Goal: Task Accomplishment & Management: Manage account settings

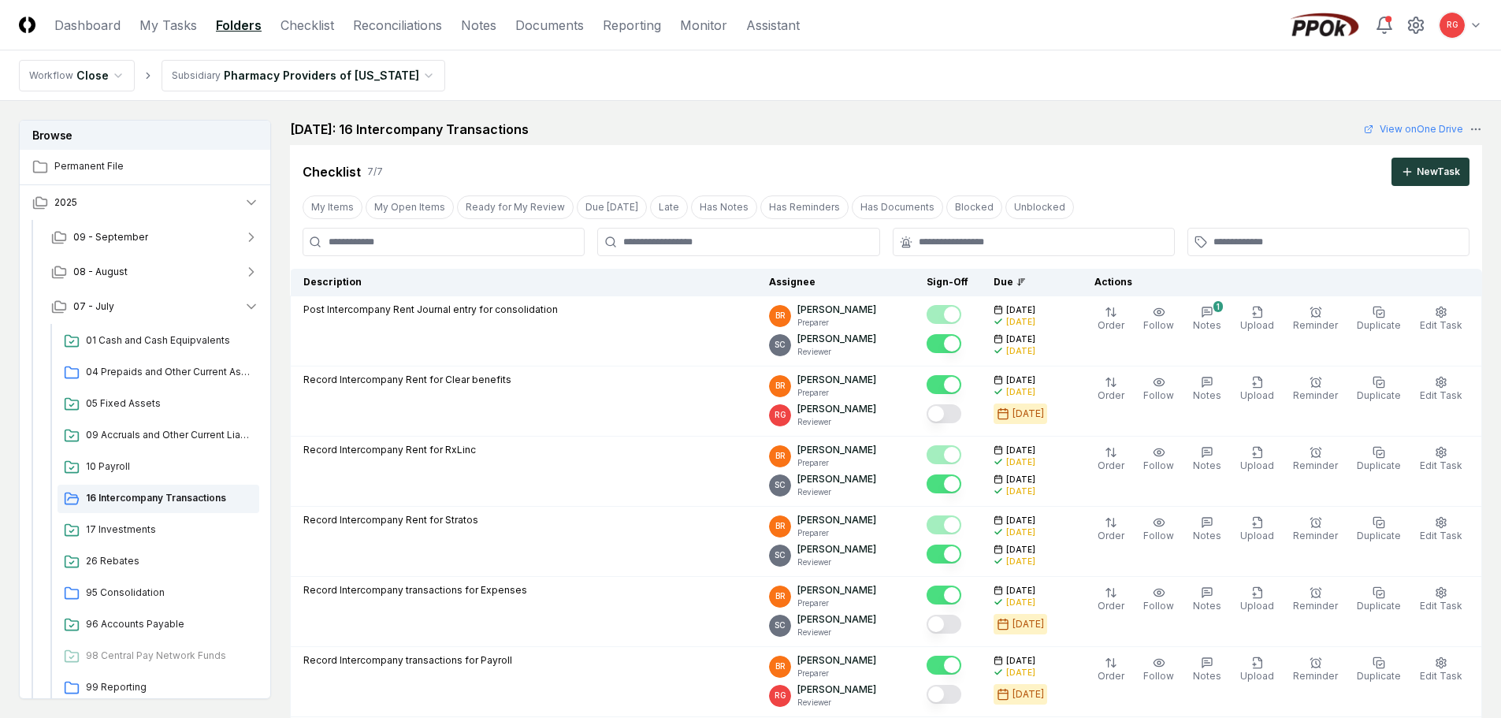
click at [253, 76] on html "CloseCore Dashboard My Tasks Folders Checklist Reconciliations Notes Documents …" at bounding box center [750, 659] width 1501 height 1318
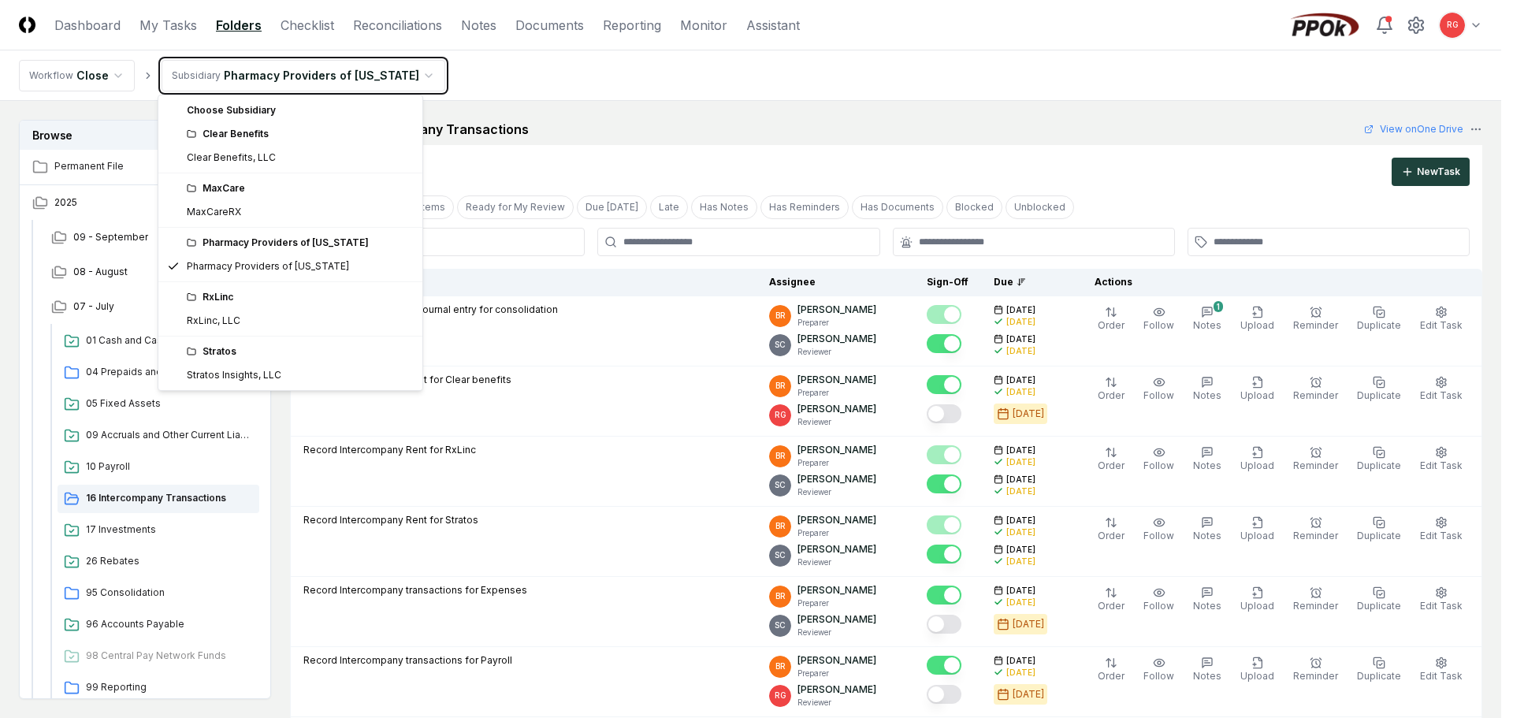
click at [711, 87] on html "CloseCore Dashboard My Tasks Folders Checklist Reconciliations Notes Documents …" at bounding box center [756, 659] width 1513 height 1318
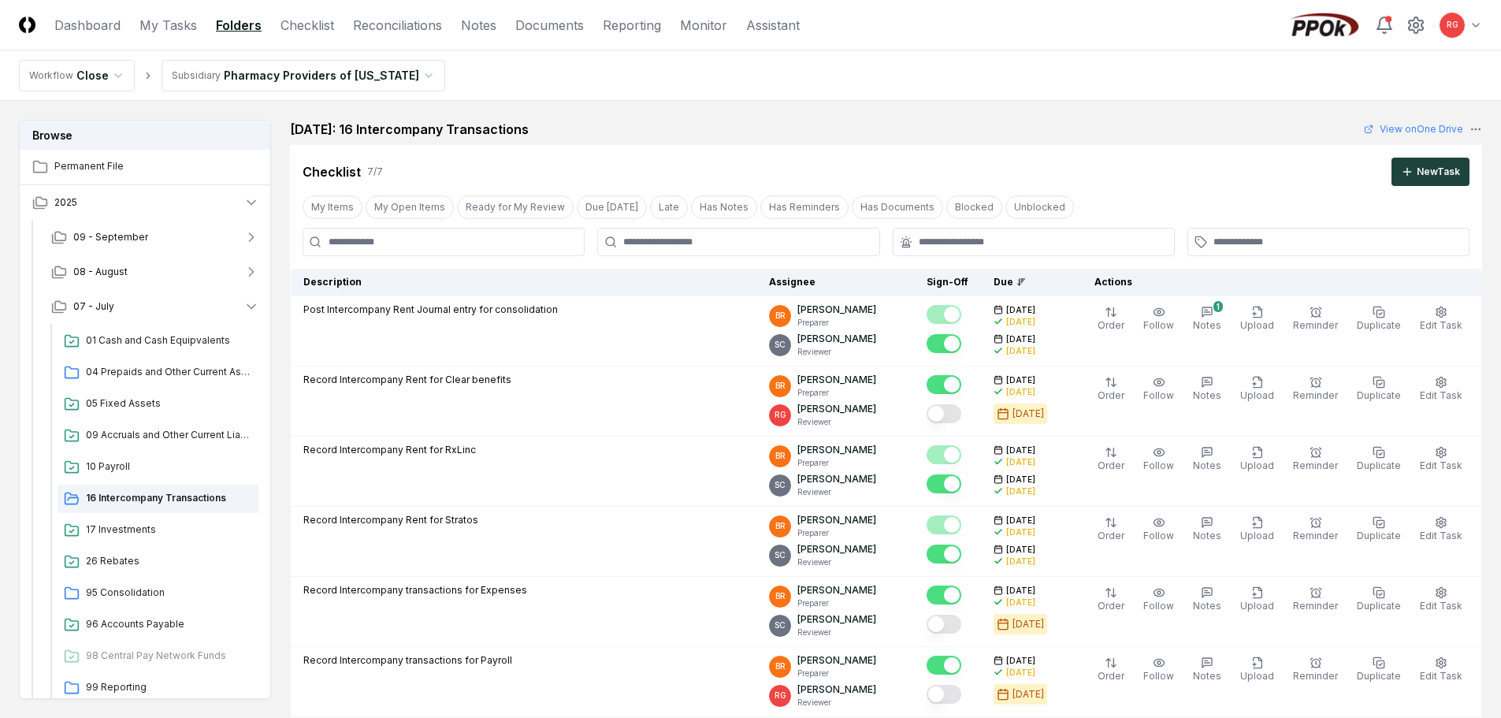
click at [247, 69] on html "CloseCore Dashboard My Tasks Folders Checklist Reconciliations Notes Documents …" at bounding box center [750, 659] width 1501 height 1318
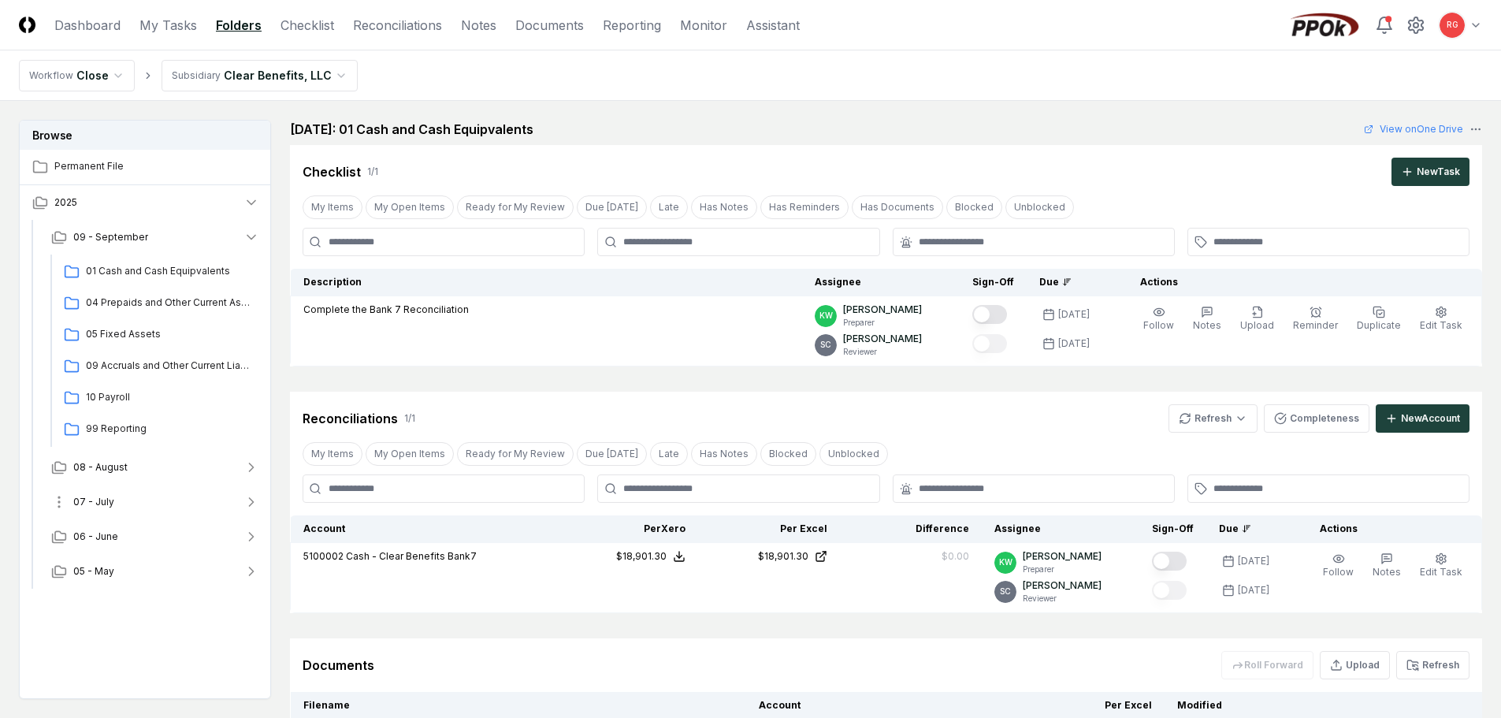
click at [88, 503] on span "07 - July" at bounding box center [93, 502] width 41 height 14
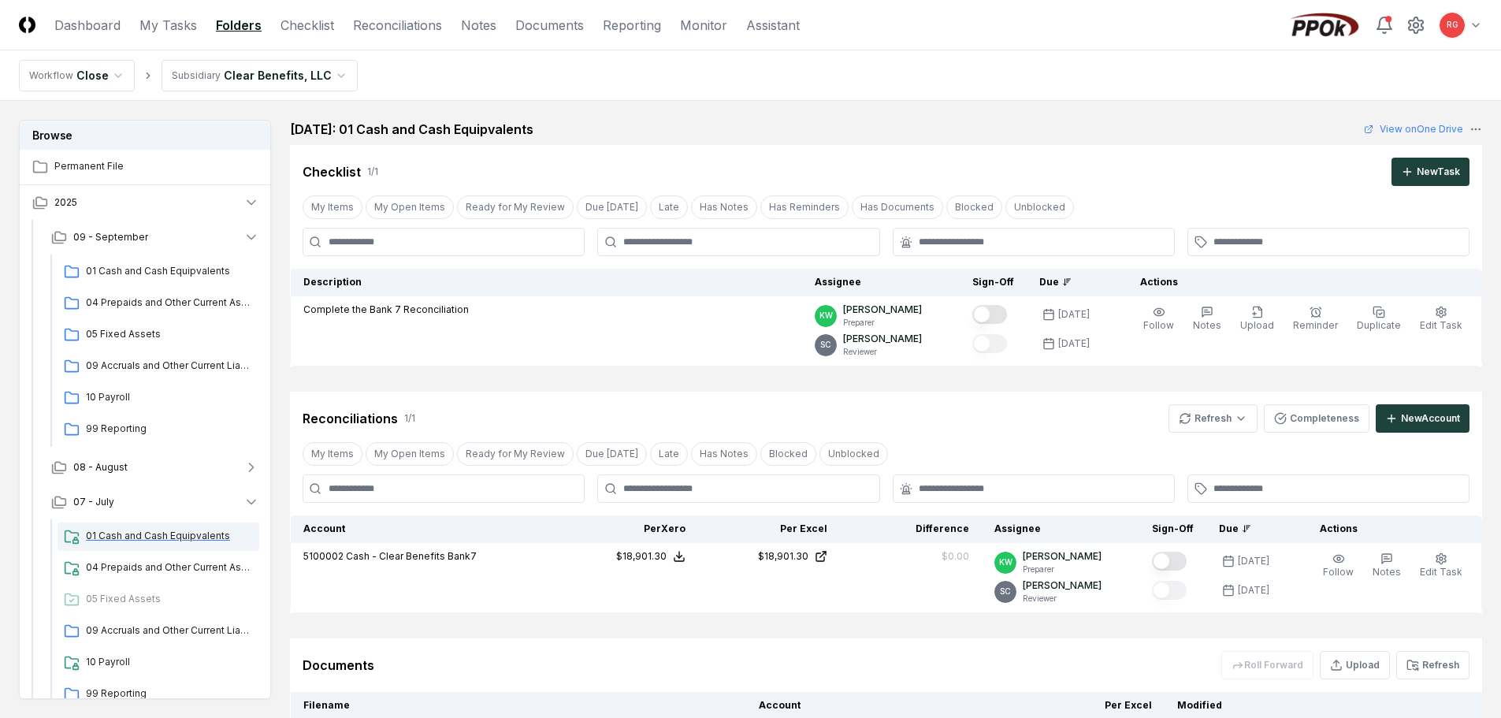
scroll to position [89, 0]
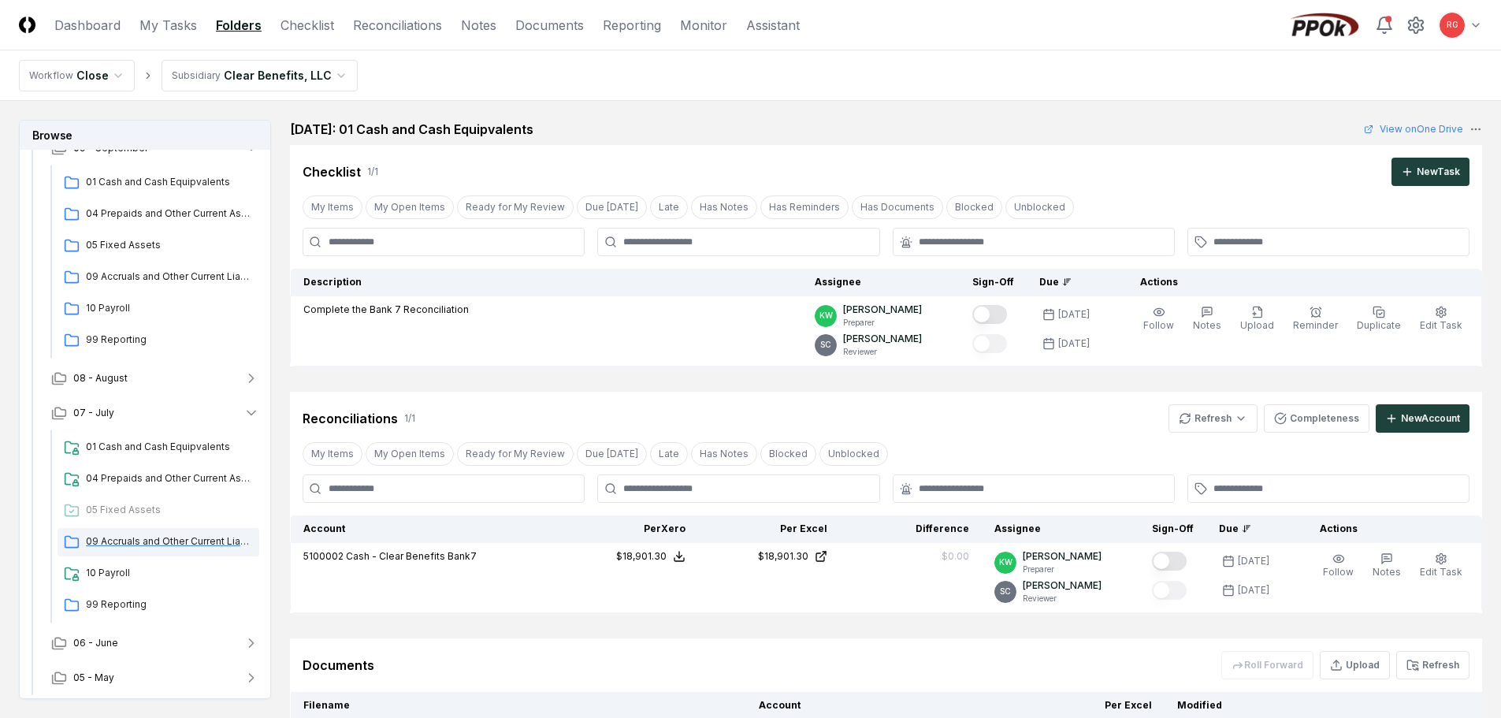
click at [136, 541] on span "09 Accruals and Other Current Liabilities" at bounding box center [169, 541] width 167 height 14
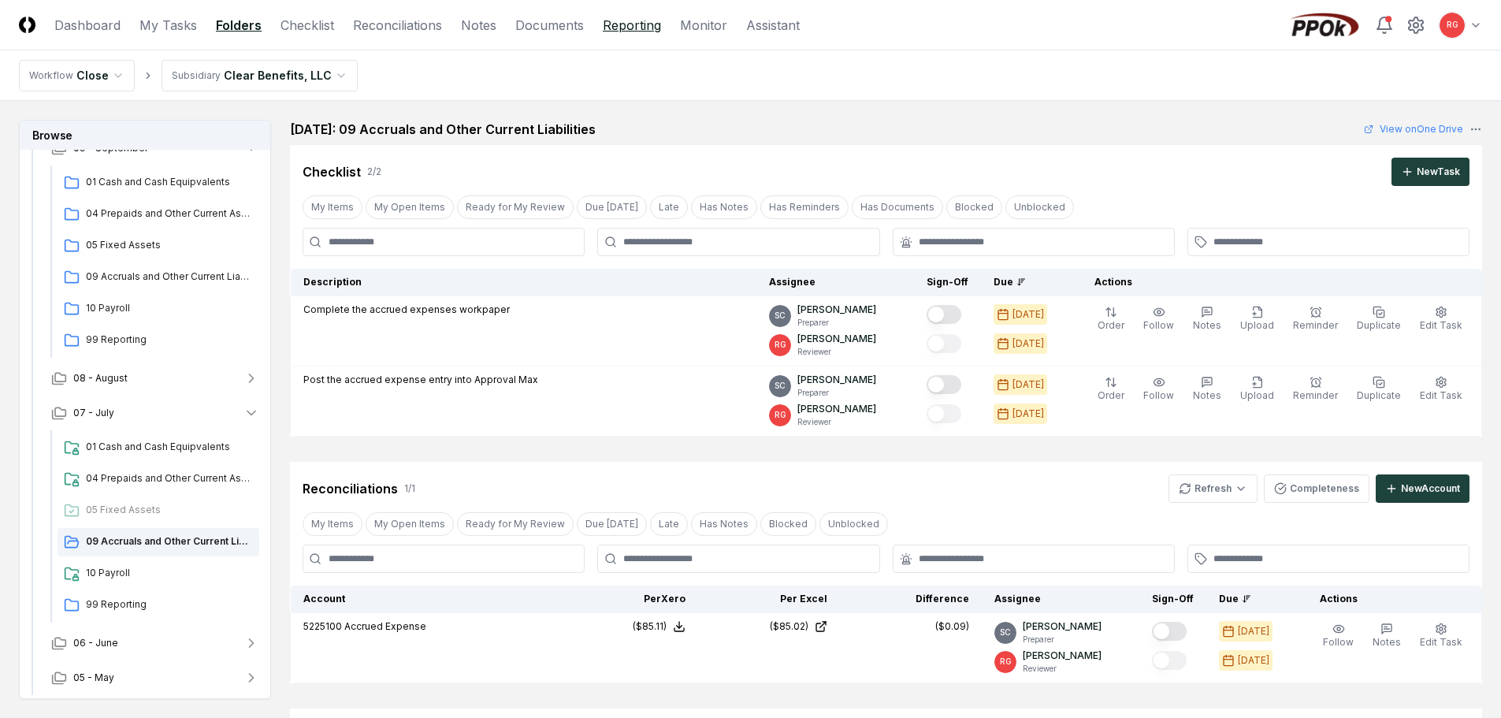
click at [631, 32] on link "Reporting" at bounding box center [632, 25] width 58 height 19
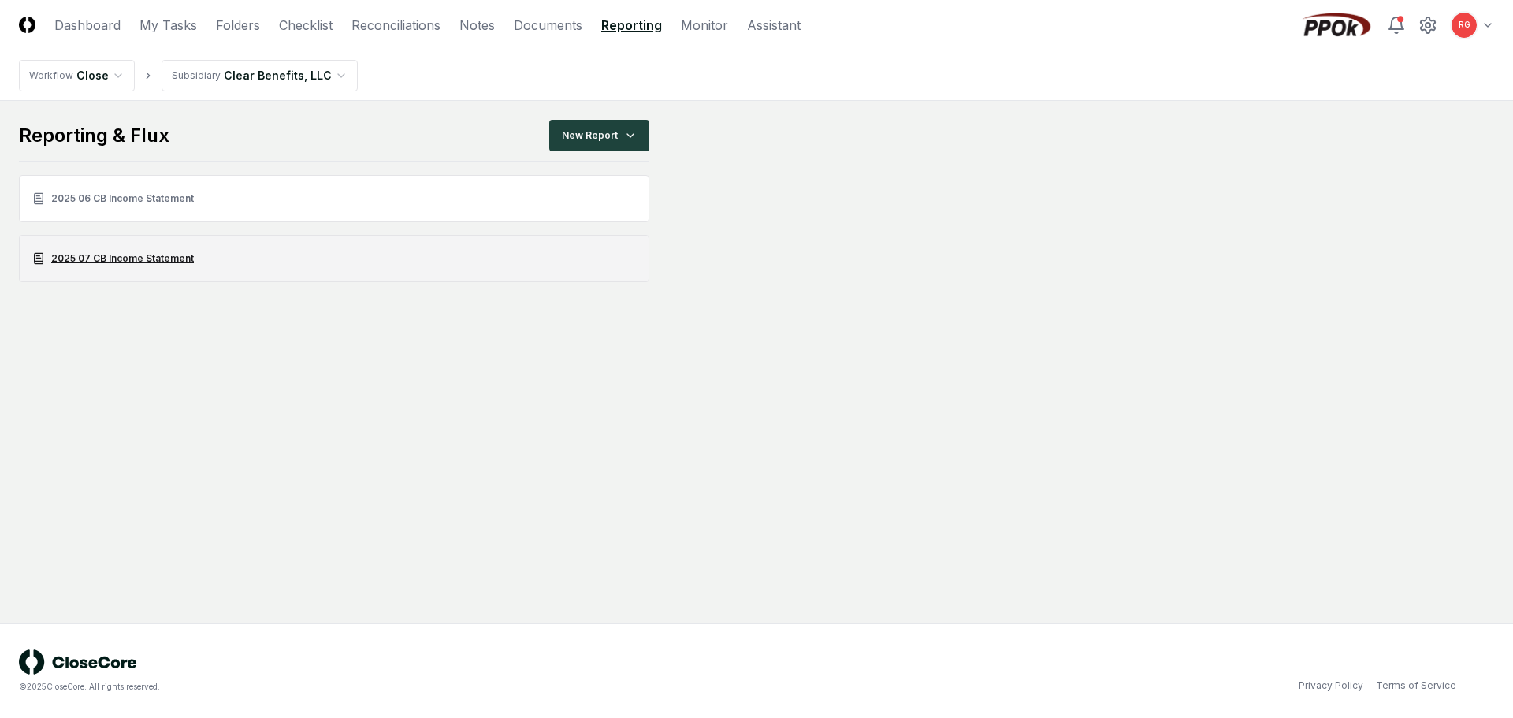
click at [123, 262] on link "2025 07 CB Income Statement" at bounding box center [334, 258] width 630 height 47
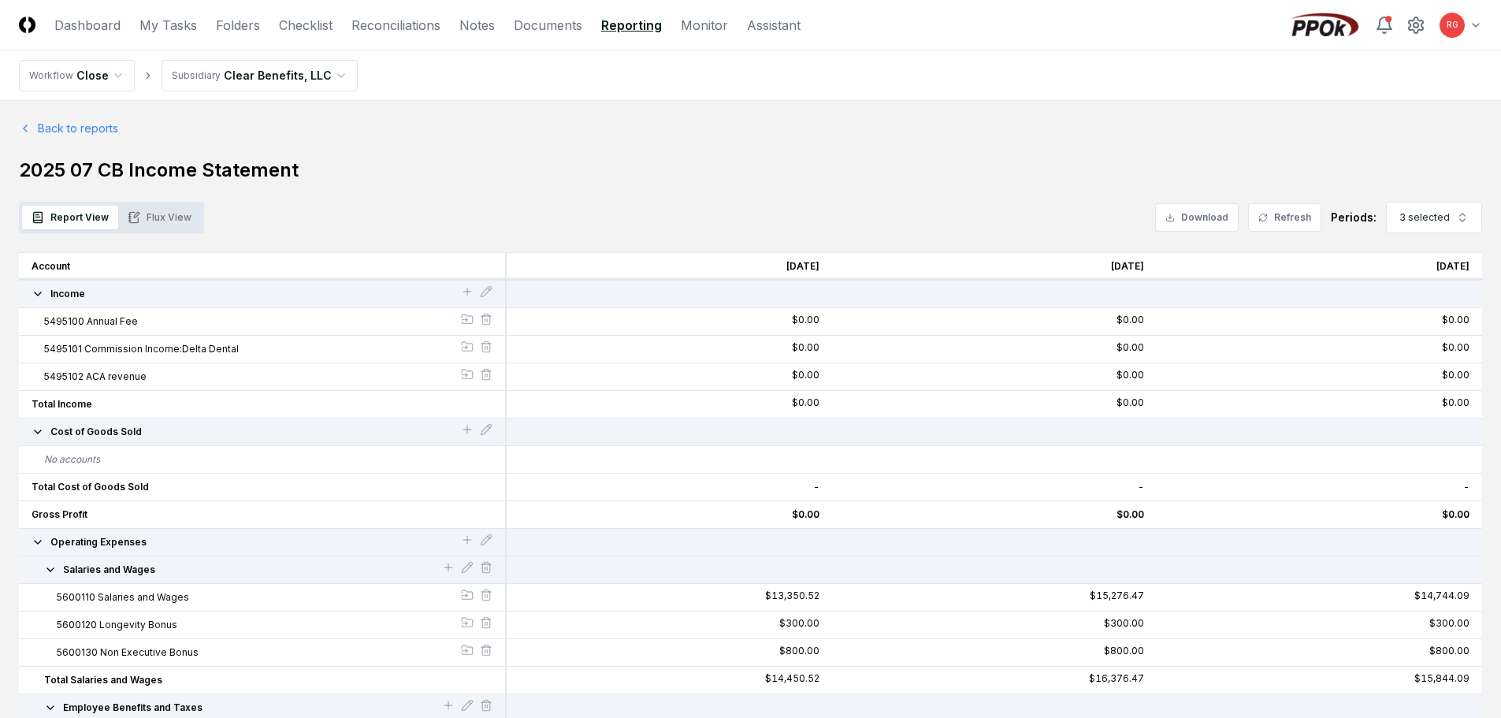
click at [165, 222] on button "Flux View" at bounding box center [159, 218] width 83 height 24
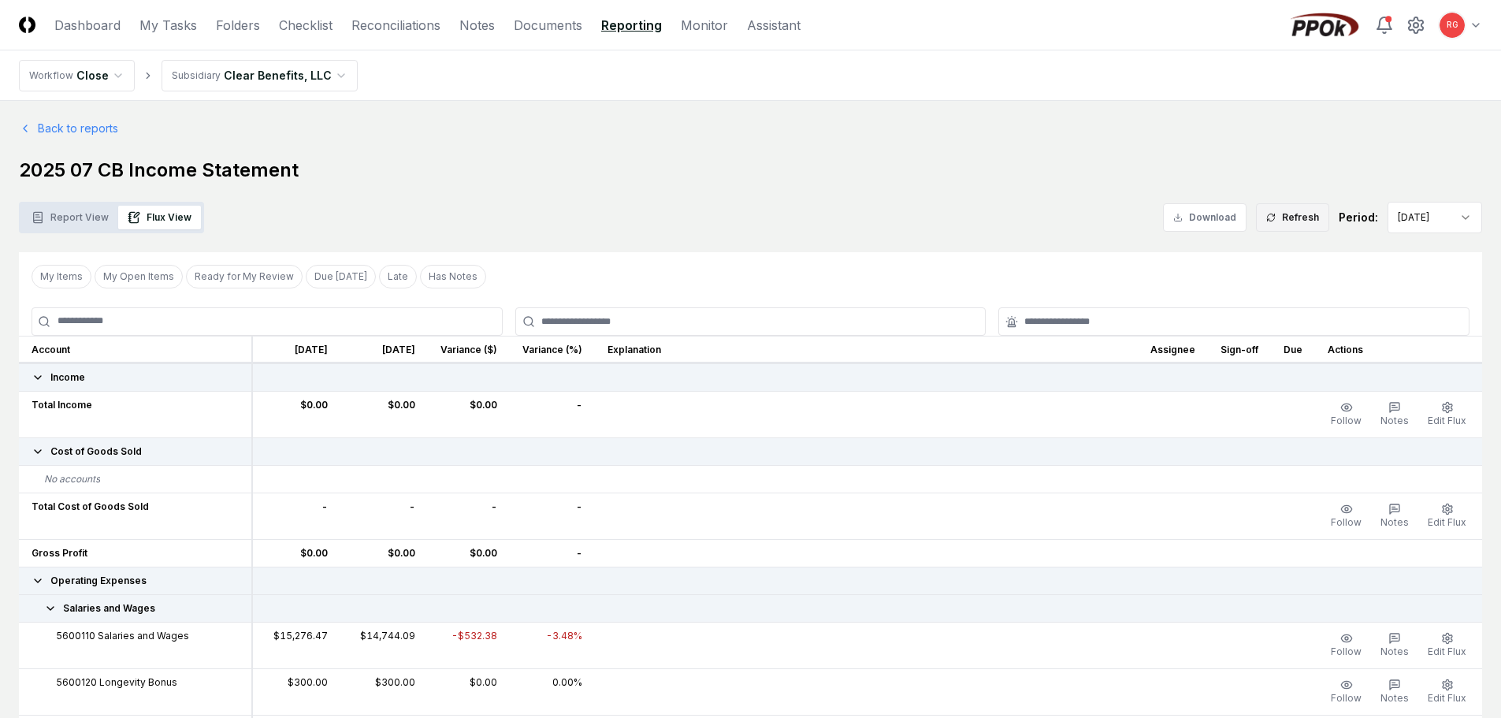
click at [1279, 220] on button "Refresh" at bounding box center [1292, 217] width 73 height 28
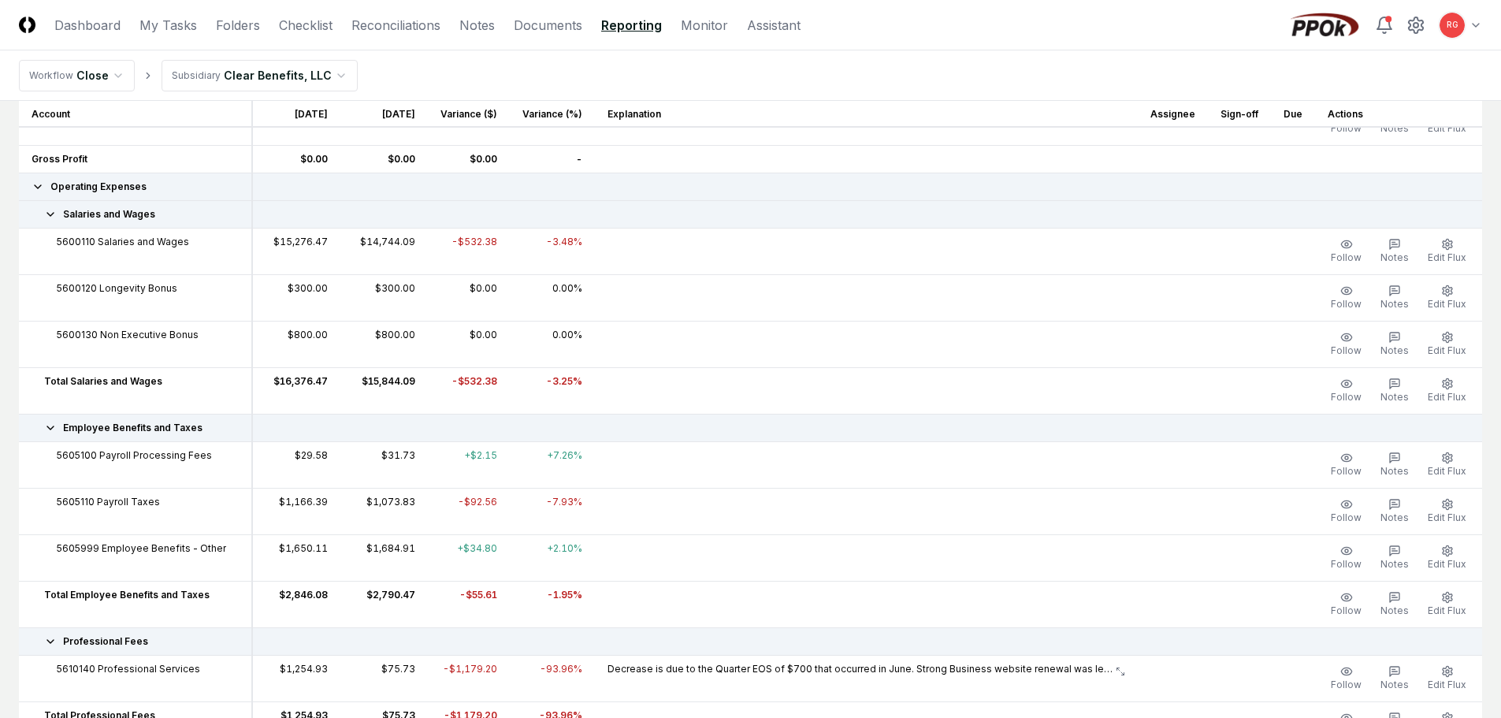
scroll to position [552, 0]
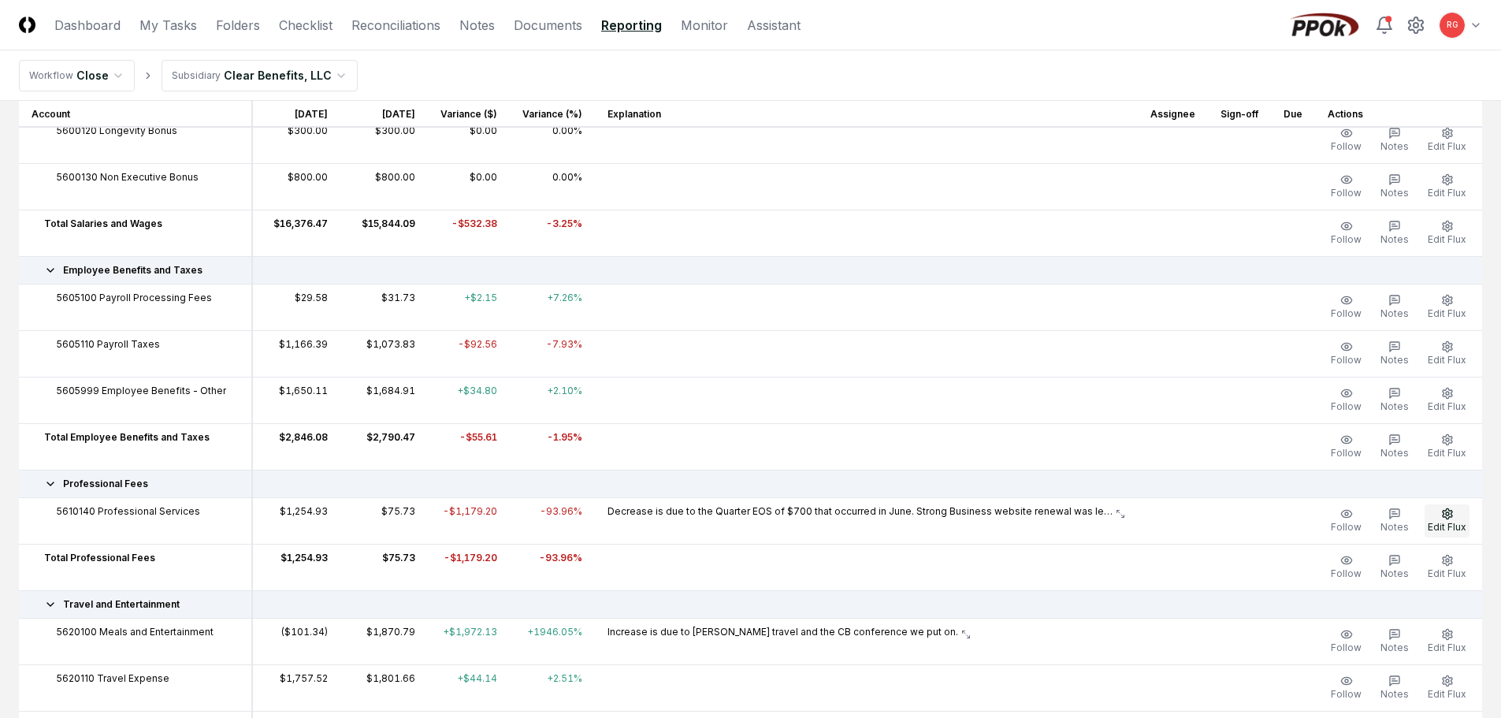
click at [1445, 522] on span "Edit Flux" at bounding box center [1447, 527] width 39 height 12
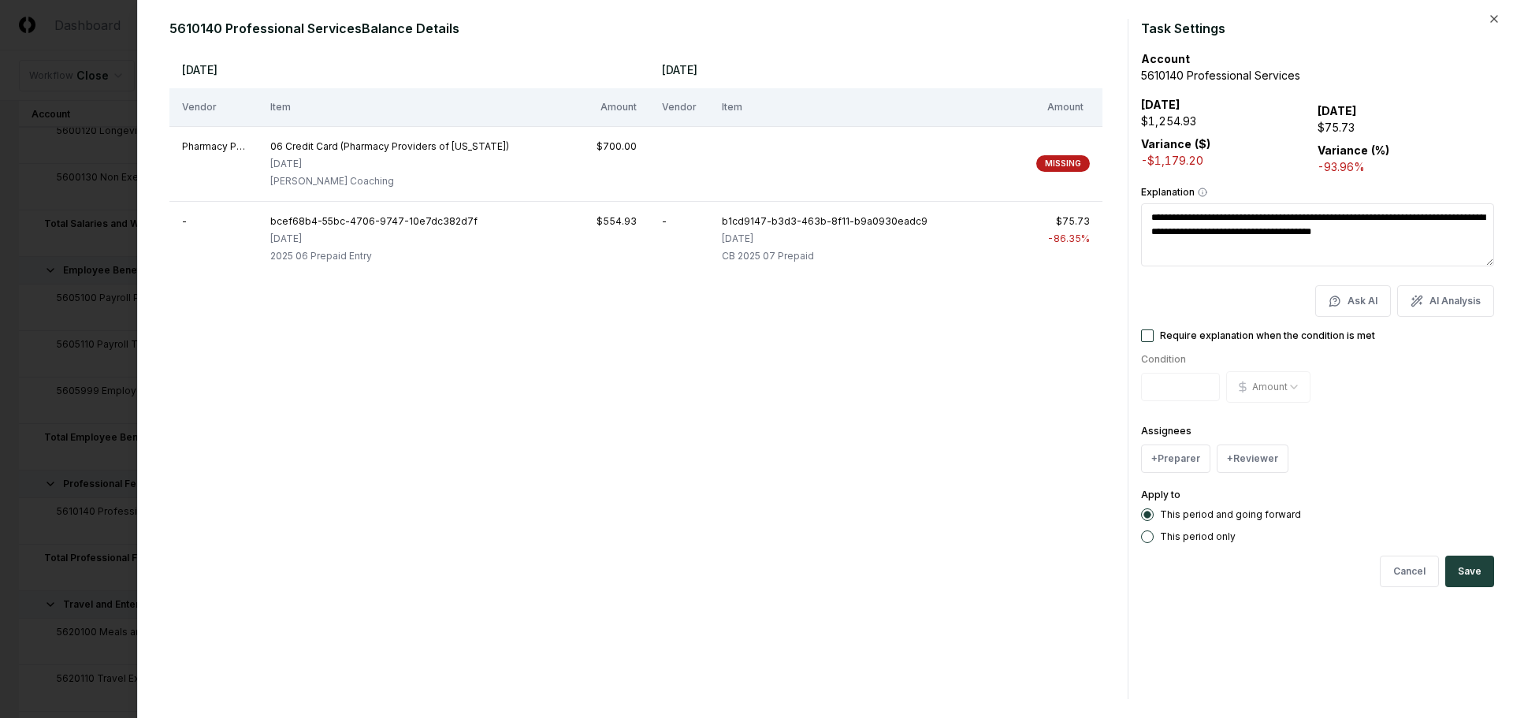
click at [1497, 25] on div "**********" at bounding box center [825, 359] width 1376 height 718
click at [1491, 20] on icon "button" at bounding box center [1494, 19] width 13 height 13
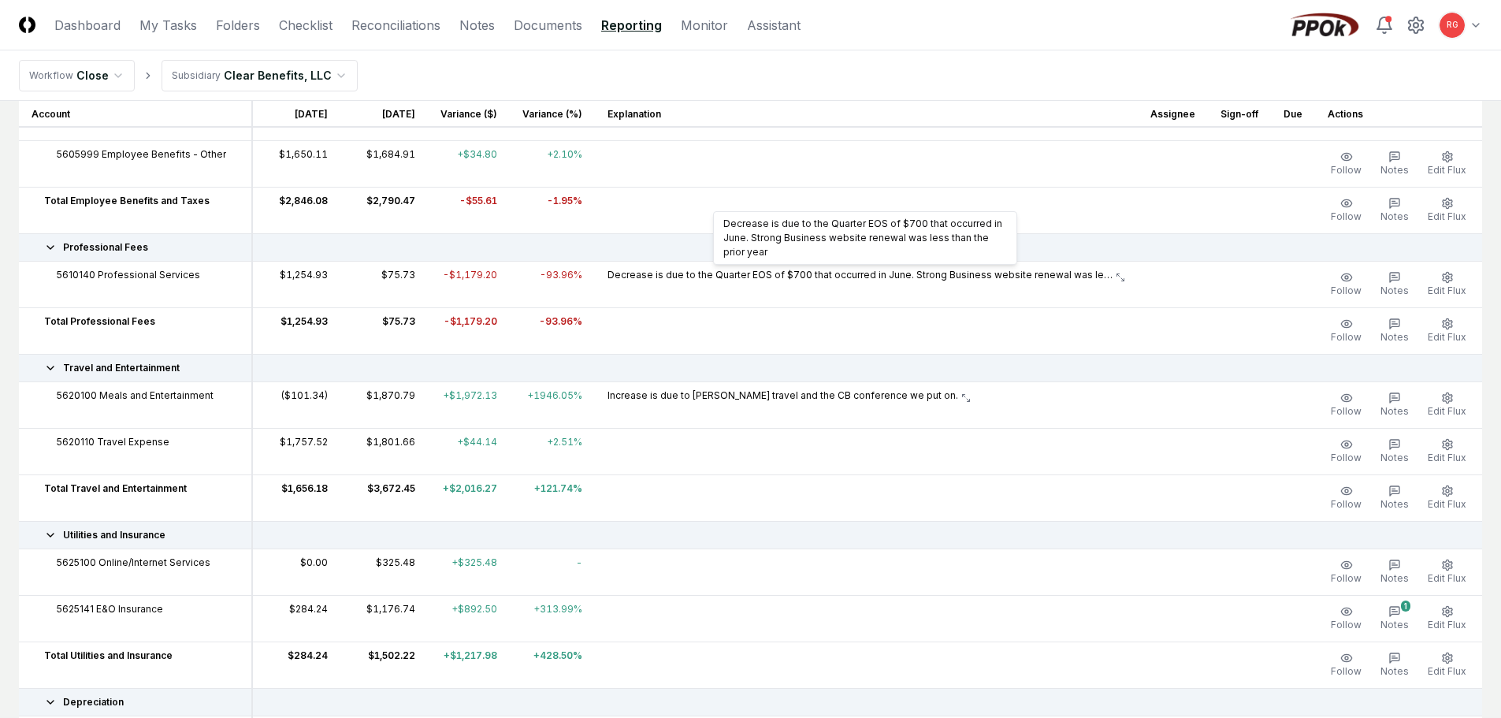
scroll to position [867, 0]
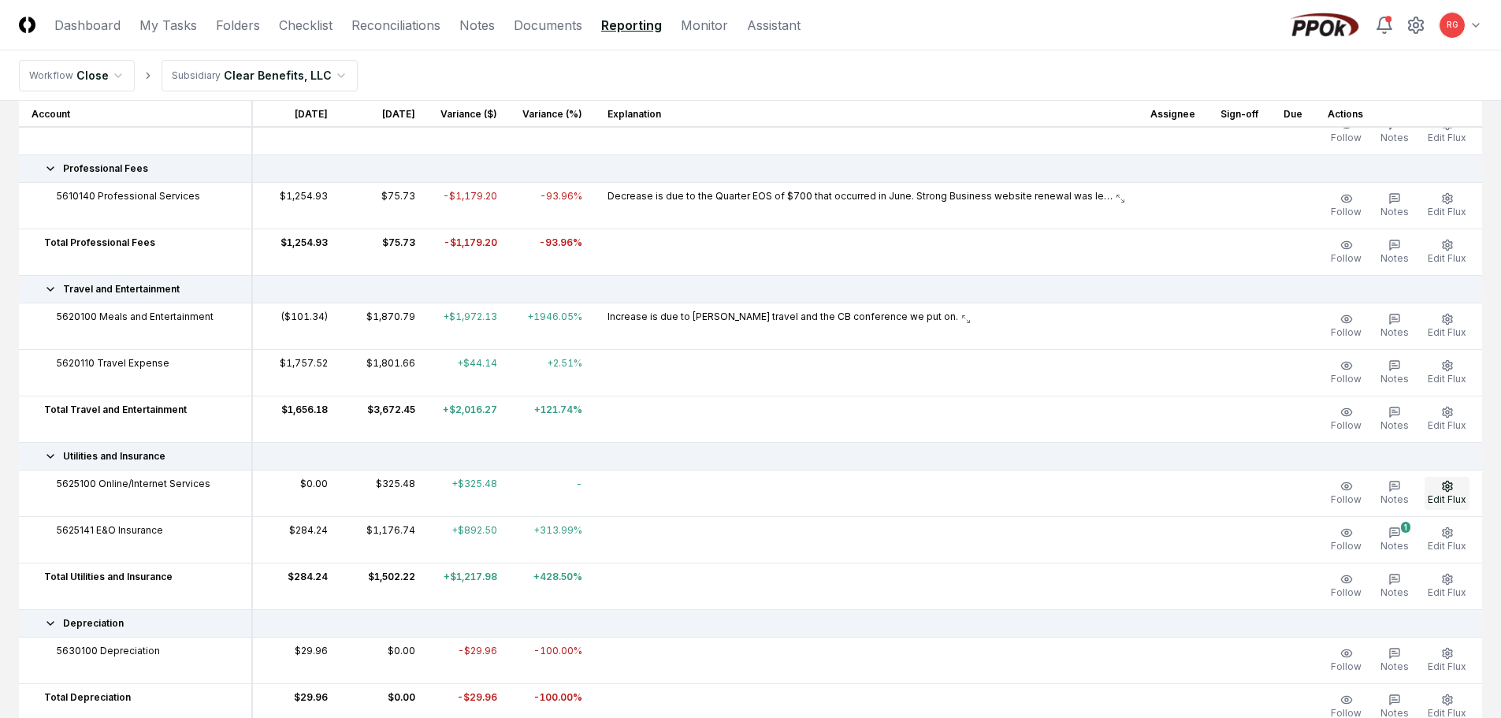
click at [1447, 486] on icon "button" at bounding box center [1447, 486] width 13 height 13
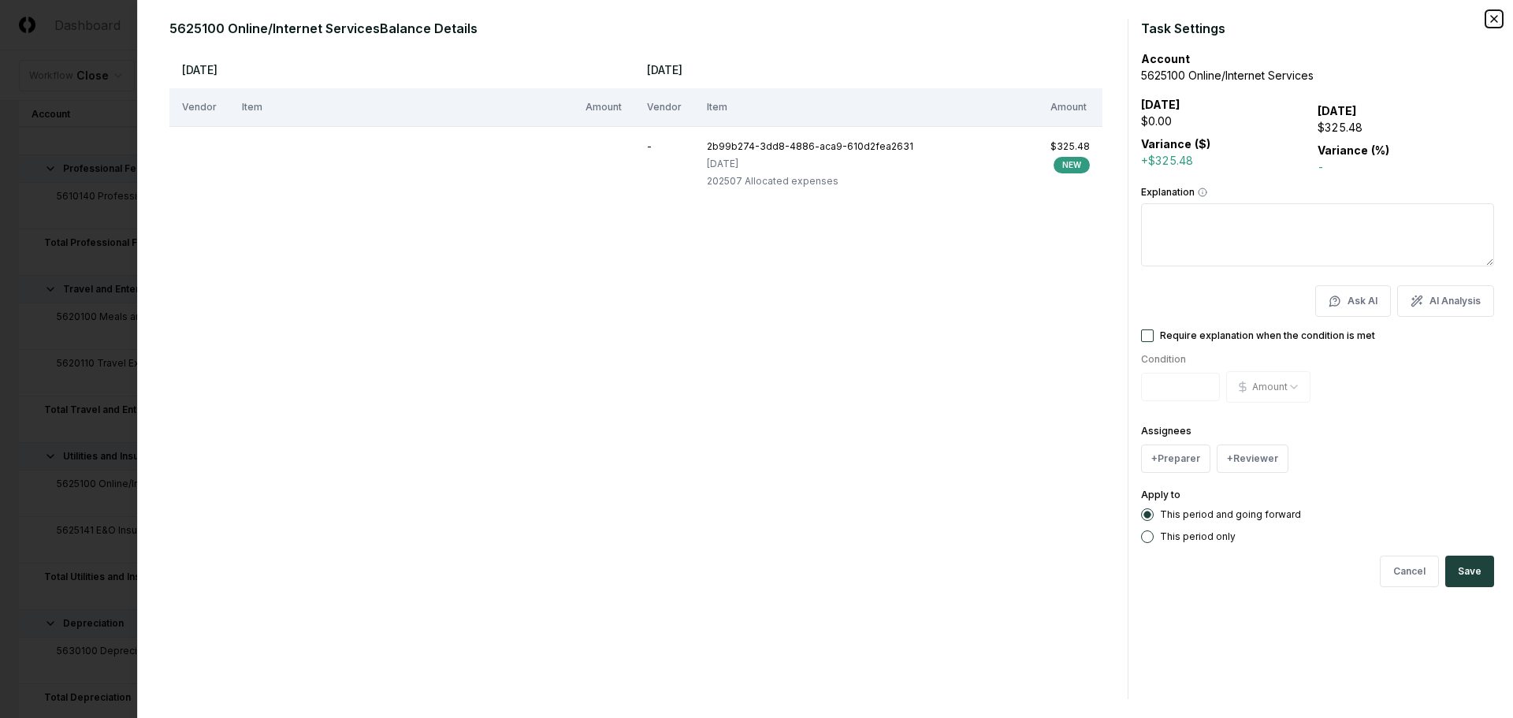
click at [1498, 18] on icon "button" at bounding box center [1494, 19] width 13 height 13
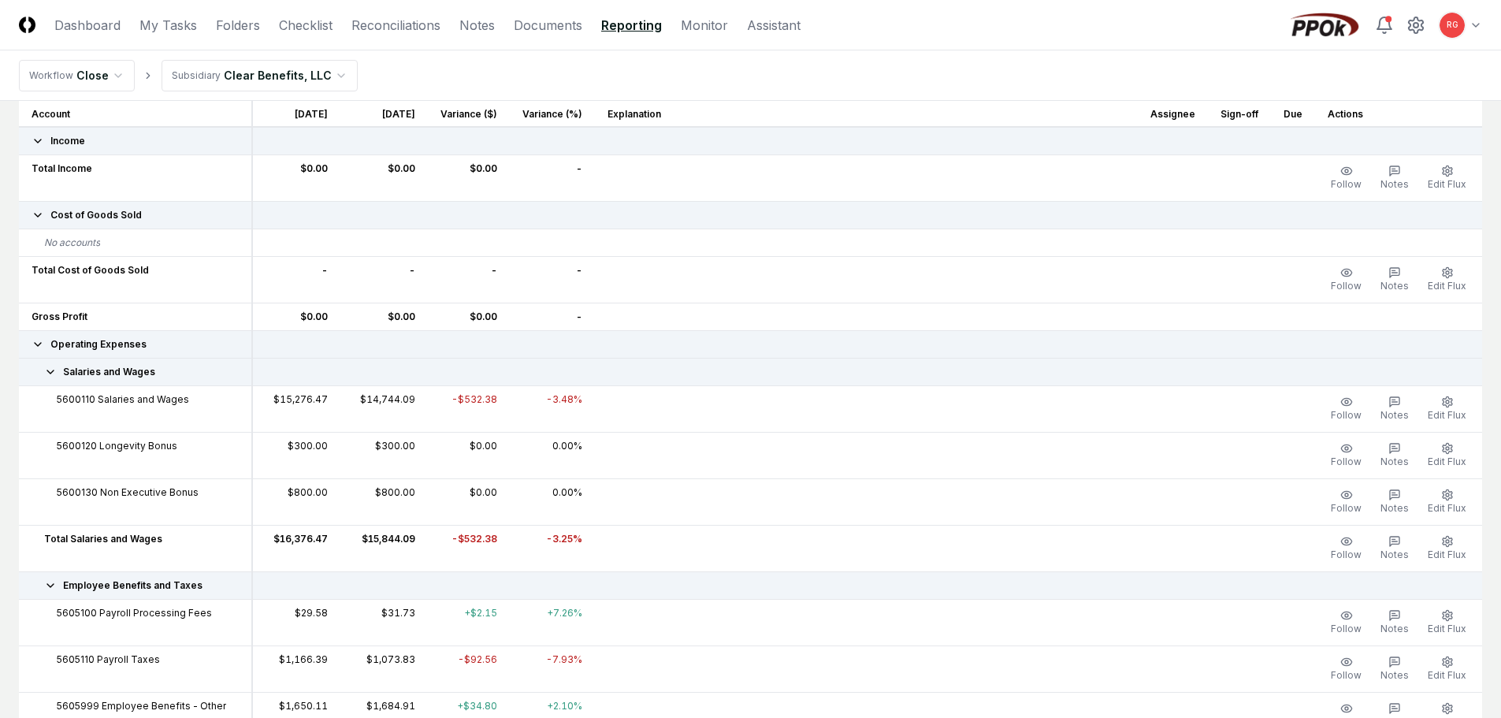
scroll to position [0, 0]
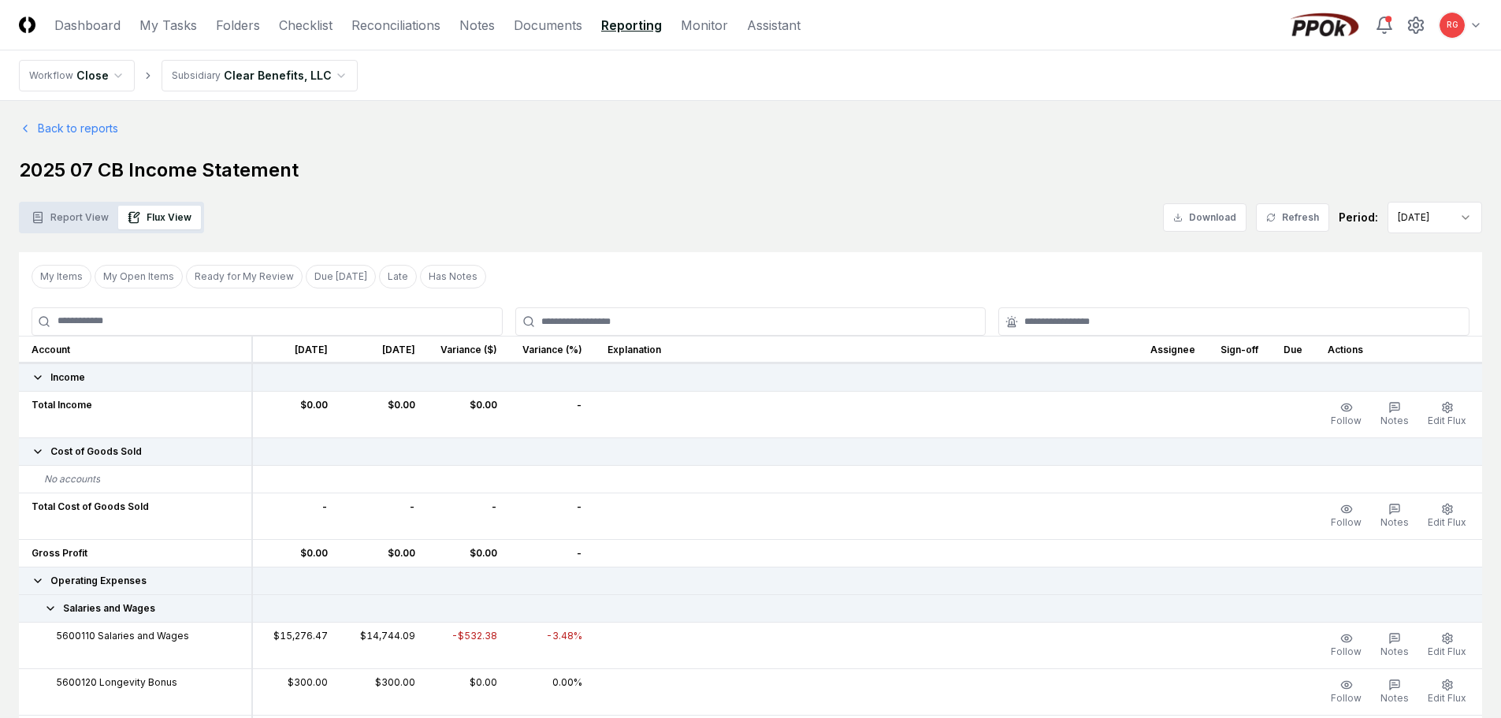
click at [67, 225] on button "Report View" at bounding box center [70, 218] width 96 height 24
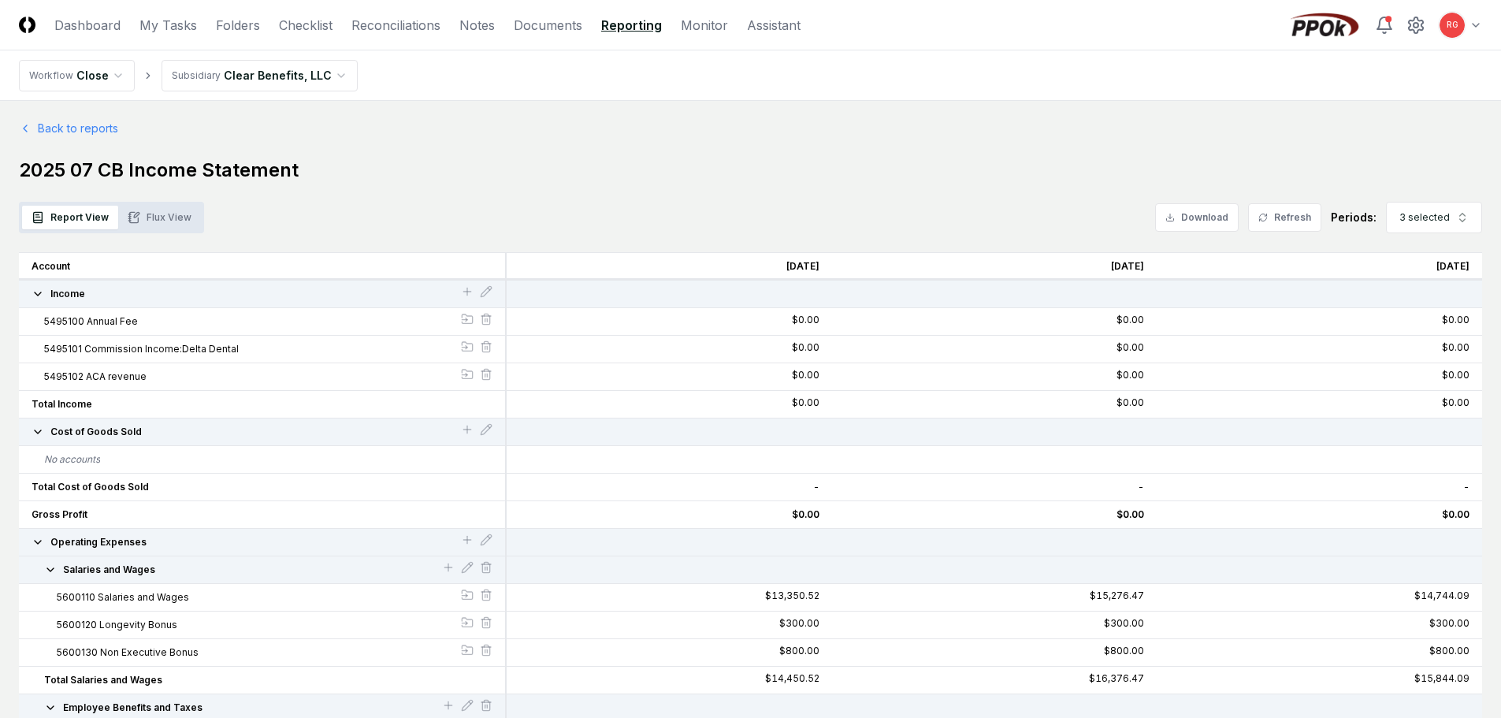
click at [172, 226] on button "Flux View" at bounding box center [159, 218] width 83 height 24
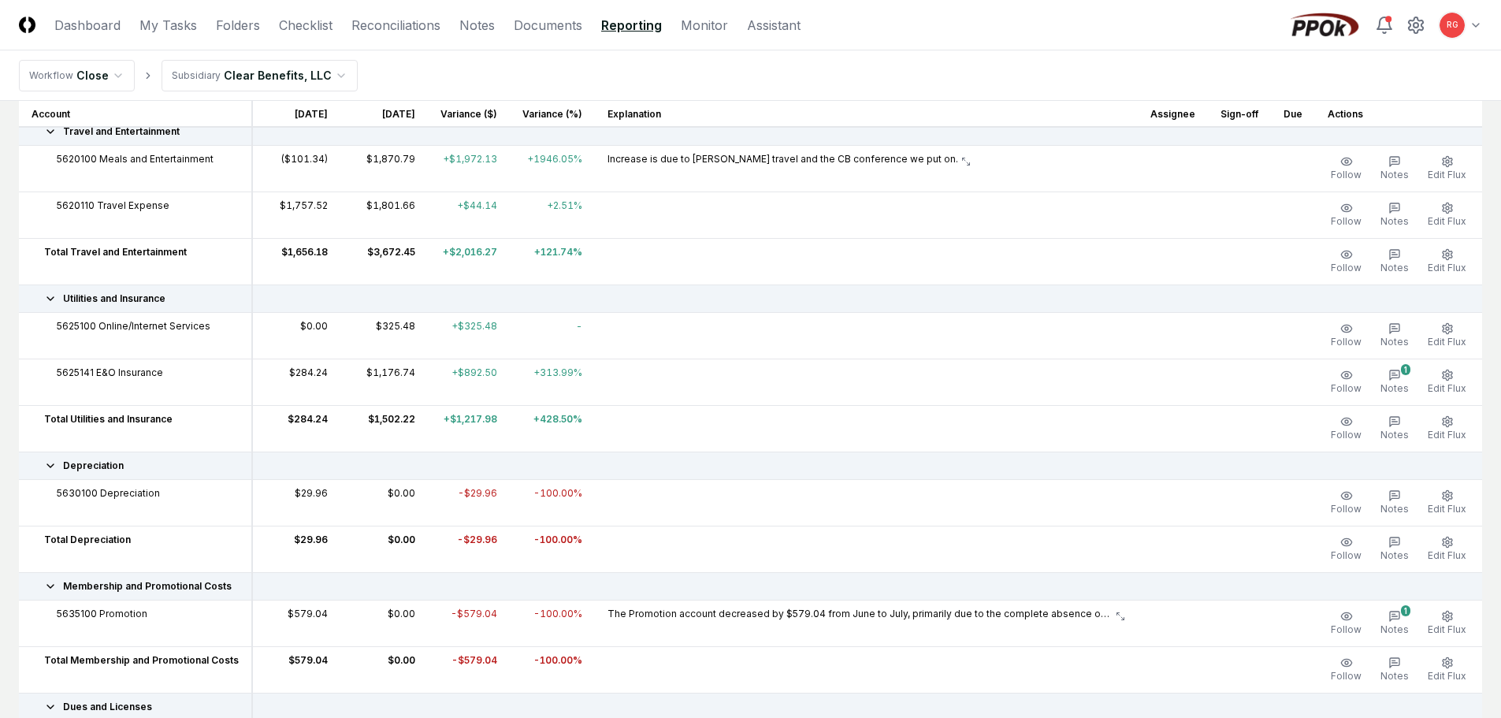
scroll to position [1103, 0]
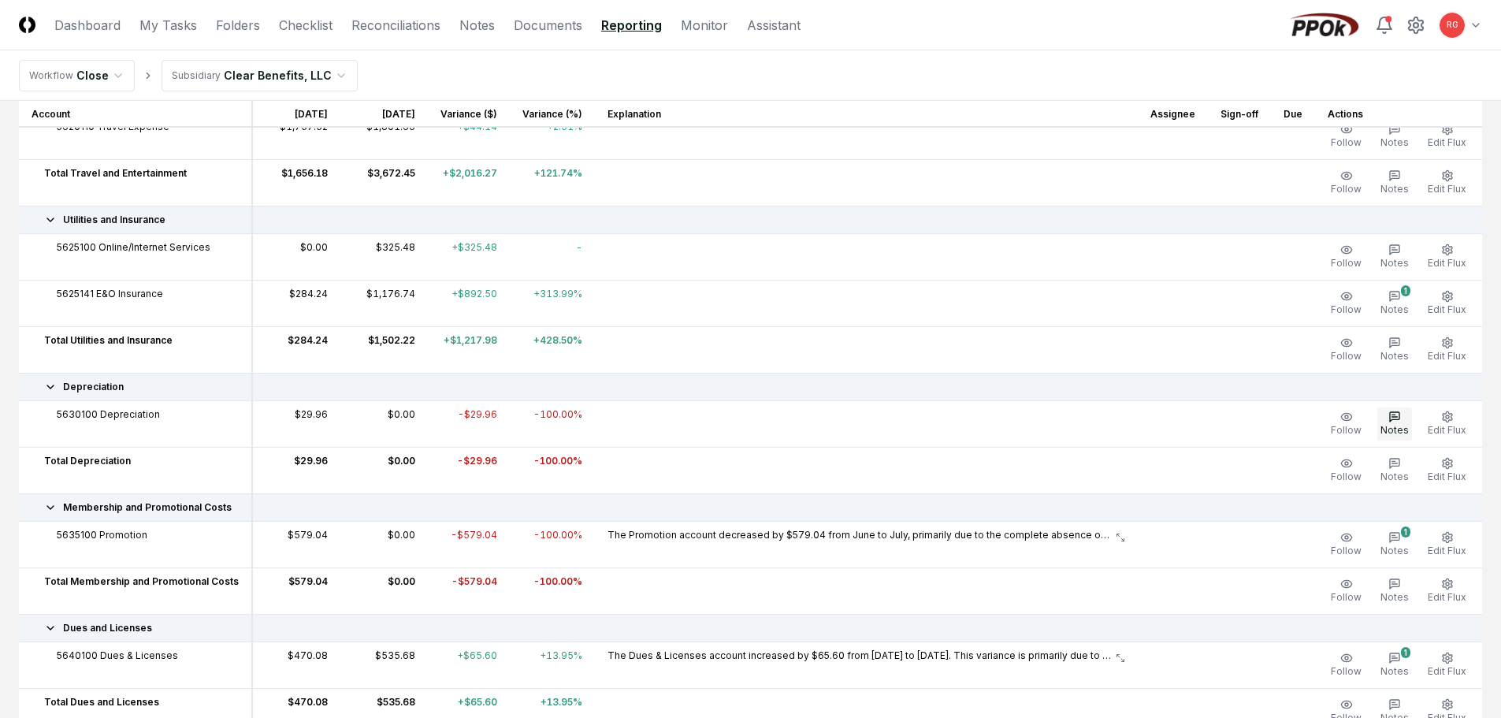
click at [1391, 418] on icon "button" at bounding box center [1395, 417] width 13 height 13
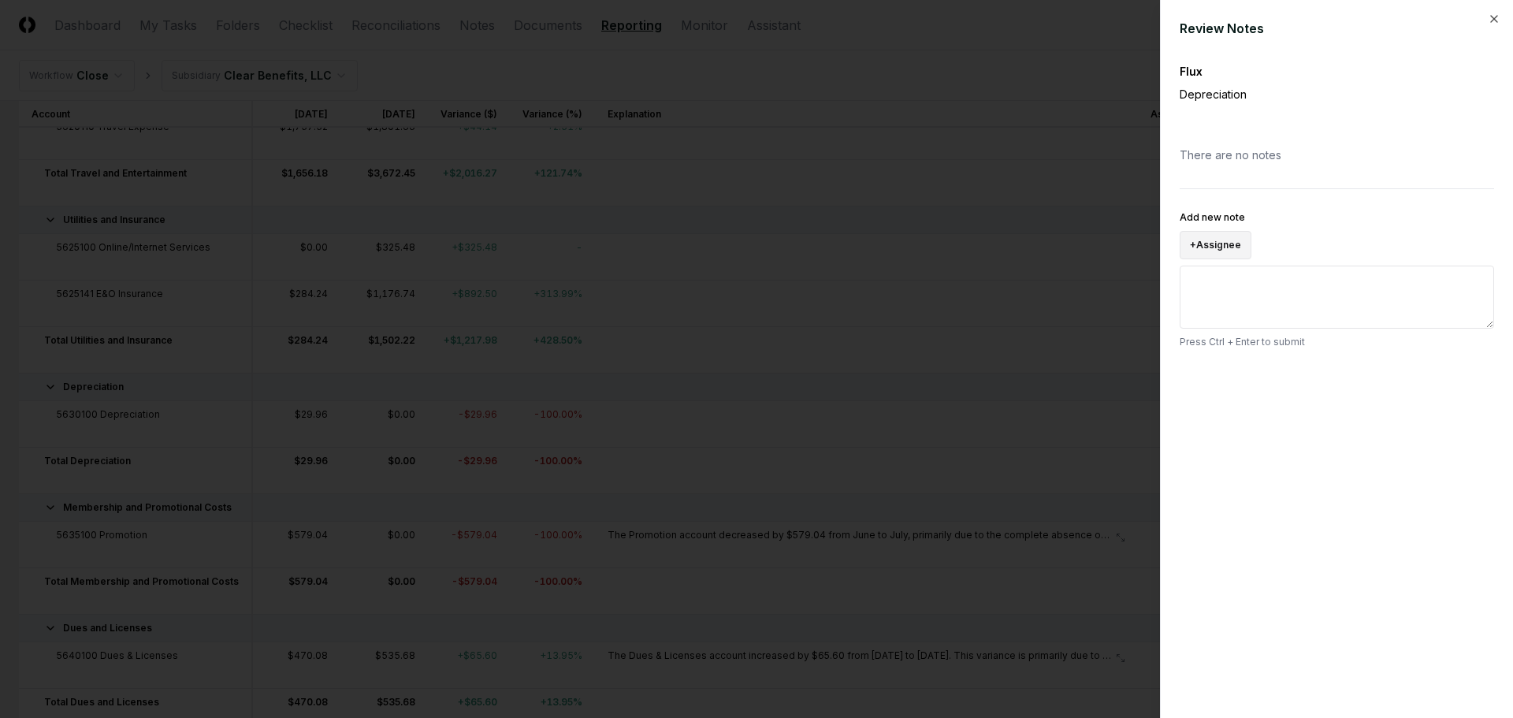
click at [1249, 253] on button "+ Assignee" at bounding box center [1216, 245] width 72 height 28
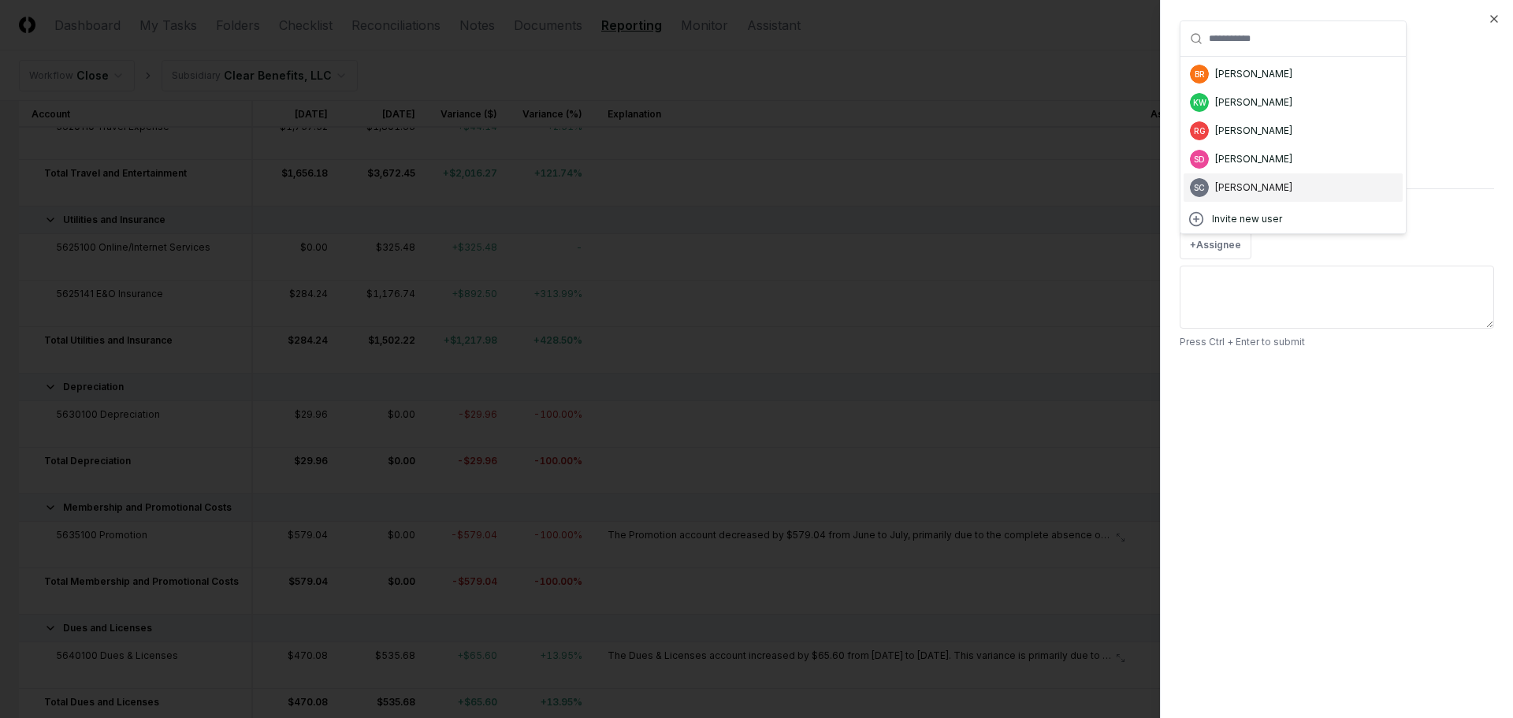
click at [1253, 189] on div "[PERSON_NAME]" at bounding box center [1253, 187] width 77 height 14
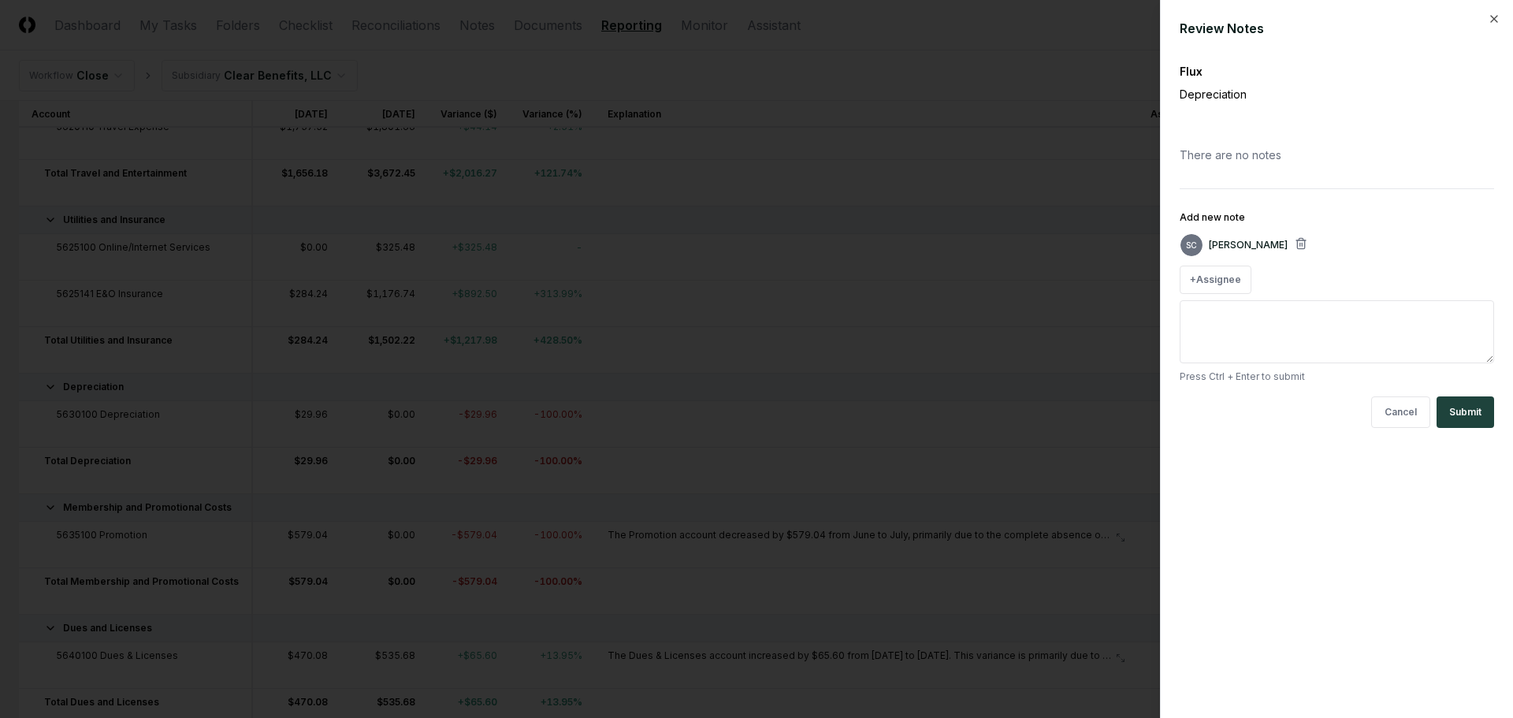
click at [1229, 308] on textarea "Add new note" at bounding box center [1337, 331] width 314 height 63
type textarea "*"
type textarea "**"
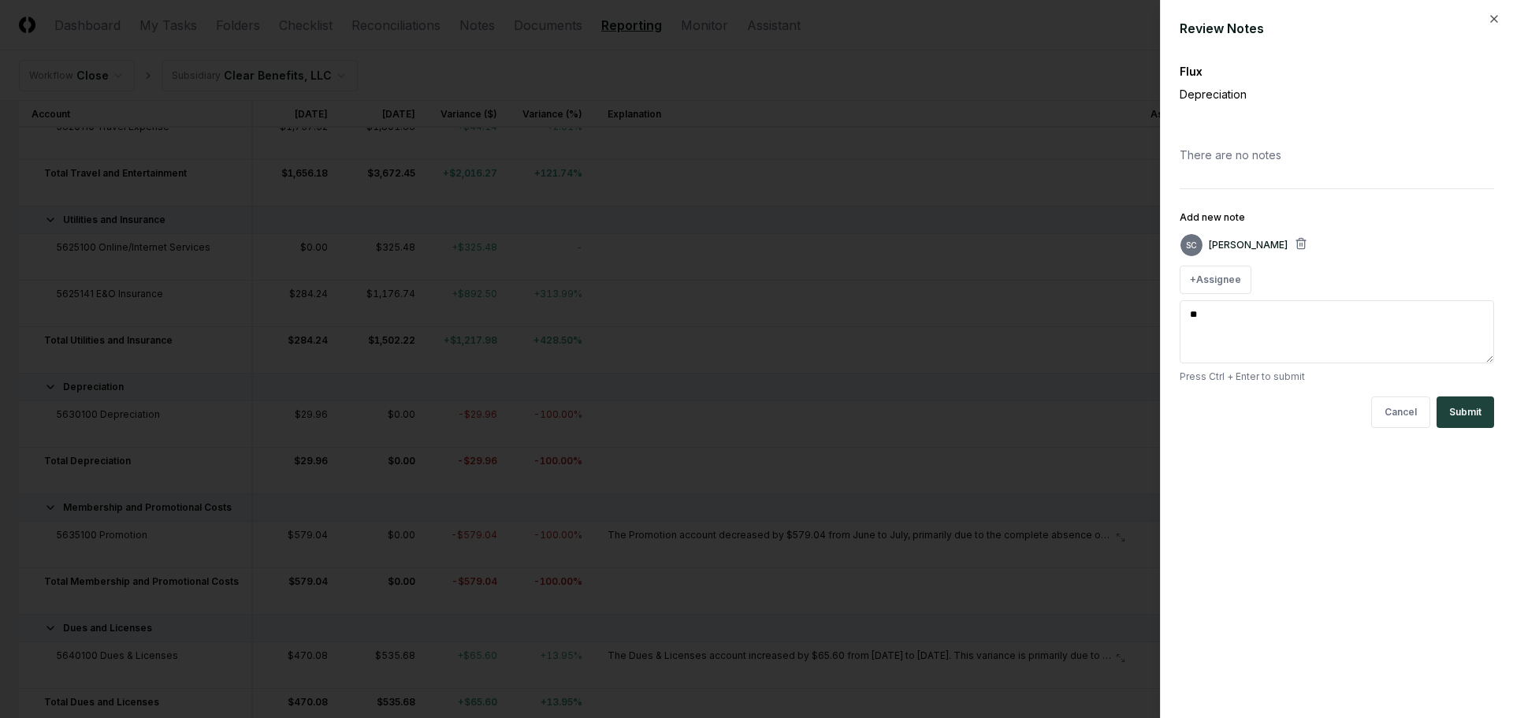
type textarea "*"
type textarea "***"
type textarea "*"
type textarea "***"
type textarea "*"
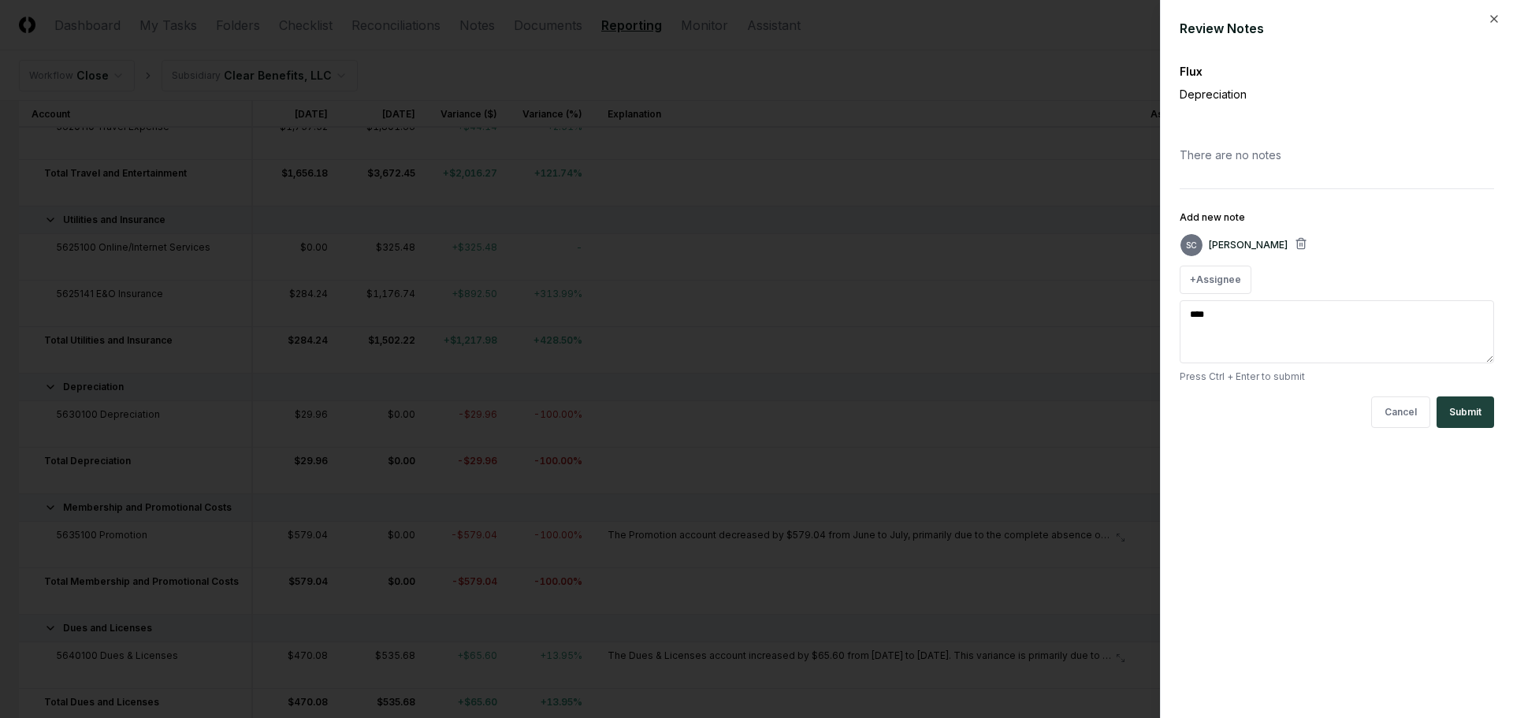
type textarea "*****"
type textarea "*"
type textarea "******"
type textarea "*"
type textarea "******"
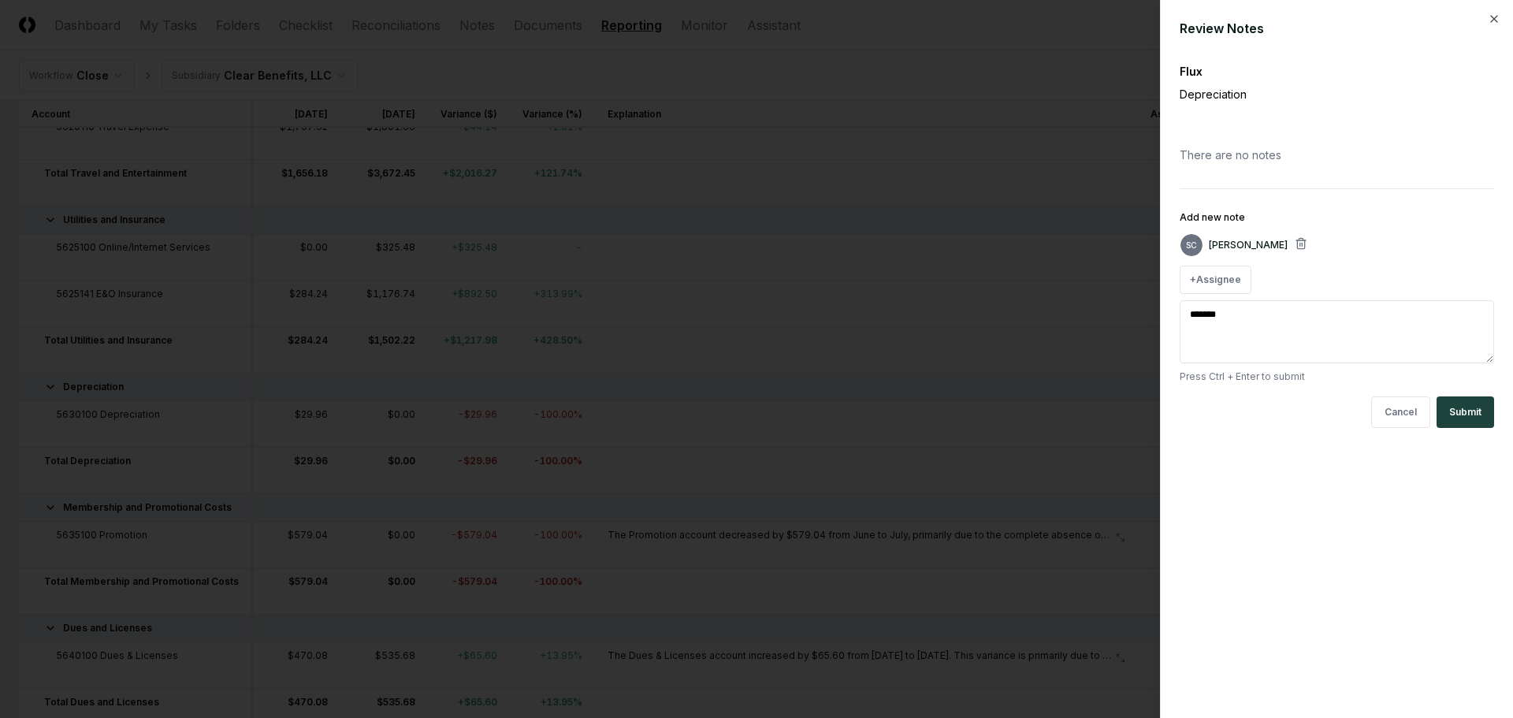
type textarea "*"
type textarea "********"
type textarea "*"
type textarea "**********"
type textarea "*"
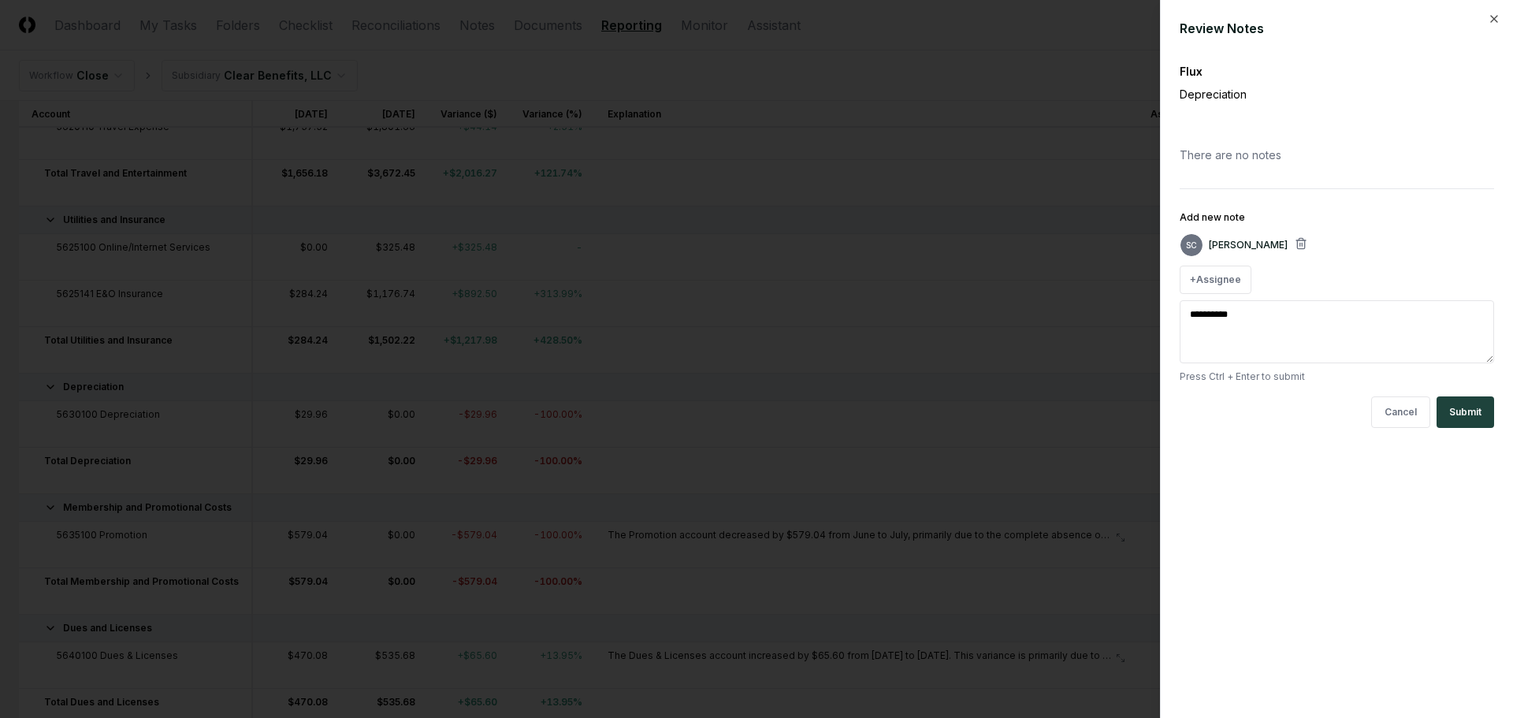
type textarea "**********"
type textarea "*"
type textarea "**********"
type textarea "*"
type textarea "**********"
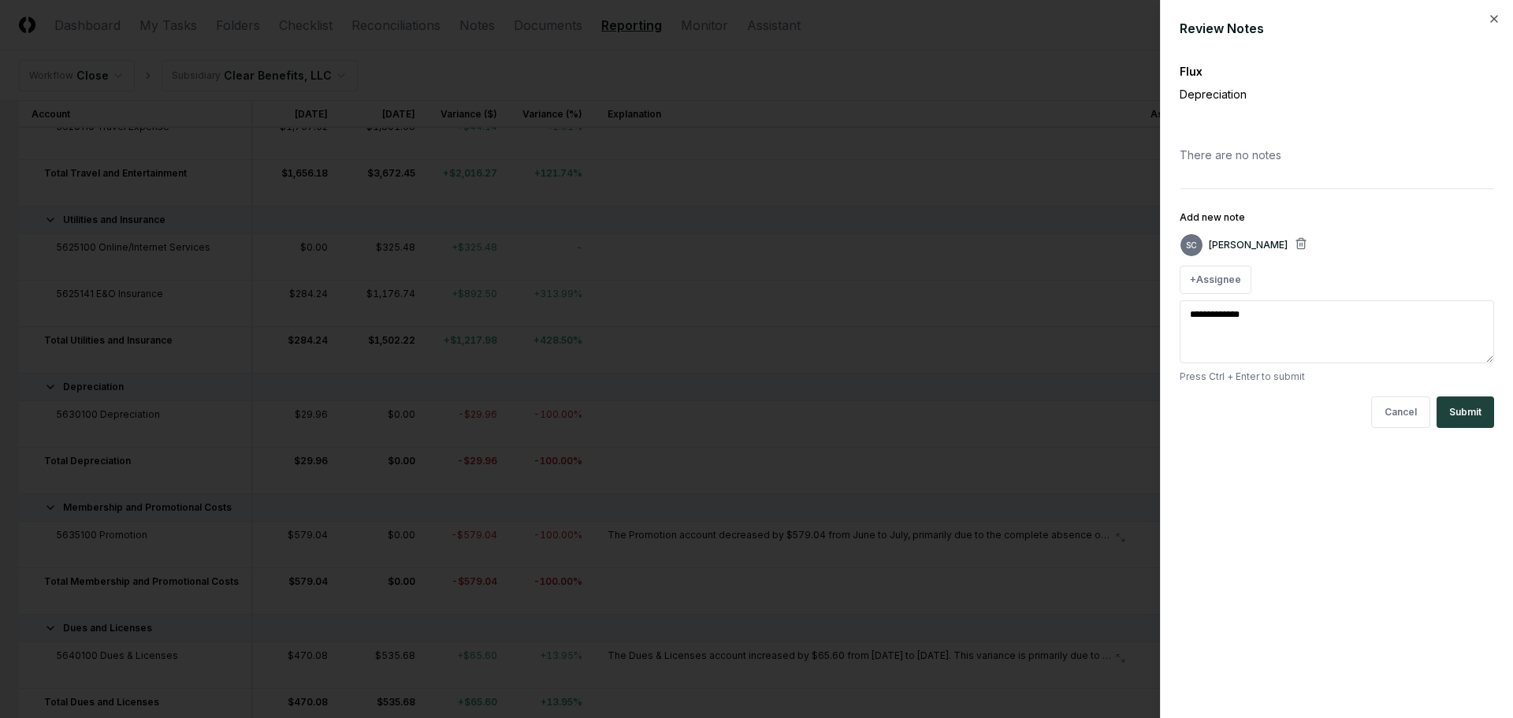
type textarea "*"
type textarea "**********"
type textarea "*"
type textarea "**********"
type textarea "*"
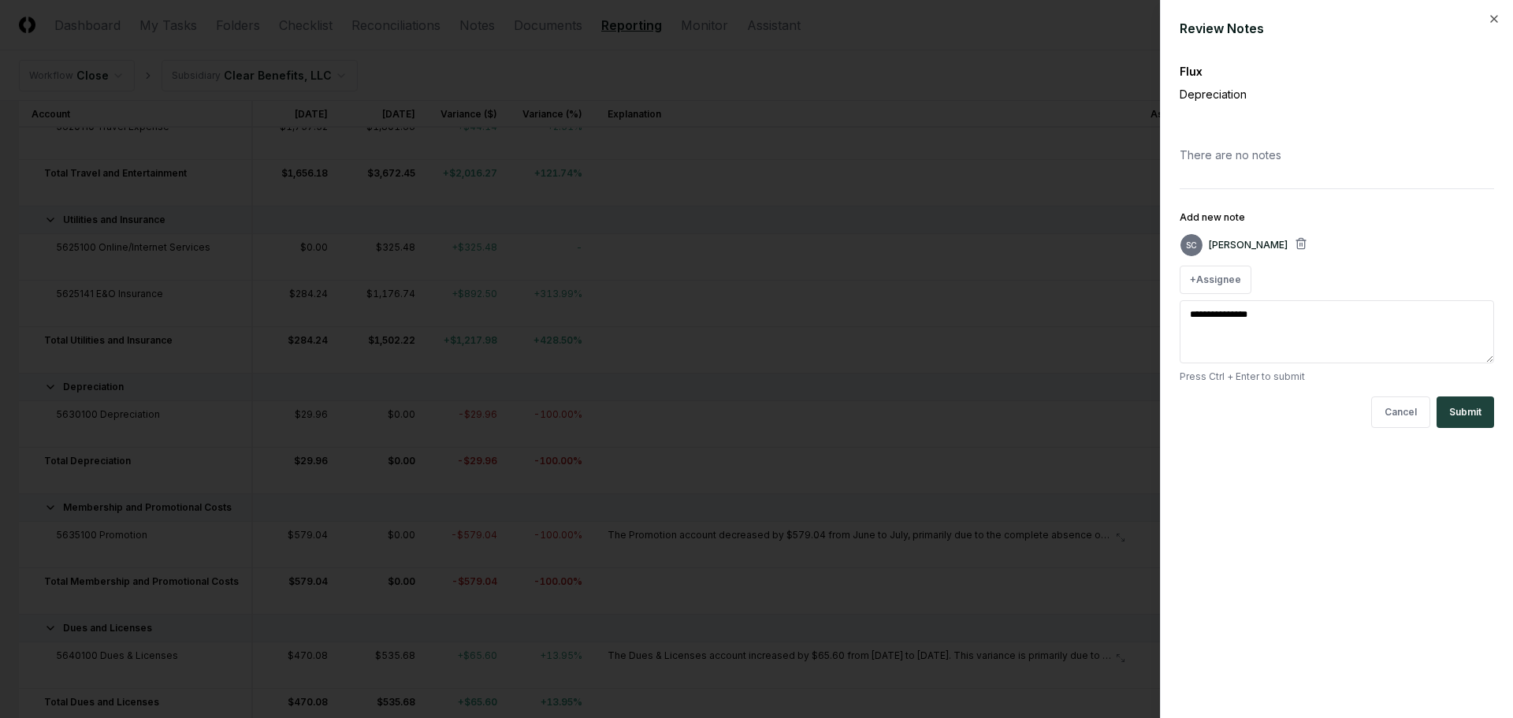
type textarea "**********"
type textarea "*"
type textarea "**********"
type textarea "*"
type textarea "**********"
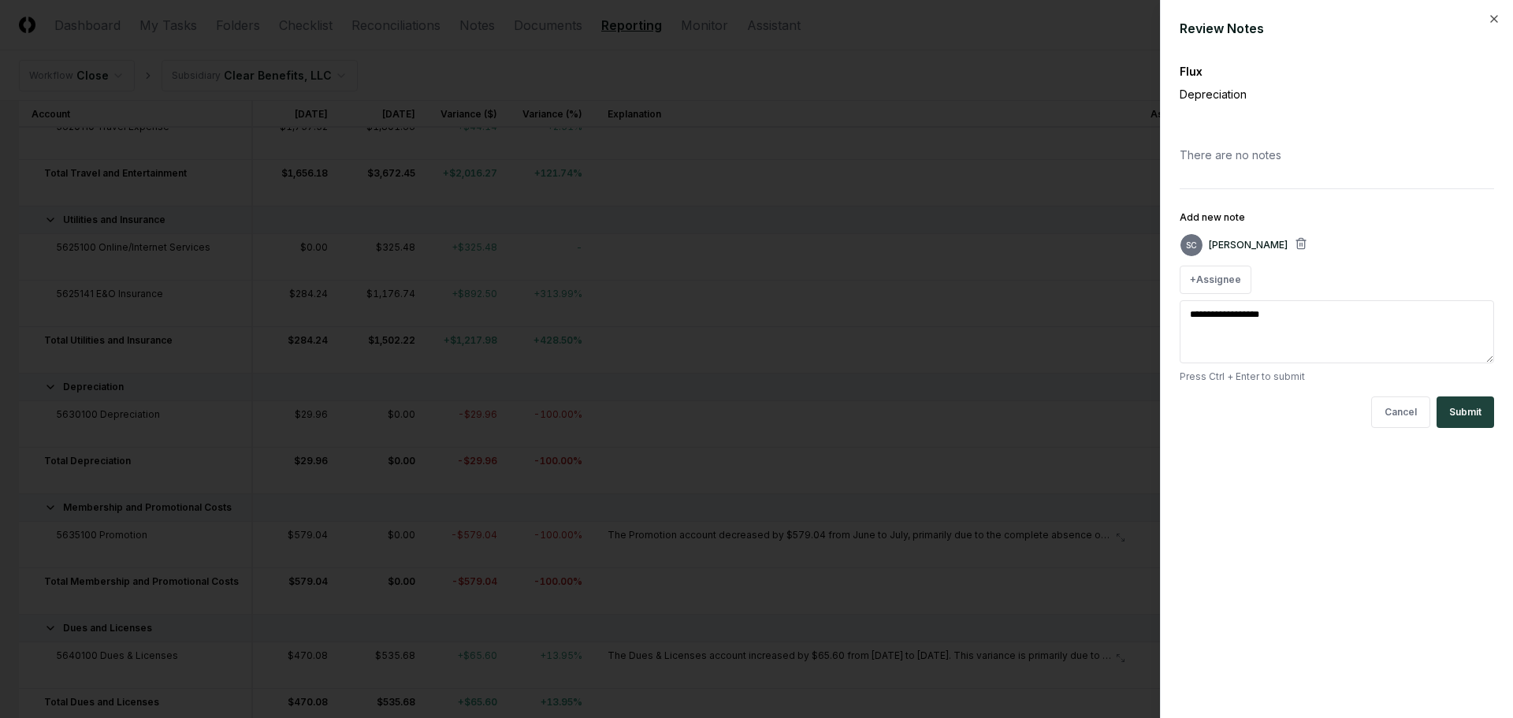
type textarea "*"
type textarea "**********"
type textarea "*"
type textarea "**********"
type textarea "*"
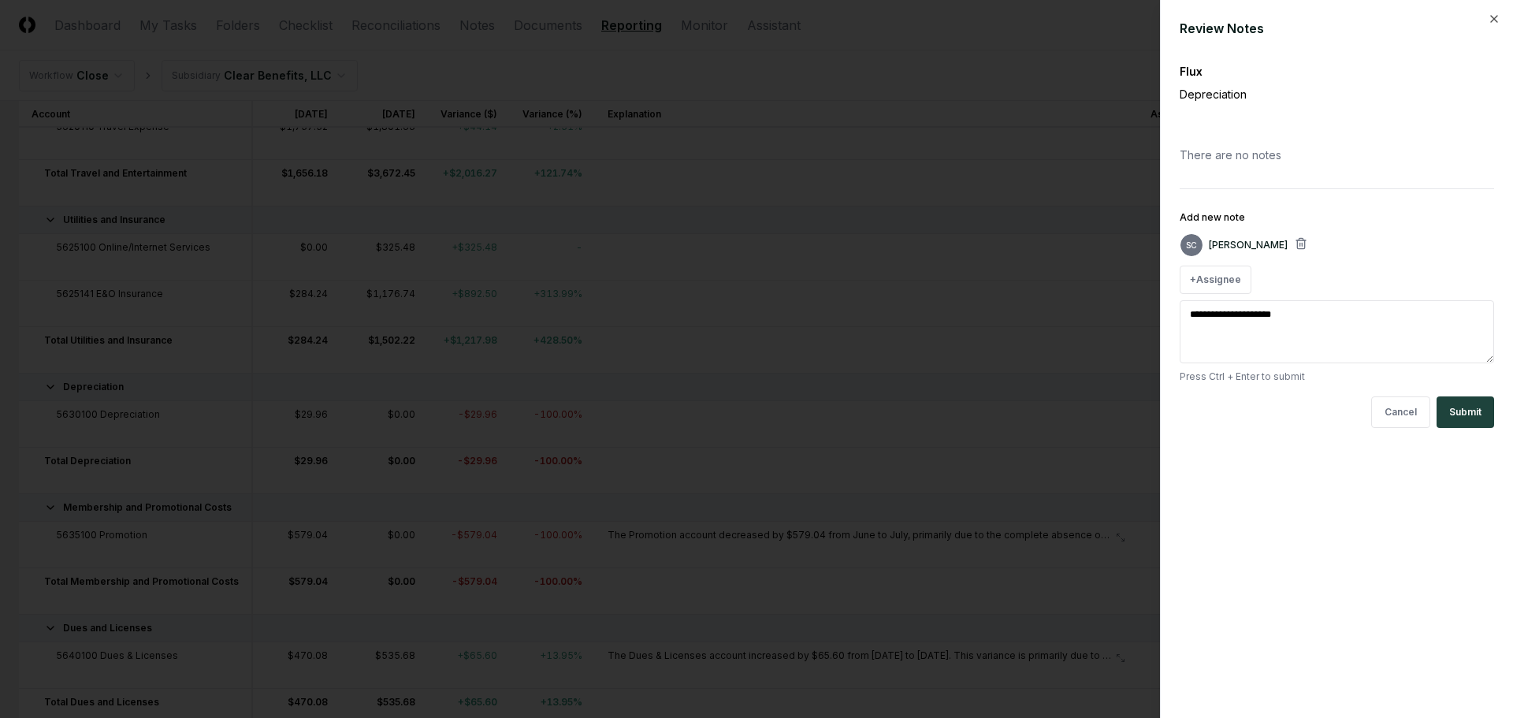
type textarea "**********"
type textarea "*"
type textarea "**********"
type textarea "*"
type textarea "**********"
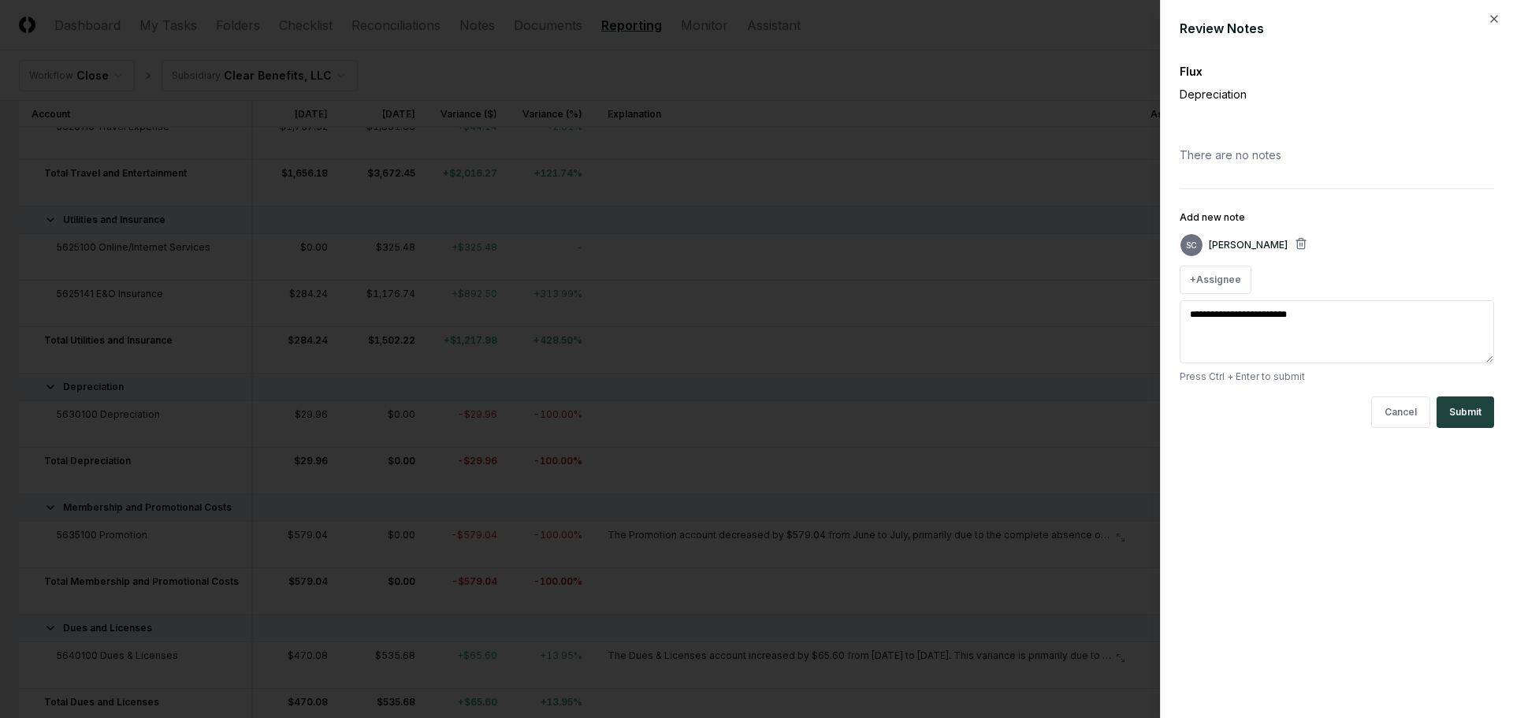
type textarea "*"
type textarea "**********"
type textarea "*"
type textarea "**********"
click at [1474, 416] on button "Submit" at bounding box center [1466, 412] width 58 height 32
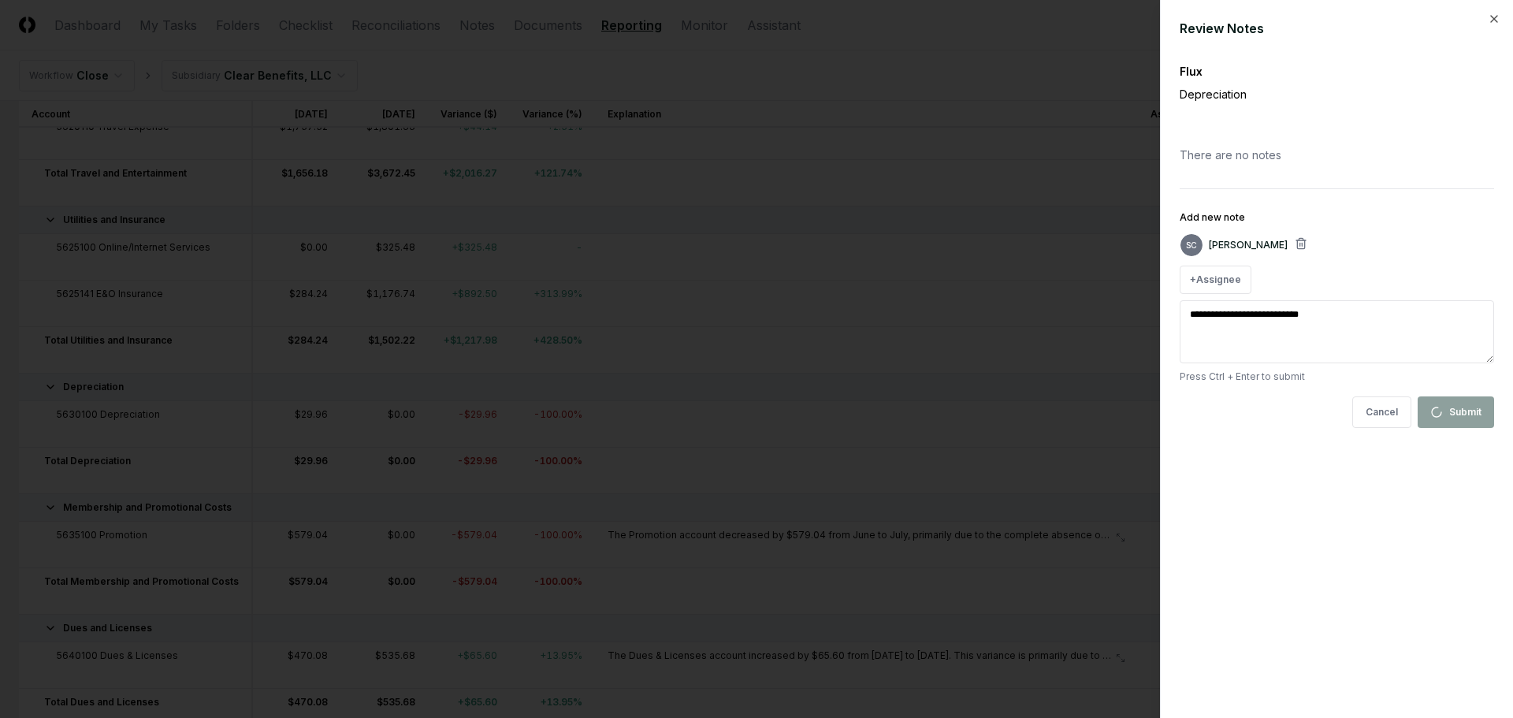
type textarea "*"
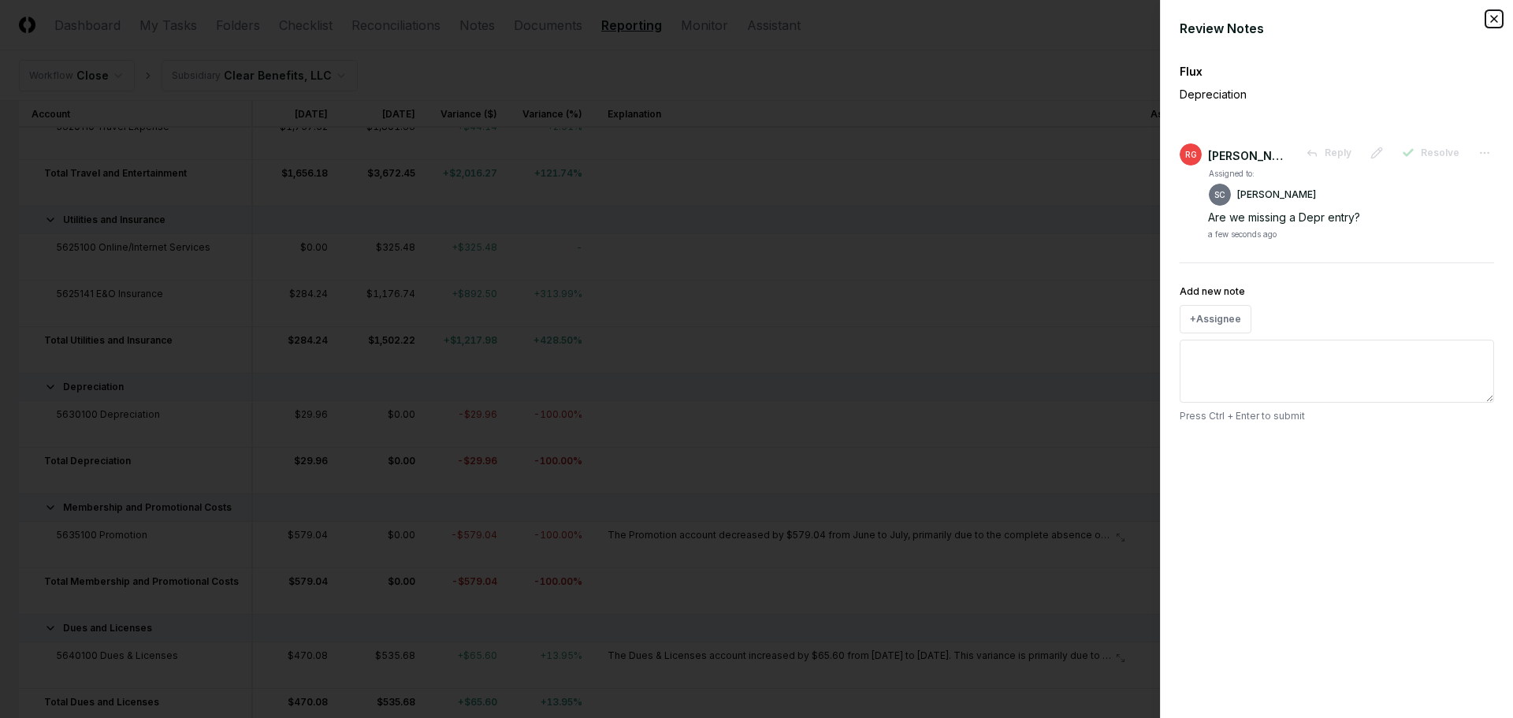
click at [1495, 19] on icon "button" at bounding box center [1494, 19] width 13 height 13
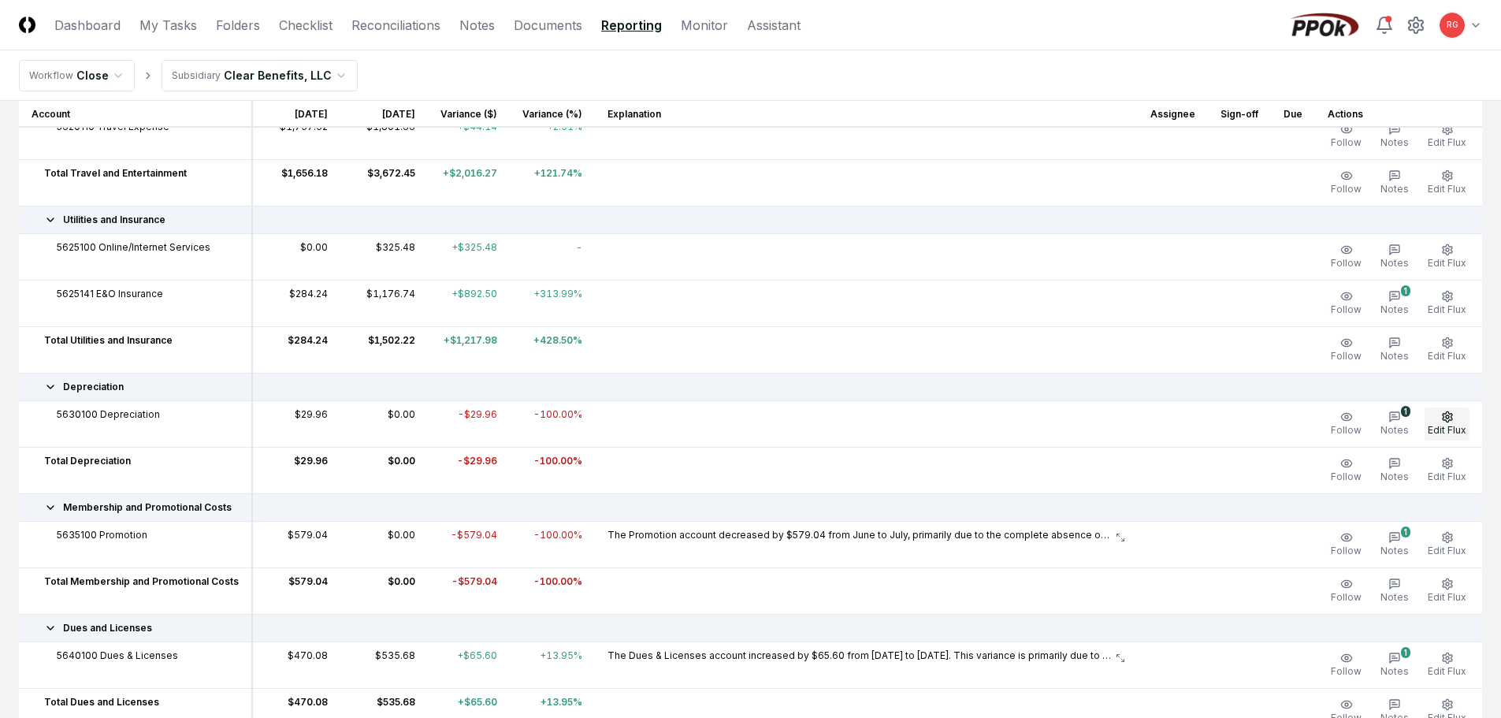
click at [1448, 423] on button "Edit Flux" at bounding box center [1447, 423] width 45 height 33
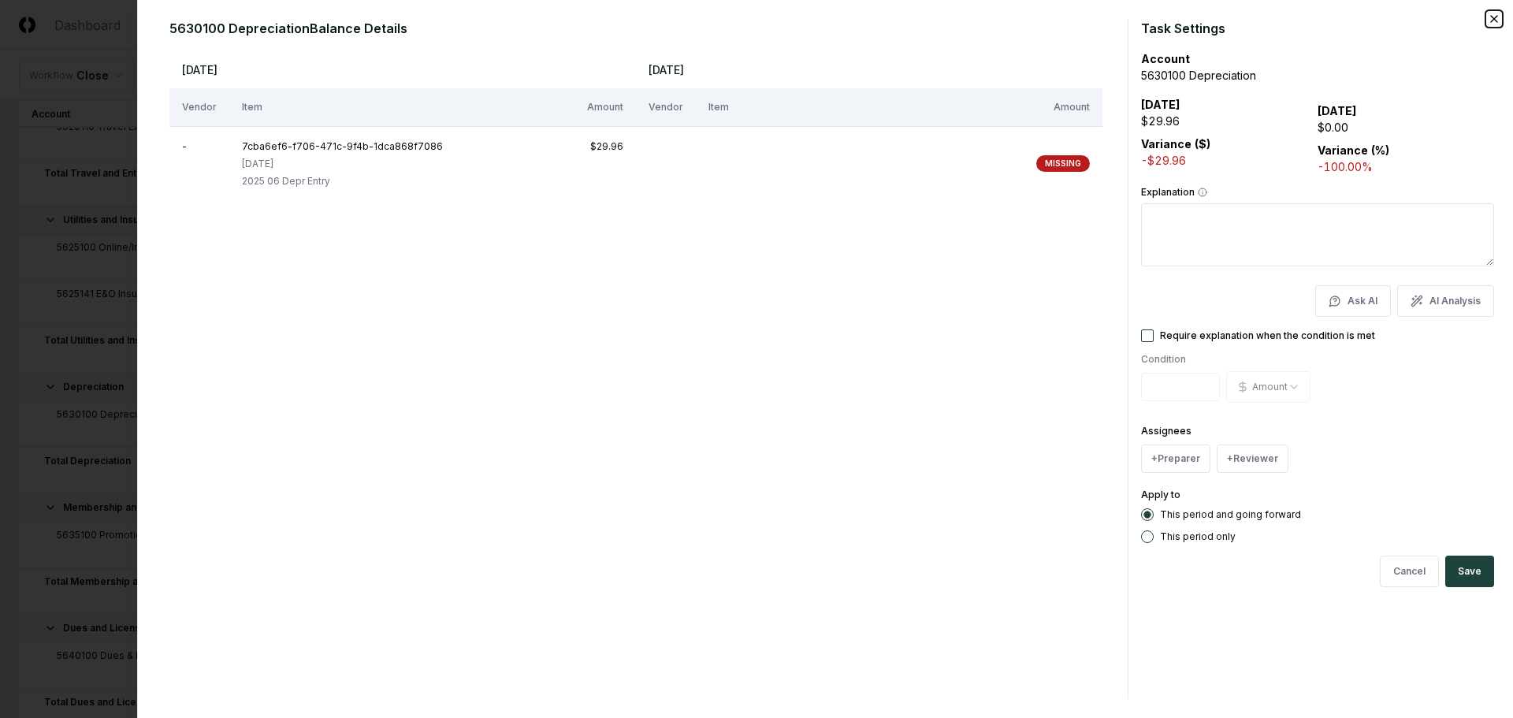
click at [1497, 15] on icon "button" at bounding box center [1494, 19] width 13 height 13
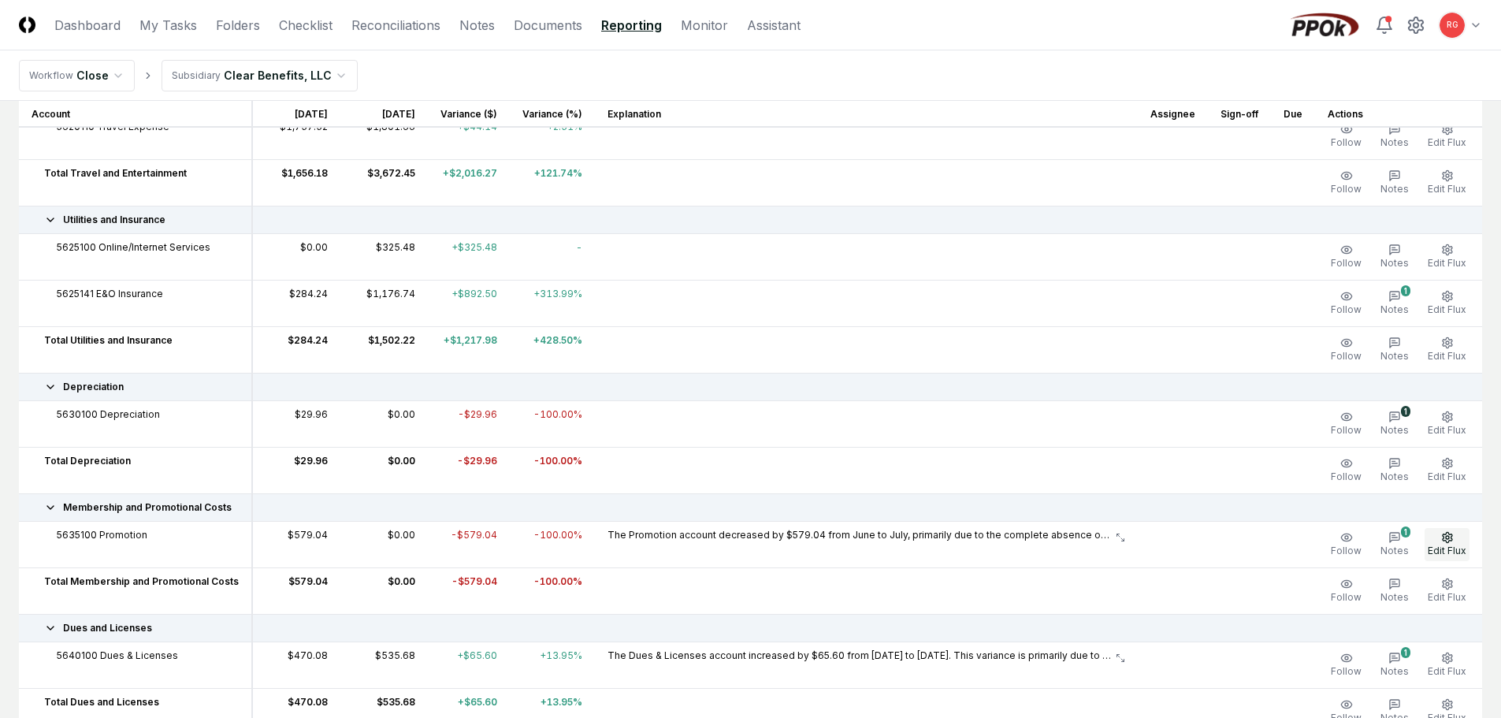
click at [1438, 546] on span "Edit Flux" at bounding box center [1447, 551] width 39 height 12
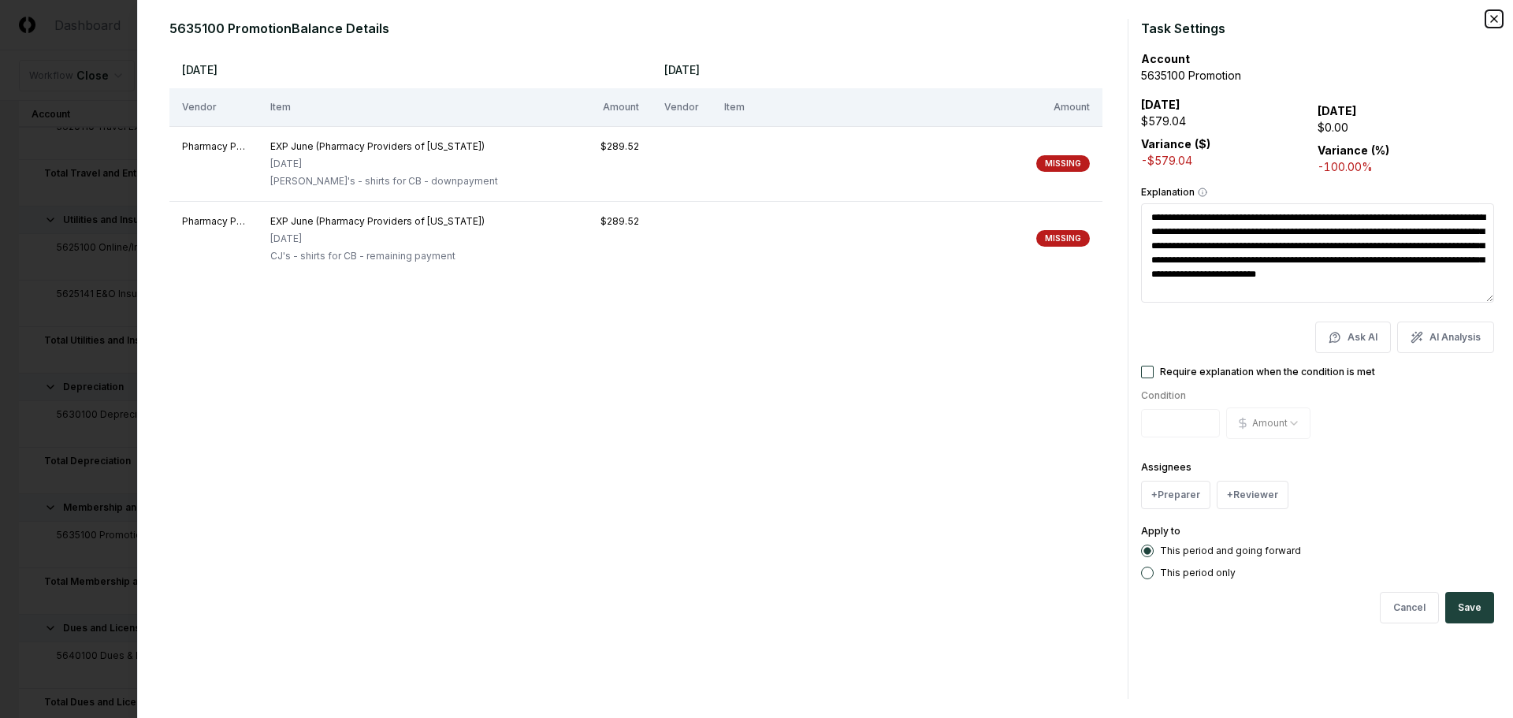
click at [1497, 13] on icon "button" at bounding box center [1494, 19] width 13 height 13
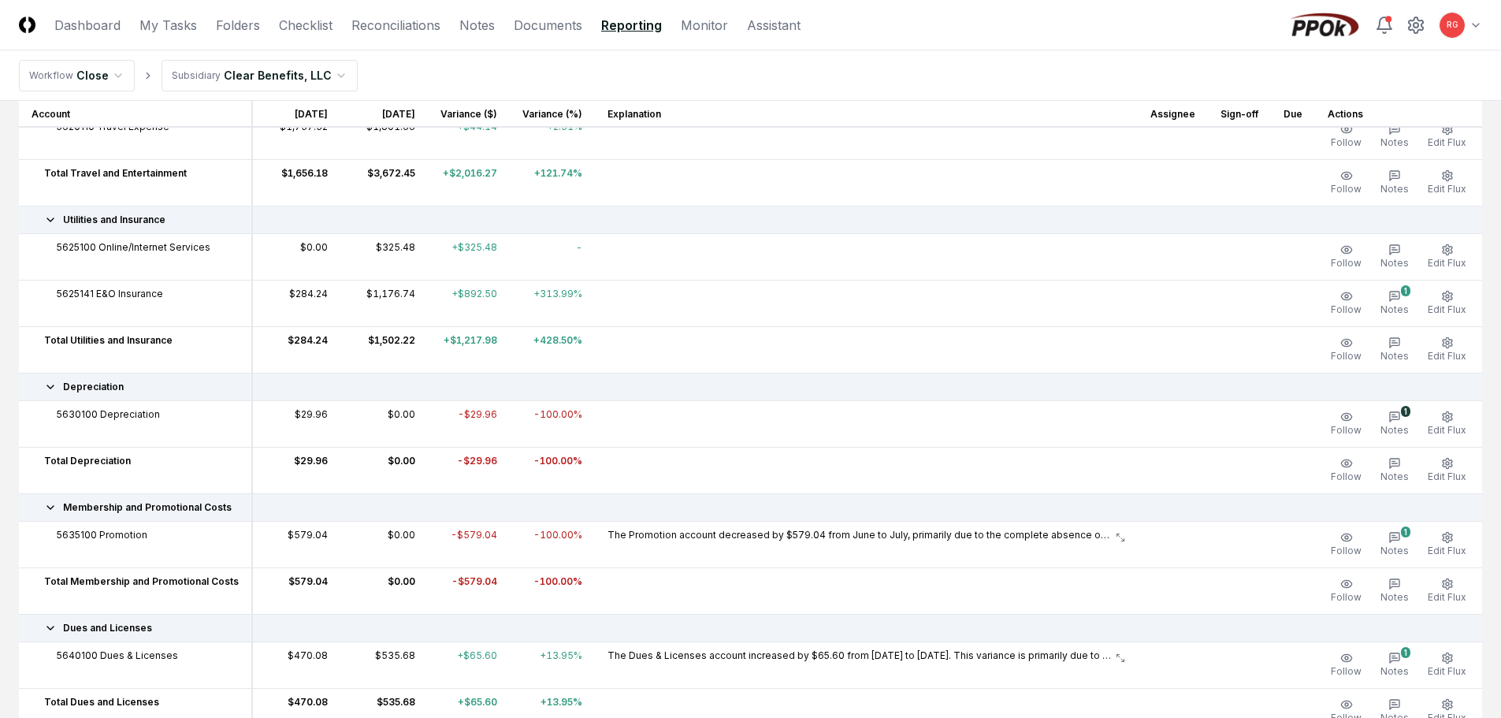
scroll to position [1261, 0]
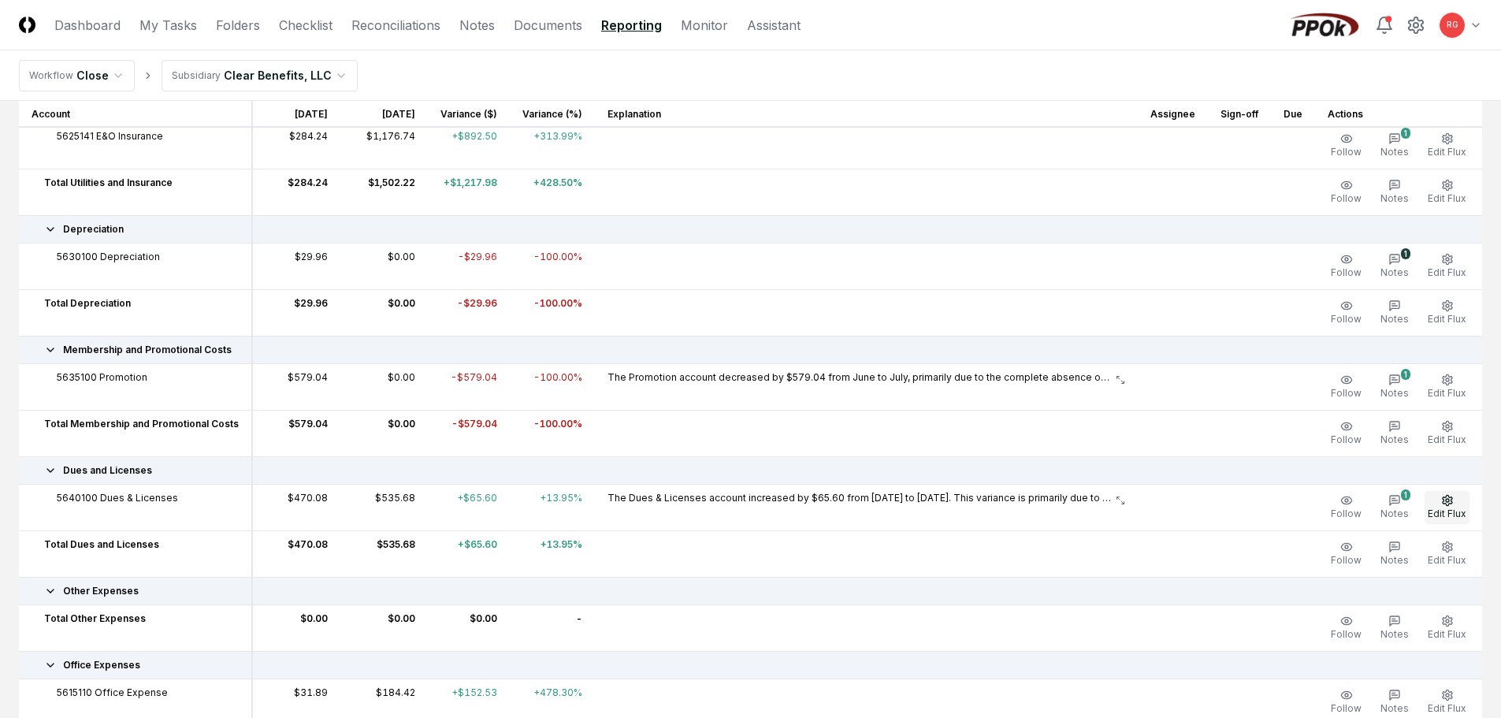
click at [1466, 496] on button "Edit Flux" at bounding box center [1447, 507] width 45 height 33
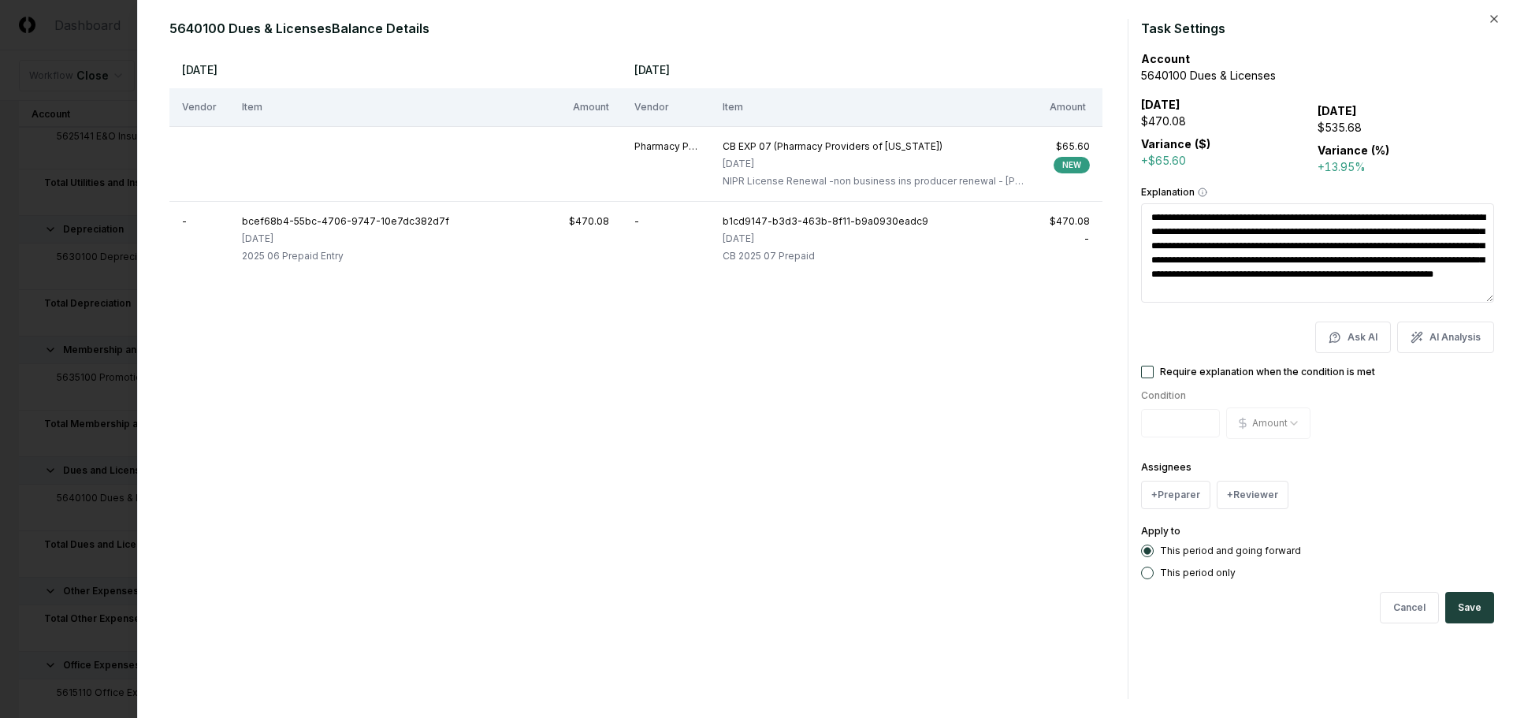
click at [1487, 23] on h2 "Task Settings" at bounding box center [1317, 28] width 353 height 19
click at [1489, 21] on icon "button" at bounding box center [1494, 19] width 13 height 13
type textarea "*"
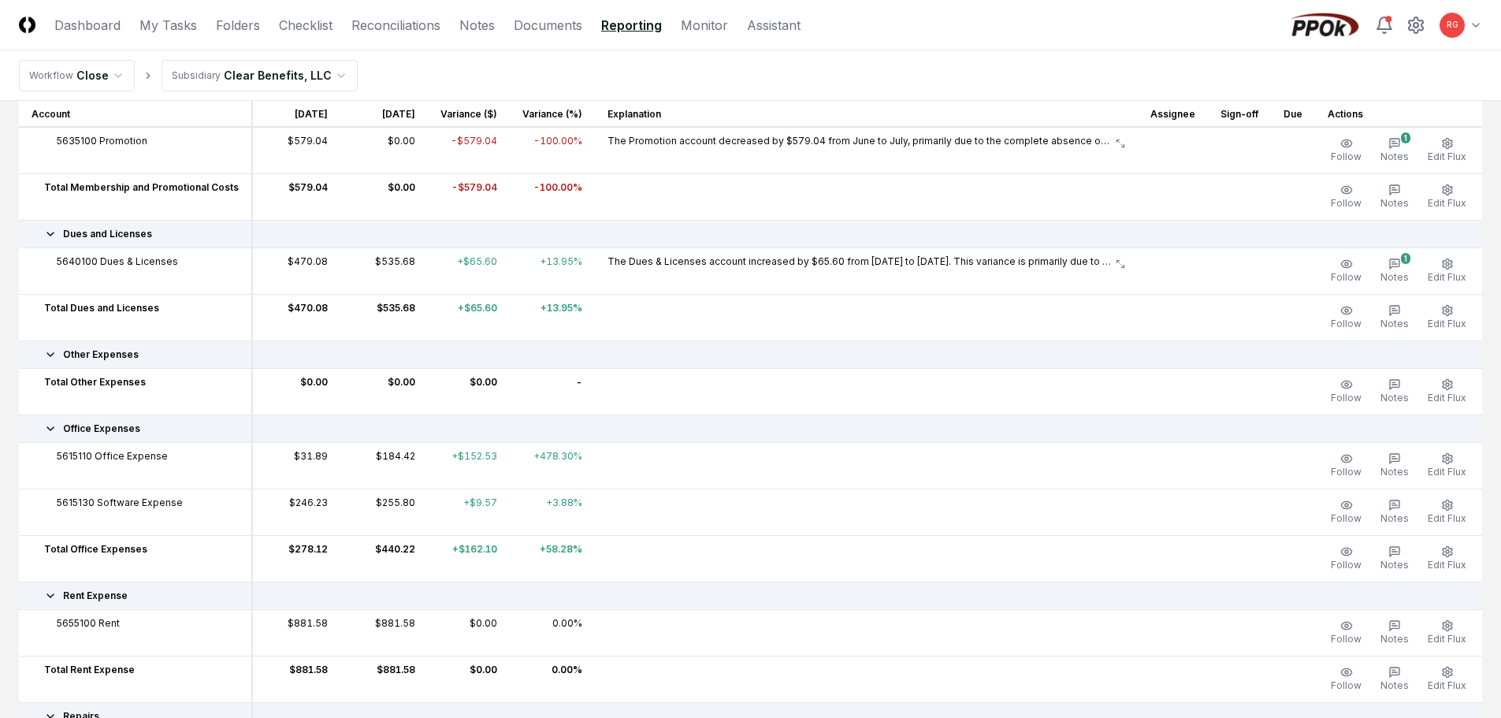
scroll to position [1655, 0]
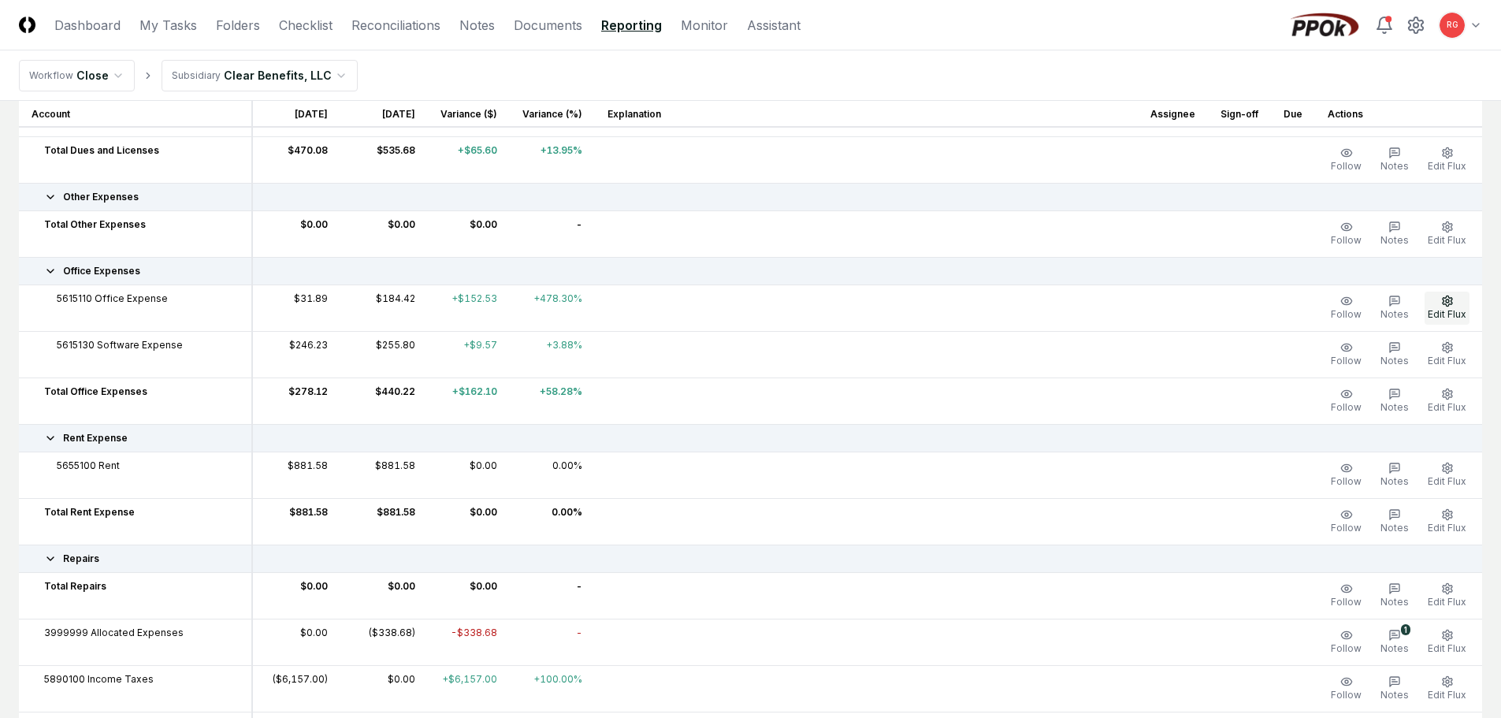
click at [1454, 303] on button "Edit Flux" at bounding box center [1447, 308] width 45 height 33
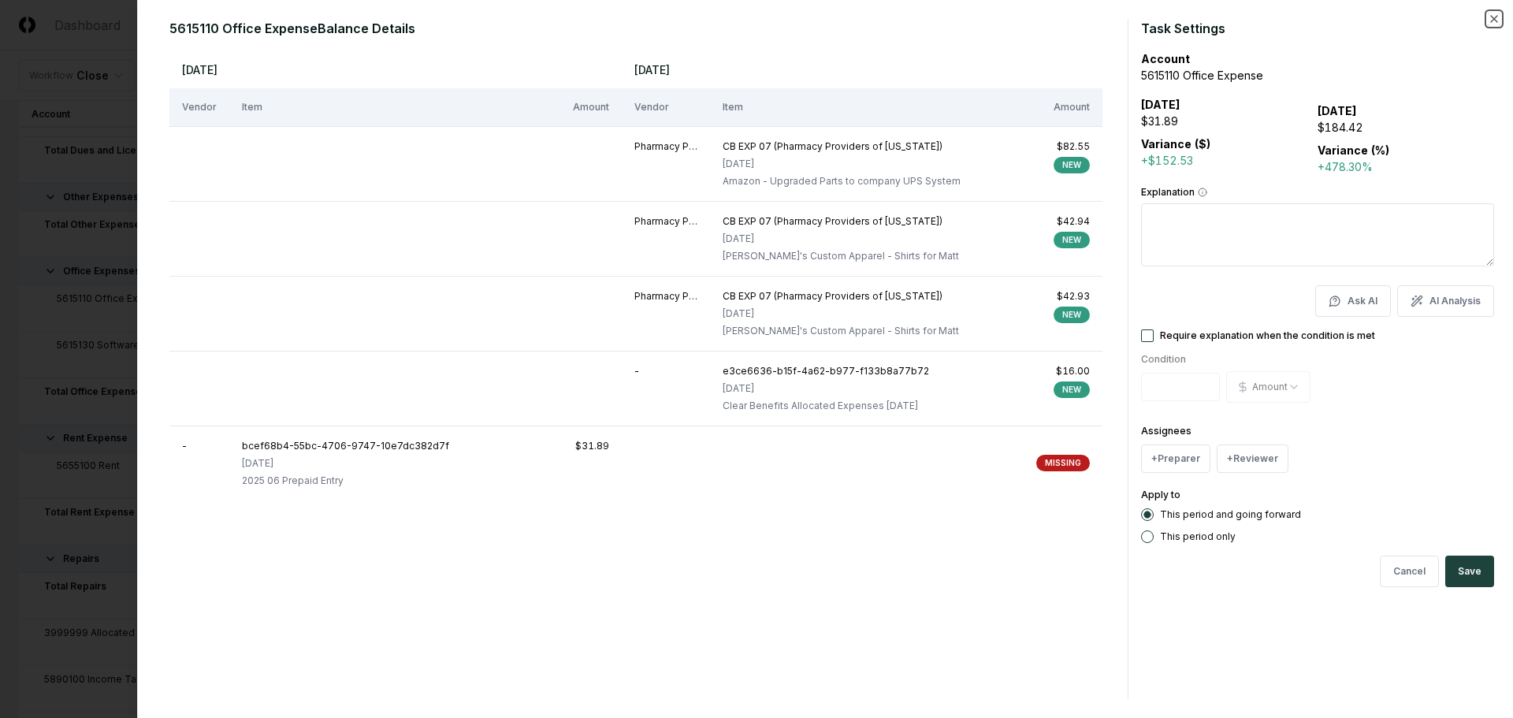
drag, startPoint x: 1495, startPoint y: 18, endPoint x: 1463, endPoint y: 32, distance: 34.6
click at [1495, 18] on icon "button" at bounding box center [1494, 19] width 6 height 6
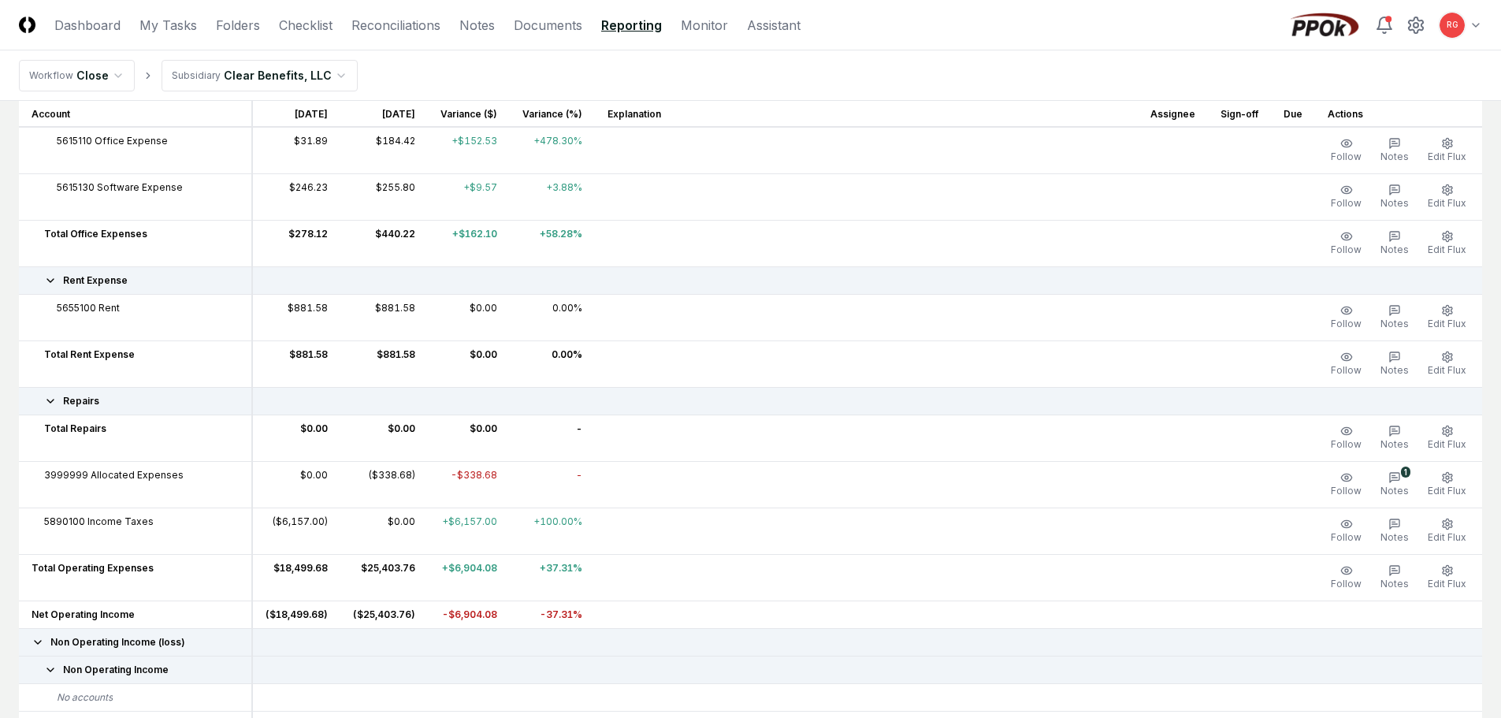
scroll to position [2142, 0]
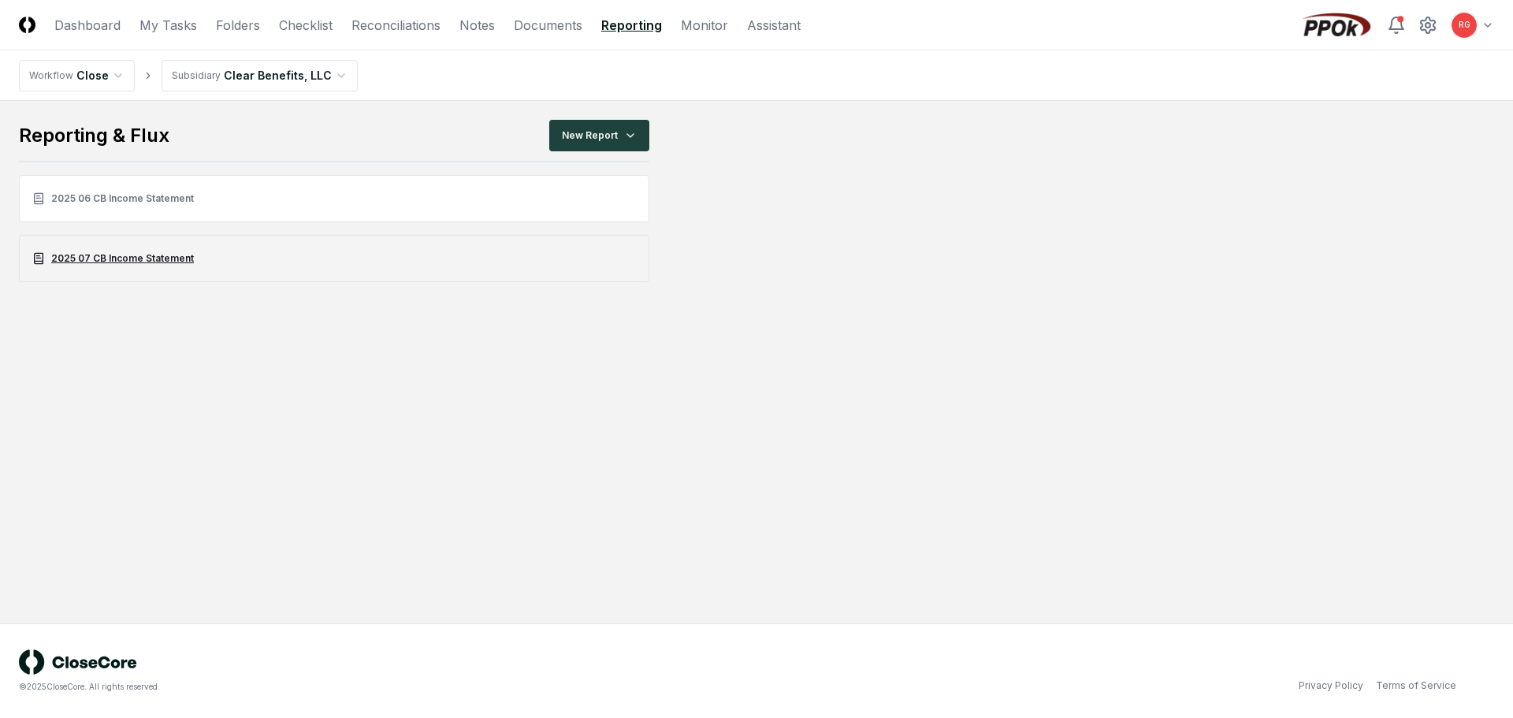
click at [125, 248] on link "2025 07 CB Income Statement" at bounding box center [334, 258] width 630 height 47
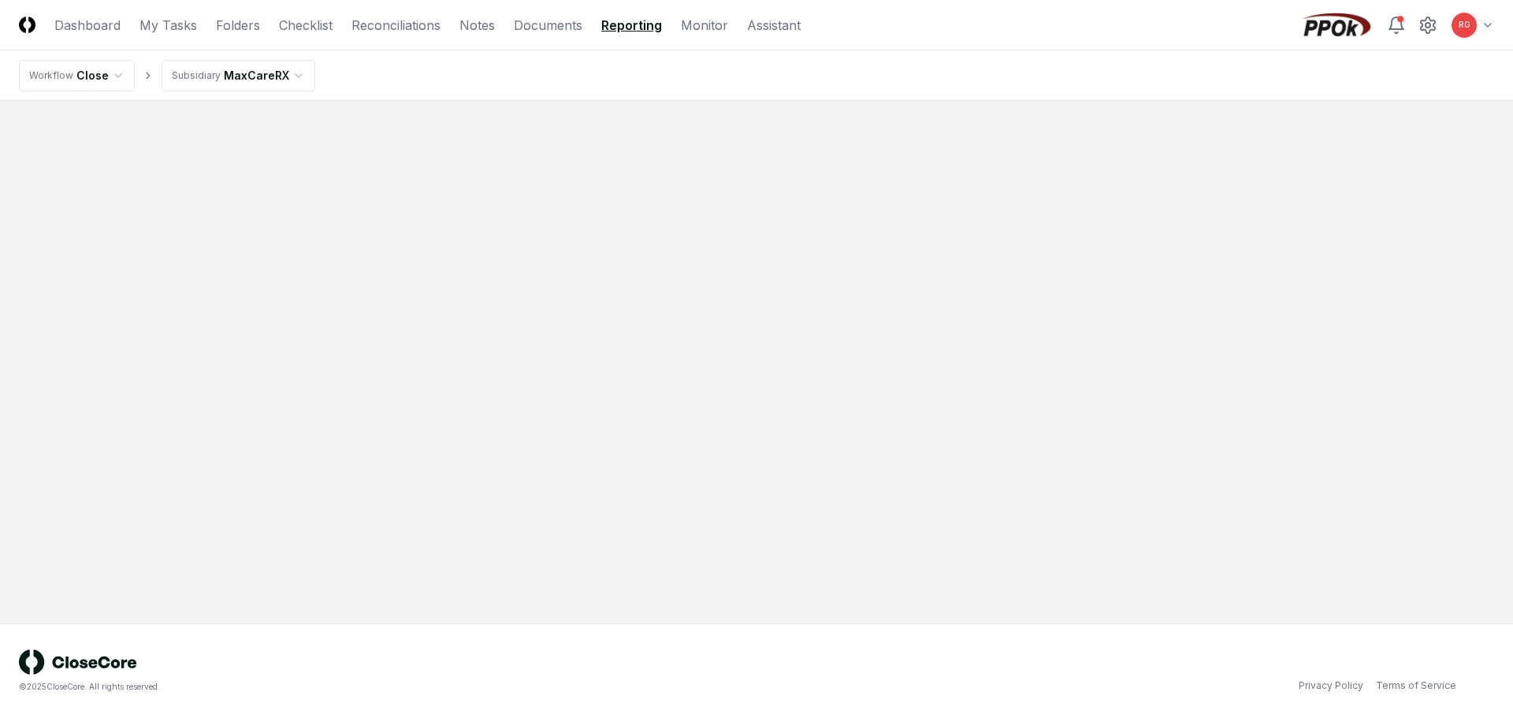
click at [207, 84] on html "CloseCore Dashboard My Tasks Folders Checklist Reconciliations Notes Documents …" at bounding box center [756, 359] width 1513 height 718
click at [96, 77] on html "CloseCore Dashboard My Tasks Folders Checklist Reconciliations Notes Documents …" at bounding box center [756, 359] width 1513 height 718
click at [506, 99] on html "CloseCore Dashboard My Tasks Folders Checklist Reconciliations Notes Documents …" at bounding box center [756, 359] width 1513 height 718
click at [566, 7] on header "CloseCore Dashboard My Tasks Folders Checklist Reconciliations Notes Documents …" at bounding box center [756, 25] width 1513 height 50
click at [570, 24] on link "Documents" at bounding box center [548, 25] width 69 height 19
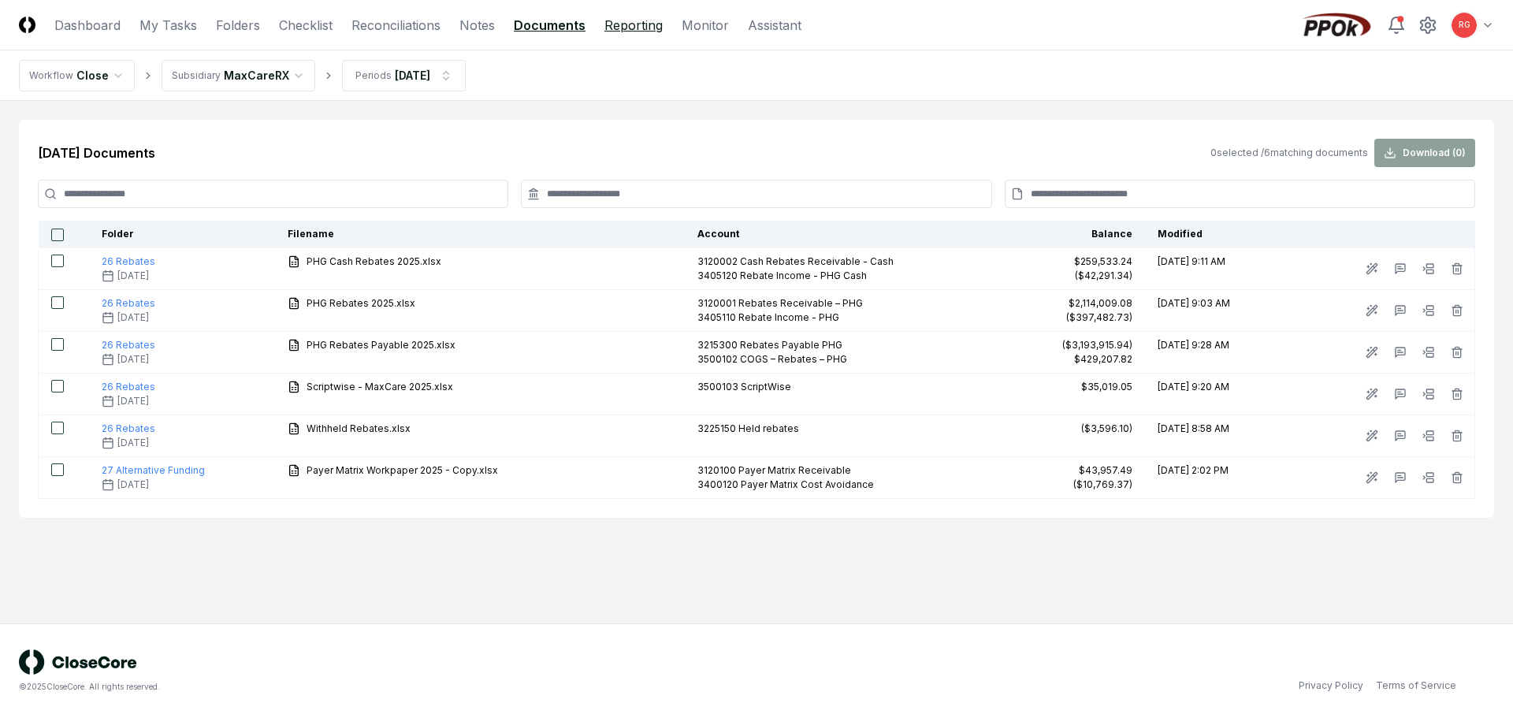
click at [619, 30] on link "Reporting" at bounding box center [633, 25] width 58 height 19
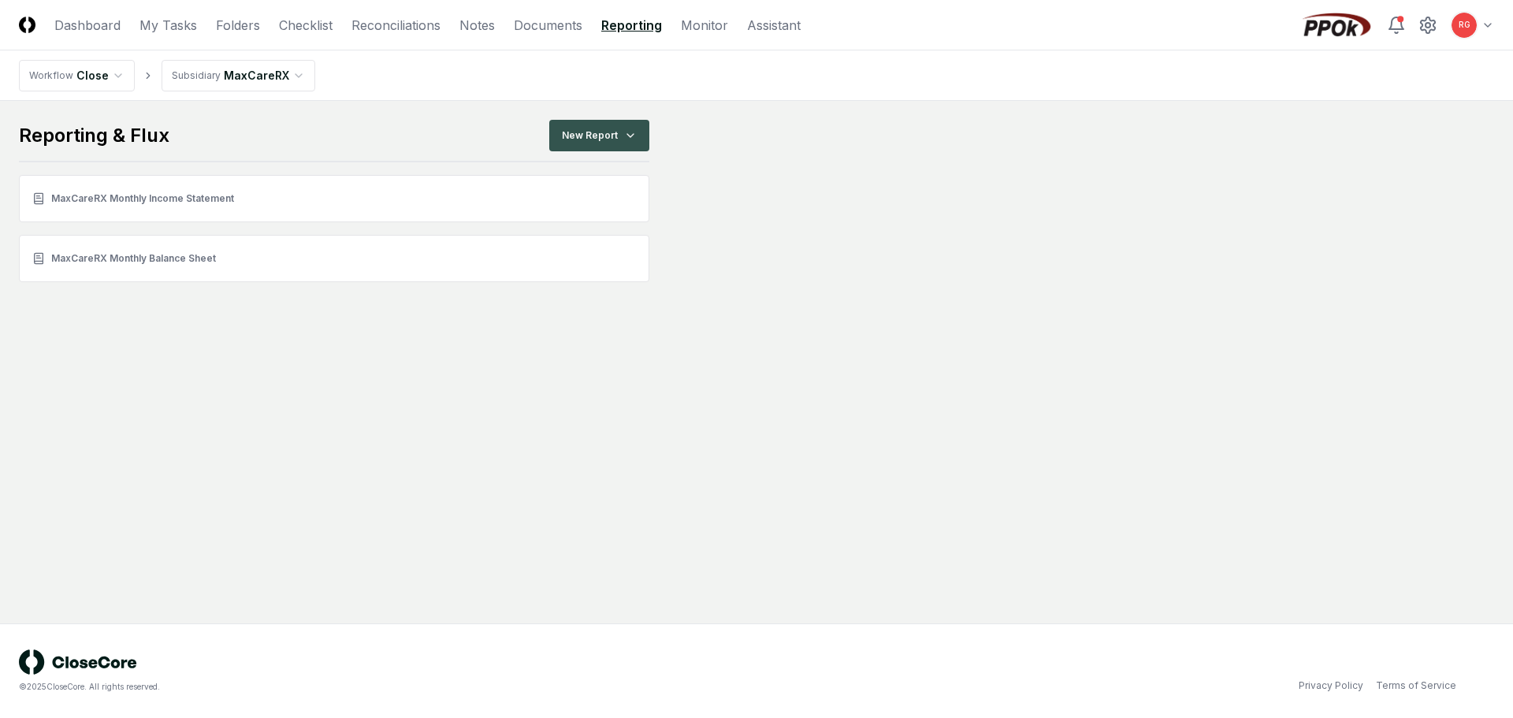
click at [579, 128] on html "CloseCore Dashboard My Tasks Folders Checklist Reconciliations Notes Documents …" at bounding box center [756, 359] width 1513 height 718
click at [597, 227] on div "Income Statement" at bounding box center [602, 225] width 111 height 24
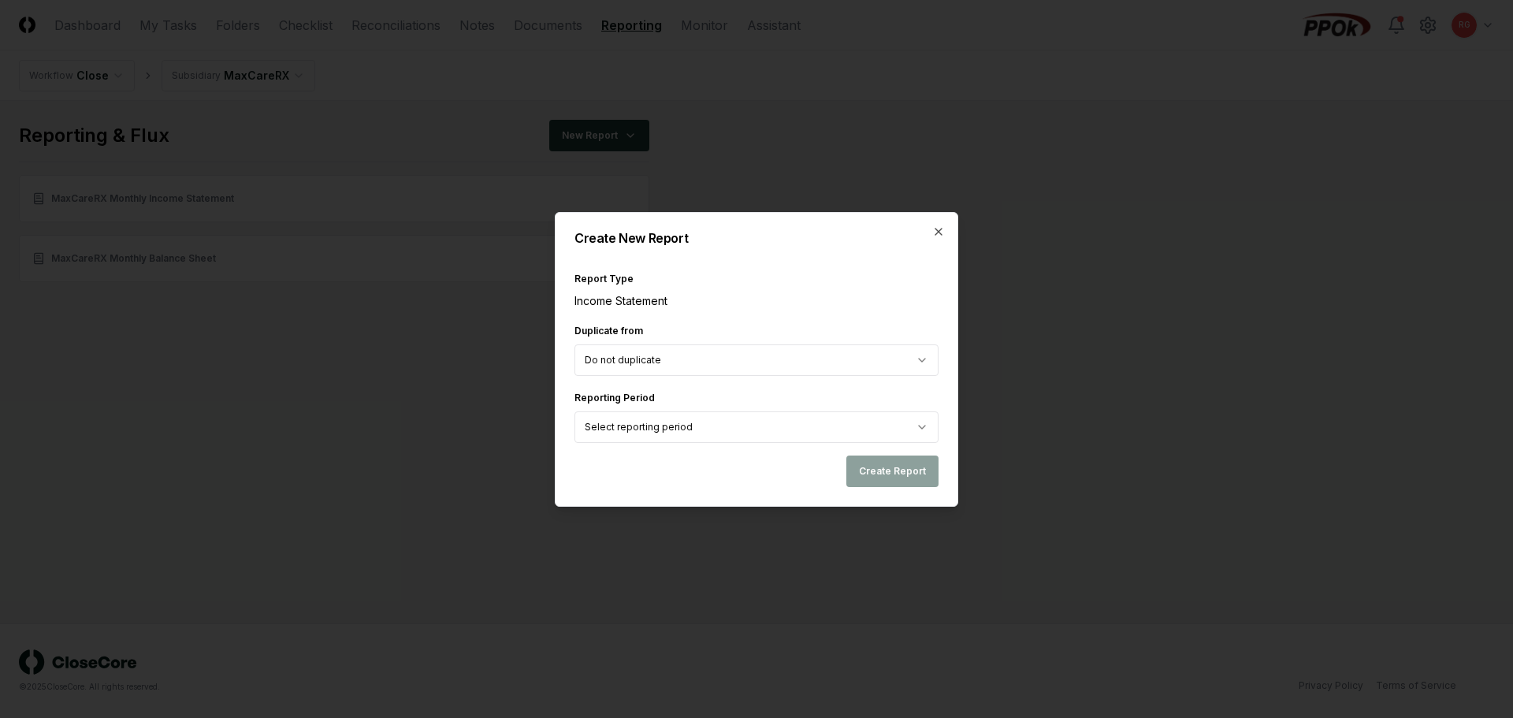
click at [652, 359] on body "CloseCore Dashboard My Tasks Folders Checklist Reconciliations Notes Documents …" at bounding box center [756, 359] width 1513 height 718
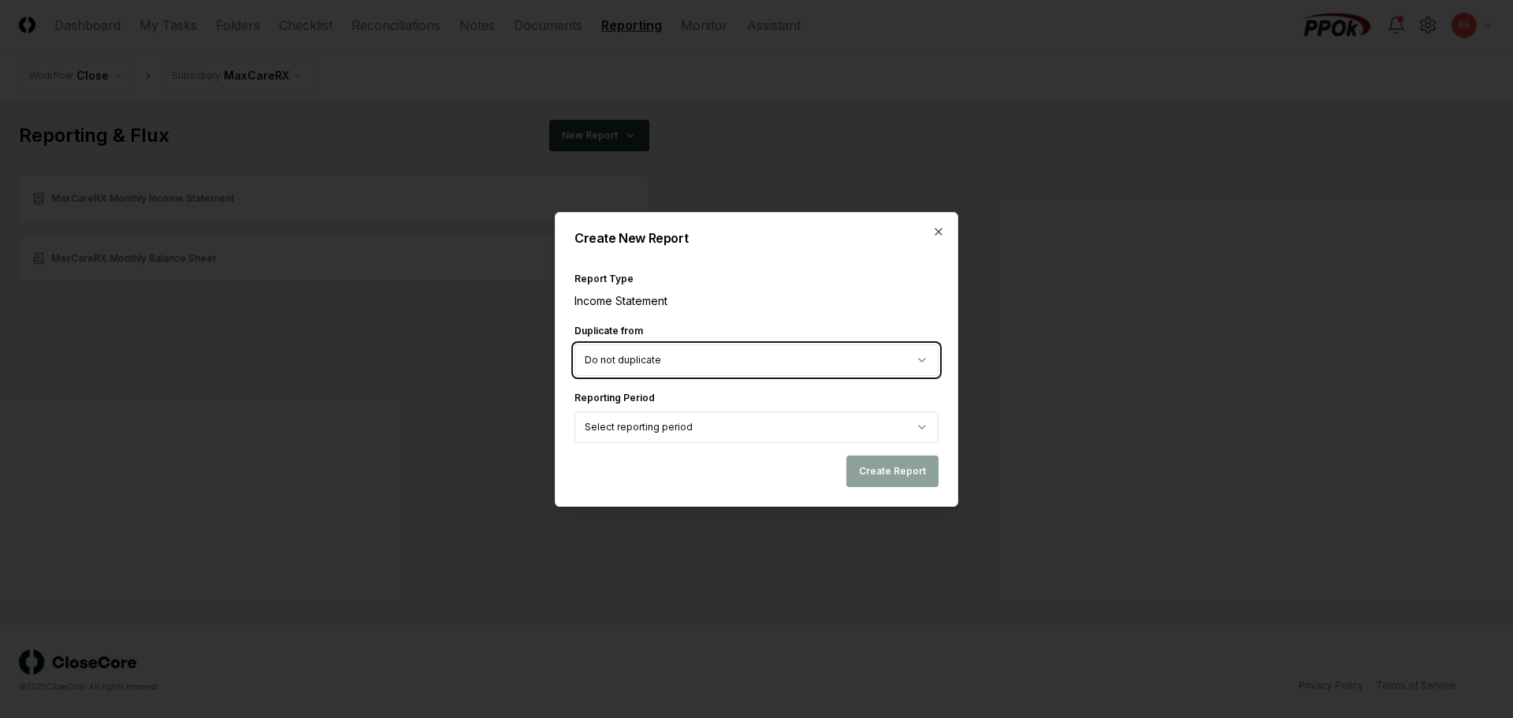
click at [697, 314] on body "CloseCore Dashboard My Tasks Folders Checklist Reconciliations Notes Documents …" at bounding box center [756, 359] width 1513 height 718
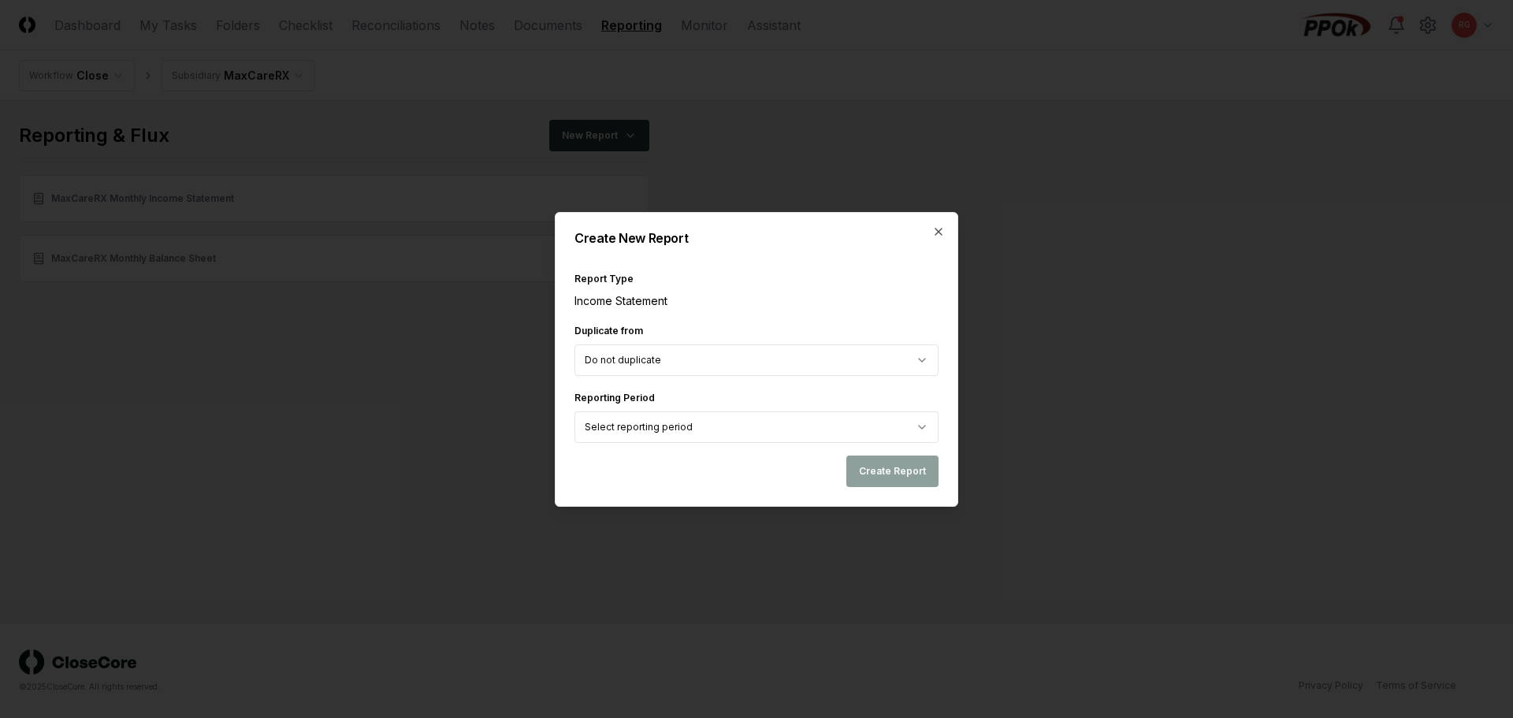
click at [673, 364] on body "CloseCore Dashboard My Tasks Folders Checklist Reconciliations Notes Documents …" at bounding box center [756, 359] width 1513 height 718
click at [666, 427] on body "CloseCore Dashboard My Tasks Folders Checklist Reconciliations Notes Documents …" at bounding box center [756, 359] width 1513 height 718
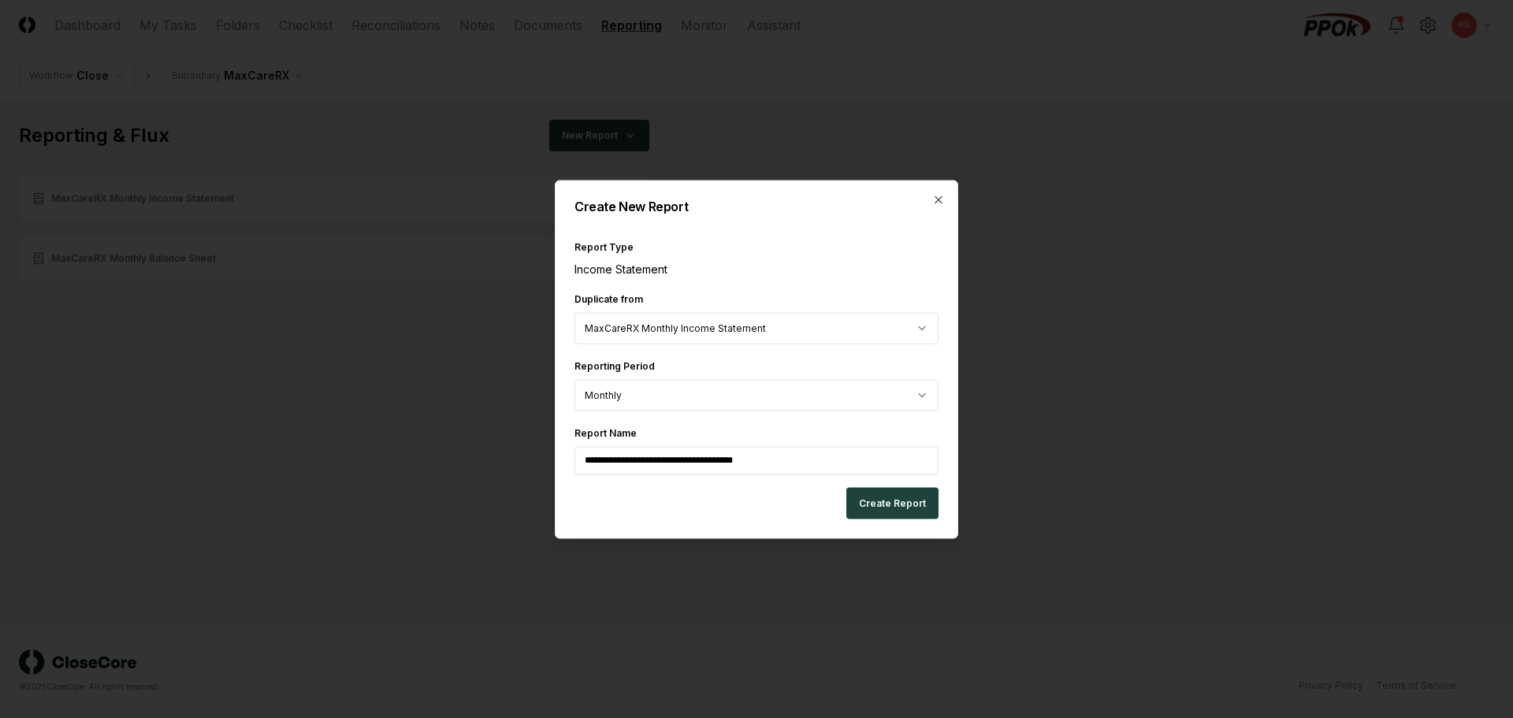
drag, startPoint x: 754, startPoint y: 454, endPoint x: 469, endPoint y: 429, distance: 286.4
click at [480, 435] on body "**********" at bounding box center [756, 359] width 1513 height 718
type input "**********"
click at [889, 500] on button "Create Report" at bounding box center [892, 503] width 92 height 32
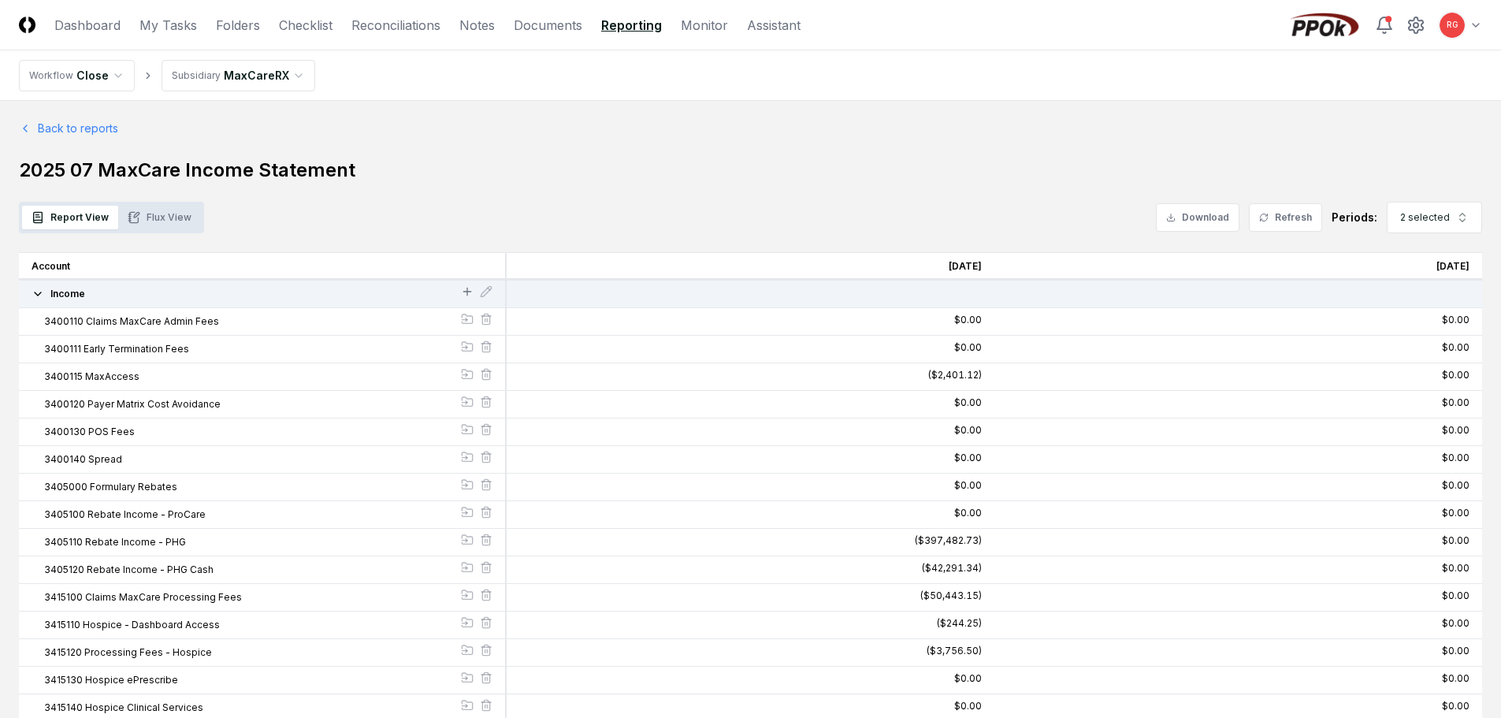
click at [469, 290] on icon at bounding box center [467, 291] width 13 height 13
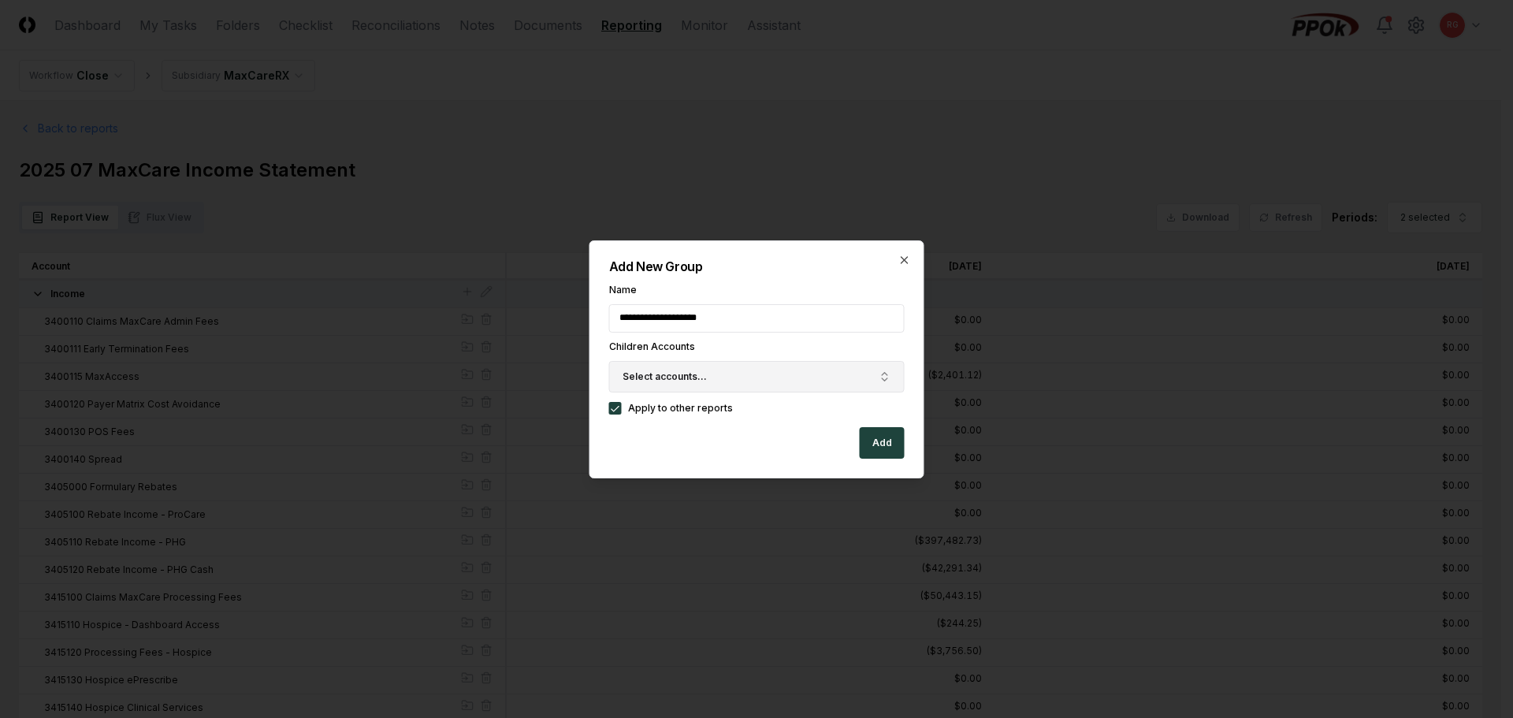
type input "**********"
click at [655, 381] on span "Select accounts..." at bounding box center [665, 377] width 84 height 14
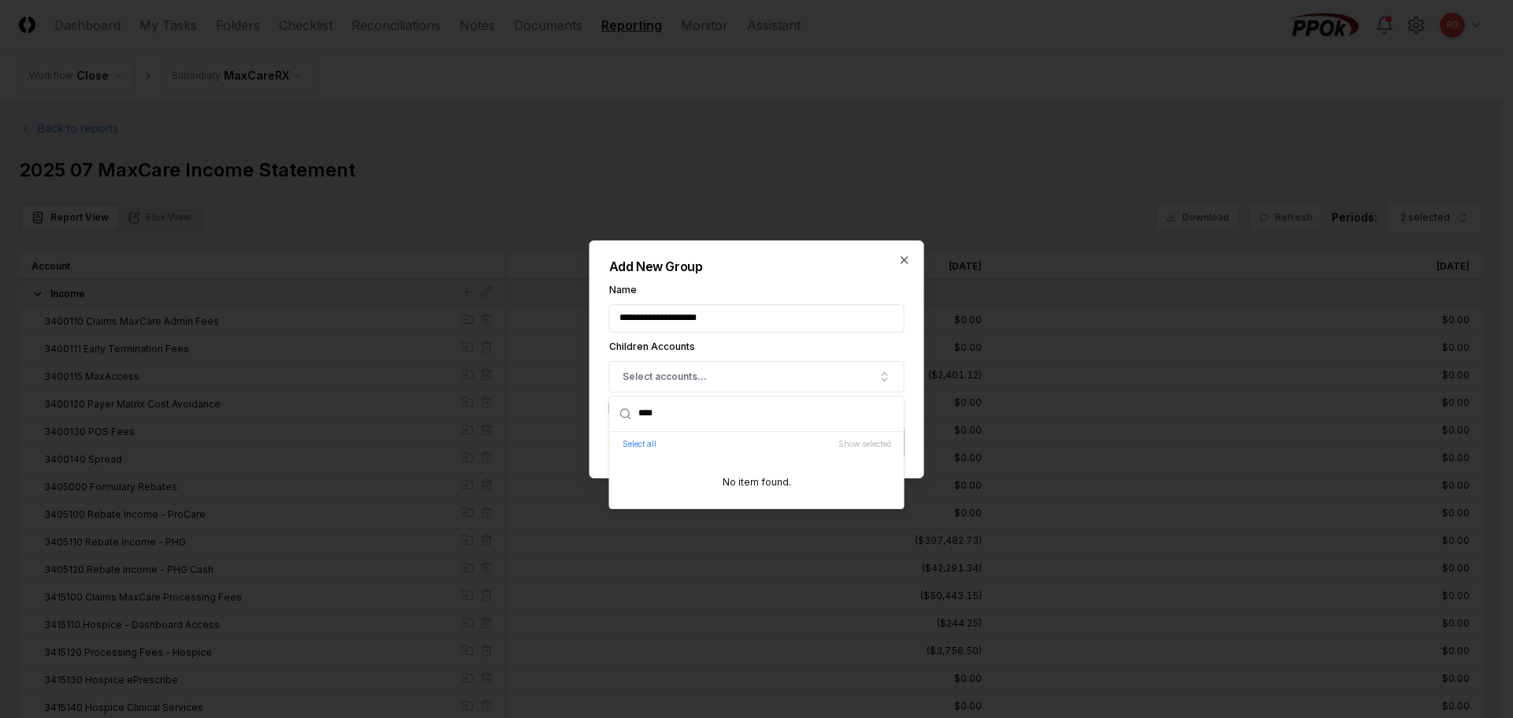
drag, startPoint x: 685, startPoint y: 411, endPoint x: 601, endPoint y: 409, distance: 83.6
click at [601, 409] on div "**********" at bounding box center [756, 359] width 335 height 238
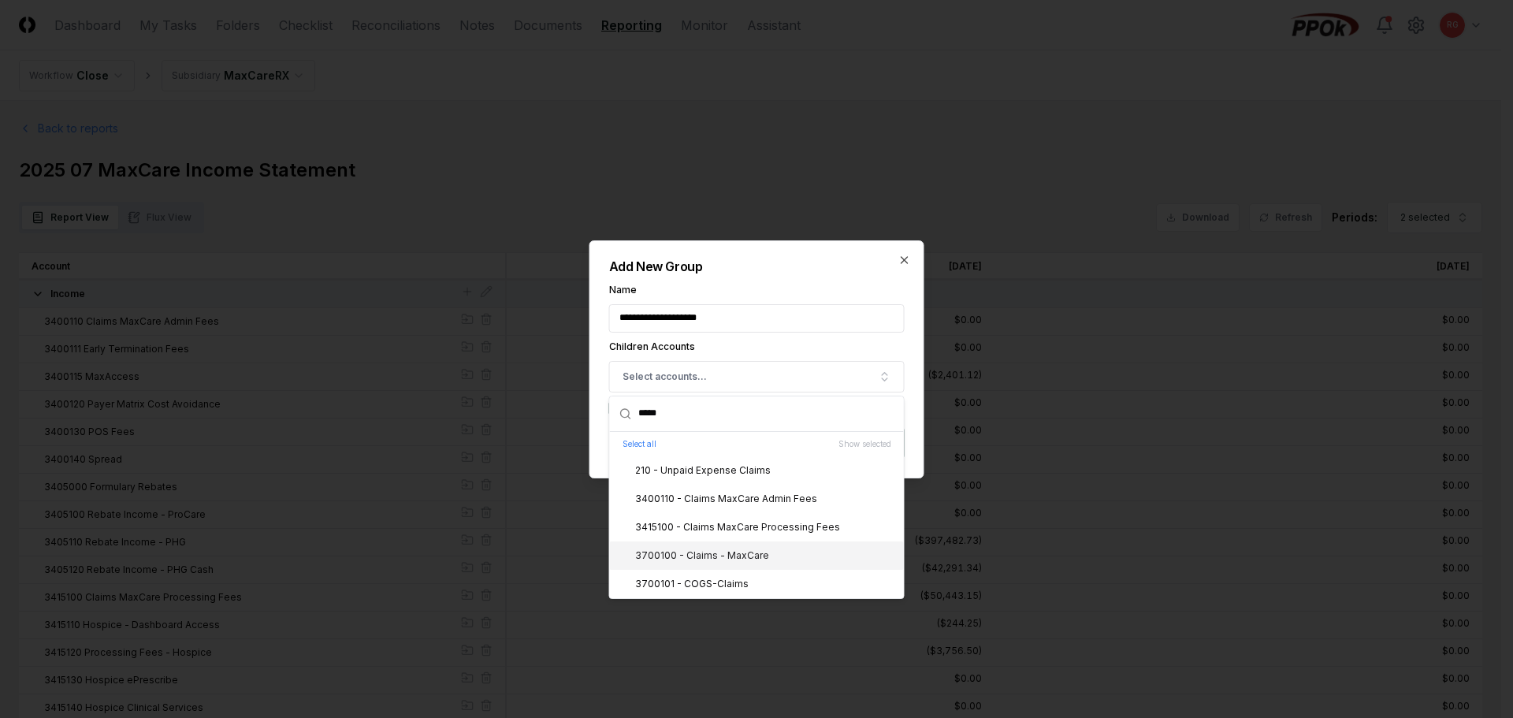
type input "*****"
click at [692, 557] on div "3700100 - Claims - MaxCare" at bounding box center [692, 555] width 153 height 14
click at [774, 274] on div "**********" at bounding box center [756, 359] width 335 height 238
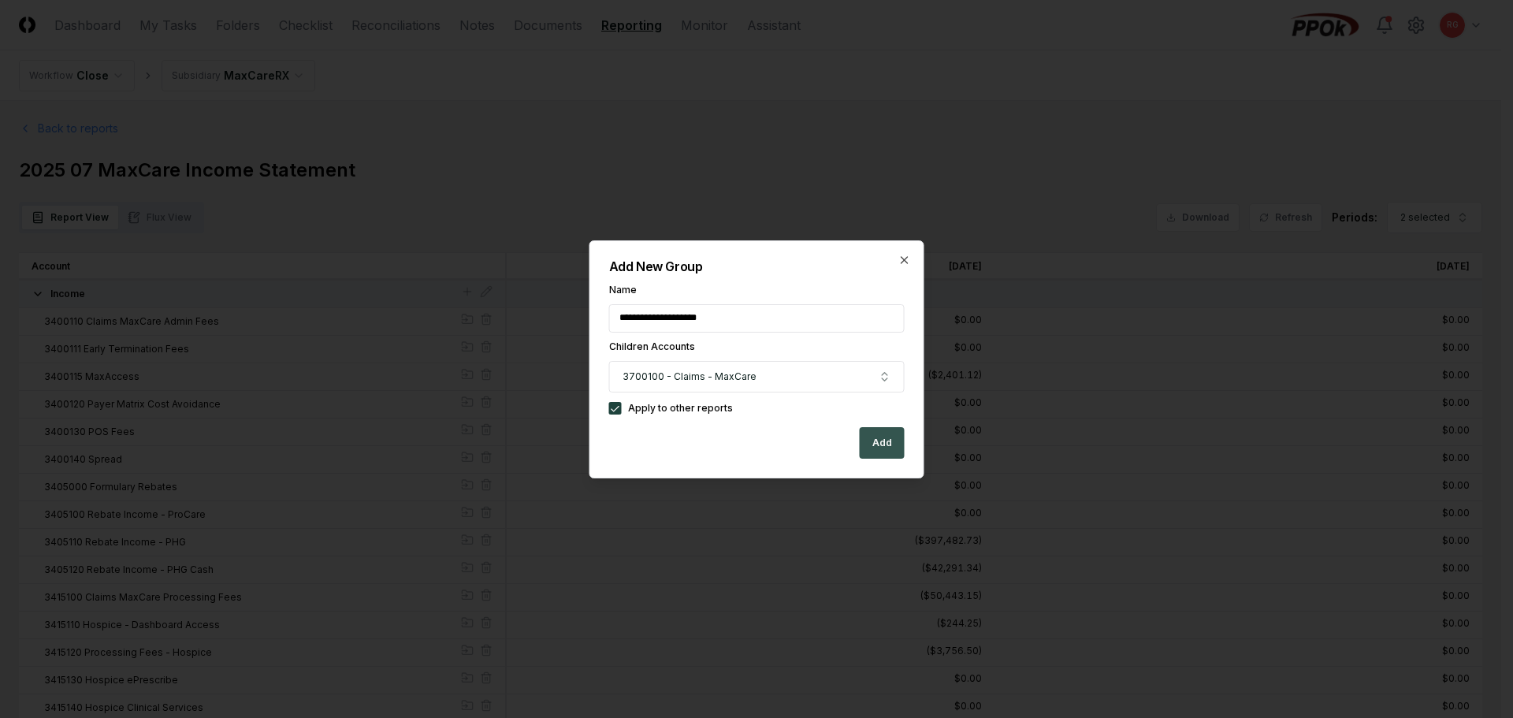
click at [875, 437] on button "Add" at bounding box center [882, 443] width 45 height 32
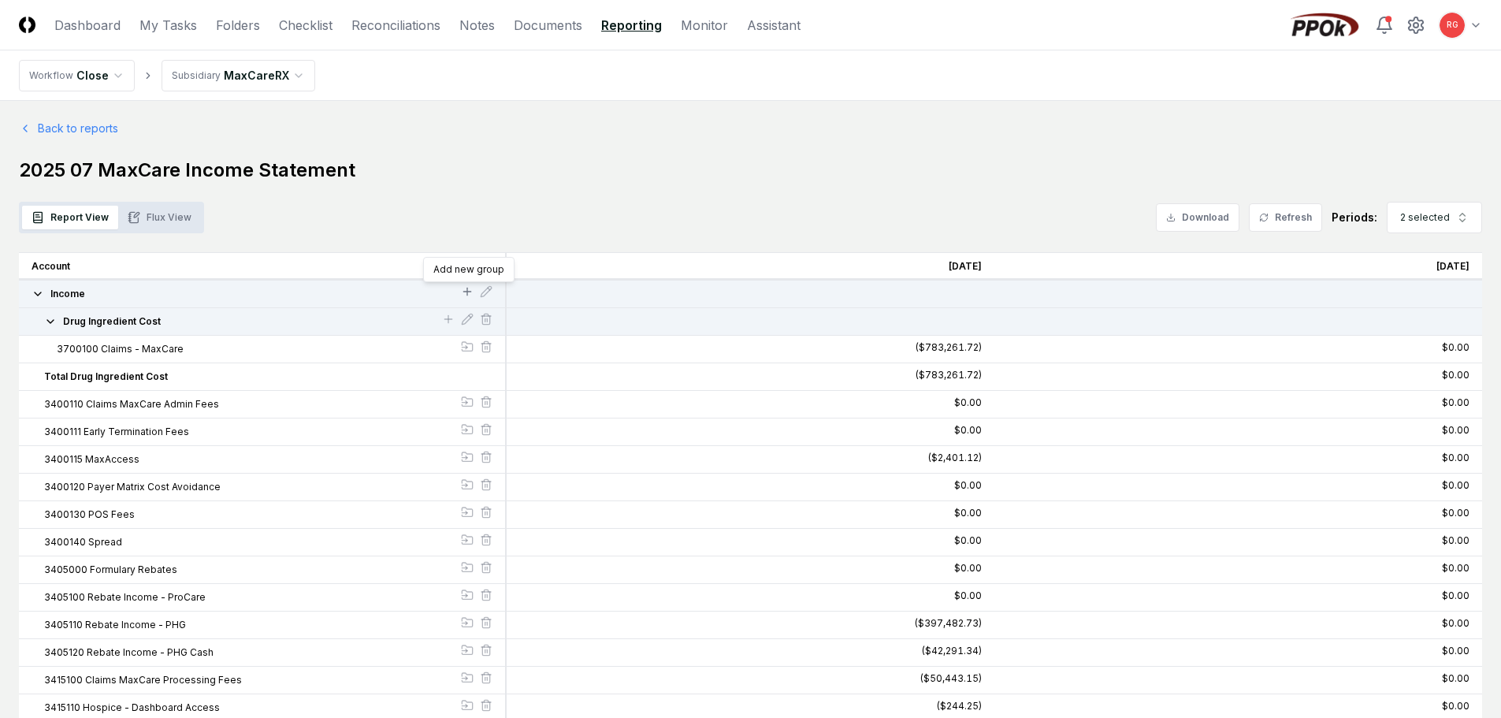
click at [465, 286] on icon at bounding box center [467, 291] width 13 height 13
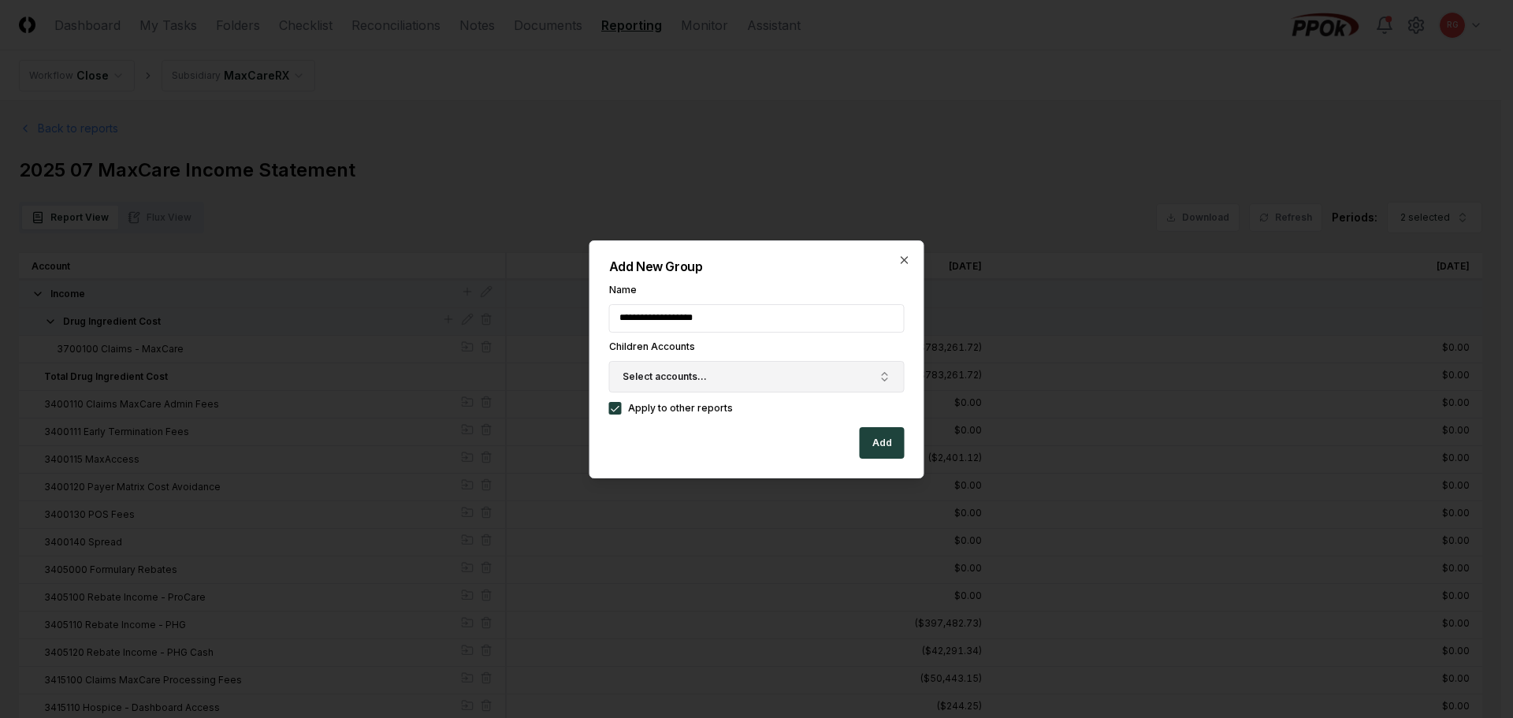
type input "**********"
click at [656, 385] on button "Select accounts..." at bounding box center [757, 377] width 296 height 32
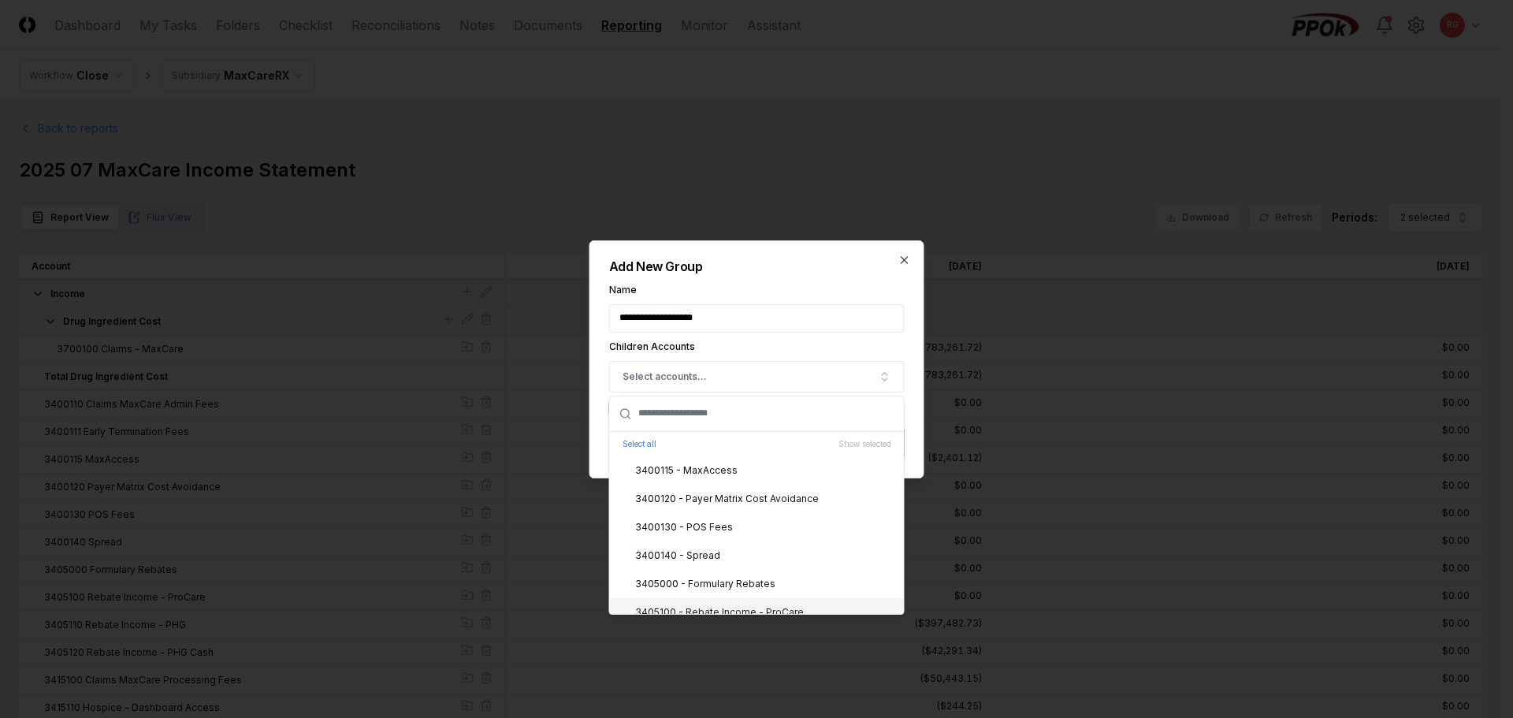
scroll to position [2049, 0]
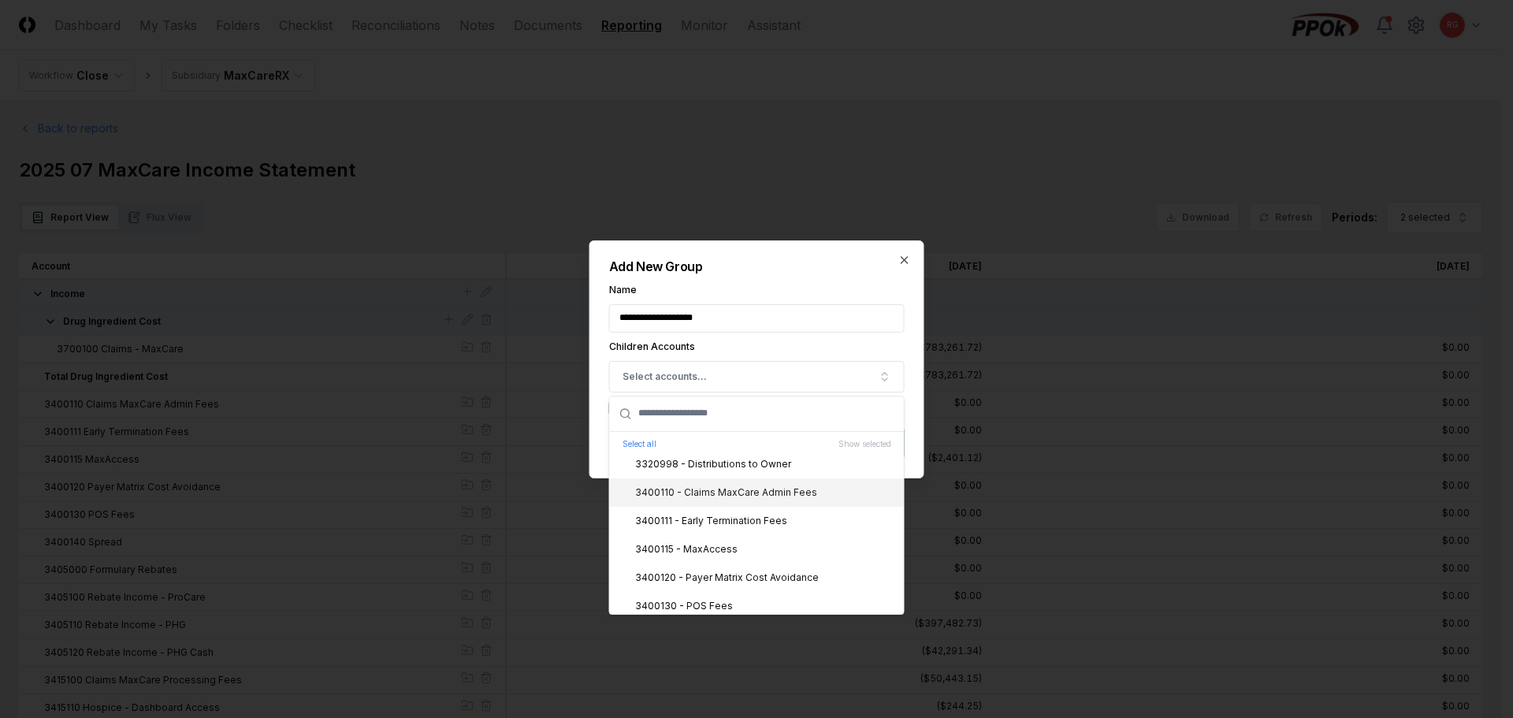
click at [750, 493] on div "3400110 - Claims MaxCare Admin Fees" at bounding box center [716, 492] width 201 height 14
click at [738, 577] on div "3400120 - Payer Matrix Cost Avoidance" at bounding box center [717, 578] width 203 height 14
click at [731, 553] on div "3400115 - MaxAccess" at bounding box center [676, 549] width 121 height 14
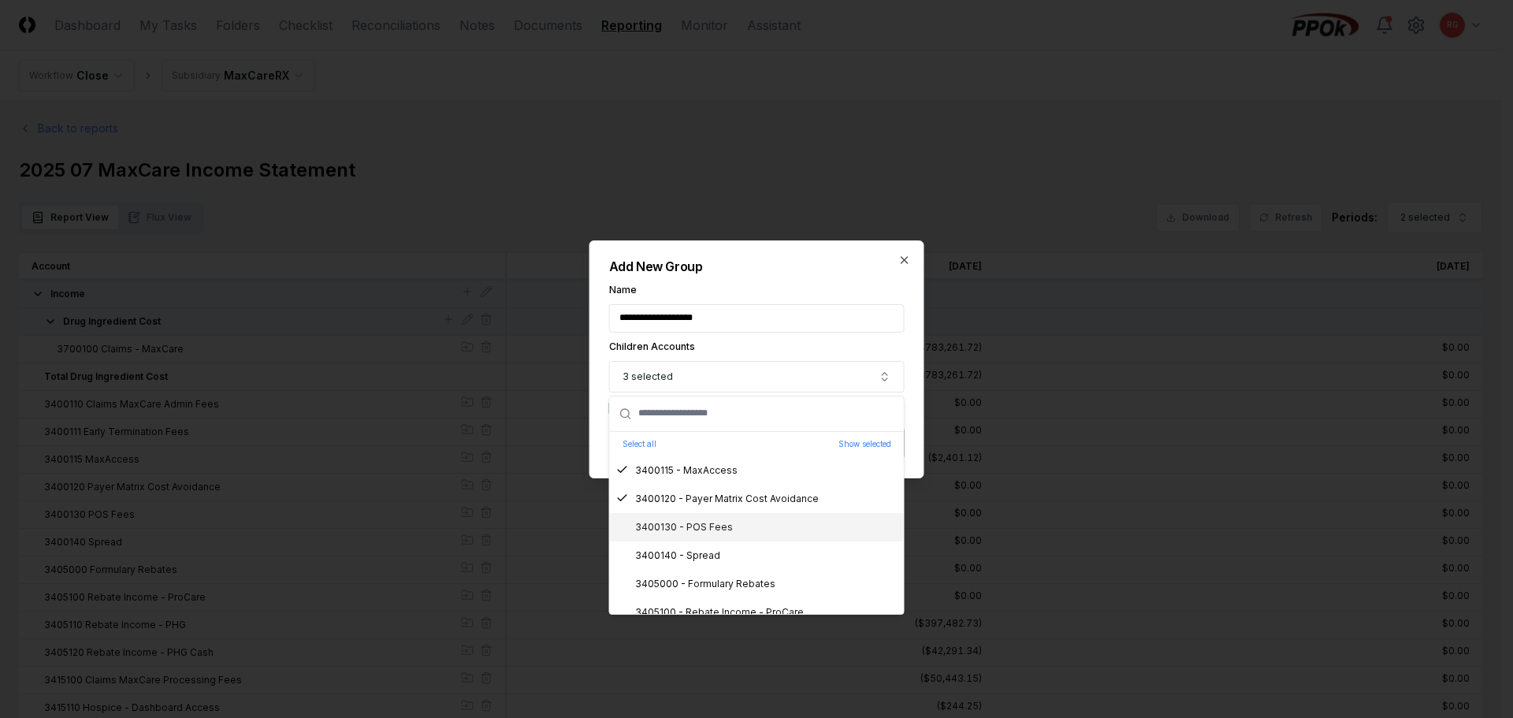
click at [701, 526] on div "3400130 - POS Fees" at bounding box center [674, 527] width 117 height 14
click at [699, 550] on div "3400140 - Spread" at bounding box center [668, 555] width 104 height 14
click at [794, 286] on label "Name" at bounding box center [757, 289] width 296 height 9
click at [794, 304] on input "**********" at bounding box center [757, 318] width 296 height 28
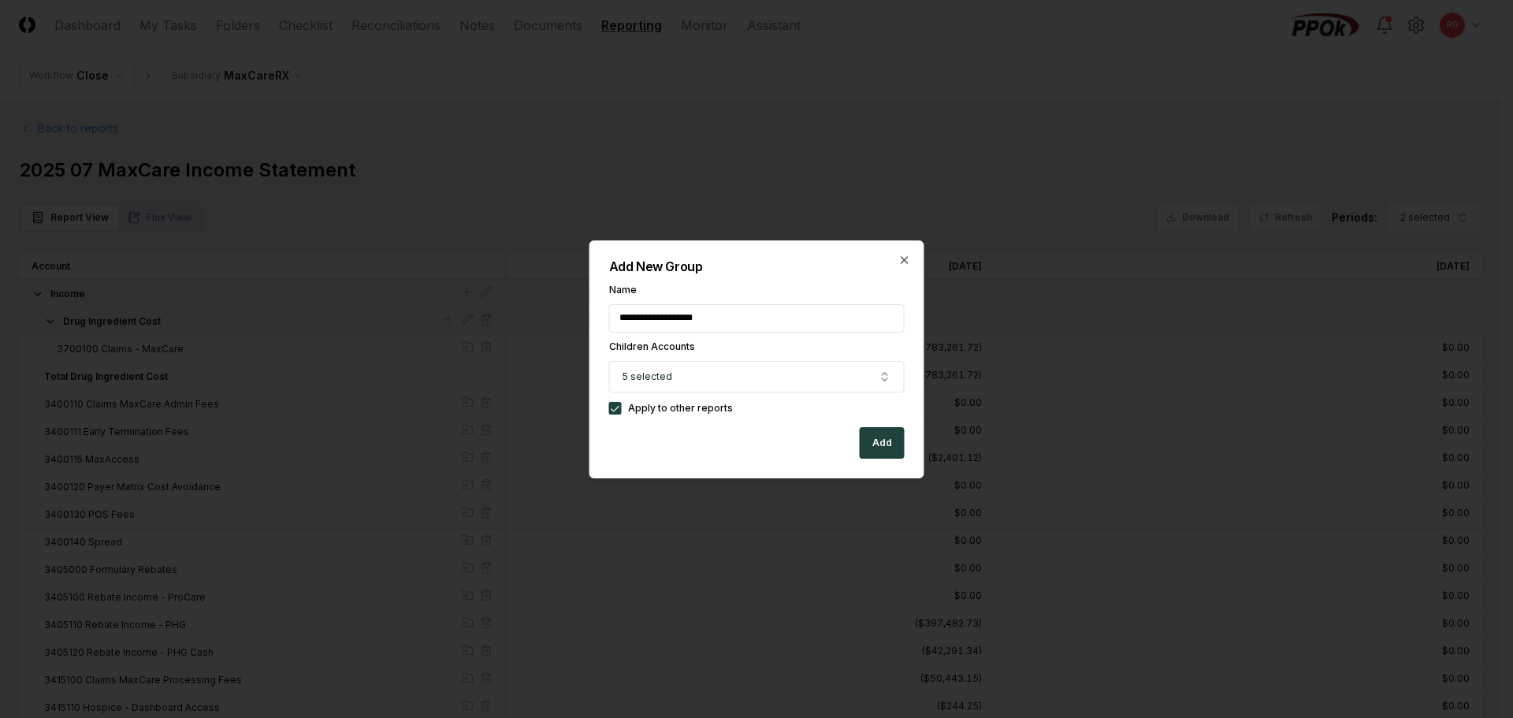
click at [879, 439] on button "Add" at bounding box center [882, 443] width 45 height 32
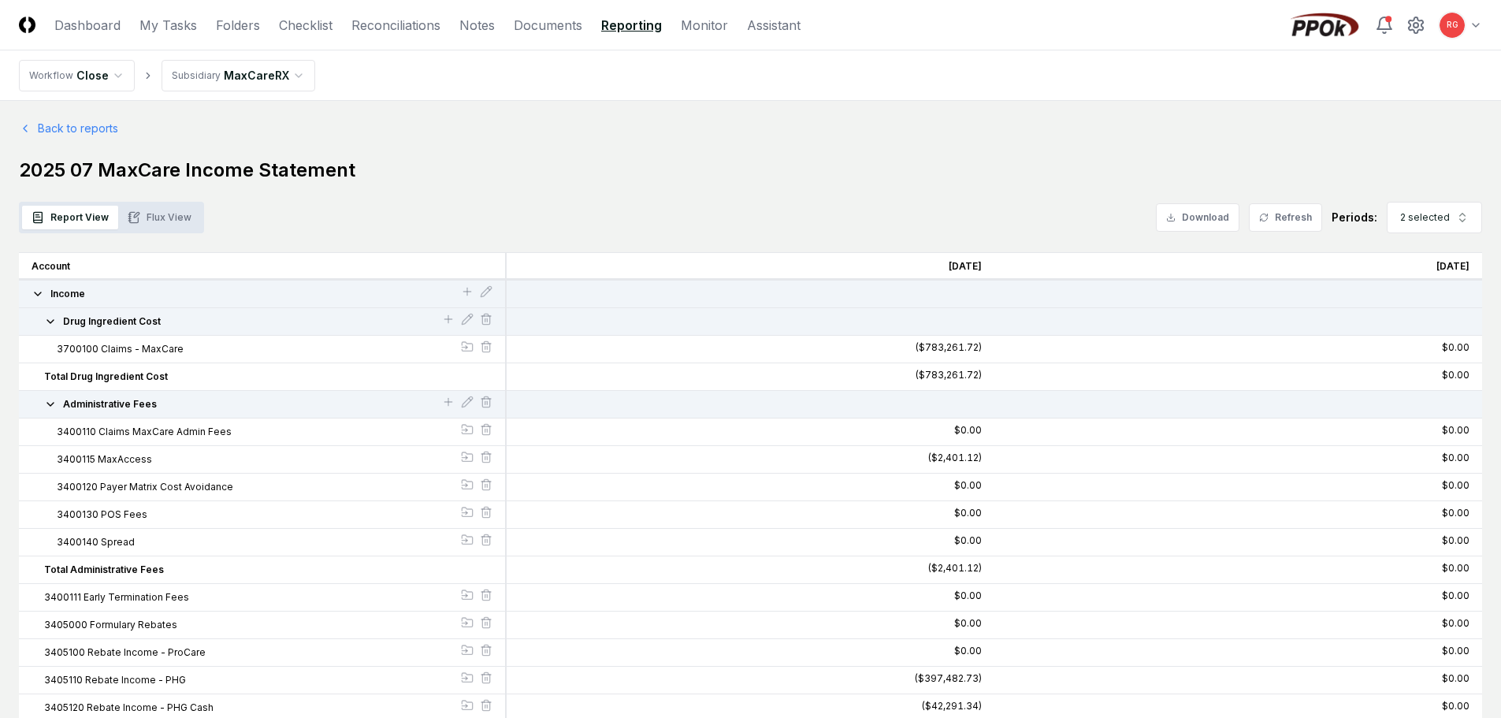
click at [53, 403] on icon "button" at bounding box center [50, 404] width 6 height 3
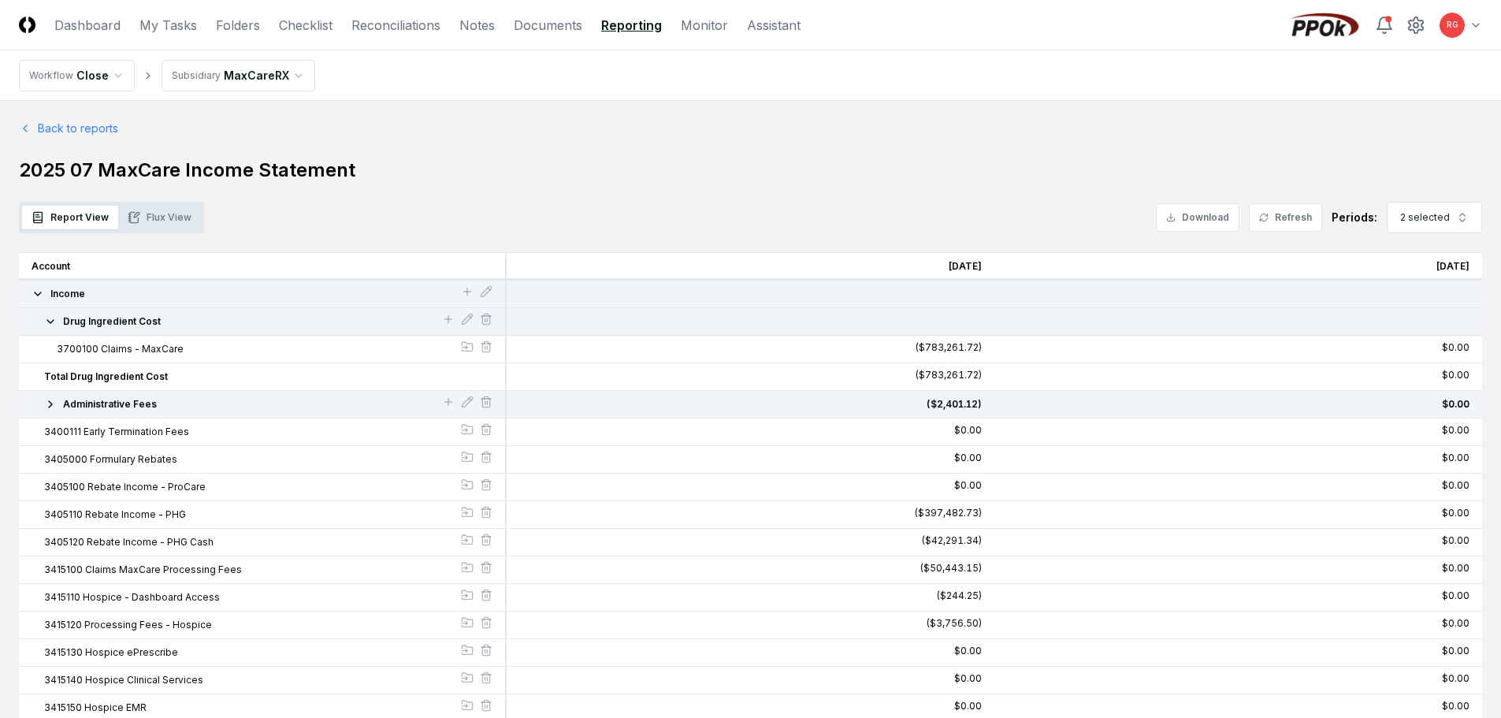
click at [46, 320] on icon "button" at bounding box center [50, 321] width 13 height 13
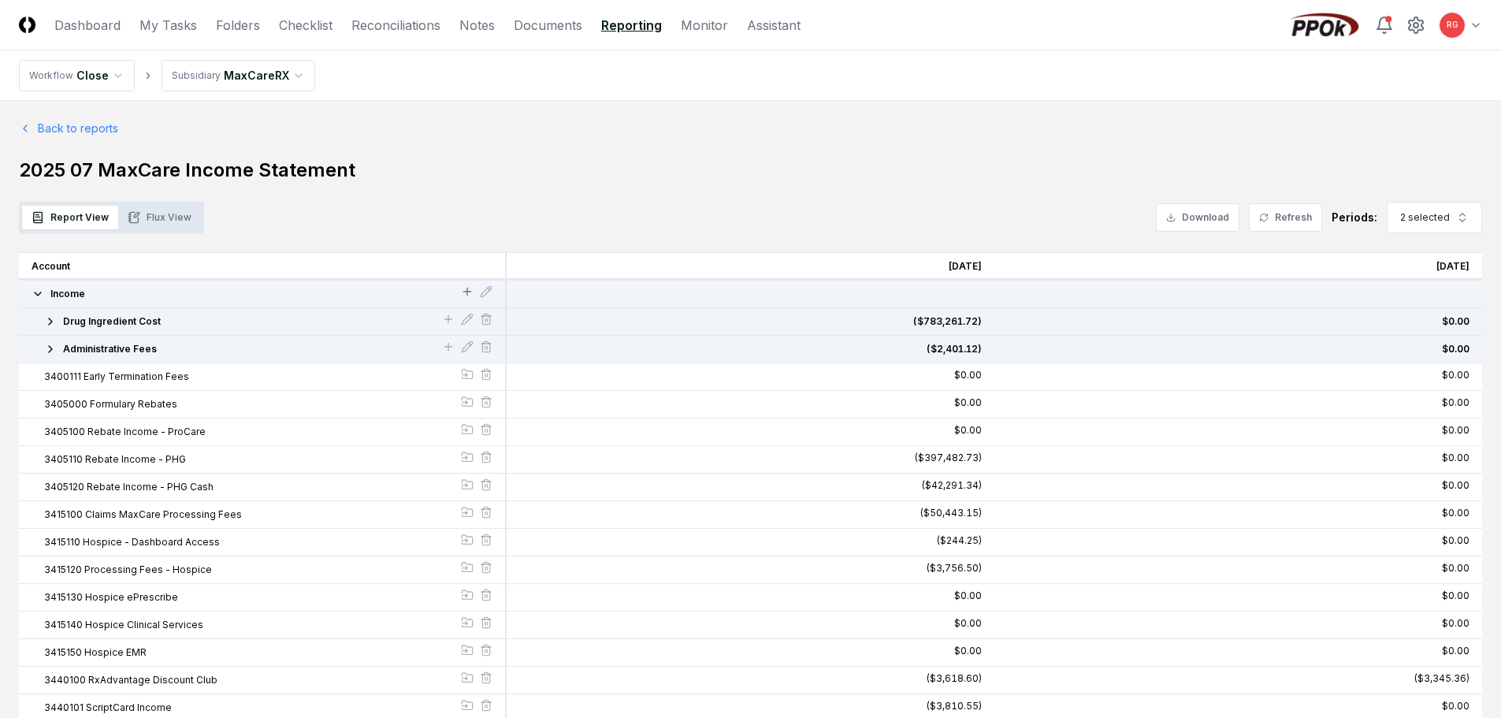
click at [465, 292] on icon at bounding box center [467, 291] width 13 height 13
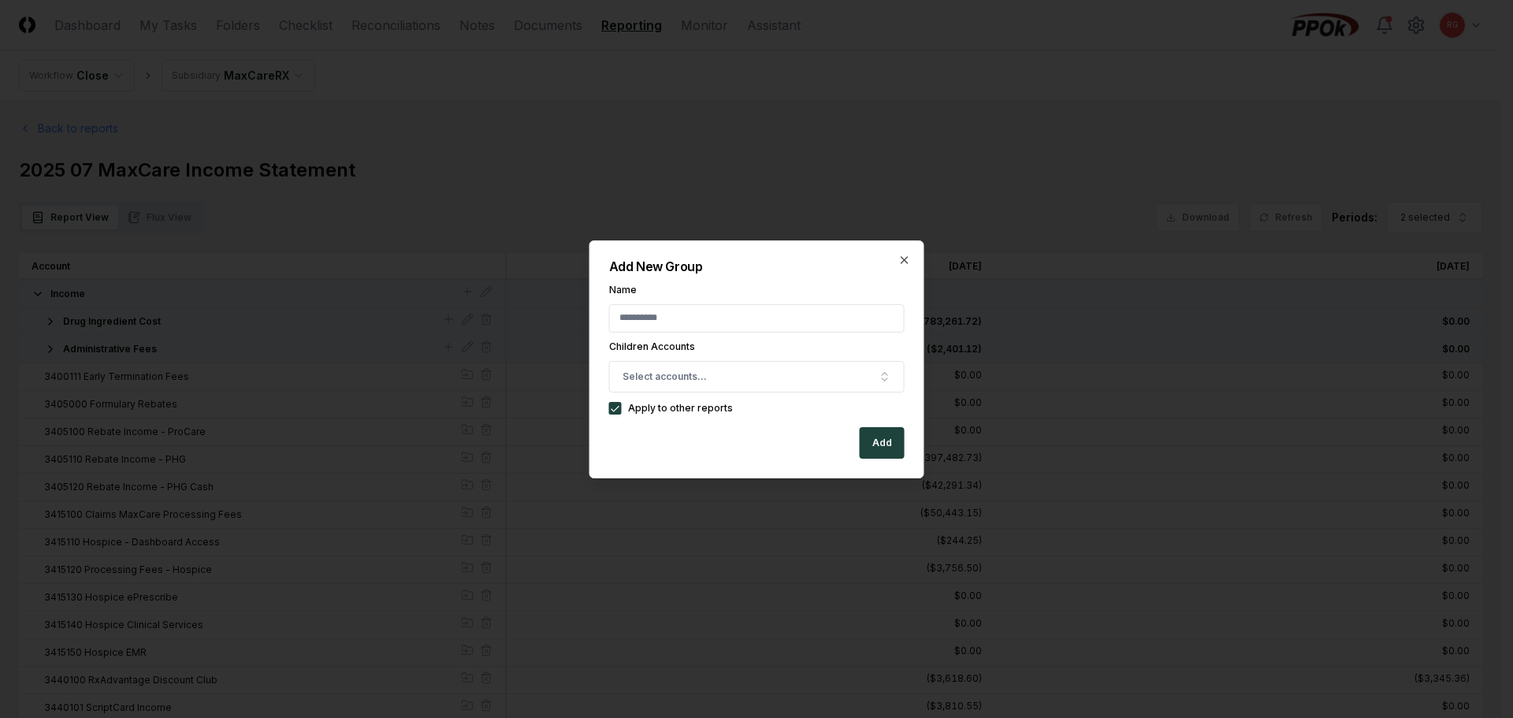
click at [719, 325] on input "Name" at bounding box center [757, 318] width 296 height 28
type input "*******"
click at [728, 292] on label "Name" at bounding box center [757, 289] width 296 height 9
click at [728, 304] on input "*******" at bounding box center [757, 318] width 296 height 28
click at [680, 374] on span "Select accounts..." at bounding box center [665, 377] width 84 height 14
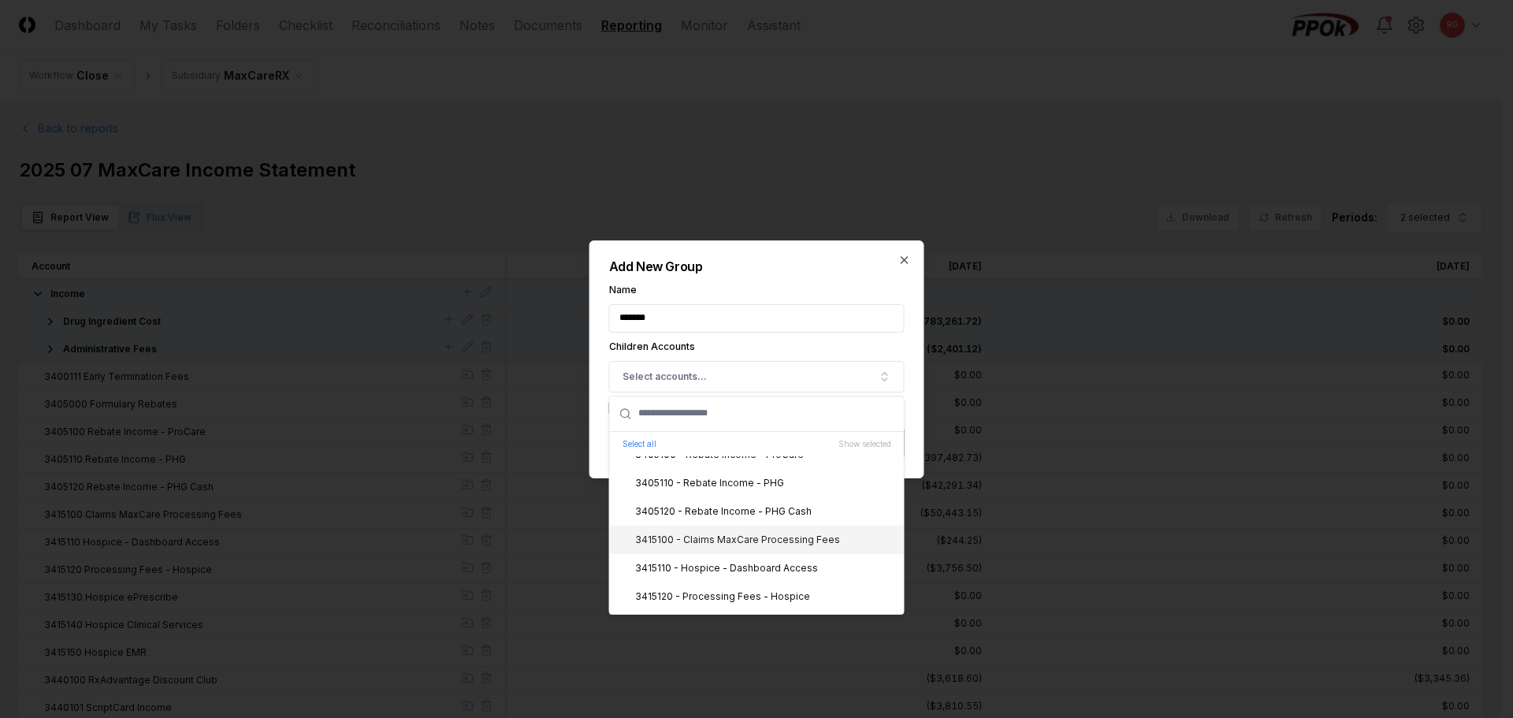
scroll to position [2207, 0]
click at [741, 511] on div "3405000 - Formulary Rebates" at bounding box center [695, 505] width 159 height 14
click at [748, 527] on div "3405100 - Rebate Income - ProCare" at bounding box center [710, 533] width 188 height 14
click at [753, 558] on div "3405110 - Rebate Income - PHG" at bounding box center [700, 562] width 168 height 14
click at [772, 587] on div "3405120 - Rebate Income - PHG Cash" at bounding box center [713, 590] width 195 height 14
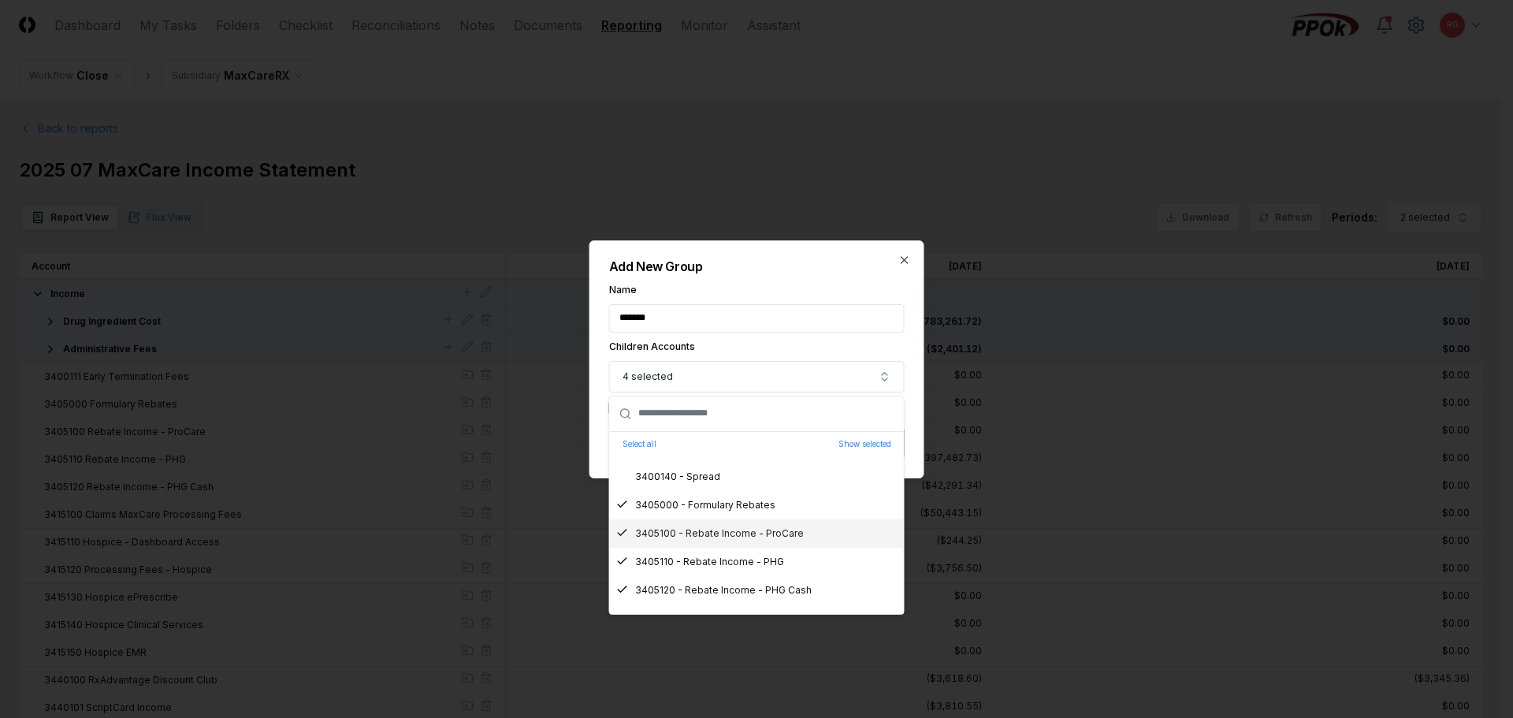
scroll to position [2285, 0]
click at [810, 277] on div "Add New Group Name ******* Children Accounts 4 selected Select all Show selecte…" at bounding box center [756, 359] width 335 height 238
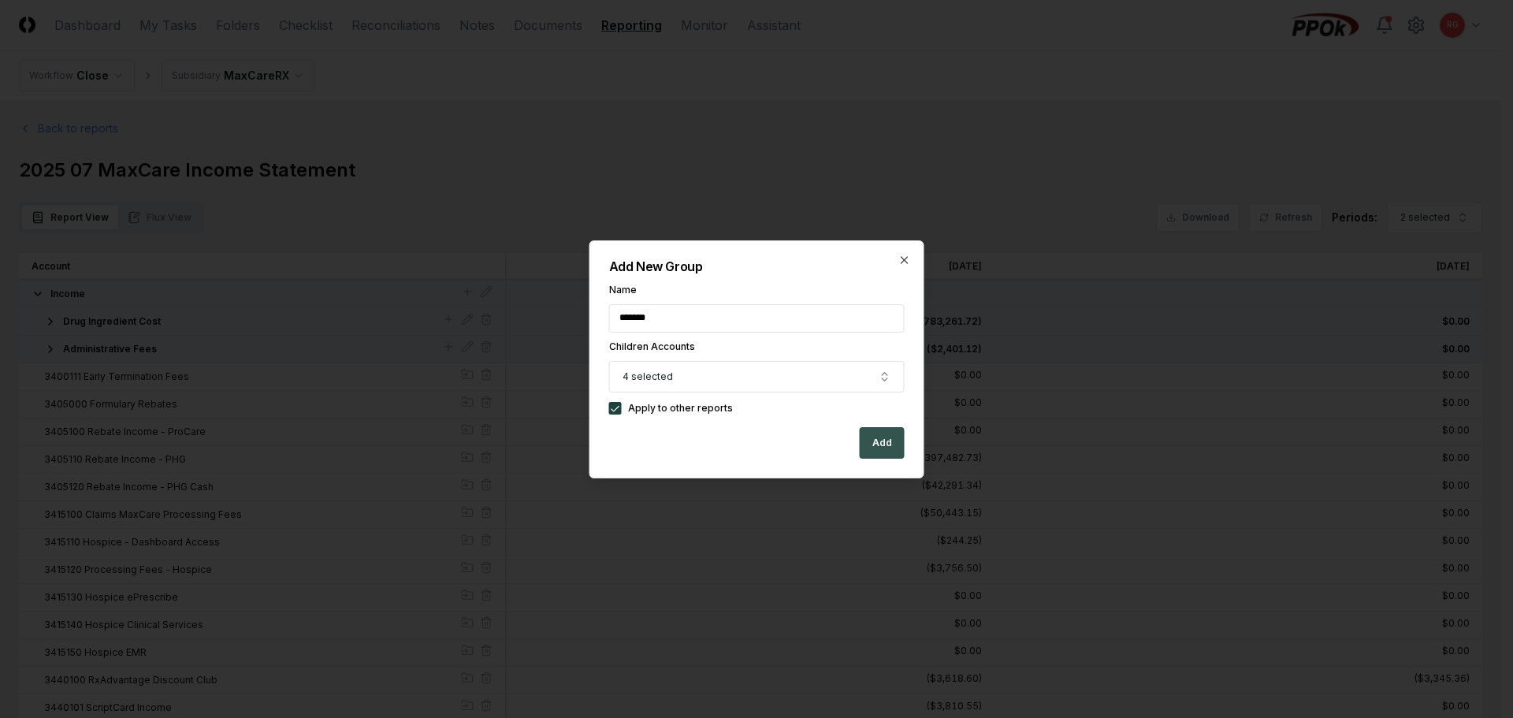
click at [882, 441] on button "Add" at bounding box center [882, 443] width 45 height 32
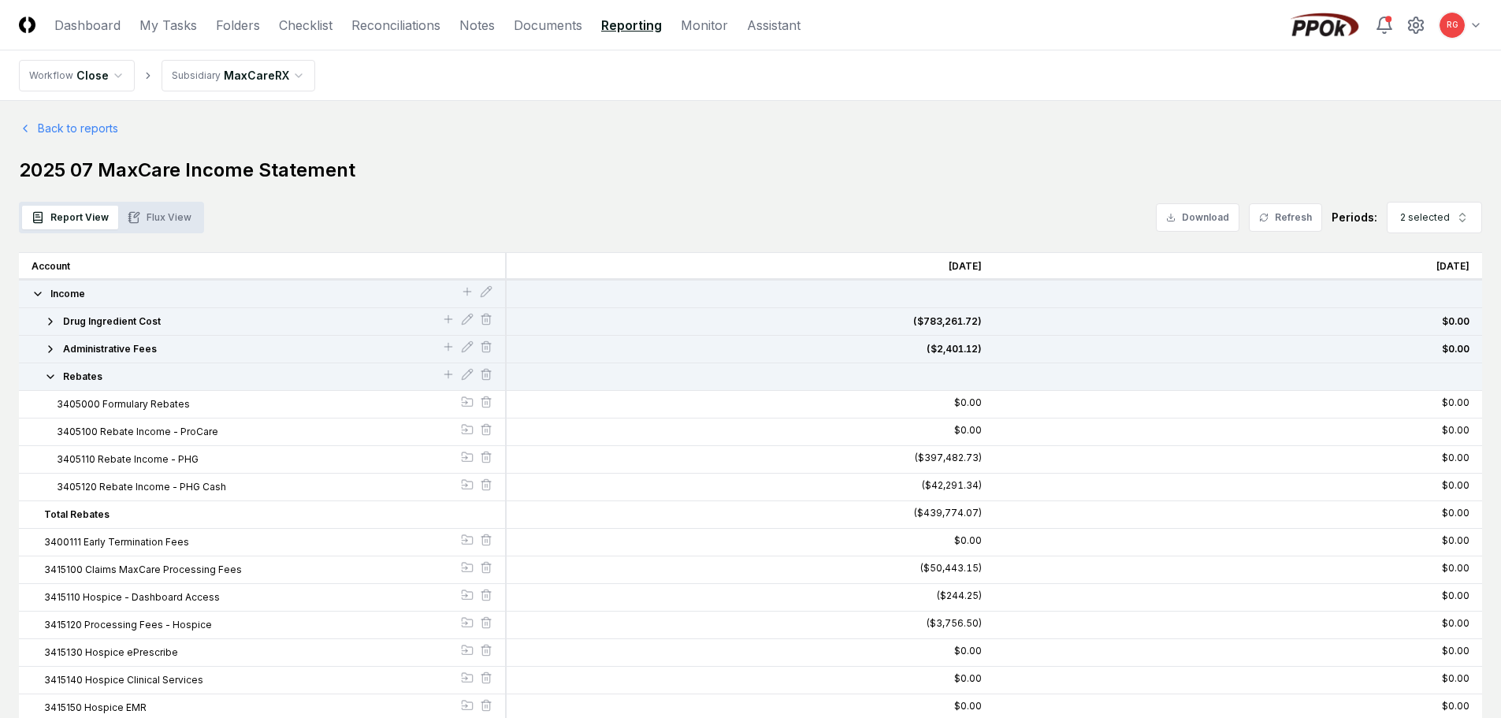
click at [44, 374] on icon "button" at bounding box center [50, 376] width 13 height 13
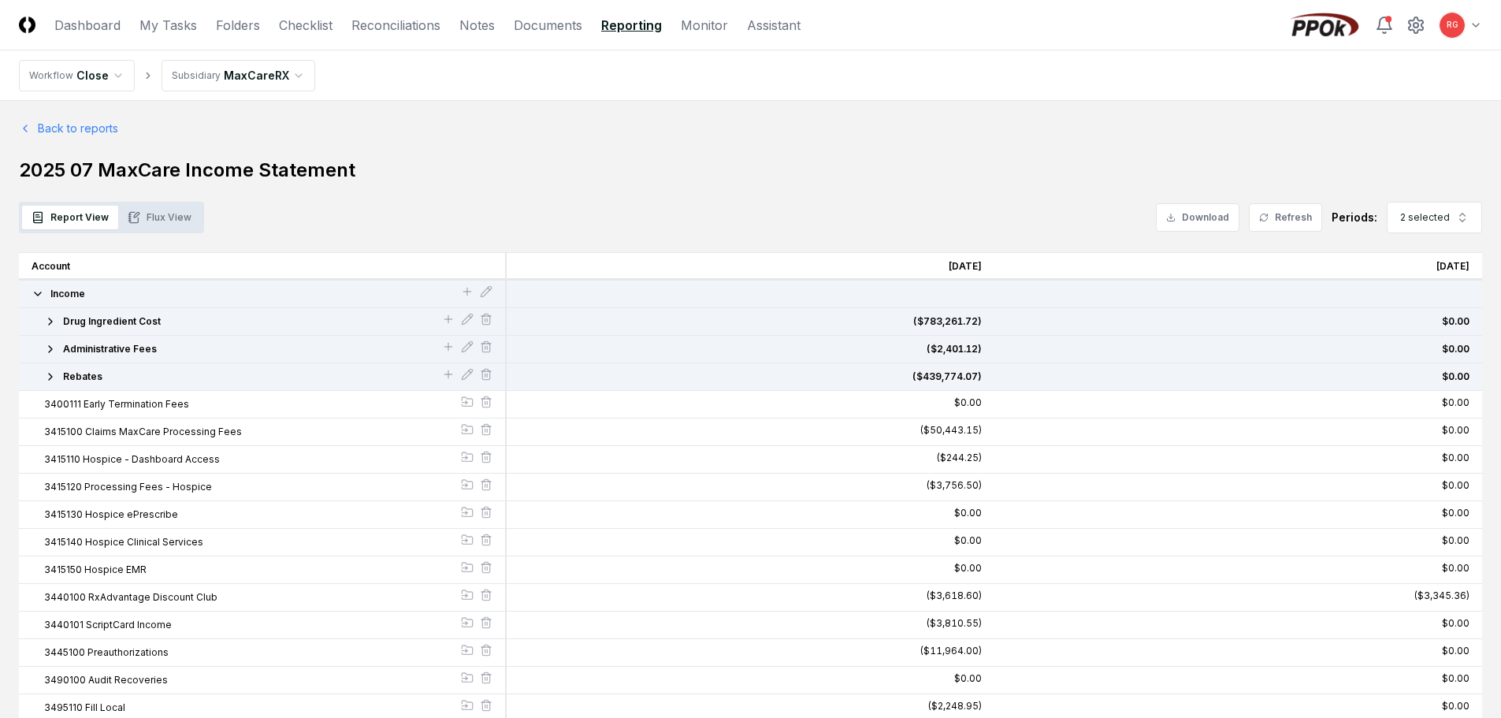
click at [54, 348] on icon "button" at bounding box center [50, 349] width 13 height 13
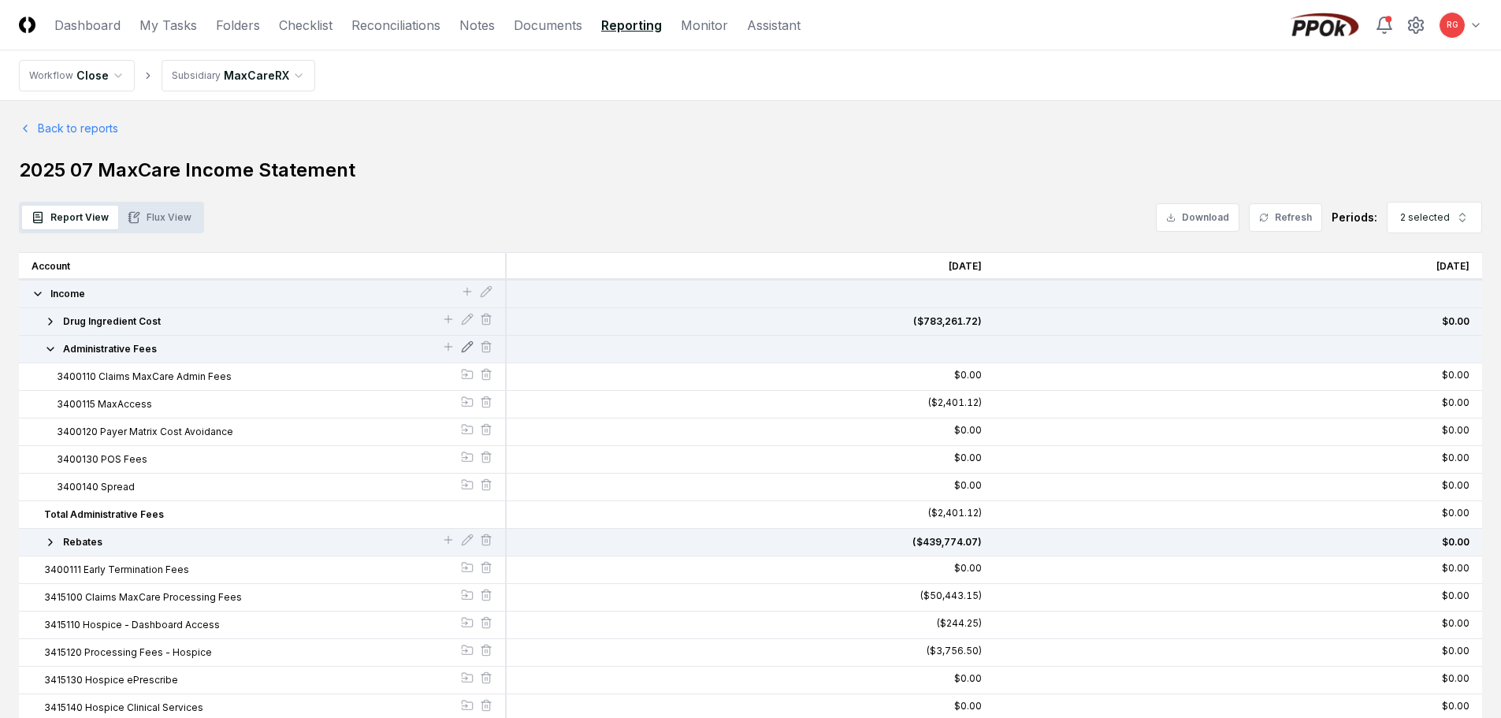
click at [469, 345] on icon at bounding box center [467, 346] width 13 height 13
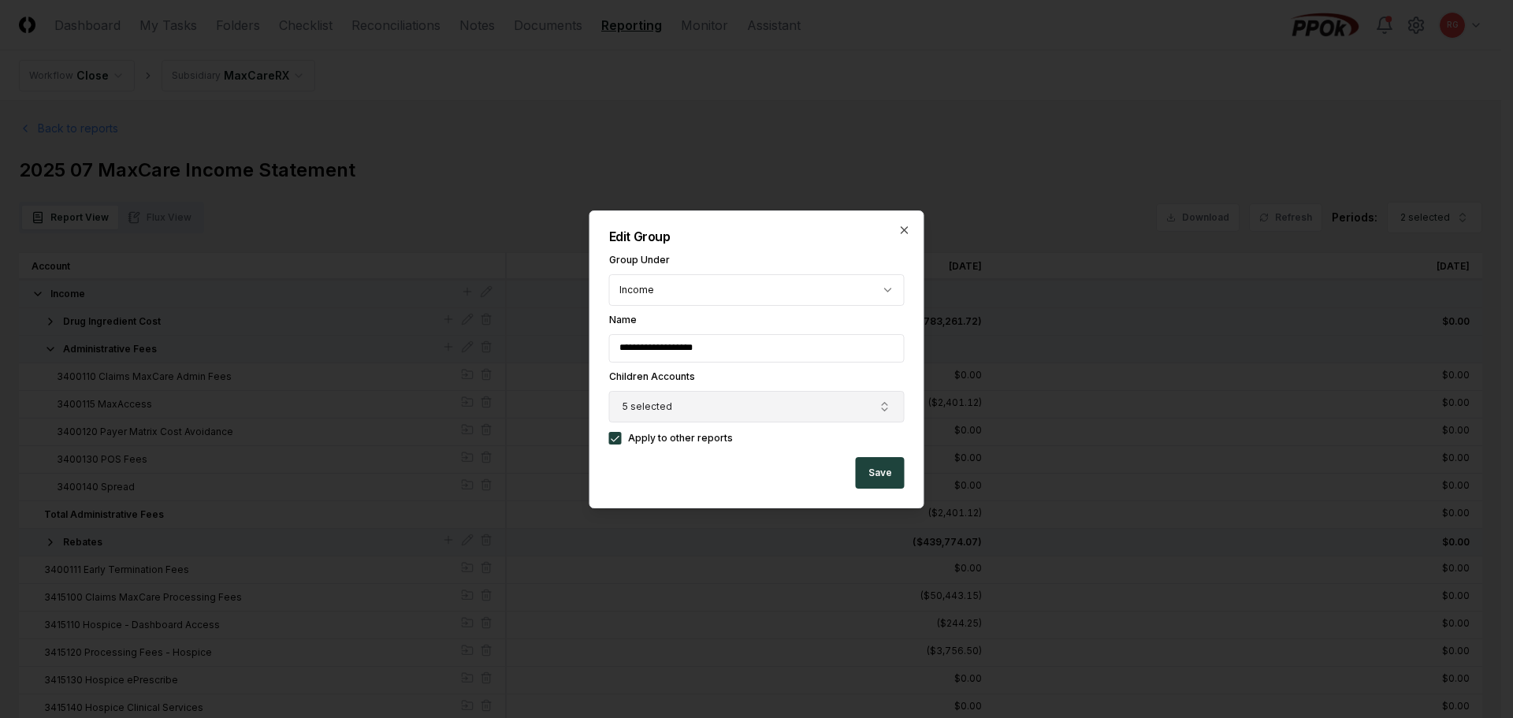
click at [718, 410] on button "5 selected" at bounding box center [757, 407] width 296 height 32
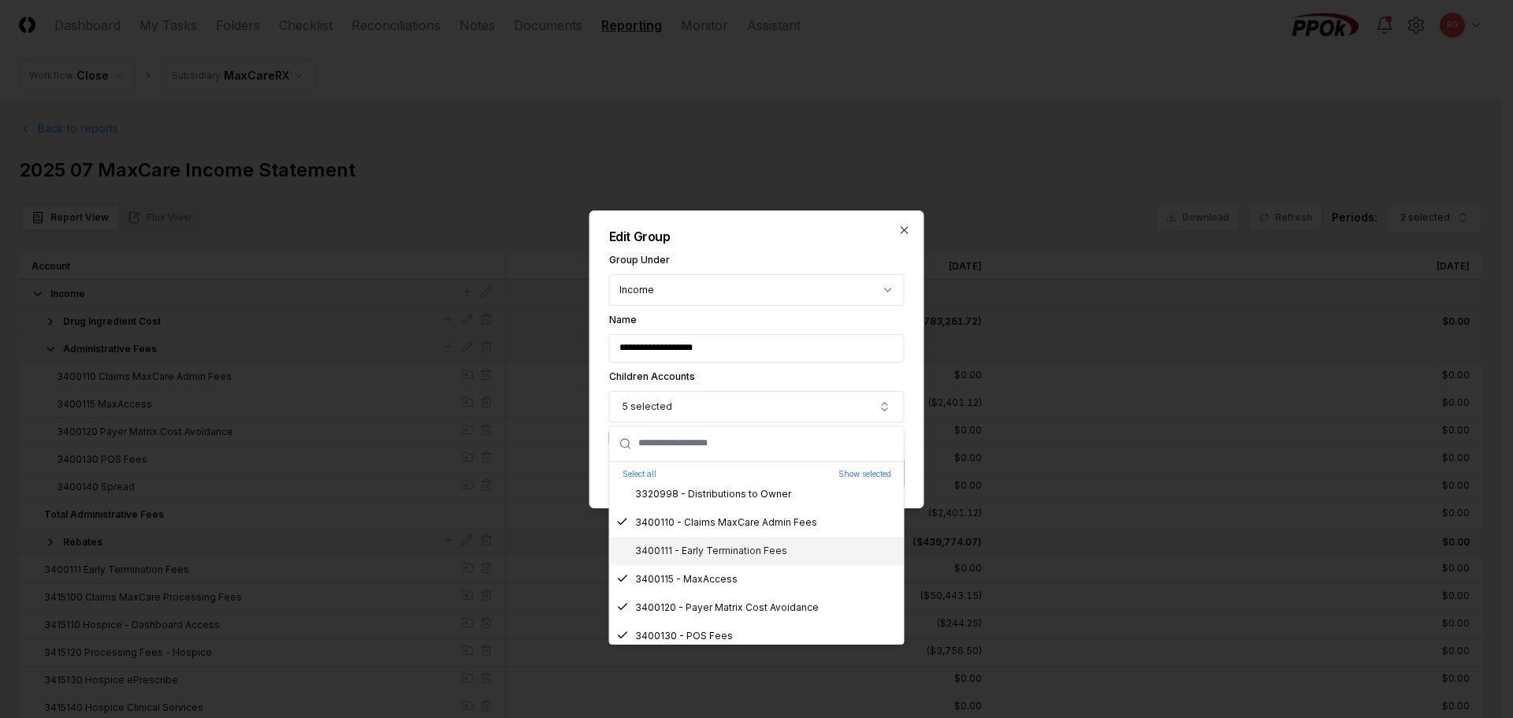
scroll to position [1970, 0]
click at [904, 228] on icon "button" at bounding box center [904, 230] width 13 height 13
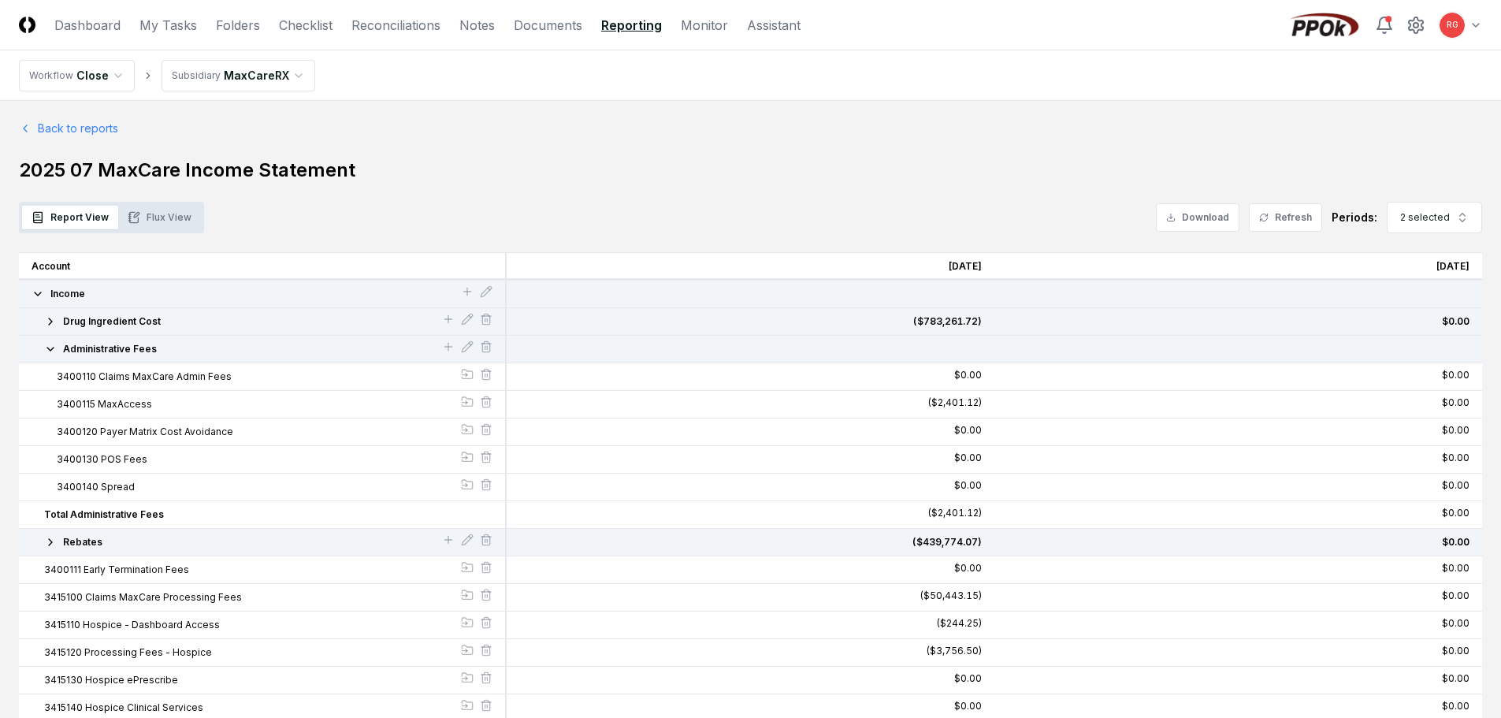
click at [47, 349] on icon "button" at bounding box center [50, 349] width 13 height 13
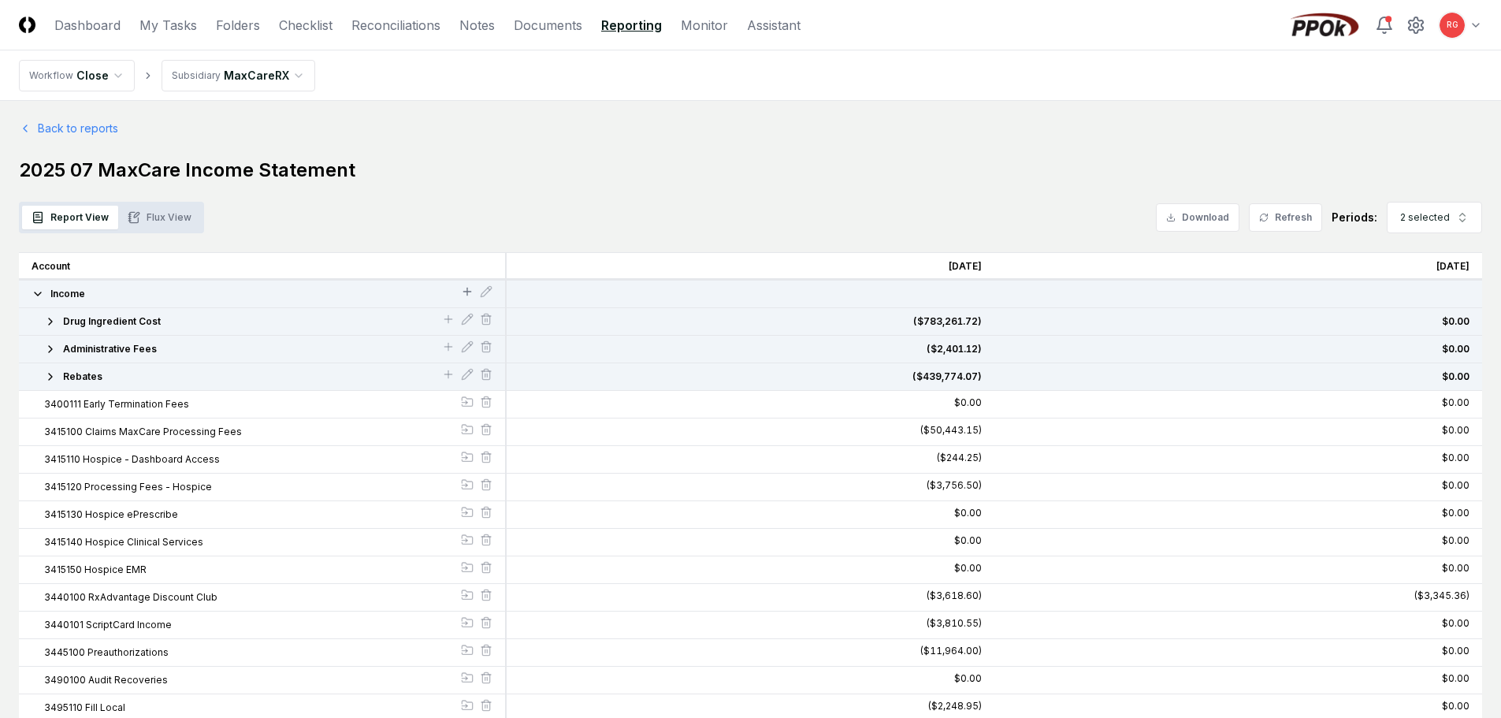
click at [465, 288] on icon at bounding box center [467, 291] width 13 height 13
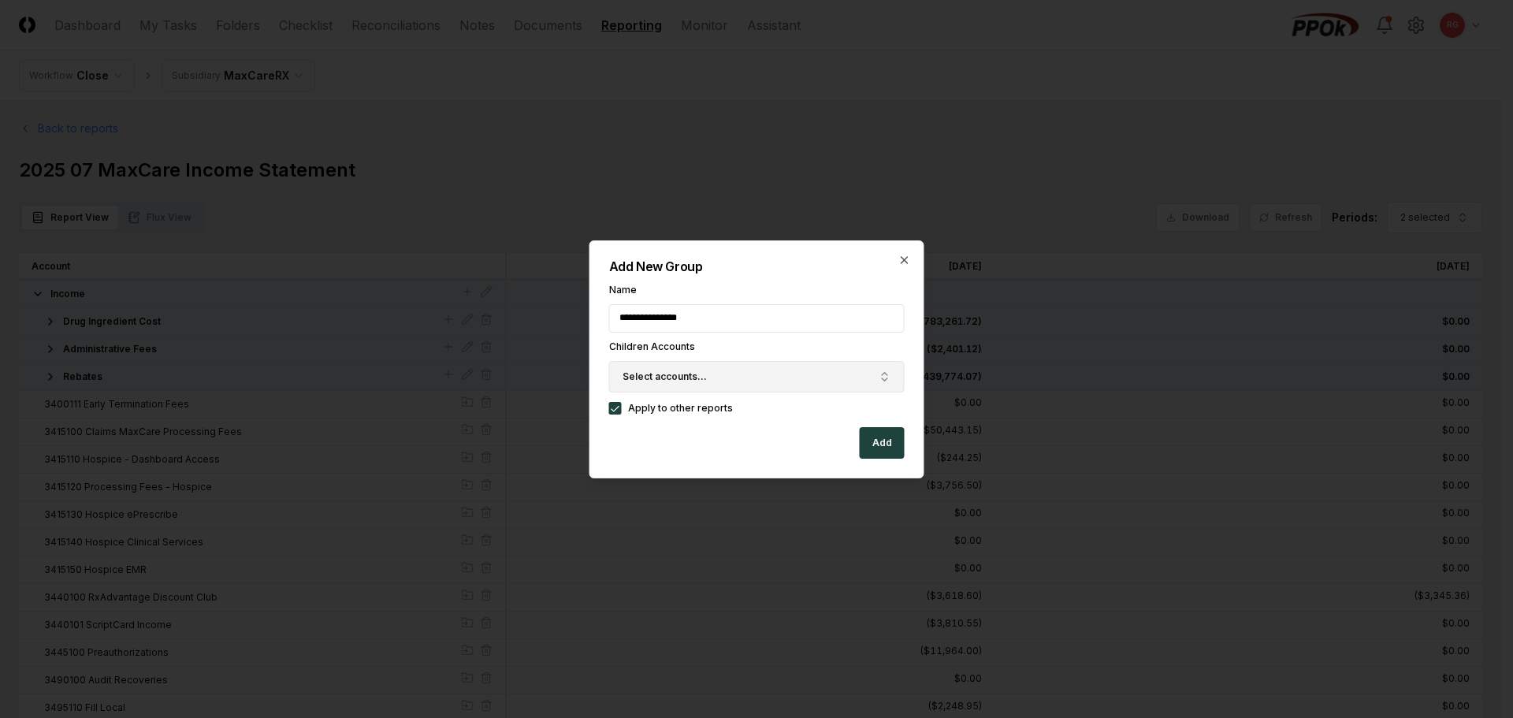
type input "**********"
click at [659, 370] on span "Select accounts..." at bounding box center [665, 377] width 84 height 14
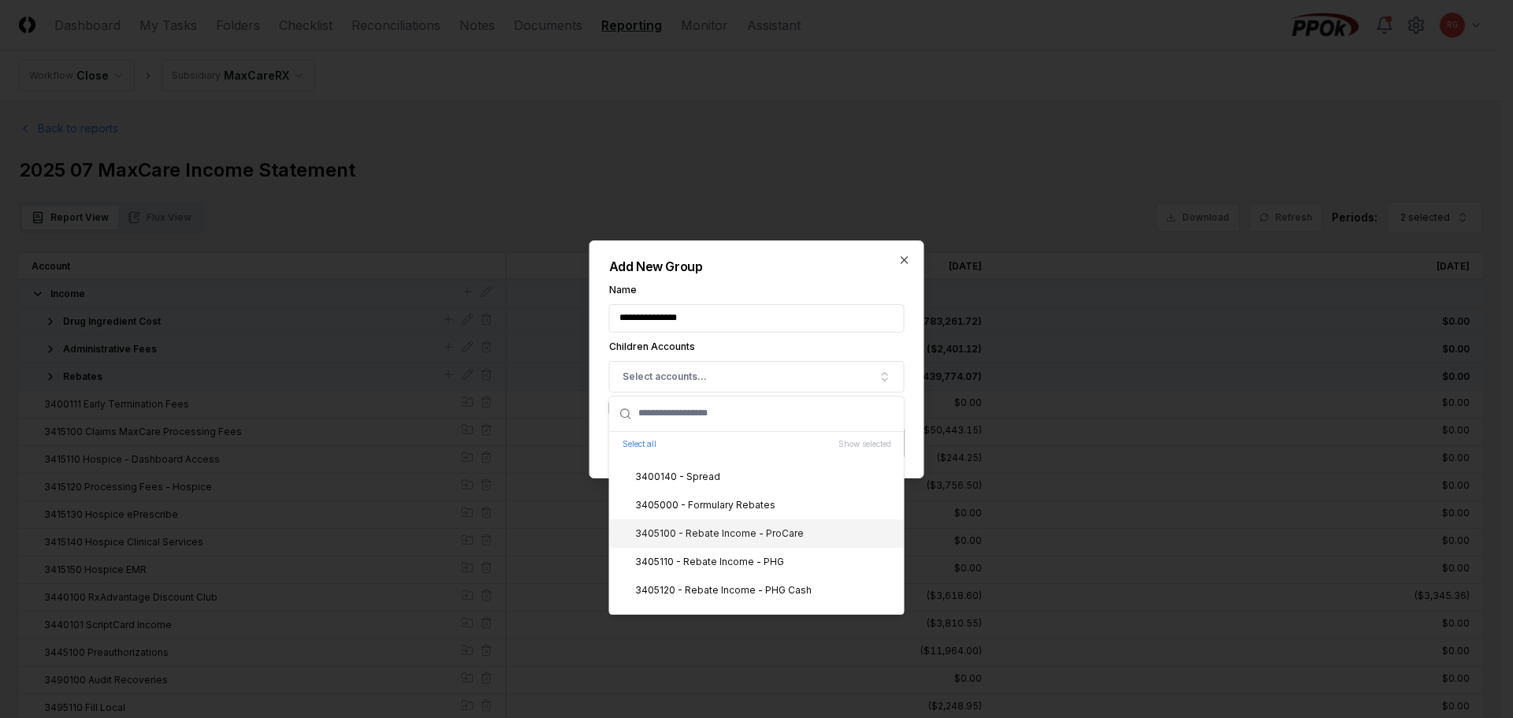
scroll to position [2285, 0]
click at [726, 548] on div "3415100 - Claims MaxCare Processing Fees" at bounding box center [757, 540] width 294 height 28
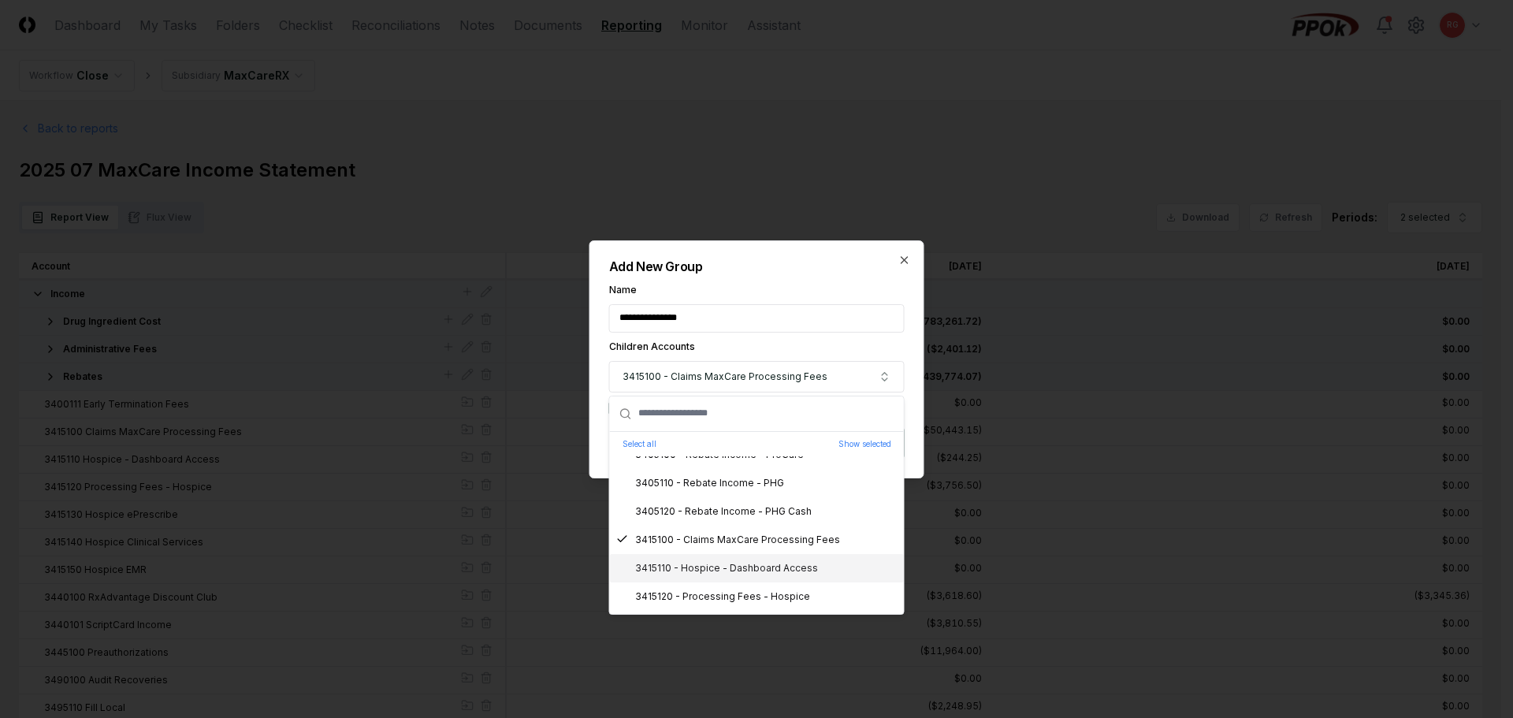
click at [745, 564] on div "3415110 - Hospice - Dashboard Access" at bounding box center [717, 568] width 202 height 14
click at [741, 595] on div "3415120 - Processing Fees - Hospice" at bounding box center [713, 596] width 194 height 14
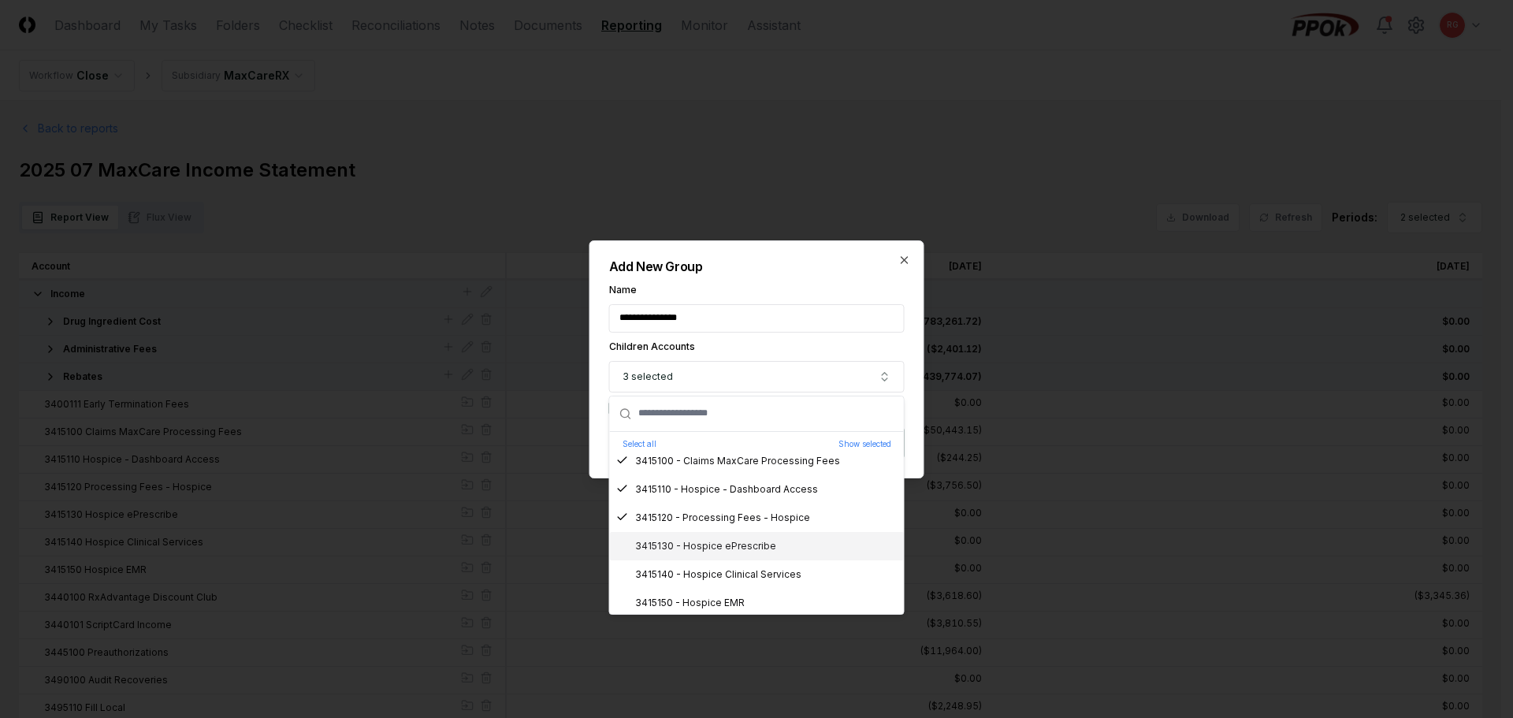
click at [724, 545] on div "3415130 - Hospice ePrescribe" at bounding box center [696, 546] width 160 height 14
click at [721, 571] on div "3415140 - Hospice Clinical Services" at bounding box center [708, 574] width 185 height 14
click at [715, 597] on div "3415150 - Hospice EMR" at bounding box center [680, 603] width 128 height 14
click at [805, 285] on label "Name" at bounding box center [757, 289] width 296 height 9
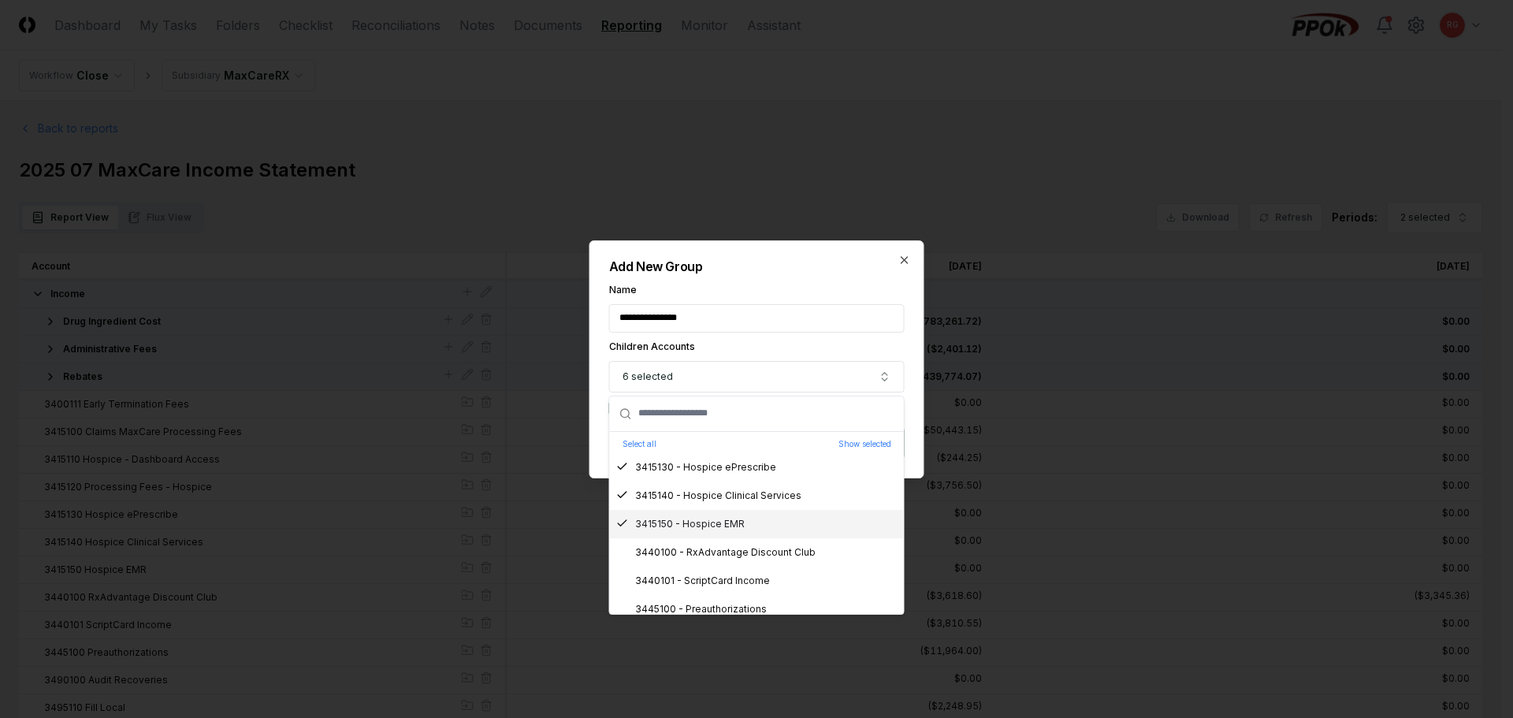
click at [805, 304] on input "**********" at bounding box center [757, 318] width 296 height 28
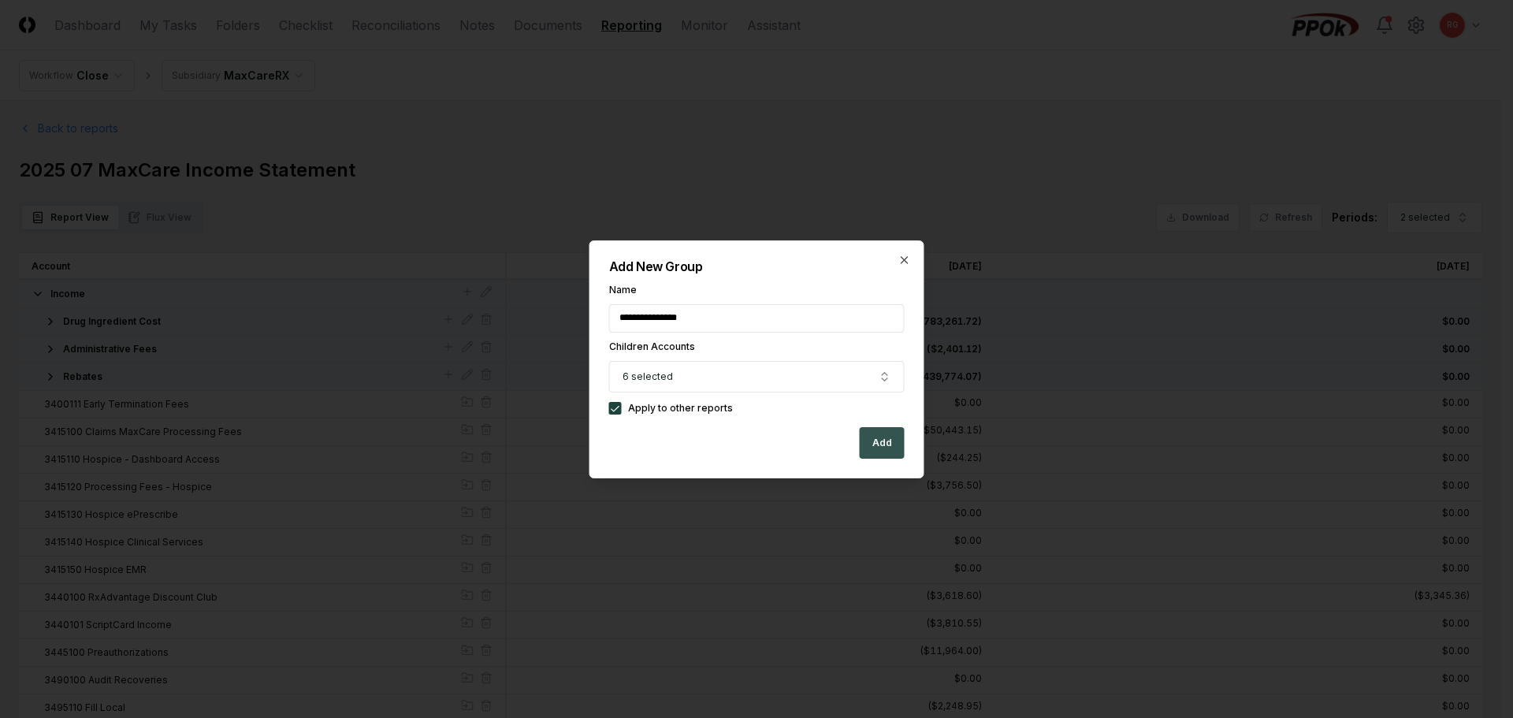
click at [883, 442] on button "Add" at bounding box center [882, 443] width 45 height 32
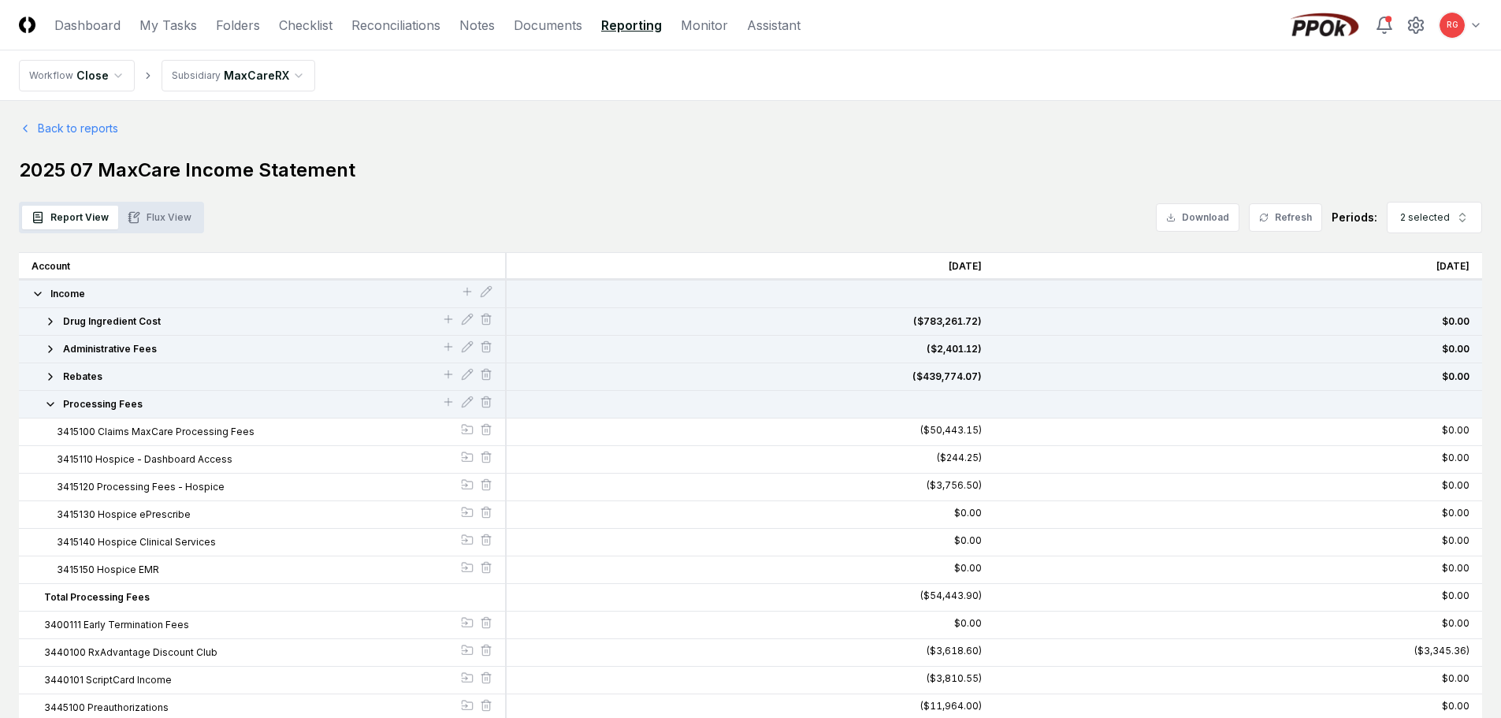
click at [43, 381] on div "Rebates" at bounding box center [262, 377] width 461 height 14
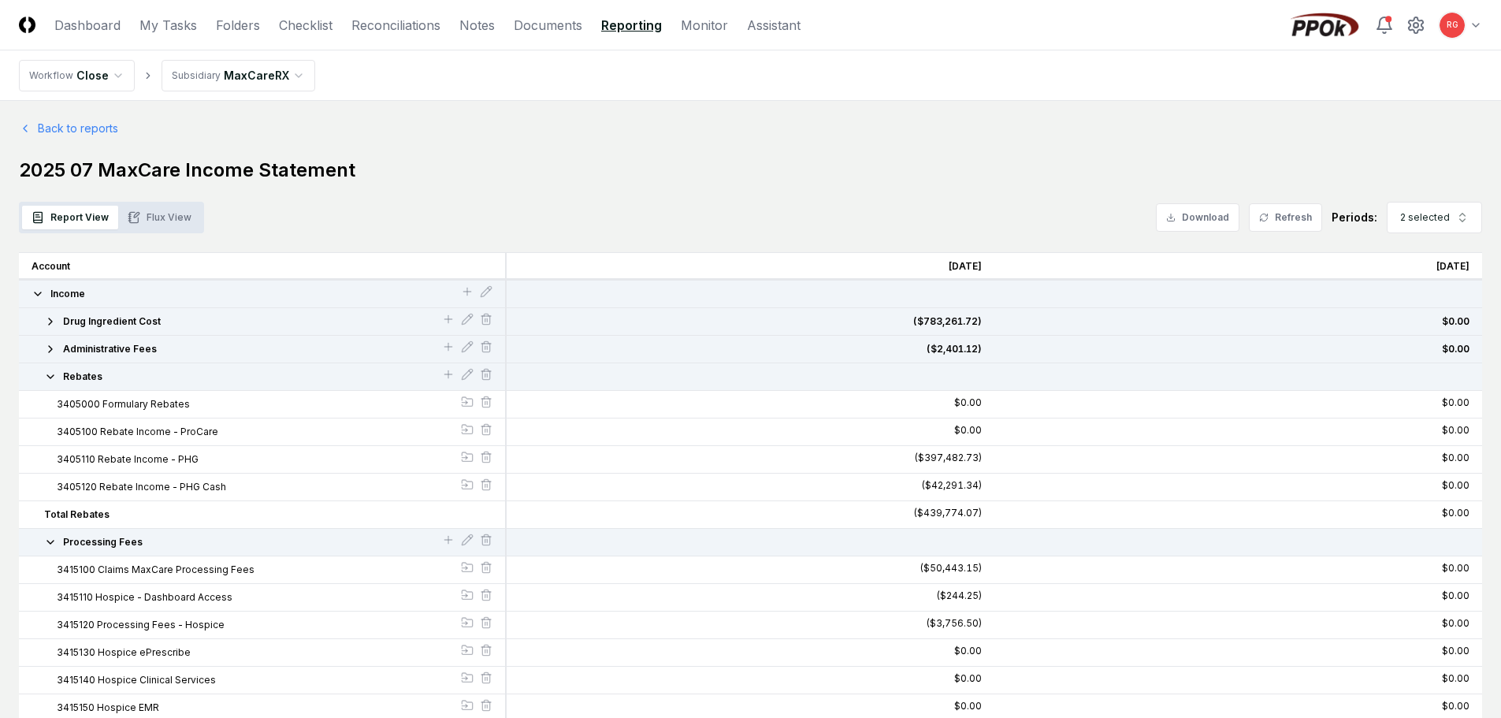
click at [46, 374] on icon "button" at bounding box center [50, 376] width 13 height 13
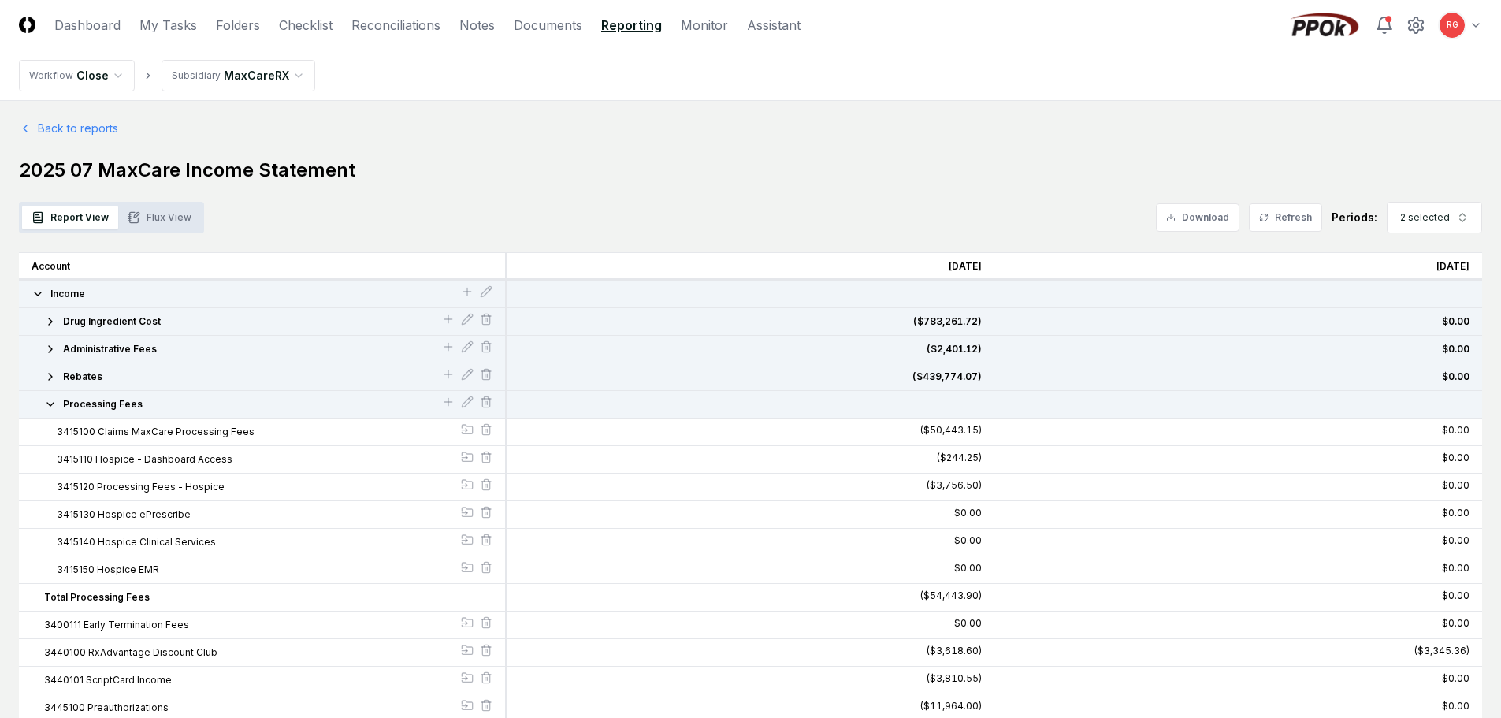
click at [52, 345] on icon "button" at bounding box center [50, 349] width 13 height 13
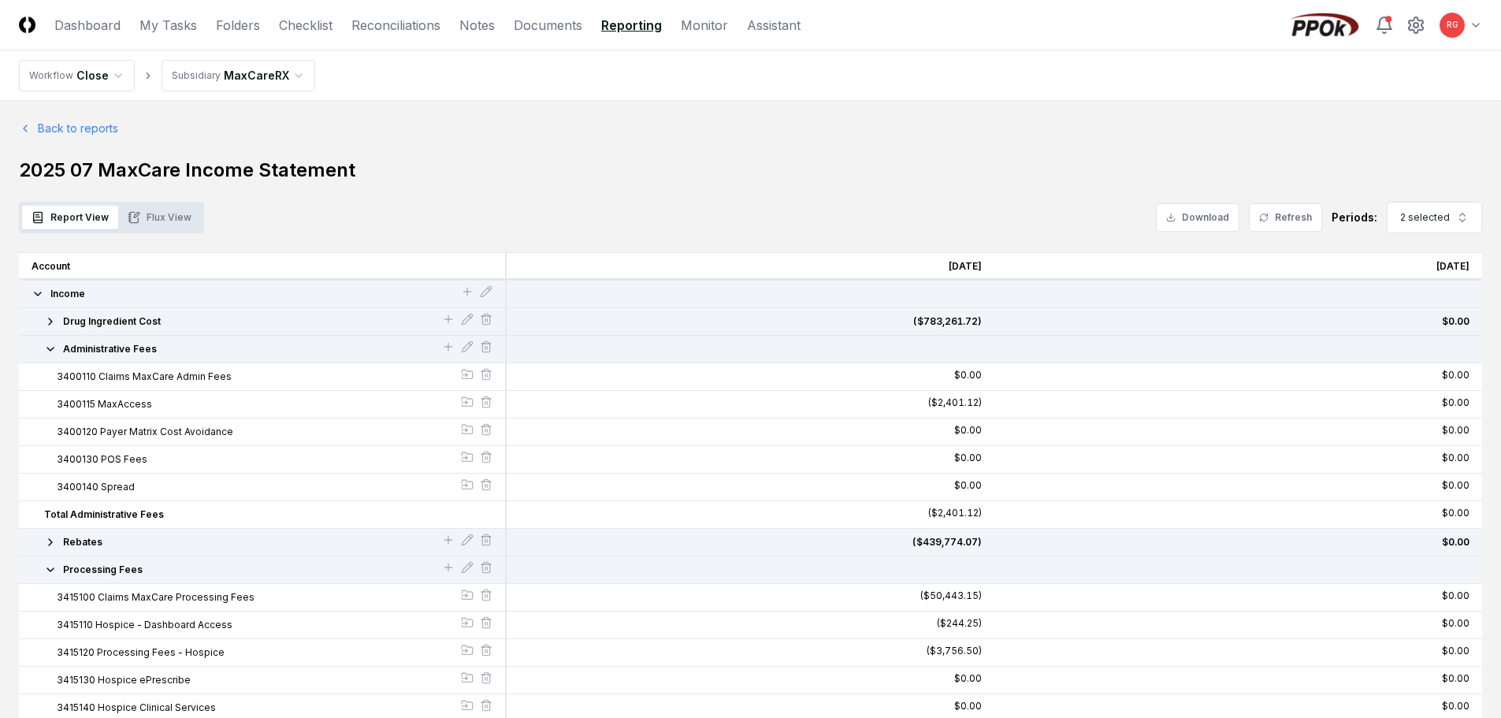
click at [52, 345] on icon "button" at bounding box center [50, 349] width 13 height 13
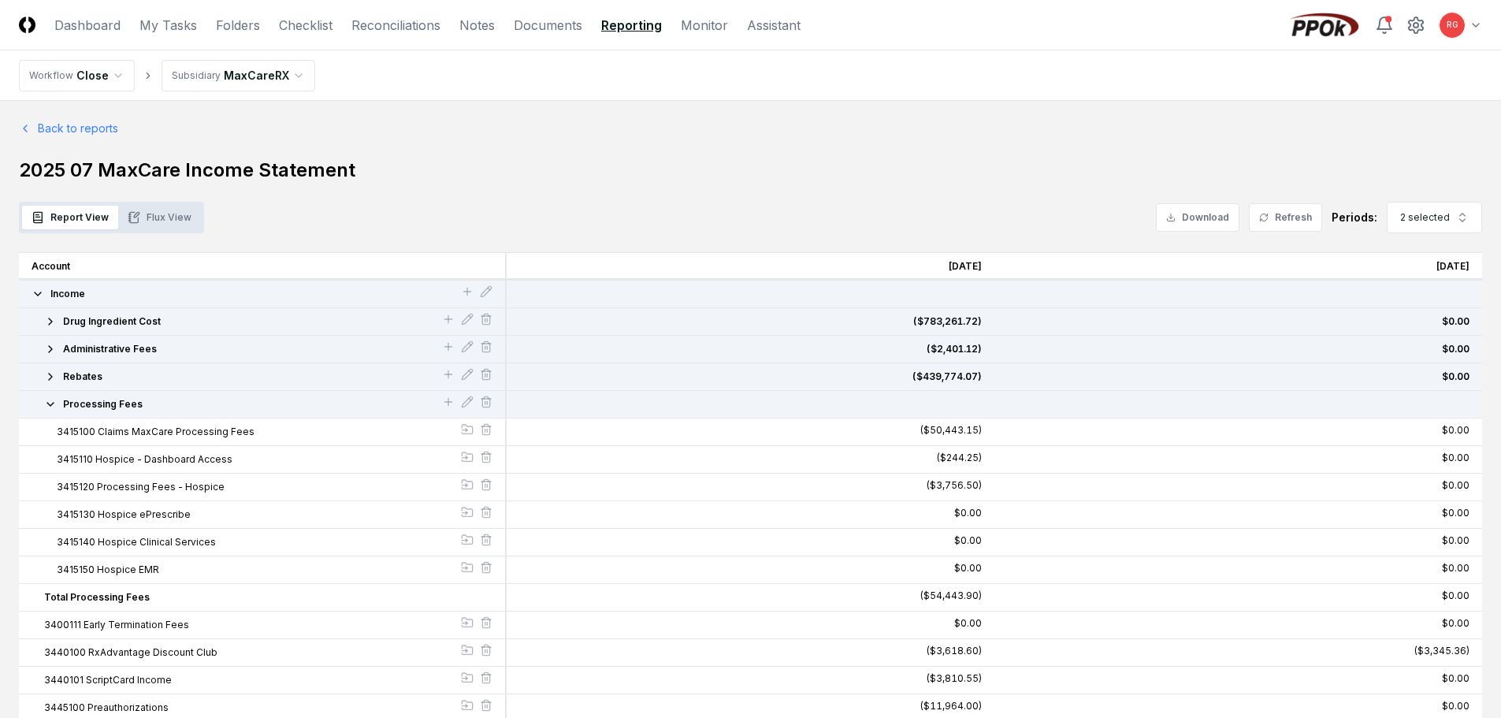
click at [49, 406] on icon "button" at bounding box center [50, 404] width 13 height 13
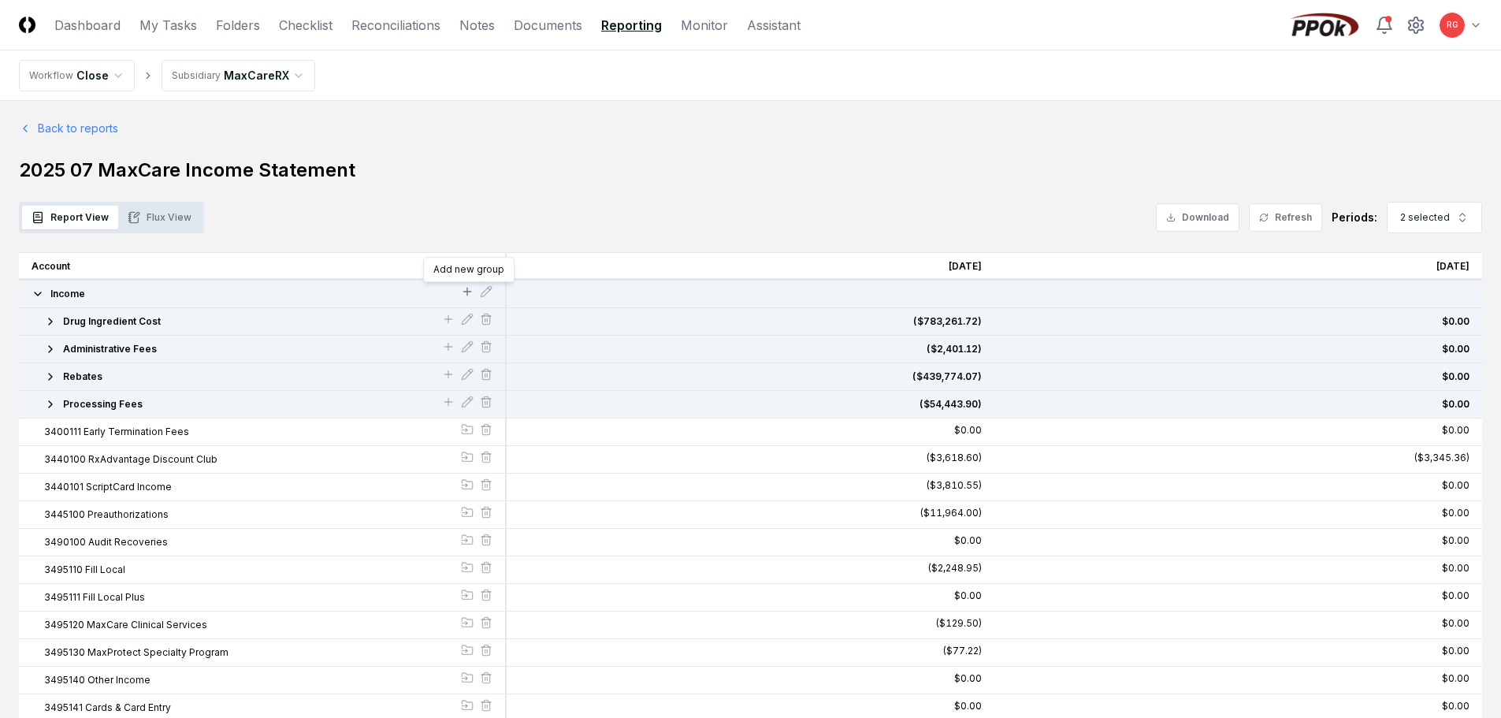
click at [463, 292] on icon at bounding box center [466, 292] width 7 height 0
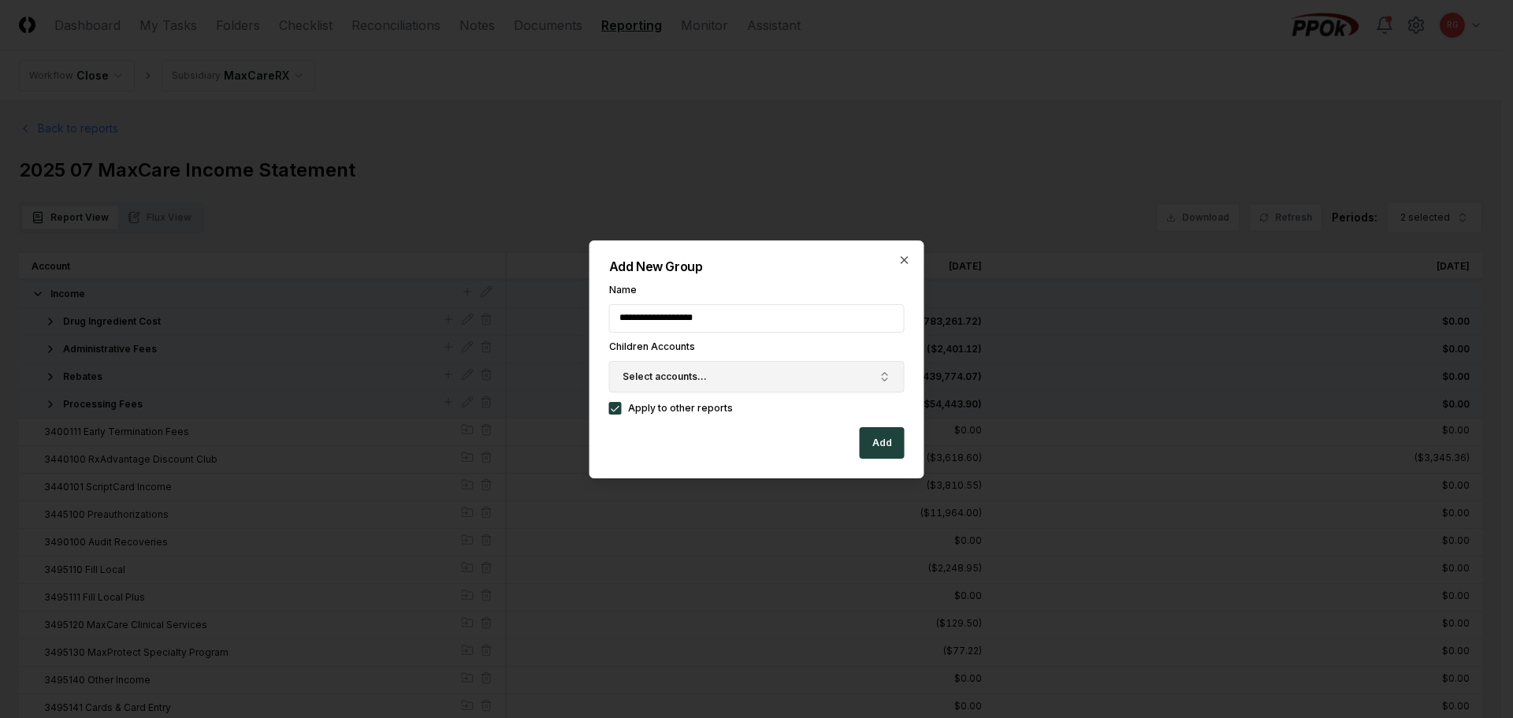
type input "**********"
click at [703, 385] on button "Select accounts..." at bounding box center [757, 377] width 296 height 32
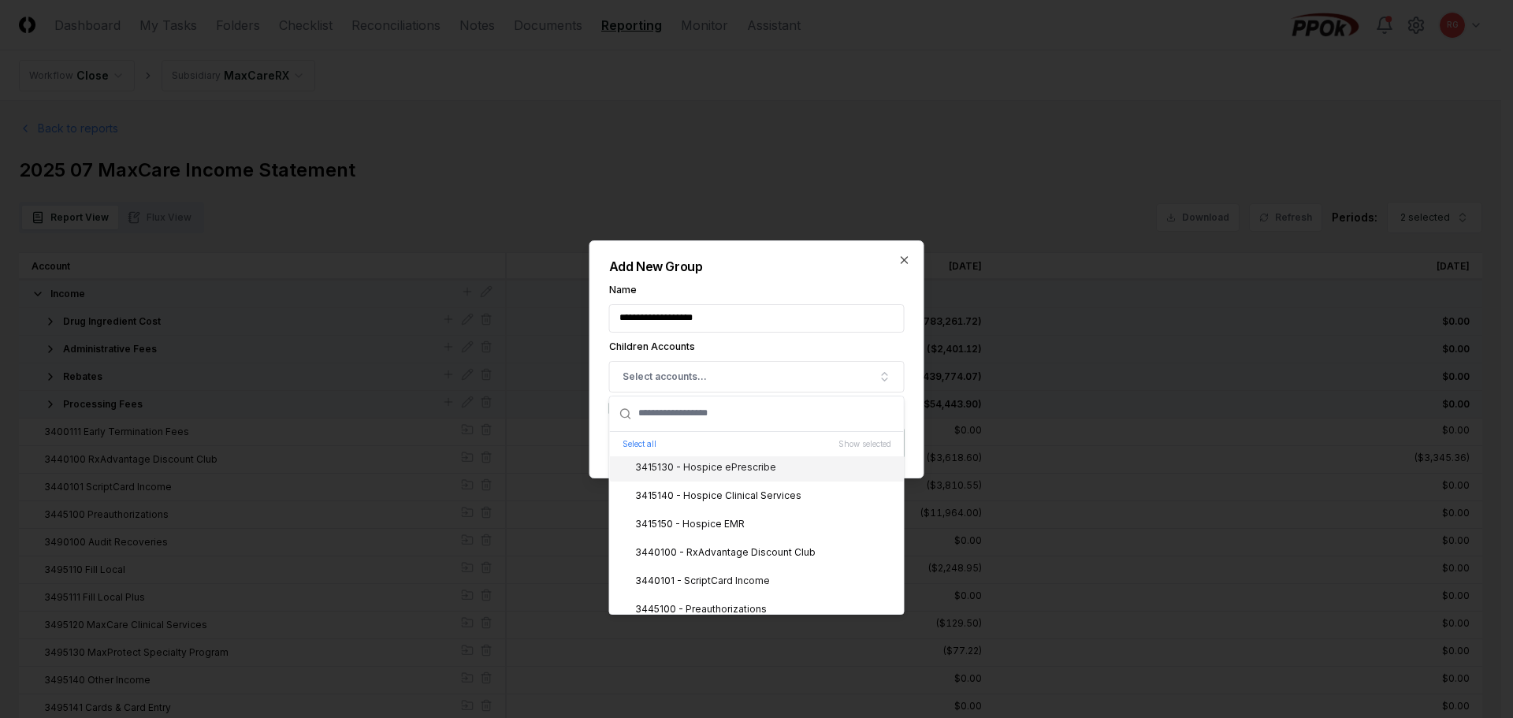
click at [716, 417] on input "text" at bounding box center [766, 413] width 256 height 35
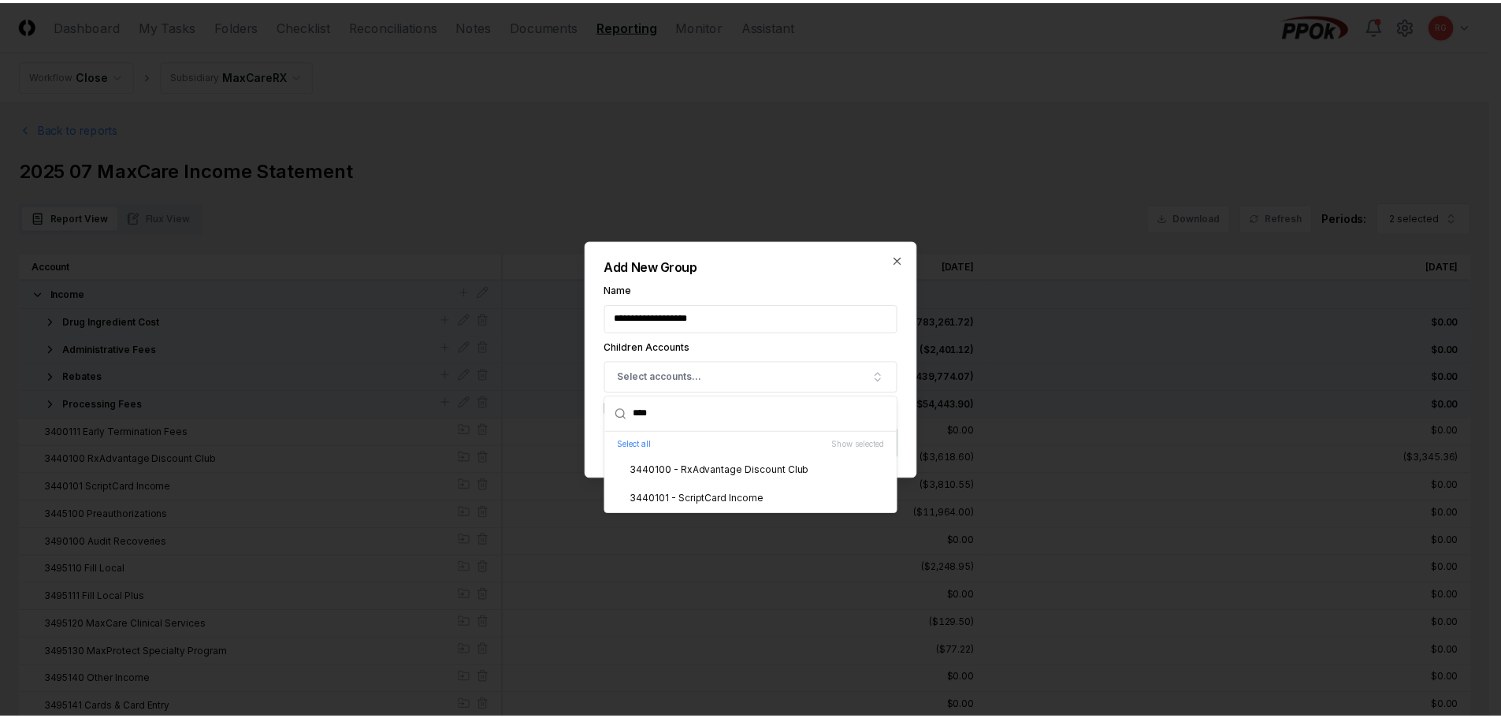
scroll to position [0, 0]
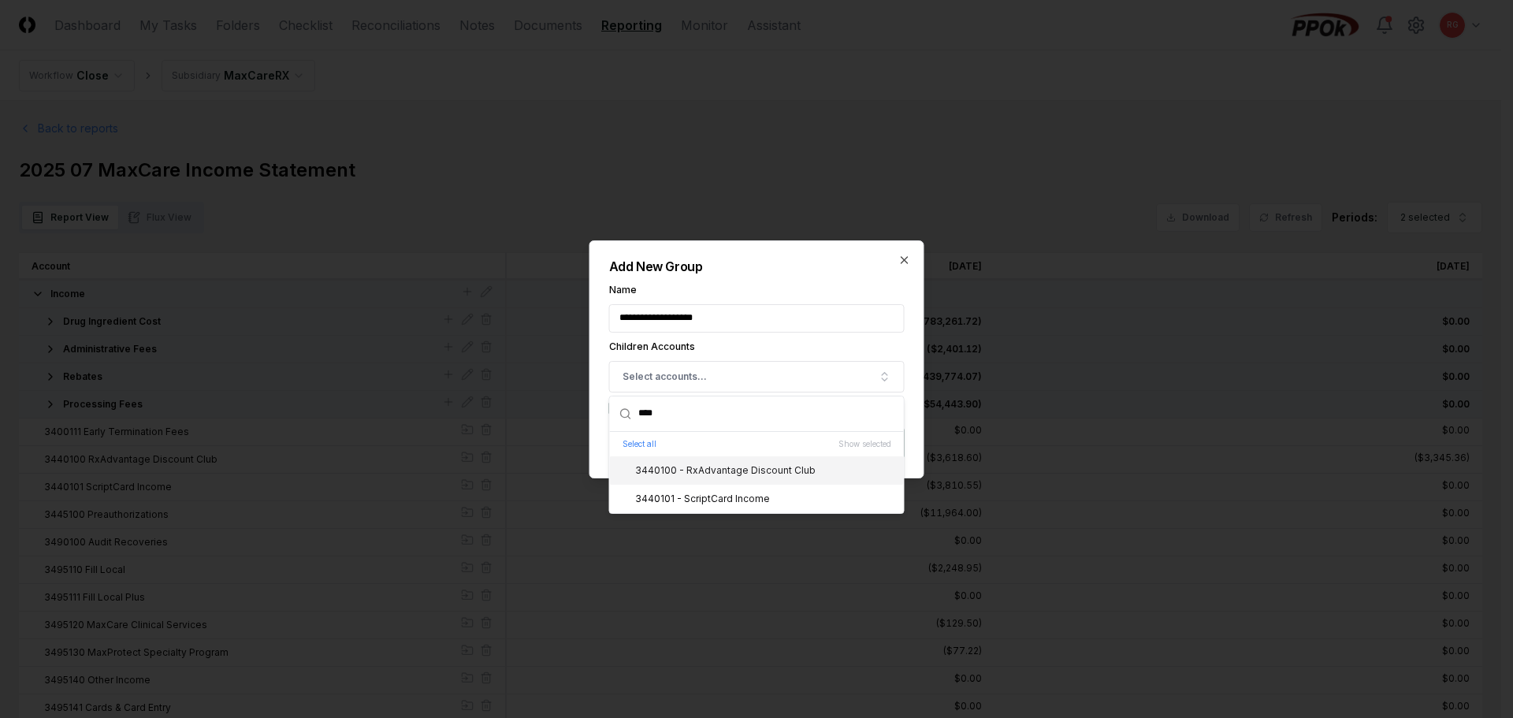
type input "****"
click at [668, 470] on div "3440100 - RxAdvantage Discount Club" at bounding box center [715, 470] width 199 height 14
click at [667, 496] on div "3440101 - ScriptCard Income" at bounding box center [693, 499] width 154 height 14
click at [780, 285] on label "Name" at bounding box center [757, 289] width 296 height 9
click at [780, 304] on input "**********" at bounding box center [757, 318] width 296 height 28
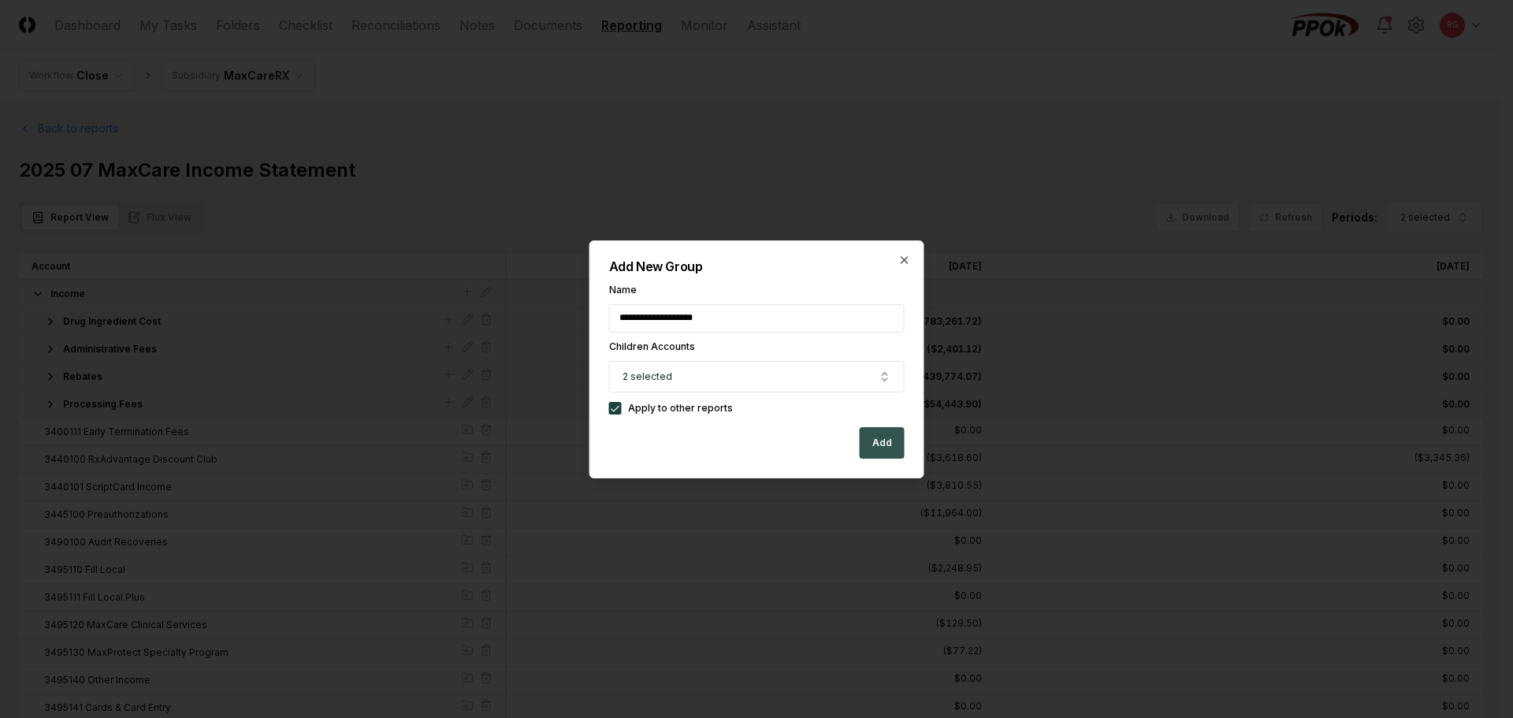
click at [882, 437] on button "Add" at bounding box center [882, 443] width 45 height 32
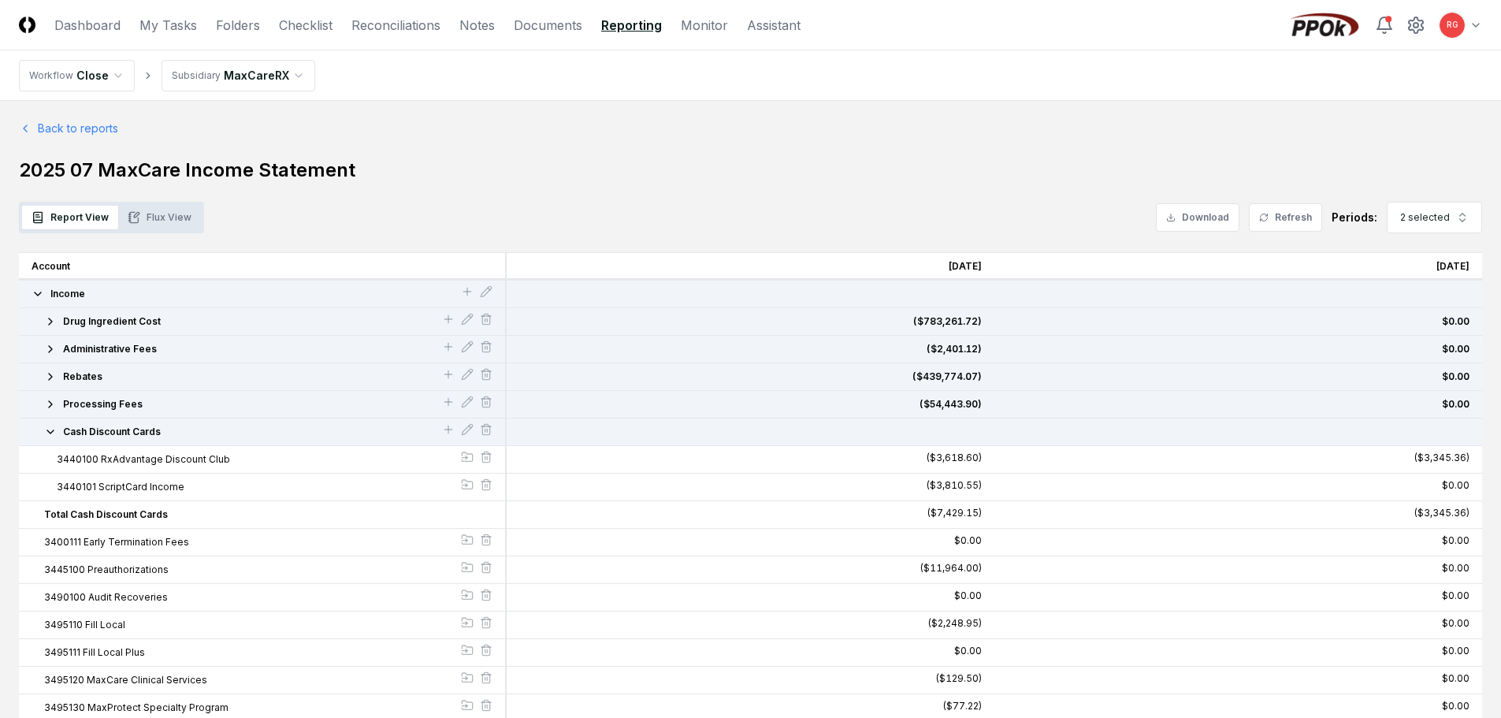
click at [46, 432] on icon "button" at bounding box center [50, 432] width 13 height 13
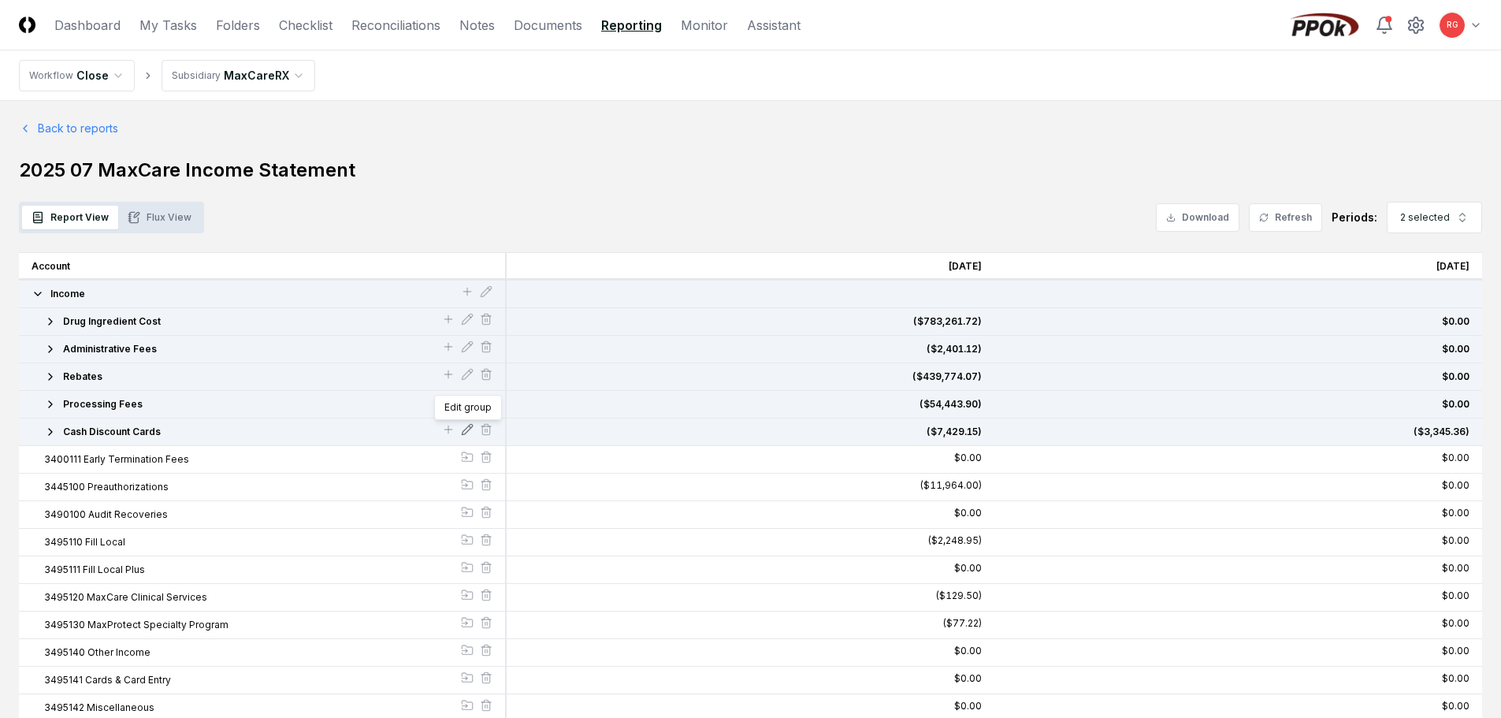
click at [470, 427] on icon at bounding box center [470, 427] width 2 height 2
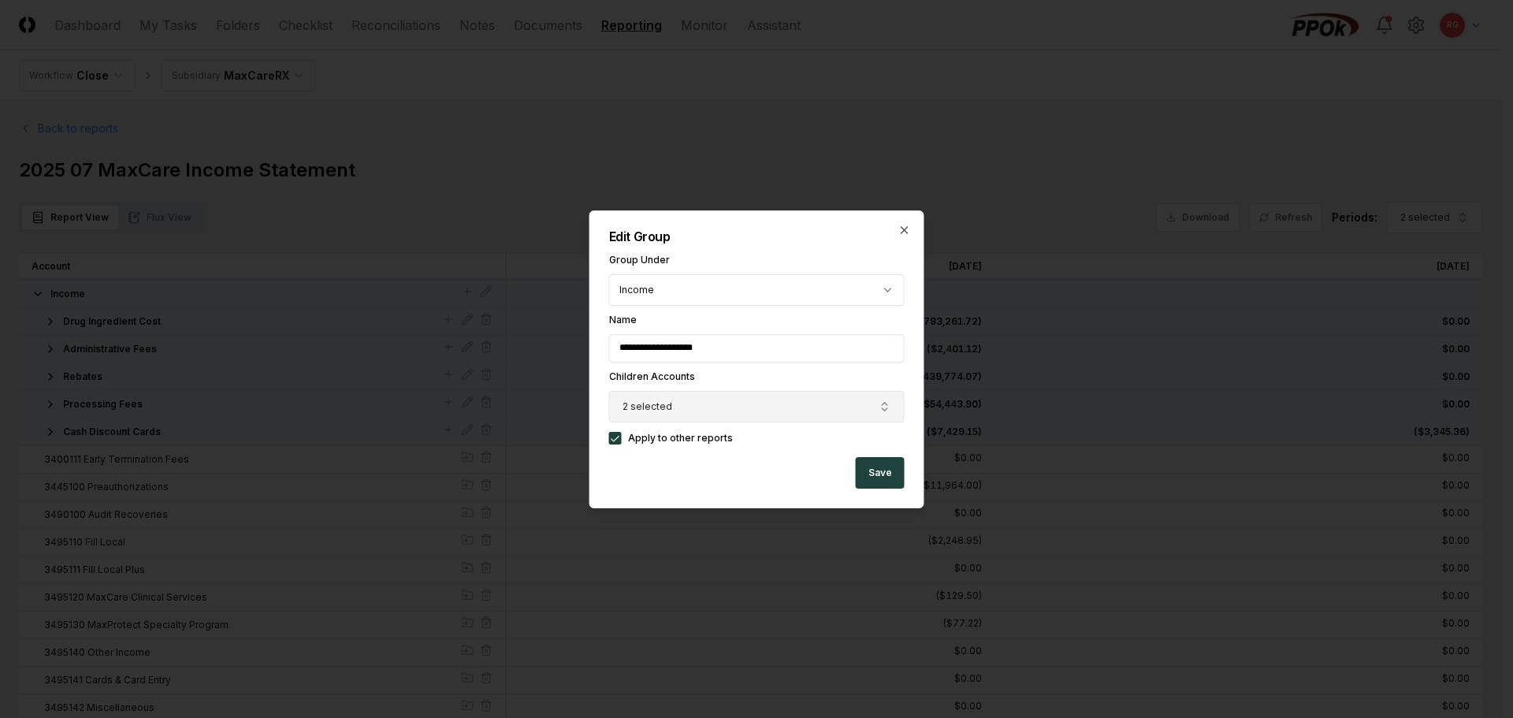
click at [684, 400] on button "2 selected" at bounding box center [757, 407] width 296 height 32
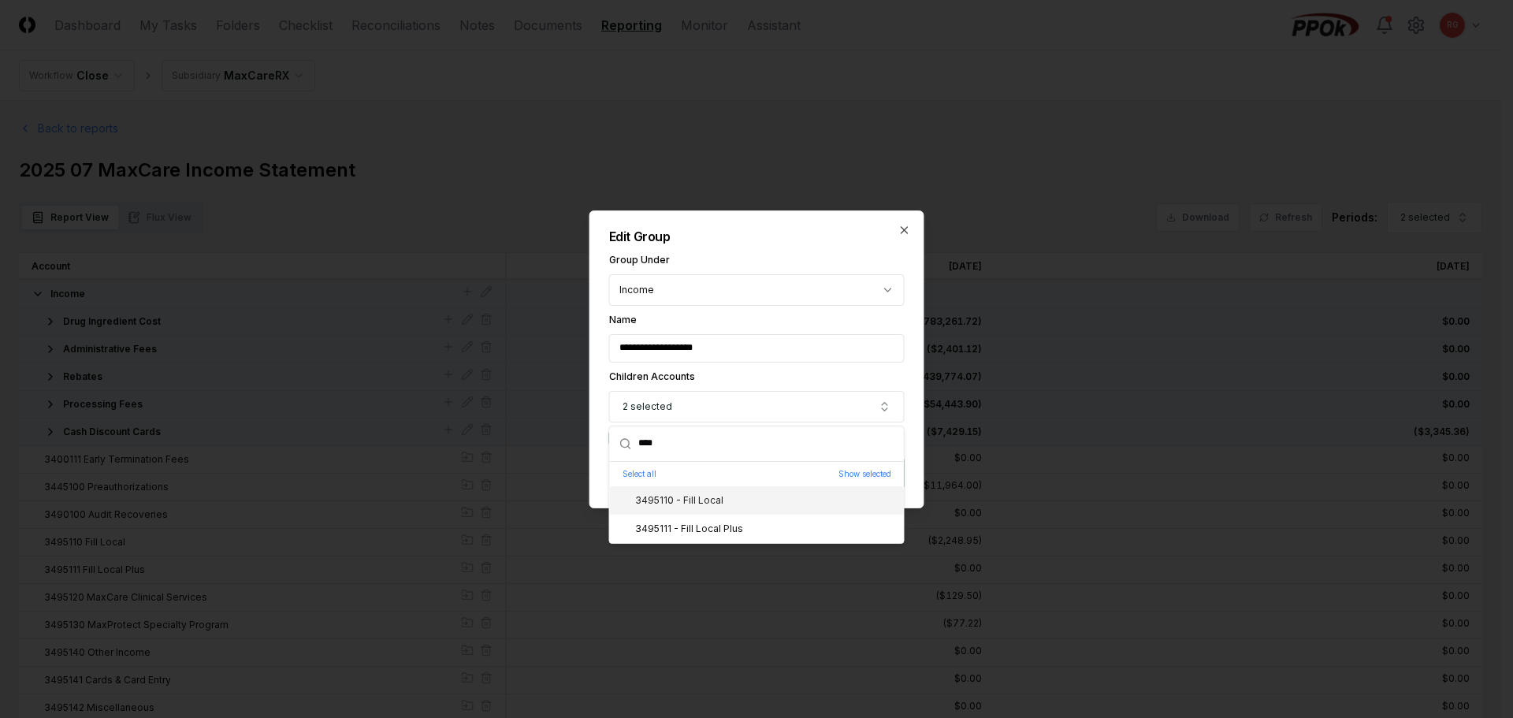
type input "****"
click at [625, 504] on icon "Suggestions" at bounding box center [622, 499] width 13 height 13
click at [655, 534] on div "3495111 - Fill Local Plus" at bounding box center [679, 529] width 127 height 14
click at [779, 254] on div "**********" at bounding box center [756, 359] width 335 height 298
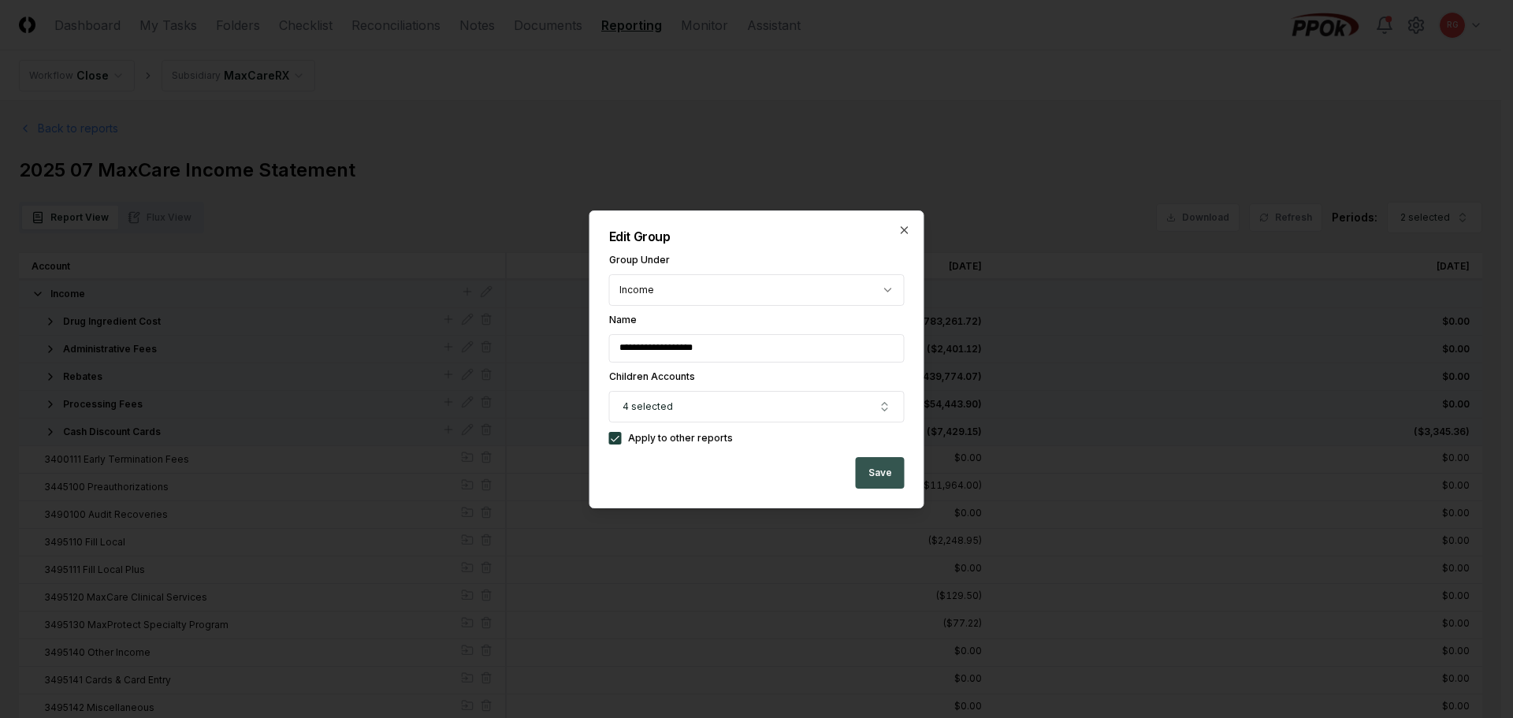
click at [894, 459] on button "Save" at bounding box center [880, 473] width 49 height 32
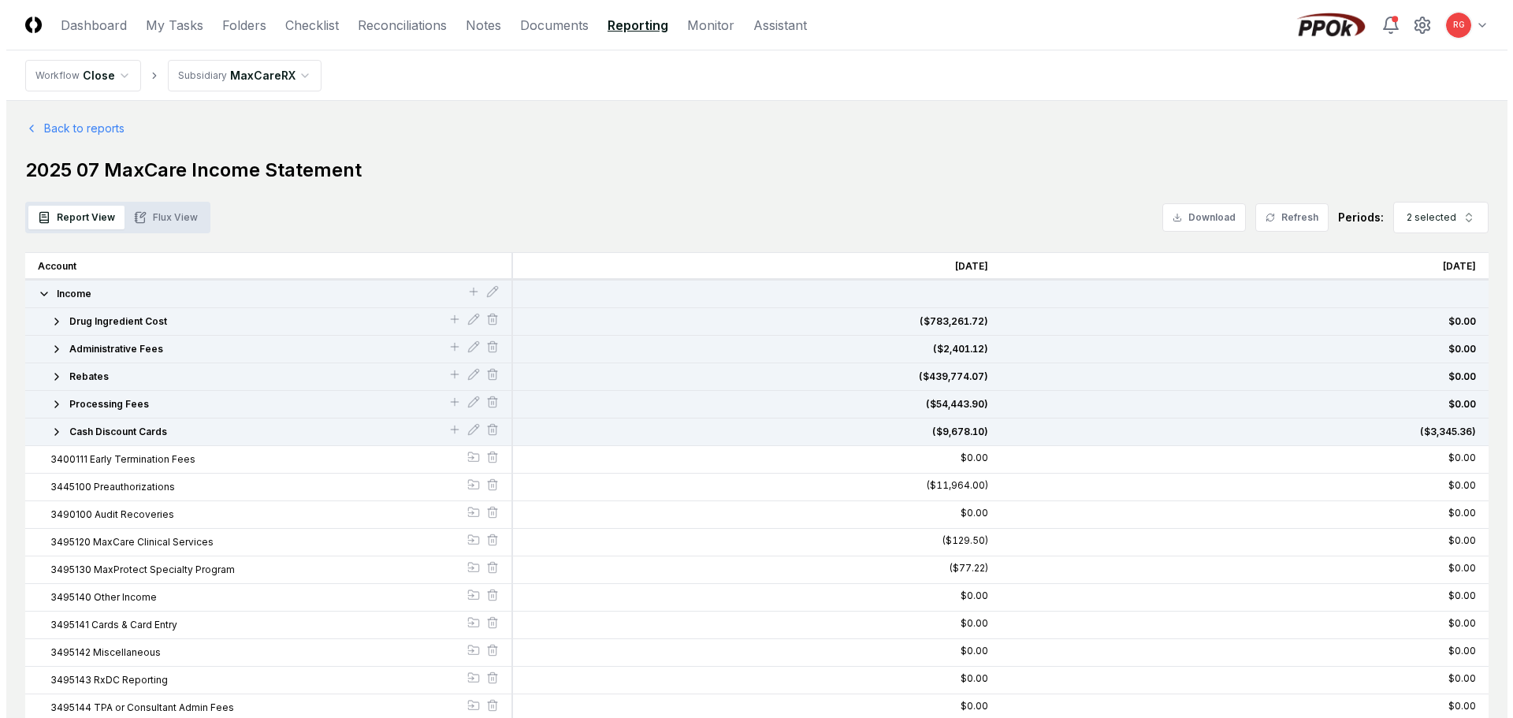
scroll to position [79, 0]
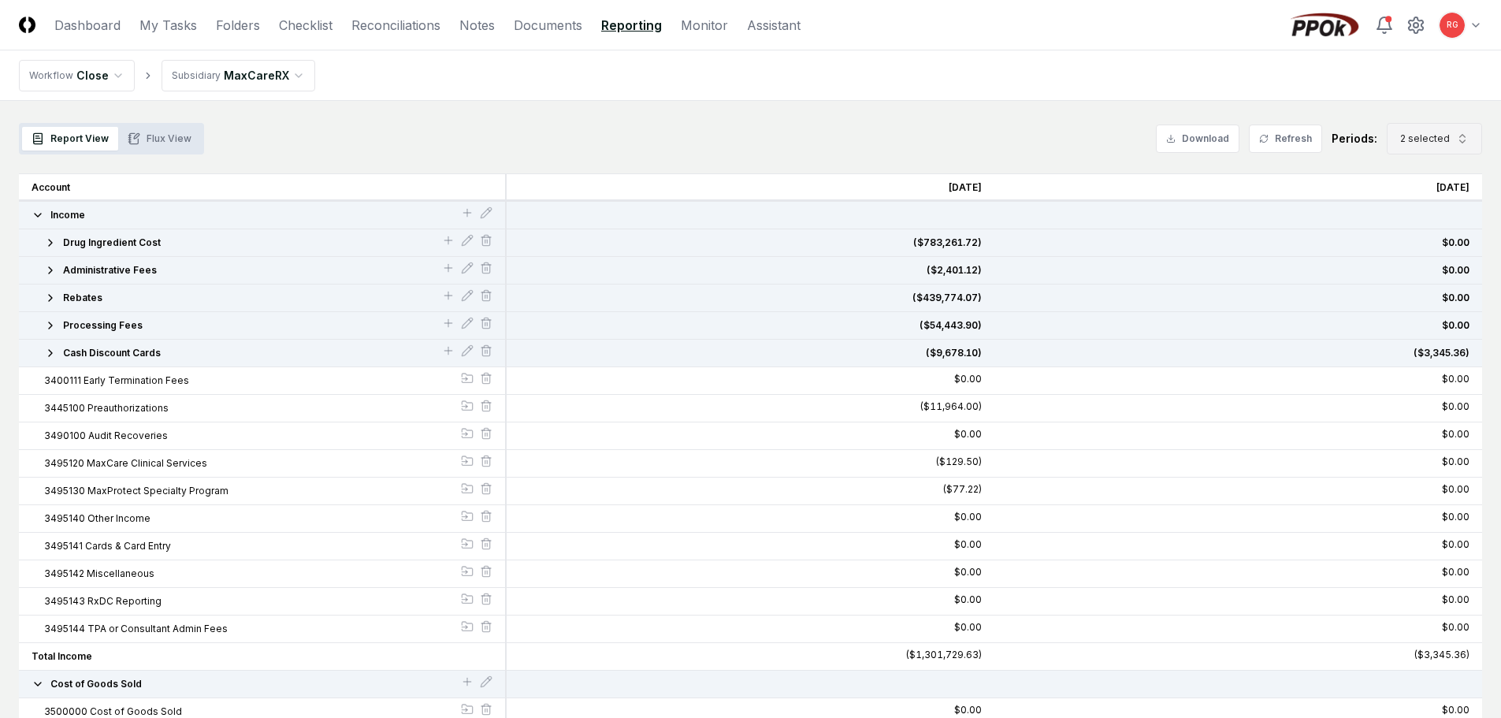
click at [1415, 127] on button "2 selected" at bounding box center [1434, 139] width 95 height 32
click at [1444, 325] on div "[DATE]" at bounding box center [1422, 329] width 50 height 14
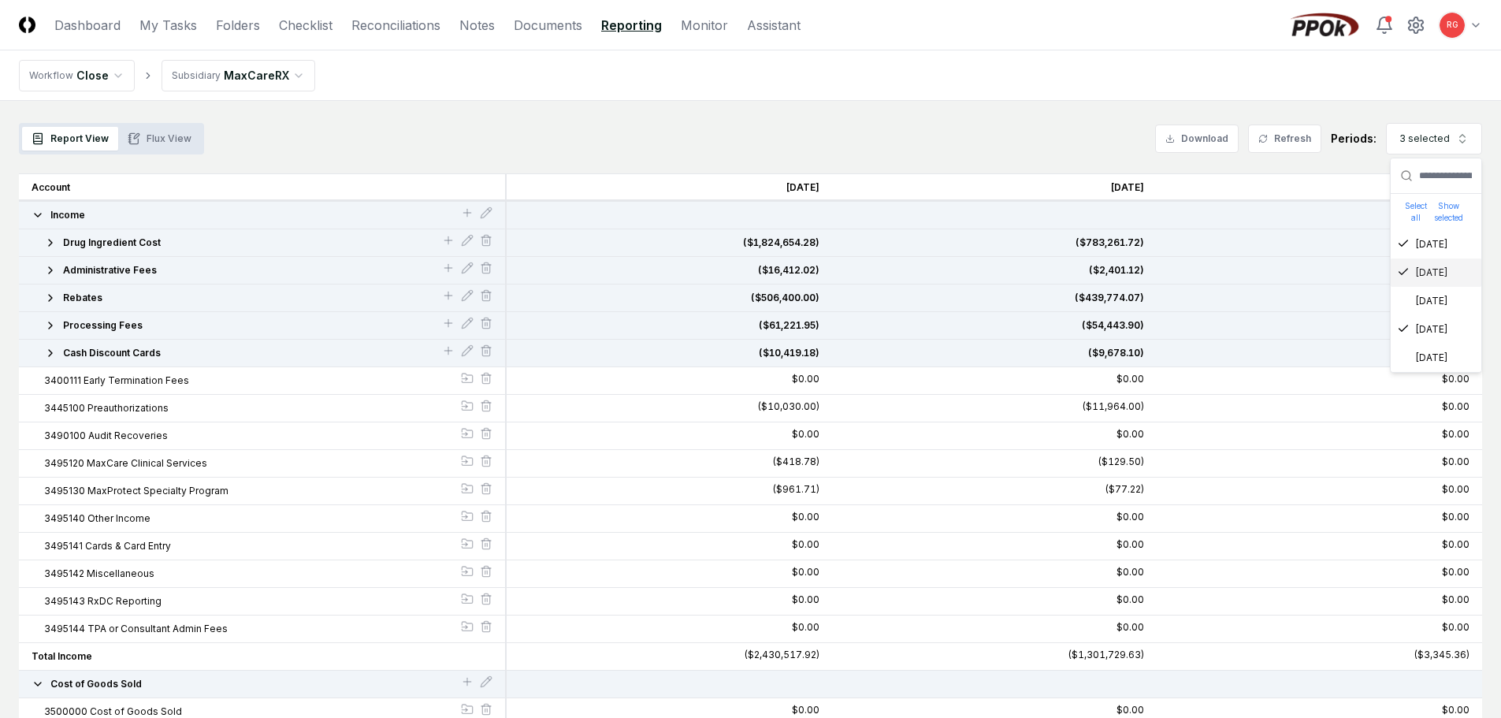
click at [1422, 270] on div "[DATE]" at bounding box center [1422, 273] width 50 height 14
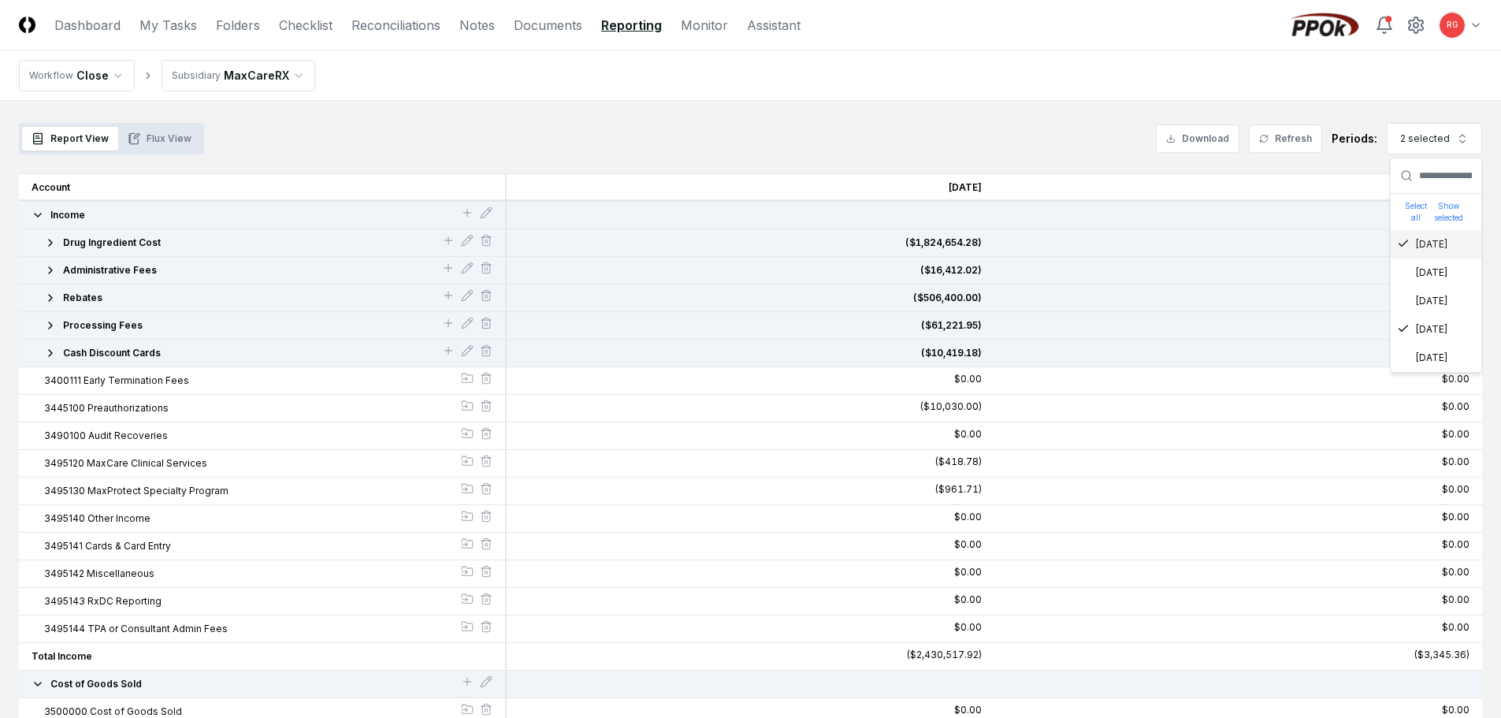
click at [1426, 244] on div "[DATE]" at bounding box center [1422, 244] width 50 height 14
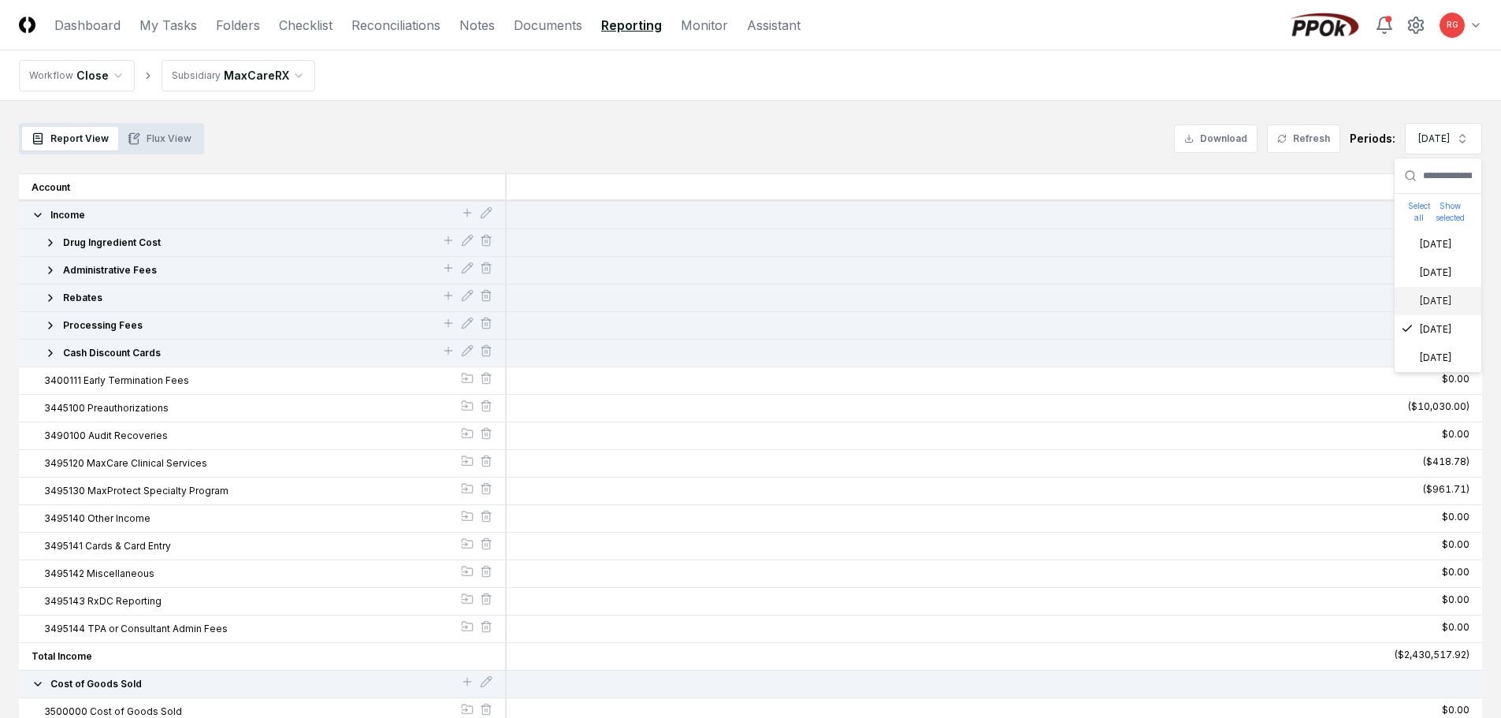
click at [1430, 299] on div "[DATE]" at bounding box center [1426, 301] width 50 height 14
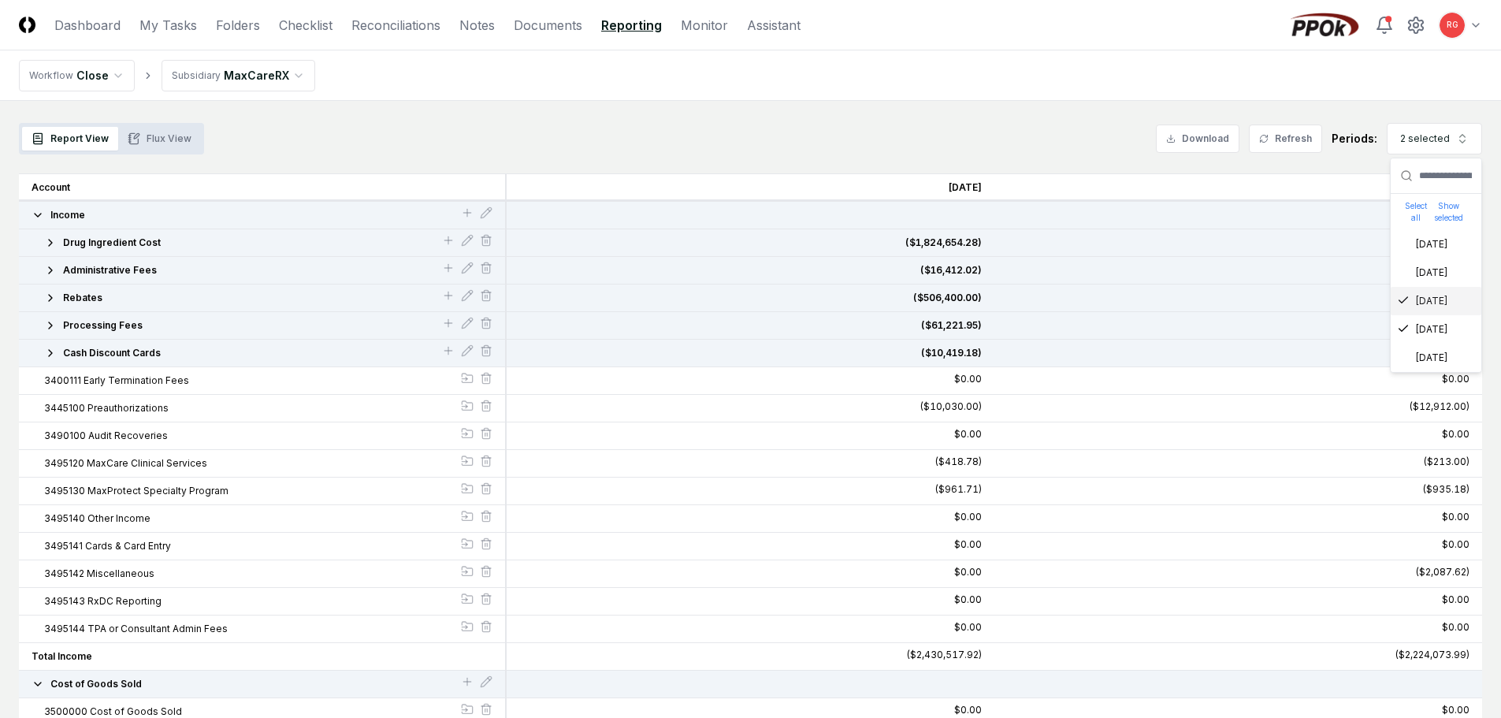
click at [968, 136] on div "Report View Flux View Download Refresh Periods: 2 selected Select all Show sele…" at bounding box center [750, 139] width 1463 height 32
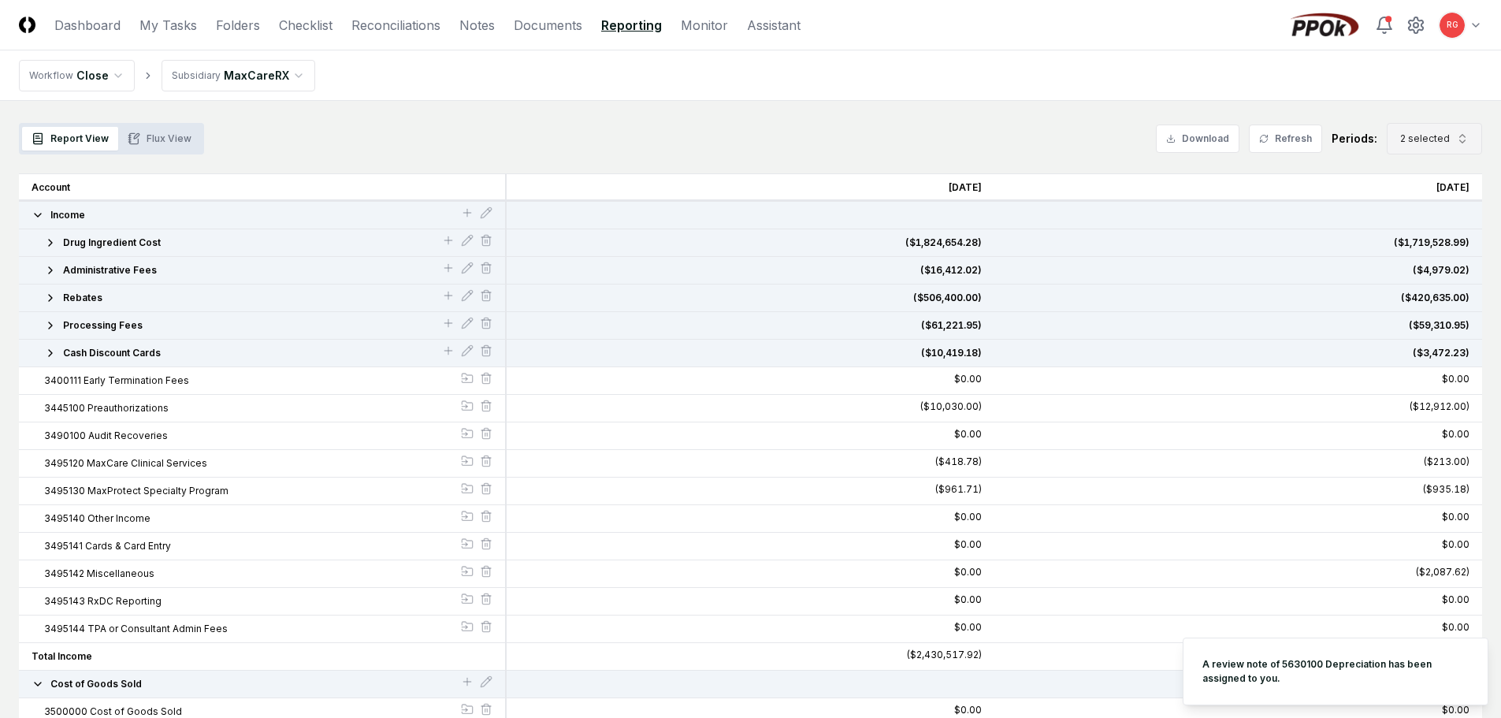
click at [1435, 147] on button "2 selected" at bounding box center [1434, 139] width 95 height 32
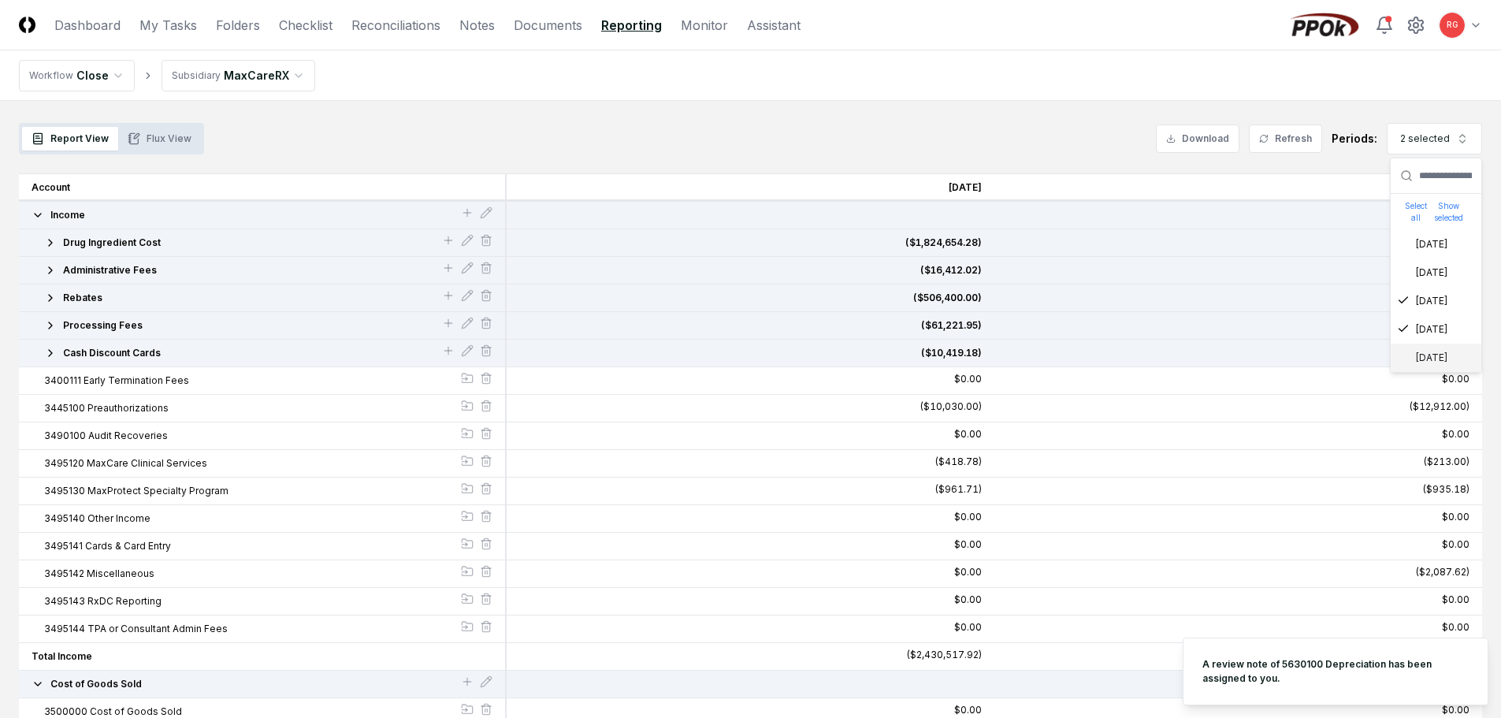
click at [1440, 353] on div "[DATE]" at bounding box center [1422, 358] width 50 height 14
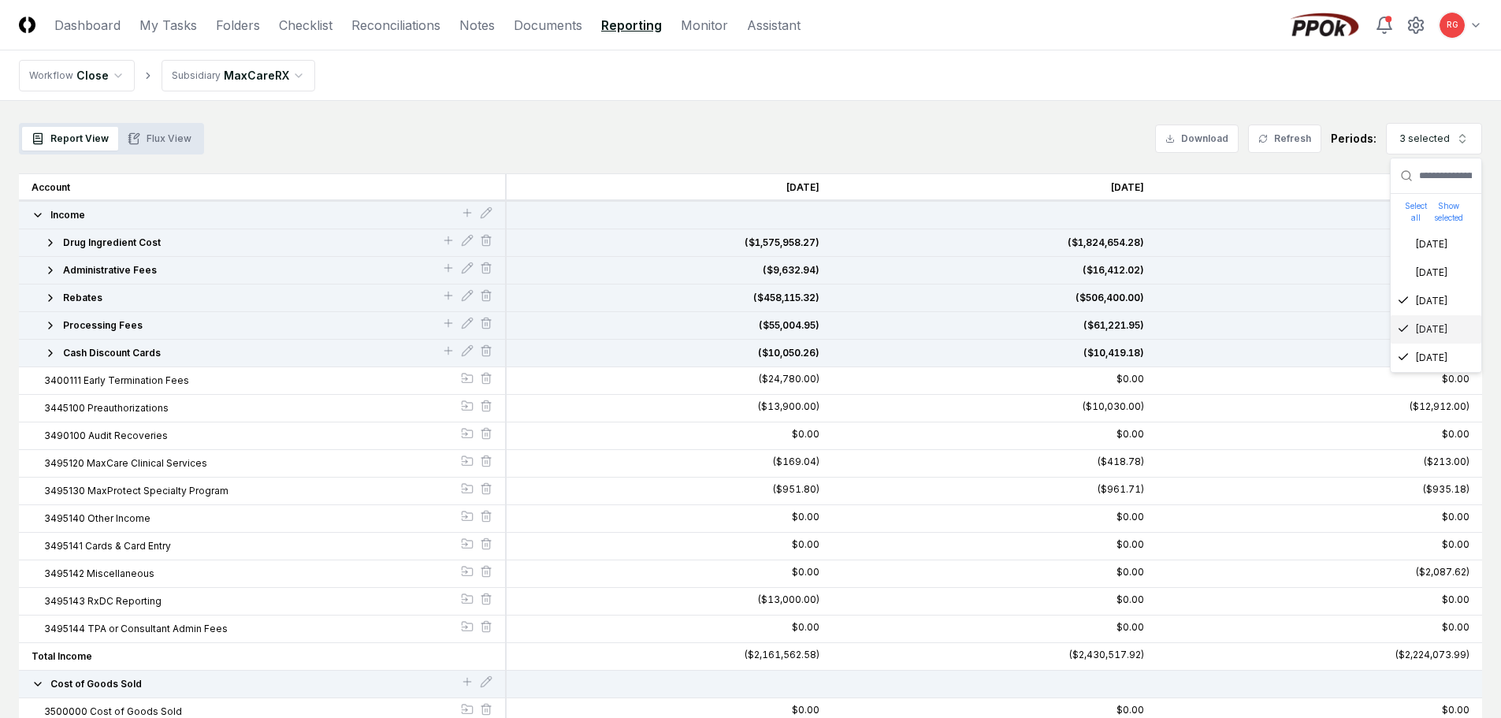
click at [50, 322] on icon "button" at bounding box center [50, 325] width 13 height 13
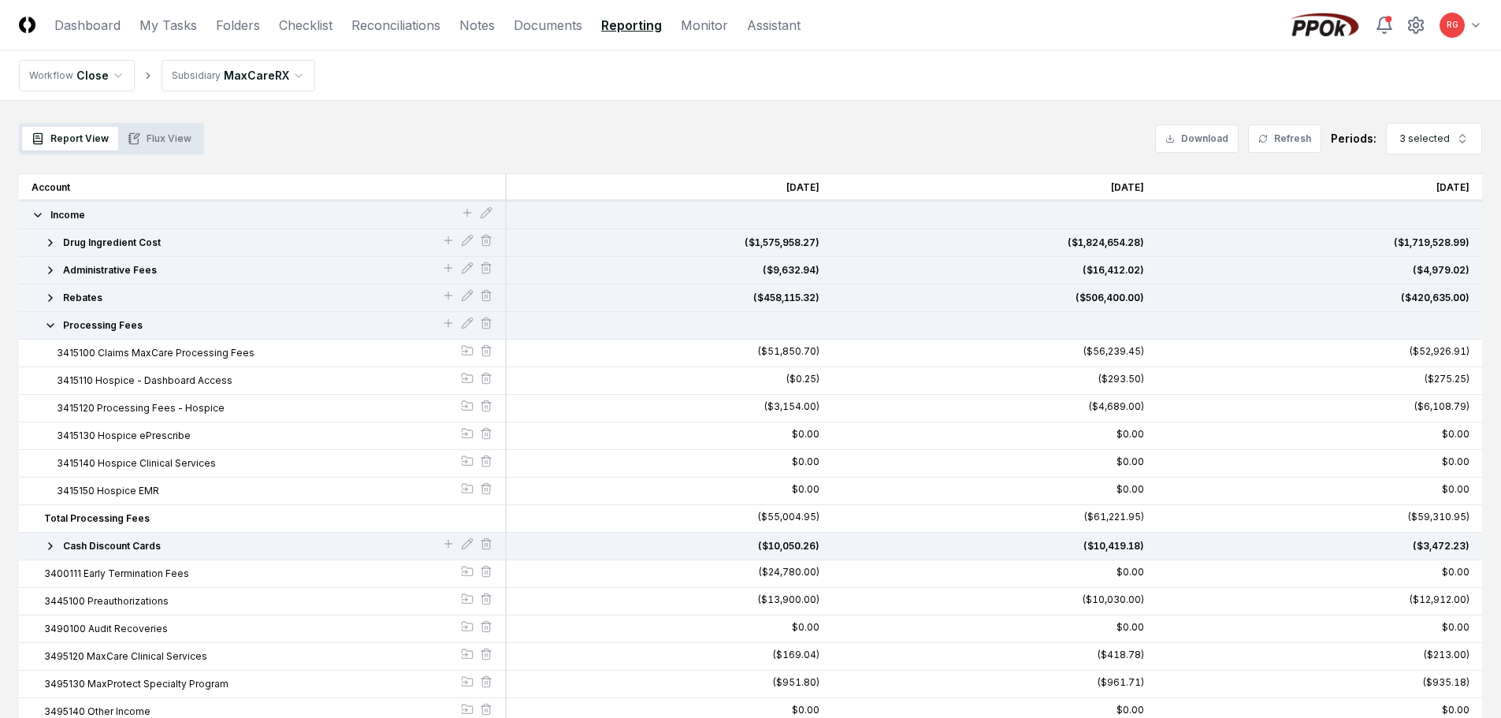
click at [50, 322] on icon "button" at bounding box center [50, 325] width 13 height 13
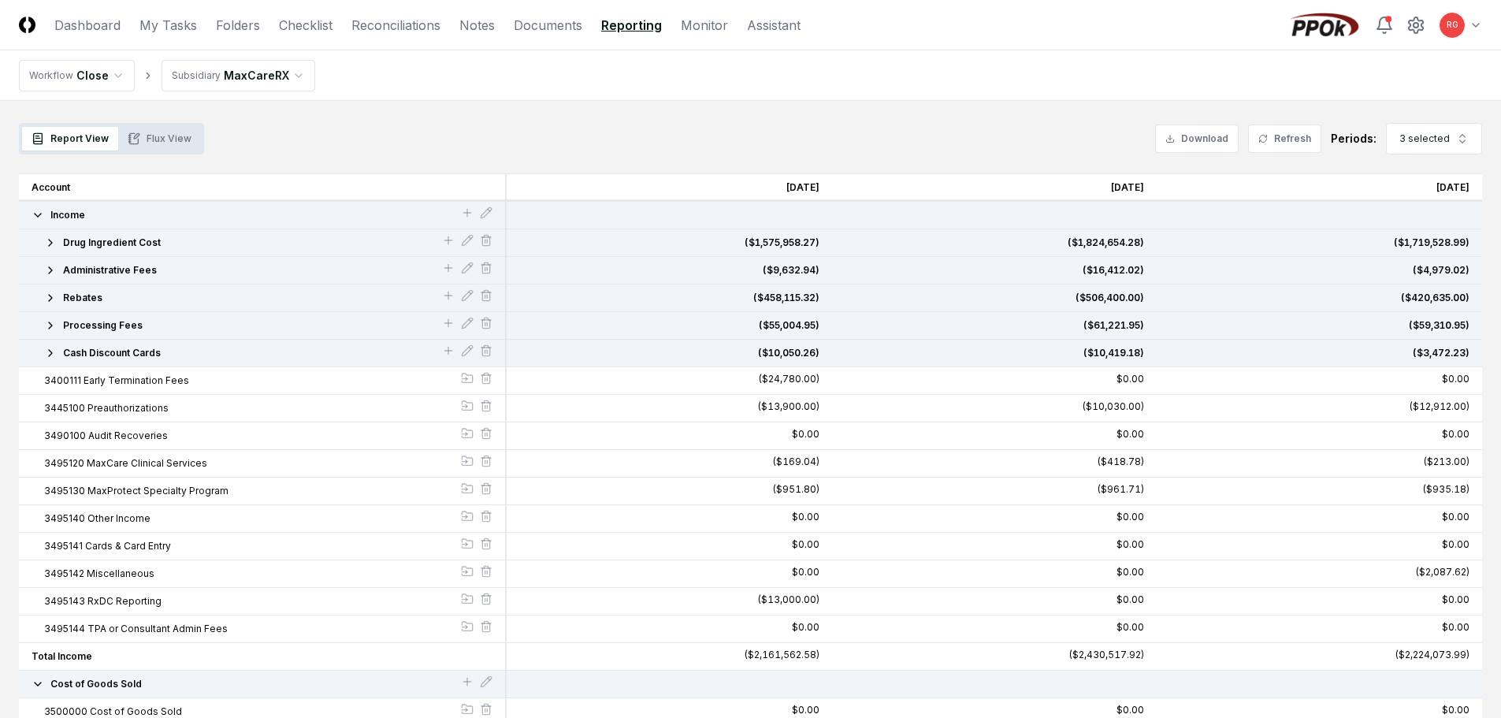
click at [50, 351] on icon "button" at bounding box center [50, 353] width 3 height 6
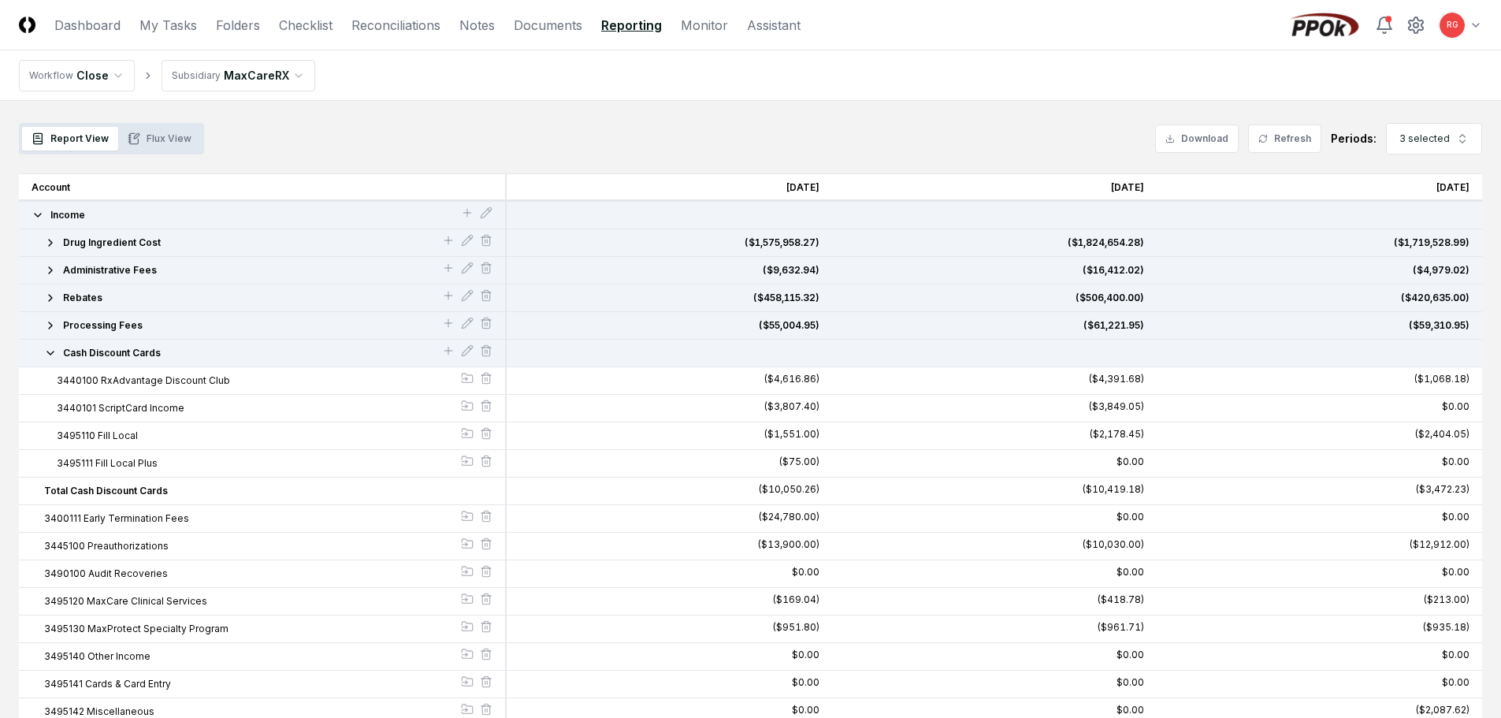
click at [50, 351] on icon "button" at bounding box center [50, 353] width 13 height 13
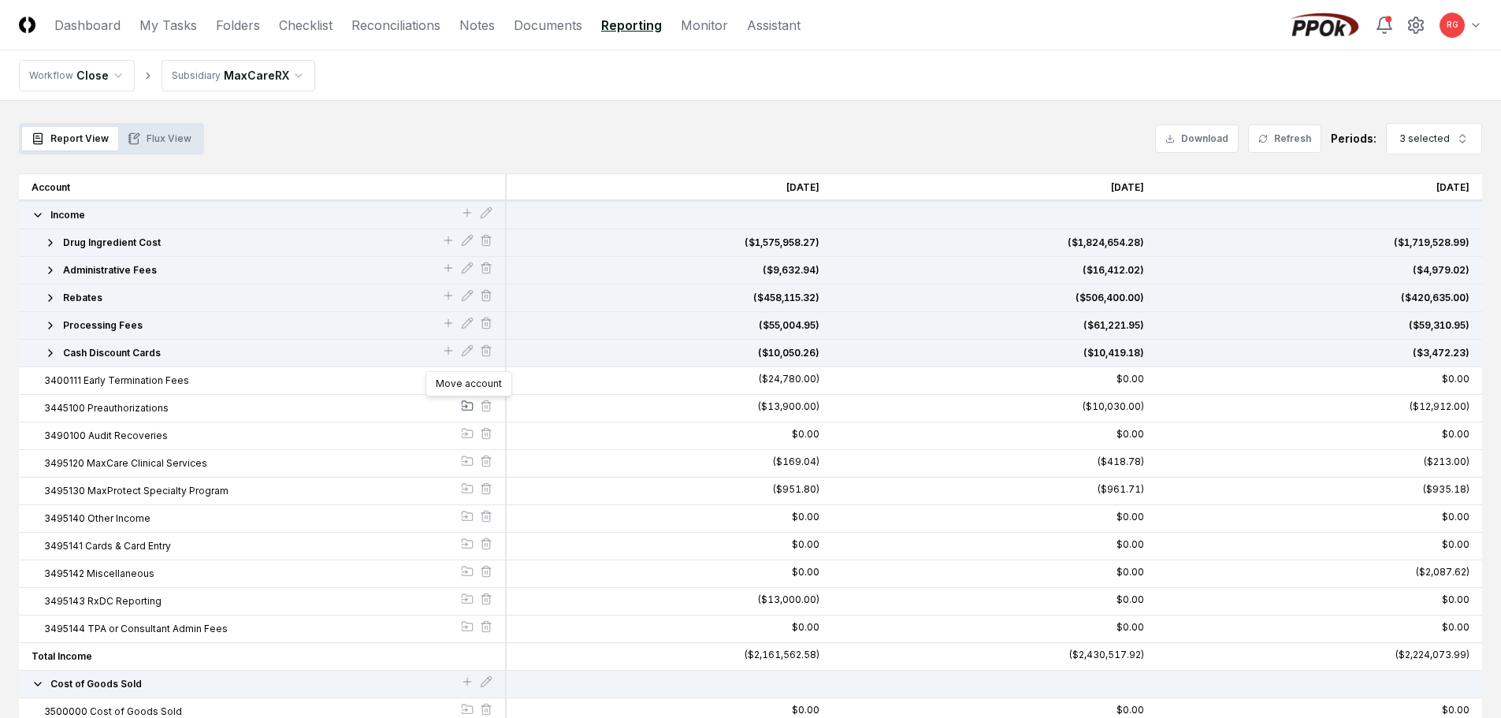
click at [467, 405] on icon at bounding box center [467, 406] width 13 height 13
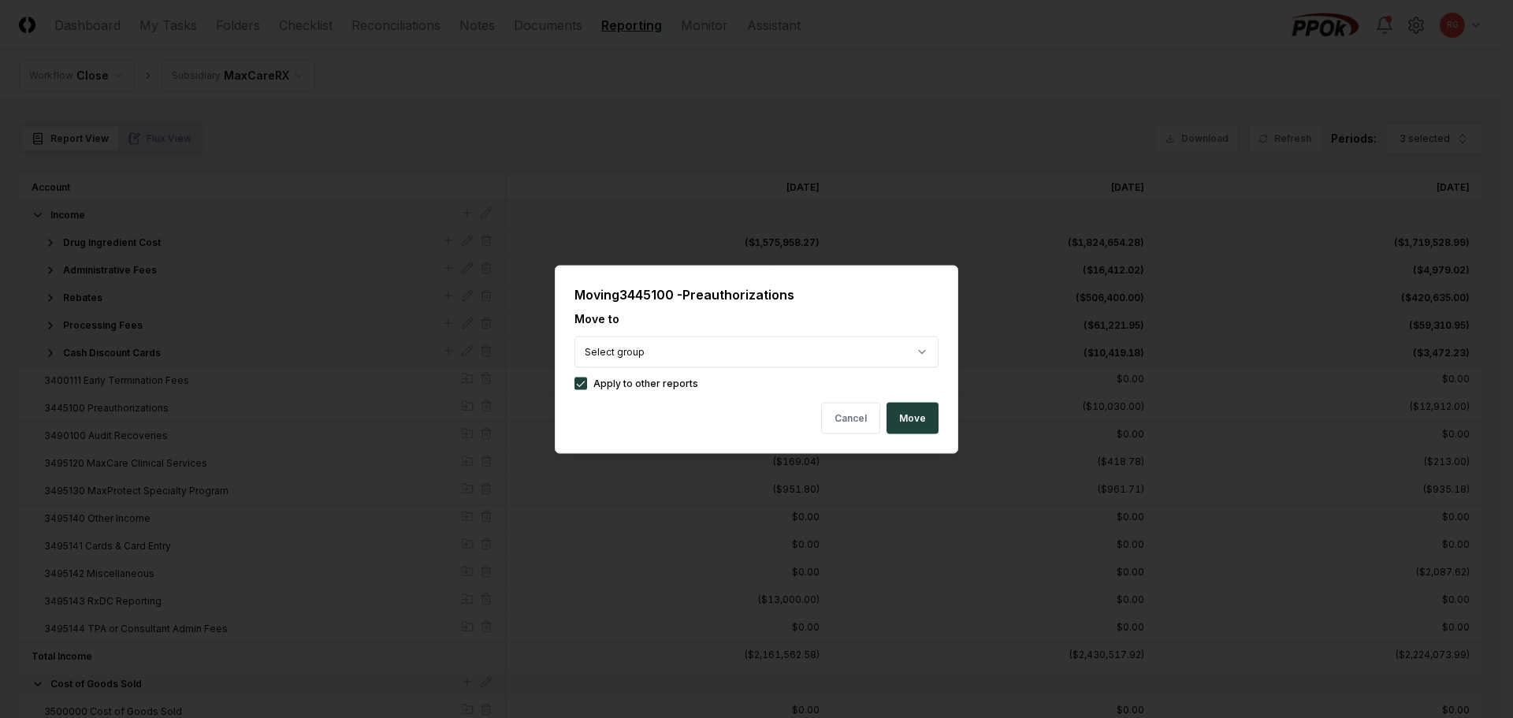
click at [913, 415] on button "Move" at bounding box center [913, 418] width 52 height 32
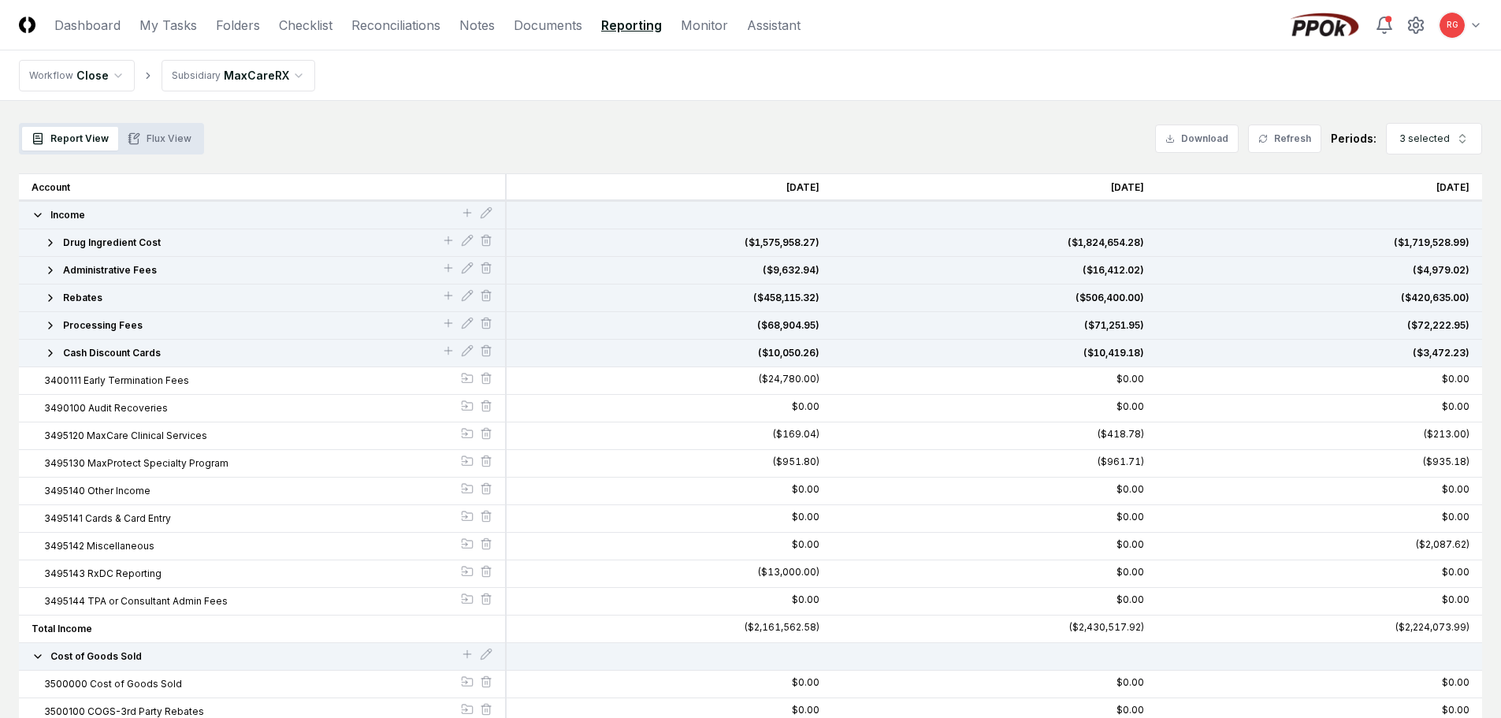
click at [50, 322] on icon "button" at bounding box center [50, 325] width 13 height 13
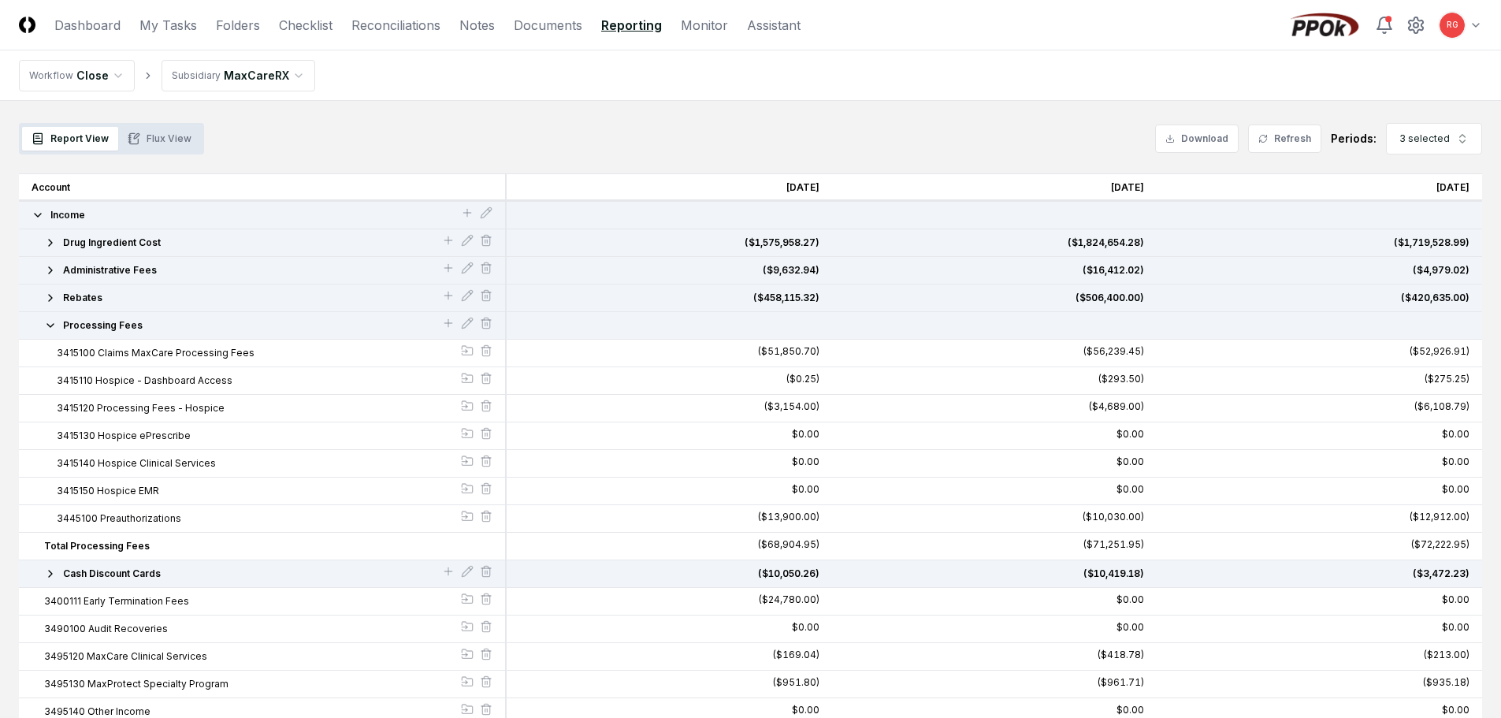
click at [53, 325] on icon "button" at bounding box center [50, 325] width 13 height 13
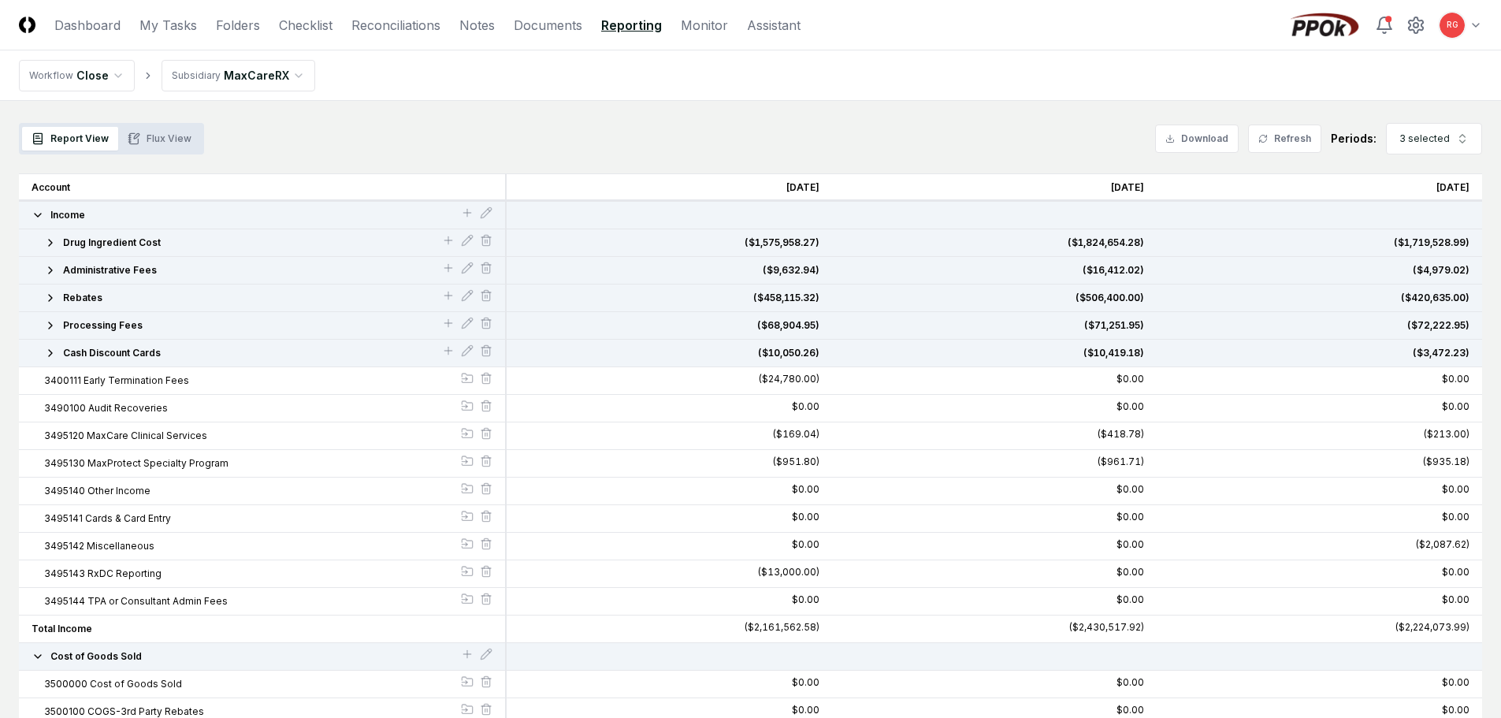
click at [459, 213] on button "Income" at bounding box center [246, 215] width 429 height 14
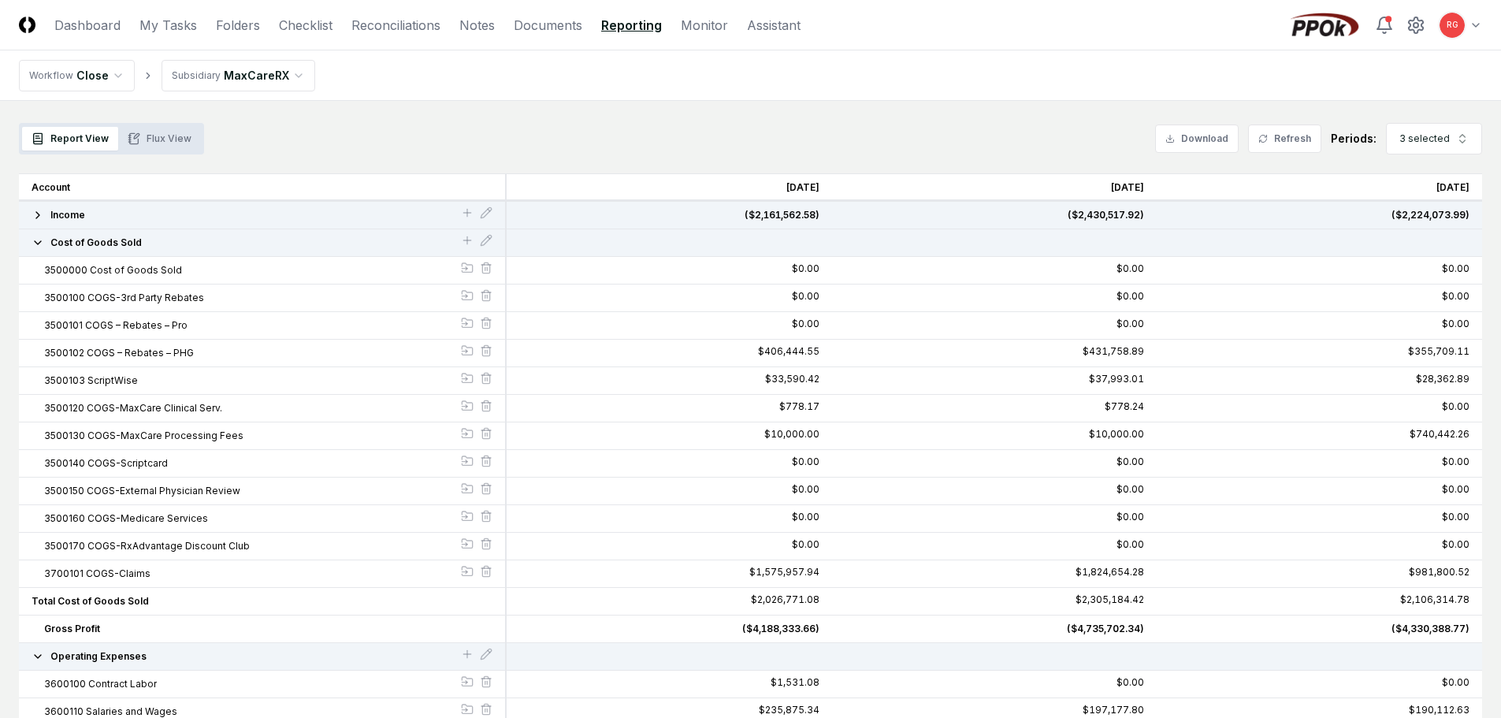
click at [41, 210] on icon "button" at bounding box center [38, 215] width 13 height 13
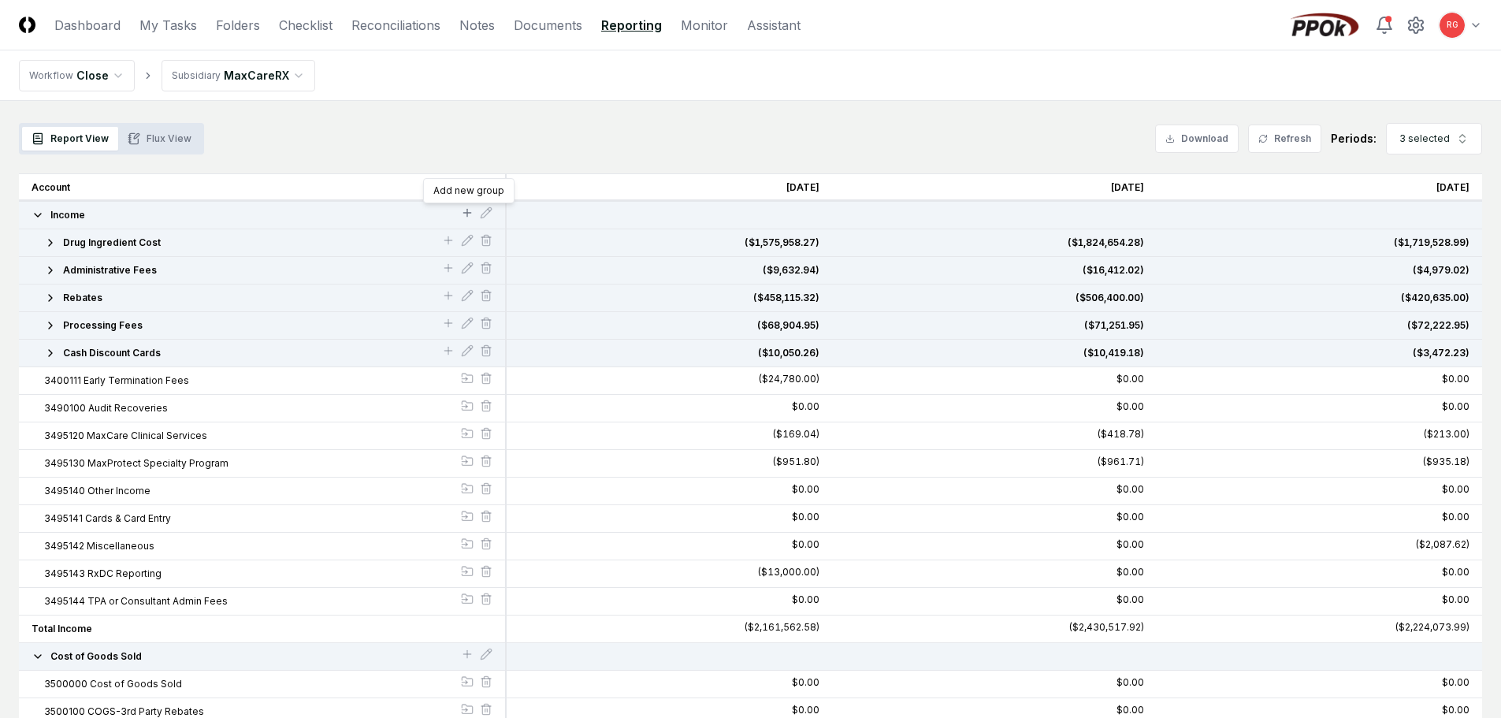
click at [468, 210] on icon at bounding box center [467, 212] width 13 height 13
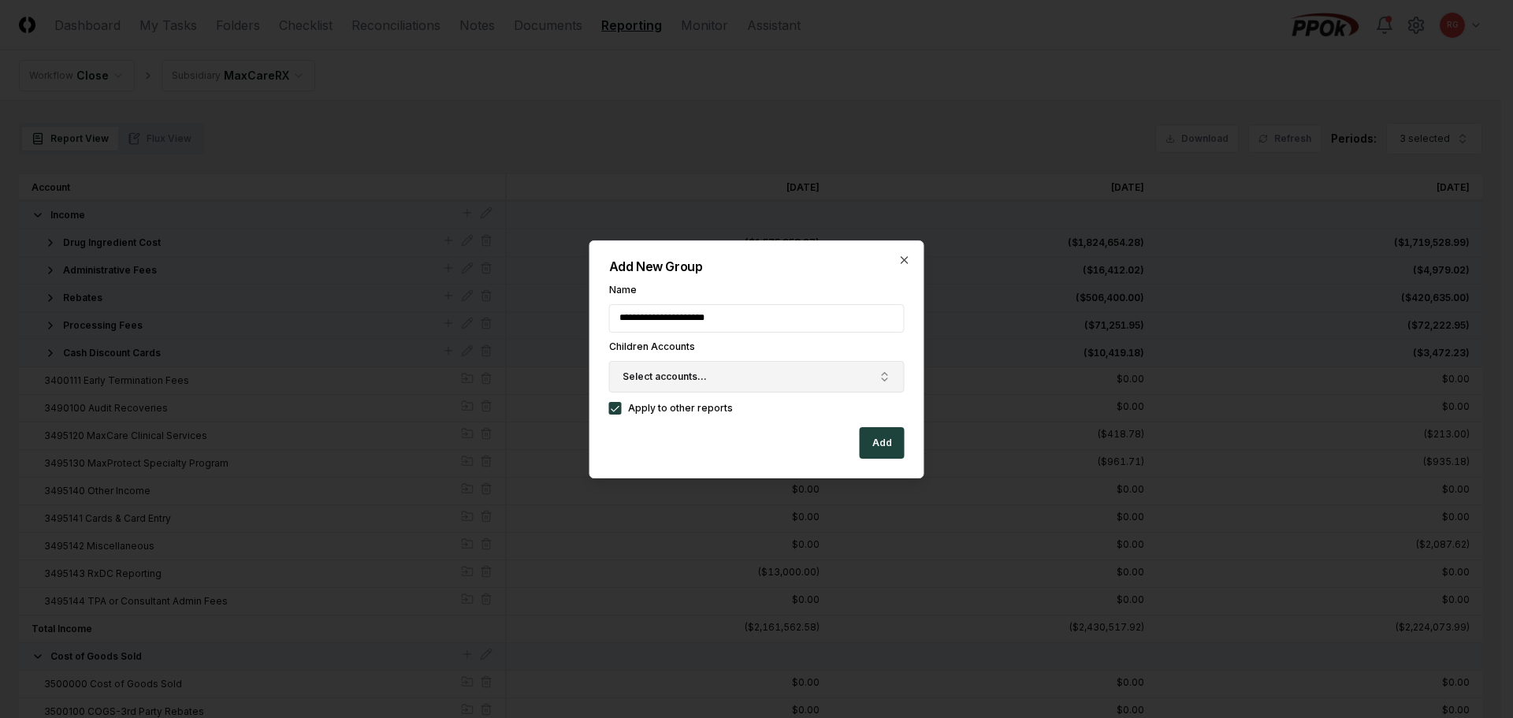
type input "**********"
click at [723, 384] on button "Select accounts..." at bounding box center [757, 377] width 296 height 32
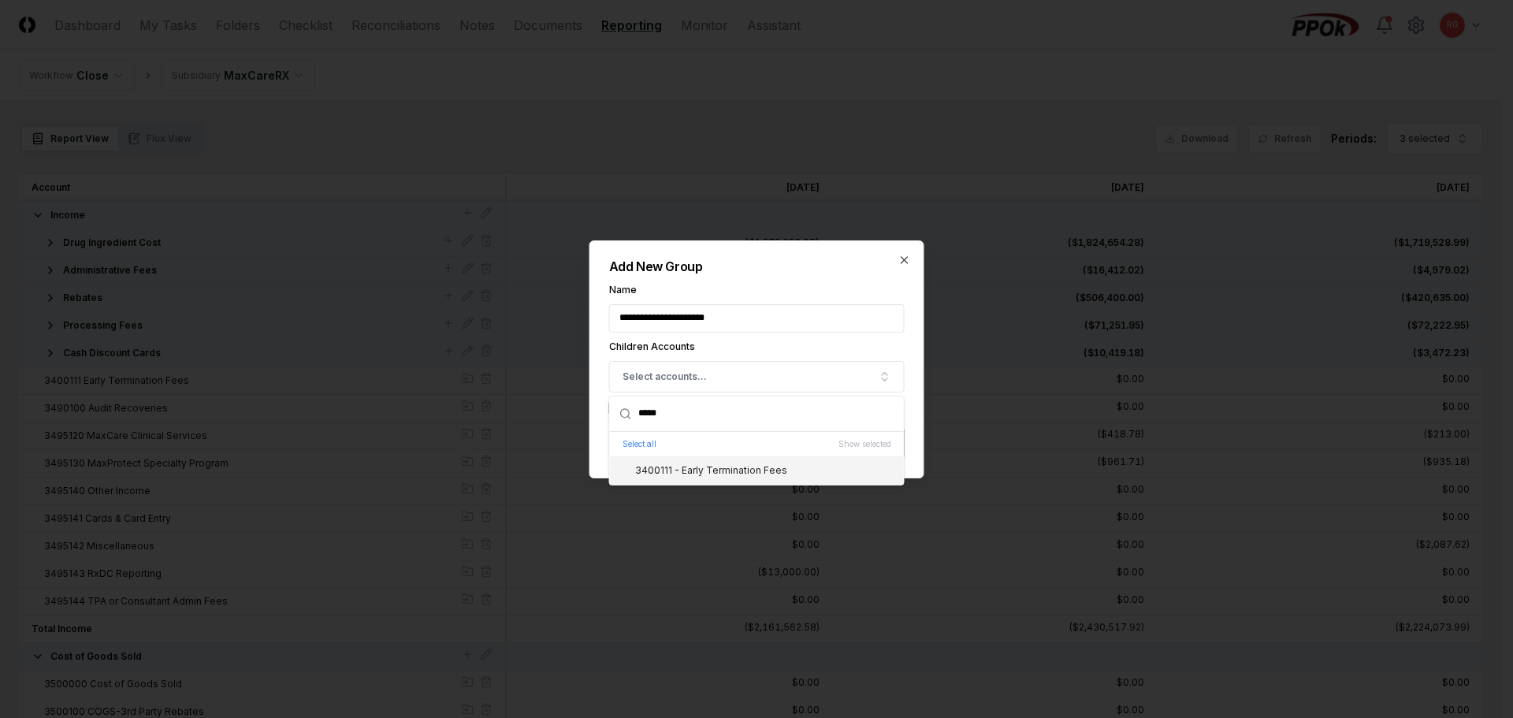
type input "*****"
click at [677, 463] on div "3400111 - Early Termination Fees" at bounding box center [701, 470] width 171 height 14
click at [783, 344] on label "Children Accounts" at bounding box center [757, 346] width 296 height 9
click at [783, 333] on input "**********" at bounding box center [757, 318] width 296 height 28
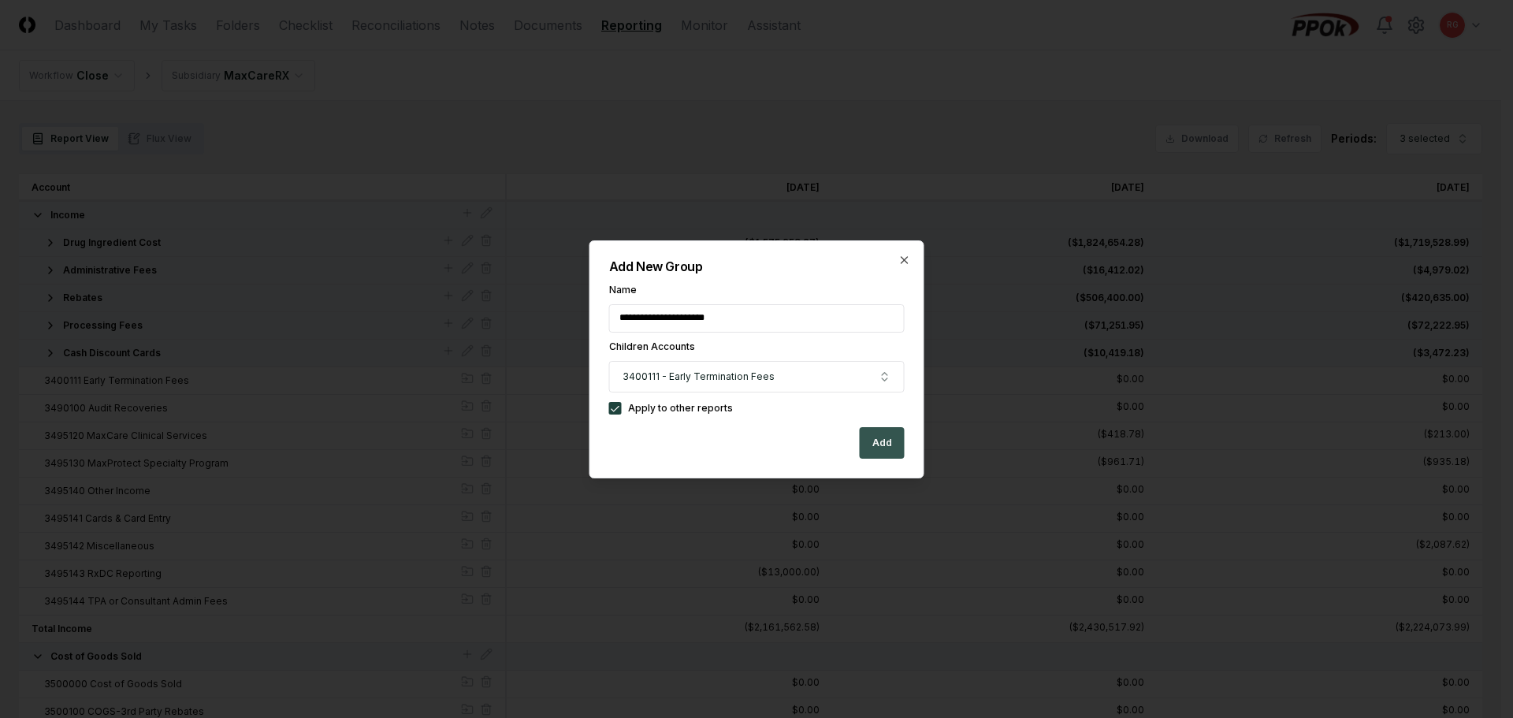
click at [885, 433] on button "Add" at bounding box center [882, 443] width 45 height 32
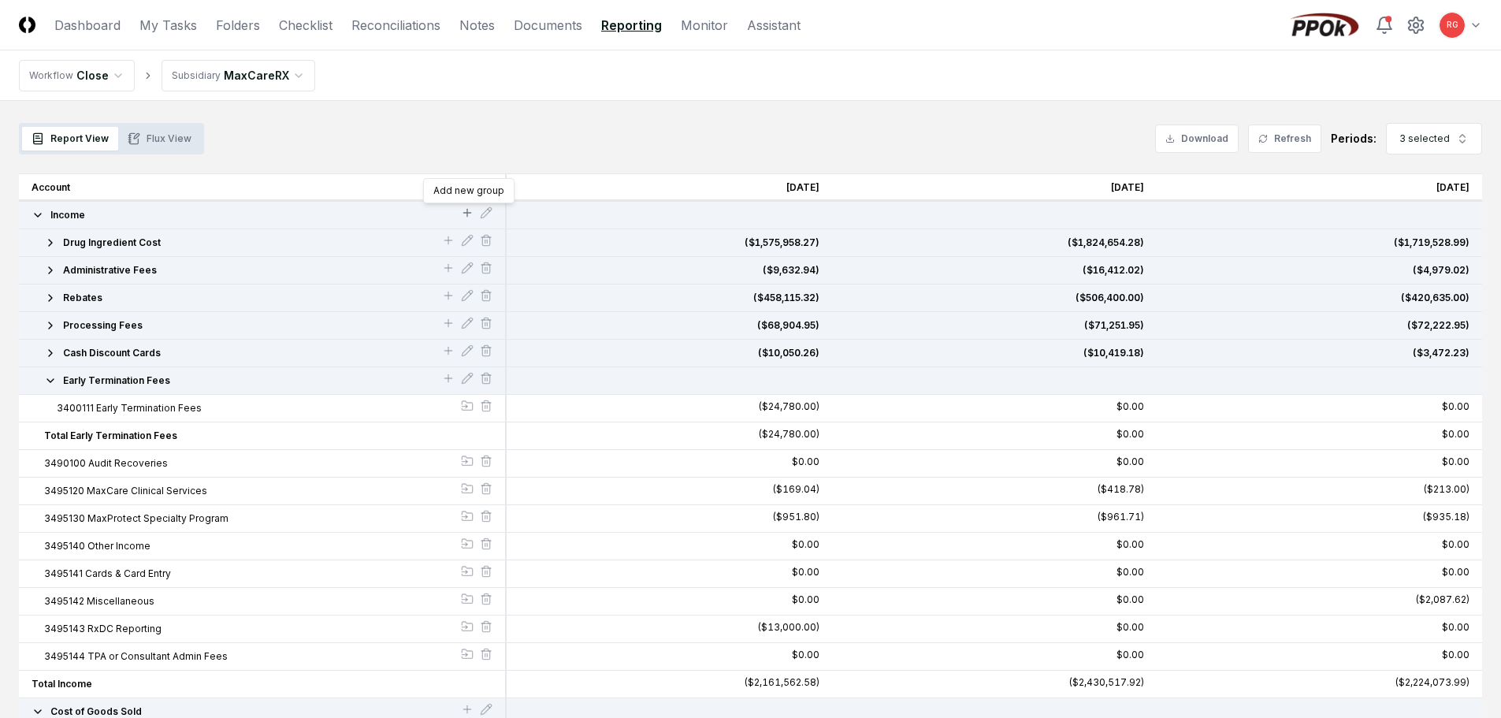
click at [461, 210] on icon at bounding box center [467, 212] width 13 height 13
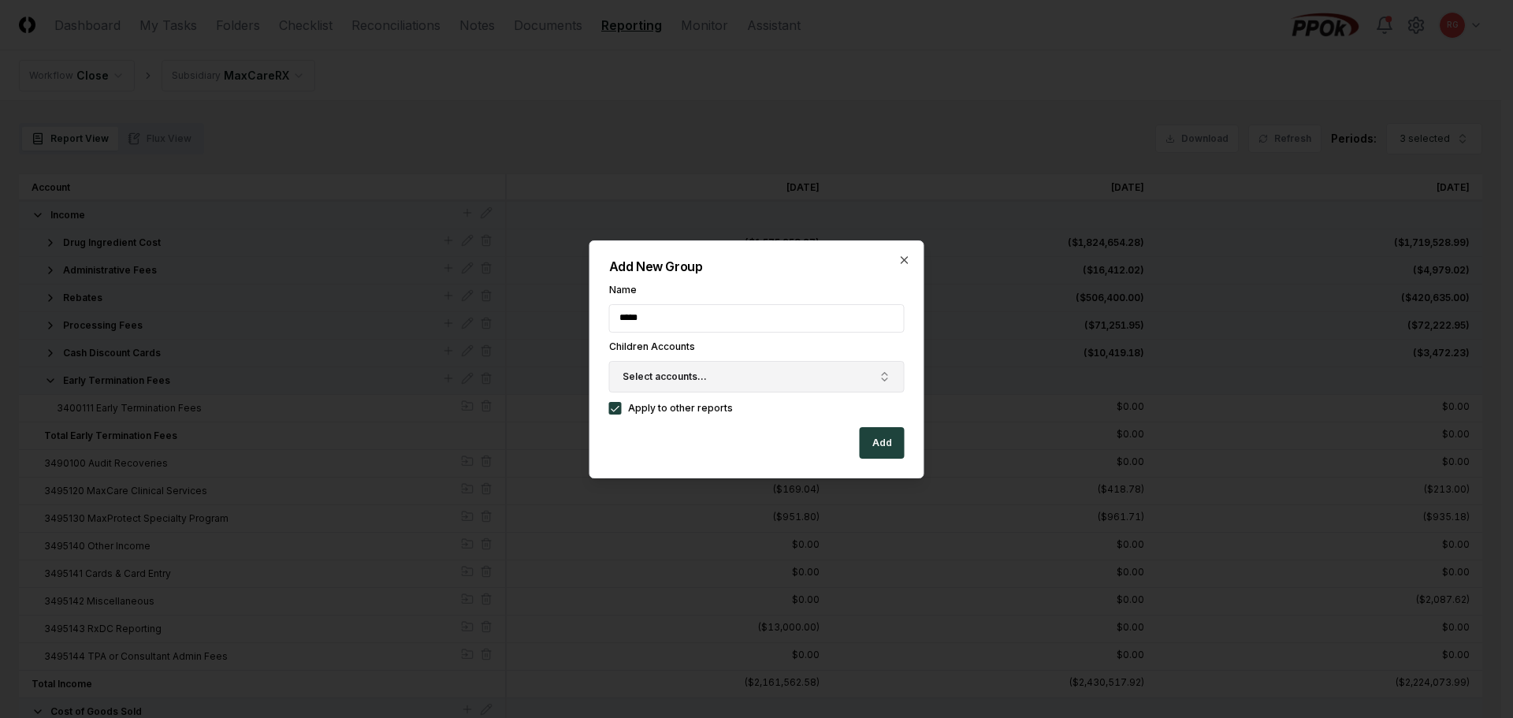
type input "*****"
click at [648, 375] on span "Select accounts..." at bounding box center [665, 377] width 84 height 14
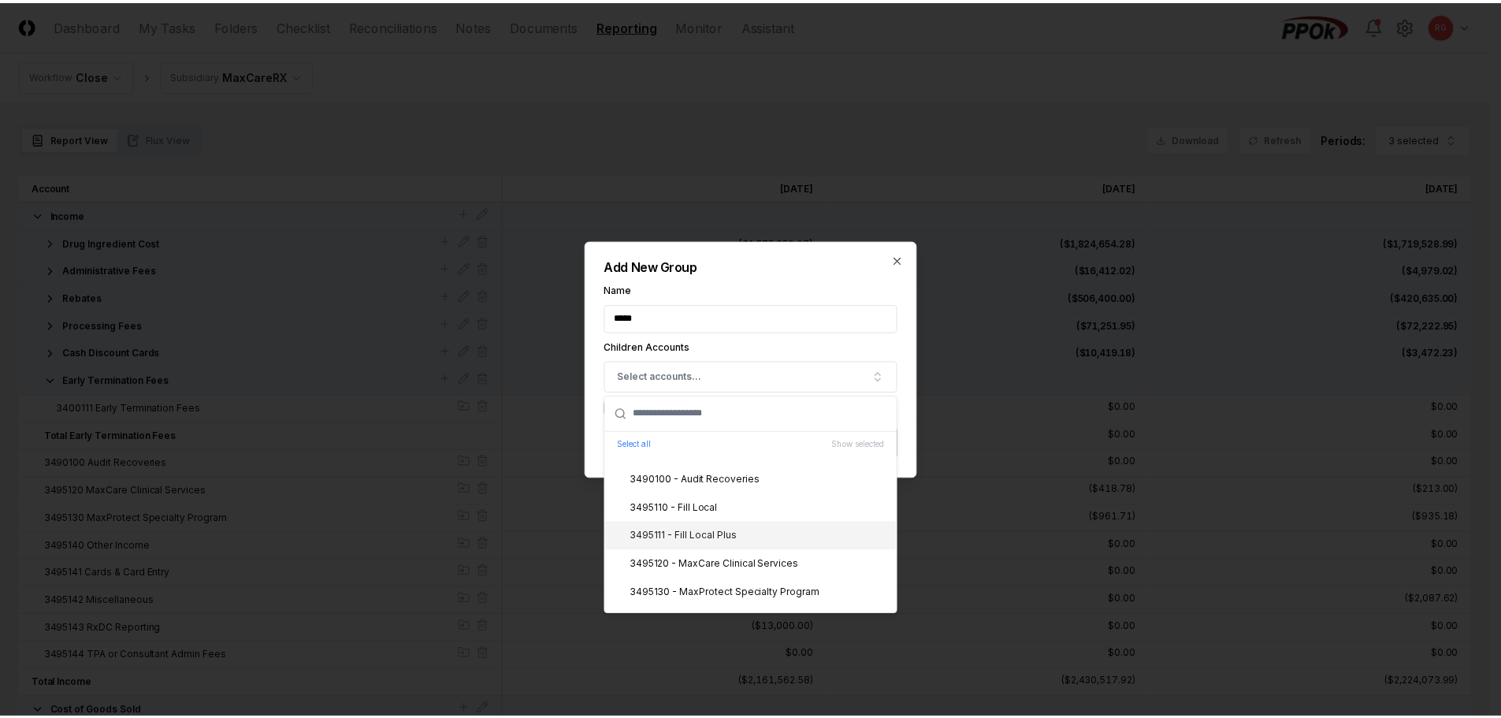
scroll to position [2679, 0]
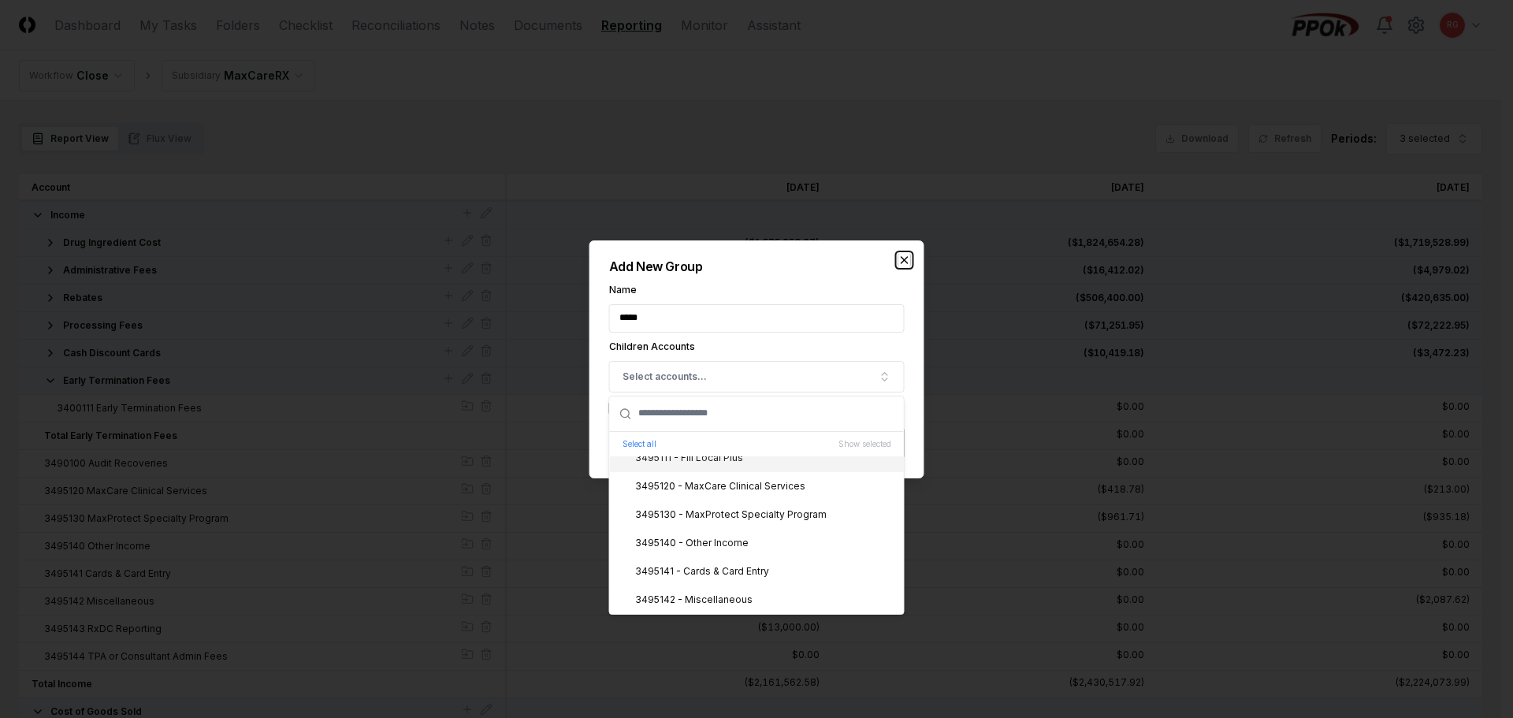
click at [898, 254] on icon "button" at bounding box center [904, 260] width 13 height 13
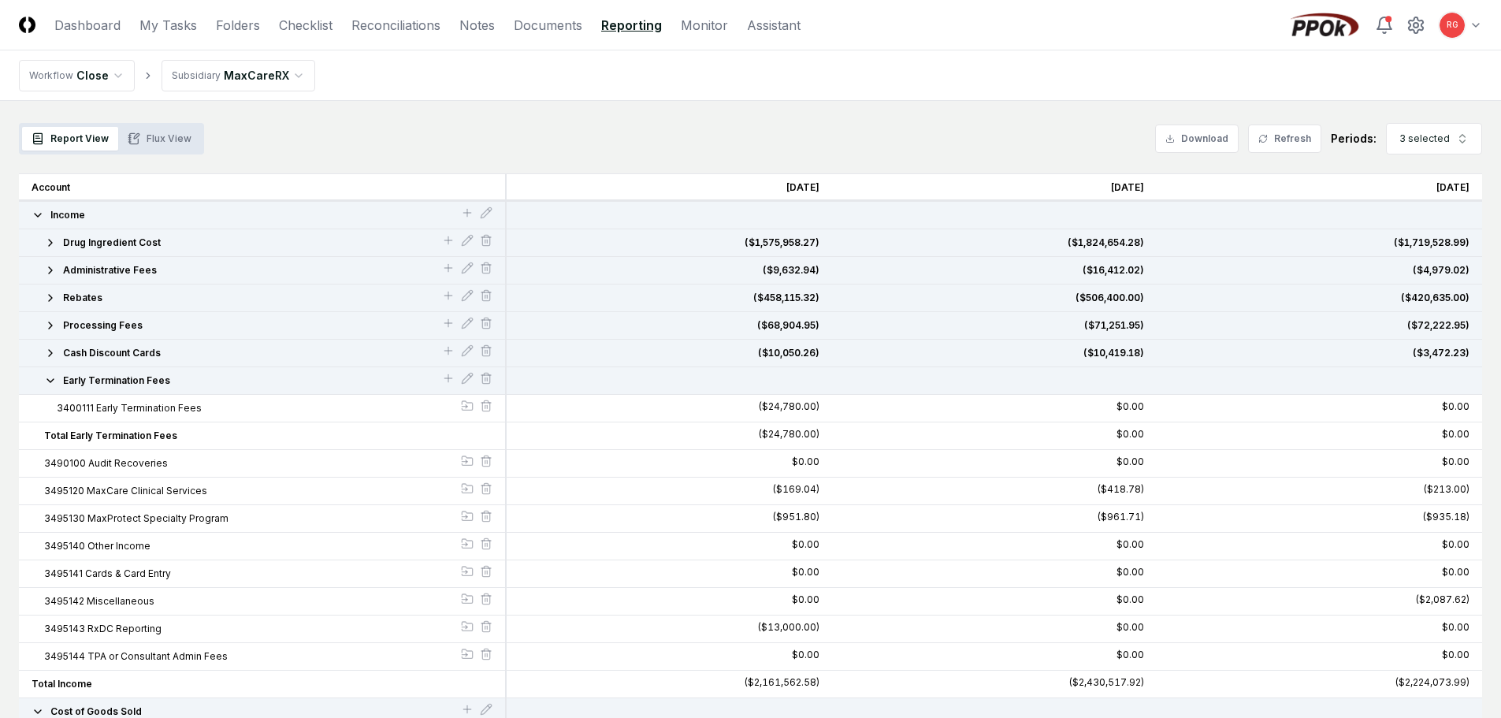
click at [458, 210] on button "Income" at bounding box center [246, 215] width 429 height 14
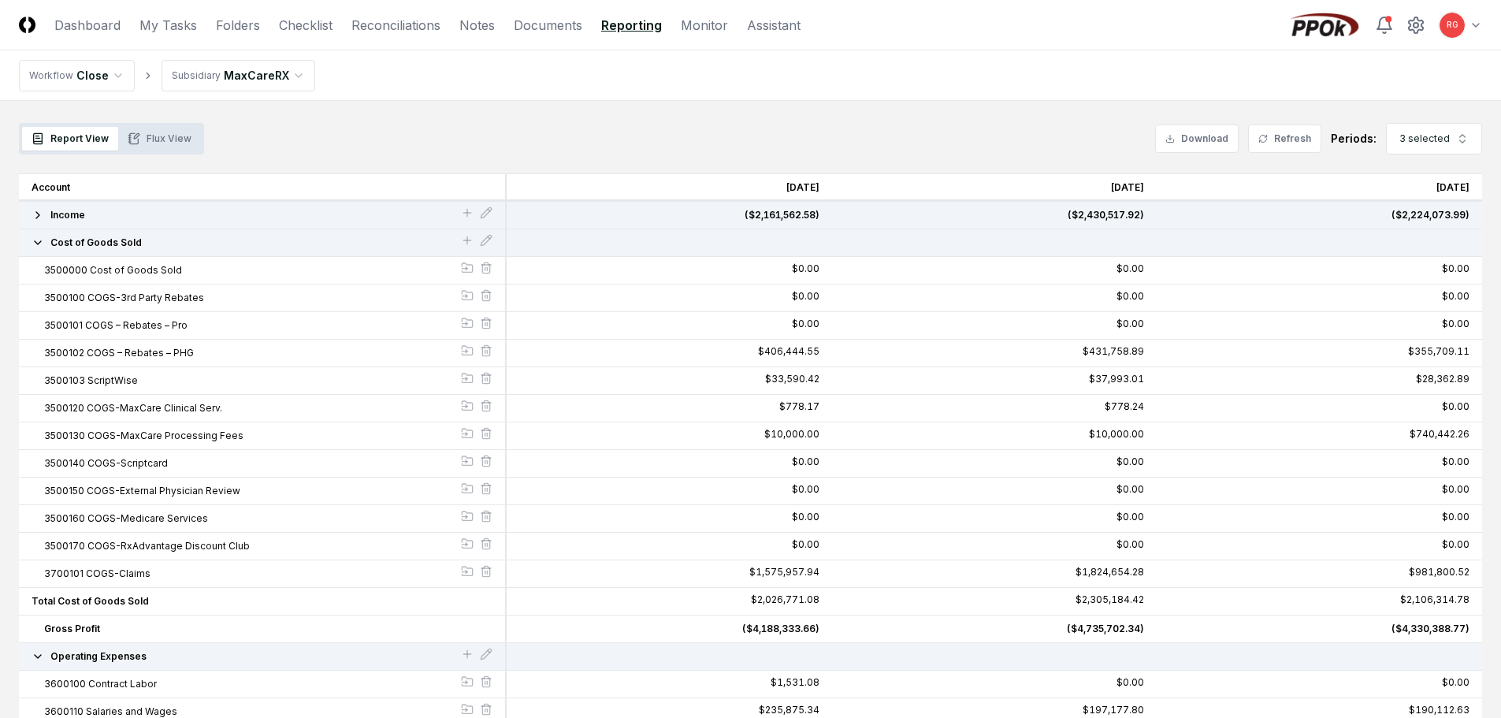
click at [33, 212] on icon "button" at bounding box center [38, 215] width 13 height 13
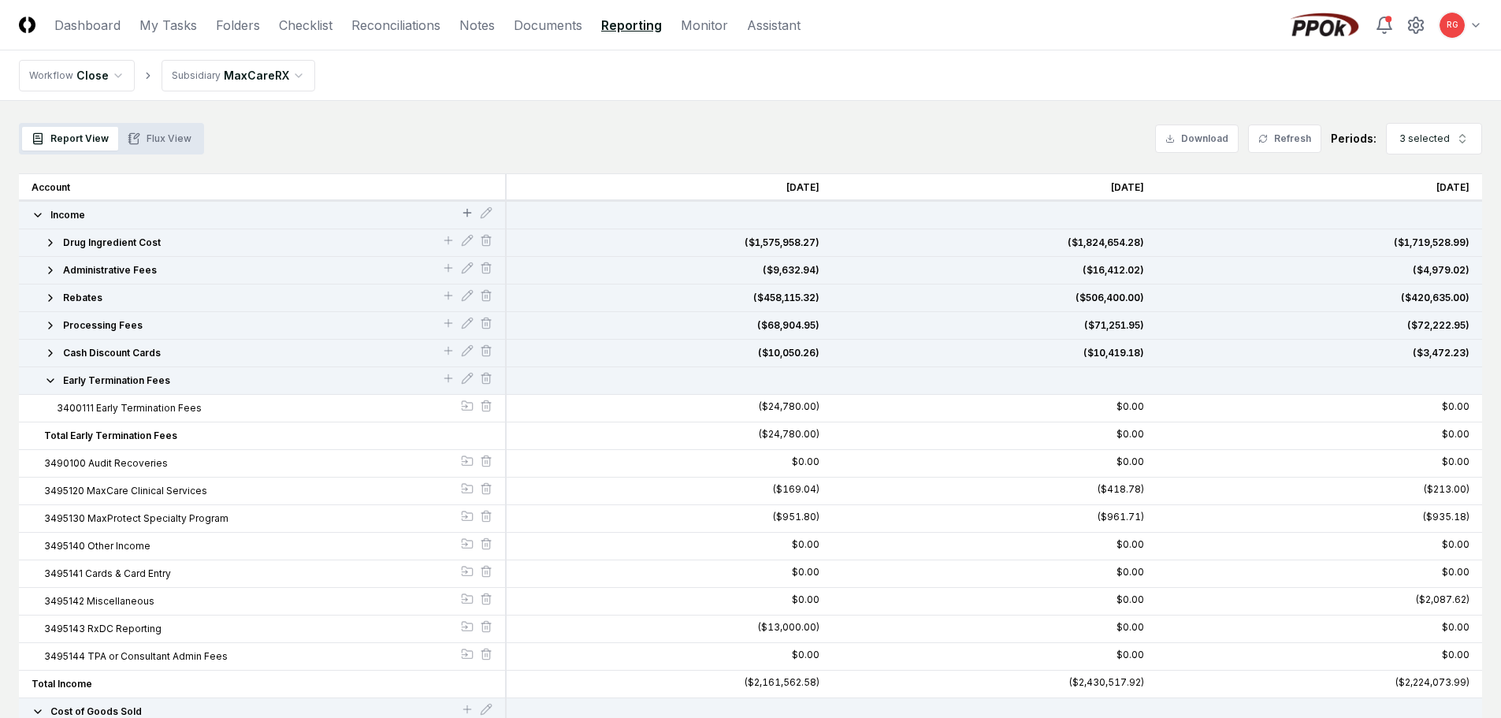
click at [465, 208] on icon at bounding box center [467, 212] width 13 height 13
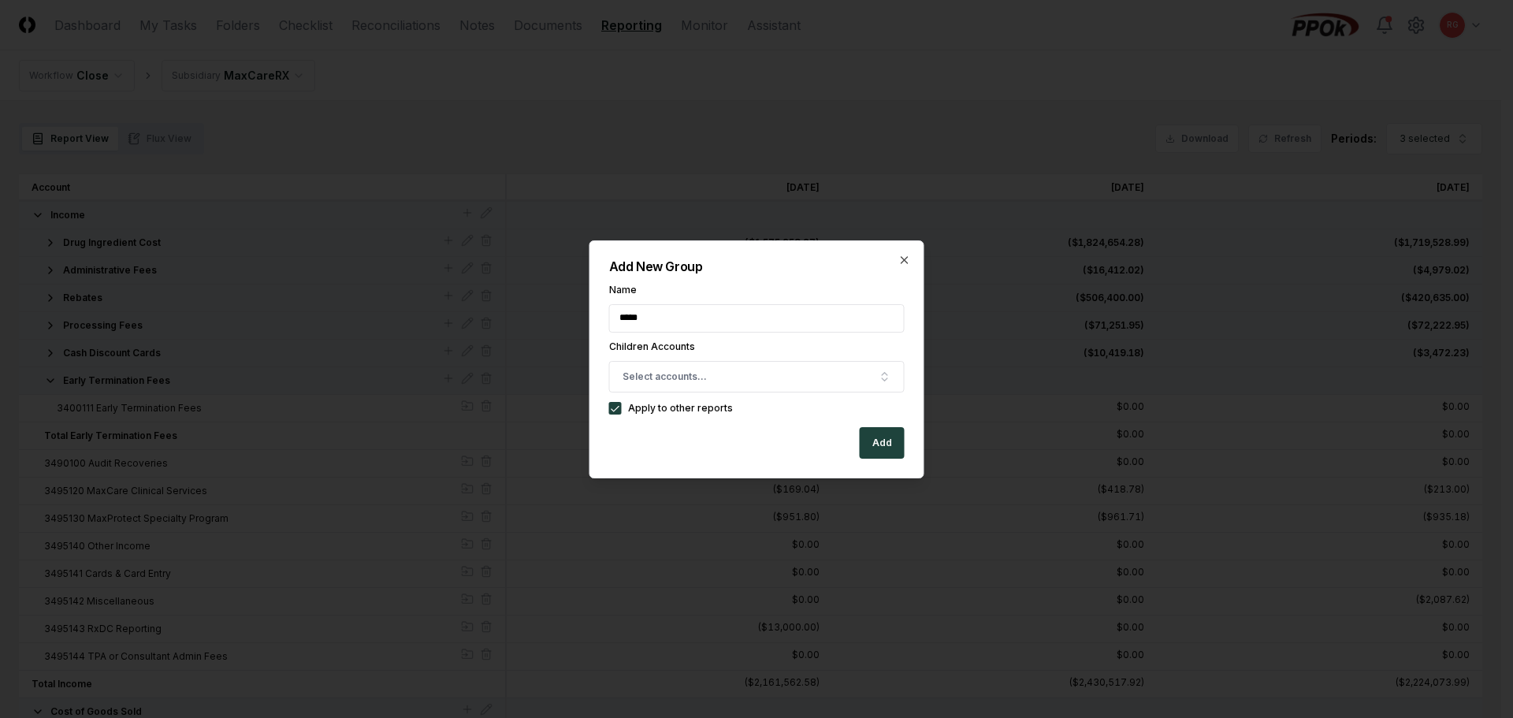
type input "*****"
click at [757, 266] on h2 "Add New Group" at bounding box center [757, 266] width 296 height 13
click at [895, 443] on button "Add" at bounding box center [882, 443] width 45 height 32
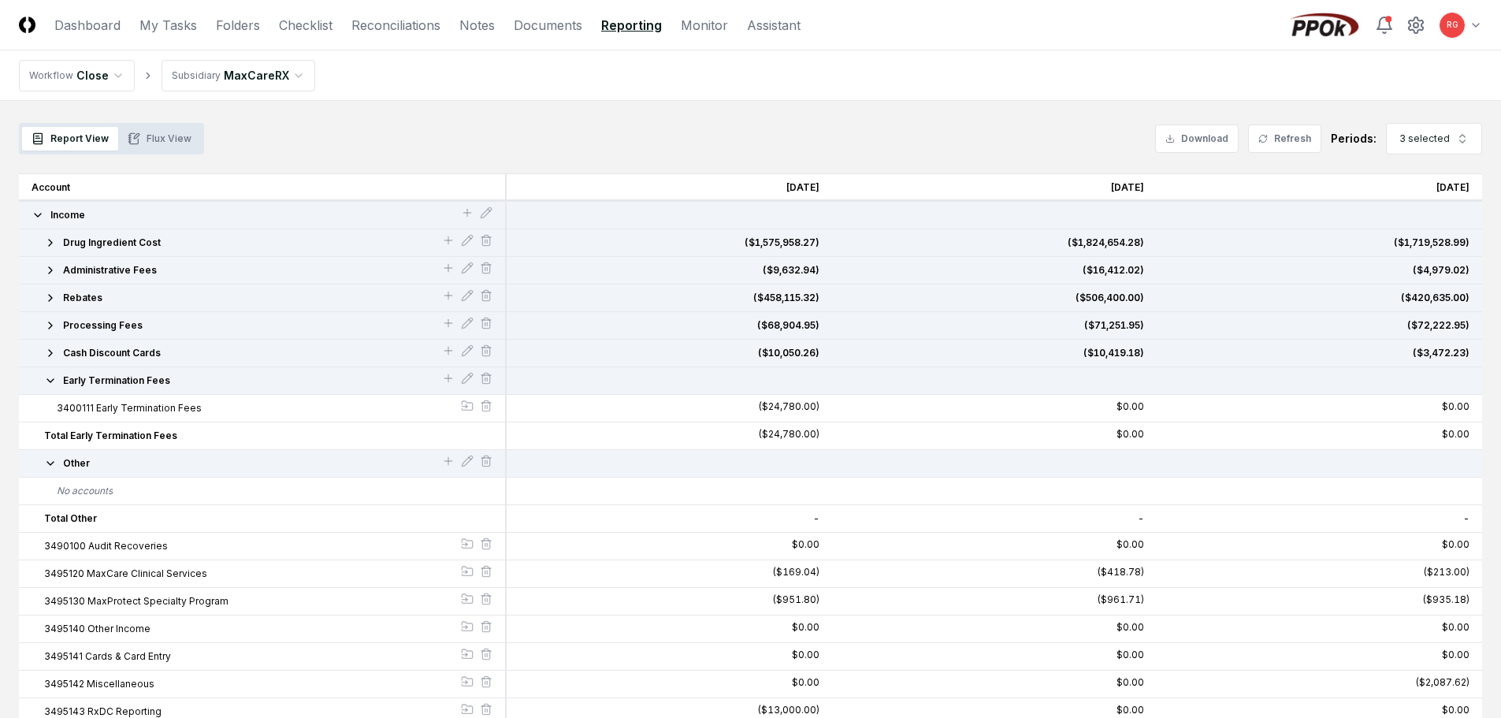
scroll to position [236, 0]
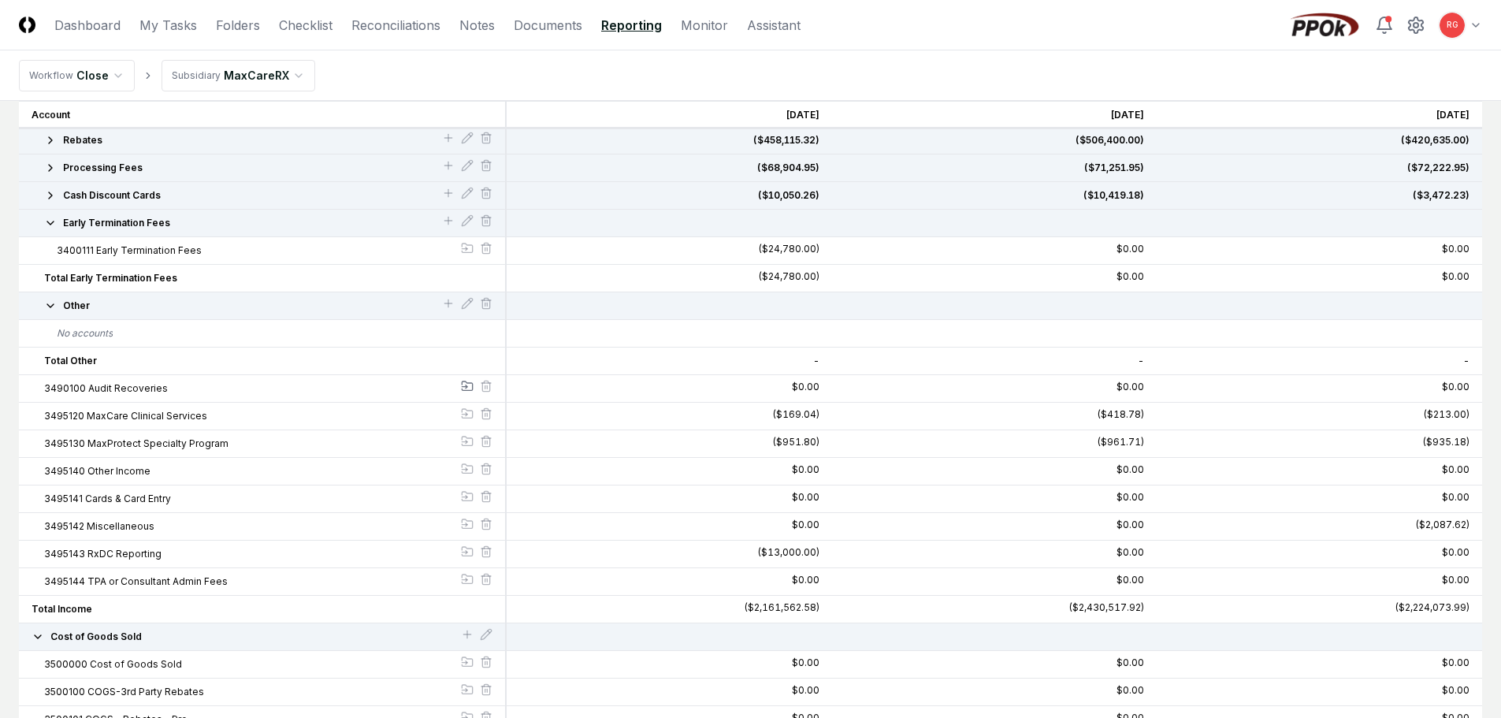
click at [465, 383] on icon at bounding box center [467, 386] width 13 height 13
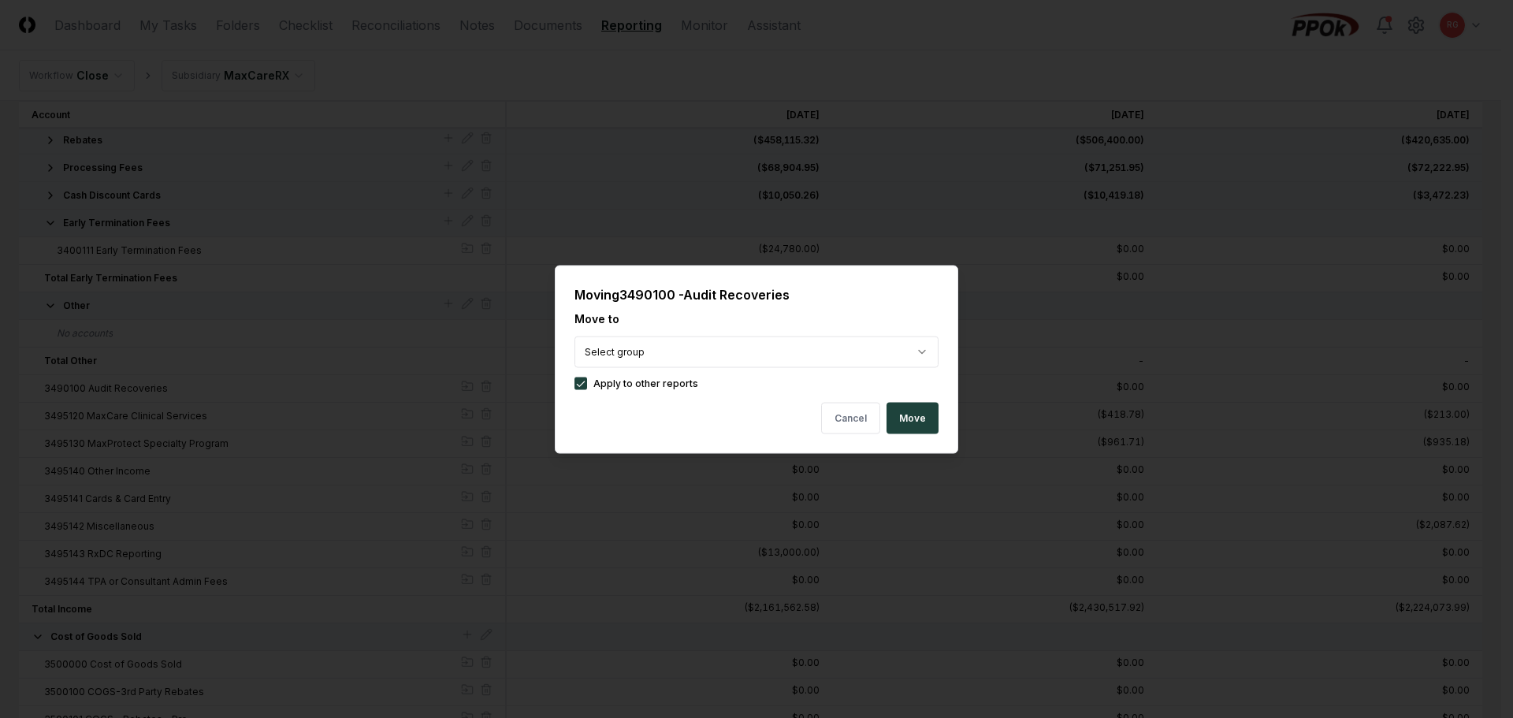
click at [905, 416] on button "Move" at bounding box center [913, 418] width 52 height 32
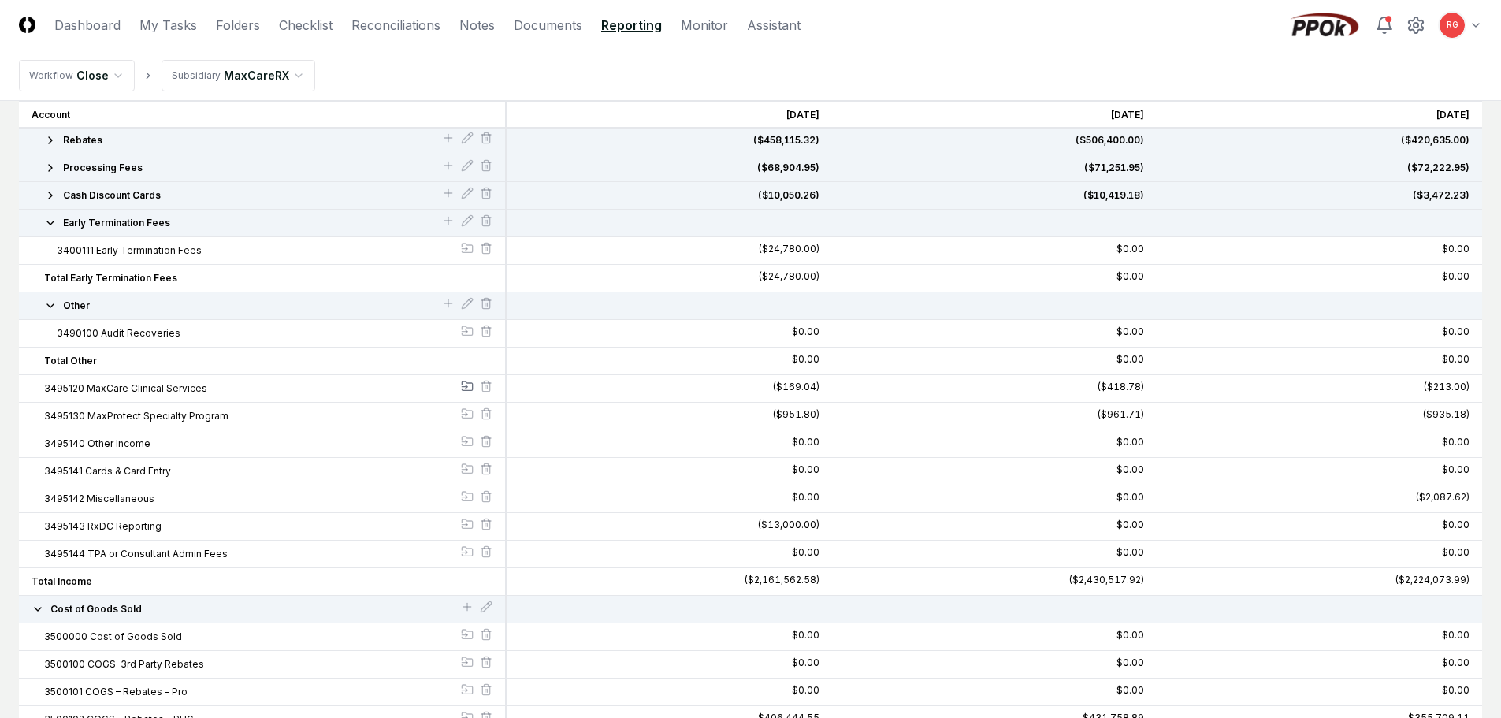
click at [467, 385] on icon at bounding box center [467, 386] width 13 height 13
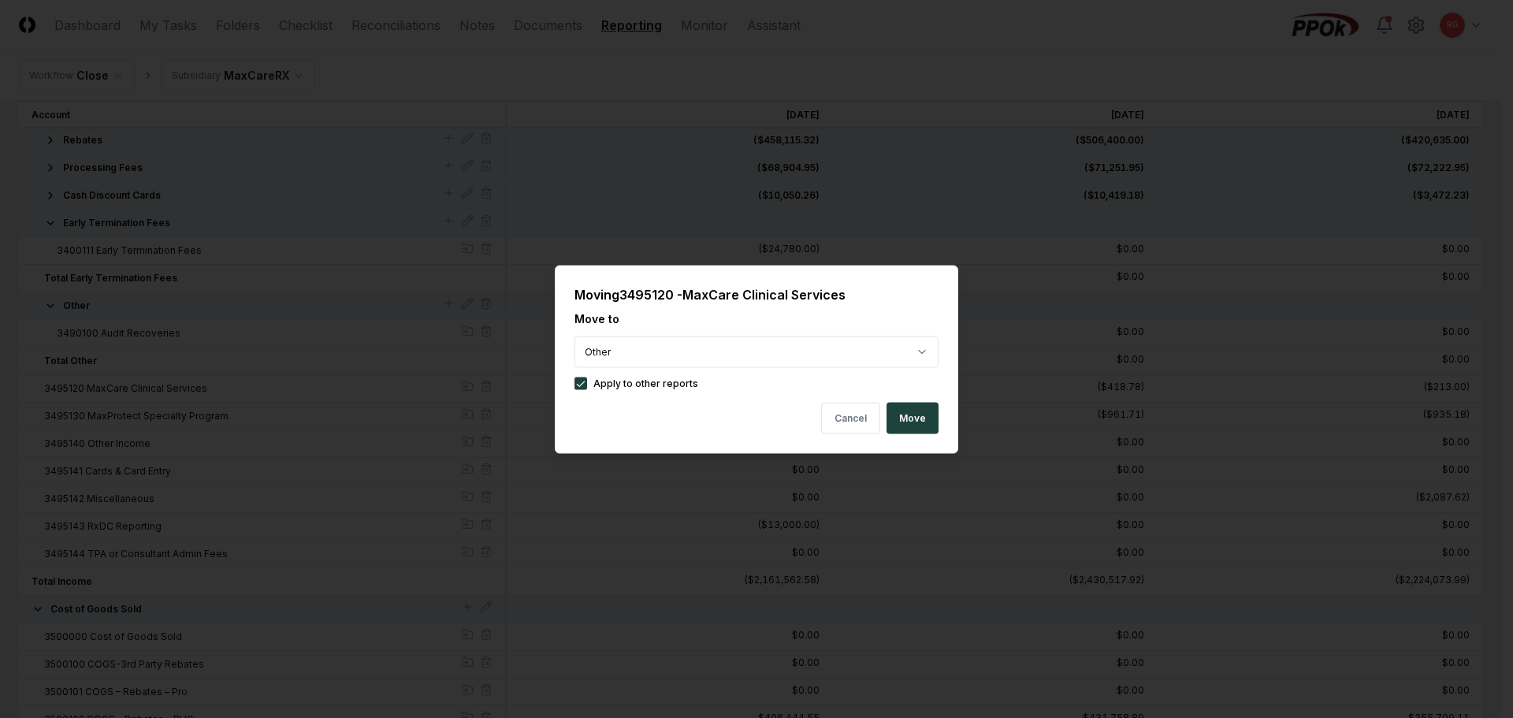
click at [914, 418] on button "Move" at bounding box center [913, 418] width 52 height 32
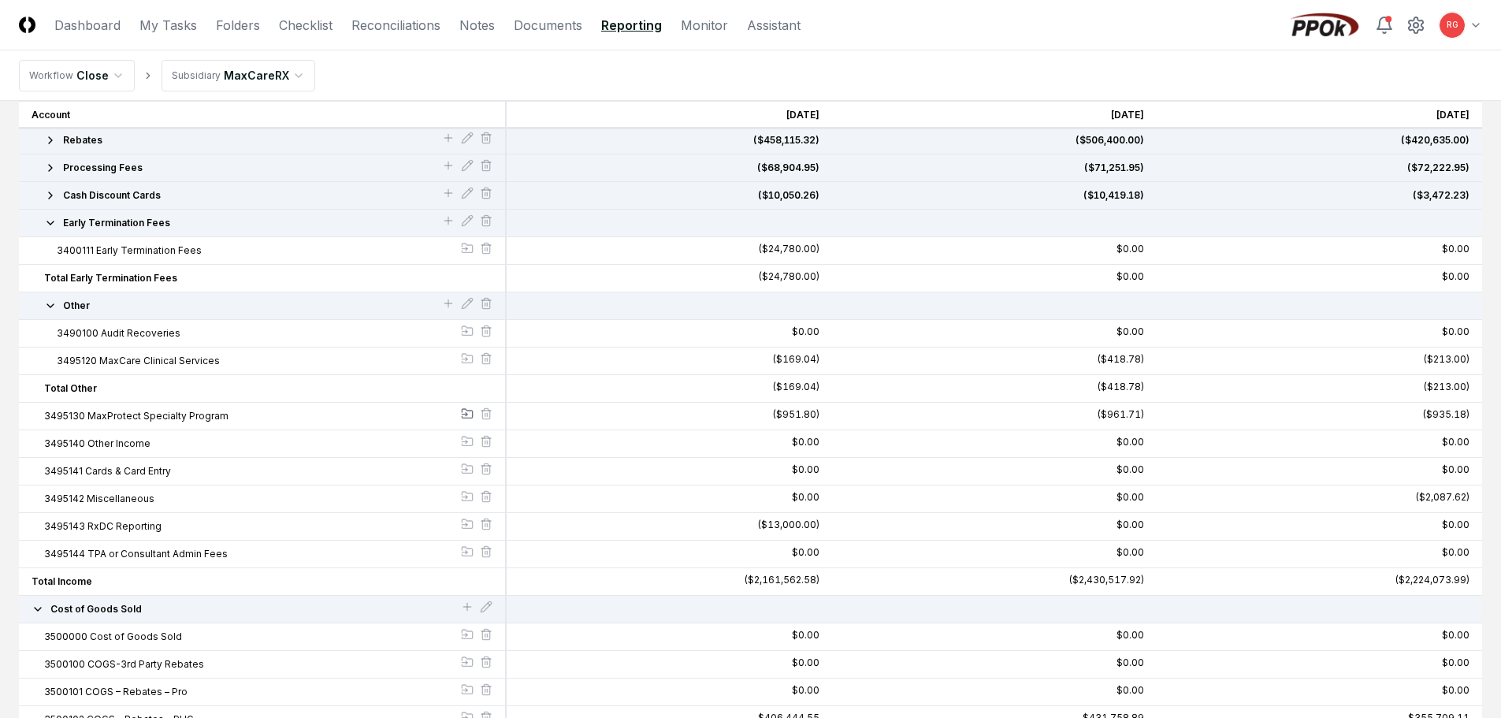
click at [465, 412] on icon at bounding box center [467, 413] width 13 height 13
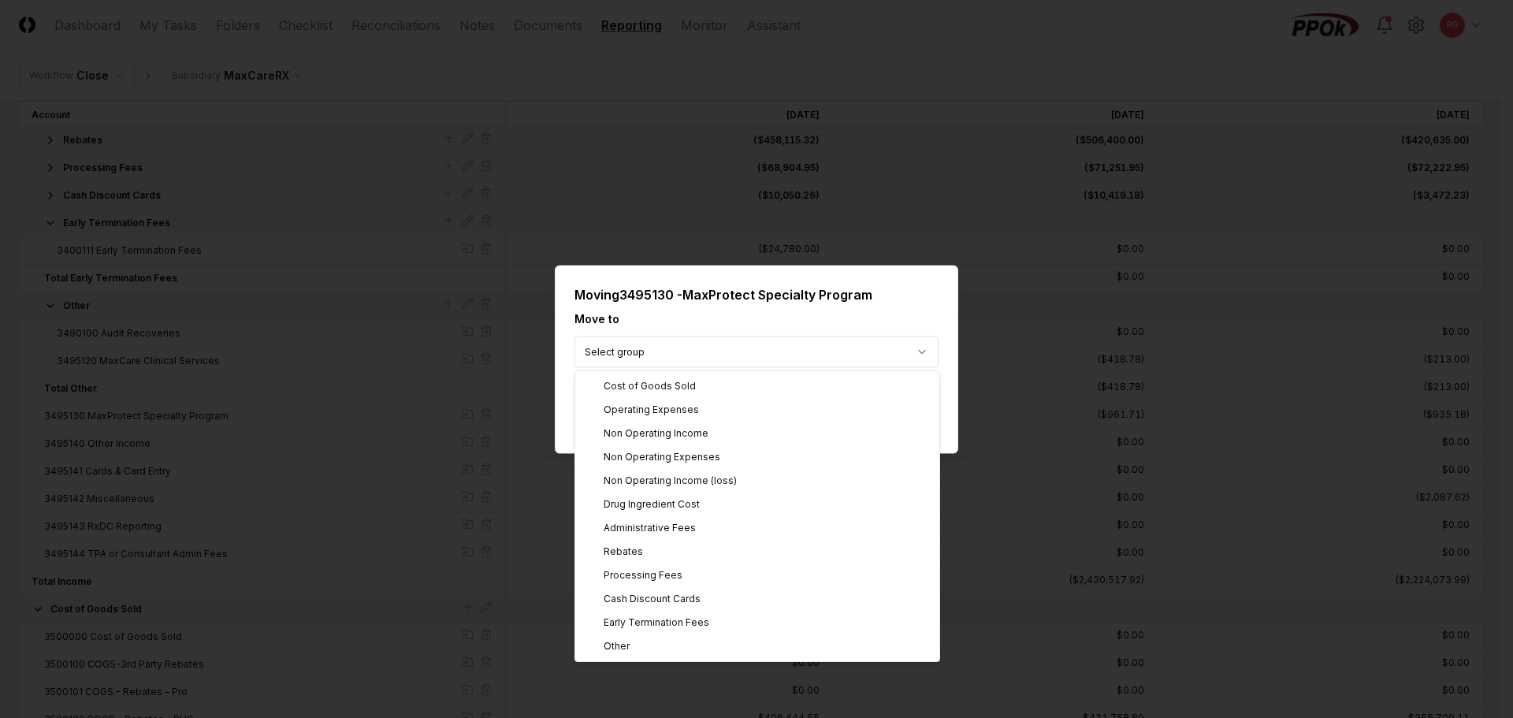
drag, startPoint x: 638, startPoint y: 641, endPoint x: 661, endPoint y: 635, distance: 23.7
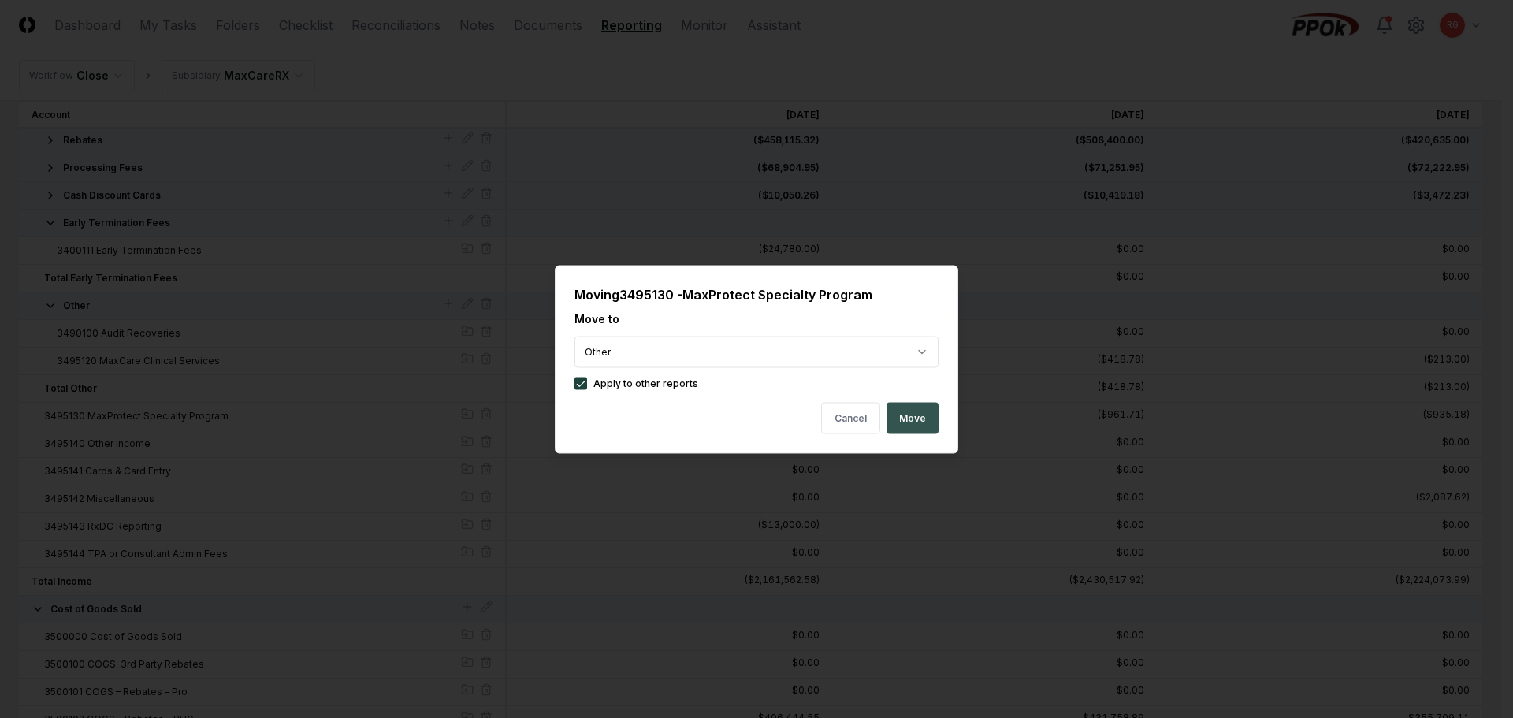
click at [912, 407] on button "Move" at bounding box center [913, 418] width 52 height 32
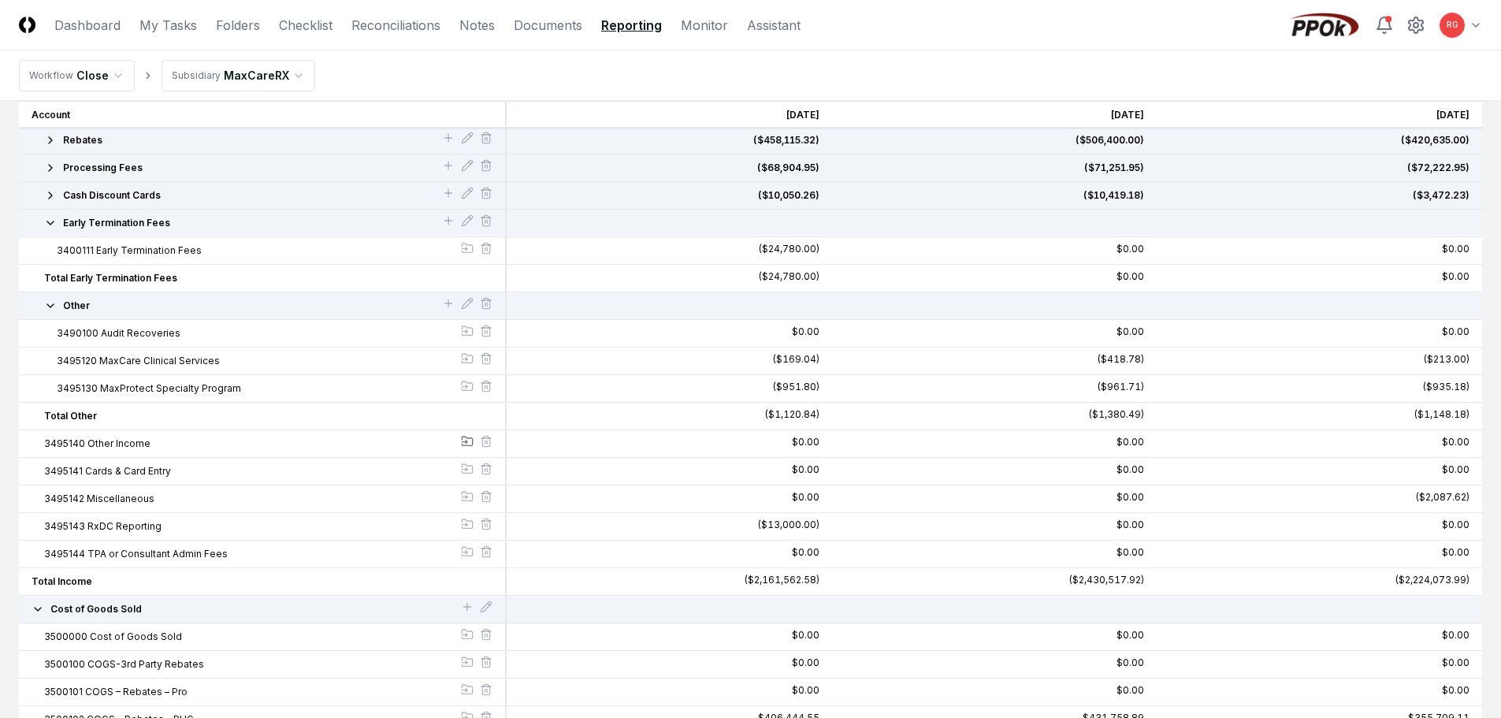
click at [472, 442] on icon at bounding box center [467, 441] width 10 height 9
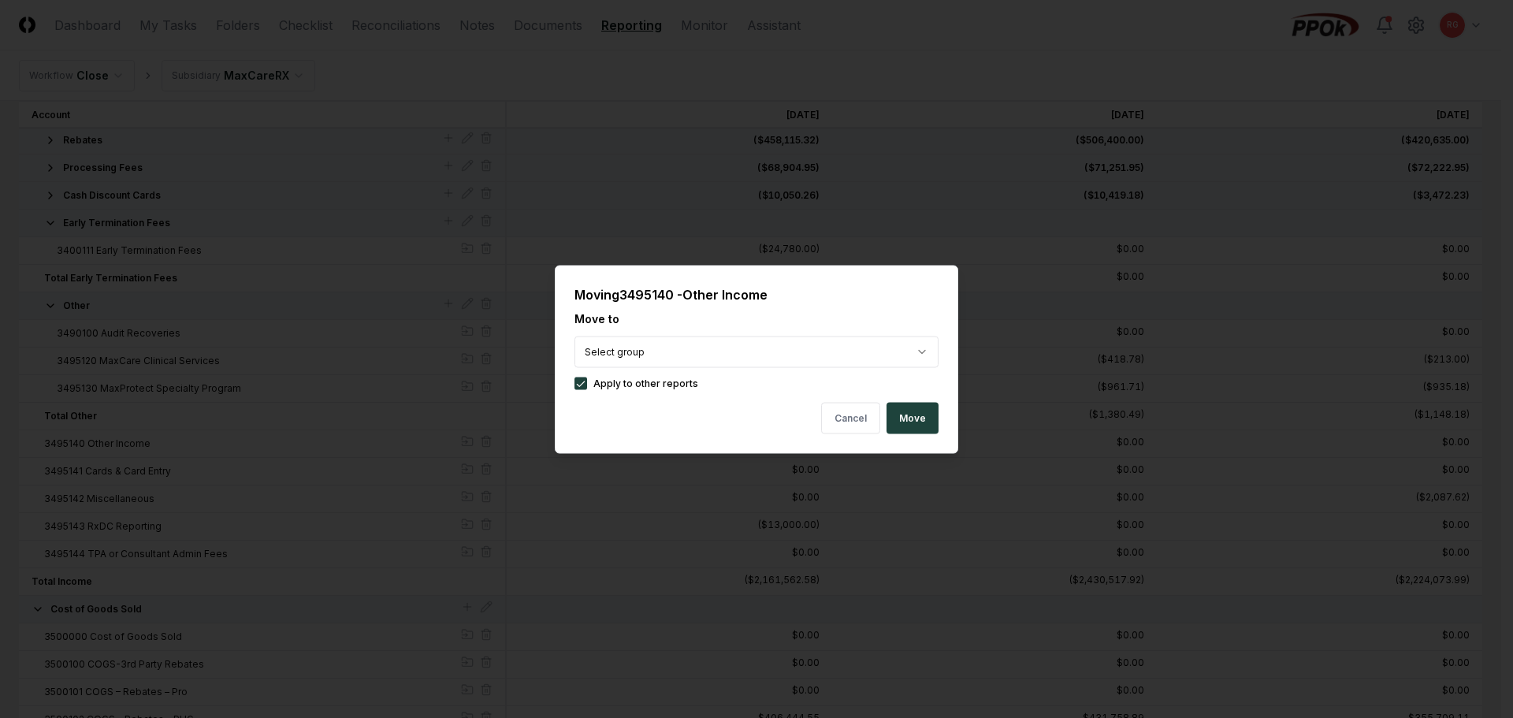
click at [914, 407] on button "Move" at bounding box center [913, 418] width 52 height 32
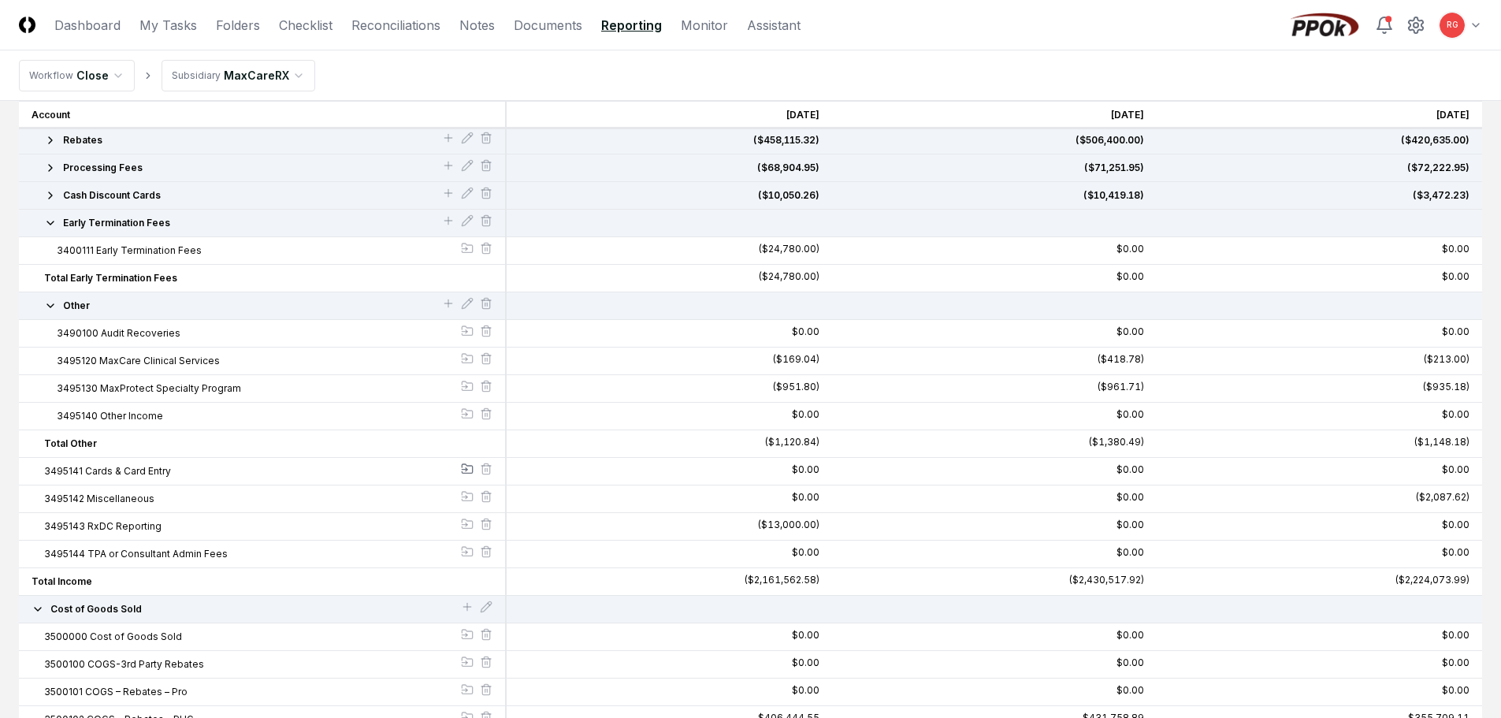
click at [467, 464] on icon at bounding box center [467, 469] width 13 height 13
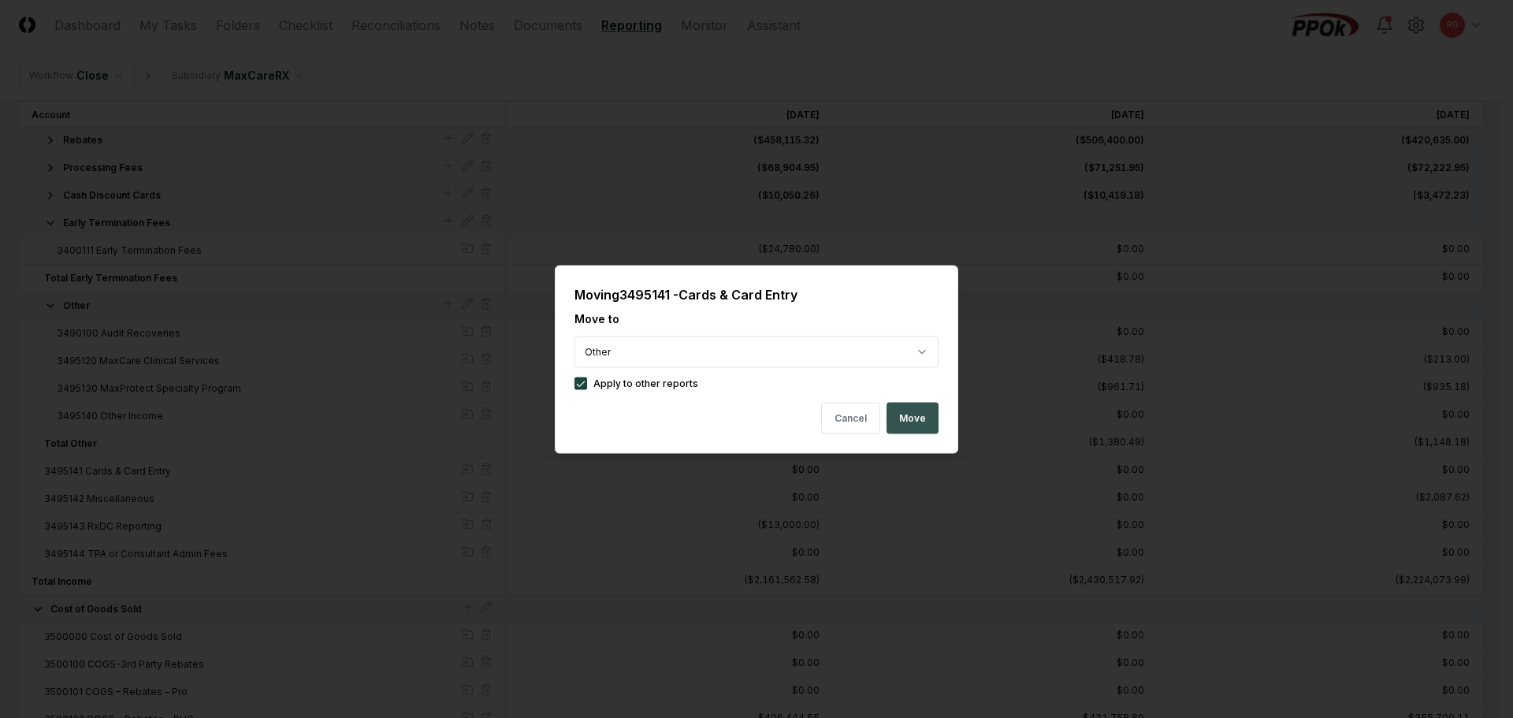
click at [913, 423] on button "Move" at bounding box center [913, 418] width 52 height 32
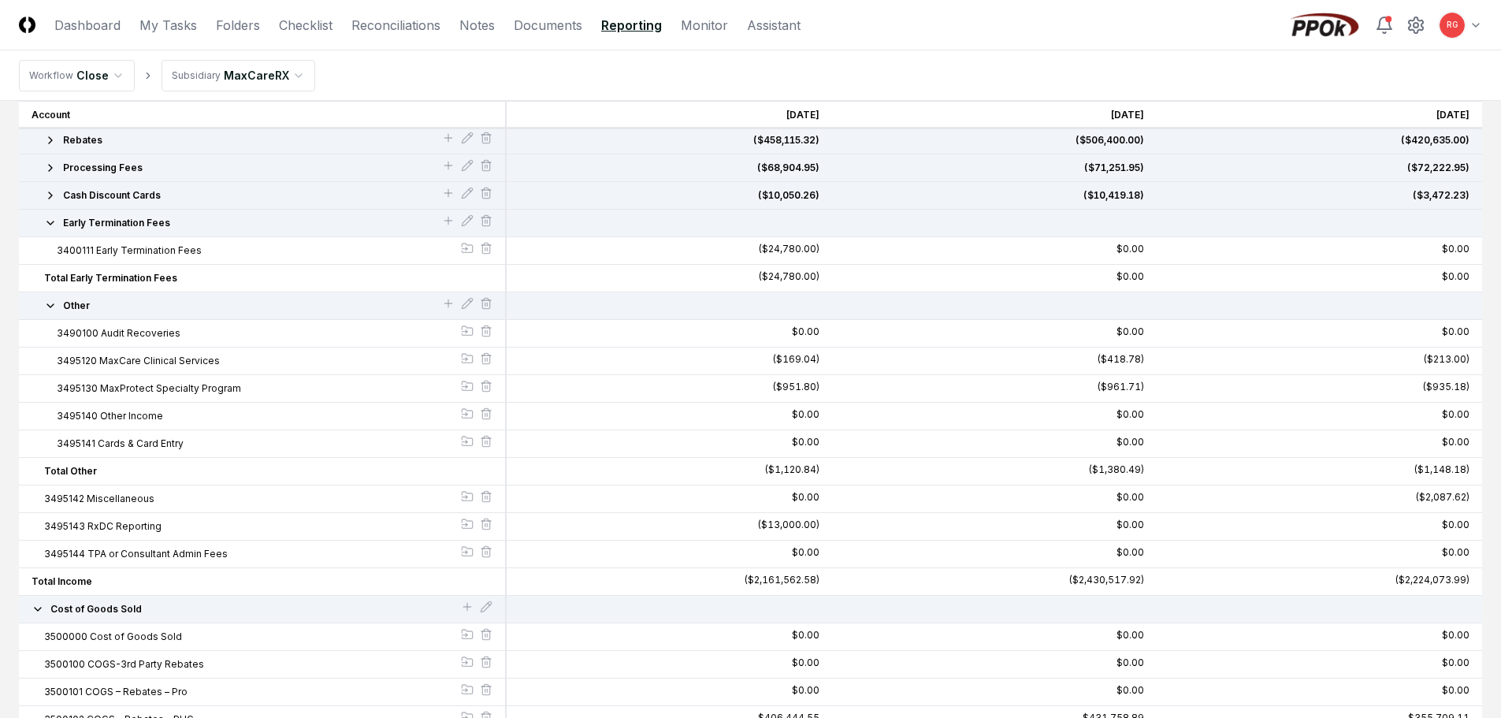
click at [121, 497] on span "3495142 Miscellaneous" at bounding box center [99, 499] width 110 height 14
click at [461, 500] on icon at bounding box center [467, 496] width 13 height 13
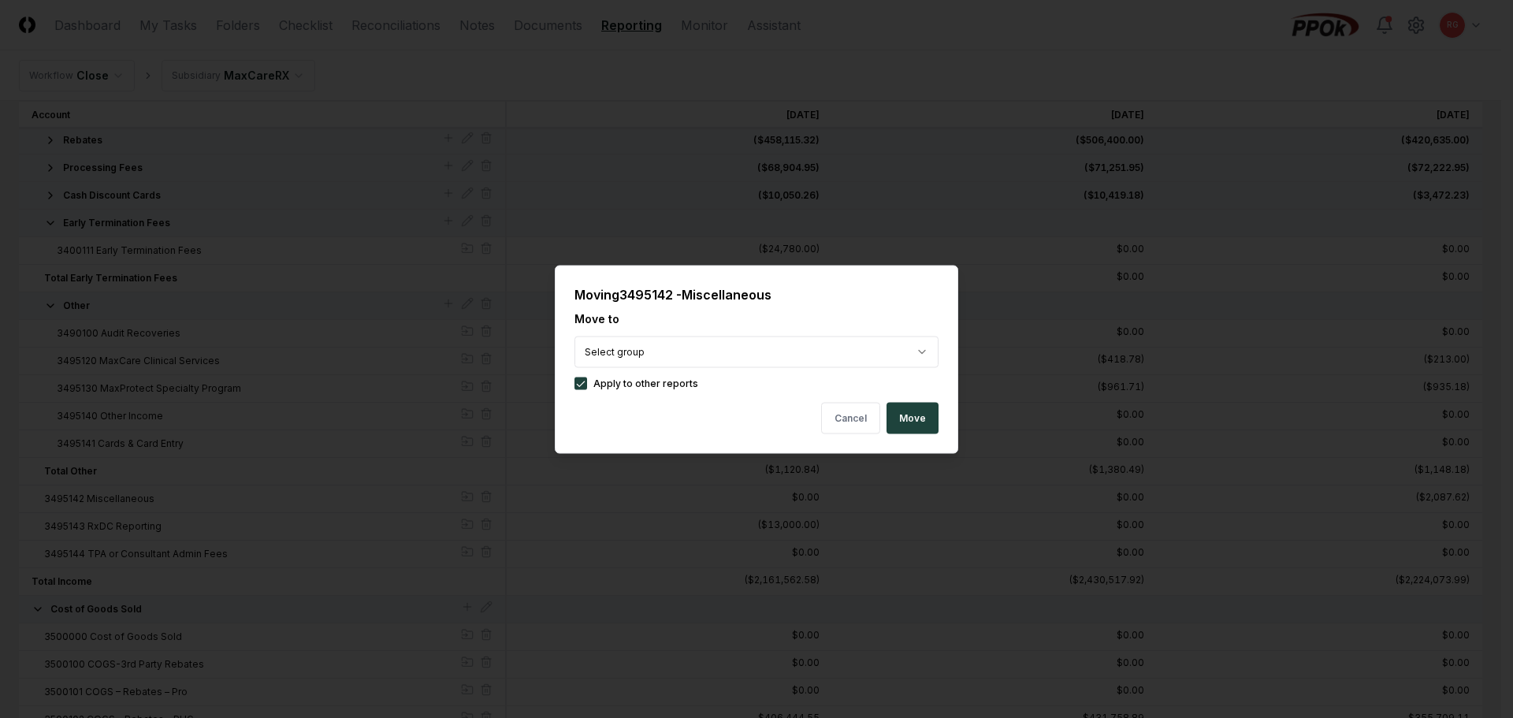
drag, startPoint x: 906, startPoint y: 414, endPoint x: 892, endPoint y: 416, distance: 14.4
click at [907, 414] on button "Move" at bounding box center [913, 418] width 52 height 32
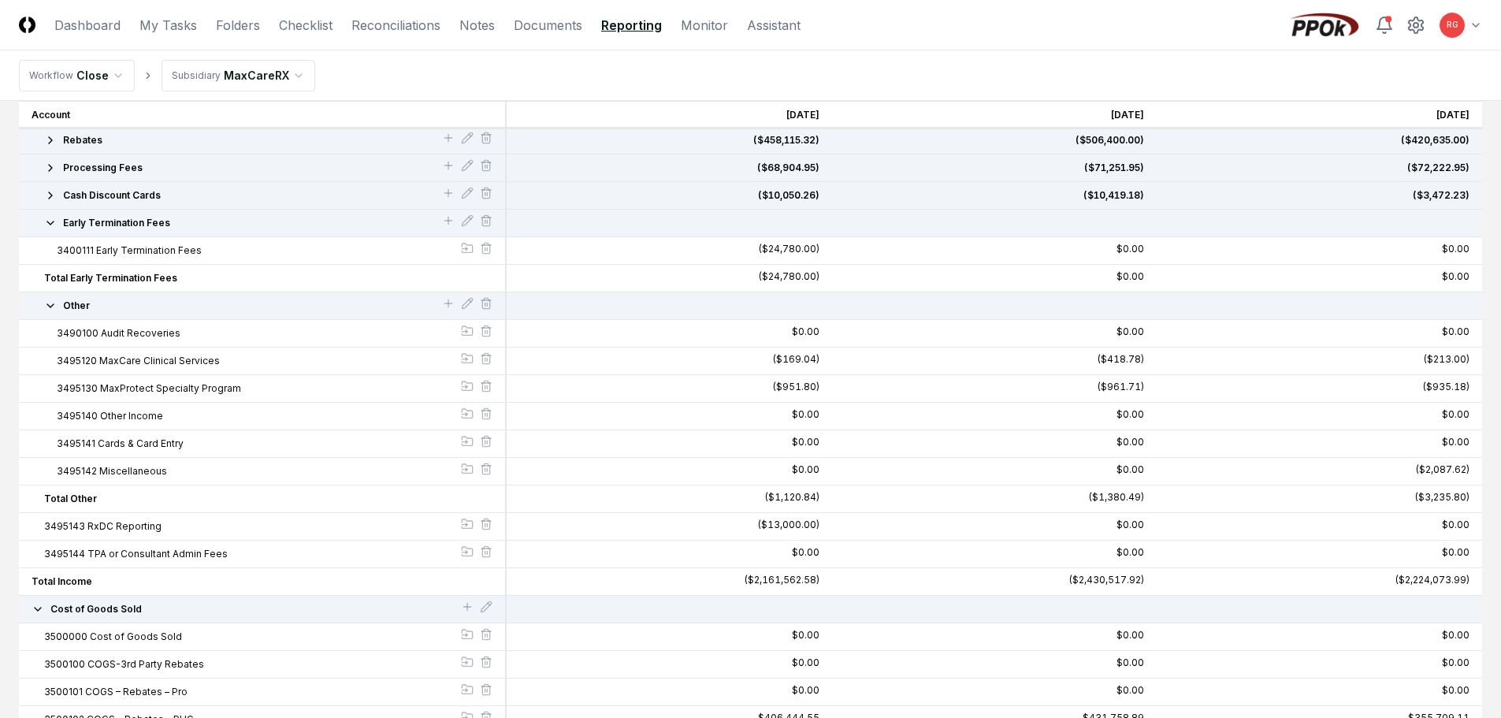
click at [459, 526] on button "3495143 RxDC Reporting" at bounding box center [252, 526] width 417 height 14
click at [466, 525] on icon at bounding box center [465, 525] width 6 height 0
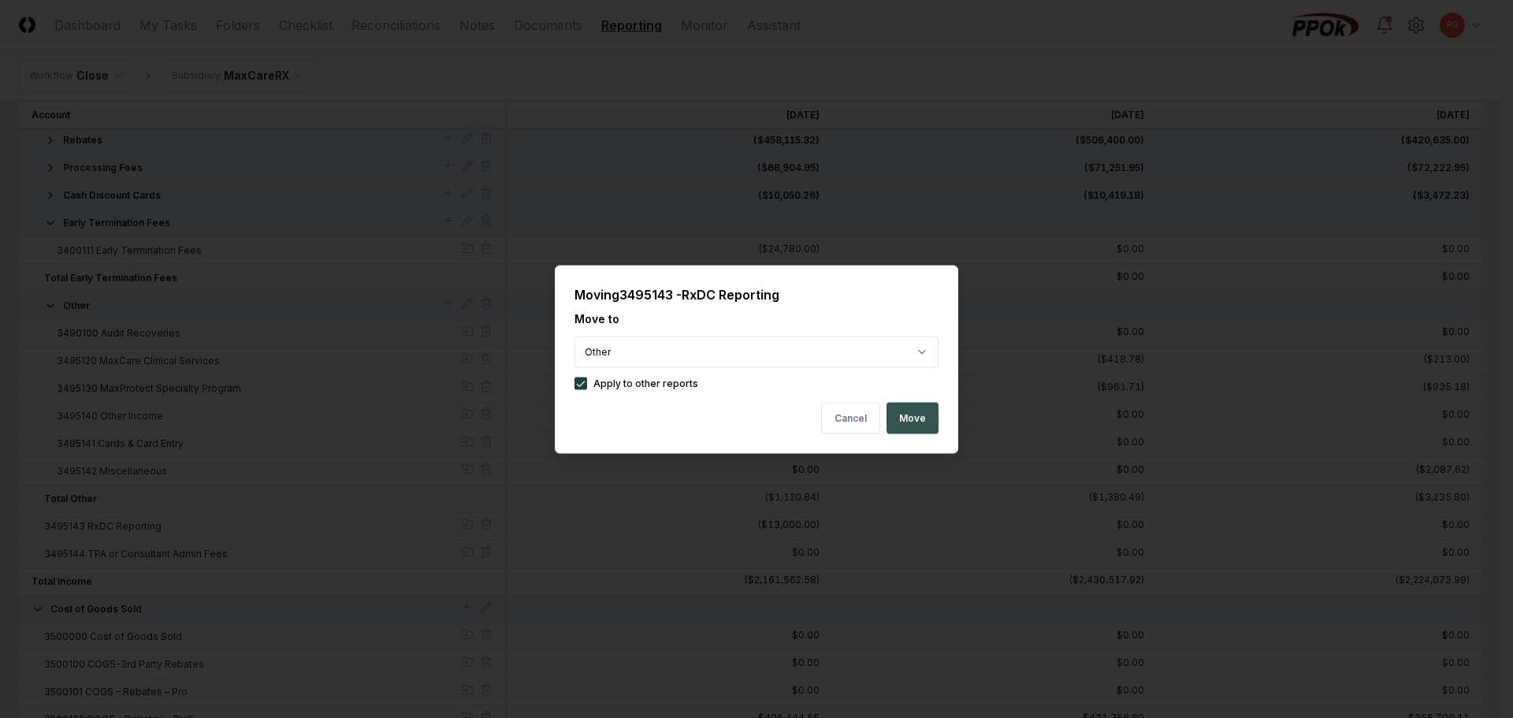
click at [917, 421] on button "Move" at bounding box center [913, 418] width 52 height 32
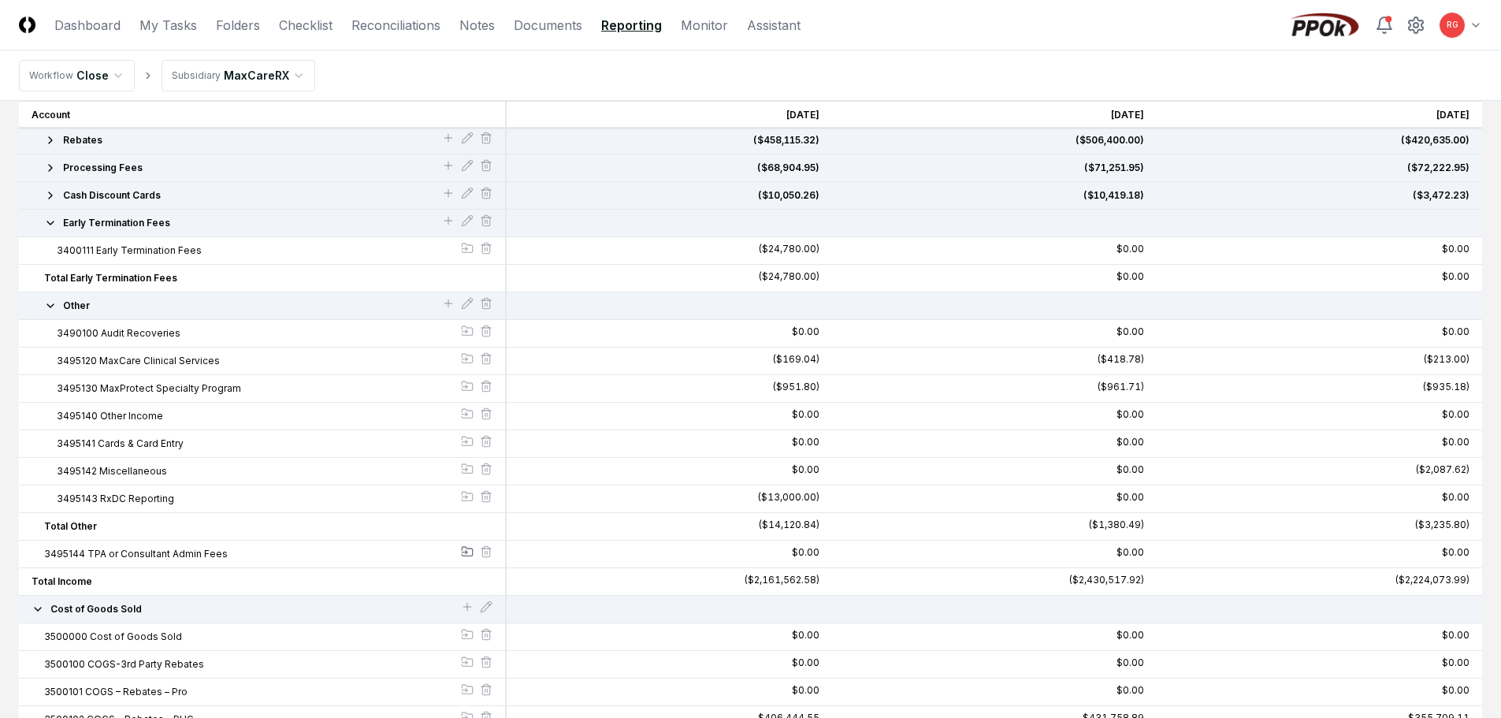
click at [463, 548] on icon at bounding box center [467, 551] width 13 height 13
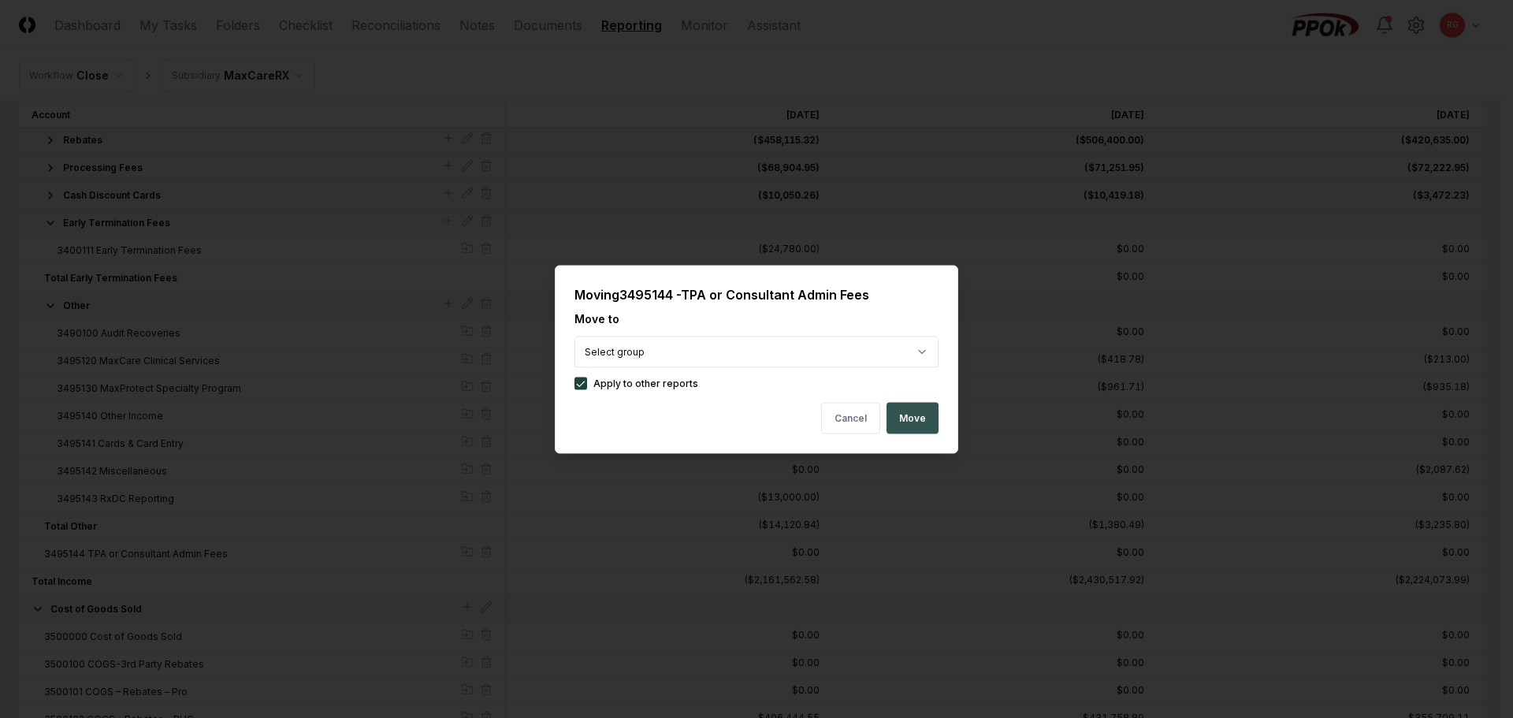
click at [932, 417] on button "Move" at bounding box center [913, 418] width 52 height 32
click at [914, 404] on button "Move" at bounding box center [913, 418] width 52 height 32
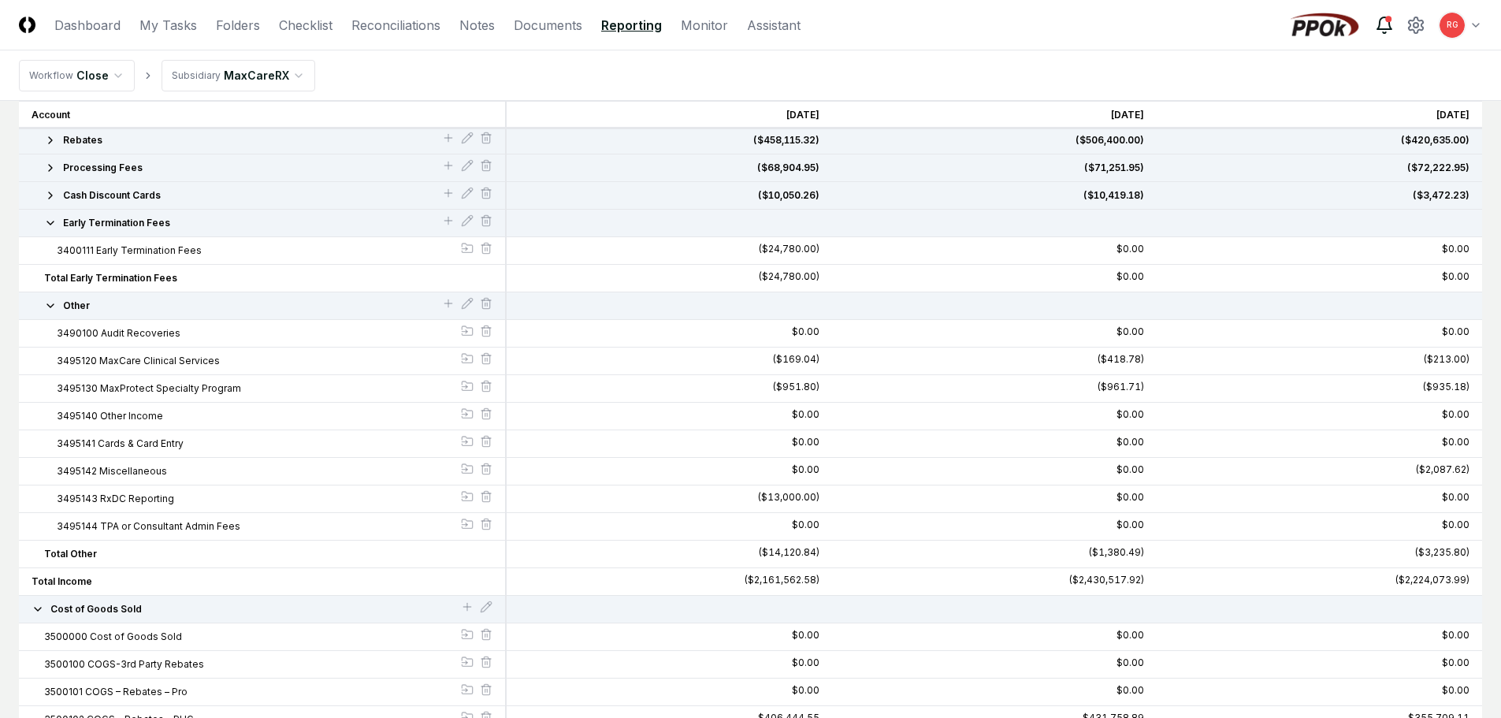
click at [1387, 32] on icon at bounding box center [1384, 25] width 19 height 19
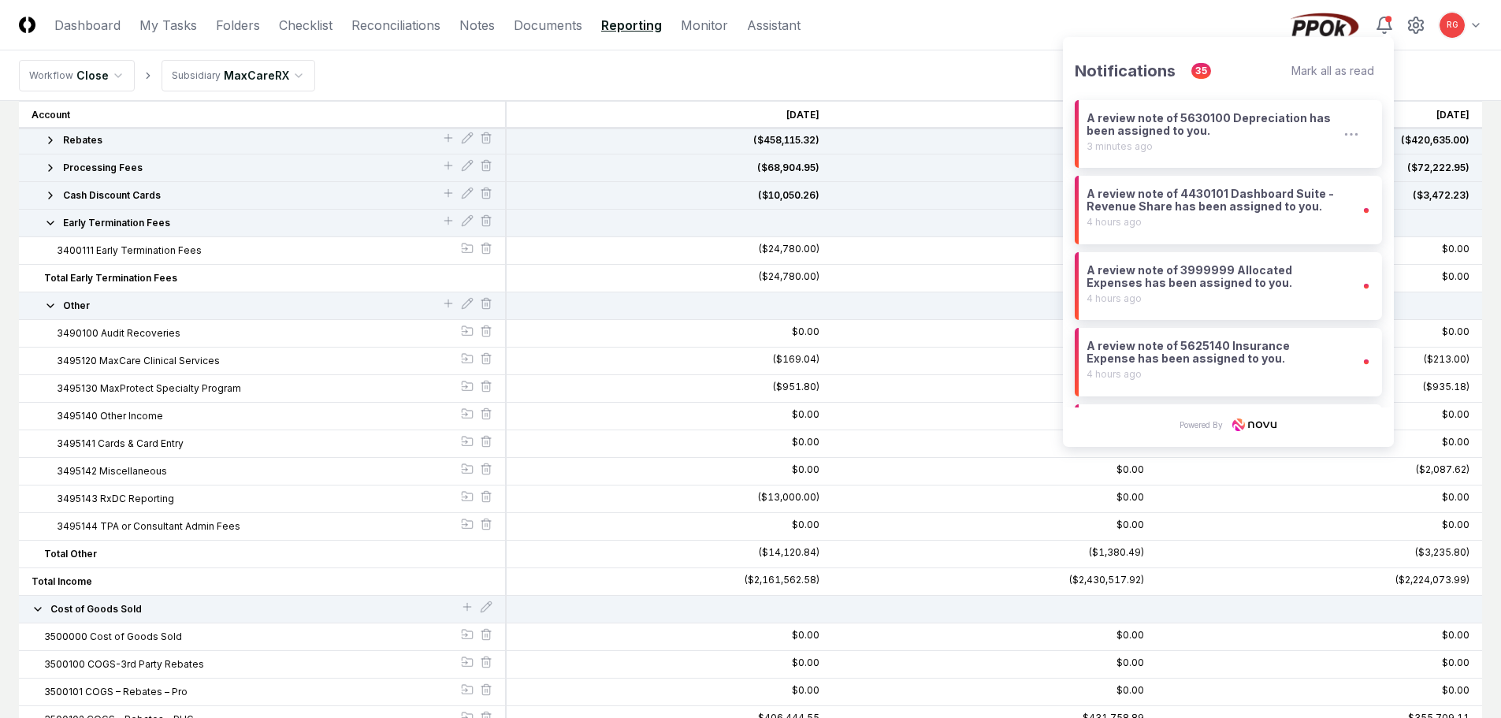
click at [1267, 129] on div "A review note of 5630100 Depreciation has been assigned to you." at bounding box center [1214, 124] width 254 height 25
click at [1175, 135] on div "A review note of 5630100 Depreciation has been assigned to you." at bounding box center [1218, 124] width 262 height 25
click at [1172, 125] on div "A review note of 5630100 Depreciation has been assigned to you." at bounding box center [1218, 124] width 262 height 25
click at [1349, 128] on icon "button" at bounding box center [1359, 134] width 20 height 24
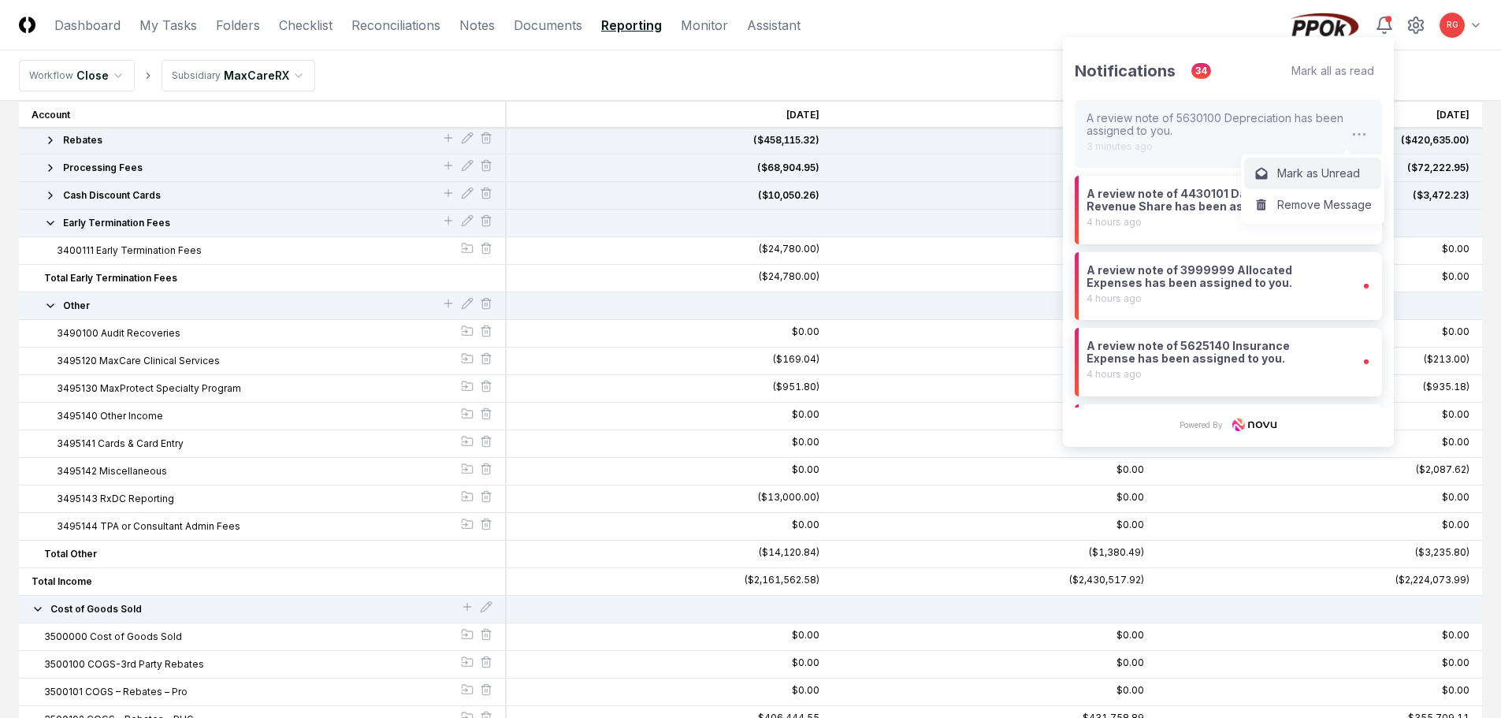
click at [1142, 122] on div "A review note of 5630100 Depreciation has been assigned to you." at bounding box center [1218, 124] width 262 height 25
click at [1142, 121] on div "A review note of 5630100 Depreciation has been assigned to you." at bounding box center [1218, 124] width 262 height 25
click at [835, 51] on nav "Workflow Close Subsidiary MaxCareRX" at bounding box center [750, 75] width 1501 height 50
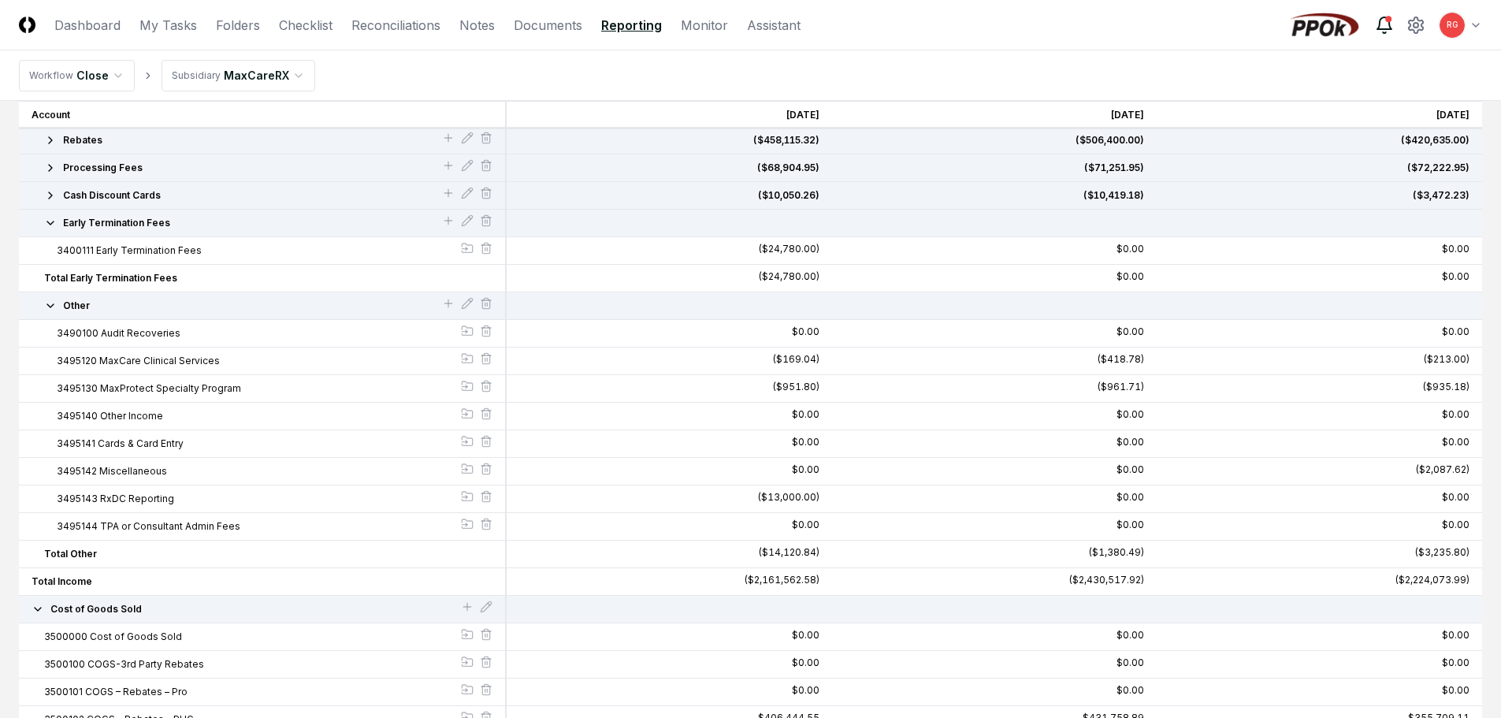
click at [1393, 22] on div "RG Toggle user menu" at bounding box center [1384, 25] width 195 height 28
click at [1390, 20] on icon at bounding box center [1384, 25] width 19 height 19
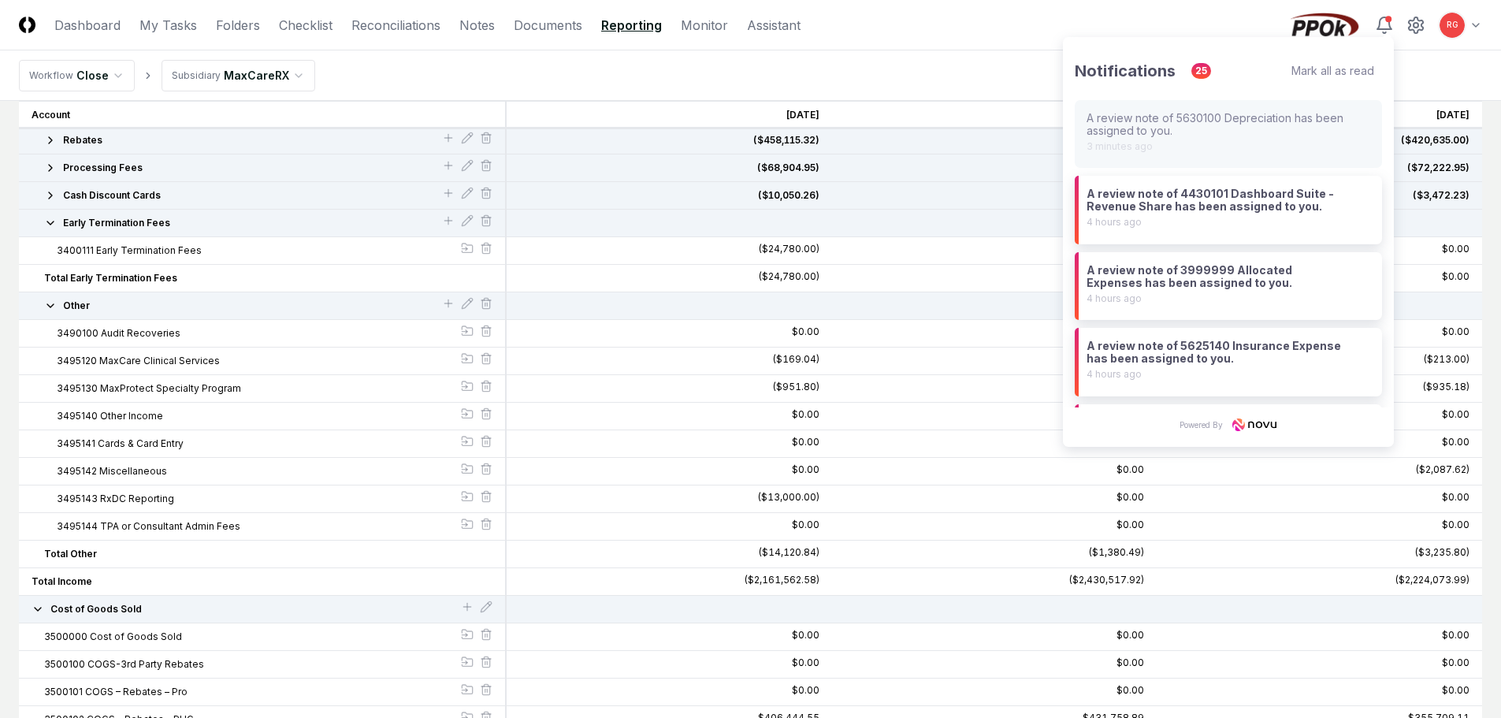
click at [496, 96] on nav "Workflow Close Subsidiary MaxCareRX" at bounding box center [750, 75] width 1501 height 50
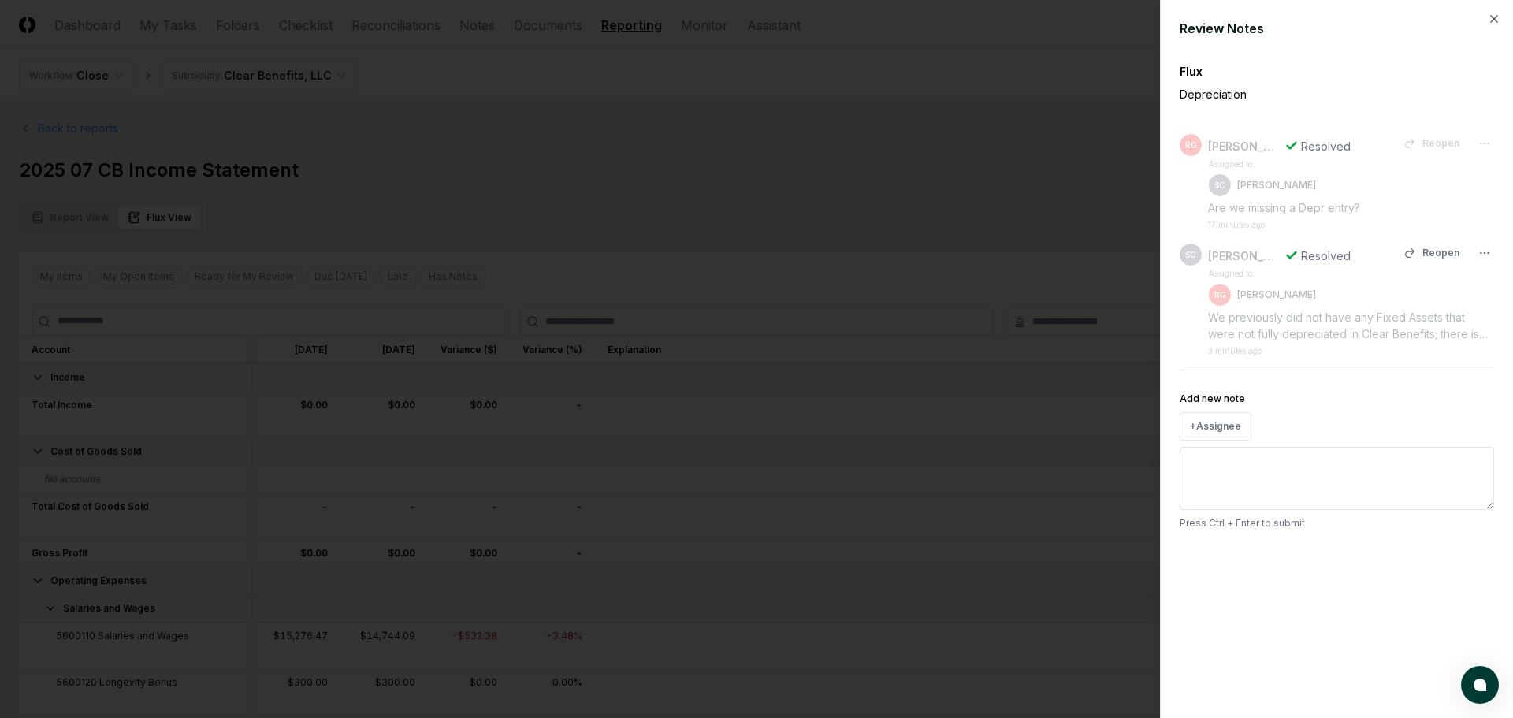
click at [1348, 332] on div "We previously did not have any Fixed Assets that were not fully depreciated in …" at bounding box center [1351, 325] width 286 height 33
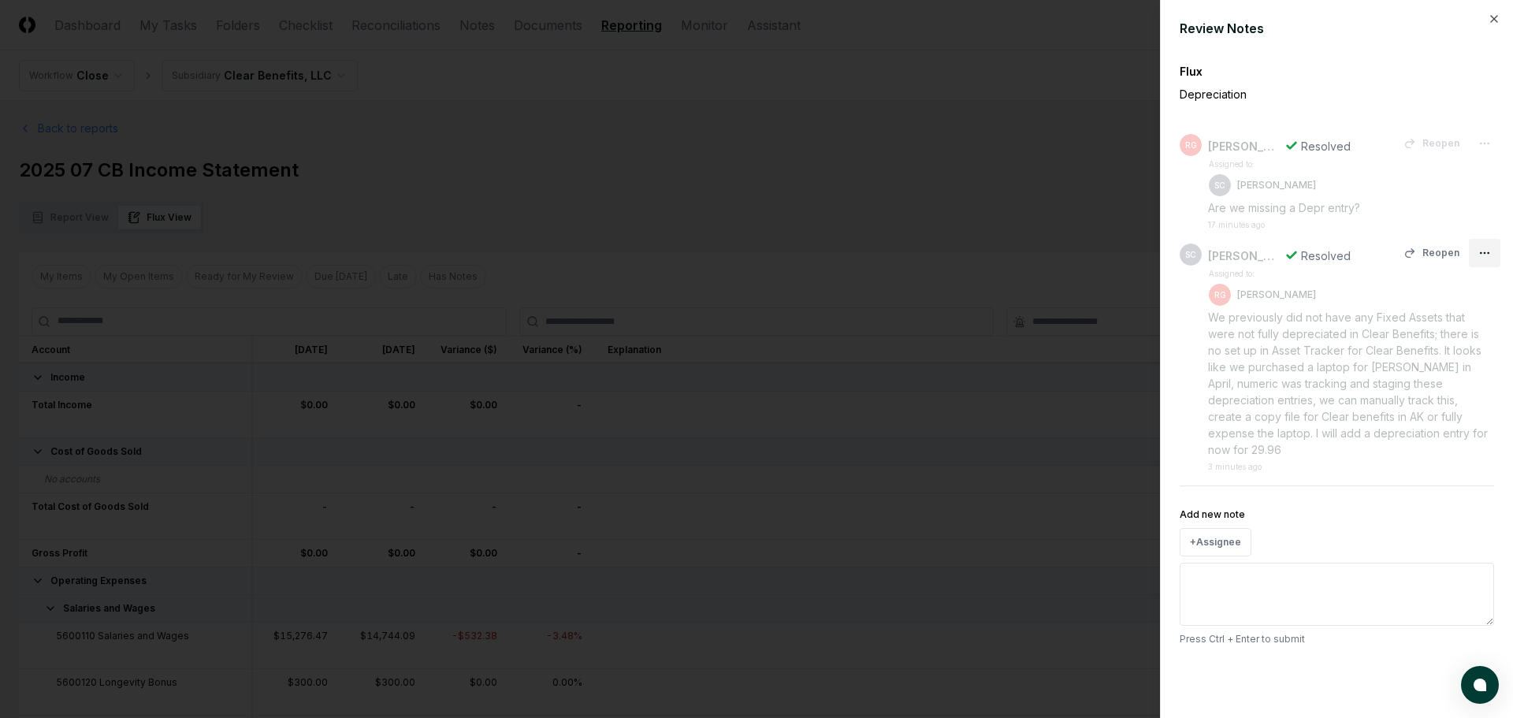
click at [1251, 332] on div at bounding box center [756, 359] width 1513 height 718
click at [1238, 566] on textarea "Add new note" at bounding box center [1337, 594] width 314 height 63
type textarea "*"
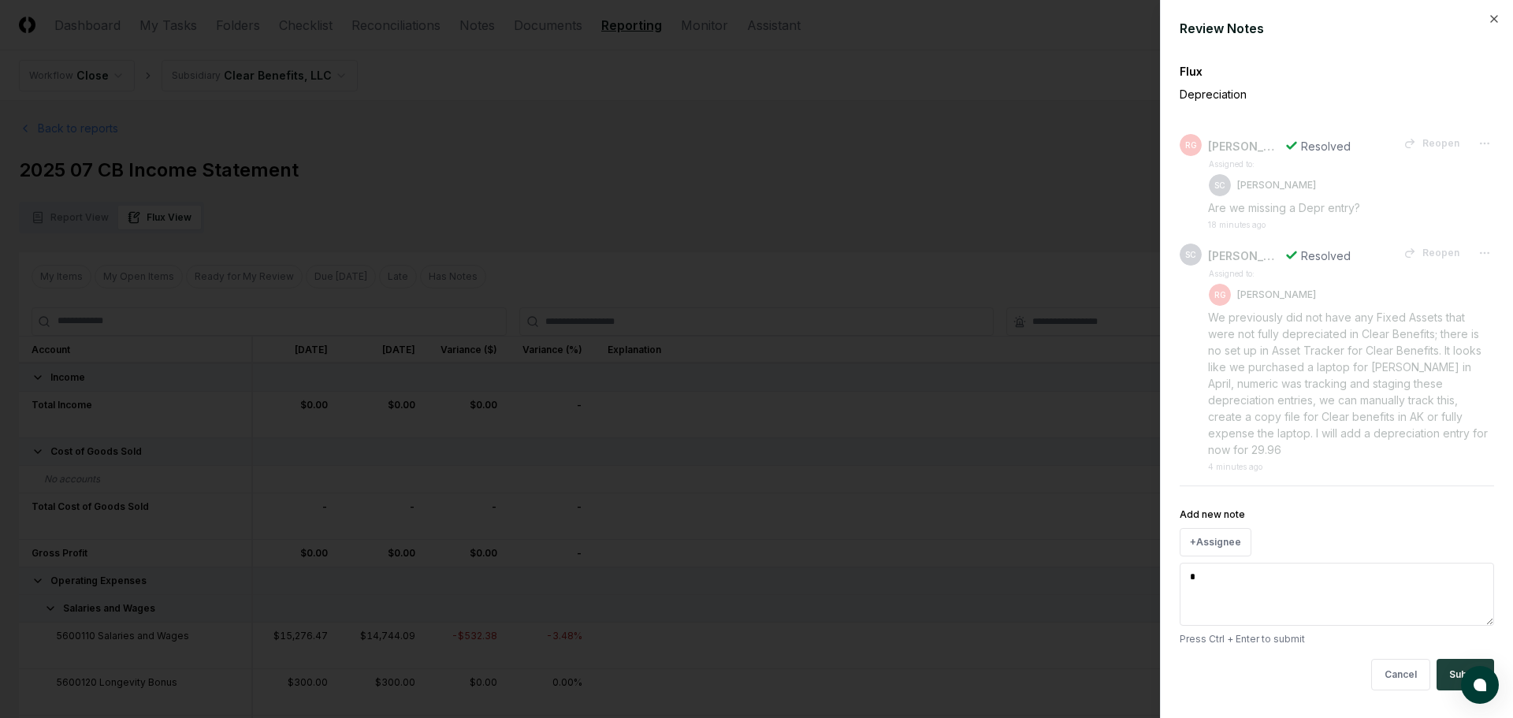
type textarea "*"
type textarea "**"
type textarea "*"
type textarea "***"
type textarea "*"
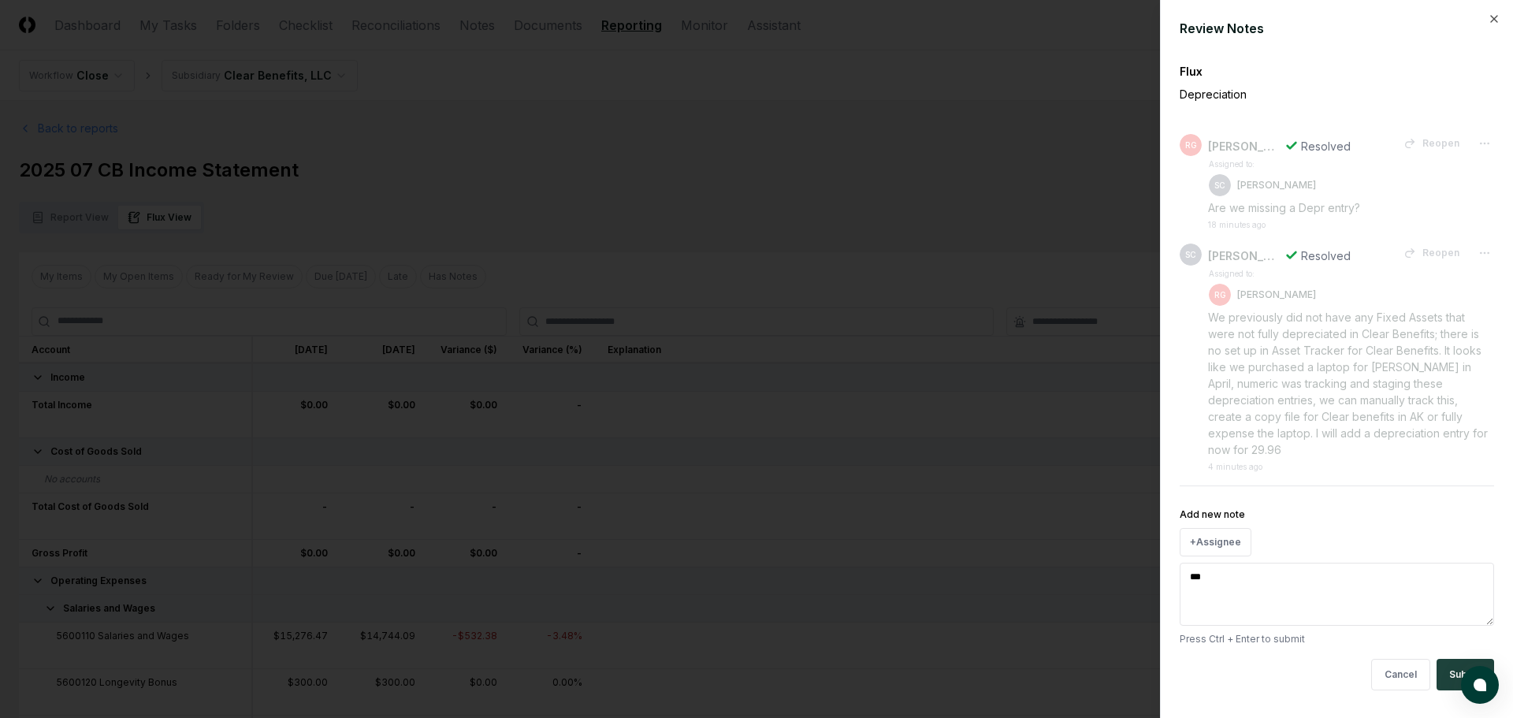
type textarea "****"
type textarea "*"
type textarea "*****"
type textarea "*"
type textarea "******"
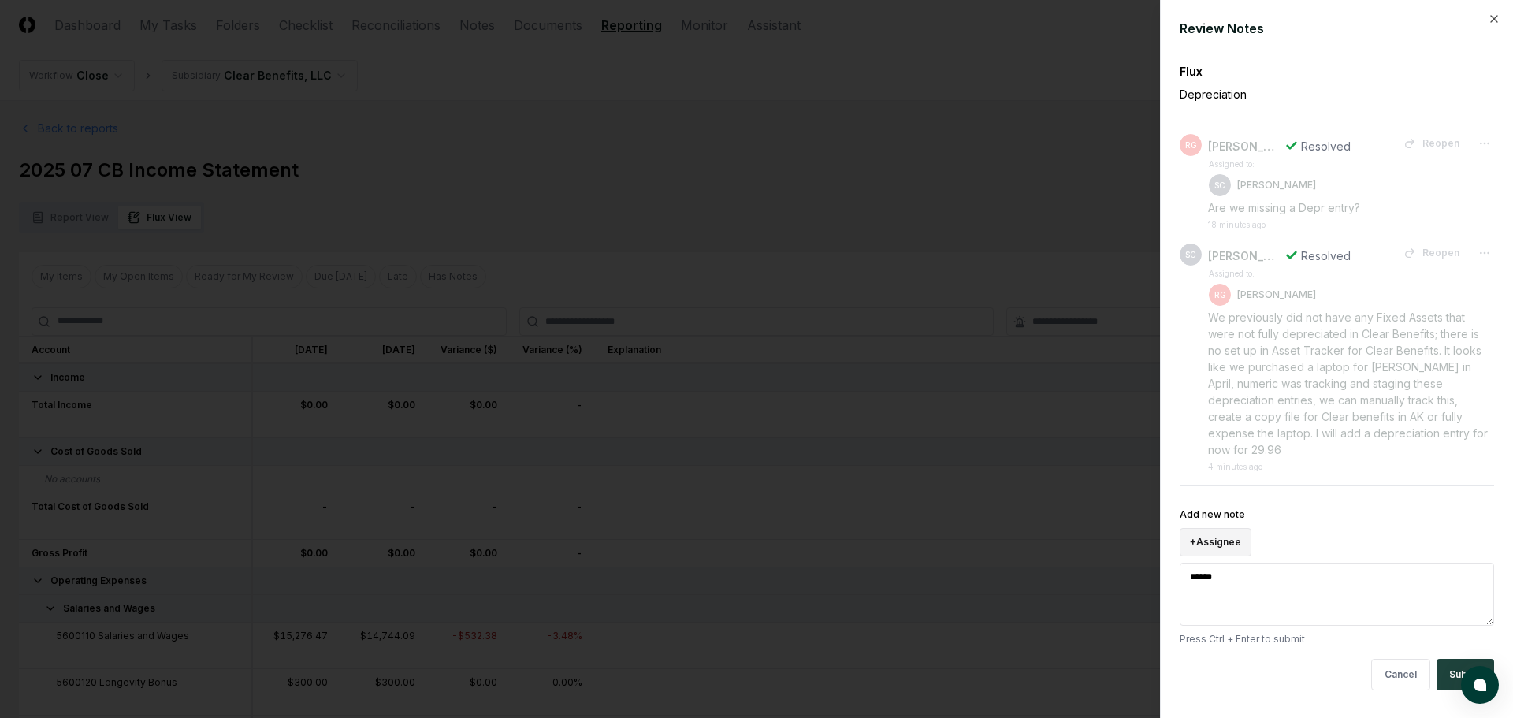
click at [1226, 528] on button "+ Assignee" at bounding box center [1216, 542] width 72 height 28
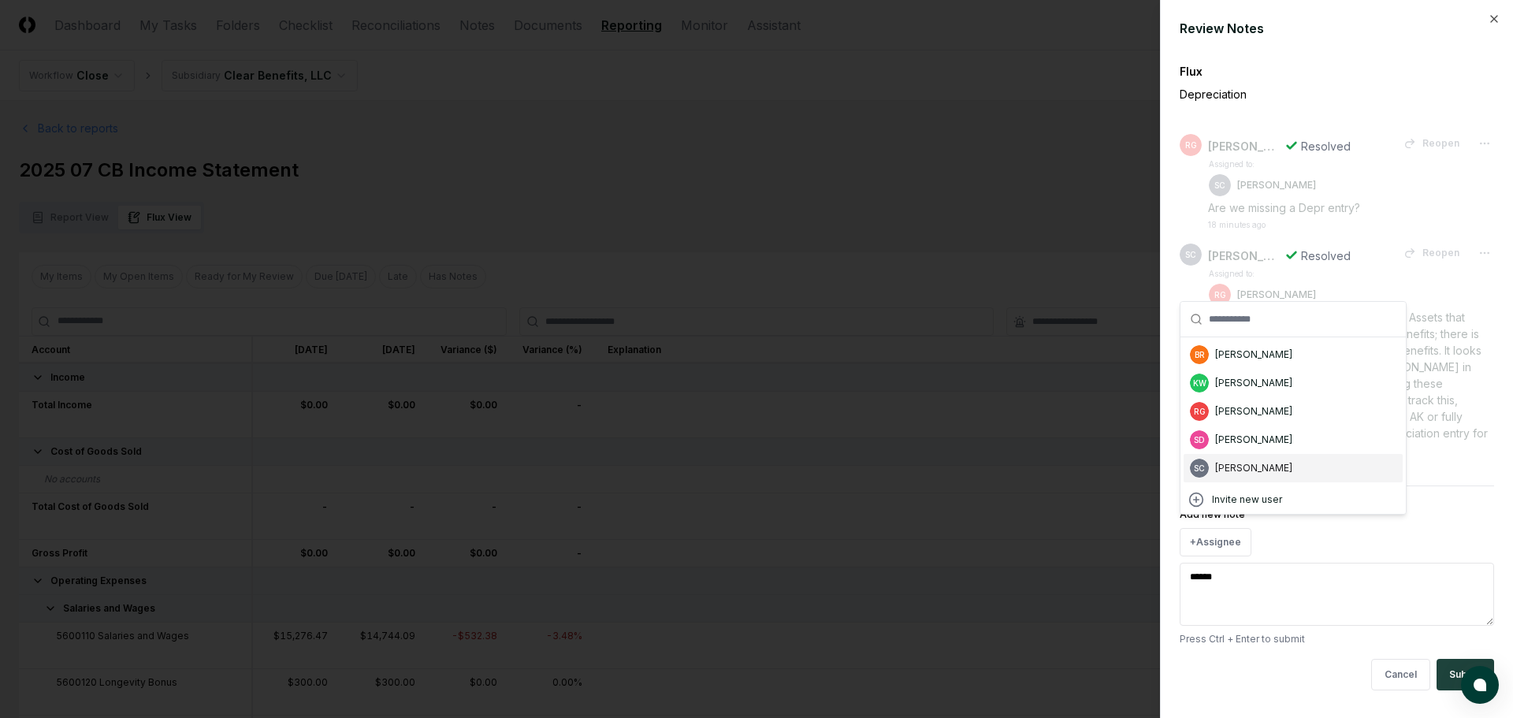
click at [1250, 468] on div "[PERSON_NAME]" at bounding box center [1253, 468] width 77 height 14
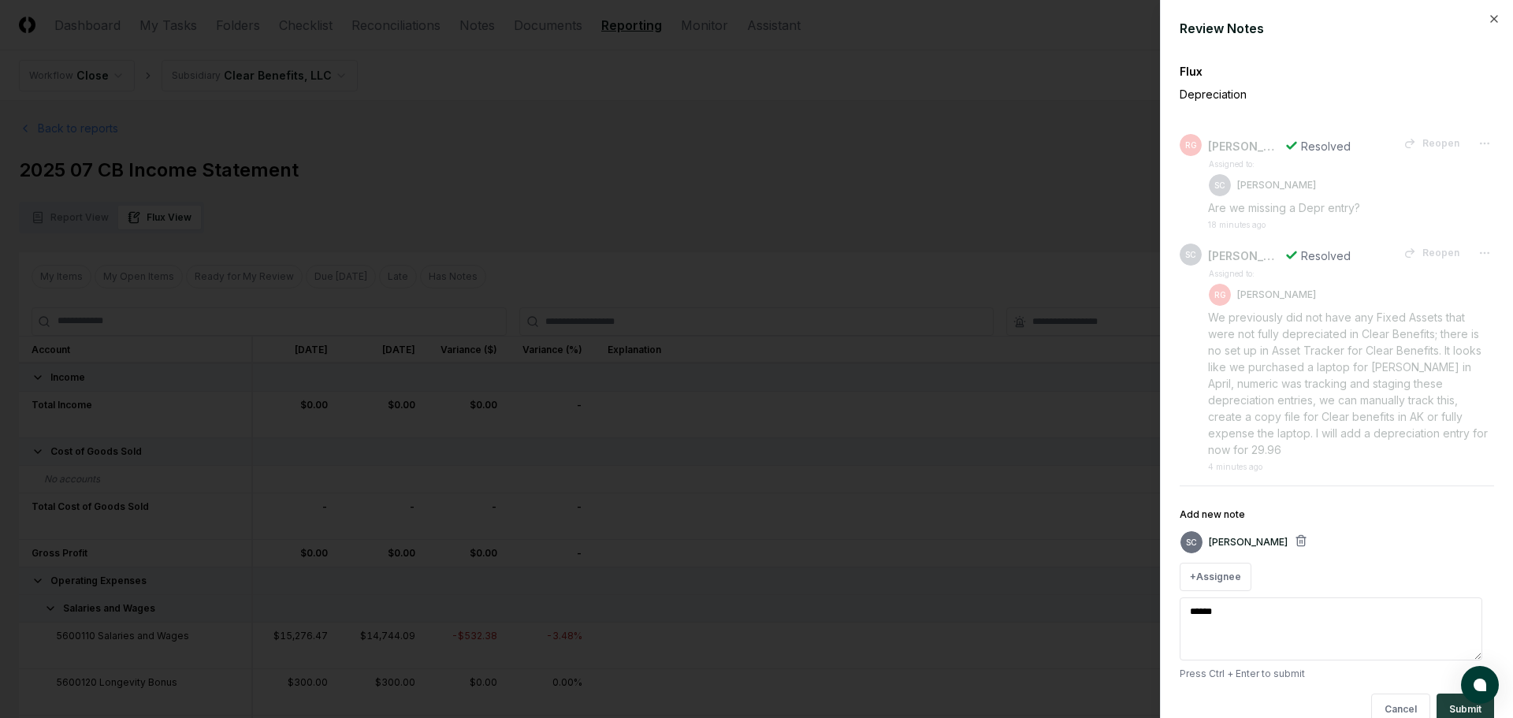
drag, startPoint x: 1255, startPoint y: 620, endPoint x: 1106, endPoint y: 613, distance: 149.1
type textarea "*"
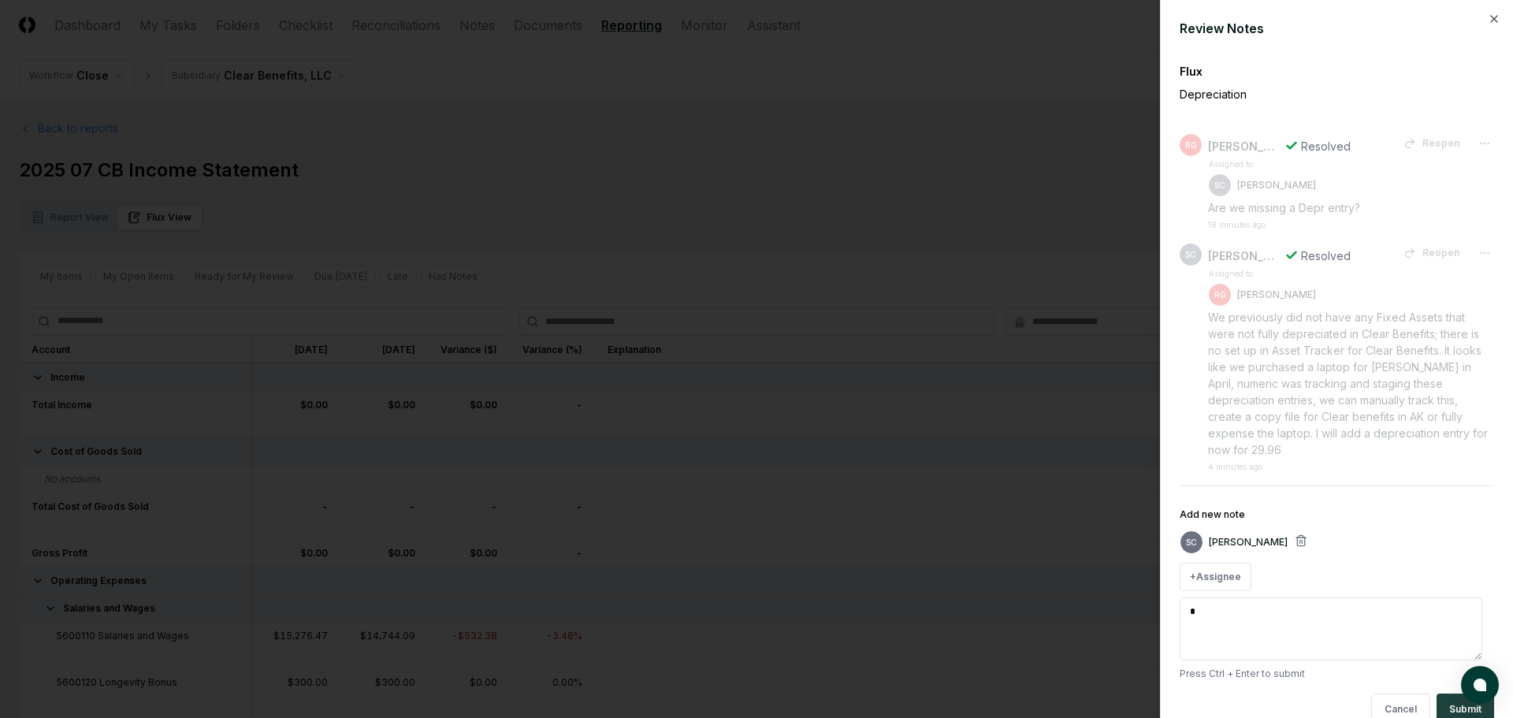
type textarea "**"
type textarea "*"
type textarea "***"
type textarea "*"
type textarea "****"
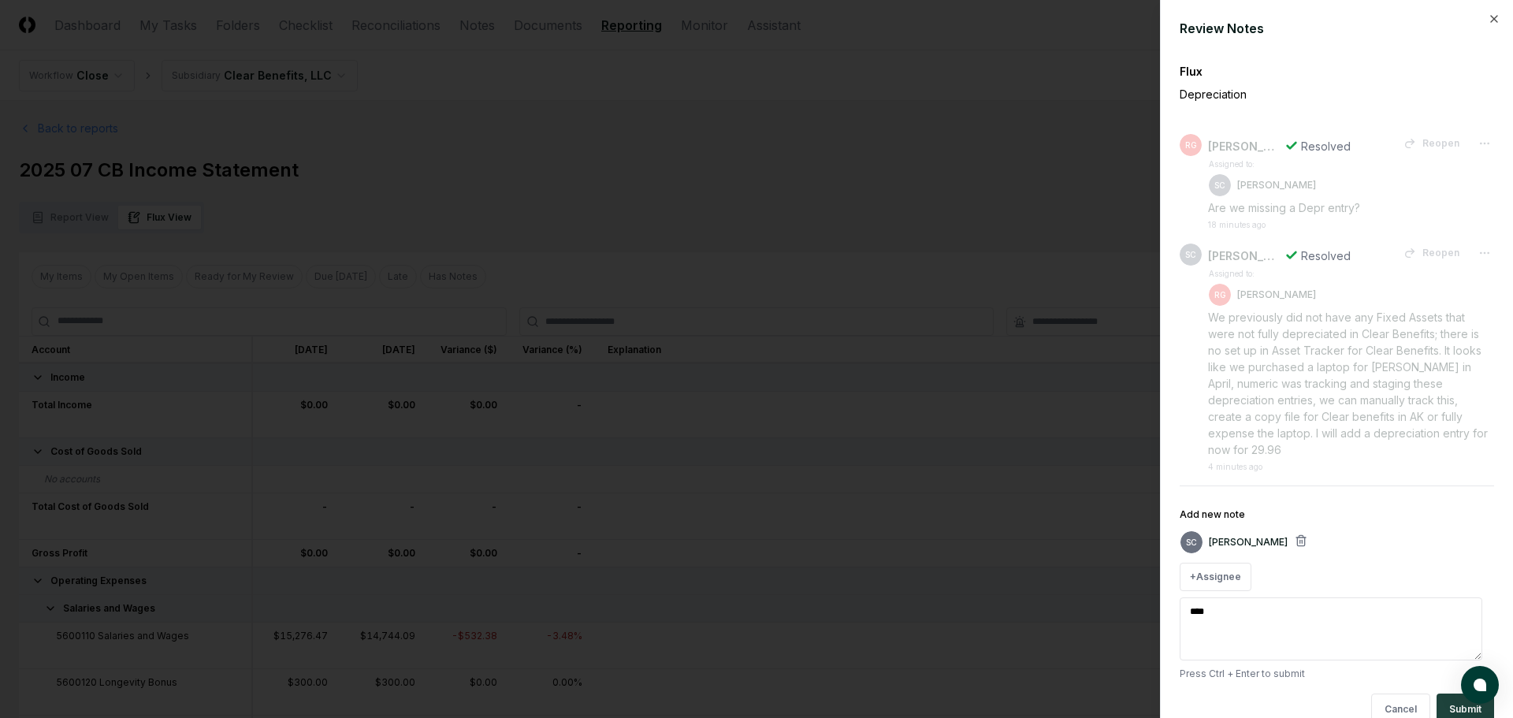
type textarea "*"
type textarea "******"
type textarea "*"
type textarea "*******"
type textarea "*"
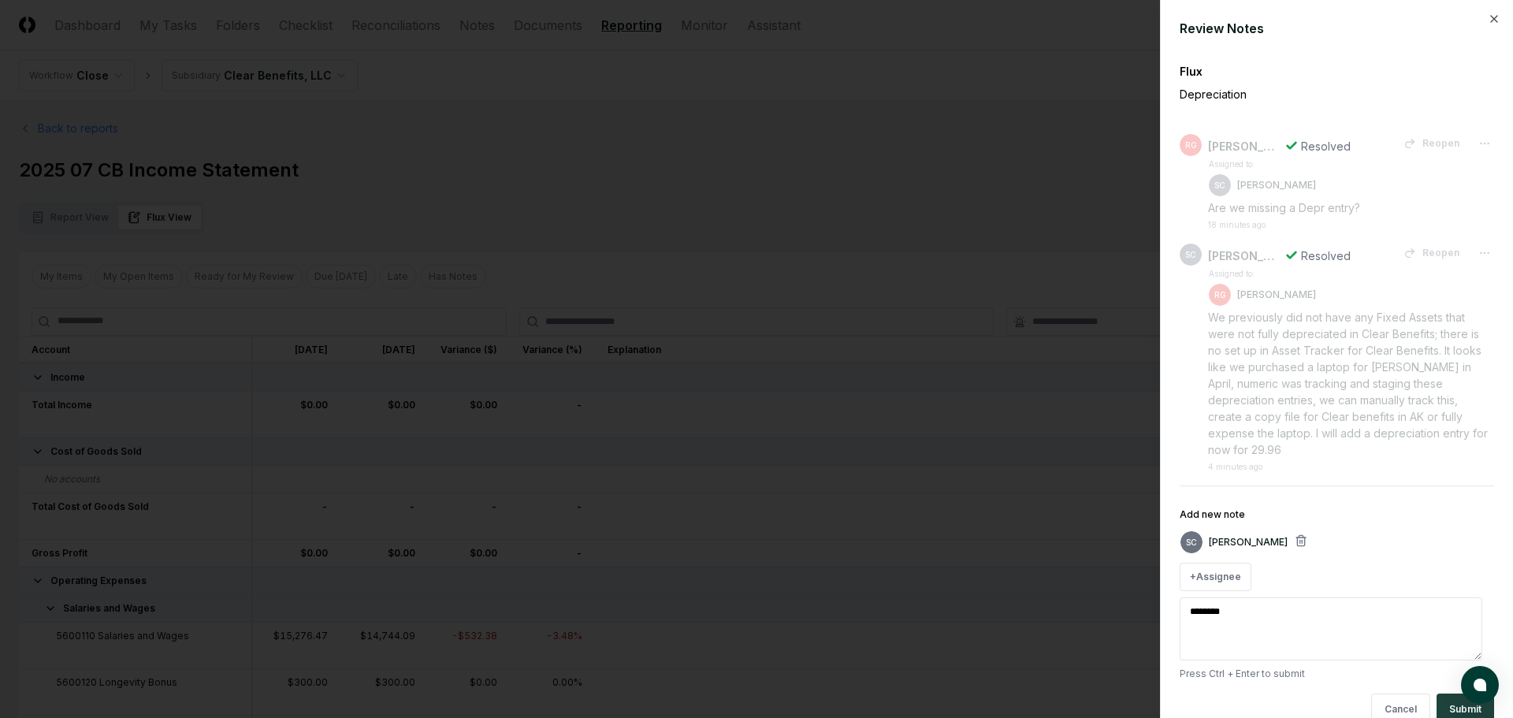
type textarea "*********"
type textarea "*"
type textarea "*********"
type textarea "*"
type textarea "*********"
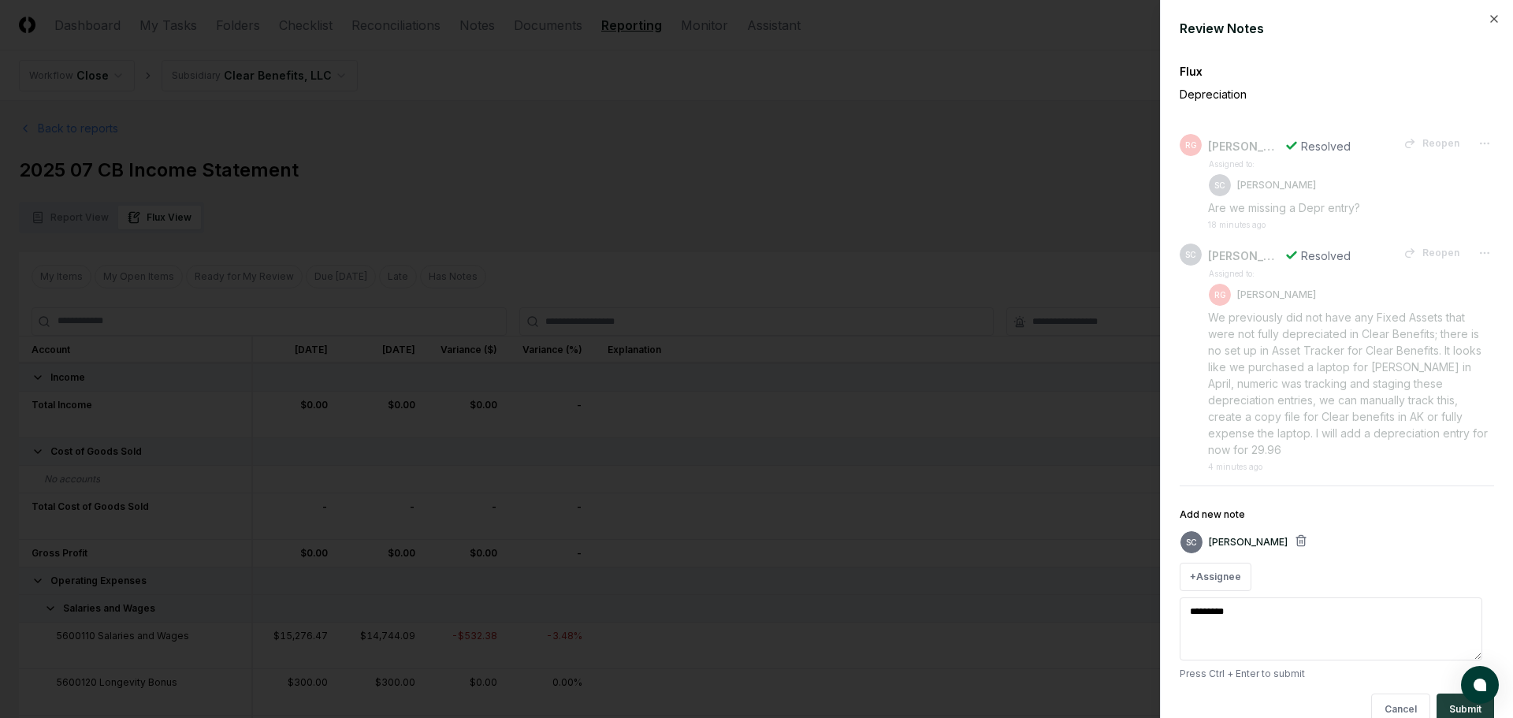
type textarea "*"
type textarea "********"
type textarea "*"
type textarea "*******"
type textarea "*"
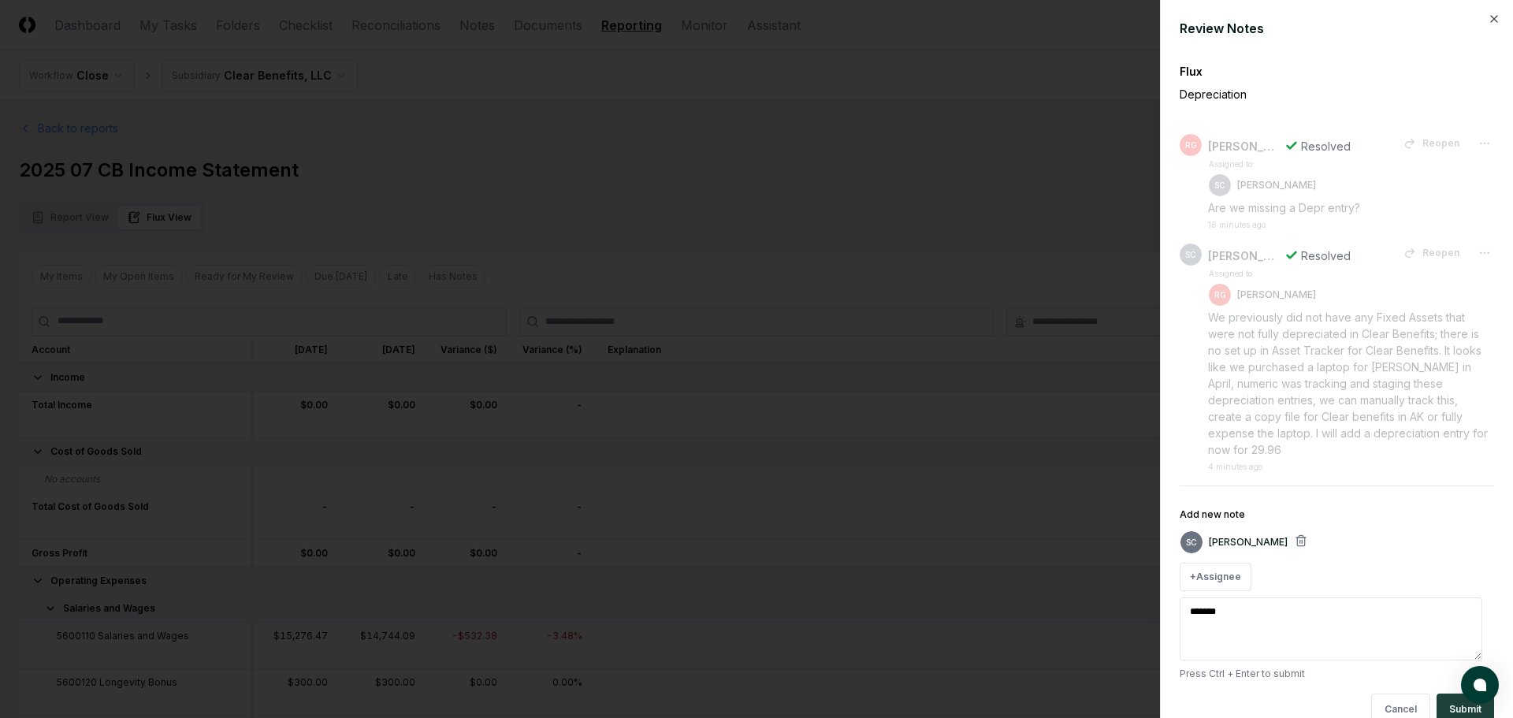
type textarea "********"
type textarea "*"
type textarea "********"
type textarea "*"
type textarea "**********"
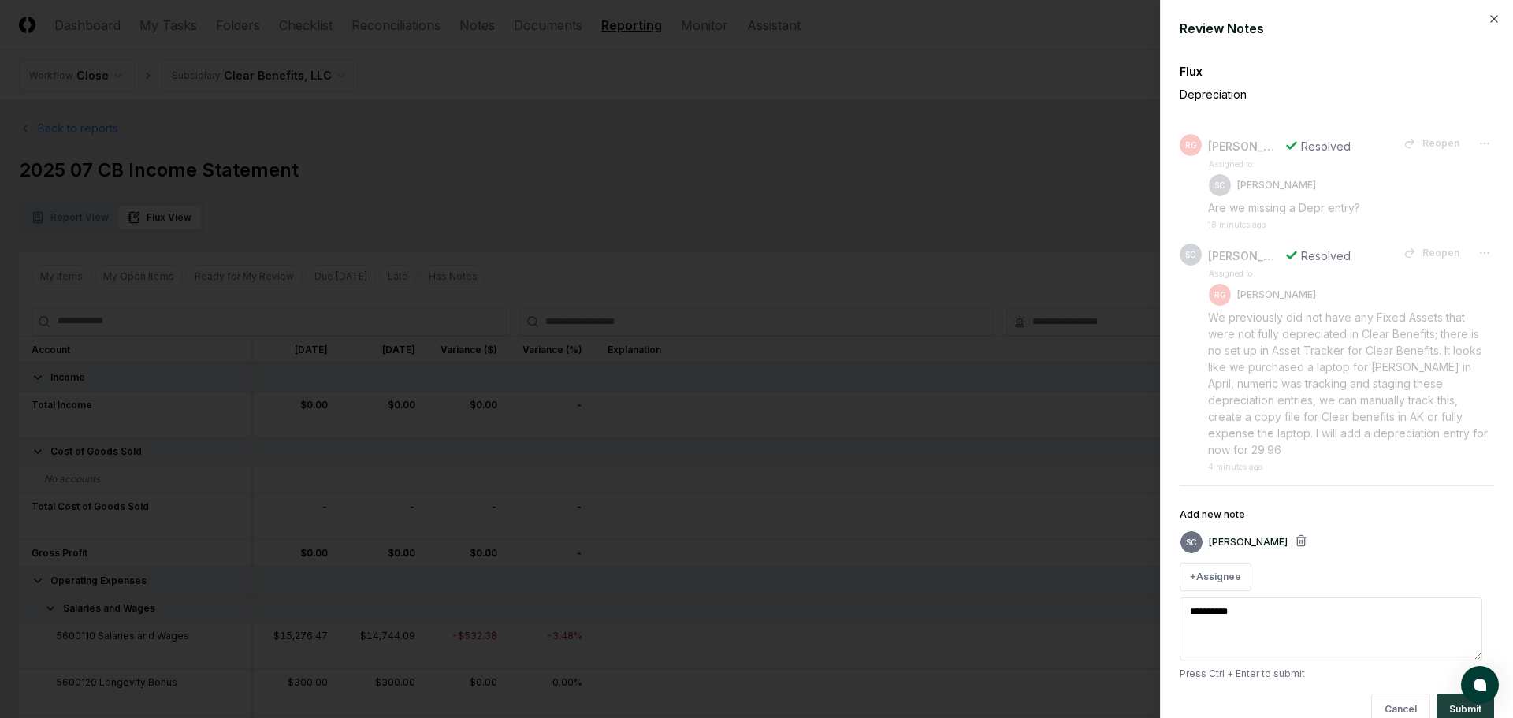
type textarea "*"
type textarea "**********"
type textarea "*"
type textarea "**********"
type textarea "*"
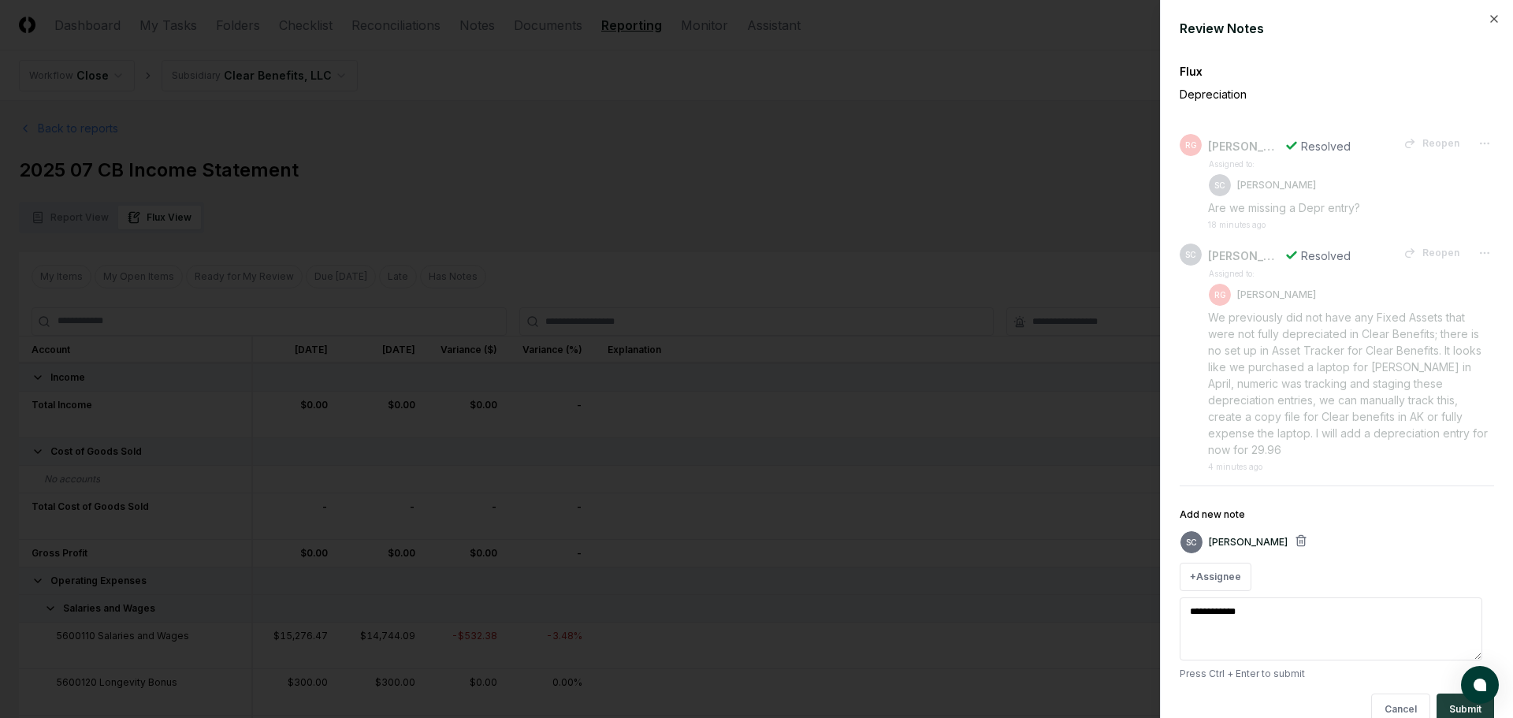
type textarea "**********"
type textarea "*"
type textarea "**********"
type textarea "*"
type textarea "**********"
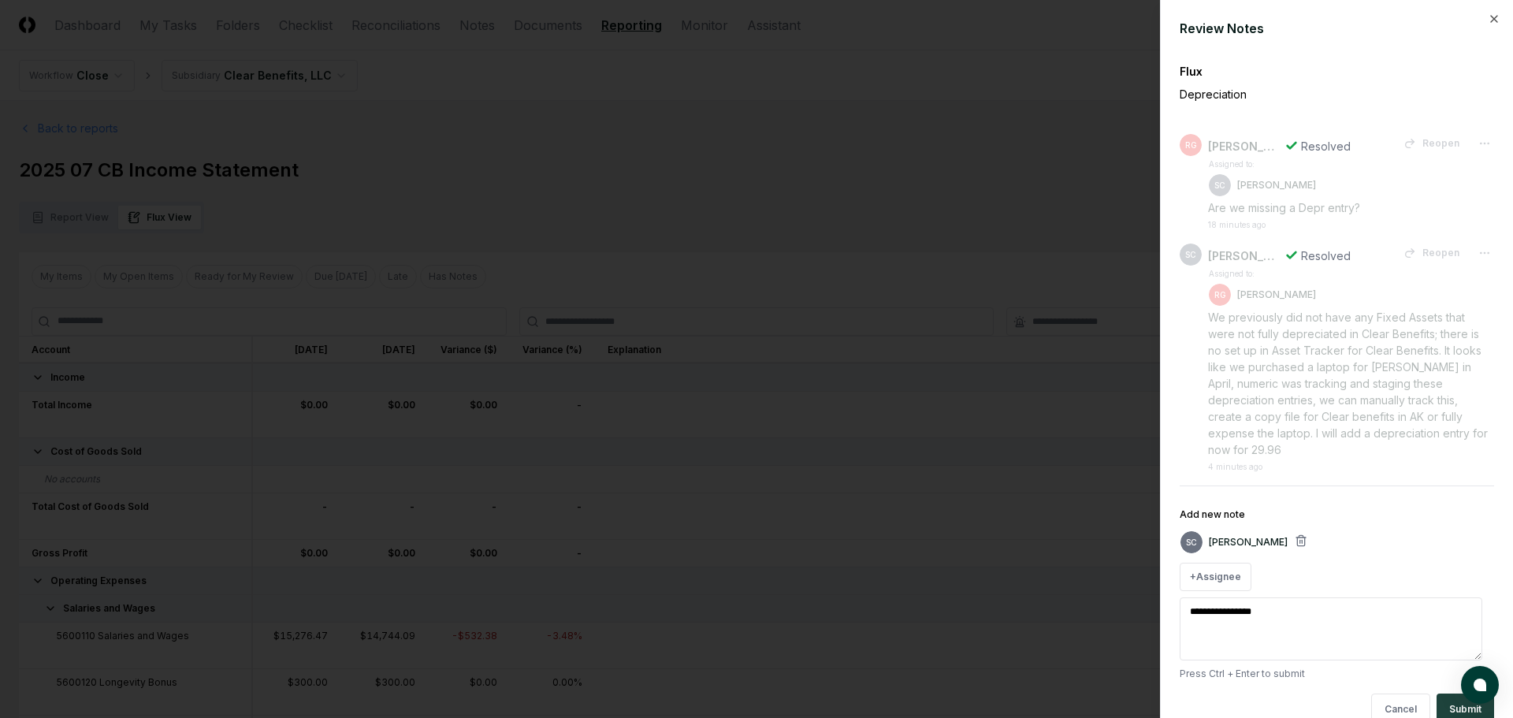
type textarea "*"
type textarea "**********"
type textarea "*"
type textarea "**********"
type textarea "*"
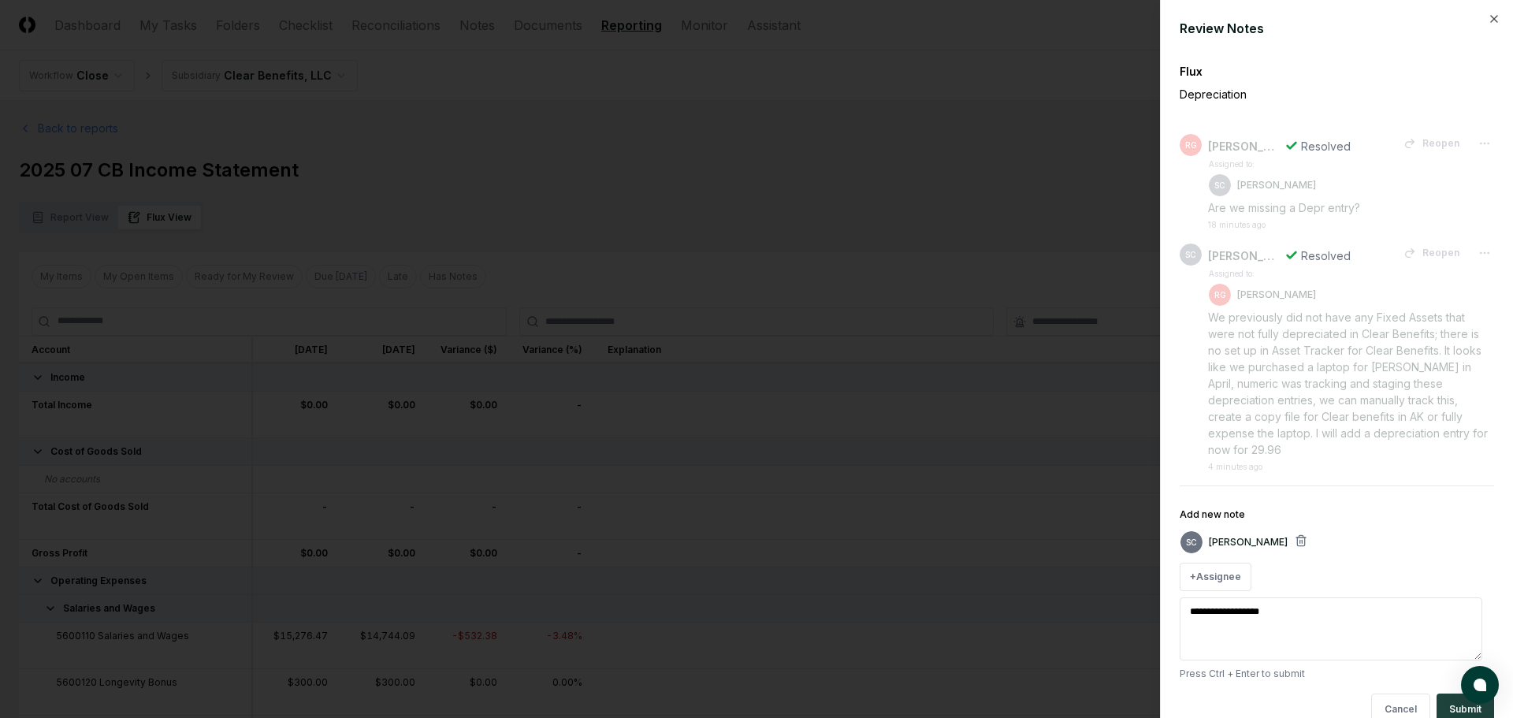
type textarea "**********"
type textarea "*"
type textarea "**********"
type textarea "*"
type textarea "**********"
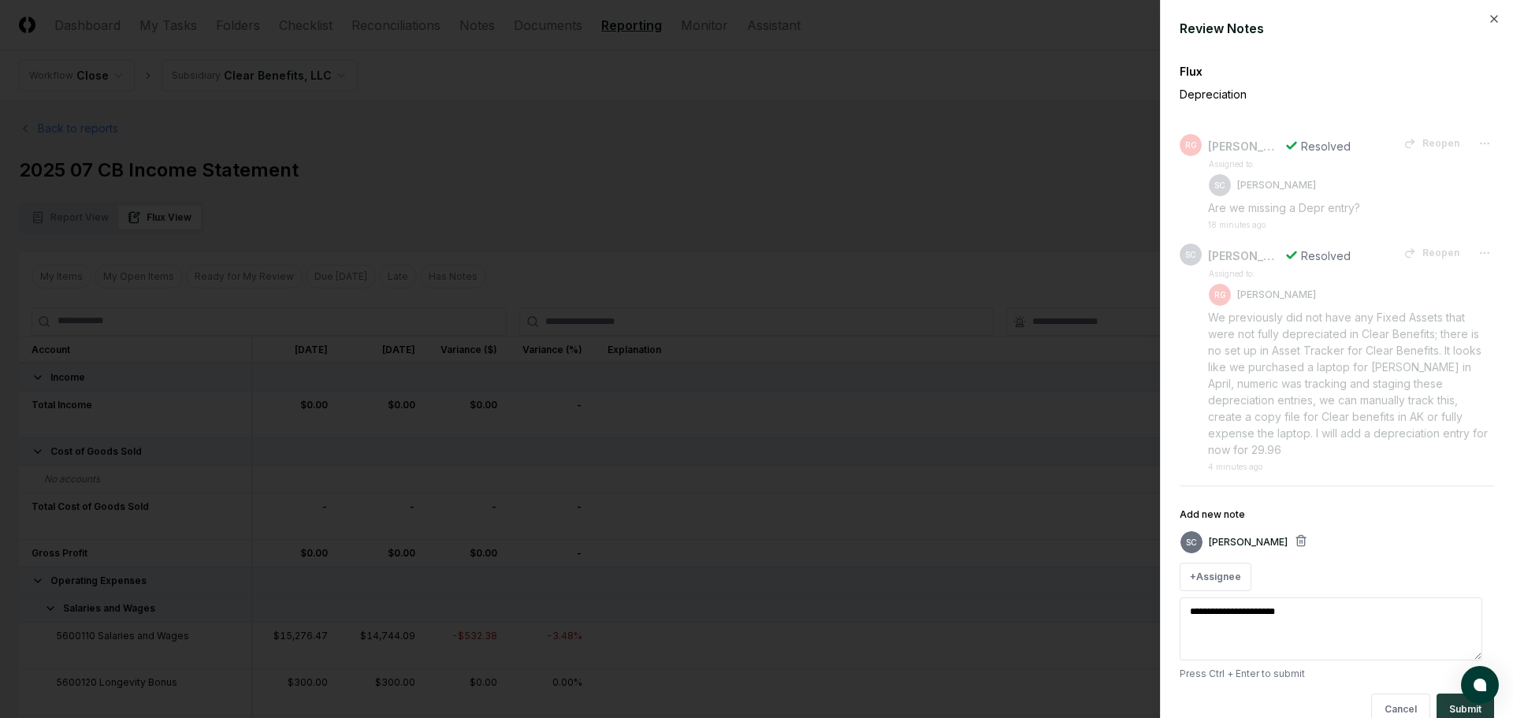
type textarea "*"
type textarea "**********"
type textarea "*"
type textarea "**********"
type textarea "*"
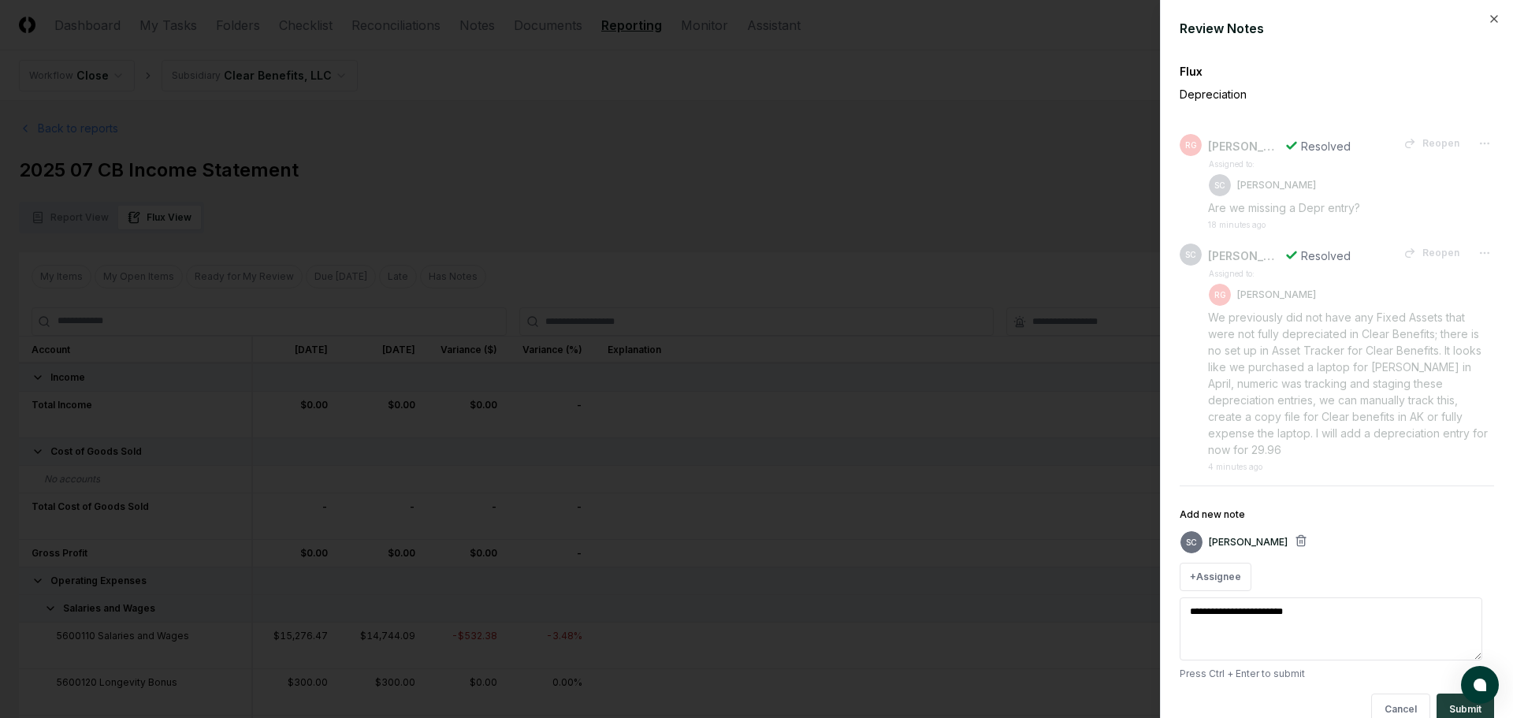
type textarea "**********"
type textarea "*"
type textarea "**********"
type textarea "*"
type textarea "**********"
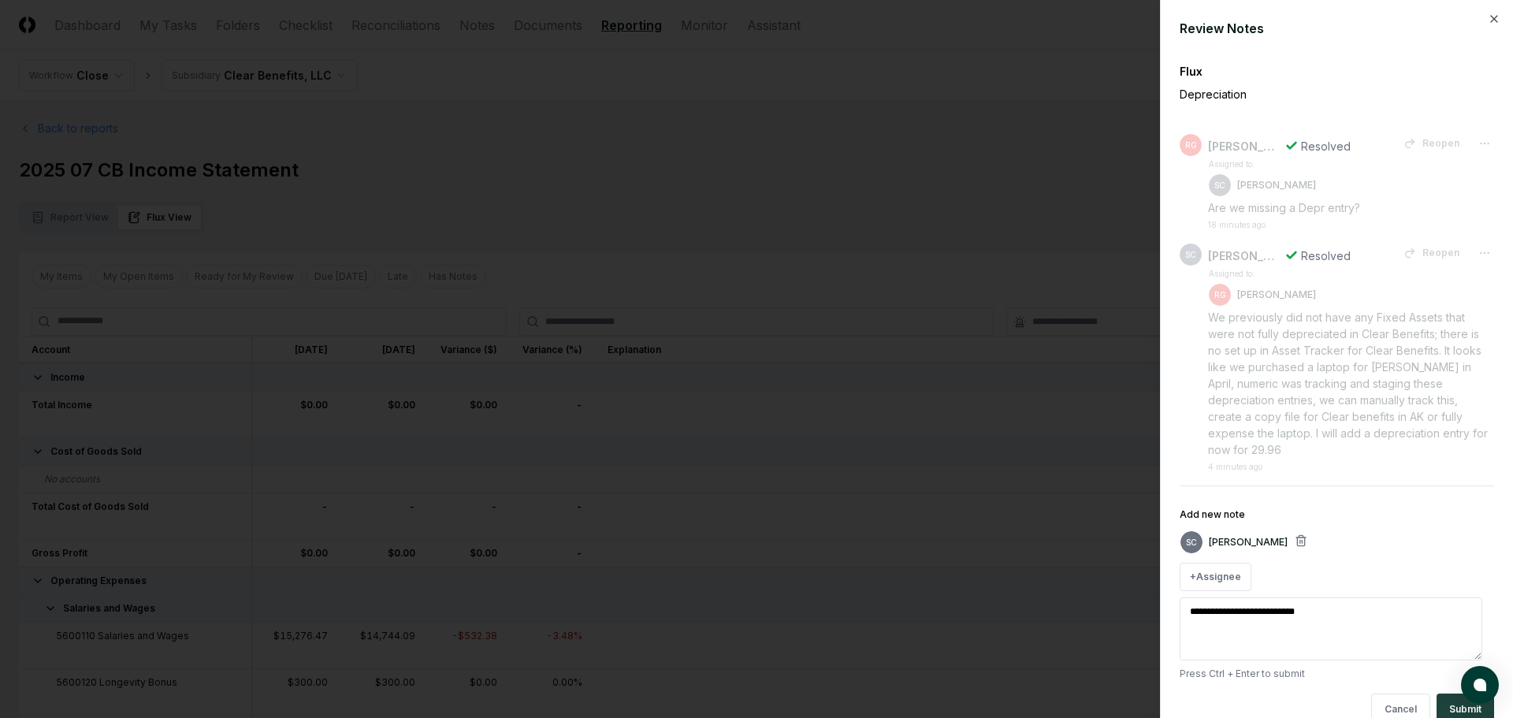
type textarea "*"
type textarea "**********"
type textarea "*"
type textarea "**********"
type textarea "*"
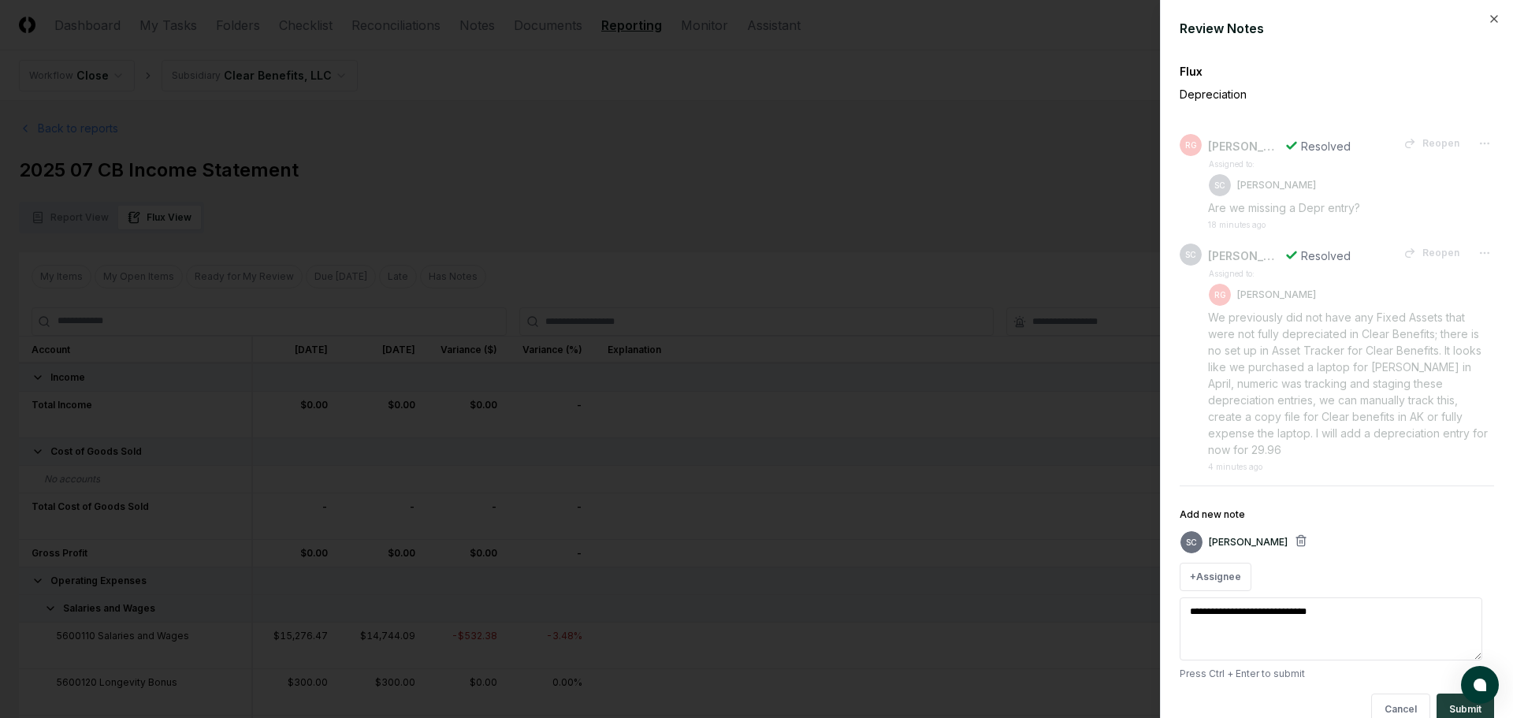
type textarea "**********"
type textarea "*"
type textarea "**********"
type textarea "*"
type textarea "**********"
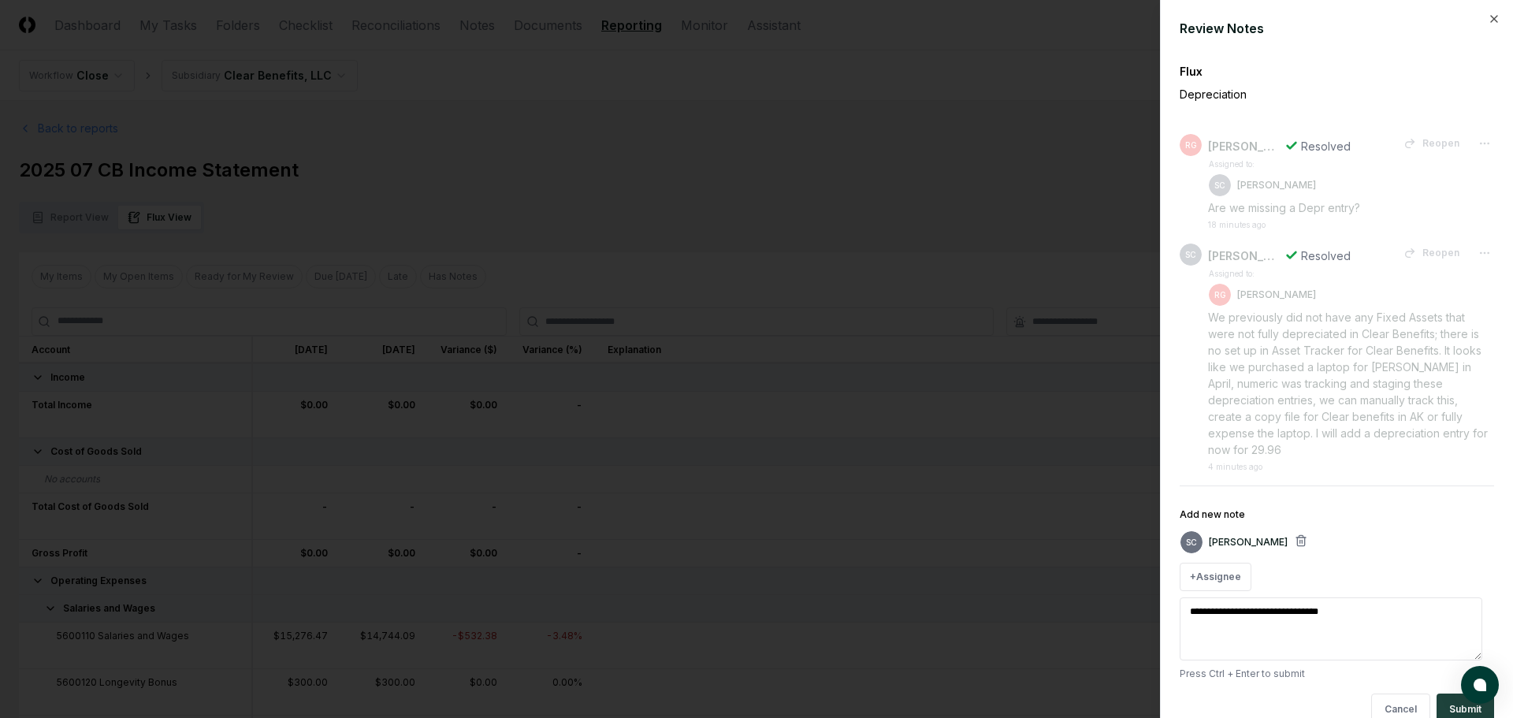
type textarea "*"
type textarea "**********"
type textarea "*"
type textarea "**********"
type textarea "*"
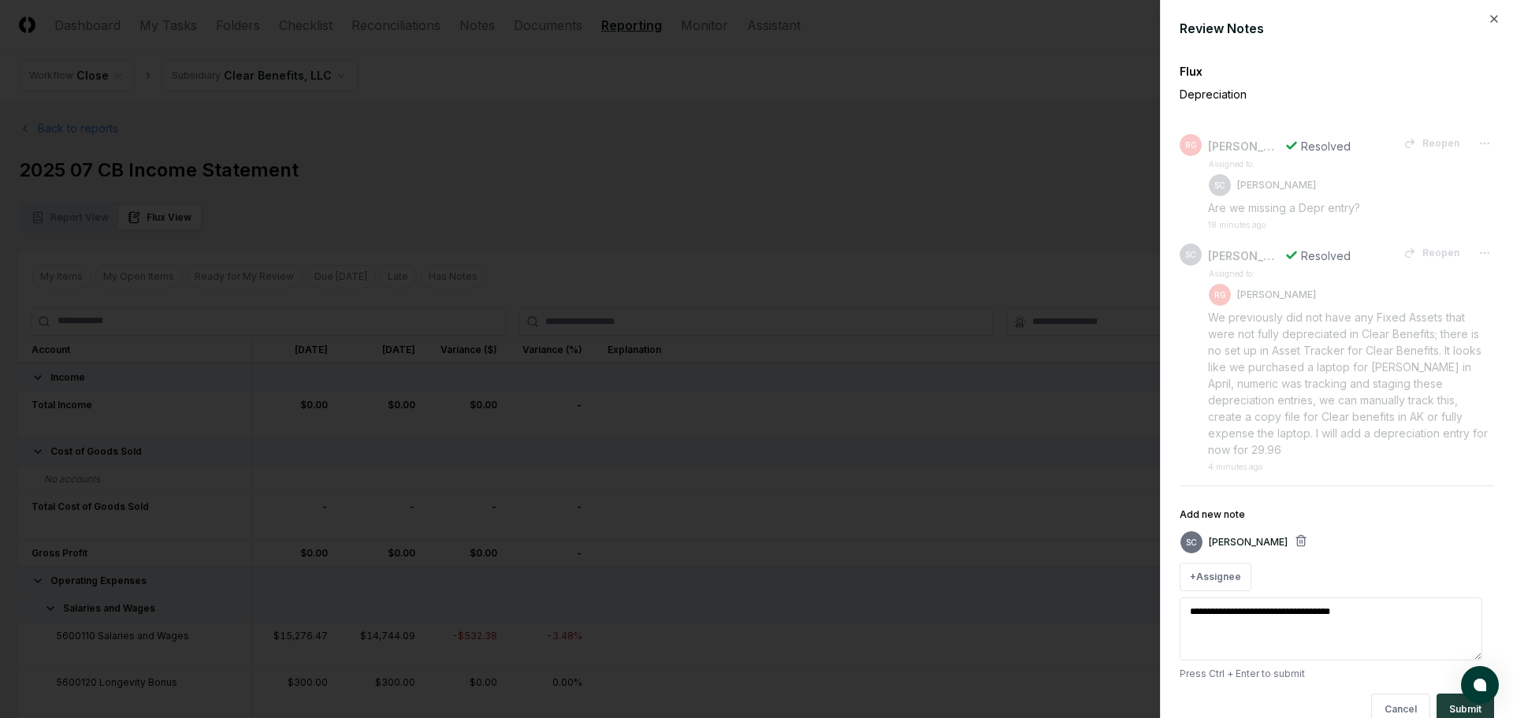
type textarea "**********"
type textarea "*"
type textarea "**********"
type textarea "*"
type textarea "**********"
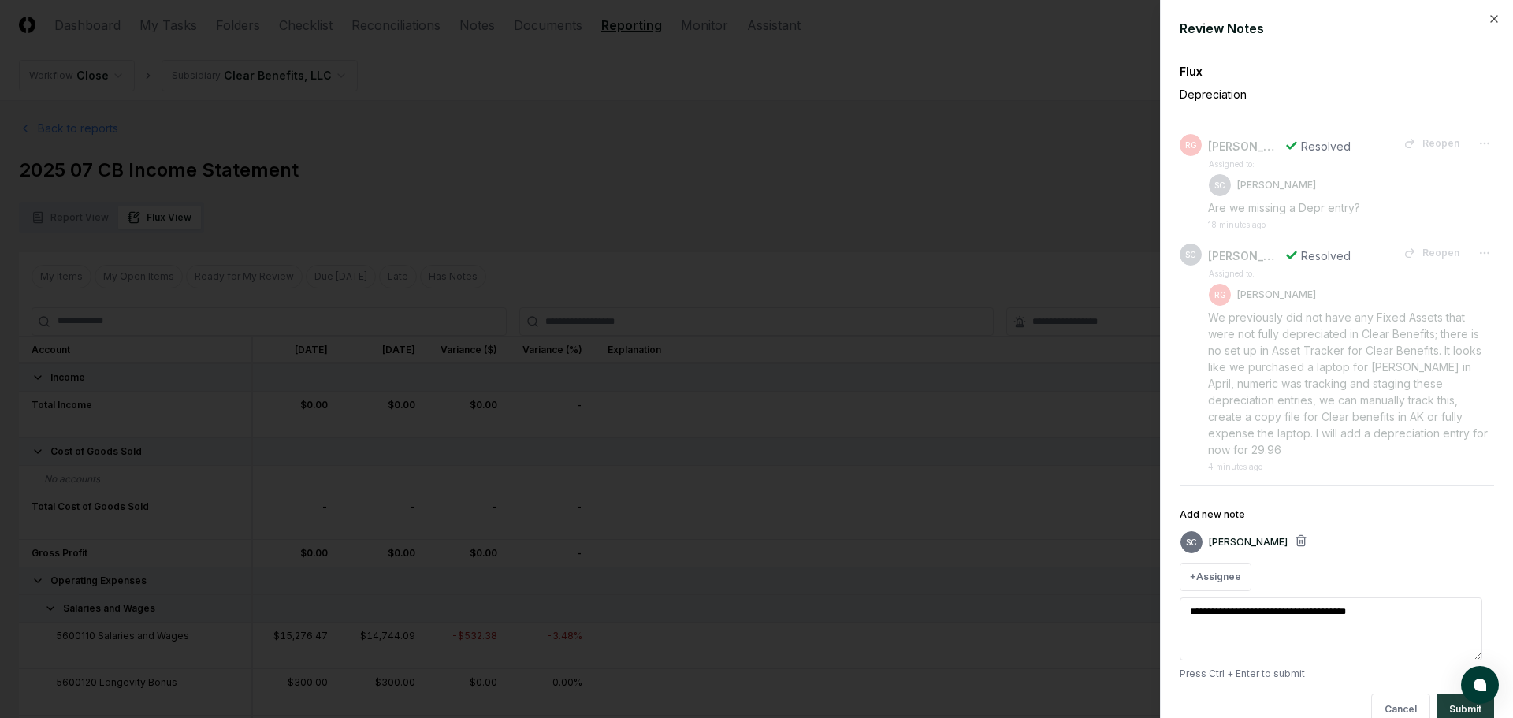
type textarea "*"
type textarea "**********"
type textarea "*"
type textarea "**********"
type textarea "*"
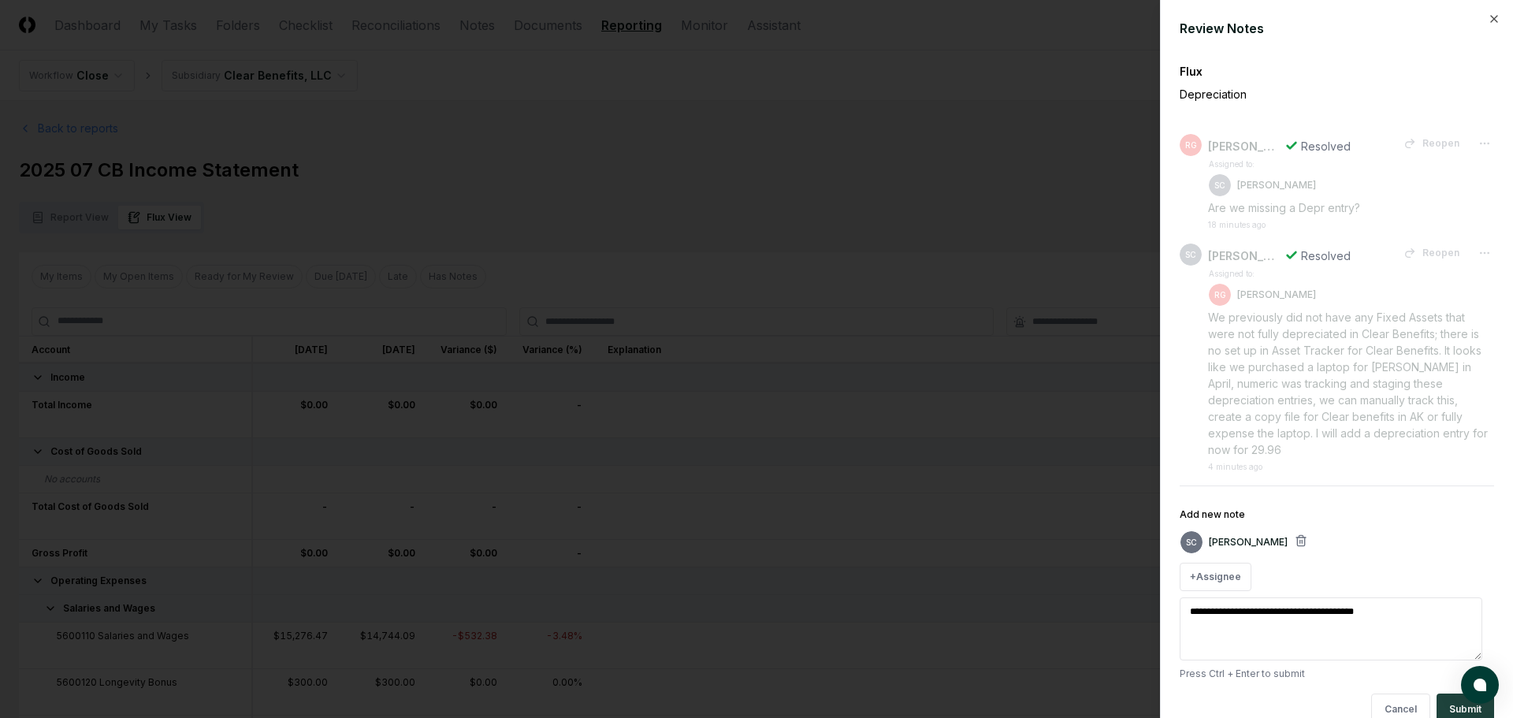
type textarea "**********"
type textarea "*"
type textarea "**********"
type textarea "*"
type textarea "**********"
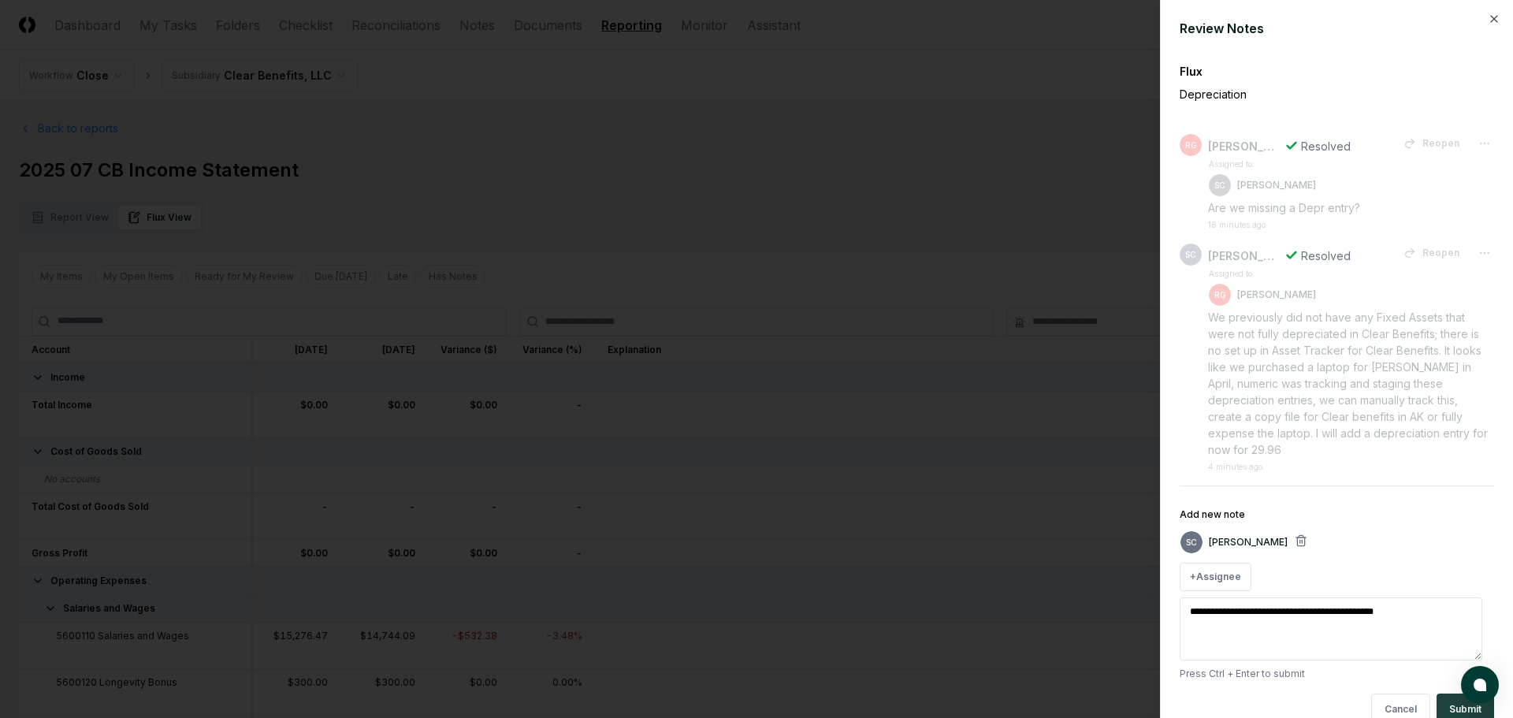
type textarea "*"
type textarea "**********"
type textarea "*"
type textarea "**********"
type textarea "*"
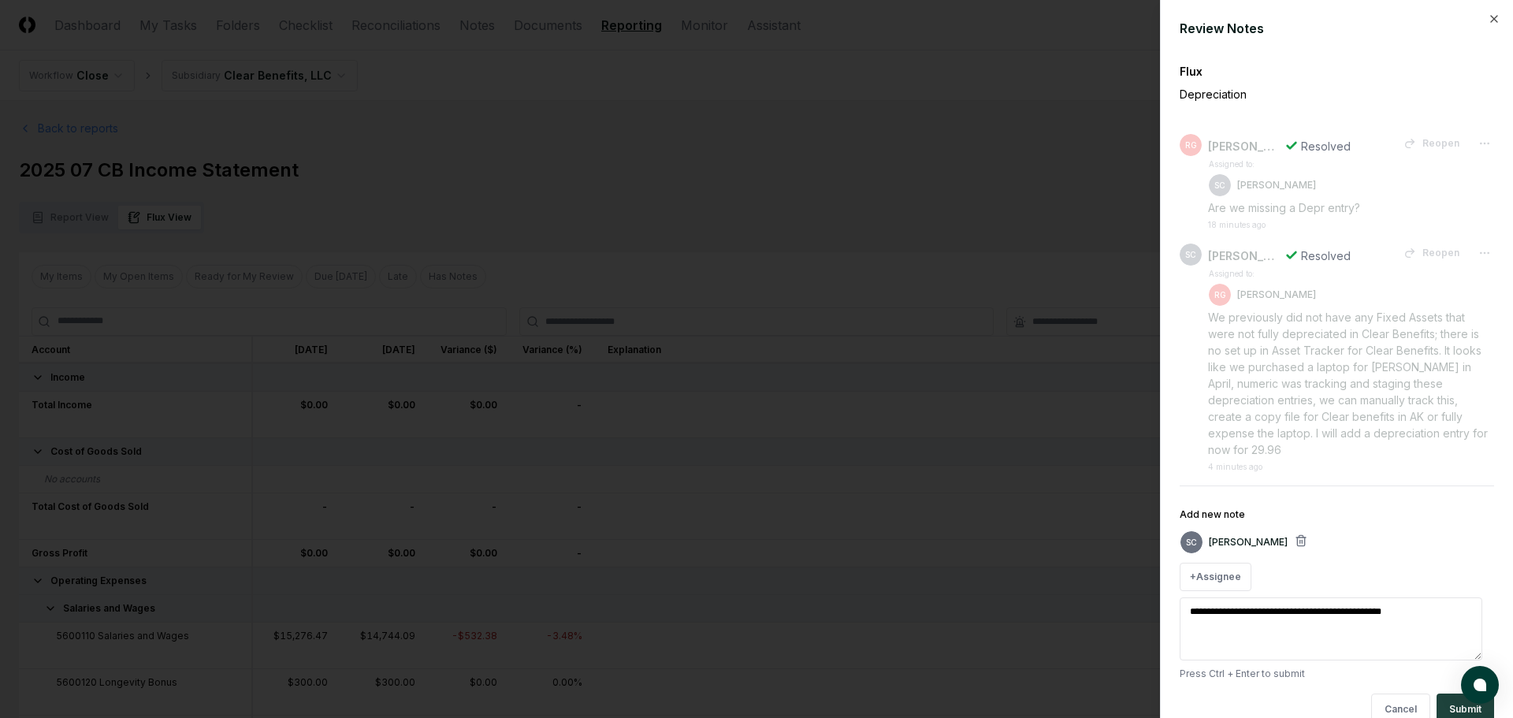
type textarea "**********"
type textarea "*"
type textarea "**********"
type textarea "*"
type textarea "**********"
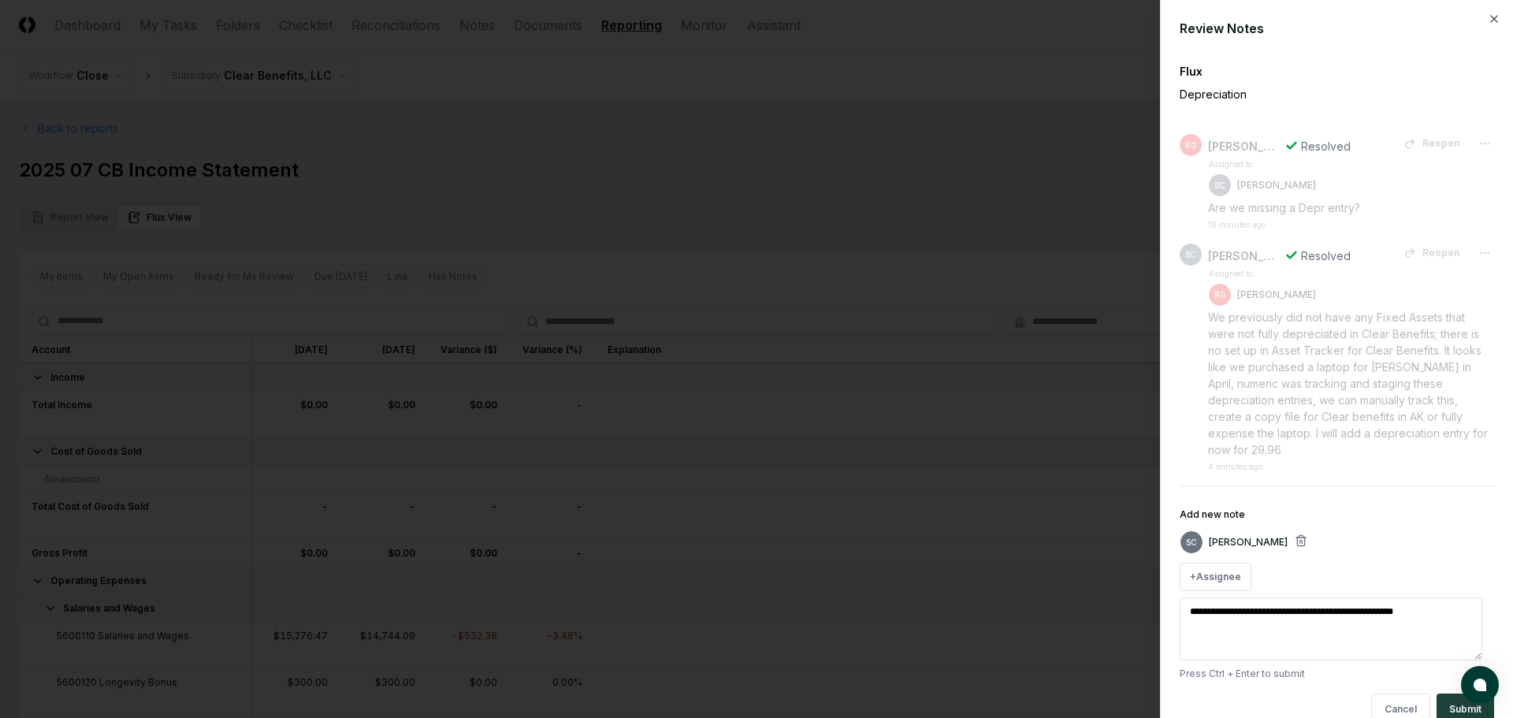
type textarea "*"
type textarea "**********"
type textarea "*"
type textarea "**********"
type textarea "*"
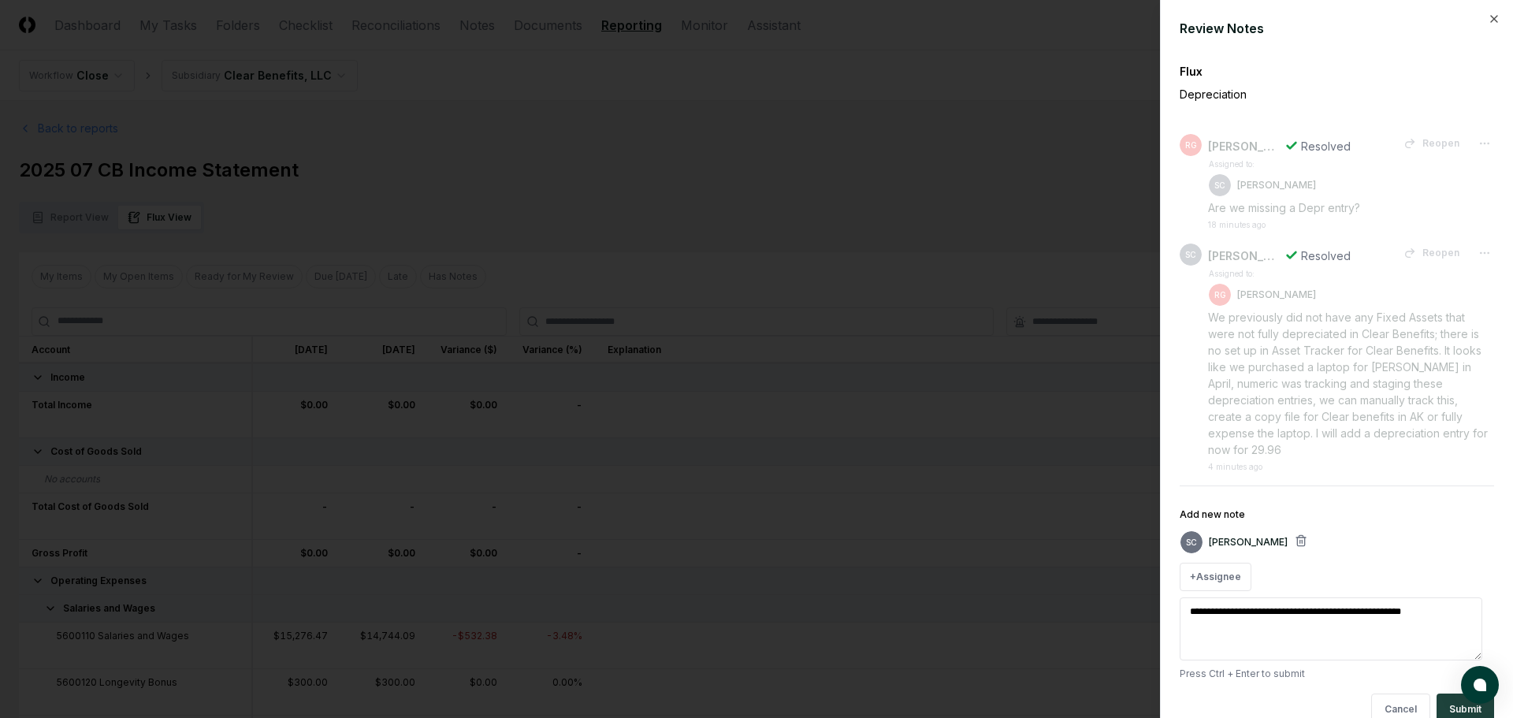
type textarea "**********"
type textarea "*"
type textarea "**********"
type textarea "*"
type textarea "**********"
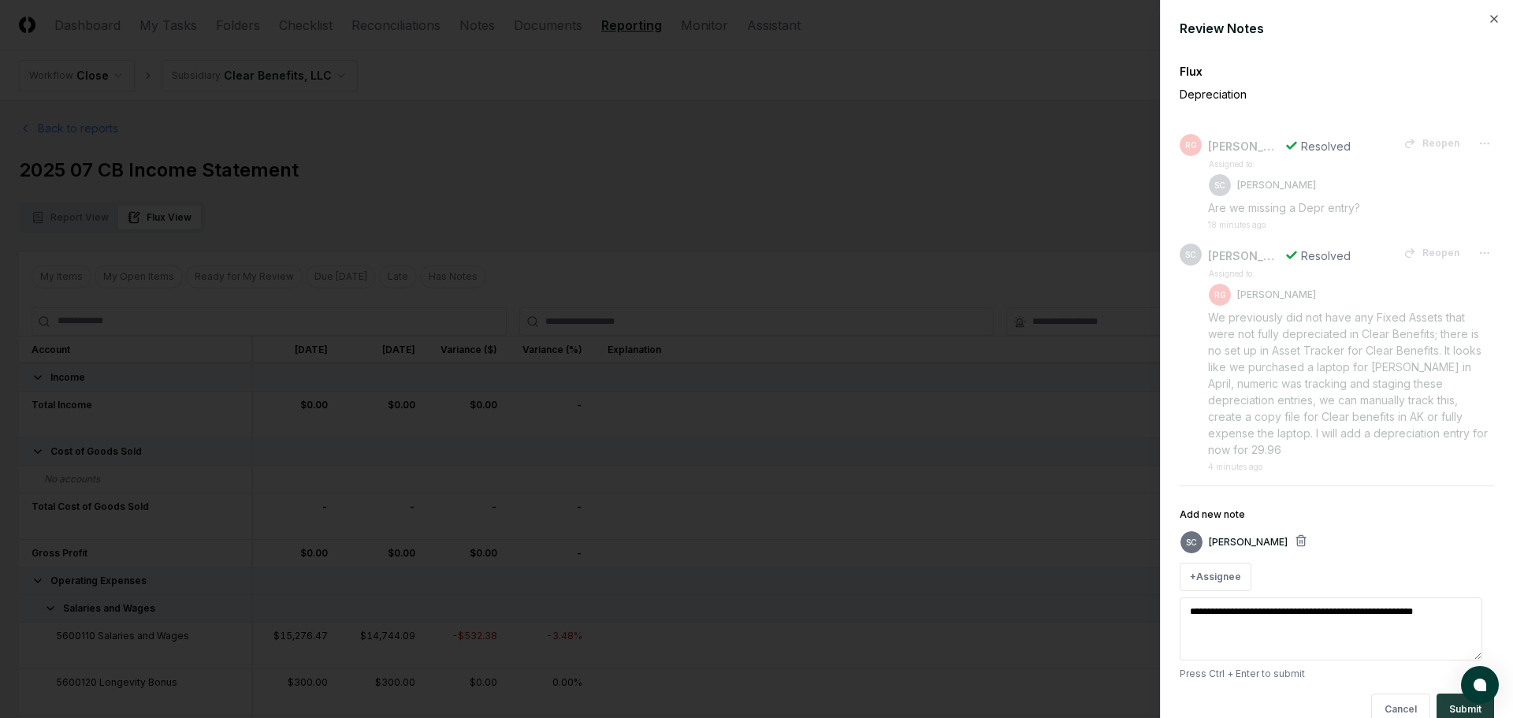
type textarea "*"
type textarea "**********"
type textarea "*"
type textarea "**********"
type textarea "*"
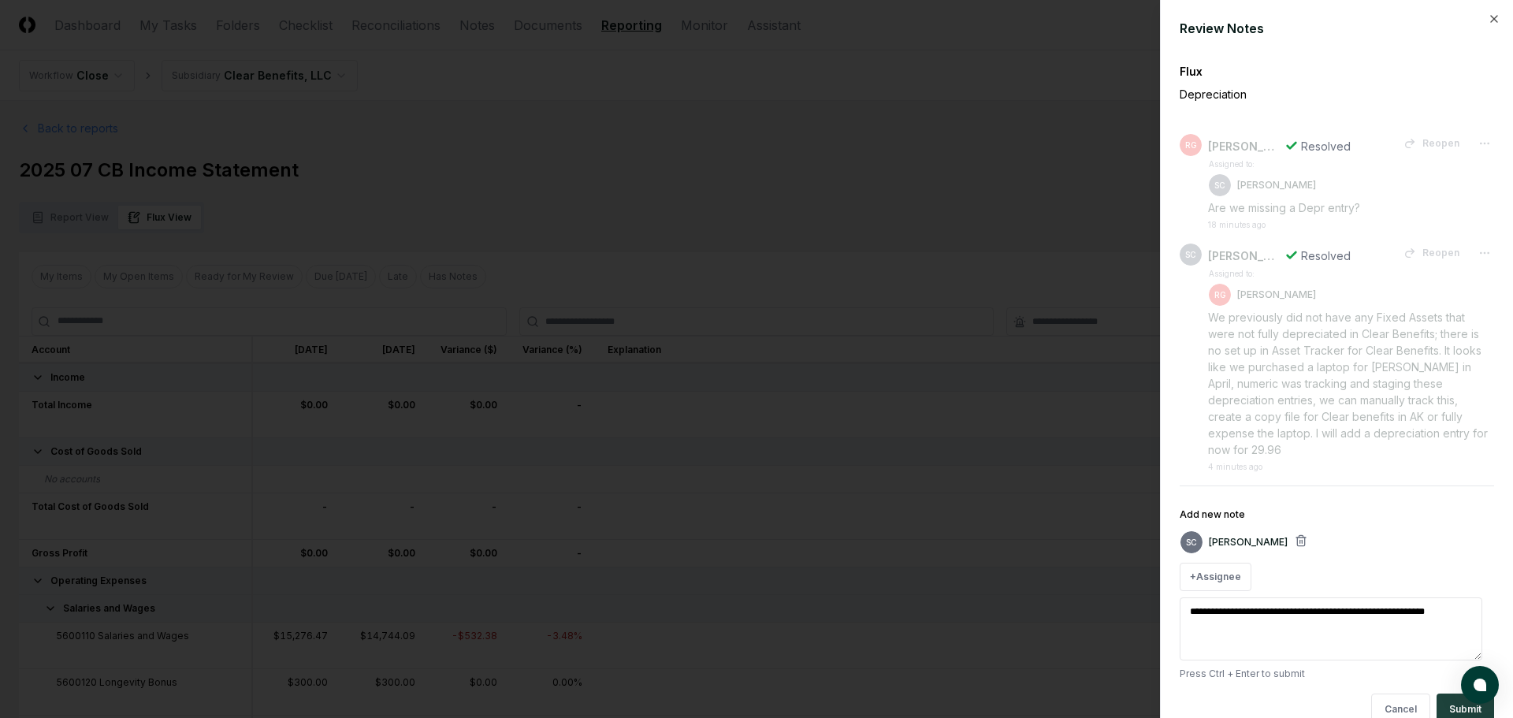
scroll to position [26, 0]
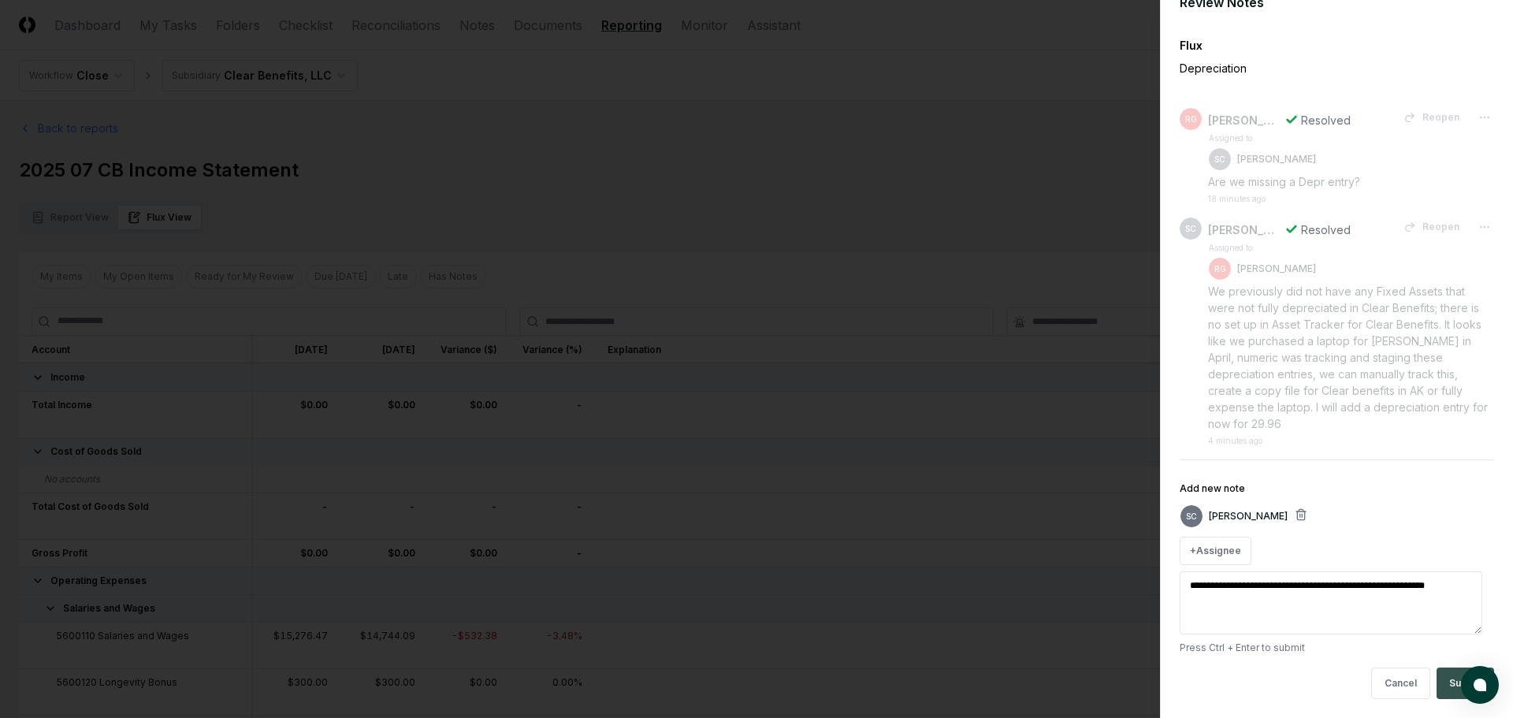
type textarea "**********"
click at [1441, 688] on button "Submit" at bounding box center [1466, 683] width 58 height 32
type textarea "*"
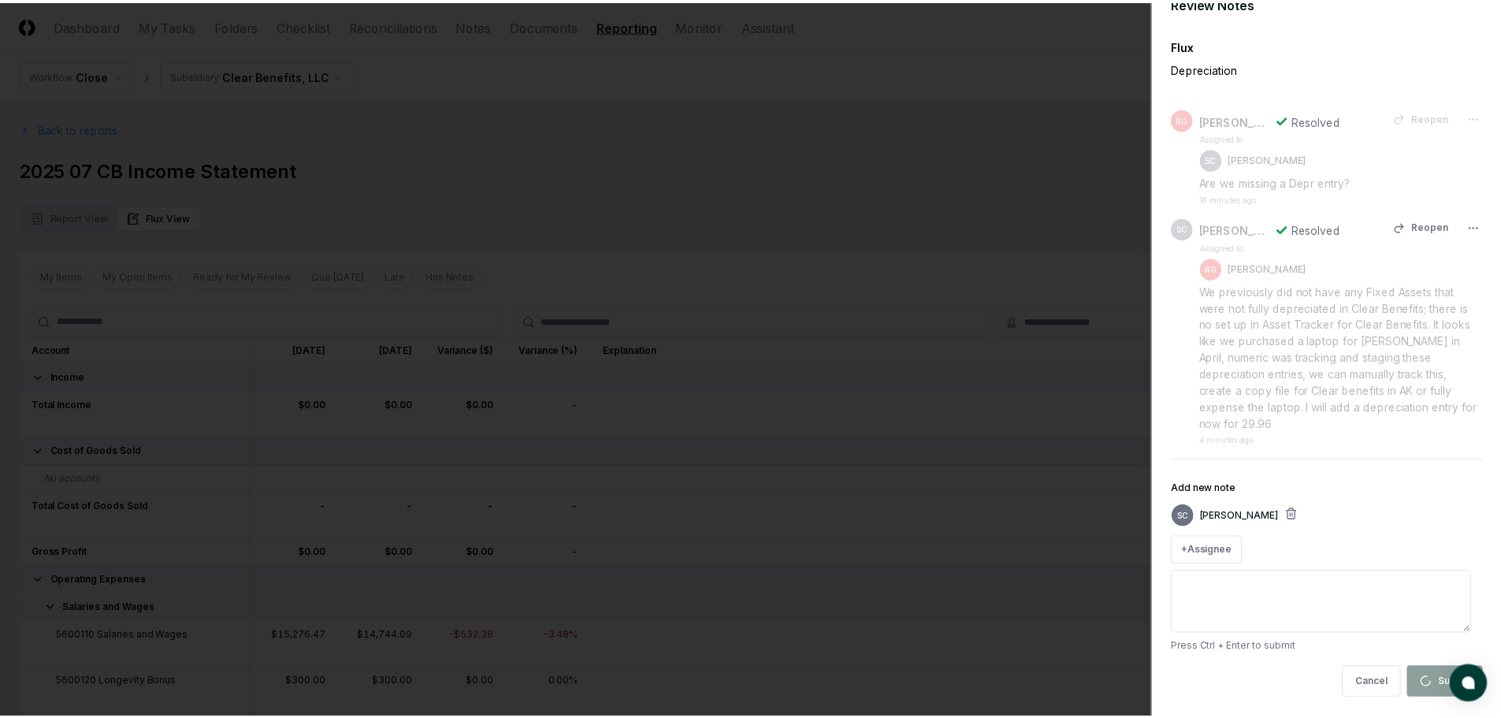
scroll to position [0, 0]
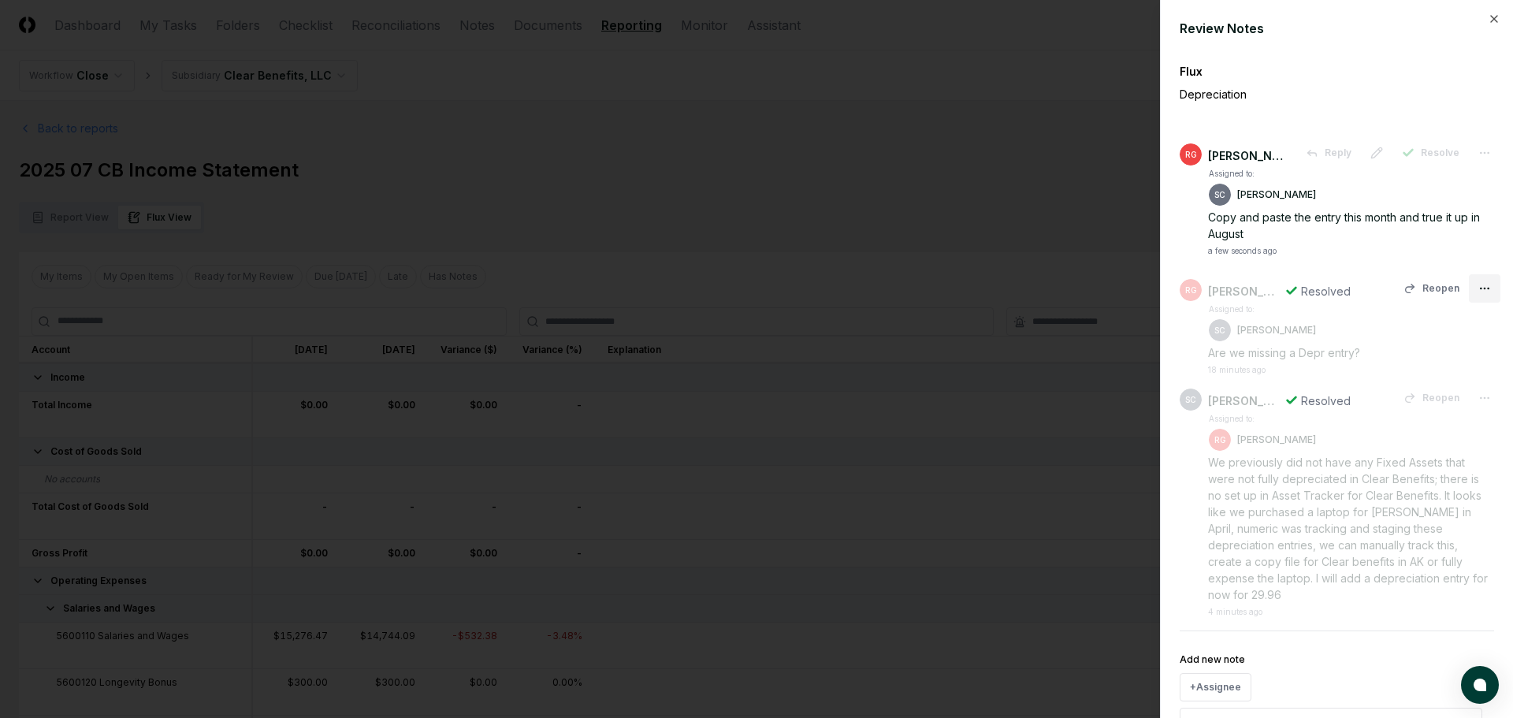
click at [1438, 353] on span "Close" at bounding box center [1431, 352] width 28 height 14
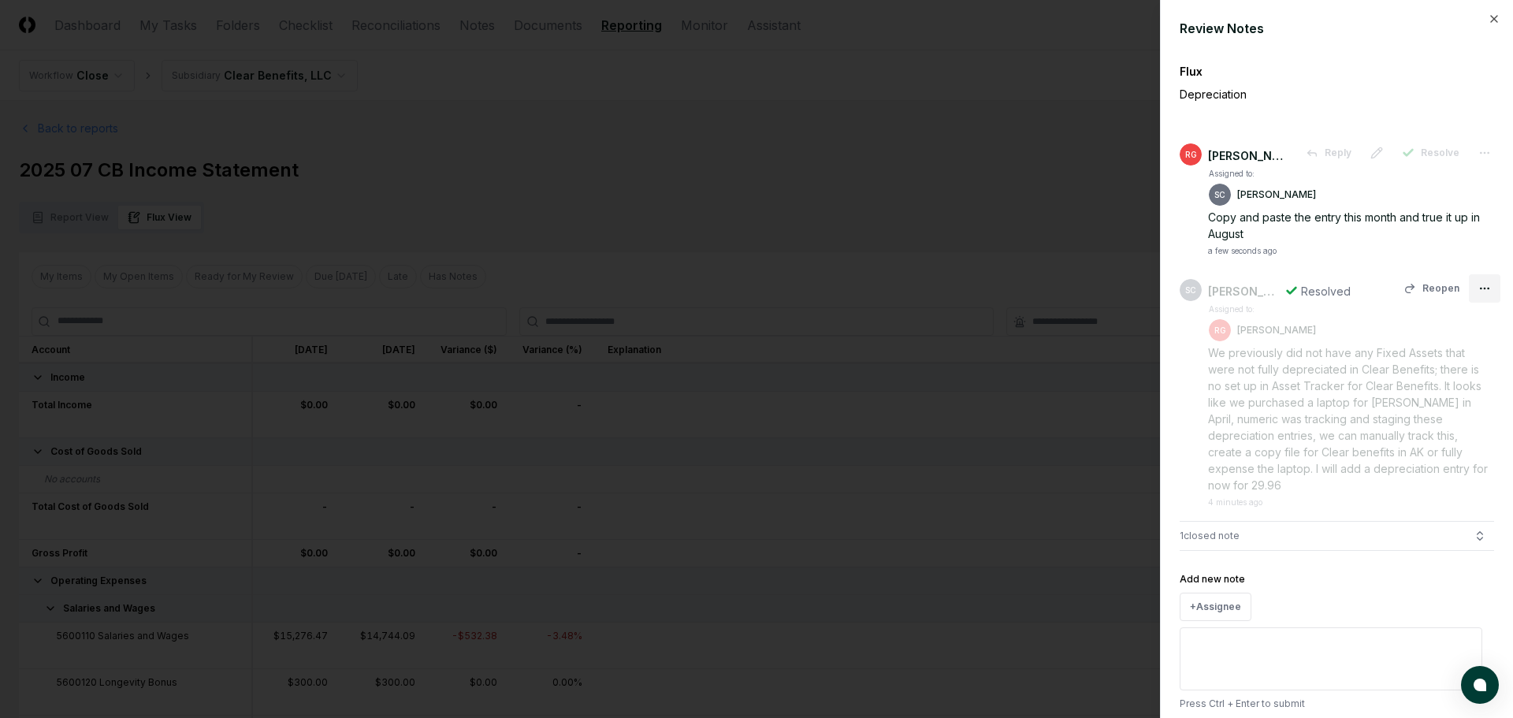
click at [1443, 356] on div "Close" at bounding box center [1438, 352] width 93 height 24
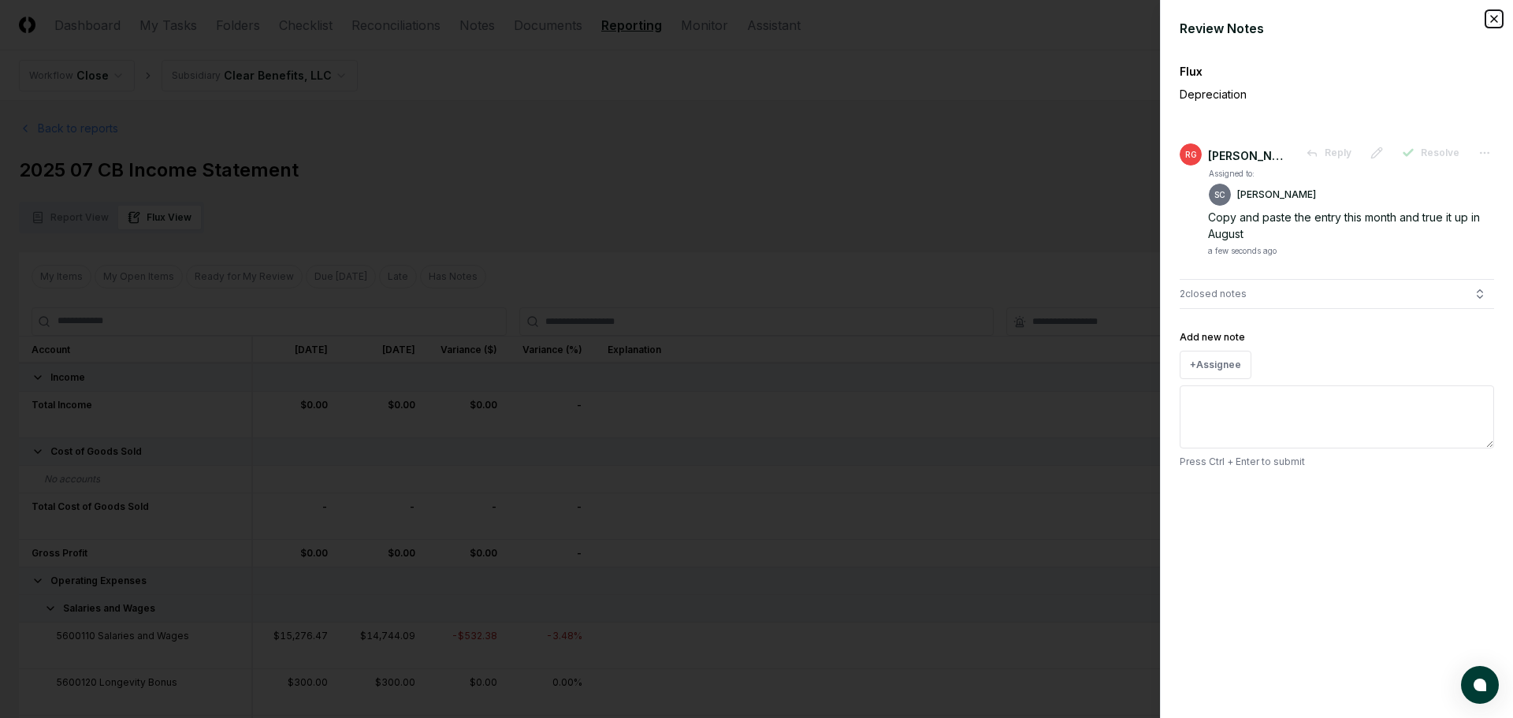
click at [1494, 18] on icon "button" at bounding box center [1494, 19] width 13 height 13
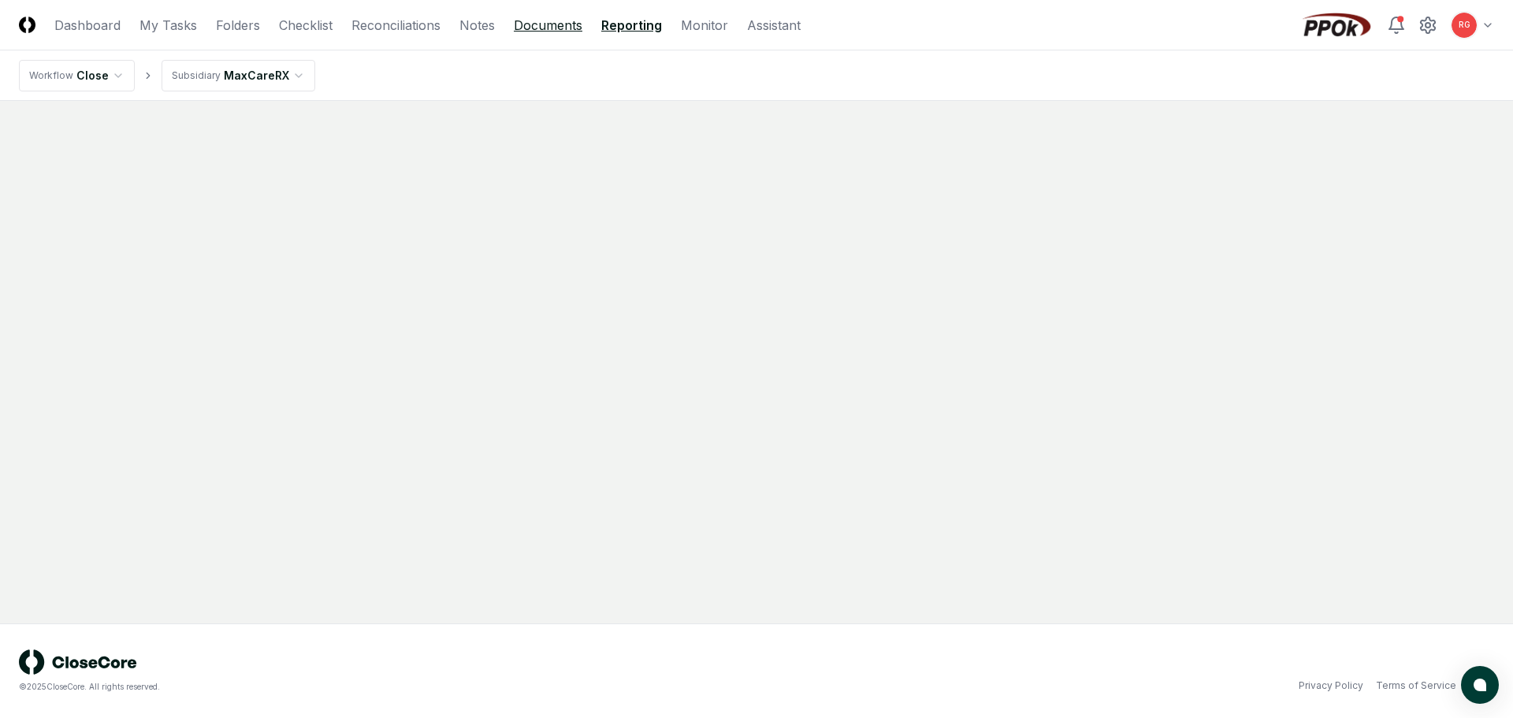
drag, startPoint x: 547, startPoint y: 29, endPoint x: 561, endPoint y: 24, distance: 15.0
click at [547, 29] on link "Documents" at bounding box center [548, 25] width 69 height 19
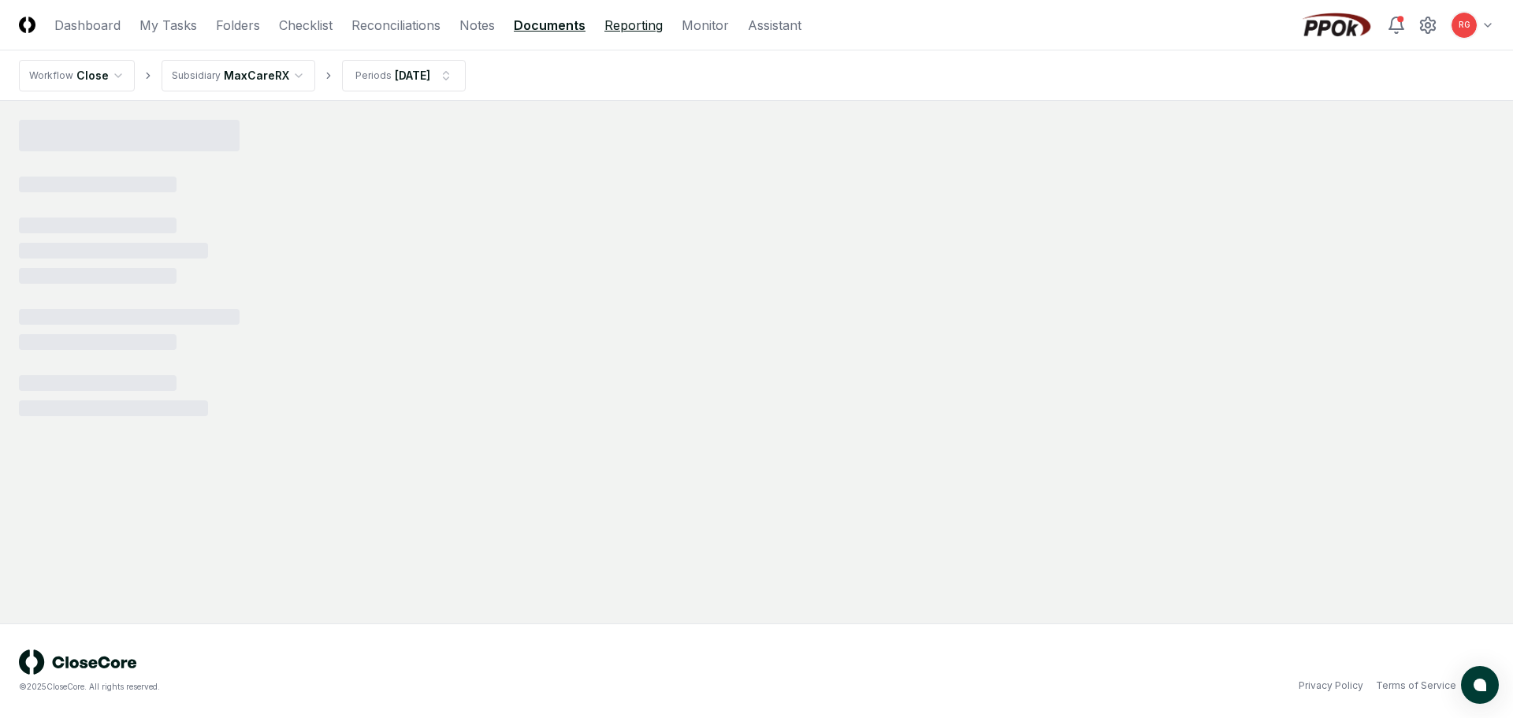
click at [631, 28] on link "Reporting" at bounding box center [633, 25] width 58 height 19
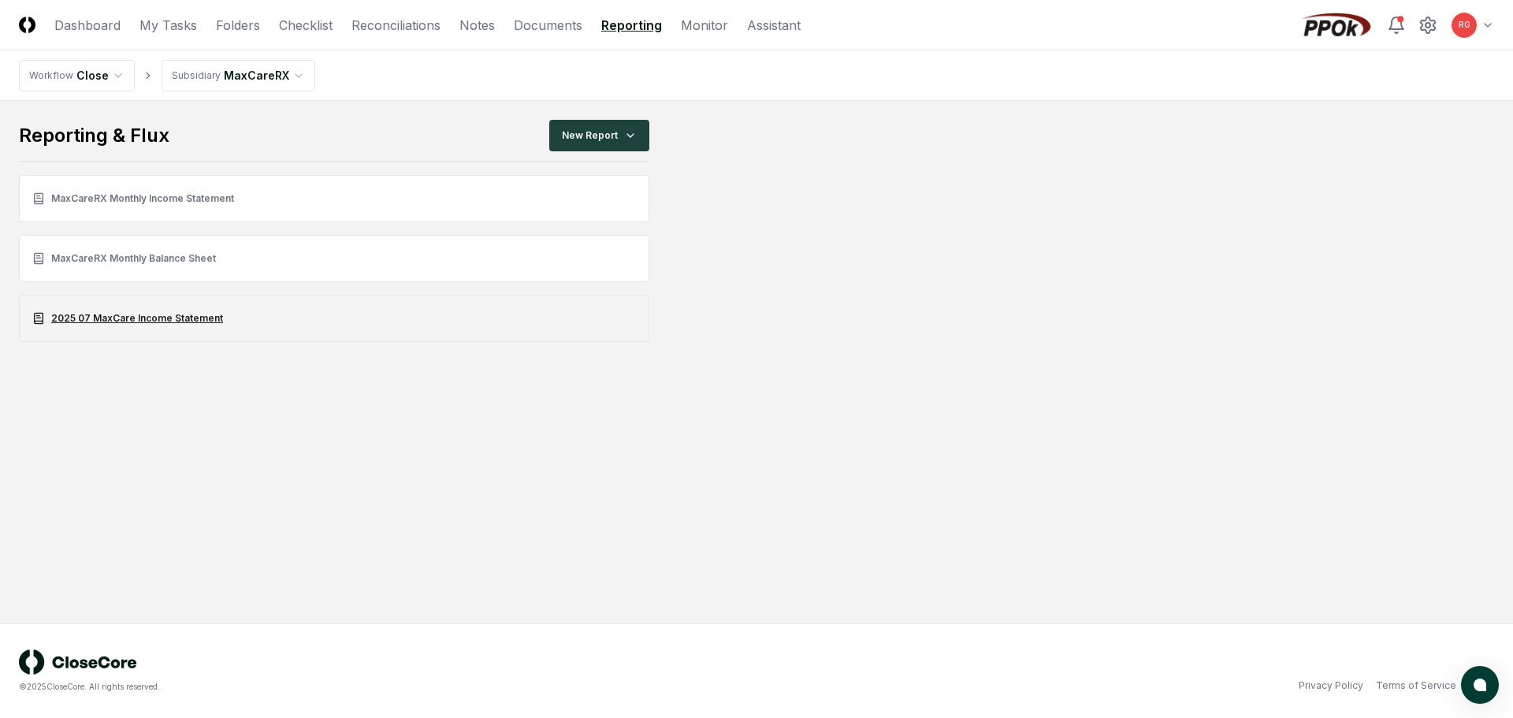
click at [117, 320] on link "2025 07 MaxCare Income Statement" at bounding box center [334, 318] width 630 height 47
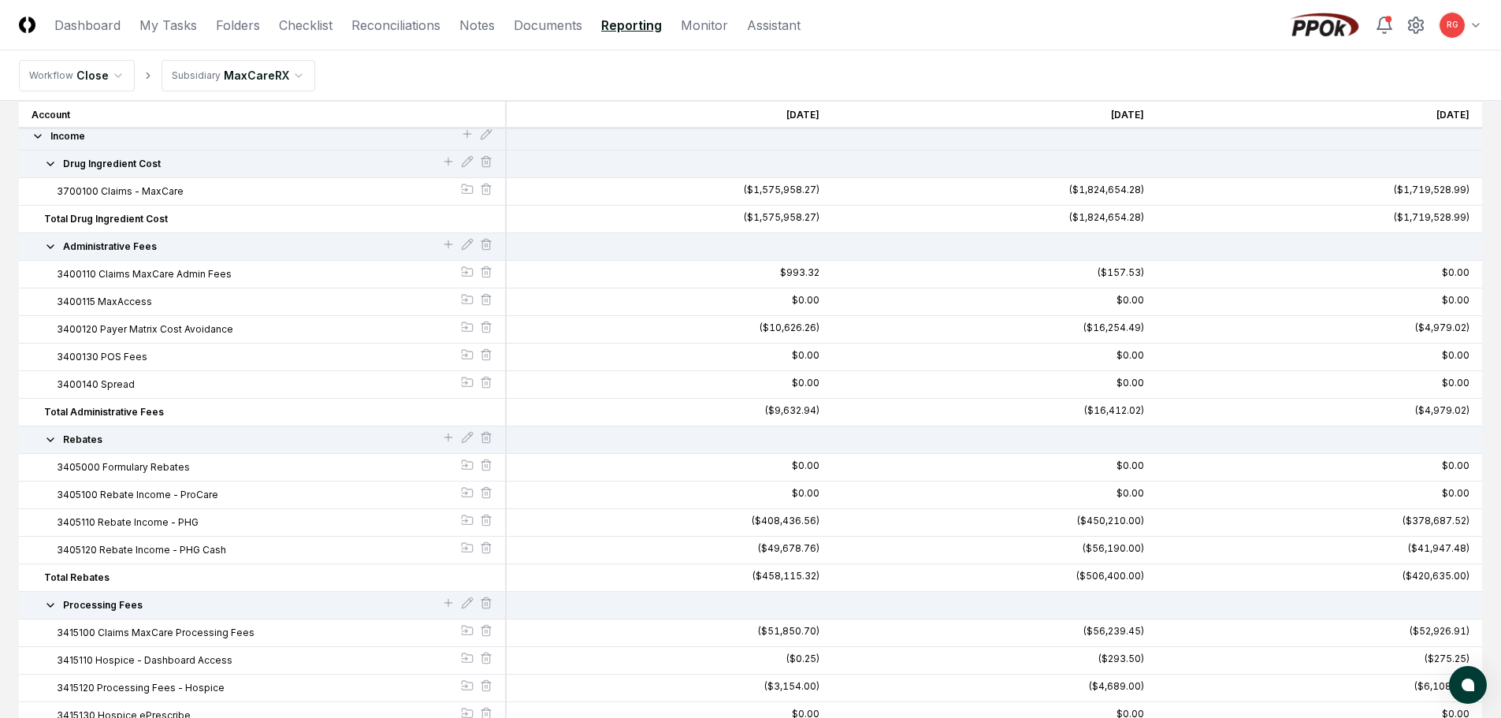
scroll to position [79, 0]
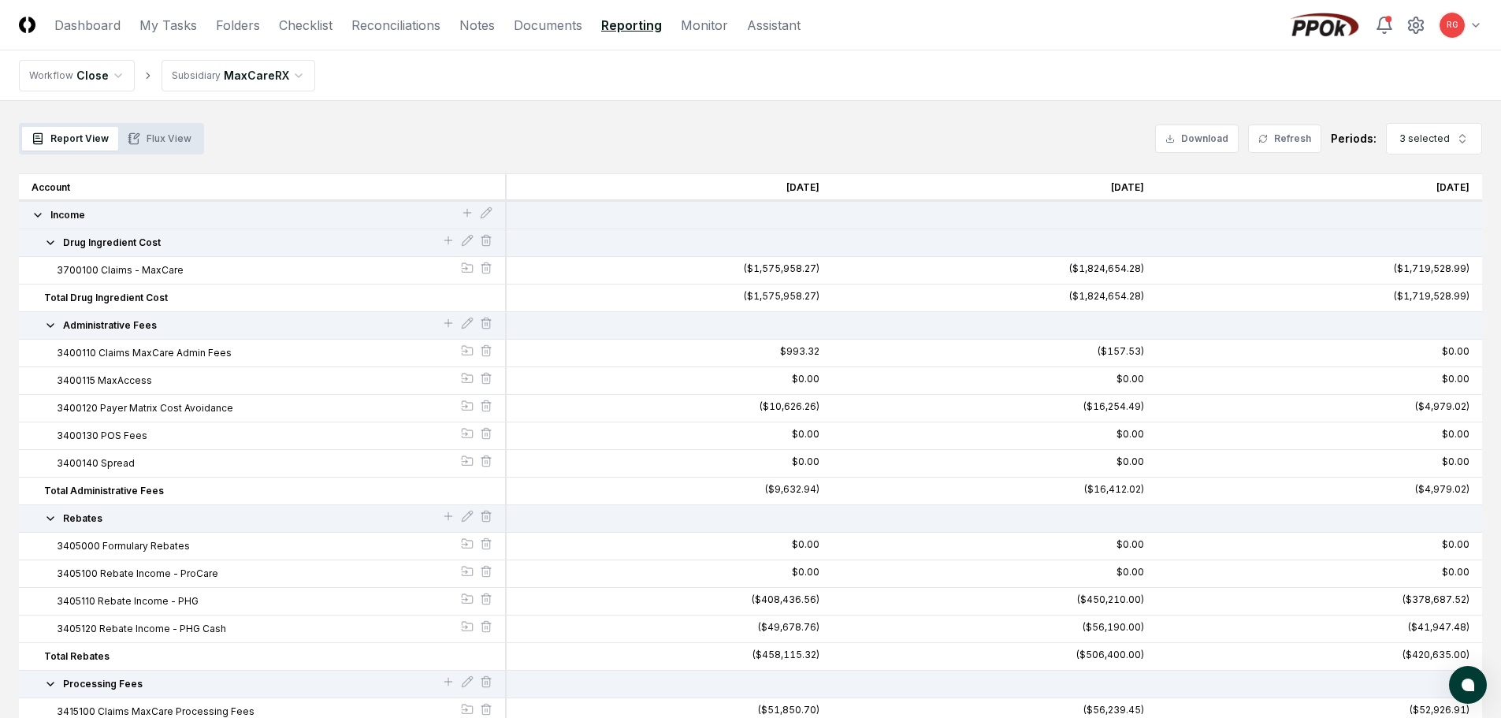
click at [50, 329] on icon "button" at bounding box center [50, 325] width 13 height 13
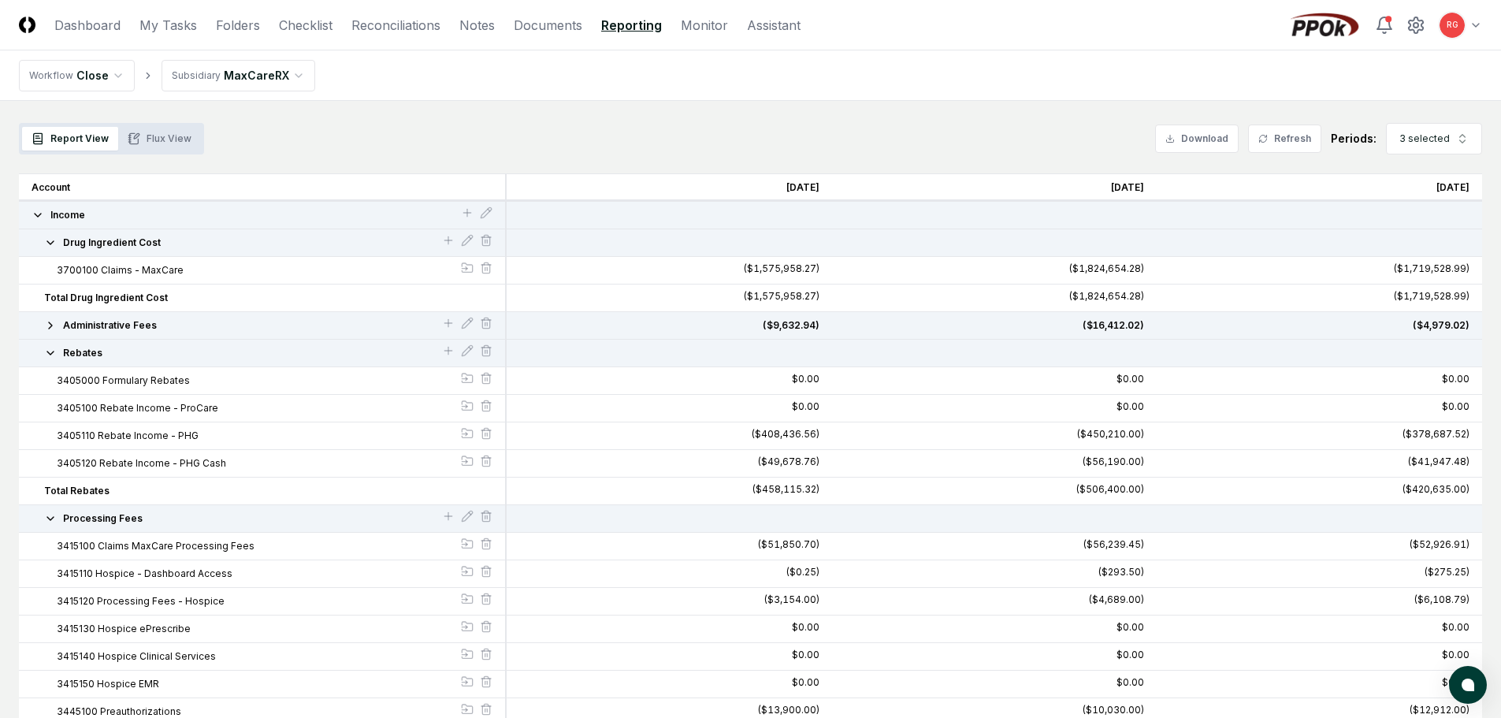
click at [55, 354] on icon "button" at bounding box center [50, 353] width 13 height 13
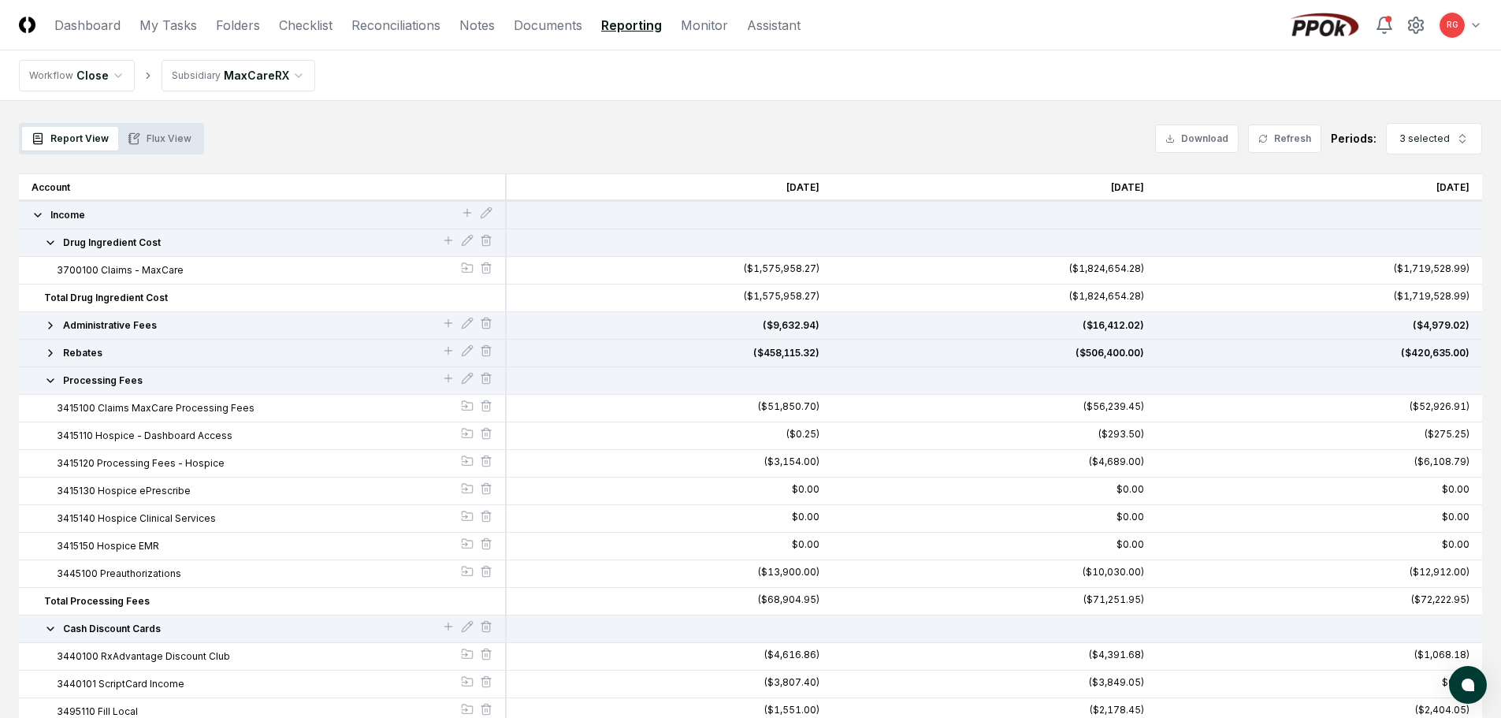
click at [50, 381] on icon "button" at bounding box center [50, 380] width 6 height 3
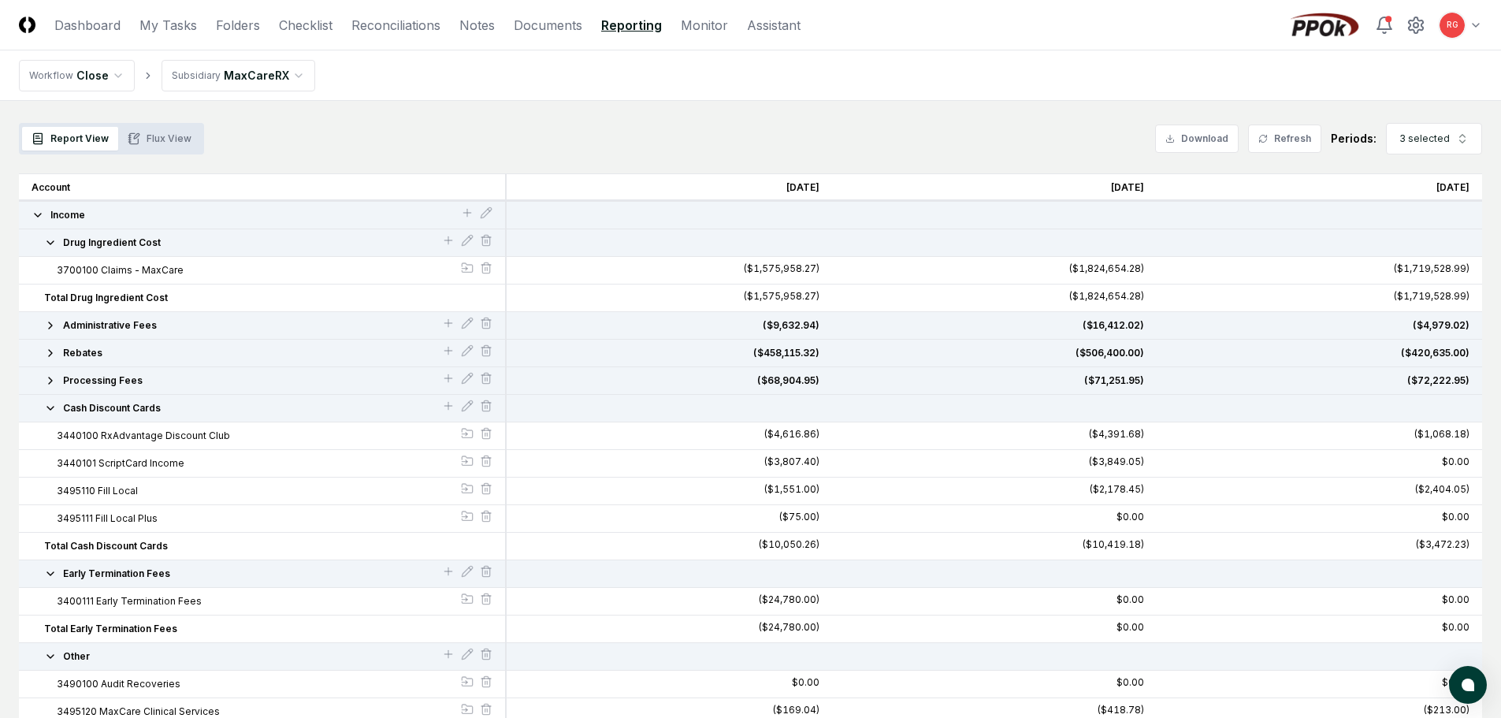
click at [47, 241] on icon "button" at bounding box center [50, 242] width 6 height 3
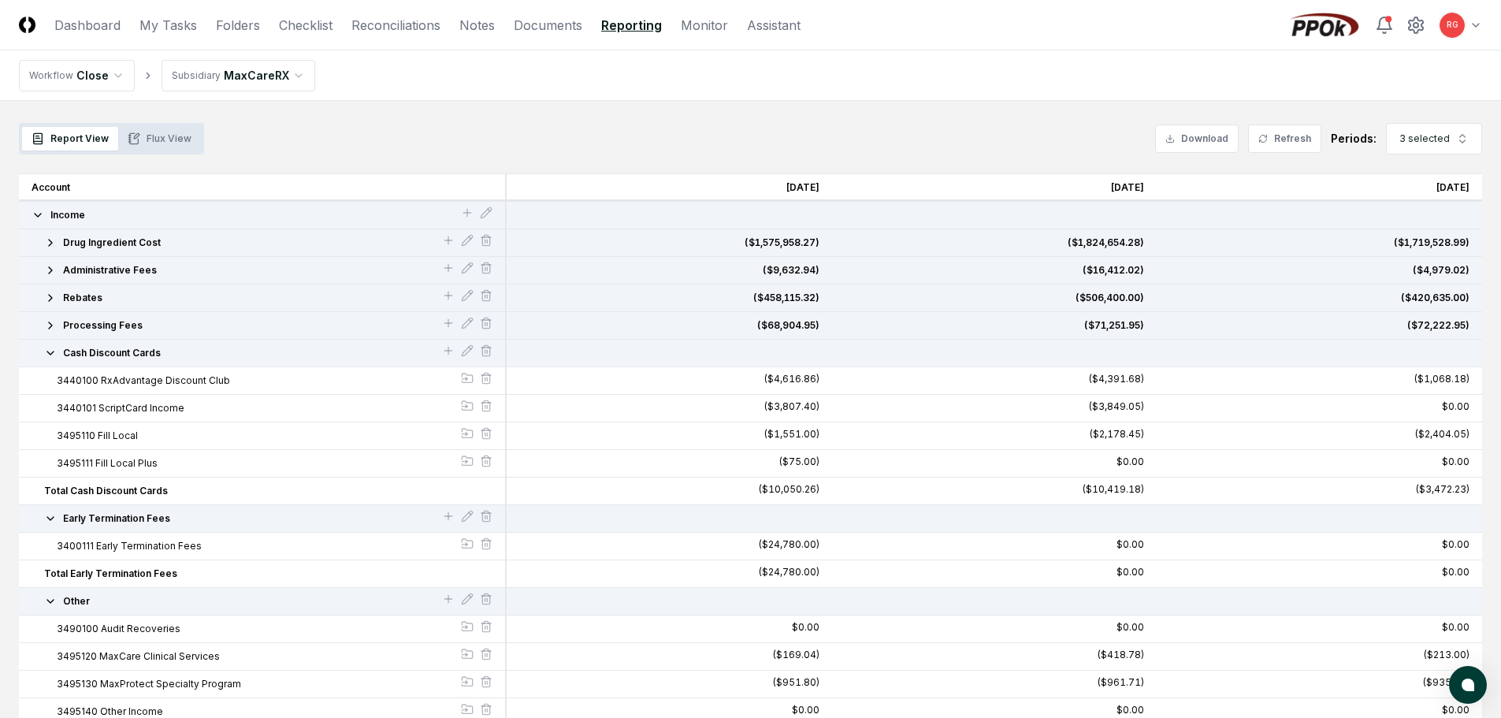
click at [49, 356] on icon "button" at bounding box center [50, 353] width 13 height 13
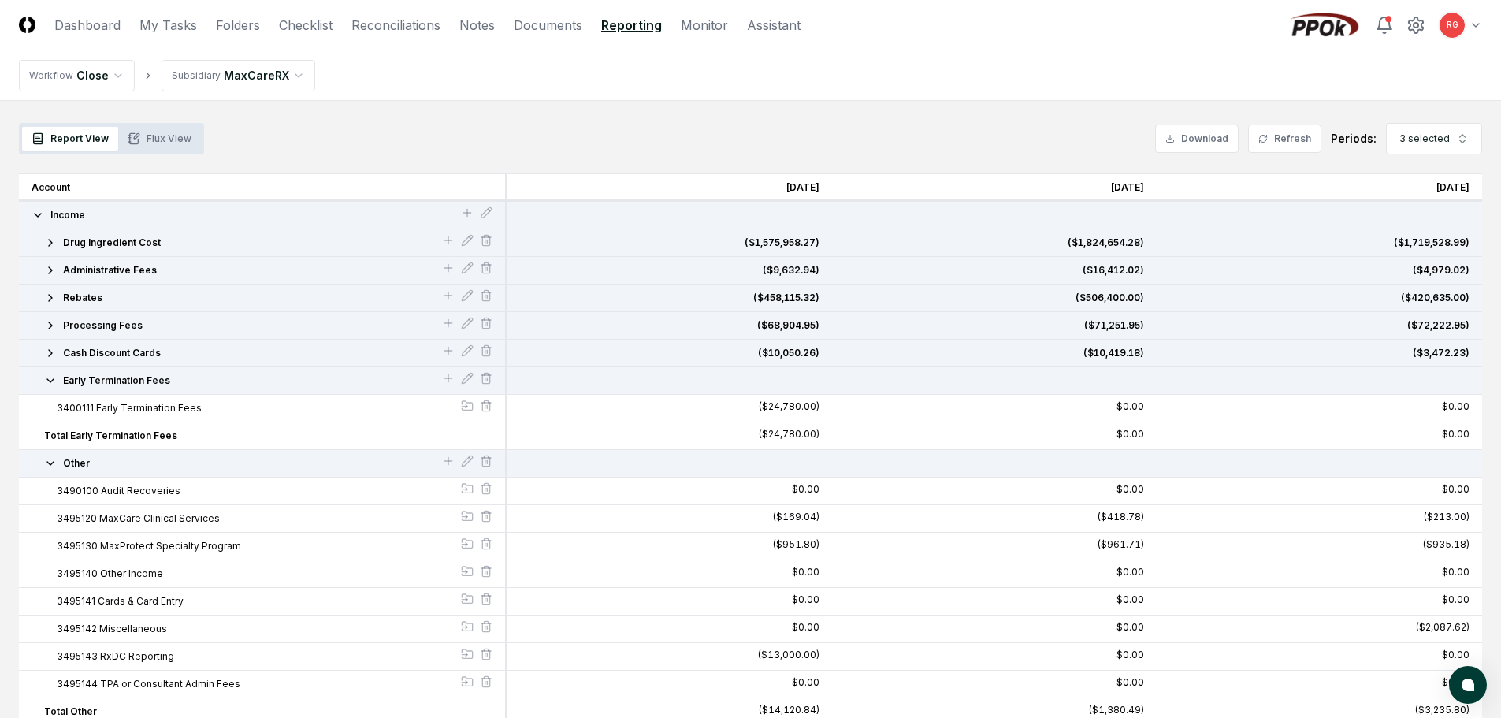
click at [52, 376] on icon "button" at bounding box center [50, 380] width 13 height 13
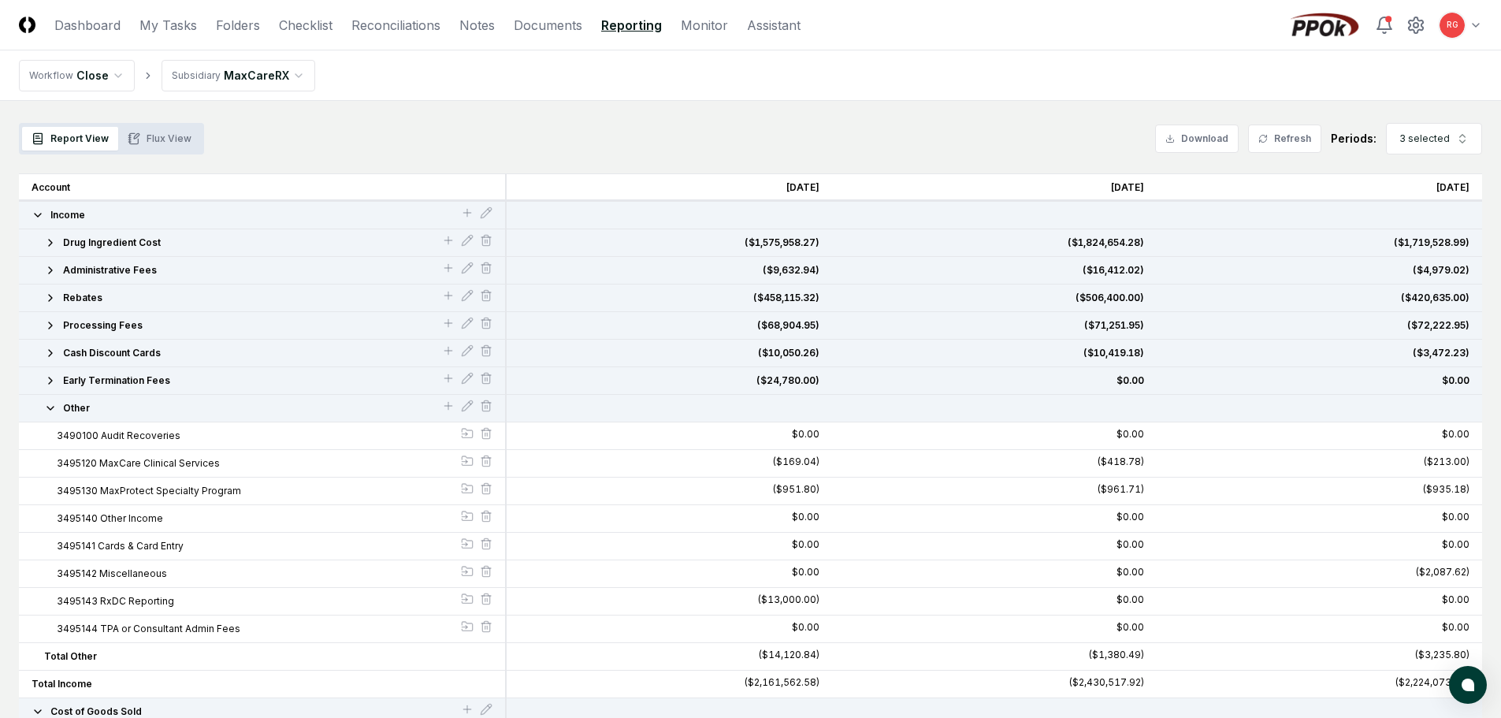
click at [50, 409] on icon "button" at bounding box center [50, 408] width 6 height 3
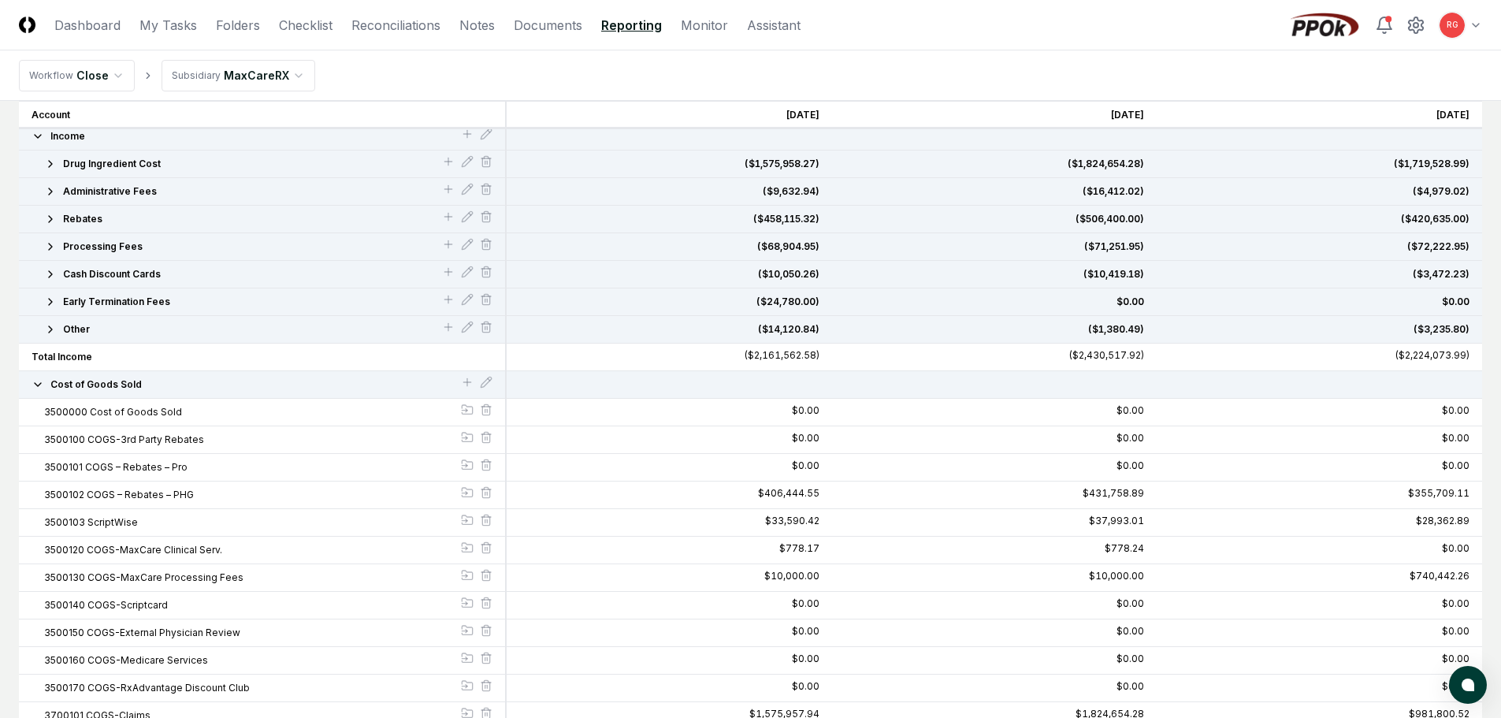
scroll to position [236, 0]
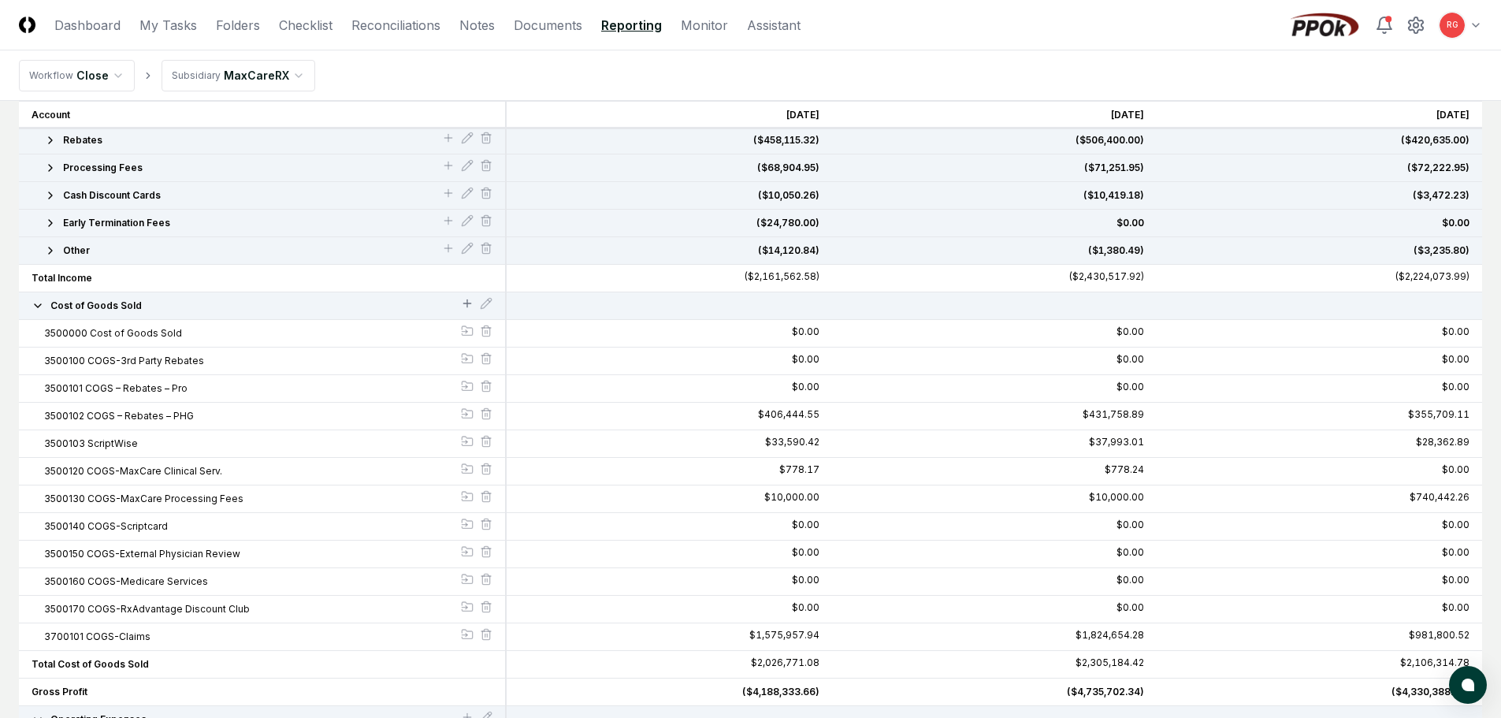
click at [464, 303] on icon at bounding box center [466, 303] width 7 height 0
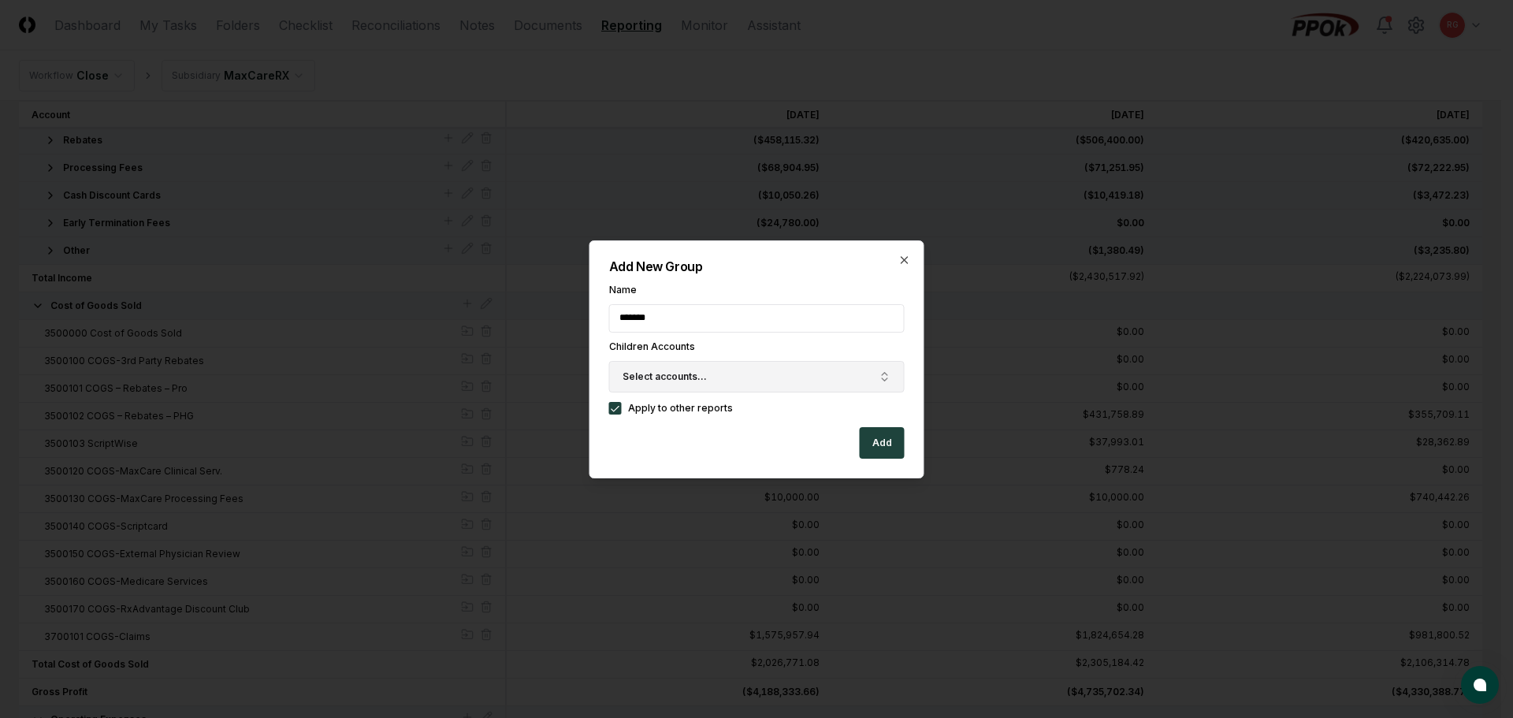
type input "**********"
click at [734, 375] on button "Select accounts..." at bounding box center [757, 377] width 296 height 32
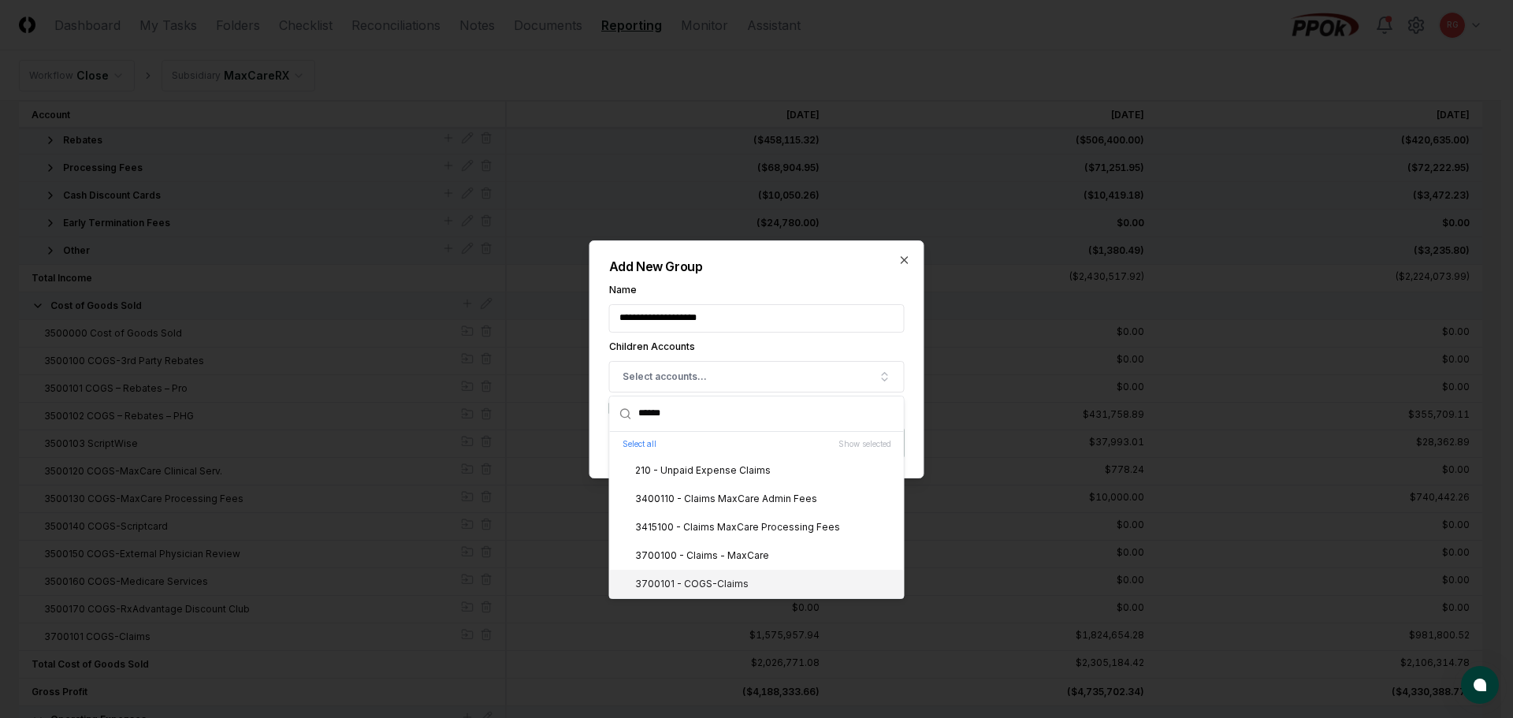
type input "******"
click at [661, 575] on div "3700101 - COGS-Claims" at bounding box center [757, 584] width 294 height 28
click at [788, 285] on label "Name" at bounding box center [757, 289] width 296 height 9
click at [788, 304] on input "**********" at bounding box center [757, 318] width 296 height 28
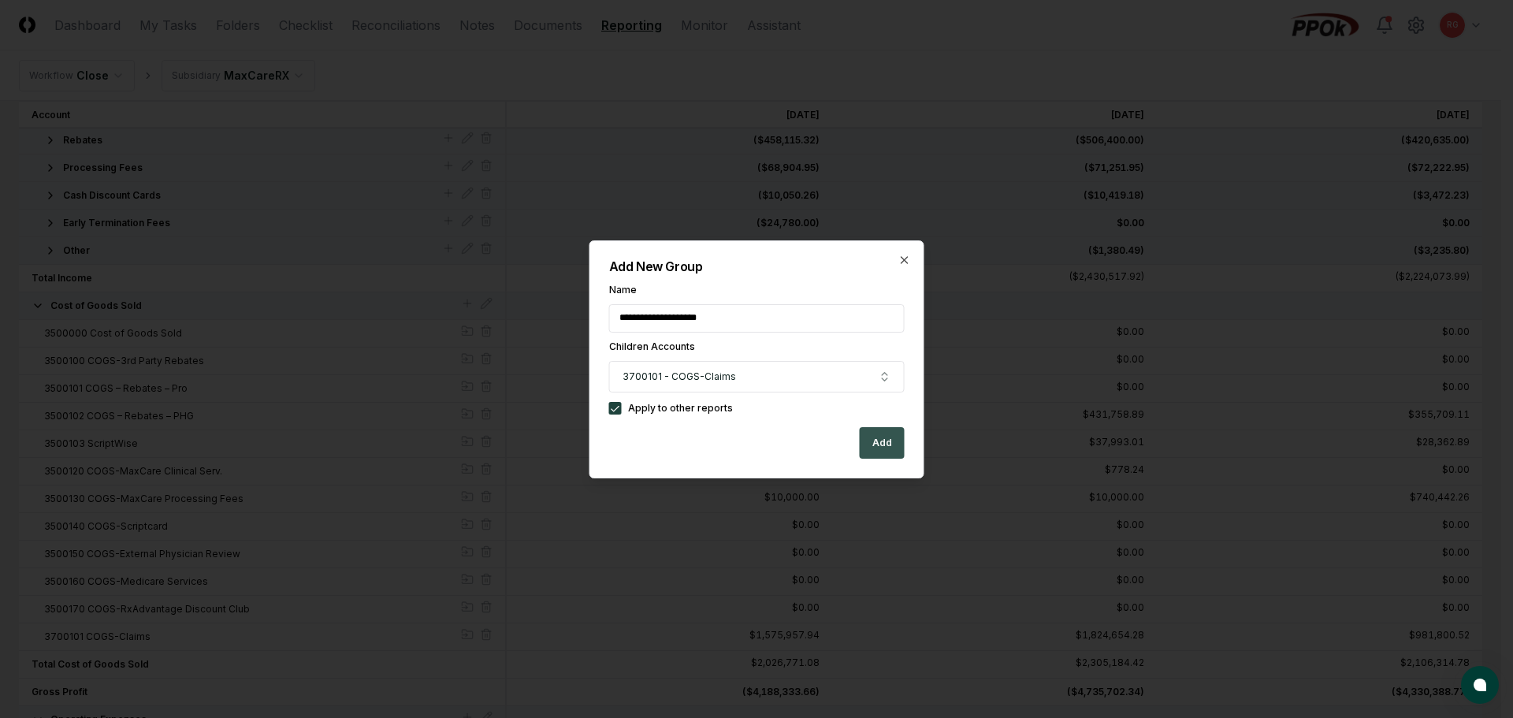
click at [879, 444] on button "Add" at bounding box center [882, 443] width 45 height 32
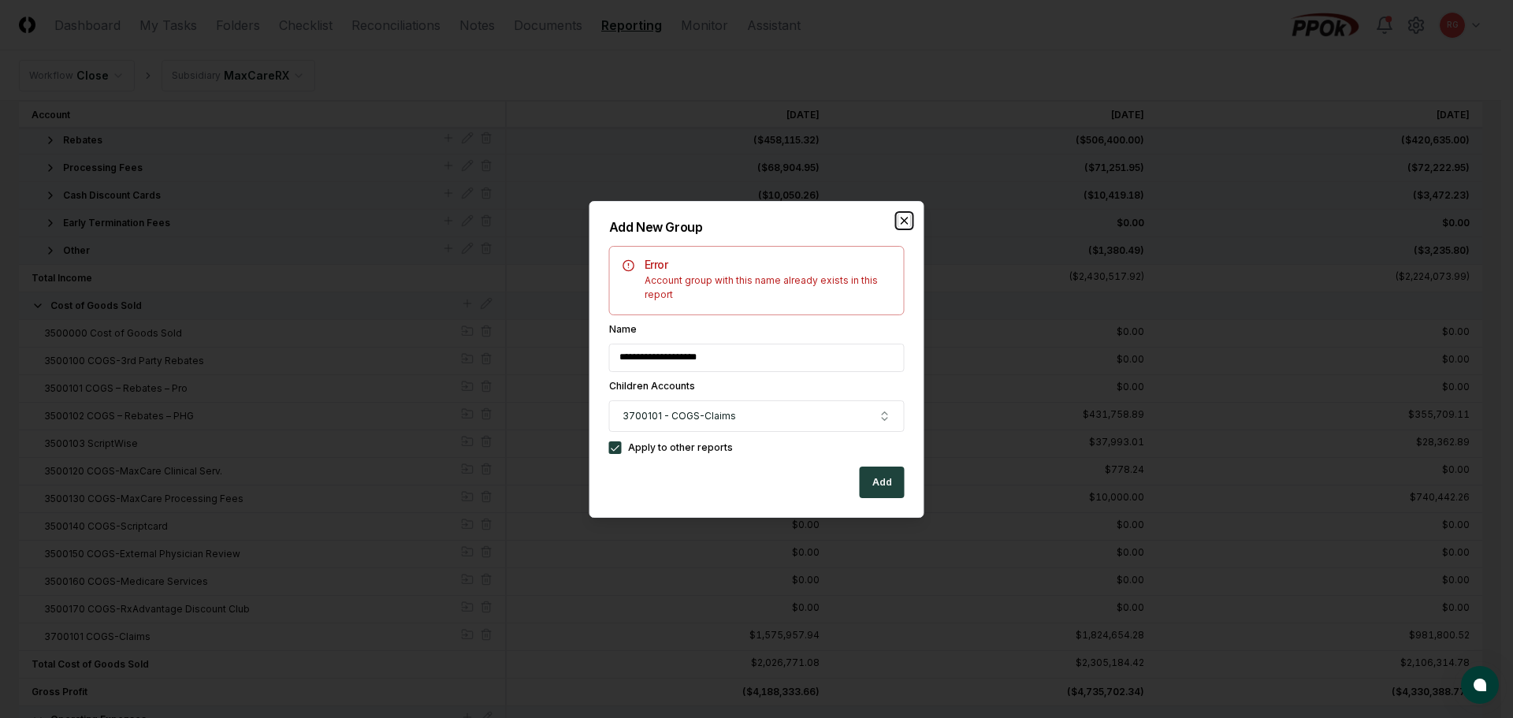
click at [909, 226] on icon "button" at bounding box center [904, 220] width 13 height 13
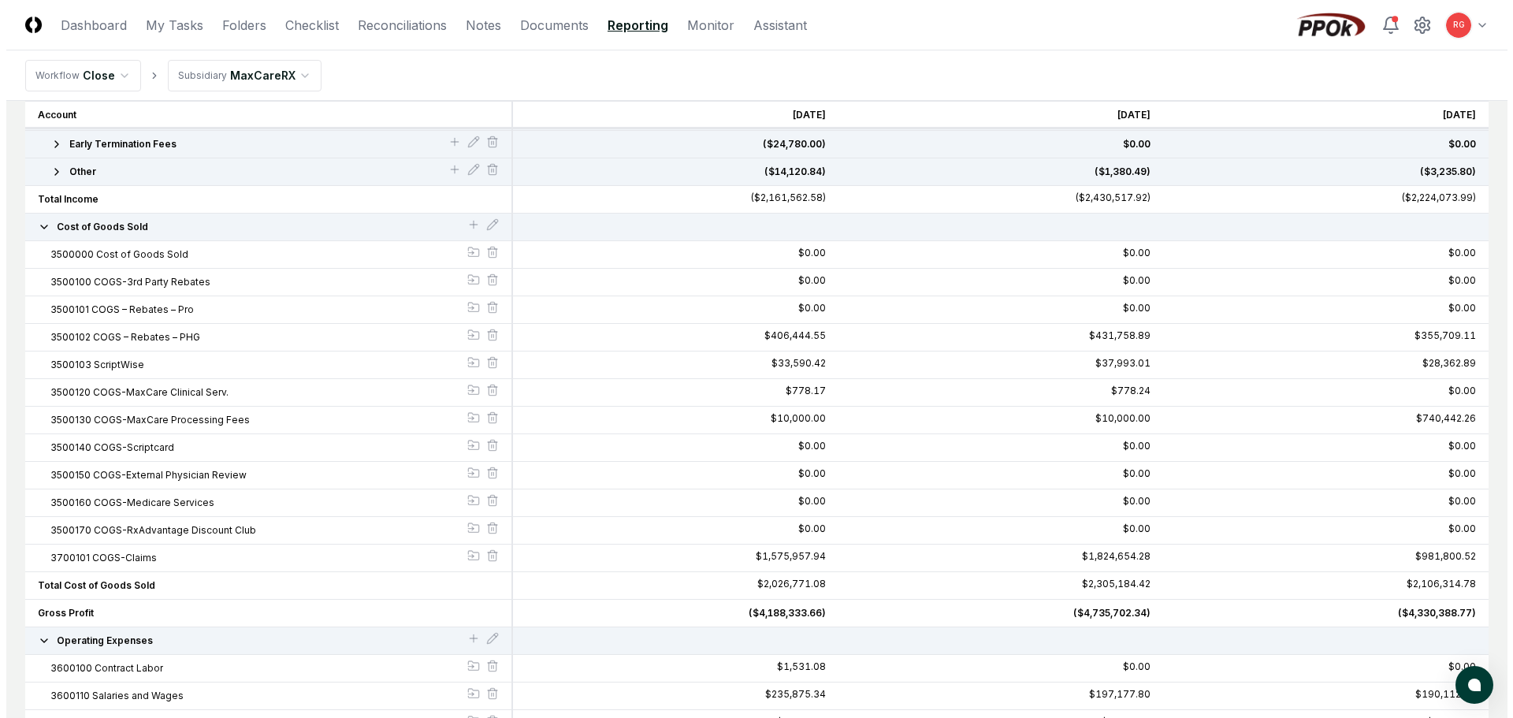
scroll to position [158, 0]
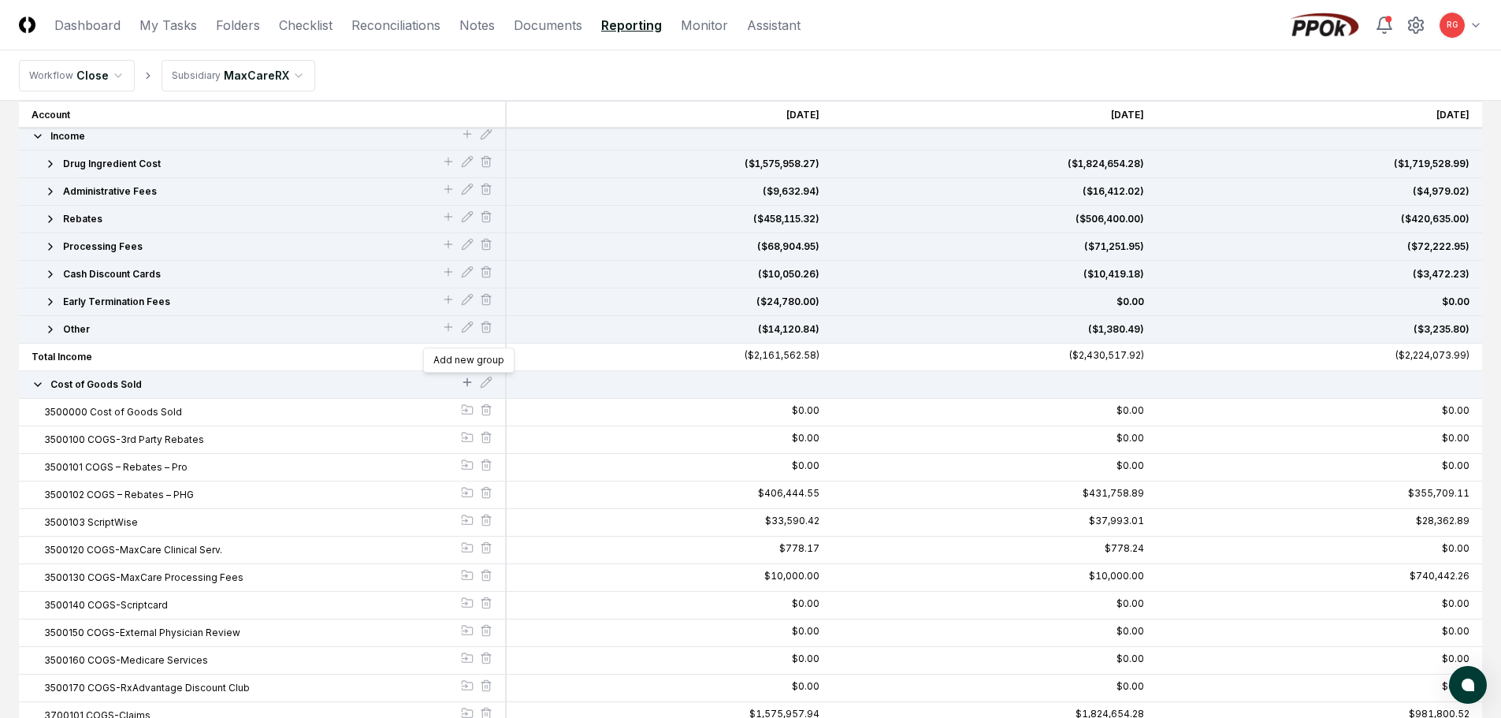
click at [462, 381] on icon at bounding box center [467, 382] width 13 height 13
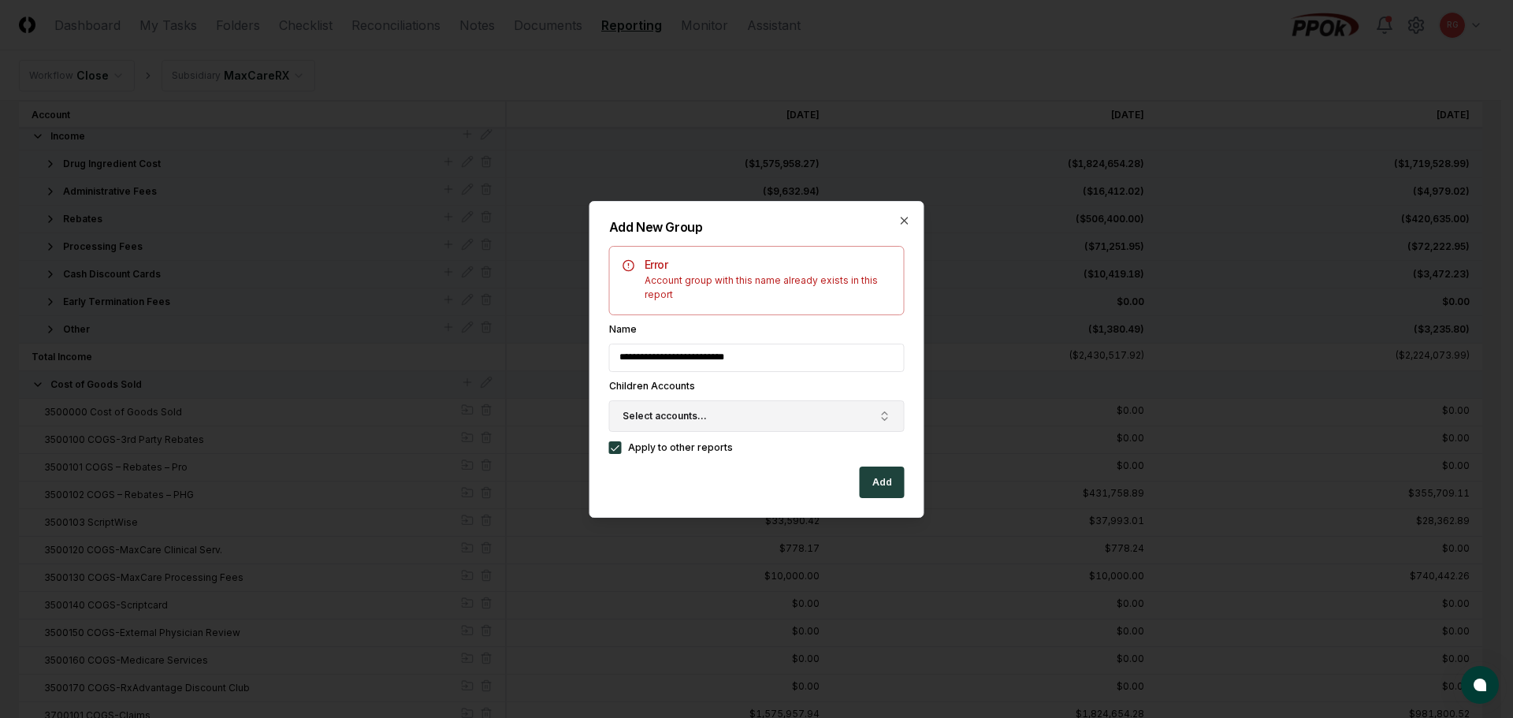
type input "**********"
click at [660, 418] on span "Select accounts..." at bounding box center [665, 416] width 84 height 14
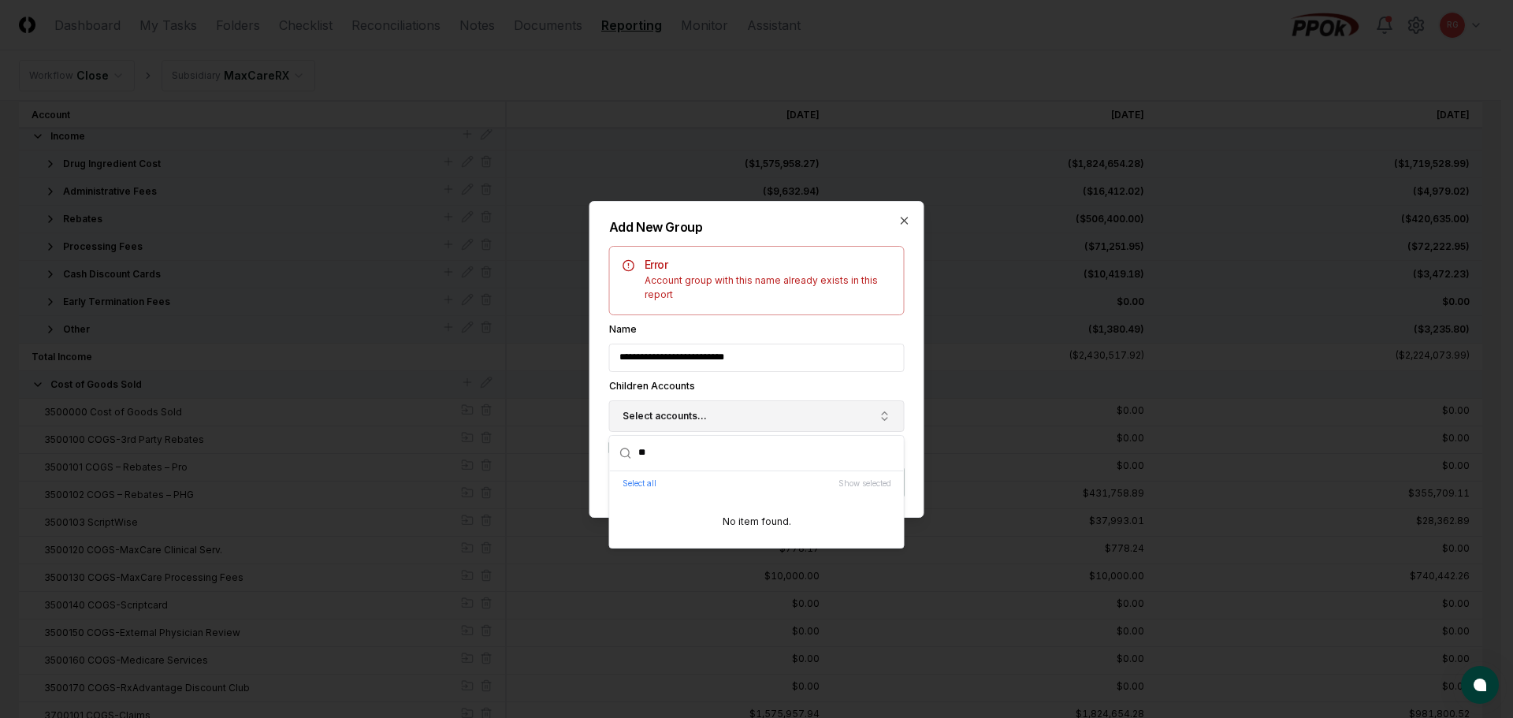
type input "*"
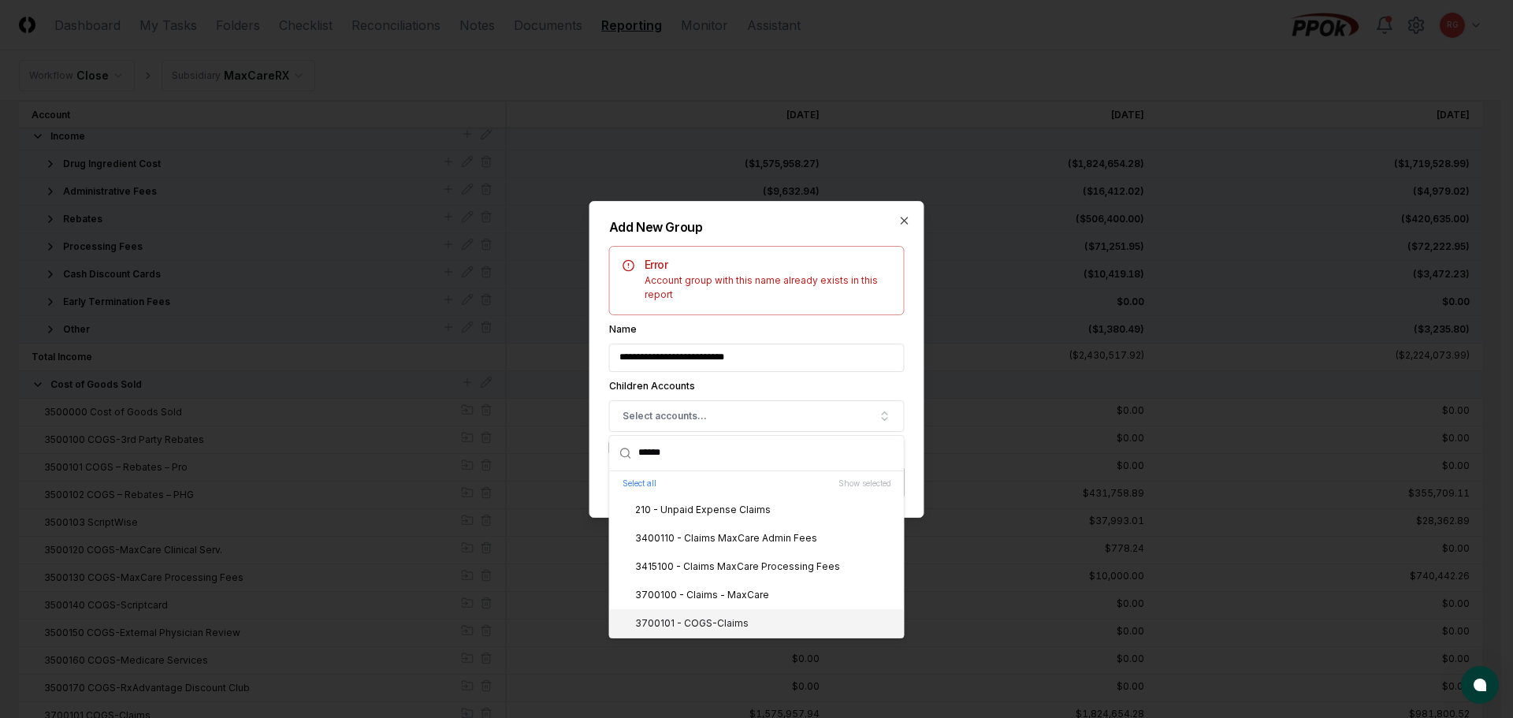
type input "******"
click at [727, 623] on div "3700101 - COGS-Claims" at bounding box center [682, 623] width 132 height 14
click at [798, 337] on div "**********" at bounding box center [757, 350] width 296 height 208
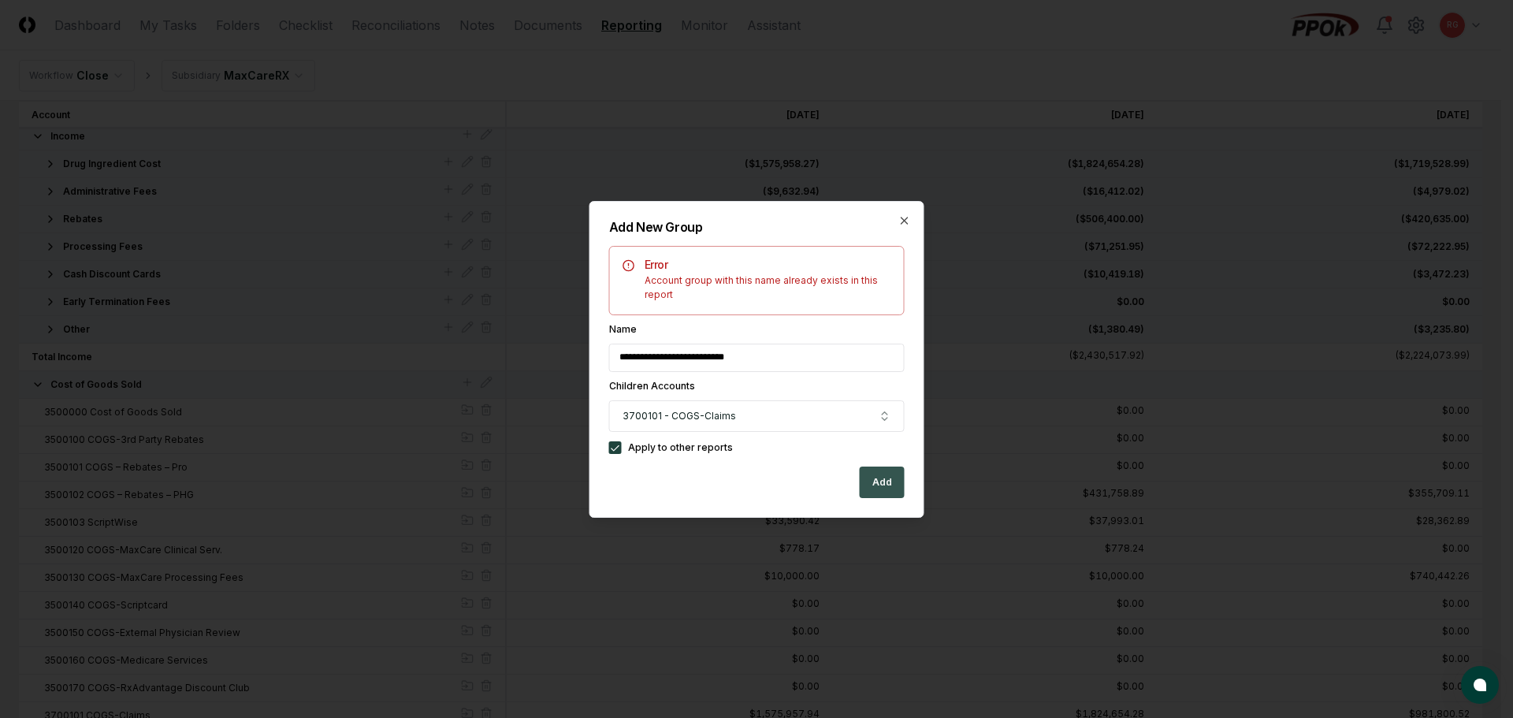
click at [877, 478] on button "Add" at bounding box center [882, 483] width 45 height 32
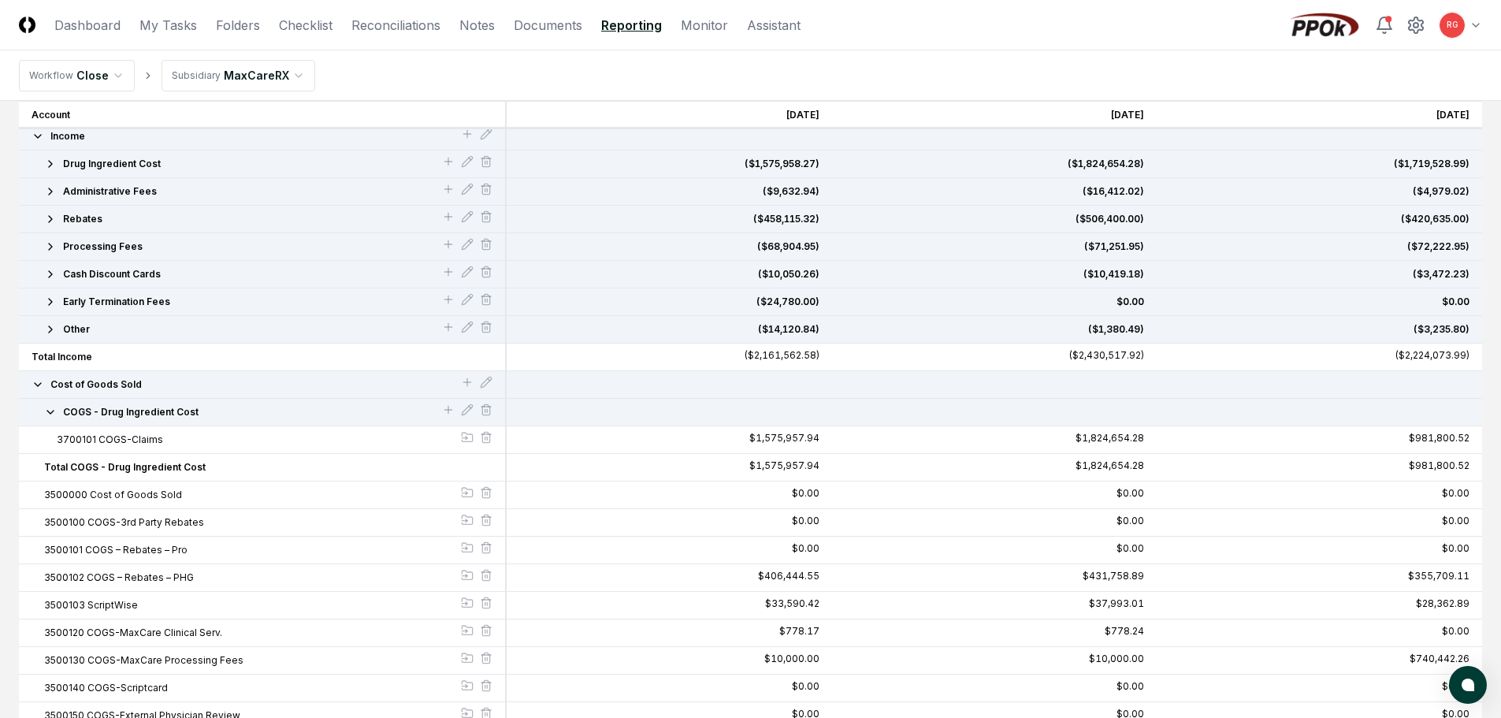
click at [57, 414] on button "COGS - Drug Ingredient Cost" at bounding box center [243, 412] width 398 height 14
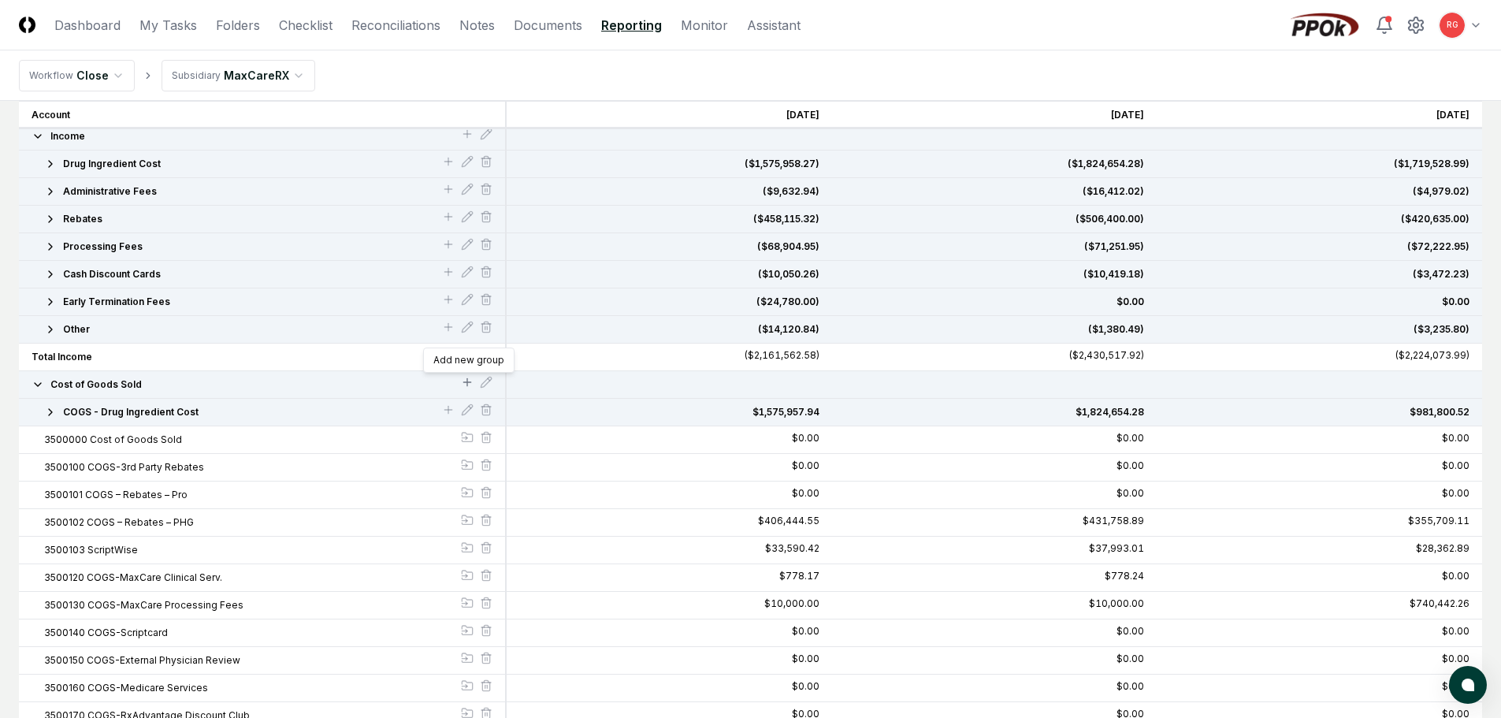
click at [469, 381] on icon at bounding box center [467, 382] width 13 height 13
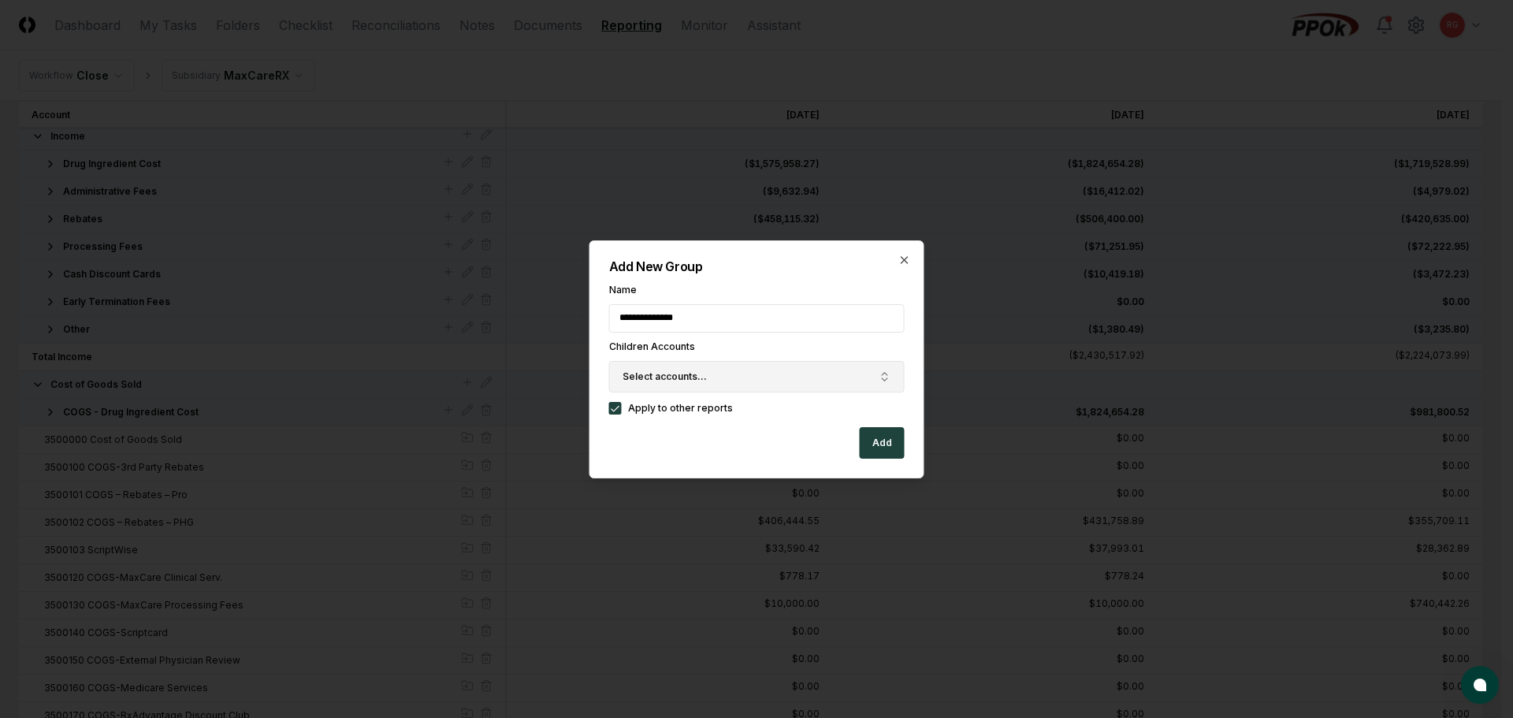
type input "**********"
click at [640, 380] on span "Select accounts..." at bounding box center [665, 377] width 84 height 14
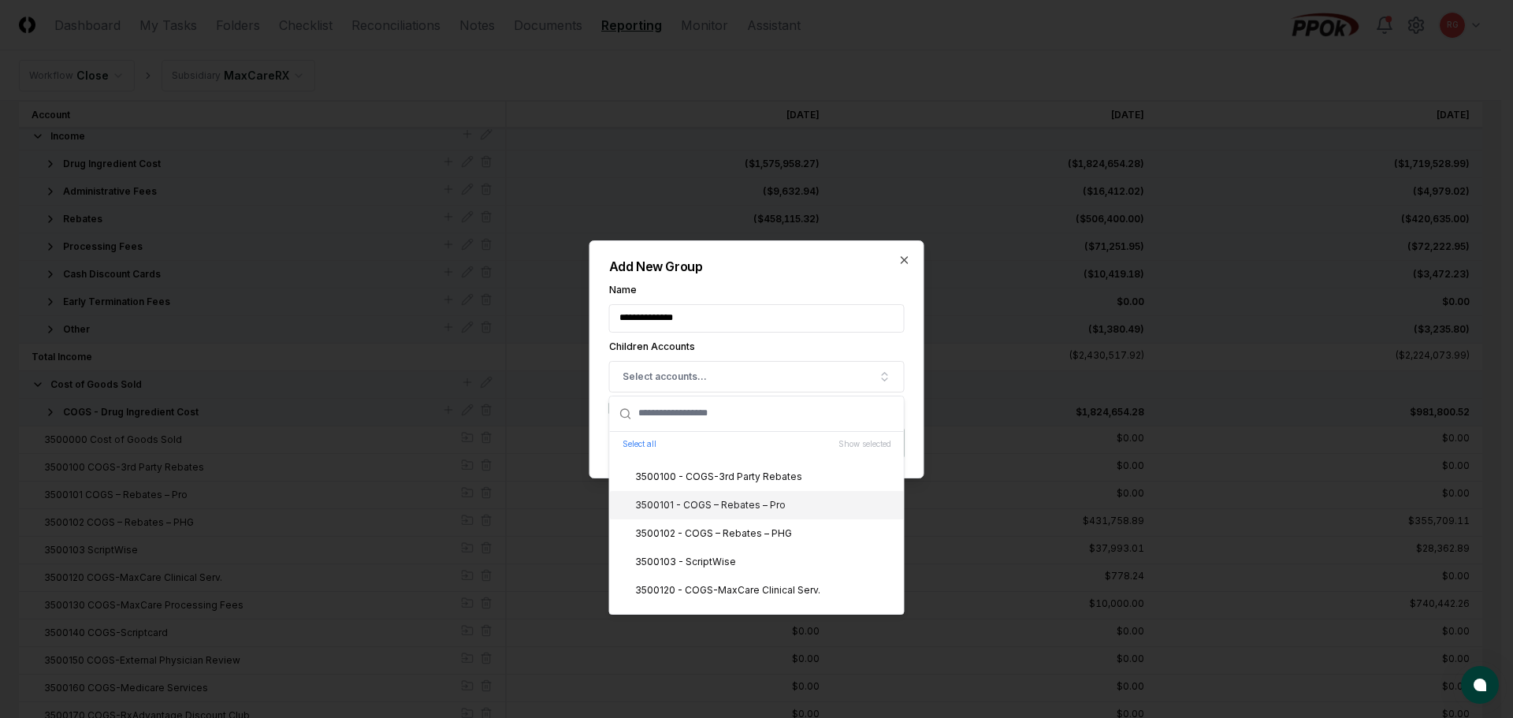
scroll to position [2837, 0]
click at [717, 534] on div "3500000 - Cost of Goods Sold" at bounding box center [698, 527] width 164 height 14
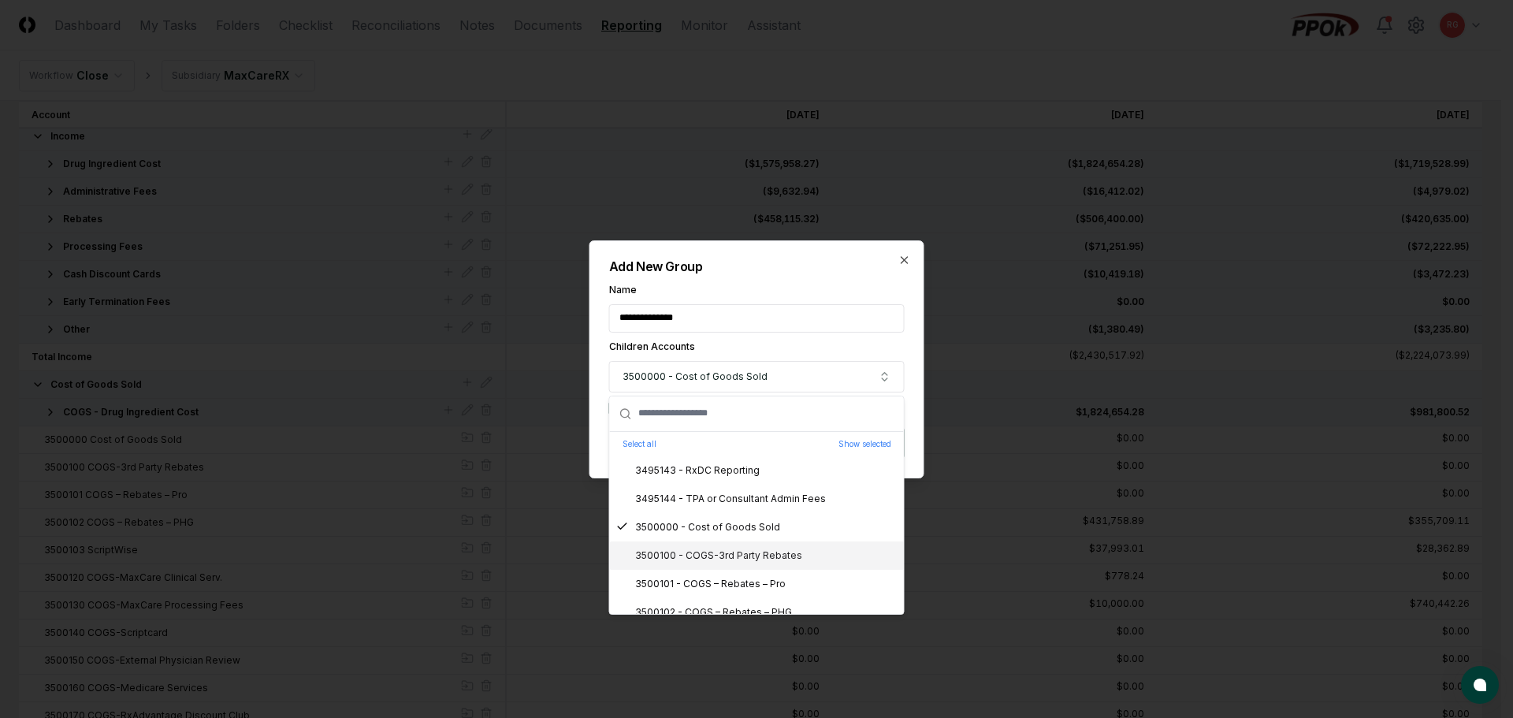
click at [717, 559] on div "3500100 - COGS-3rd Party Rebates" at bounding box center [709, 555] width 186 height 14
click at [716, 586] on div "3500101 - COGS – Rebates – Pro" at bounding box center [700, 584] width 169 height 14
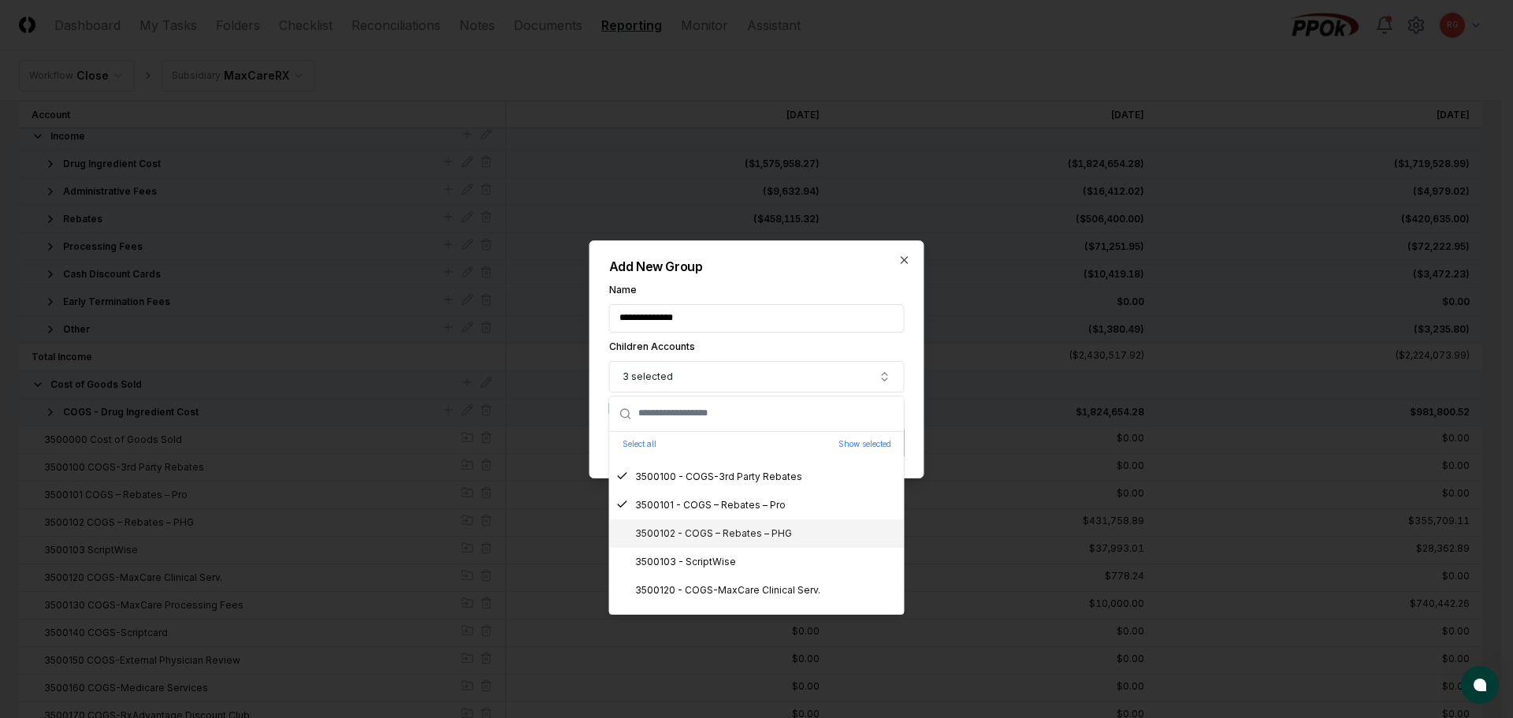
click at [753, 540] on div "3500102 - COGS – Rebates – PHG" at bounding box center [704, 533] width 176 height 14
click at [725, 484] on div "3500103 - ScriptWise" at bounding box center [676, 483] width 120 height 14
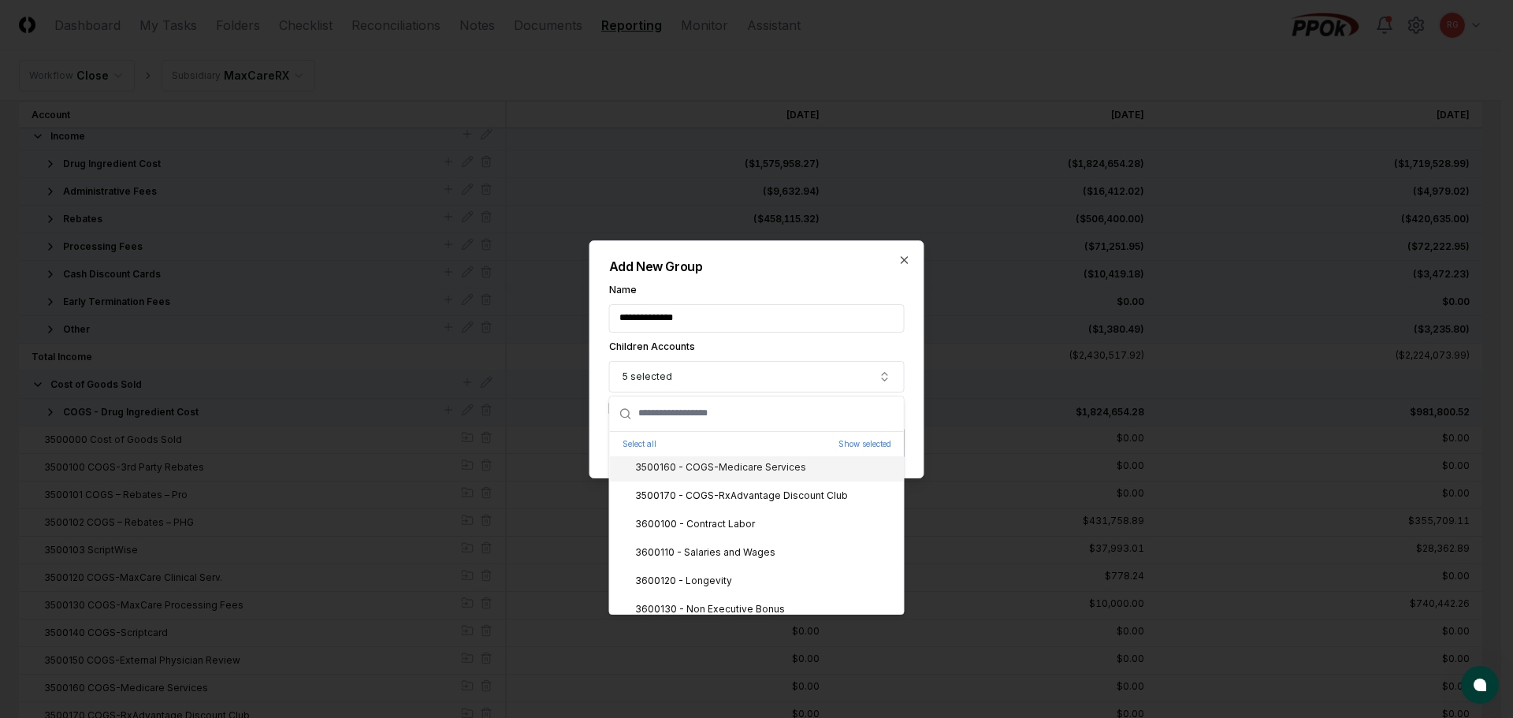
click at [817, 277] on div "**********" at bounding box center [756, 359] width 335 height 238
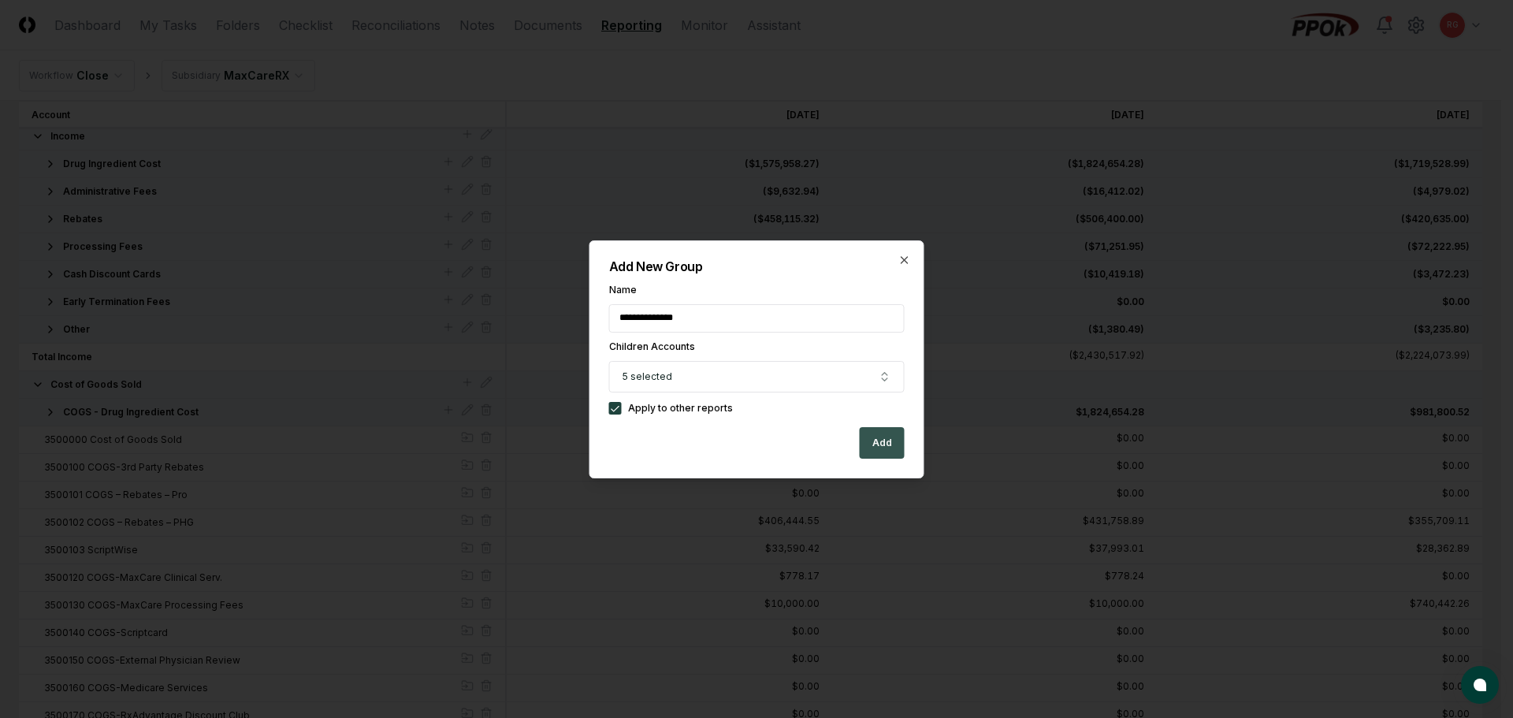
click at [883, 441] on button "Add" at bounding box center [882, 443] width 45 height 32
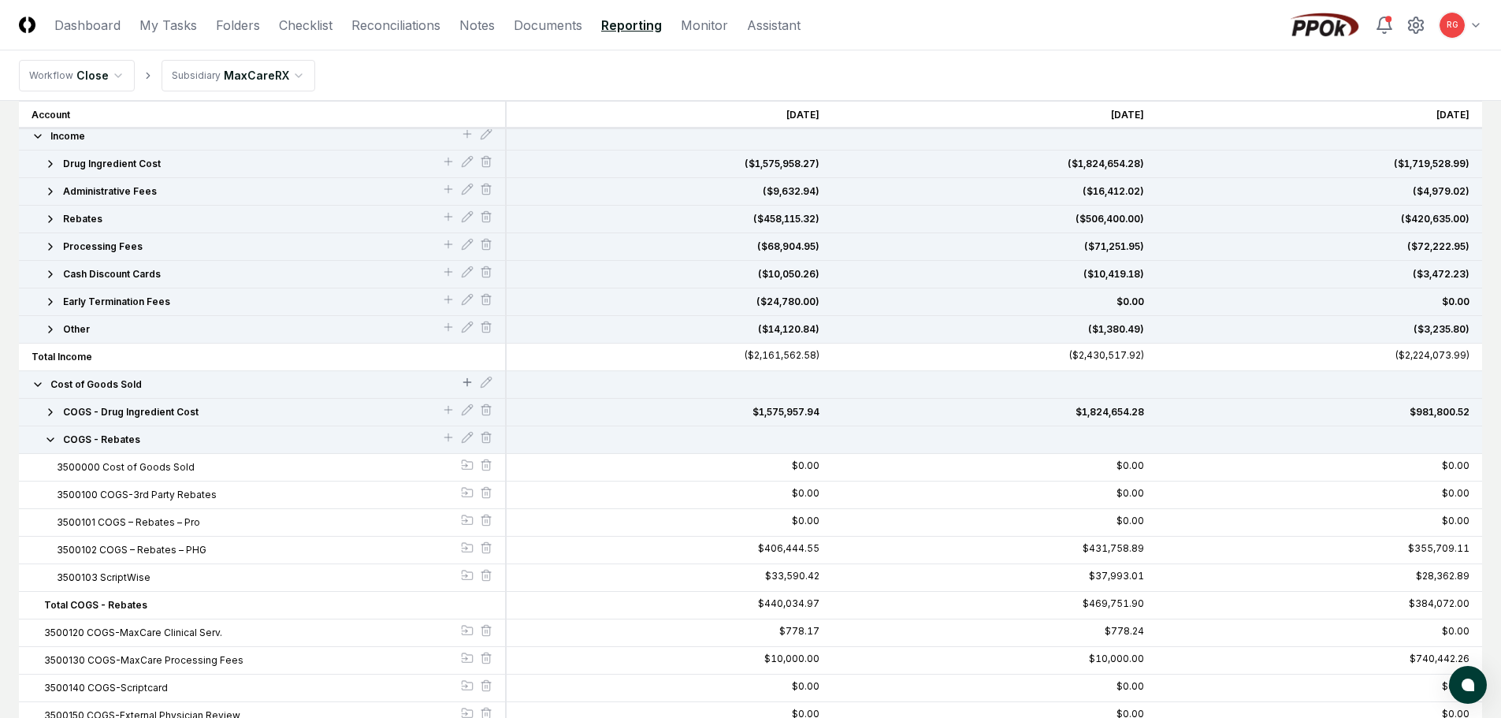
click at [462, 381] on icon at bounding box center [467, 382] width 13 height 13
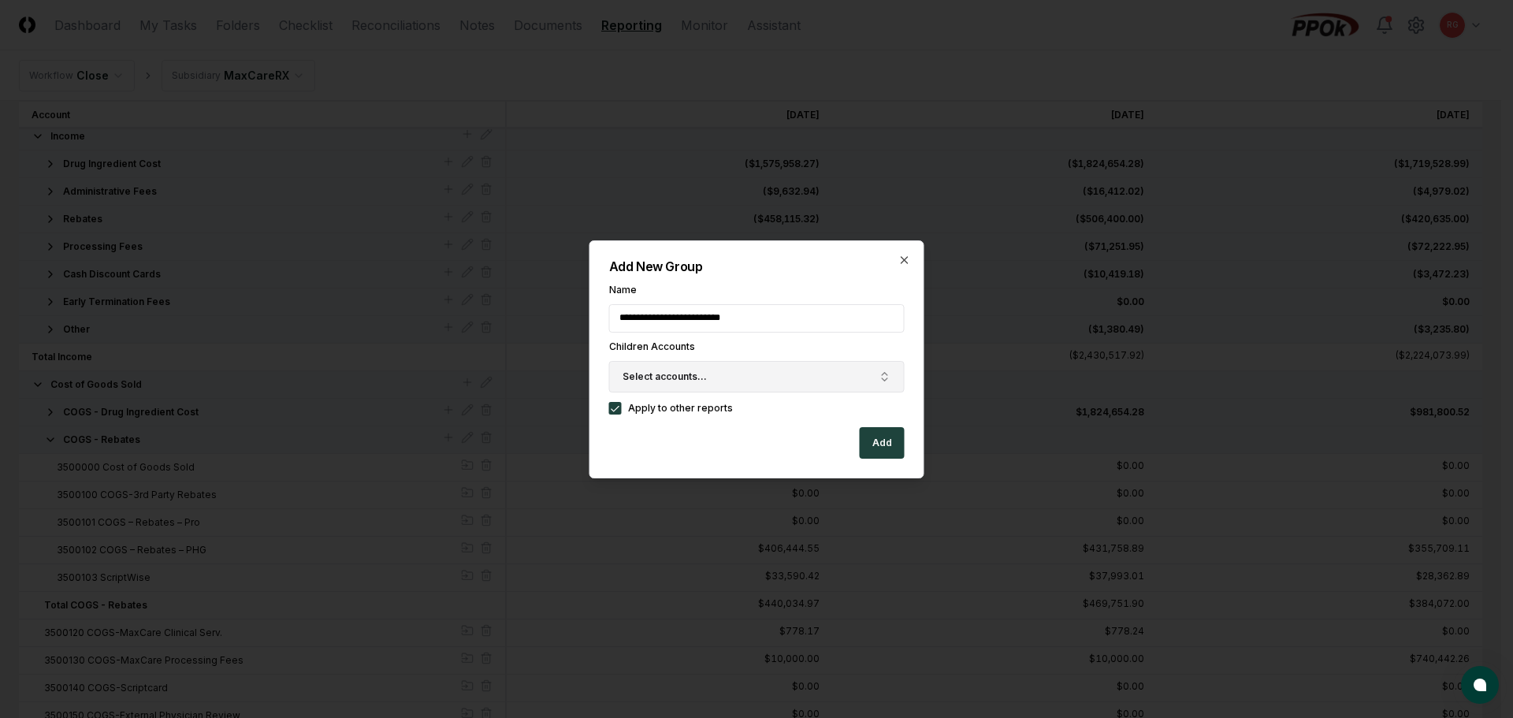
type input "**********"
click at [705, 366] on button "Select accounts..." at bounding box center [757, 377] width 296 height 32
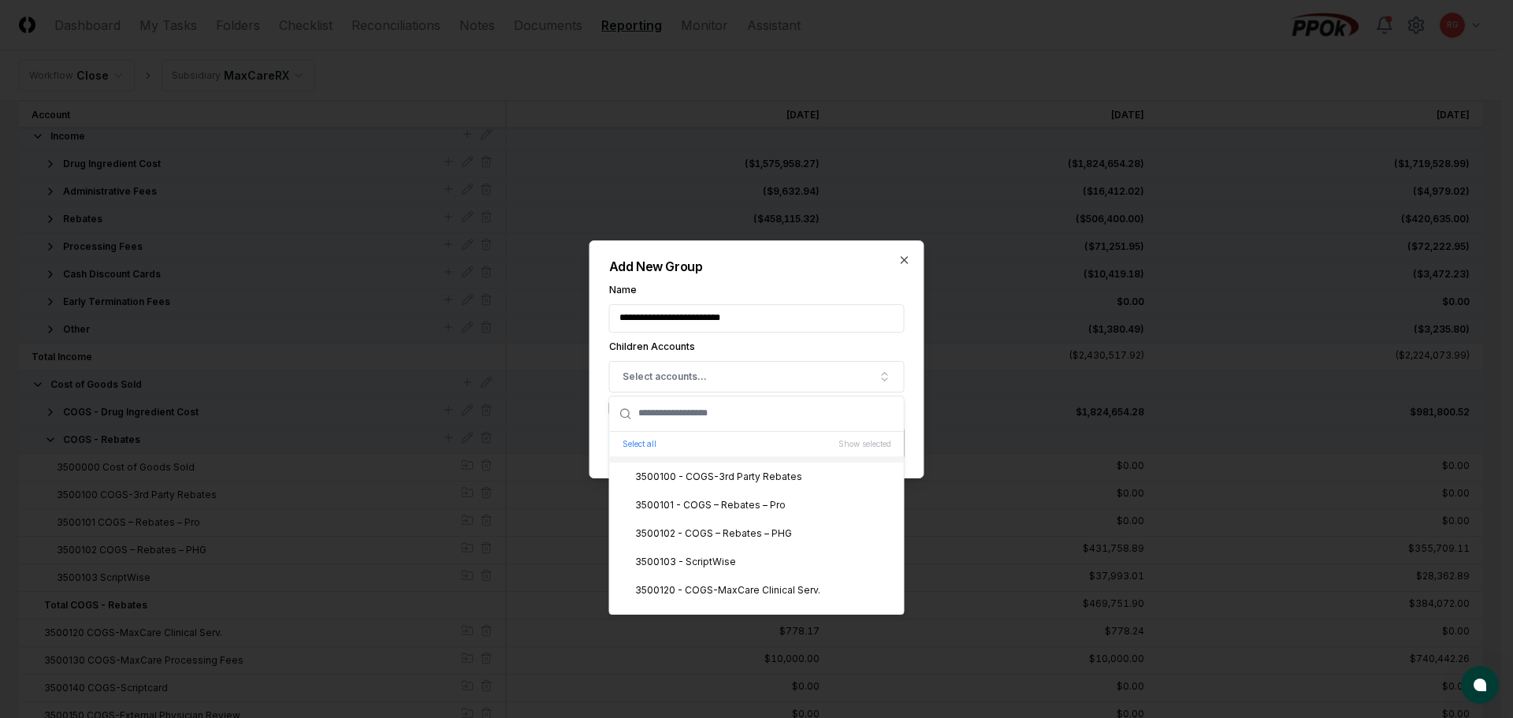
scroll to position [2995, 0]
click at [716, 511] on div "3500120 - COGS-MaxCare Clinical Serv." at bounding box center [718, 511] width 204 height 14
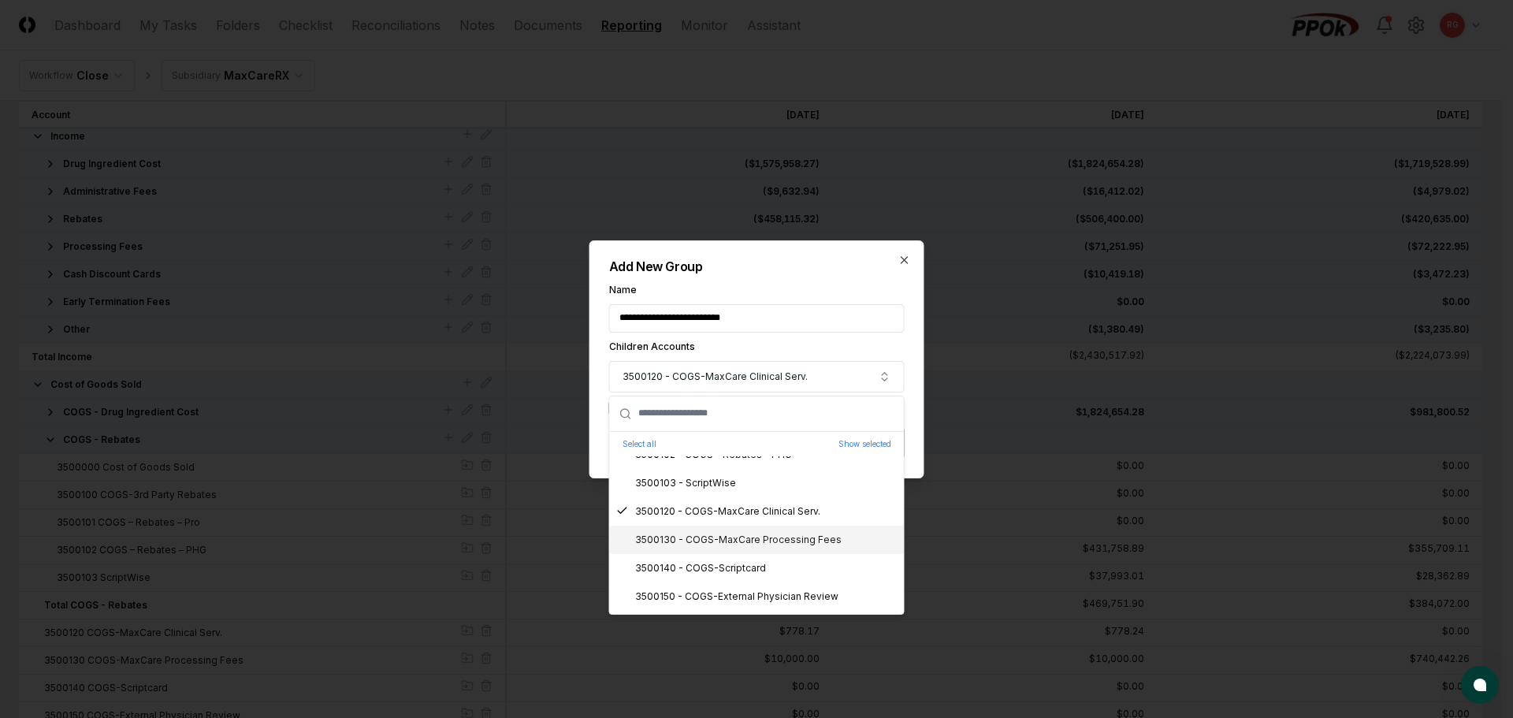
click at [719, 533] on div "3500130 - COGS-MaxCare Processing Fees" at bounding box center [728, 540] width 225 height 14
click at [721, 566] on div "3500140 - COGS-Scriptcard" at bounding box center [691, 568] width 150 height 14
click at [723, 590] on div "3500150 - COGS-External Physician Review" at bounding box center [727, 596] width 222 height 14
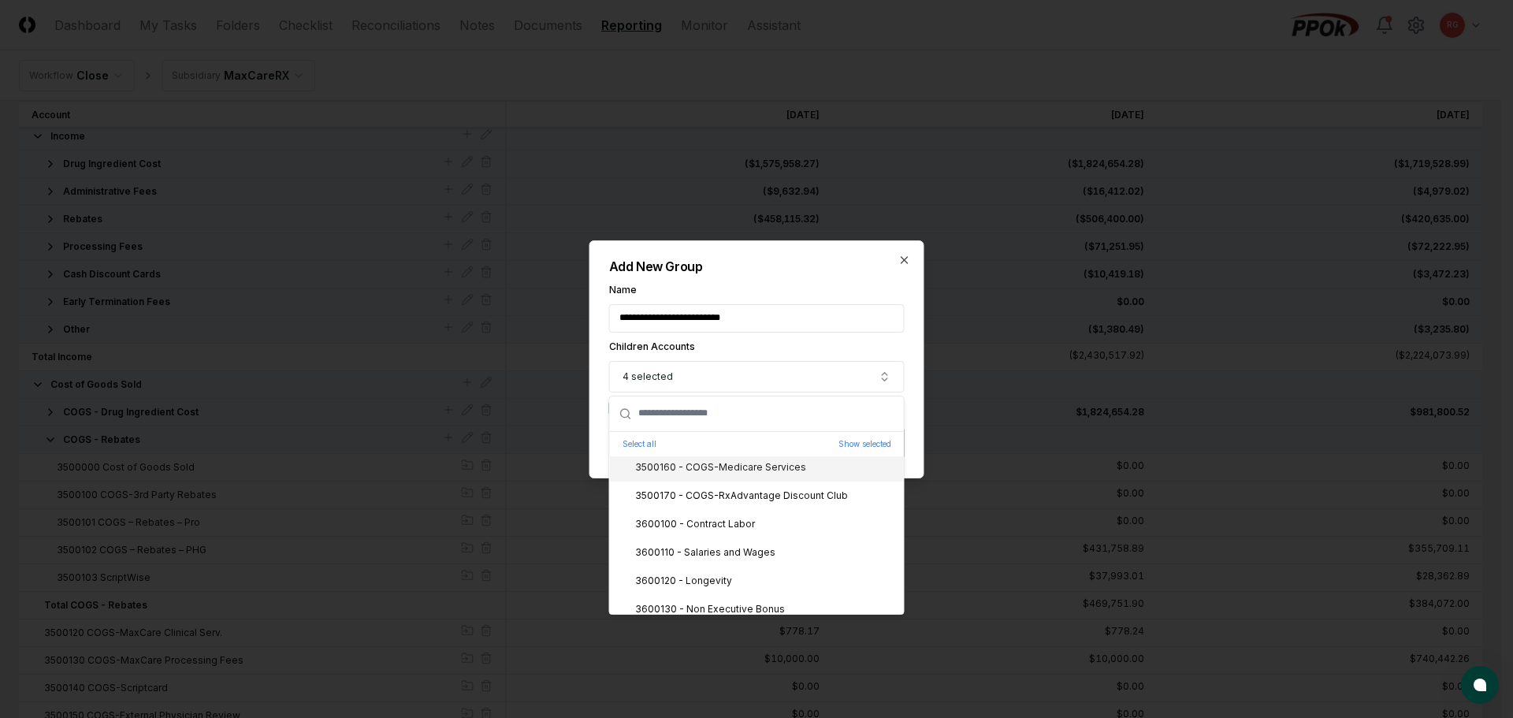
scroll to position [3073, 0]
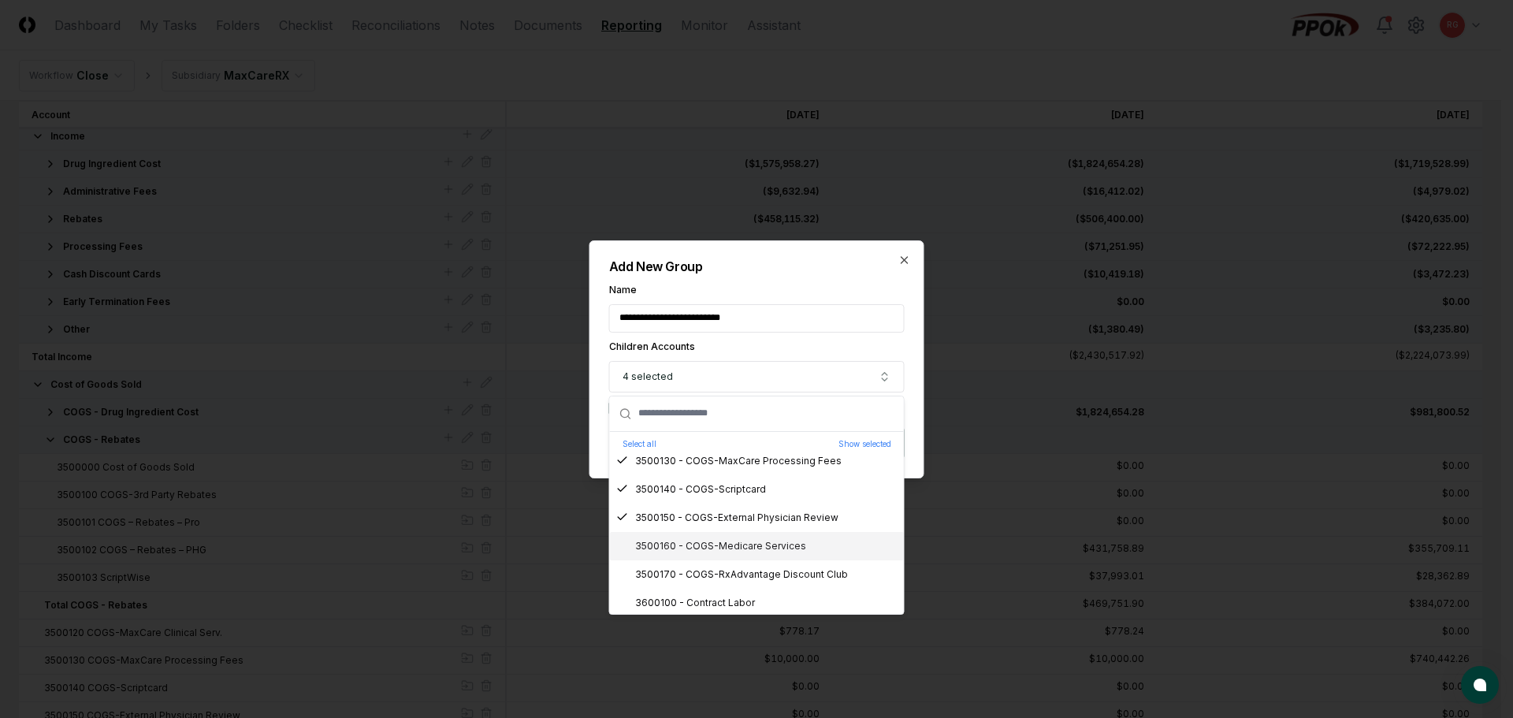
click at [697, 549] on div "3500160 - COGS-Medicare Services" at bounding box center [711, 546] width 190 height 14
click at [711, 571] on div "3500170 - COGS-RxAdvantage Discount Club" at bounding box center [732, 574] width 232 height 14
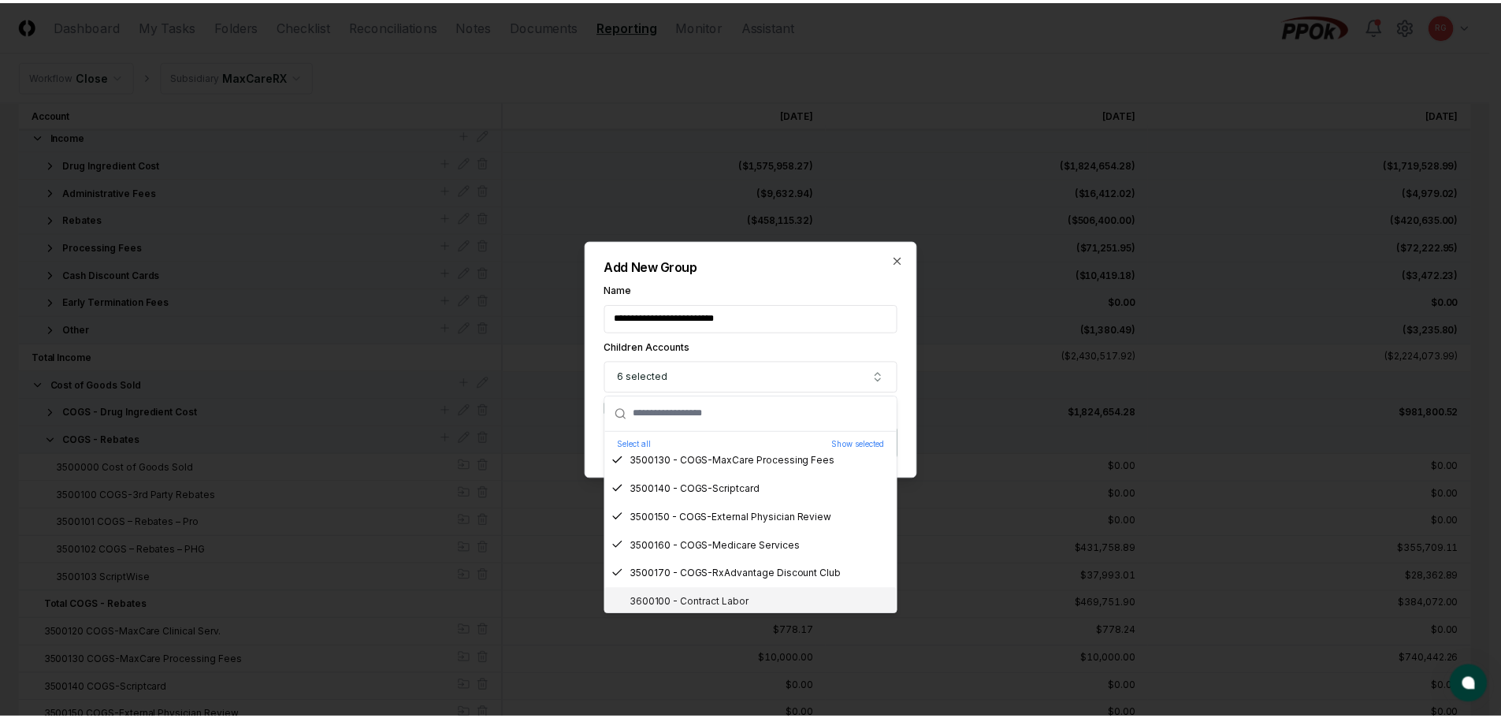
scroll to position [3152, 0]
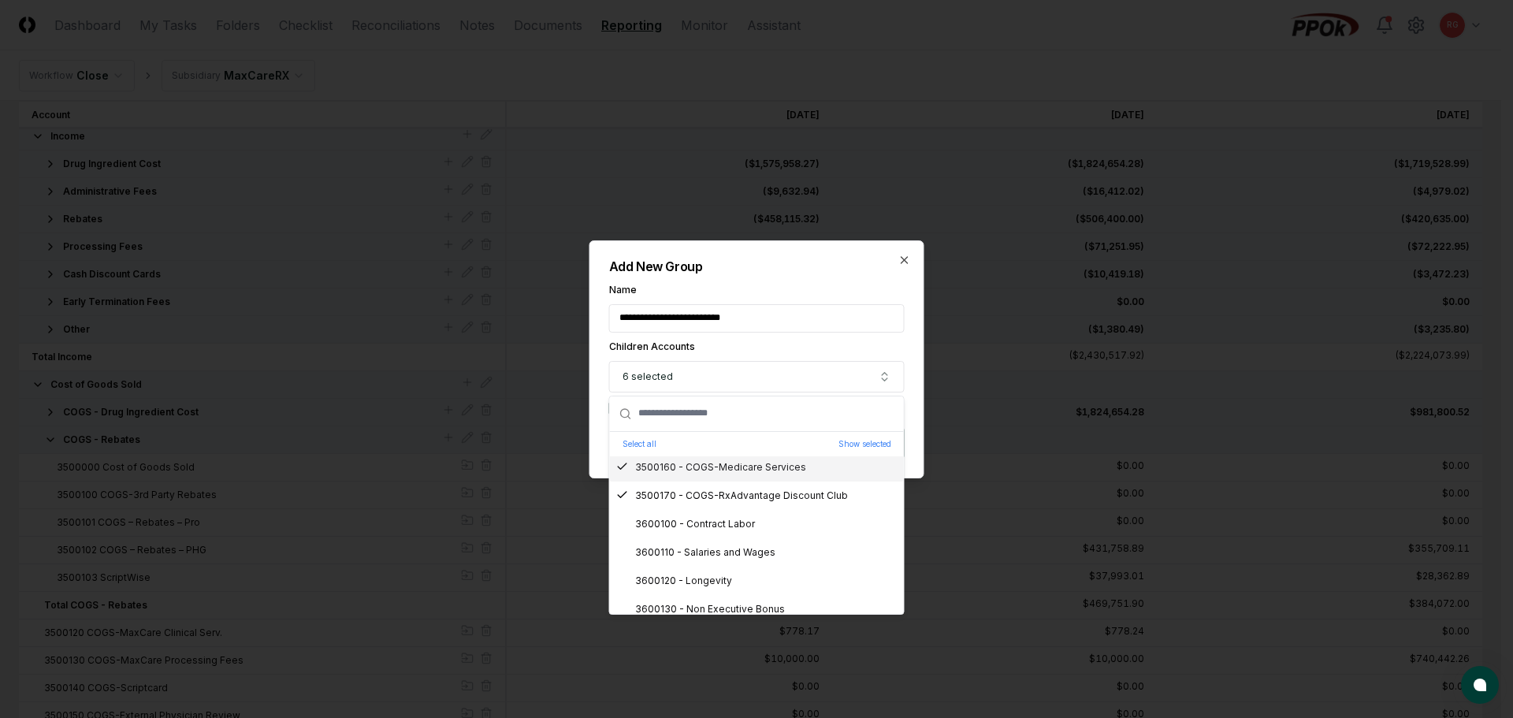
click at [795, 270] on h2 "Add New Group" at bounding box center [757, 266] width 296 height 13
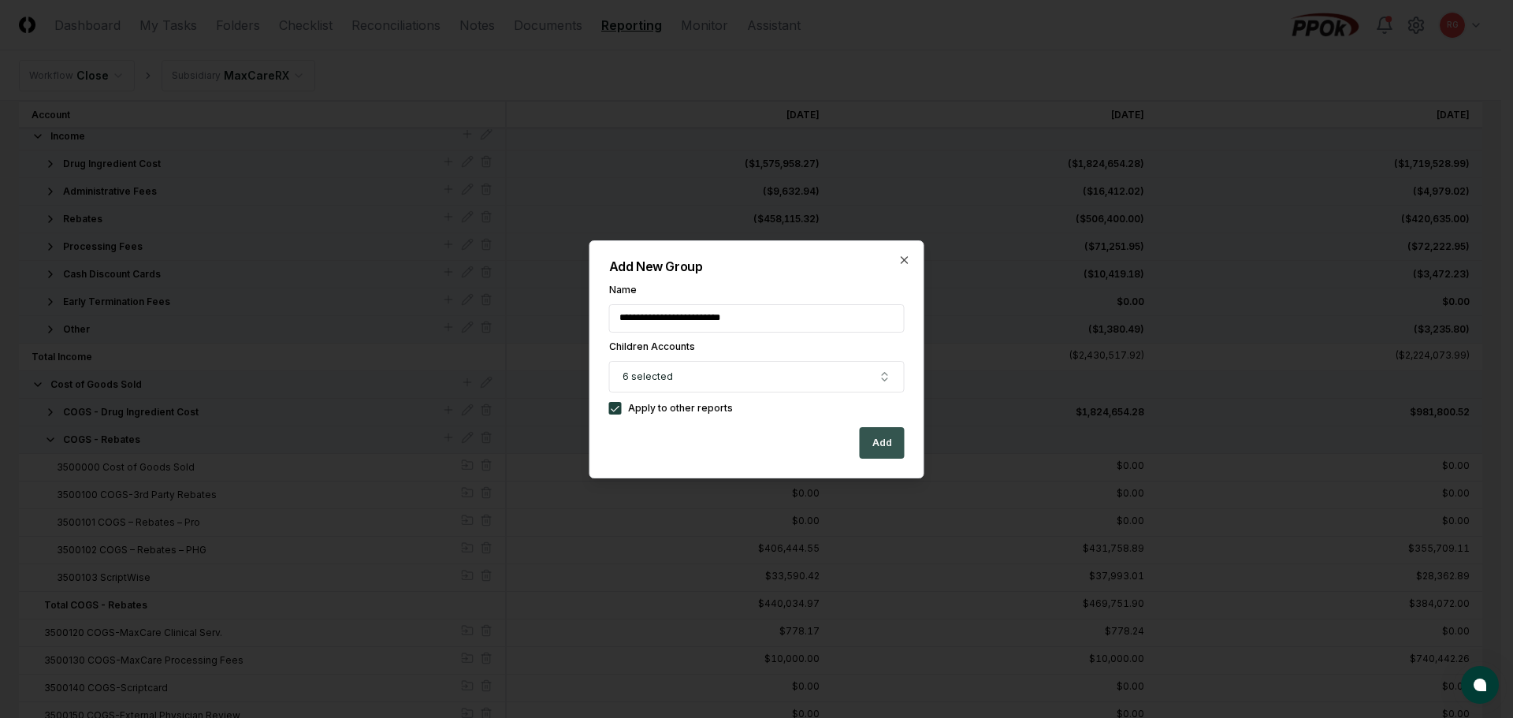
click at [871, 448] on button "Add" at bounding box center [882, 443] width 45 height 32
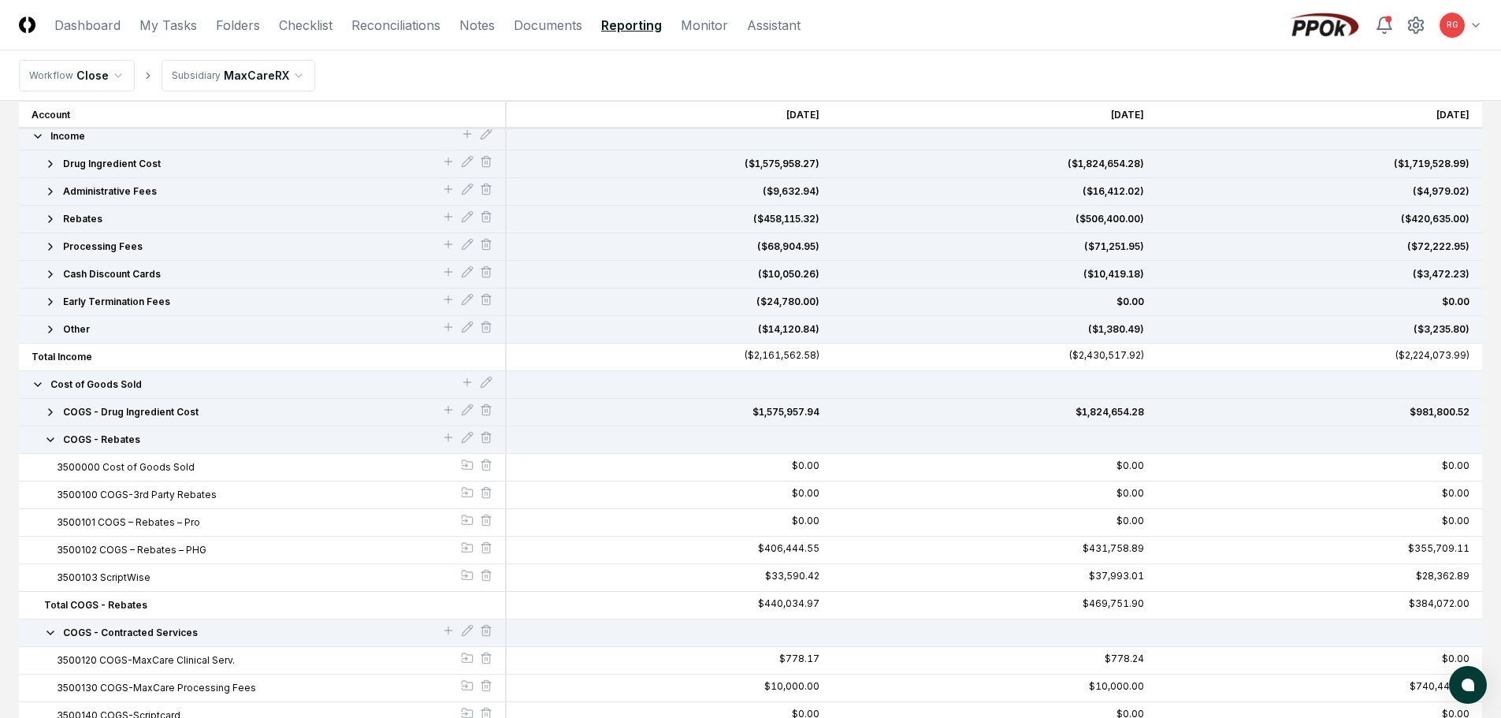
click at [50, 634] on icon "button" at bounding box center [50, 632] width 6 height 3
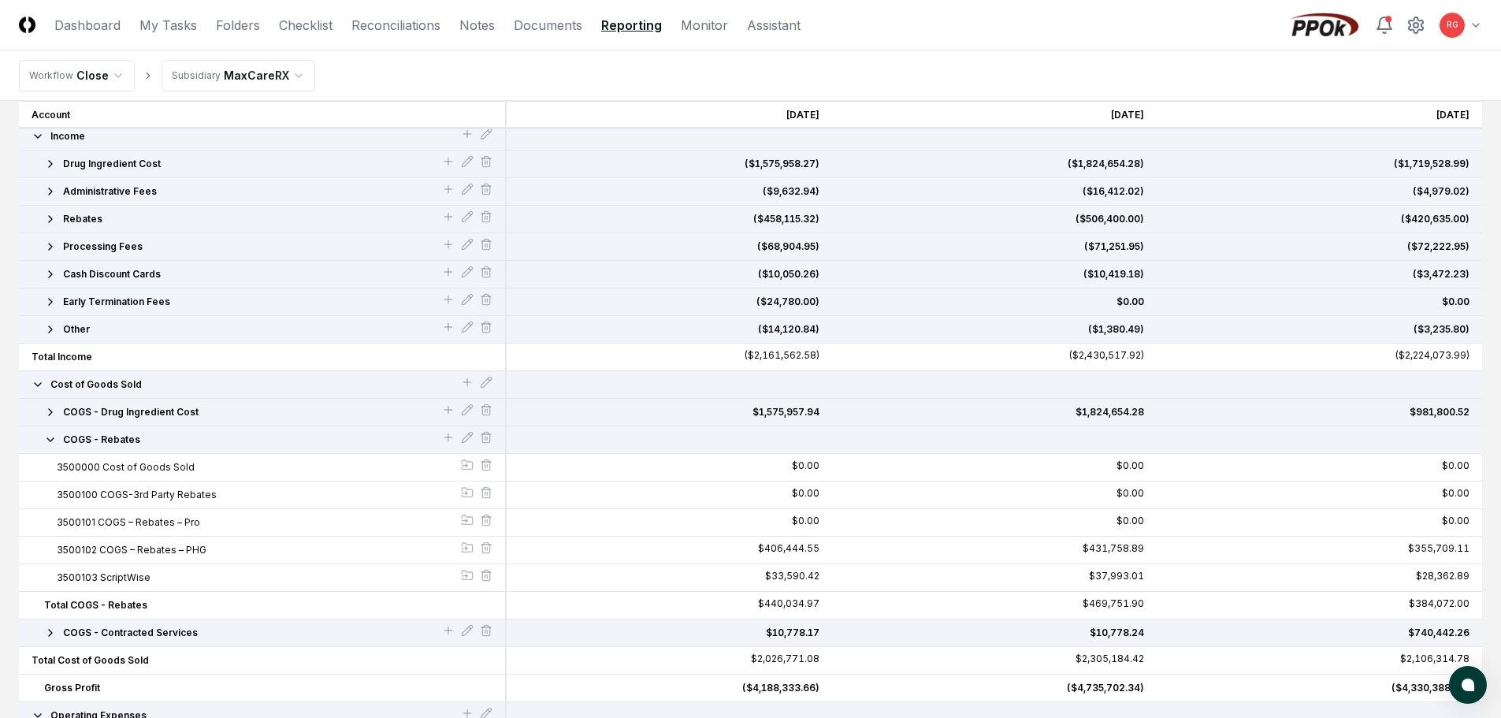
click at [54, 438] on icon "button" at bounding box center [50, 439] width 6 height 3
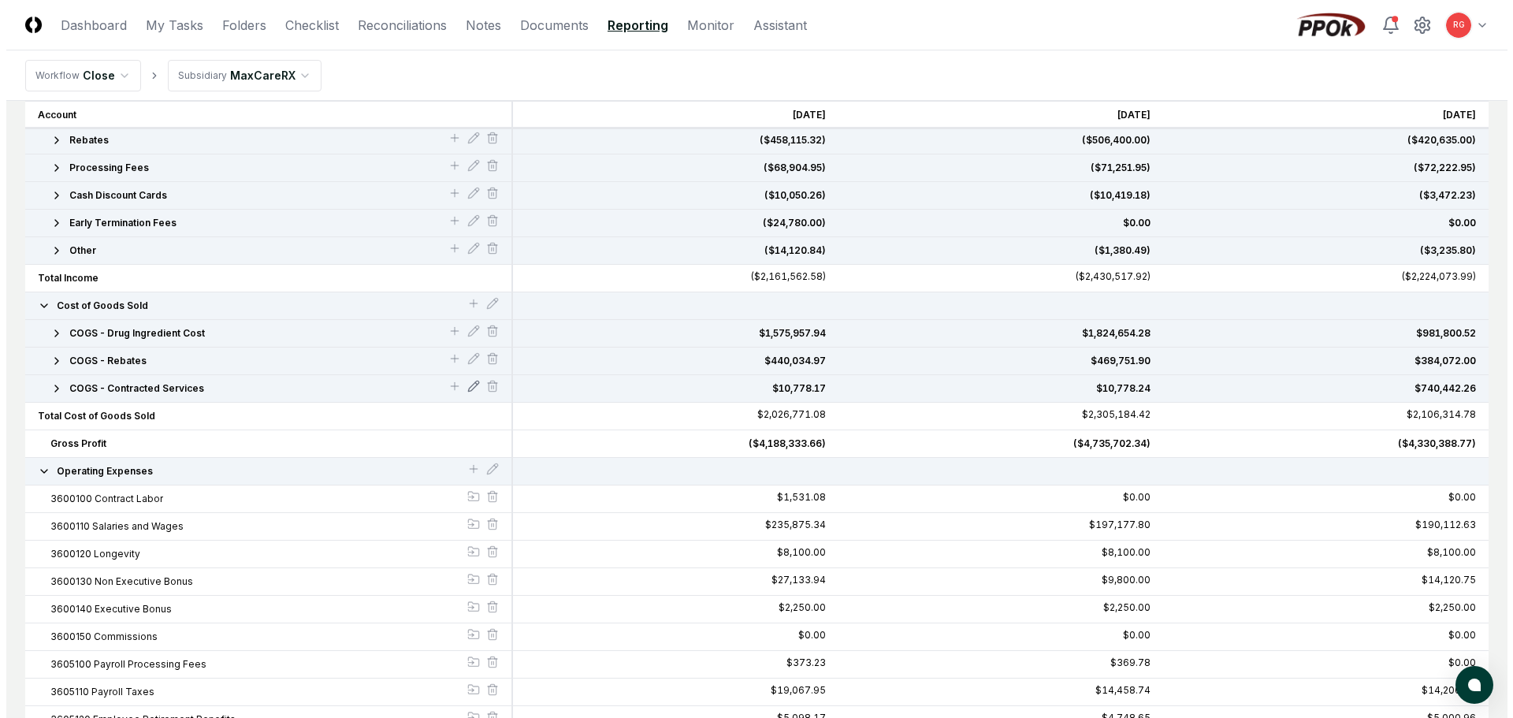
scroll to position [315, 0]
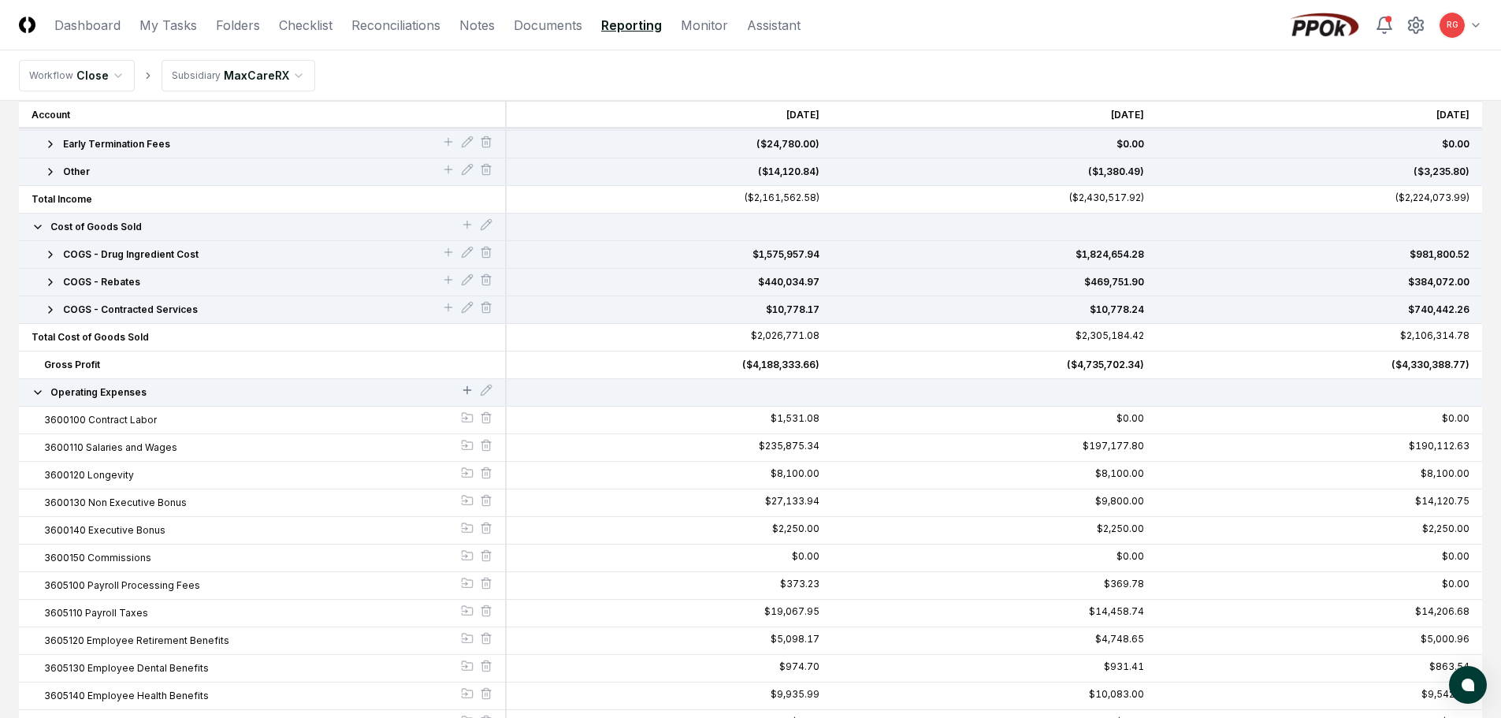
click at [465, 392] on icon at bounding box center [467, 390] width 13 height 13
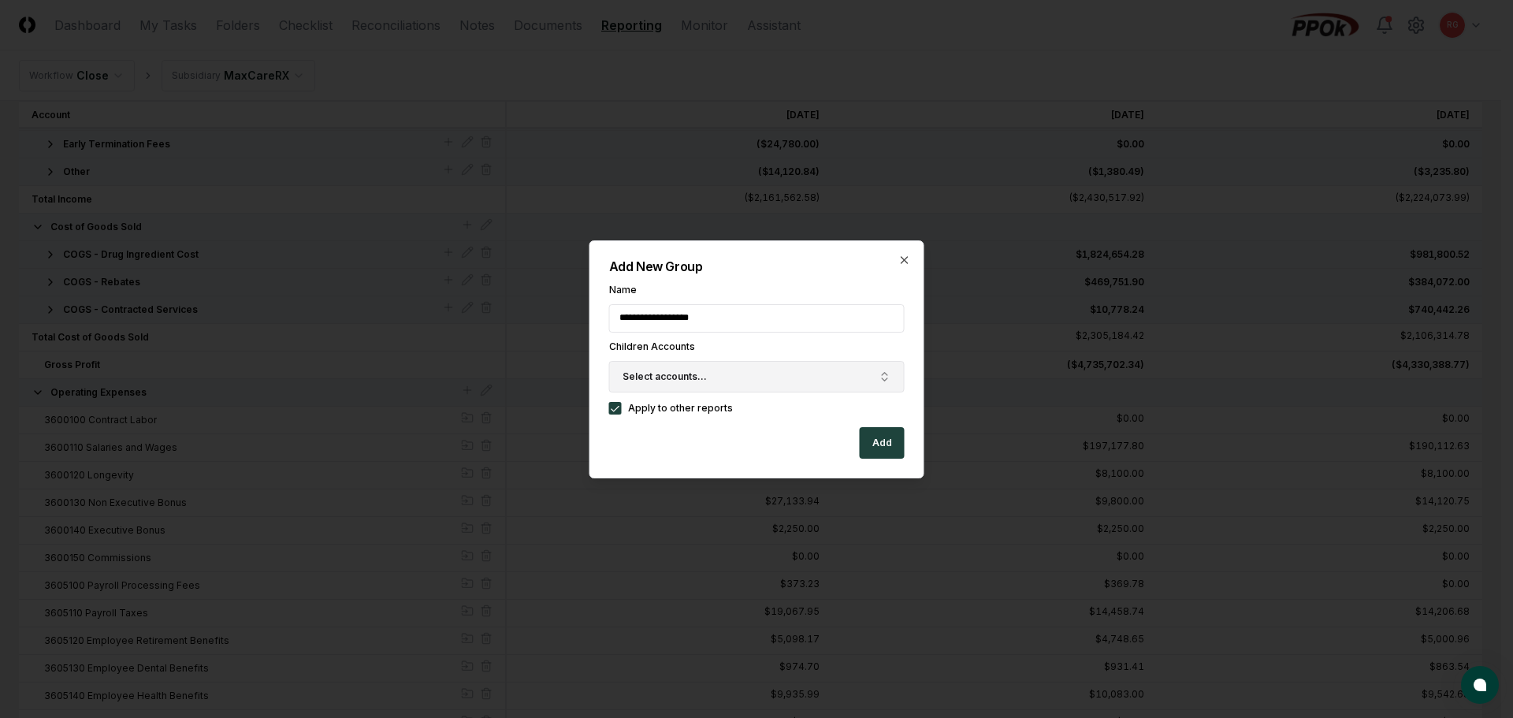
type input "**********"
click at [630, 371] on span "Select accounts..." at bounding box center [665, 377] width 84 height 14
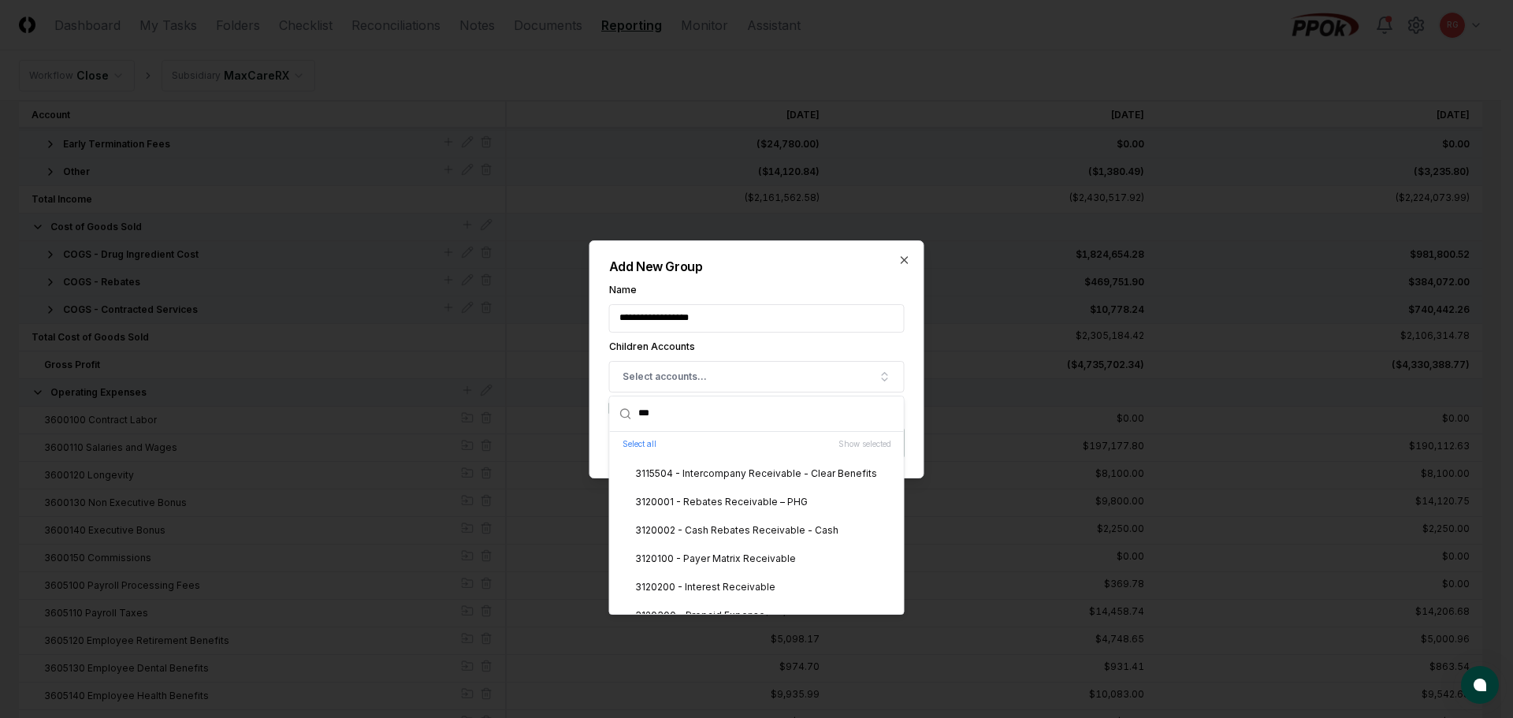
scroll to position [0, 0]
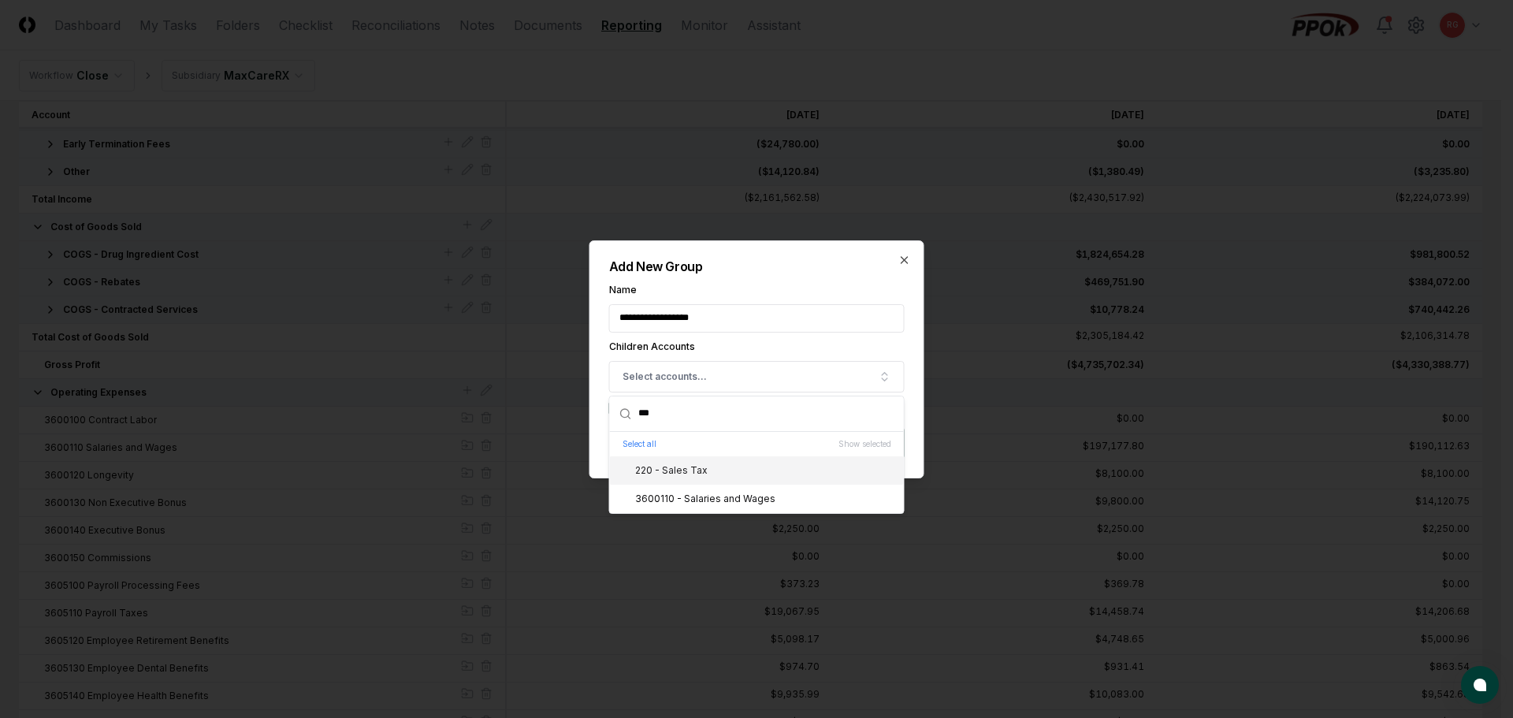
drag, startPoint x: 662, startPoint y: 401, endPoint x: 600, endPoint y: 405, distance: 61.6
click at [600, 405] on div "**********" at bounding box center [756, 359] width 335 height 238
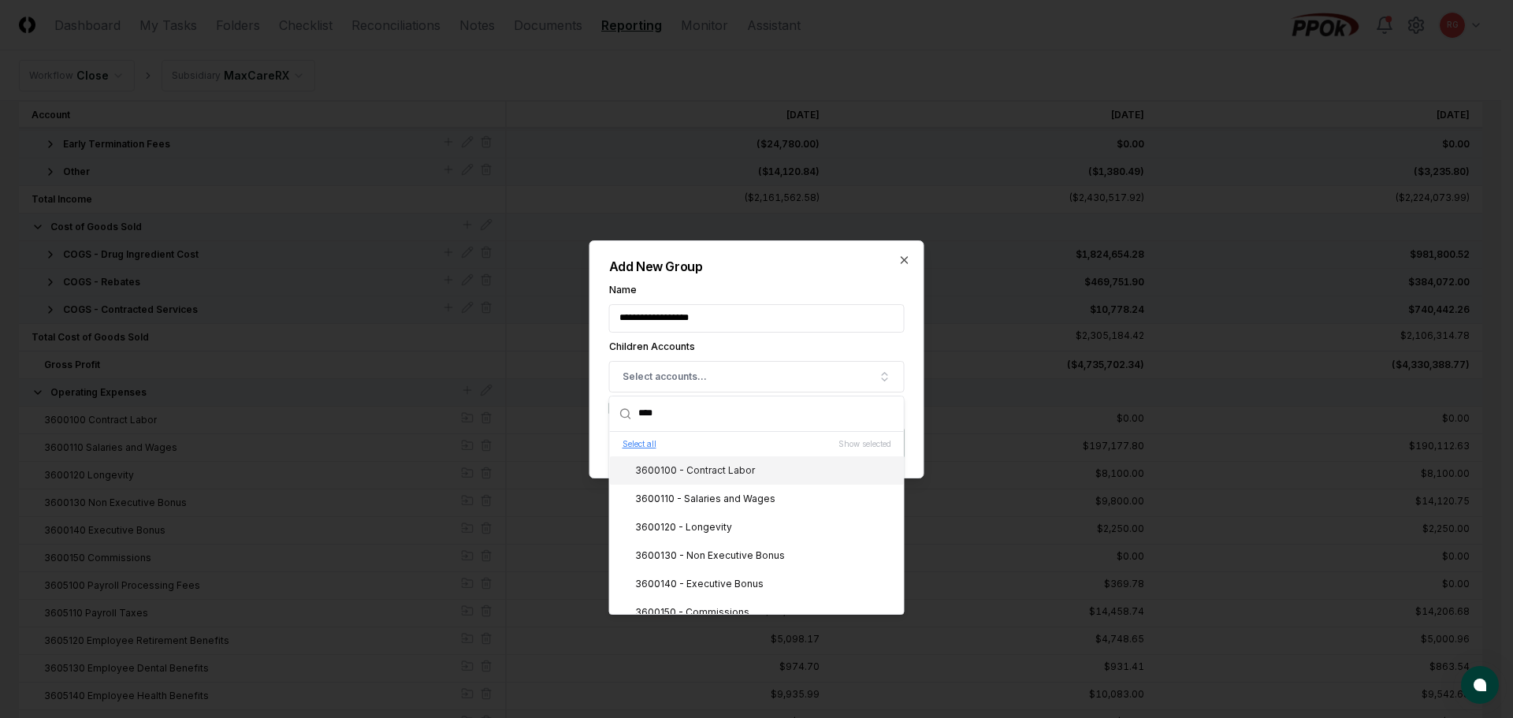
type input "****"
click at [649, 441] on button "Select all" at bounding box center [640, 444] width 34 height 12
click at [773, 278] on div "**********" at bounding box center [756, 359] width 335 height 238
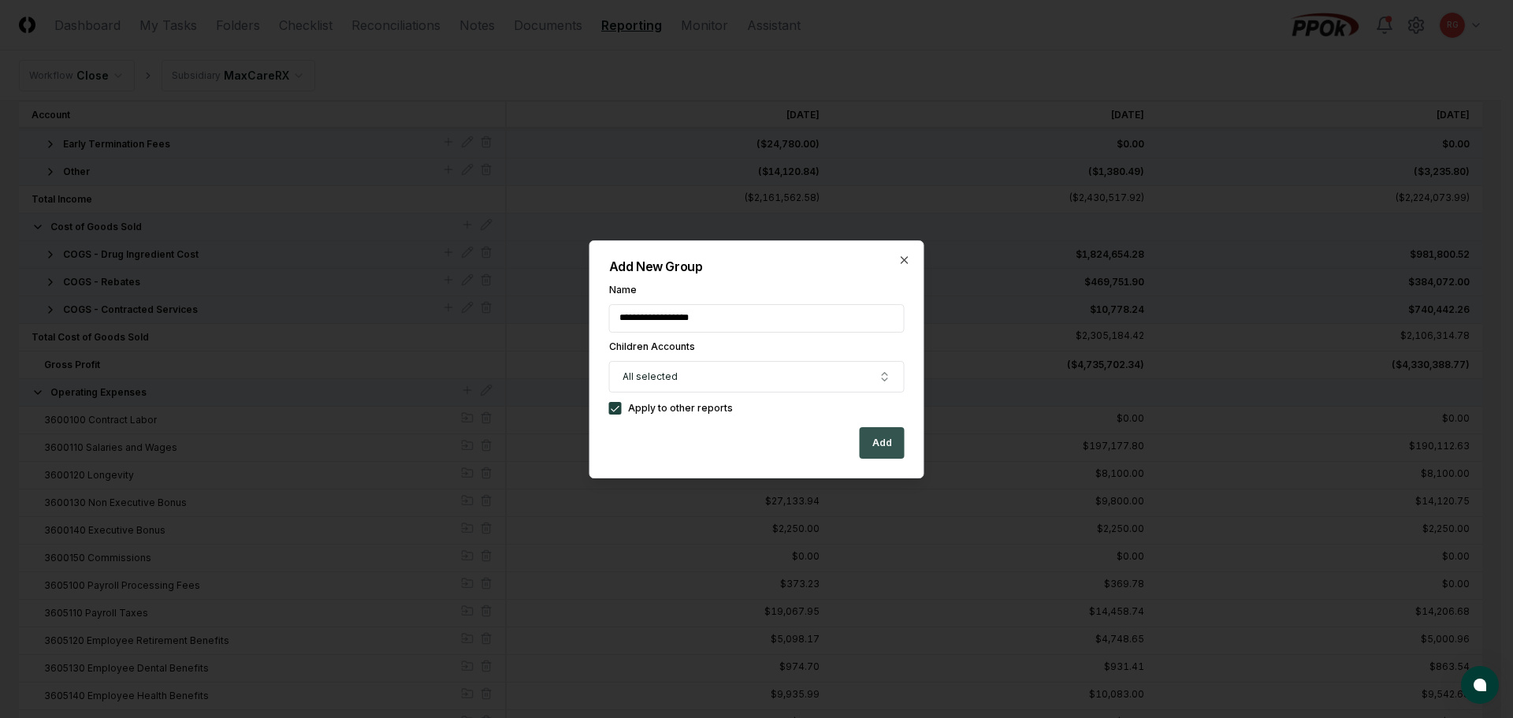
click at [887, 444] on button "Add" at bounding box center [882, 443] width 45 height 32
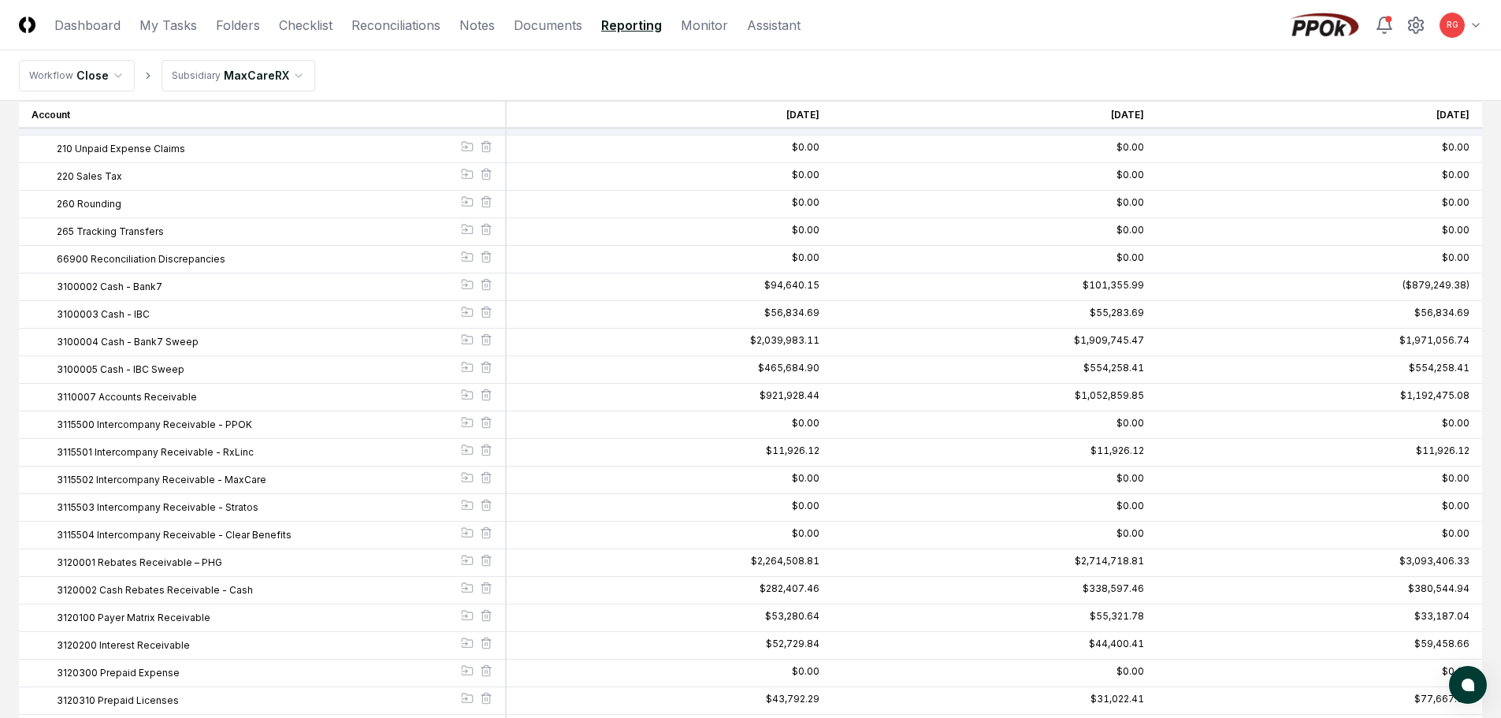
scroll to position [220, 0]
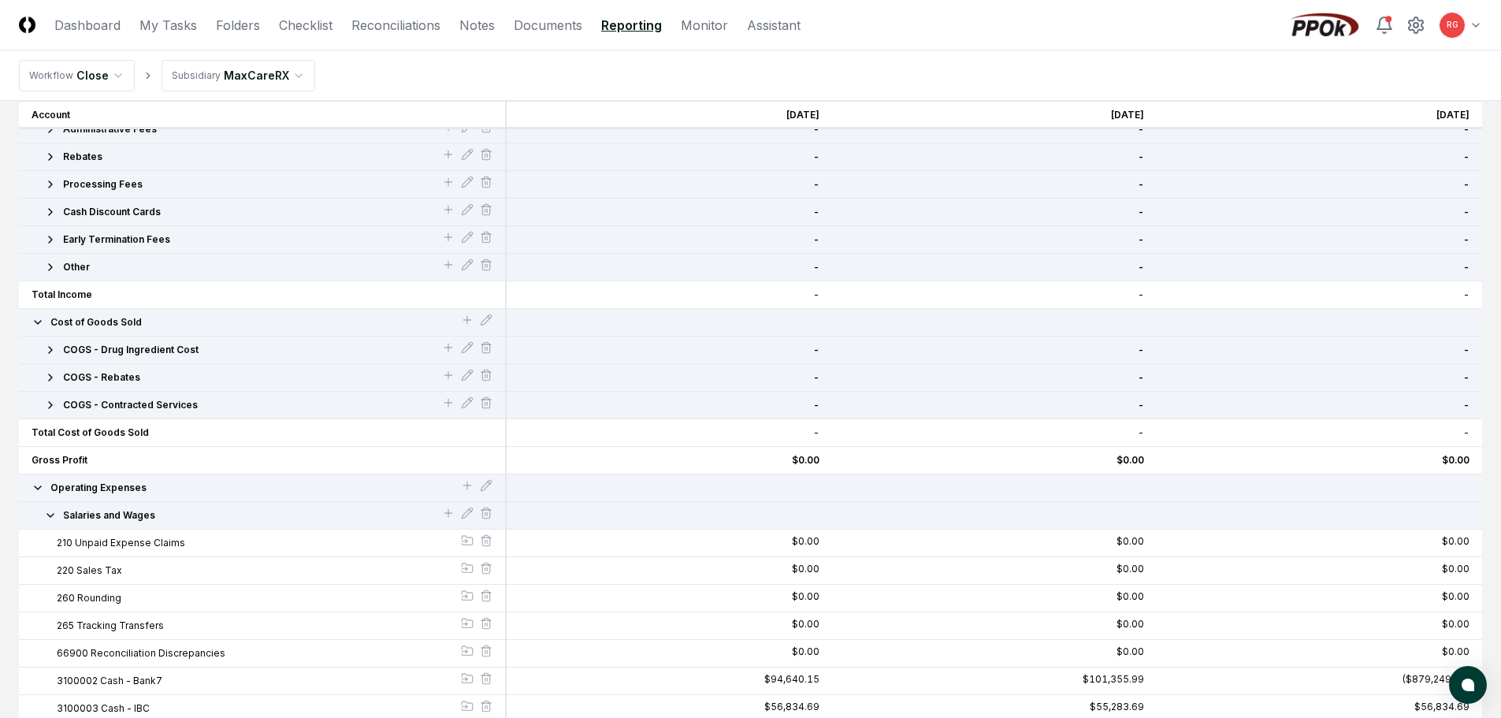
click at [634, 35] on header "CloseCore Dashboard My Tasks Folders Checklist Reconciliations Notes Documents …" at bounding box center [750, 25] width 1501 height 50
click at [627, 26] on link "Reporting" at bounding box center [631, 25] width 61 height 19
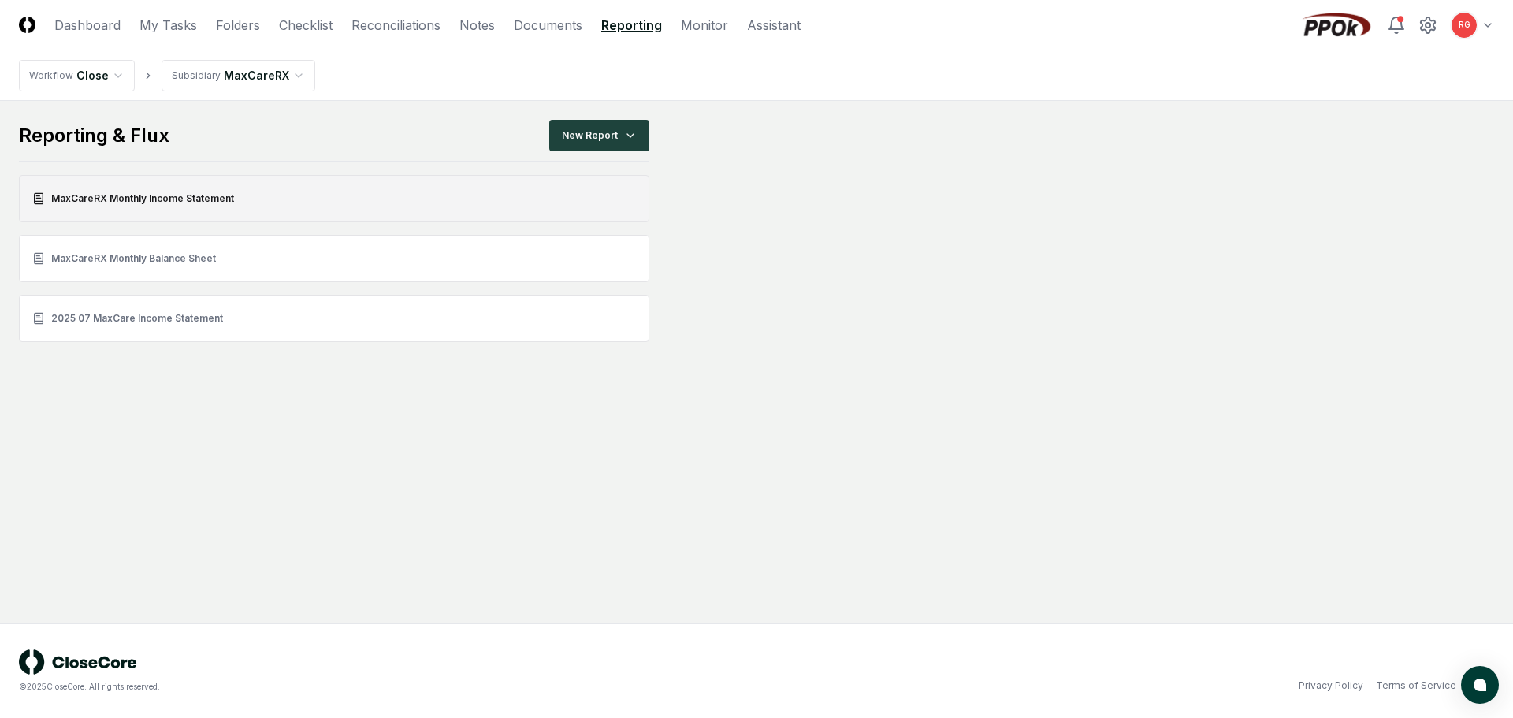
click at [153, 204] on link "MaxCareRX Monthly Income Statement" at bounding box center [334, 198] width 630 height 47
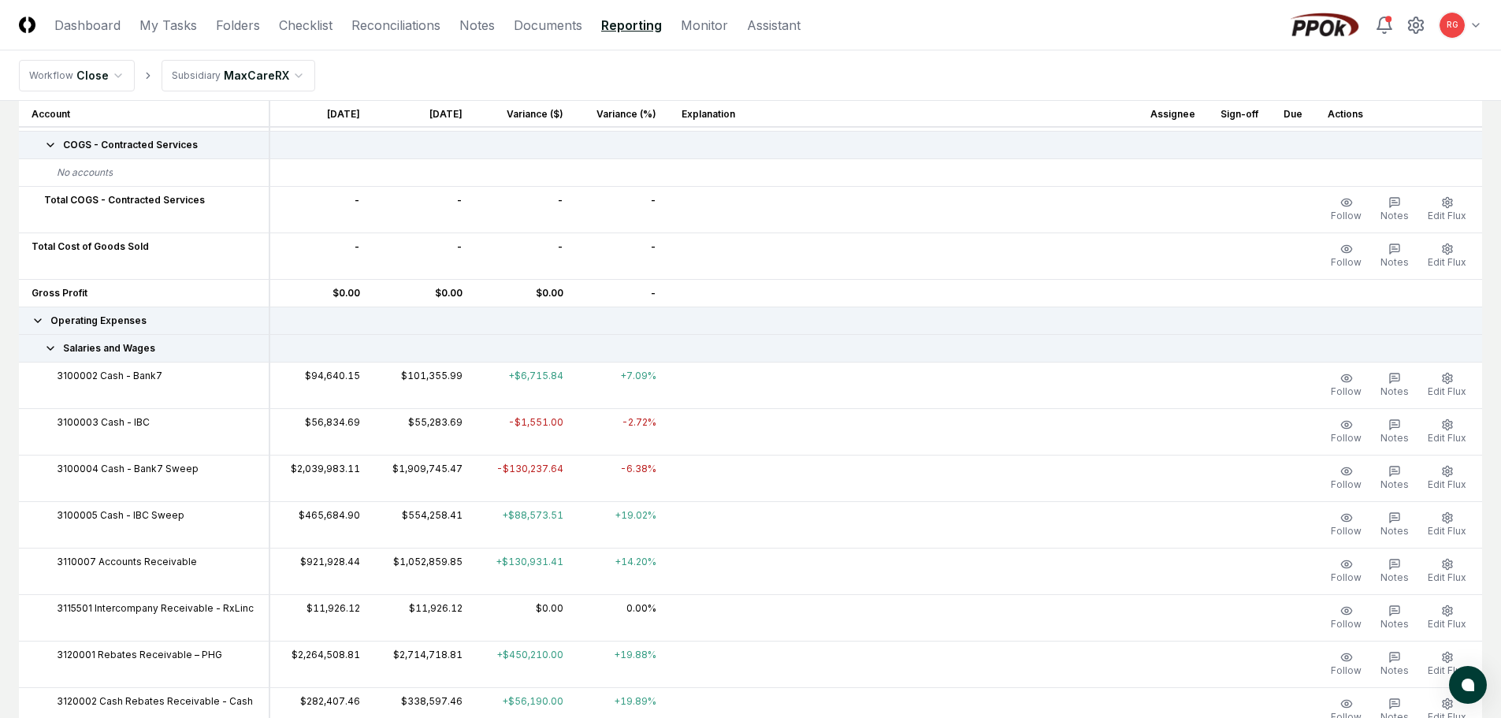
scroll to position [1013, 0]
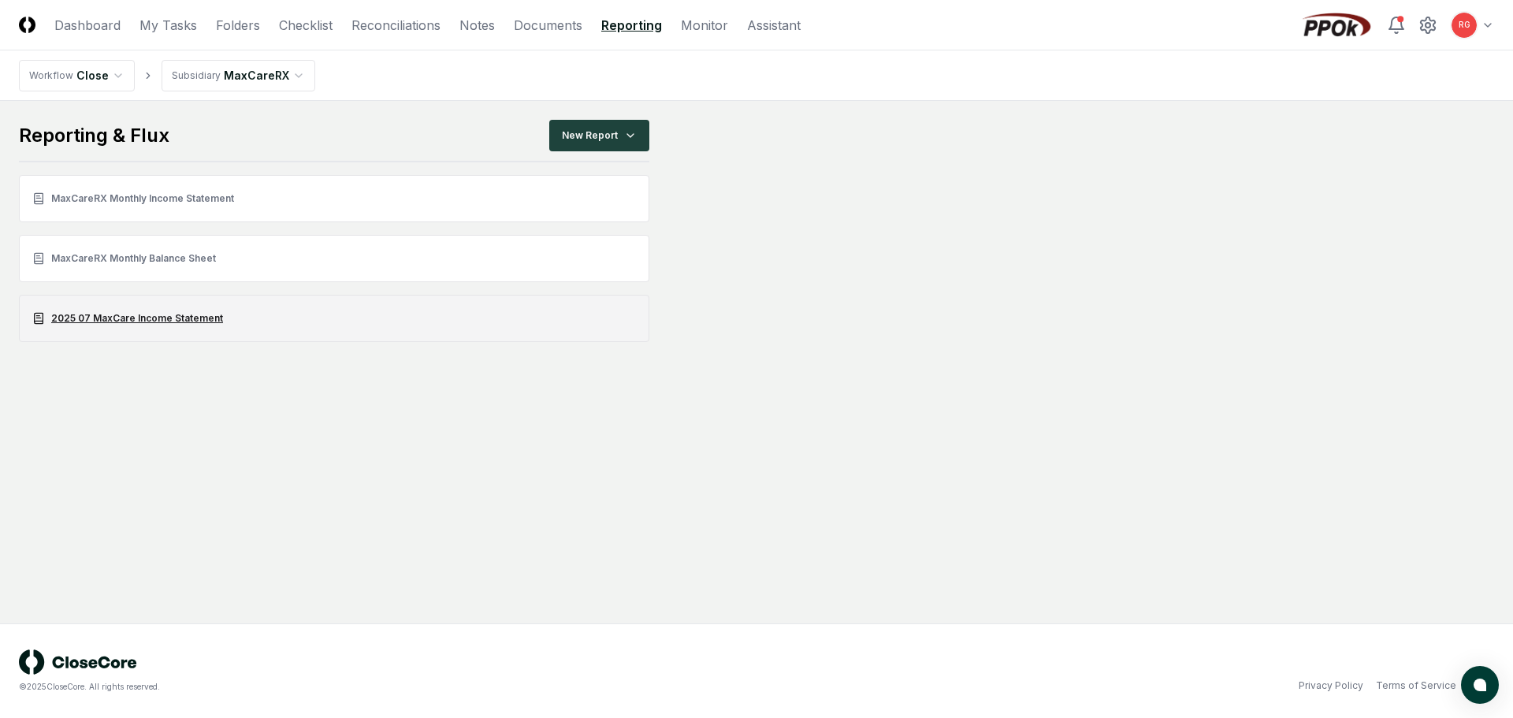
click at [131, 317] on link "2025 07 MaxCare Income Statement" at bounding box center [334, 318] width 630 height 47
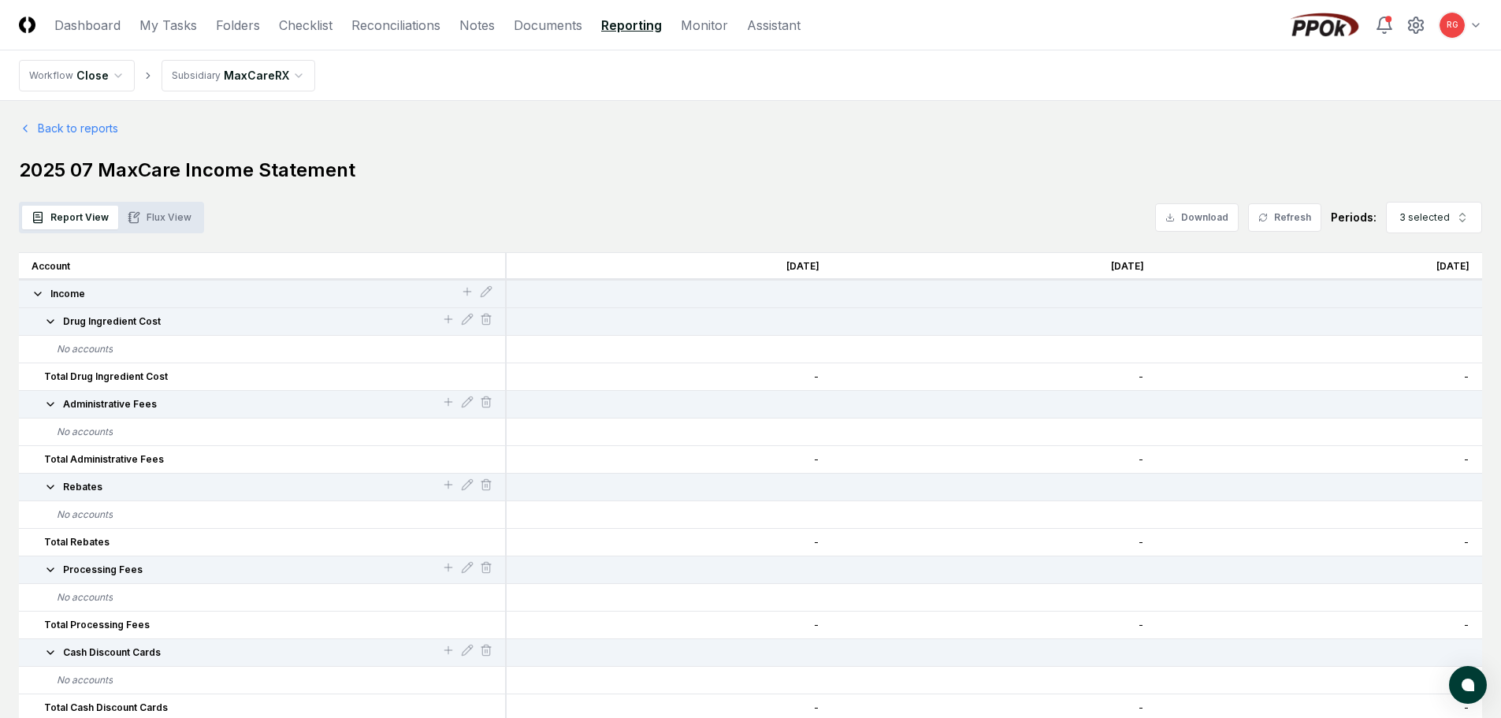
click at [52, 321] on icon "button" at bounding box center [50, 321] width 6 height 3
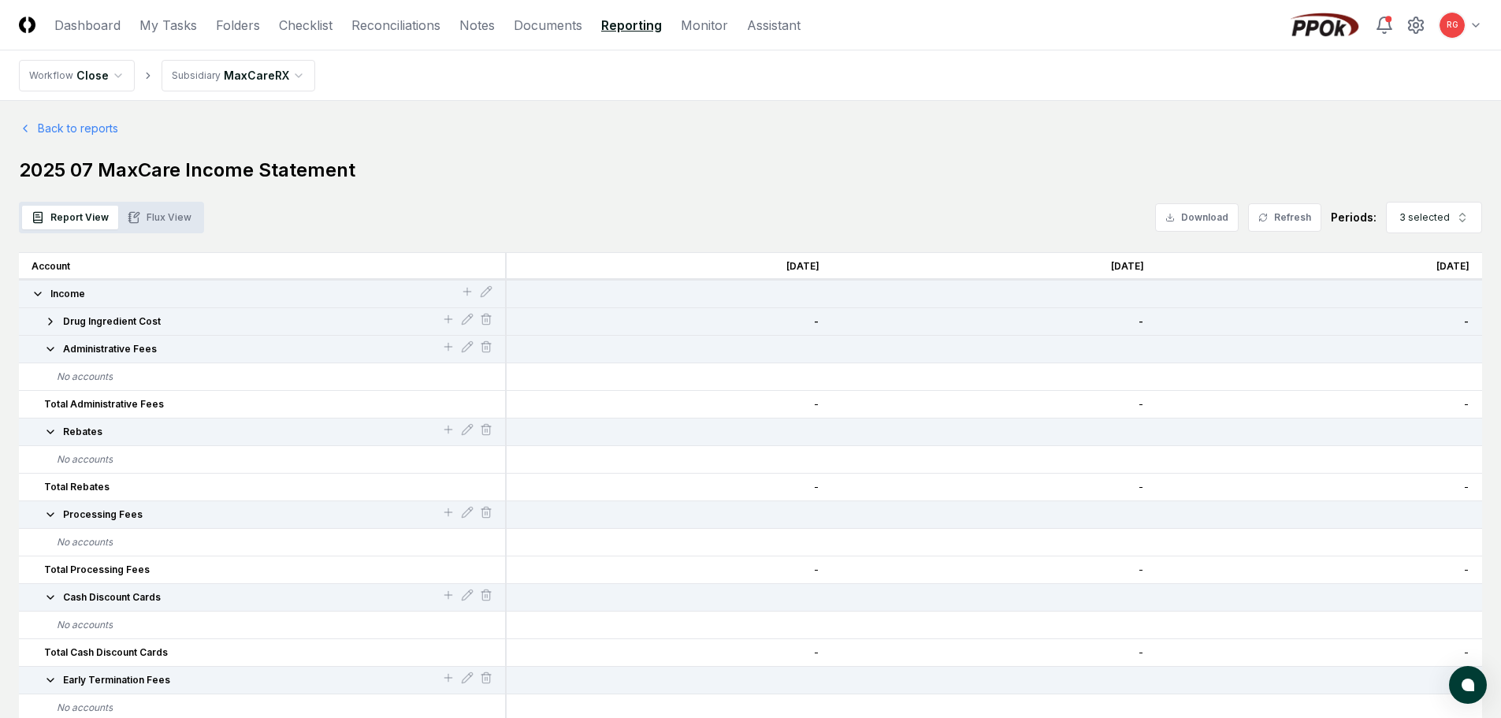
click at [52, 321] on icon "button" at bounding box center [50, 321] width 13 height 13
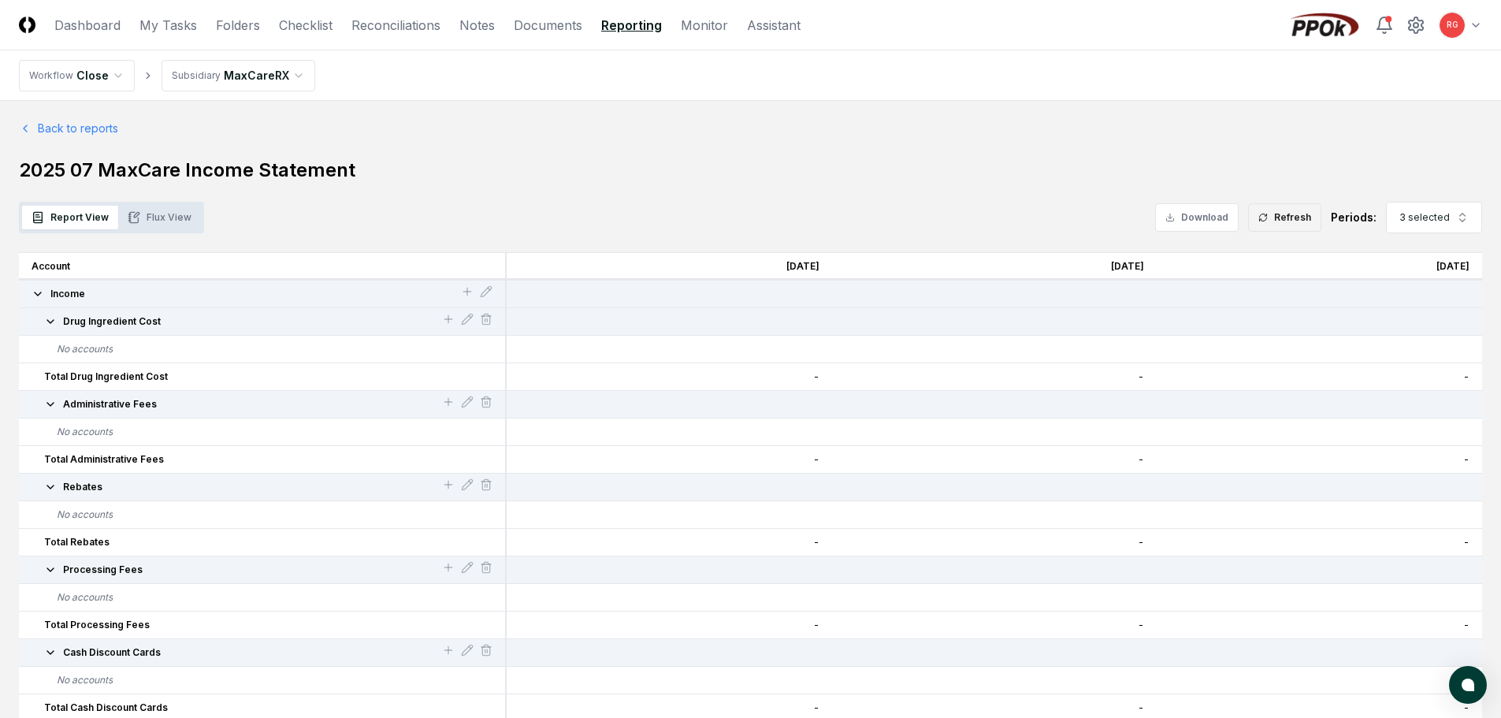
click at [1286, 220] on button "Refresh" at bounding box center [1284, 217] width 73 height 28
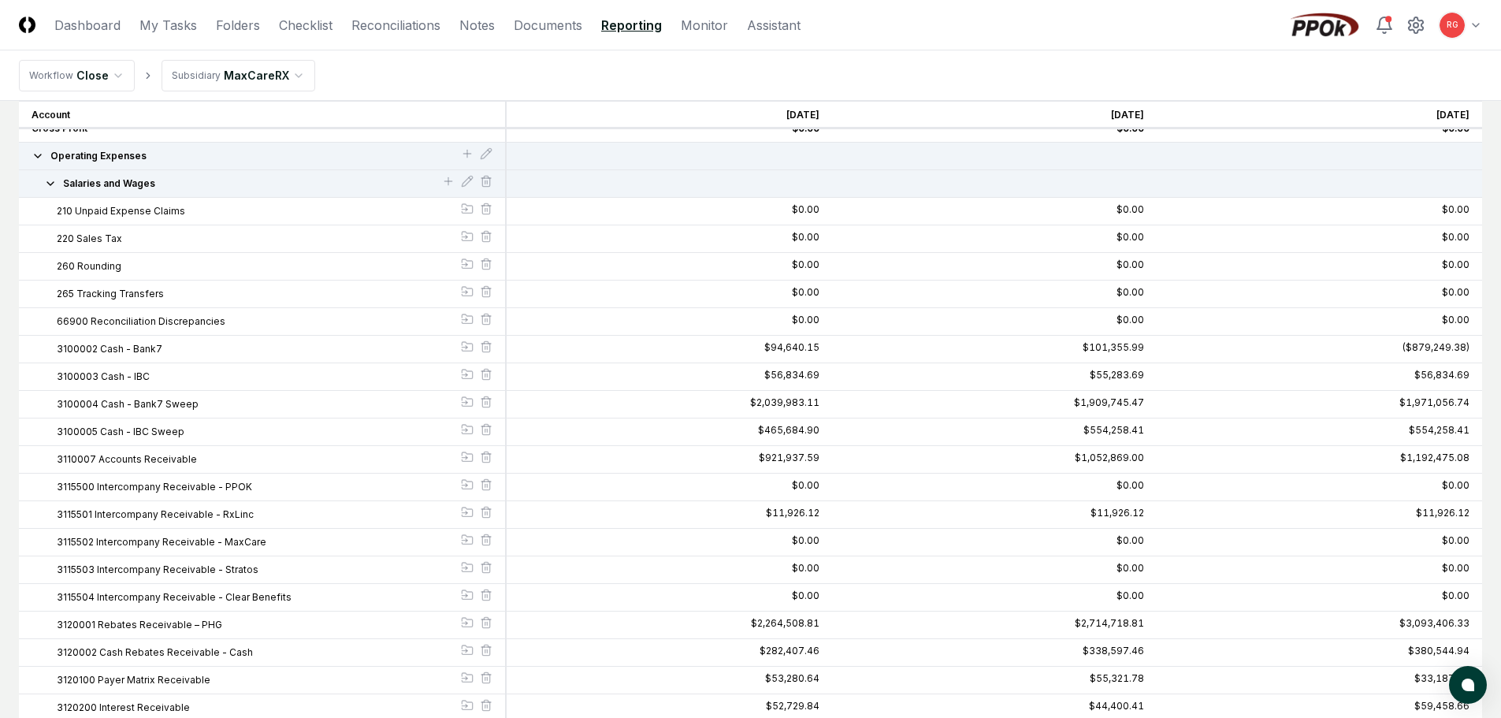
scroll to position [1024, 0]
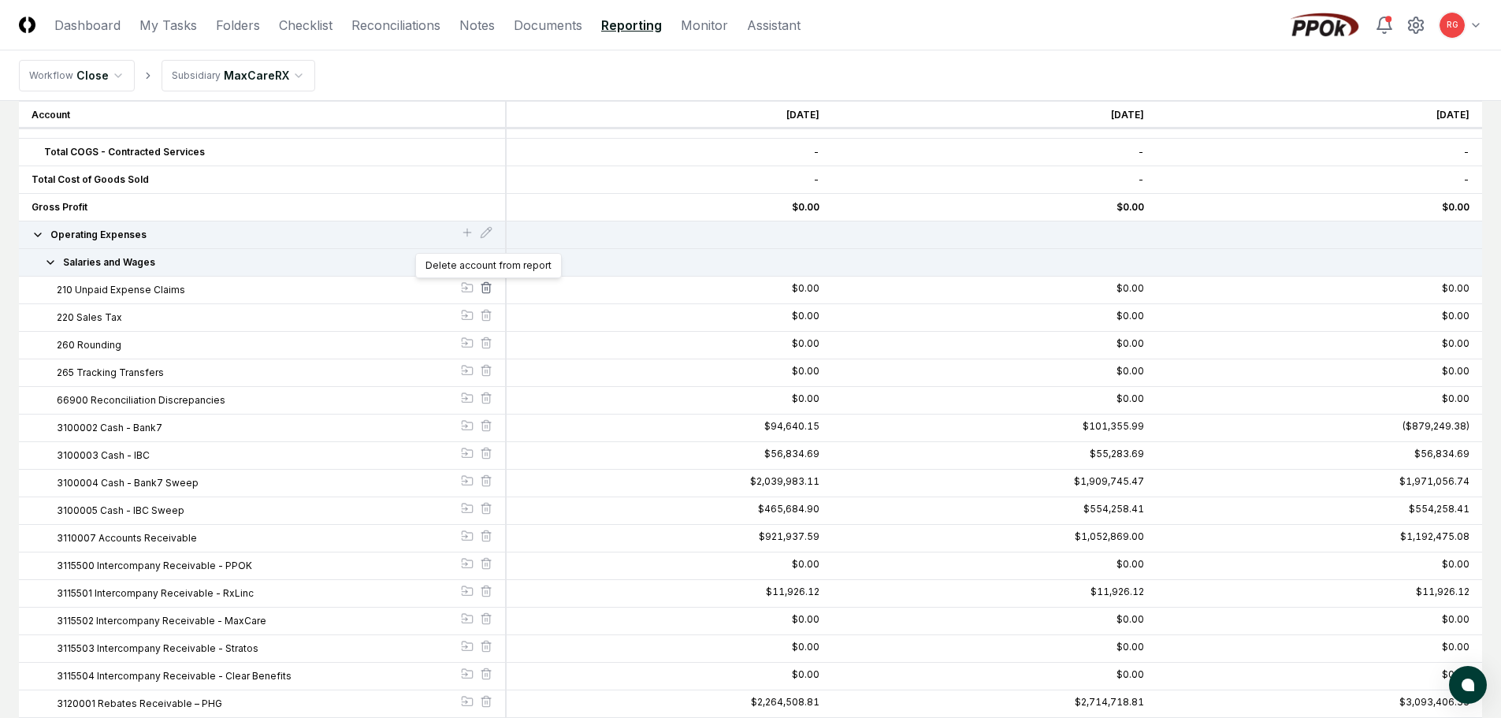
click at [489, 289] on icon at bounding box center [486, 287] width 13 height 13
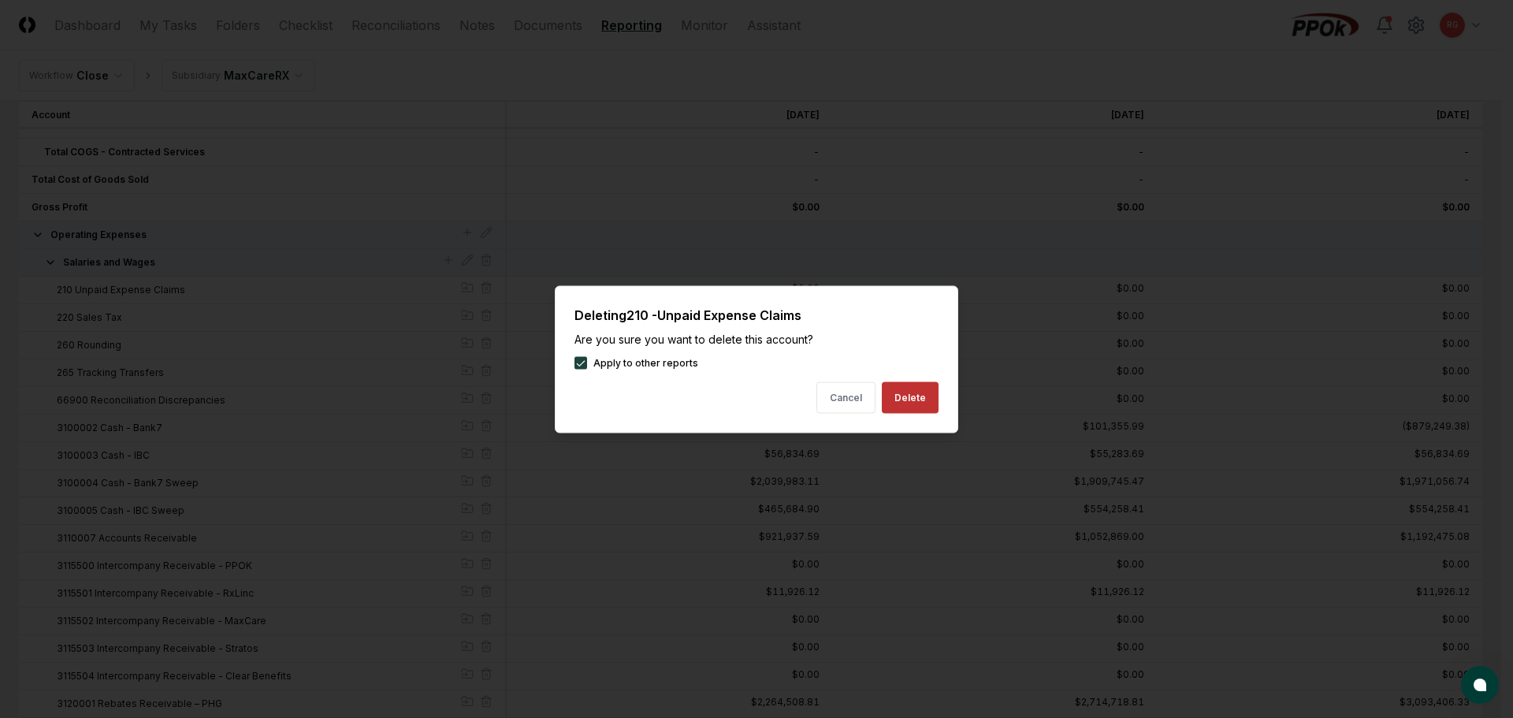
click at [901, 399] on button "Delete" at bounding box center [910, 397] width 57 height 32
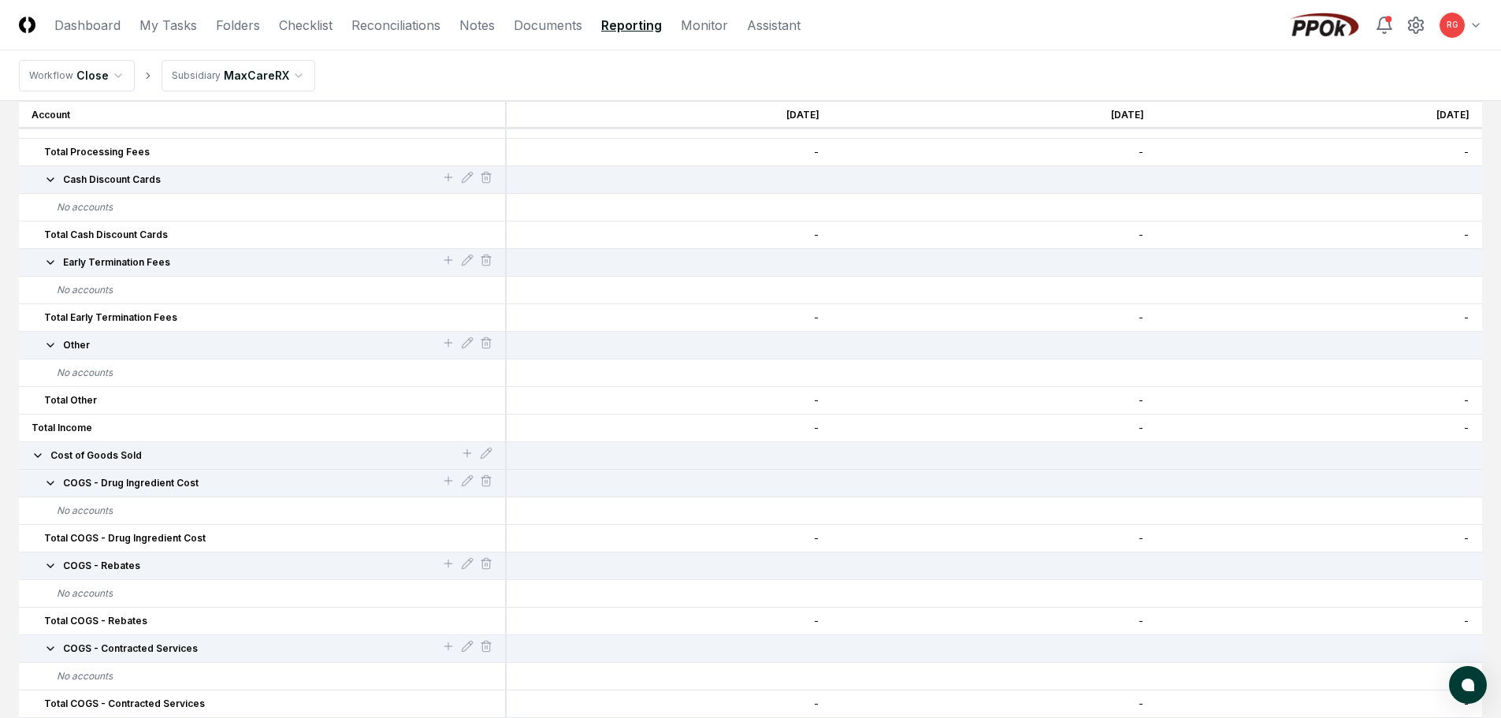
scroll to position [0, 0]
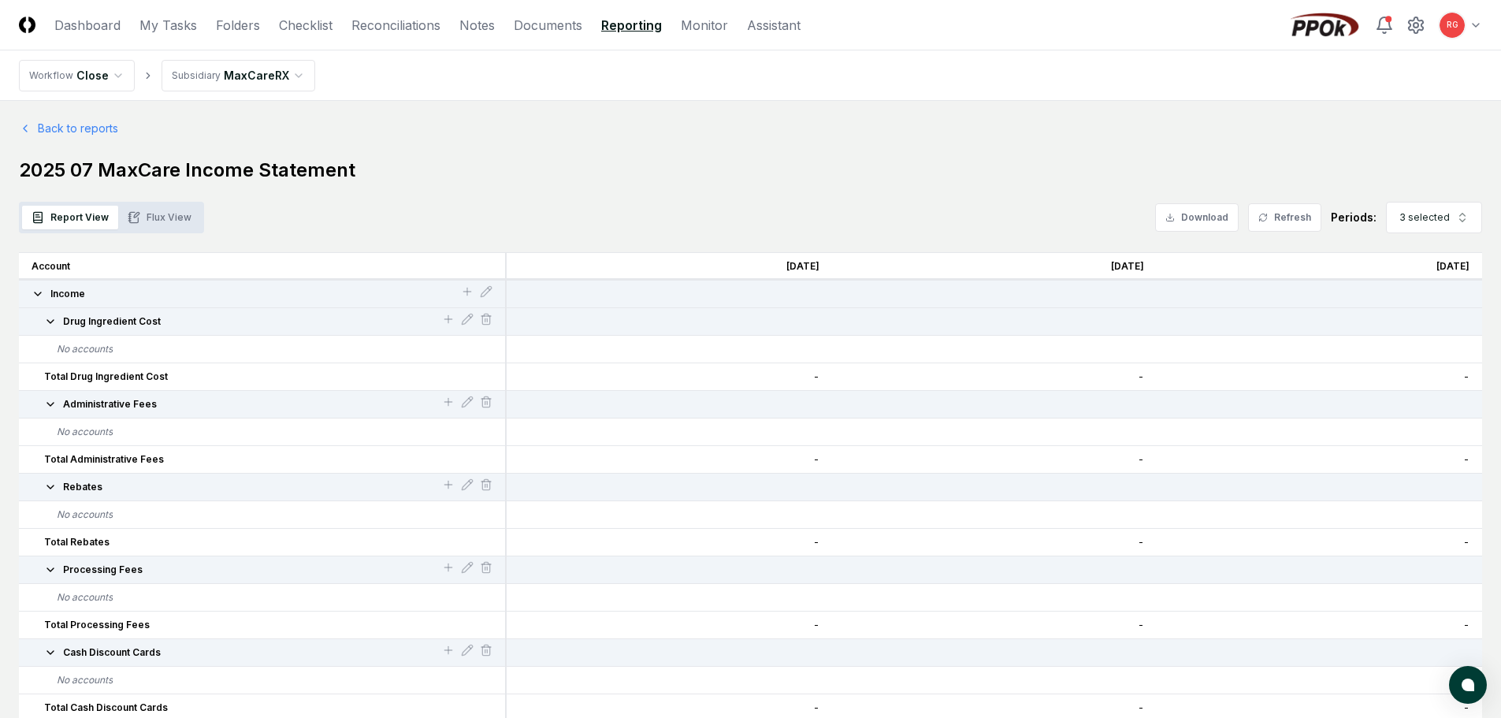
drag, startPoint x: 89, startPoint y: 130, endPoint x: 230, endPoint y: 215, distance: 164.7
click at [89, 130] on link "Back to reports" at bounding box center [68, 128] width 99 height 17
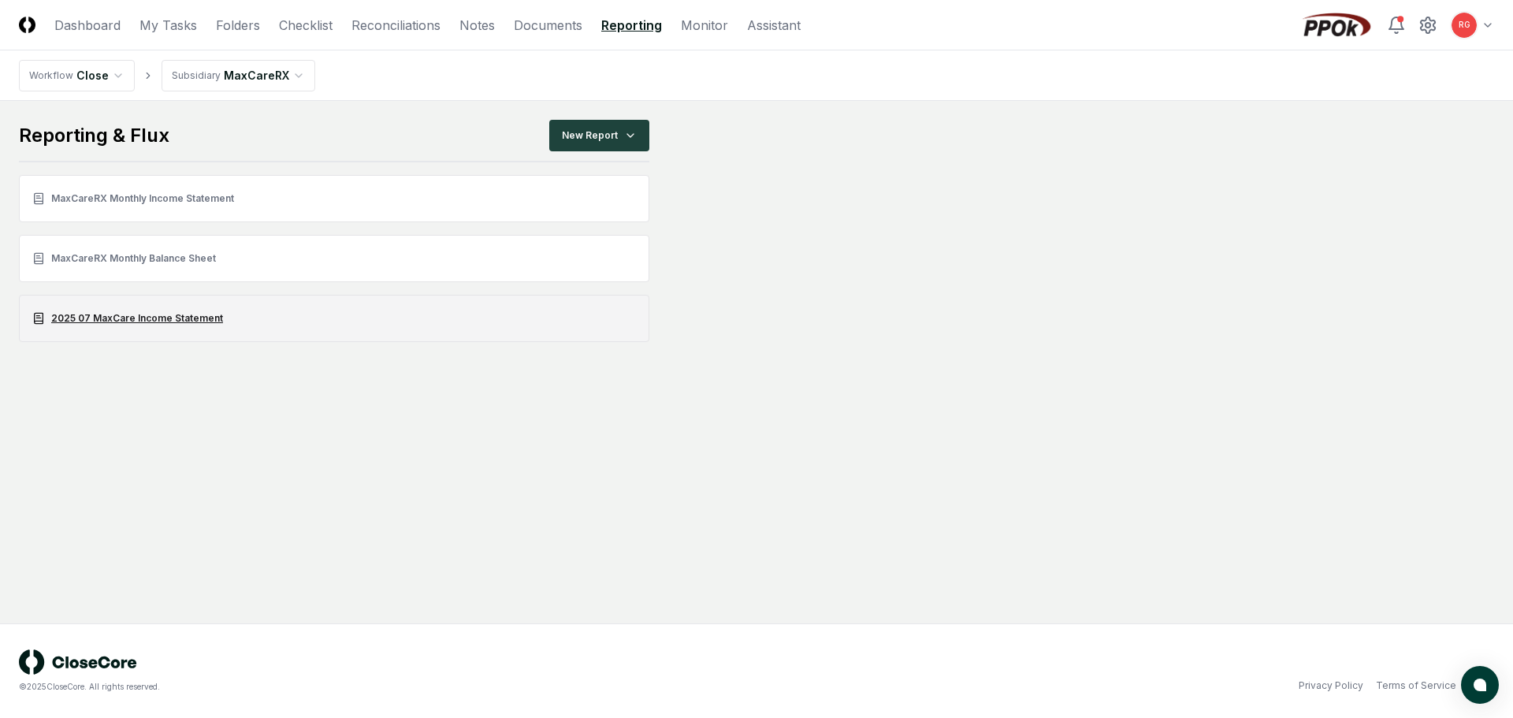
drag, startPoint x: 473, startPoint y: 317, endPoint x: 430, endPoint y: 317, distance: 42.6
click at [430, 317] on link "2025 07 MaxCare Income Statement" at bounding box center [334, 318] width 630 height 47
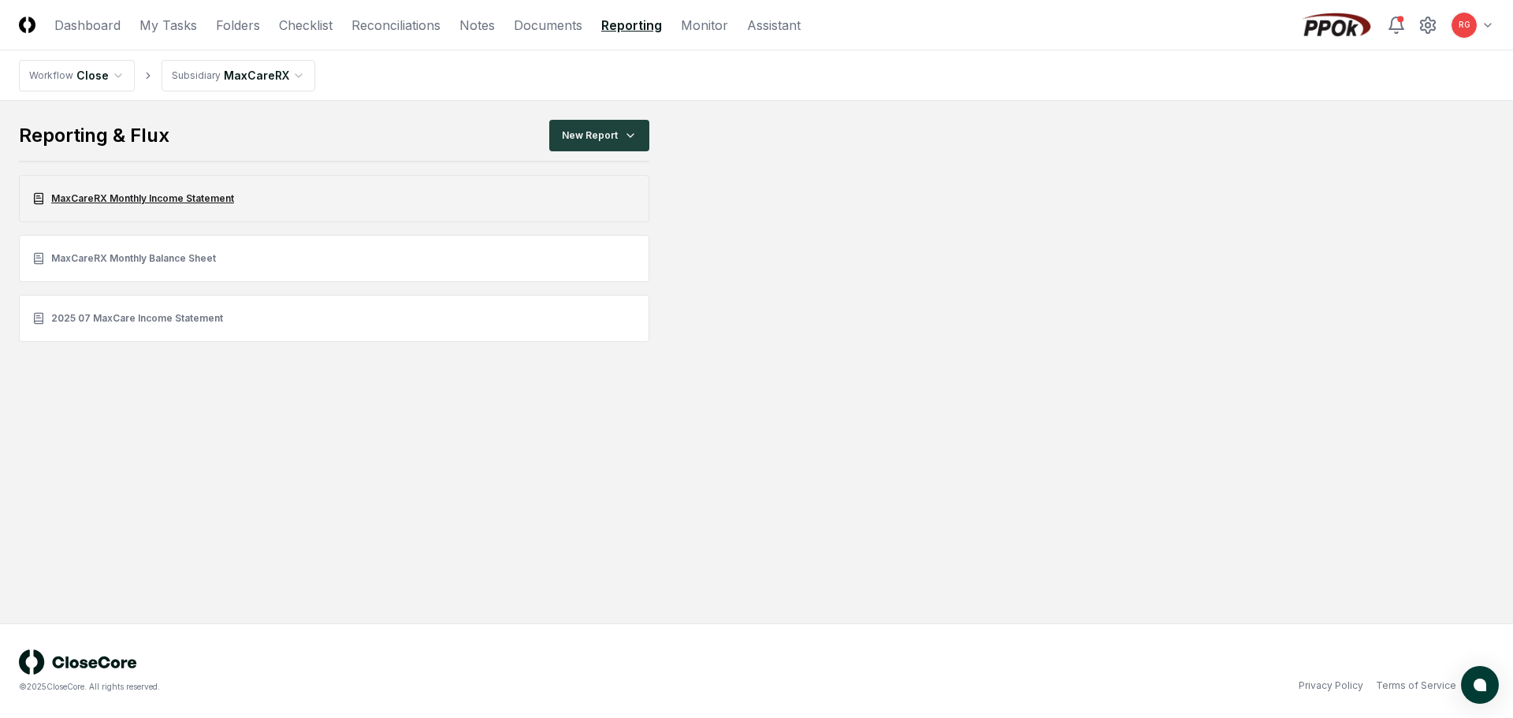
click at [195, 199] on link "MaxCareRX Monthly Income Statement" at bounding box center [334, 198] width 630 height 47
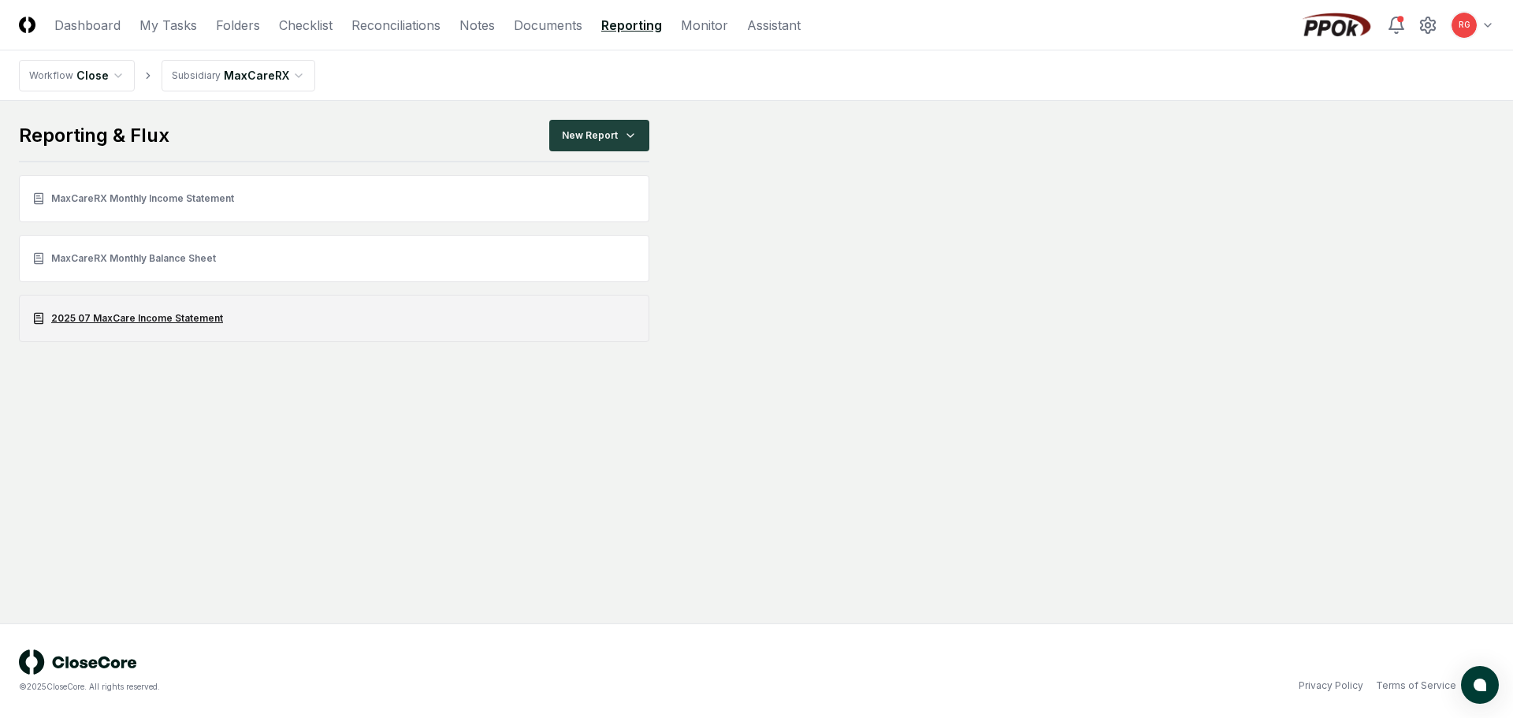
click at [191, 314] on link "2025 07 MaxCare Income Statement" at bounding box center [334, 318] width 630 height 47
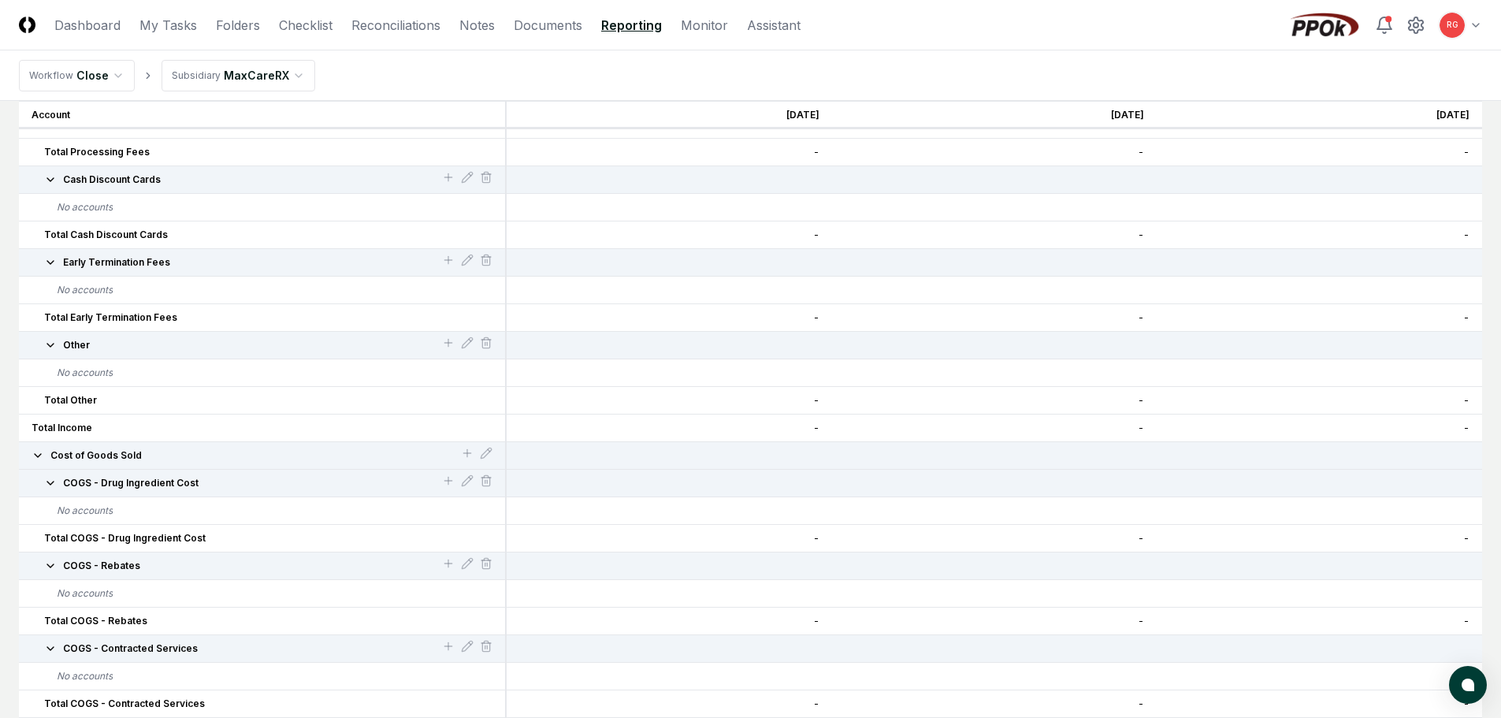
scroll to position [1024, 0]
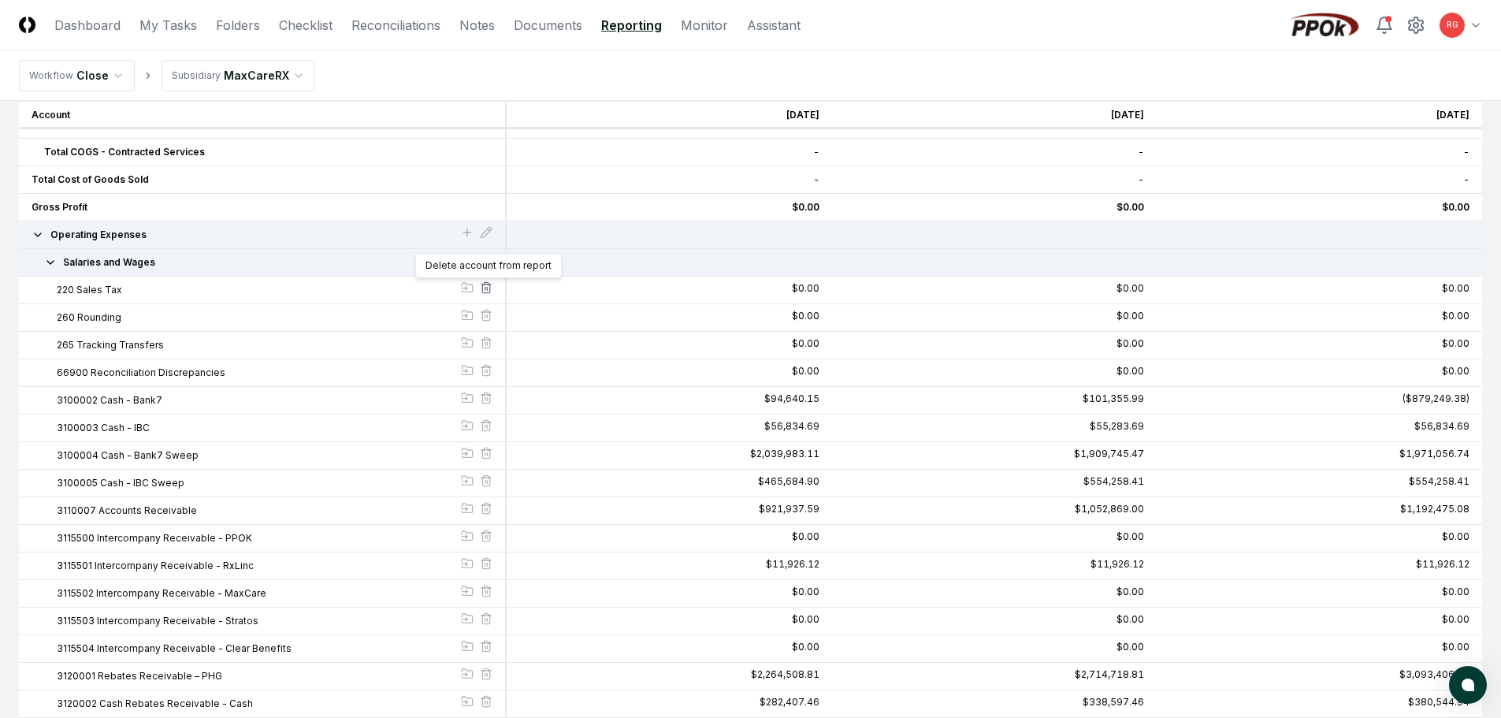
click at [487, 288] on line at bounding box center [487, 288] width 0 height 3
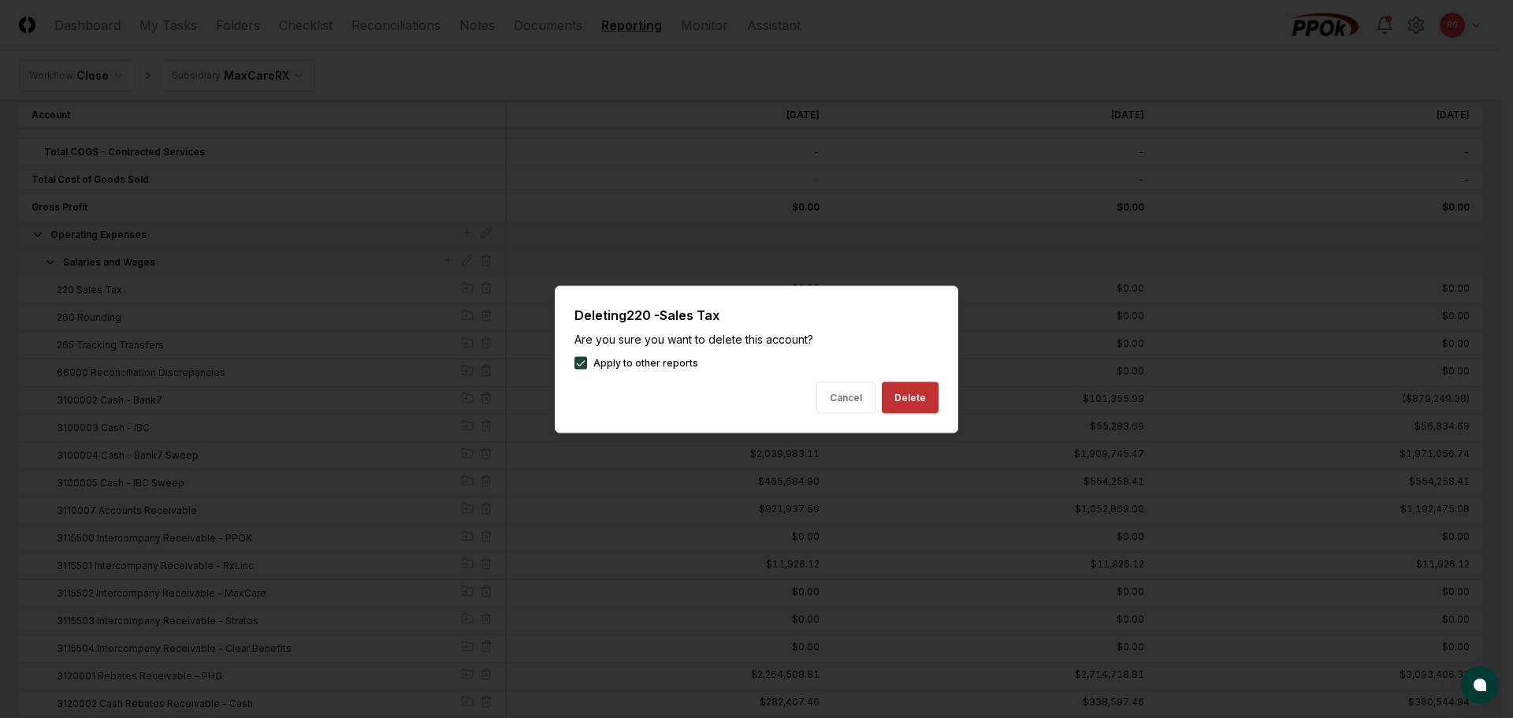
click at [895, 399] on button "Delete" at bounding box center [910, 397] width 57 height 32
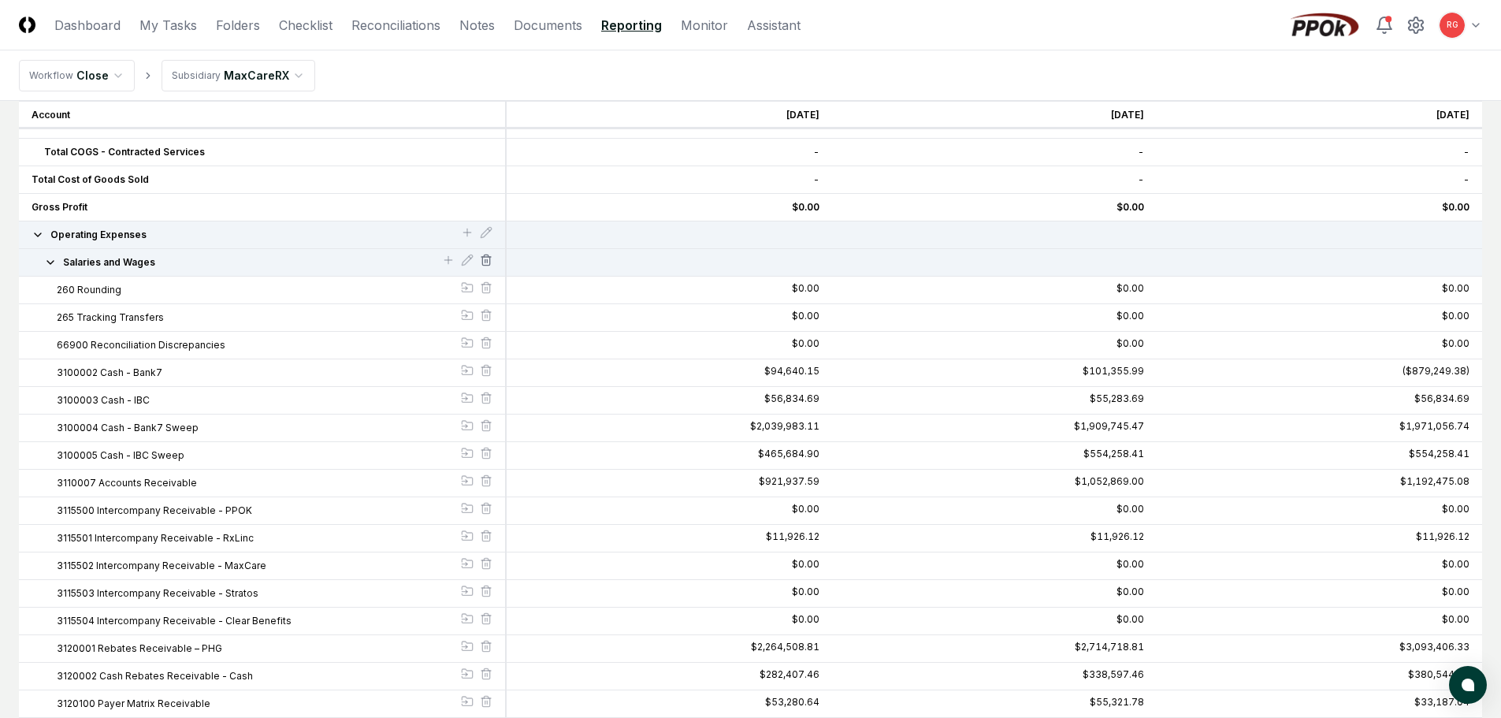
click at [486, 261] on icon at bounding box center [486, 260] width 13 height 13
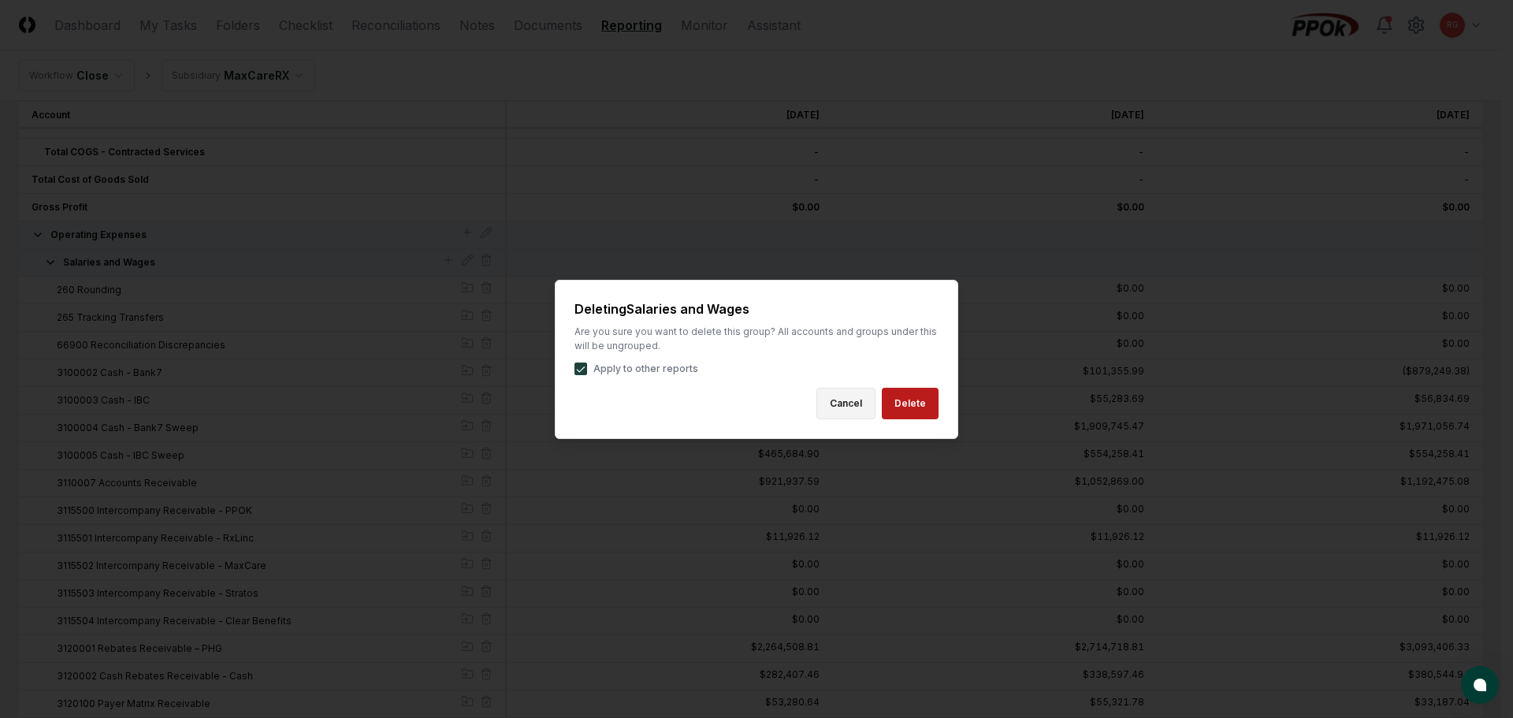
click at [841, 403] on button "Cancel" at bounding box center [845, 404] width 59 height 32
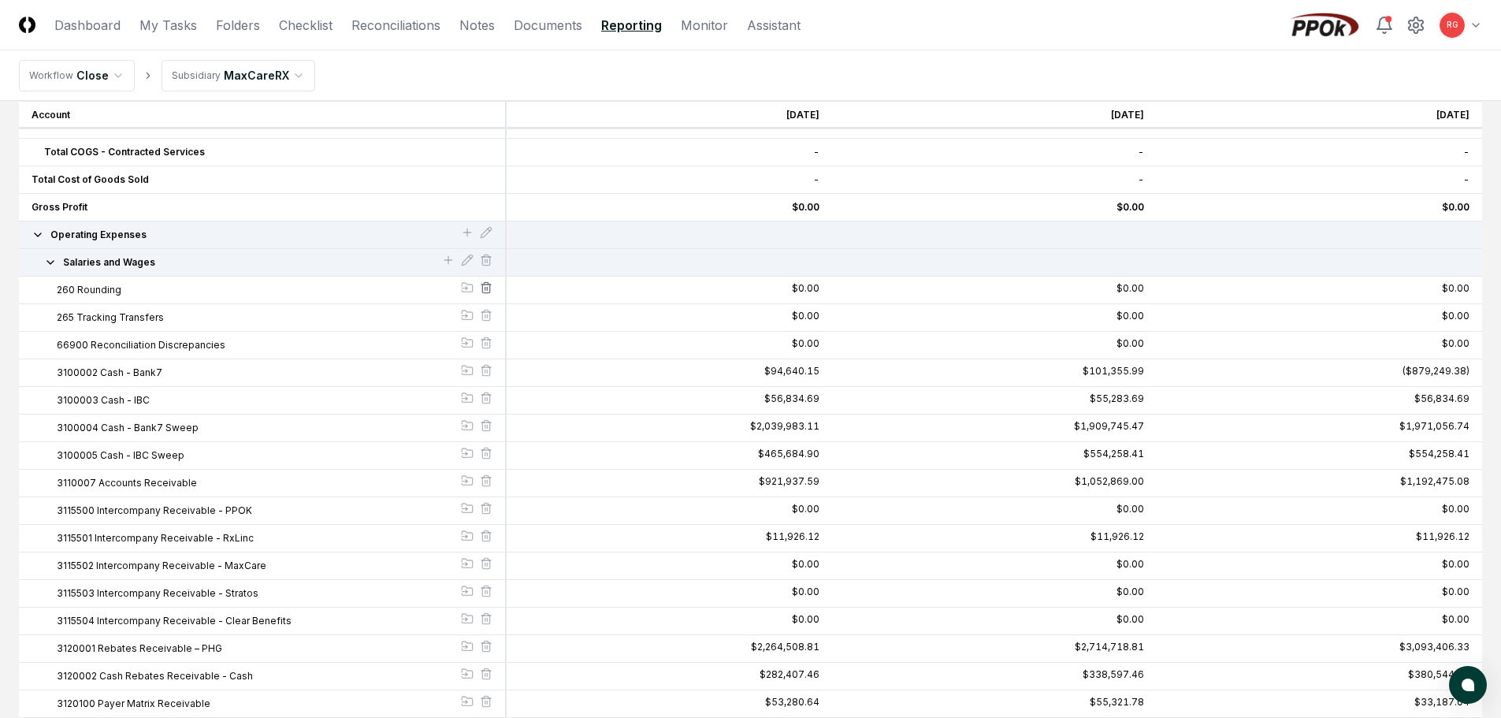
click at [488, 288] on icon at bounding box center [486, 287] width 13 height 13
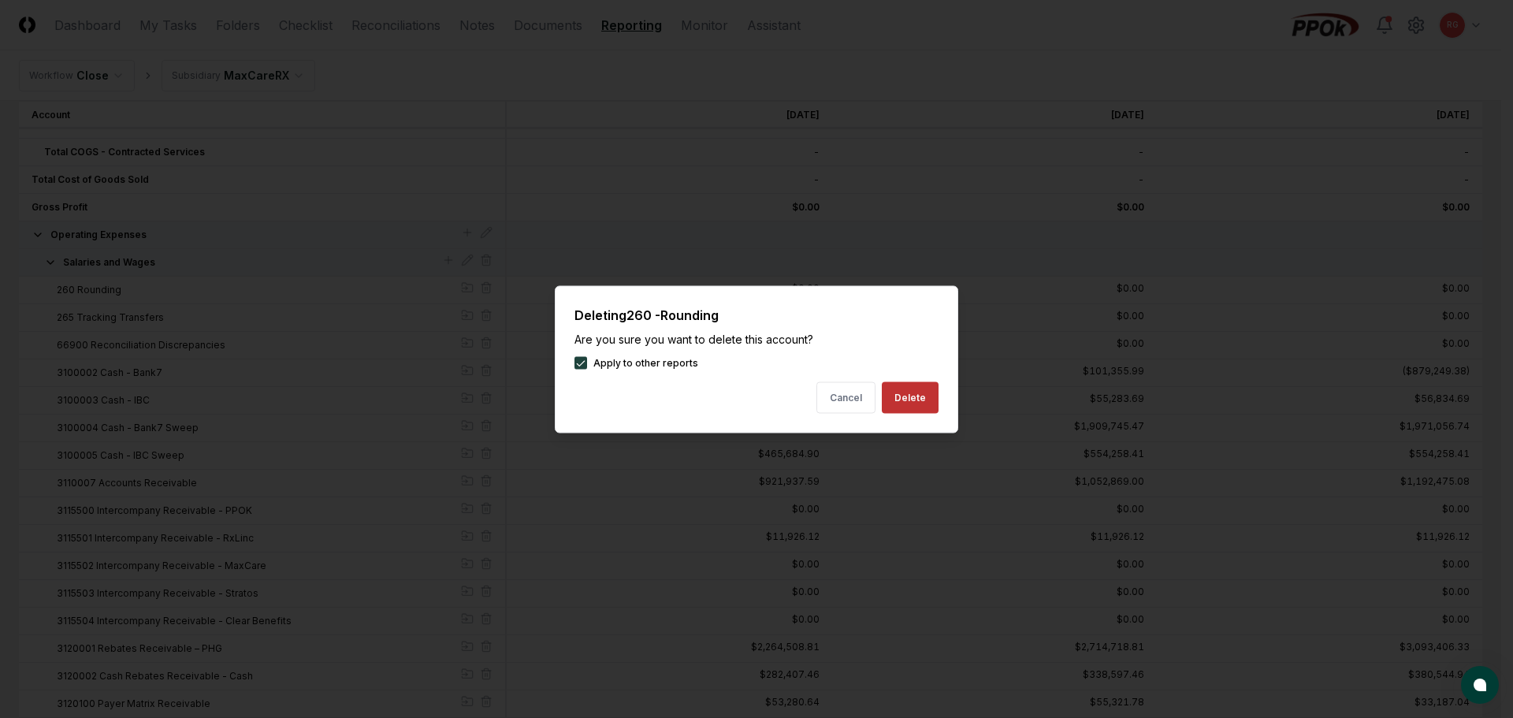
click at [928, 395] on button "Delete" at bounding box center [910, 397] width 57 height 32
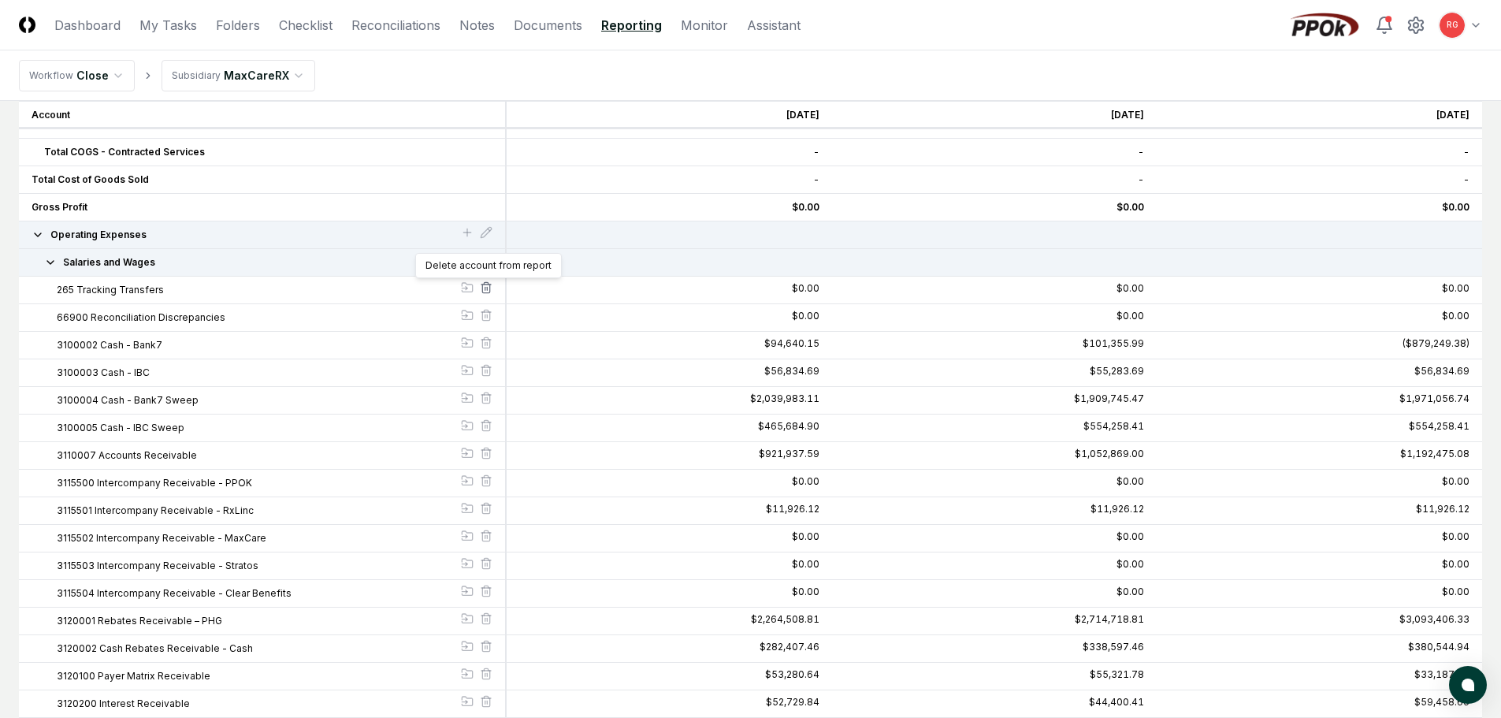
click at [485, 289] on line at bounding box center [485, 288] width 0 height 3
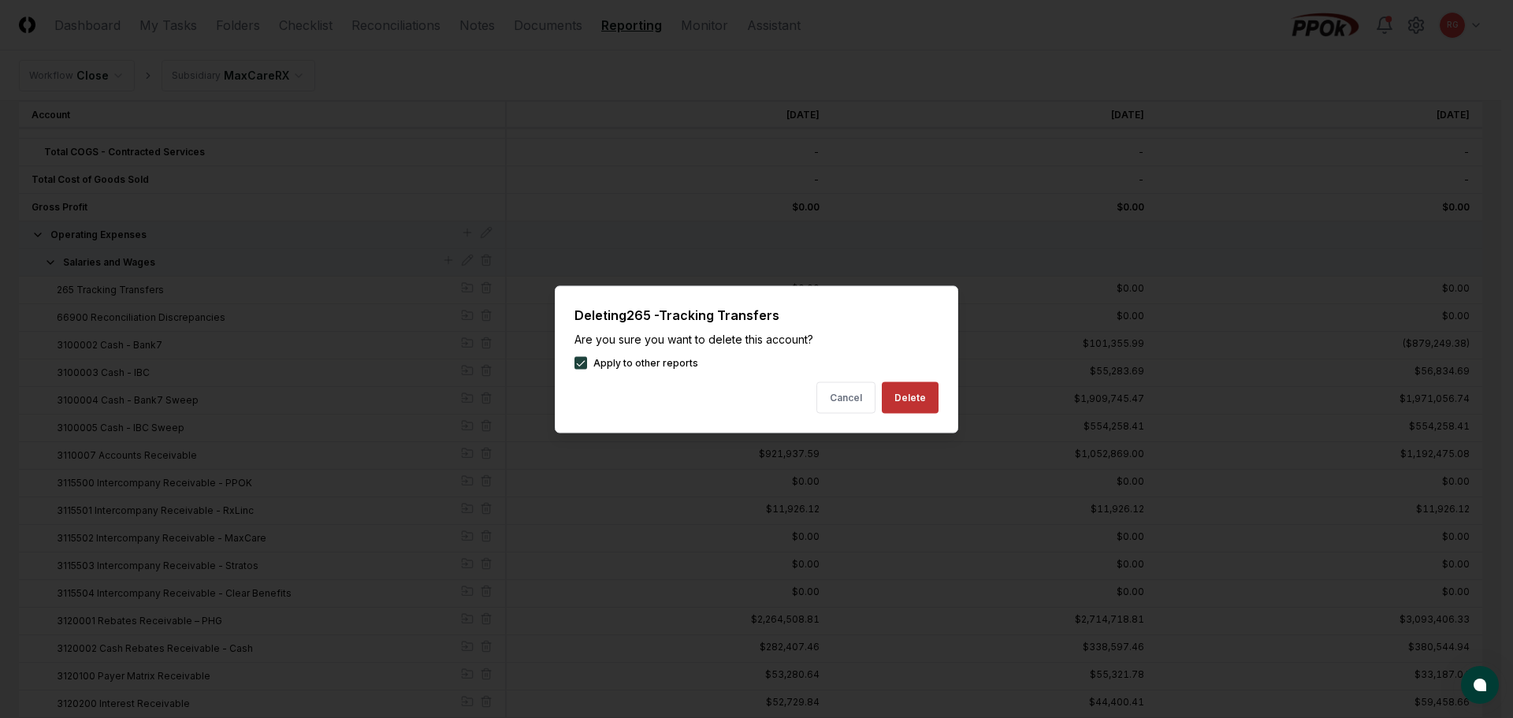
click at [907, 399] on button "Delete" at bounding box center [910, 397] width 57 height 32
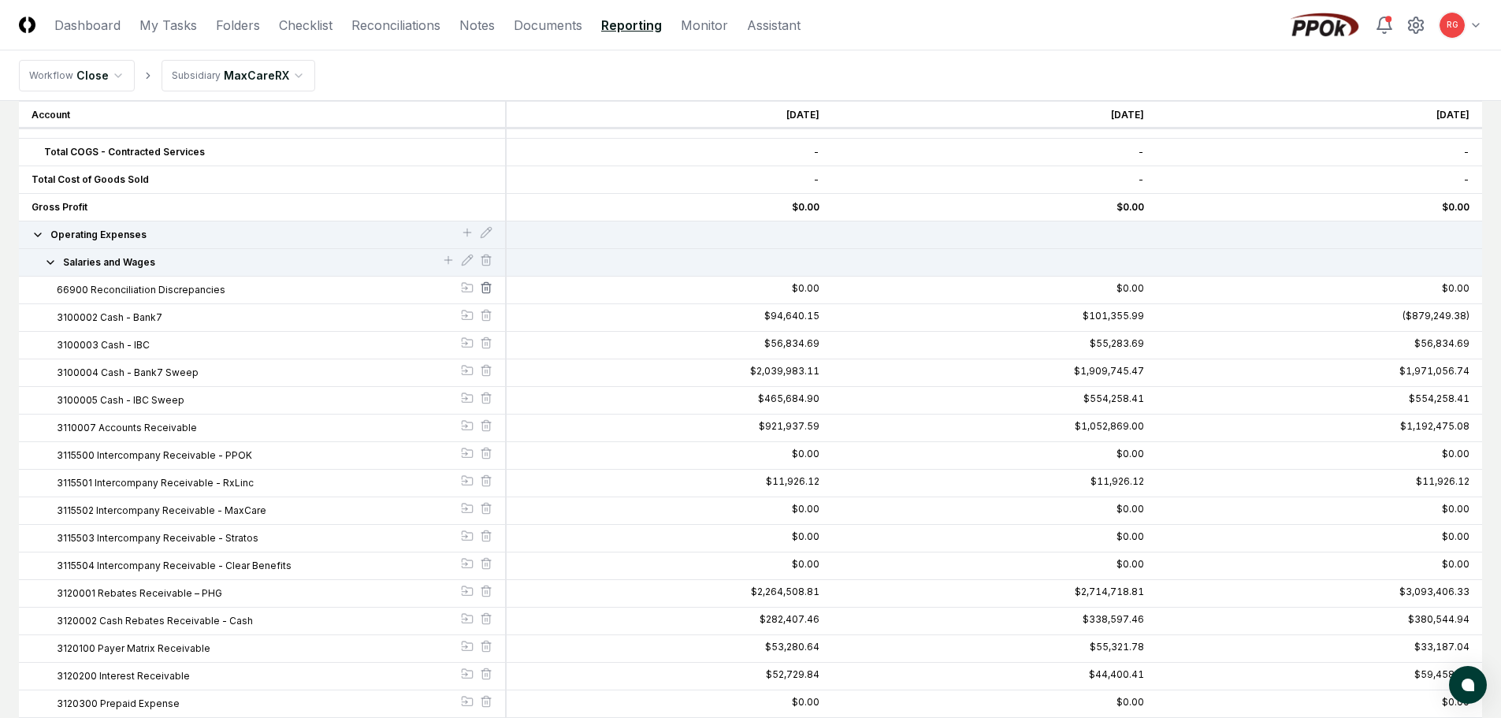
click at [486, 288] on icon at bounding box center [486, 287] width 13 height 13
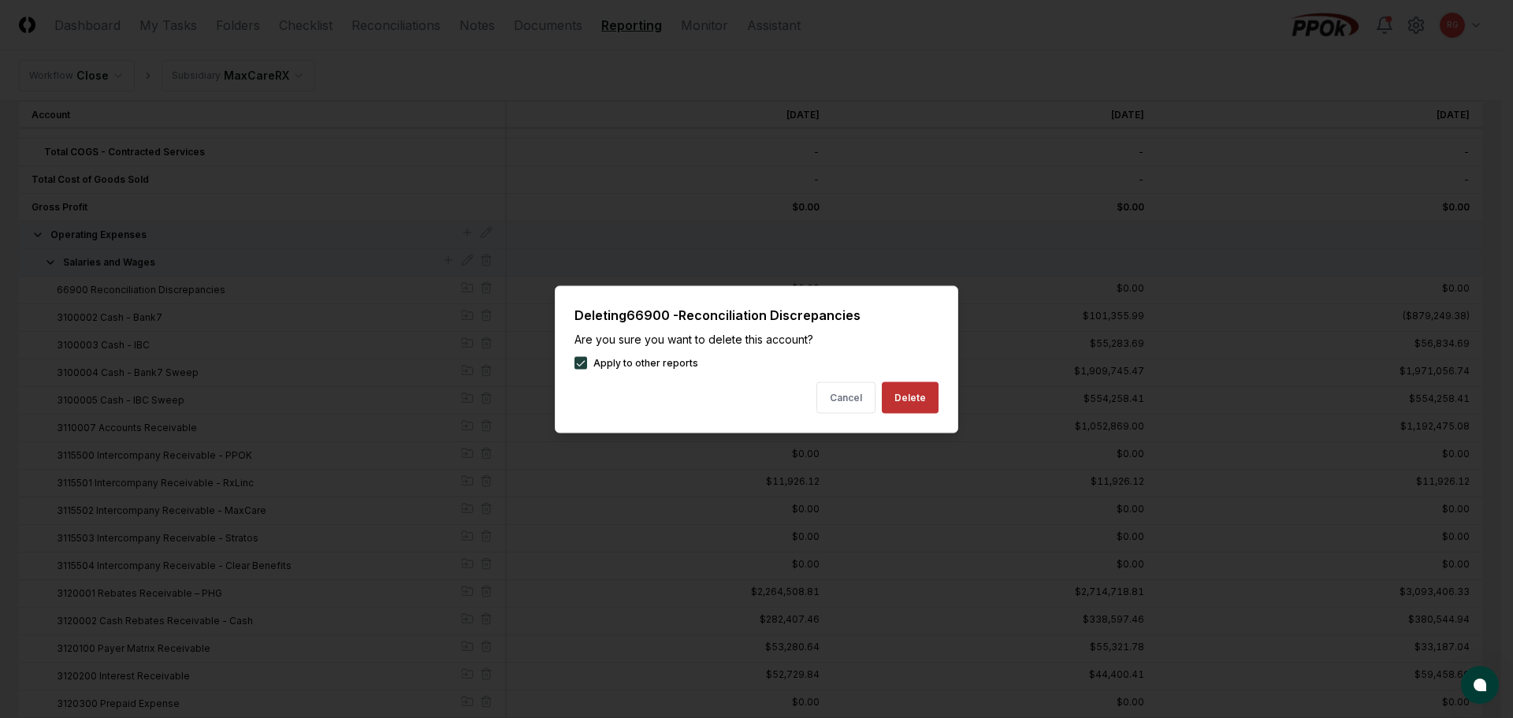
click at [917, 397] on button "Delete" at bounding box center [910, 397] width 57 height 32
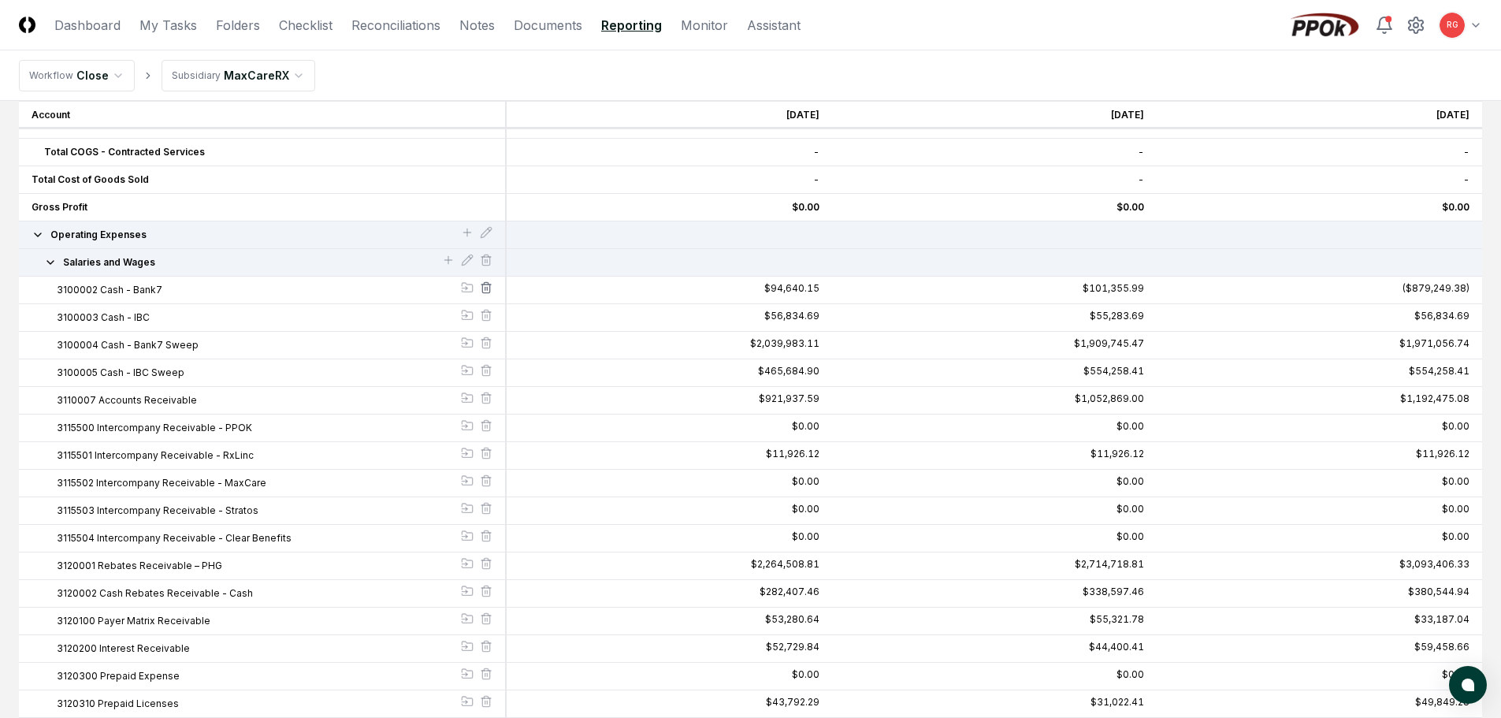
click at [489, 290] on icon at bounding box center [486, 287] width 13 height 13
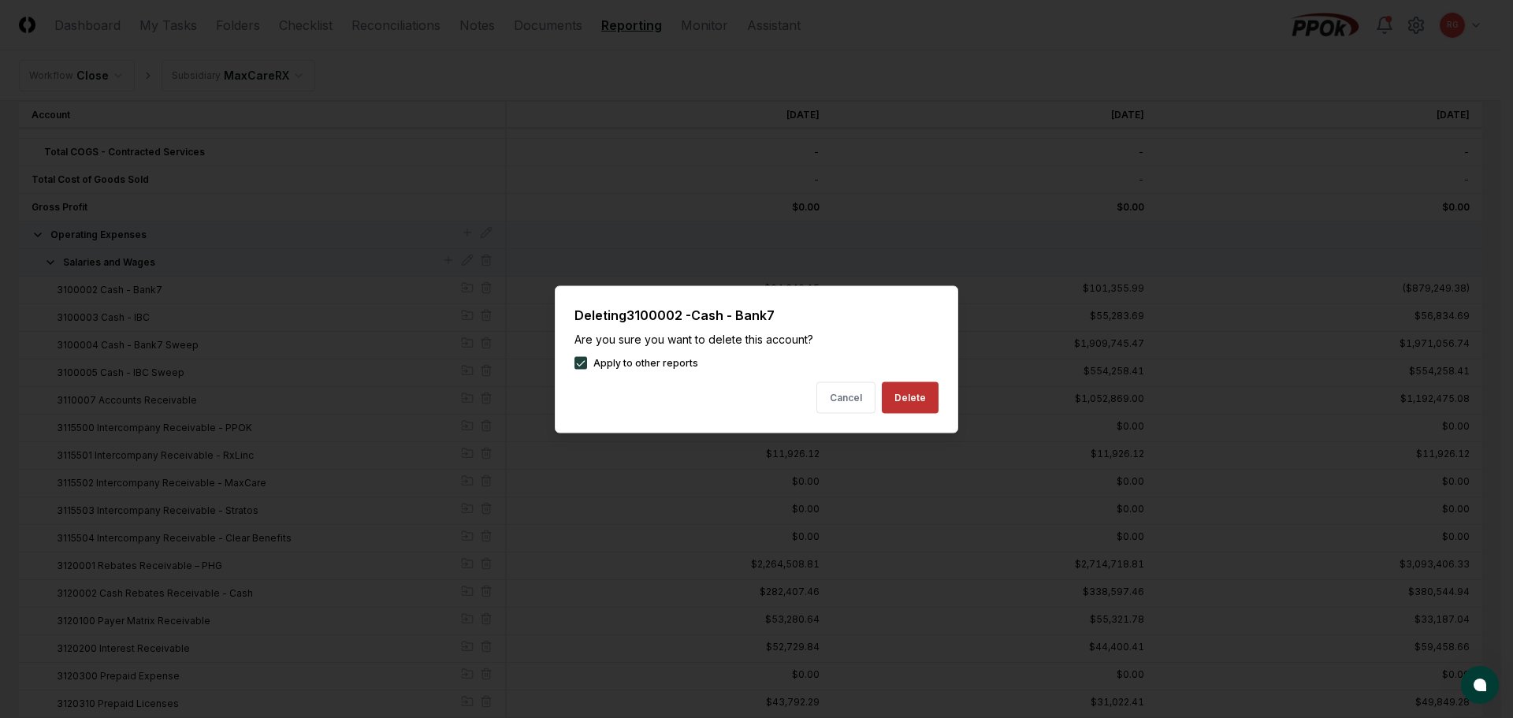
click at [902, 398] on button "Delete" at bounding box center [910, 397] width 57 height 32
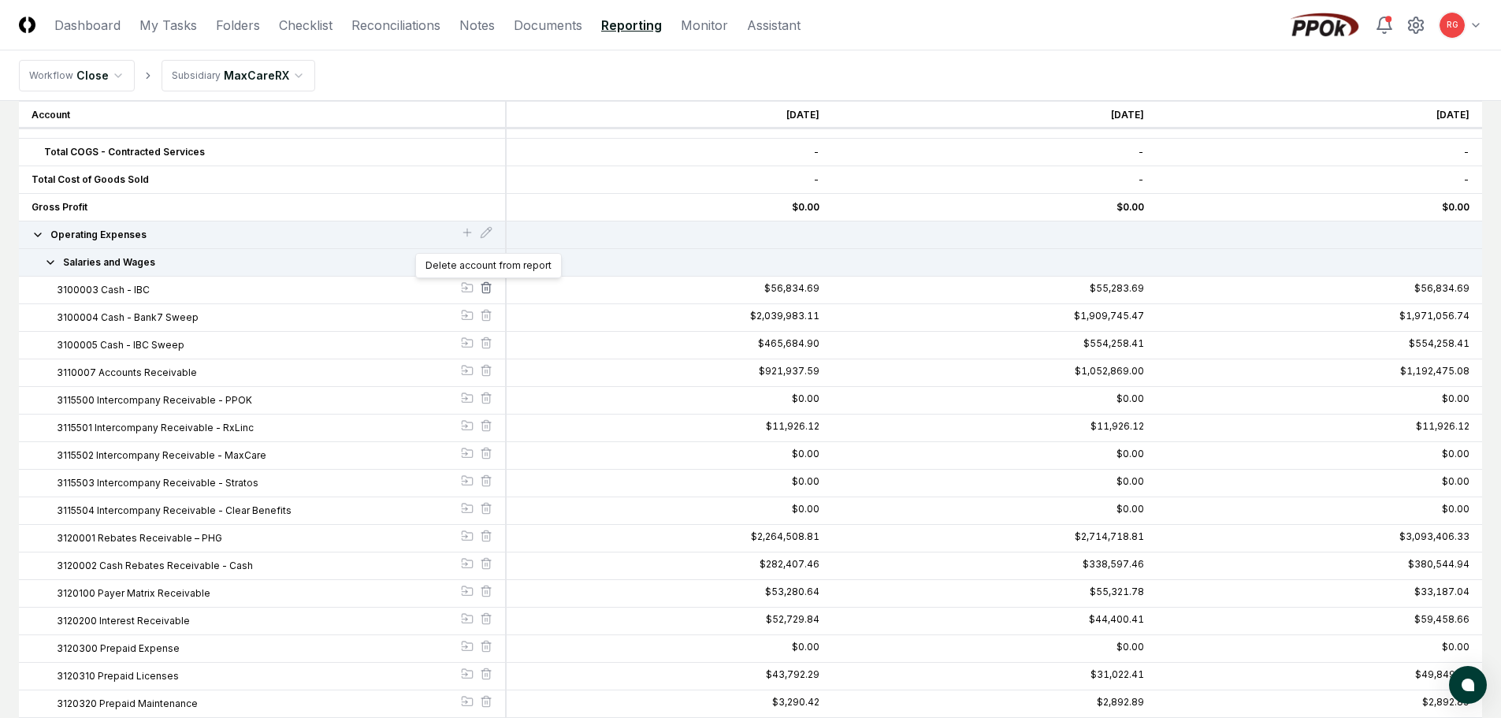
click at [488, 289] on icon at bounding box center [486, 287] width 13 height 13
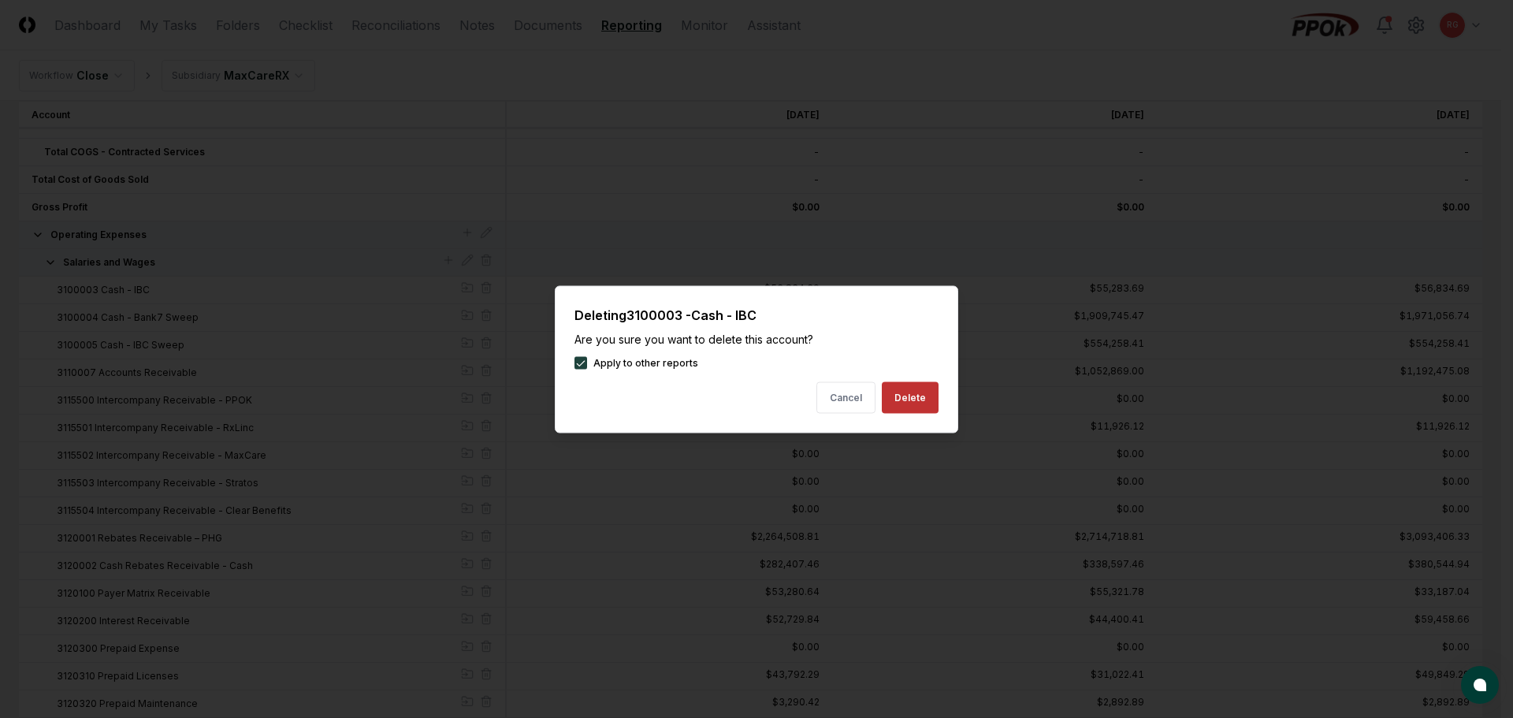
click at [909, 397] on button "Delete" at bounding box center [910, 397] width 57 height 32
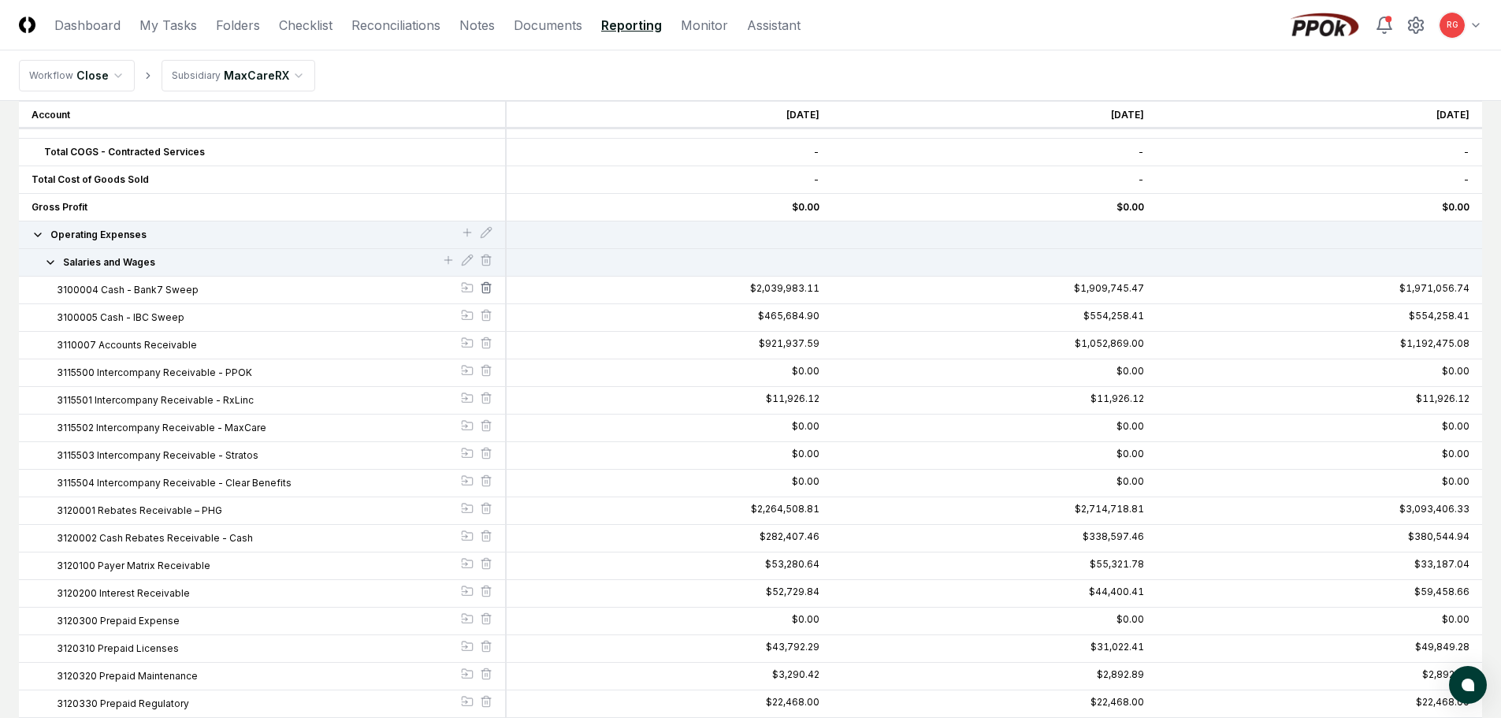
click at [488, 285] on icon at bounding box center [486, 287] width 13 height 13
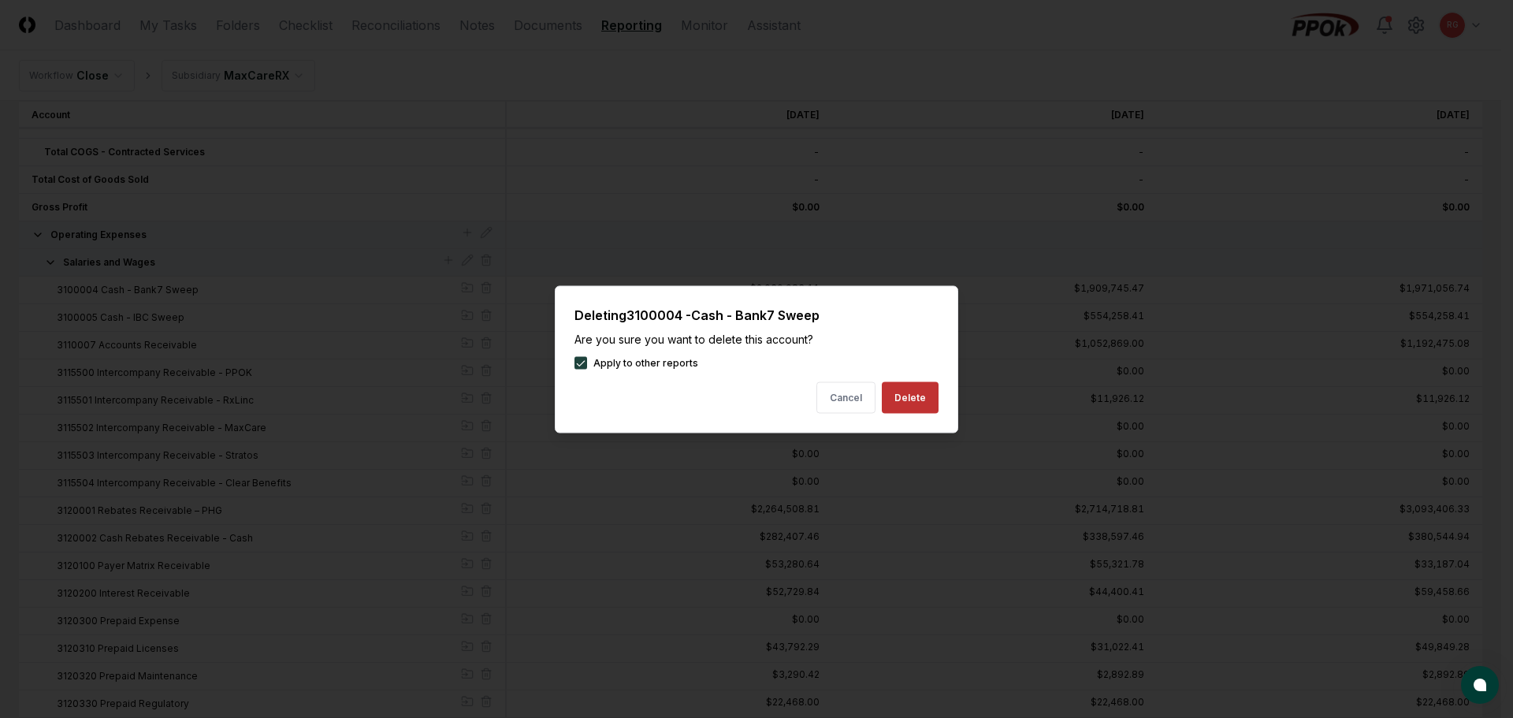
click at [901, 397] on button "Delete" at bounding box center [910, 397] width 57 height 32
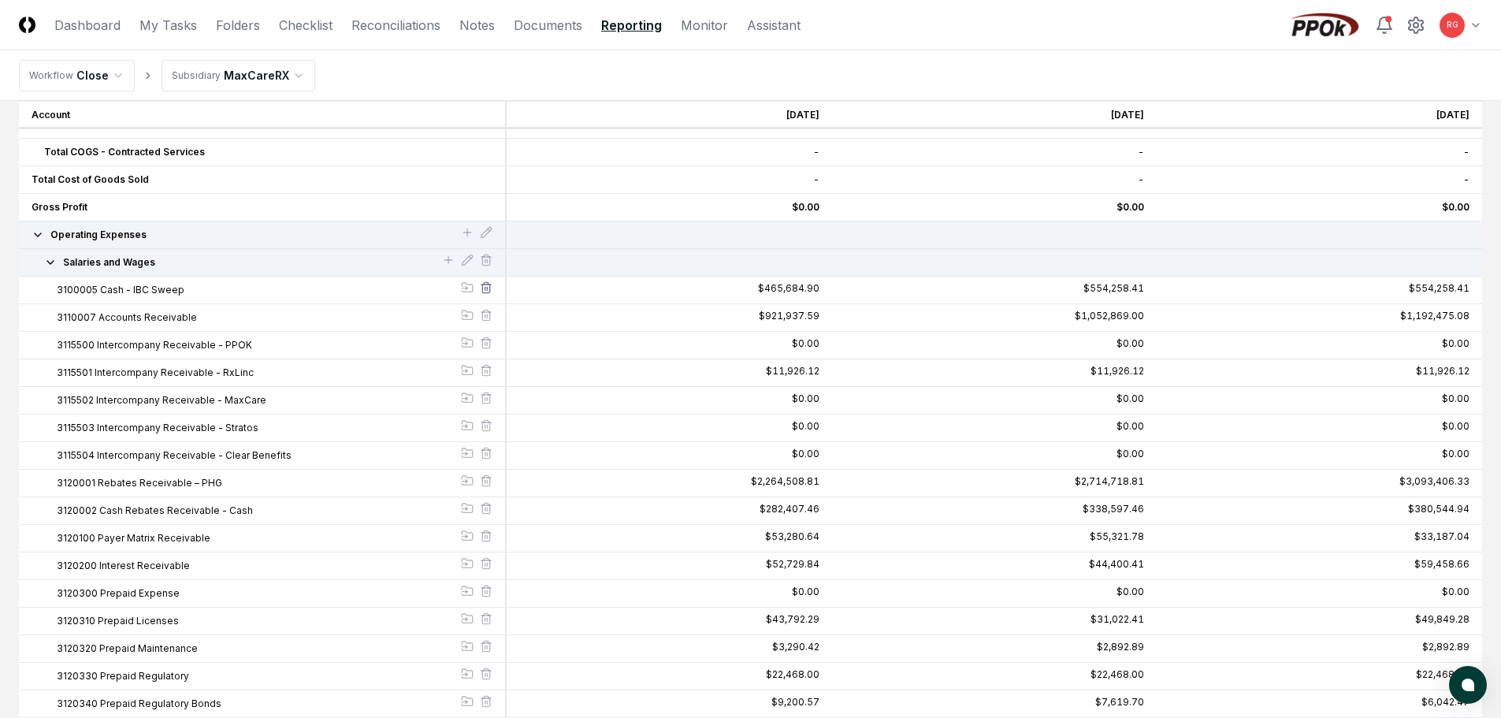
click at [484, 290] on icon at bounding box center [486, 287] width 13 height 13
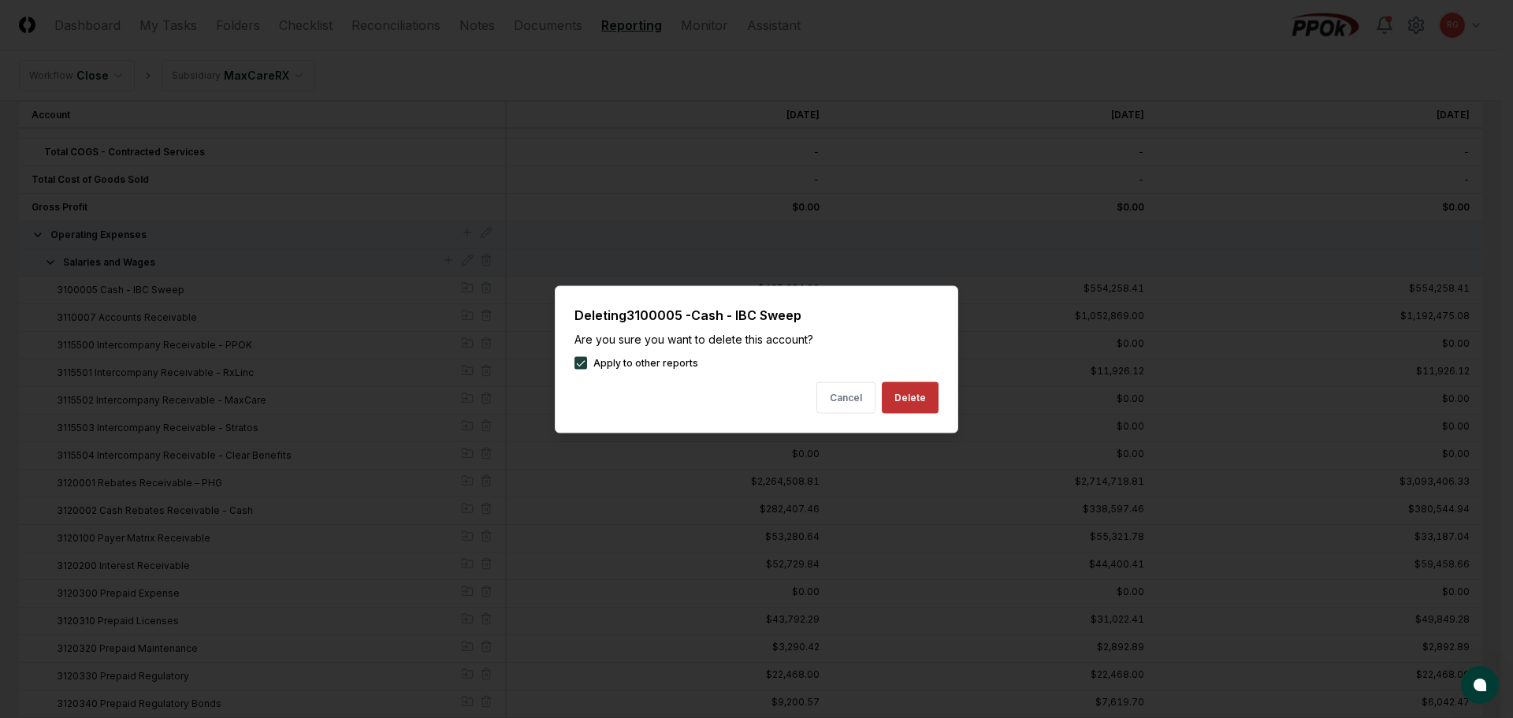
click at [913, 393] on button "Delete" at bounding box center [910, 397] width 57 height 32
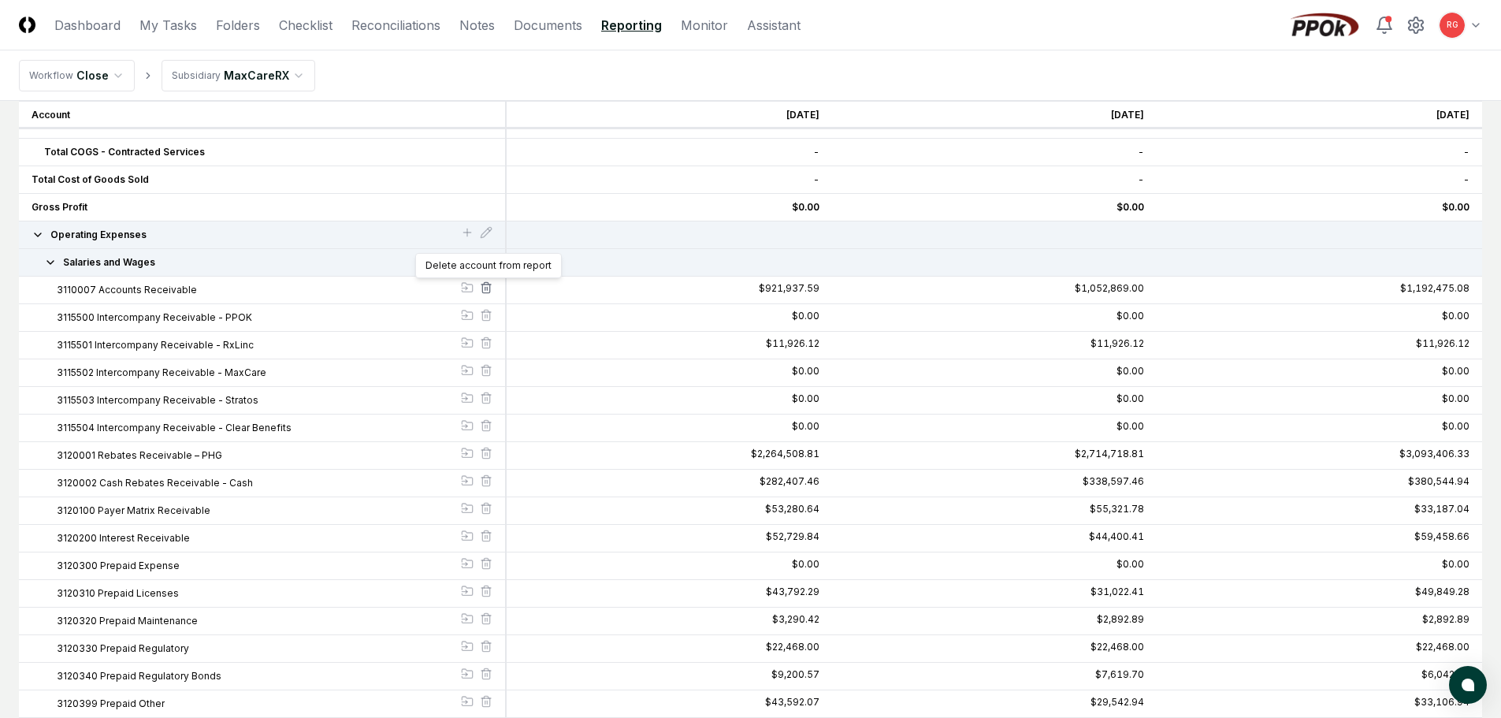
click at [485, 287] on line at bounding box center [485, 288] width 0 height 3
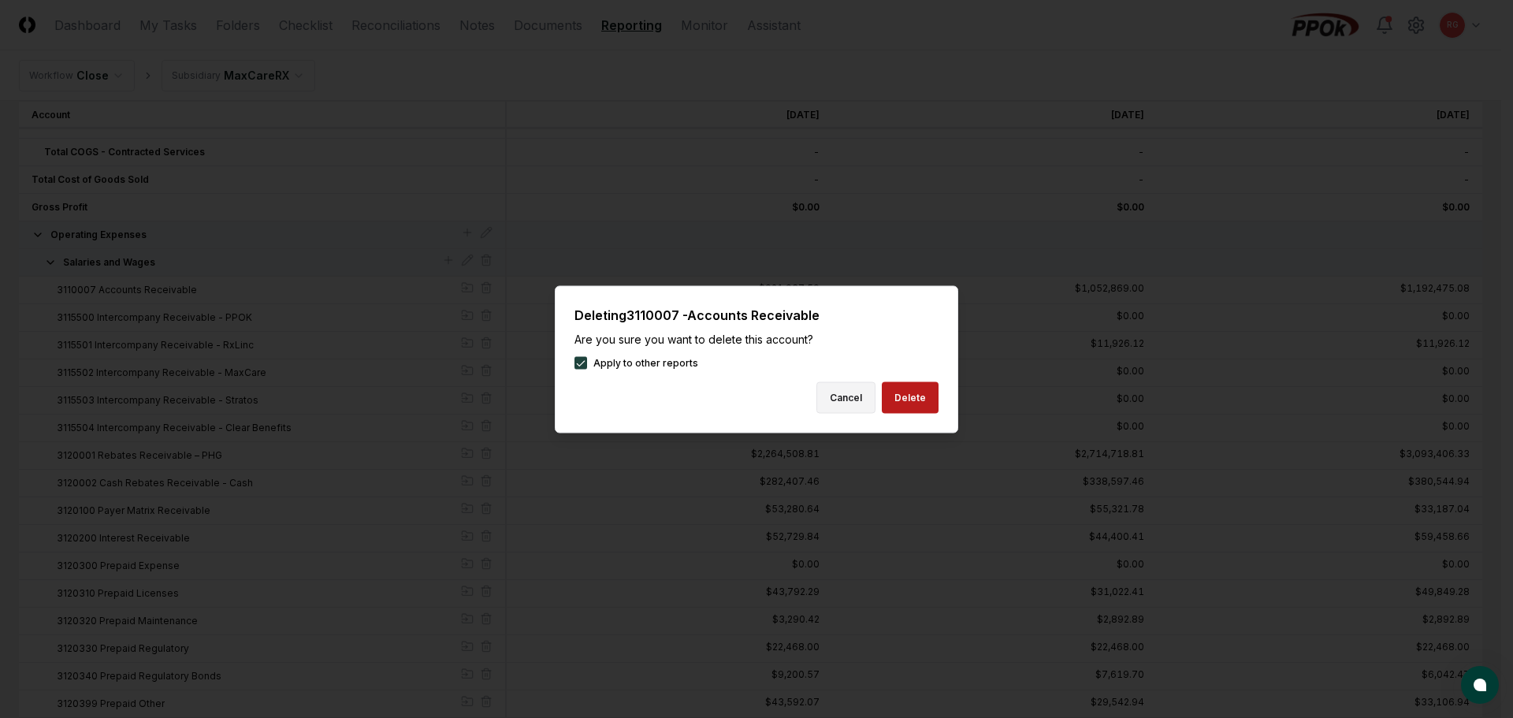
drag, startPoint x: 922, startPoint y: 396, endPoint x: 870, endPoint y: 388, distance: 52.6
click at [921, 396] on button "Delete" at bounding box center [910, 397] width 57 height 32
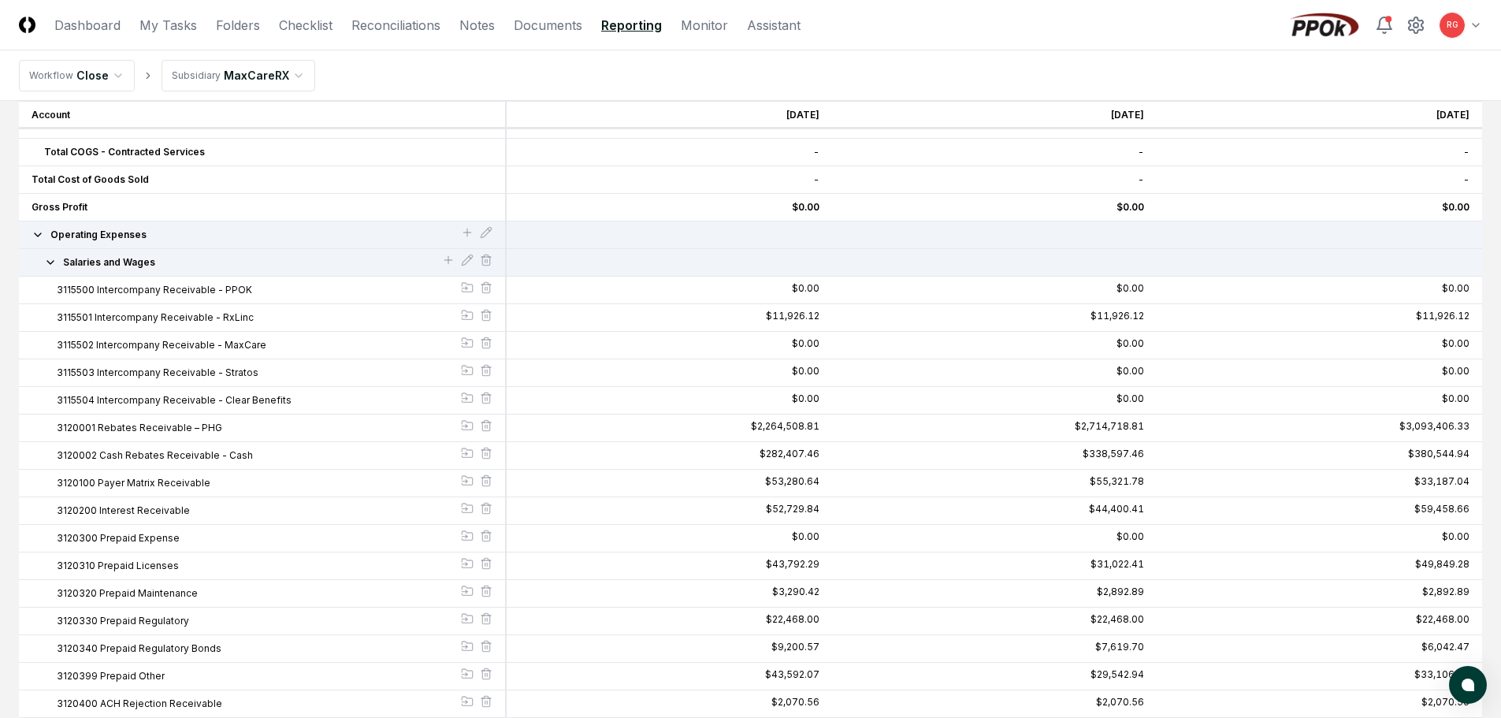
click at [483, 294] on div at bounding box center [486, 289] width 13 height 17
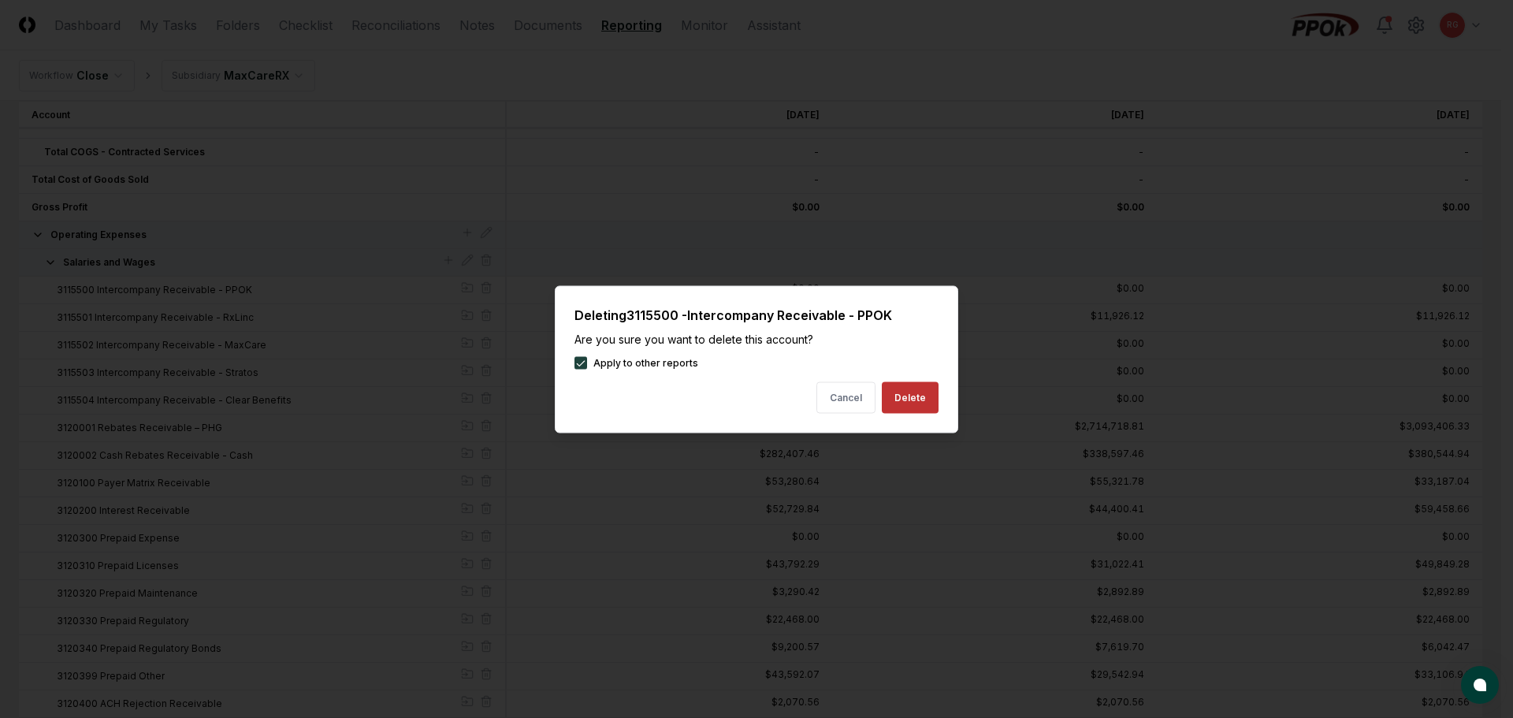
click at [925, 396] on button "Delete" at bounding box center [910, 397] width 57 height 32
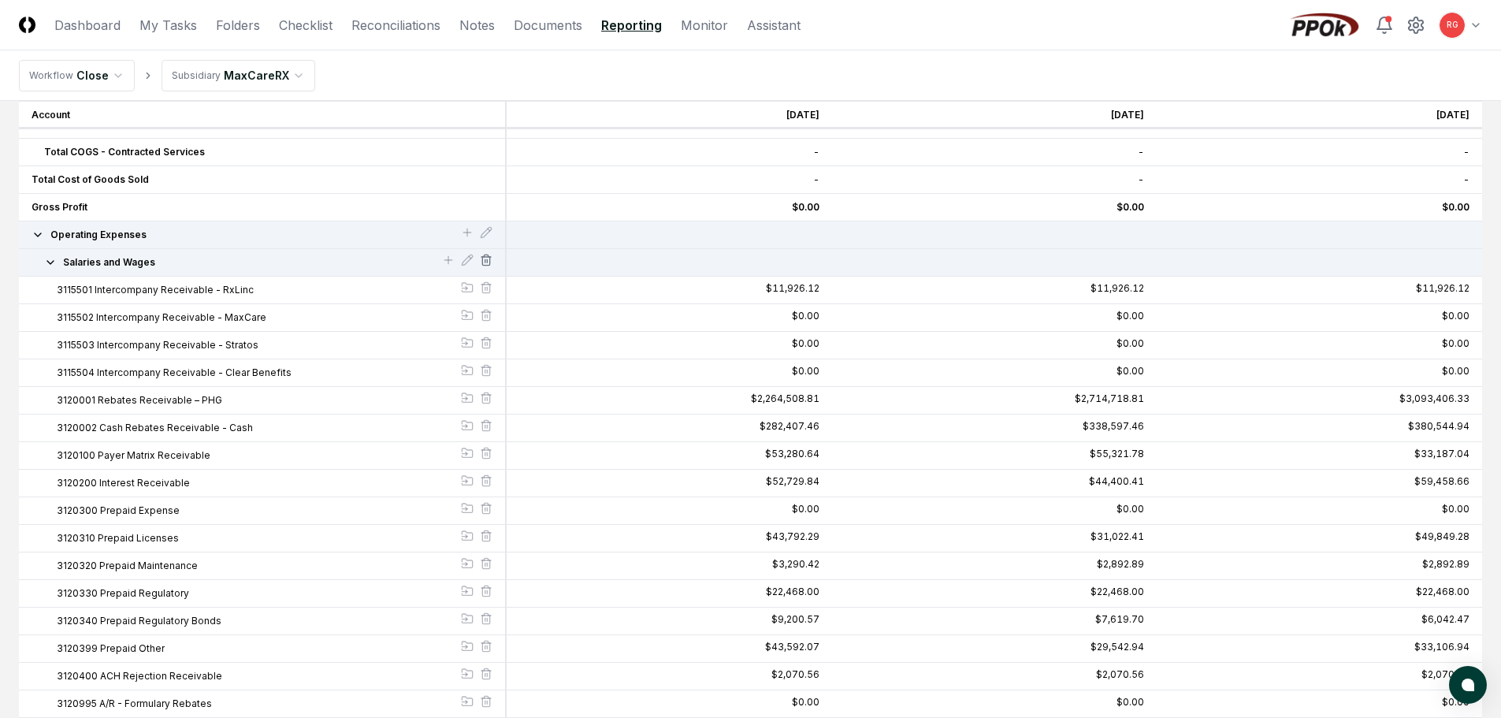
click at [489, 262] on icon at bounding box center [485, 261] width 7 height 9
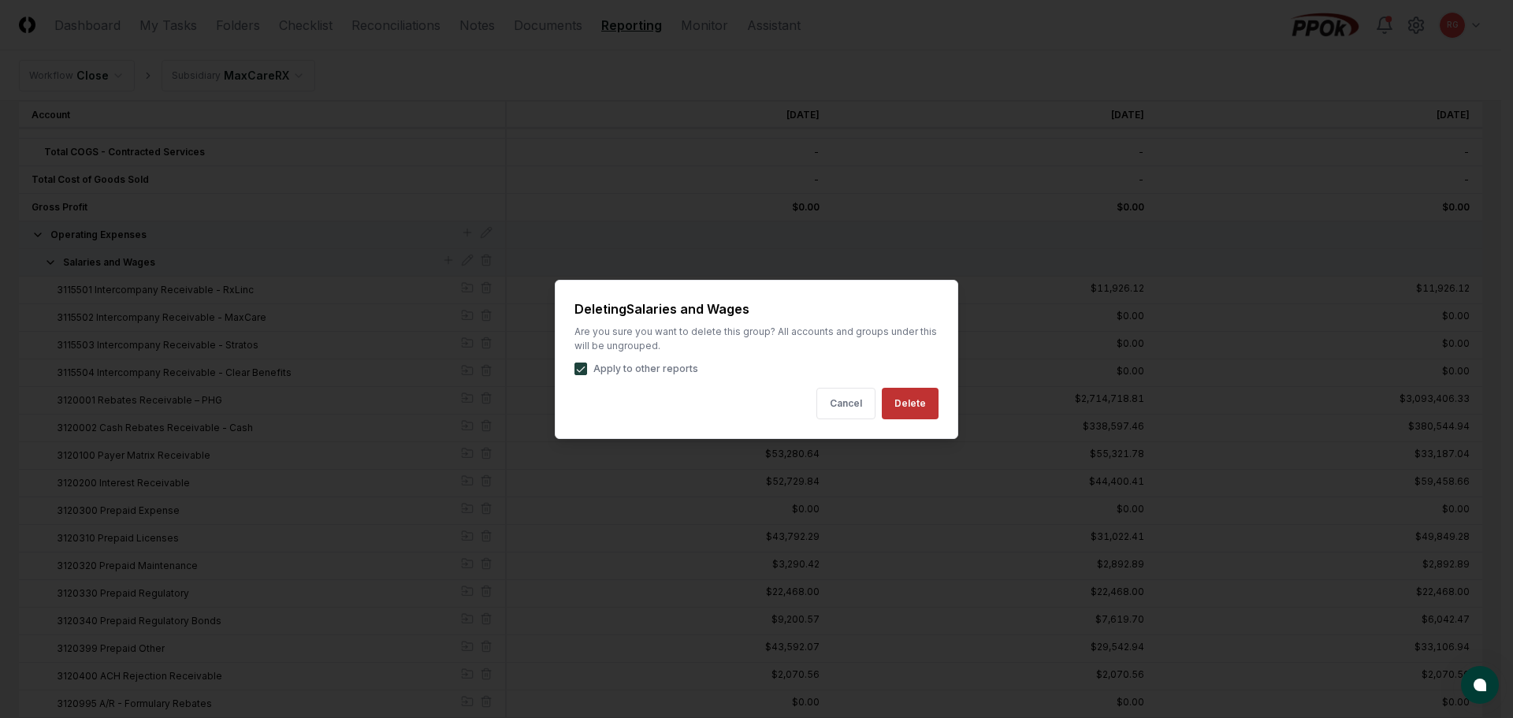
click at [901, 400] on button "Delete" at bounding box center [910, 404] width 57 height 32
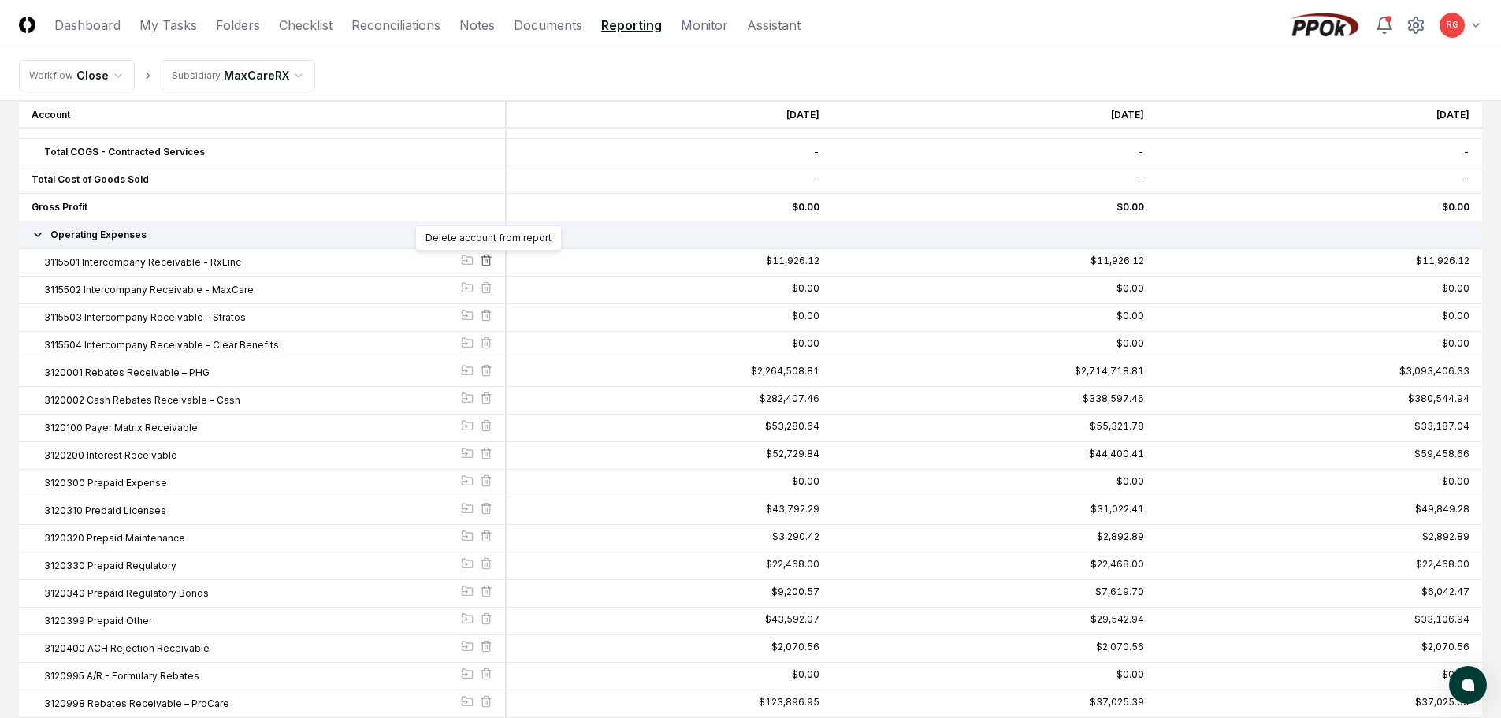
click at [485, 265] on icon at bounding box center [485, 261] width 7 height 9
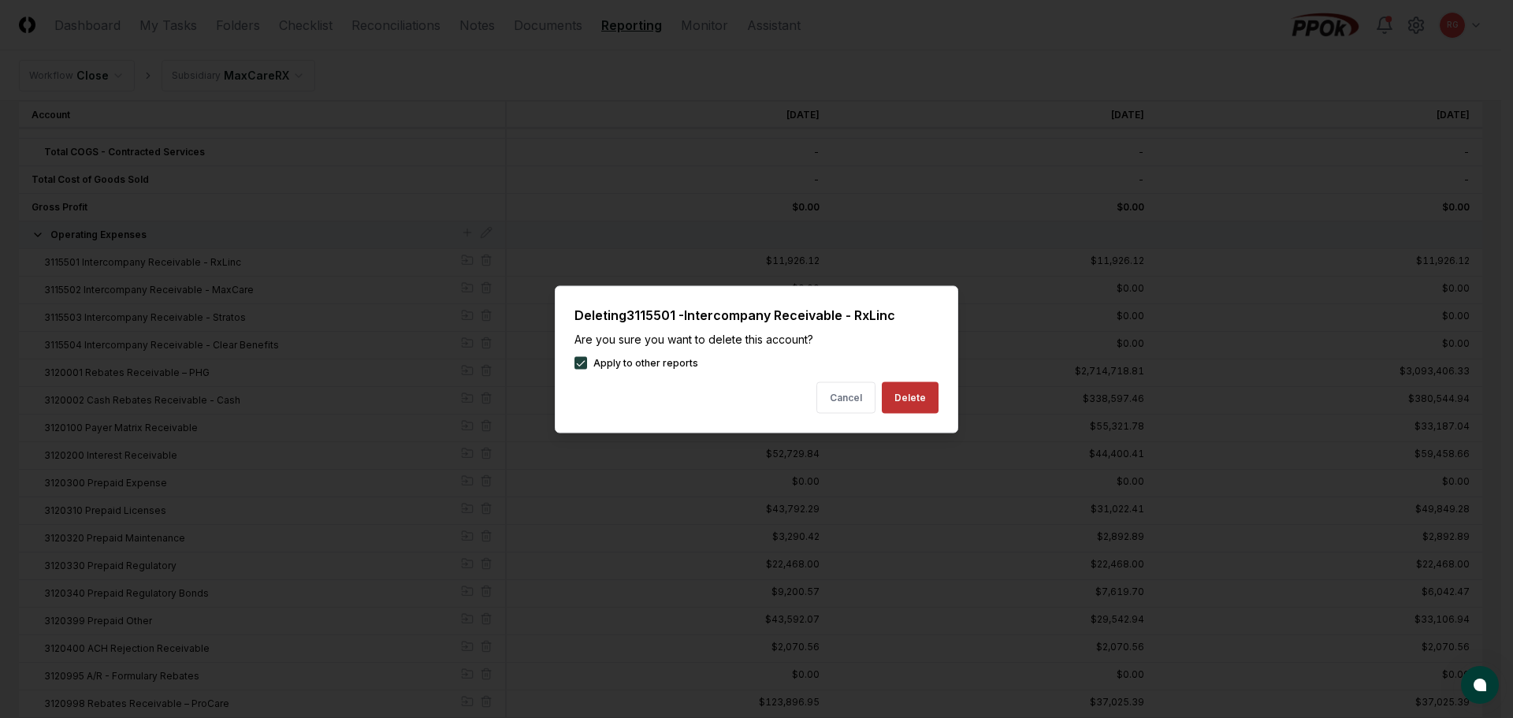
click at [925, 396] on button "Delete" at bounding box center [910, 397] width 57 height 32
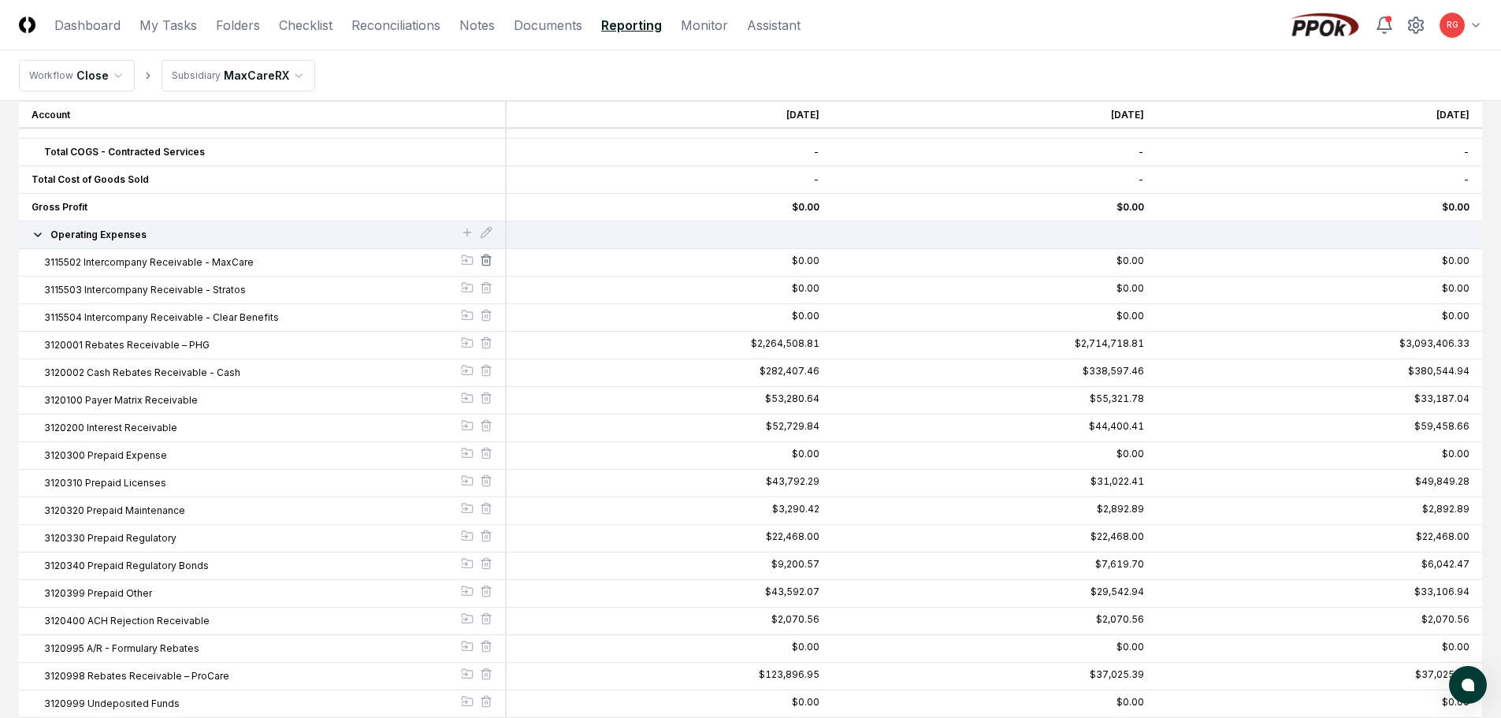
click at [489, 263] on icon at bounding box center [486, 260] width 13 height 13
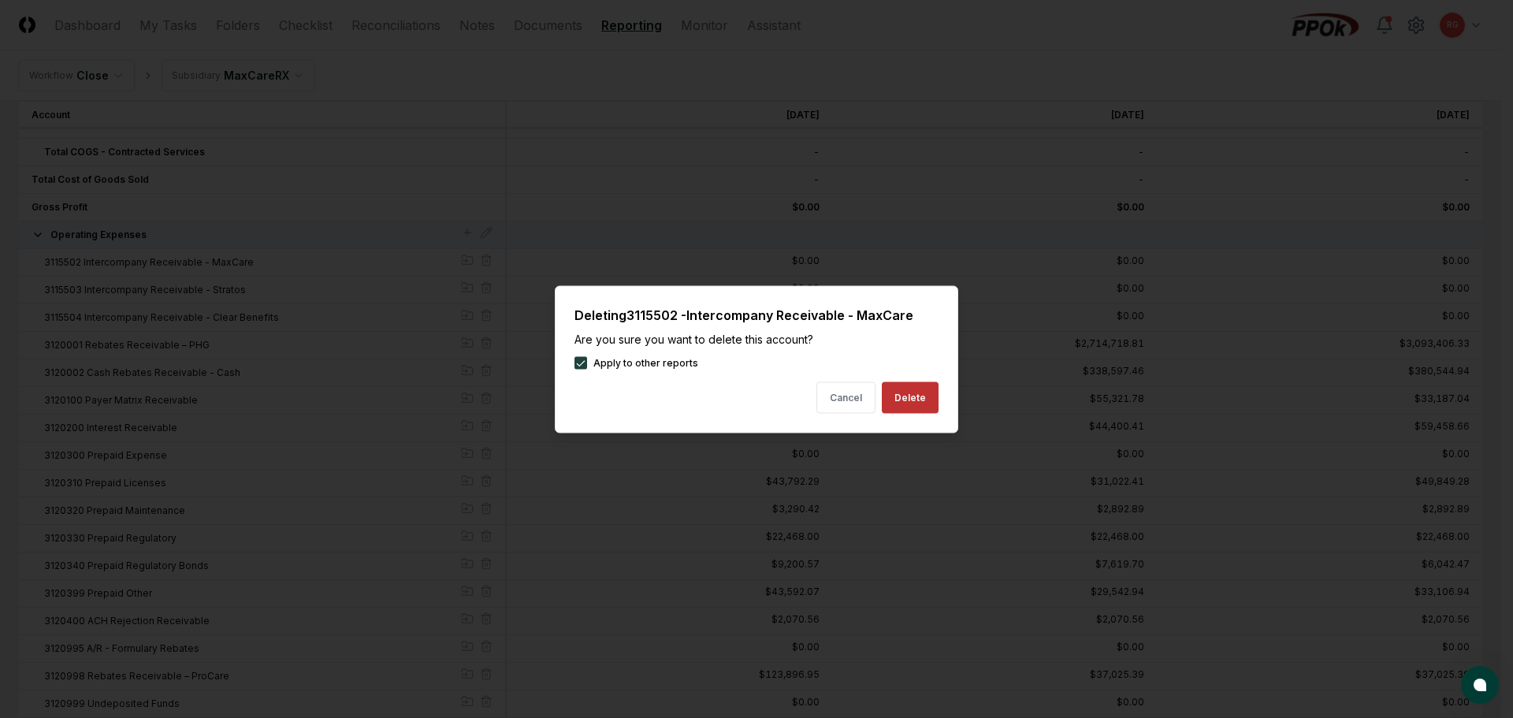
click at [893, 392] on button "Delete" at bounding box center [910, 397] width 57 height 32
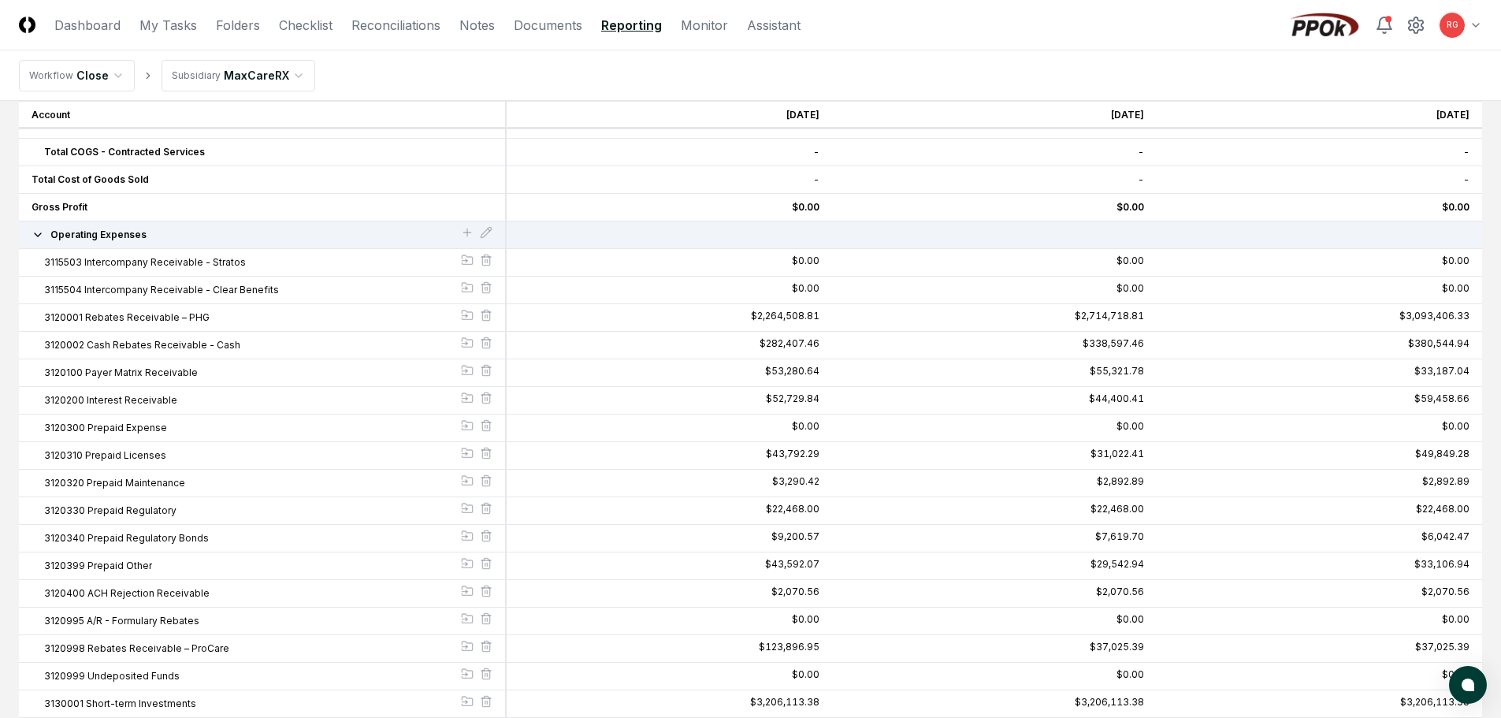
click at [482, 266] on div at bounding box center [486, 262] width 13 height 17
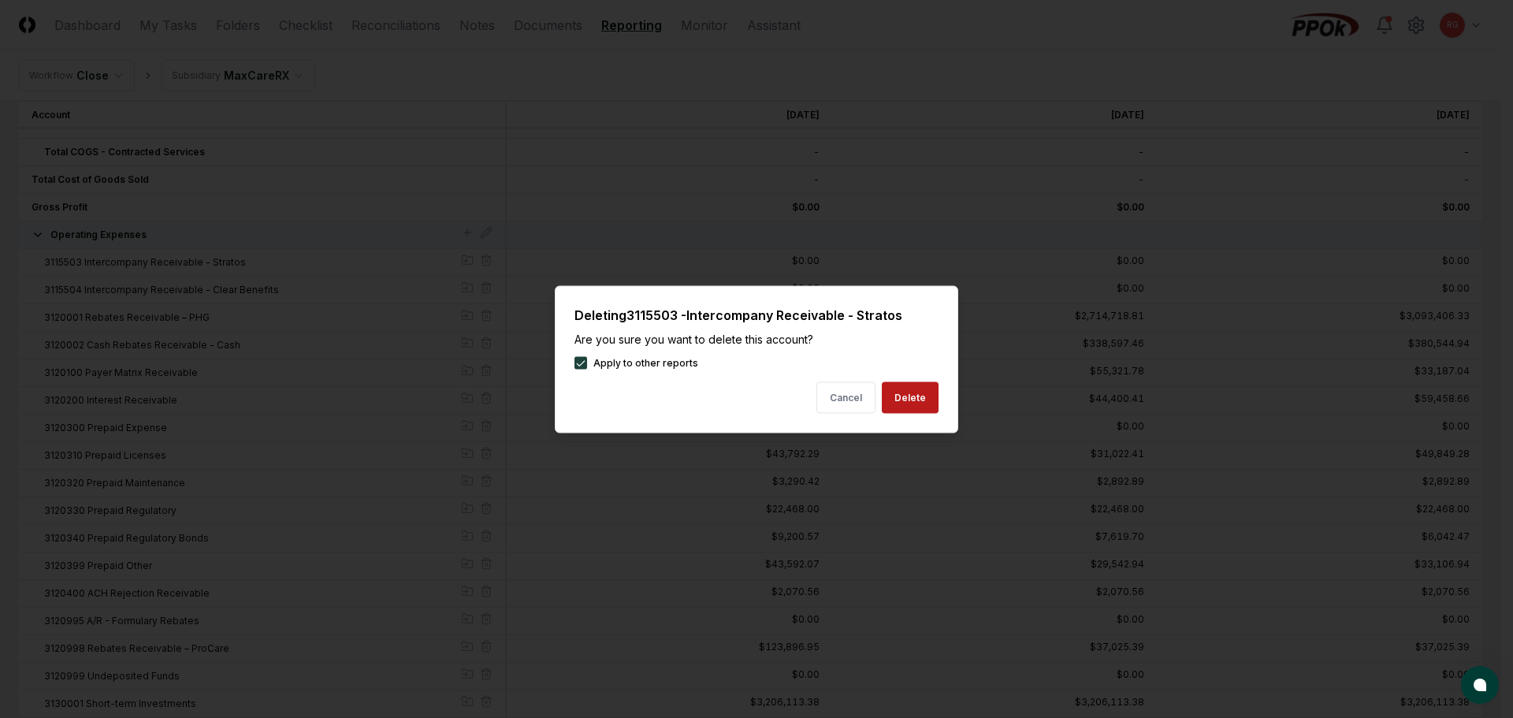
click at [485, 265] on div at bounding box center [756, 359] width 1513 height 718
click at [923, 398] on button "Delete" at bounding box center [910, 397] width 57 height 32
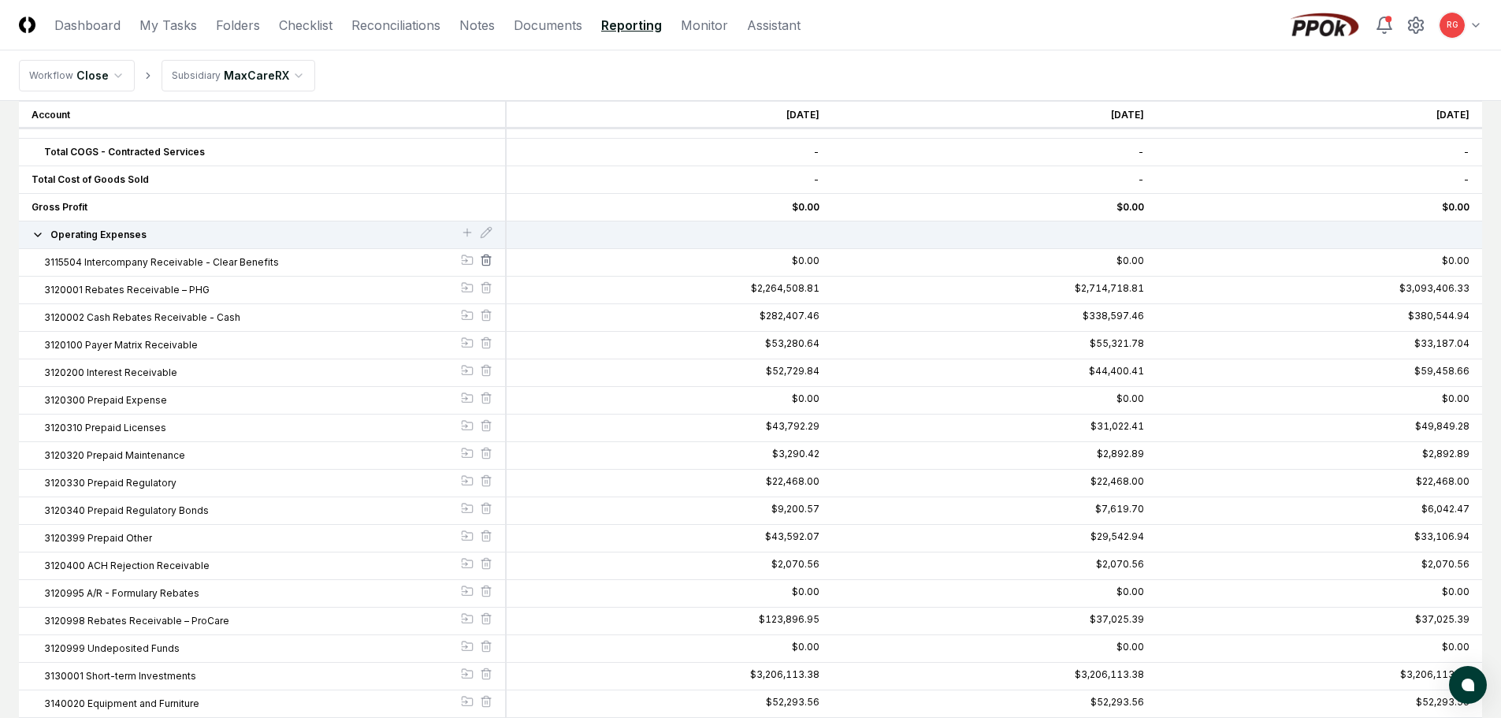
click at [485, 262] on line at bounding box center [485, 260] width 0 height 3
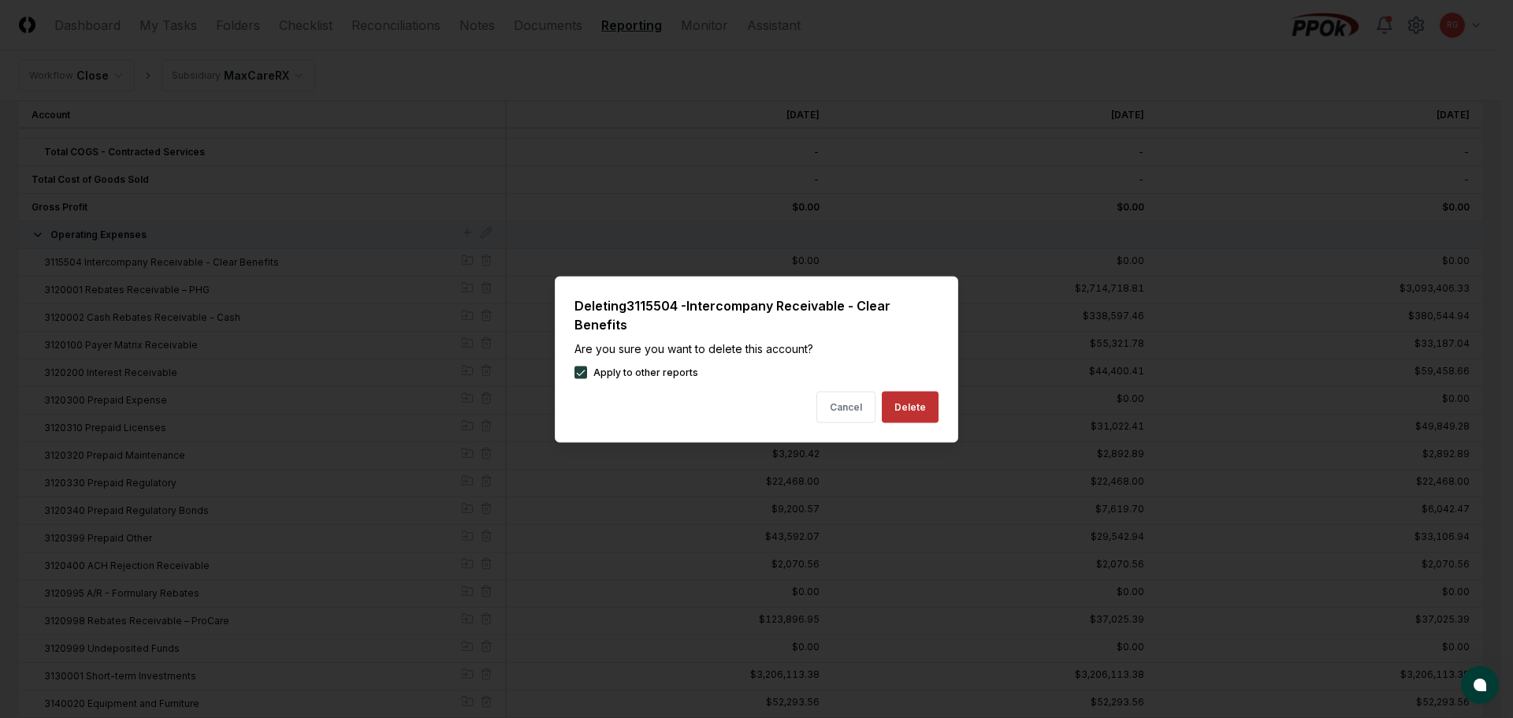
click at [889, 408] on button "Delete" at bounding box center [910, 407] width 57 height 32
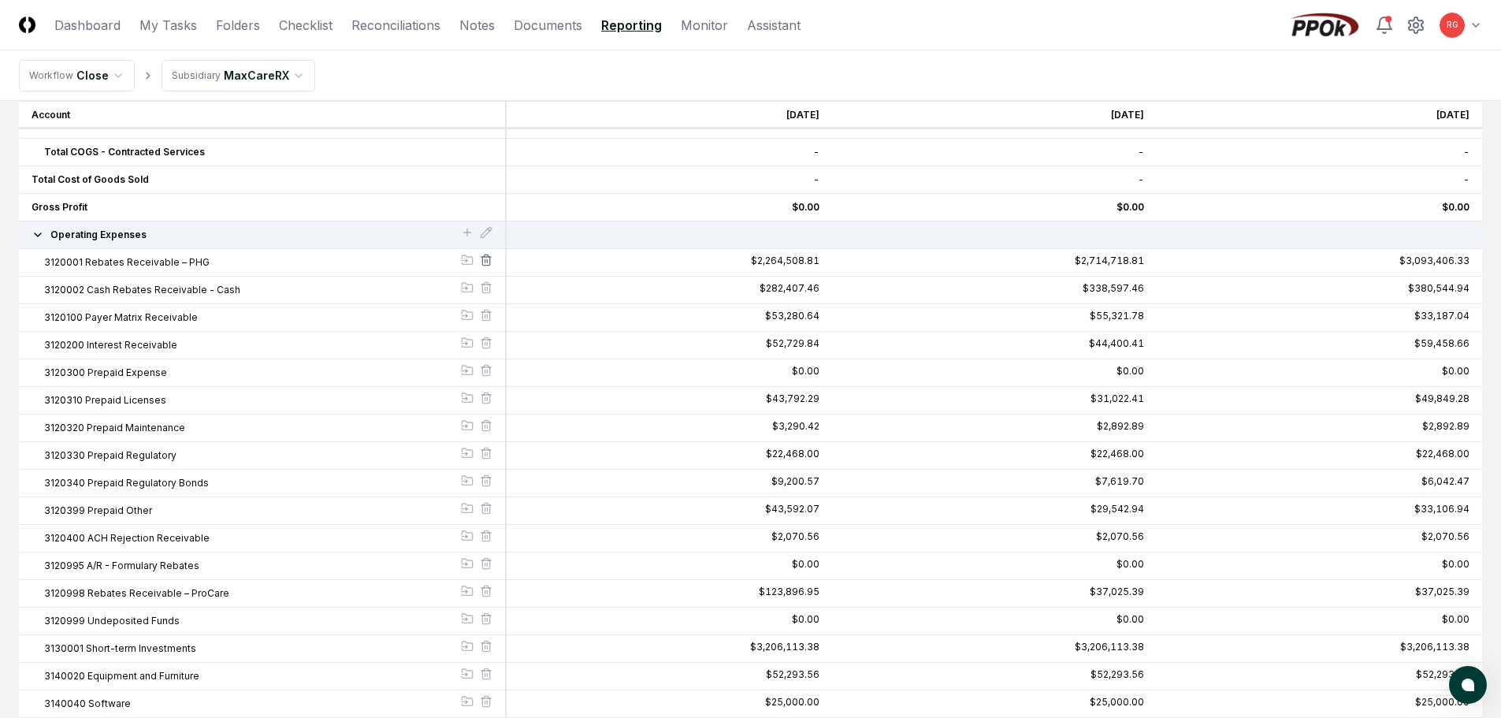
click at [489, 261] on icon at bounding box center [486, 260] width 13 height 13
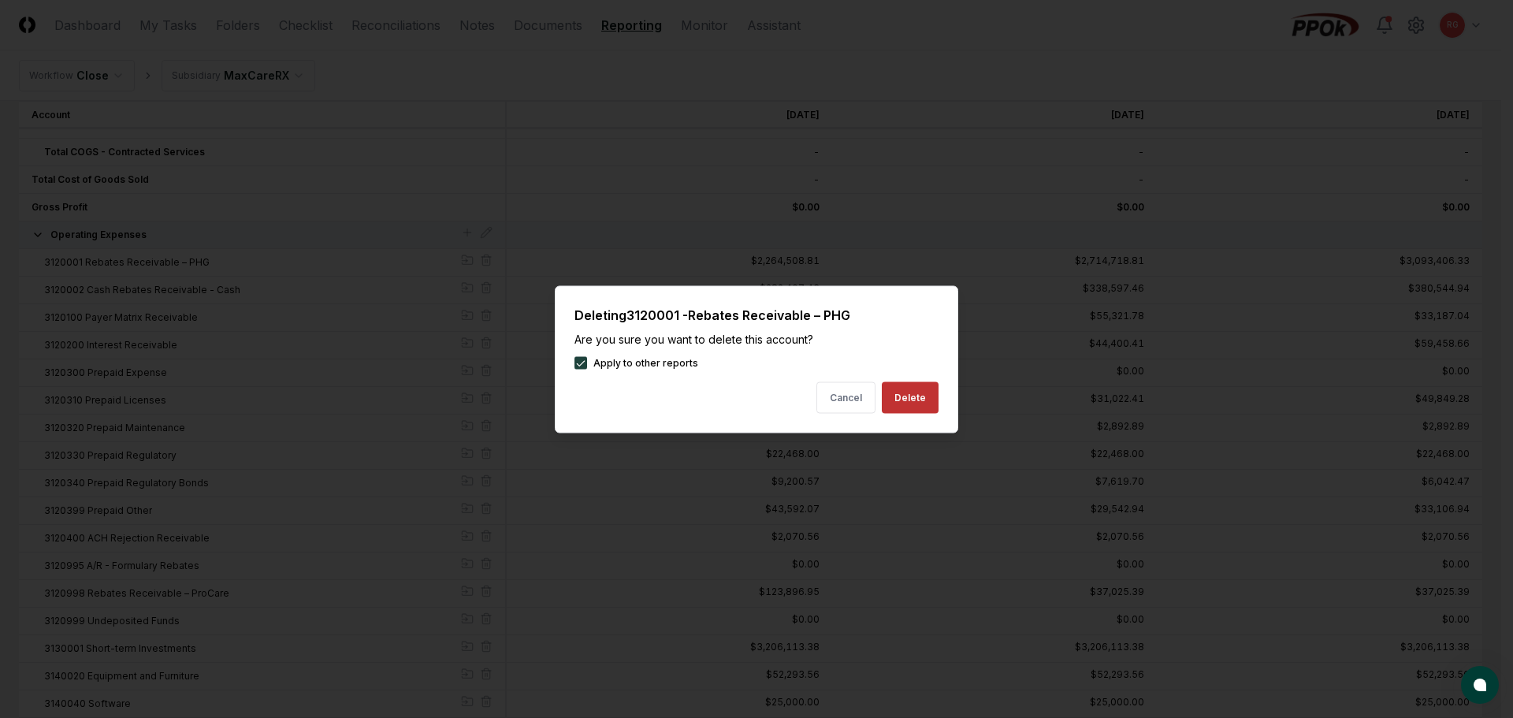
click at [897, 397] on button "Delete" at bounding box center [910, 397] width 57 height 32
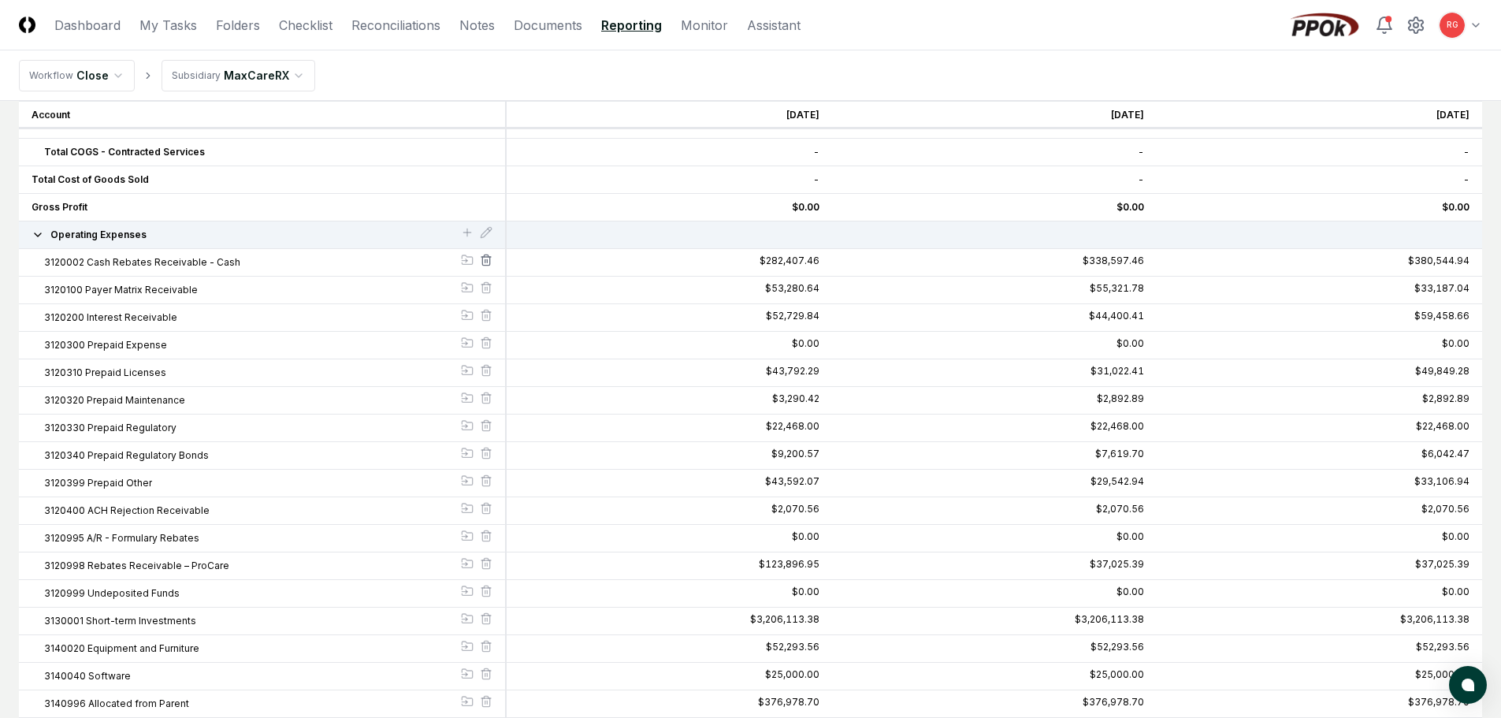
click at [489, 258] on icon at bounding box center [486, 260] width 13 height 13
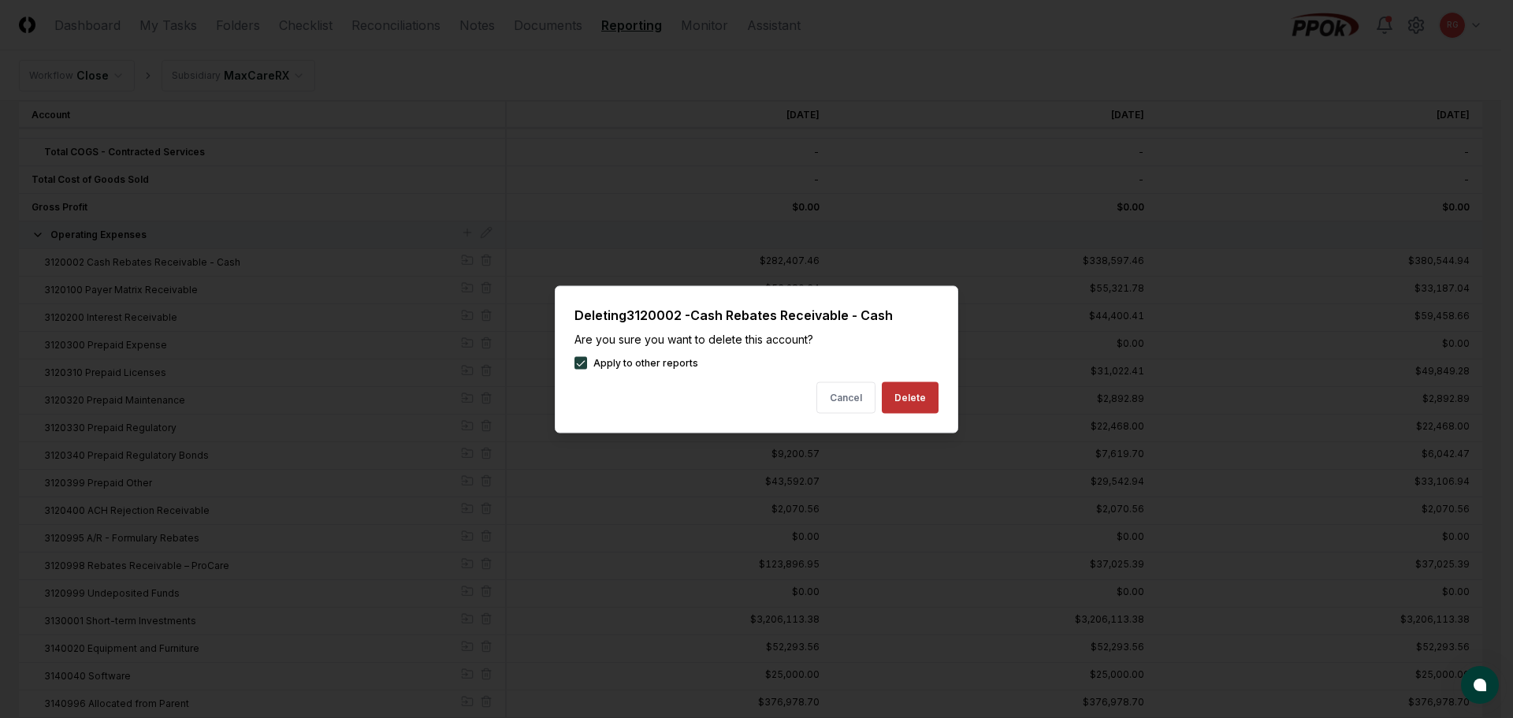
click at [889, 399] on button "Delete" at bounding box center [910, 397] width 57 height 32
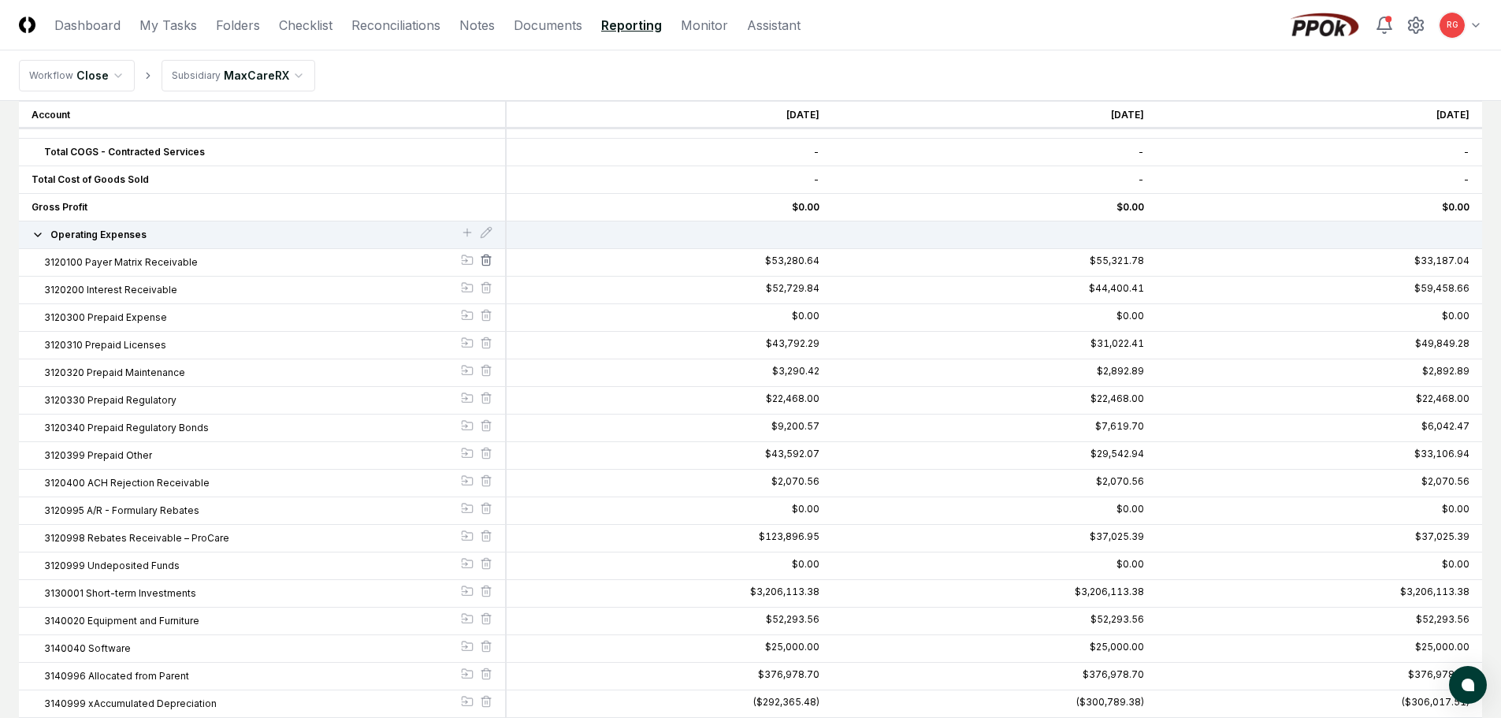
click at [485, 258] on icon at bounding box center [486, 260] width 13 height 13
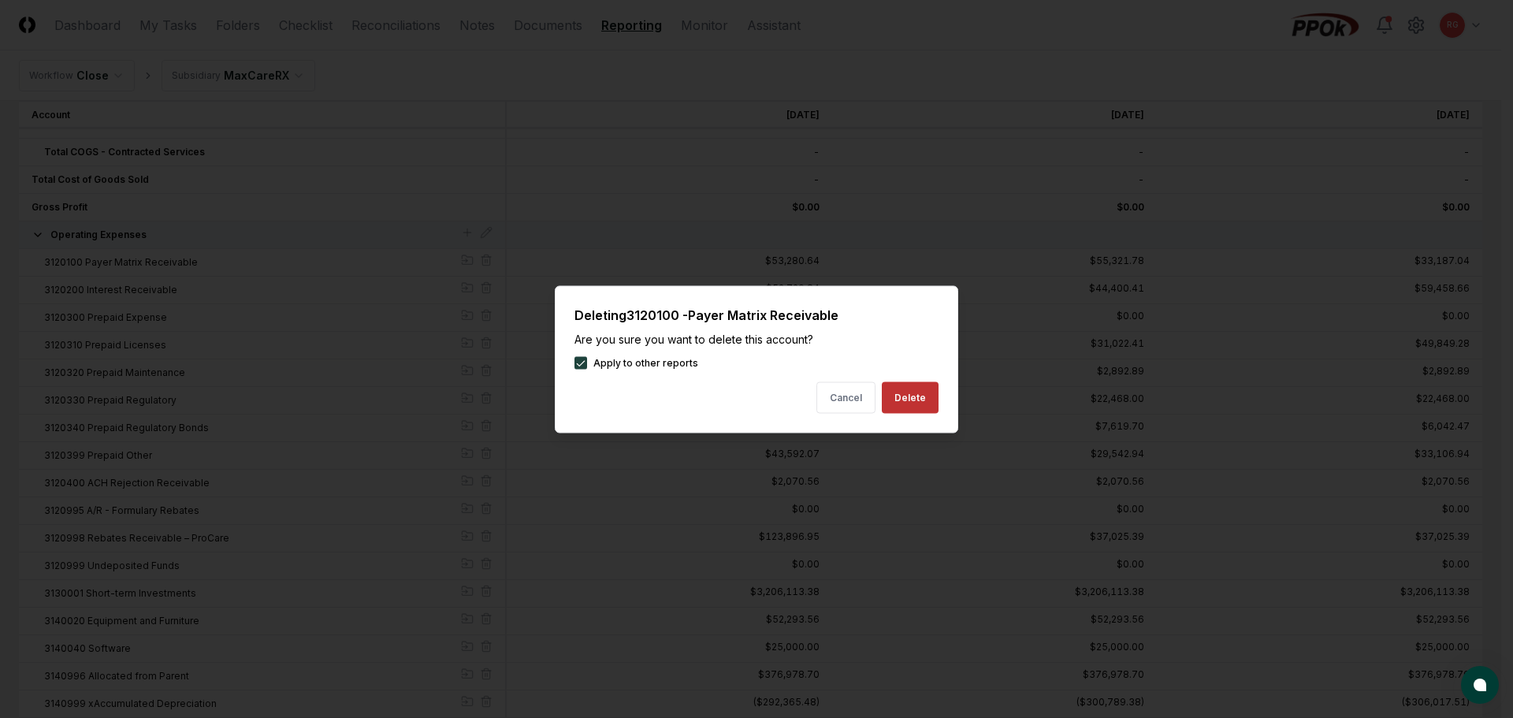
click at [899, 394] on button "Delete" at bounding box center [910, 397] width 57 height 32
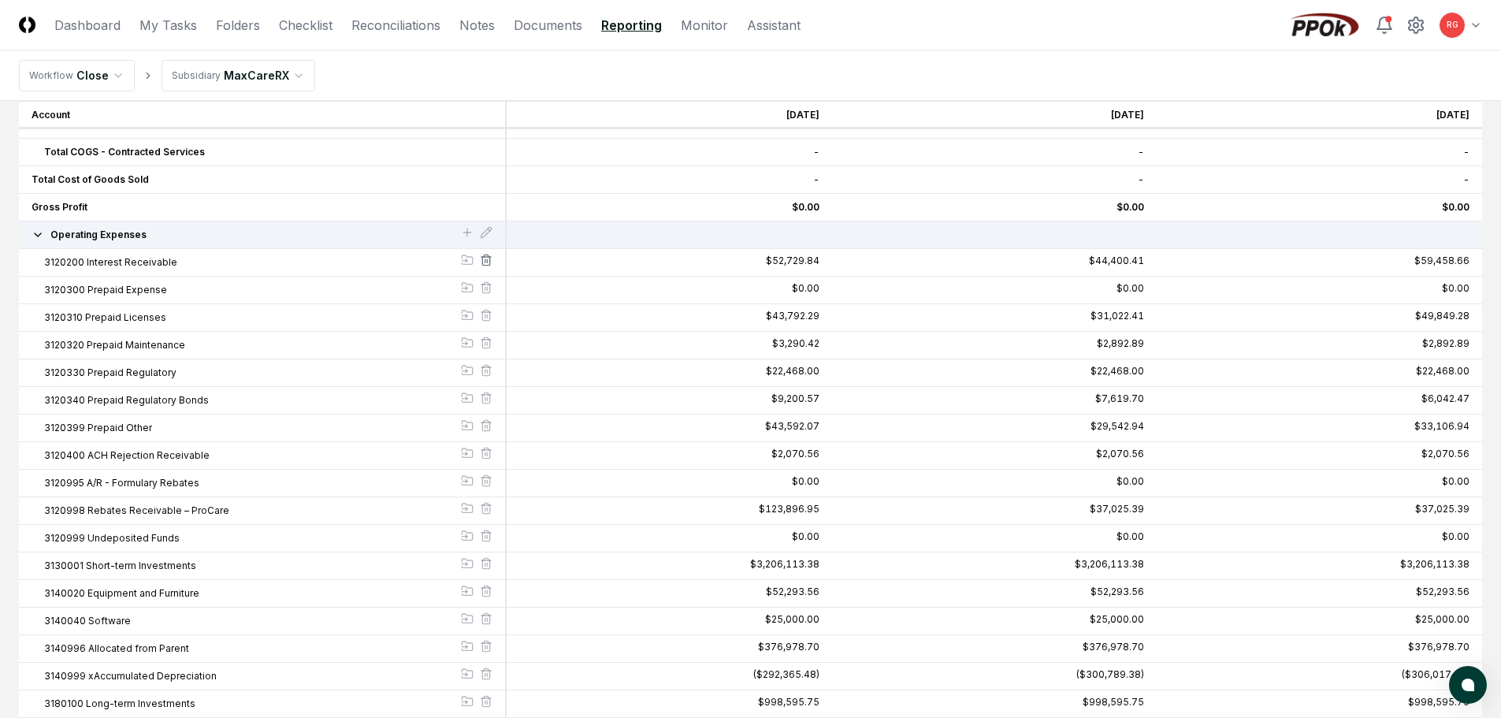
click at [485, 264] on icon at bounding box center [486, 260] width 13 height 13
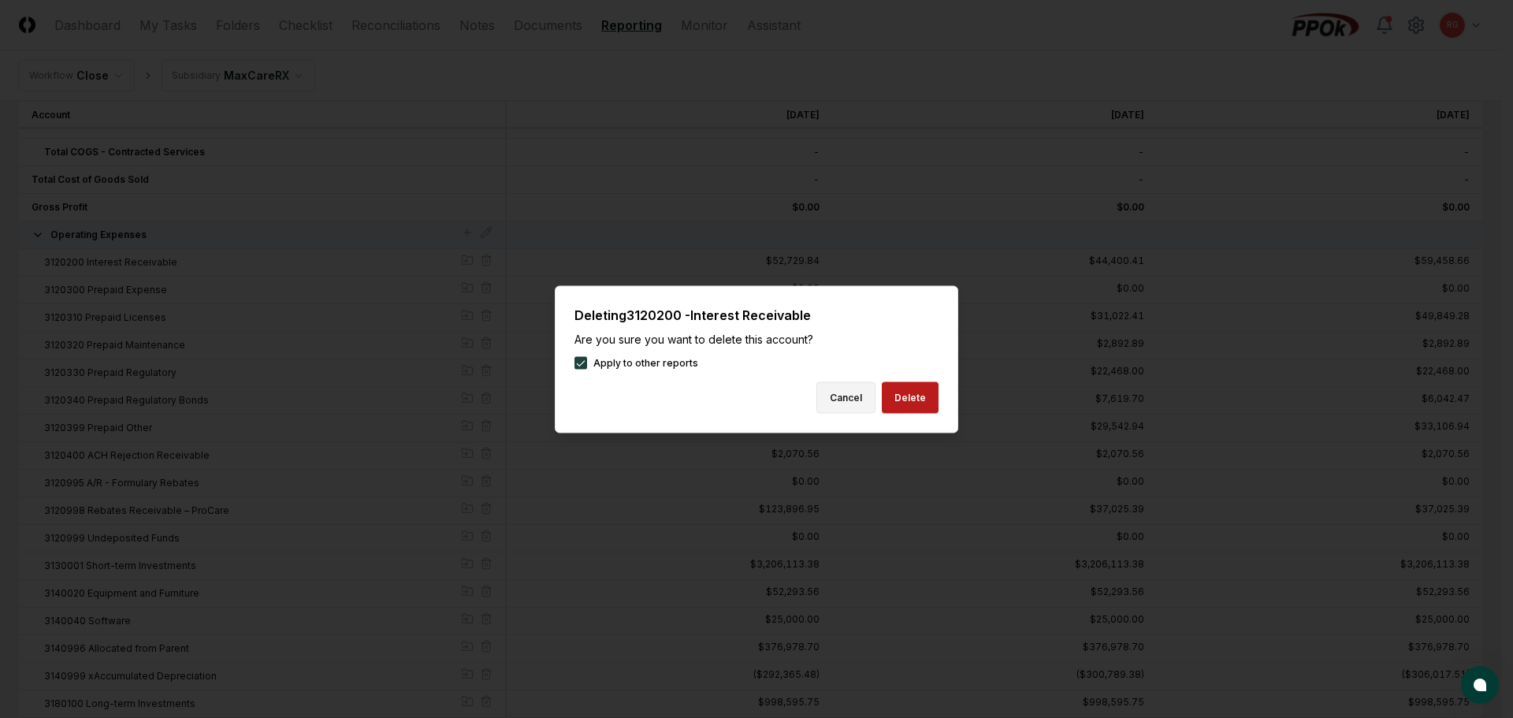
drag, startPoint x: 888, startPoint y: 391, endPoint x: 872, endPoint y: 389, distance: 15.8
click at [888, 392] on button "Delete" at bounding box center [910, 397] width 57 height 32
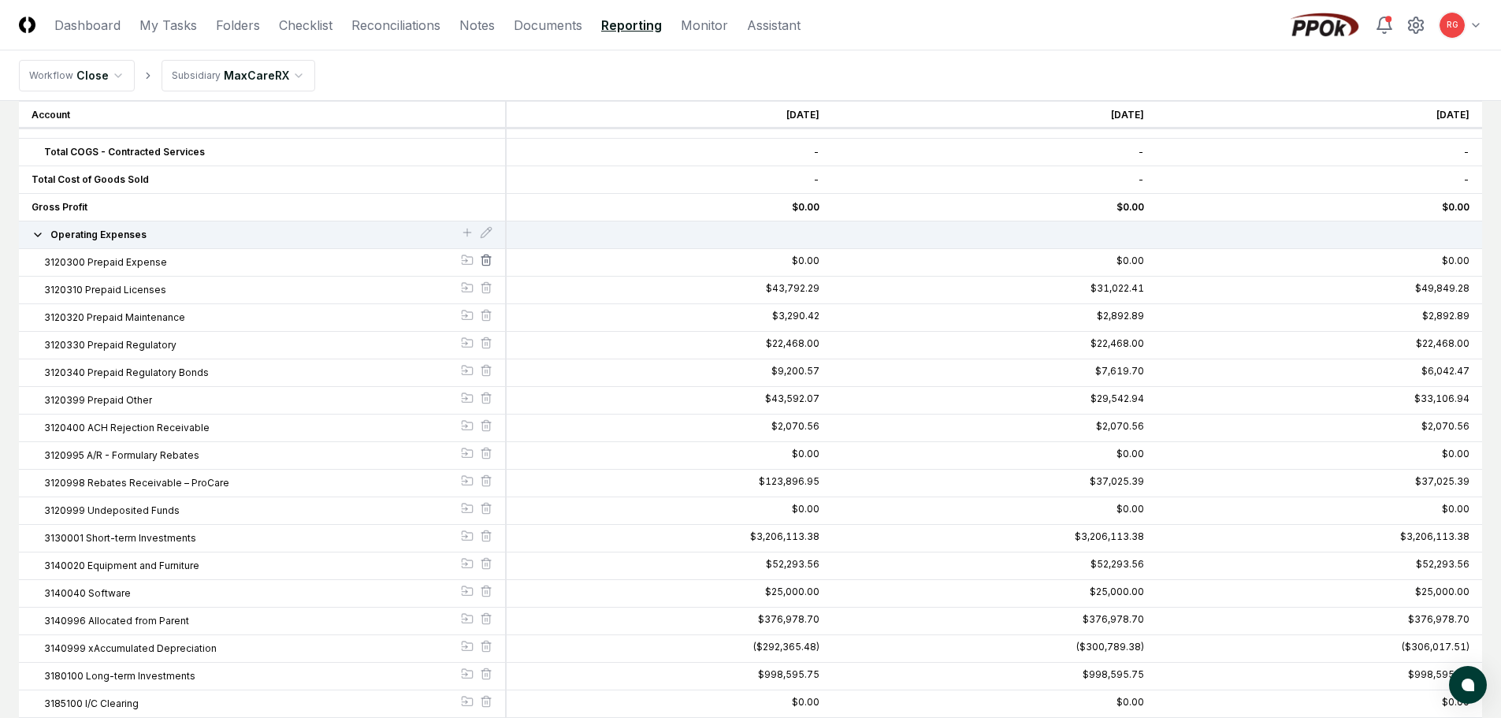
click at [484, 262] on icon at bounding box center [486, 260] width 13 height 13
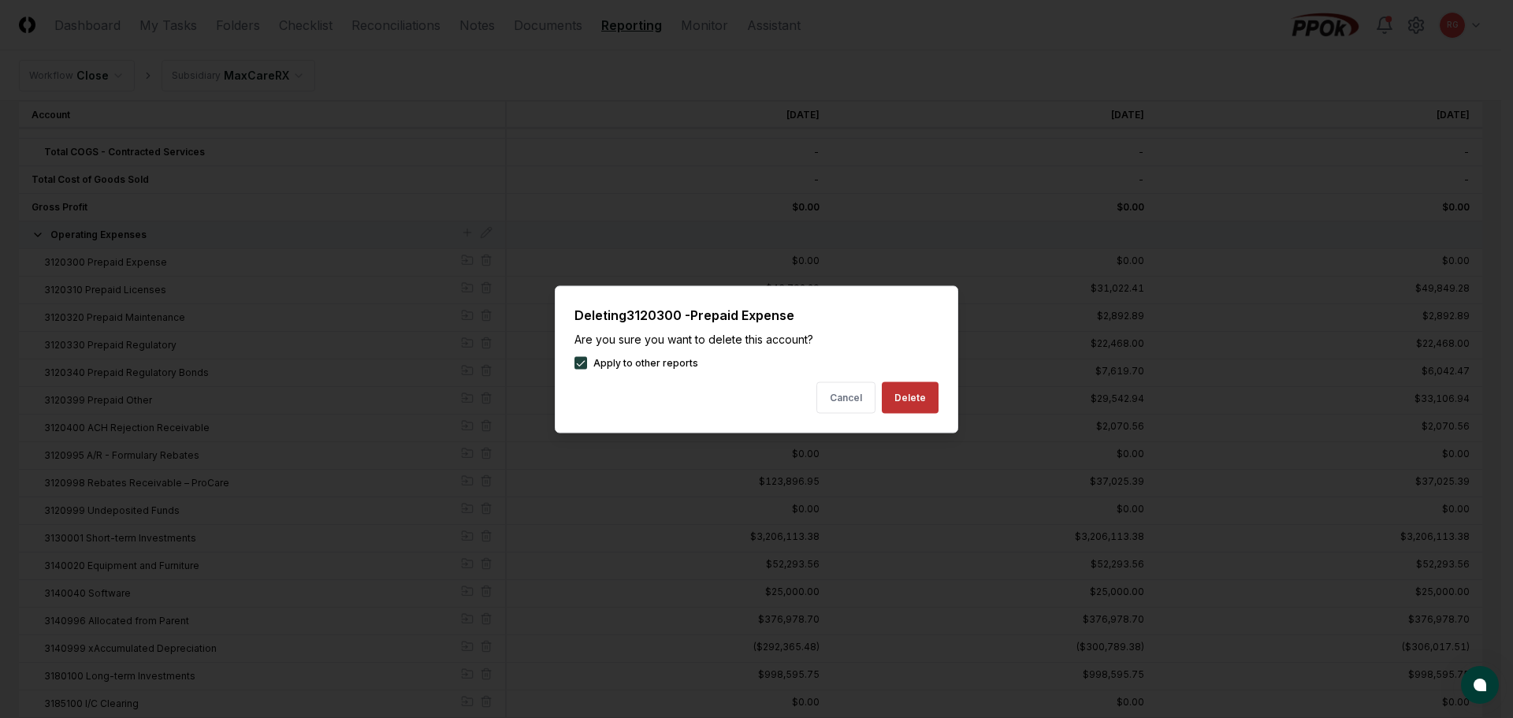
click at [913, 402] on button "Delete" at bounding box center [910, 397] width 57 height 32
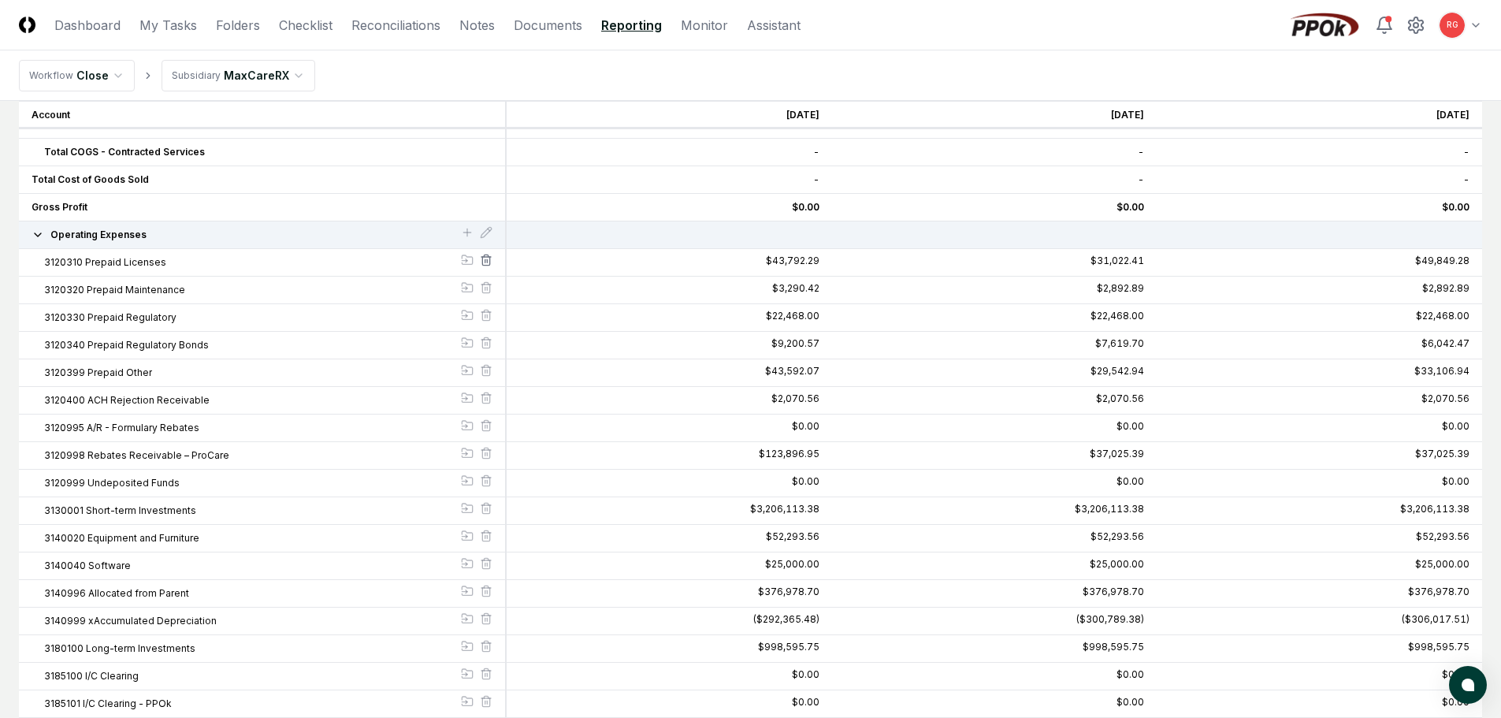
click at [488, 259] on icon at bounding box center [486, 260] width 13 height 13
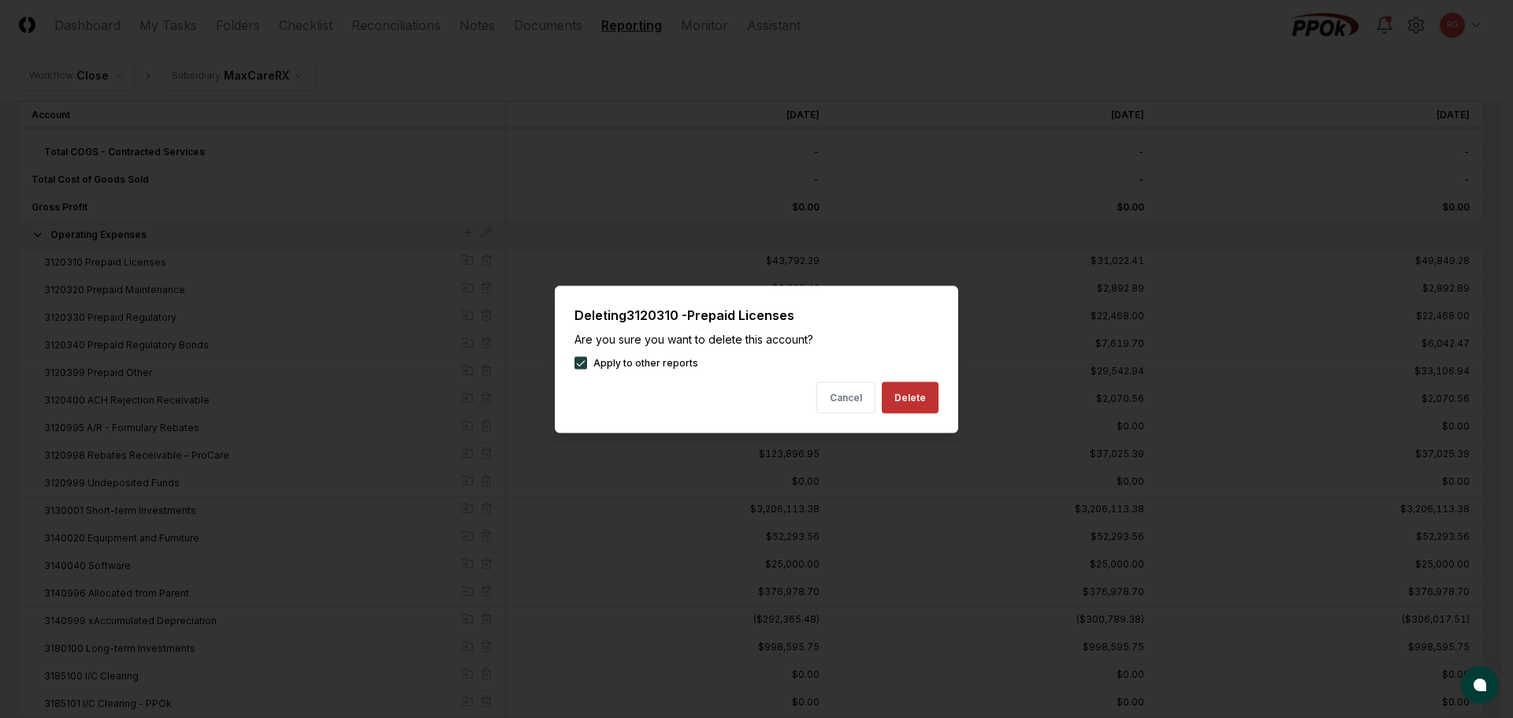
click at [896, 396] on button "Delete" at bounding box center [910, 397] width 57 height 32
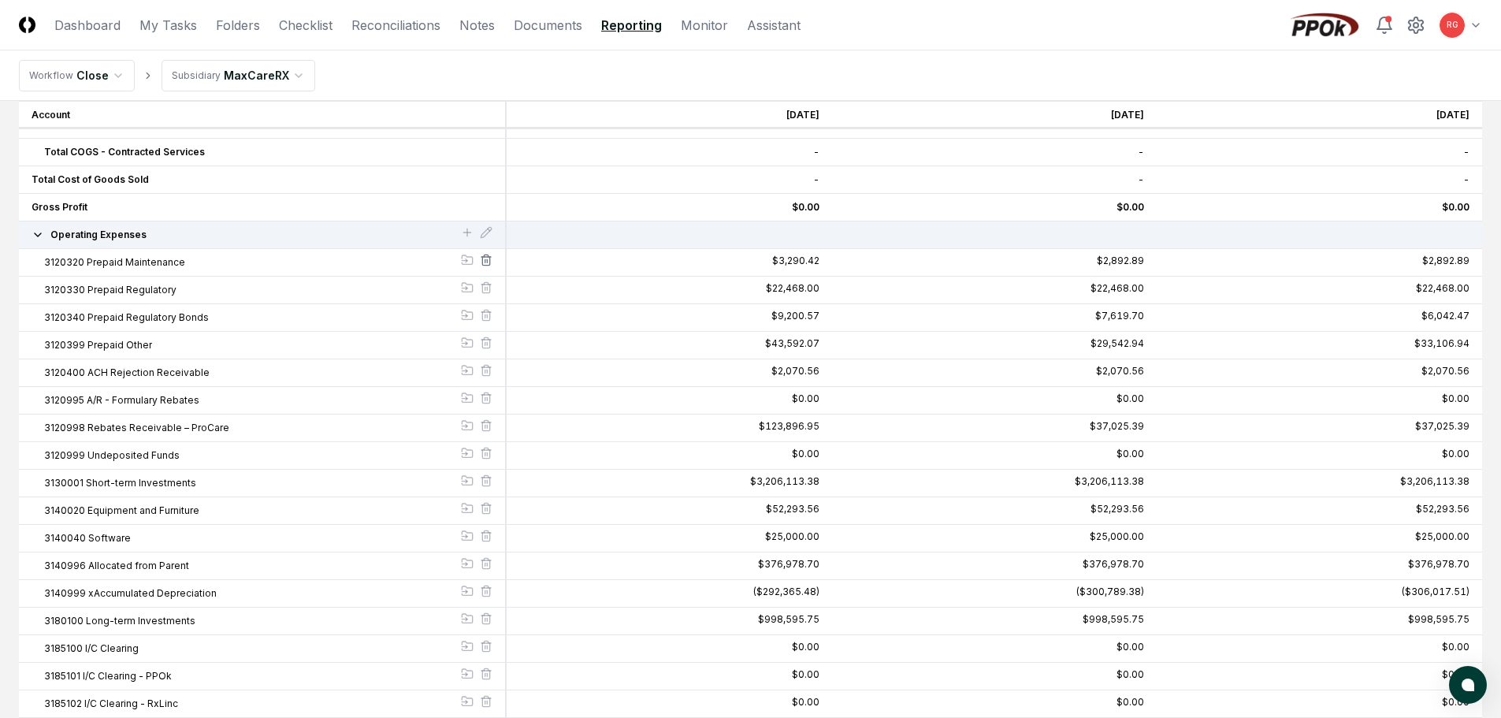
click at [488, 263] on icon at bounding box center [486, 260] width 13 height 13
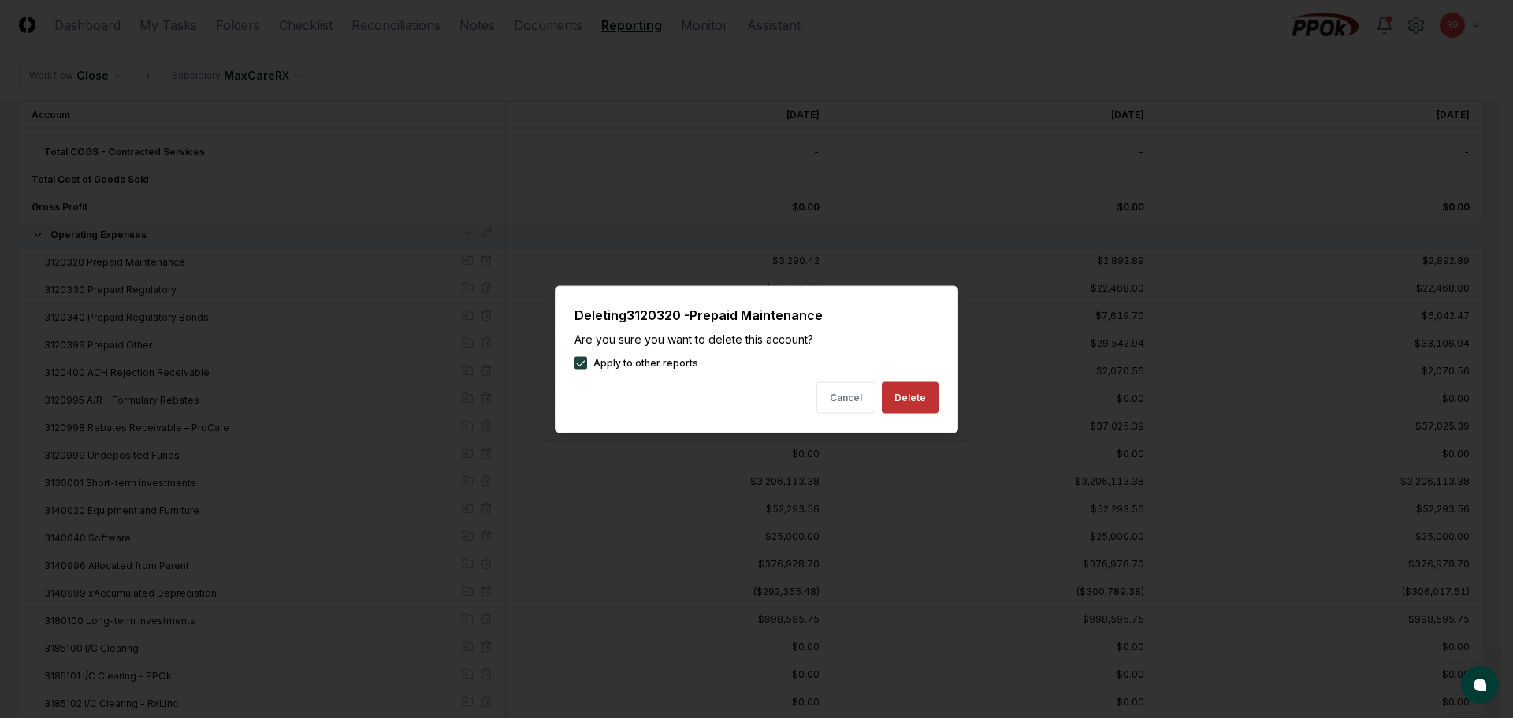
click at [930, 392] on button "Delete" at bounding box center [910, 397] width 57 height 32
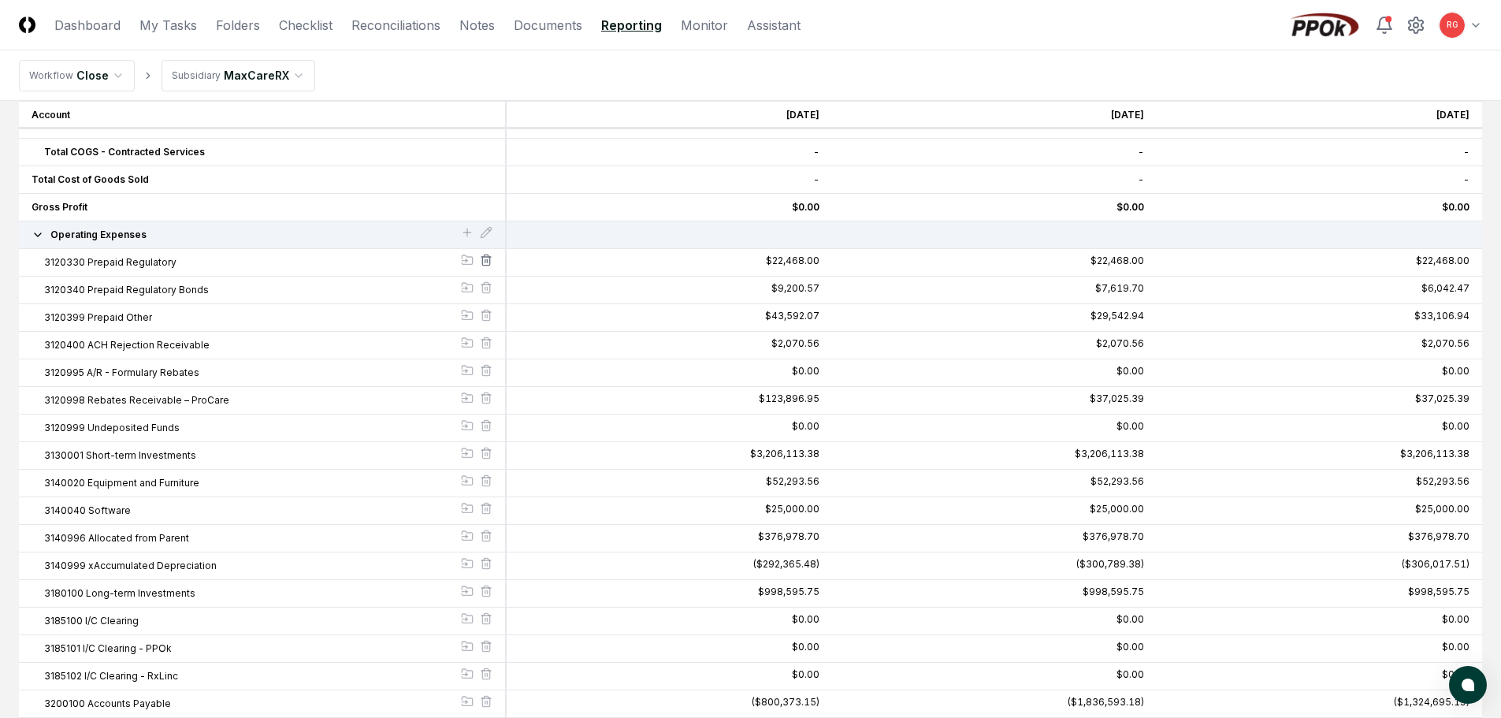
click at [482, 261] on icon at bounding box center [485, 261] width 7 height 9
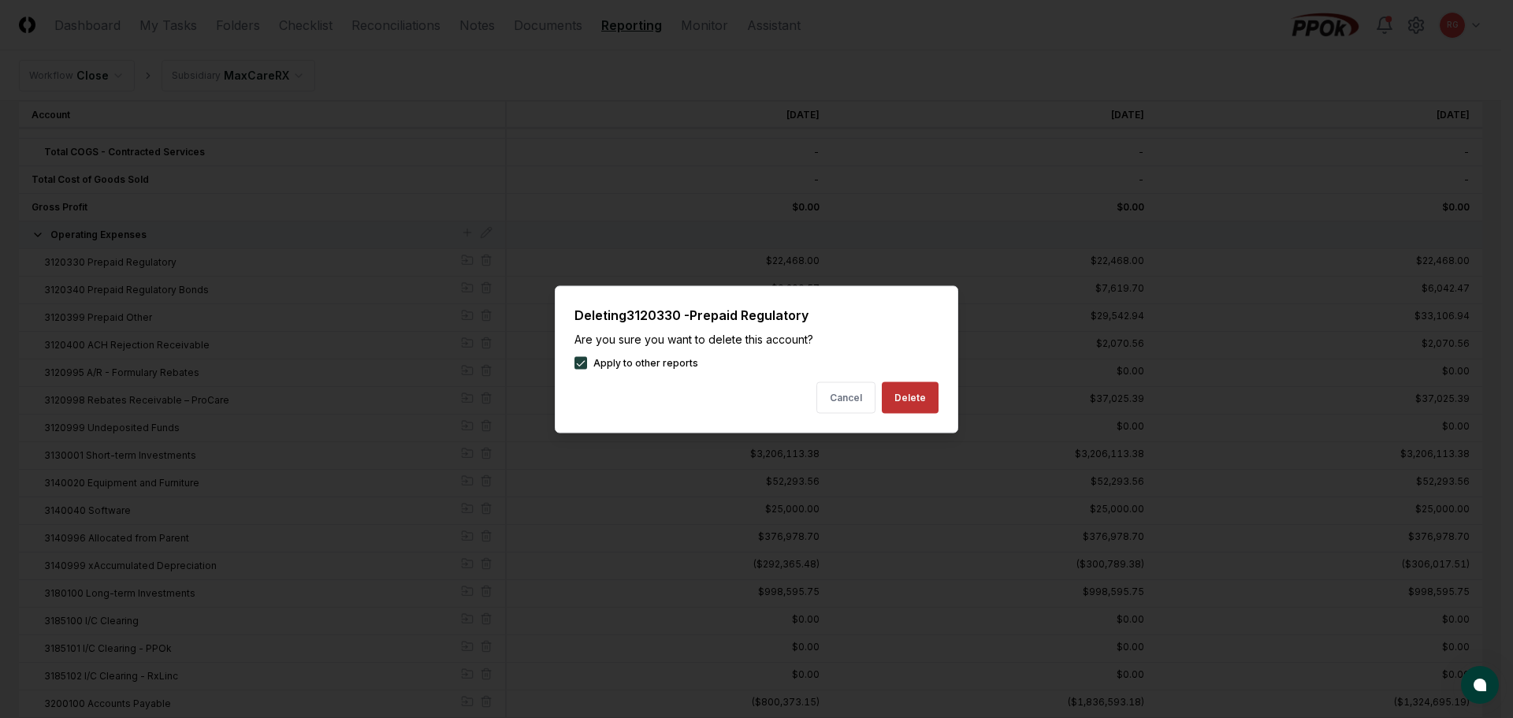
click at [895, 400] on button "Delete" at bounding box center [910, 397] width 57 height 32
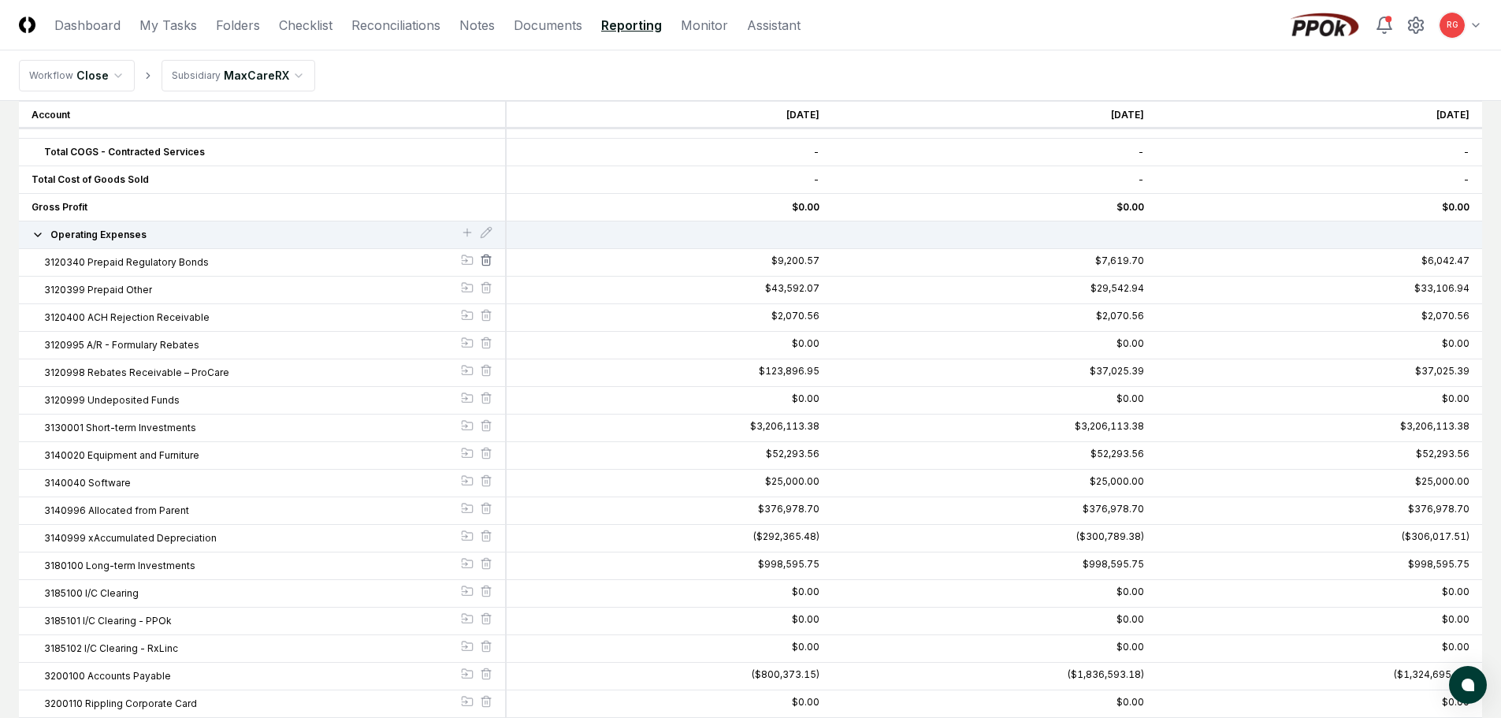
click at [485, 259] on line at bounding box center [485, 260] width 0 height 3
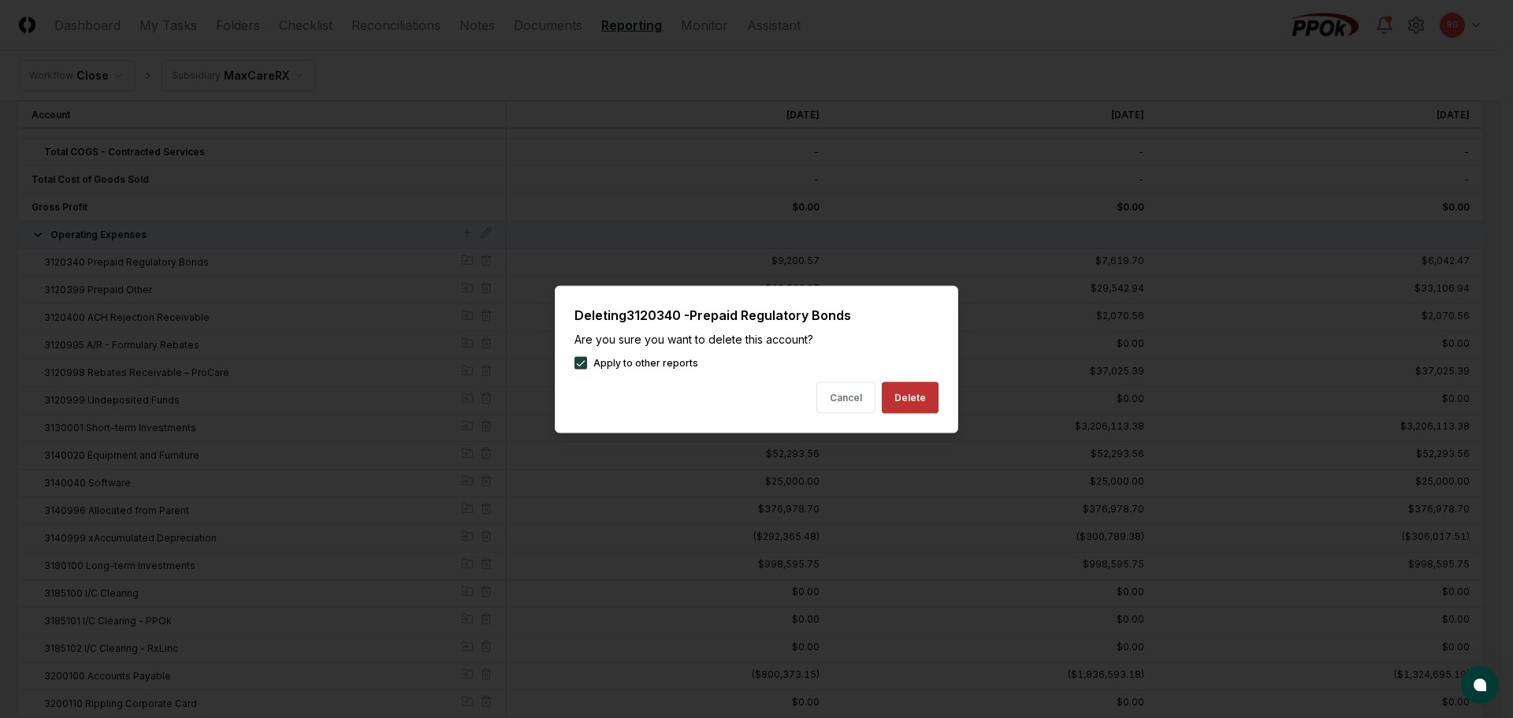
click at [906, 396] on button "Delete" at bounding box center [910, 397] width 57 height 32
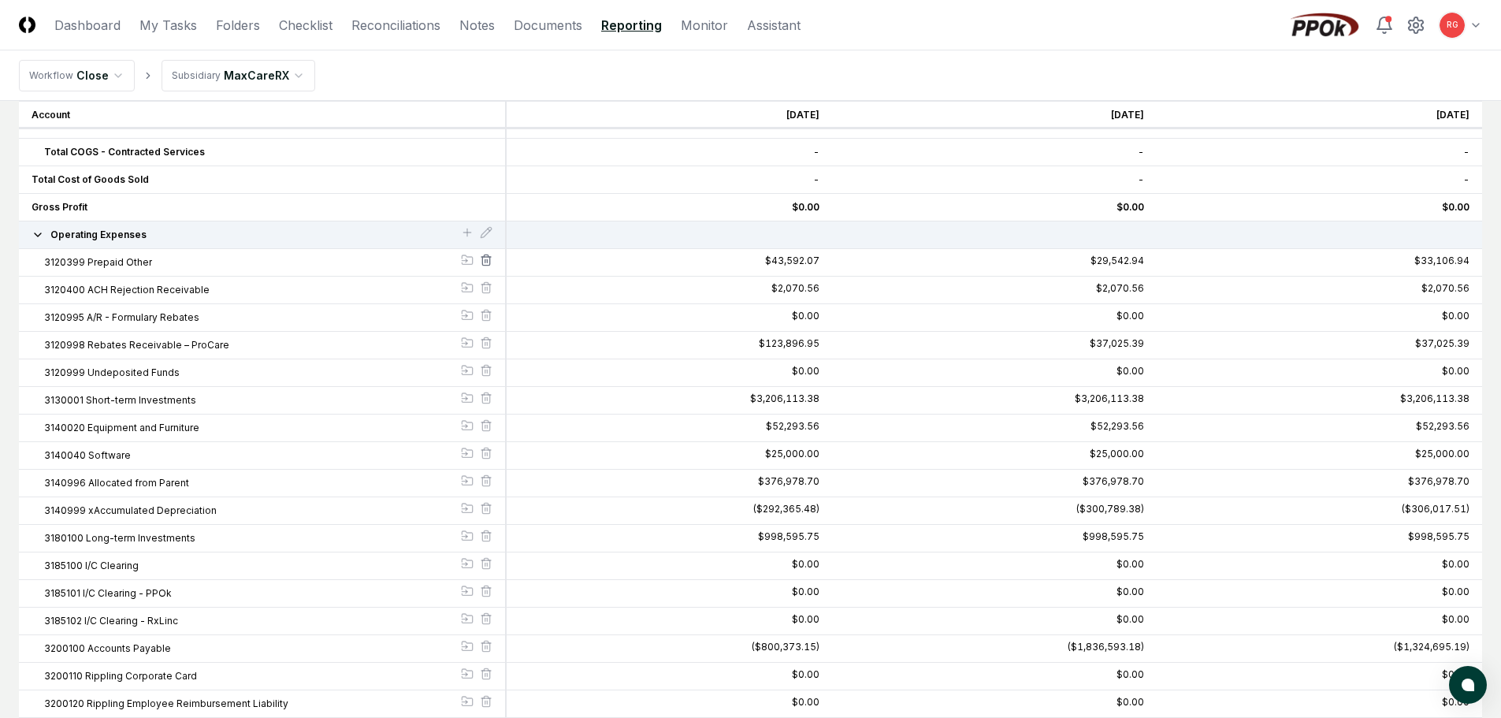
click at [481, 259] on icon at bounding box center [486, 260] width 13 height 13
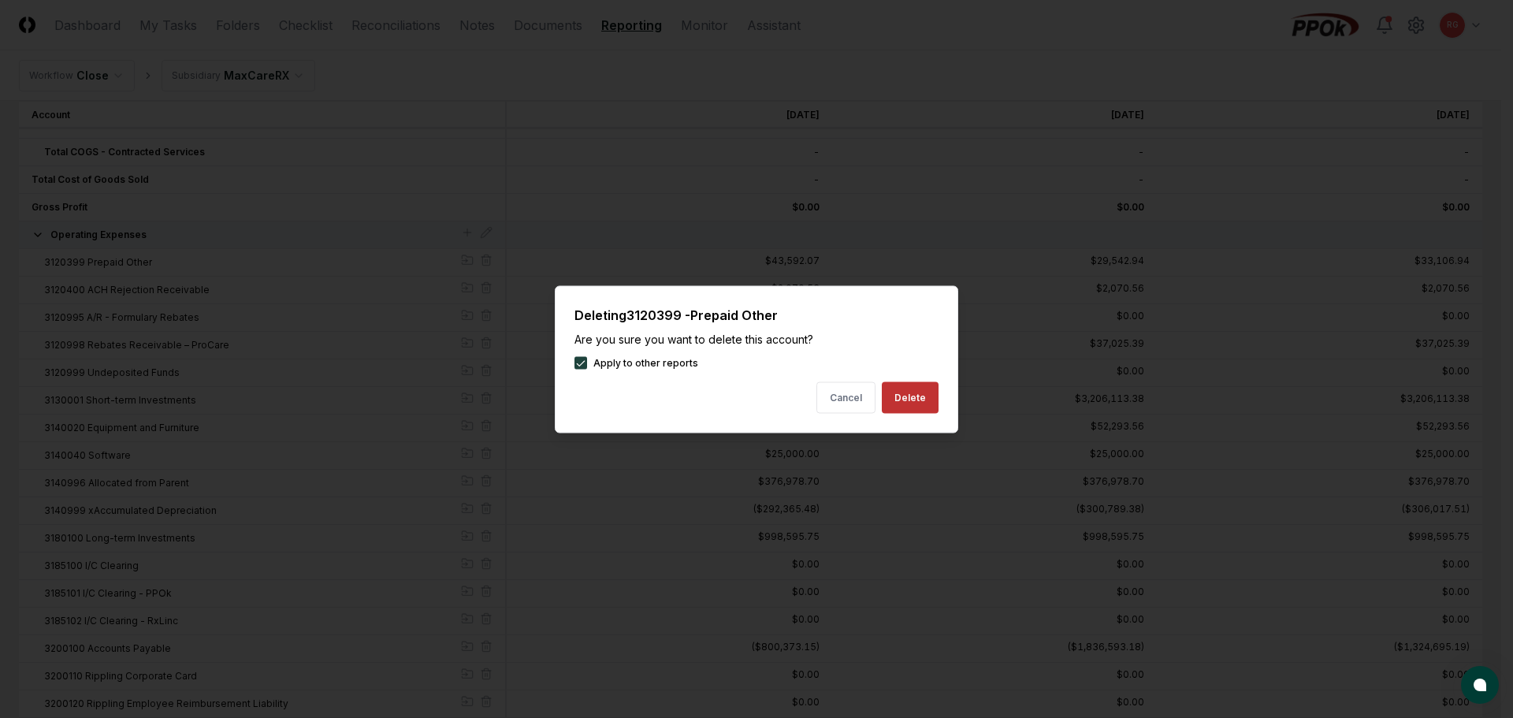
click at [898, 400] on button "Delete" at bounding box center [910, 397] width 57 height 32
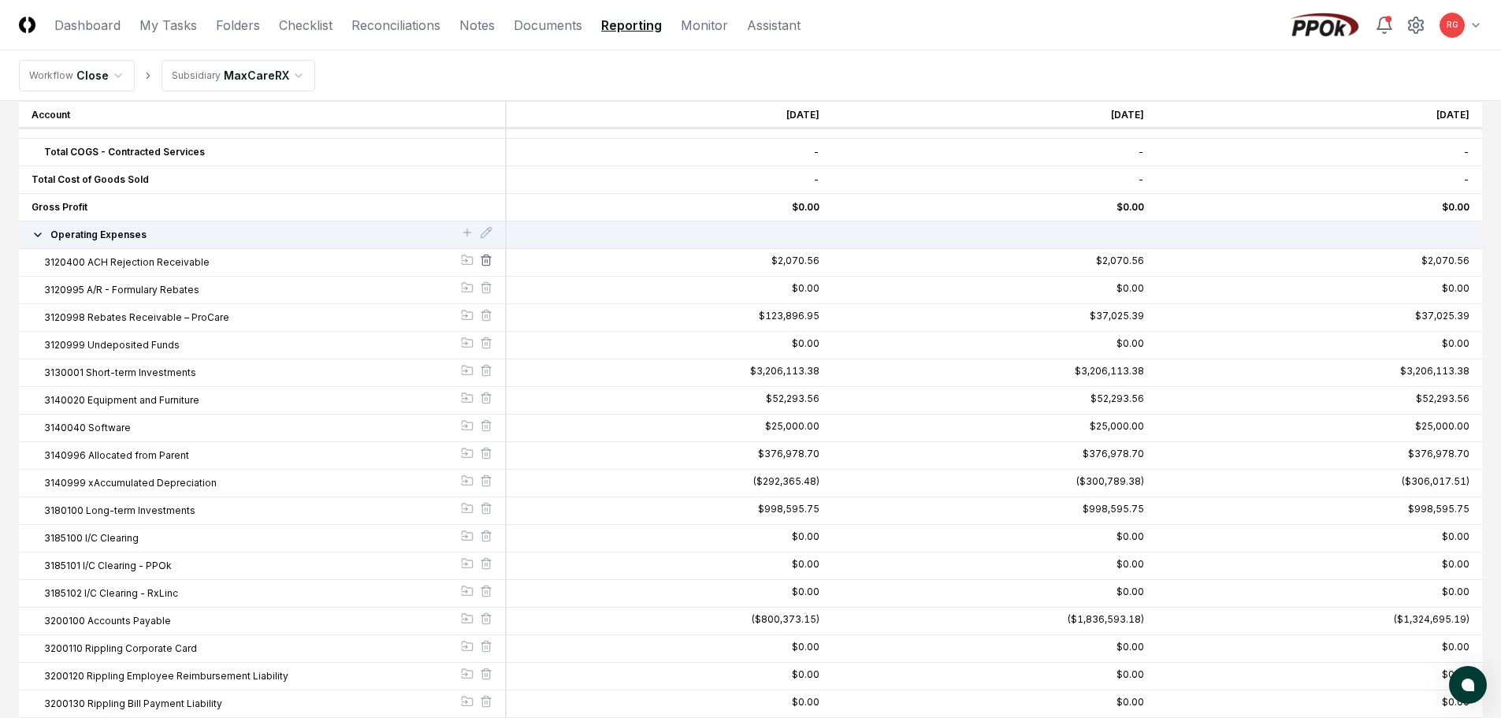
click at [489, 261] on icon at bounding box center [486, 260] width 13 height 13
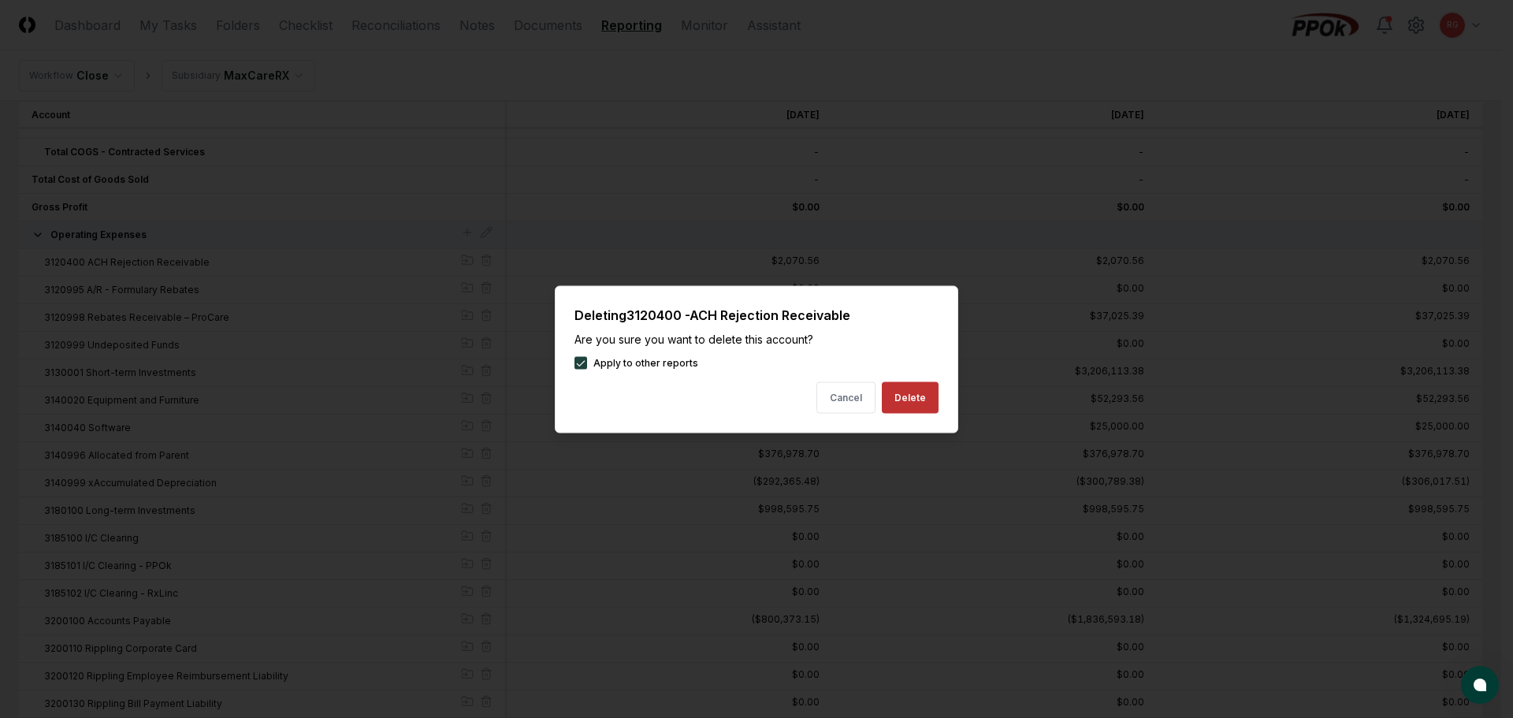
click at [899, 392] on button "Delete" at bounding box center [910, 397] width 57 height 32
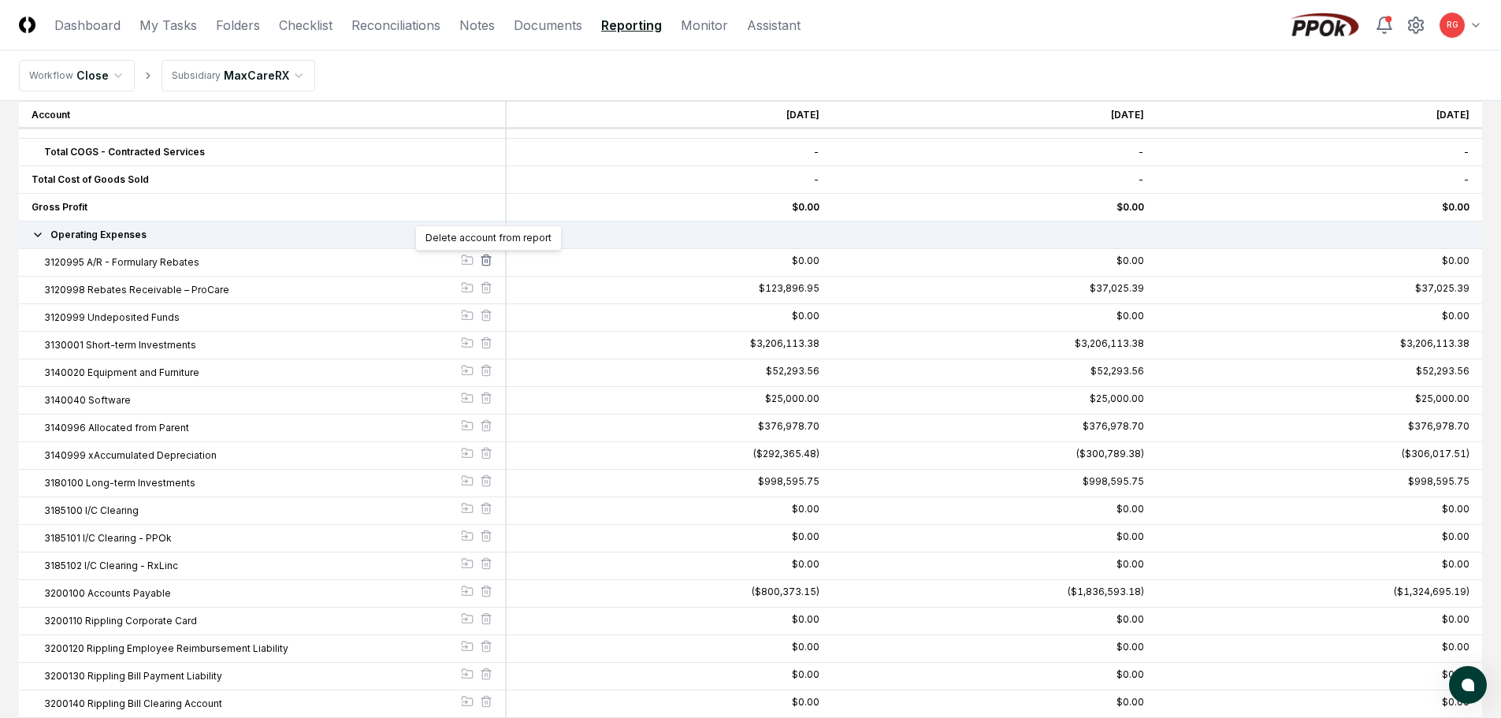
click at [488, 259] on icon at bounding box center [486, 260] width 13 height 13
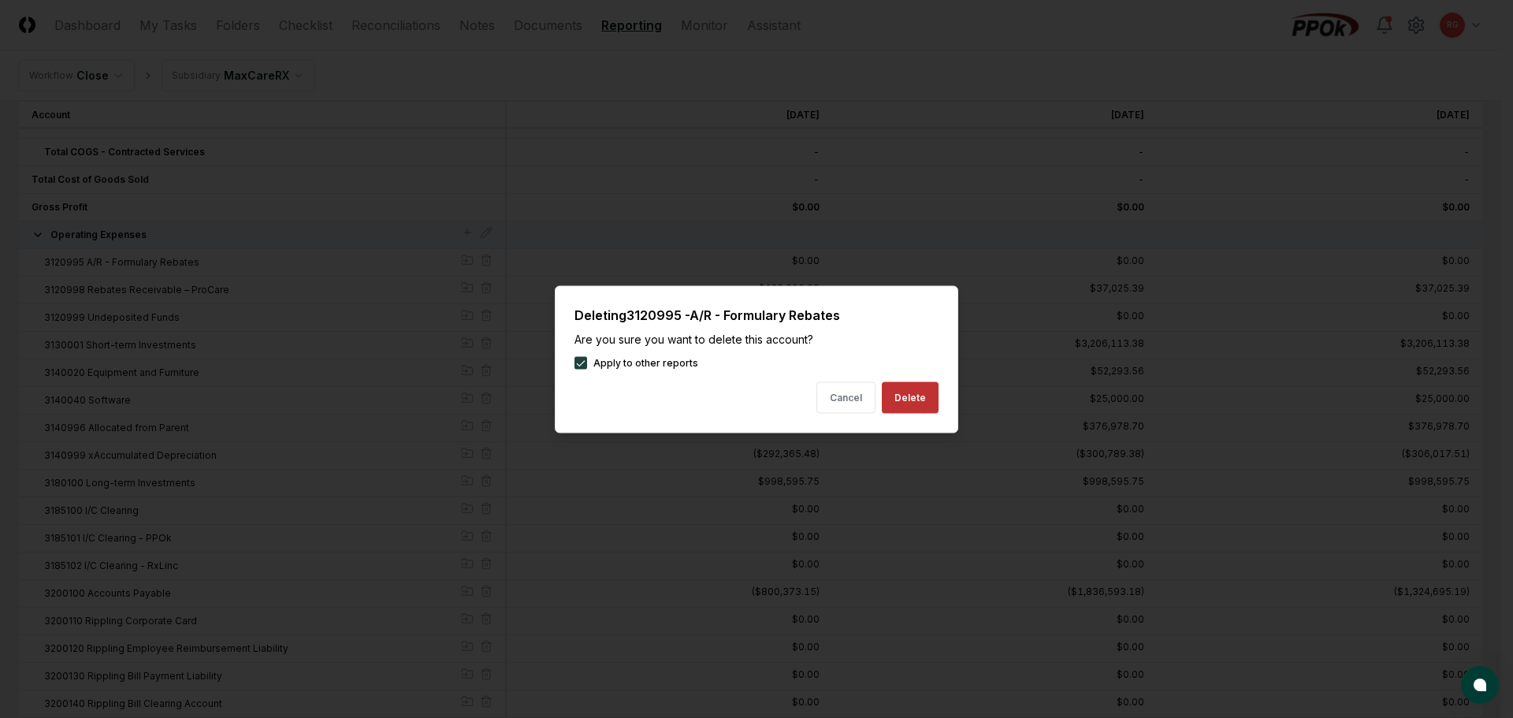
click at [917, 397] on button "Delete" at bounding box center [910, 397] width 57 height 32
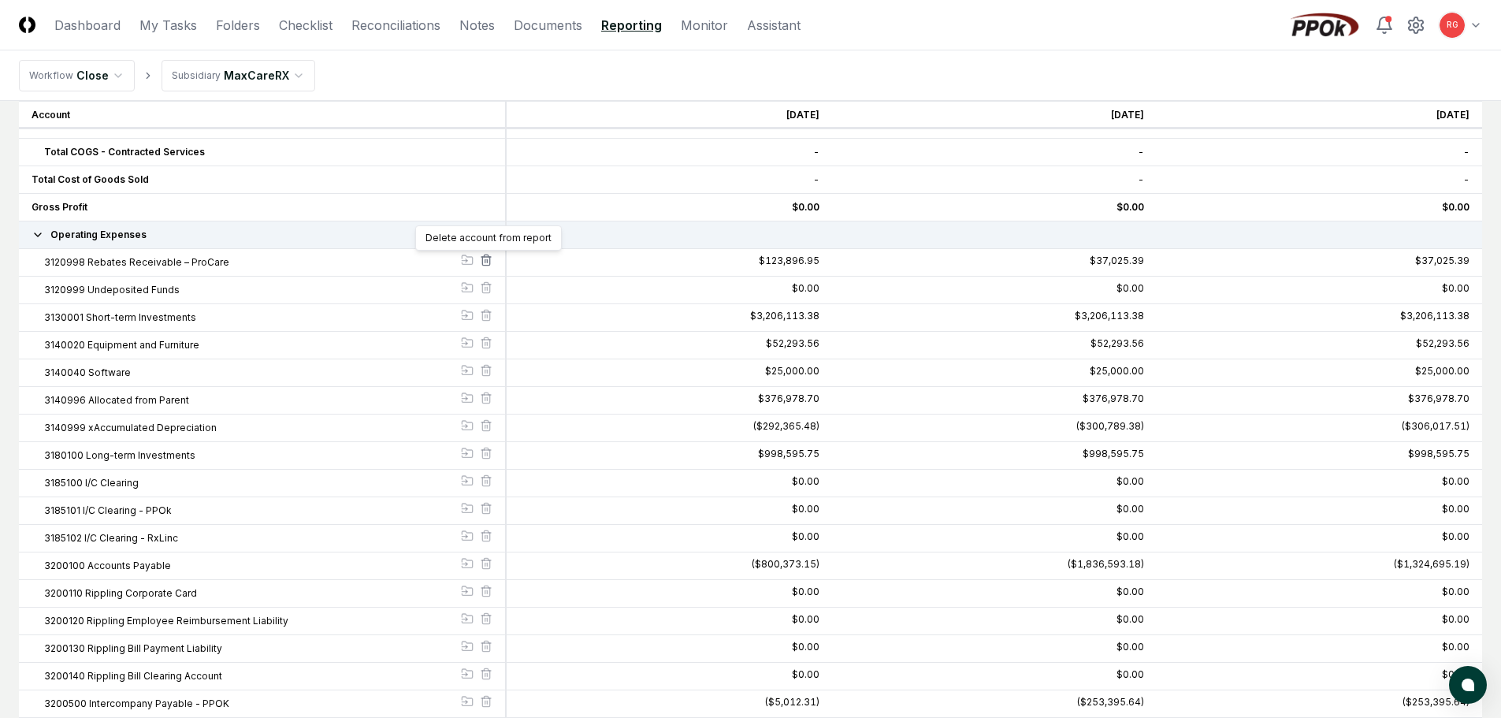
click at [483, 257] on icon at bounding box center [486, 257] width 9 height 0
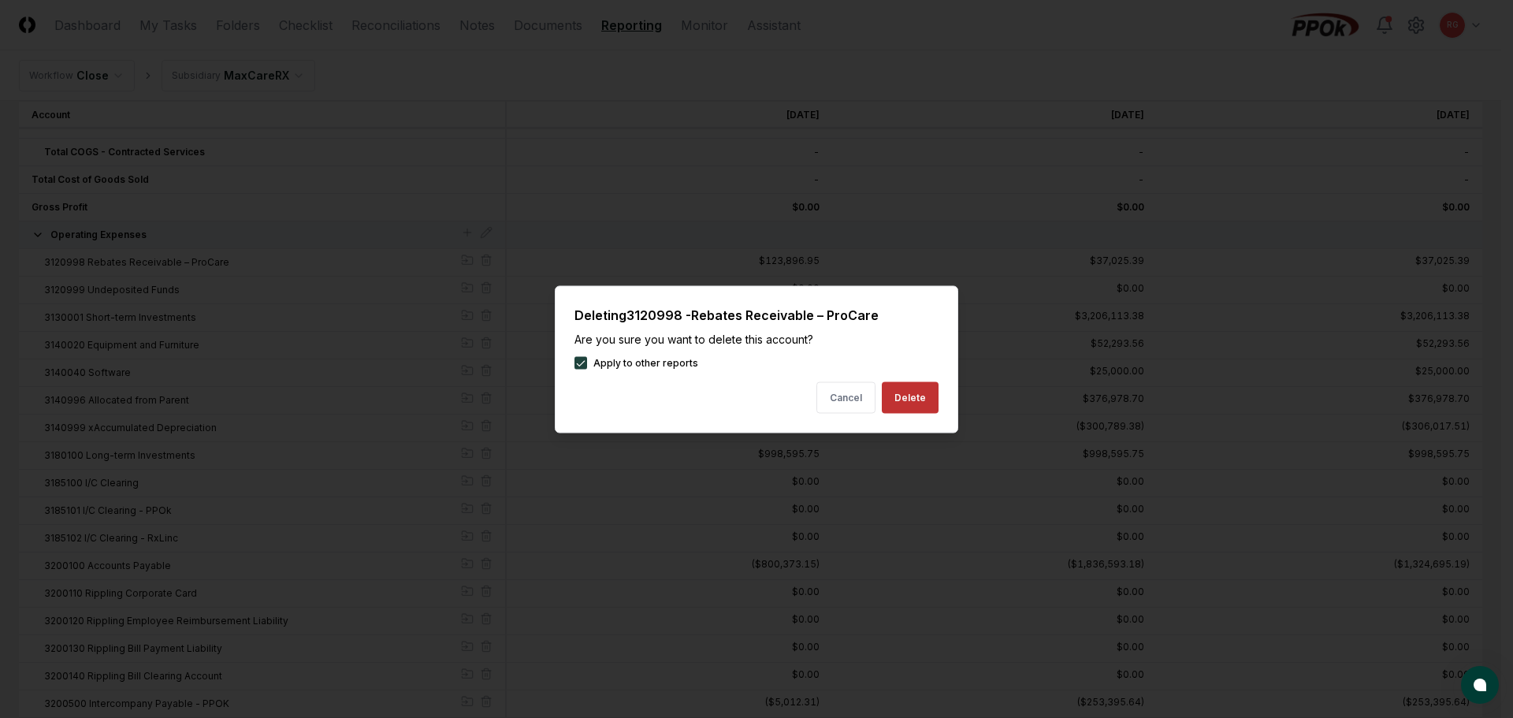
click at [911, 397] on button "Delete" at bounding box center [910, 397] width 57 height 32
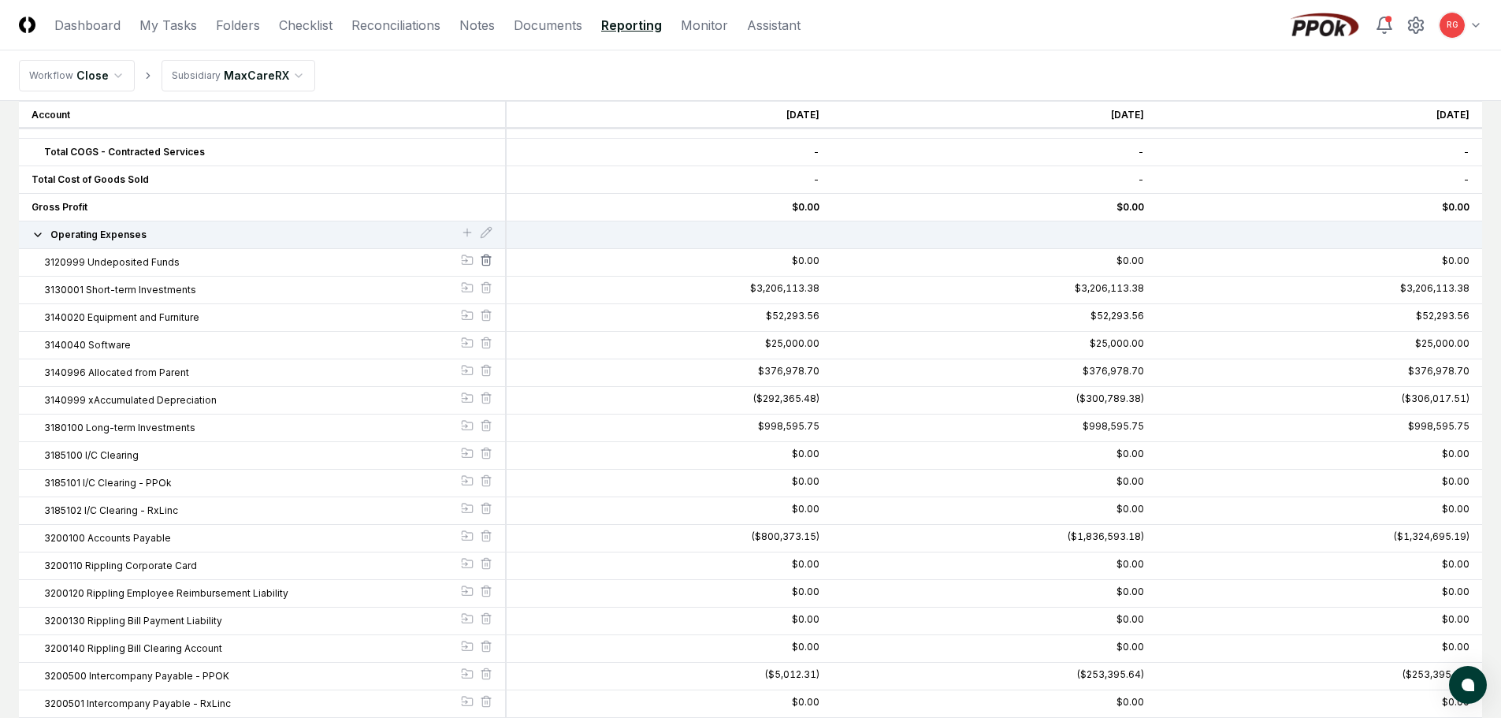
click at [489, 259] on icon at bounding box center [486, 260] width 13 height 13
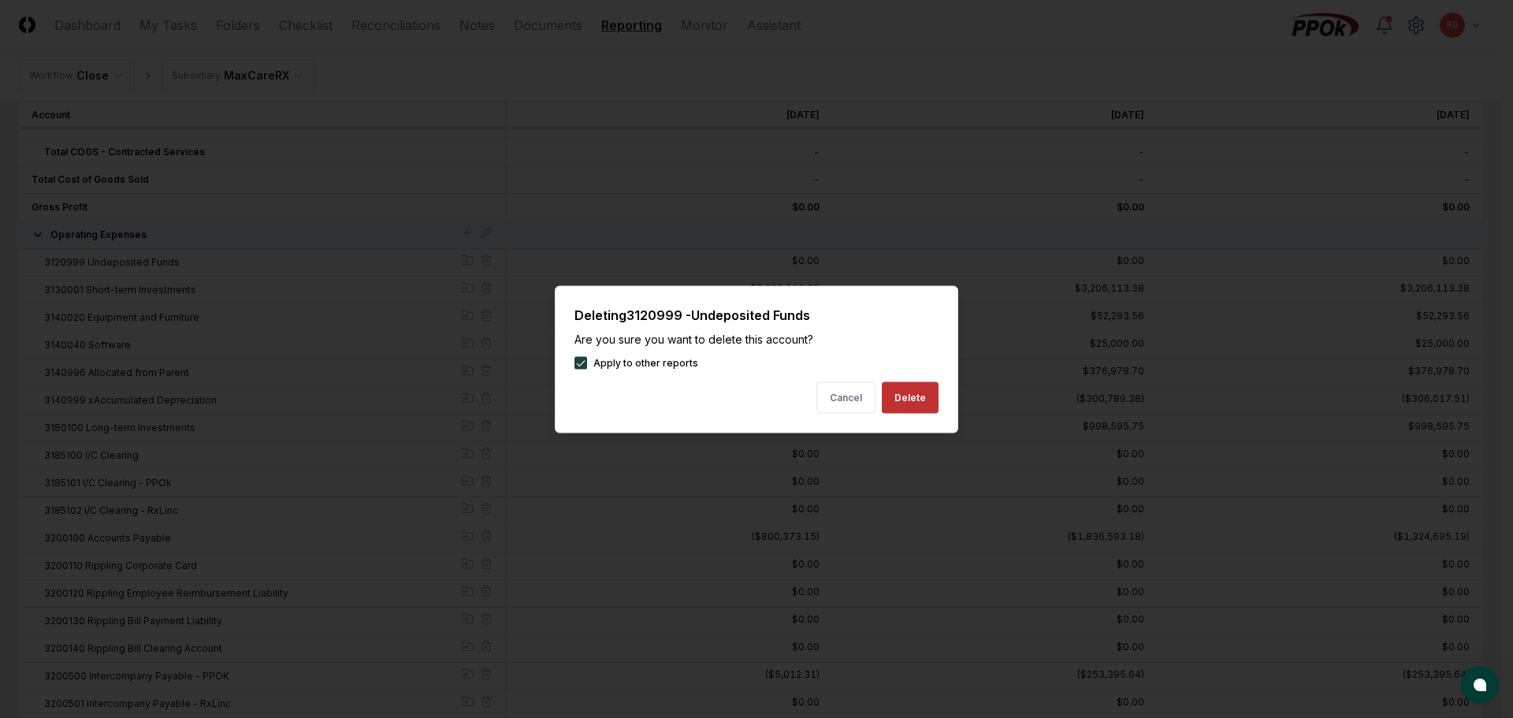
click at [928, 399] on button "Delete" at bounding box center [910, 397] width 57 height 32
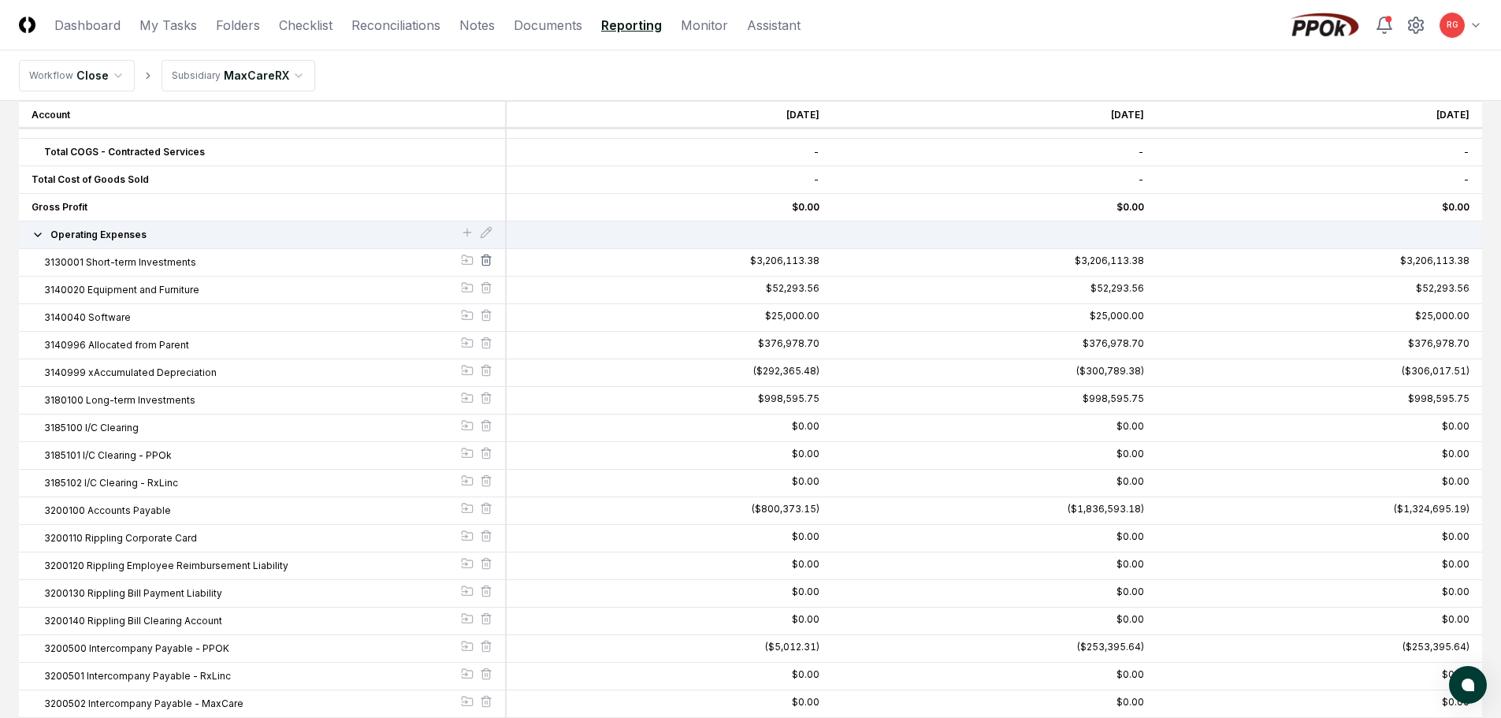
click at [491, 264] on icon at bounding box center [486, 260] width 13 height 13
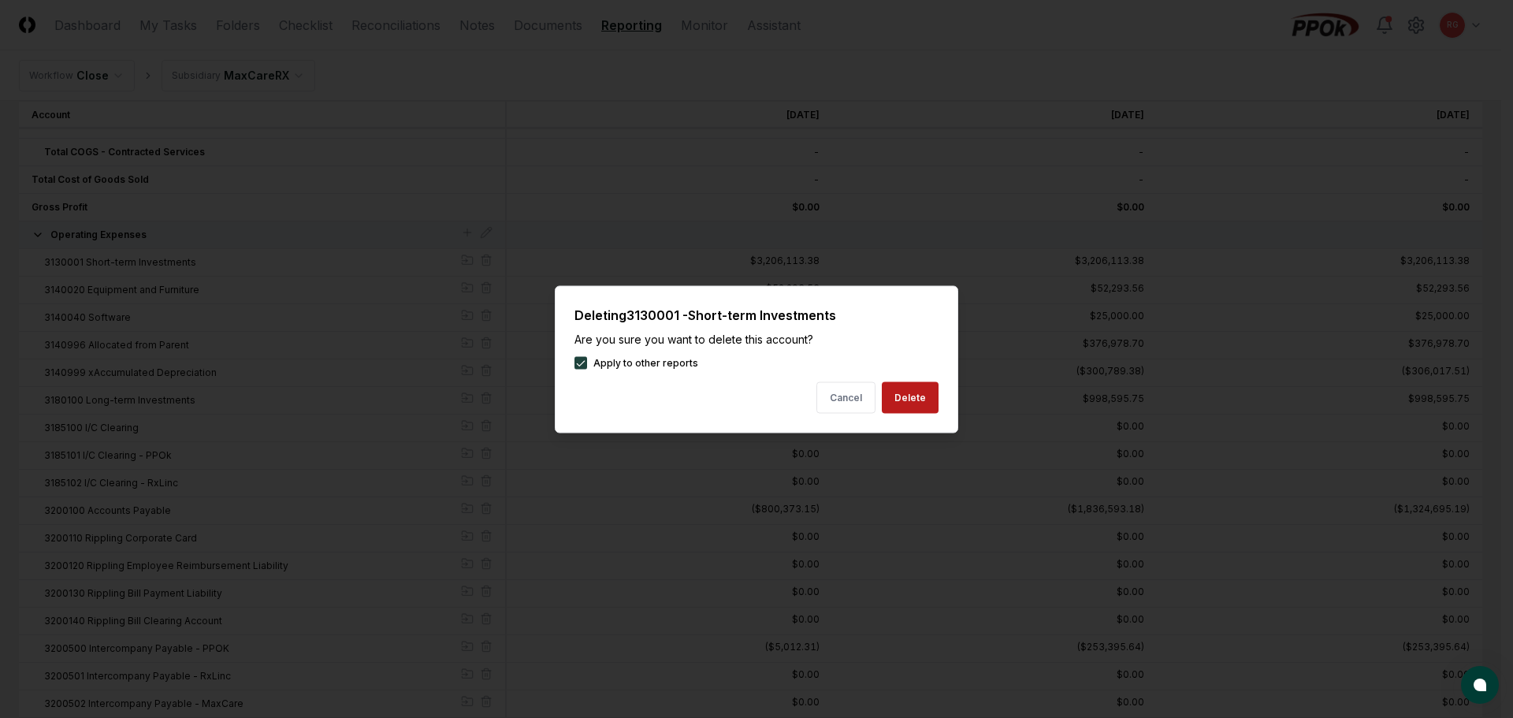
drag, startPoint x: 917, startPoint y: 399, endPoint x: 484, endPoint y: 278, distance: 449.1
click at [916, 399] on button "Delete" at bounding box center [910, 397] width 57 height 32
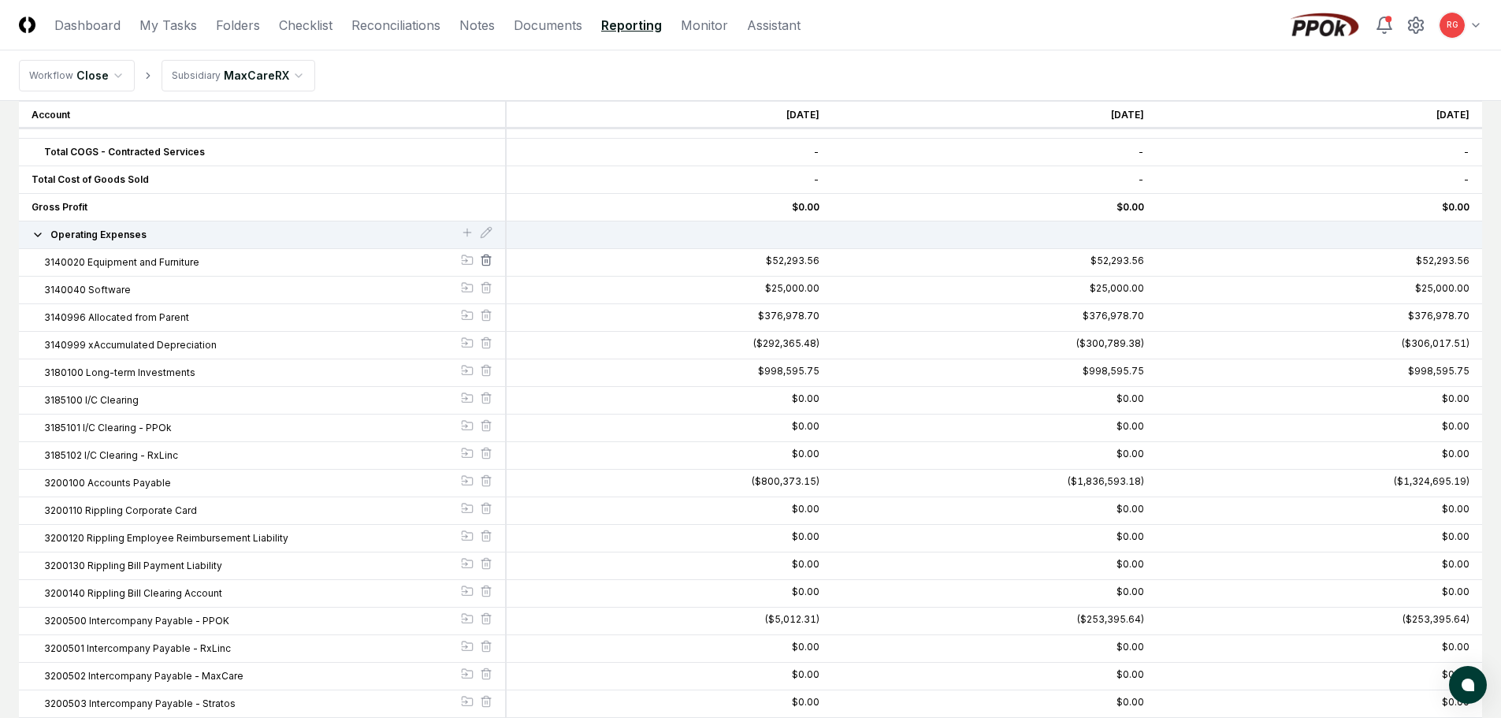
click at [485, 264] on icon at bounding box center [486, 260] width 13 height 13
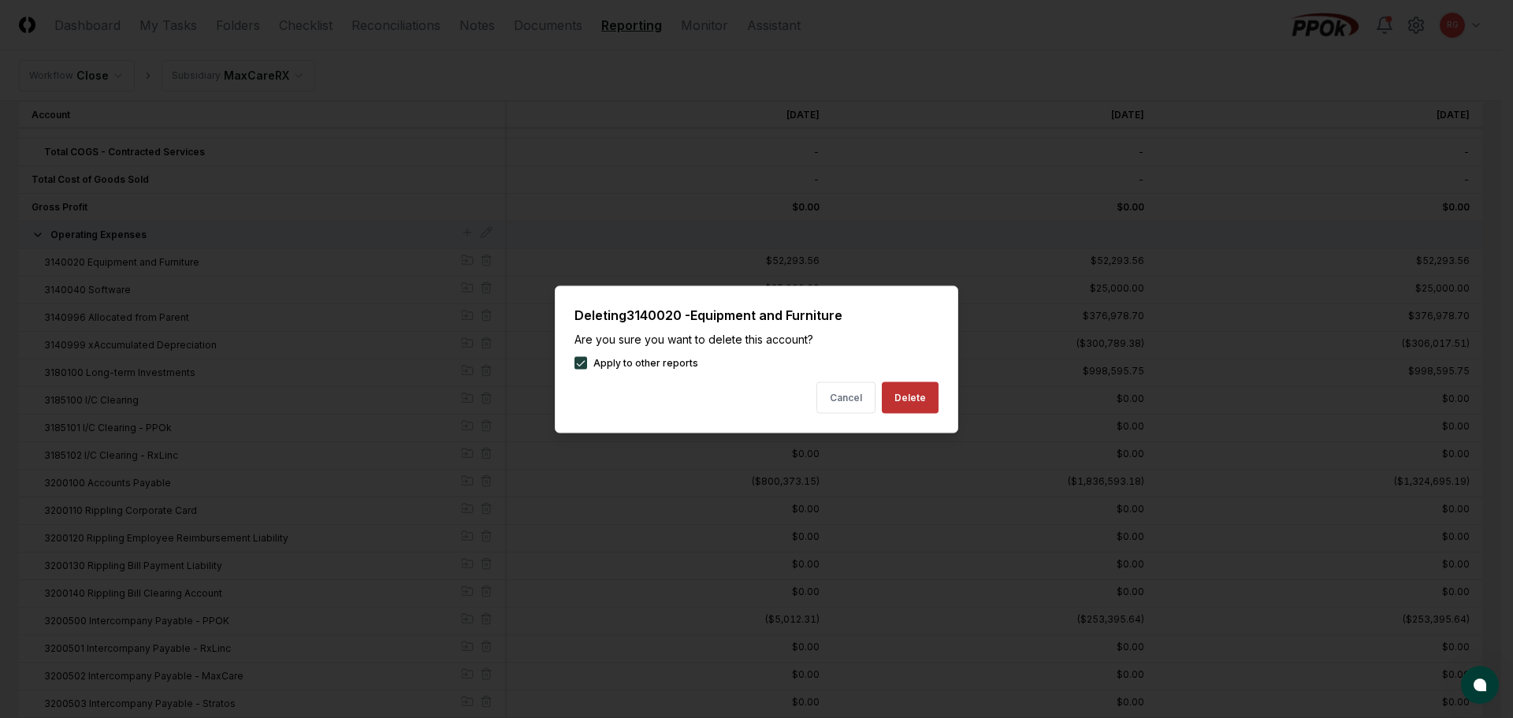
click at [909, 398] on button "Delete" at bounding box center [910, 397] width 57 height 32
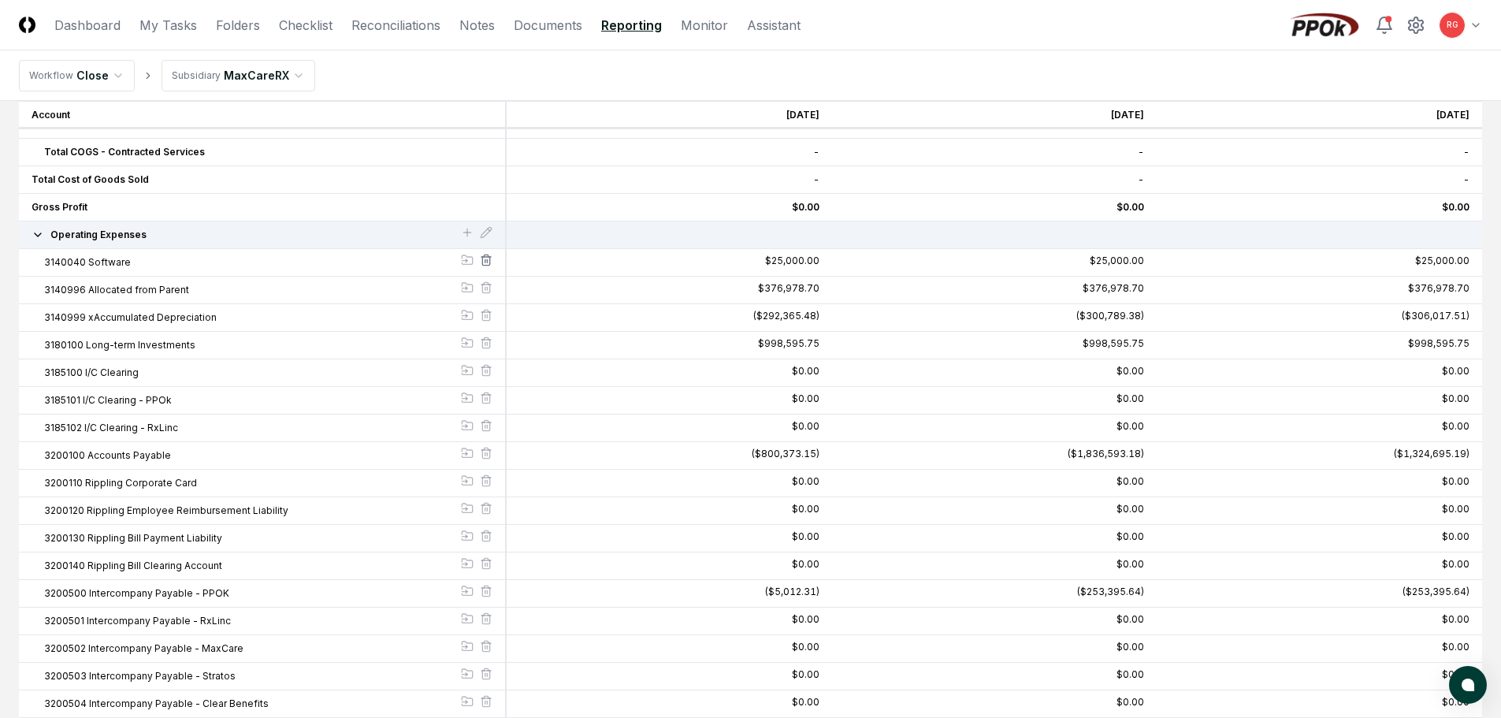
click at [483, 265] on icon at bounding box center [485, 261] width 7 height 9
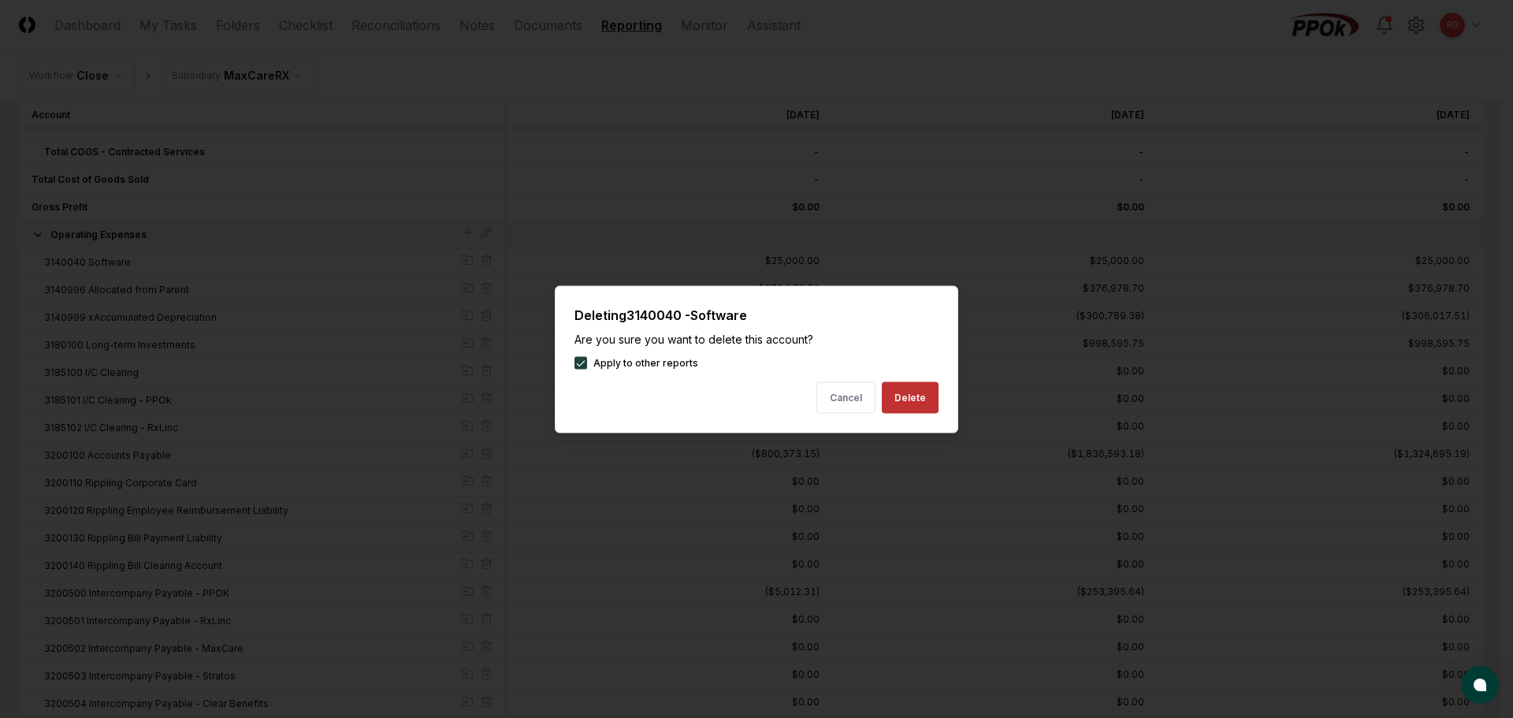
click at [909, 396] on button "Delete" at bounding box center [910, 397] width 57 height 32
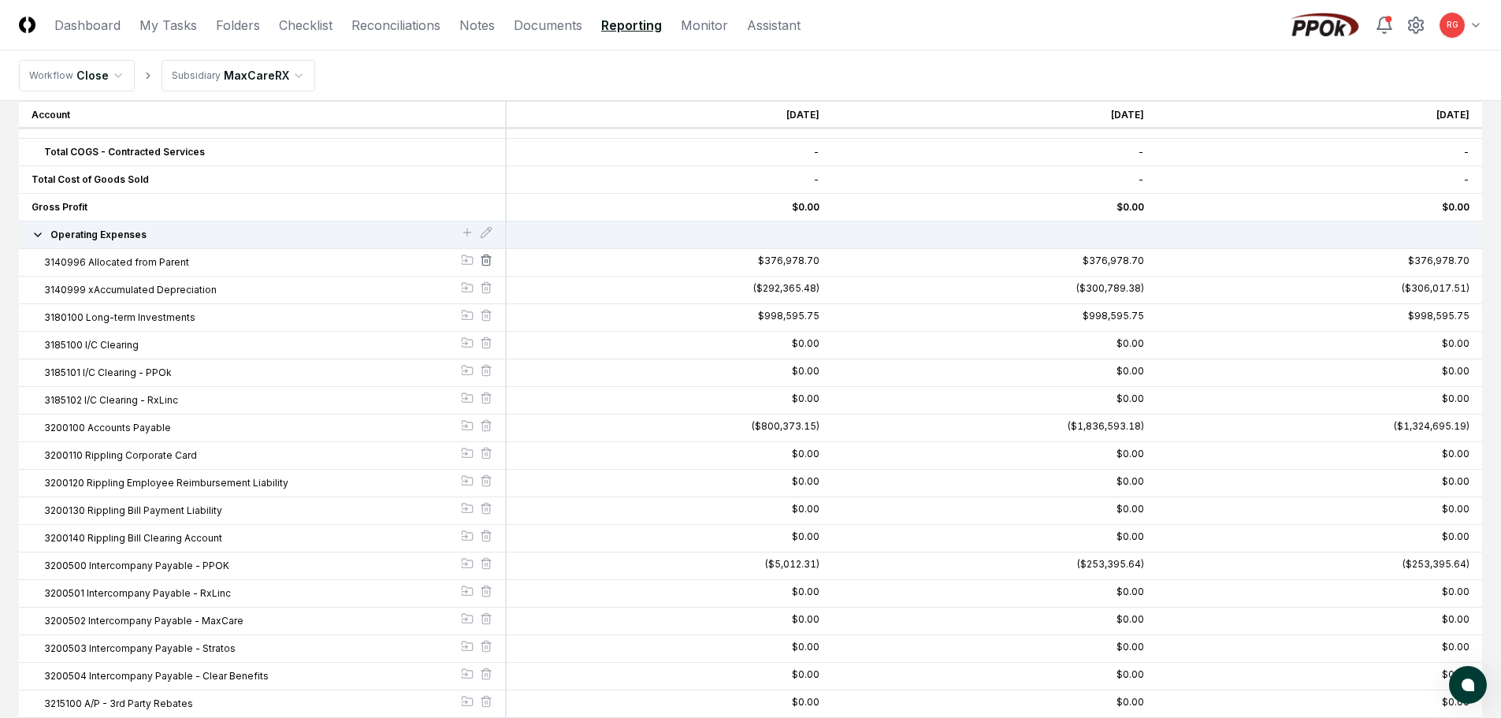
click at [488, 262] on icon at bounding box center [486, 260] width 13 height 13
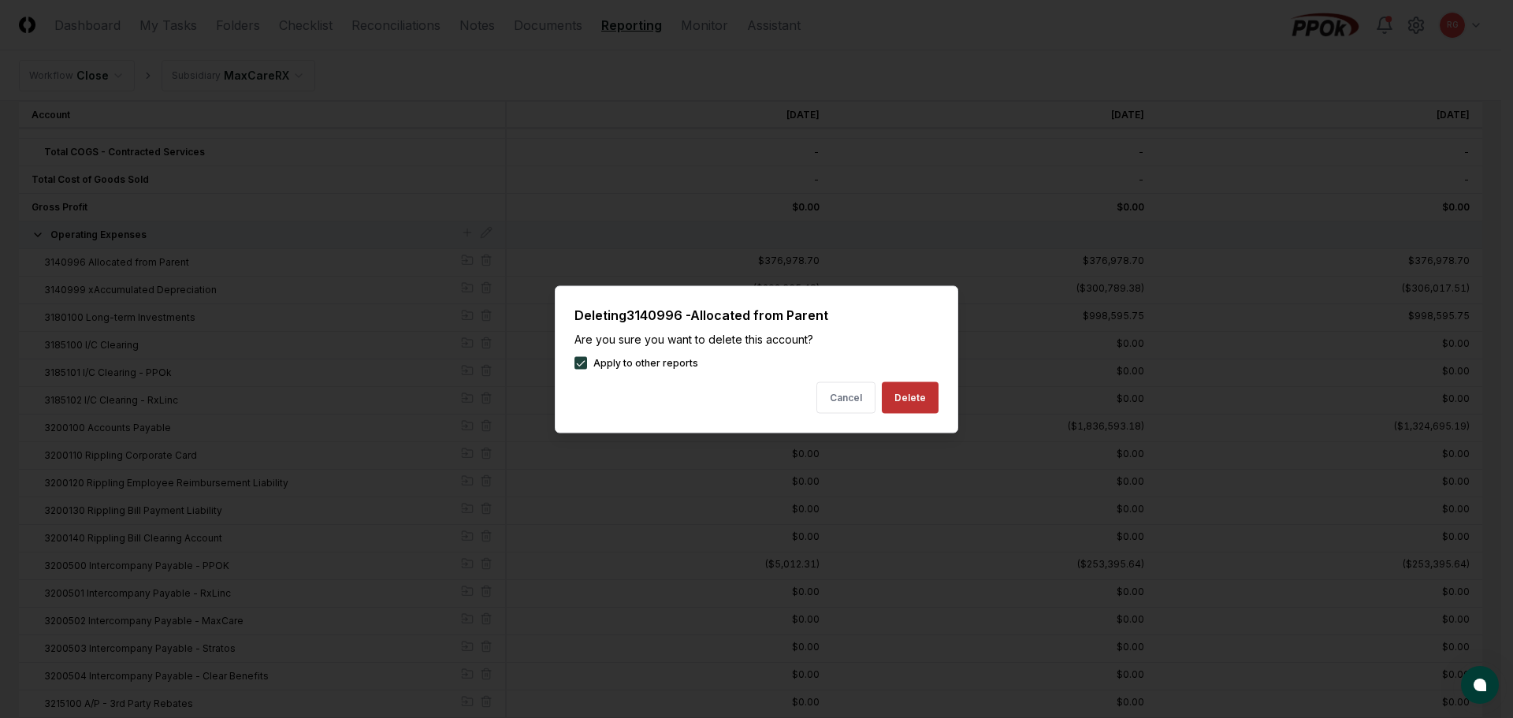
click at [904, 395] on button "Delete" at bounding box center [910, 397] width 57 height 32
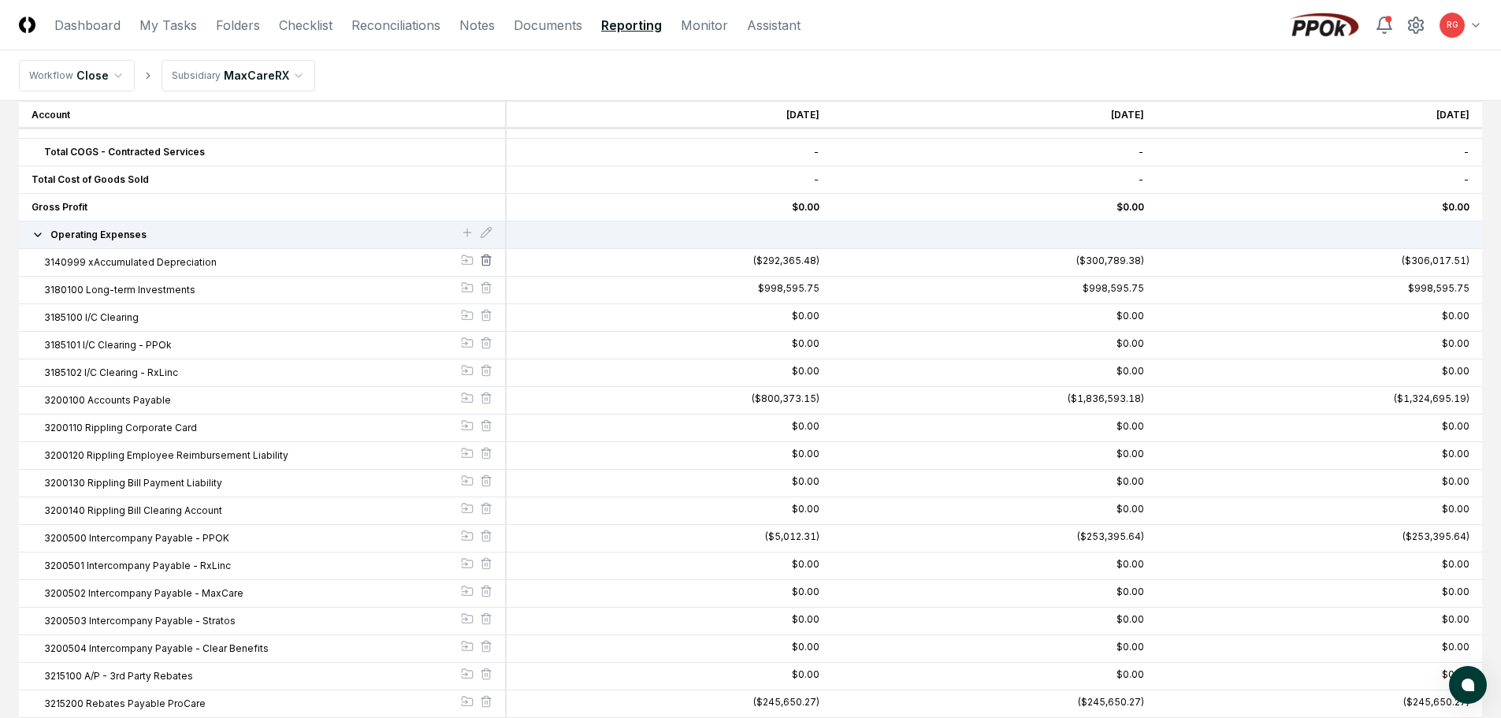
click at [485, 265] on icon at bounding box center [486, 260] width 13 height 13
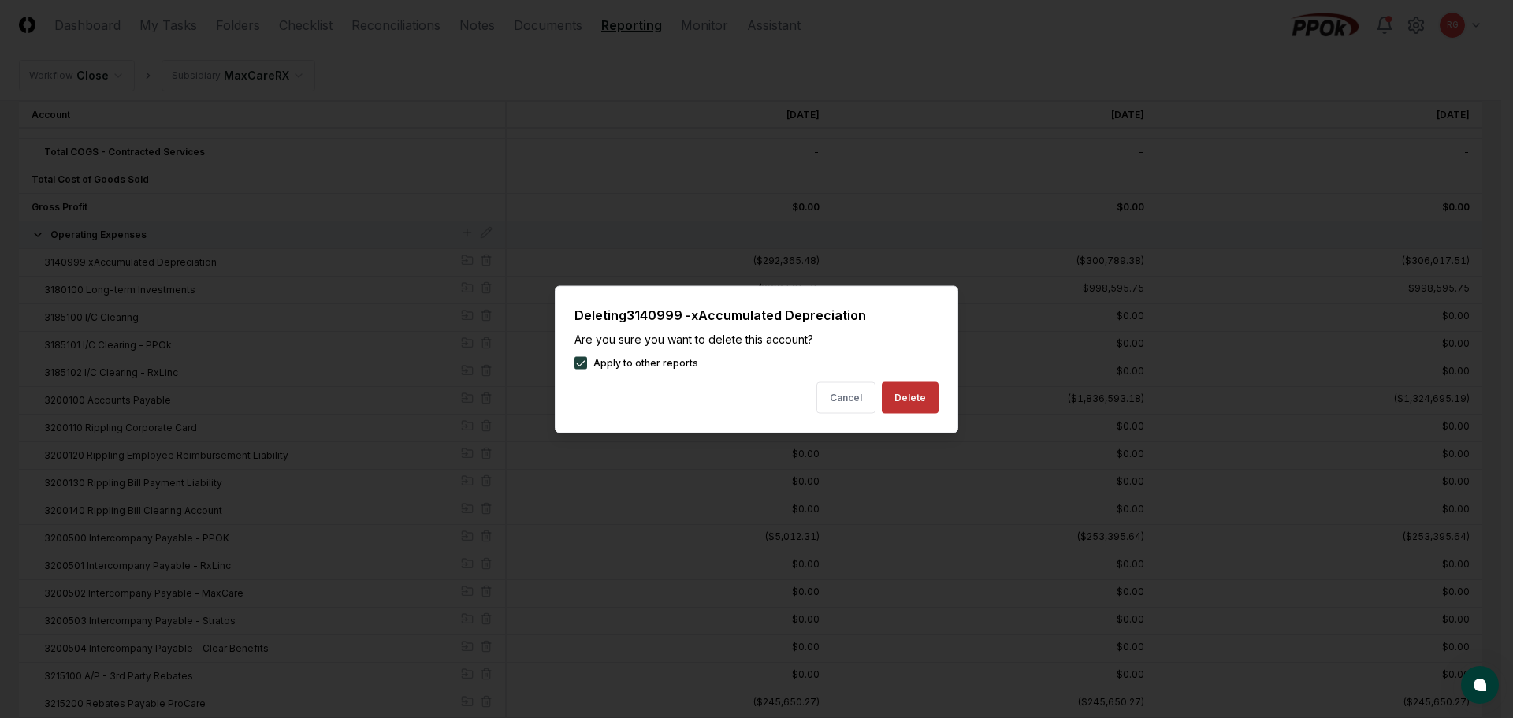
click at [891, 393] on button "Delete" at bounding box center [910, 397] width 57 height 32
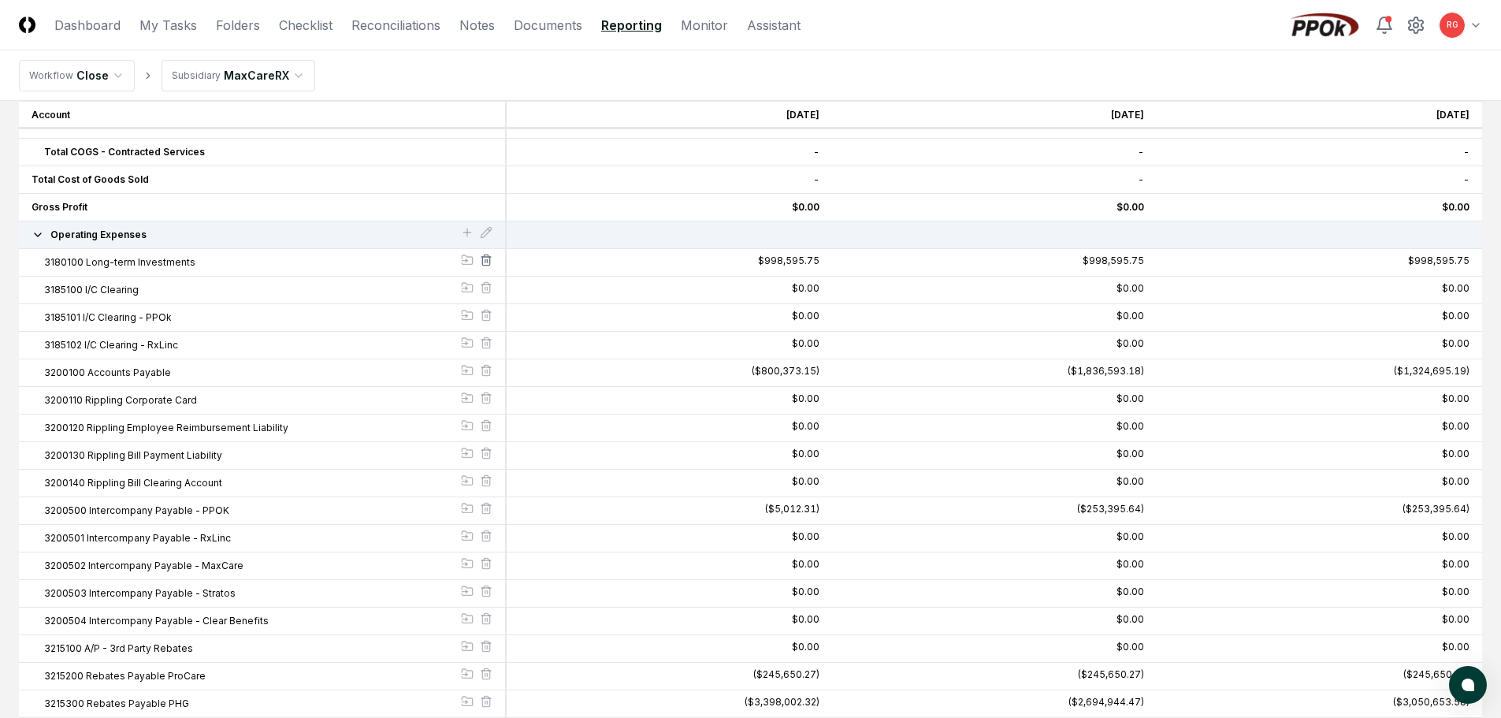
click at [485, 263] on icon at bounding box center [486, 260] width 13 height 13
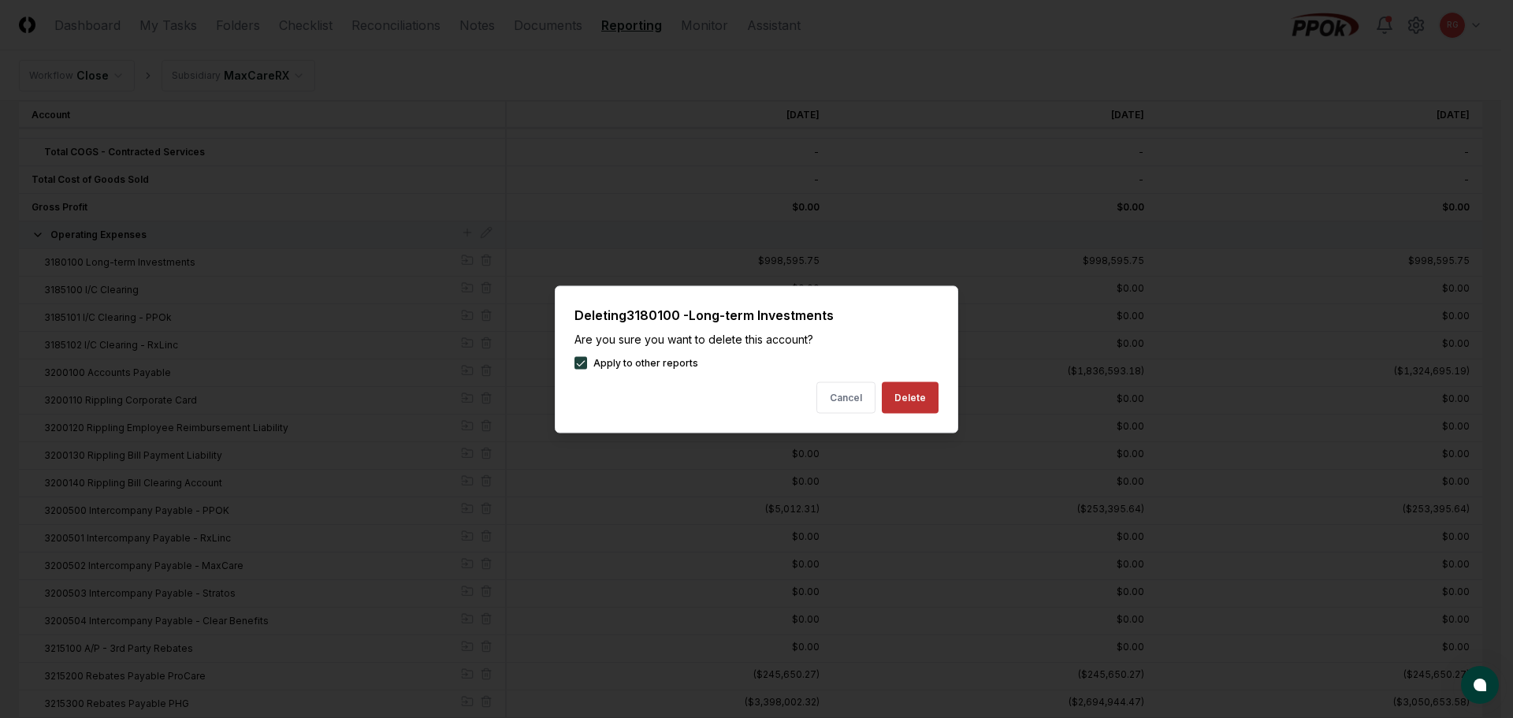
click at [891, 398] on button "Delete" at bounding box center [910, 397] width 57 height 32
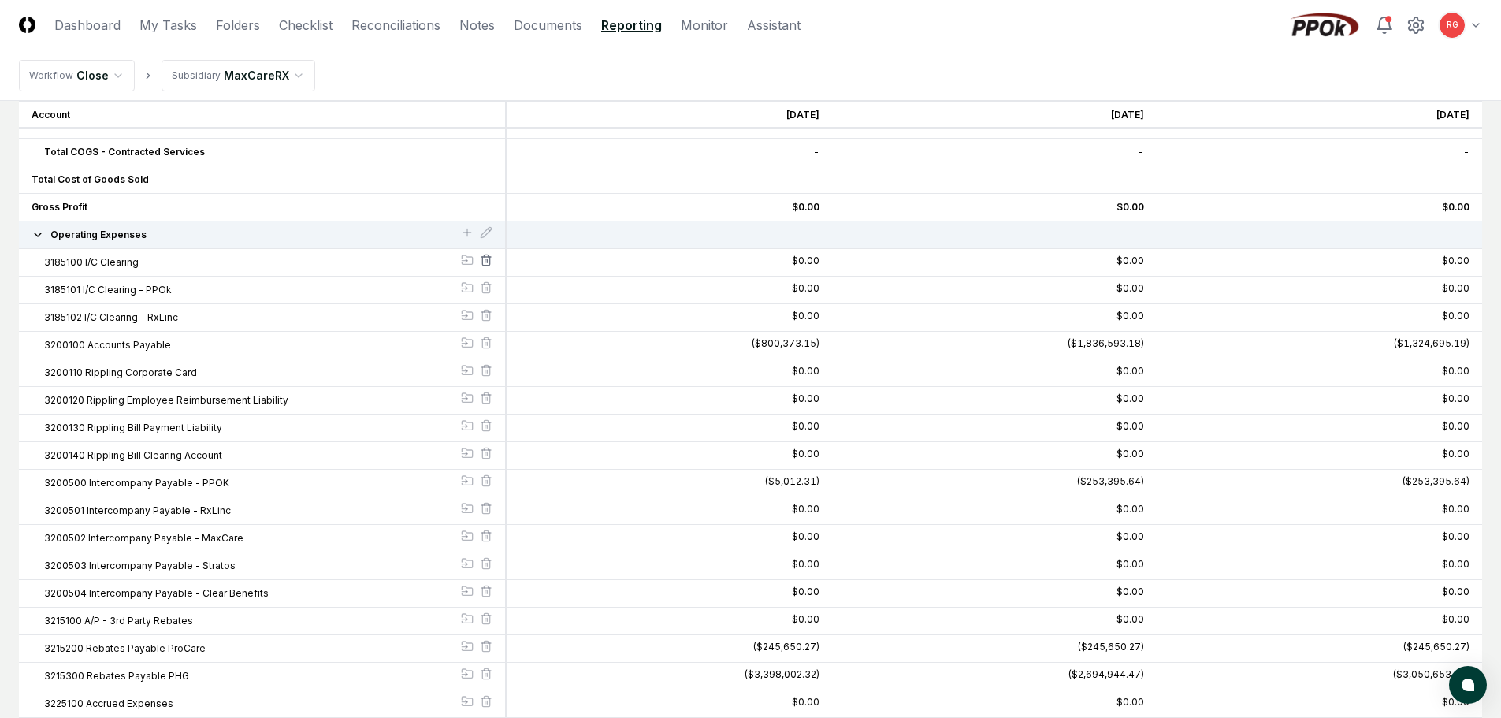
click at [482, 259] on icon at bounding box center [486, 260] width 13 height 13
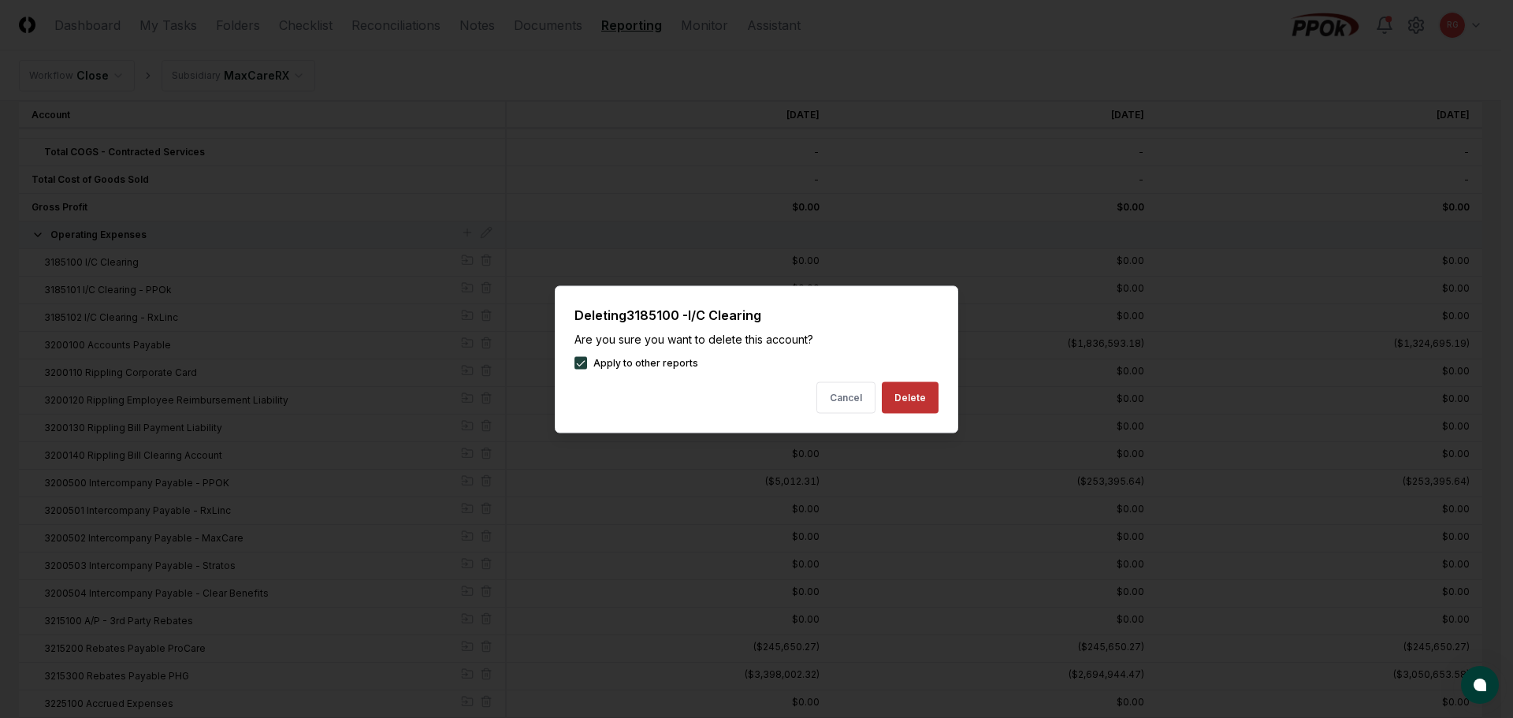
click at [914, 393] on button "Delete" at bounding box center [910, 397] width 57 height 32
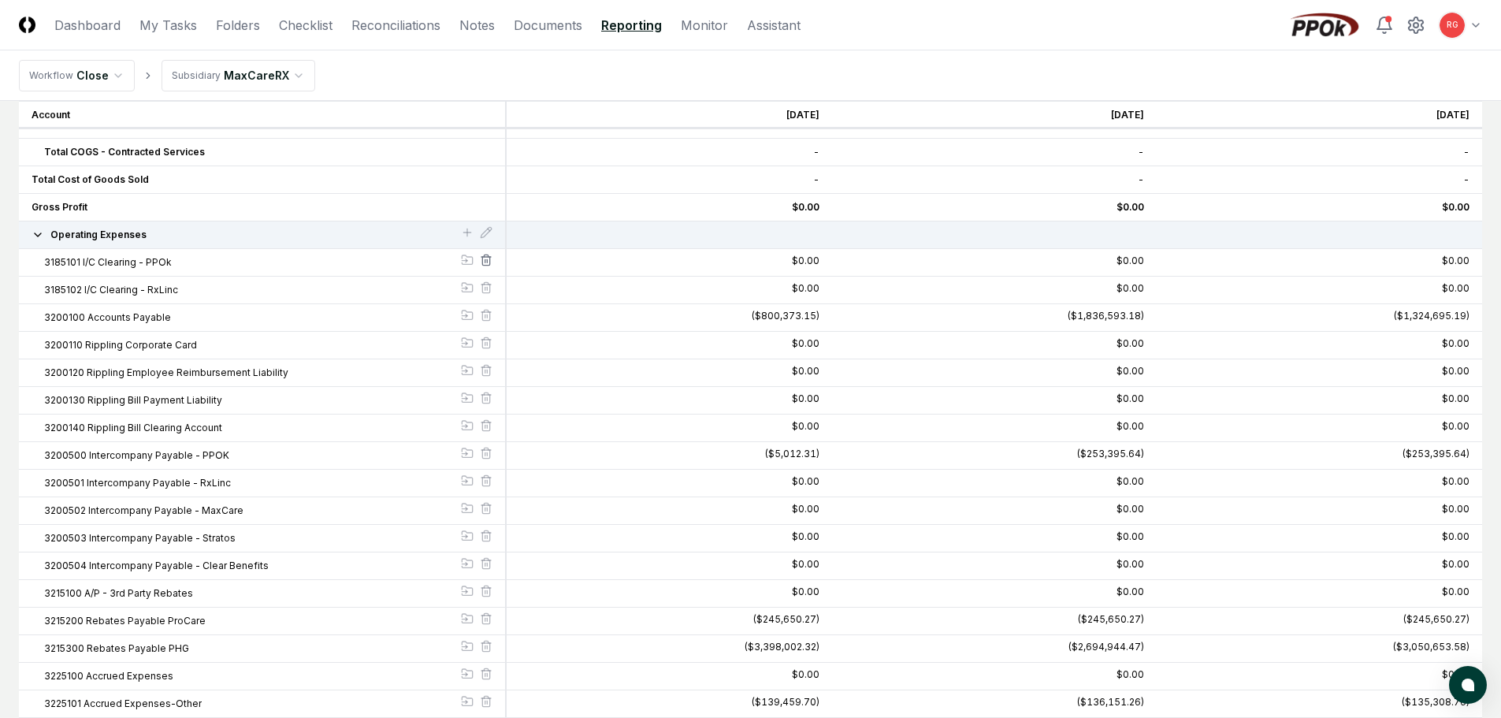
click at [484, 262] on icon at bounding box center [486, 260] width 13 height 13
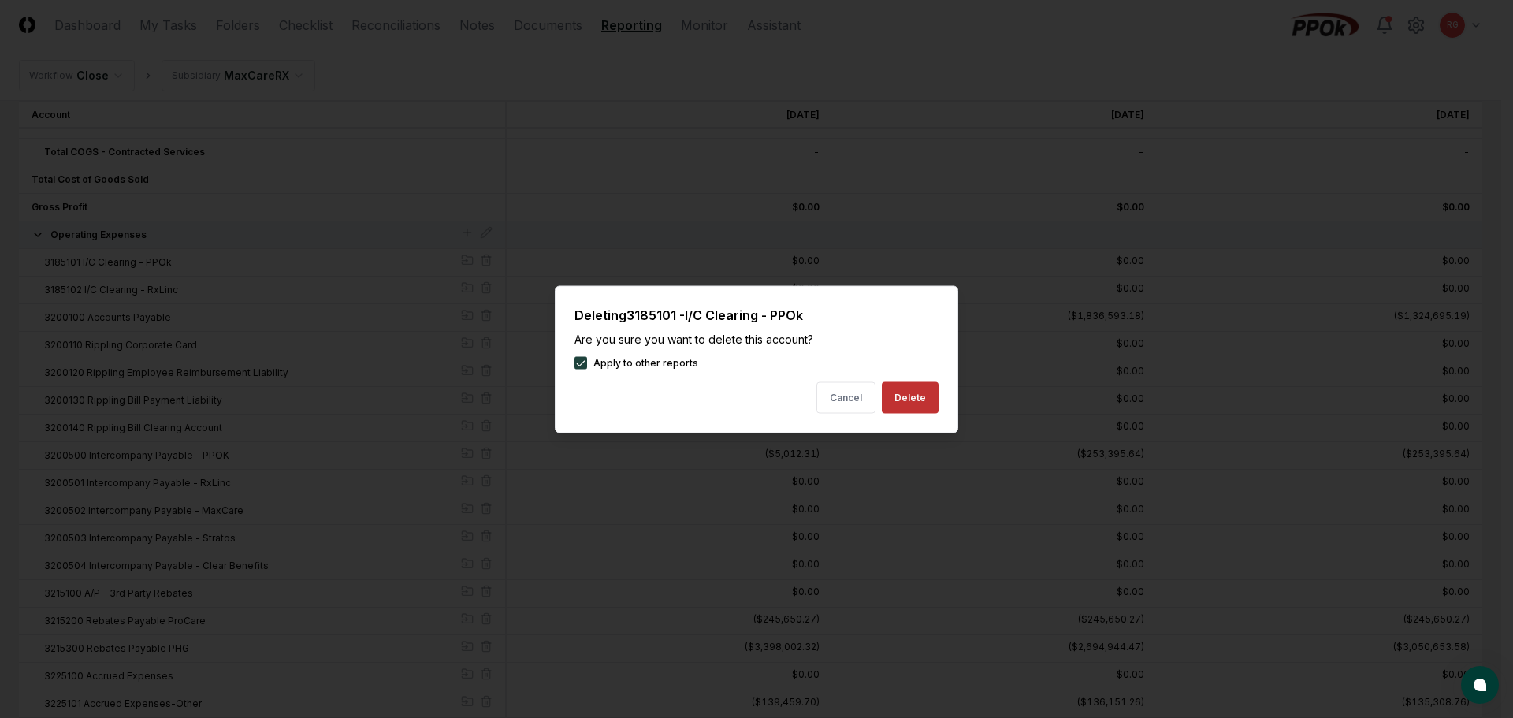
click at [898, 394] on button "Delete" at bounding box center [910, 397] width 57 height 32
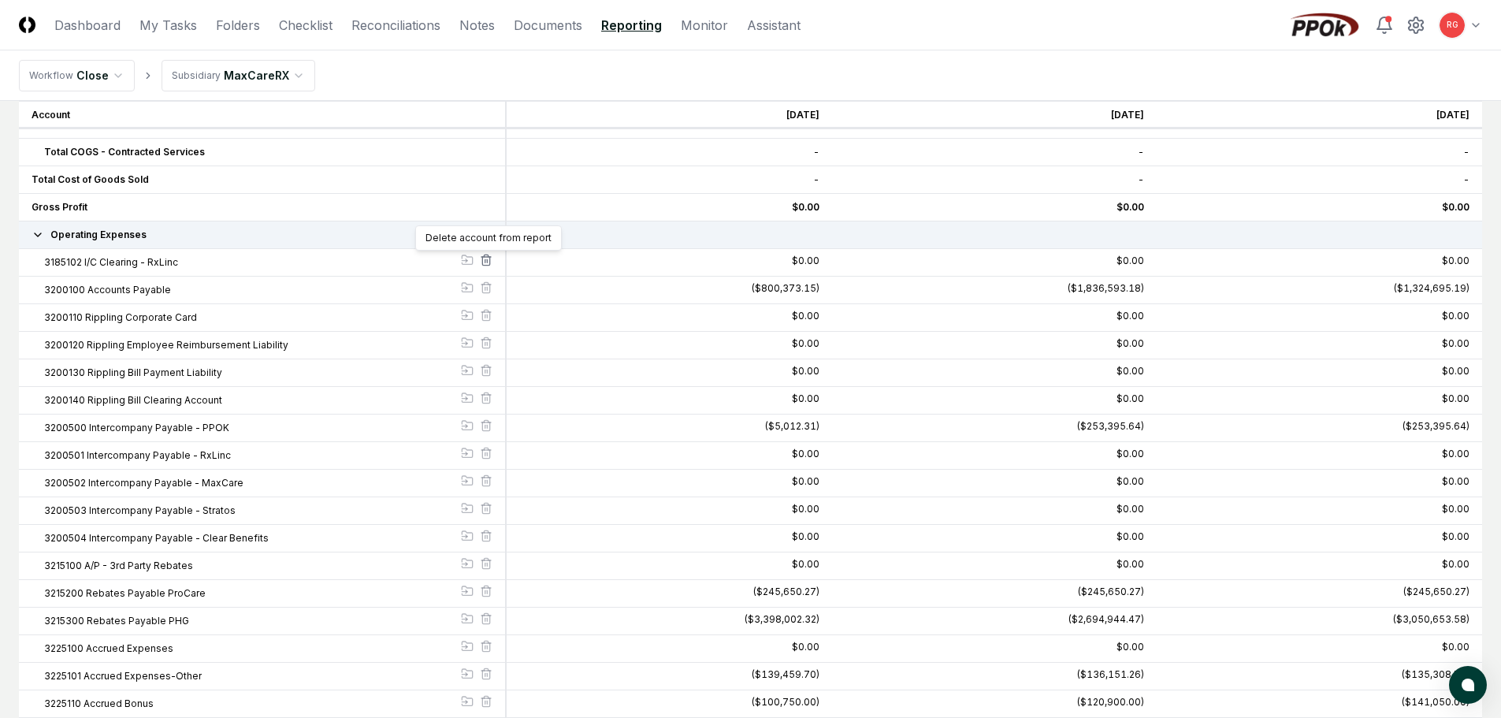
click at [488, 263] on icon at bounding box center [486, 260] width 13 height 13
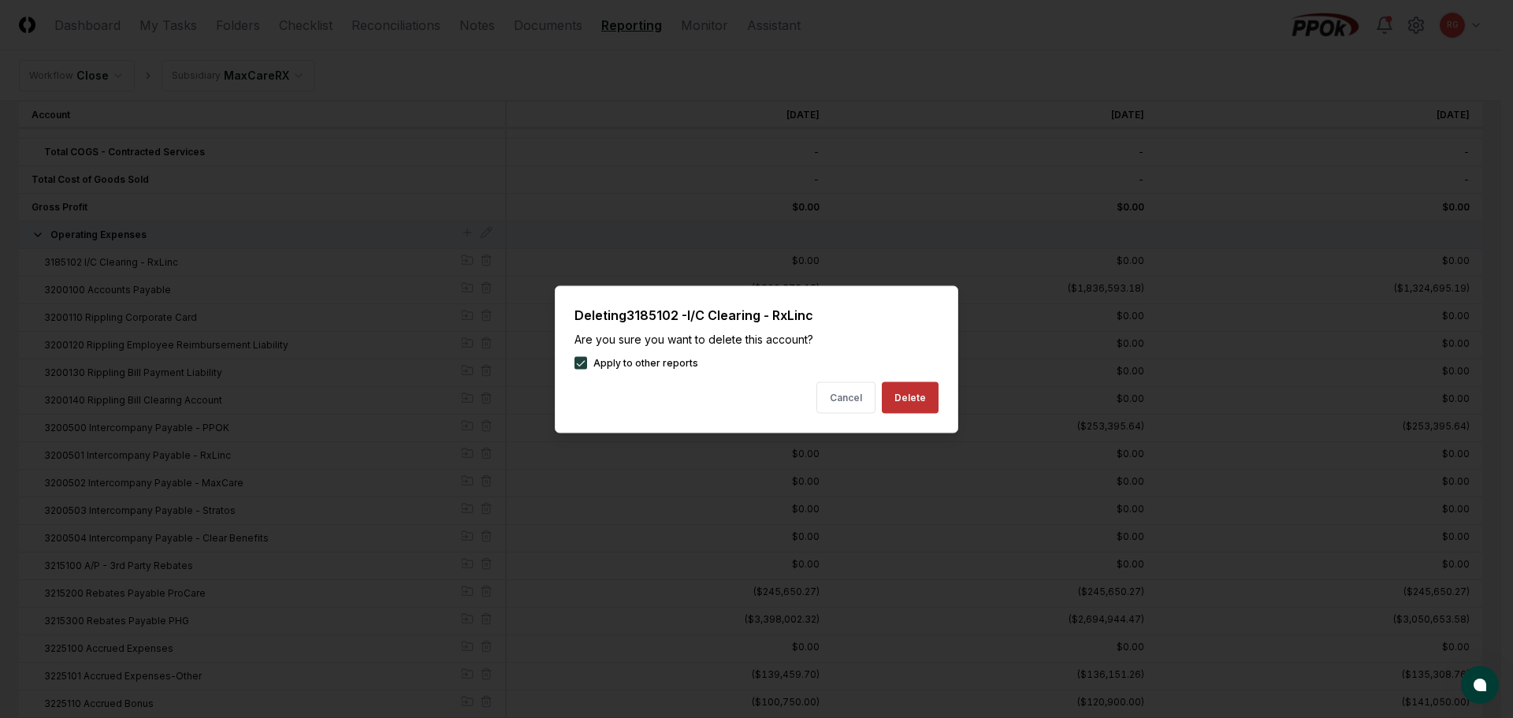
click at [933, 393] on button "Delete" at bounding box center [910, 397] width 57 height 32
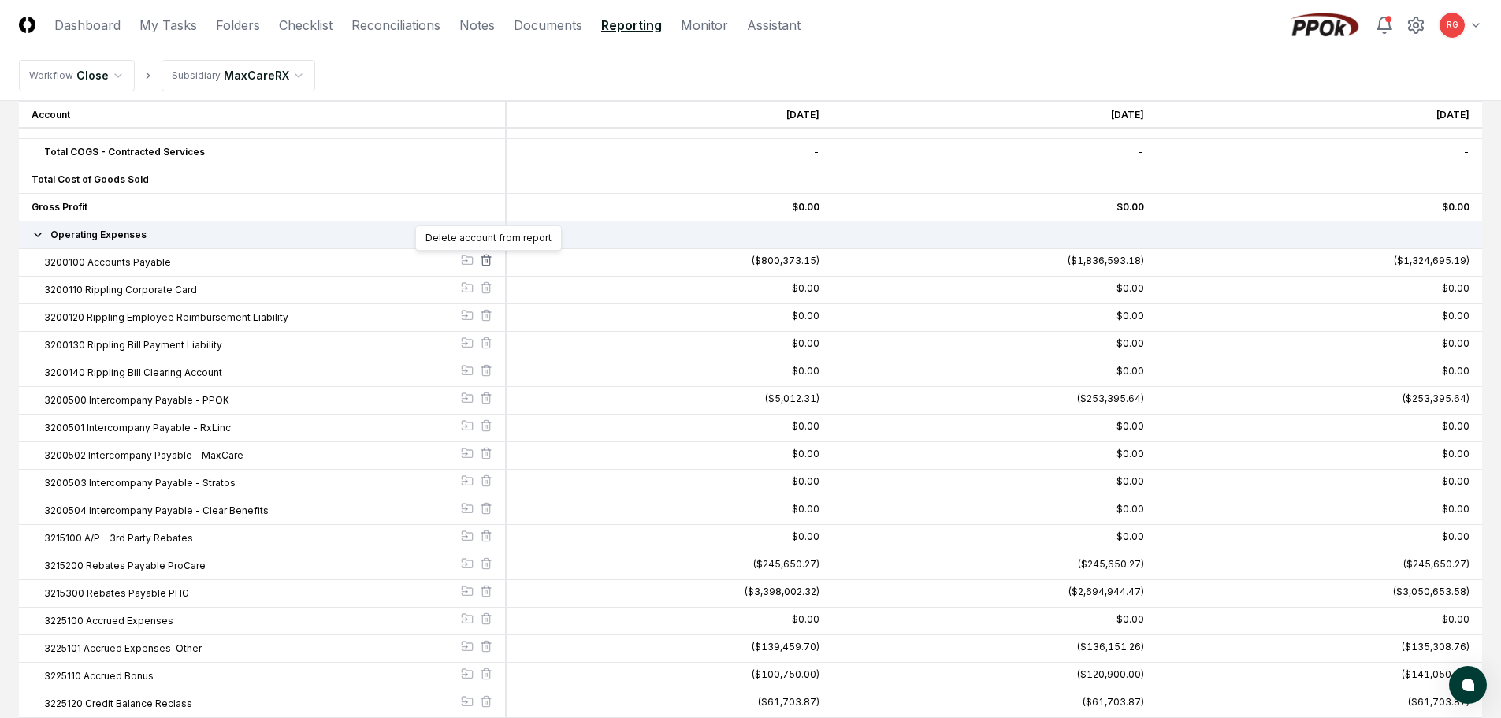
click at [487, 262] on line at bounding box center [487, 260] width 0 height 3
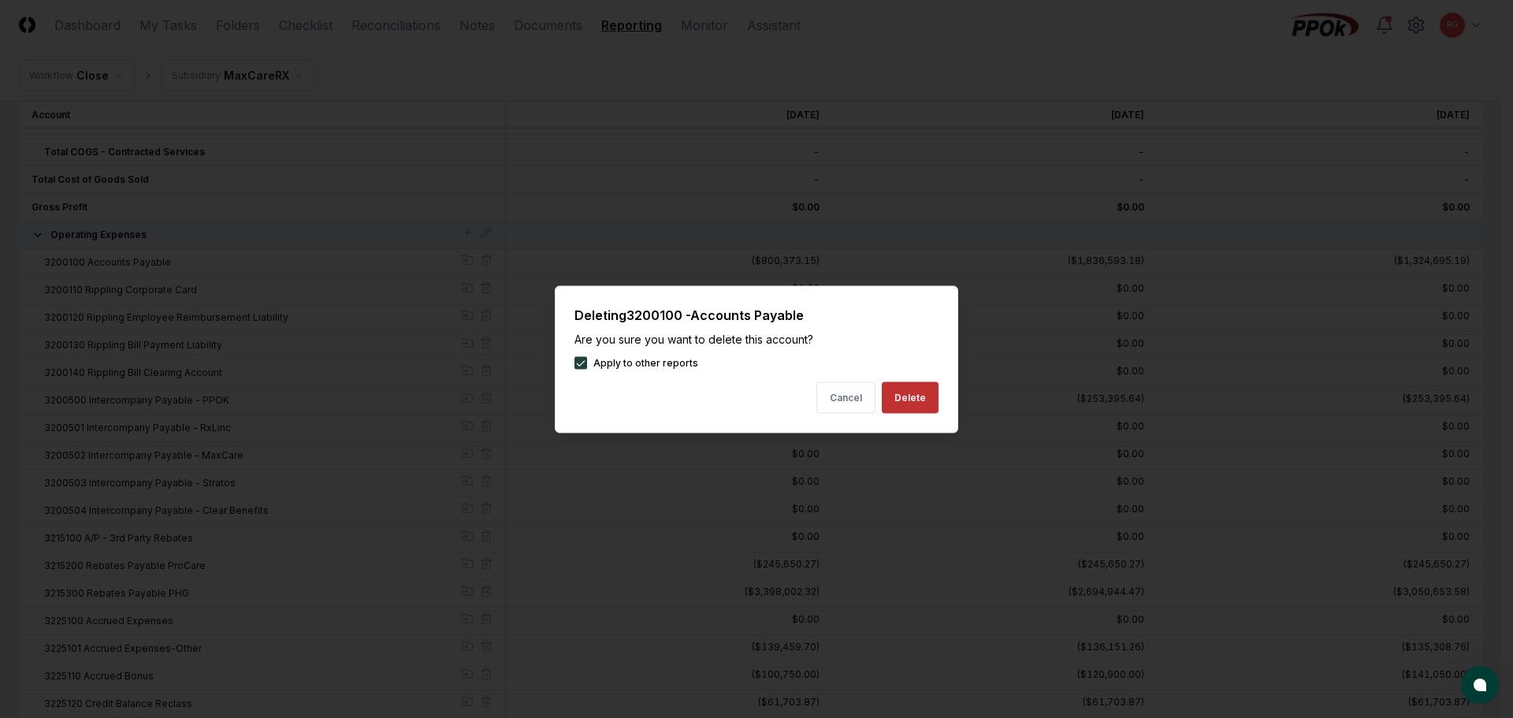
click at [898, 389] on button "Delete" at bounding box center [910, 397] width 57 height 32
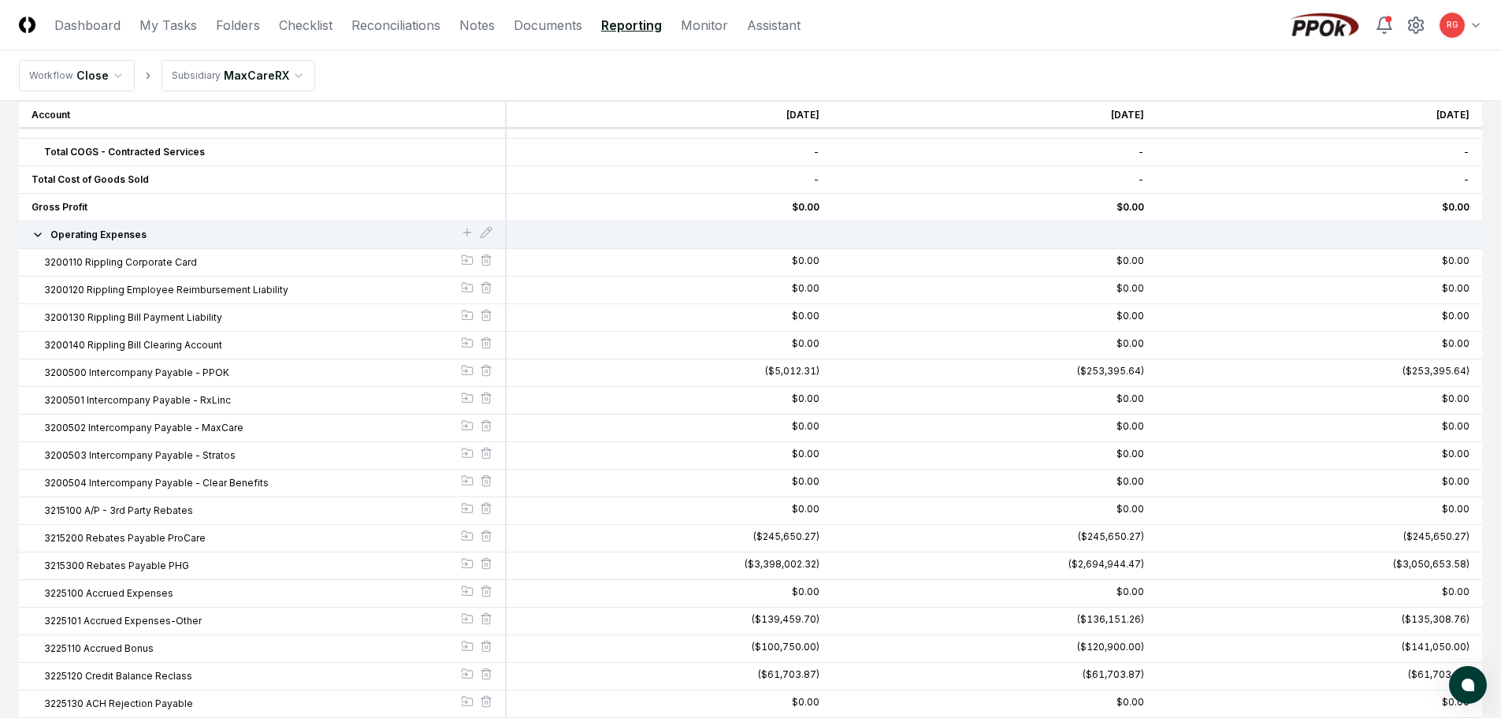
click at [493, 265] on div "3200110 Rippling Corporate Card" at bounding box center [263, 263] width 488 height 28
click at [488, 262] on icon at bounding box center [486, 260] width 13 height 13
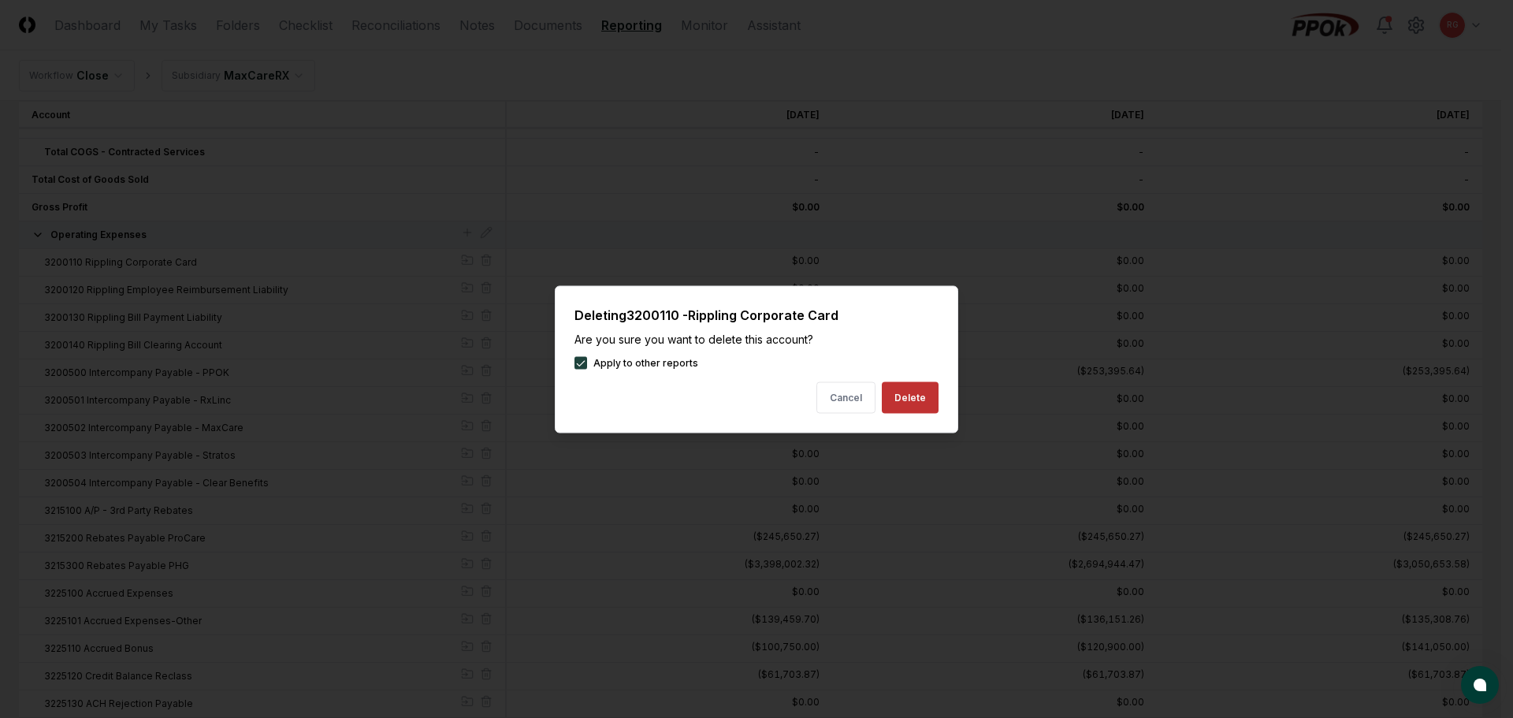
click at [906, 389] on button "Delete" at bounding box center [910, 397] width 57 height 32
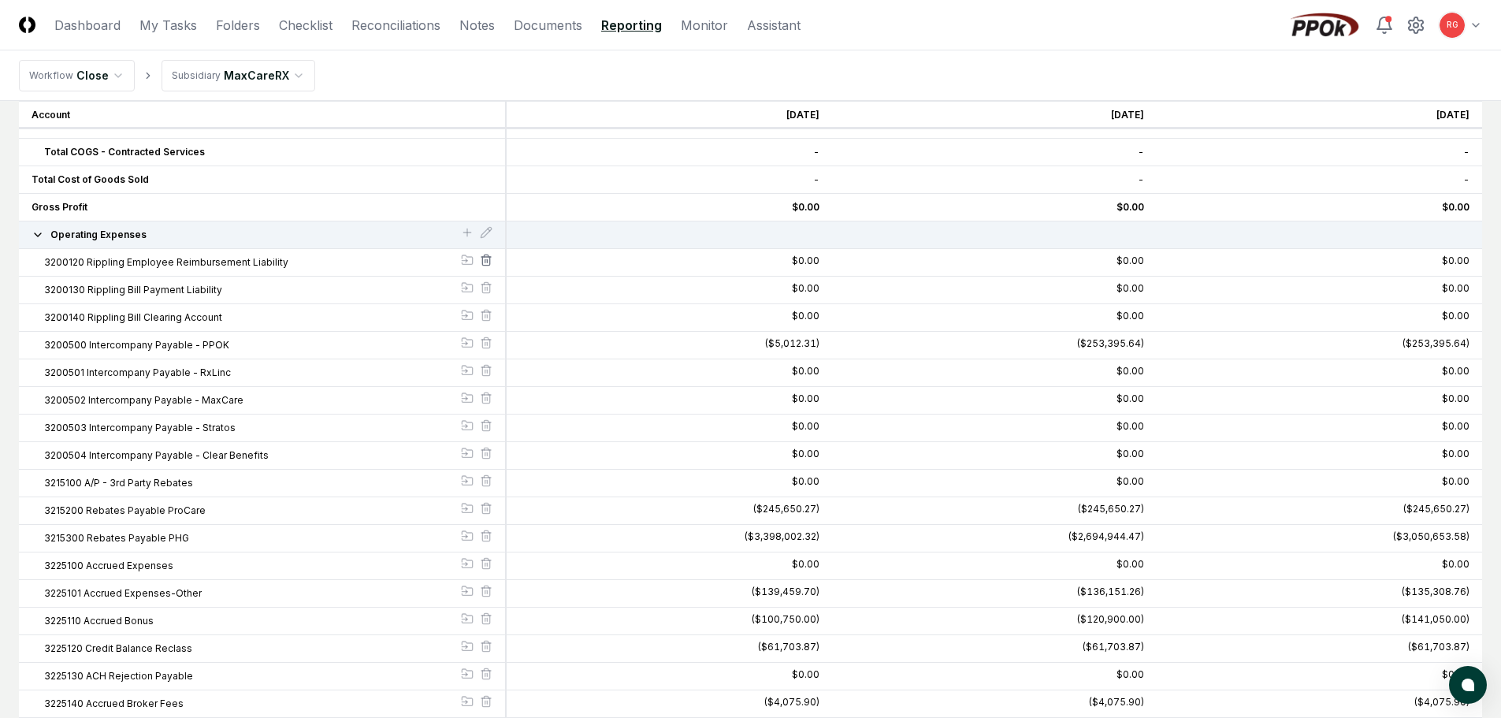
click at [482, 265] on icon at bounding box center [485, 261] width 7 height 9
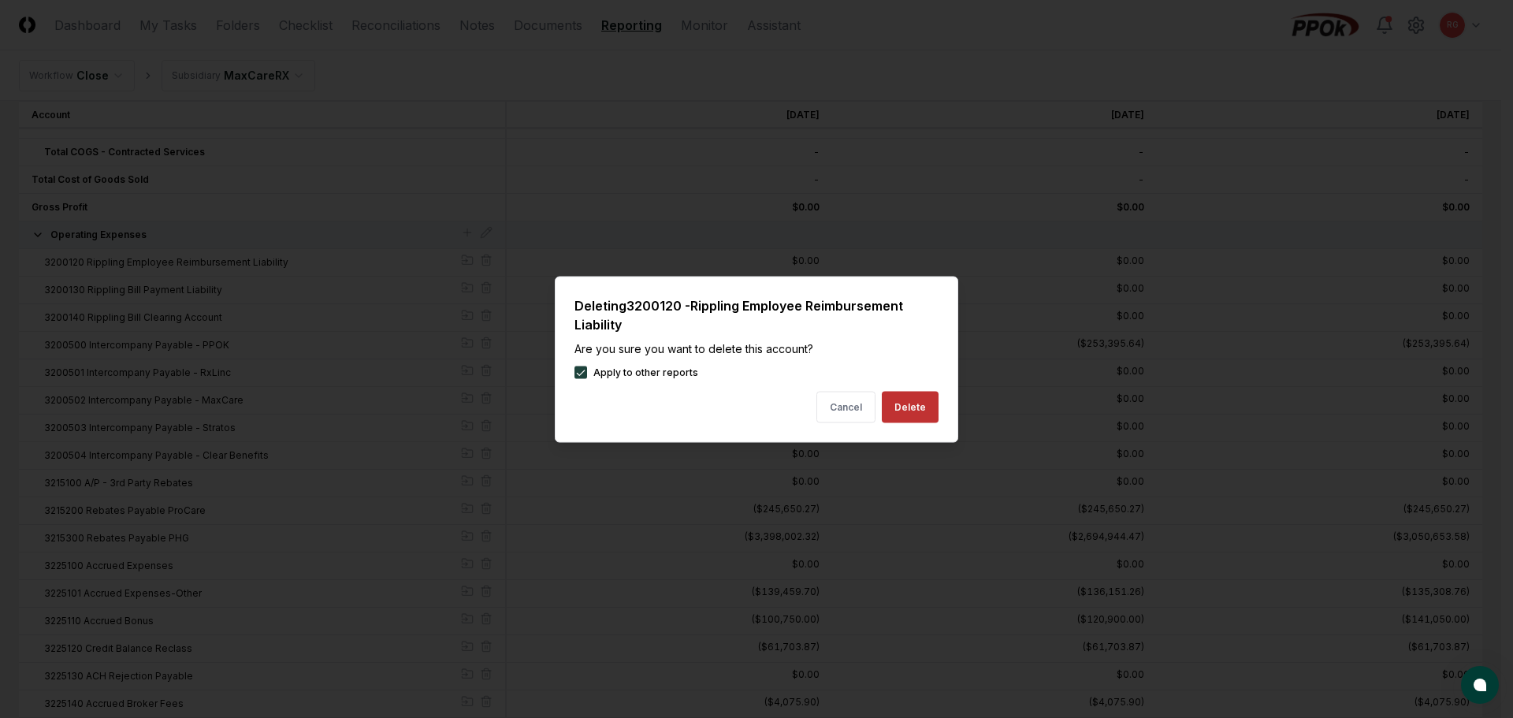
click at [890, 398] on button "Delete" at bounding box center [910, 407] width 57 height 32
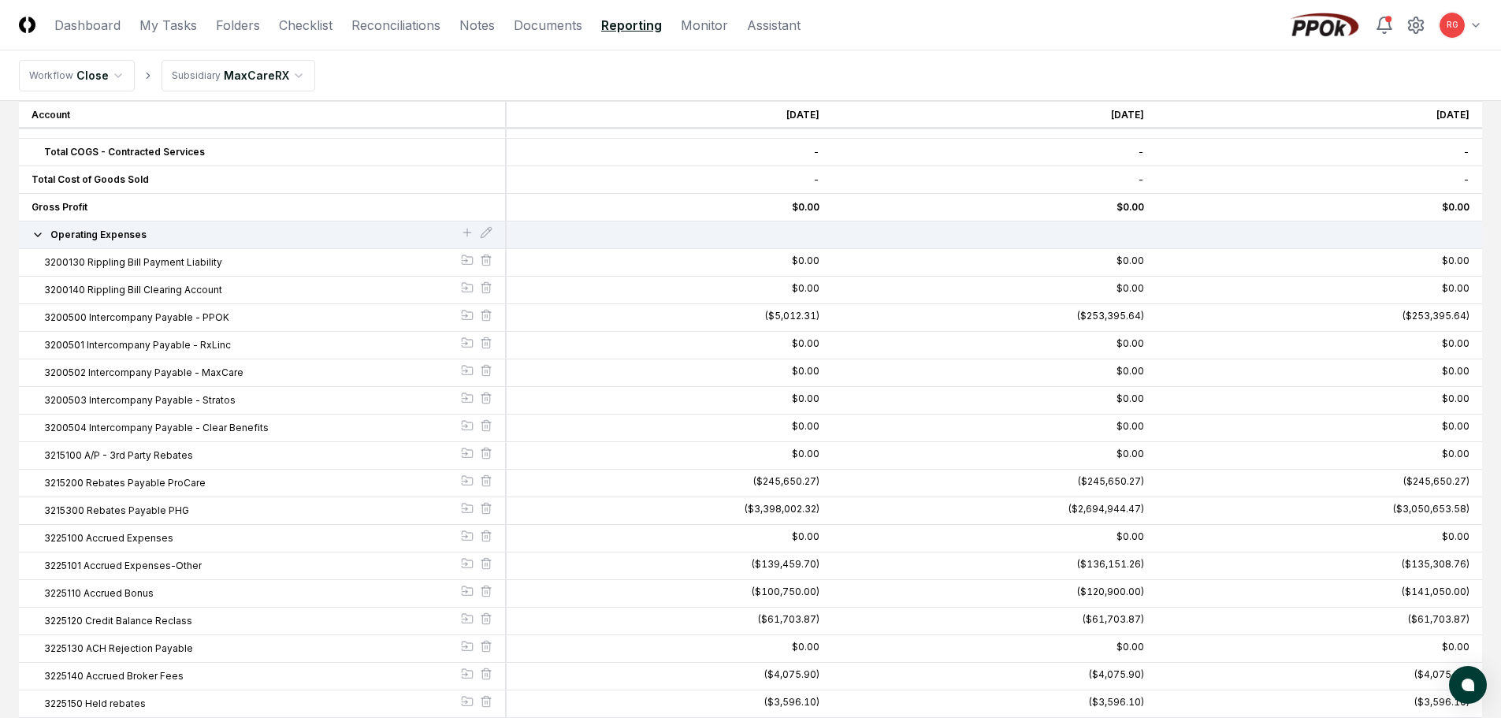
click at [487, 262] on line at bounding box center [487, 260] width 0 height 3
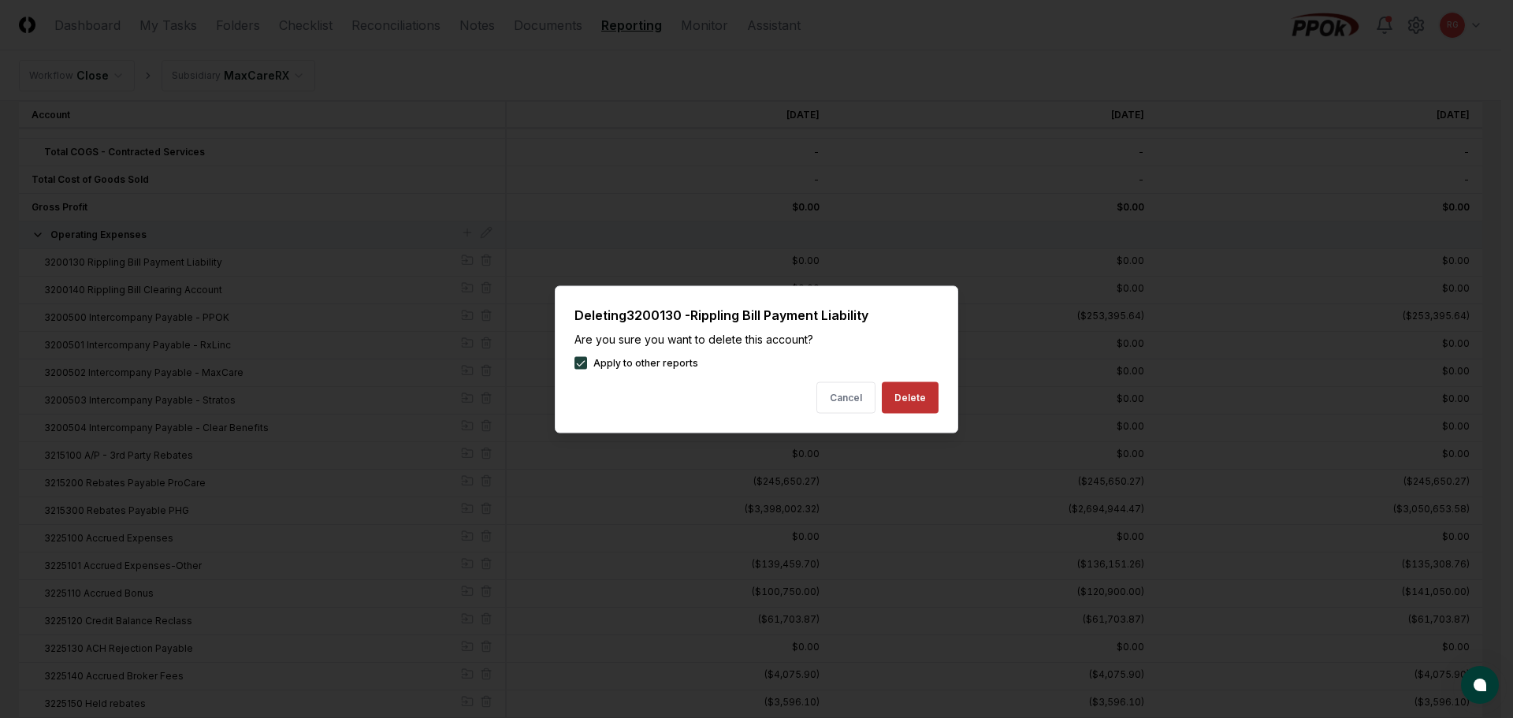
click at [894, 400] on button "Delete" at bounding box center [910, 397] width 57 height 32
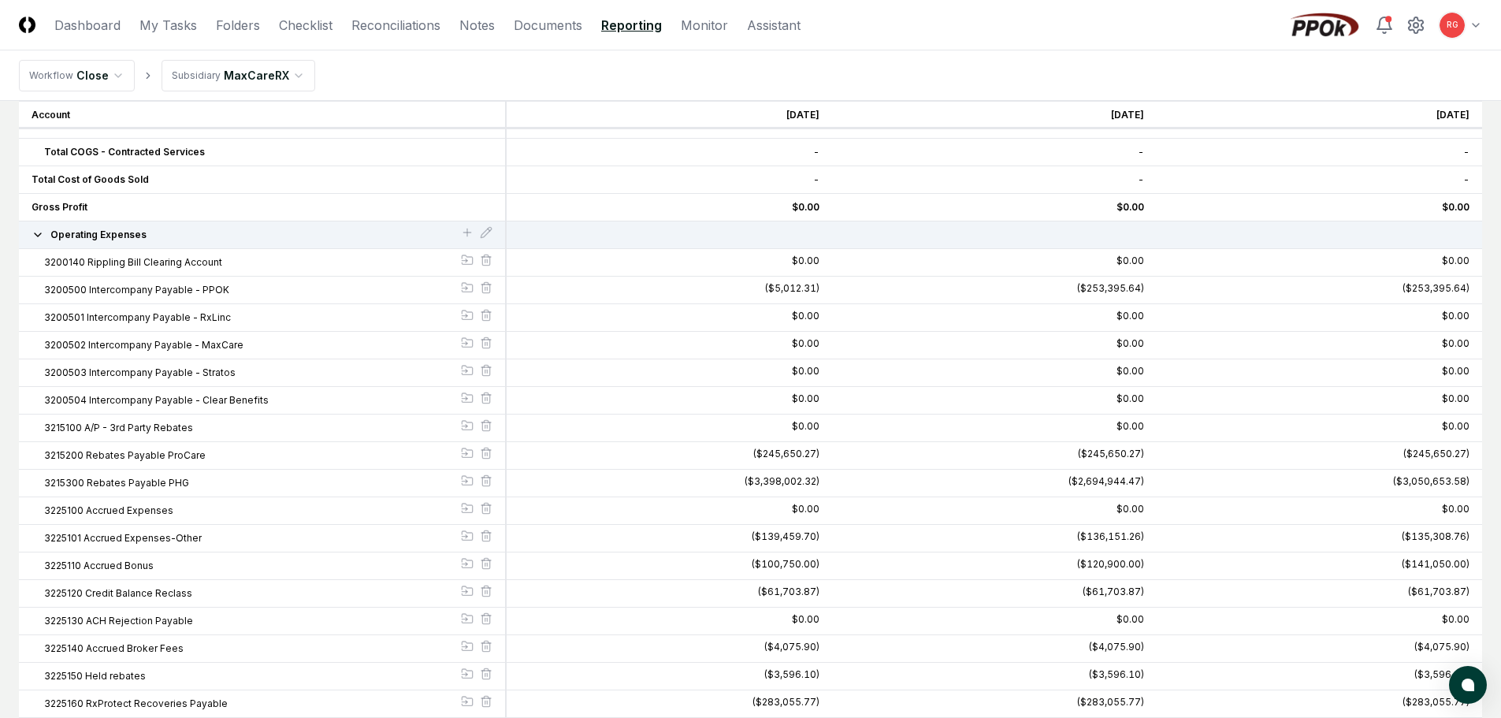
scroll to position [867, 0]
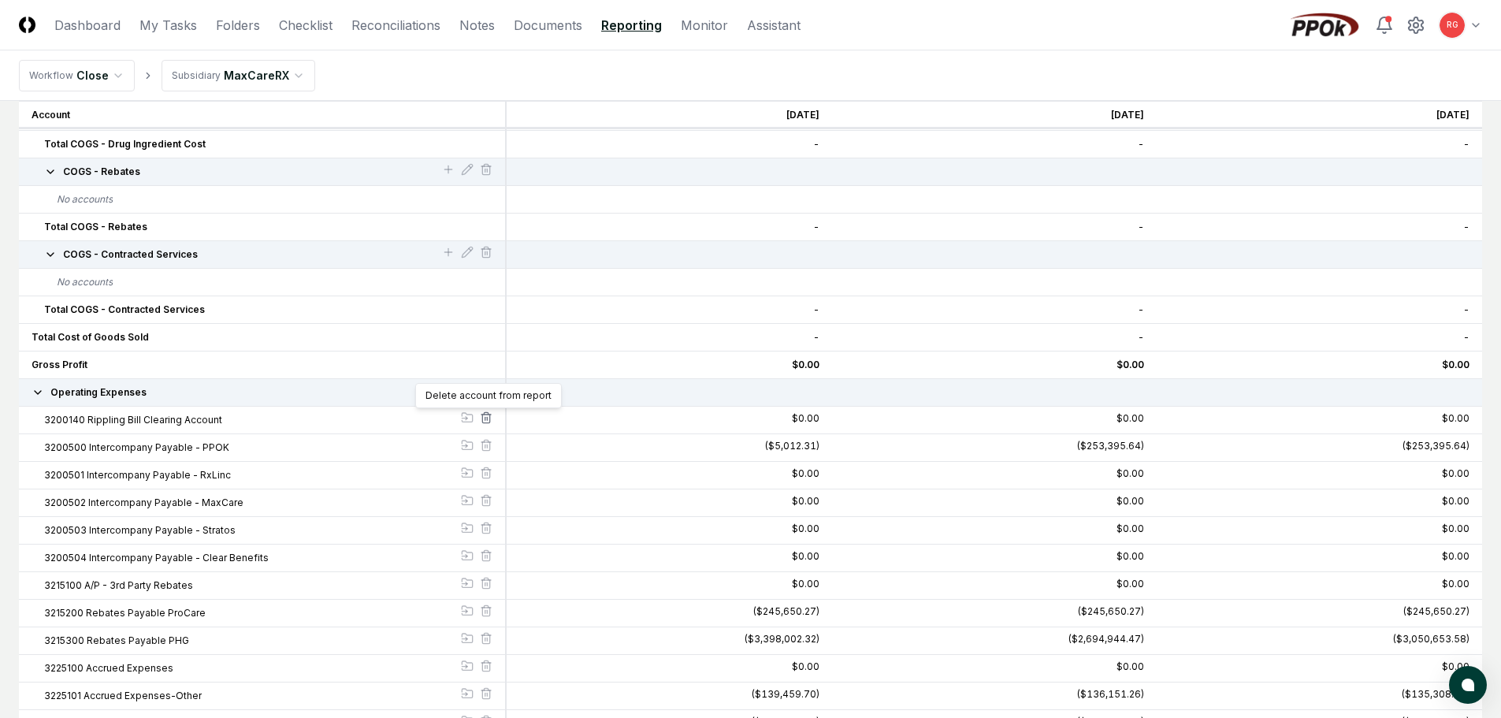
click at [483, 417] on icon at bounding box center [486, 417] width 13 height 13
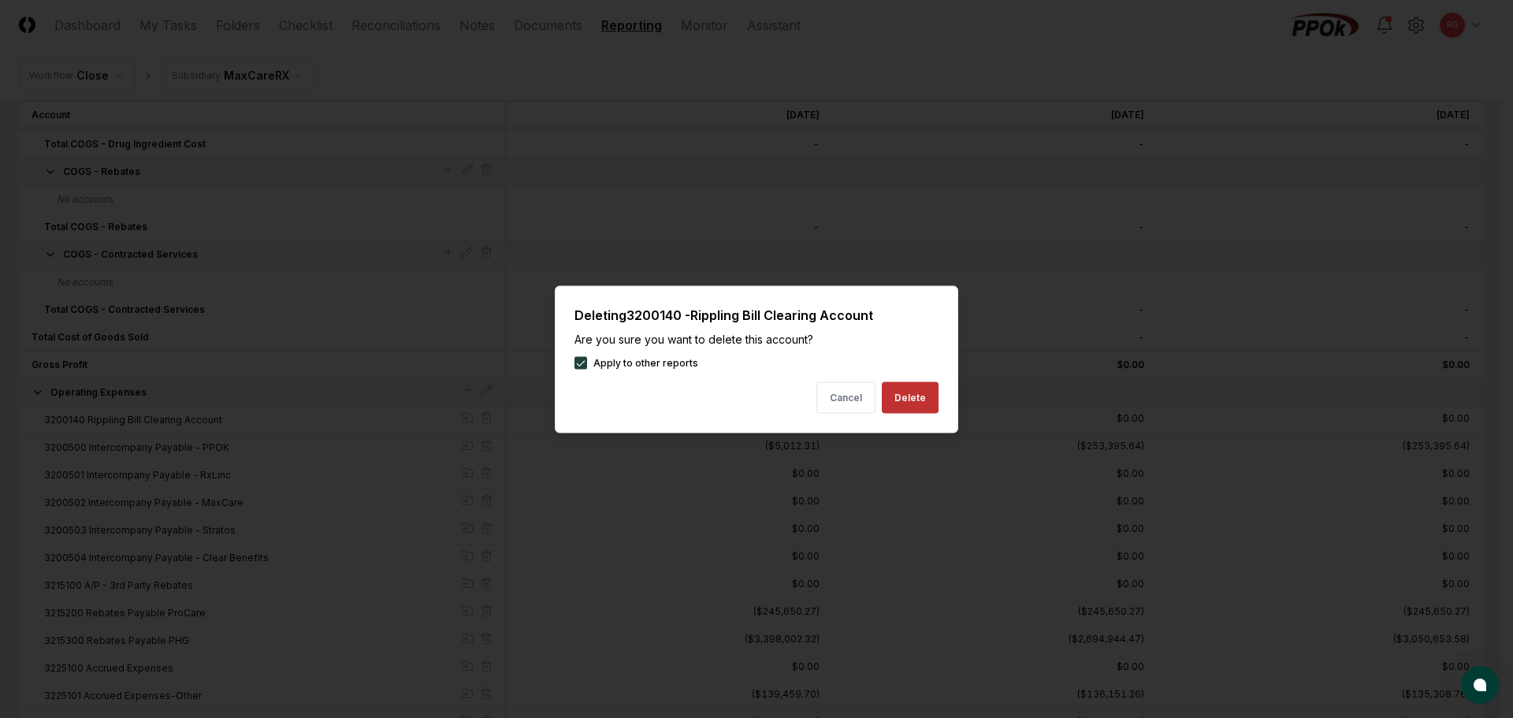
click at [909, 400] on button "Delete" at bounding box center [910, 397] width 57 height 32
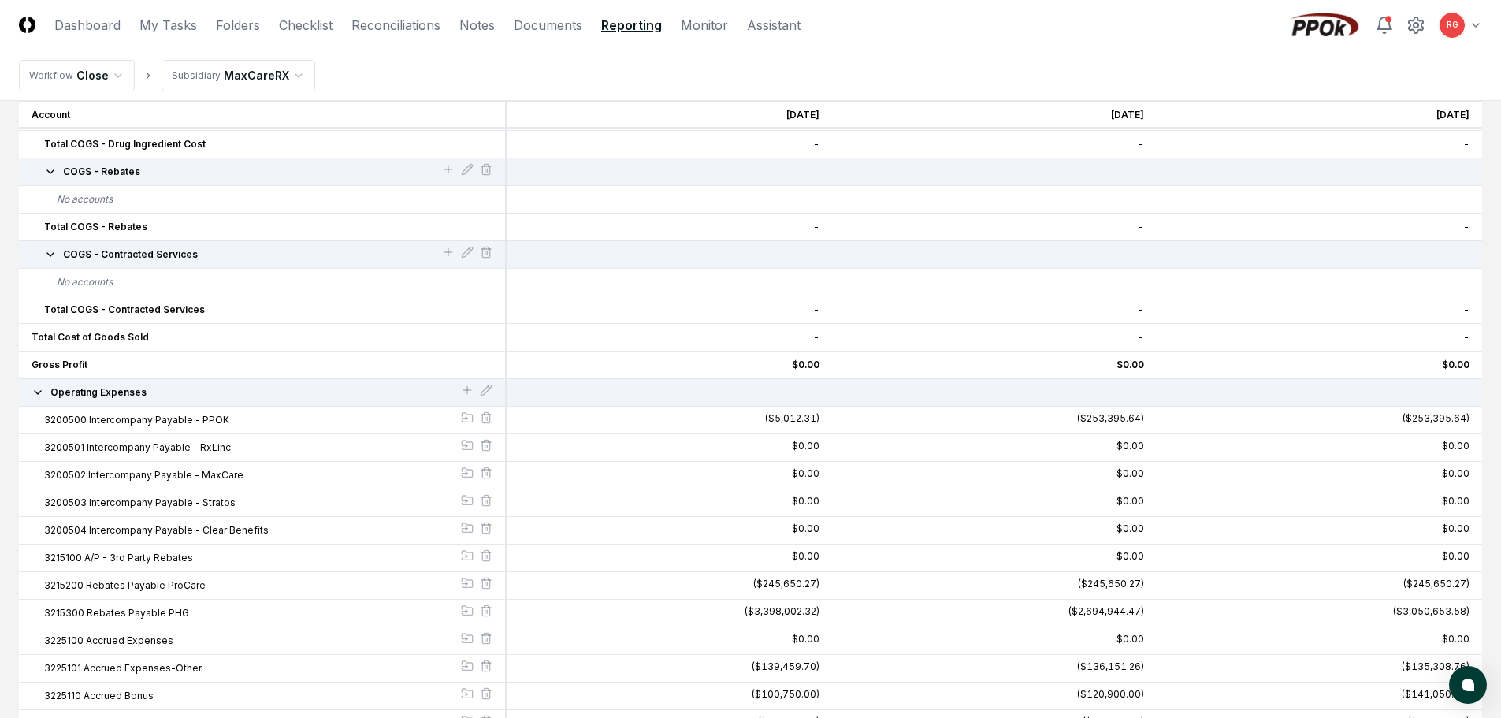
click at [42, 395] on icon "button" at bounding box center [38, 392] width 13 height 13
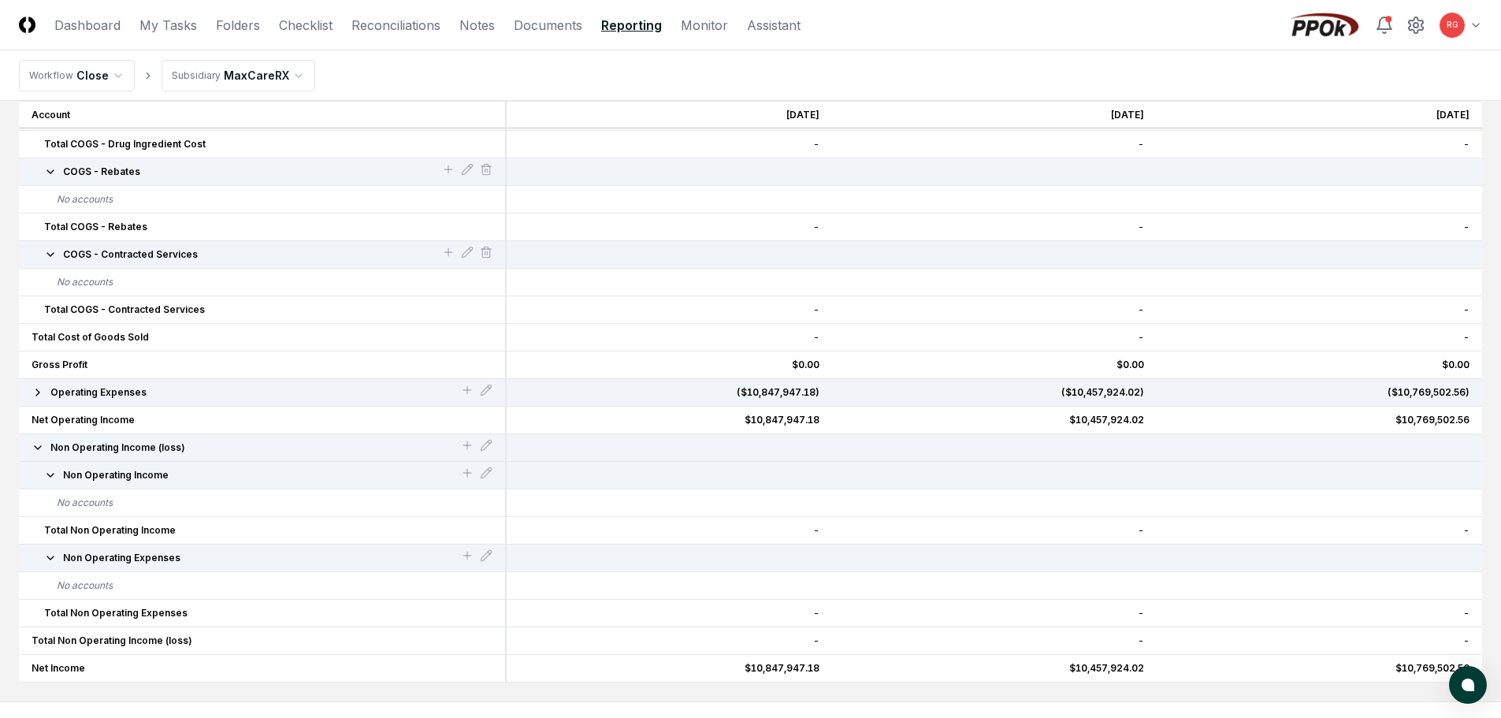
click at [41, 395] on icon "button" at bounding box center [38, 392] width 13 height 13
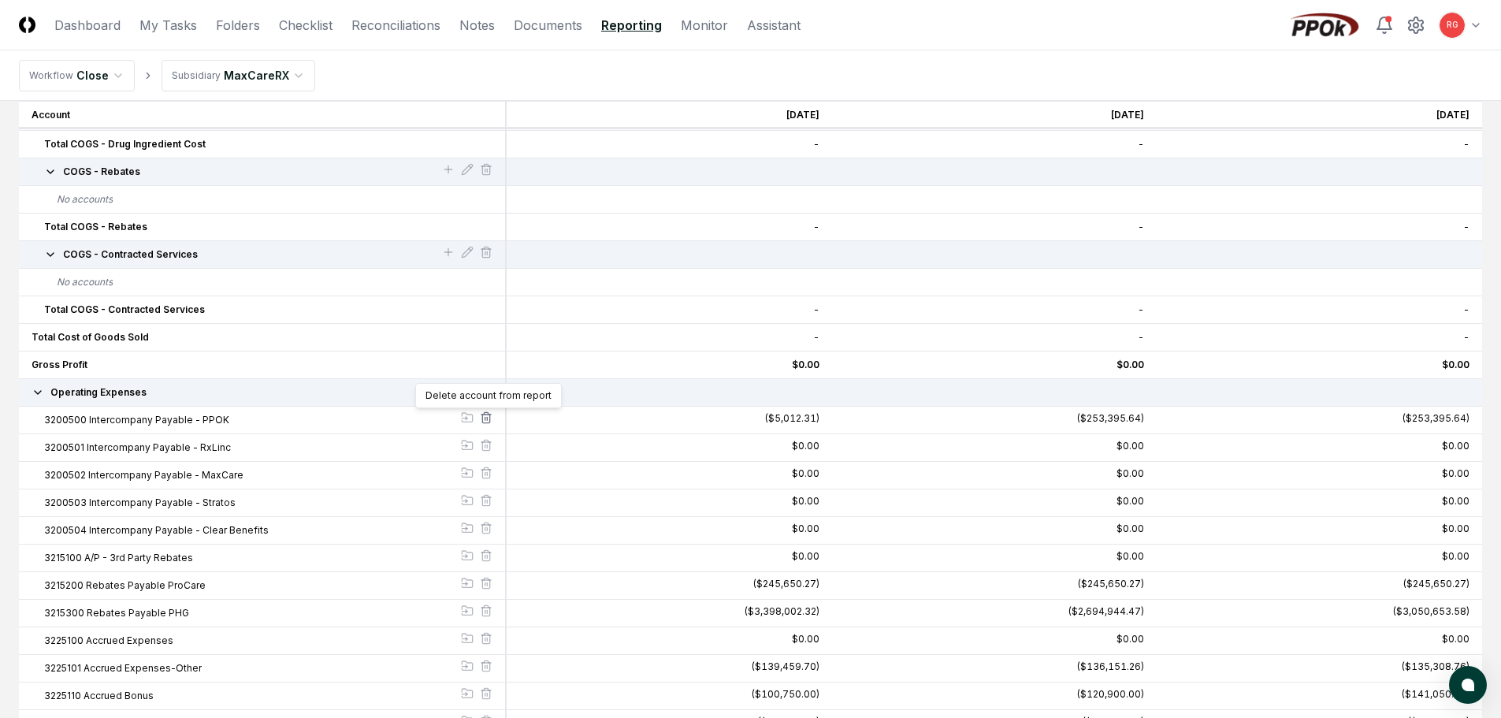
click at [487, 418] on line at bounding box center [487, 418] width 0 height 3
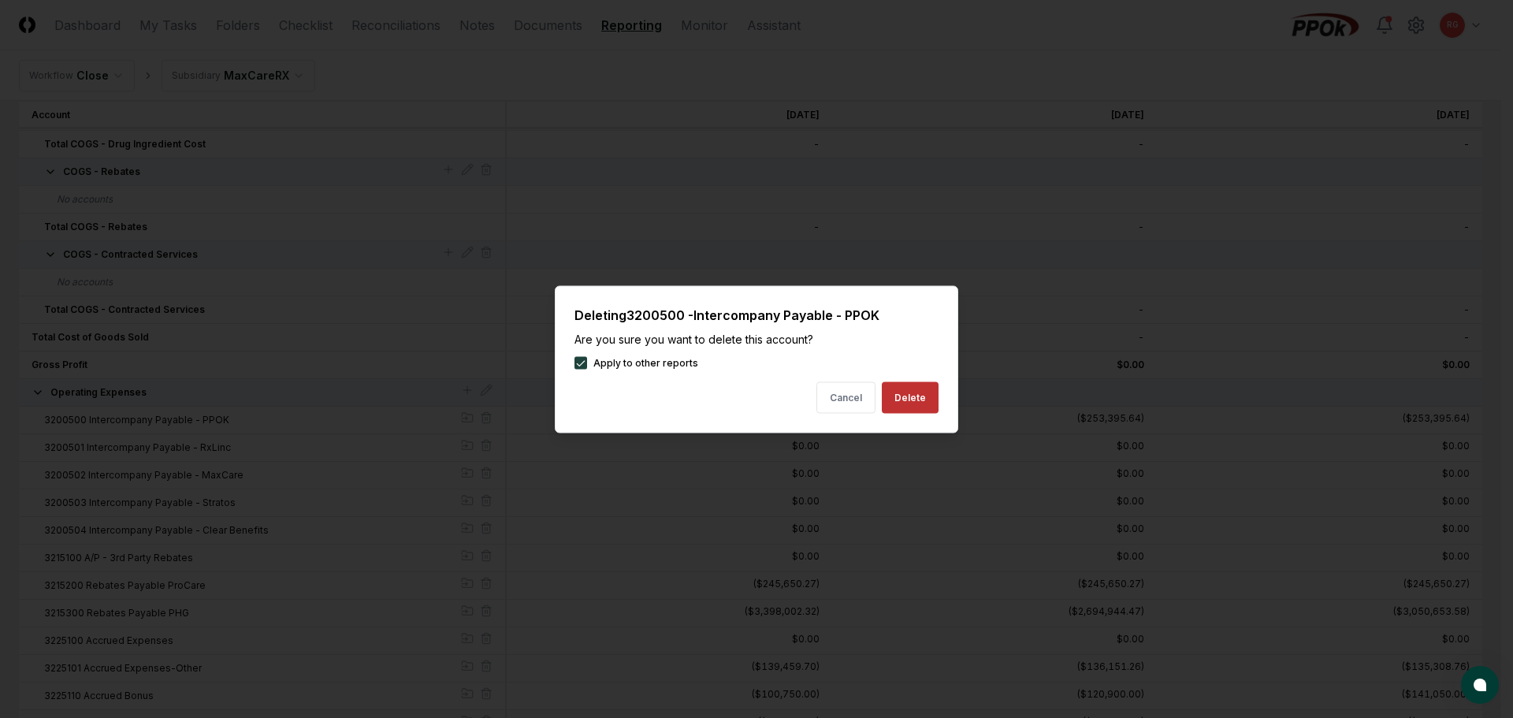
click at [905, 403] on button "Delete" at bounding box center [910, 397] width 57 height 32
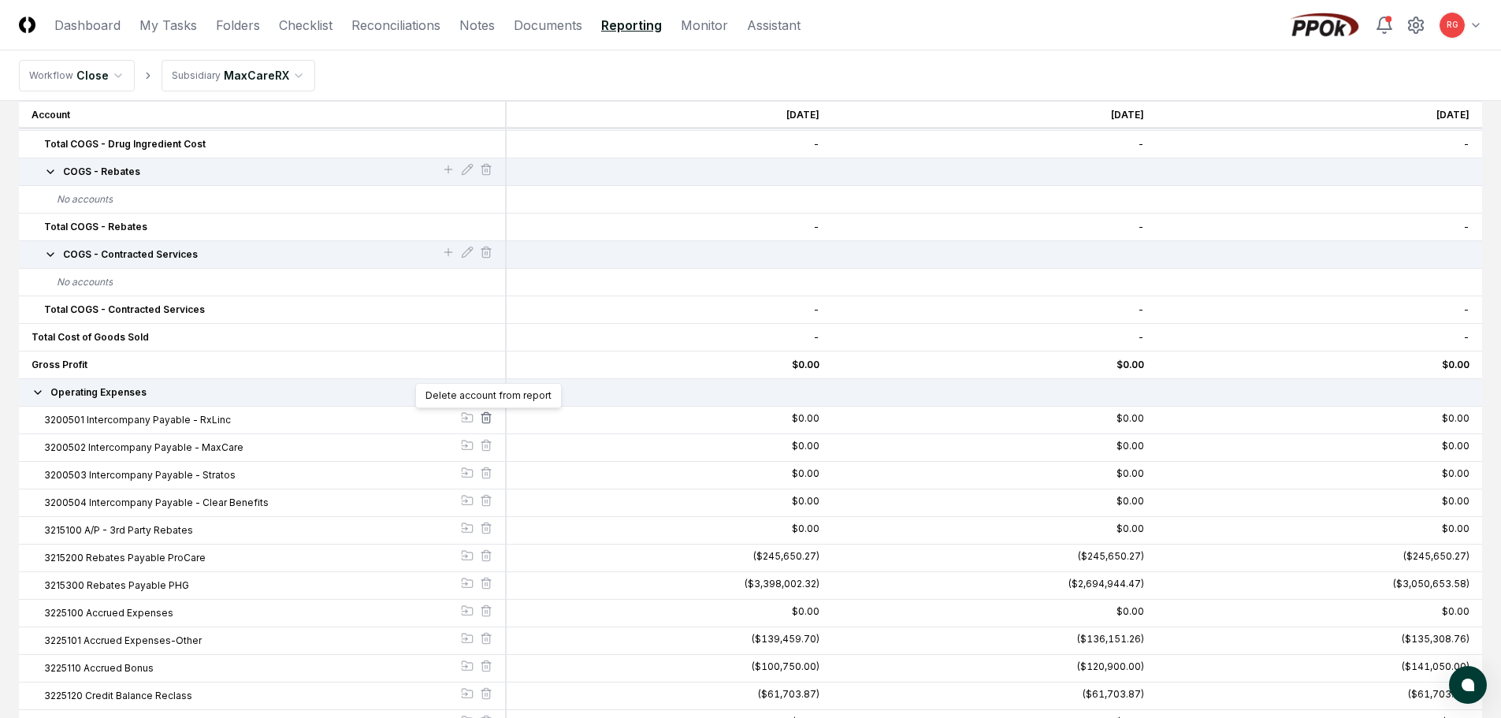
click at [486, 415] on icon at bounding box center [486, 417] width 13 height 13
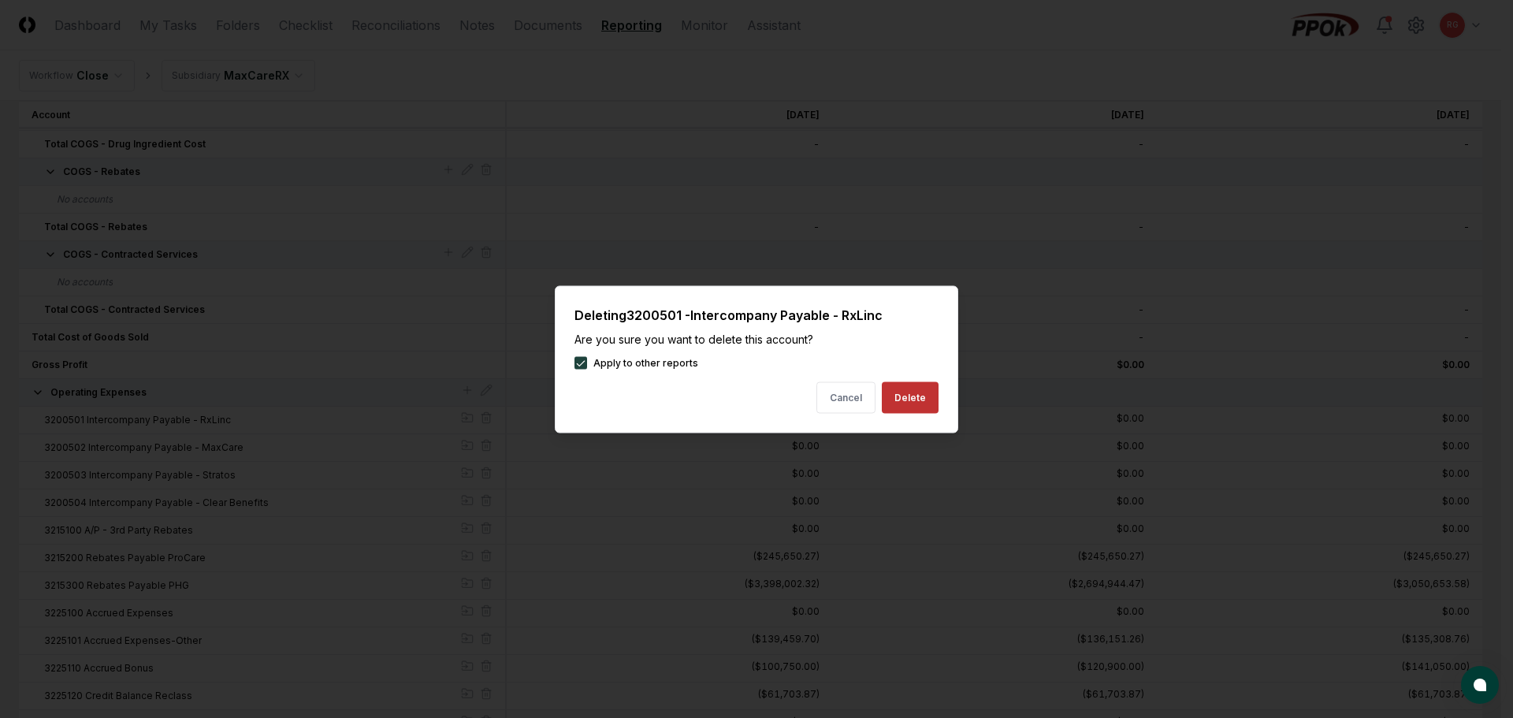
click at [902, 407] on button "Delete" at bounding box center [910, 397] width 57 height 32
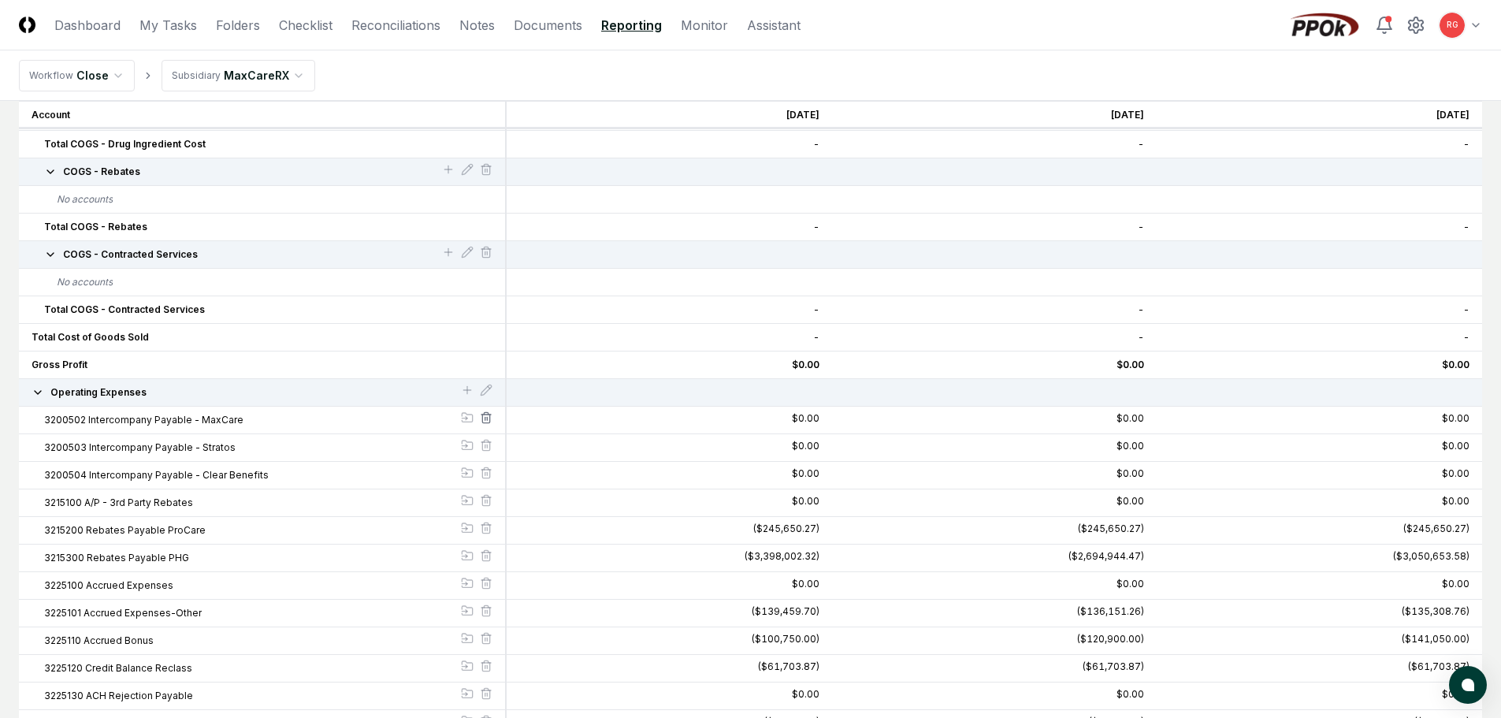
click at [485, 416] on icon at bounding box center [486, 417] width 13 height 13
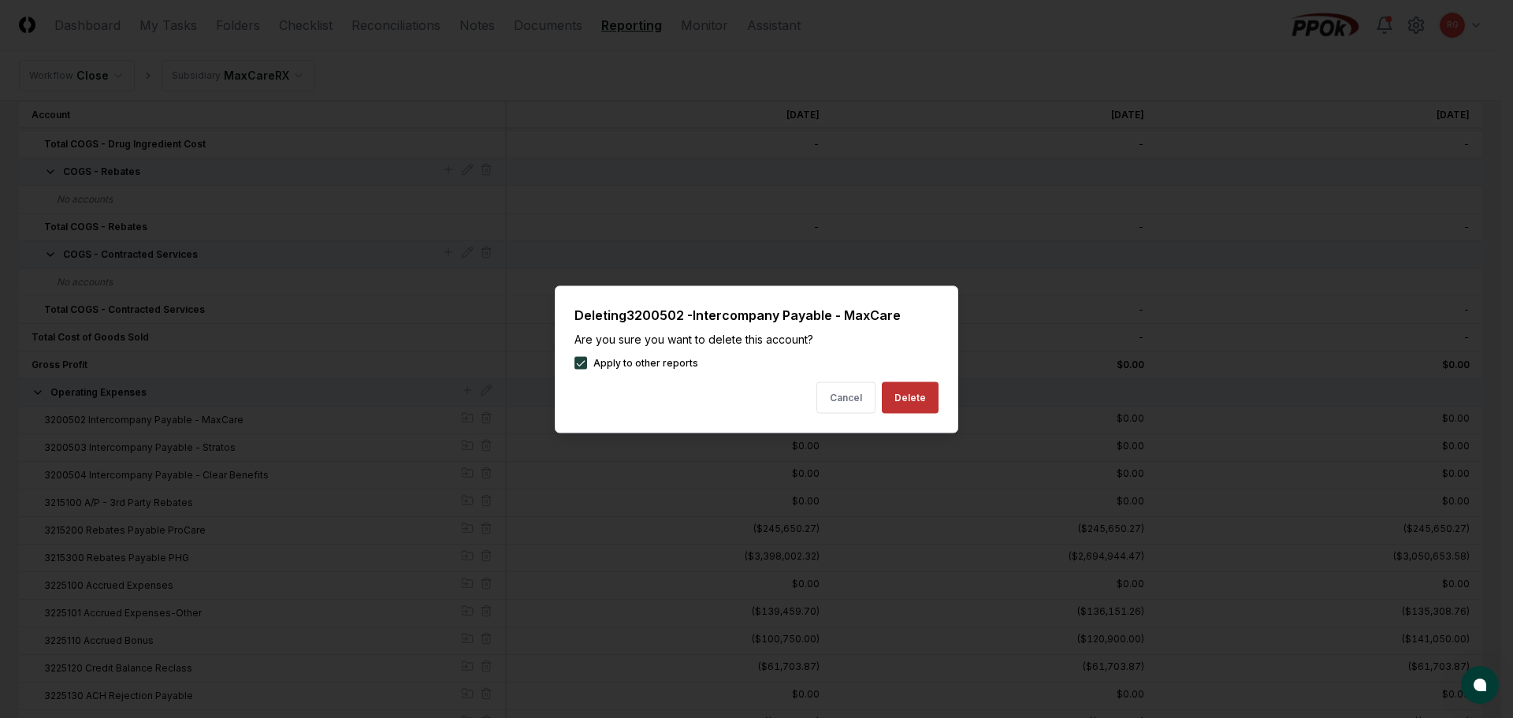
click at [910, 402] on button "Delete" at bounding box center [910, 397] width 57 height 32
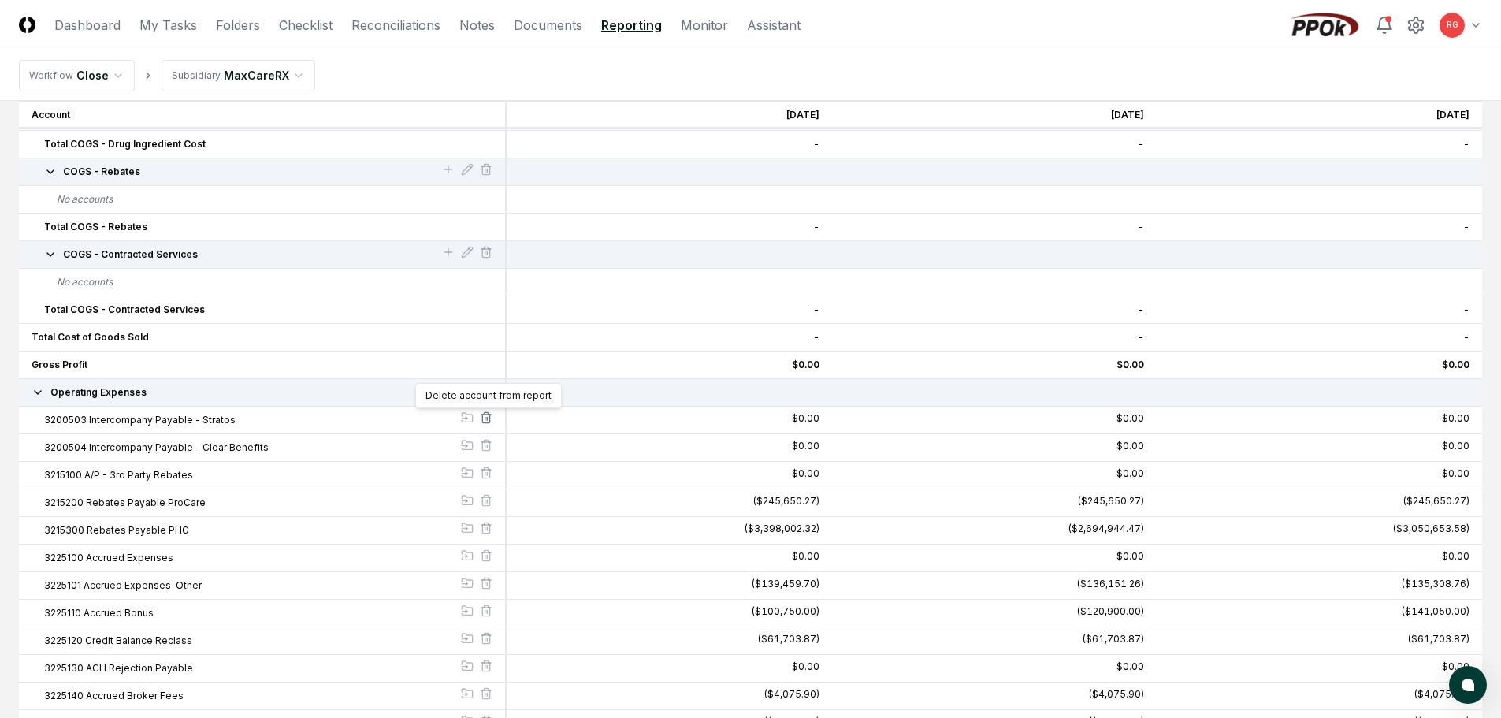
click at [485, 418] on line at bounding box center [485, 418] width 0 height 3
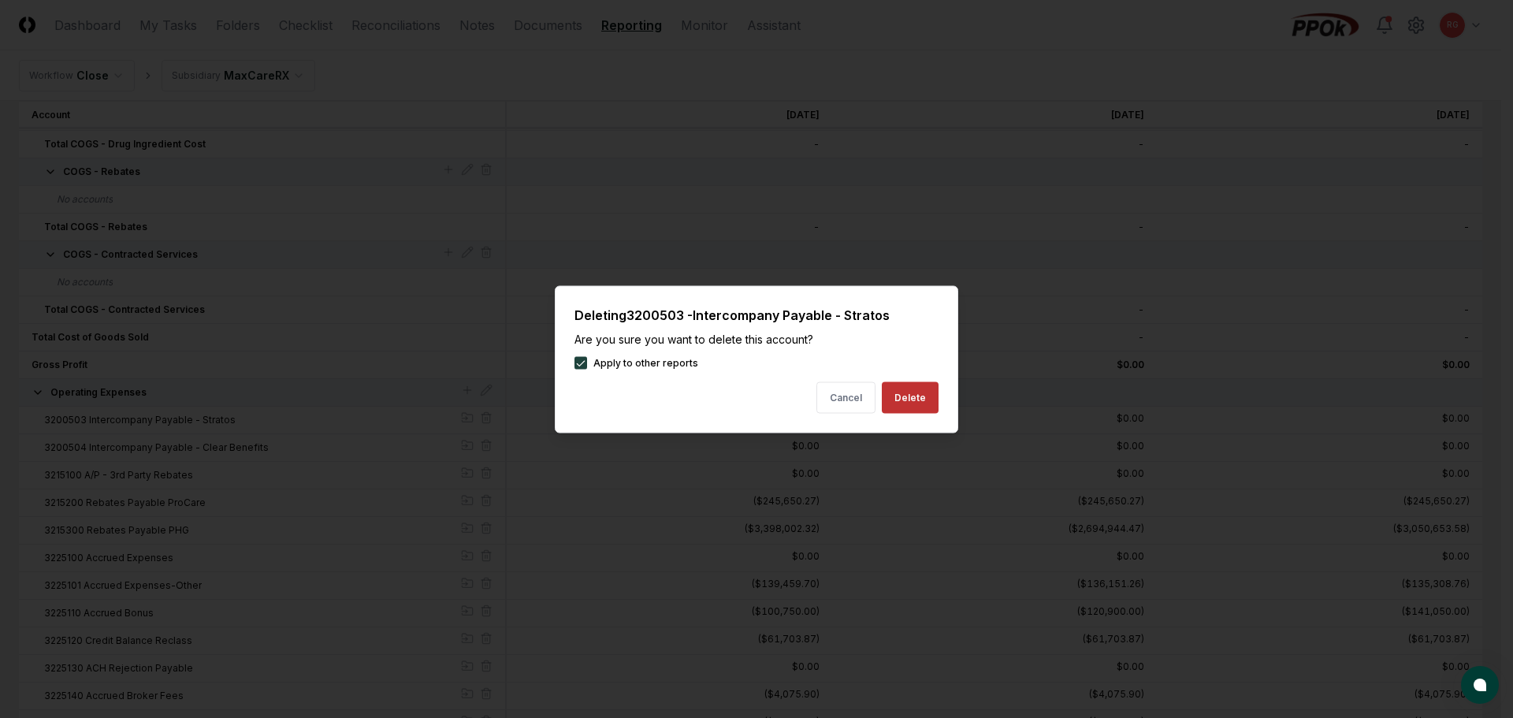
click at [905, 397] on button "Delete" at bounding box center [910, 397] width 57 height 32
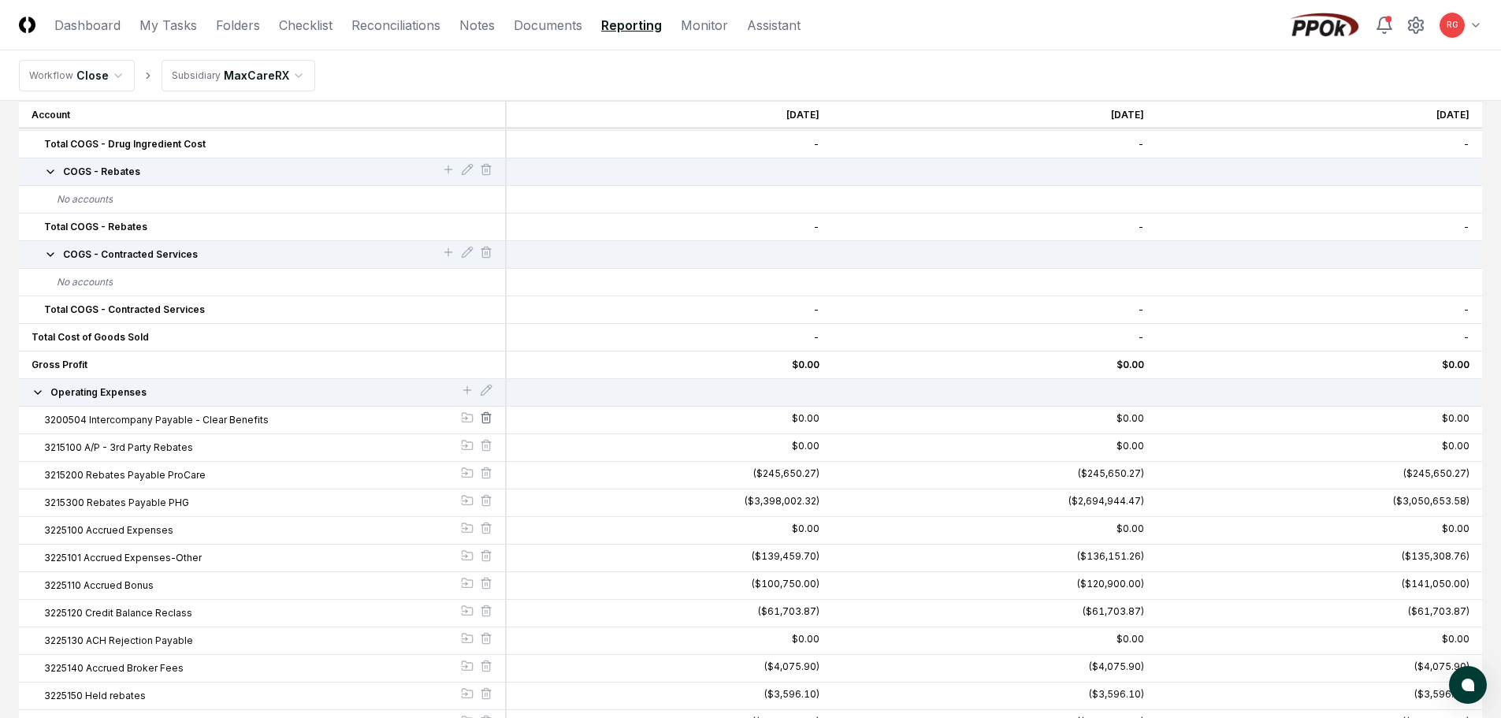
click at [485, 414] on icon at bounding box center [486, 417] width 13 height 13
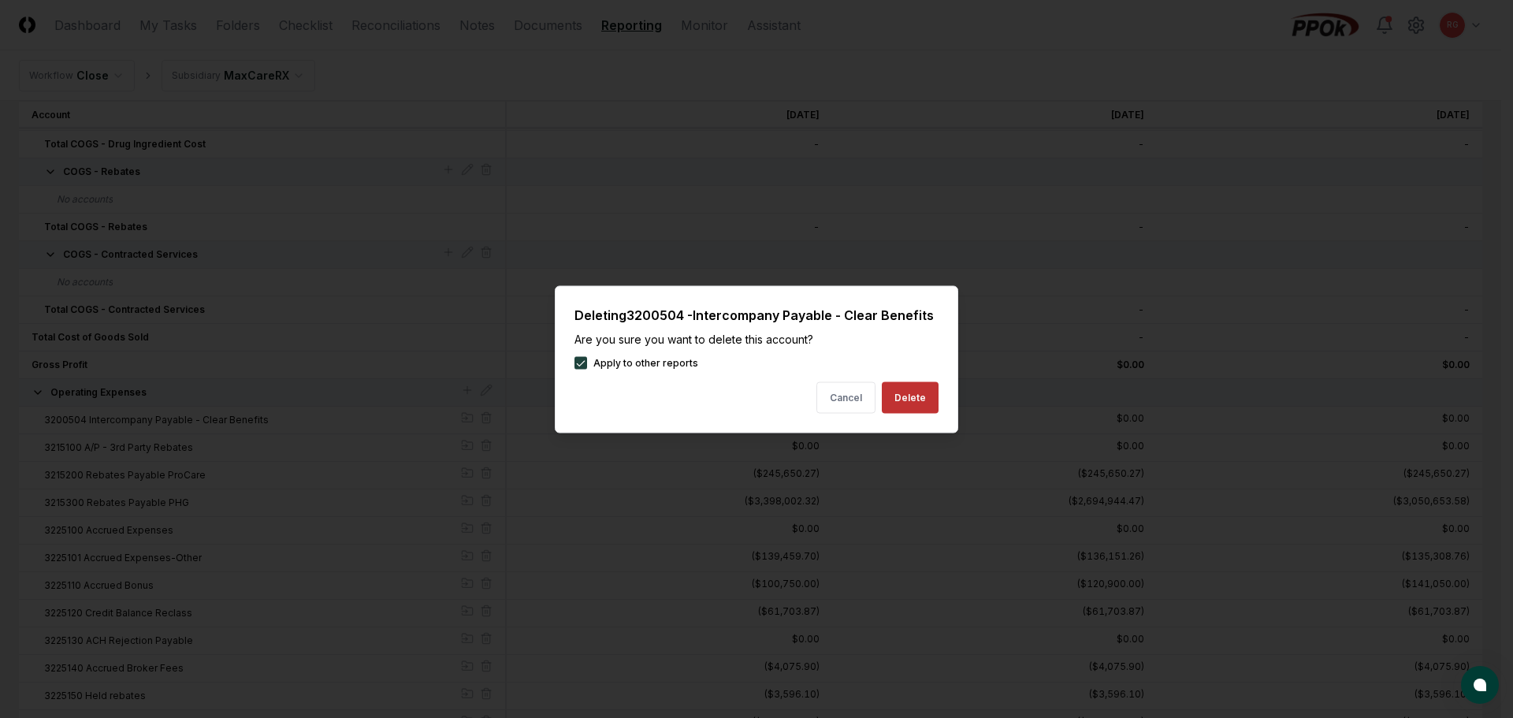
click at [892, 403] on button "Delete" at bounding box center [910, 397] width 57 height 32
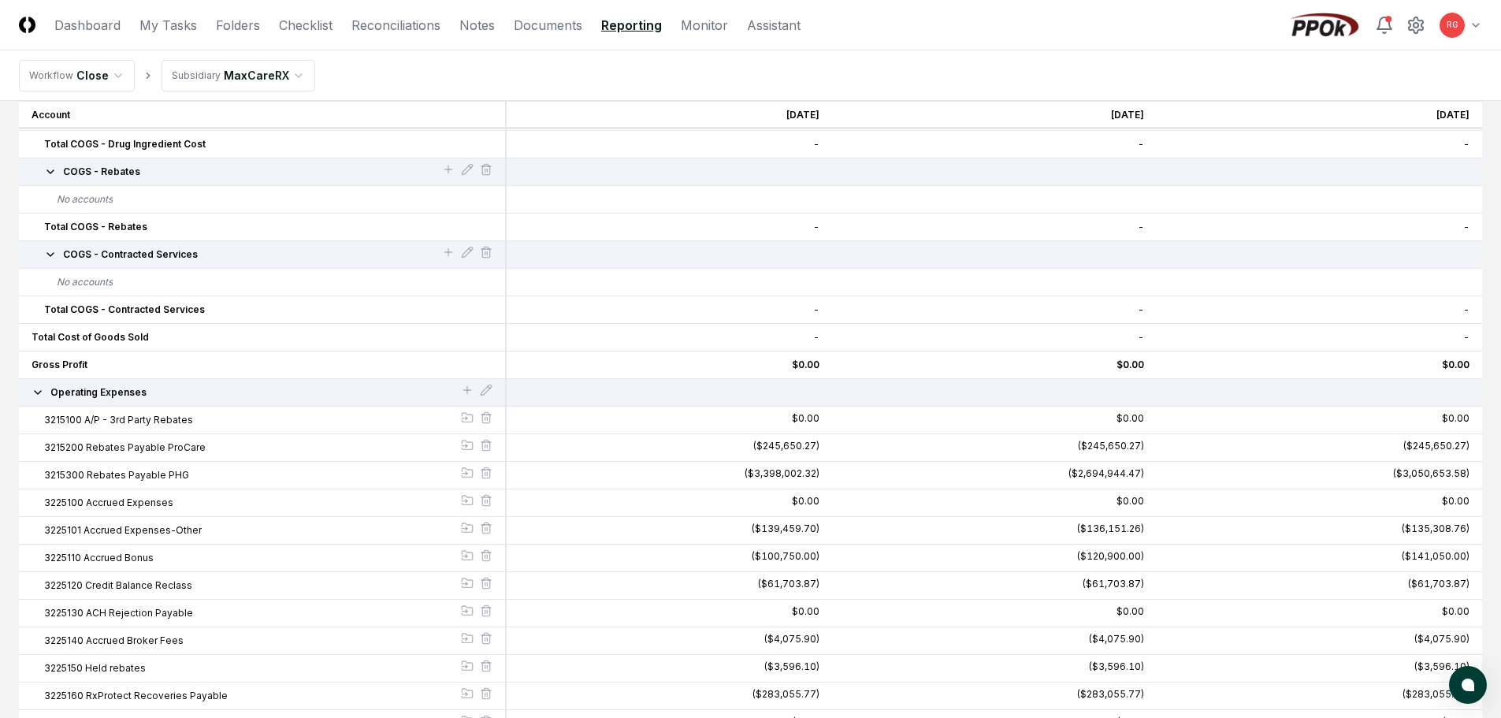
click at [486, 424] on div at bounding box center [486, 419] width 13 height 17
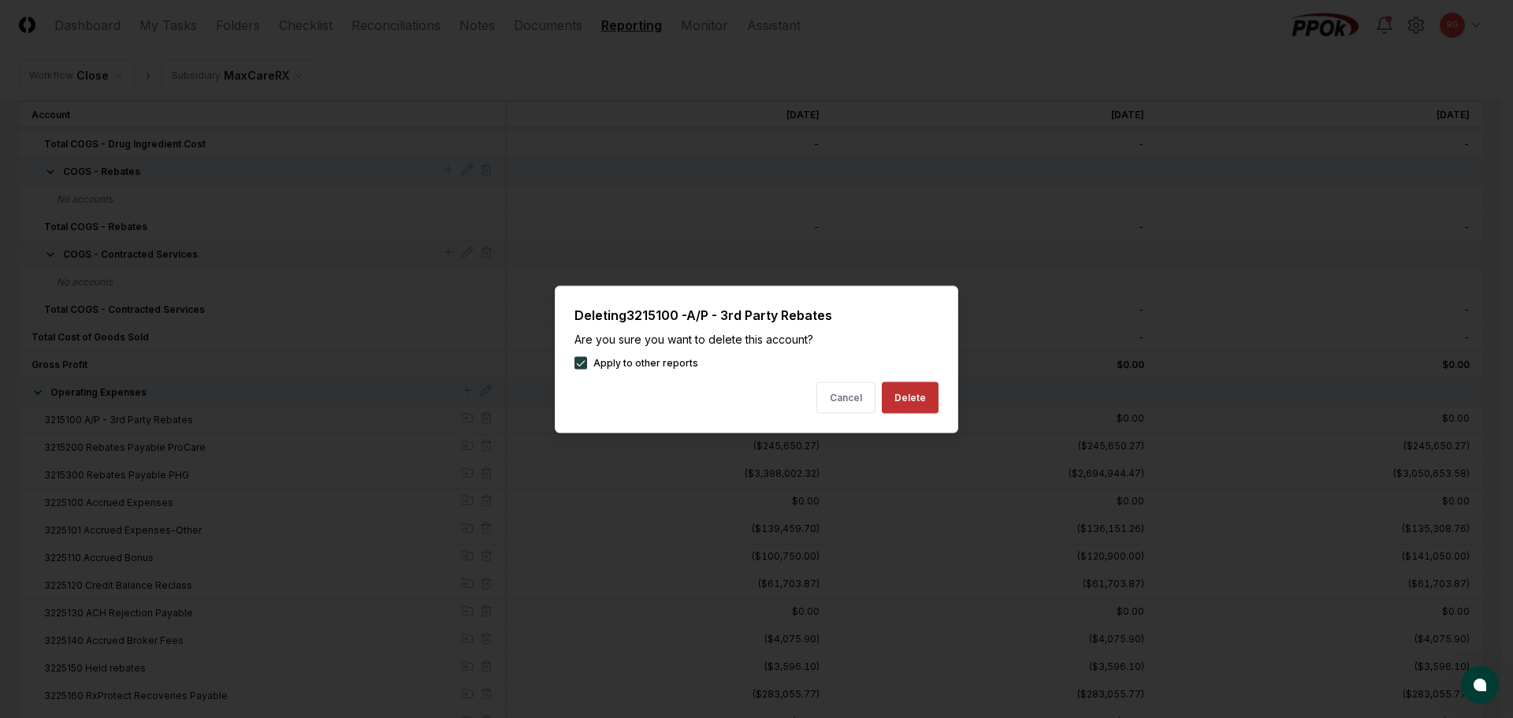
click at [902, 392] on button "Delete" at bounding box center [910, 397] width 57 height 32
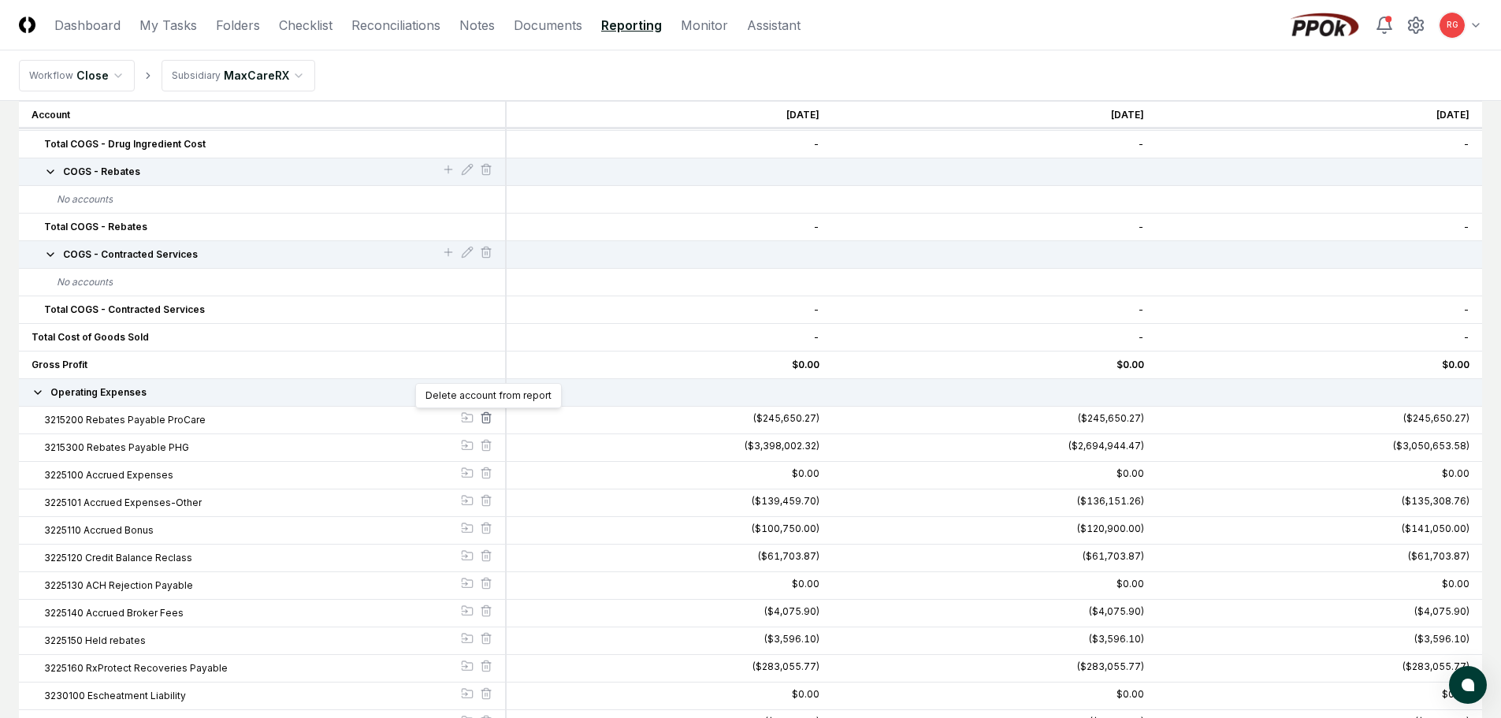
click at [485, 419] on line at bounding box center [485, 418] width 0 height 3
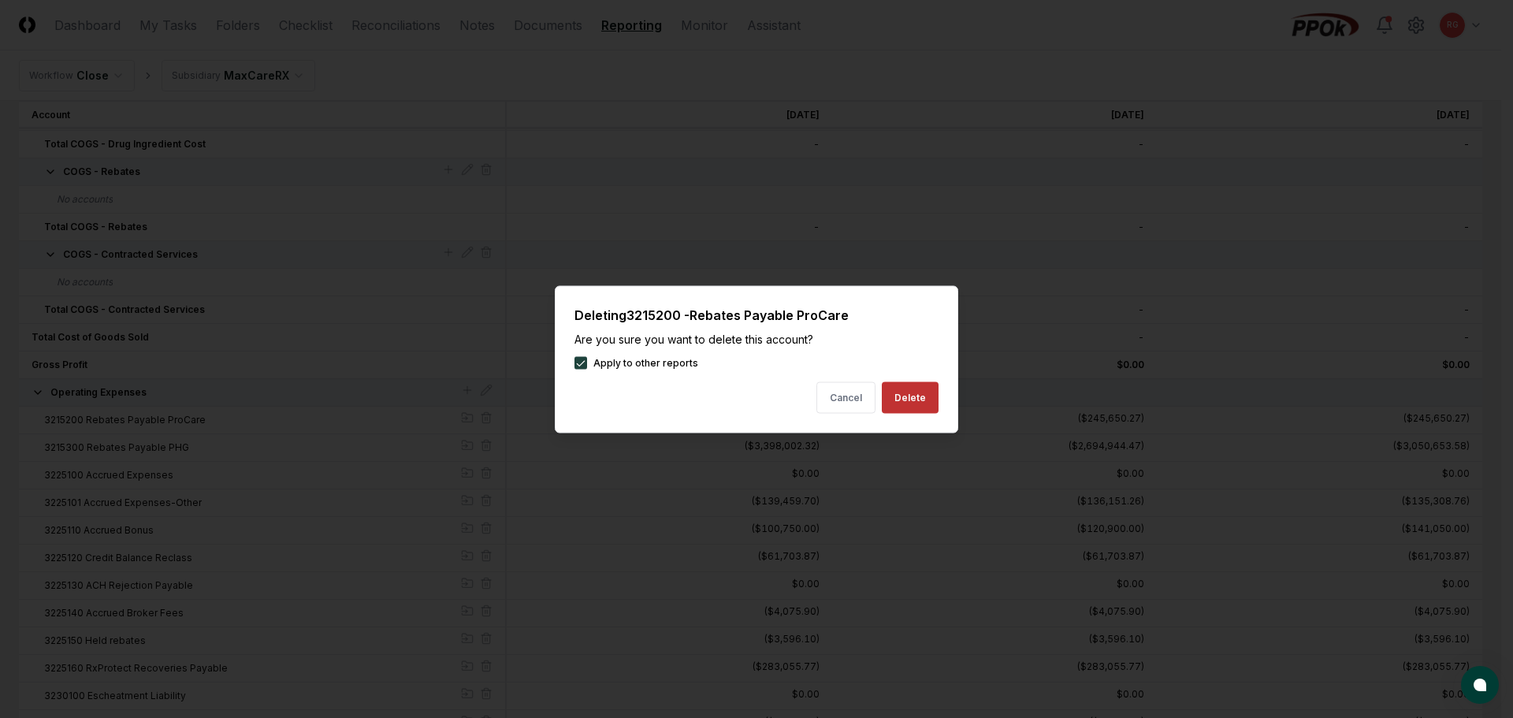
click at [909, 396] on button "Delete" at bounding box center [910, 397] width 57 height 32
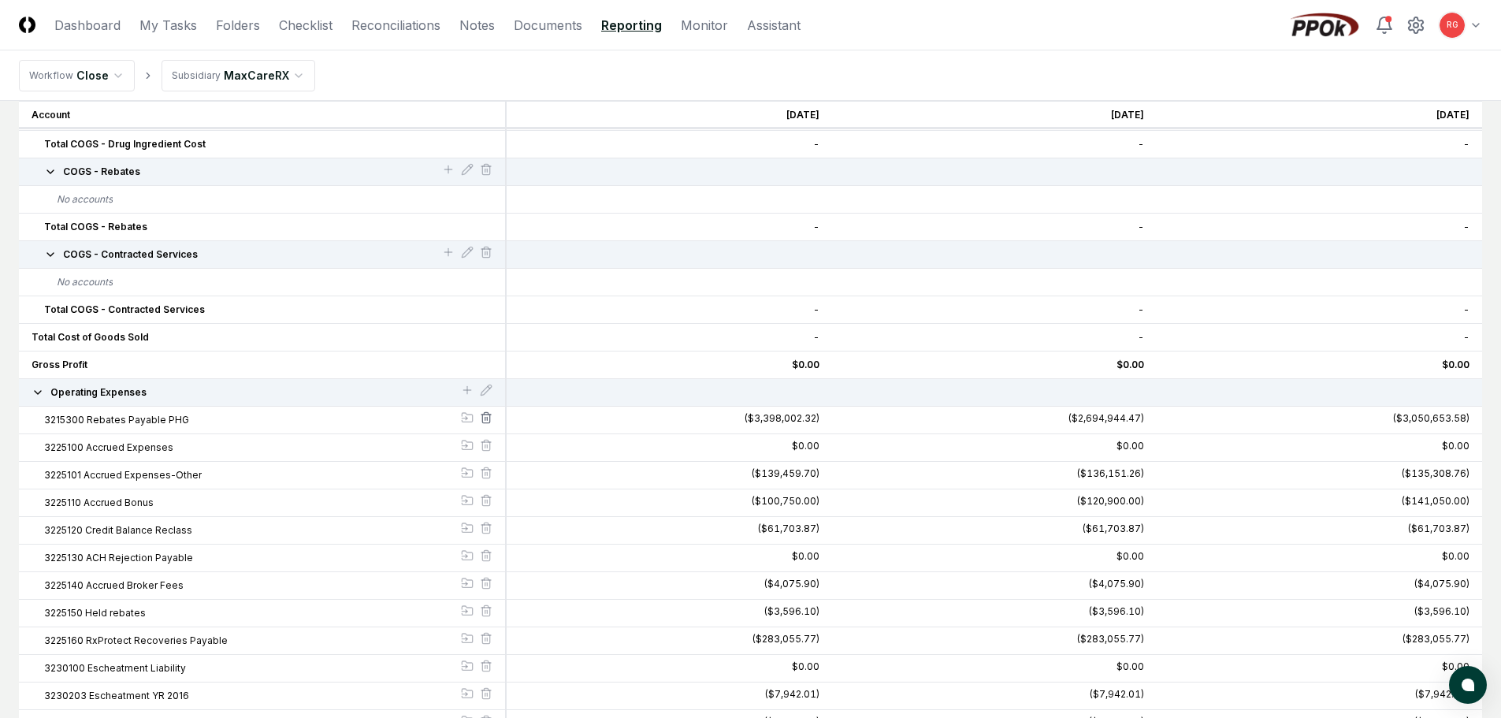
click at [484, 420] on icon at bounding box center [486, 417] width 13 height 13
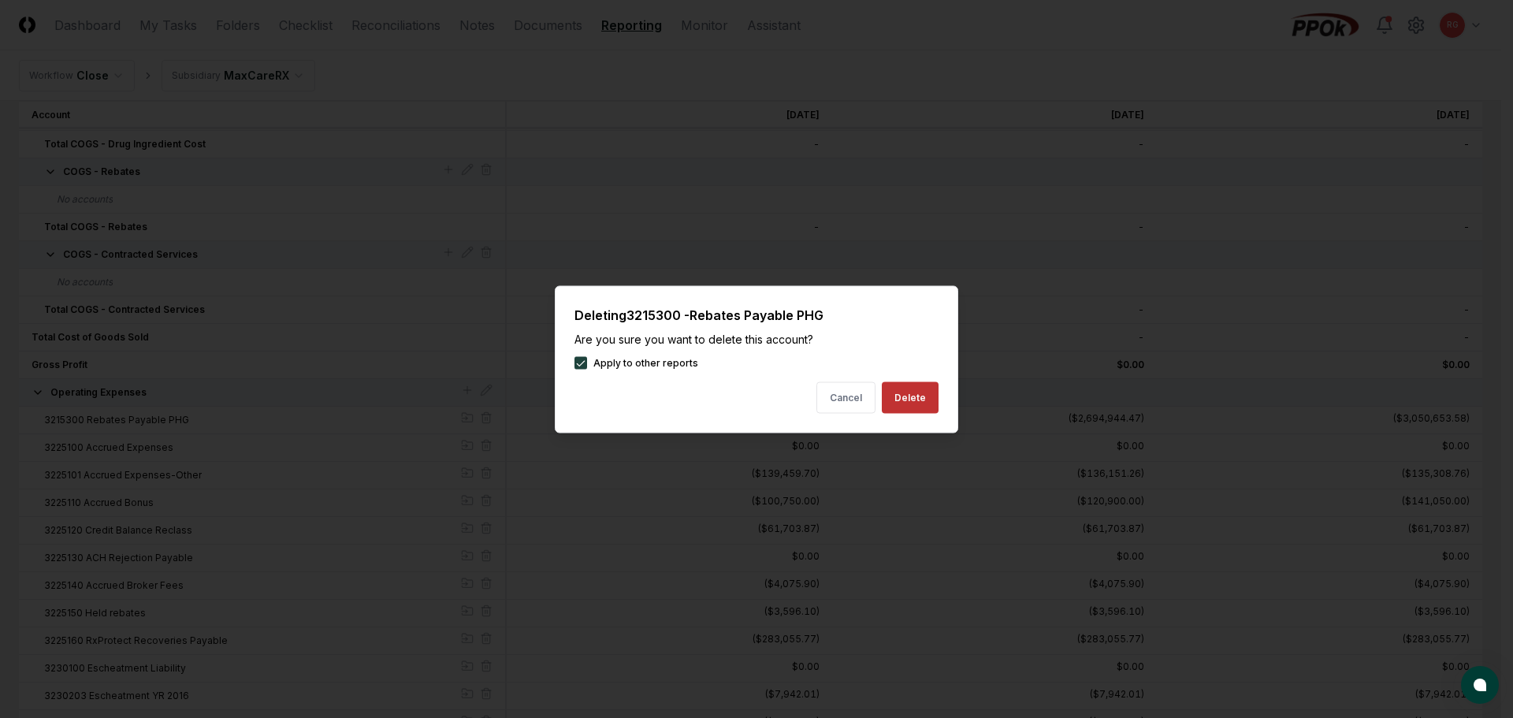
click at [897, 405] on button "Delete" at bounding box center [910, 397] width 57 height 32
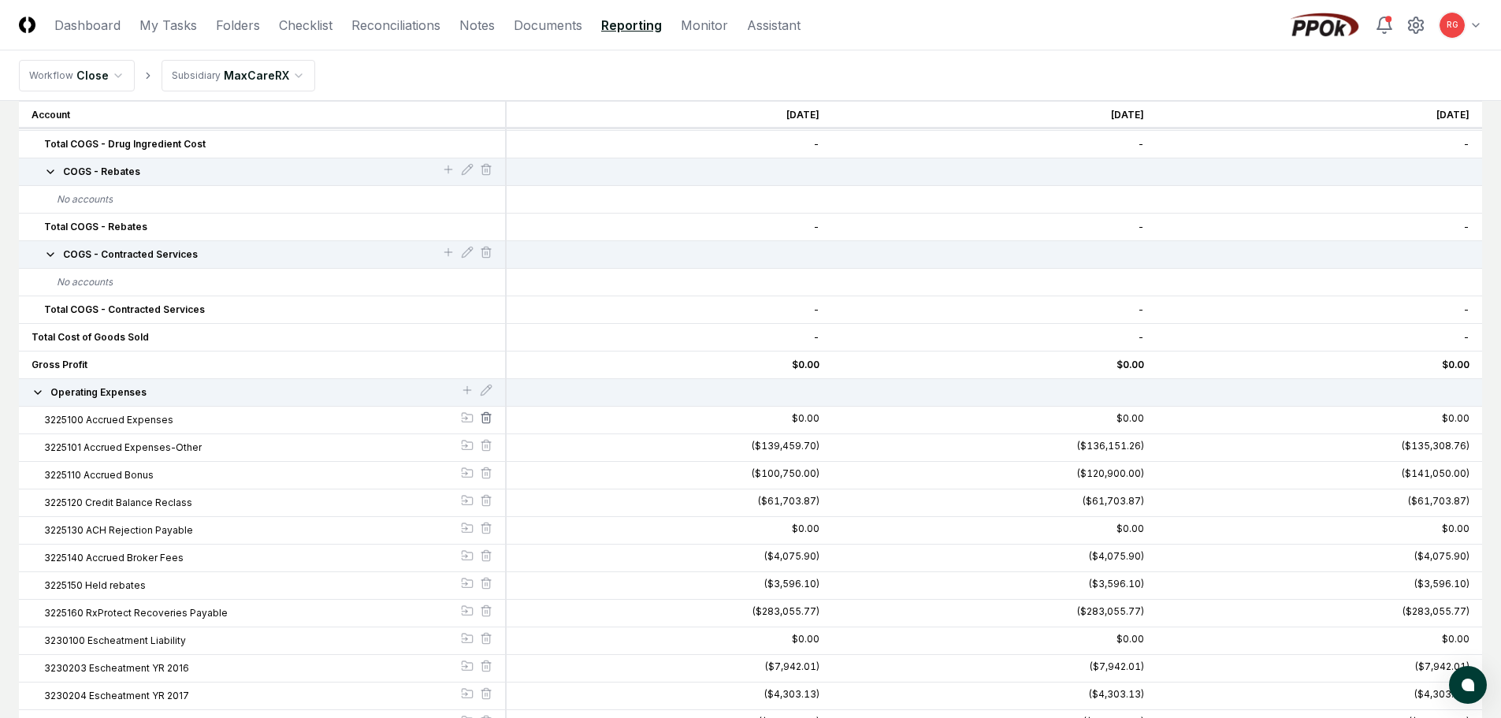
click at [487, 418] on line at bounding box center [487, 418] width 0 height 3
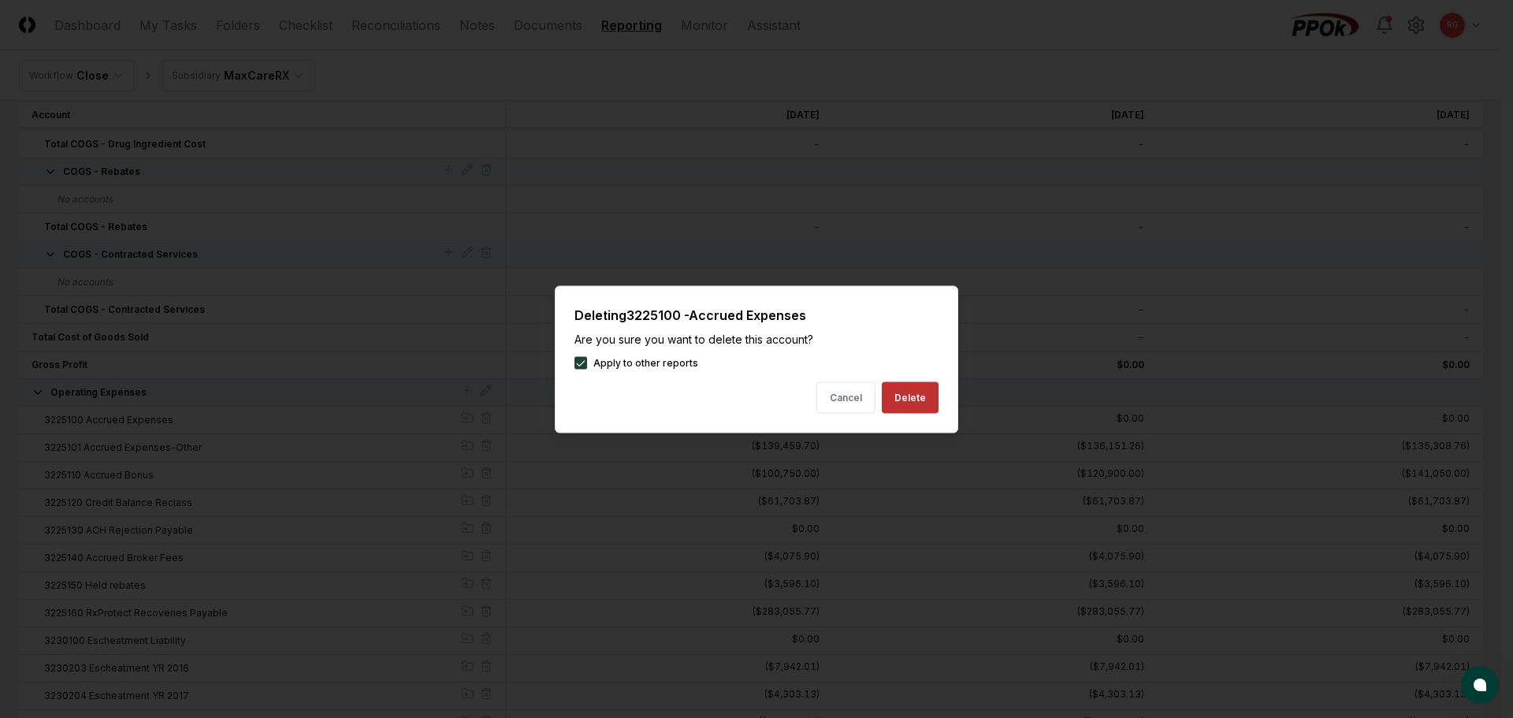
click at [892, 400] on button "Delete" at bounding box center [910, 397] width 57 height 32
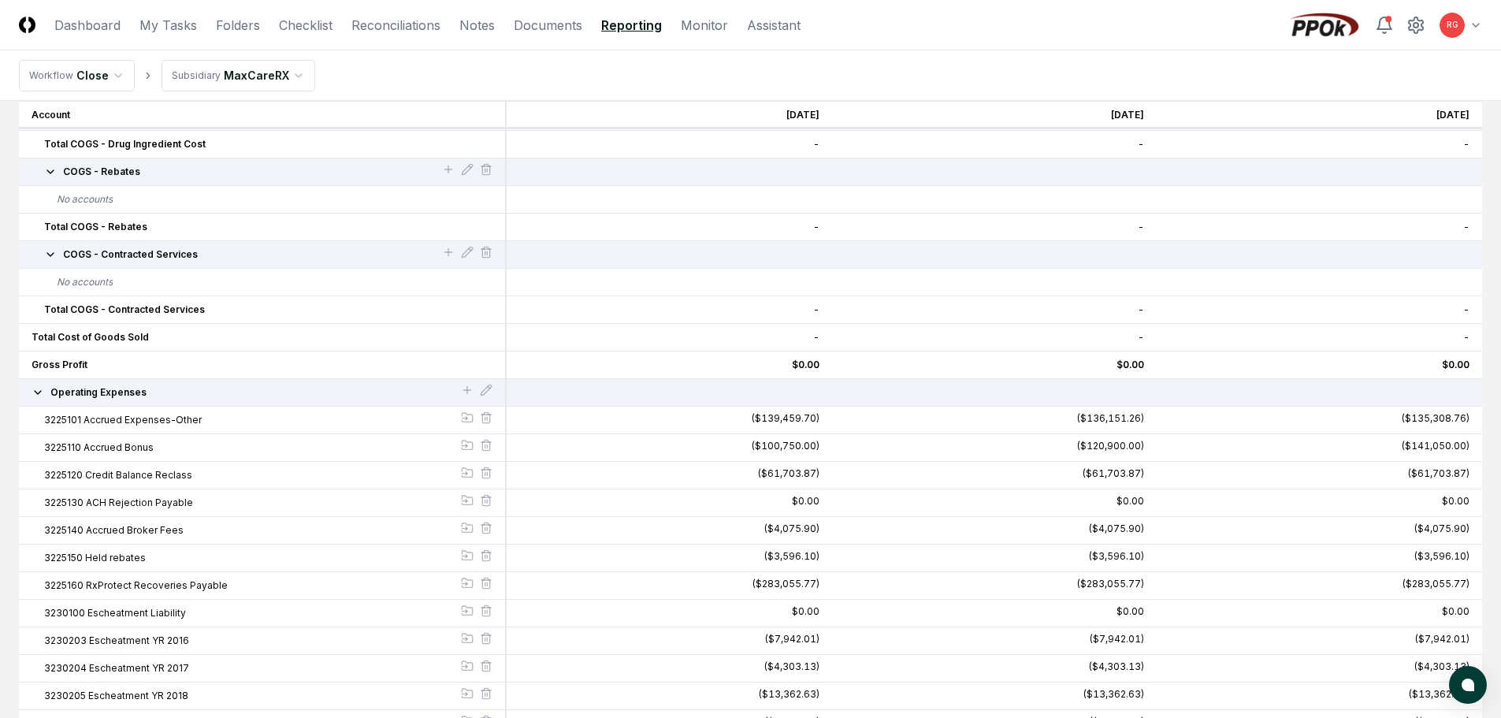
click at [488, 424] on div at bounding box center [486, 419] width 13 height 17
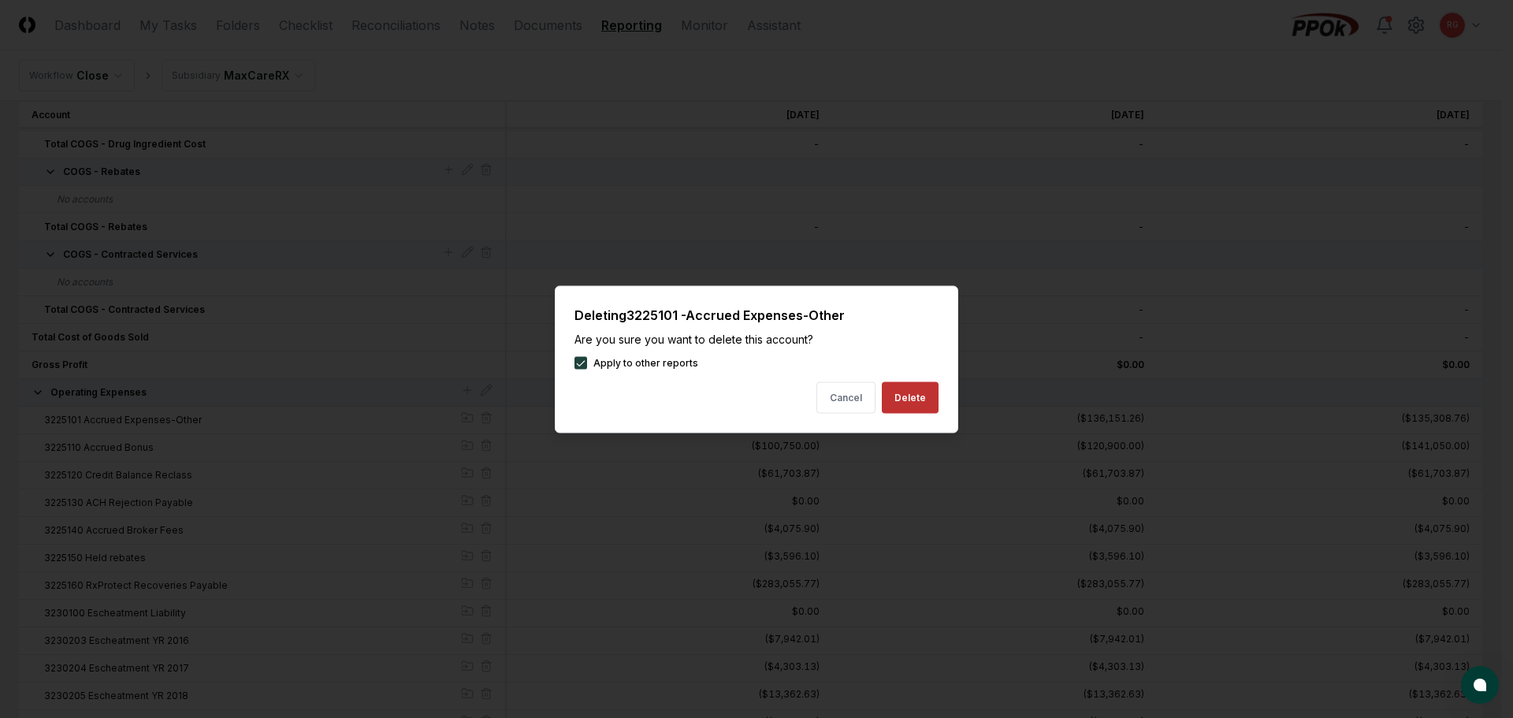
click at [929, 404] on button "Delete" at bounding box center [910, 397] width 57 height 32
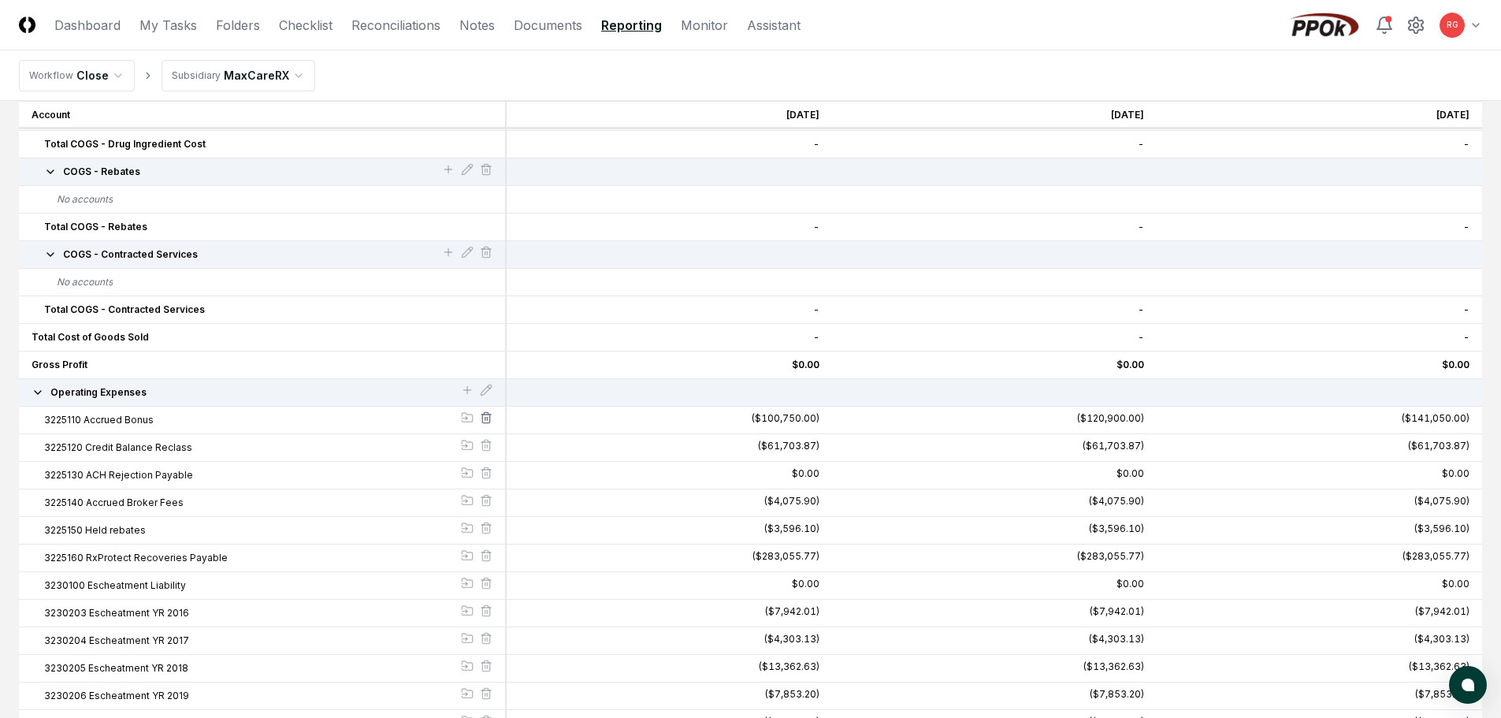
click at [488, 415] on icon at bounding box center [486, 413] width 4 height 2
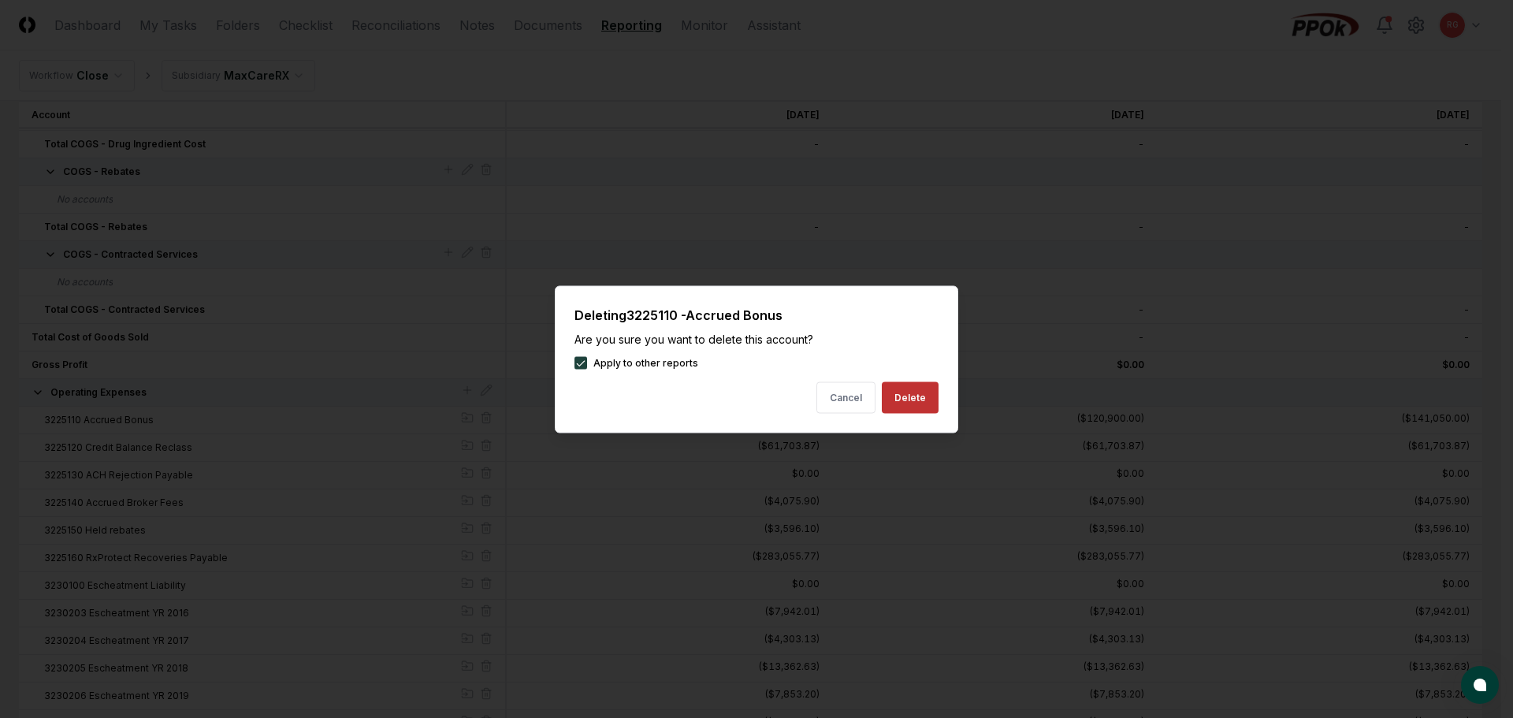
click at [890, 403] on button "Delete" at bounding box center [910, 397] width 57 height 32
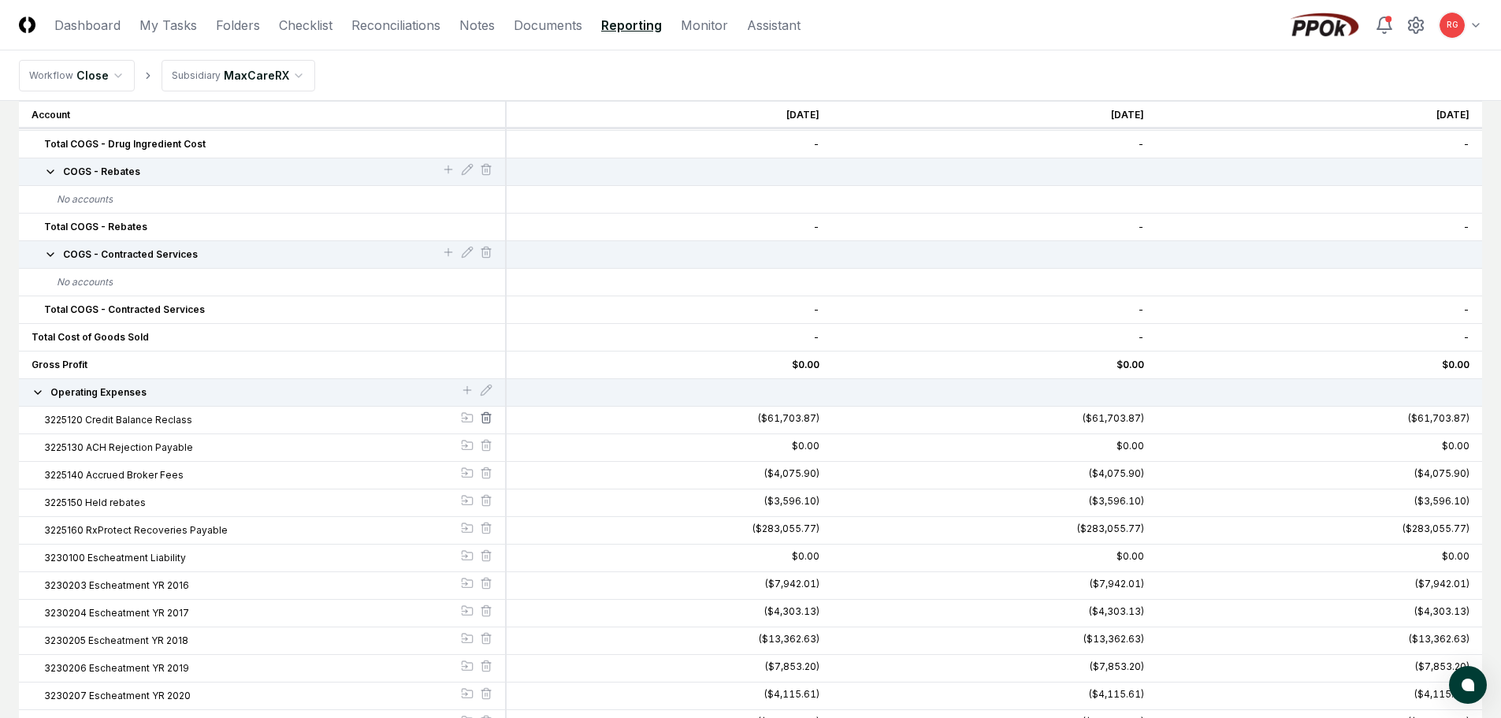
click at [485, 418] on line at bounding box center [485, 418] width 0 height 3
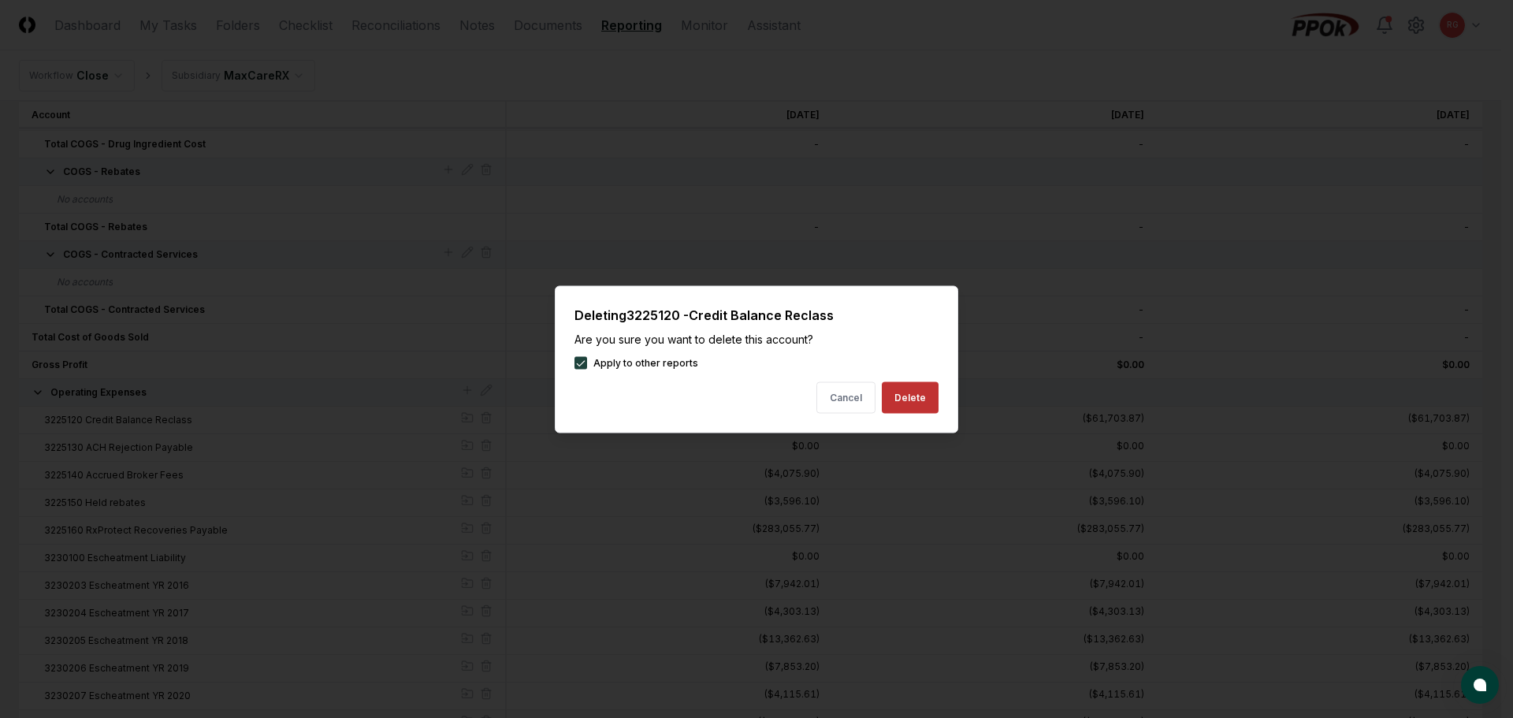
click at [902, 399] on button "Delete" at bounding box center [910, 397] width 57 height 32
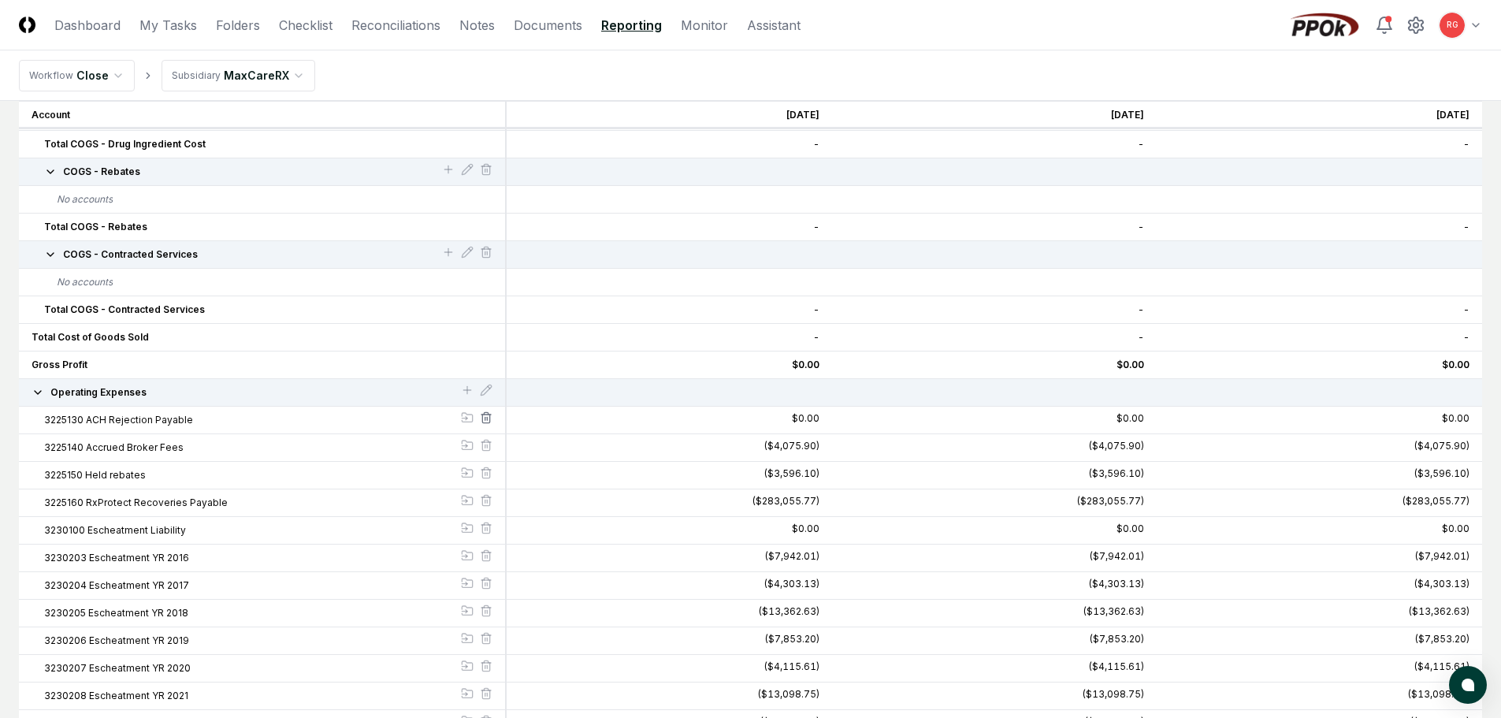
click at [482, 416] on icon at bounding box center [486, 417] width 13 height 13
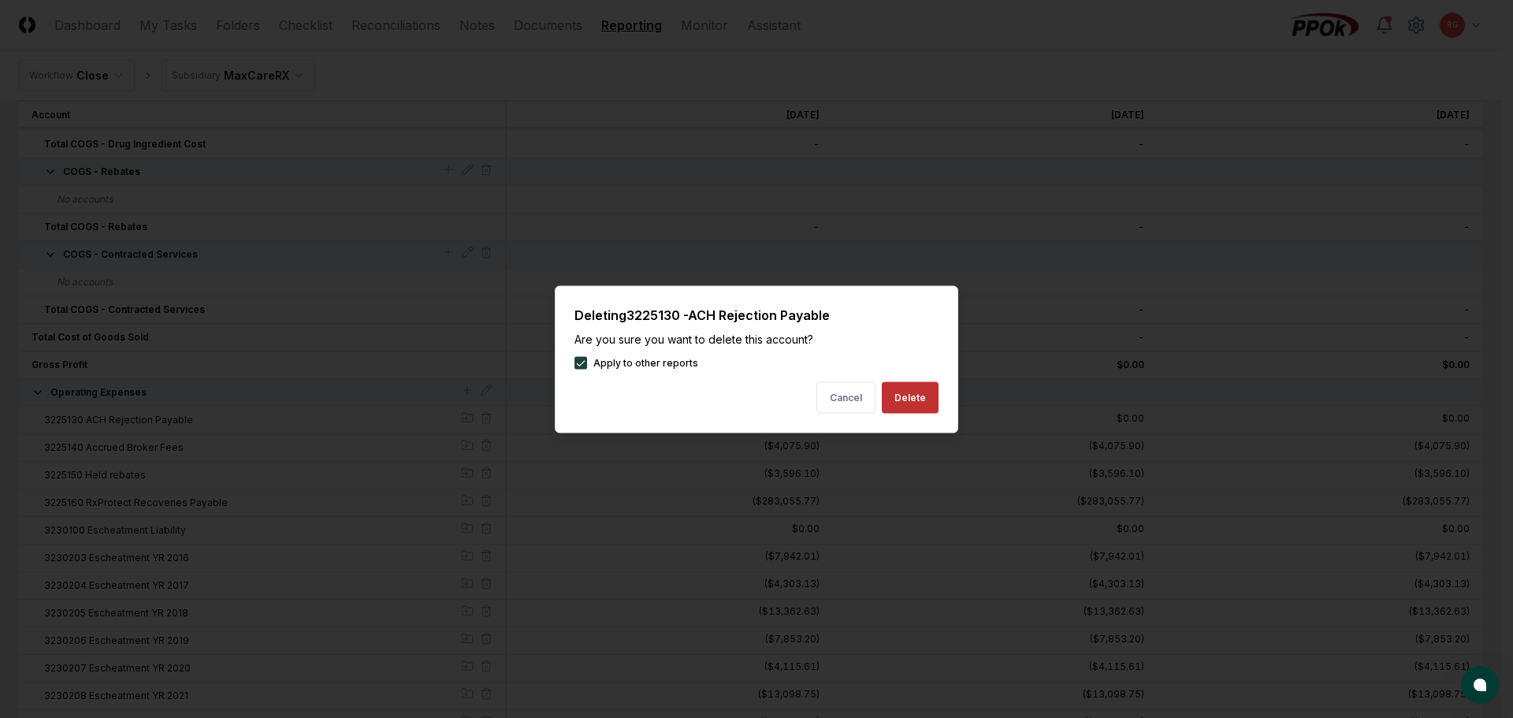
click at [901, 399] on button "Delete" at bounding box center [910, 397] width 57 height 32
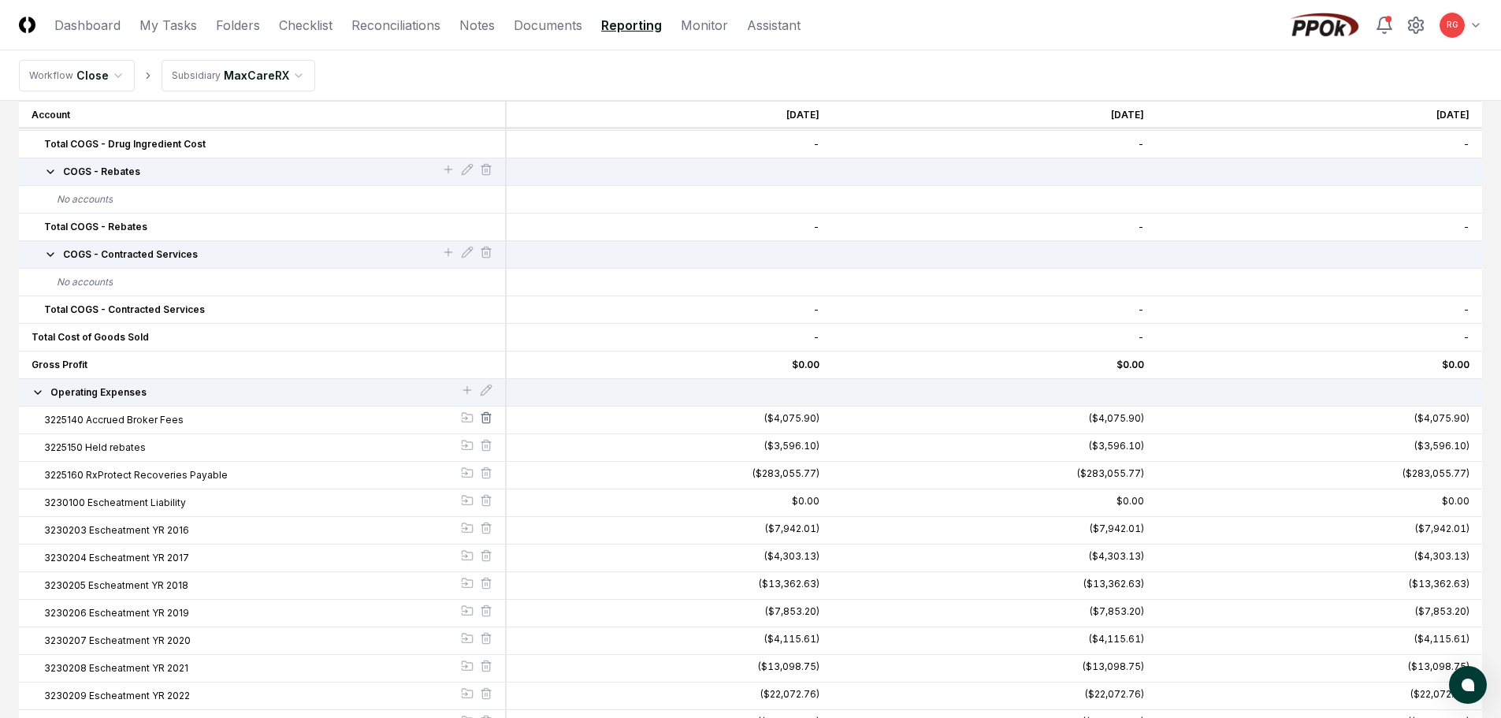
click at [488, 415] on icon at bounding box center [486, 417] width 13 height 13
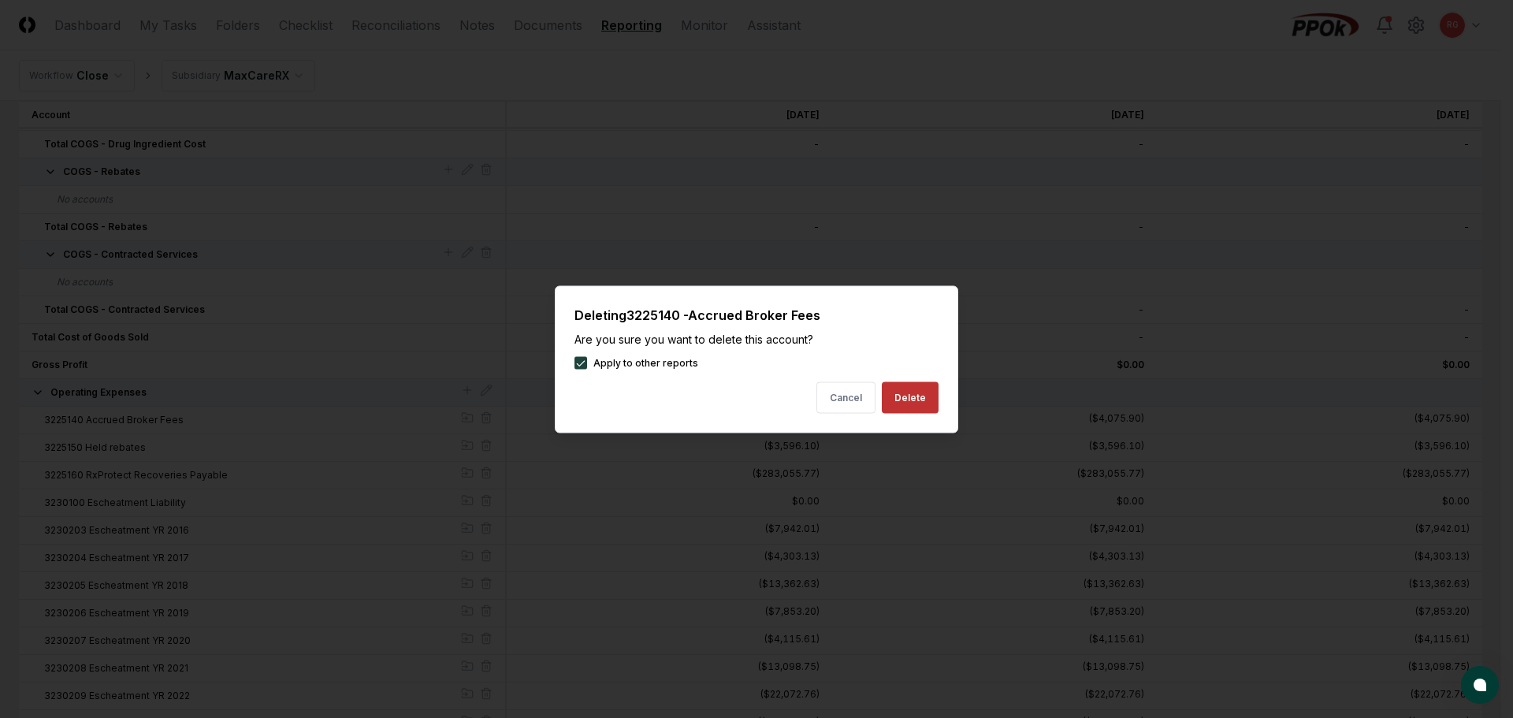
click at [892, 398] on button "Delete" at bounding box center [910, 397] width 57 height 32
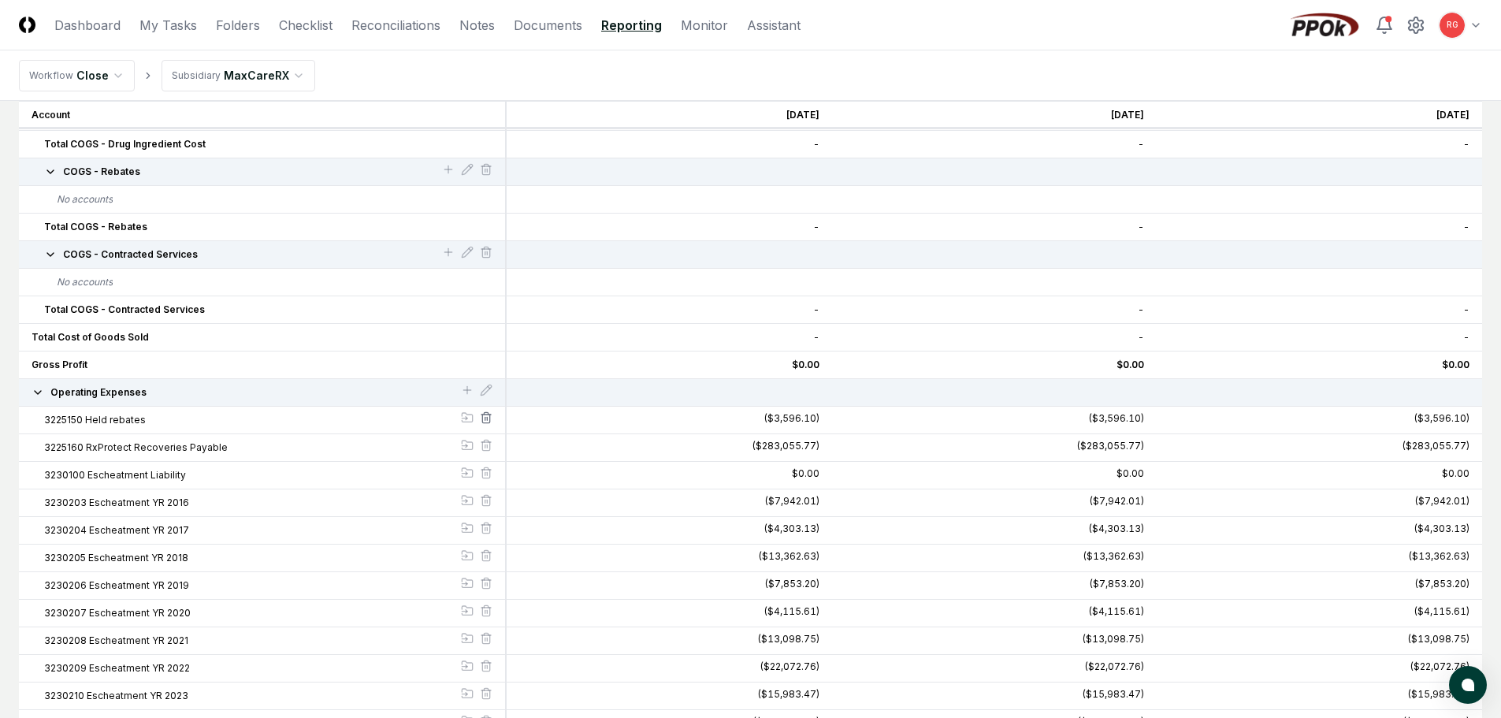
click at [489, 419] on icon at bounding box center [485, 419] width 7 height 9
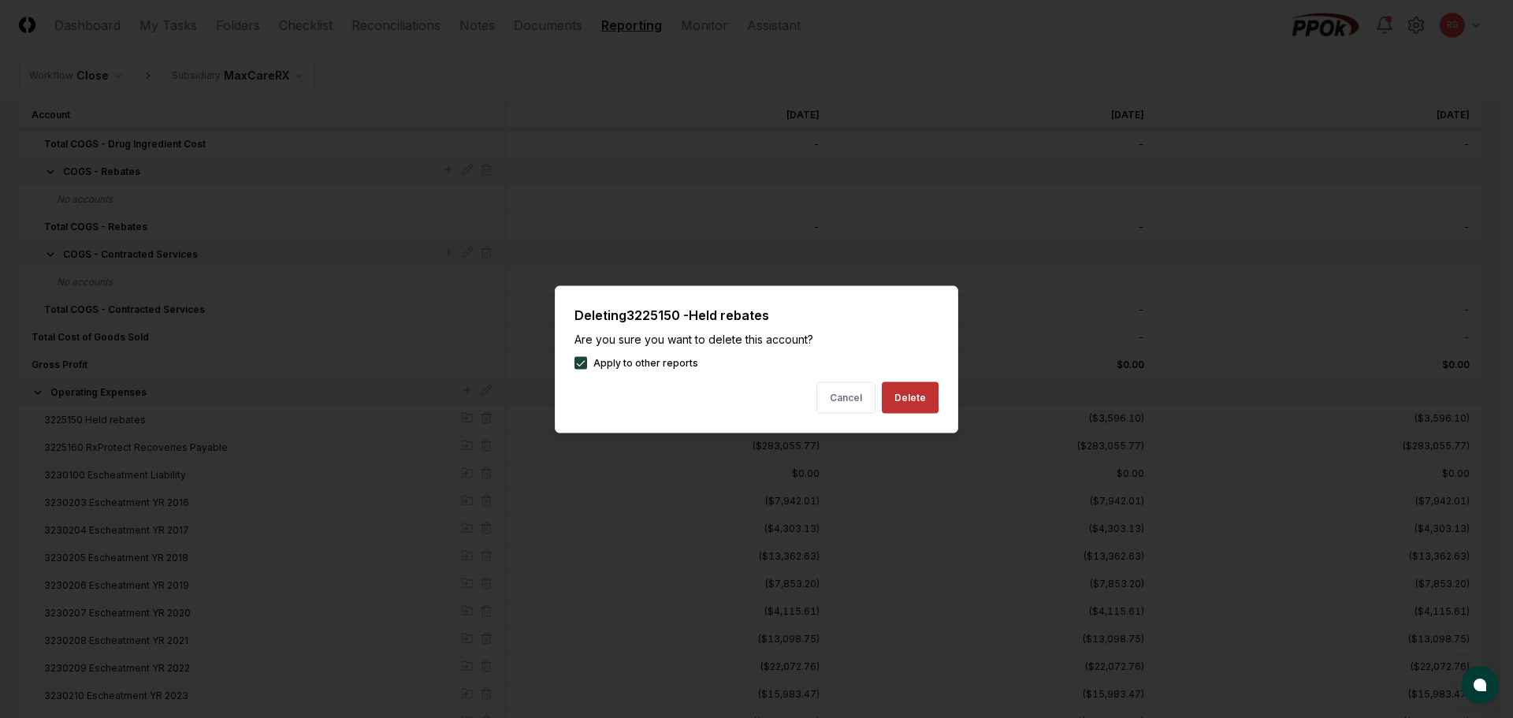
click at [898, 401] on button "Delete" at bounding box center [910, 397] width 57 height 32
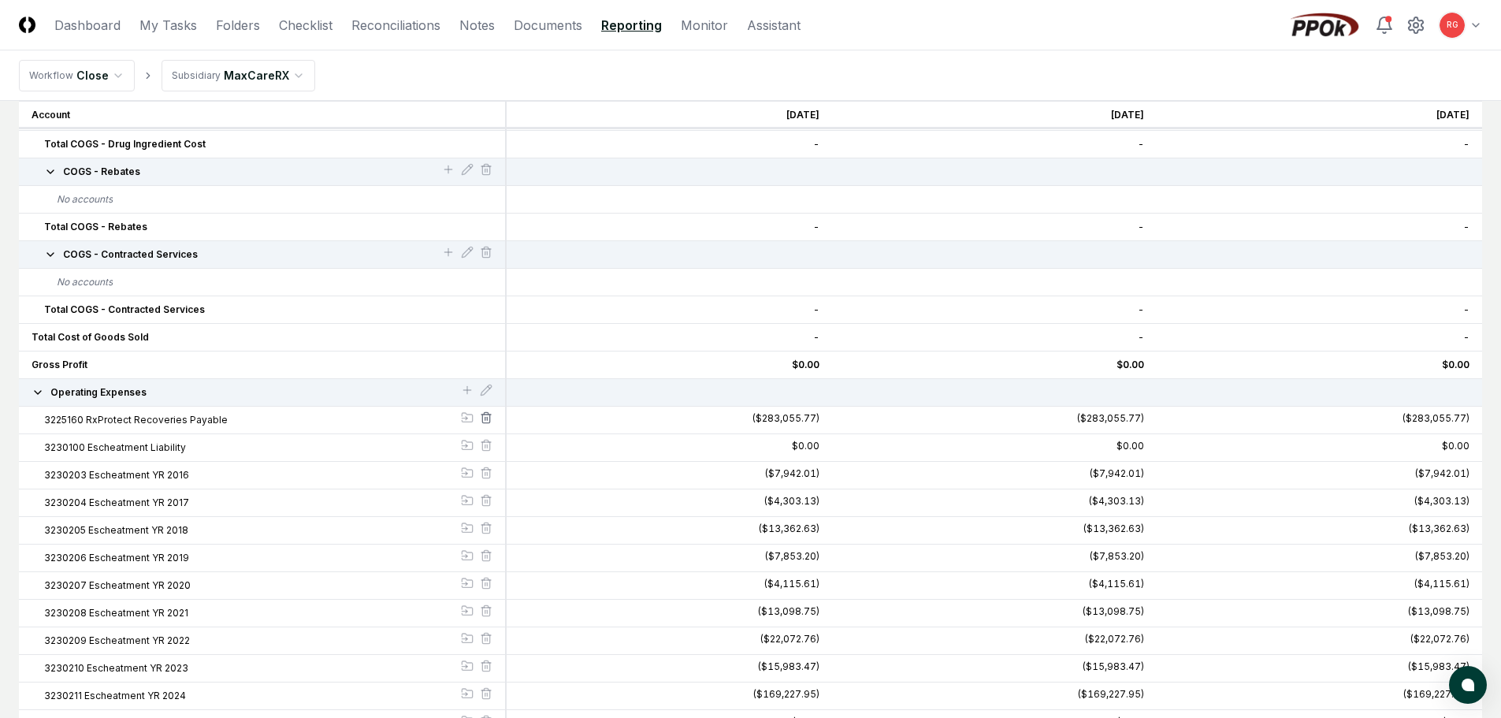
click at [485, 422] on icon at bounding box center [485, 419] width 7 height 9
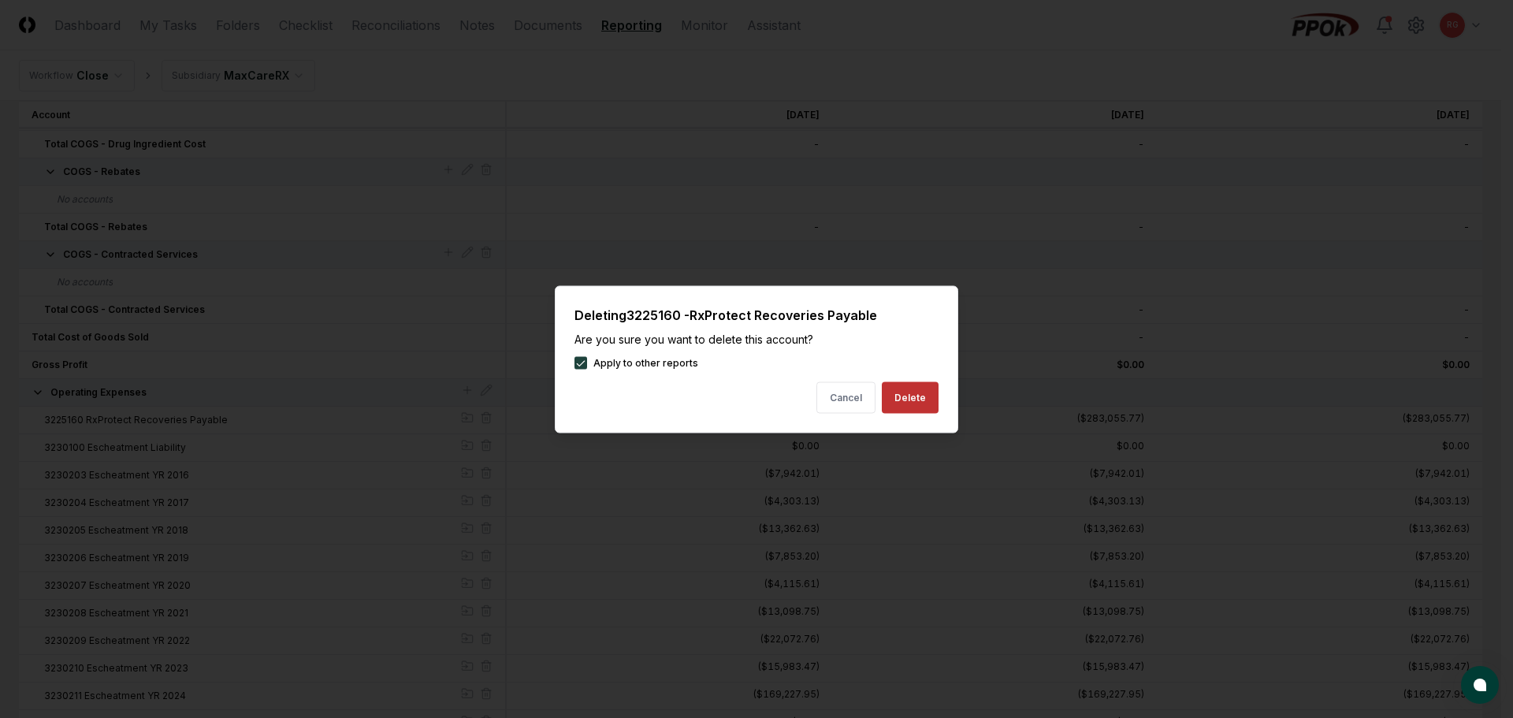
click at [894, 398] on button "Delete" at bounding box center [910, 397] width 57 height 32
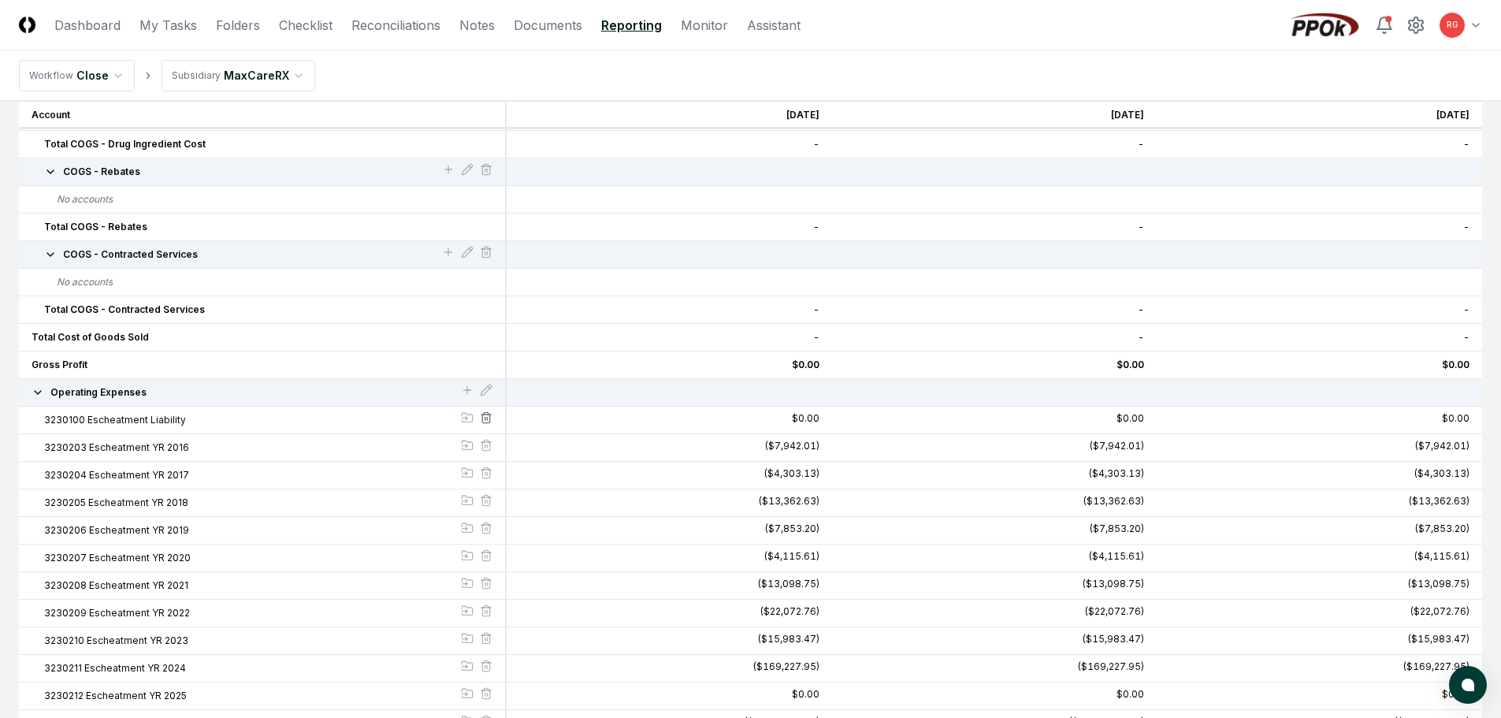
click at [483, 418] on icon at bounding box center [486, 417] width 13 height 13
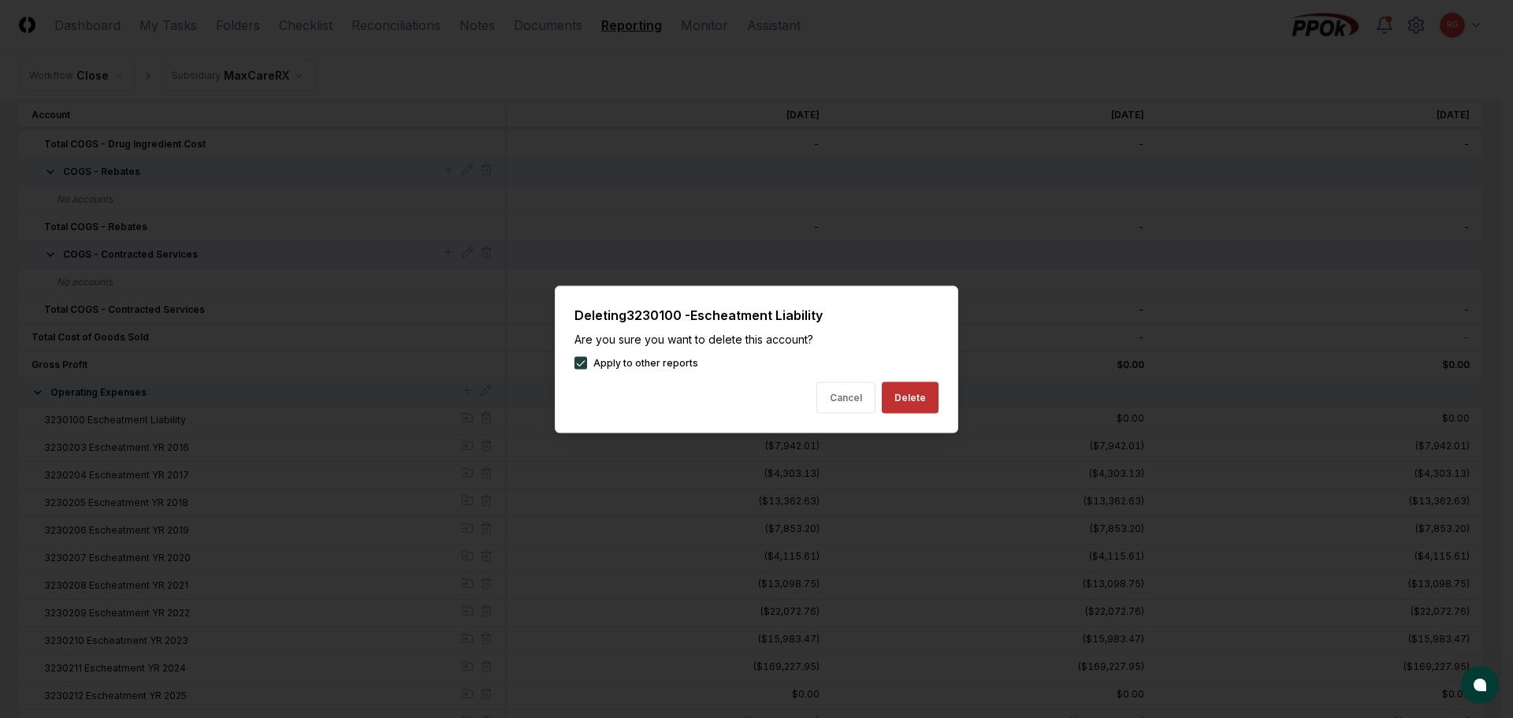
click at [899, 400] on button "Delete" at bounding box center [910, 397] width 57 height 32
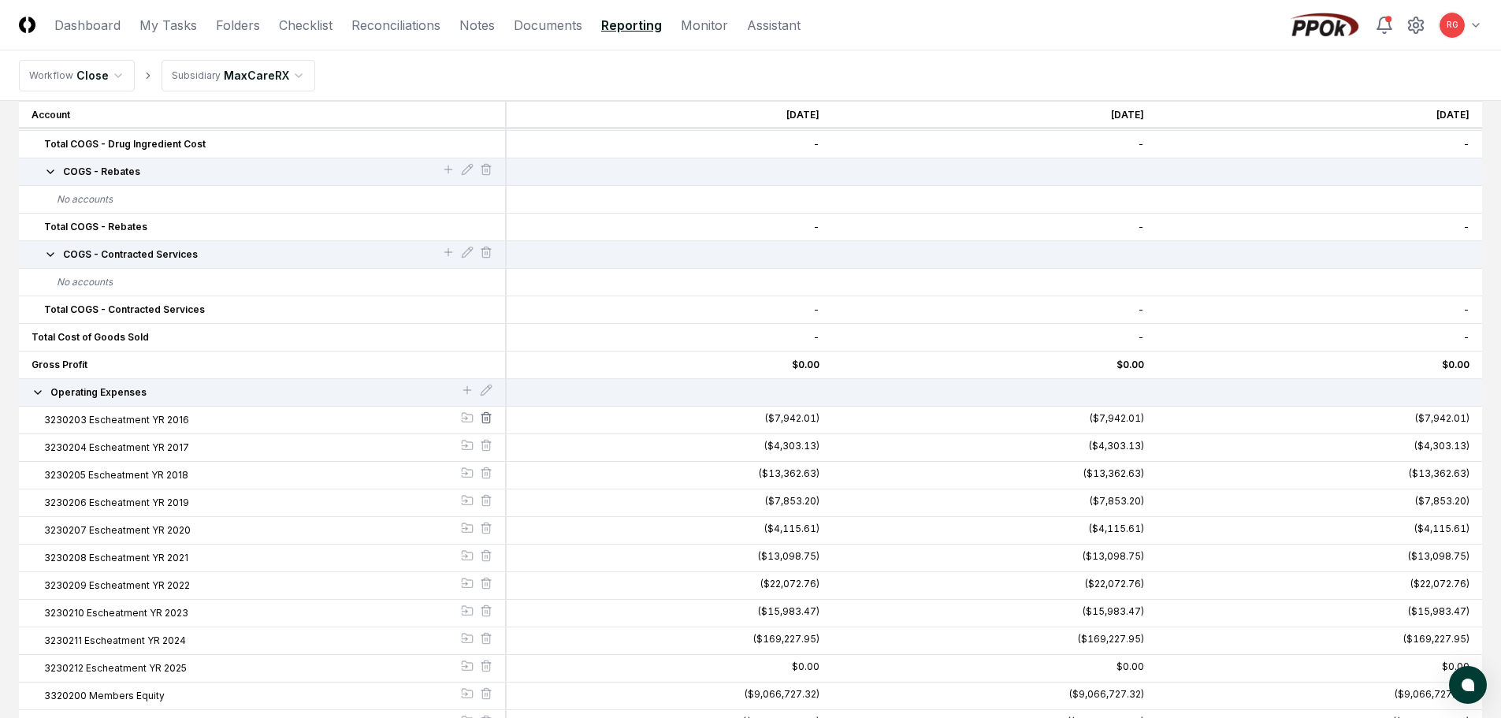
click at [486, 420] on icon at bounding box center [486, 417] width 13 height 13
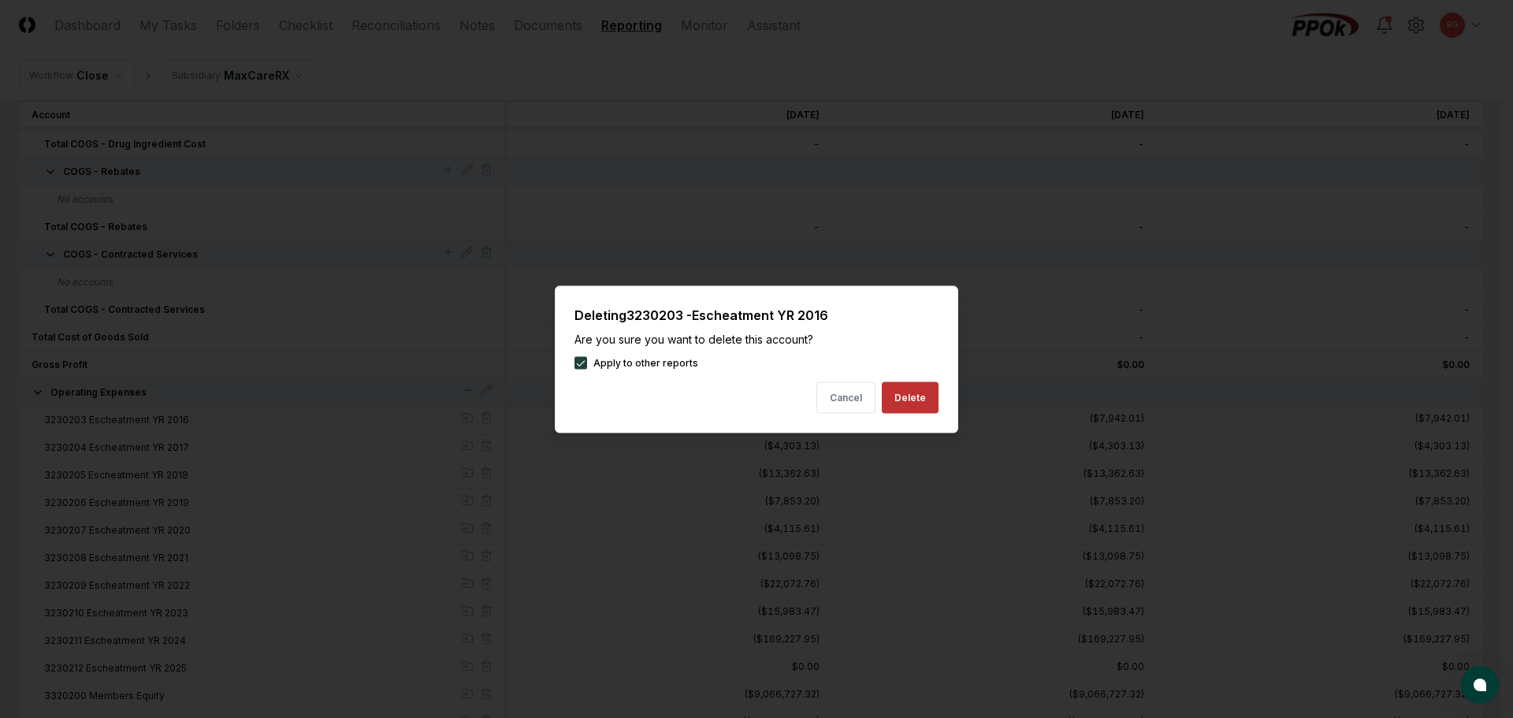
click at [890, 399] on button "Delete" at bounding box center [910, 397] width 57 height 32
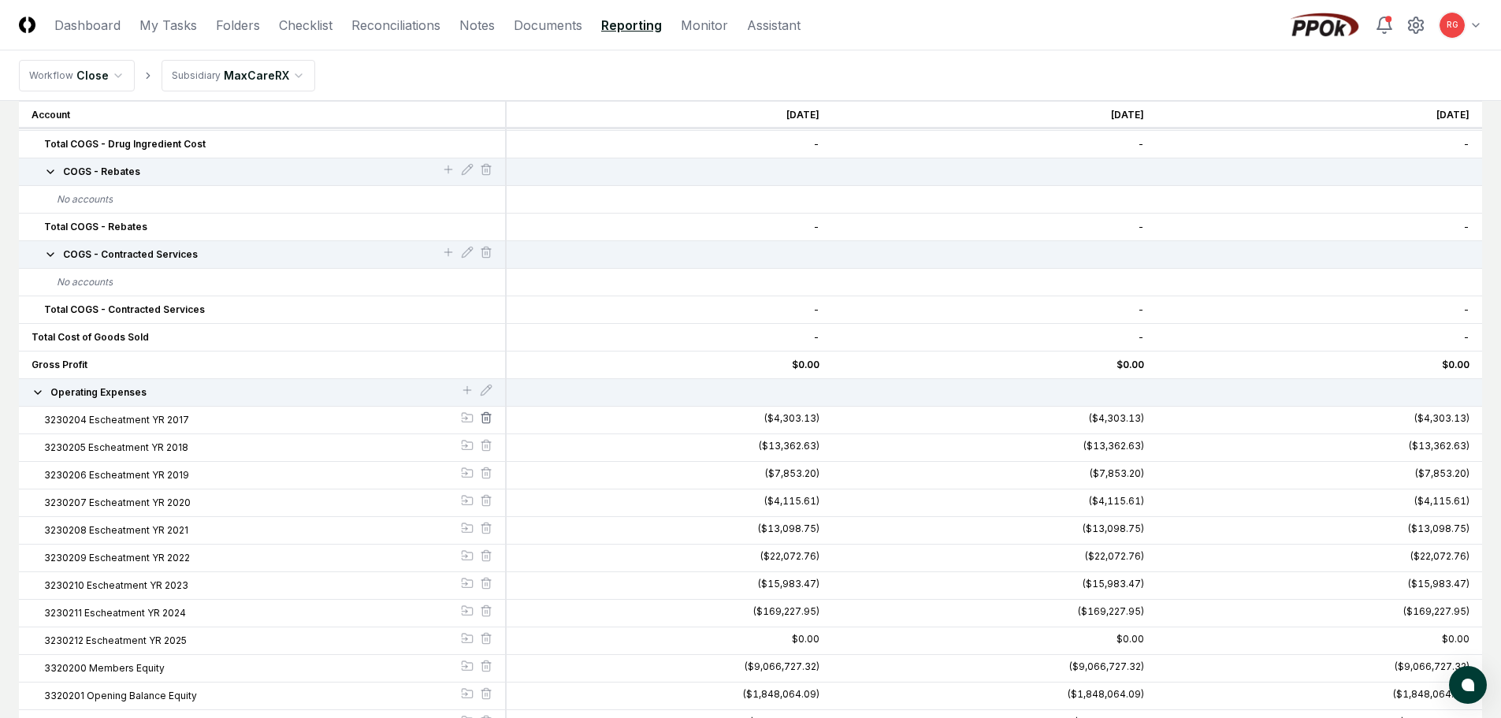
click at [487, 416] on icon at bounding box center [486, 417] width 13 height 13
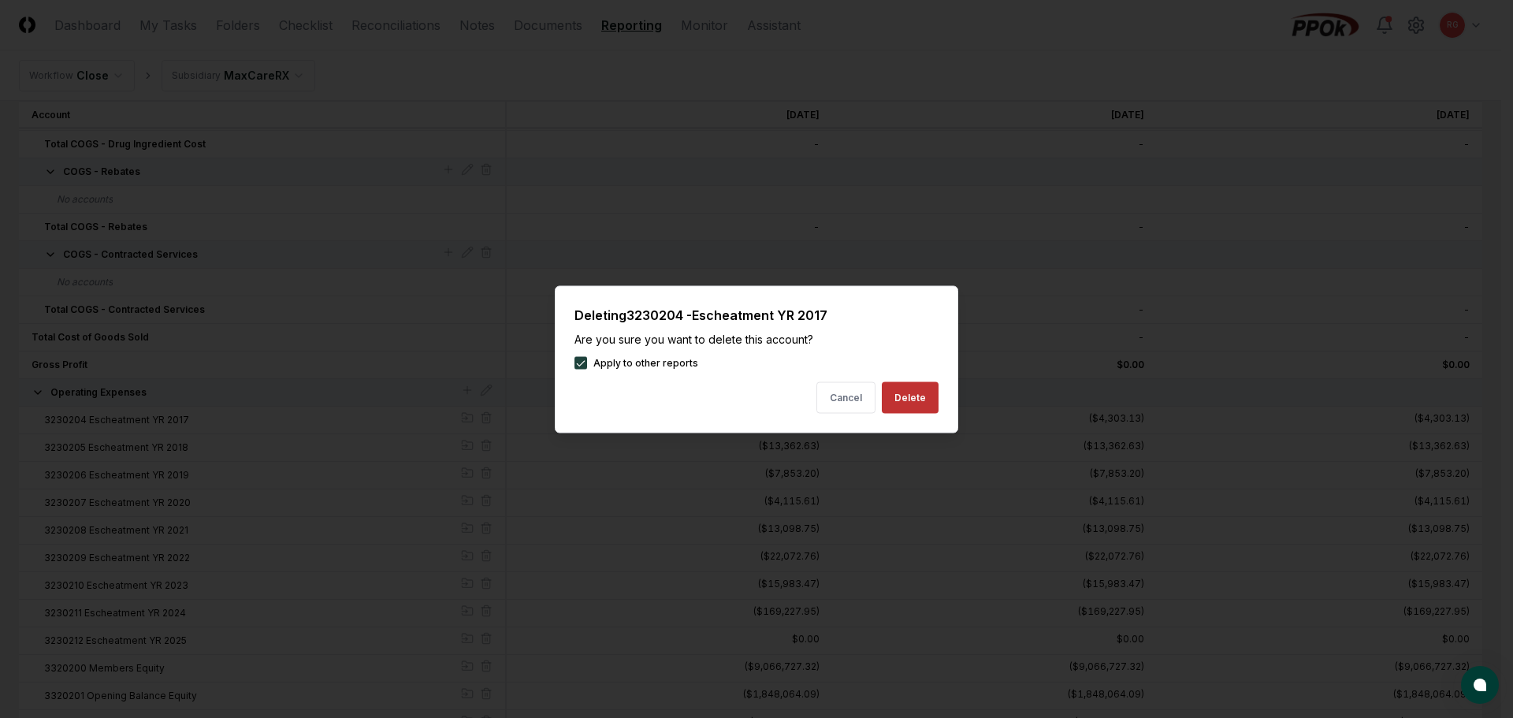
click at [903, 398] on button "Delete" at bounding box center [910, 397] width 57 height 32
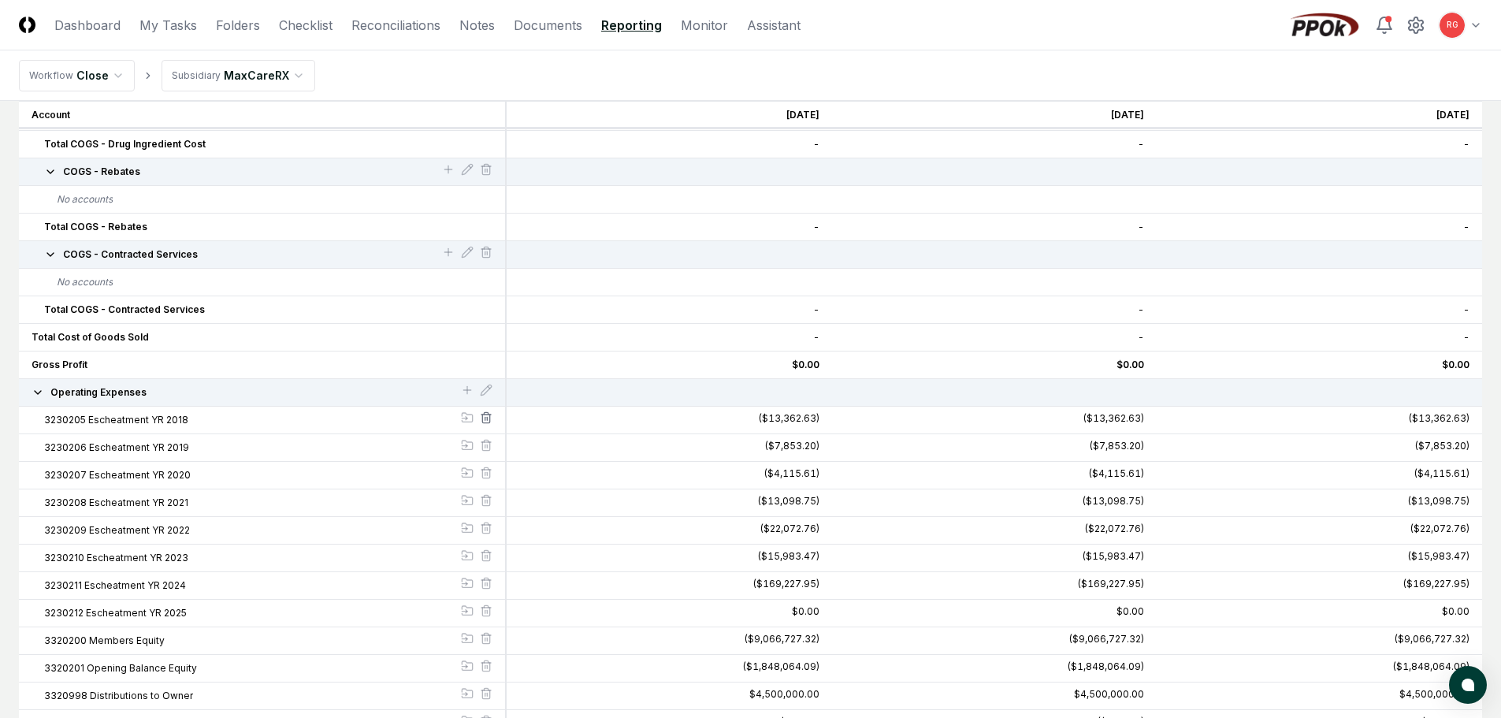
click at [480, 415] on icon at bounding box center [486, 417] width 13 height 13
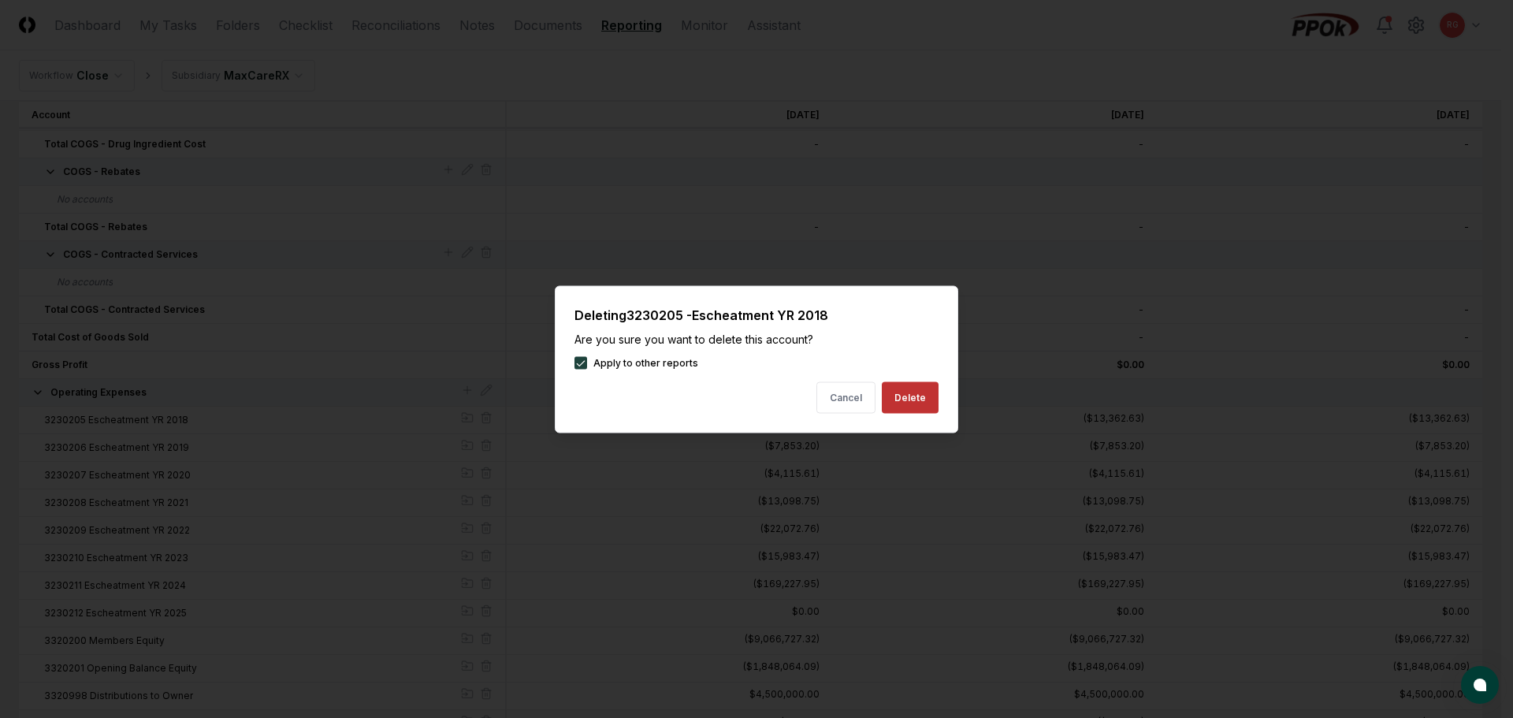
click at [905, 405] on button "Delete" at bounding box center [910, 397] width 57 height 32
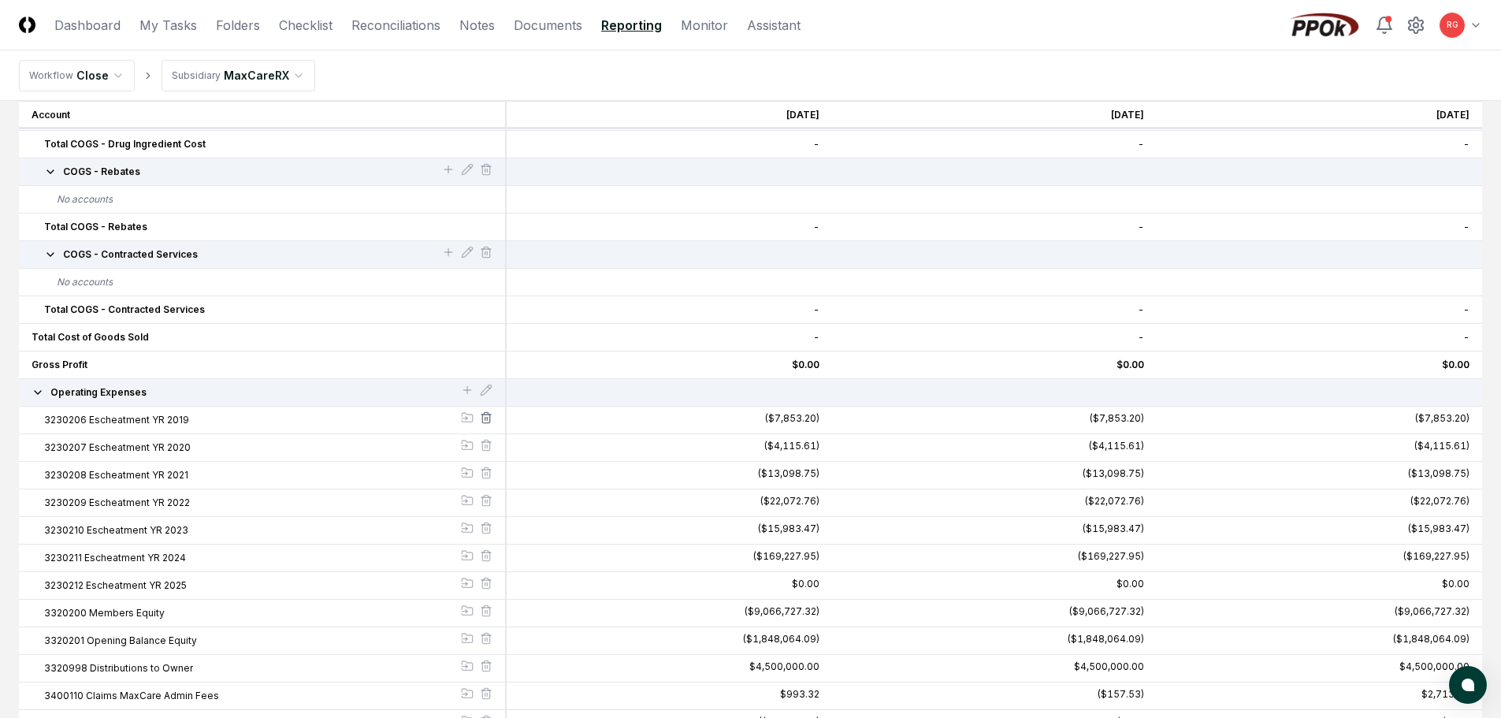
click at [486, 414] on icon at bounding box center [486, 417] width 13 height 13
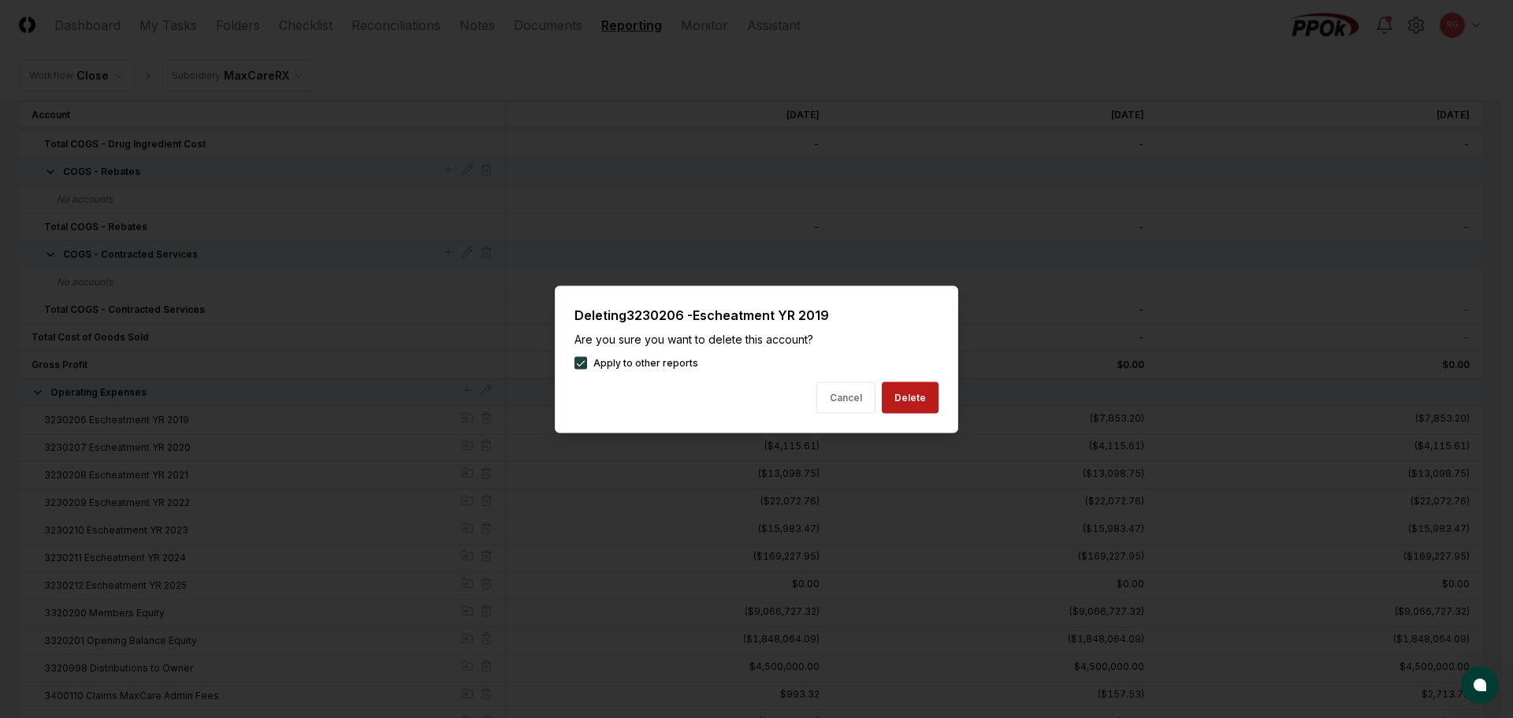
click at [902, 414] on div "Deleting 3230206 - Escheatment YR 2019 Are you sure you want to delete this acc…" at bounding box center [756, 358] width 403 height 147
click at [904, 399] on button "Delete" at bounding box center [910, 397] width 57 height 32
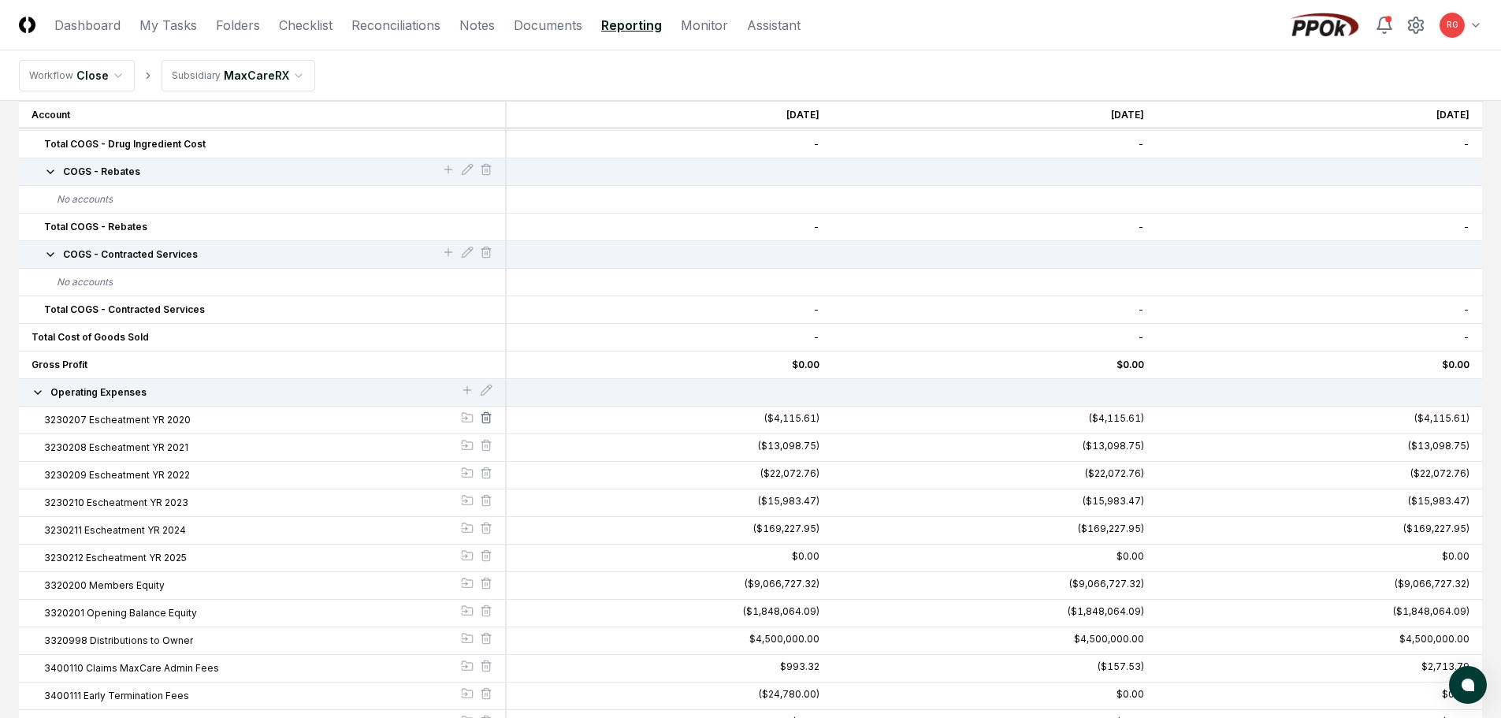
click at [489, 417] on icon at bounding box center [485, 419] width 7 height 9
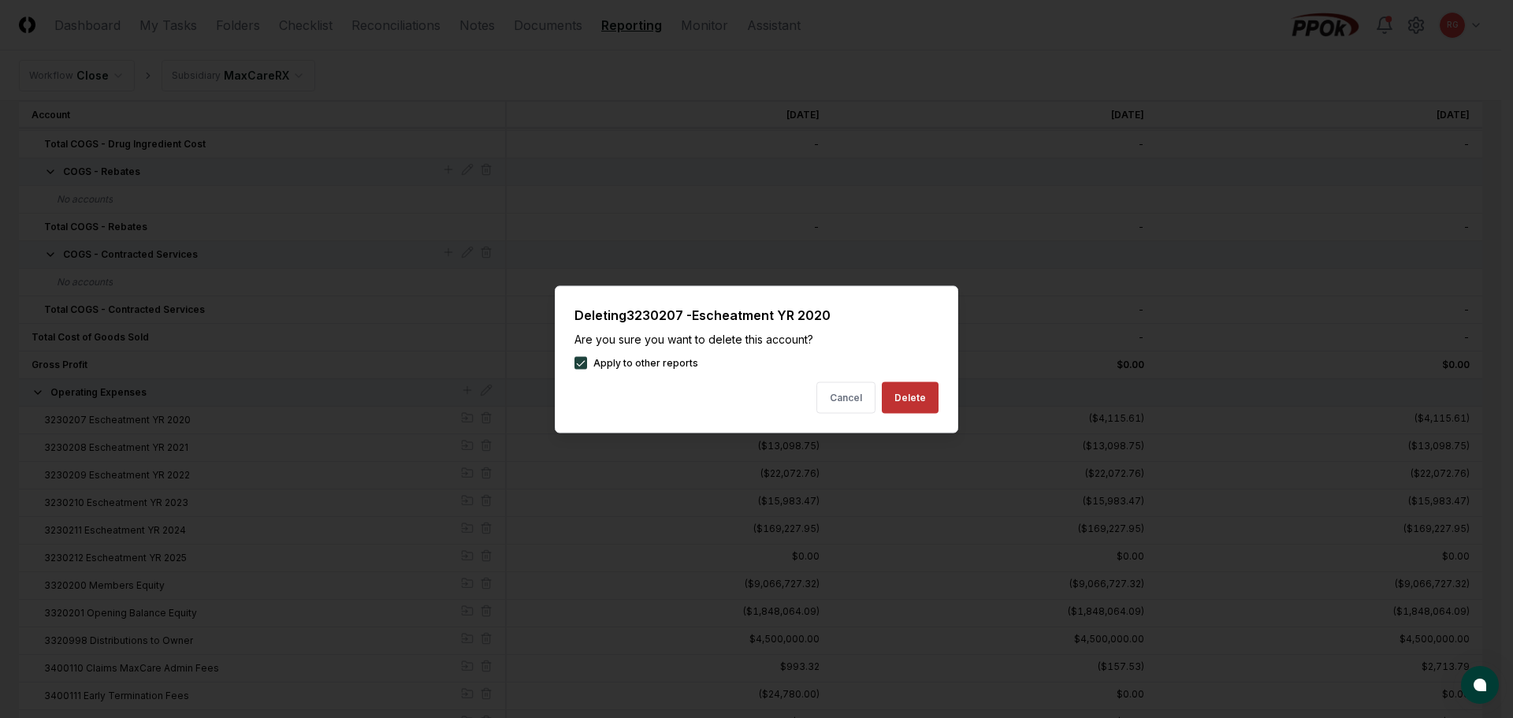
click at [893, 405] on button "Delete" at bounding box center [910, 397] width 57 height 32
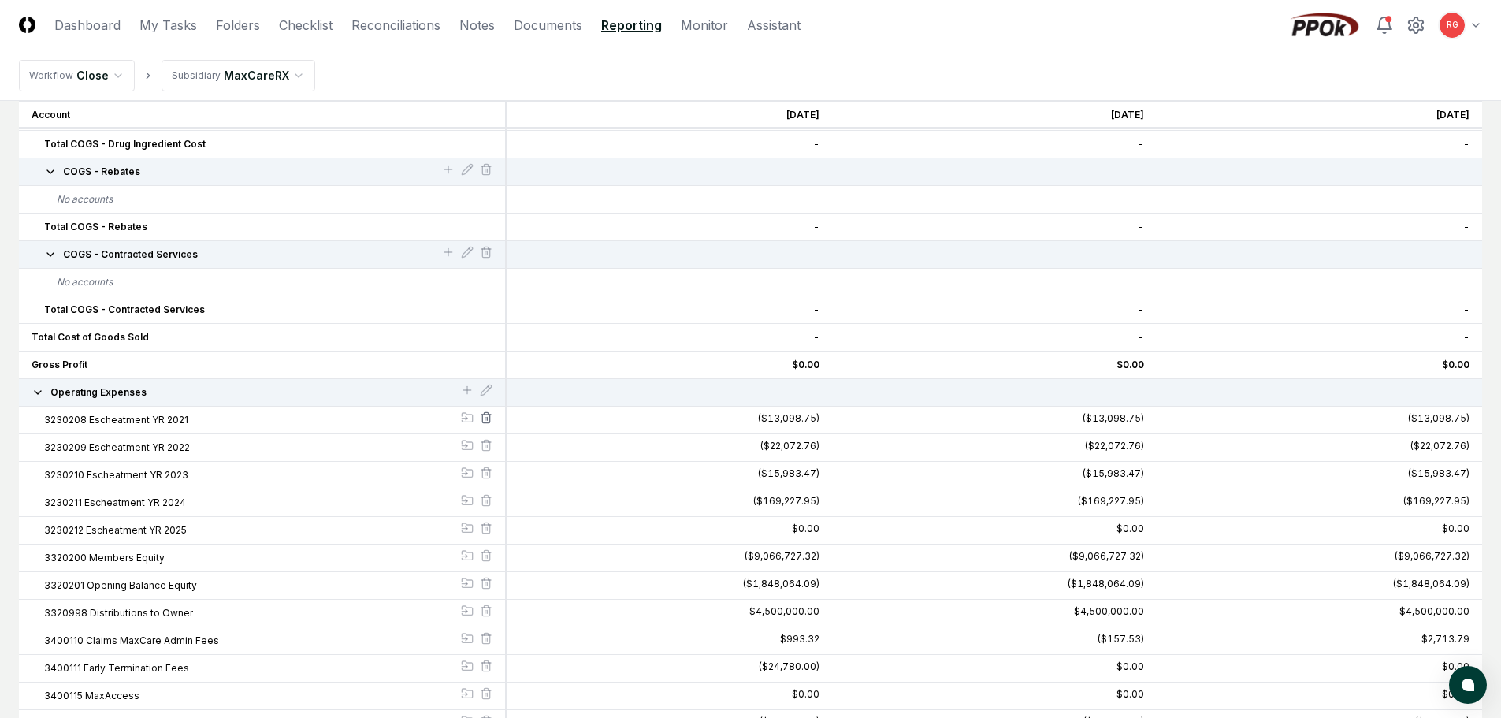
click at [492, 418] on icon at bounding box center [486, 417] width 13 height 13
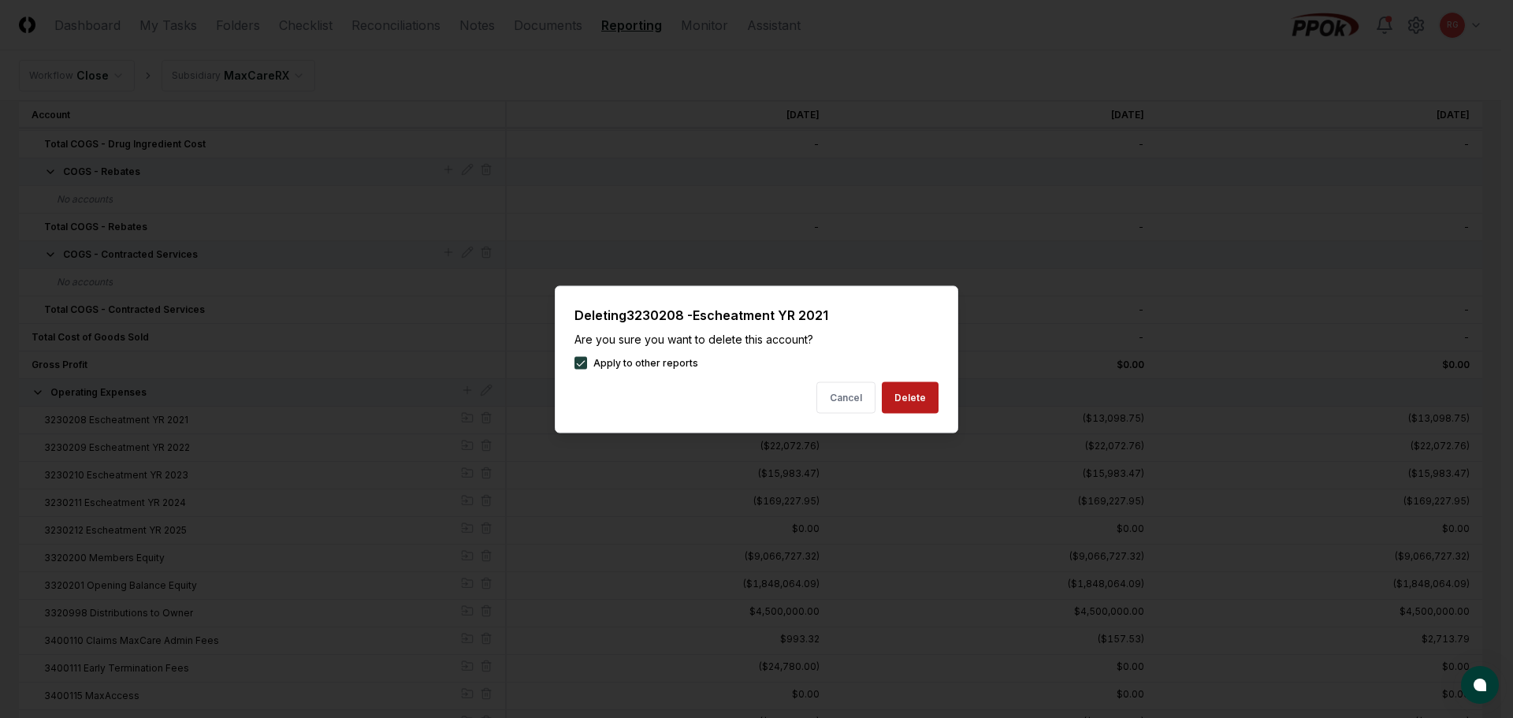
click at [883, 401] on div "Cancel Delete" at bounding box center [756, 397] width 364 height 32
click at [896, 403] on button "Delete" at bounding box center [910, 397] width 57 height 32
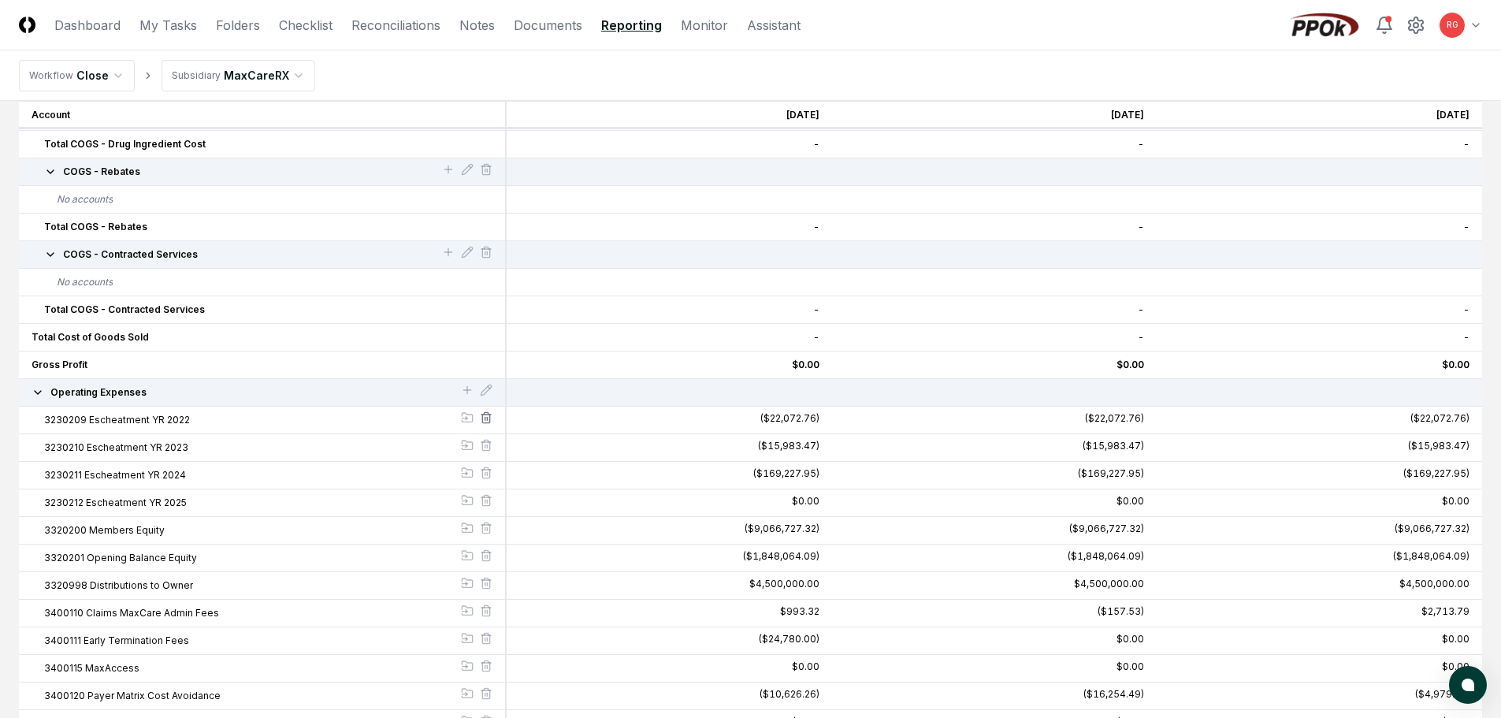
click at [489, 417] on icon at bounding box center [486, 417] width 13 height 13
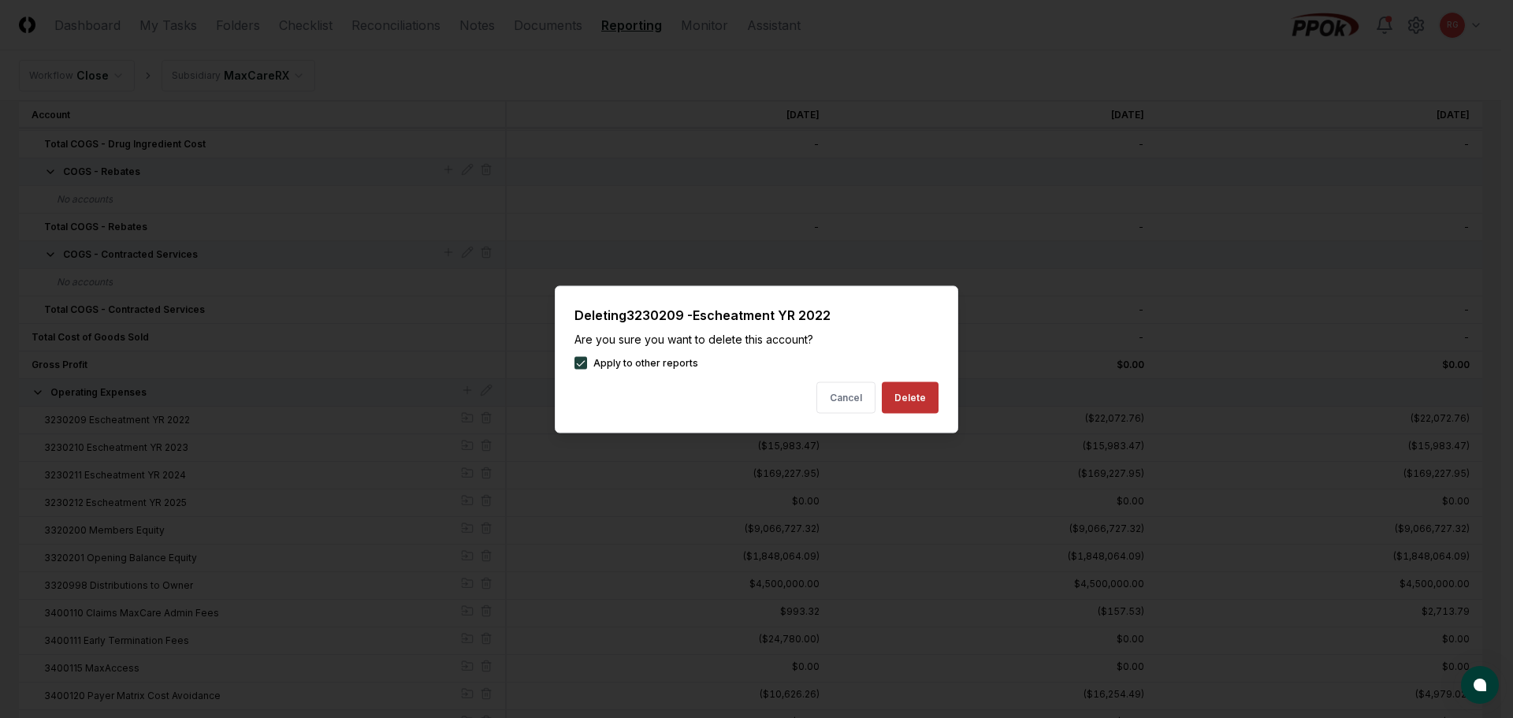
click at [896, 400] on button "Delete" at bounding box center [910, 397] width 57 height 32
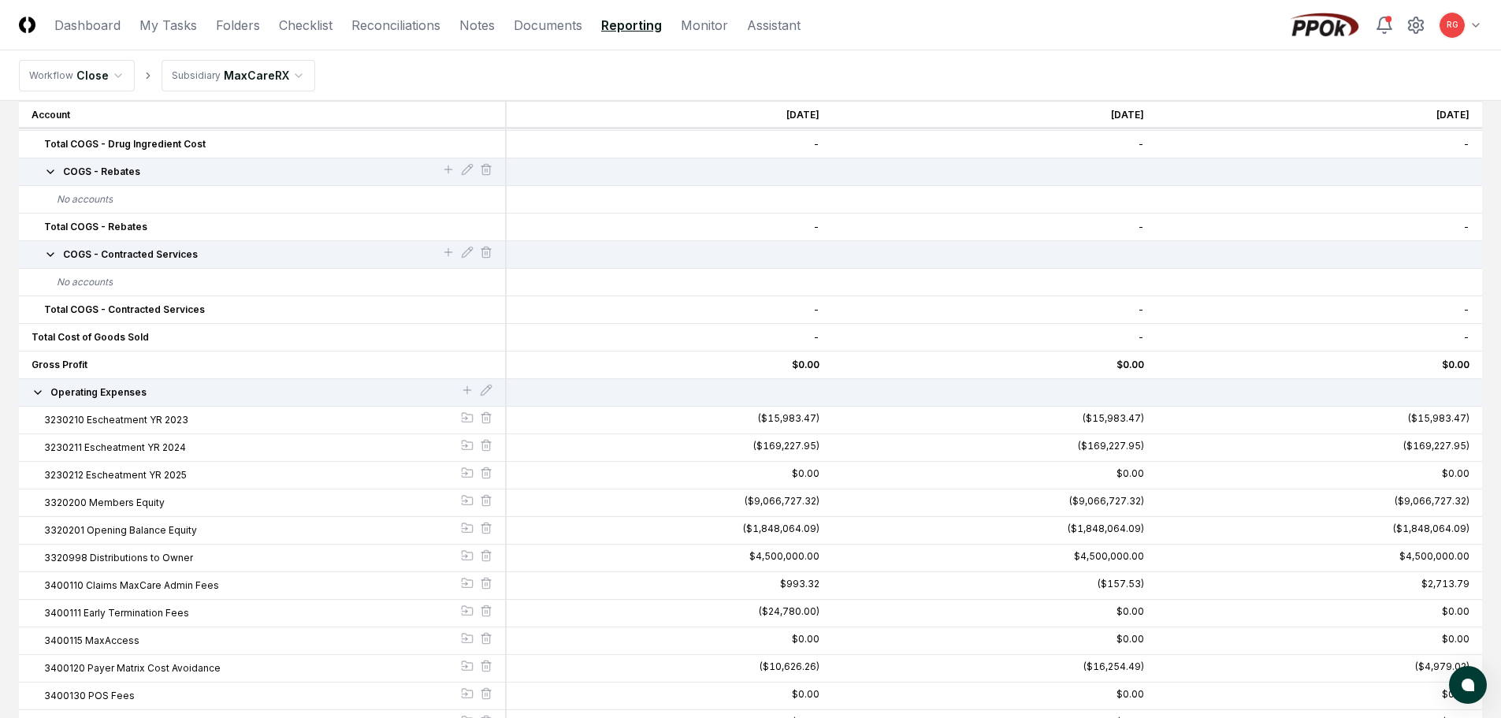
click at [484, 421] on icon at bounding box center [486, 417] width 13 height 13
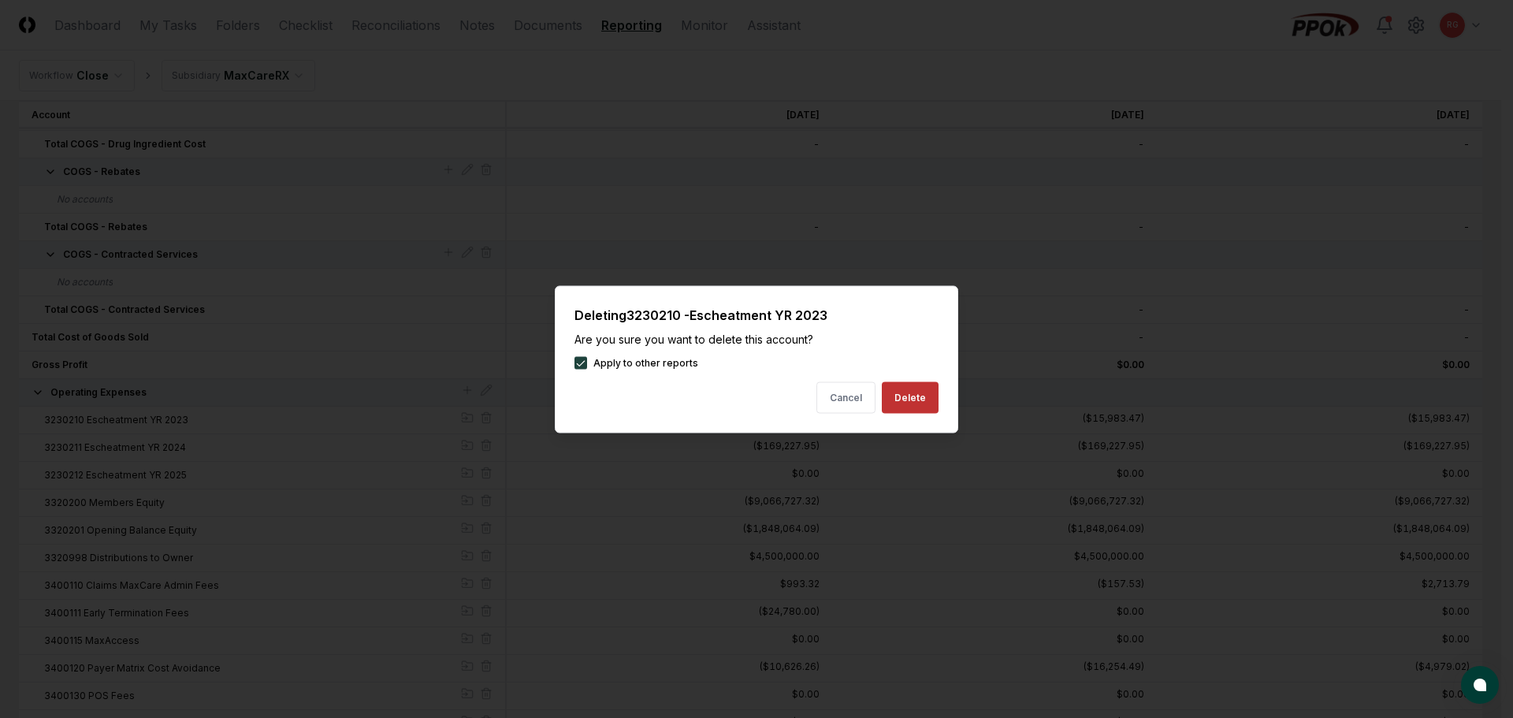
click at [901, 403] on button "Delete" at bounding box center [910, 397] width 57 height 32
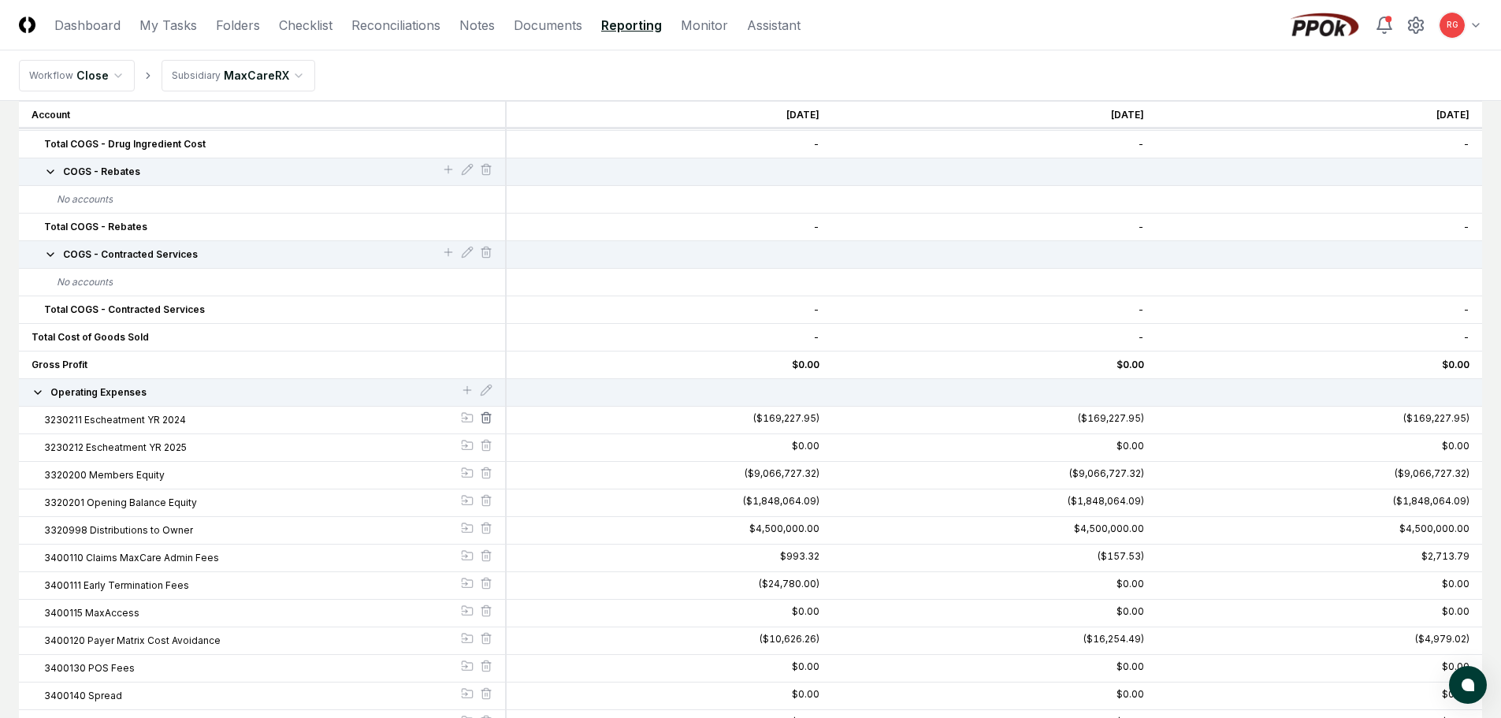
click at [488, 419] on icon at bounding box center [486, 417] width 13 height 13
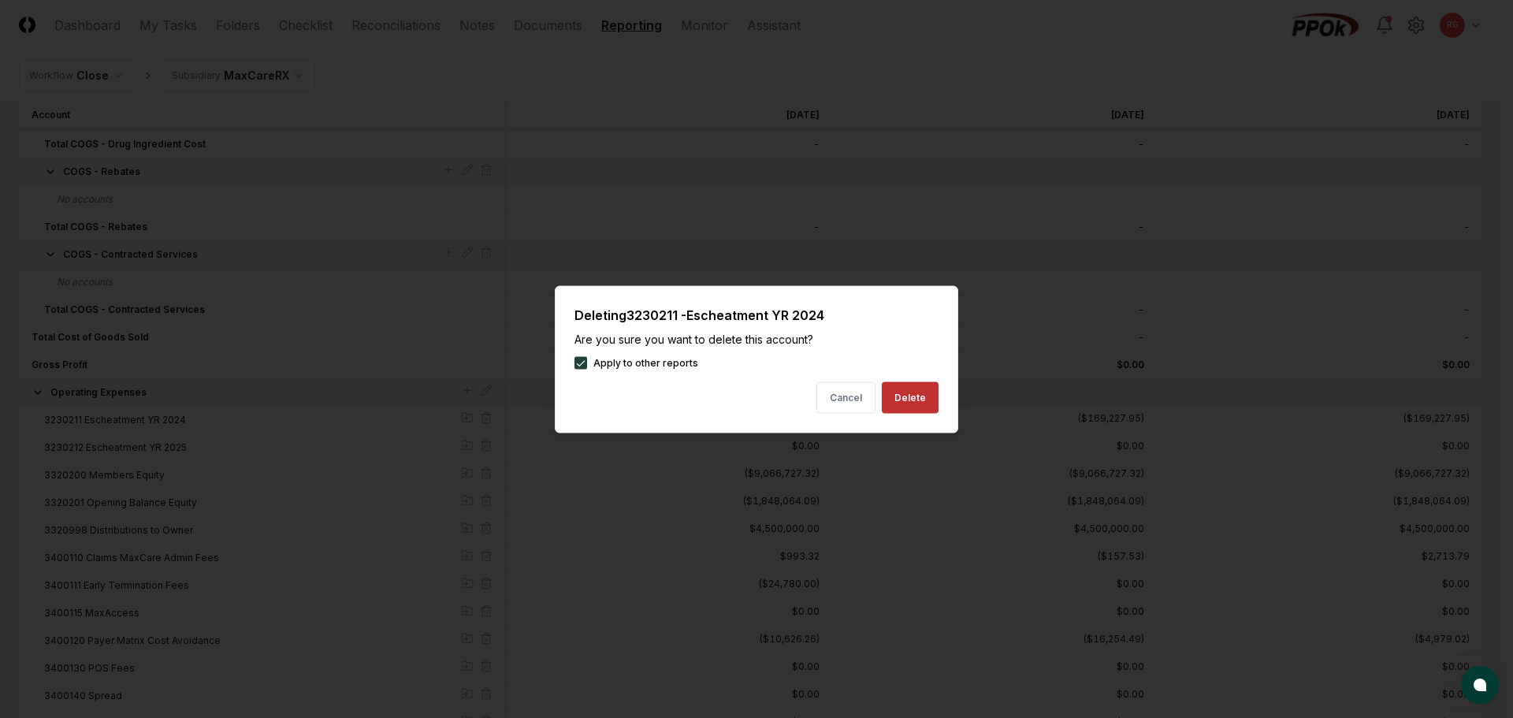
click at [909, 398] on button "Delete" at bounding box center [910, 397] width 57 height 32
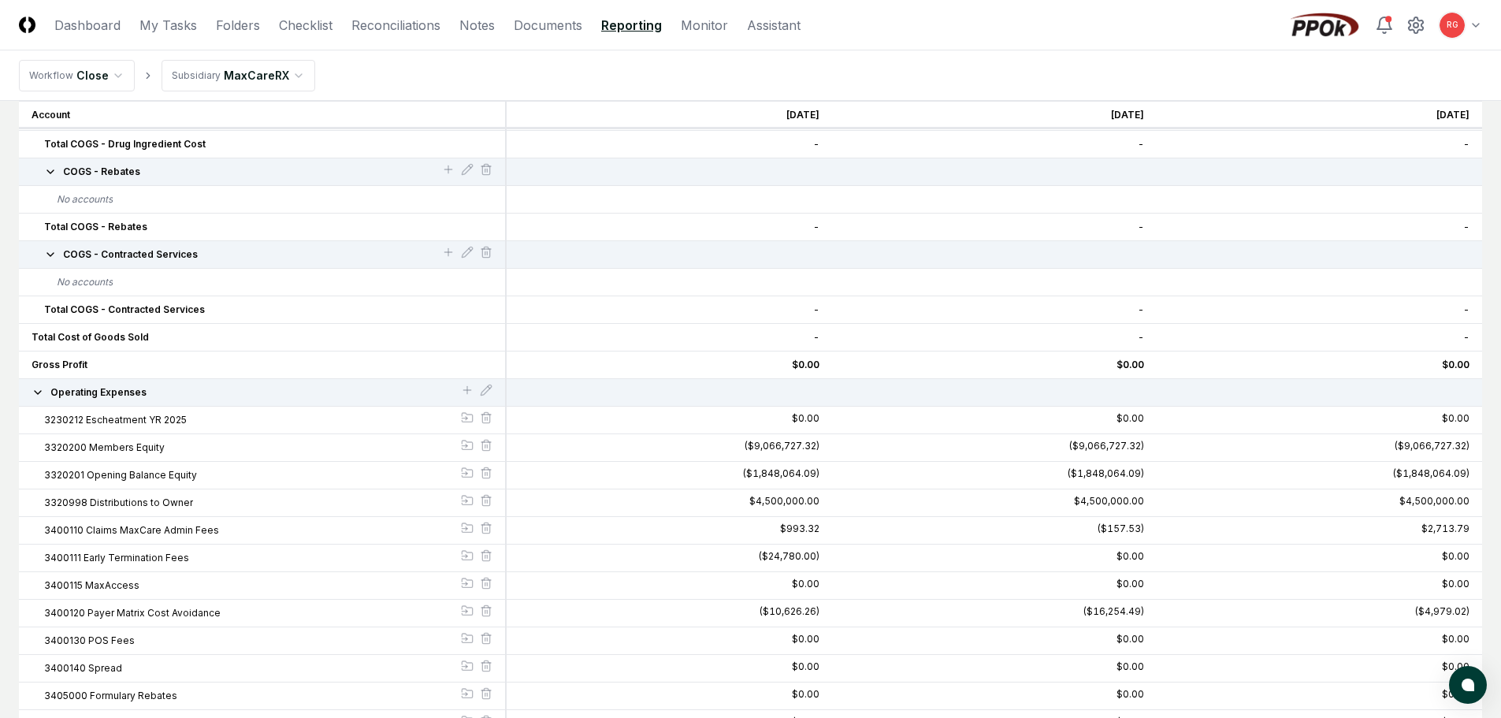
click at [490, 424] on div at bounding box center [486, 419] width 13 height 17
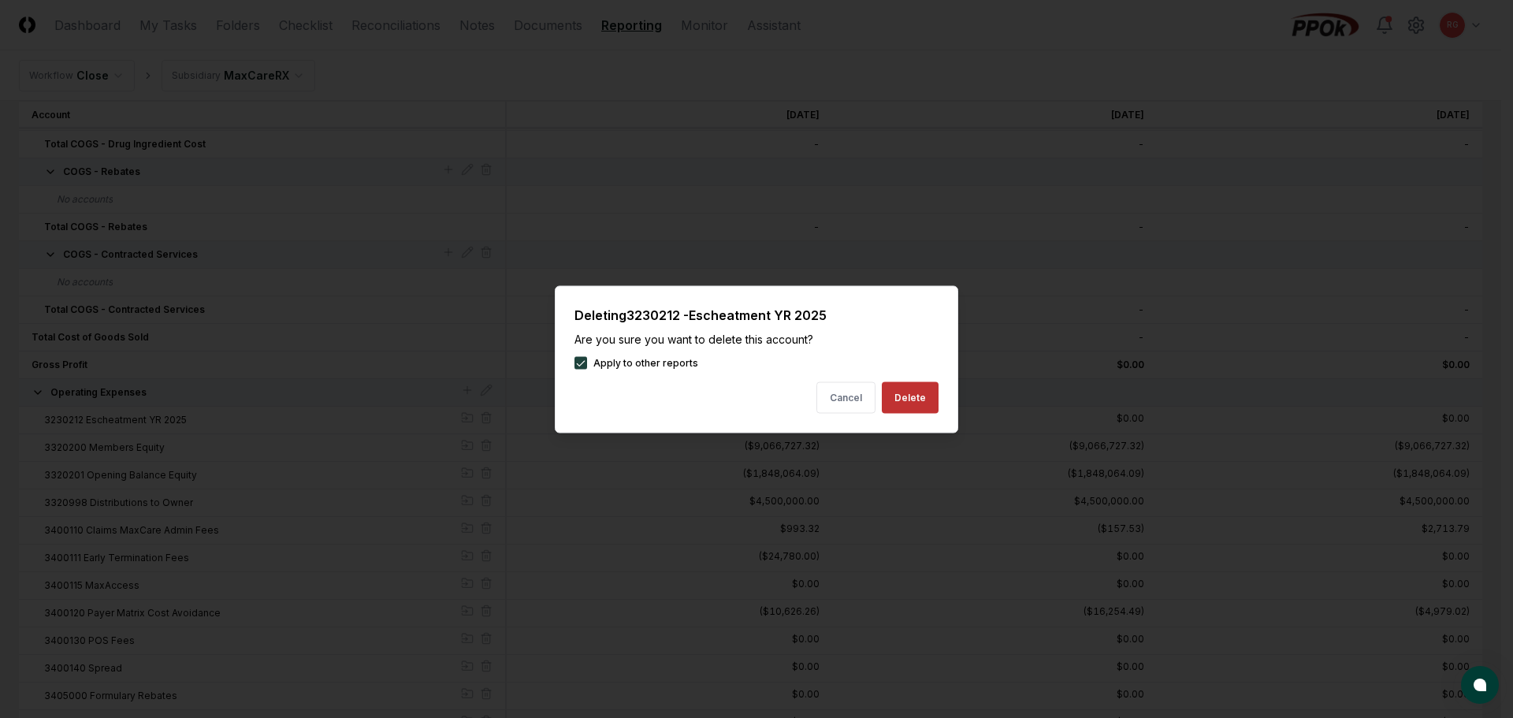
click at [898, 405] on button "Delete" at bounding box center [910, 397] width 57 height 32
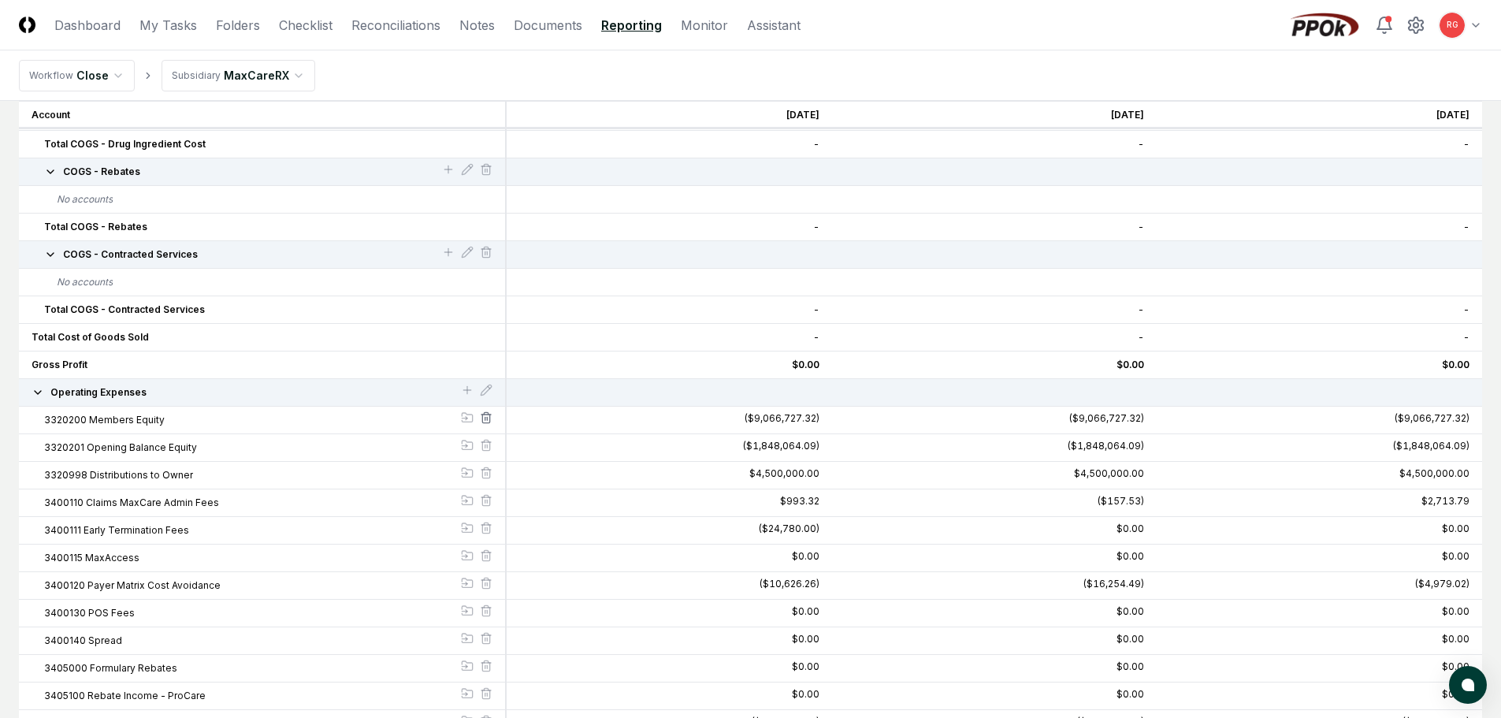
click at [487, 419] on line at bounding box center [487, 418] width 0 height 3
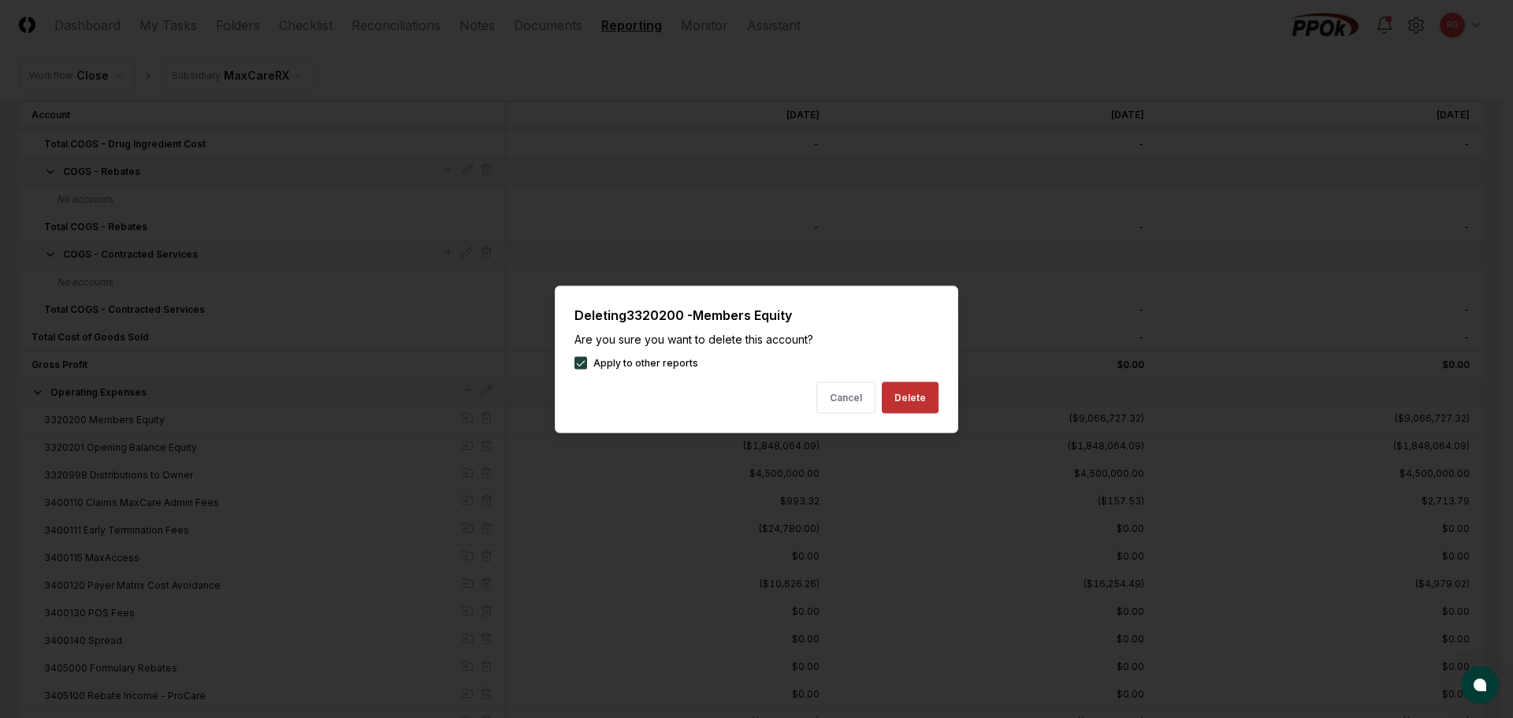
click at [900, 399] on button "Delete" at bounding box center [910, 397] width 57 height 32
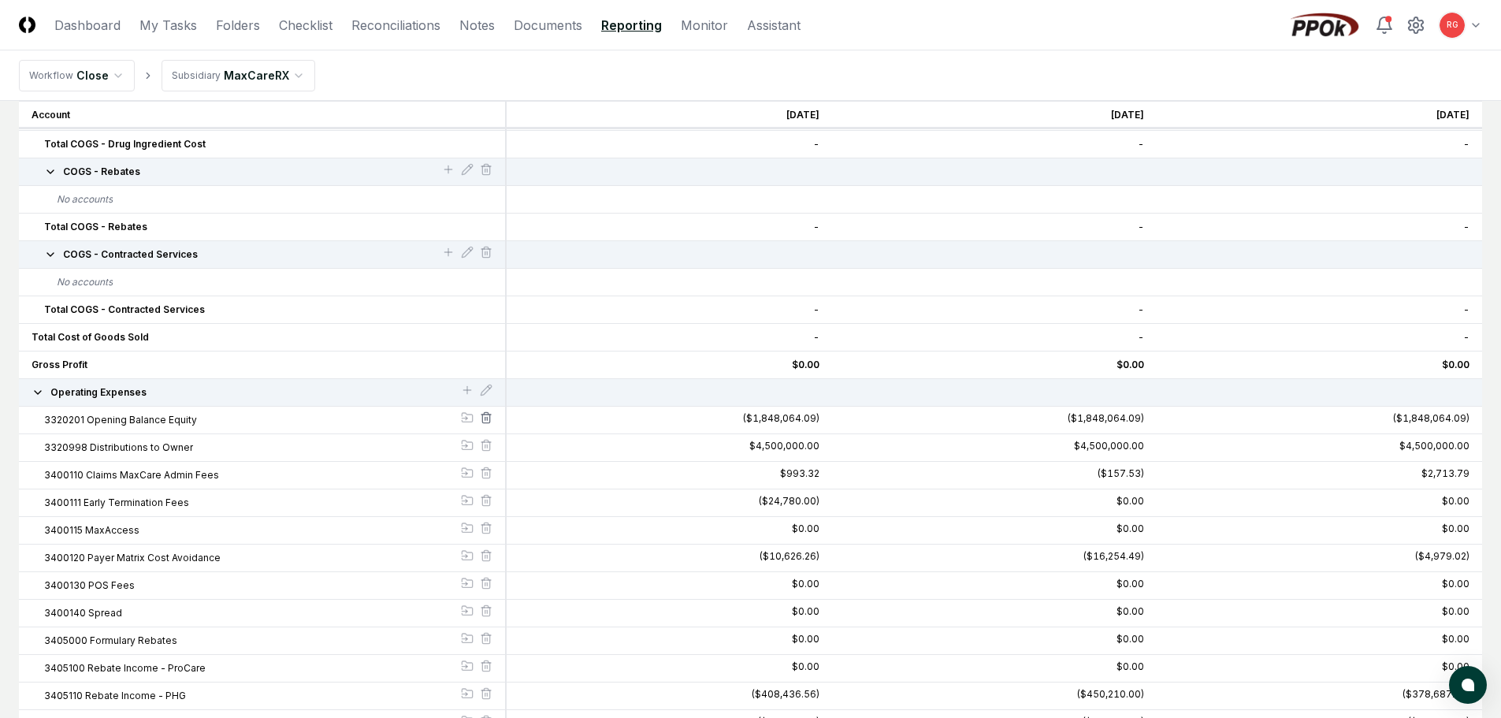
click at [488, 414] on div at bounding box center [486, 419] width 13 height 17
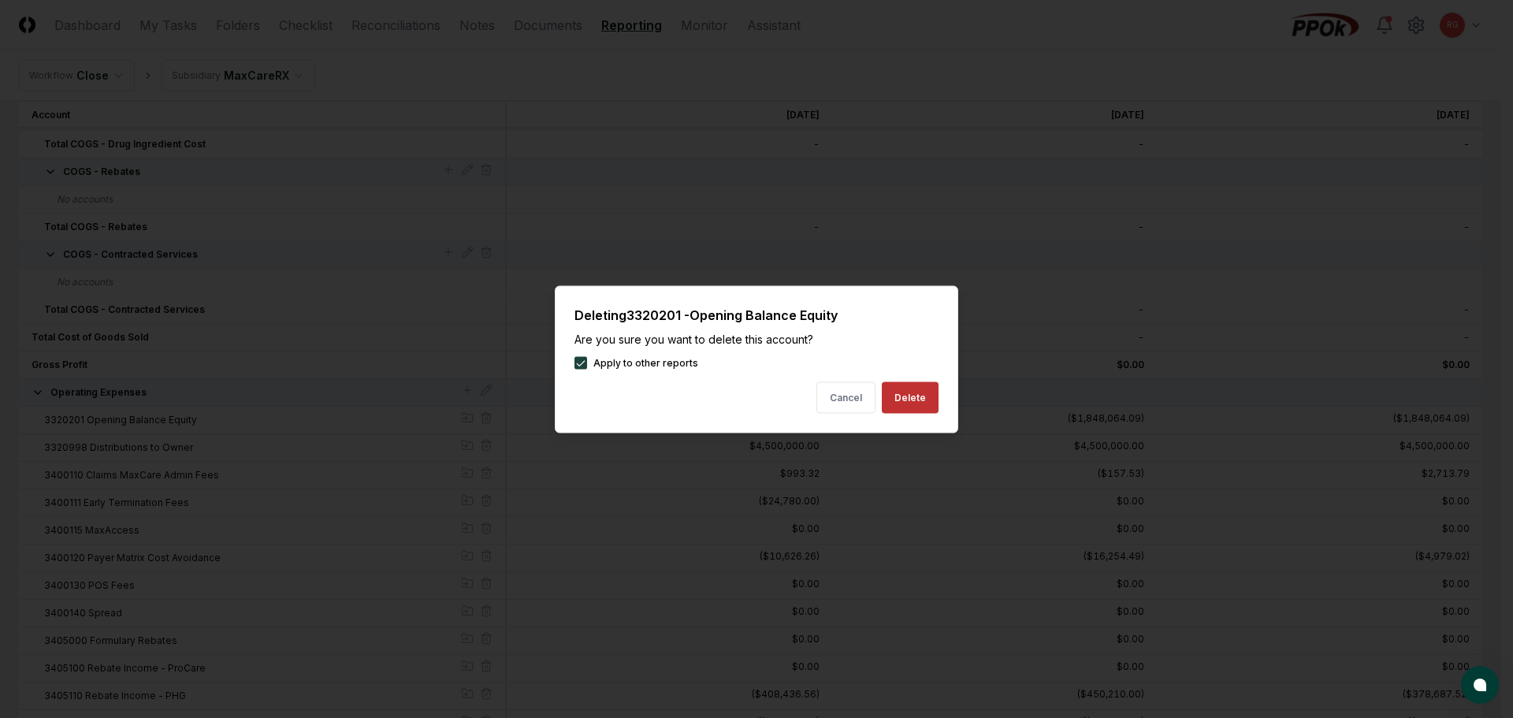
click at [898, 399] on button "Delete" at bounding box center [910, 397] width 57 height 32
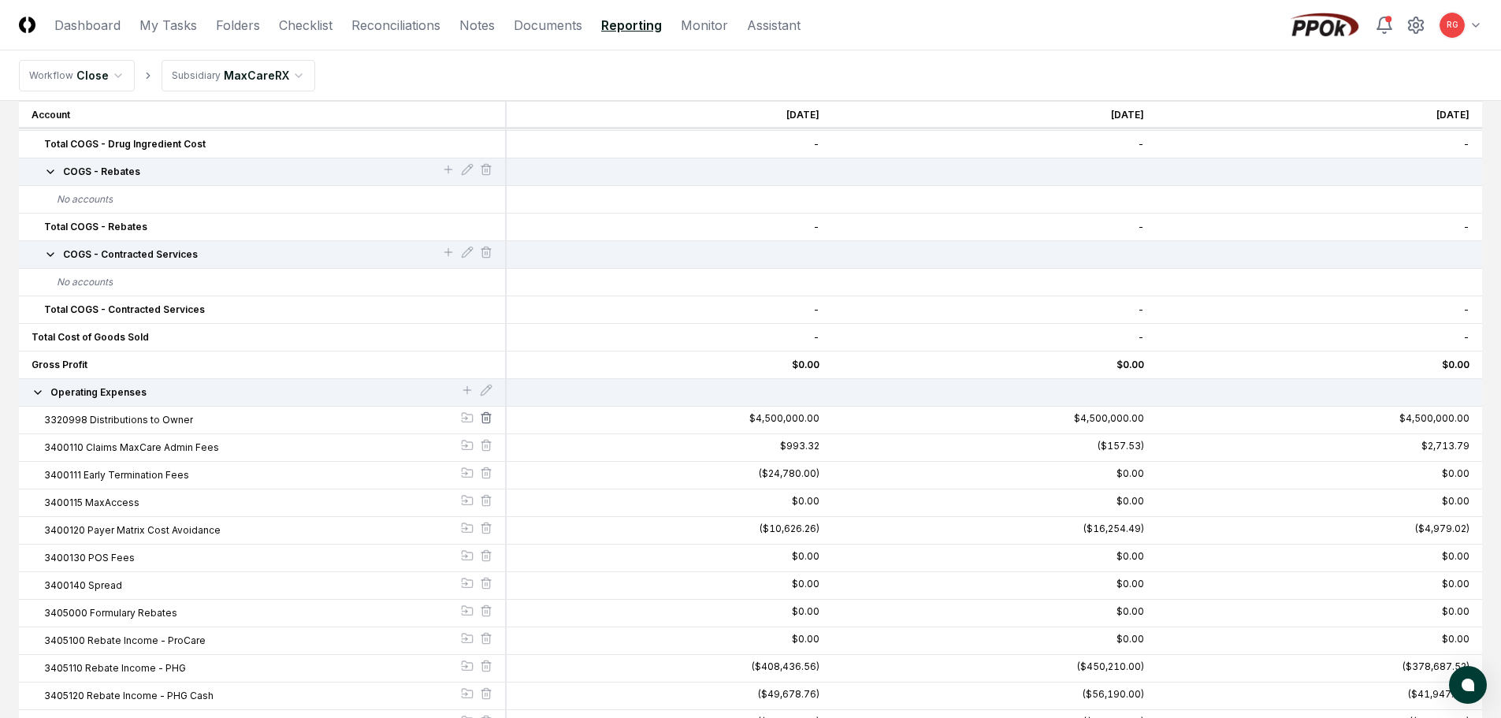
click at [489, 417] on icon at bounding box center [485, 419] width 7 height 9
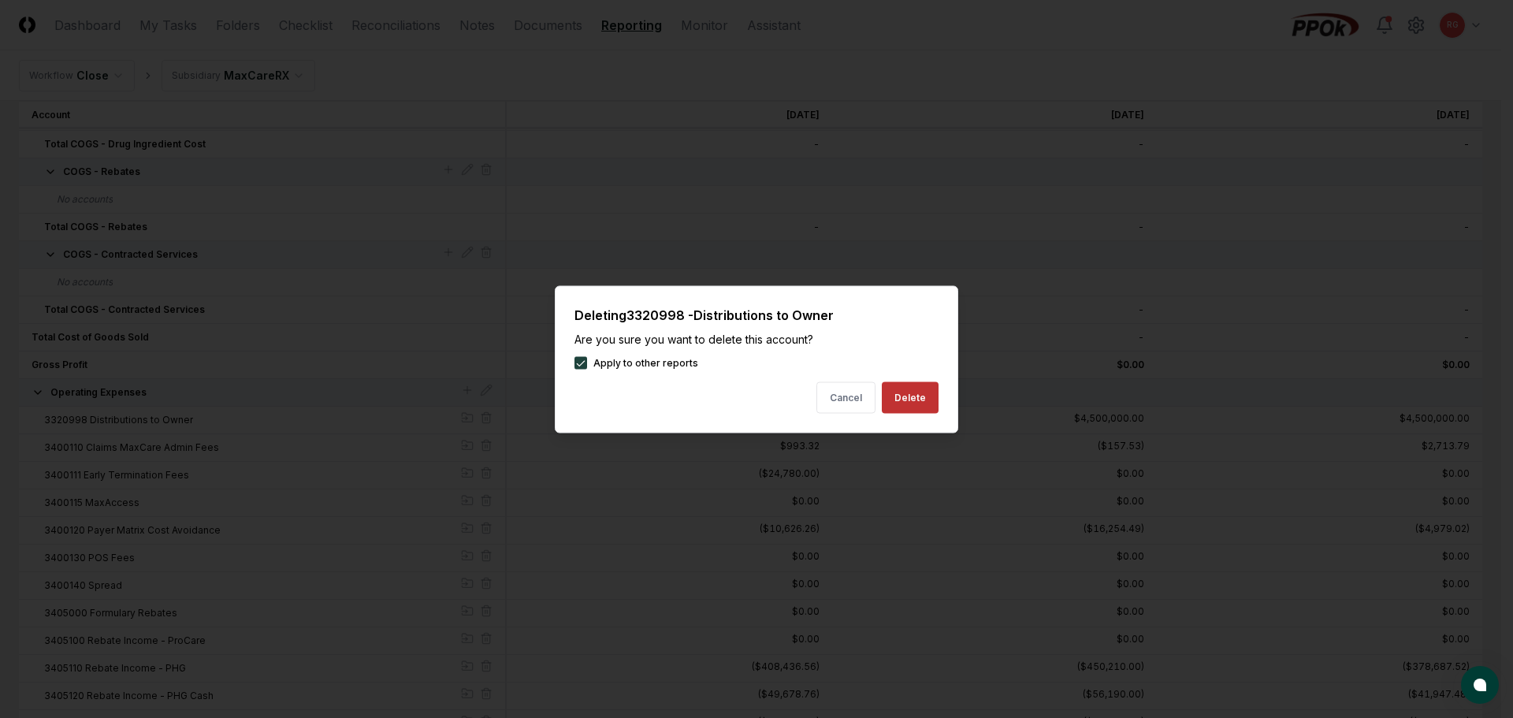
click at [915, 400] on button "Delete" at bounding box center [910, 397] width 57 height 32
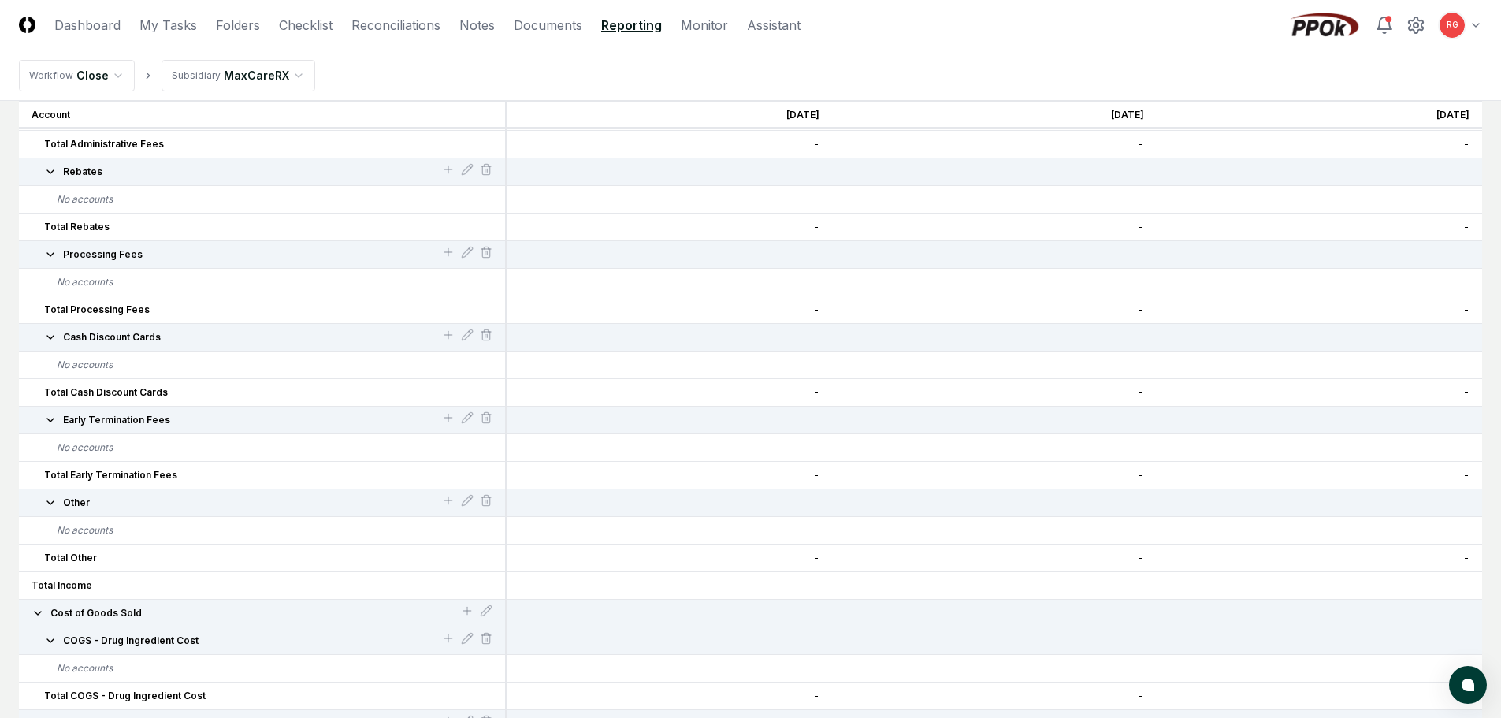
scroll to position [0, 0]
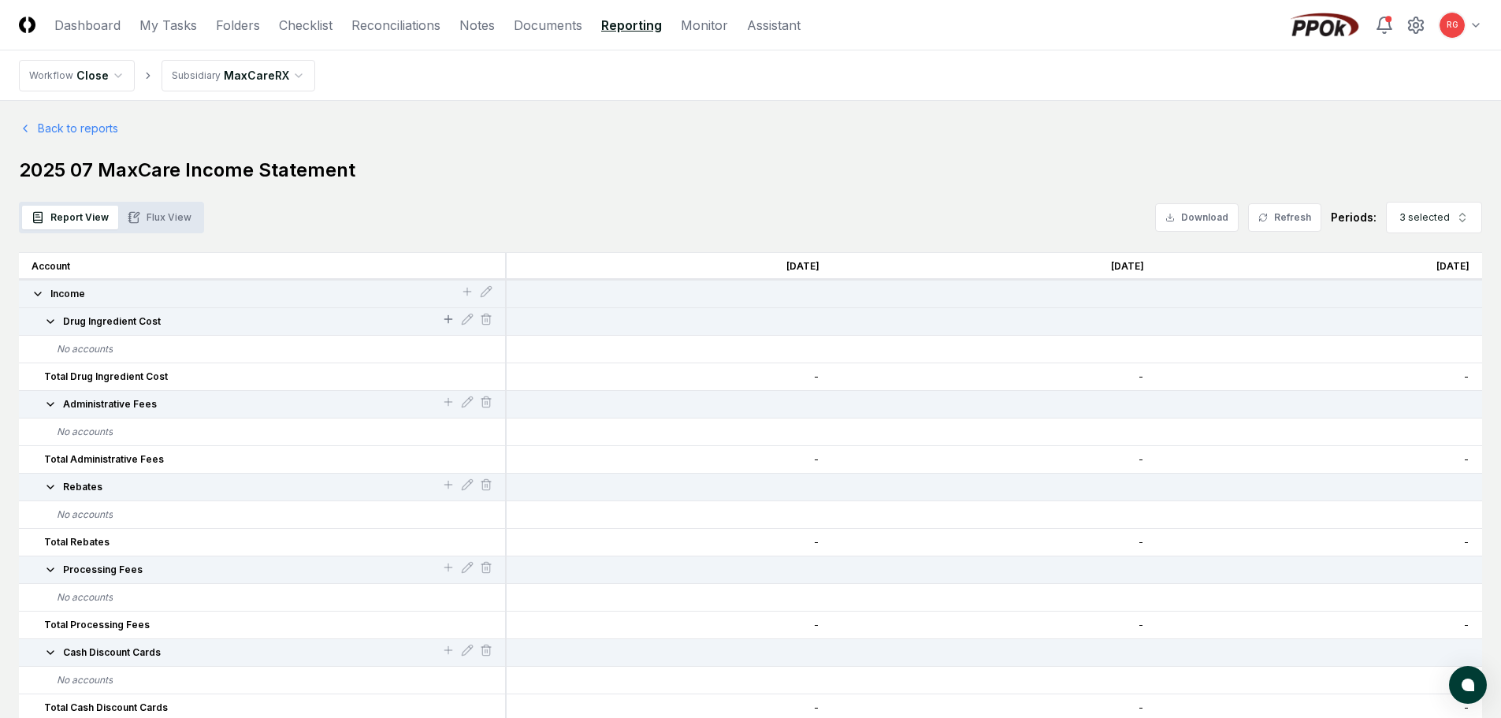
click at [450, 315] on icon at bounding box center [448, 319] width 13 height 13
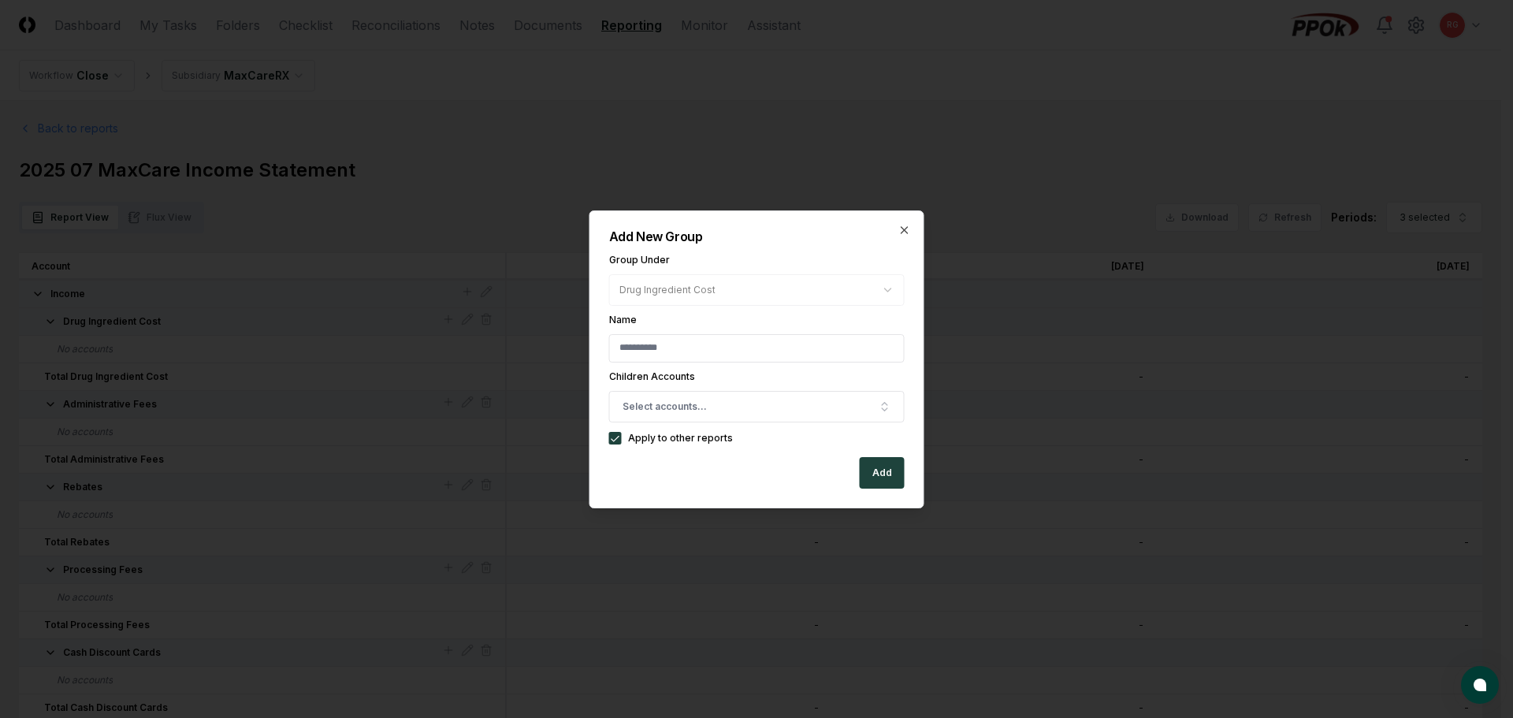
click at [905, 222] on div "**********" at bounding box center [756, 359] width 335 height 298
click at [902, 228] on icon "button" at bounding box center [904, 230] width 13 height 13
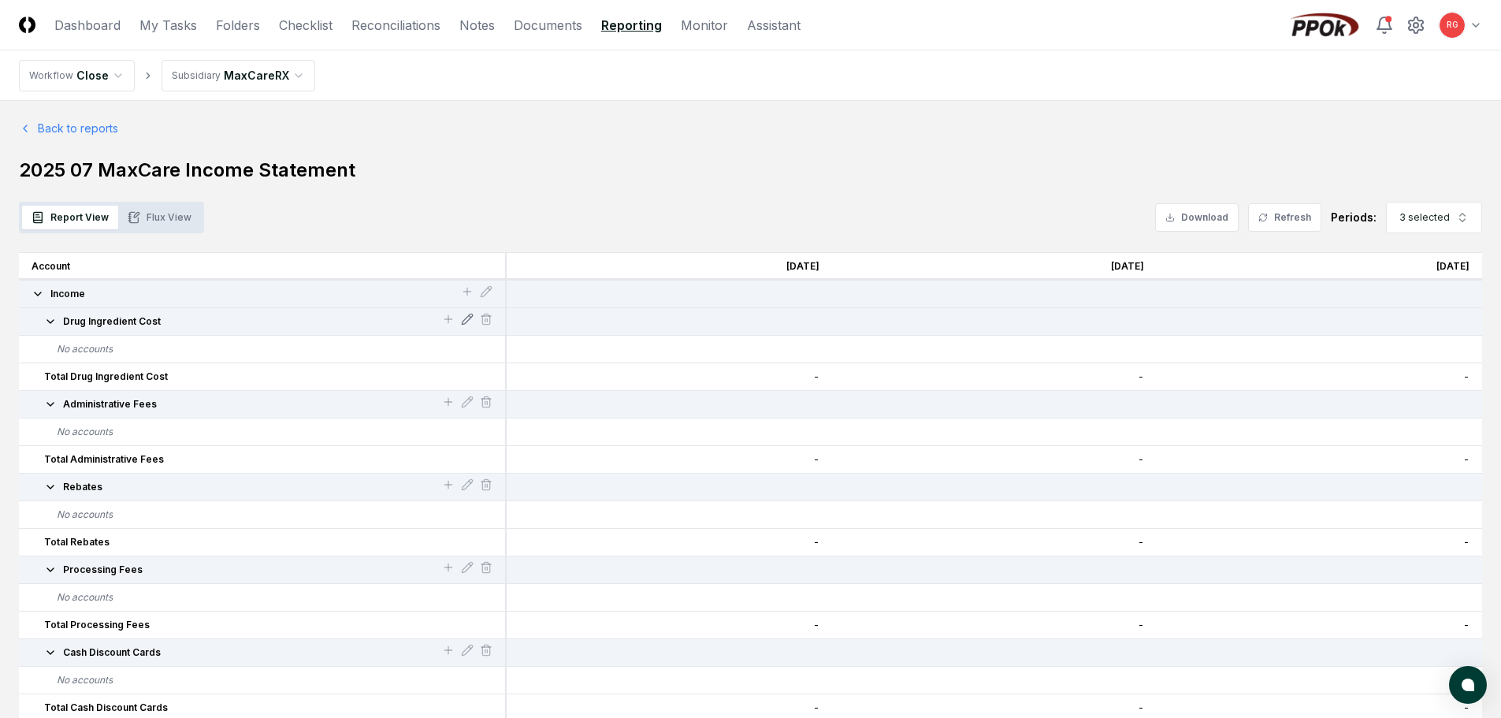
click at [467, 313] on div at bounding box center [467, 321] width 13 height 17
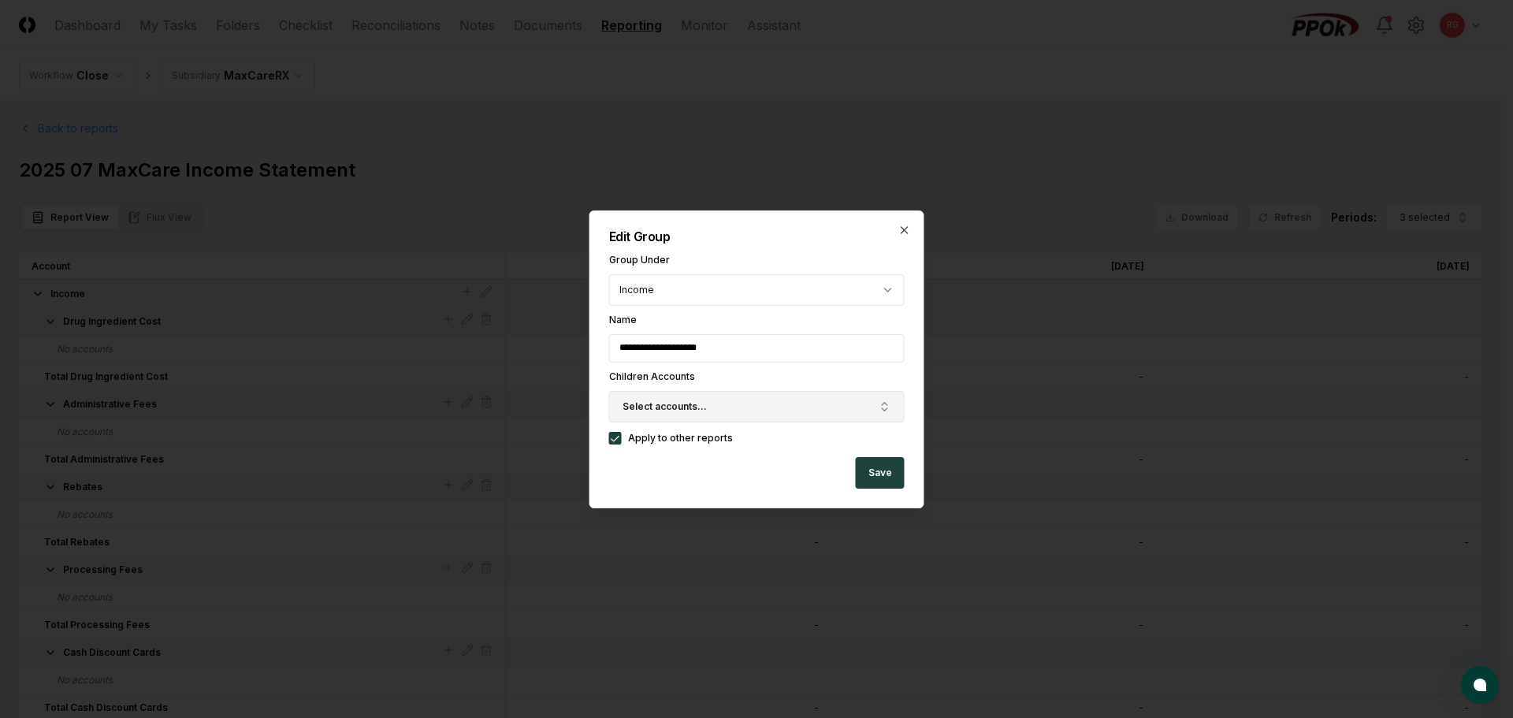
click at [701, 408] on span "Select accounts..." at bounding box center [665, 407] width 84 height 14
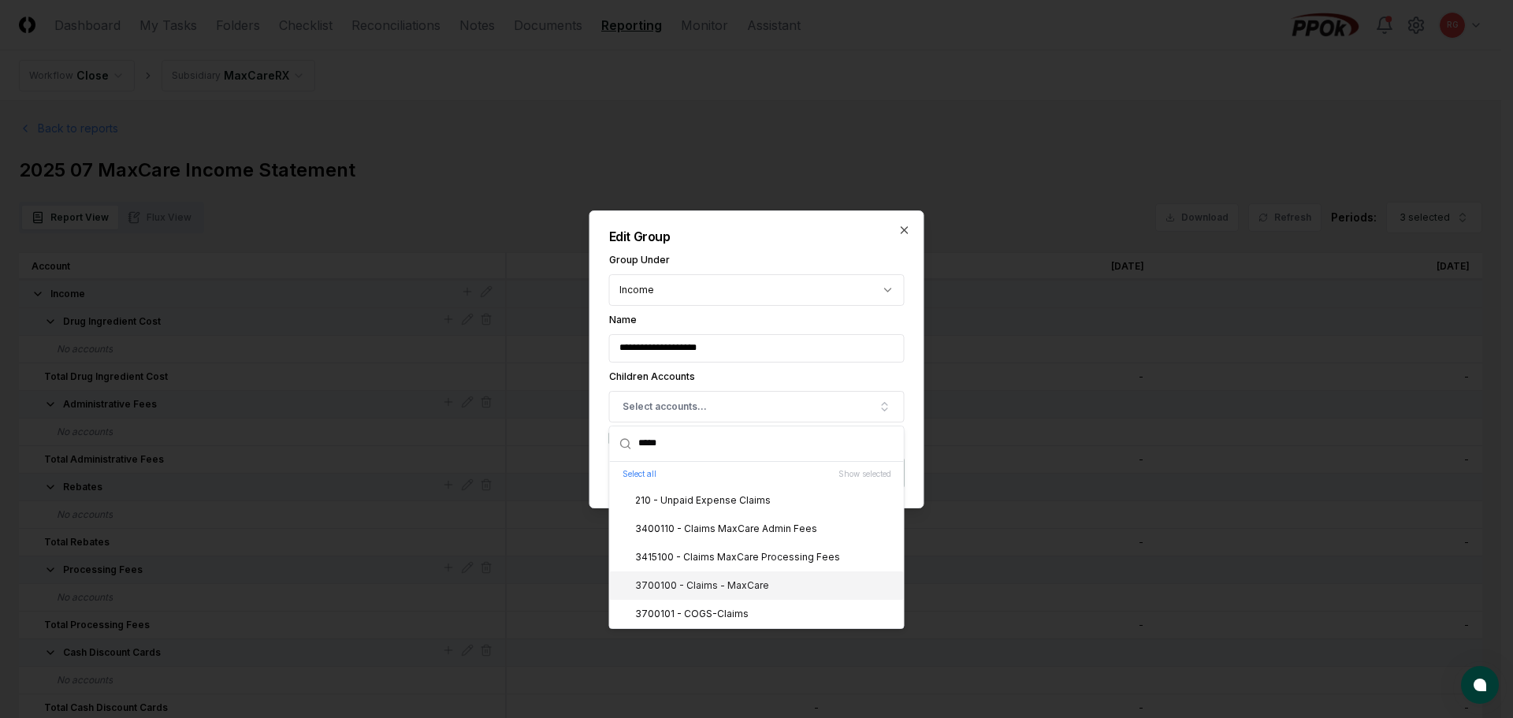
type input "*****"
click at [693, 585] on div "3700100 - Claims - MaxCare" at bounding box center [692, 585] width 153 height 14
click at [831, 218] on div "**********" at bounding box center [756, 359] width 335 height 298
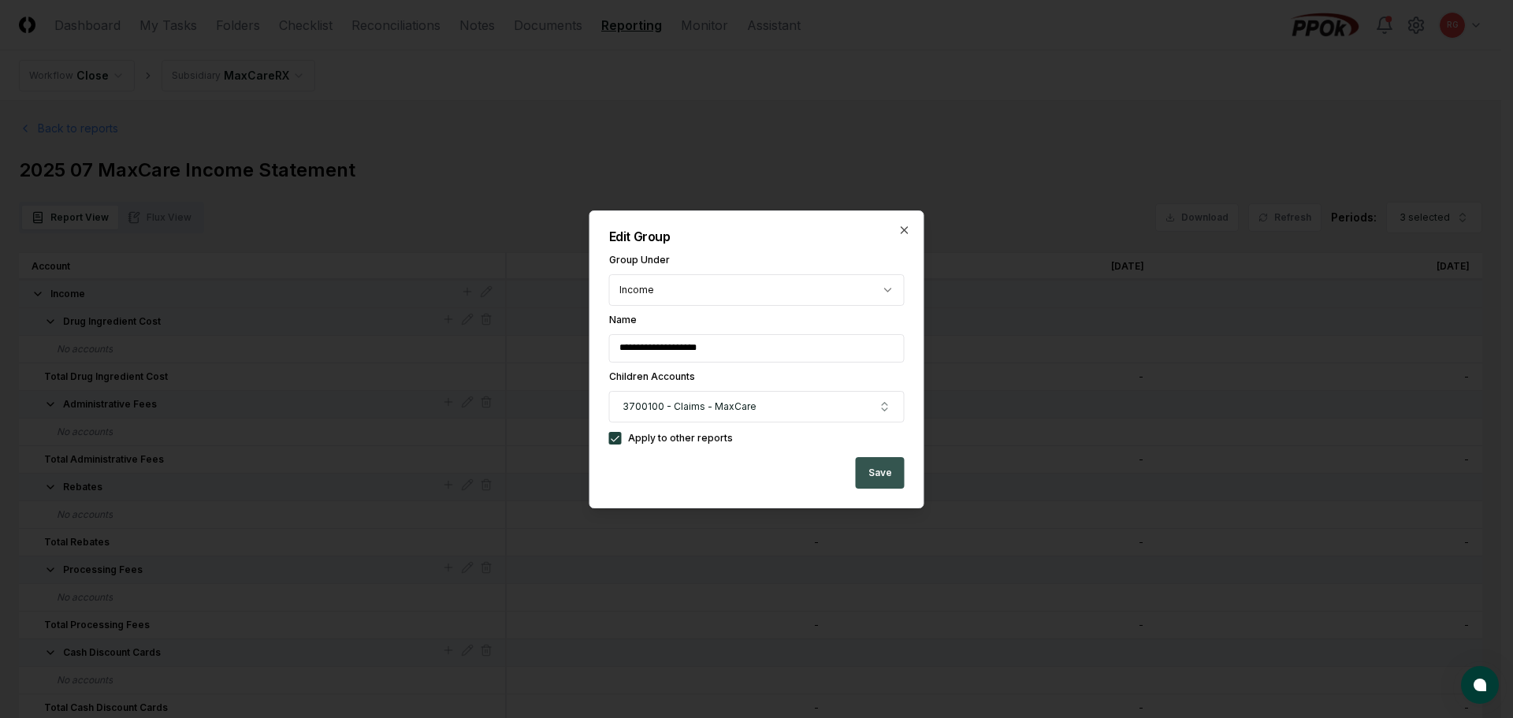
click at [890, 481] on button "Save" at bounding box center [880, 473] width 49 height 32
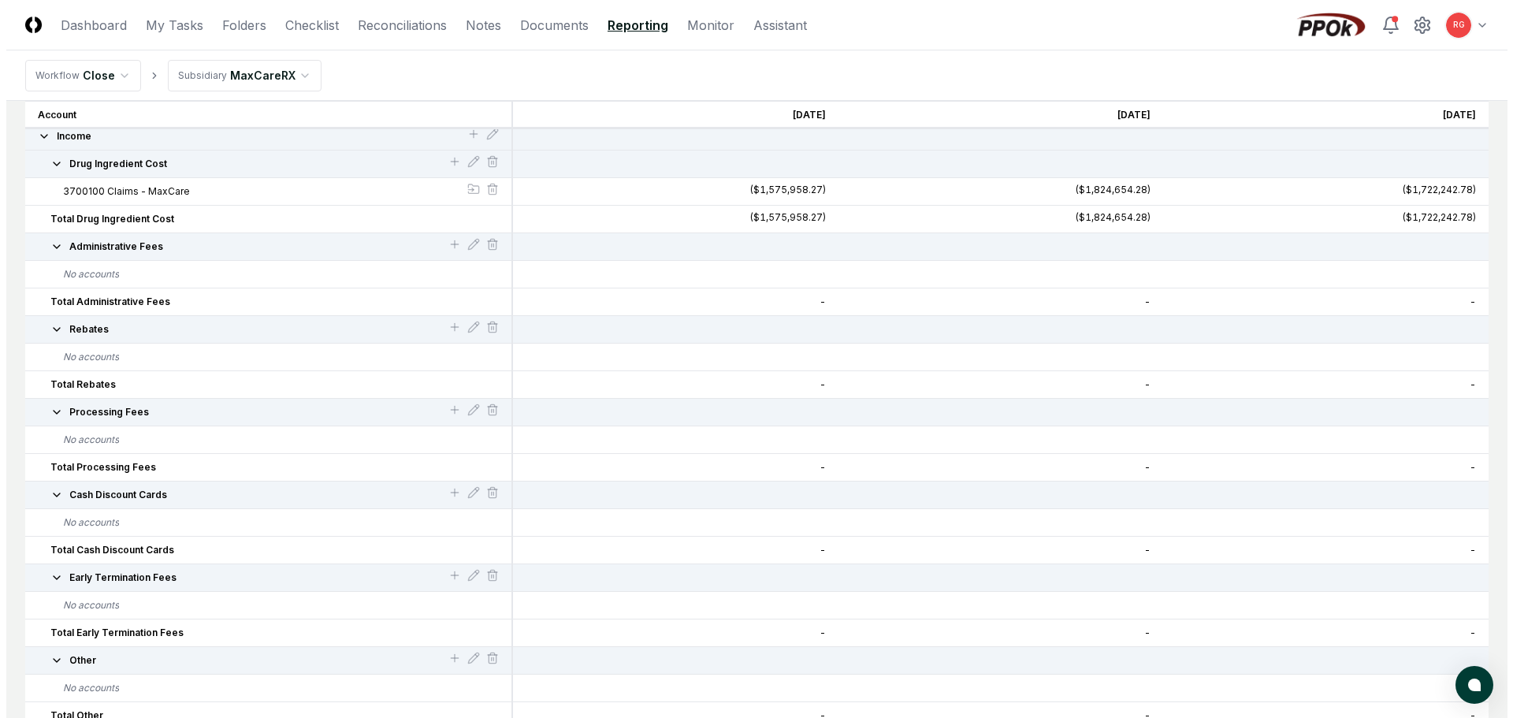
scroll to position [79, 0]
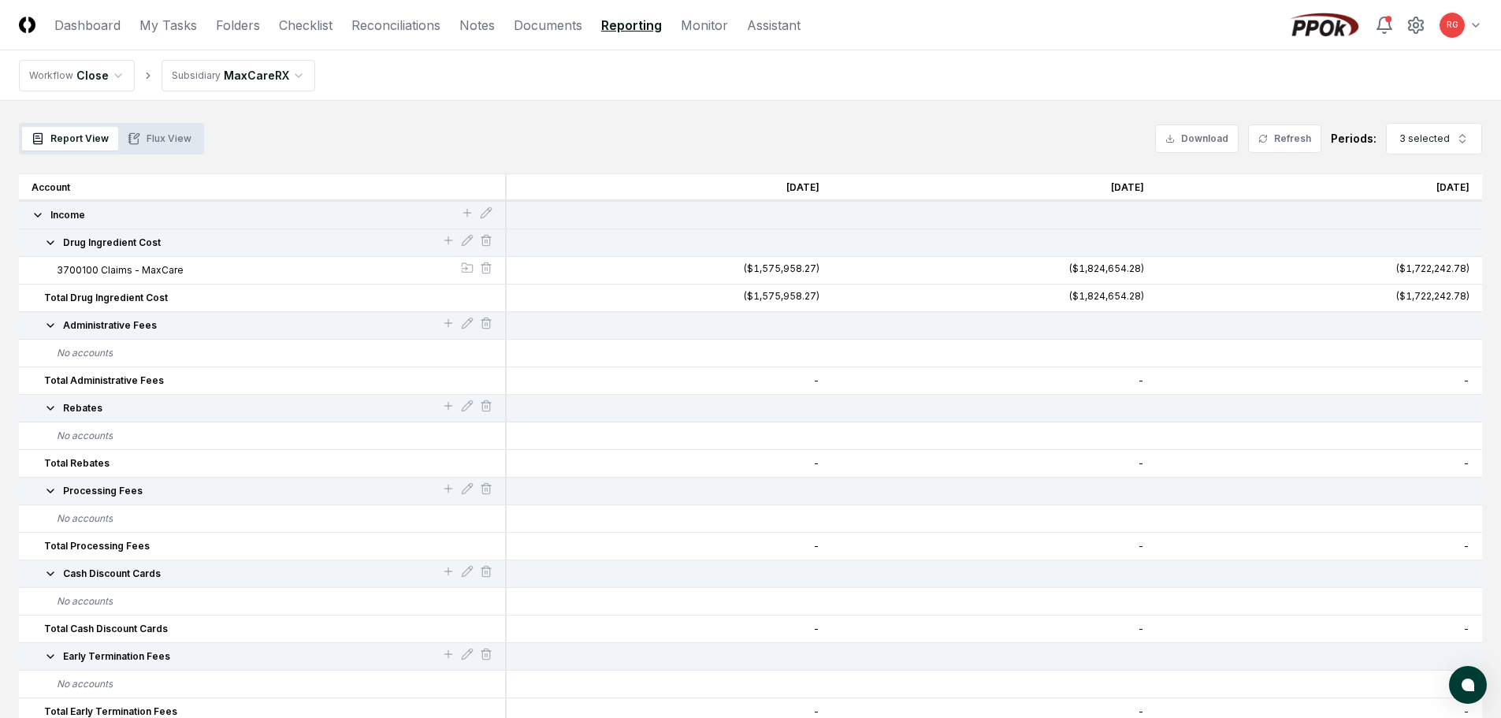
click at [46, 244] on icon "button" at bounding box center [50, 242] width 13 height 13
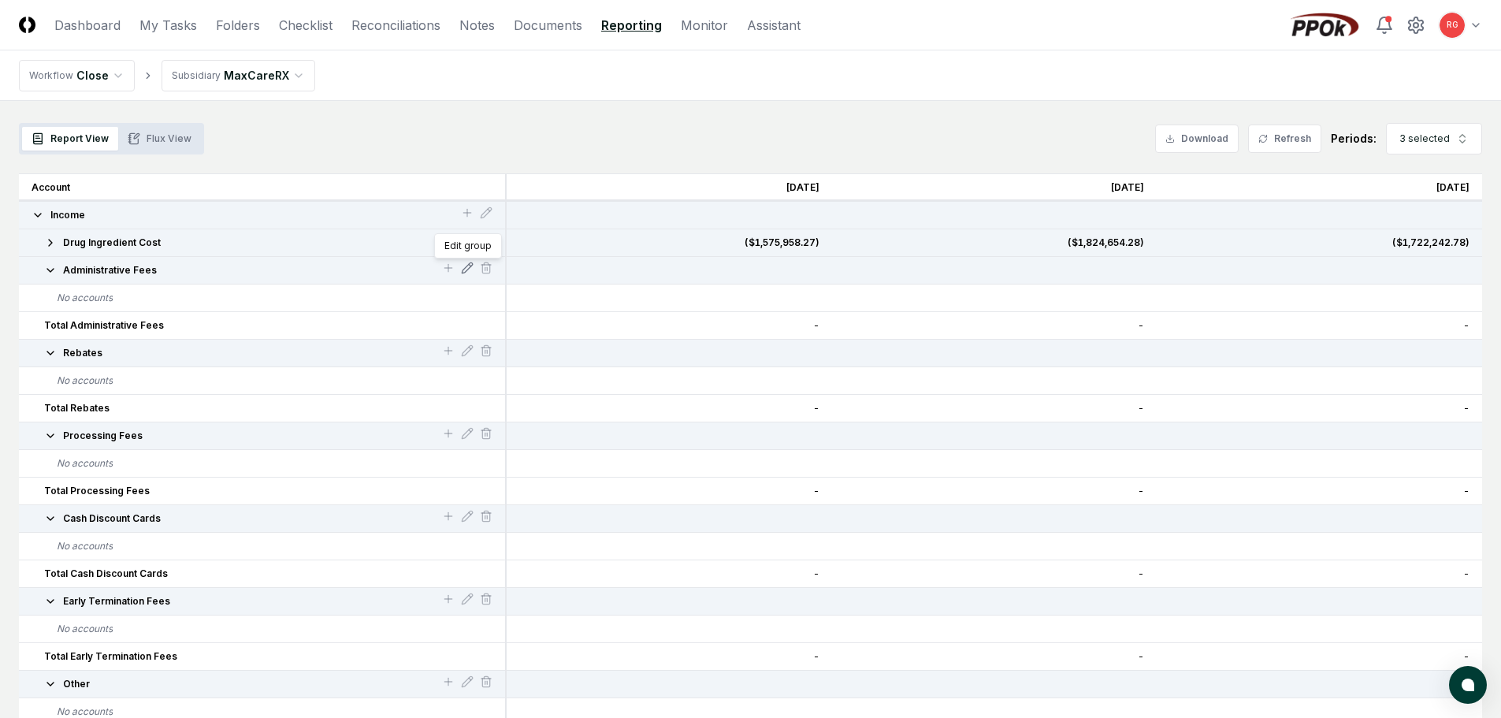
click at [468, 270] on icon at bounding box center [467, 267] width 10 height 10
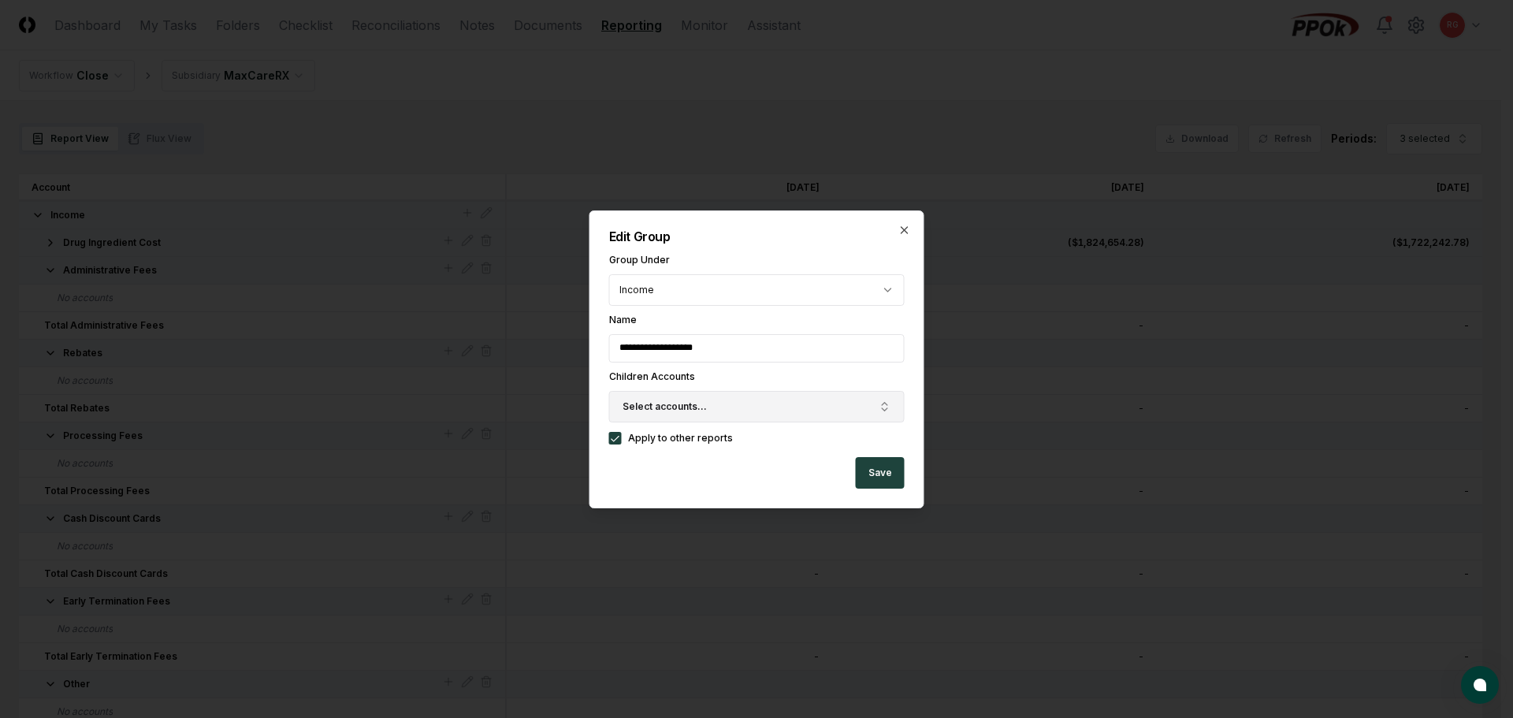
click at [676, 412] on span "Select accounts..." at bounding box center [665, 407] width 84 height 14
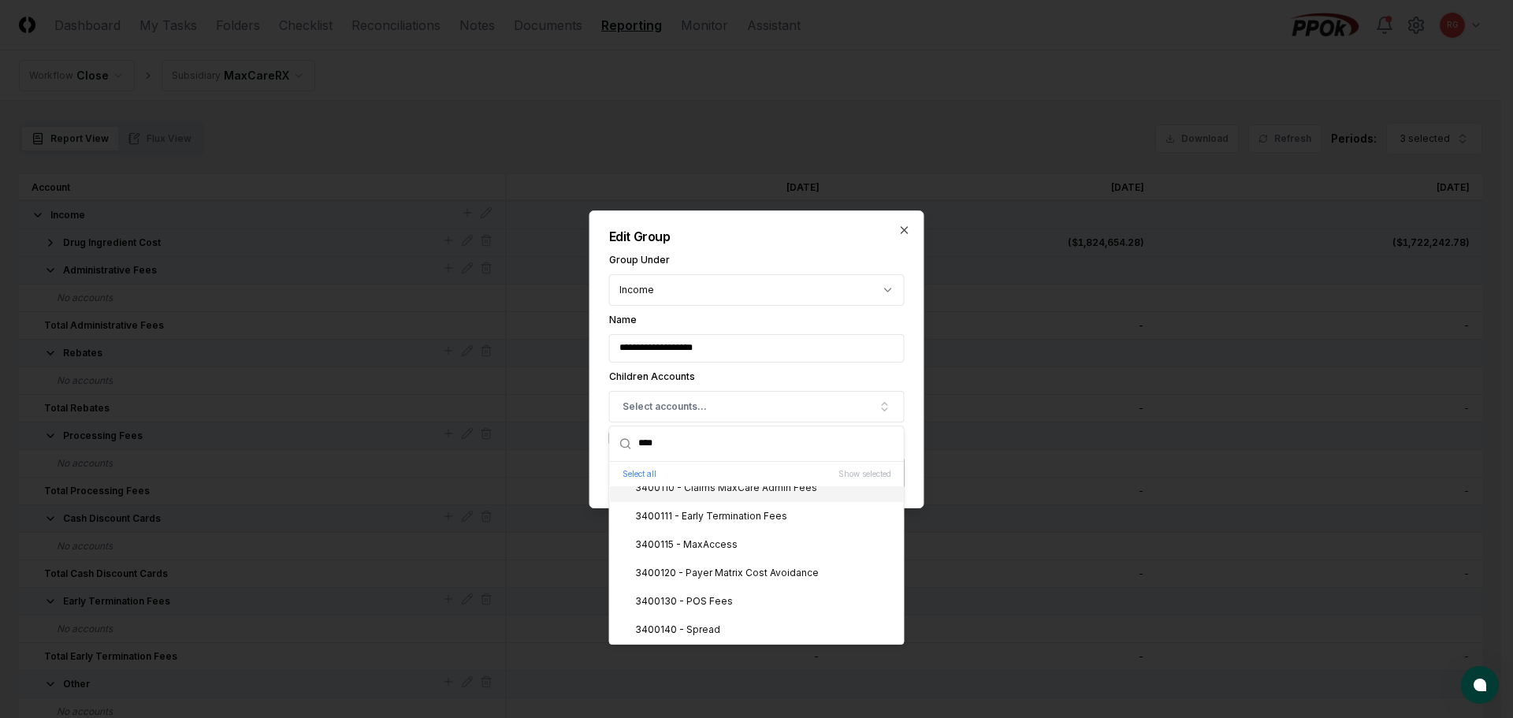
scroll to position [0, 0]
type input "****"
click at [756, 503] on div "3400110 - Claims MaxCare Admin Fees" at bounding box center [716, 500] width 201 height 14
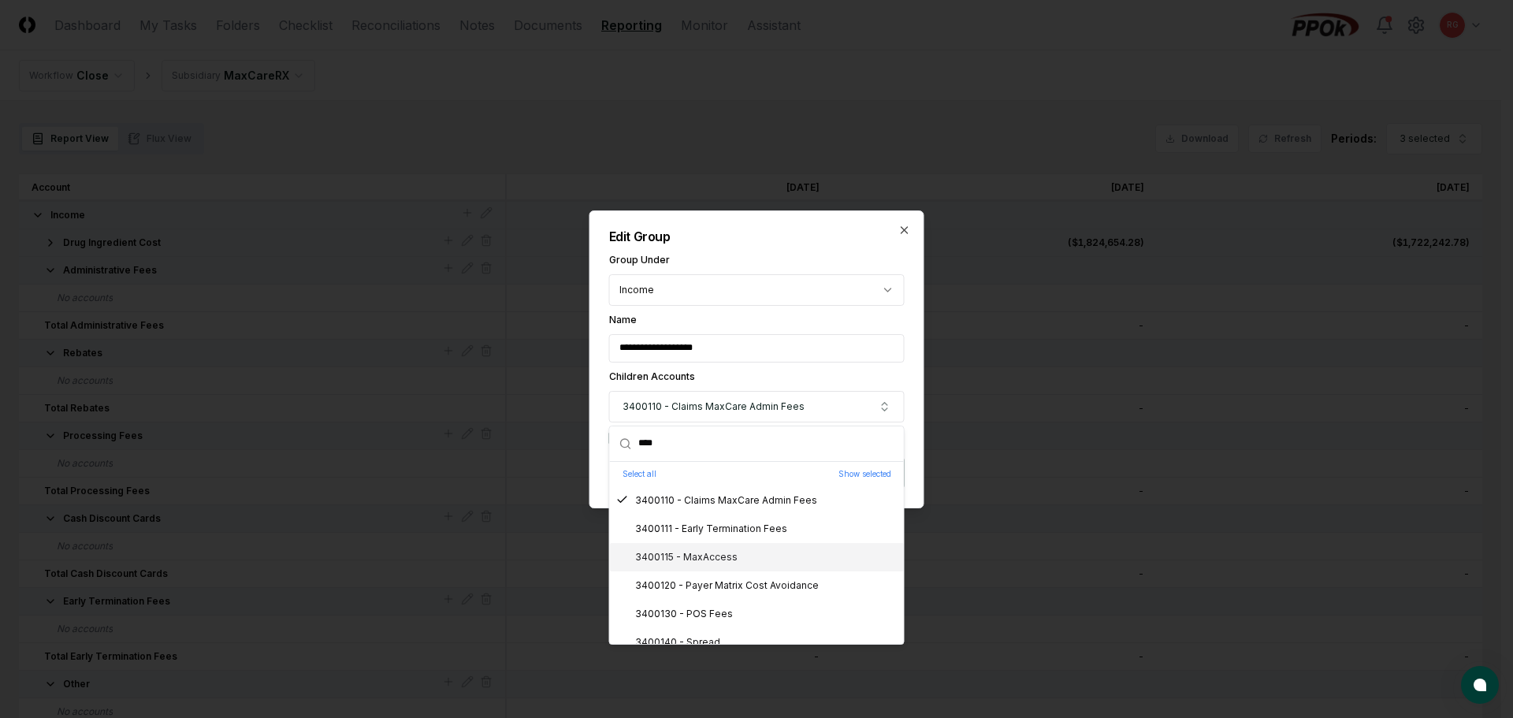
click at [713, 558] on div "3400115 - MaxAccess" at bounding box center [676, 557] width 121 height 14
click at [723, 585] on div "3400120 - Payer Matrix Cost Avoidance" at bounding box center [717, 585] width 203 height 14
click at [721, 618] on div "3400130 - POS Fees" at bounding box center [674, 614] width 117 height 14
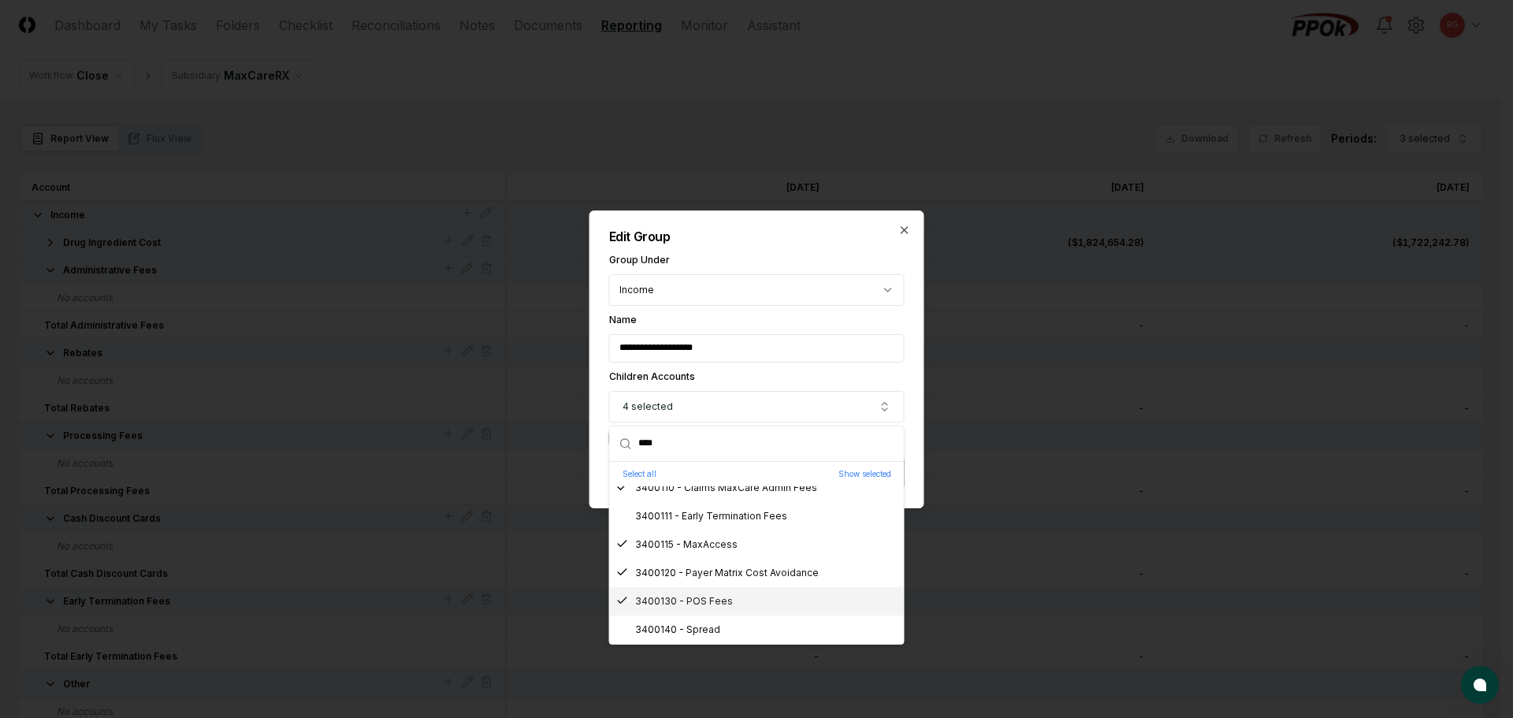
click at [718, 597] on div "3400130 - POS Fees" at bounding box center [674, 601] width 117 height 14
drag, startPoint x: 716, startPoint y: 630, endPoint x: 708, endPoint y: 604, distance: 26.4
click at [715, 630] on div "3400140 - Spread" at bounding box center [668, 630] width 104 height 14
click at [707, 600] on div "3400130 - POS Fees" at bounding box center [674, 601] width 117 height 14
click at [815, 242] on h2 "Edit Group" at bounding box center [757, 236] width 296 height 13
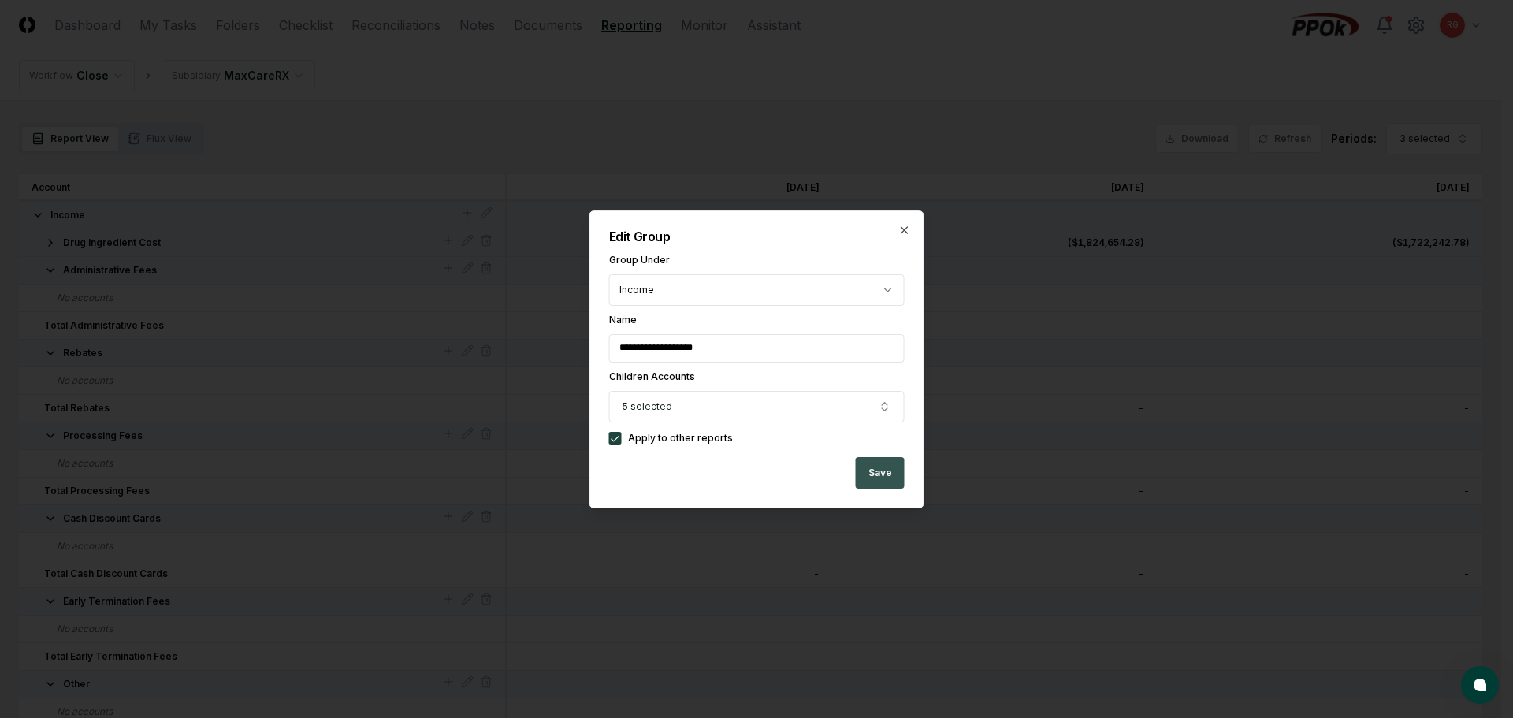
click at [871, 474] on button "Save" at bounding box center [880, 473] width 49 height 32
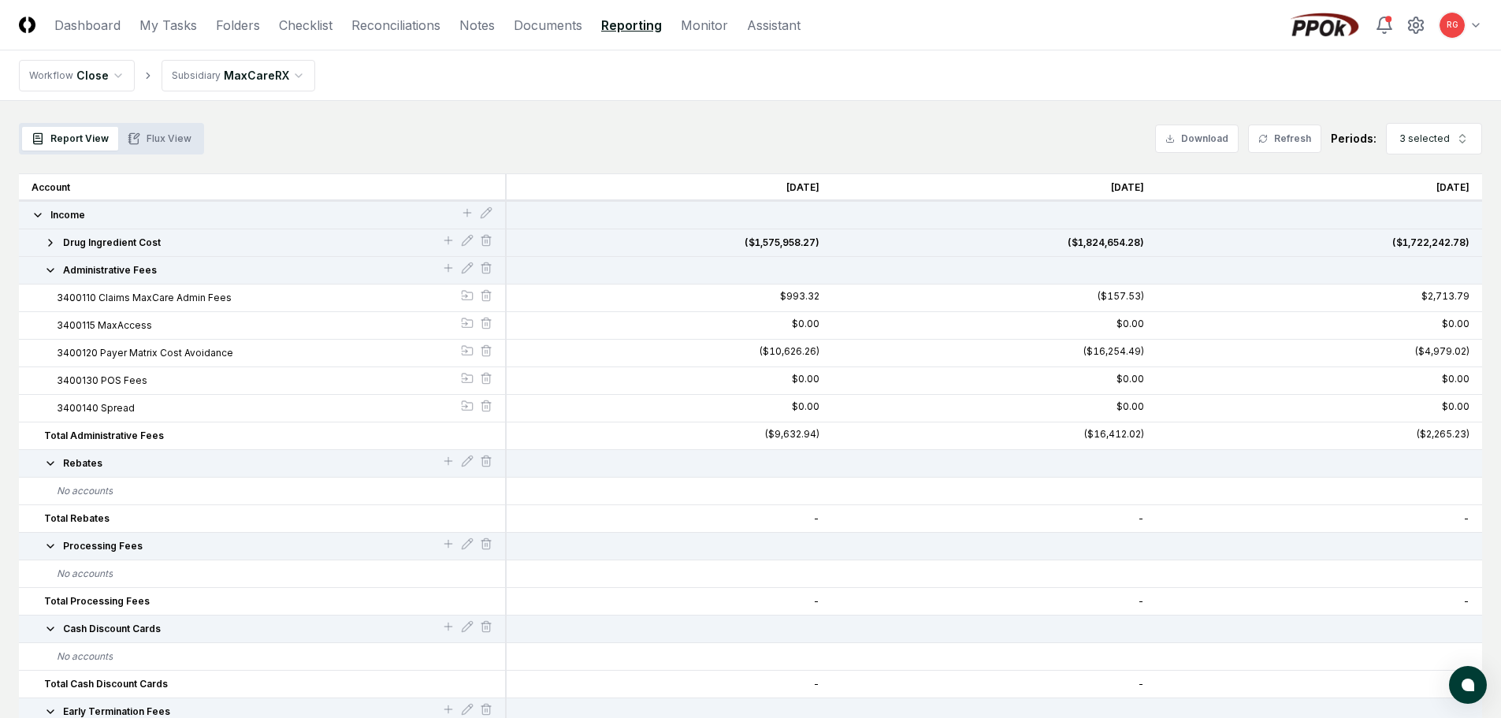
click at [48, 273] on icon "button" at bounding box center [50, 270] width 13 height 13
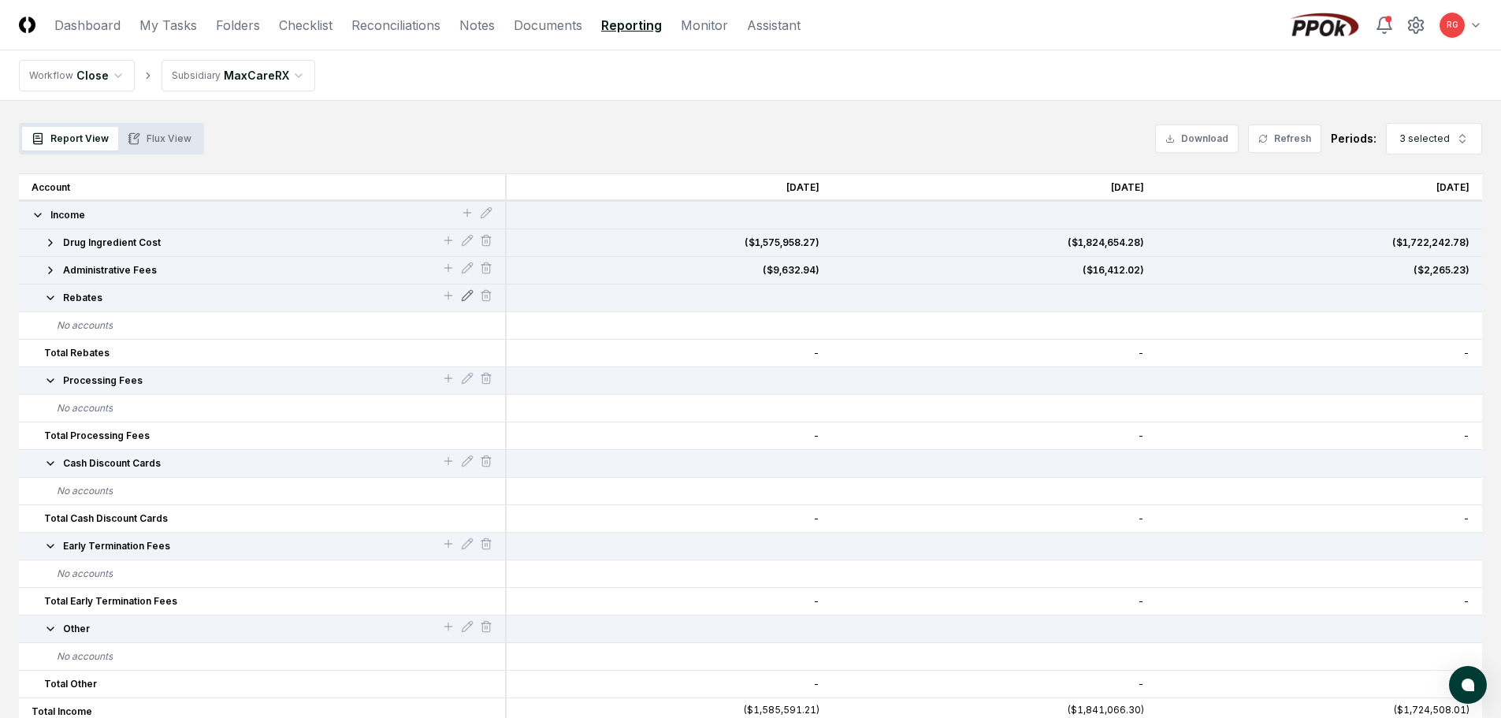
click at [468, 298] on icon at bounding box center [467, 295] width 13 height 13
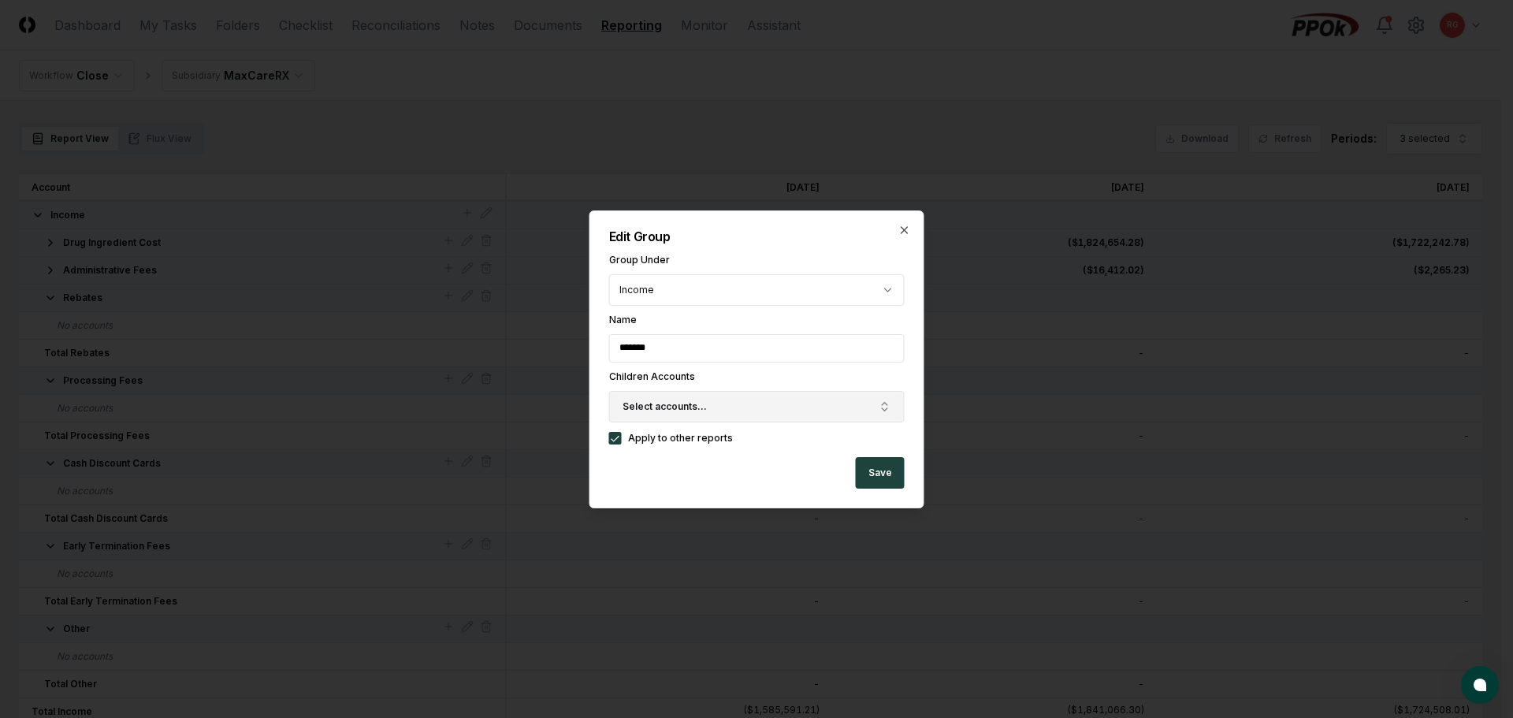
click at [669, 407] on span "Select accounts..." at bounding box center [665, 407] width 84 height 14
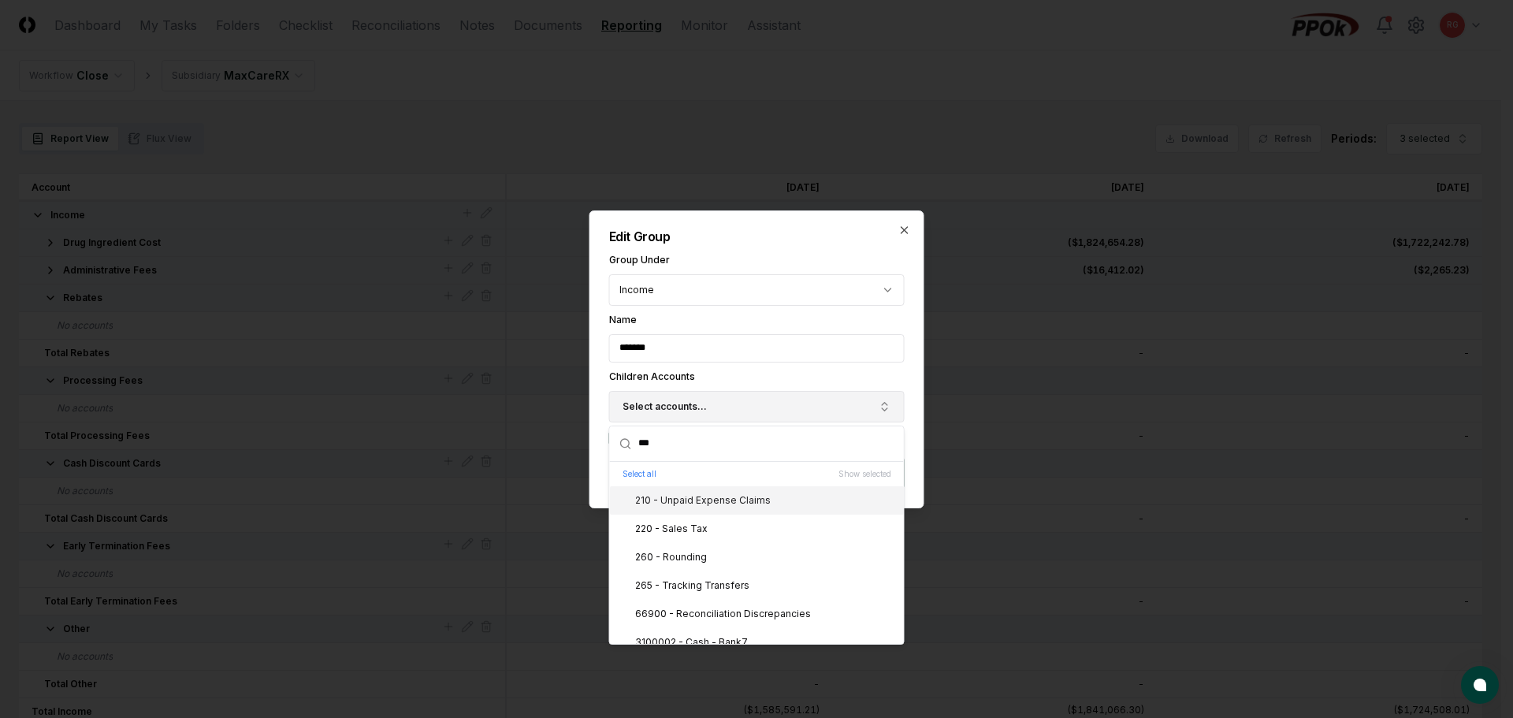
type input "****"
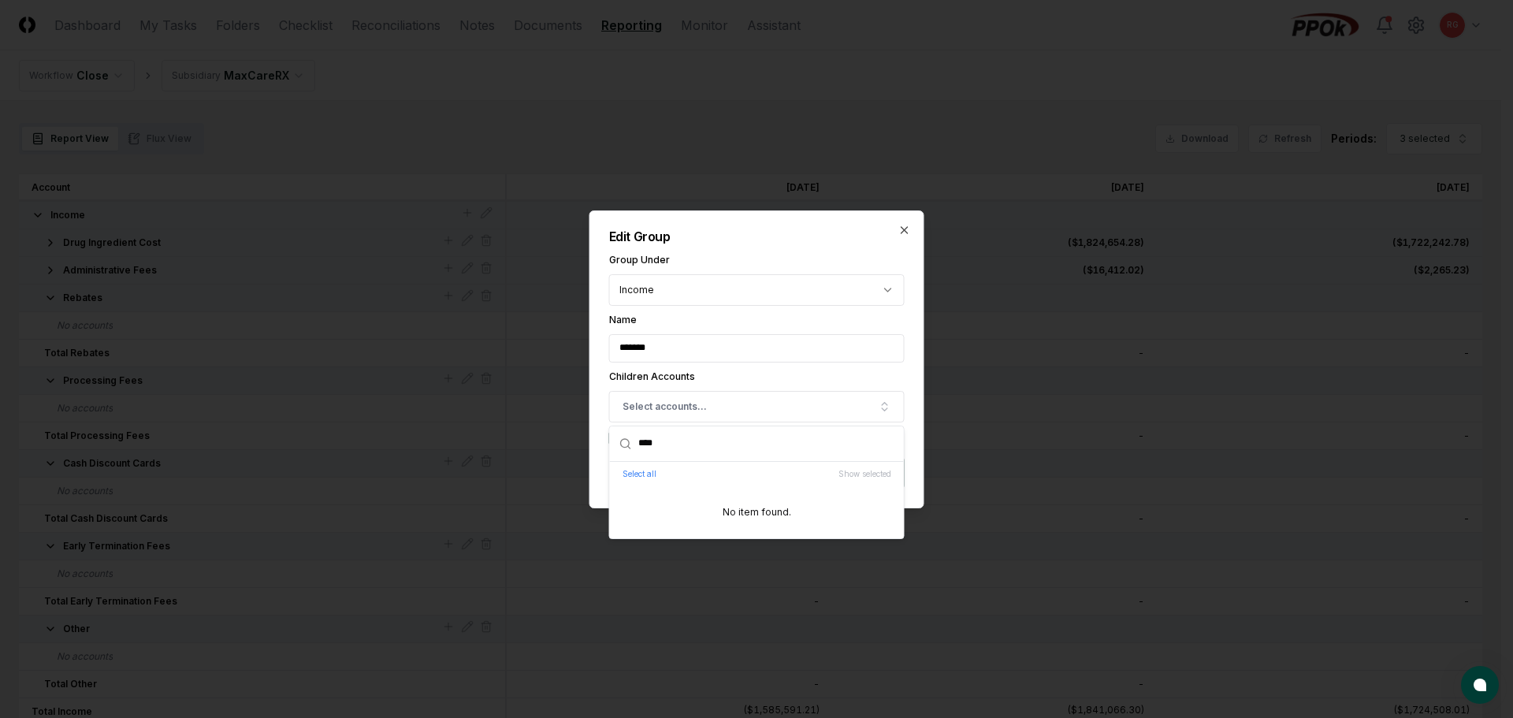
click at [599, 448] on div "**********" at bounding box center [756, 359] width 335 height 298
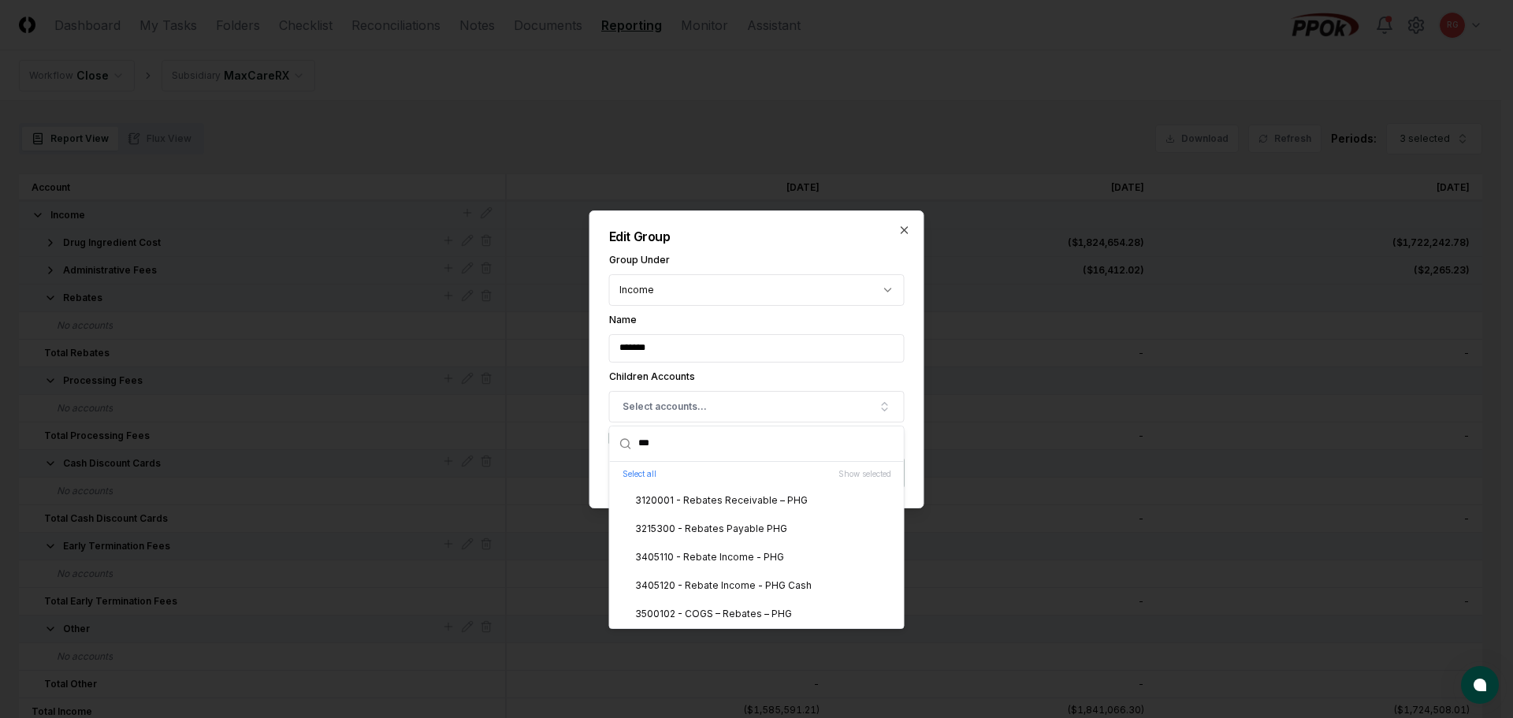
drag, startPoint x: 675, startPoint y: 447, endPoint x: 612, endPoint y: 450, distance: 62.3
click at [612, 450] on div "***" at bounding box center [757, 443] width 294 height 35
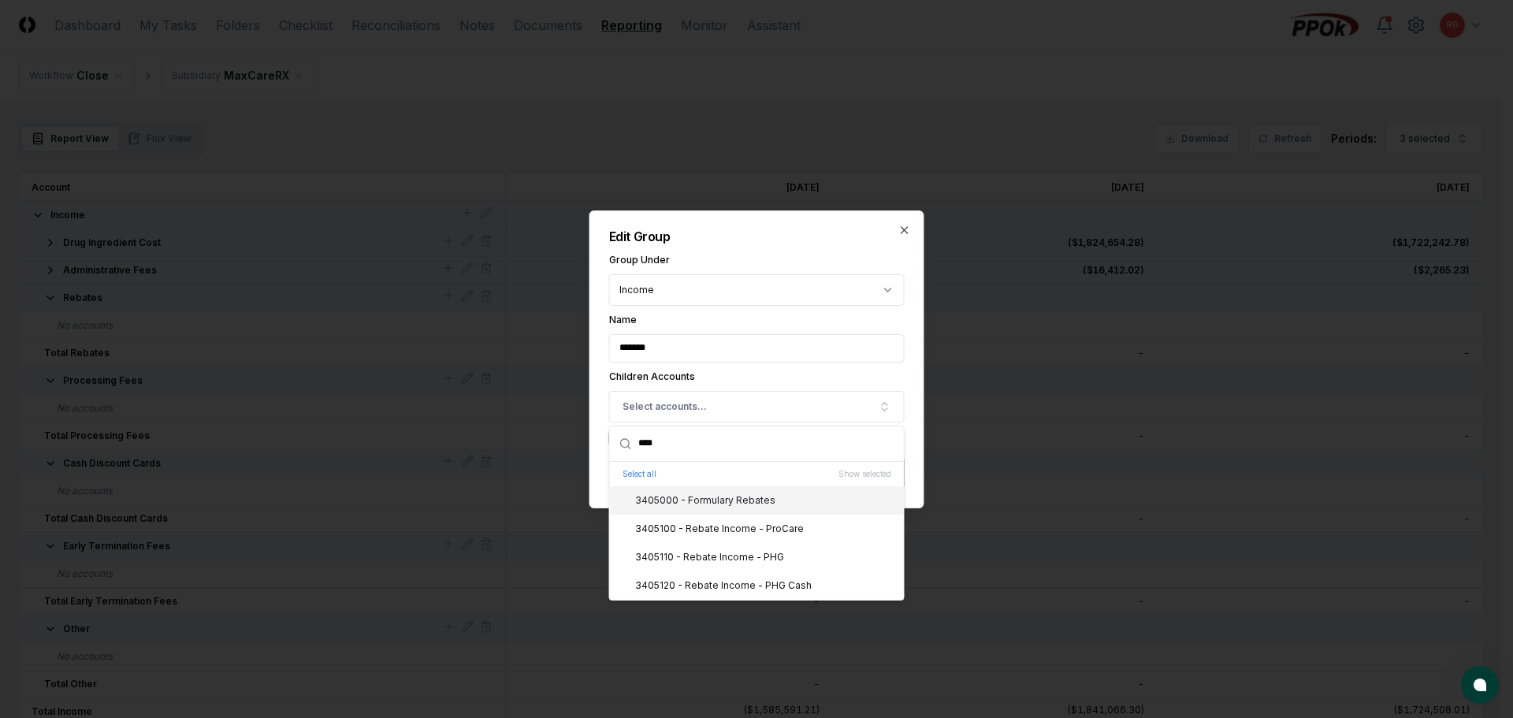
type input "****"
click at [697, 498] on div "3405000 - Formulary Rebates" at bounding box center [695, 500] width 159 height 14
click at [722, 536] on div "3405100 - Rebate Income - ProCare" at bounding box center [757, 529] width 294 height 28
click at [723, 559] on div "3405110 - Rebate Income - PHG" at bounding box center [700, 557] width 168 height 14
click at [731, 584] on div "3405120 - Rebate Income - PHG Cash" at bounding box center [713, 585] width 195 height 14
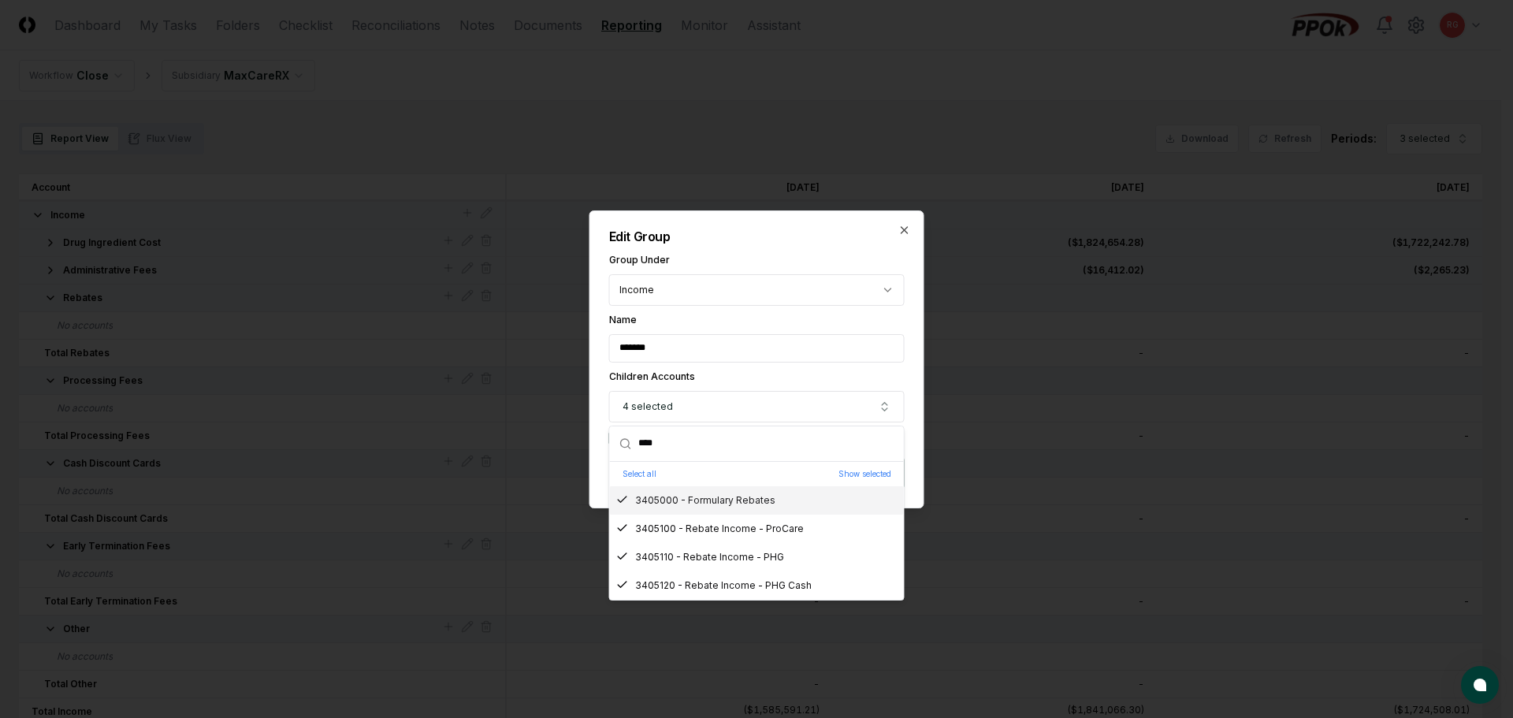
click at [792, 252] on div "**********" at bounding box center [756, 359] width 335 height 298
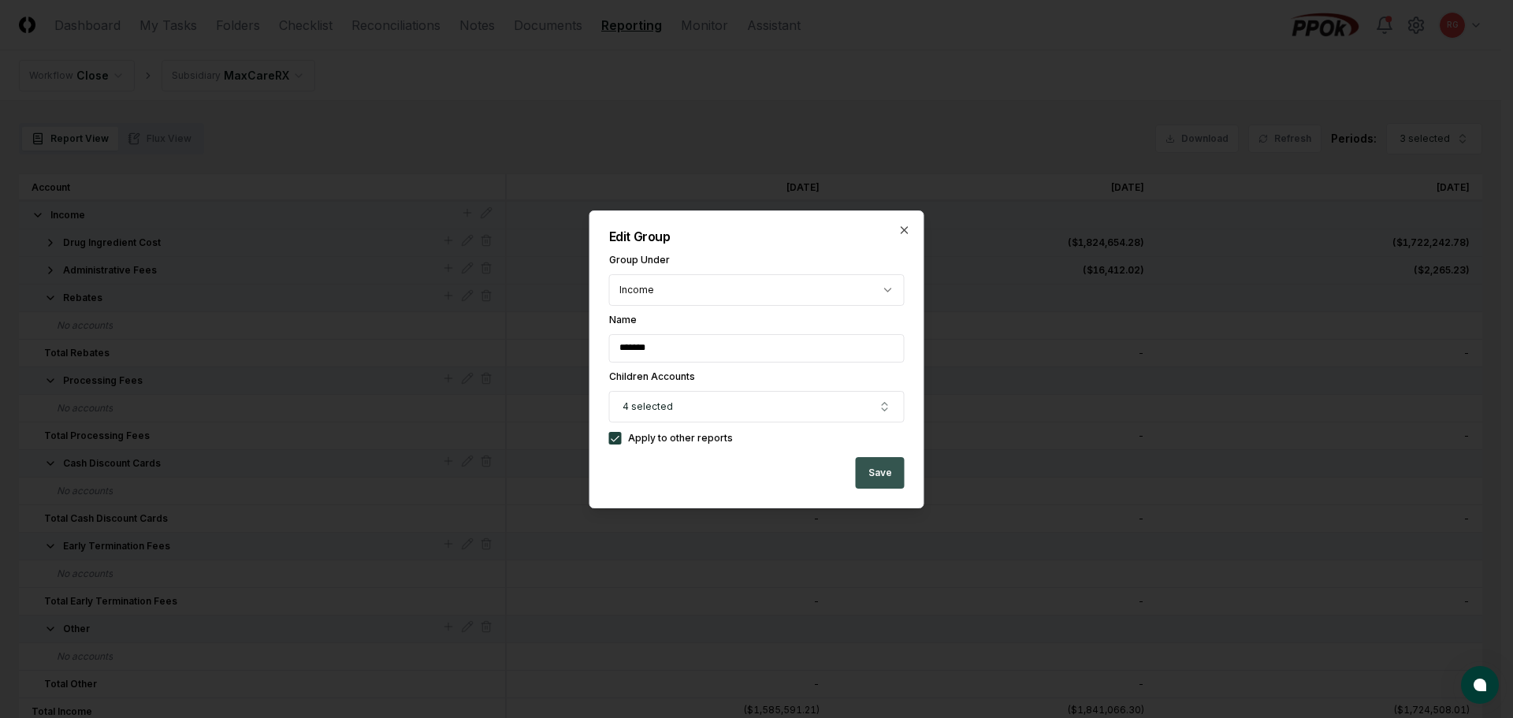
click at [869, 478] on button "Save" at bounding box center [880, 473] width 49 height 32
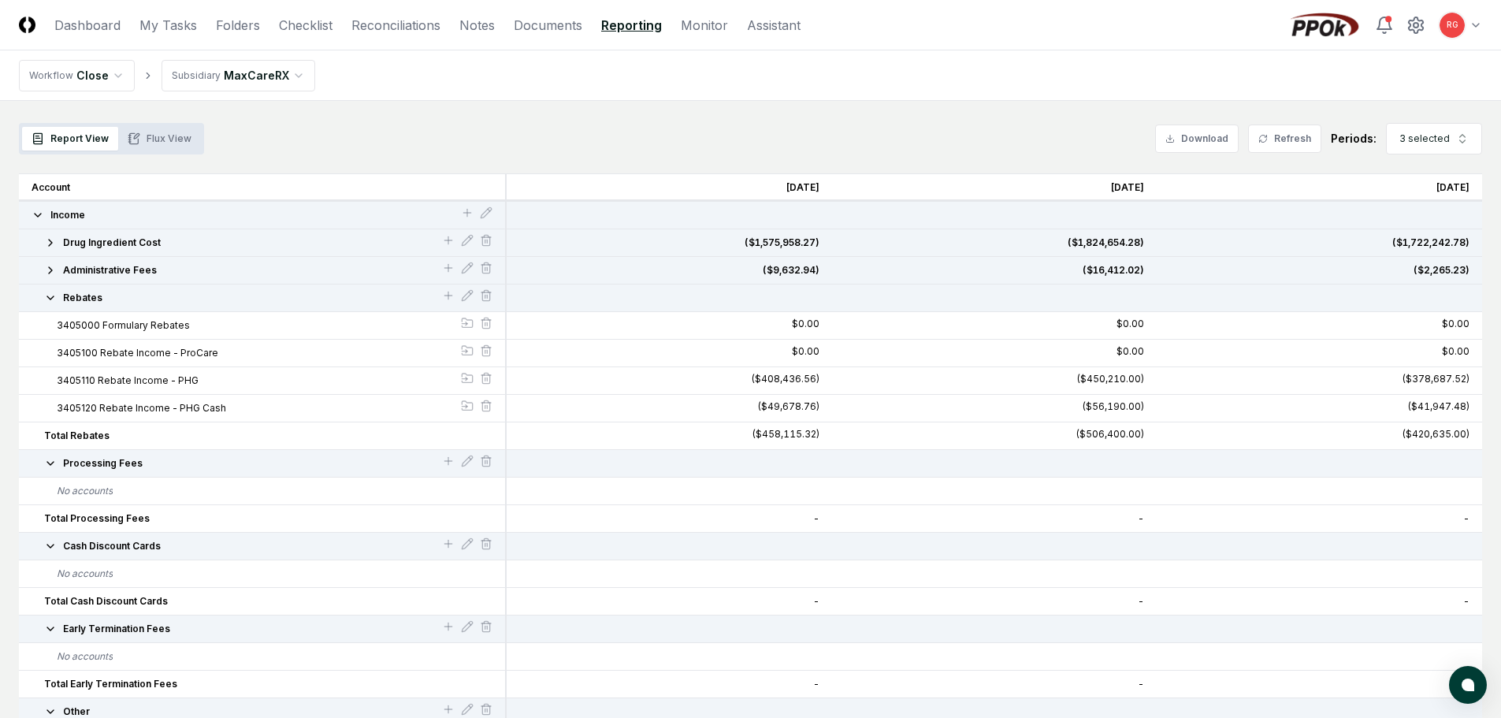
click at [46, 297] on icon "button" at bounding box center [50, 298] width 13 height 13
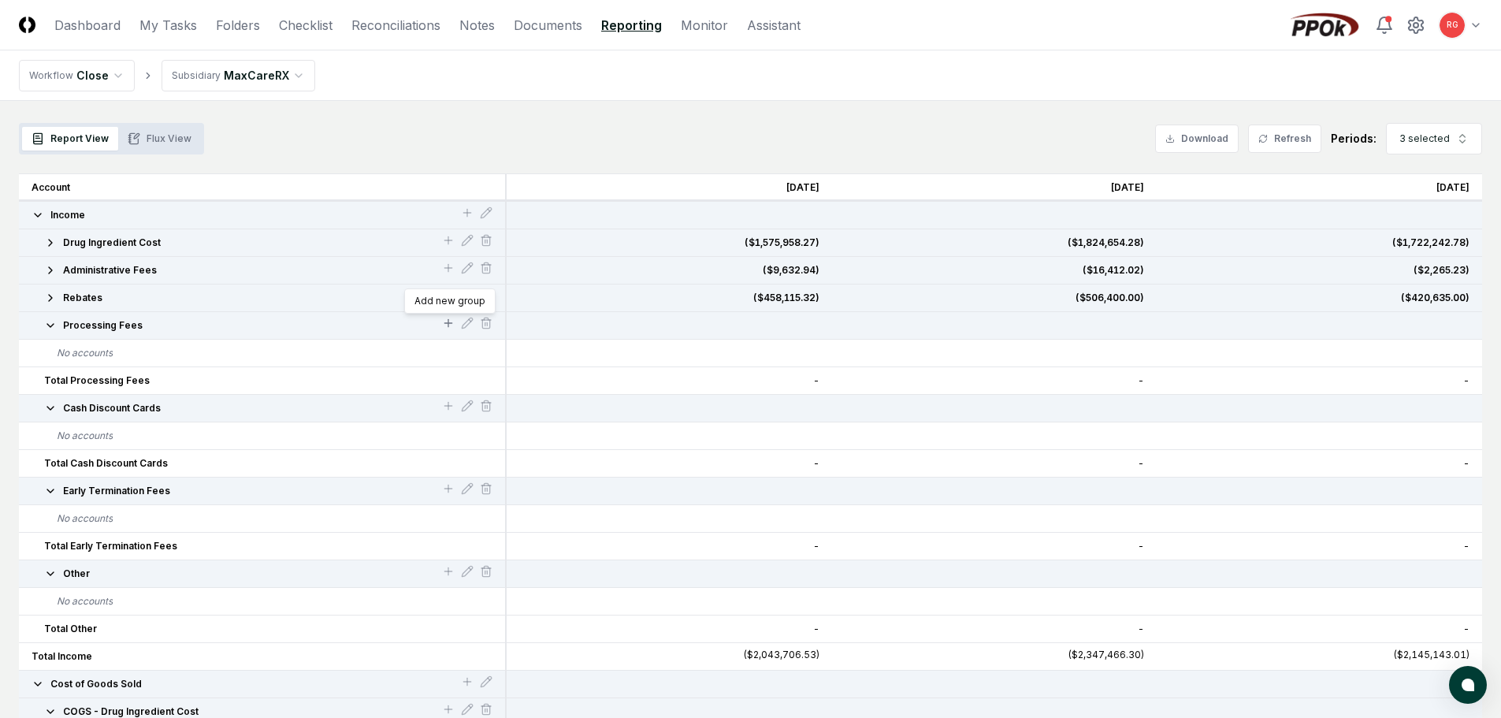
click at [448, 322] on icon at bounding box center [448, 323] width 13 height 13
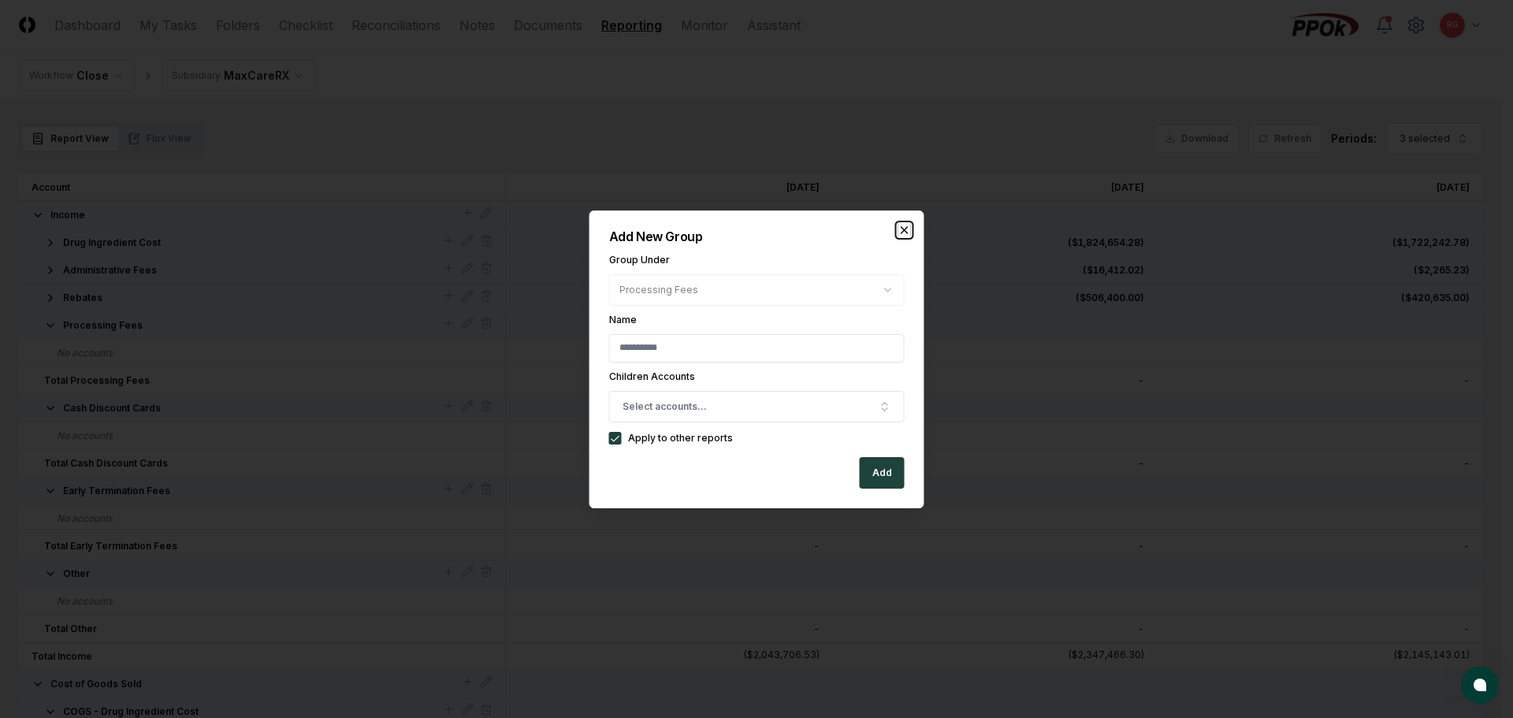
click at [902, 227] on icon "button" at bounding box center [904, 230] width 13 height 13
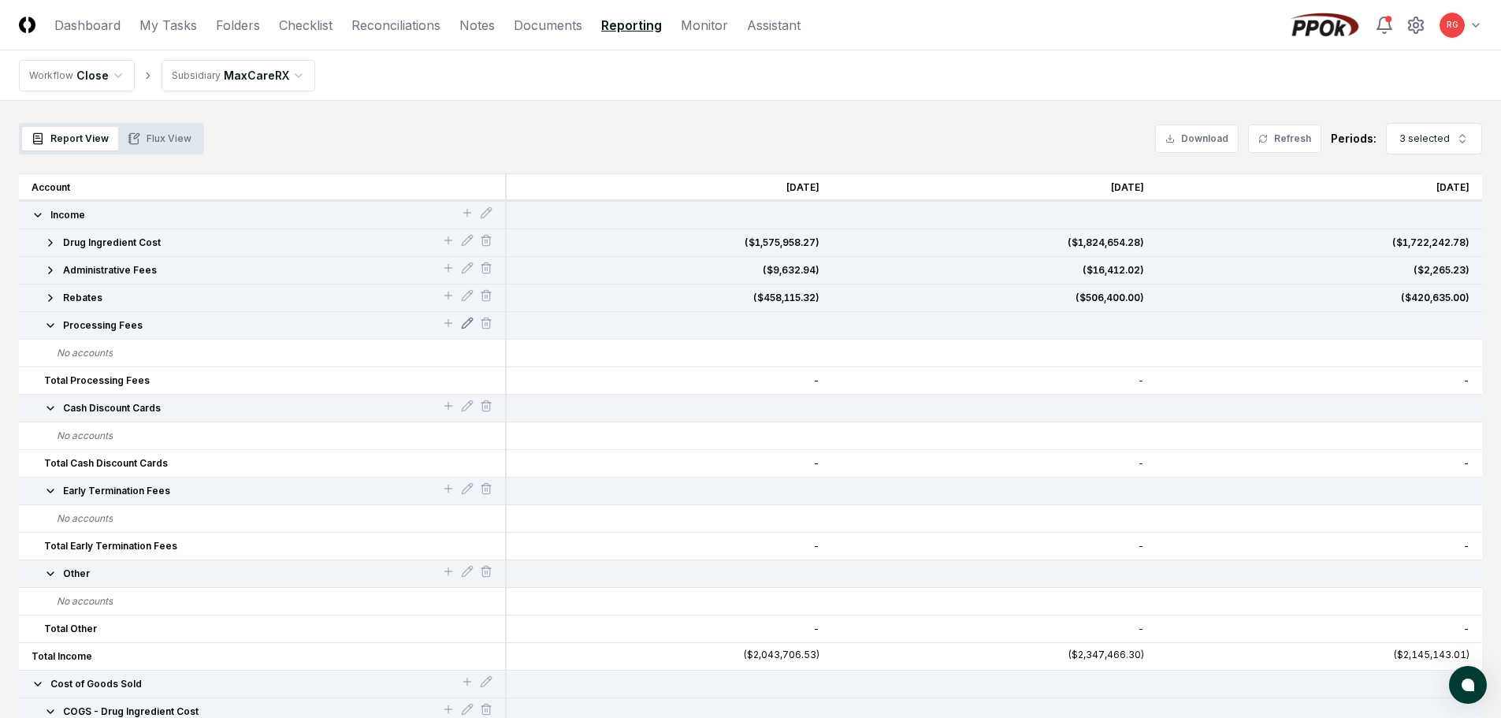
click at [468, 320] on icon at bounding box center [467, 323] width 10 height 10
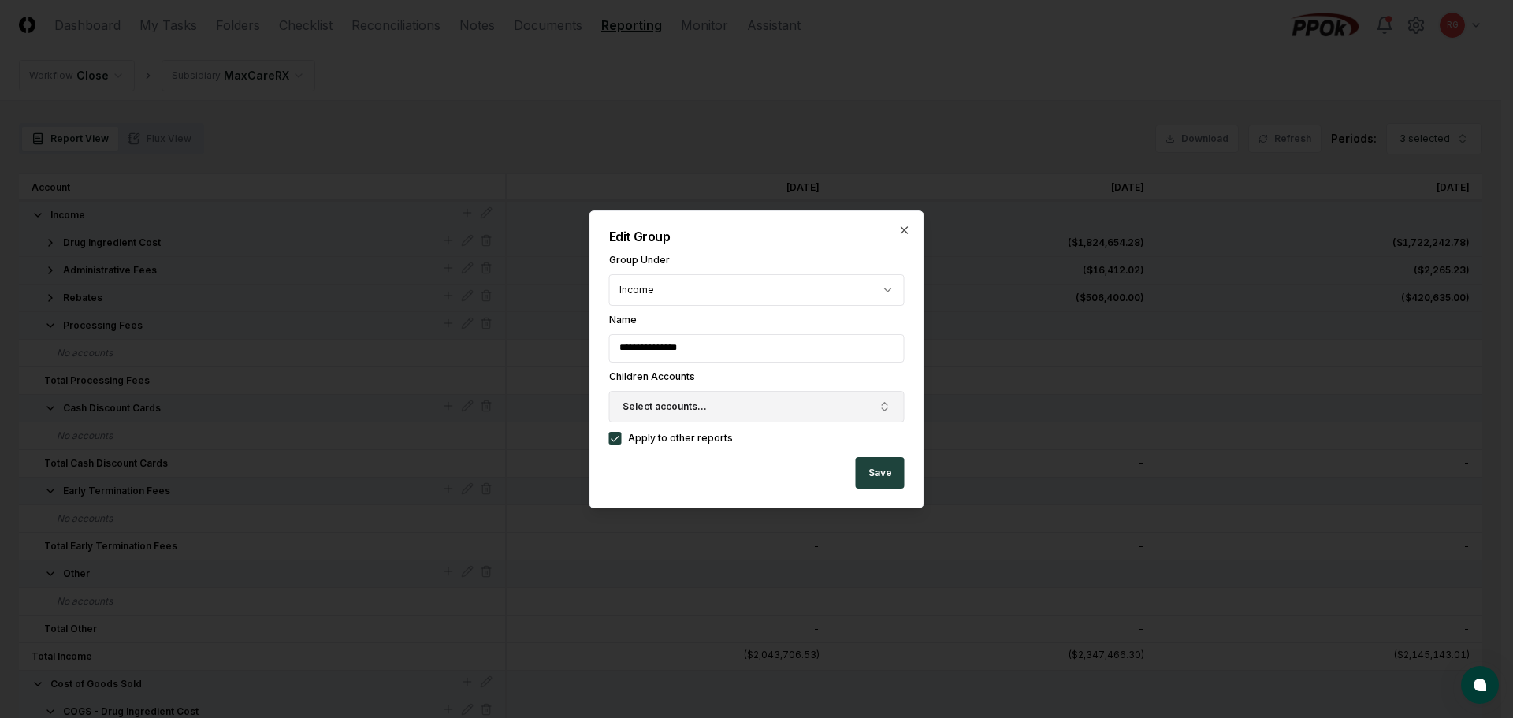
drag, startPoint x: 704, startPoint y: 402, endPoint x: 719, endPoint y: 416, distance: 20.6
click at [704, 403] on span "Select accounts..." at bounding box center [665, 407] width 84 height 14
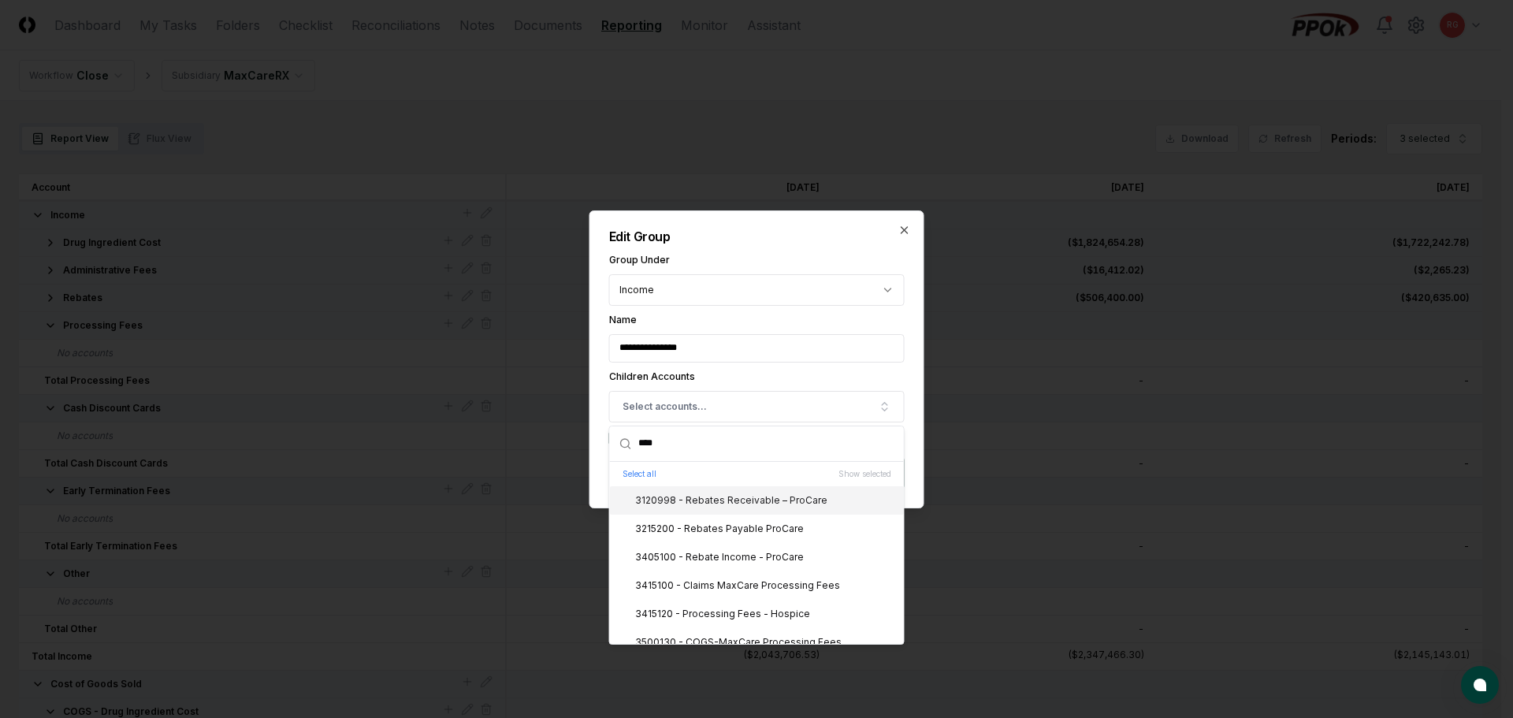
drag, startPoint x: 692, startPoint y: 452, endPoint x: 566, endPoint y: 430, distance: 128.0
type input "****"
click at [716, 499] on div "3415100 - Claims MaxCare Processing Fees" at bounding box center [728, 500] width 224 height 14
click at [731, 525] on div "3415110 - Hospice - Dashboard Access" at bounding box center [717, 529] width 202 height 14
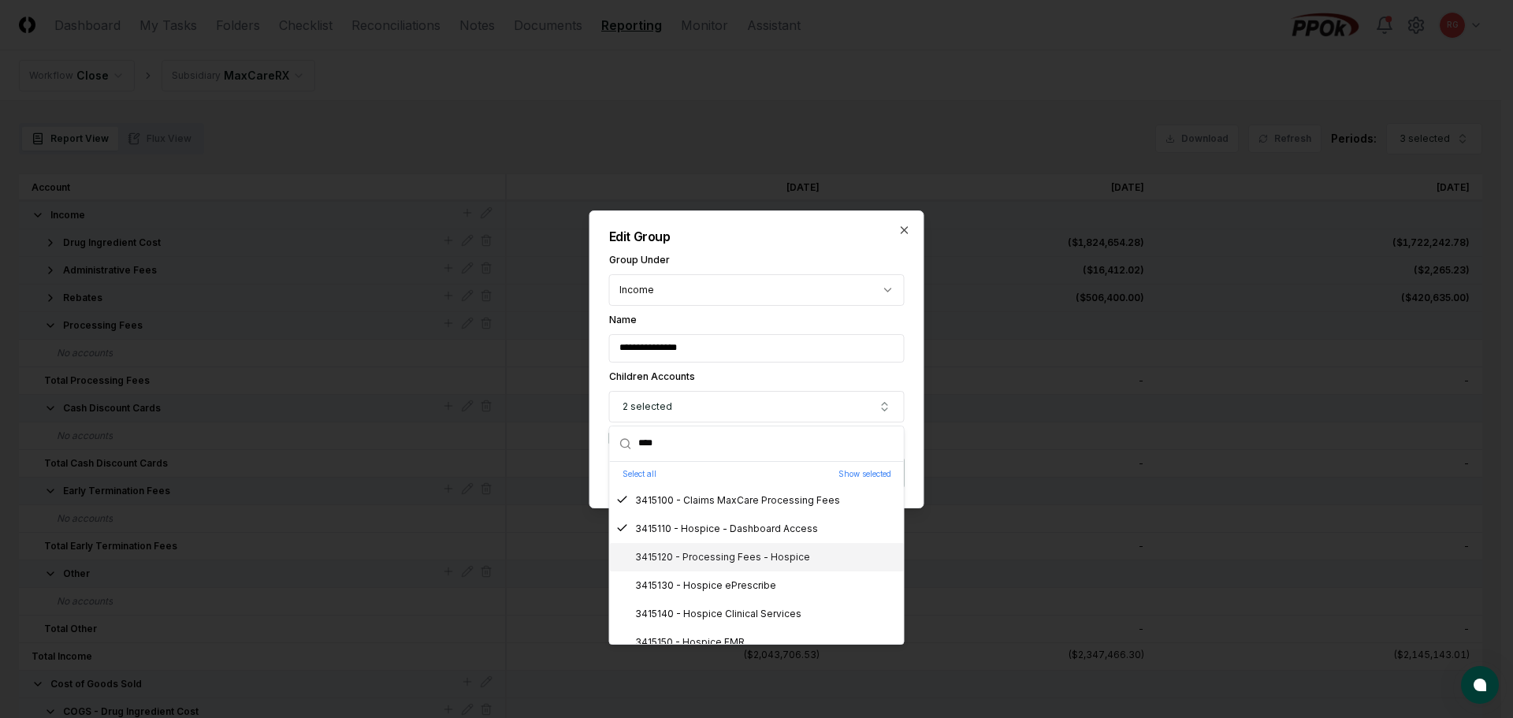
click at [723, 554] on div "3415120 - Processing Fees - Hospice" at bounding box center [713, 557] width 194 height 14
click at [724, 592] on div "3415130 - Hospice ePrescribe" at bounding box center [696, 585] width 160 height 14
click at [735, 618] on div "3415140 - Hospice Clinical Services" at bounding box center [708, 614] width 185 height 14
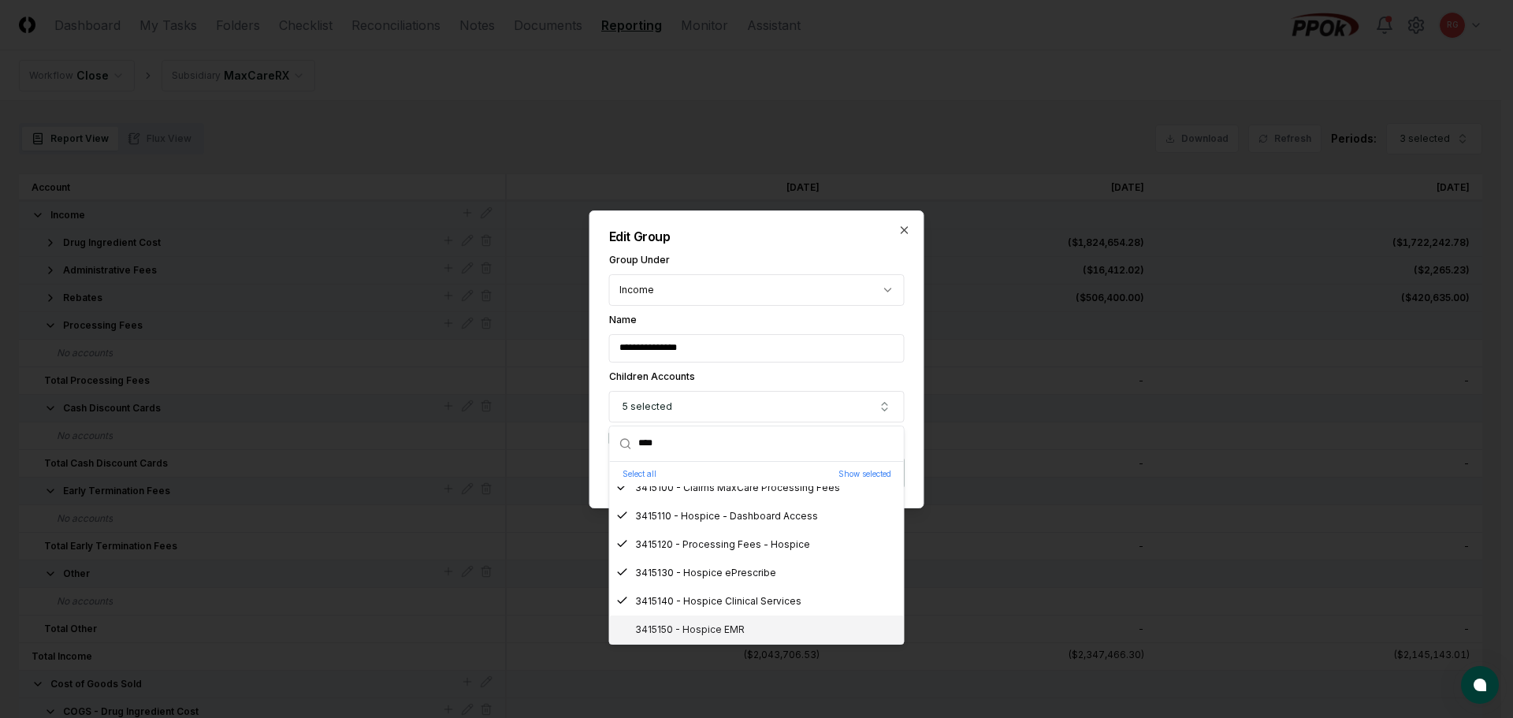
click at [695, 633] on div "3415150 - Hospice EMR" at bounding box center [680, 630] width 128 height 14
click at [803, 247] on div "**********" at bounding box center [756, 359] width 335 height 298
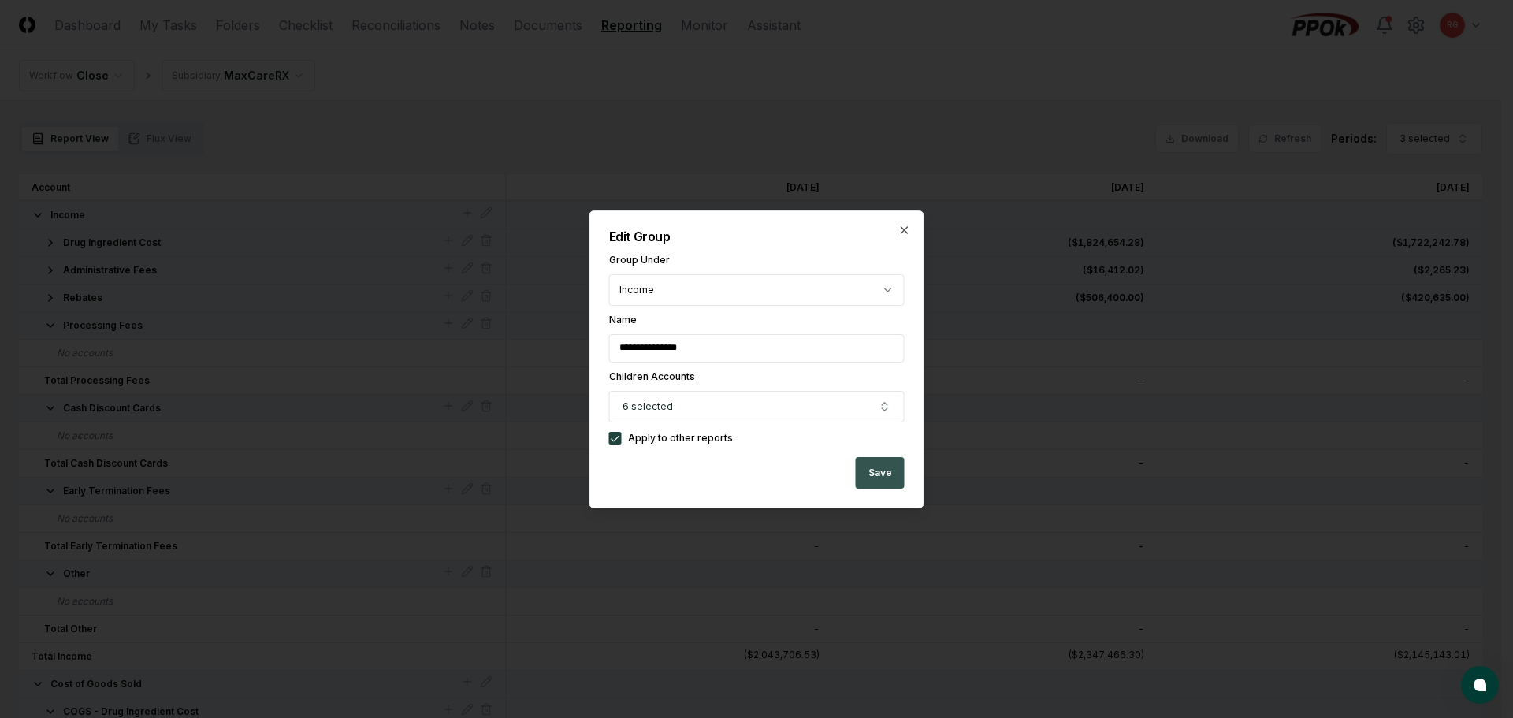
click at [877, 471] on button "Save" at bounding box center [880, 473] width 49 height 32
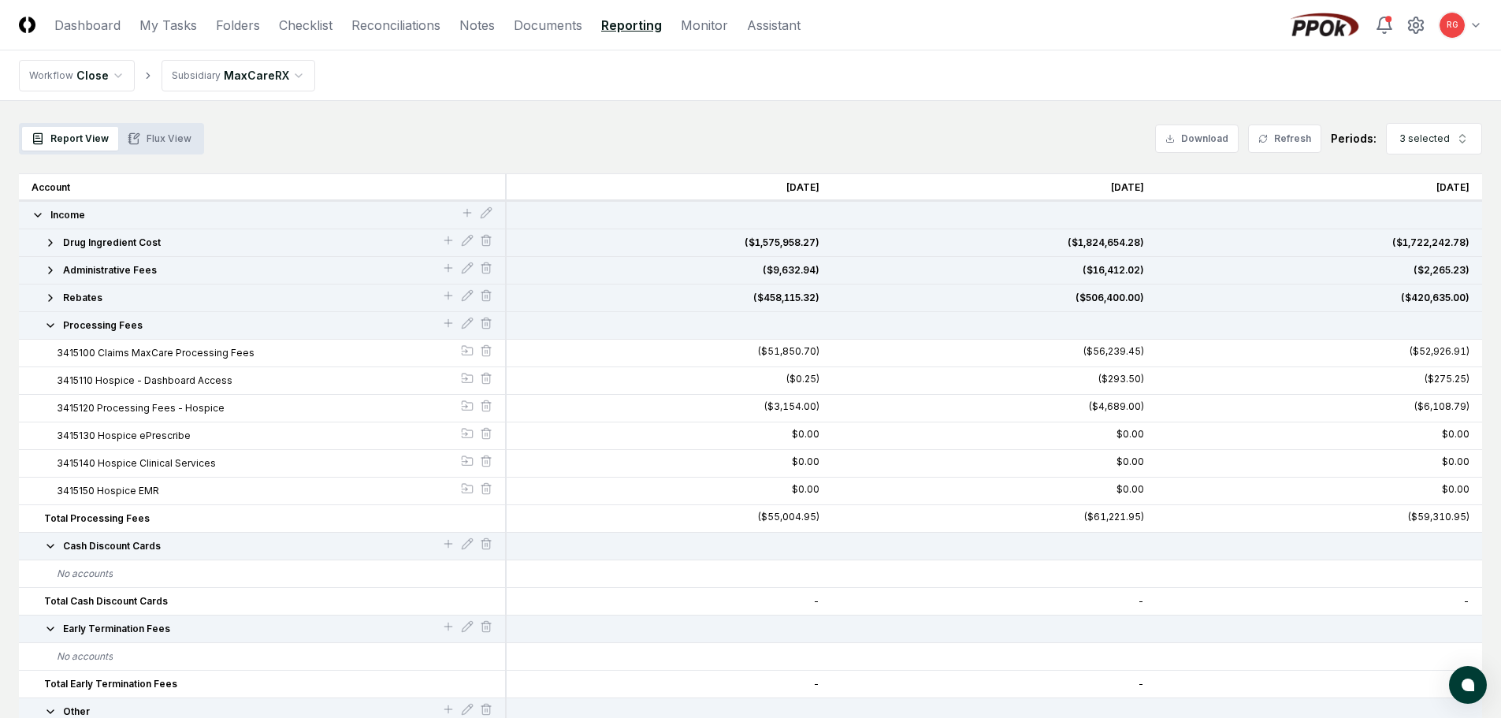
click at [51, 331] on icon "button" at bounding box center [50, 325] width 13 height 13
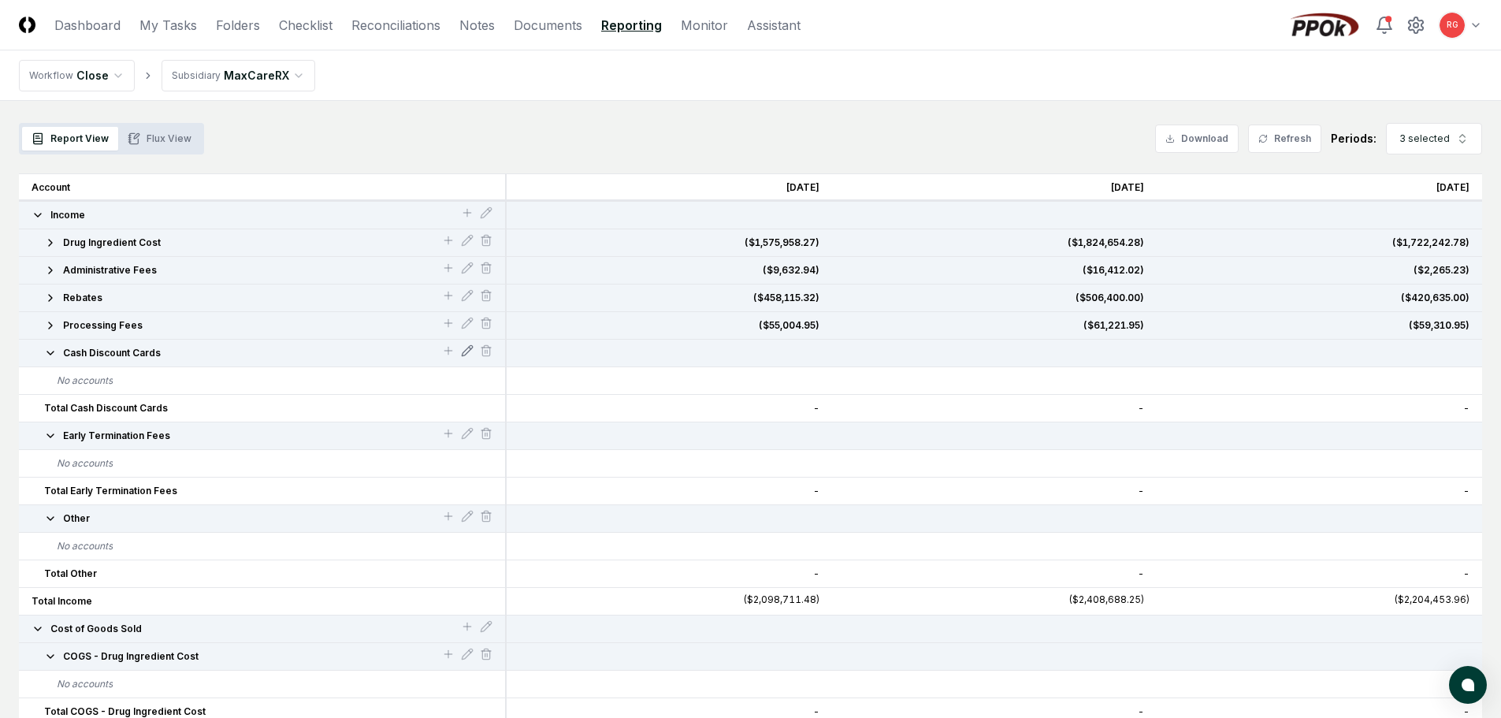
click at [468, 345] on icon at bounding box center [467, 350] width 13 height 13
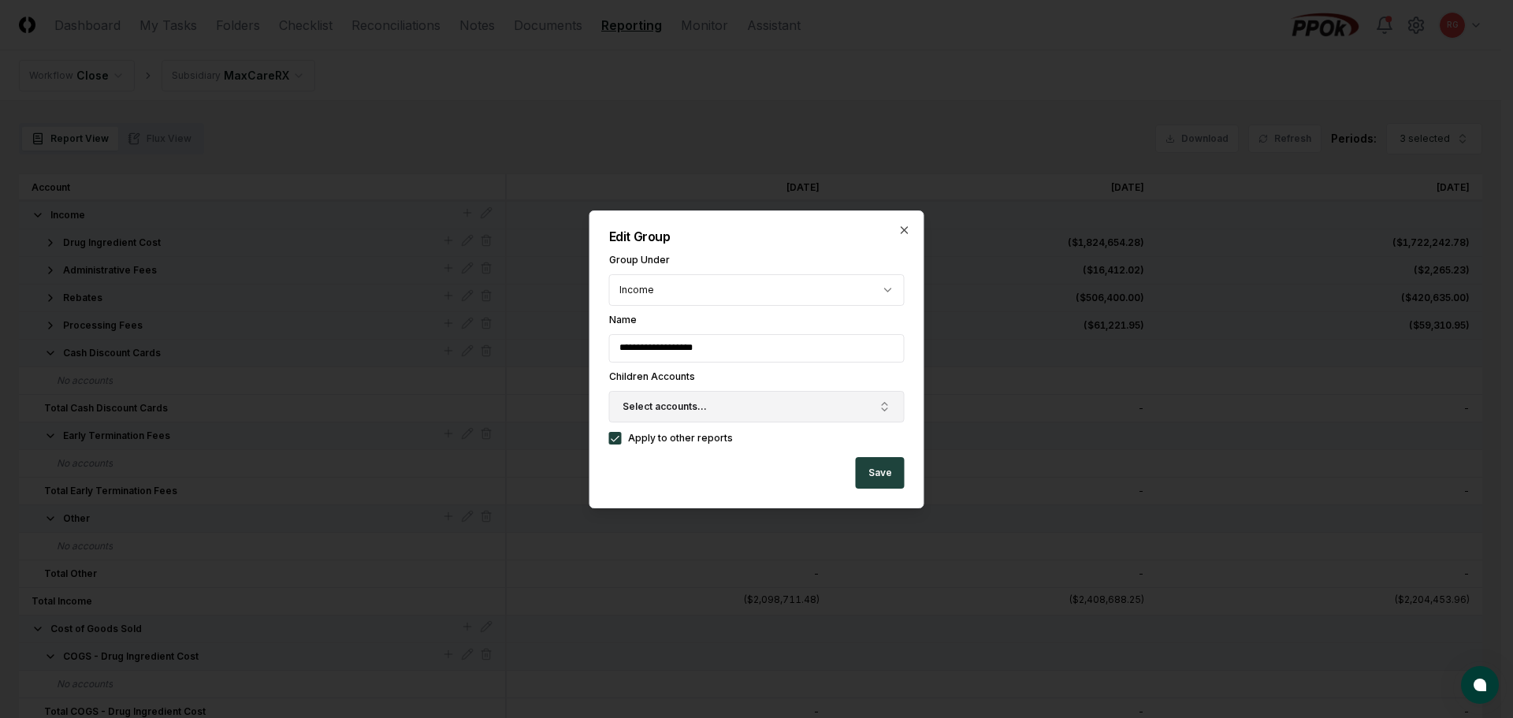
click at [683, 400] on span "Select accounts..." at bounding box center [665, 407] width 84 height 14
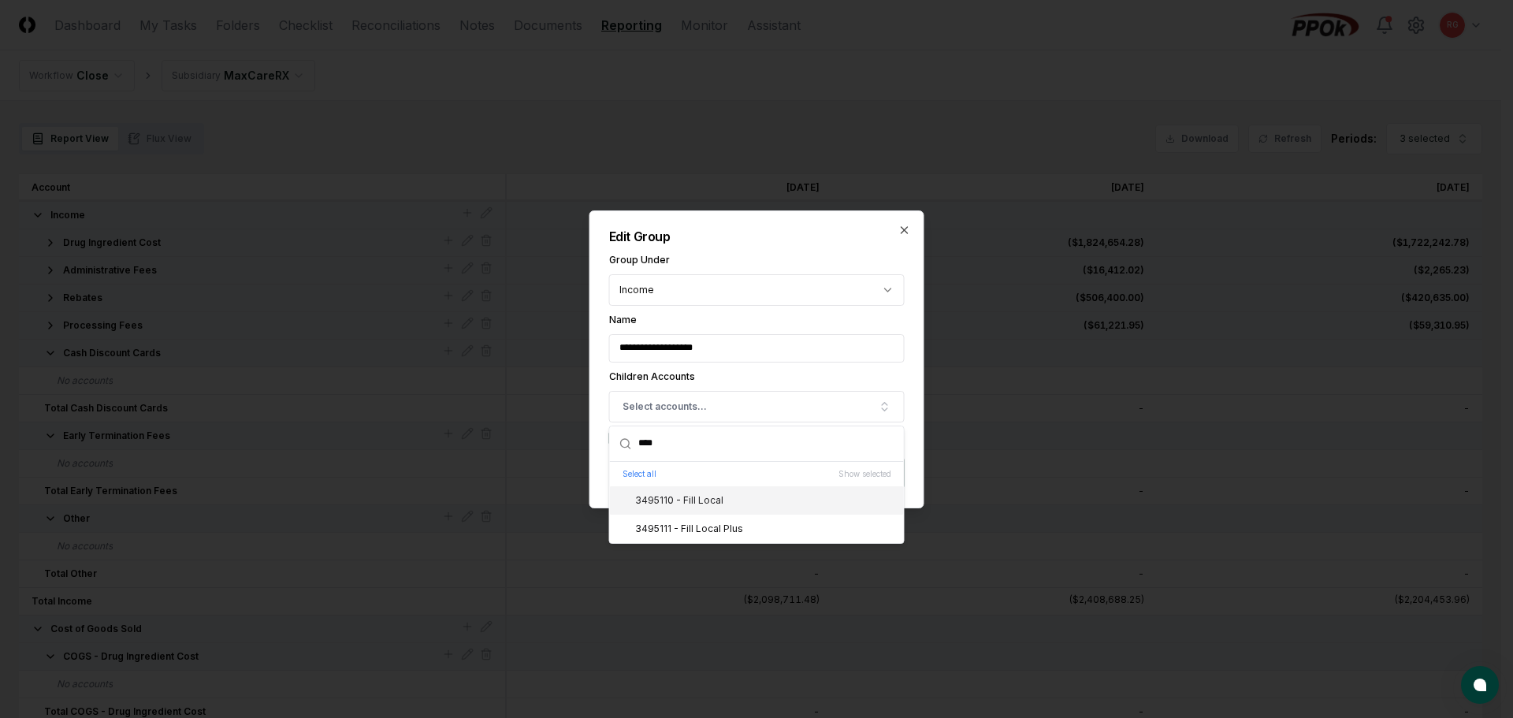
click at [649, 497] on div "3495110 - Fill Local" at bounding box center [669, 500] width 107 height 14
click at [661, 524] on div "3495111 - Fill Local Plus" at bounding box center [679, 529] width 127 height 14
drag, startPoint x: 671, startPoint y: 452, endPoint x: 572, endPoint y: 444, distance: 98.8
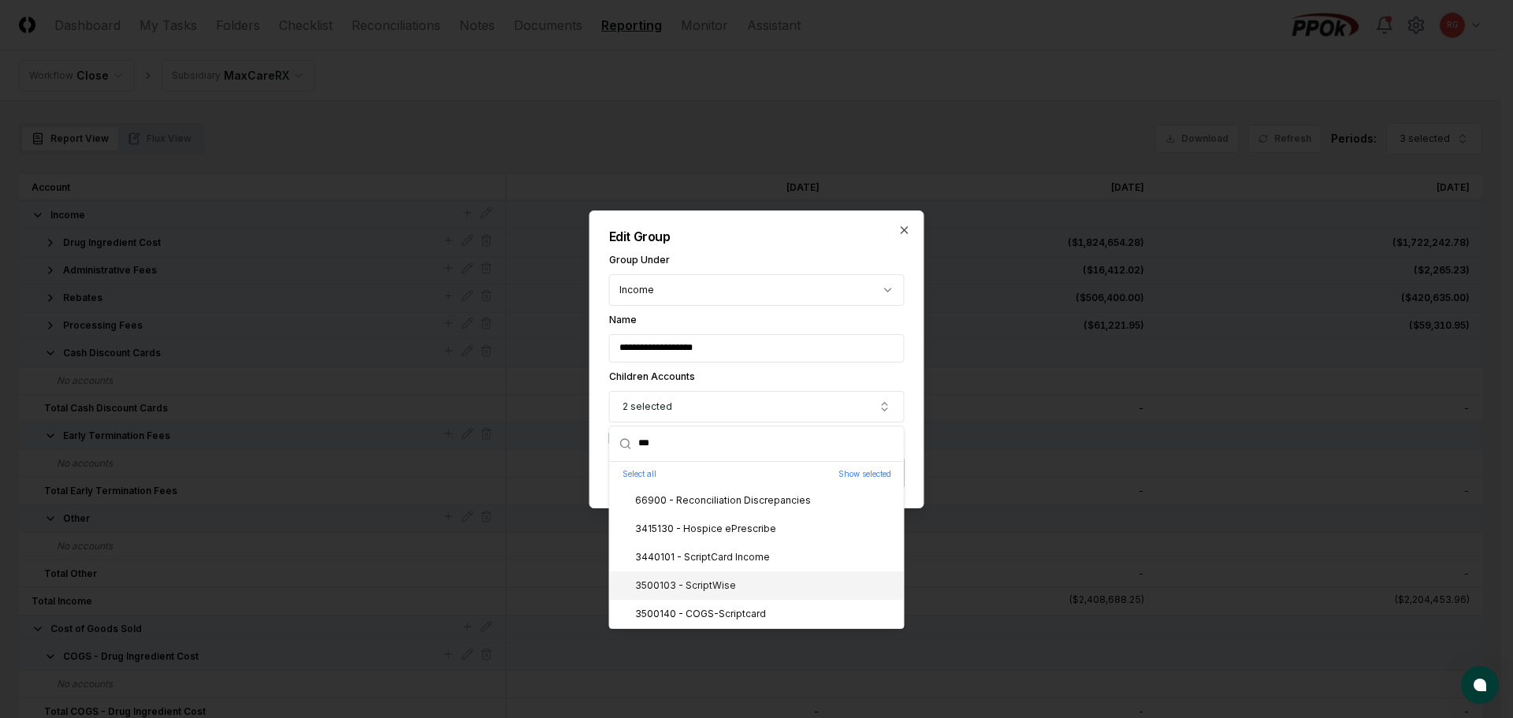
click at [656, 593] on div "3500103 - ScriptWise" at bounding box center [757, 585] width 294 height 28
drag, startPoint x: 670, startPoint y: 452, endPoint x: 567, endPoint y: 440, distance: 103.1
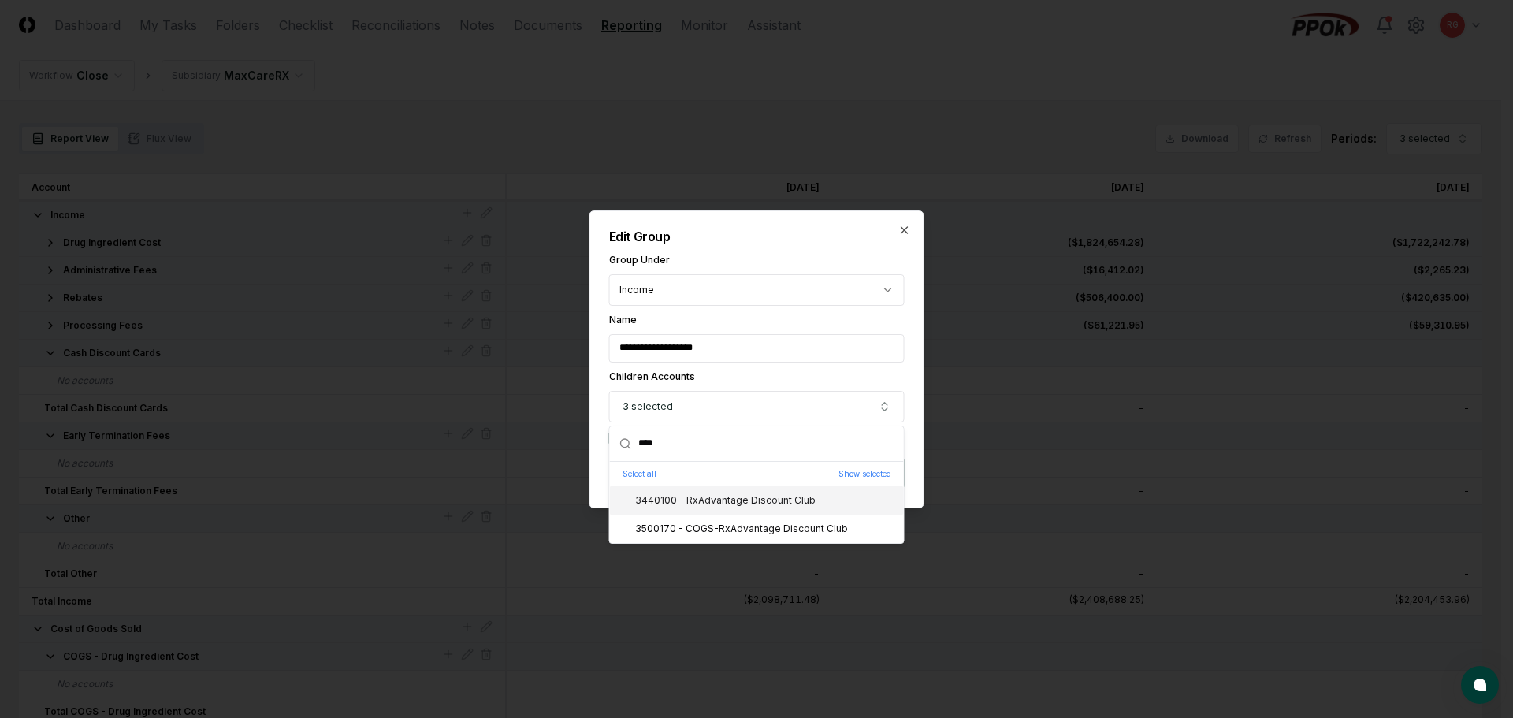
type input "****"
click at [693, 504] on div "3440100 - RxAdvantage Discount Club" at bounding box center [715, 500] width 199 height 14
click at [764, 244] on div "**********" at bounding box center [756, 359] width 335 height 298
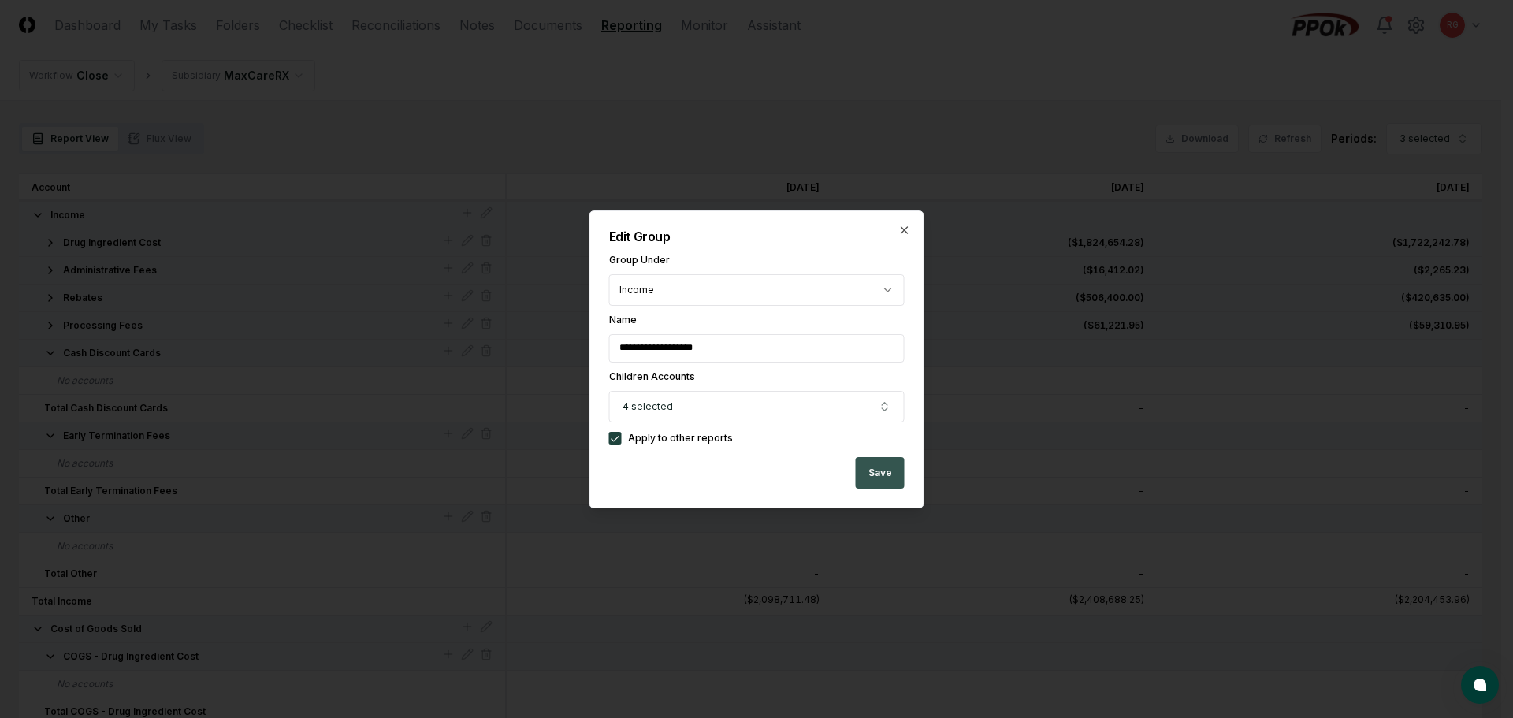
click at [873, 469] on button "Save" at bounding box center [880, 473] width 49 height 32
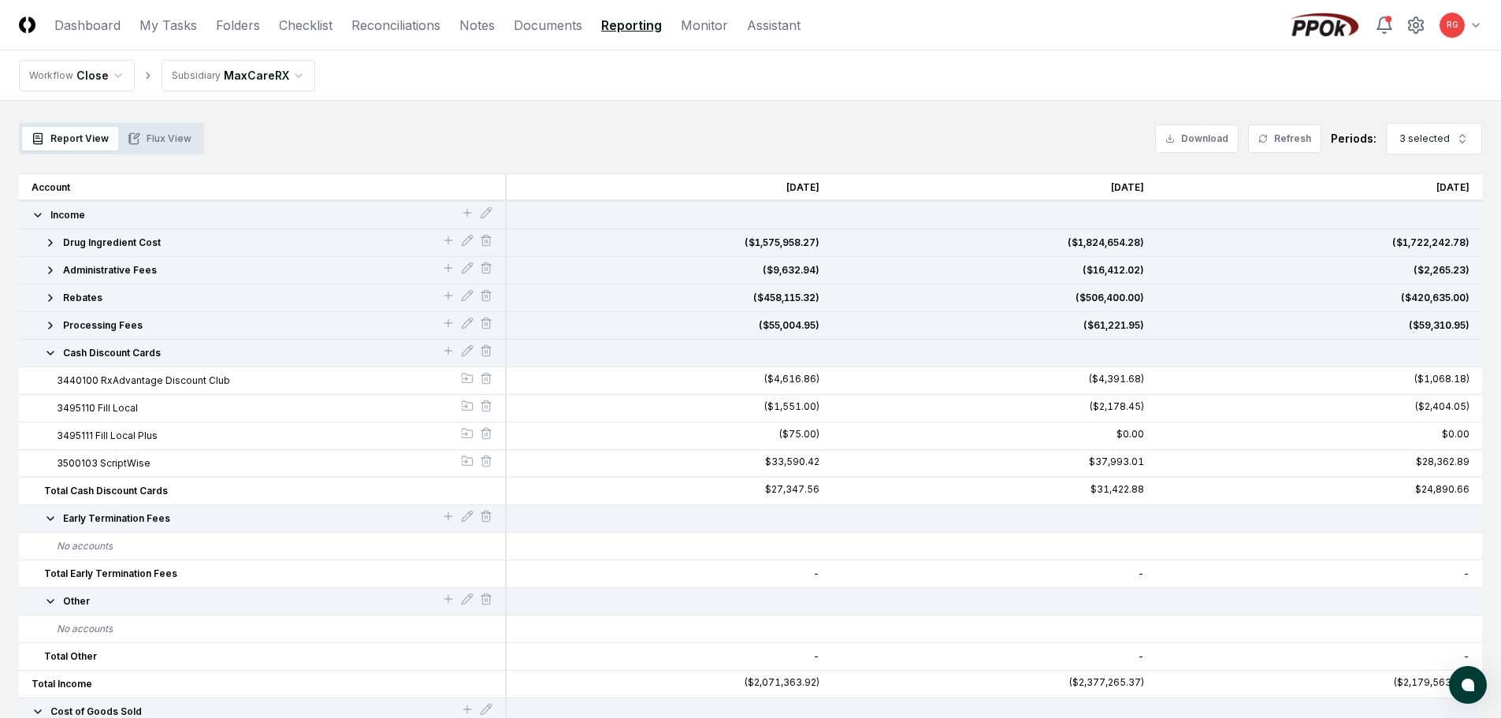
click at [50, 355] on icon "button" at bounding box center [50, 353] width 13 height 13
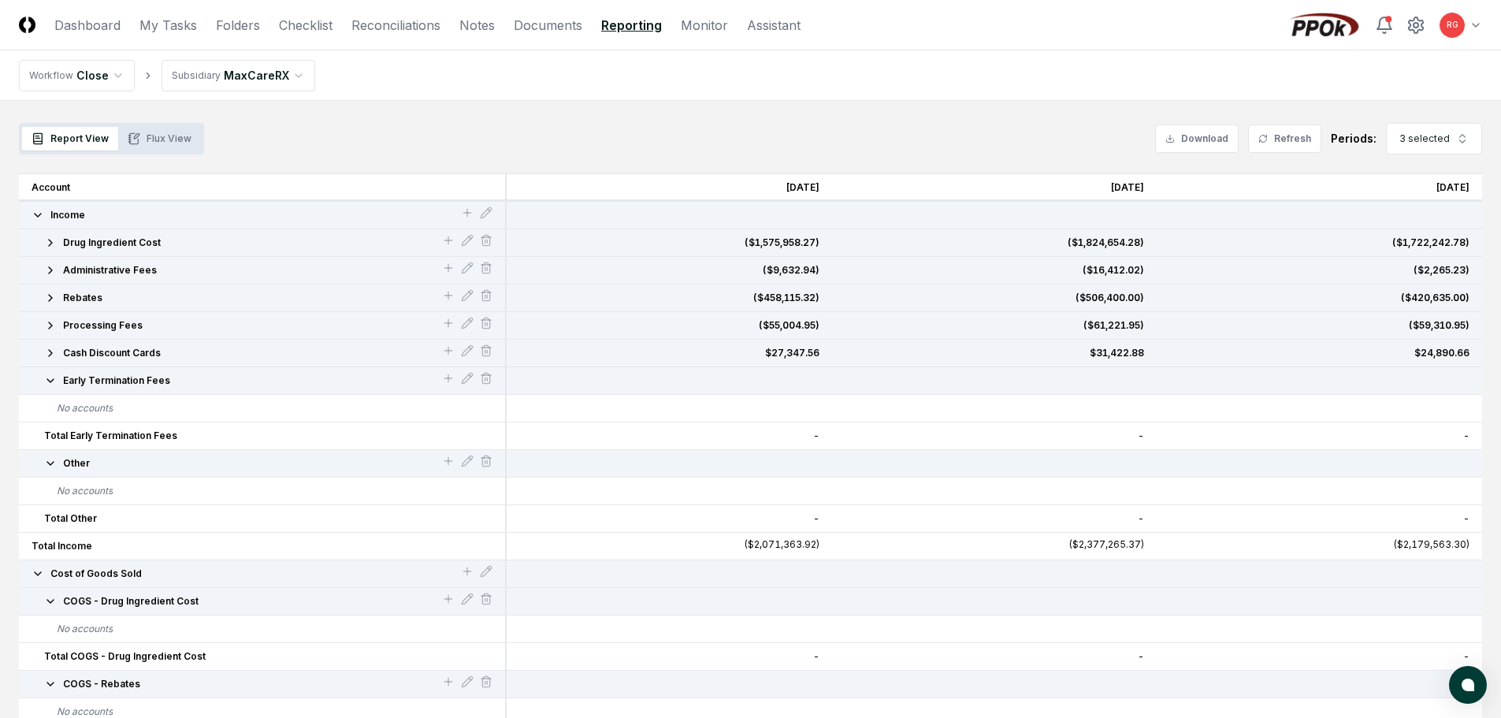
click at [50, 355] on icon "button" at bounding box center [50, 353] width 13 height 13
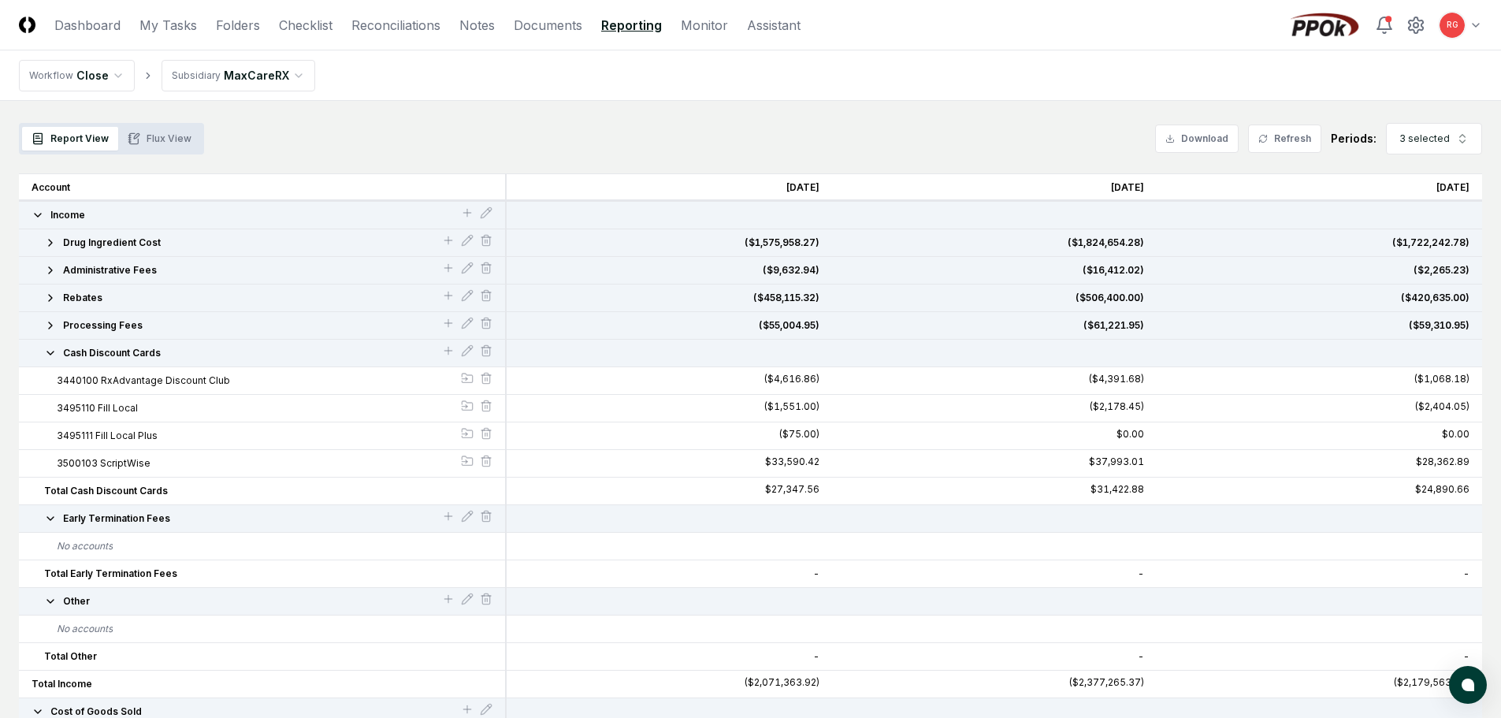
click at [467, 359] on div at bounding box center [467, 352] width 13 height 17
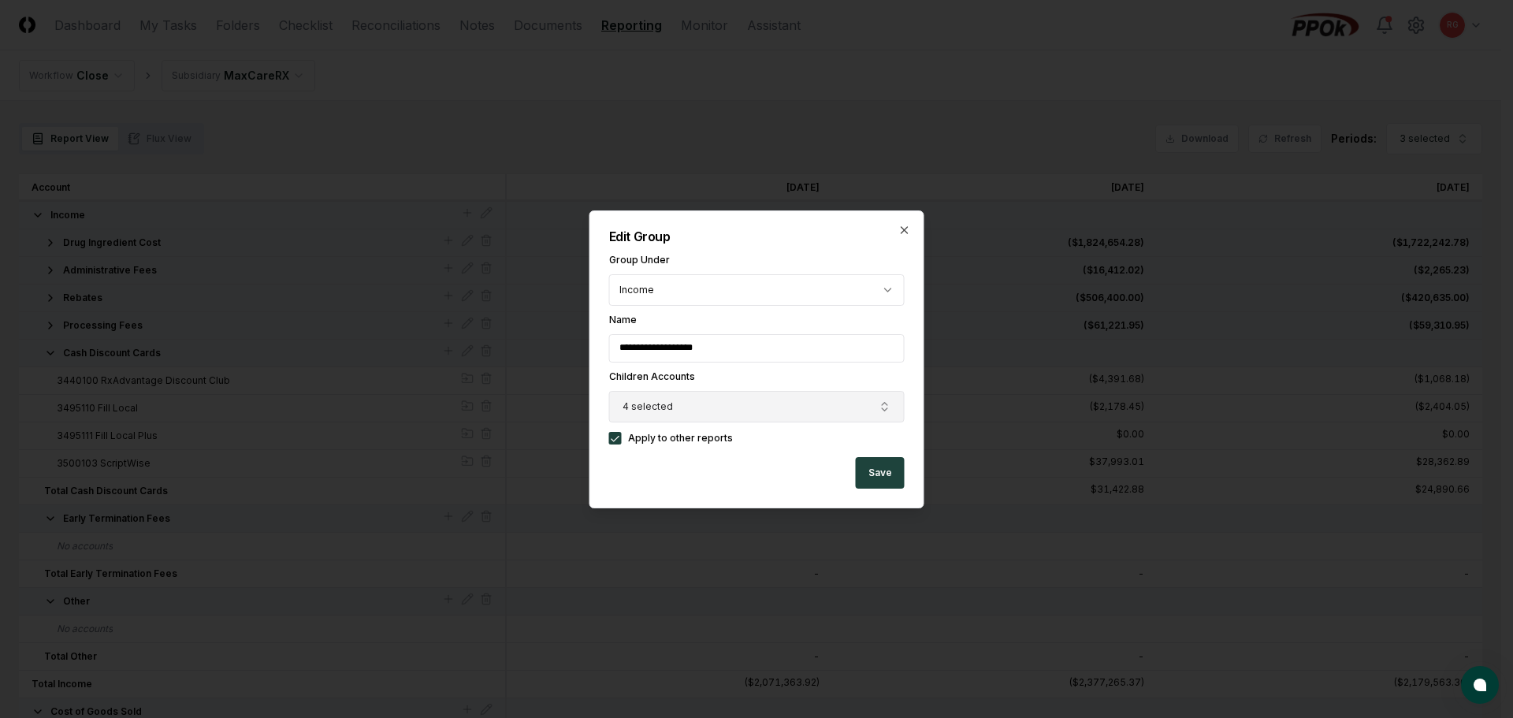
click at [665, 407] on span "4 selected" at bounding box center [648, 407] width 50 height 14
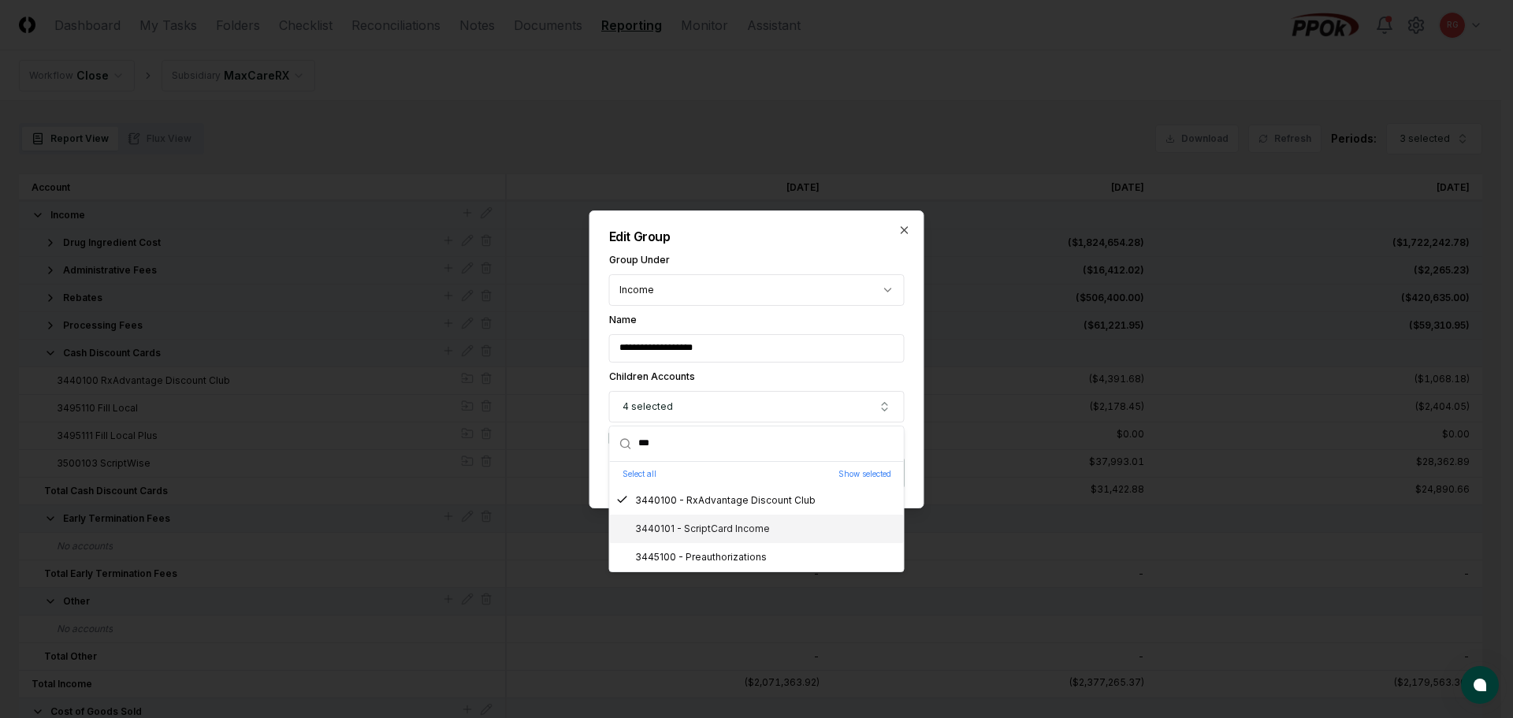
type input "***"
click at [682, 525] on div "3440101 - ScriptCard Income" at bounding box center [693, 529] width 154 height 14
click at [775, 229] on div "**********" at bounding box center [756, 359] width 335 height 298
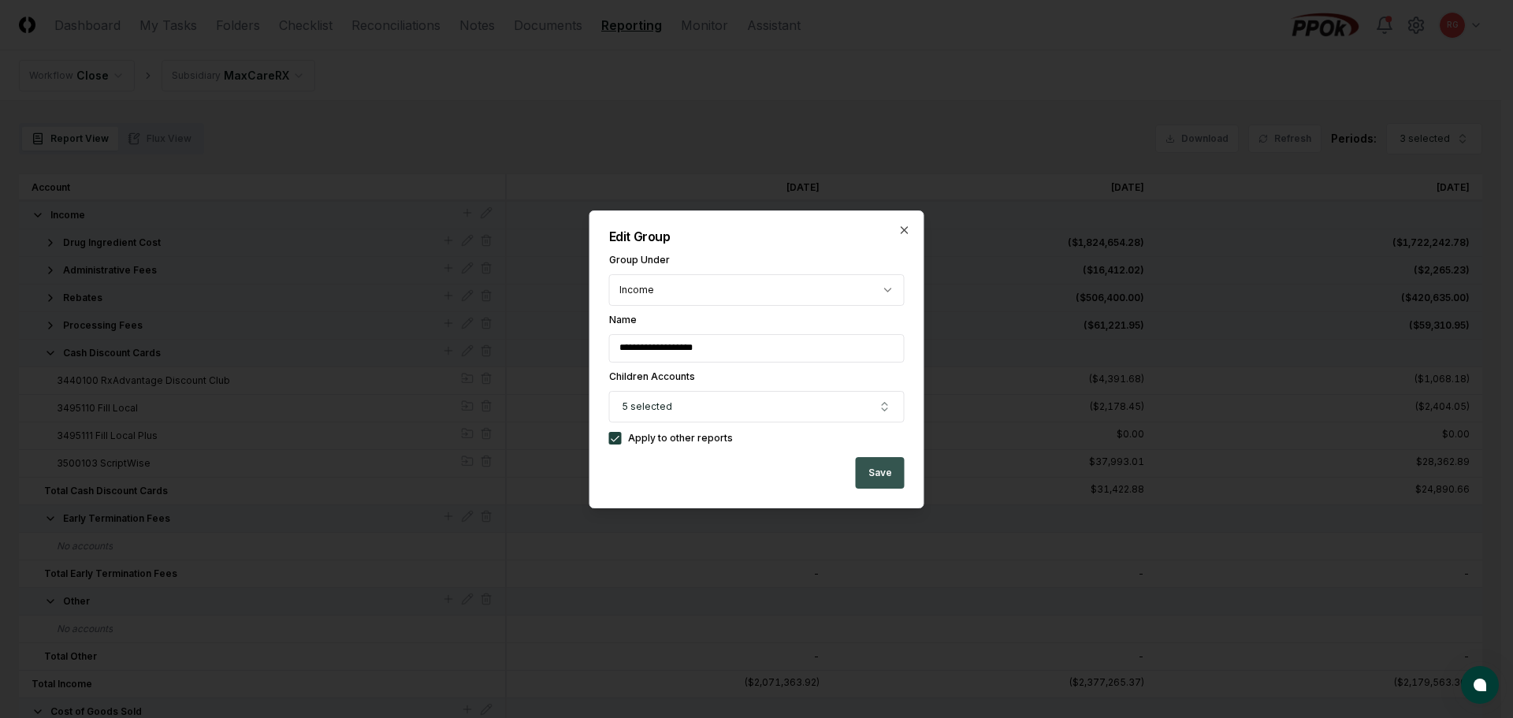
click at [888, 475] on button "Save" at bounding box center [880, 473] width 49 height 32
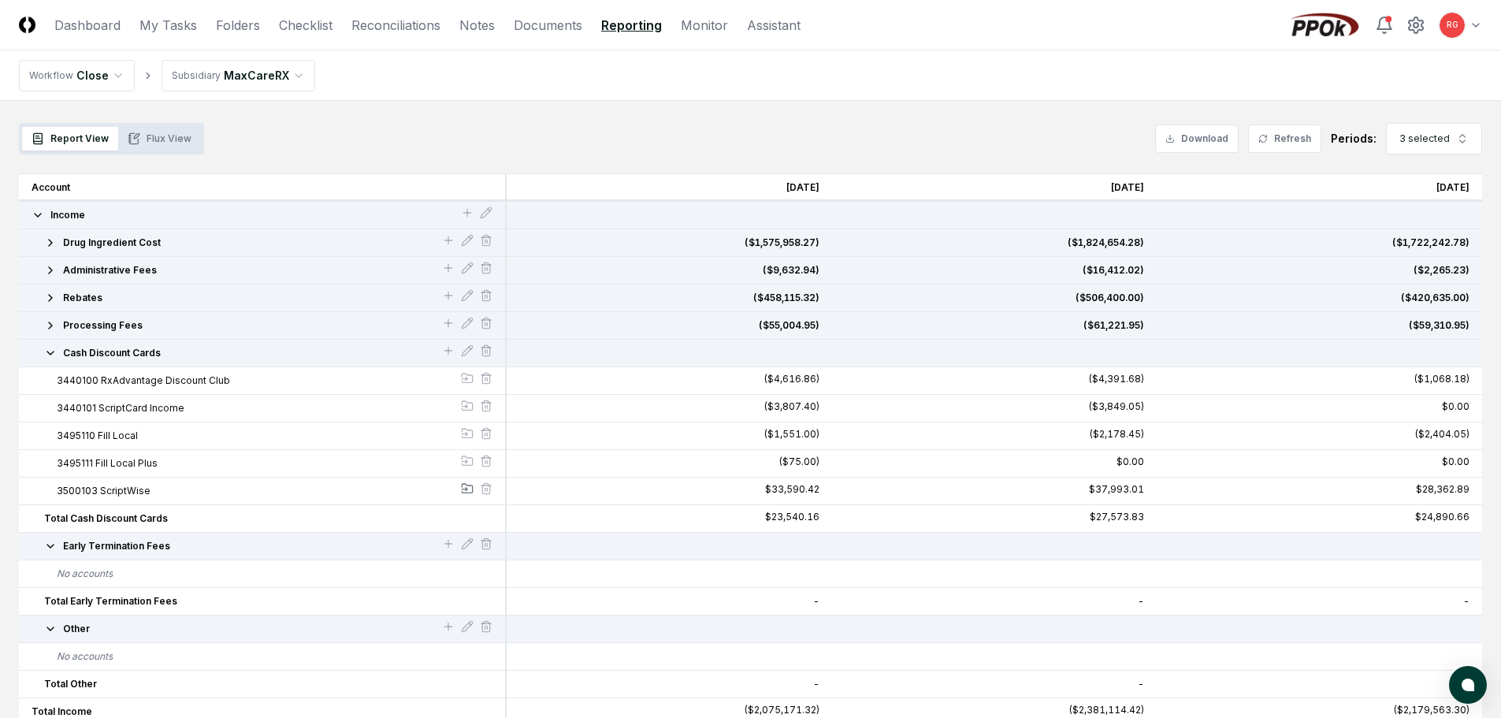
click at [466, 493] on icon at bounding box center [467, 488] width 10 height 9
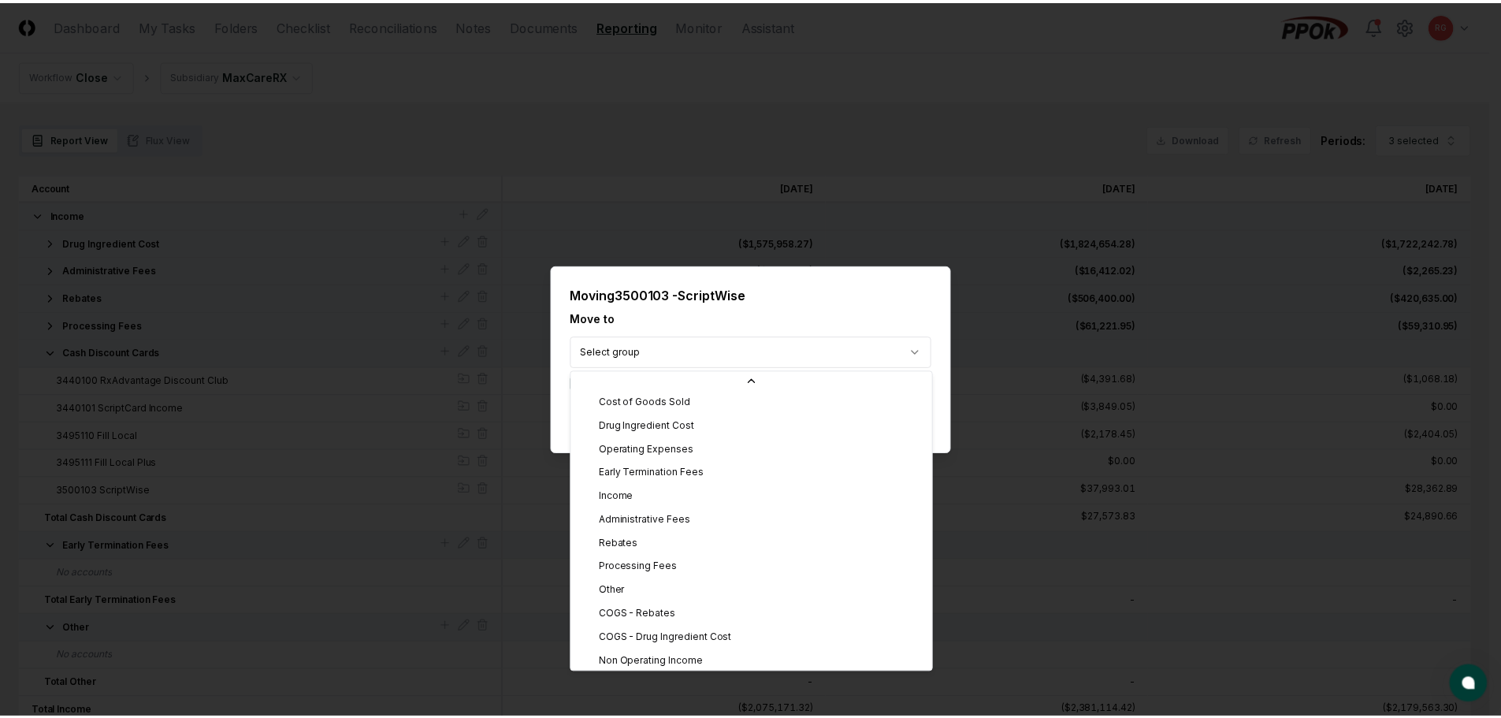
scroll to position [79, 0]
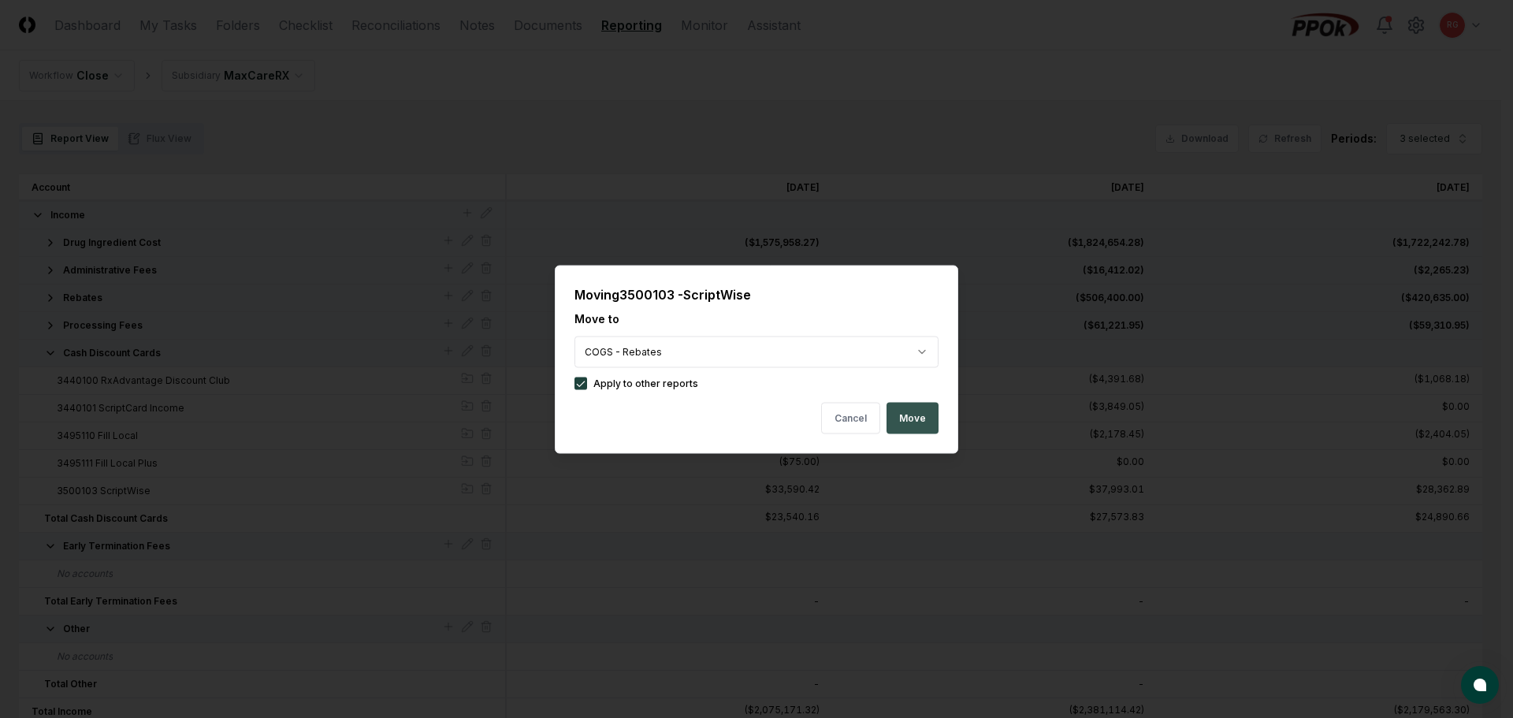
click at [929, 422] on button "Move" at bounding box center [913, 418] width 52 height 32
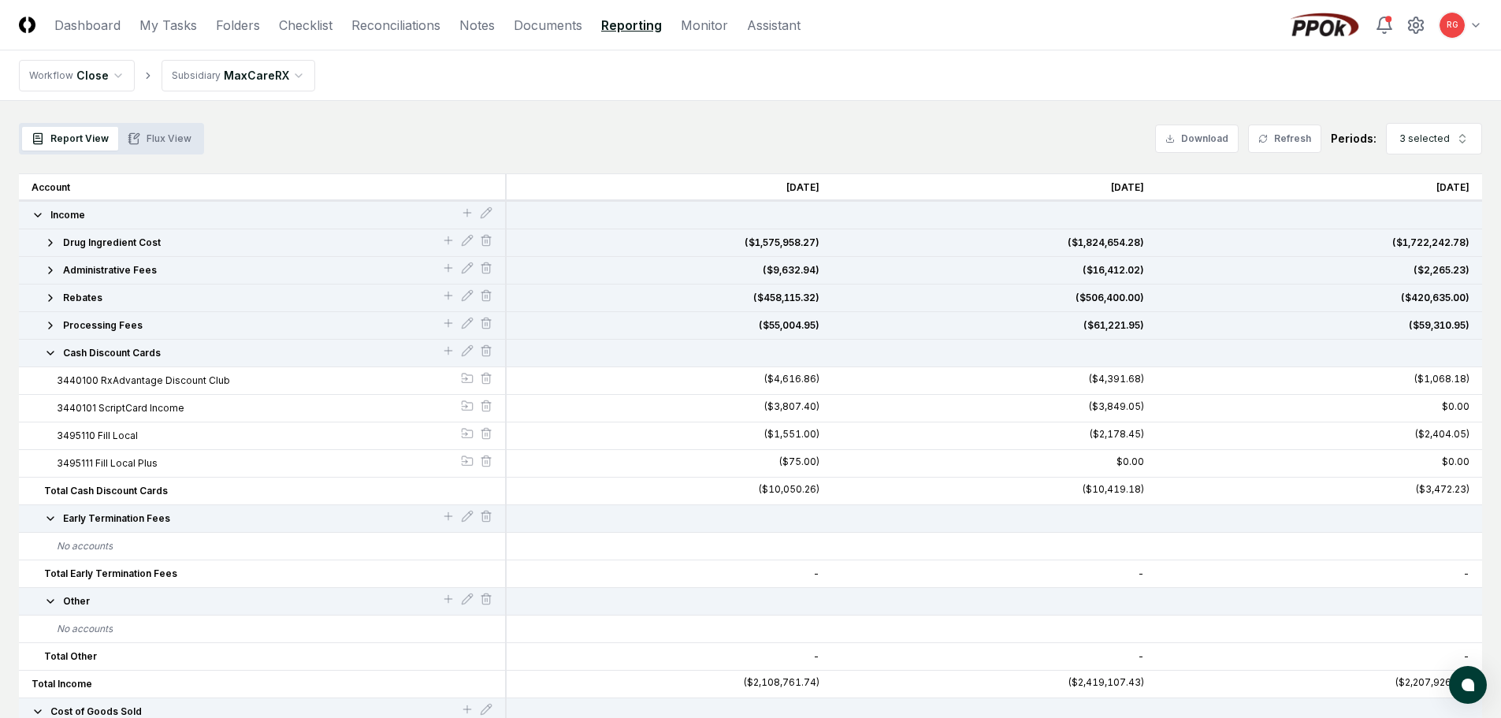
click at [46, 357] on icon "button" at bounding box center [50, 353] width 13 height 13
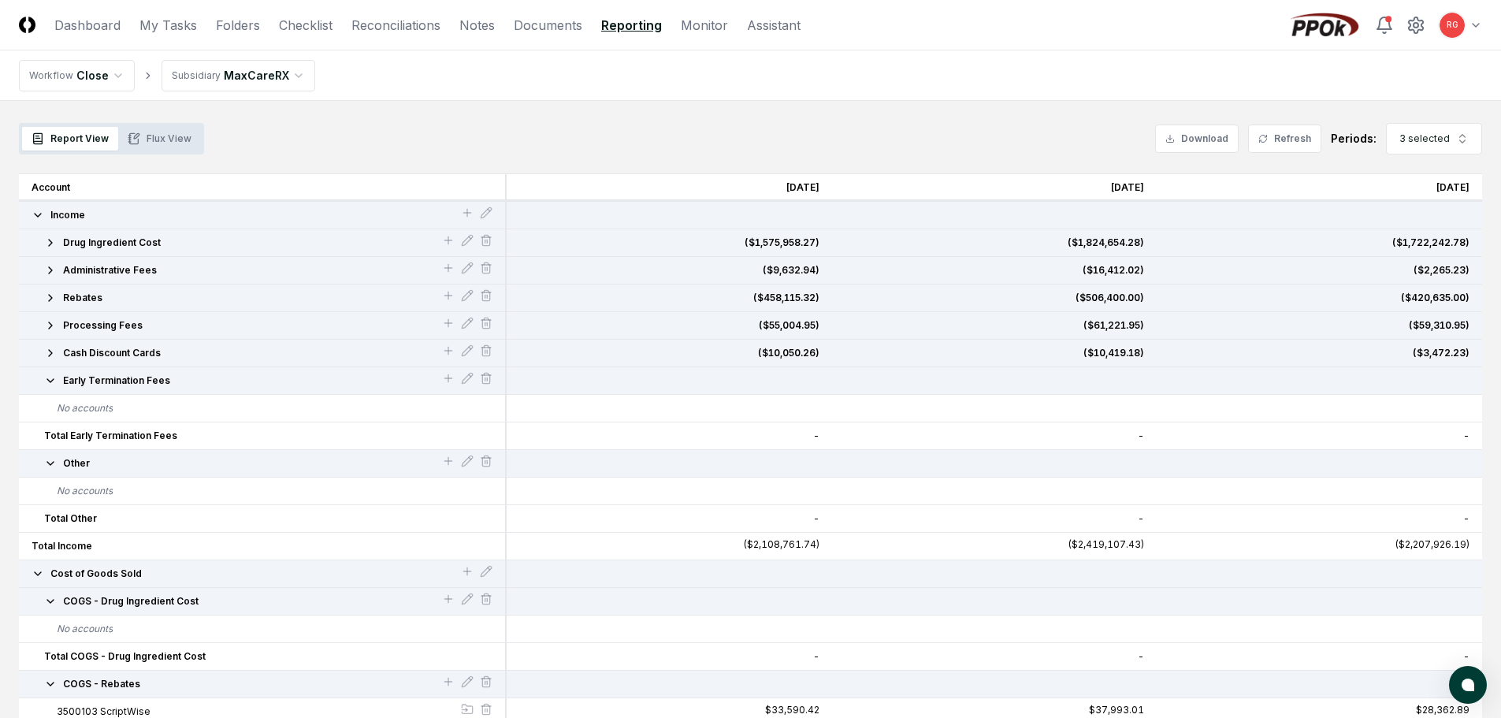
click at [113, 437] on span "Total Early Termination Fees" at bounding box center [110, 436] width 133 height 14
click at [470, 376] on icon at bounding box center [470, 375] width 2 height 2
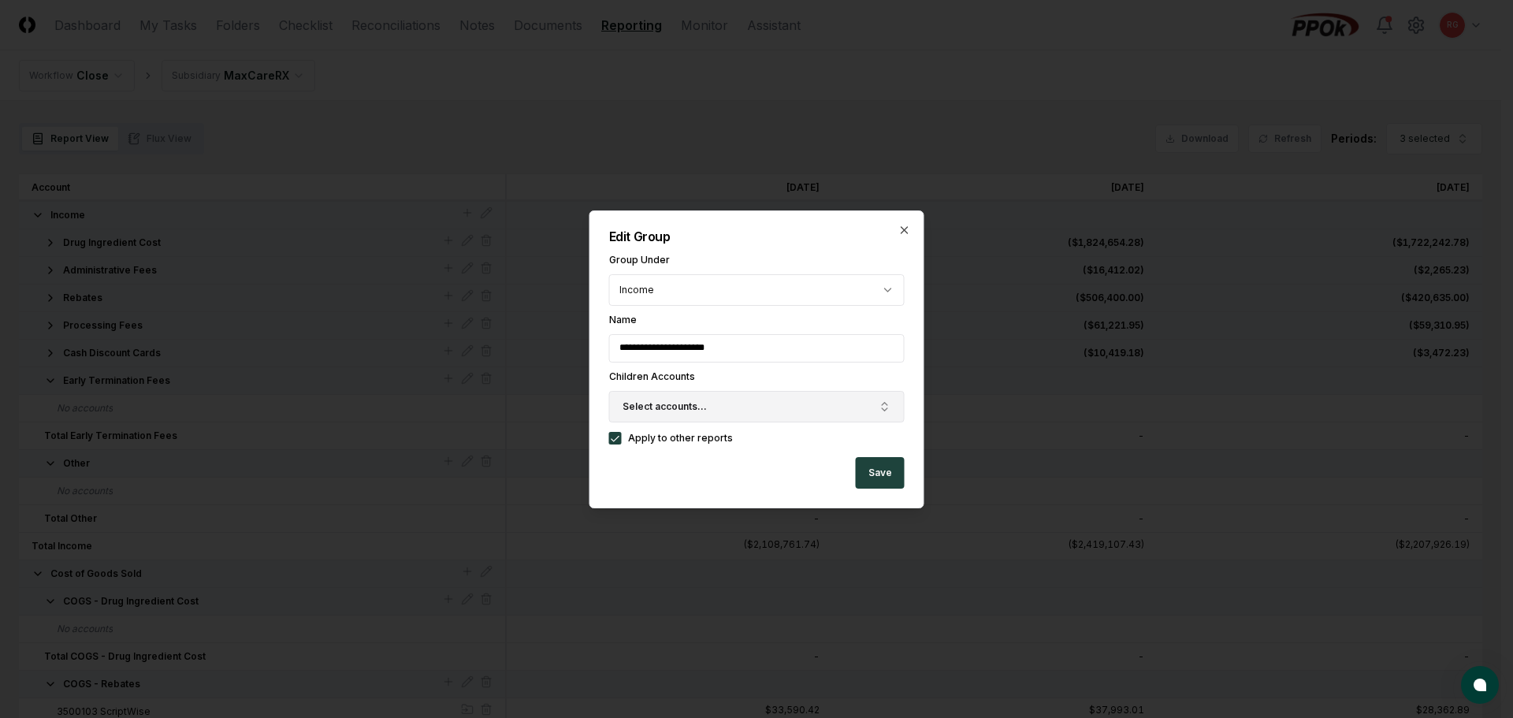
click at [658, 401] on span "Select accounts..." at bounding box center [665, 407] width 84 height 14
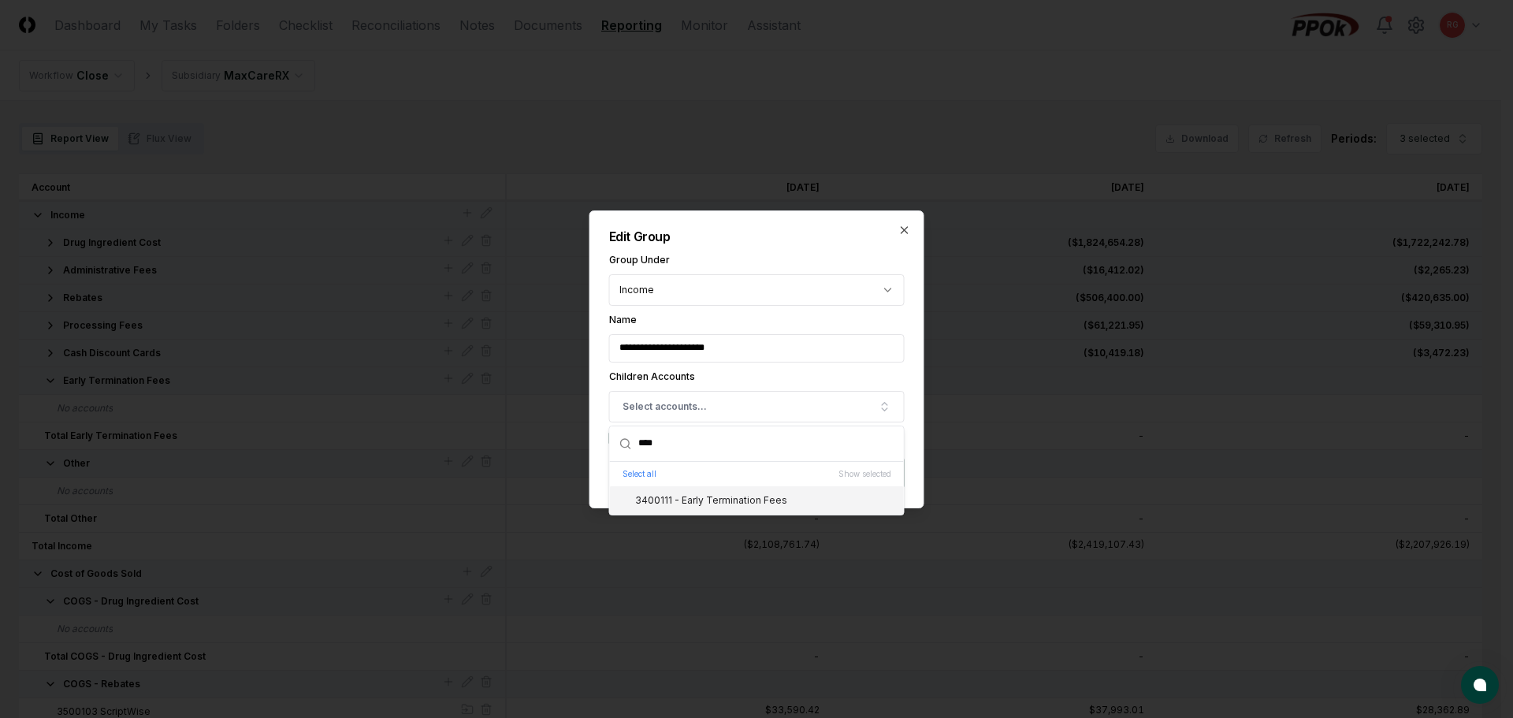
type input "****"
click at [667, 502] on div "3400111 - Early Termination Fees" at bounding box center [701, 500] width 171 height 14
click at [745, 244] on div "**********" at bounding box center [756, 359] width 335 height 298
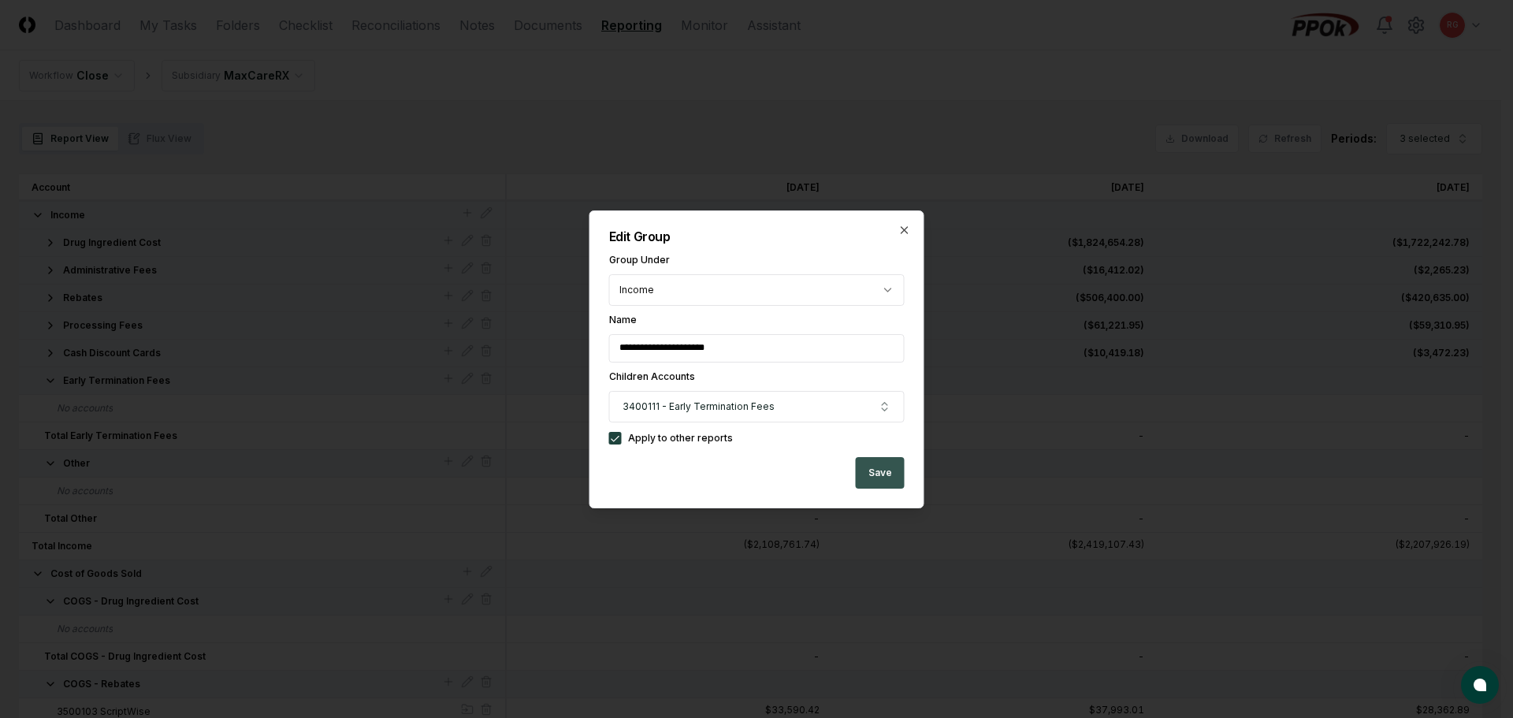
click at [883, 482] on button "Save" at bounding box center [880, 473] width 49 height 32
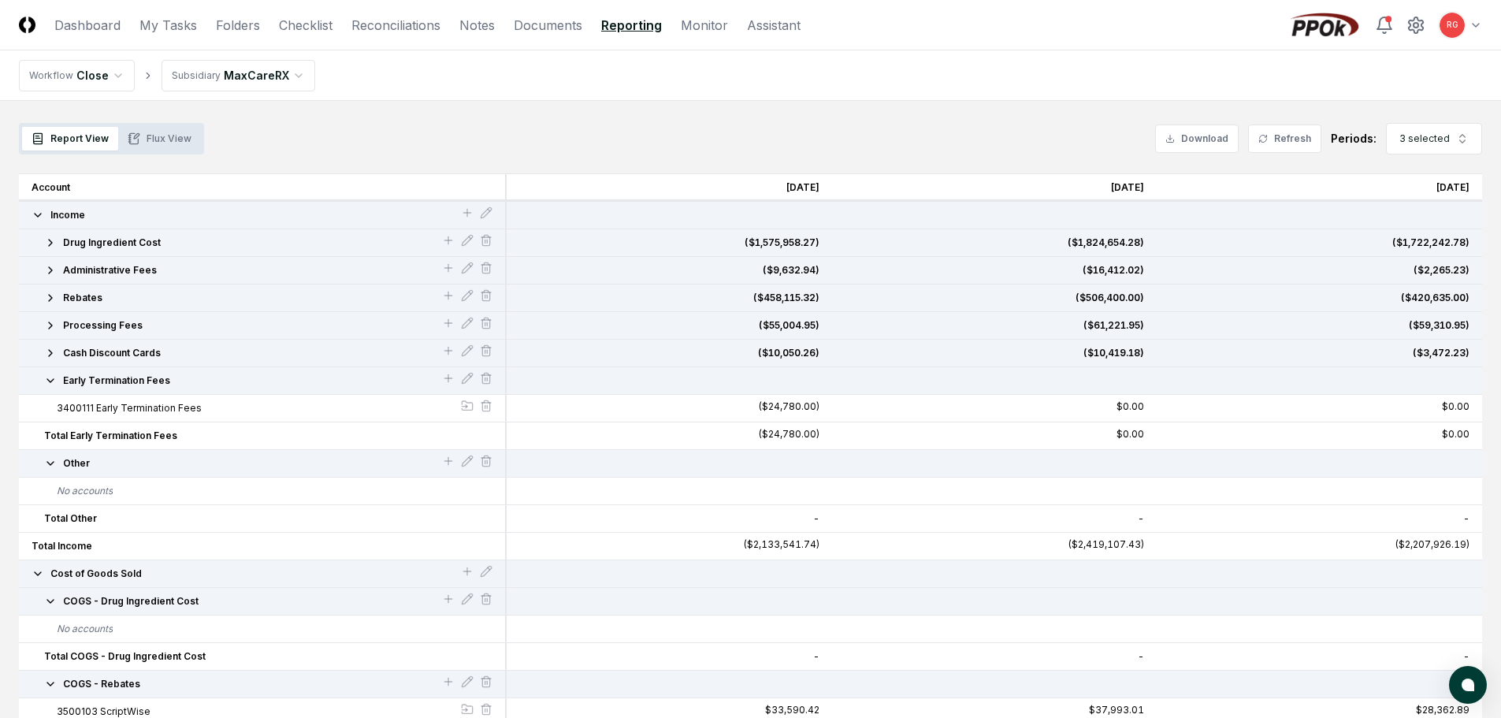
click at [50, 382] on icon "button" at bounding box center [50, 380] width 6 height 3
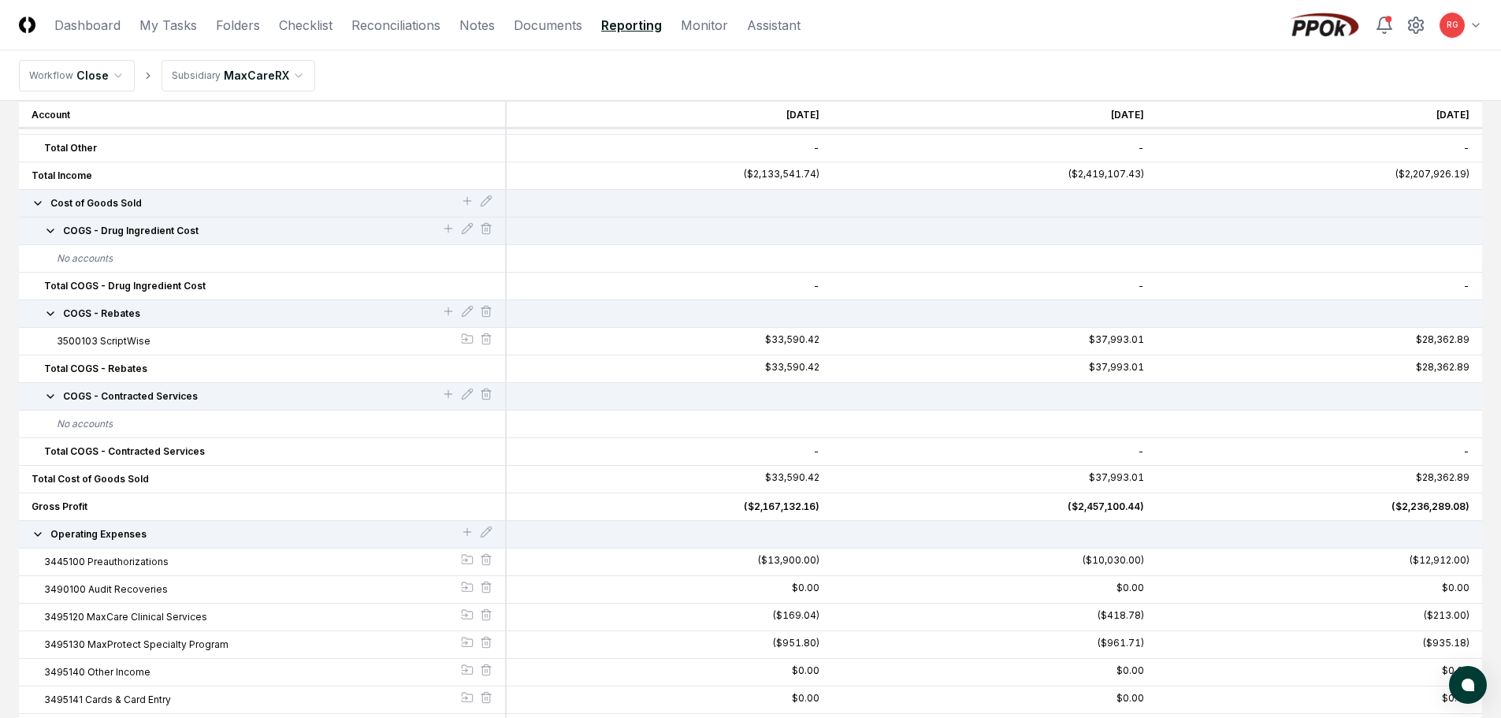
scroll to position [552, 0]
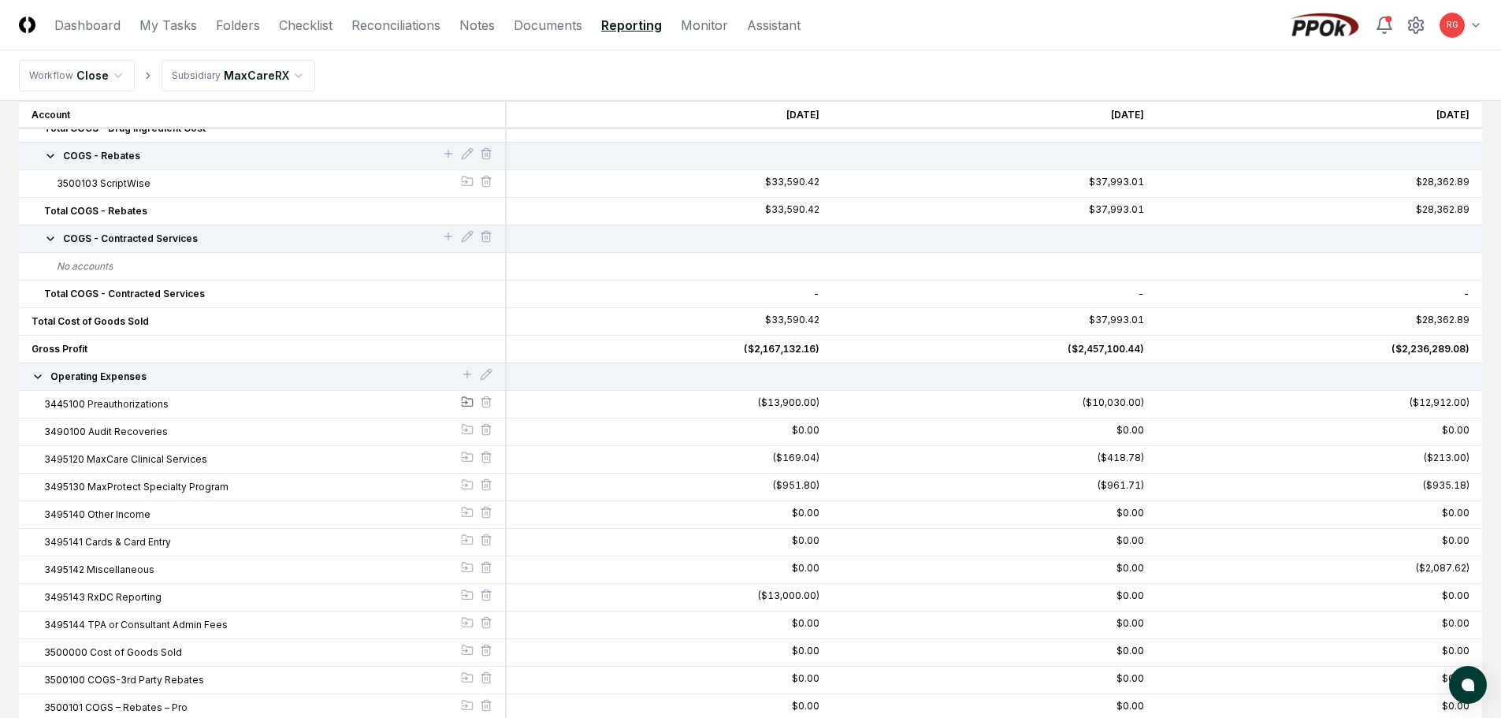
click at [470, 396] on icon at bounding box center [467, 402] width 13 height 13
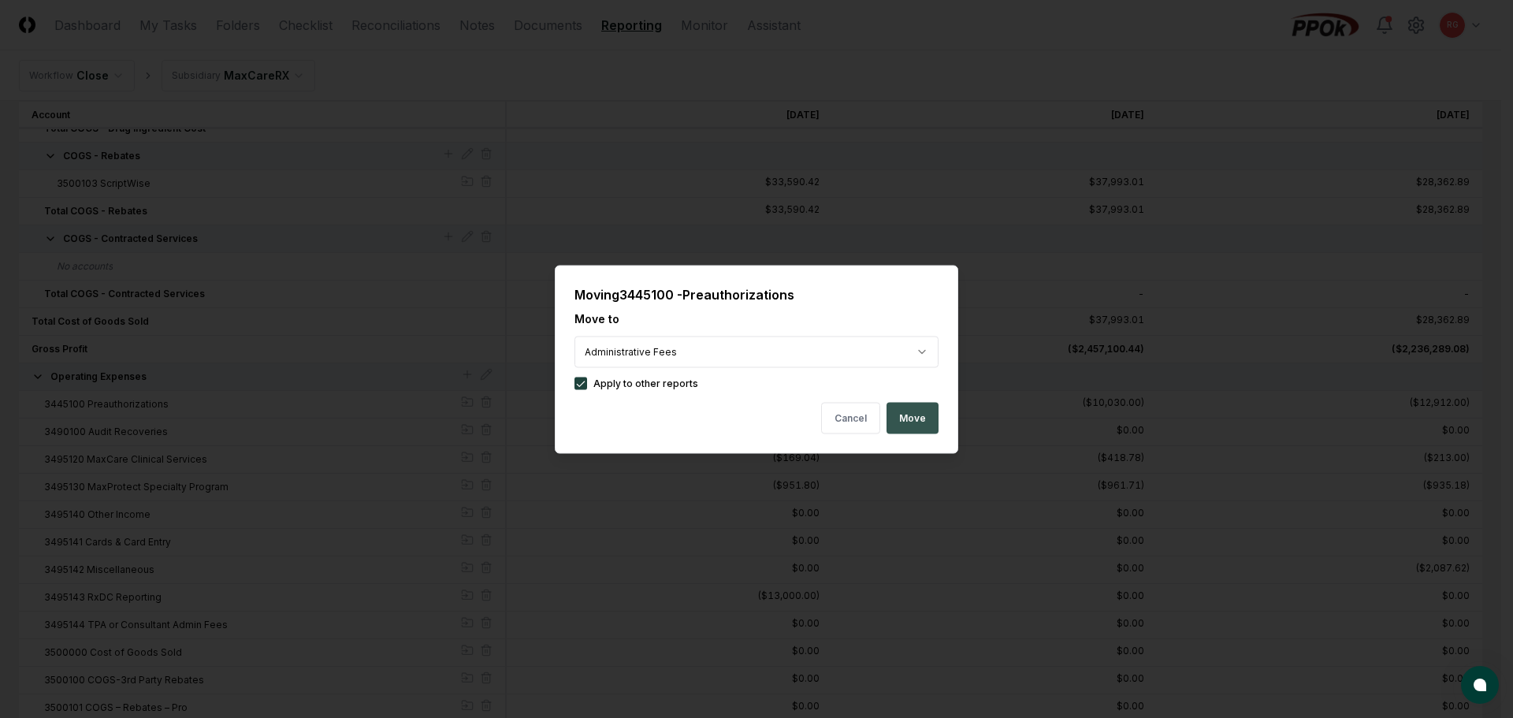
click at [924, 415] on button "Move" at bounding box center [913, 418] width 52 height 32
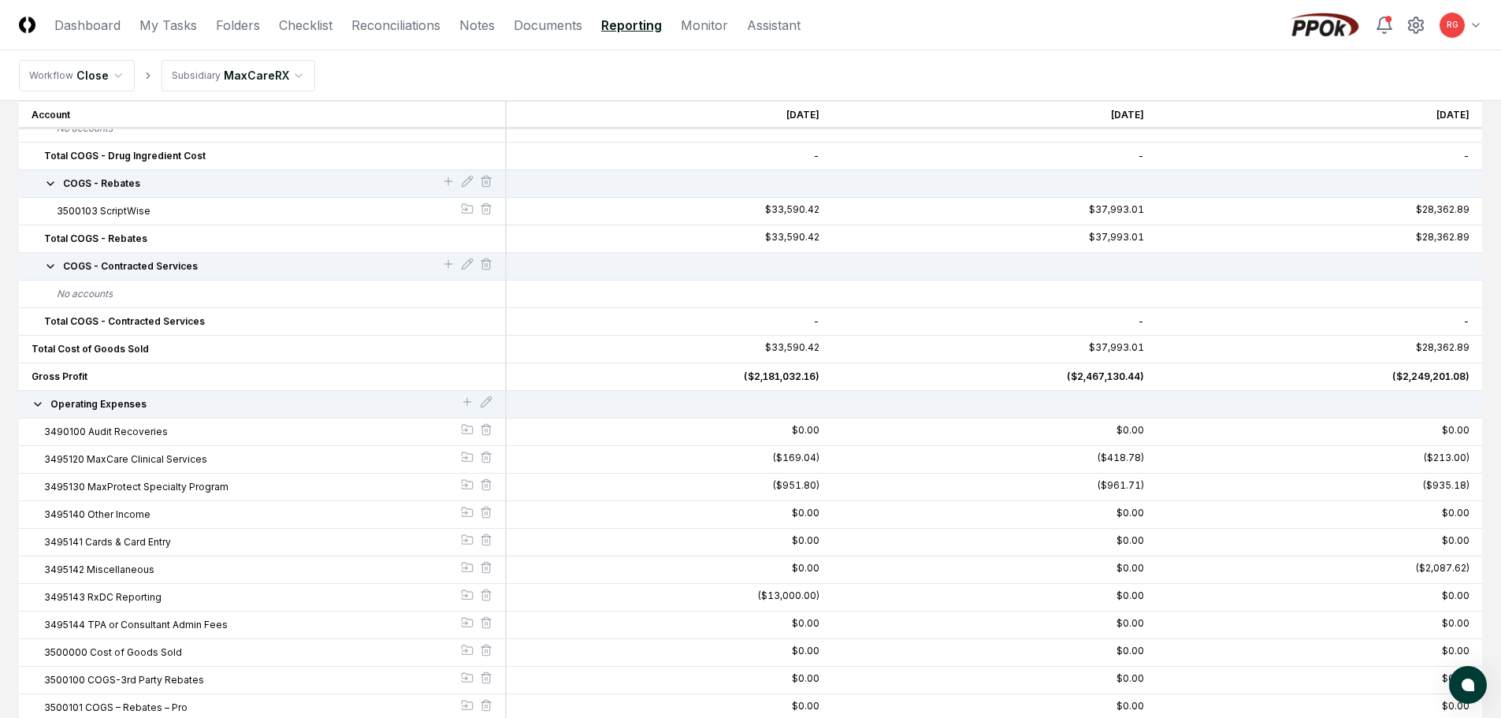
scroll to position [603, 0]
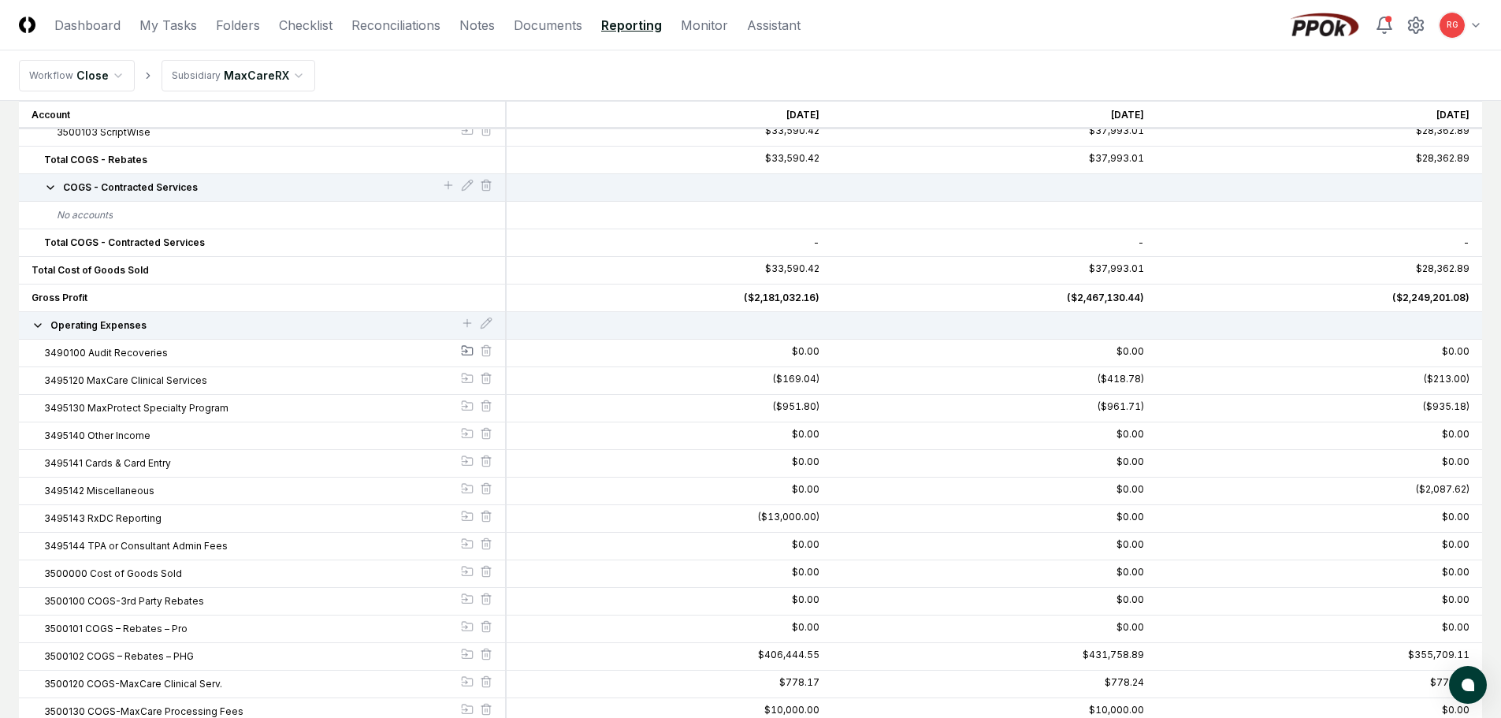
click at [467, 348] on icon at bounding box center [467, 350] width 13 height 13
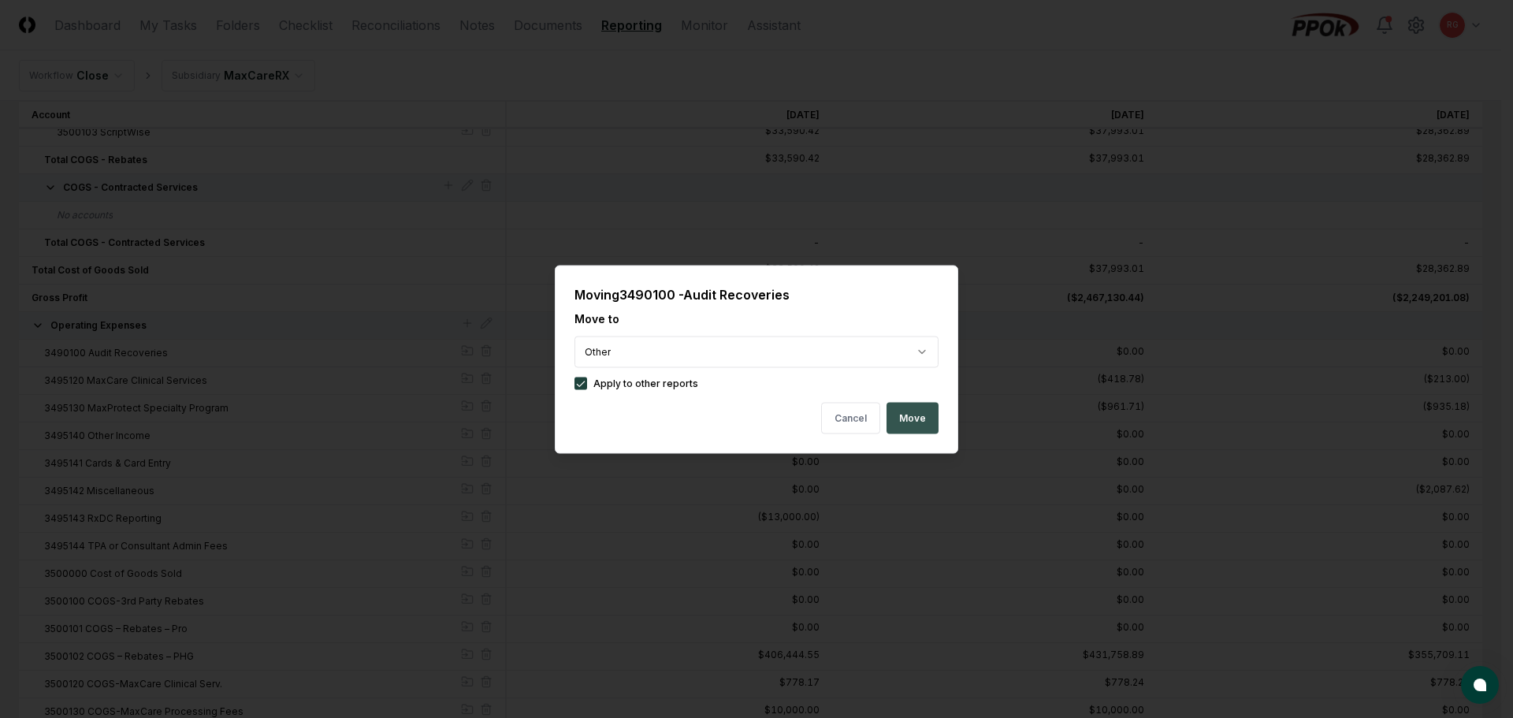
click at [920, 415] on button "Move" at bounding box center [913, 418] width 52 height 32
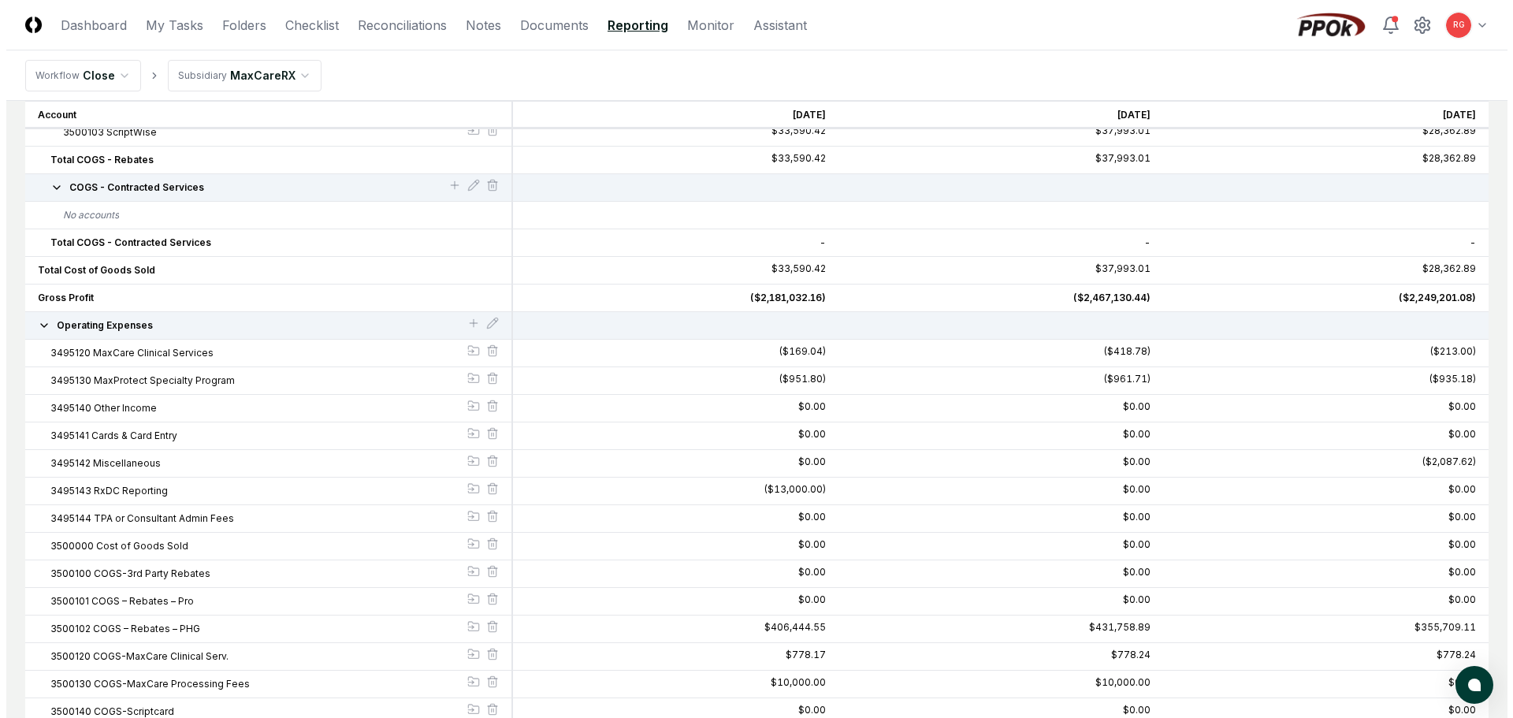
scroll to position [288, 0]
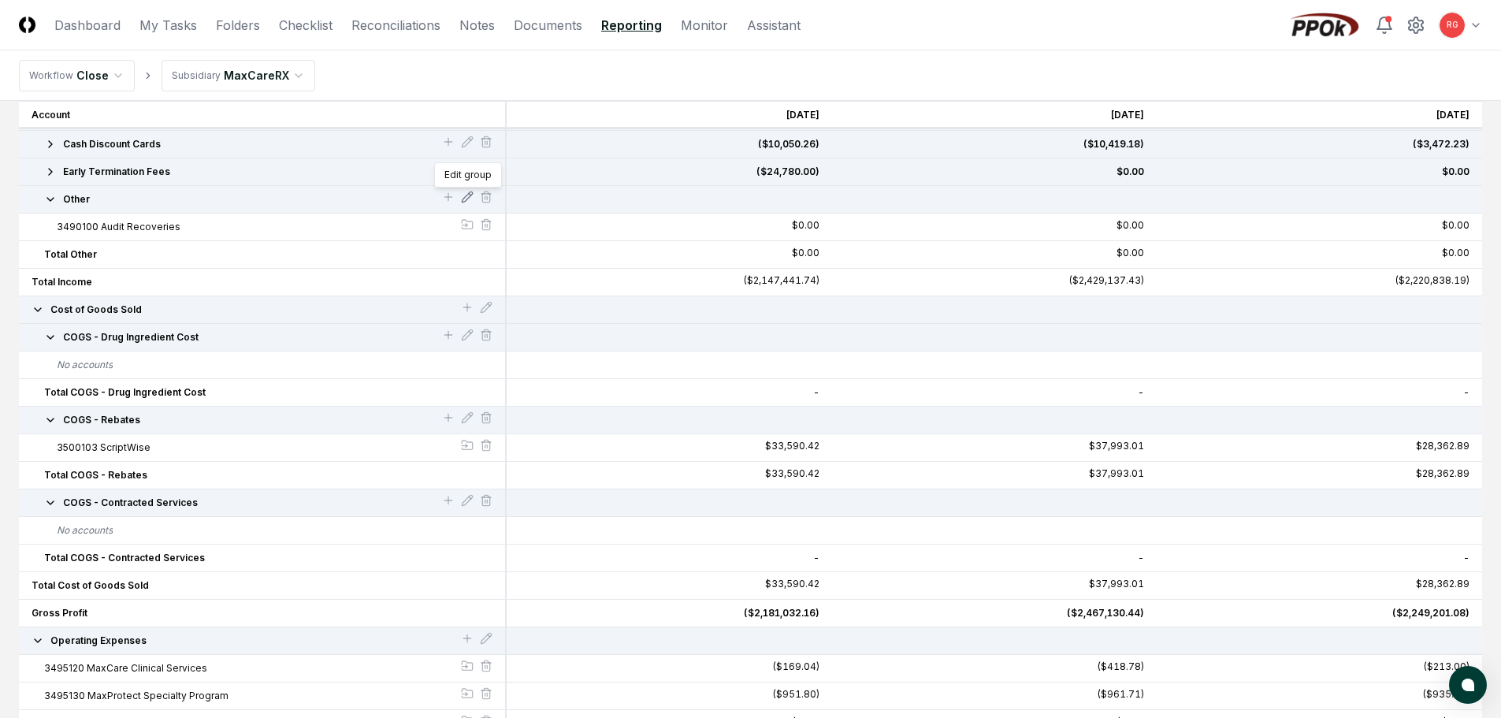
click at [470, 193] on icon at bounding box center [467, 196] width 10 height 10
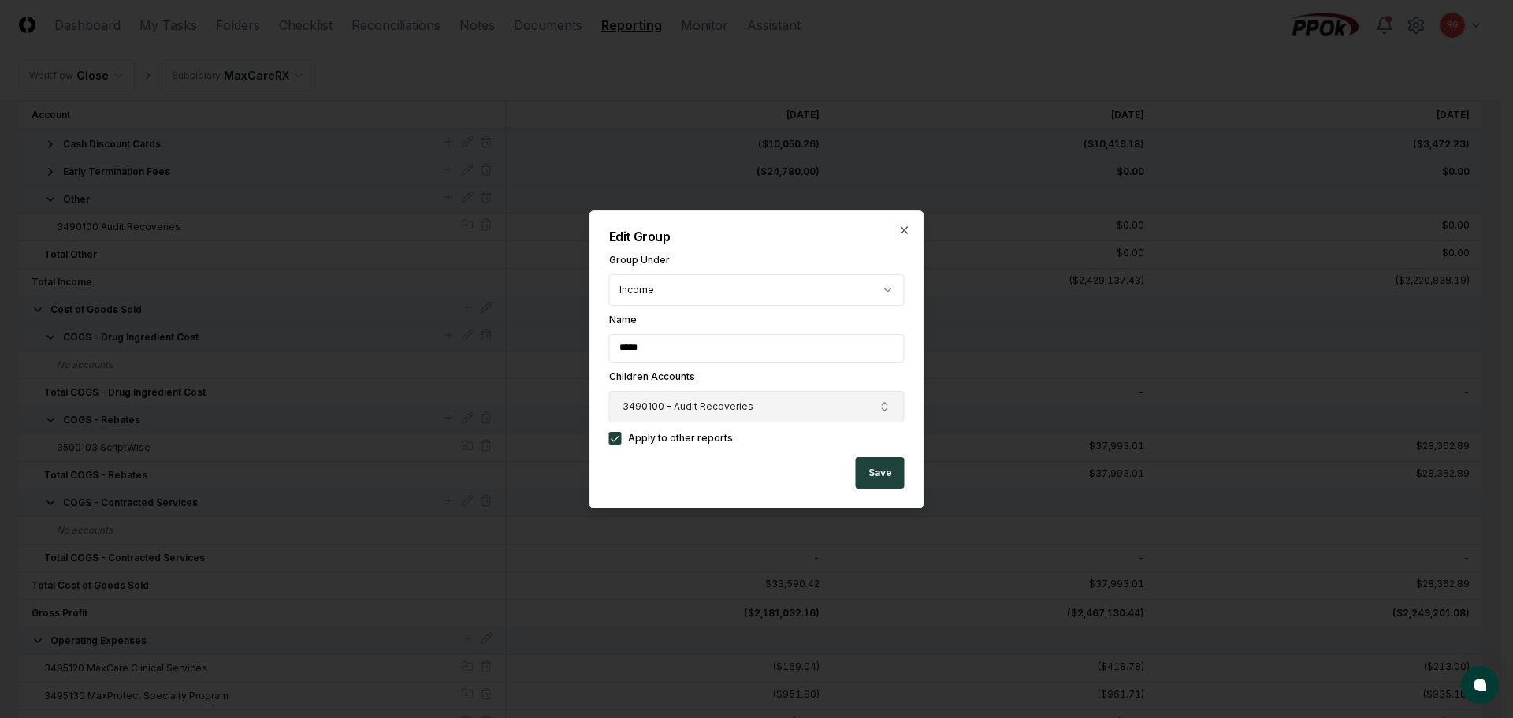
click at [680, 406] on span "3490100 - Audit Recoveries" at bounding box center [688, 407] width 131 height 14
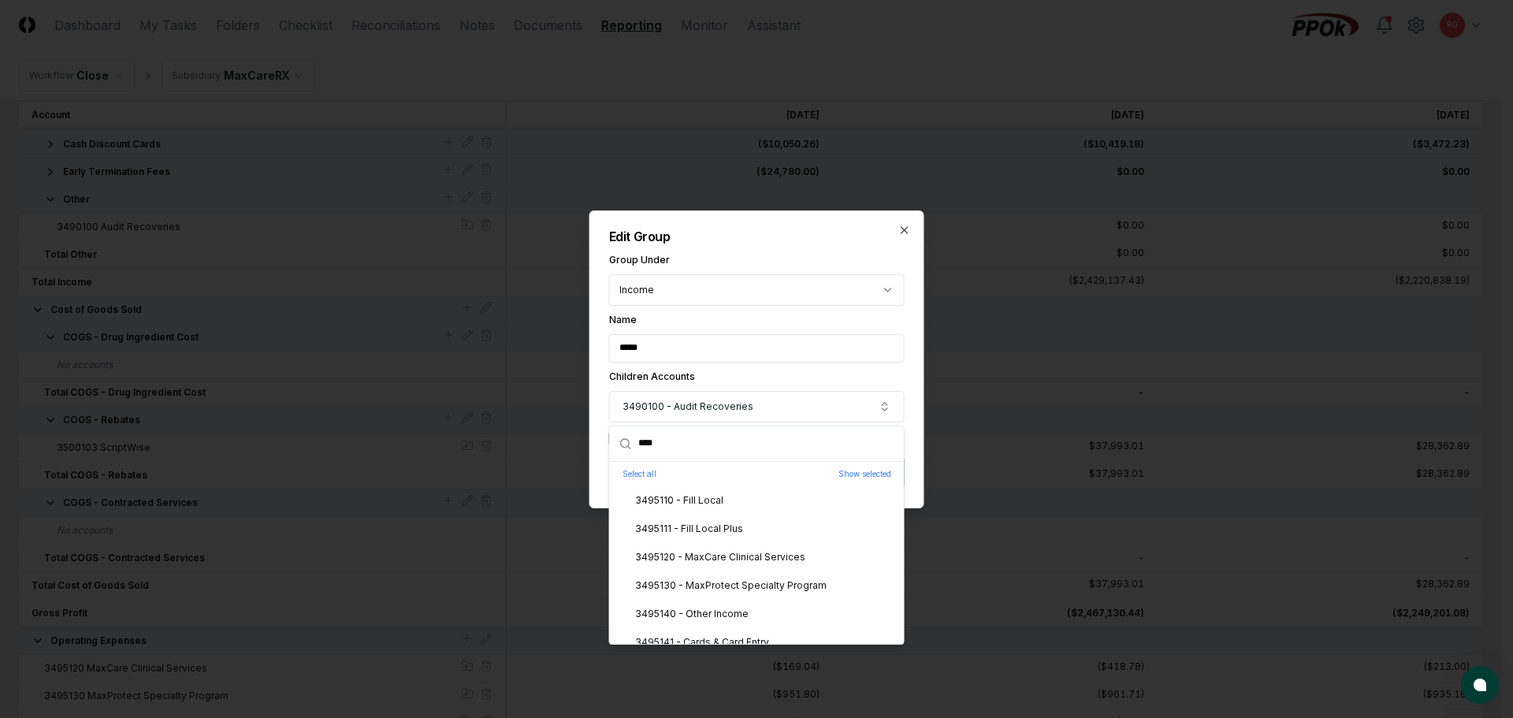
type input "****"
click at [693, 503] on div "3495110 - Fill Local" at bounding box center [669, 500] width 107 height 14
click at [667, 501] on div "3495110 - Fill Local" at bounding box center [669, 500] width 107 height 14
click at [712, 560] on div "3495120 - MaxCare Clinical Services" at bounding box center [710, 557] width 189 height 14
click at [711, 585] on div "3495130 - MaxProtect Specialty Program" at bounding box center [721, 585] width 210 height 14
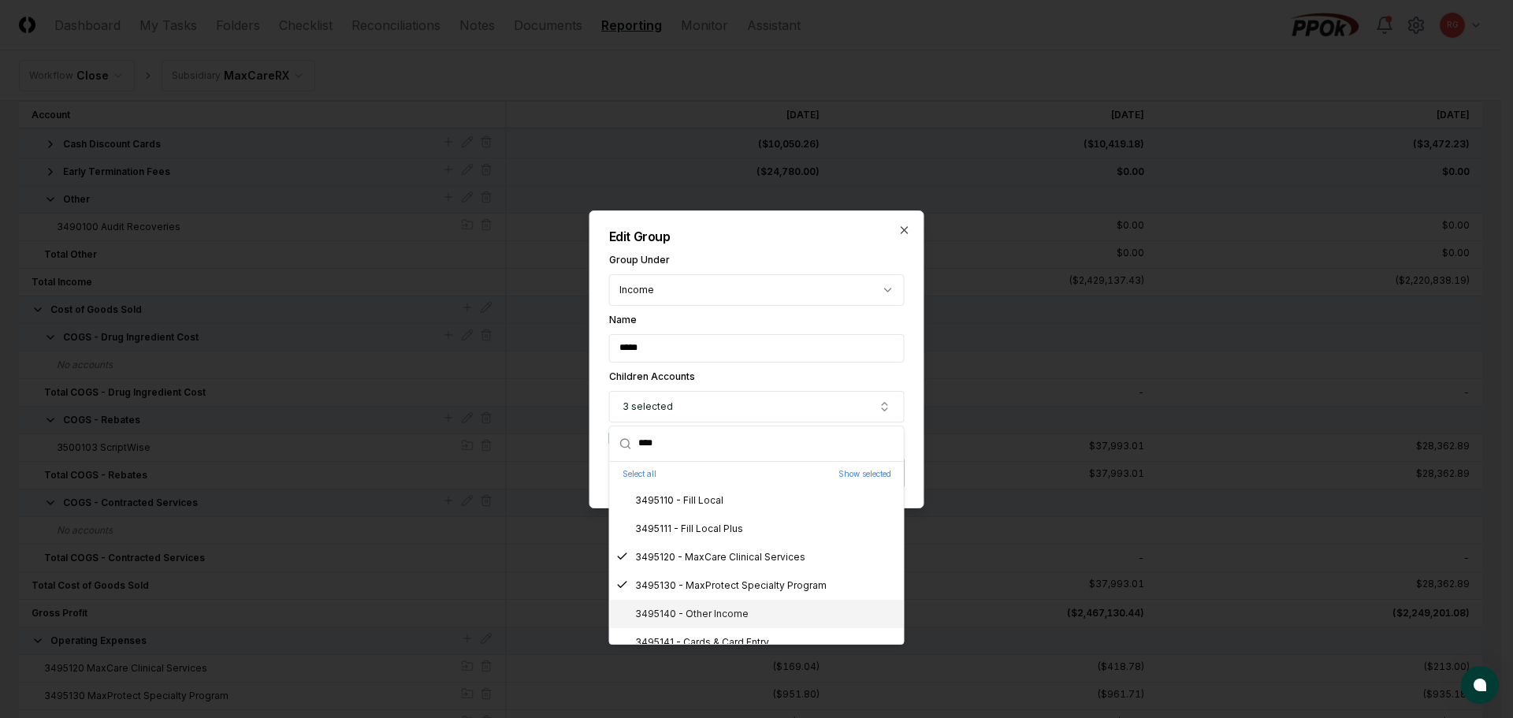
click at [721, 615] on div "3495140 - Other Income" at bounding box center [682, 614] width 132 height 14
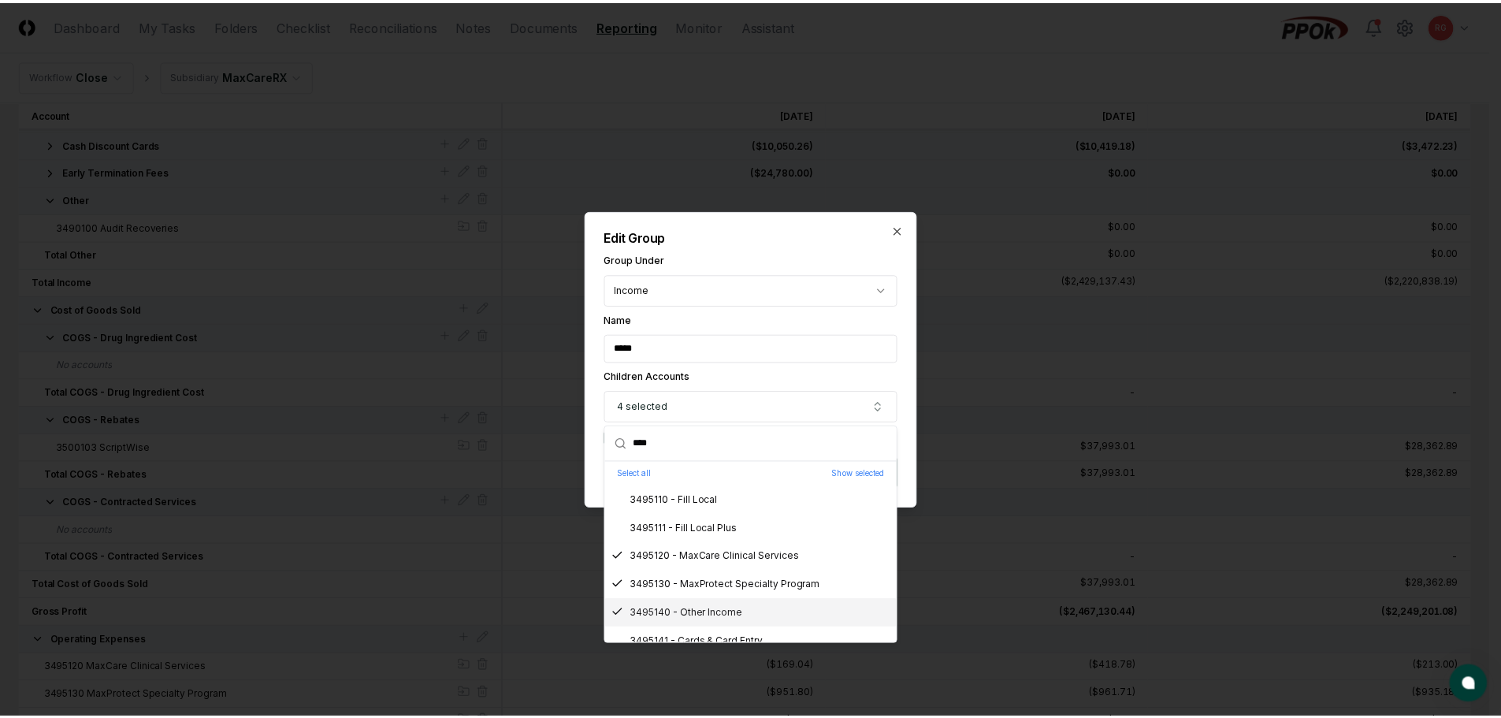
scroll to position [98, 0]
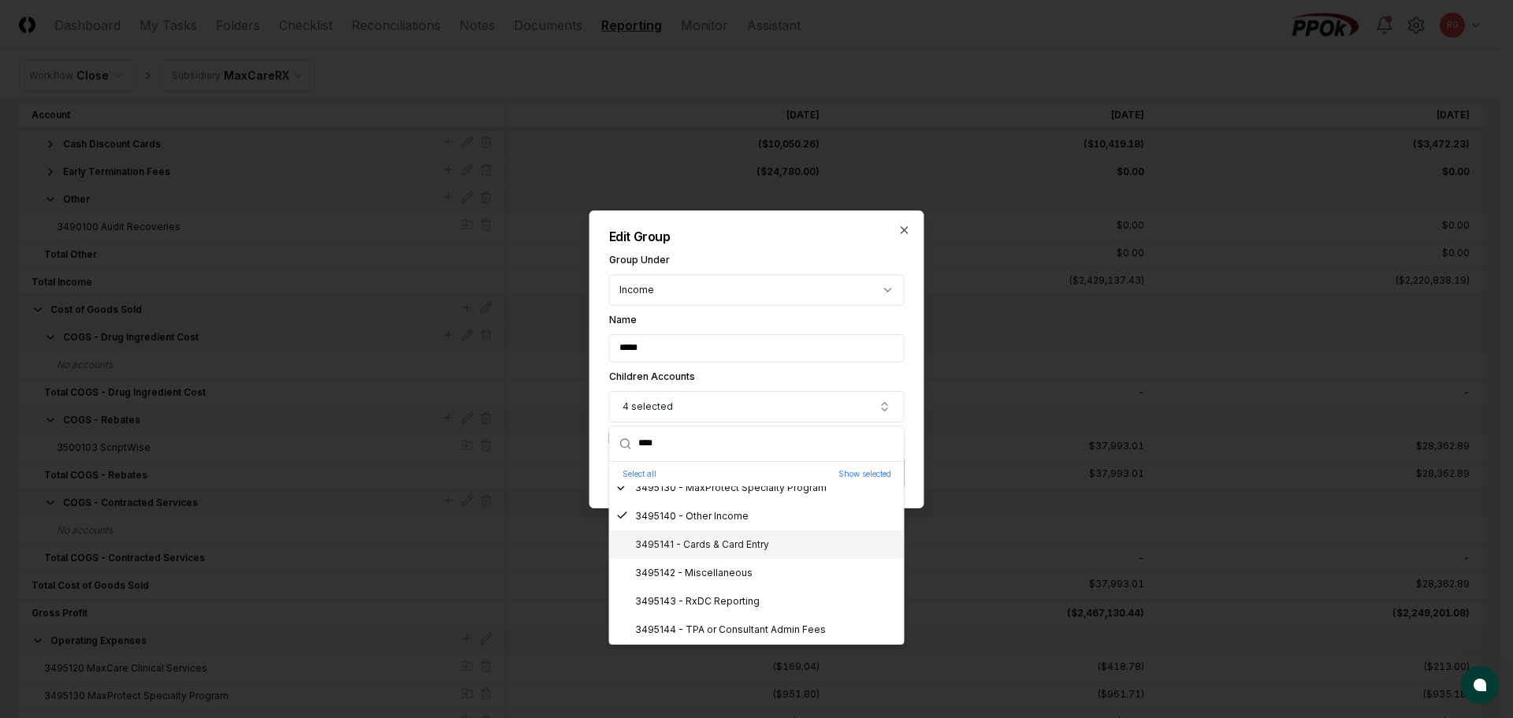
click at [709, 545] on div "3495141 - Cards & Card Entry" at bounding box center [692, 544] width 153 height 14
click at [716, 576] on div "3495142 - Miscellaneous" at bounding box center [684, 573] width 136 height 14
click at [721, 602] on div "3495143 - RxDC Reporting" at bounding box center [687, 601] width 143 height 14
click at [734, 634] on div "3495144 - TPA or Consultant Admin Fees" at bounding box center [721, 630] width 210 height 14
click at [824, 240] on h2 "Edit Group" at bounding box center [757, 236] width 296 height 13
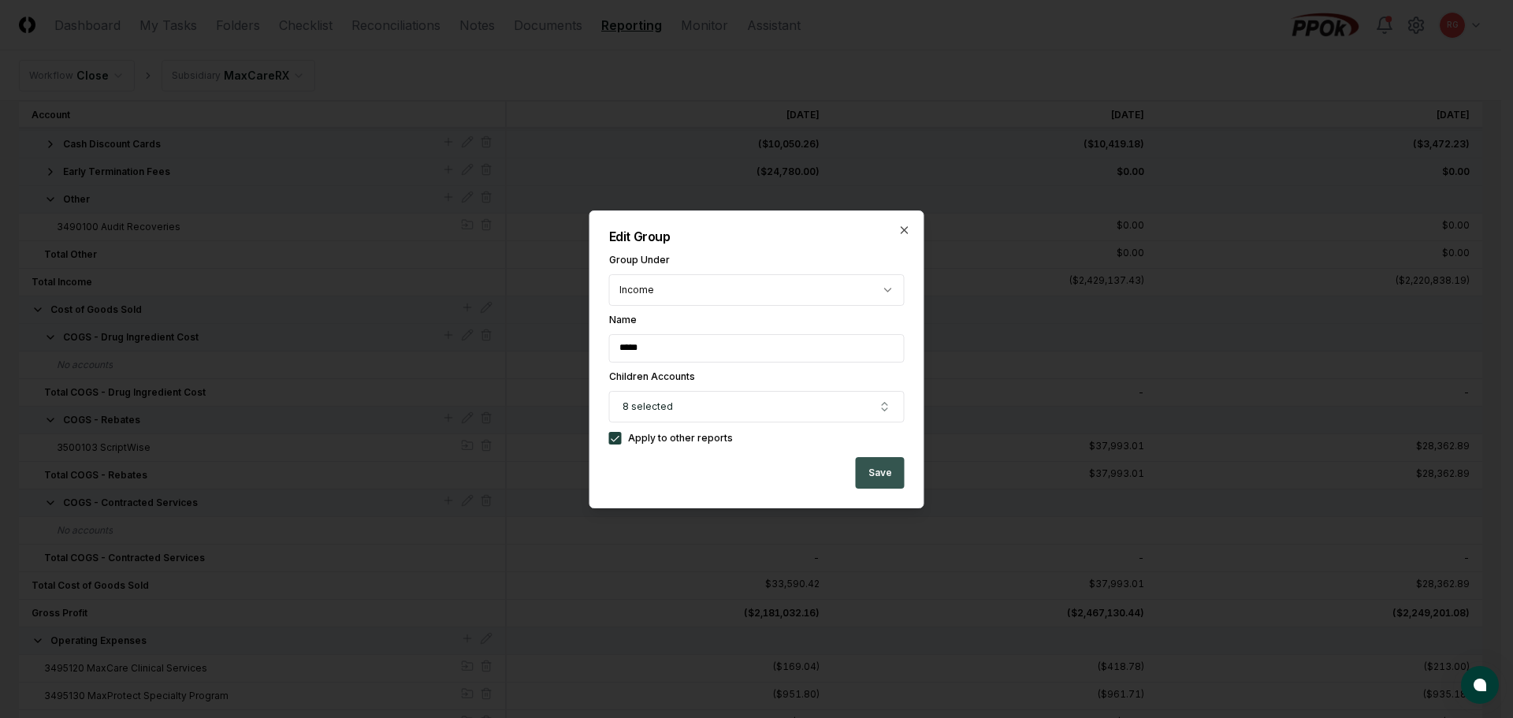
click at [888, 467] on button "Save" at bounding box center [880, 473] width 49 height 32
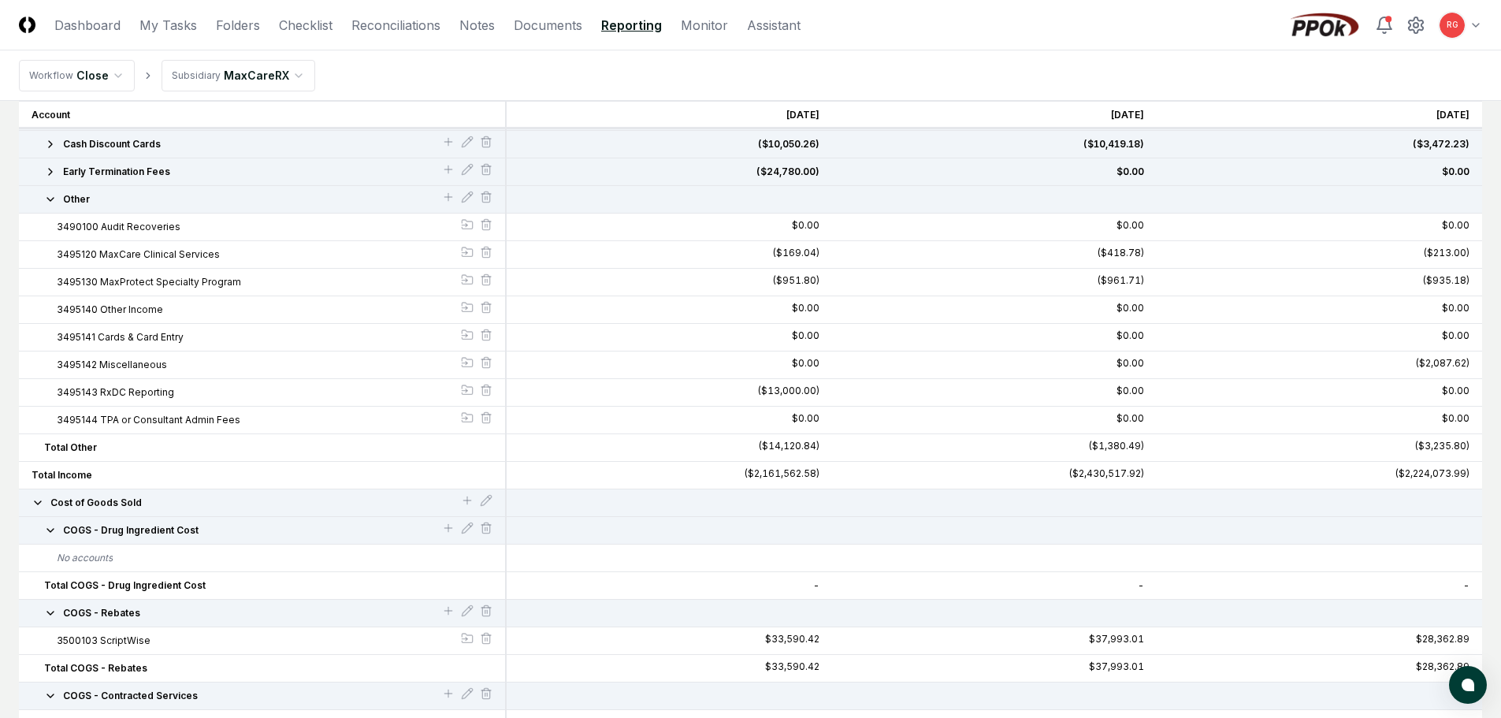
click at [49, 202] on icon "button" at bounding box center [50, 199] width 13 height 13
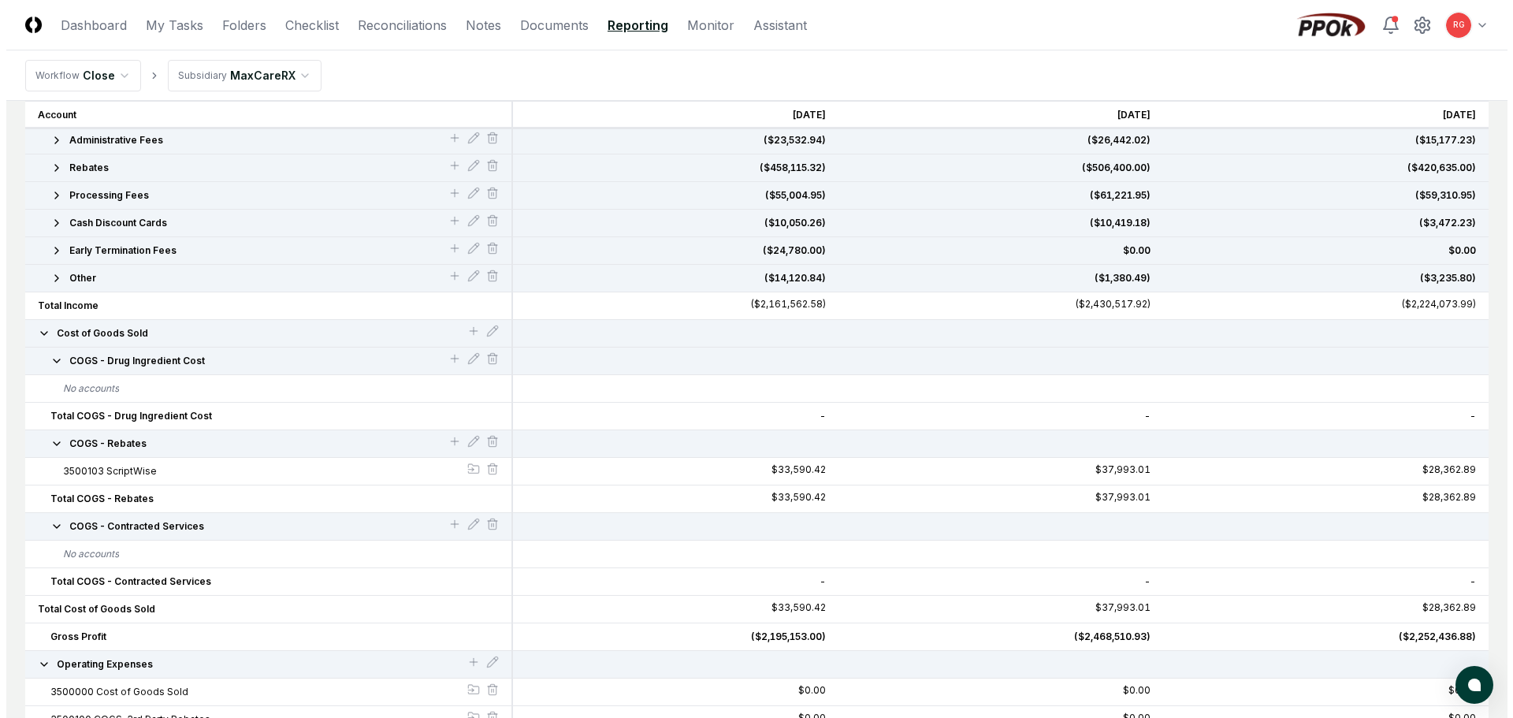
scroll to position [130, 0]
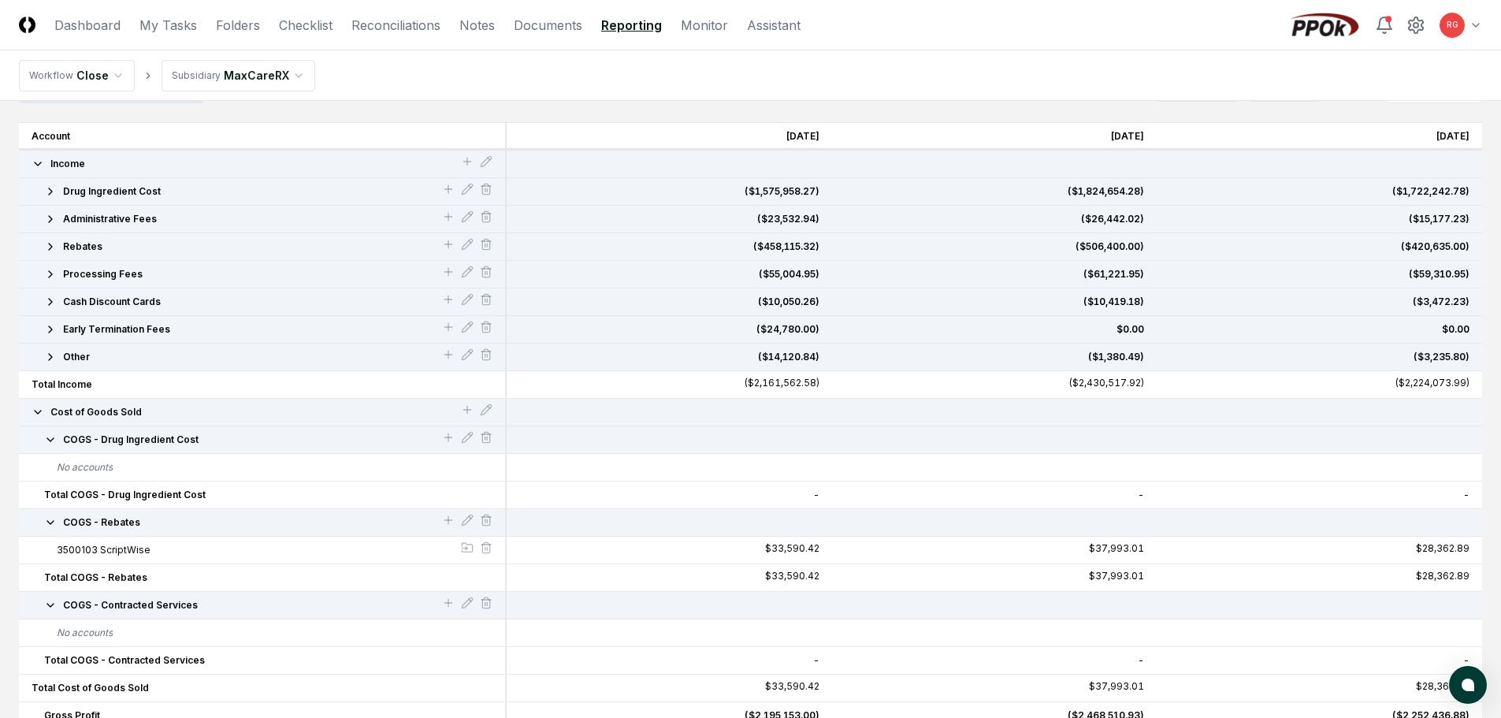
click at [49, 273] on icon "button" at bounding box center [50, 274] width 13 height 13
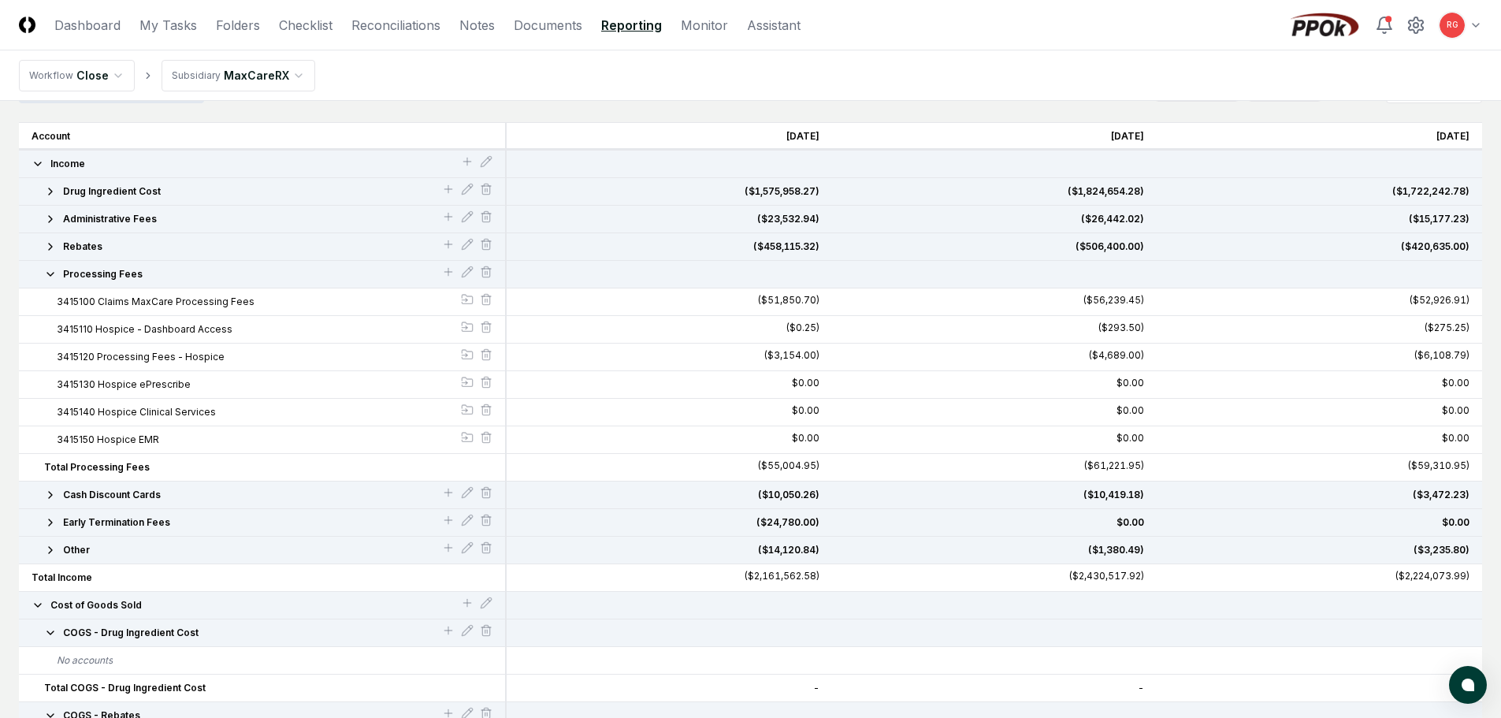
click at [49, 273] on icon "button" at bounding box center [50, 274] width 6 height 3
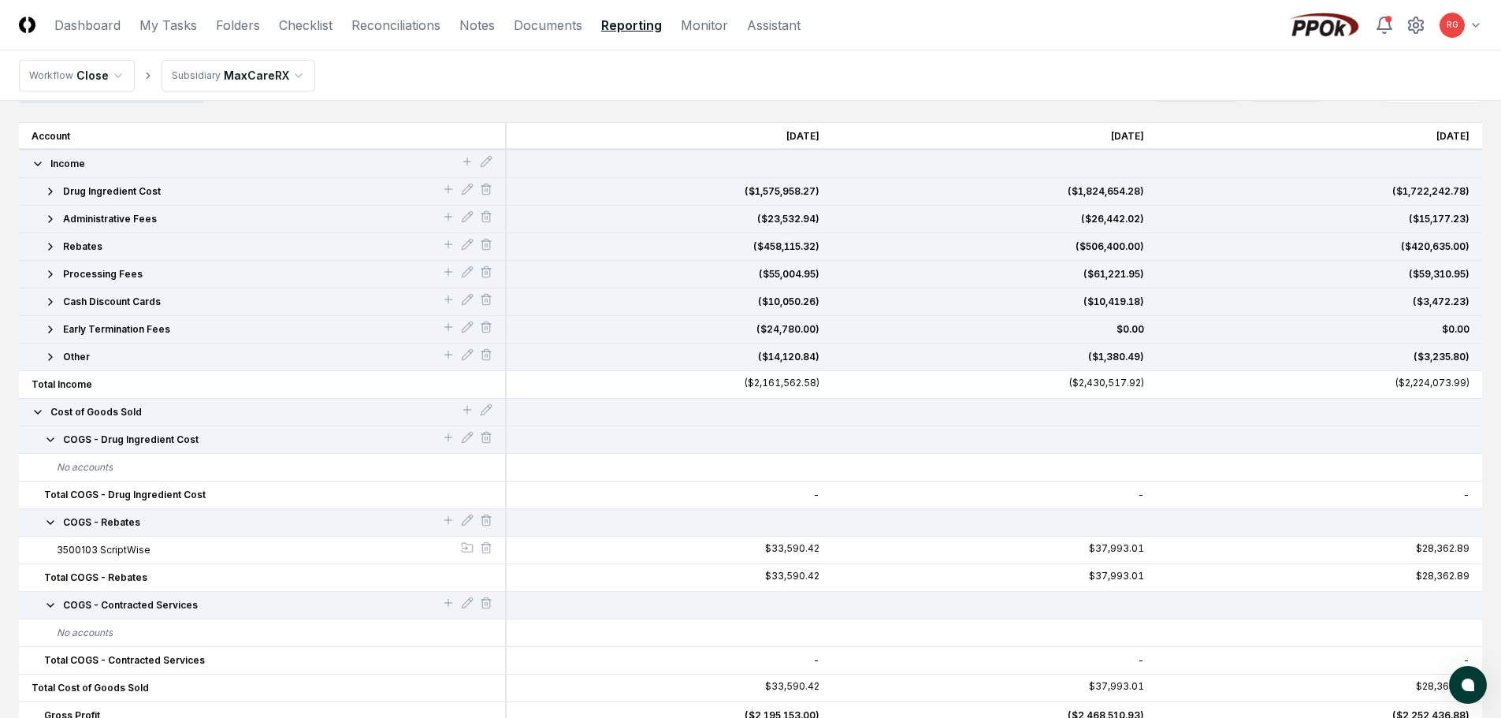
click at [50, 356] on icon "button" at bounding box center [50, 357] width 13 height 13
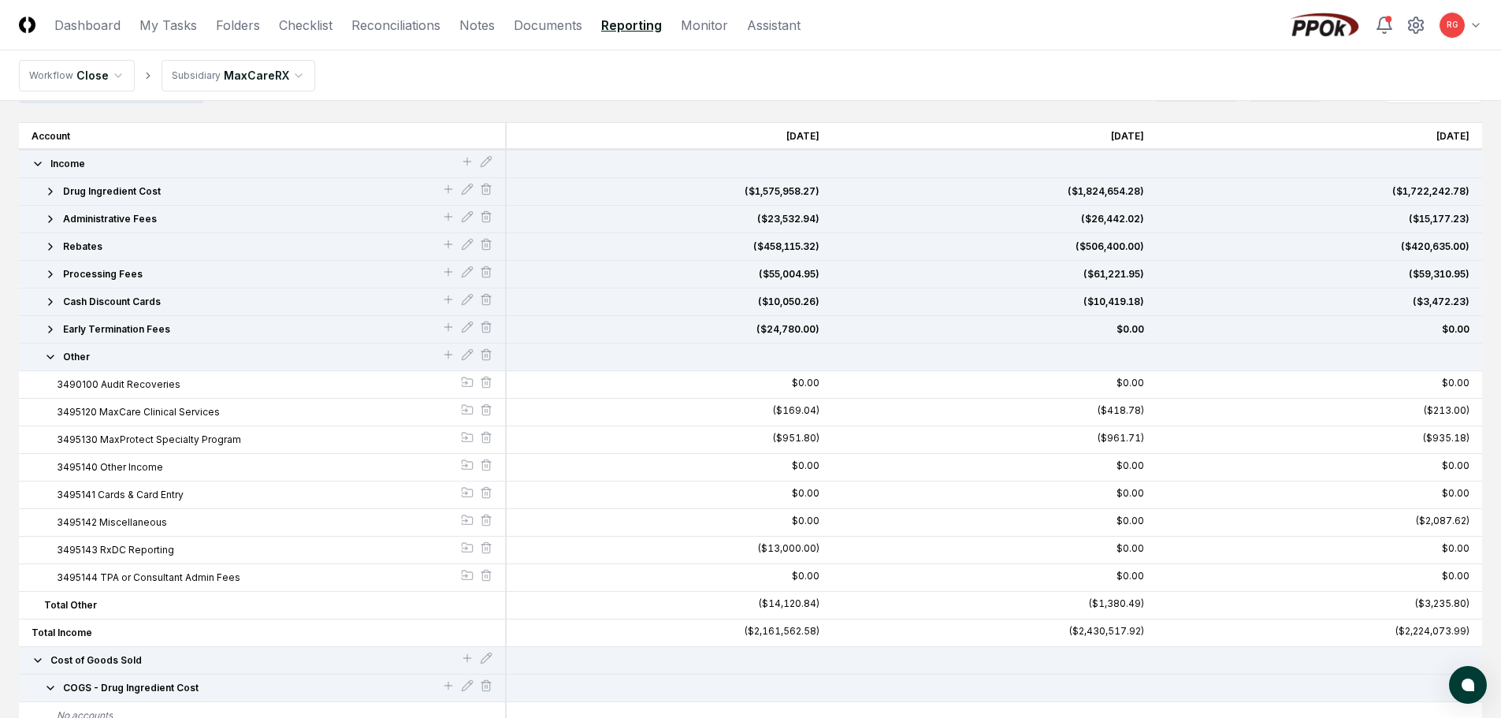
click at [50, 356] on icon "button" at bounding box center [50, 357] width 13 height 13
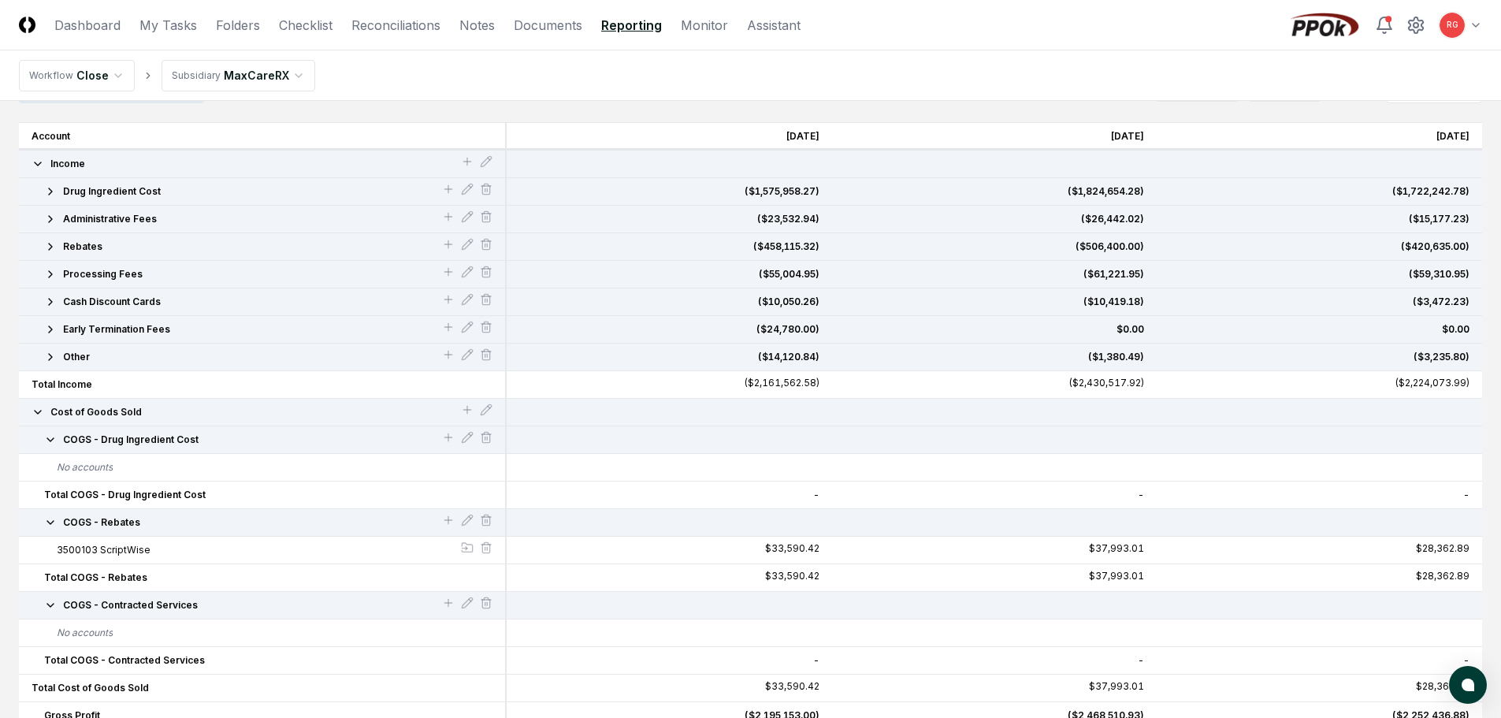
click at [43, 221] on div "Administrative Fees" at bounding box center [262, 219] width 461 height 14
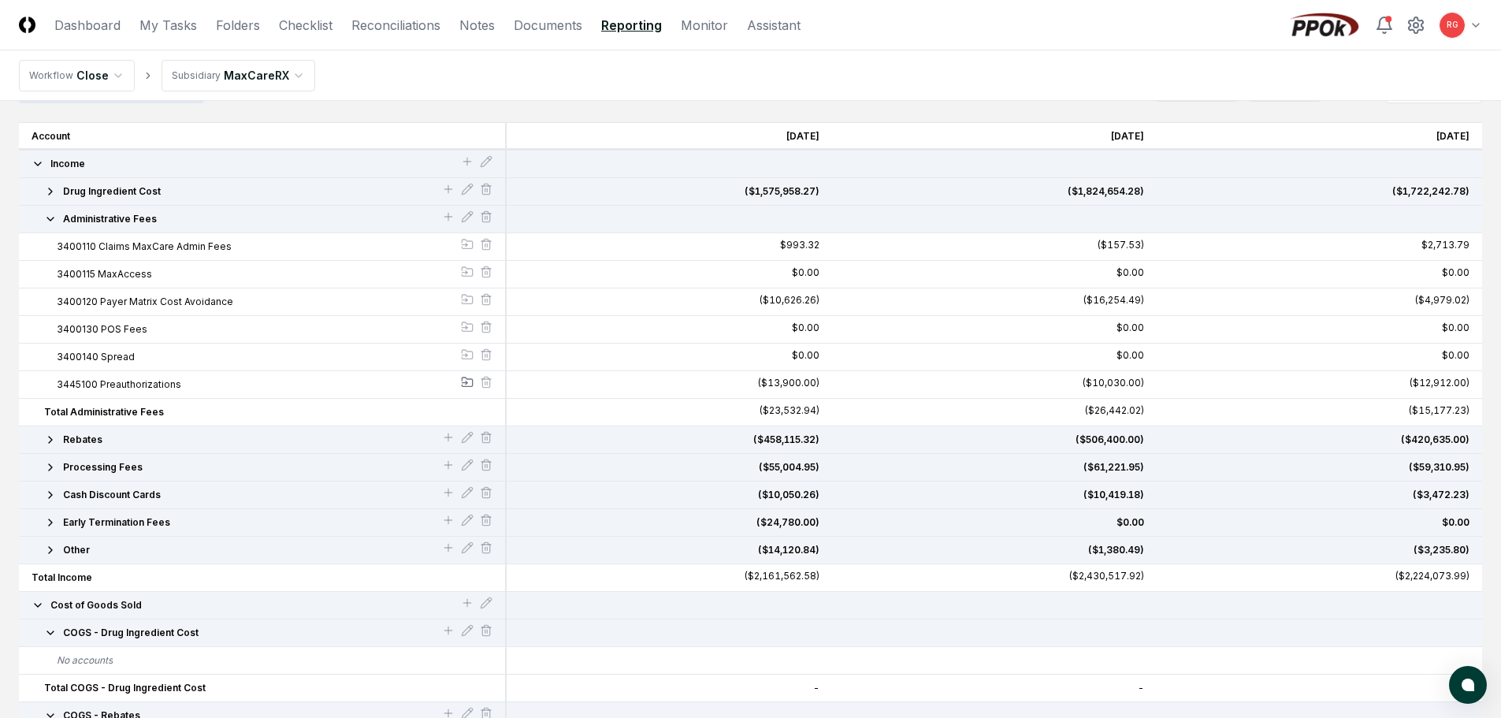
click at [468, 381] on icon at bounding box center [467, 382] width 13 height 13
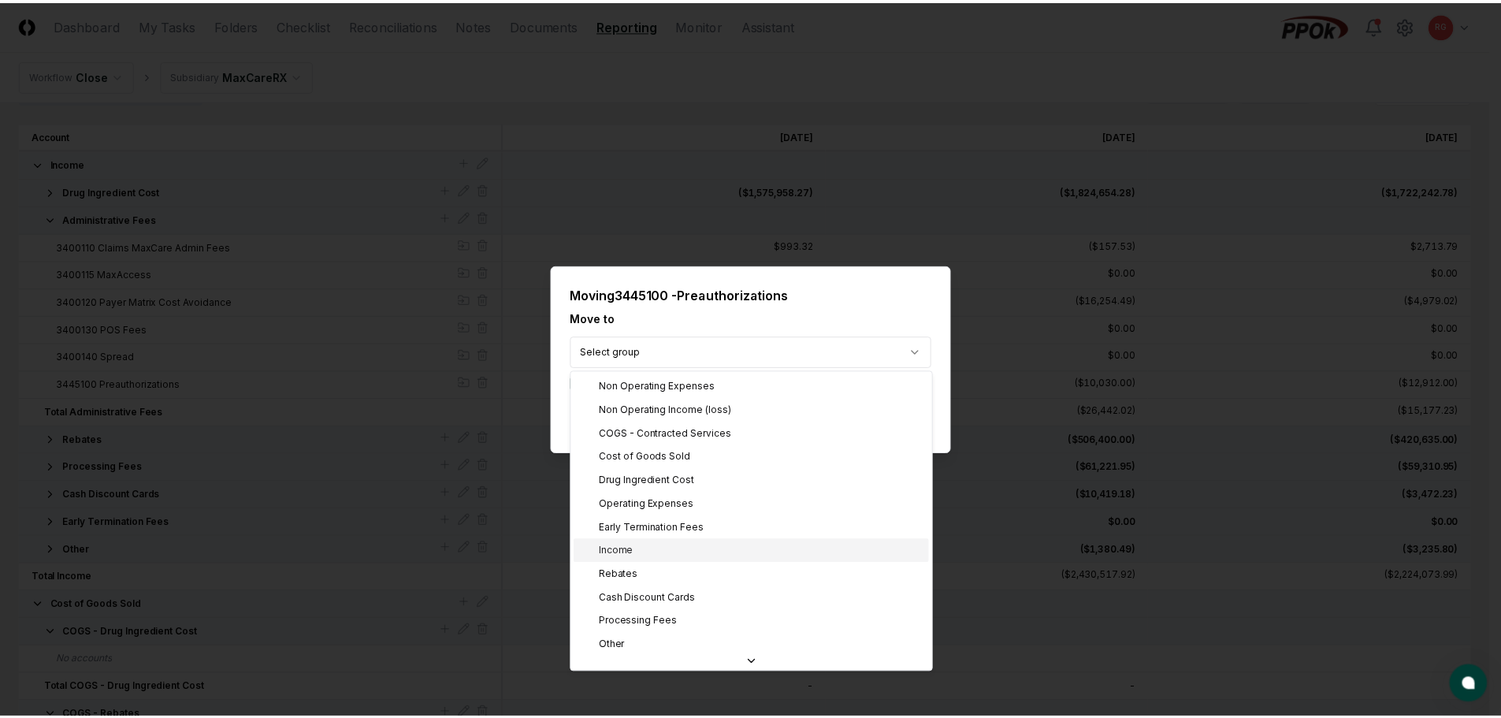
scroll to position [79, 0]
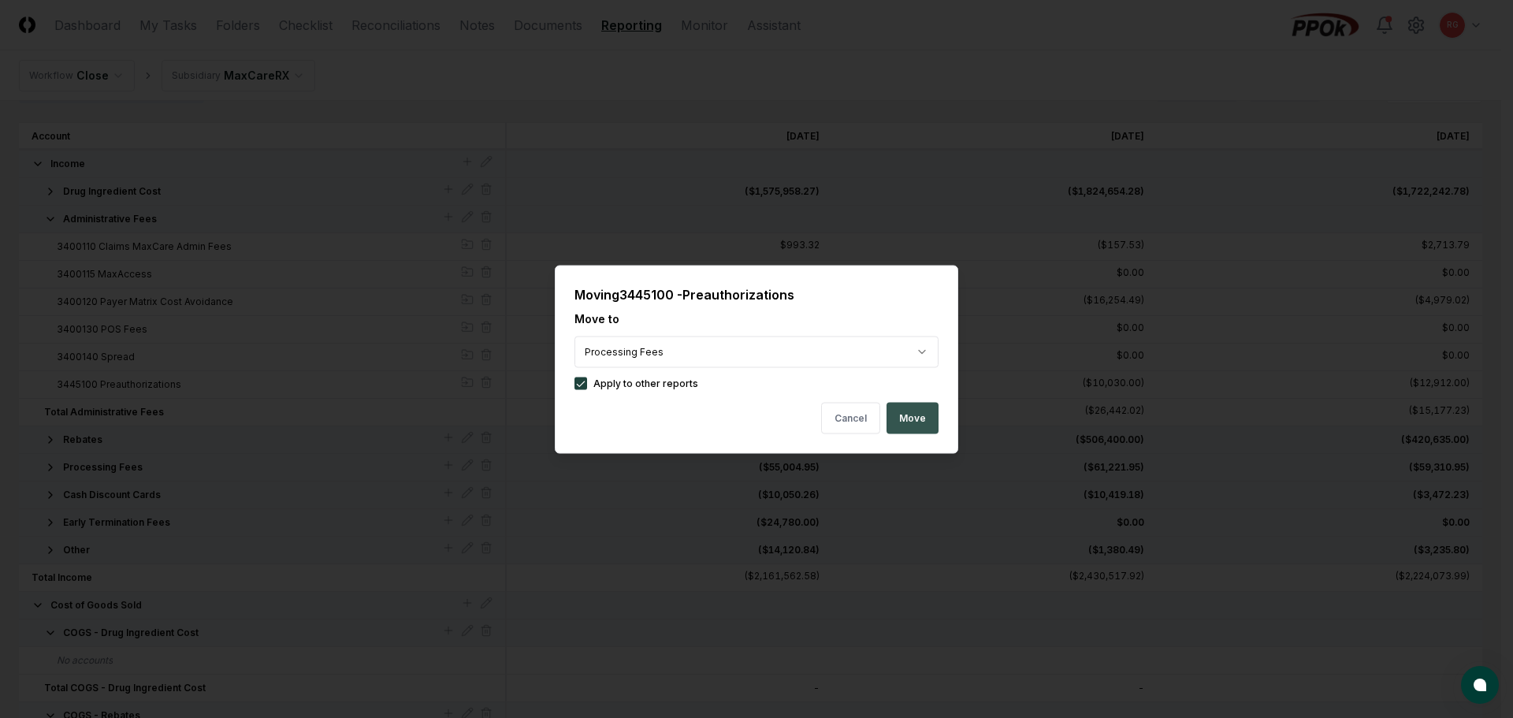
click at [916, 413] on button "Move" at bounding box center [913, 418] width 52 height 32
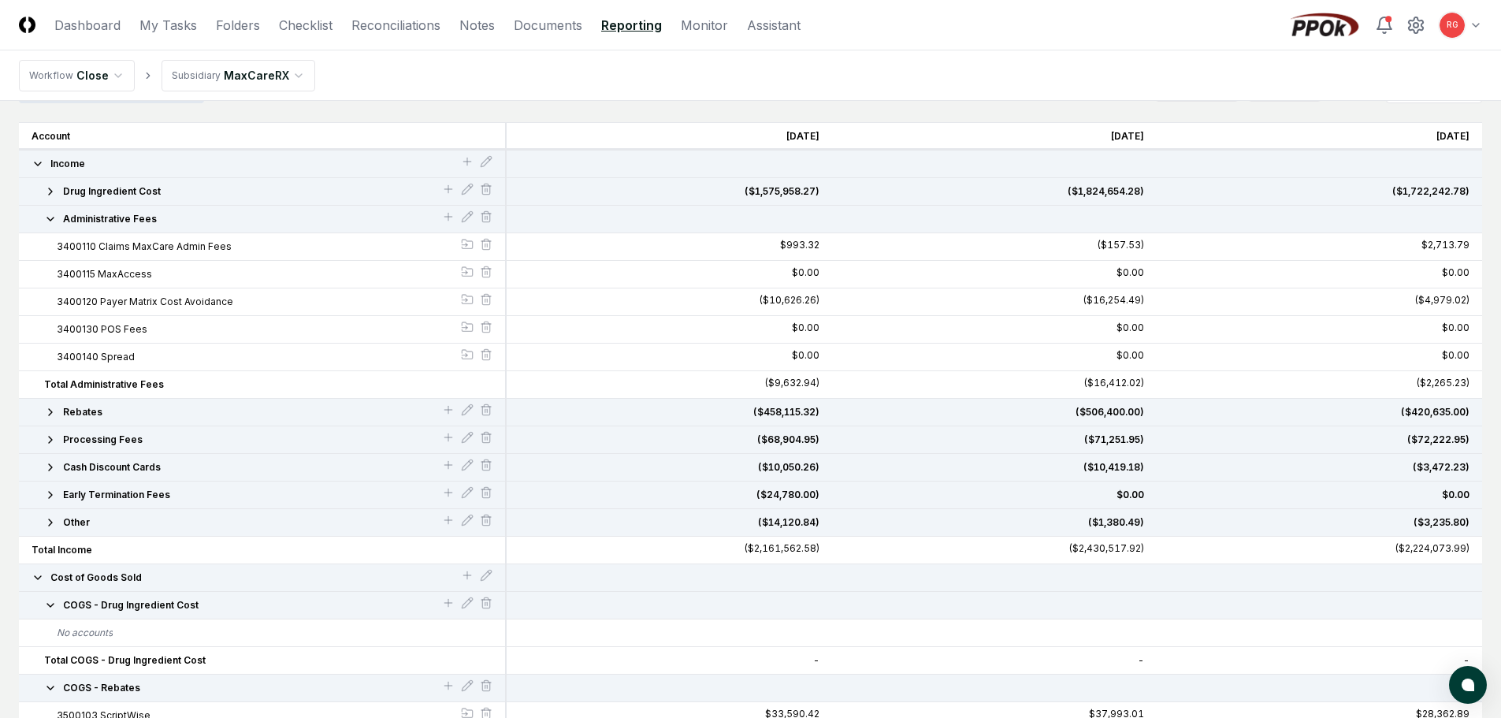
click at [50, 219] on icon "button" at bounding box center [50, 219] width 6 height 3
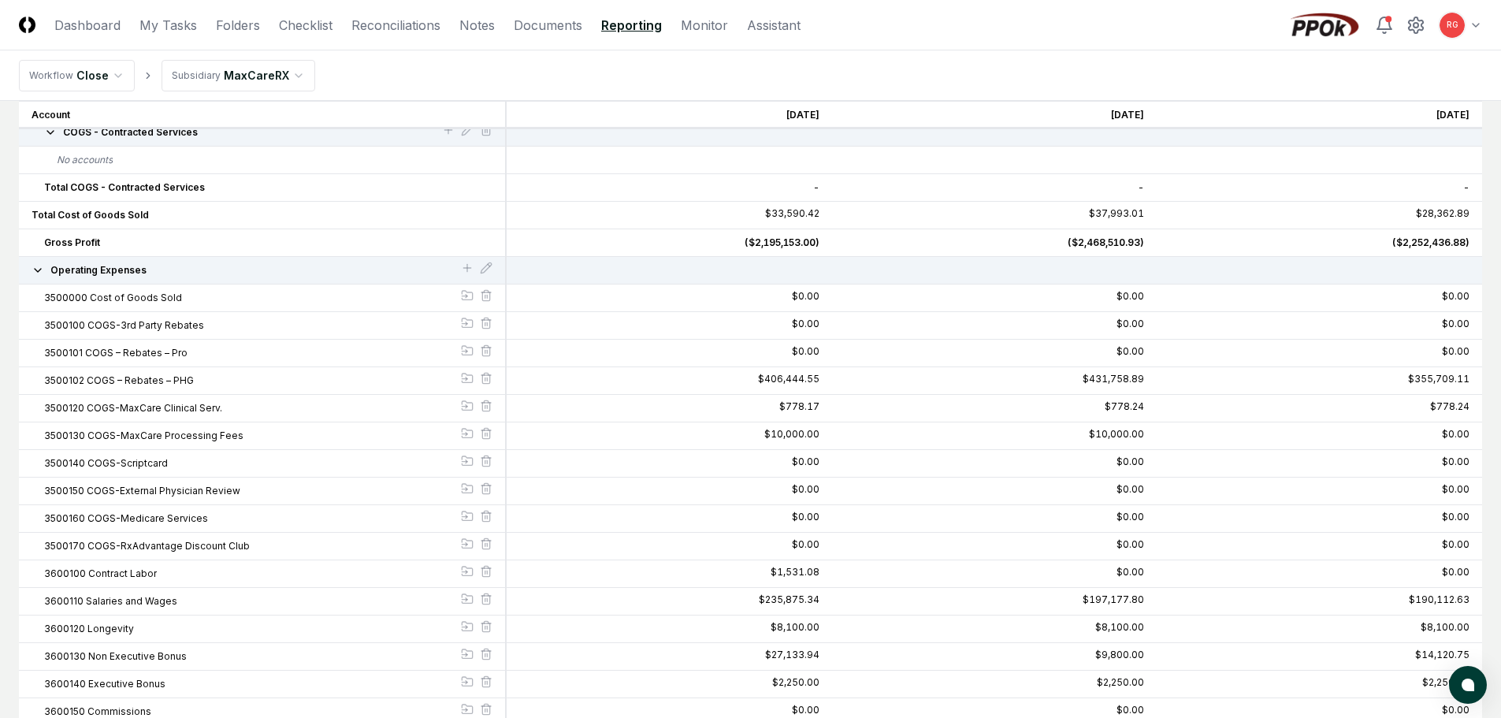
scroll to position [288, 0]
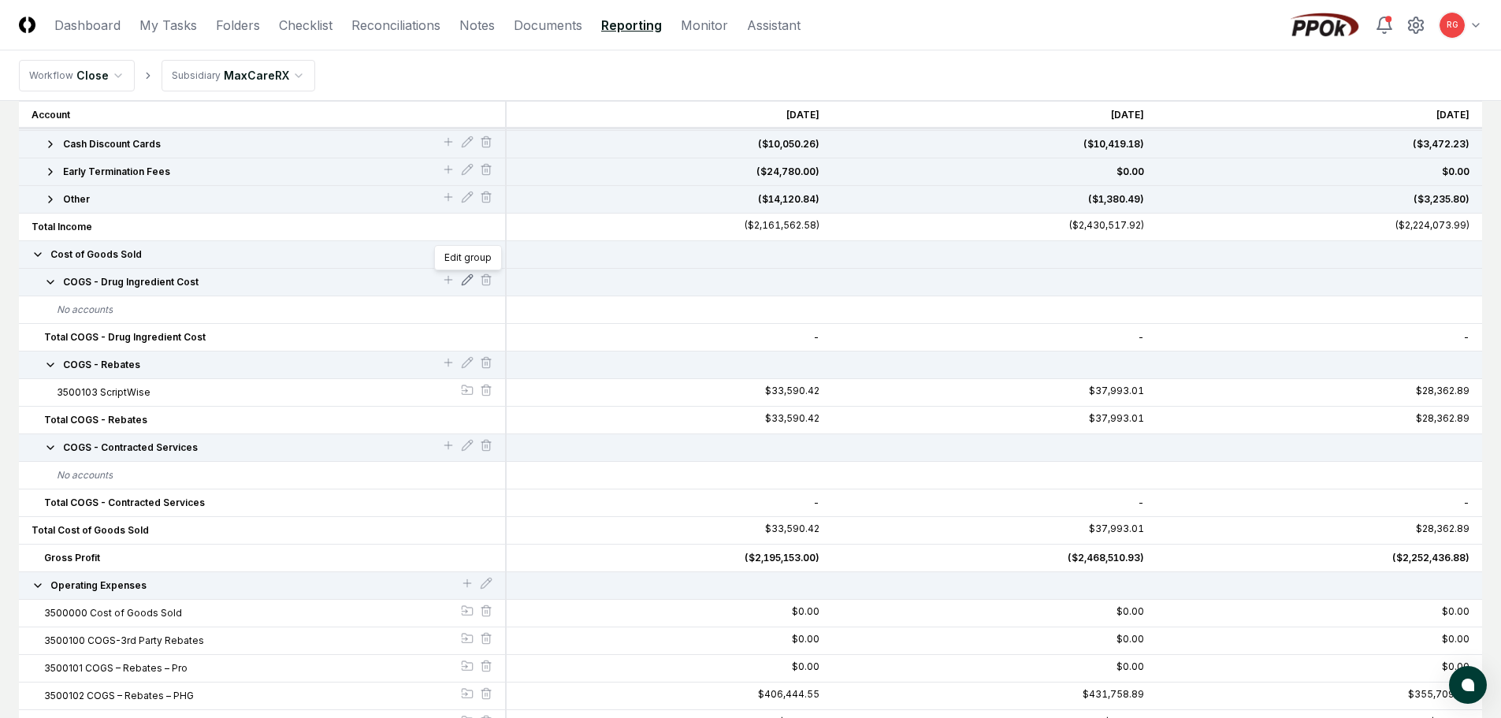
click at [469, 275] on div "Edit group Edit group" at bounding box center [467, 281] width 13 height 17
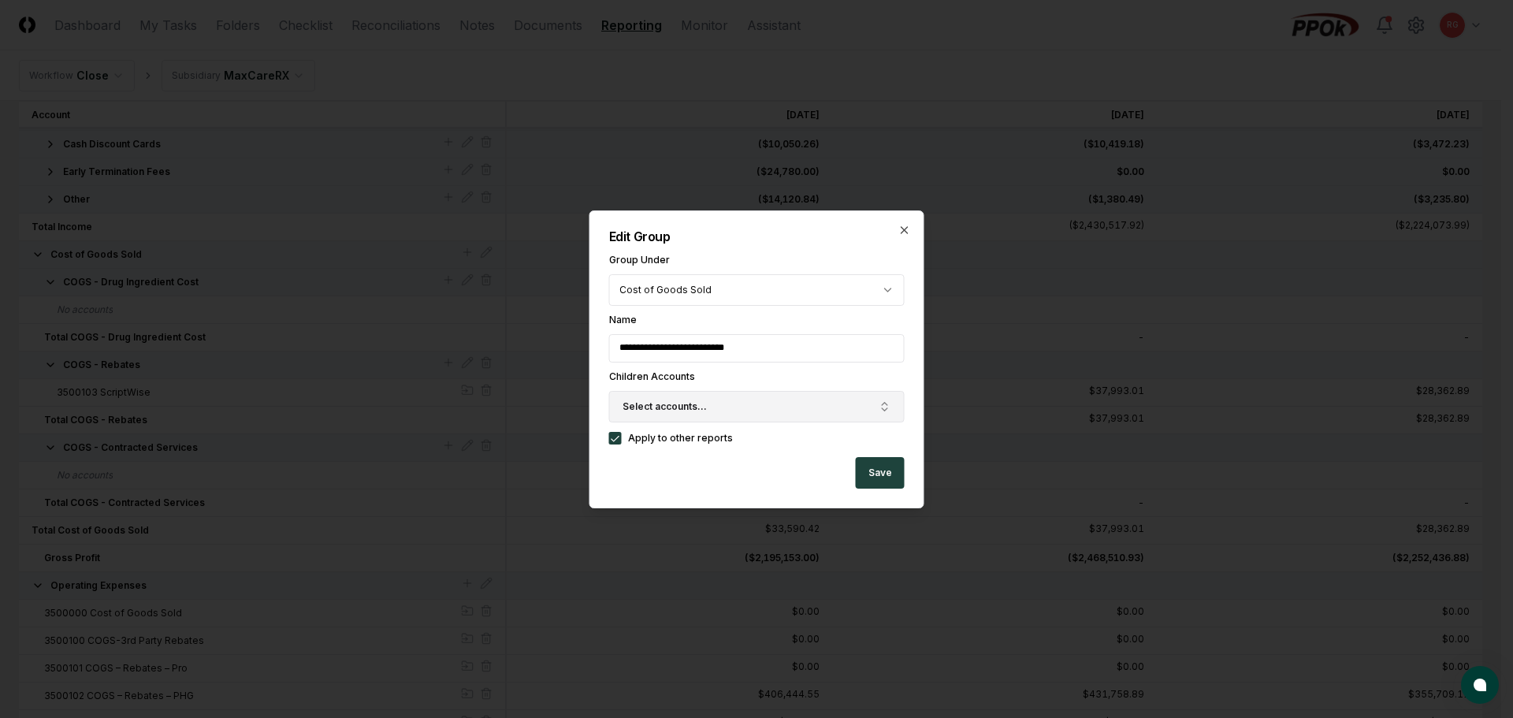
click at [660, 401] on span "Select accounts..." at bounding box center [665, 407] width 84 height 14
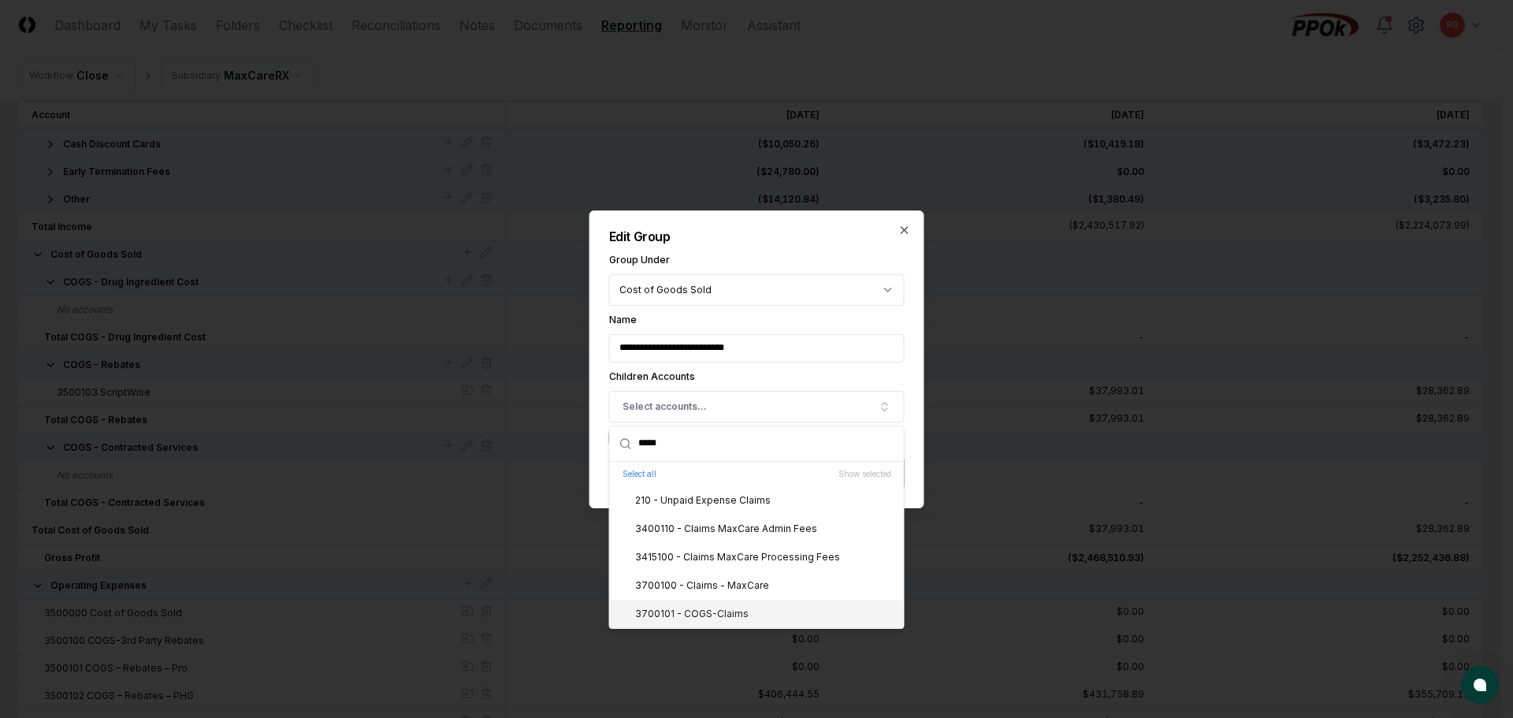
type input "*****"
click at [690, 612] on div "3700101 - COGS-Claims" at bounding box center [682, 614] width 132 height 14
click at [775, 257] on label "Group Under" at bounding box center [757, 259] width 296 height 9
click at [775, 334] on input "**********" at bounding box center [757, 348] width 296 height 28
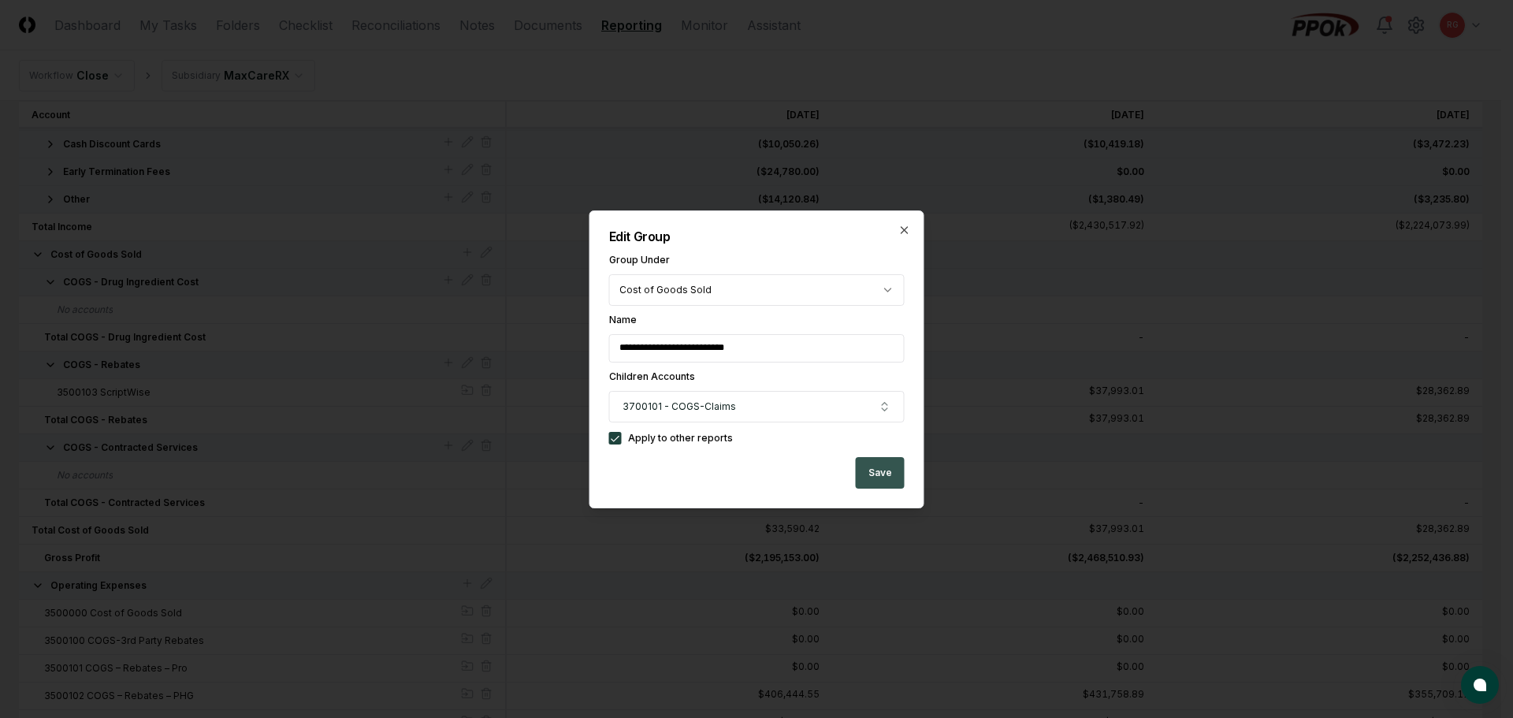
click at [870, 469] on button "Save" at bounding box center [880, 473] width 49 height 32
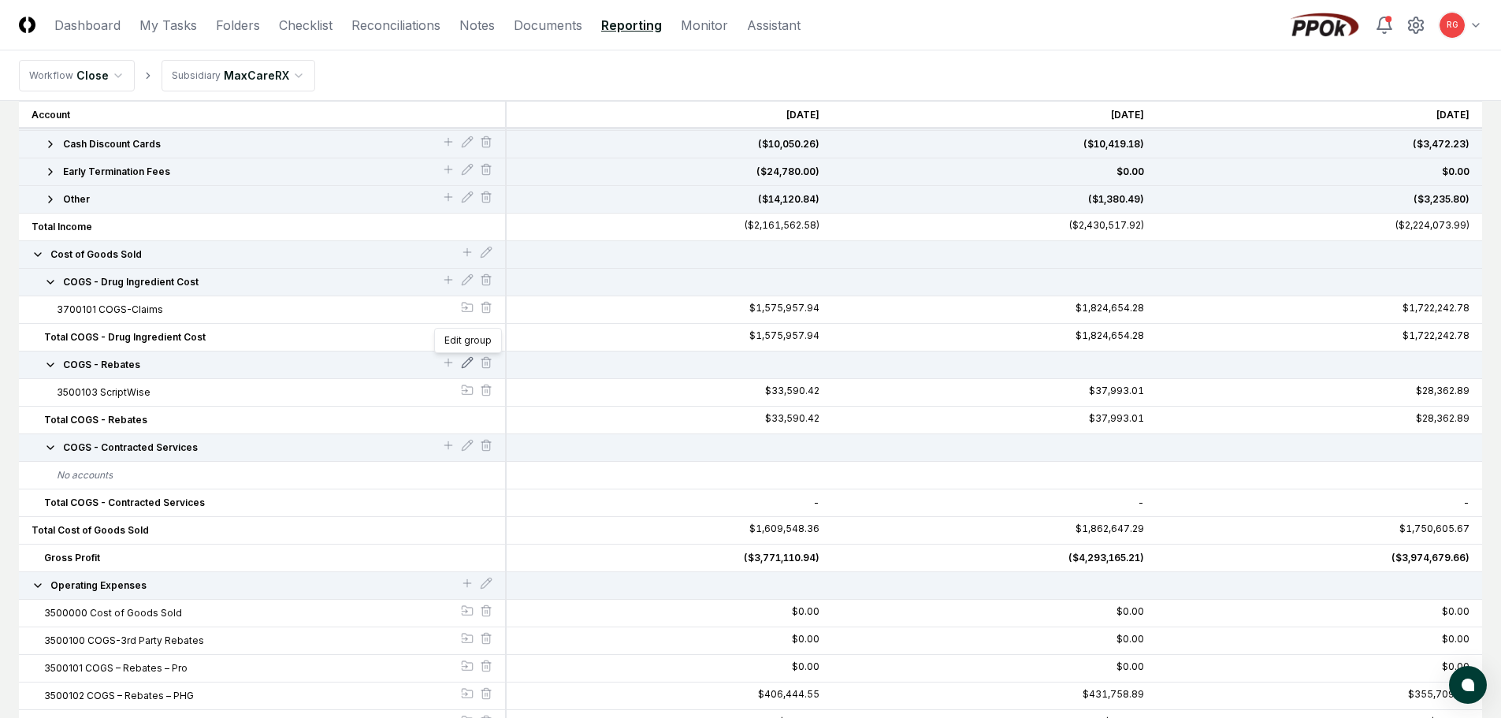
click at [471, 363] on icon at bounding box center [467, 362] width 13 height 13
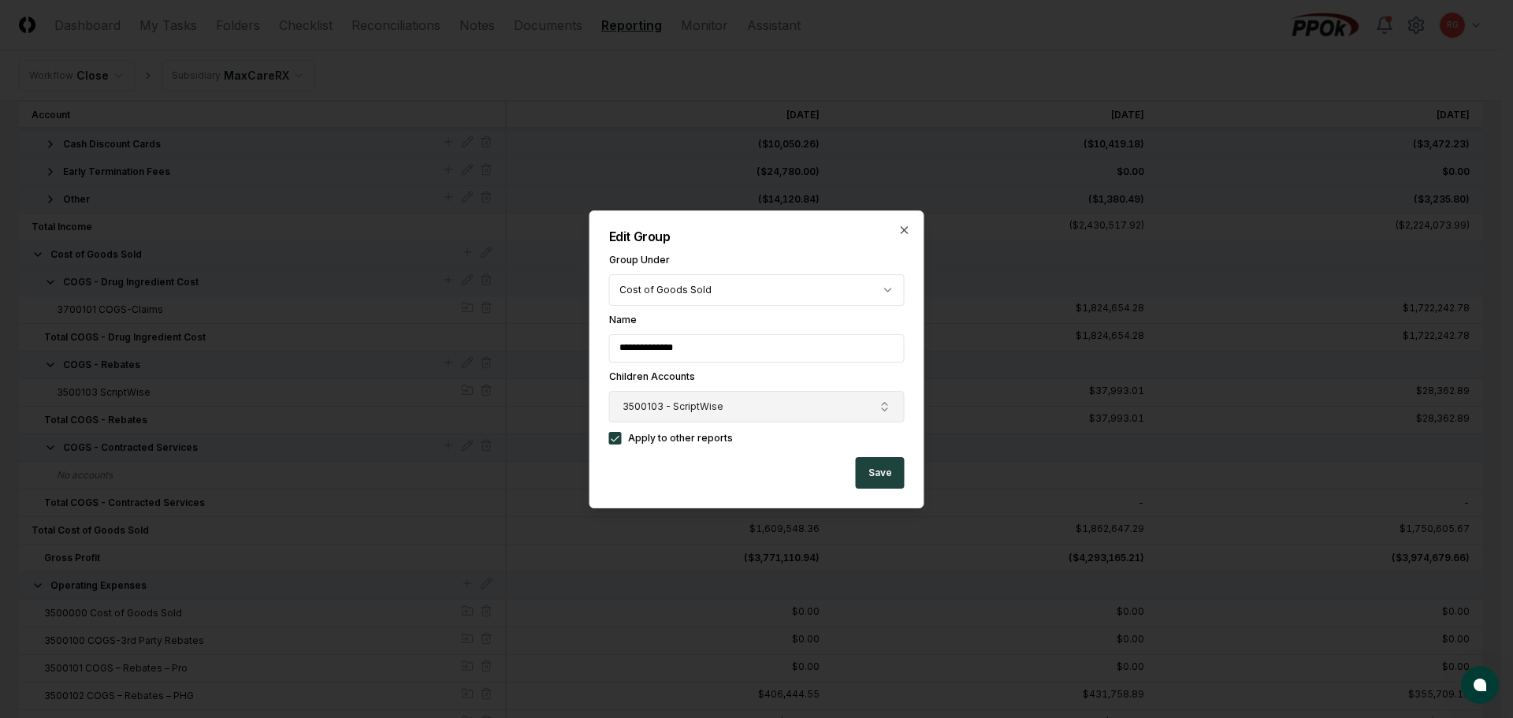
click at [689, 408] on span "3500103 - ScriptWise" at bounding box center [673, 407] width 101 height 14
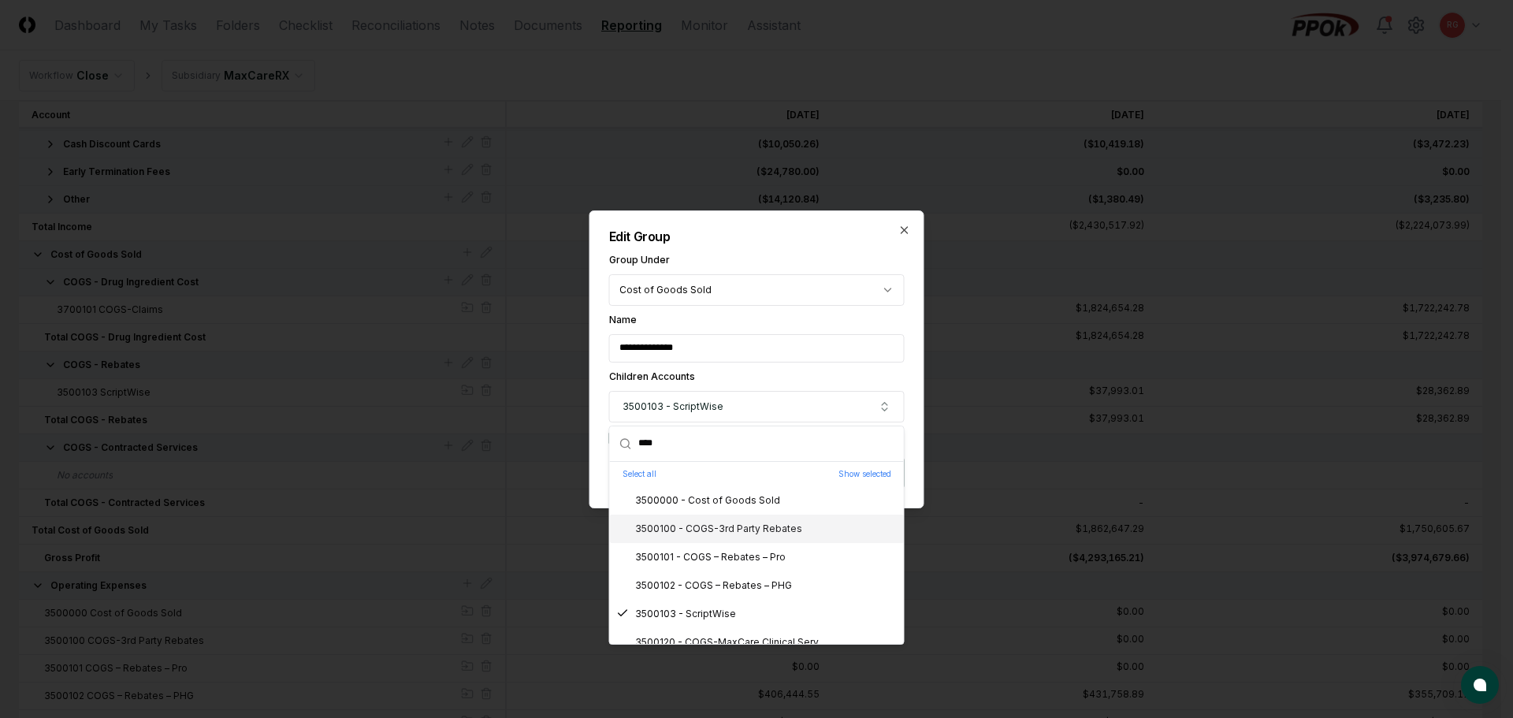
type input "****"
click at [712, 533] on div "3500100 - COGS-3rd Party Rebates" at bounding box center [709, 529] width 186 height 14
click at [719, 560] on div "3500101 - COGS – Rebates – Pro" at bounding box center [700, 557] width 169 height 14
click at [728, 584] on div "3500102 - COGS – Rebates – PHG" at bounding box center [704, 585] width 176 height 14
click at [763, 245] on div "**********" at bounding box center [756, 359] width 335 height 298
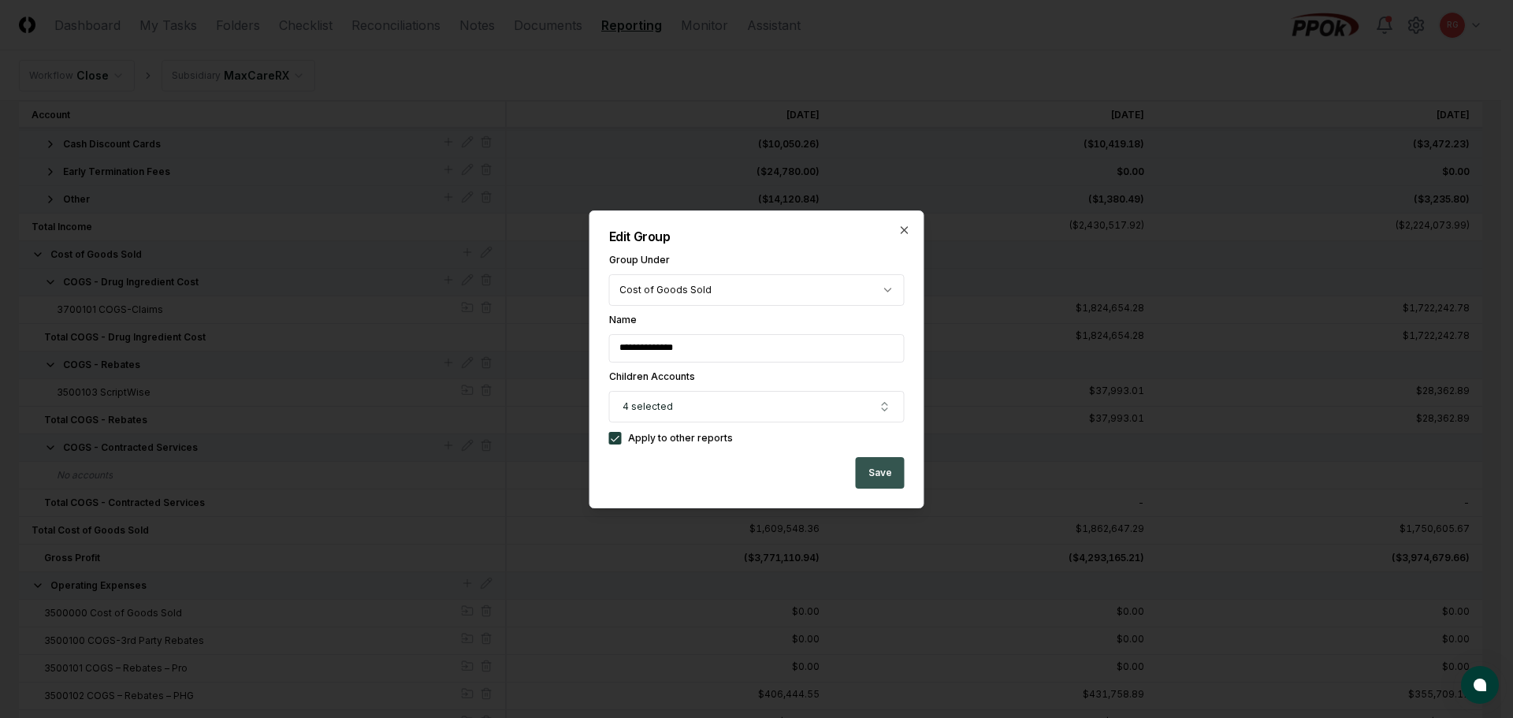
click at [885, 487] on button "Save" at bounding box center [880, 473] width 49 height 32
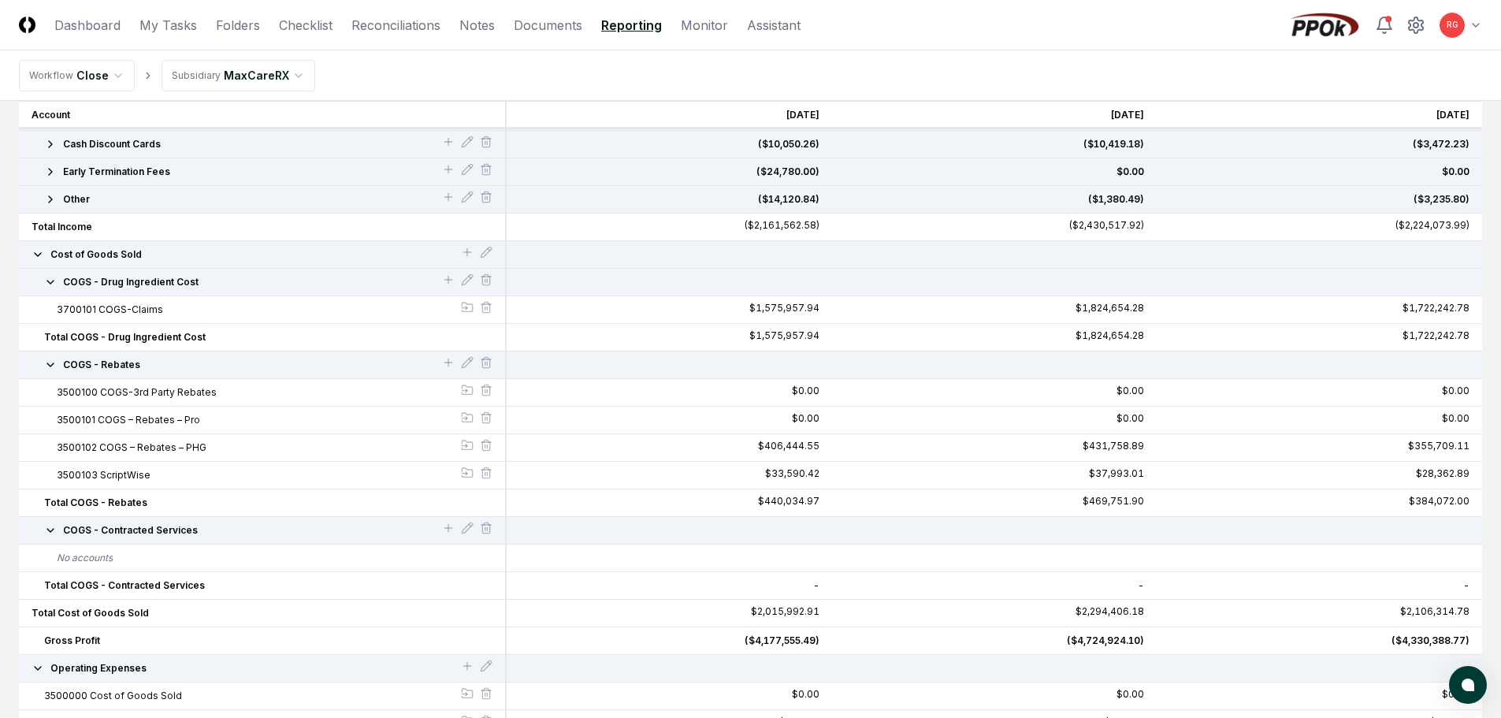
click at [46, 363] on icon "button" at bounding box center [50, 365] width 13 height 13
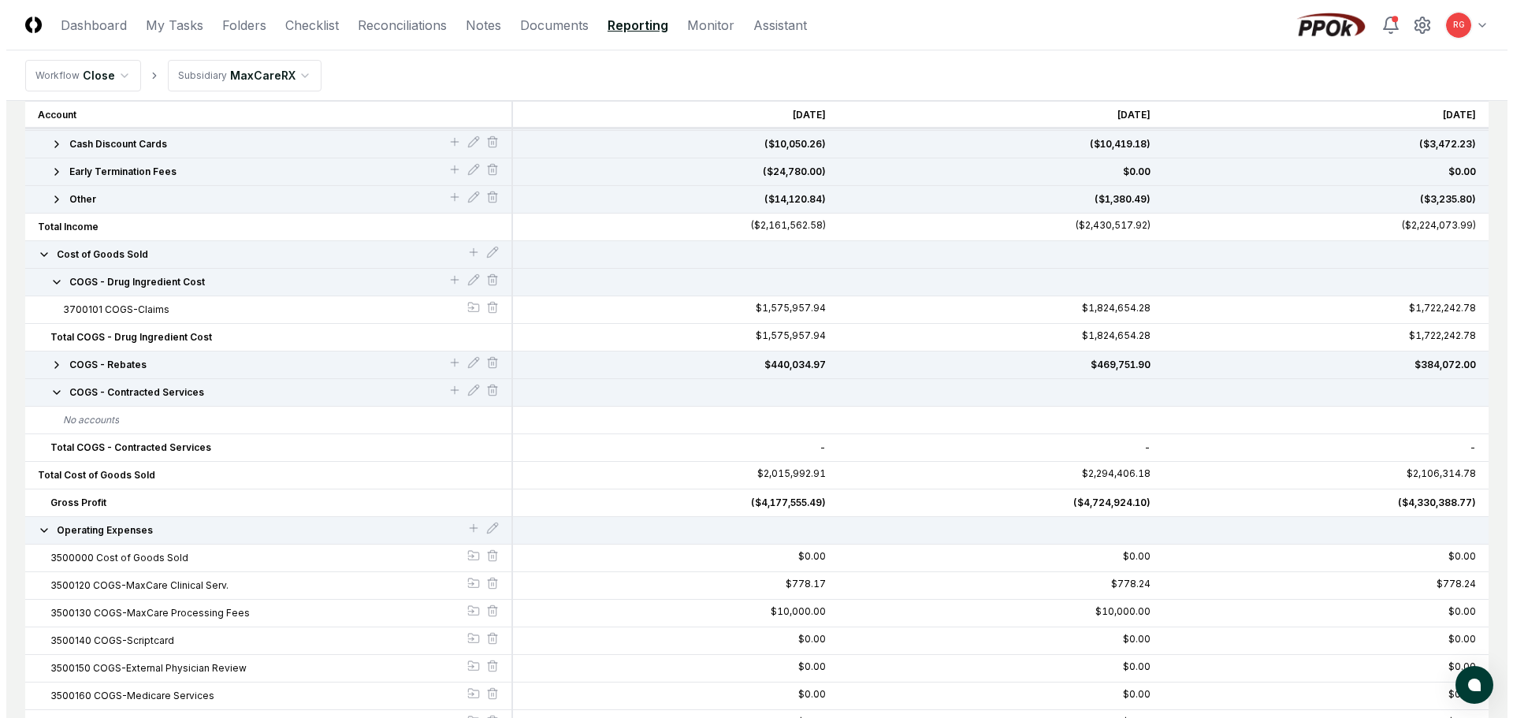
scroll to position [366, 0]
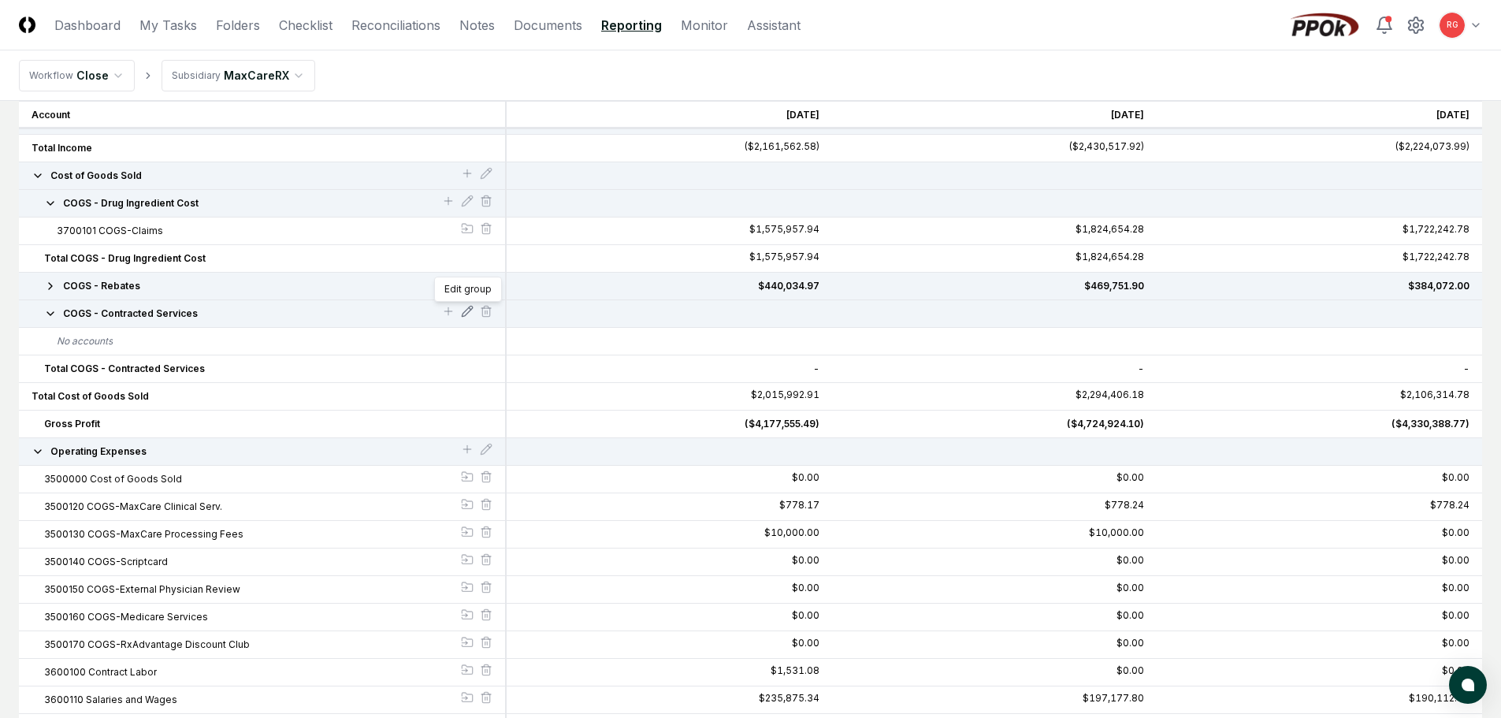
click at [467, 317] on icon at bounding box center [467, 311] width 13 height 13
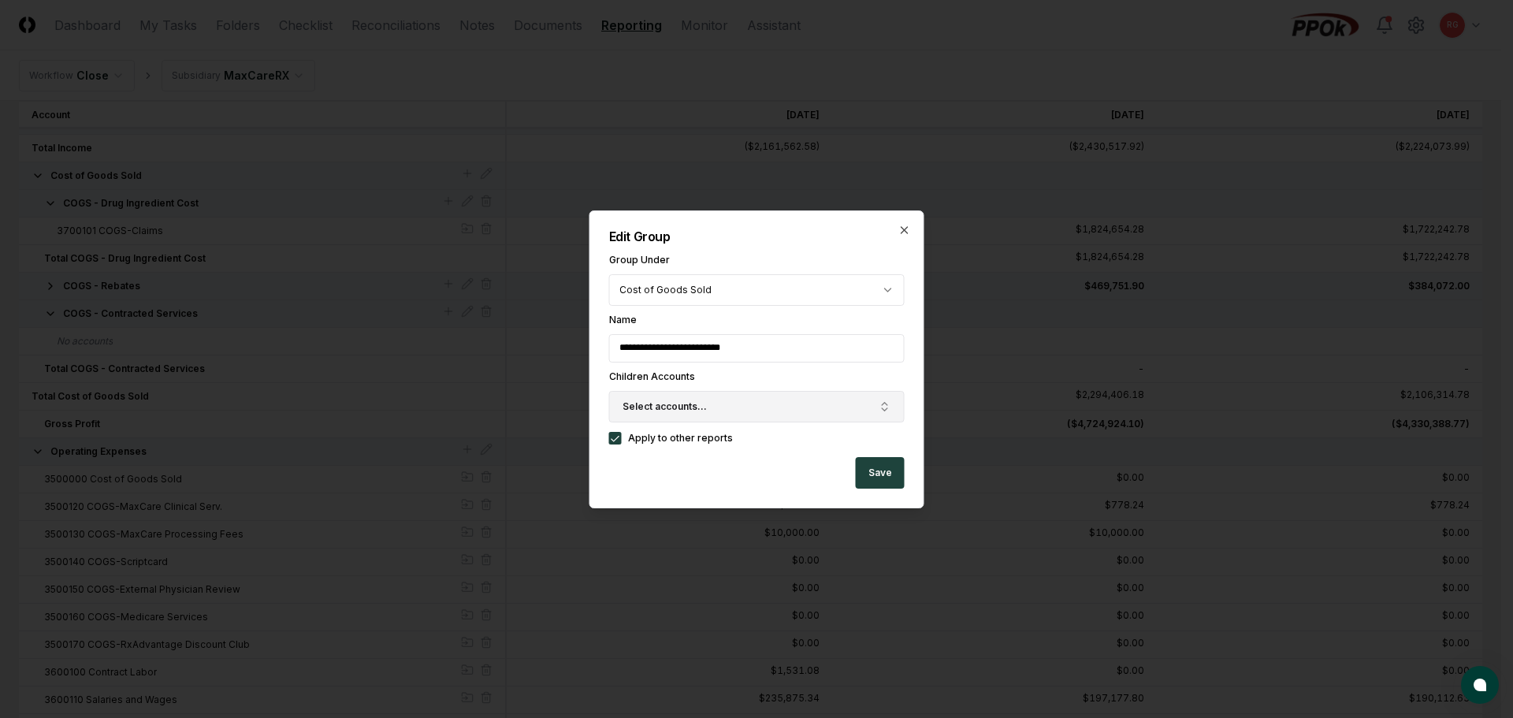
click at [674, 408] on span "Select accounts..." at bounding box center [665, 407] width 84 height 14
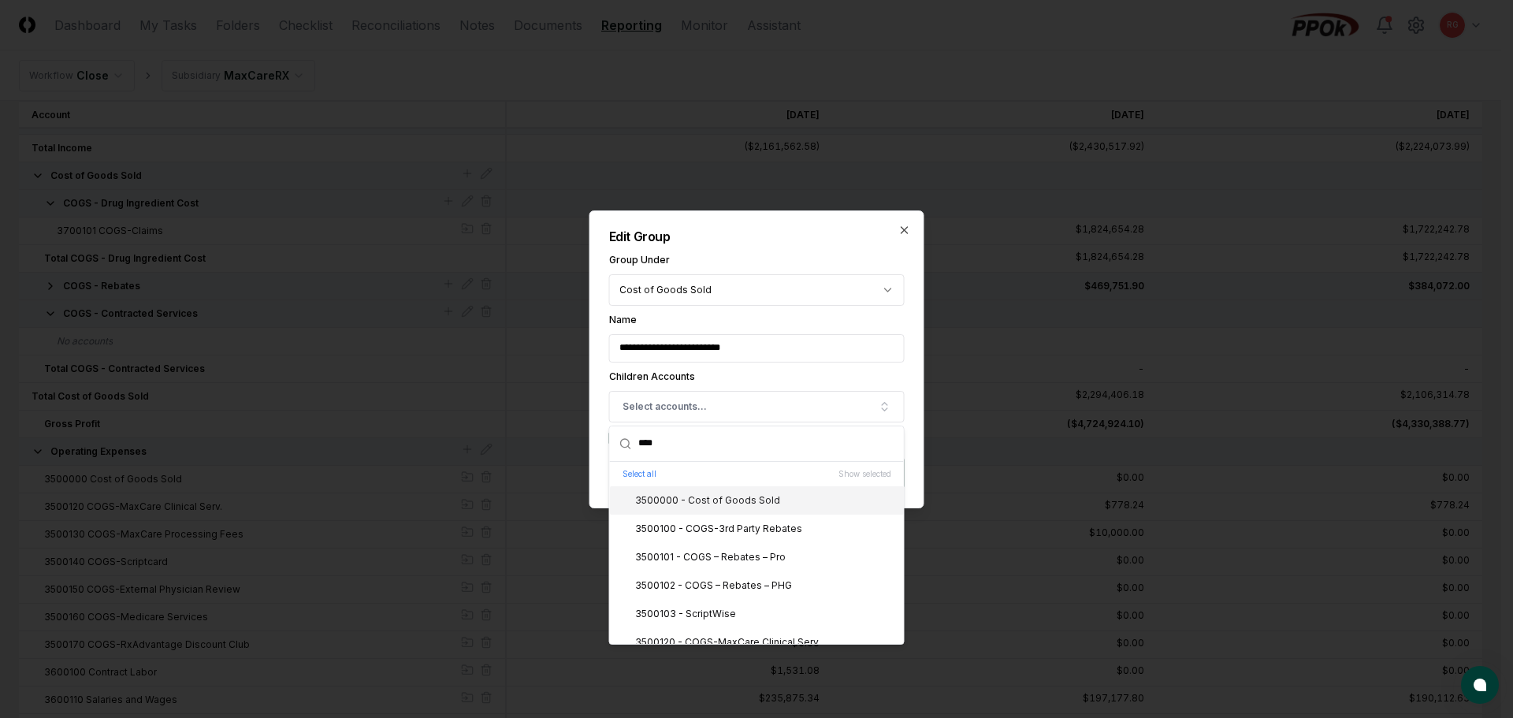
type input "****"
click at [696, 502] on div "3500000 - Cost of Goods Sold" at bounding box center [698, 500] width 164 height 14
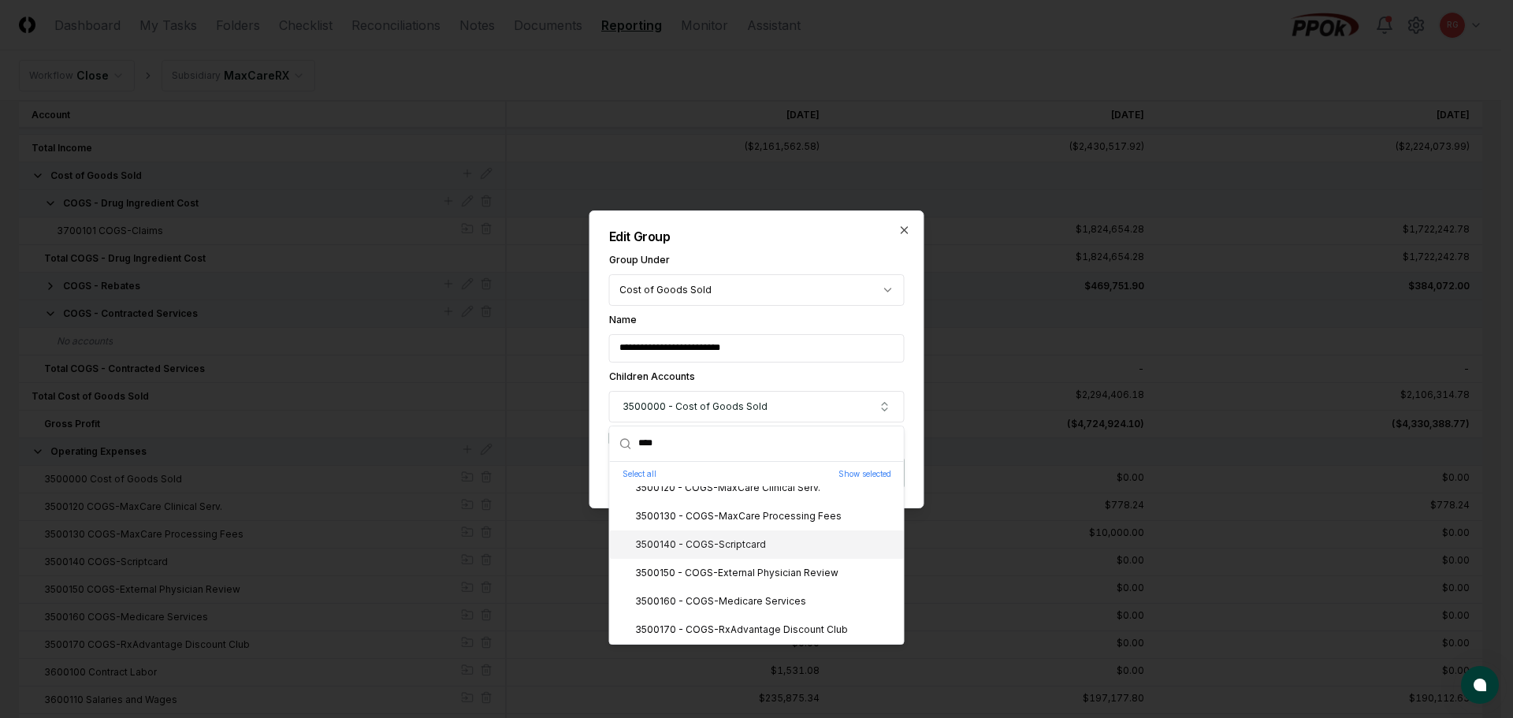
scroll to position [76, 0]
click at [692, 574] on div "3500120 - COGS-MaxCare Clinical Serv." at bounding box center [757, 566] width 294 height 28
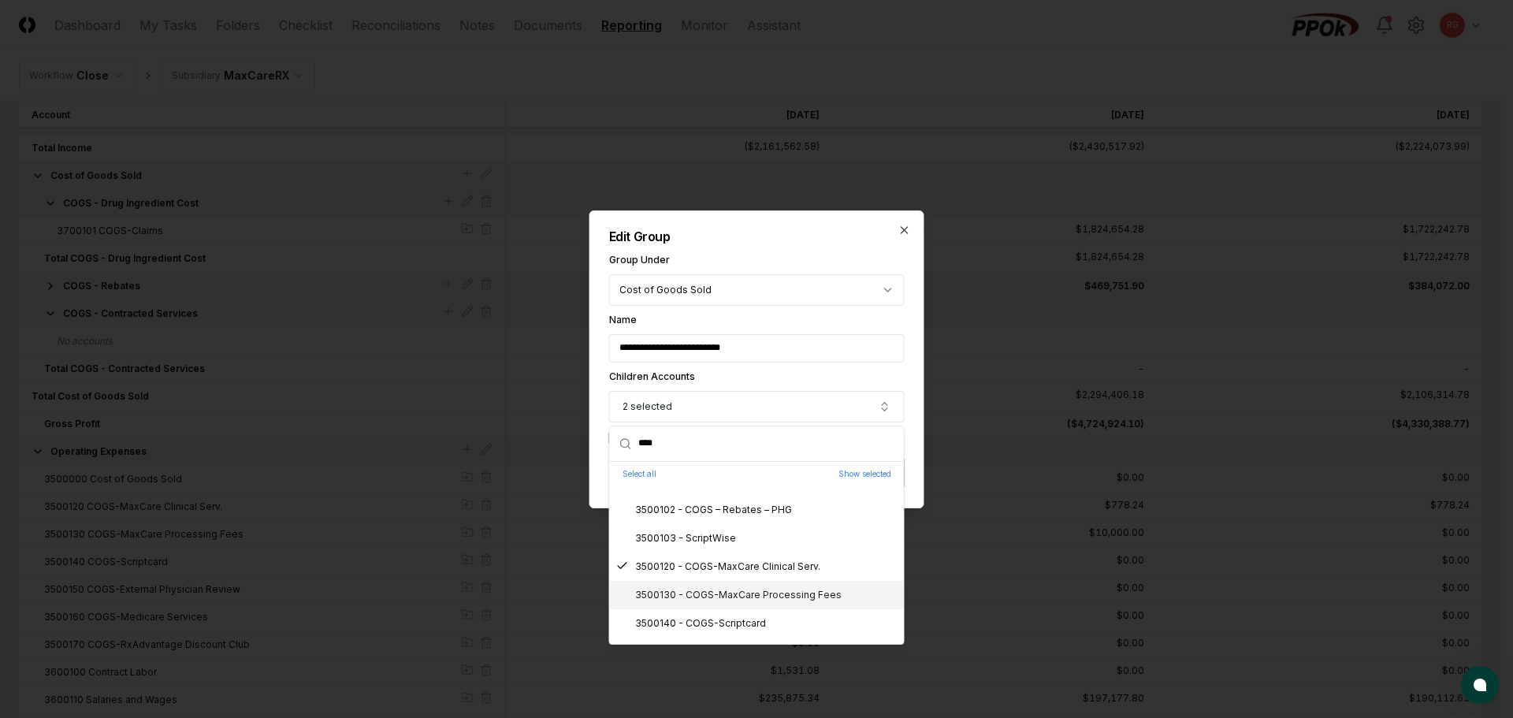
click at [709, 596] on div "3500130 - COGS-MaxCare Processing Fees" at bounding box center [728, 595] width 225 height 14
click at [720, 622] on div "3500140 - COGS-Scriptcard" at bounding box center [691, 623] width 150 height 14
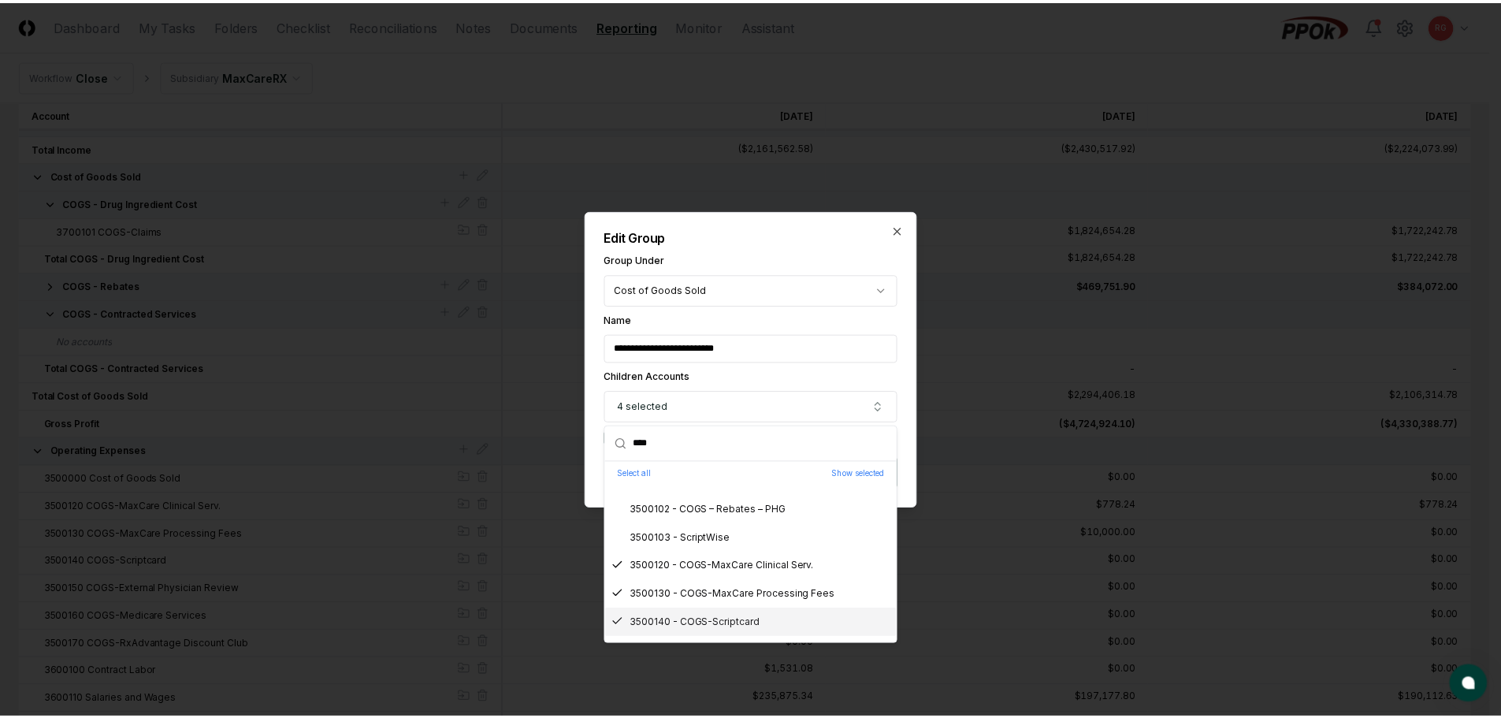
scroll to position [154, 0]
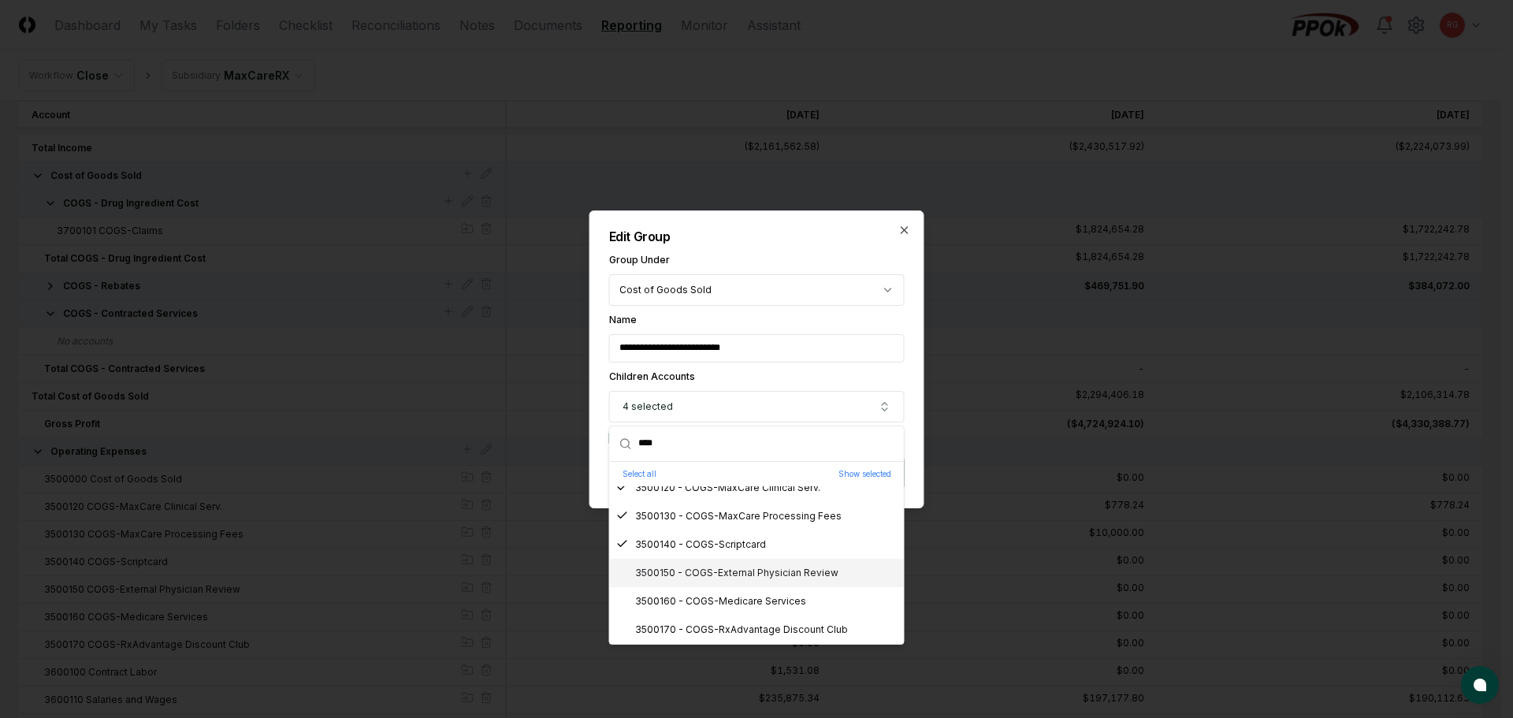
click at [715, 570] on div "3500150 - COGS-External Physician Review" at bounding box center [727, 573] width 222 height 14
click at [728, 603] on div "3500160 - COGS-Medicare Services" at bounding box center [711, 601] width 190 height 14
click at [740, 623] on div "3500170 - COGS-RxAdvantage Discount Club" at bounding box center [732, 630] width 232 height 14
click at [812, 246] on div "**********" at bounding box center [756, 359] width 335 height 298
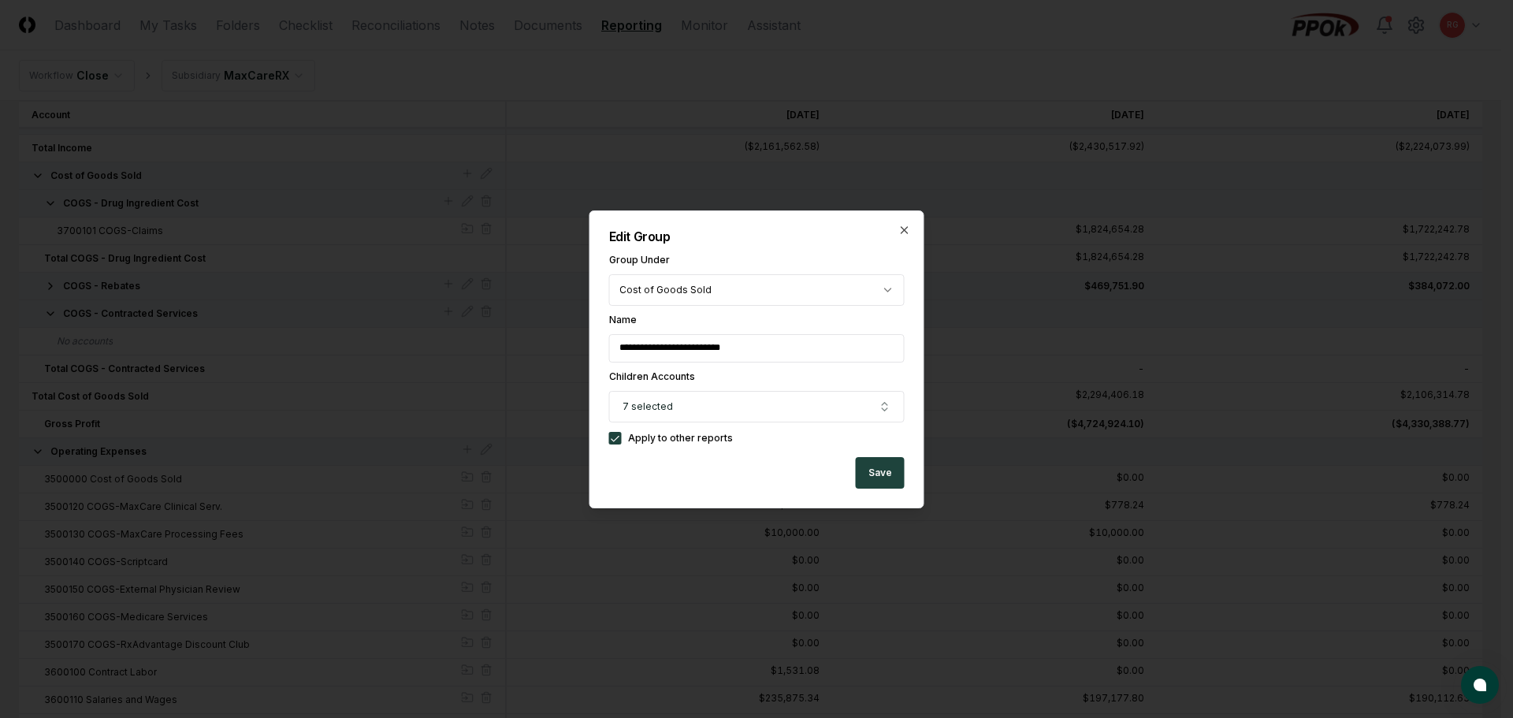
click at [897, 484] on button "Save" at bounding box center [880, 473] width 49 height 32
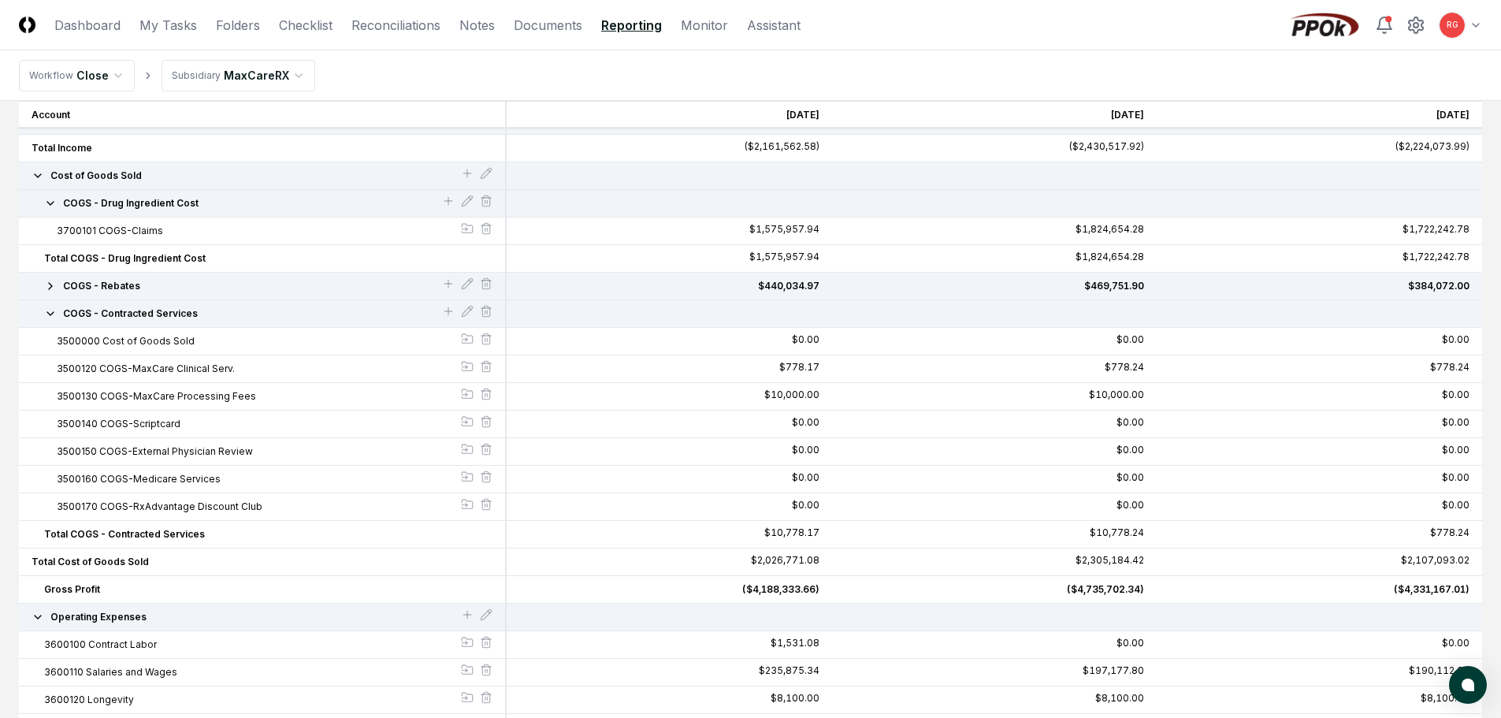
click at [50, 312] on icon "button" at bounding box center [50, 313] width 13 height 13
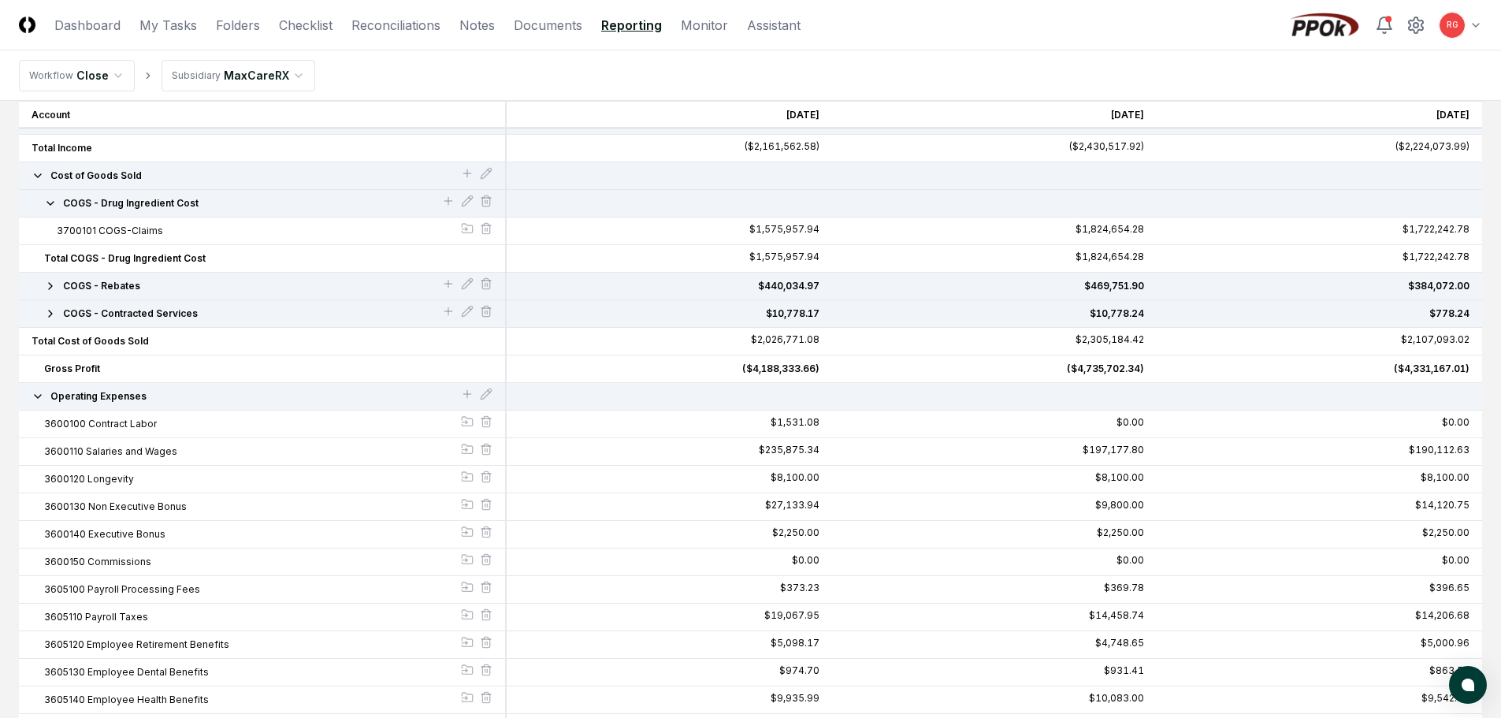
click at [51, 287] on icon "button" at bounding box center [50, 286] width 3 height 6
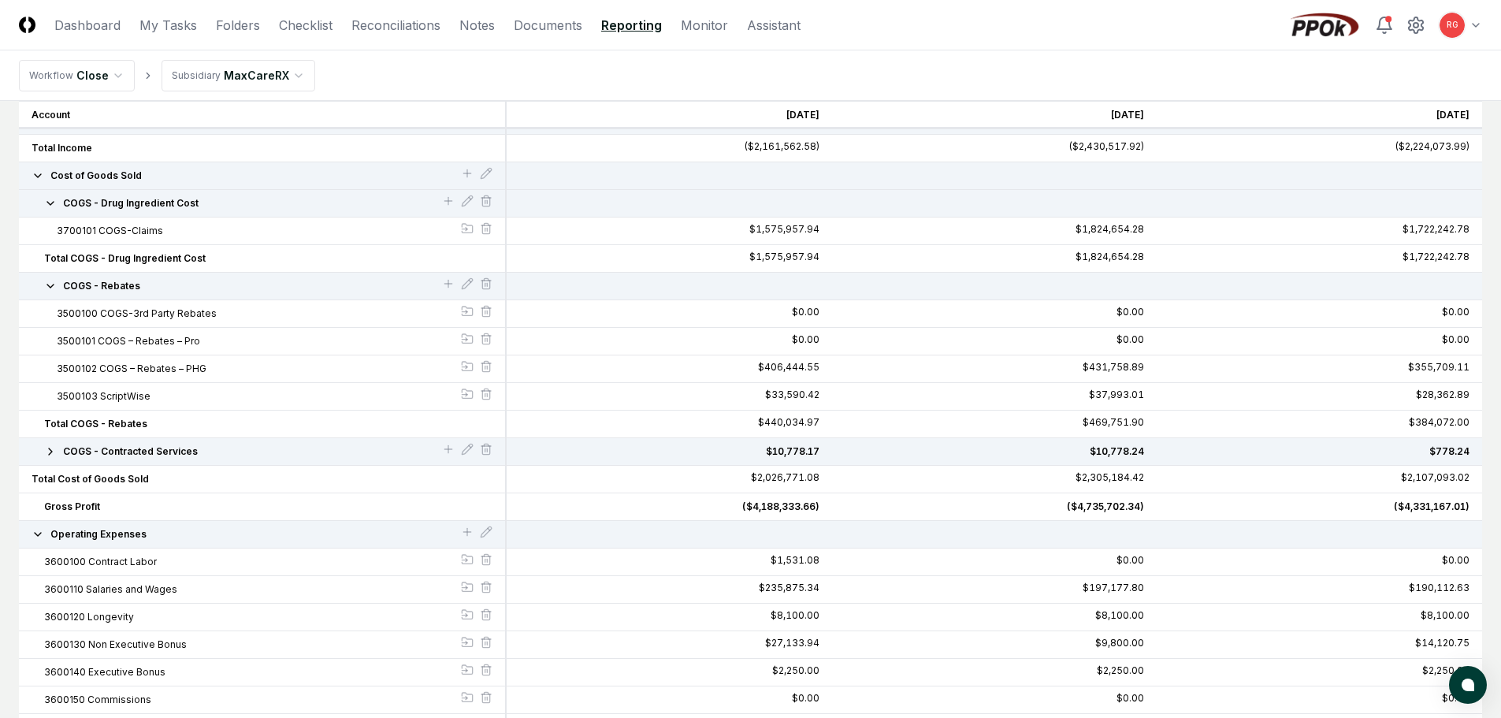
click at [48, 202] on icon "button" at bounding box center [50, 203] width 6 height 3
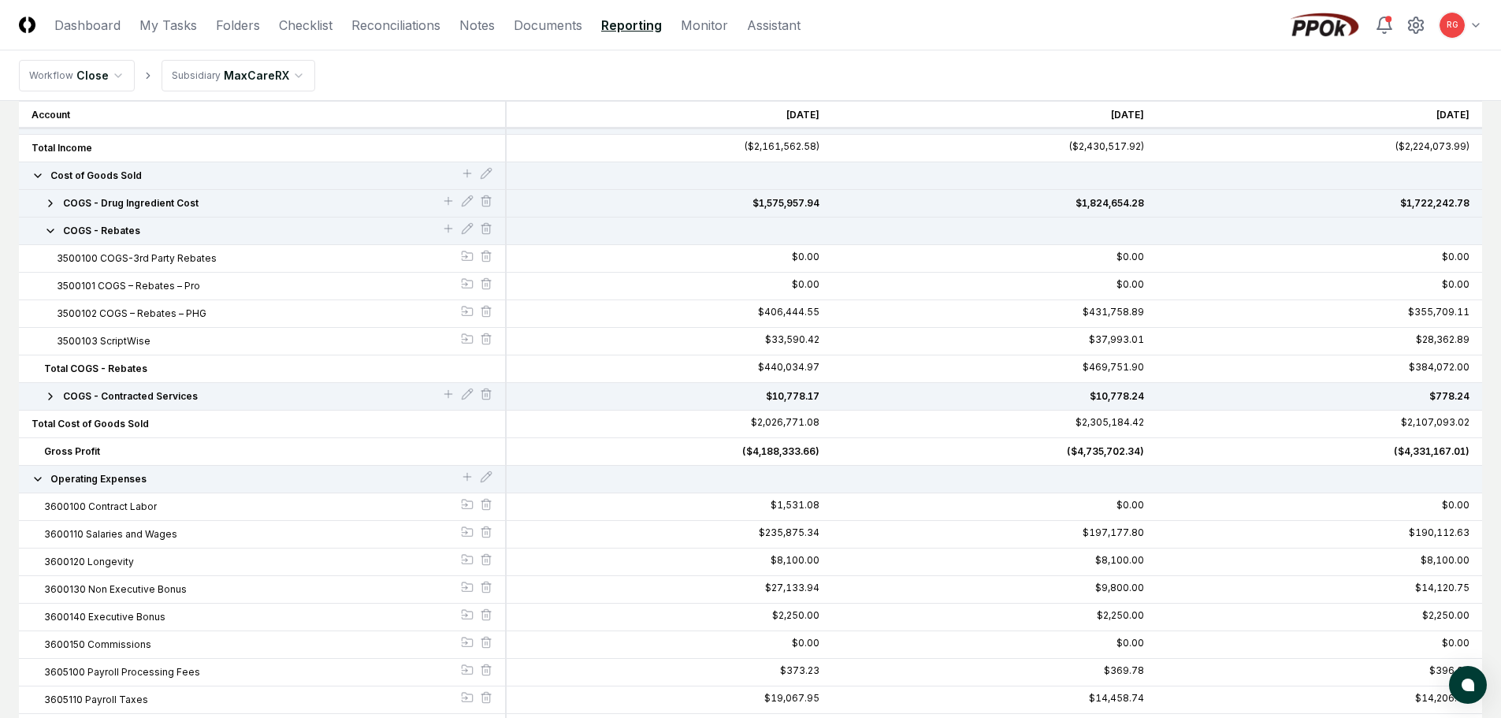
click at [48, 235] on icon "button" at bounding box center [50, 231] width 13 height 13
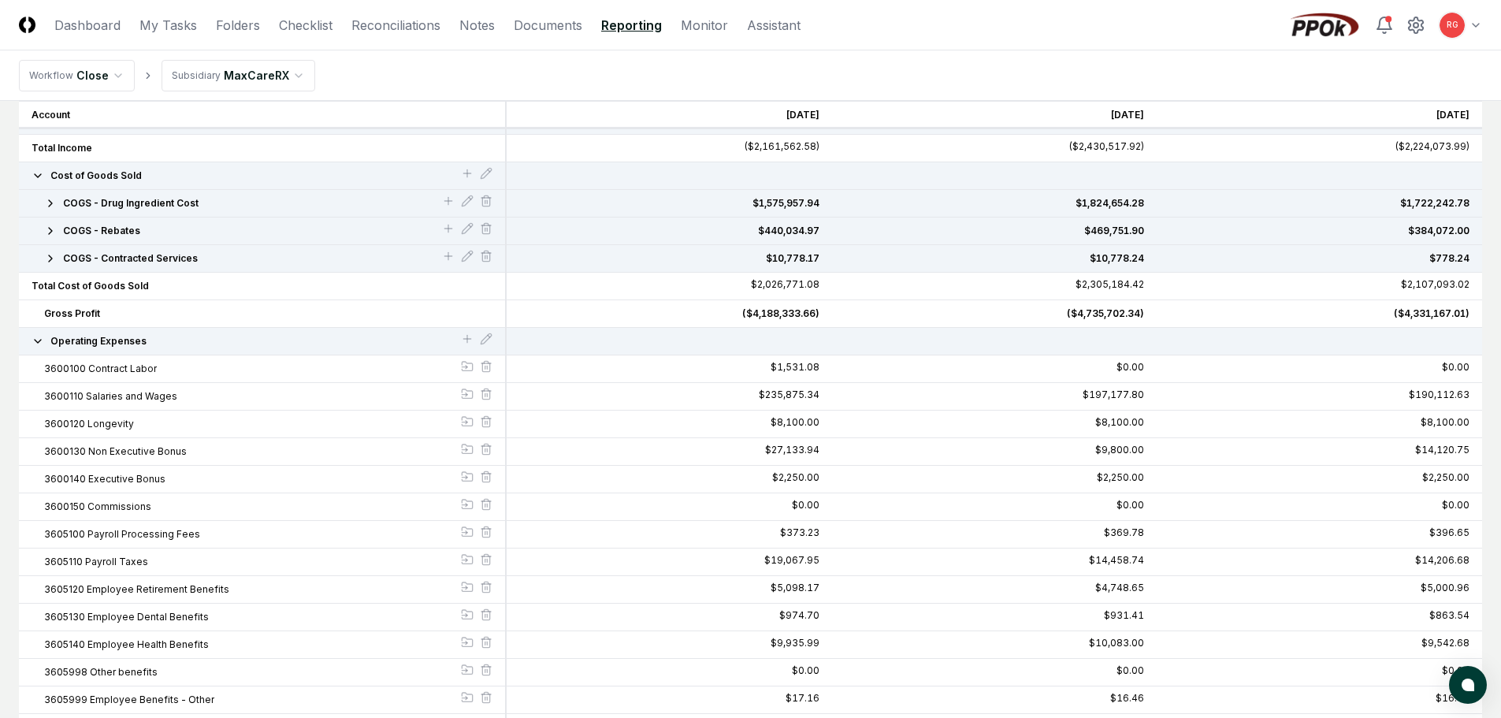
click at [44, 259] on icon "button" at bounding box center [50, 258] width 13 height 13
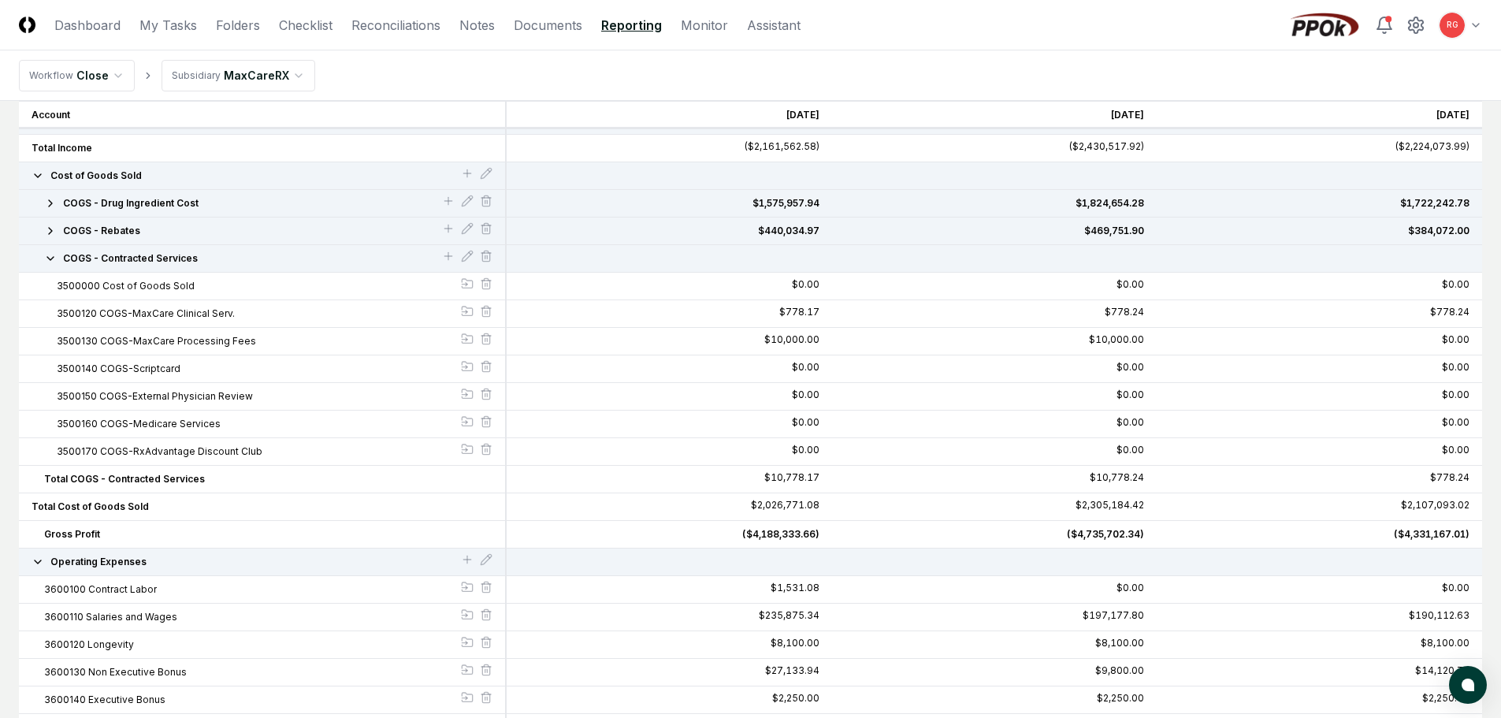
click at [44, 259] on icon "button" at bounding box center [50, 258] width 13 height 13
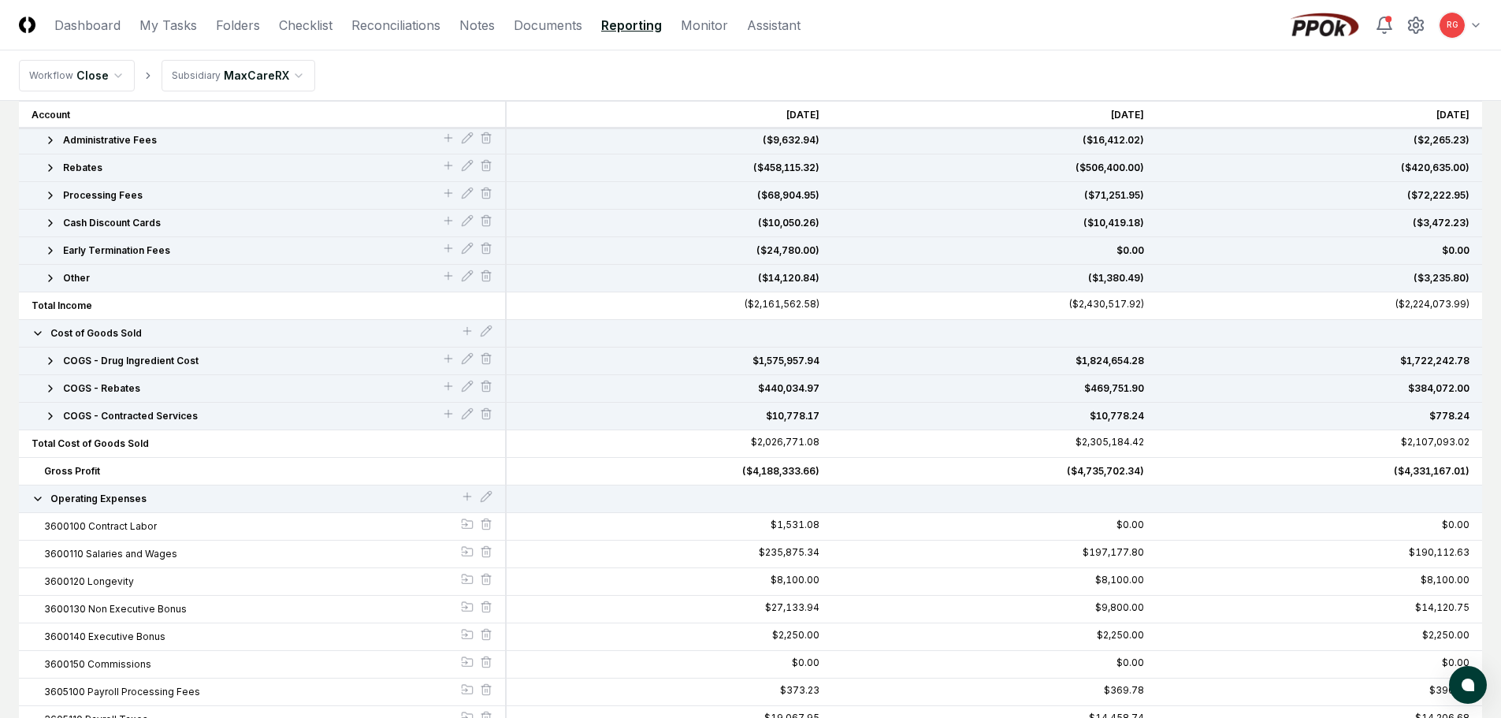
scroll to position [130, 0]
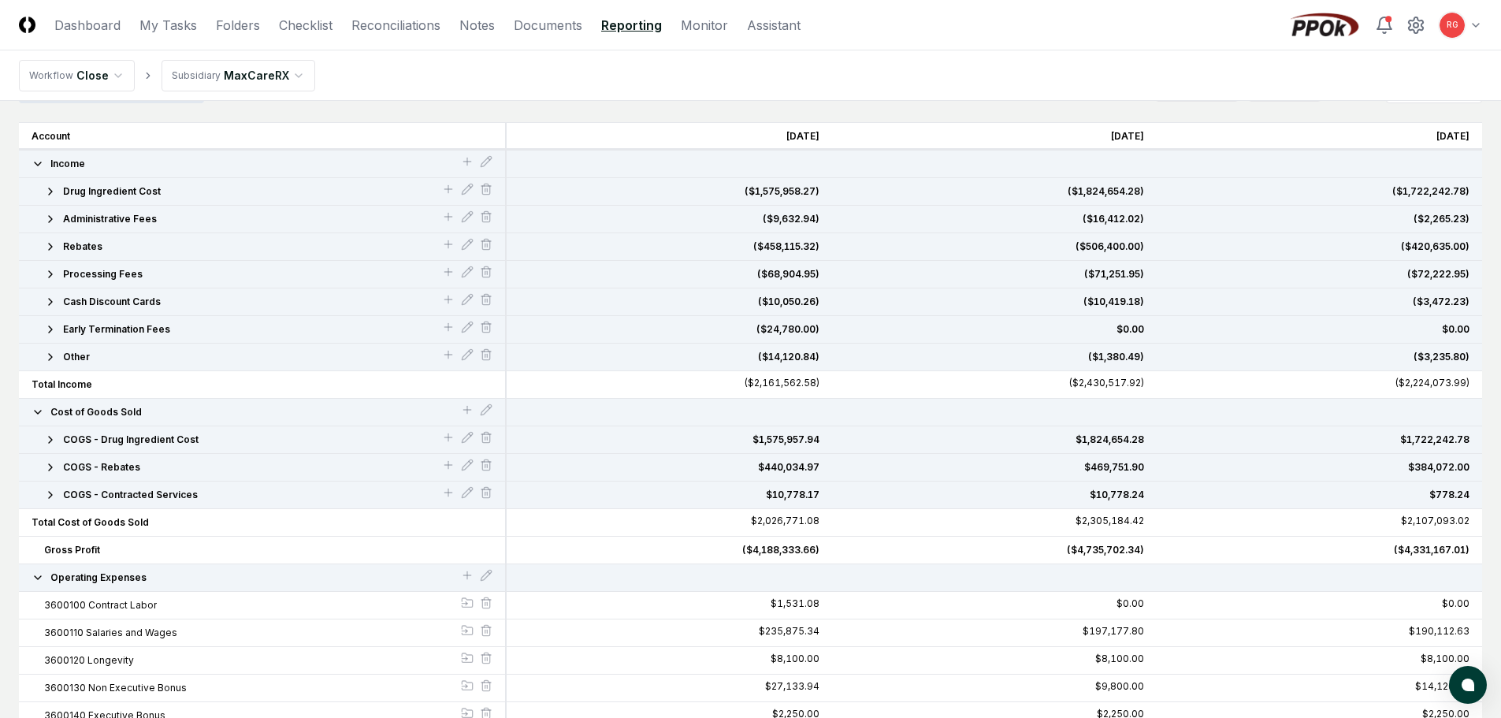
click at [770, 555] on div "($4,188,333.66)" at bounding box center [669, 550] width 300 height 14
click at [552, 34] on link "Documents" at bounding box center [548, 25] width 69 height 19
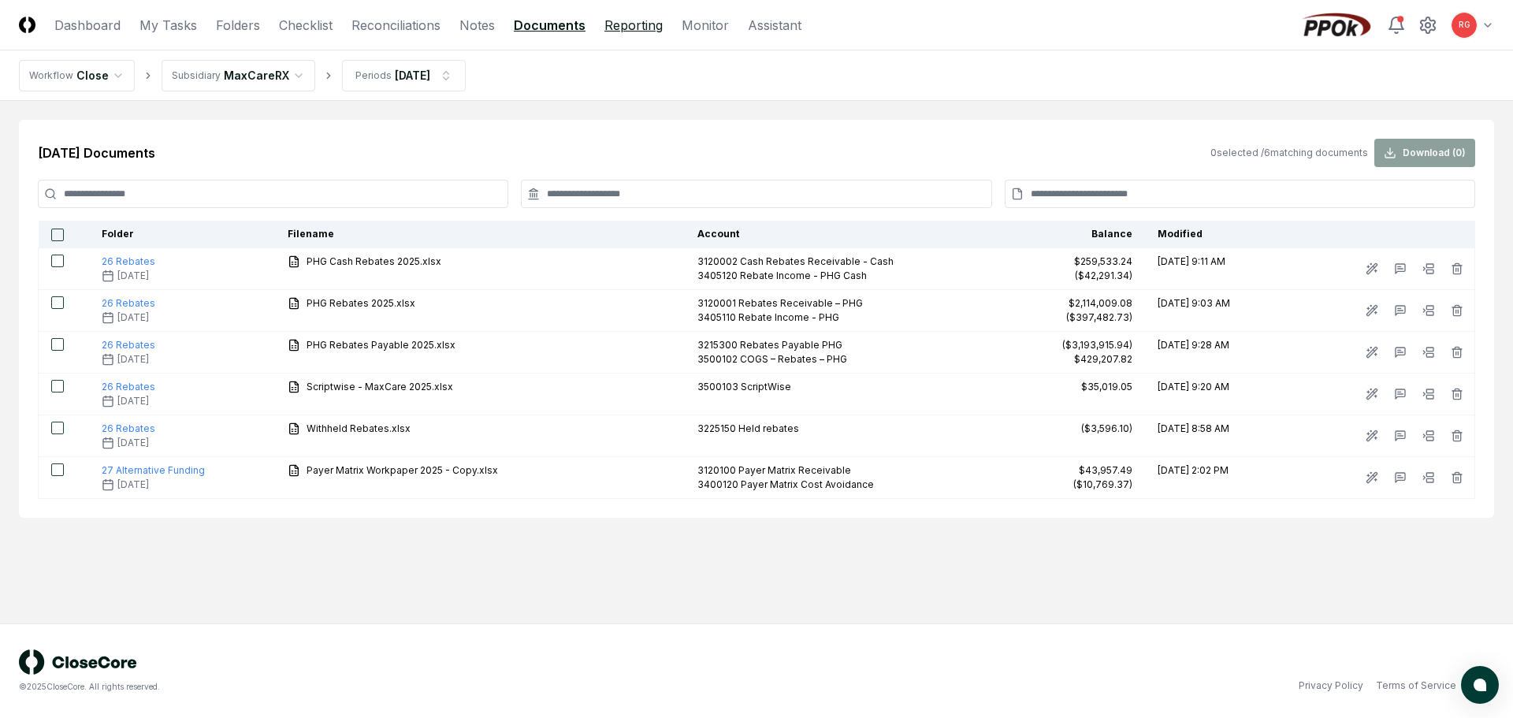
click at [645, 28] on link "Reporting" at bounding box center [633, 25] width 58 height 19
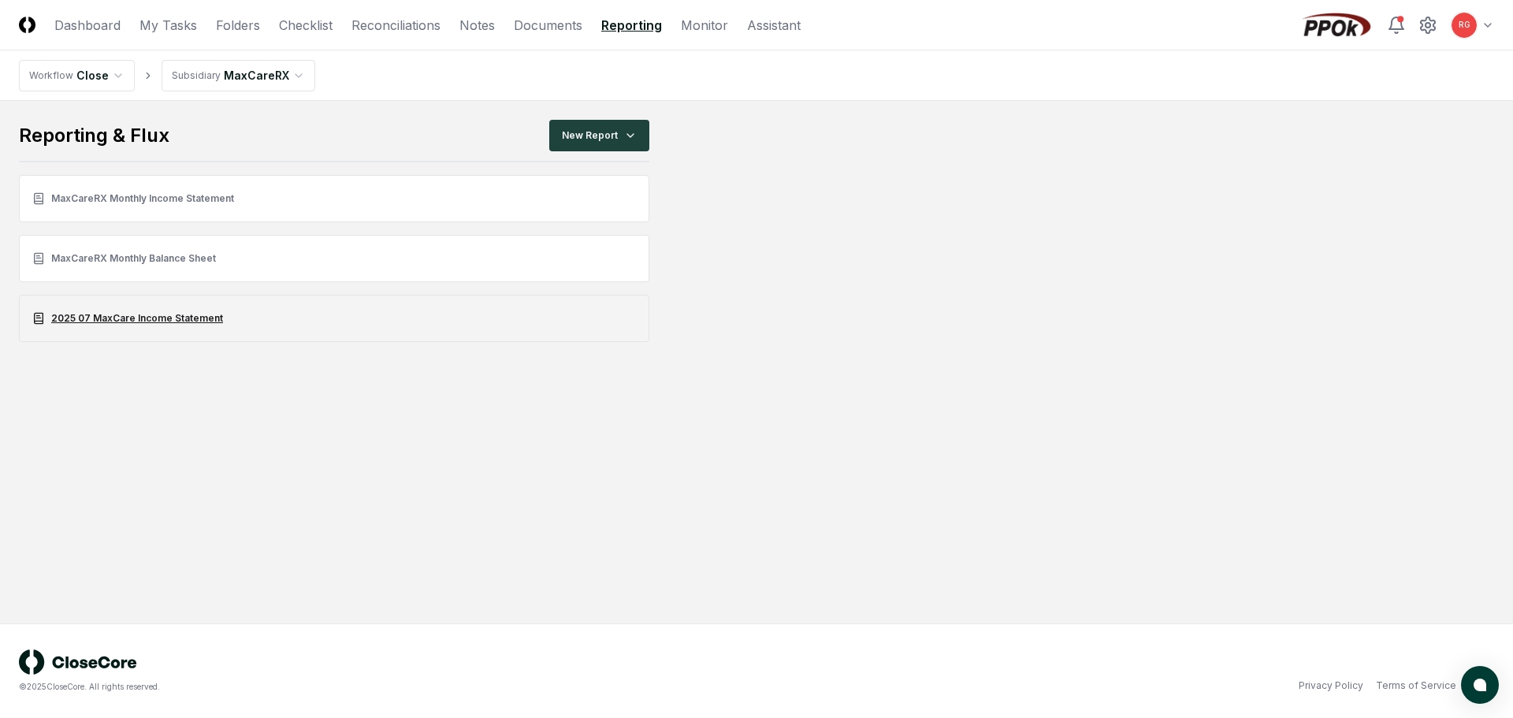
click at [182, 316] on link "2025 07 MaxCare Income Statement" at bounding box center [334, 318] width 630 height 47
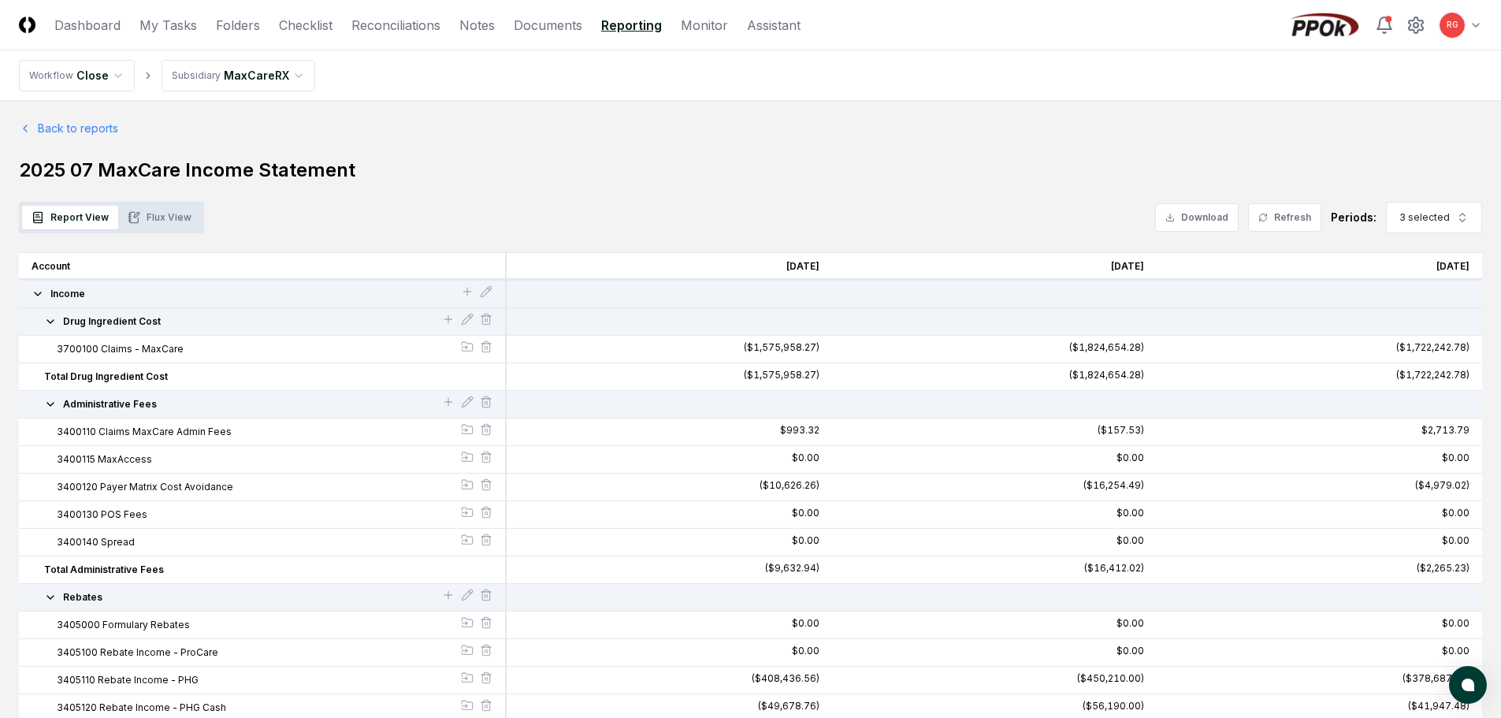
click at [50, 325] on icon "button" at bounding box center [50, 321] width 13 height 13
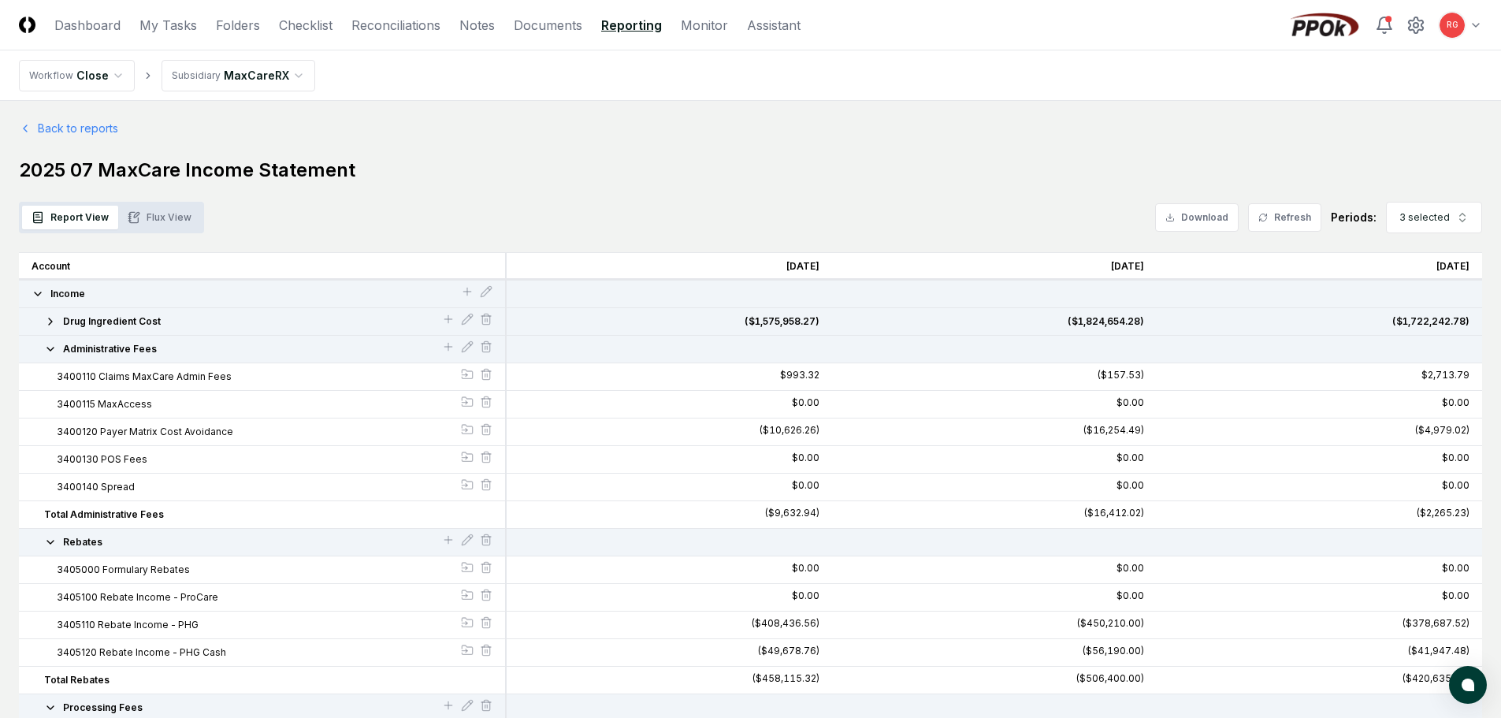
click at [47, 351] on icon "button" at bounding box center [50, 349] width 13 height 13
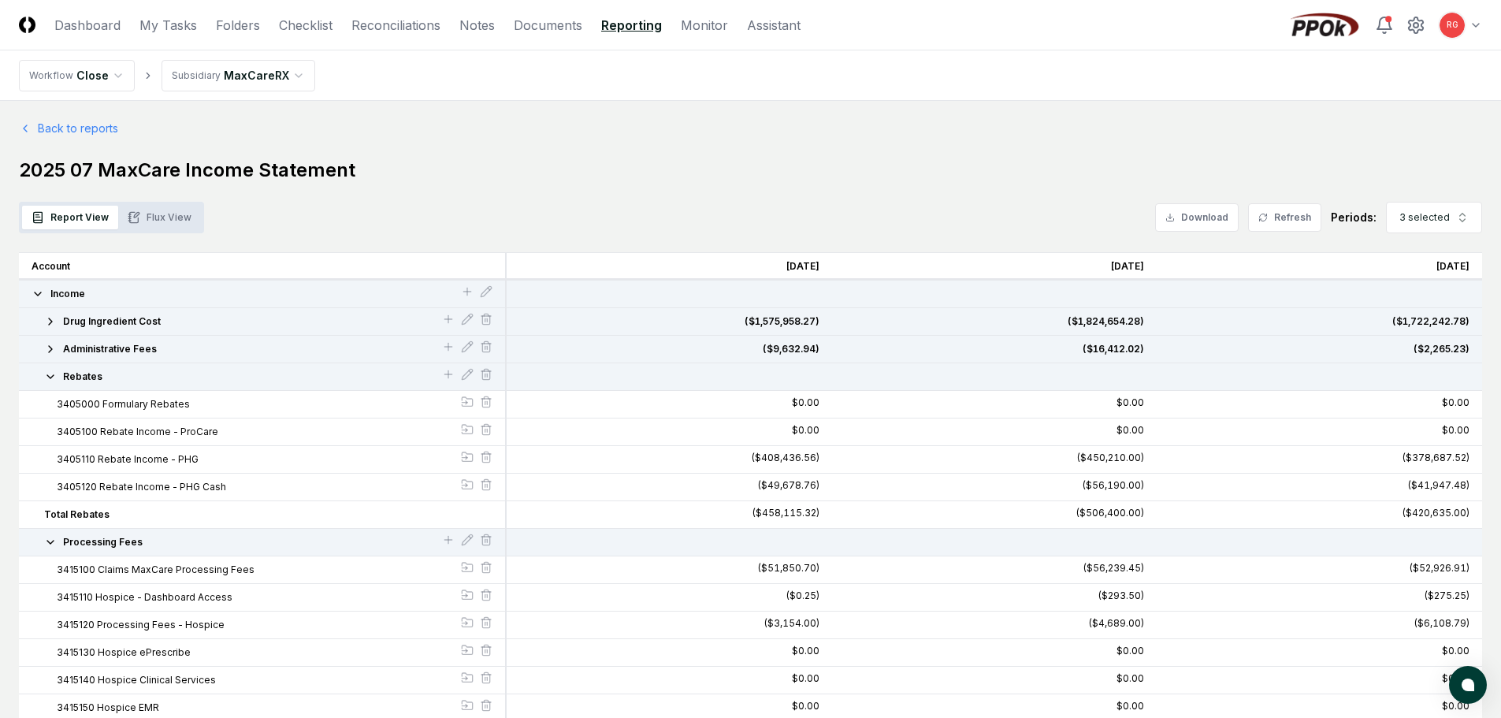
click at [50, 377] on icon "button" at bounding box center [50, 376] width 13 height 13
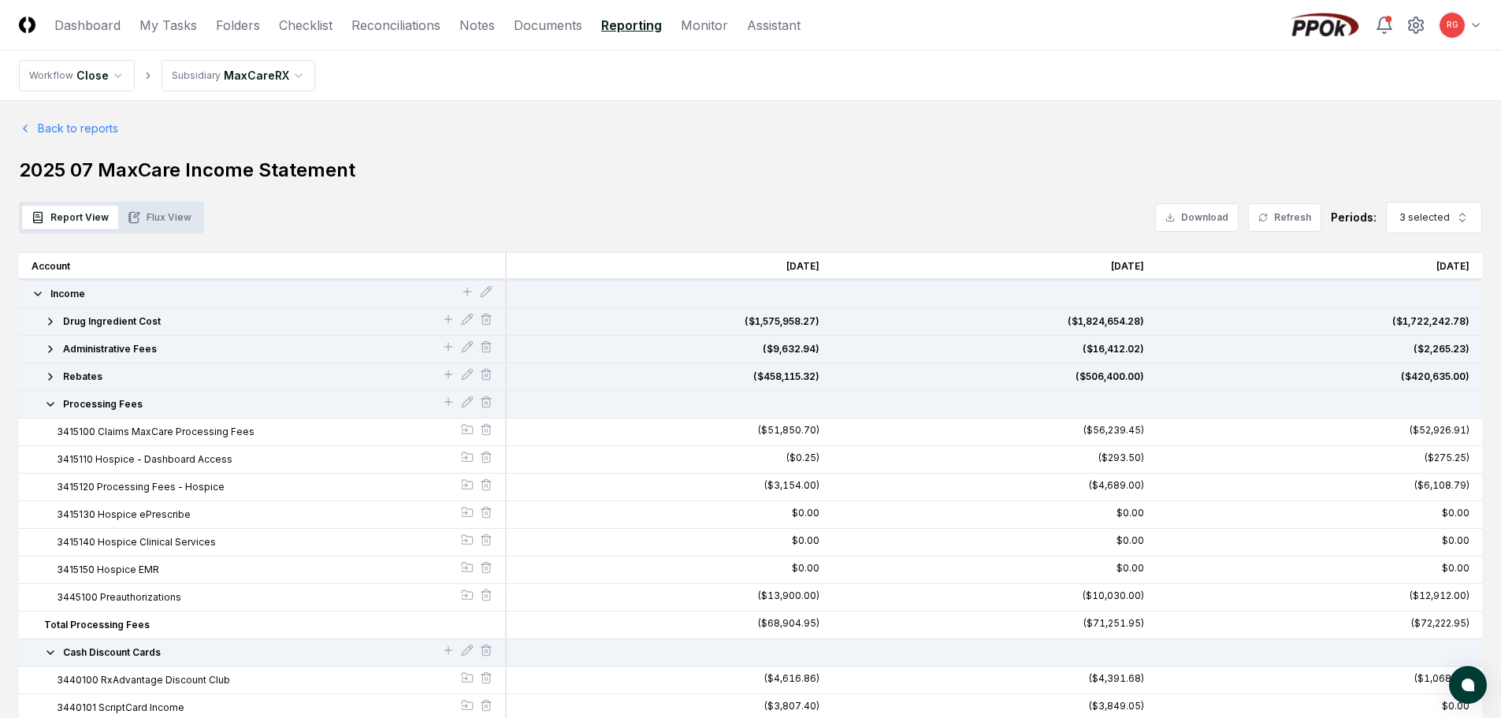
click at [49, 409] on icon "button" at bounding box center [50, 404] width 13 height 13
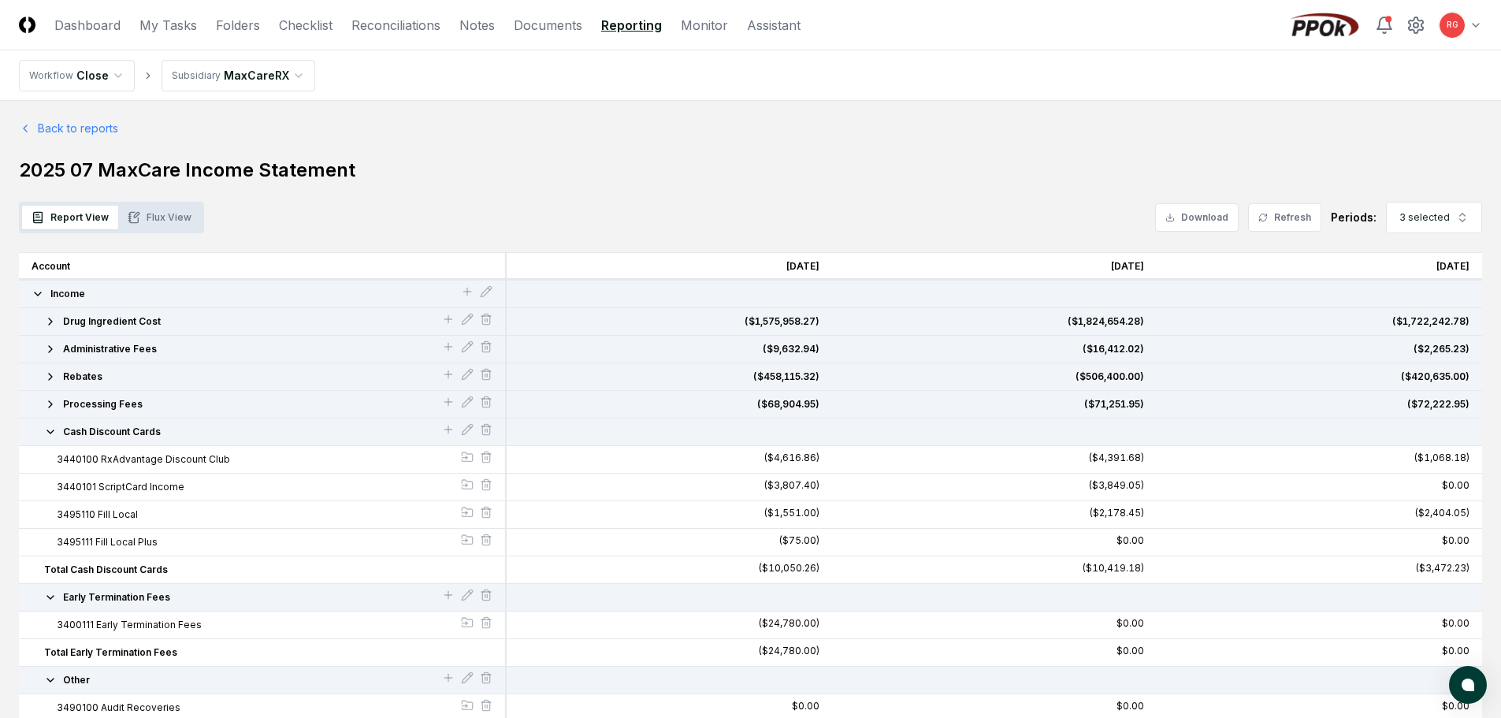
click at [43, 429] on div "Cash Discount Cards" at bounding box center [262, 432] width 461 height 14
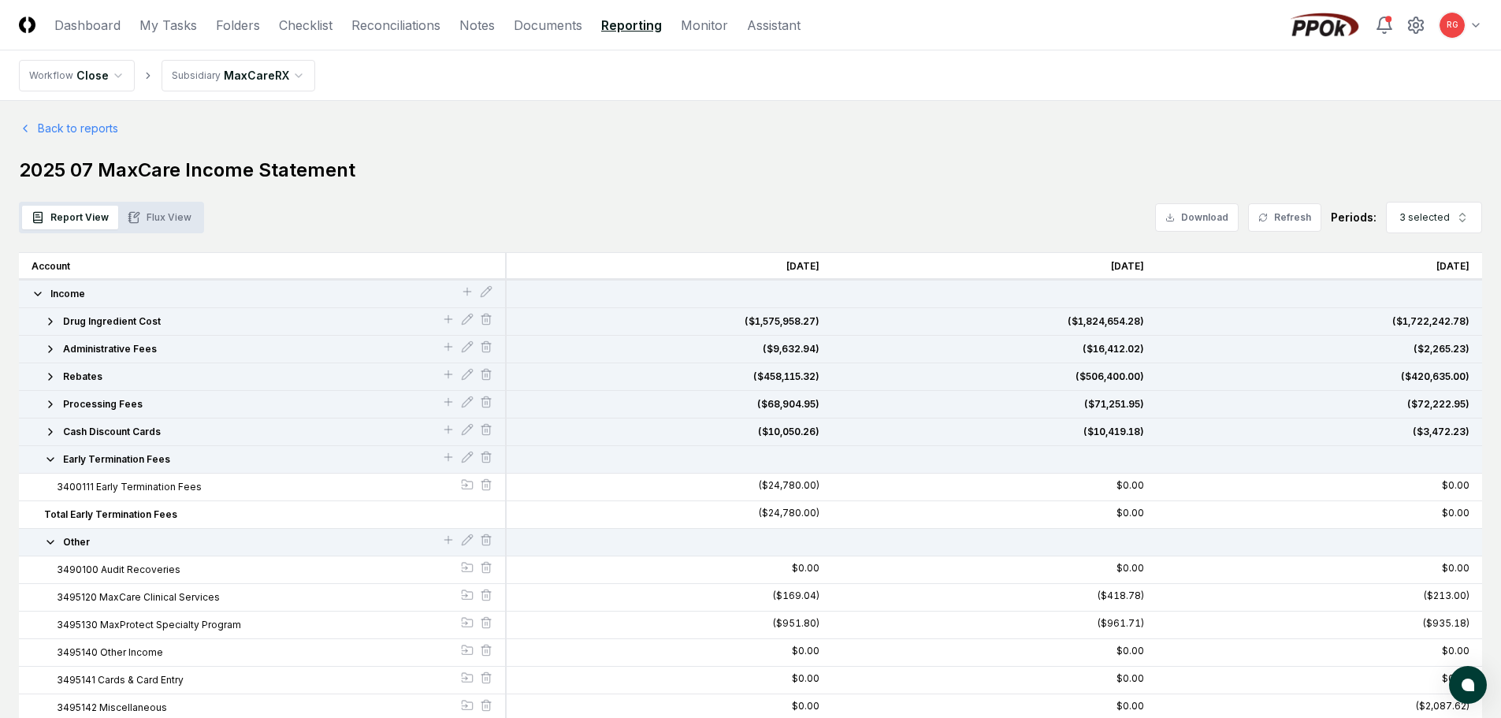
click at [47, 458] on icon "button" at bounding box center [50, 459] width 6 height 3
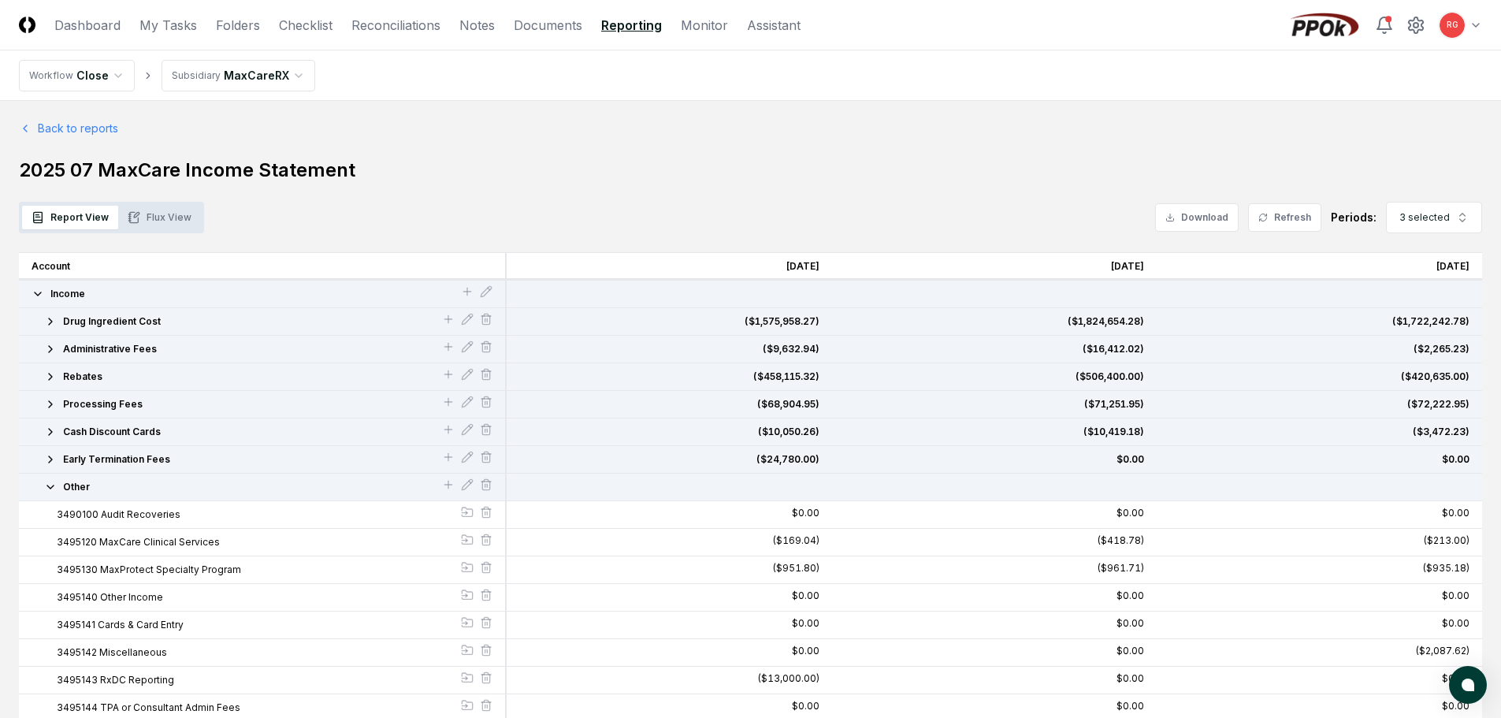
click at [50, 489] on icon "button" at bounding box center [50, 487] width 13 height 13
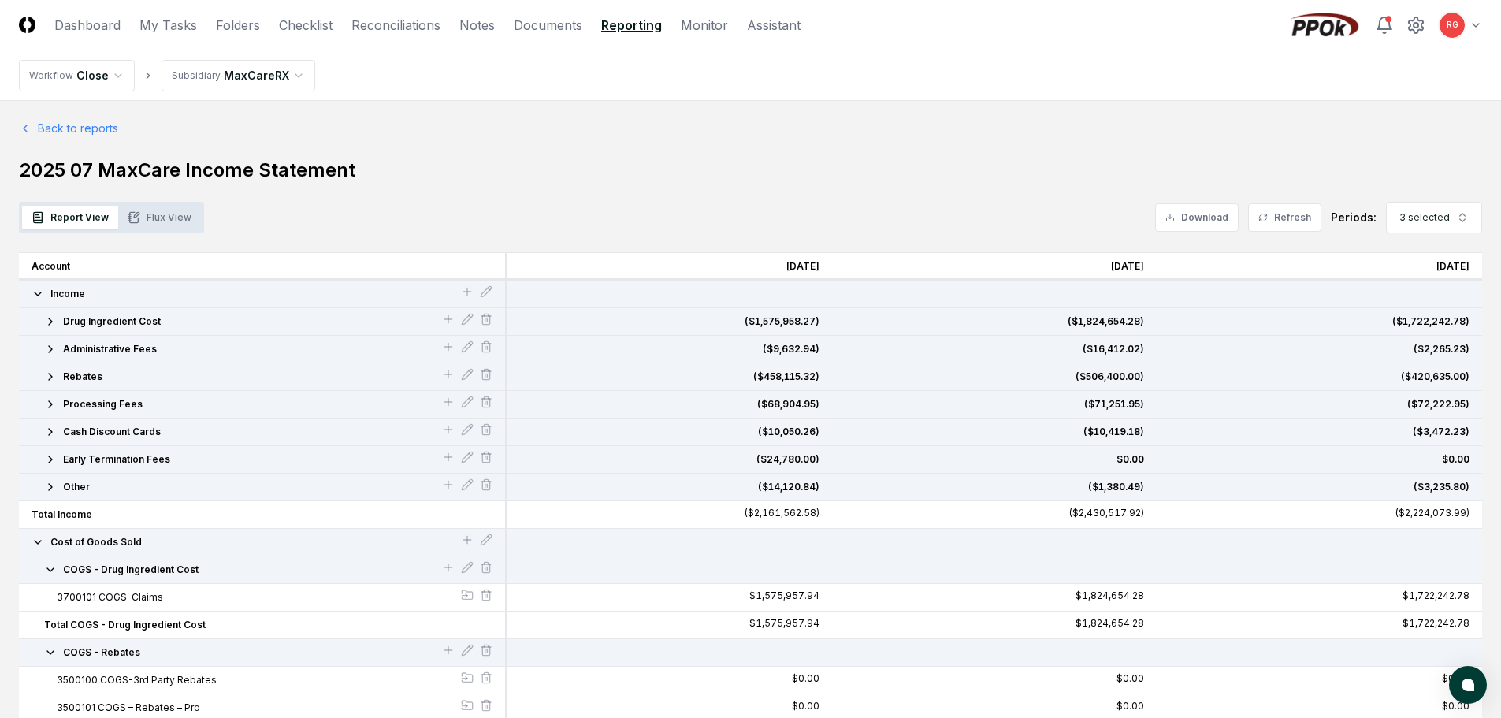
scroll to position [79, 0]
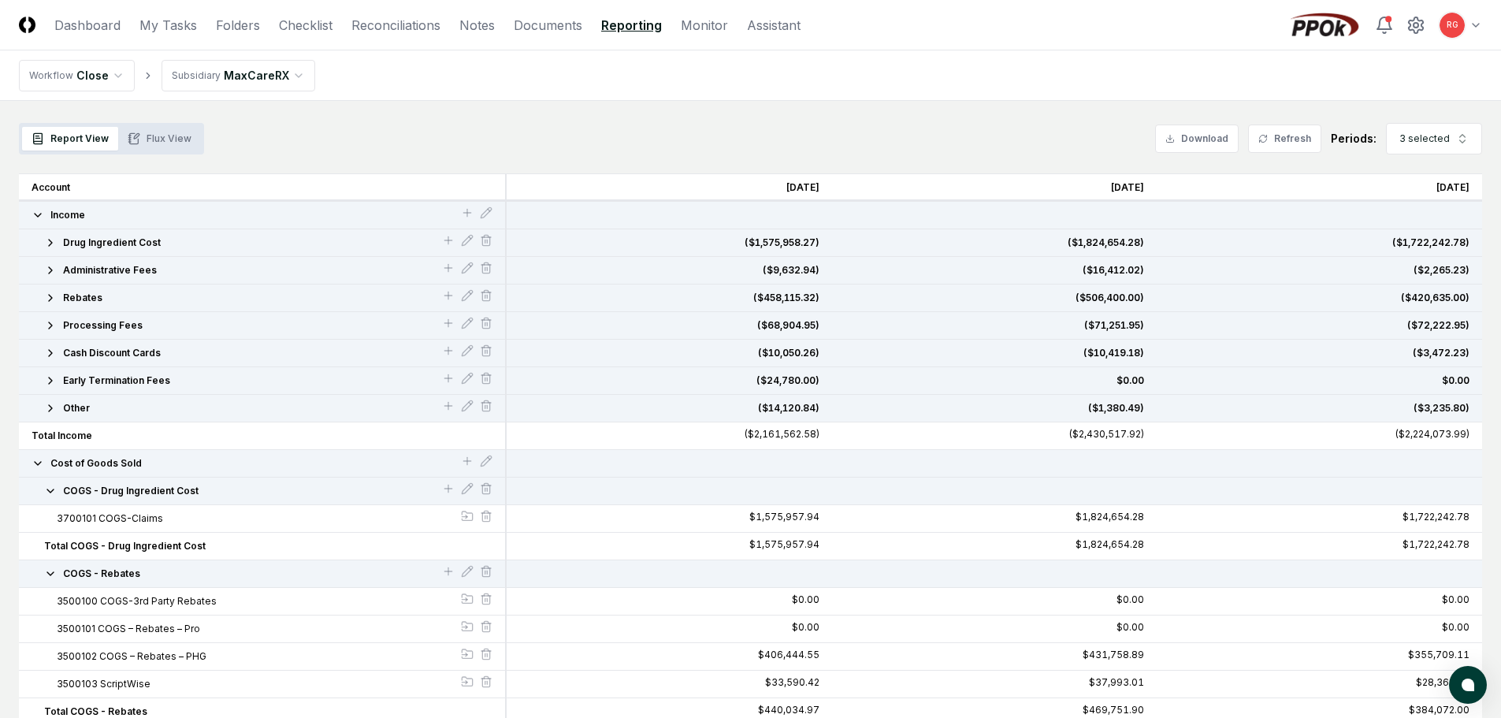
click at [46, 491] on icon "button" at bounding box center [50, 491] width 13 height 13
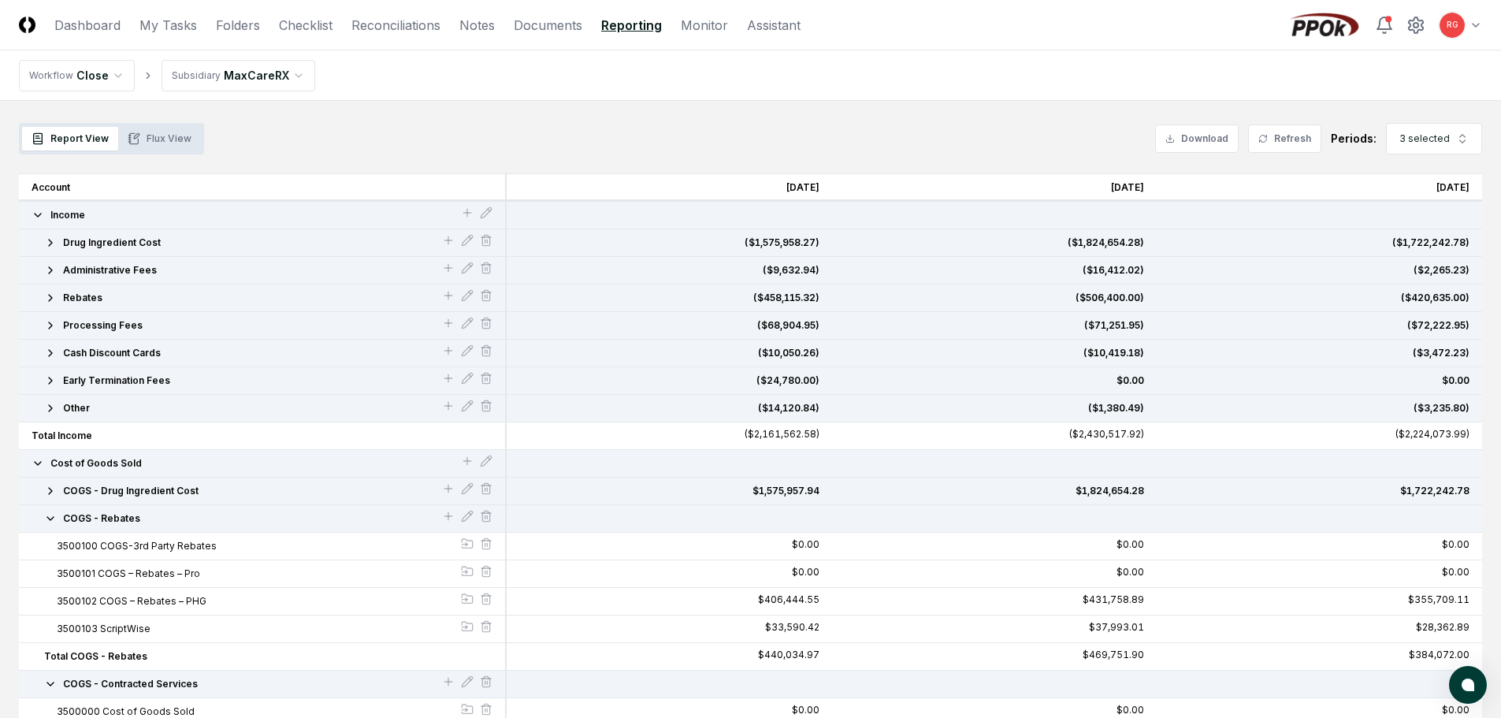
click at [46, 521] on icon "button" at bounding box center [50, 518] width 13 height 13
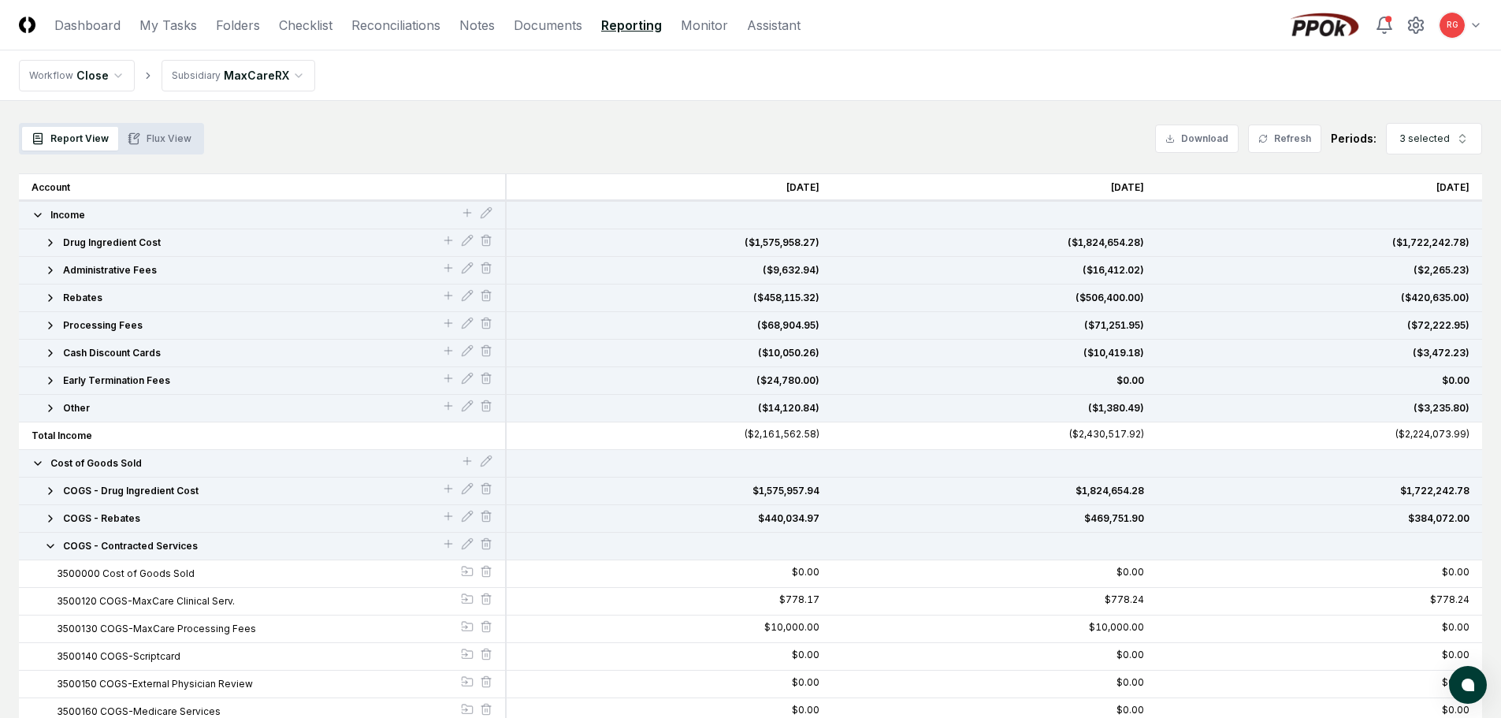
click at [50, 545] on icon "button" at bounding box center [50, 546] width 13 height 13
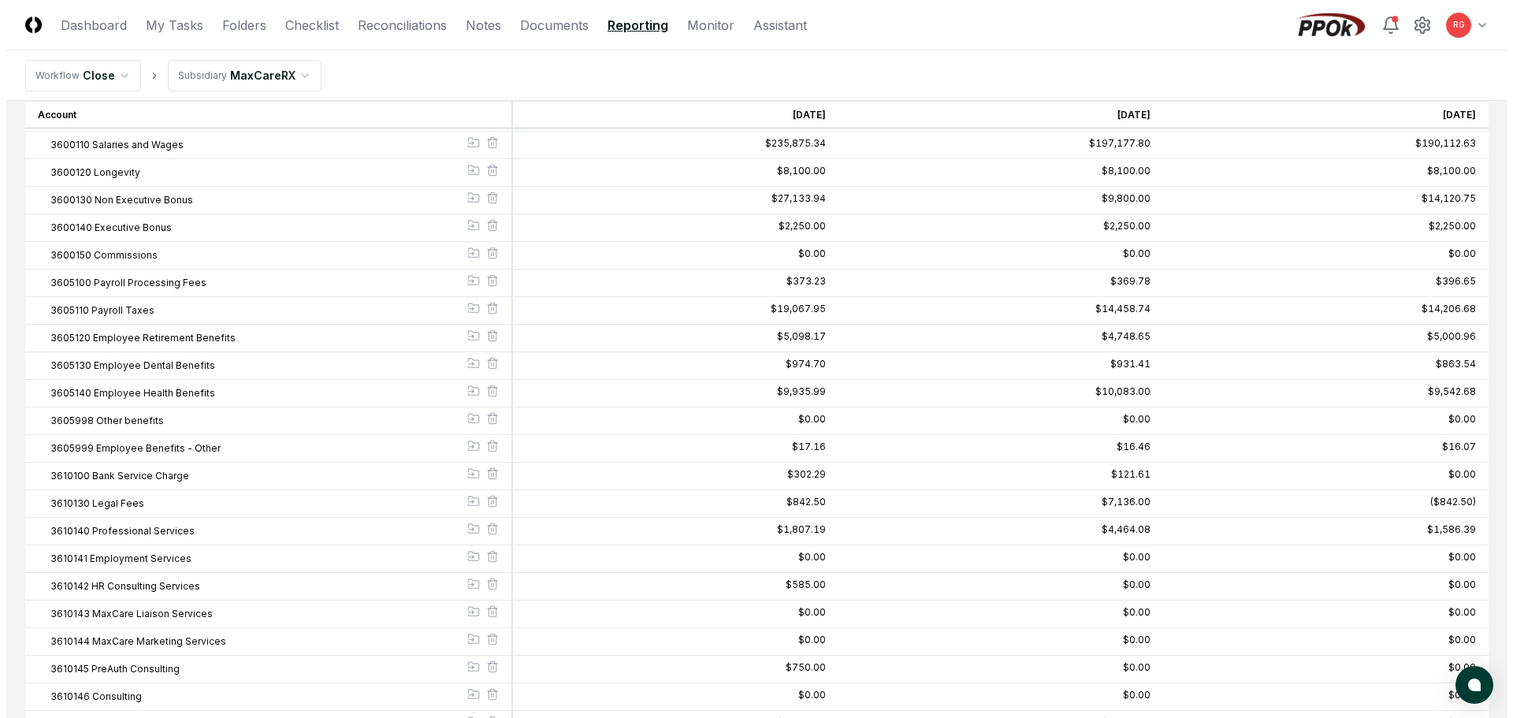
scroll to position [381, 0]
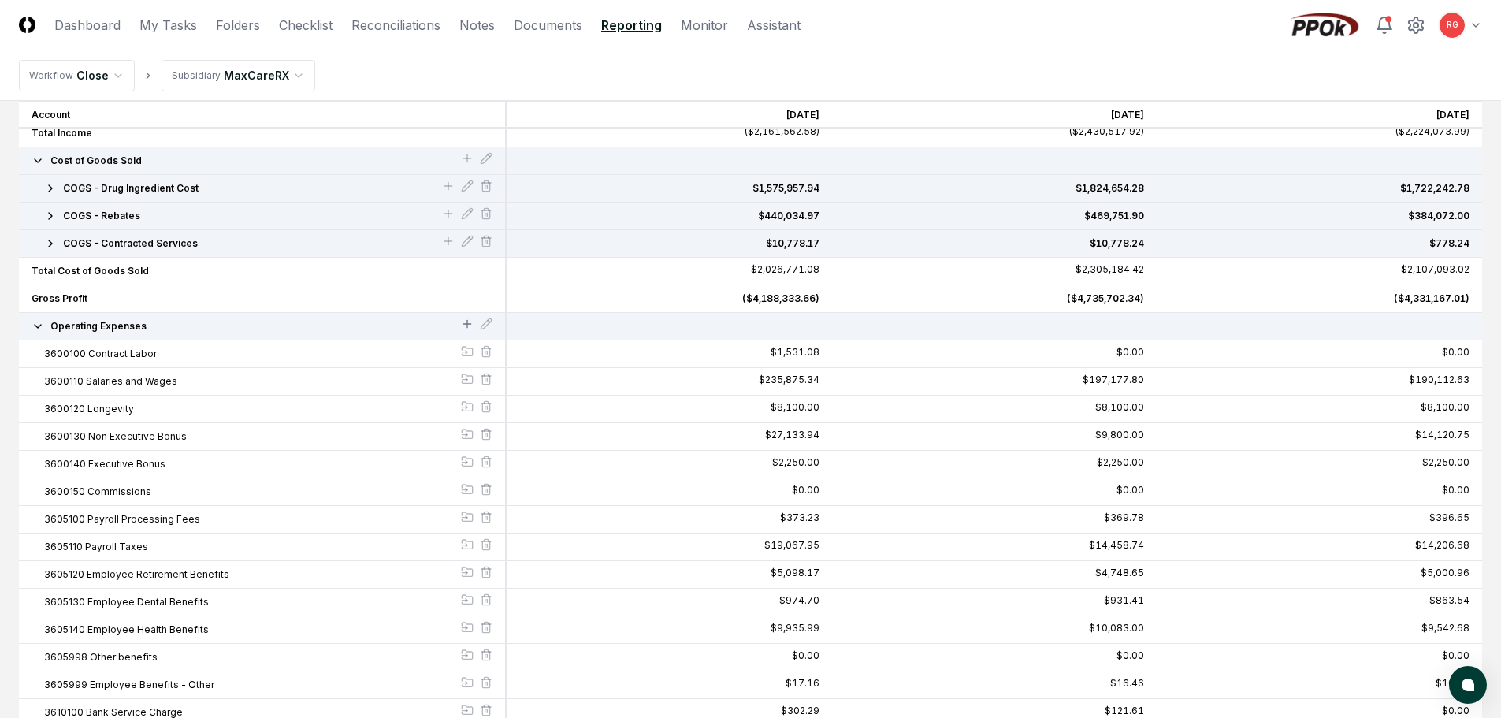
click at [467, 325] on icon at bounding box center [467, 323] width 0 height 7
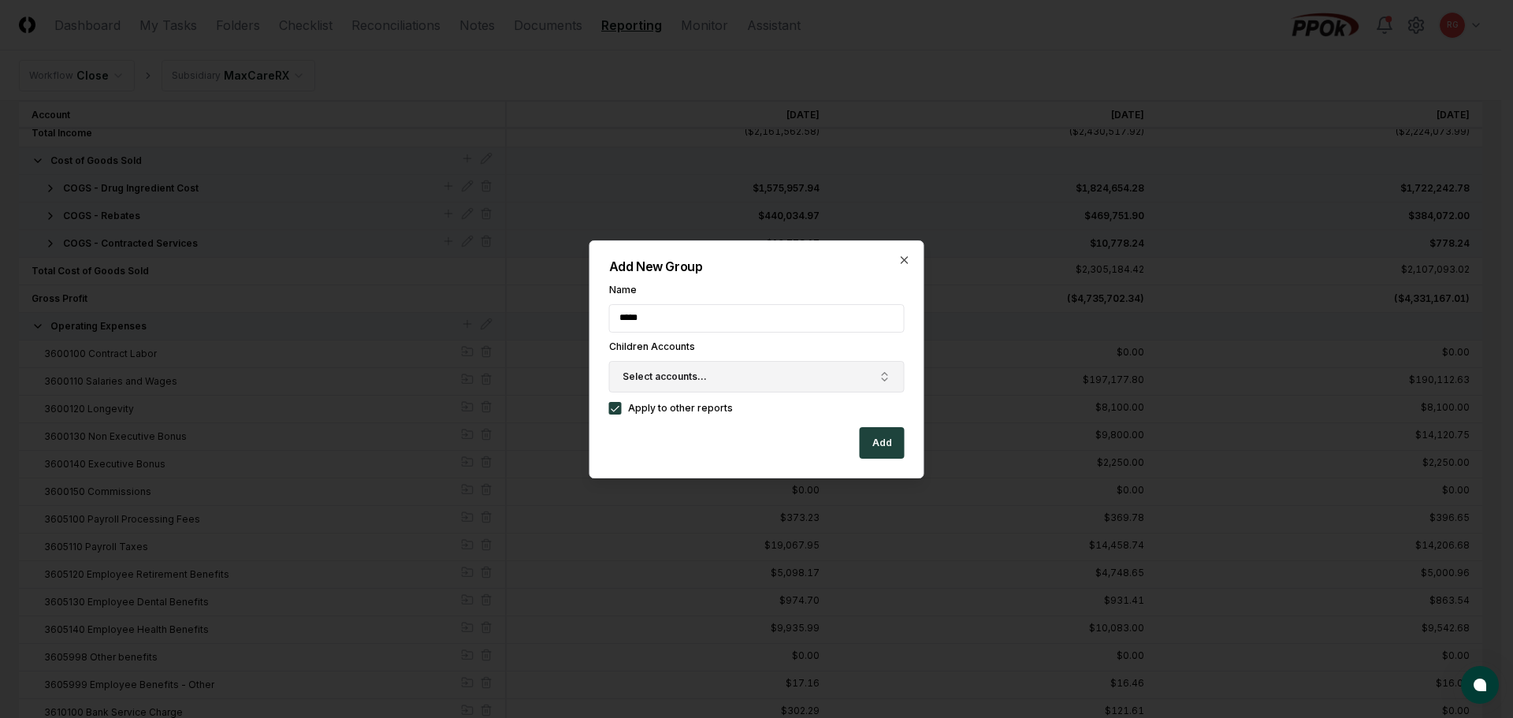
type input "**********"
click at [706, 370] on button "Select accounts..." at bounding box center [757, 377] width 296 height 32
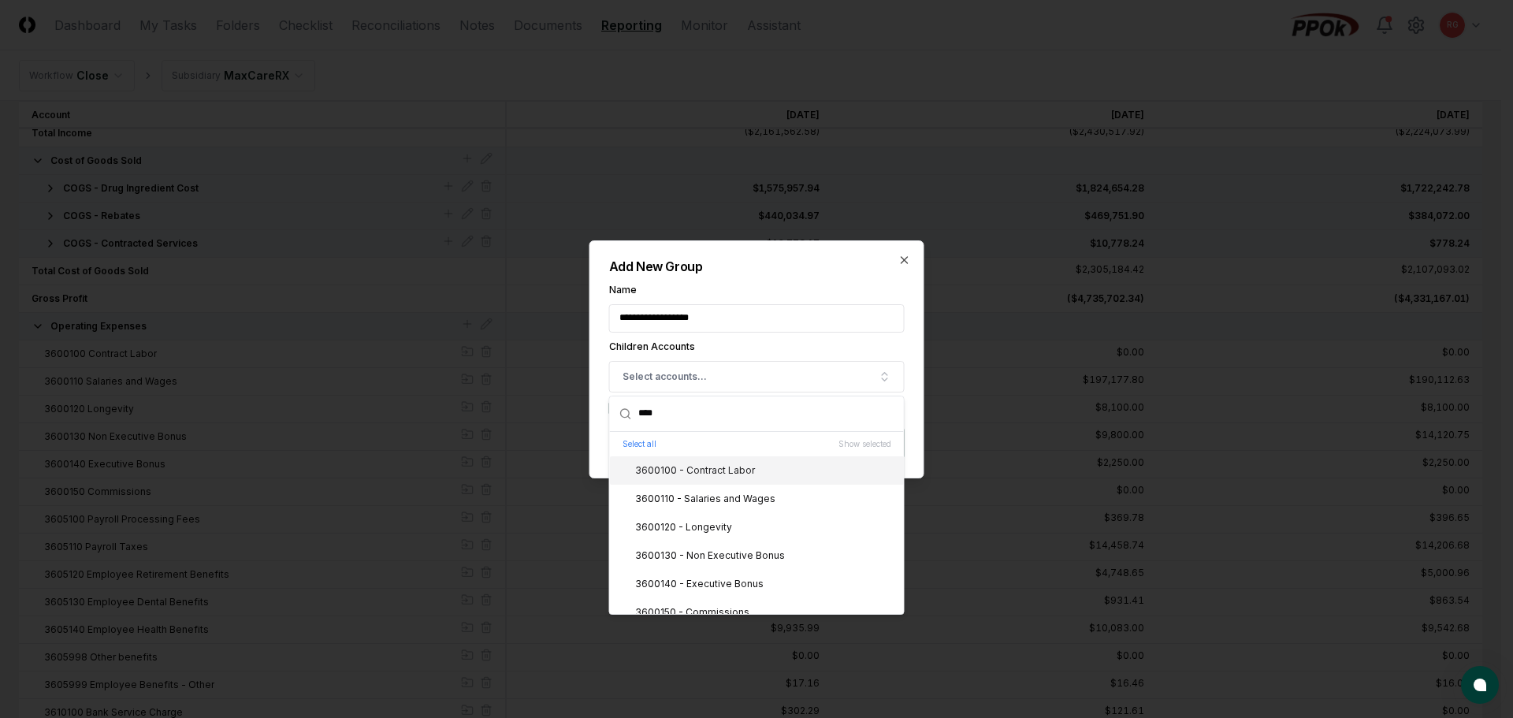
type input "****"
click at [728, 470] on div "3600100 - Contract Labor" at bounding box center [685, 470] width 139 height 14
click at [713, 489] on div "3600110 - Salaries and Wages" at bounding box center [757, 499] width 294 height 28
click at [706, 530] on div "3600120 - Longevity" at bounding box center [674, 527] width 116 height 14
click at [707, 556] on div "3600130 - Non Executive Bonus" at bounding box center [700, 555] width 169 height 14
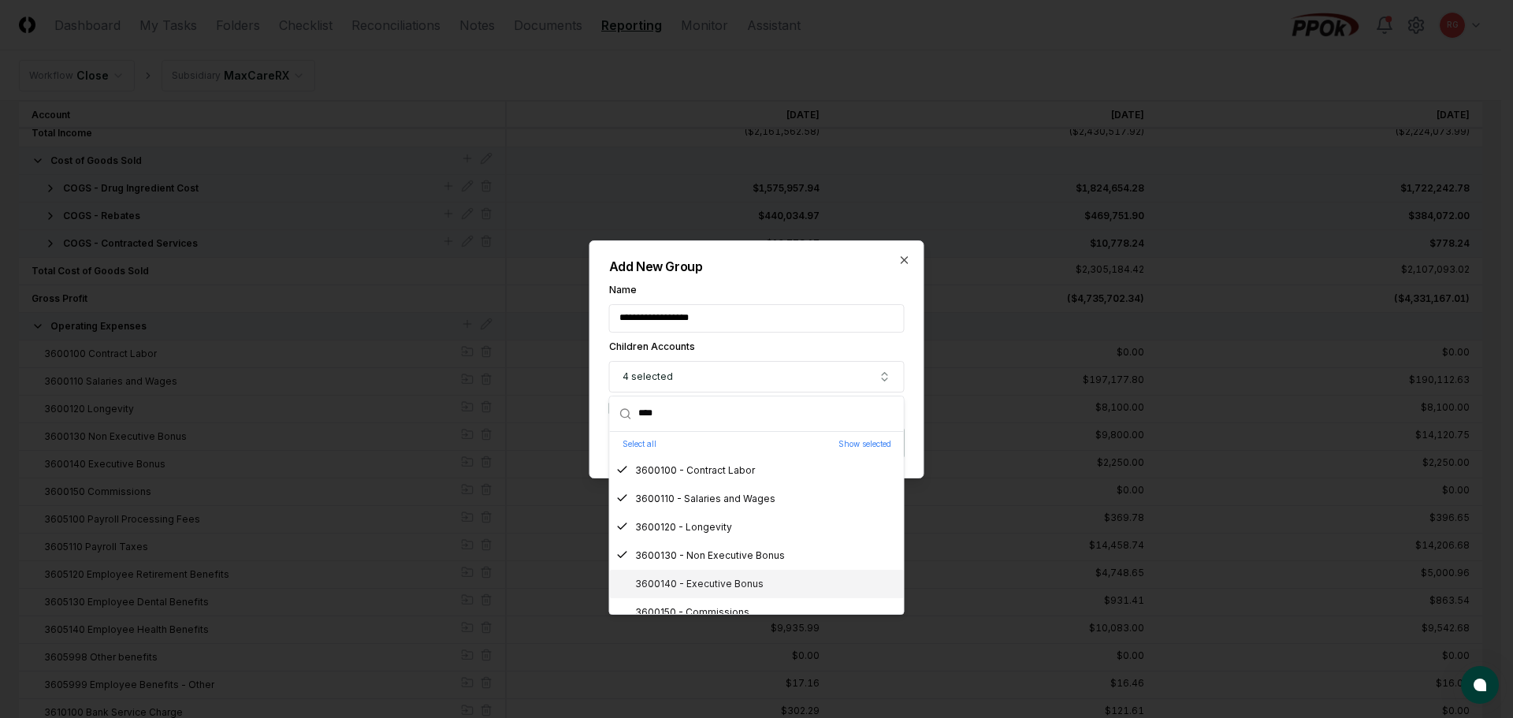
click at [708, 589] on div "3600140 - Executive Bonus" at bounding box center [689, 584] width 147 height 14
click at [707, 606] on div "3600150 - Commissions" at bounding box center [682, 612] width 133 height 14
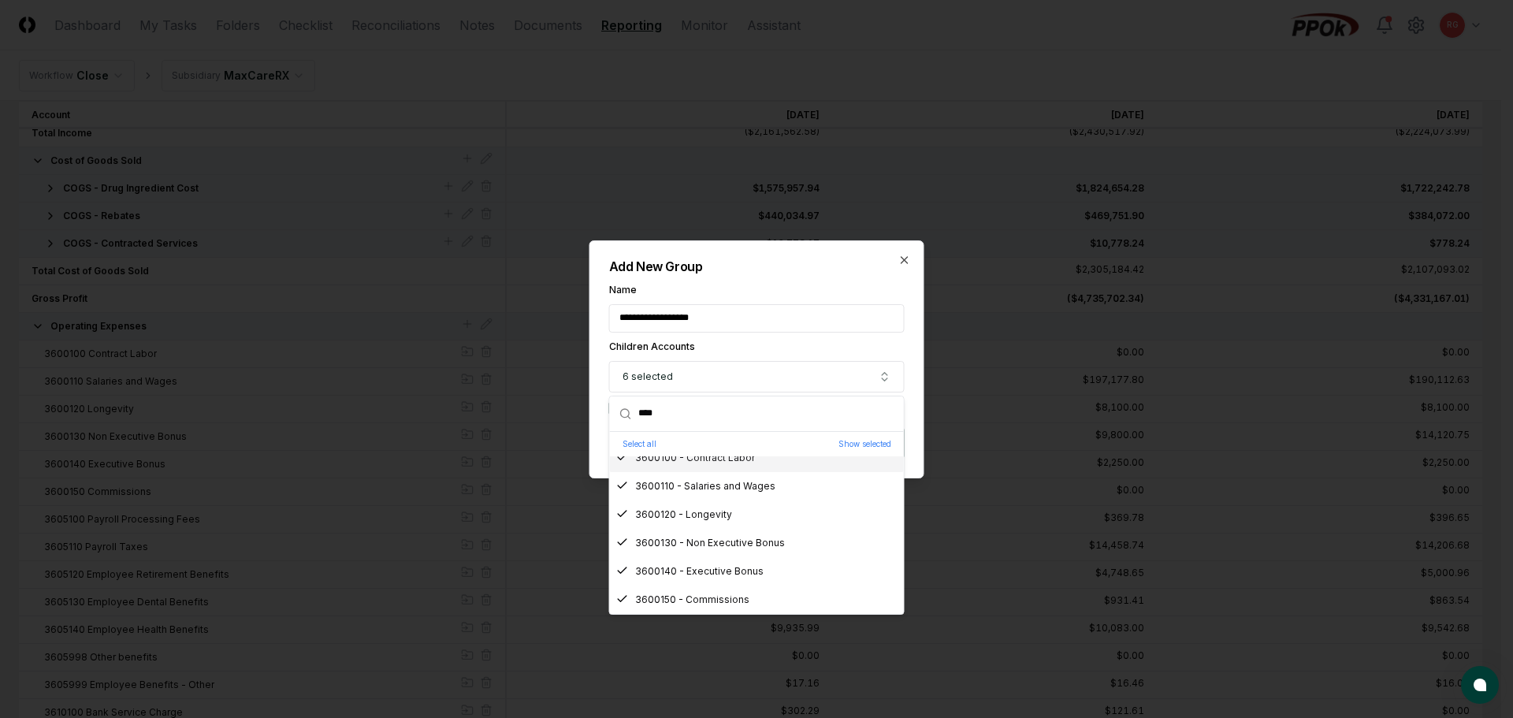
click at [821, 265] on h2 "Add New Group" at bounding box center [757, 266] width 296 height 13
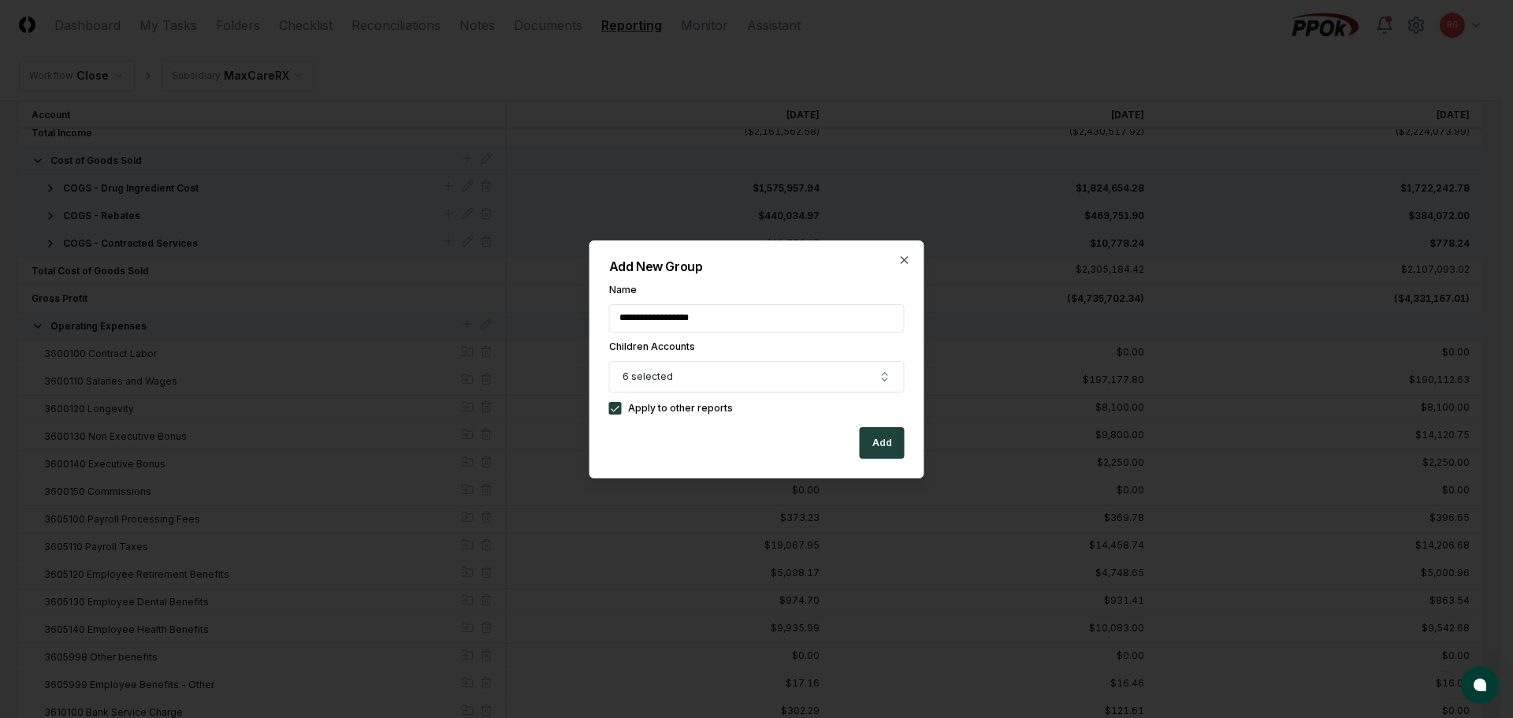
click at [881, 444] on button "Add" at bounding box center [882, 443] width 45 height 32
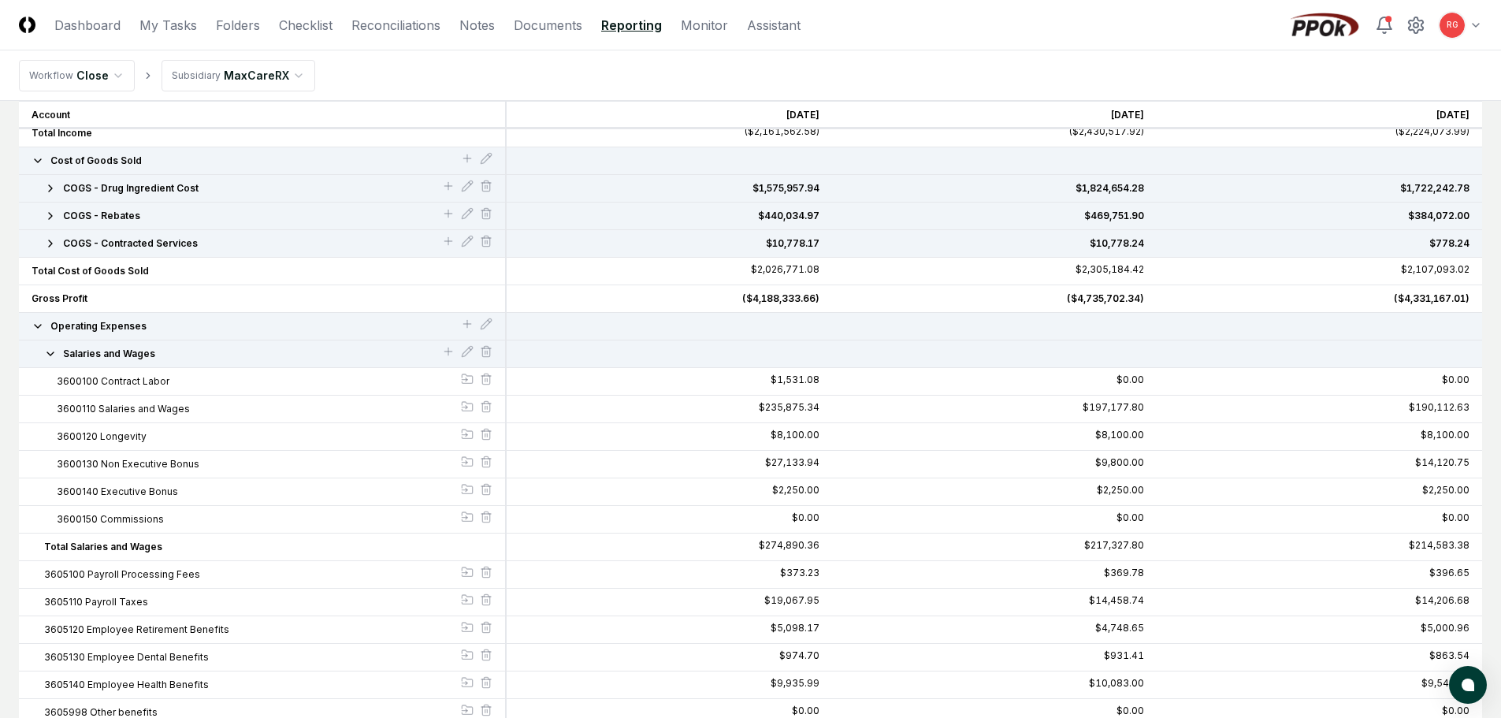
click at [53, 357] on icon "button" at bounding box center [50, 354] width 13 height 13
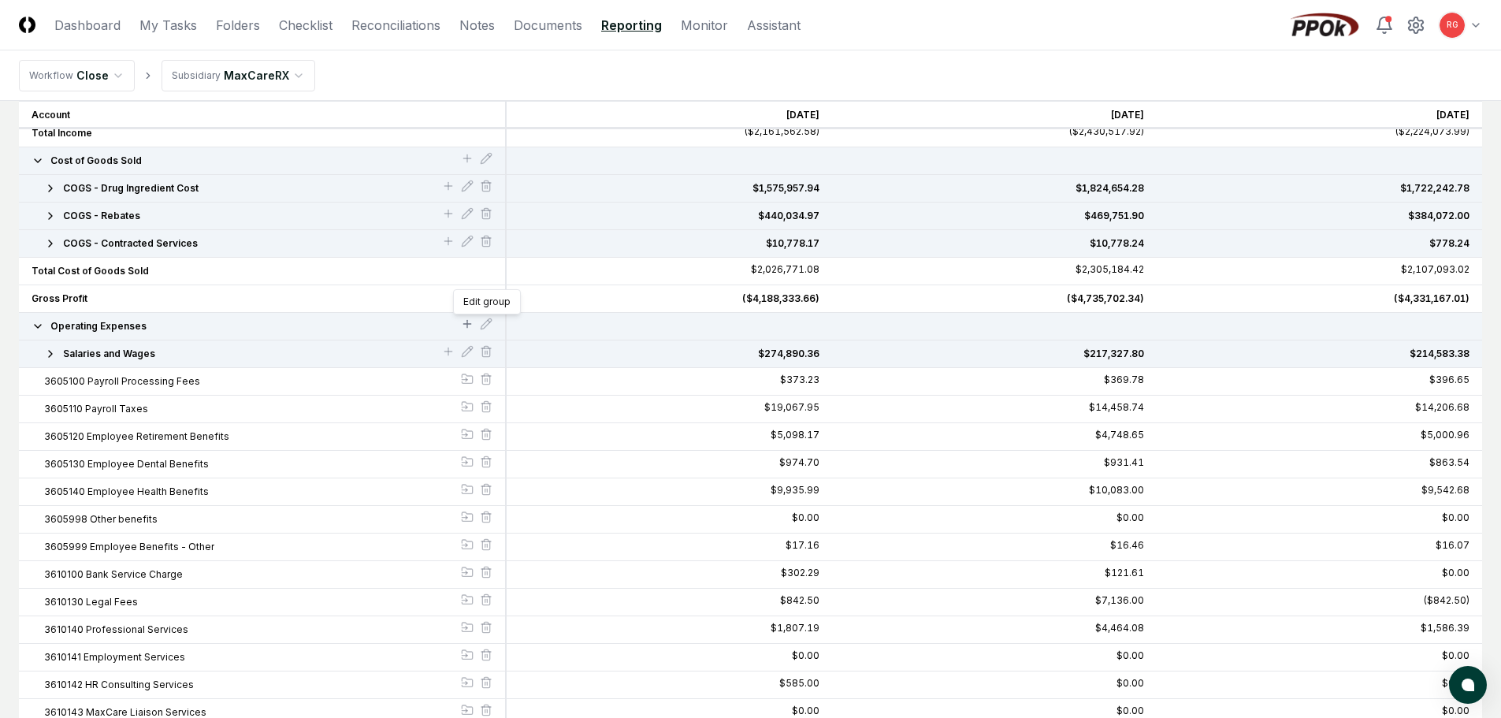
click at [470, 325] on icon at bounding box center [467, 324] width 13 height 13
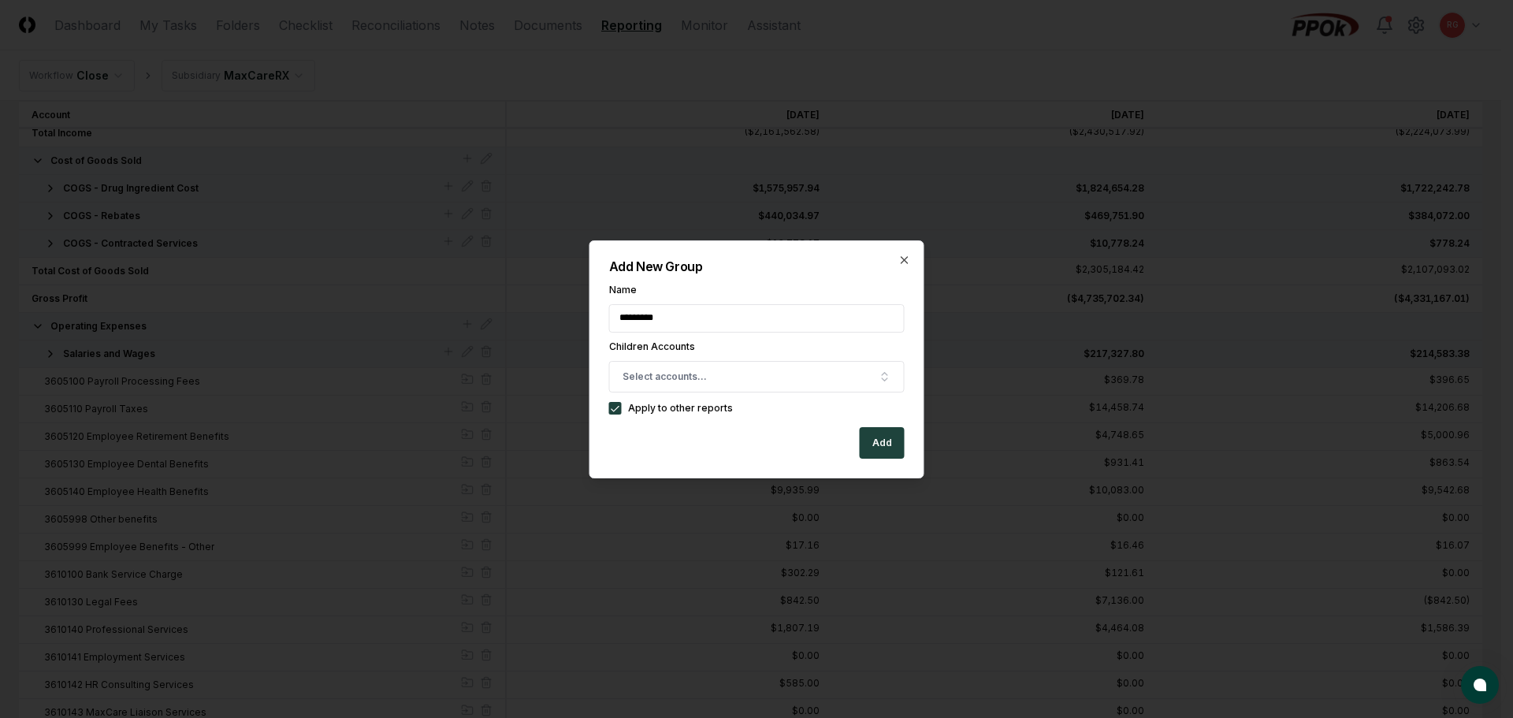
type input "**********"
click at [708, 379] on button "Select accounts..." at bounding box center [757, 377] width 296 height 32
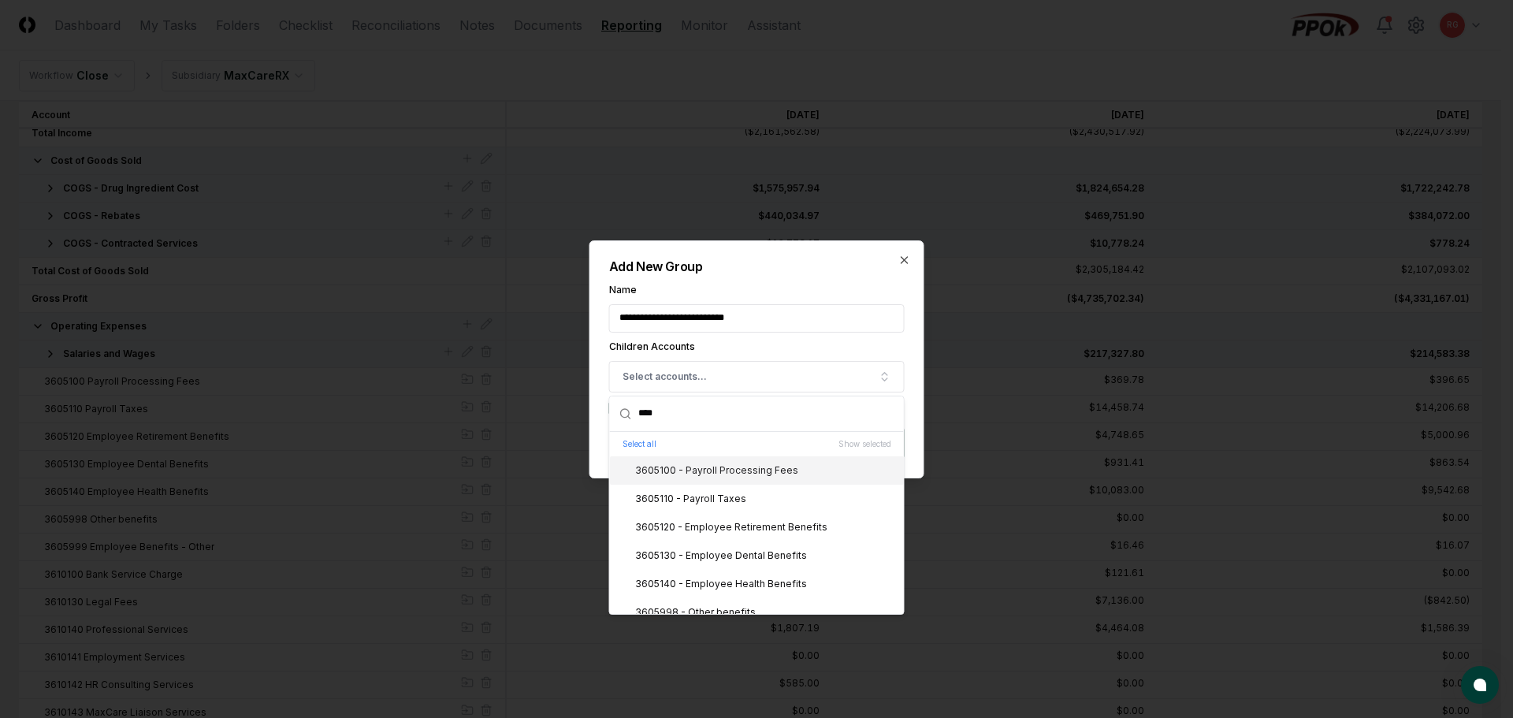
type input "****"
click at [717, 470] on div "3605100 - Payroll Processing Fees" at bounding box center [707, 470] width 182 height 14
click at [710, 503] on div "3605110 - Payroll Taxes" at bounding box center [681, 499] width 130 height 14
click at [714, 523] on div "3605120 - Employee Retirement Benefits" at bounding box center [721, 527] width 211 height 14
click at [720, 555] on div "3605130 - Employee Dental Benefits" at bounding box center [711, 555] width 191 height 14
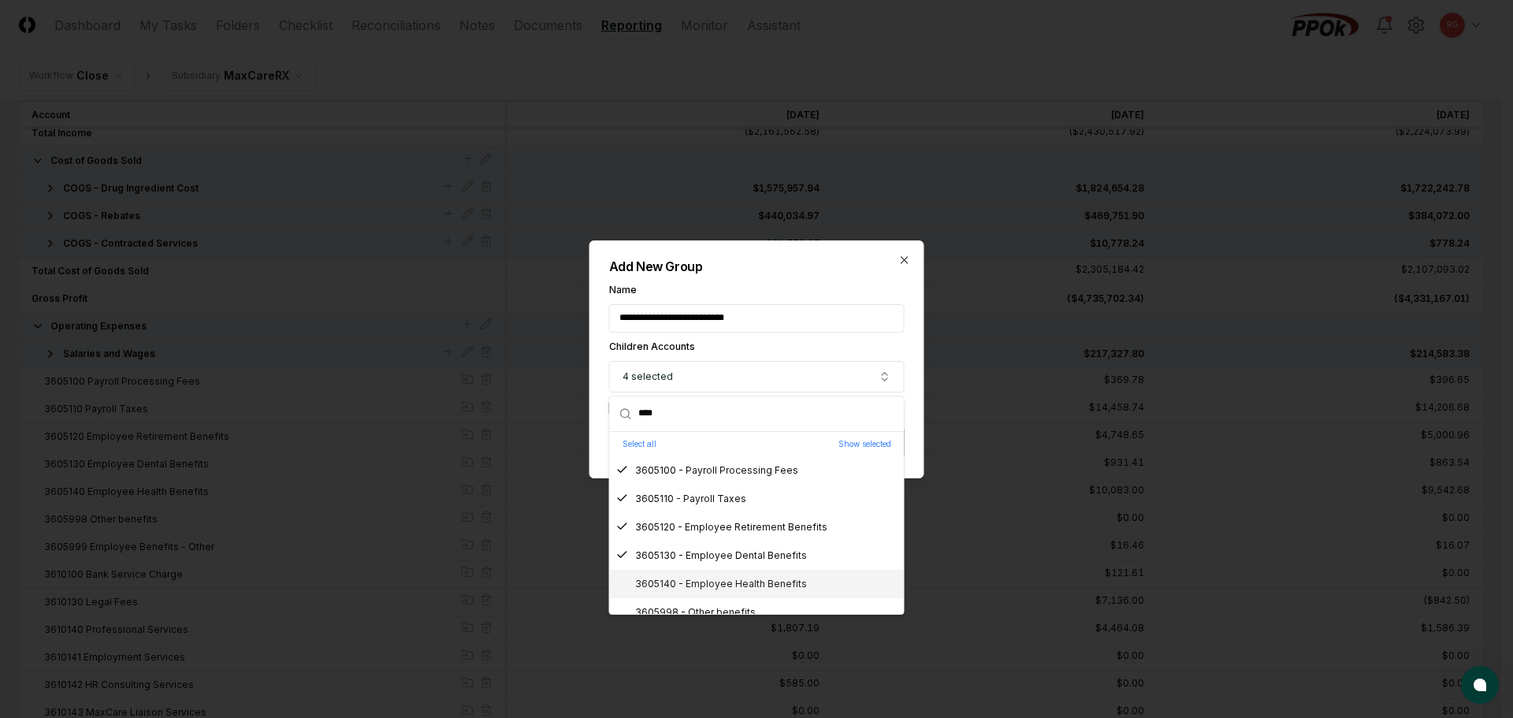
click at [734, 585] on div "3605140 - Employee Health Benefits" at bounding box center [711, 584] width 191 height 14
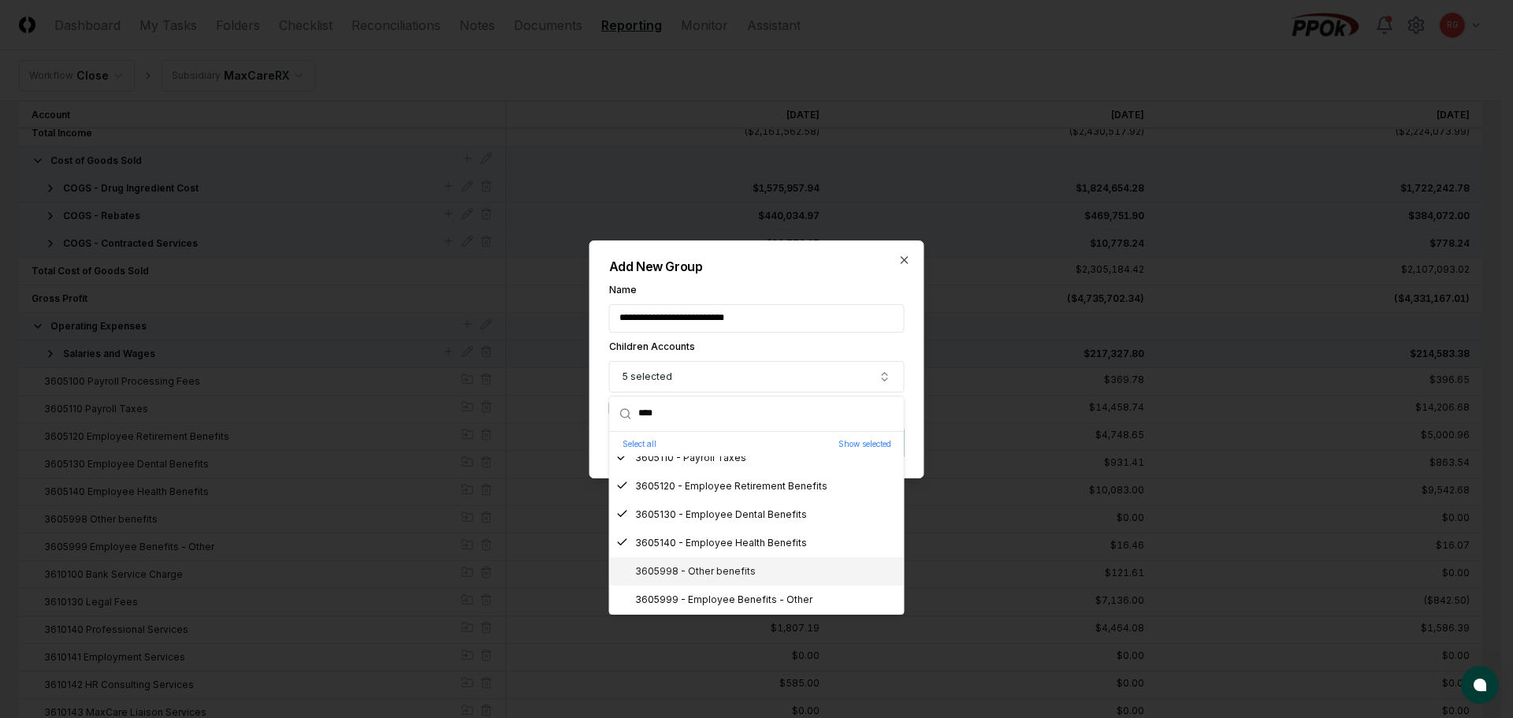
click at [706, 579] on div "3605998 - Other benefits" at bounding box center [757, 571] width 294 height 28
click at [716, 601] on div "3605999 - Employee Benefits - Other" at bounding box center [714, 600] width 196 height 14
click at [803, 285] on label "Name" at bounding box center [757, 289] width 296 height 9
click at [803, 304] on input "**********" at bounding box center [757, 318] width 296 height 28
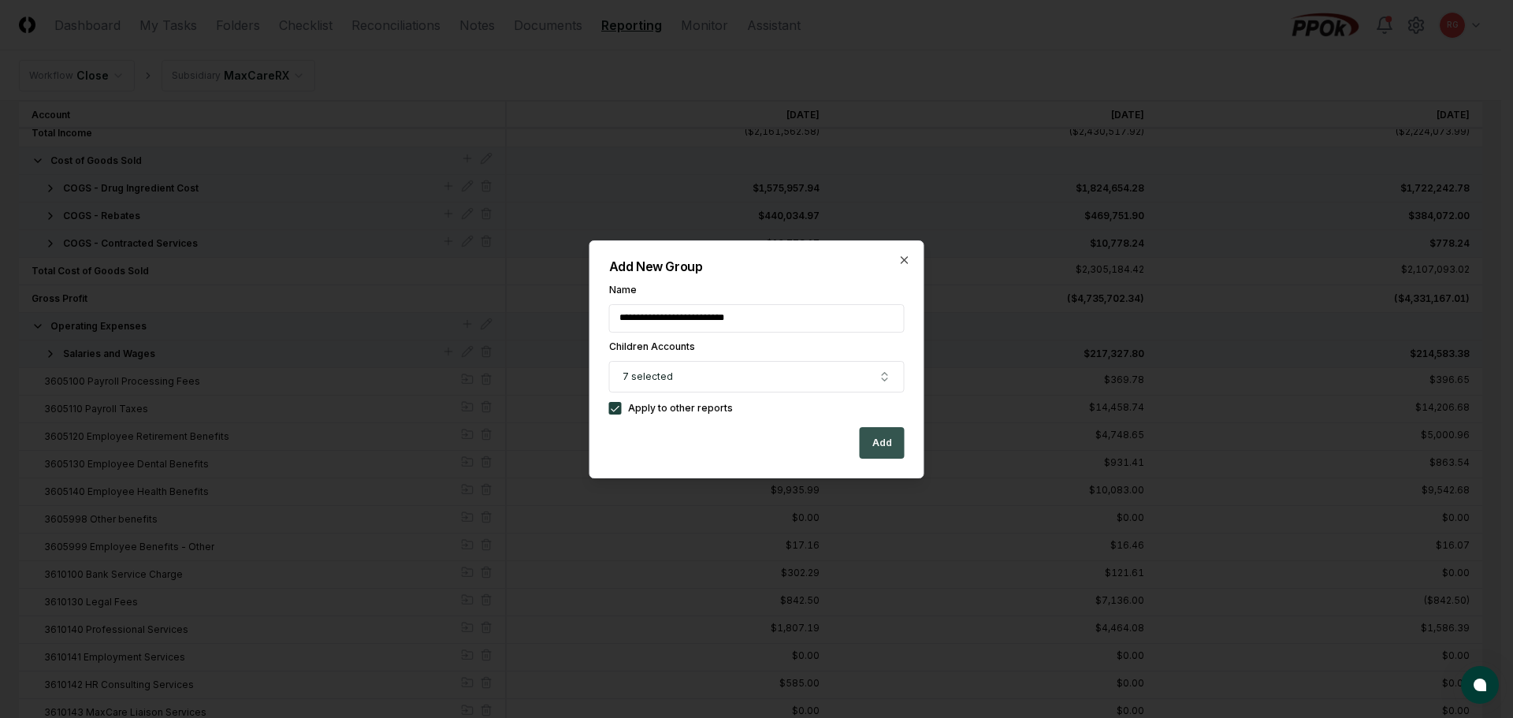
click at [888, 446] on button "Add" at bounding box center [882, 443] width 45 height 32
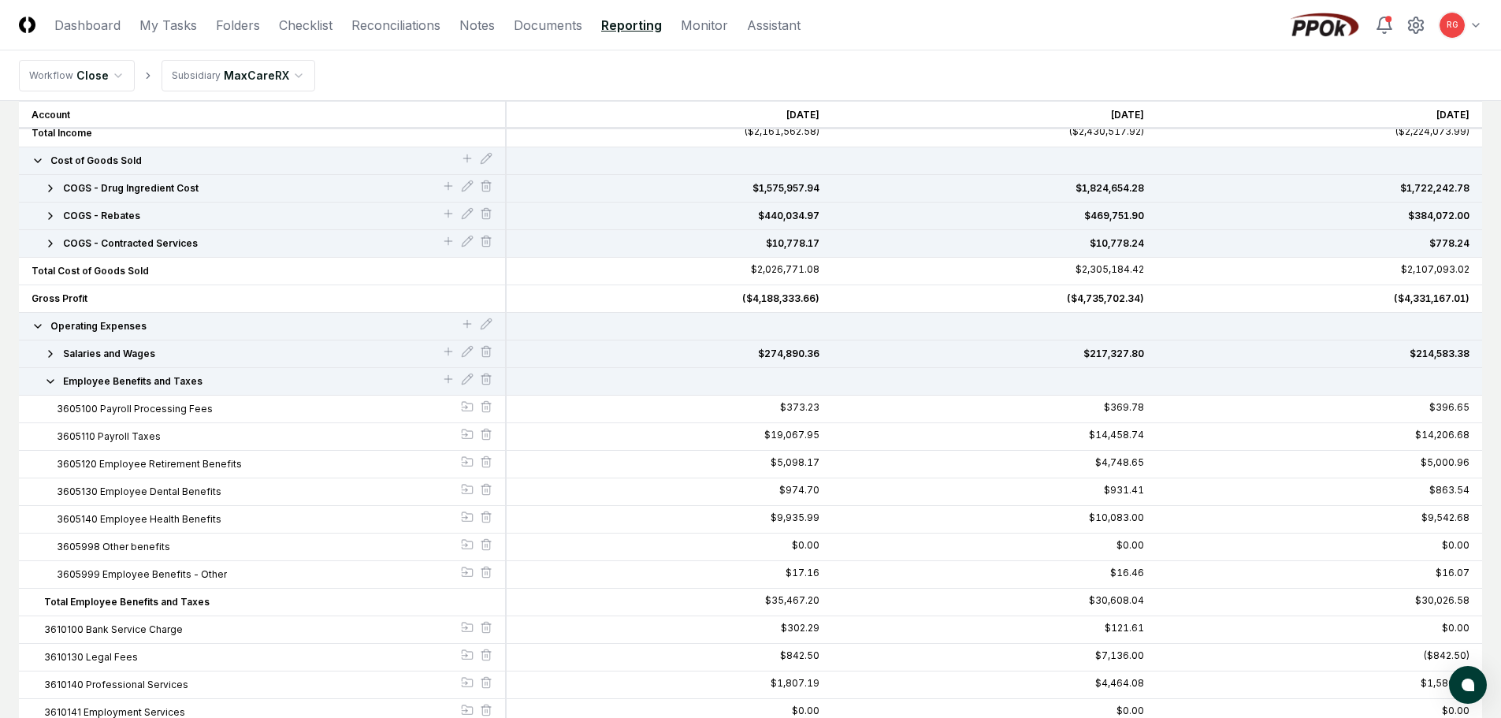
click at [46, 385] on icon "button" at bounding box center [50, 381] width 13 height 13
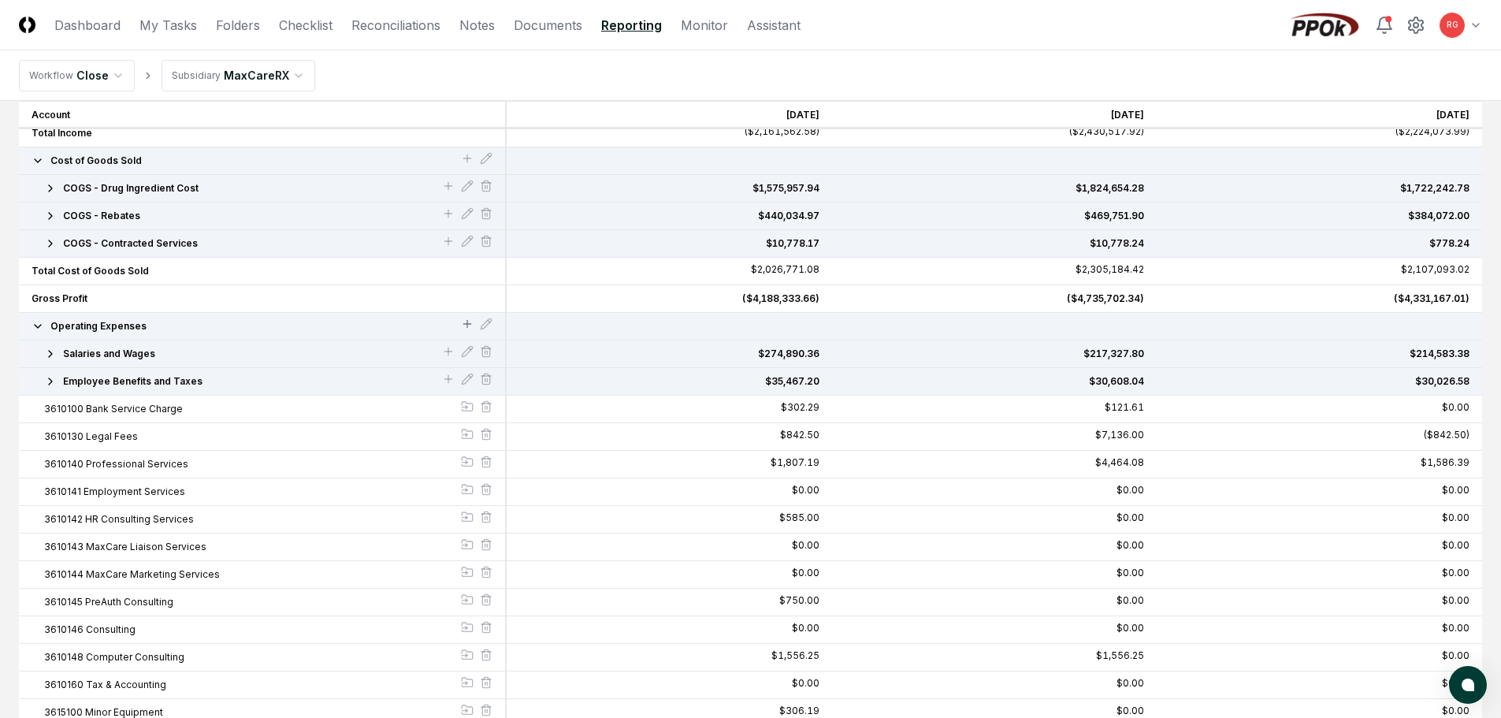
click at [466, 322] on icon at bounding box center [467, 324] width 13 height 13
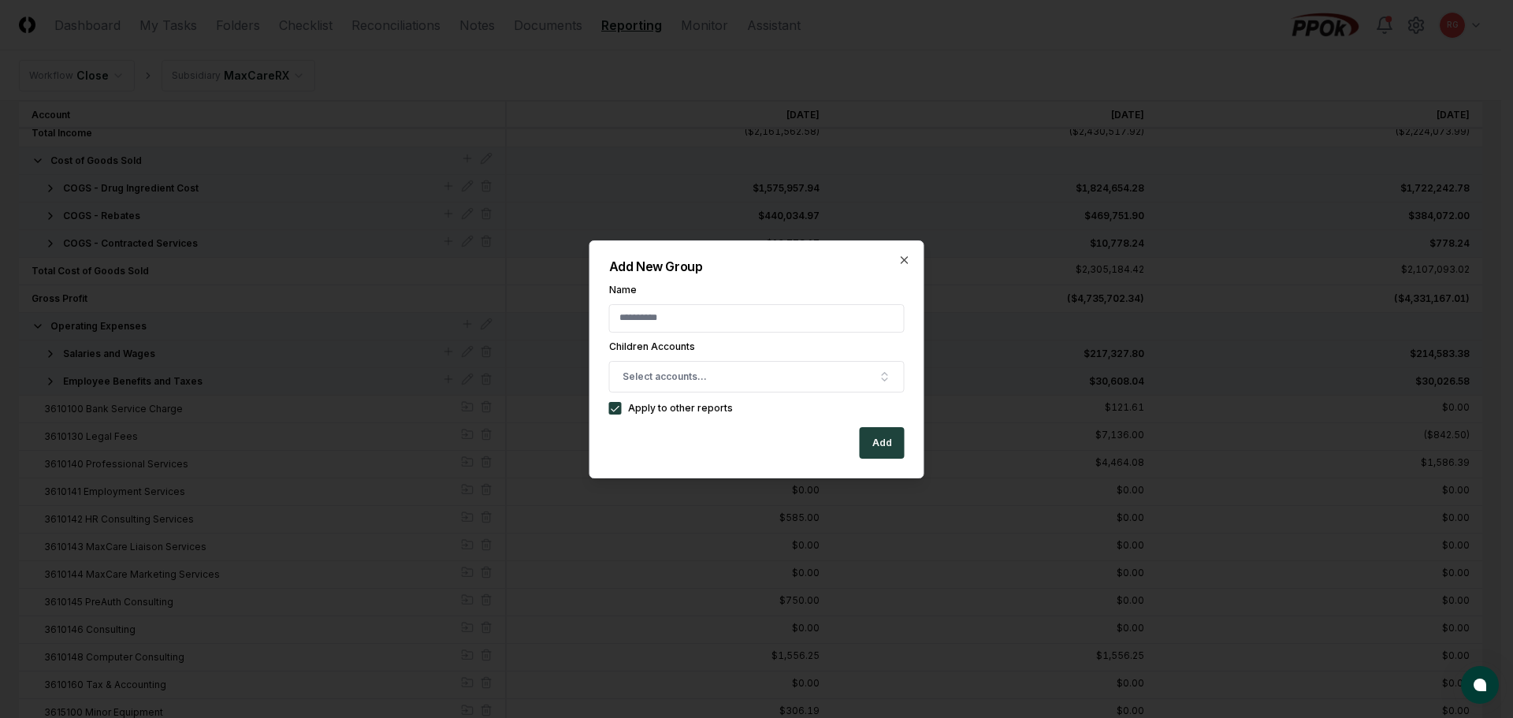
click at [779, 327] on input "Name" at bounding box center [757, 318] width 296 height 28
type input "**********"
click at [700, 381] on span "Select accounts..." at bounding box center [665, 377] width 84 height 14
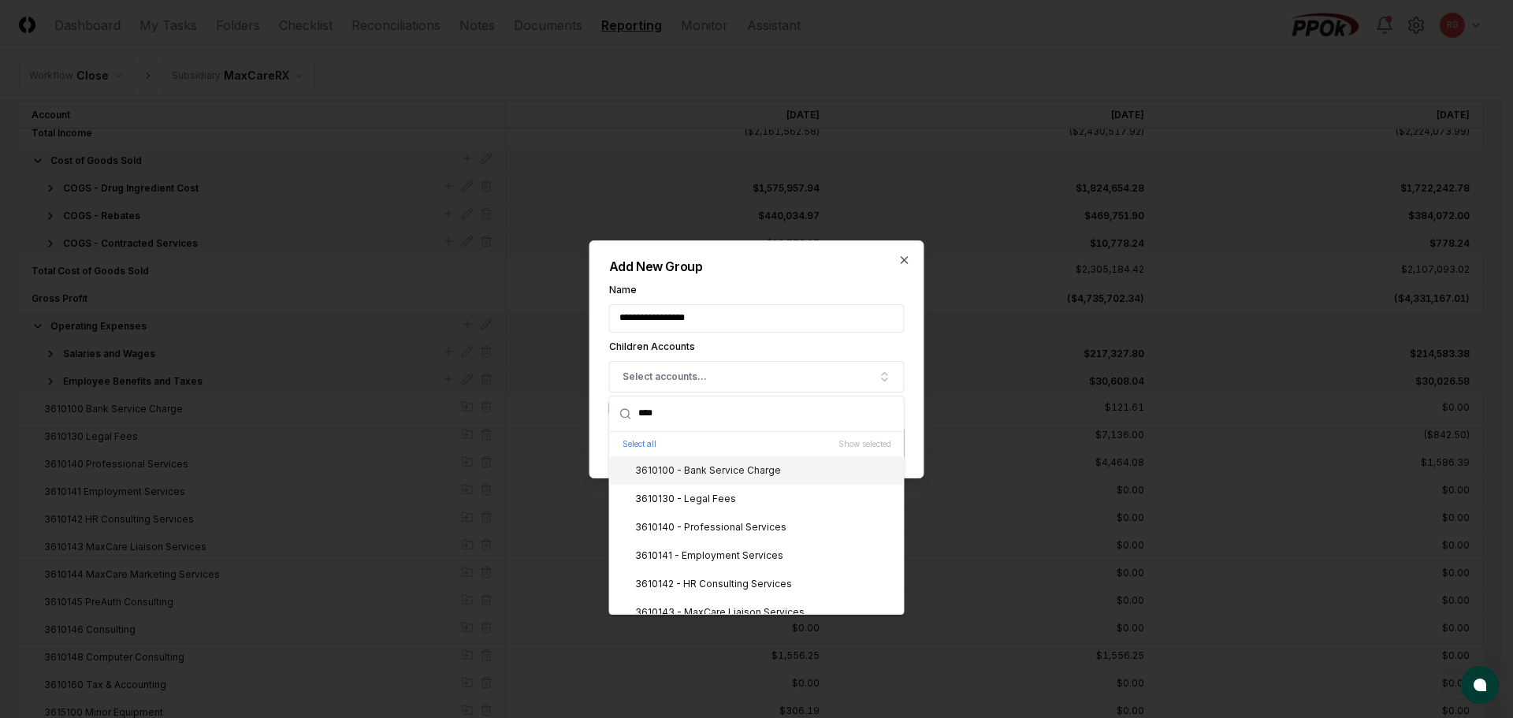
type input "****"
click at [690, 469] on div "3610100 - Bank Service Charge" at bounding box center [698, 470] width 165 height 14
click at [693, 496] on div "3610130 - Legal Fees" at bounding box center [676, 499] width 120 height 14
drag, startPoint x: 705, startPoint y: 517, endPoint x: 709, endPoint y: 533, distance: 16.5
click at [705, 518] on div "3610140 - Professional Services" at bounding box center [757, 527] width 294 height 28
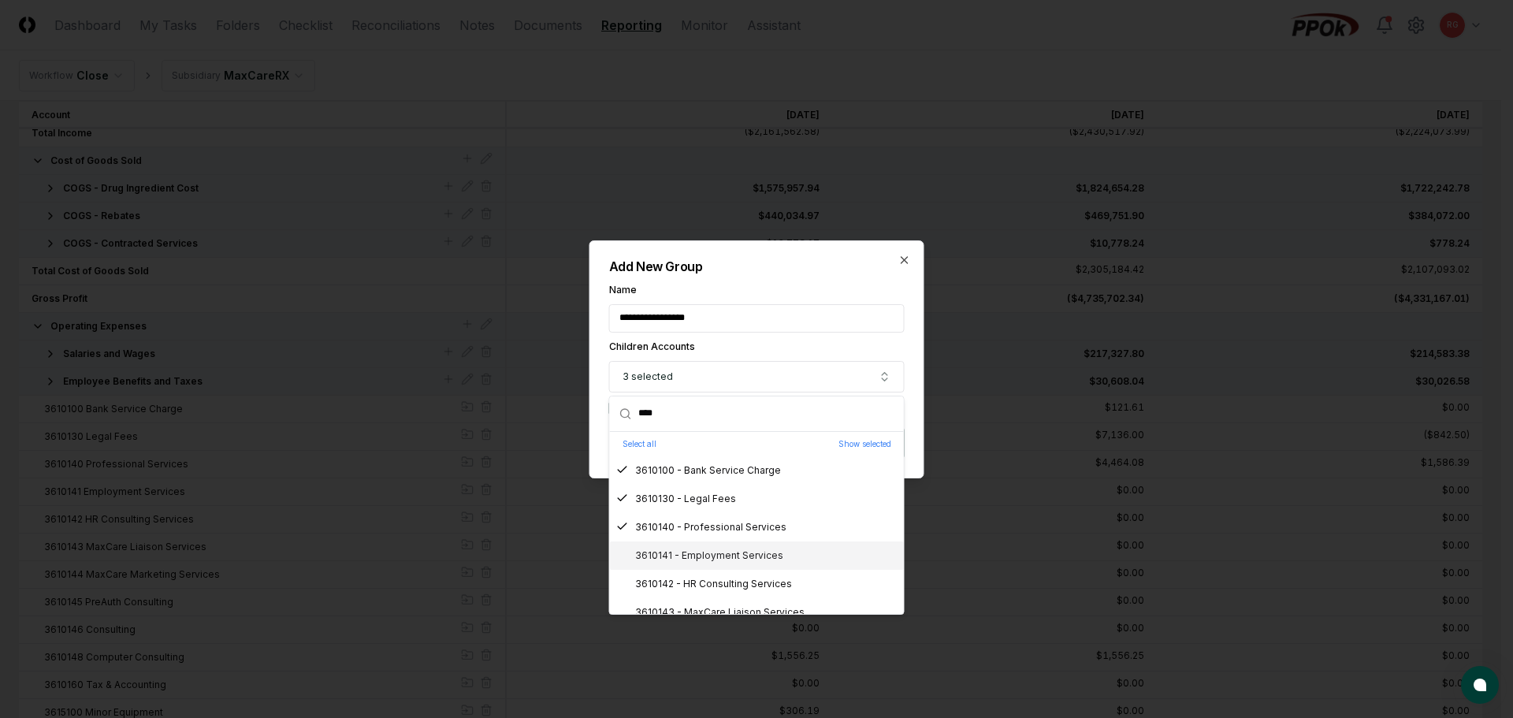
click at [711, 551] on div "3610141 - Employment Services" at bounding box center [699, 555] width 167 height 14
click at [720, 585] on div "3610142 - HR Consulting Services" at bounding box center [704, 584] width 176 height 14
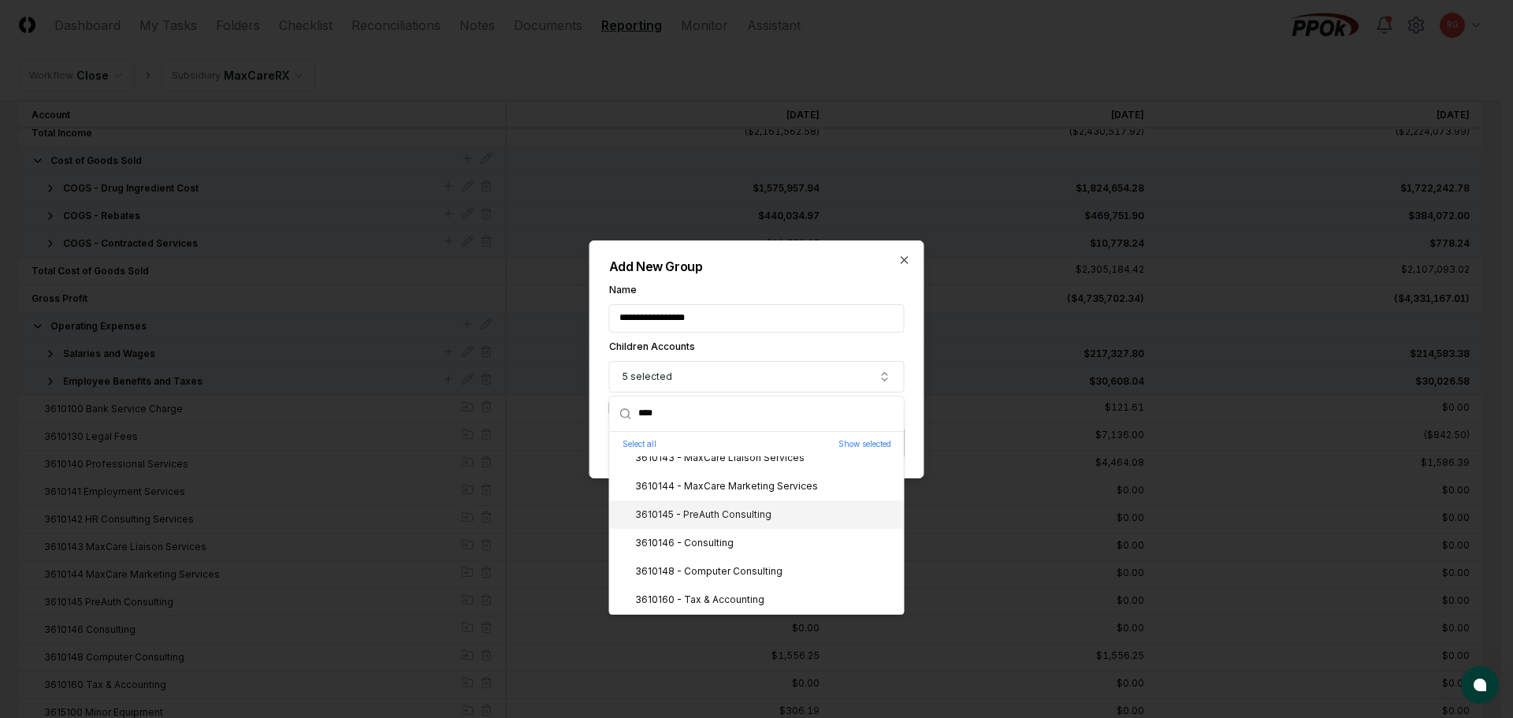
scroll to position [76, 0]
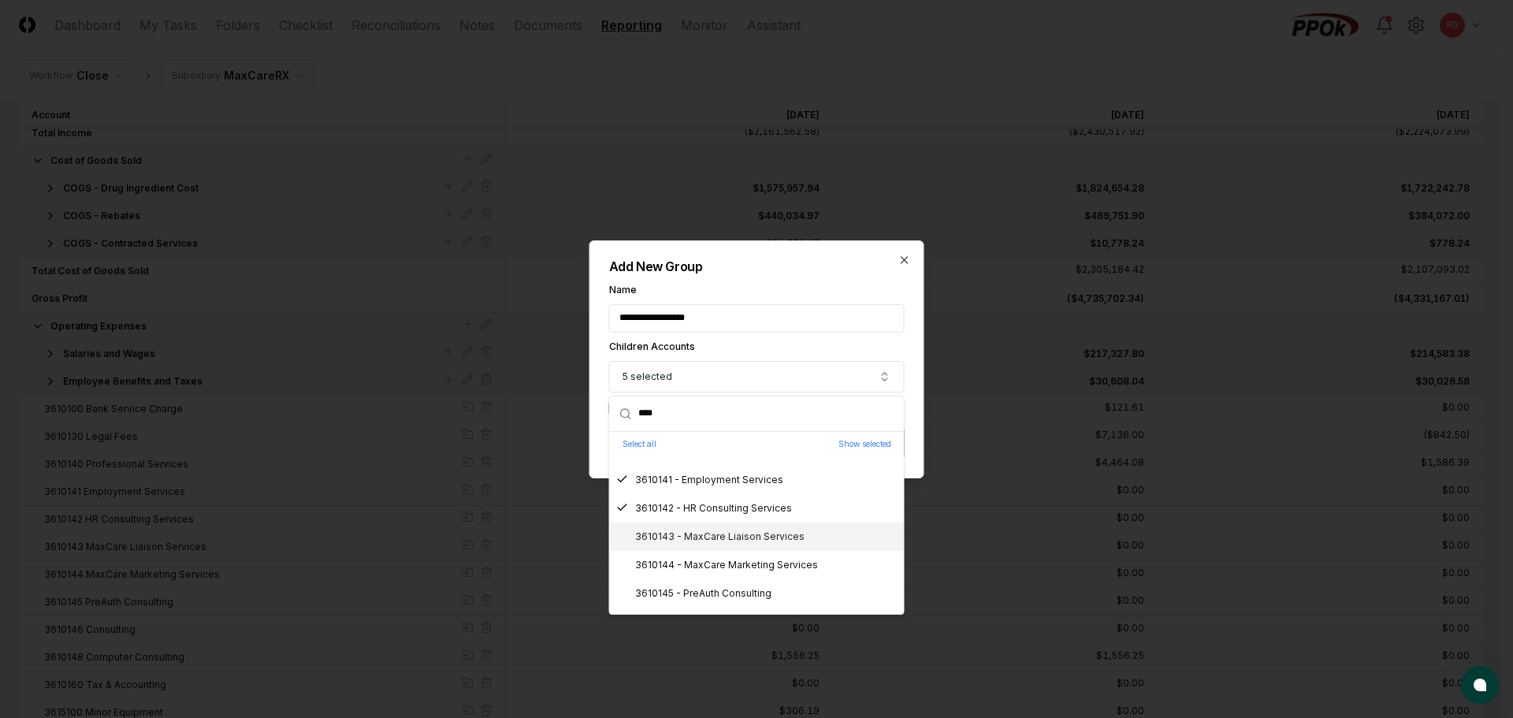
click at [697, 534] on div "3610143 - MaxCare Liaison Services" at bounding box center [710, 537] width 188 height 14
click at [707, 568] on div "3610144 - MaxCare Marketing Services" at bounding box center [717, 565] width 202 height 14
click at [712, 593] on div "3610145 - PreAuth Consulting" at bounding box center [693, 593] width 155 height 14
click at [698, 548] on div "3610146 - Consulting" at bounding box center [674, 543] width 117 height 14
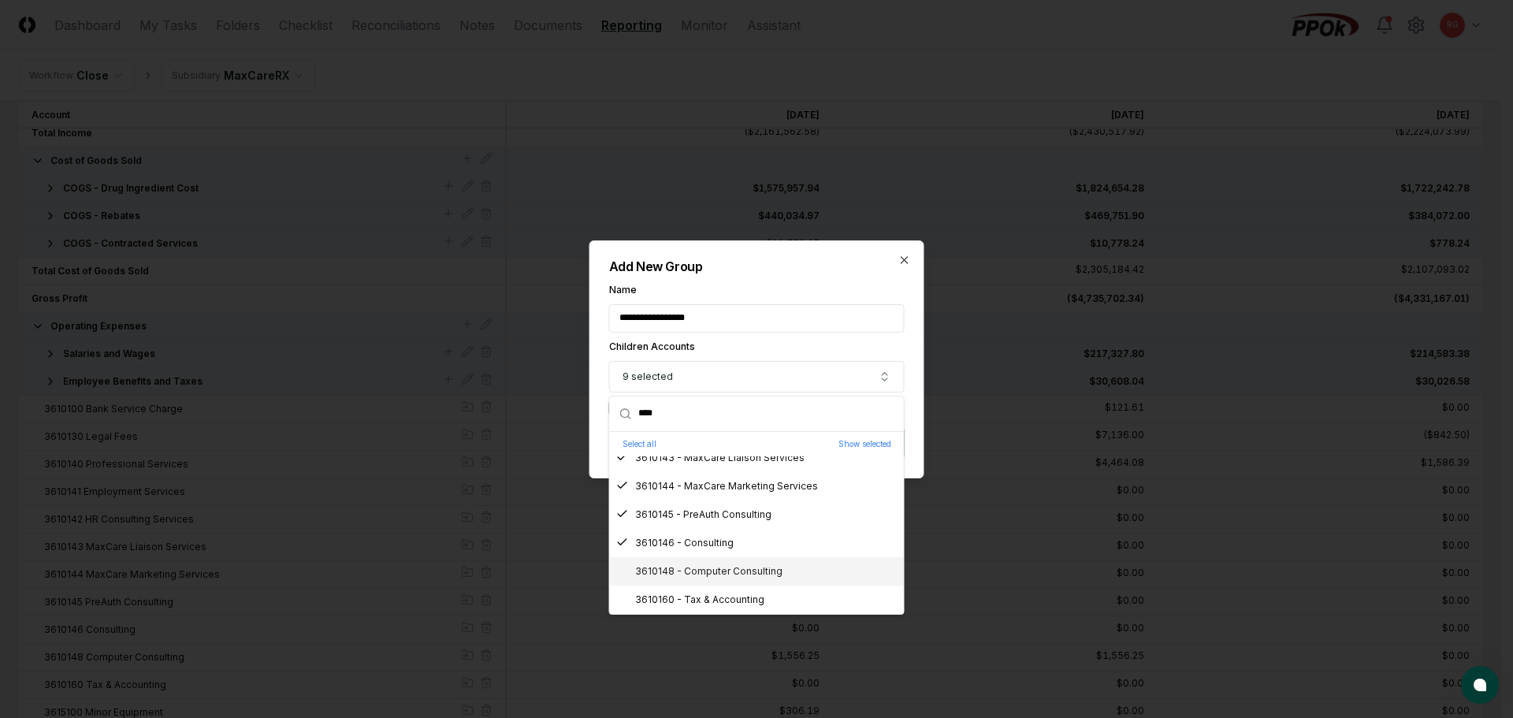
click at [709, 568] on div "3610148 - Computer Consulting" at bounding box center [699, 571] width 166 height 14
click at [716, 593] on div "3610160 - Tax & Accounting" at bounding box center [690, 600] width 148 height 14
click at [797, 250] on div "**********" at bounding box center [756, 359] width 335 height 238
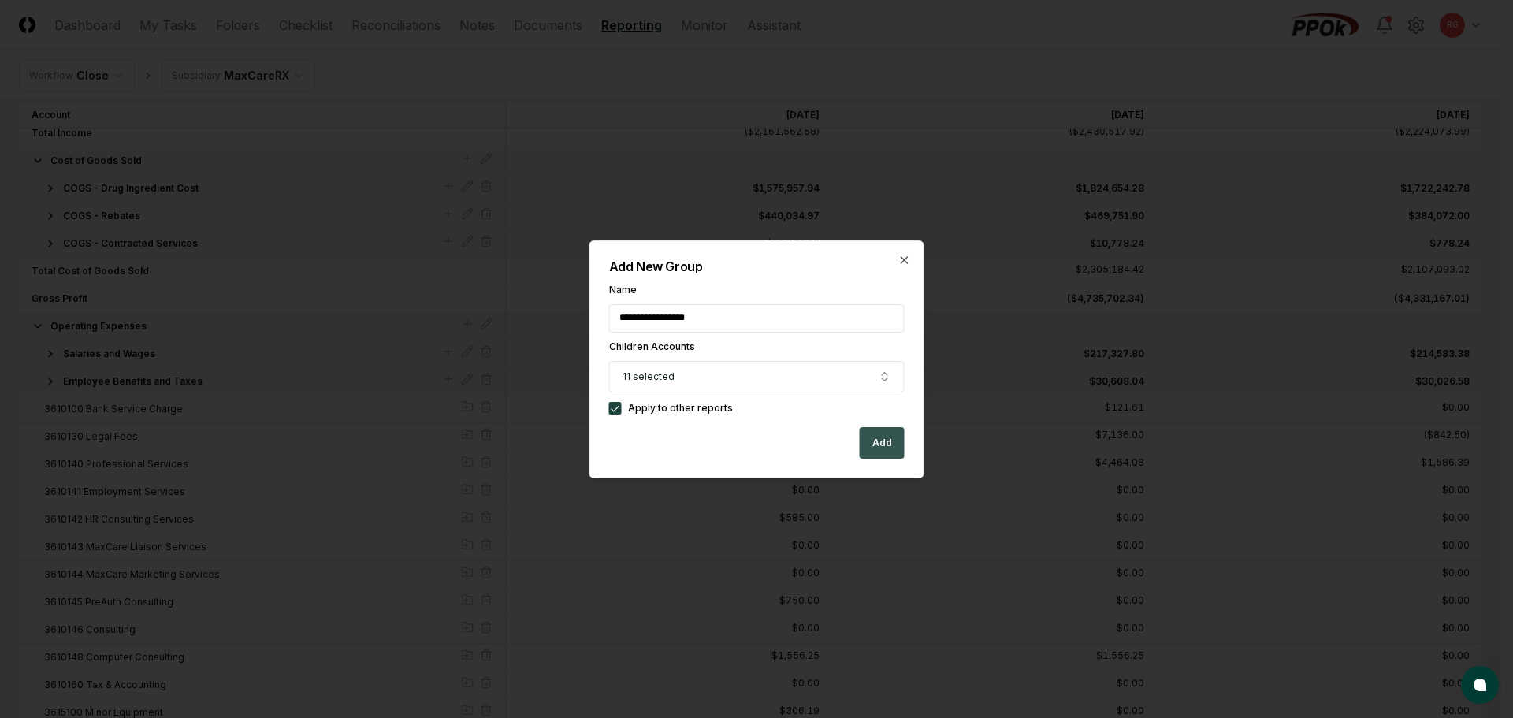
click at [886, 438] on button "Add" at bounding box center [882, 443] width 45 height 32
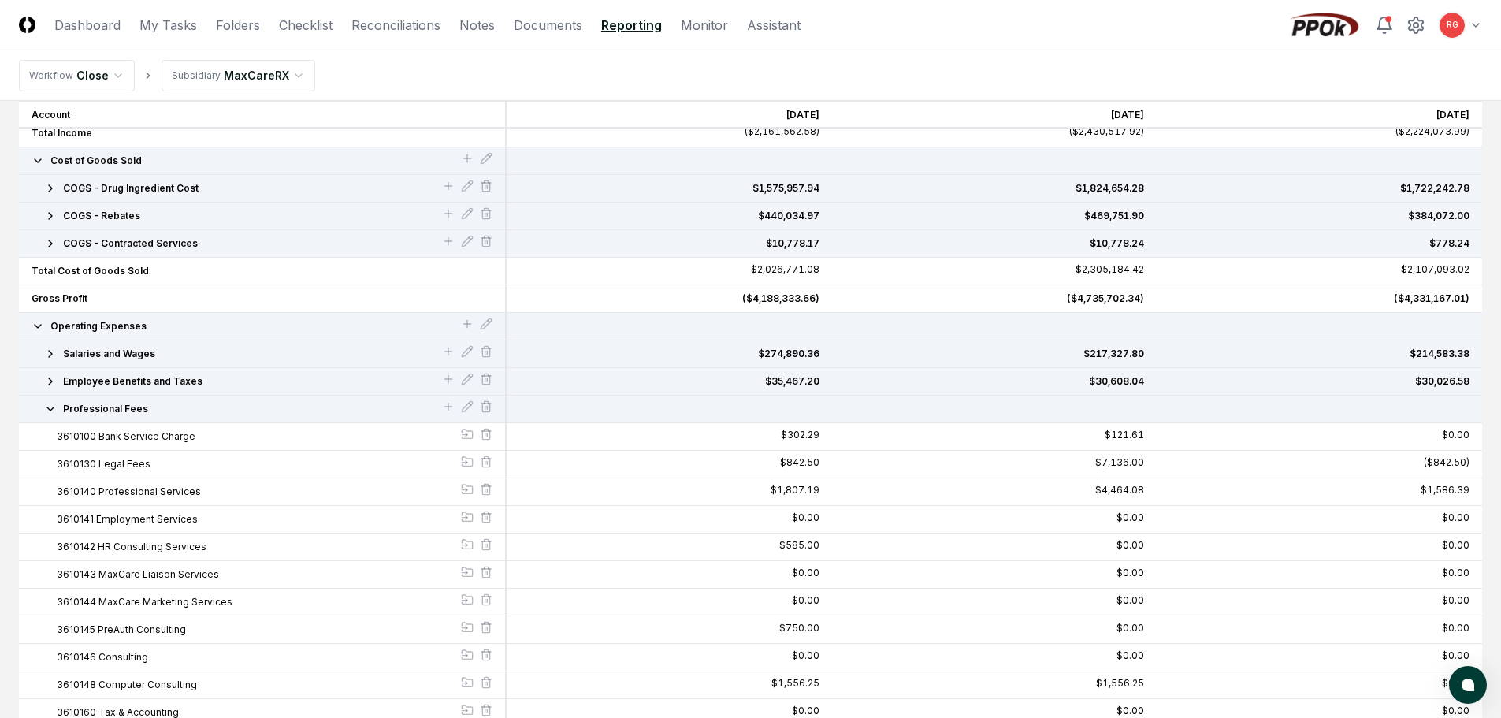
click at [50, 414] on icon "button" at bounding box center [50, 409] width 13 height 13
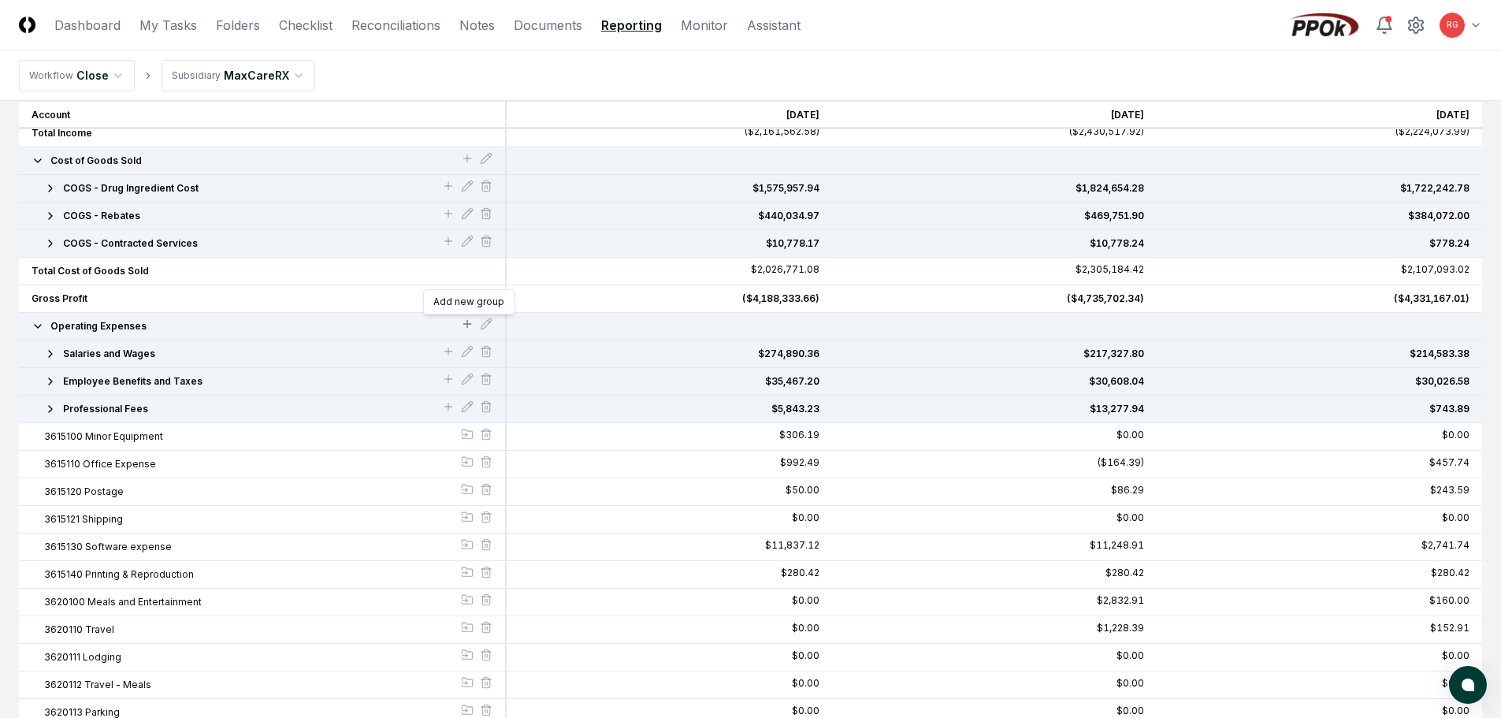
click at [469, 326] on icon at bounding box center [467, 324] width 13 height 13
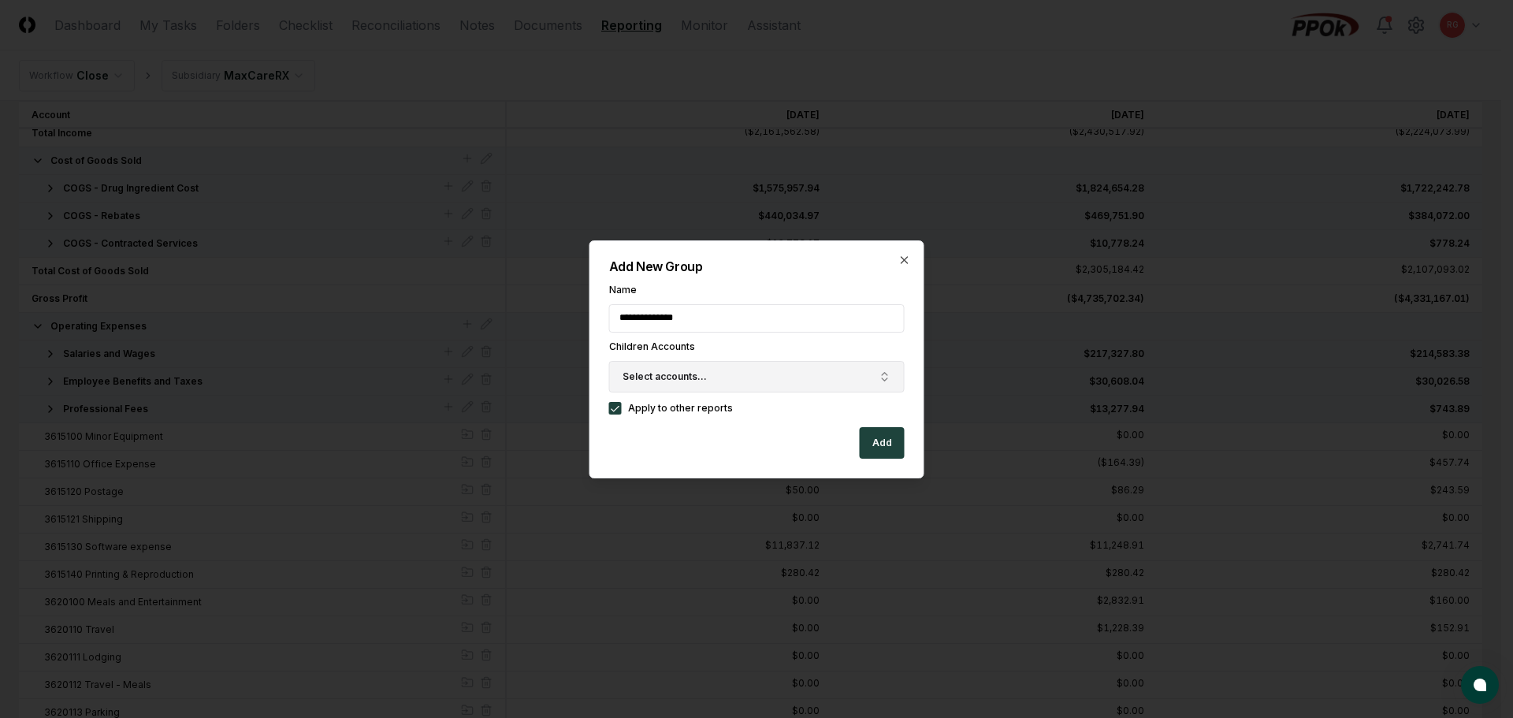
type input "**********"
click at [631, 374] on span "Select accounts..." at bounding box center [665, 377] width 84 height 14
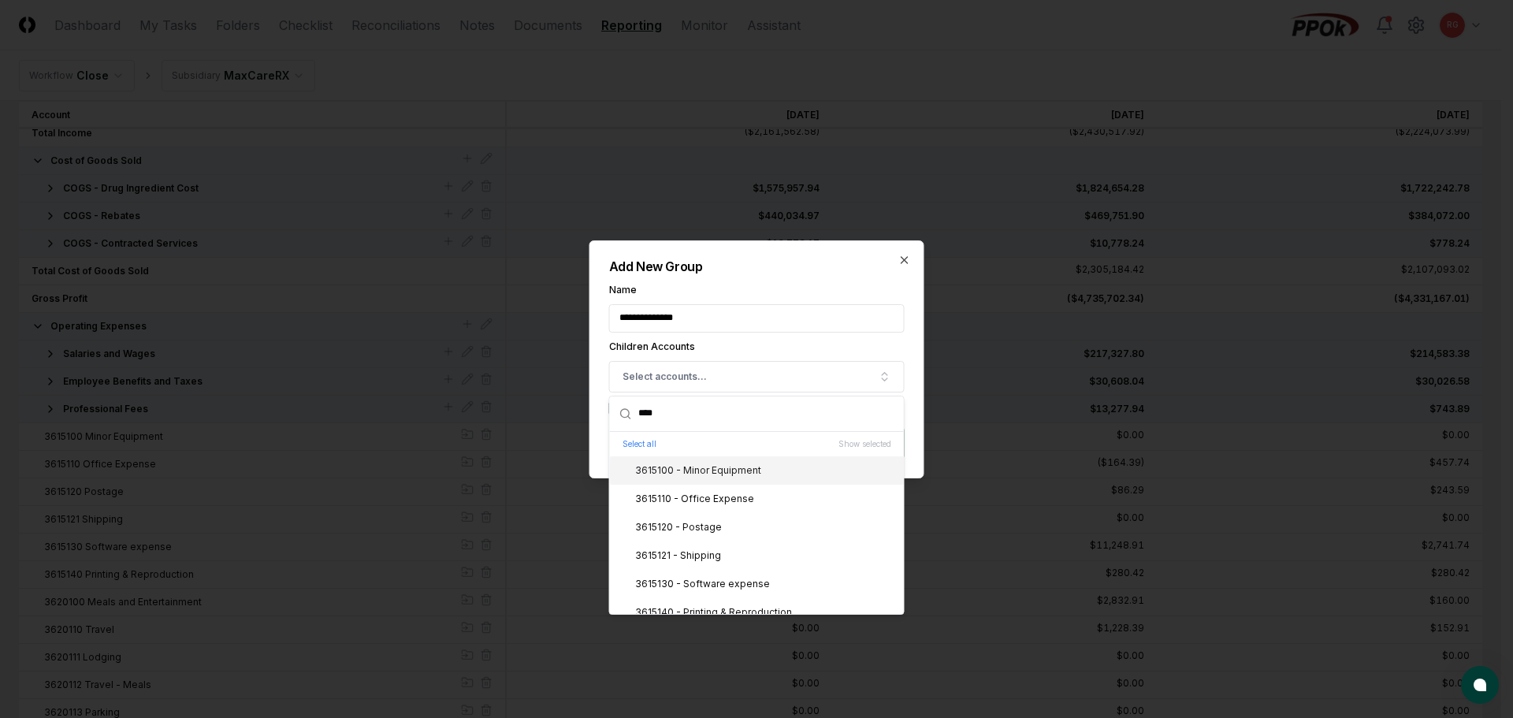
type input "****"
click at [682, 477] on div "3615100 - Minor Equipment" at bounding box center [688, 470] width 145 height 14
click at [697, 497] on div "3615110 - Office Expense" at bounding box center [685, 499] width 138 height 14
click at [704, 529] on div "3615120 - Postage" at bounding box center [669, 527] width 106 height 14
click at [712, 553] on div "3615121 - Shipping" at bounding box center [668, 555] width 105 height 14
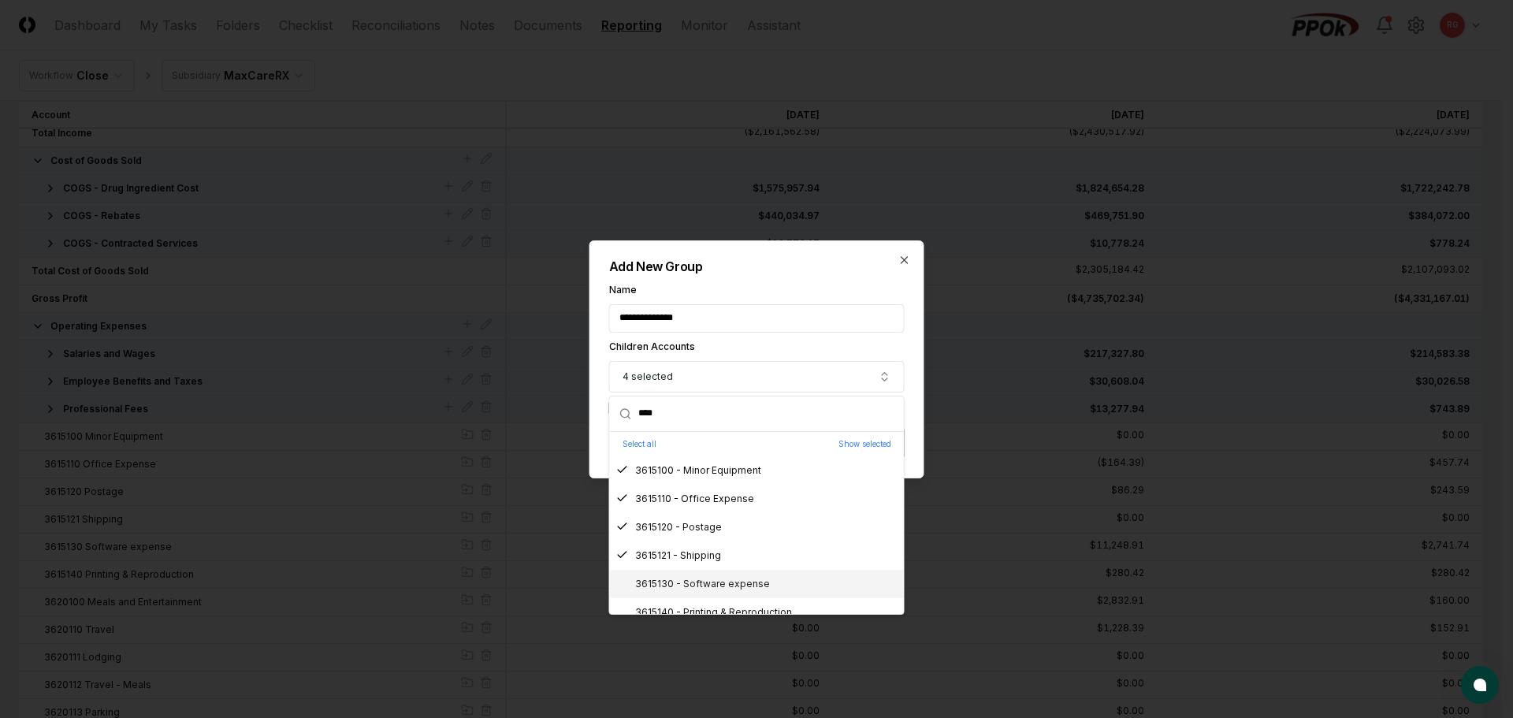
click at [722, 580] on div "3615130 - Software expense" at bounding box center [693, 584] width 154 height 14
click at [713, 575] on div "3615130 - Software expense" at bounding box center [693, 571] width 154 height 14
click at [715, 598] on div "3615140 - Printing & Reproduction" at bounding box center [704, 600] width 176 height 14
click at [701, 573] on div "3615130 - Software expense" at bounding box center [693, 571] width 154 height 14
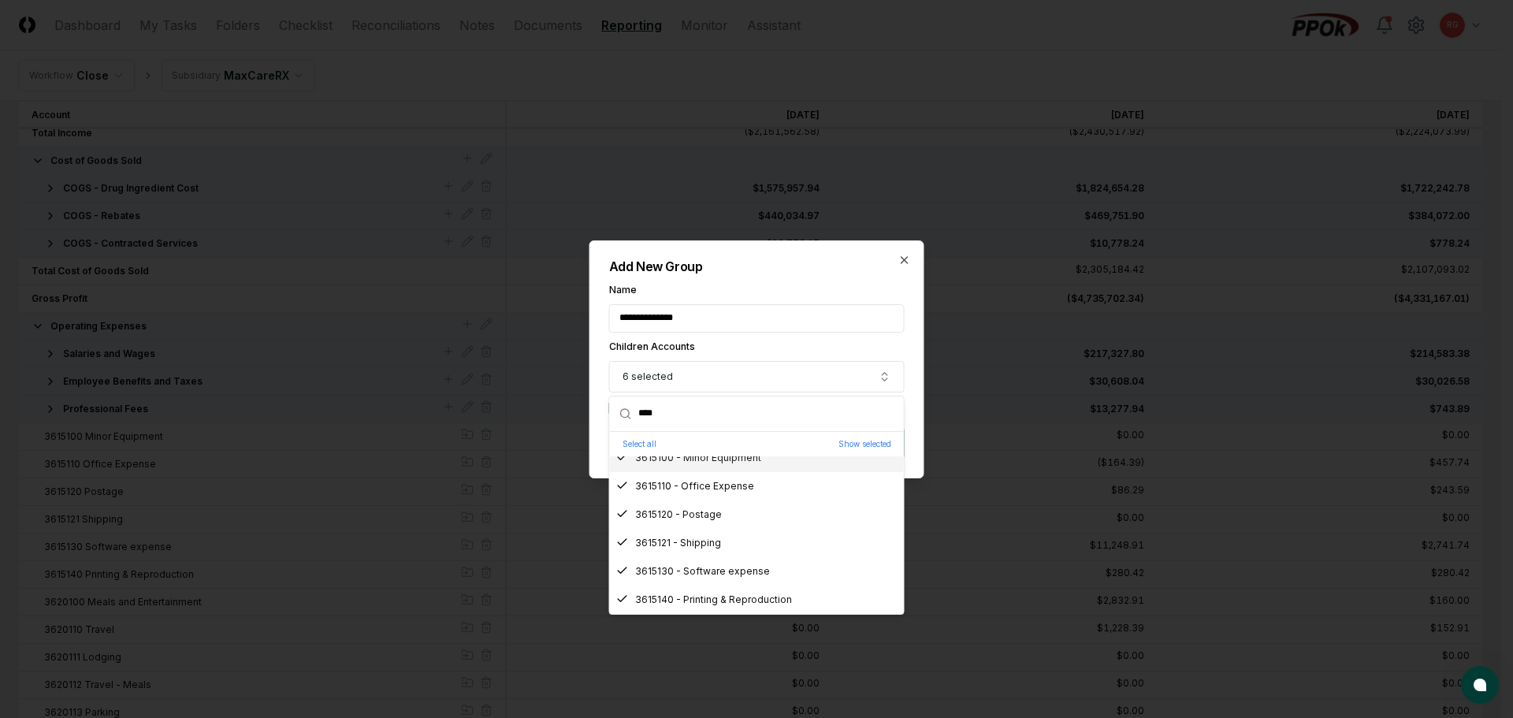
click at [783, 279] on div "**********" at bounding box center [756, 359] width 335 height 238
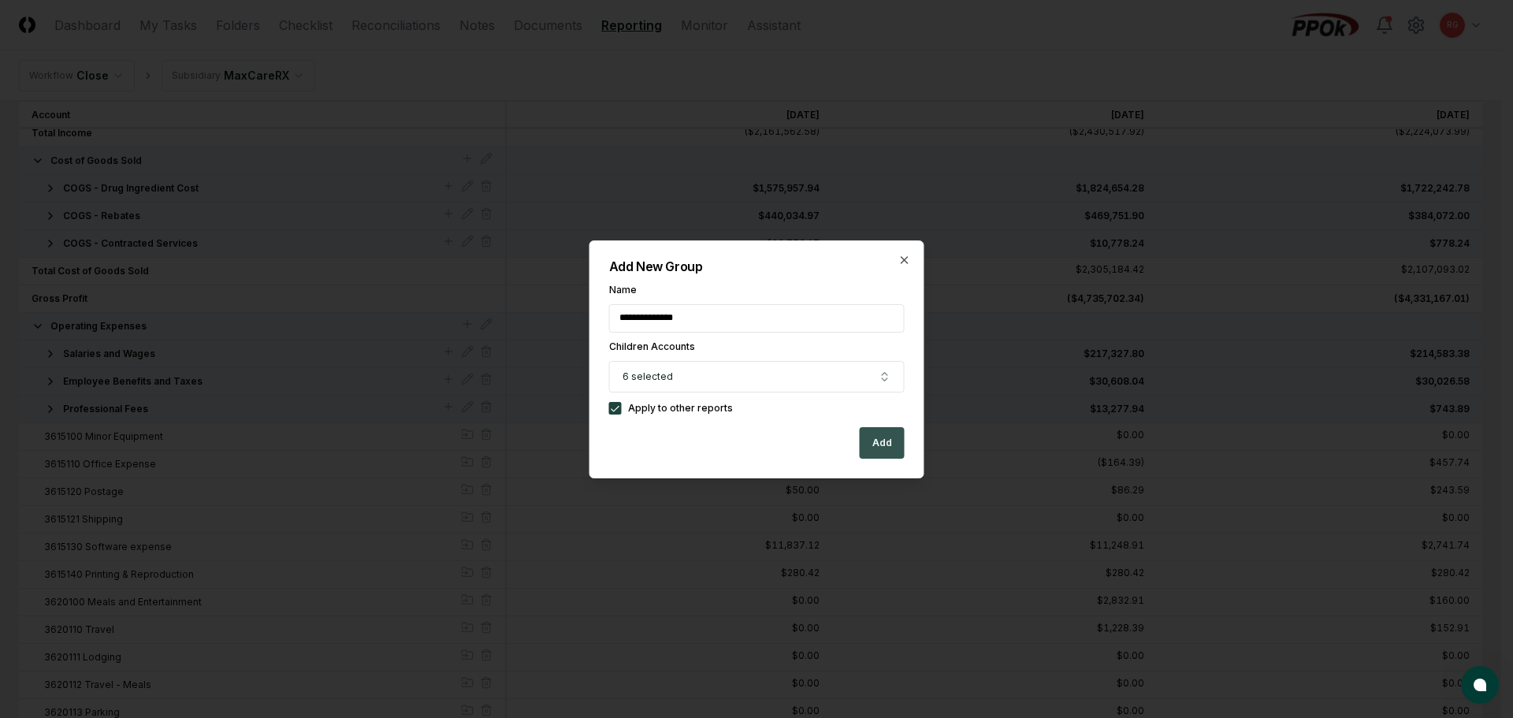
click at [886, 437] on button "Add" at bounding box center [882, 443] width 45 height 32
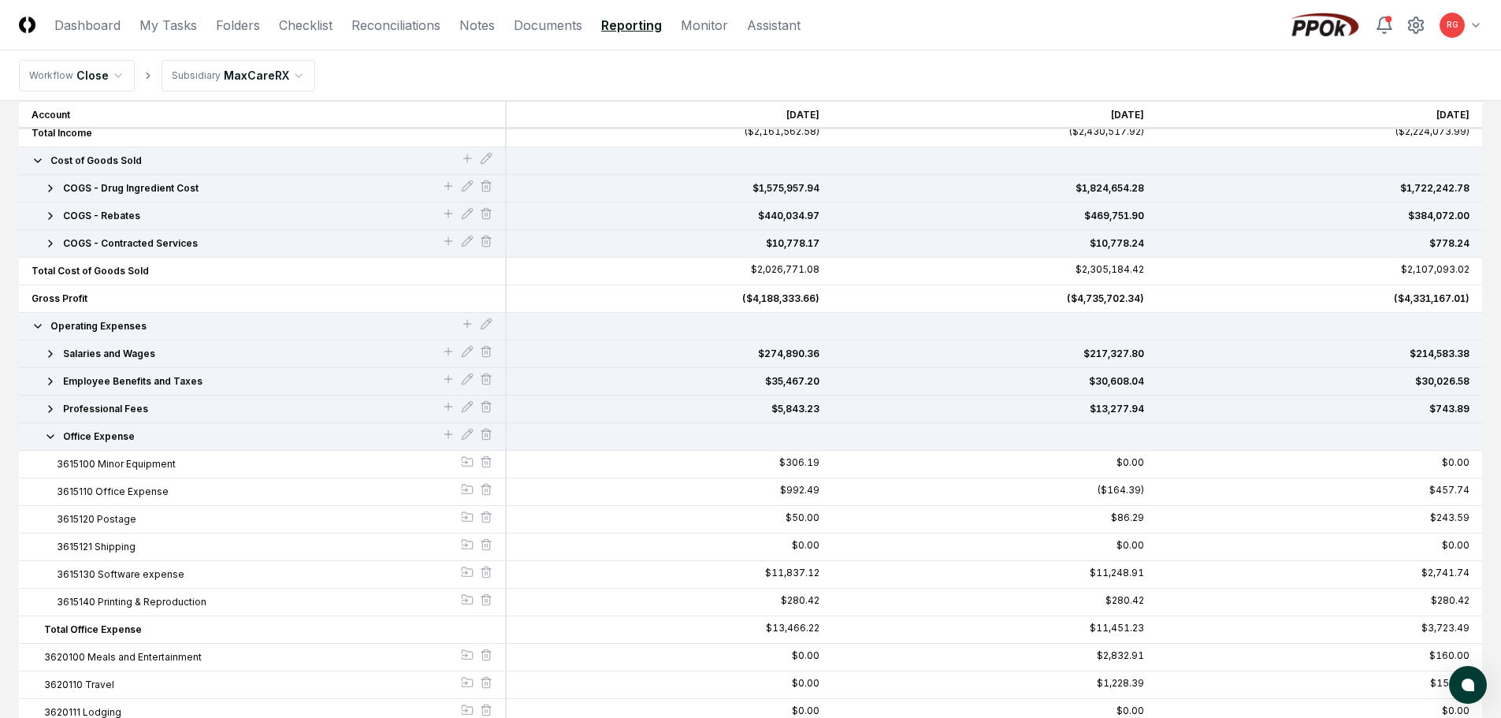
click at [51, 437] on icon "button" at bounding box center [50, 436] width 6 height 3
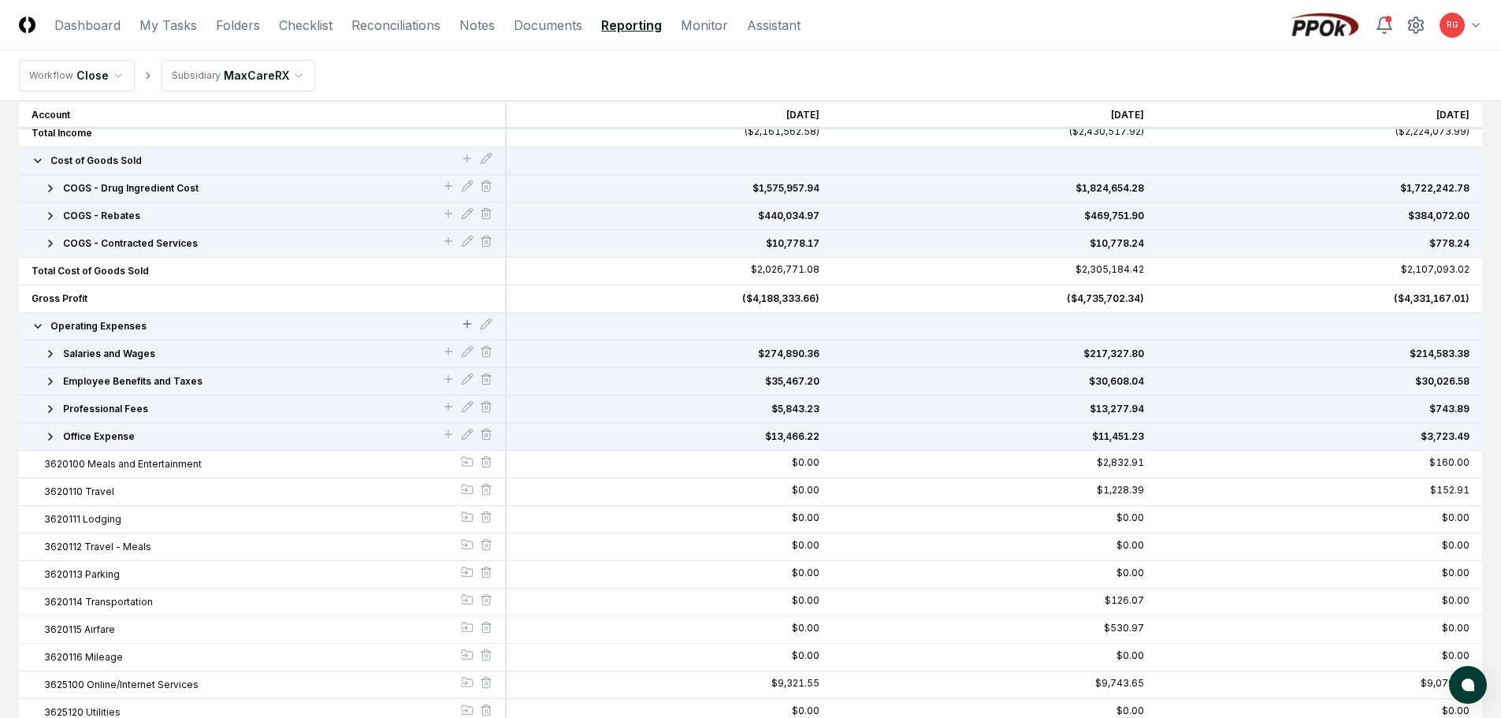
click at [464, 320] on icon at bounding box center [467, 324] width 13 height 13
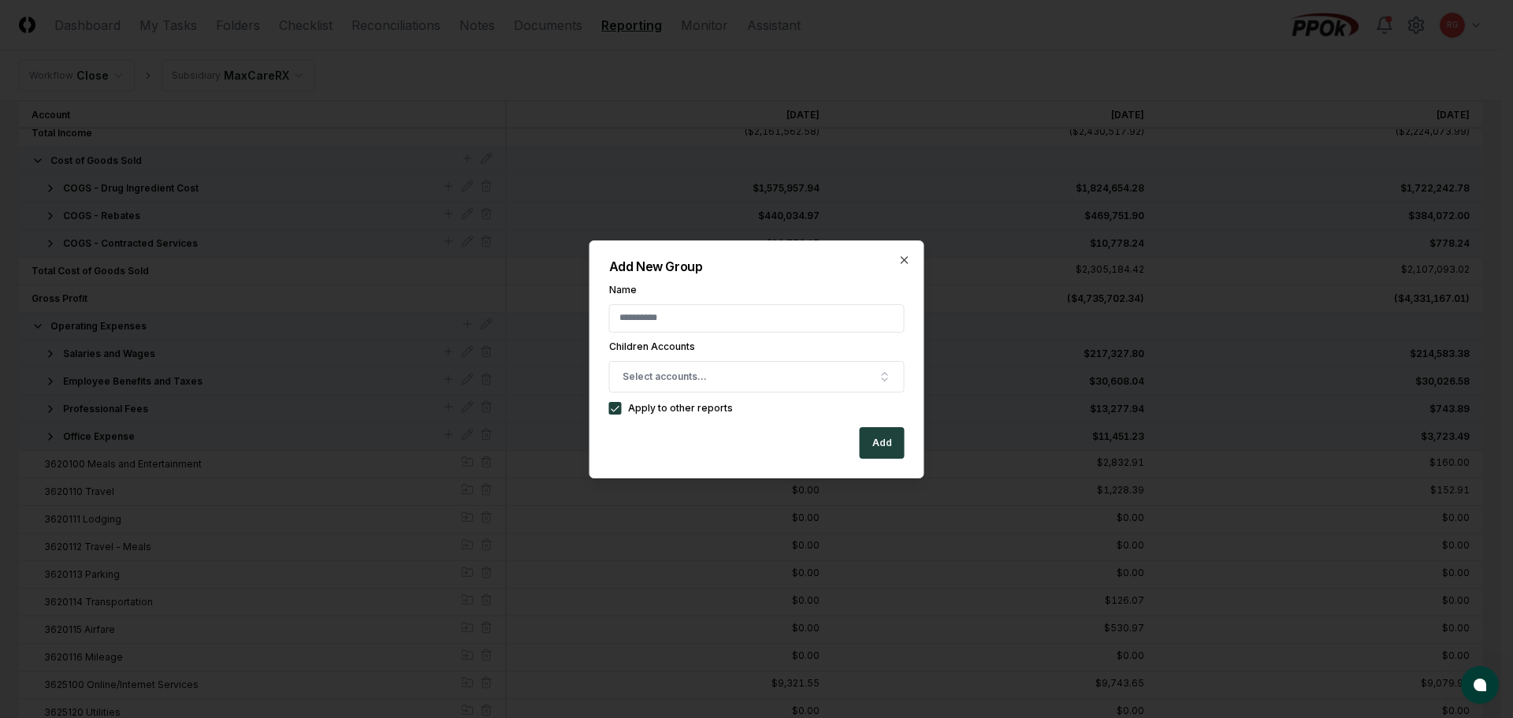
click at [661, 315] on input "Name" at bounding box center [757, 318] width 296 height 28
type input "**********"
click at [713, 373] on button "Select accounts..." at bounding box center [757, 377] width 296 height 32
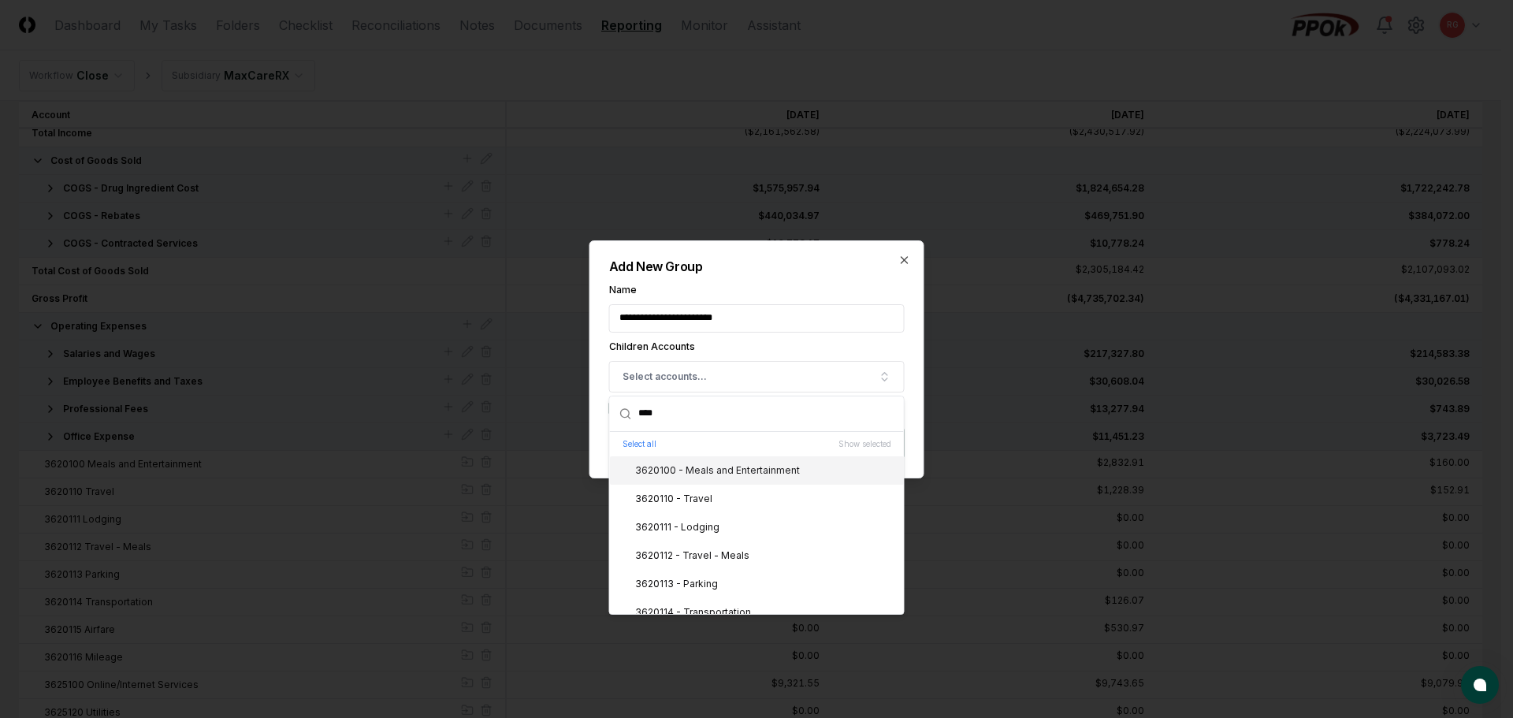
type input "****"
click at [708, 463] on div "3620100 - Meals and Entertainment" at bounding box center [708, 470] width 184 height 14
click at [698, 493] on div "3620110 - Travel" at bounding box center [664, 499] width 96 height 14
click at [701, 530] on div "3620111 - Lodging" at bounding box center [667, 527] width 103 height 14
click at [705, 566] on div "3620112 - Travel - Meals" at bounding box center [757, 555] width 294 height 28
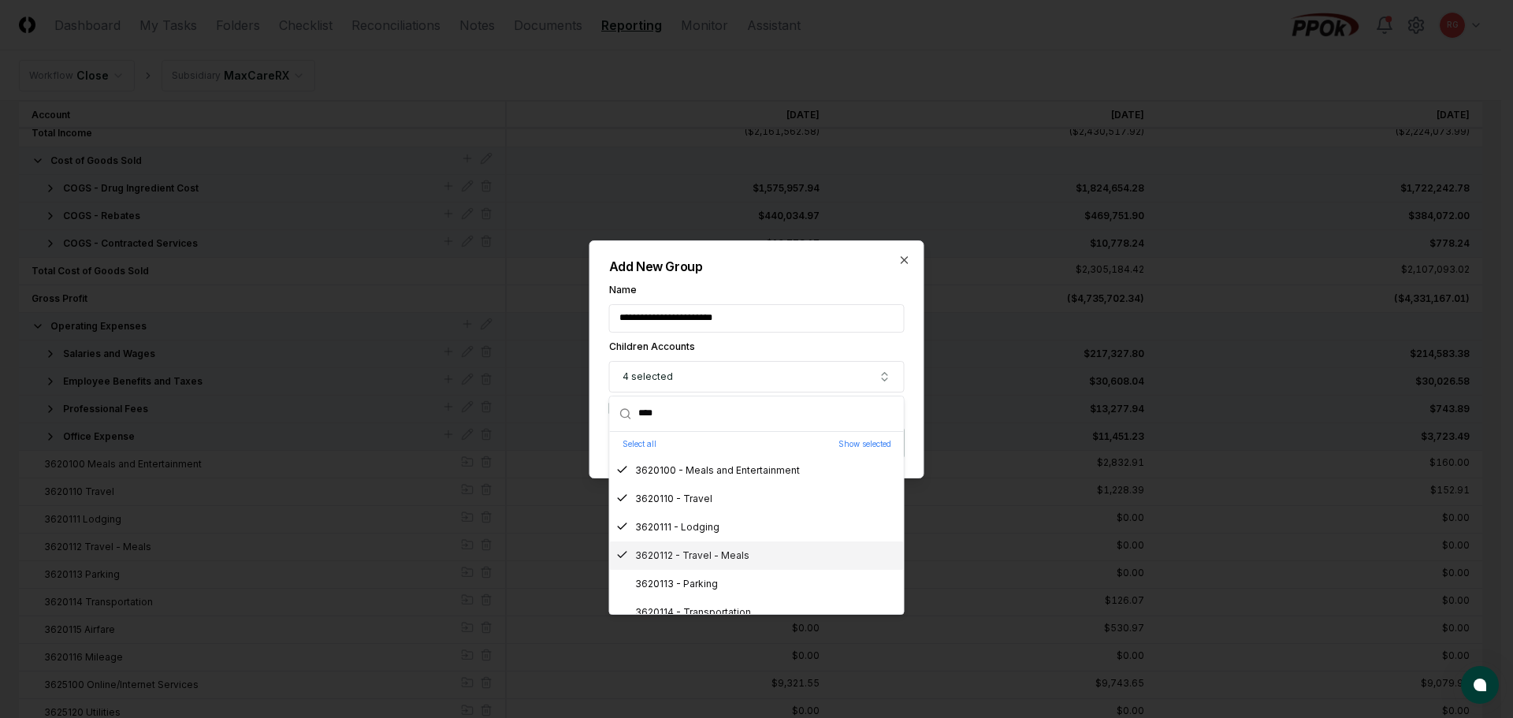
click at [705, 587] on div "3620113 - Parking" at bounding box center [667, 584] width 102 height 14
click at [688, 541] on div "3620114 - Transportation" at bounding box center [683, 543] width 135 height 14
click at [687, 563] on div "3620115 - Airfare" at bounding box center [757, 571] width 294 height 28
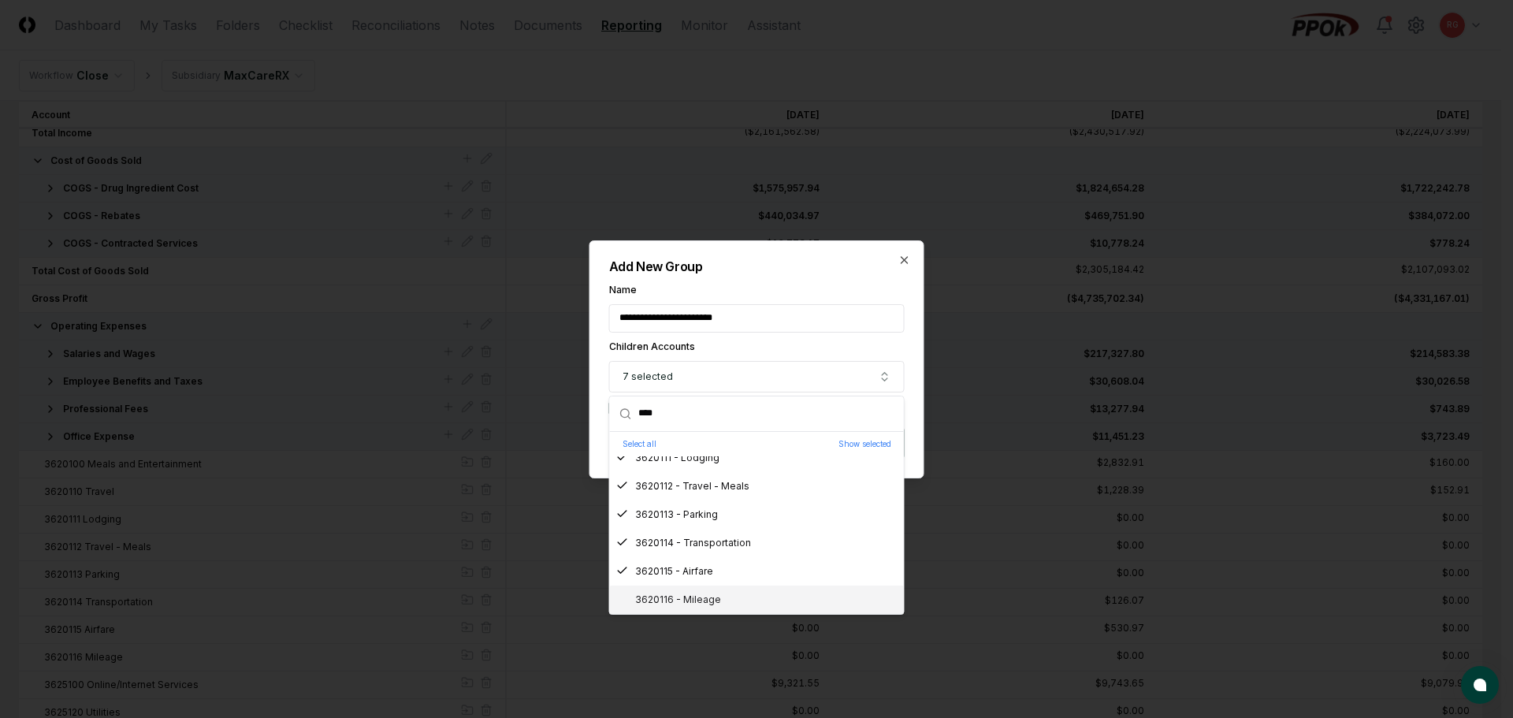
click at [695, 598] on div "3620116 - Mileage" at bounding box center [668, 600] width 105 height 14
click at [801, 279] on div "**********" at bounding box center [756, 359] width 335 height 238
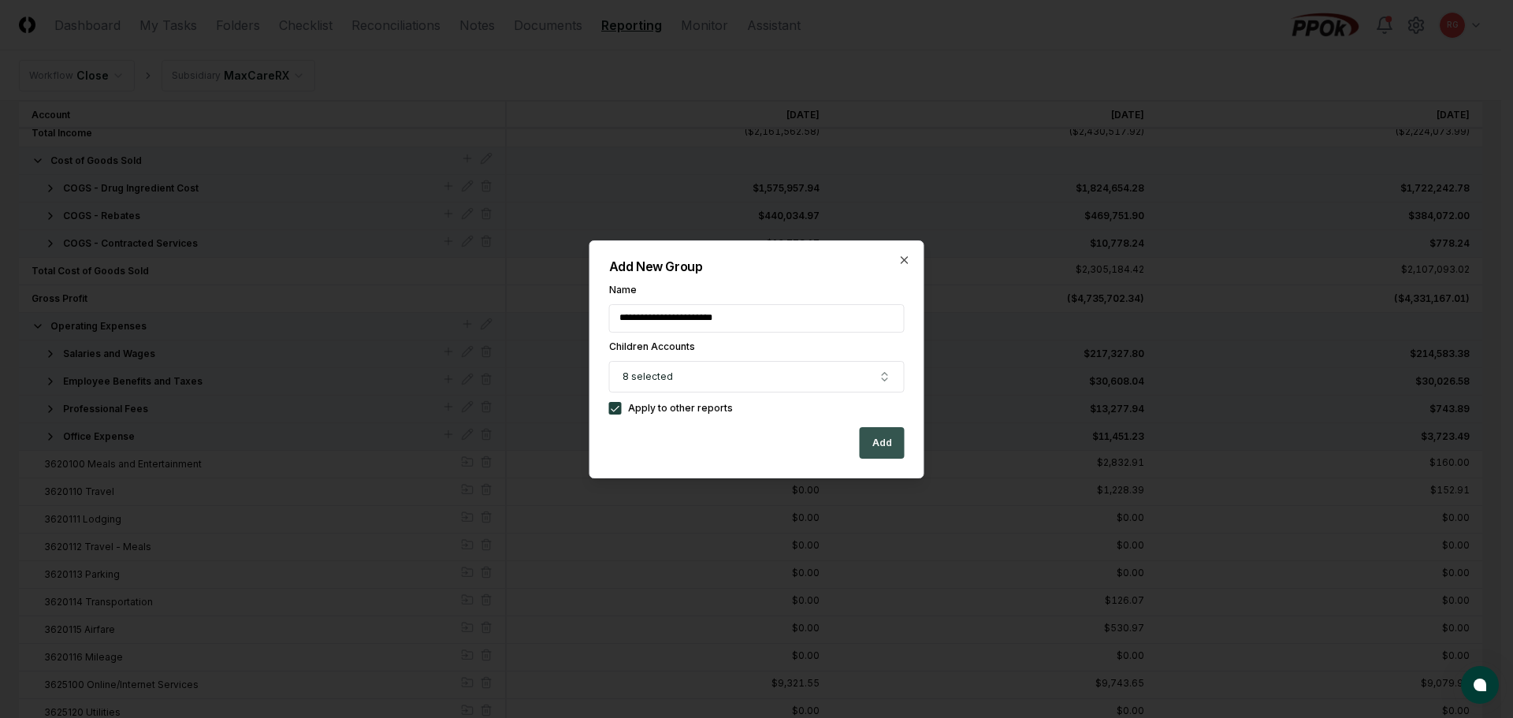
click at [883, 446] on button "Add" at bounding box center [882, 443] width 45 height 32
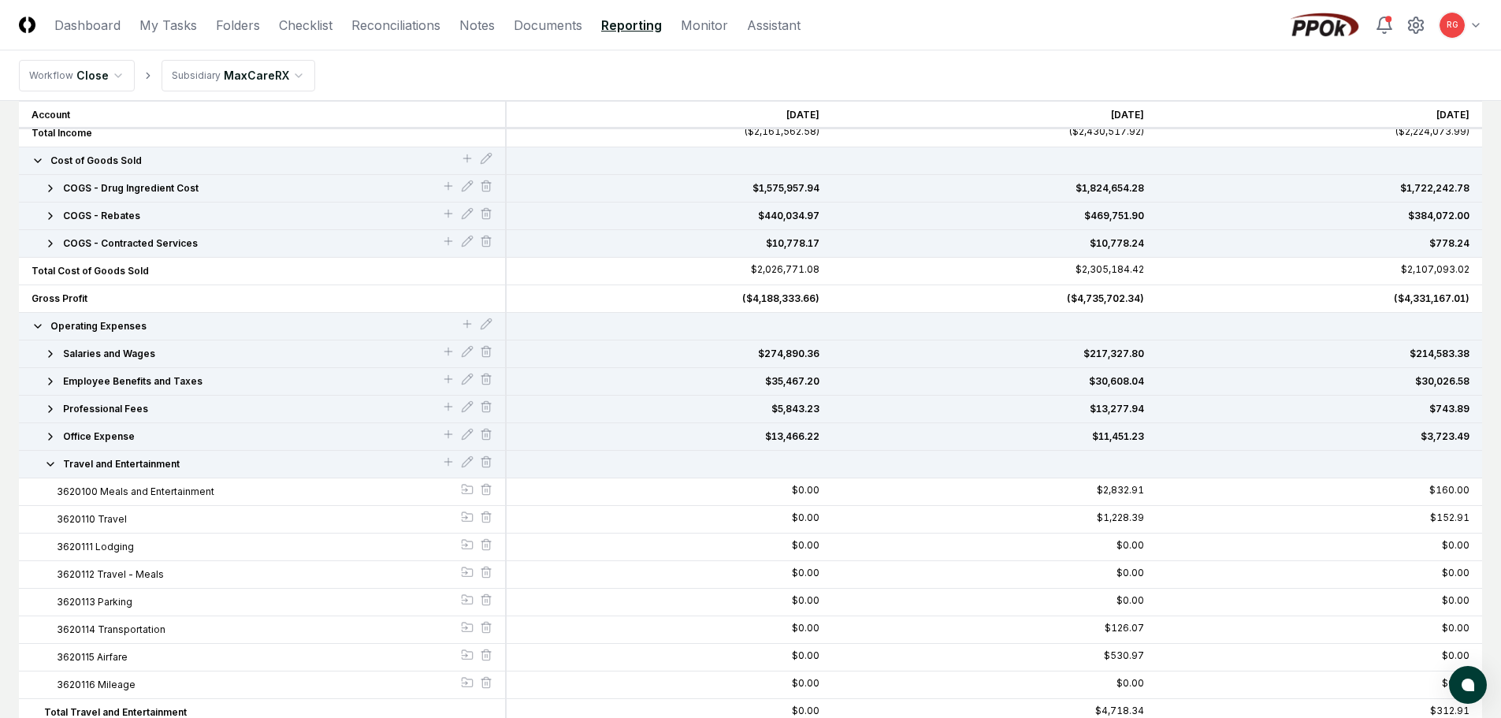
click at [49, 465] on icon "button" at bounding box center [50, 464] width 13 height 13
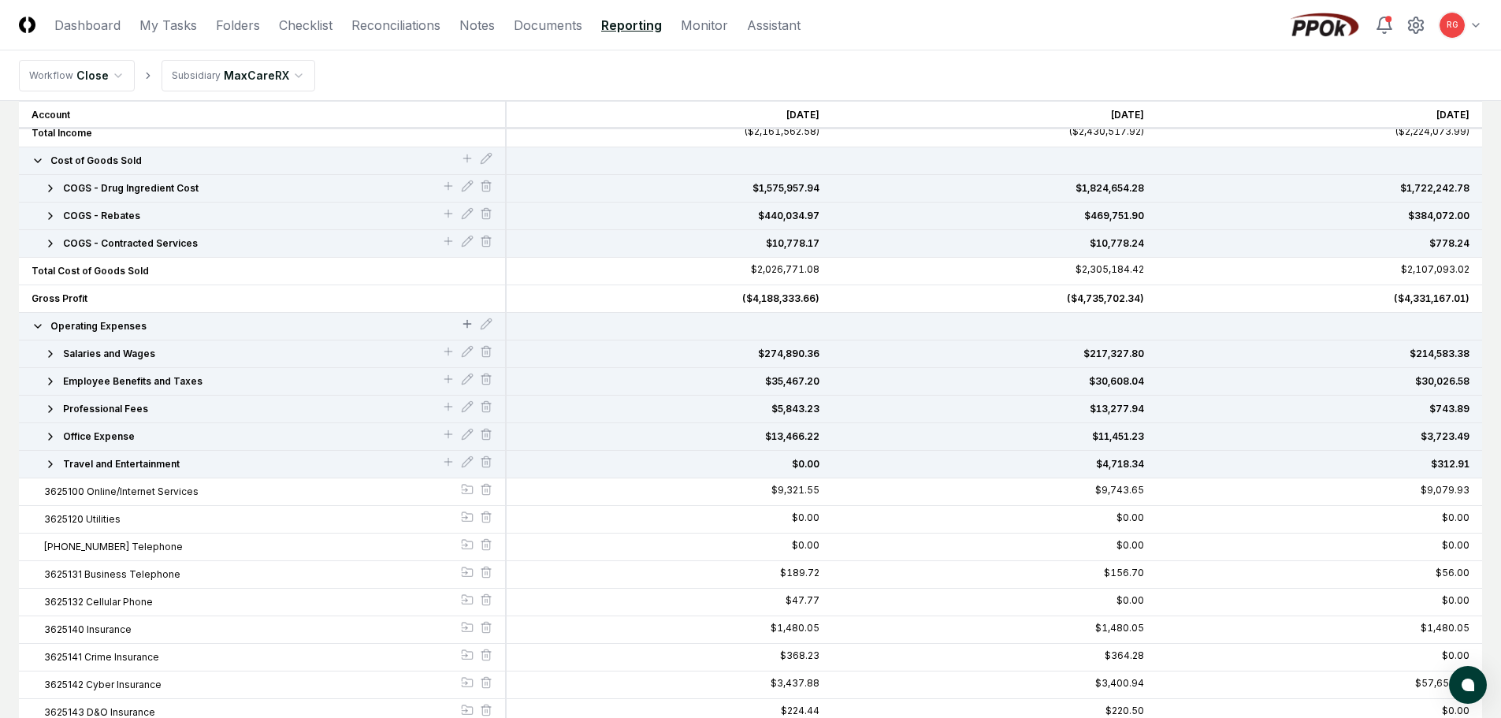
click at [469, 326] on icon at bounding box center [467, 324] width 13 height 13
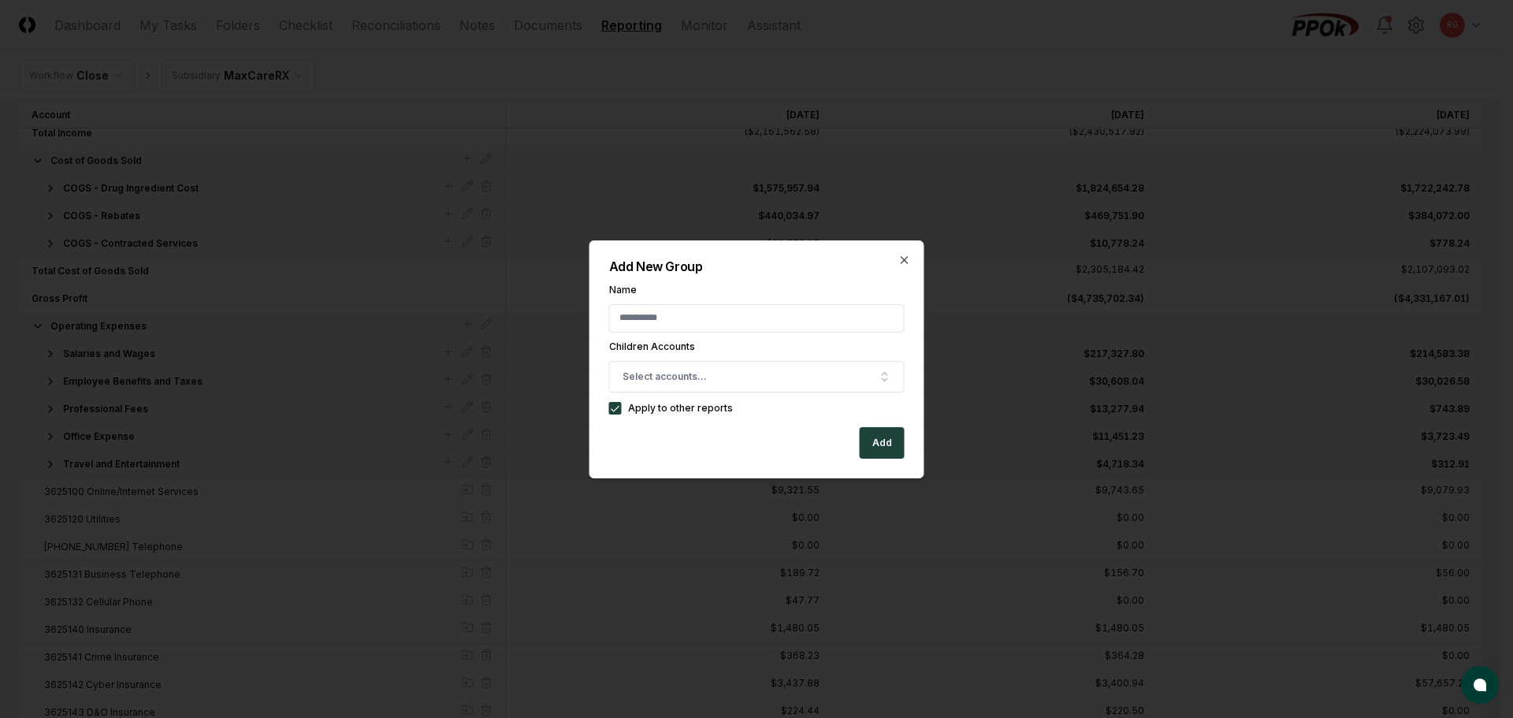
click at [716, 327] on input "Name" at bounding box center [757, 318] width 296 height 28
type input "**********"
click at [707, 371] on button "Select accounts..." at bounding box center [757, 377] width 296 height 32
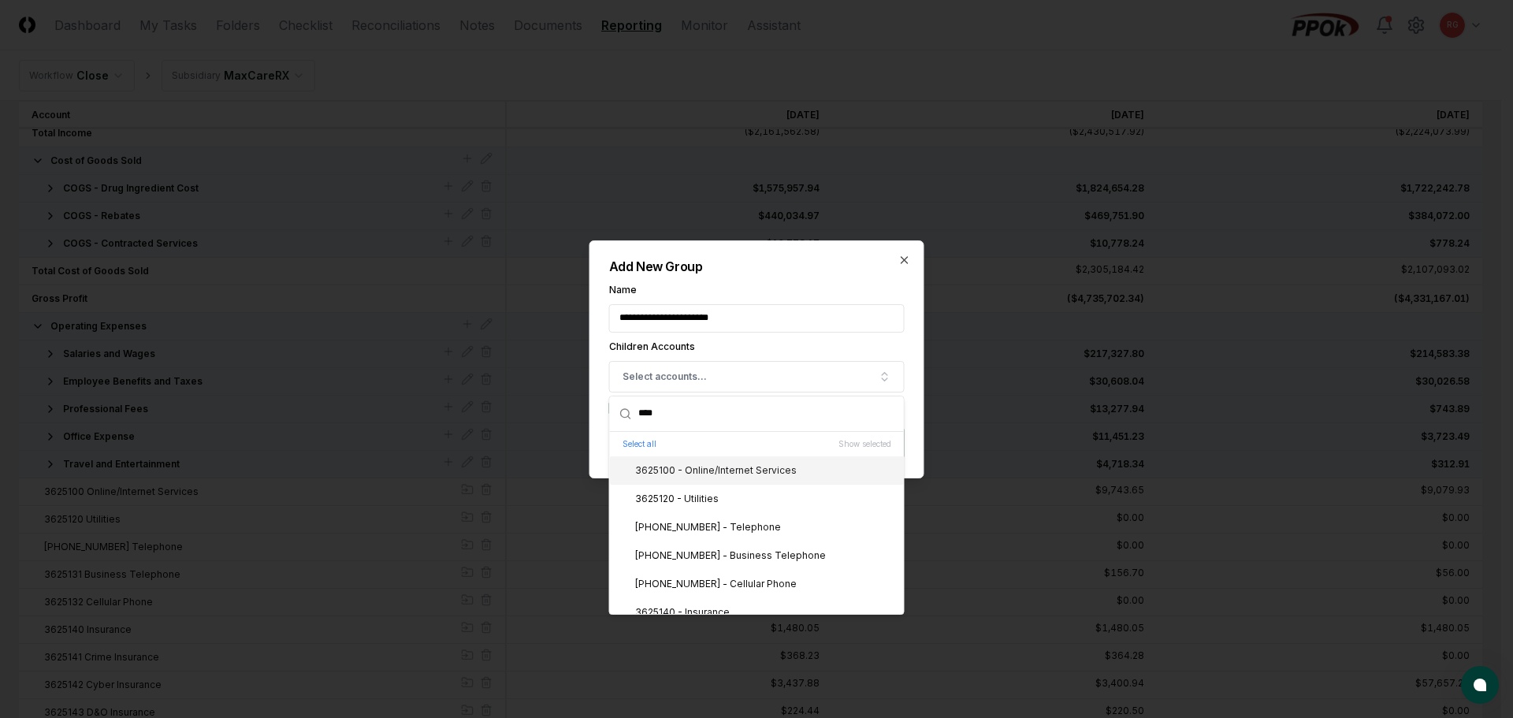
type input "****"
click at [708, 480] on div "3625100 - Online/Internet Services" at bounding box center [757, 470] width 294 height 28
click at [705, 502] on div "3625120 - Utilities" at bounding box center [667, 499] width 102 height 14
click at [712, 534] on div "[PHONE_NUMBER] - Telephone" at bounding box center [698, 527] width 165 height 14
click at [714, 561] on div "[PHONE_NUMBER] - Business Telephone" at bounding box center [721, 555] width 210 height 14
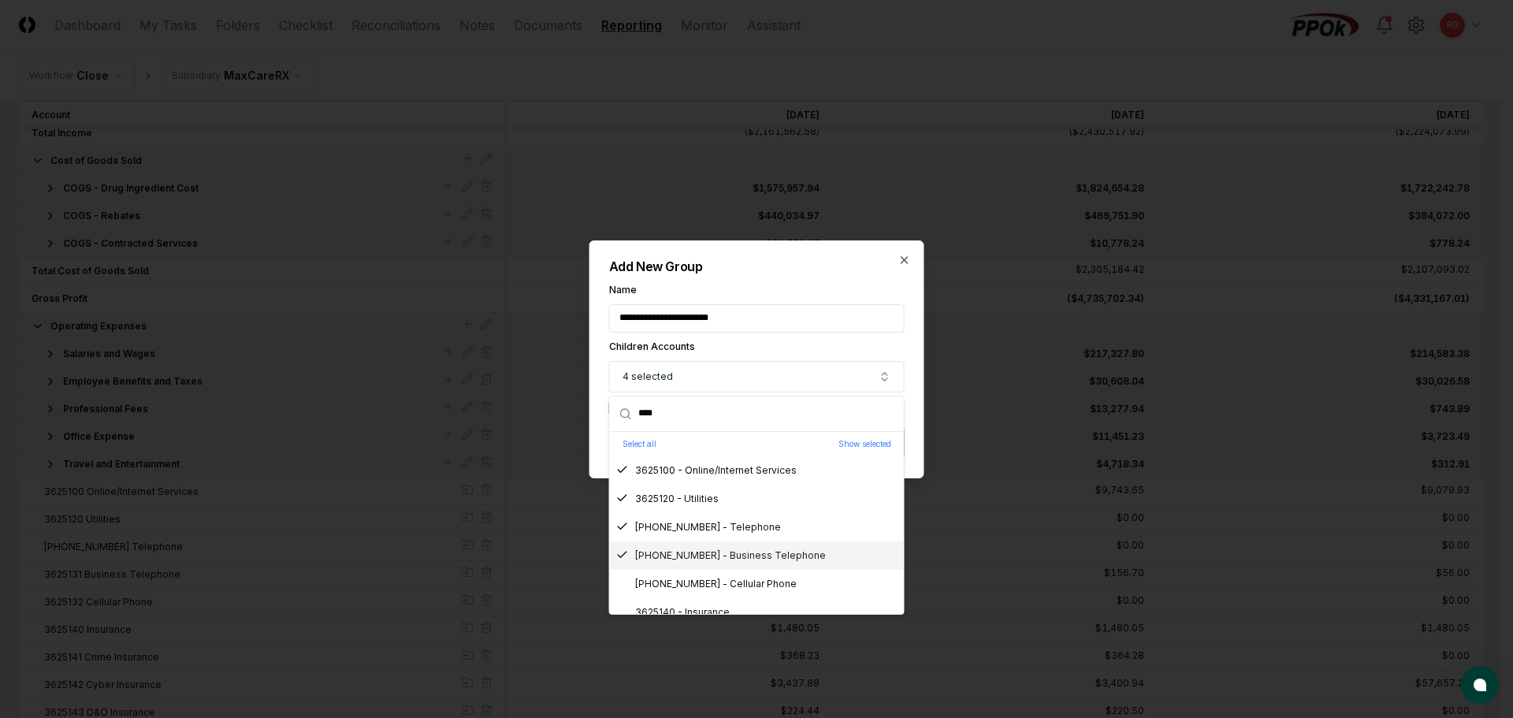
click at [715, 575] on div "[PHONE_NUMBER] - Cellular Phone" at bounding box center [757, 584] width 294 height 28
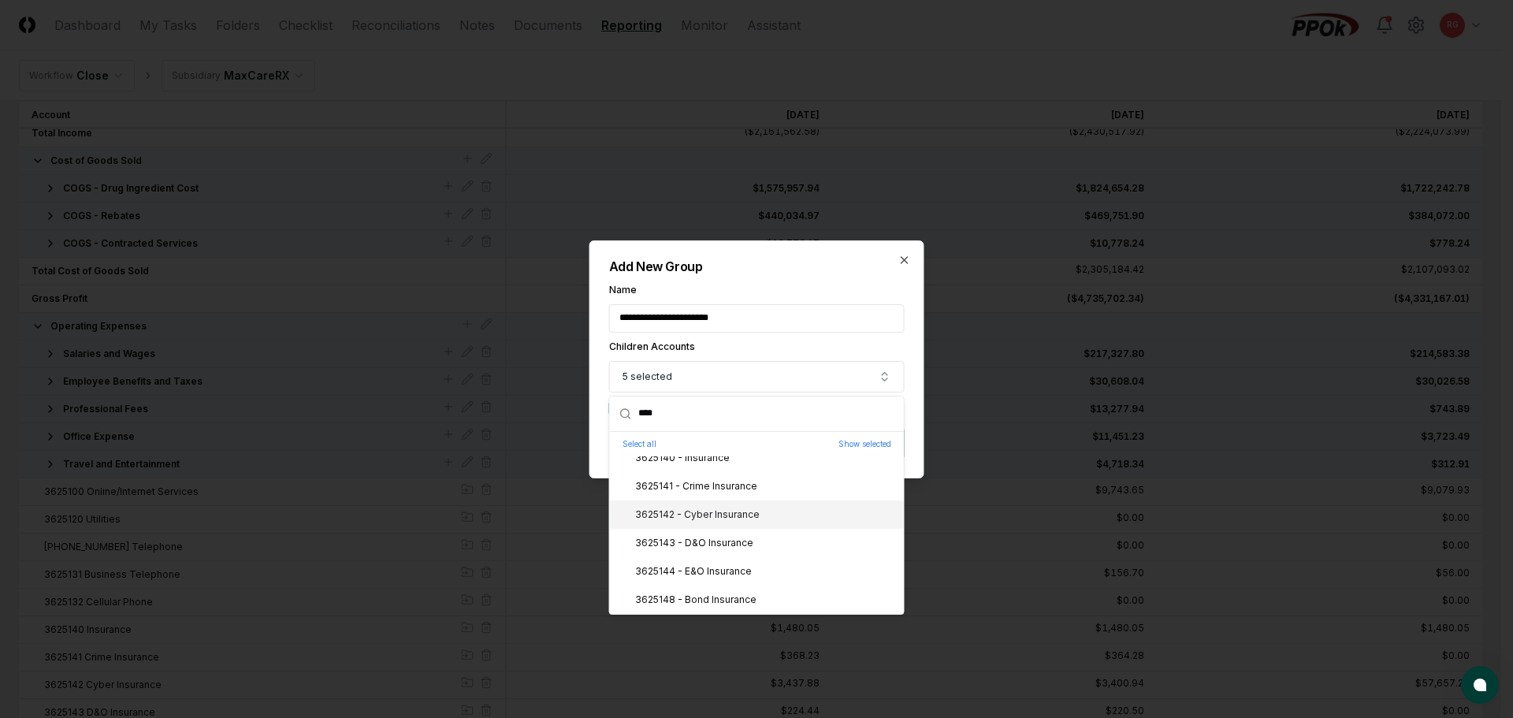
scroll to position [76, 0]
click at [693, 543] on div "3625140 - Insurance" at bounding box center [672, 537] width 113 height 14
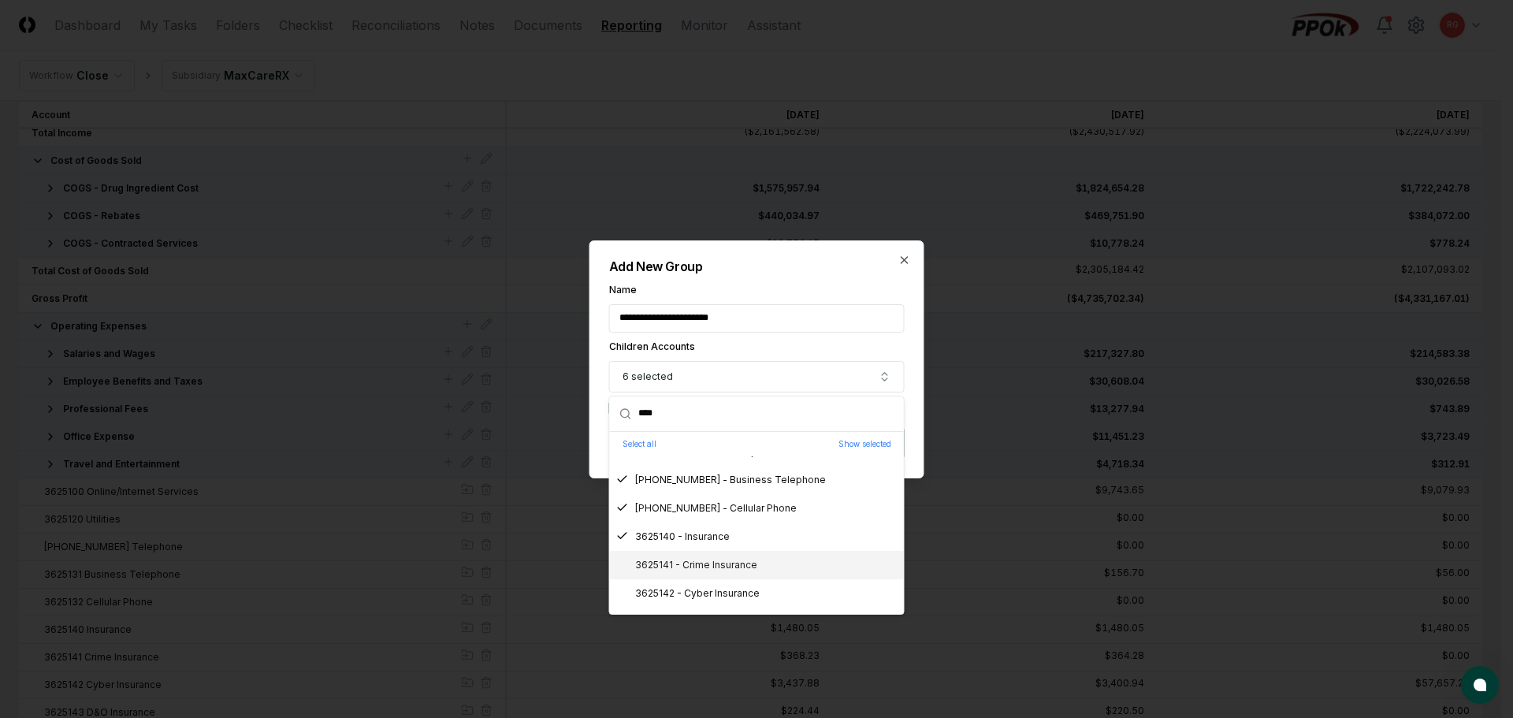
click at [705, 561] on div "3625141 - Crime Insurance" at bounding box center [686, 565] width 141 height 14
click at [716, 593] on div "3625142 - Cyber Insurance" at bounding box center [687, 593] width 143 height 14
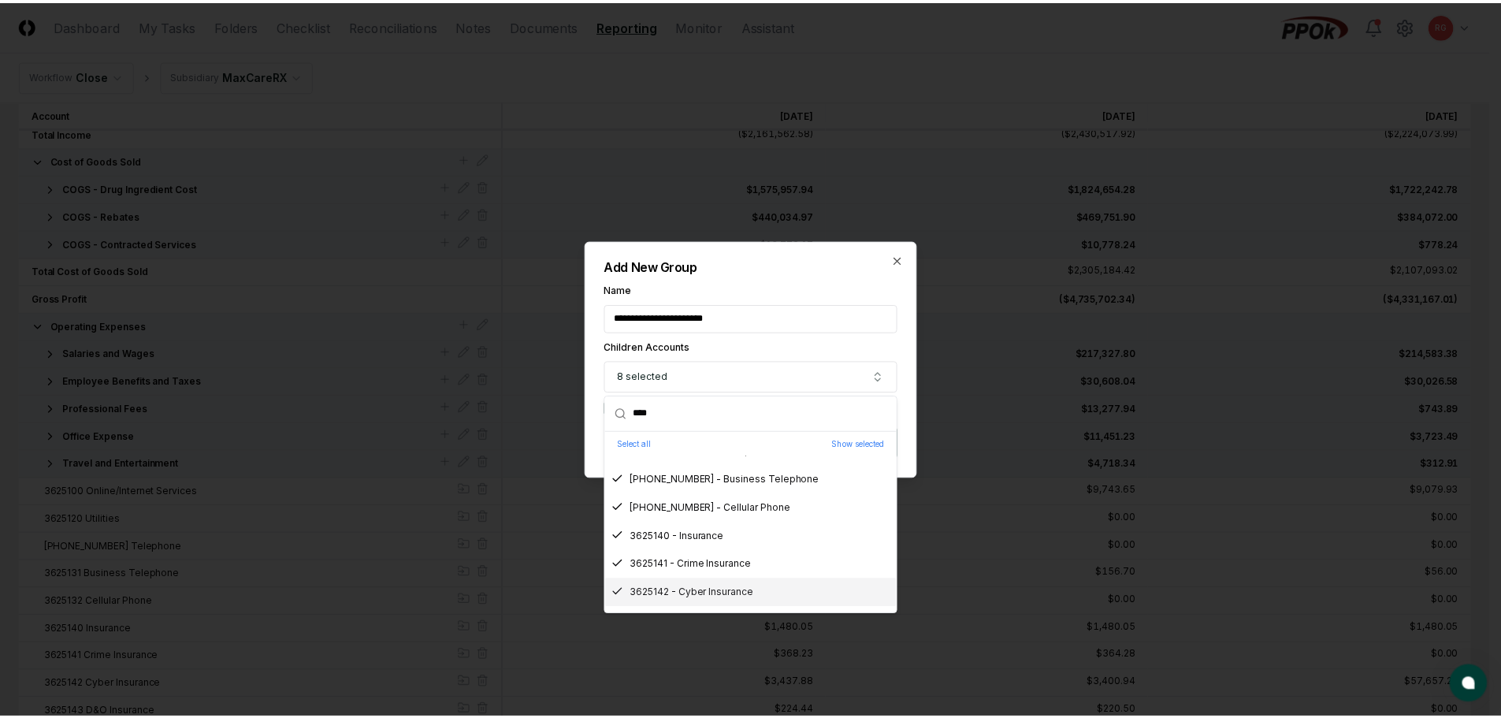
scroll to position [154, 0]
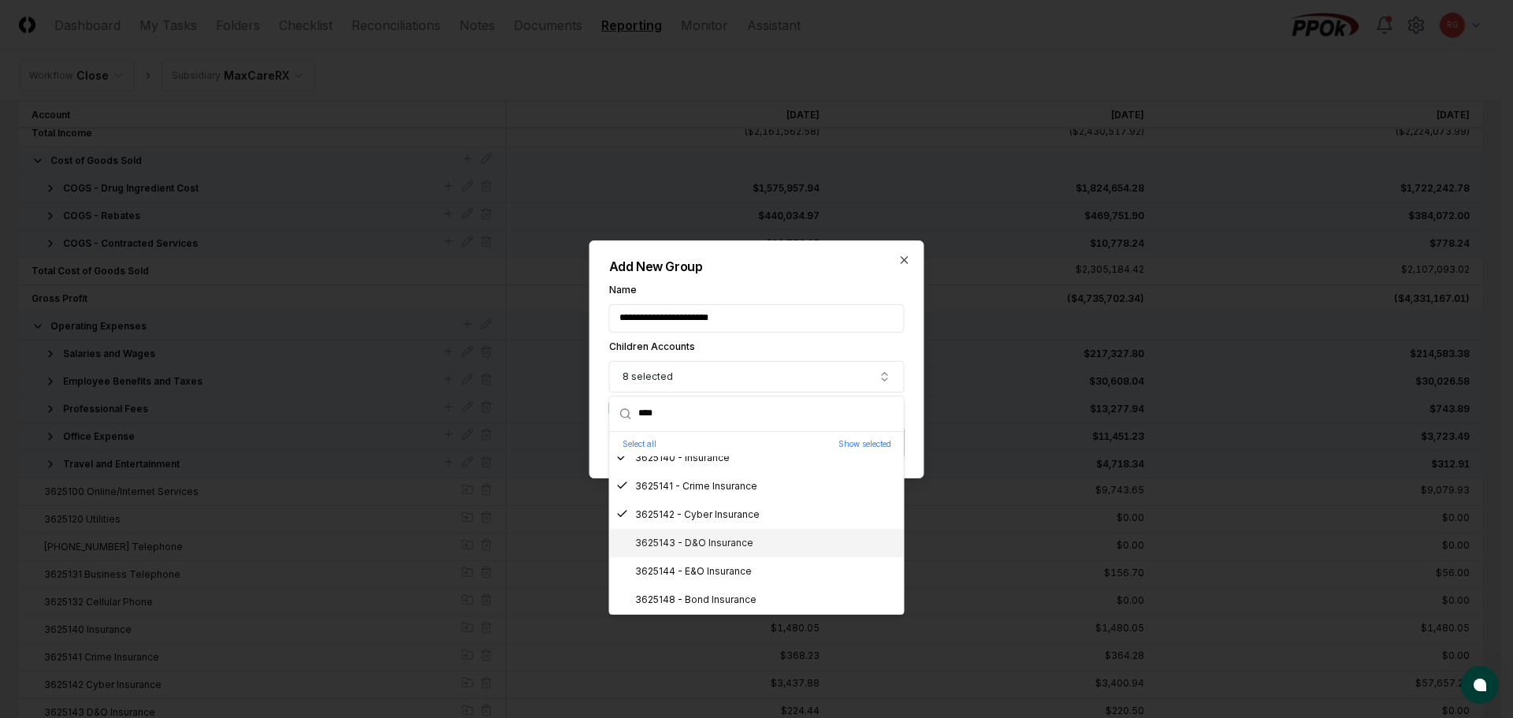
click at [700, 537] on div "3625143 - D&O Insurance" at bounding box center [684, 543] width 137 height 14
click at [707, 567] on div "3625144 - E&O Insurance" at bounding box center [684, 571] width 136 height 14
click at [720, 599] on div "3625148 - Bond Insurance" at bounding box center [686, 600] width 140 height 14
click at [798, 277] on div "**********" at bounding box center [756, 359] width 335 height 238
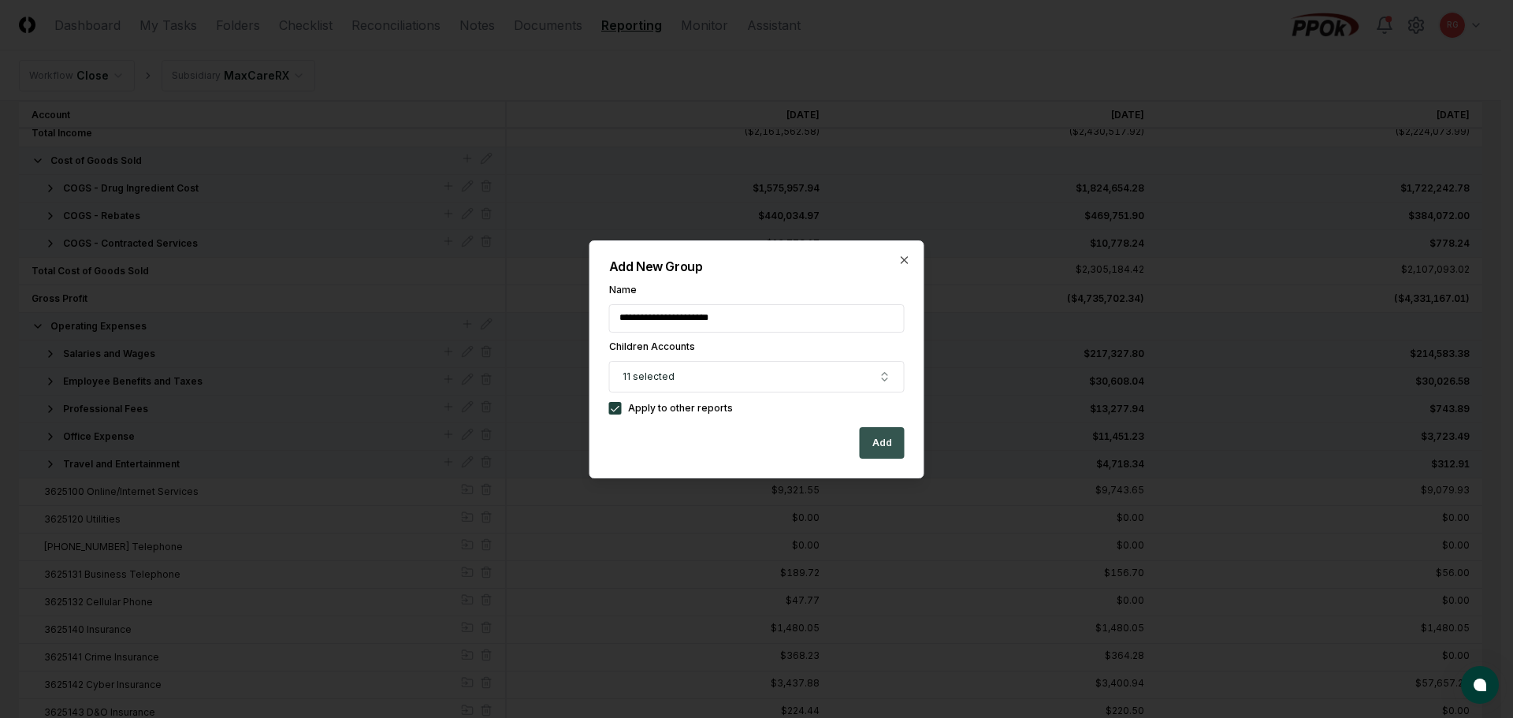
click at [880, 434] on button "Add" at bounding box center [882, 443] width 45 height 32
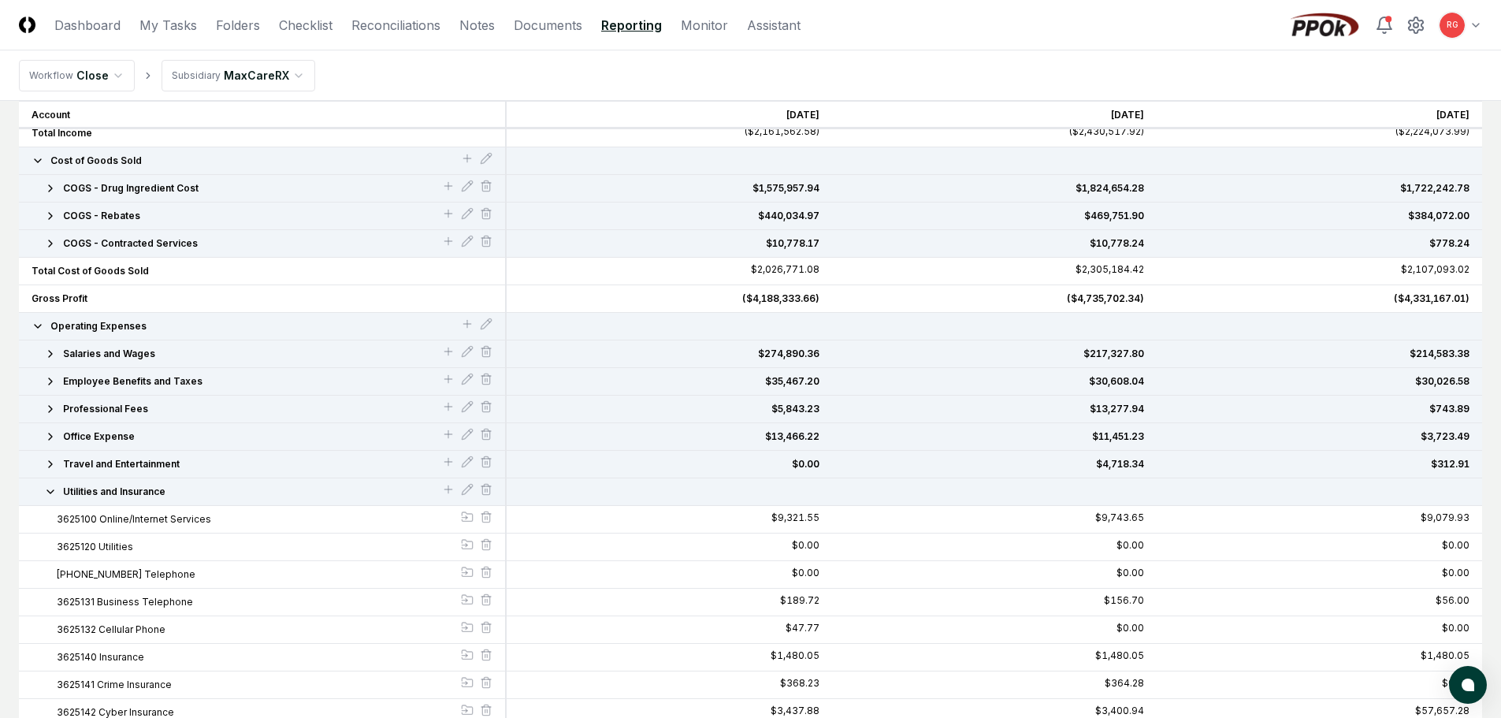
click at [44, 495] on icon "button" at bounding box center [50, 491] width 13 height 13
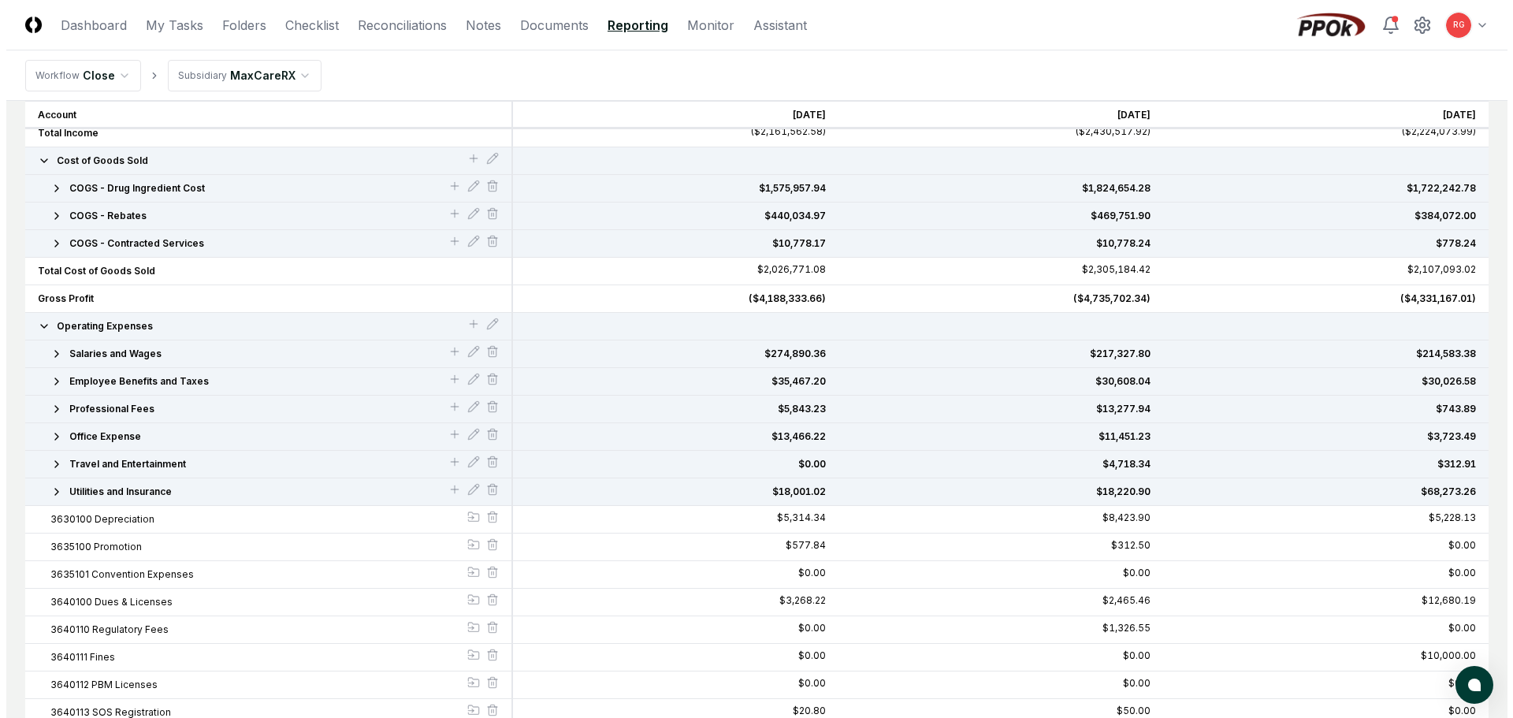
scroll to position [460, 0]
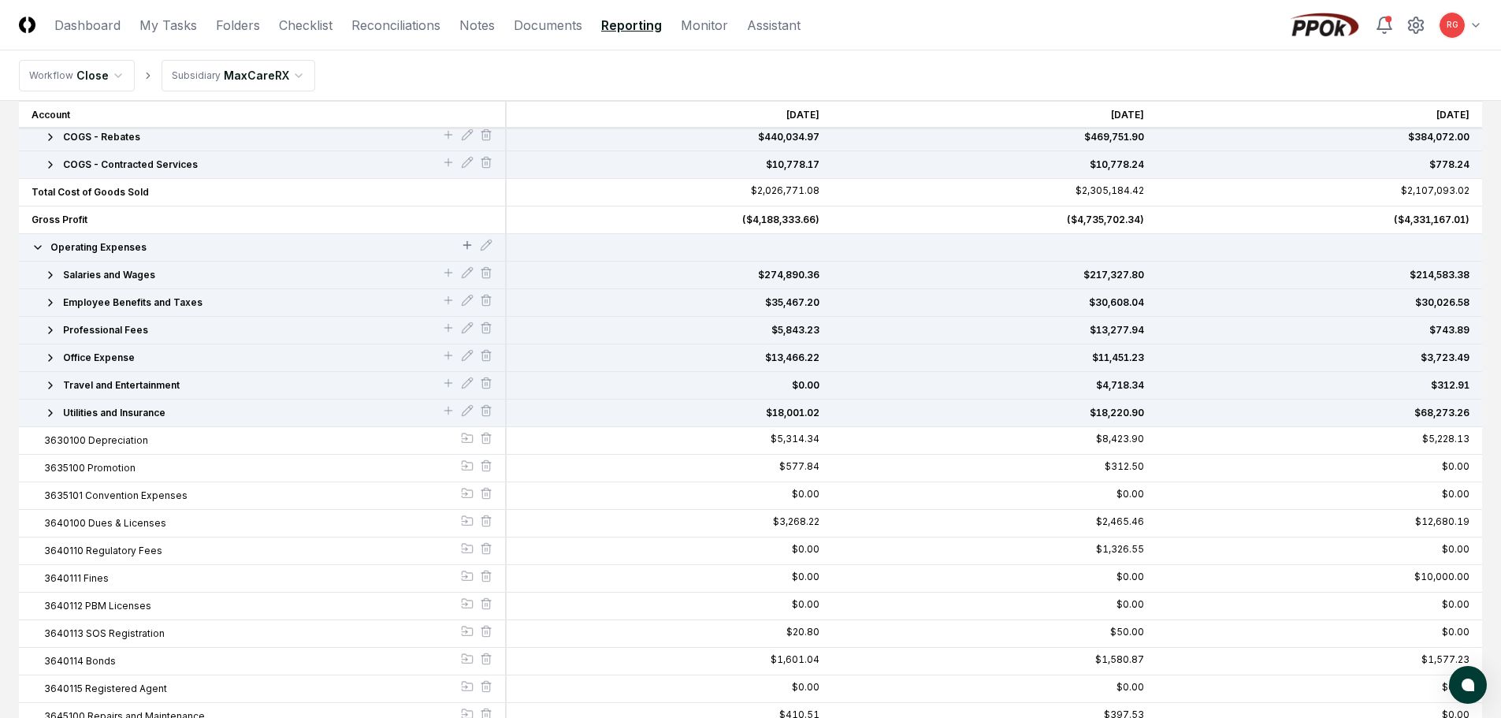
click at [463, 243] on icon at bounding box center [467, 245] width 13 height 13
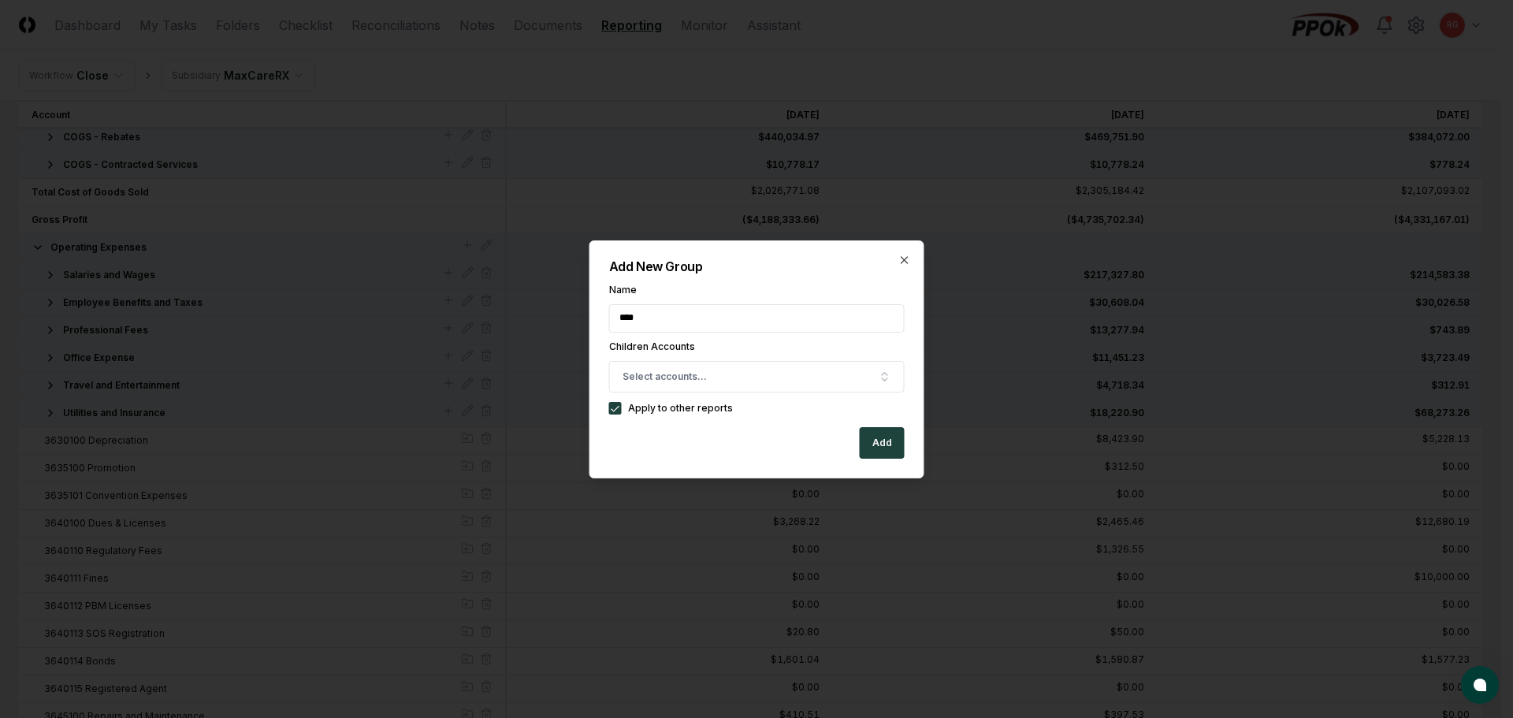
type input "**********"
click at [692, 375] on span "Select accounts..." at bounding box center [665, 377] width 84 height 14
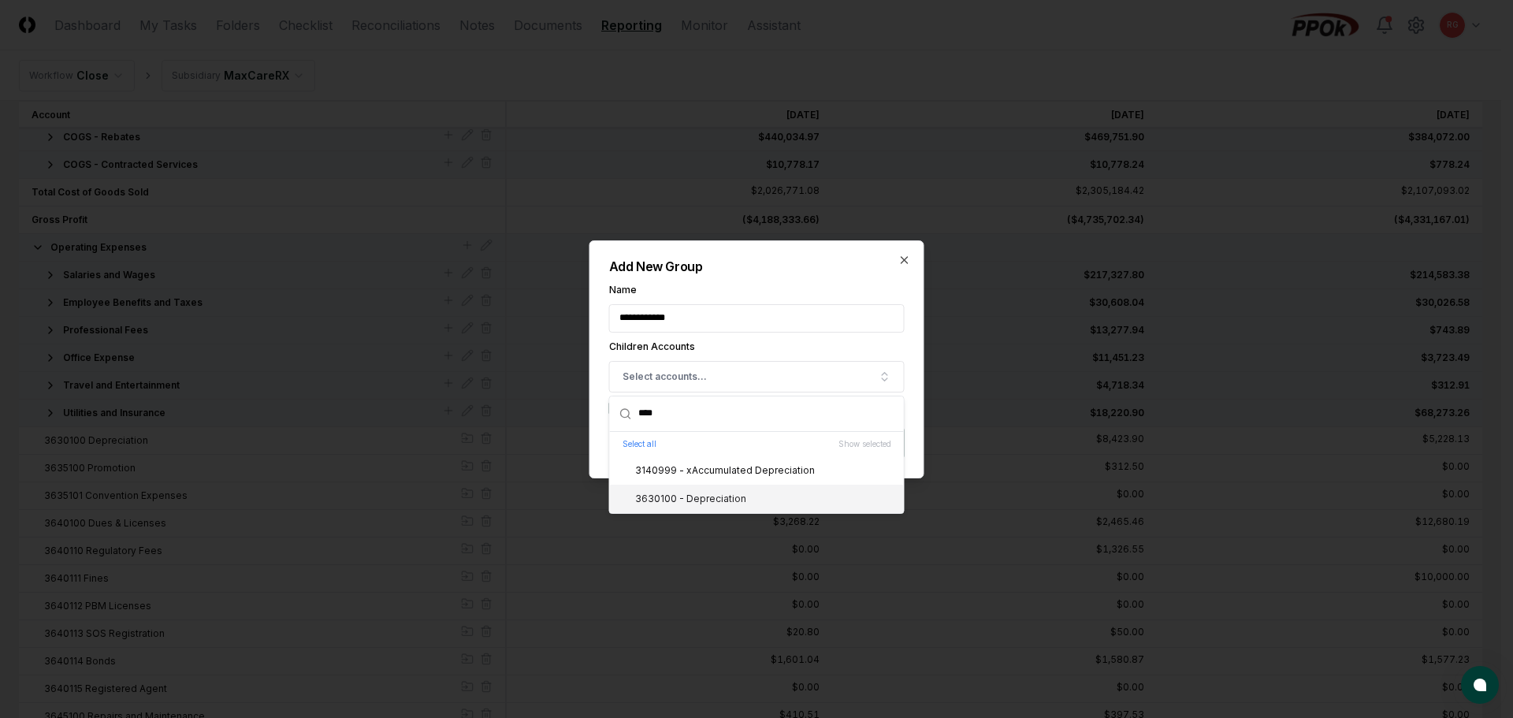
type input "****"
click at [702, 500] on div "3630100 - Depreciation" at bounding box center [681, 499] width 130 height 14
click at [771, 275] on div "**********" at bounding box center [756, 359] width 335 height 238
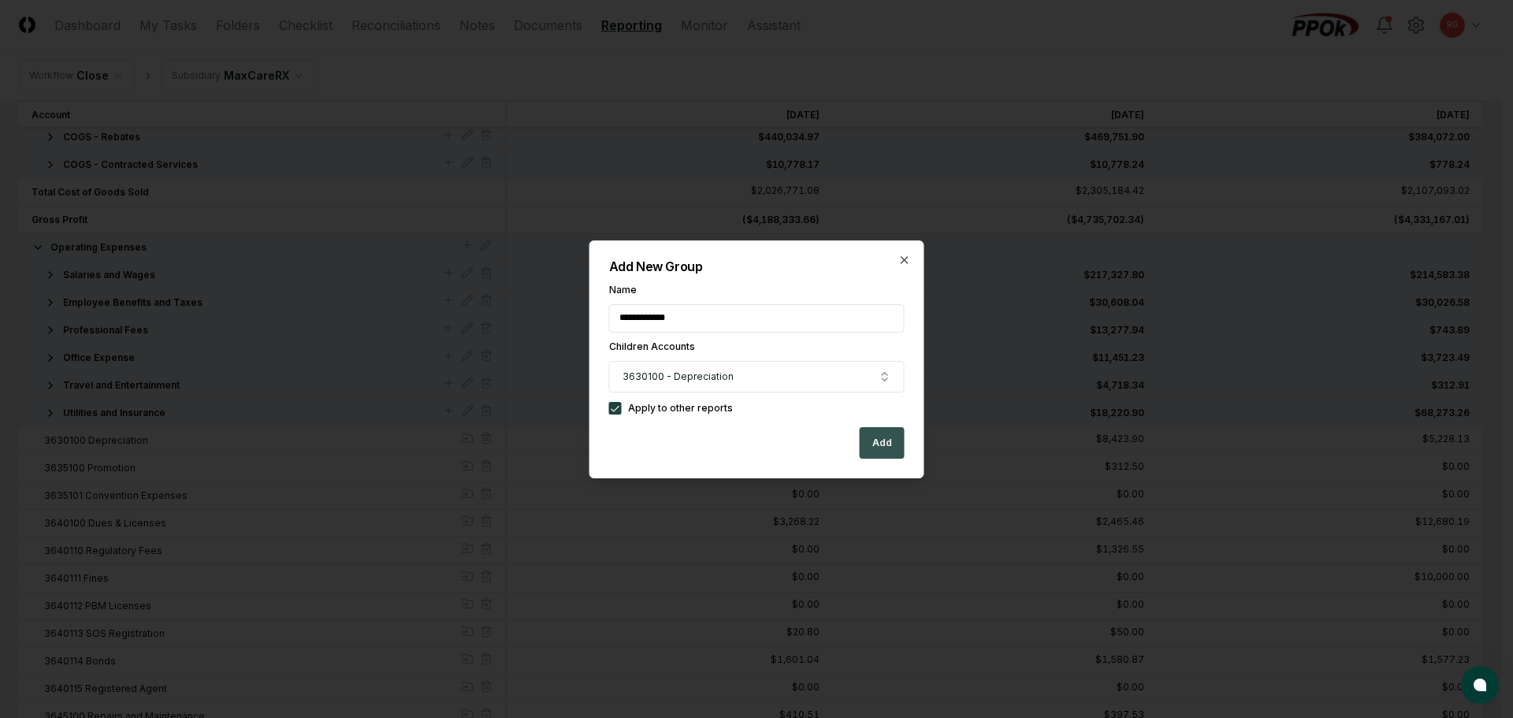
click at [874, 450] on button "Add" at bounding box center [882, 443] width 45 height 32
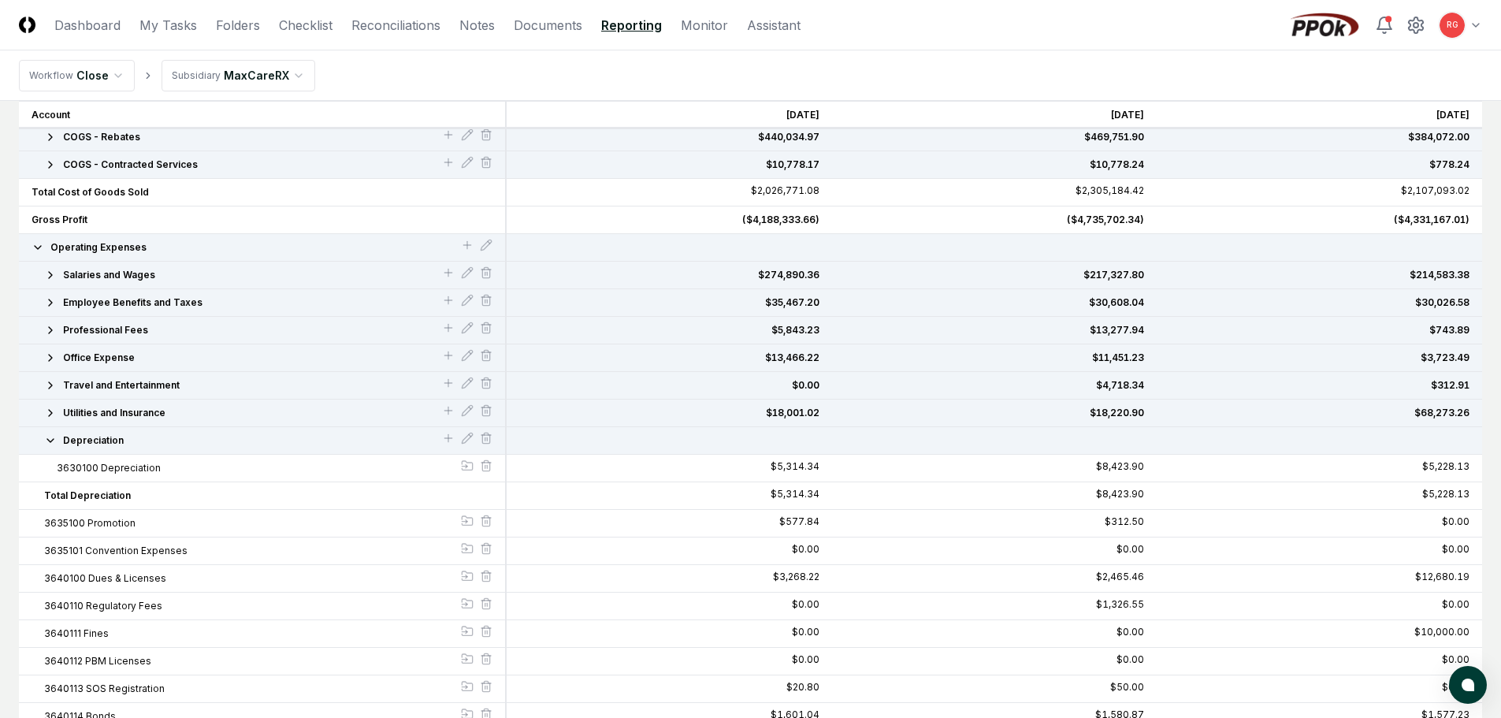
click at [44, 437] on icon "button" at bounding box center [50, 440] width 13 height 13
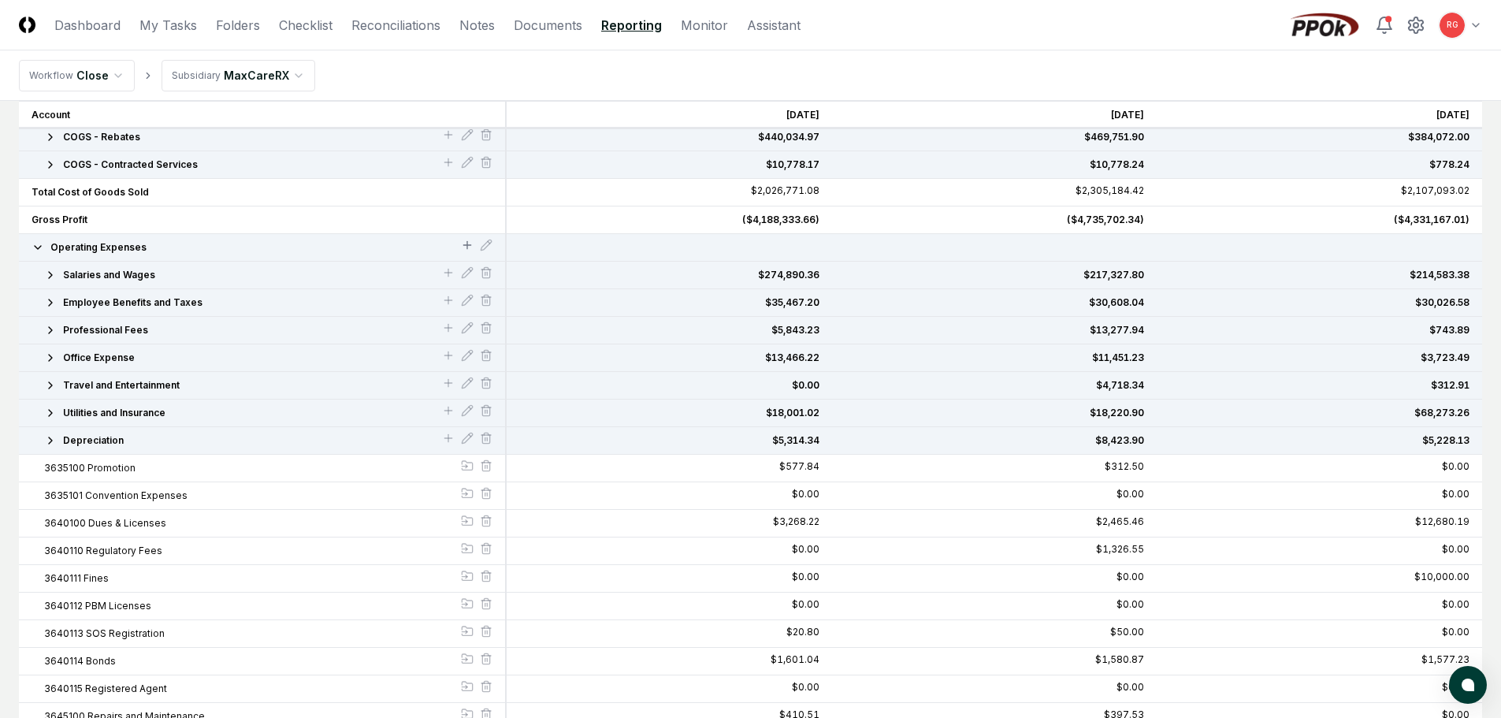
click at [470, 243] on icon at bounding box center [467, 245] width 13 height 13
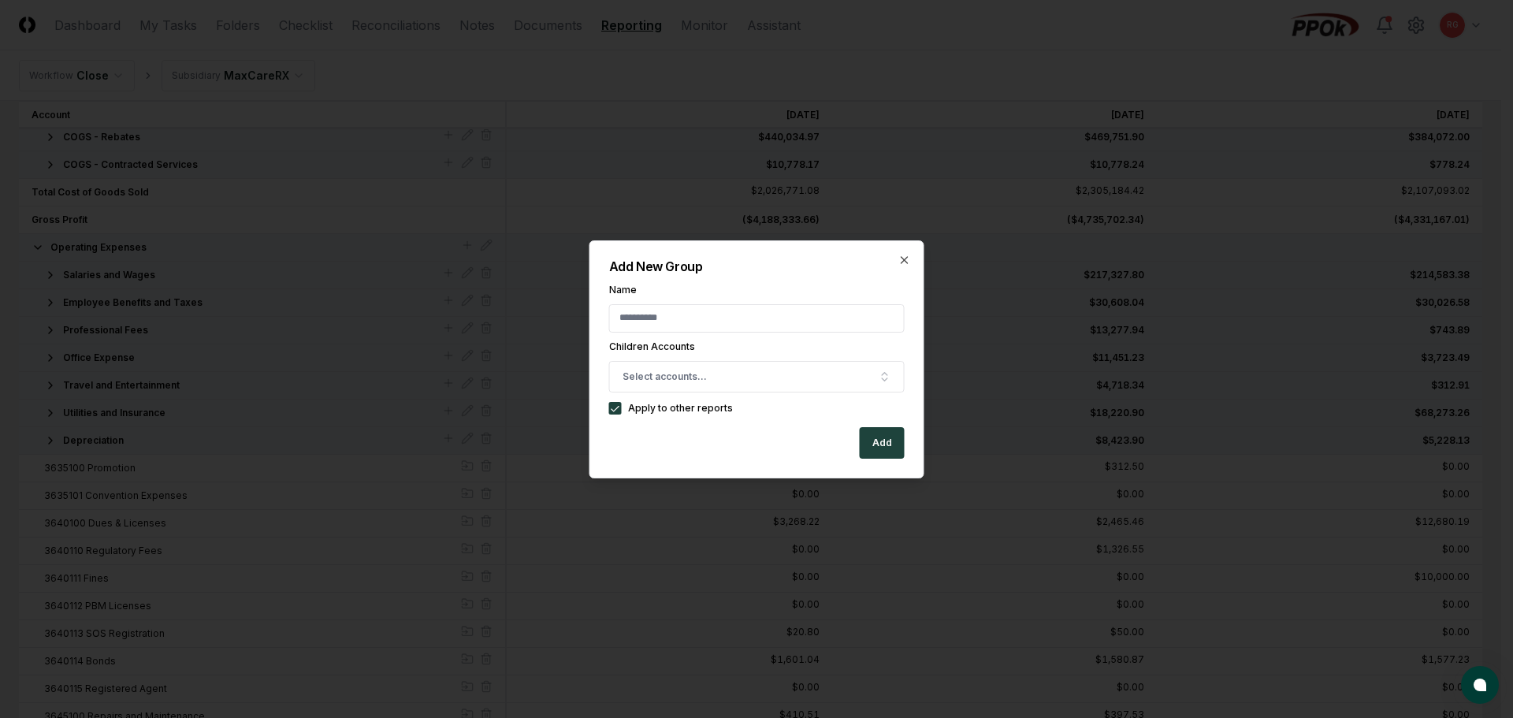
click at [724, 317] on input "Name" at bounding box center [757, 318] width 296 height 28
type input "**********"
click at [731, 384] on button "Select accounts..." at bounding box center [757, 377] width 296 height 32
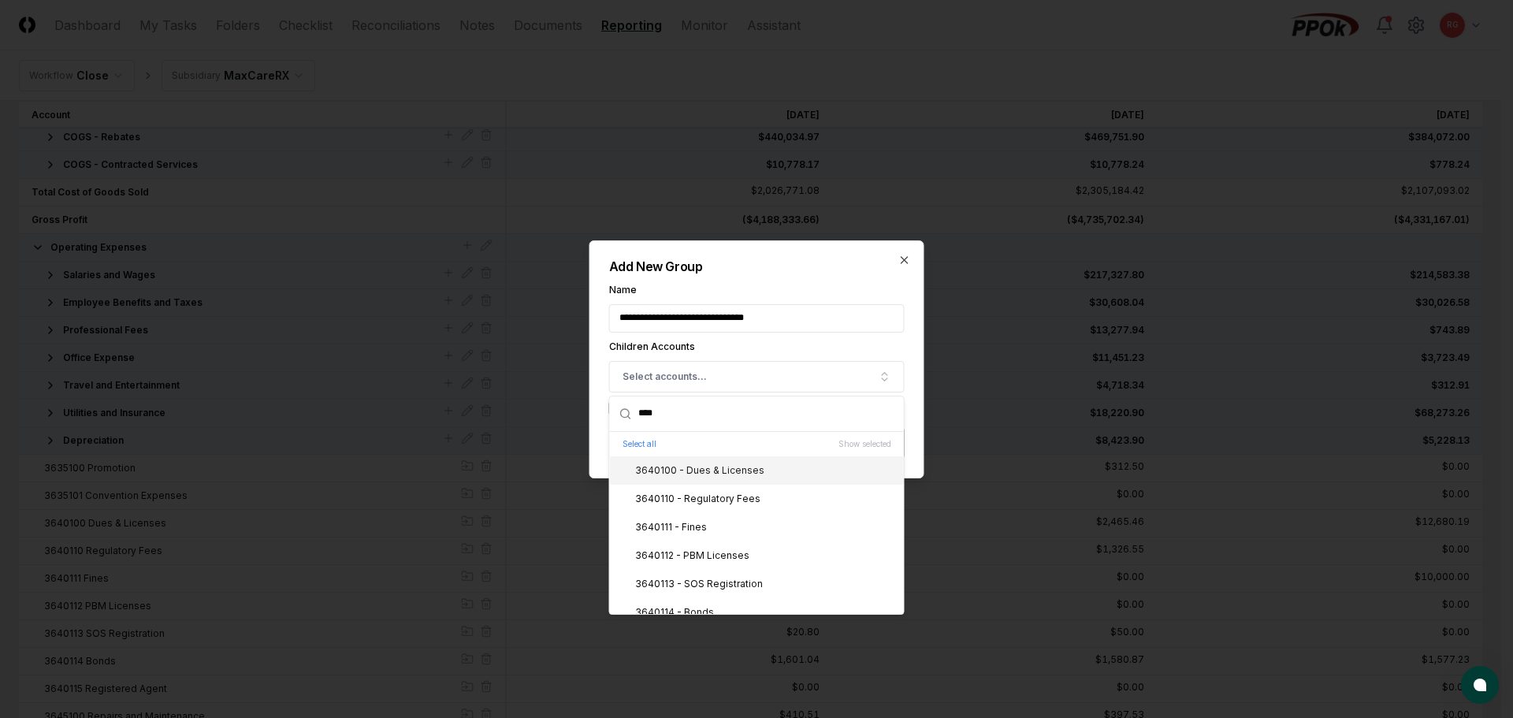
type input "****"
click at [716, 467] on div "3640100 - Dues & Licenses" at bounding box center [690, 470] width 148 height 14
click at [697, 505] on div "3640110 - Regulatory Fees" at bounding box center [688, 499] width 144 height 14
click at [677, 532] on div "3640111 - Fines" at bounding box center [661, 527] width 91 height 14
click at [685, 560] on div "3640112 - PBM Licenses" at bounding box center [682, 555] width 133 height 14
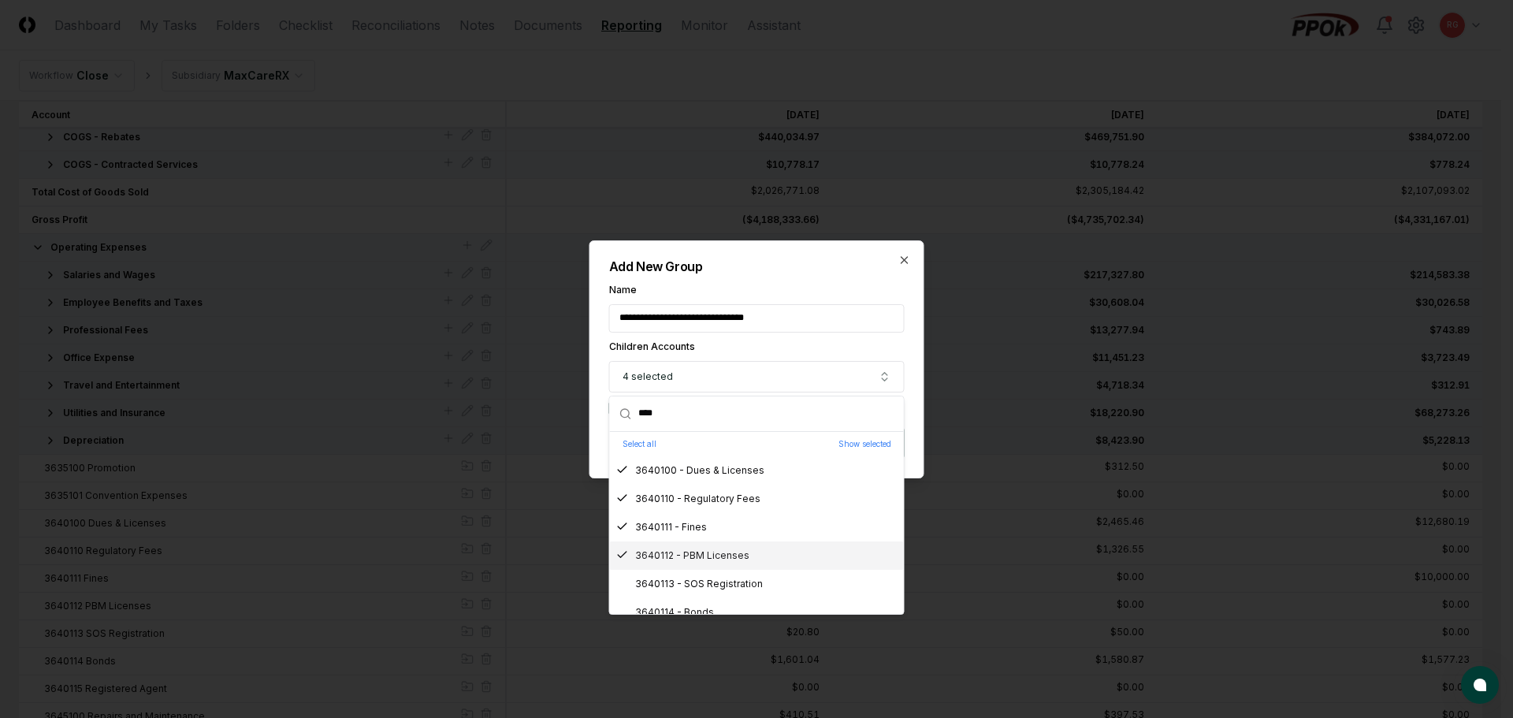
click at [694, 586] on div "3640113 - SOS Registration" at bounding box center [689, 584] width 147 height 14
click at [685, 563] on div "3640114 - Bonds" at bounding box center [757, 571] width 294 height 28
click at [697, 604] on div "3640115 - Registered Agent" at bounding box center [690, 600] width 149 height 14
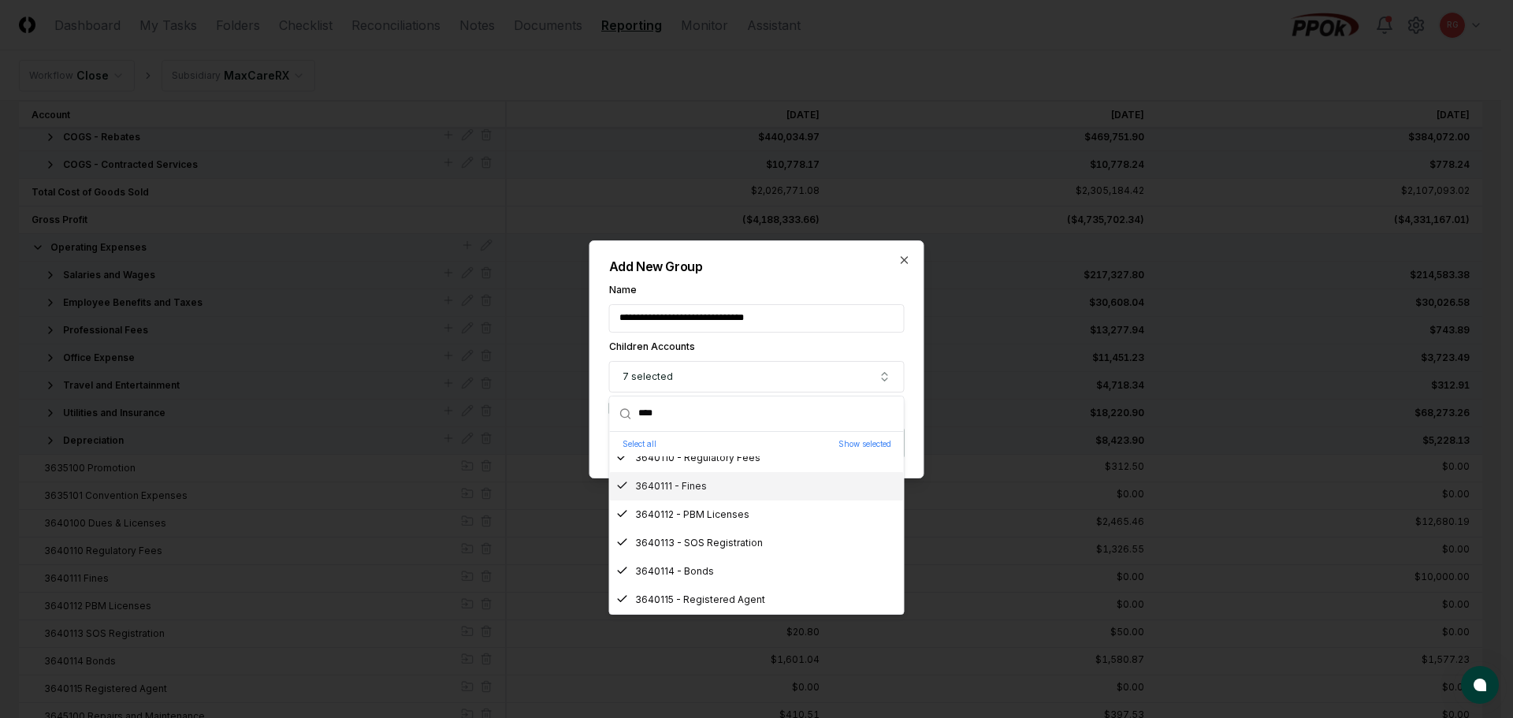
click at [818, 274] on div "**********" at bounding box center [756, 359] width 335 height 238
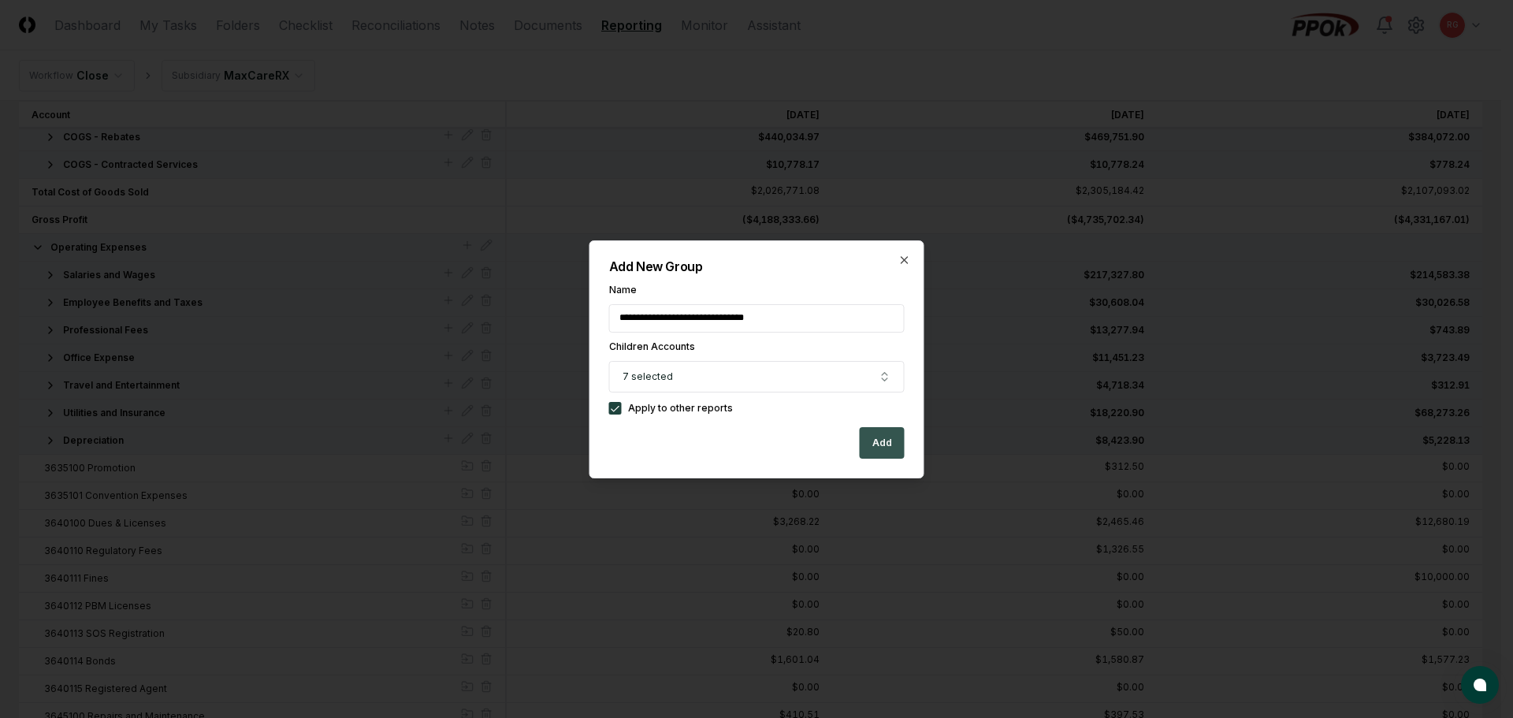
click at [871, 445] on button "Add" at bounding box center [882, 443] width 45 height 32
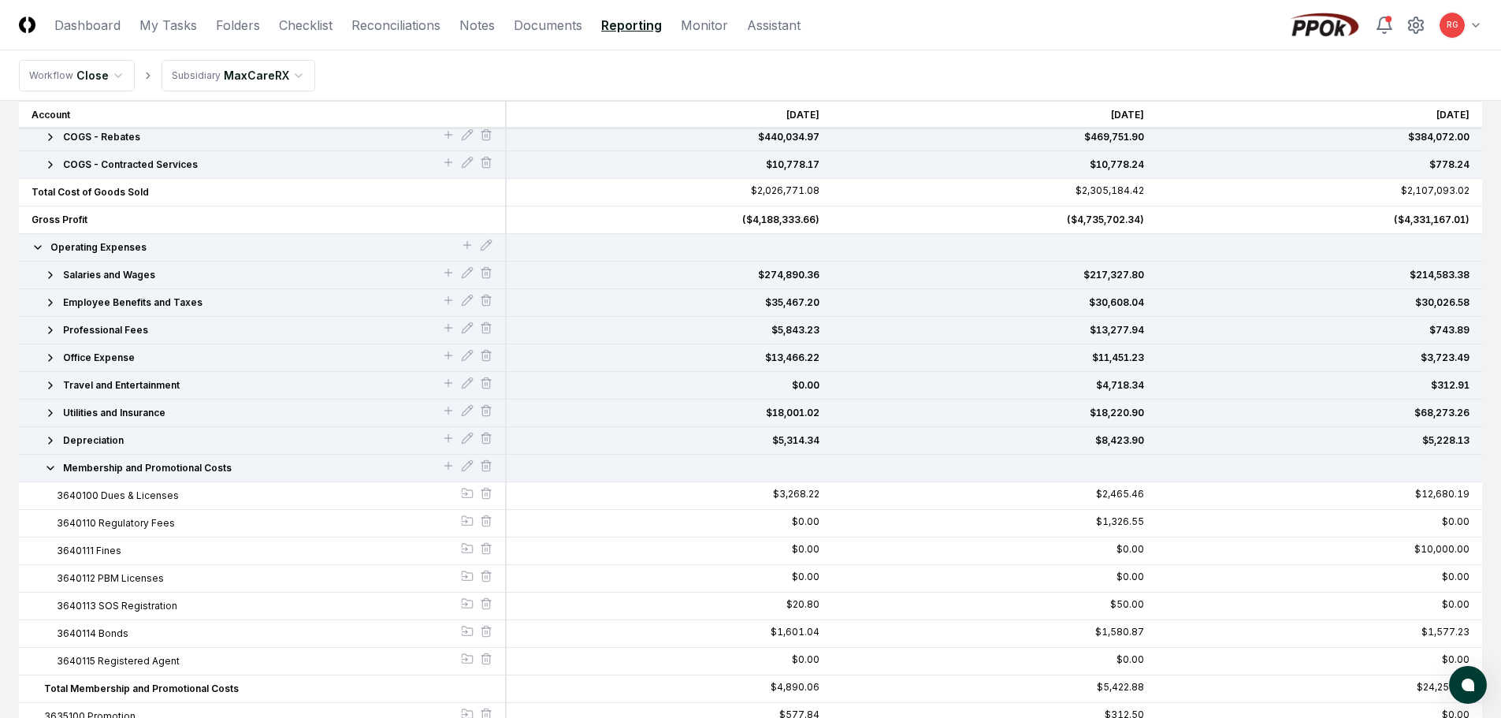
click at [56, 472] on icon "button" at bounding box center [50, 468] width 13 height 13
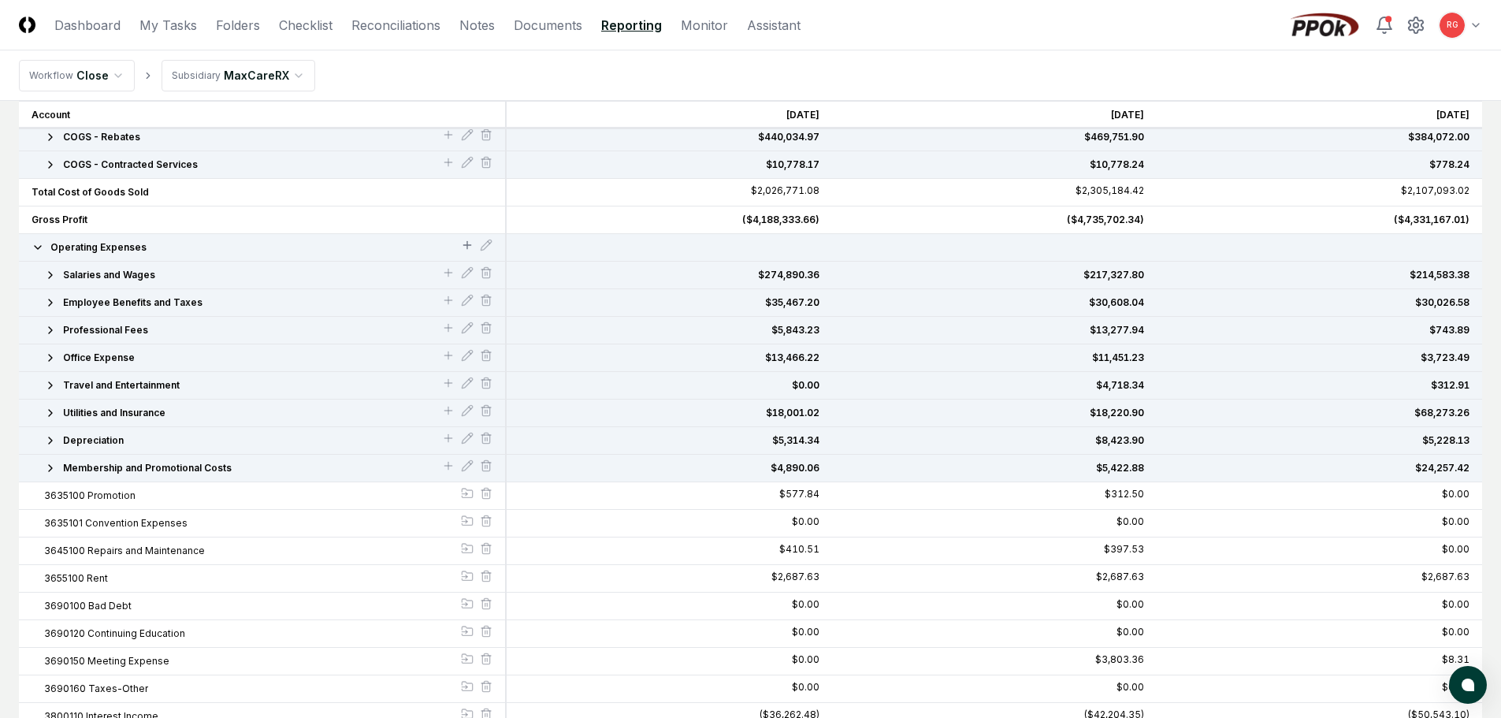
click at [466, 244] on icon at bounding box center [467, 245] width 13 height 13
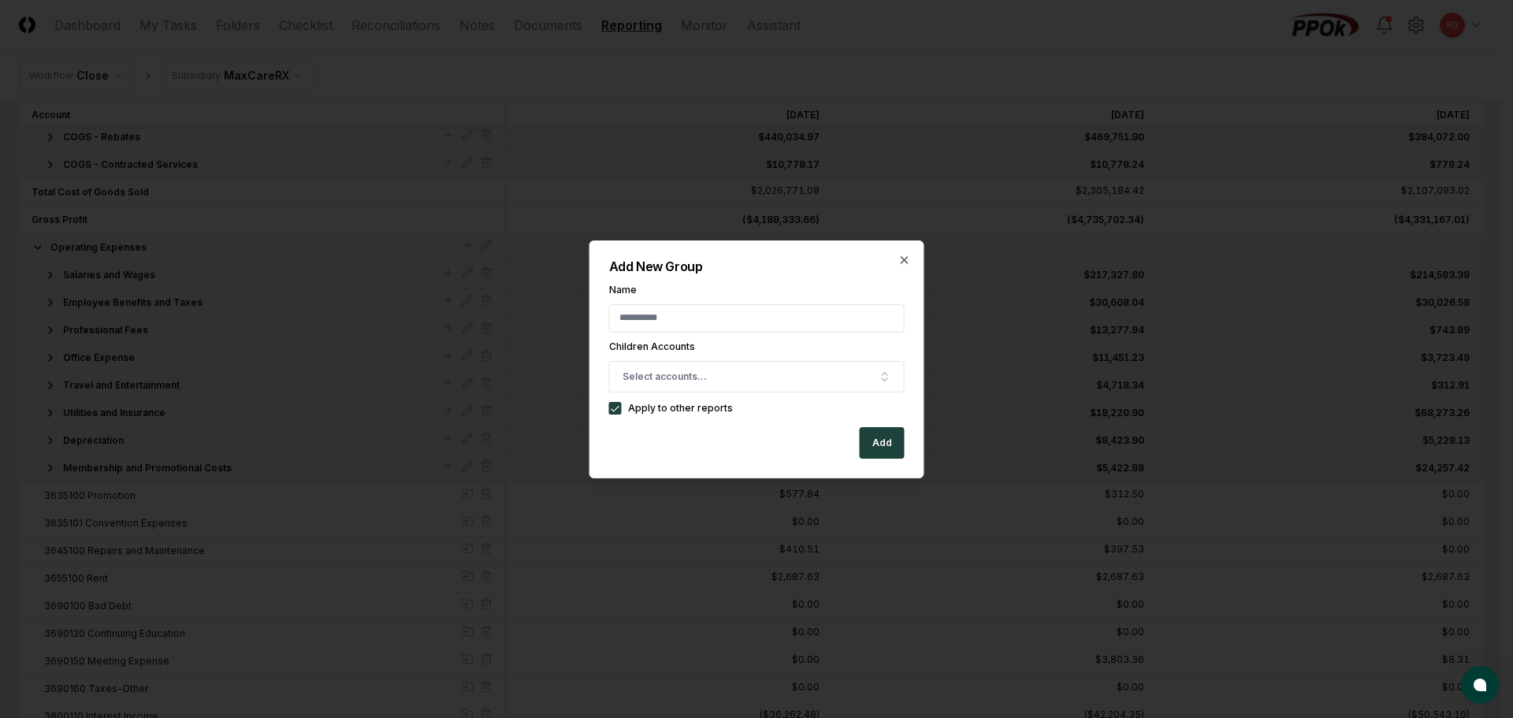
click at [634, 324] on input "Name" at bounding box center [757, 318] width 296 height 28
type input "**********"
click at [716, 374] on button "Select accounts..." at bounding box center [757, 377] width 296 height 32
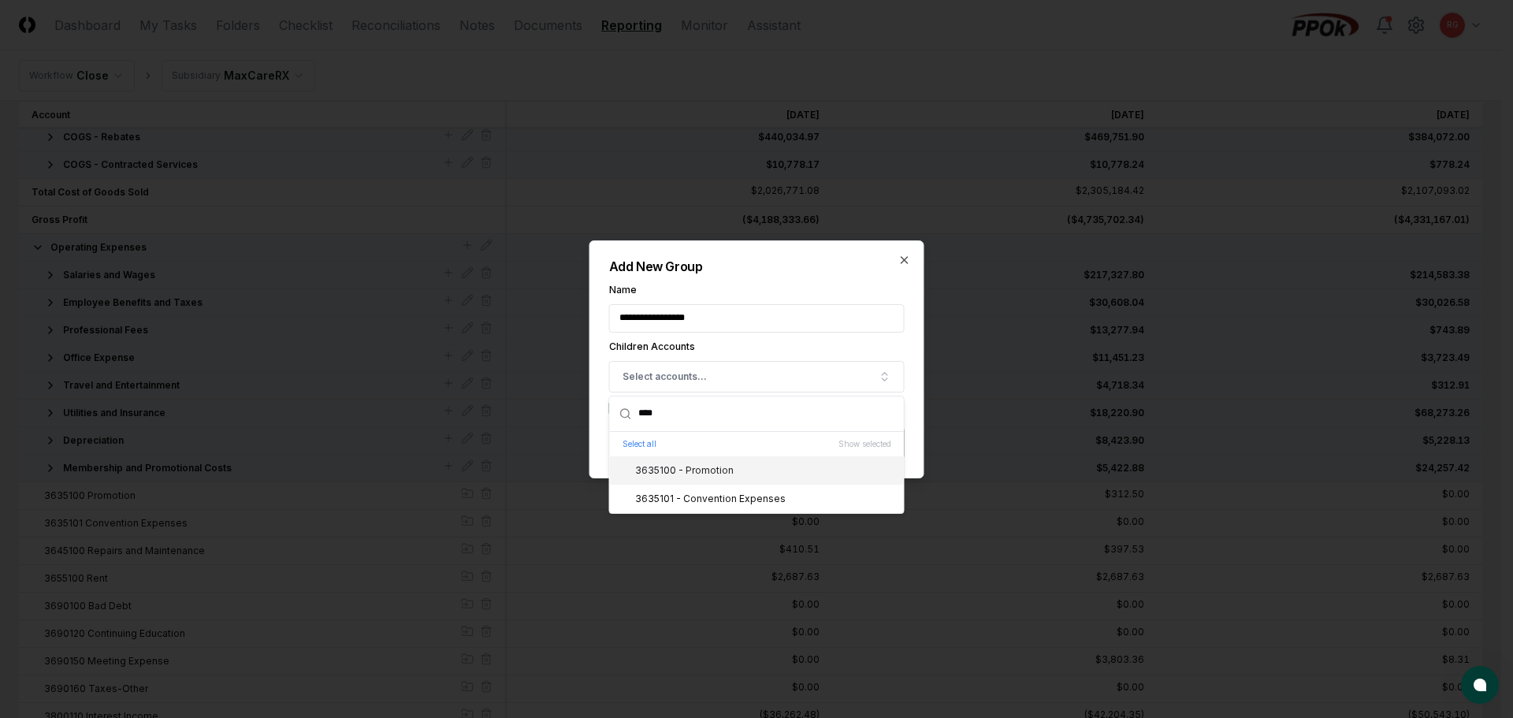
type input "****"
click at [727, 476] on div "3635100 - Promotion" at bounding box center [674, 470] width 117 height 14
click at [727, 496] on div "3635101 - Convention Expenses" at bounding box center [700, 499] width 169 height 14
click at [705, 469] on div "3635100 - Promotion" at bounding box center [674, 470] width 117 height 14
click at [694, 493] on div "3635101 - Convention Expenses" at bounding box center [700, 499] width 169 height 14
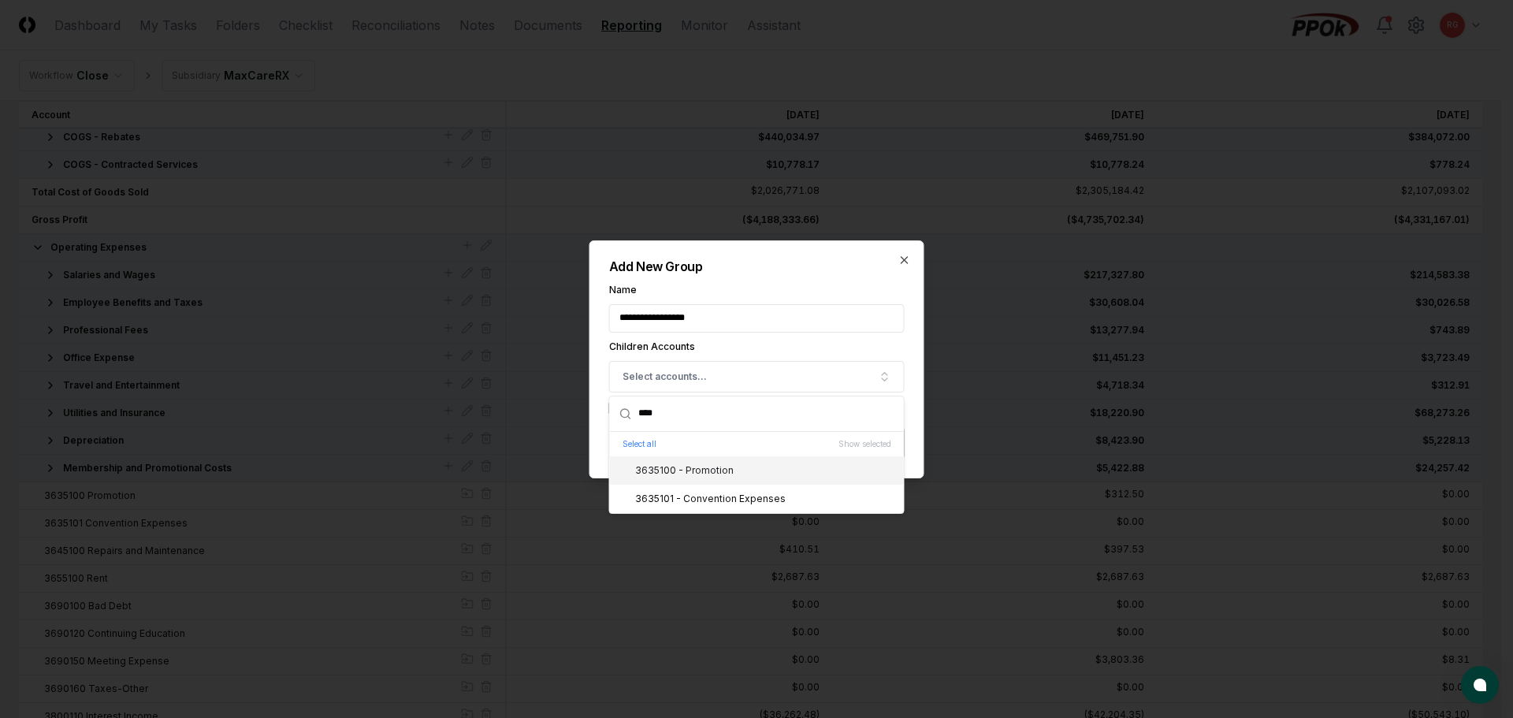
drag, startPoint x: 701, startPoint y: 421, endPoint x: 607, endPoint y: 407, distance: 94.8
click at [608, 407] on div "**********" at bounding box center [756, 359] width 335 height 238
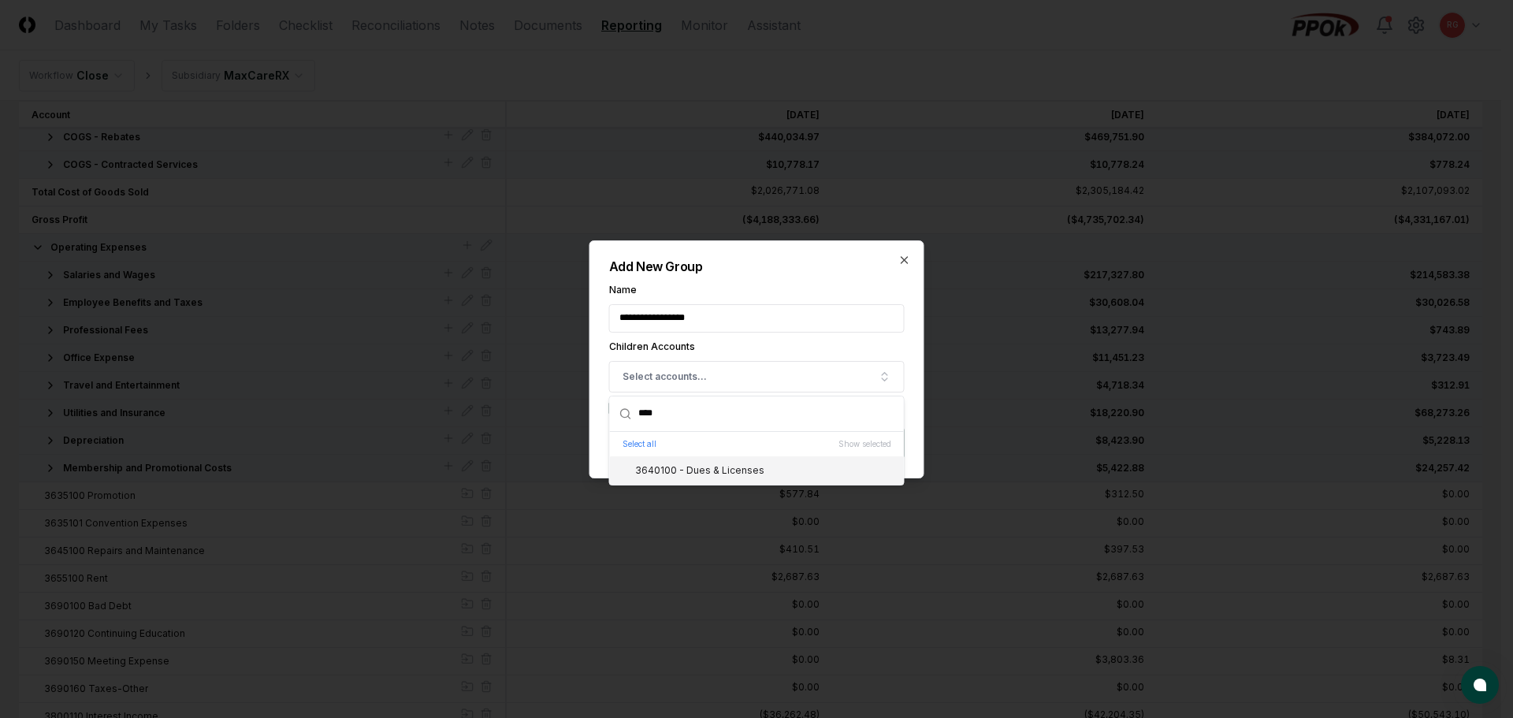
click at [691, 462] on div "3640100 - Dues & Licenses" at bounding box center [757, 470] width 294 height 28
drag, startPoint x: 671, startPoint y: 411, endPoint x: 585, endPoint y: 405, distance: 86.9
click at [601, 408] on div "**********" at bounding box center [756, 359] width 335 height 238
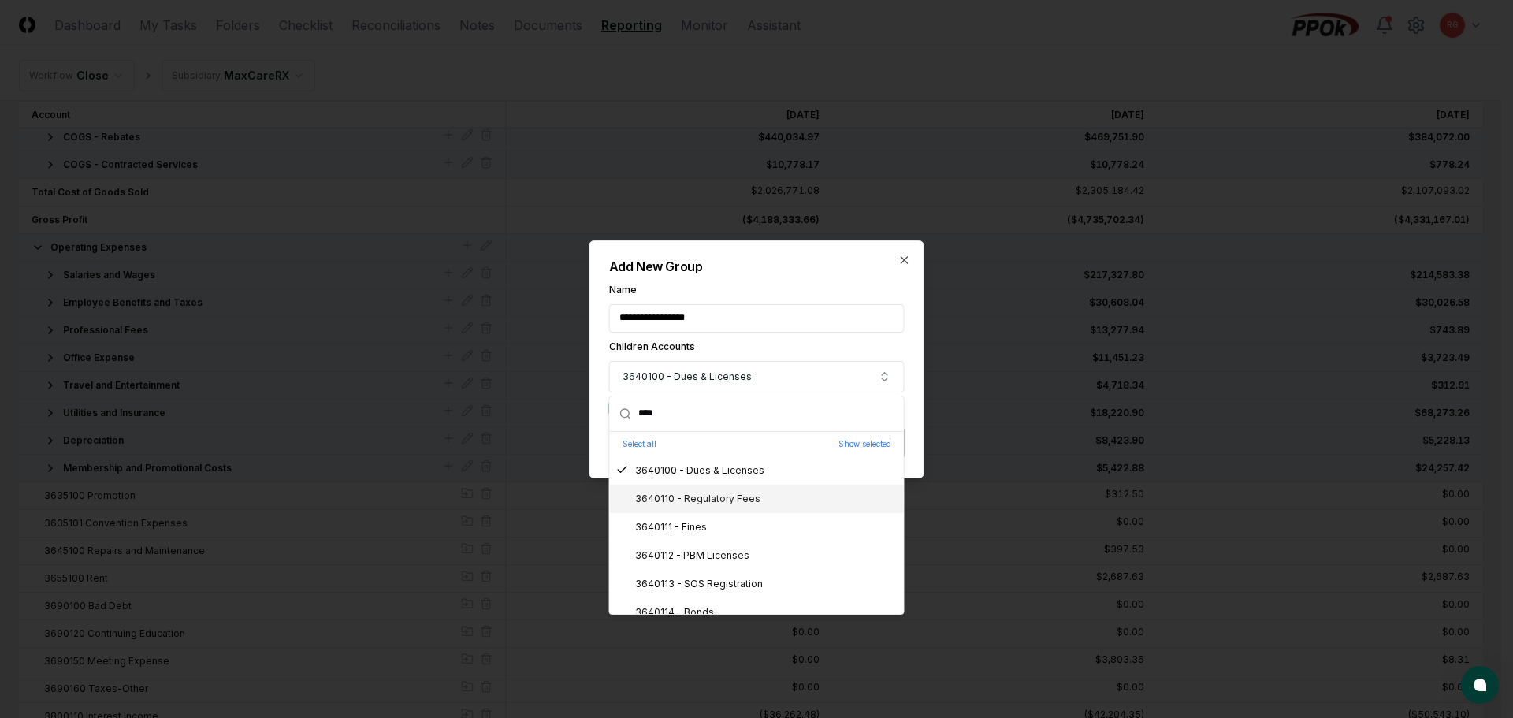
type input "****"
click at [667, 495] on div "3640110 - Regulatory Fees" at bounding box center [688, 499] width 144 height 14
click at [672, 526] on div "3640111 - Fines" at bounding box center [661, 527] width 91 height 14
click at [690, 555] on div "3640112 - PBM Licenses" at bounding box center [682, 555] width 133 height 14
click at [698, 582] on div "3640113 - SOS Registration" at bounding box center [689, 584] width 147 height 14
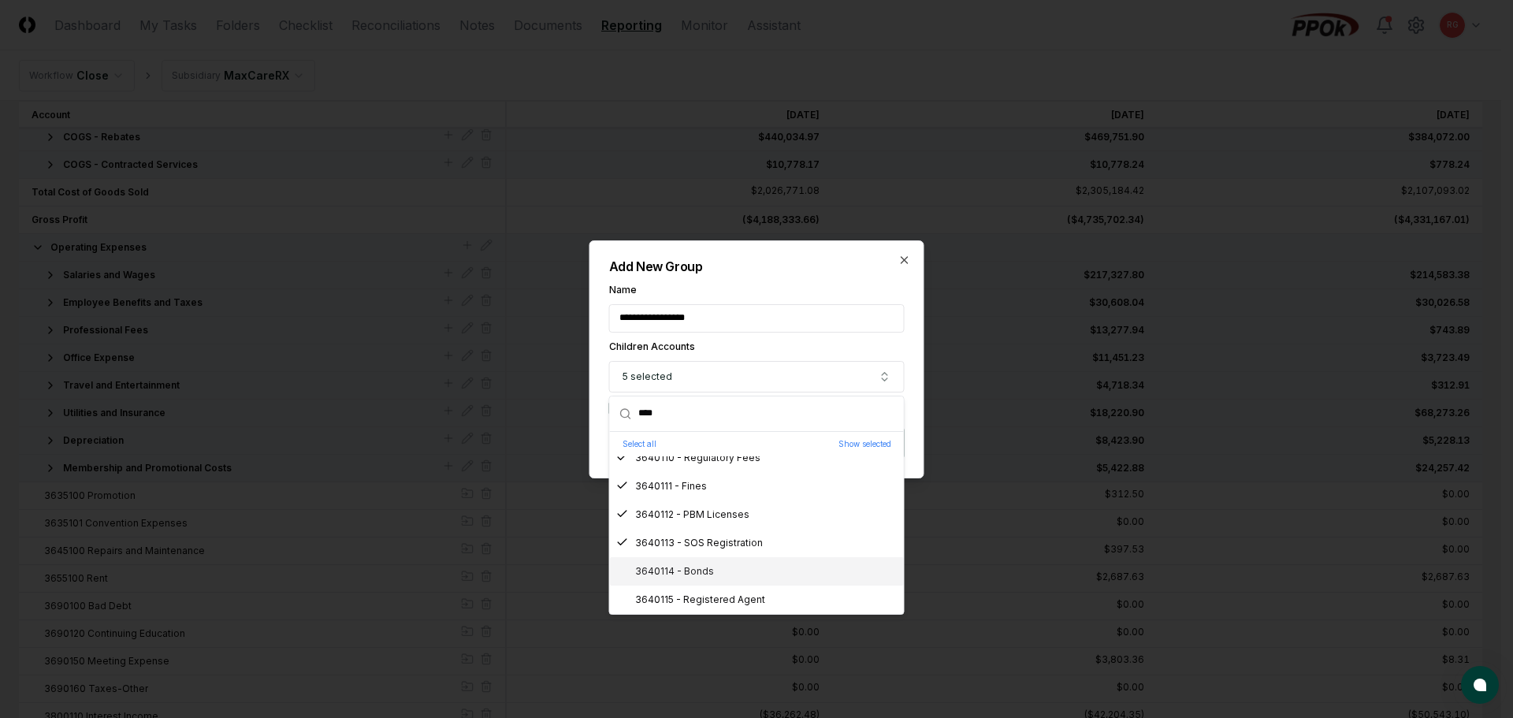
click at [693, 568] on div "3640114 - Bonds" at bounding box center [665, 571] width 98 height 14
click at [702, 602] on div "3640115 - Registered Agent" at bounding box center [690, 600] width 149 height 14
click at [778, 281] on div "**********" at bounding box center [756, 359] width 335 height 238
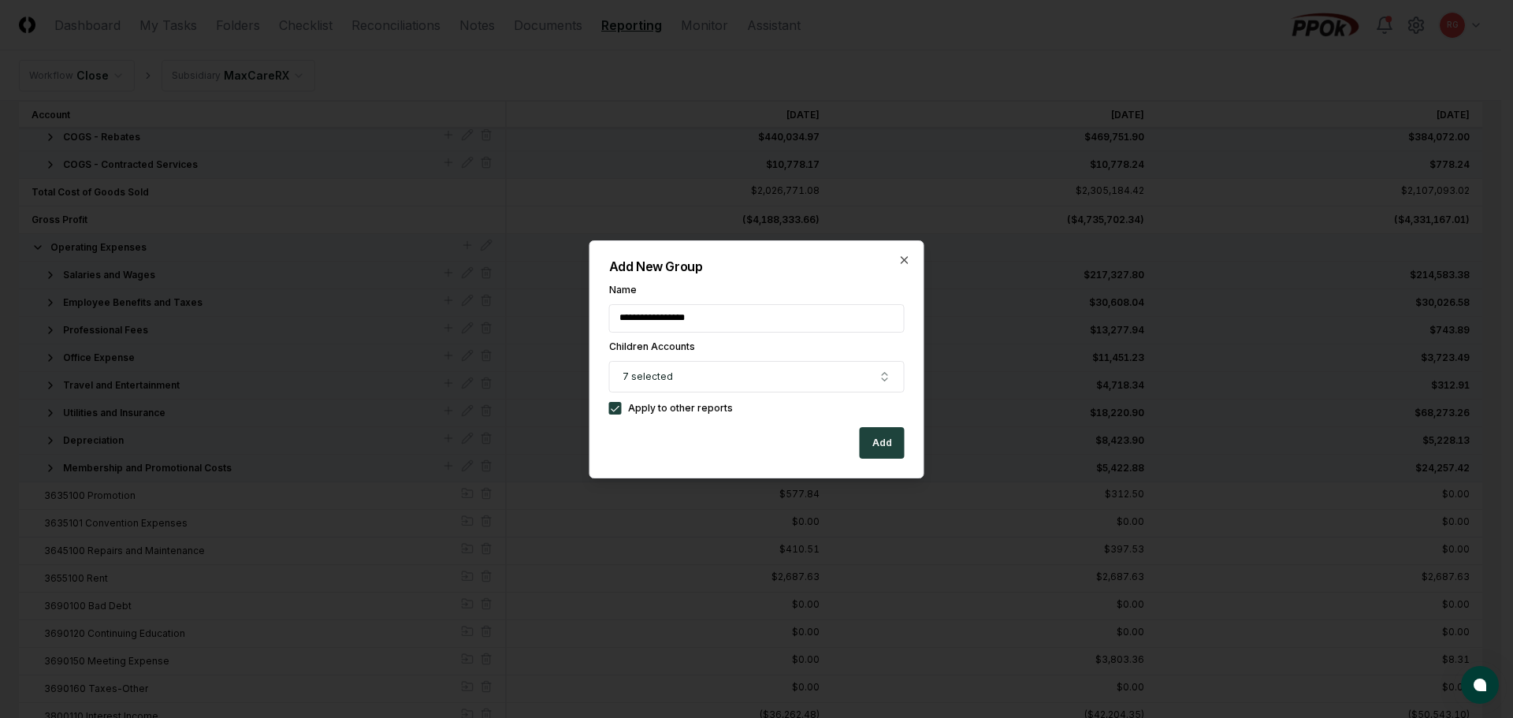
click at [877, 442] on button "Add" at bounding box center [882, 443] width 45 height 32
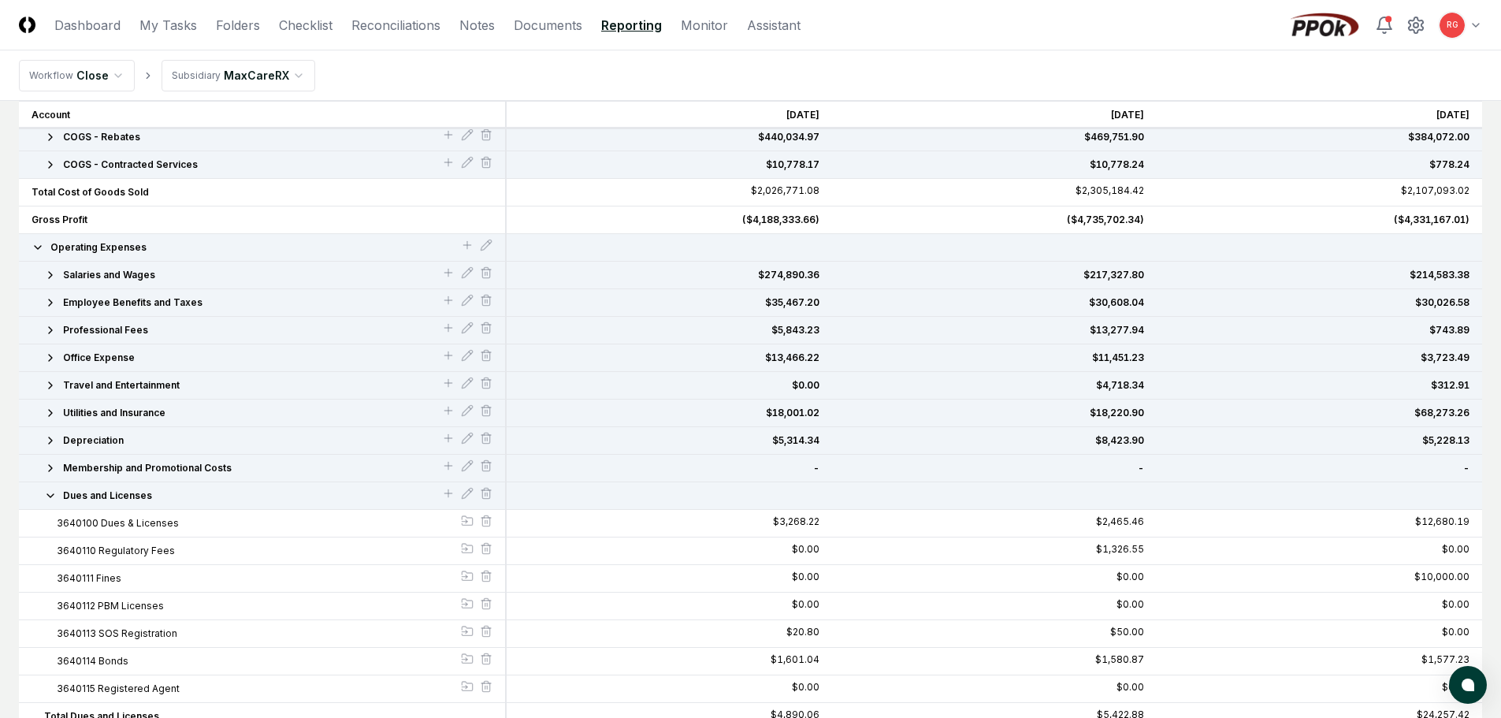
click at [46, 497] on icon "button" at bounding box center [50, 495] width 13 height 13
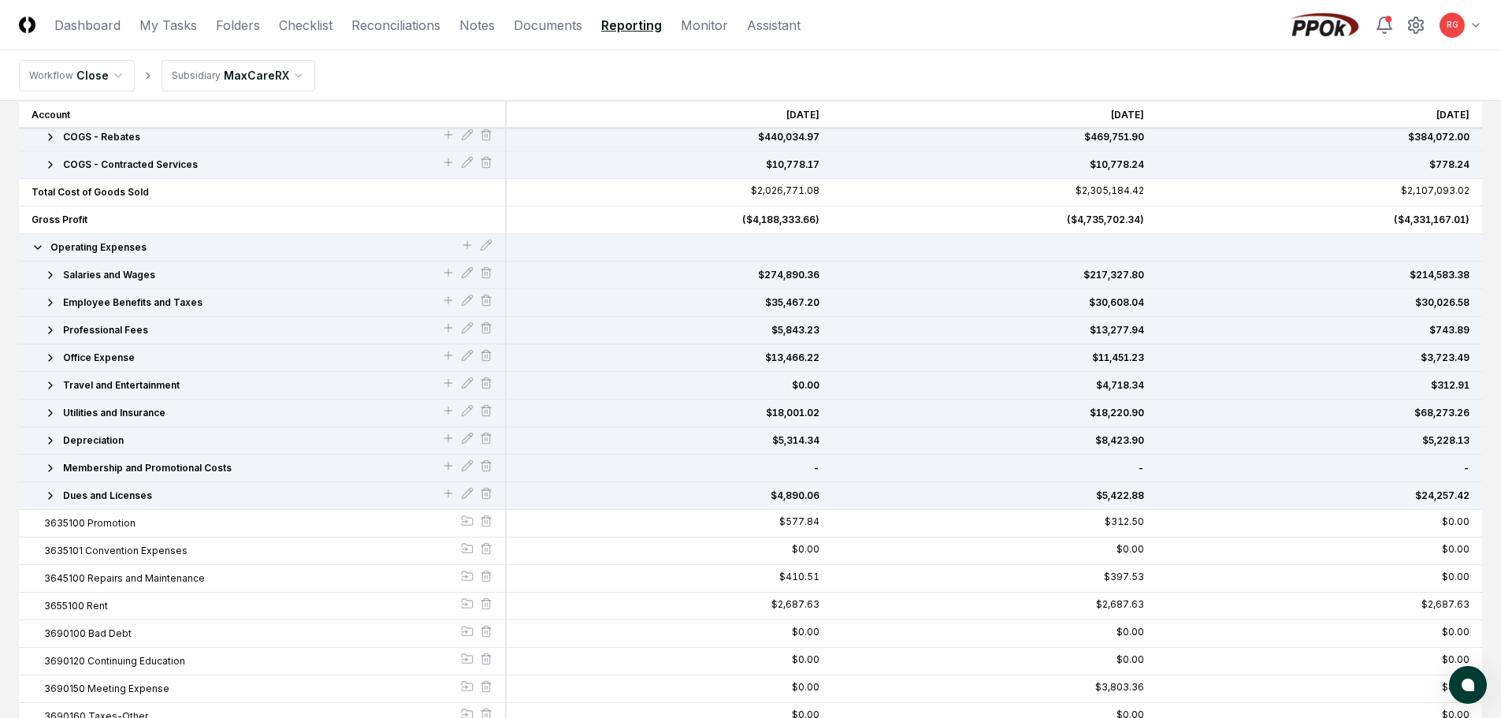
click at [173, 463] on span "Membership and Promotional Costs" at bounding box center [147, 468] width 169 height 14
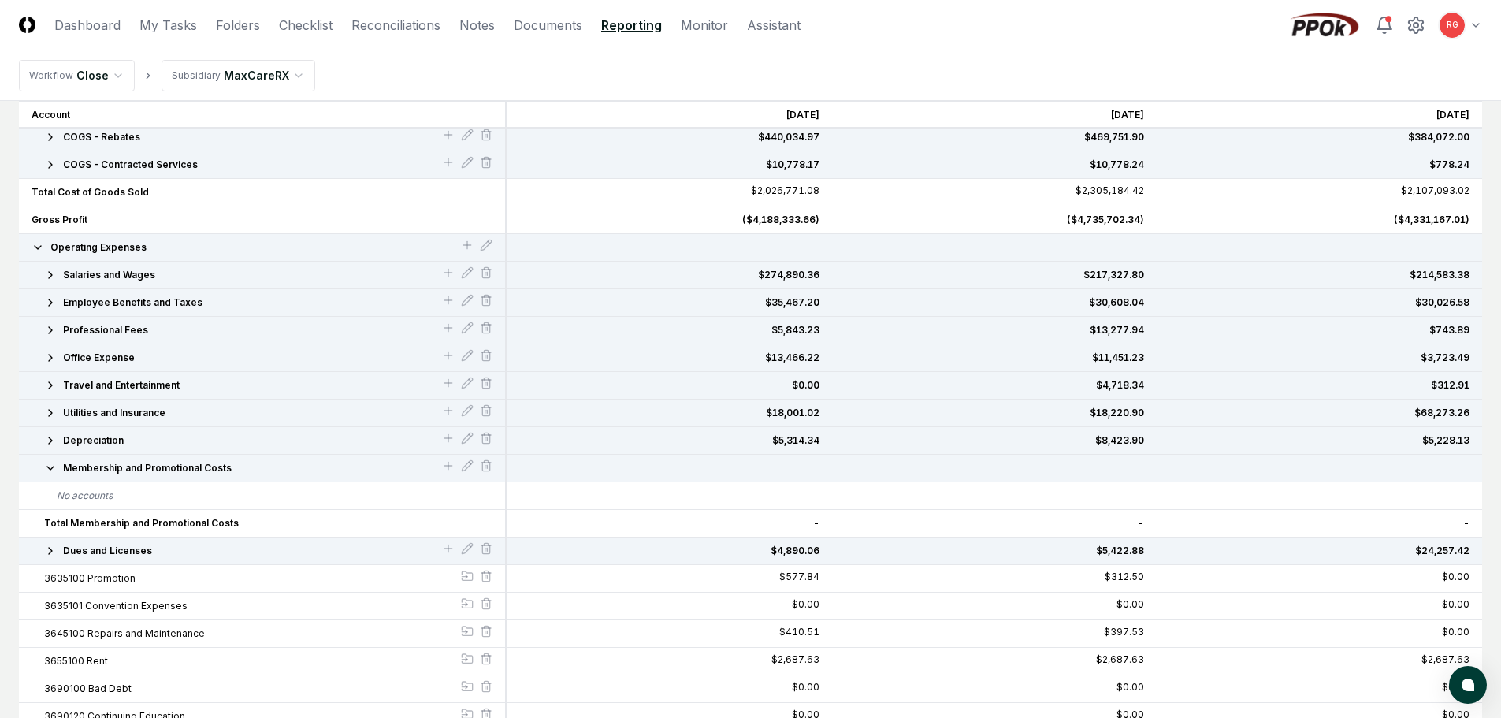
click at [173, 463] on span "Membership and Promotional Costs" at bounding box center [147, 468] width 169 height 14
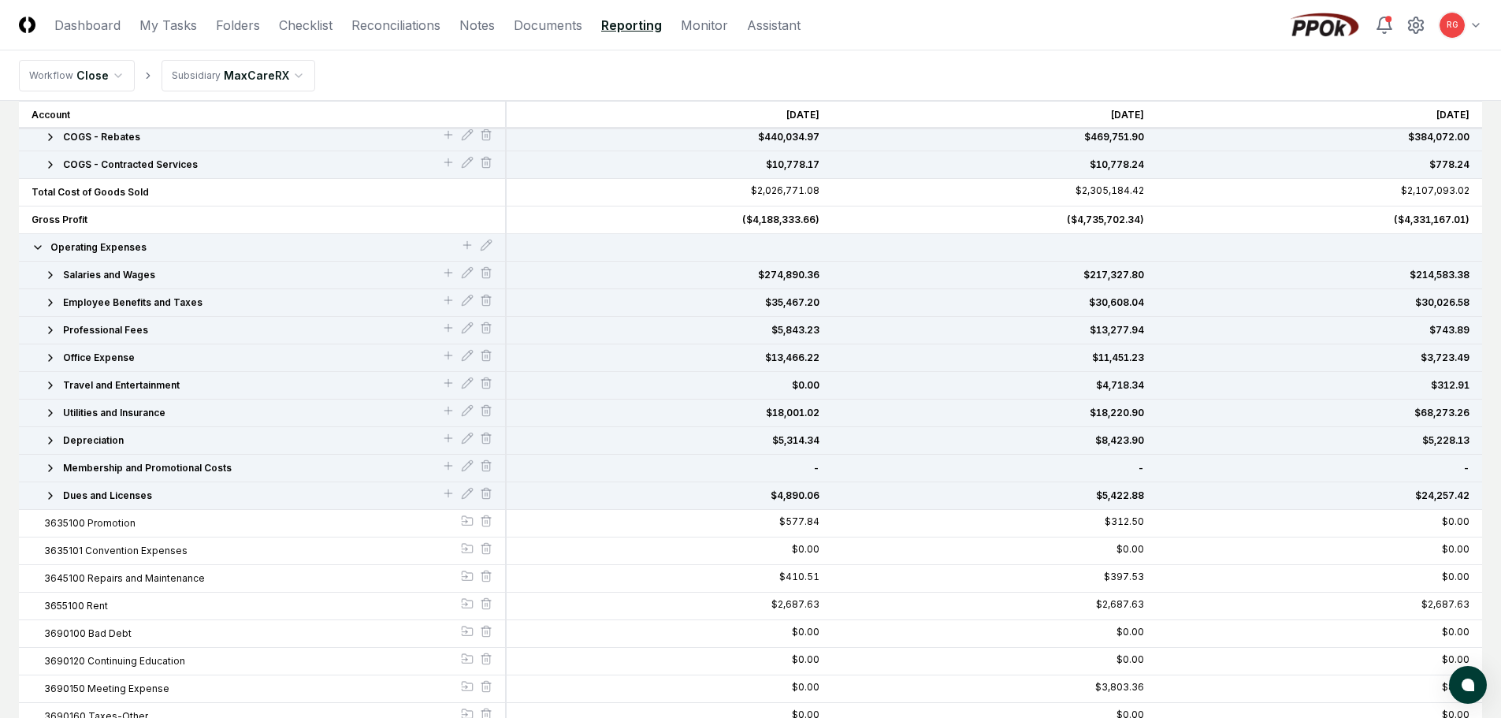
click at [154, 475] on div "Membership and Promotional Costs" at bounding box center [263, 469] width 488 height 28
click at [472, 463] on icon at bounding box center [467, 465] width 10 height 10
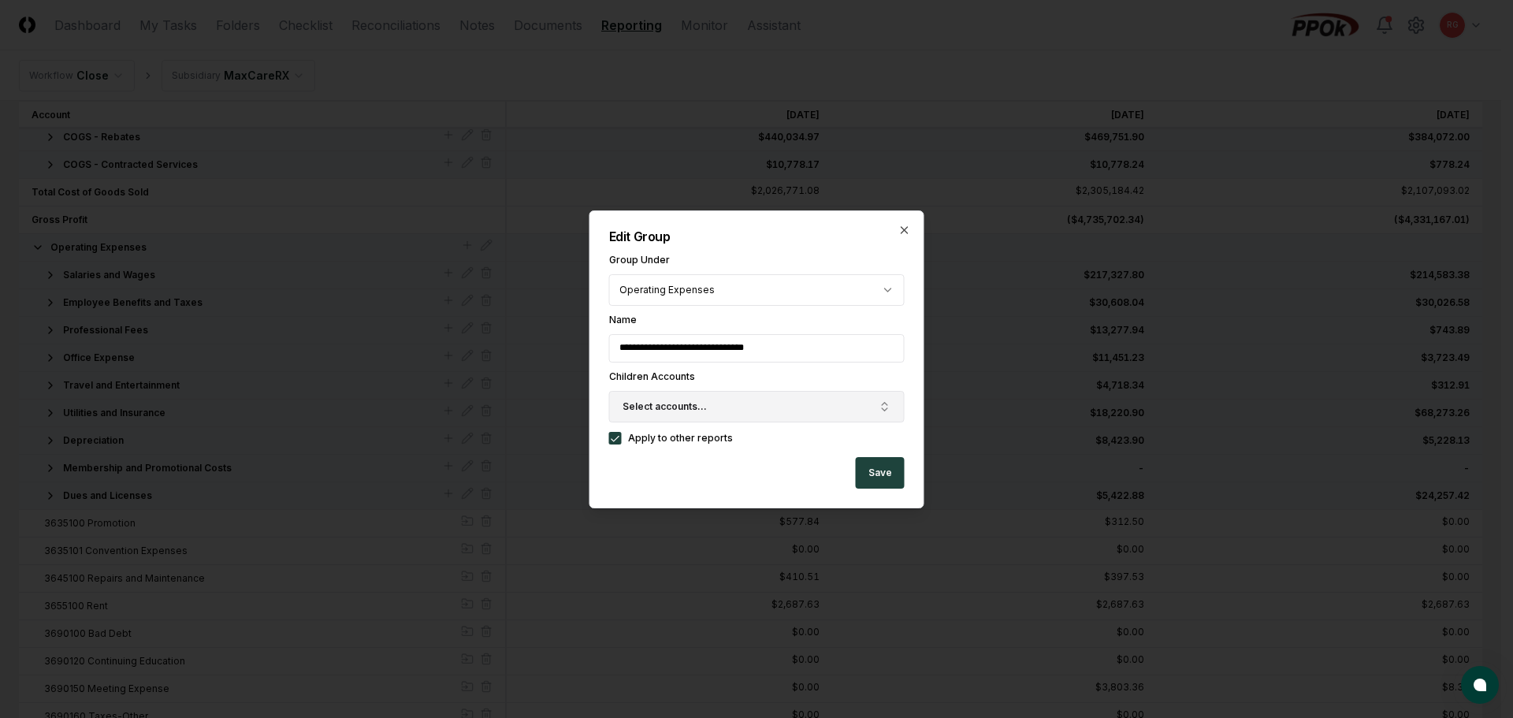
click at [676, 415] on button "Select accounts..." at bounding box center [757, 407] width 296 height 32
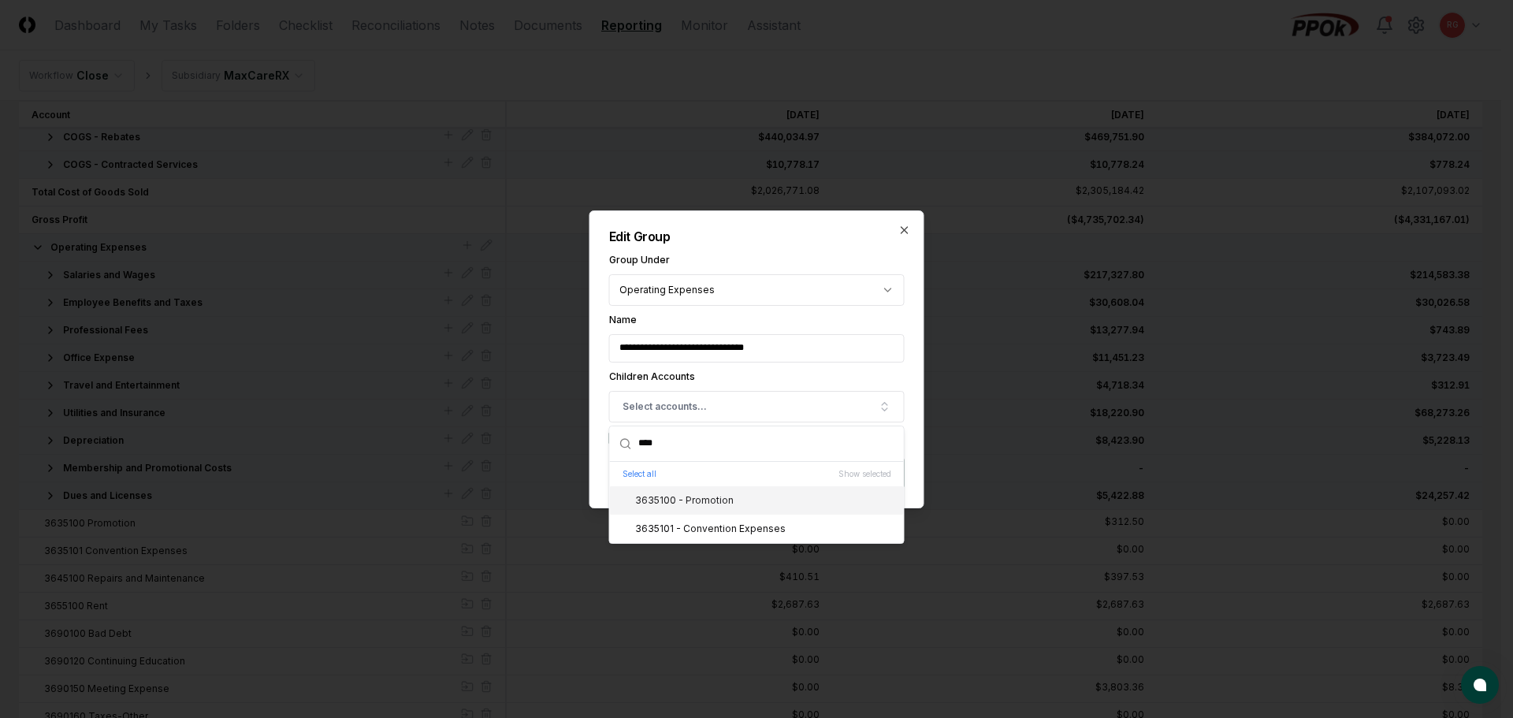
type input "****"
click at [714, 496] on div "3635100 - Promotion" at bounding box center [674, 500] width 117 height 14
click at [711, 527] on div "3635101 - Convention Expenses" at bounding box center [700, 529] width 169 height 14
click at [757, 254] on div "**********" at bounding box center [756, 359] width 335 height 298
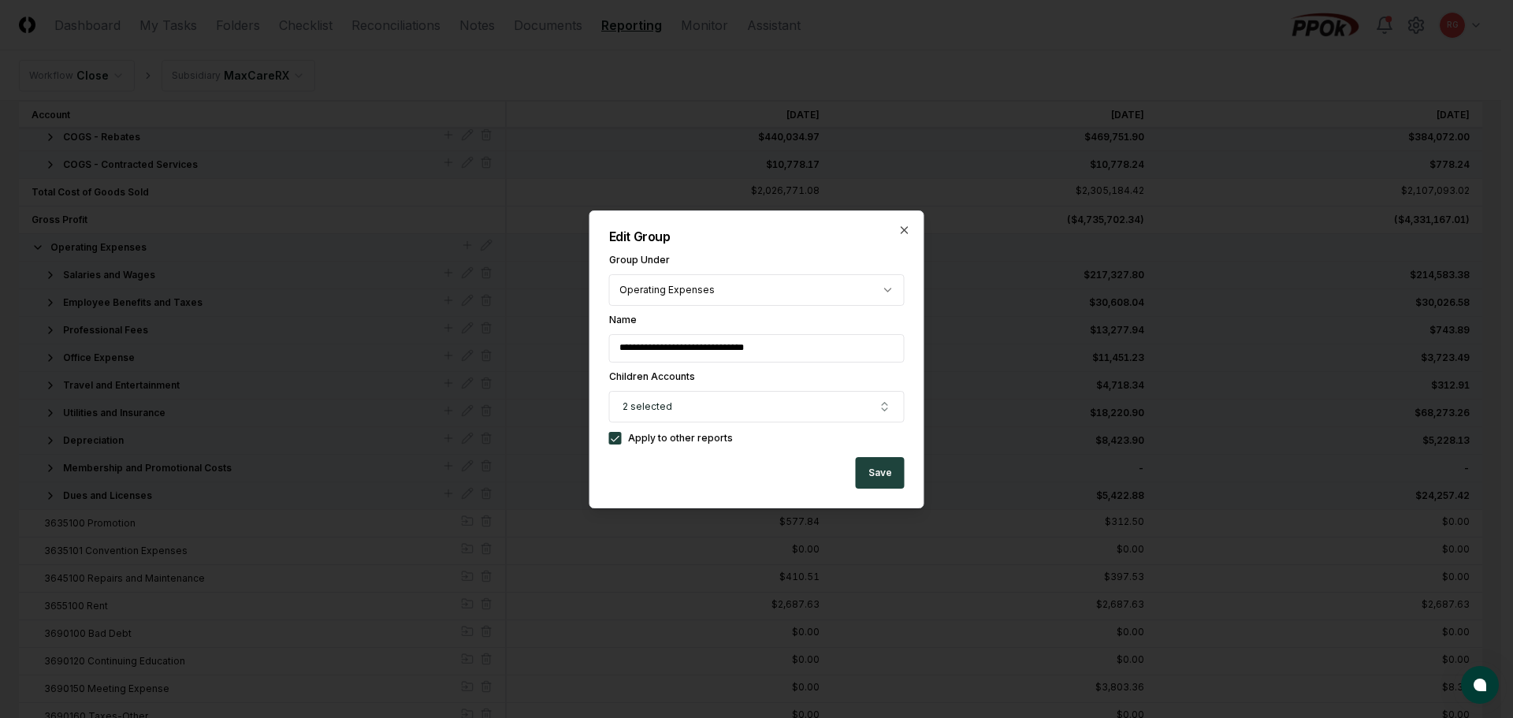
click at [880, 473] on button "Save" at bounding box center [880, 473] width 49 height 32
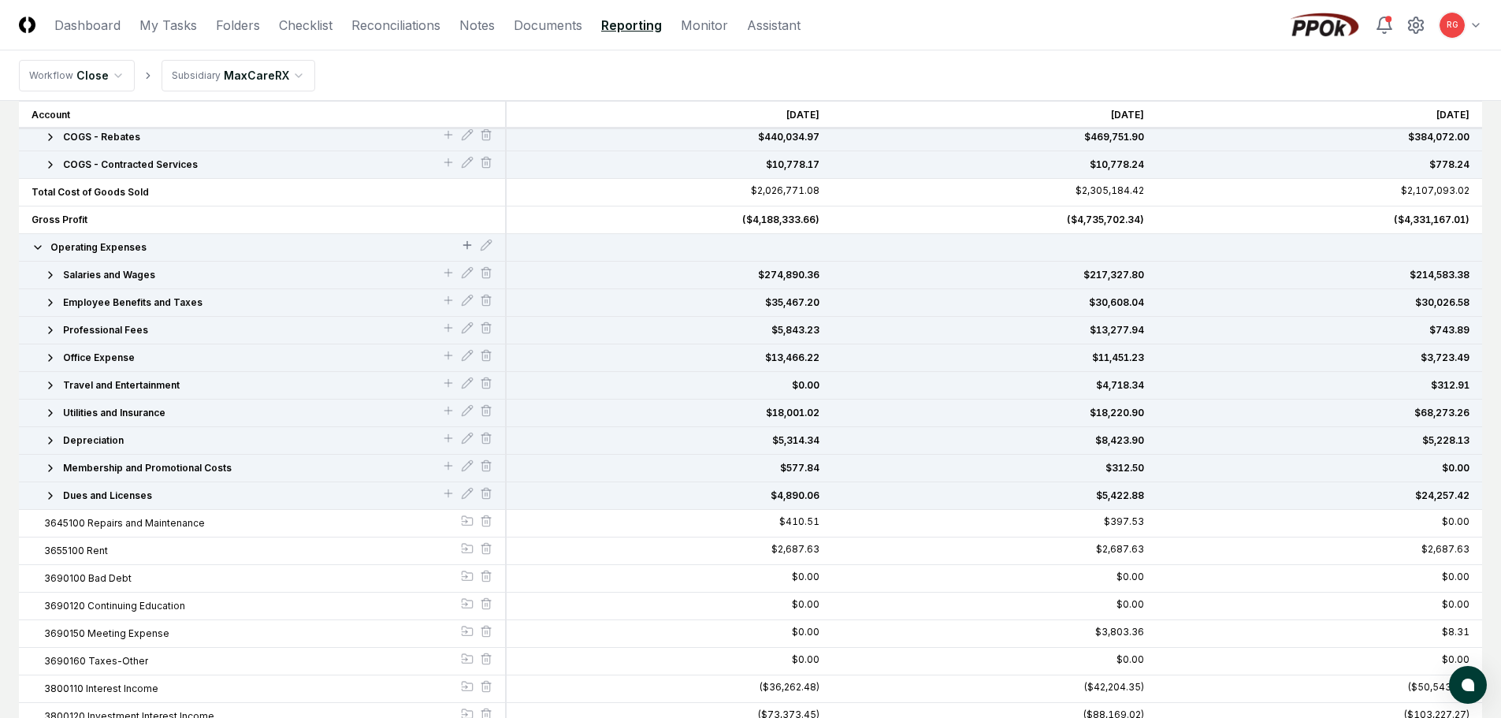
click at [461, 244] on icon at bounding box center [467, 245] width 13 height 13
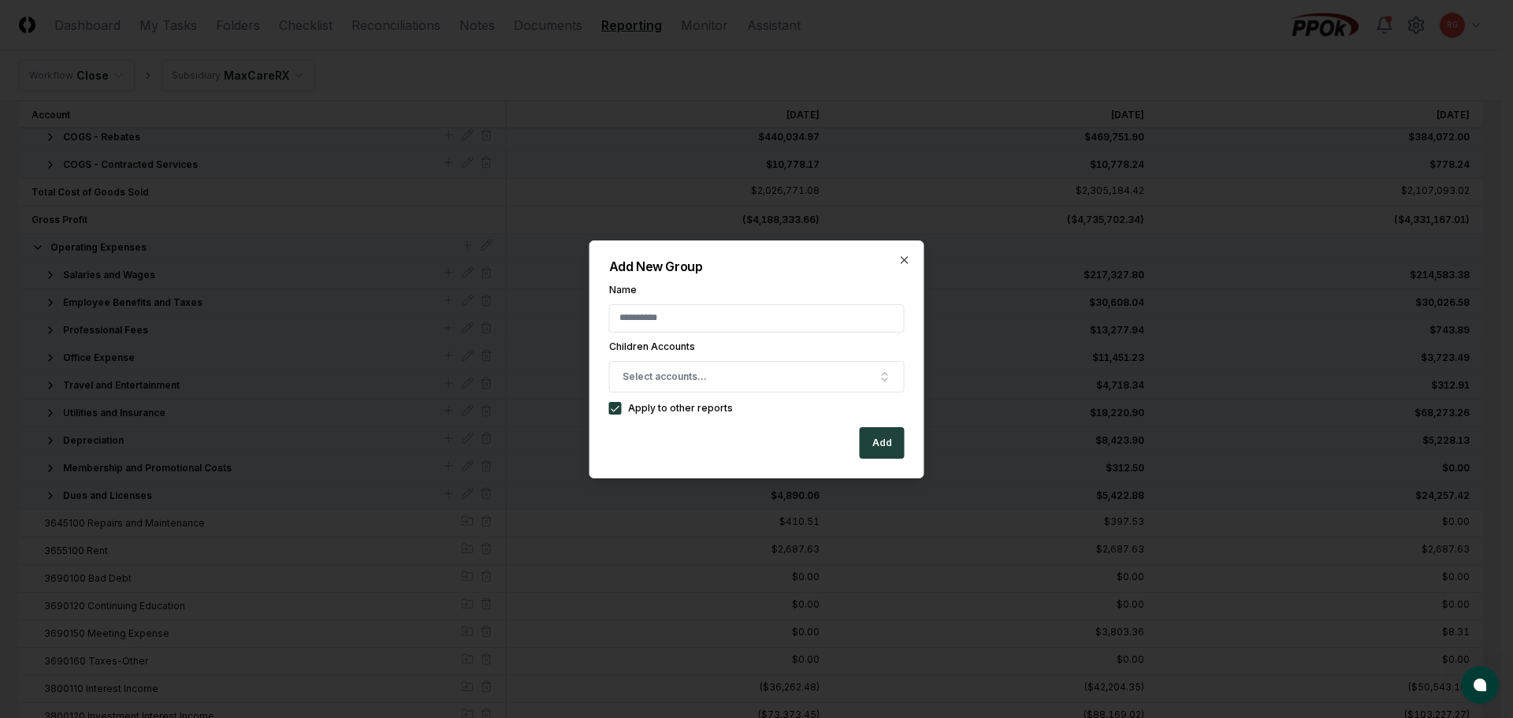
click at [682, 315] on input "Name" at bounding box center [757, 318] width 296 height 28
type input "**********"
click at [661, 374] on span "Select accounts..." at bounding box center [665, 377] width 84 height 14
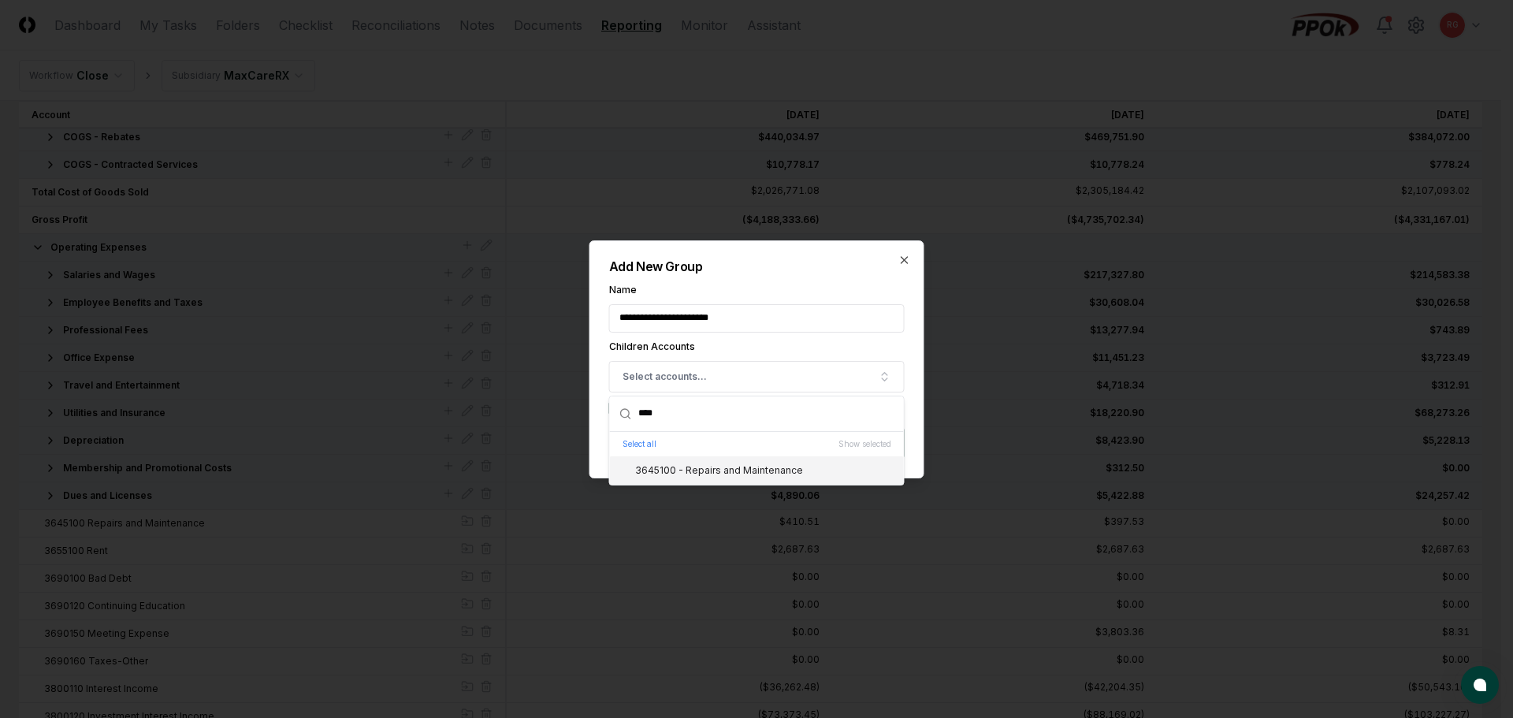
type input "****"
click at [683, 466] on div "3645100 - Repairs and Maintenance" at bounding box center [709, 470] width 187 height 14
click at [764, 279] on div "**********" at bounding box center [756, 359] width 335 height 238
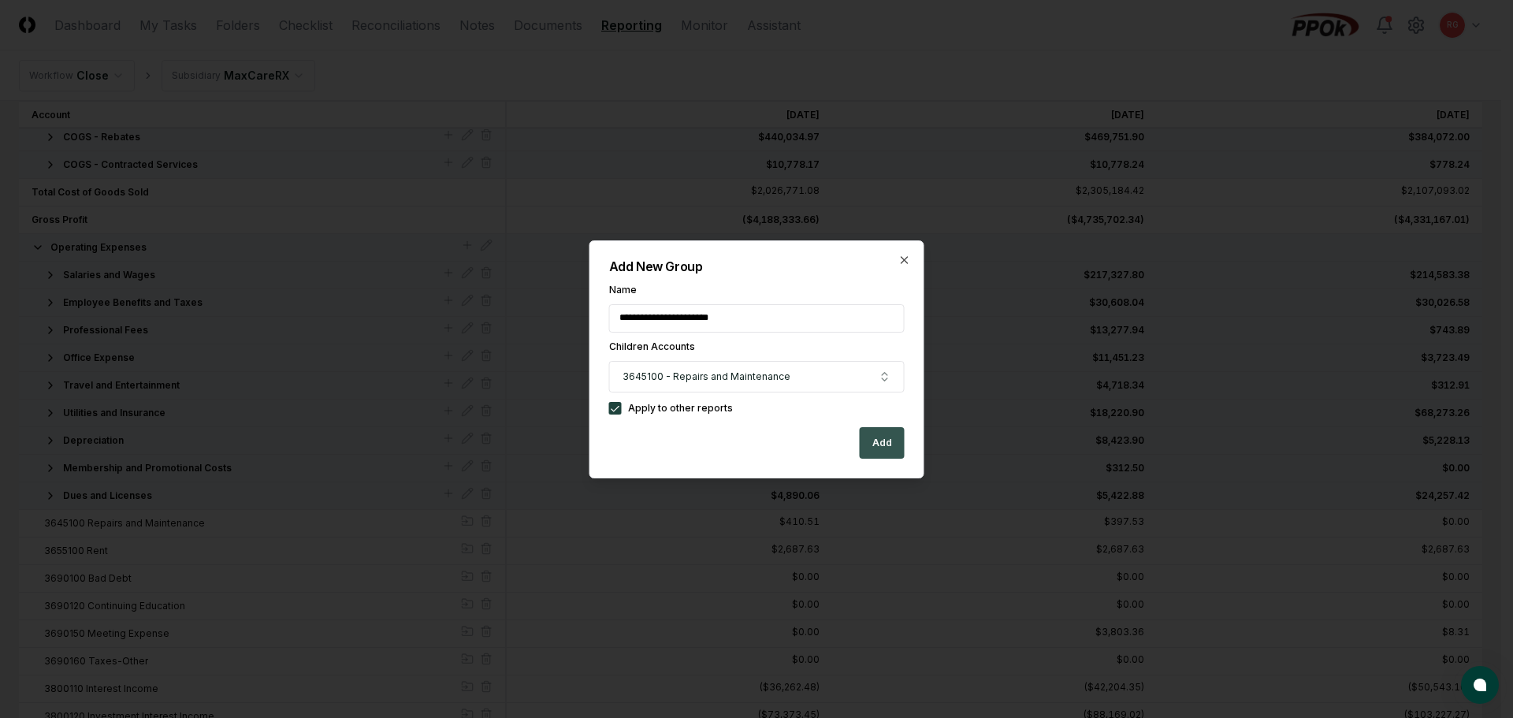
click at [881, 441] on button "Add" at bounding box center [882, 443] width 45 height 32
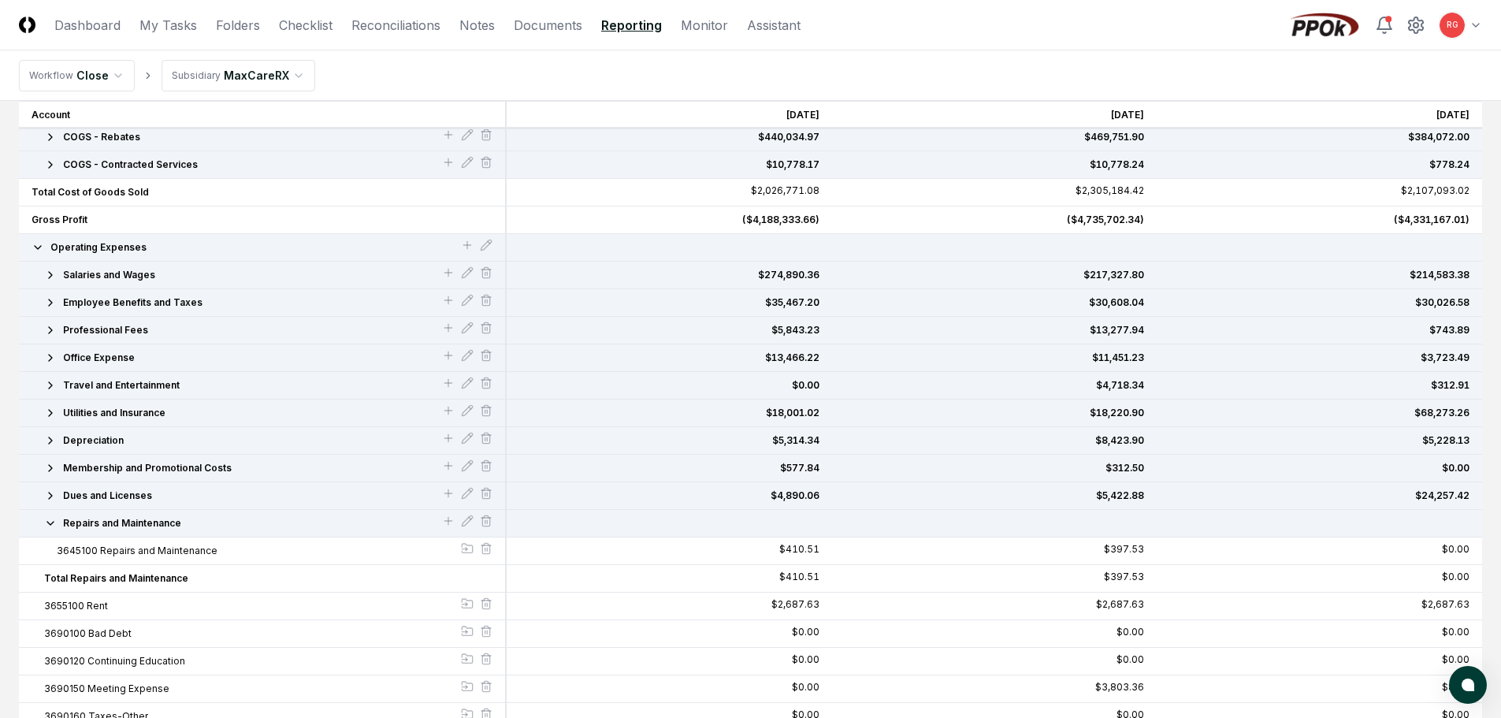
click at [57, 524] on button "Repairs and Maintenance" at bounding box center [243, 523] width 398 height 14
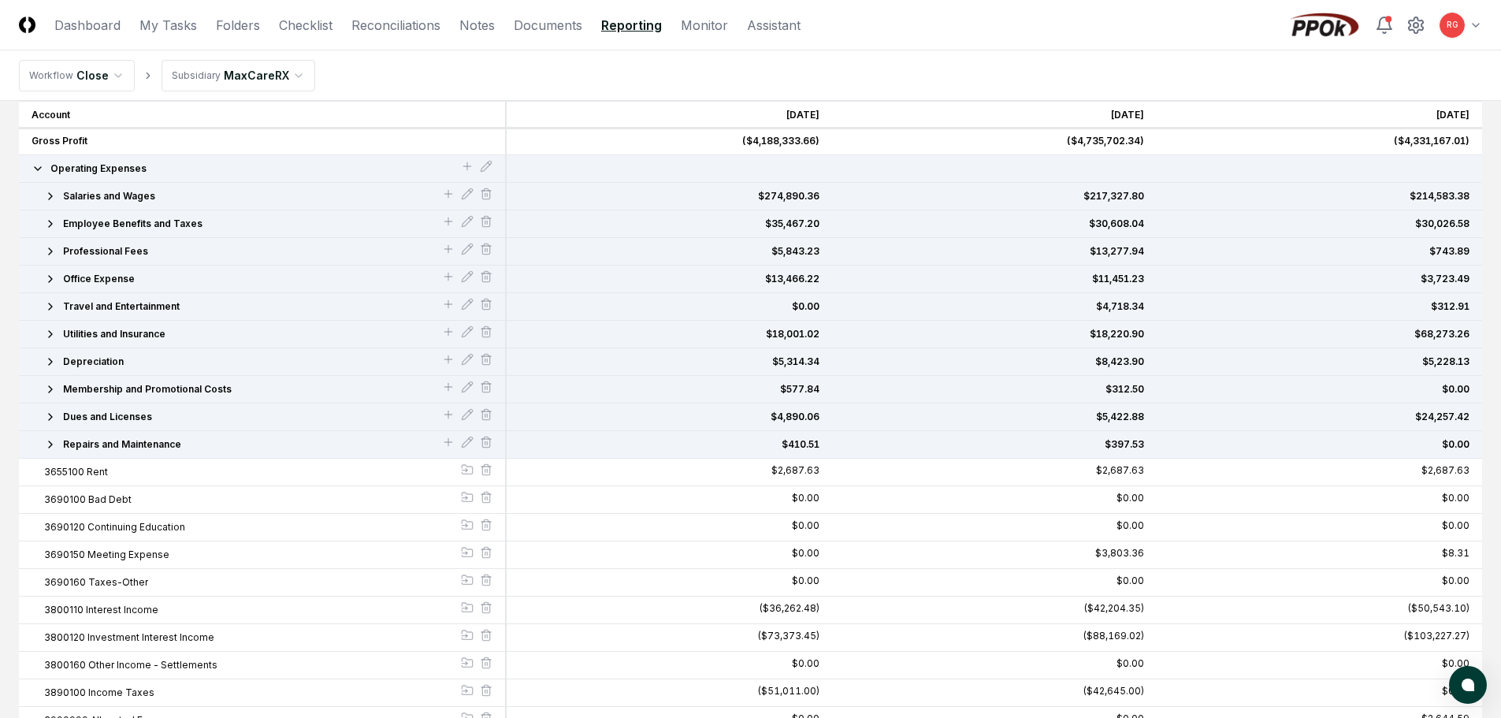
scroll to position [460, 0]
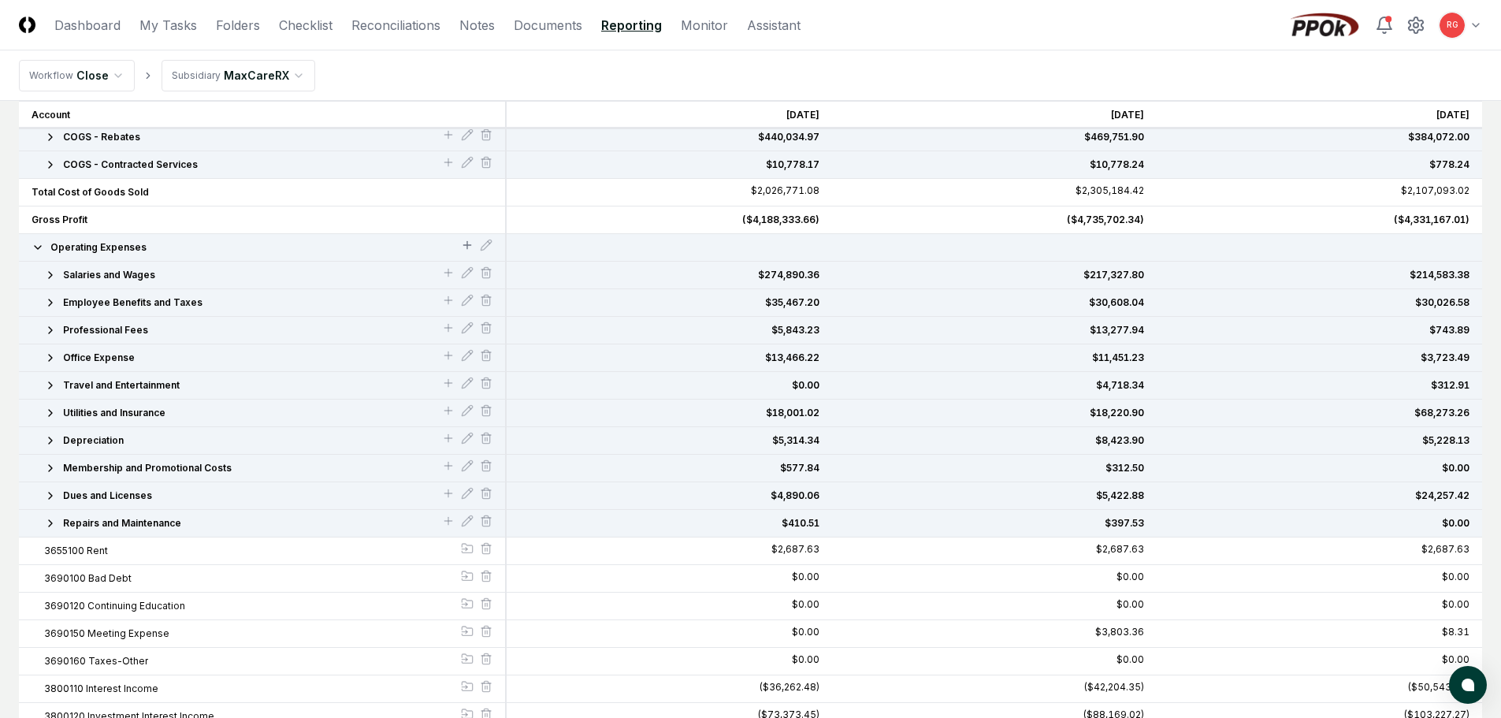
click at [463, 246] on icon at bounding box center [467, 245] width 13 height 13
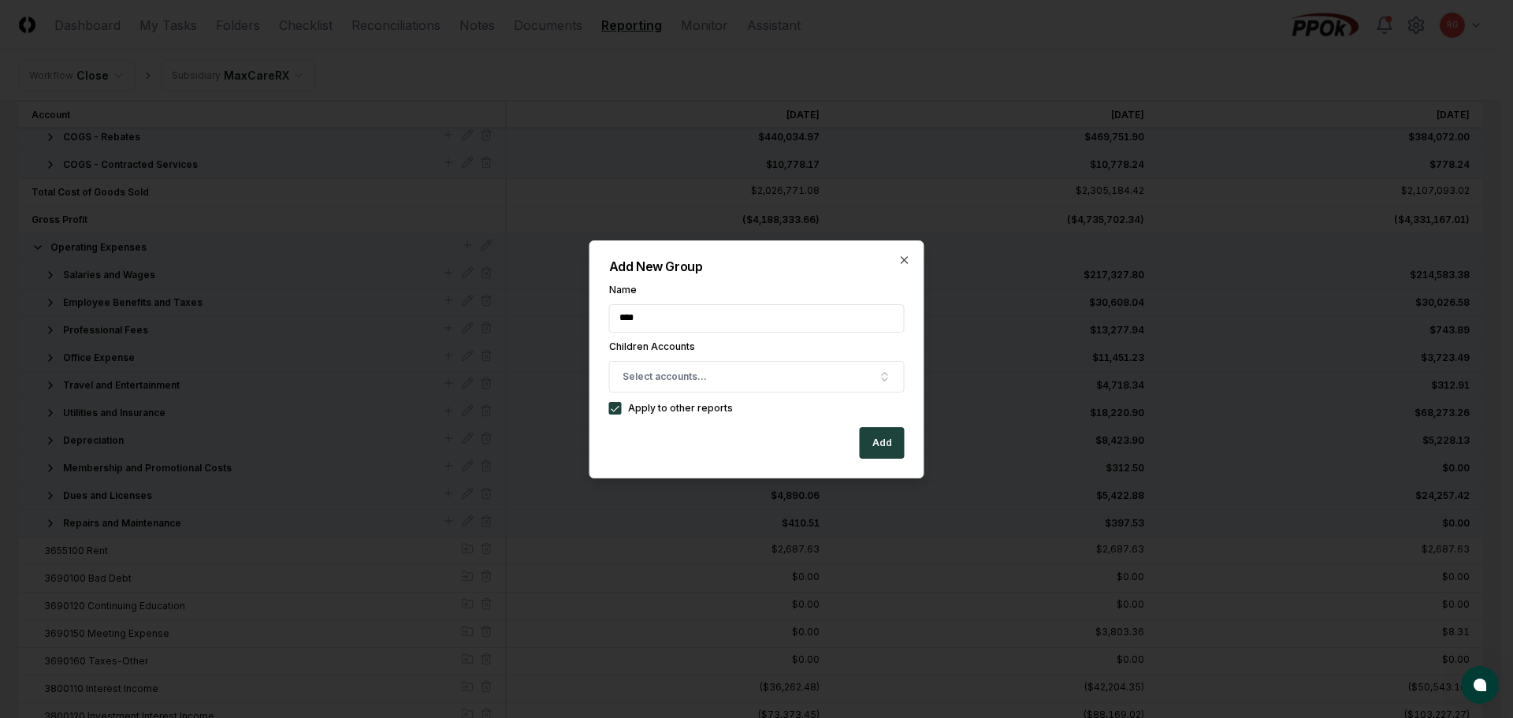
type input "**********"
click at [700, 368] on button "Select accounts..." at bounding box center [757, 377] width 296 height 32
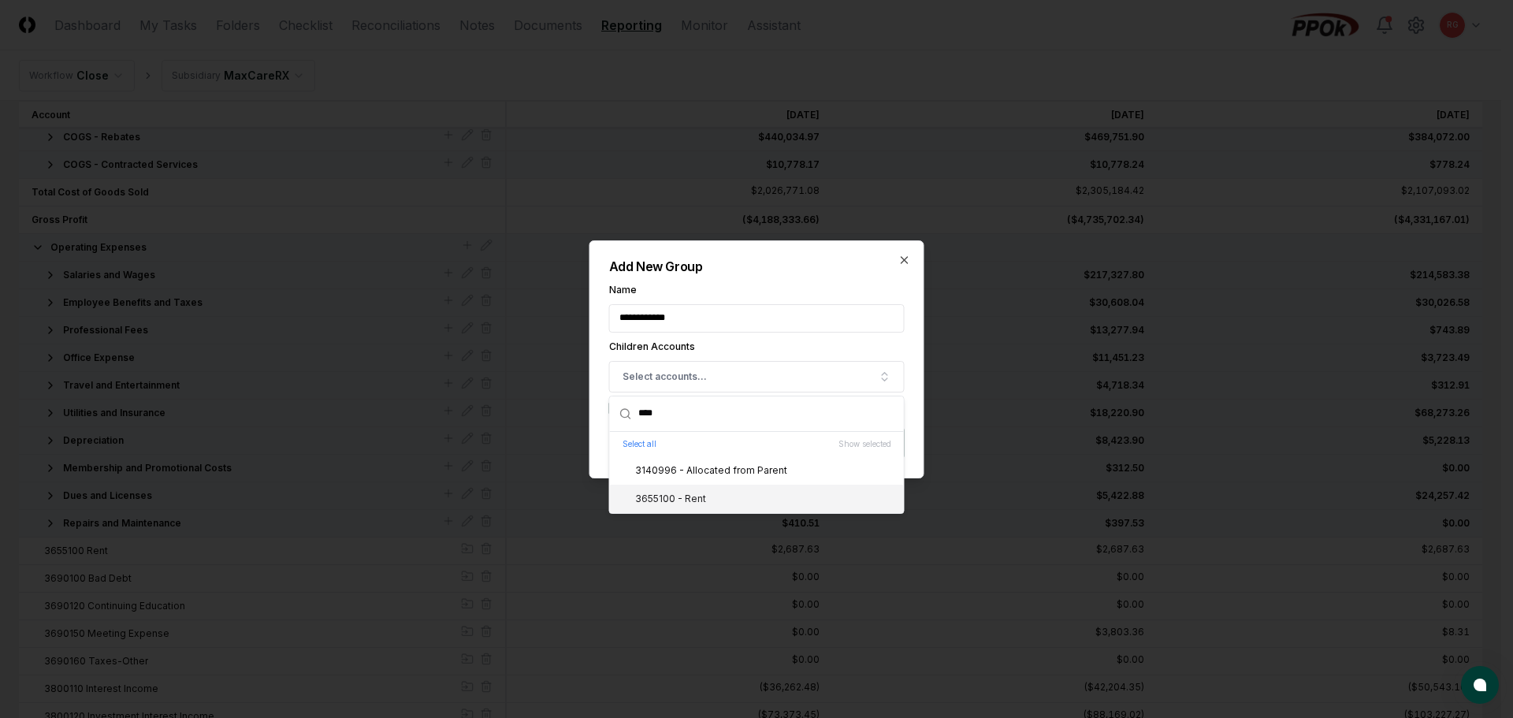
type input "****"
click at [682, 498] on div "3655100 - Rent" at bounding box center [661, 499] width 90 height 14
click at [775, 269] on h2 "Add New Group" at bounding box center [757, 266] width 296 height 13
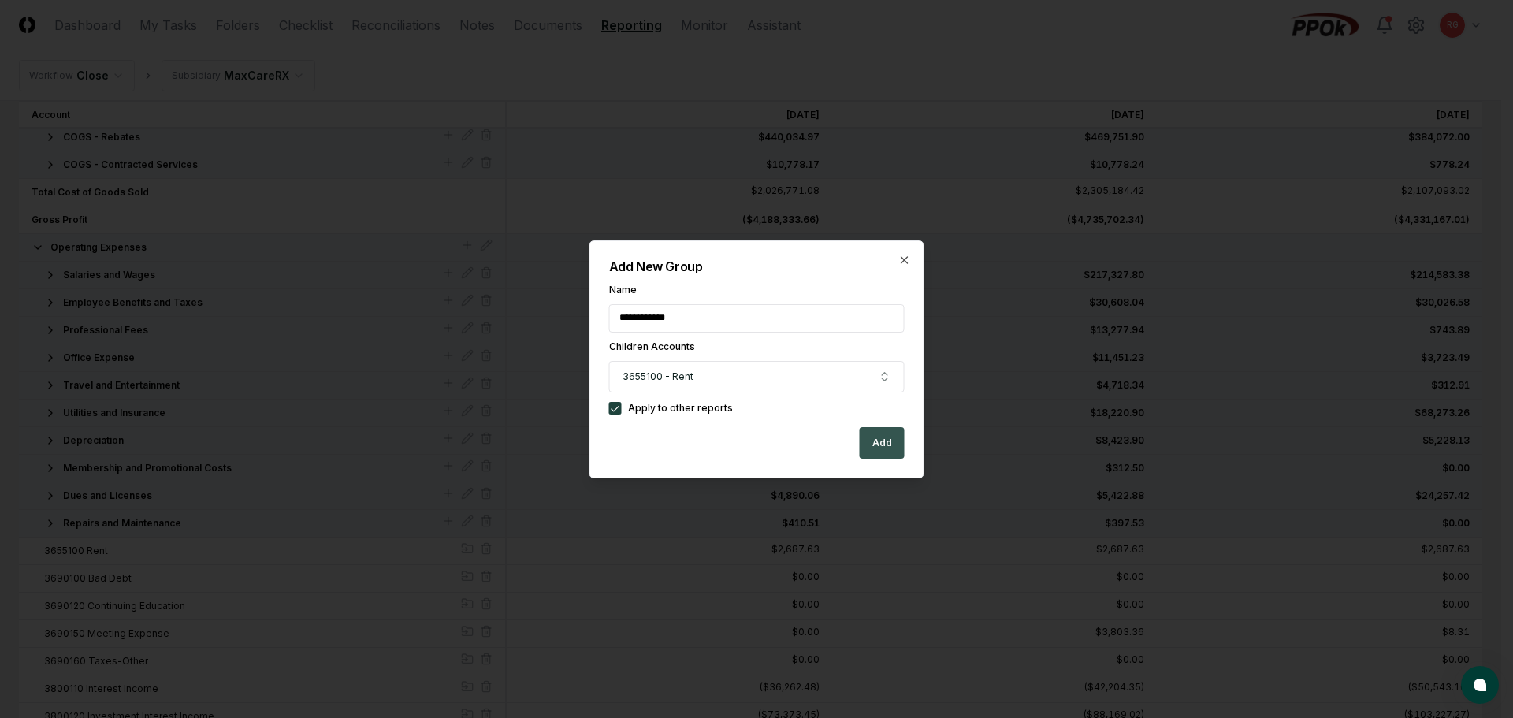
click at [874, 439] on button "Add" at bounding box center [882, 443] width 45 height 32
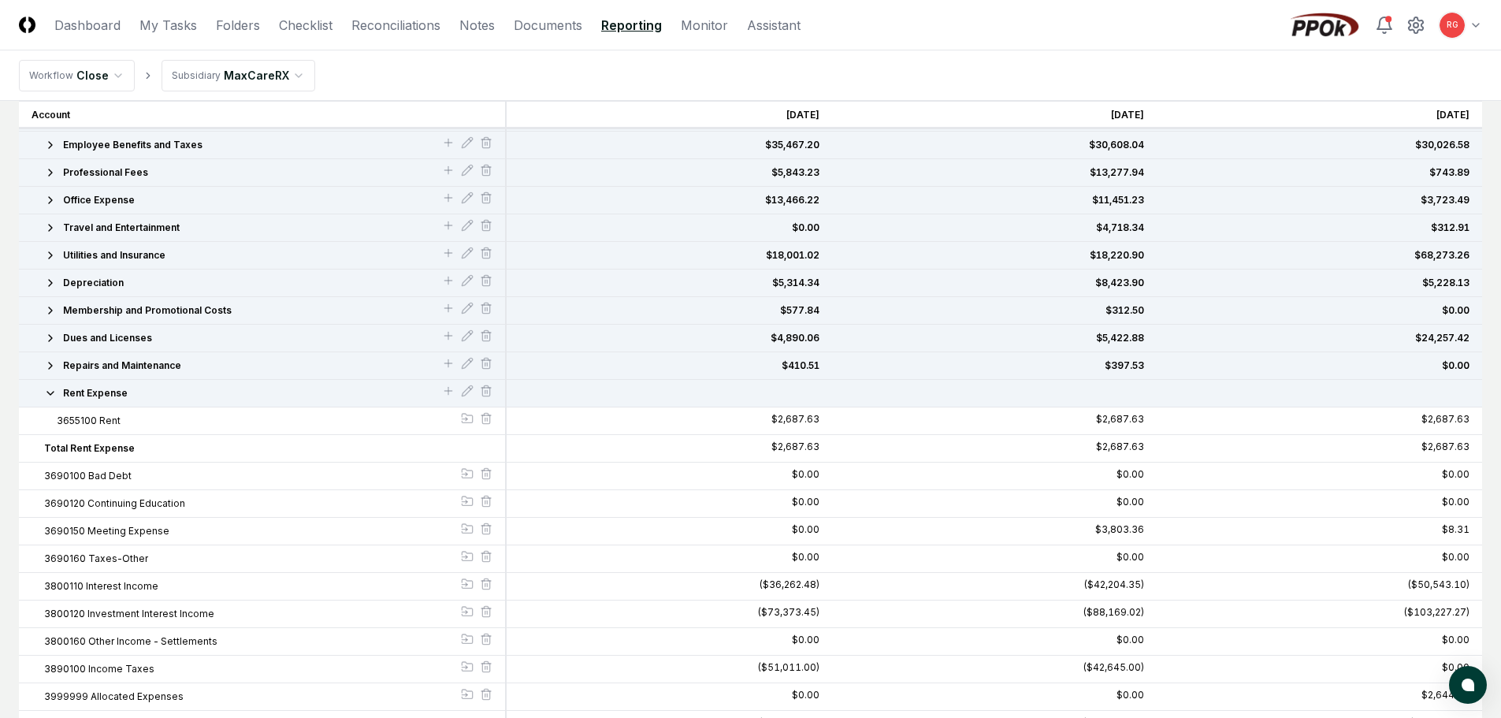
scroll to position [697, 0]
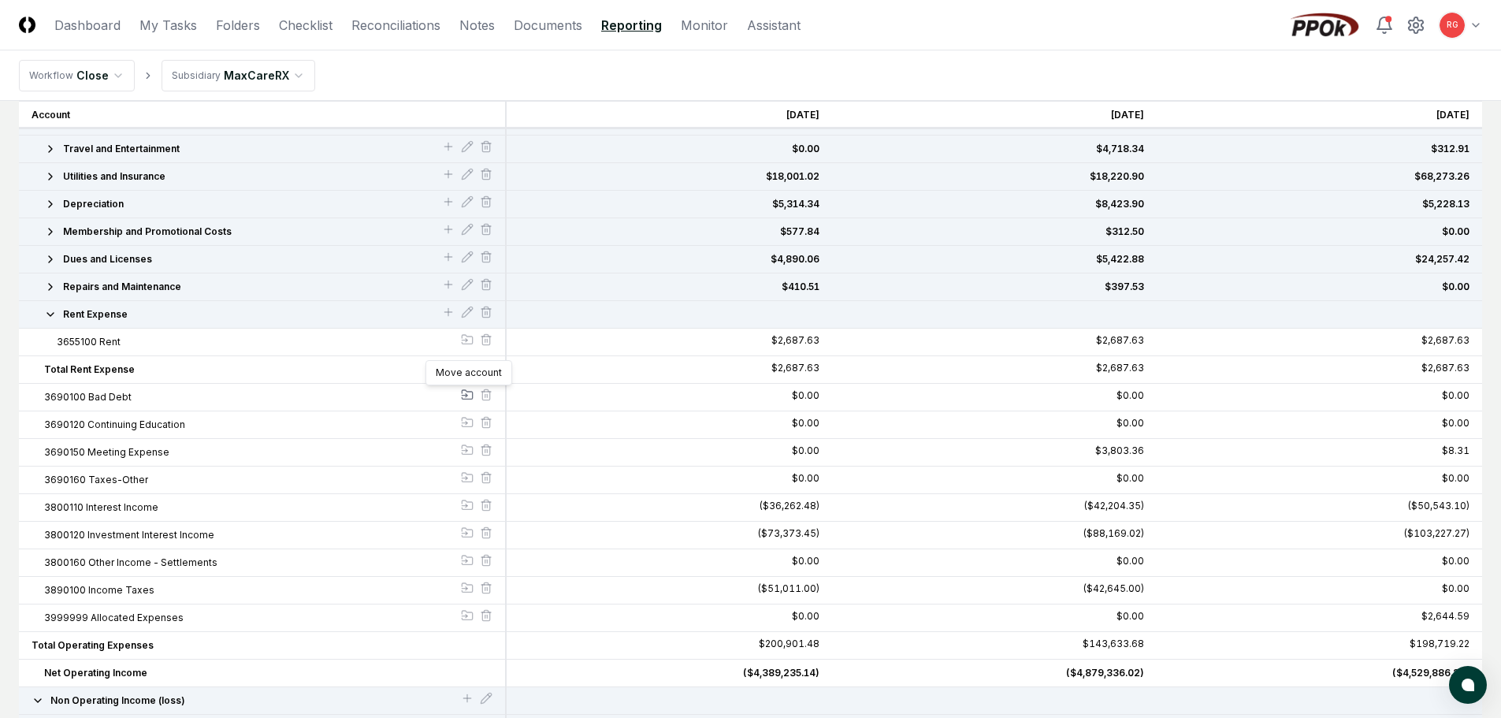
click at [464, 393] on icon at bounding box center [467, 395] width 13 height 13
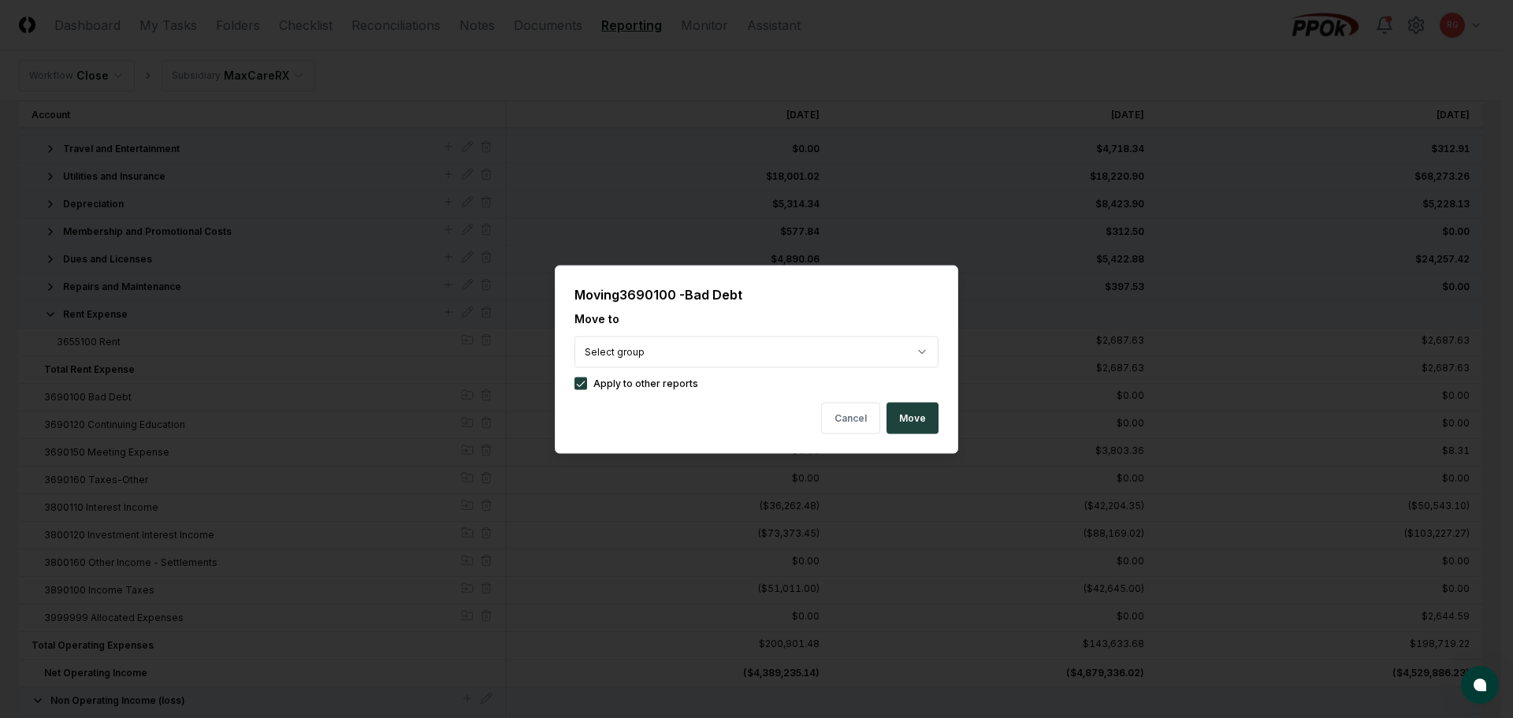
click at [619, 352] on body "CloseCore Dashboard My Tasks Folders Checklist Reconciliations Notes Documents …" at bounding box center [750, 176] width 1501 height 1746
click at [681, 314] on body "CloseCore Dashboard My Tasks Folders Checklist Reconciliations Notes Documents …" at bounding box center [750, 176] width 1501 height 1746
click at [860, 415] on button "Cancel" at bounding box center [850, 418] width 59 height 32
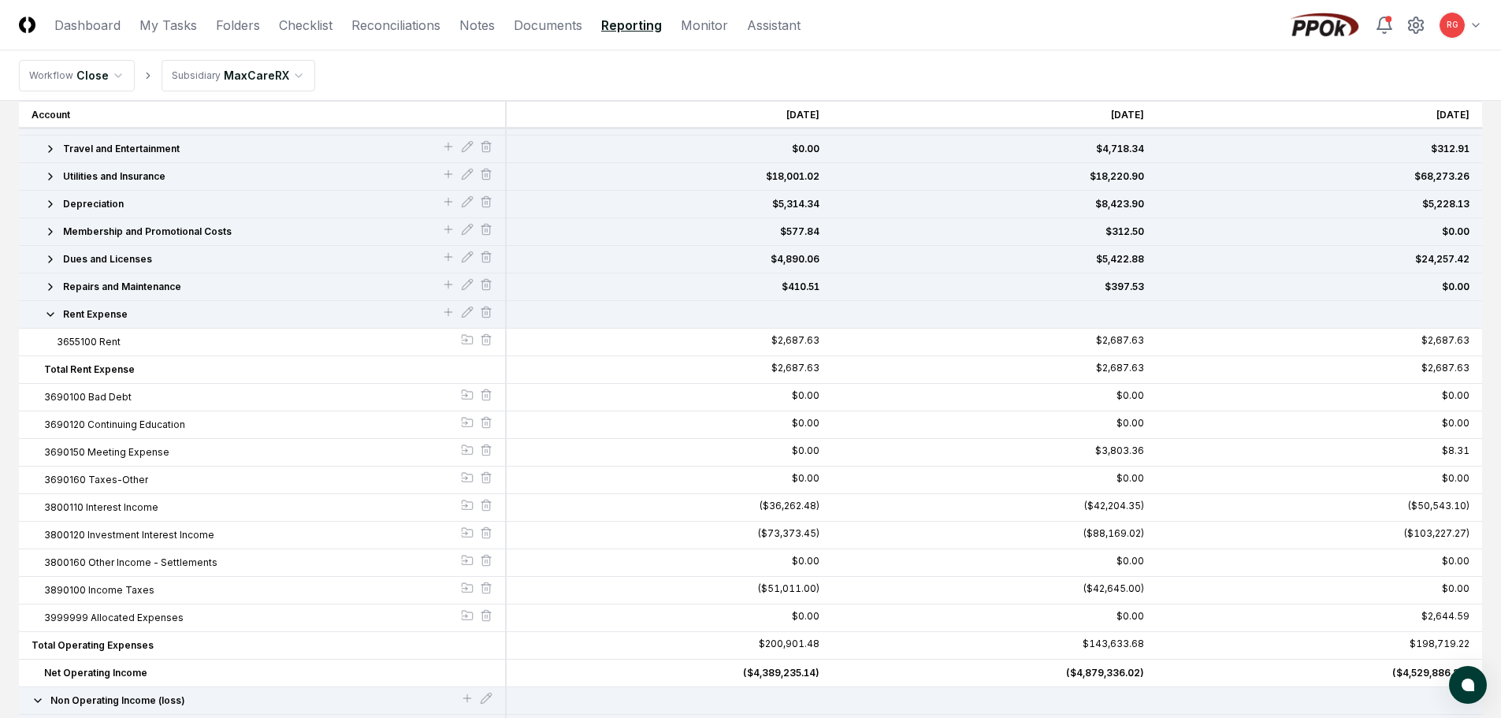
scroll to position [539, 0]
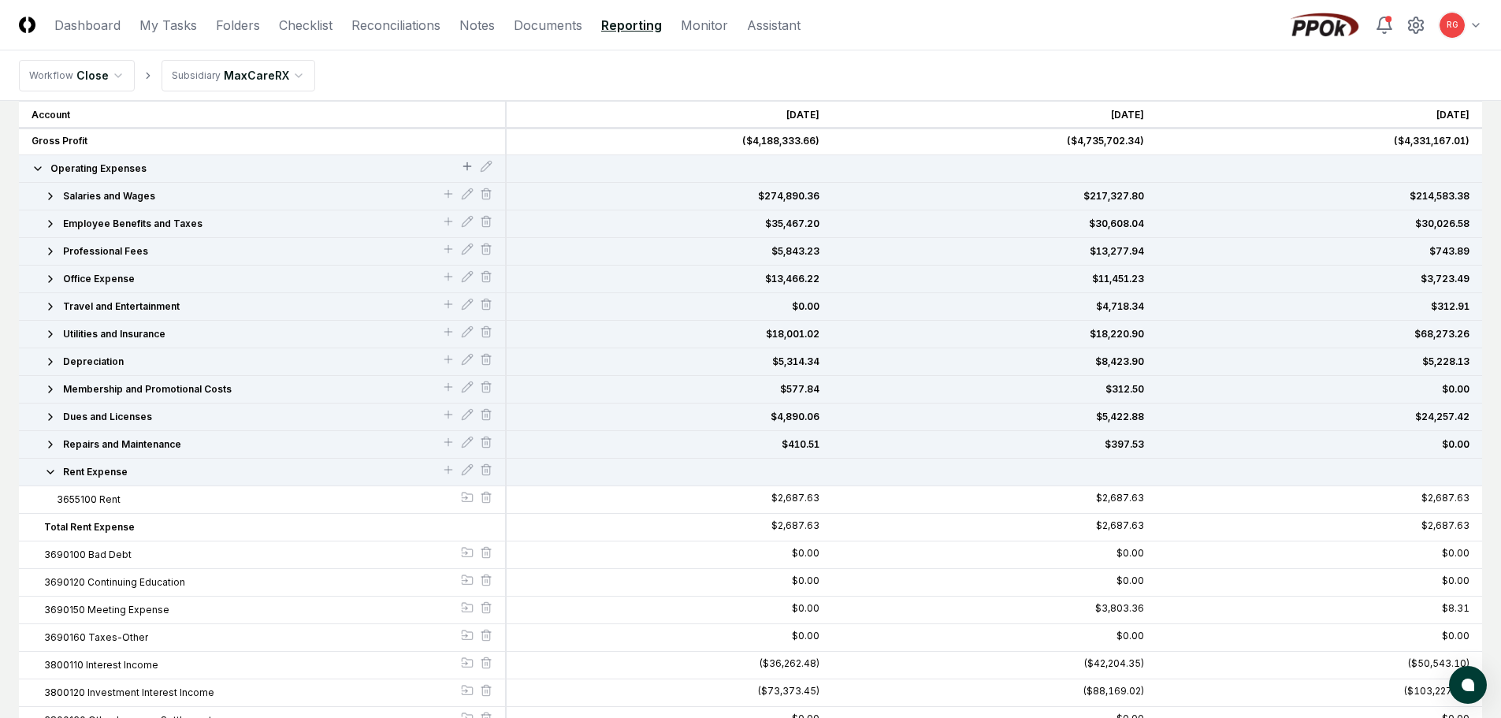
click at [463, 167] on icon at bounding box center [467, 166] width 13 height 13
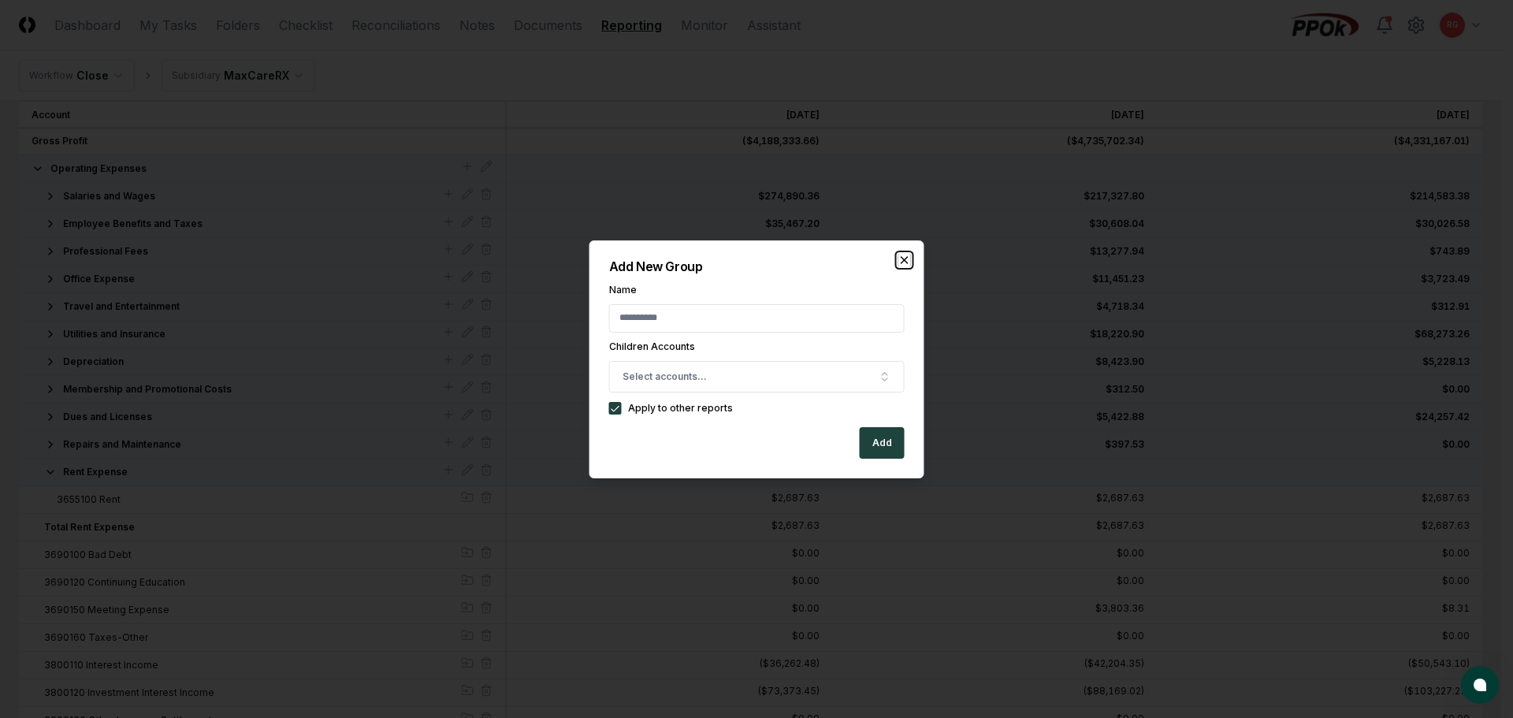
click at [905, 258] on icon "button" at bounding box center [904, 260] width 13 height 13
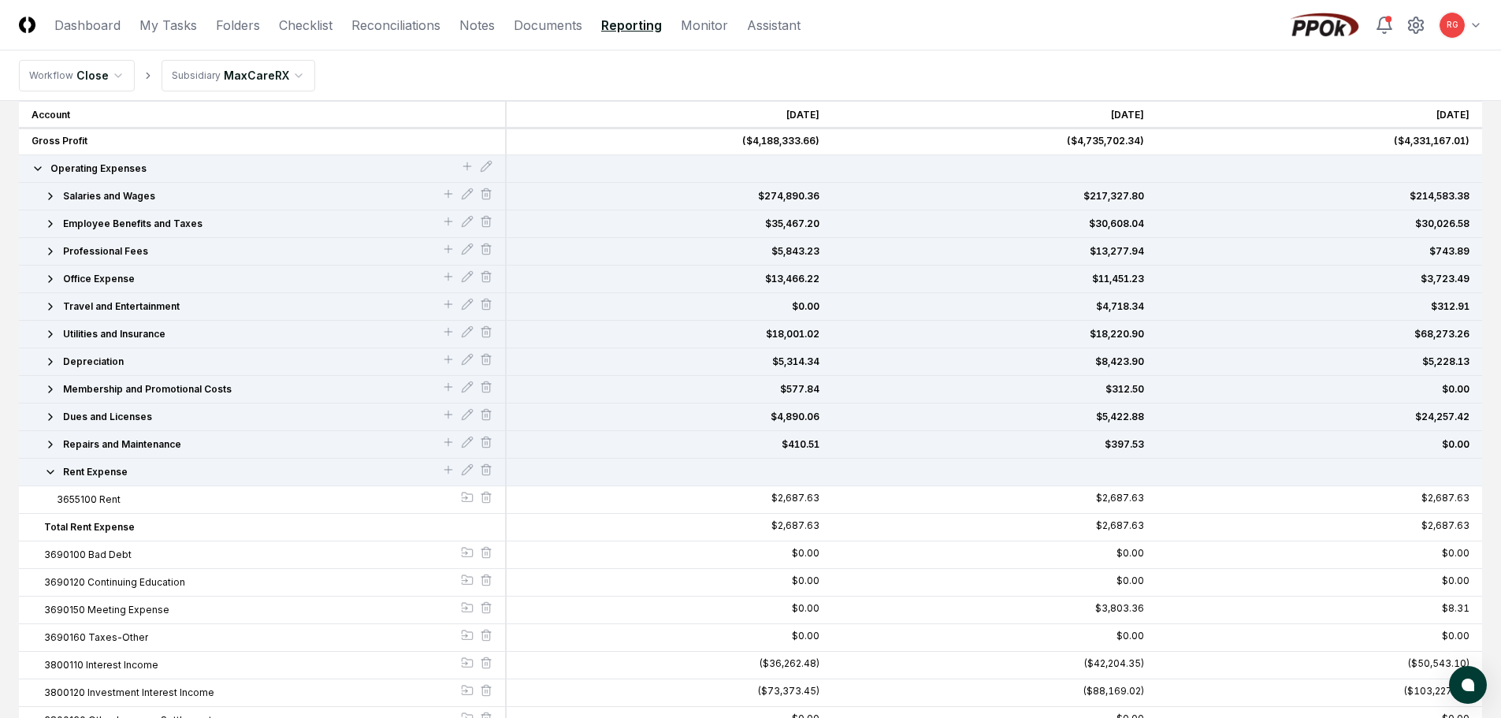
click at [51, 474] on icon "button" at bounding box center [50, 472] width 13 height 13
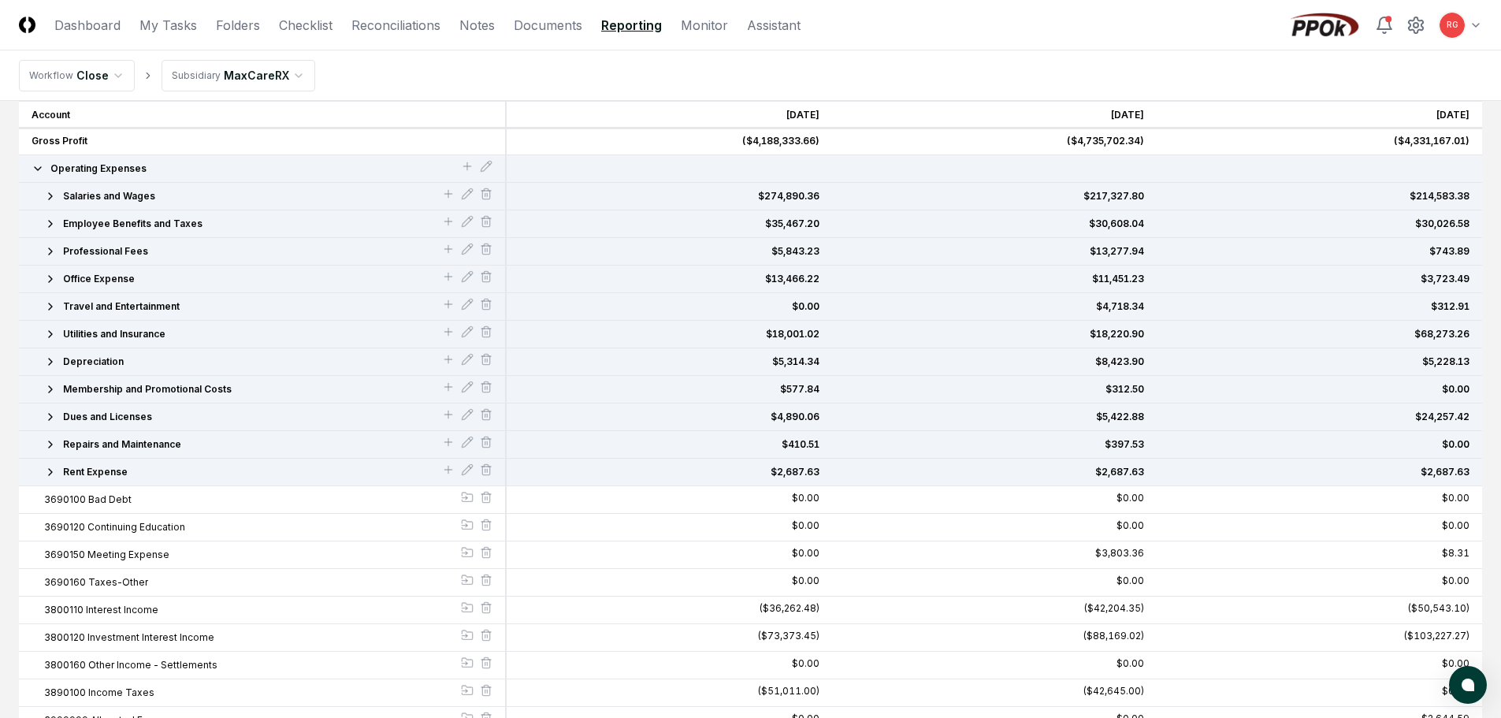
scroll to position [618, 0]
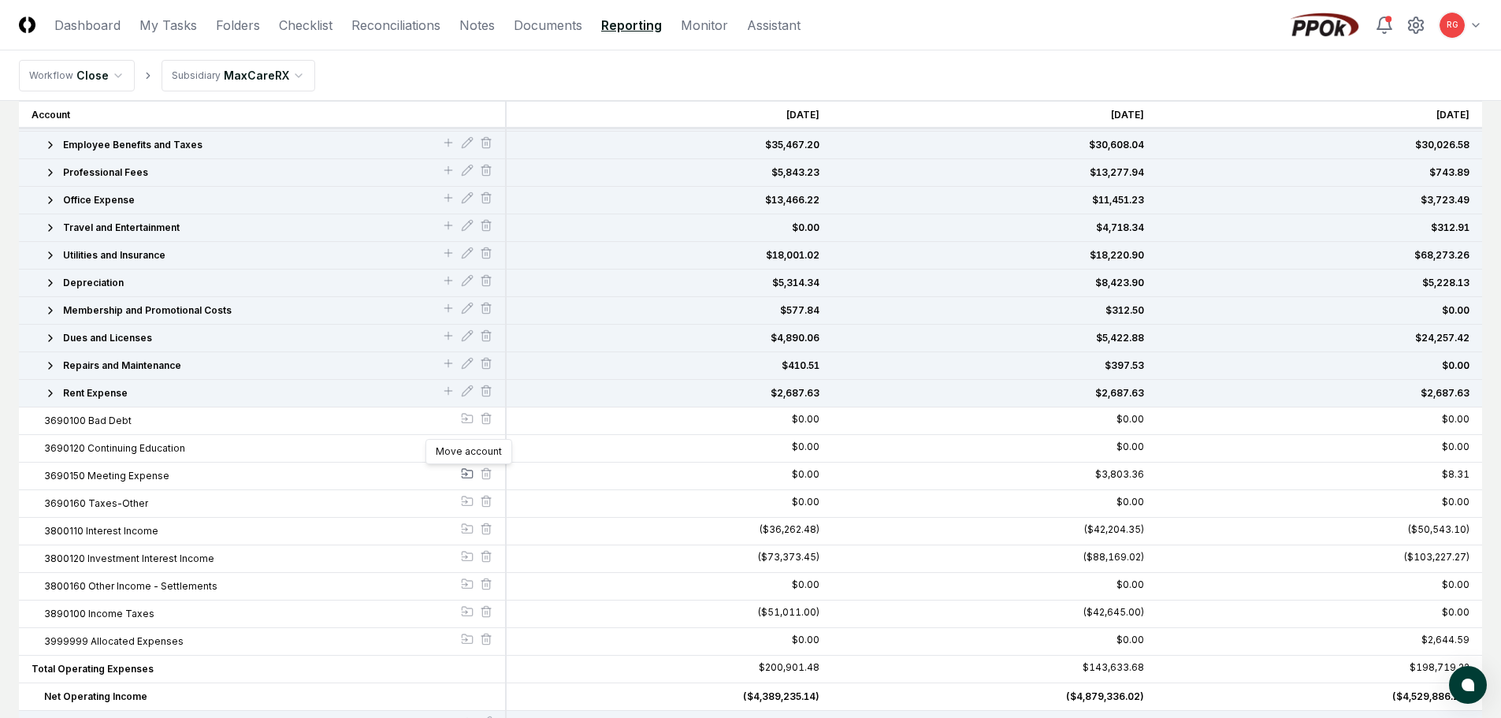
click at [463, 470] on icon at bounding box center [467, 473] width 13 height 13
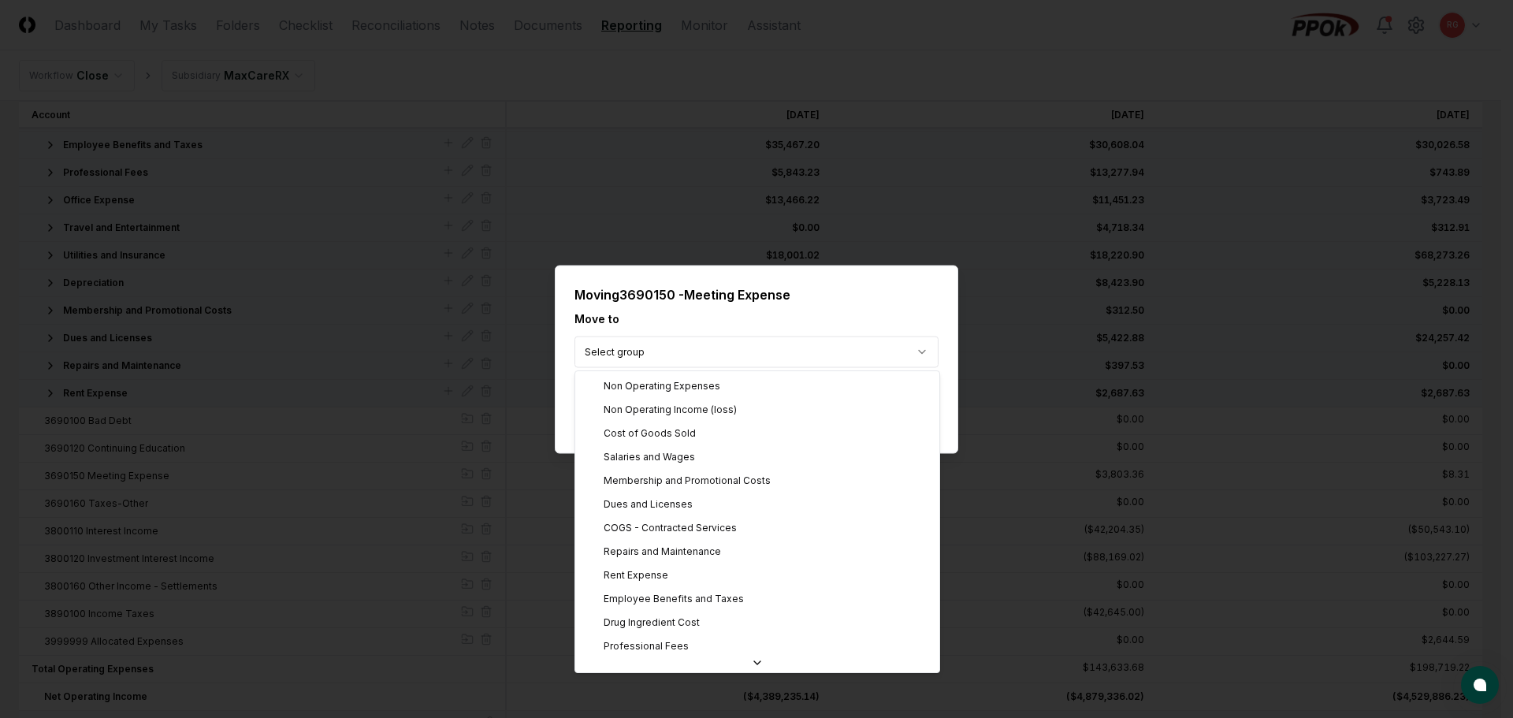
click at [690, 345] on body "CloseCore Dashboard My Tasks Folders Checklist Reconciliations Notes Documents …" at bounding box center [750, 227] width 1501 height 1690
click at [676, 302] on body "CloseCore Dashboard My Tasks Folders Checklist Reconciliations Notes Documents …" at bounding box center [750, 227] width 1501 height 1690
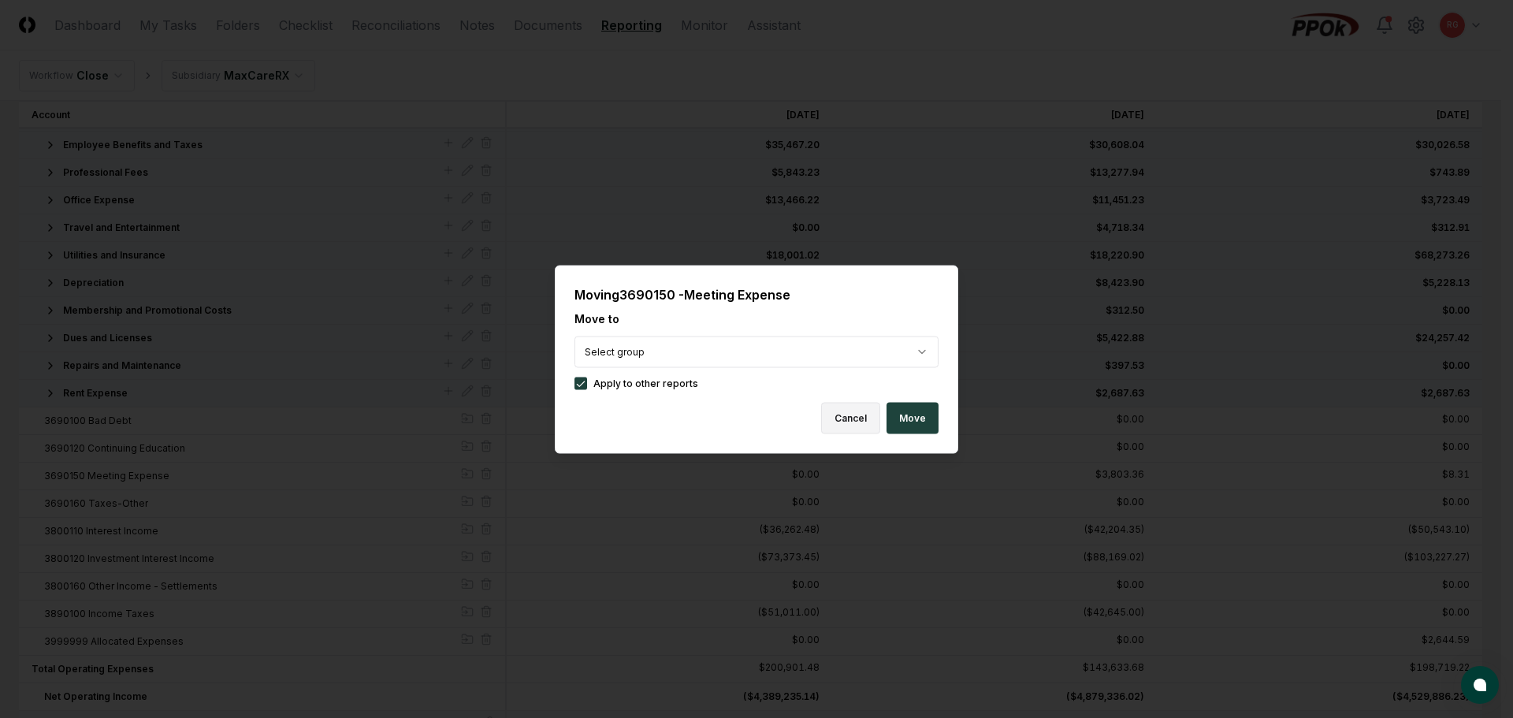
click at [855, 414] on button "Cancel" at bounding box center [850, 418] width 59 height 32
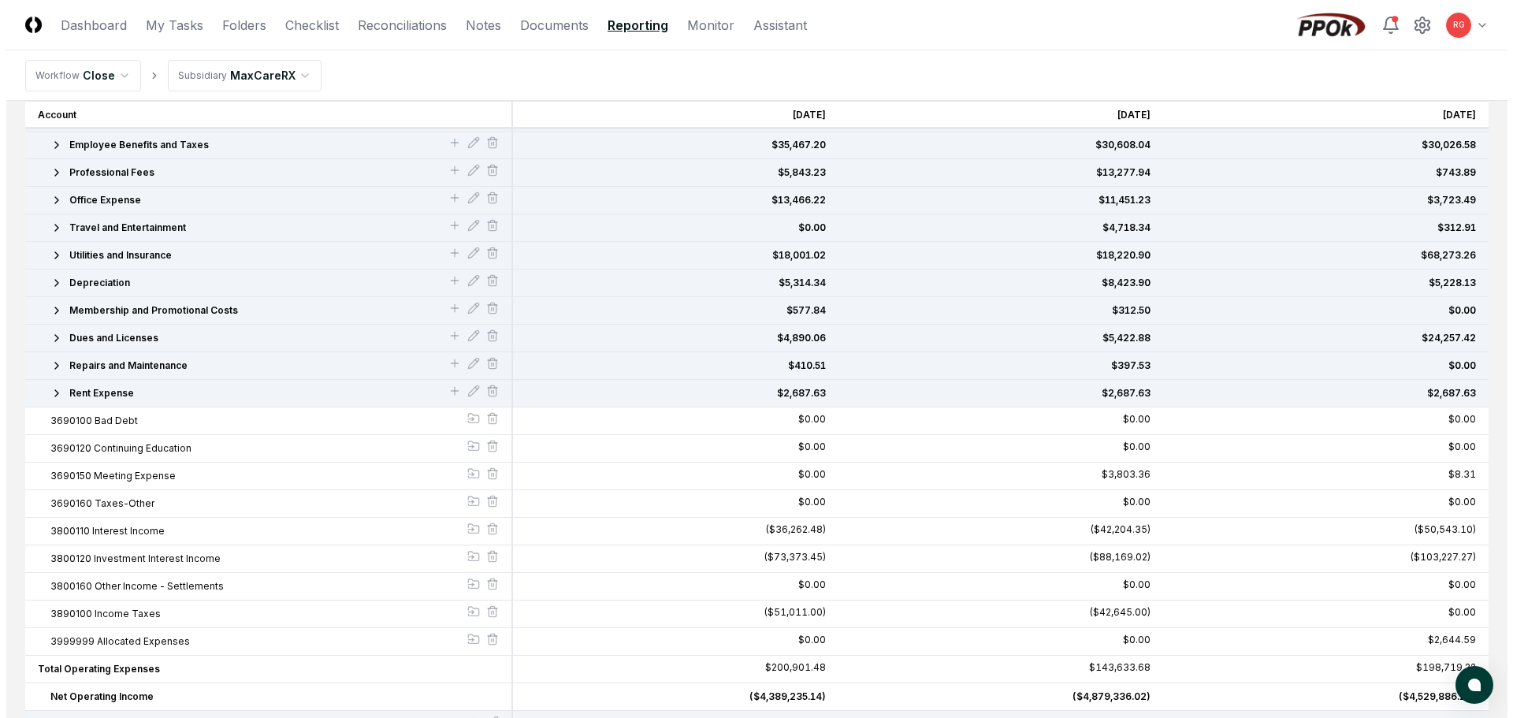
scroll to position [381, 0]
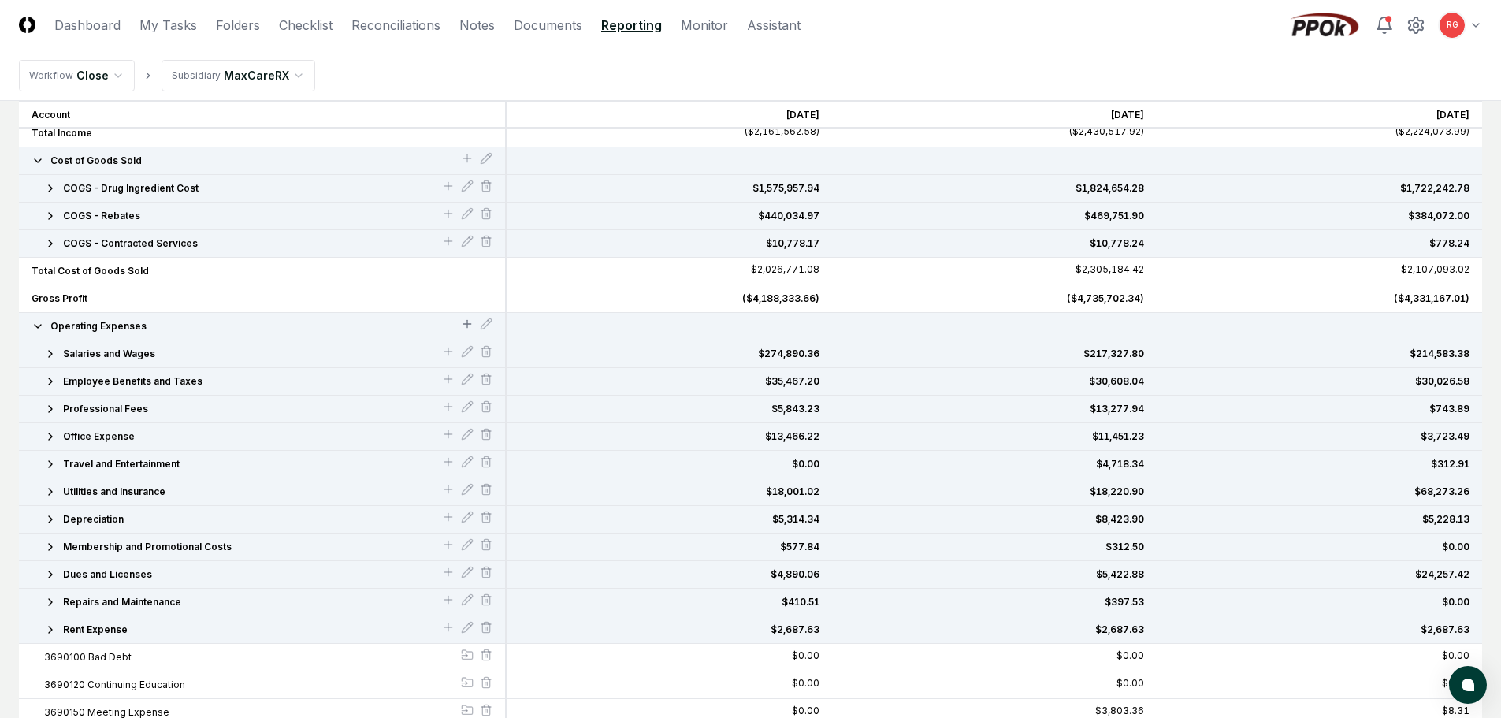
click at [469, 325] on icon at bounding box center [467, 324] width 13 height 13
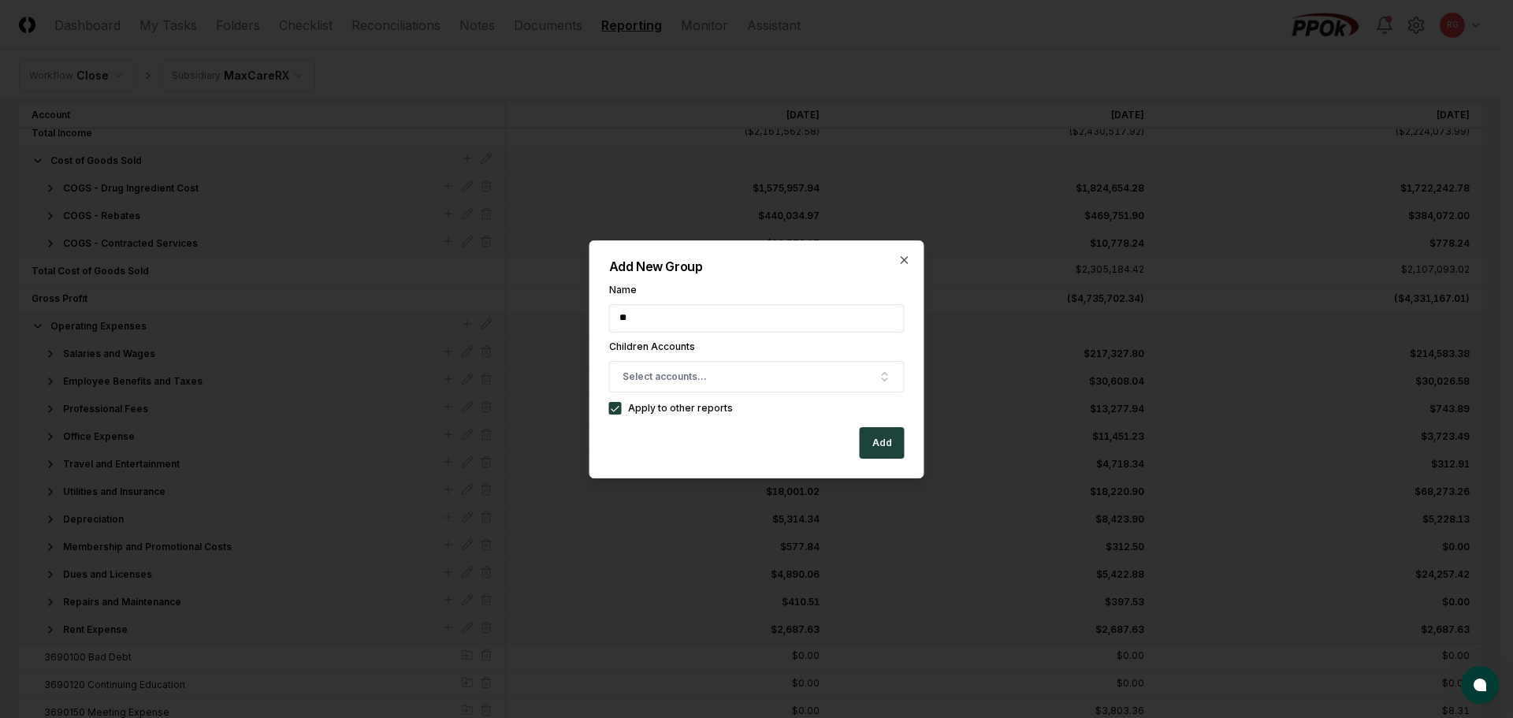
type input "**********"
click at [712, 381] on button "Select accounts..." at bounding box center [757, 377] width 296 height 32
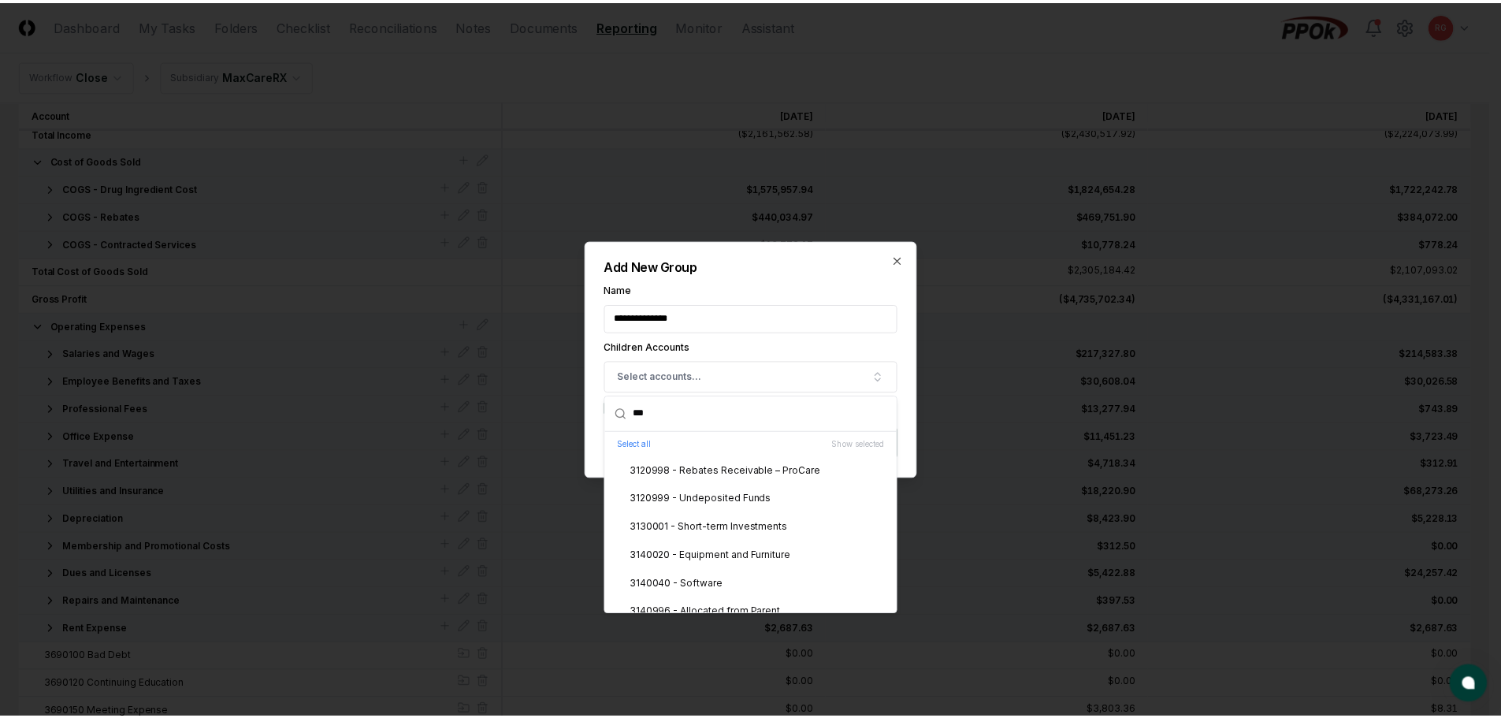
scroll to position [0, 0]
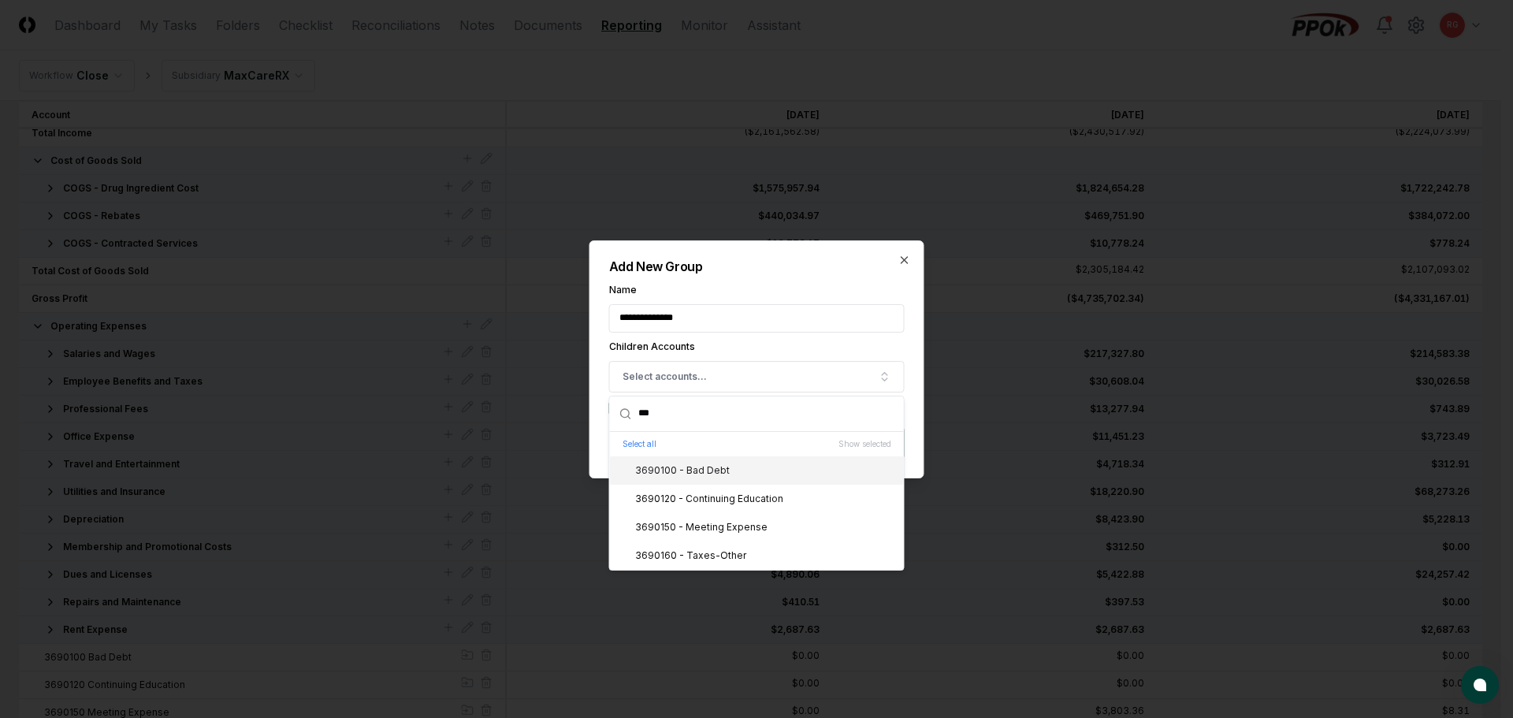
type input "***"
click at [653, 477] on div "3690100 - Bad Debt" at bounding box center [672, 470] width 113 height 14
click at [675, 495] on div "3690120 - Continuing Education" at bounding box center [699, 499] width 167 height 14
click at [698, 523] on div "3690150 - Meeting Expense" at bounding box center [691, 527] width 151 height 14
click at [708, 552] on div "3690160 - Taxes-Other" at bounding box center [681, 555] width 130 height 14
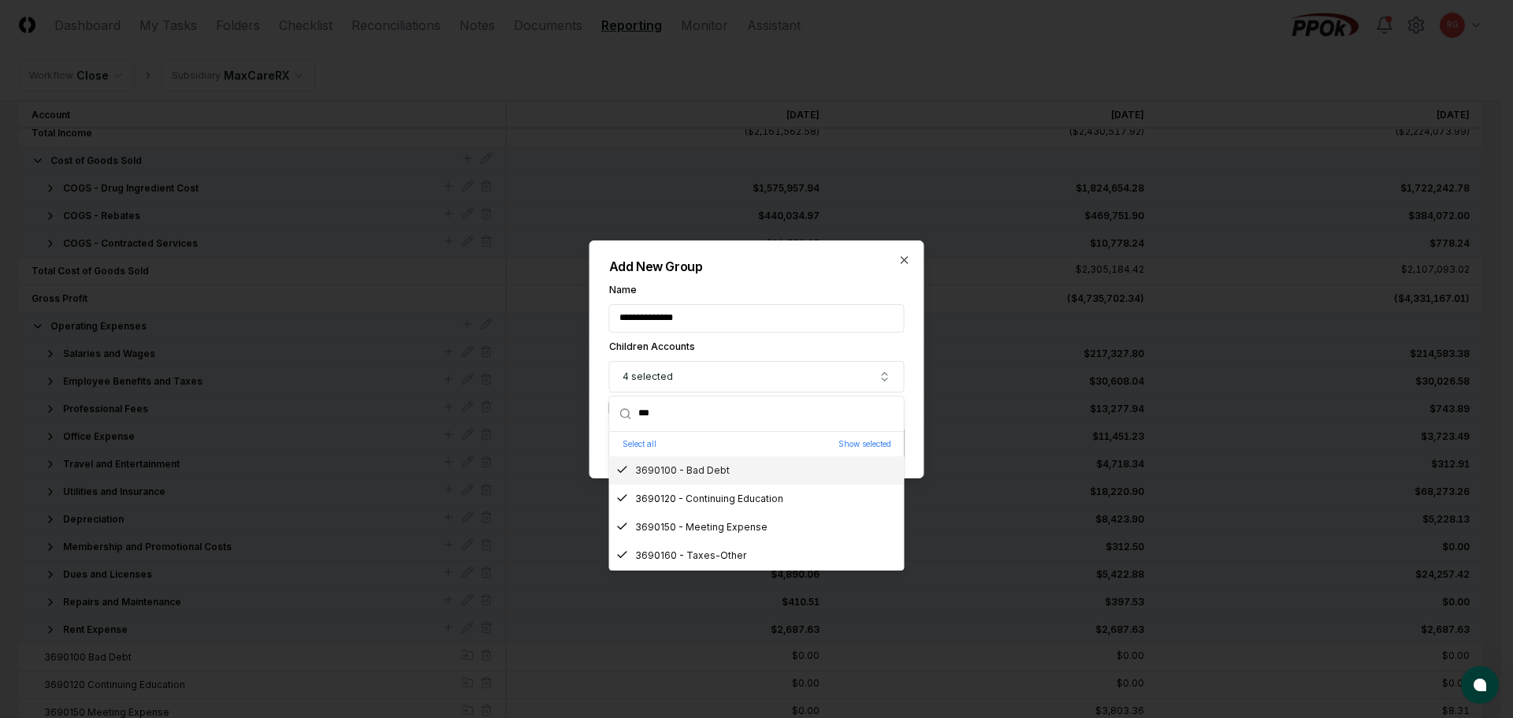
click at [781, 305] on input "**********" at bounding box center [757, 318] width 296 height 28
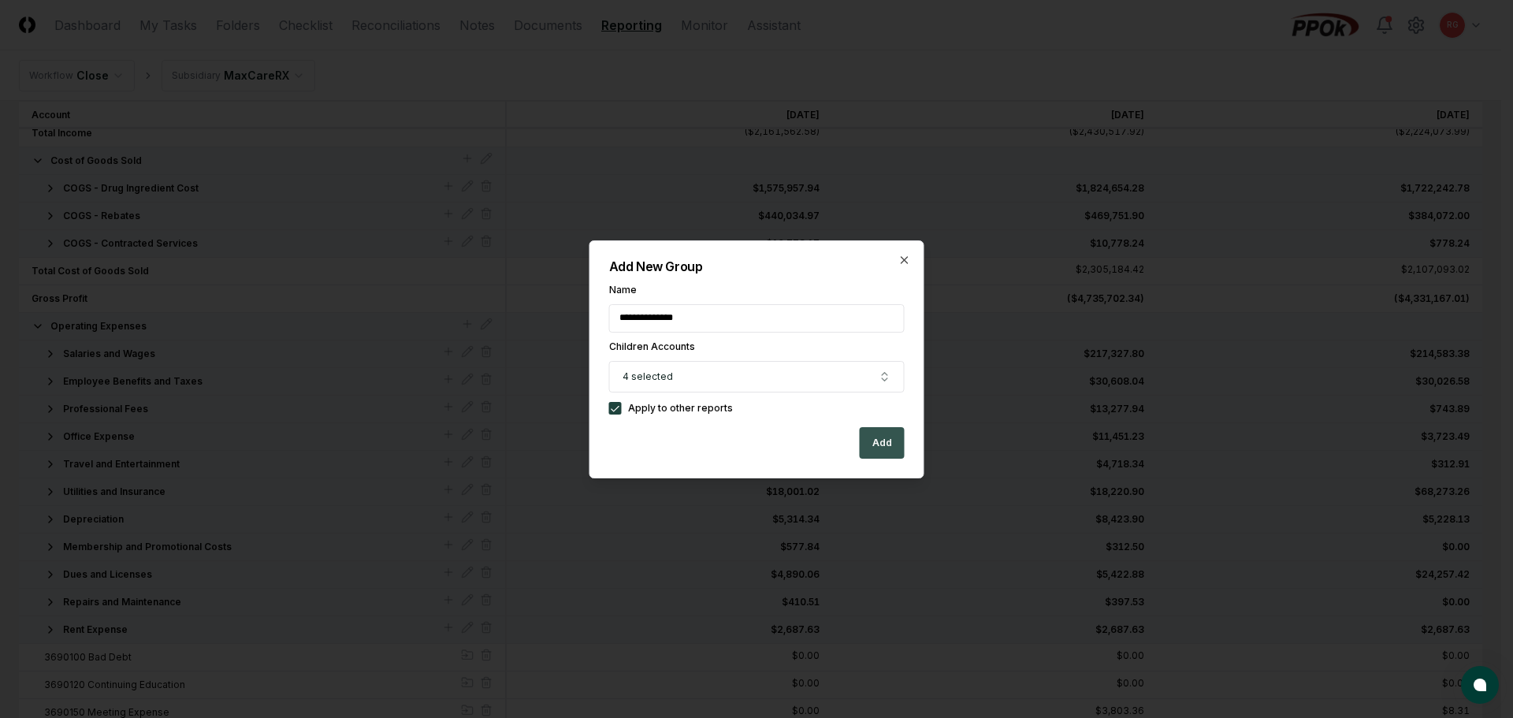
click at [878, 440] on button "Add" at bounding box center [882, 443] width 45 height 32
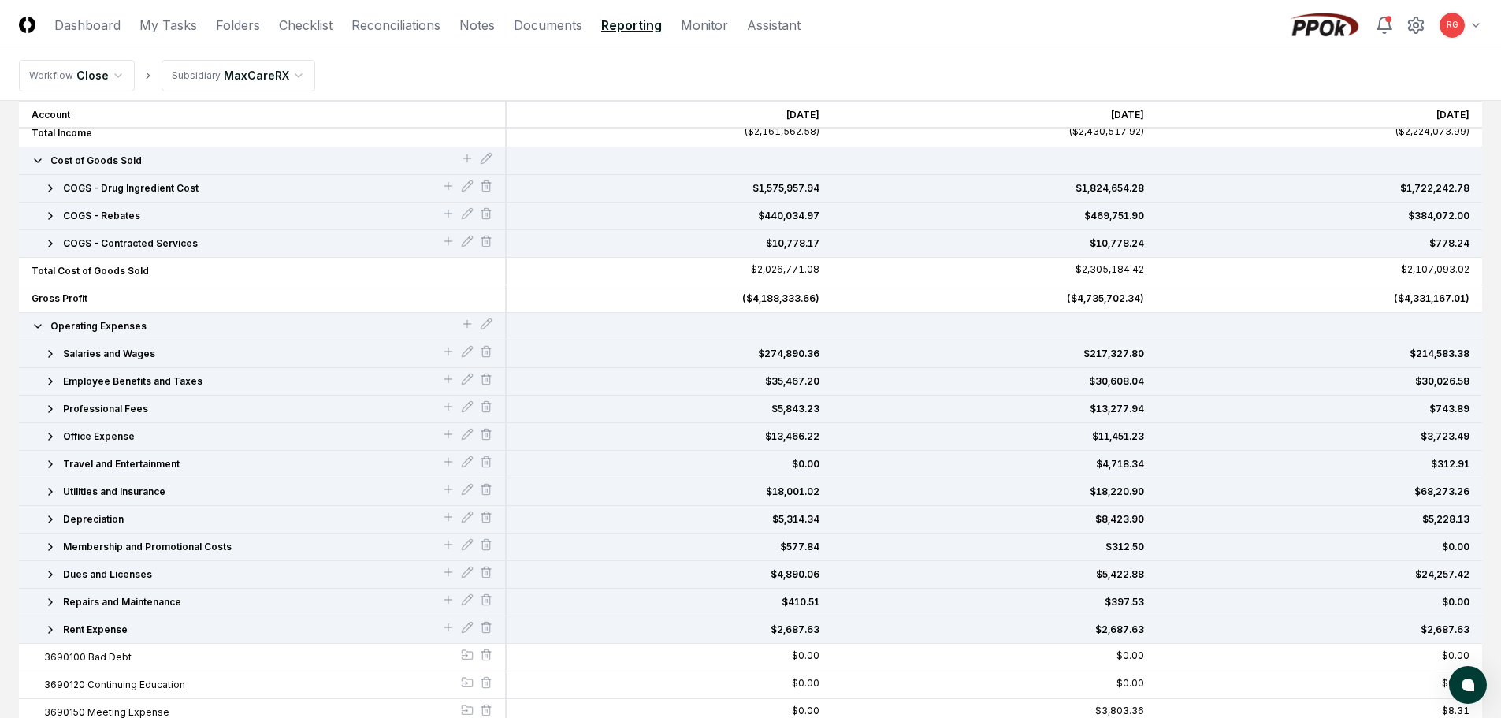
scroll to position [539, 0]
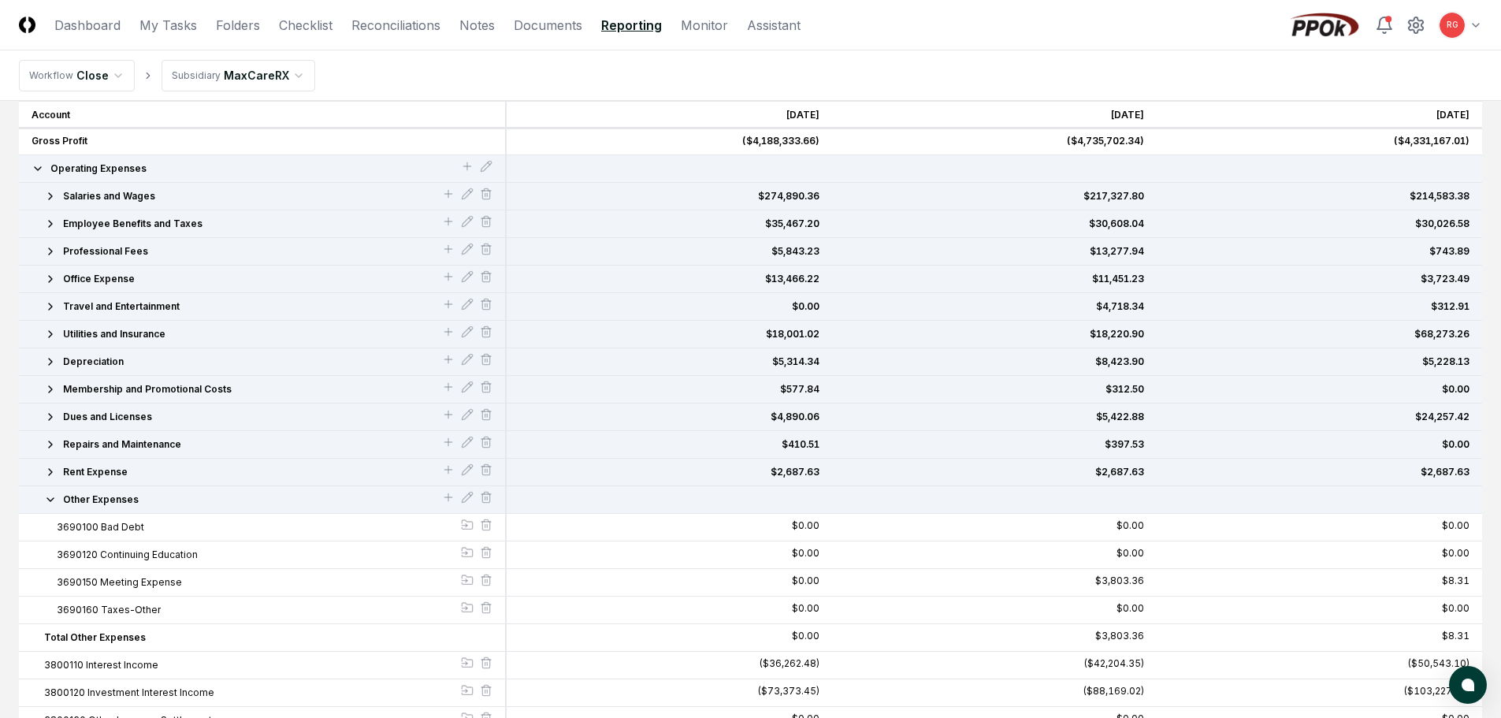
click at [47, 508] on div "Other Expenses" at bounding box center [263, 500] width 488 height 28
click at [46, 500] on icon "button" at bounding box center [50, 499] width 13 height 13
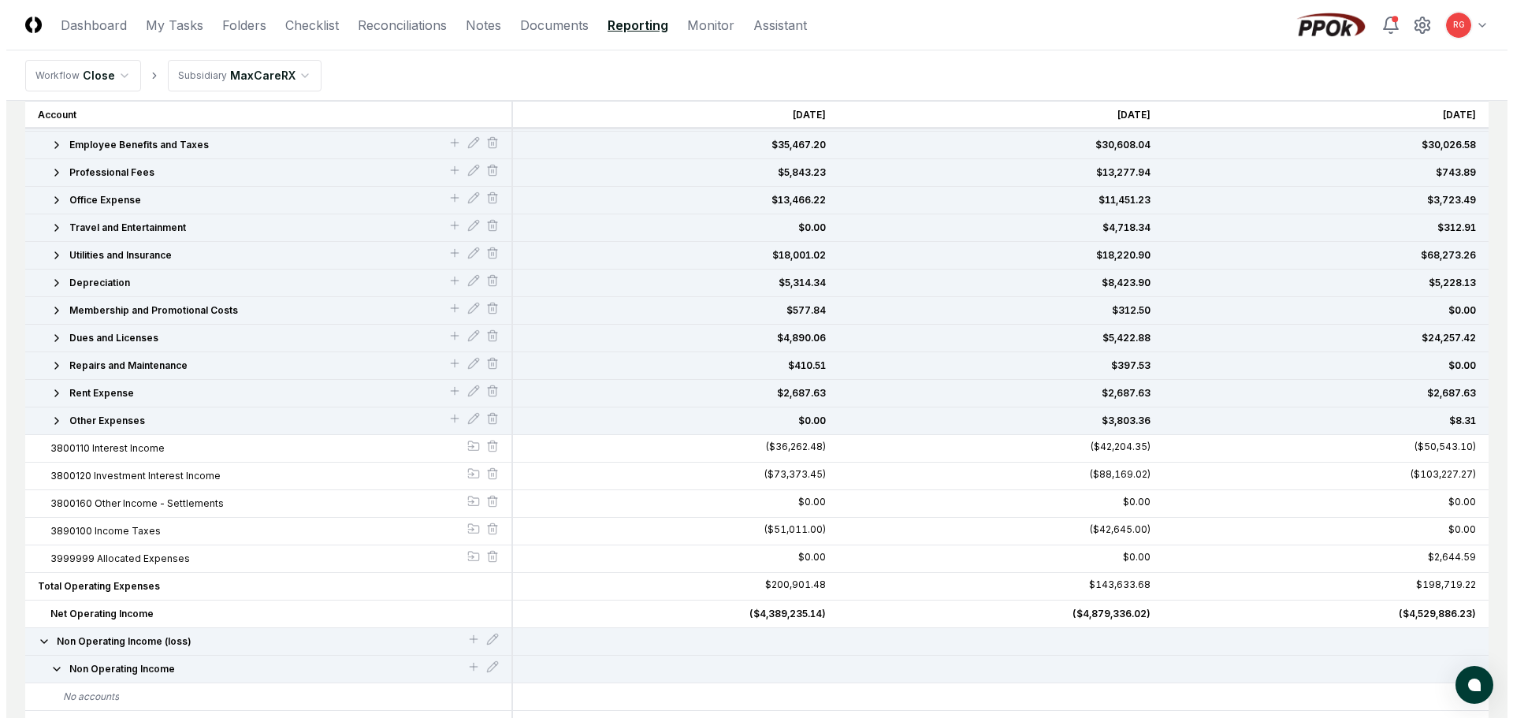
scroll to position [697, 0]
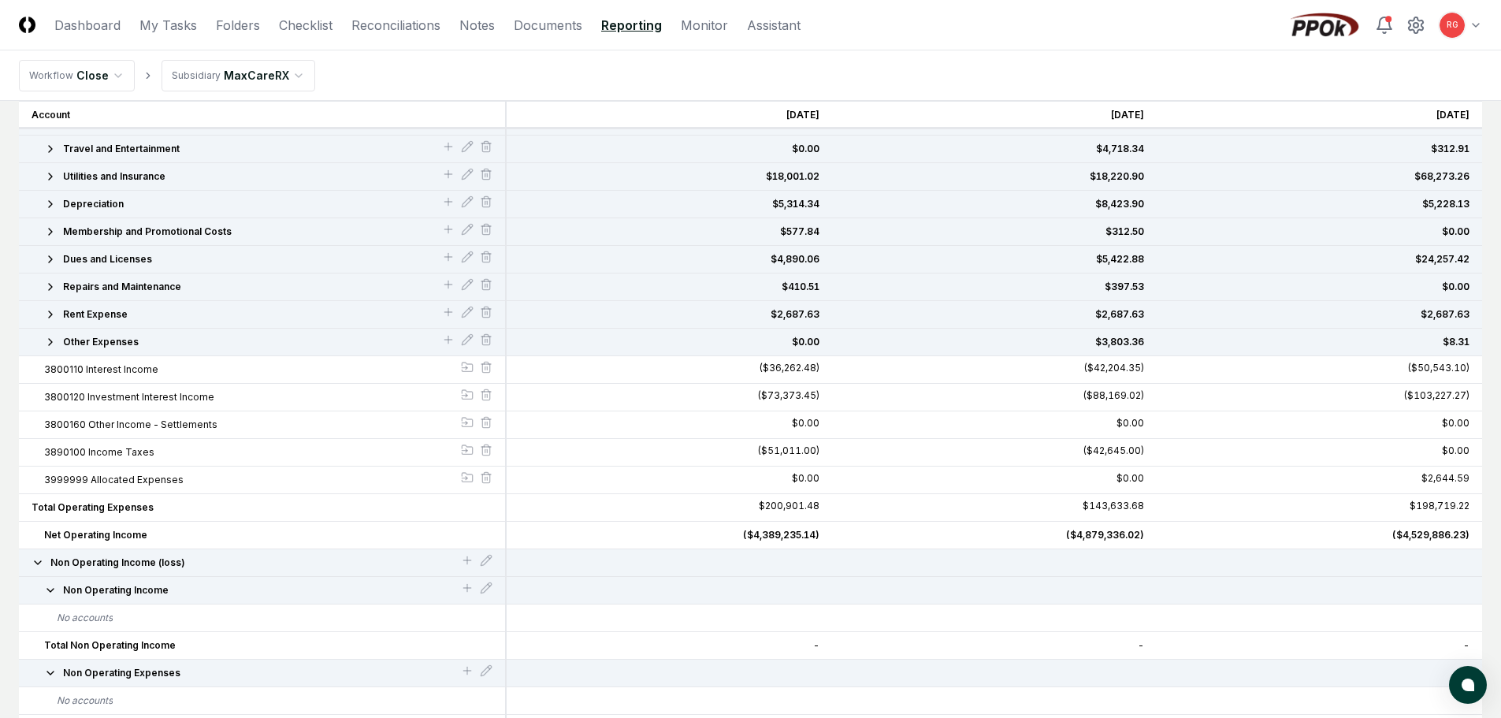
click at [47, 589] on icon "button" at bounding box center [50, 590] width 6 height 3
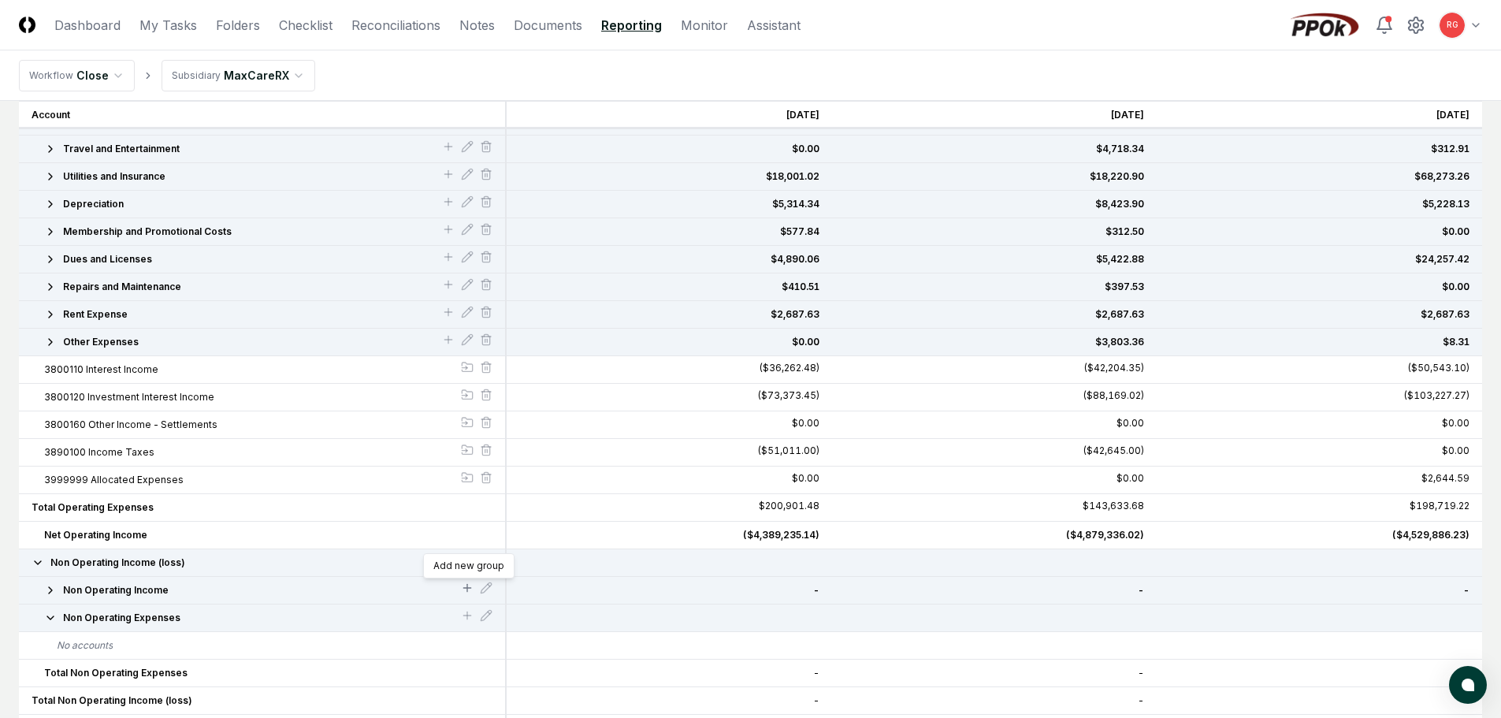
click at [469, 585] on icon at bounding box center [467, 588] width 13 height 13
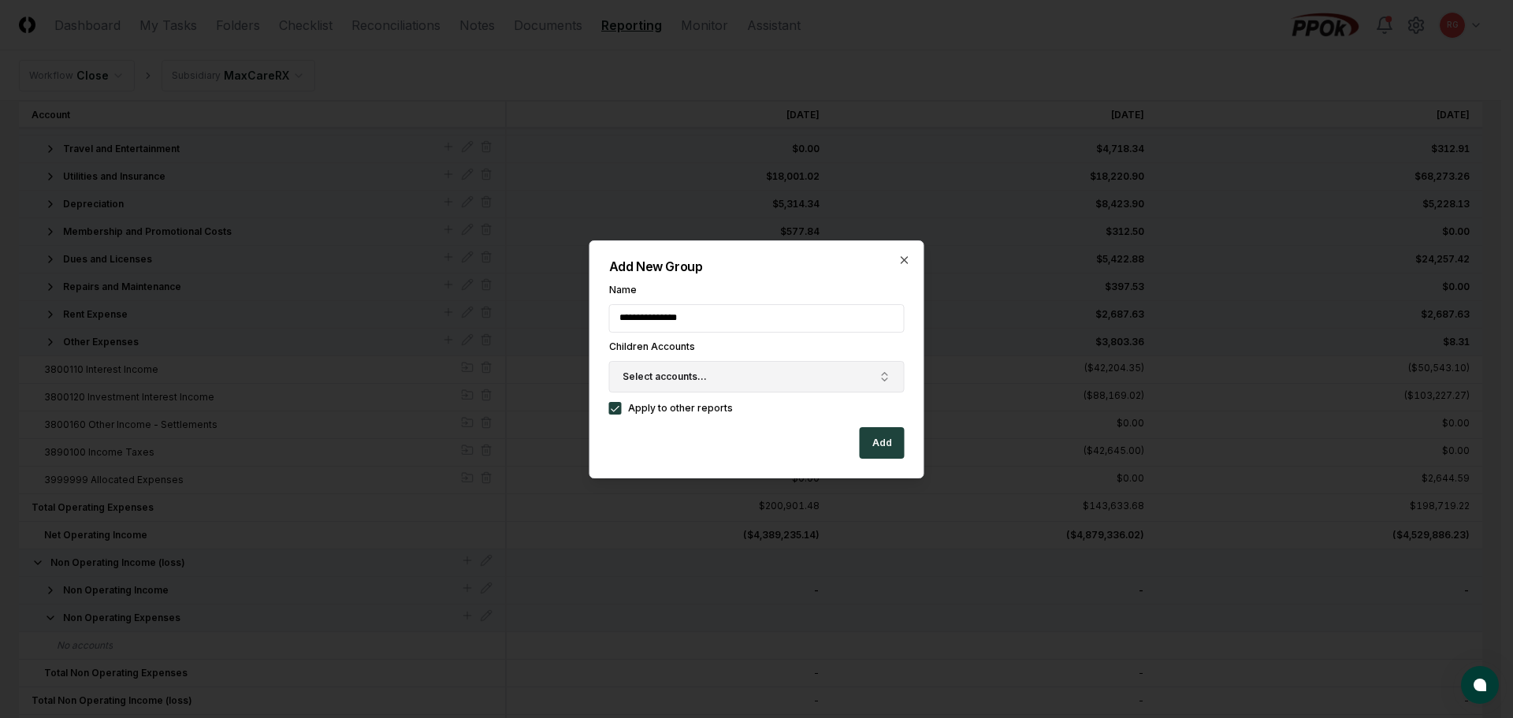
type input "**********"
click at [641, 377] on span "Select accounts..." at bounding box center [665, 377] width 84 height 14
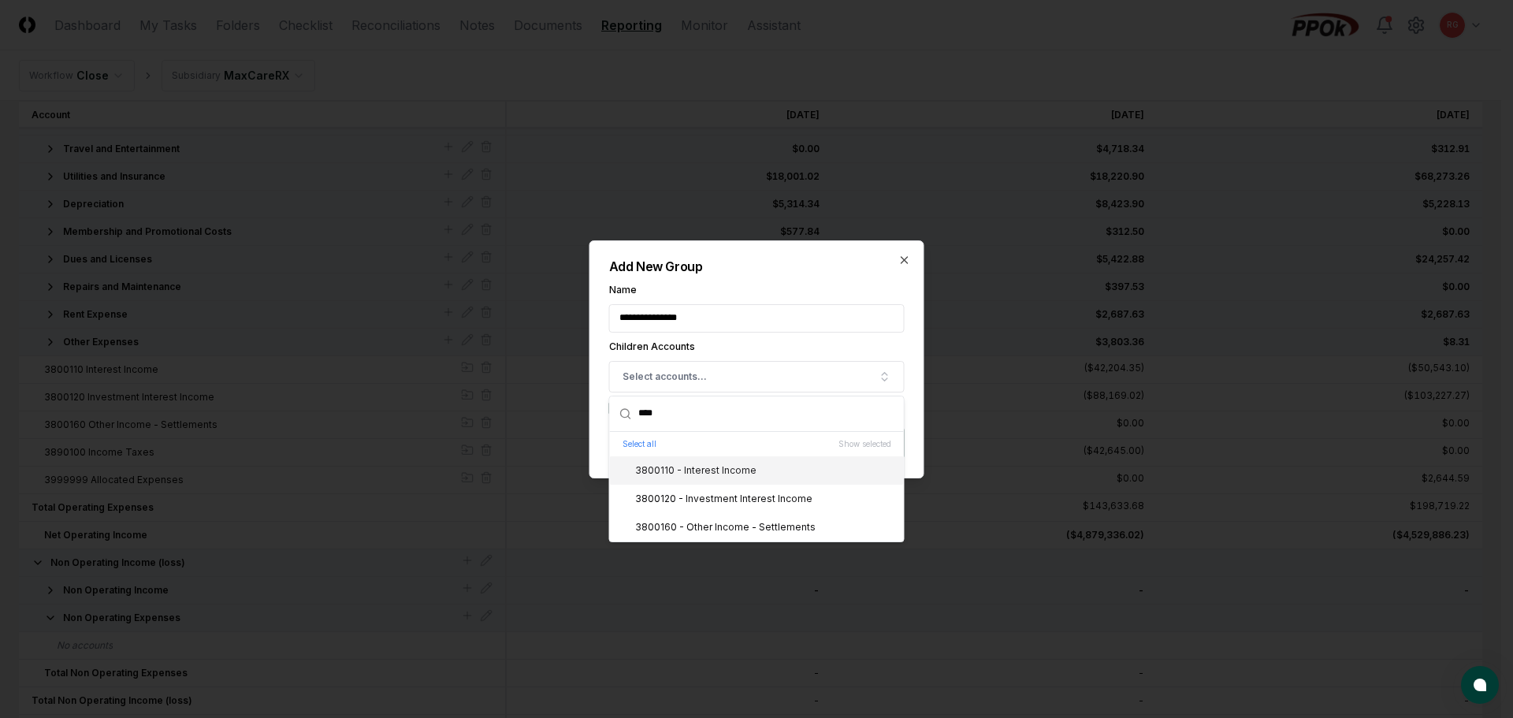
type input "****"
click at [687, 476] on div "3800110 - Interest Income" at bounding box center [686, 470] width 140 height 14
click at [709, 496] on div "3800120 - Investment Interest Income" at bounding box center [714, 499] width 196 height 14
click at [766, 274] on div "**********" at bounding box center [756, 359] width 335 height 238
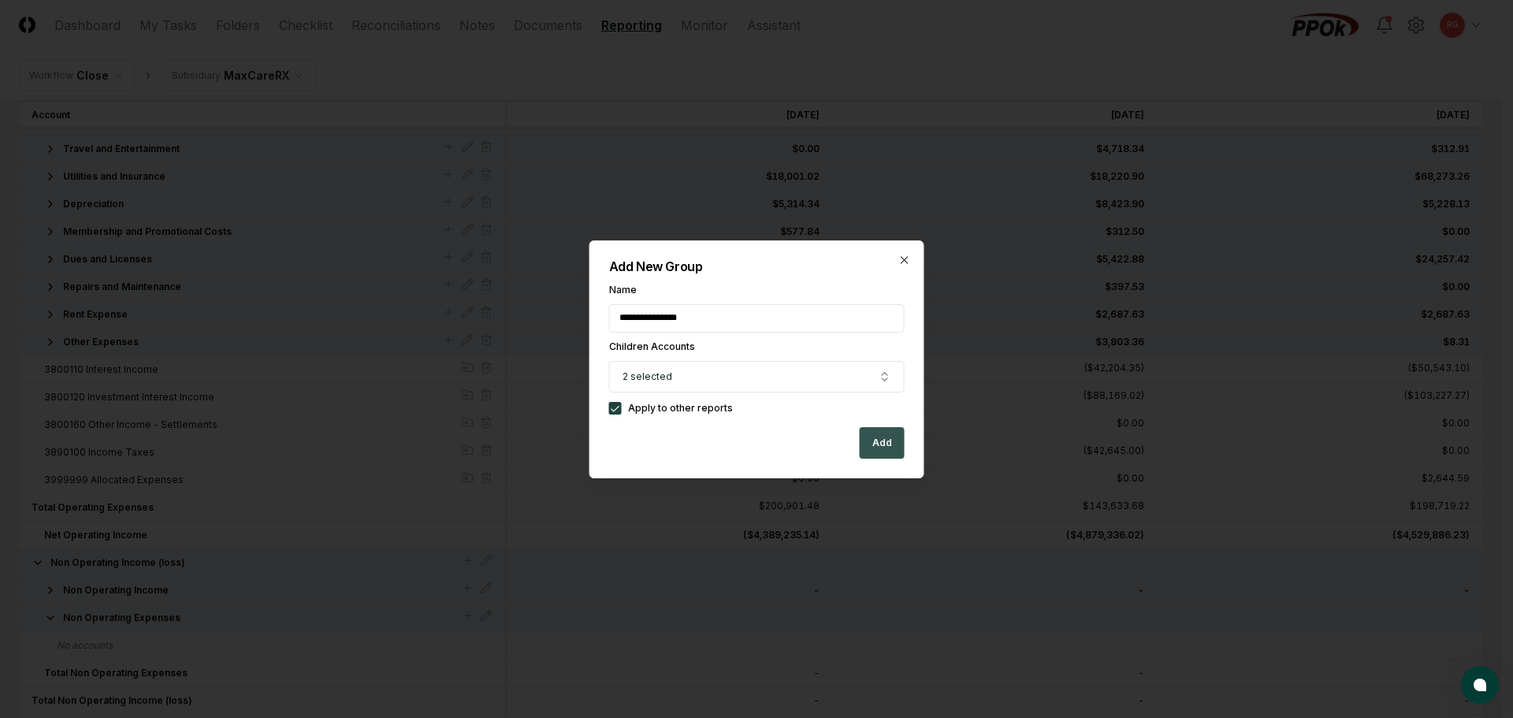
click at [880, 445] on button "Add" at bounding box center [882, 443] width 45 height 32
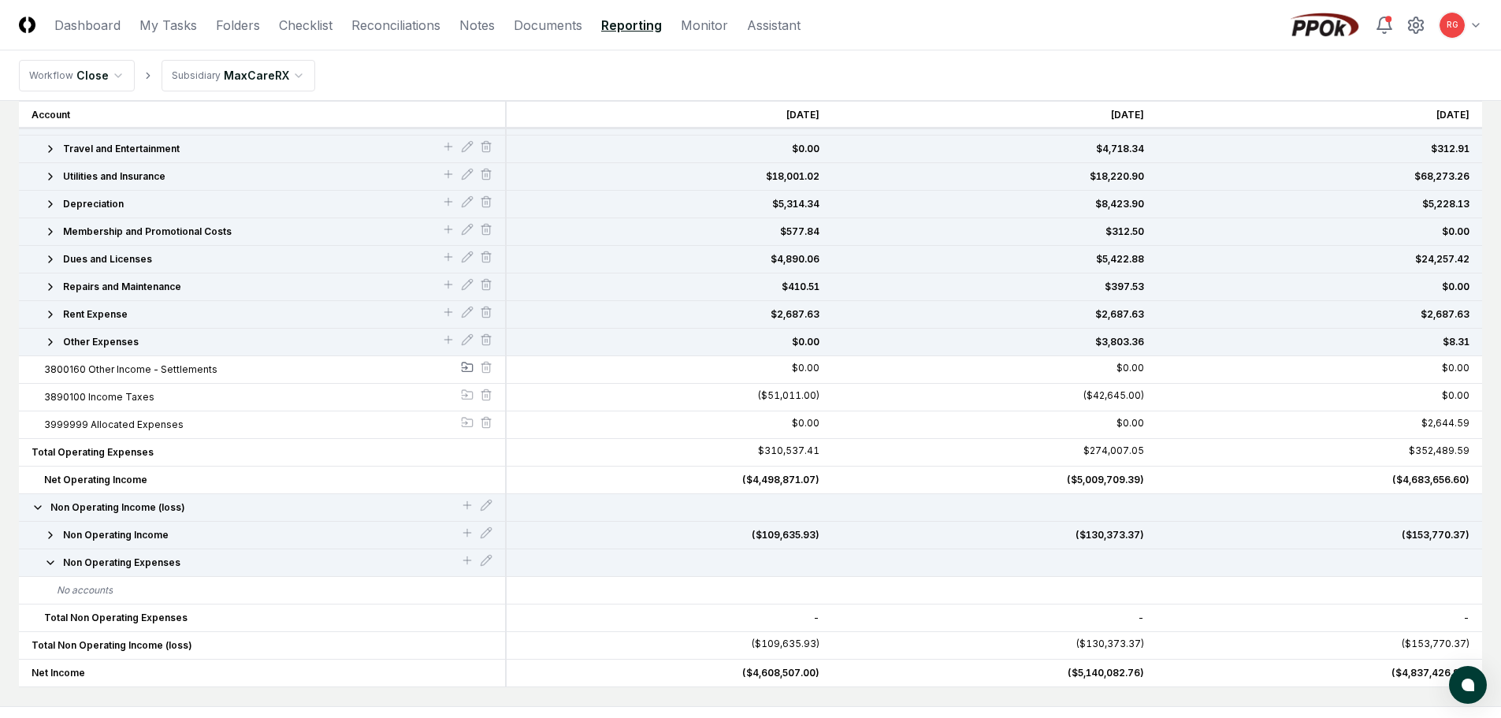
click at [465, 366] on icon at bounding box center [467, 367] width 13 height 13
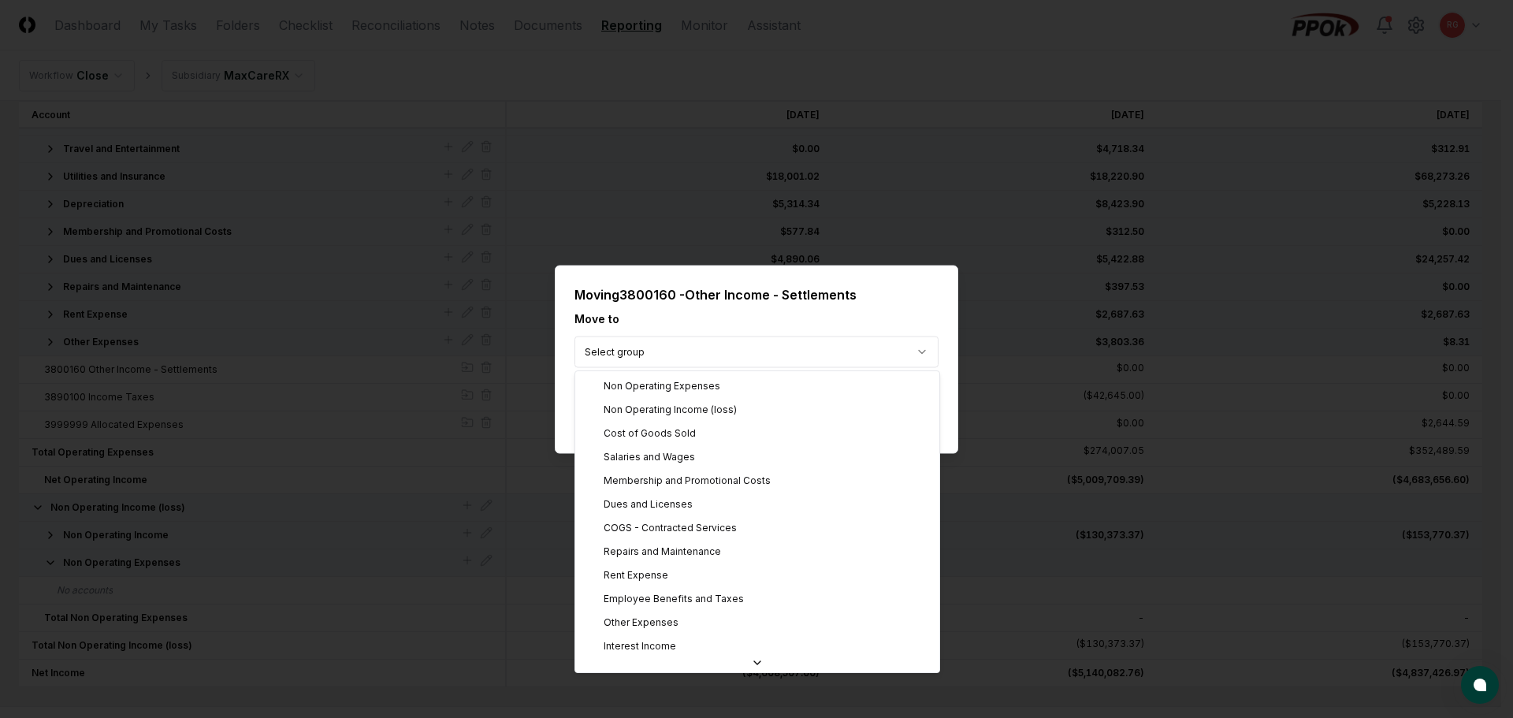
click at [685, 359] on body "CloseCore Dashboard My Tasks Folders Checklist Reconciliations Notes Documents …" at bounding box center [750, 51] width 1501 height 1497
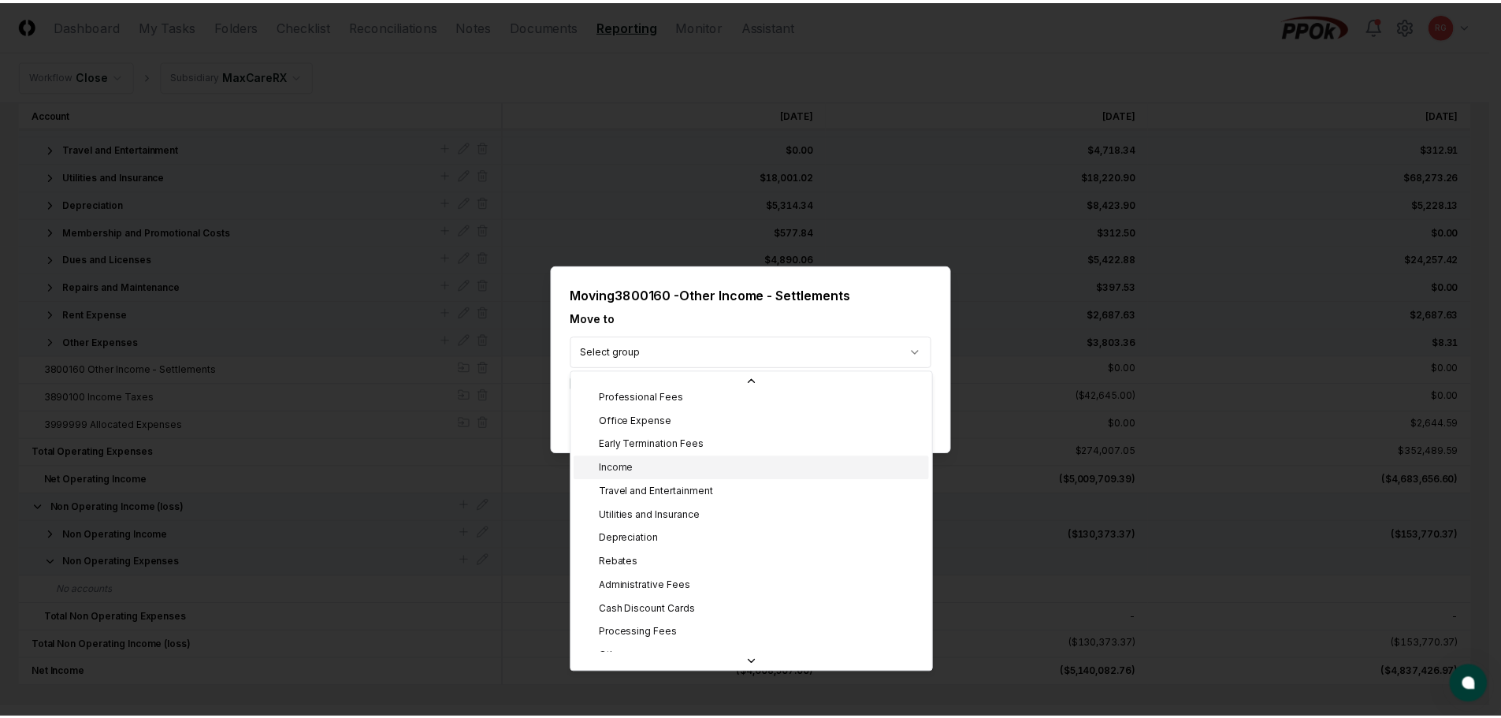
scroll to position [236, 0]
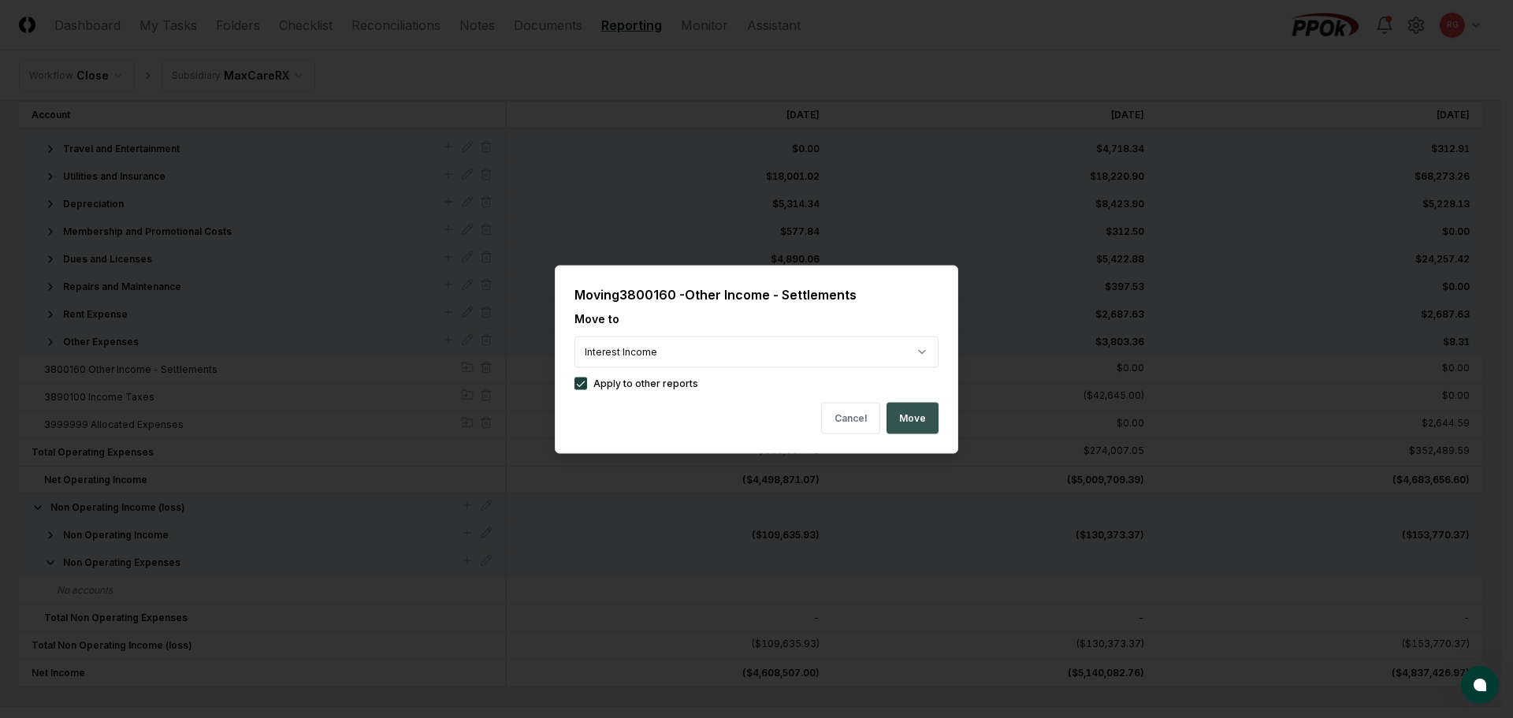
click at [907, 418] on button "Move" at bounding box center [913, 418] width 52 height 32
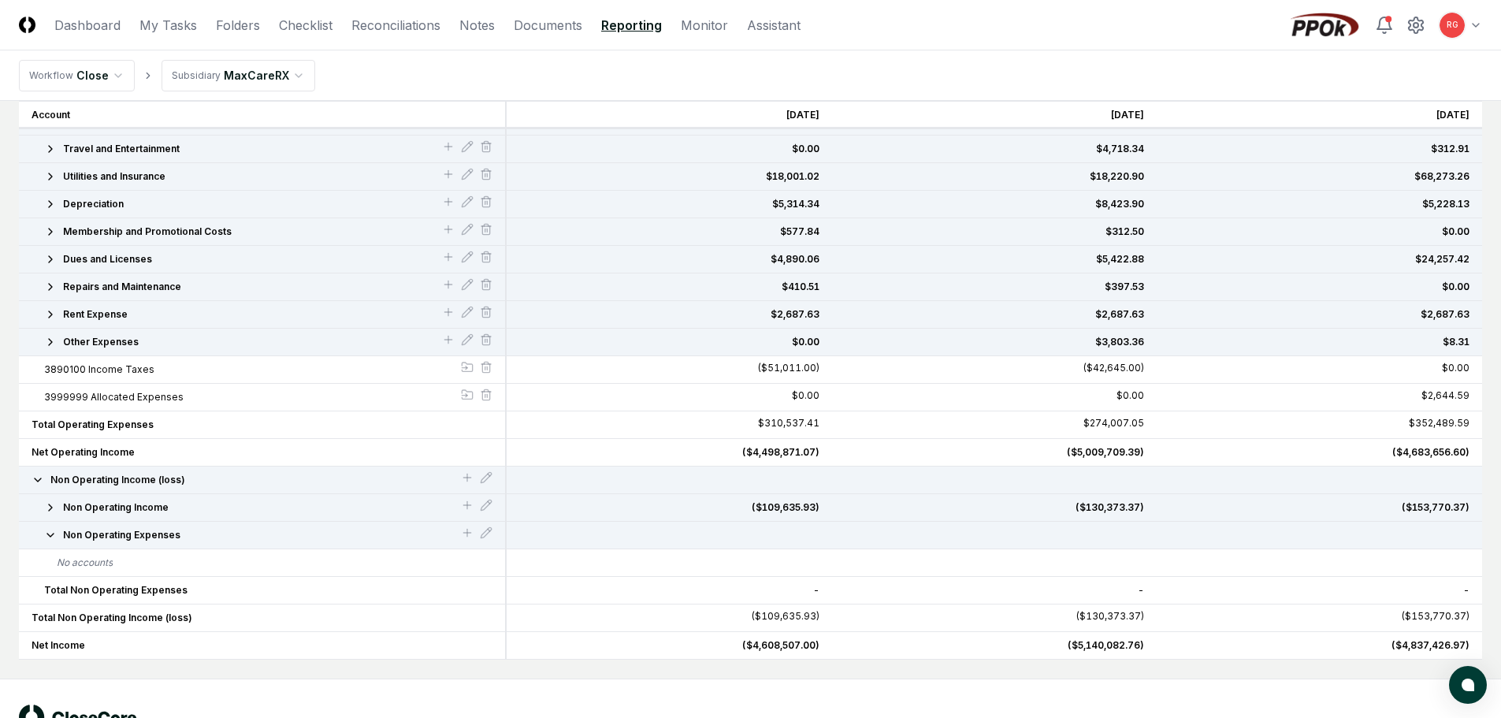
click at [57, 536] on button "Non Operating Expenses" at bounding box center [252, 535] width 417 height 14
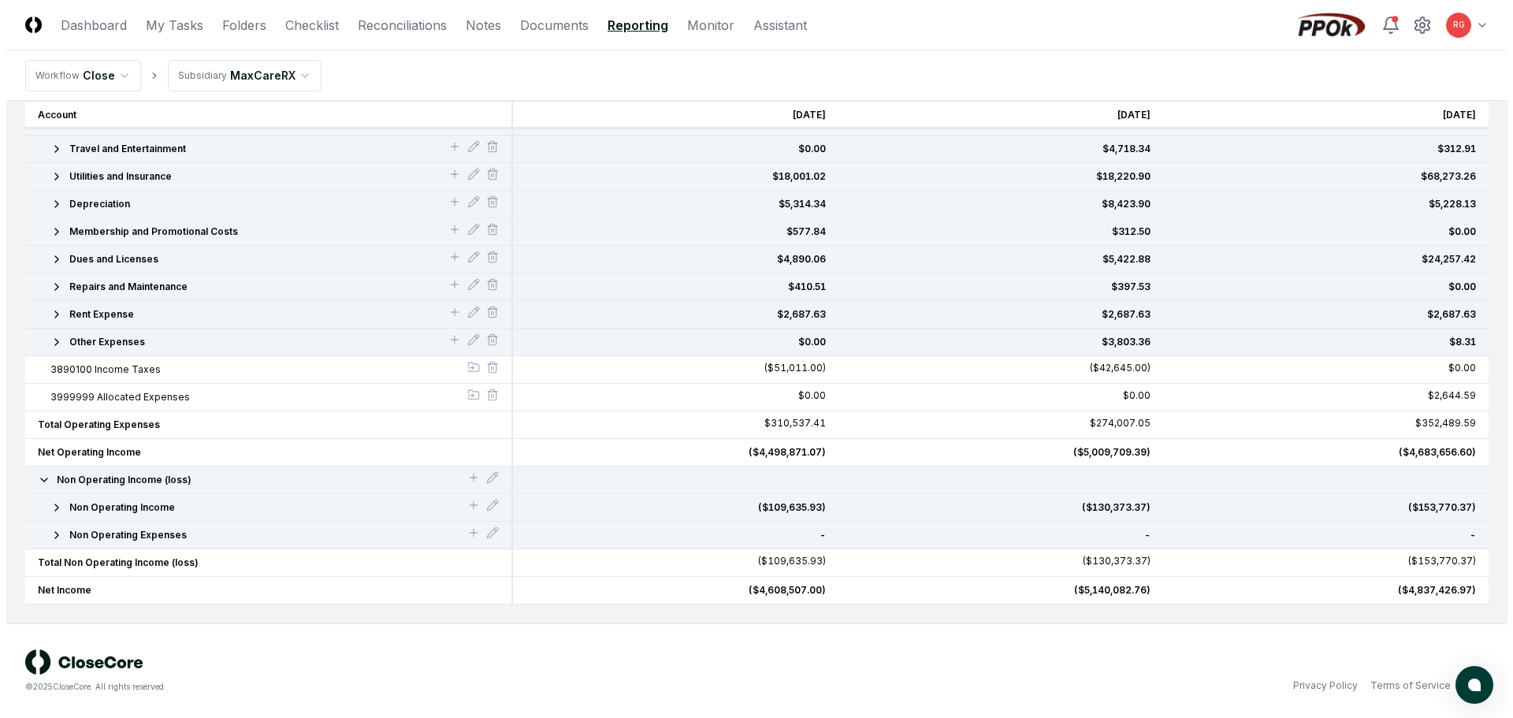
scroll to position [303, 0]
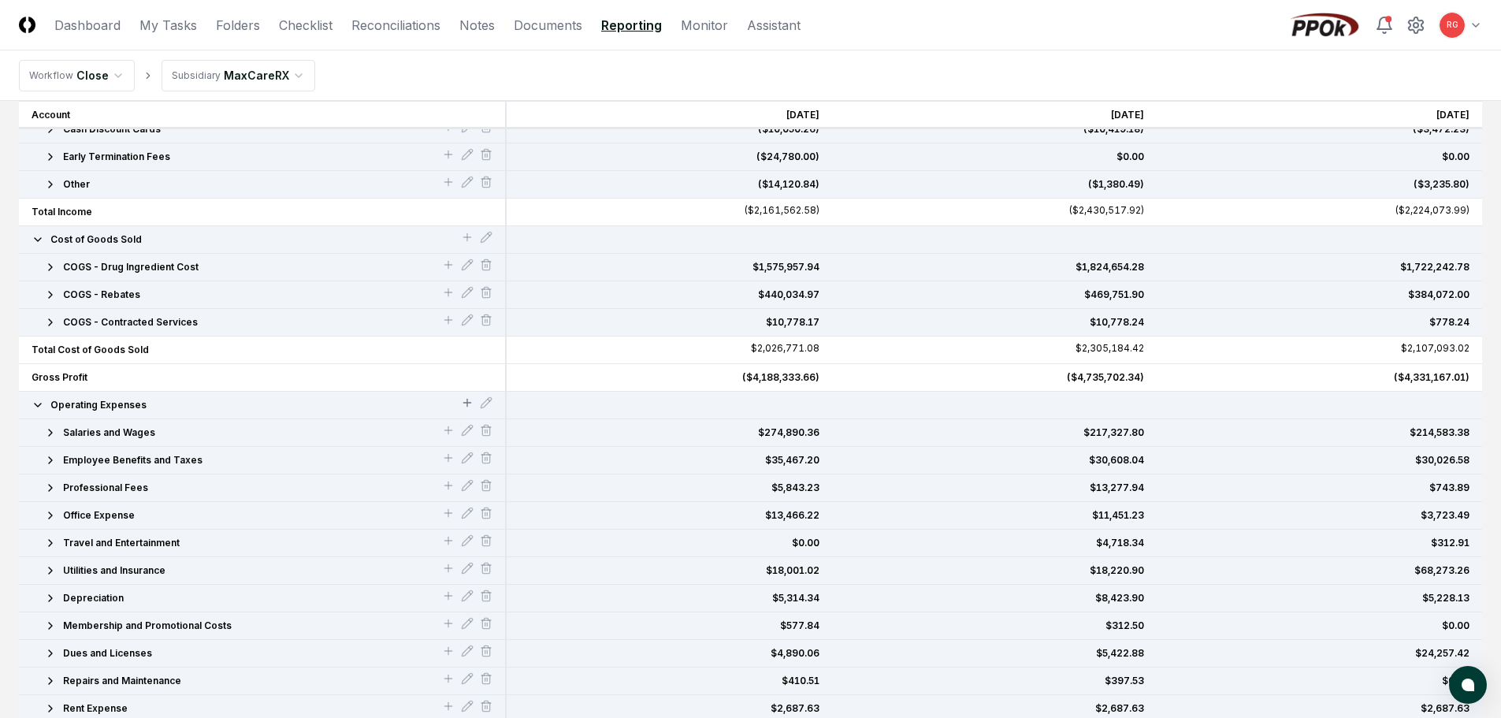
click at [464, 406] on icon at bounding box center [467, 402] width 13 height 13
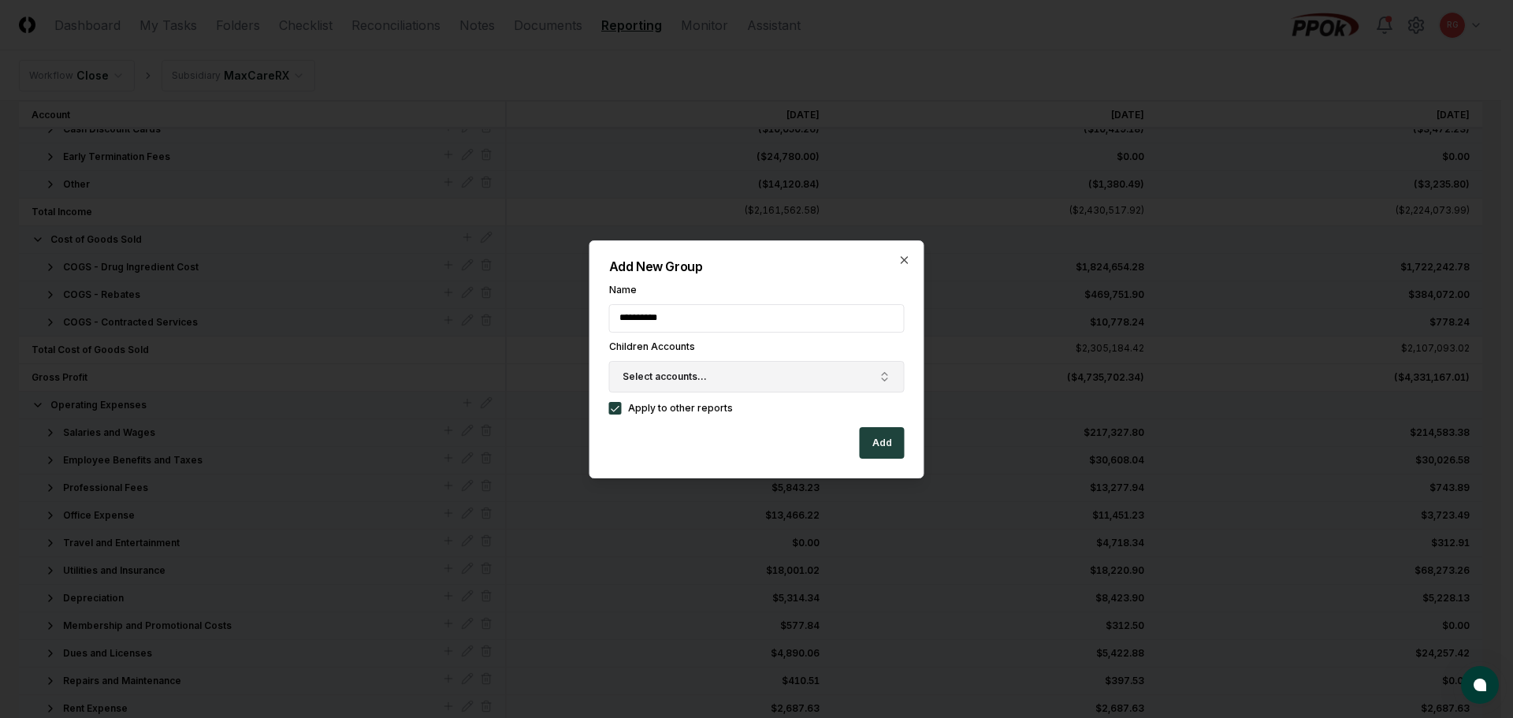
type input "**********"
click at [675, 370] on span "Select accounts..." at bounding box center [665, 377] width 84 height 14
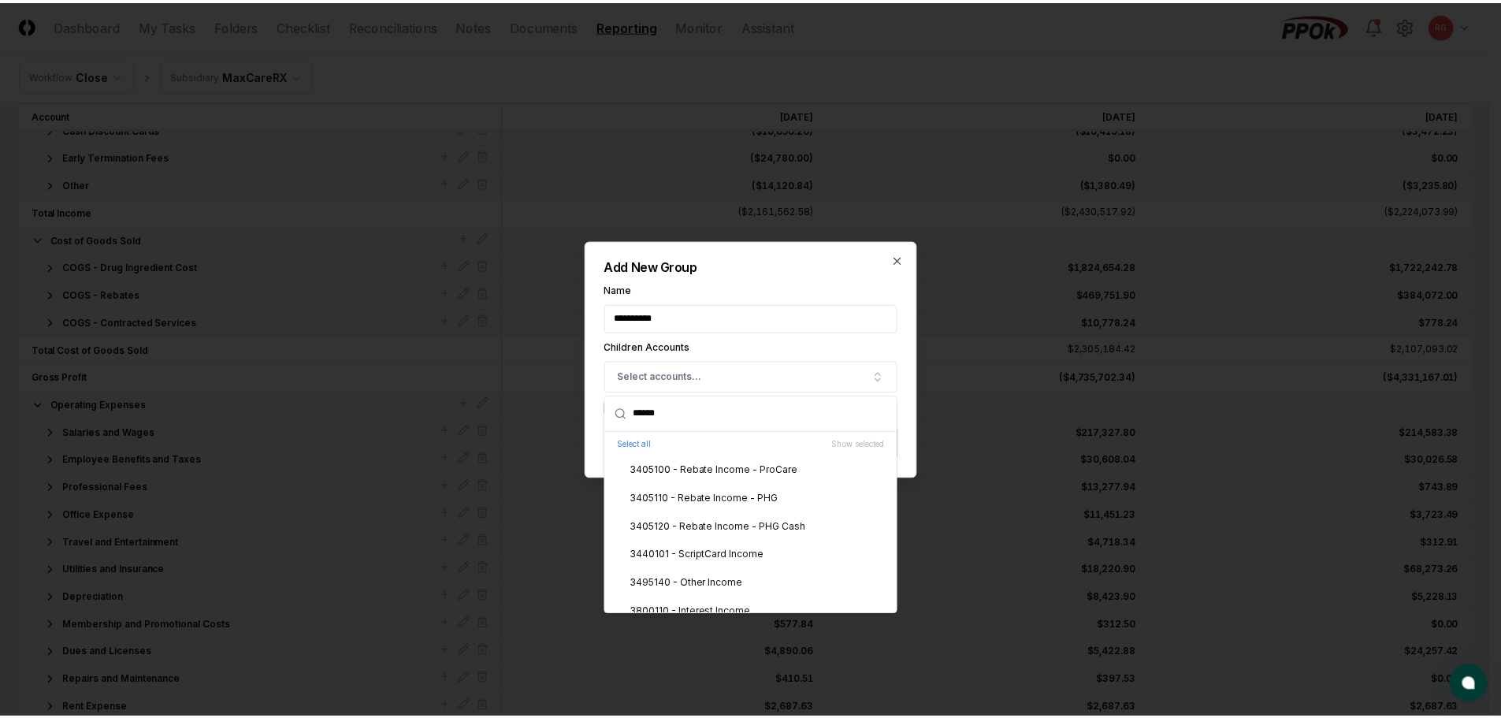
scroll to position [98, 0]
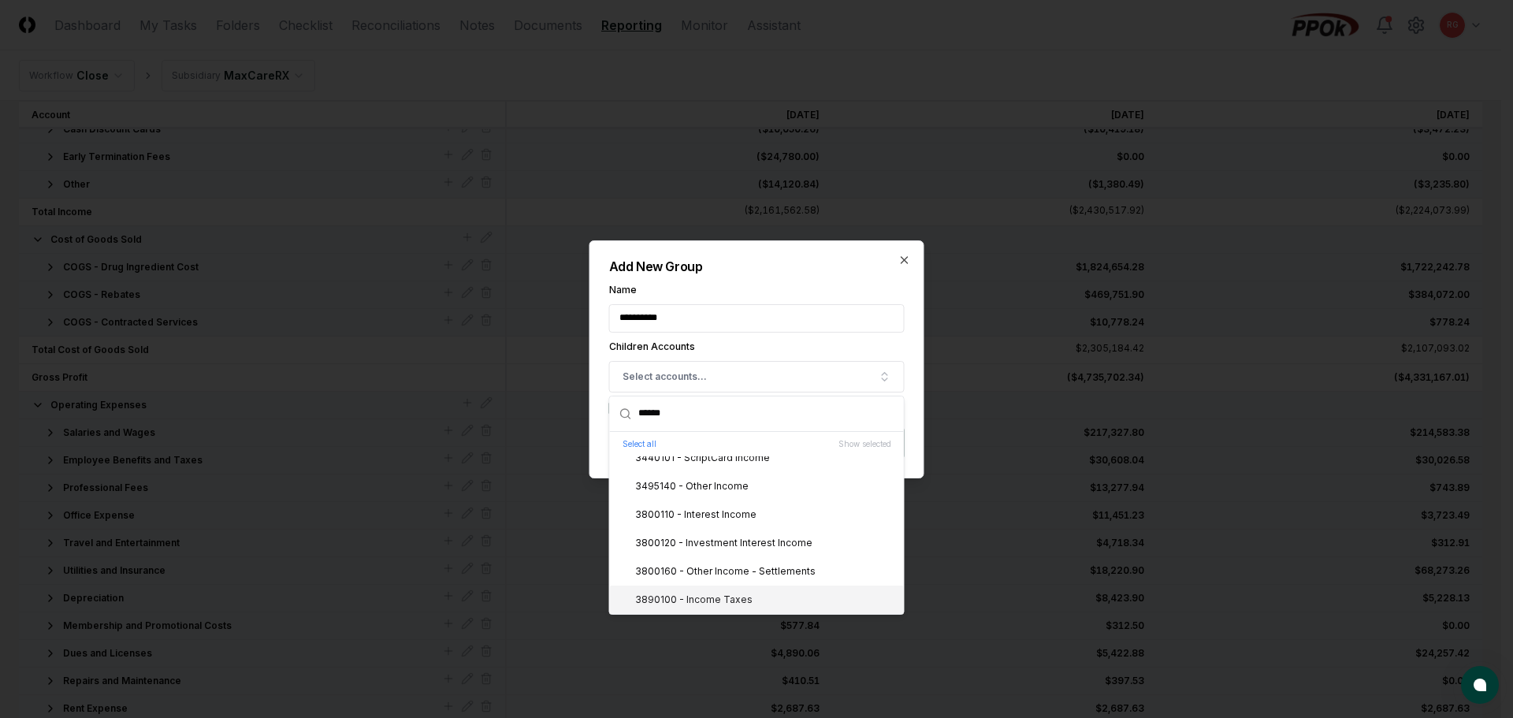
type input "******"
click at [729, 597] on div "3890100 - Income Taxes" at bounding box center [684, 600] width 136 height 14
click at [798, 299] on div "**********" at bounding box center [757, 349] width 296 height 129
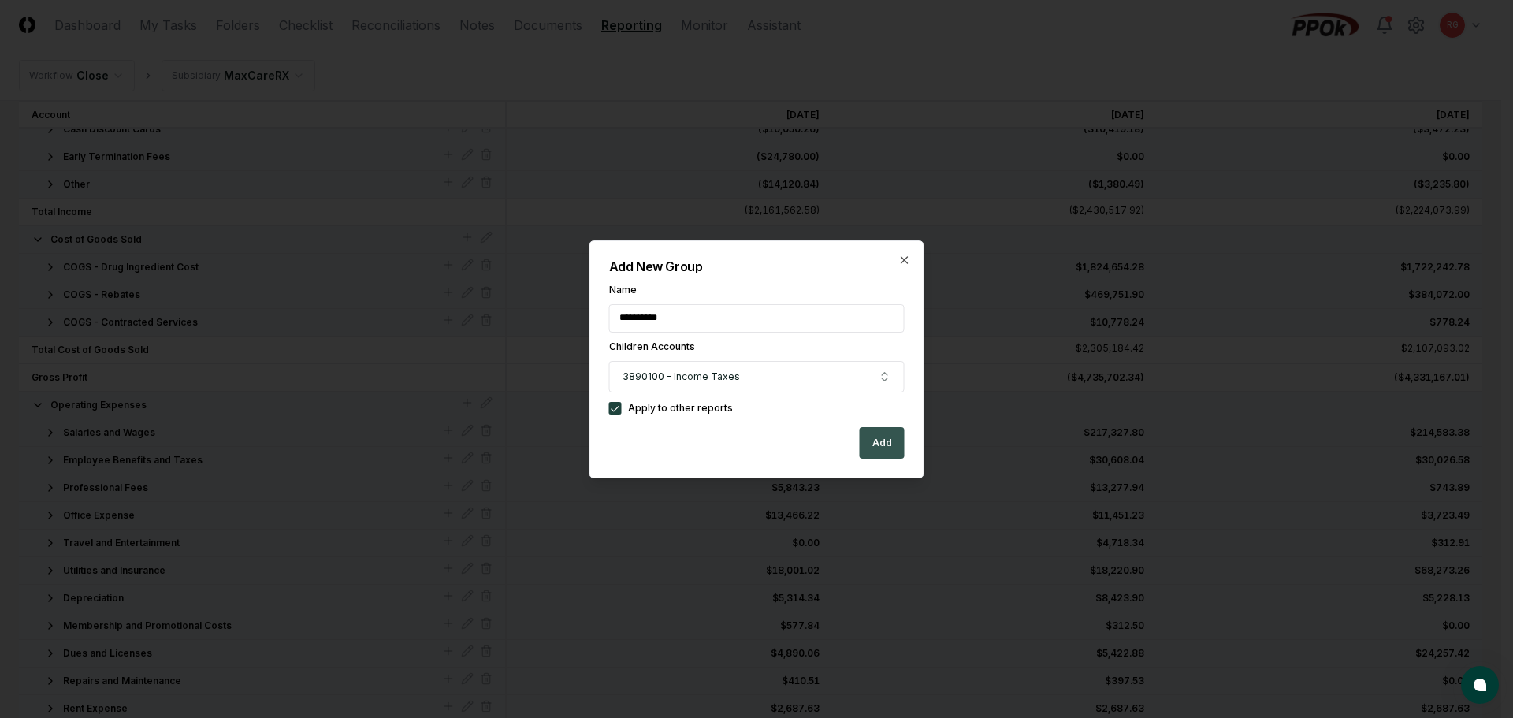
click at [870, 442] on button "Add" at bounding box center [882, 443] width 45 height 32
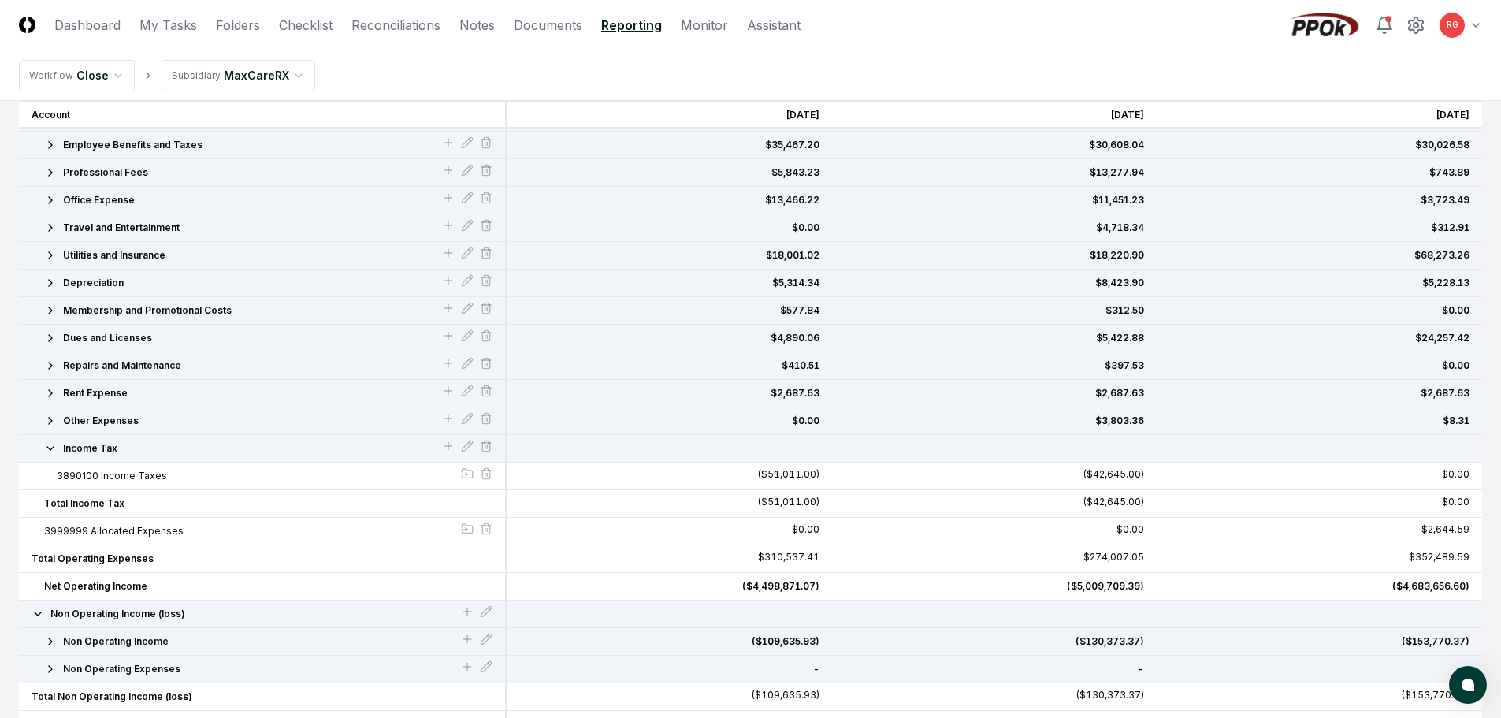
scroll to position [697, 0]
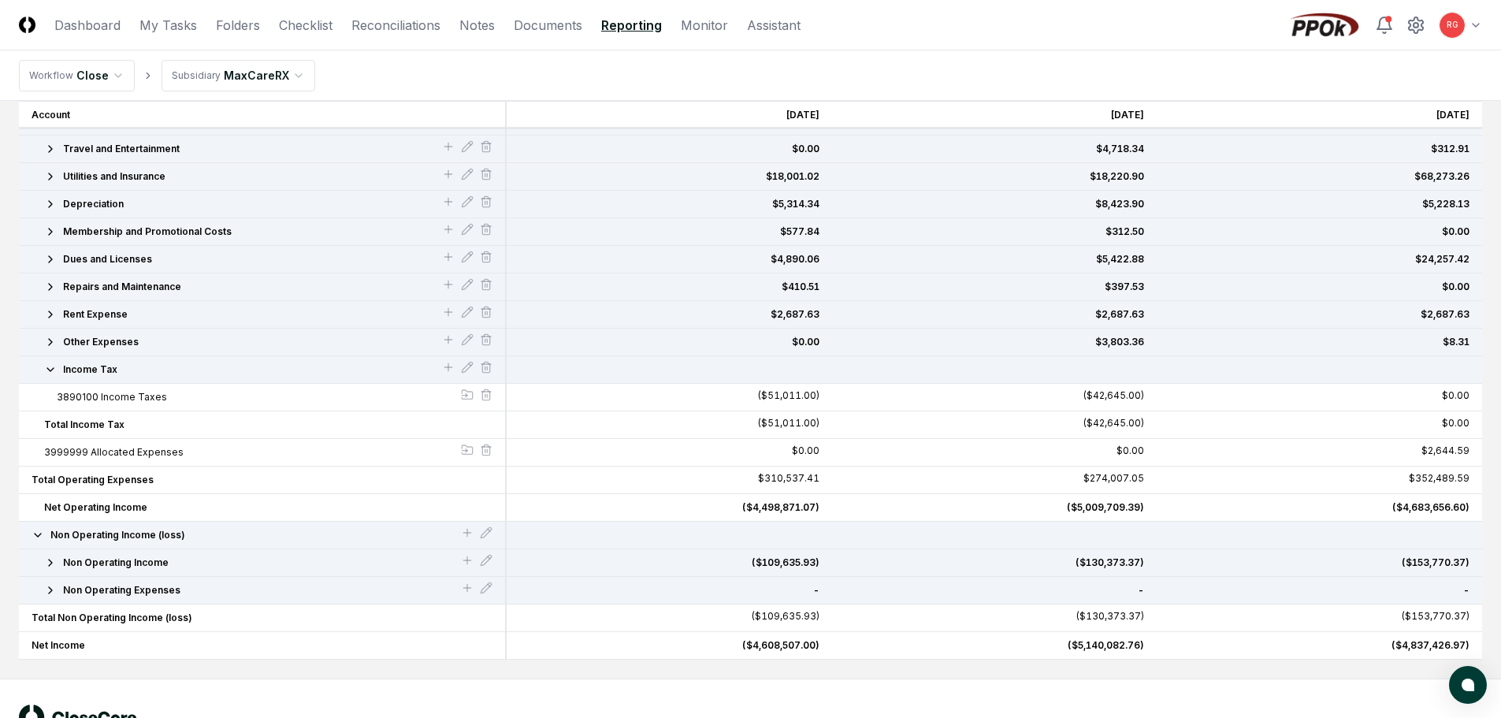
click at [44, 366] on icon "button" at bounding box center [50, 369] width 13 height 13
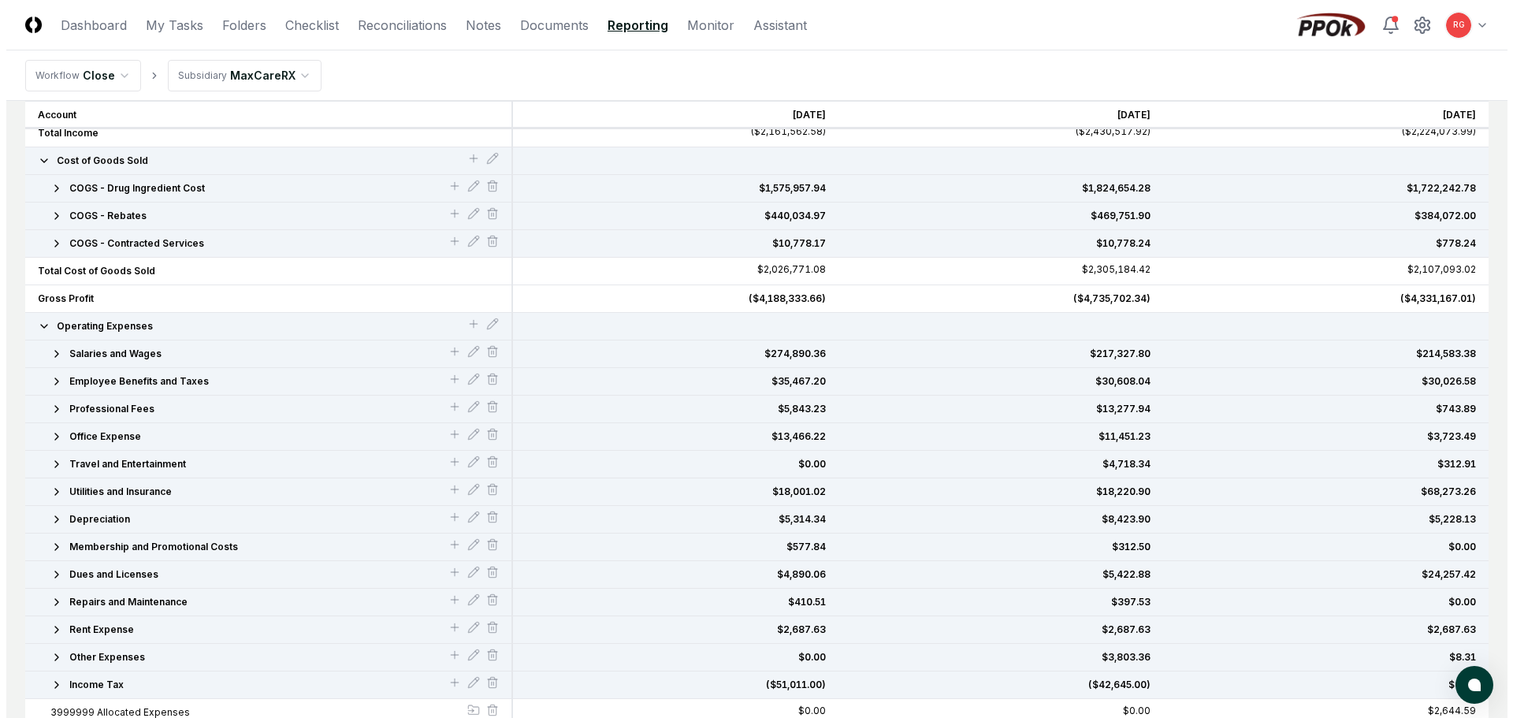
scroll to position [618, 0]
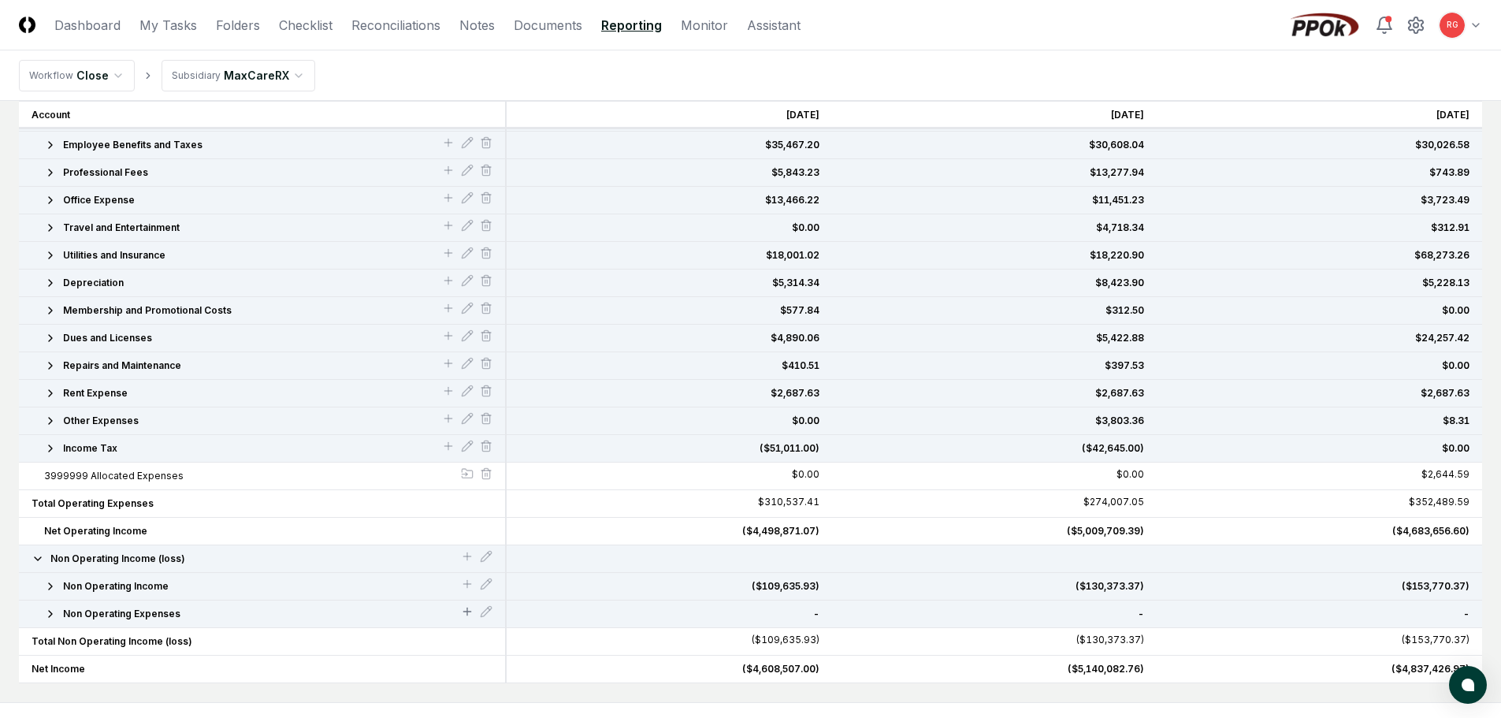
click at [466, 609] on icon at bounding box center [467, 611] width 13 height 13
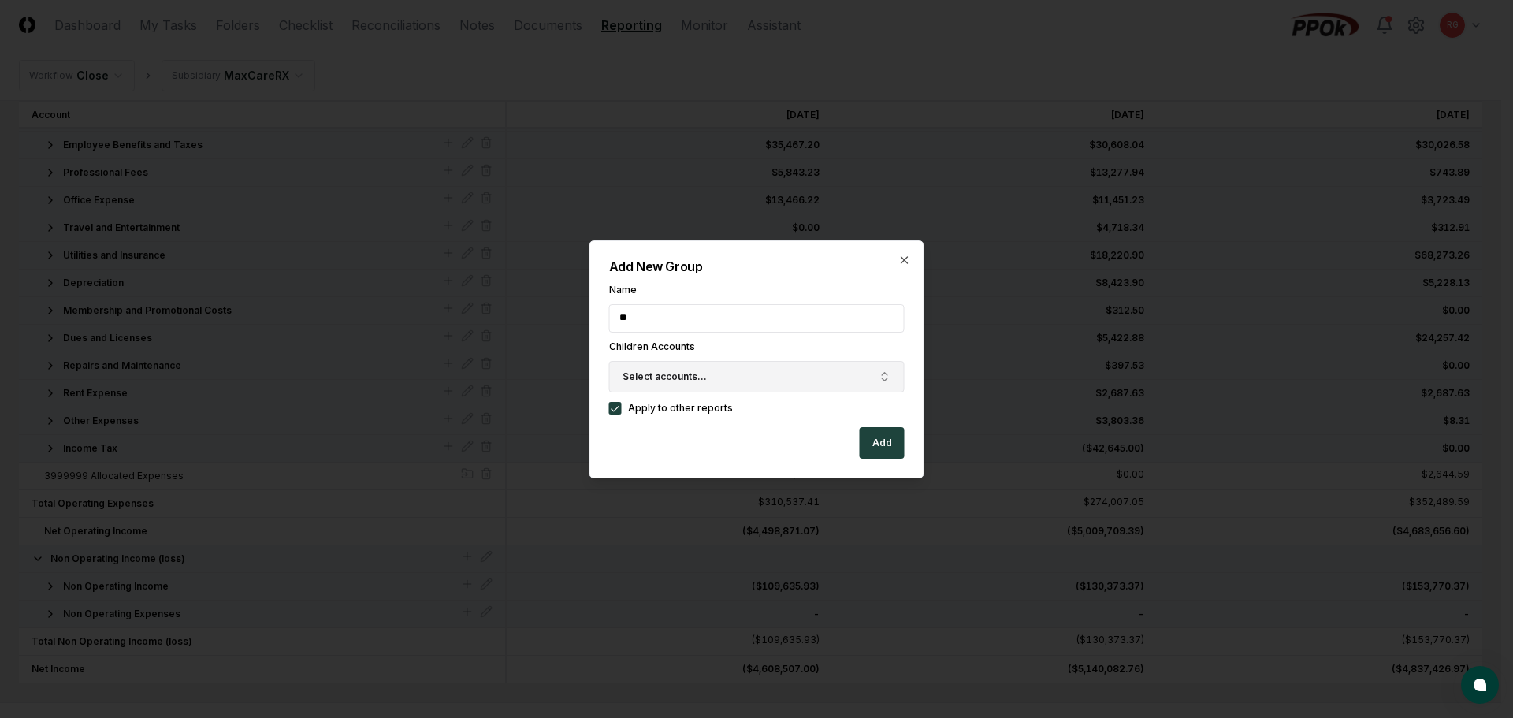
type input "*"
click at [904, 256] on icon "button" at bounding box center [904, 260] width 13 height 13
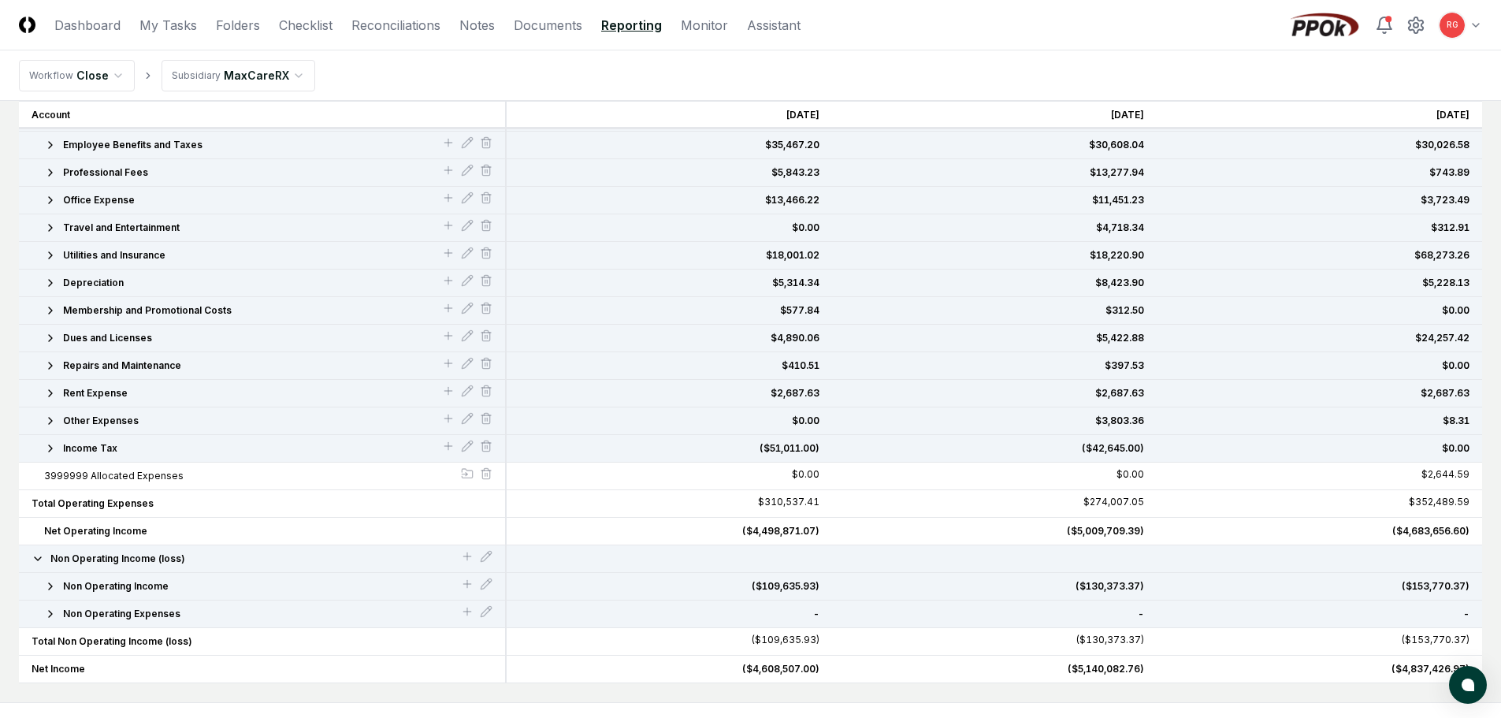
click at [444, 531] on button "Net Operating Income" at bounding box center [268, 531] width 448 height 14
click at [470, 556] on icon at bounding box center [466, 556] width 7 height 0
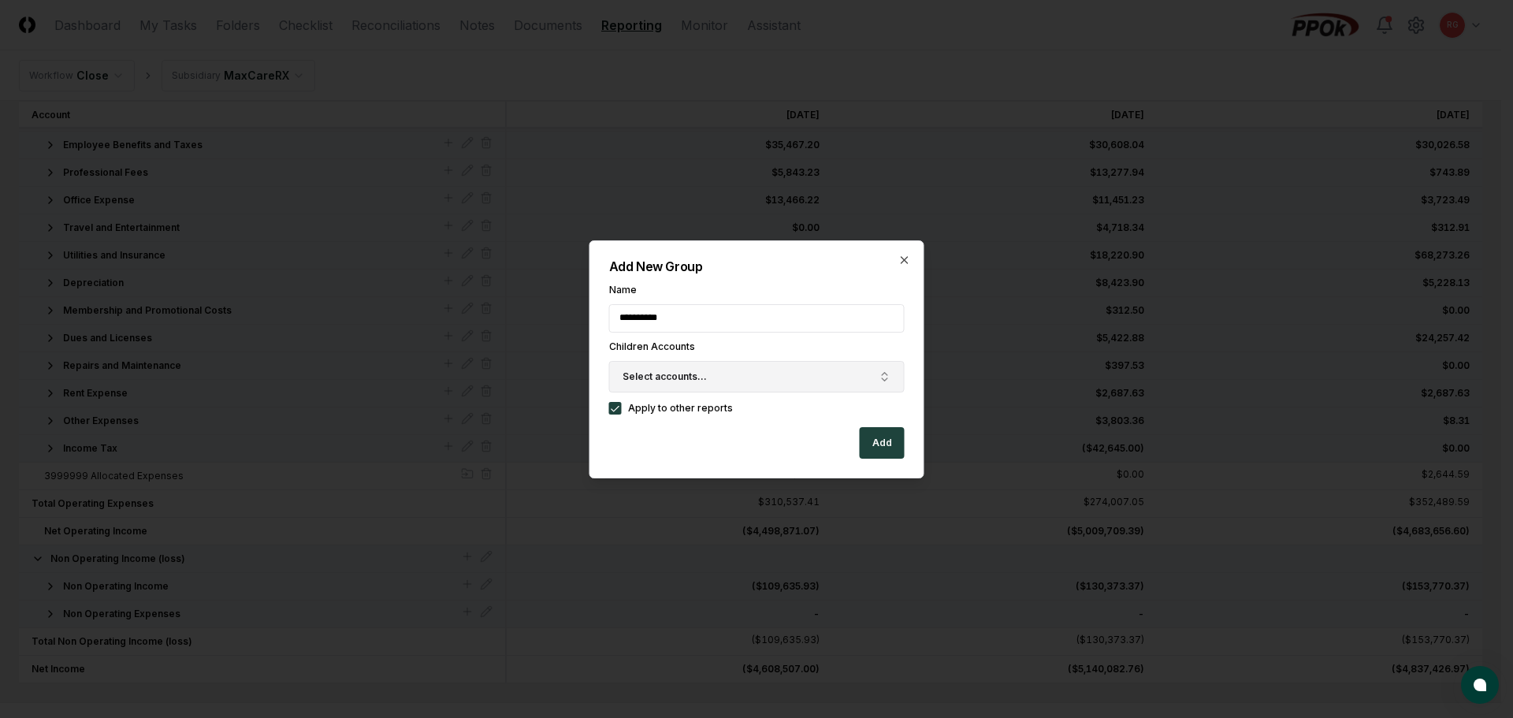
click at [753, 374] on button "Select accounts..." at bounding box center [757, 377] width 296 height 32
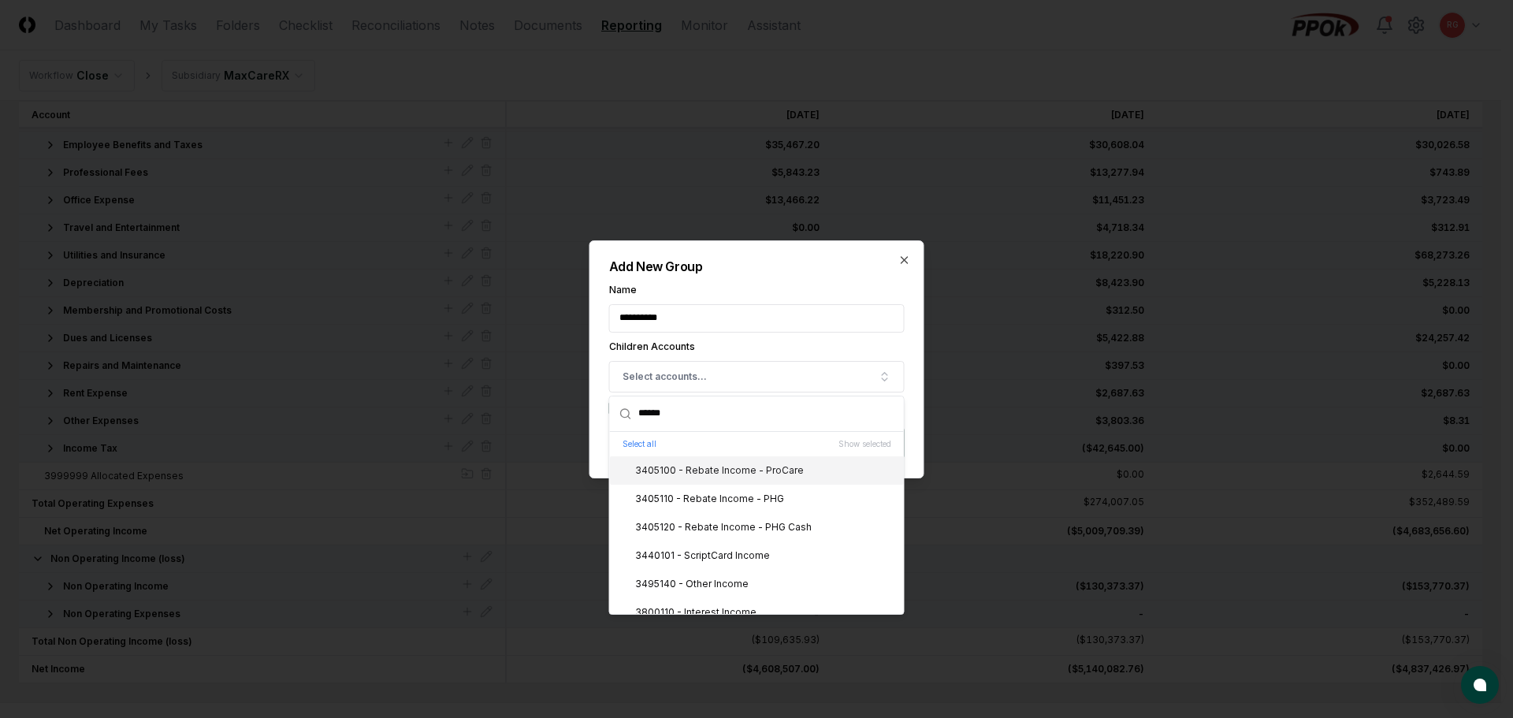
scroll to position [98, 0]
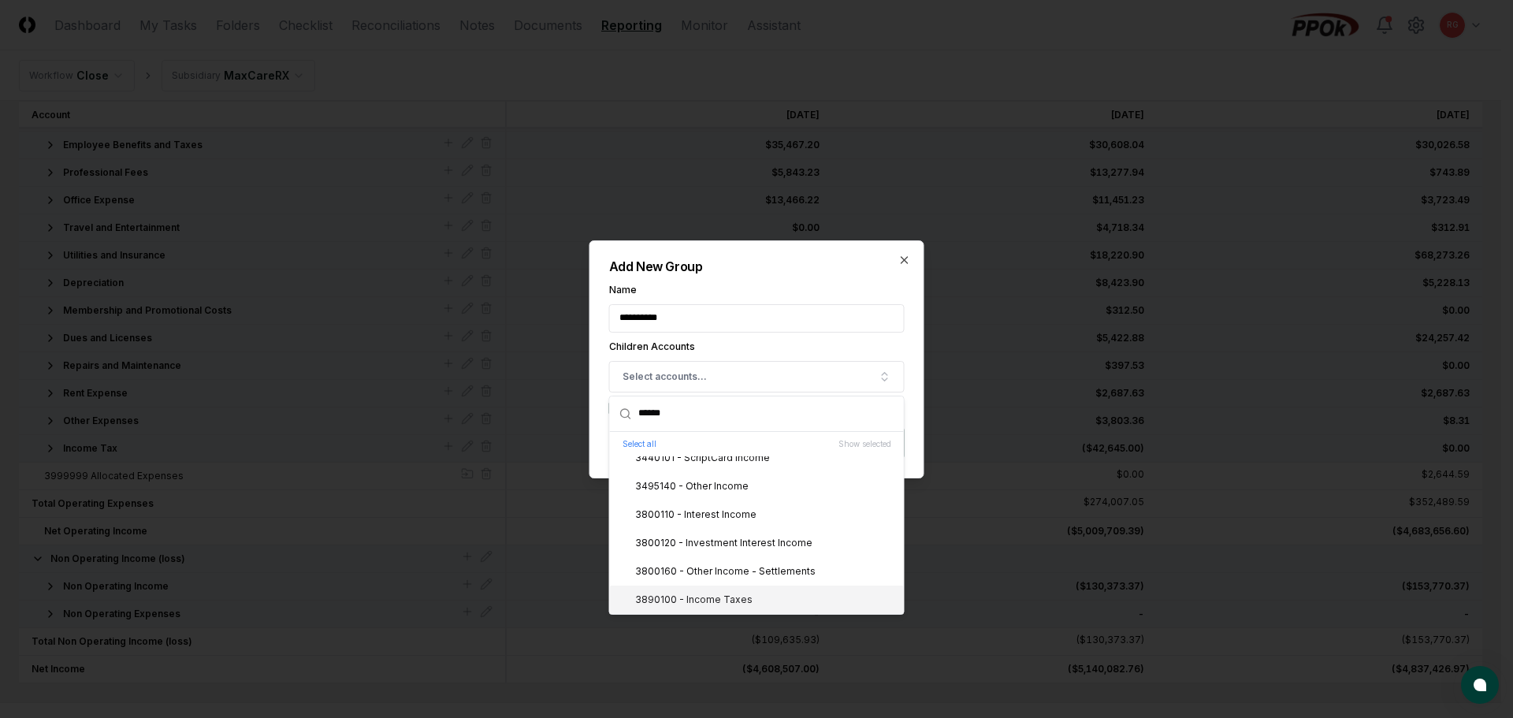
click at [719, 597] on div "3890100 - Income Taxes" at bounding box center [684, 600] width 136 height 14
click at [805, 310] on input "**********" at bounding box center [757, 318] width 296 height 28
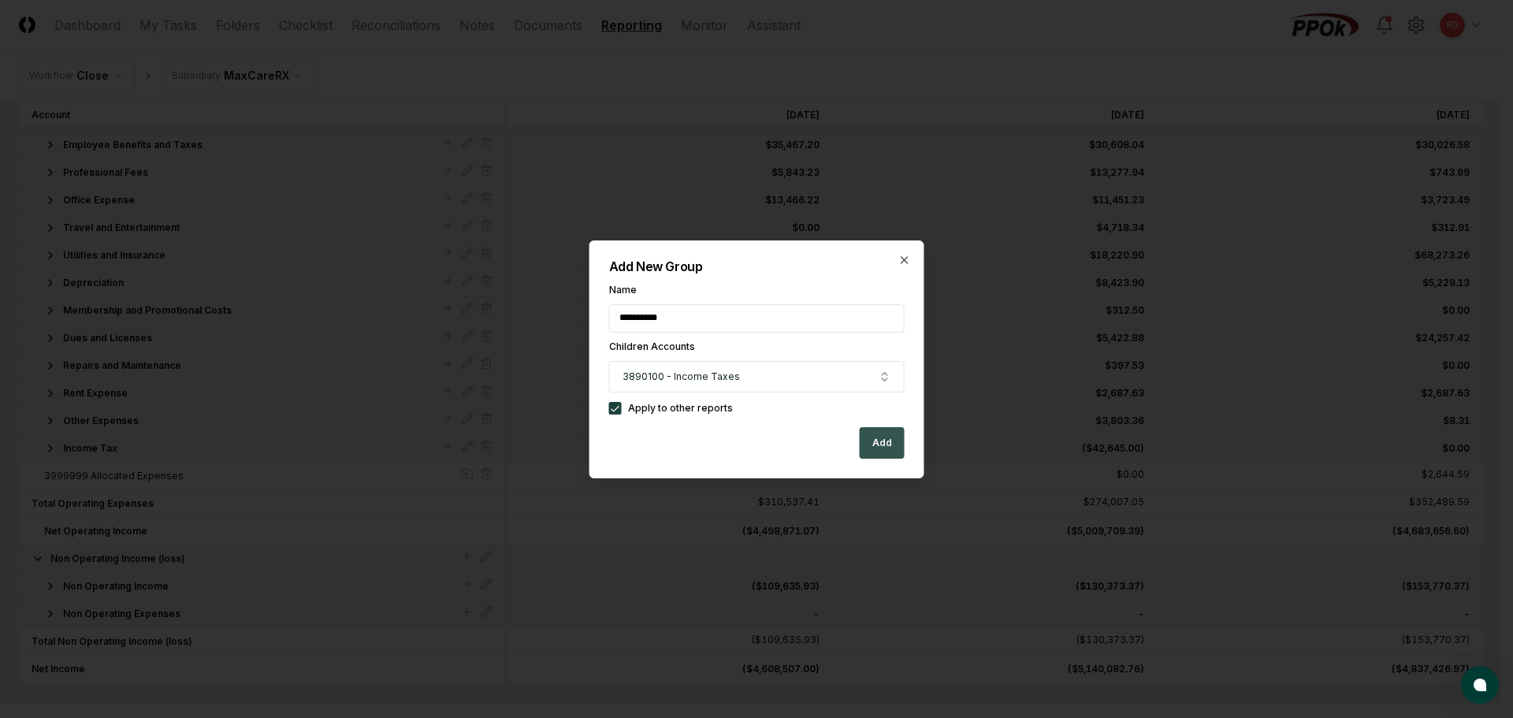
click at [871, 449] on button "Add" at bounding box center [882, 443] width 45 height 32
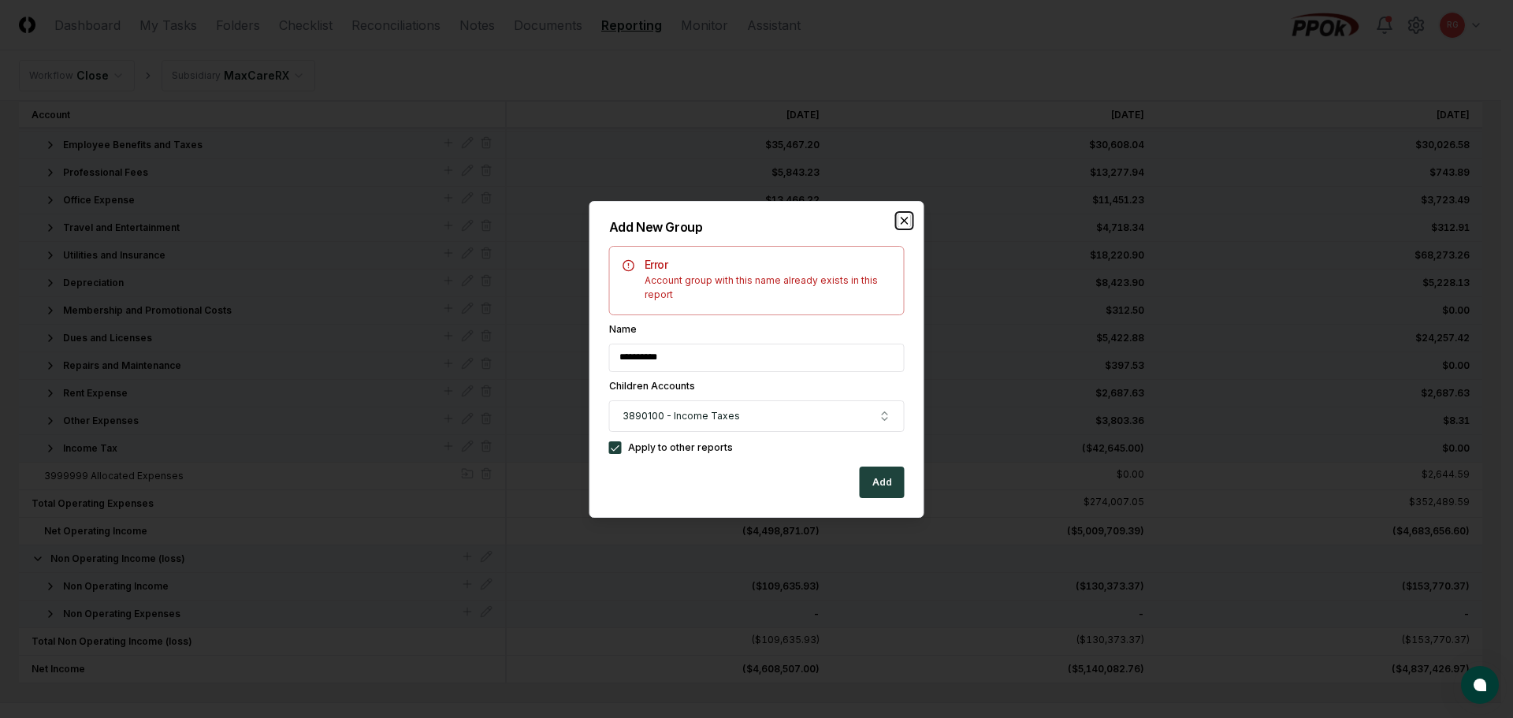
click at [906, 218] on icon "button" at bounding box center [905, 221] width 6 height 6
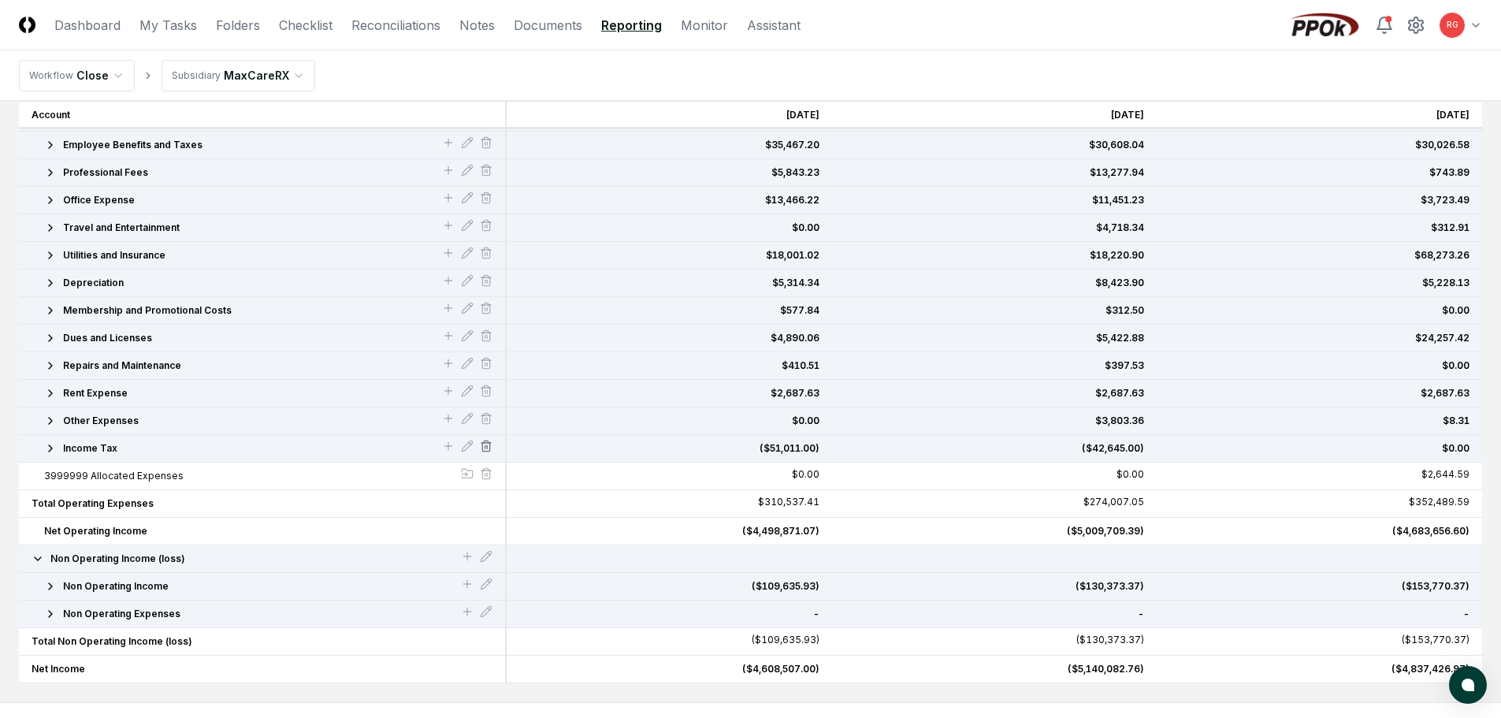
click at [491, 446] on icon at bounding box center [486, 446] width 13 height 13
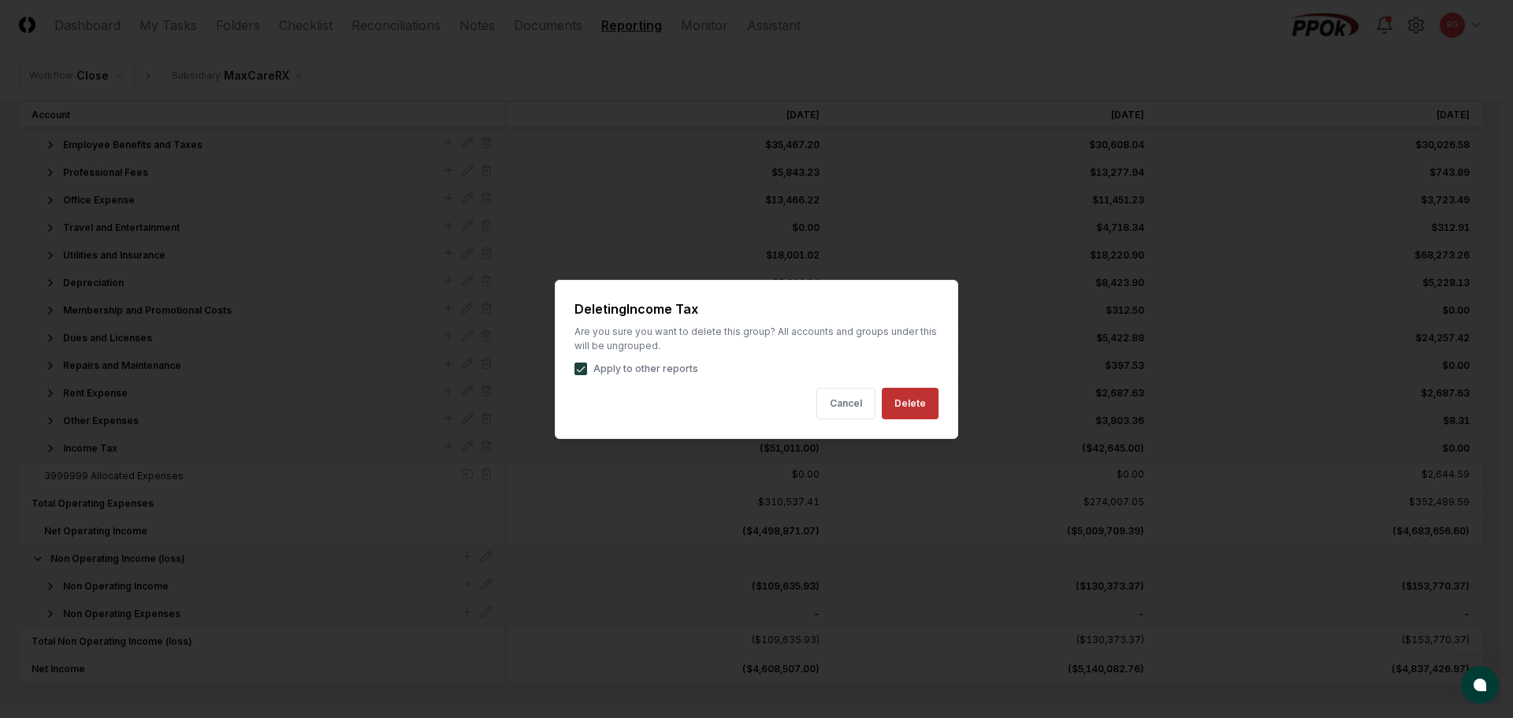
click at [930, 400] on button "Delete" at bounding box center [910, 404] width 57 height 32
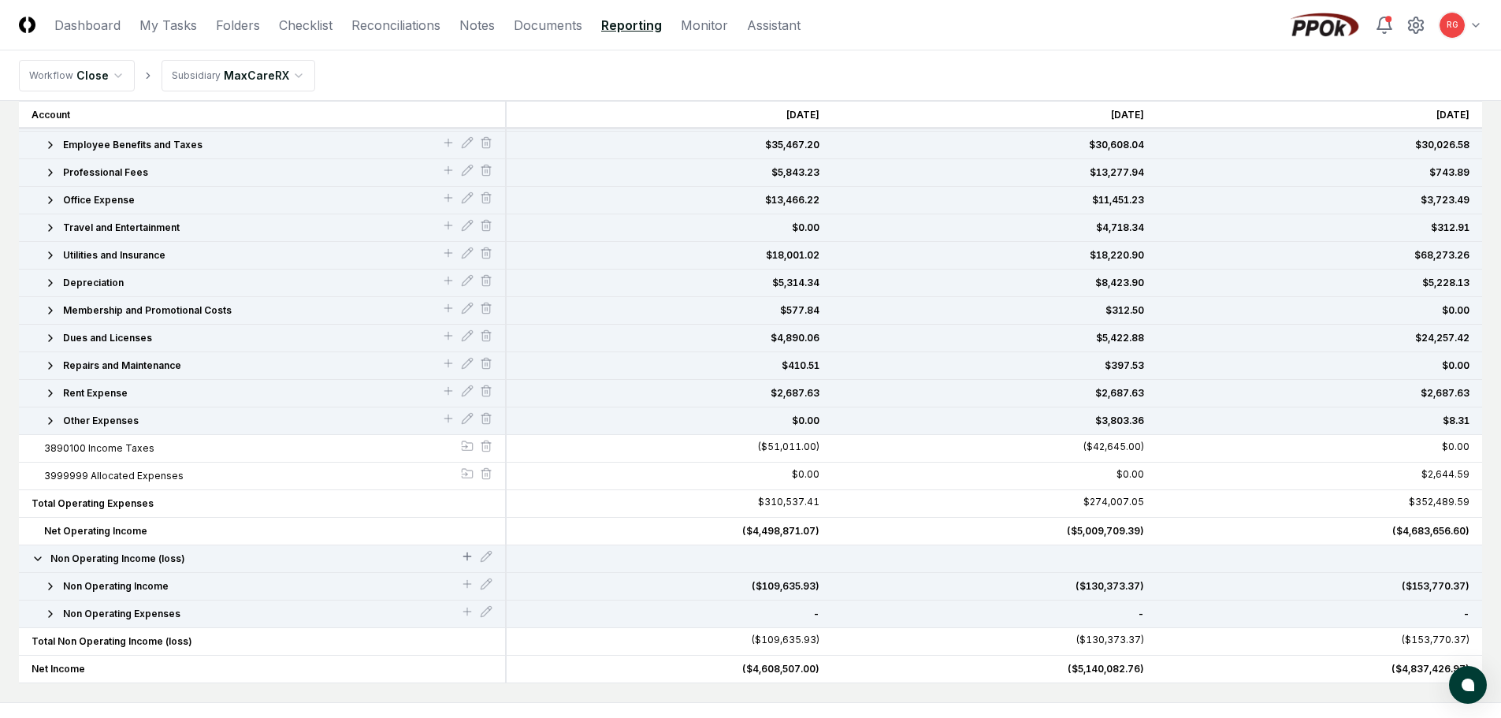
click at [468, 552] on icon at bounding box center [467, 556] width 13 height 13
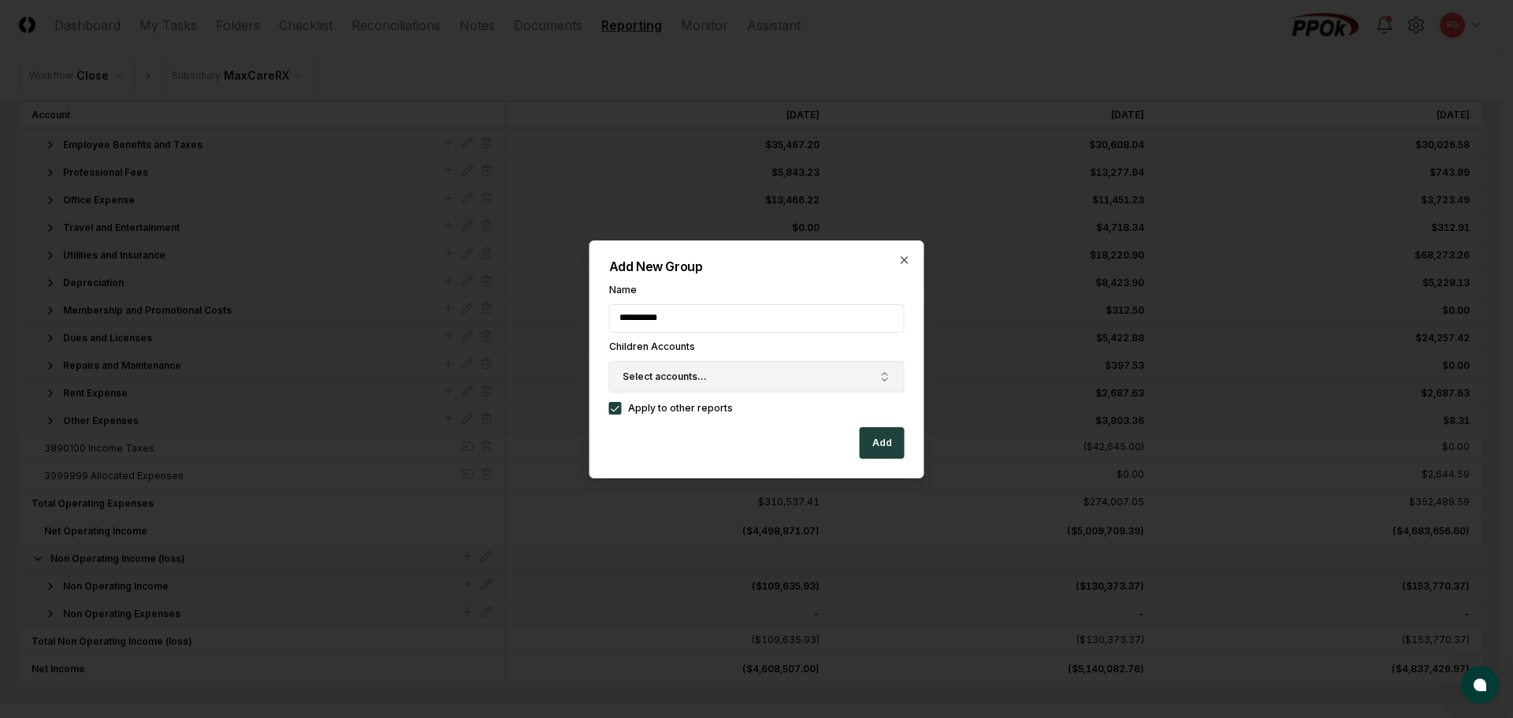
click at [716, 375] on button "Select accounts..." at bounding box center [757, 377] width 296 height 32
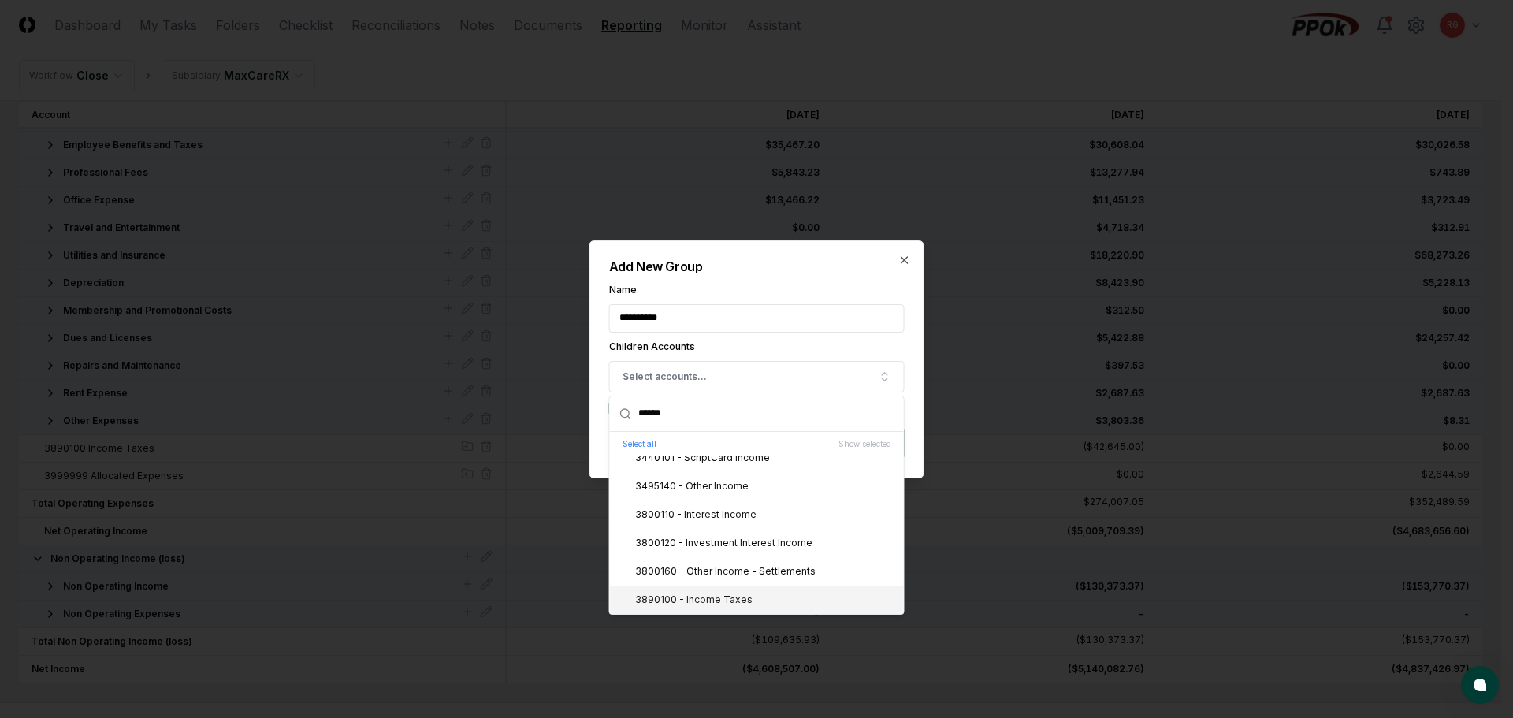
click at [714, 596] on div "3890100 - Income Taxes" at bounding box center [684, 600] width 136 height 14
click at [768, 274] on div "**********" at bounding box center [756, 359] width 335 height 238
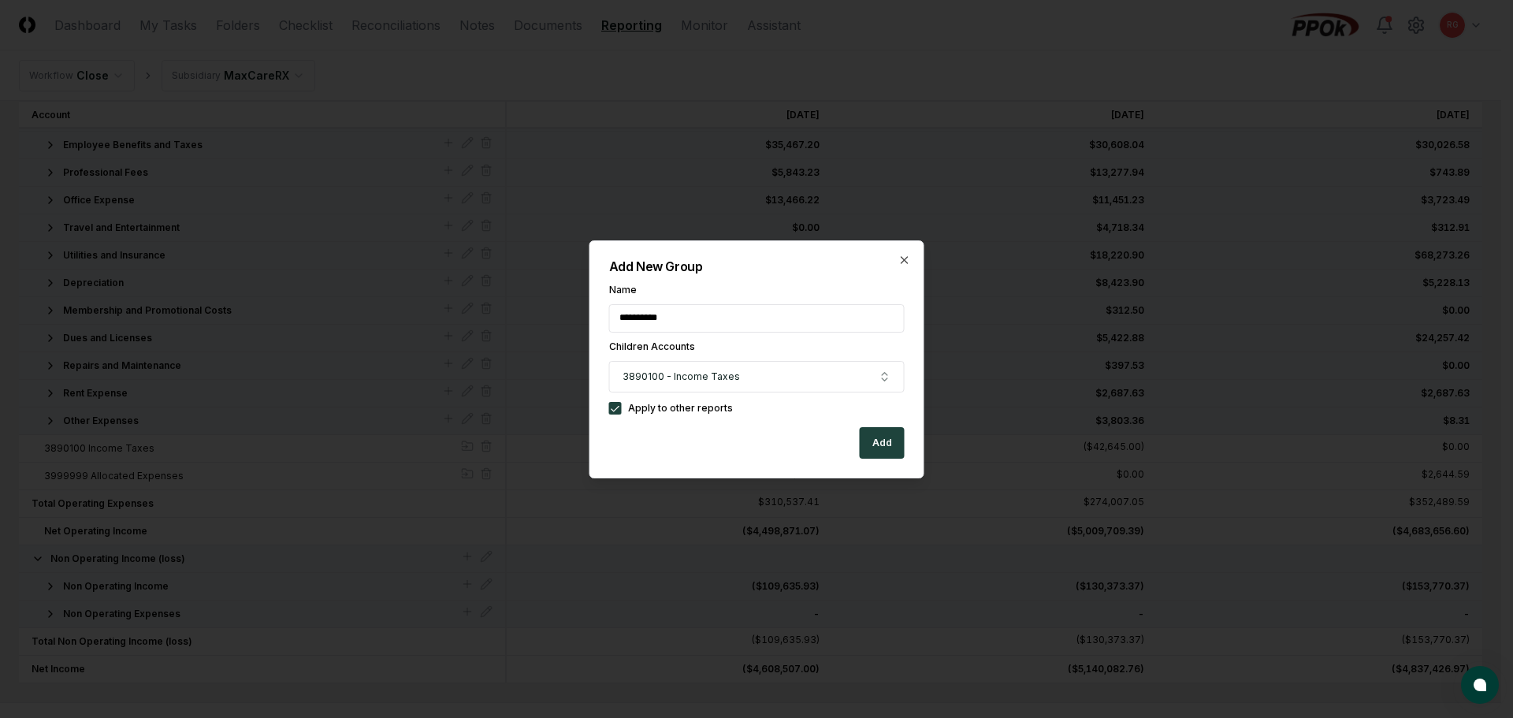
click at [878, 448] on button "Add" at bounding box center [882, 443] width 45 height 32
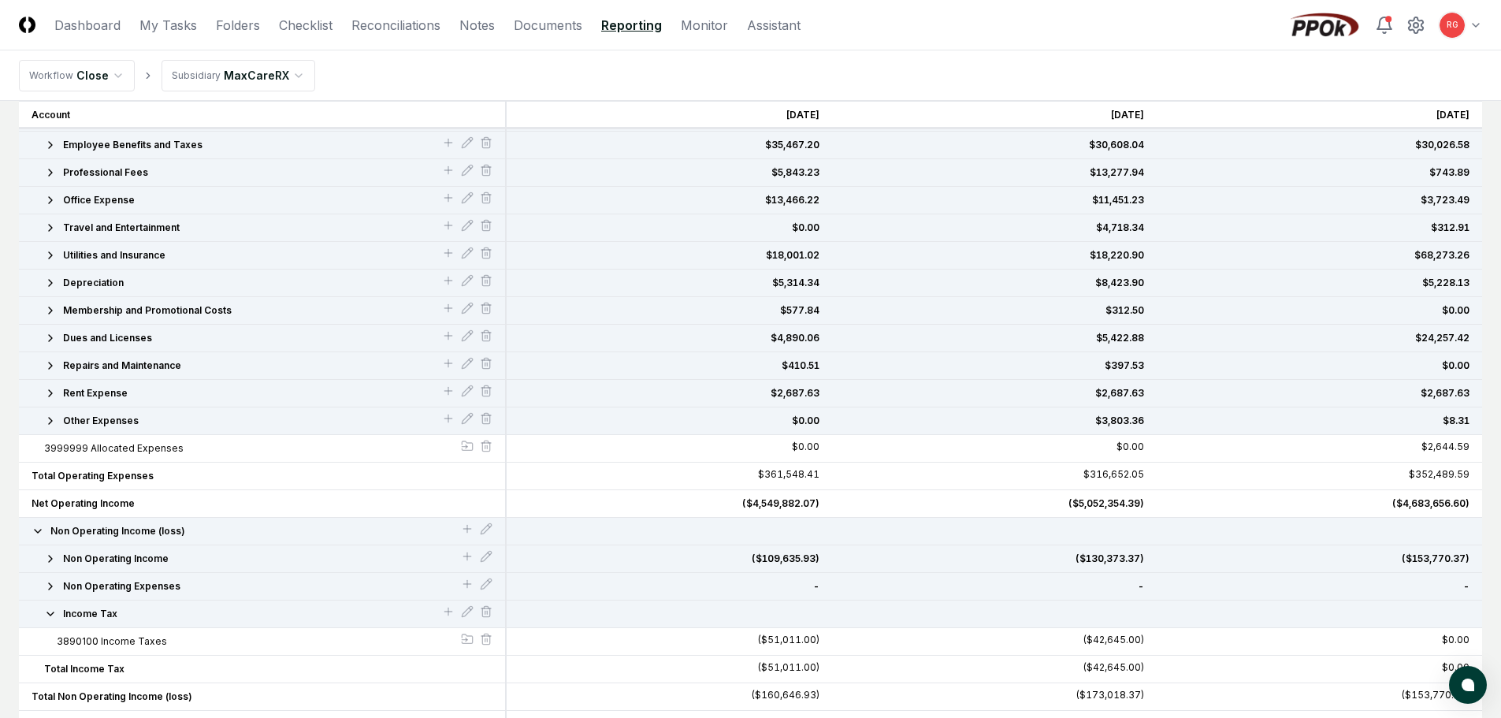
click at [45, 617] on icon "button" at bounding box center [50, 614] width 13 height 13
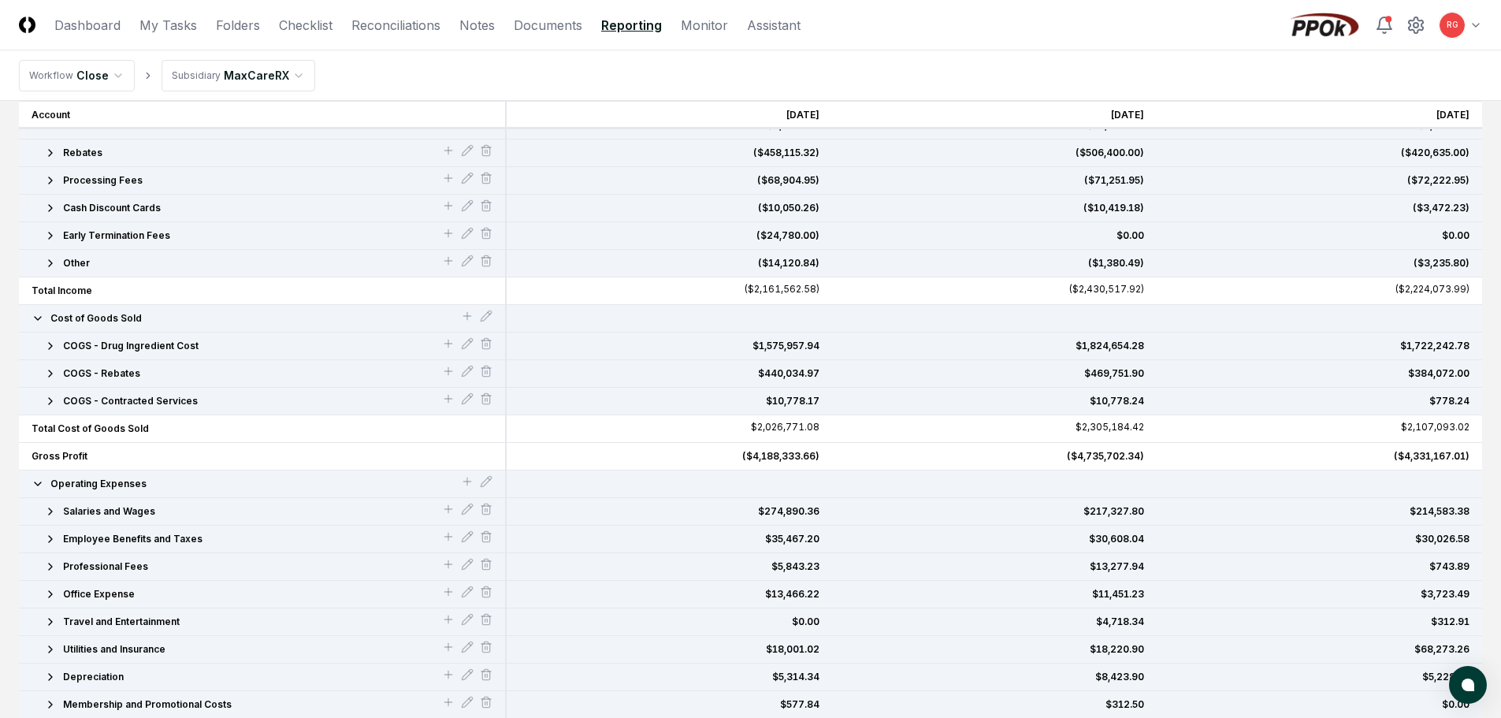
scroll to position [0, 0]
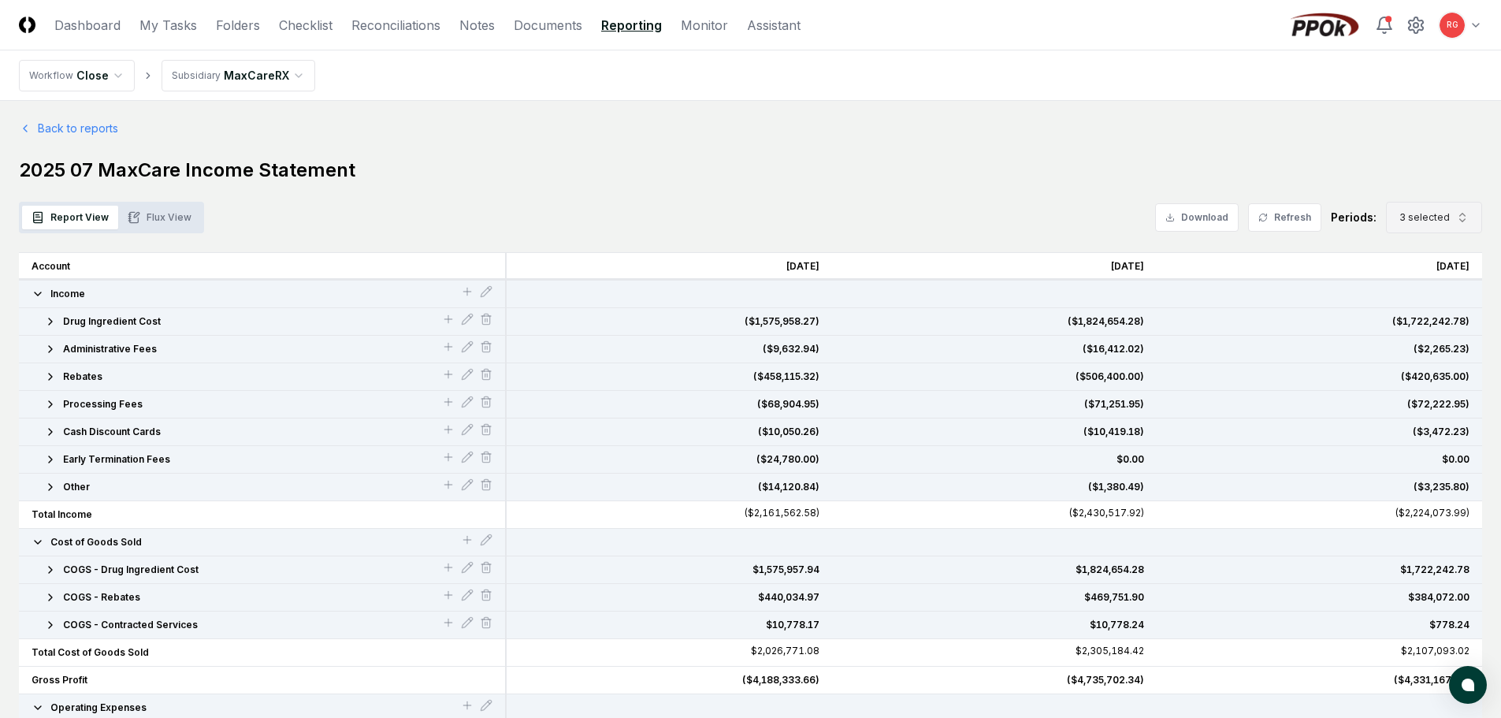
click at [1411, 217] on span "3 selected" at bounding box center [1425, 217] width 50 height 14
click at [898, 143] on div "Back to reports 2025 07 MaxCare Income Statement Report View Flux View Download…" at bounding box center [750, 710] width 1463 height 1181
click at [162, 216] on button "Flux View" at bounding box center [159, 218] width 83 height 24
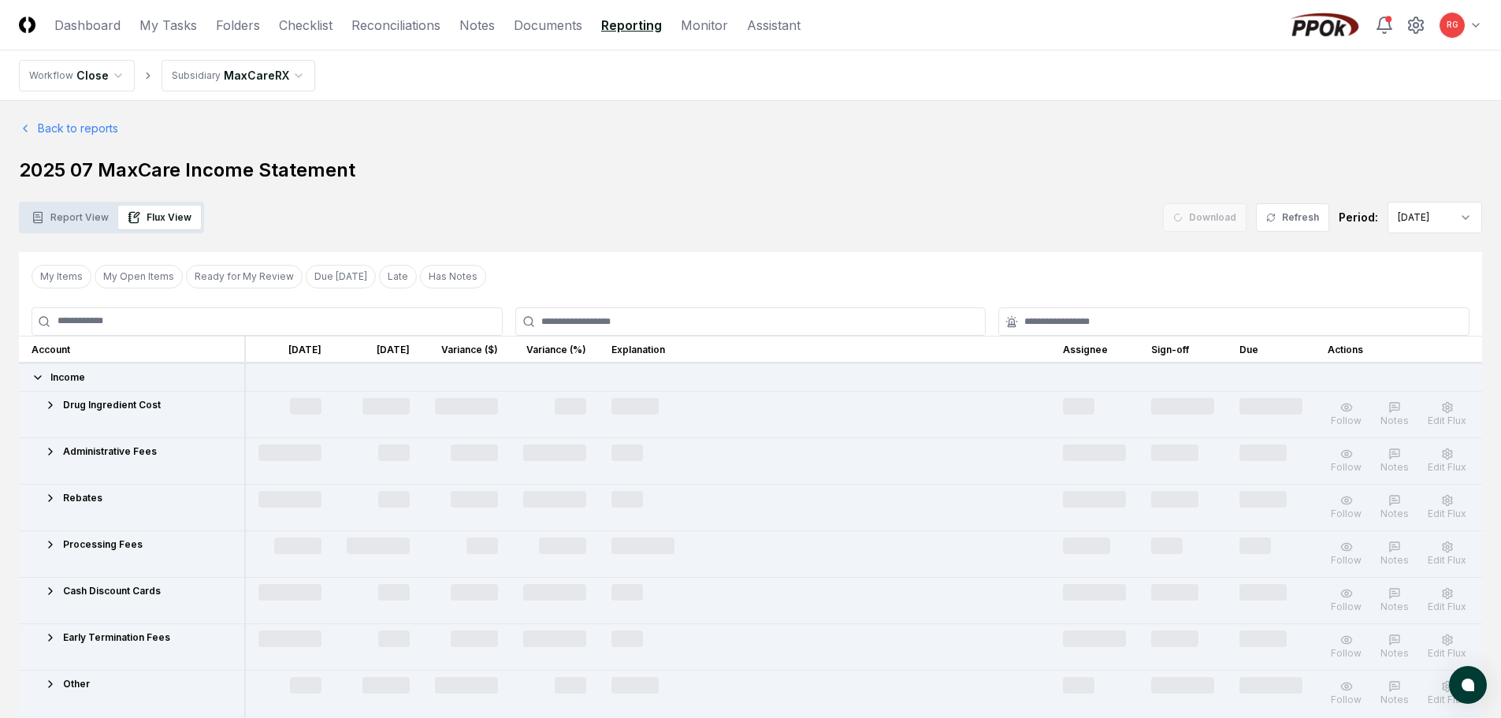
click at [162, 216] on button "Flux View" at bounding box center [159, 218] width 83 height 24
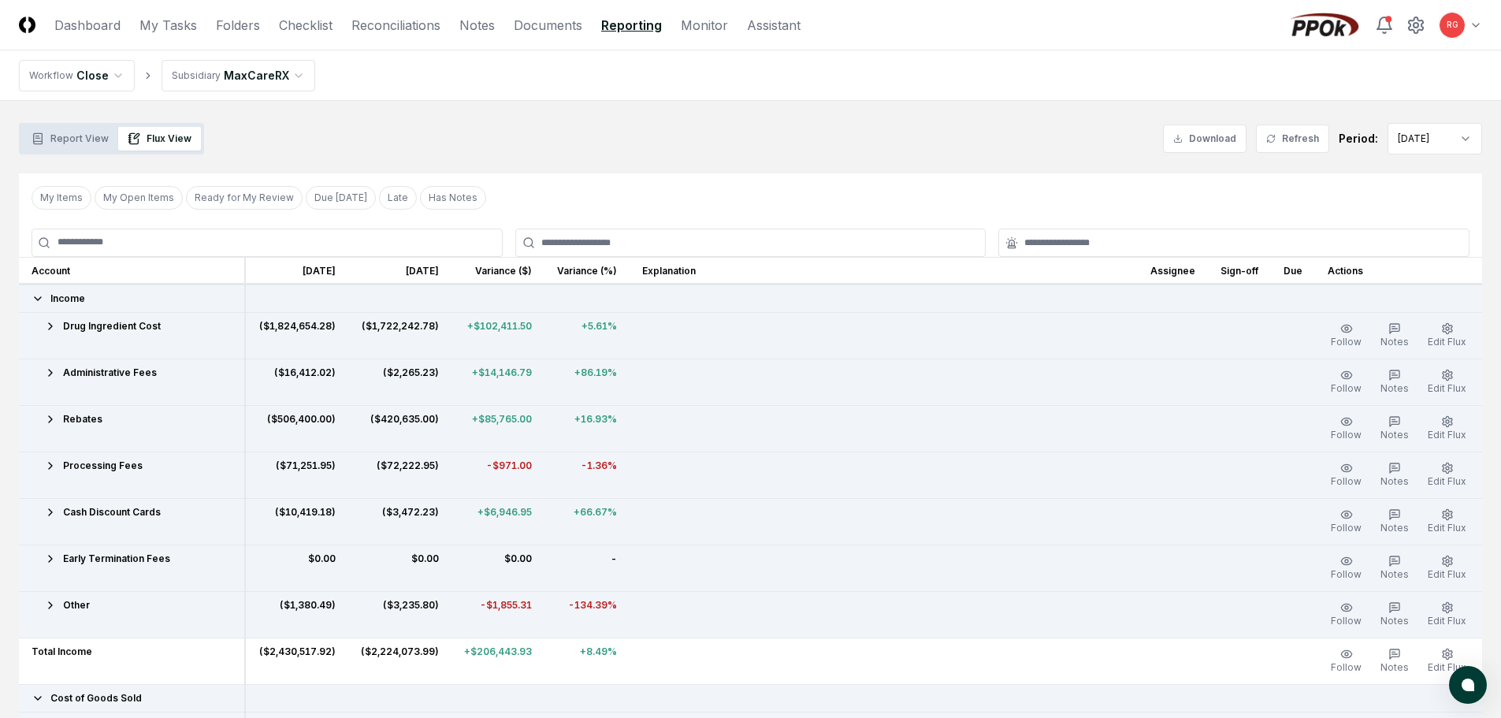
scroll to position [158, 0]
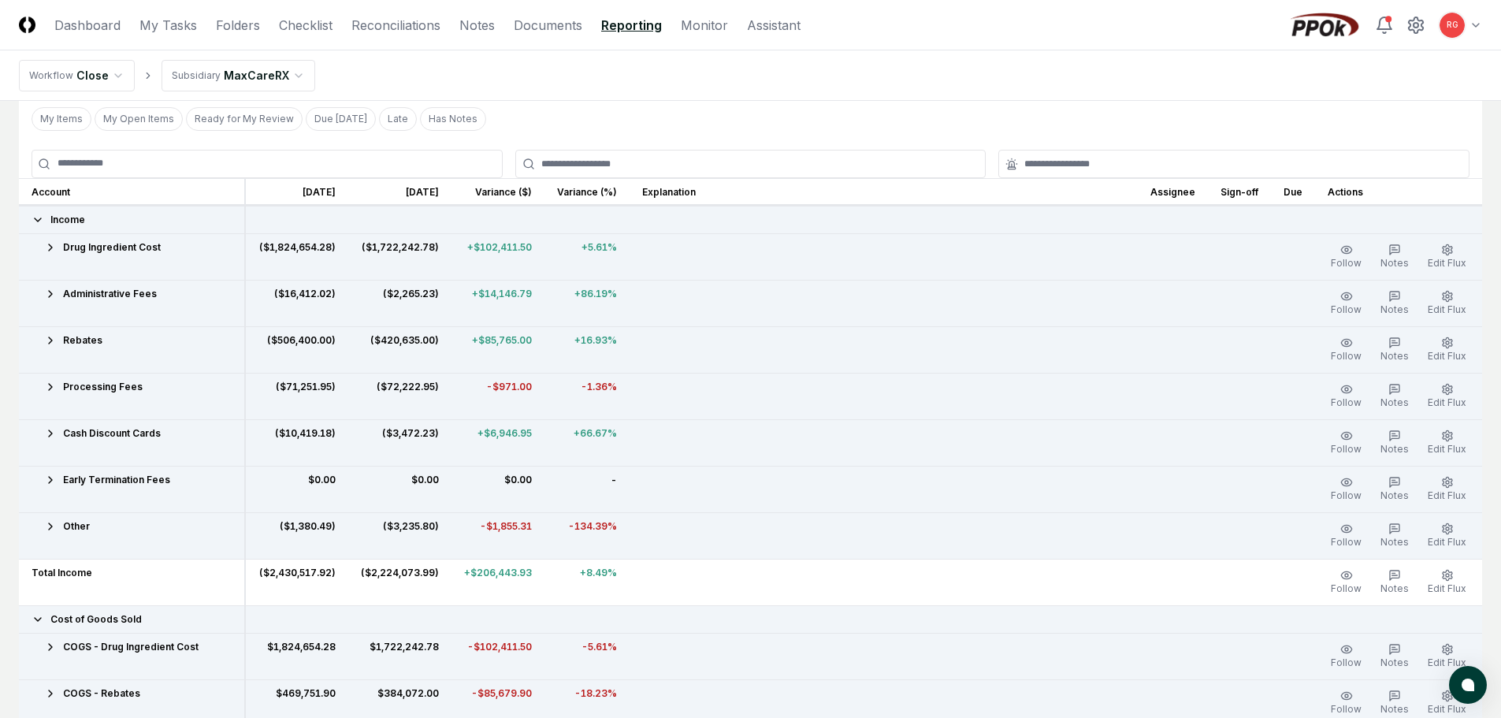
click at [51, 296] on icon at bounding box center [50, 294] width 13 height 13
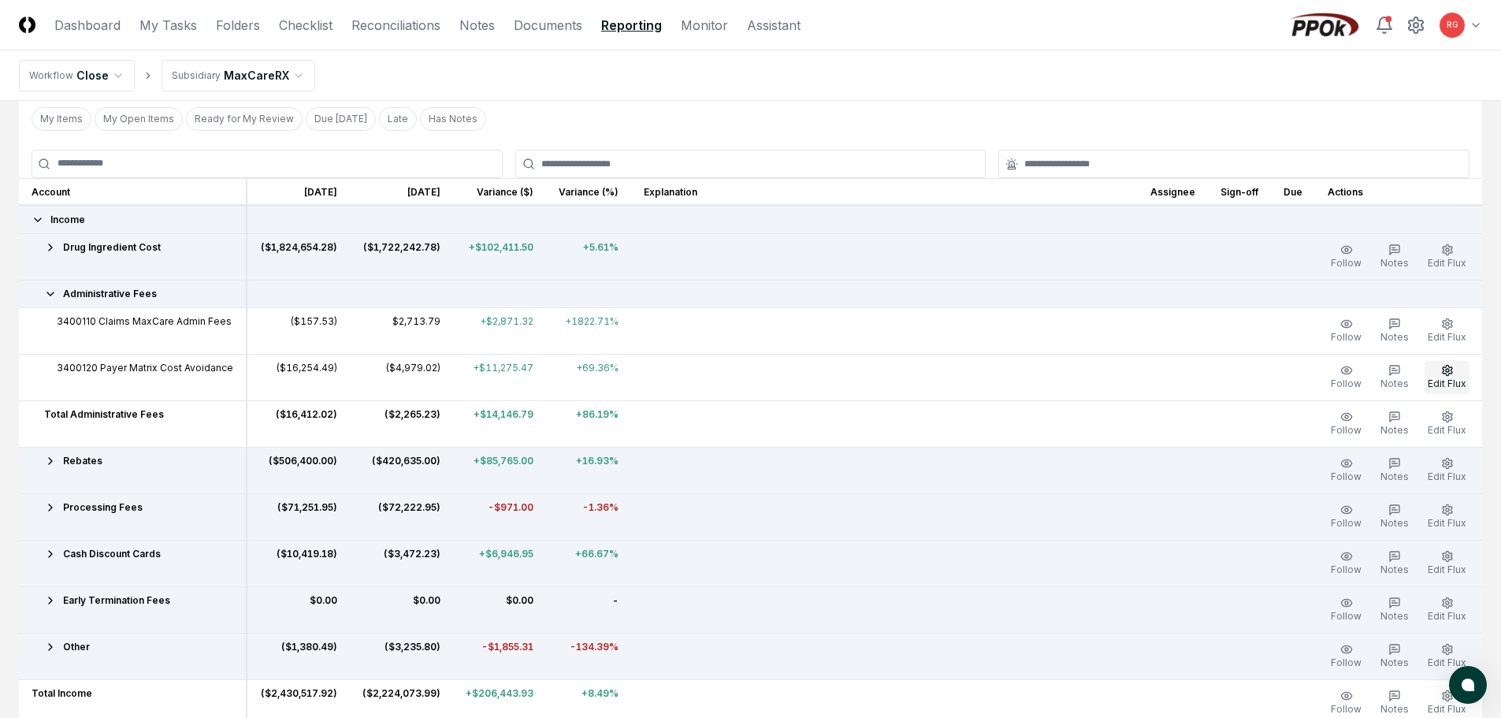
click at [1443, 376] on button "Edit Flux" at bounding box center [1447, 377] width 45 height 33
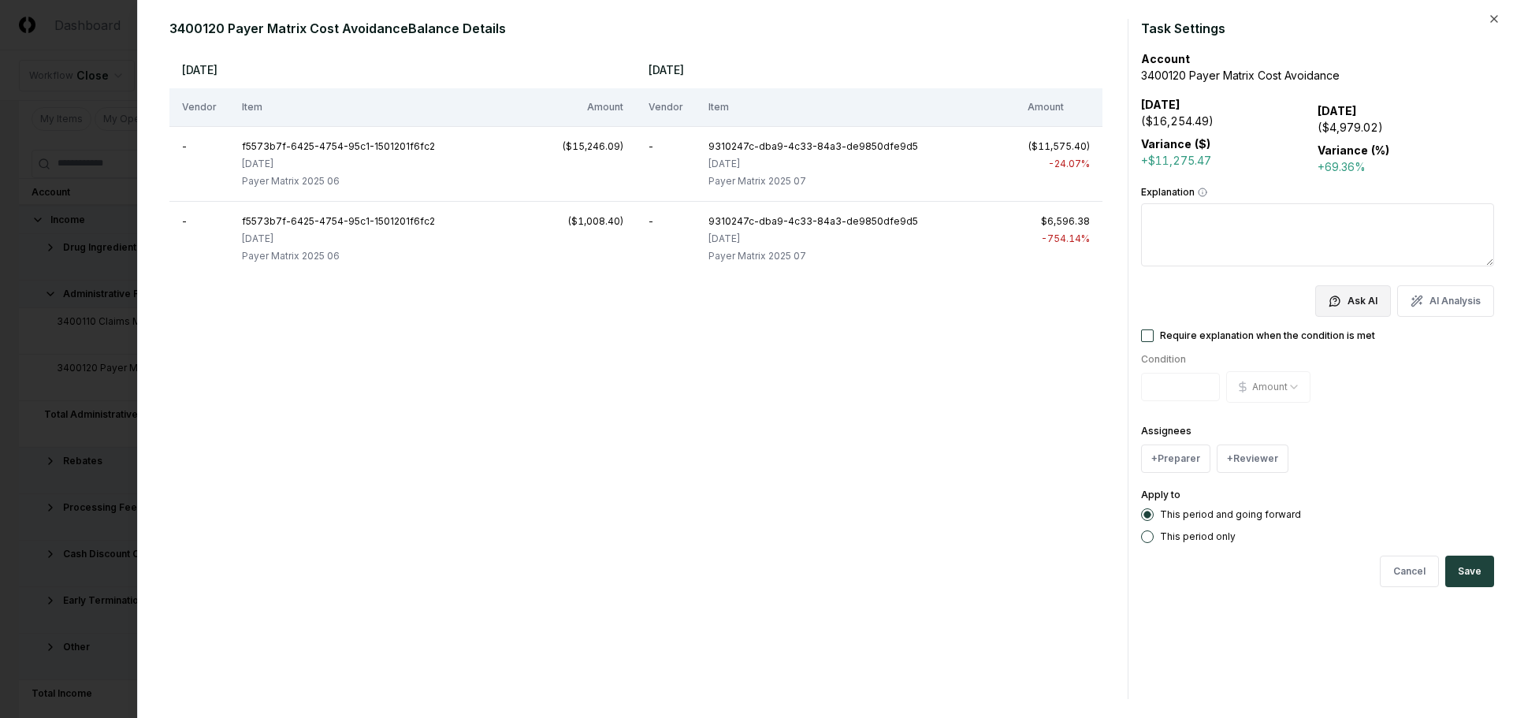
click at [1335, 304] on icon "button" at bounding box center [1335, 301] width 13 height 13
click at [1424, 364] on div at bounding box center [756, 359] width 1513 height 718
click at [1447, 302] on button "AI Analysis" at bounding box center [1445, 301] width 97 height 32
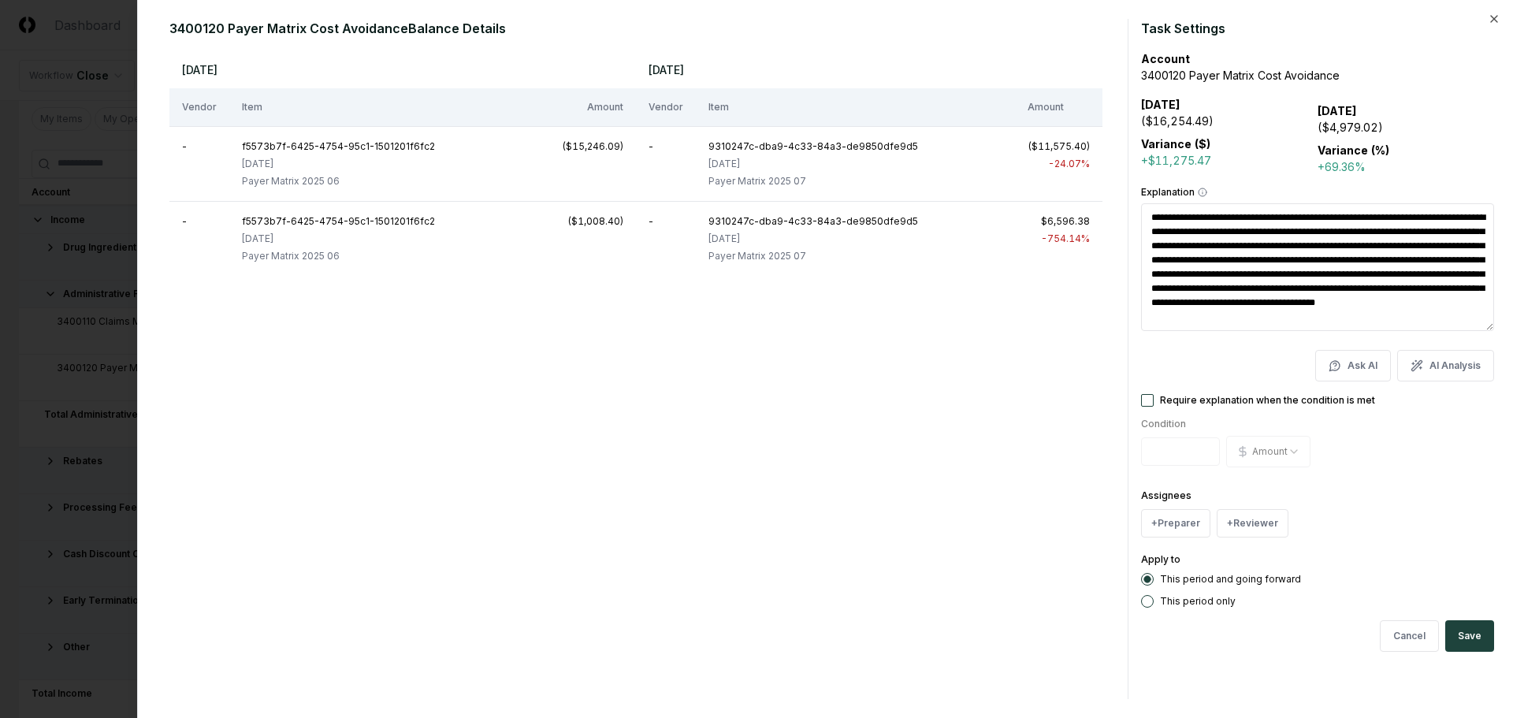
click at [820, 449] on div "[DATE] [DATE] Vendor Item Amount Vendor Item Amount - f5573b7f-6425-4754-95c1-1…" at bounding box center [635, 374] width 933 height 649
drag, startPoint x: 1423, startPoint y: 318, endPoint x: 1030, endPoint y: 204, distance: 409.5
click at [1030, 205] on div "3400120 Payer Matrix Cost Avoidance Balance Details [DATE] [DATE] Vendor Item A…" at bounding box center [825, 359] width 1337 height 680
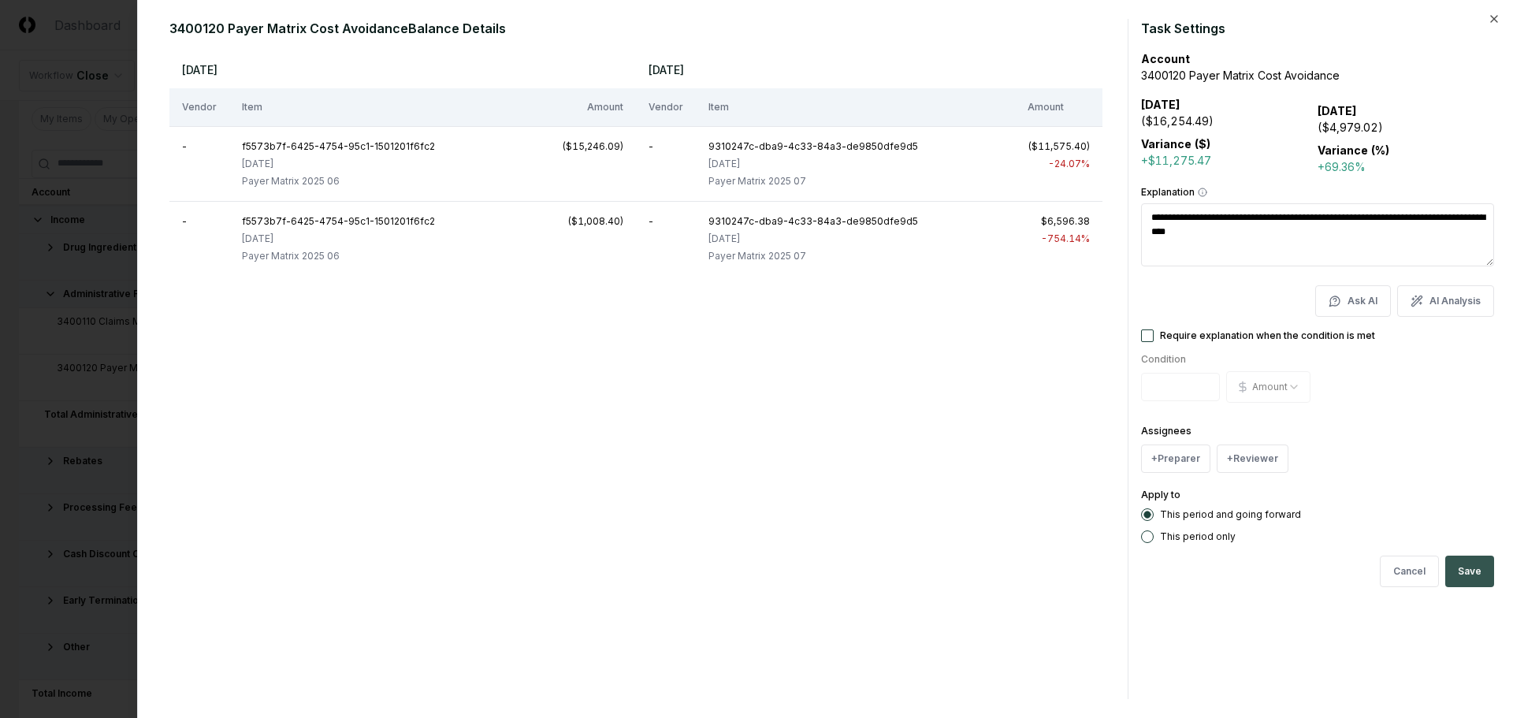
click at [1471, 575] on button "Save" at bounding box center [1469, 572] width 49 height 32
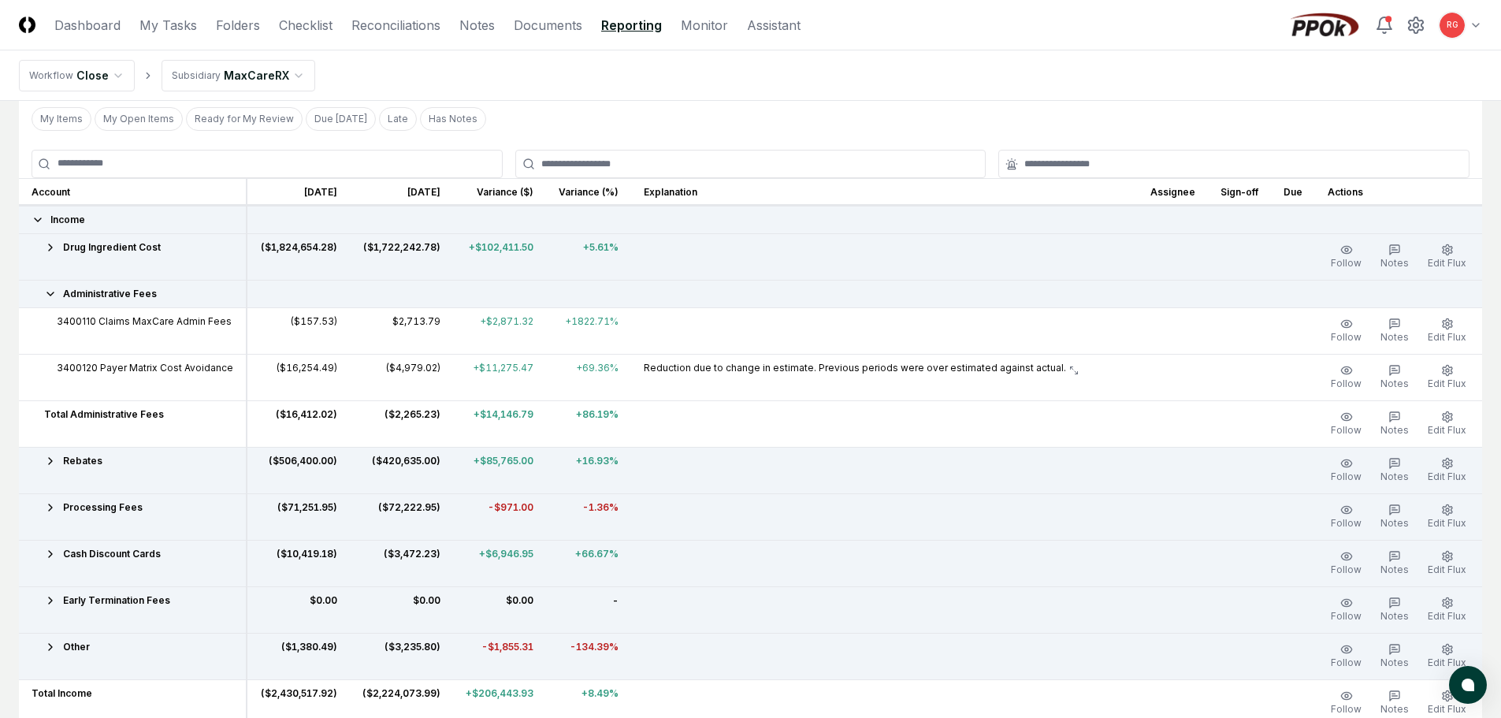
scroll to position [236, 0]
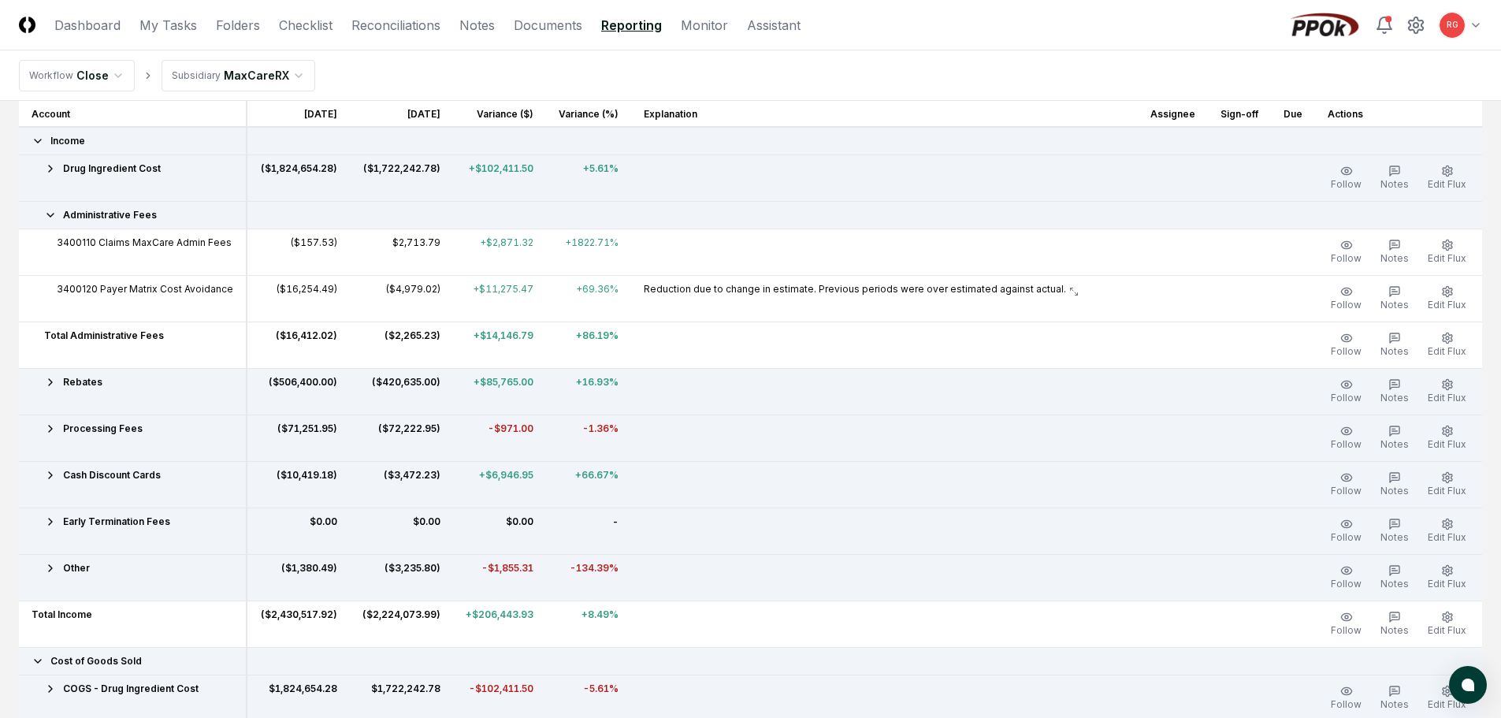
click at [51, 479] on icon at bounding box center [50, 475] width 13 height 13
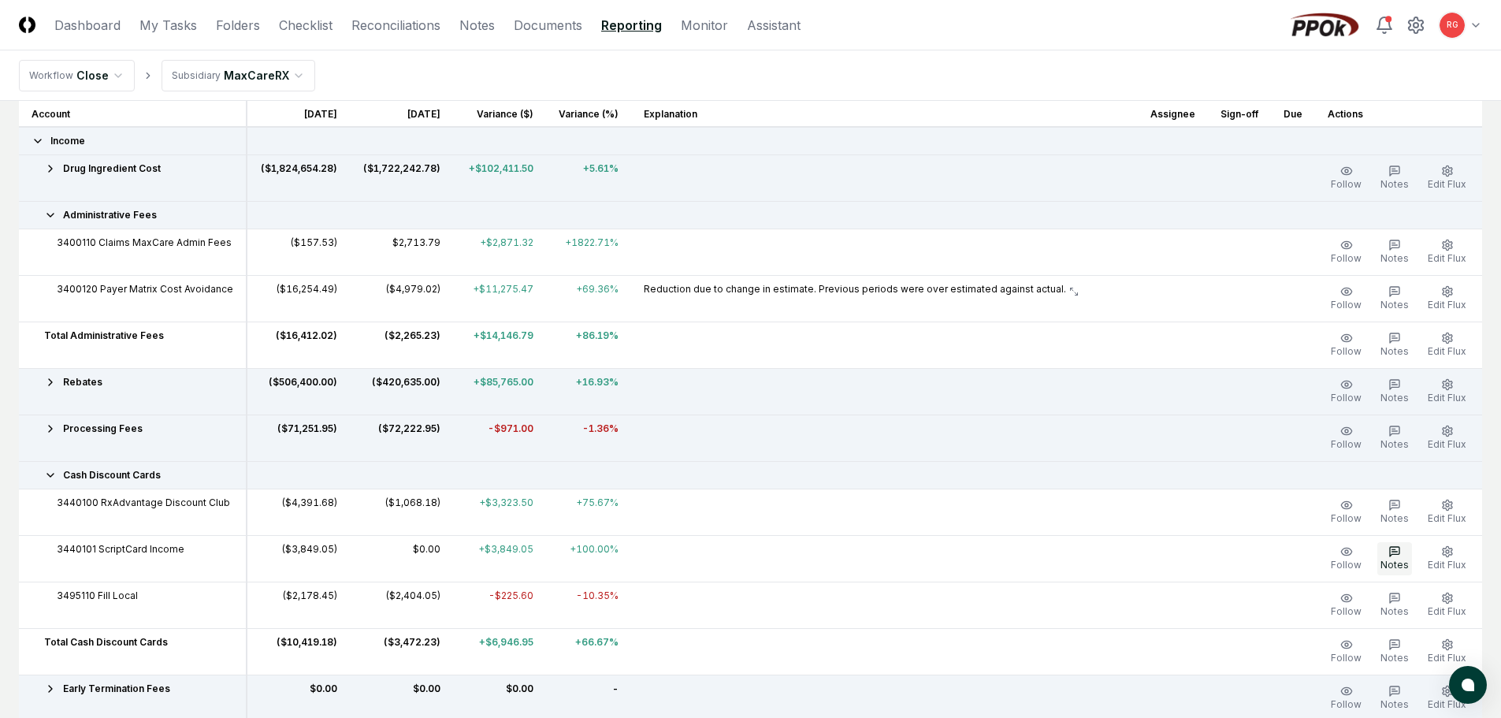
click at [1396, 556] on icon "button" at bounding box center [1395, 551] width 13 height 13
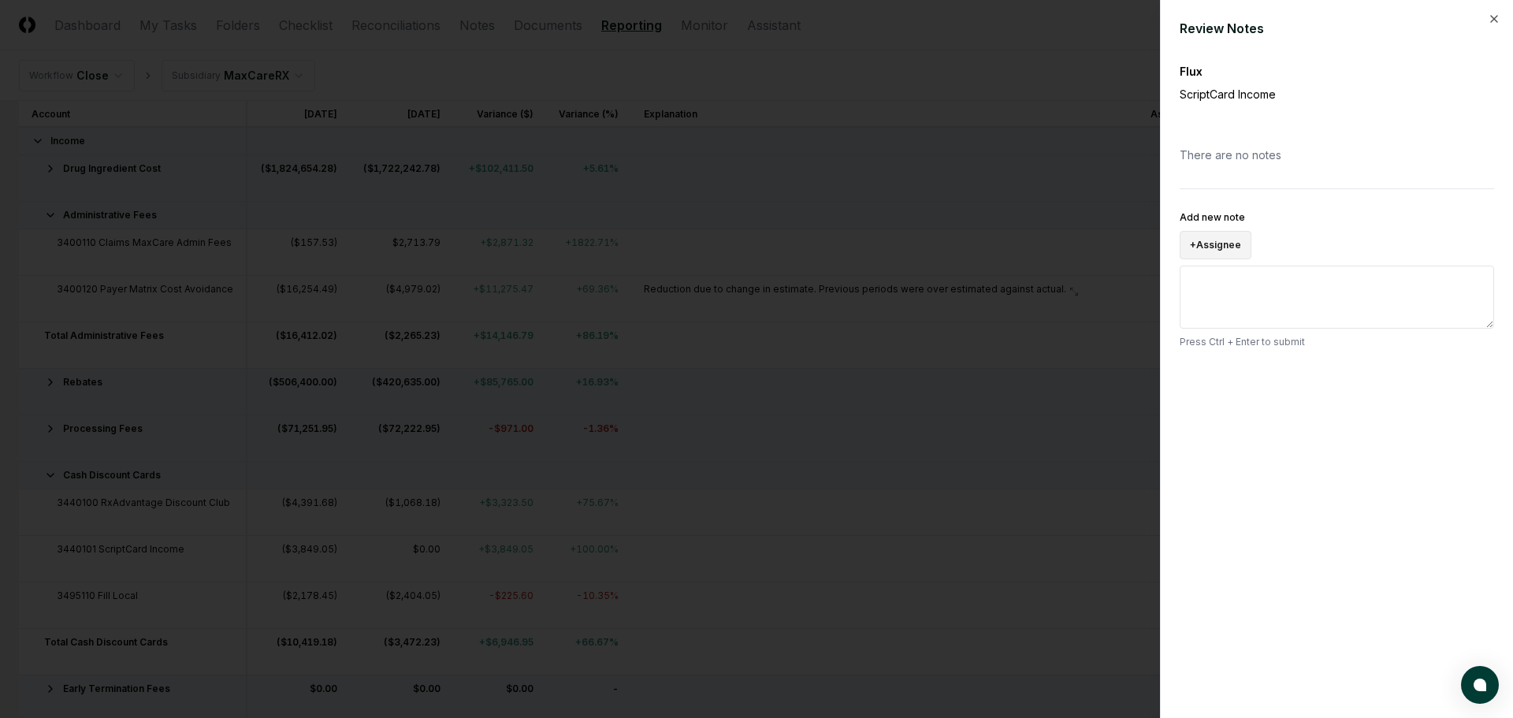
click at [1241, 250] on button "+ Assignee" at bounding box center [1216, 245] width 72 height 28
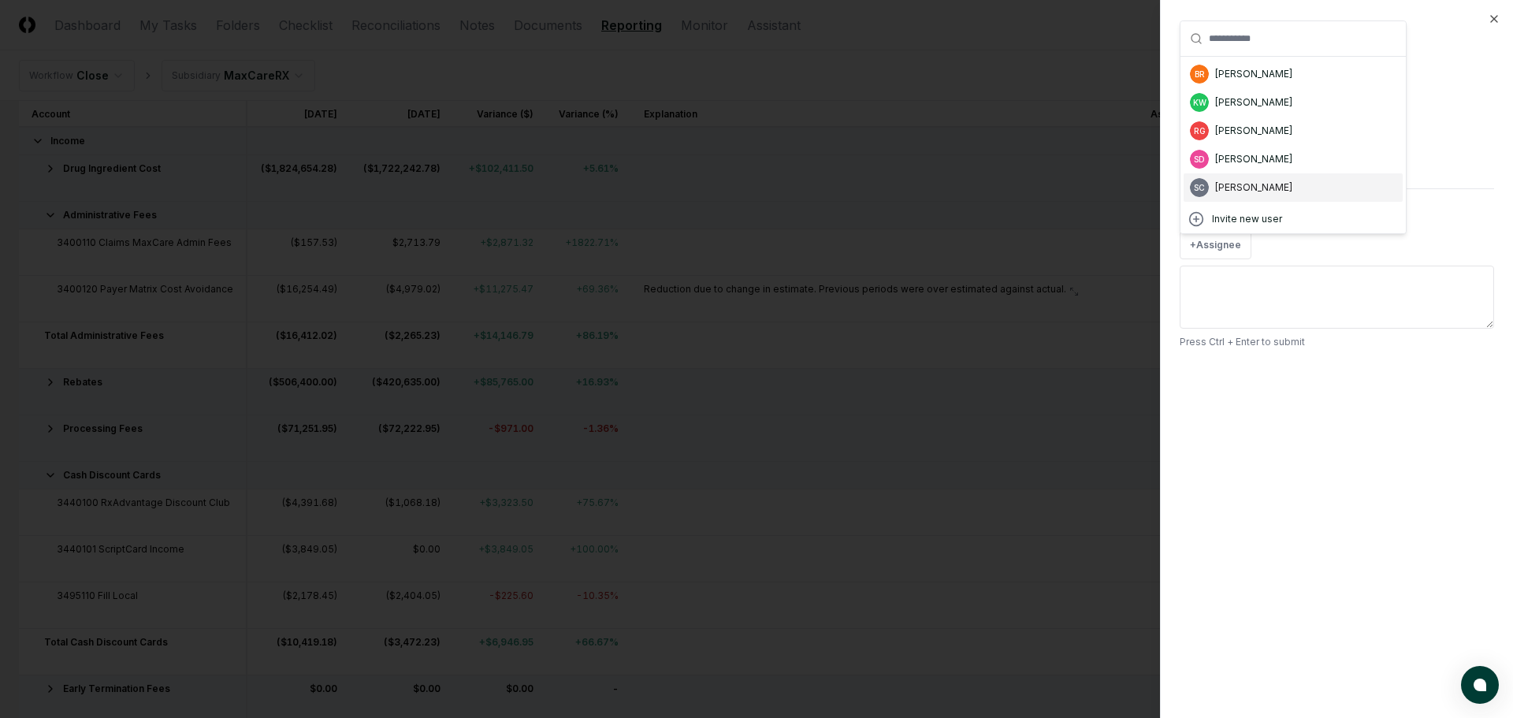
click at [1240, 189] on div "[PERSON_NAME]" at bounding box center [1253, 187] width 77 height 14
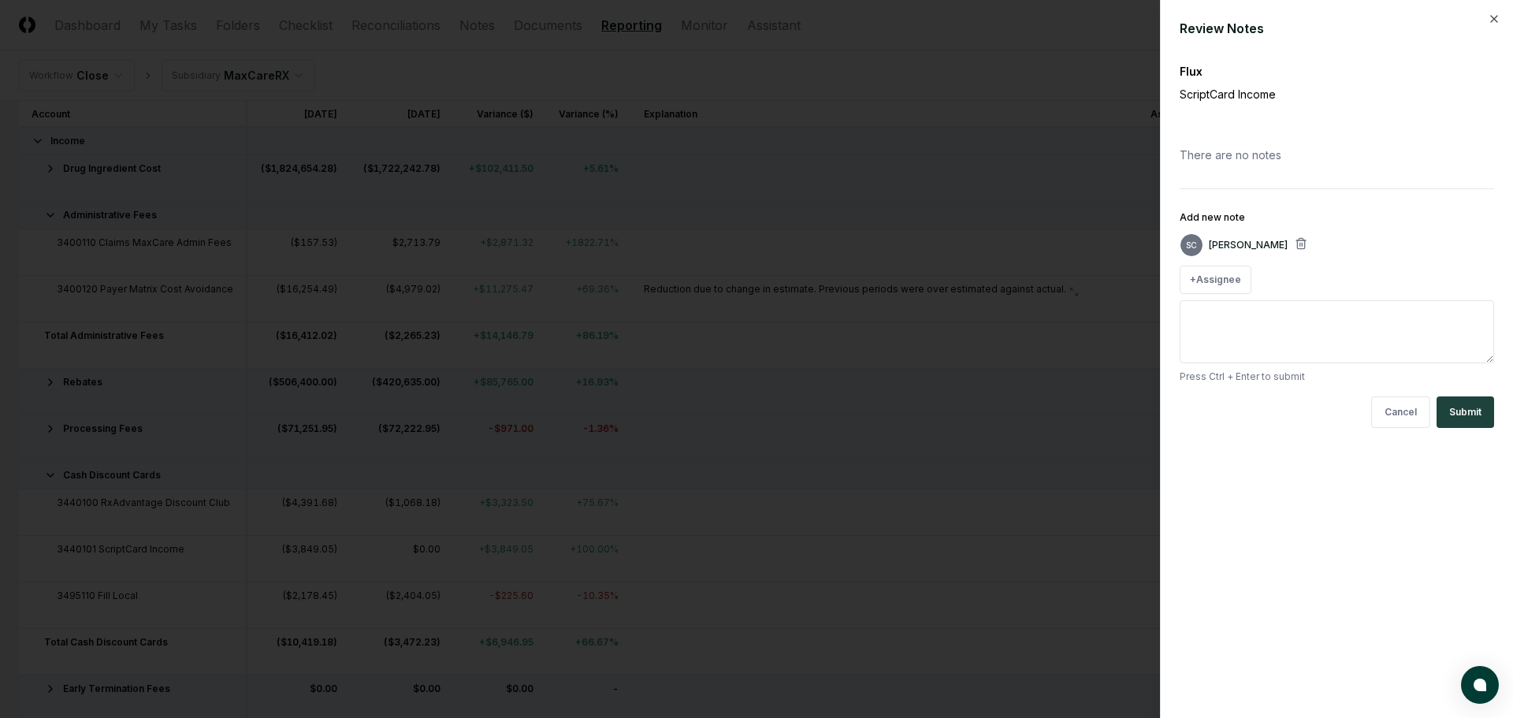
click at [1252, 314] on textarea "Add new note" at bounding box center [1337, 331] width 314 height 63
click at [1471, 410] on button "Submit" at bounding box center [1466, 412] width 58 height 32
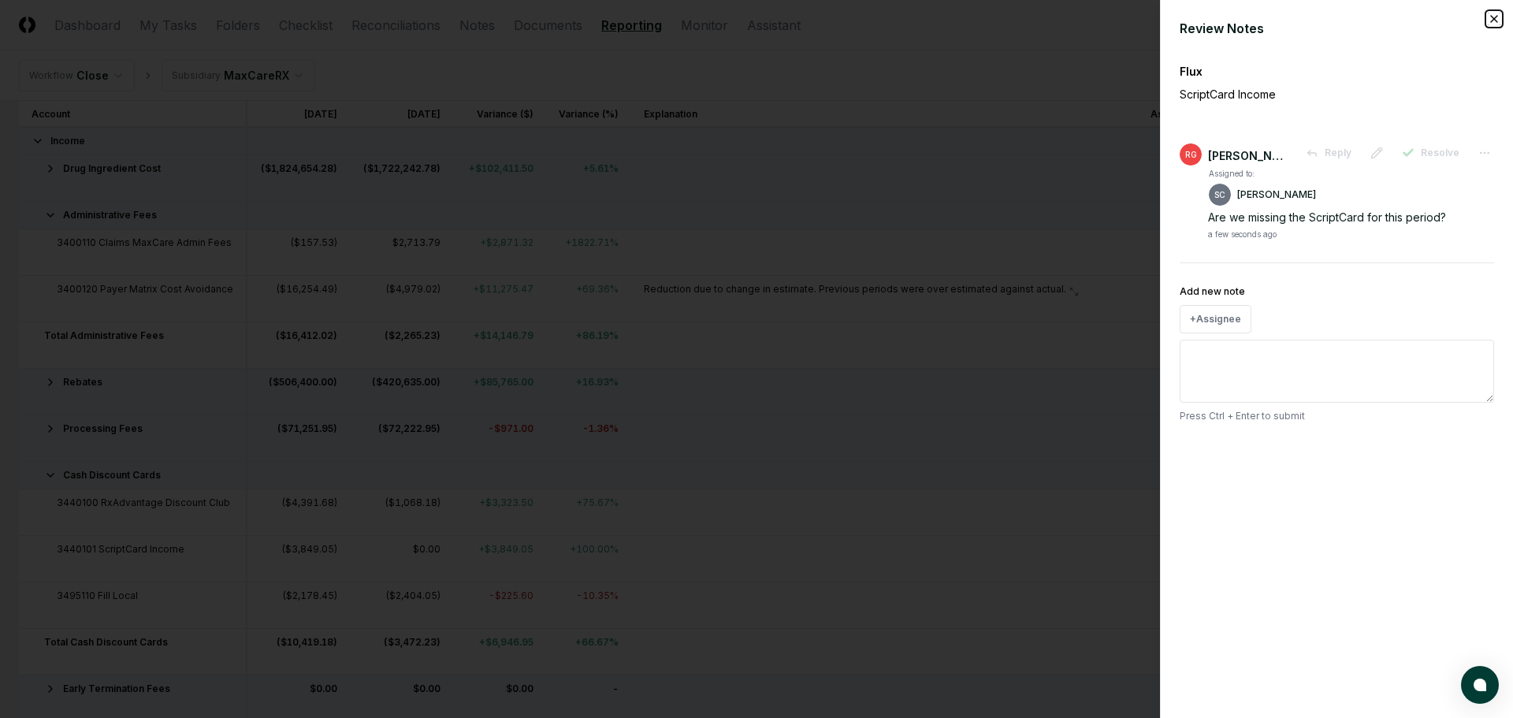
click at [1495, 19] on icon "button" at bounding box center [1494, 19] width 13 height 13
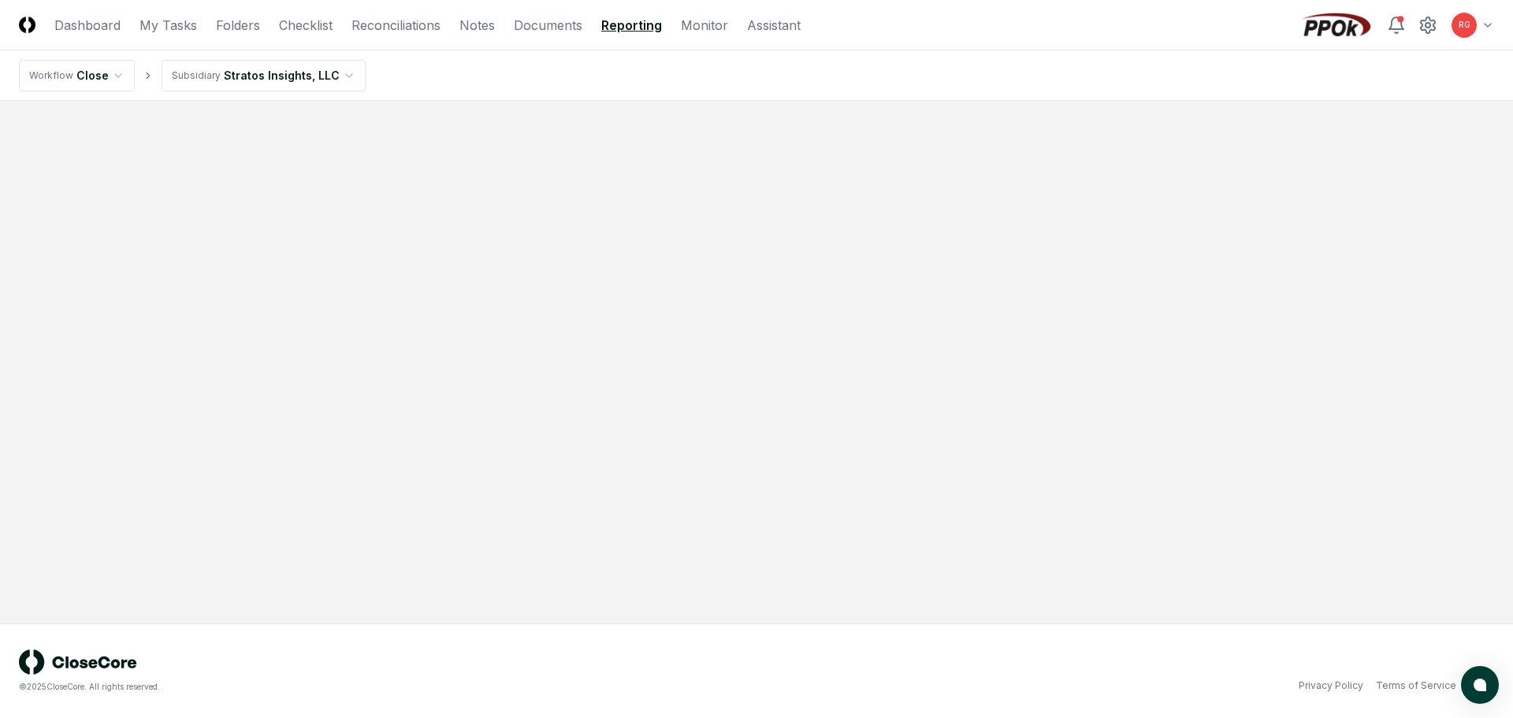
click at [471, 79] on nav "Workflow Close Subsidiary Stratos Insights, LLC" at bounding box center [756, 75] width 1513 height 50
click at [527, 24] on link "Documents" at bounding box center [548, 25] width 69 height 19
click at [623, 26] on link "Reporting" at bounding box center [633, 25] width 58 height 19
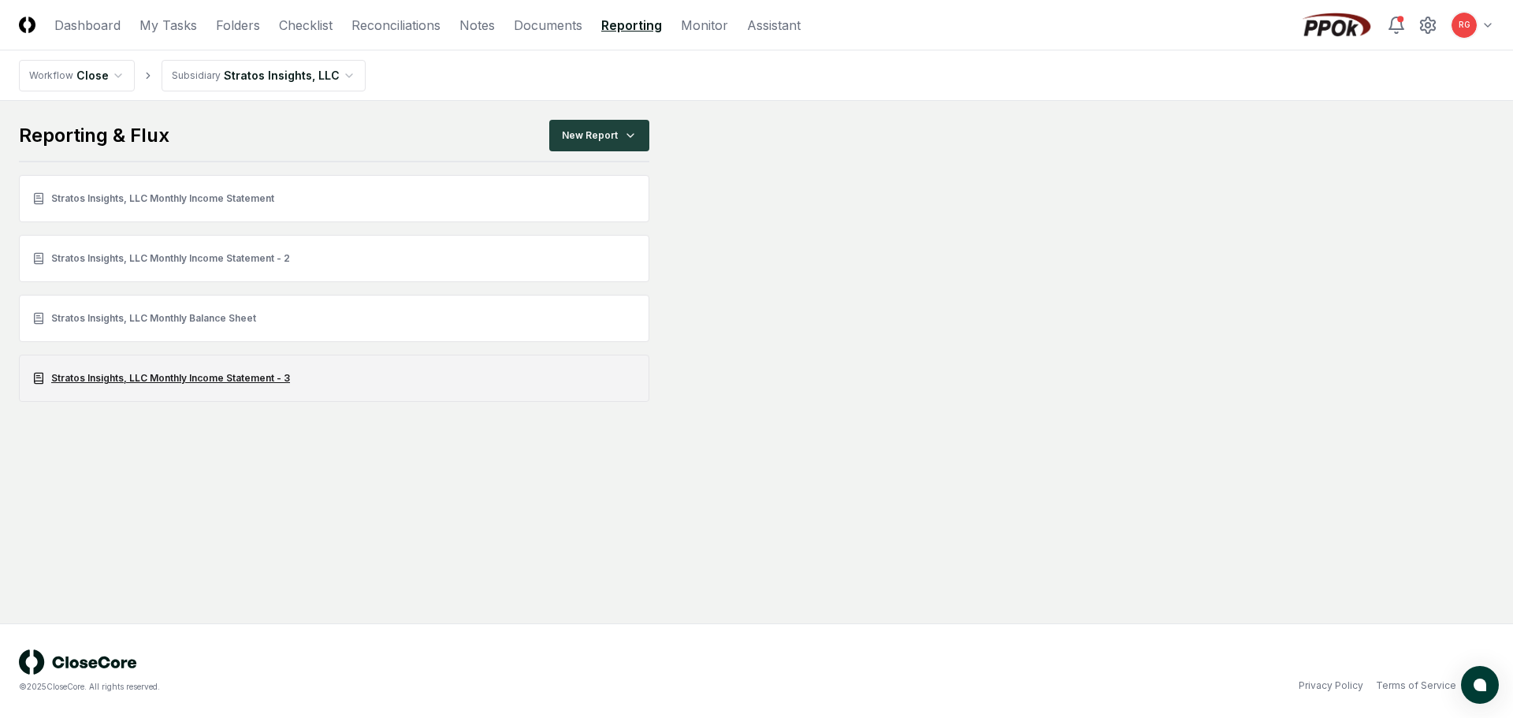
click at [192, 374] on link "Stratos Insights, LLC Monthly Income Statement - 3" at bounding box center [334, 378] width 630 height 47
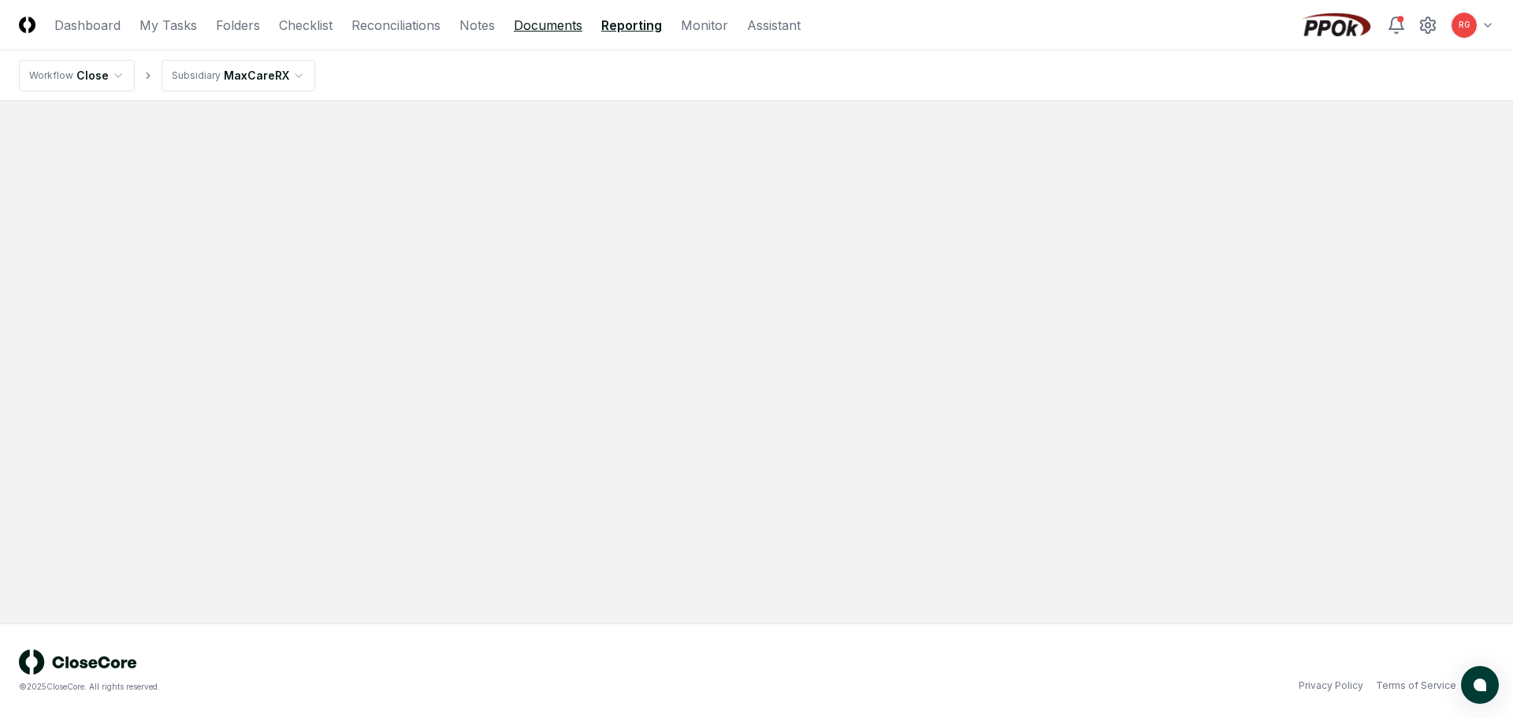
click at [556, 33] on link "Documents" at bounding box center [548, 25] width 69 height 19
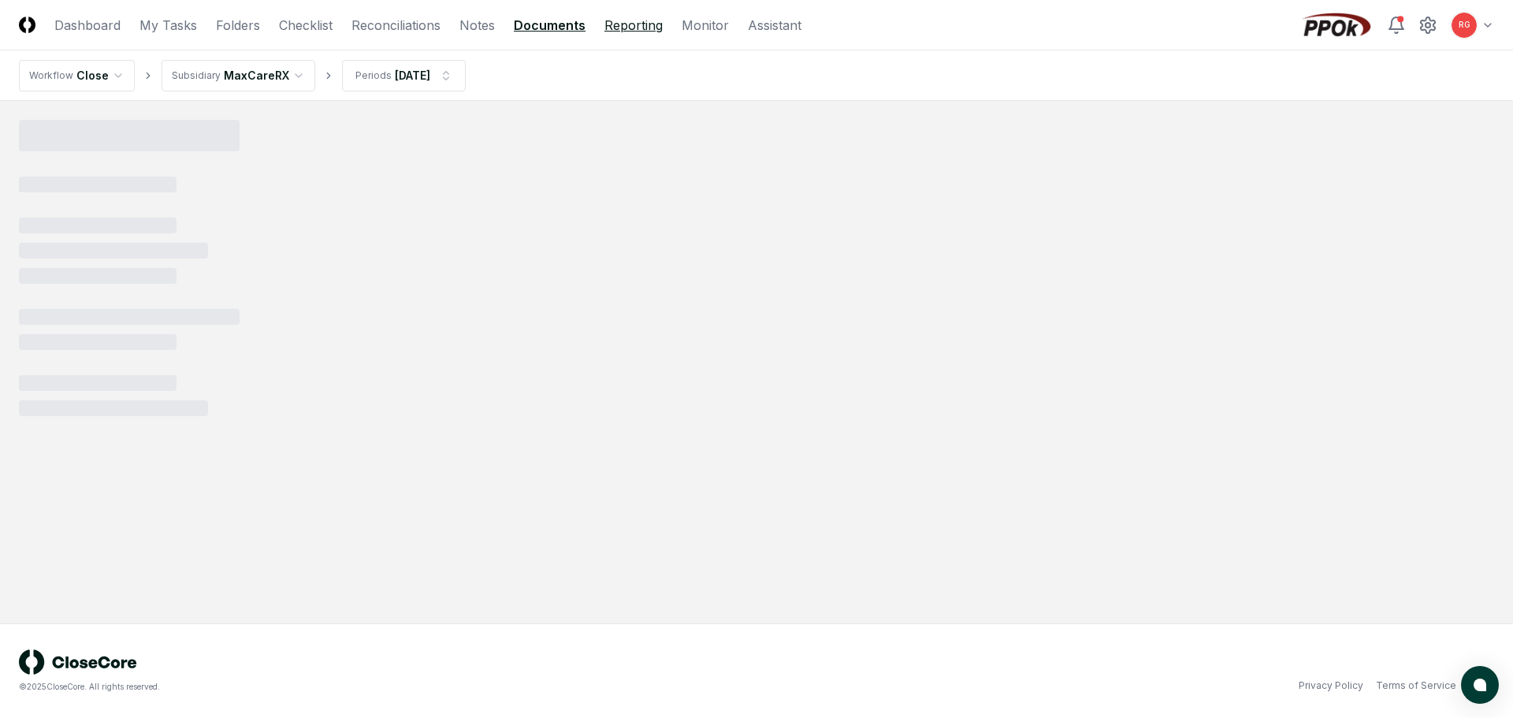
click at [622, 31] on link "Reporting" at bounding box center [633, 25] width 58 height 19
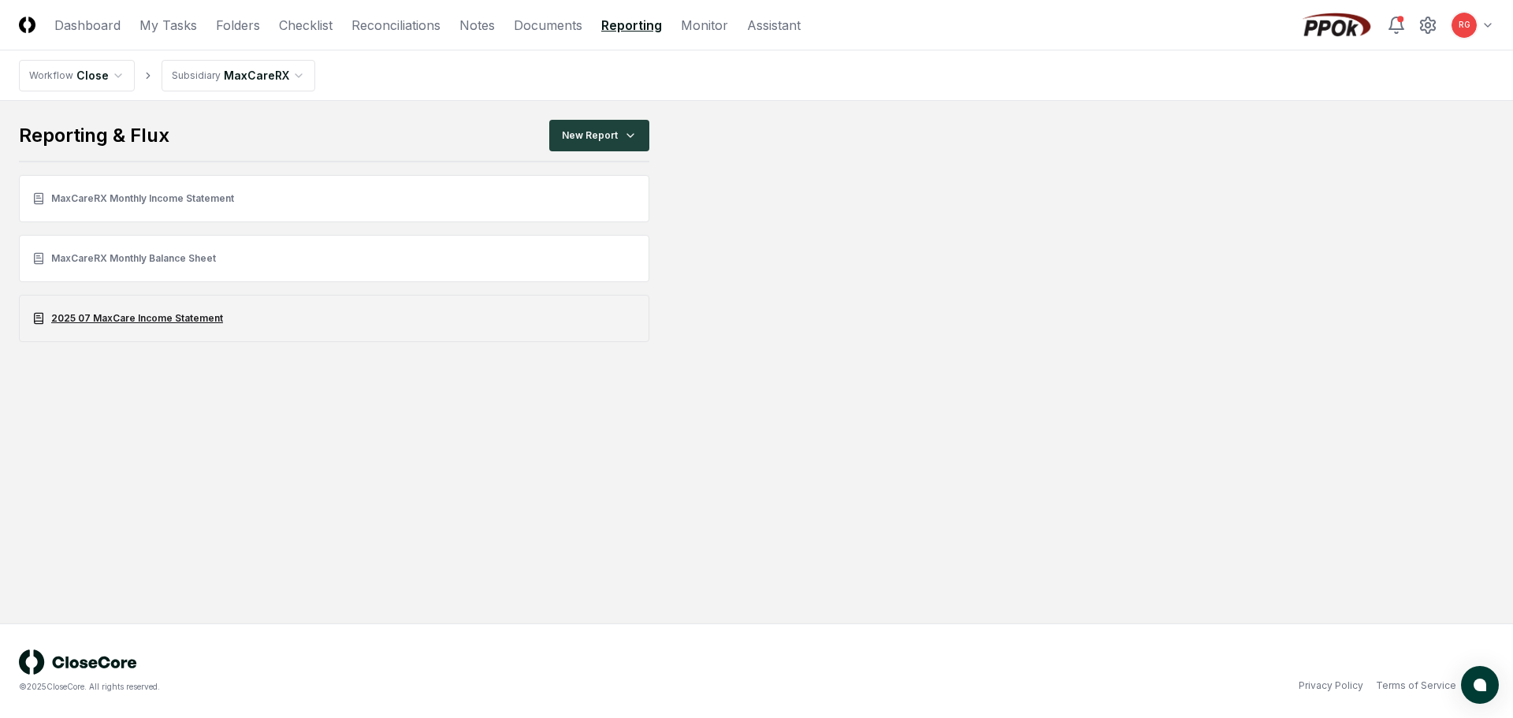
click at [166, 329] on link "2025 07 MaxCare Income Statement" at bounding box center [334, 318] width 630 height 47
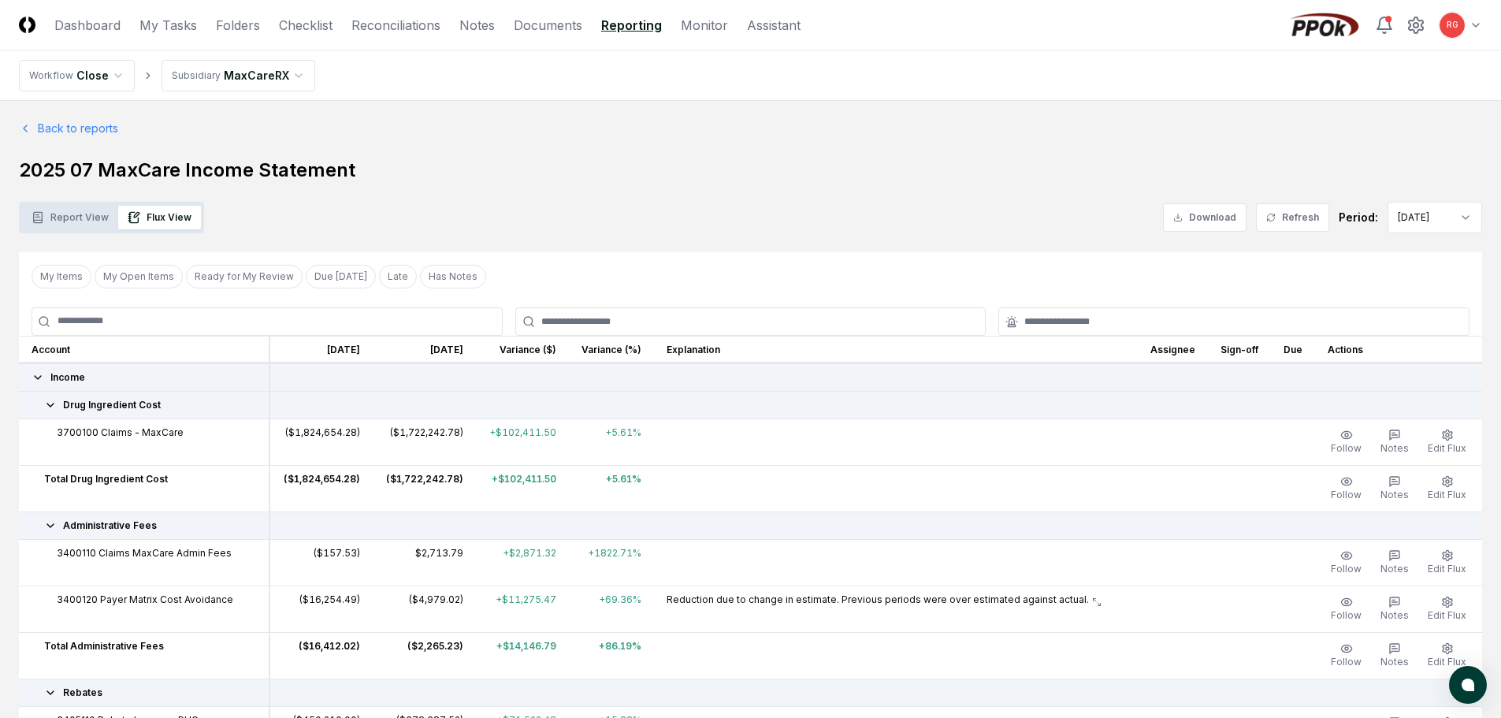
click at [48, 404] on icon at bounding box center [50, 404] width 6 height 3
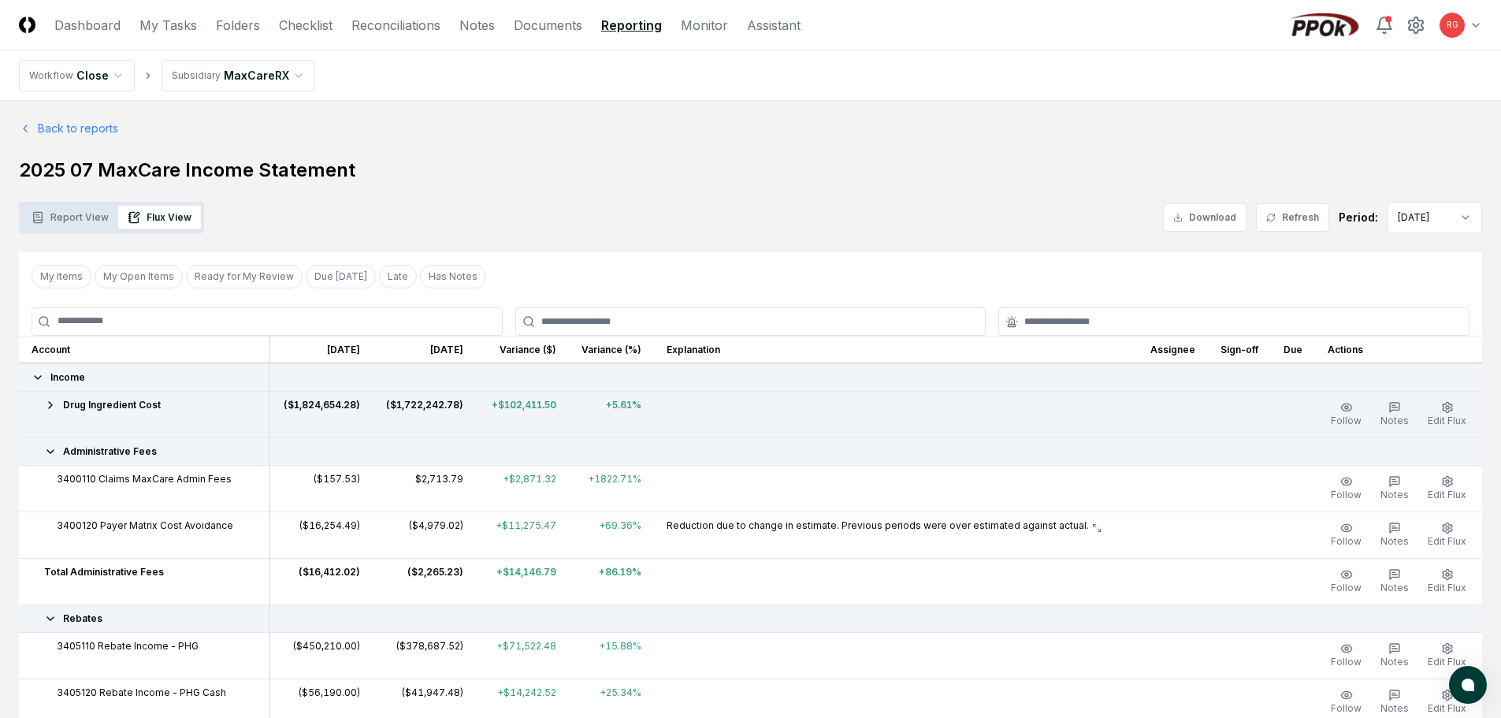
click at [50, 452] on icon at bounding box center [50, 451] width 13 height 13
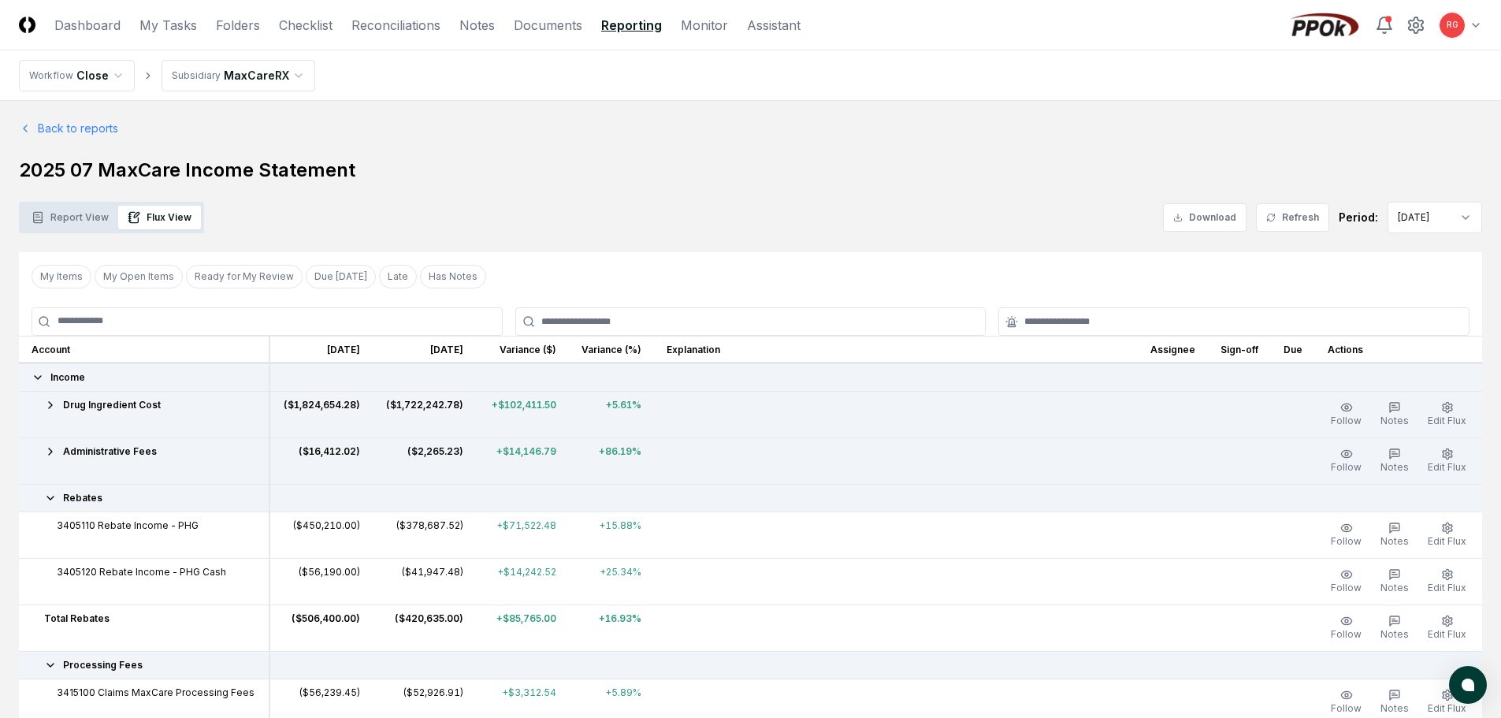
click at [54, 511] on td "3405110 Rebate Income - PHG" at bounding box center [144, 534] width 251 height 46
click at [50, 501] on icon at bounding box center [50, 498] width 13 height 13
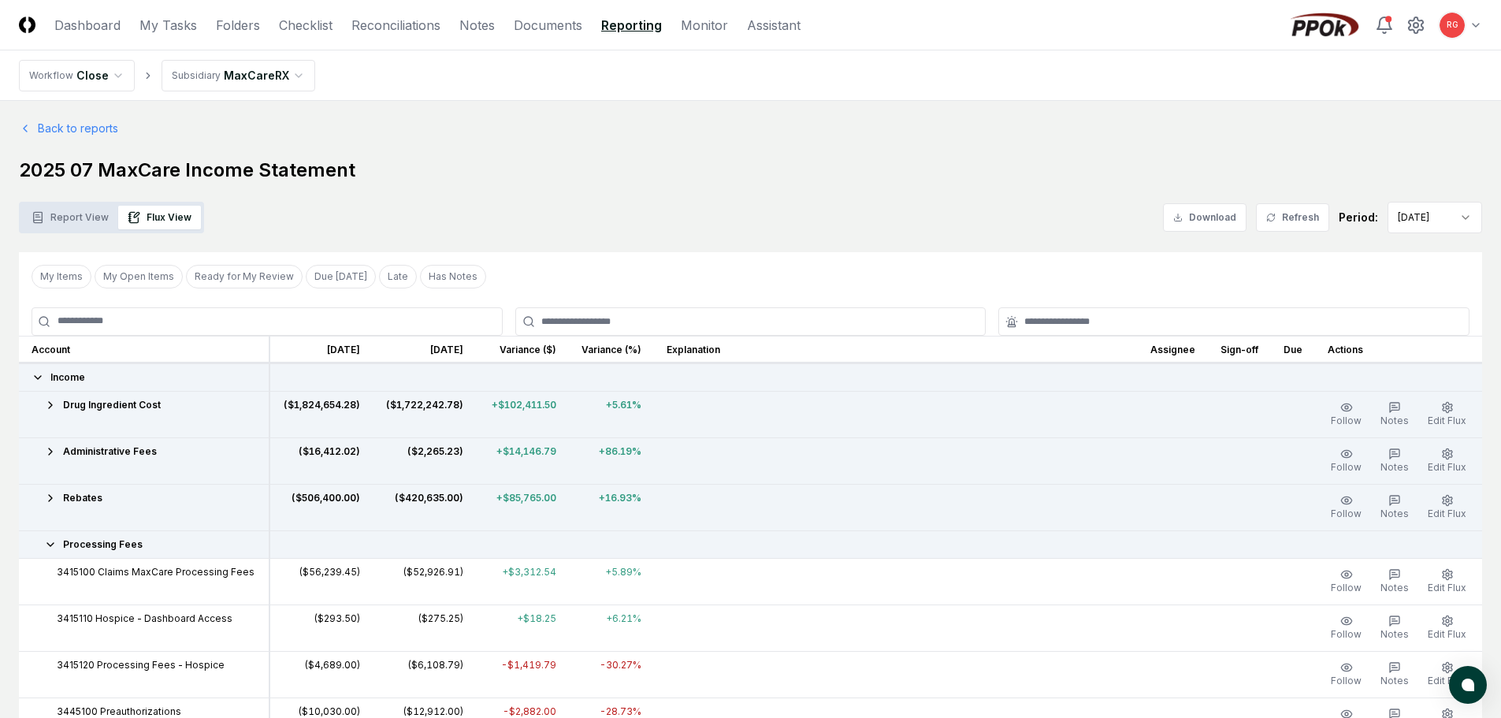
click at [53, 543] on icon at bounding box center [50, 544] width 6 height 3
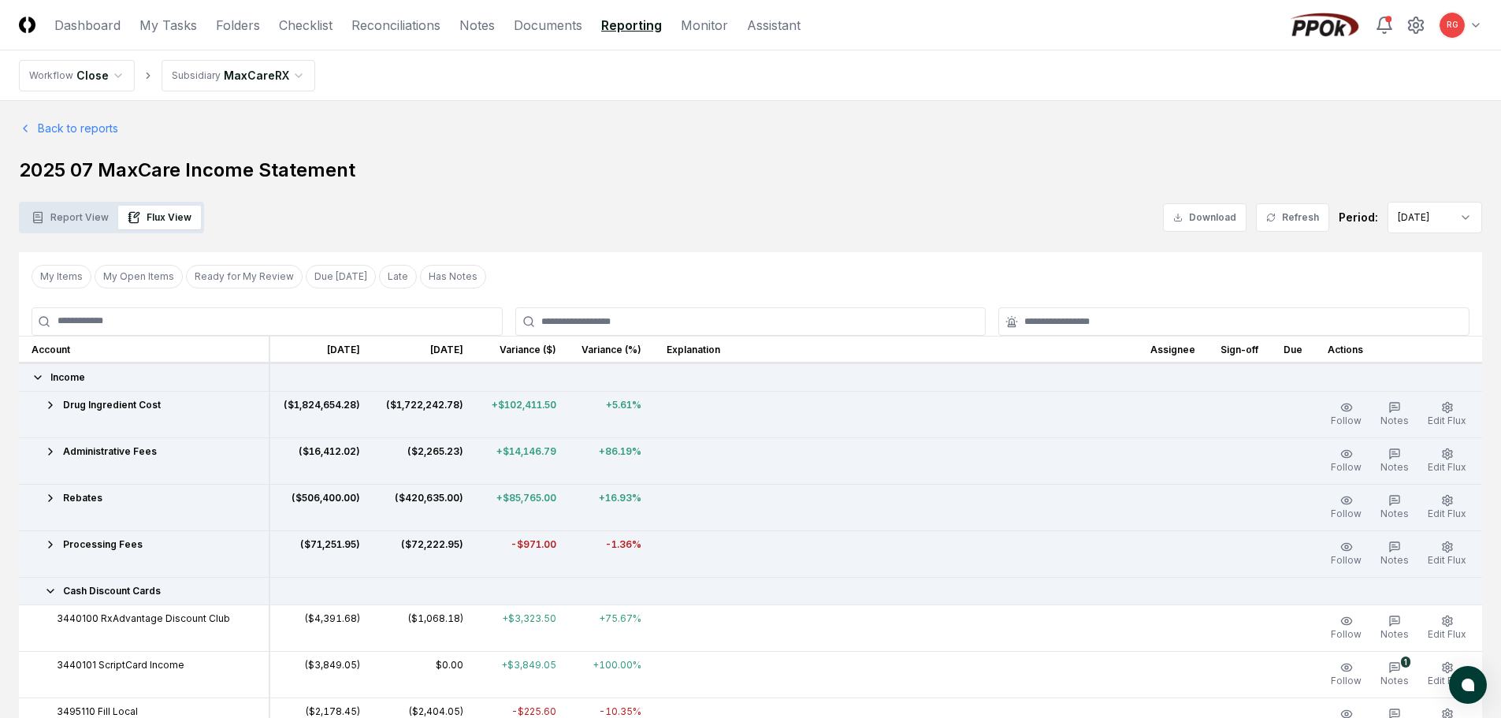
click at [54, 592] on icon at bounding box center [50, 591] width 13 height 13
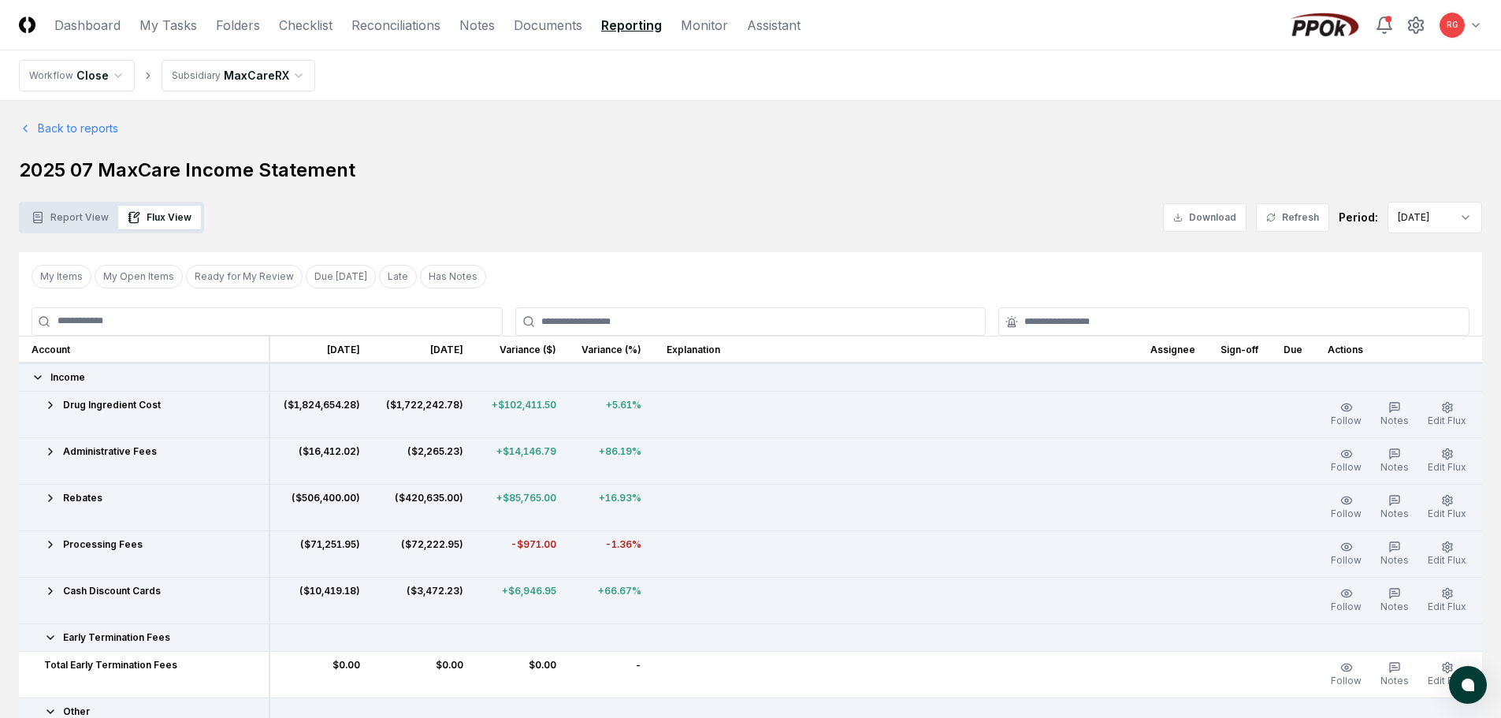
click at [45, 644] on div "Early Termination Fees" at bounding box center [144, 637] width 225 height 14
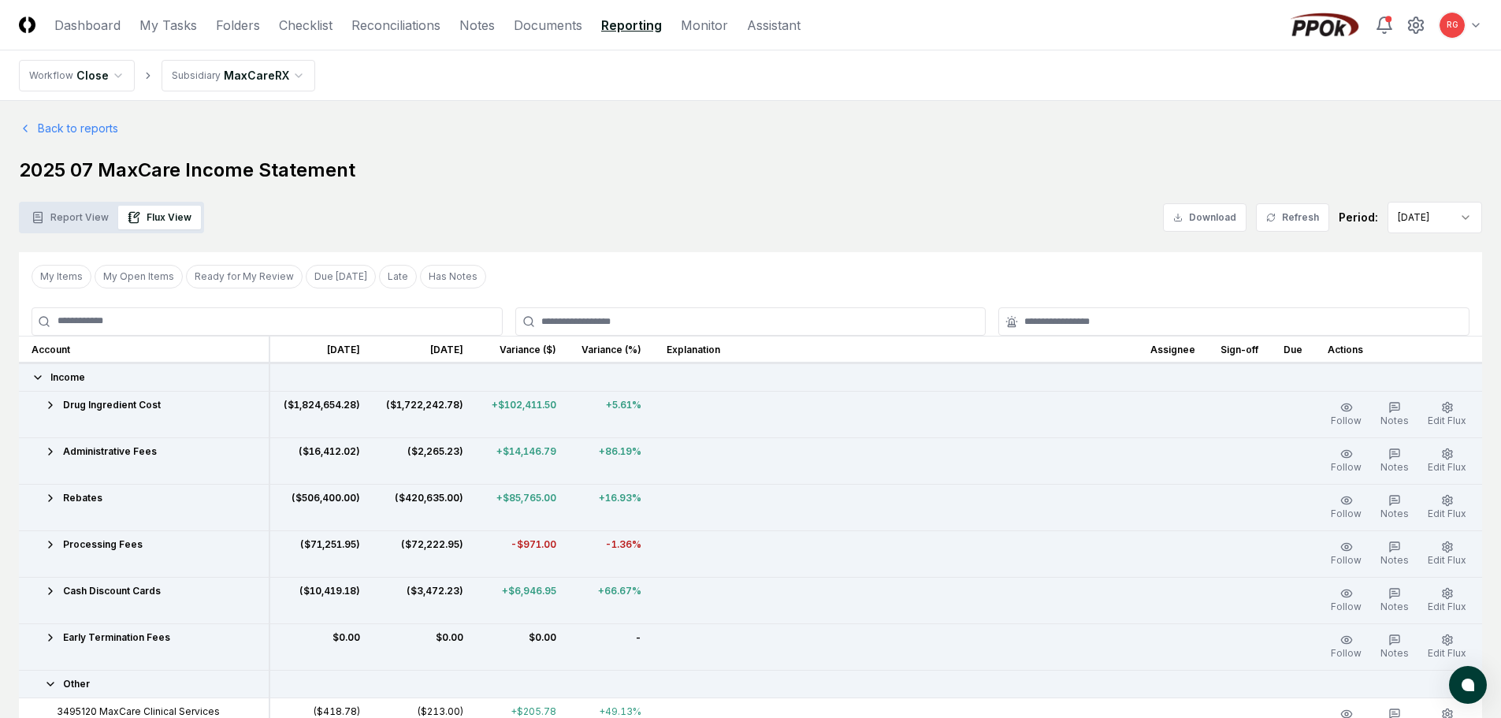
scroll to position [158, 0]
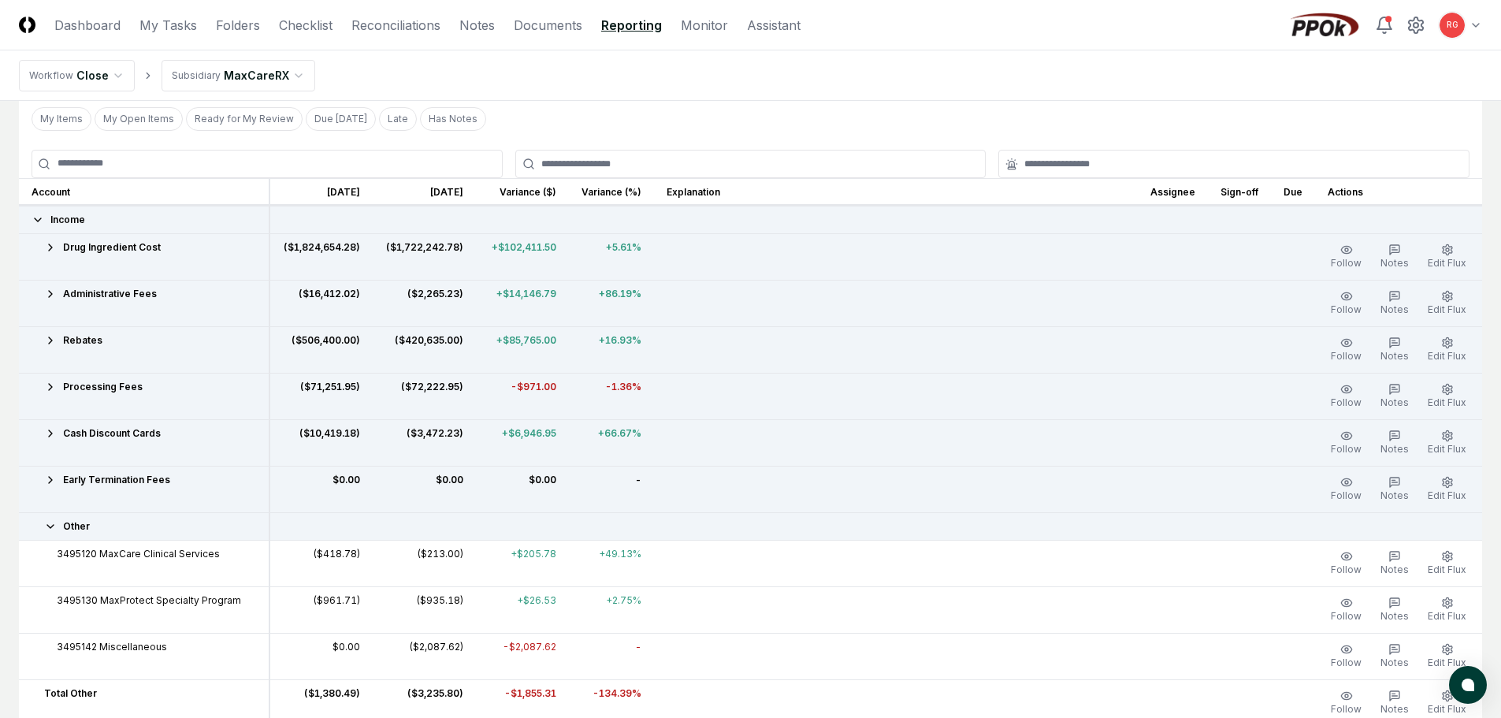
click at [56, 531] on icon at bounding box center [50, 526] width 13 height 13
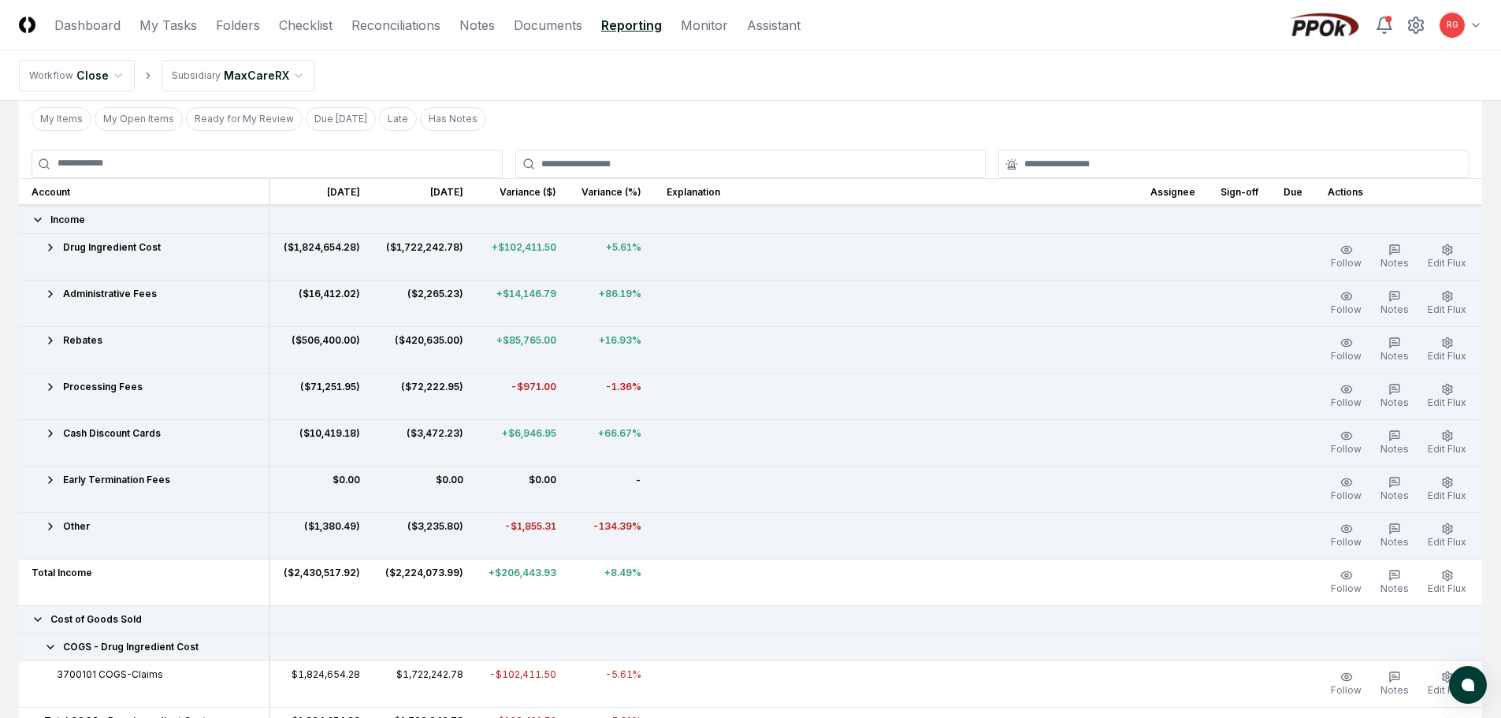
click at [30, 617] on td "Cost of Goods Sold" at bounding box center [144, 619] width 251 height 28
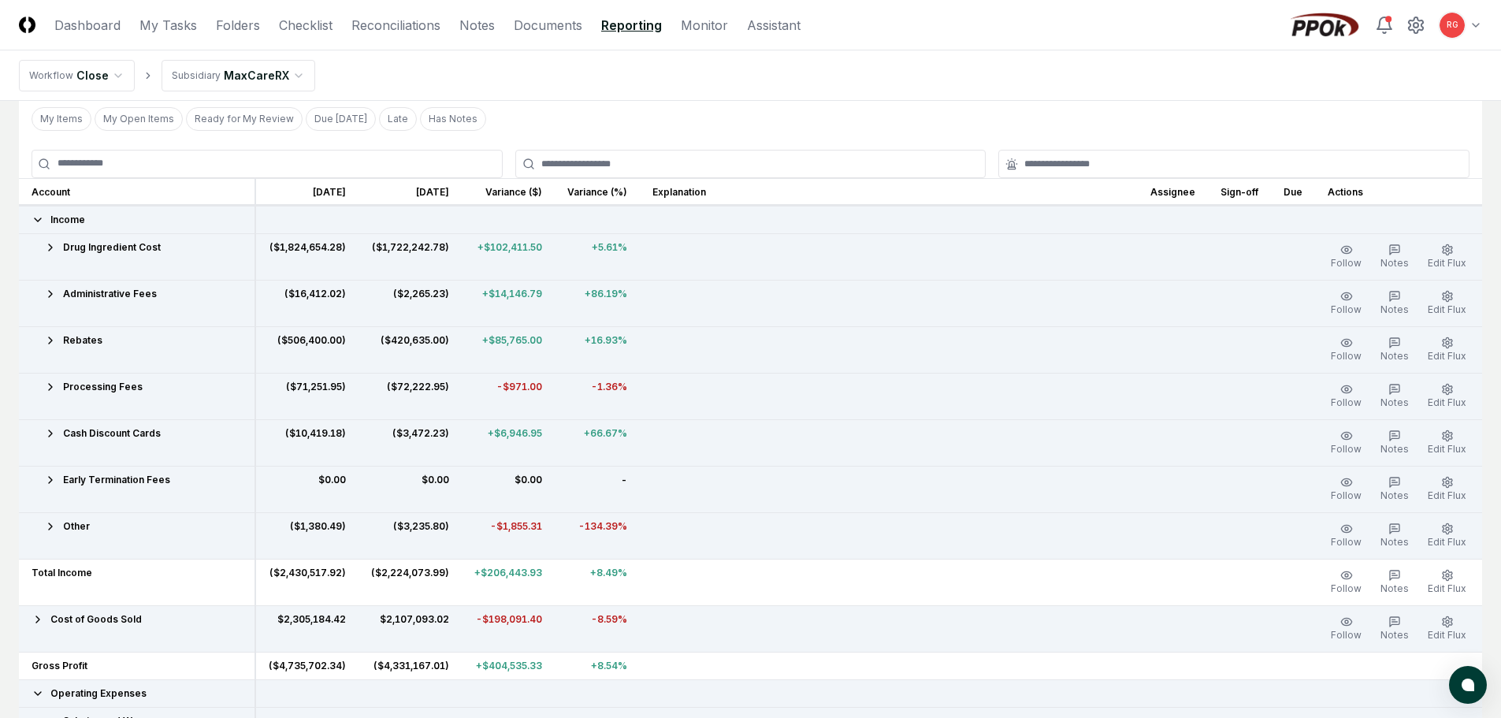
click at [30, 216] on td "Income" at bounding box center [137, 220] width 236 height 28
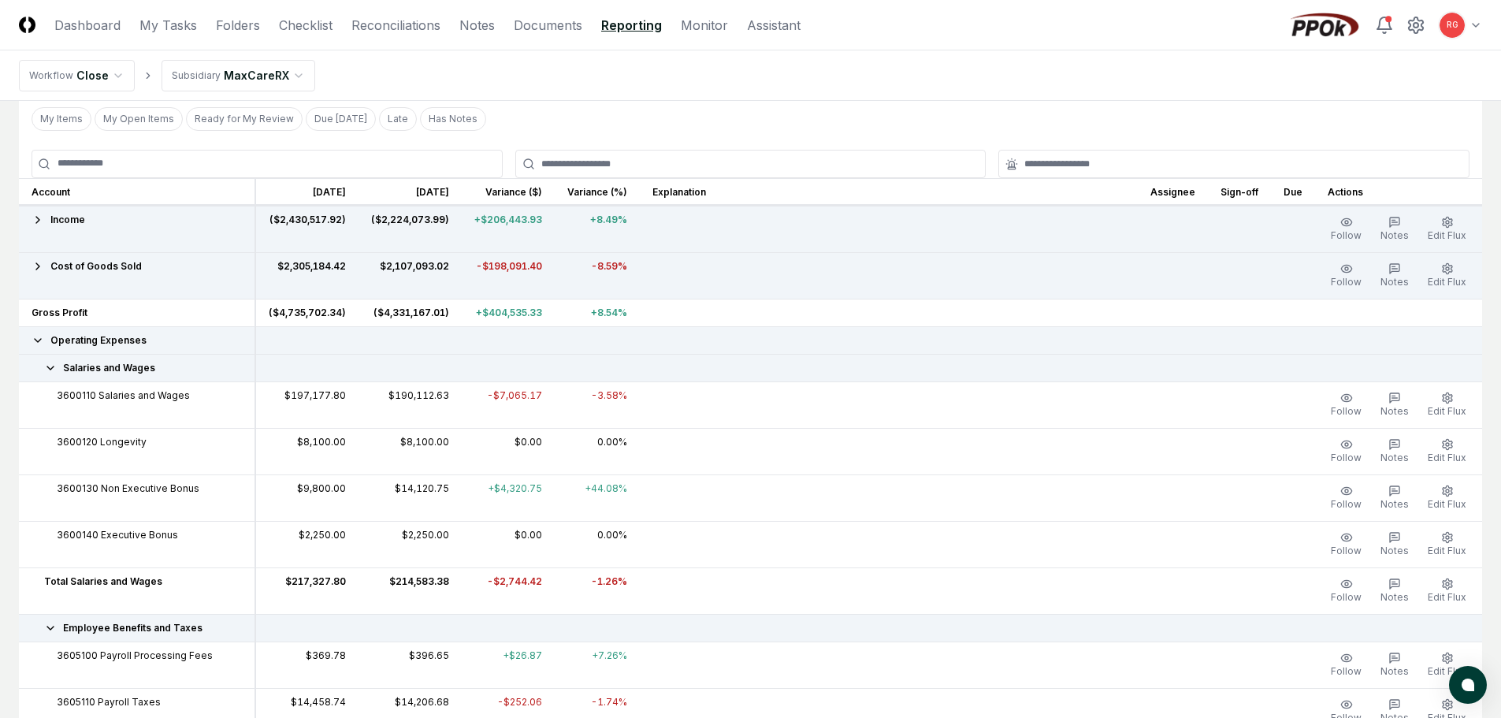
scroll to position [0, 0]
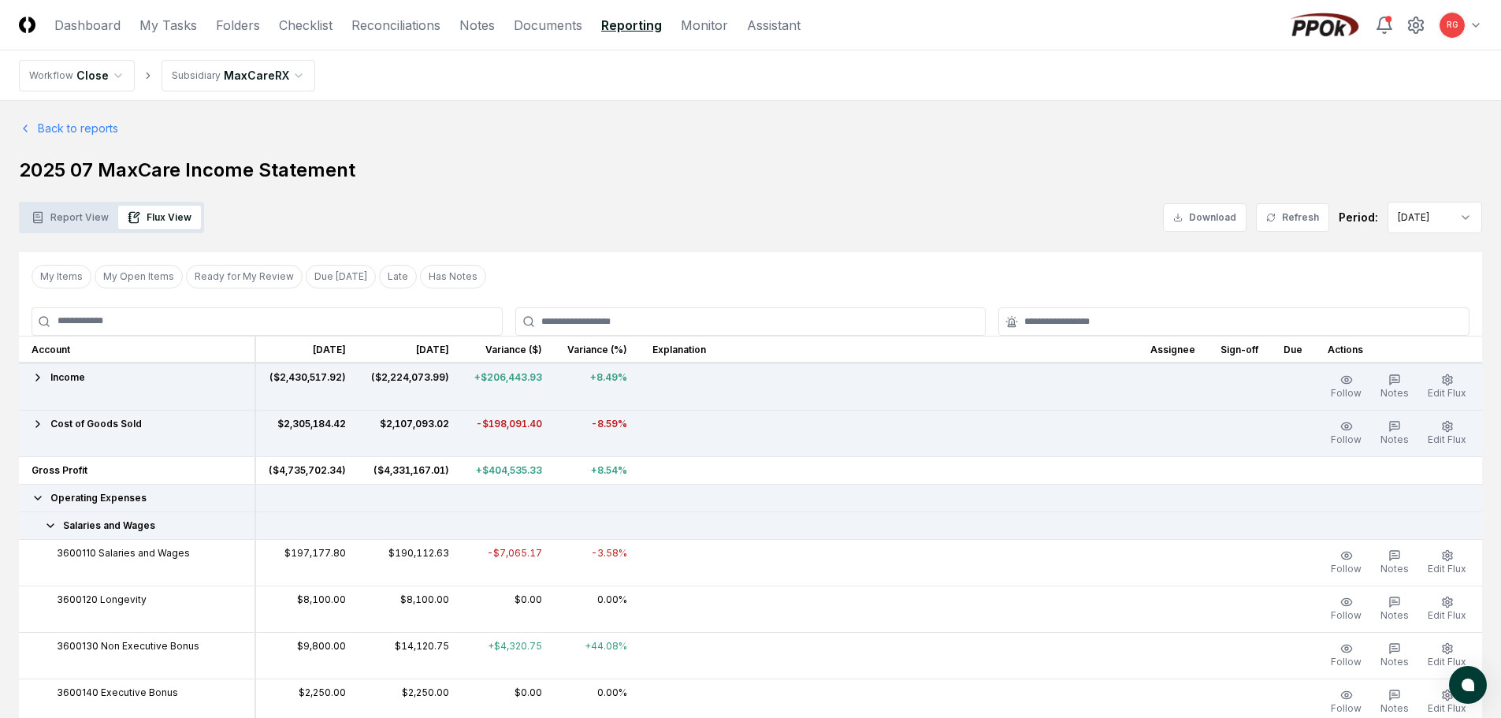
click at [32, 381] on icon at bounding box center [38, 377] width 13 height 13
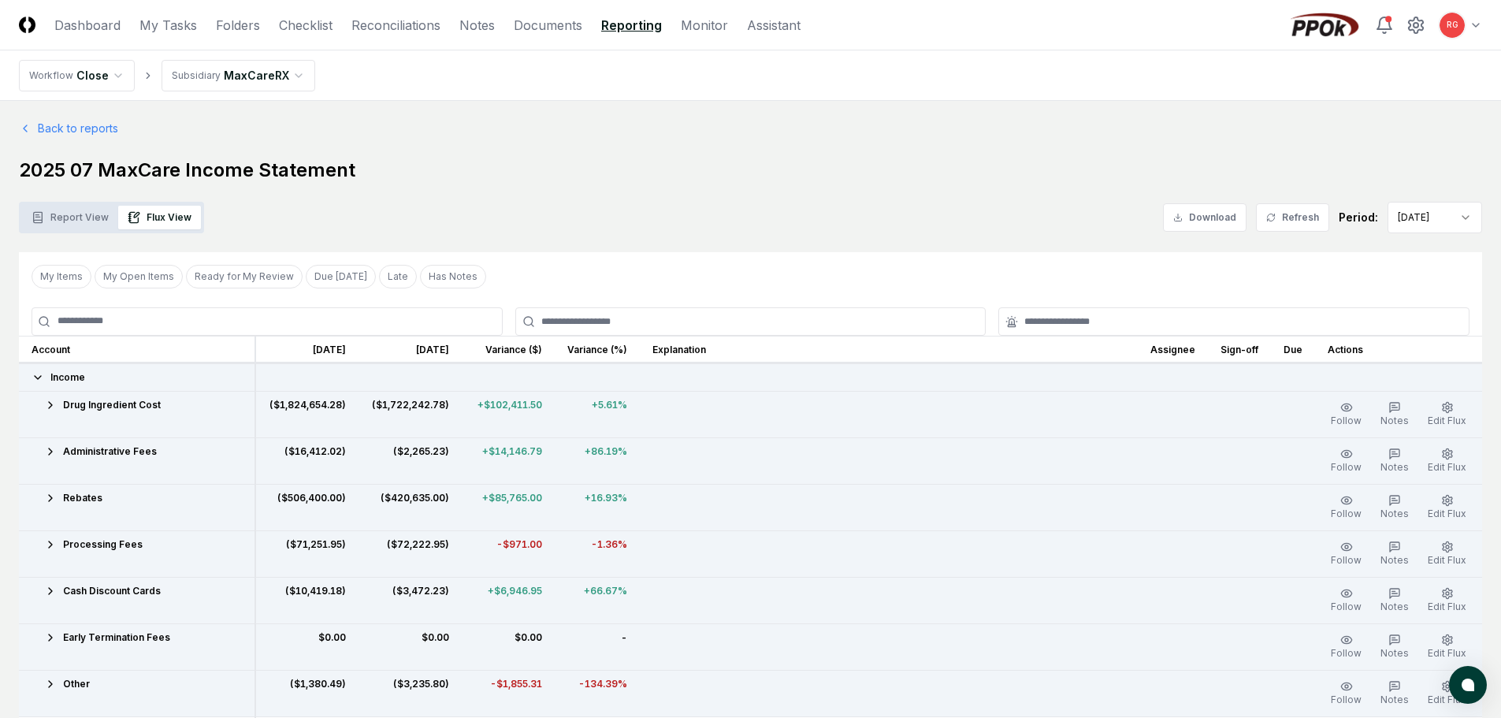
scroll to position [79, 0]
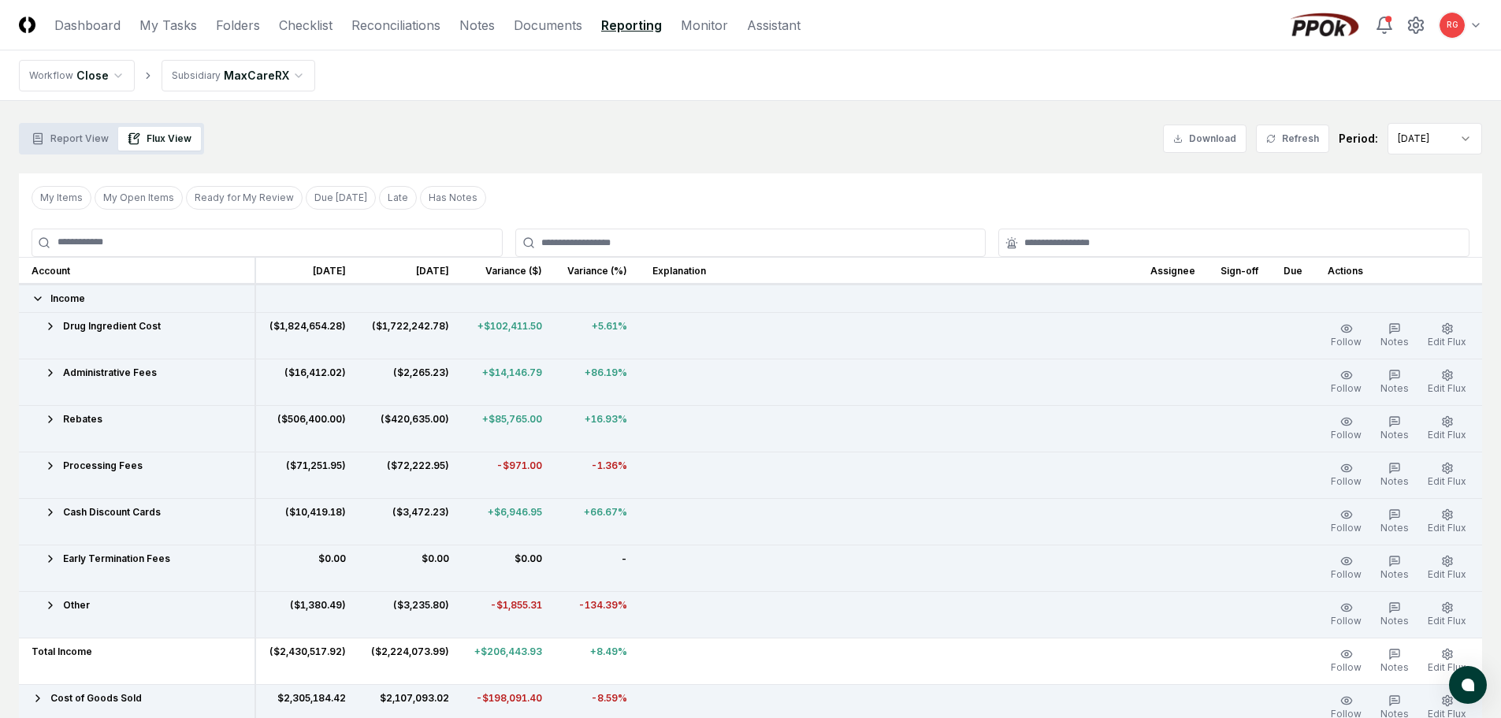
click at [50, 608] on icon at bounding box center [50, 605] width 13 height 13
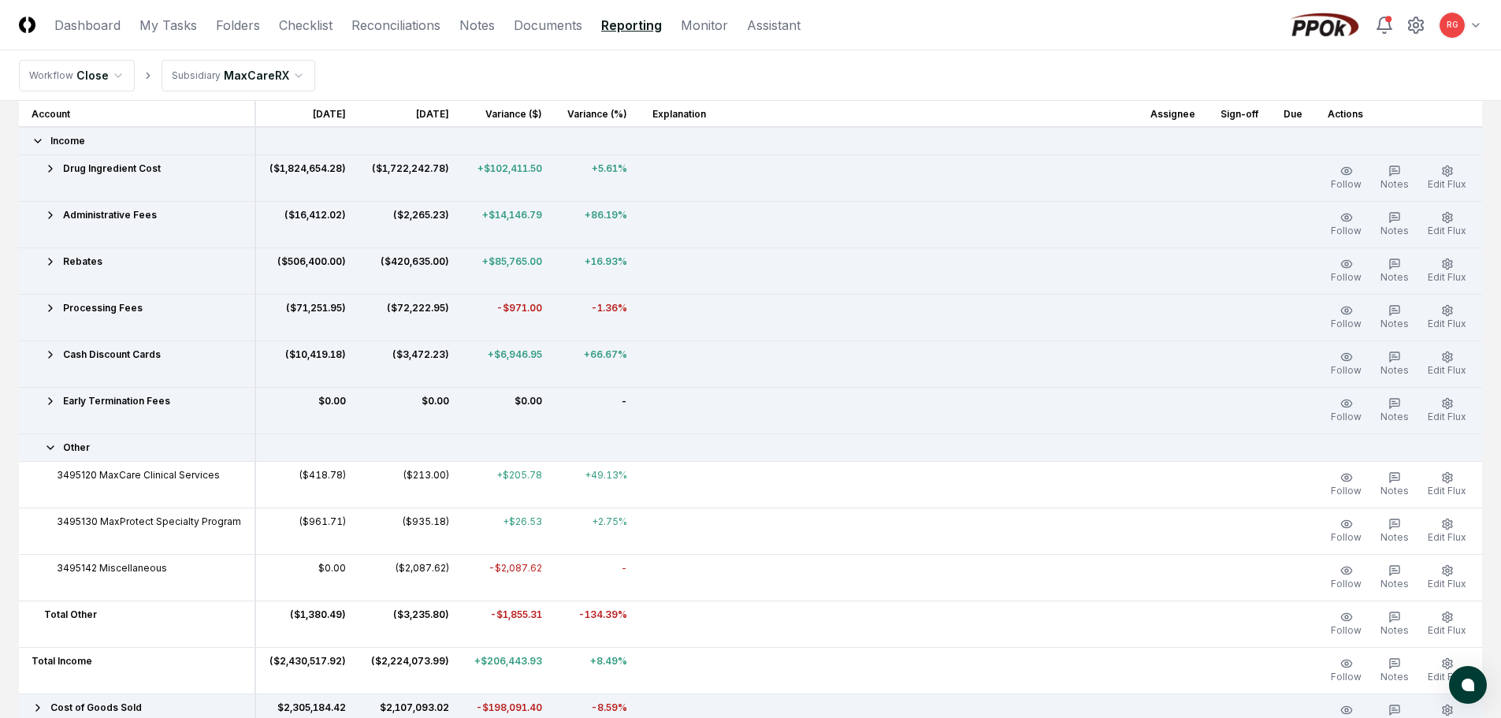
scroll to position [315, 0]
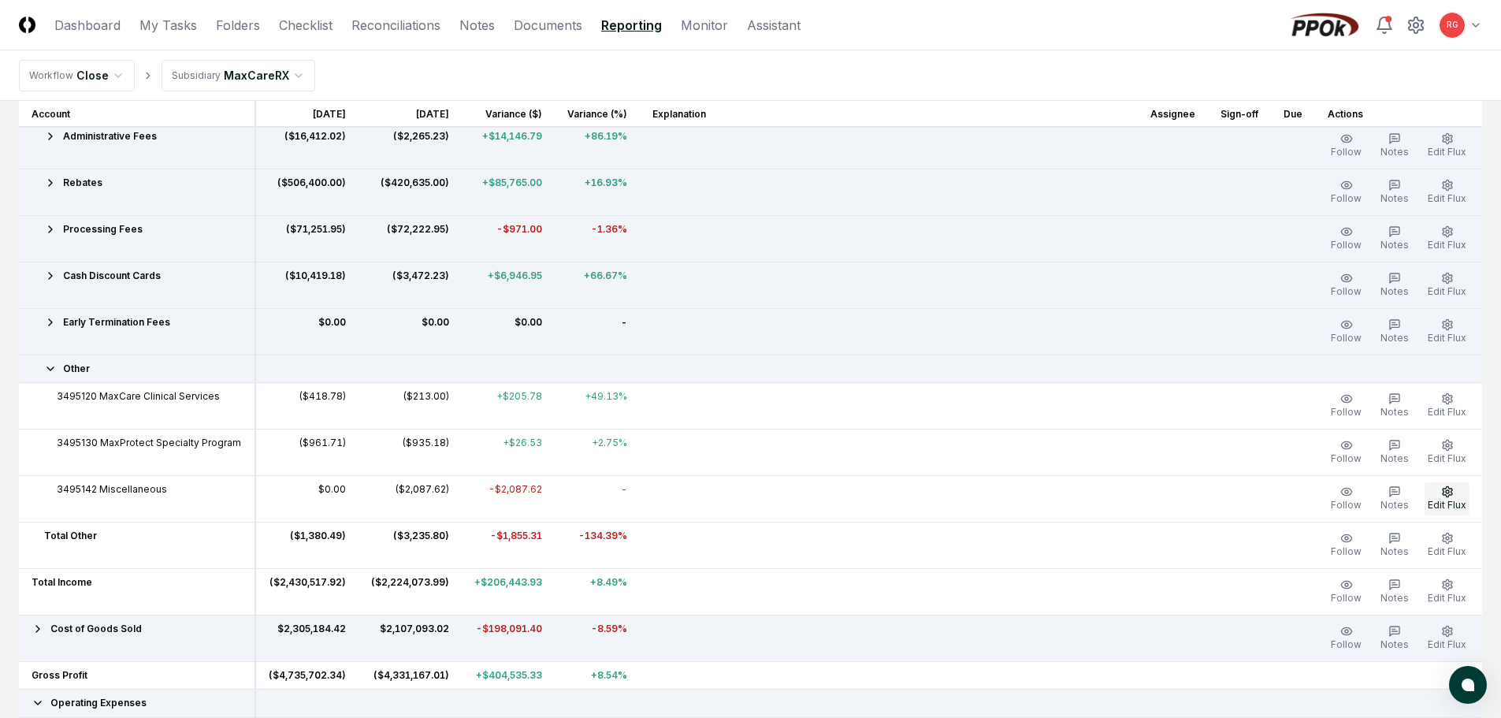
click at [1441, 491] on icon "button" at bounding box center [1447, 491] width 13 height 13
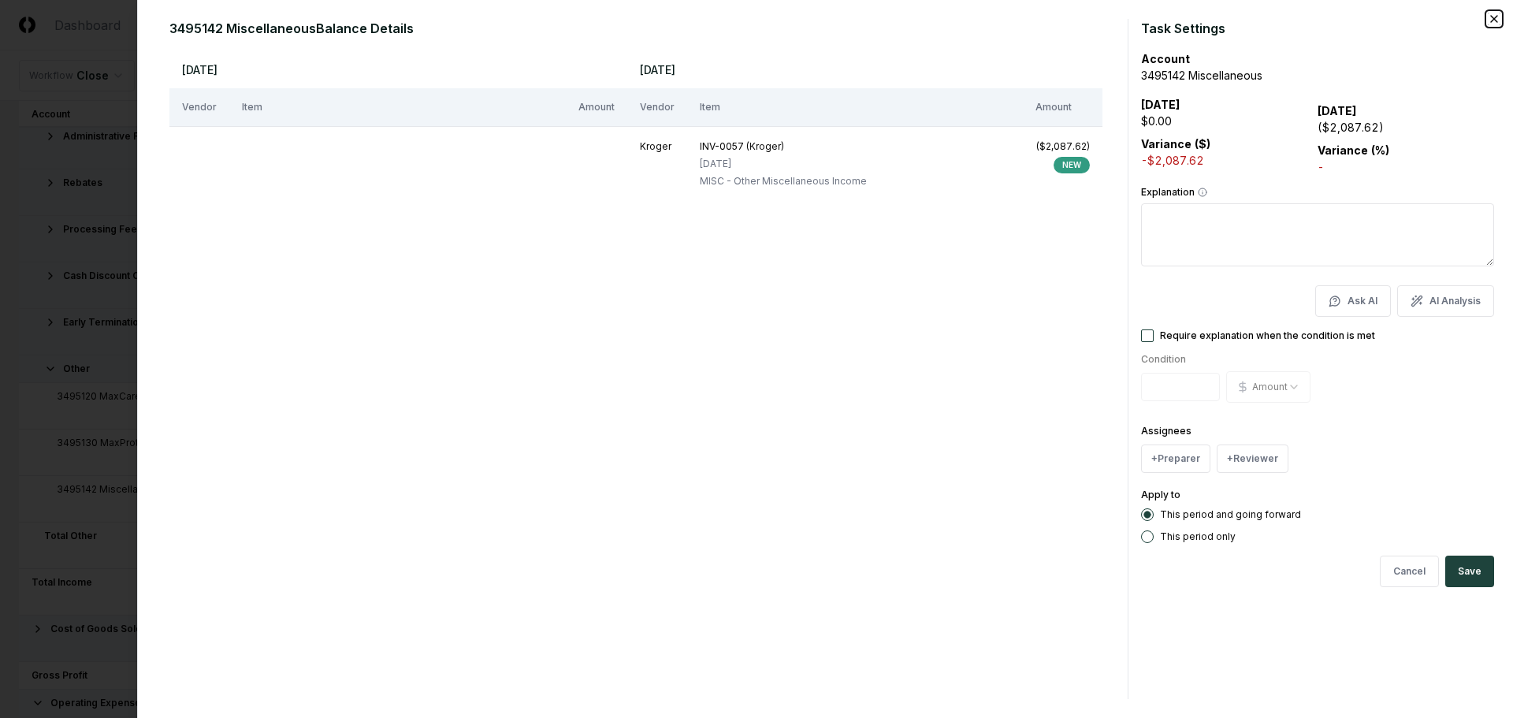
click at [1499, 17] on icon "button" at bounding box center [1494, 19] width 13 height 13
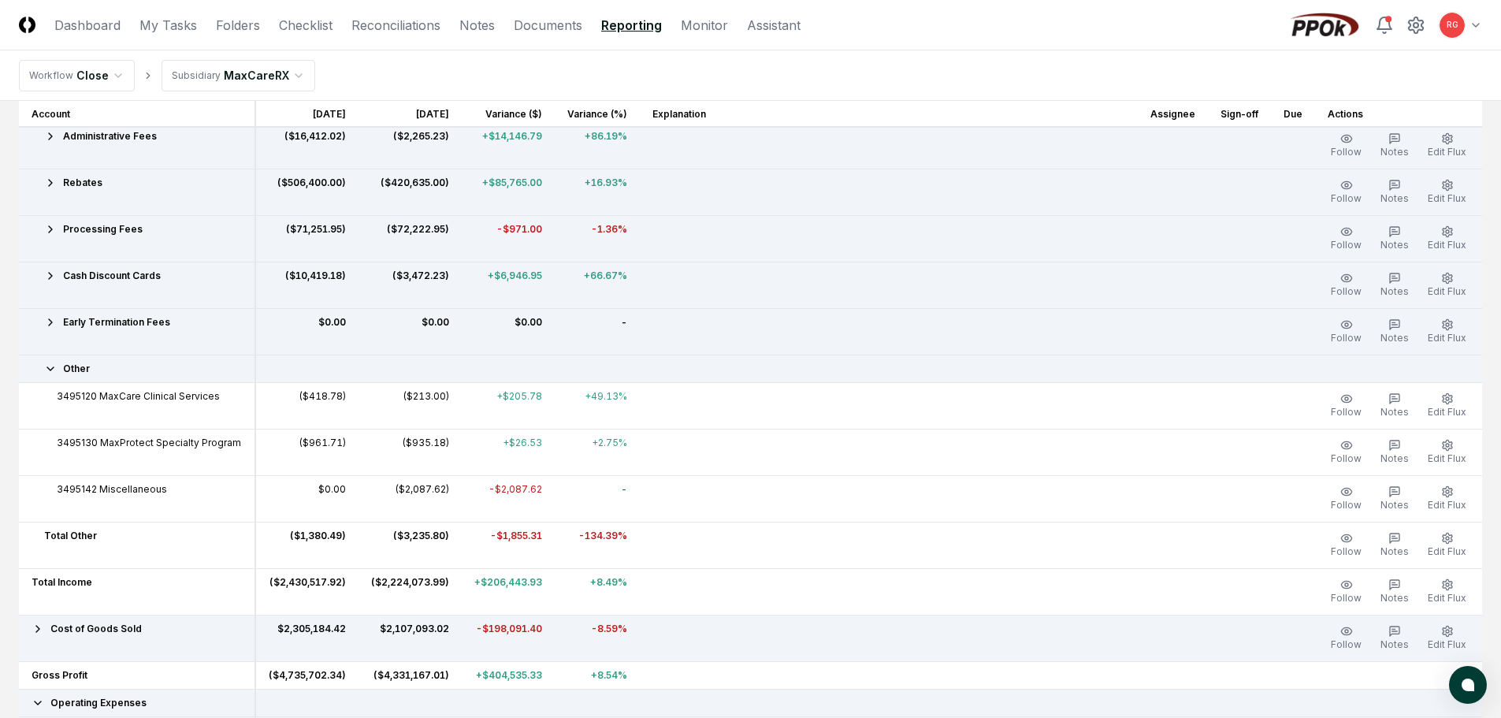
click at [50, 370] on icon at bounding box center [50, 368] width 6 height 3
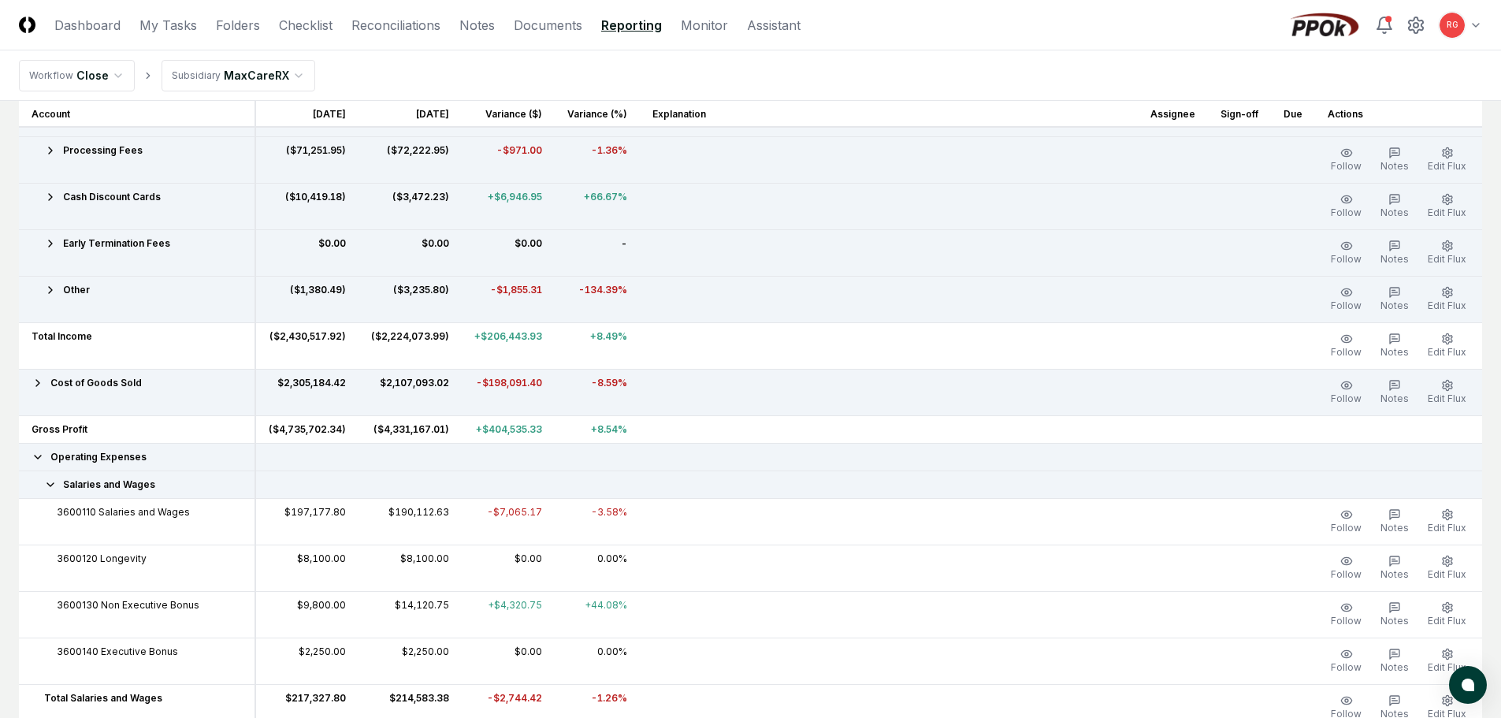
scroll to position [473, 0]
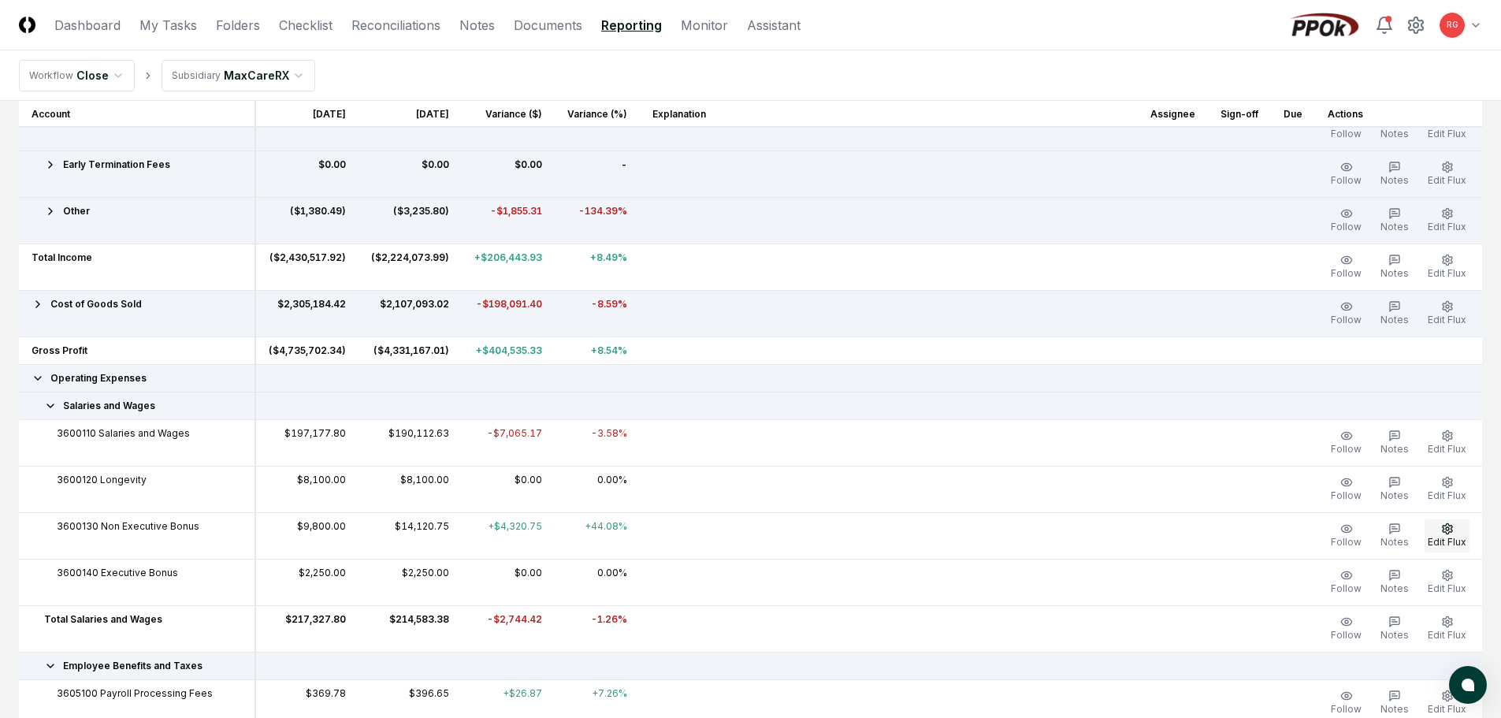
click at [1459, 530] on button "Edit Flux" at bounding box center [1447, 535] width 45 height 33
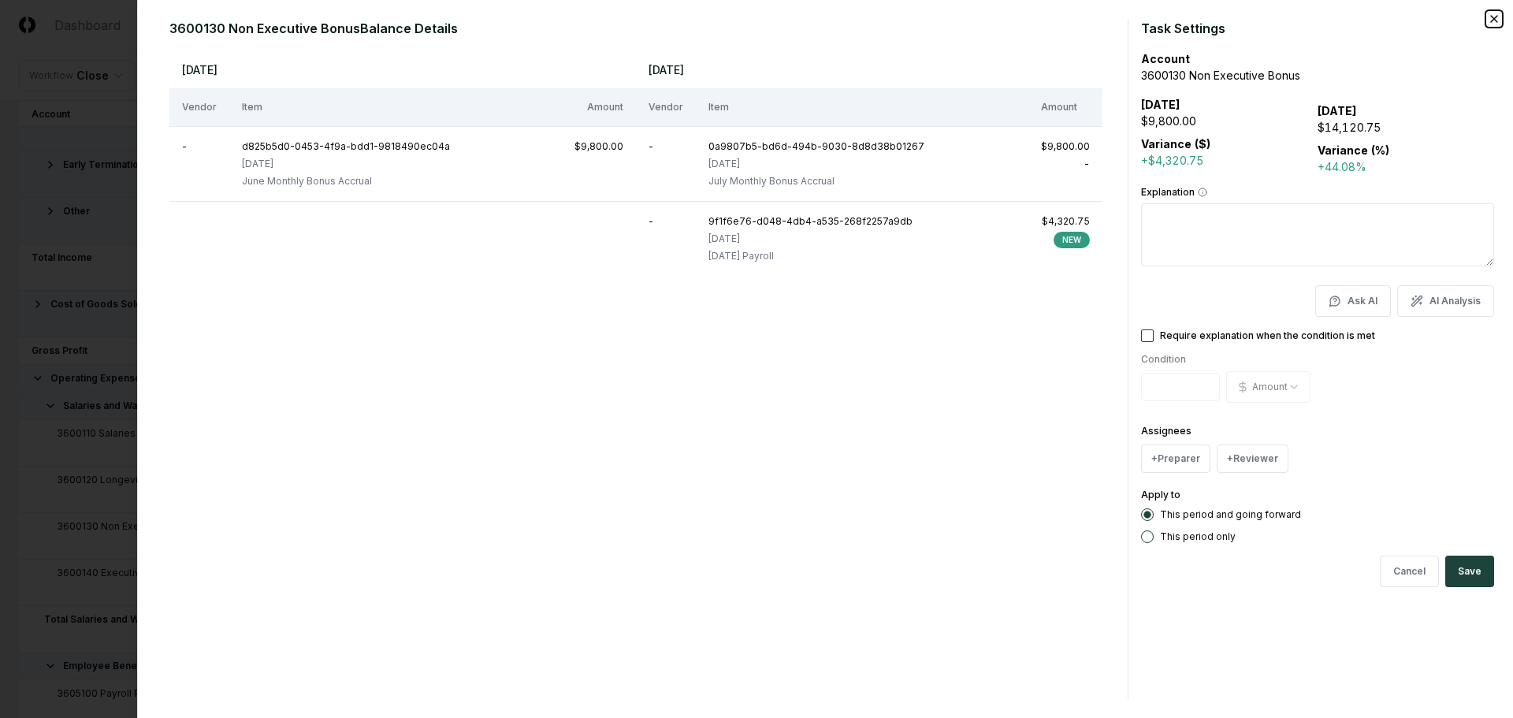
click at [1500, 20] on icon "button" at bounding box center [1494, 19] width 13 height 13
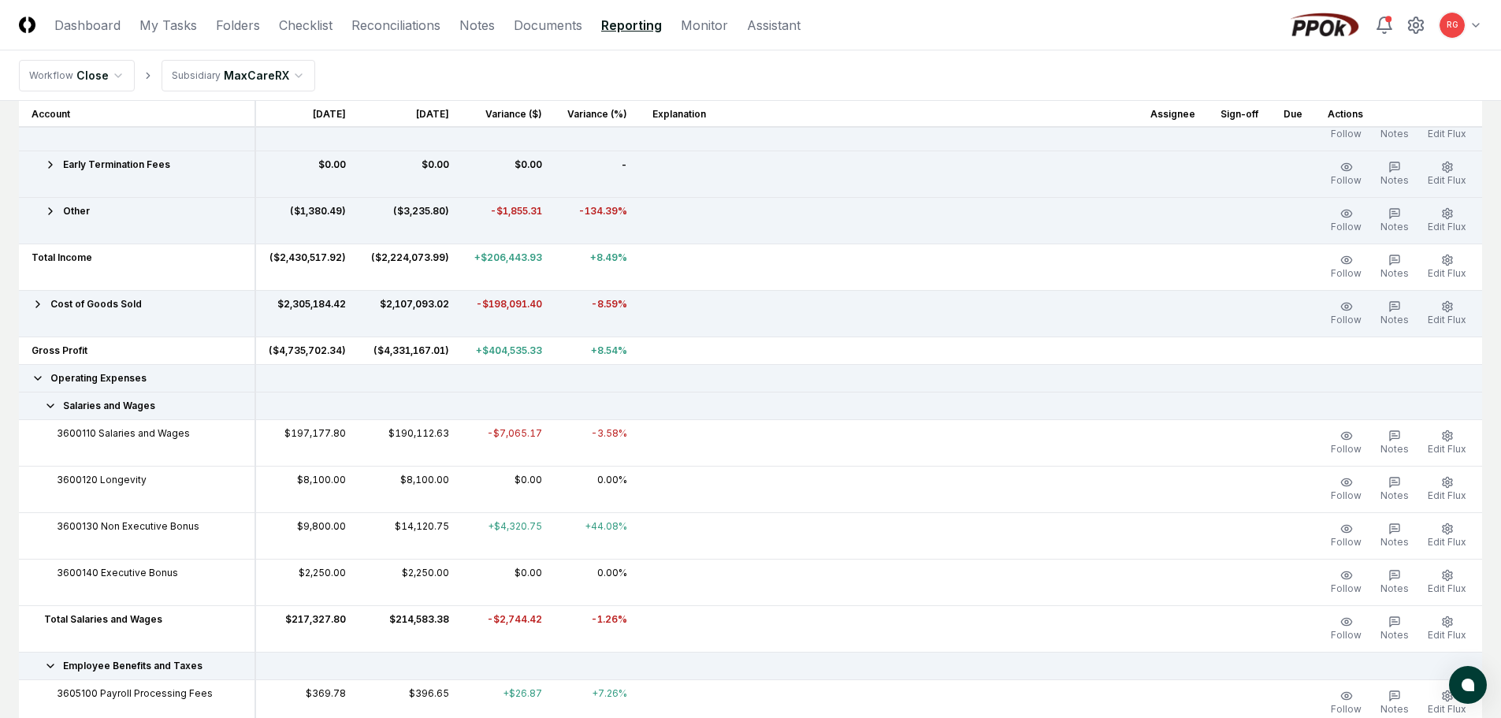
click at [48, 411] on icon at bounding box center [50, 406] width 13 height 13
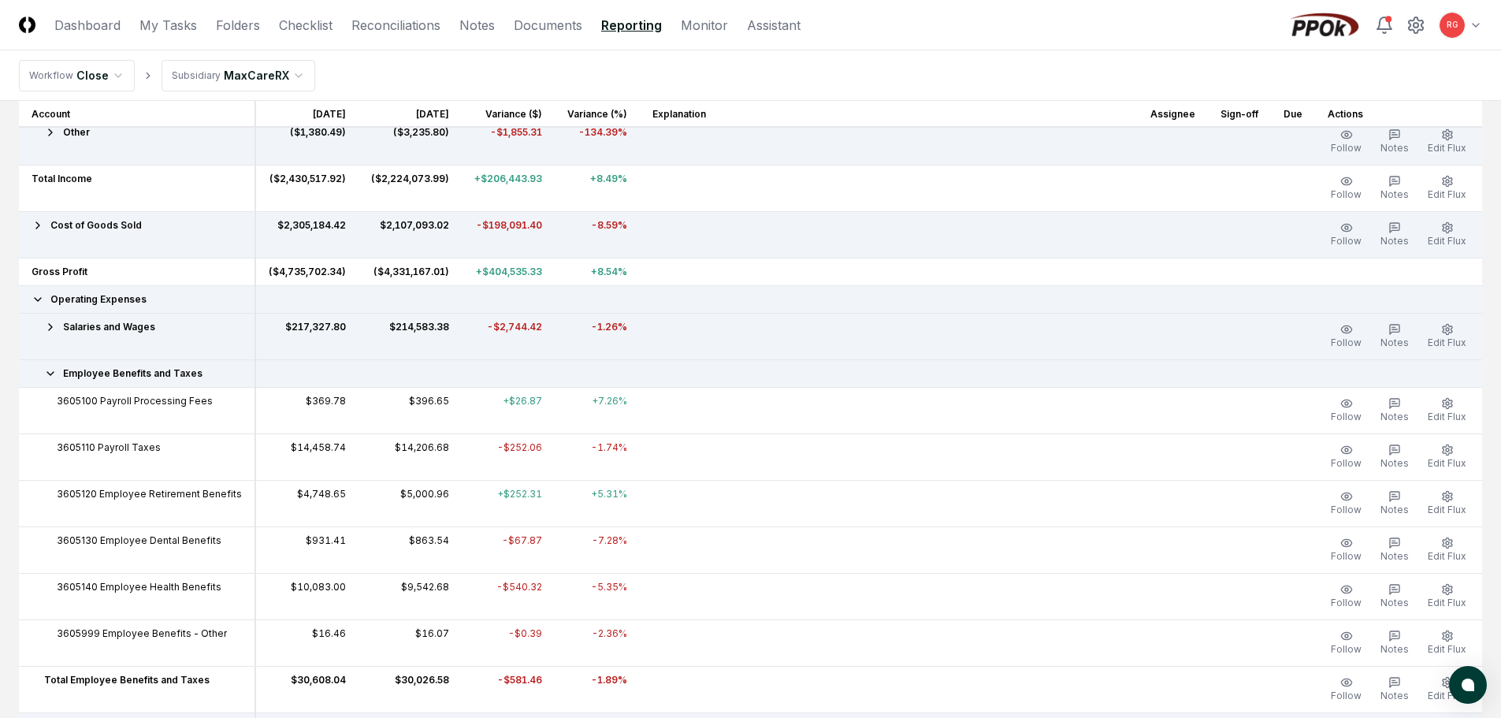
scroll to position [630, 0]
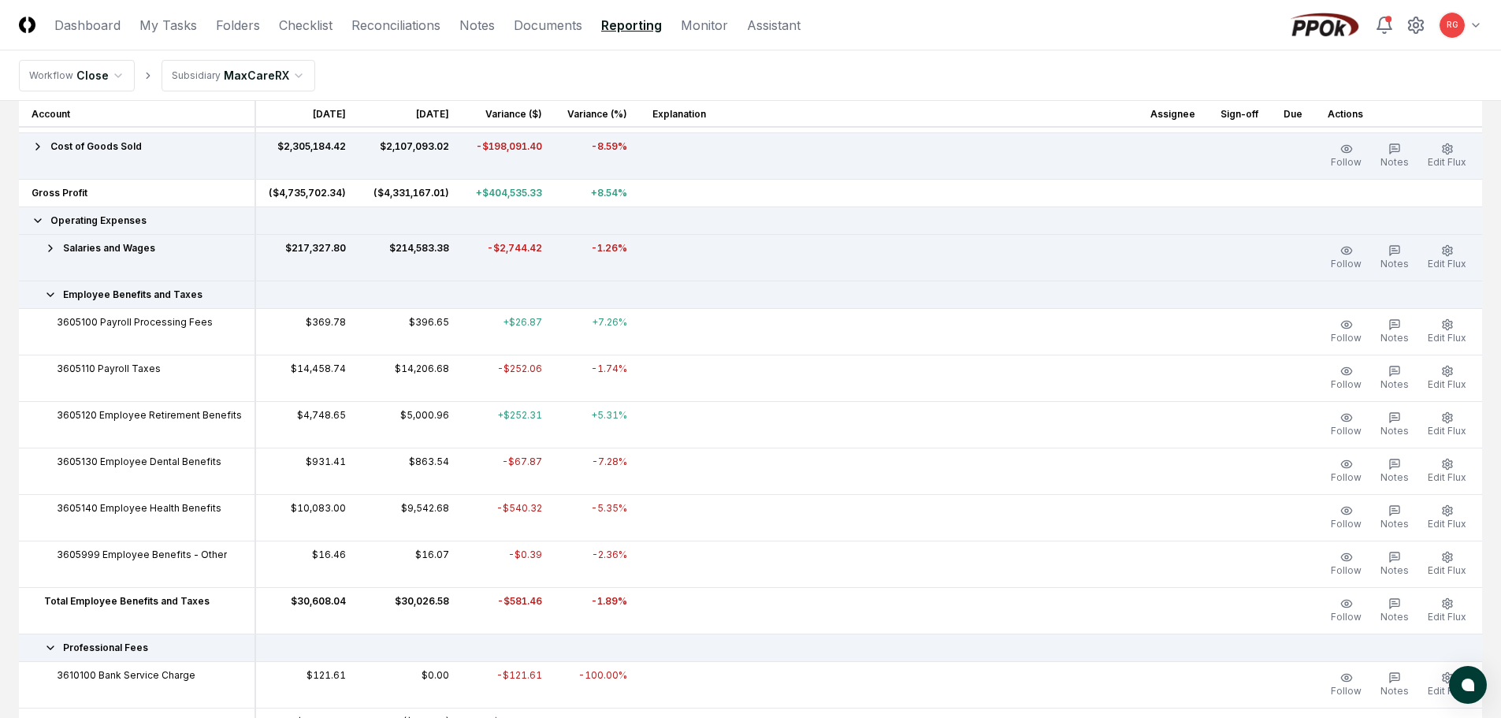
click at [50, 292] on icon at bounding box center [50, 294] width 13 height 13
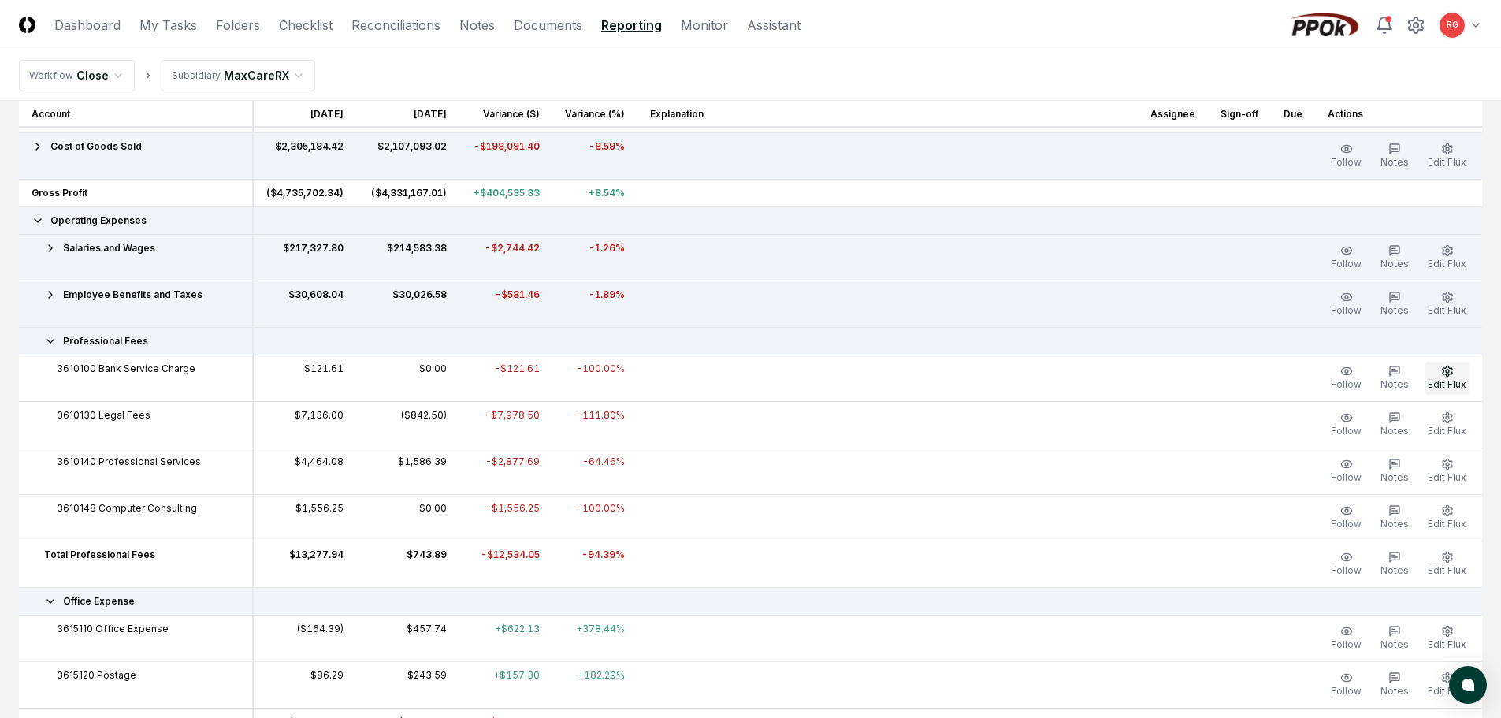
click at [1457, 372] on button "Edit Flux" at bounding box center [1447, 378] width 45 height 33
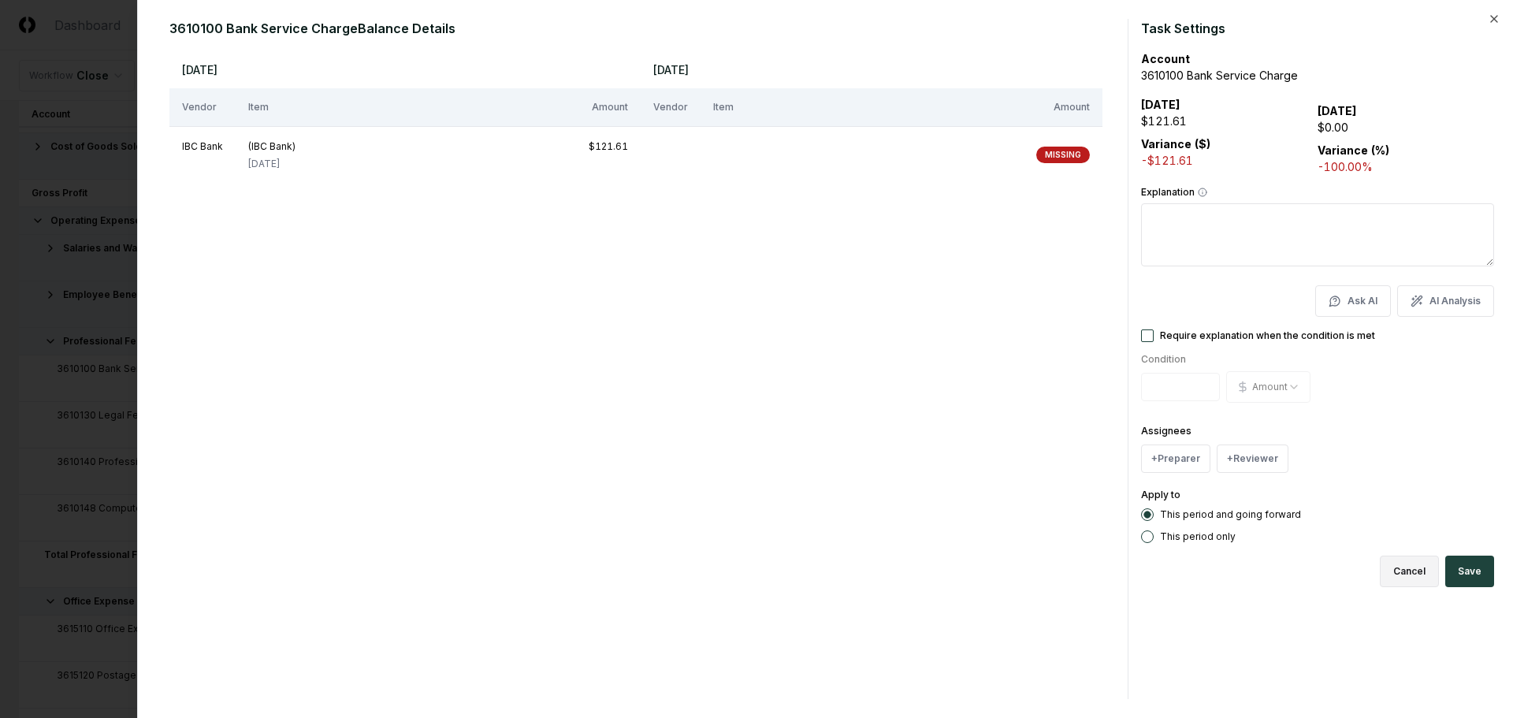
click at [1413, 567] on button "Cancel" at bounding box center [1409, 572] width 59 height 32
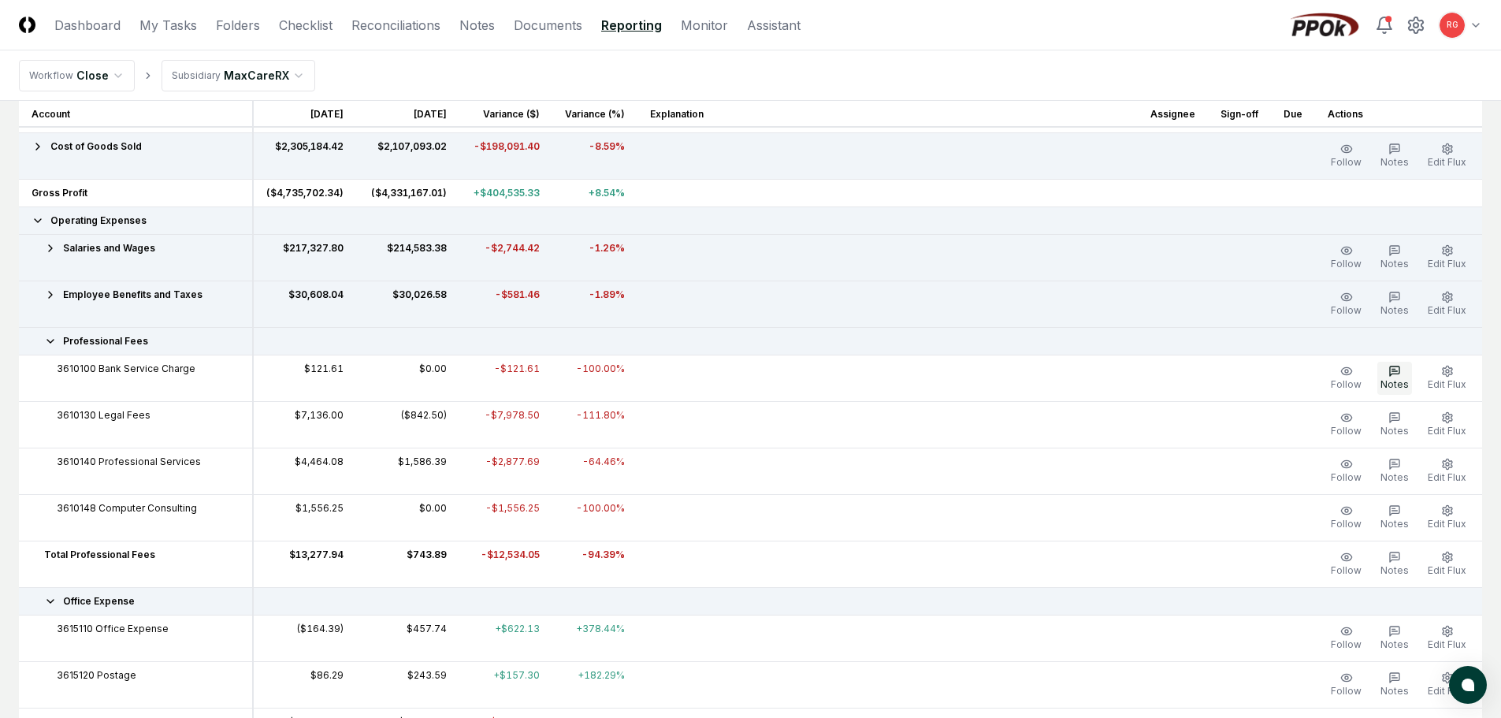
click at [1400, 370] on icon "button" at bounding box center [1395, 371] width 13 height 13
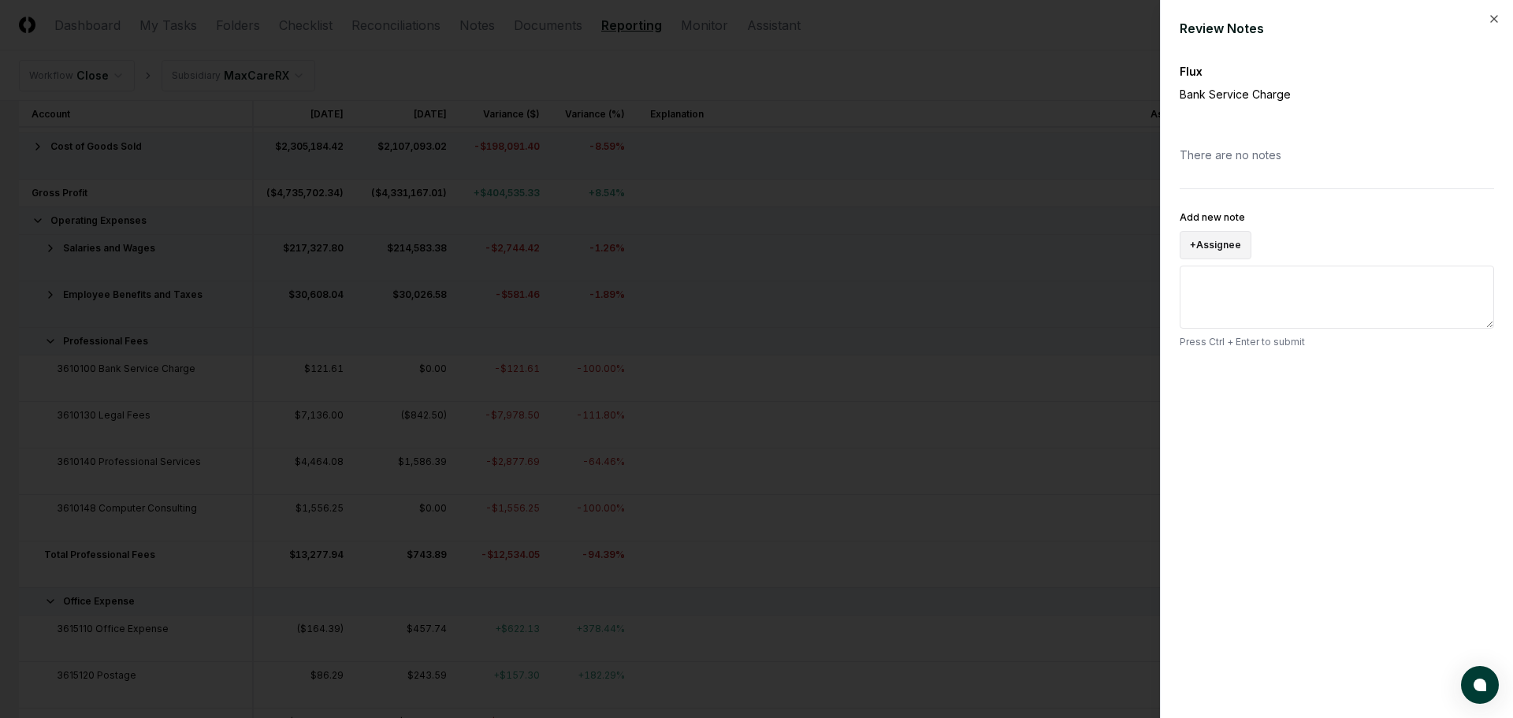
click at [1224, 245] on button "+ Assignee" at bounding box center [1216, 245] width 72 height 28
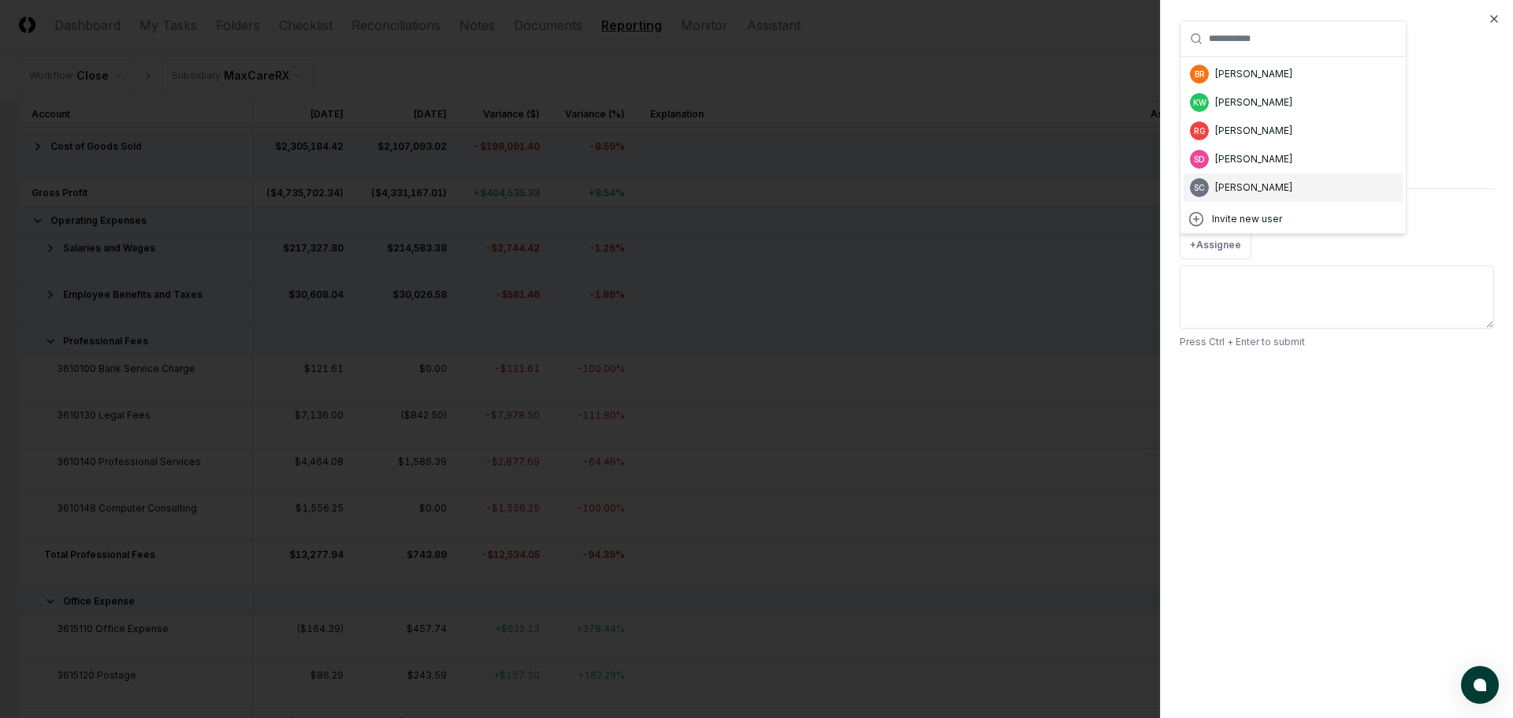
drag, startPoint x: 1237, startPoint y: 185, endPoint x: 1237, endPoint y: 215, distance: 29.9
click at [1237, 185] on div "[PERSON_NAME]" at bounding box center [1253, 187] width 77 height 14
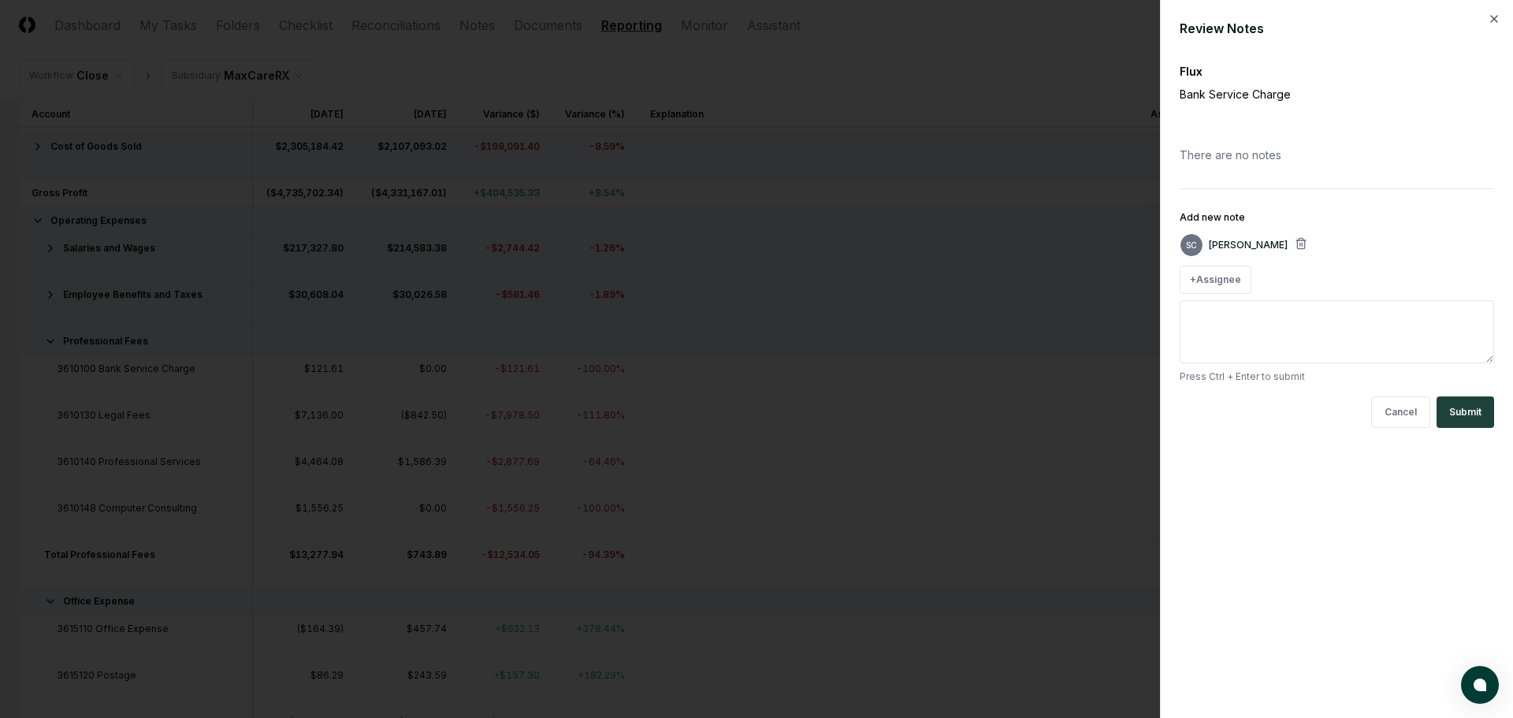
click at [1240, 310] on textarea "Add new note" at bounding box center [1337, 331] width 314 height 63
type textarea "*"
type textarea "**"
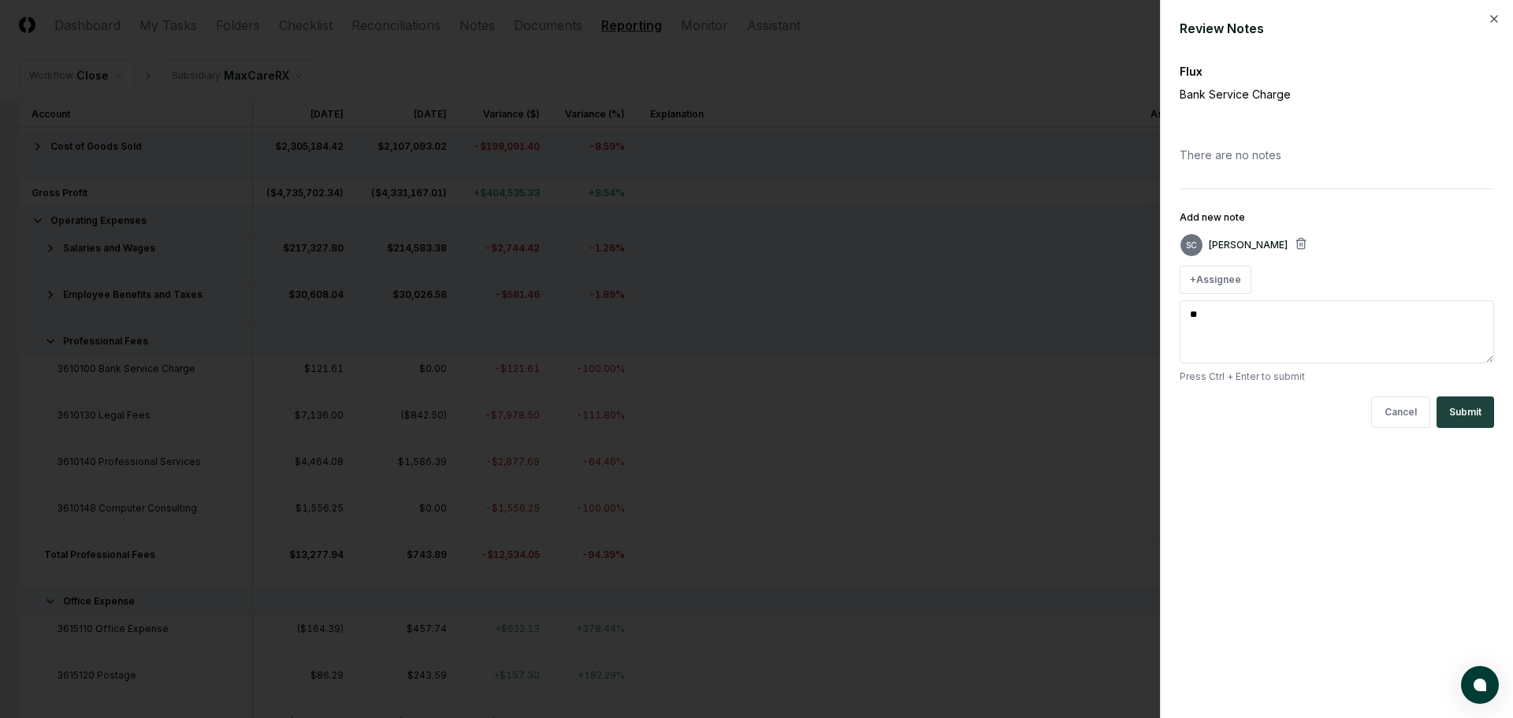
type textarea "*"
type textarea "***"
type textarea "*"
type textarea "*****"
type textarea "*"
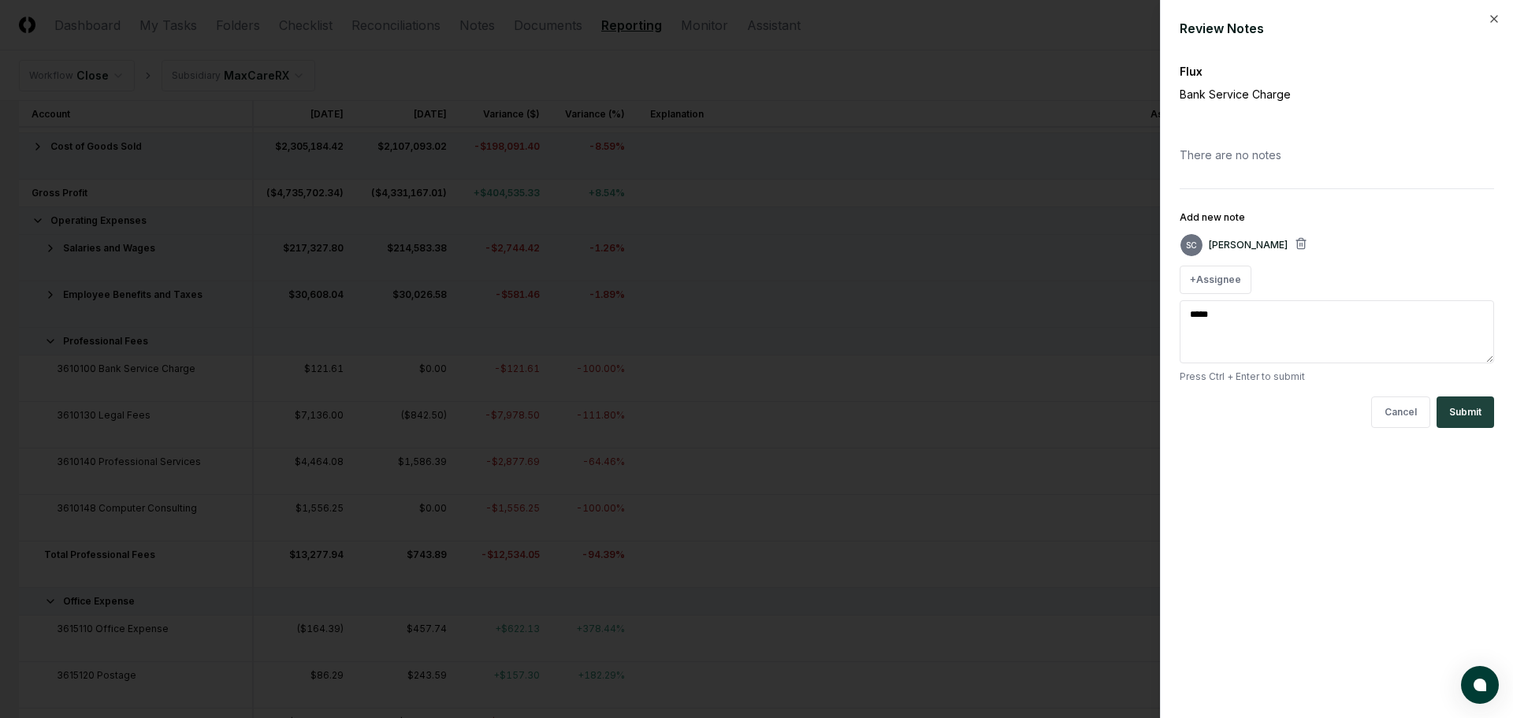
type textarea "******"
type textarea "*"
type textarea "*******"
type textarea "*"
type textarea "*******"
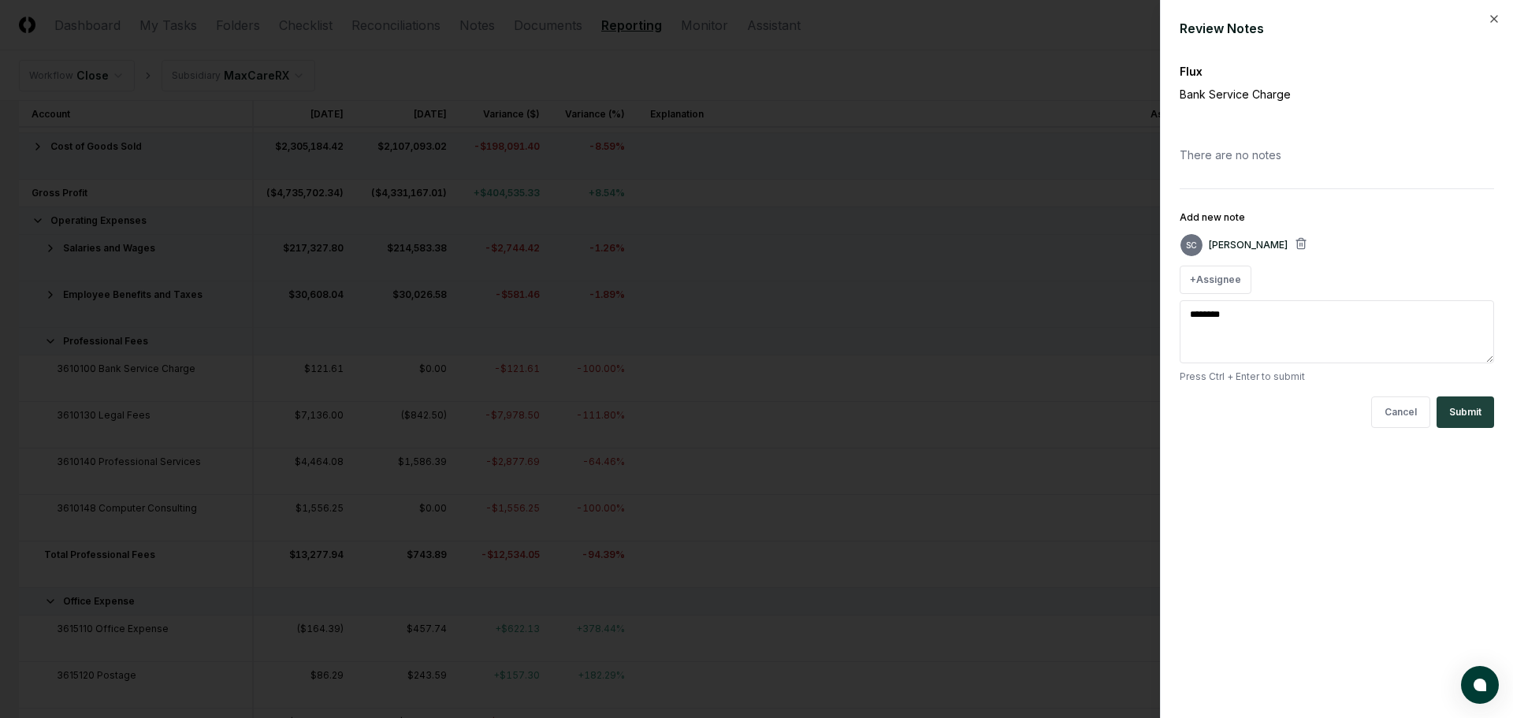
type textarea "*"
type textarea "*********"
type textarea "*"
type textarea "**********"
type textarea "*"
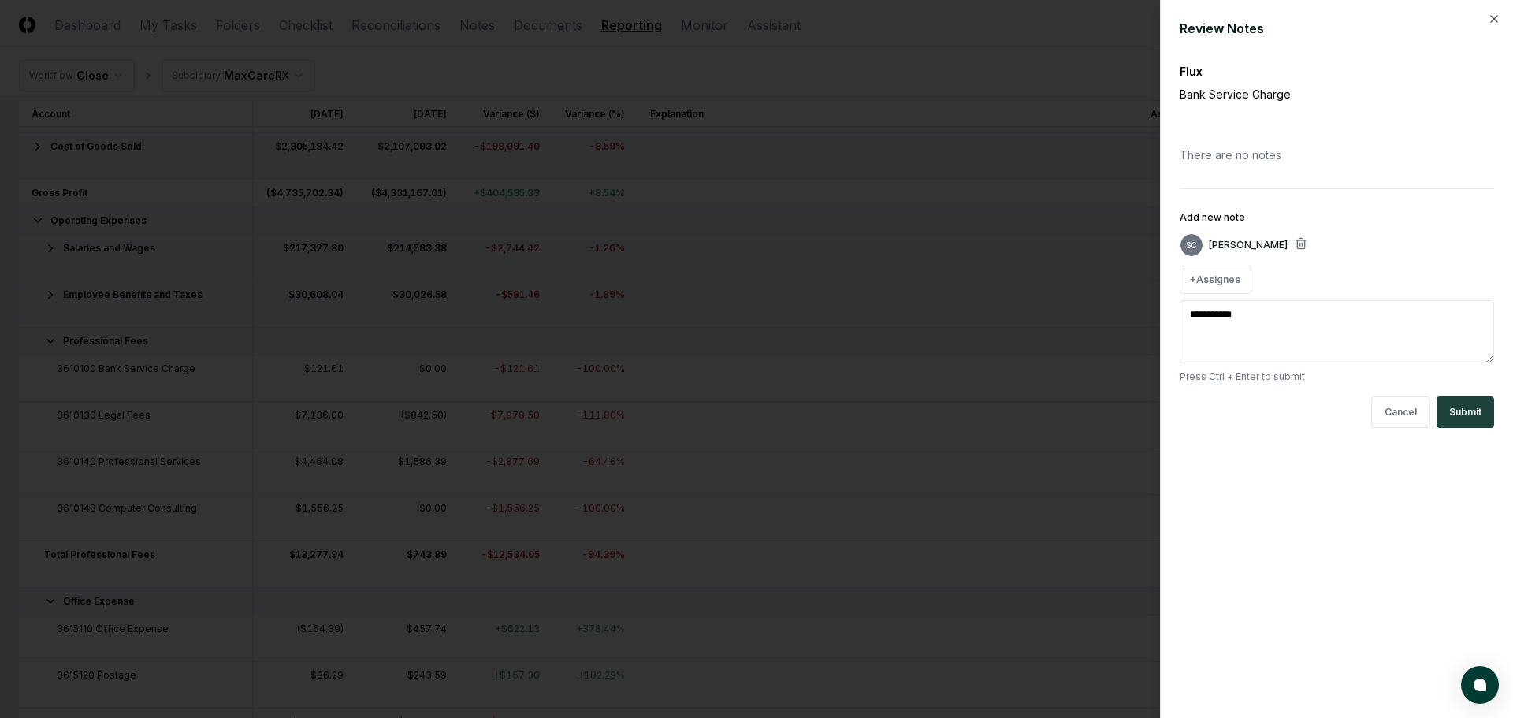
type textarea "**********"
type textarea "*"
type textarea "**********"
type textarea "*"
type textarea "**********"
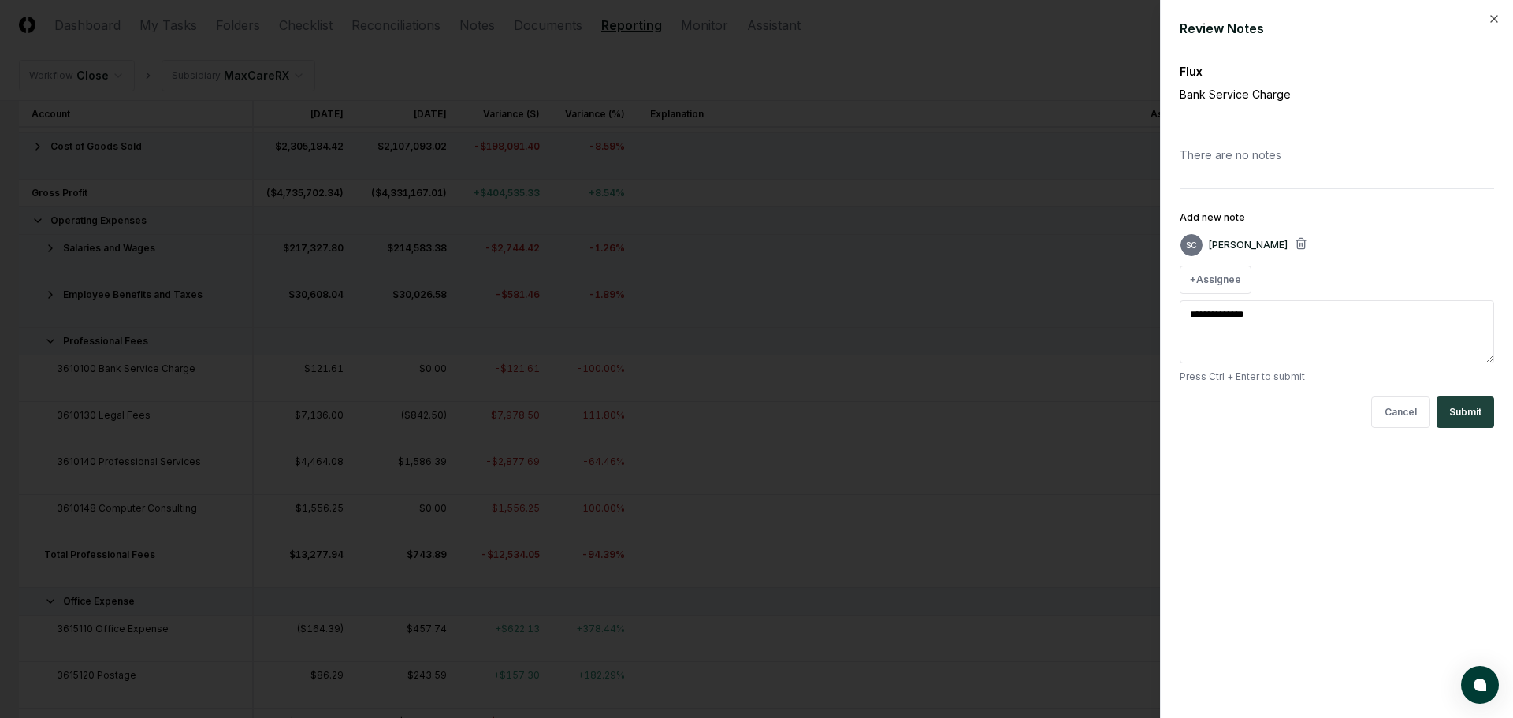
type textarea "*"
type textarea "**********"
type textarea "*"
type textarea "**********"
type textarea "*"
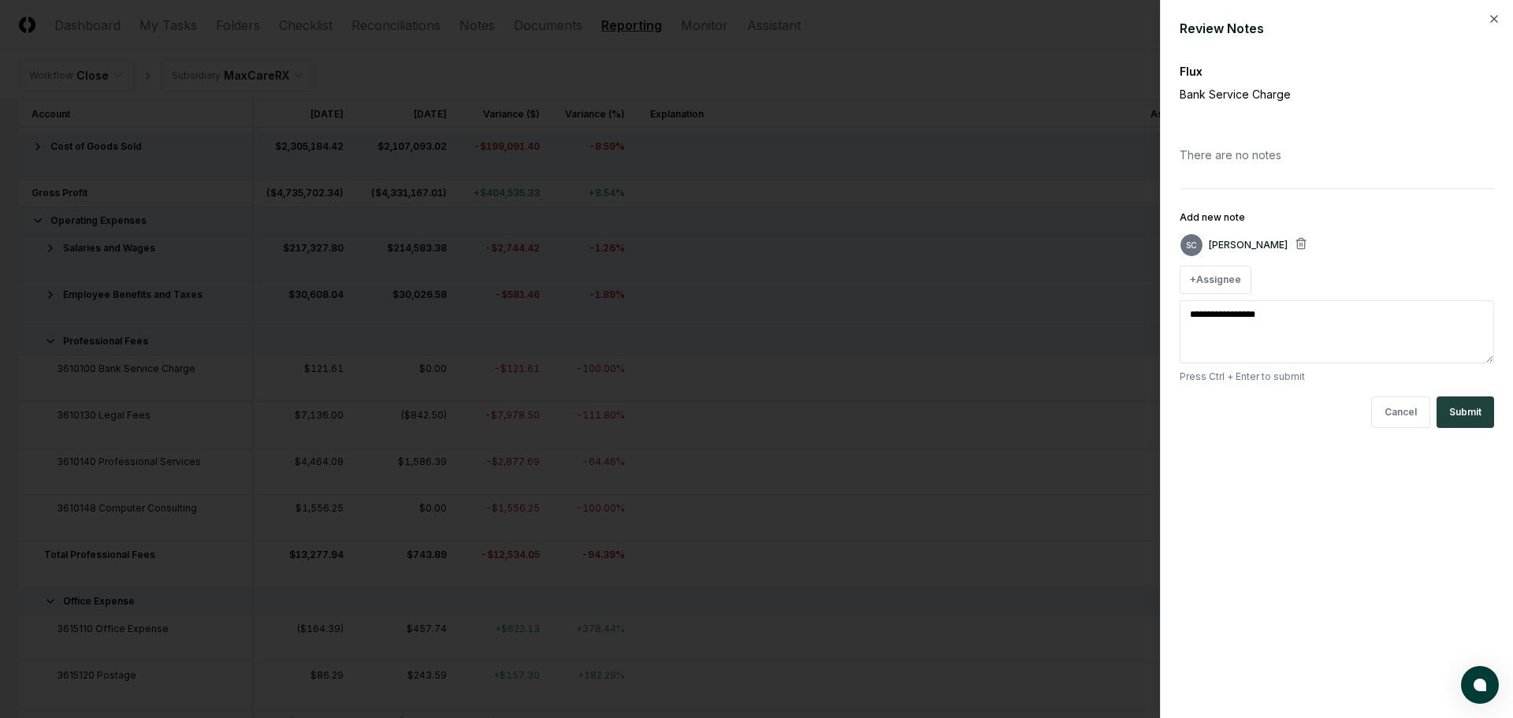
type textarea "**********"
type textarea "*"
type textarea "**********"
type textarea "*"
type textarea "**********"
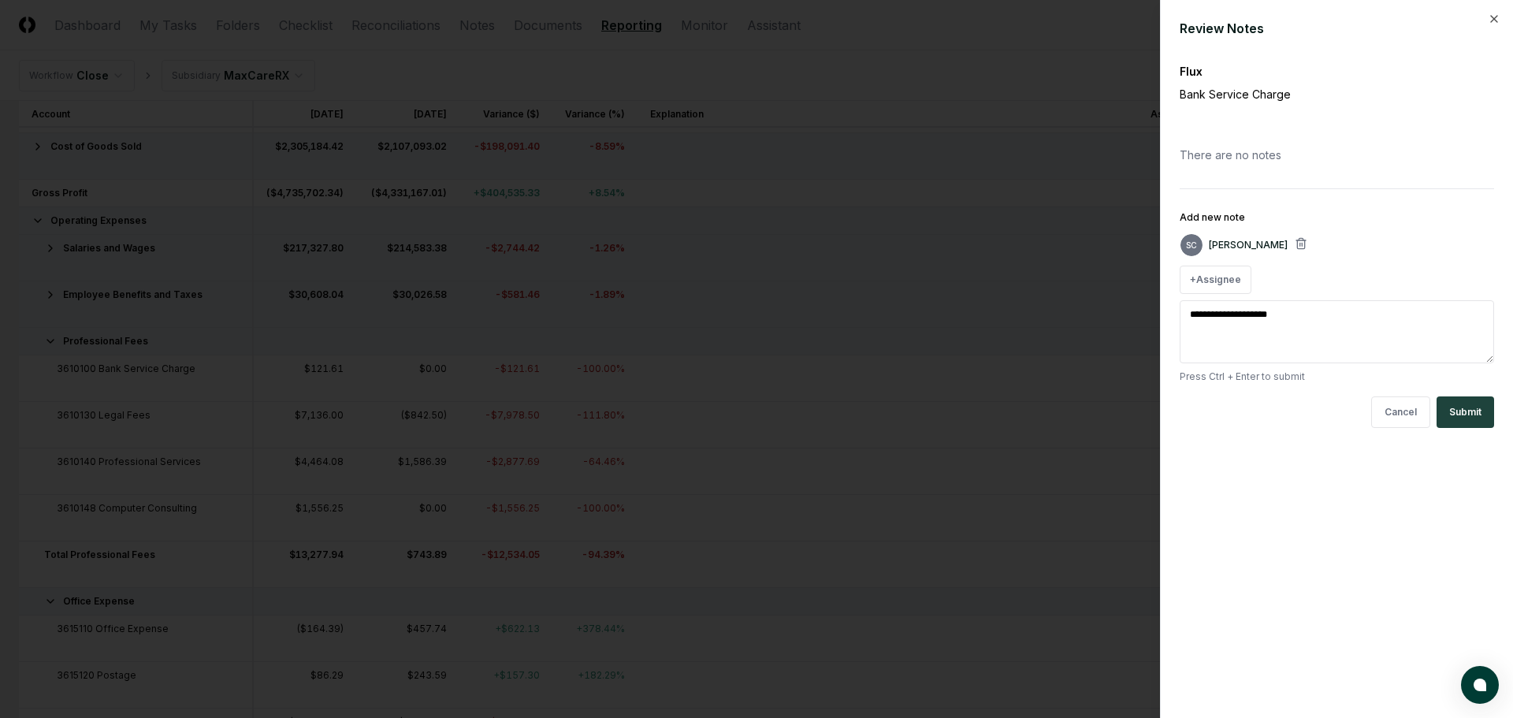
type textarea "*"
type textarea "**********"
type textarea "*"
type textarea "**********"
type textarea "*"
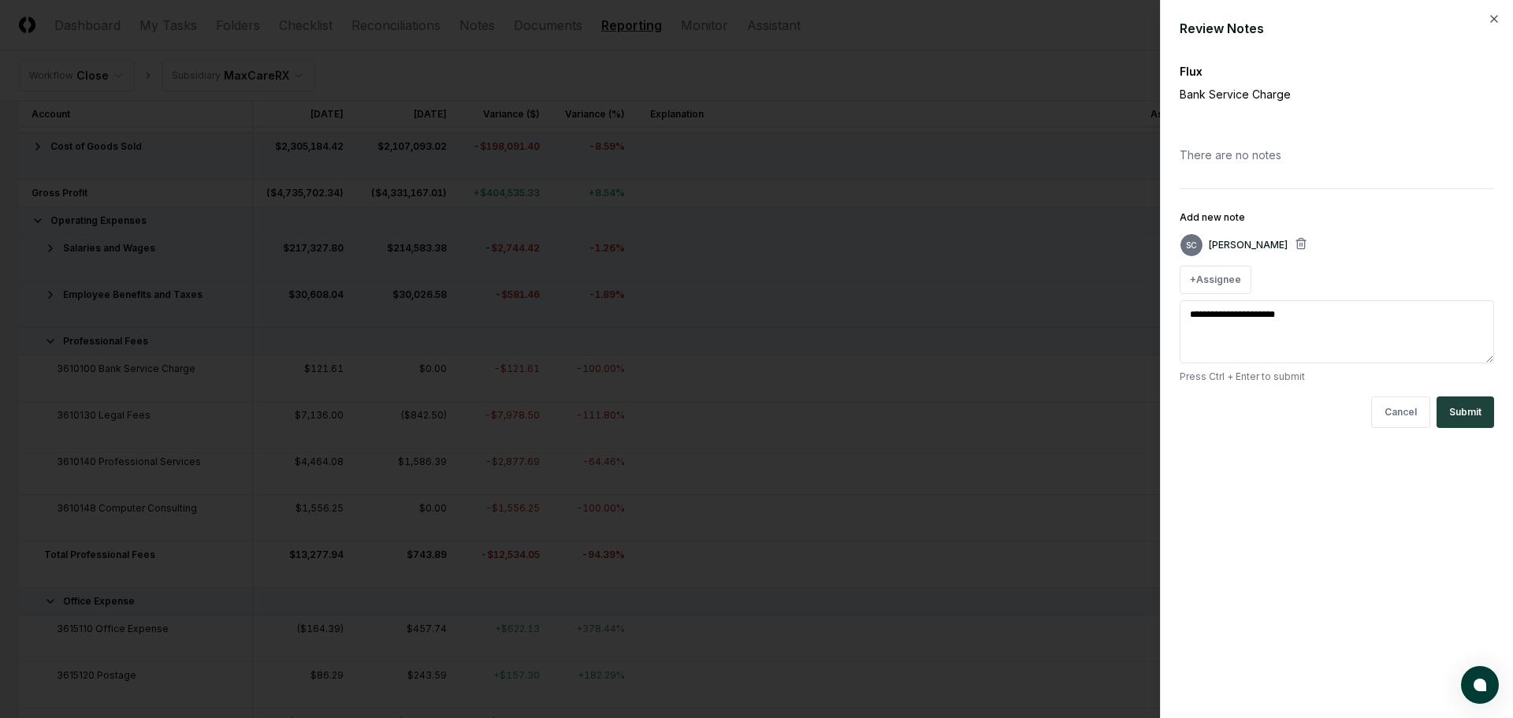
type textarea "**********"
type textarea "*"
type textarea "**********"
type textarea "*"
type textarea "**********"
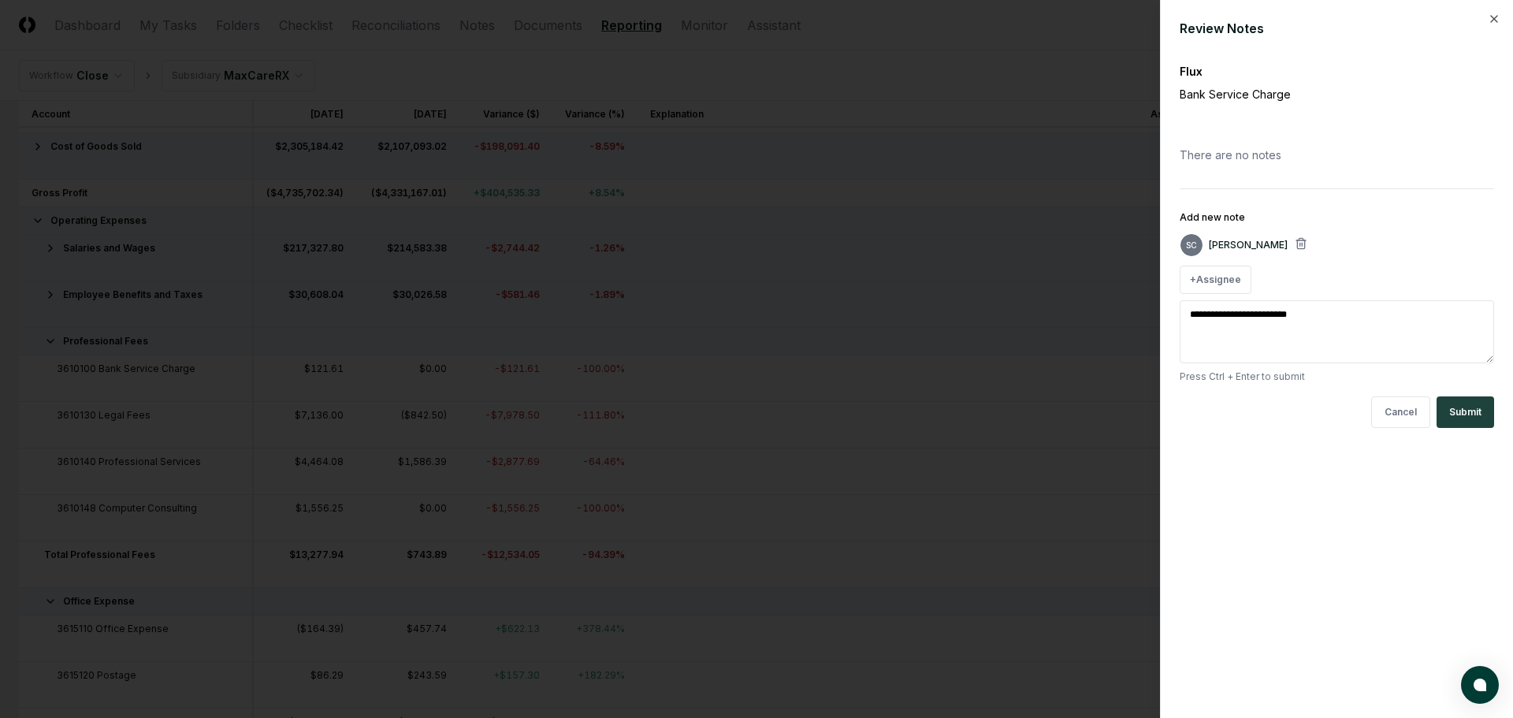
type textarea "*"
type textarea "**********"
type textarea "*"
type textarea "**********"
type textarea "*"
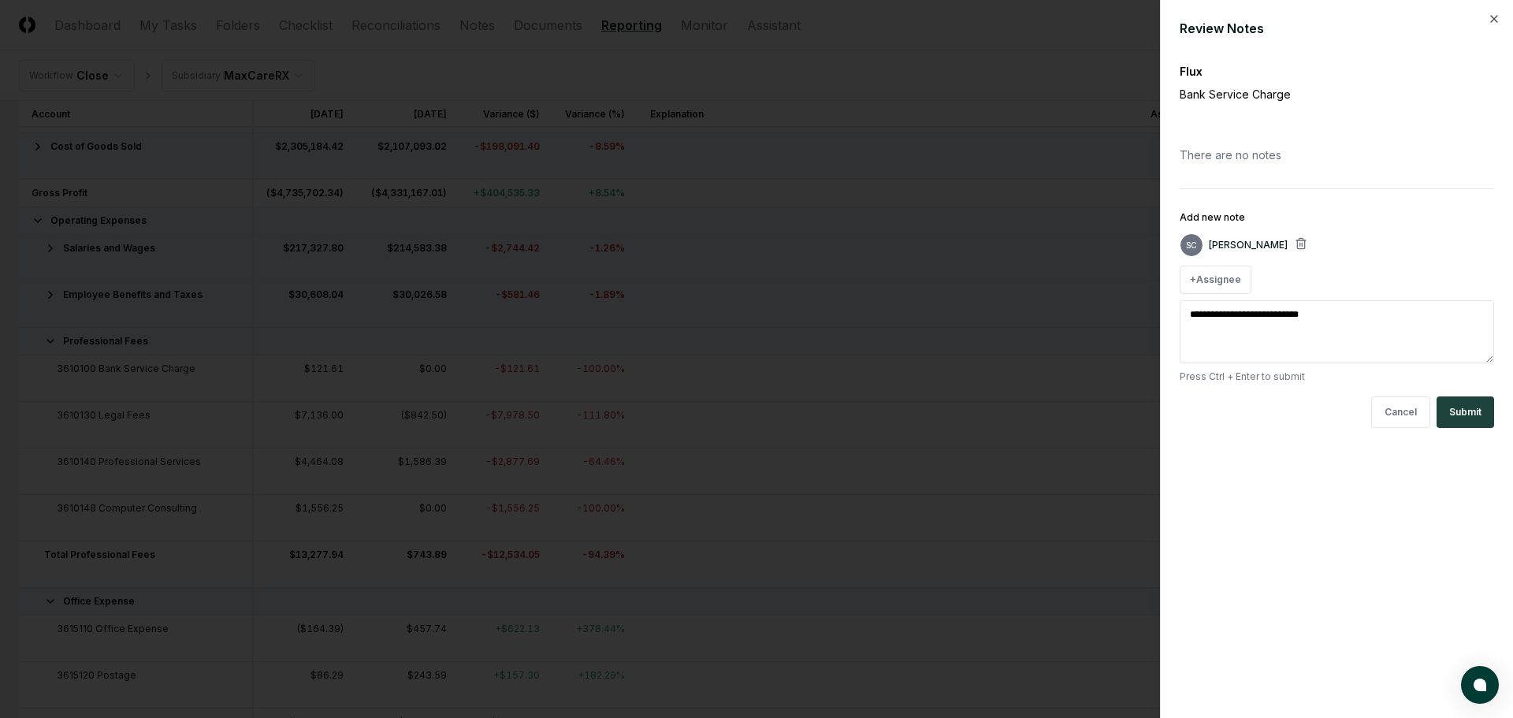
type textarea "**********"
type textarea "*"
type textarea "**********"
type textarea "*"
type textarea "**********"
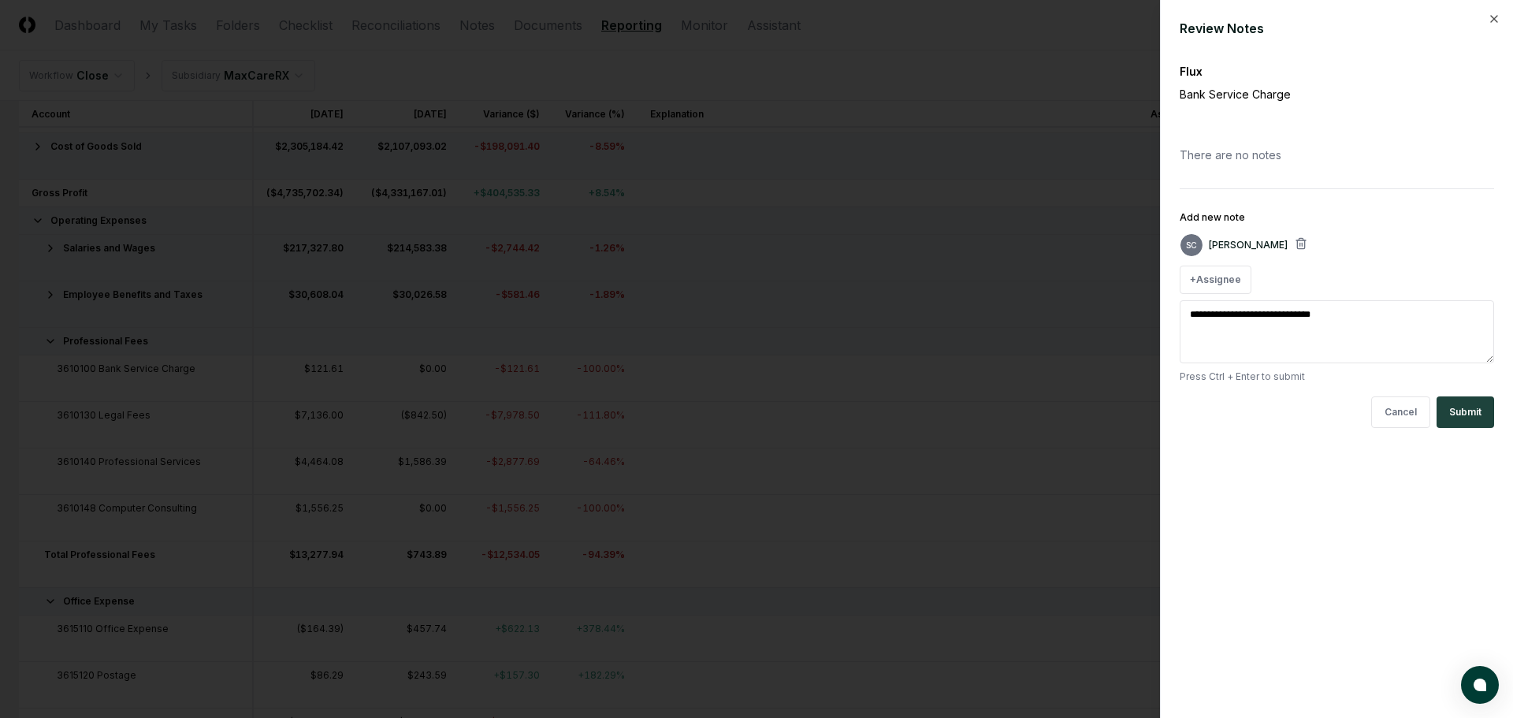
type textarea "*"
type textarea "**********"
type textarea "*"
type textarea "**********"
type textarea "*"
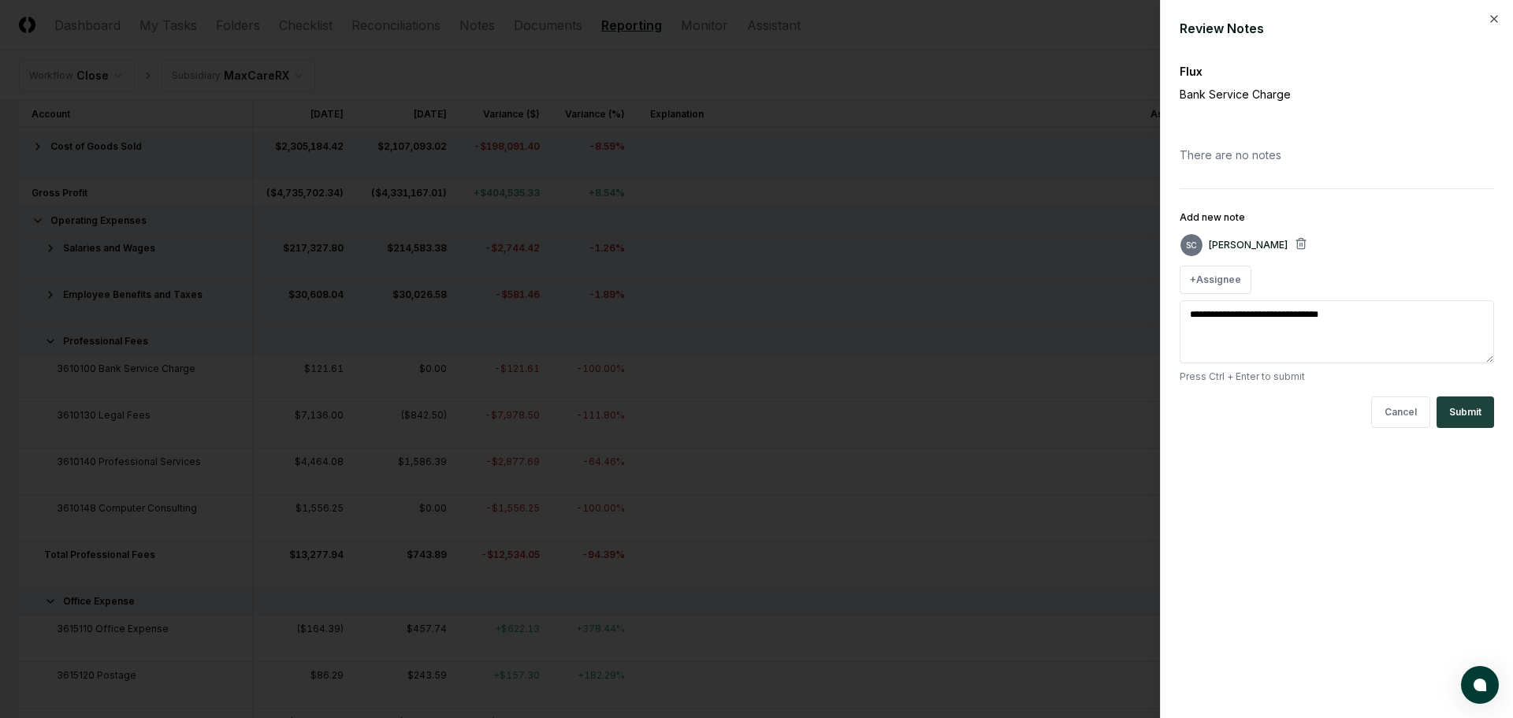
type textarea "**********"
type textarea "*"
type textarea "**********"
type textarea "*"
type textarea "**********"
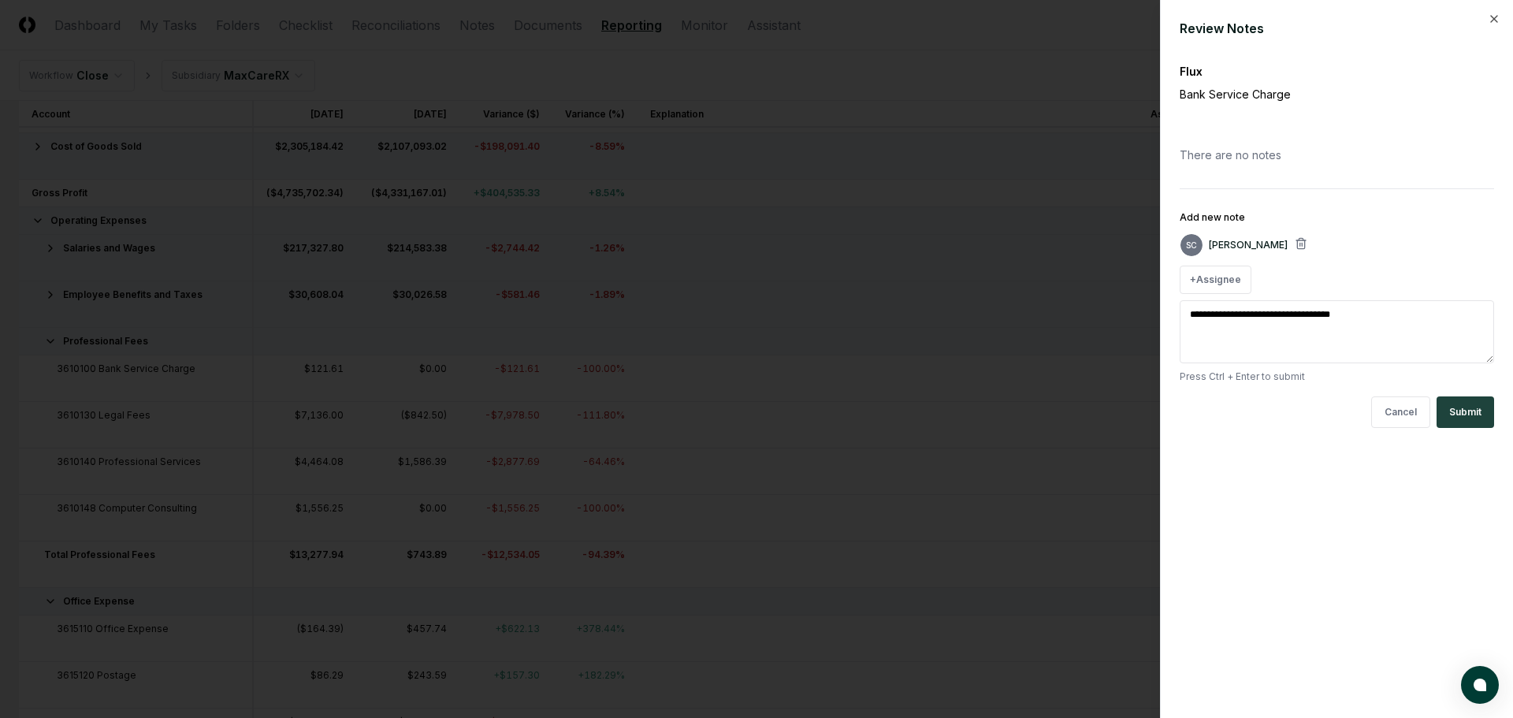
type textarea "*"
type textarea "**********"
type textarea "*"
type textarea "**********"
type textarea "*"
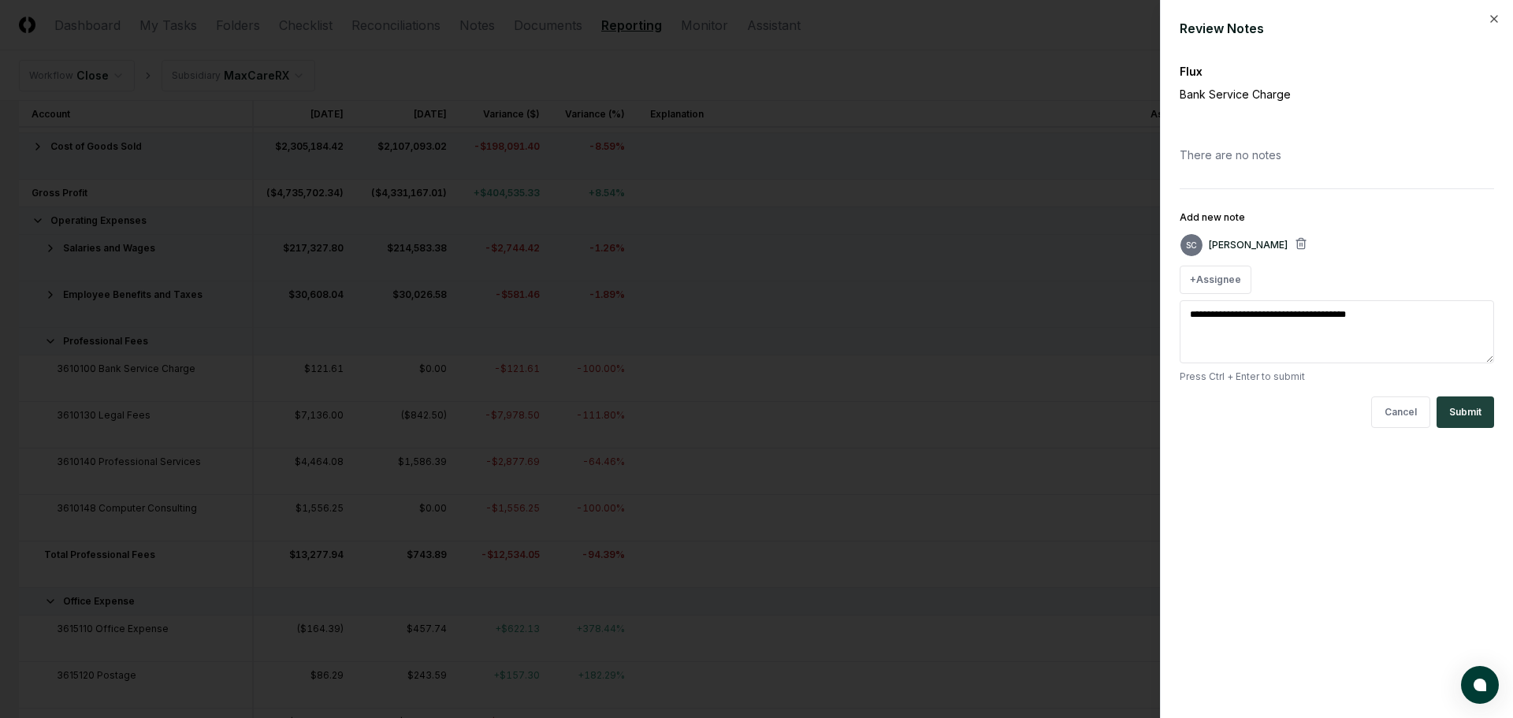
type textarea "**********"
type textarea "*"
type textarea "**********"
type textarea "*"
type textarea "**********"
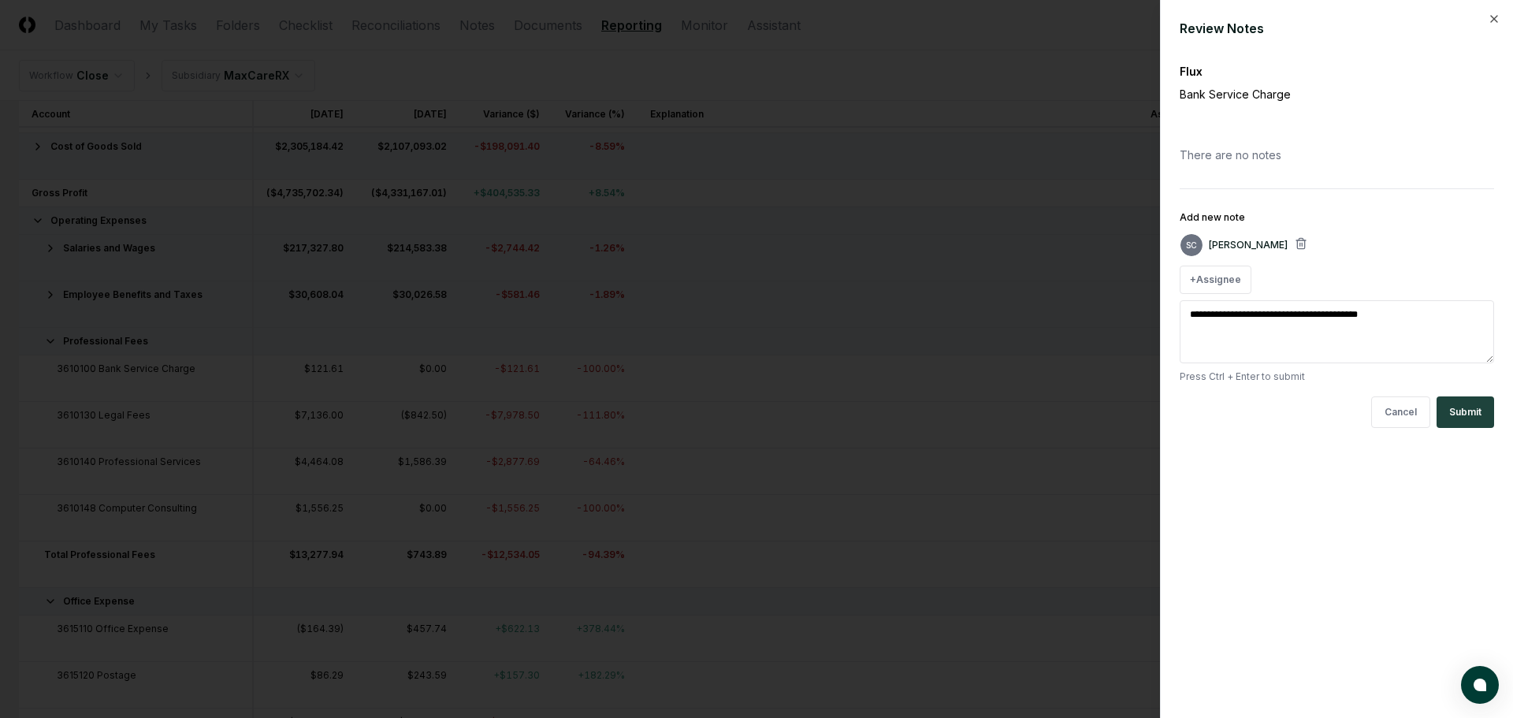
type textarea "*"
type textarea "**********"
type textarea "*"
type textarea "**********"
type textarea "*"
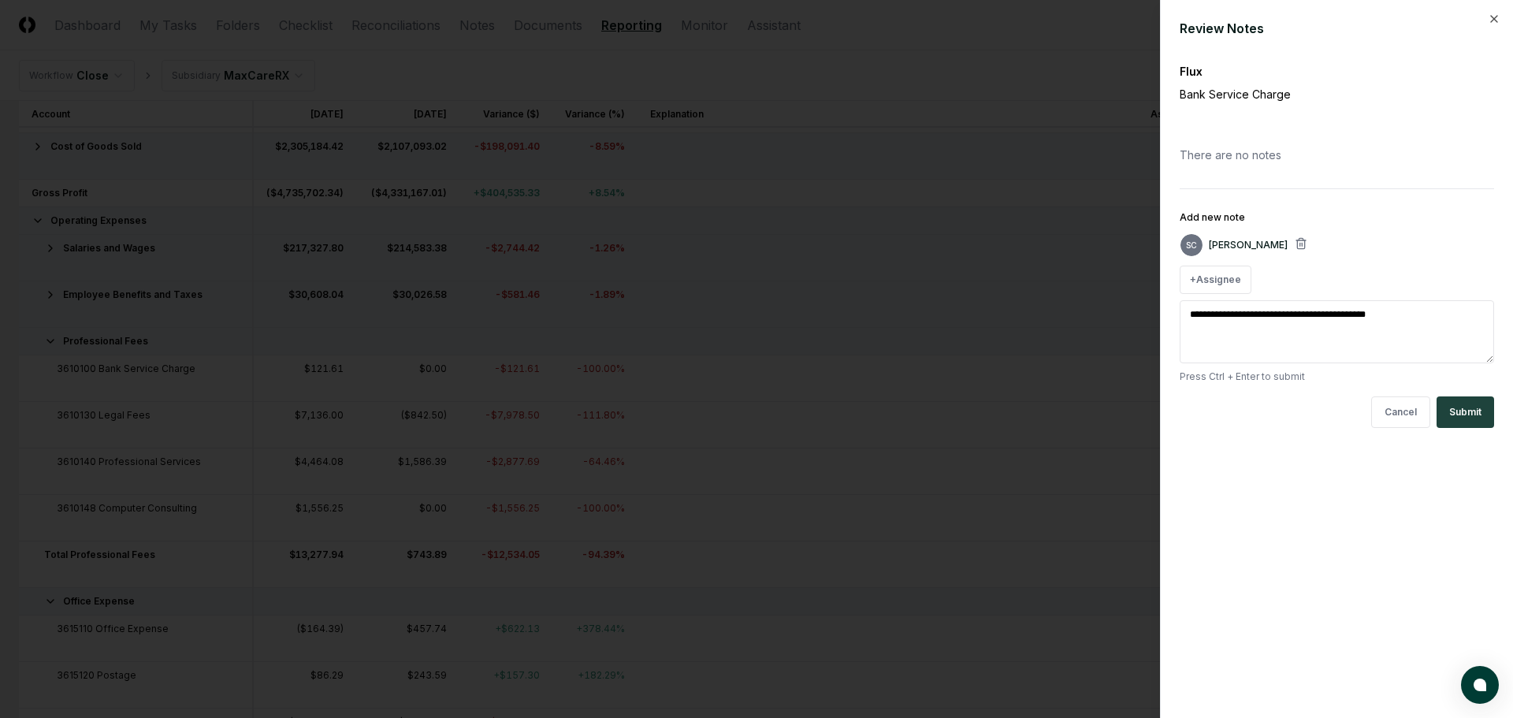
type textarea "**********"
type textarea "*"
type textarea "**********"
type textarea "*"
type textarea "**********"
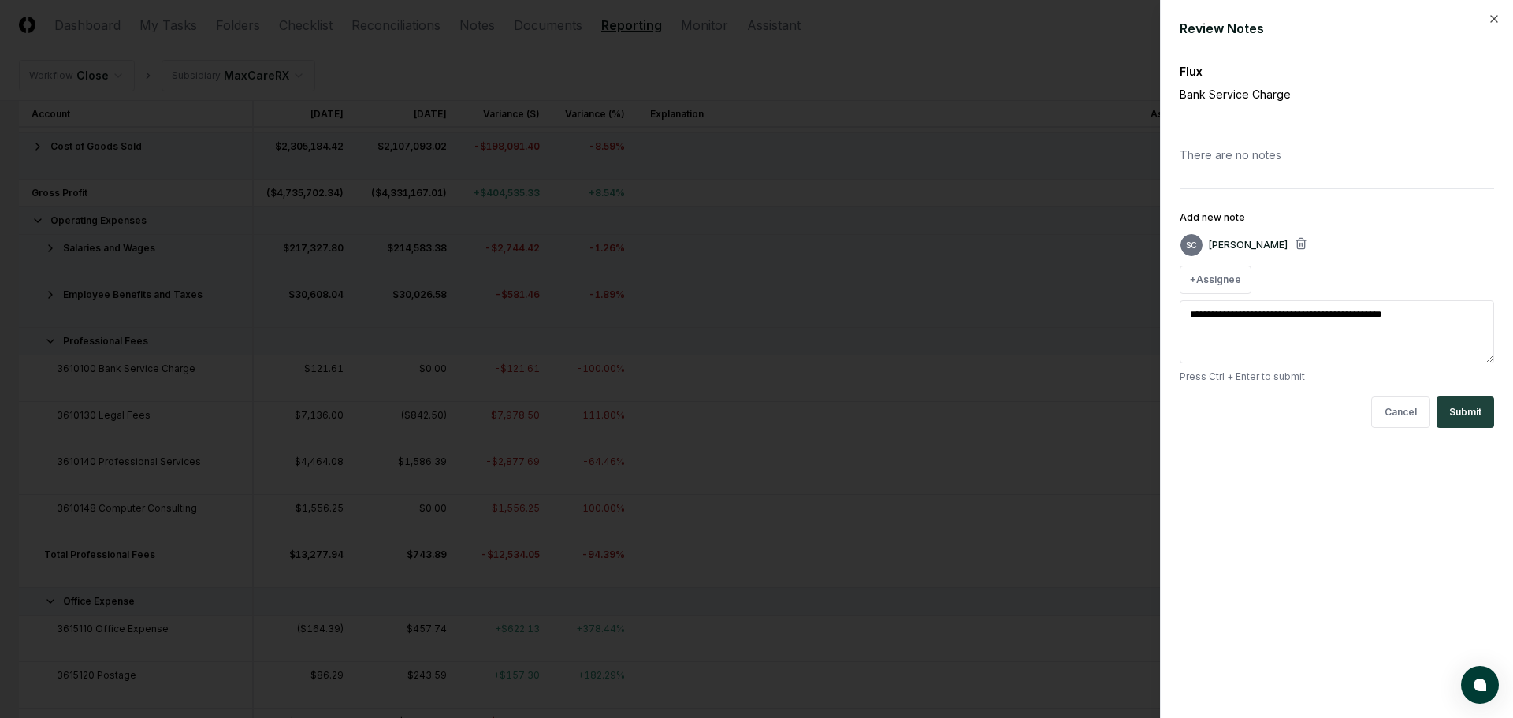
type textarea "*"
type textarea "**********"
type textarea "*"
type textarea "**********"
type textarea "*"
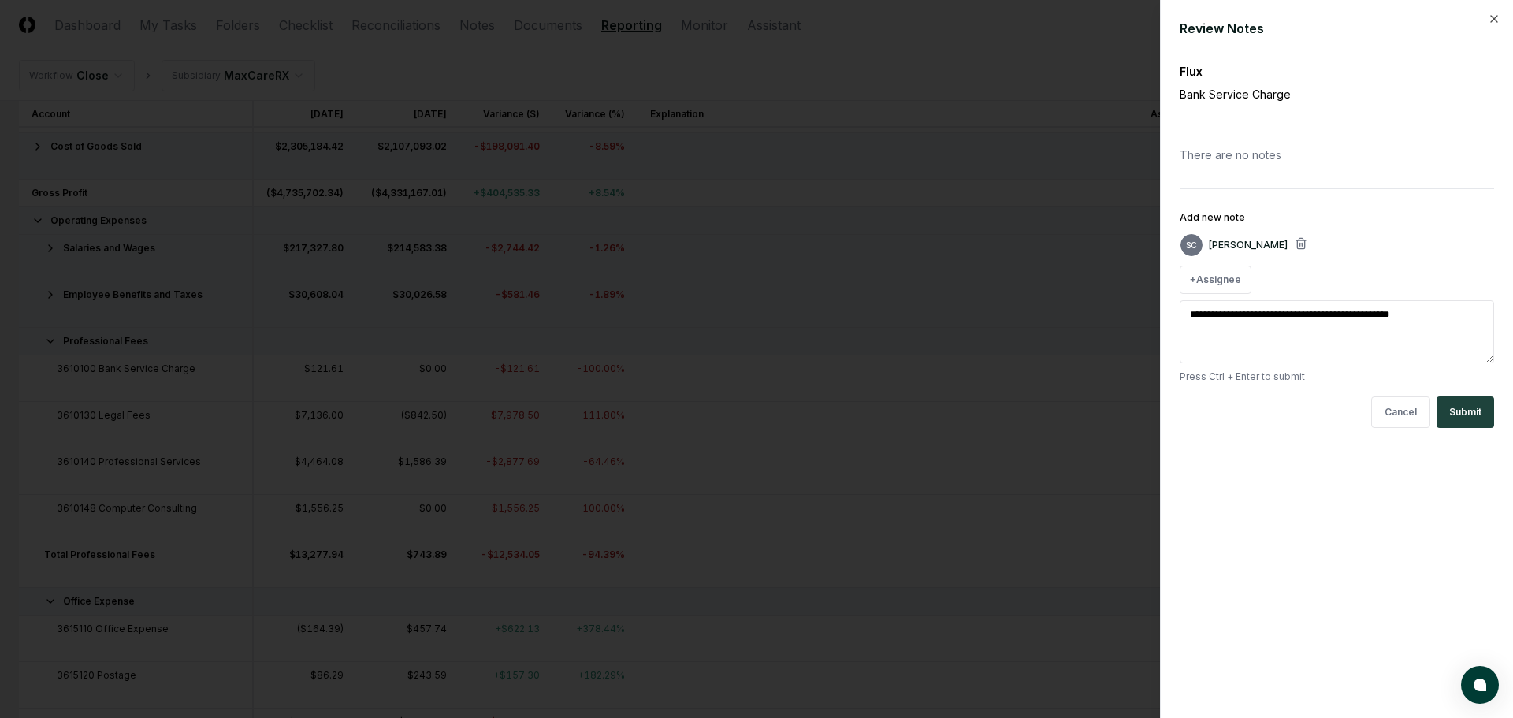
type textarea "**********"
type textarea "*"
type textarea "**********"
type textarea "*"
type textarea "**********"
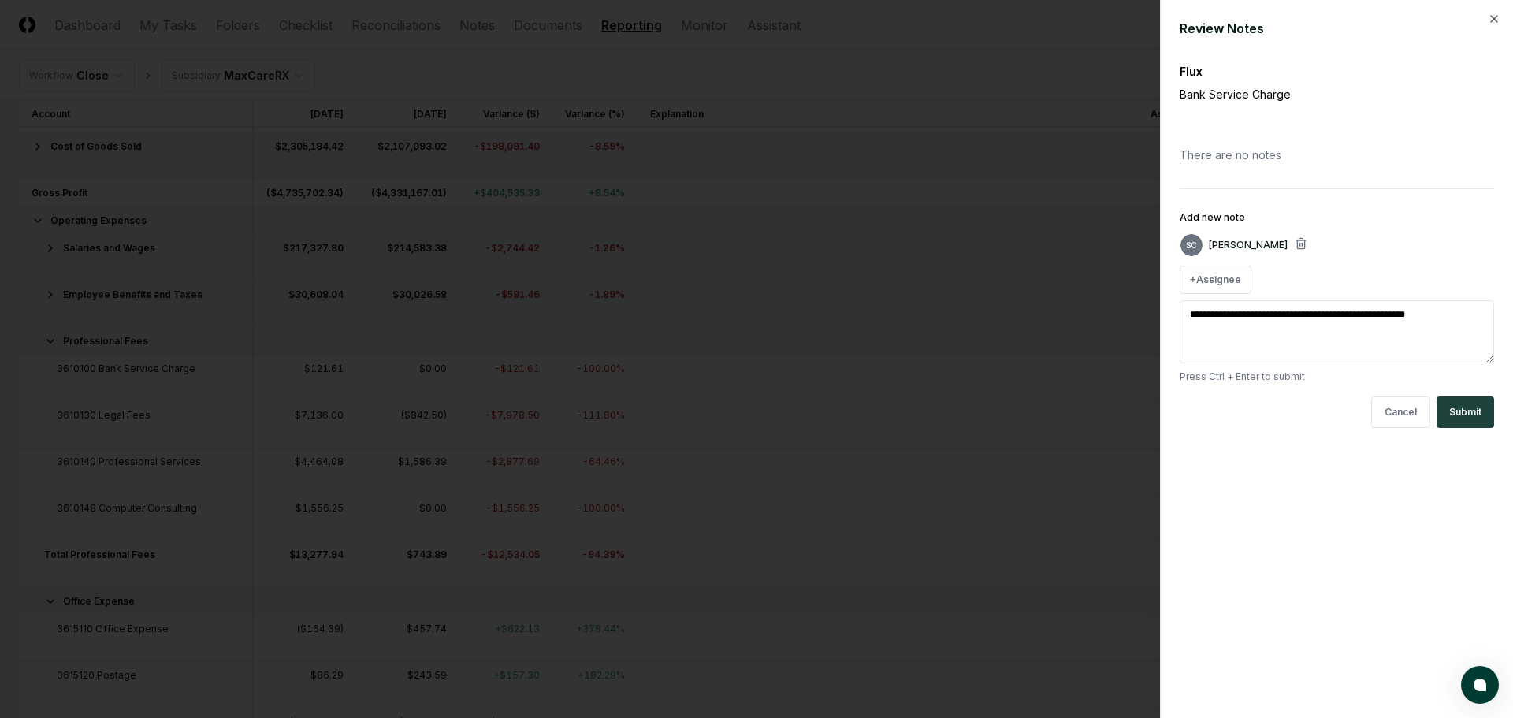
type textarea "*"
type textarea "**********"
type textarea "*"
type textarea "**********"
type textarea "*"
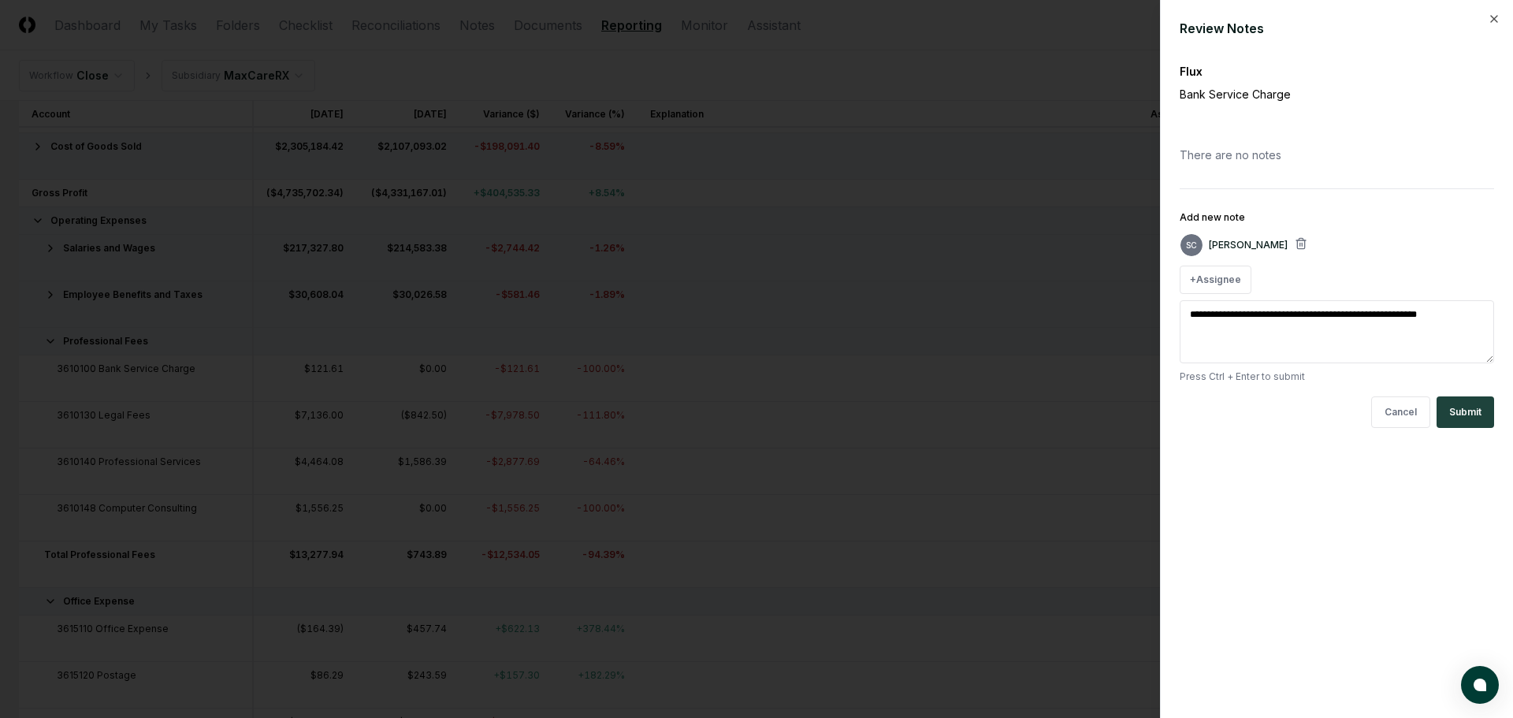
type textarea "**********"
type textarea "*"
type textarea "**********"
type textarea "*"
type textarea "**********"
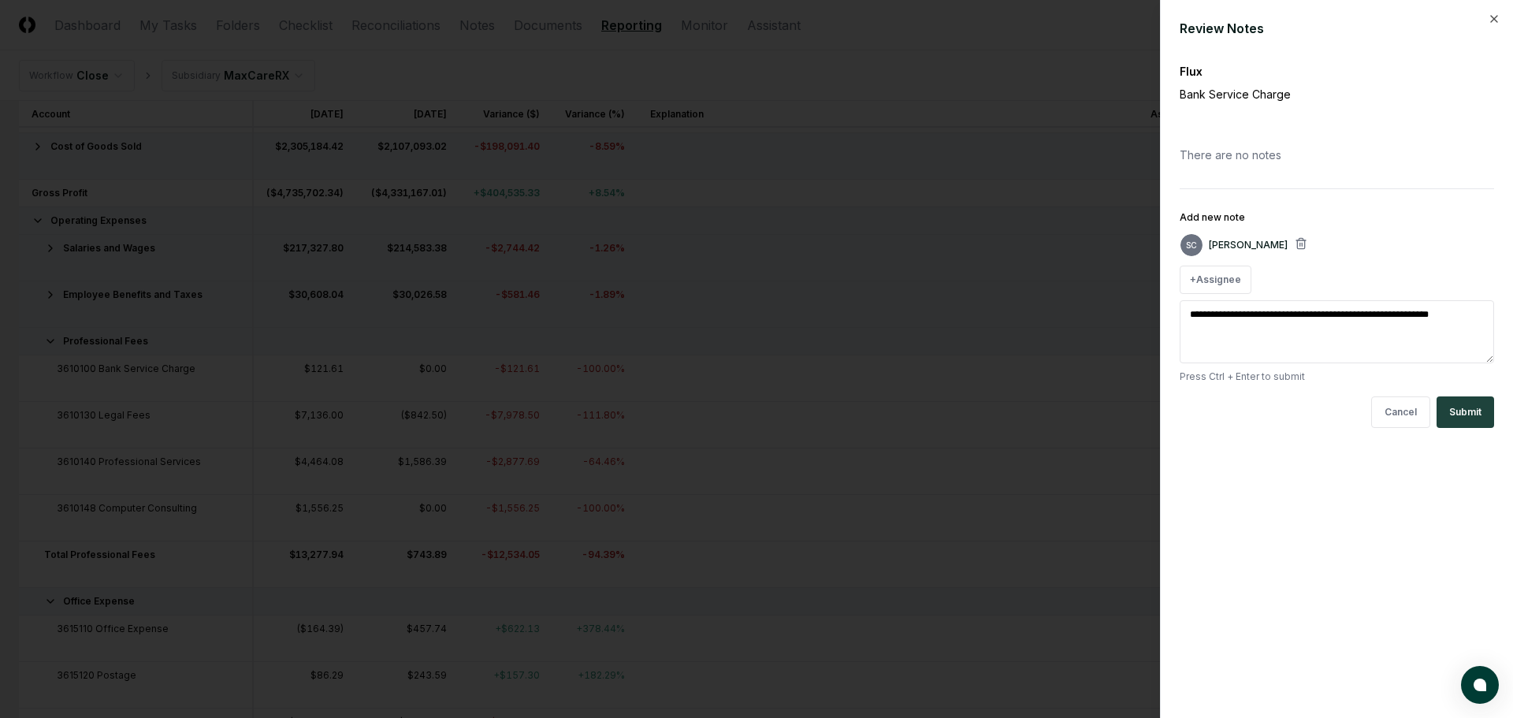
type textarea "*"
type textarea "**********"
type textarea "*"
type textarea "**********"
type textarea "*"
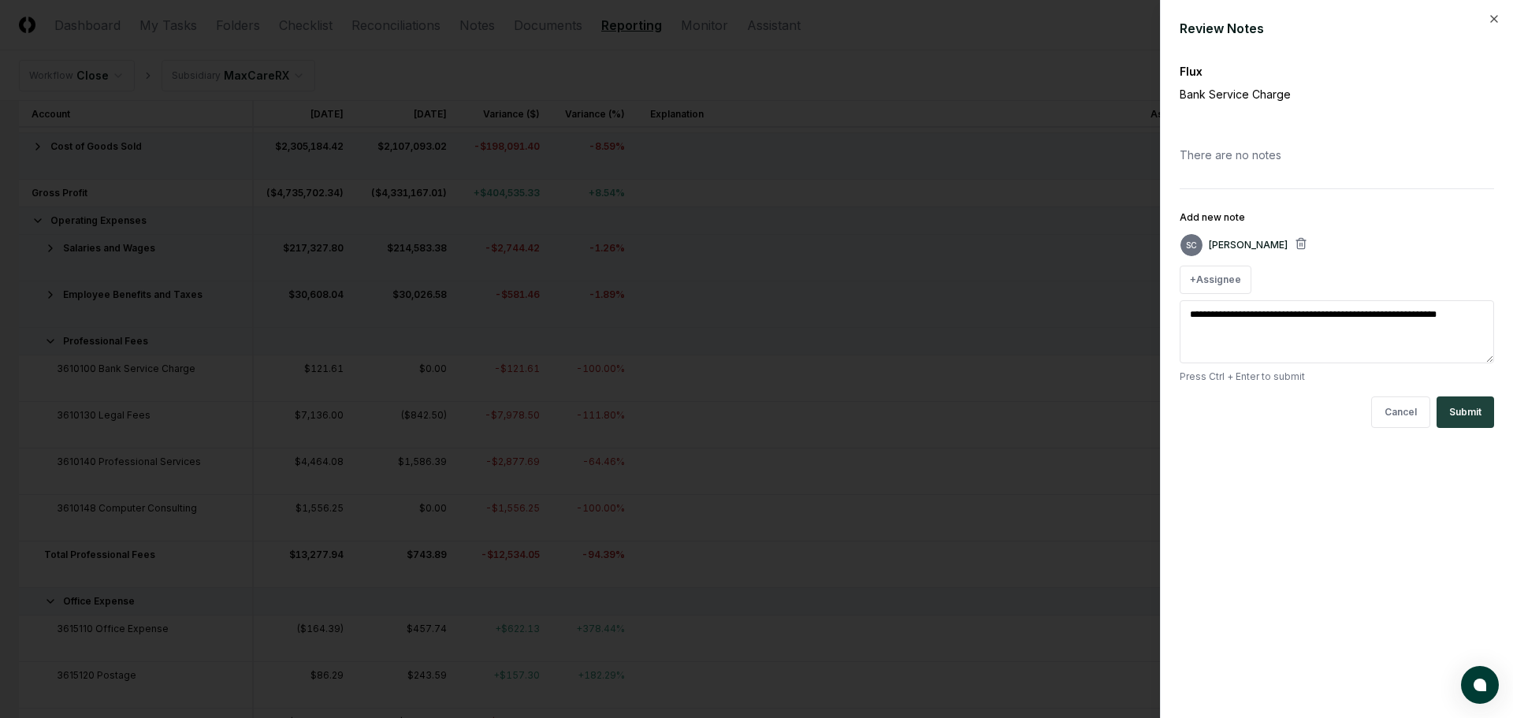
type textarea "**********"
type textarea "*"
type textarea "**********"
type textarea "*"
type textarea "**********"
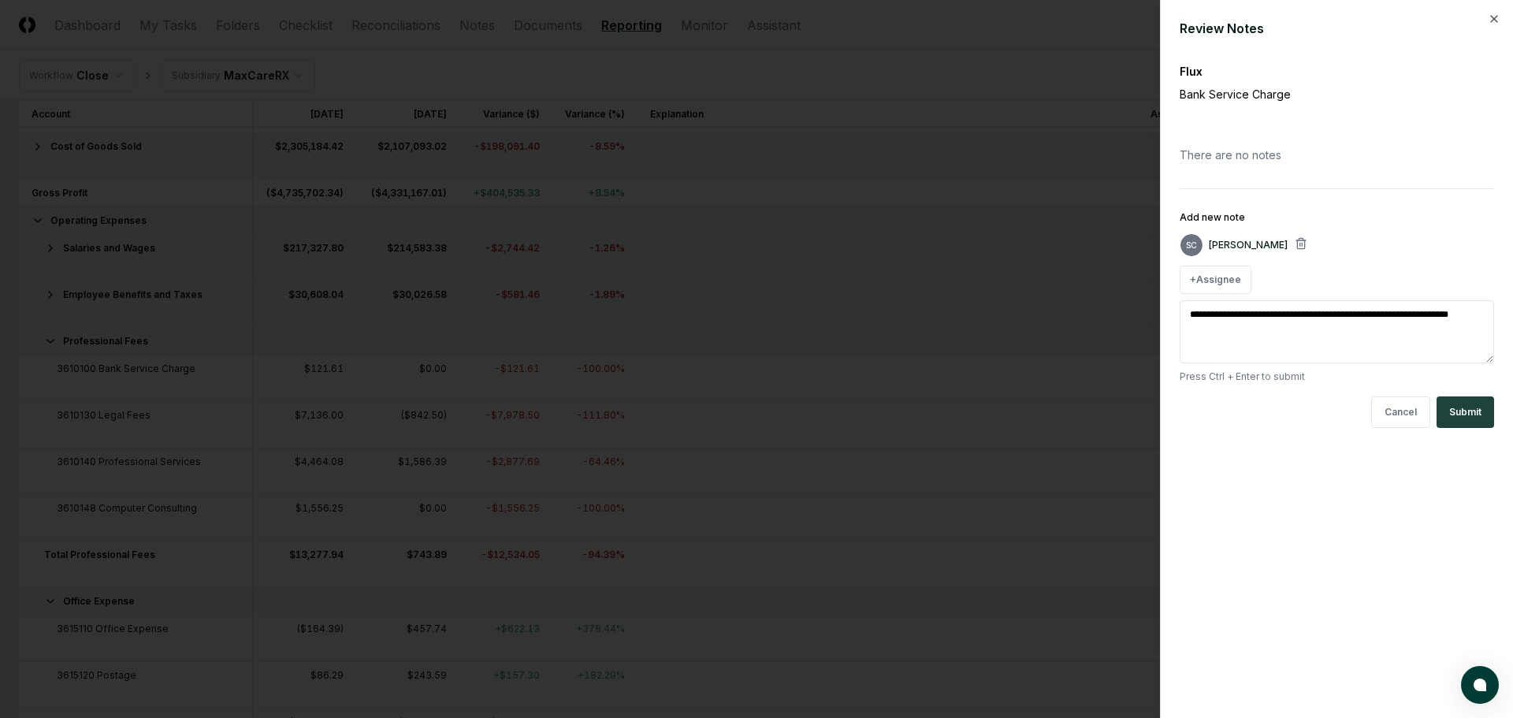
type textarea "*"
type textarea "**********"
type textarea "*"
type textarea "**********"
type textarea "*"
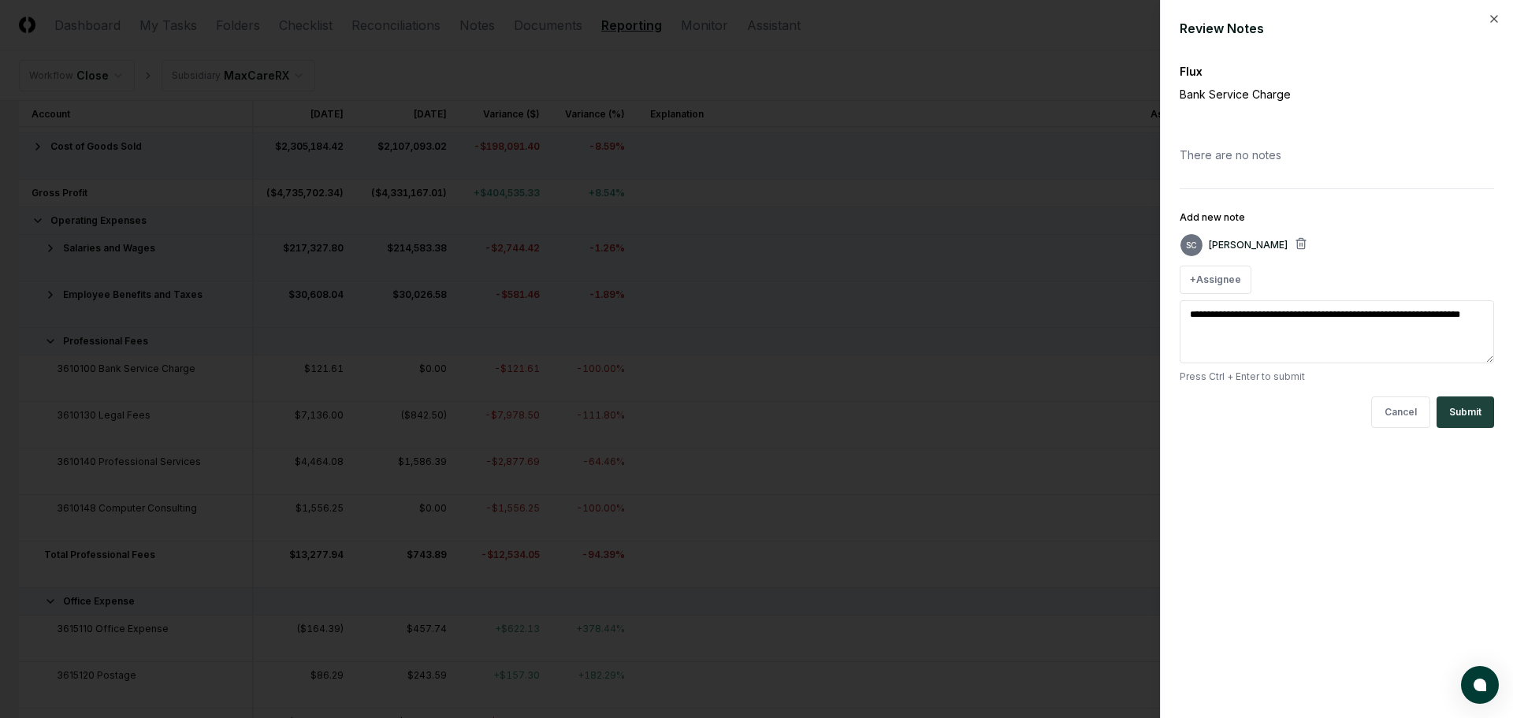
type textarea "**********"
type textarea "*"
type textarea "**********"
type textarea "*"
type textarea "**********"
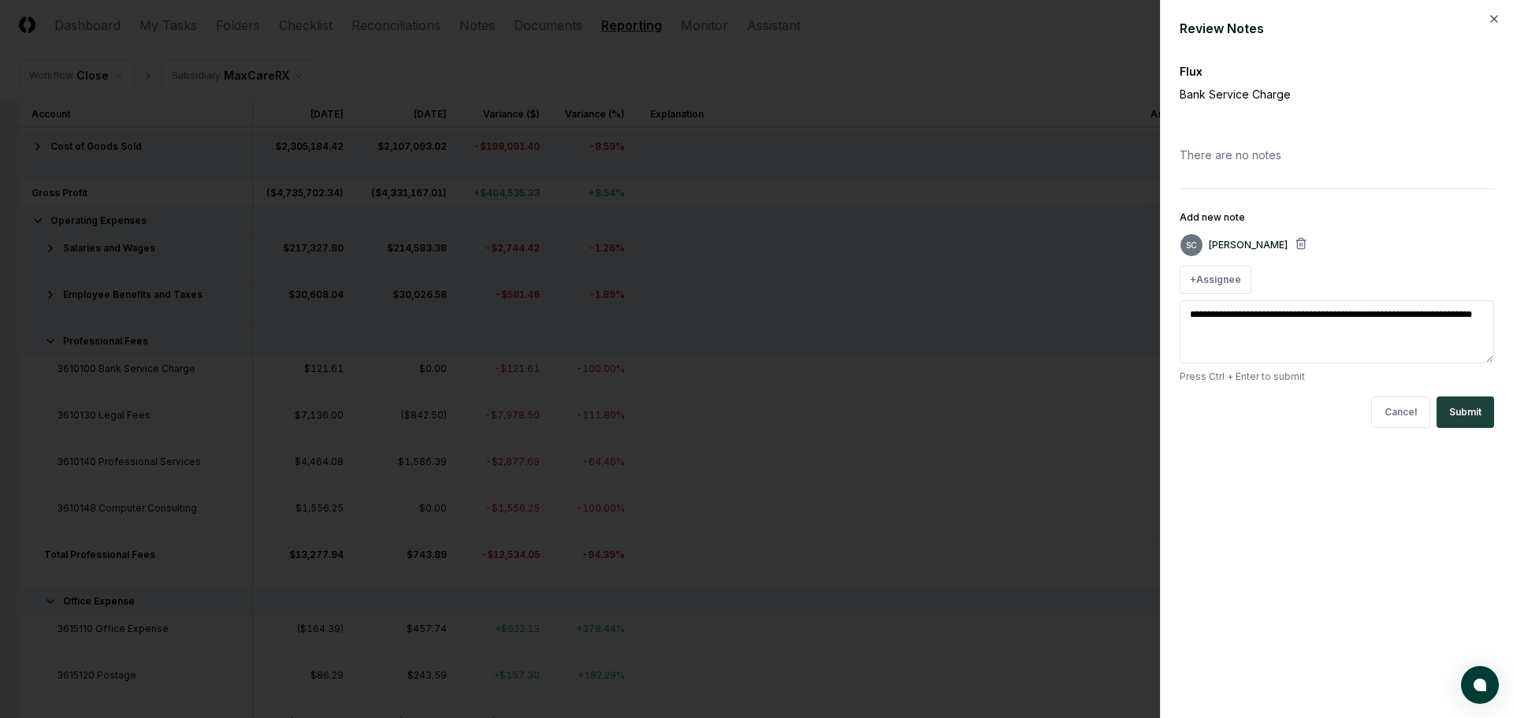
type textarea "*"
type textarea "**********"
type textarea "*"
type textarea "**********"
type textarea "*"
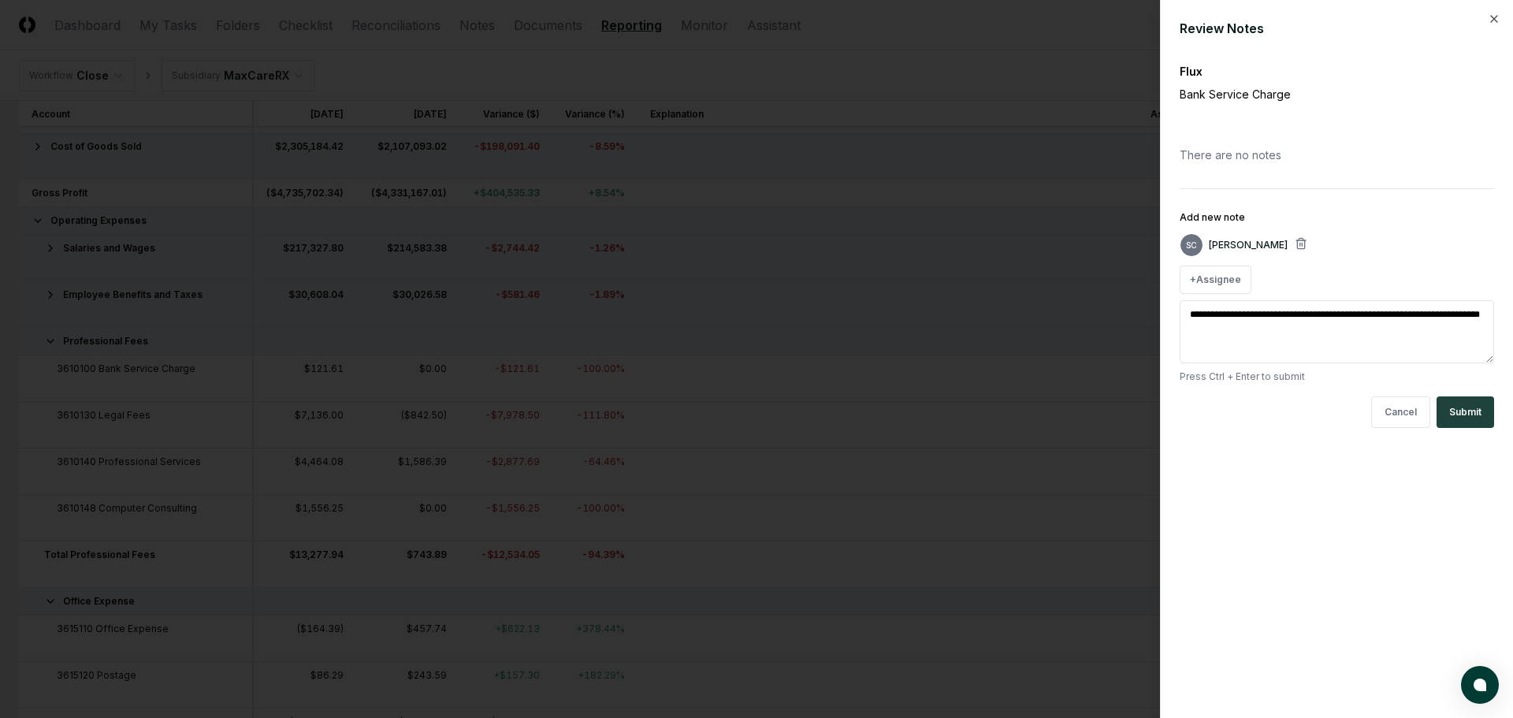
type textarea "**********"
type textarea "*"
type textarea "**********"
type textarea "*"
type textarea "**********"
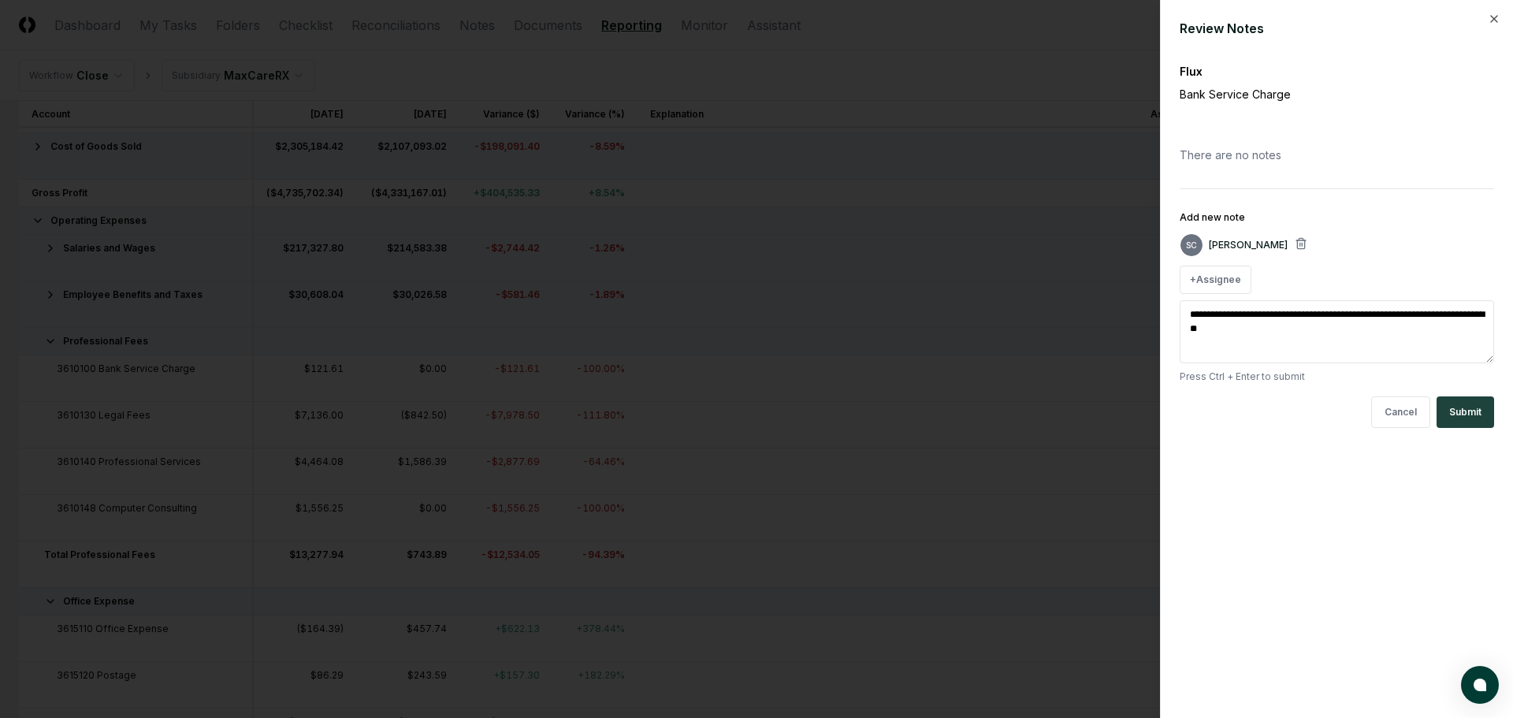
type textarea "*"
type textarea "**********"
type textarea "*"
type textarea "**********"
type textarea "*"
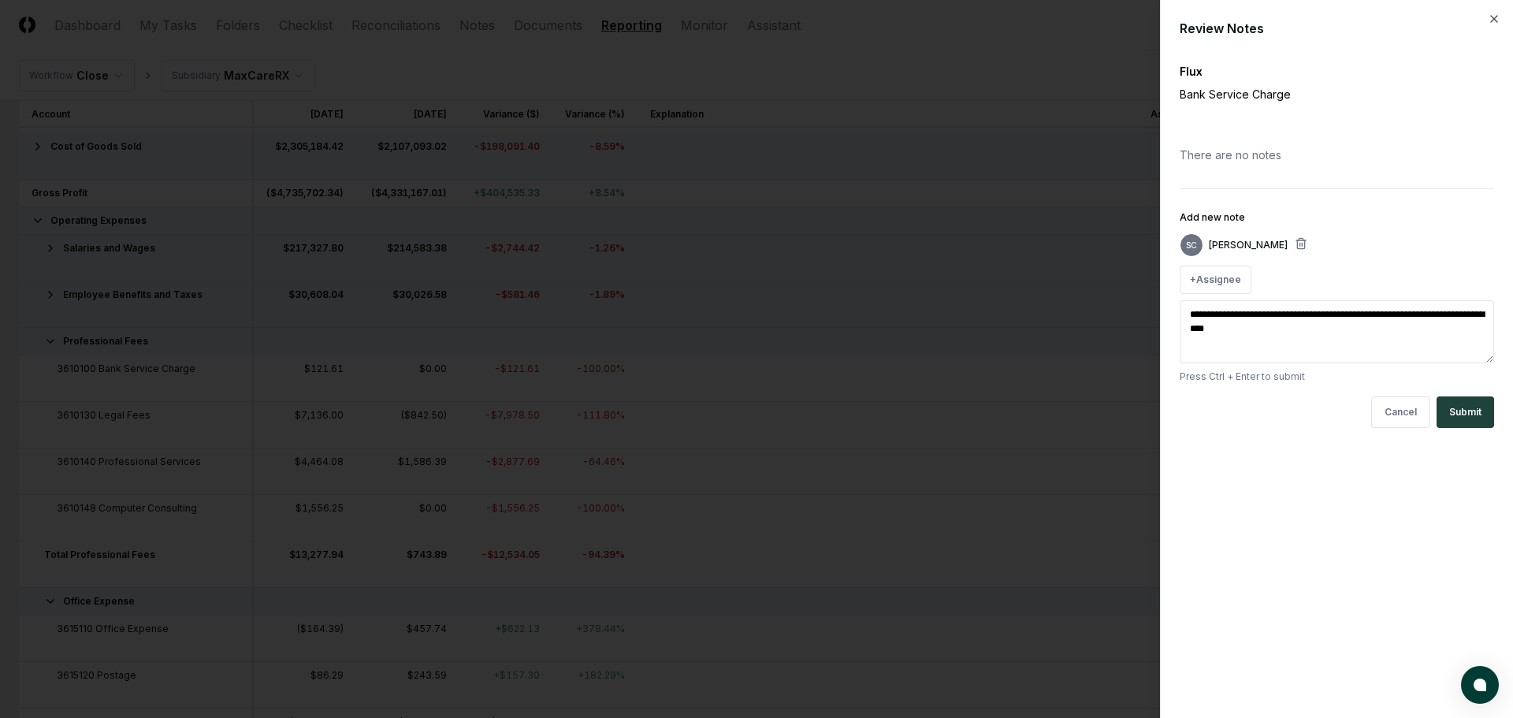
type textarea "**********"
type textarea "*"
type textarea "**********"
type textarea "*"
type textarea "**********"
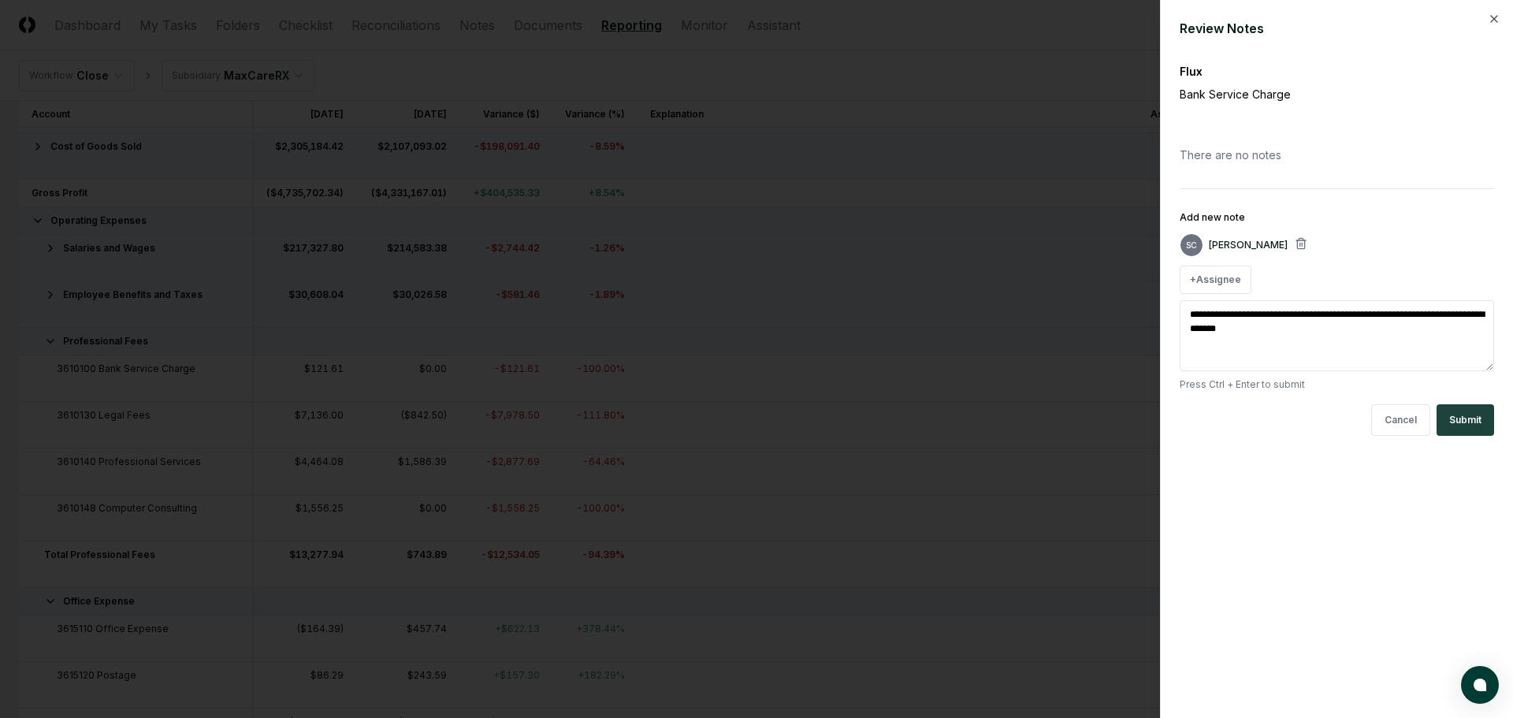
type textarea "*"
type textarea "**********"
type textarea "*"
type textarea "**********"
type textarea "*"
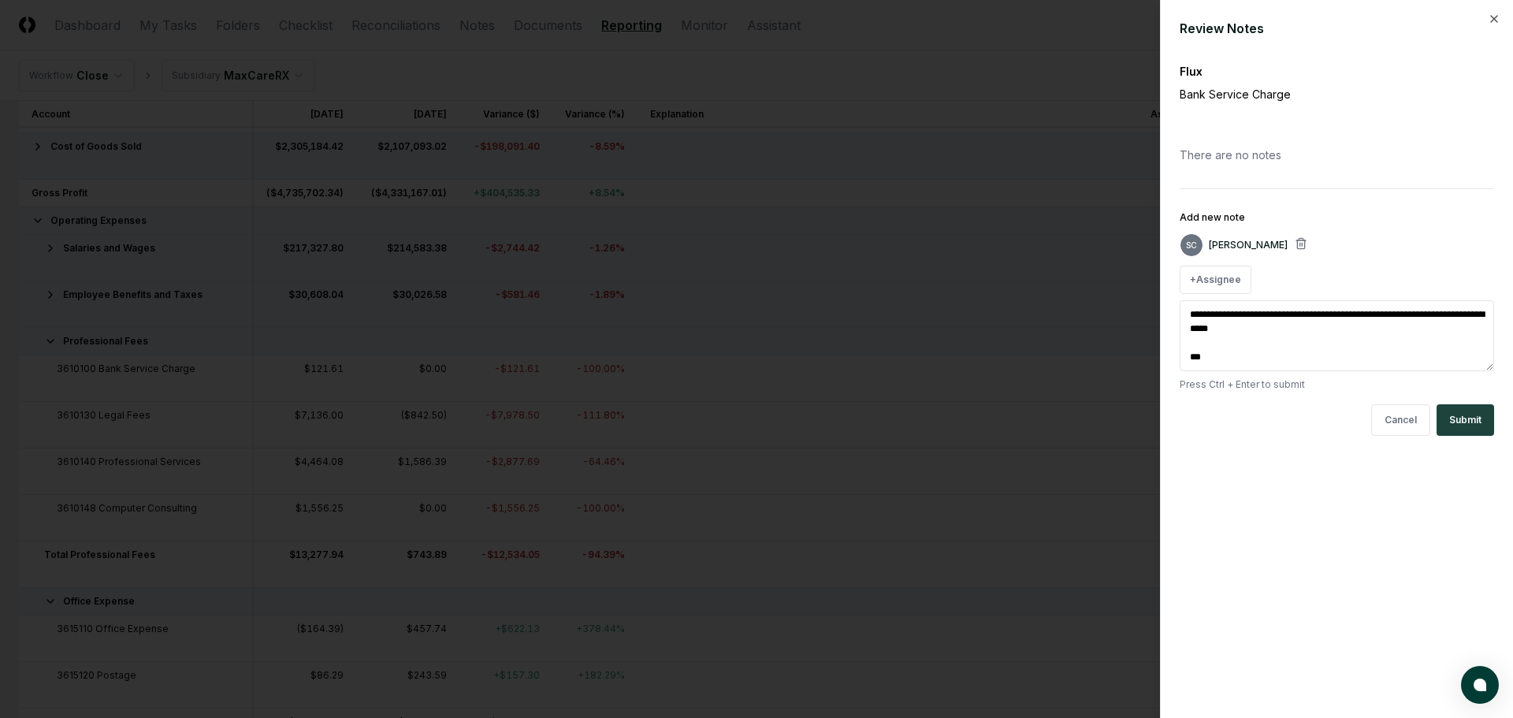
type textarea "**********"
type textarea "*"
type textarea "**********"
type textarea "*"
type textarea "**********"
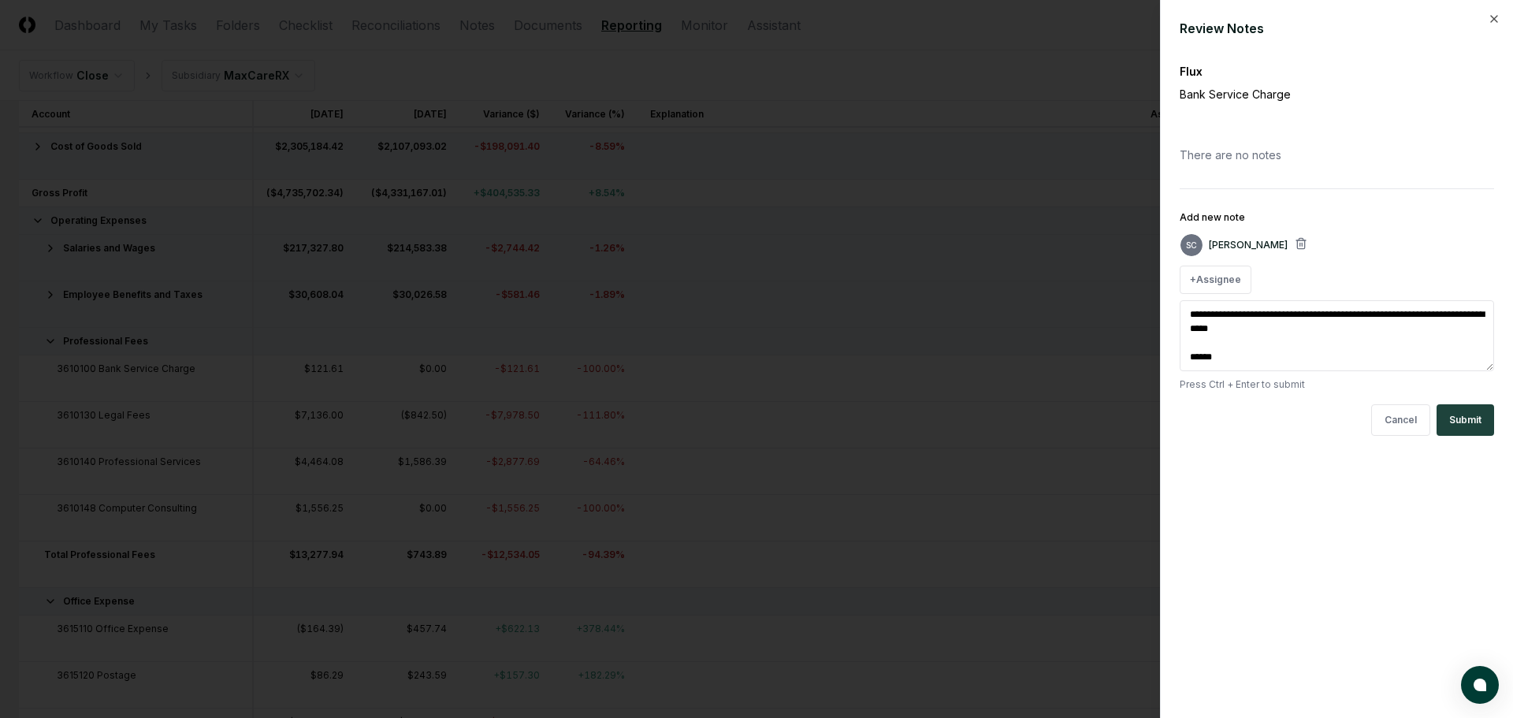
type textarea "*"
type textarea "**********"
type textarea "*"
type textarea "**********"
type textarea "*"
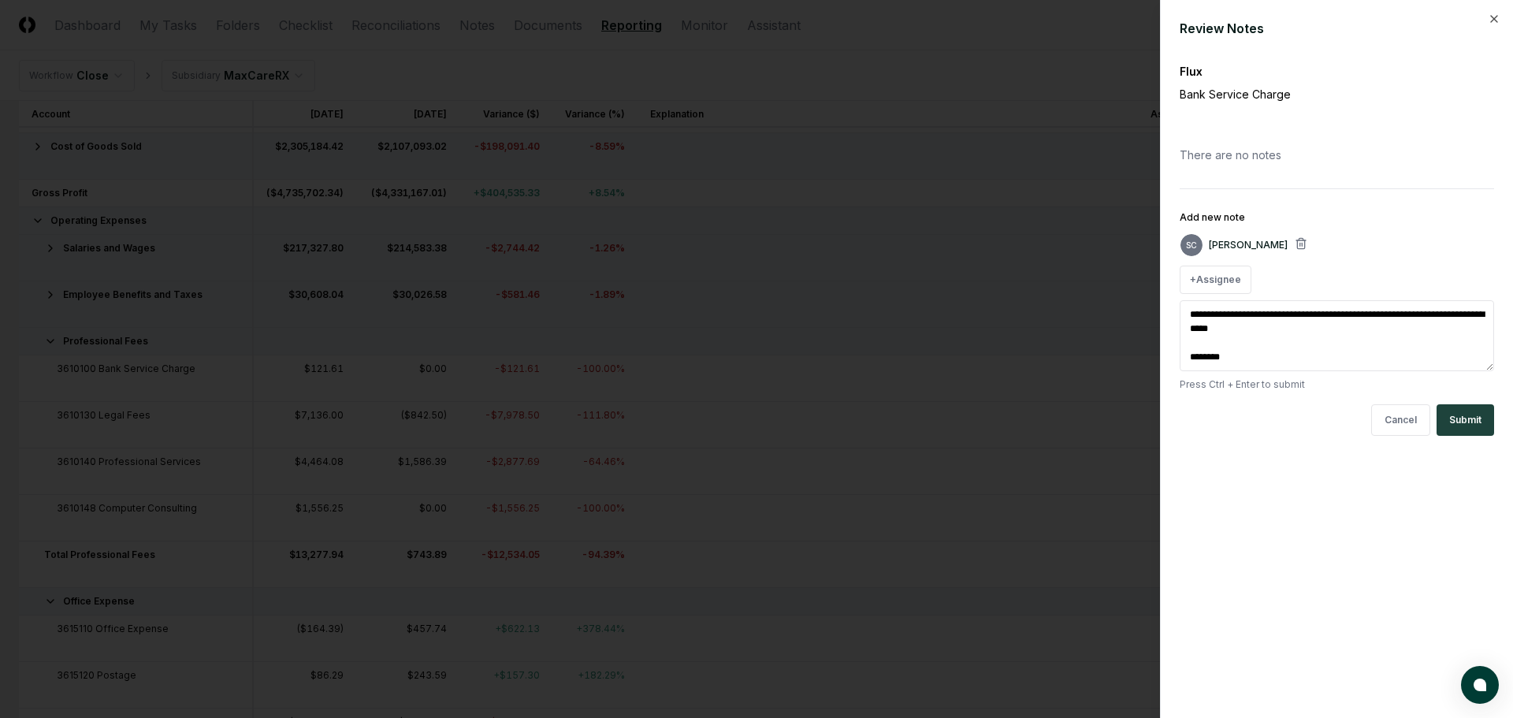
type textarea "**********"
type textarea "*"
type textarea "**********"
type textarea "*"
type textarea "**********"
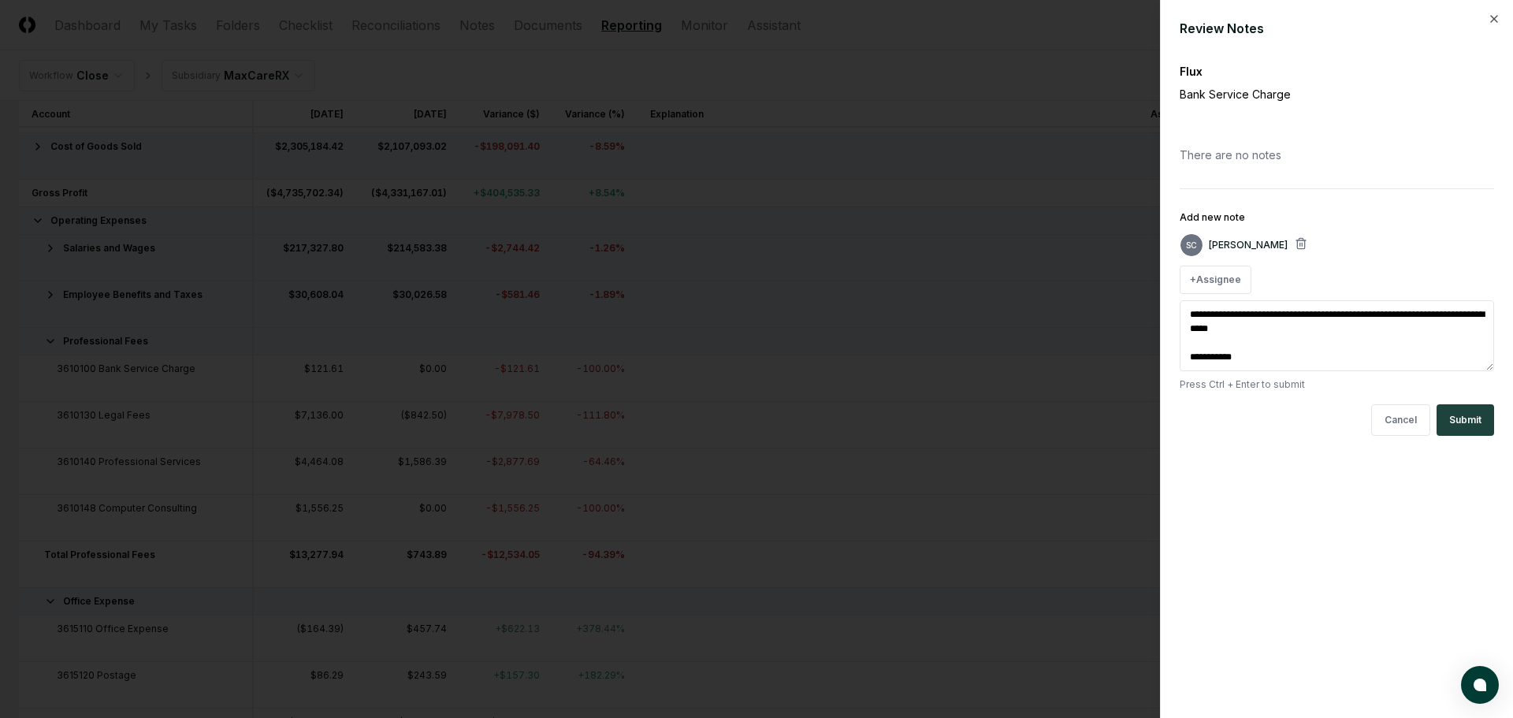
type textarea "*"
type textarea "**********"
type textarea "*"
type textarea "**********"
type textarea "*"
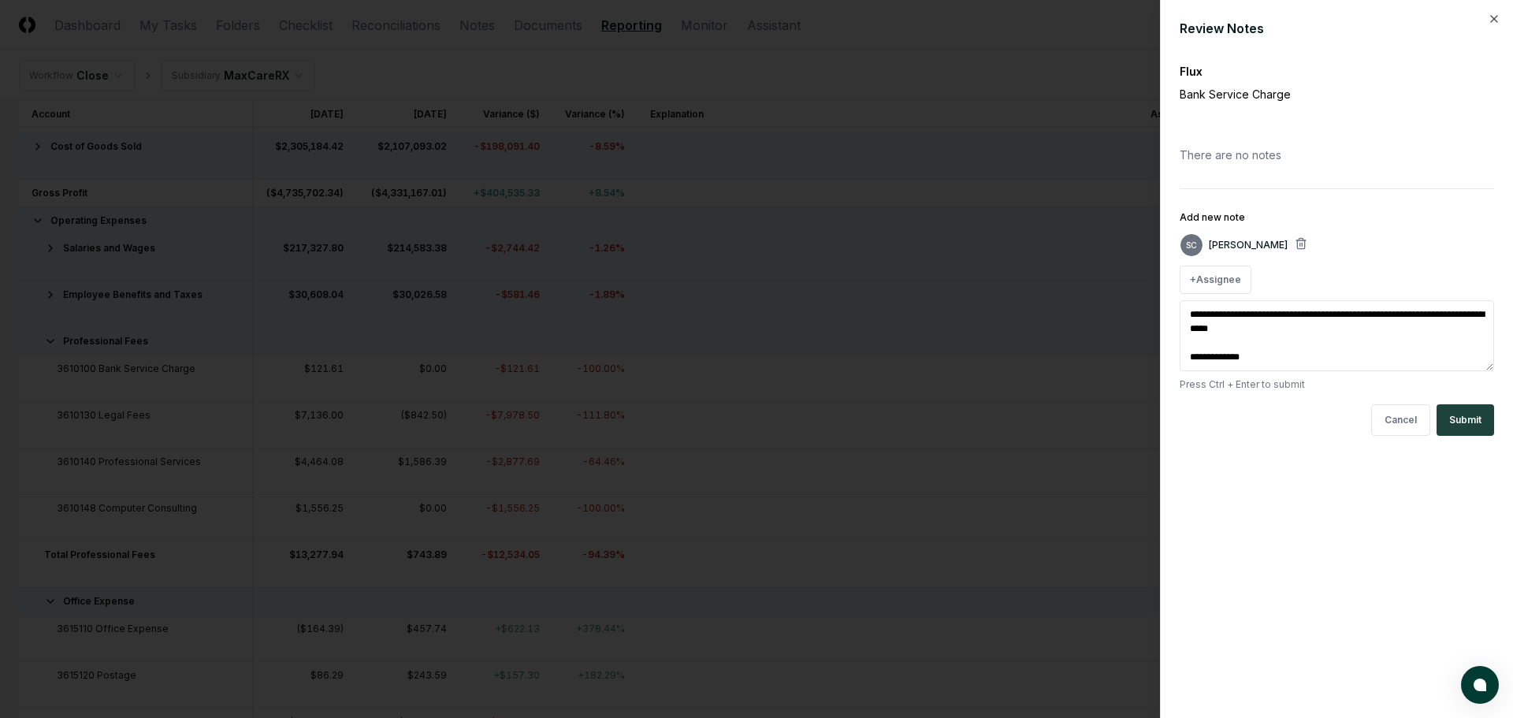
type textarea "**********"
type textarea "*"
type textarea "**********"
type textarea "*"
type textarea "**********"
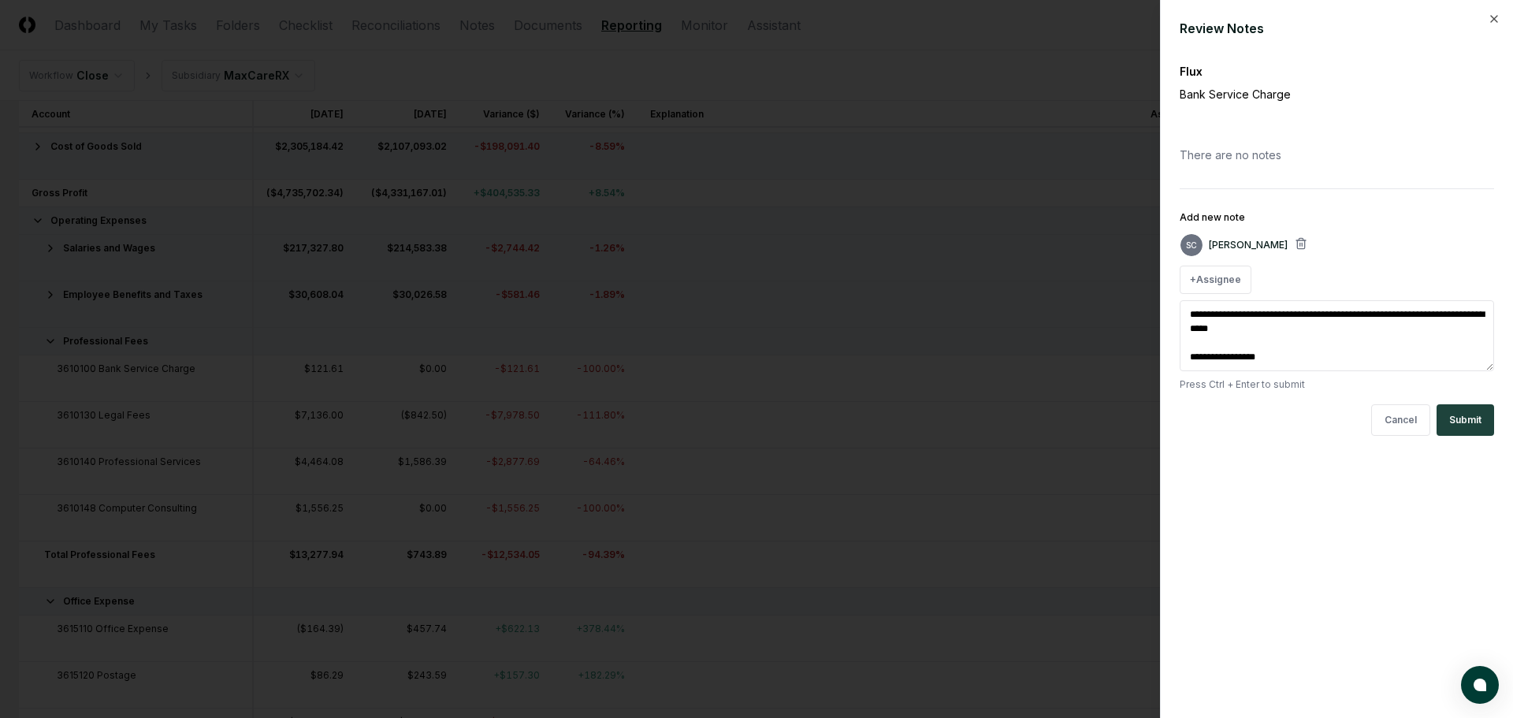
type textarea "*"
type textarea "**********"
type textarea "*"
type textarea "**********"
type textarea "*"
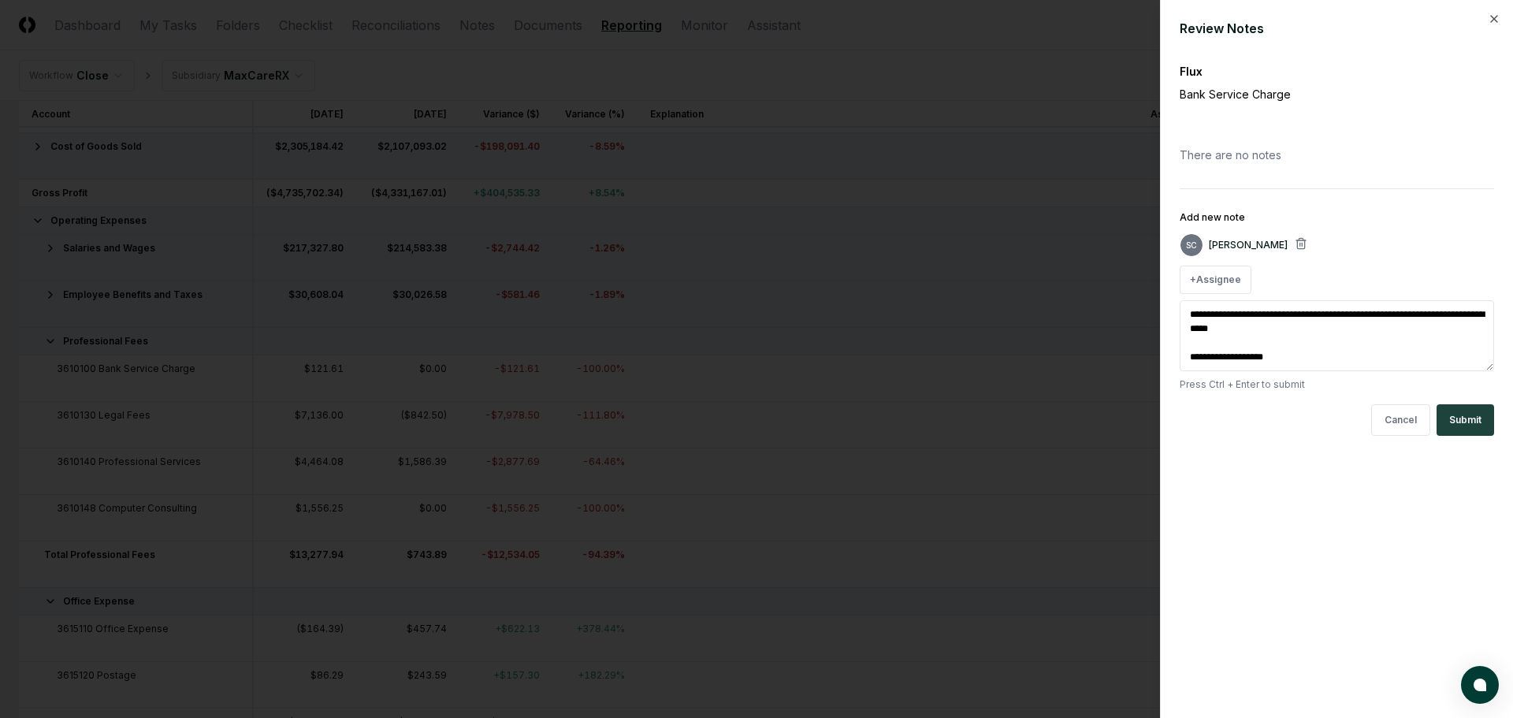
type textarea "**********"
type textarea "*"
type textarea "**********"
type textarea "*"
type textarea "**********"
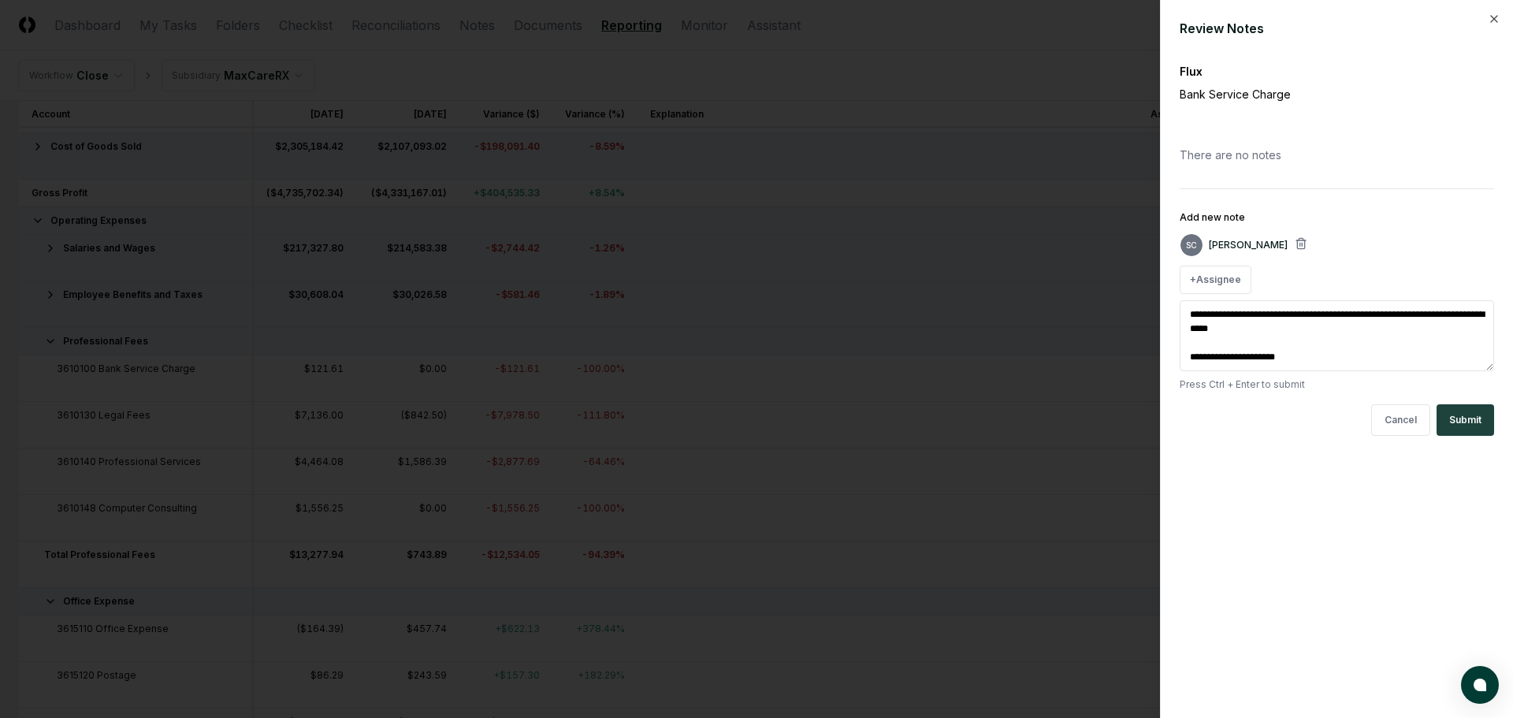
type textarea "*"
type textarea "**********"
type textarea "*"
type textarea "**********"
type textarea "*"
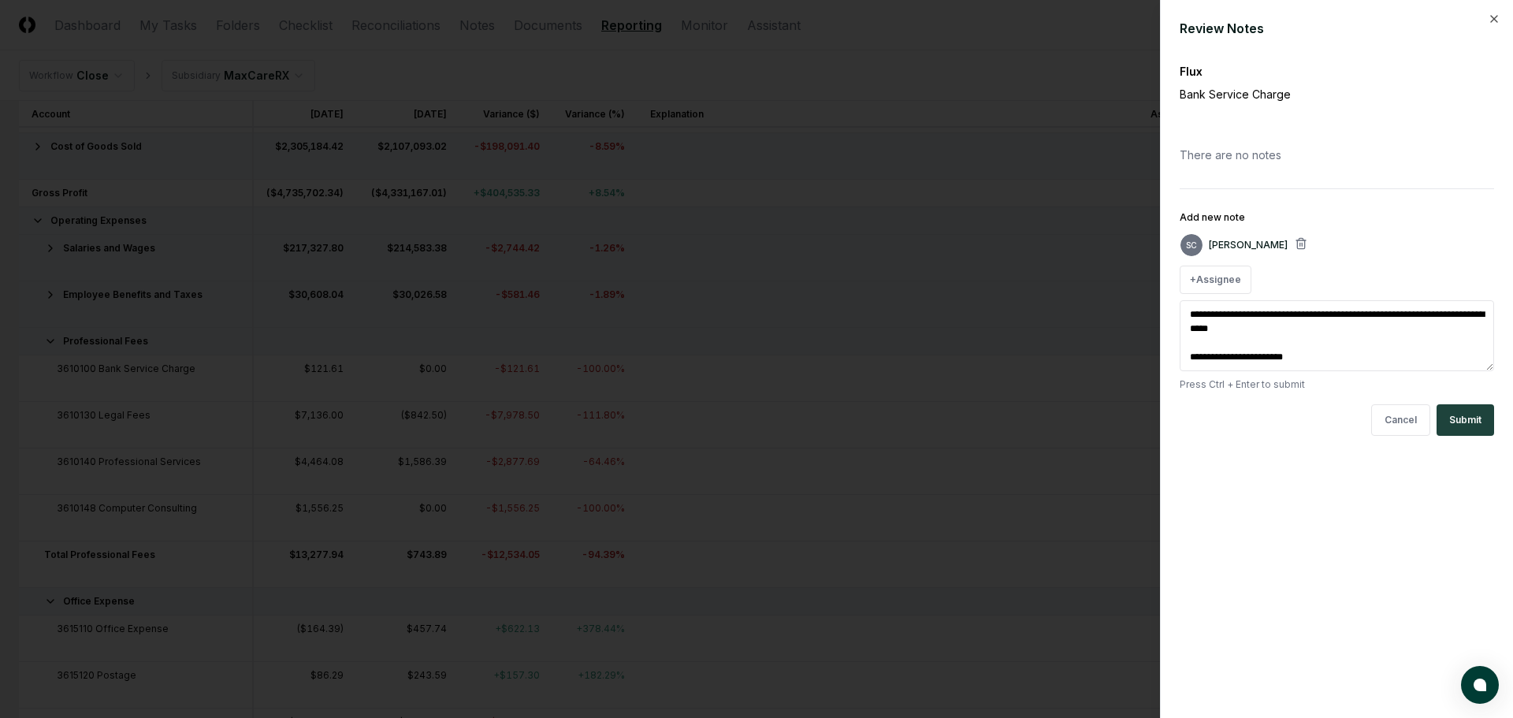
type textarea "**********"
type textarea "*"
type textarea "**********"
type textarea "*"
type textarea "**********"
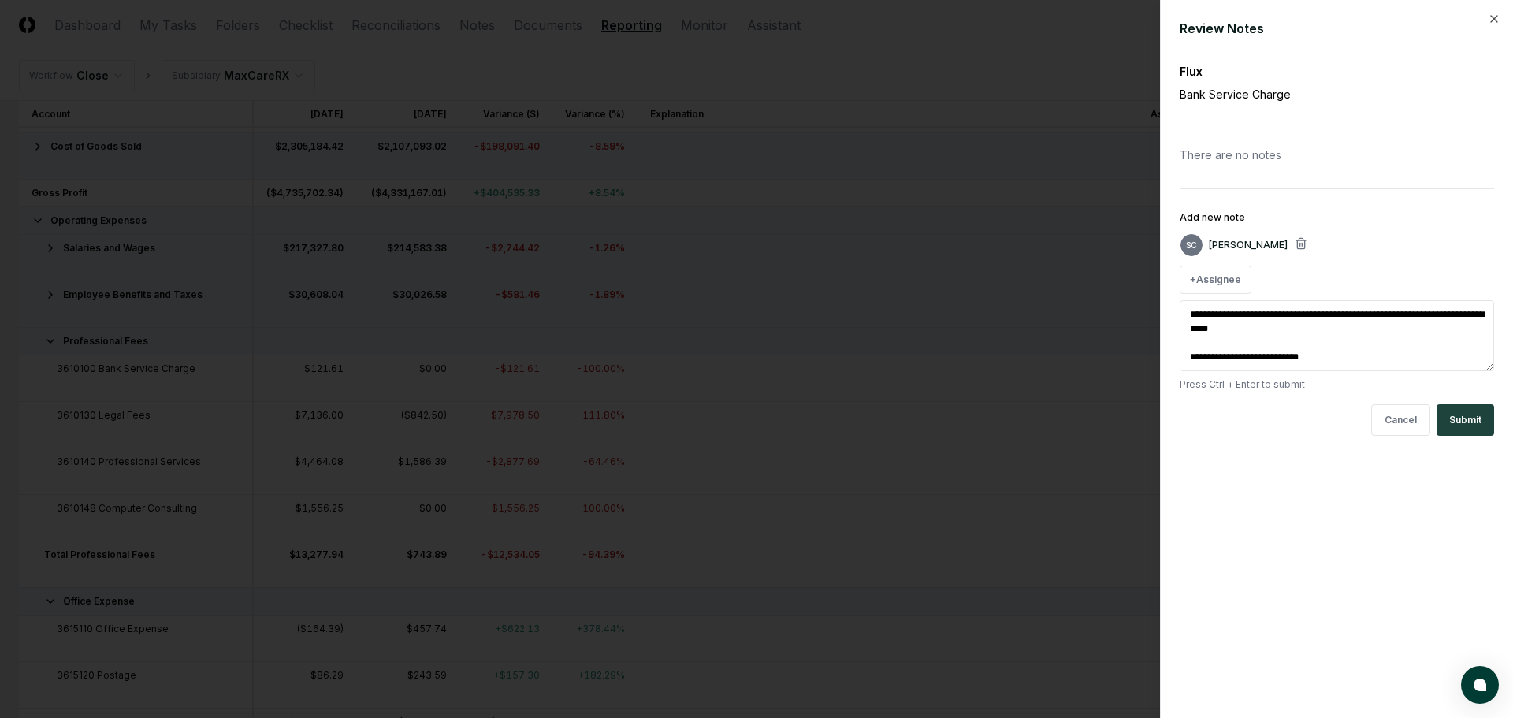
type textarea "*"
type textarea "**********"
type textarea "*"
type textarea "**********"
type textarea "*"
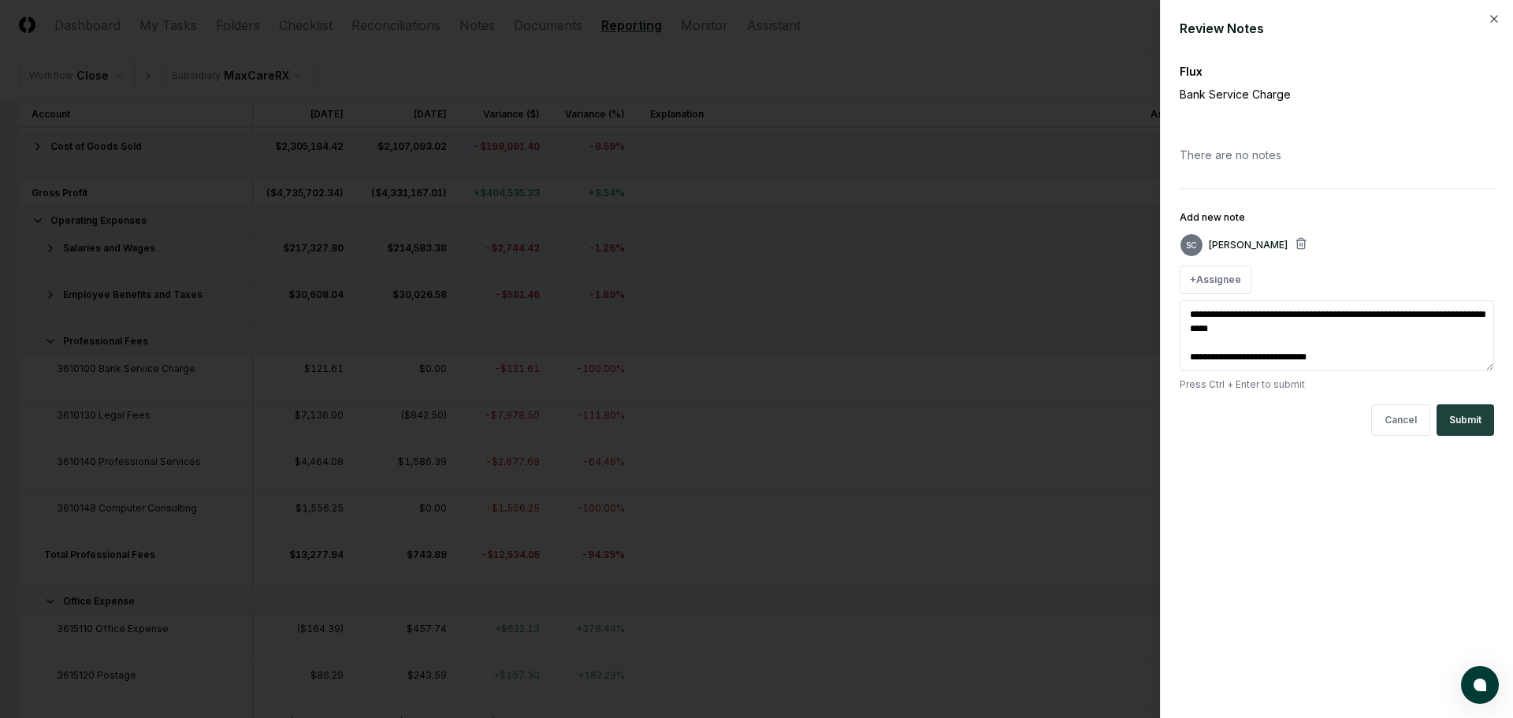
type textarea "**********"
click at [1473, 414] on button "Submit" at bounding box center [1466, 420] width 58 height 32
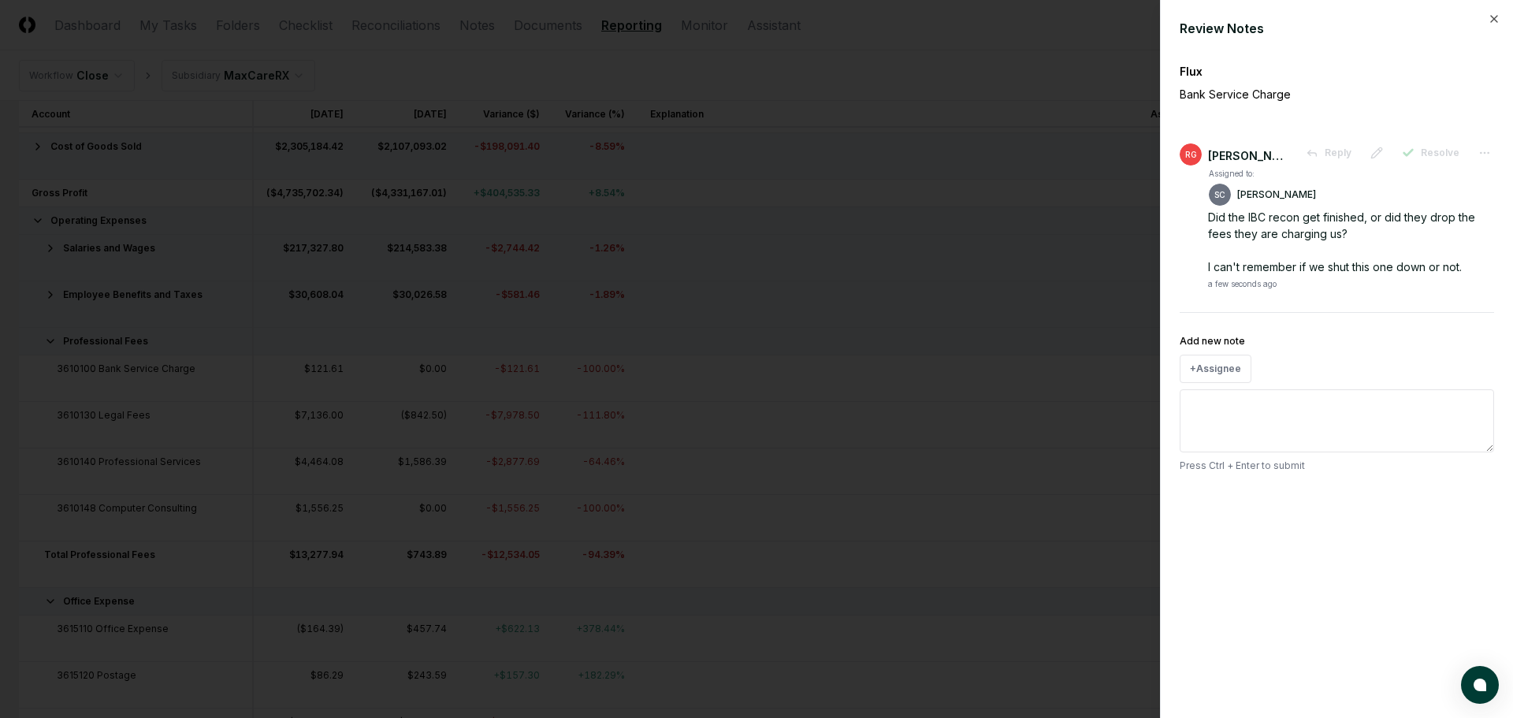
click at [1502, 15] on div "Review Notes Flux Bank Service Charge RG Ricky Garver Reply Resolve Assigned to…" at bounding box center [1336, 359] width 353 height 718
click at [1492, 21] on icon "button" at bounding box center [1494, 19] width 6 height 6
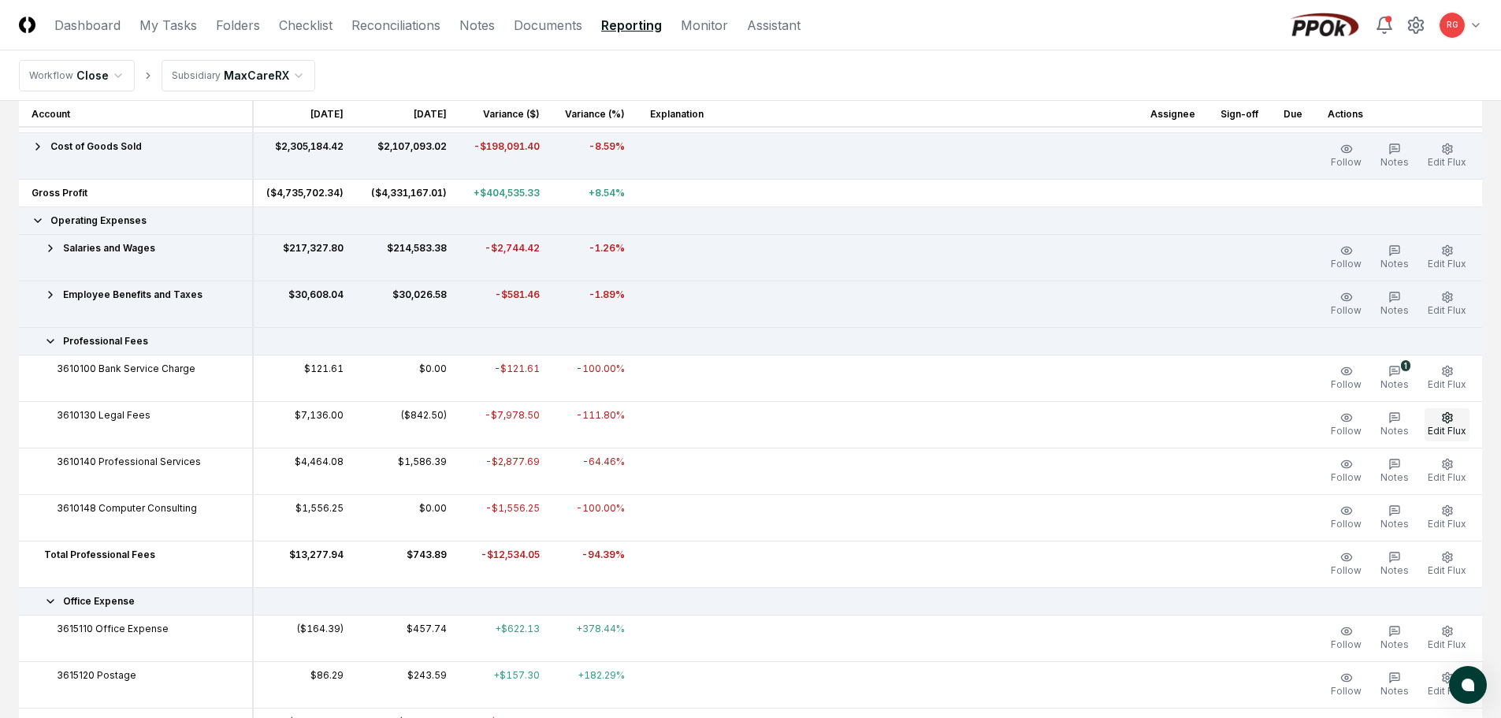
click at [1431, 423] on button "Edit Flux" at bounding box center [1447, 424] width 45 height 33
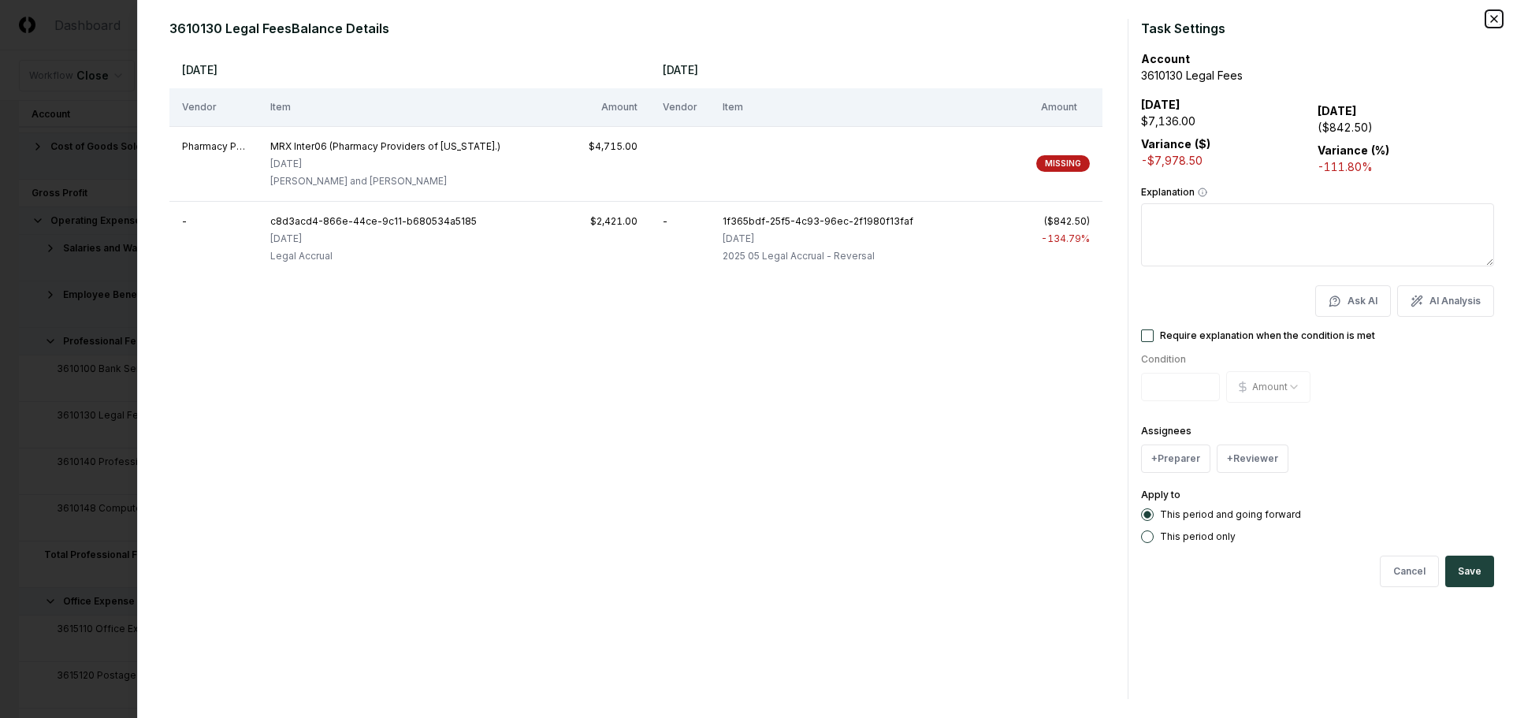
click at [1491, 24] on icon "button" at bounding box center [1494, 19] width 13 height 13
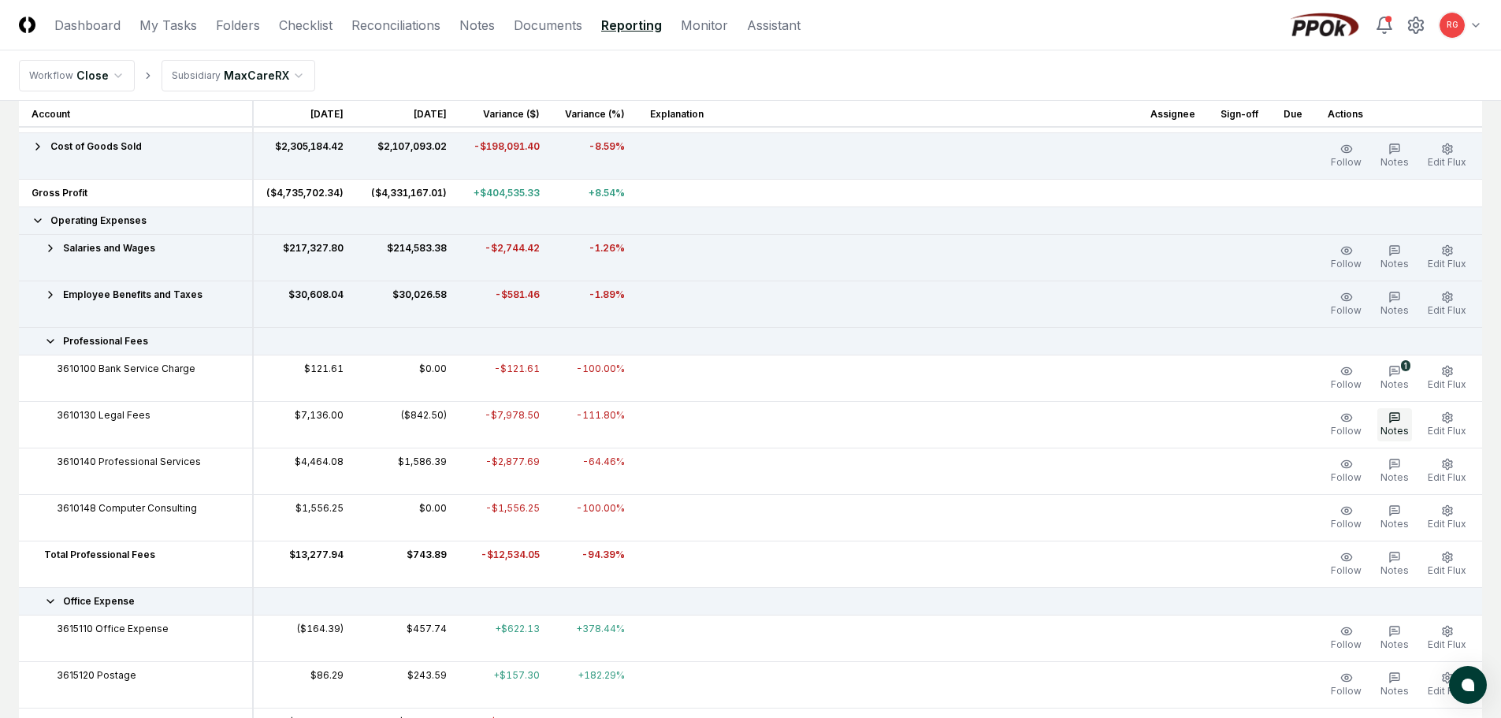
click at [1397, 421] on icon "button" at bounding box center [1395, 417] width 13 height 13
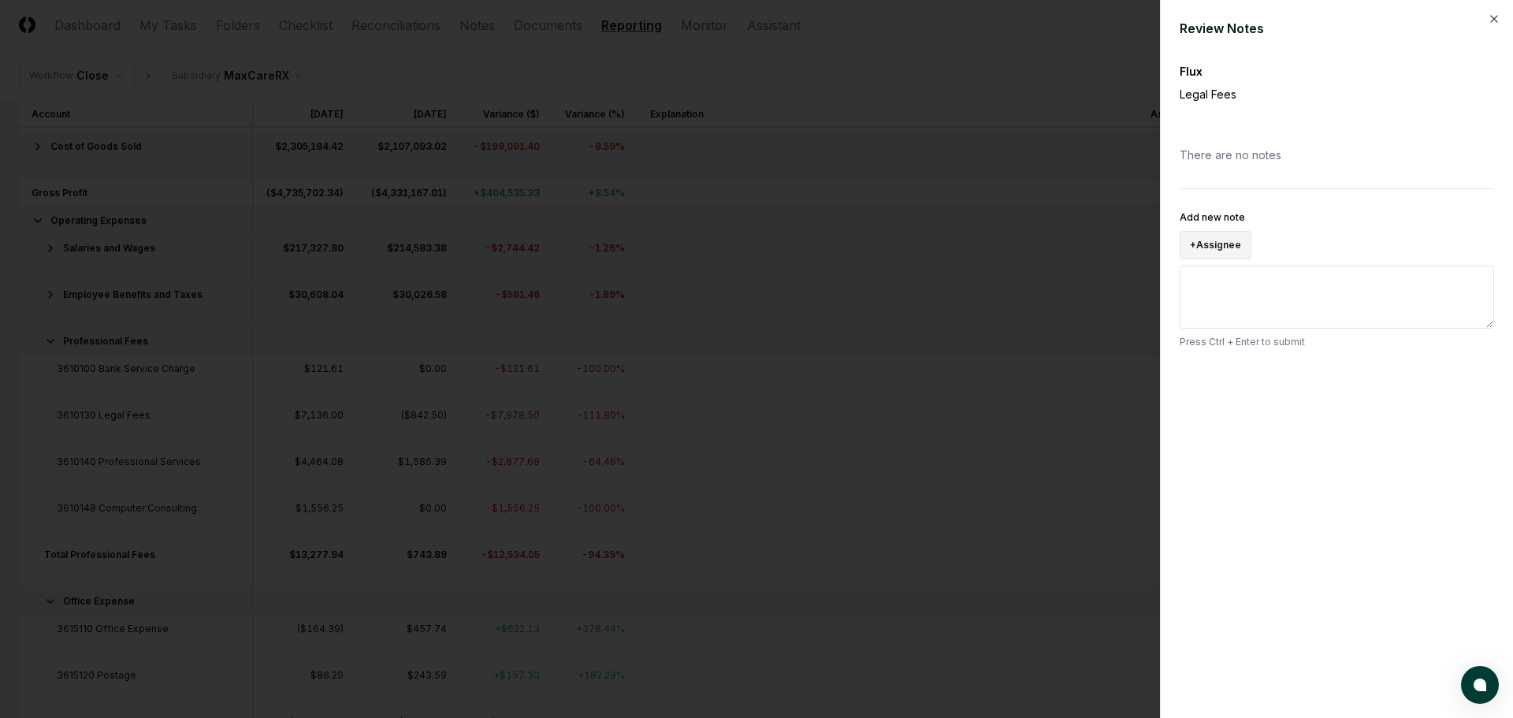
click at [1221, 254] on button "+ Assignee" at bounding box center [1216, 245] width 72 height 28
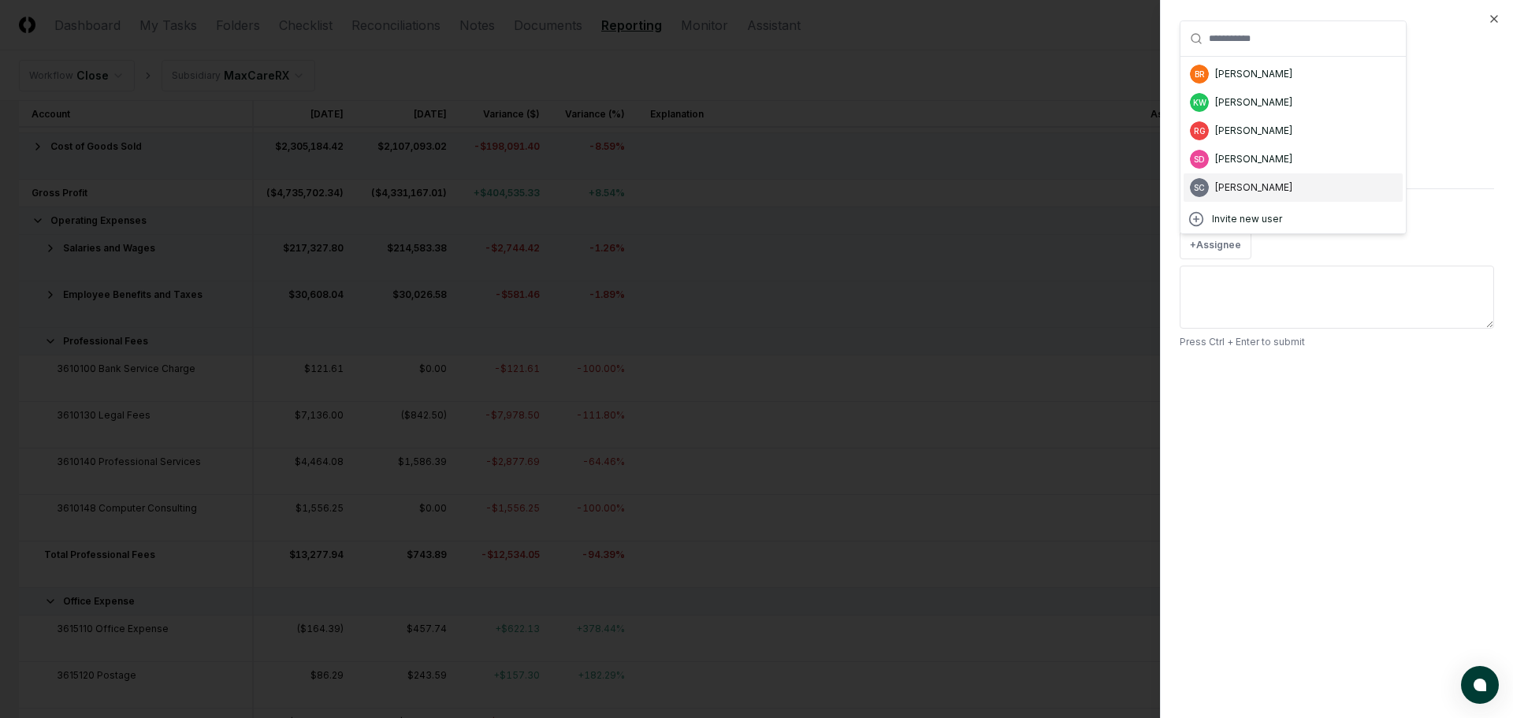
click at [1240, 194] on div "[PERSON_NAME]" at bounding box center [1253, 187] width 77 height 14
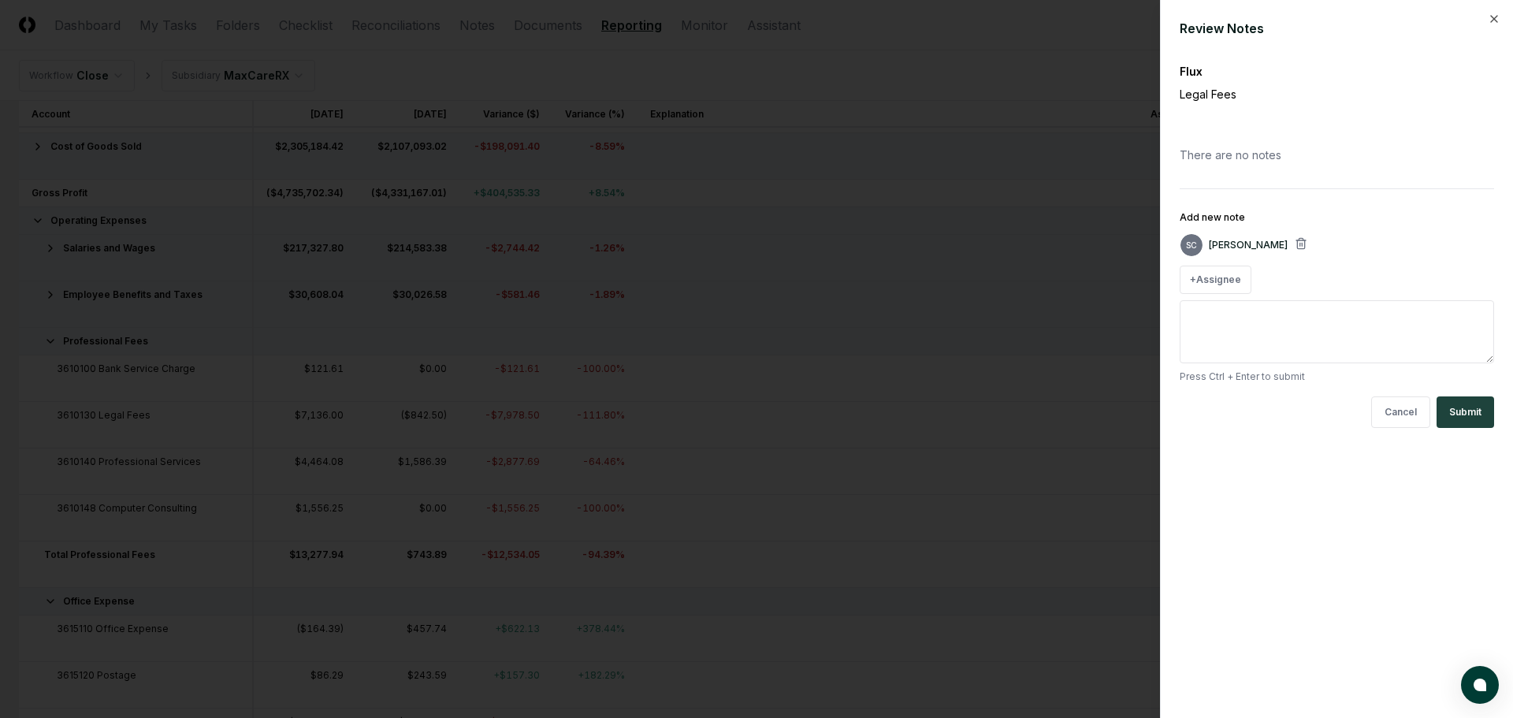
click at [1223, 332] on textarea "Add new note" at bounding box center [1337, 331] width 314 height 63
click at [1442, 404] on button "Submit" at bounding box center [1466, 412] width 58 height 32
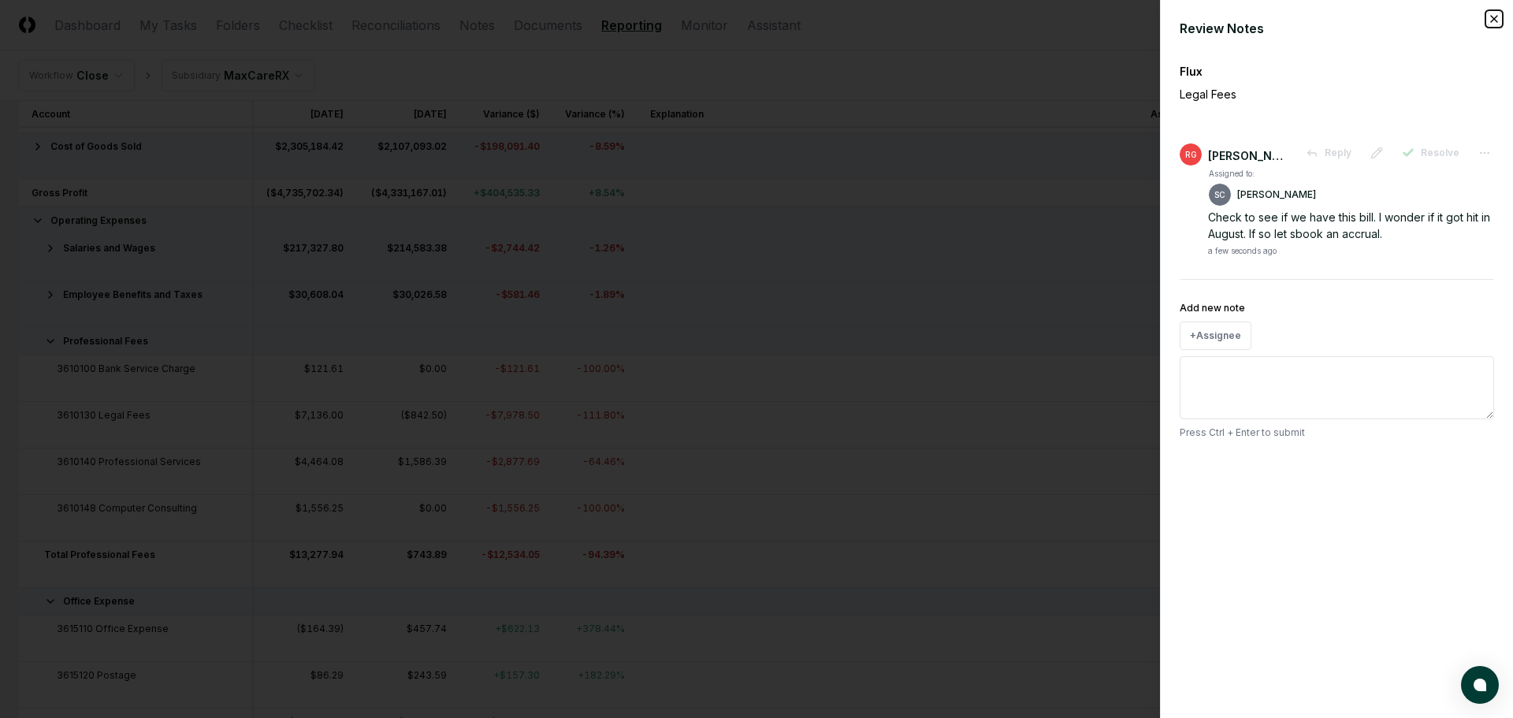
click at [1489, 17] on icon "button" at bounding box center [1494, 19] width 13 height 13
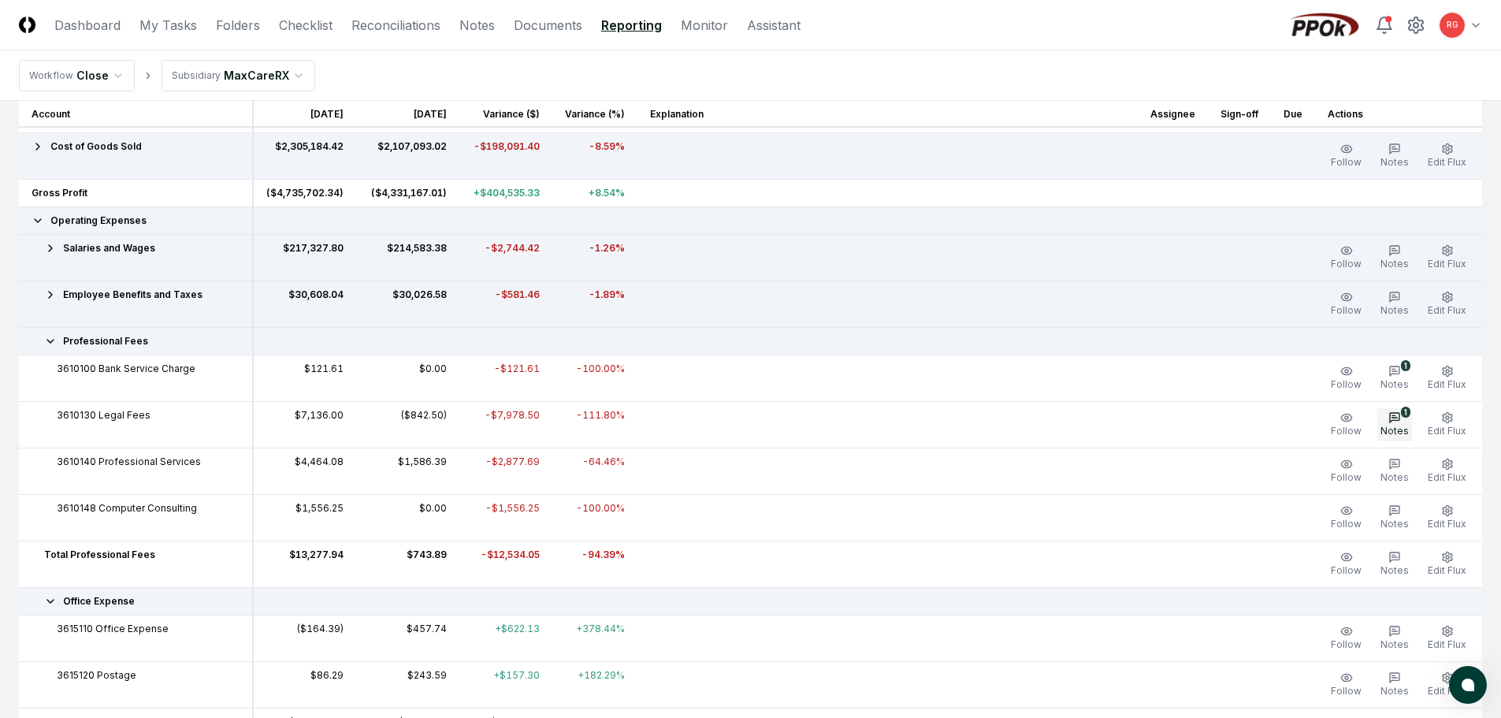
click at [1402, 413] on div "1" at bounding box center [1405, 412] width 9 height 11
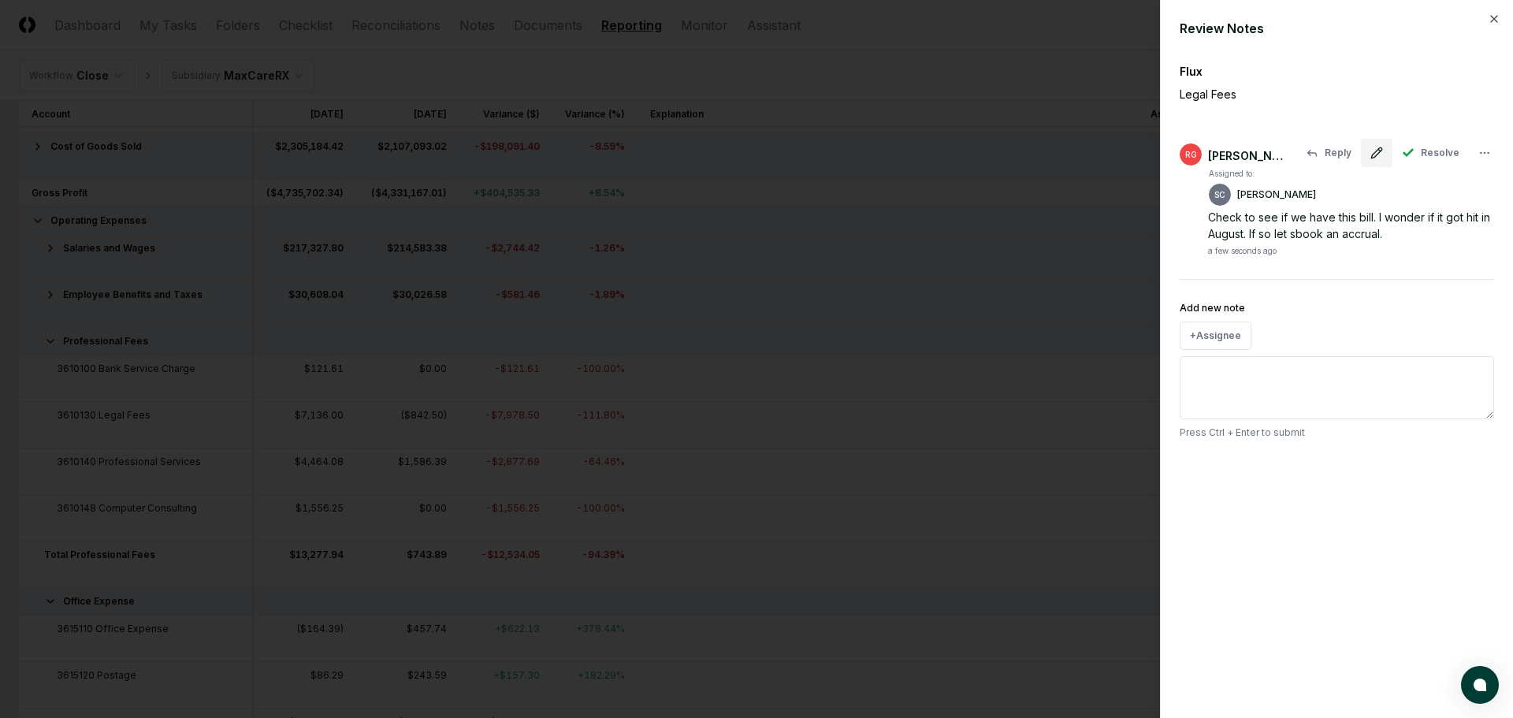
click at [1373, 160] on button at bounding box center [1377, 153] width 32 height 28
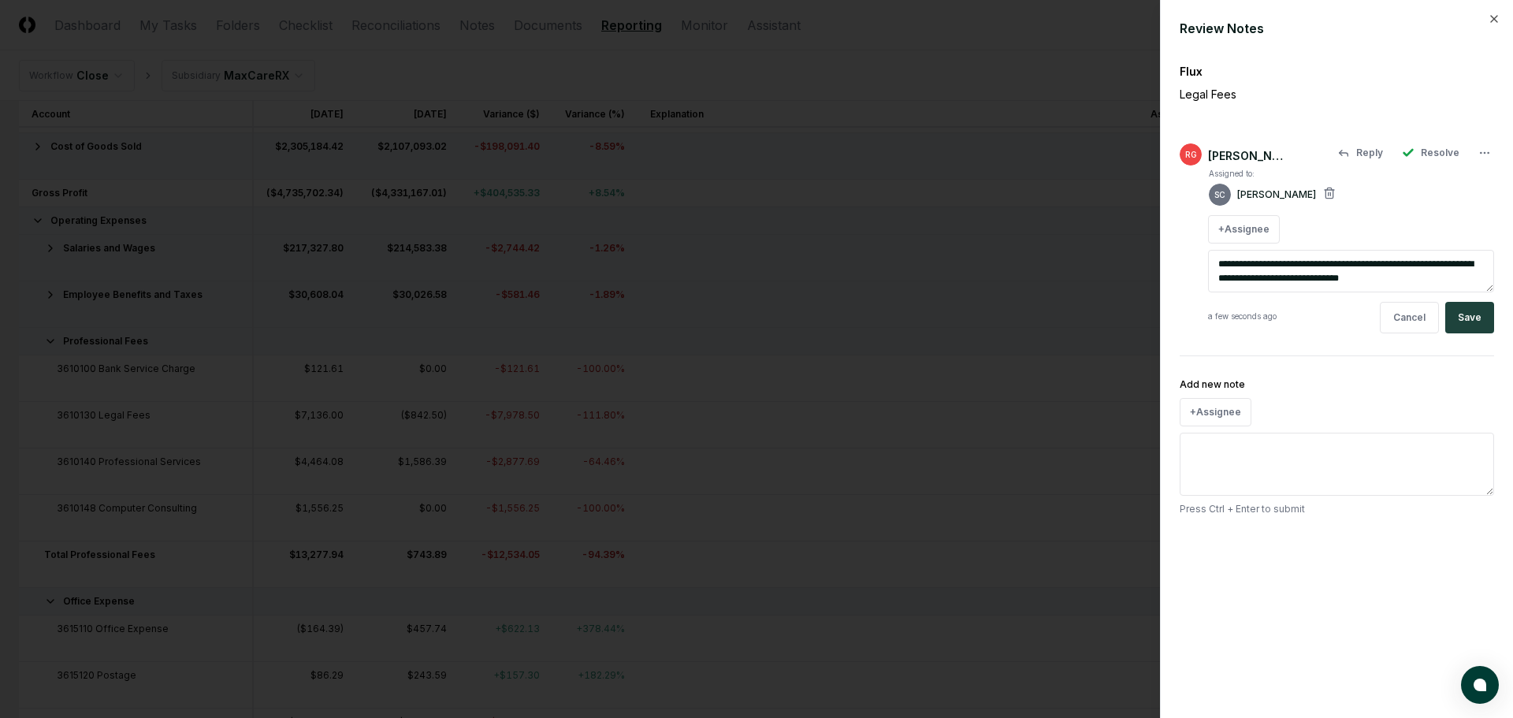
click at [1374, 278] on textarea "**********" at bounding box center [1351, 271] width 286 height 43
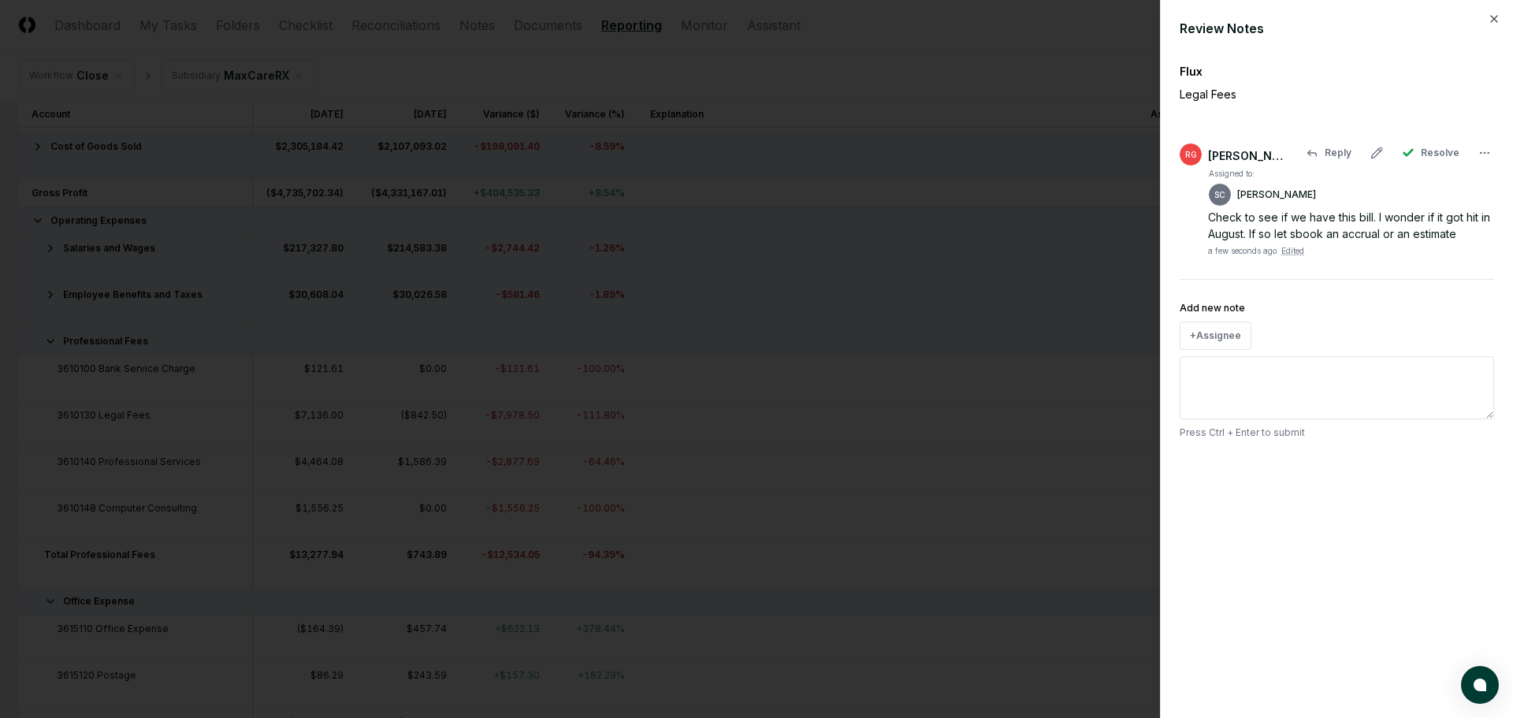
click at [1487, 19] on div "Review Notes" at bounding box center [1337, 28] width 314 height 19
click at [1492, 17] on icon "button" at bounding box center [1494, 19] width 6 height 6
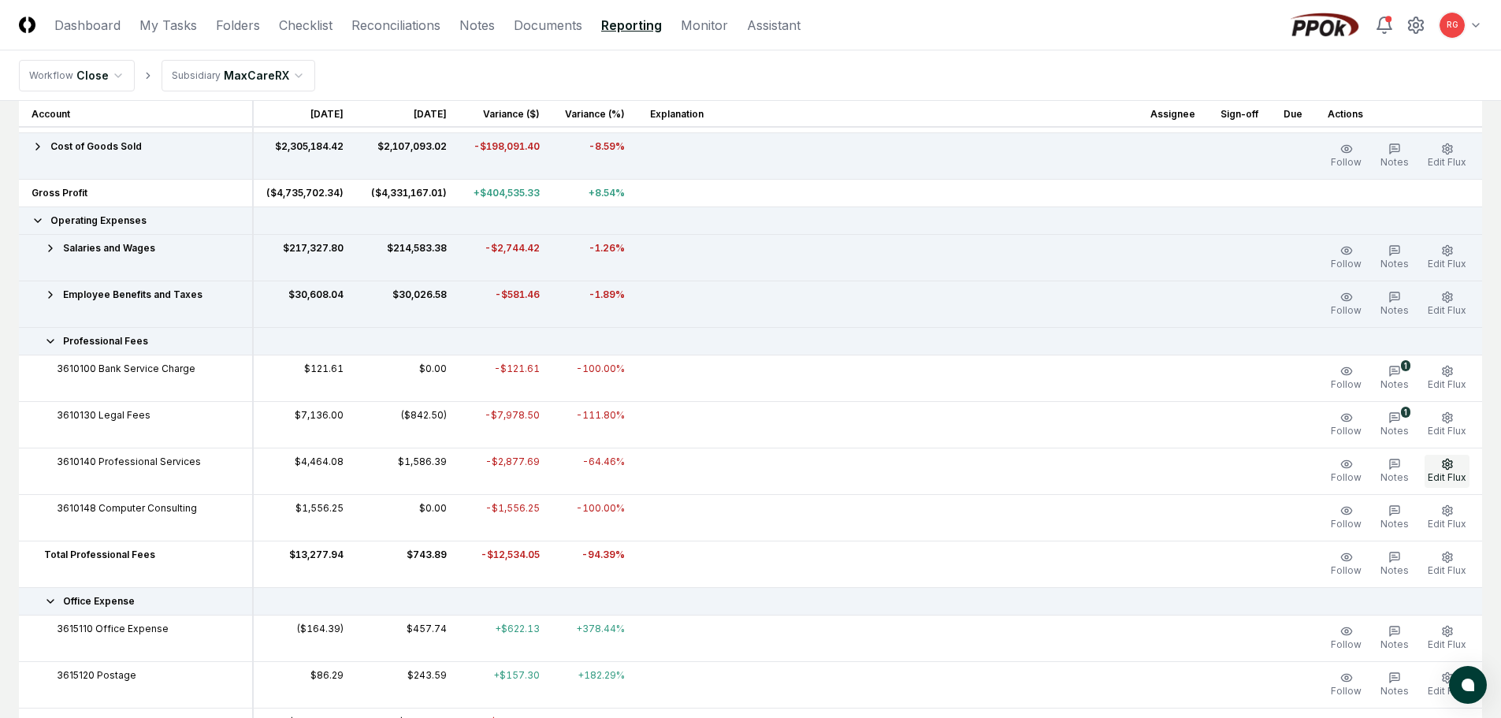
click at [1441, 469] on icon "button" at bounding box center [1447, 464] width 13 height 13
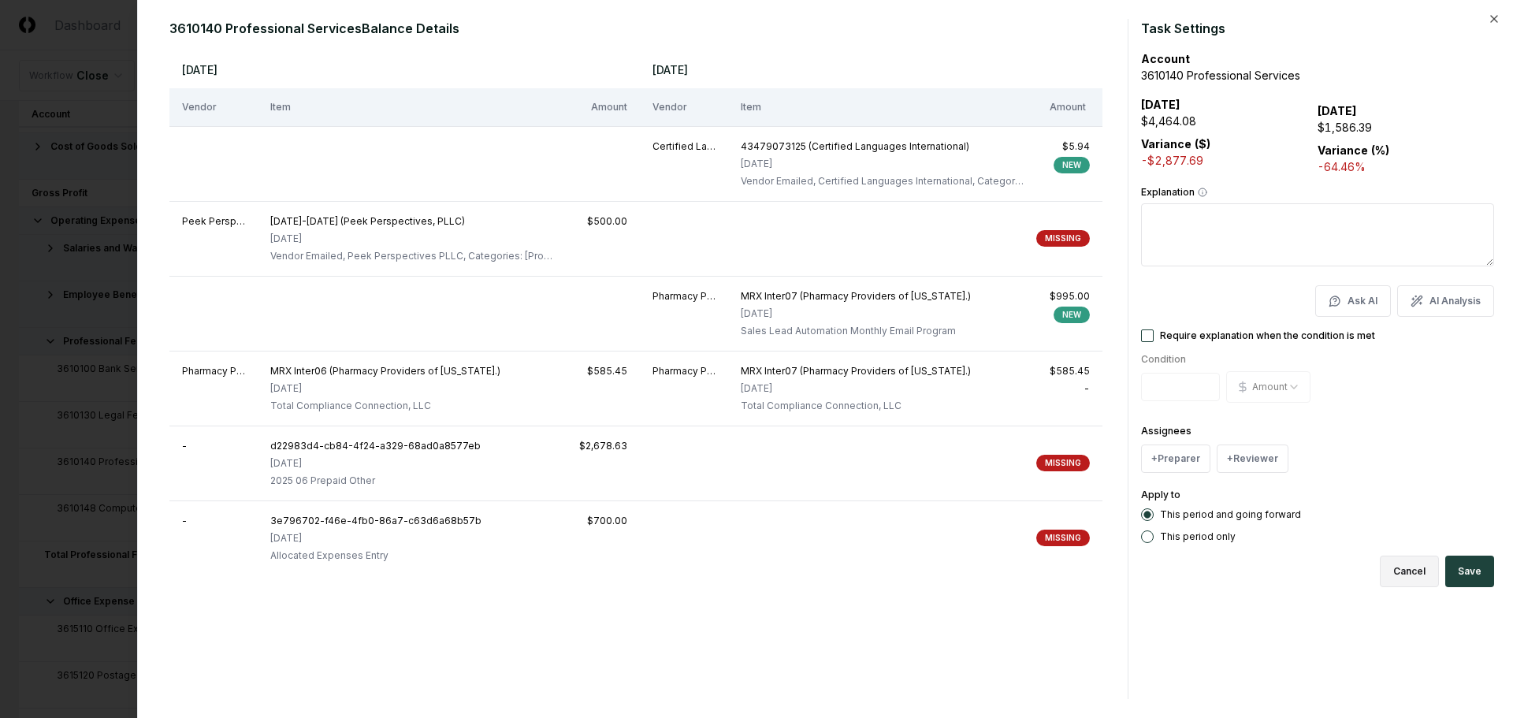
click at [1421, 570] on button "Cancel" at bounding box center [1409, 572] width 59 height 32
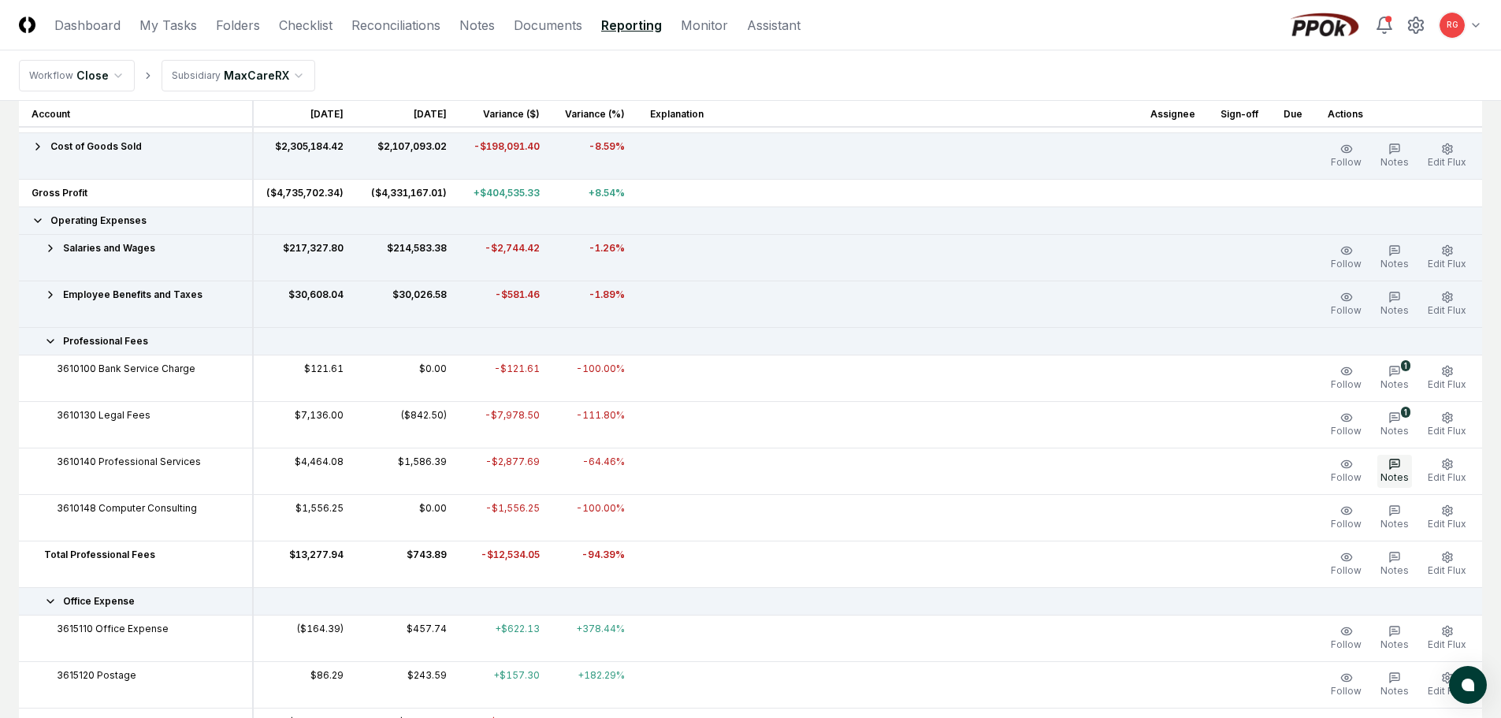
click at [1395, 460] on icon "button" at bounding box center [1395, 464] width 13 height 13
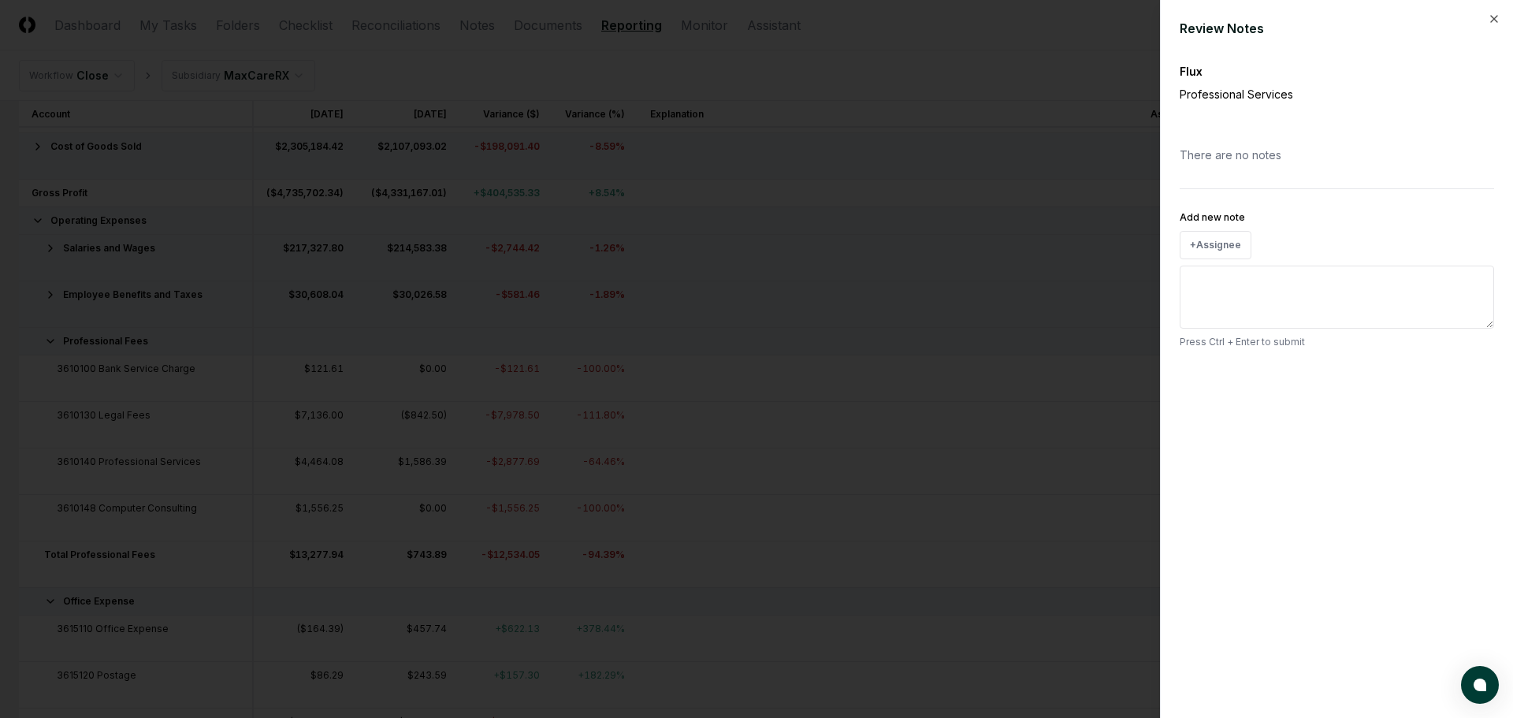
click at [1218, 285] on textarea "Add new note" at bounding box center [1337, 297] width 314 height 63
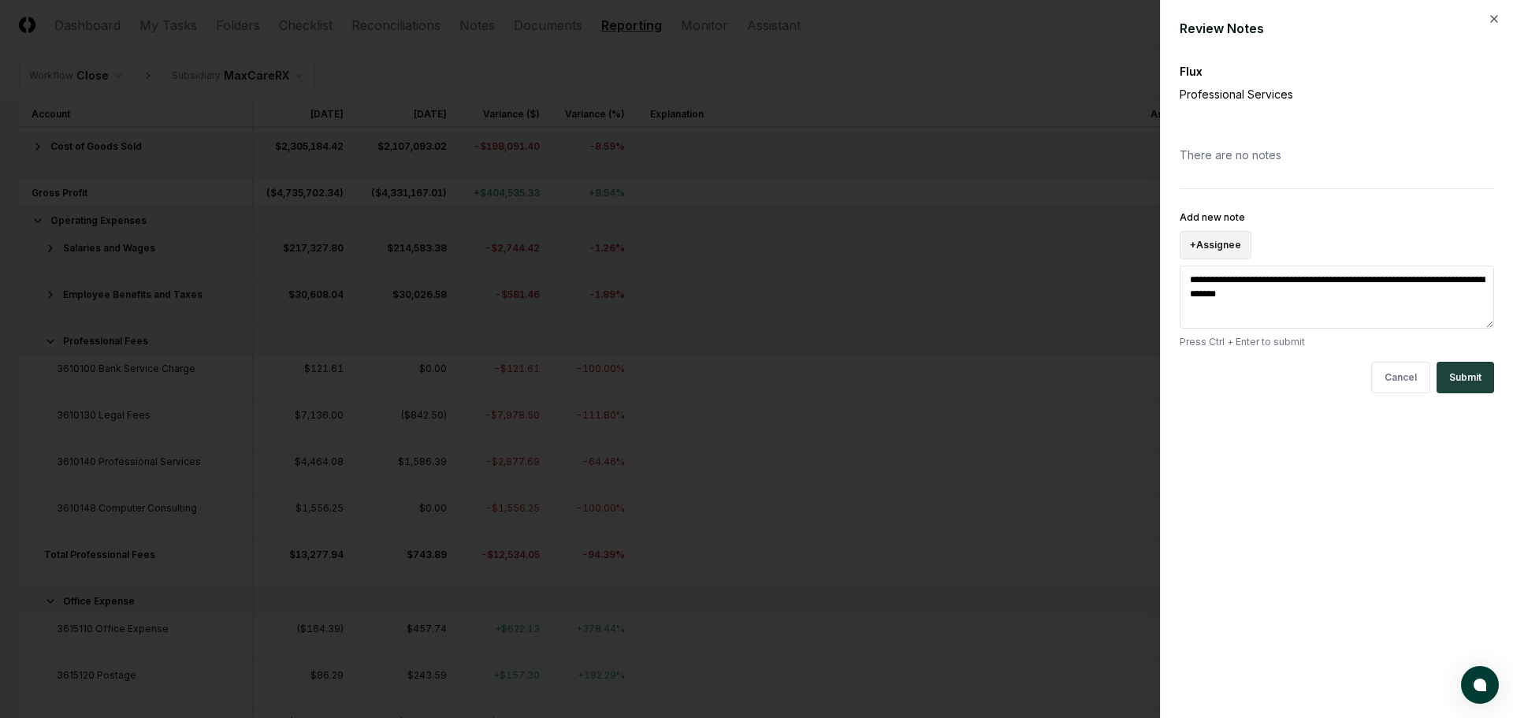
click at [1206, 244] on button "+ Assignee" at bounding box center [1216, 245] width 72 height 28
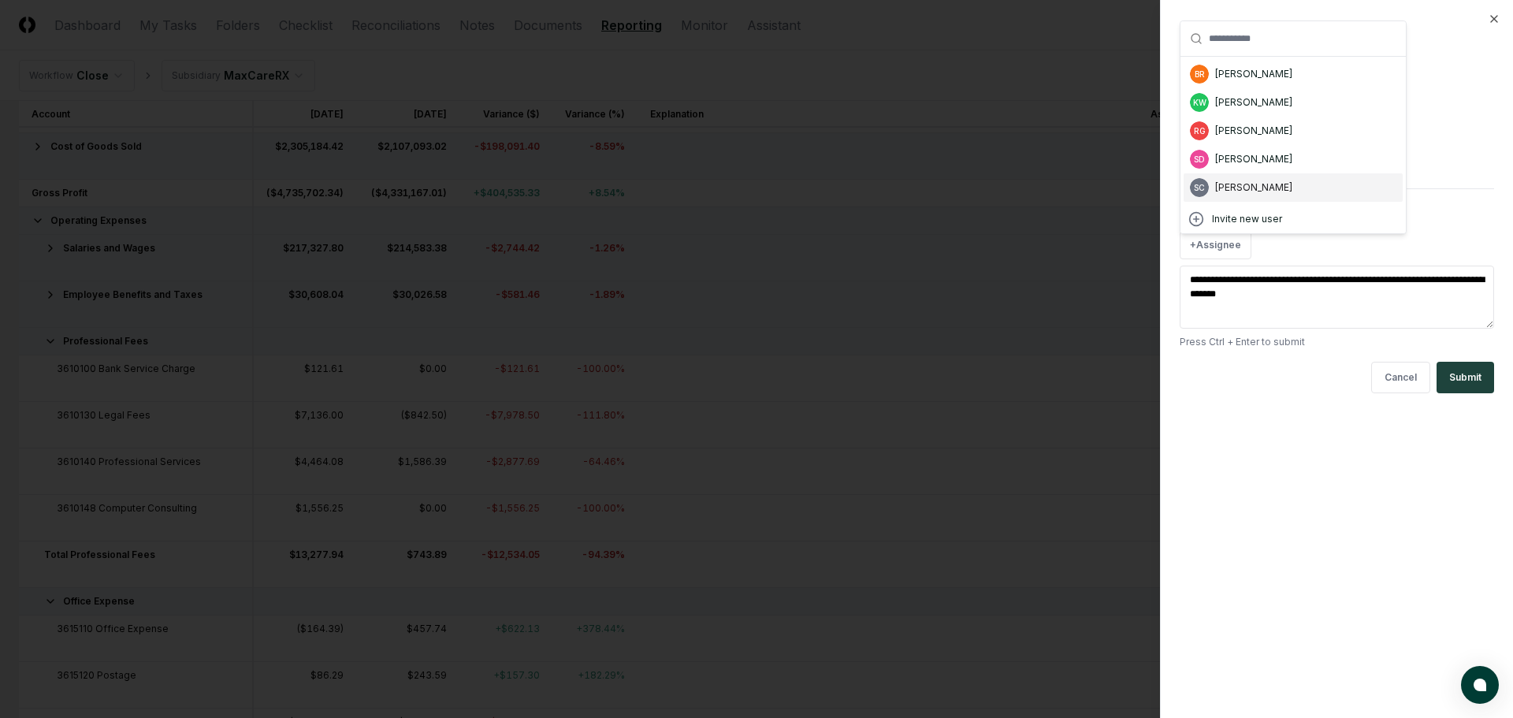
click at [1258, 185] on div "[PERSON_NAME]" at bounding box center [1253, 187] width 77 height 14
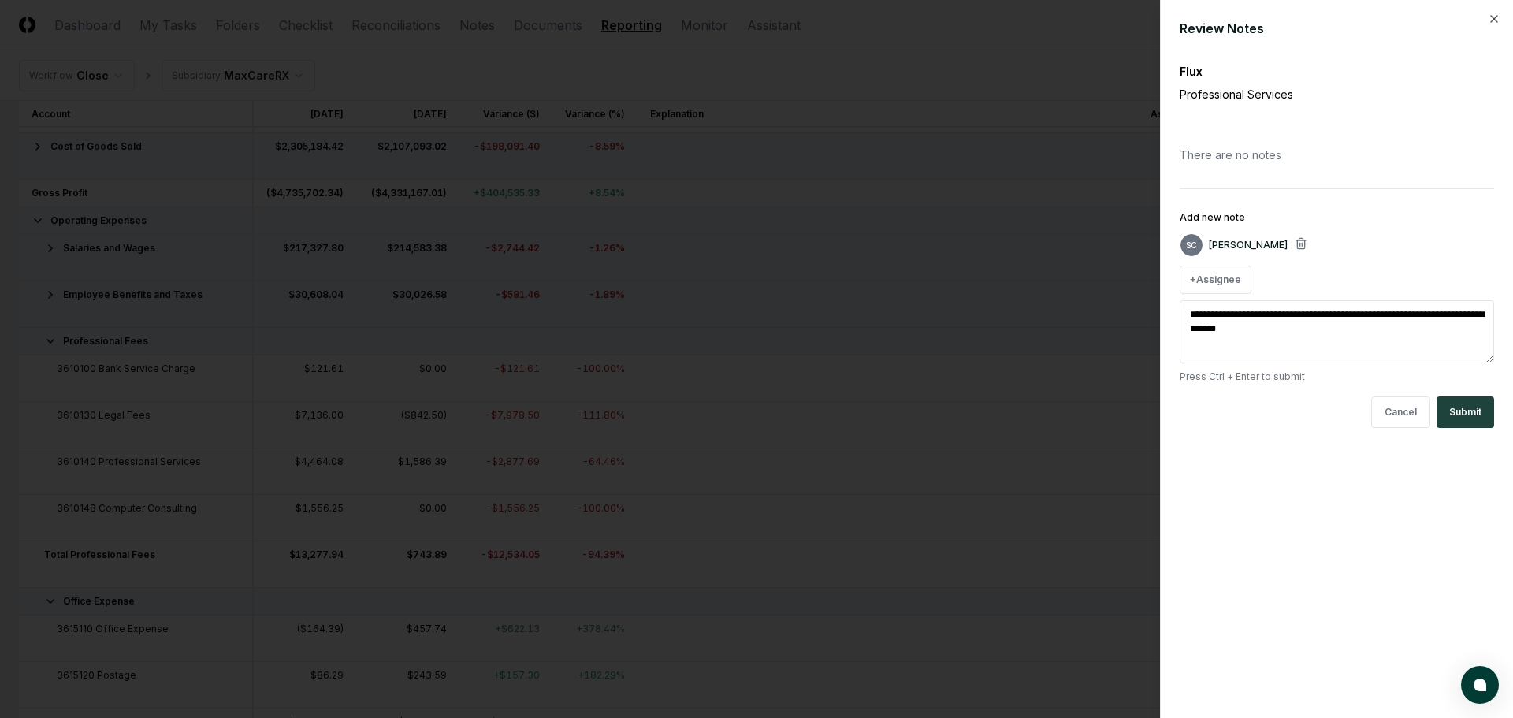
click at [1445, 500] on div "**********" at bounding box center [1336, 359] width 353 height 718
click at [1459, 404] on button "Submit" at bounding box center [1466, 412] width 58 height 32
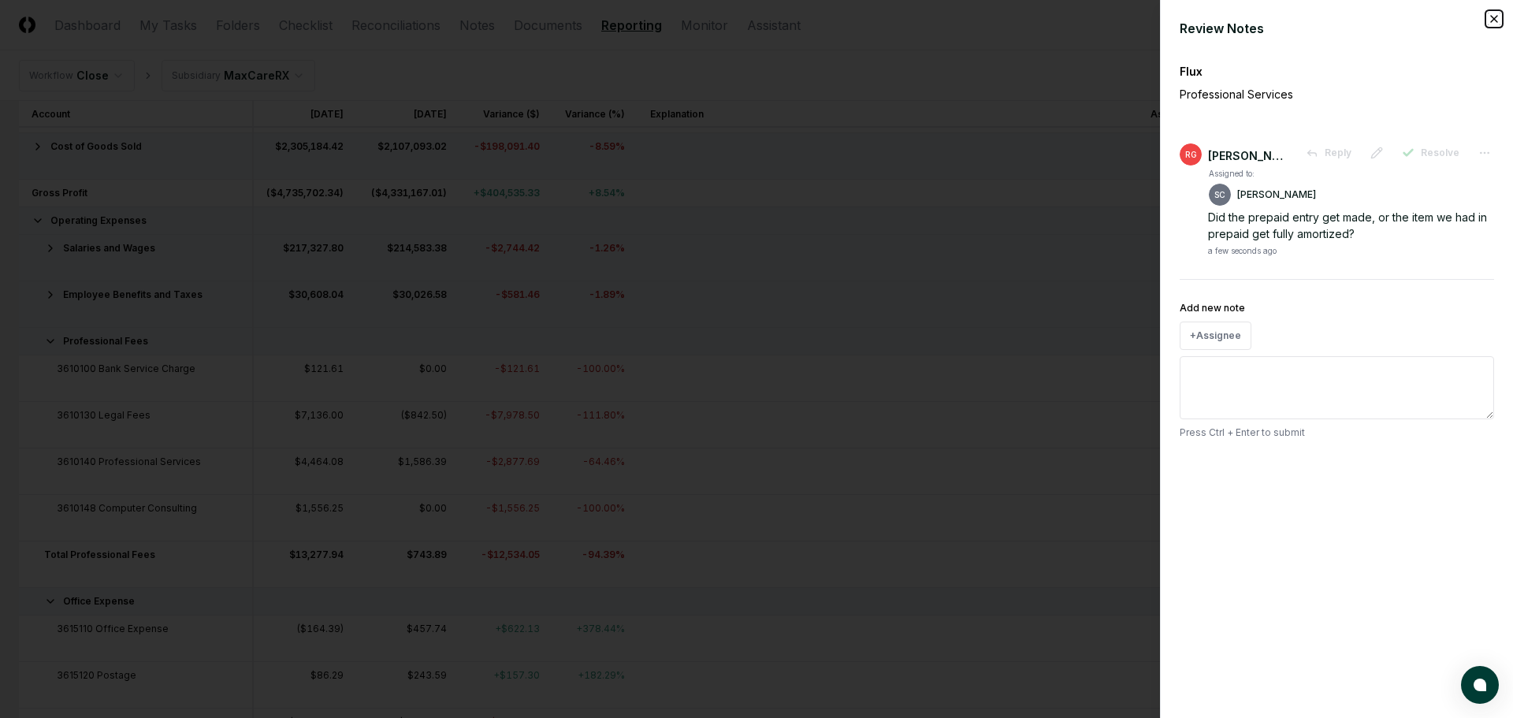
click at [1493, 17] on icon "button" at bounding box center [1494, 19] width 6 height 6
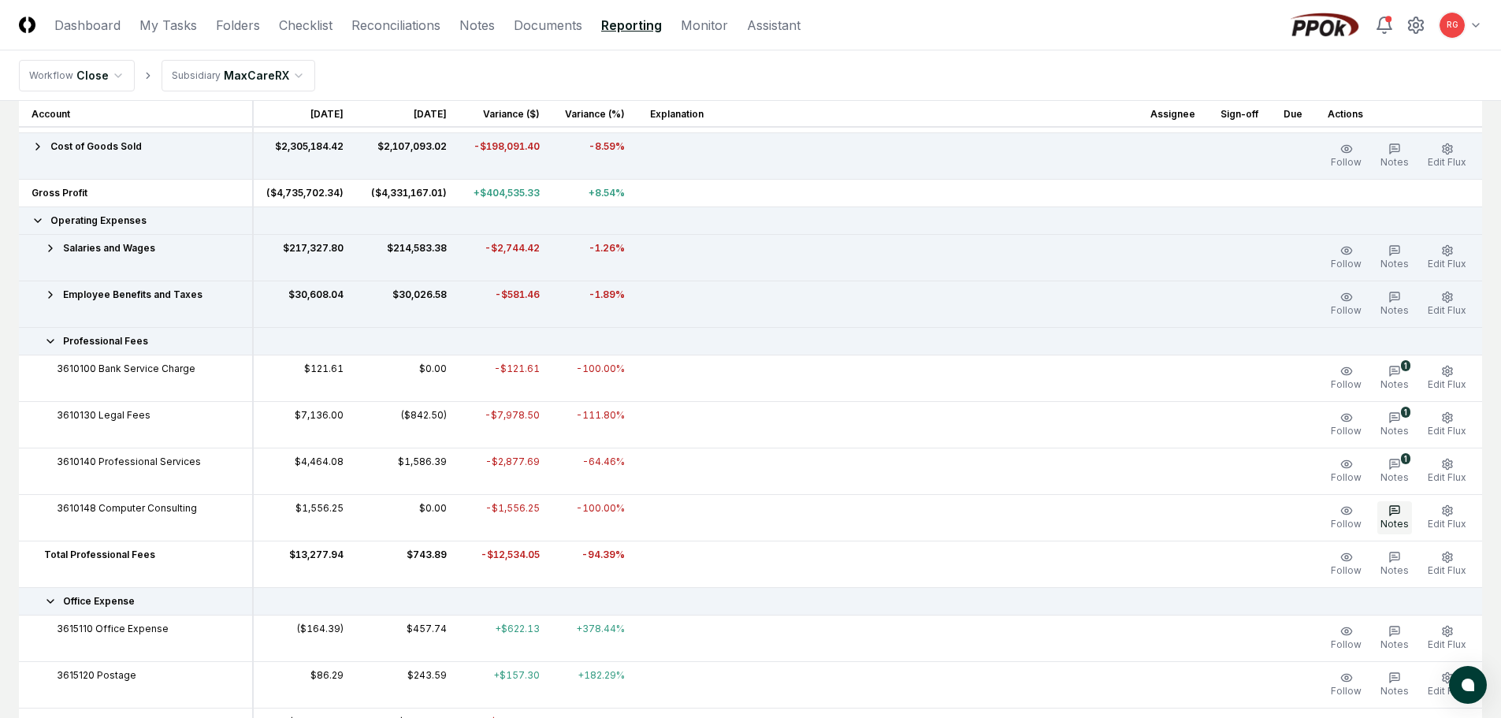
click at [1397, 517] on button "Notes" at bounding box center [1395, 517] width 35 height 33
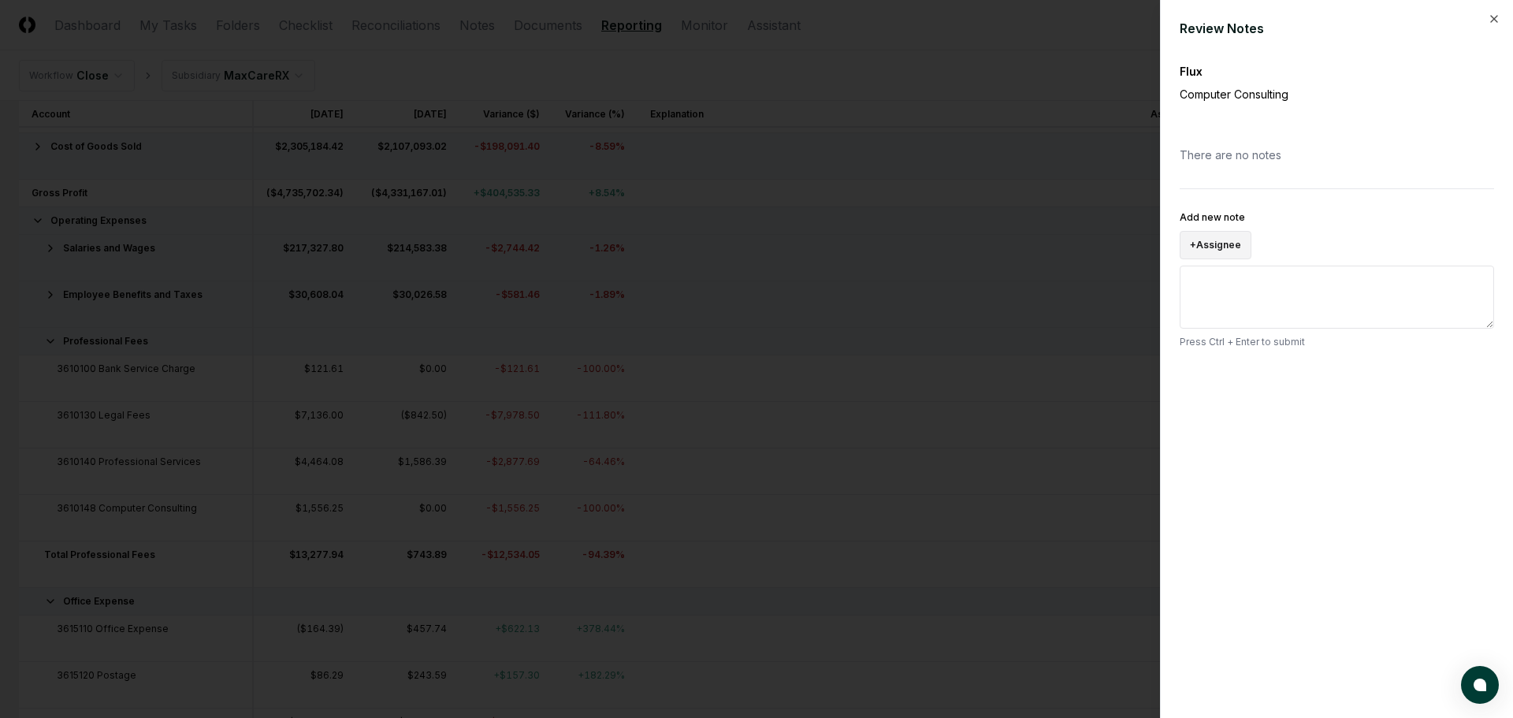
click at [1218, 246] on button "+ Assignee" at bounding box center [1216, 245] width 72 height 28
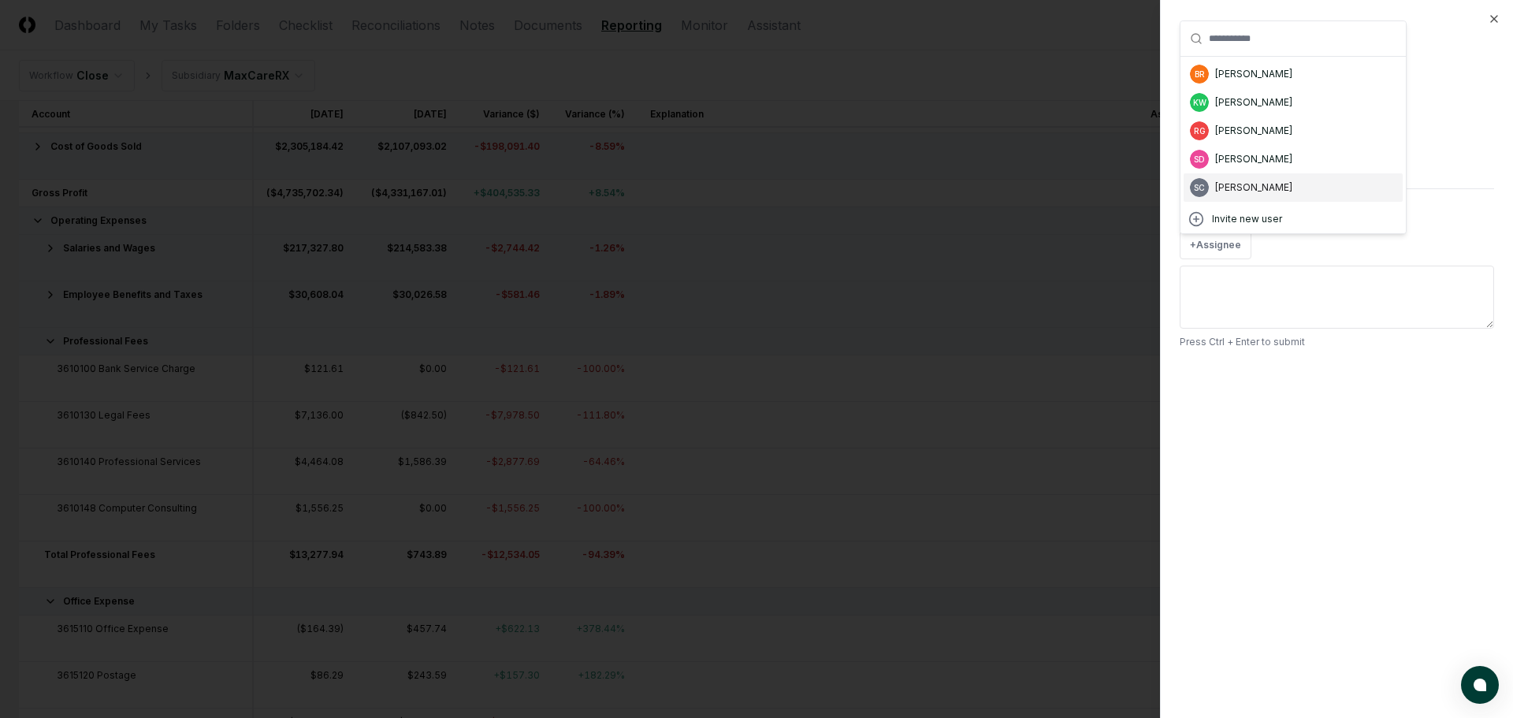
click at [1233, 184] on div "[PERSON_NAME]" at bounding box center [1253, 187] width 77 height 14
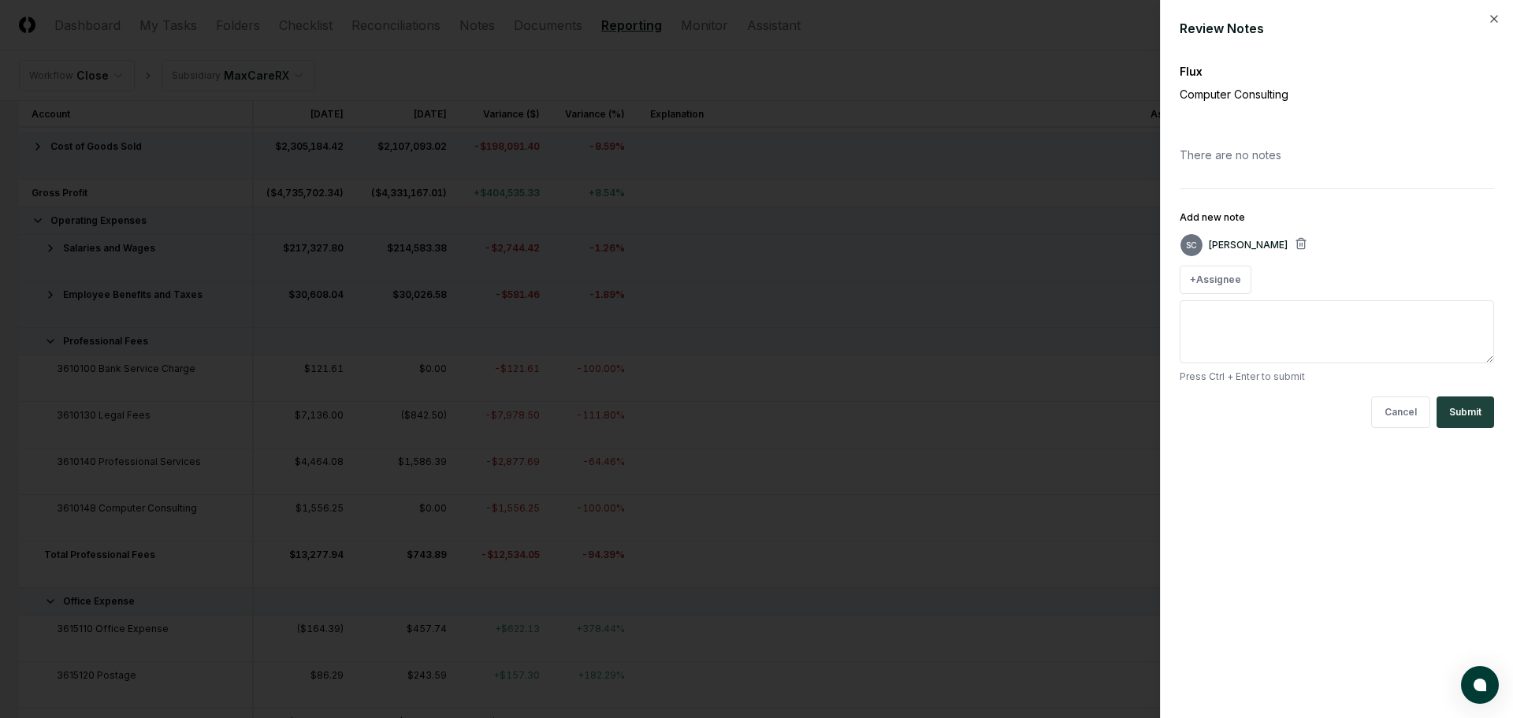
click at [1226, 325] on textarea "Add new note" at bounding box center [1337, 331] width 314 height 63
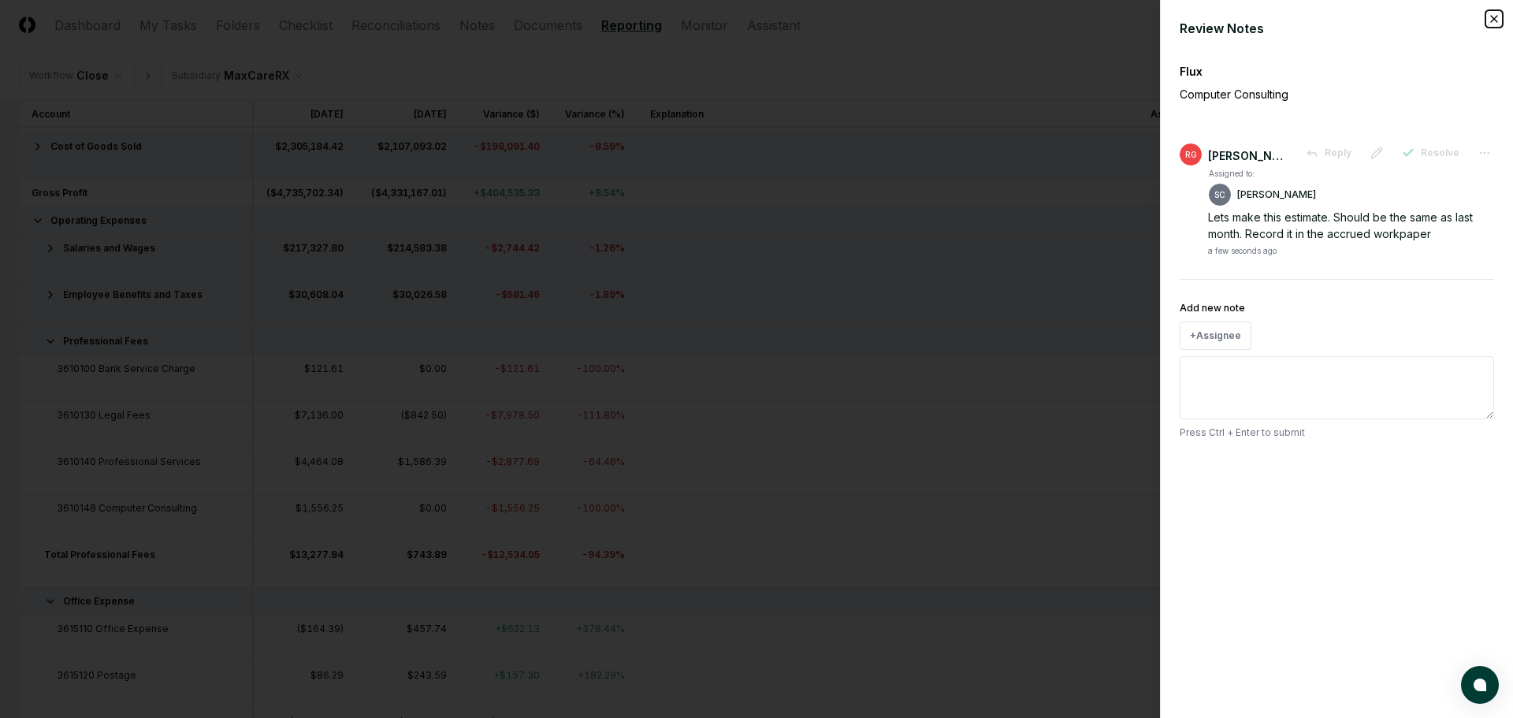
click at [1492, 19] on icon "button" at bounding box center [1494, 19] width 13 height 13
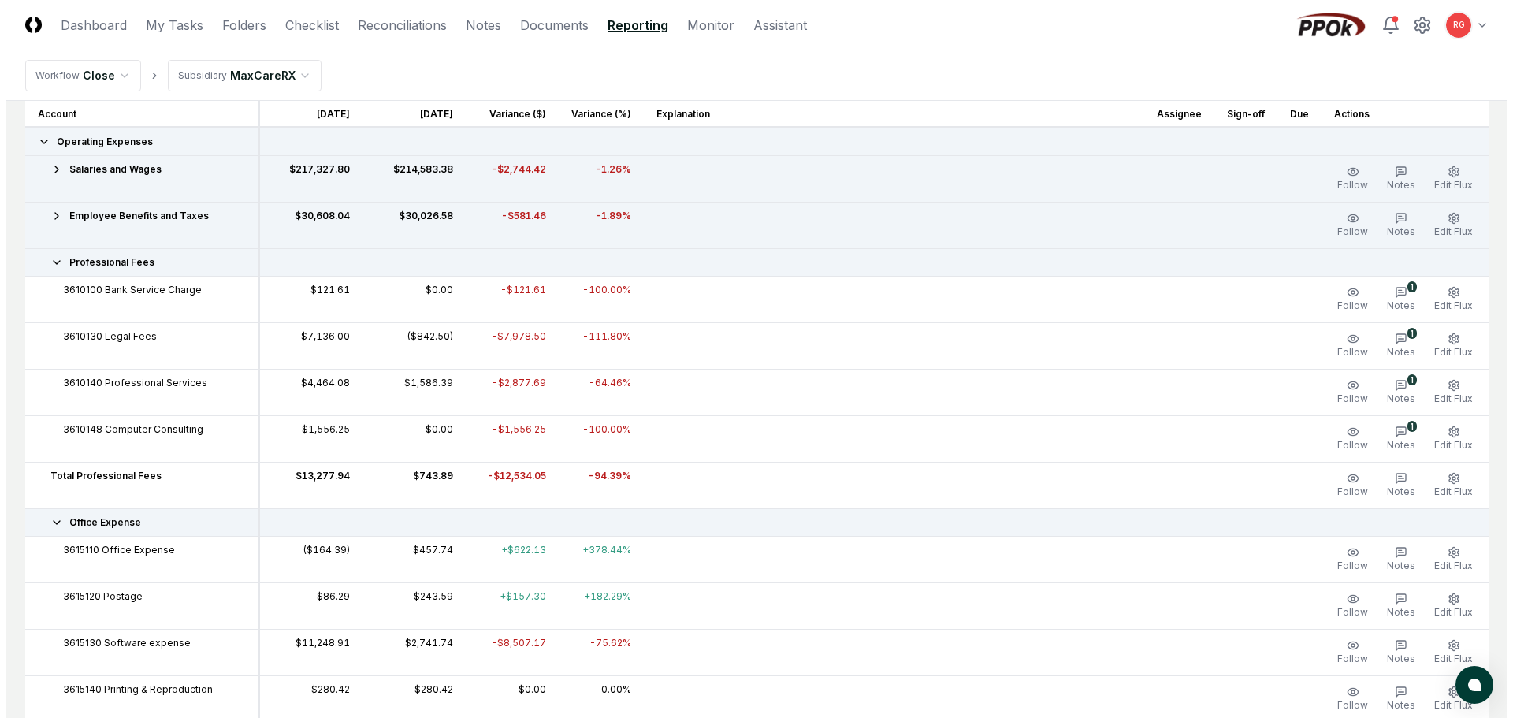
scroll to position [867, 0]
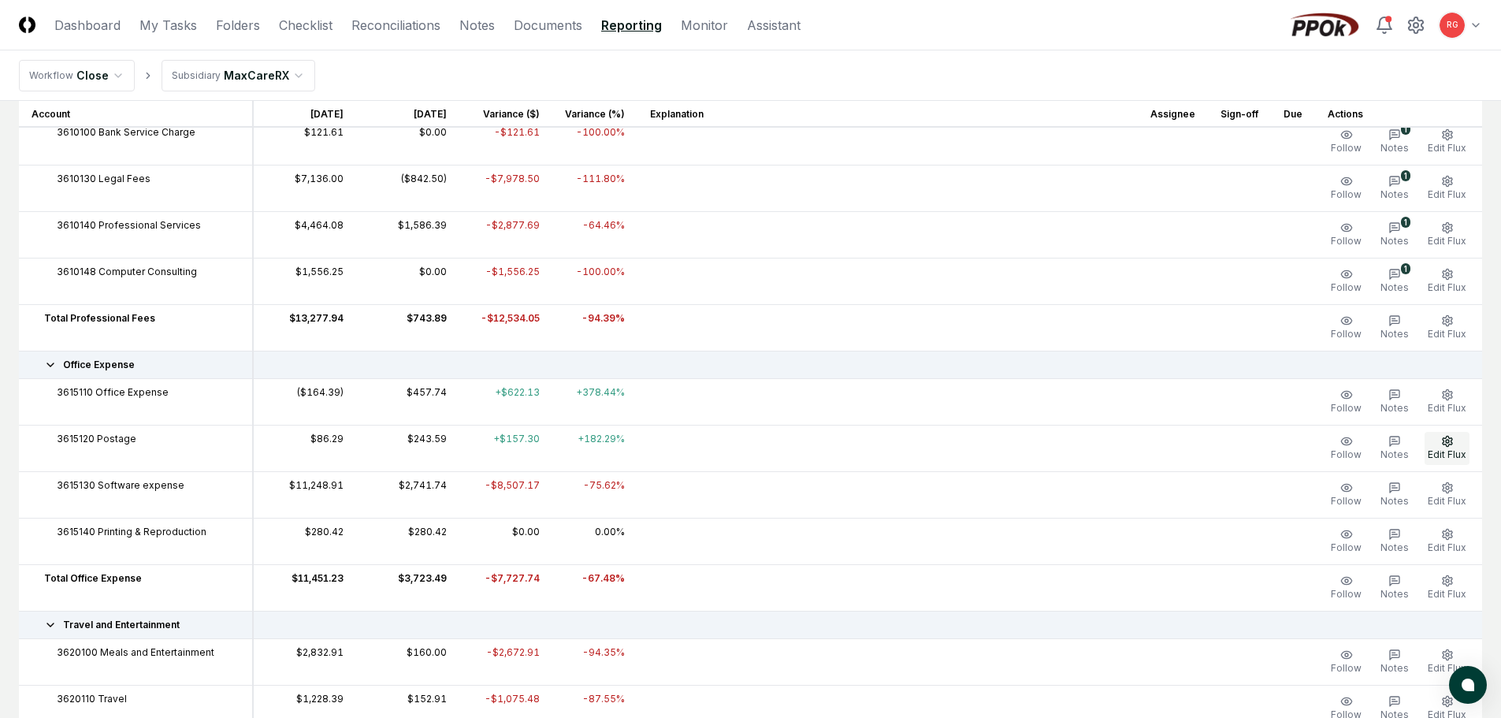
click at [1448, 441] on icon "button" at bounding box center [1447, 441] width 13 height 13
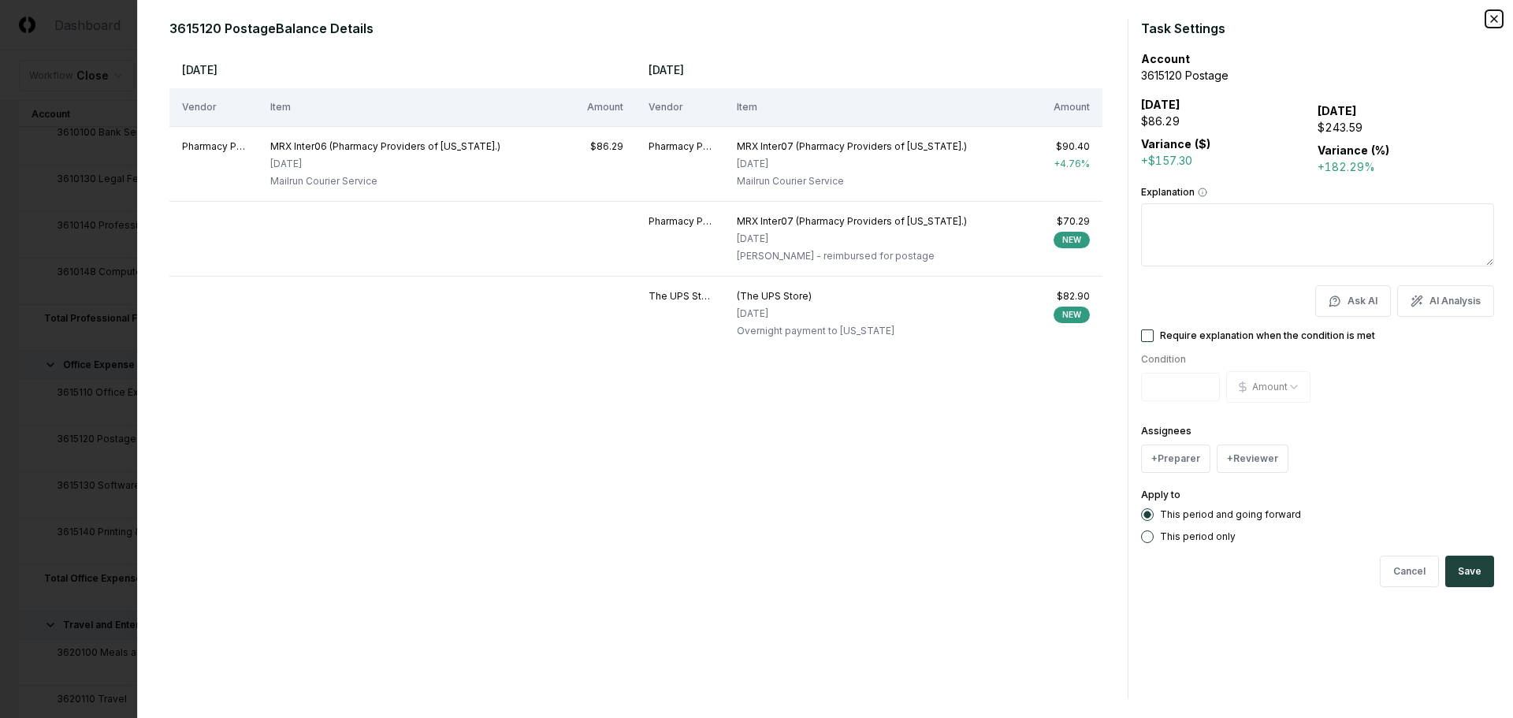
click at [1494, 14] on icon "button" at bounding box center [1494, 19] width 13 height 13
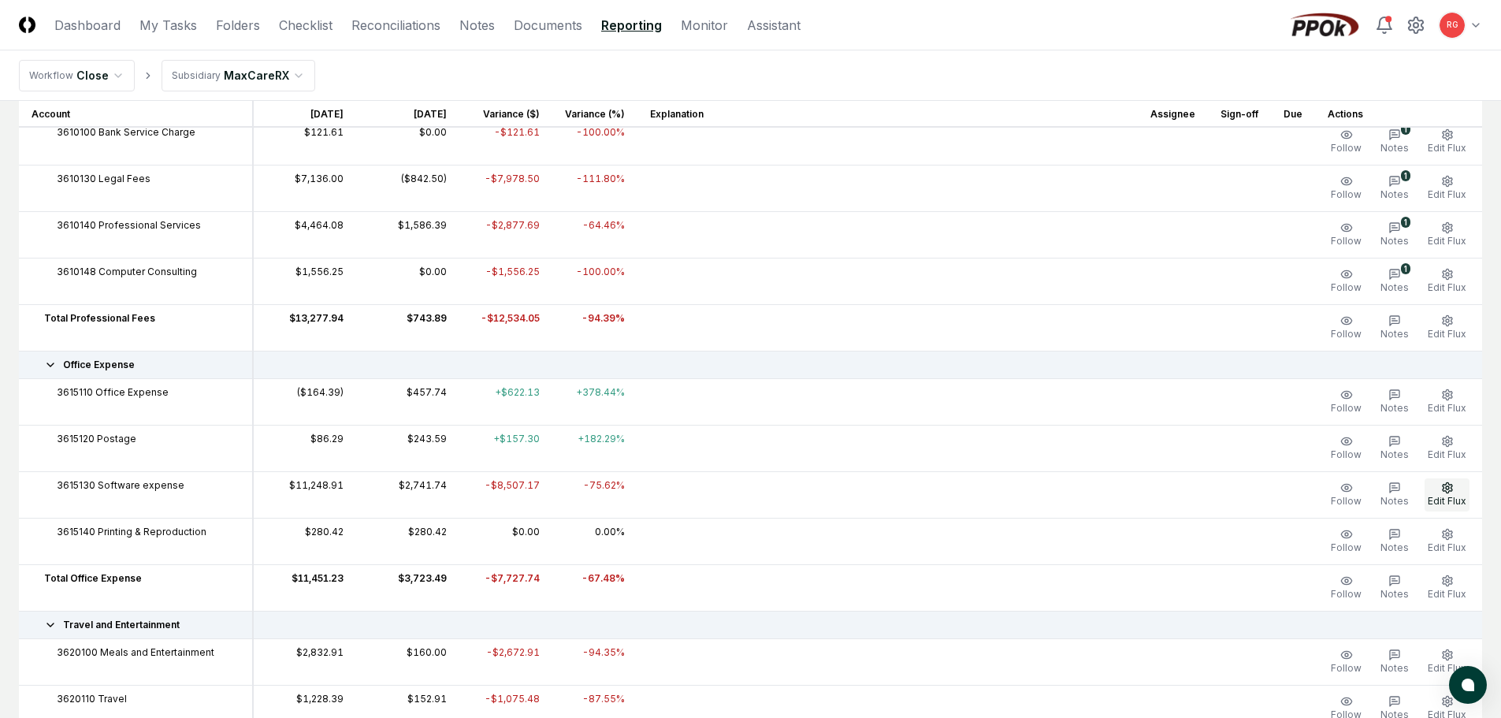
click at [1453, 486] on icon "button" at bounding box center [1447, 488] width 13 height 13
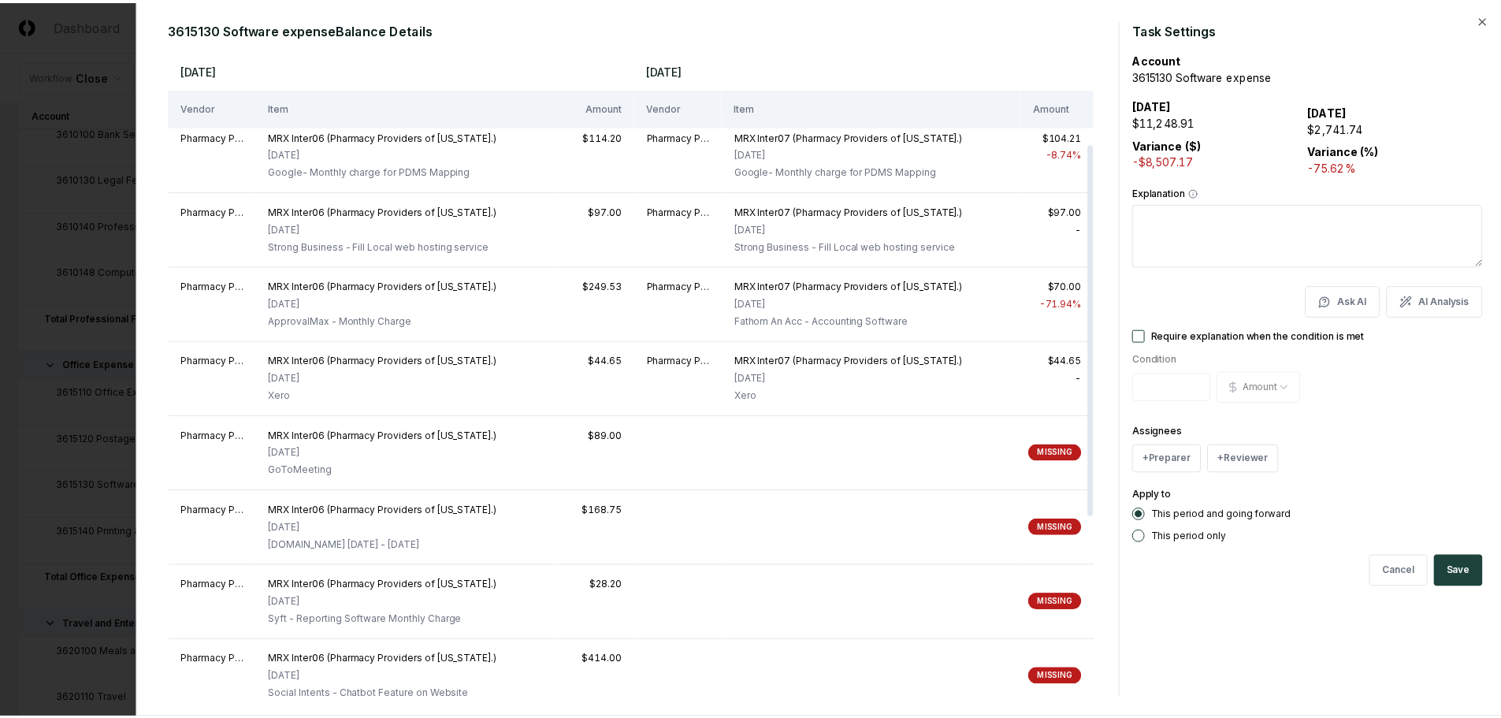
scroll to position [0, 0]
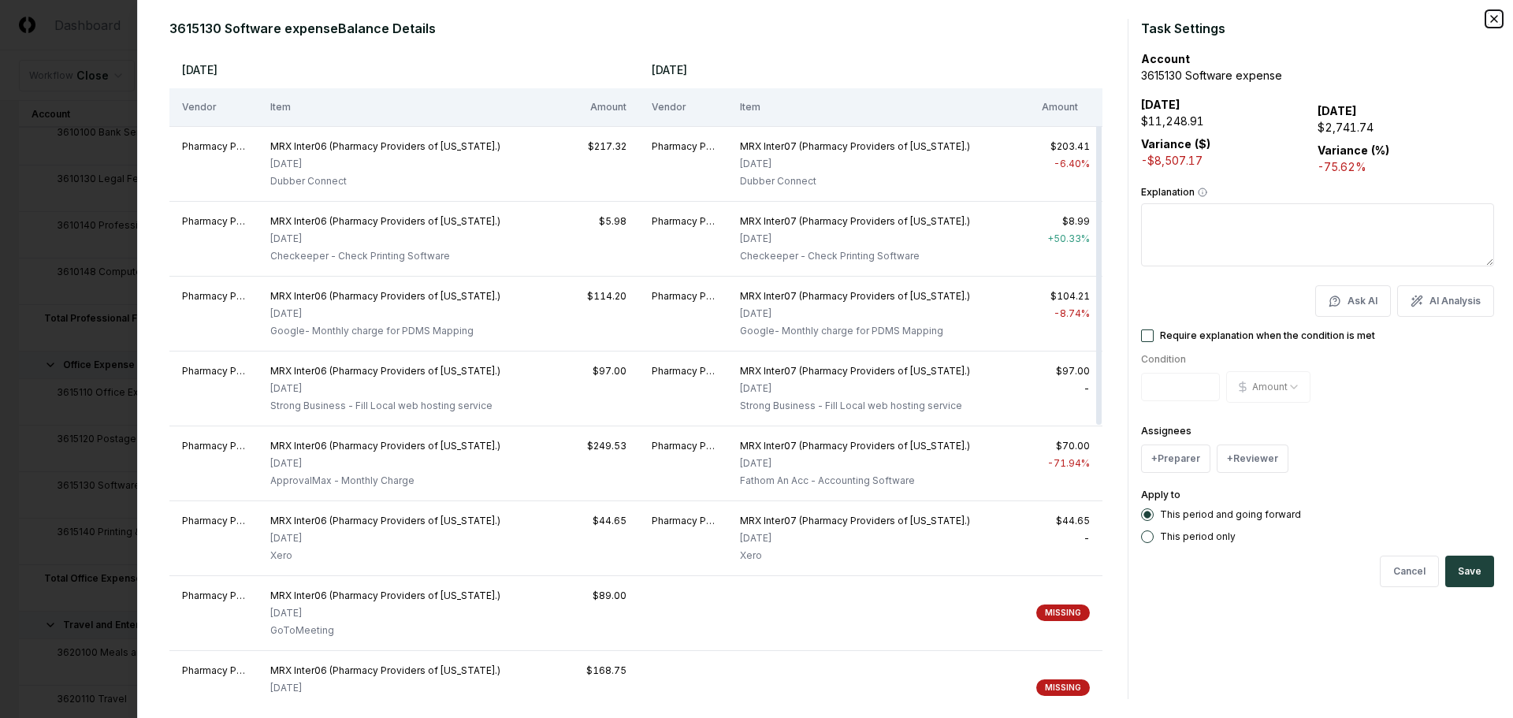
click at [1494, 21] on icon "button" at bounding box center [1494, 19] width 13 height 13
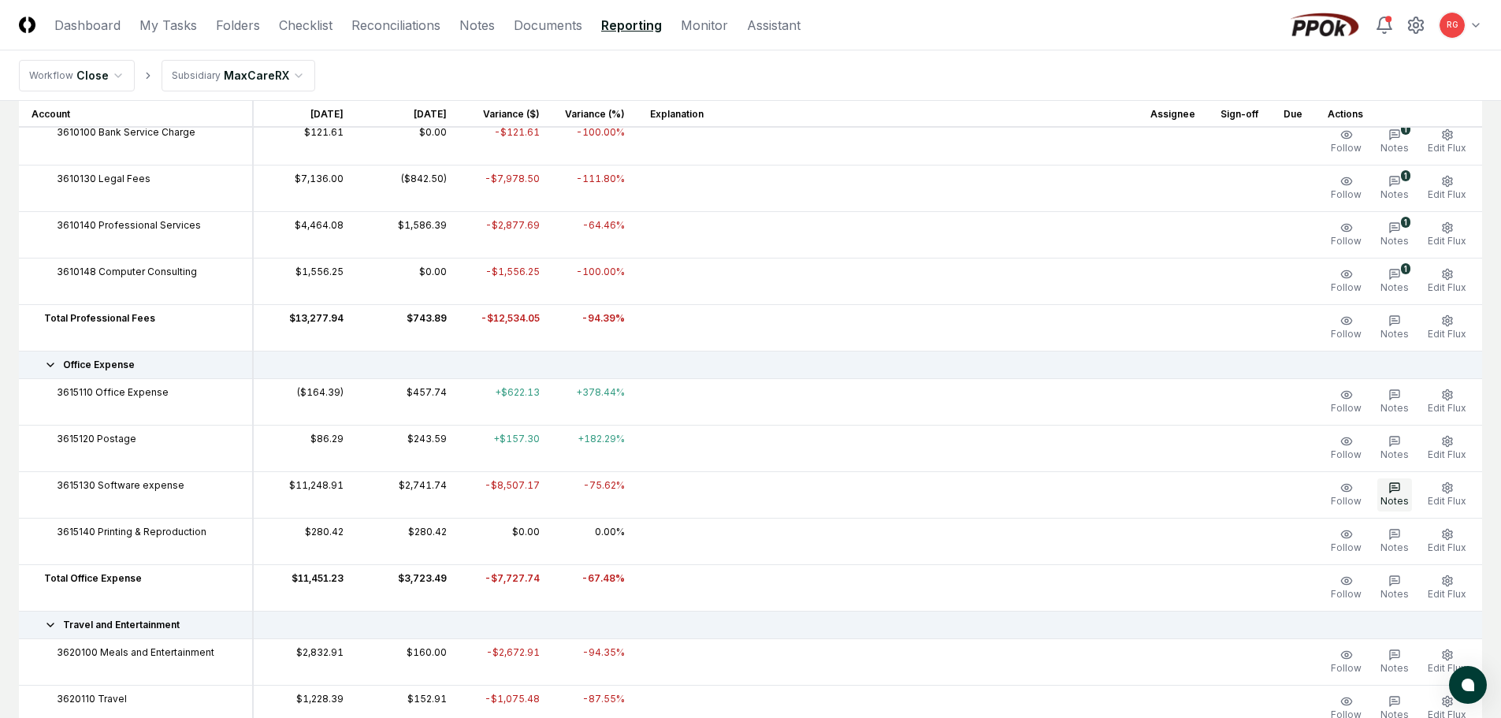
click at [1392, 494] on button "Notes" at bounding box center [1395, 494] width 35 height 33
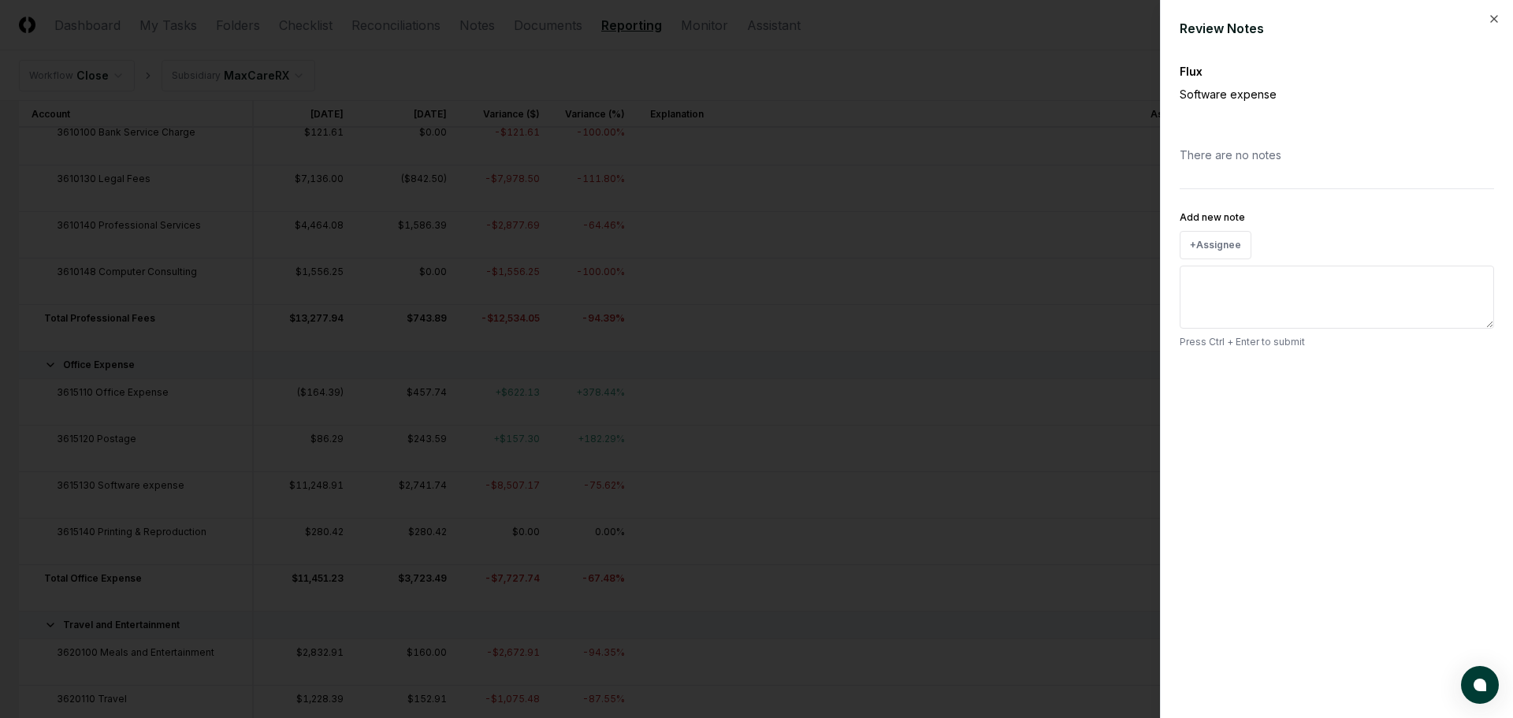
click at [1233, 293] on textarea "Add new note" at bounding box center [1337, 297] width 314 height 63
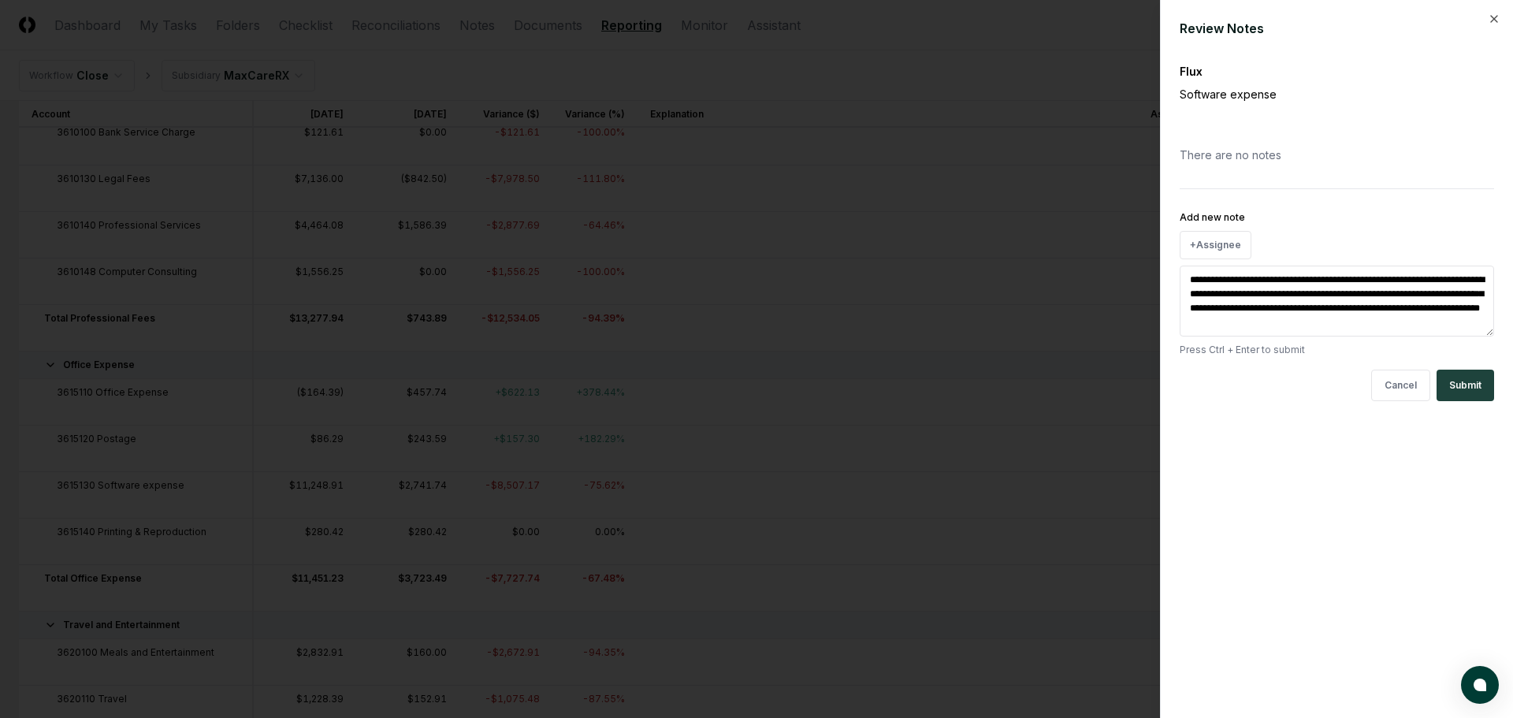
click at [1301, 169] on div "There are no notes" at bounding box center [1337, 155] width 314 height 42
click at [1227, 243] on button "+ Assignee" at bounding box center [1216, 245] width 72 height 28
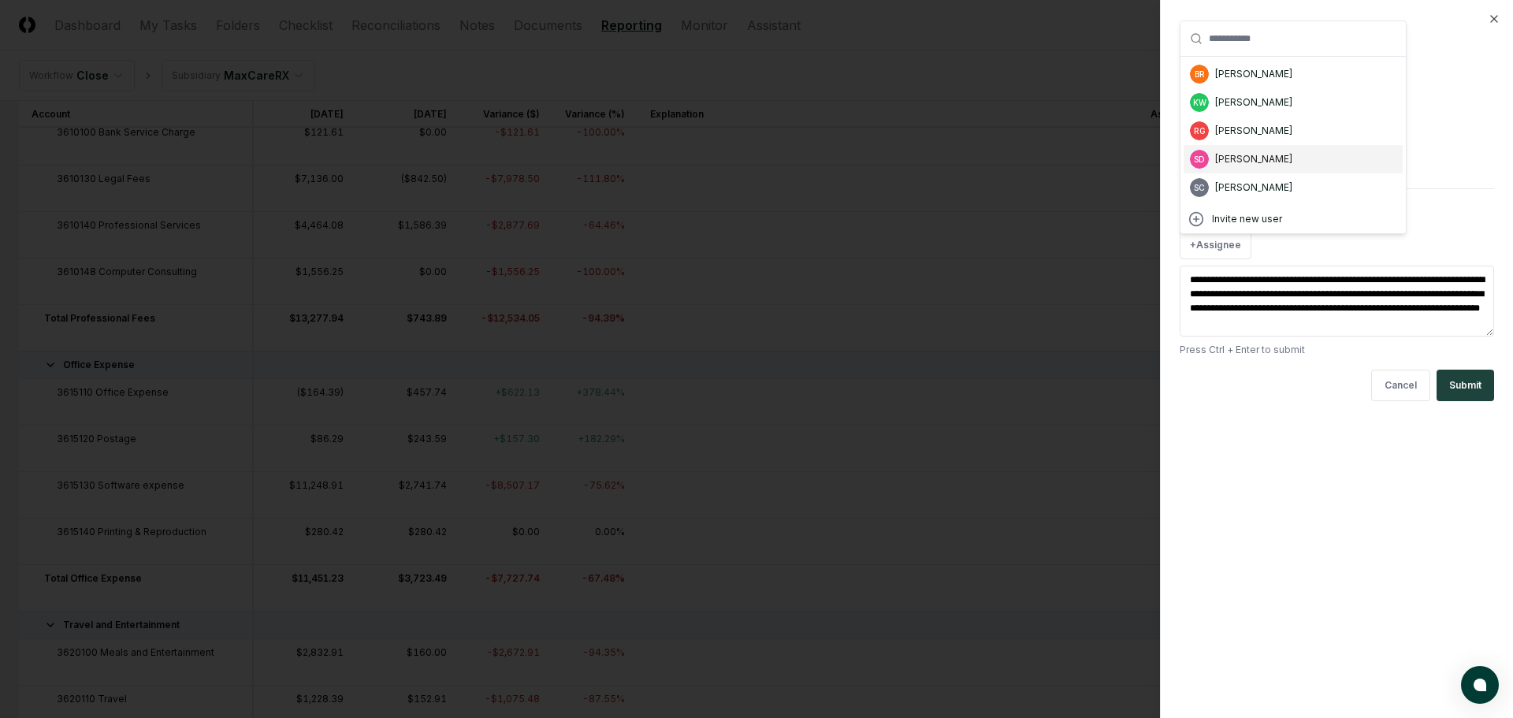
click at [1254, 164] on div "[PERSON_NAME]" at bounding box center [1253, 159] width 77 height 14
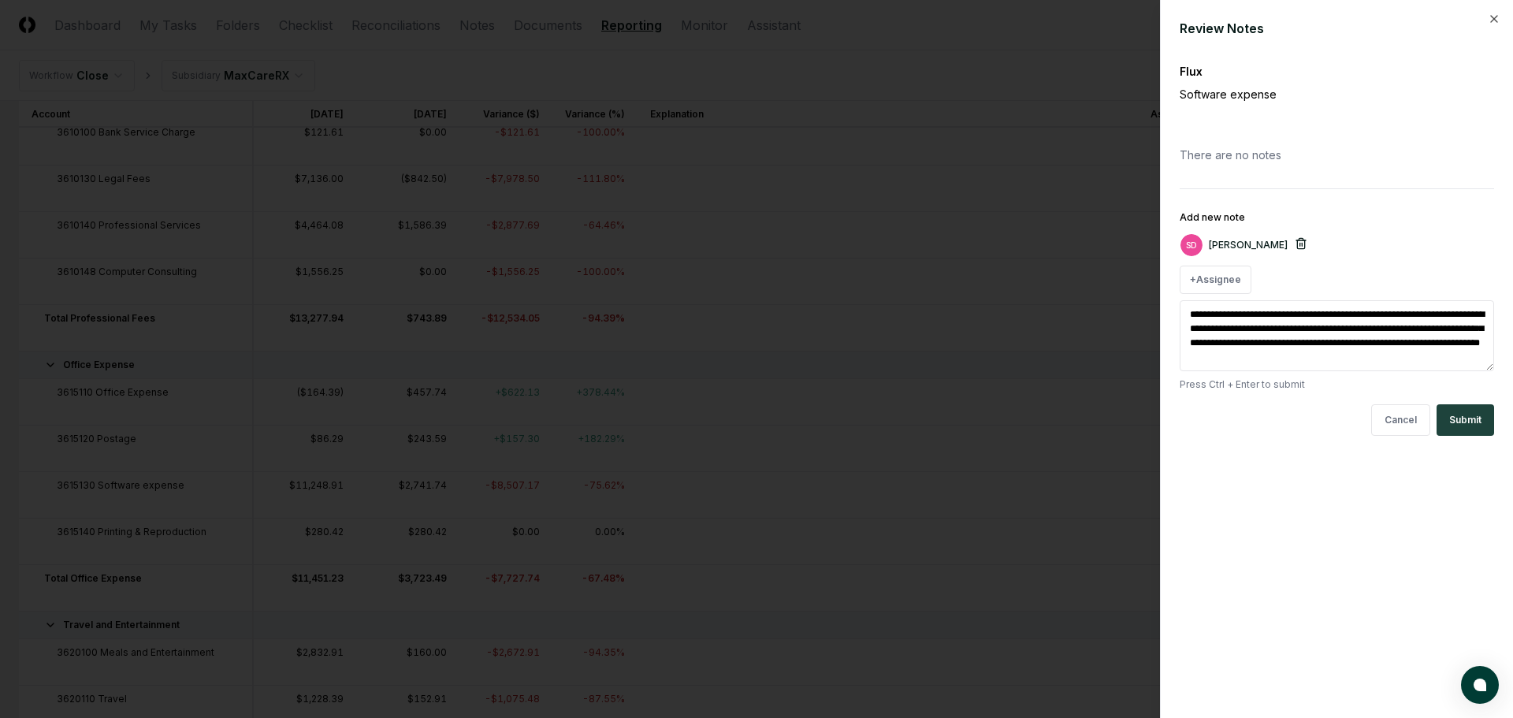
click at [1296, 240] on icon "button" at bounding box center [1300, 240] width 9 height 0
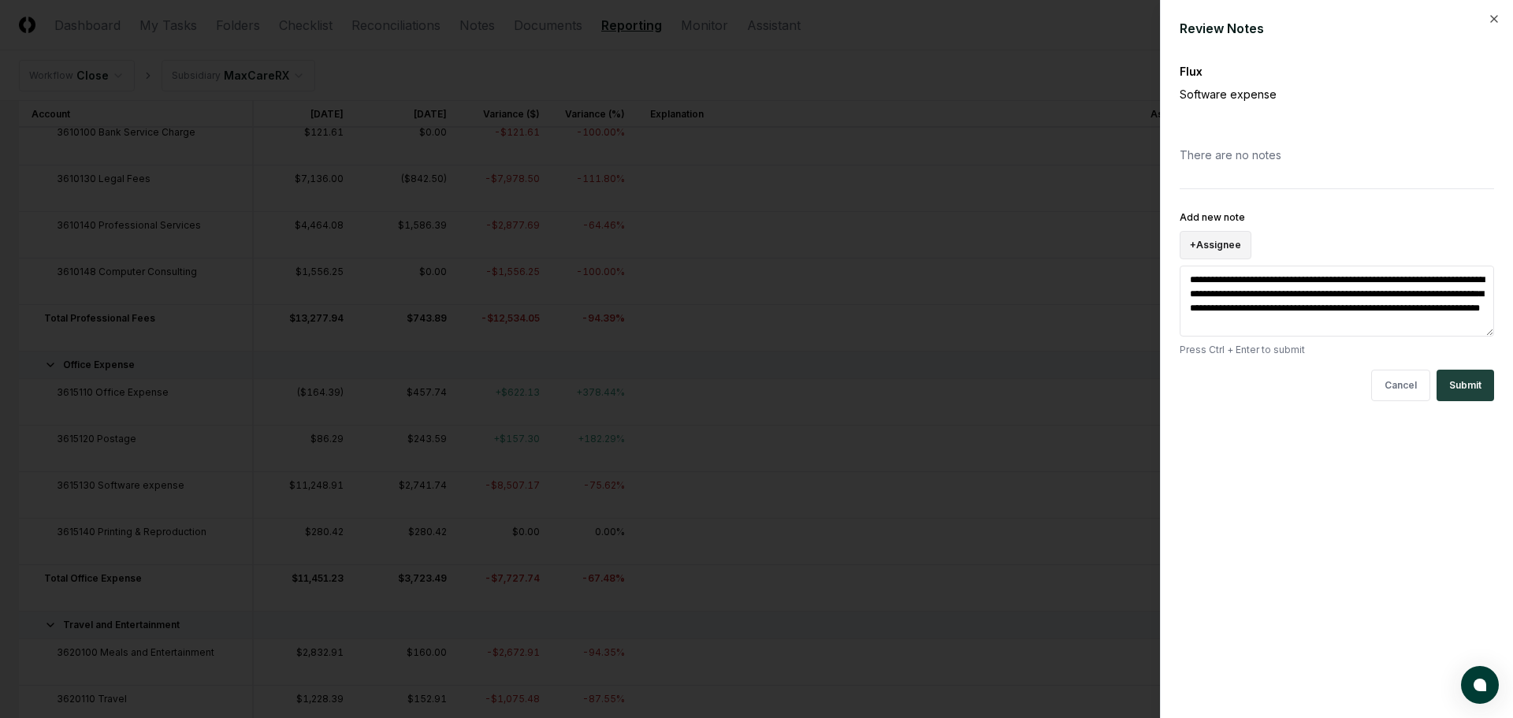
click at [1219, 255] on button "+ Assignee" at bounding box center [1216, 245] width 72 height 28
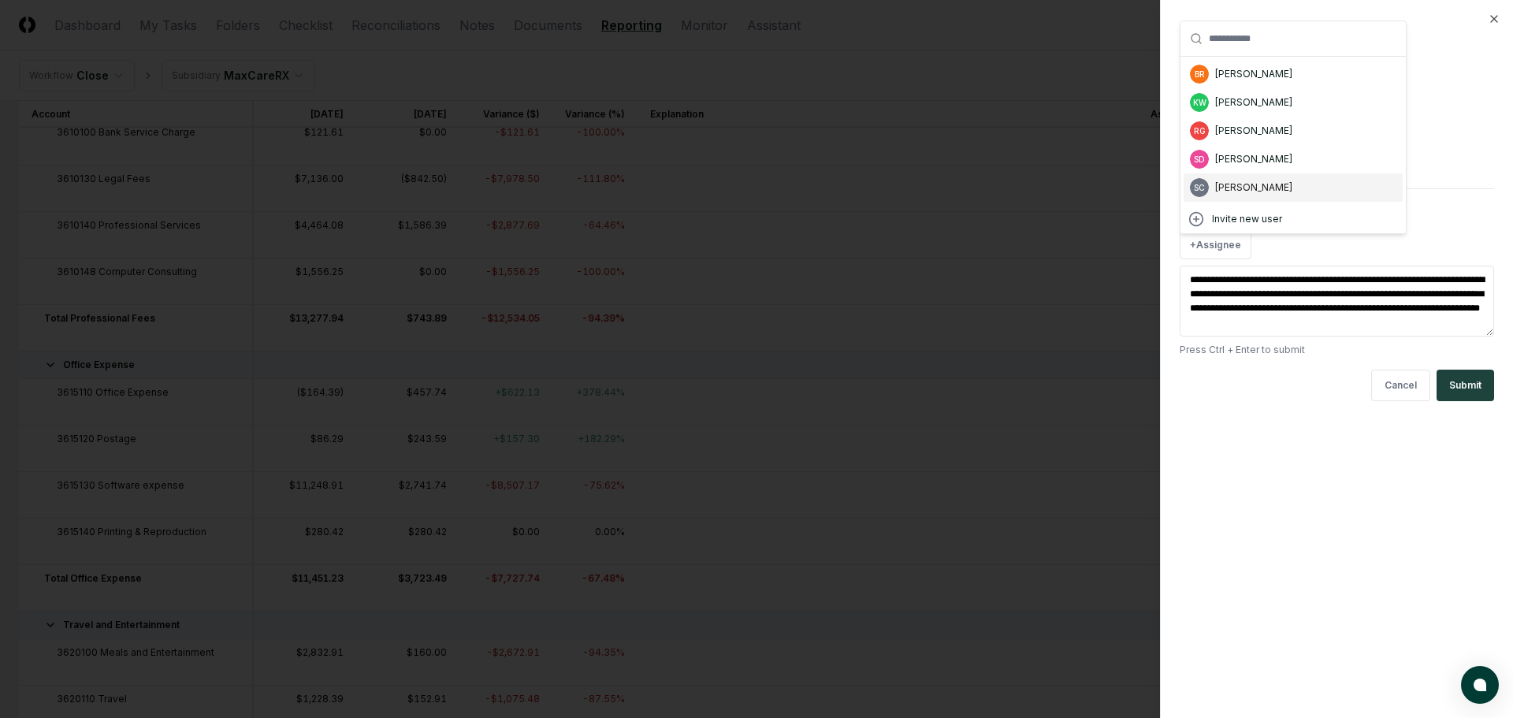
click at [1239, 187] on div "[PERSON_NAME]" at bounding box center [1253, 187] width 77 height 14
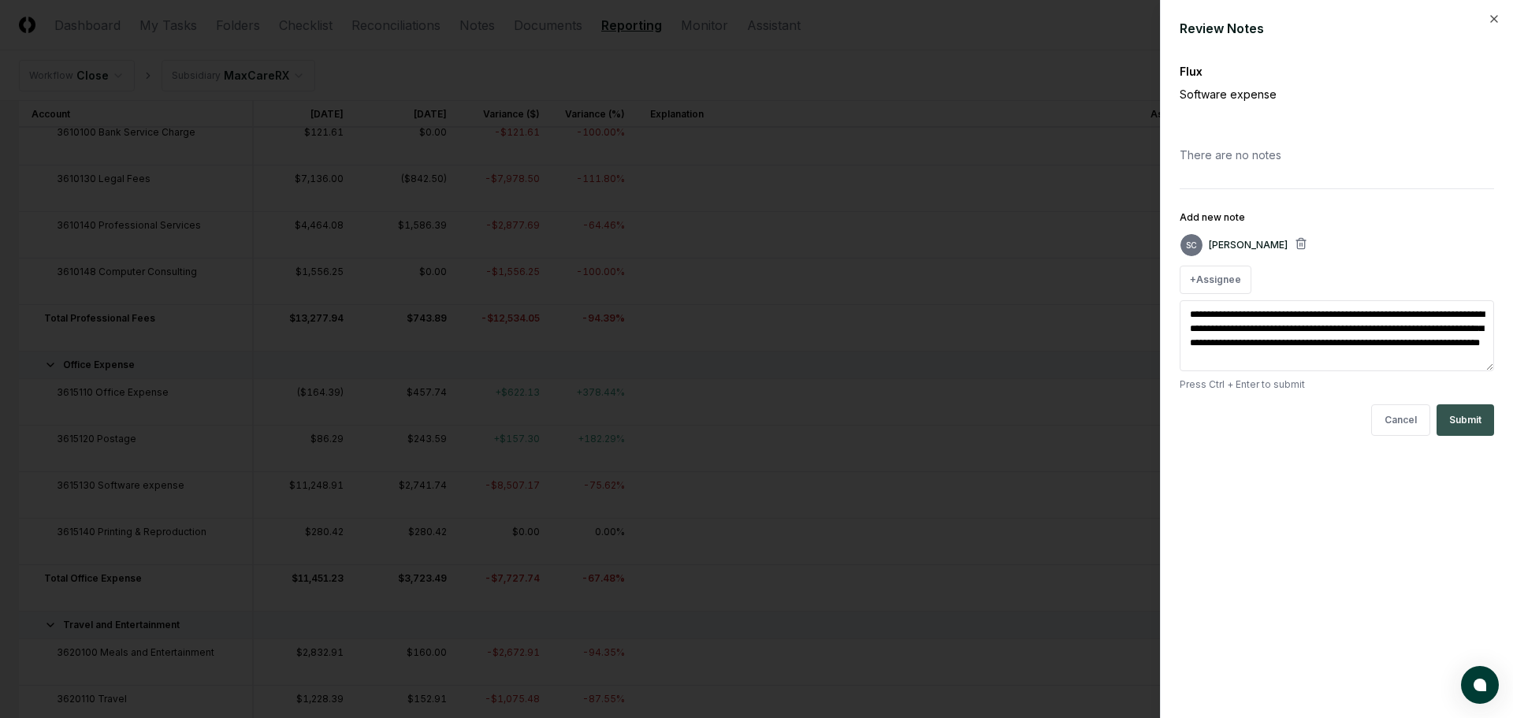
click at [1475, 416] on button "Submit" at bounding box center [1466, 420] width 58 height 32
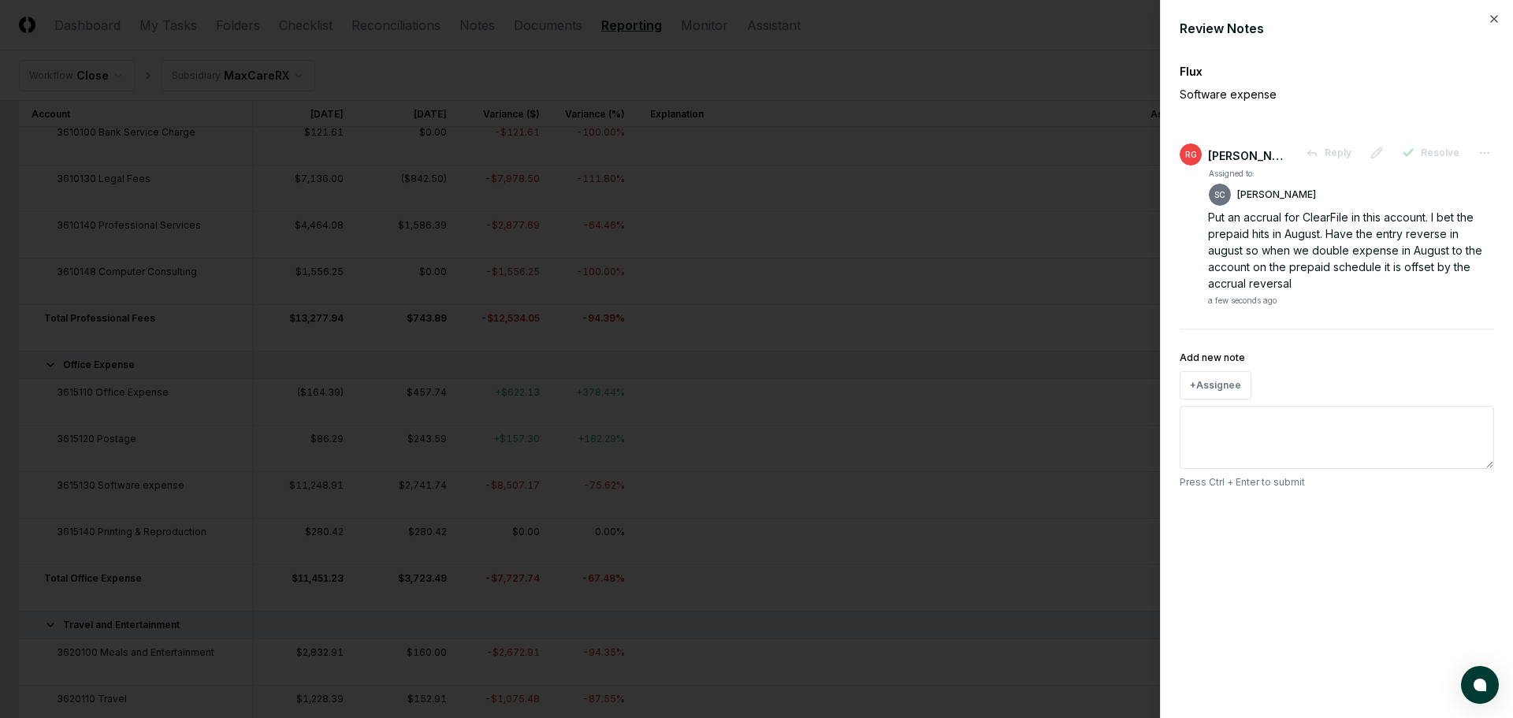
click at [1500, 17] on div "Review Notes Flux Software expense RG Ricky Garver Reply Resolve Assigned to: S…" at bounding box center [1336, 359] width 353 height 718
click at [1489, 22] on icon "button" at bounding box center [1494, 19] width 13 height 13
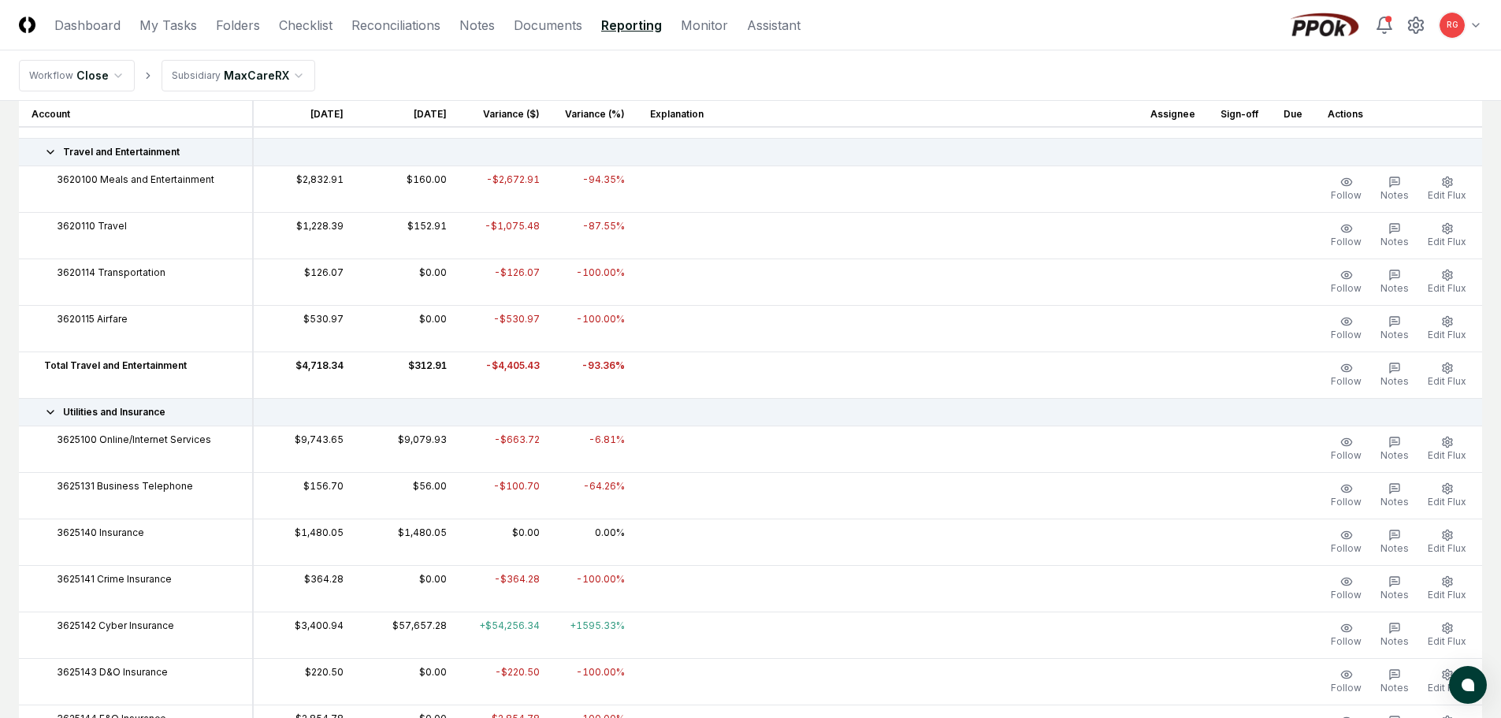
scroll to position [1418, 0]
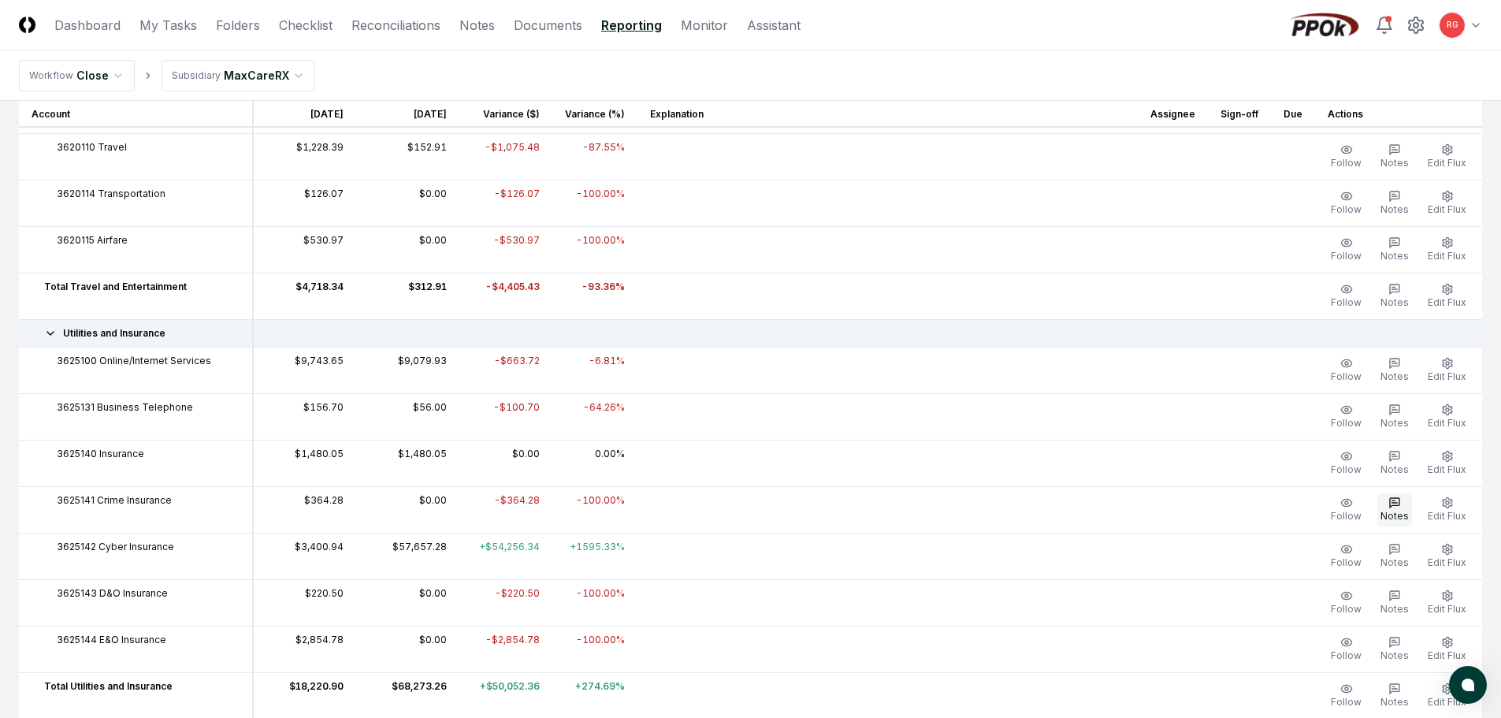
click at [1384, 507] on button "Notes" at bounding box center [1395, 509] width 35 height 33
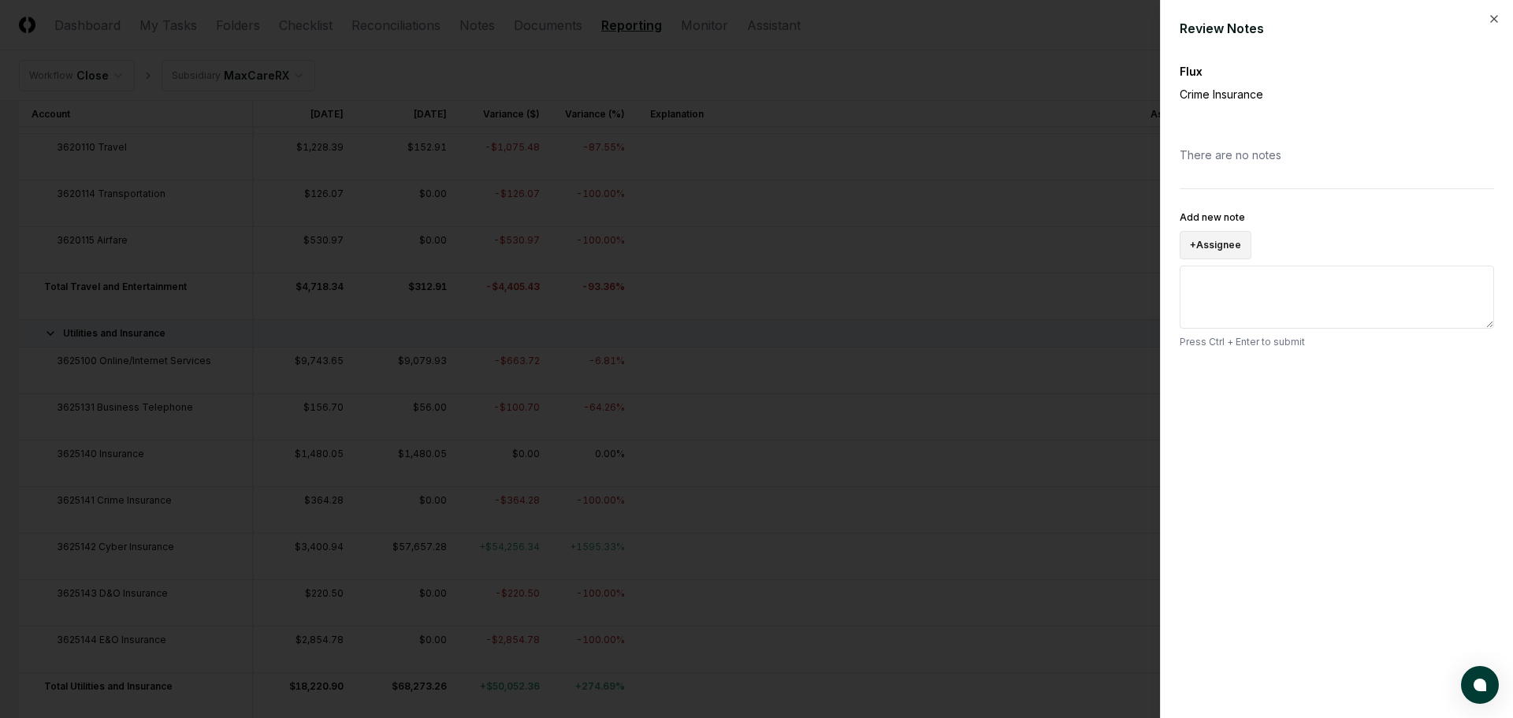
click at [1236, 240] on button "+ Assignee" at bounding box center [1216, 245] width 72 height 28
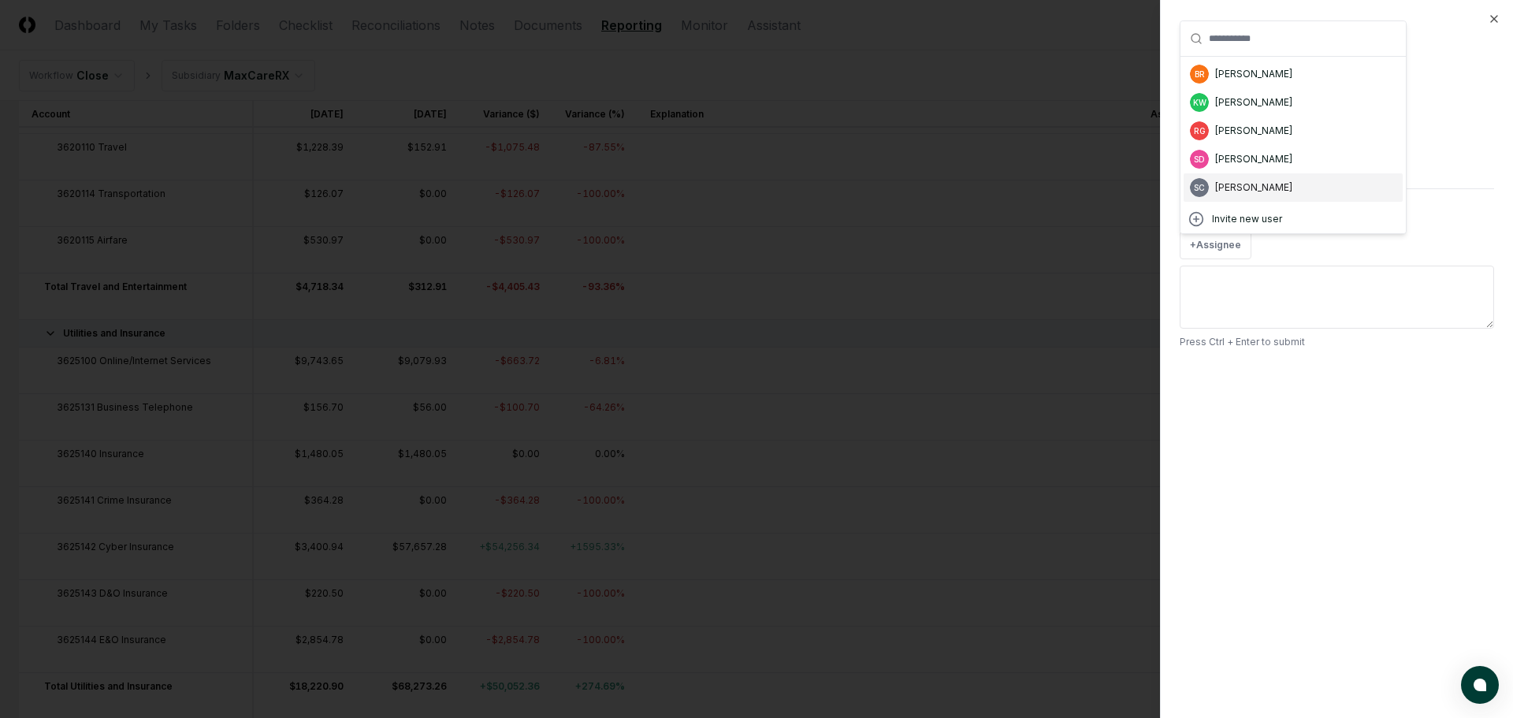
drag, startPoint x: 1240, startPoint y: 180, endPoint x: 1240, endPoint y: 209, distance: 29.2
click at [1240, 180] on div "SC Suzan Copeland" at bounding box center [1293, 187] width 219 height 28
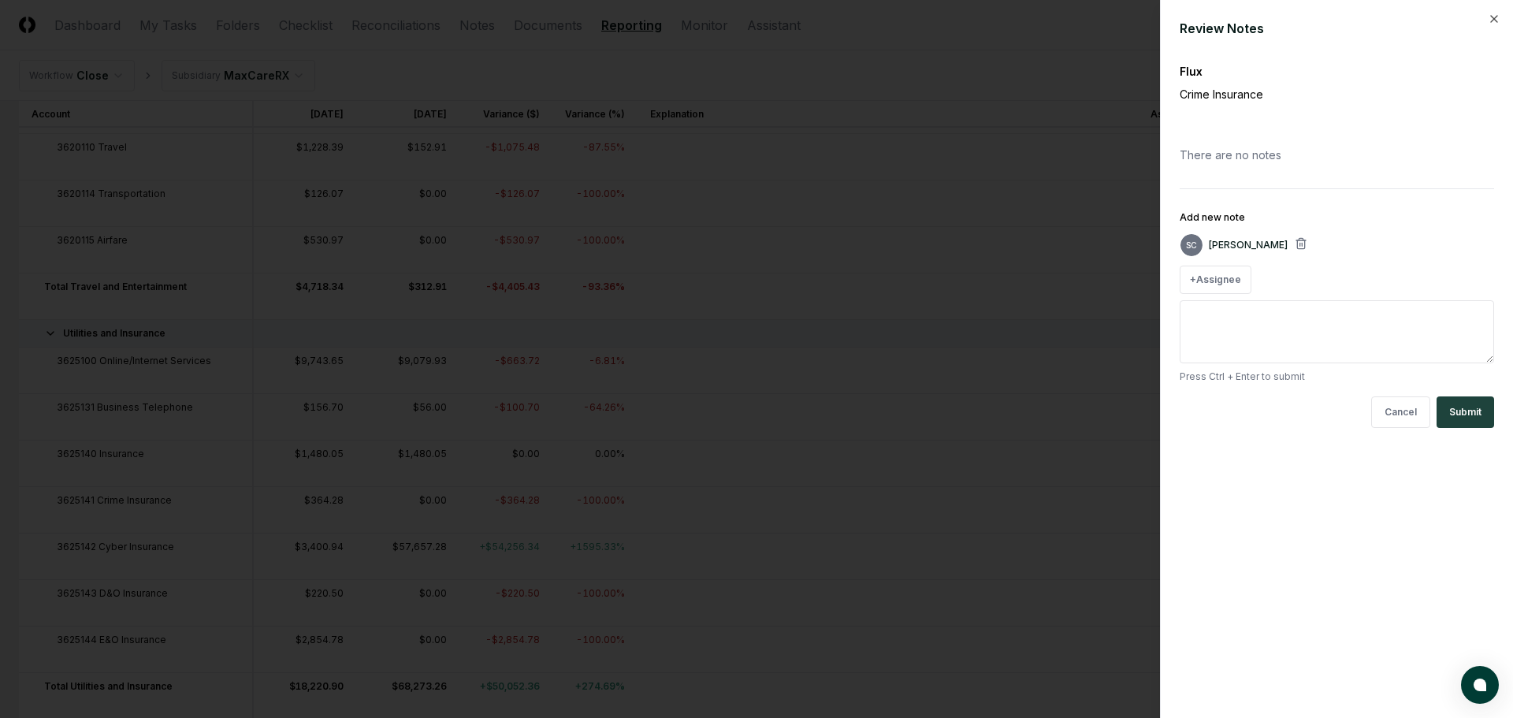
click at [1240, 312] on textarea "Add new note" at bounding box center [1337, 331] width 314 height 63
click at [1474, 421] on button "Submit" at bounding box center [1466, 412] width 58 height 32
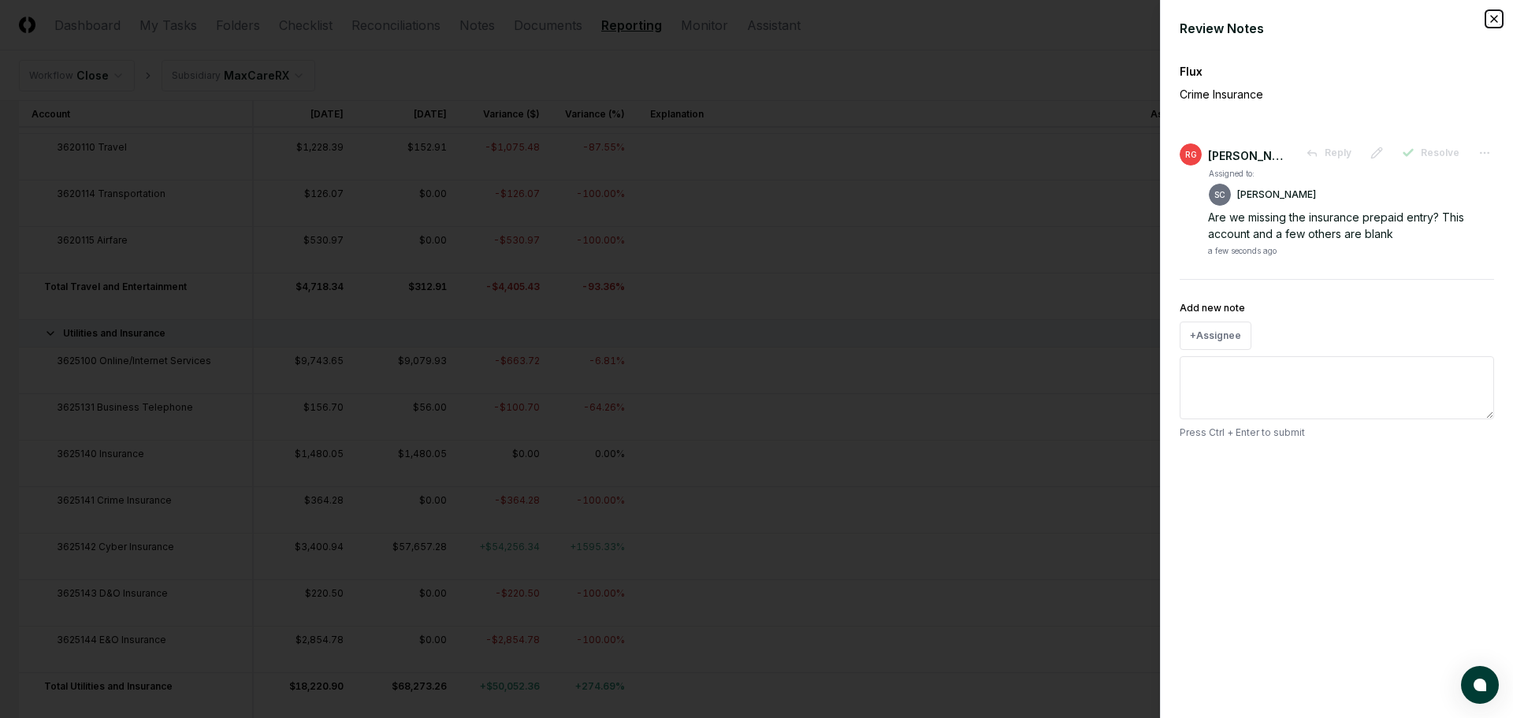
click at [1495, 20] on icon "button" at bounding box center [1494, 19] width 13 height 13
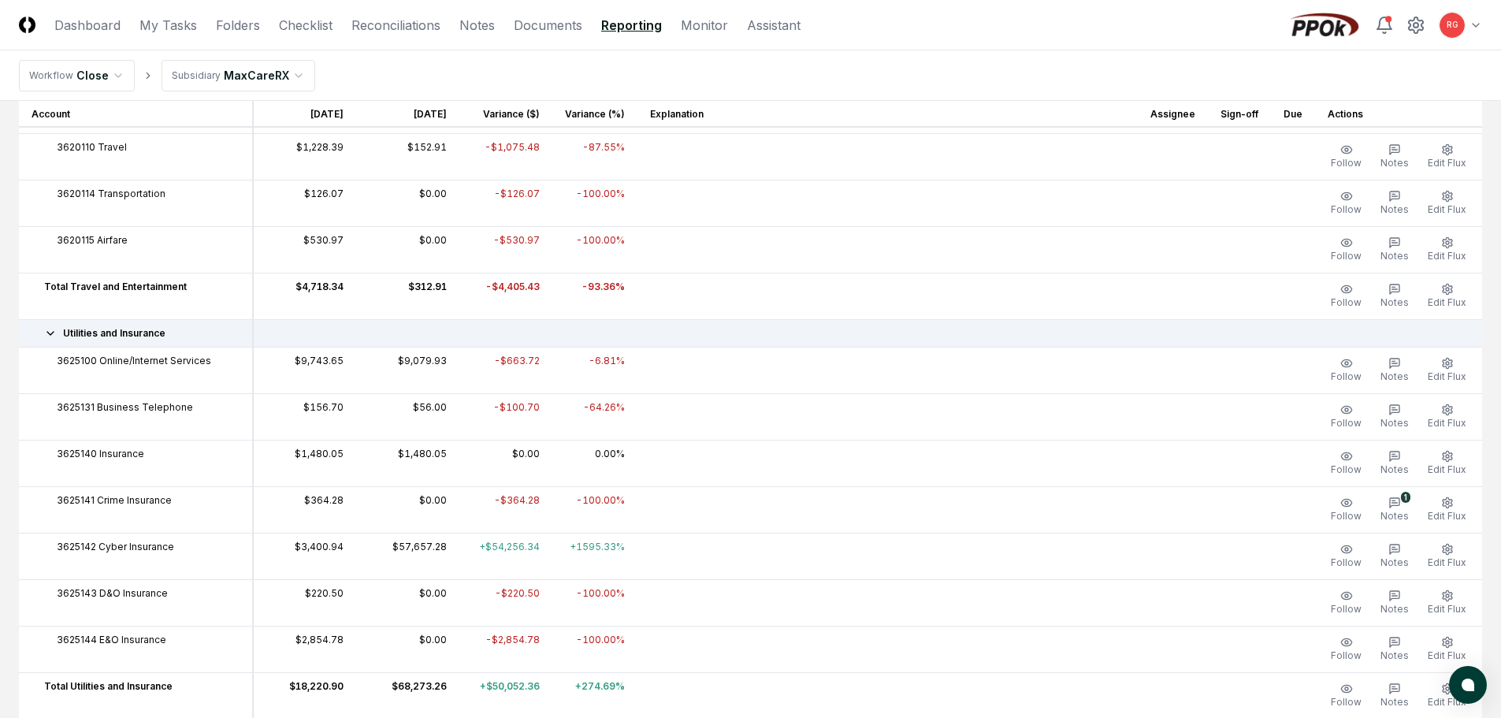
scroll to position [1576, 0]
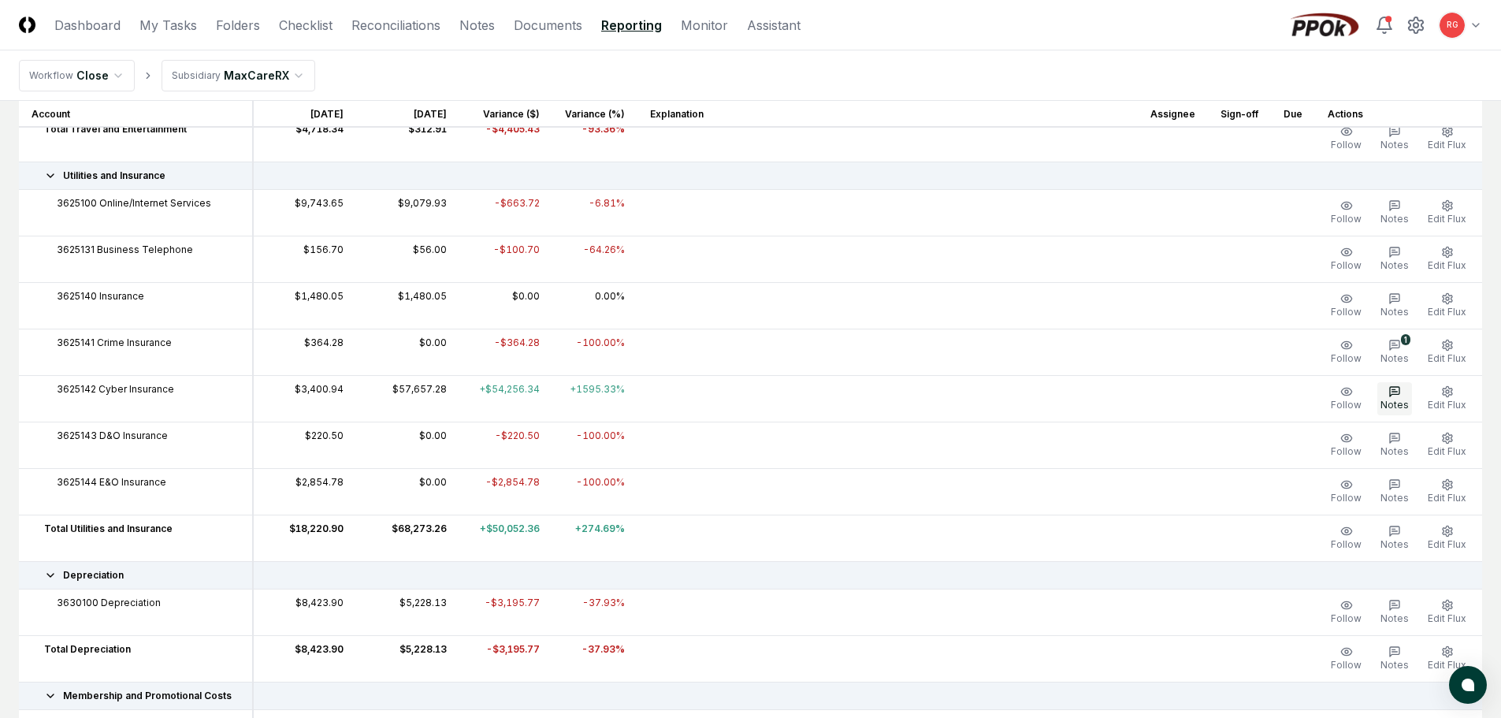
click at [1400, 390] on icon "button" at bounding box center [1395, 391] width 13 height 13
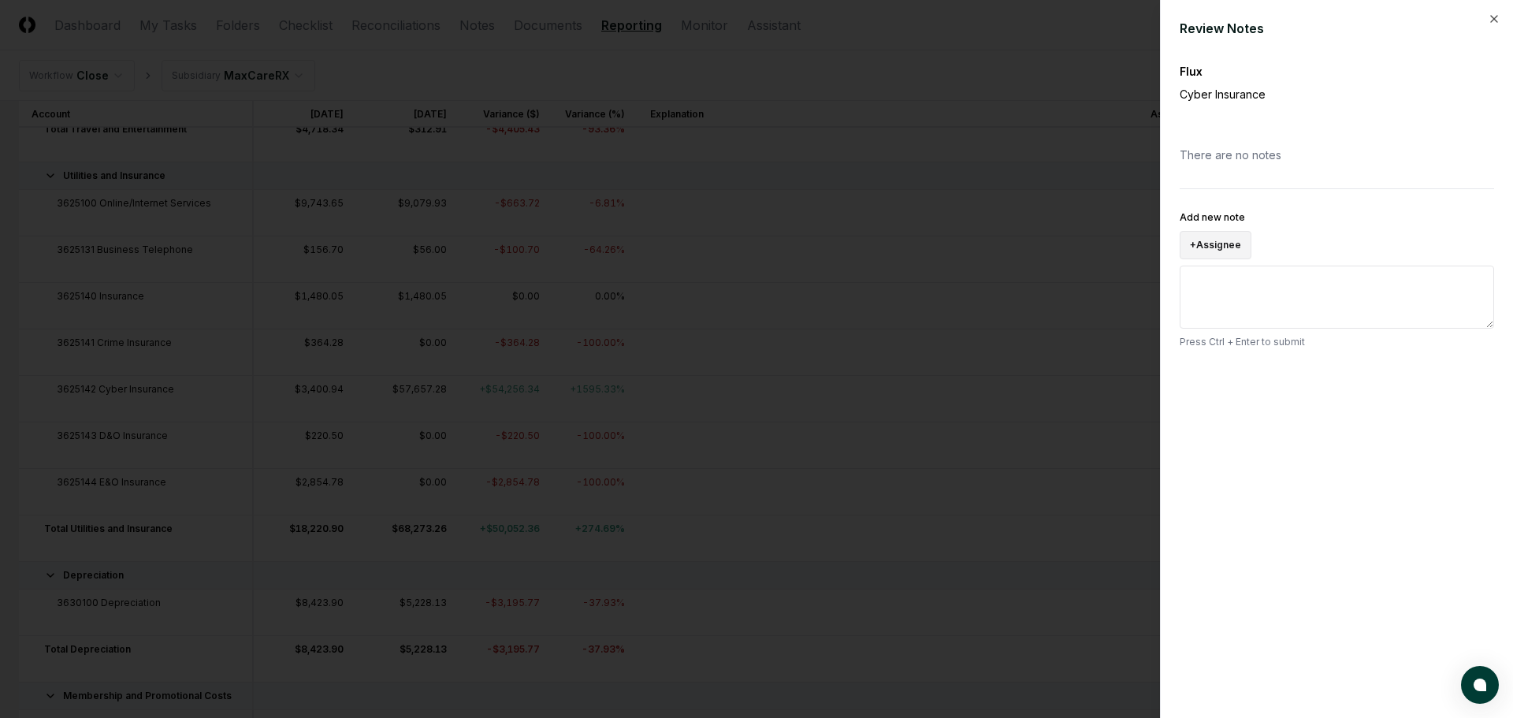
click at [1215, 243] on button "+ Assignee" at bounding box center [1216, 245] width 72 height 28
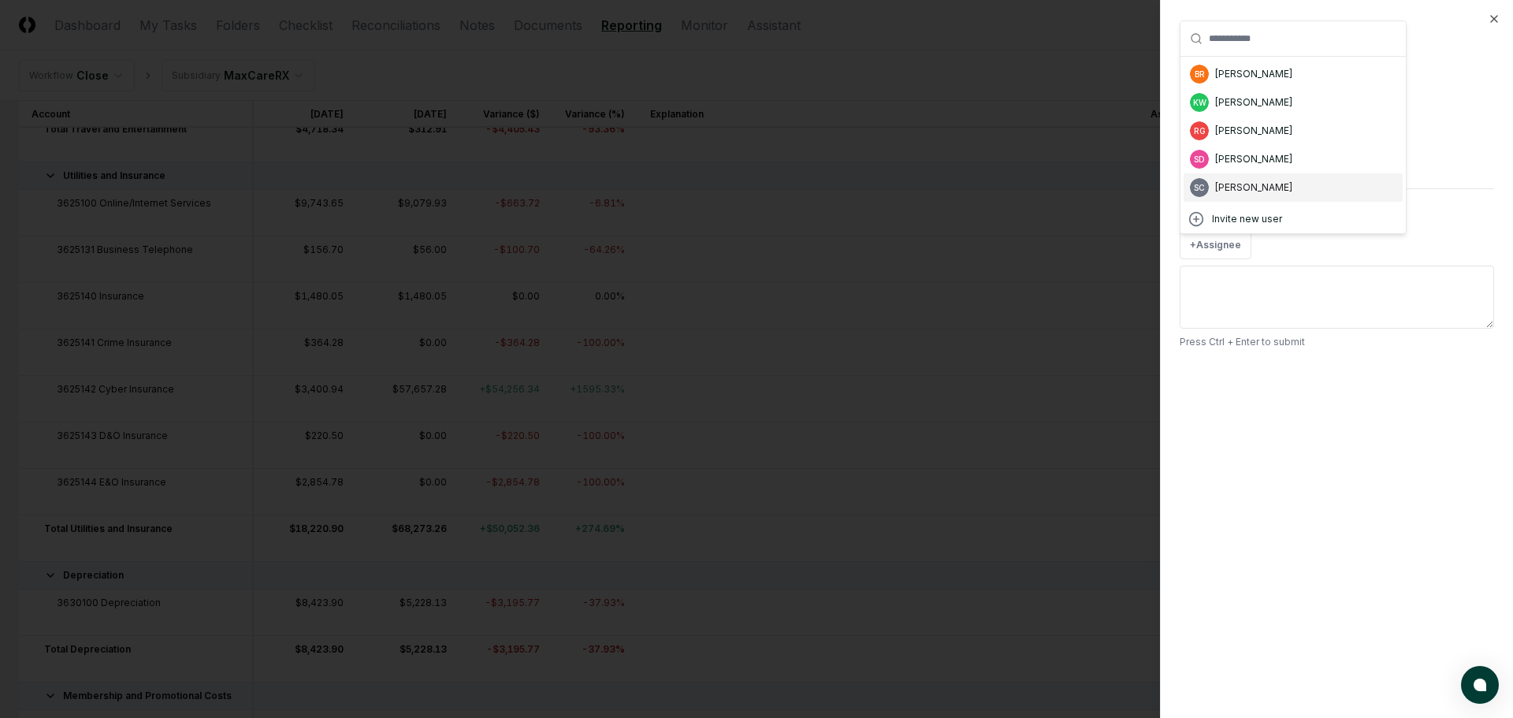
click at [1243, 179] on div "SC Suzan Copeland" at bounding box center [1293, 187] width 219 height 28
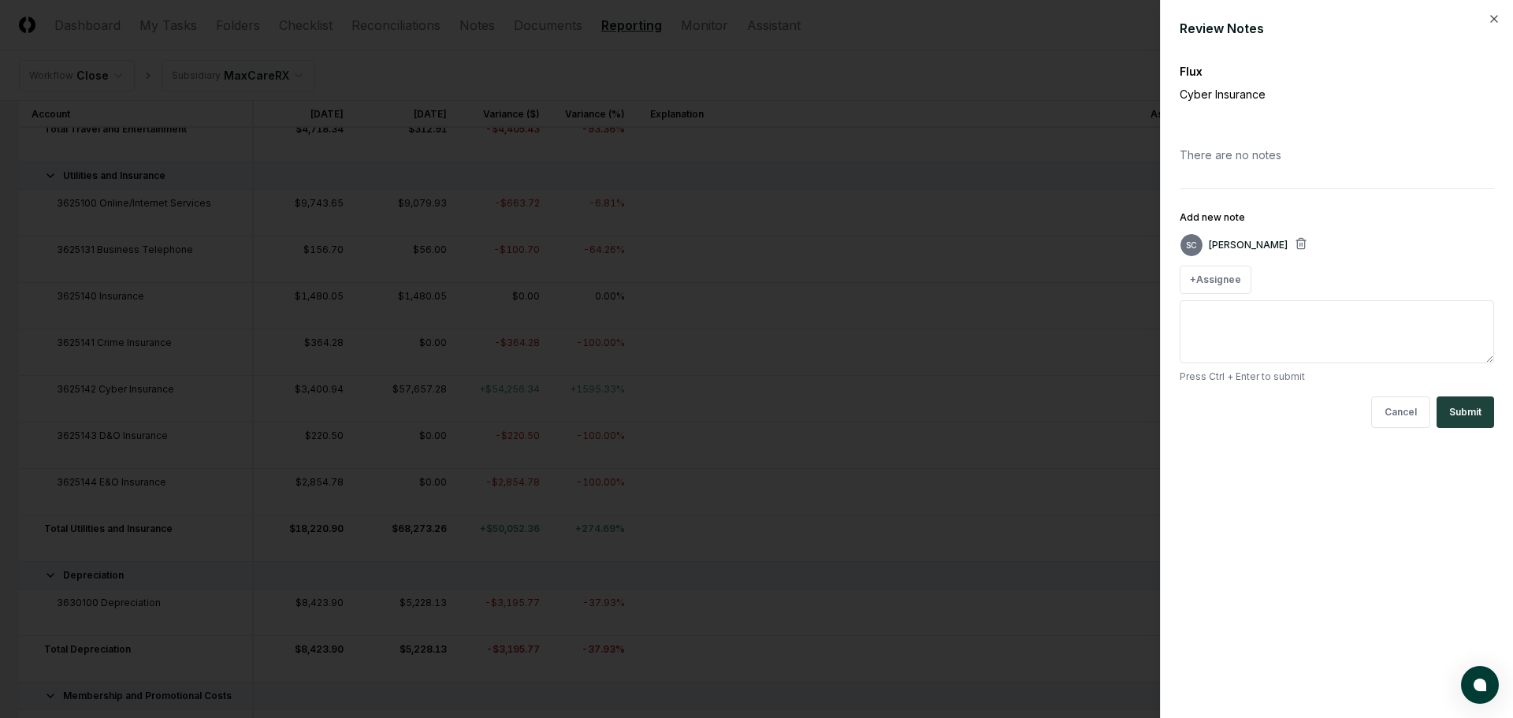
click at [1259, 315] on textarea "Add new note" at bounding box center [1337, 331] width 314 height 63
click at [1471, 424] on button "Submit" at bounding box center [1466, 412] width 58 height 32
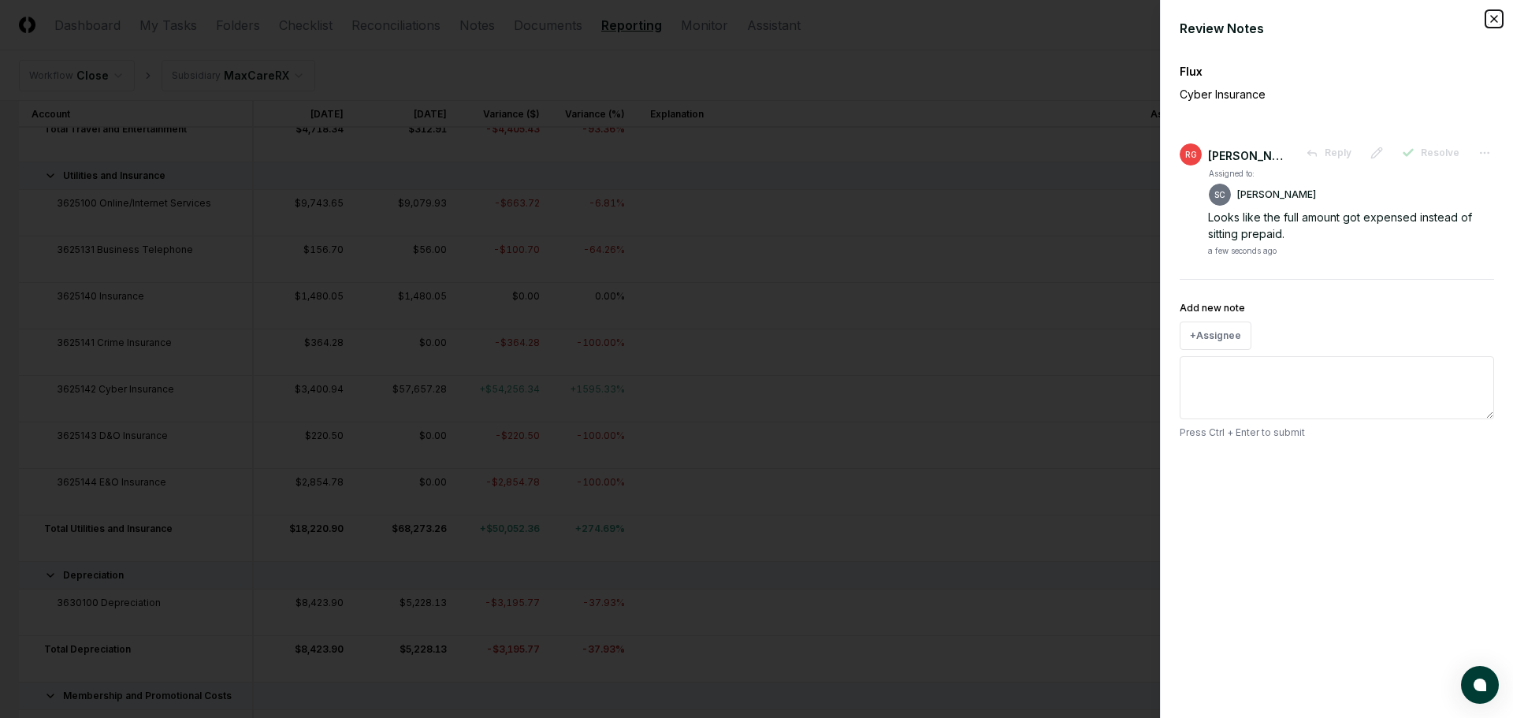
click at [1490, 15] on icon "button" at bounding box center [1494, 19] width 13 height 13
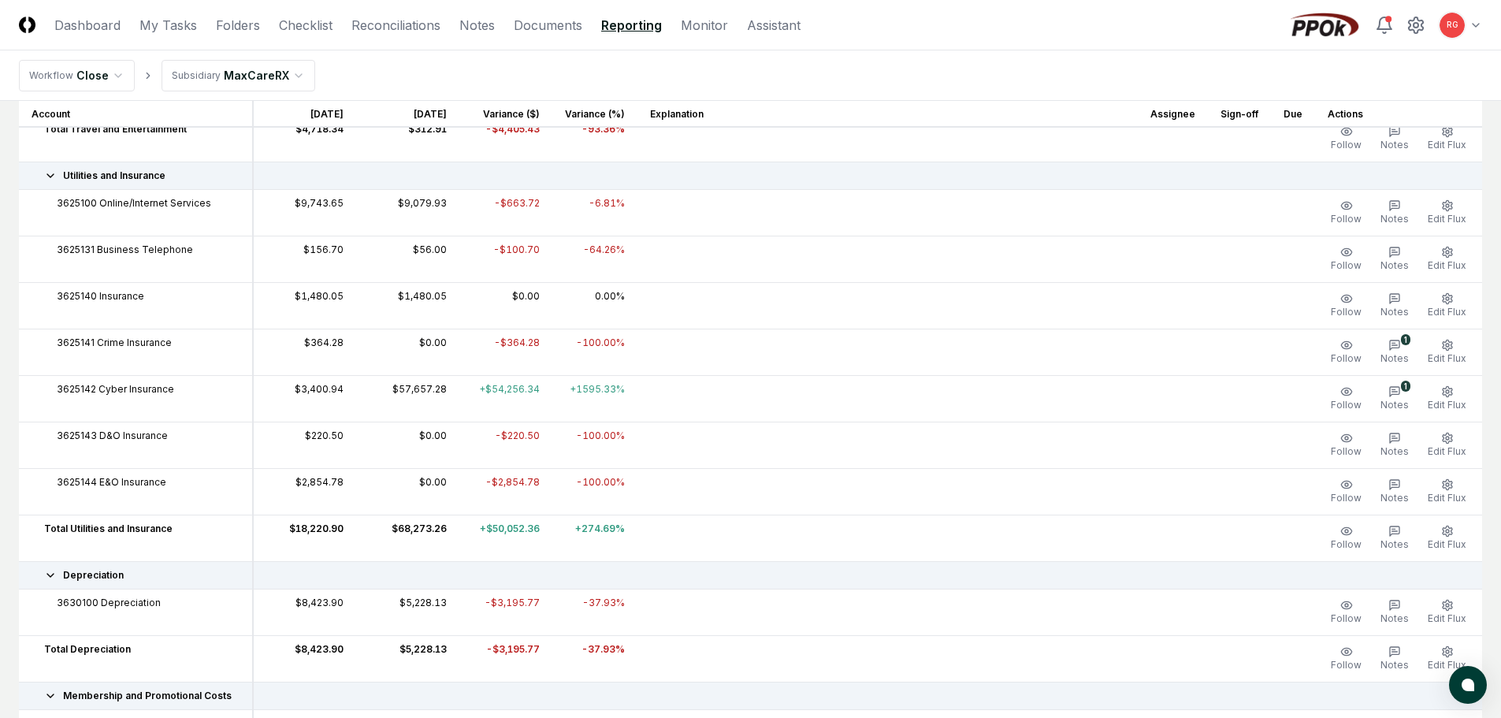
scroll to position [1655, 0]
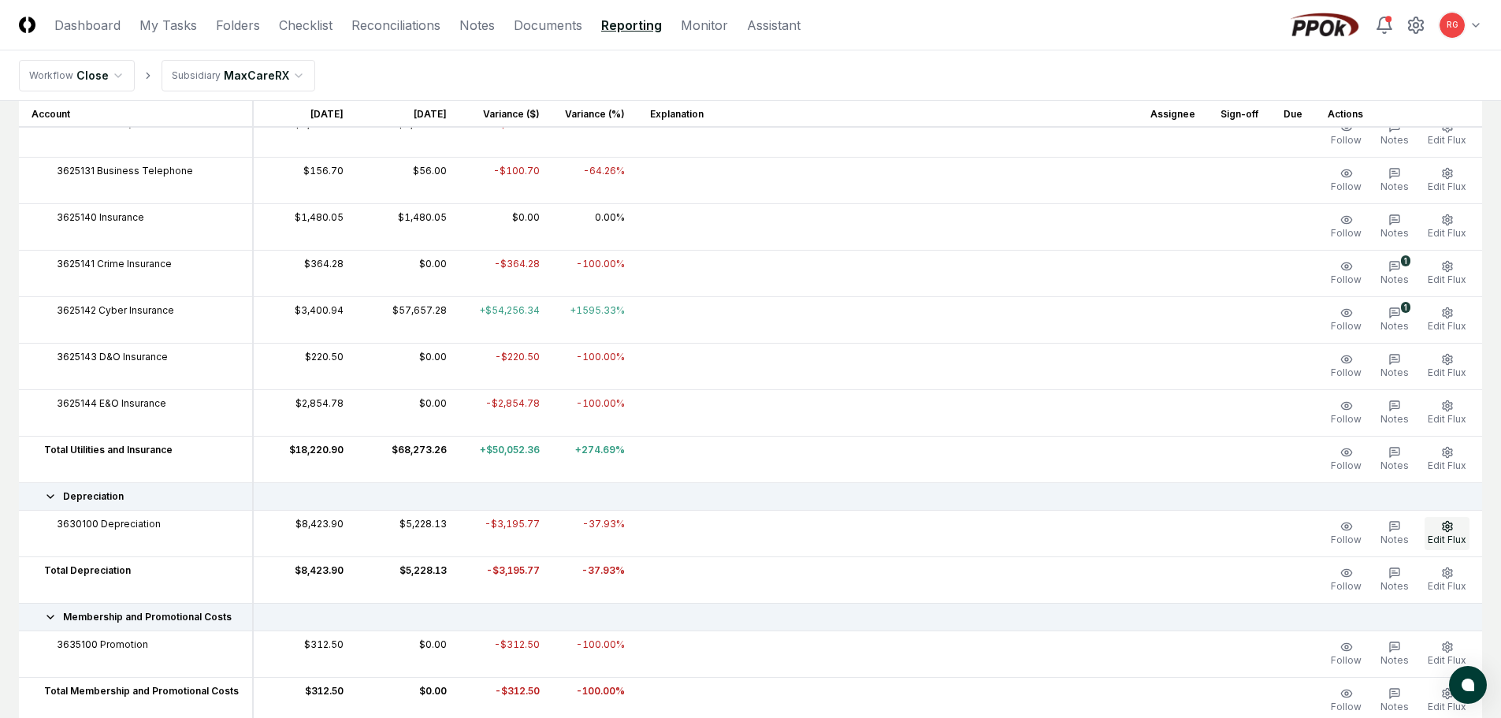
click at [1438, 536] on span "Edit Flux" at bounding box center [1447, 540] width 39 height 12
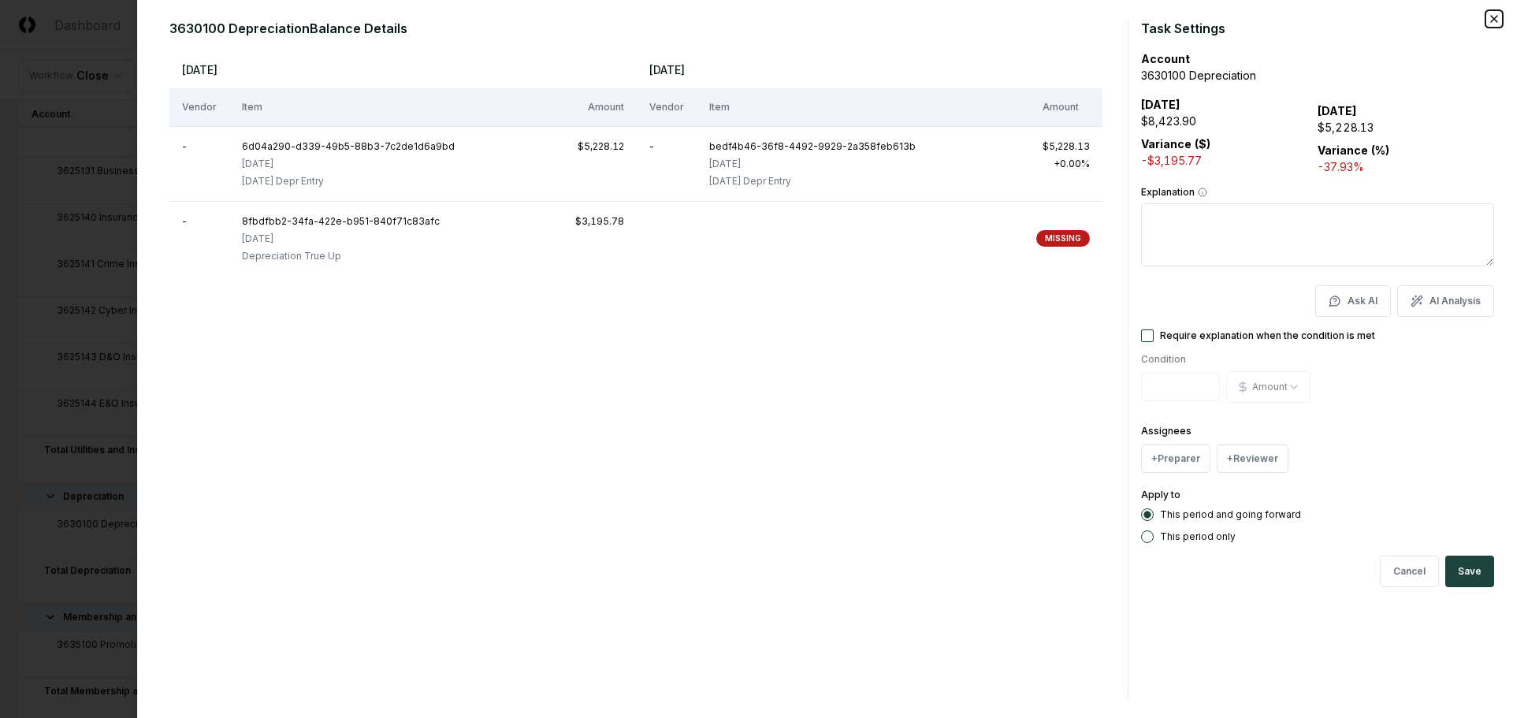
click at [1495, 13] on icon "button" at bounding box center [1494, 19] width 13 height 13
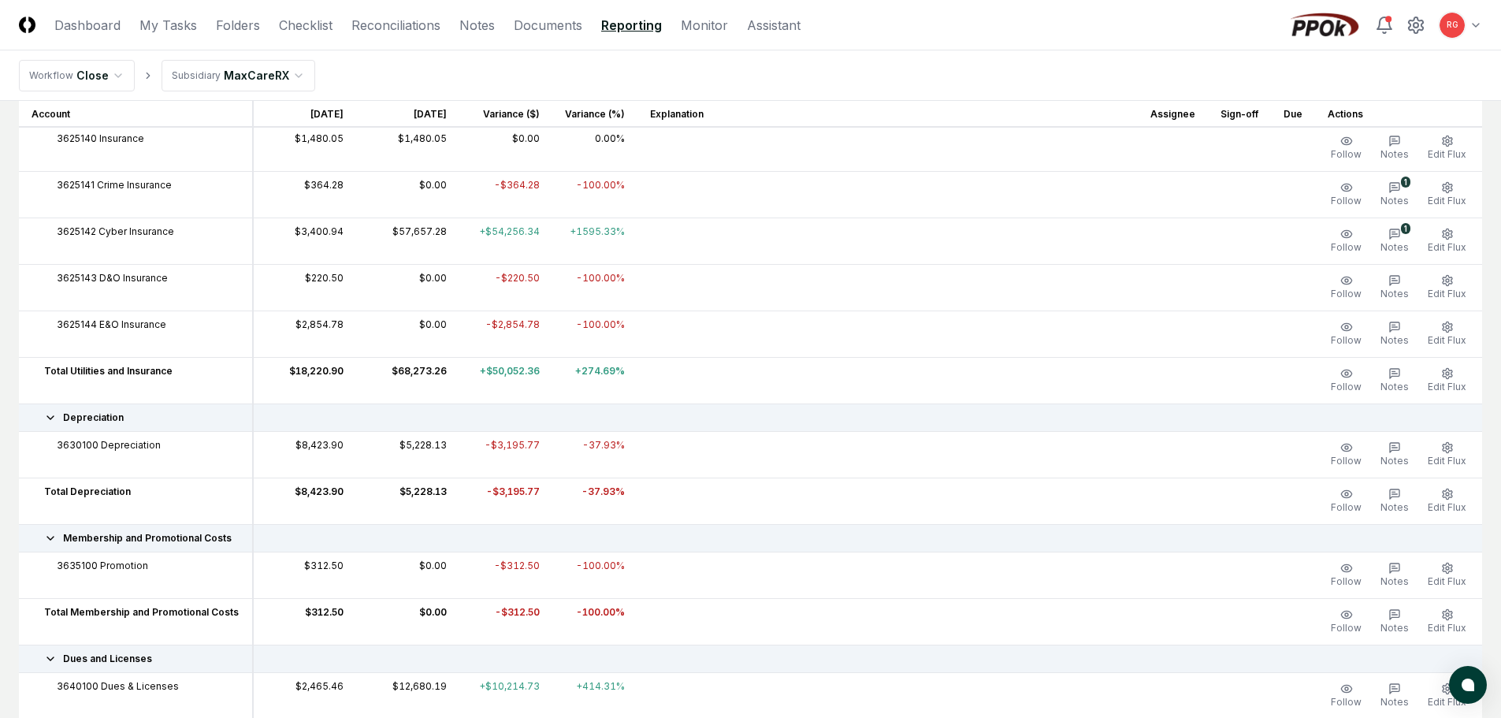
scroll to position [1813, 0]
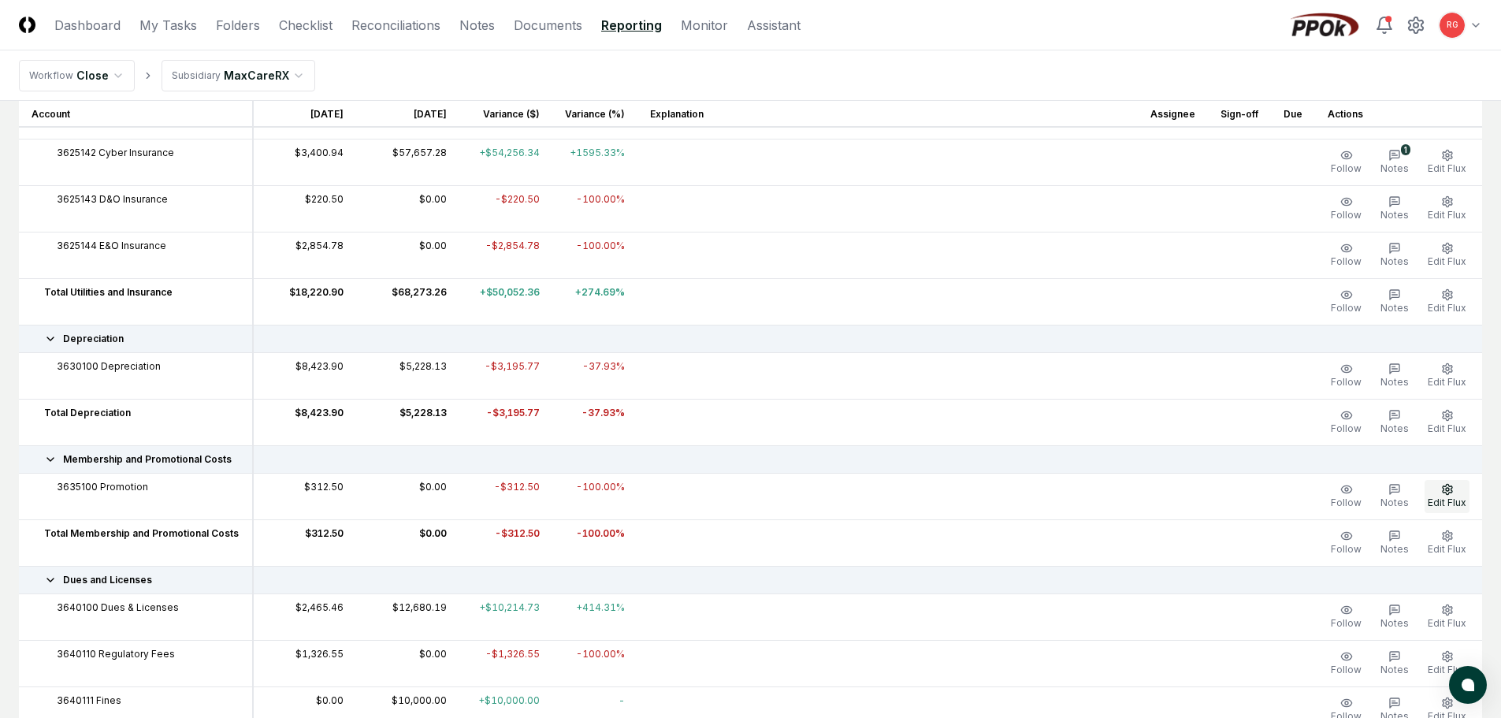
click at [1437, 490] on button "Edit Flux" at bounding box center [1447, 496] width 45 height 33
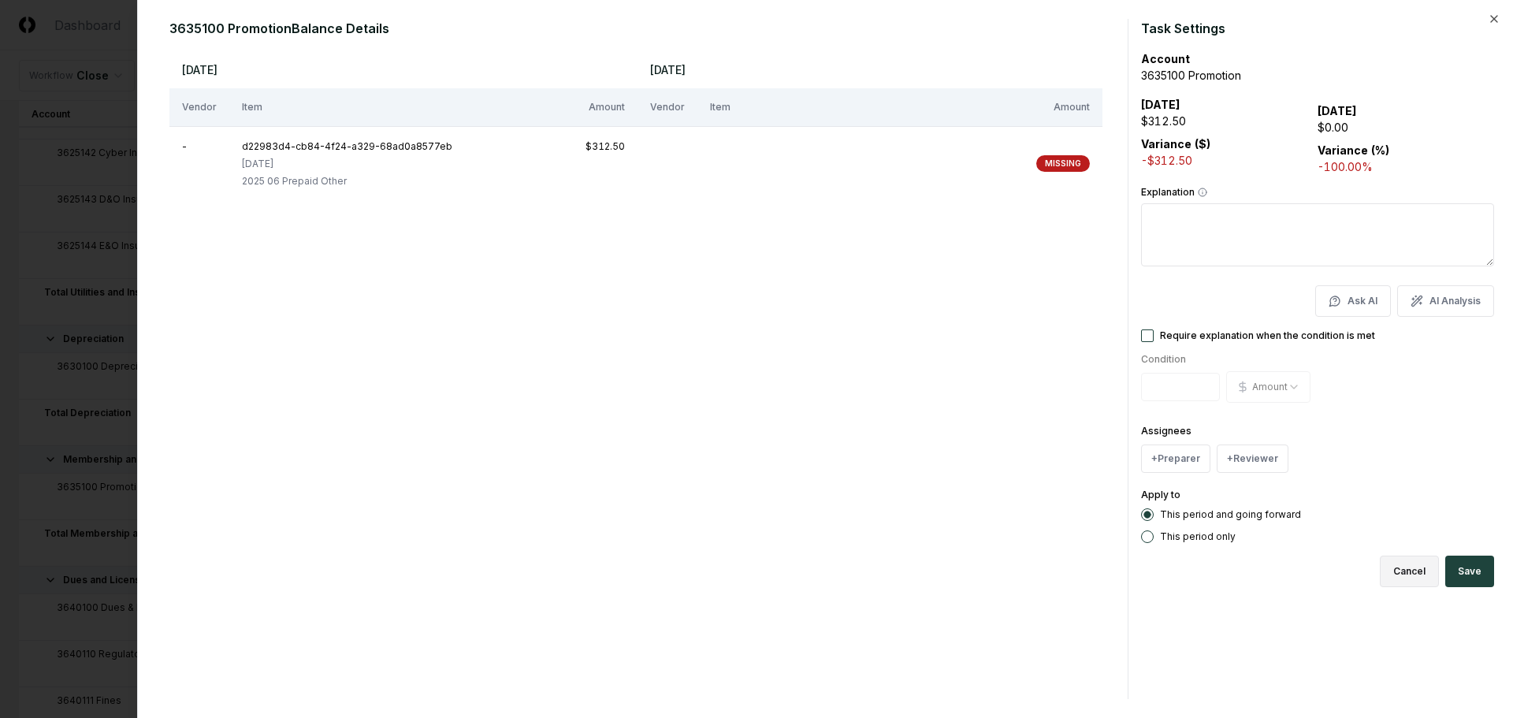
click at [1409, 565] on button "Cancel" at bounding box center [1409, 572] width 59 height 32
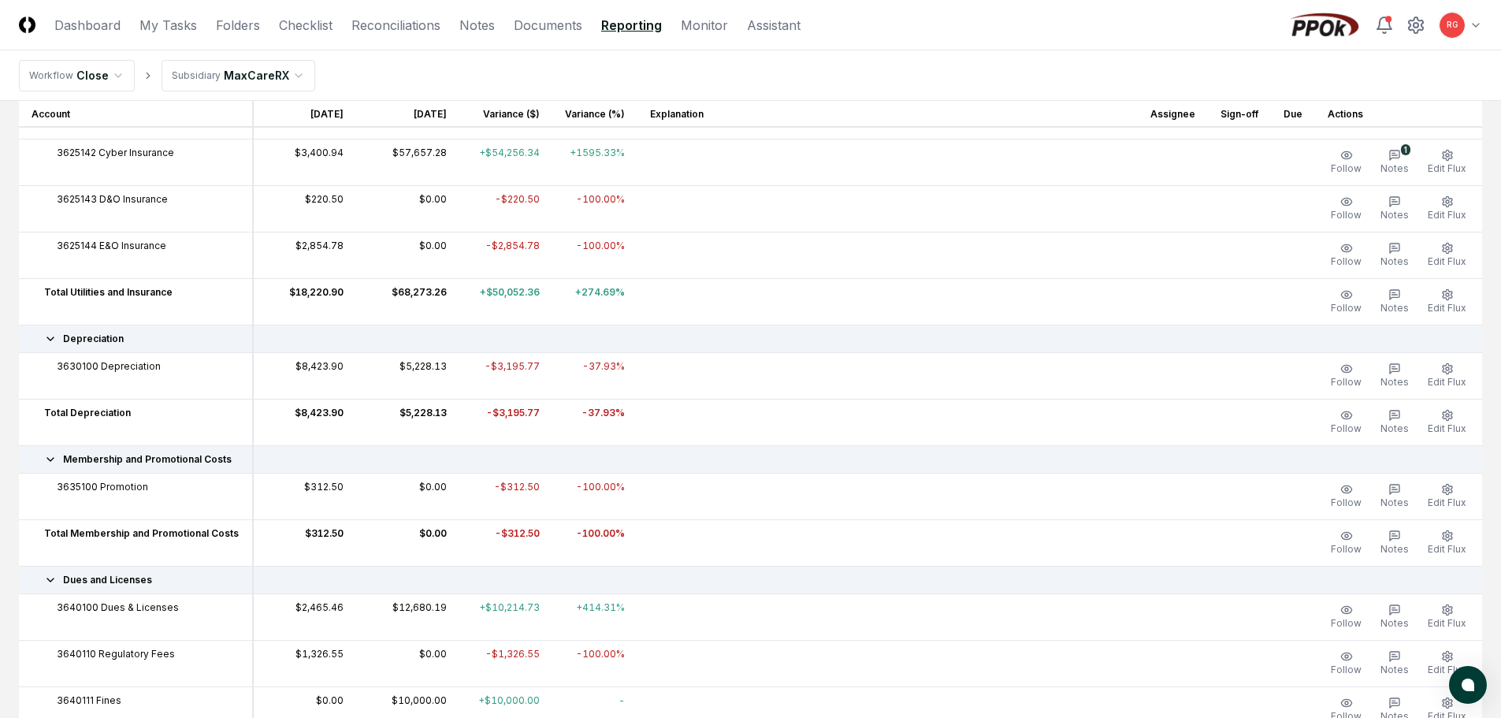
scroll to position [1891, 0]
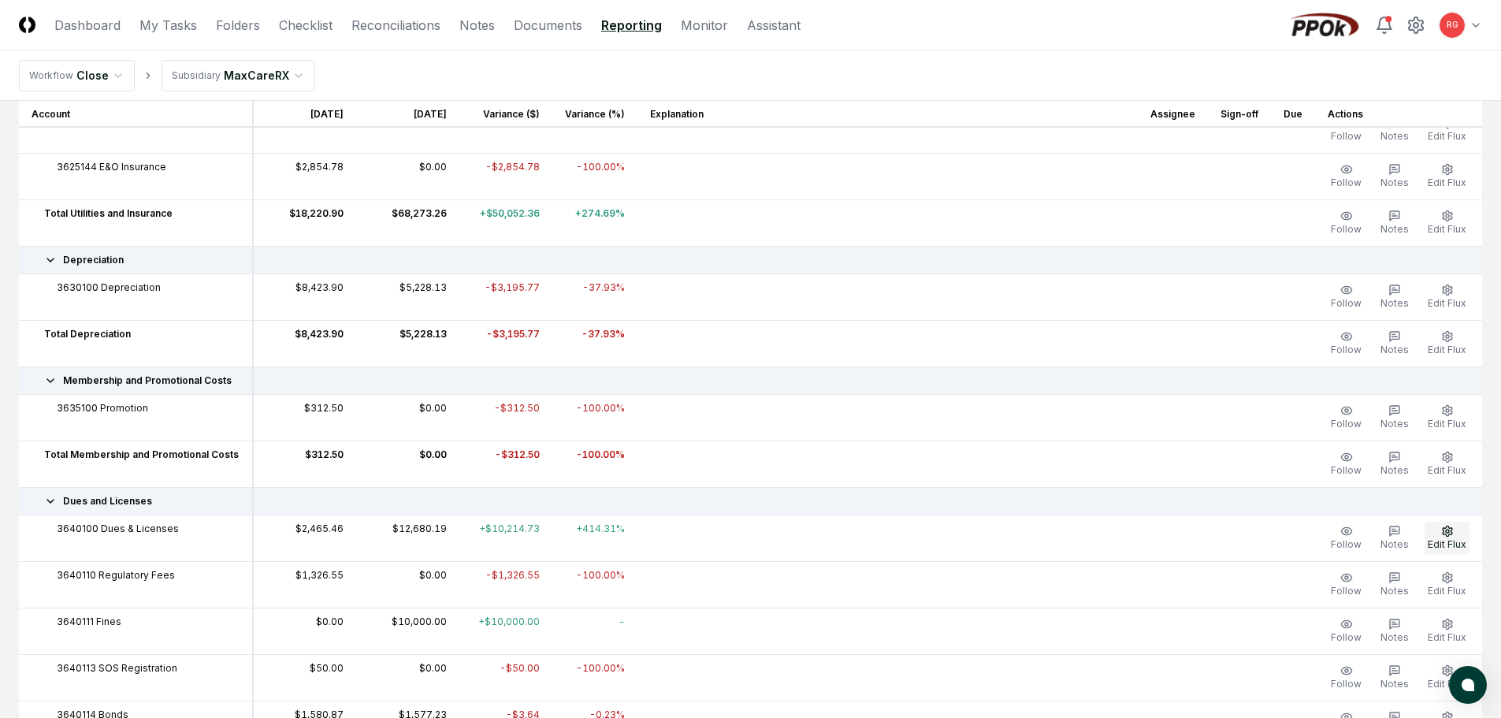
click at [1437, 535] on button "Edit Flux" at bounding box center [1447, 538] width 45 height 33
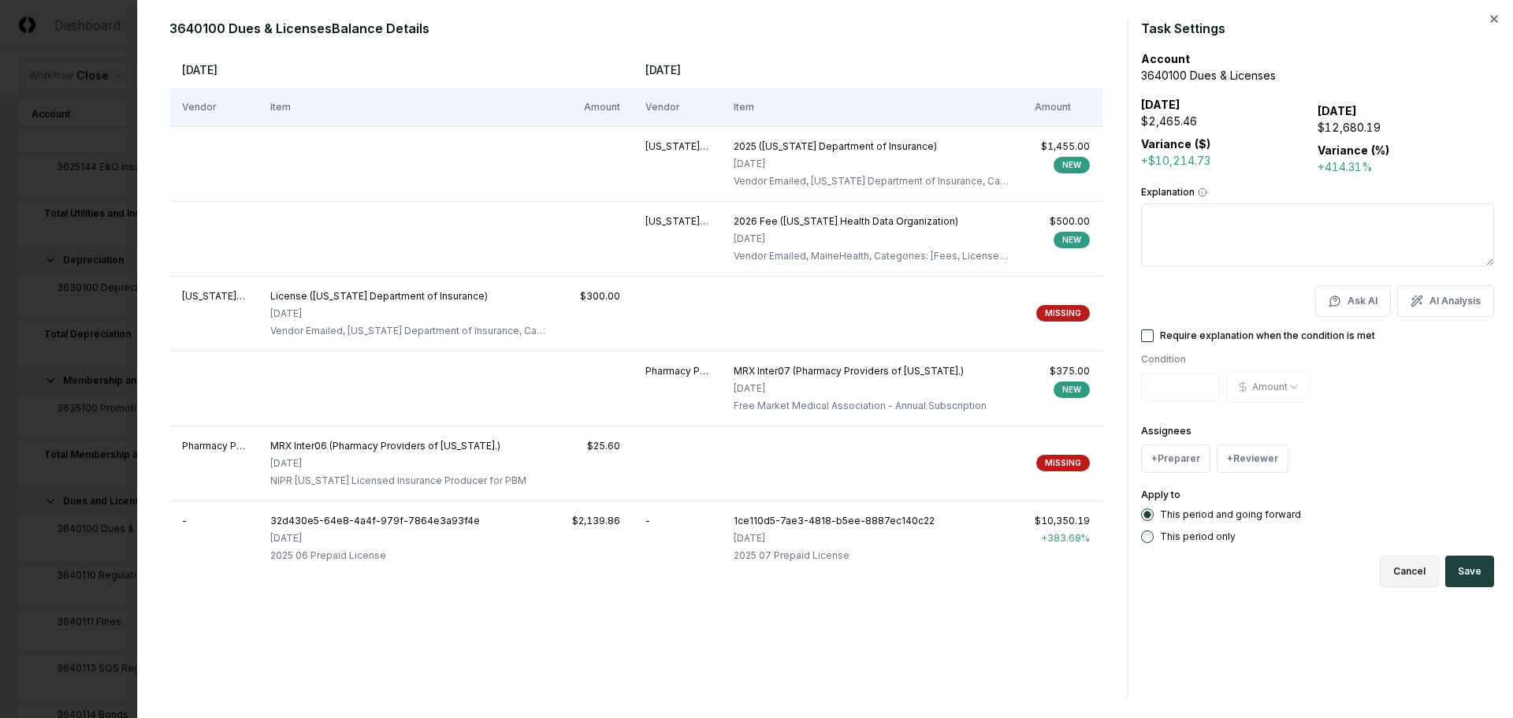
click at [1420, 574] on button "Cancel" at bounding box center [1409, 572] width 59 height 32
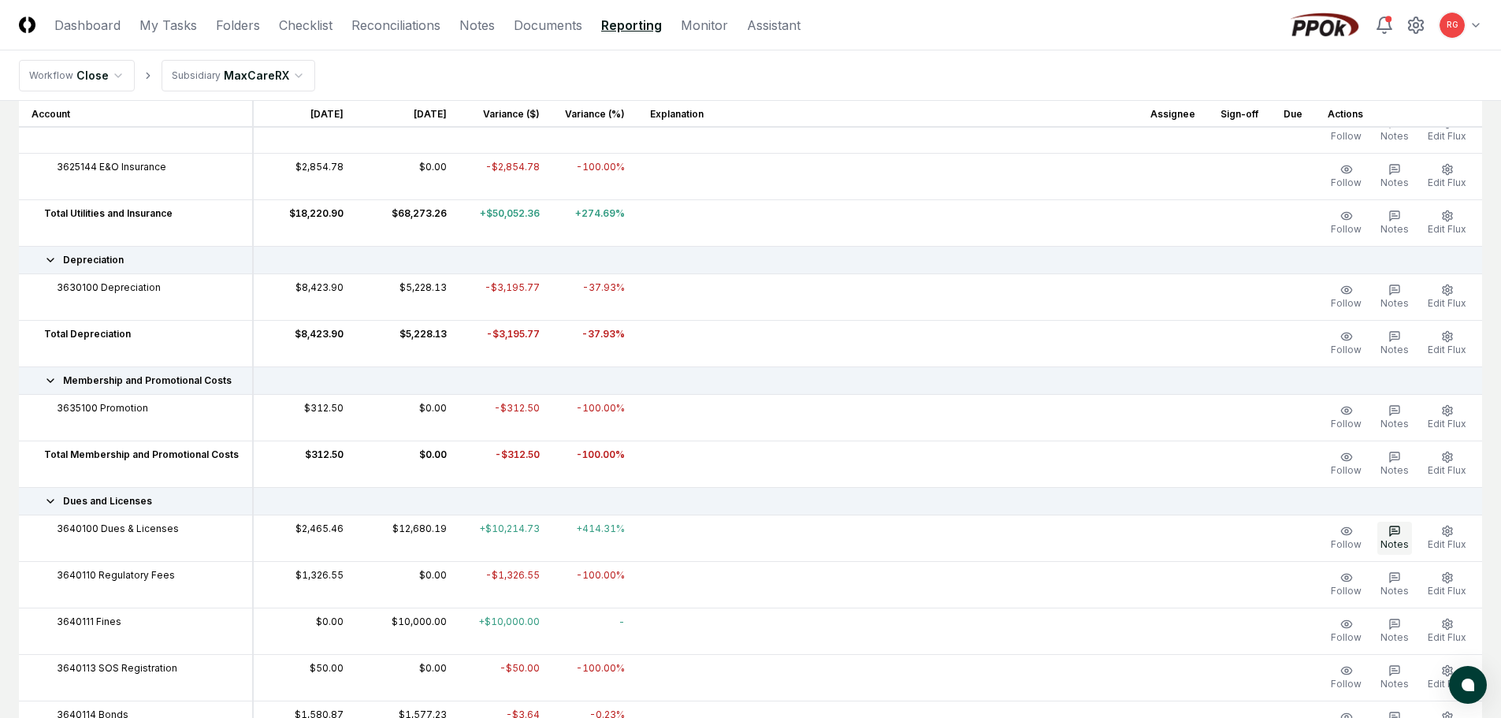
click at [1404, 529] on button "Notes" at bounding box center [1395, 538] width 35 height 33
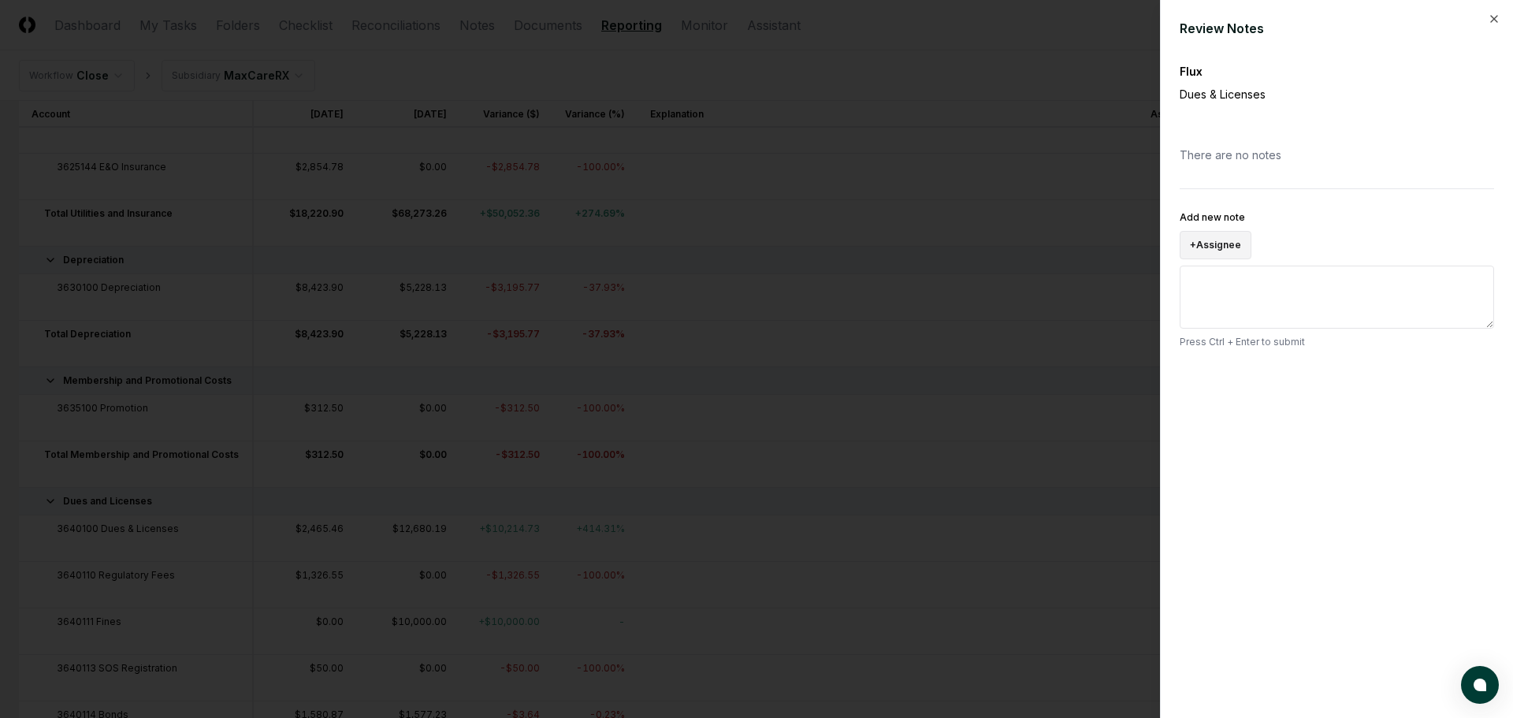
click at [1224, 246] on button "+ Assignee" at bounding box center [1216, 245] width 72 height 28
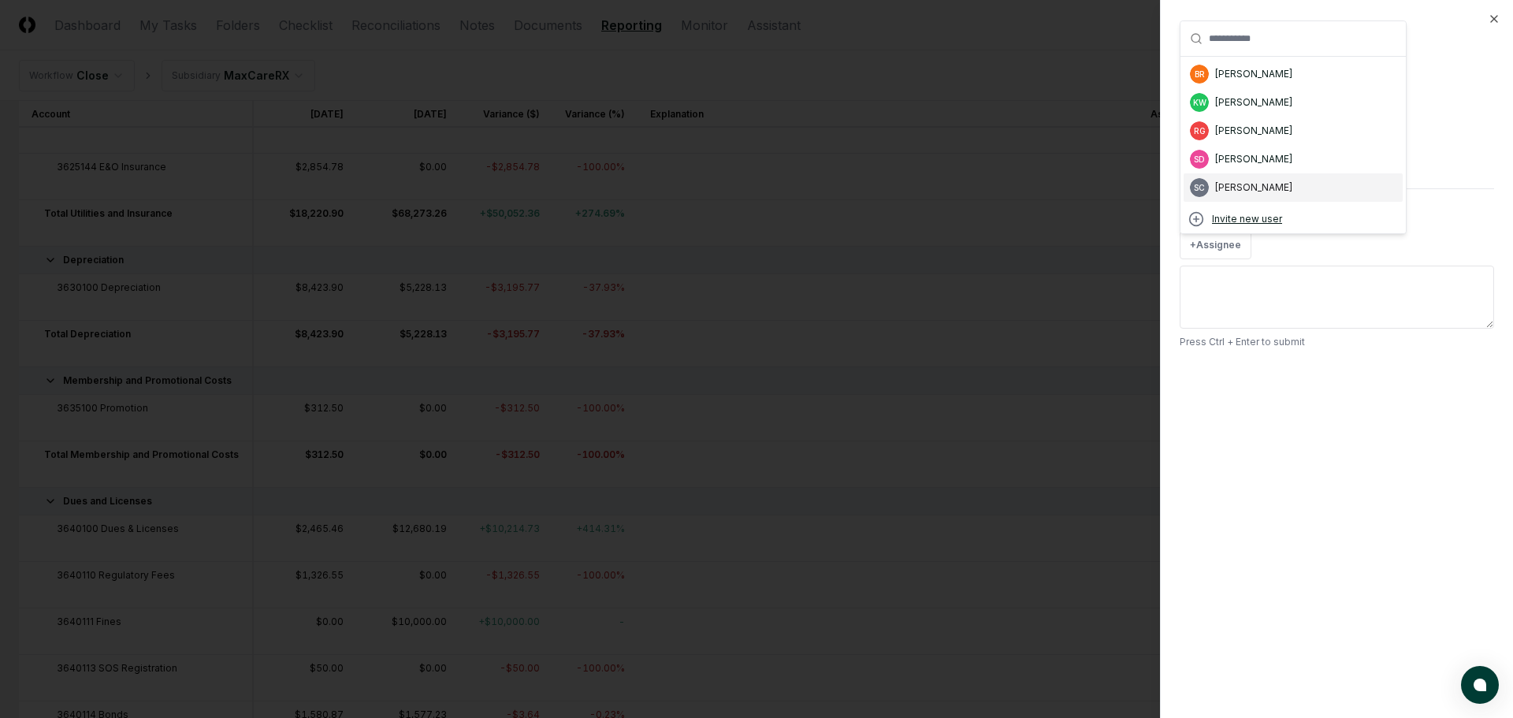
drag, startPoint x: 1223, startPoint y: 192, endPoint x: 1225, endPoint y: 245, distance: 52.8
click at [1223, 192] on div "[PERSON_NAME]" at bounding box center [1253, 187] width 77 height 14
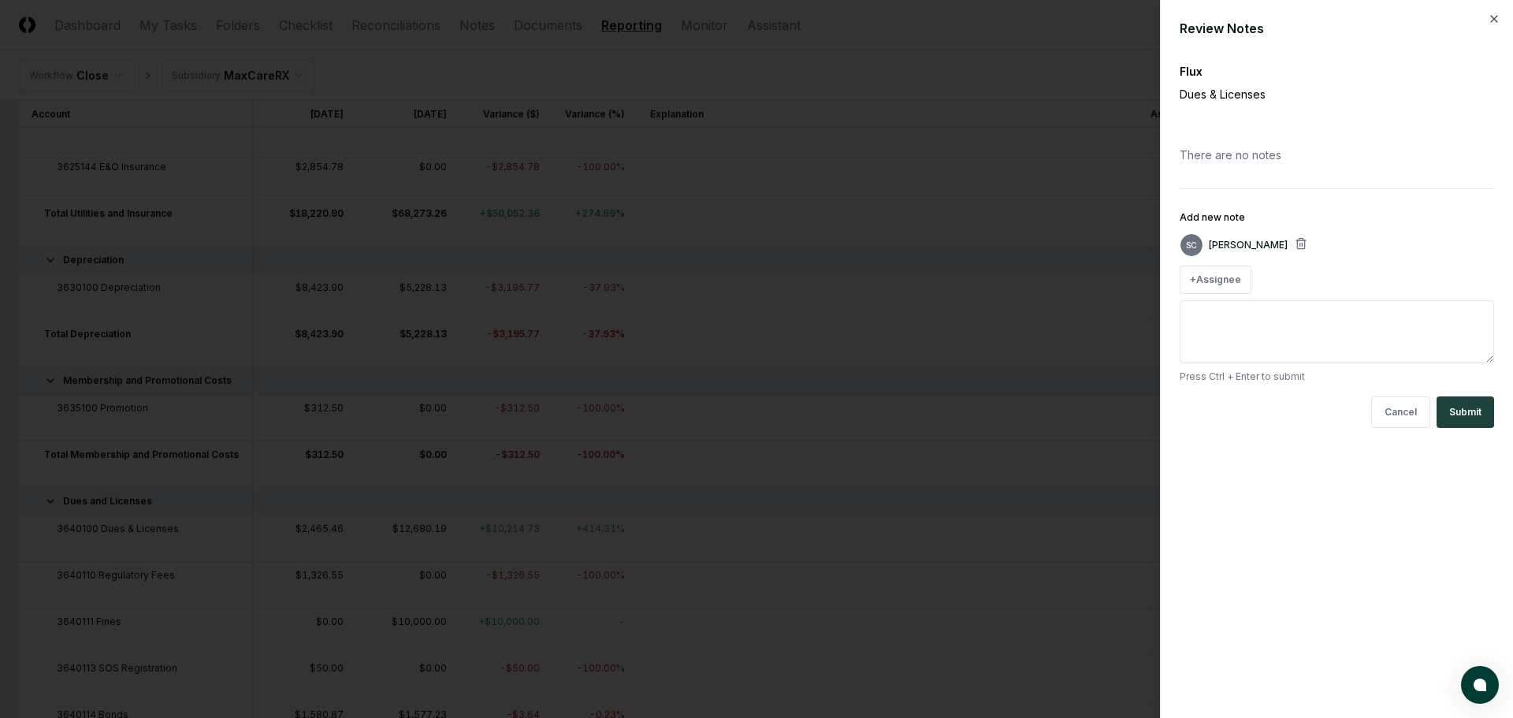
click at [1238, 307] on textarea "Add new note" at bounding box center [1337, 331] width 314 height 63
click at [1307, 338] on textarea "**********" at bounding box center [1337, 331] width 314 height 63
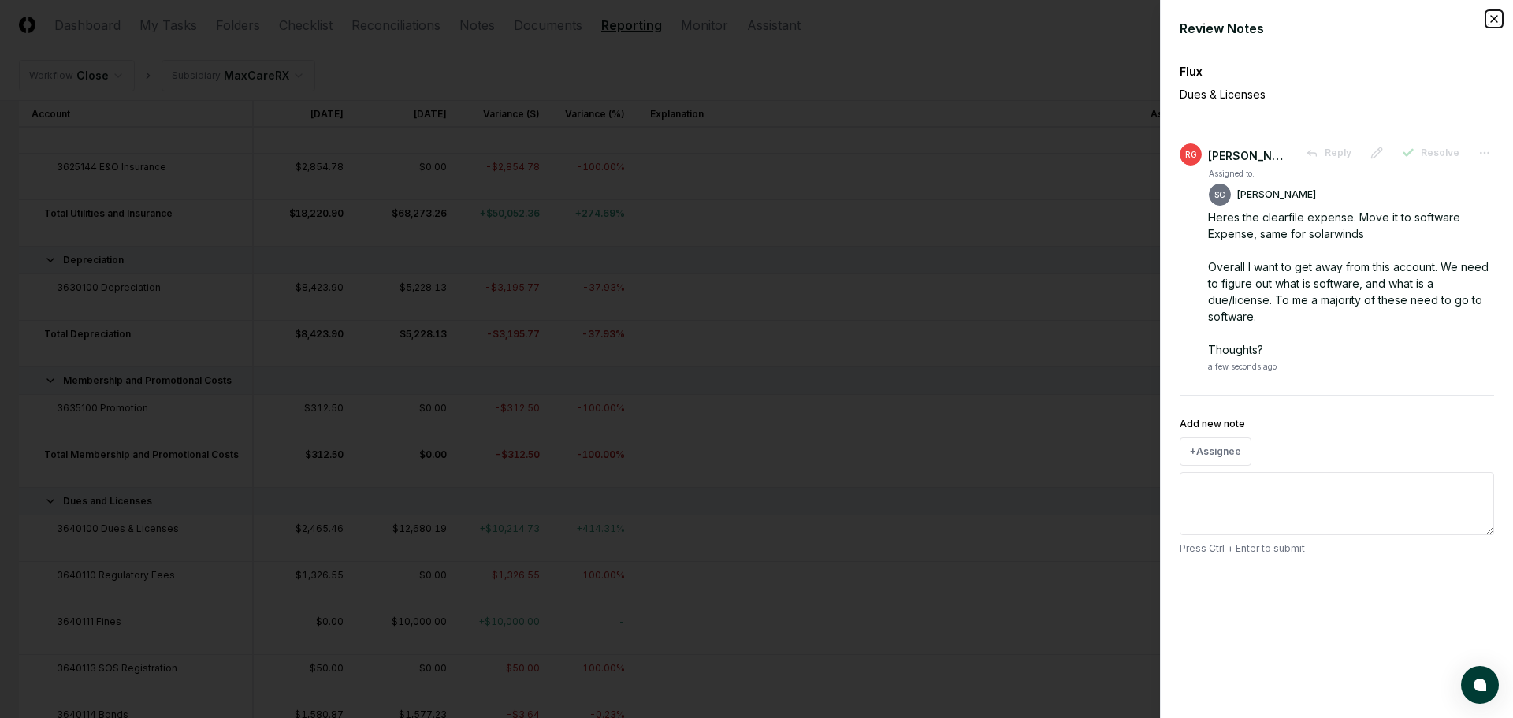
click at [1500, 14] on icon "button" at bounding box center [1494, 19] width 13 height 13
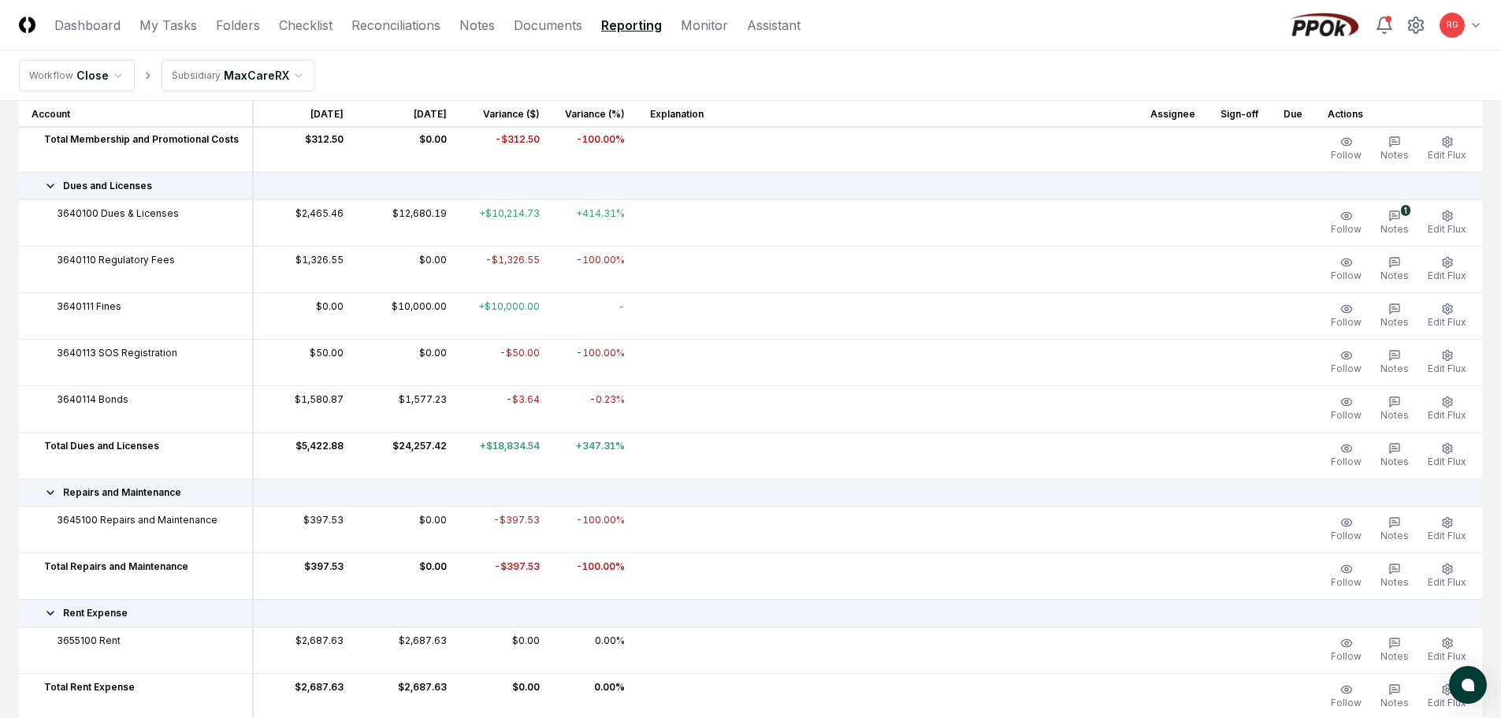
scroll to position [2285, 0]
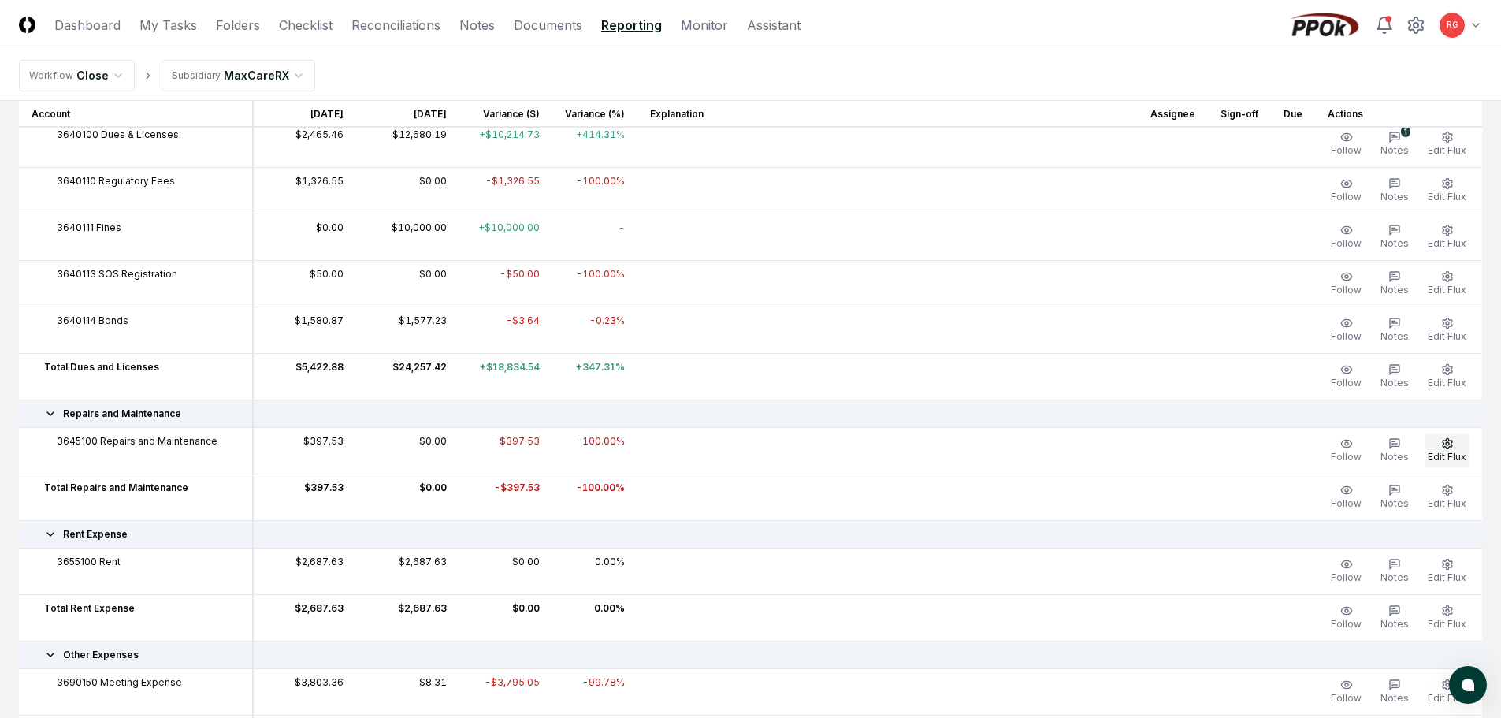
click at [1450, 445] on icon "button" at bounding box center [1447, 443] width 13 height 13
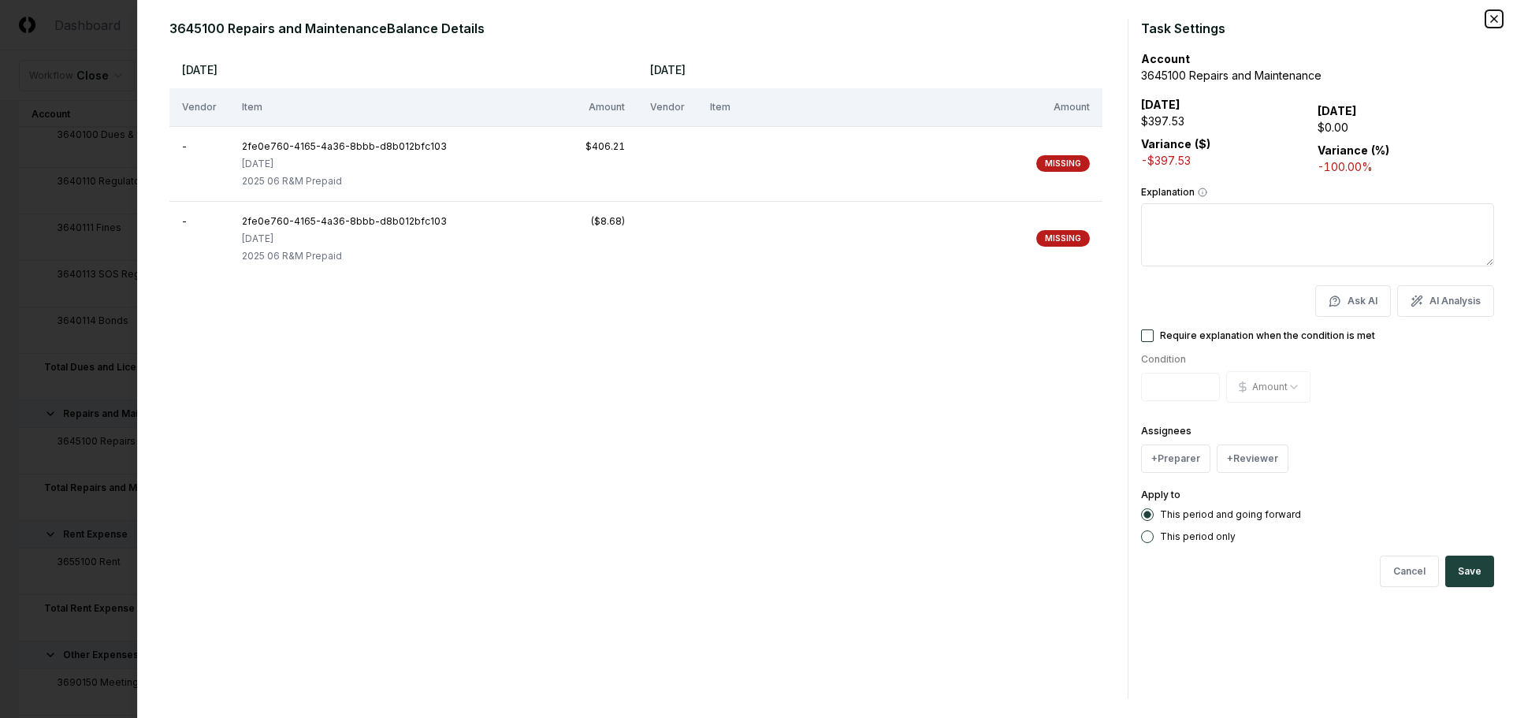
click at [1489, 18] on icon "button" at bounding box center [1494, 19] width 13 height 13
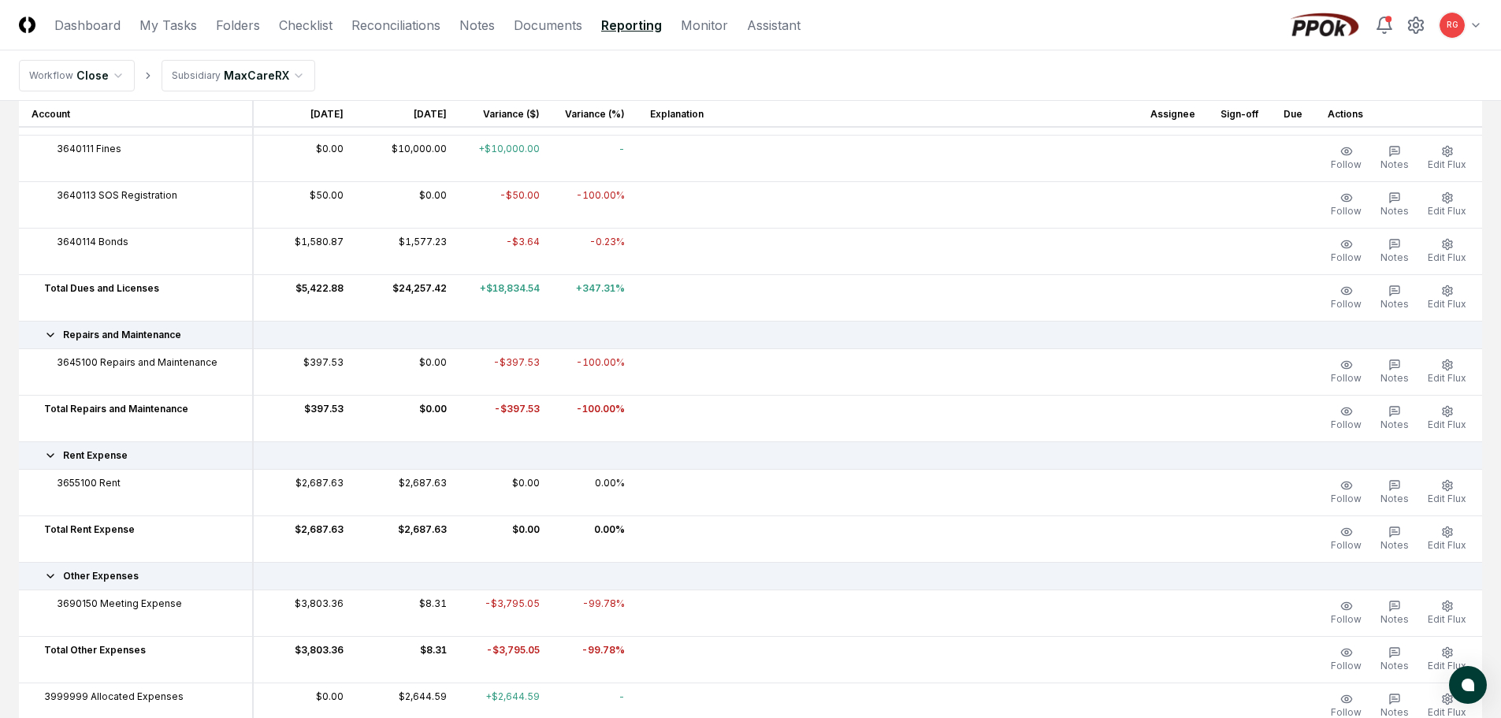
scroll to position [2443, 0]
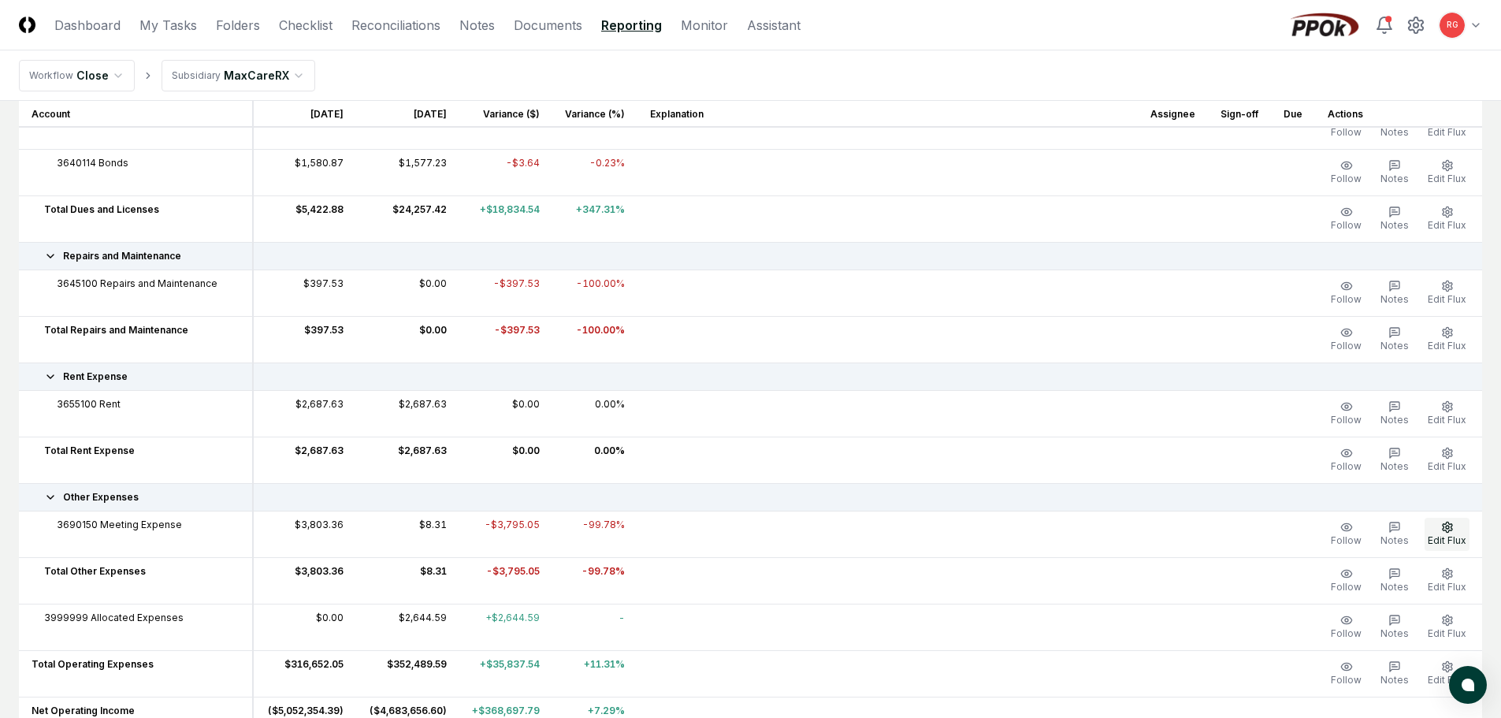
click at [1438, 529] on button "Edit Flux" at bounding box center [1447, 534] width 45 height 33
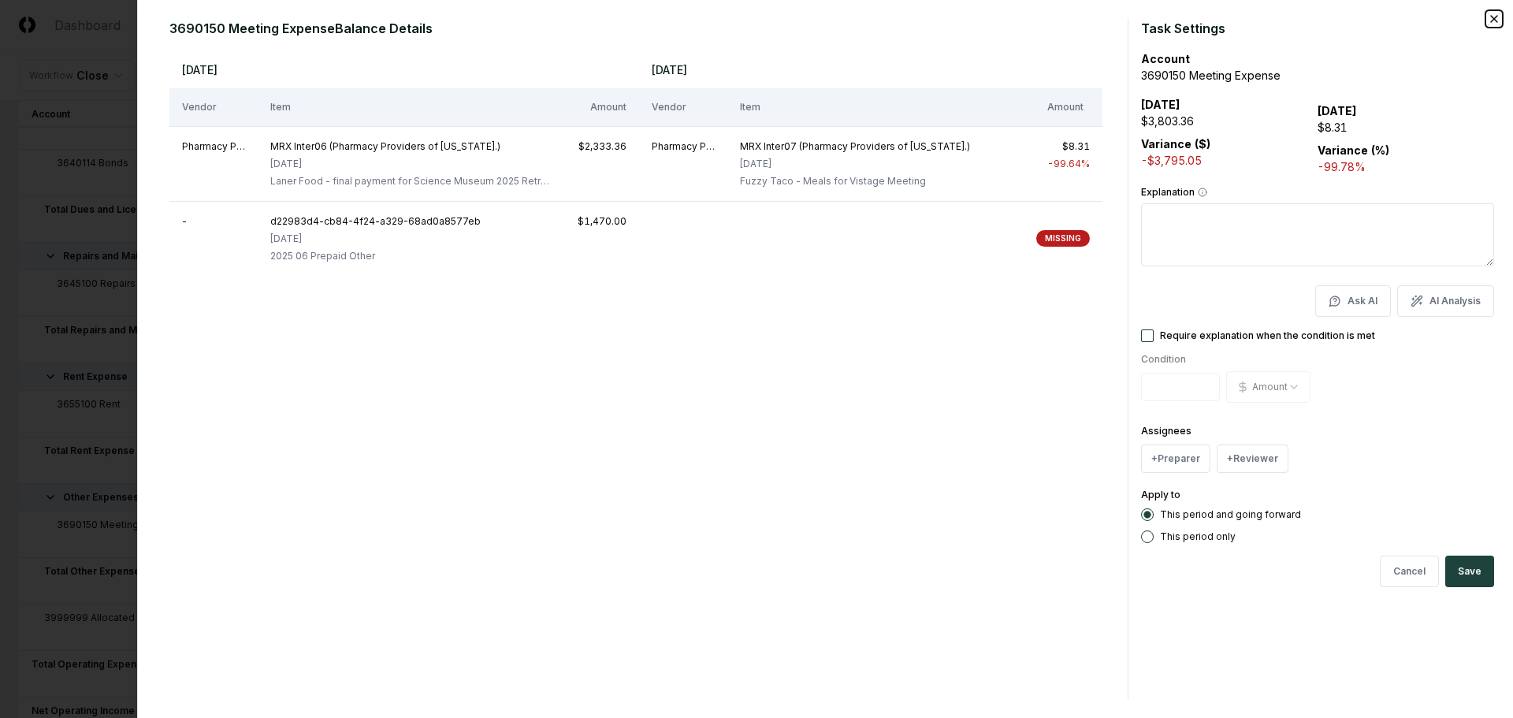
click at [1492, 13] on icon "button" at bounding box center [1494, 19] width 13 height 13
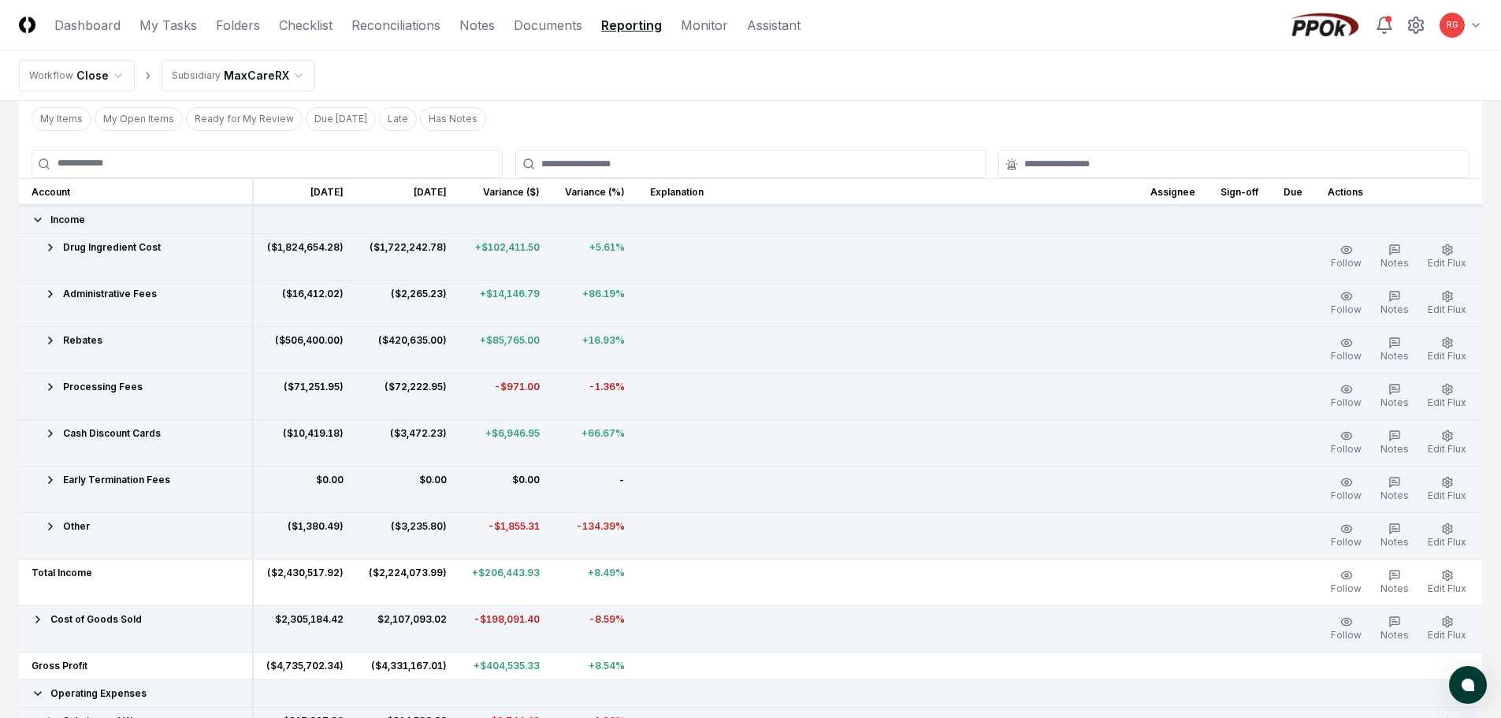
scroll to position [0, 0]
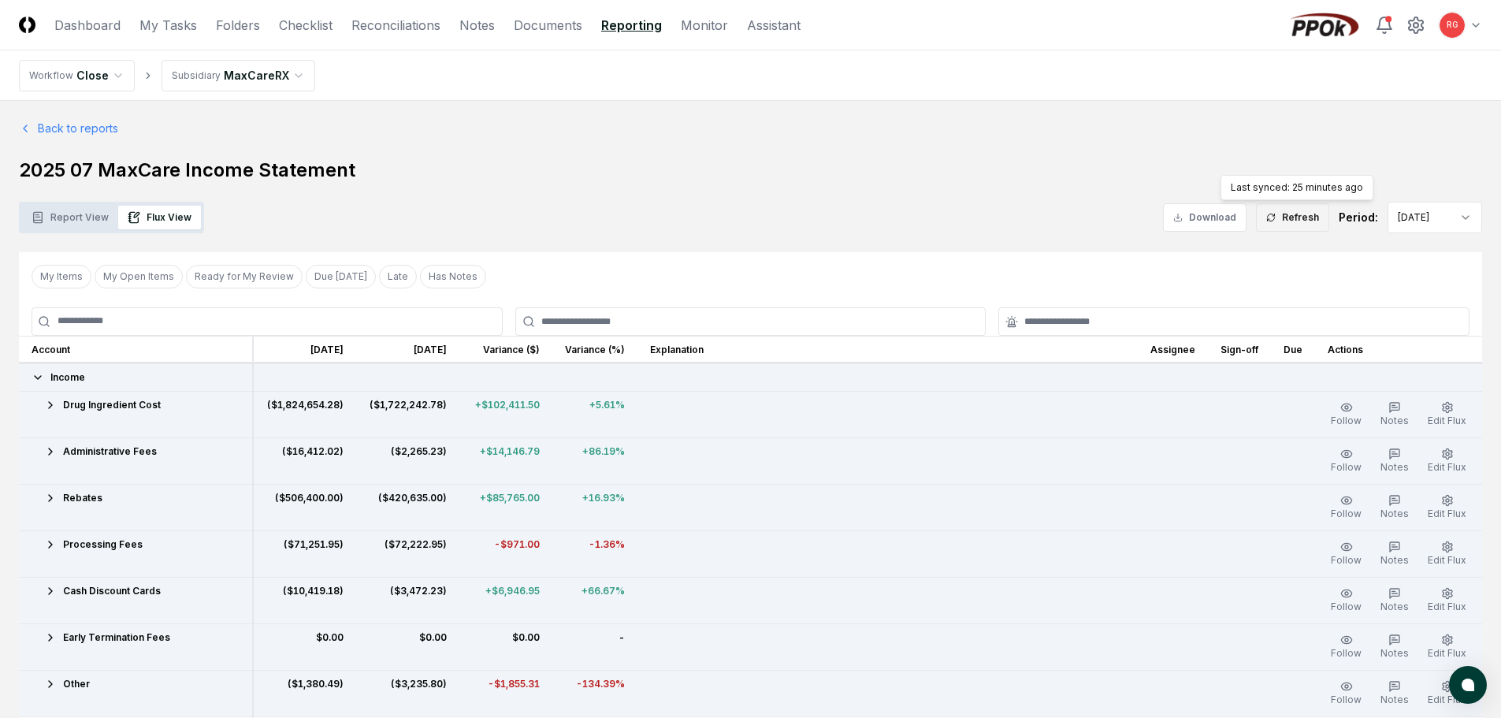
click at [1298, 216] on button "Refresh" at bounding box center [1292, 217] width 73 height 28
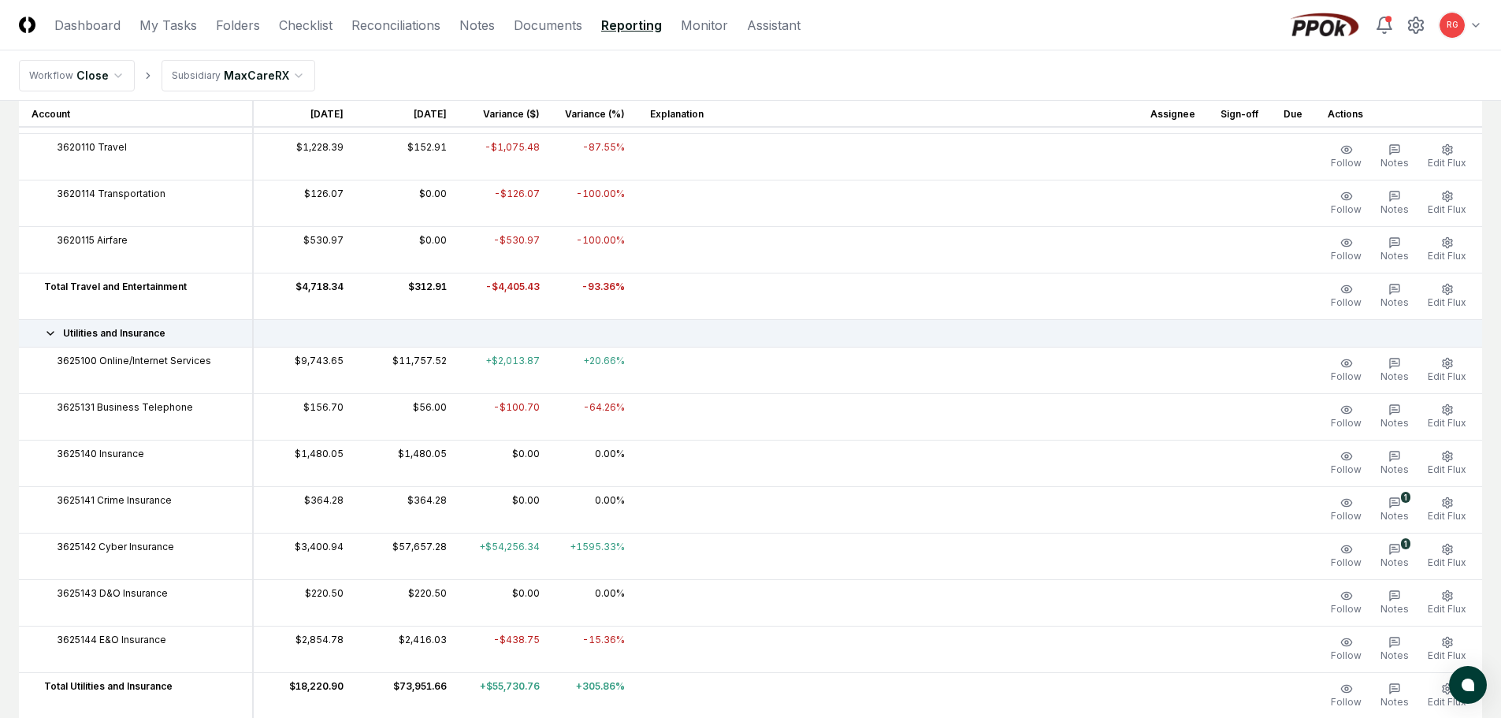
scroll to position [1576, 0]
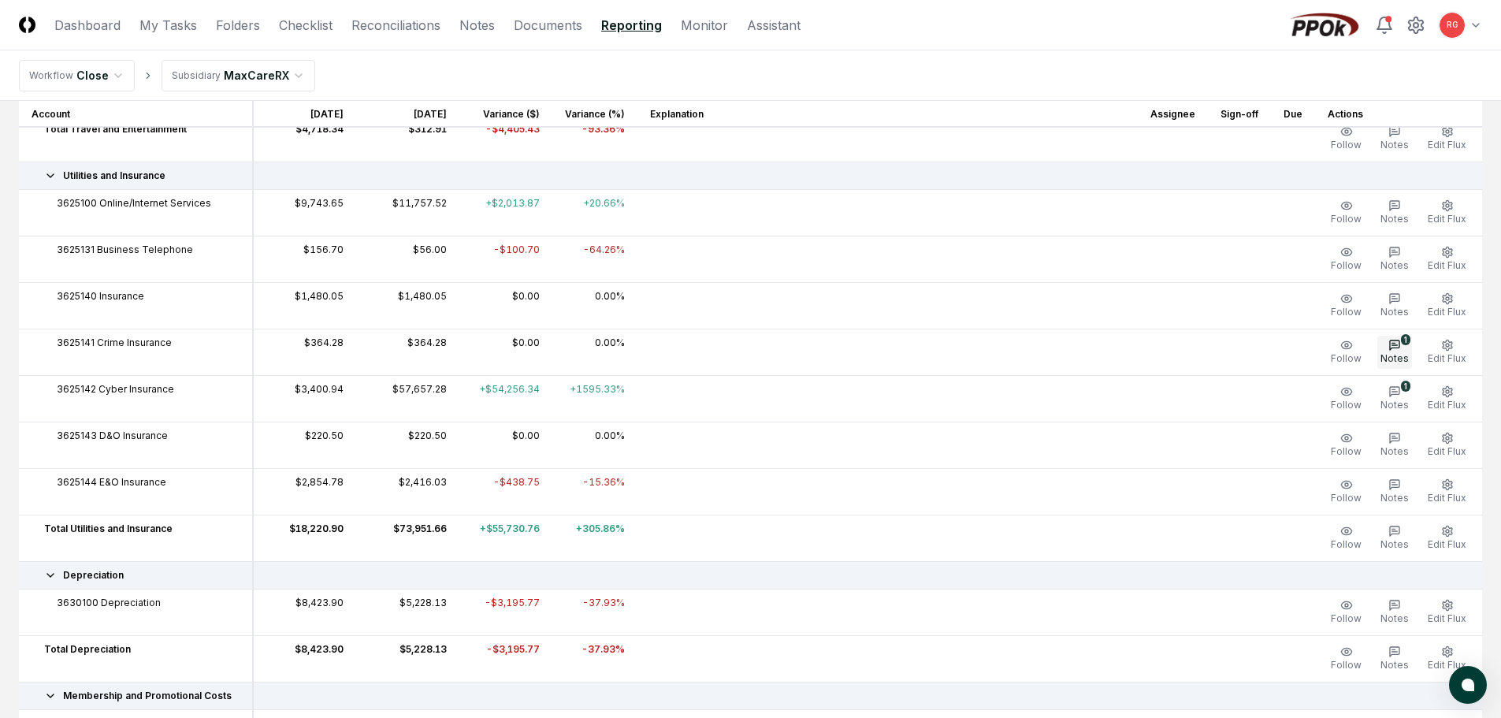
click at [1385, 348] on button "1 Notes" at bounding box center [1395, 352] width 35 height 33
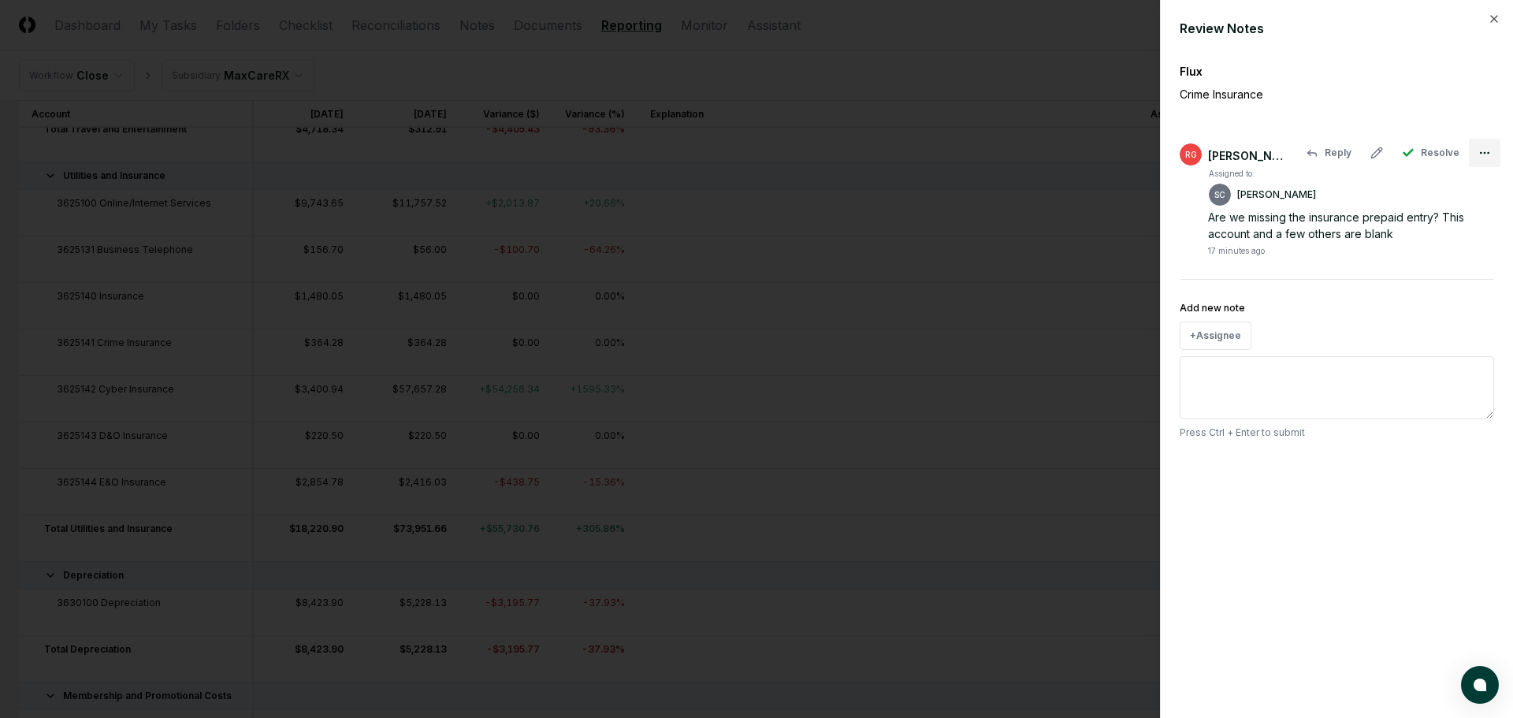
click at [1482, 146] on body "CloseCore Dashboard My Tasks Folders Checklist Reconciliations Notes Documents …" at bounding box center [750, 324] width 1501 height 3800
click at [1408, 134] on div at bounding box center [756, 359] width 1513 height 718
click at [1214, 375] on textarea "Add new note" at bounding box center [1337, 387] width 314 height 63
click at [1328, 69] on div "Flux" at bounding box center [1337, 71] width 314 height 17
click at [1340, 151] on button "Reply" at bounding box center [1328, 153] width 65 height 28
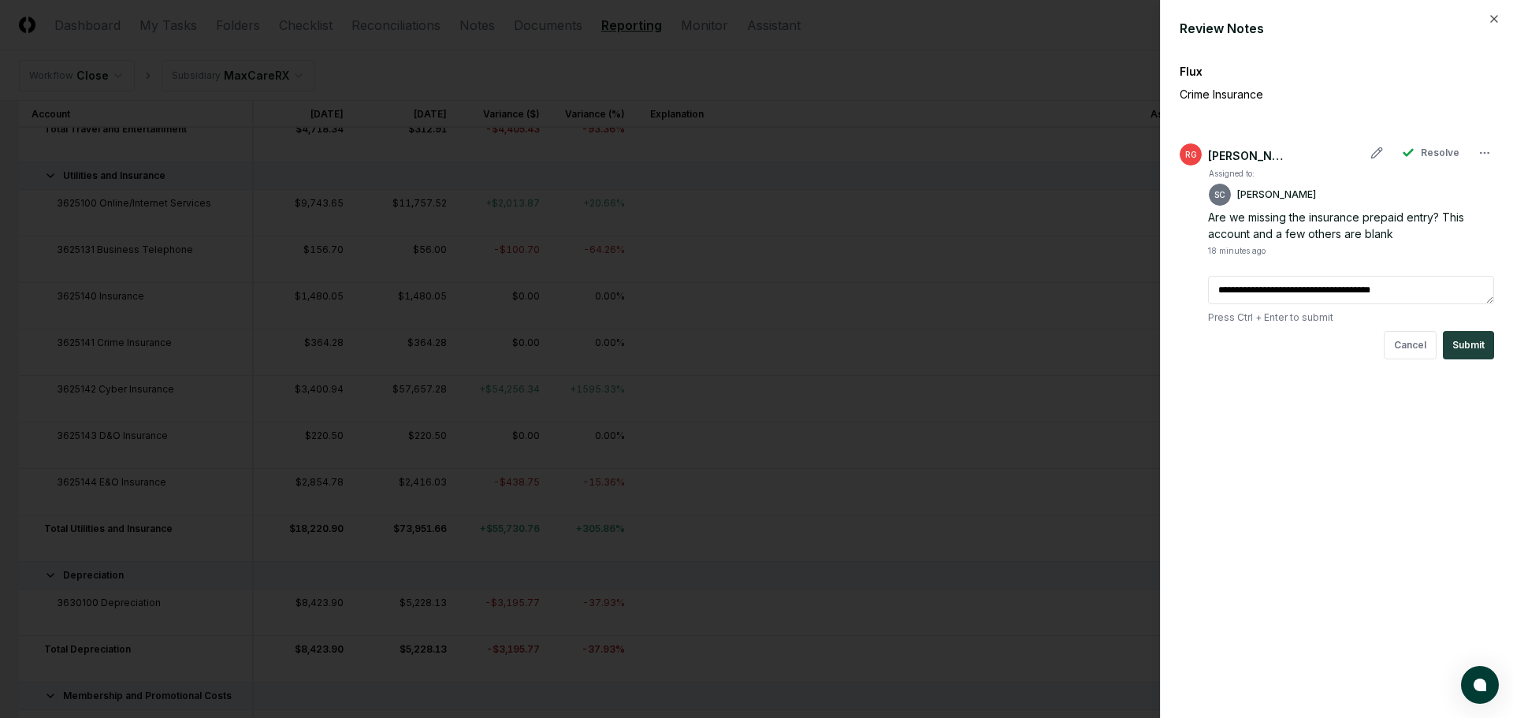
click at [1329, 289] on textarea "**********" at bounding box center [1351, 290] width 286 height 28
click at [1463, 356] on button "Submit" at bounding box center [1468, 345] width 51 height 28
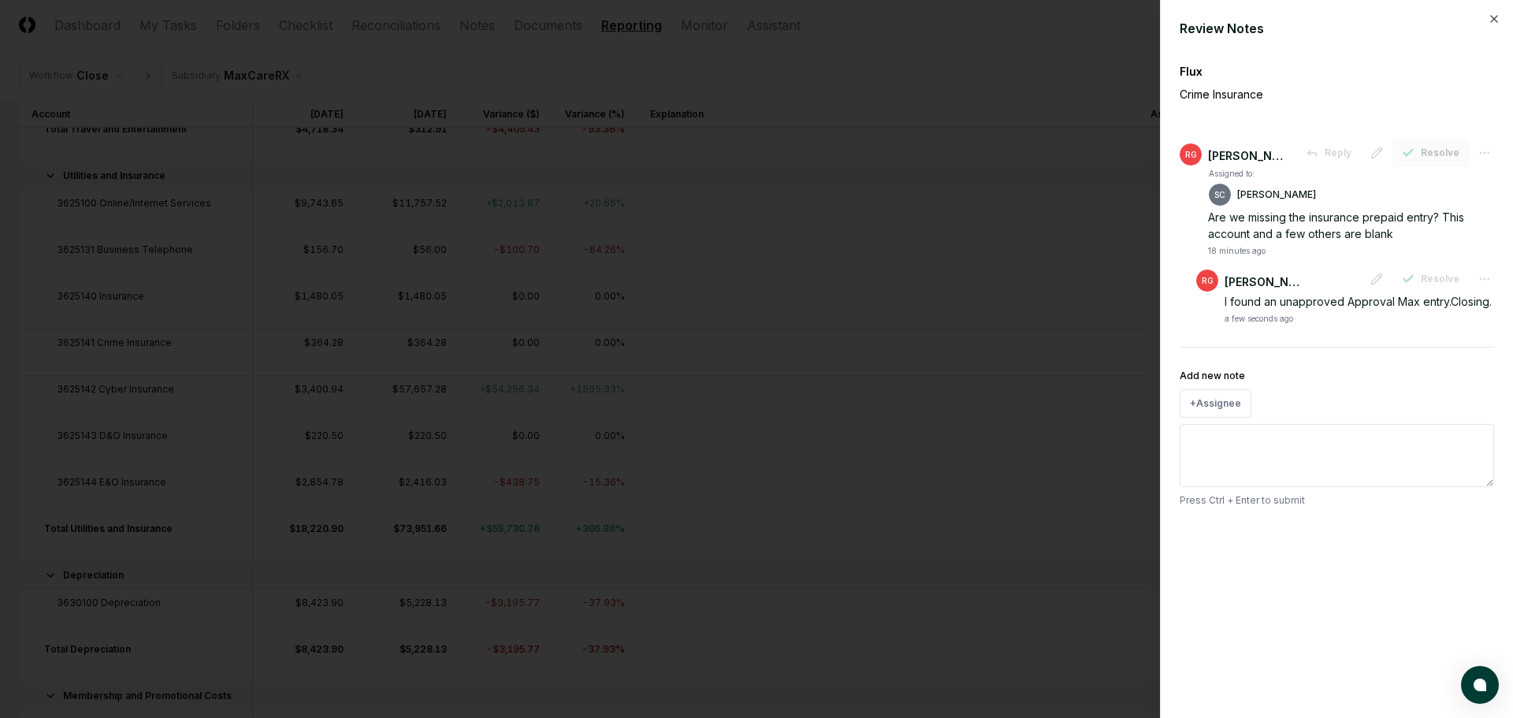
click at [1410, 148] on icon "button" at bounding box center [1408, 153] width 13 height 13
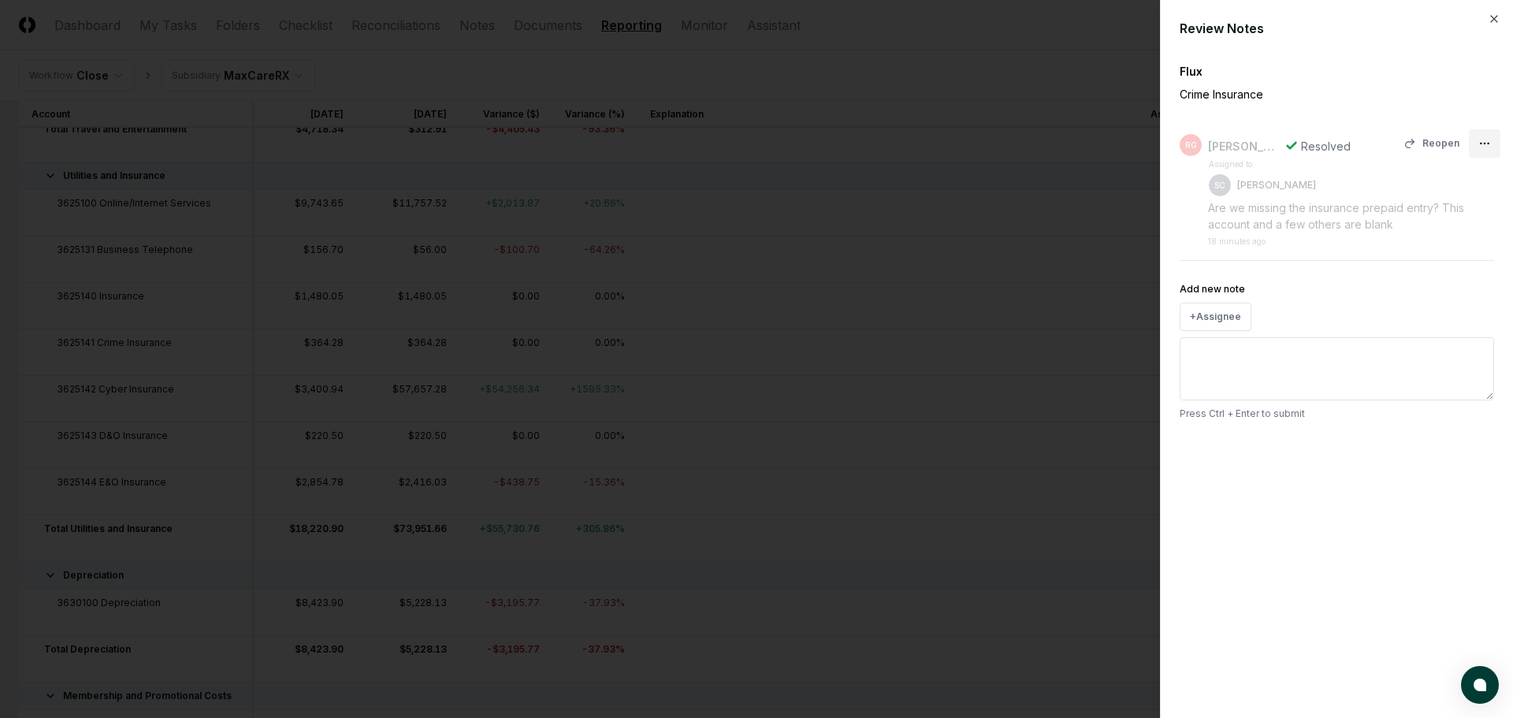
click at [1482, 139] on body "CloseCore Dashboard My Tasks Folders Checklist Reconciliations Notes Documents …" at bounding box center [750, 324] width 1501 height 3800
click at [1448, 209] on span "Close" at bounding box center [1443, 207] width 28 height 14
click at [1487, 24] on div "Review Notes" at bounding box center [1337, 28] width 314 height 19
click at [1495, 17] on icon "button" at bounding box center [1494, 19] width 13 height 13
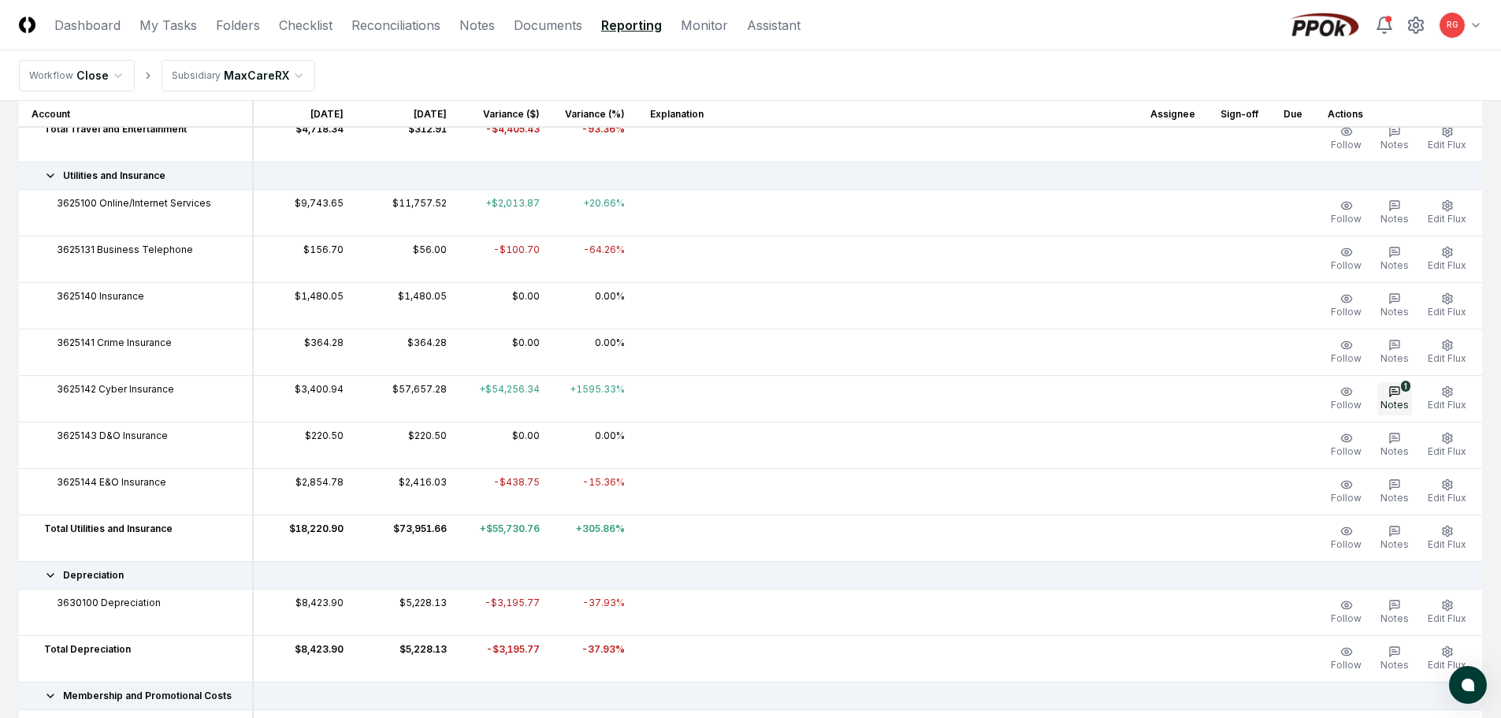
click at [1390, 396] on icon "button" at bounding box center [1395, 391] width 13 height 13
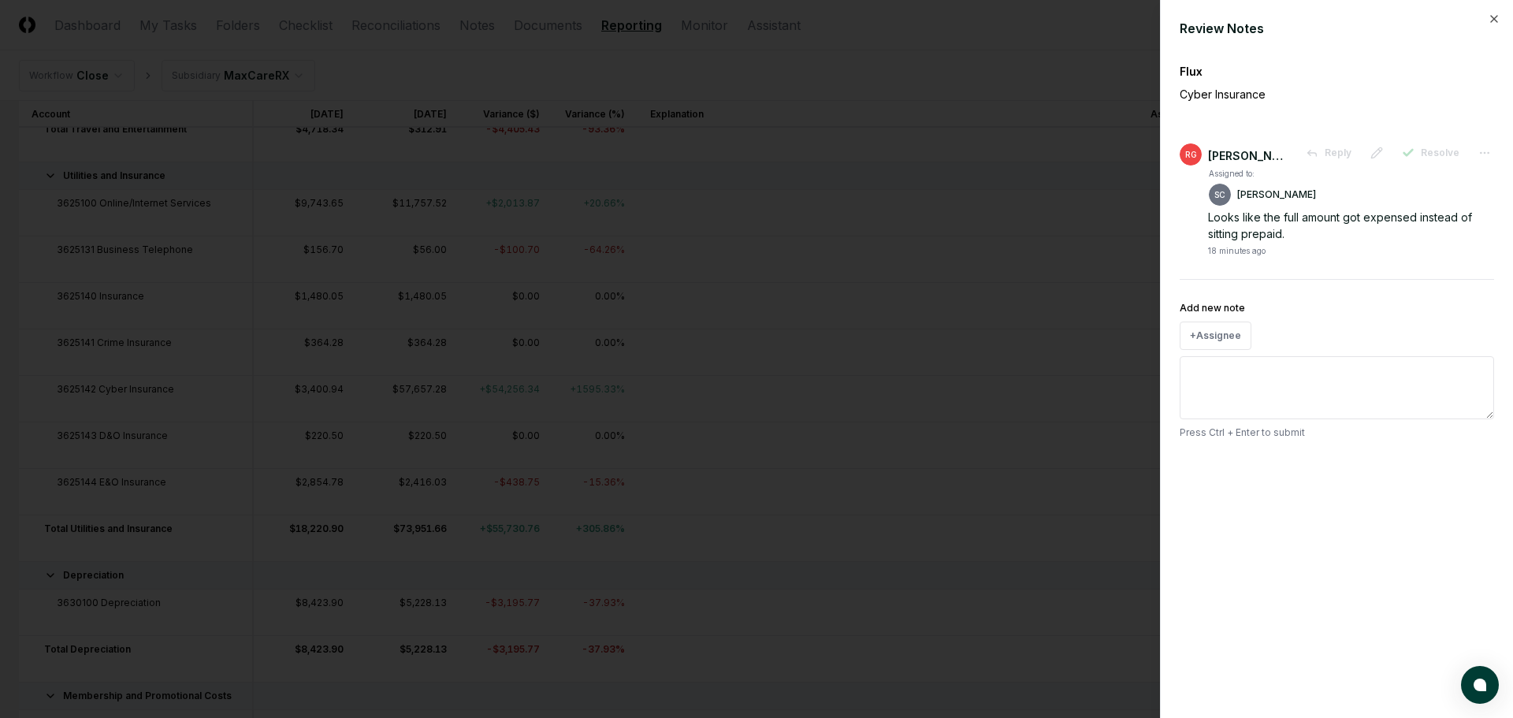
click at [1486, 25] on div "Review Notes" at bounding box center [1337, 28] width 314 height 19
click at [1488, 23] on icon "button" at bounding box center [1494, 19] width 13 height 13
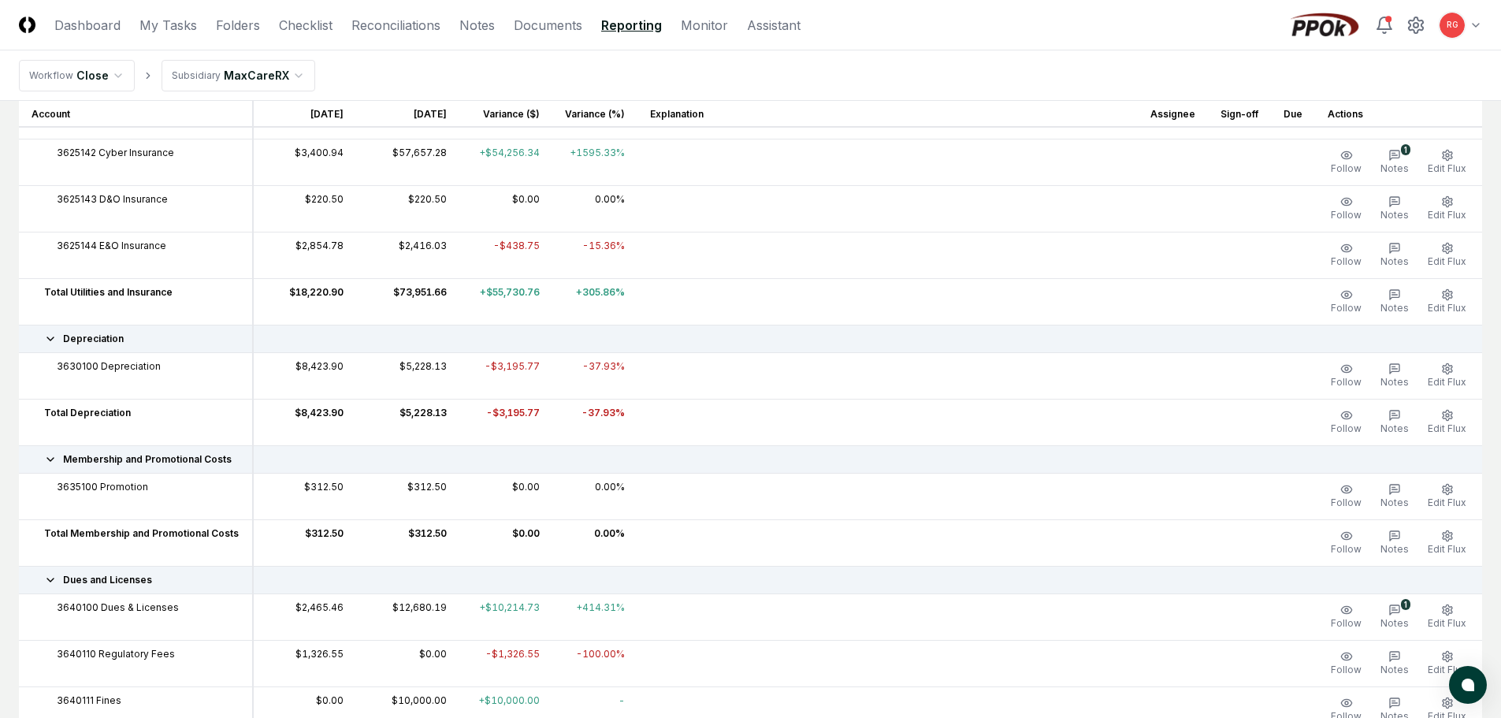
scroll to position [1970, 0]
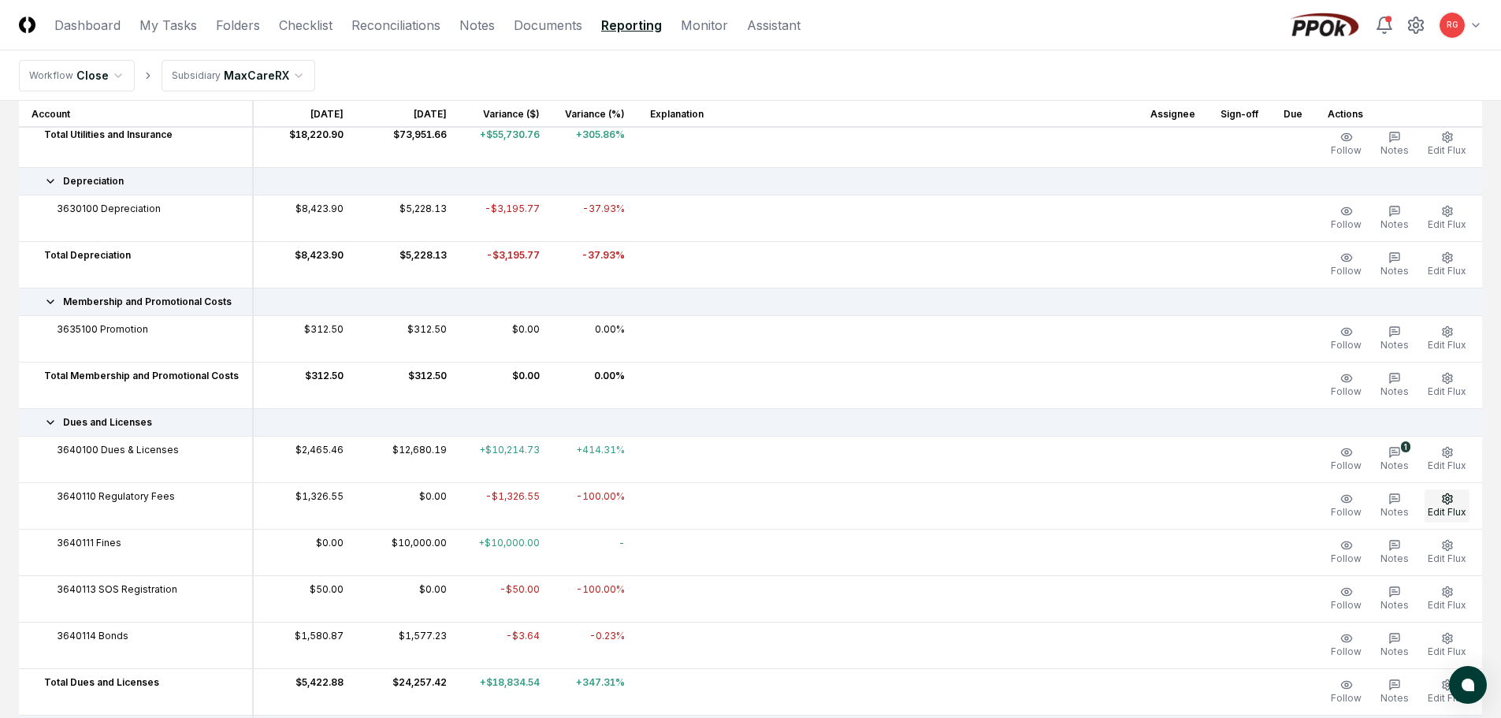
click at [1448, 498] on icon "button" at bounding box center [1447, 499] width 13 height 13
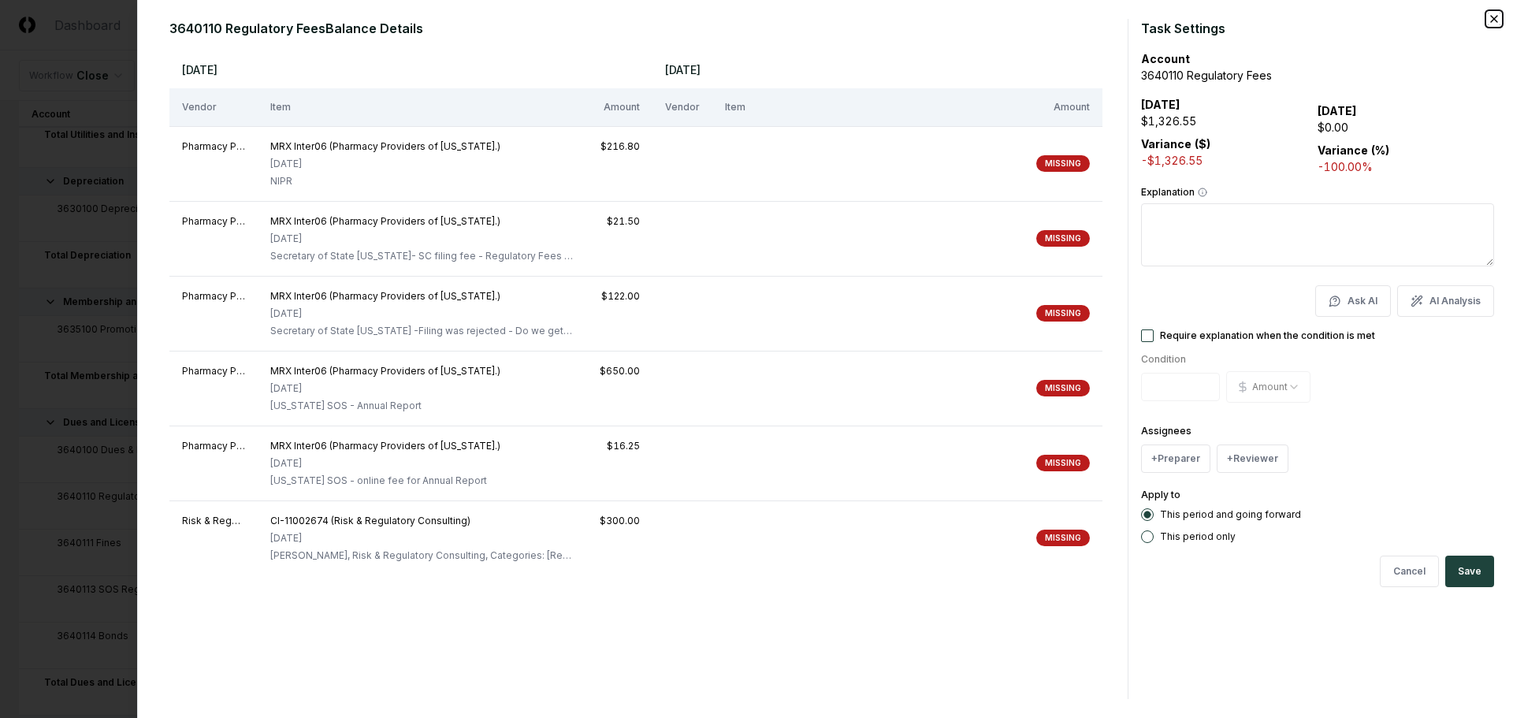
click at [1494, 23] on icon "button" at bounding box center [1494, 19] width 13 height 13
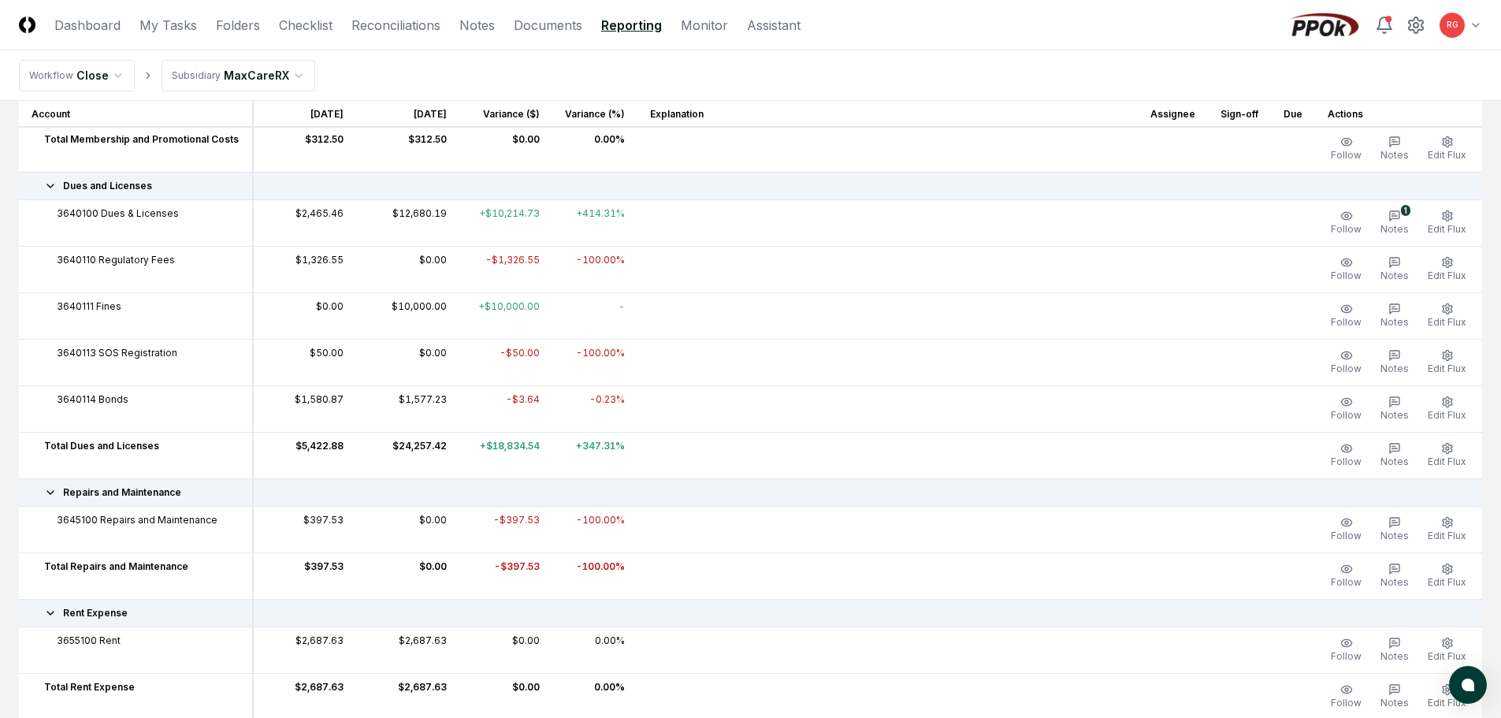
scroll to position [2364, 0]
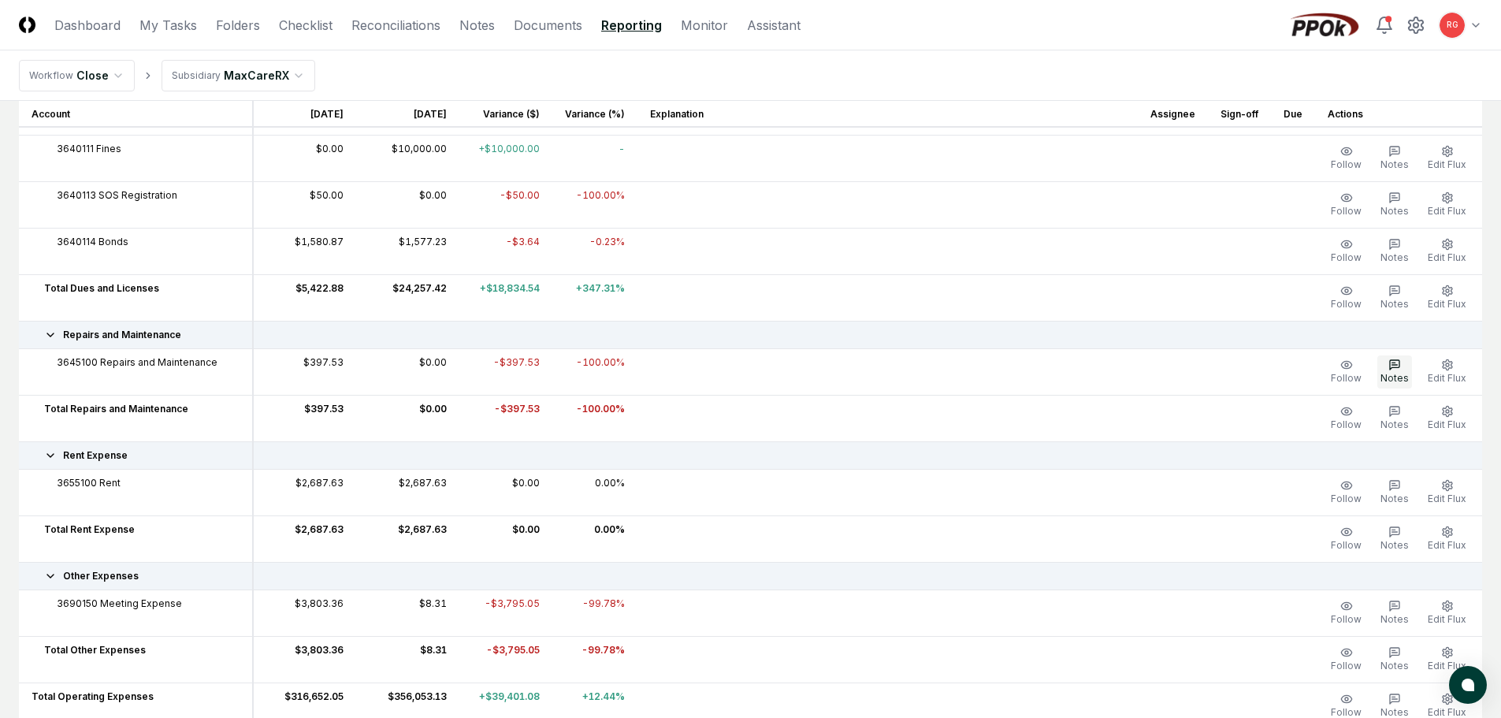
click at [1396, 374] on span "Notes" at bounding box center [1395, 378] width 28 height 12
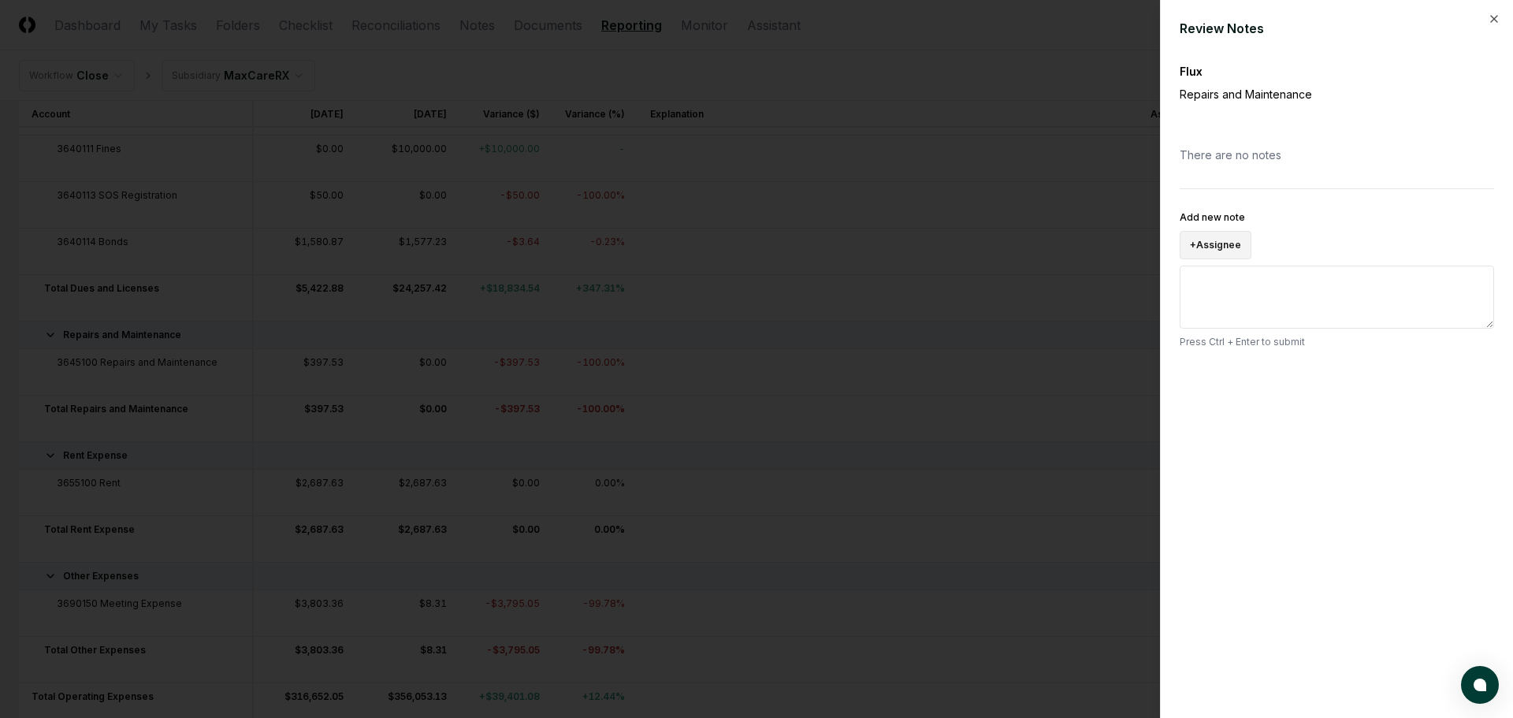
click at [1226, 234] on button "+ Assignee" at bounding box center [1216, 245] width 72 height 28
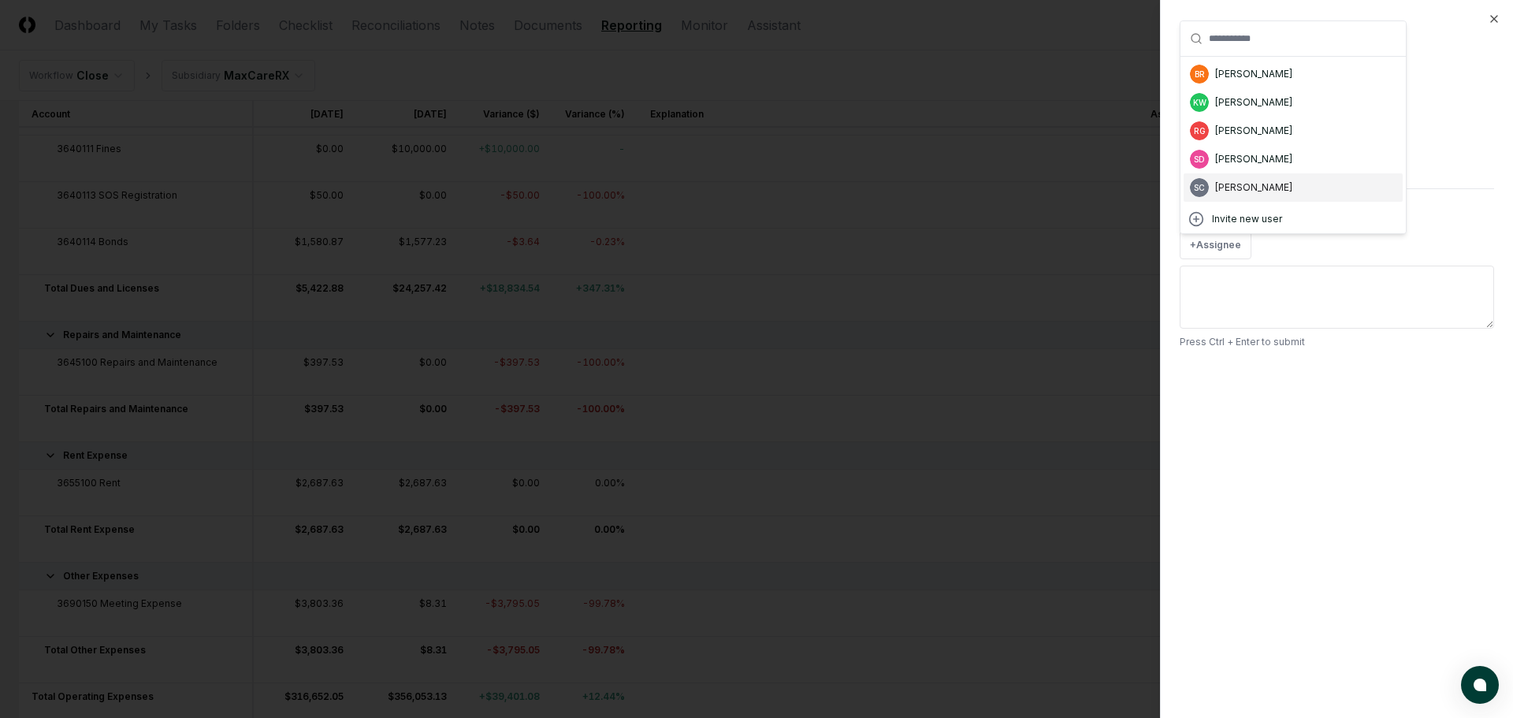
drag, startPoint x: 1247, startPoint y: 177, endPoint x: 1244, endPoint y: 228, distance: 51.4
click at [1247, 177] on div "SC Suzan Copeland" at bounding box center [1293, 187] width 219 height 28
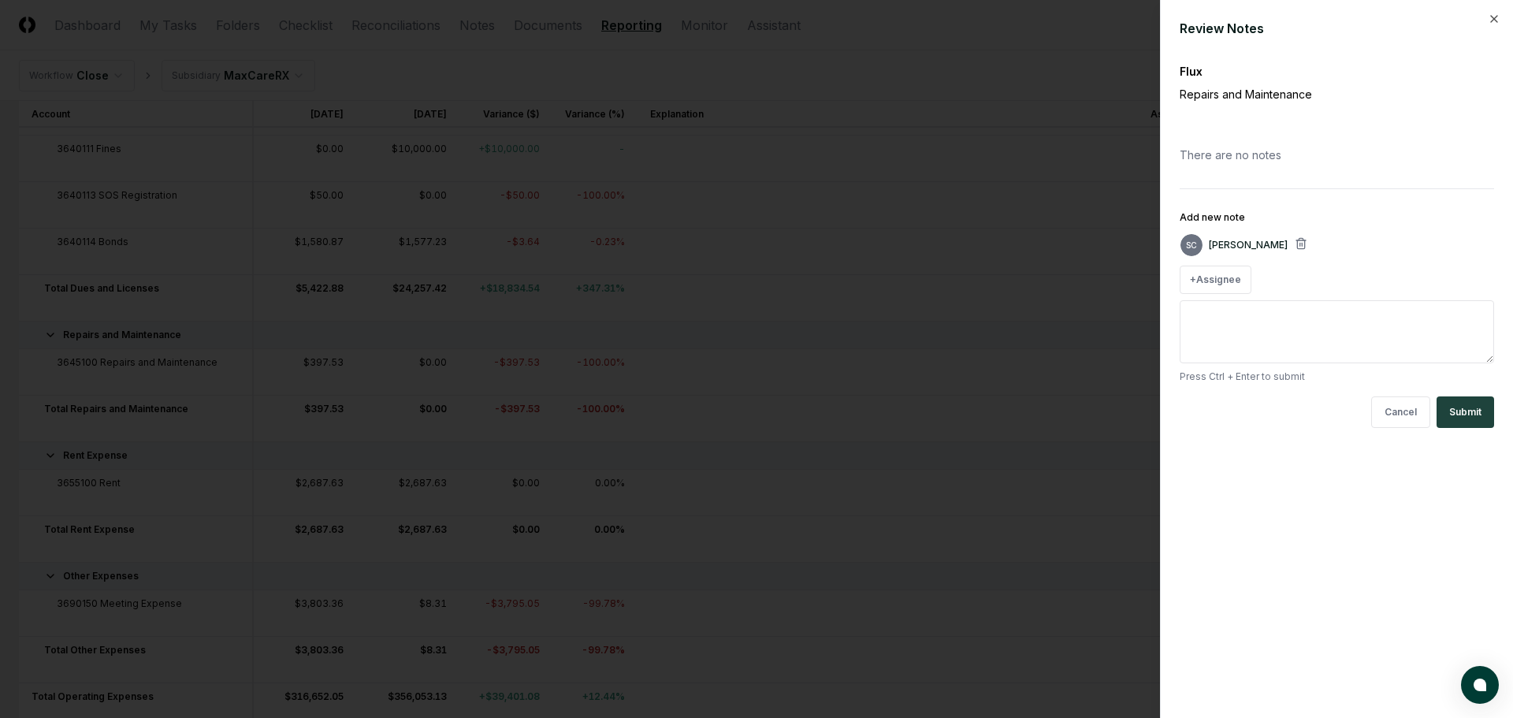
click at [1243, 329] on textarea "Add new note" at bounding box center [1337, 331] width 314 height 63
click at [1485, 415] on button "Submit" at bounding box center [1466, 412] width 58 height 32
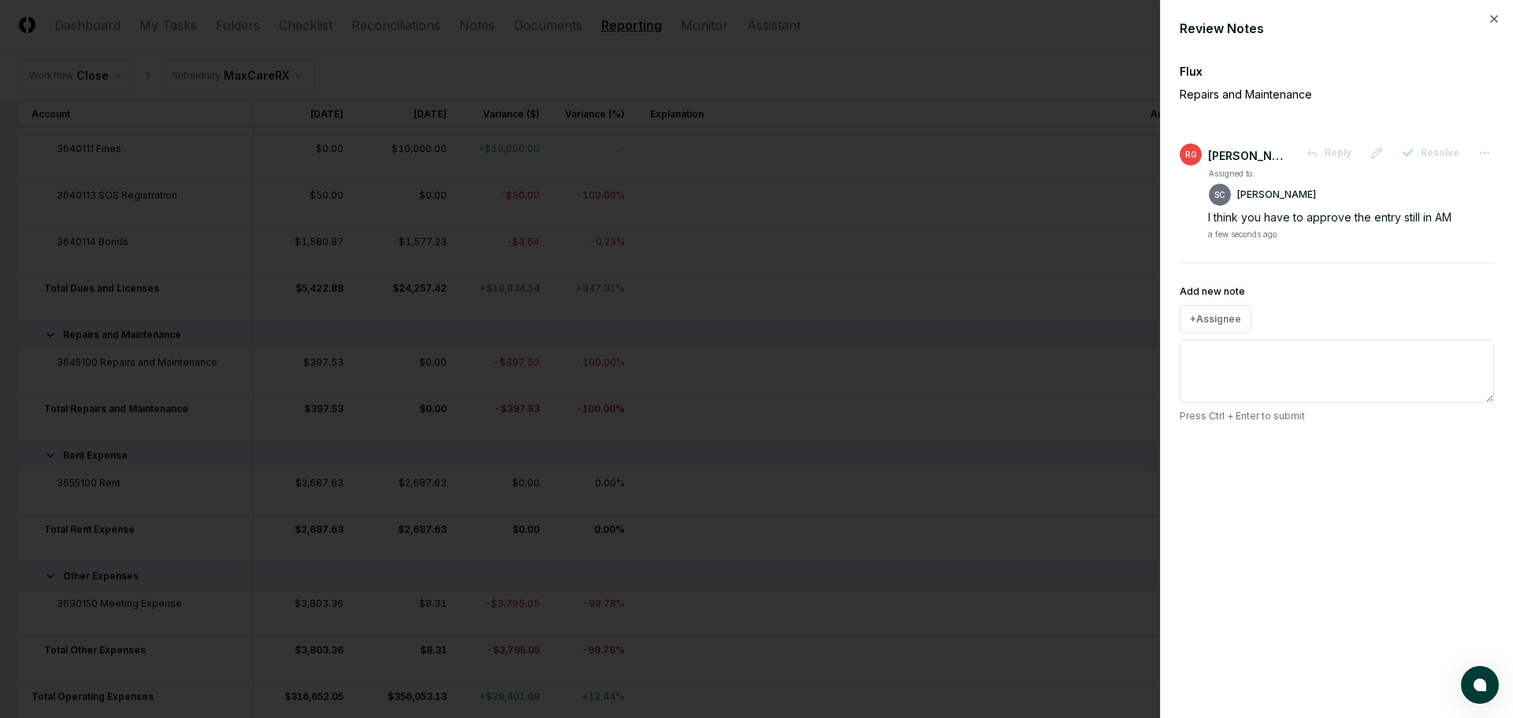
click at [1500, 17] on div "Review Notes Flux Repairs and Maintenance RG Ricky Garver Reply Resolve Assigne…" at bounding box center [1336, 359] width 353 height 718
click at [1493, 17] on icon "button" at bounding box center [1494, 19] width 13 height 13
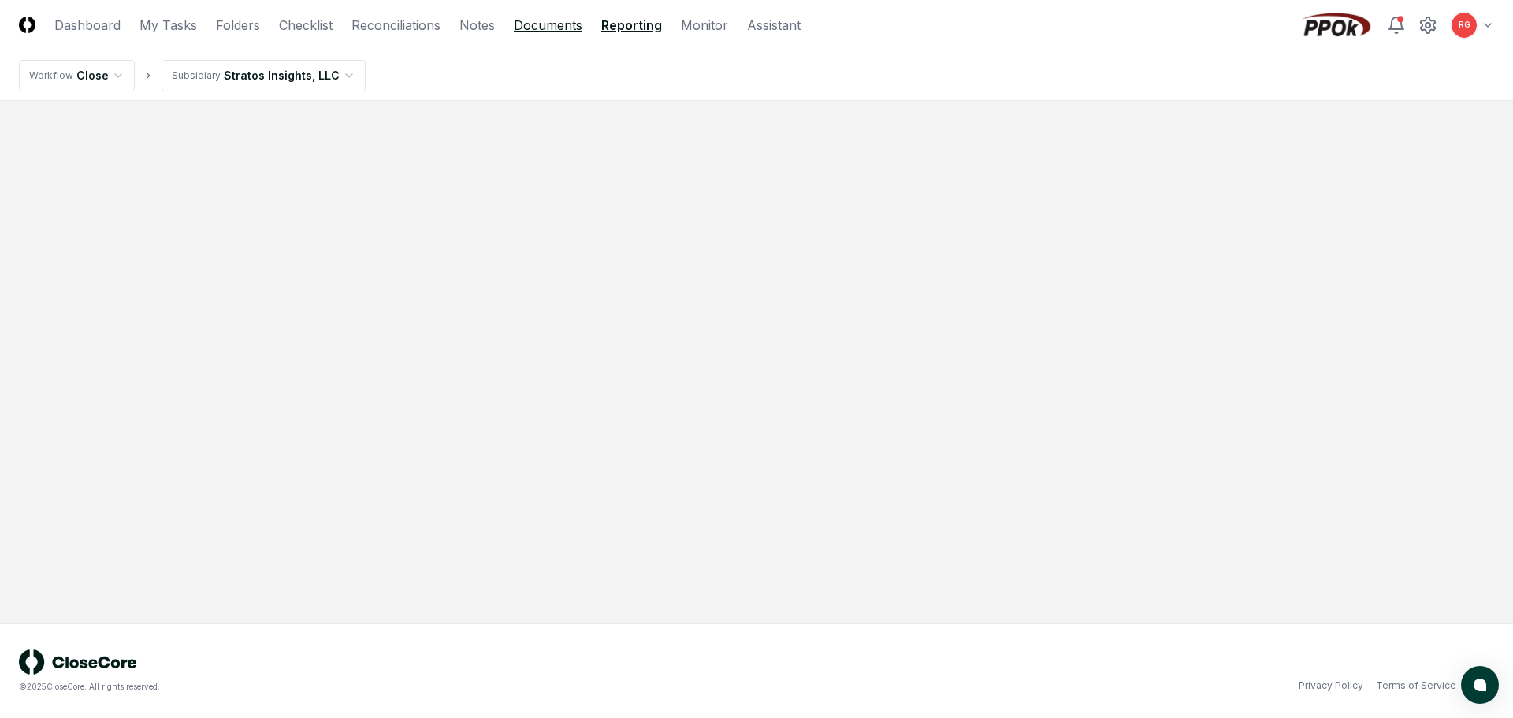
click at [564, 24] on link "Documents" at bounding box center [548, 25] width 69 height 19
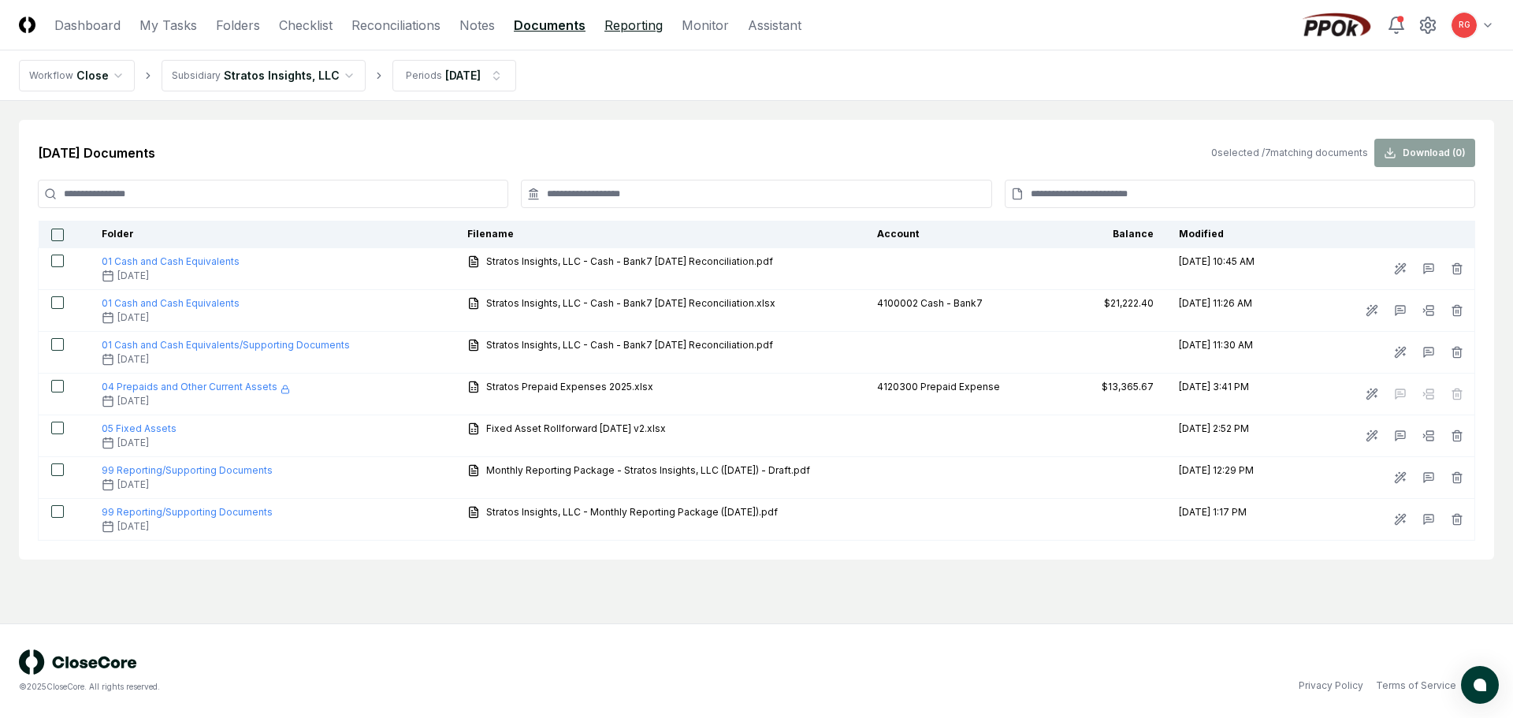
click at [631, 30] on link "Reporting" at bounding box center [633, 25] width 58 height 19
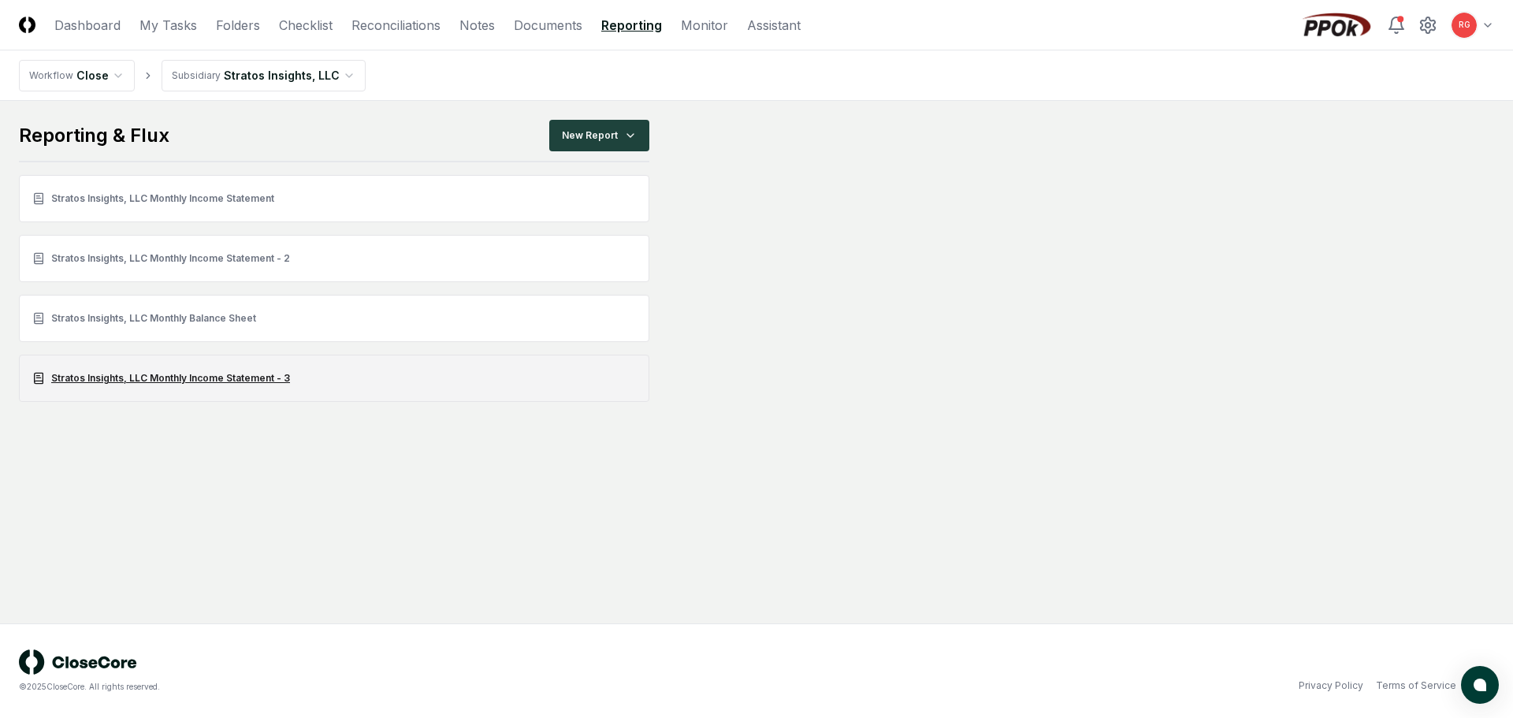
click at [203, 385] on link "Stratos Insights, LLC Monthly Income Statement - 3" at bounding box center [334, 378] width 630 height 47
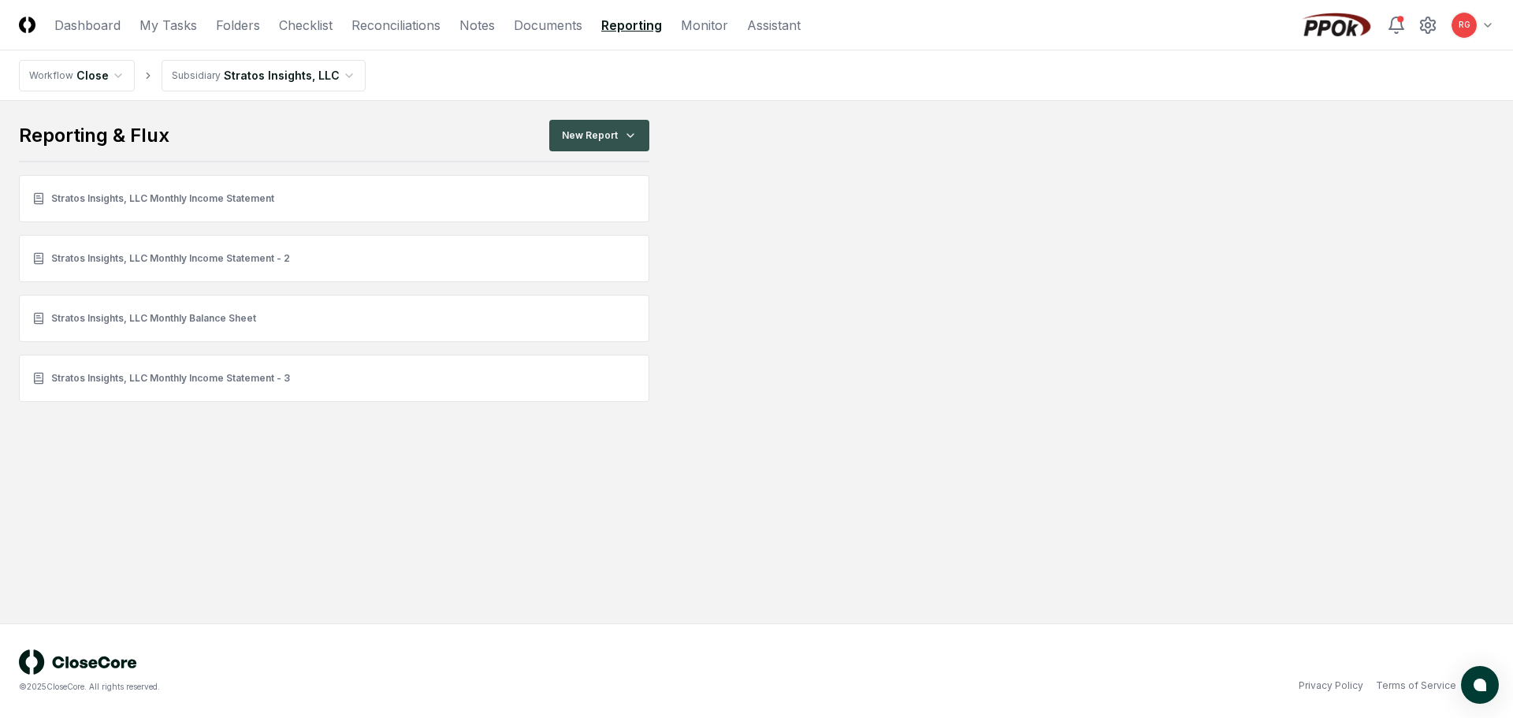
click at [585, 125] on html "CloseCore Dashboard My Tasks Folders Checklist Reconciliations Notes Documents …" at bounding box center [756, 359] width 1513 height 718
click at [593, 230] on div "Income Statement" at bounding box center [602, 225] width 111 height 24
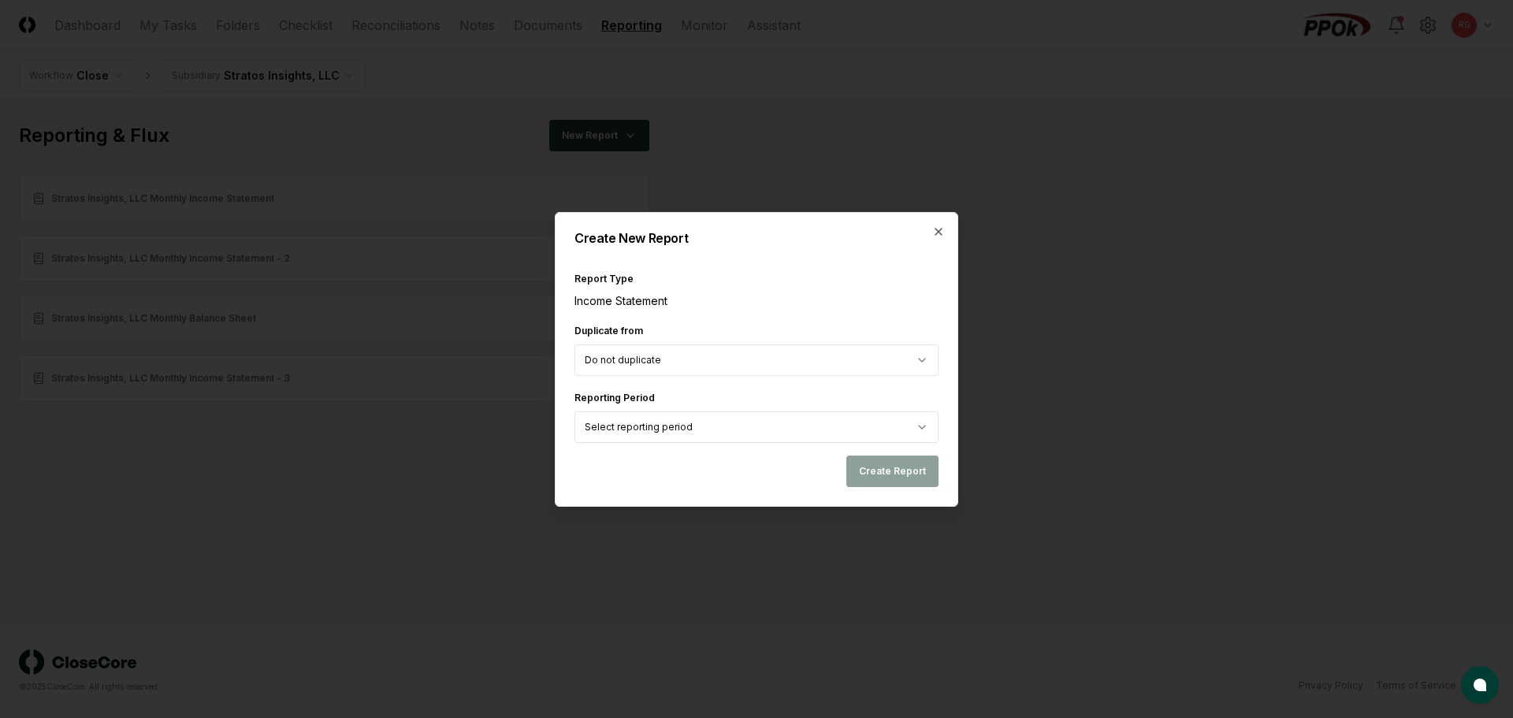
click at [659, 424] on body "CloseCore Dashboard My Tasks Folders Checklist Reconciliations Notes Documents …" at bounding box center [756, 359] width 1513 height 718
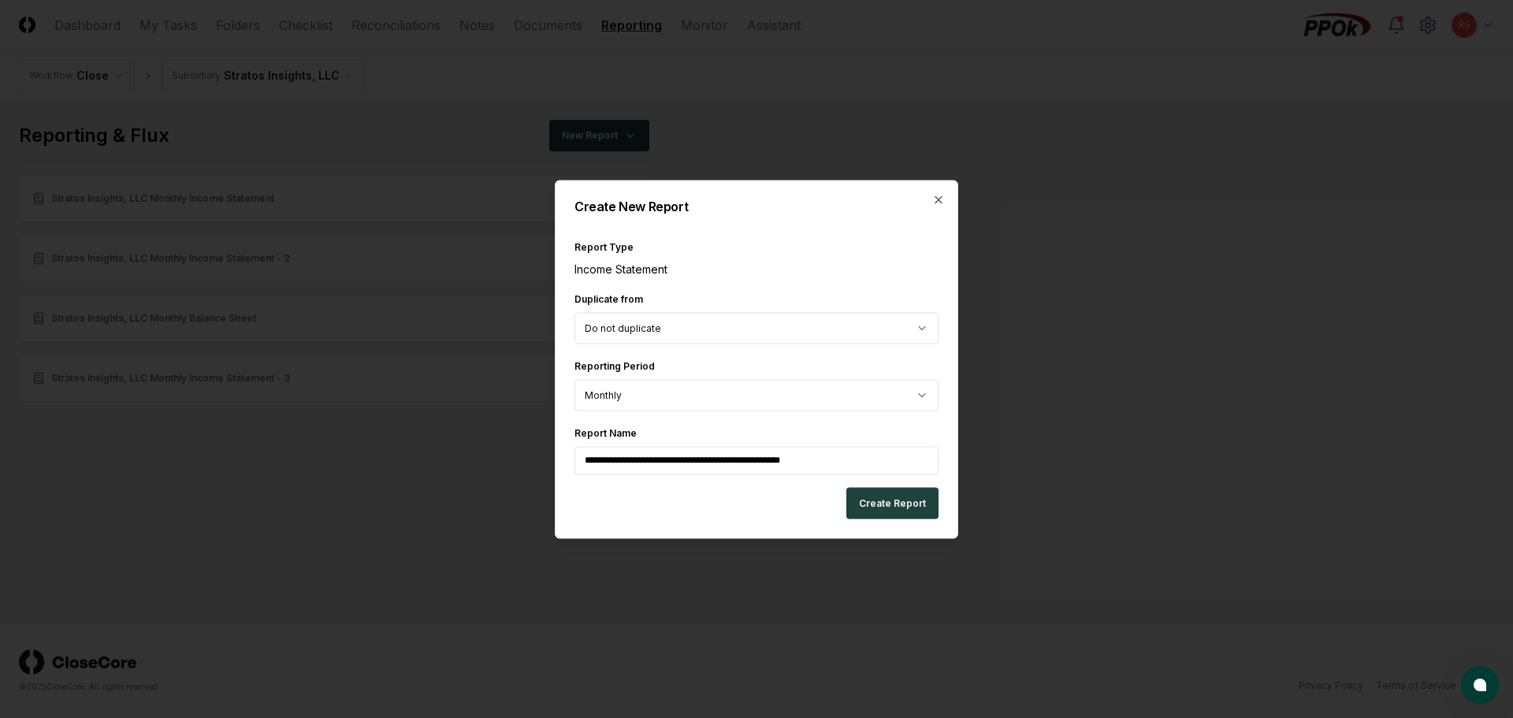
drag, startPoint x: 834, startPoint y: 461, endPoint x: 414, endPoint y: 441, distance: 420.5
click at [424, 444] on body "**********" at bounding box center [756, 359] width 1513 height 718
click at [897, 509] on button "Create Report" at bounding box center [892, 503] width 92 height 32
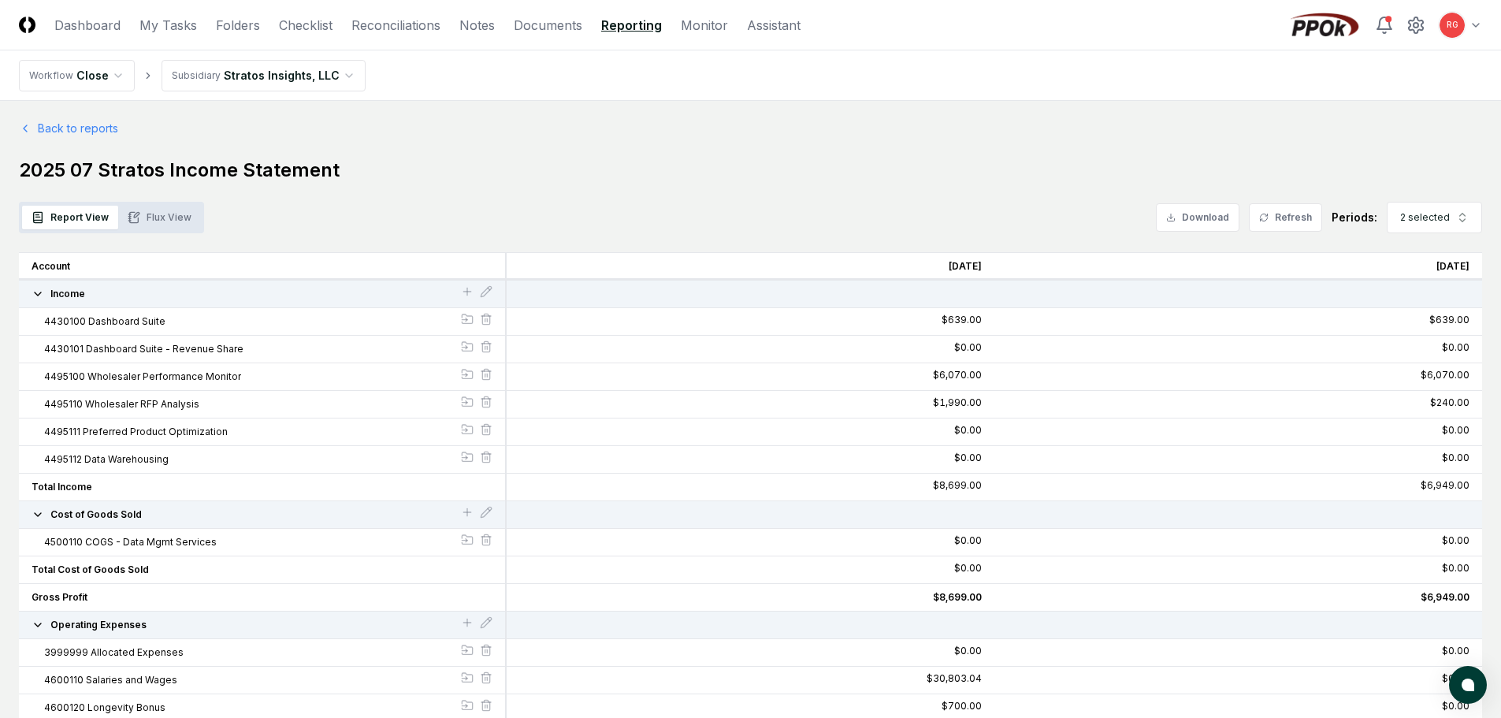
scroll to position [79, 0]
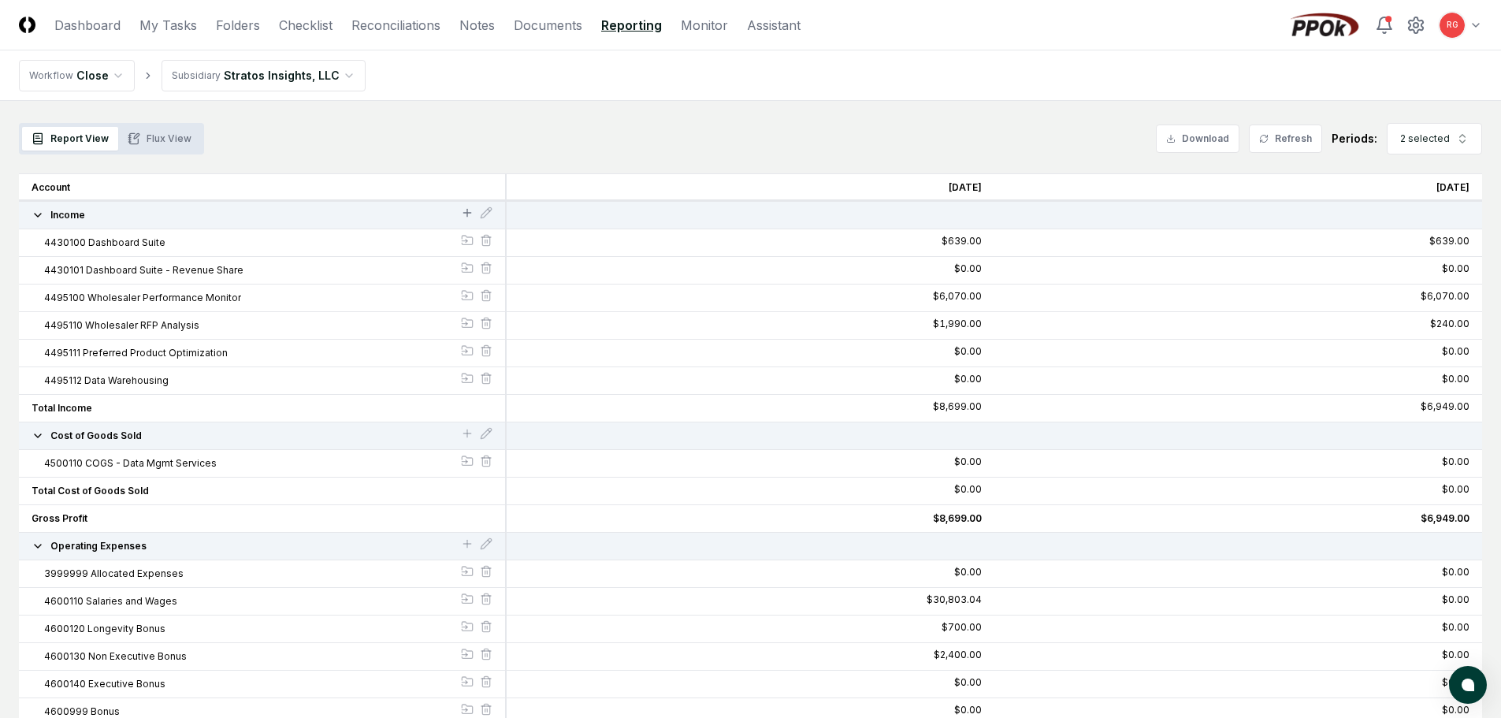
click at [462, 212] on icon at bounding box center [467, 212] width 13 height 13
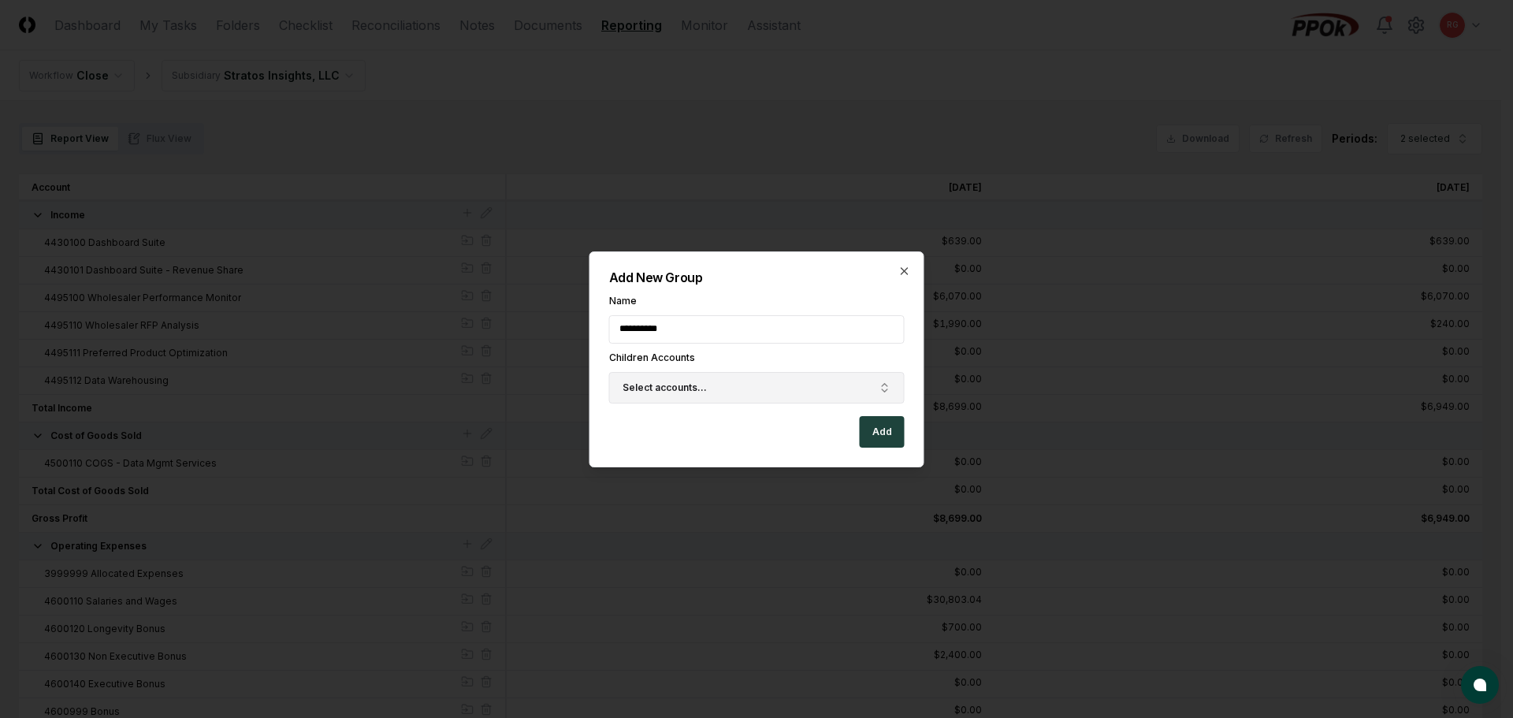
click at [644, 382] on span "Select accounts..." at bounding box center [665, 388] width 84 height 14
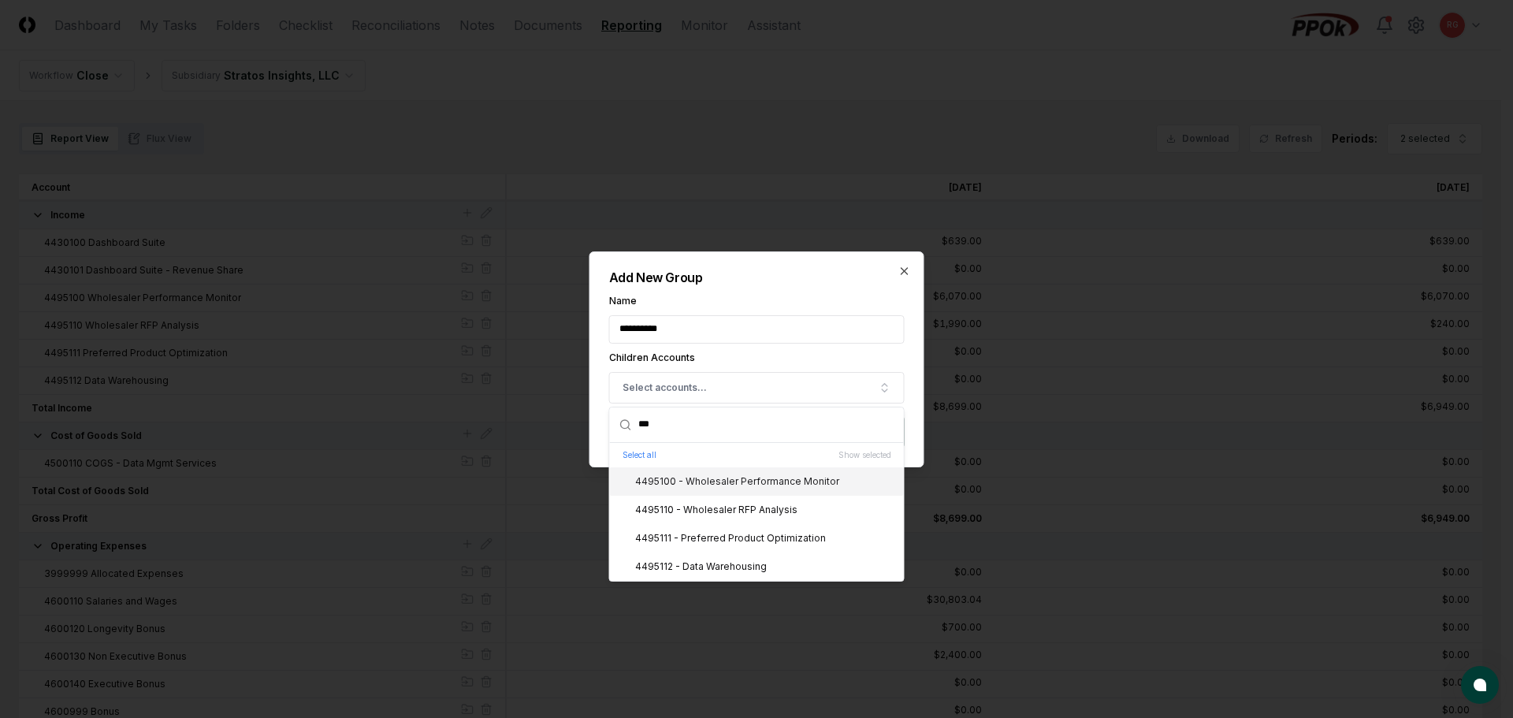
click at [697, 490] on div "4495100 - Wholesaler Performance Monitor" at bounding box center [757, 481] width 294 height 28
click at [701, 515] on div "4495110 - Wholesaler RFP Analysis" at bounding box center [706, 510] width 181 height 14
click at [703, 531] on div "4495111 - Preferred Product Optimization" at bounding box center [721, 538] width 210 height 14
click at [705, 561] on div "4495112 - Data Warehousing" at bounding box center [691, 567] width 151 height 14
click at [794, 265] on div "**********" at bounding box center [756, 359] width 335 height 216
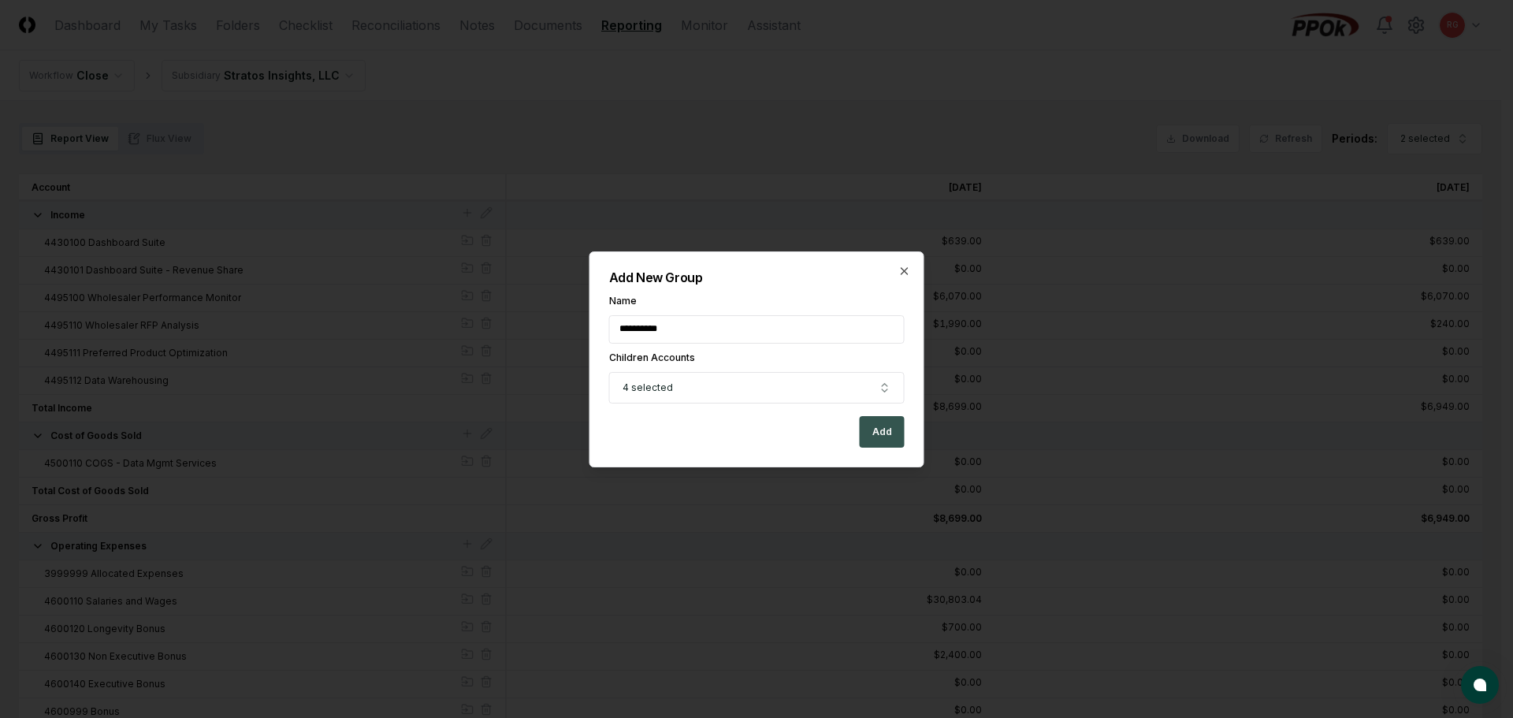
click at [872, 424] on button "Add" at bounding box center [882, 432] width 45 height 32
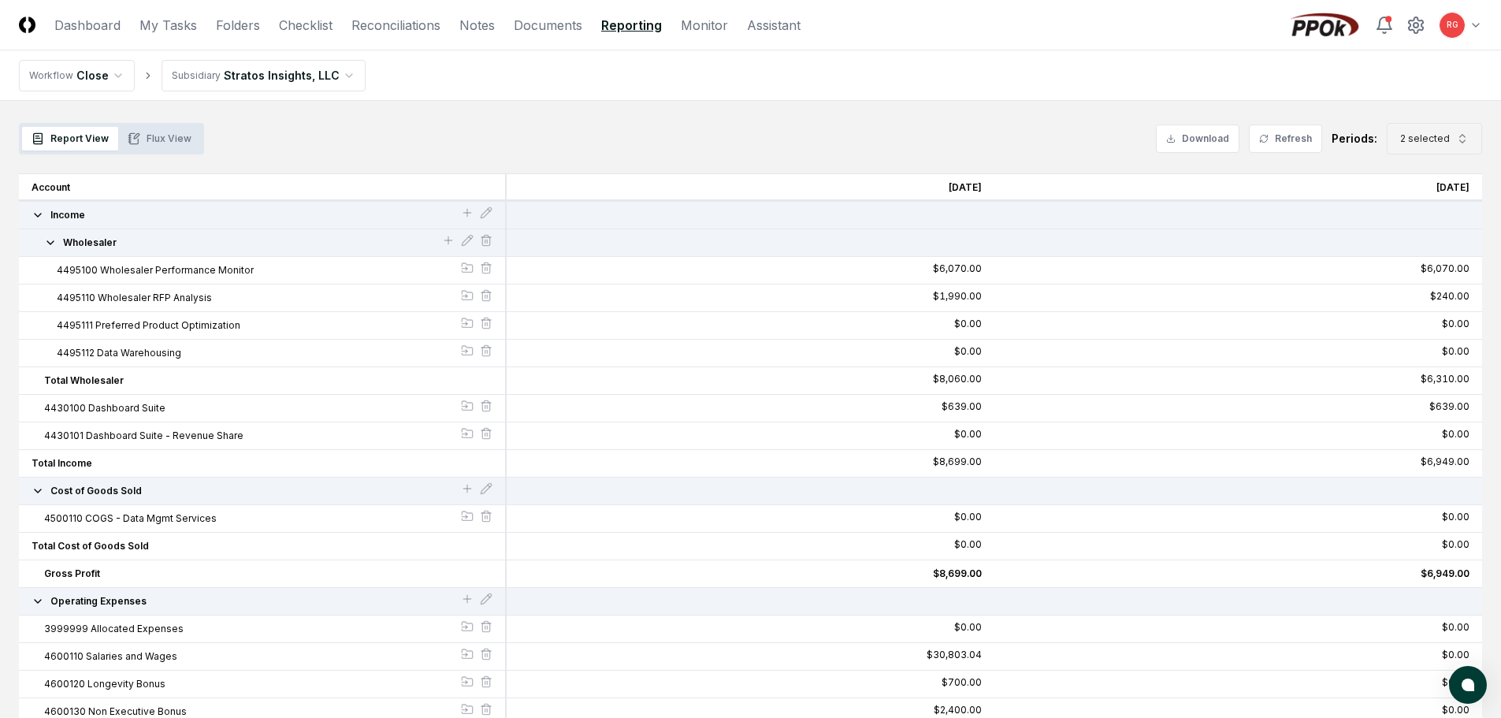
click at [1406, 139] on span "2 selected" at bounding box center [1425, 139] width 50 height 14
click at [1429, 270] on div "[DATE]" at bounding box center [1422, 273] width 50 height 14
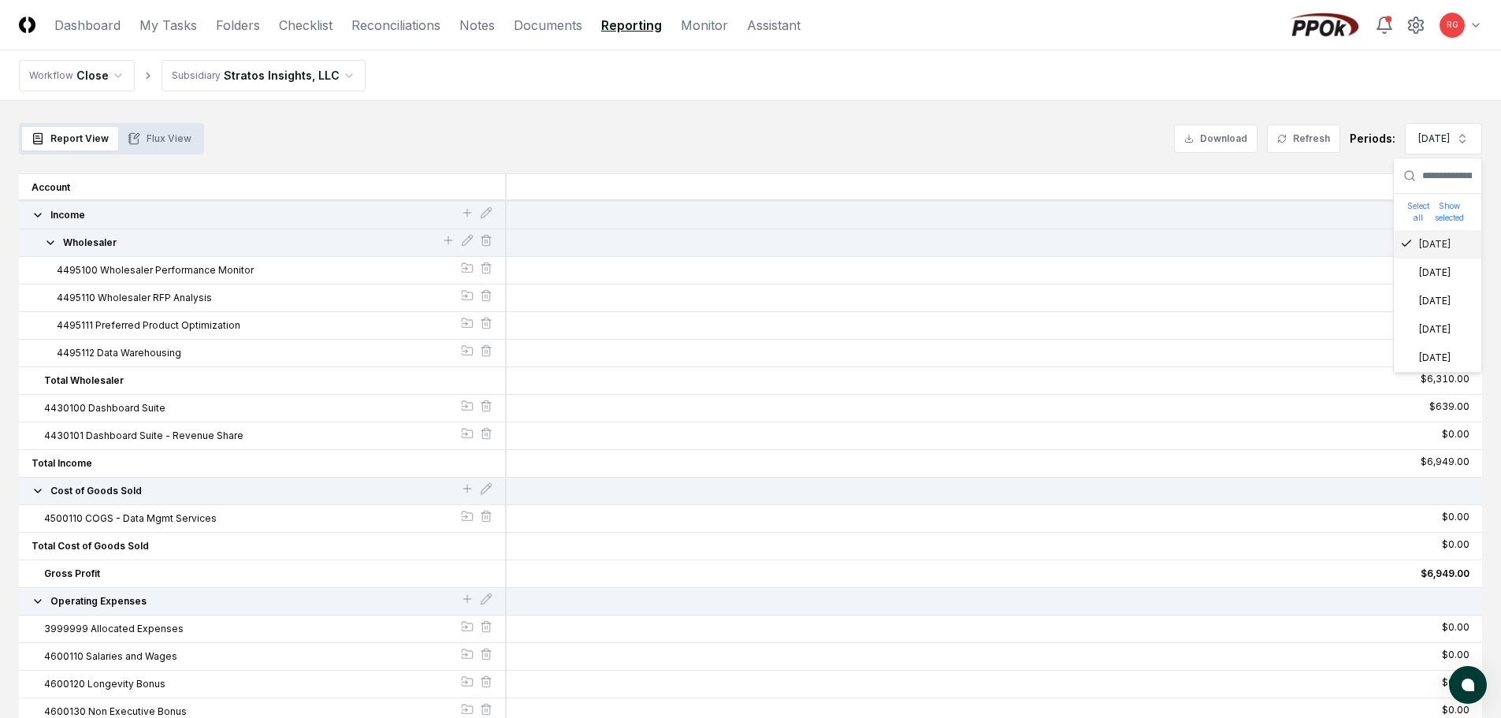
click at [1426, 245] on div "[DATE]" at bounding box center [1425, 244] width 50 height 14
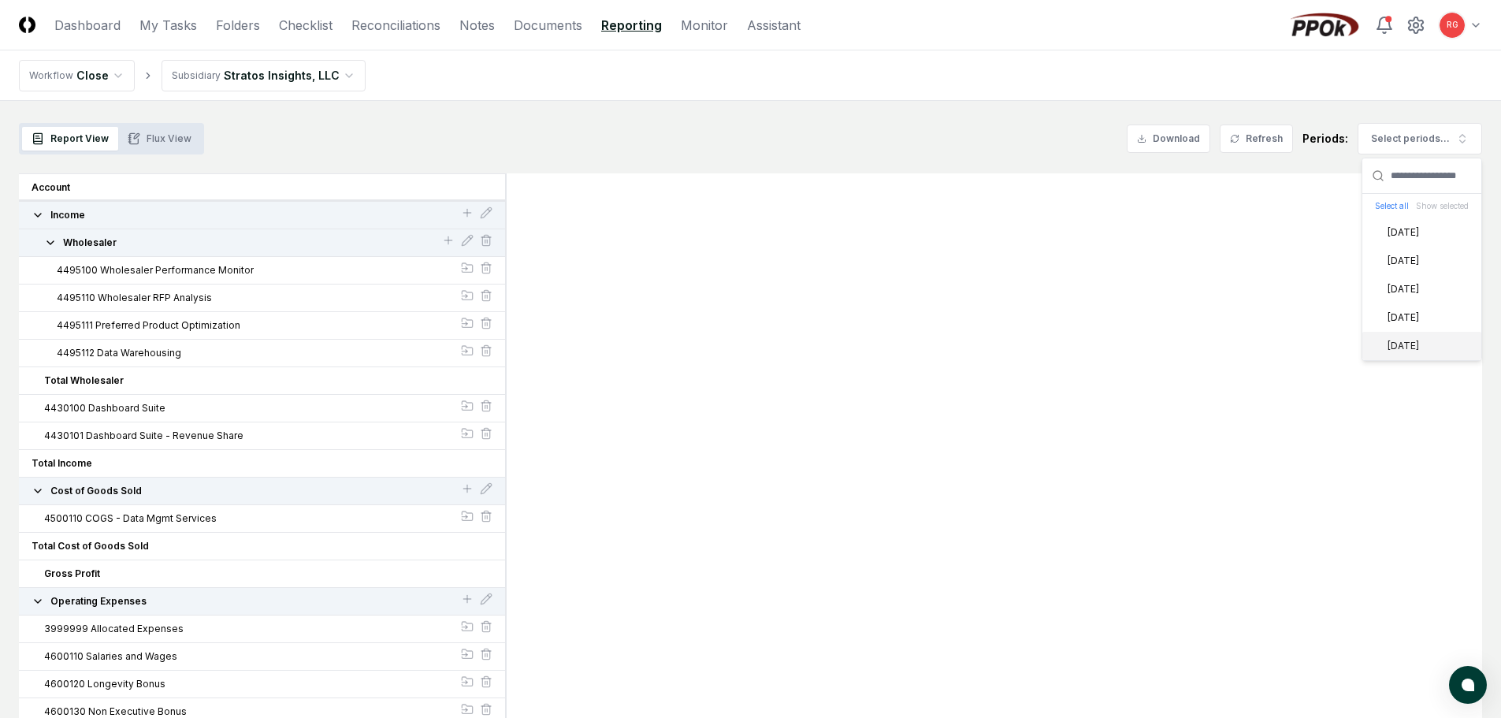
click at [1406, 341] on div "[DATE]" at bounding box center [1394, 346] width 50 height 14
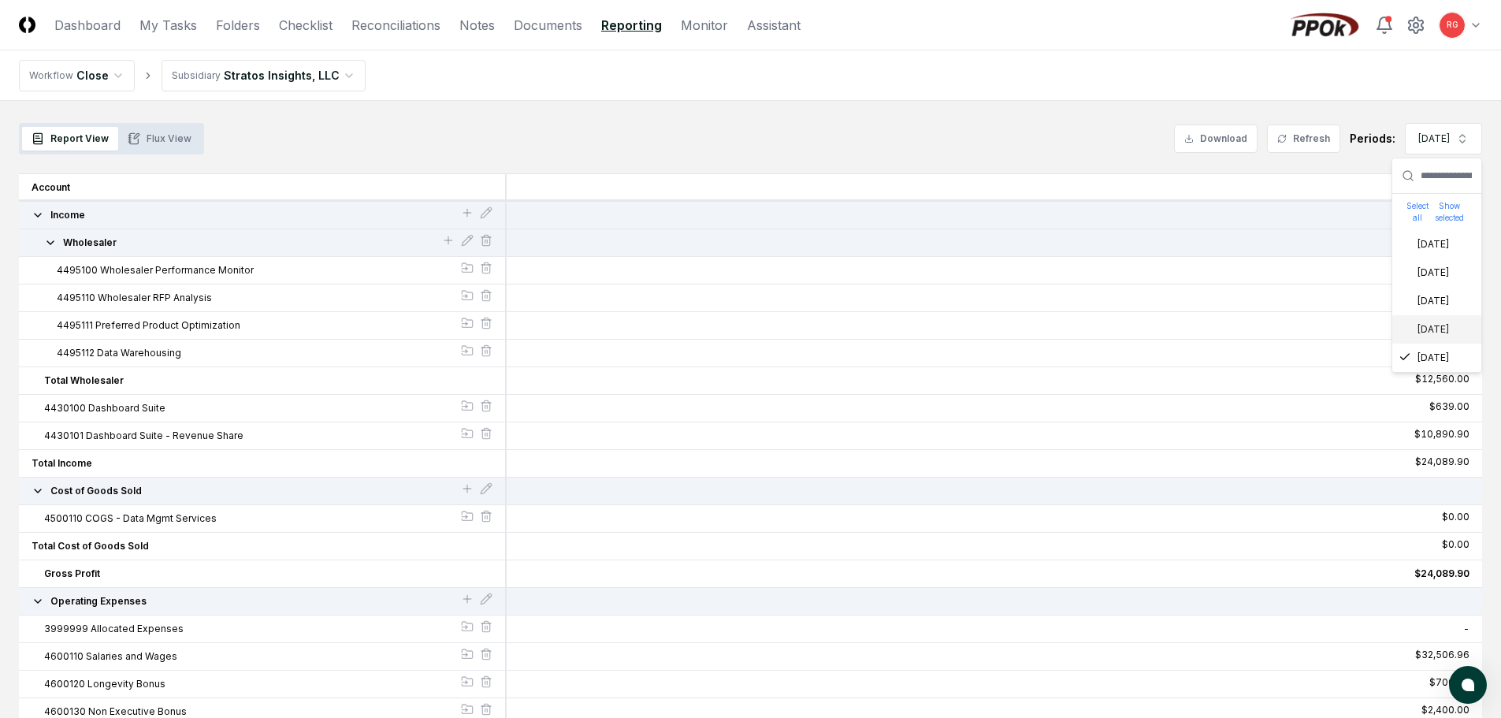
click at [1022, 145] on div "Report View Flux View Download Refresh Periods: May 2025 Select all Show select…" at bounding box center [750, 139] width 1463 height 32
click at [49, 241] on icon "button" at bounding box center [50, 242] width 13 height 13
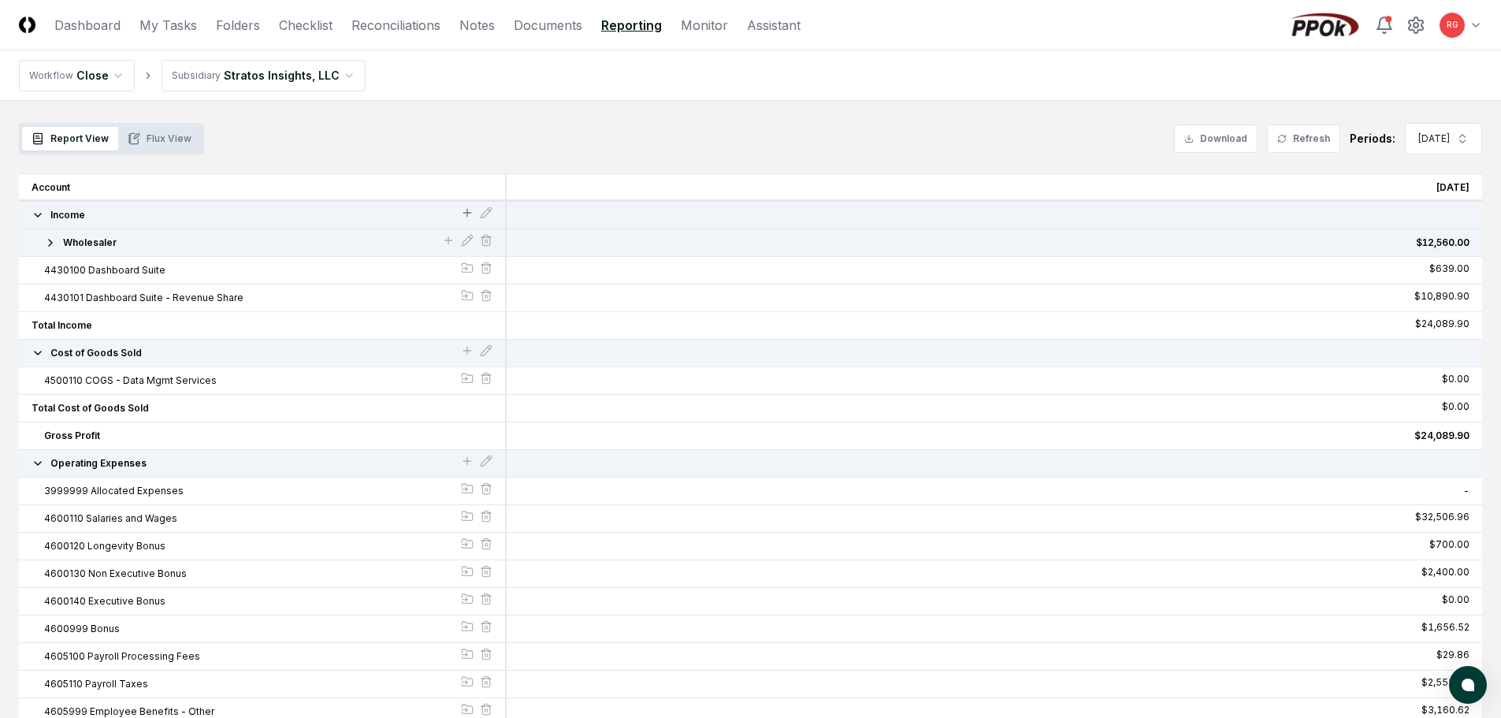
click at [469, 214] on icon at bounding box center [467, 212] width 13 height 13
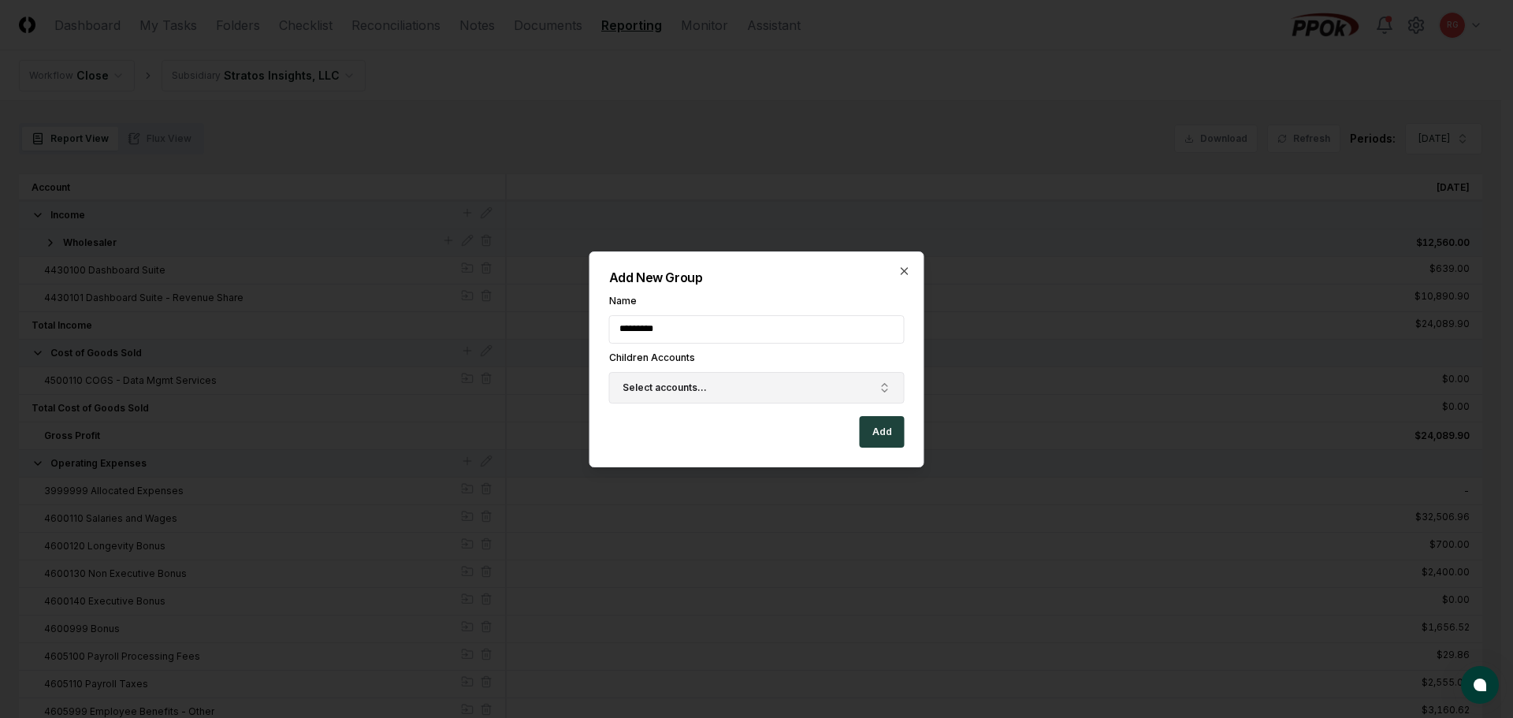
click at [659, 378] on button "Select accounts..." at bounding box center [757, 388] width 296 height 32
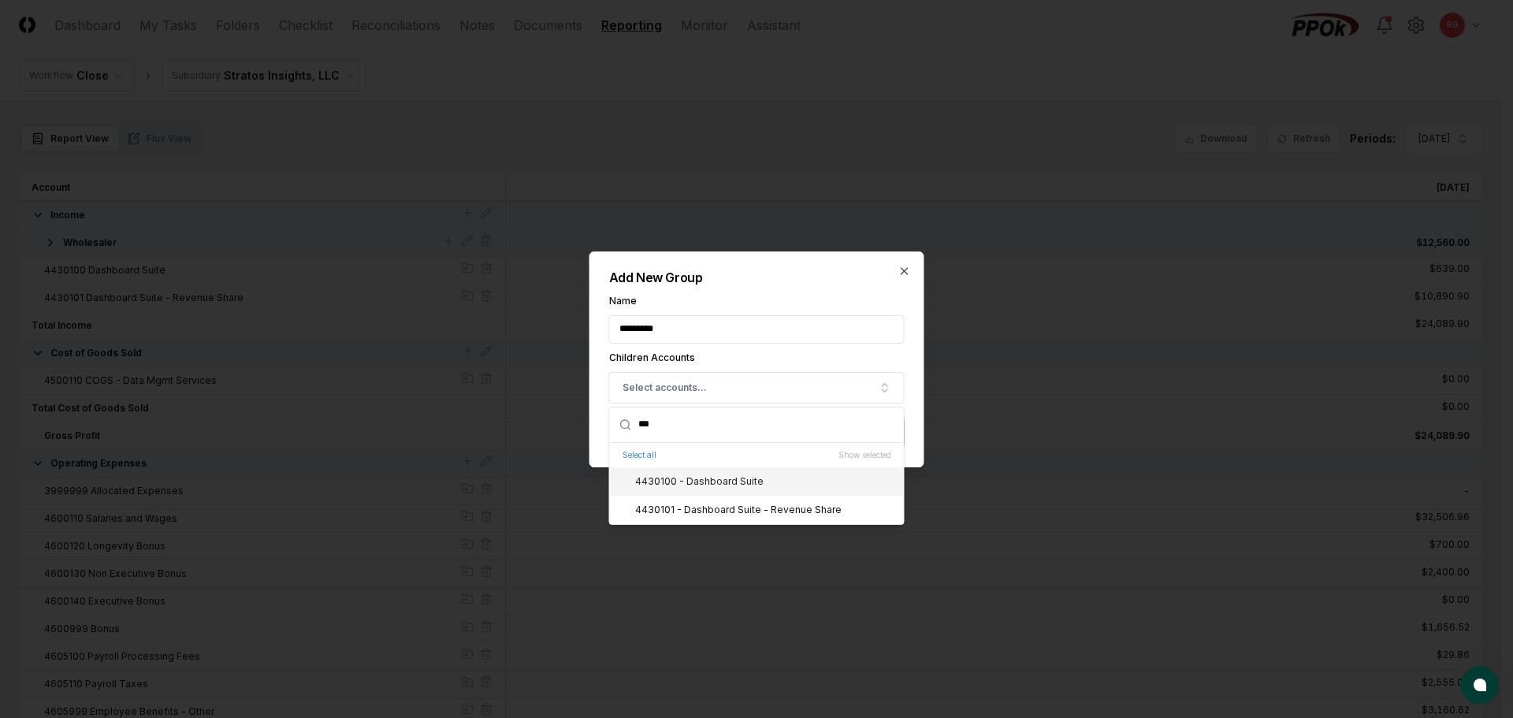
click at [719, 486] on div "4430100 - Dashboard Suite" at bounding box center [689, 481] width 147 height 14
click at [720, 508] on div "4430101 - Dashboard Suite - Revenue Share" at bounding box center [728, 510] width 225 height 14
click at [747, 299] on label "Name" at bounding box center [757, 300] width 296 height 9
click at [747, 315] on input "*********" at bounding box center [757, 329] width 296 height 28
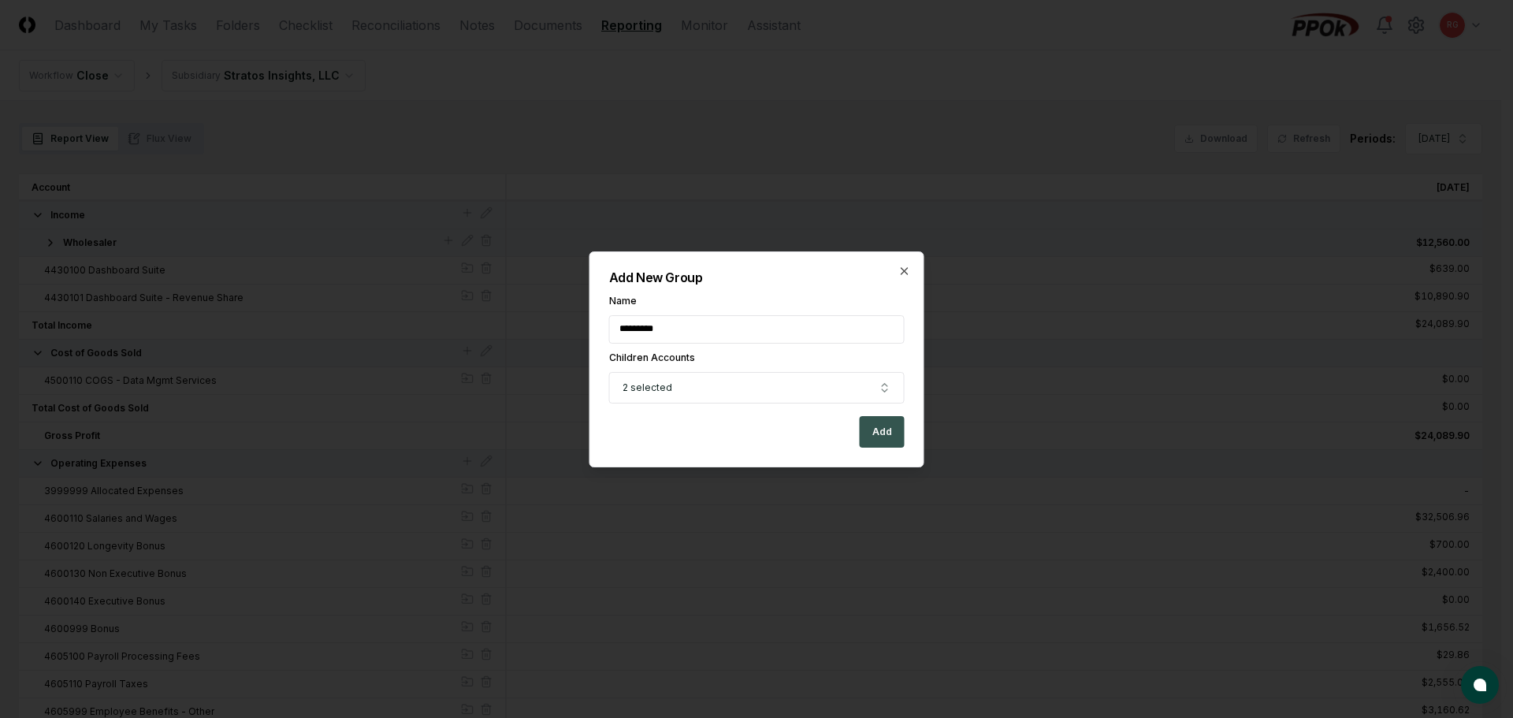
click at [880, 431] on button "Add" at bounding box center [882, 432] width 45 height 32
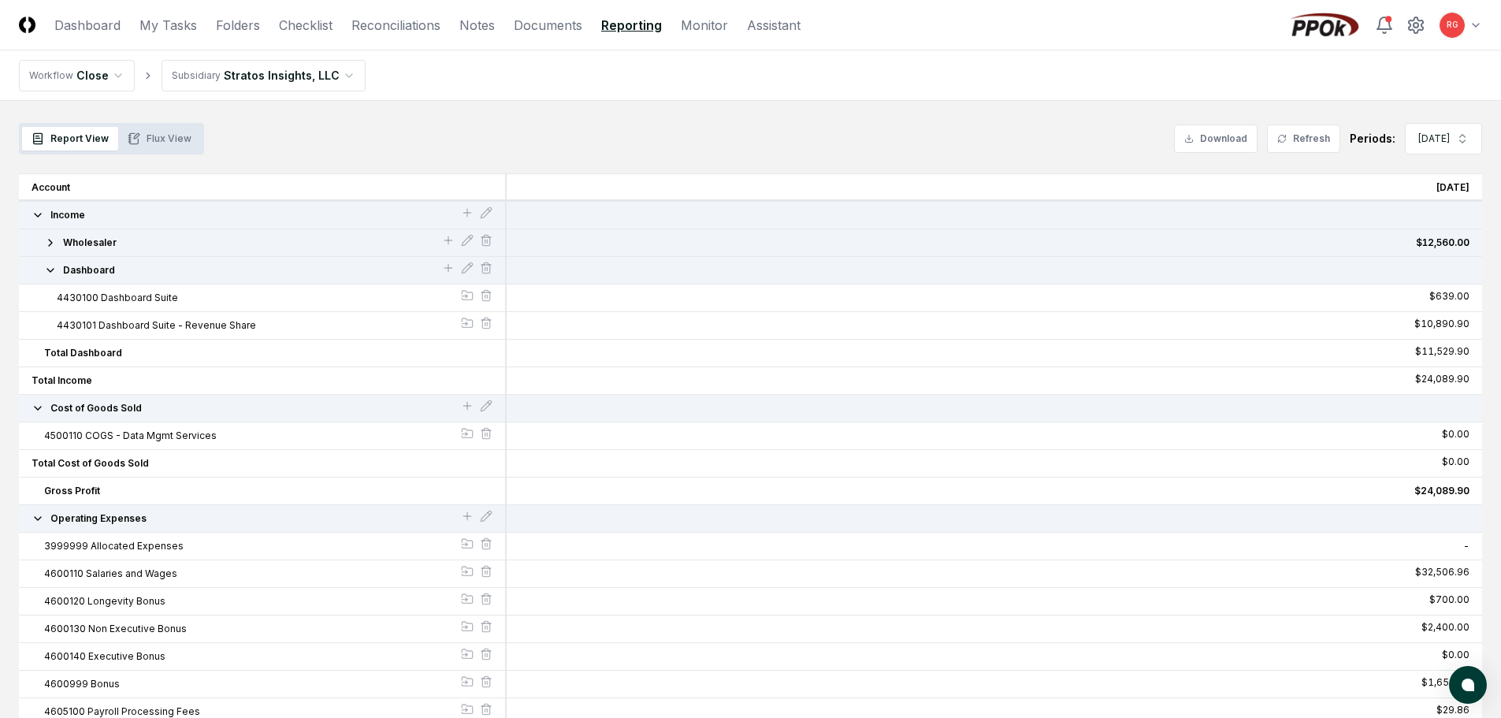
click at [48, 270] on icon "button" at bounding box center [50, 270] width 13 height 13
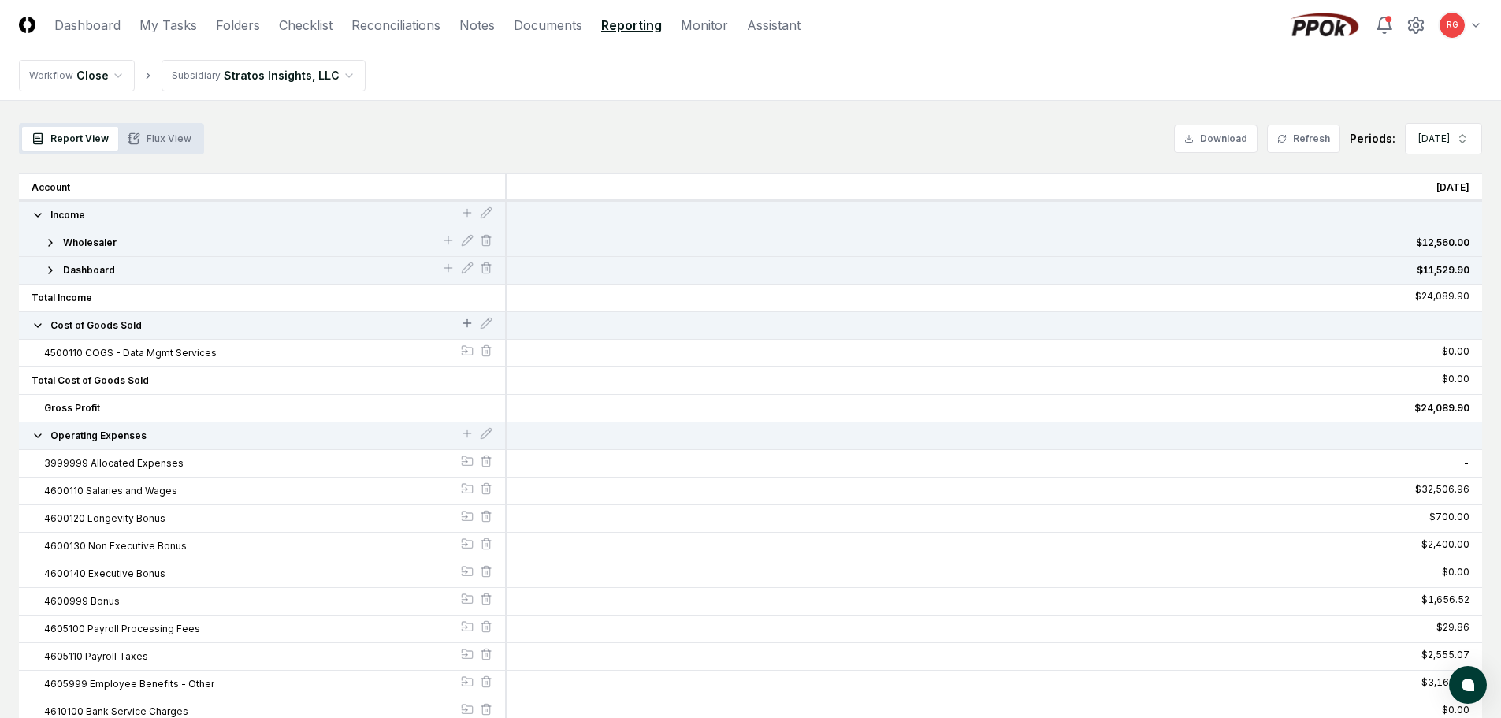
click at [463, 317] on div at bounding box center [467, 325] width 13 height 17
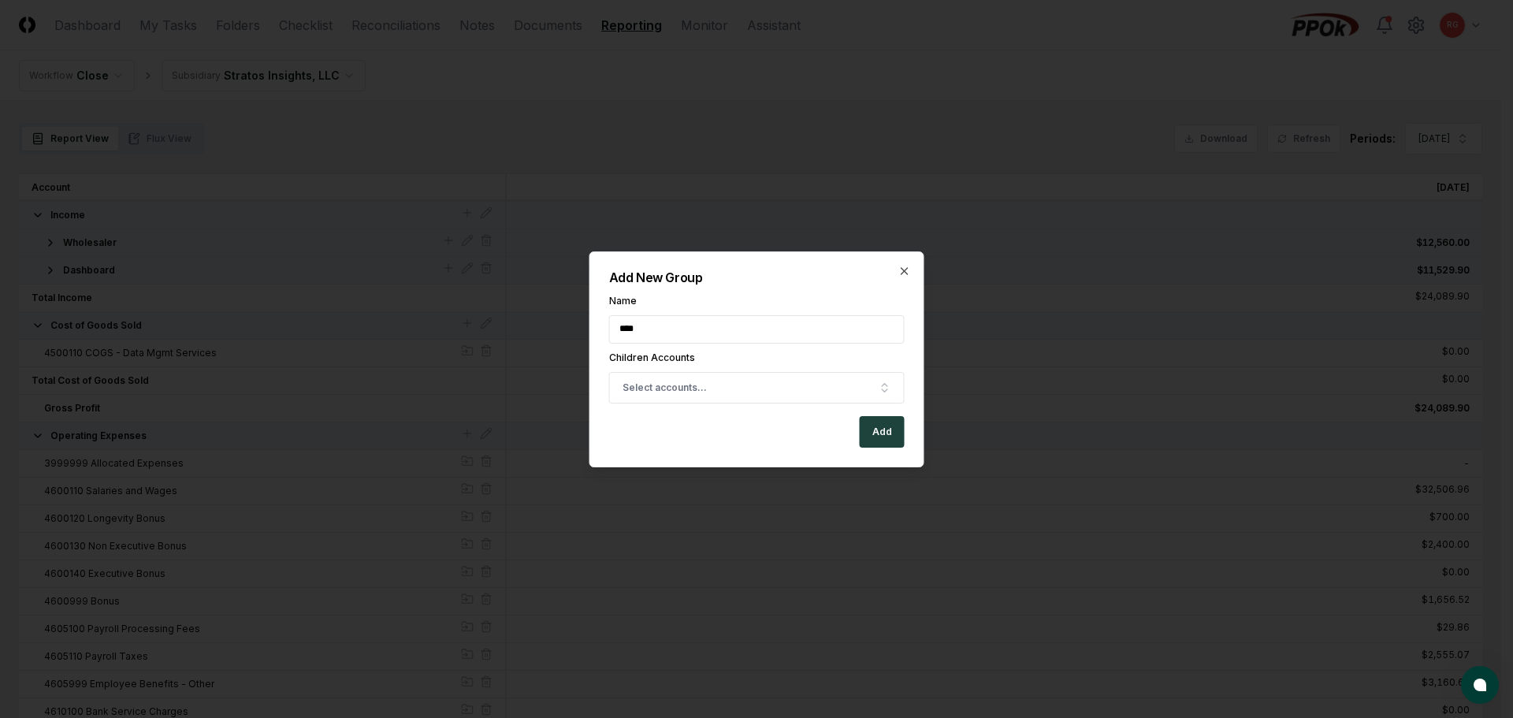
click at [716, 292] on div "Add New Group Name **** Children Accounts Select accounts... Add Close" at bounding box center [756, 359] width 335 height 216
click at [902, 274] on icon "button" at bounding box center [904, 271] width 13 height 13
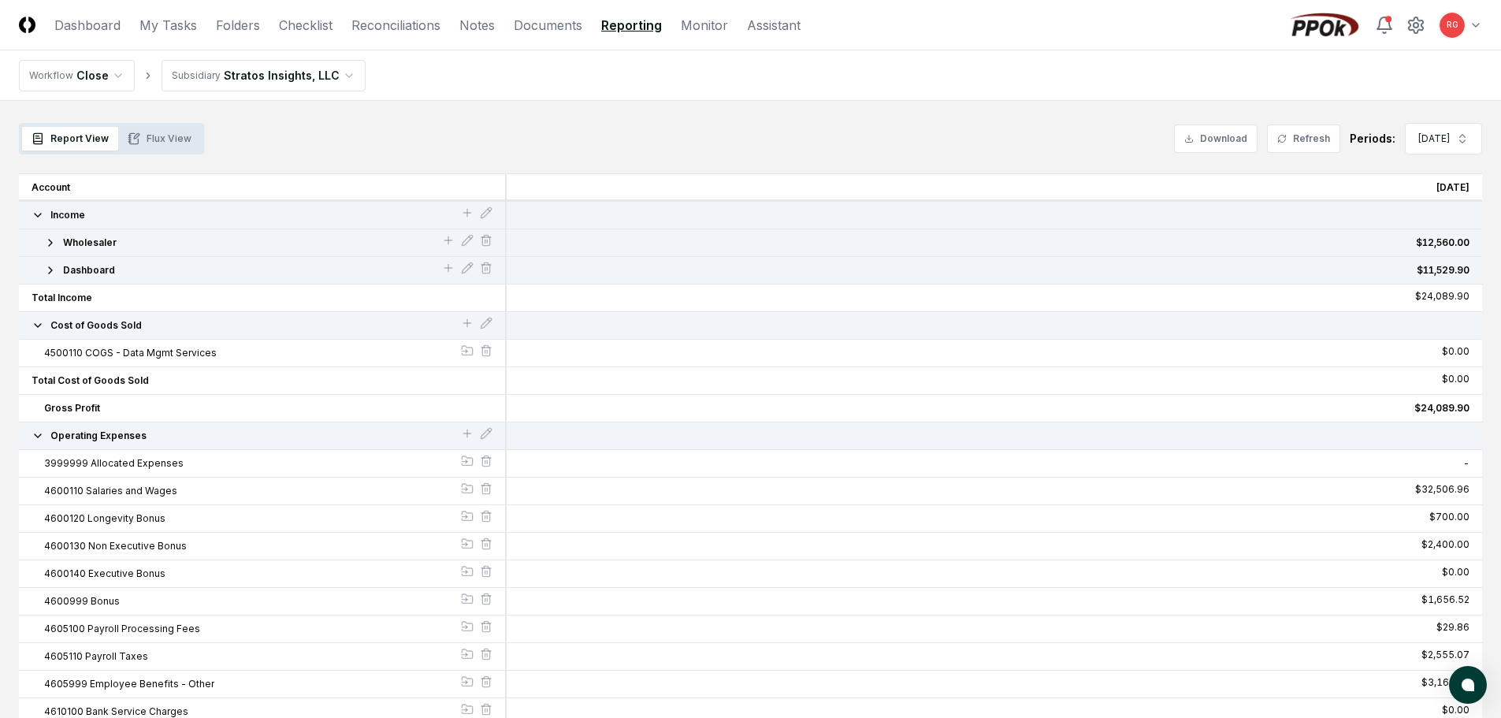
click at [39, 326] on icon "button" at bounding box center [38, 325] width 6 height 3
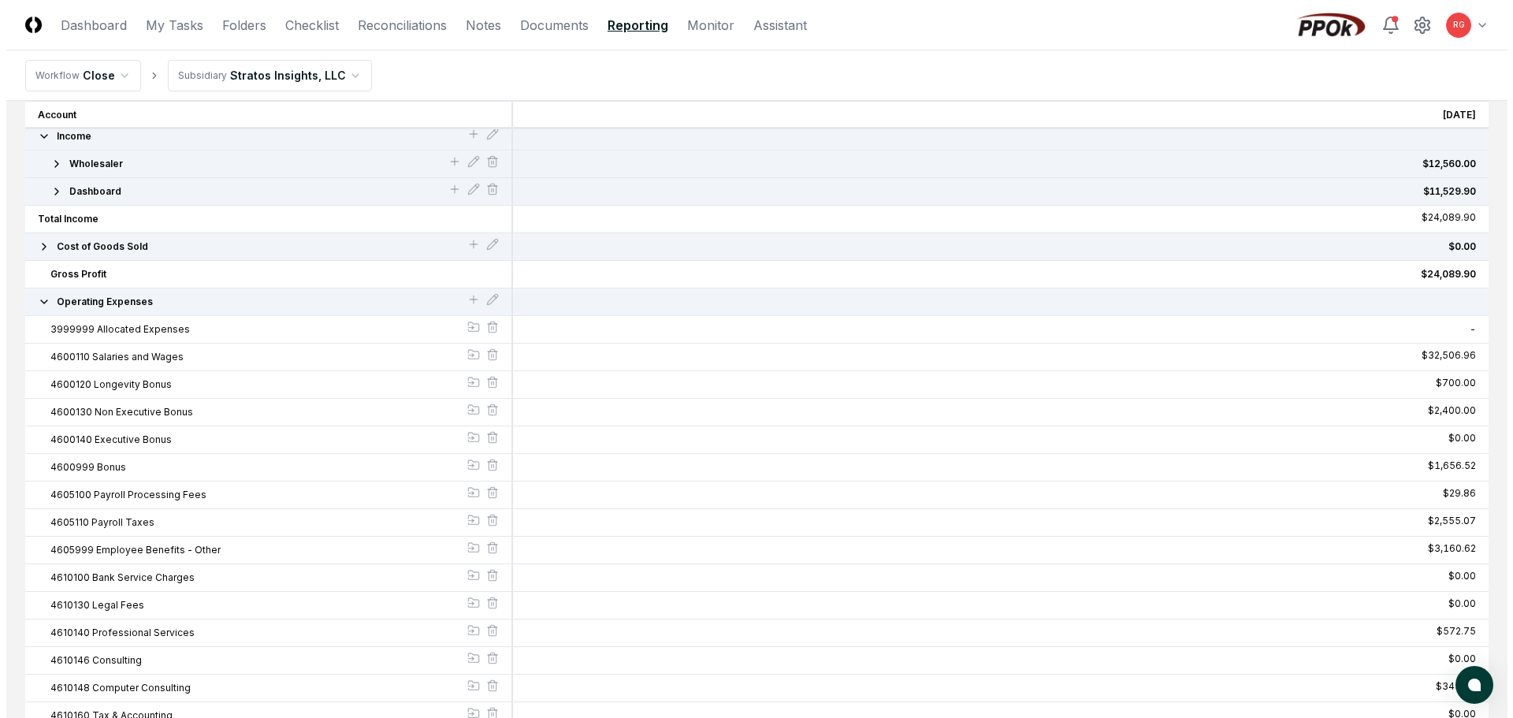
scroll to position [236, 0]
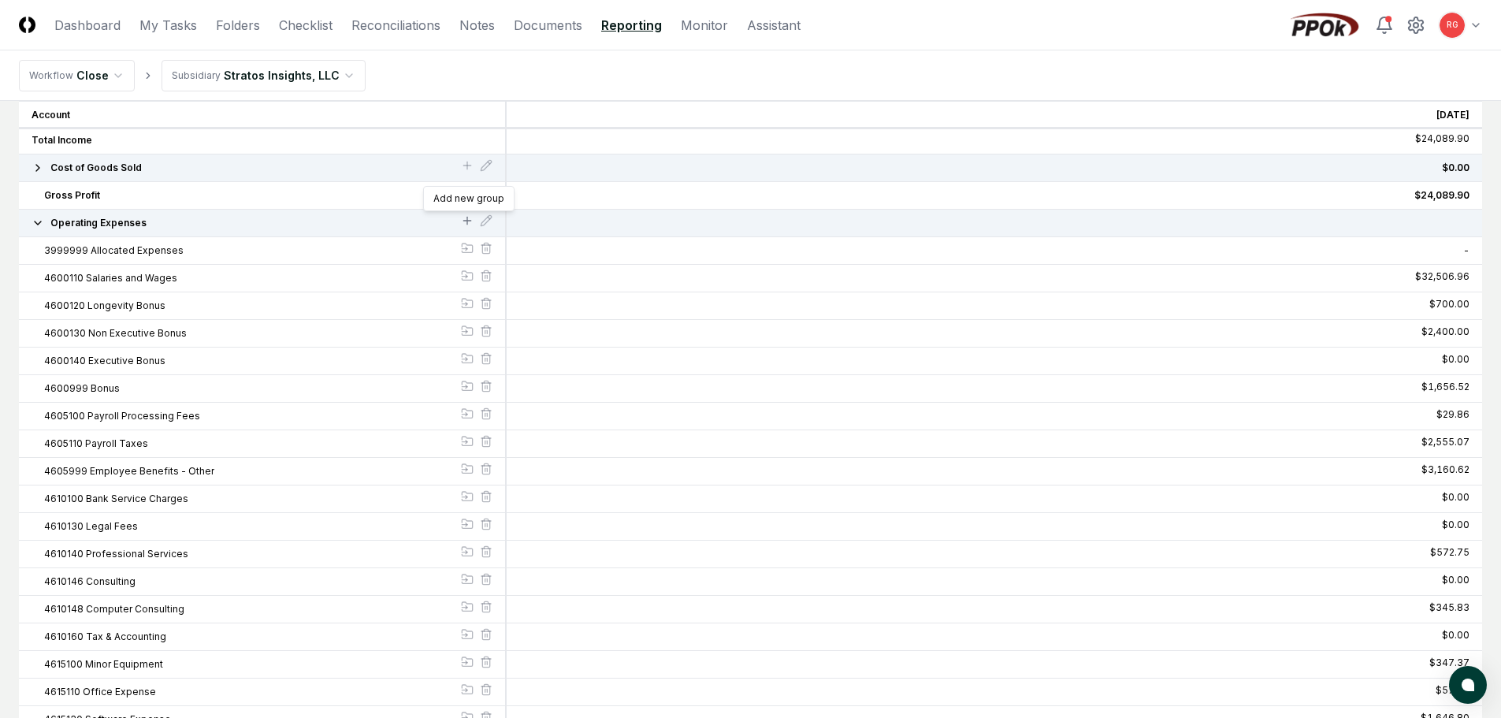
click at [470, 220] on icon at bounding box center [467, 220] width 13 height 13
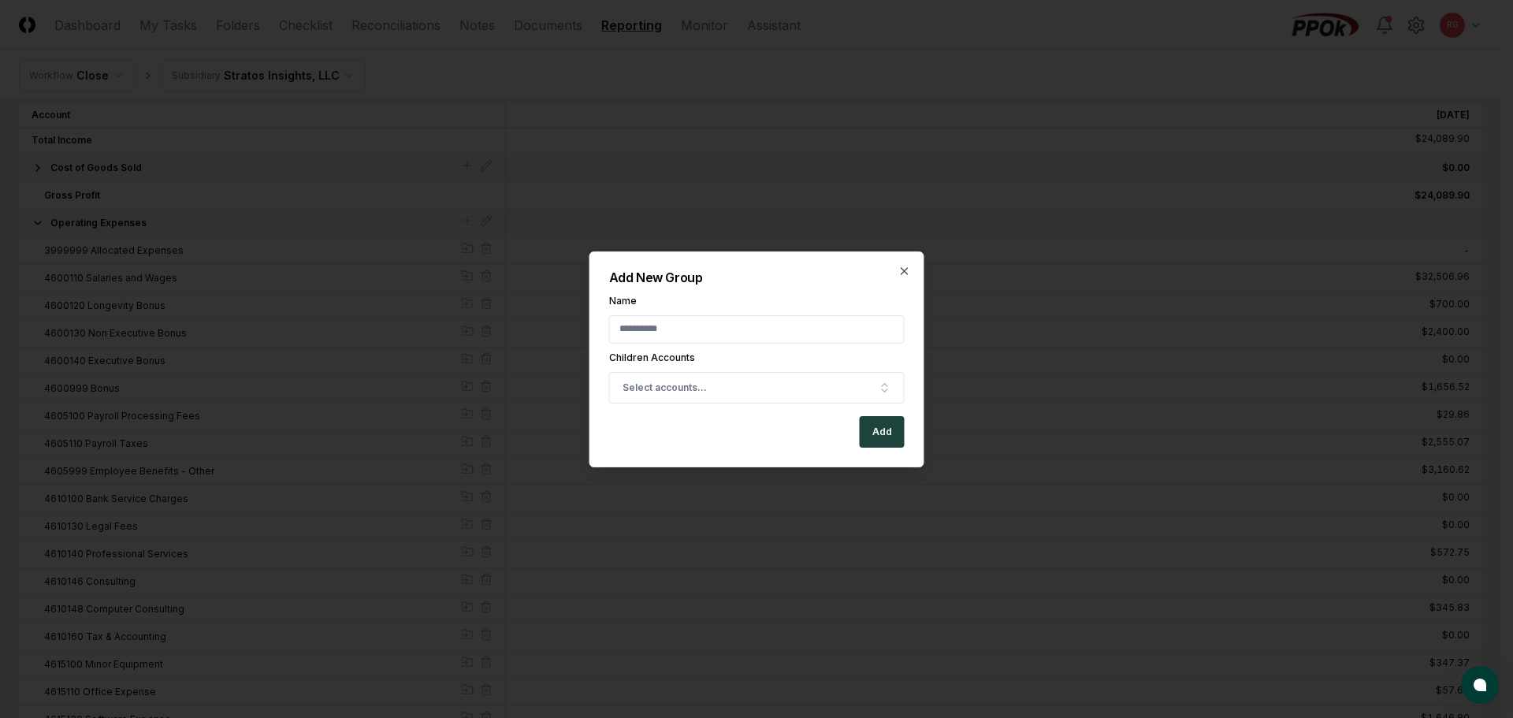
click at [656, 331] on input "Name" at bounding box center [757, 329] width 296 height 28
click at [708, 391] on button "Select accounts..." at bounding box center [757, 388] width 296 height 32
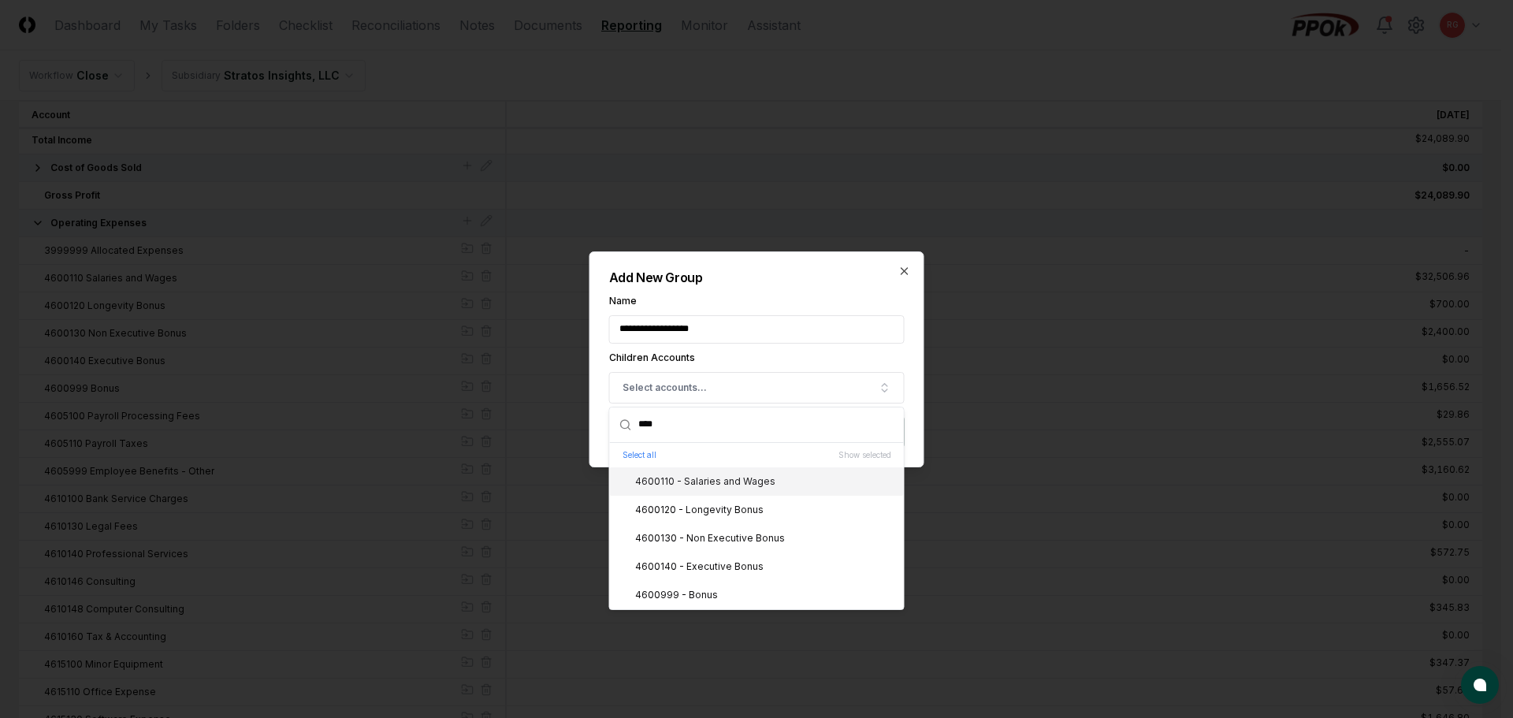
click at [710, 490] on div "4600110 - Salaries and Wages" at bounding box center [757, 481] width 294 height 28
click at [717, 511] on div "4600120 - Longevity Bonus" at bounding box center [689, 510] width 147 height 14
click at [722, 541] on div "4600130 - Non Executive Bonus" at bounding box center [700, 538] width 169 height 14
drag, startPoint x: 715, startPoint y: 567, endPoint x: 711, endPoint y: 578, distance: 12.5
click at [715, 569] on div "4600140 - Executive Bonus" at bounding box center [689, 567] width 147 height 14
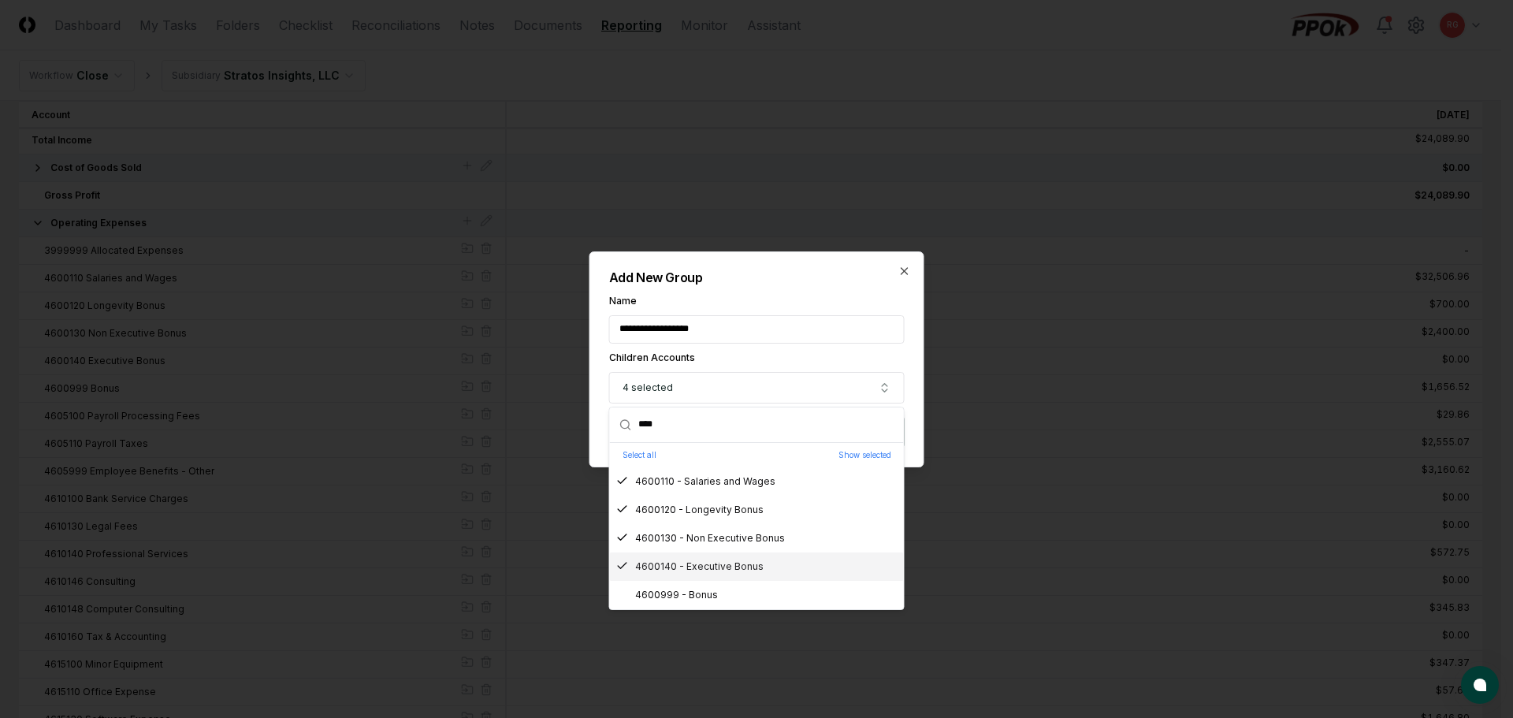
click at [705, 593] on div "4600999 - Bonus" at bounding box center [667, 595] width 102 height 14
click at [778, 273] on h2 "Add New Group" at bounding box center [757, 277] width 296 height 13
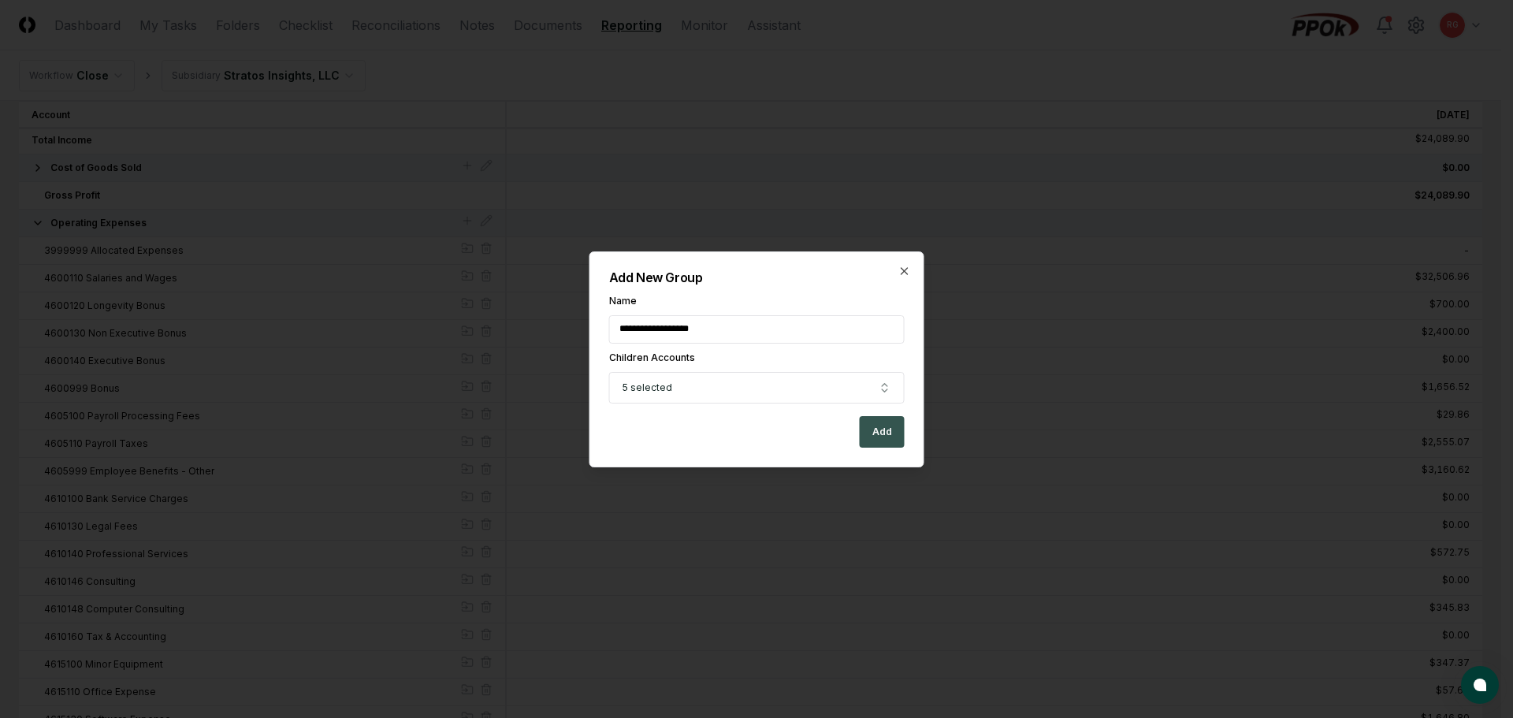
click at [874, 429] on button "Add" at bounding box center [882, 432] width 45 height 32
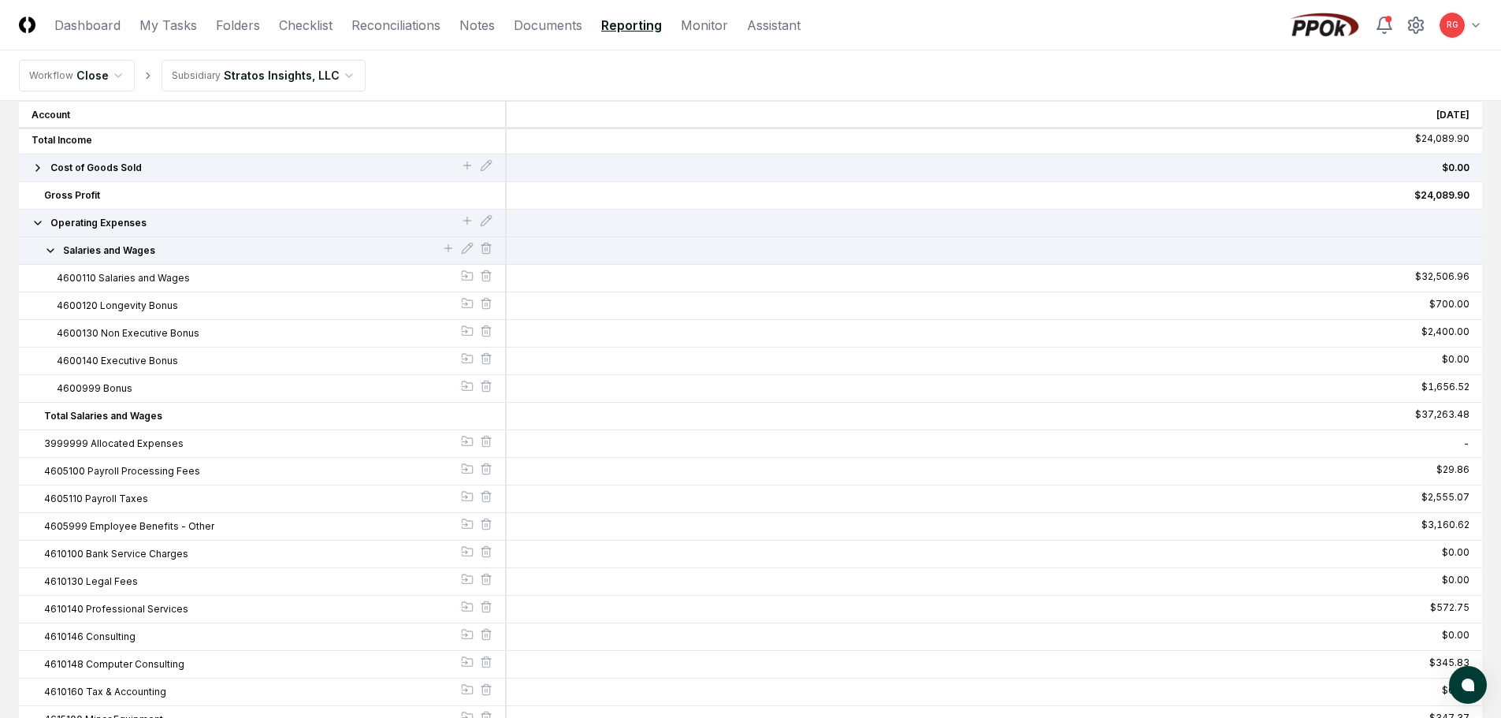
click at [47, 253] on icon "button" at bounding box center [50, 250] width 13 height 13
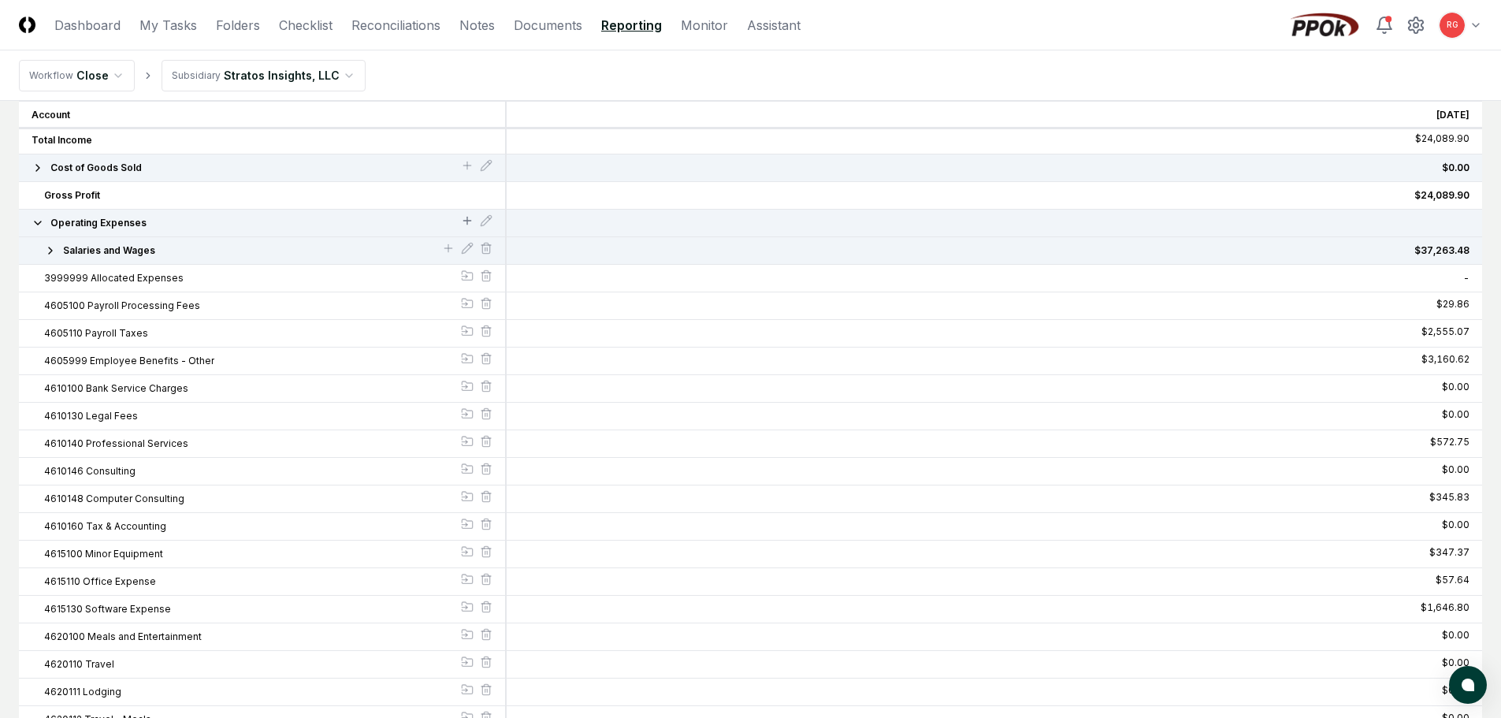
click at [463, 219] on icon at bounding box center [467, 220] width 13 height 13
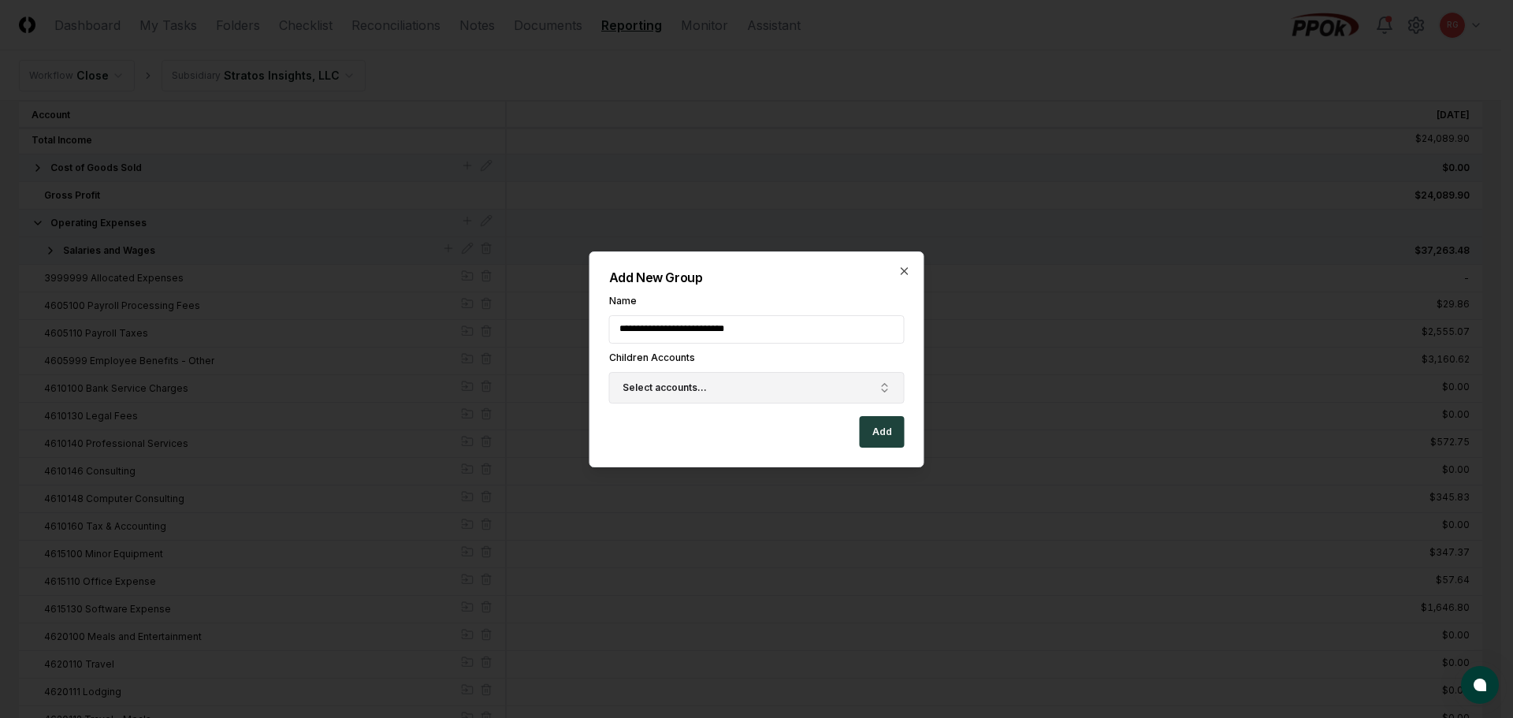
click at [698, 391] on span "Select accounts..." at bounding box center [665, 388] width 84 height 14
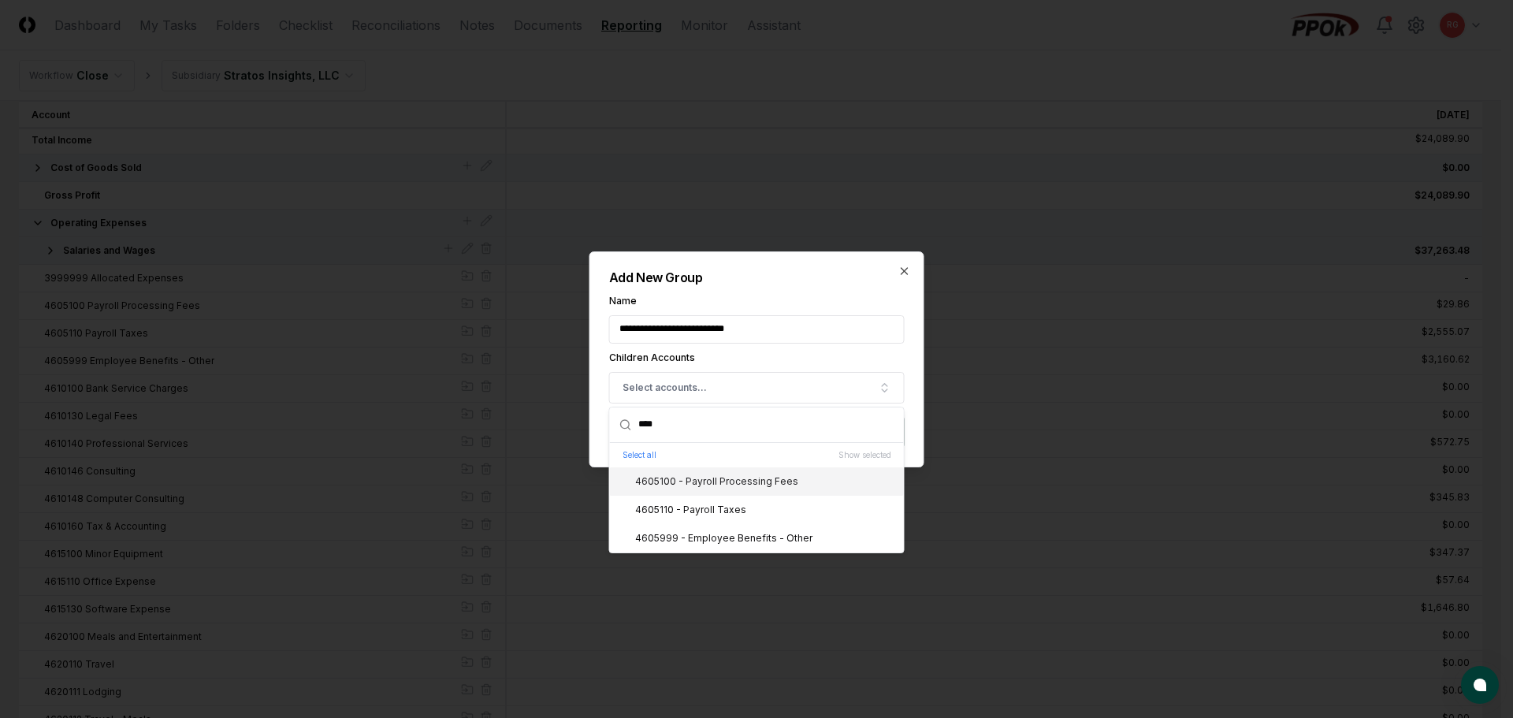
click at [696, 485] on div "4605100 - Payroll Processing Fees" at bounding box center [707, 481] width 182 height 14
drag, startPoint x: 700, startPoint y: 514, endPoint x: 704, endPoint y: 530, distance: 16.2
click at [701, 514] on div "4605110 - Payroll Taxes" at bounding box center [681, 510] width 130 height 14
click at [706, 542] on div "4605999 - Employee Benefits - Other" at bounding box center [714, 538] width 196 height 14
click at [798, 273] on h2 "Add New Group" at bounding box center [757, 277] width 296 height 13
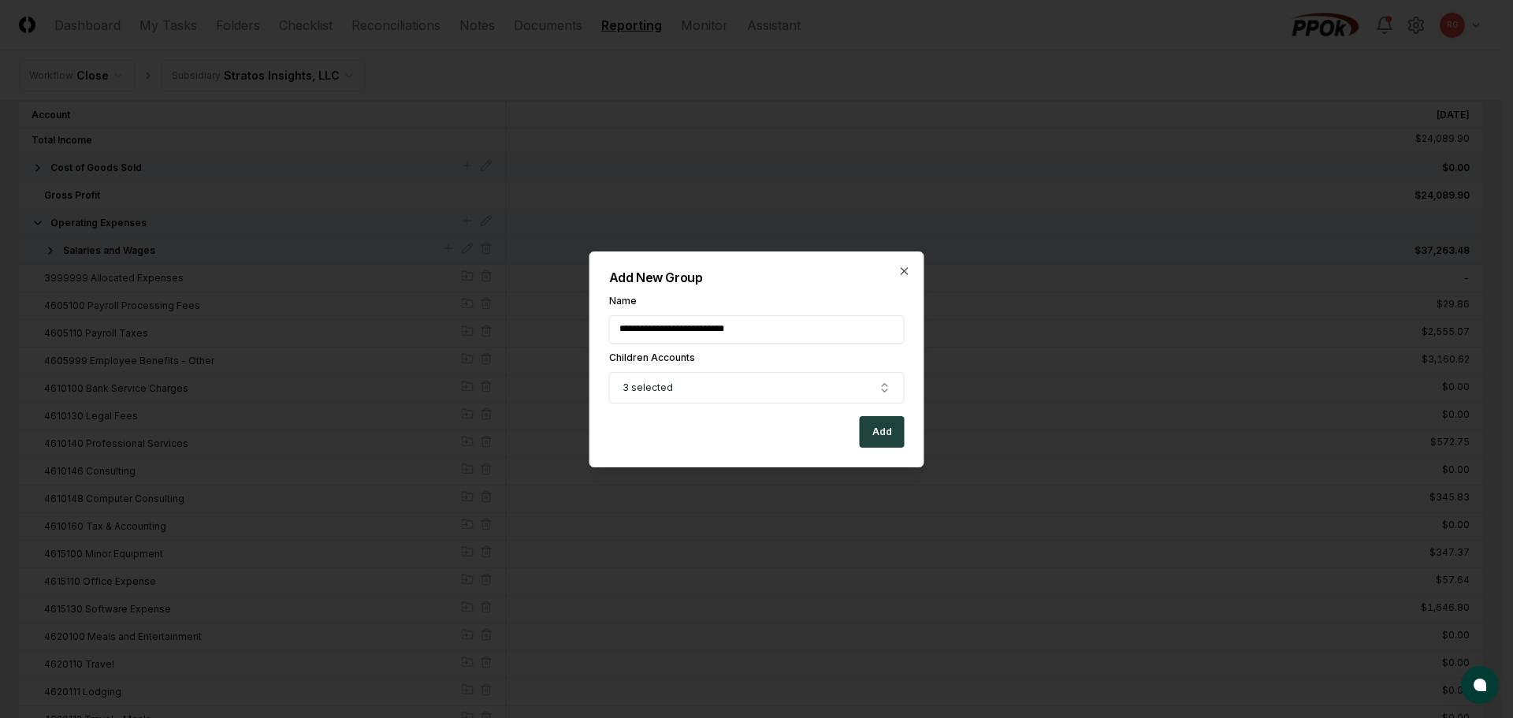
click at [881, 437] on button "Add" at bounding box center [882, 432] width 45 height 32
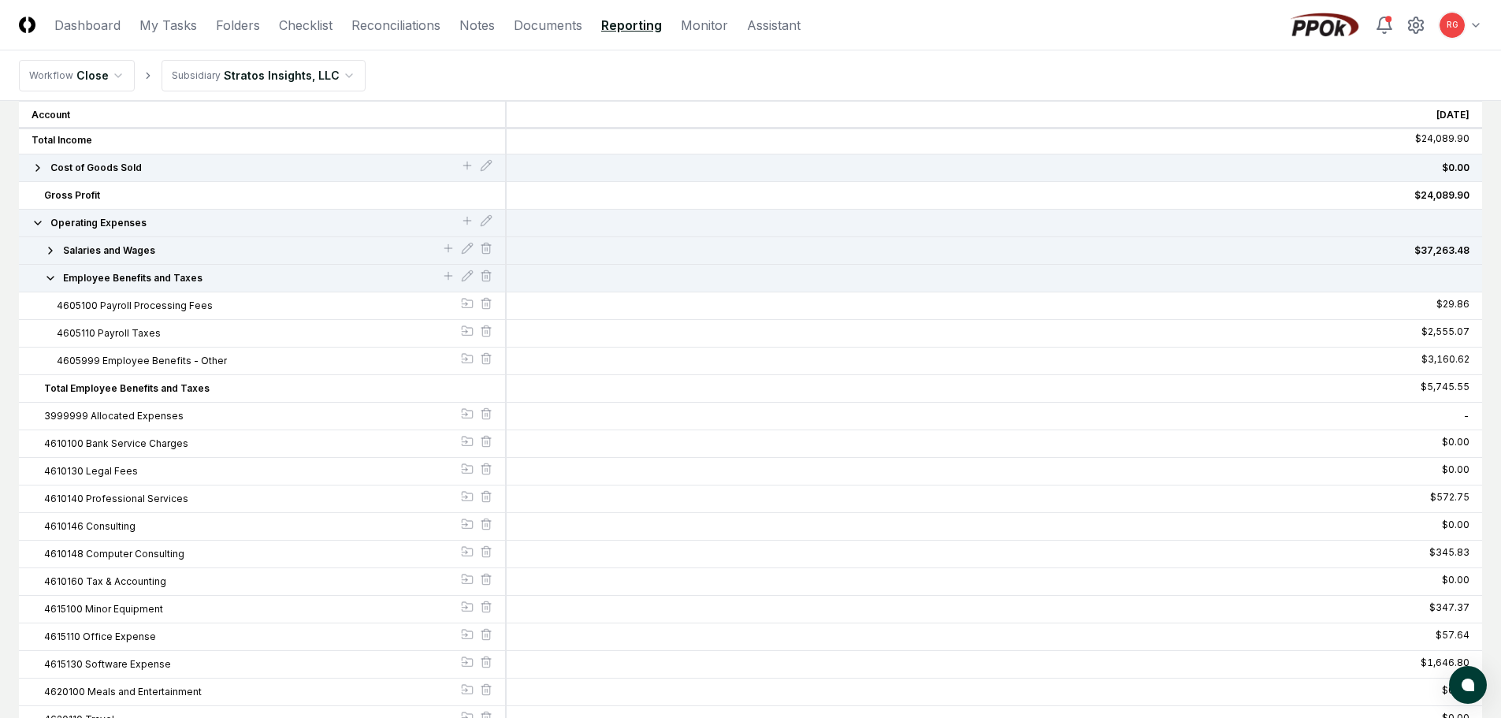
click at [55, 279] on icon "button" at bounding box center [50, 278] width 13 height 13
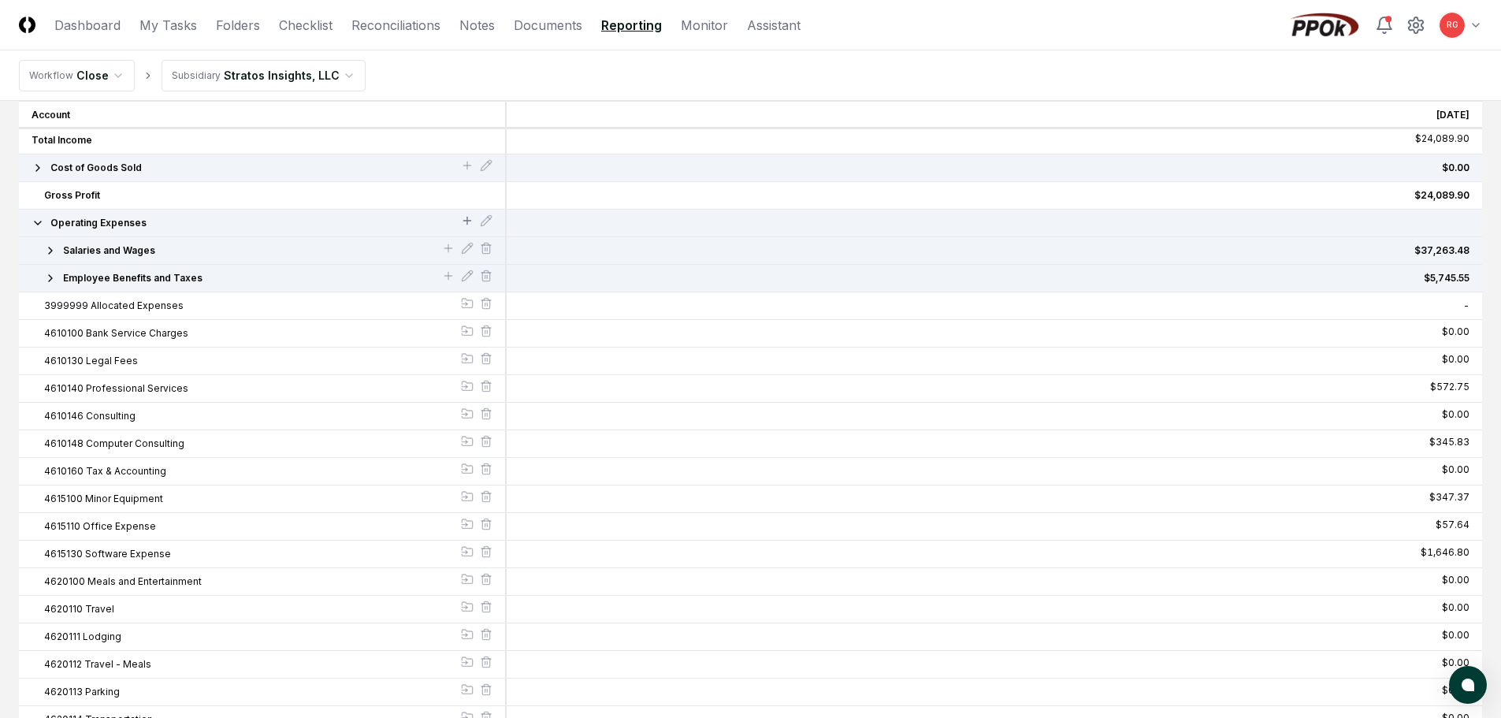
click at [462, 225] on icon at bounding box center [467, 220] width 13 height 13
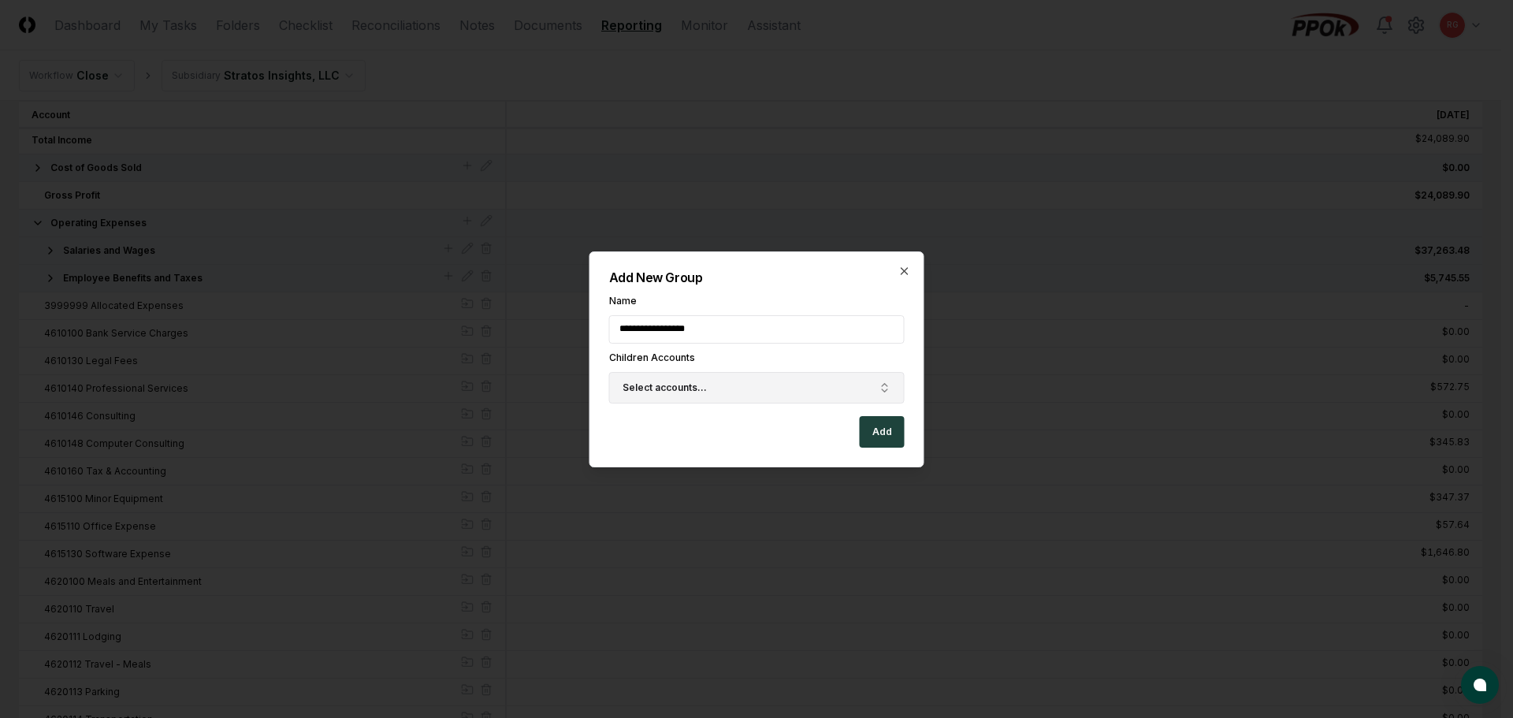
click at [720, 392] on button "Select accounts..." at bounding box center [757, 388] width 296 height 32
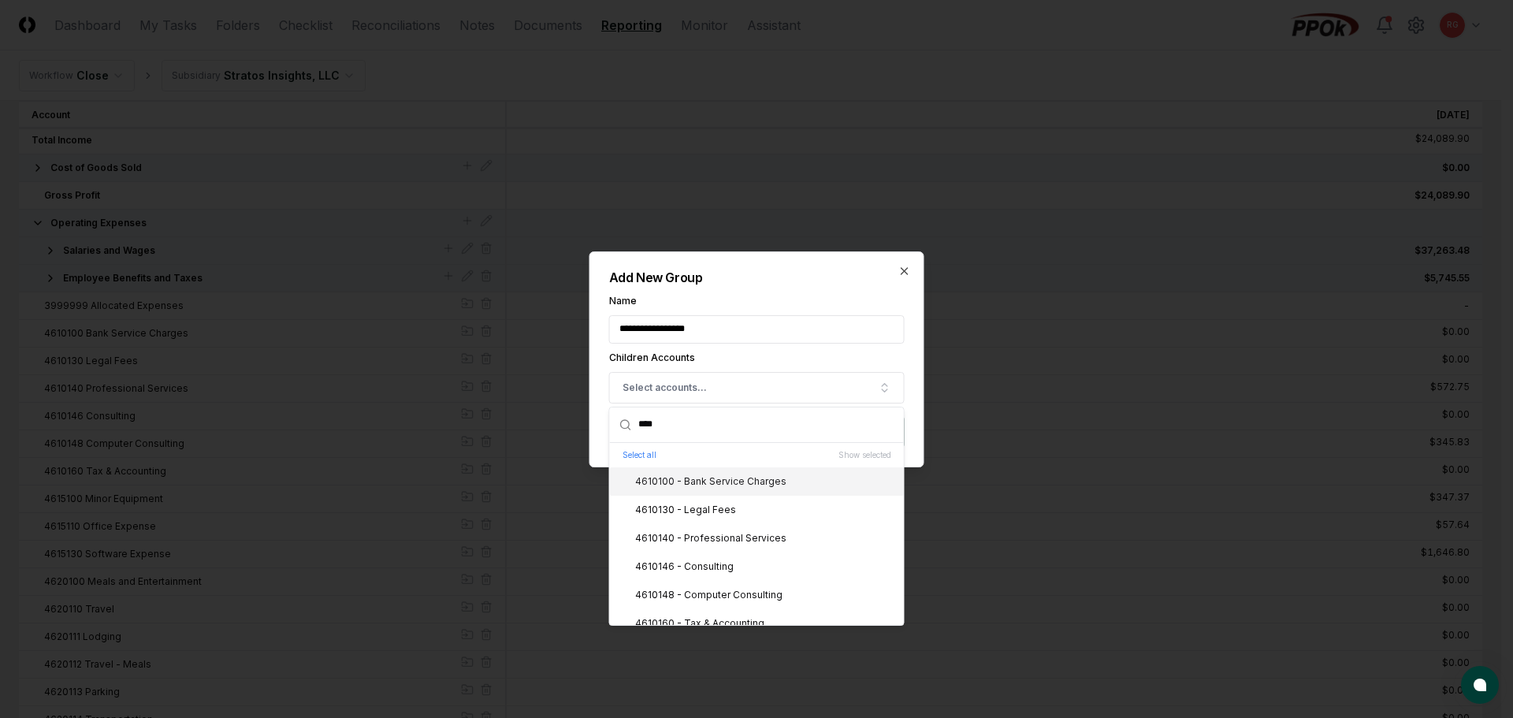
click at [698, 477] on div "4610100 - Bank Service Charges" at bounding box center [701, 481] width 170 height 14
click at [701, 505] on div "4610130 - Legal Fees" at bounding box center [676, 510] width 120 height 14
click at [702, 527] on div "4610140 - Professional Services" at bounding box center [757, 538] width 294 height 28
click at [702, 555] on div "4610146 - Consulting" at bounding box center [757, 566] width 294 height 28
click at [709, 588] on div "4610148 - Computer Consulting" at bounding box center [699, 595] width 166 height 14
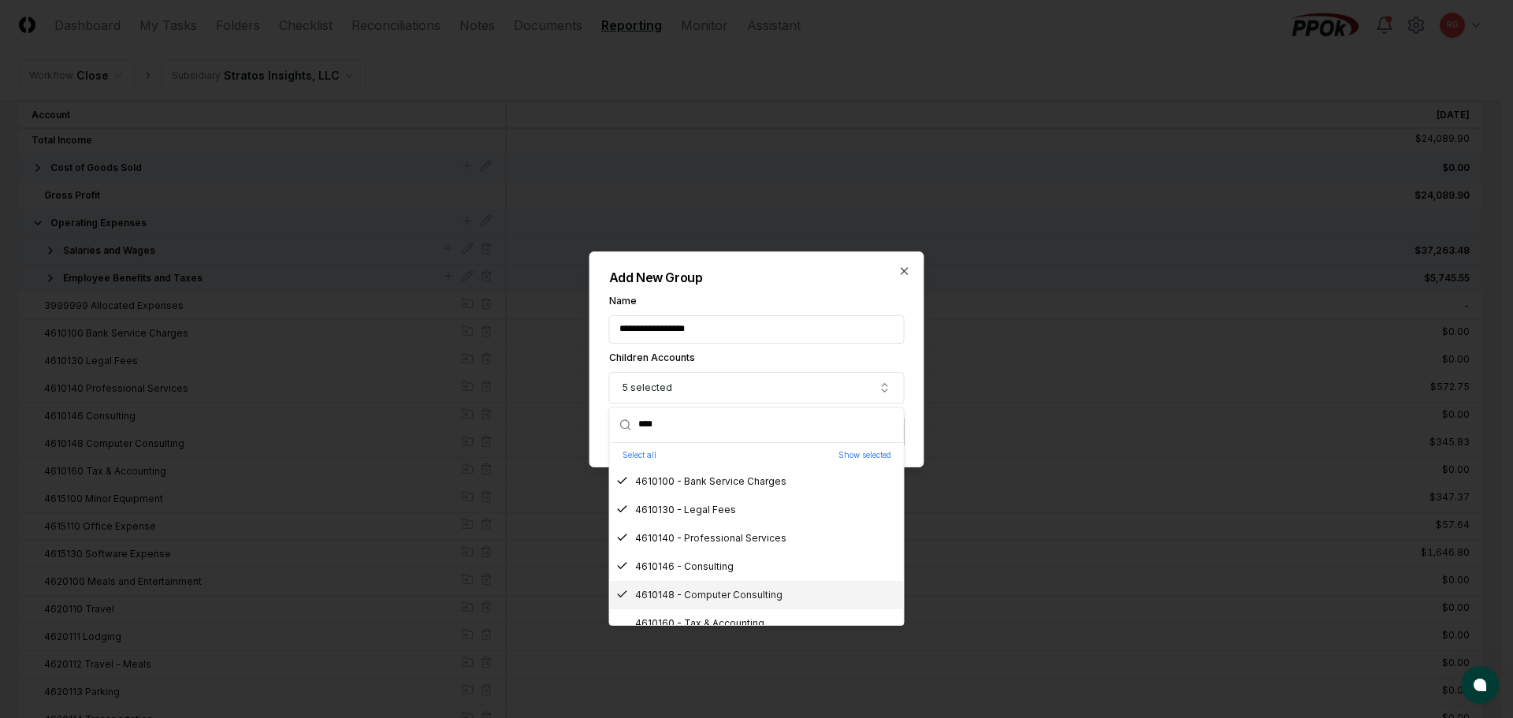
scroll to position [13, 0]
click at [716, 582] on div "4610148 - Computer Consulting" at bounding box center [699, 582] width 166 height 14
click at [722, 609] on div "4610160 - Tax & Accounting" at bounding box center [690, 611] width 148 height 14
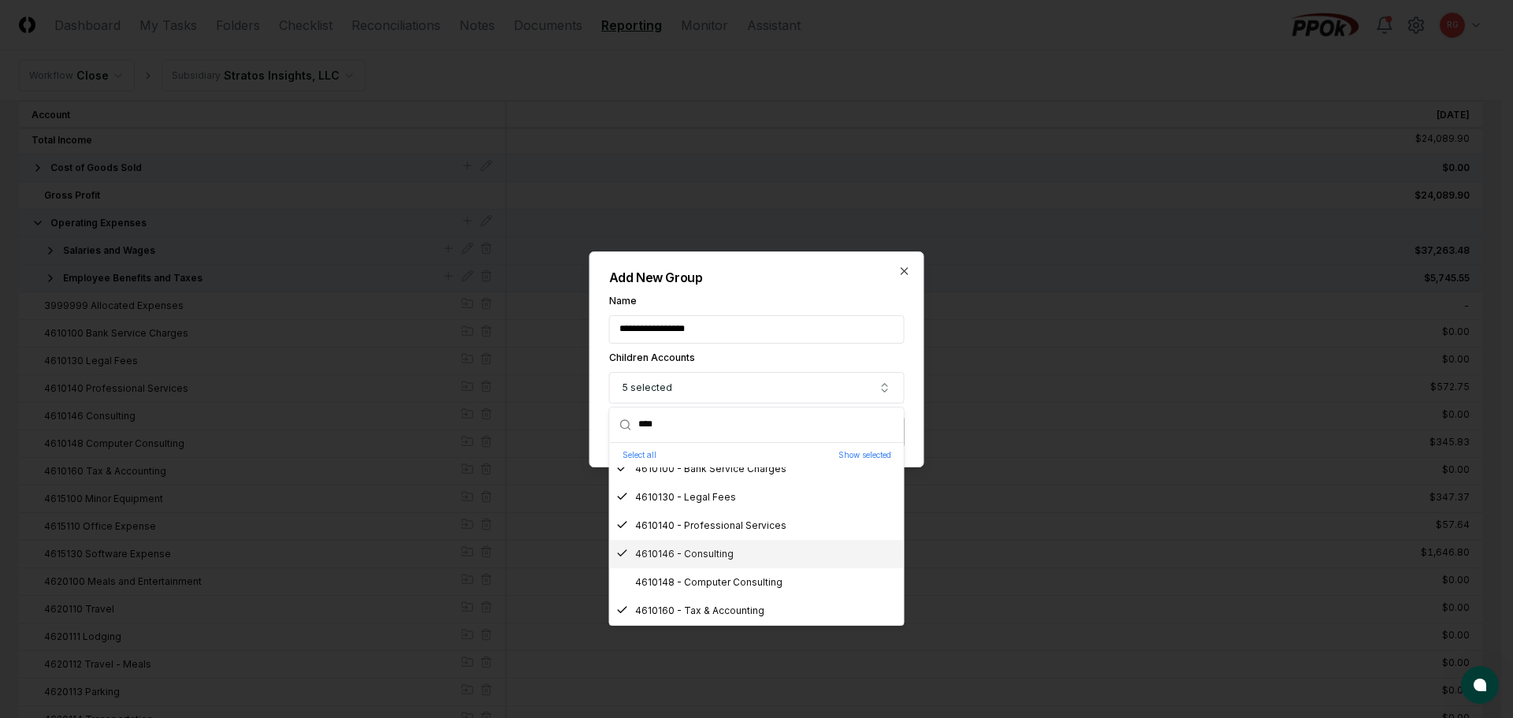
click at [685, 584] on div "4610148 - Computer Consulting" at bounding box center [699, 582] width 166 height 14
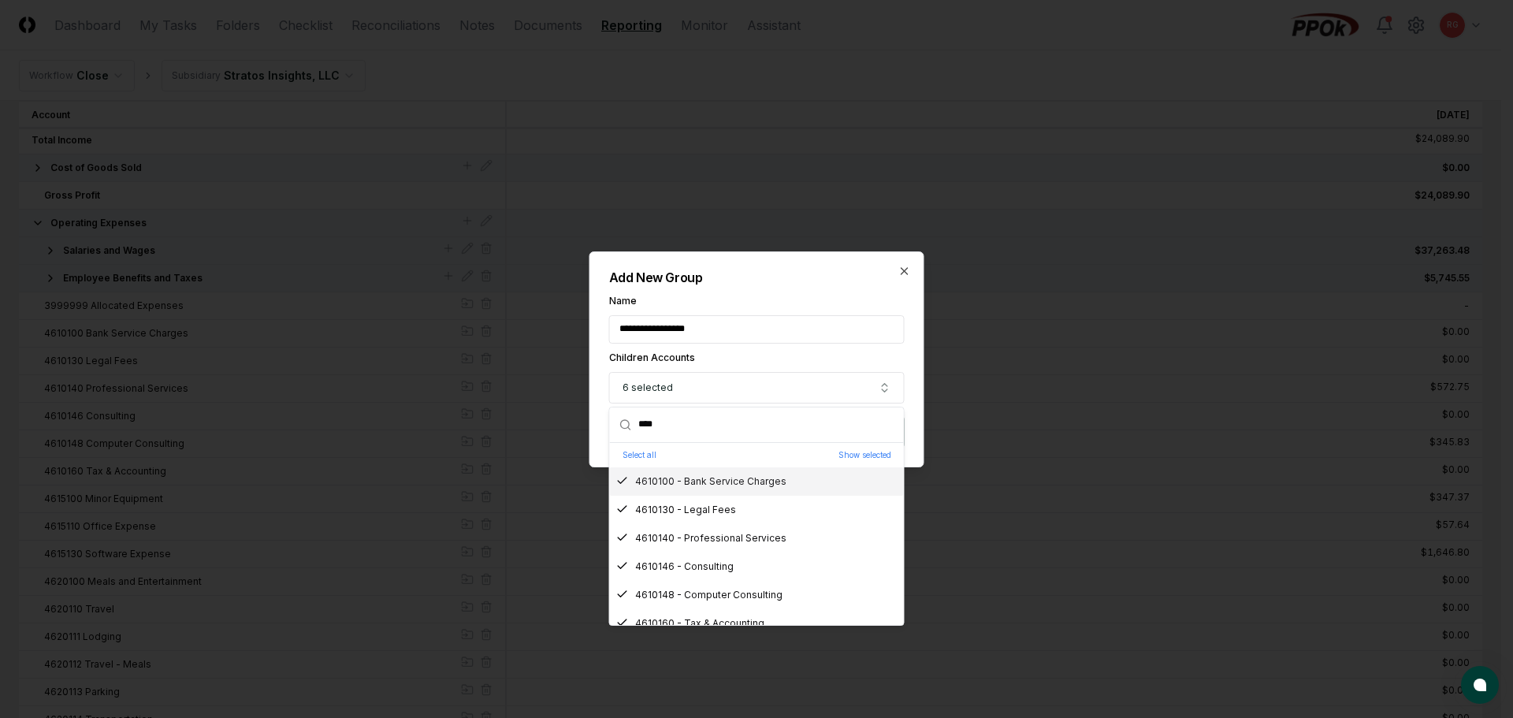
click at [783, 288] on div "**********" at bounding box center [756, 359] width 335 height 216
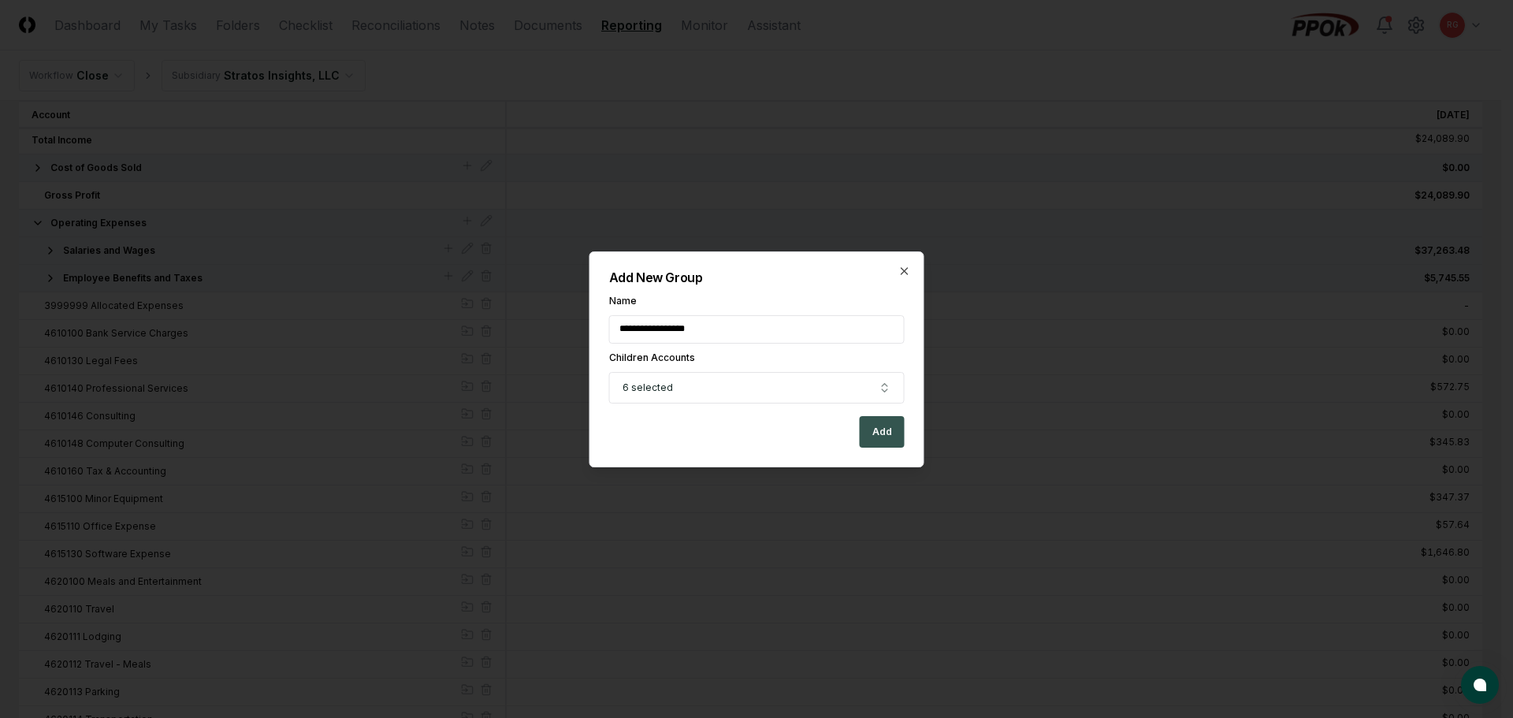
click at [876, 437] on button "Add" at bounding box center [882, 432] width 45 height 32
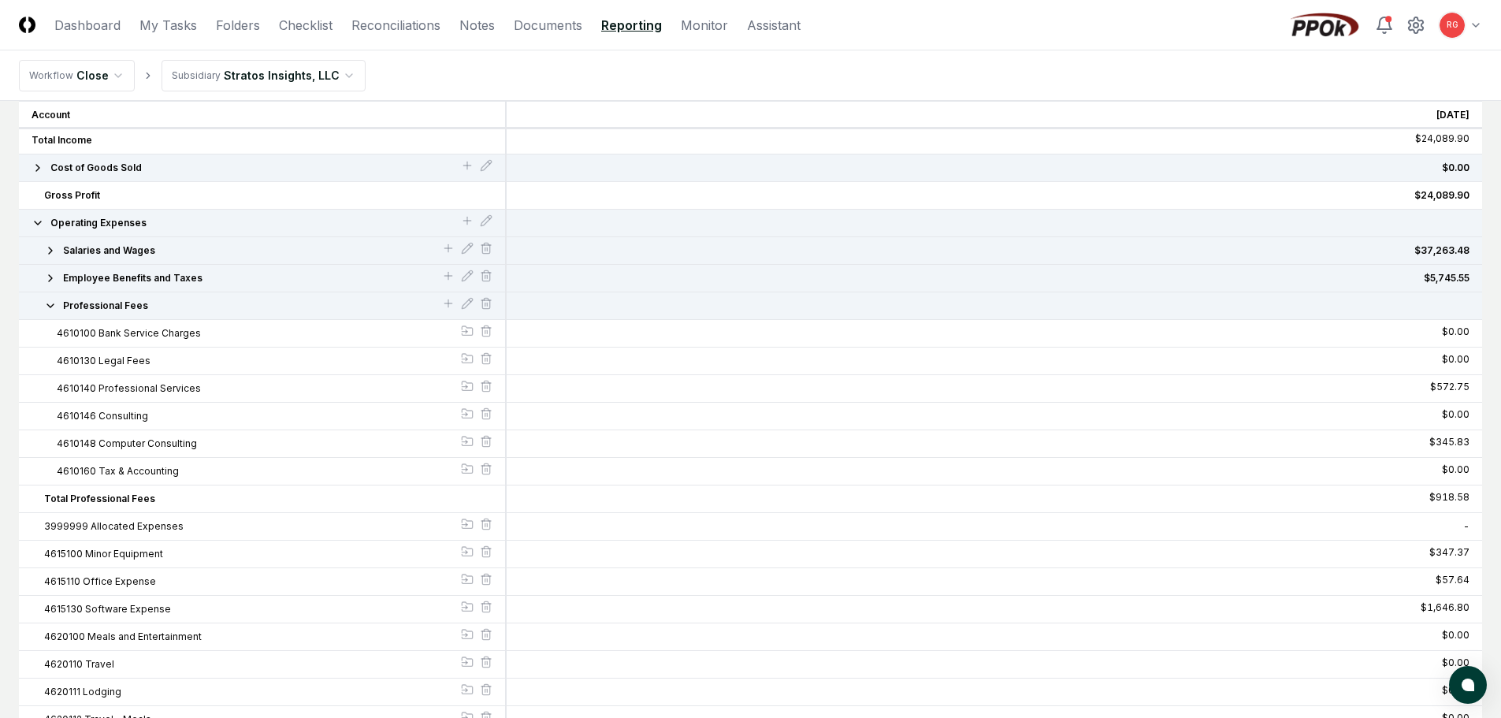
click at [50, 304] on icon "button" at bounding box center [50, 305] width 13 height 13
click at [463, 219] on icon at bounding box center [467, 220] width 13 height 13
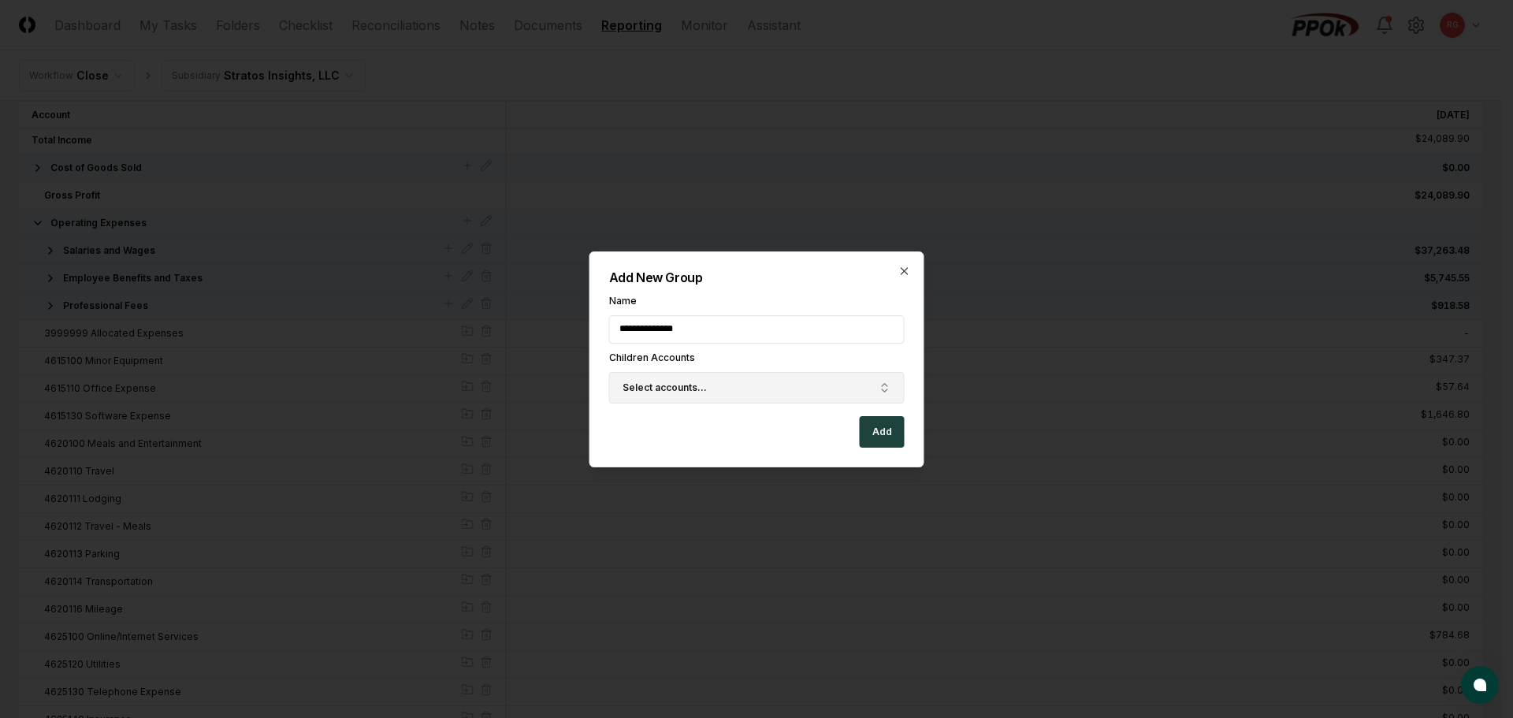
click at [690, 395] on button "Select accounts..." at bounding box center [757, 388] width 296 height 32
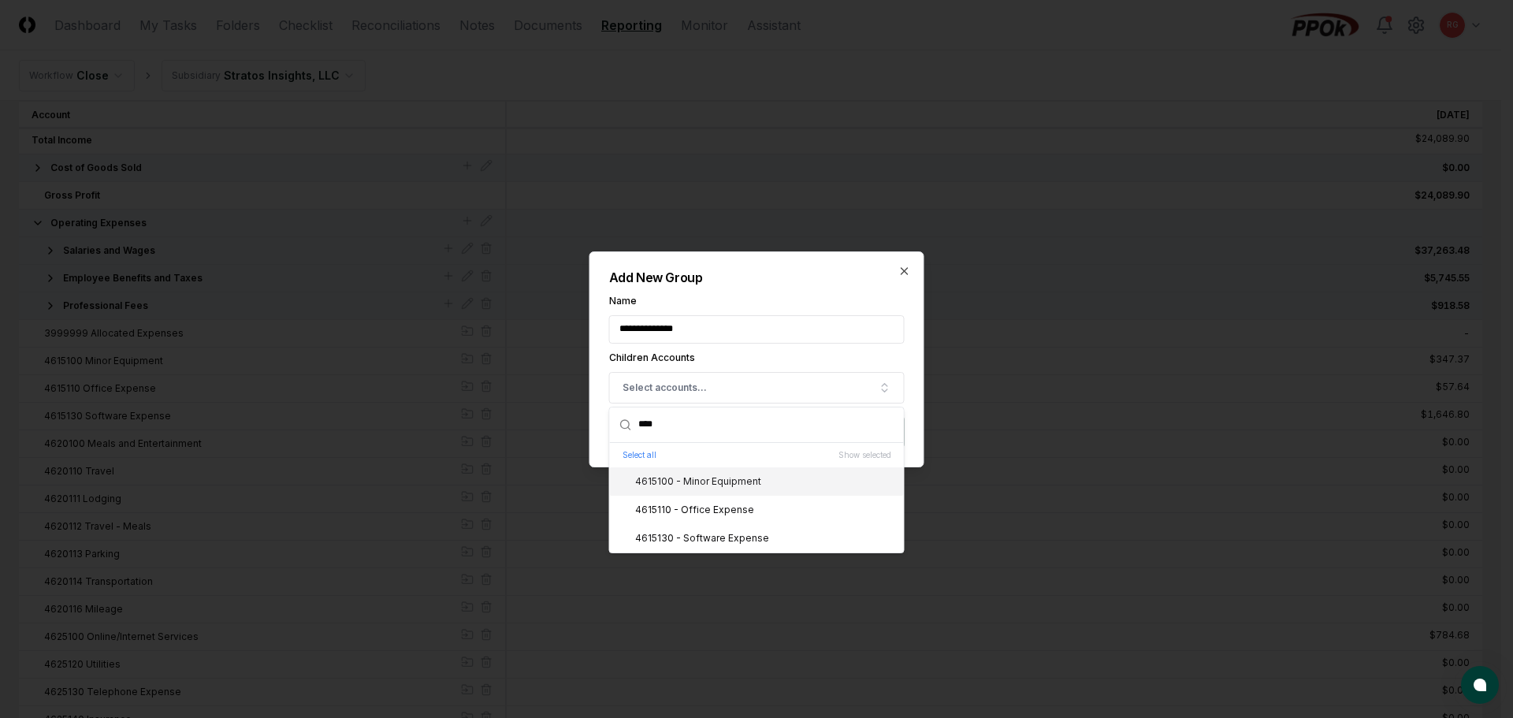
click at [708, 482] on div "4615100 - Minor Equipment" at bounding box center [688, 481] width 145 height 14
click at [713, 507] on div "4615110 - Office Expense" at bounding box center [685, 510] width 138 height 14
click at [713, 545] on div "4615130 - Software Expense" at bounding box center [757, 538] width 294 height 28
click at [764, 282] on h2 "Add New Group" at bounding box center [757, 277] width 296 height 13
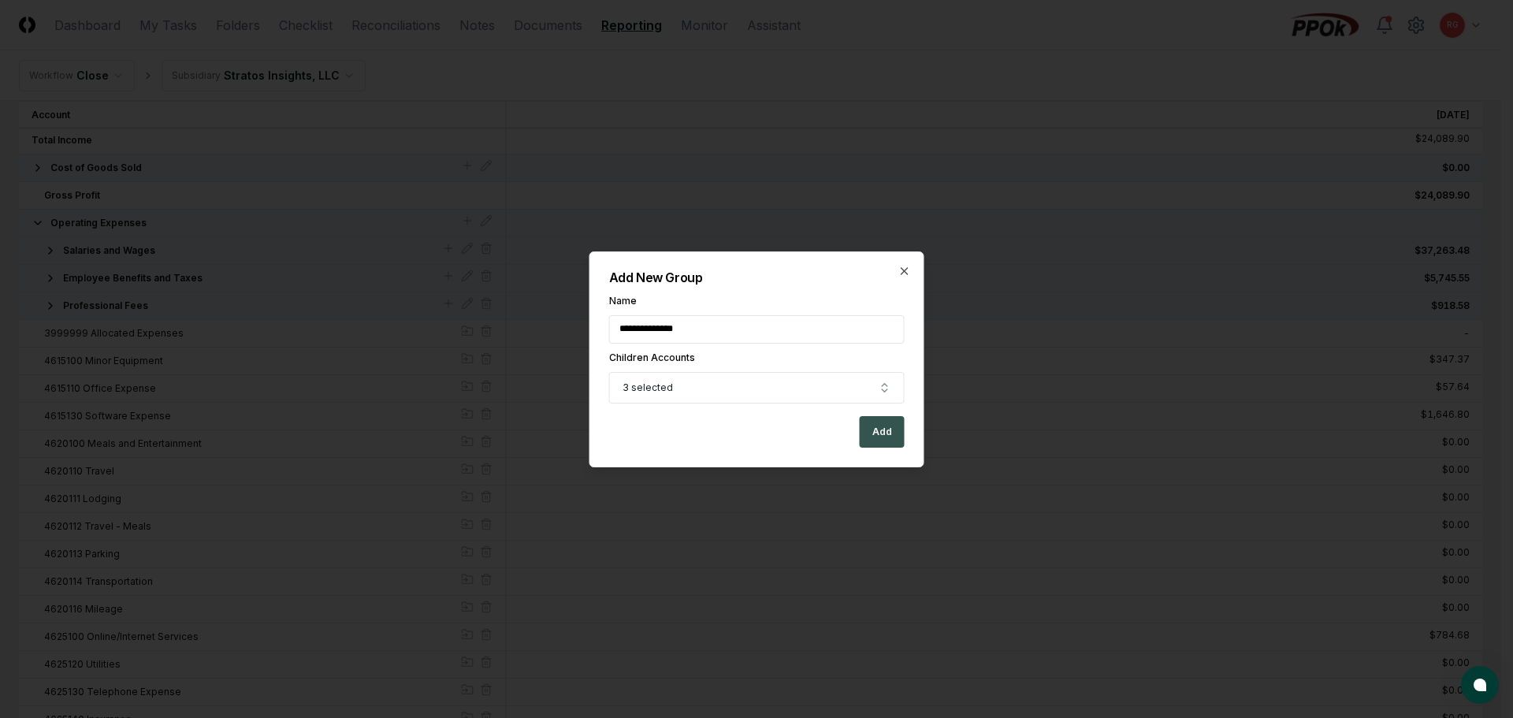
click at [876, 426] on button "Add" at bounding box center [882, 432] width 45 height 32
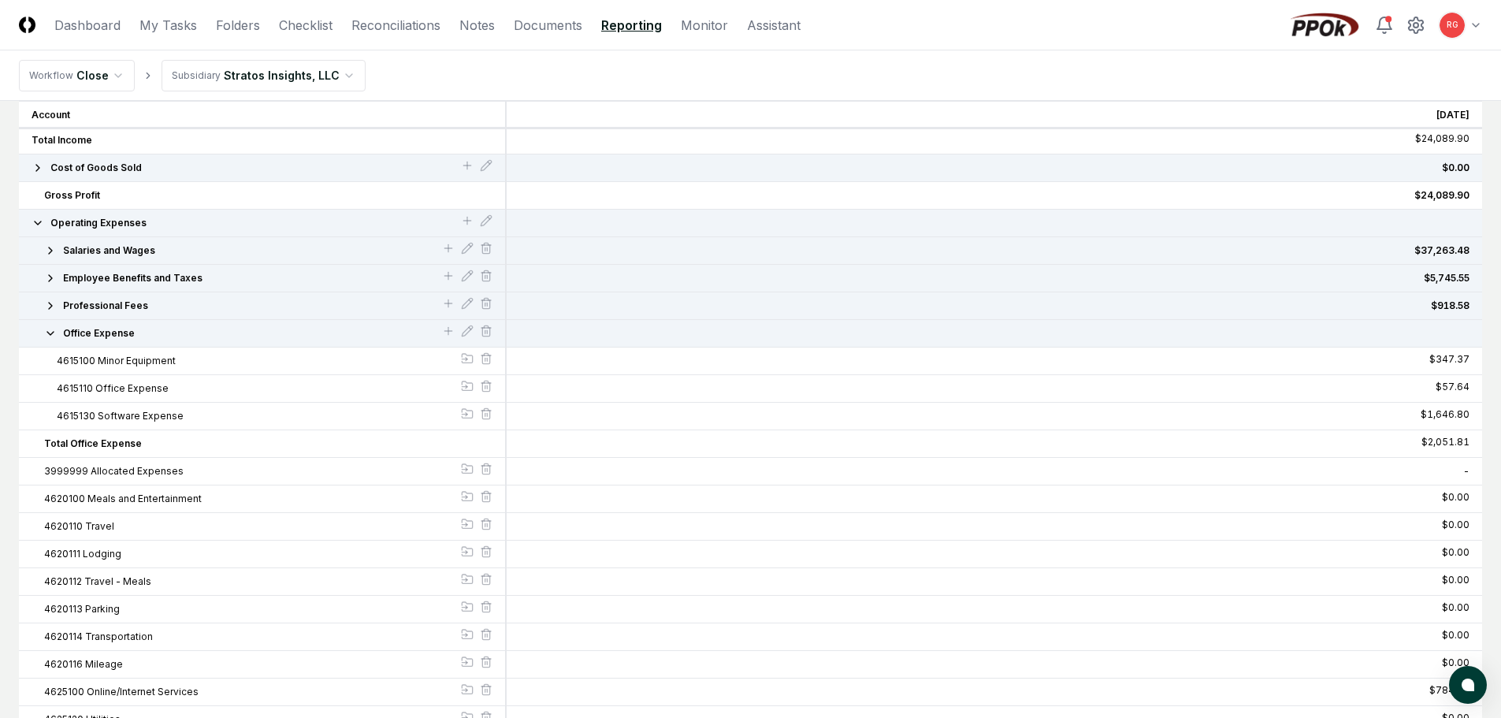
click at [48, 331] on icon "button" at bounding box center [50, 333] width 13 height 13
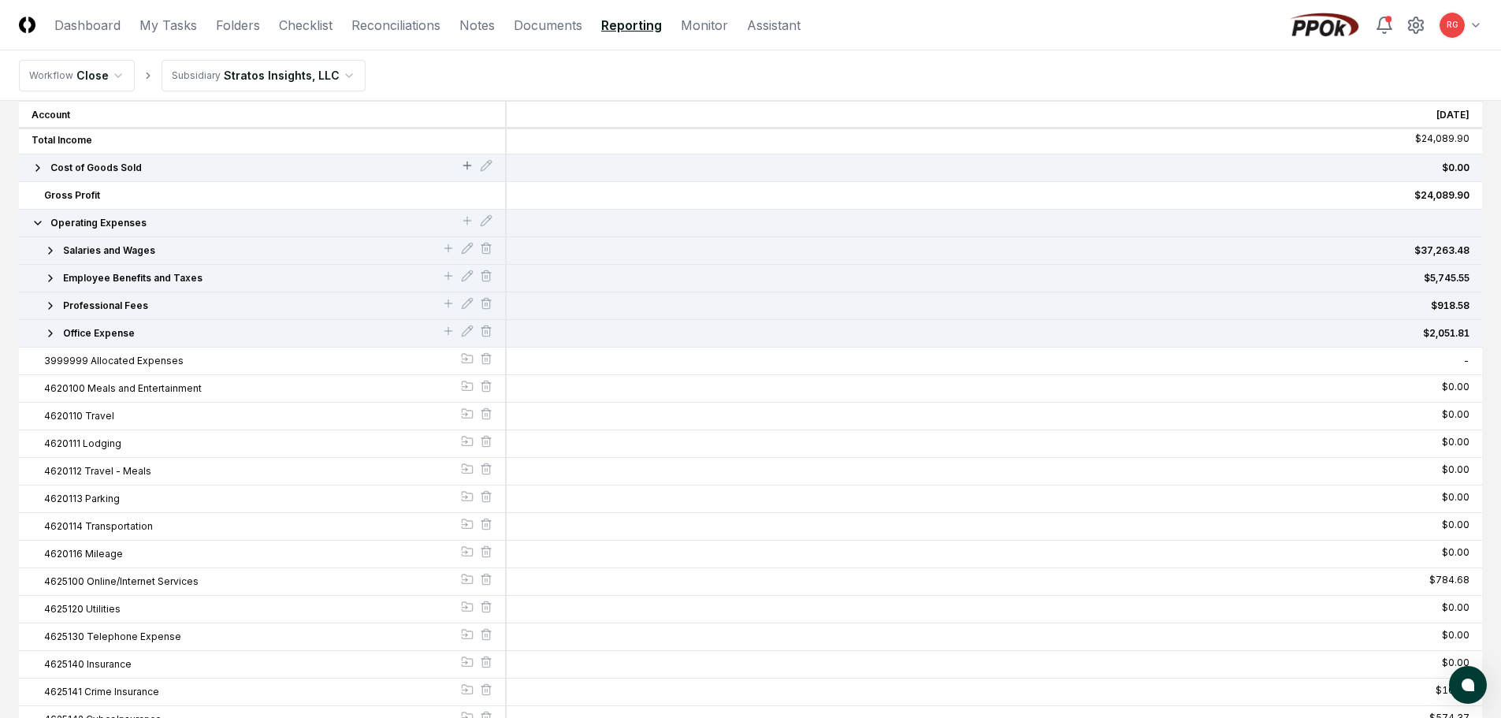
click at [461, 168] on icon at bounding box center [467, 165] width 13 height 13
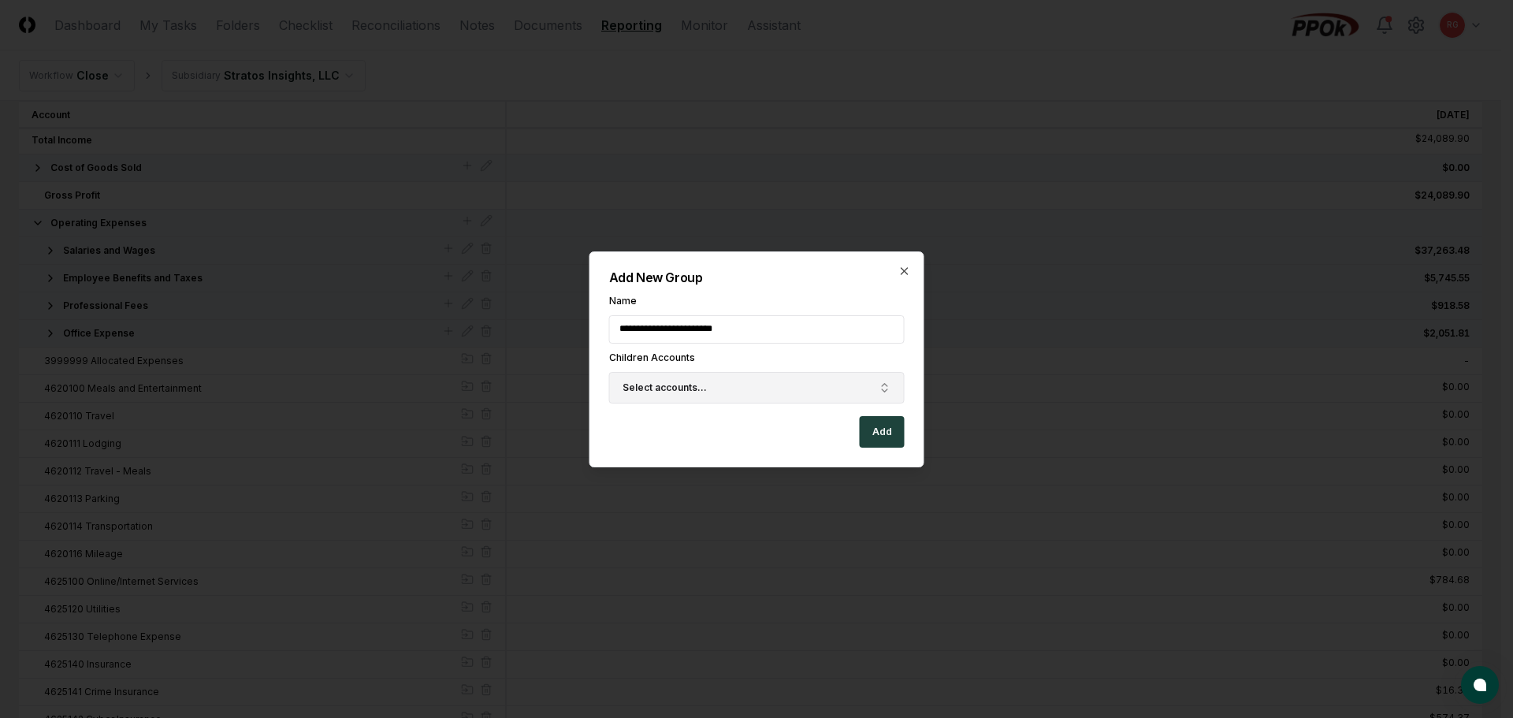
click at [709, 387] on button "Select accounts..." at bounding box center [757, 388] width 296 height 32
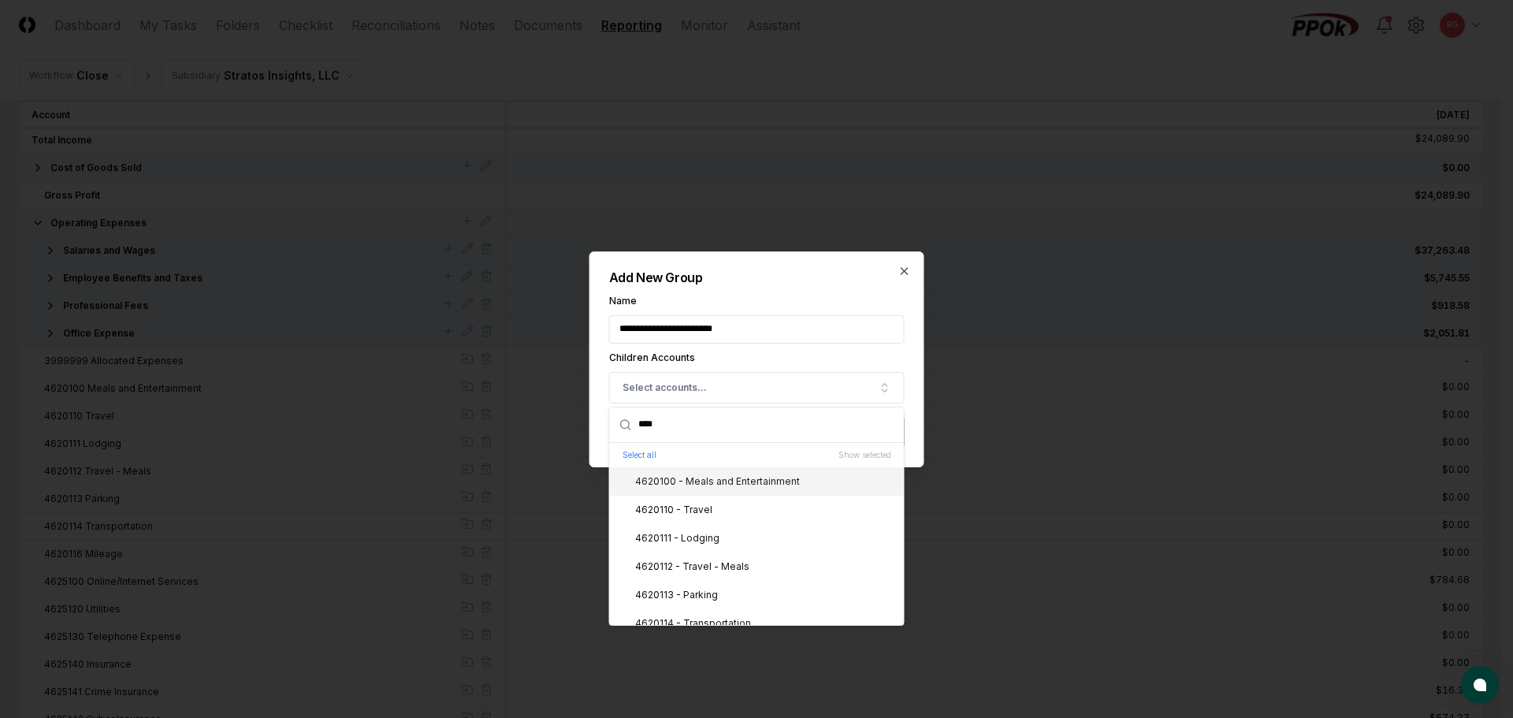
click at [721, 486] on div "4620100 - Meals and Entertainment" at bounding box center [708, 481] width 184 height 14
click at [713, 510] on div "4620110 - Travel" at bounding box center [757, 510] width 294 height 28
click at [717, 543] on div "4620111 - Lodging" at bounding box center [757, 538] width 294 height 28
click at [717, 556] on div "4620112 - Travel - Meals" at bounding box center [757, 566] width 294 height 28
click at [710, 588] on div "4620113 - Parking" at bounding box center [667, 595] width 102 height 14
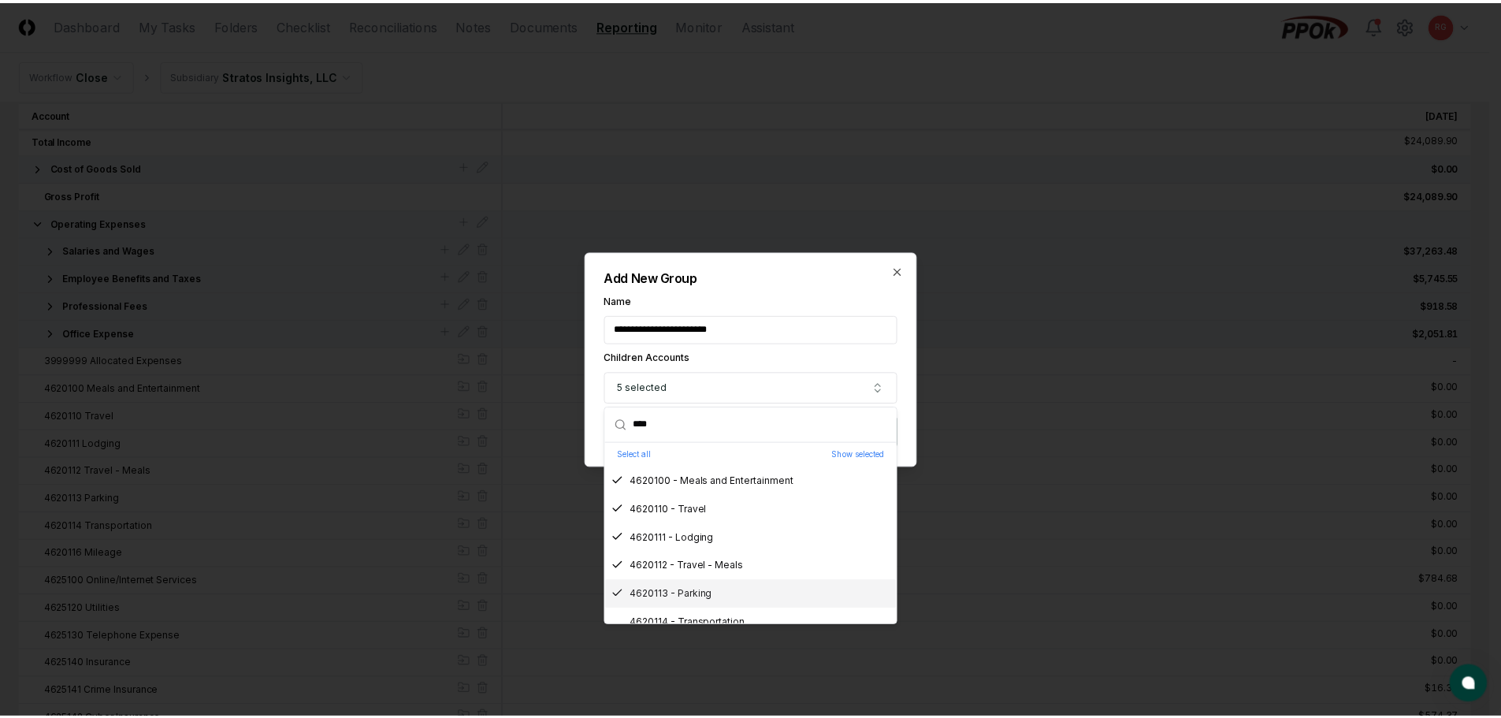
scroll to position [41, 0]
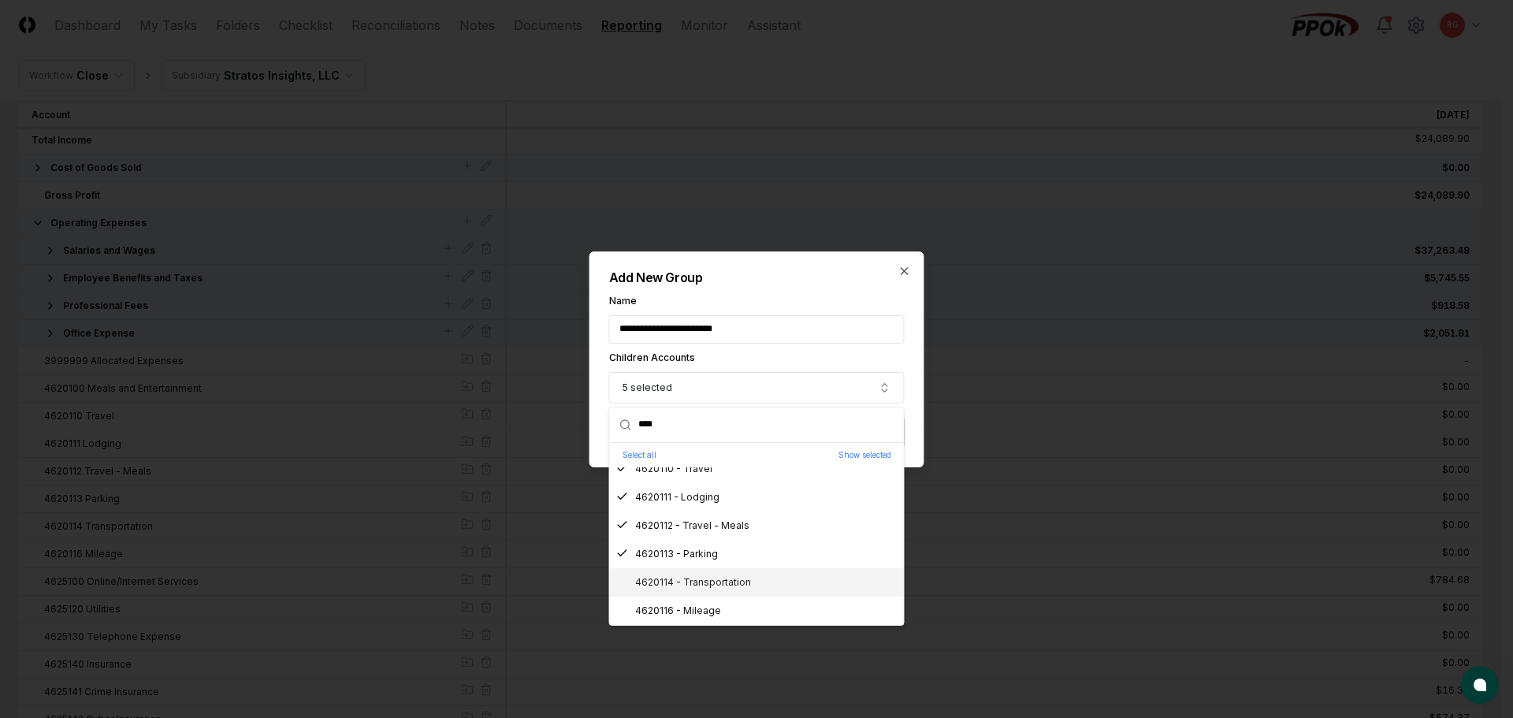
click at [714, 573] on div "4620114 - Transportation" at bounding box center [757, 582] width 294 height 28
click at [719, 599] on div "4620116 - Mileage" at bounding box center [757, 611] width 294 height 28
click at [809, 280] on h2 "Add New Group" at bounding box center [757, 277] width 296 height 13
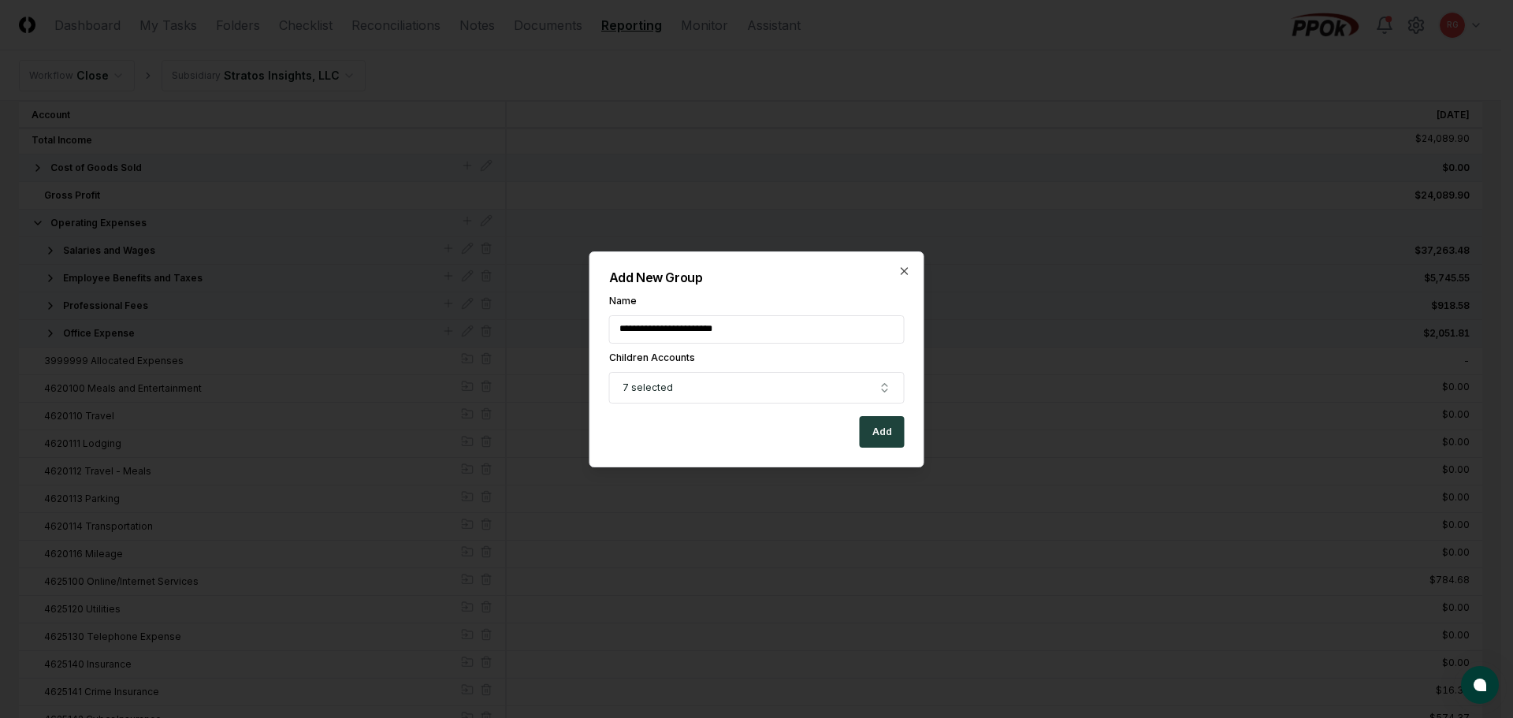
click at [876, 443] on button "Add" at bounding box center [882, 432] width 45 height 32
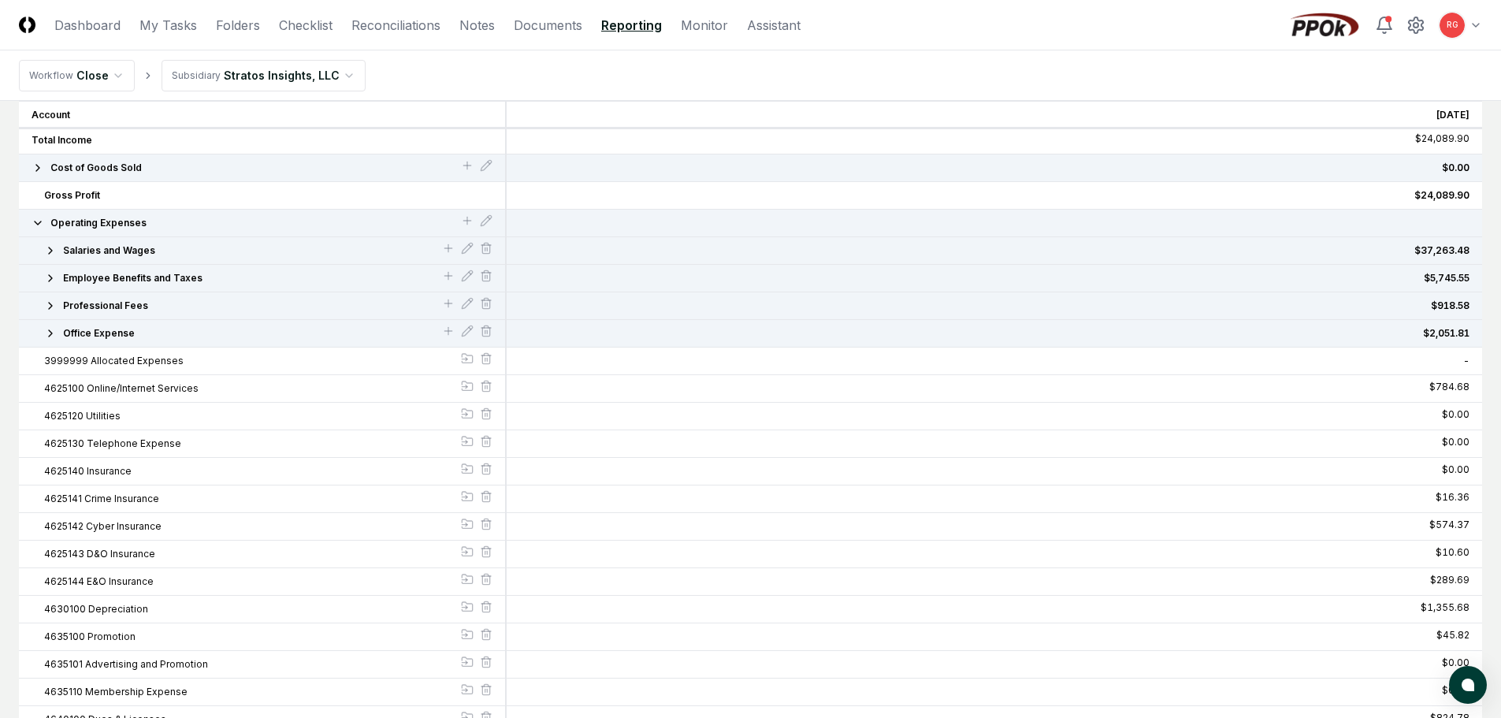
click at [50, 337] on icon "button" at bounding box center [50, 333] width 13 height 13
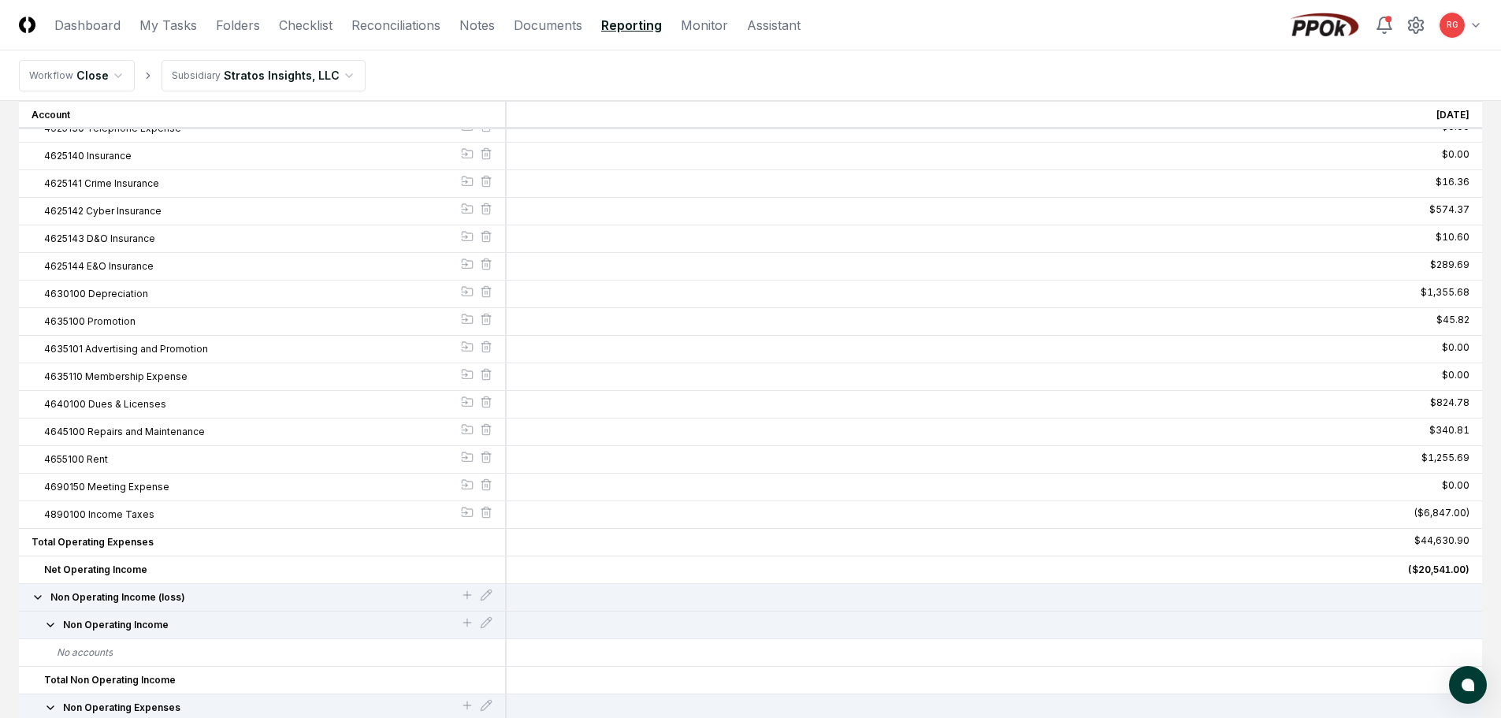
scroll to position [236, 0]
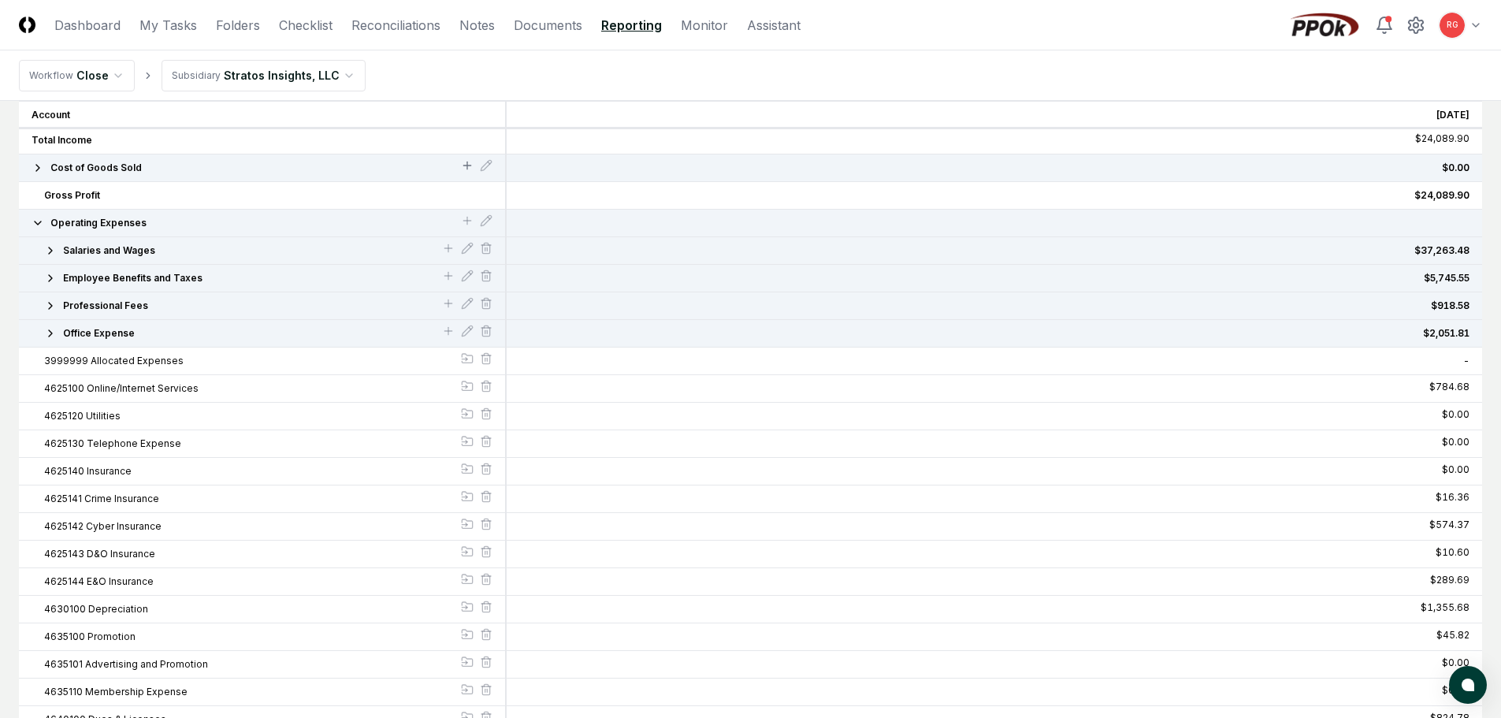
click at [463, 167] on icon at bounding box center [467, 165] width 13 height 13
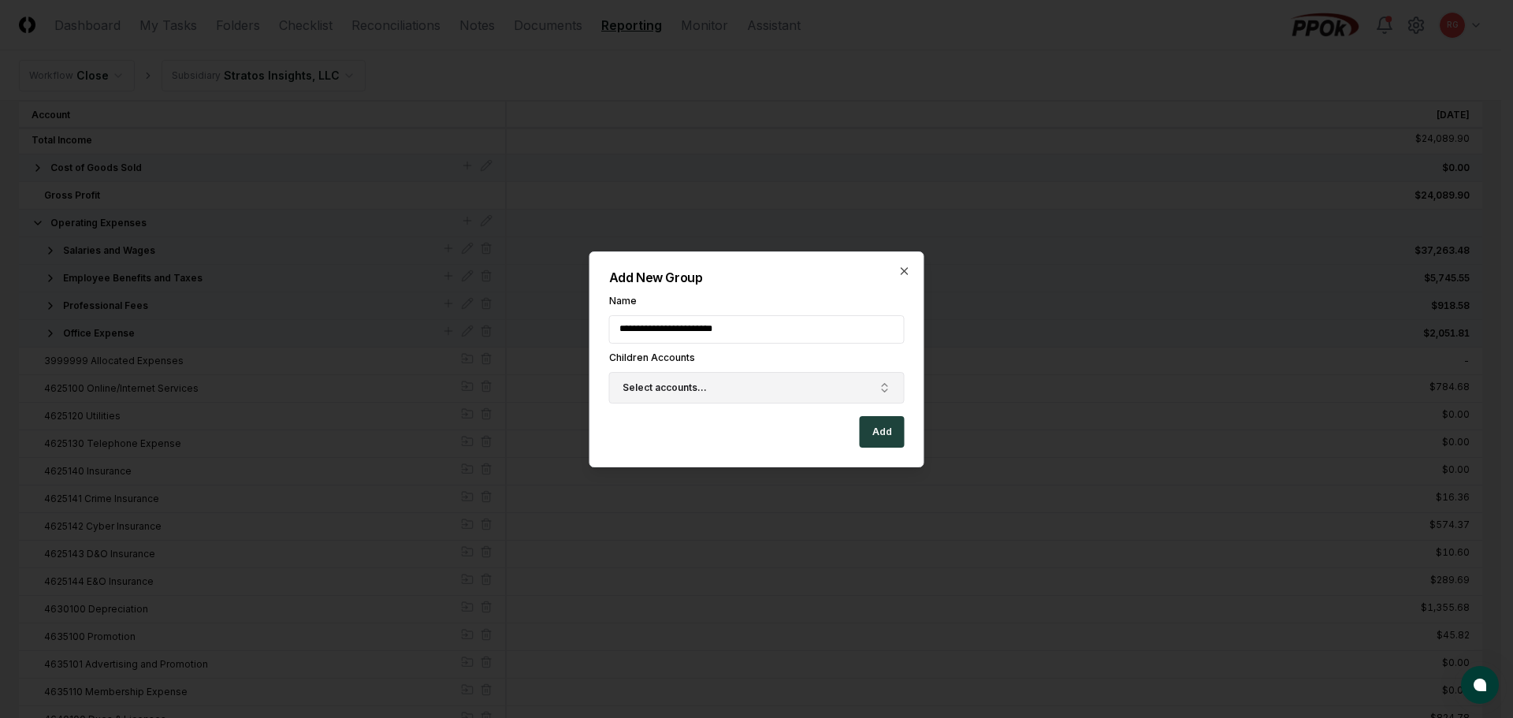
click at [714, 395] on button "Select accounts..." at bounding box center [757, 388] width 296 height 32
click at [905, 277] on icon "button" at bounding box center [904, 271] width 13 height 13
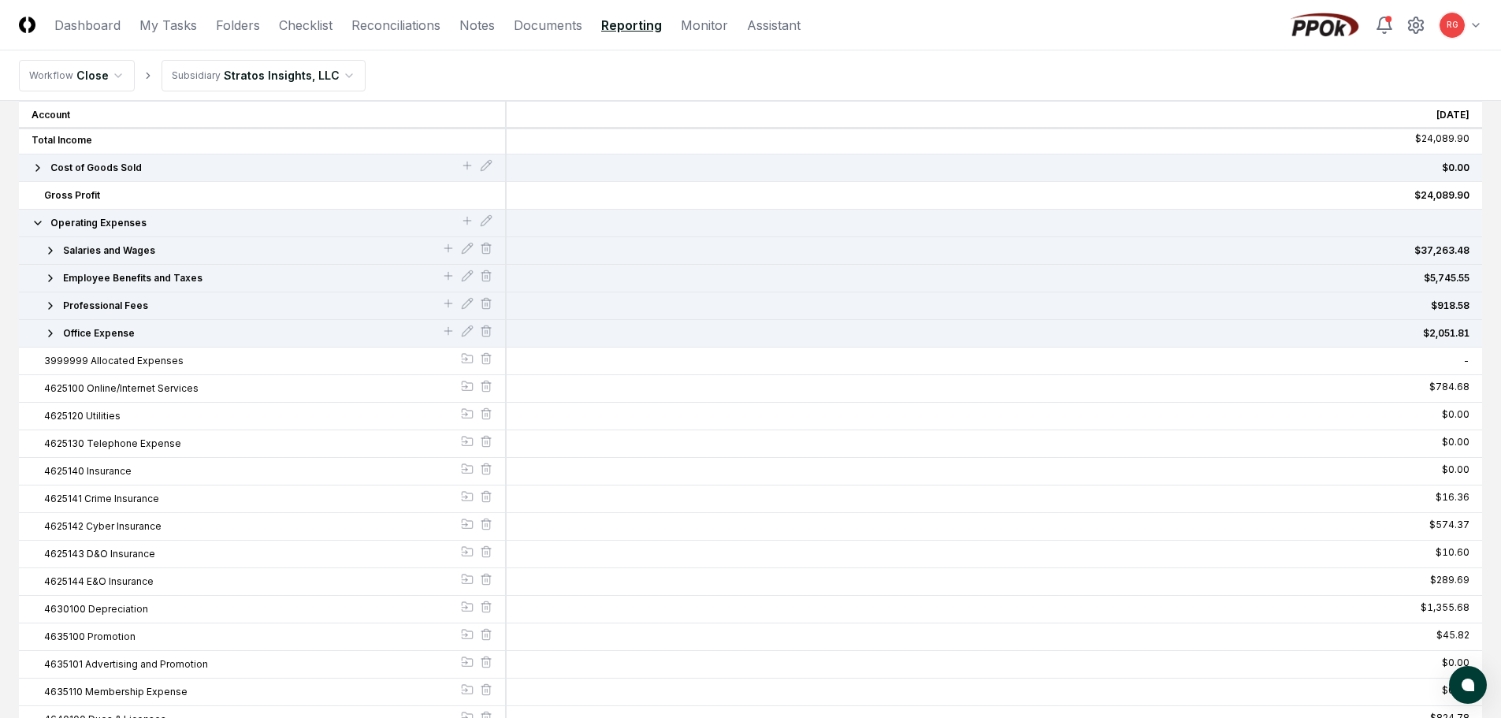
click at [52, 333] on icon "button" at bounding box center [50, 333] width 13 height 13
click at [54, 333] on icon "button" at bounding box center [50, 333] width 13 height 13
click at [53, 303] on icon "button" at bounding box center [50, 305] width 13 height 13
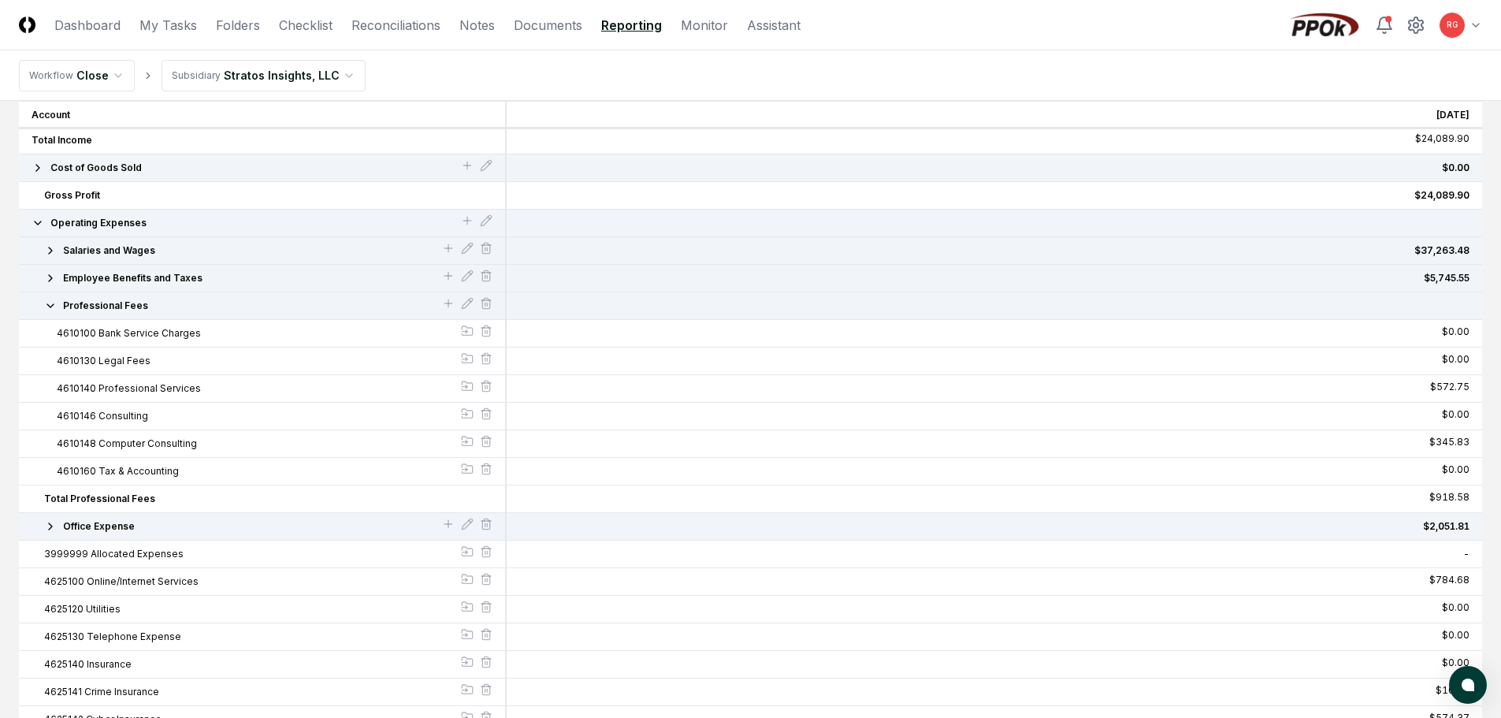
click at [53, 303] on icon "button" at bounding box center [50, 305] width 13 height 13
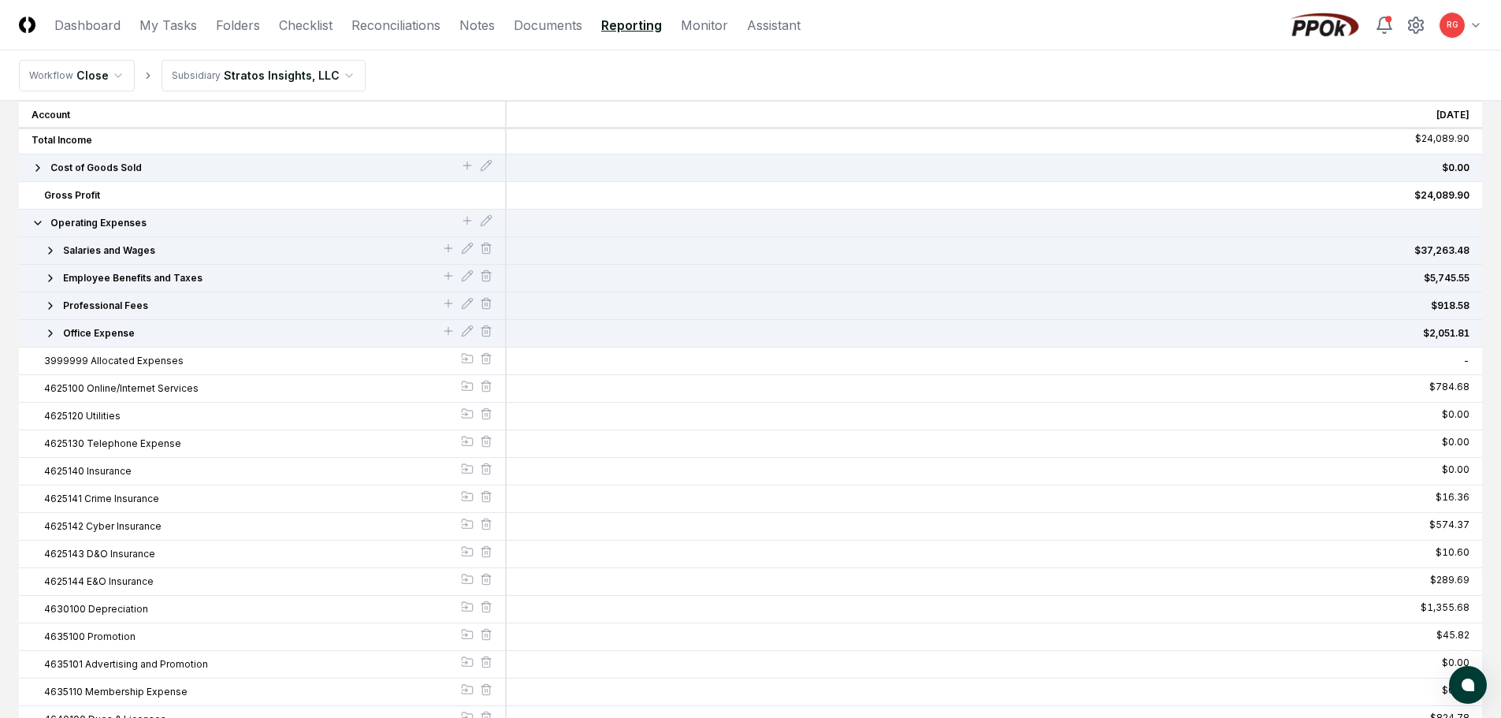
click at [50, 251] on icon "button" at bounding box center [50, 250] width 13 height 13
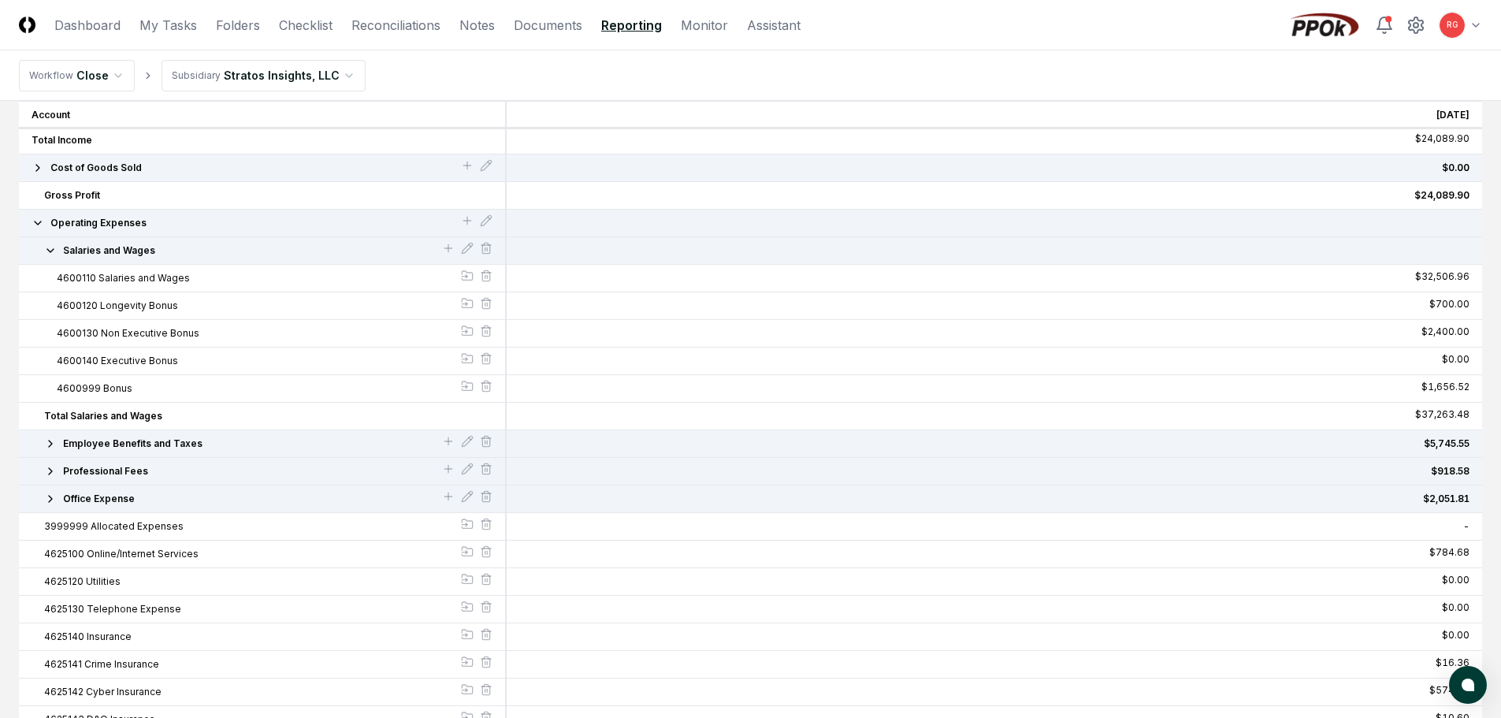
click at [50, 251] on icon "button" at bounding box center [50, 250] width 6 height 3
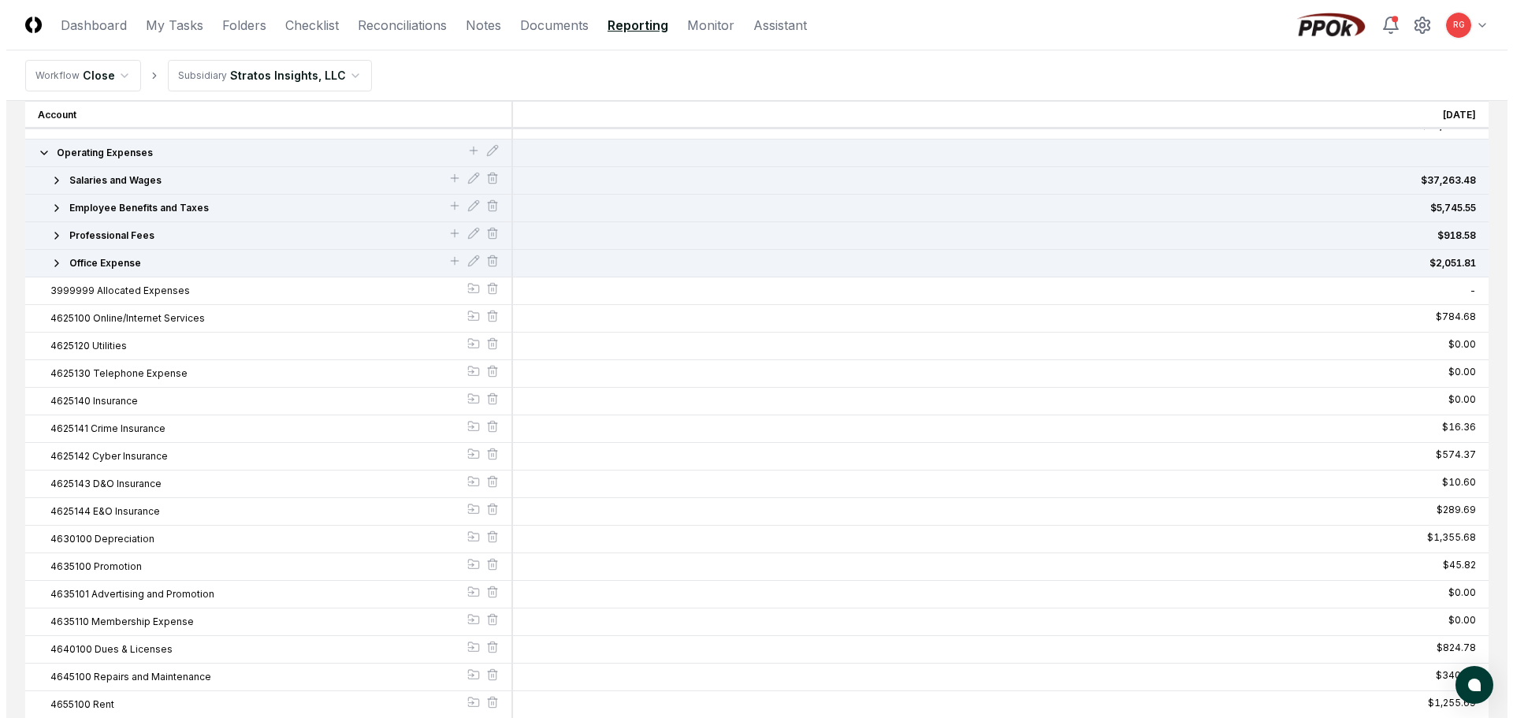
scroll to position [228, 0]
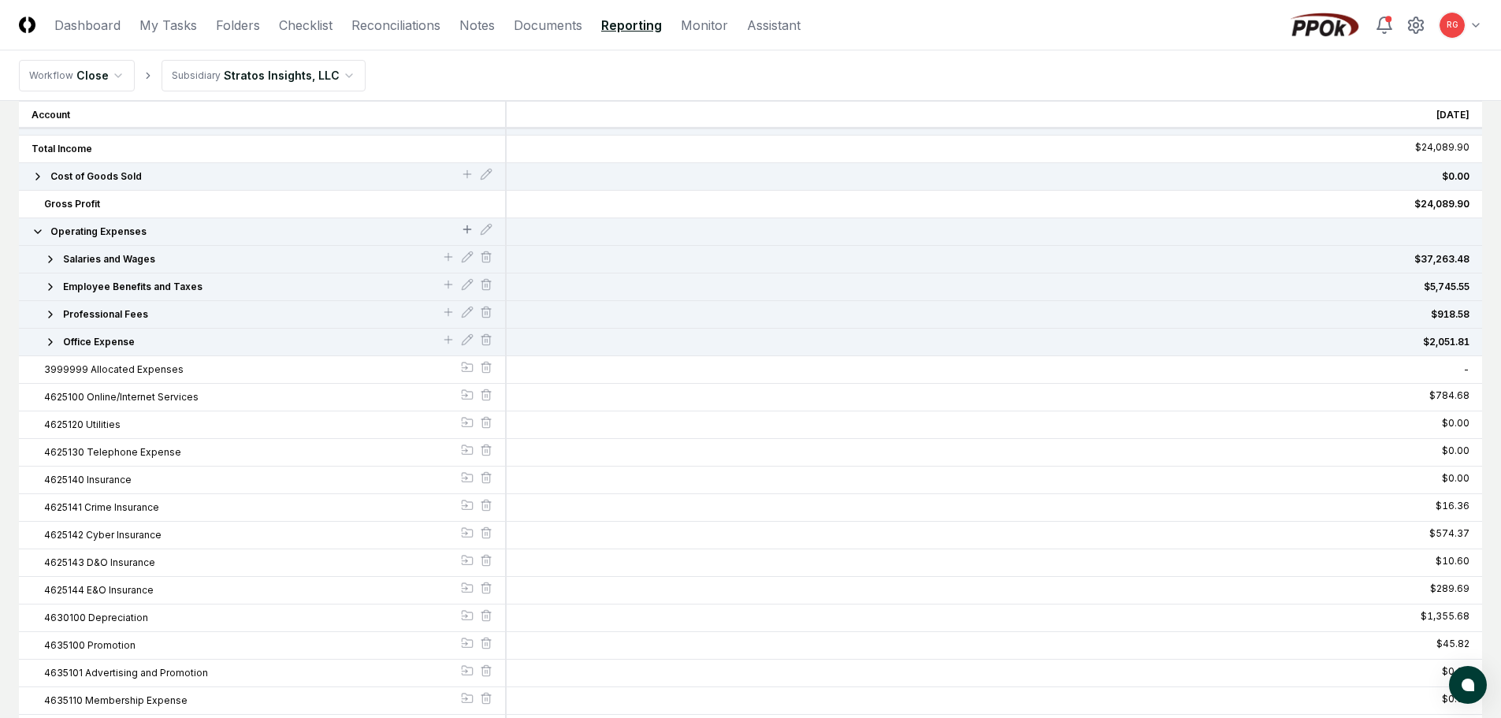
click at [462, 229] on icon at bounding box center [467, 229] width 13 height 13
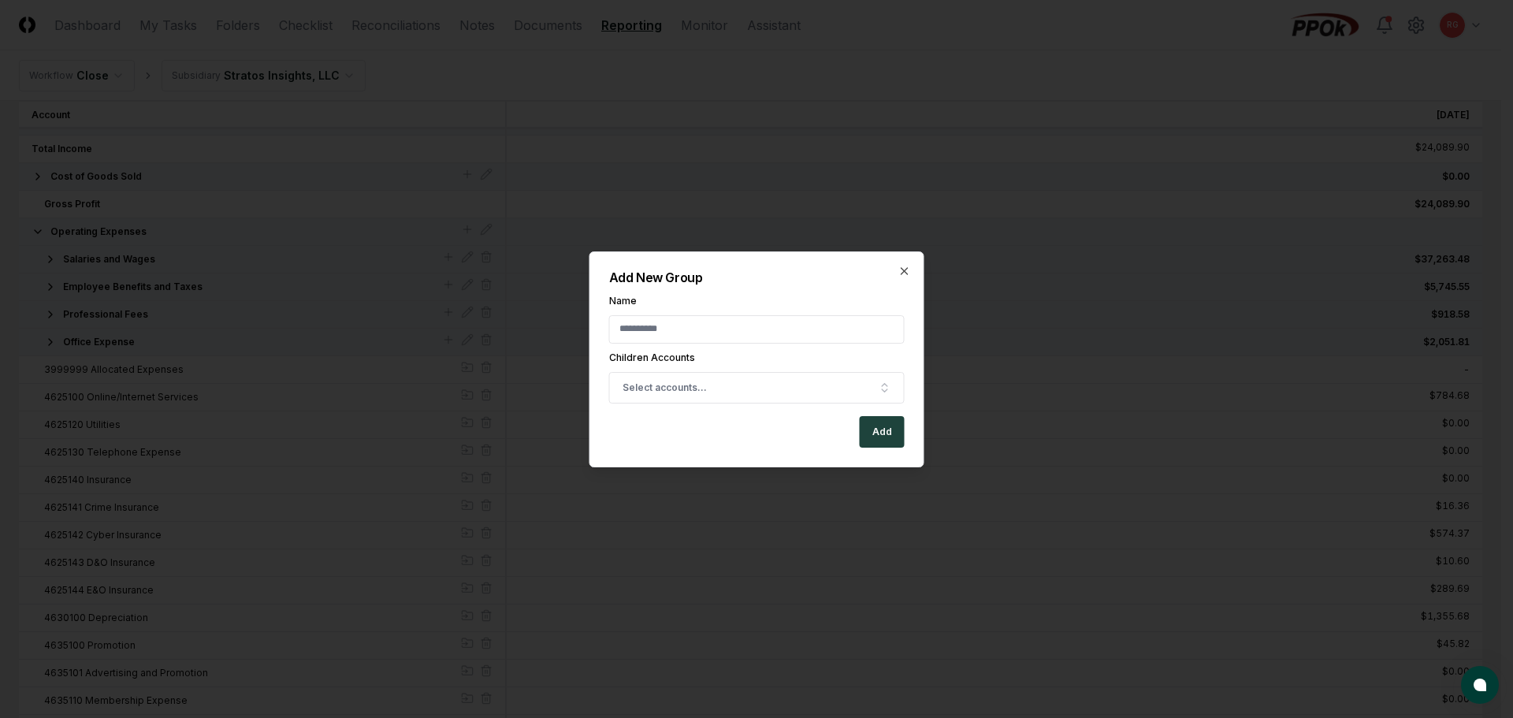
click at [655, 339] on input "Name" at bounding box center [757, 329] width 296 height 28
click at [716, 381] on button "Select accounts..." at bounding box center [757, 388] width 296 height 32
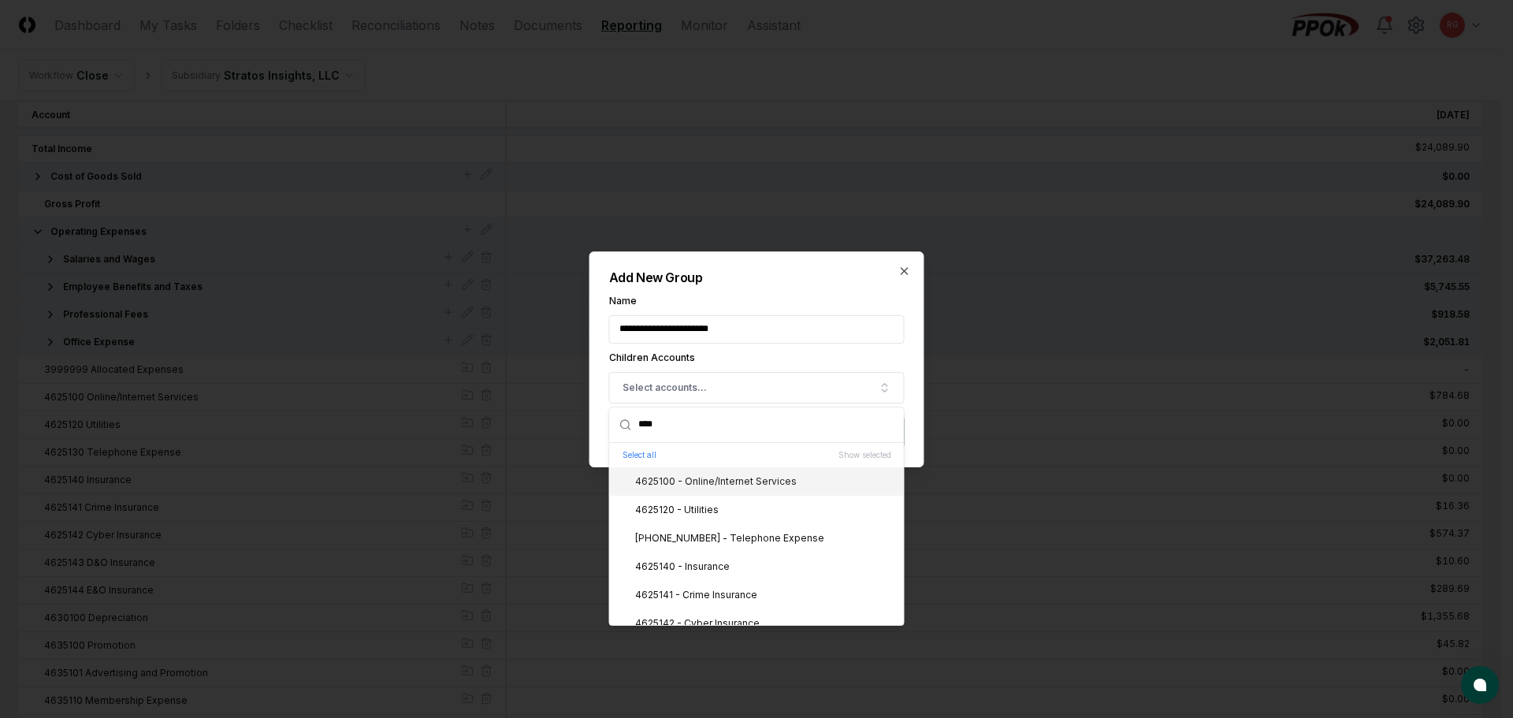
click at [702, 477] on div "4625100 - Online/Internet Services" at bounding box center [706, 481] width 180 height 14
click at [695, 501] on div "4625120 - Utilities" at bounding box center [757, 510] width 294 height 28
click at [702, 532] on div "4625130 - Telephone Expense" at bounding box center [720, 538] width 208 height 14
click at [703, 556] on div "4625140 - Insurance" at bounding box center [757, 566] width 294 height 28
click at [717, 586] on div "4625141 - Crime Insurance" at bounding box center [757, 595] width 294 height 28
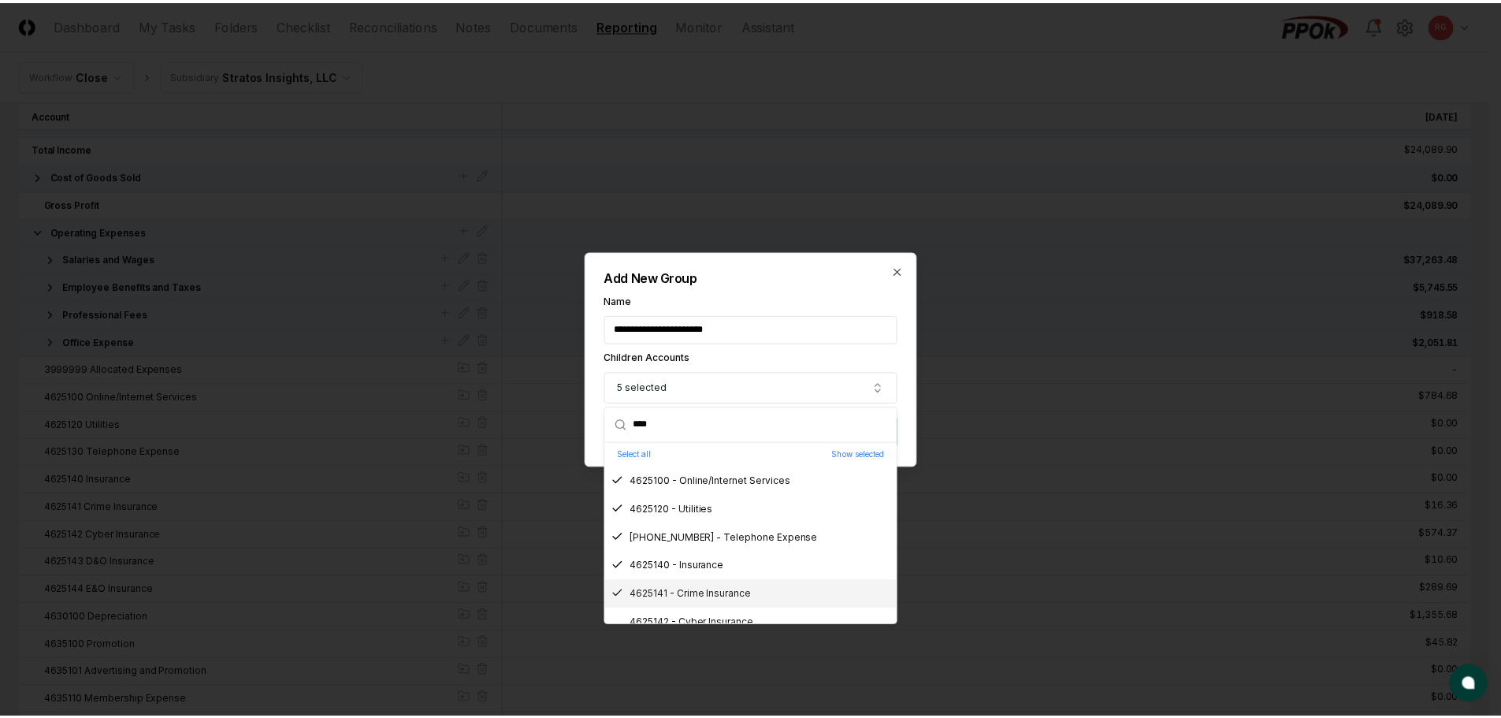
scroll to position [69, 0]
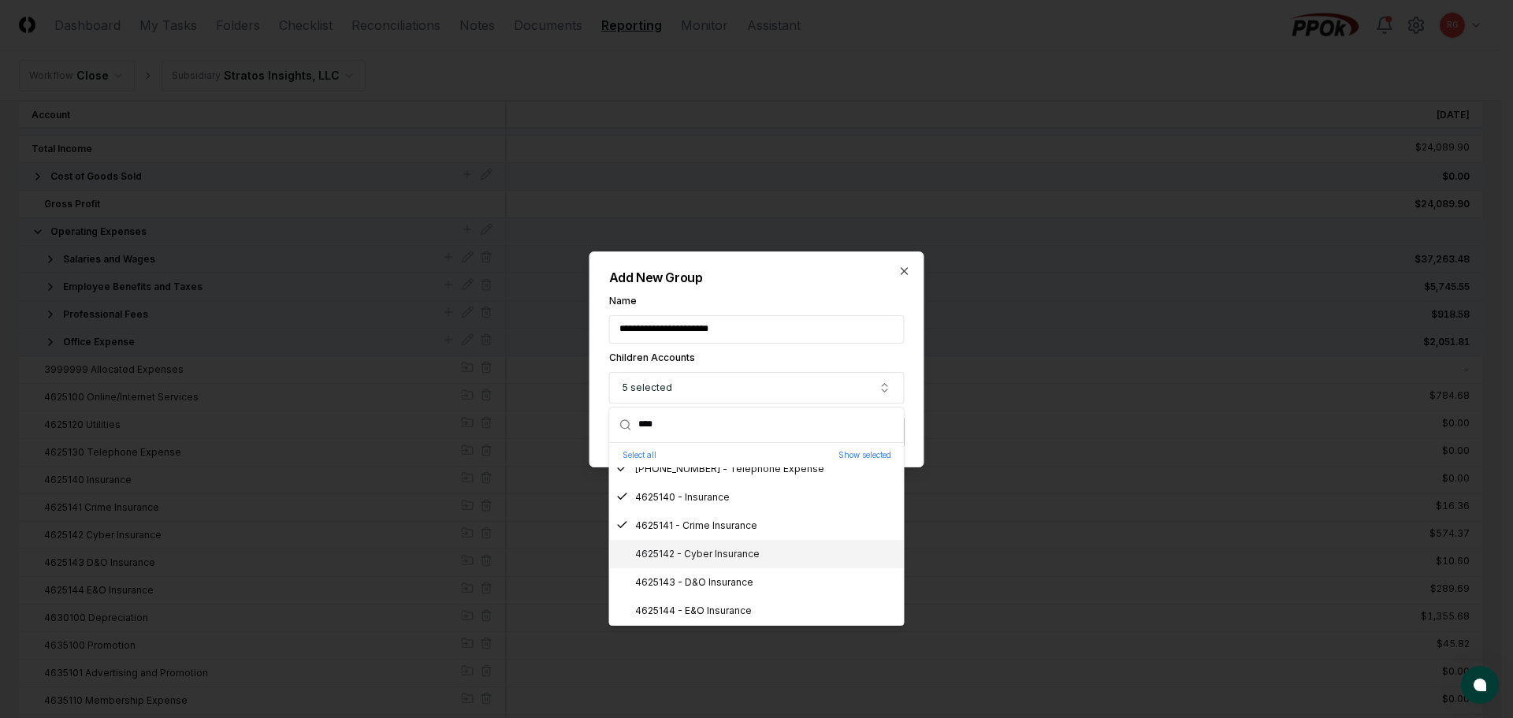
click at [708, 562] on div "4625142 - Cyber Insurance" at bounding box center [757, 554] width 294 height 28
click at [715, 581] on div "4625143 - D&O Insurance" at bounding box center [684, 582] width 137 height 14
click at [719, 601] on div "4625144 - E&O Insurance" at bounding box center [757, 611] width 294 height 28
click at [747, 275] on h2 "Add New Group" at bounding box center [757, 277] width 296 height 13
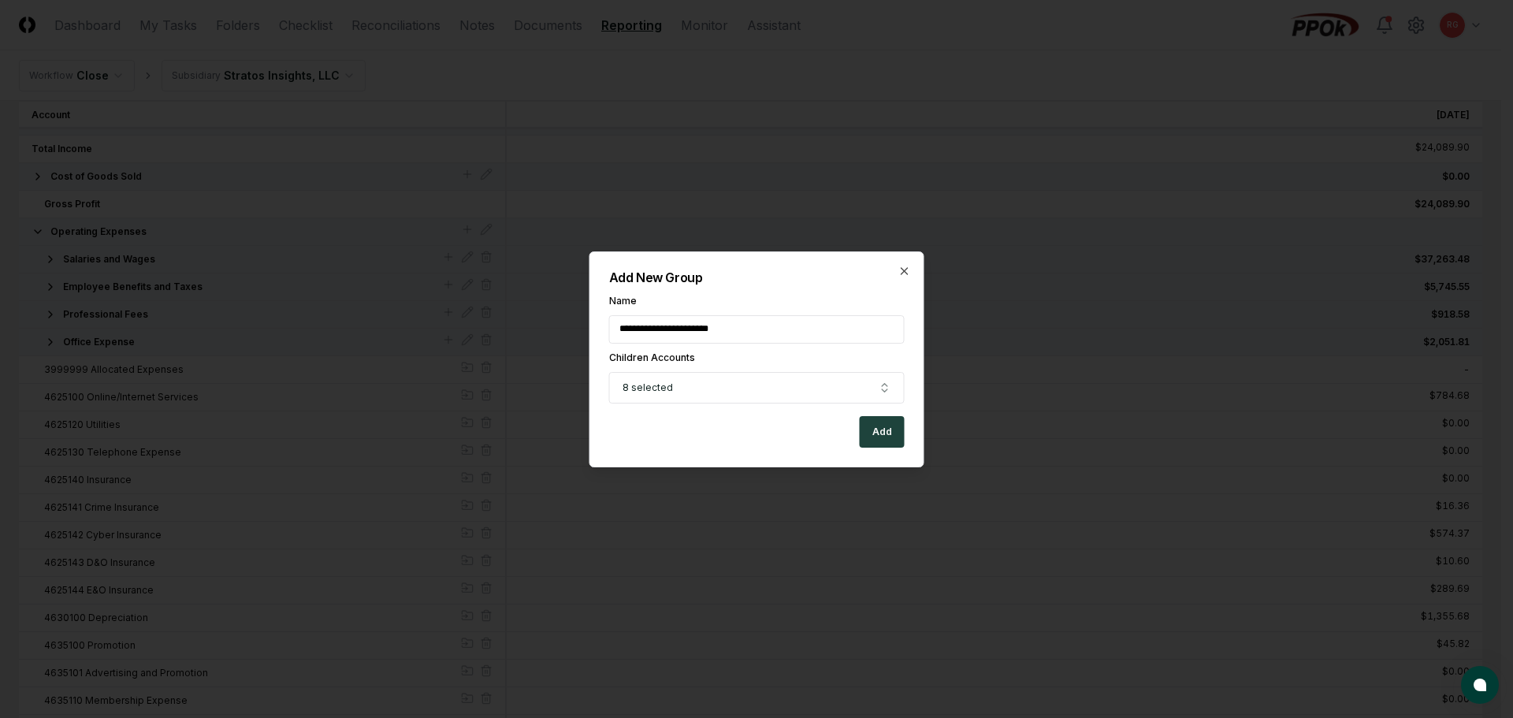
click at [889, 434] on button "Add" at bounding box center [882, 432] width 45 height 32
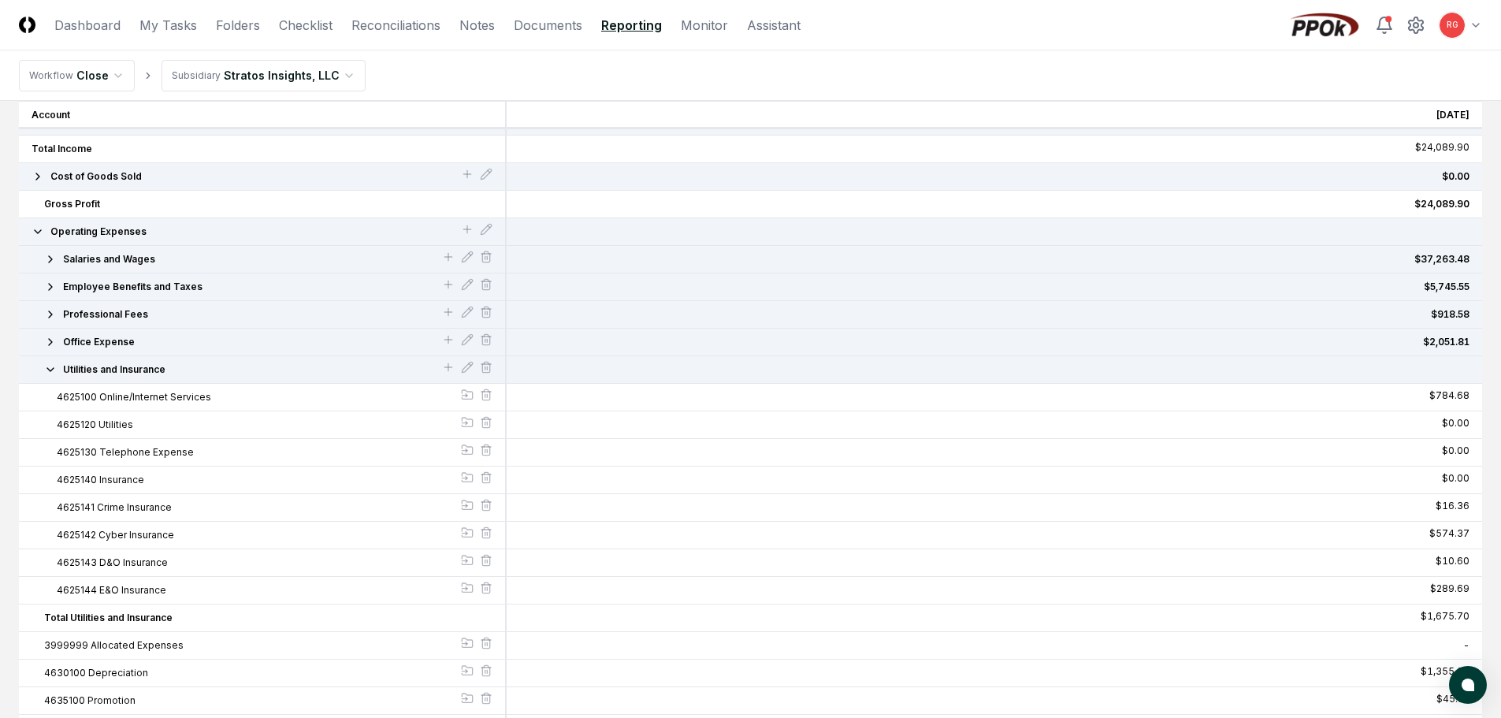
click at [56, 371] on icon "button" at bounding box center [50, 369] width 13 height 13
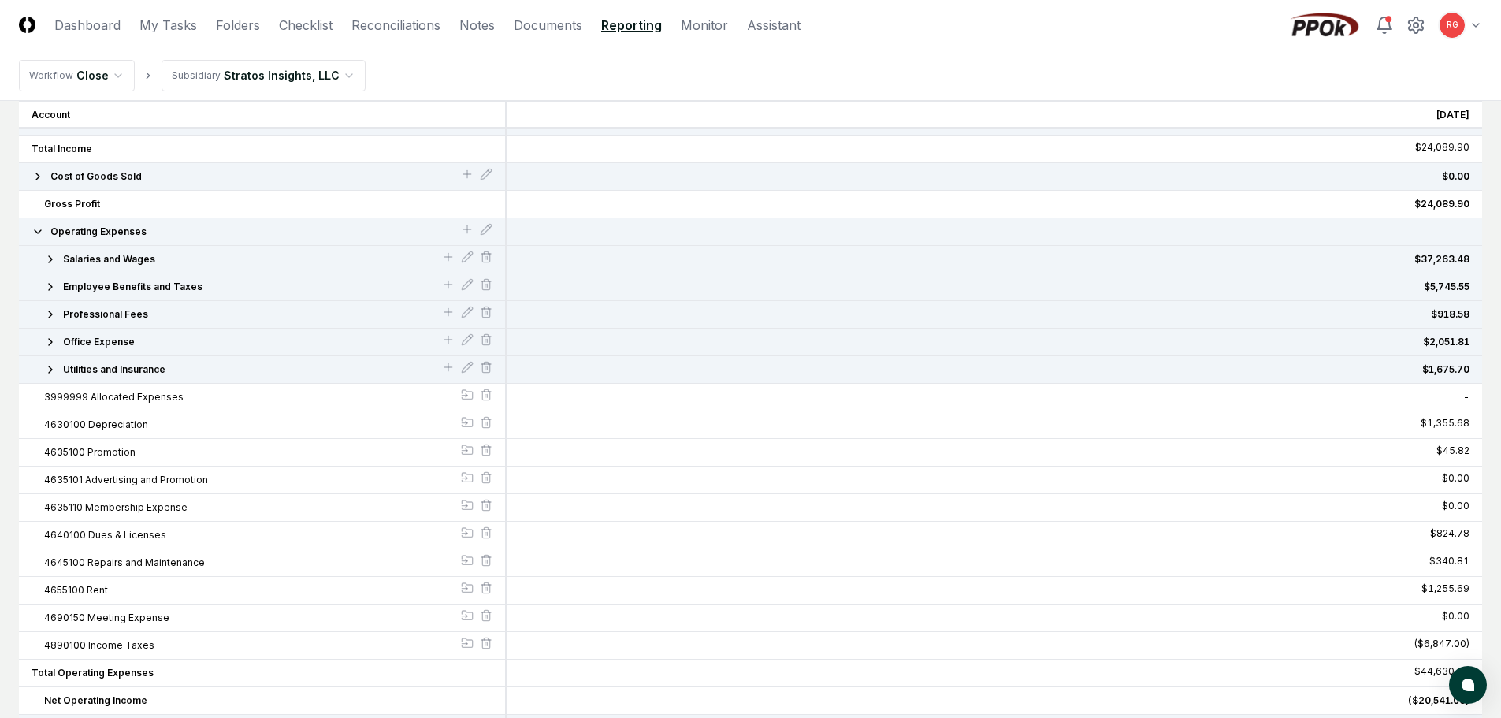
click at [466, 180] on div at bounding box center [467, 176] width 13 height 17
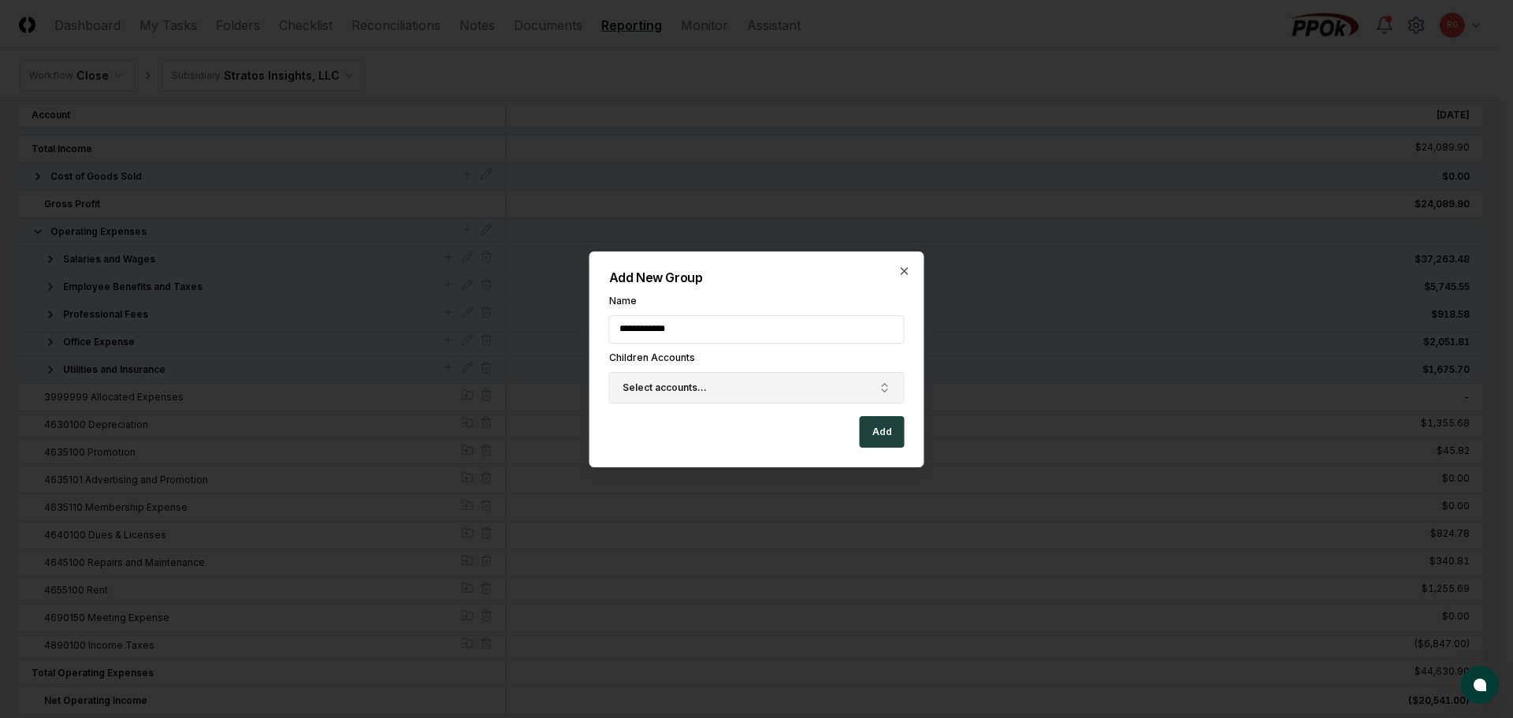
click at [727, 387] on button "Select accounts..." at bounding box center [757, 388] width 296 height 32
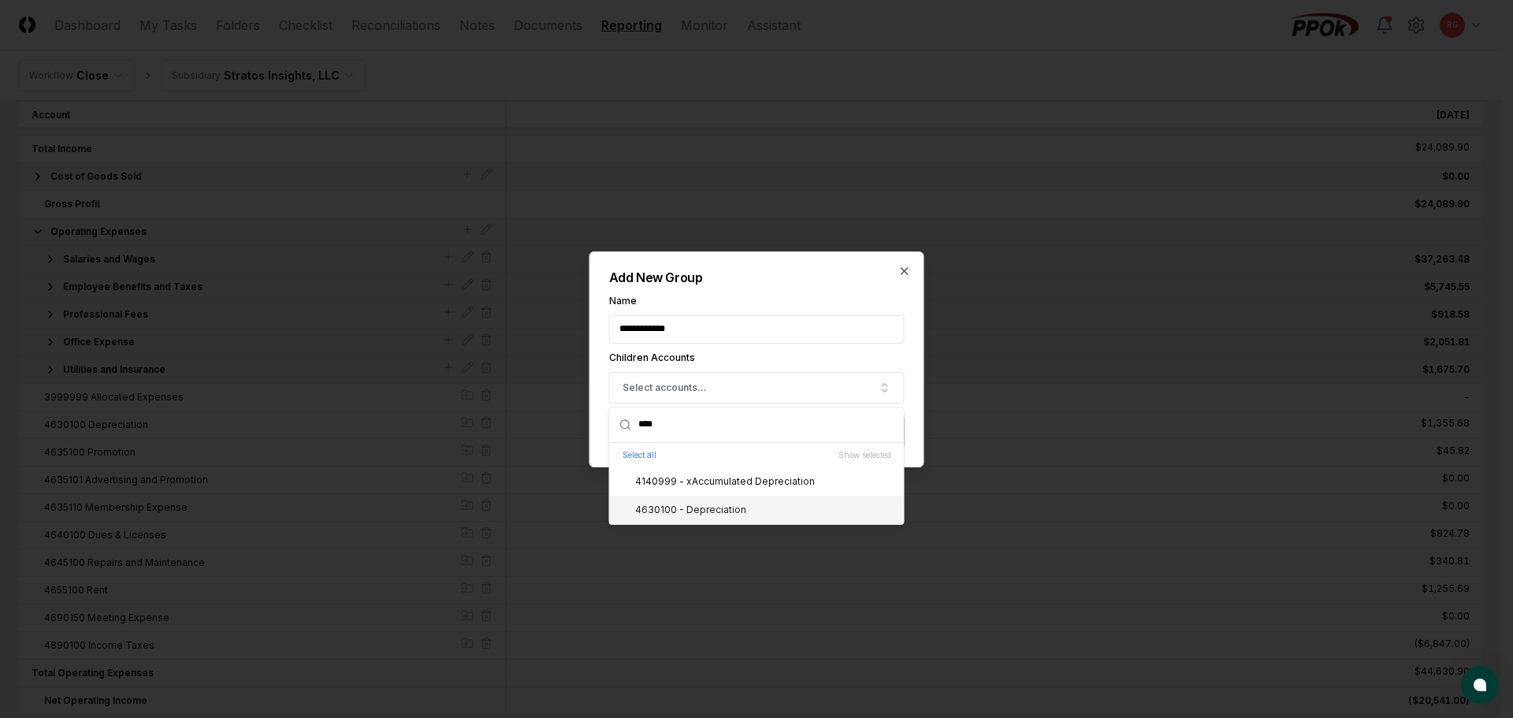
click at [682, 509] on div "4630100 - Depreciation" at bounding box center [681, 510] width 130 height 14
drag, startPoint x: 734, startPoint y: 270, endPoint x: 760, endPoint y: 296, distance: 37.3
click at [734, 270] on div "**********" at bounding box center [756, 359] width 335 height 216
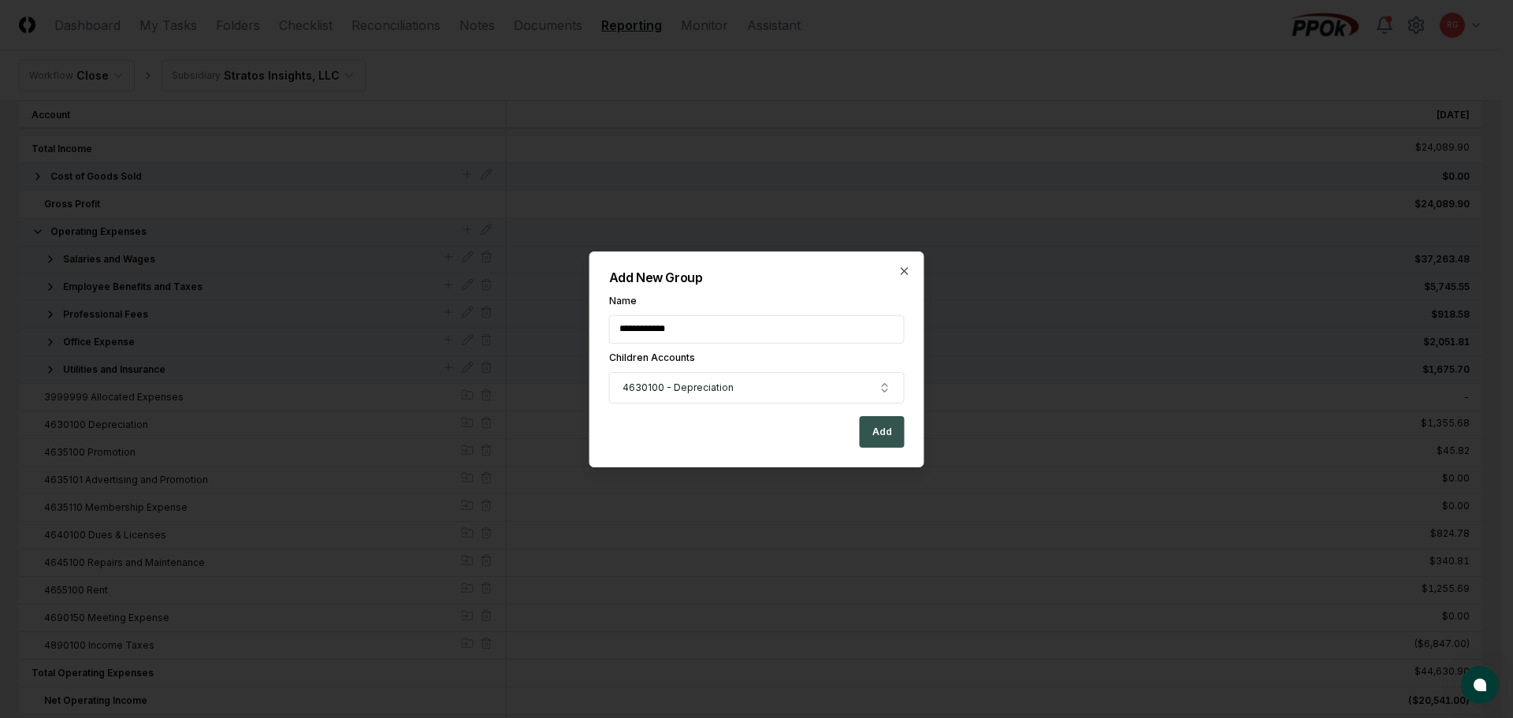
click at [893, 433] on button "Add" at bounding box center [882, 432] width 45 height 32
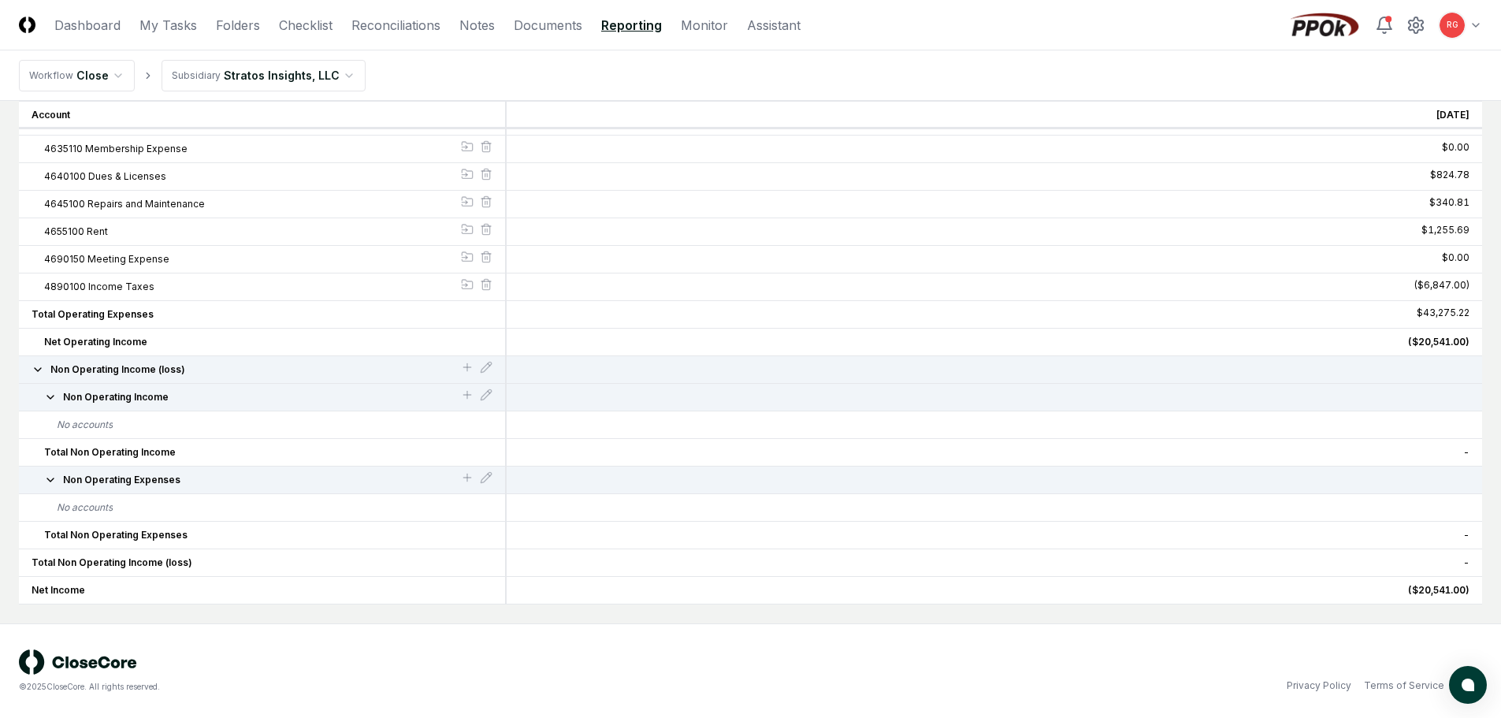
scroll to position [322, 0]
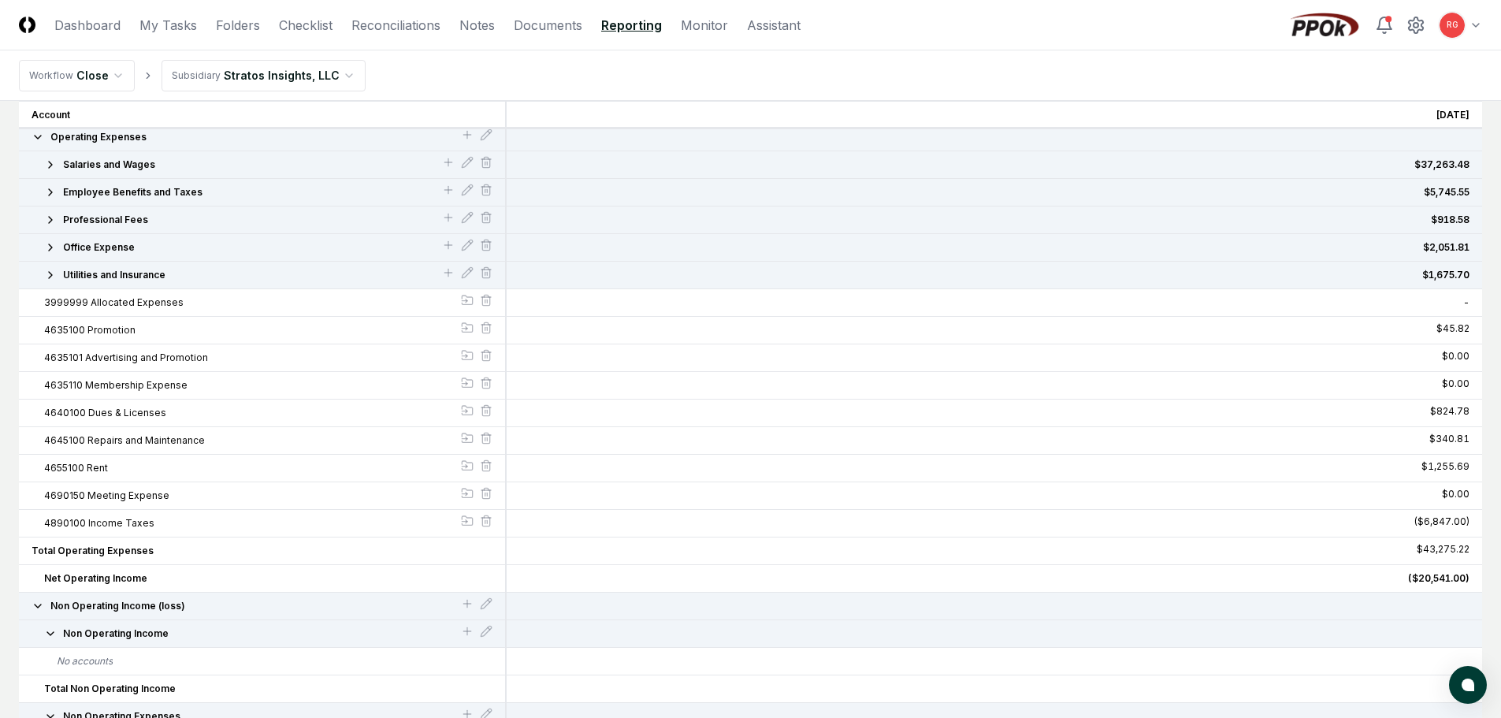
click at [43, 270] on div "Utilities and Insurance" at bounding box center [262, 275] width 461 height 14
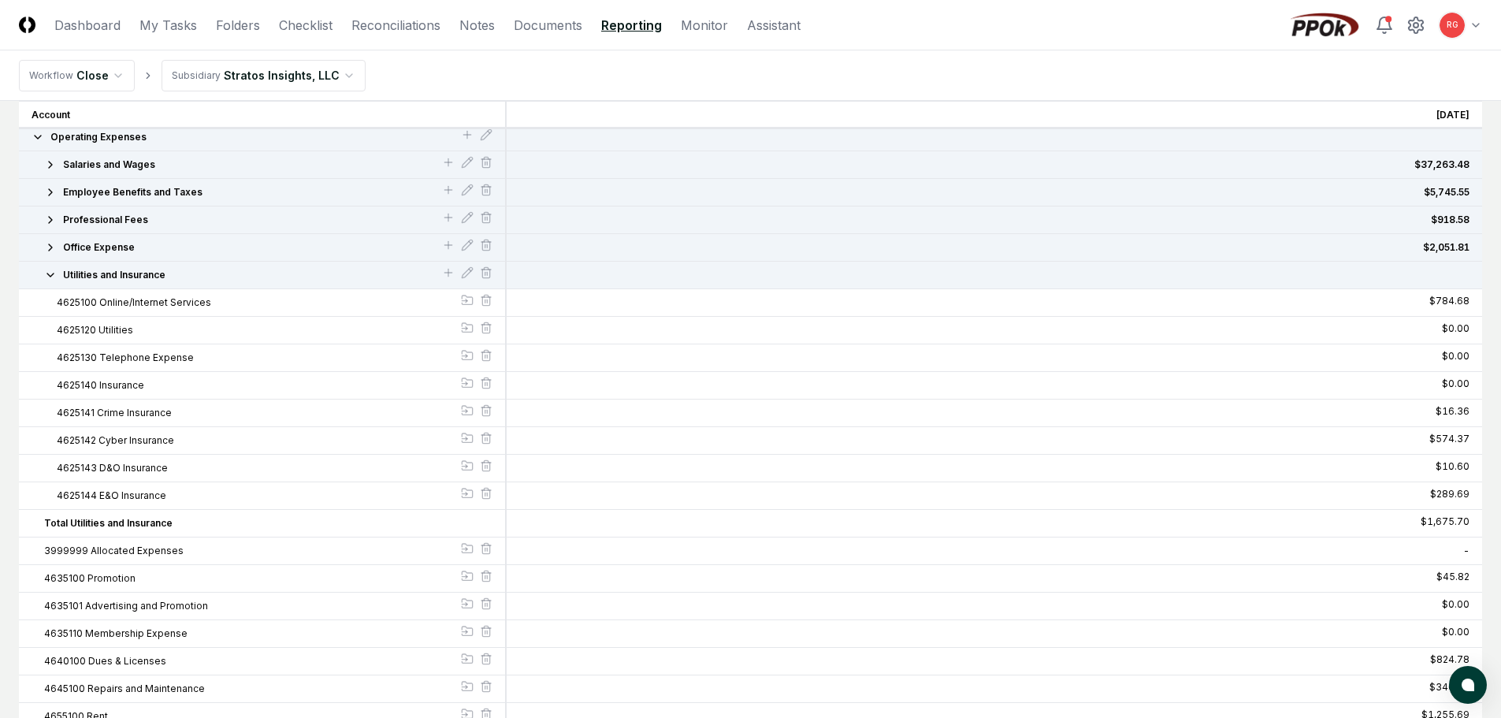
click at [43, 270] on div "Utilities and Insurance" at bounding box center [262, 275] width 461 height 14
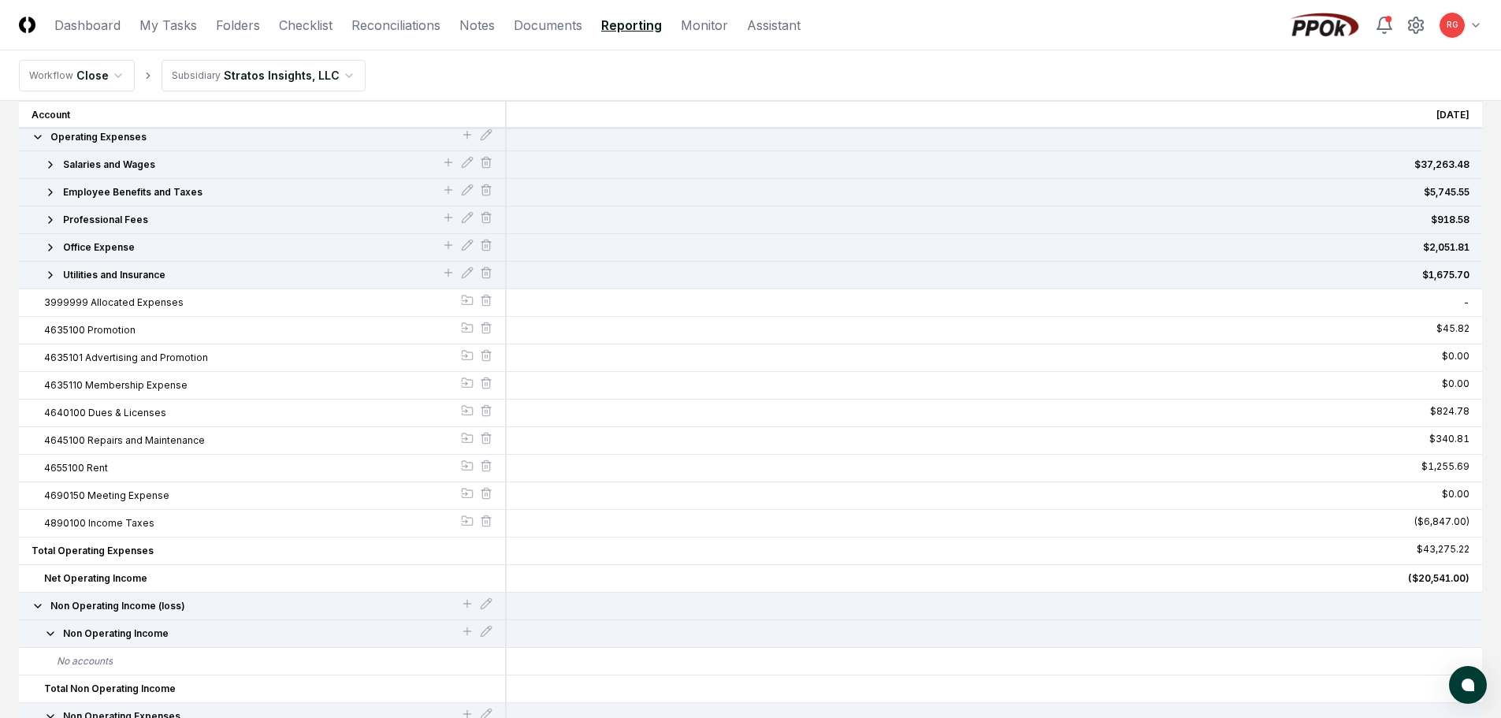
scroll to position [86, 0]
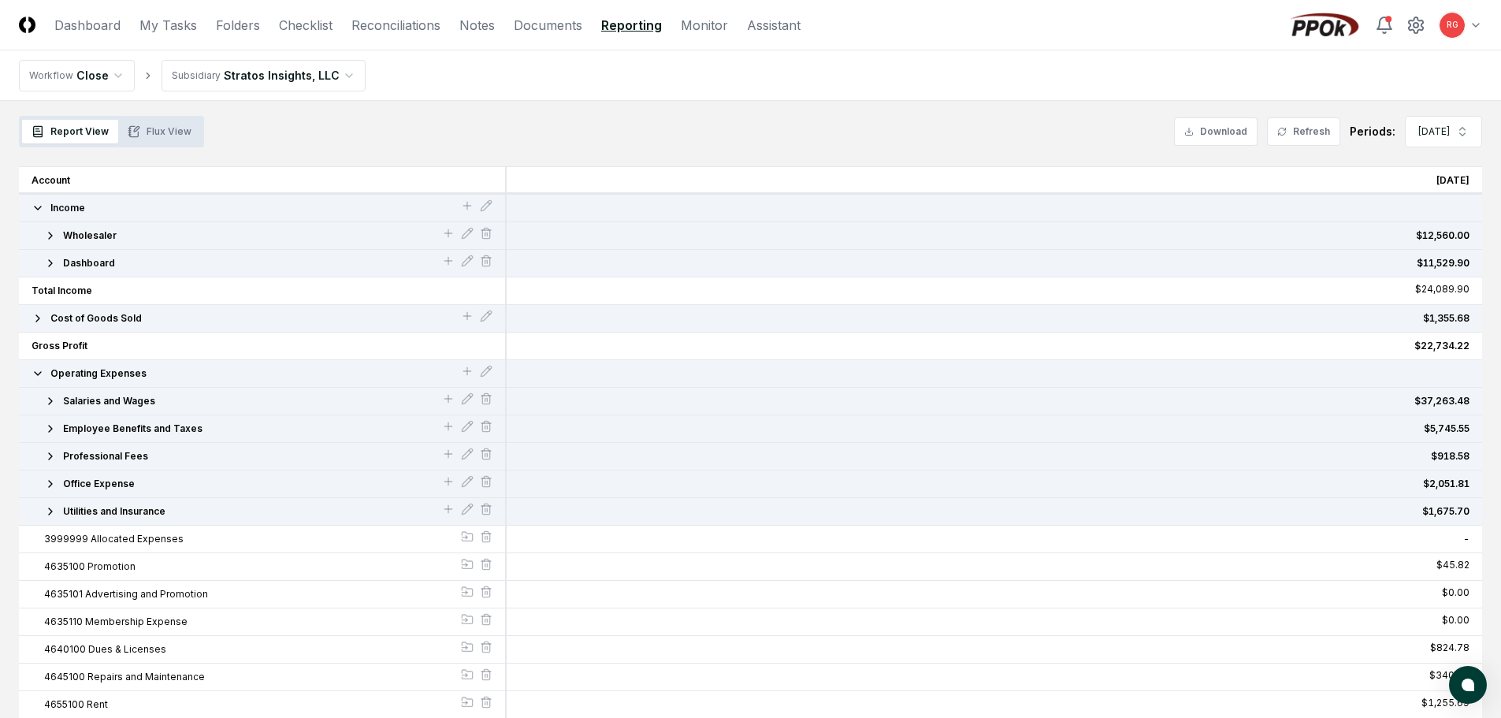
click at [144, 131] on button "Flux View" at bounding box center [159, 132] width 83 height 24
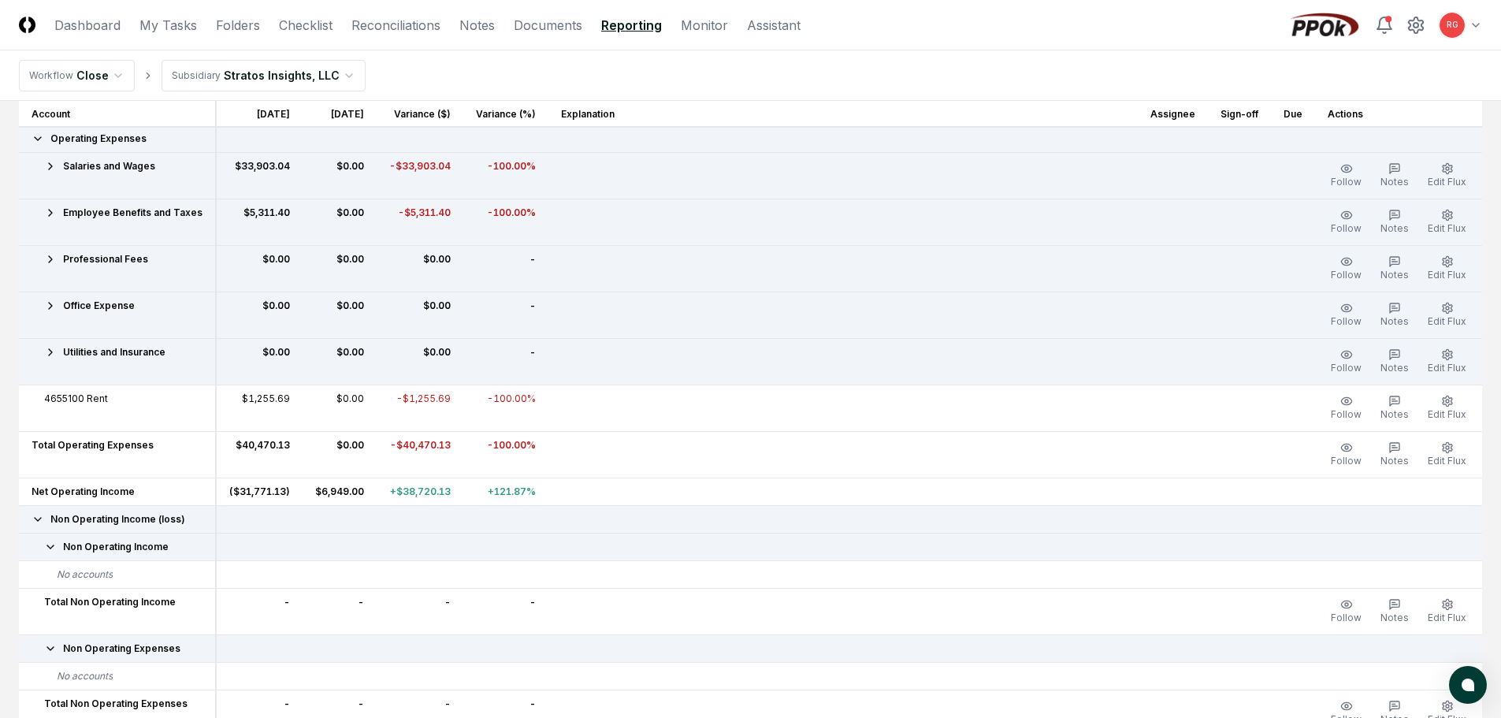
scroll to position [86, 0]
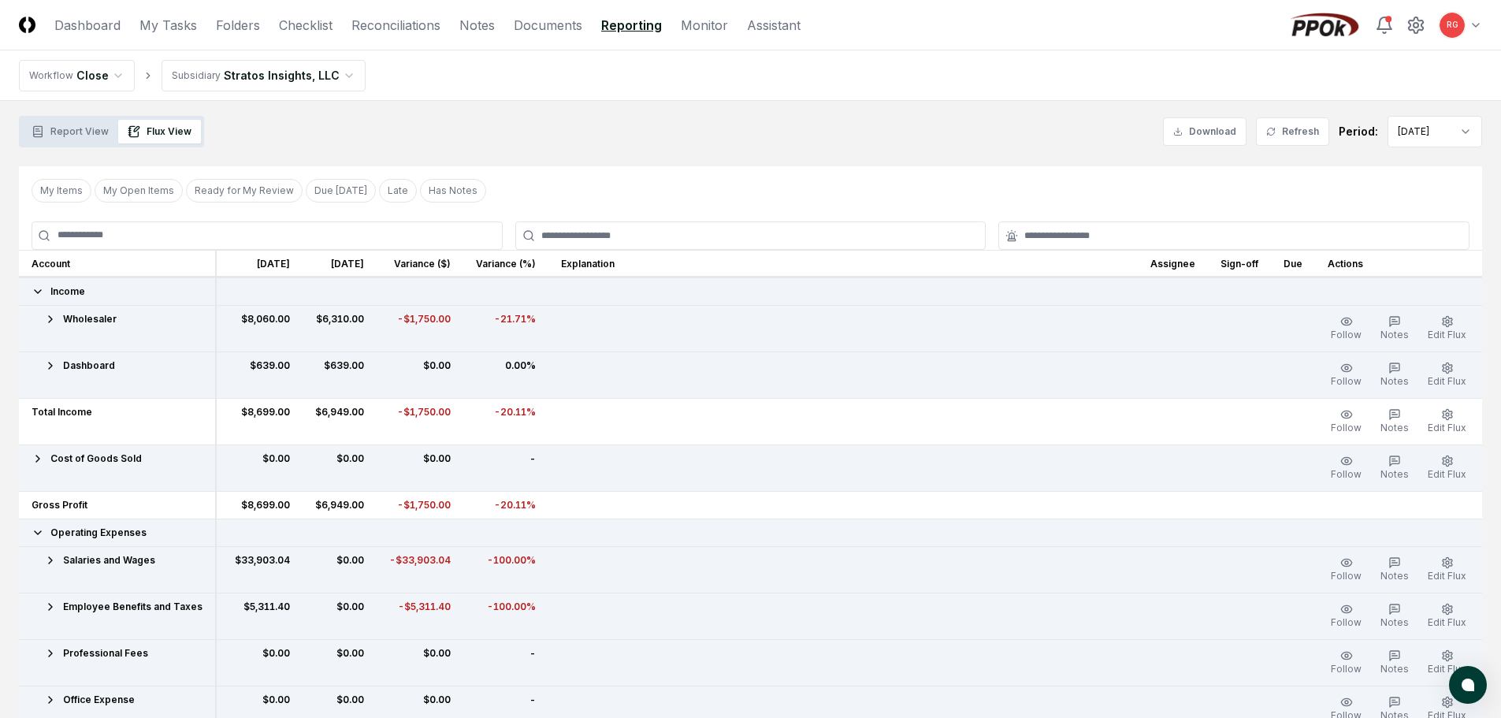
click at [69, 136] on button "Report View" at bounding box center [70, 132] width 96 height 24
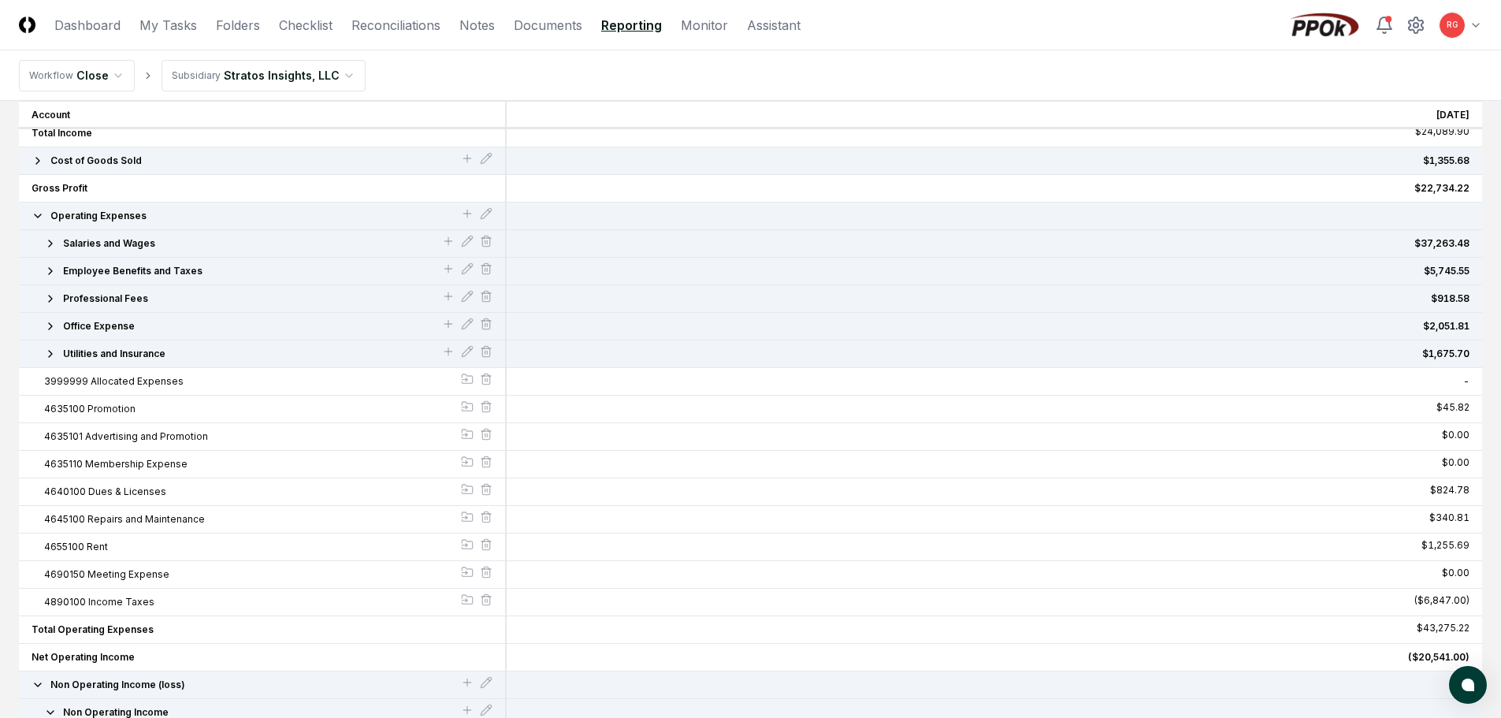
scroll to position [86, 0]
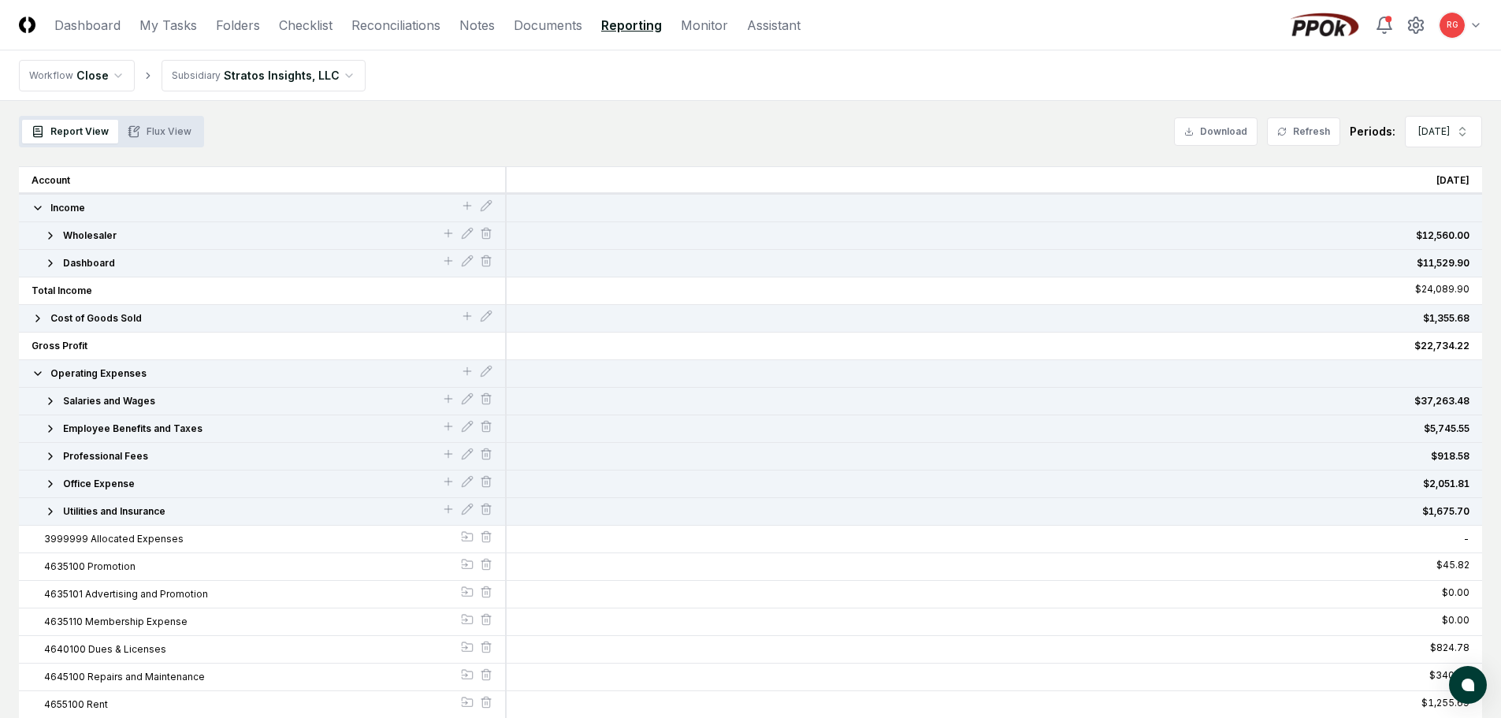
click at [44, 316] on button "Cost of Goods Sold" at bounding box center [246, 318] width 429 height 14
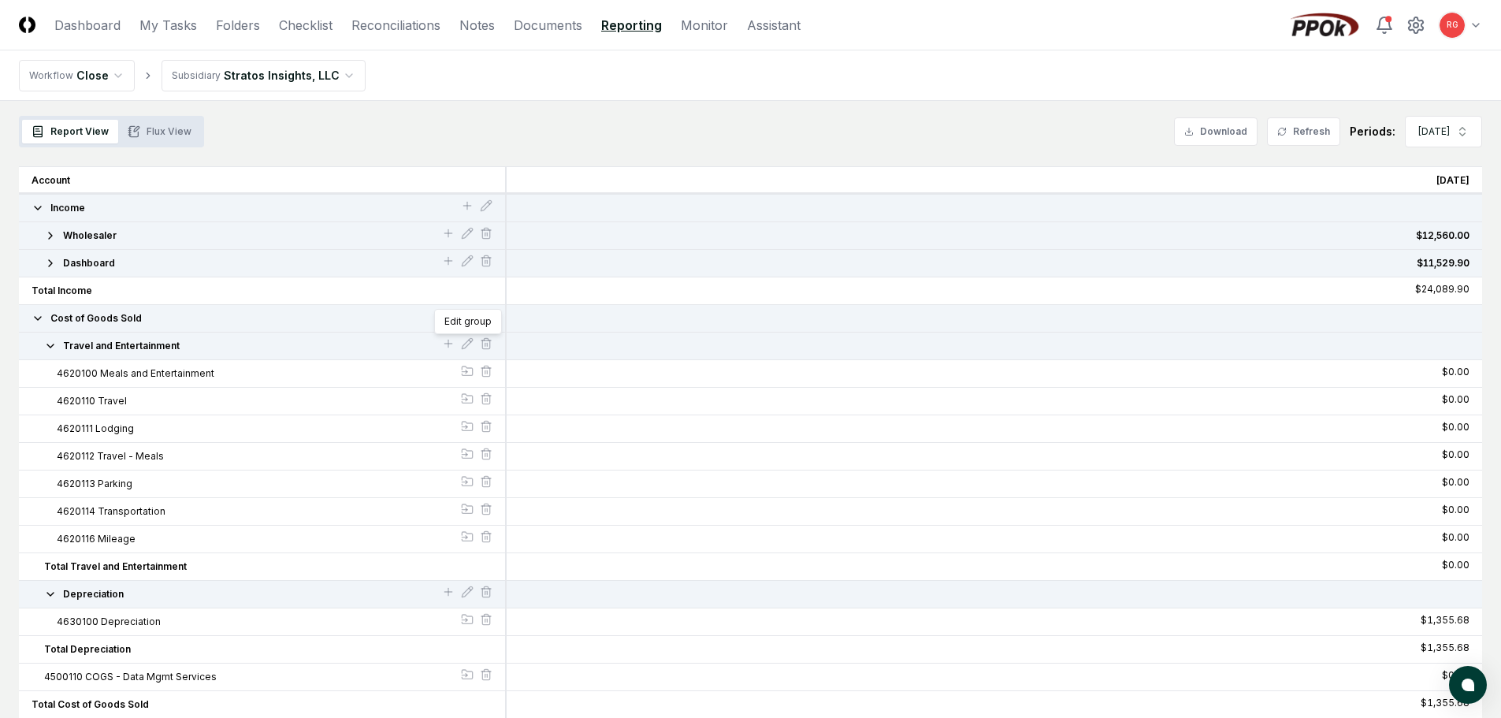
click at [478, 344] on div "Edit group Edit group" at bounding box center [467, 346] width 50 height 13
click at [484, 345] on icon at bounding box center [486, 343] width 13 height 13
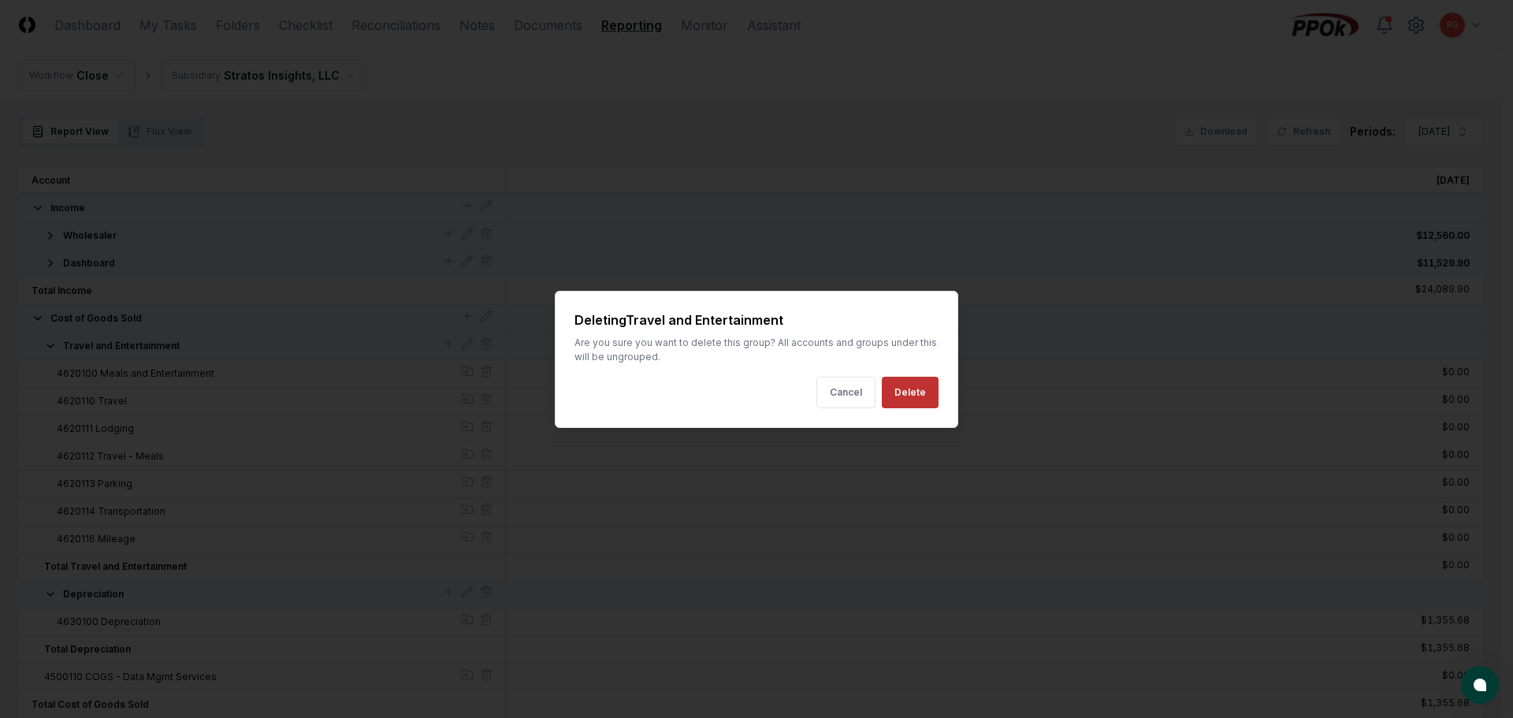
click at [915, 389] on button "Delete" at bounding box center [910, 393] width 57 height 32
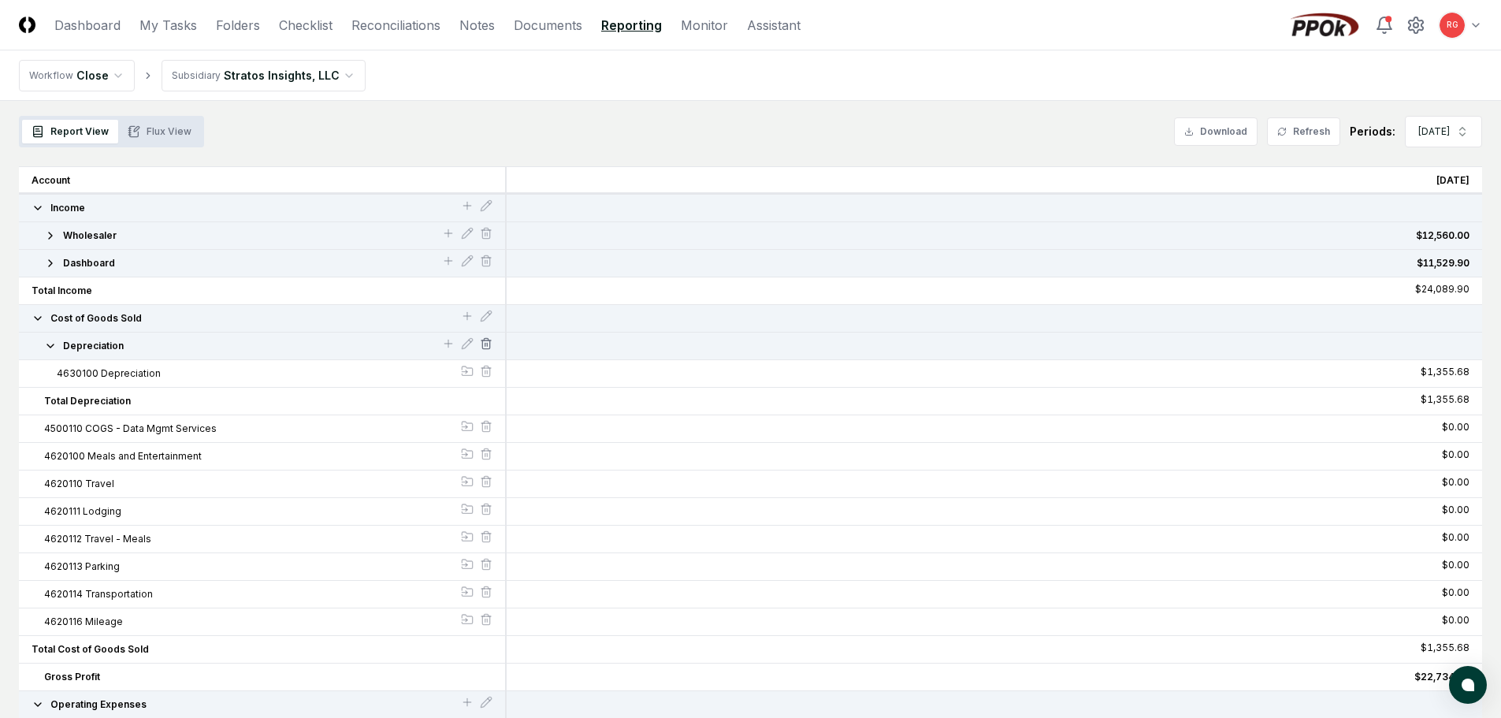
click at [485, 344] on line at bounding box center [485, 344] width 0 height 3
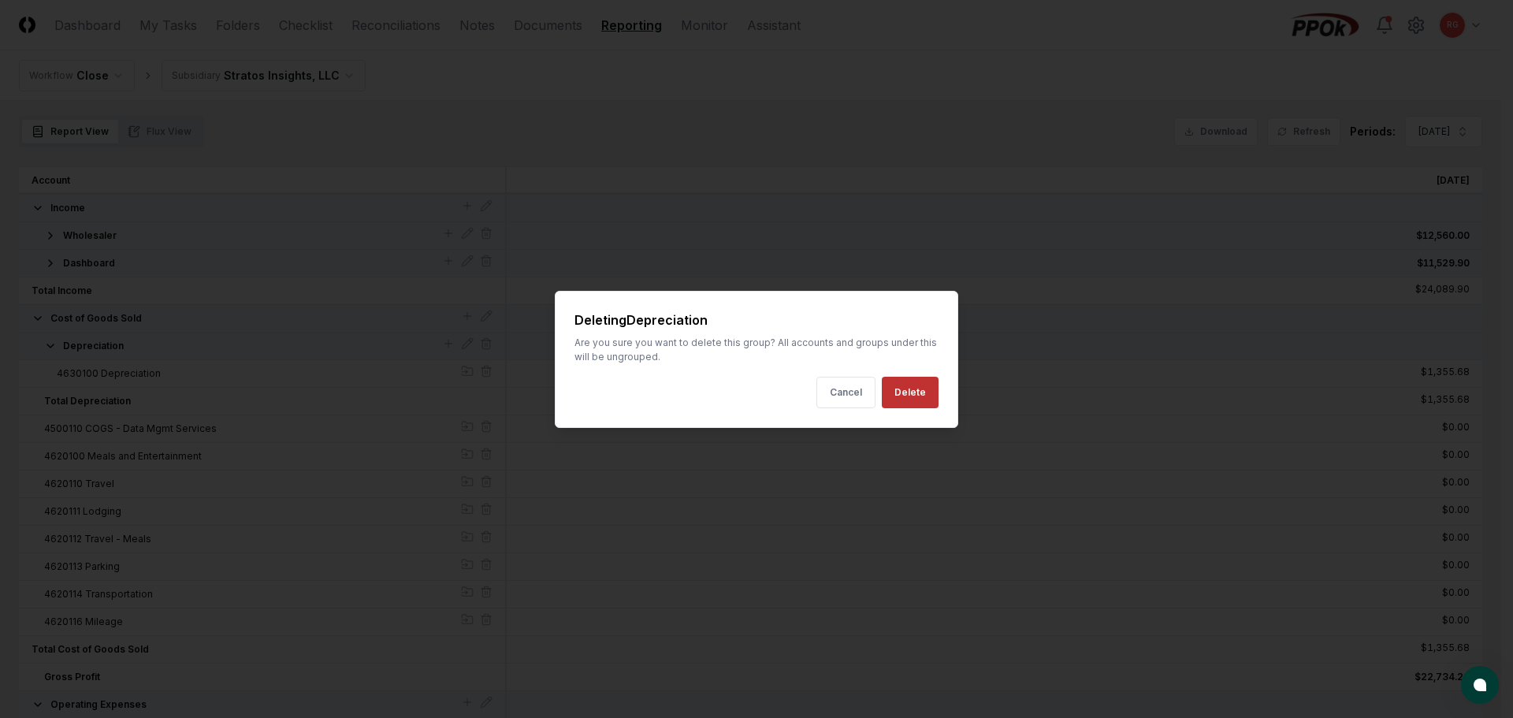
click at [902, 391] on button "Delete" at bounding box center [910, 393] width 57 height 32
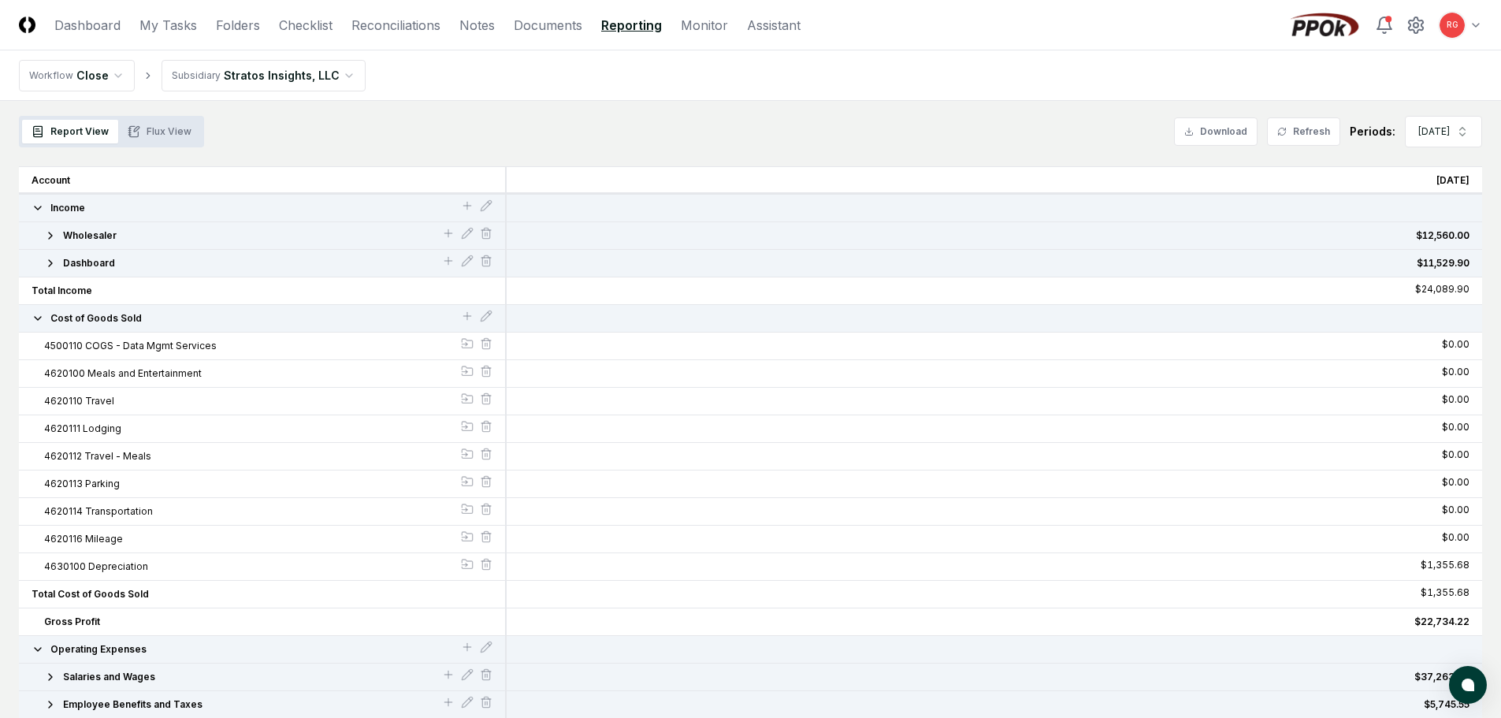
click at [35, 323] on icon "button" at bounding box center [38, 318] width 13 height 13
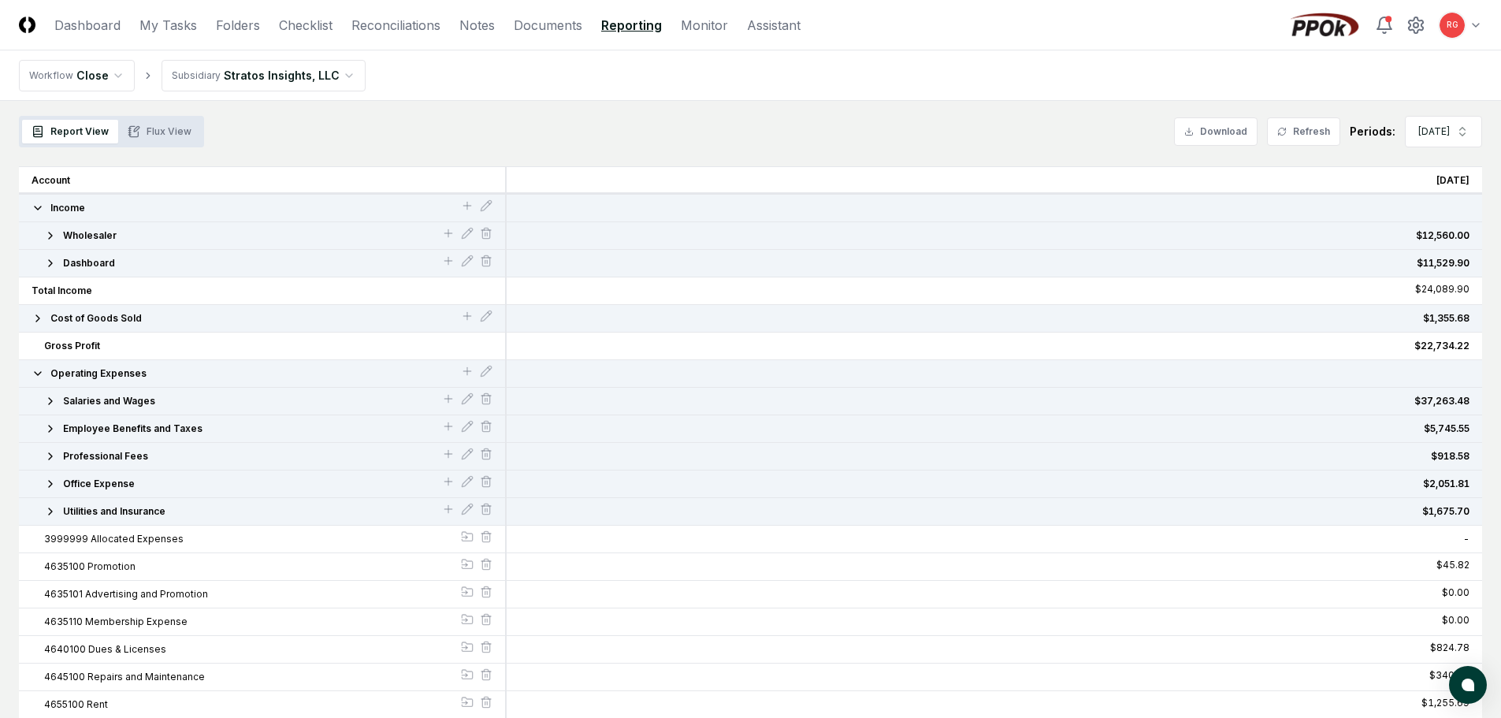
scroll to position [165, 0]
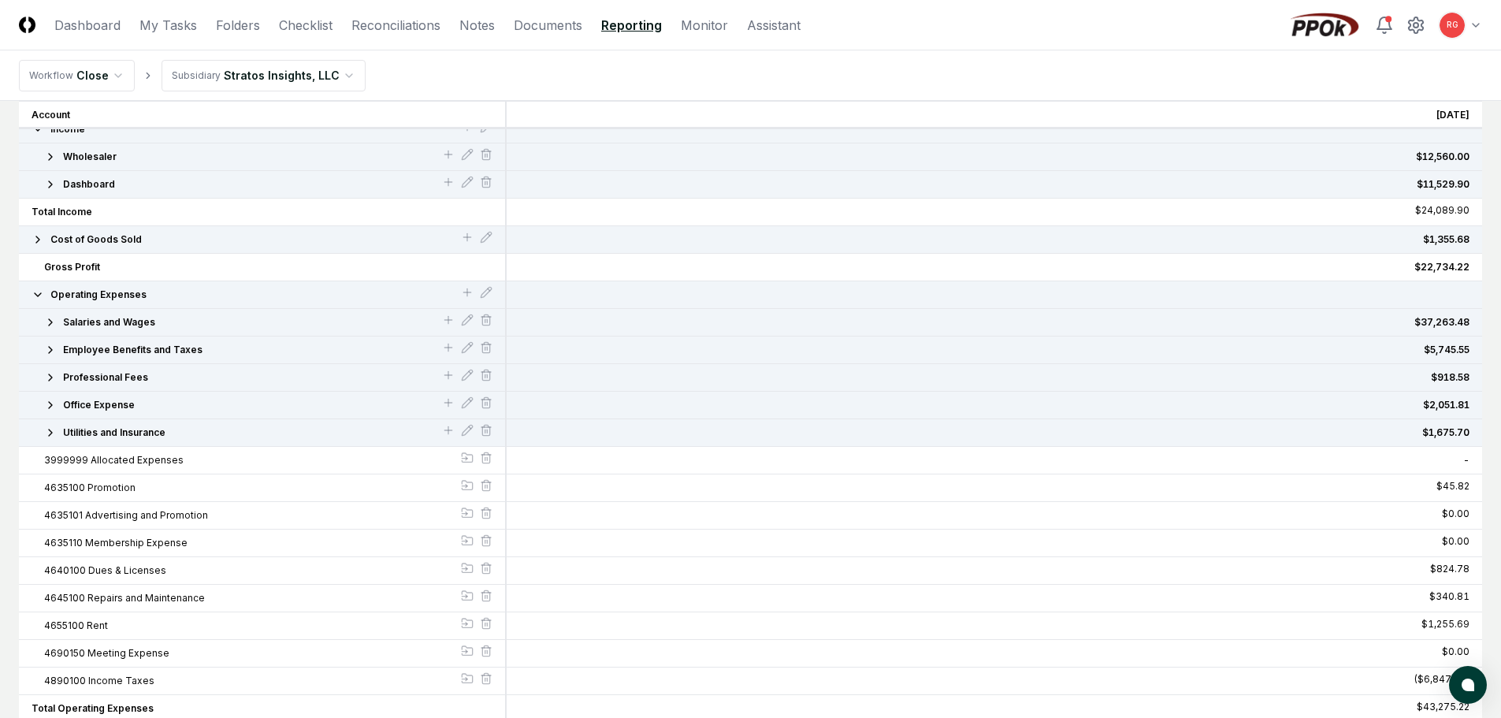
click at [459, 291] on button "Operating Expenses" at bounding box center [246, 295] width 429 height 14
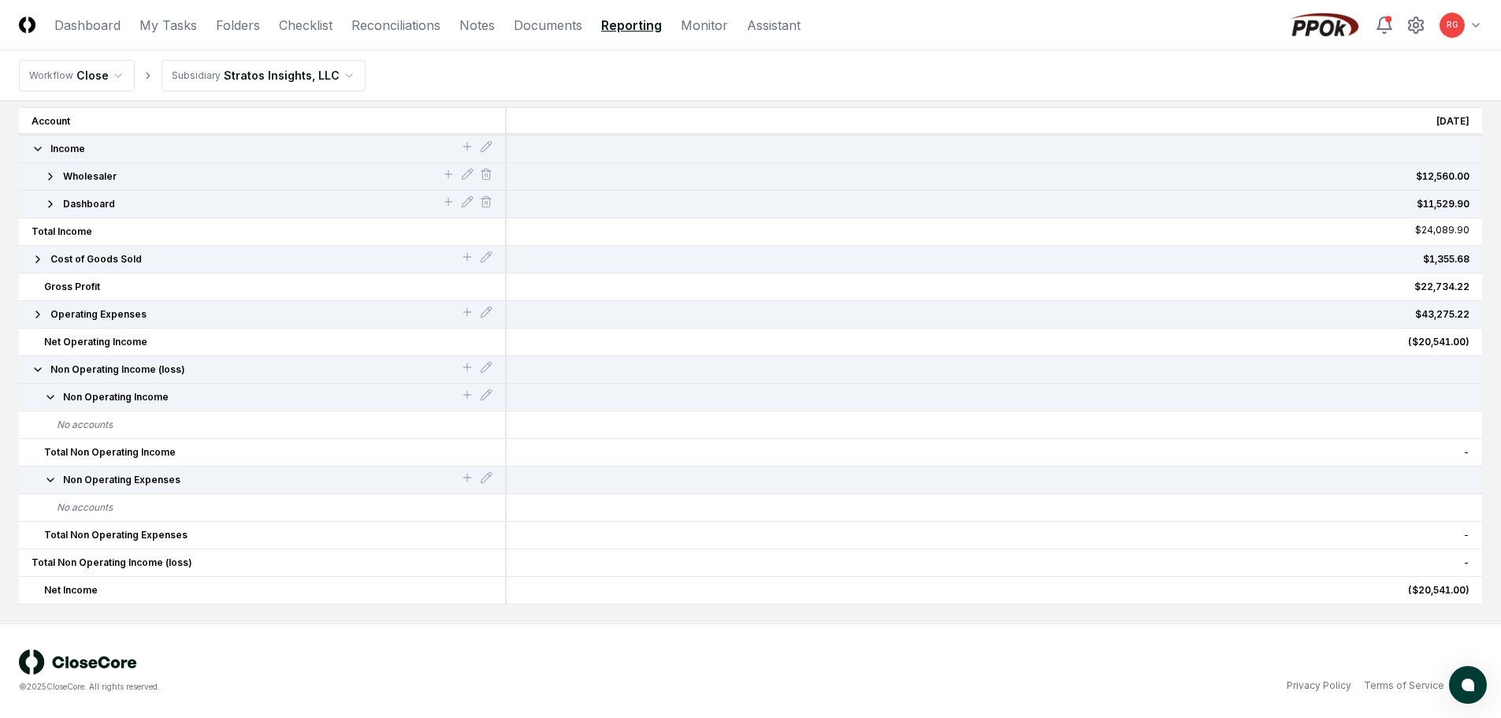
click at [30, 314] on div "Operating Expenses" at bounding box center [263, 315] width 488 height 28
click at [35, 314] on icon "button" at bounding box center [38, 314] width 13 height 13
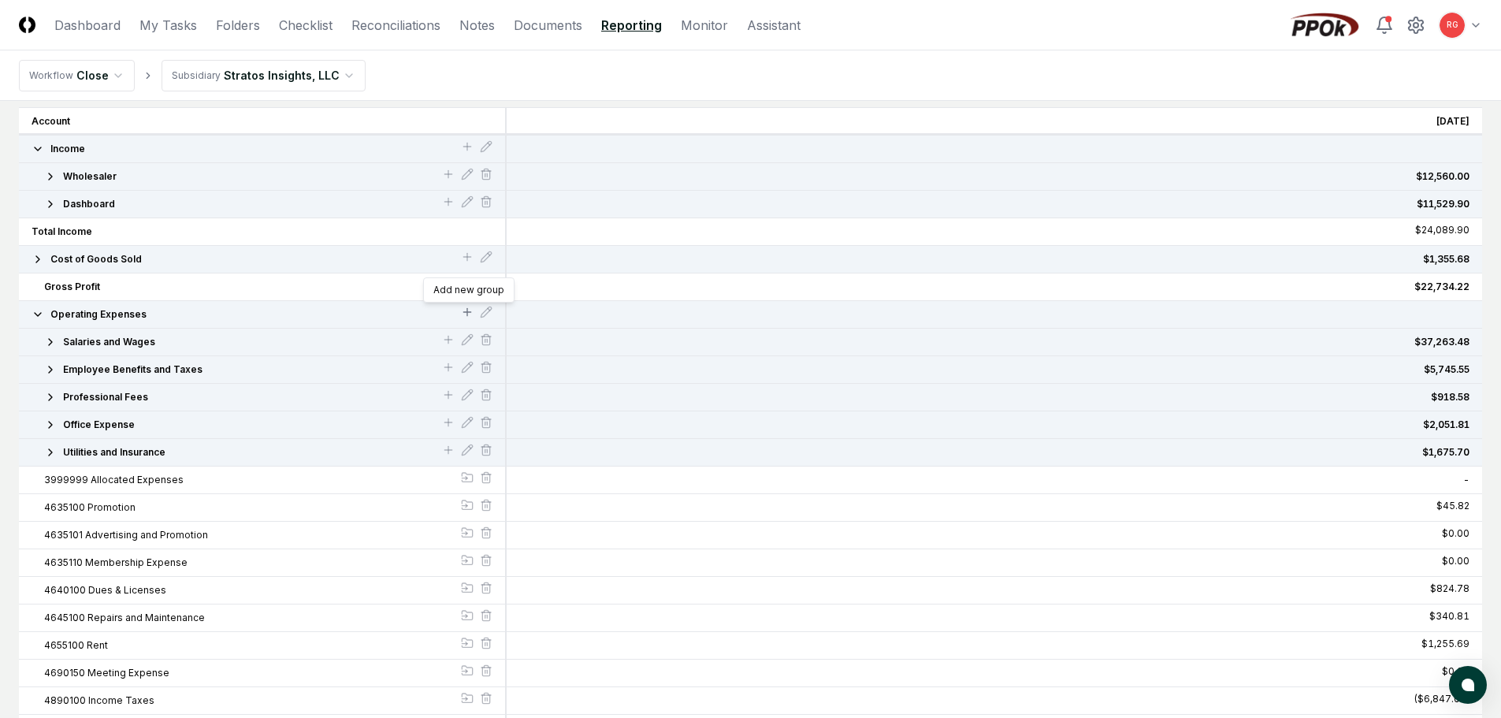
click at [467, 310] on icon at bounding box center [467, 311] width 0 height 7
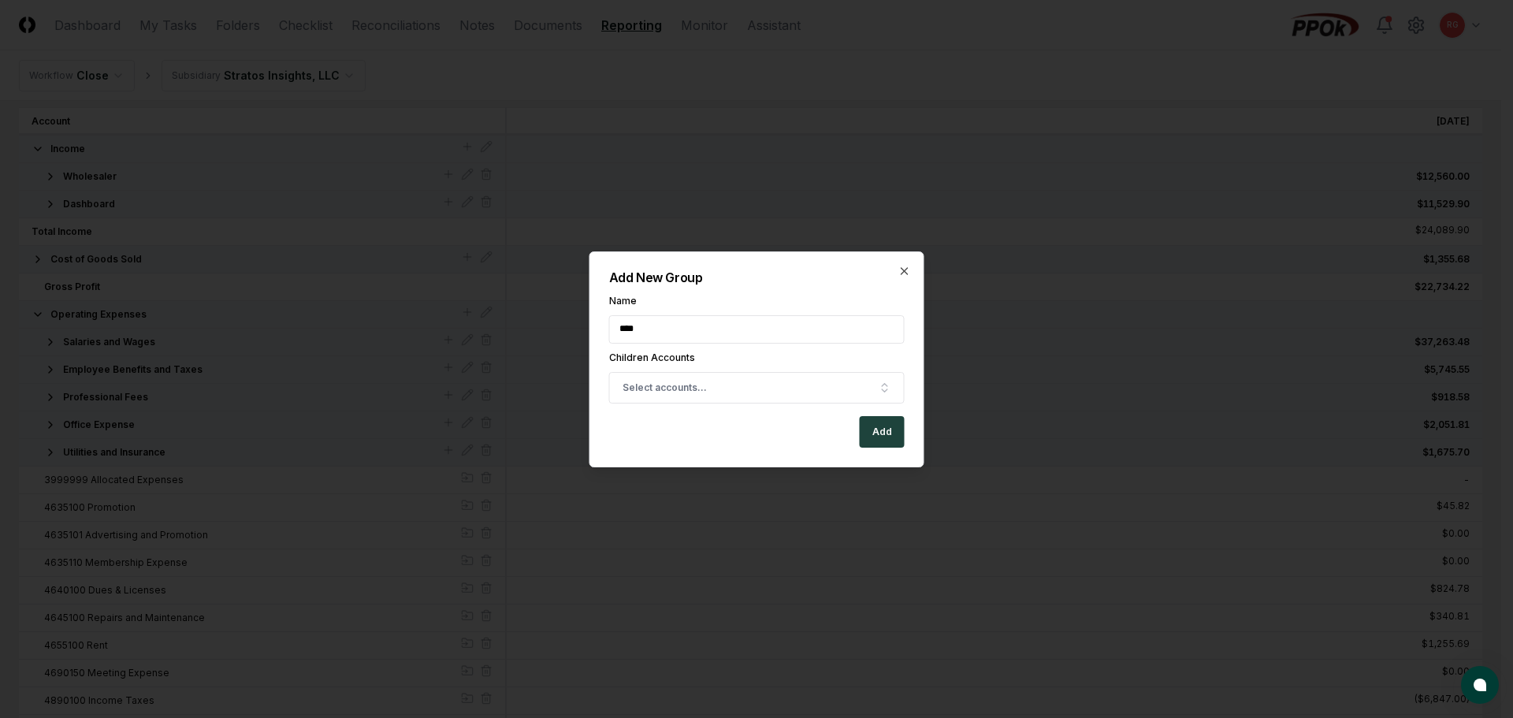
drag, startPoint x: 647, startPoint y: 325, endPoint x: 511, endPoint y: 334, distance: 135.8
click at [511, 334] on body "CloseCore Dashboard My Tasks Folders Checklist Reconciliations Notes Documents …" at bounding box center [750, 493] width 1501 height 1277
click at [709, 390] on button "Select accounts..." at bounding box center [757, 388] width 296 height 32
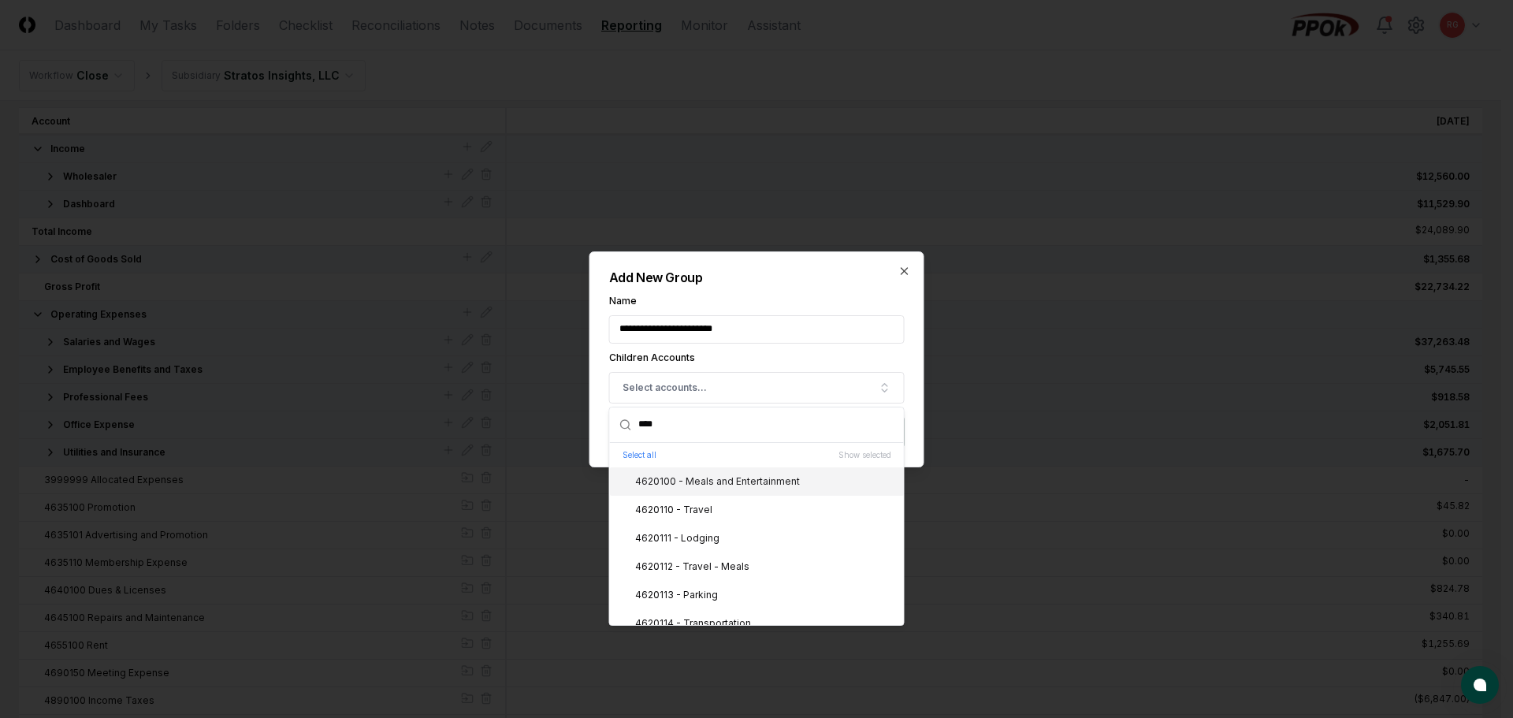
click at [681, 482] on div "4620100 - Meals and Entertainment" at bounding box center [708, 481] width 184 height 14
click at [680, 507] on div "4620110 - Travel" at bounding box center [664, 510] width 96 height 14
click at [686, 544] on div "4620111 - Lodging" at bounding box center [667, 538] width 103 height 14
click at [684, 556] on div "4620112 - Travel - Meals" at bounding box center [757, 566] width 294 height 28
click at [688, 589] on div "4620113 - Parking" at bounding box center [667, 595] width 102 height 14
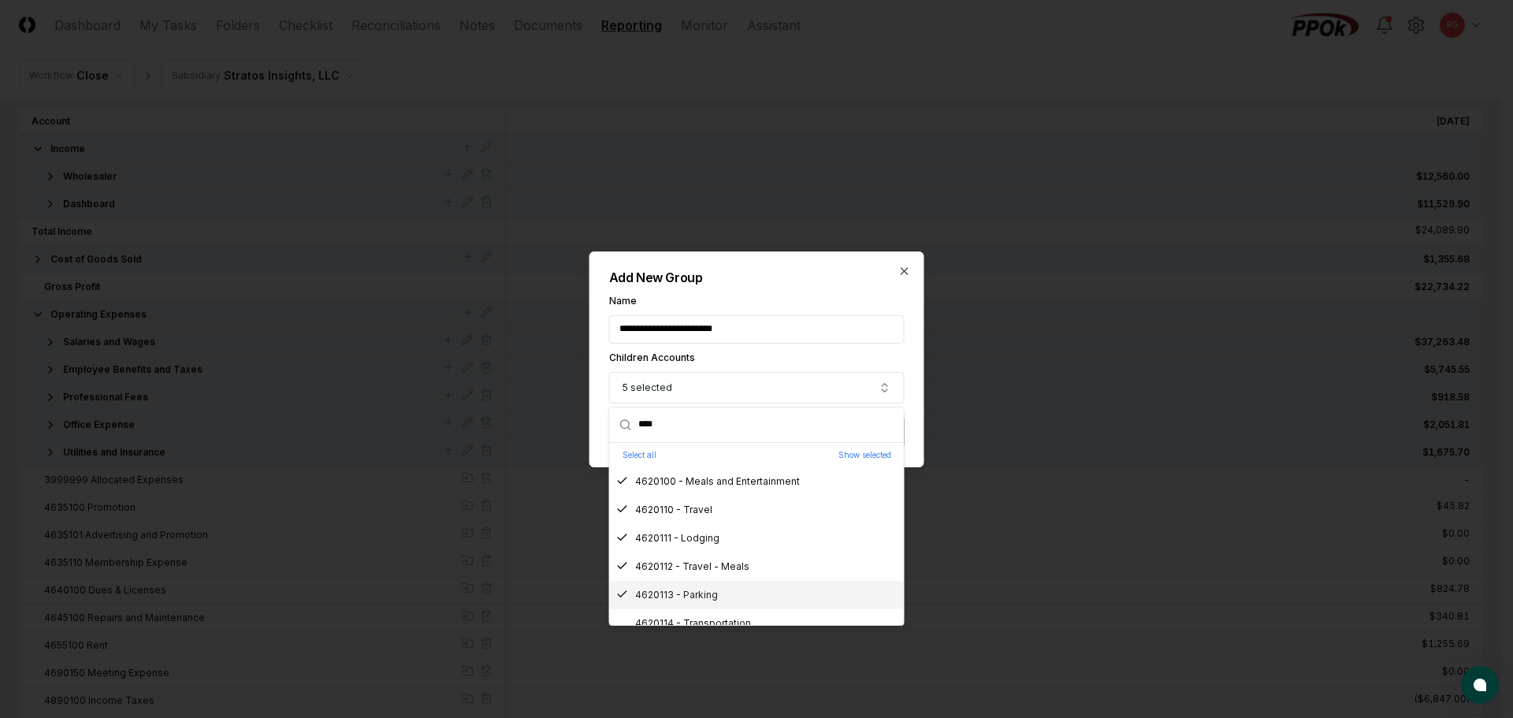
scroll to position [41, 0]
click at [689, 587] on div "4620114 - Transportation" at bounding box center [683, 582] width 135 height 14
click at [694, 614] on div "4620116 - Mileage" at bounding box center [668, 611] width 105 height 14
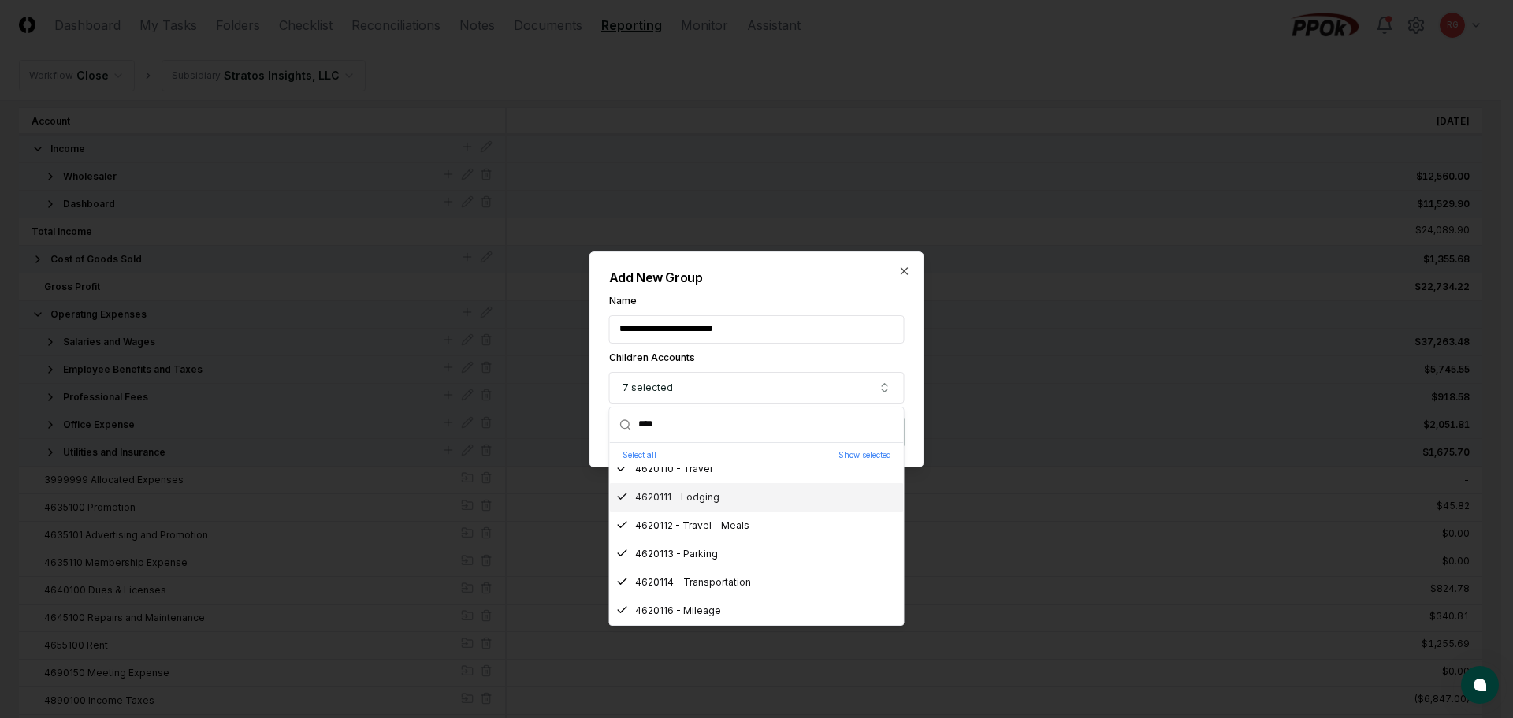
click at [749, 289] on div "**********" at bounding box center [756, 359] width 335 height 216
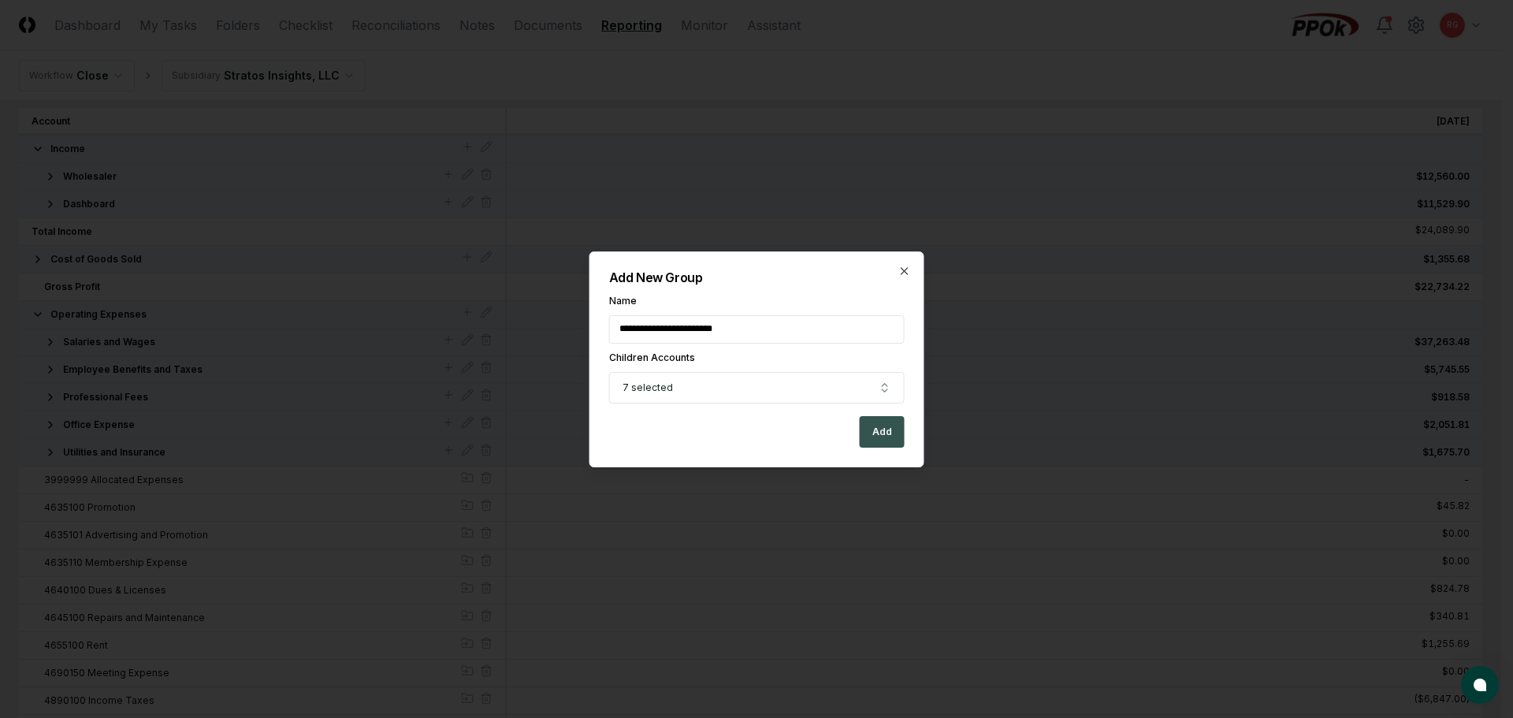
click at [870, 440] on button "Add" at bounding box center [882, 432] width 45 height 32
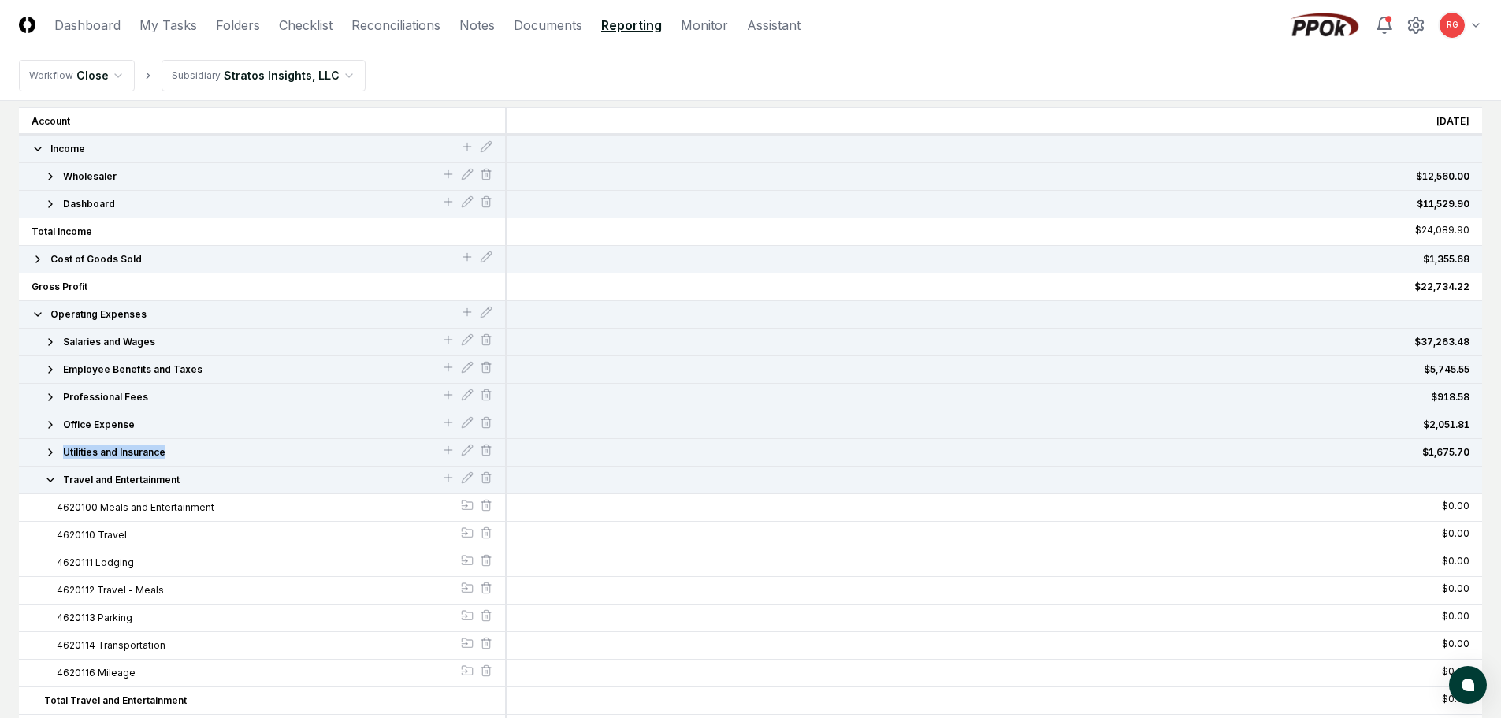
drag, startPoint x: 35, startPoint y: 477, endPoint x: 37, endPoint y: 443, distance: 33.9
click at [37, 443] on div "Account Income Wholesaler Dashboard Total Income Cost of Goods Sold Gross Profi…" at bounding box center [263, 686] width 488 height 1159
click at [51, 481] on icon "button" at bounding box center [50, 479] width 6 height 3
click at [489, 451] on icon at bounding box center [486, 450] width 13 height 13
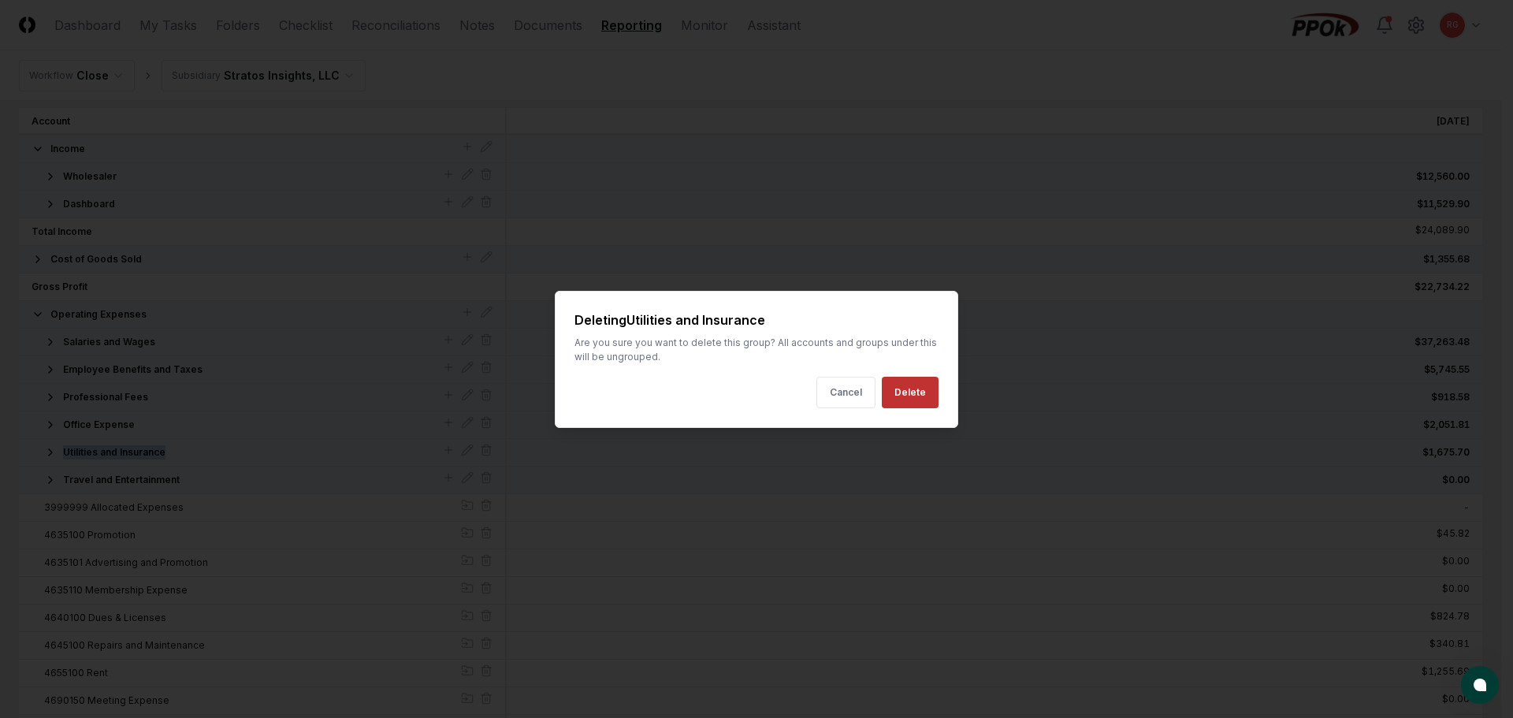
click at [908, 399] on button "Delete" at bounding box center [910, 393] width 57 height 32
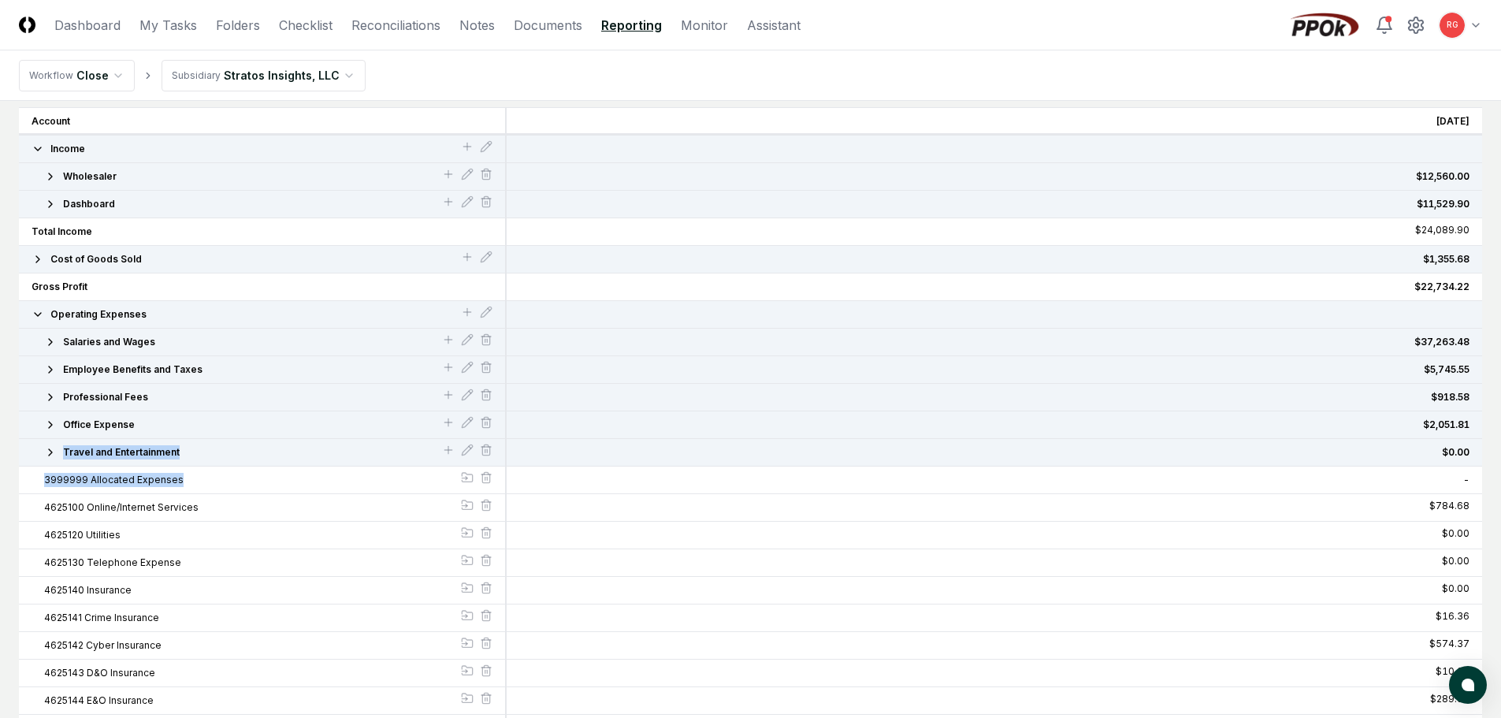
click at [449, 288] on button "Gross Profit" at bounding box center [262, 287] width 461 height 14
click at [472, 312] on icon at bounding box center [467, 312] width 13 height 13
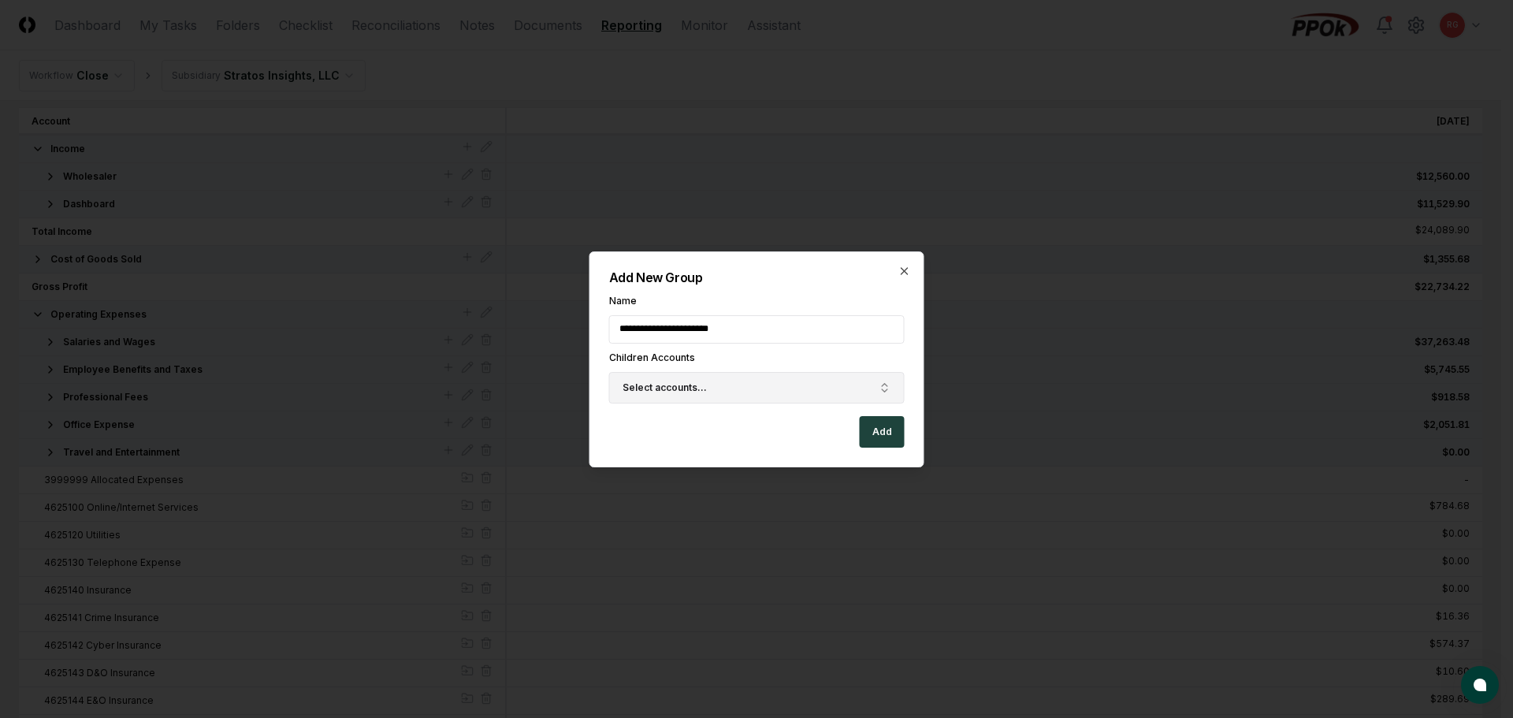
click at [700, 392] on span "Select accounts..." at bounding box center [665, 388] width 84 height 14
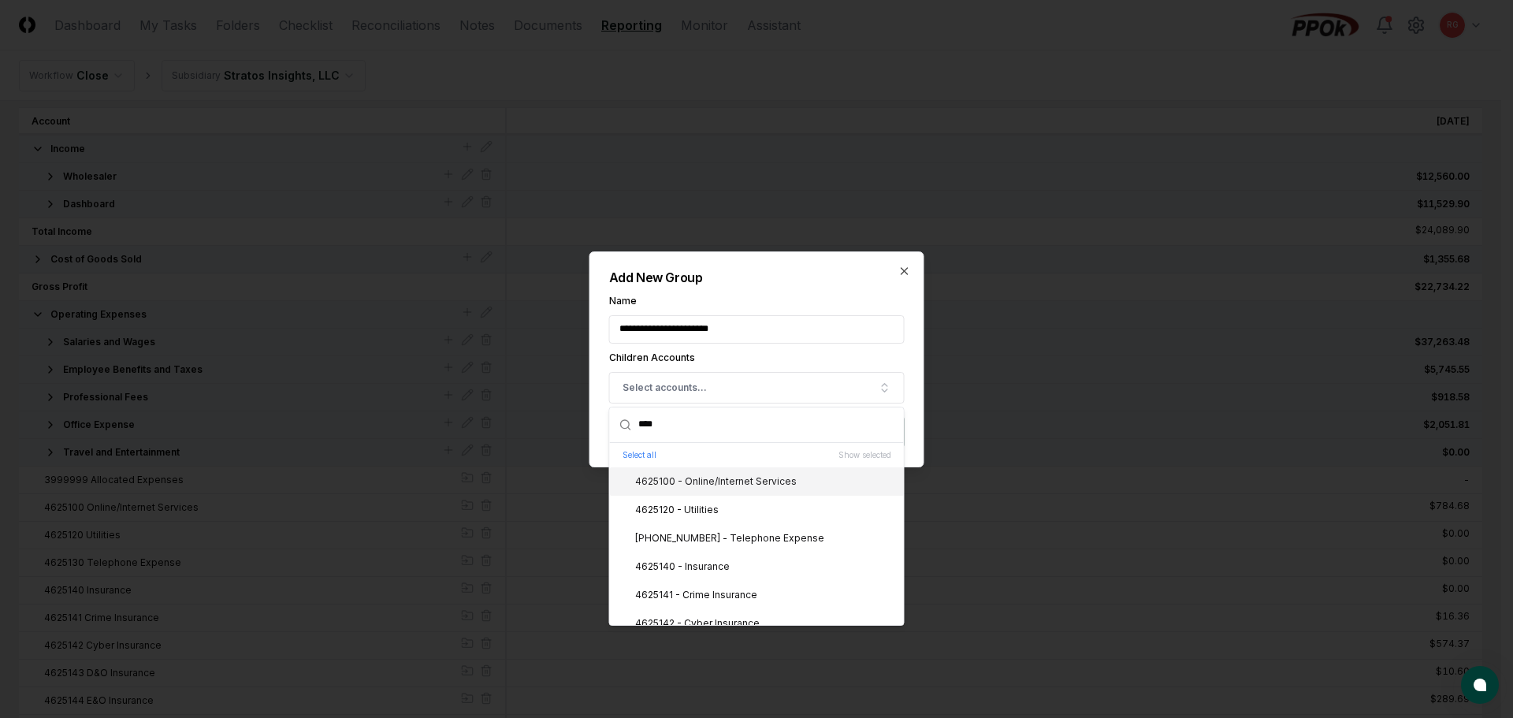
click at [692, 475] on div "4625100 - Online/Internet Services" at bounding box center [706, 481] width 180 height 14
click at [692, 506] on div "4625120 - Utilities" at bounding box center [667, 510] width 102 height 14
click at [697, 536] on div "4625130 - Telephone Expense" at bounding box center [720, 538] width 208 height 14
click at [701, 563] on div "4625140 - Insurance" at bounding box center [672, 567] width 113 height 14
click at [710, 582] on div "4625141 - Crime Insurance" at bounding box center [757, 595] width 294 height 28
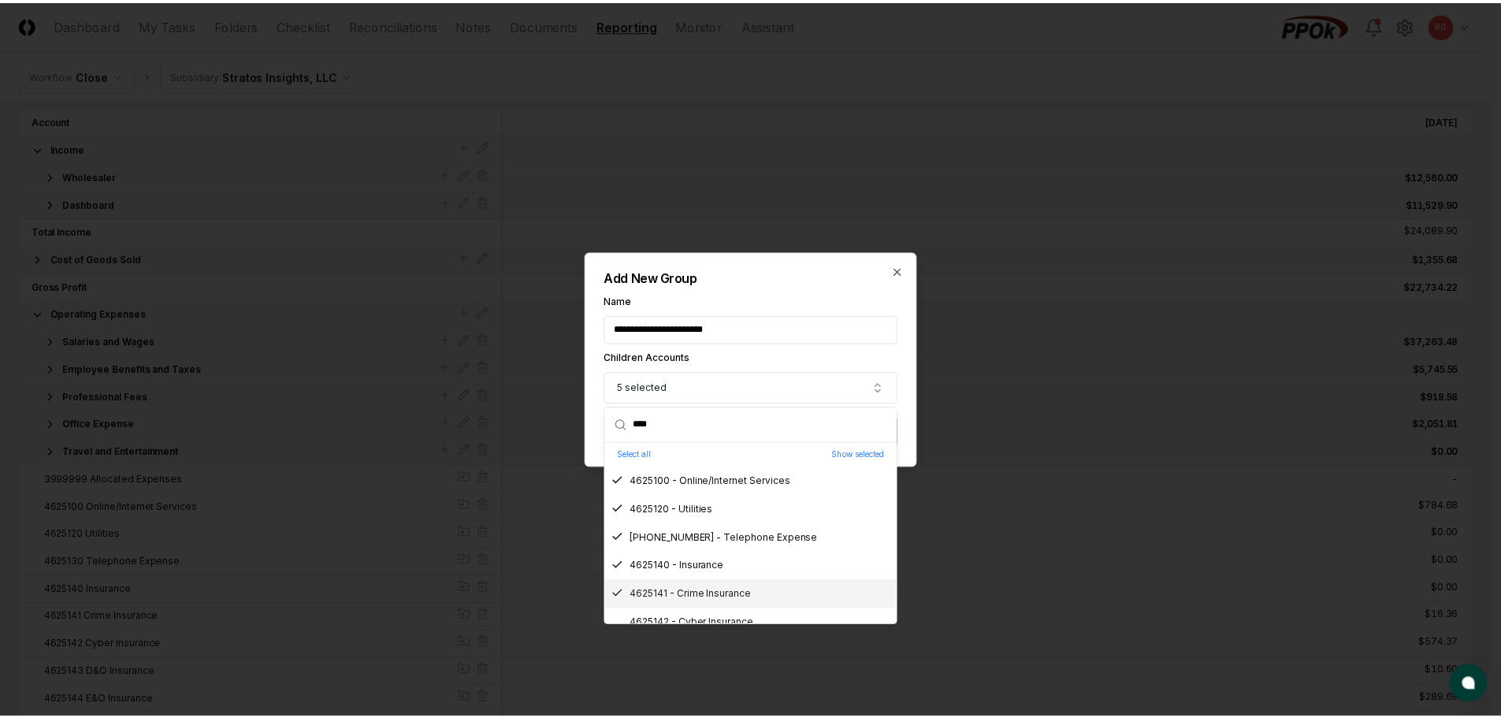
scroll to position [69, 0]
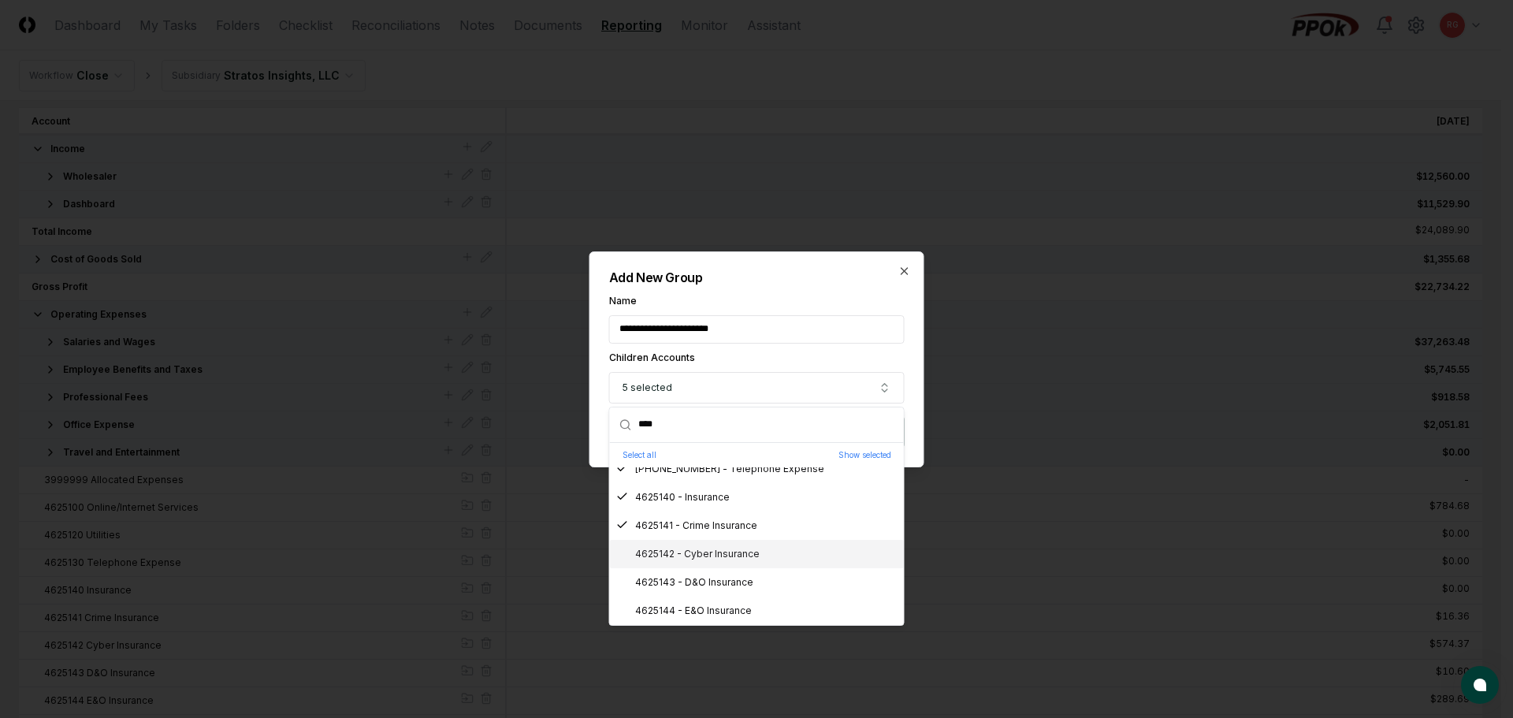
click at [711, 553] on div "4625142 - Cyber Insurance" at bounding box center [687, 554] width 143 height 14
click at [706, 578] on div "4625143 - D&O Insurance" at bounding box center [684, 582] width 137 height 14
click at [712, 606] on div "4625144 - E&O Insurance" at bounding box center [684, 611] width 136 height 14
click at [811, 293] on div "**********" at bounding box center [756, 359] width 335 height 216
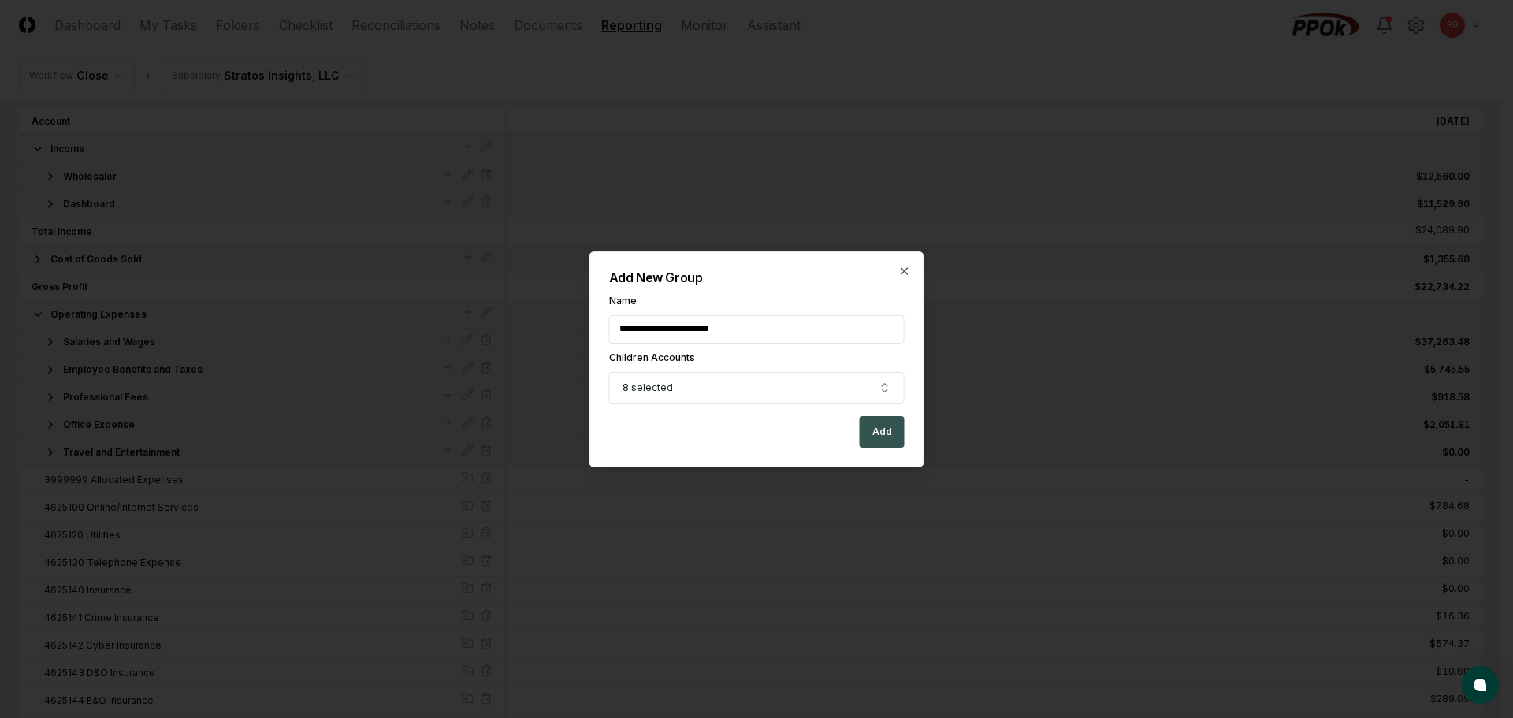
click at [879, 416] on button "Add" at bounding box center [882, 432] width 45 height 32
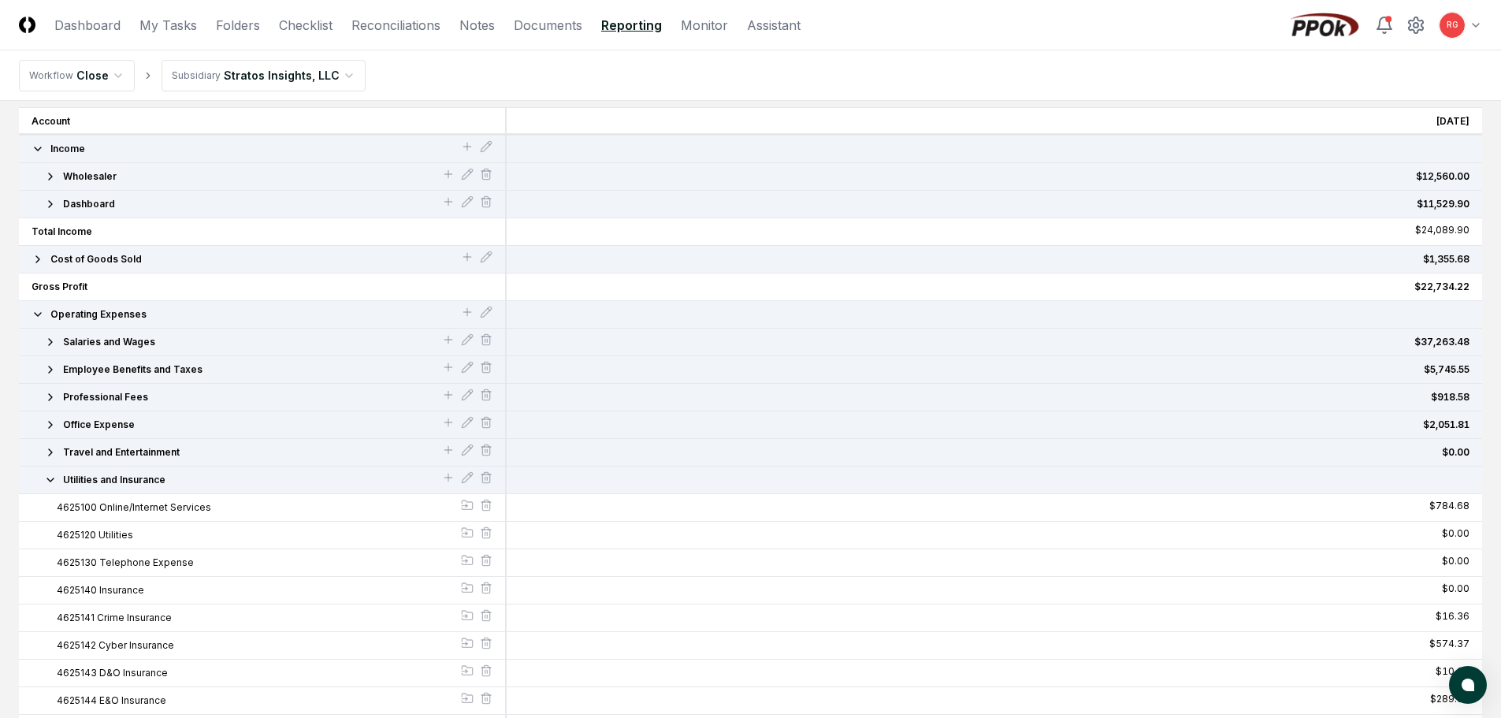
click at [52, 479] on icon "button" at bounding box center [50, 479] width 6 height 3
click at [465, 315] on icon at bounding box center [467, 312] width 13 height 13
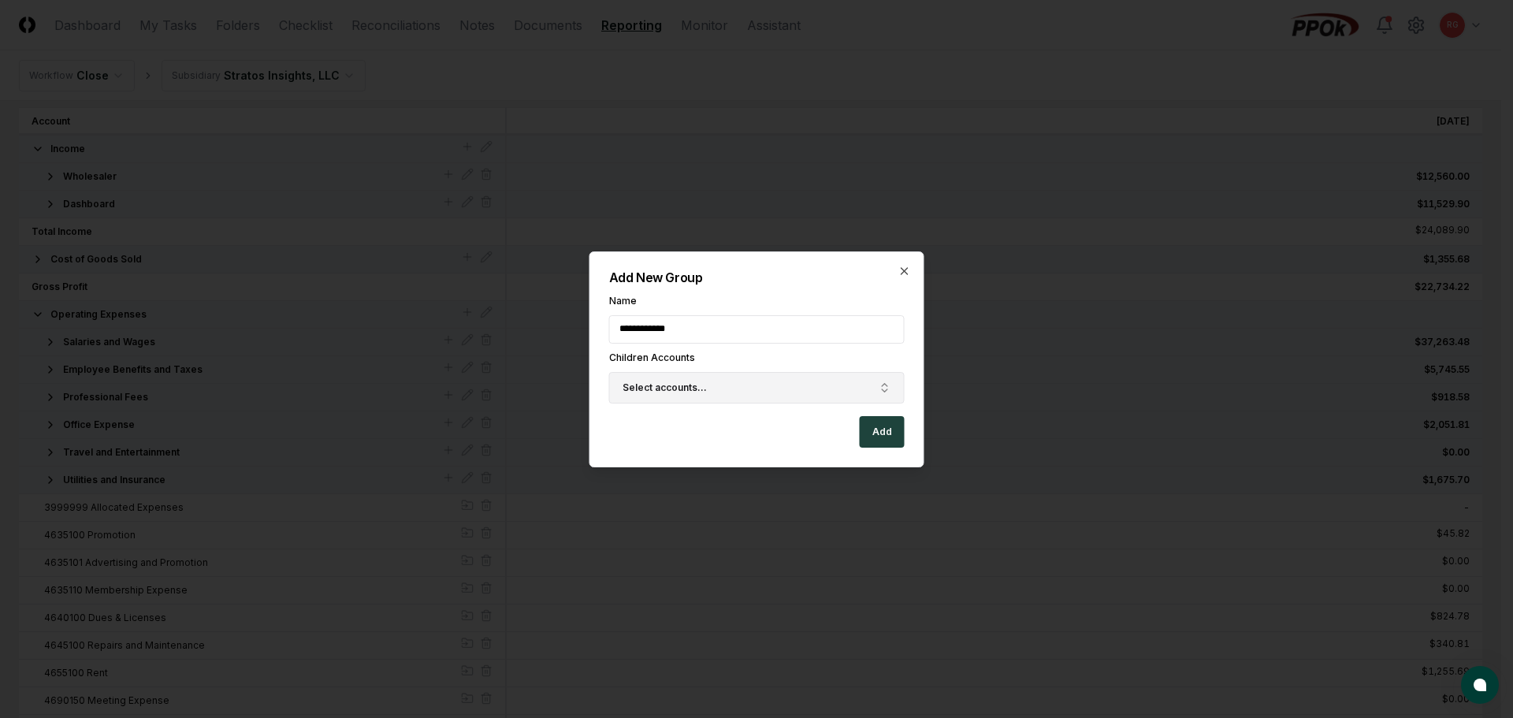
click at [684, 389] on span "Select accounts..." at bounding box center [665, 388] width 84 height 14
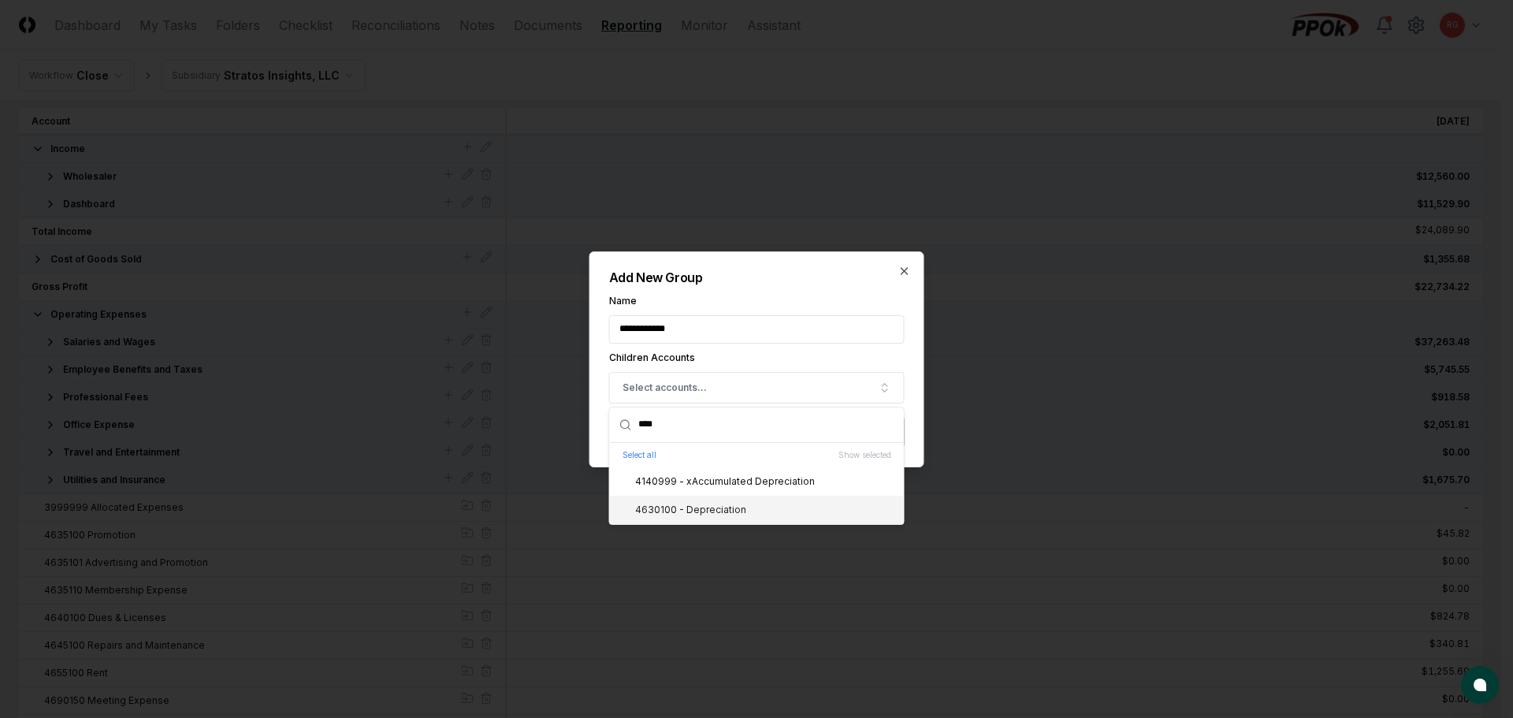
click at [671, 510] on div "4630100 - Depreciation" at bounding box center [681, 510] width 130 height 14
click at [753, 273] on h2 "Add New Group" at bounding box center [757, 277] width 296 height 13
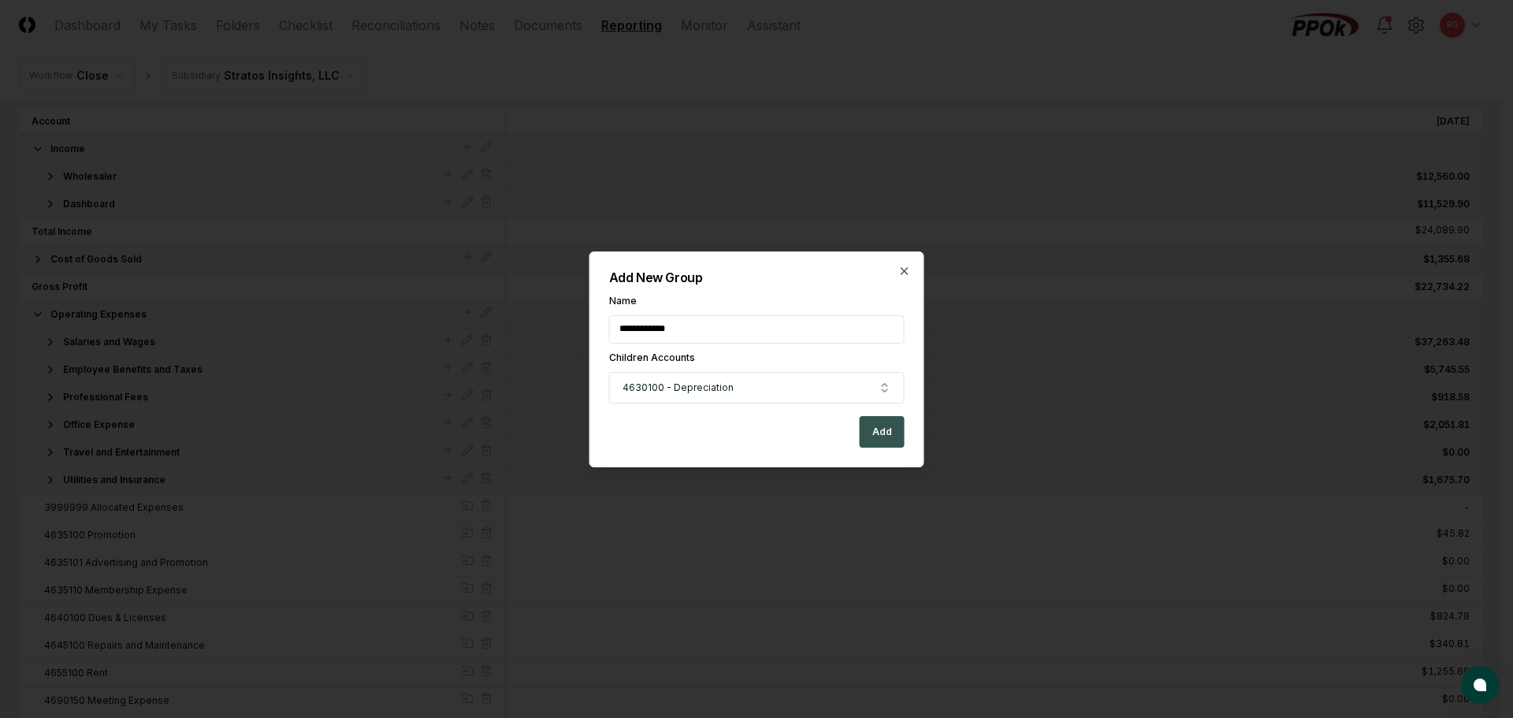
click at [890, 435] on button "Add" at bounding box center [882, 432] width 45 height 32
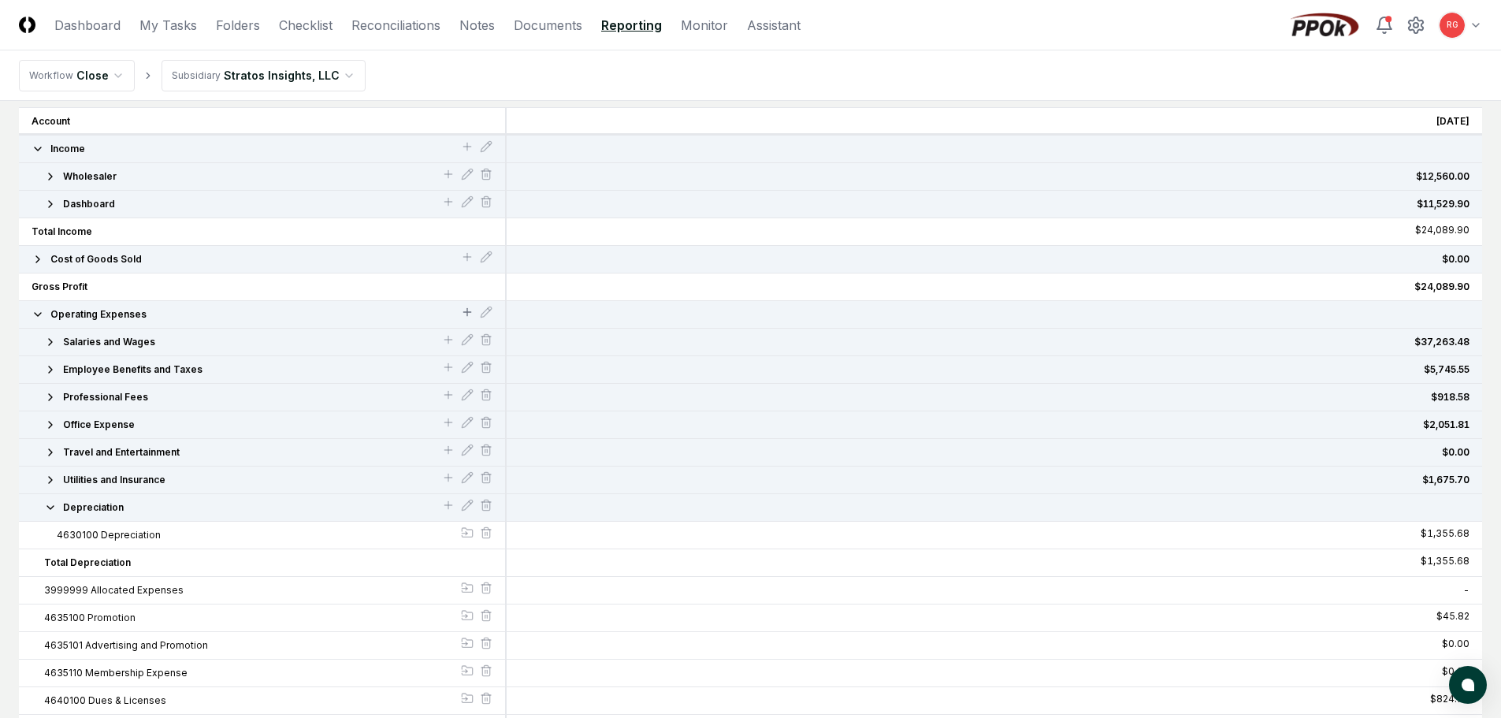
click at [466, 312] on icon at bounding box center [466, 312] width 7 height 0
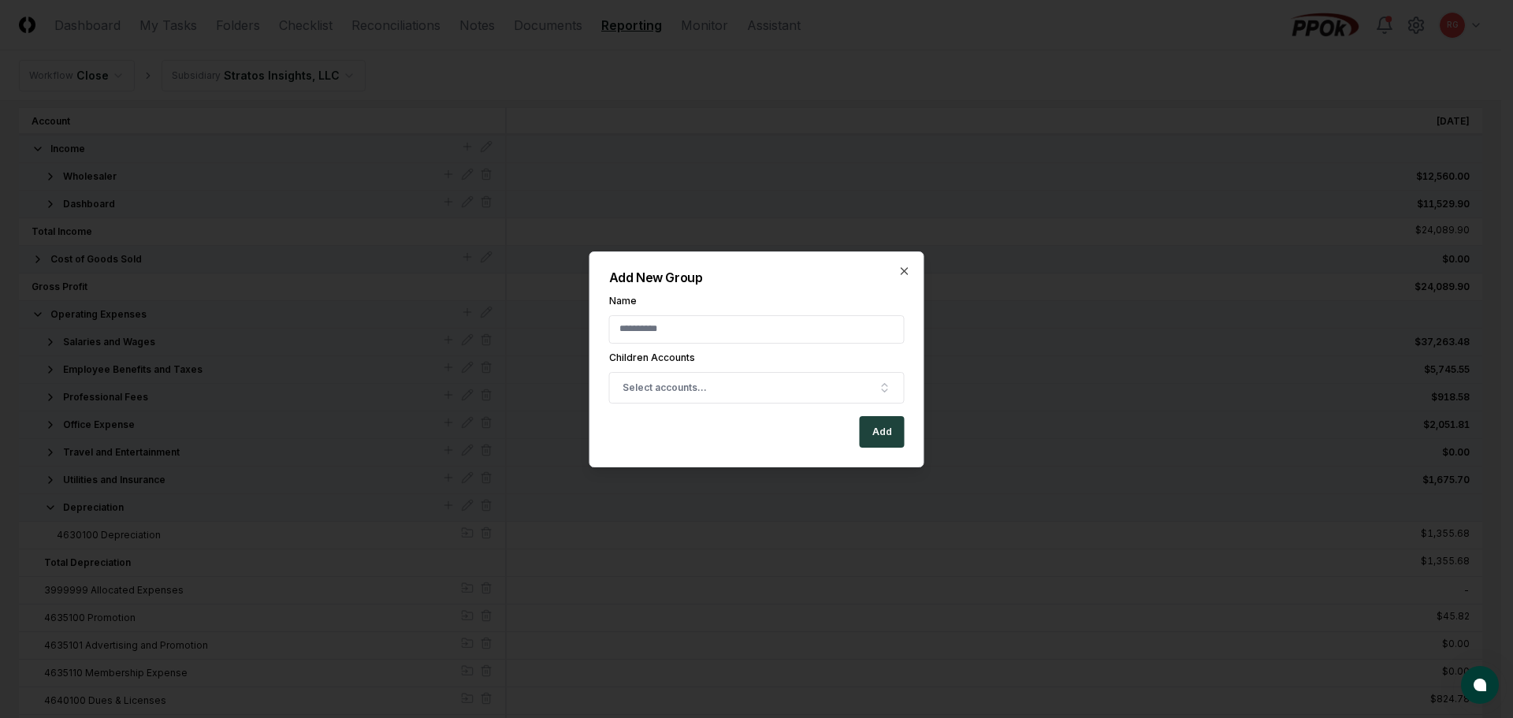
click at [722, 335] on input "Name" at bounding box center [757, 329] width 296 height 28
click at [702, 398] on button "Select accounts..." at bounding box center [757, 388] width 296 height 32
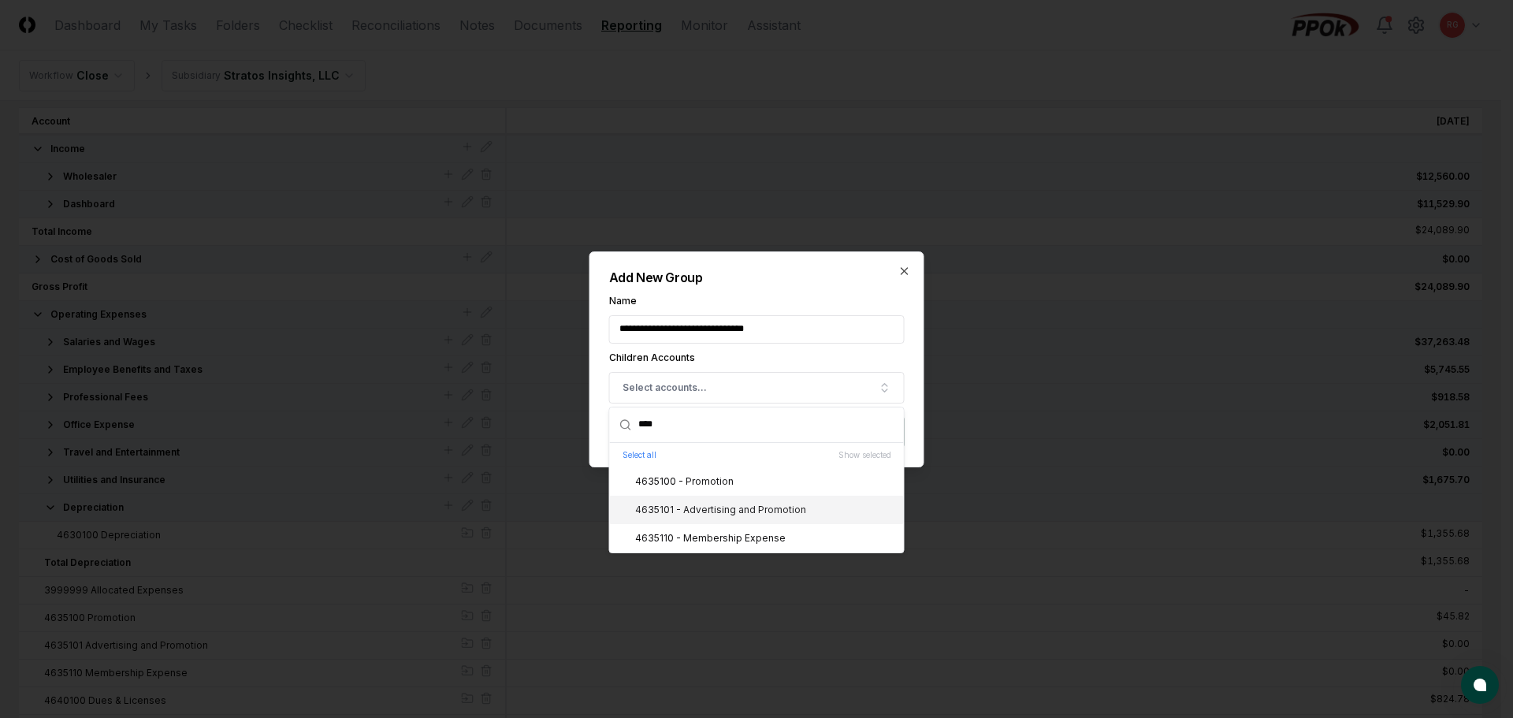
click at [707, 486] on div "4635100 - Promotion" at bounding box center [674, 481] width 117 height 14
click at [713, 506] on div "4635101 - Advertising and Promotion" at bounding box center [711, 510] width 190 height 14
click at [718, 535] on div "4635110 - Membership Expense" at bounding box center [700, 538] width 169 height 14
click at [774, 290] on div "**********" at bounding box center [756, 359] width 335 height 216
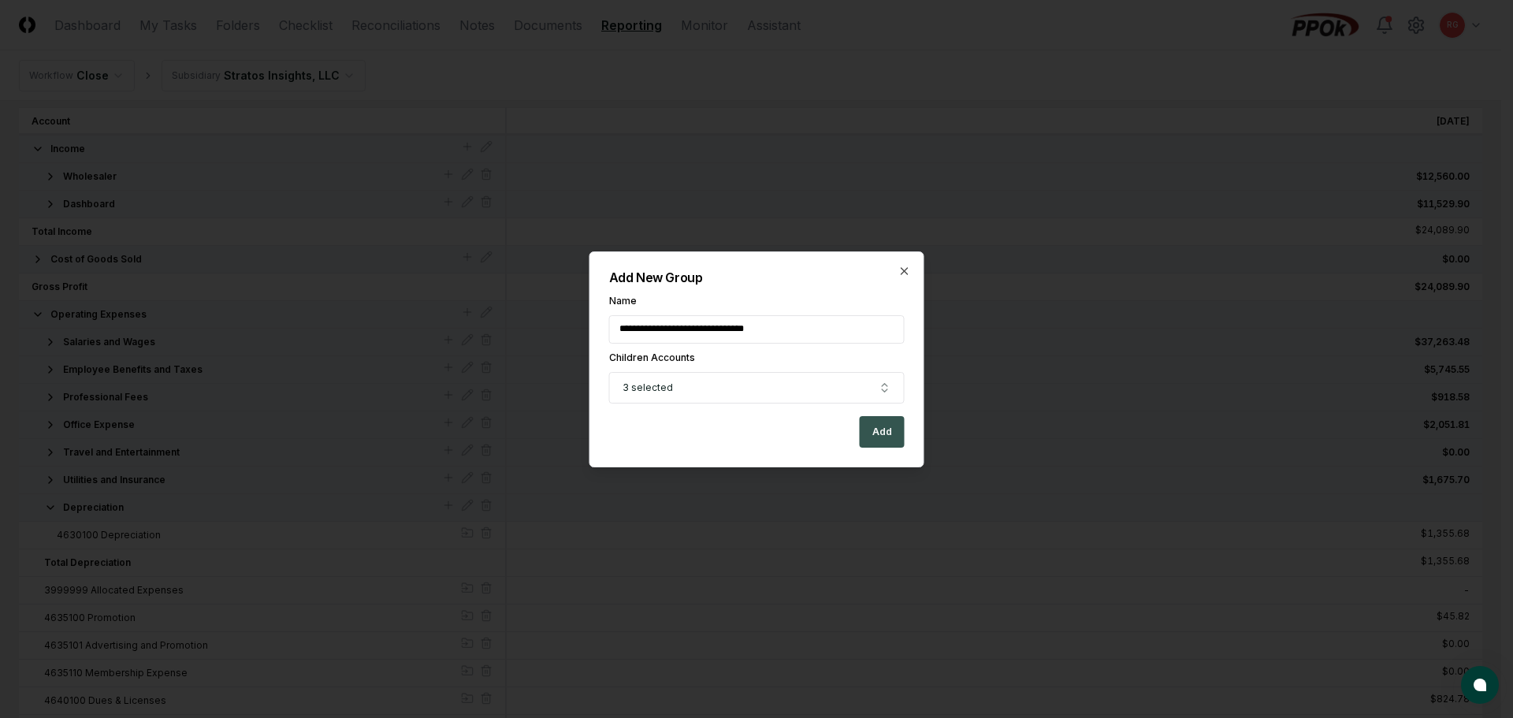
click at [884, 430] on button "Add" at bounding box center [882, 432] width 45 height 32
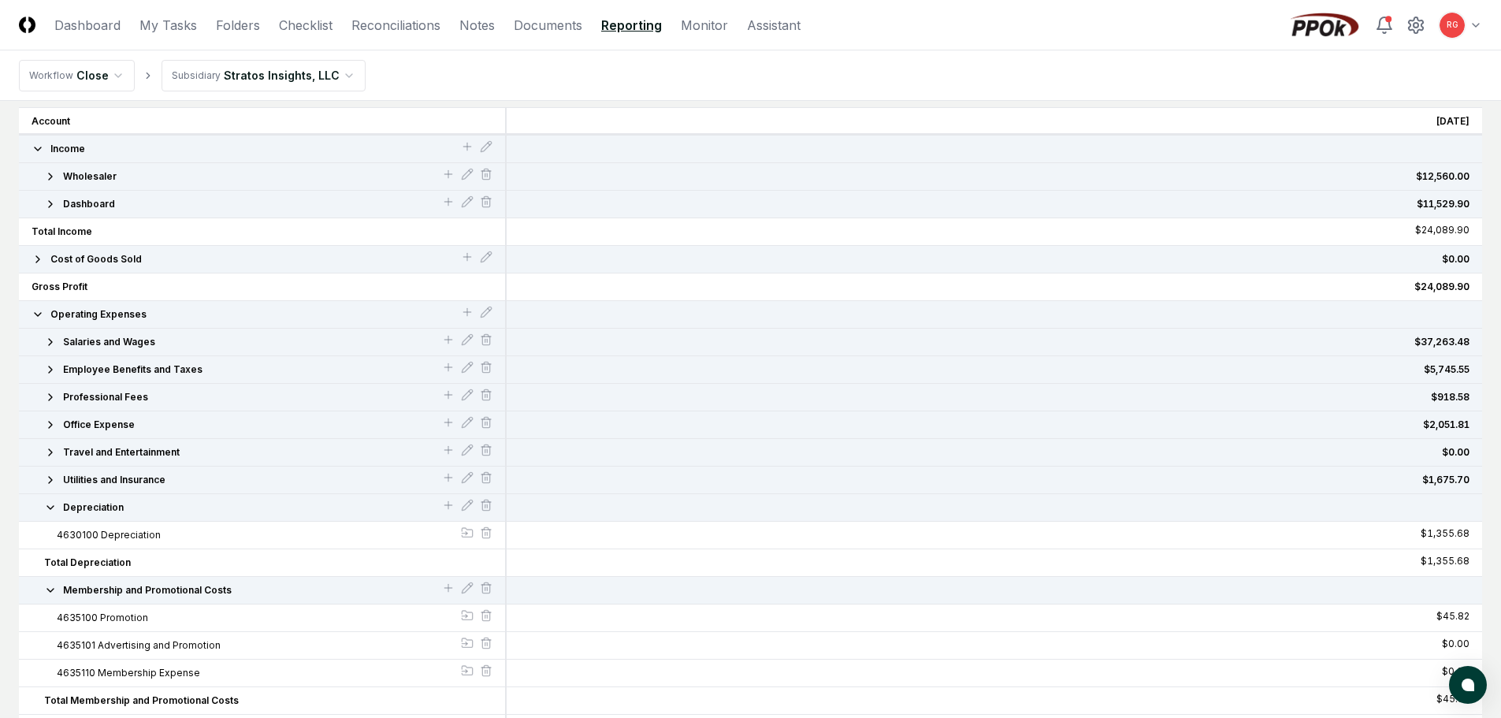
click at [61, 585] on button "Membership and Promotional Costs" at bounding box center [243, 590] width 398 height 14
click at [46, 509] on icon "button" at bounding box center [50, 507] width 13 height 13
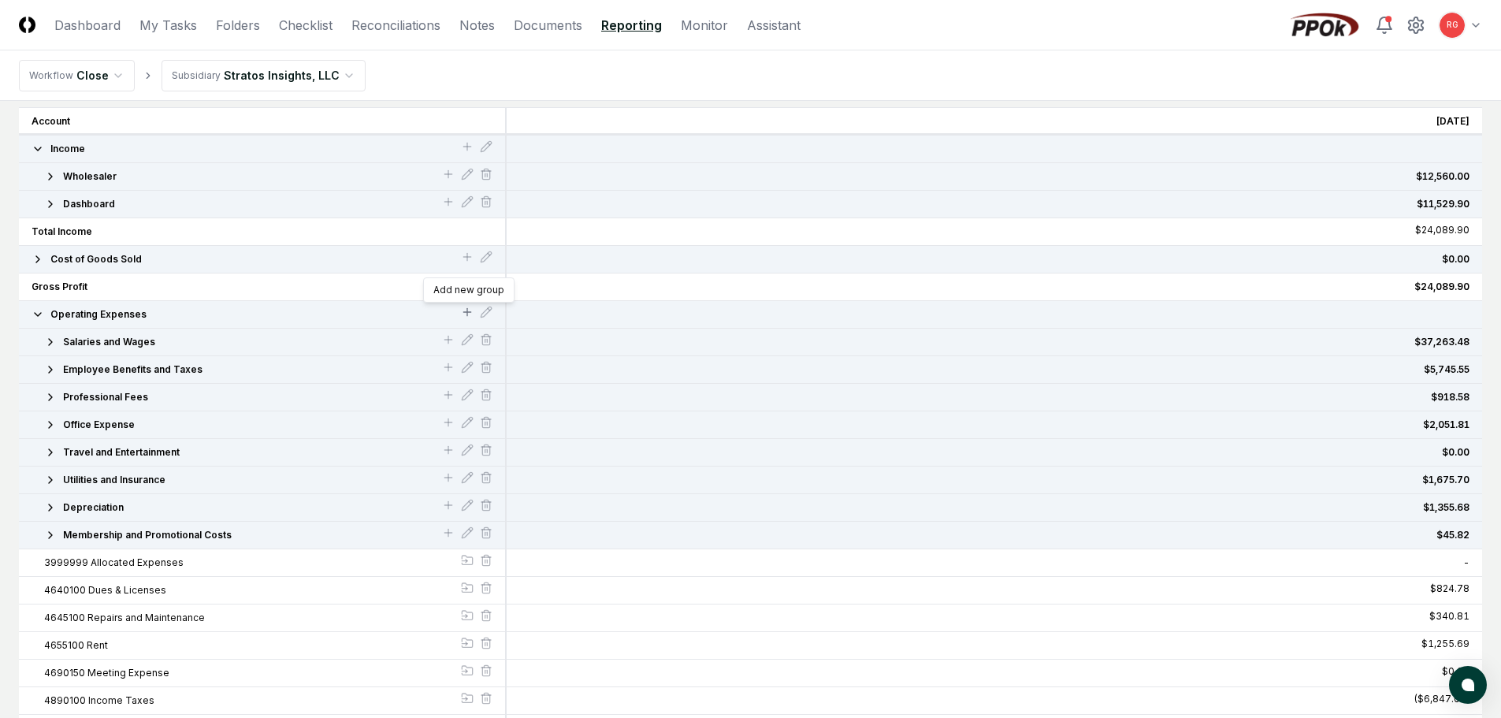
click at [467, 313] on icon at bounding box center [467, 311] width 0 height 7
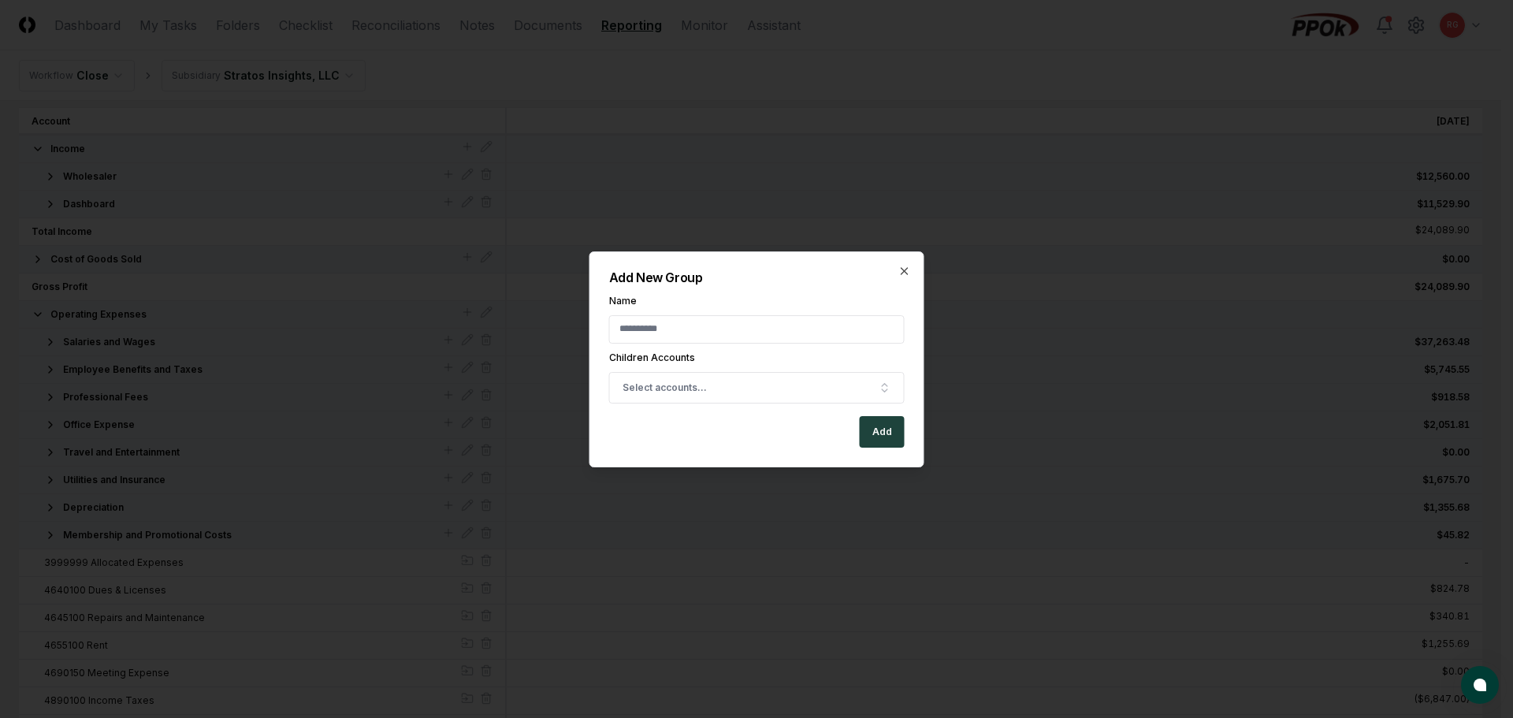
click at [708, 337] on input "Name" at bounding box center [757, 329] width 296 height 28
click at [706, 393] on button "Select accounts..." at bounding box center [757, 388] width 296 height 32
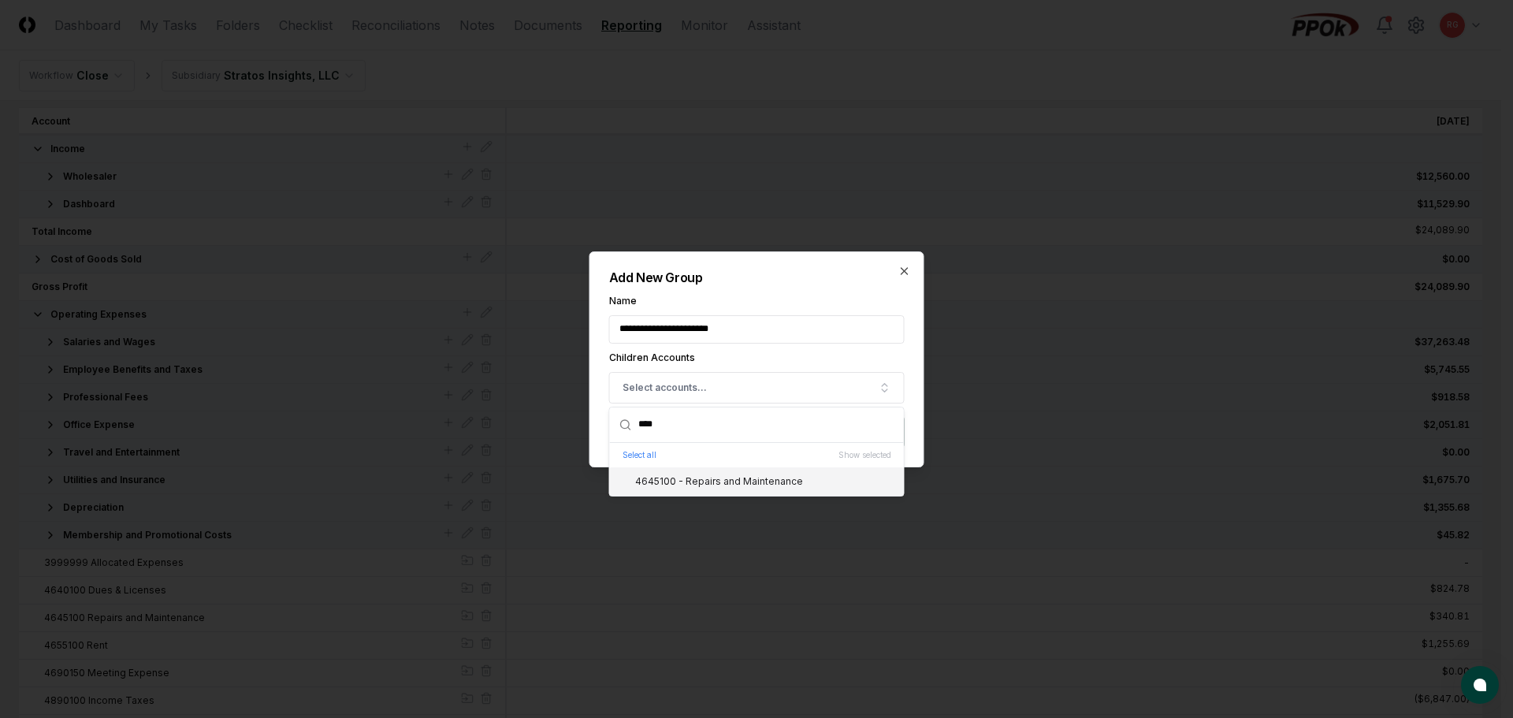
click at [693, 489] on div "4645100 - Repairs and Maintenance" at bounding box center [757, 481] width 294 height 28
click at [742, 273] on h2 "Add New Group" at bounding box center [757, 277] width 296 height 13
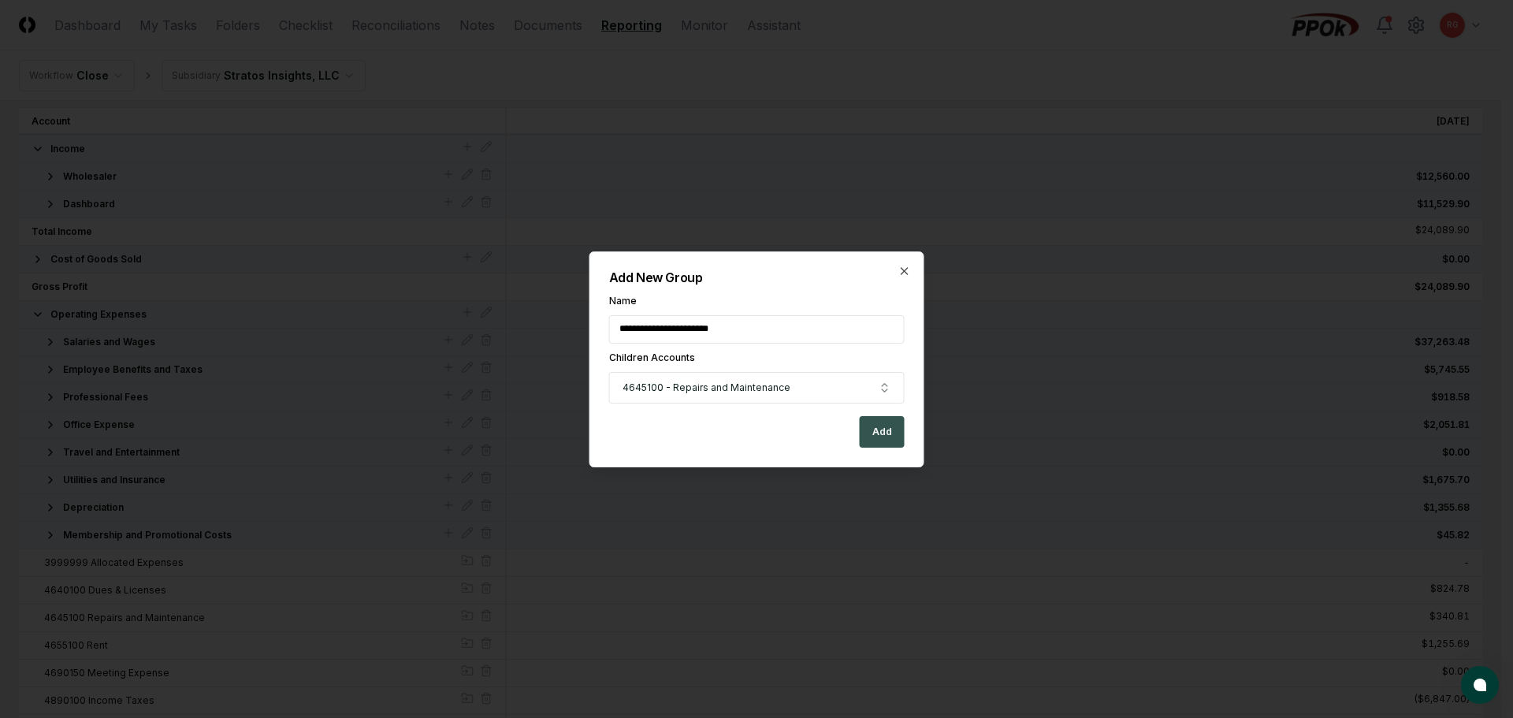
click at [878, 429] on button "Add" at bounding box center [882, 432] width 45 height 32
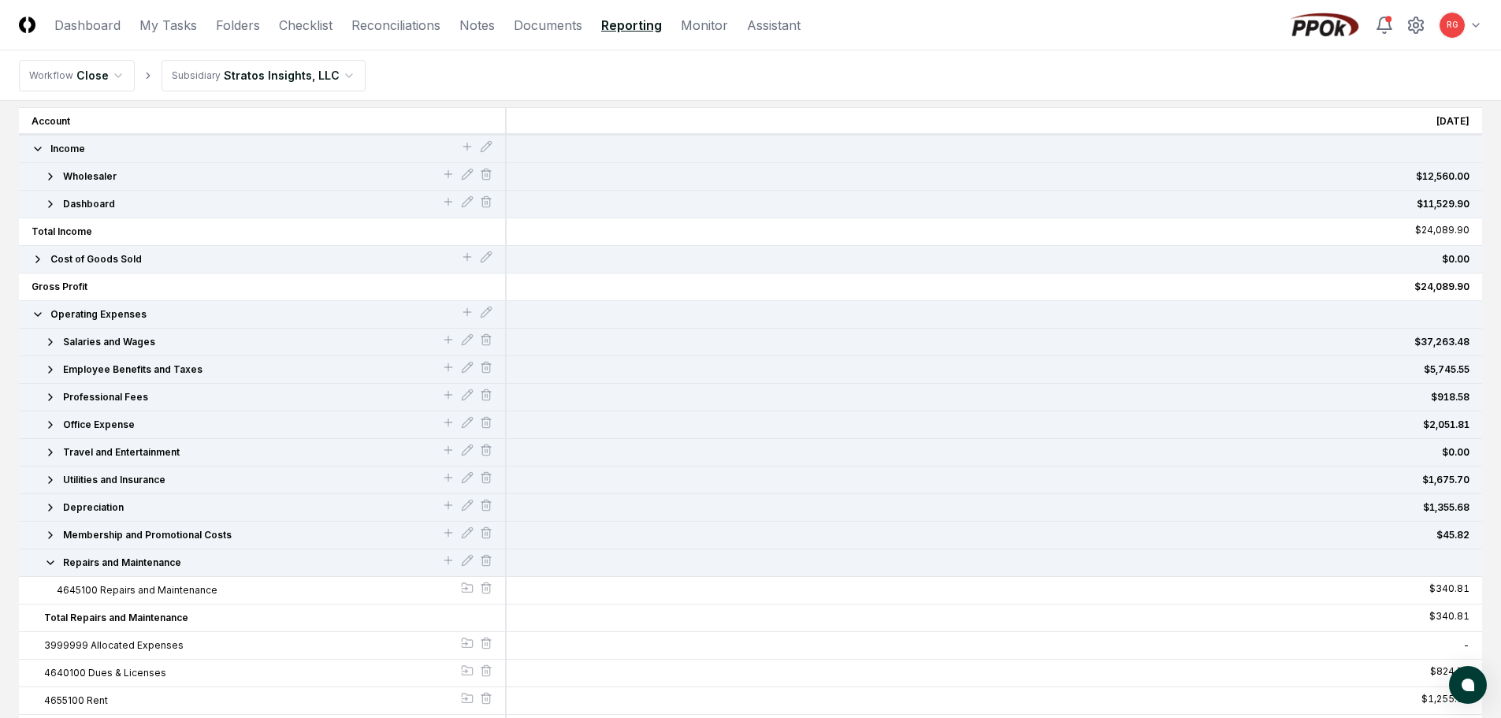
click at [52, 567] on icon "button" at bounding box center [50, 562] width 13 height 13
click at [466, 311] on icon at bounding box center [467, 312] width 13 height 13
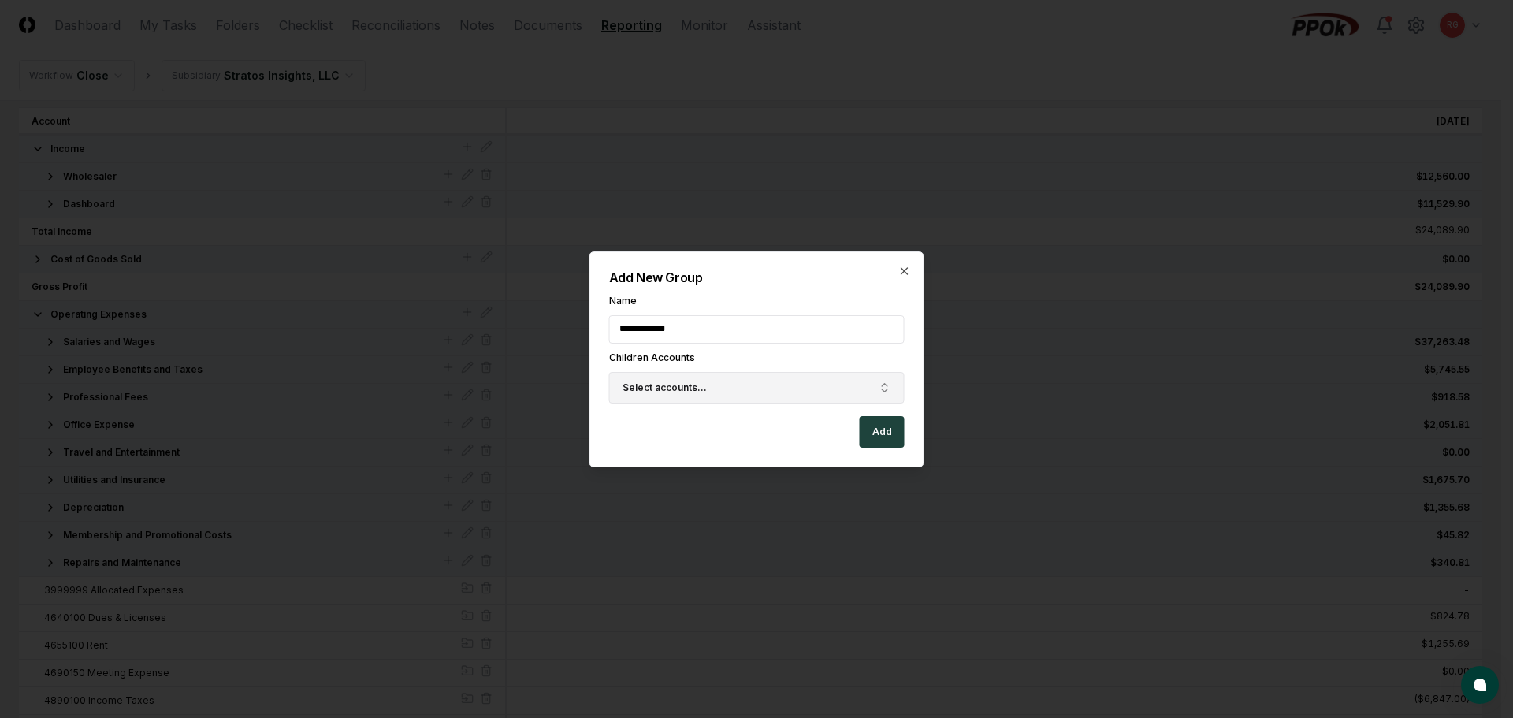
click at [688, 387] on span "Select accounts..." at bounding box center [665, 388] width 84 height 14
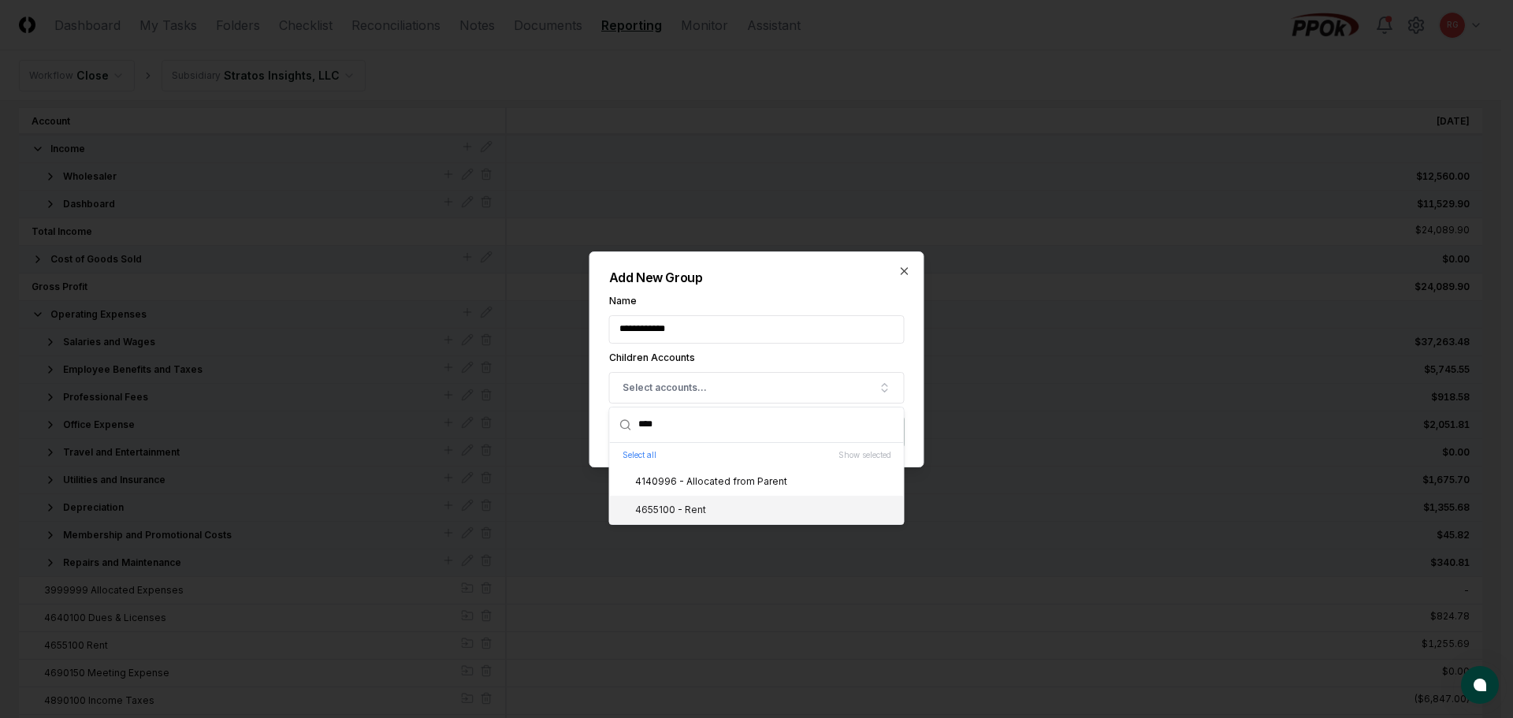
click at [693, 500] on div "4655100 - Rent" at bounding box center [757, 510] width 294 height 28
click at [782, 303] on label "Name" at bounding box center [757, 300] width 296 height 9
click at [782, 315] on input "**********" at bounding box center [757, 329] width 296 height 28
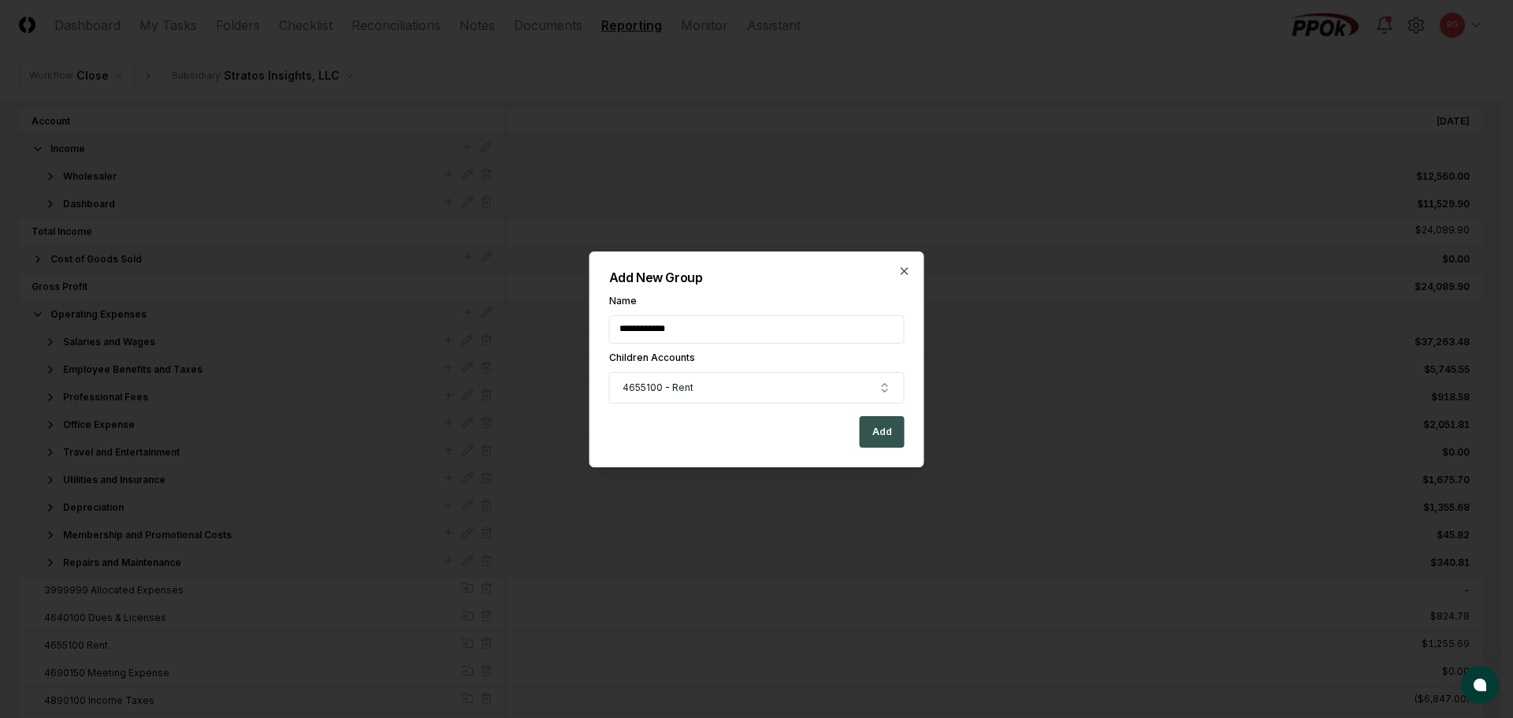
click at [882, 429] on button "Add" at bounding box center [882, 432] width 45 height 32
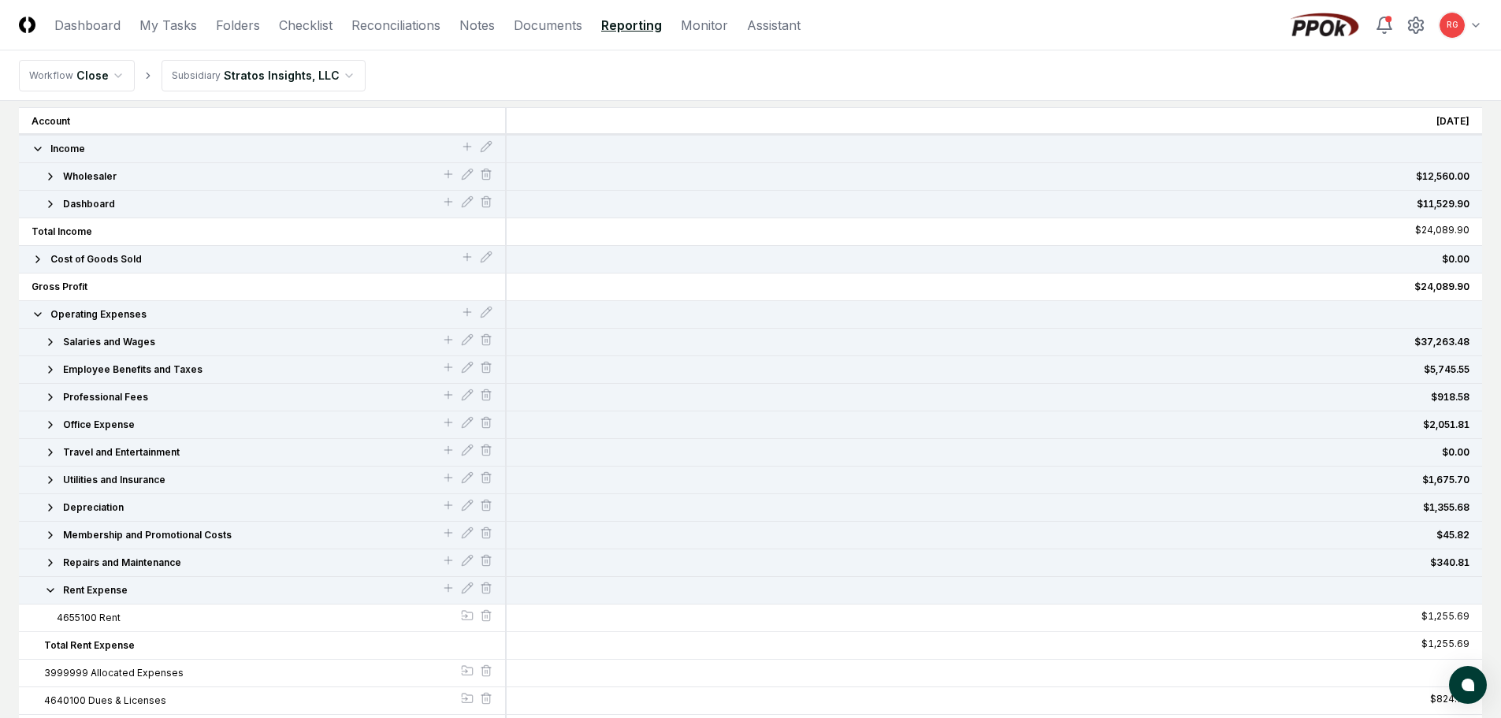
scroll to position [303, 0]
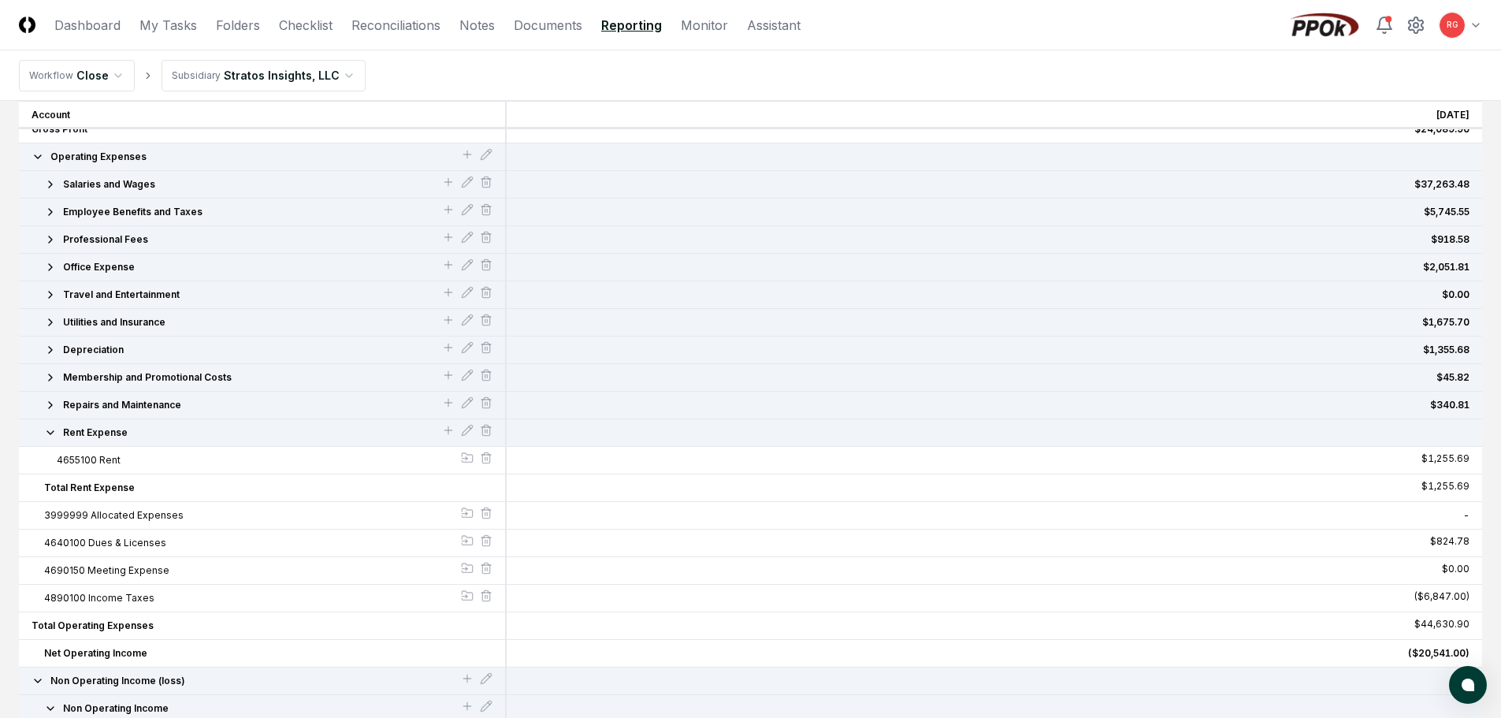
click at [47, 435] on icon "button" at bounding box center [50, 432] width 13 height 13
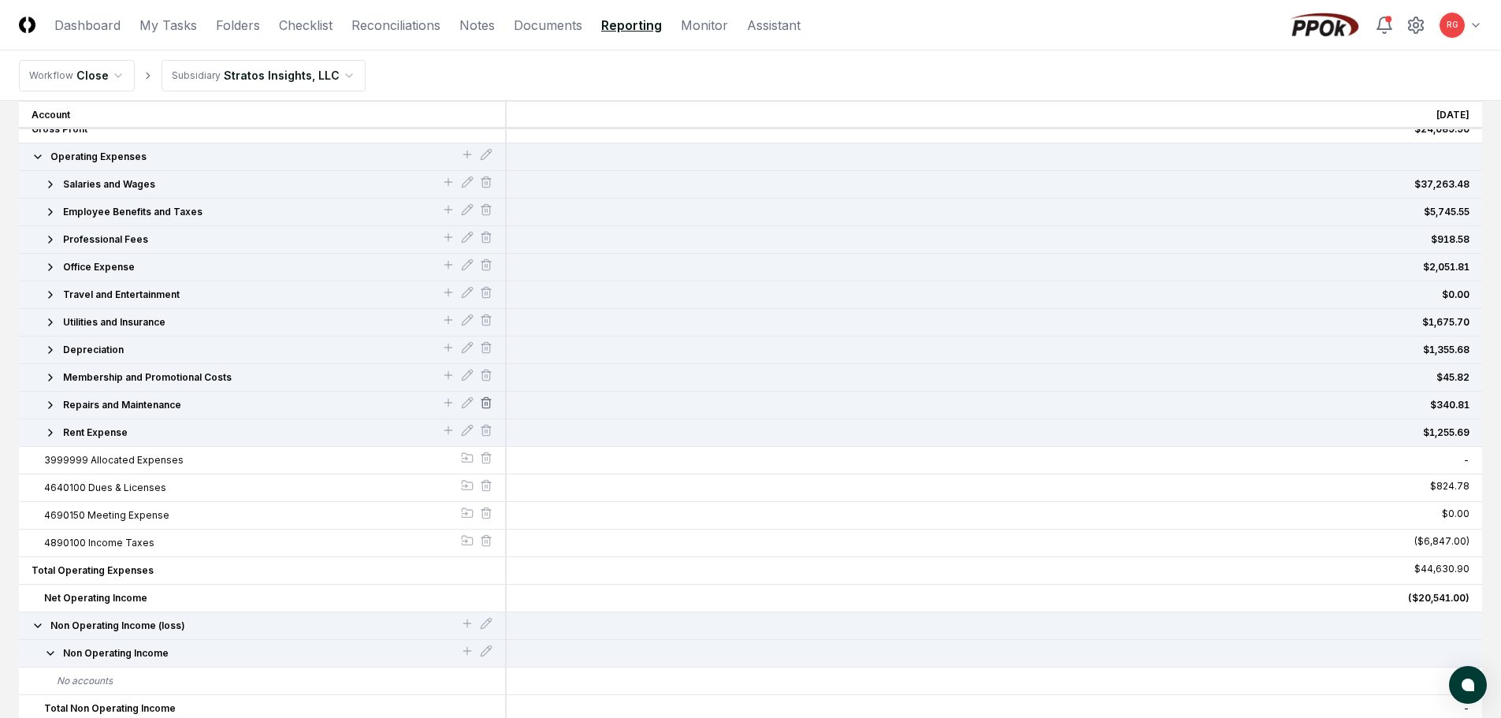
click at [486, 401] on icon at bounding box center [486, 402] width 13 height 13
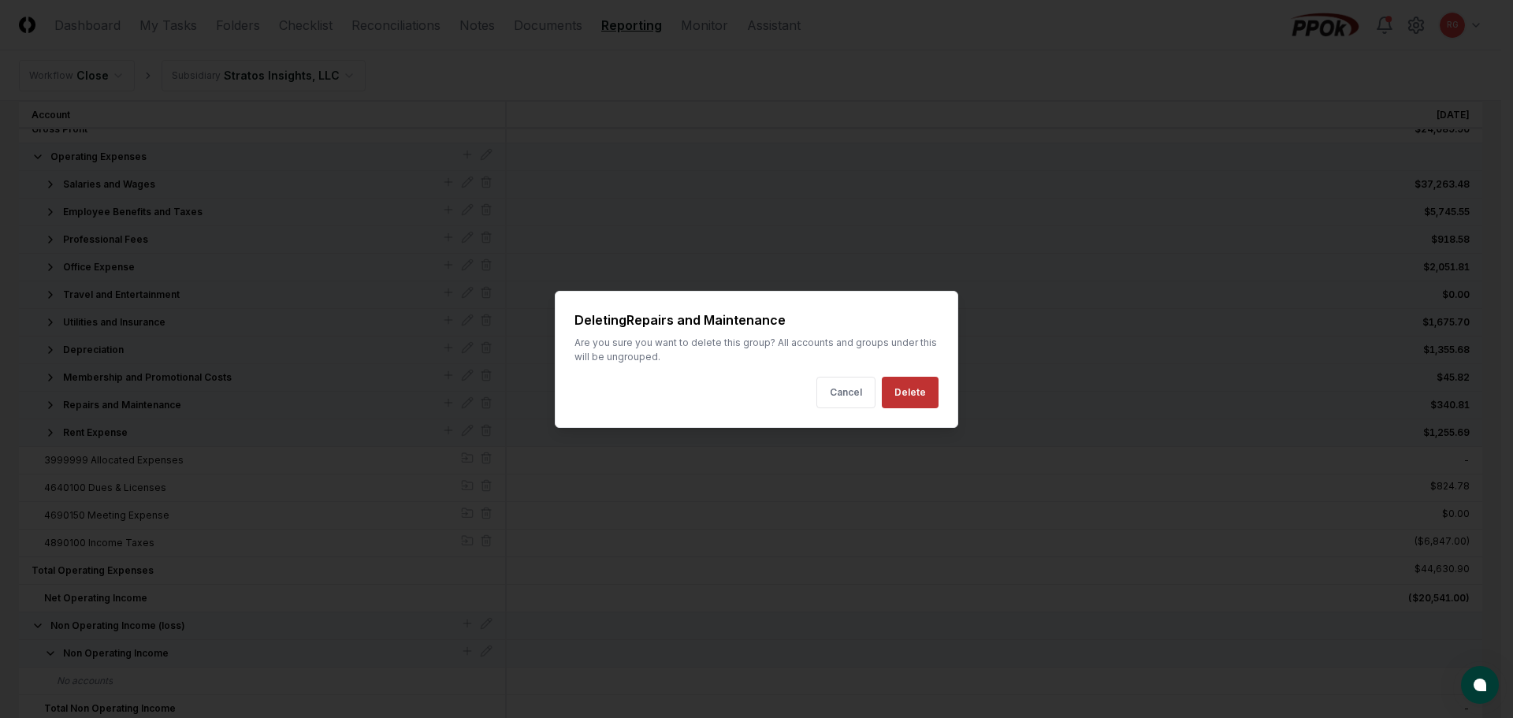
click at [924, 391] on button "Delete" at bounding box center [910, 393] width 57 height 32
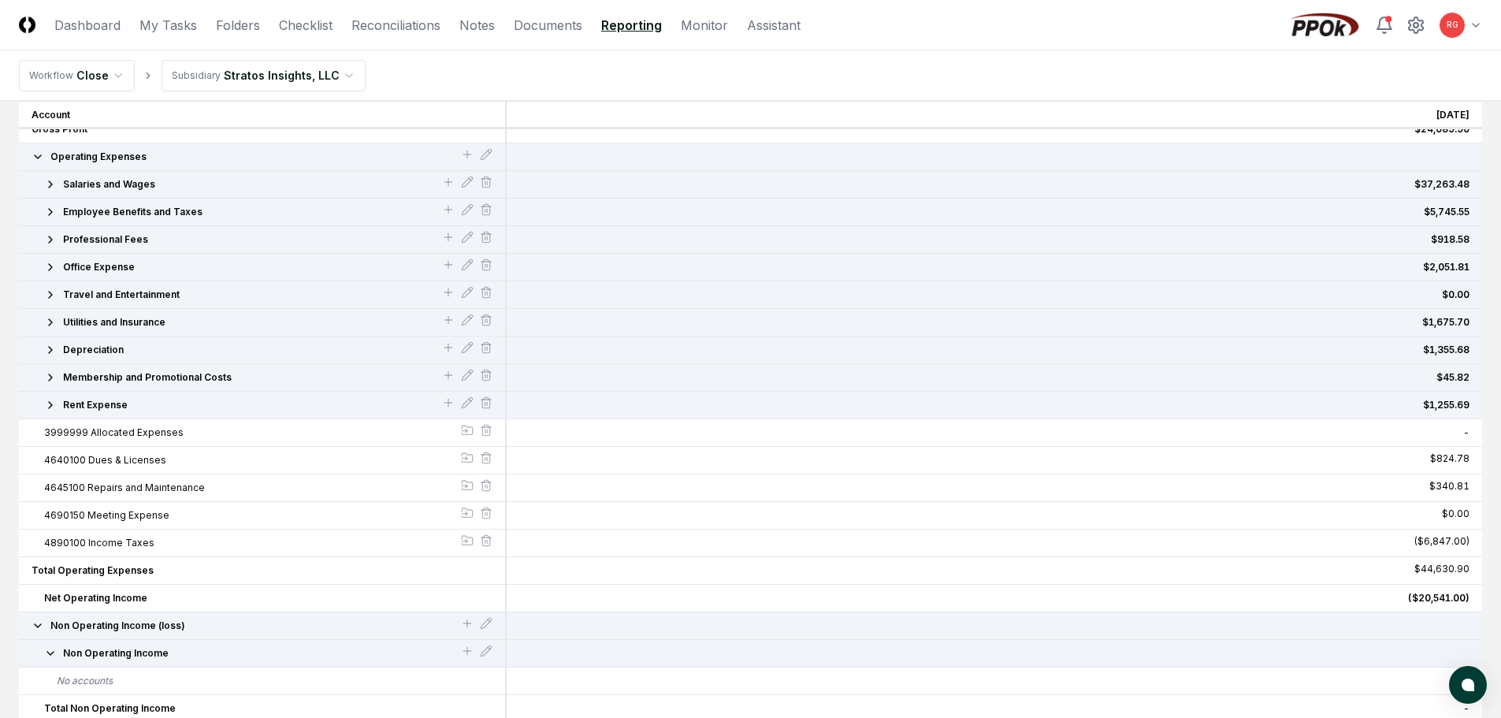
click at [493, 406] on div "Rent Expense" at bounding box center [263, 406] width 488 height 28
click at [484, 406] on icon at bounding box center [486, 402] width 13 height 13
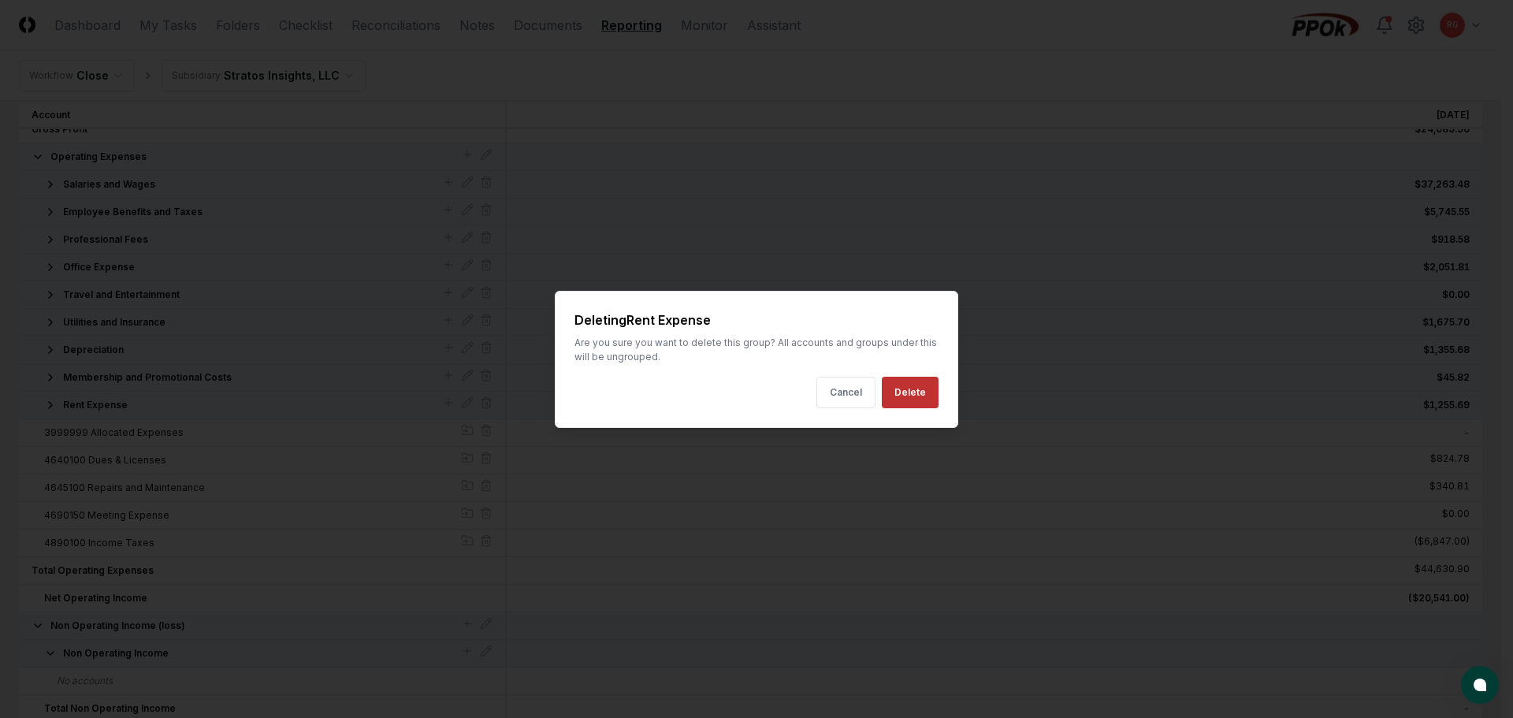
click at [899, 396] on button "Delete" at bounding box center [910, 393] width 57 height 32
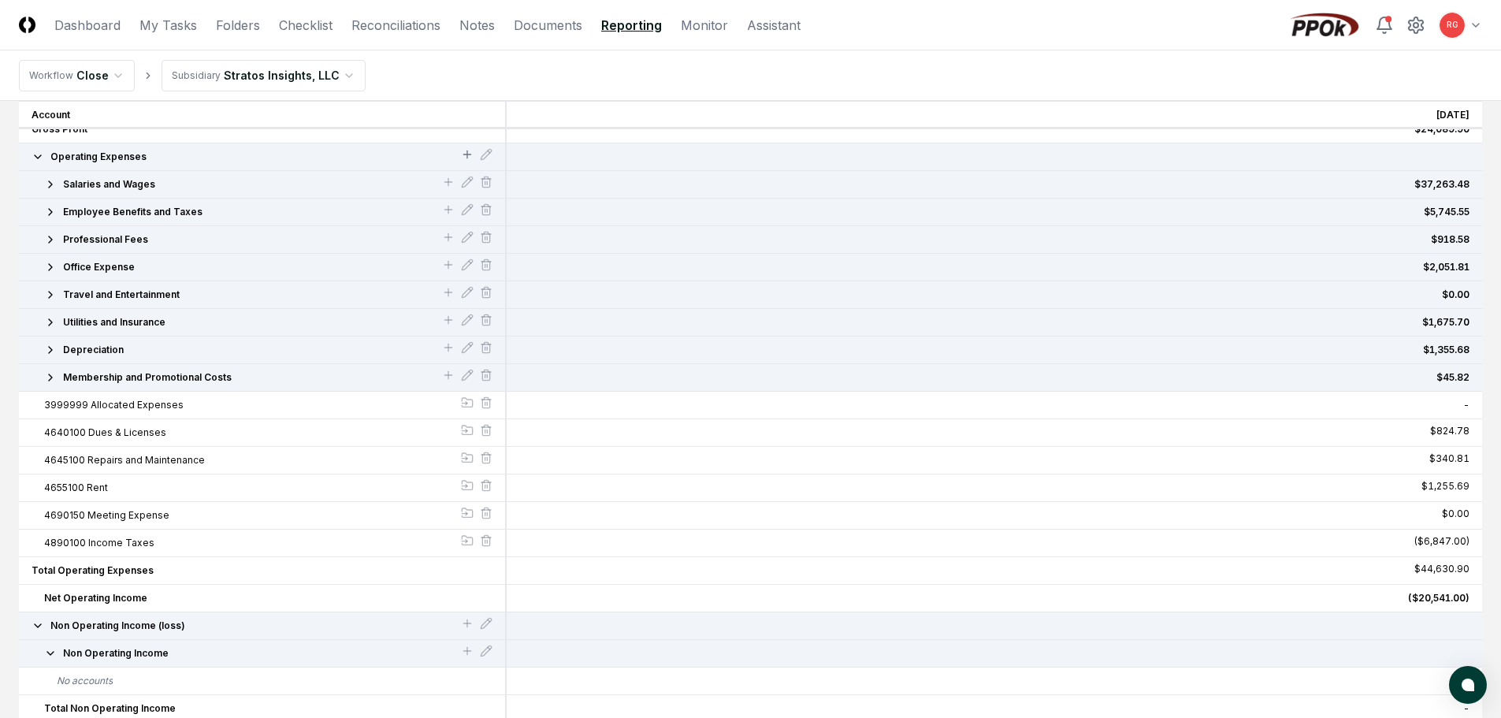
click at [470, 157] on icon at bounding box center [467, 154] width 13 height 13
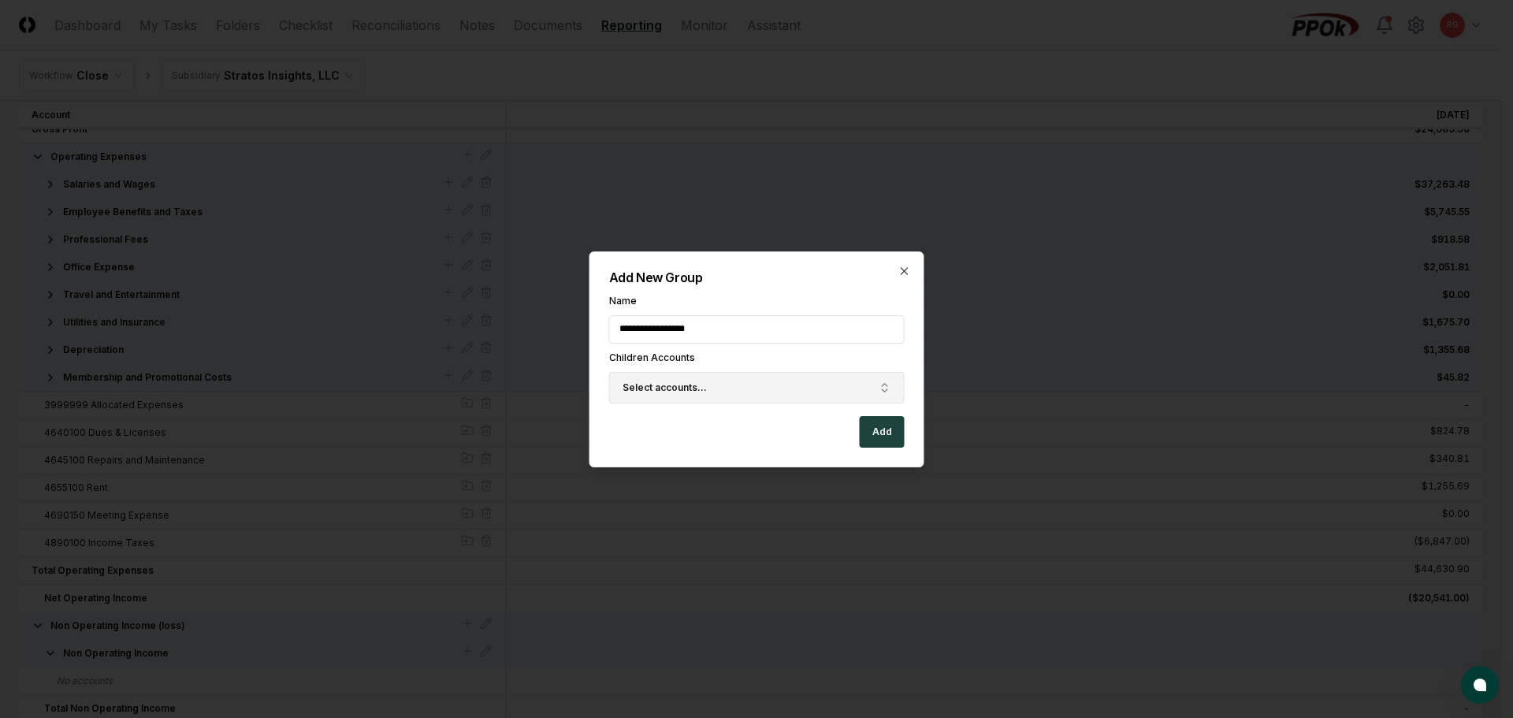
click at [733, 385] on button "Select accounts..." at bounding box center [757, 388] width 296 height 32
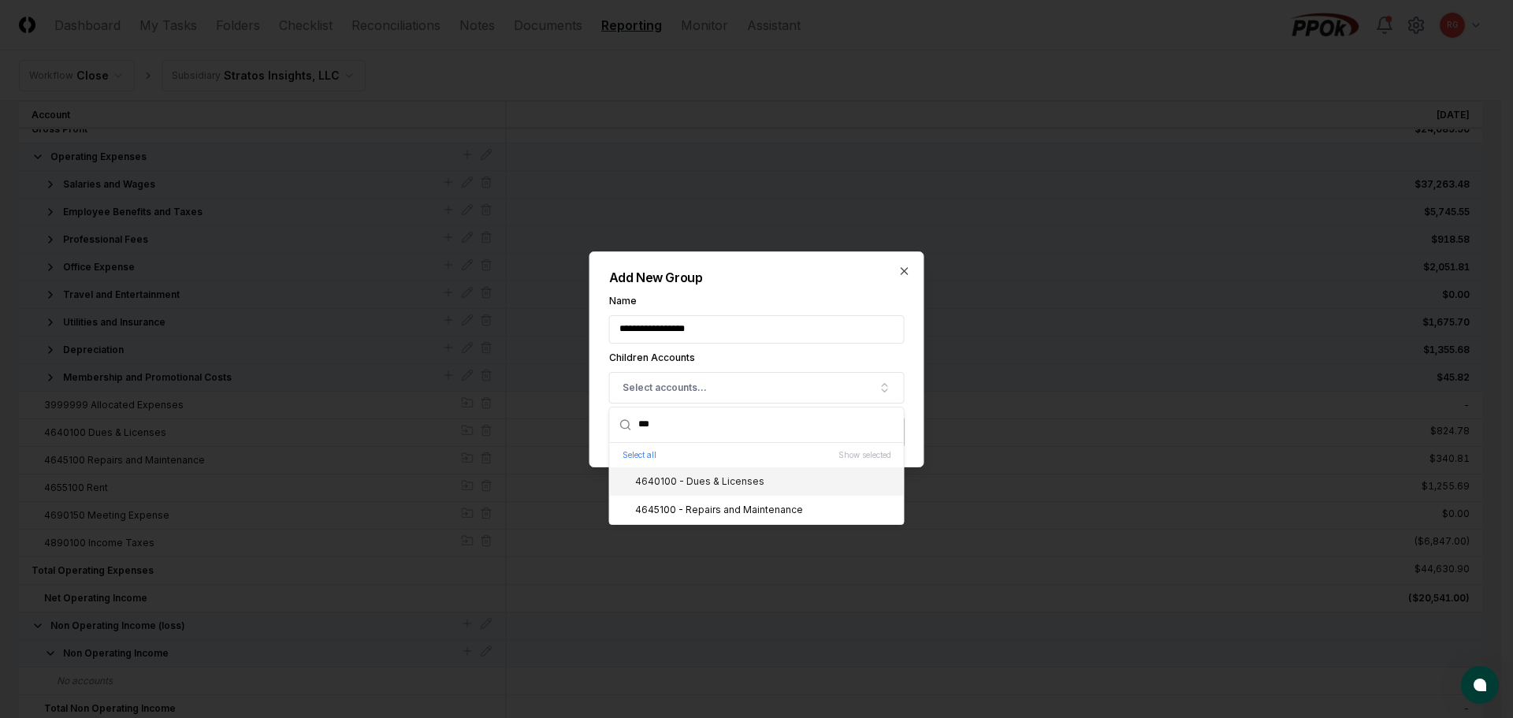
click at [681, 482] on div "4640100 - Dues & Licenses" at bounding box center [690, 481] width 148 height 14
click at [778, 277] on h2 "Add New Group" at bounding box center [757, 277] width 296 height 13
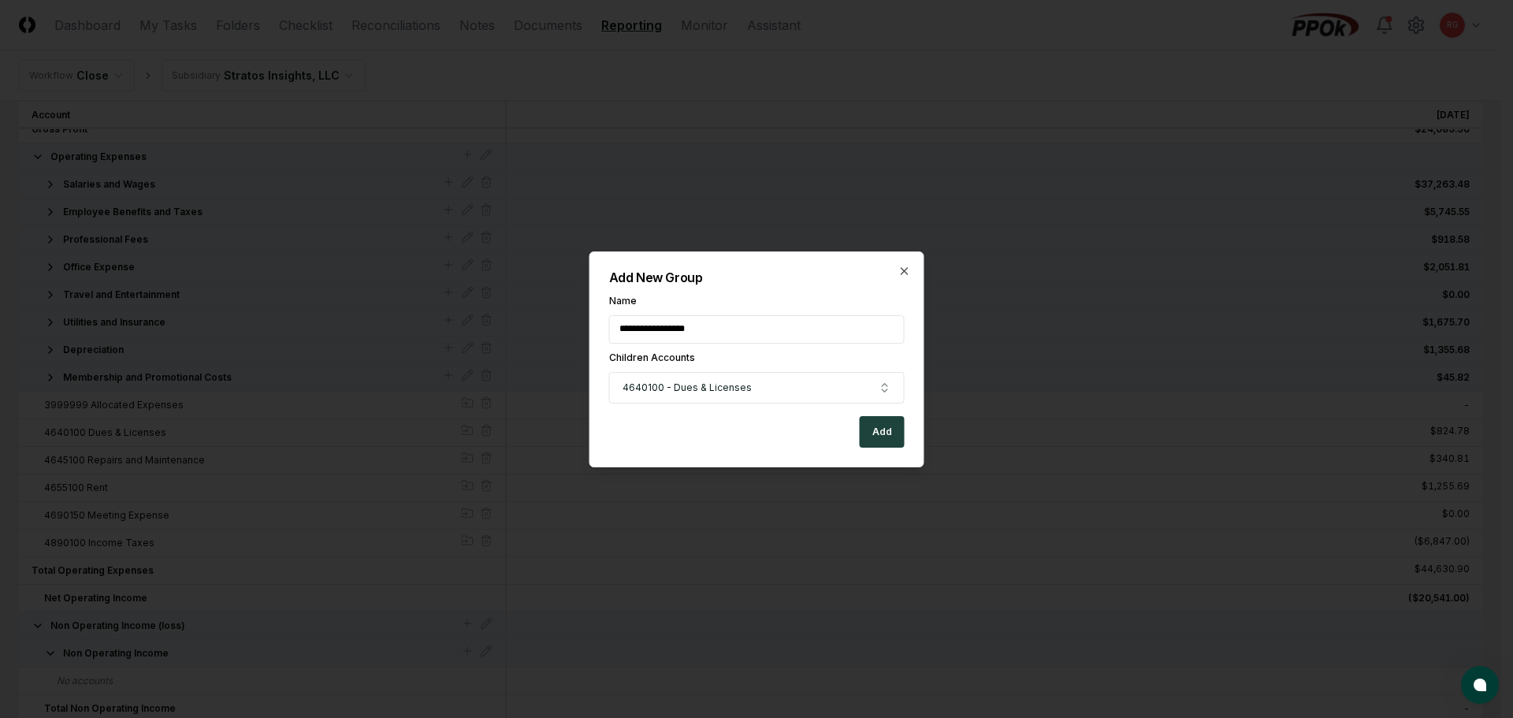
click at [869, 426] on button "Add" at bounding box center [882, 432] width 45 height 32
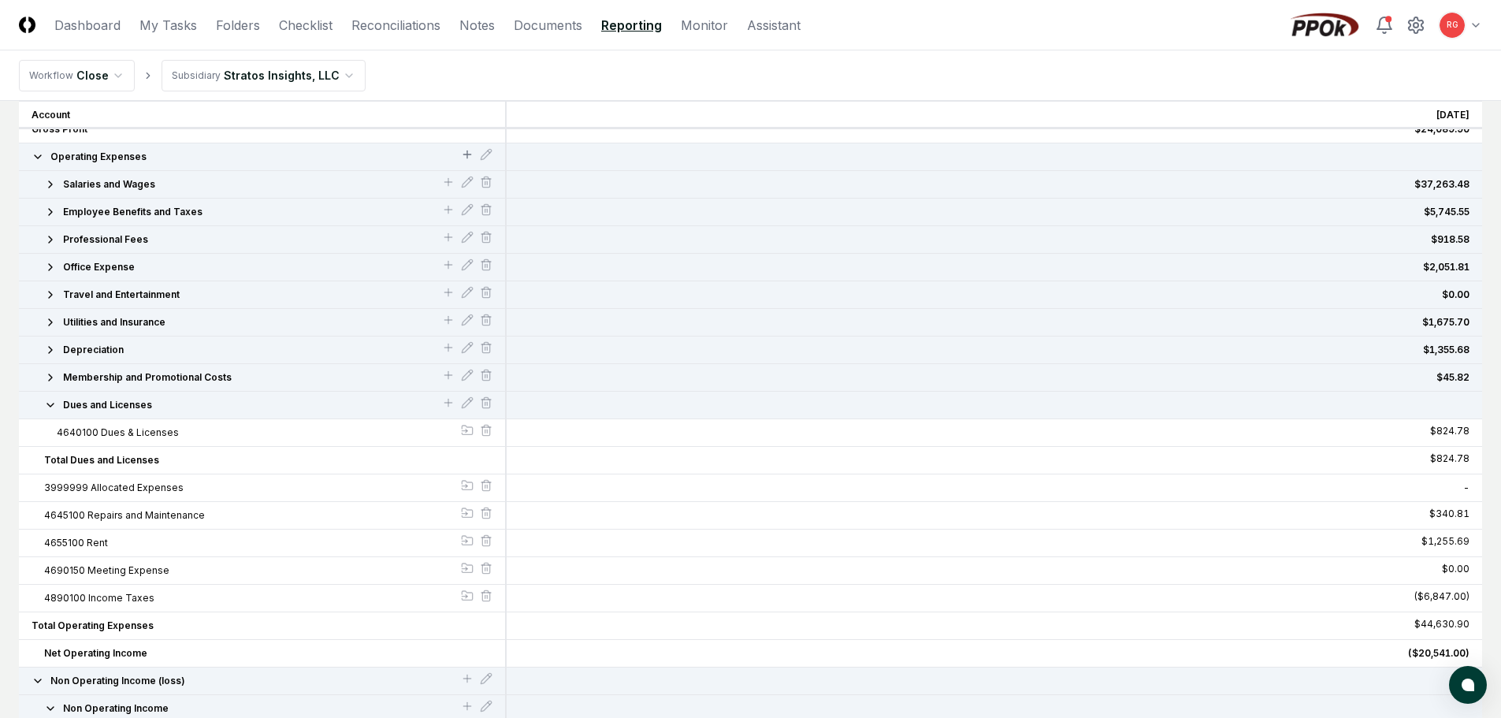
click at [470, 158] on icon at bounding box center [467, 154] width 13 height 13
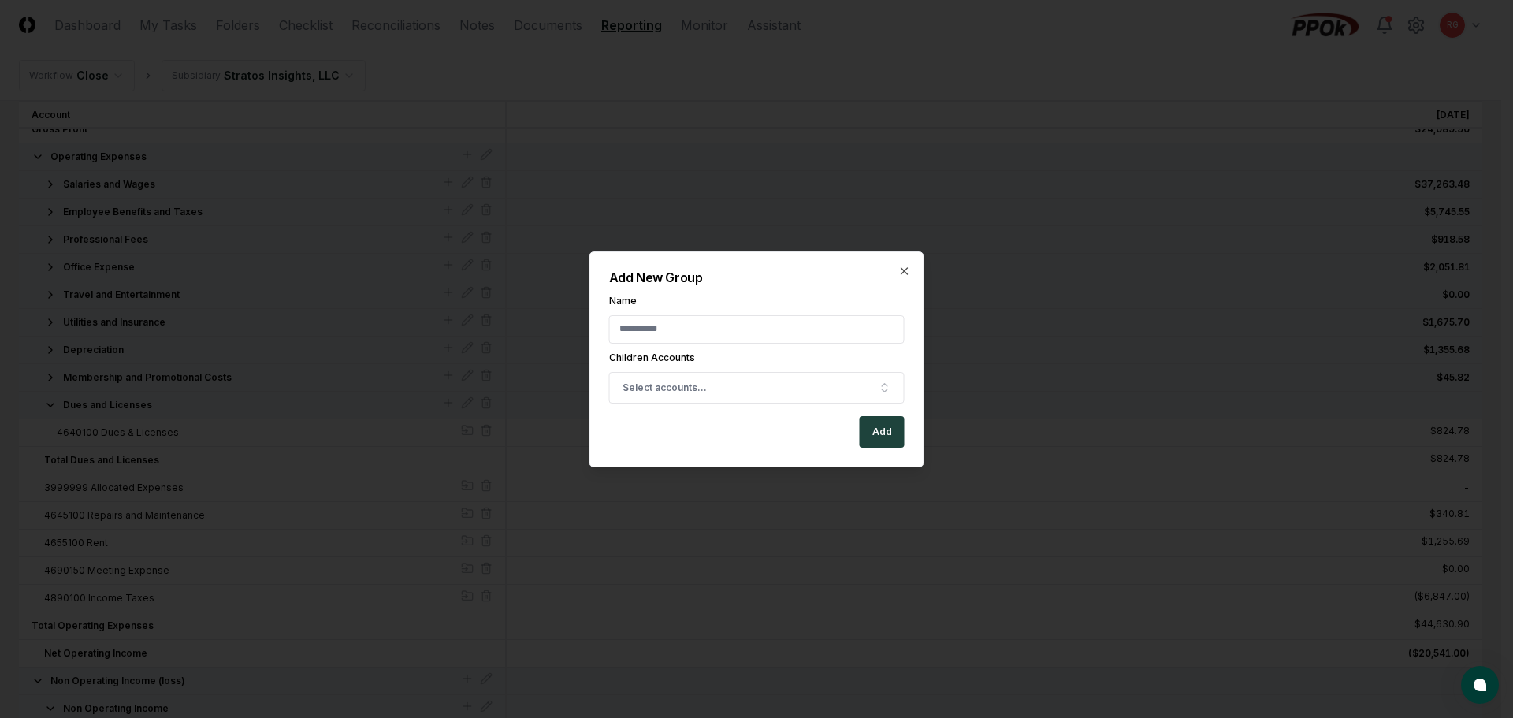
click at [714, 333] on input "Name" at bounding box center [757, 329] width 296 height 28
click at [713, 395] on button "Select accounts..." at bounding box center [757, 388] width 296 height 32
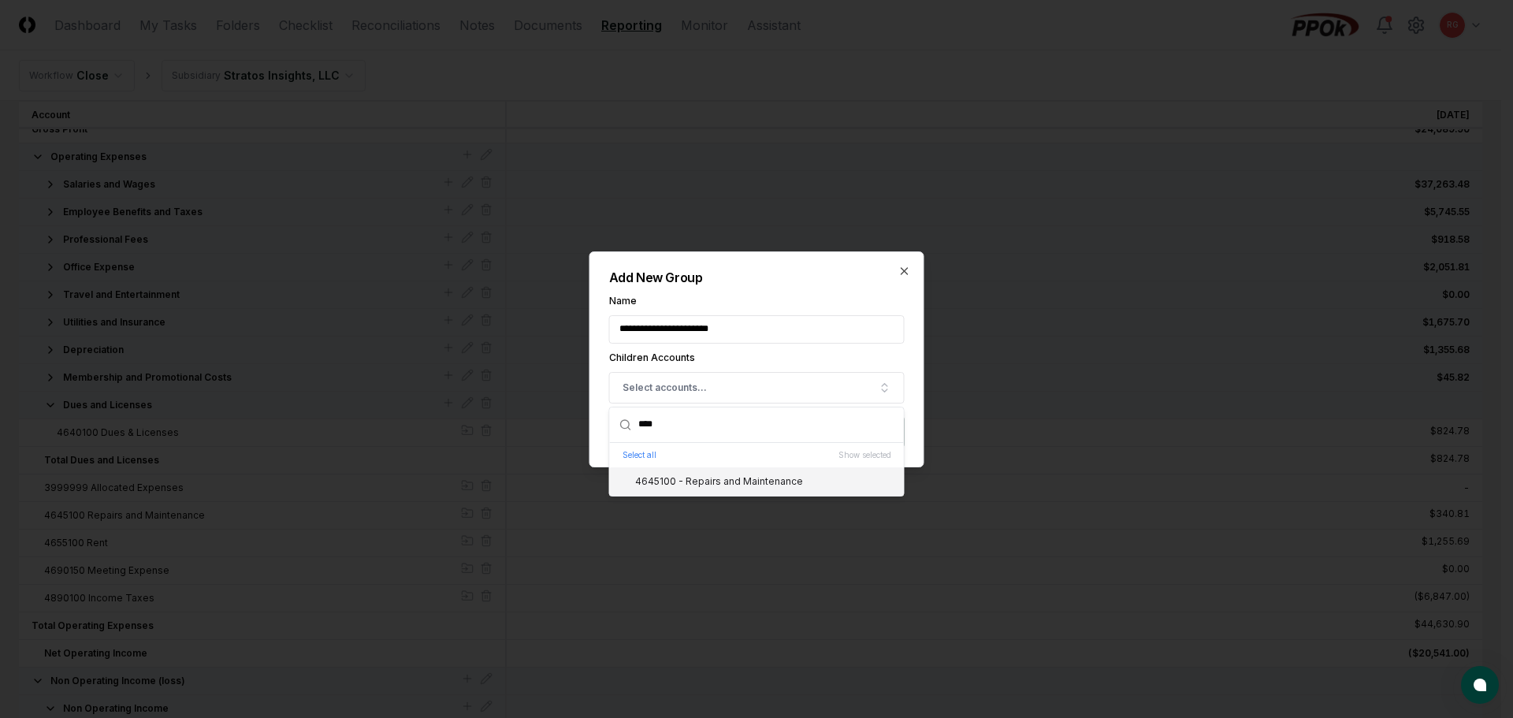
click at [734, 480] on div "4645100 - Repairs and Maintenance" at bounding box center [709, 481] width 187 height 14
click at [764, 280] on h2 "Add New Group" at bounding box center [757, 277] width 296 height 13
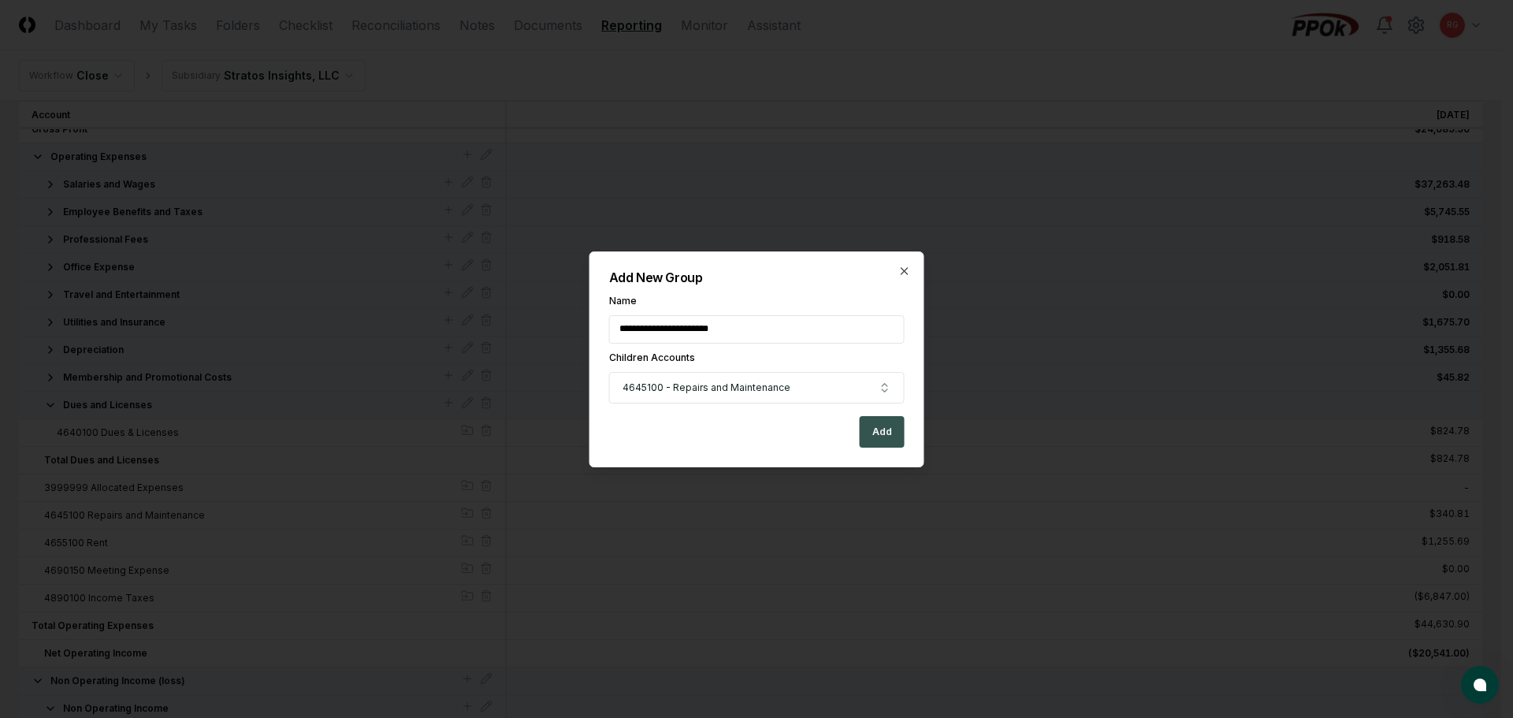
click at [883, 436] on button "Add" at bounding box center [882, 432] width 45 height 32
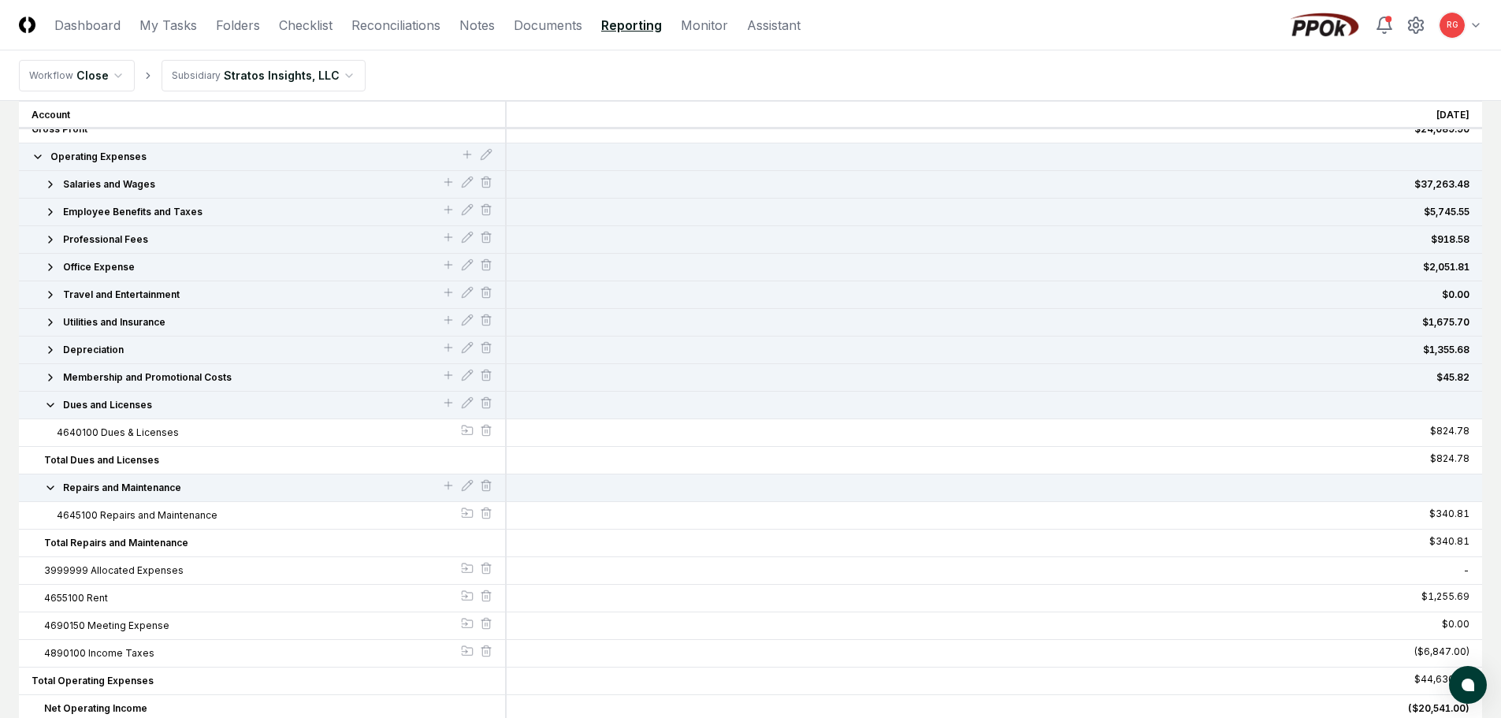
click at [47, 491] on icon "button" at bounding box center [50, 488] width 13 height 13
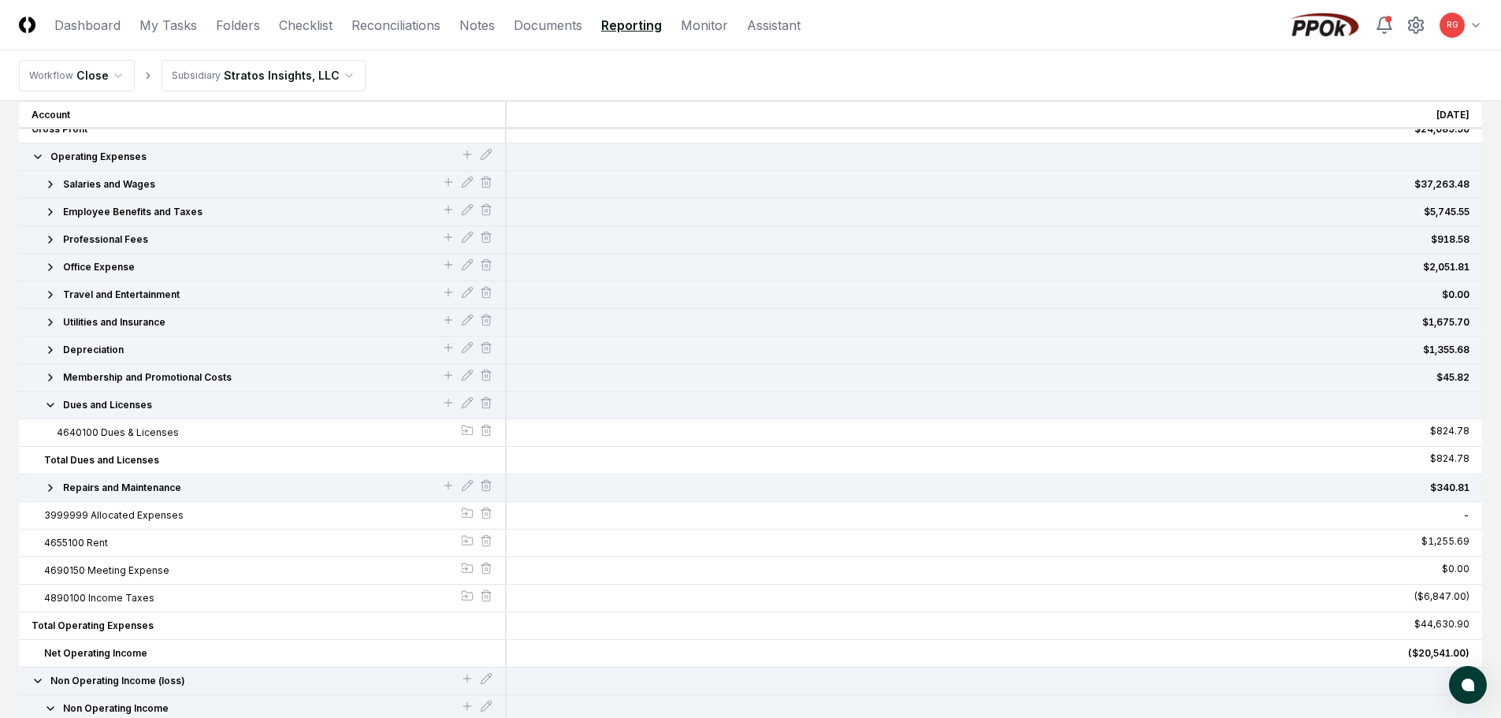
click at [50, 402] on icon "button" at bounding box center [50, 405] width 13 height 13
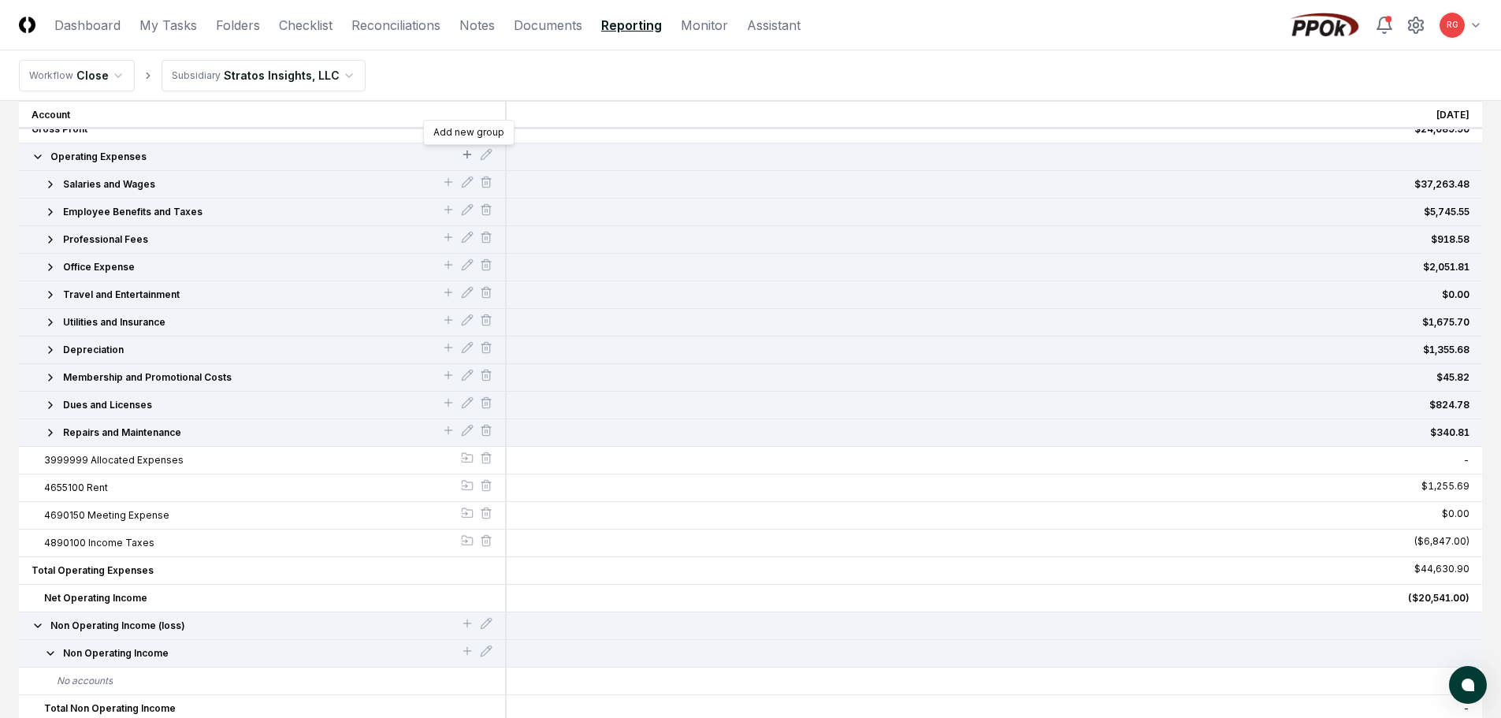
click at [465, 154] on icon at bounding box center [467, 154] width 13 height 13
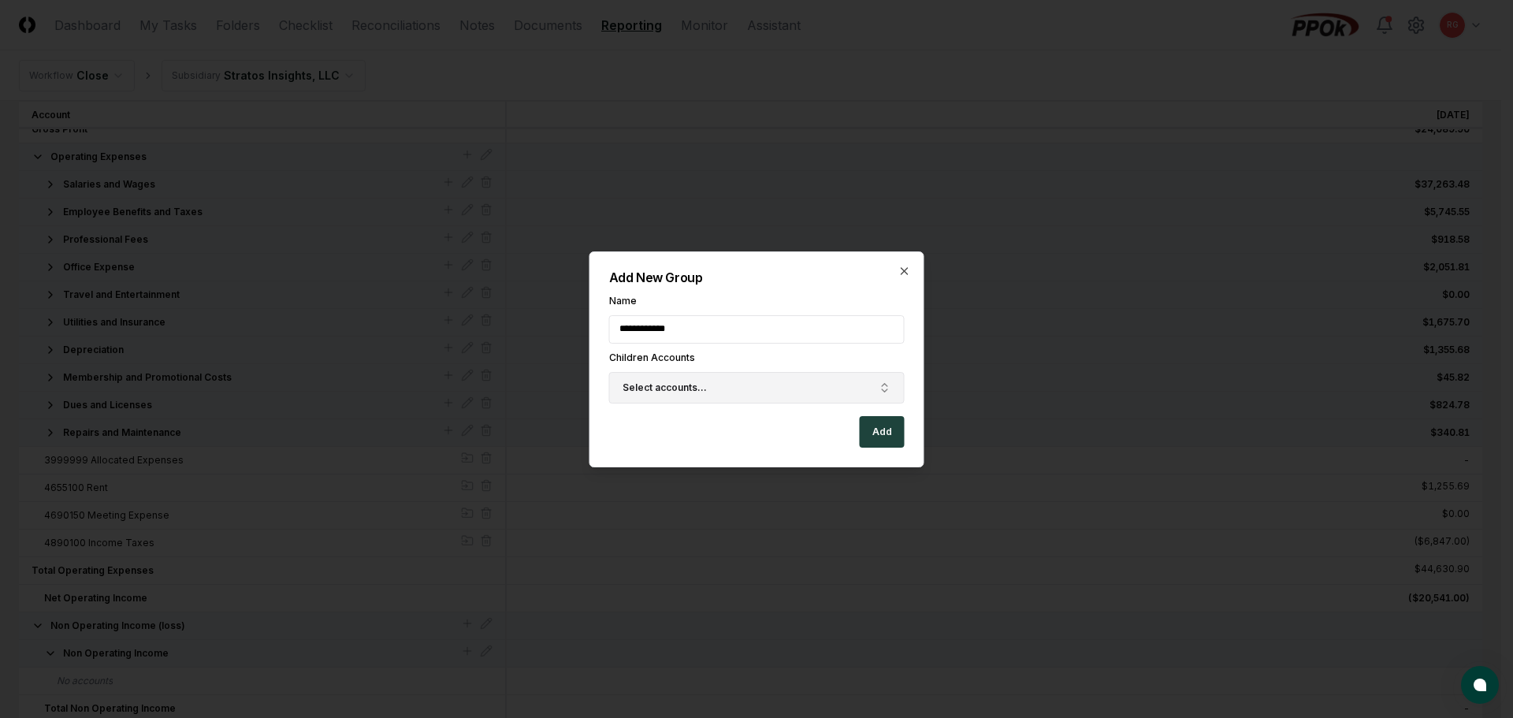
click at [671, 395] on button "Select accounts..." at bounding box center [757, 388] width 296 height 32
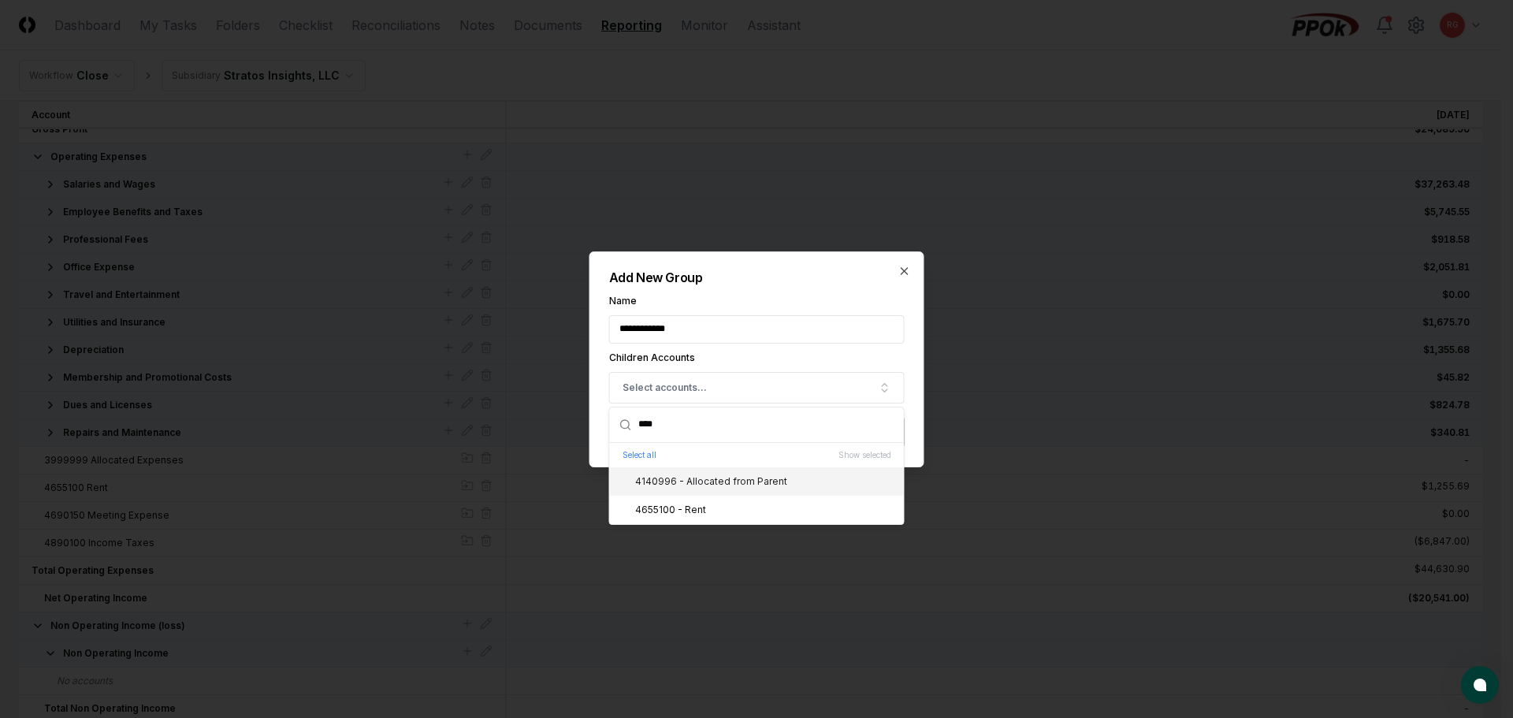
click at [683, 504] on div "4655100 - Rent" at bounding box center [661, 510] width 90 height 14
click at [773, 307] on div "**********" at bounding box center [757, 349] width 296 height 107
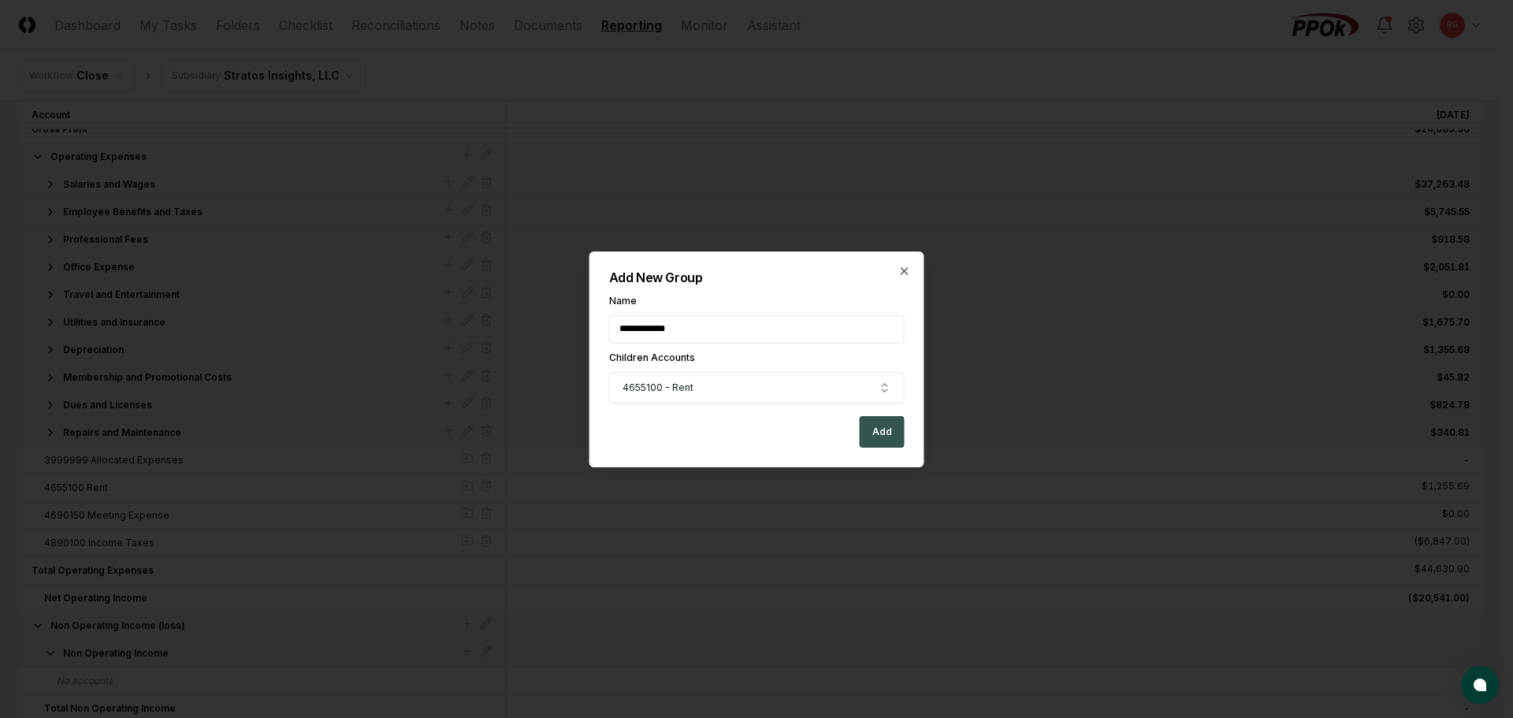
click at [875, 426] on button "Add" at bounding box center [882, 432] width 45 height 32
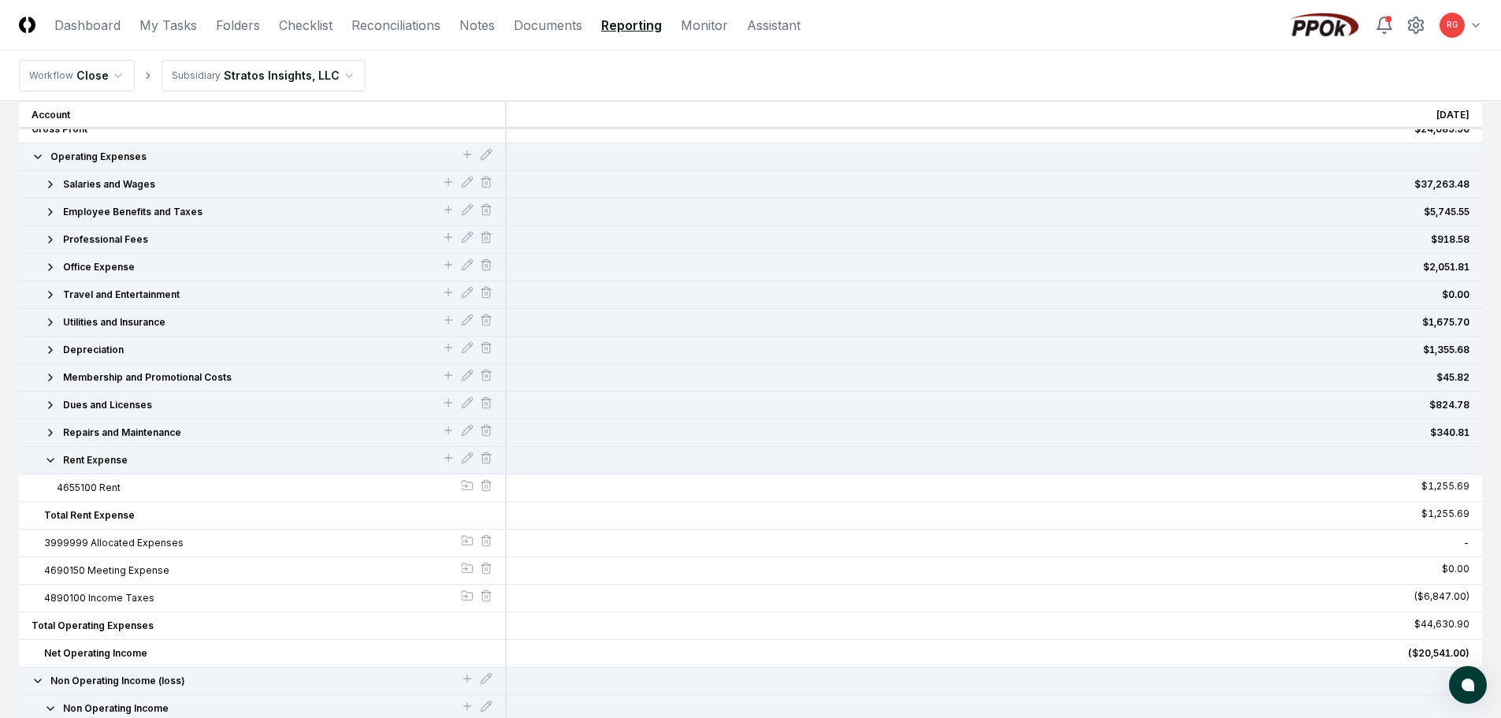
click at [49, 456] on icon "button" at bounding box center [50, 460] width 13 height 13
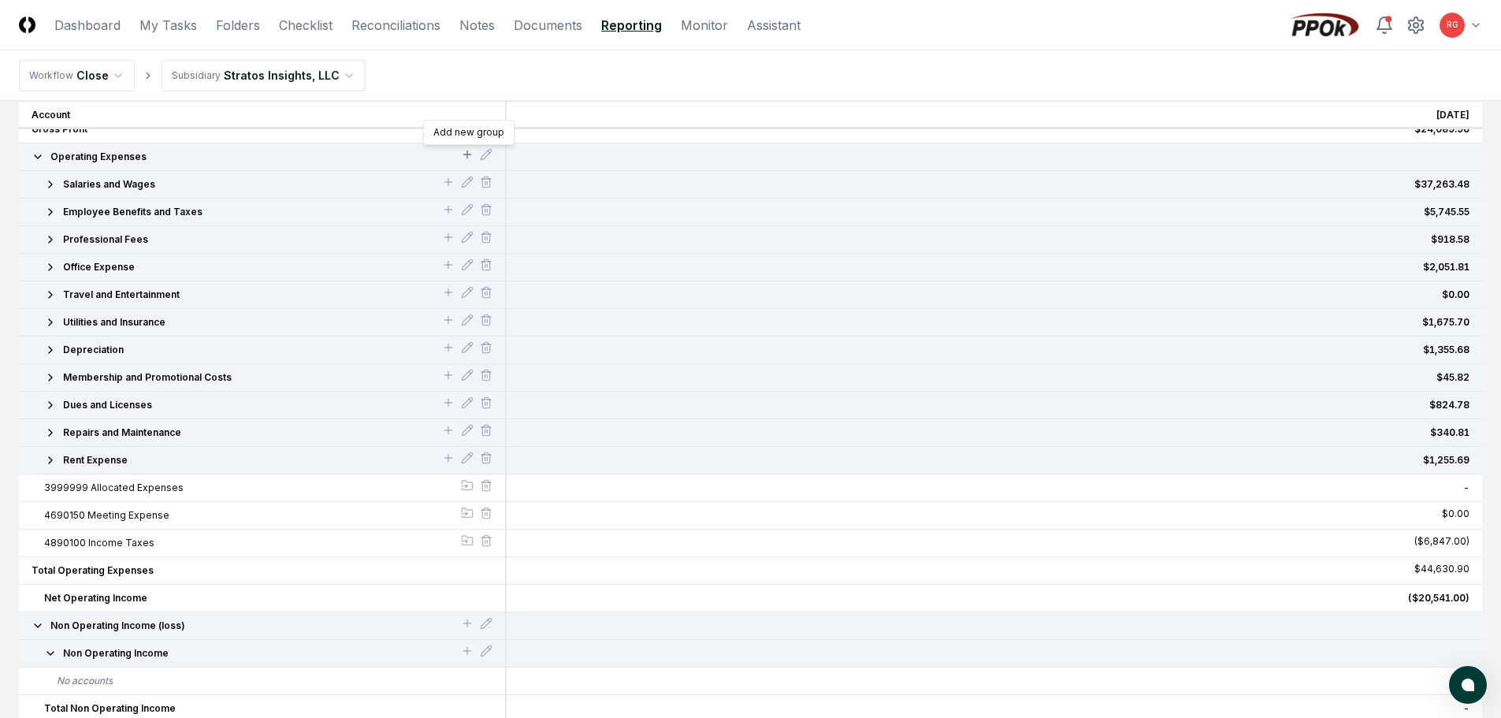
click at [461, 154] on icon at bounding box center [467, 154] width 13 height 13
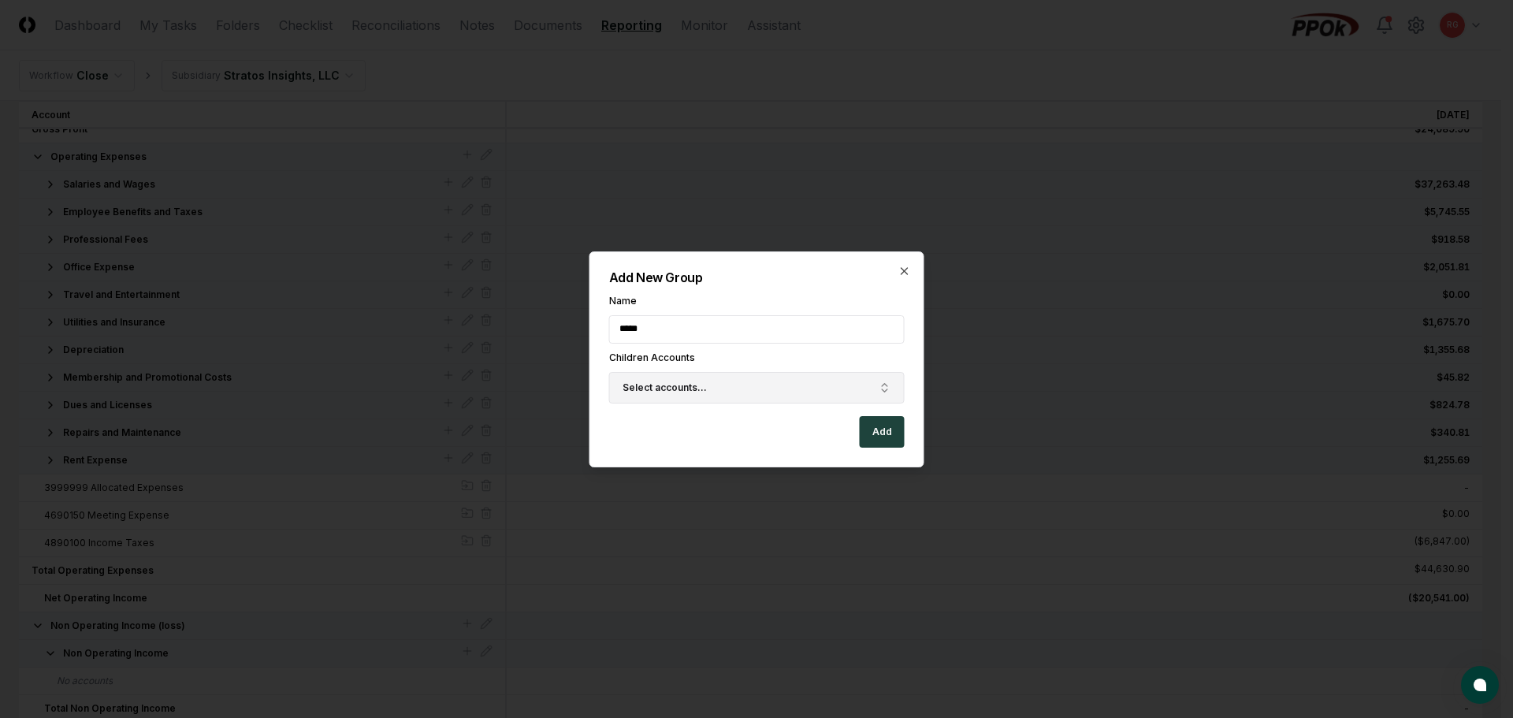
click at [693, 382] on span "Select accounts..." at bounding box center [665, 388] width 84 height 14
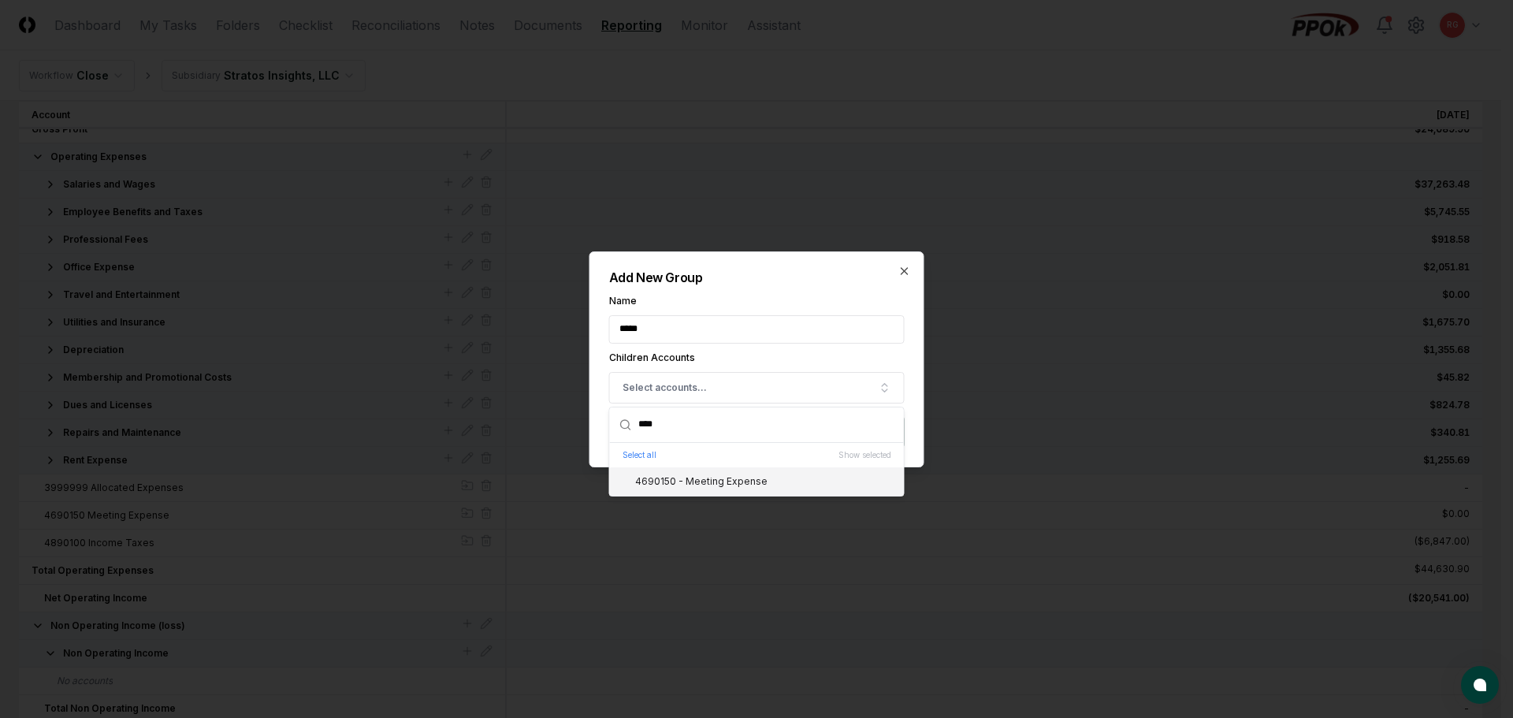
click at [703, 485] on div "4690150 - Meeting Expense" at bounding box center [691, 481] width 151 height 14
click at [801, 284] on div "Add New Group Name ***** Children Accounts 4690150 - Meeting Expense **** Selec…" at bounding box center [756, 359] width 335 height 216
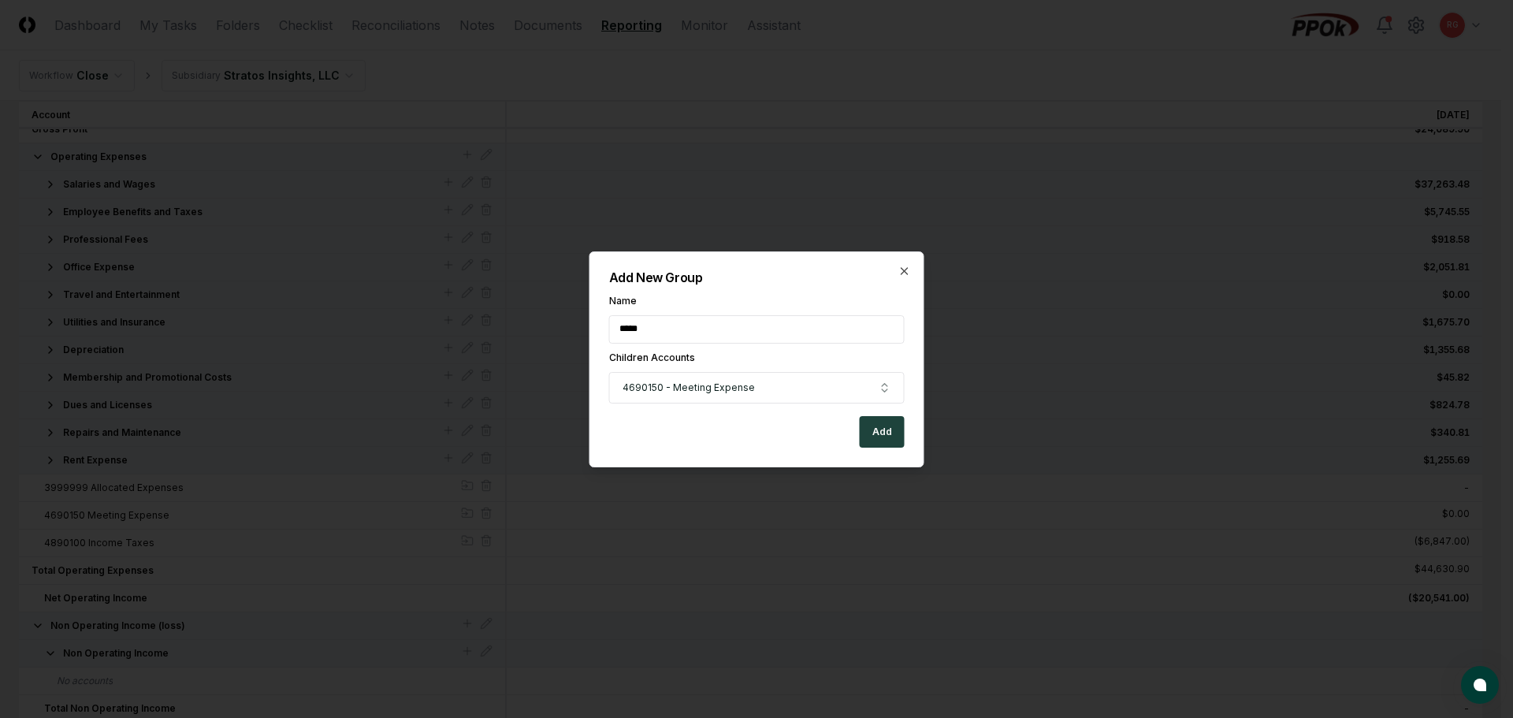
click at [879, 441] on button "Add" at bounding box center [882, 432] width 45 height 32
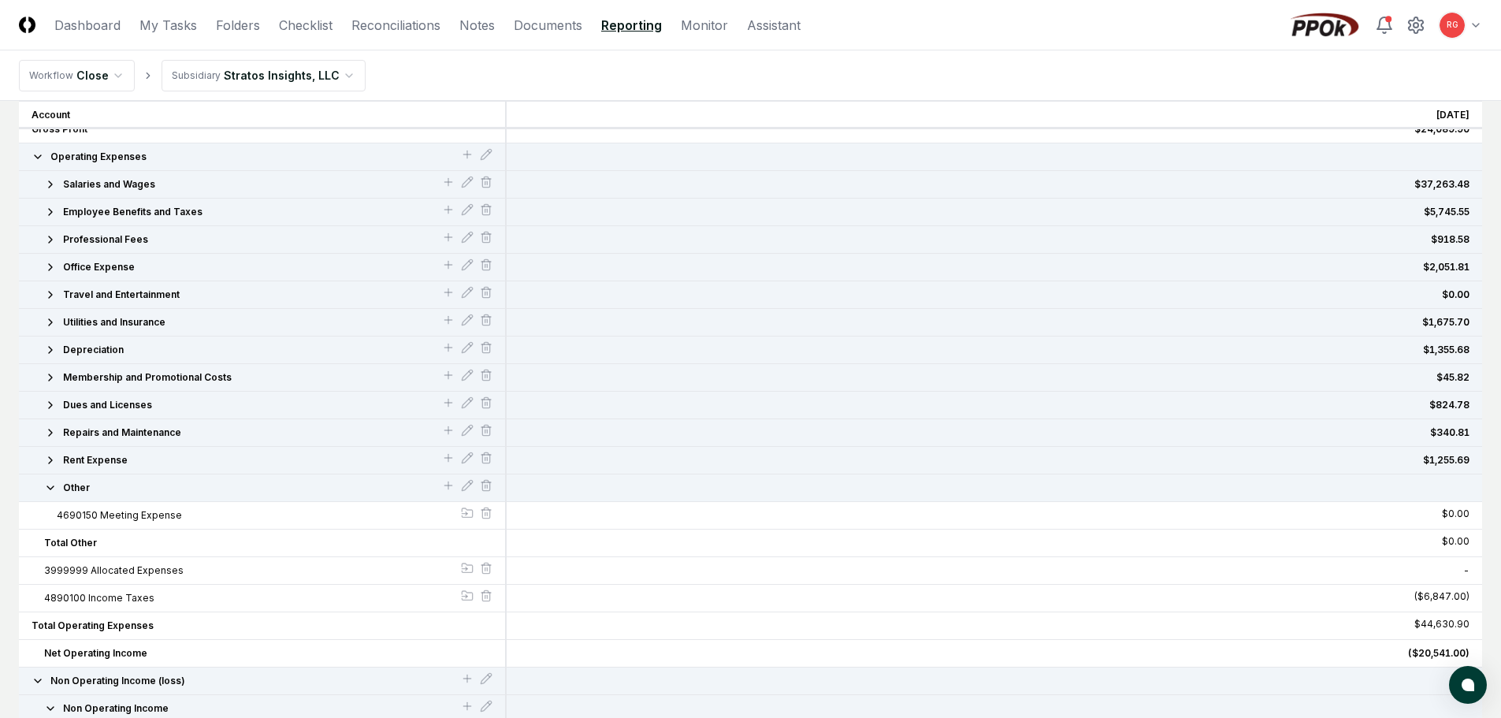
click at [50, 488] on icon "button" at bounding box center [50, 488] width 13 height 13
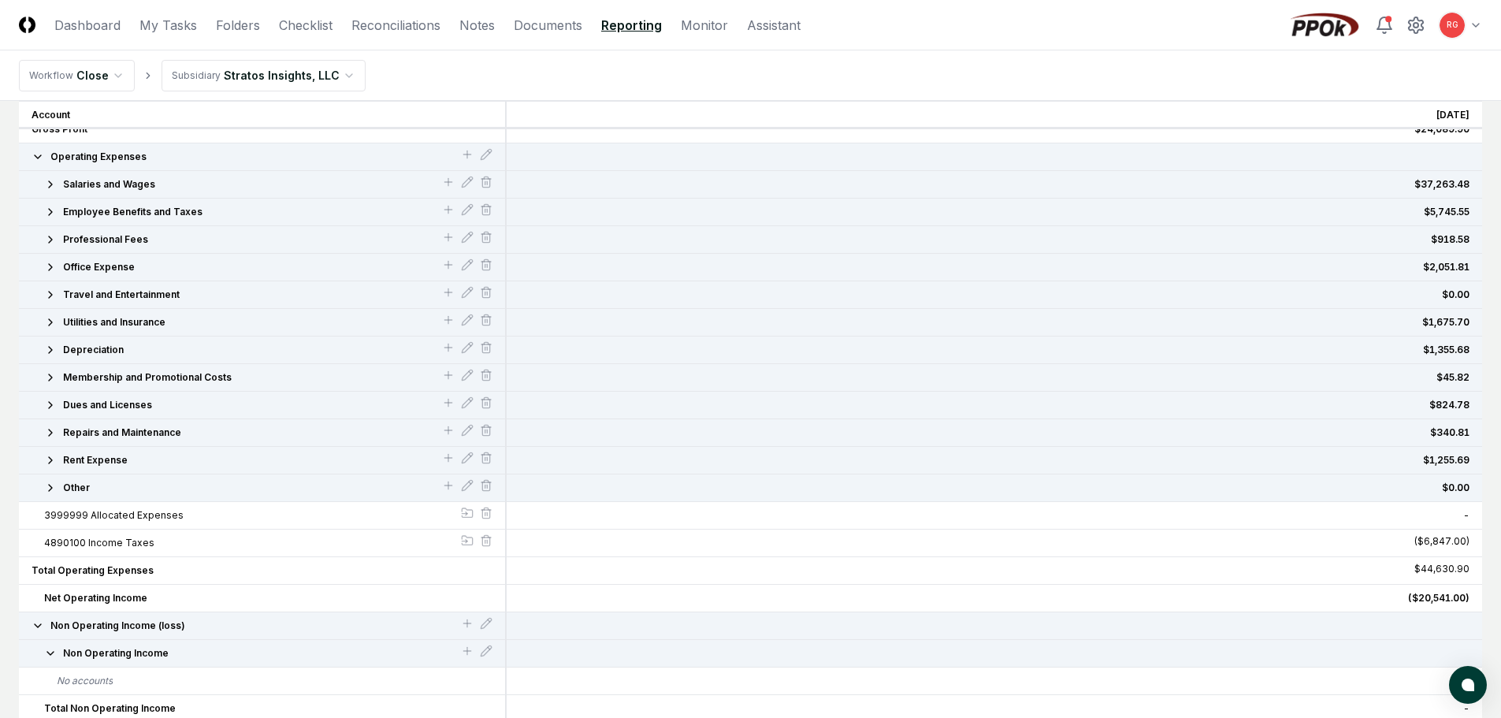
scroll to position [460, 0]
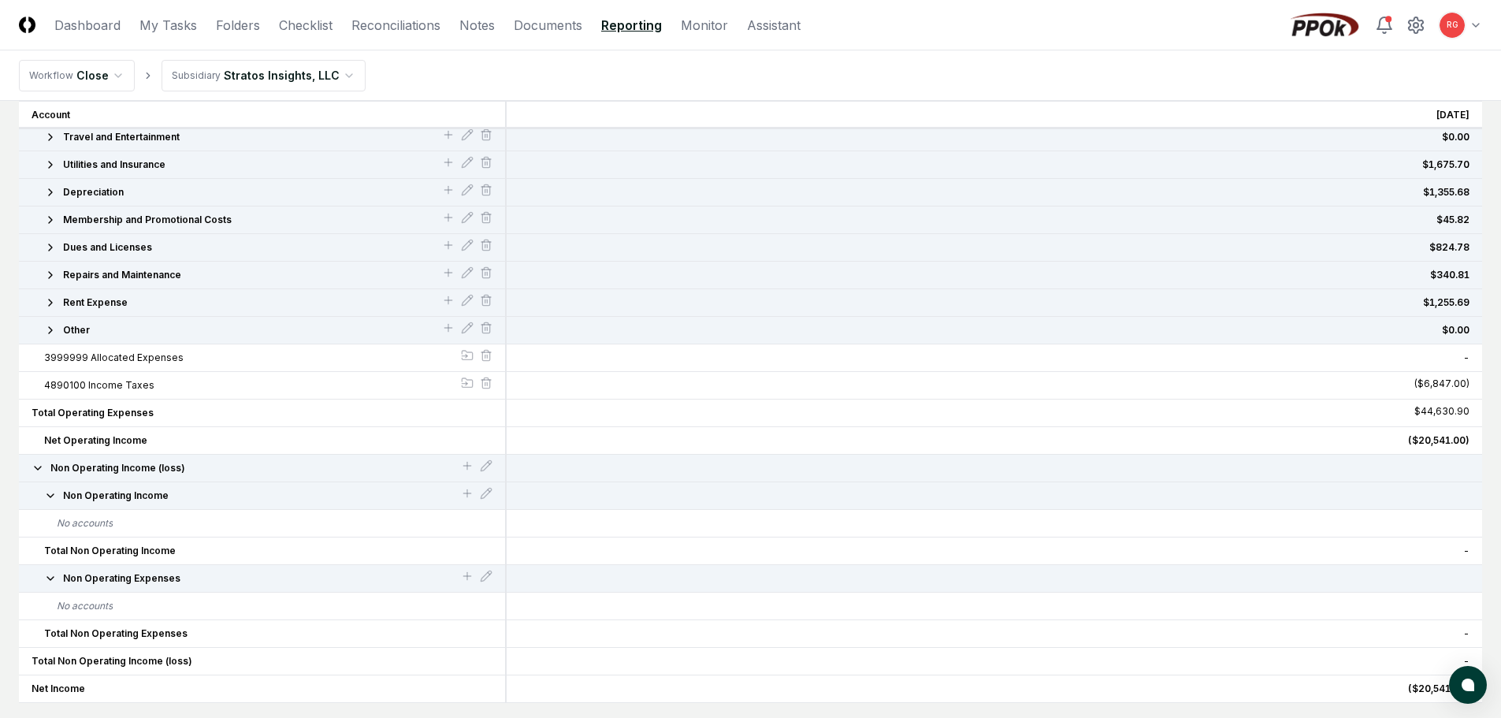
click at [54, 489] on icon "button" at bounding box center [50, 495] width 13 height 13
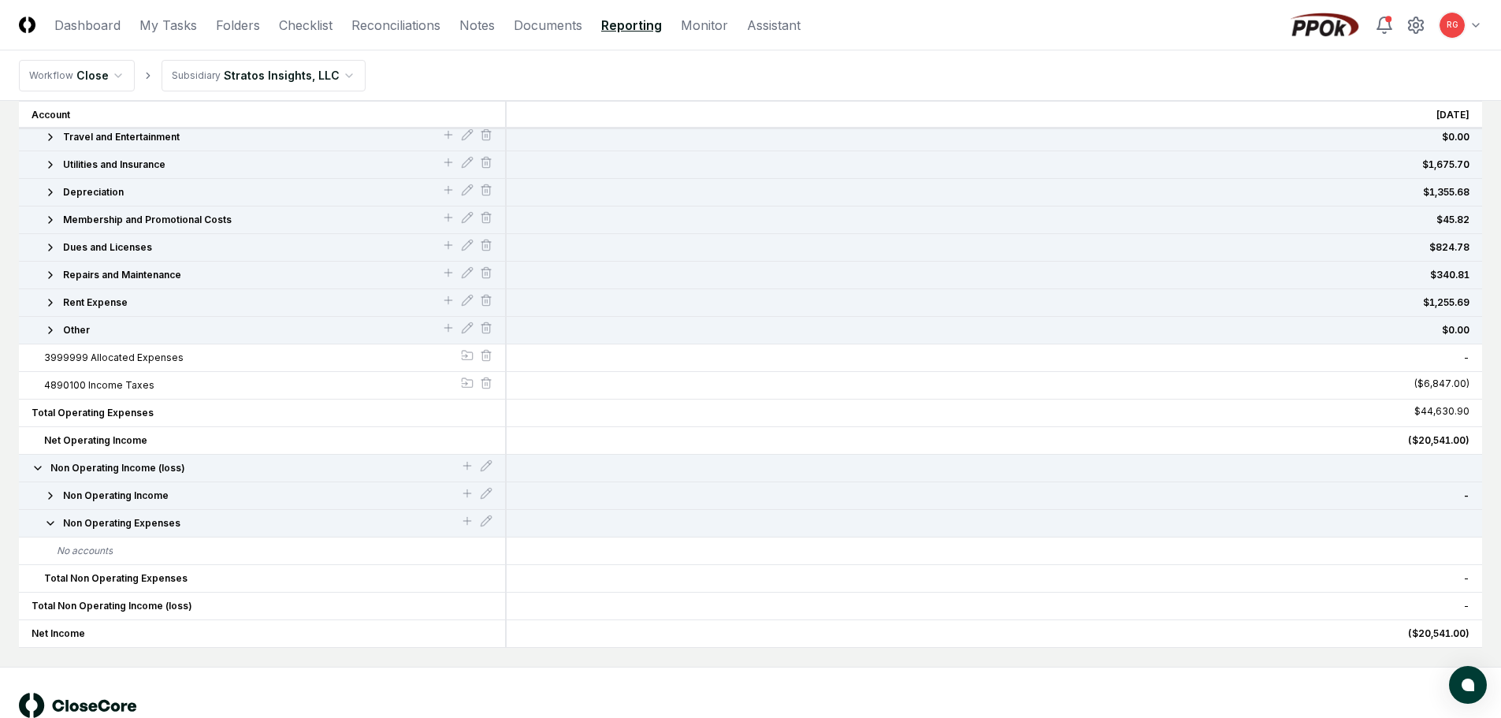
click at [51, 498] on icon "button" at bounding box center [50, 495] width 13 height 13
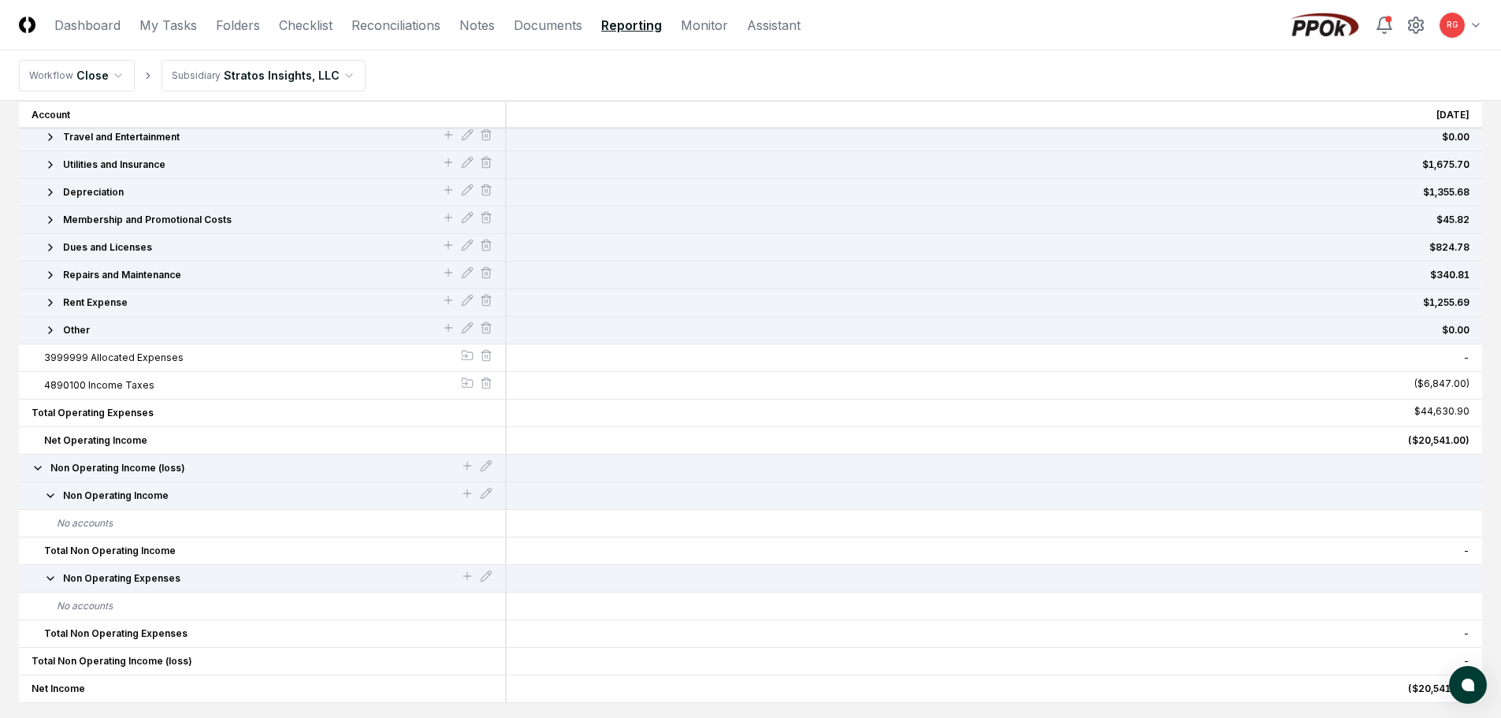
click at [54, 497] on icon "button" at bounding box center [50, 495] width 13 height 13
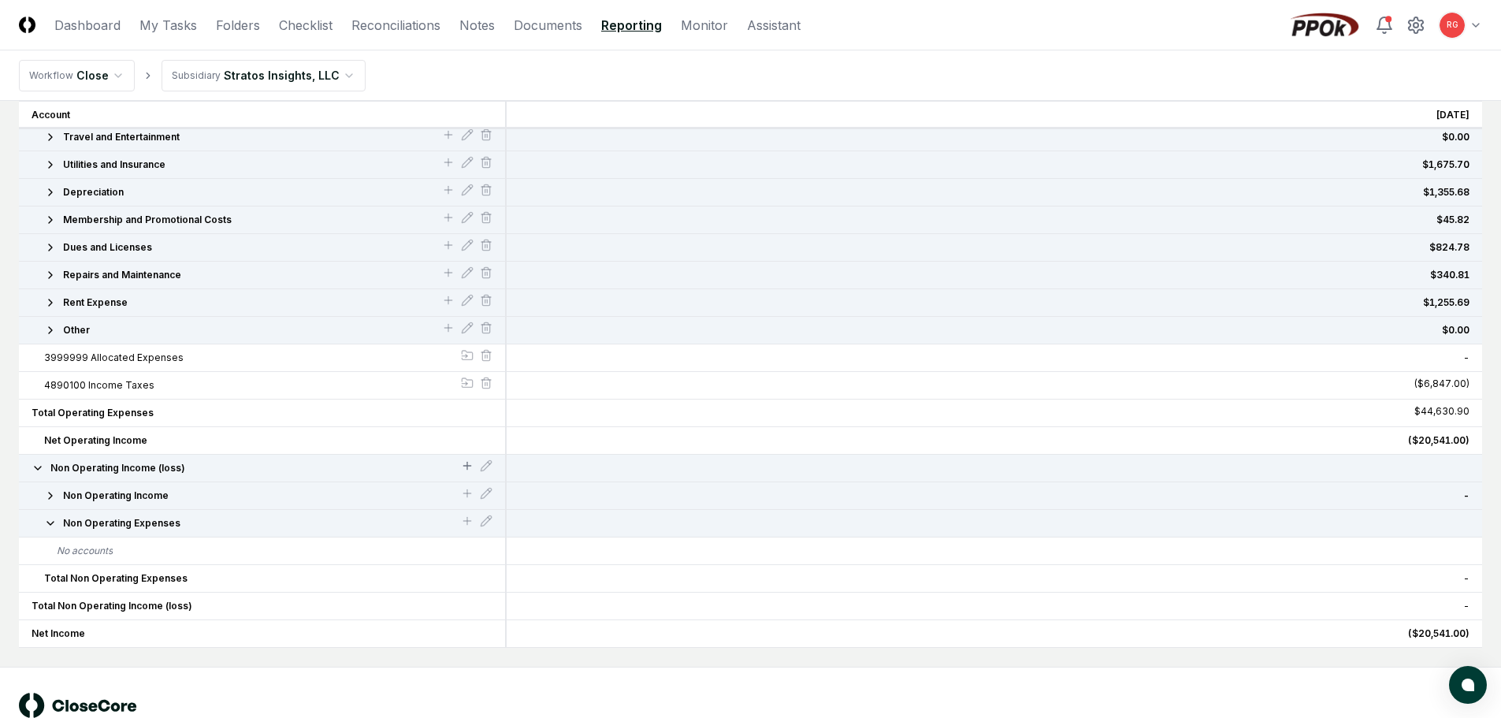
click at [462, 467] on icon at bounding box center [467, 465] width 13 height 13
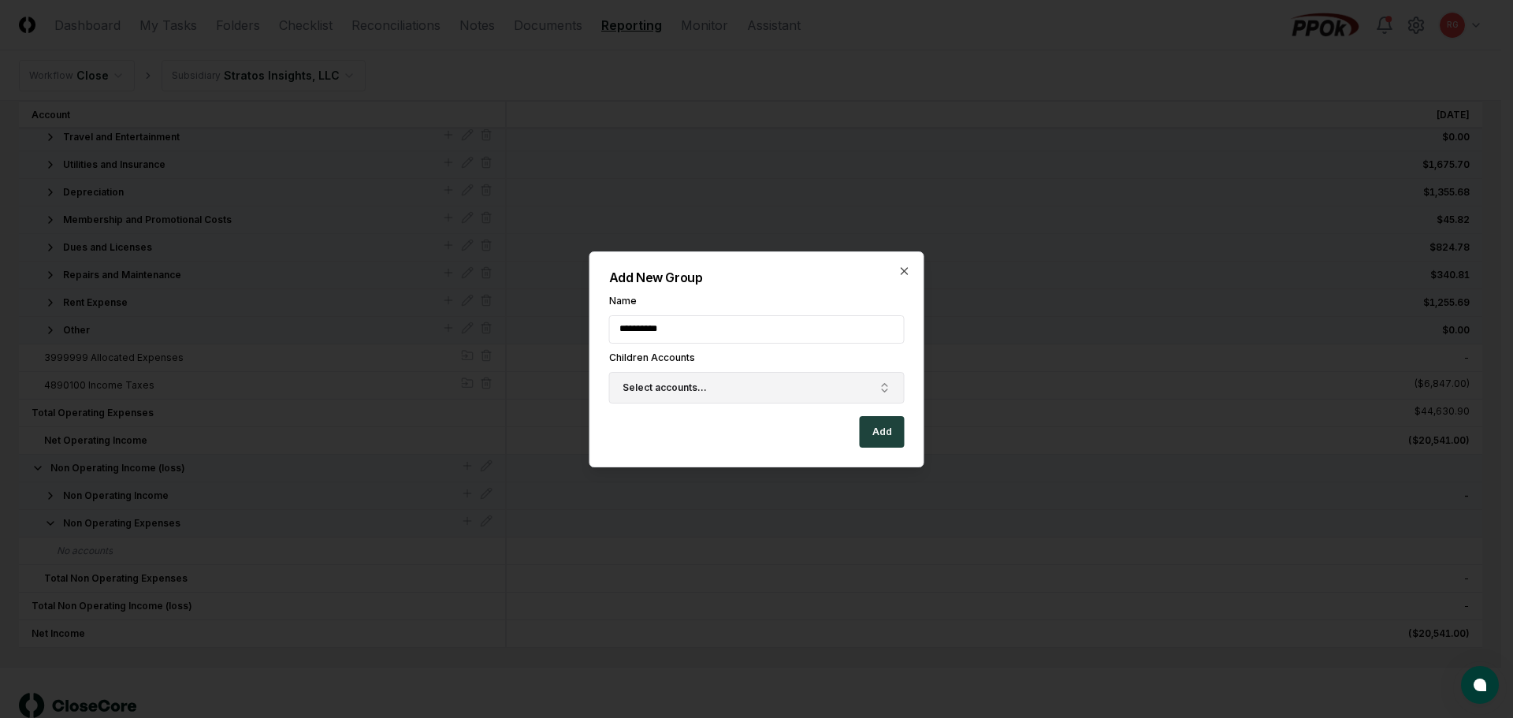
click at [724, 381] on button "Select accounts..." at bounding box center [757, 388] width 296 height 32
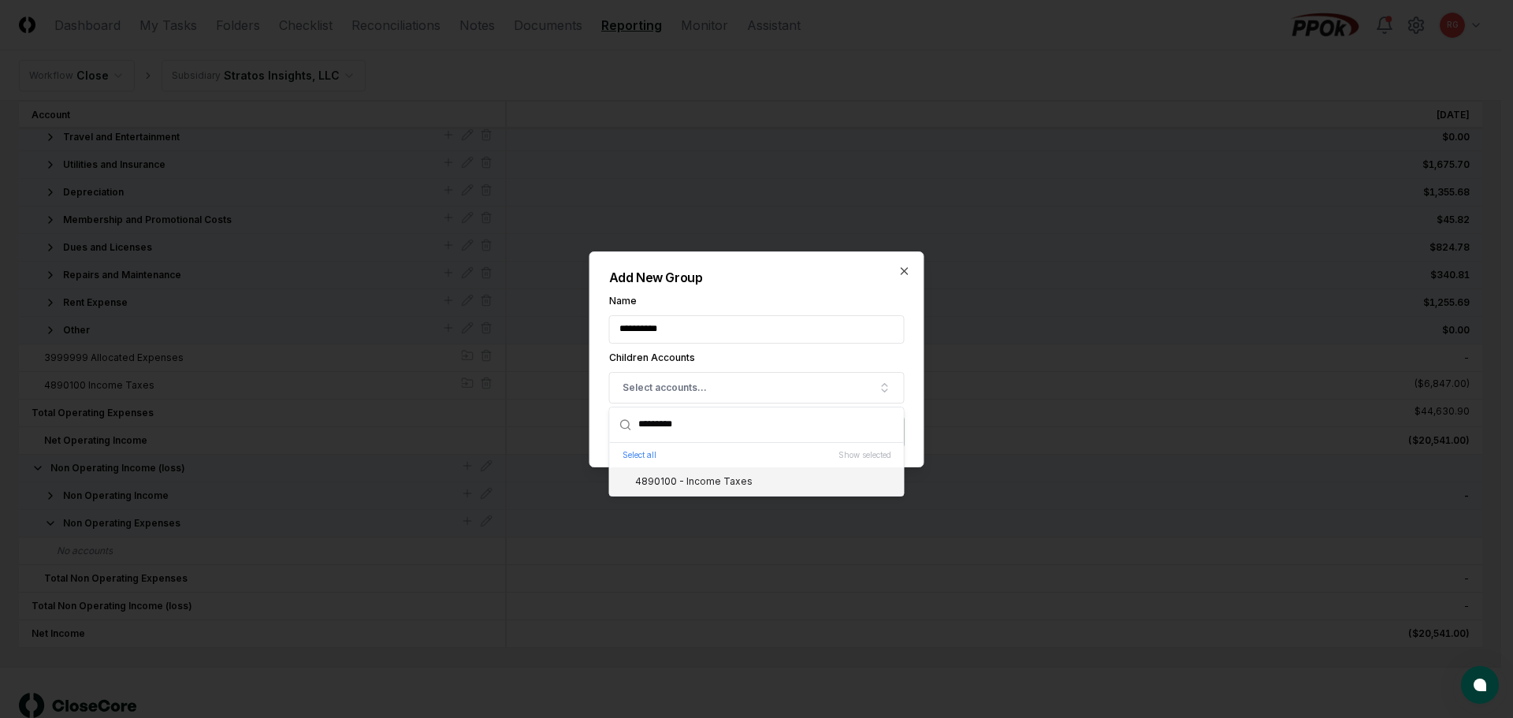
click at [688, 489] on div "4890100 - Income Taxes" at bounding box center [757, 481] width 294 height 28
click at [793, 297] on label "Name" at bounding box center [757, 300] width 296 height 9
click at [793, 315] on input "**********" at bounding box center [757, 329] width 296 height 28
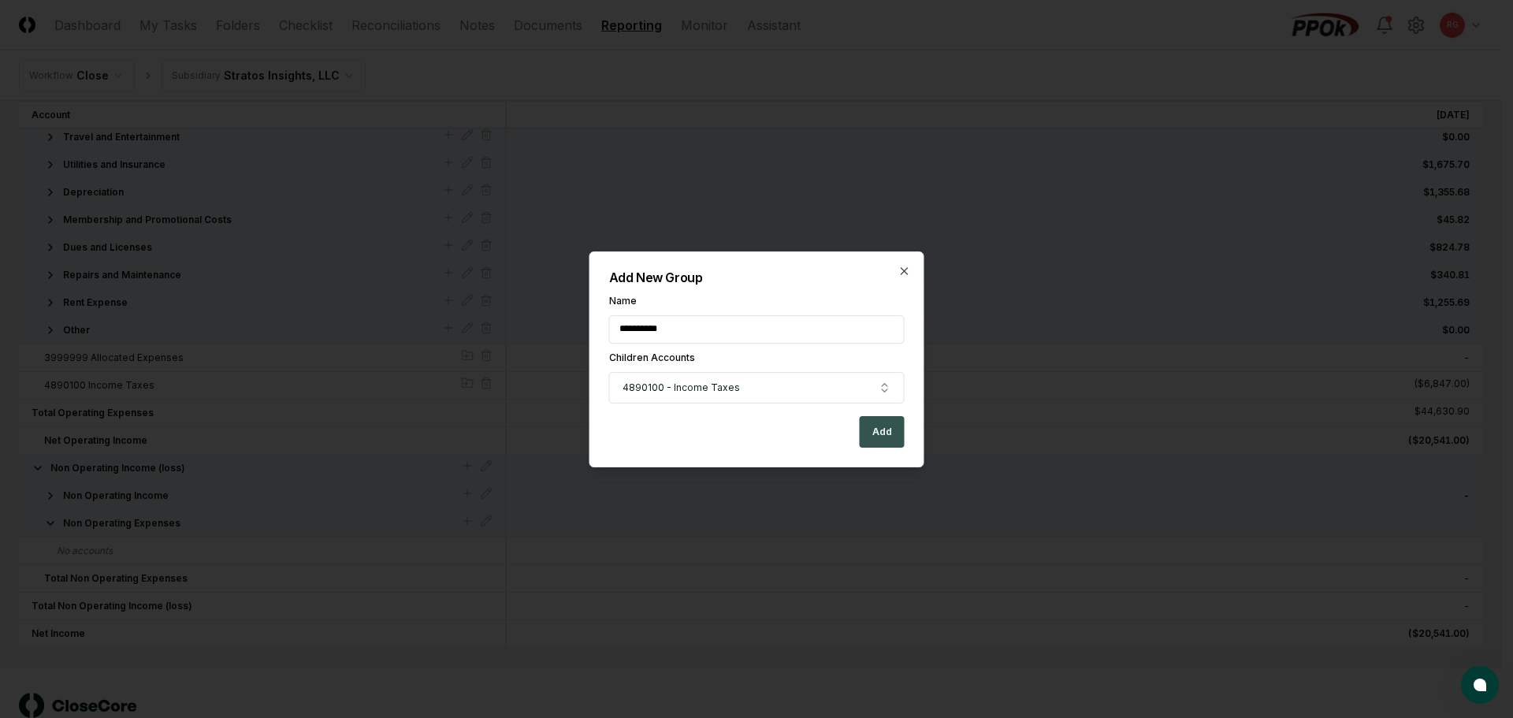
click at [890, 418] on button "Add" at bounding box center [882, 432] width 45 height 32
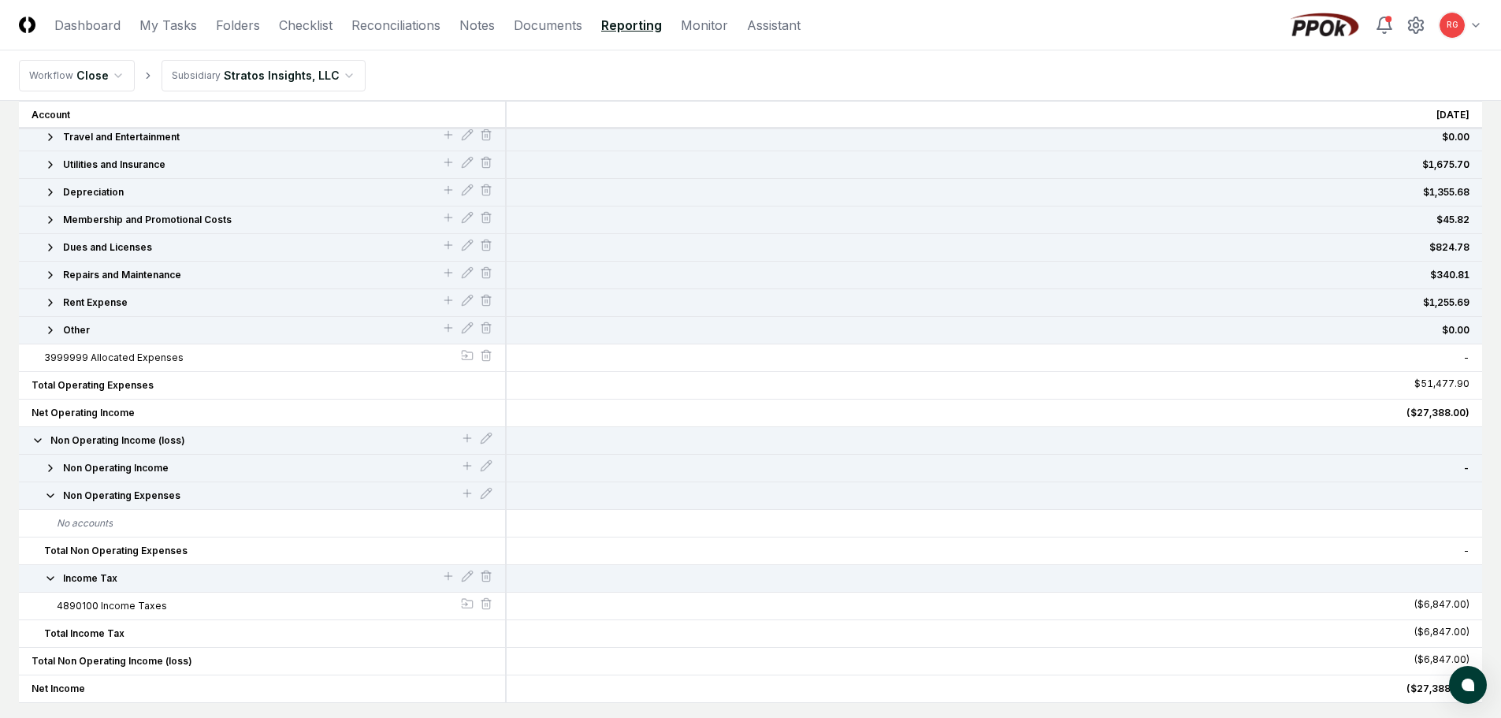
click at [50, 578] on icon "button" at bounding box center [50, 578] width 13 height 13
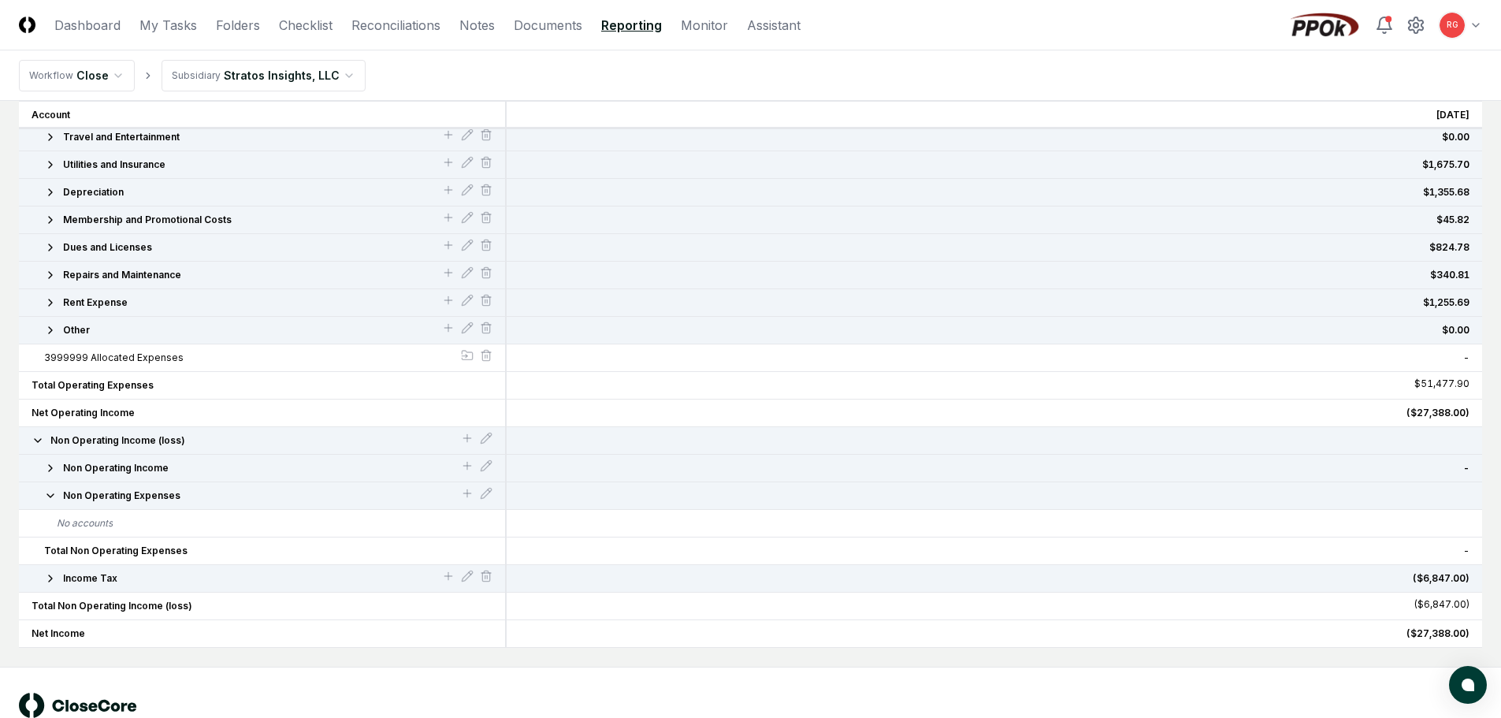
click at [46, 498] on icon "button" at bounding box center [50, 495] width 13 height 13
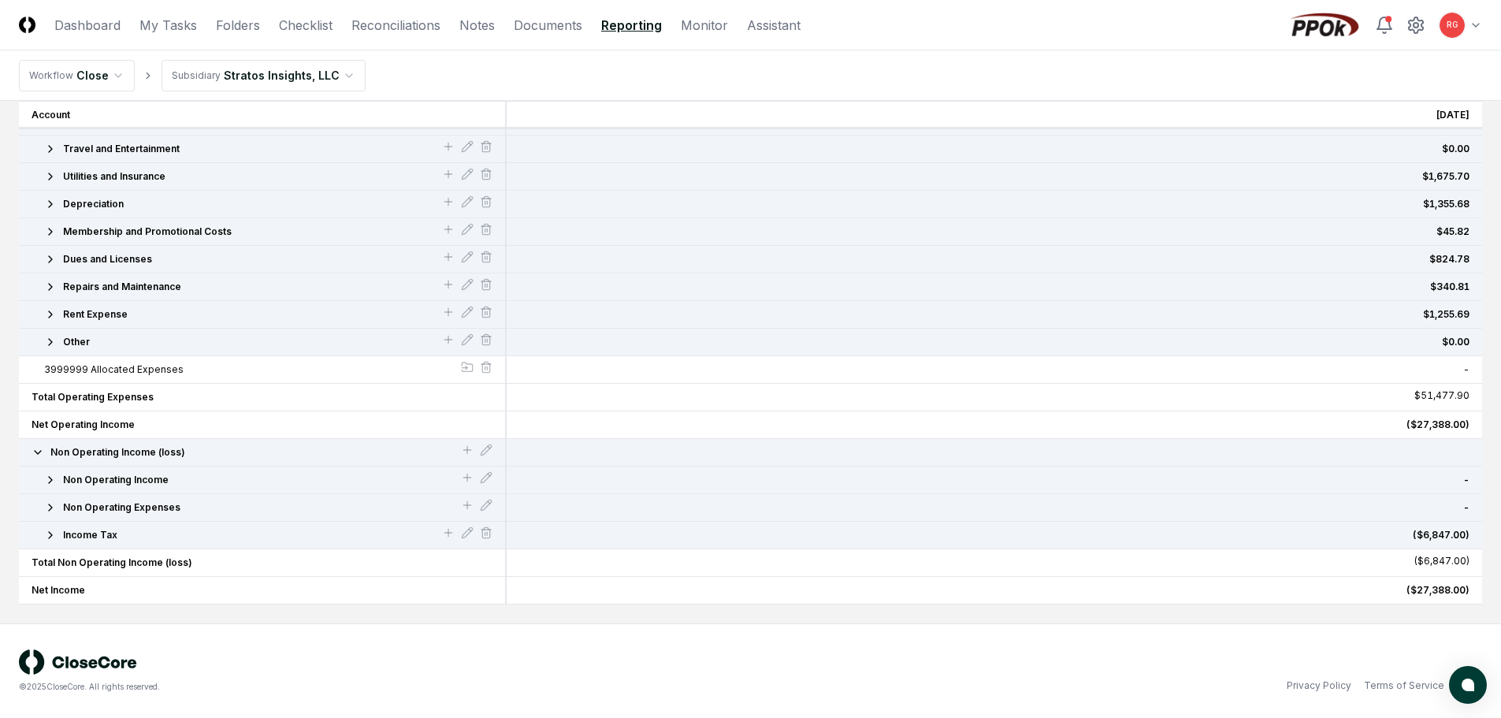
scroll to position [0, 0]
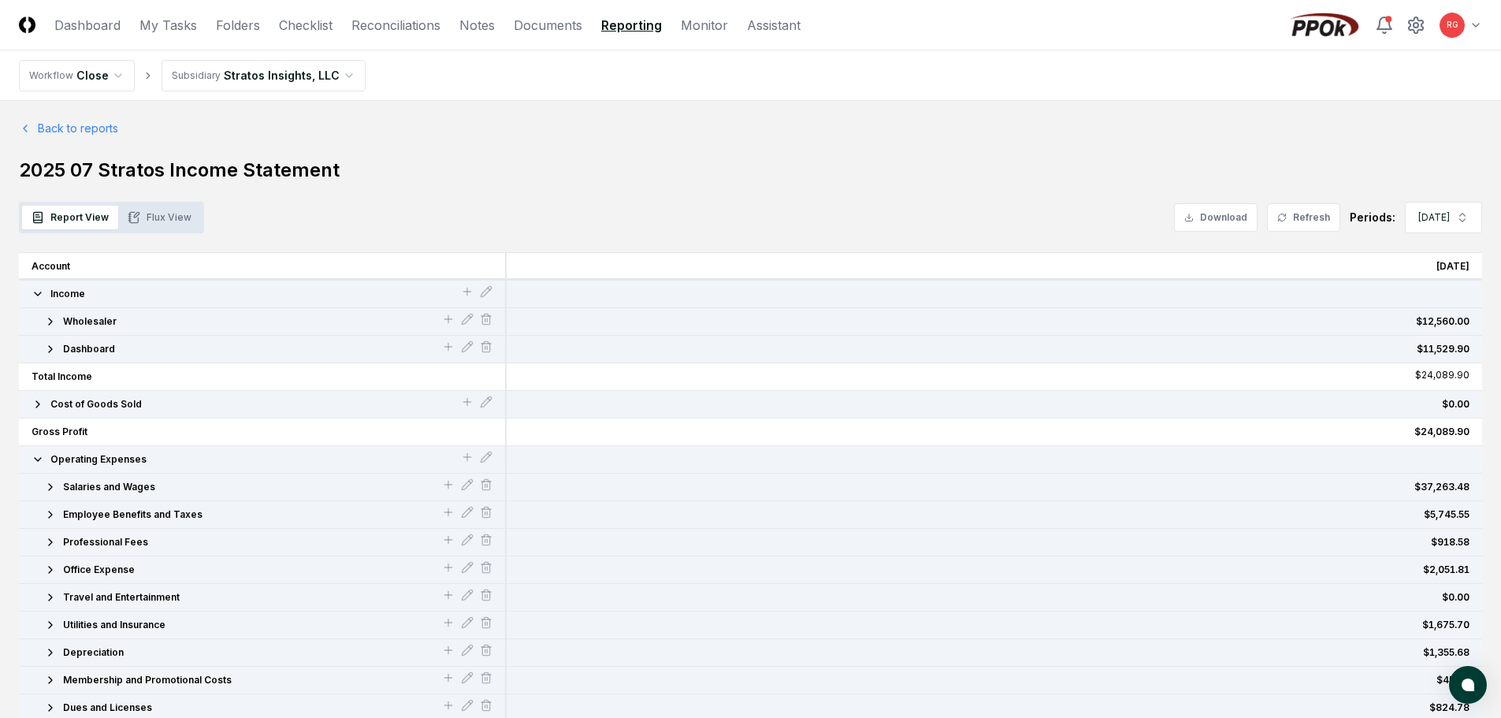
click at [156, 226] on button "Flux View" at bounding box center [159, 218] width 83 height 24
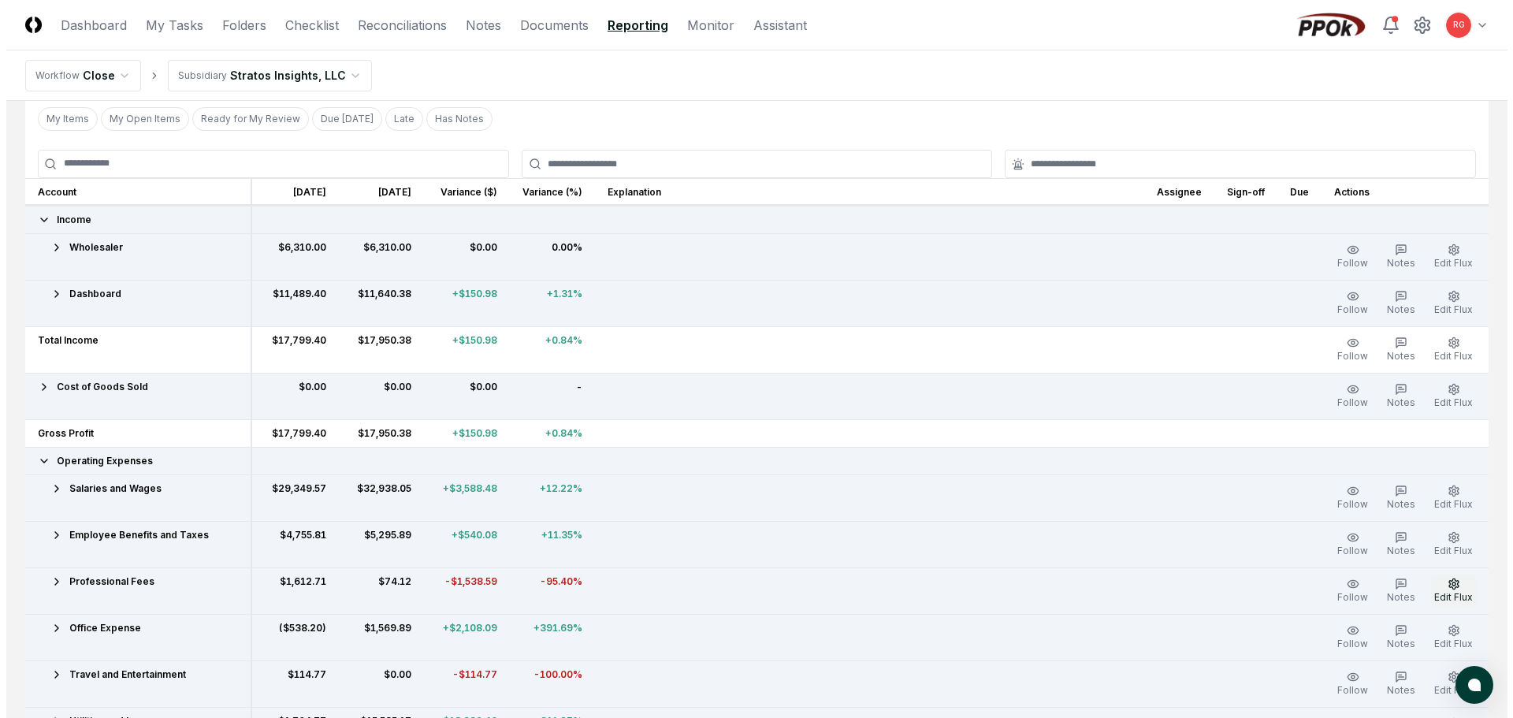
scroll to position [236, 0]
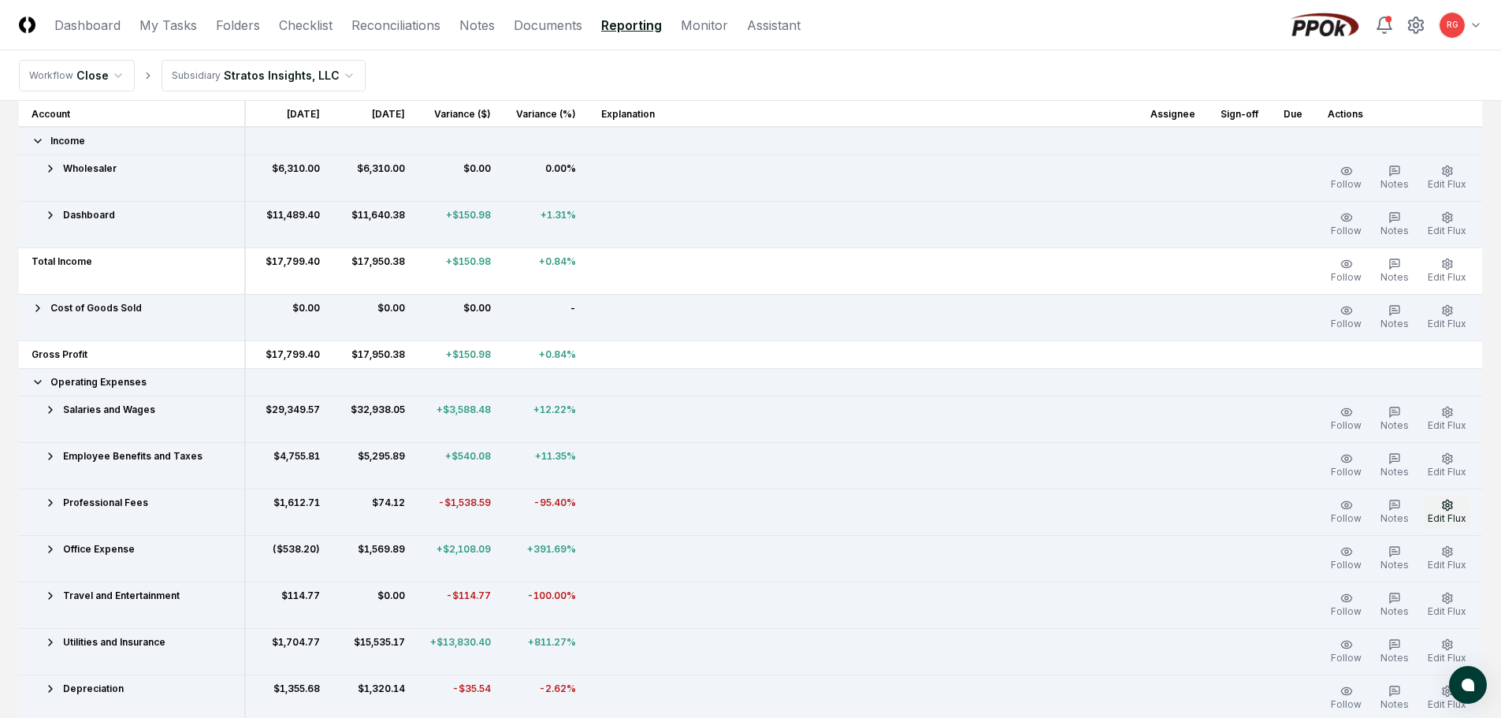
click at [1430, 589] on tbody "Income Wholesaler $6,310.00 $6,310.00 $0.00 0.00% Follow Notes Edit Flux Dashbo…" at bounding box center [750, 698] width 1463 height 1142
click at [48, 549] on icon at bounding box center [50, 549] width 13 height 13
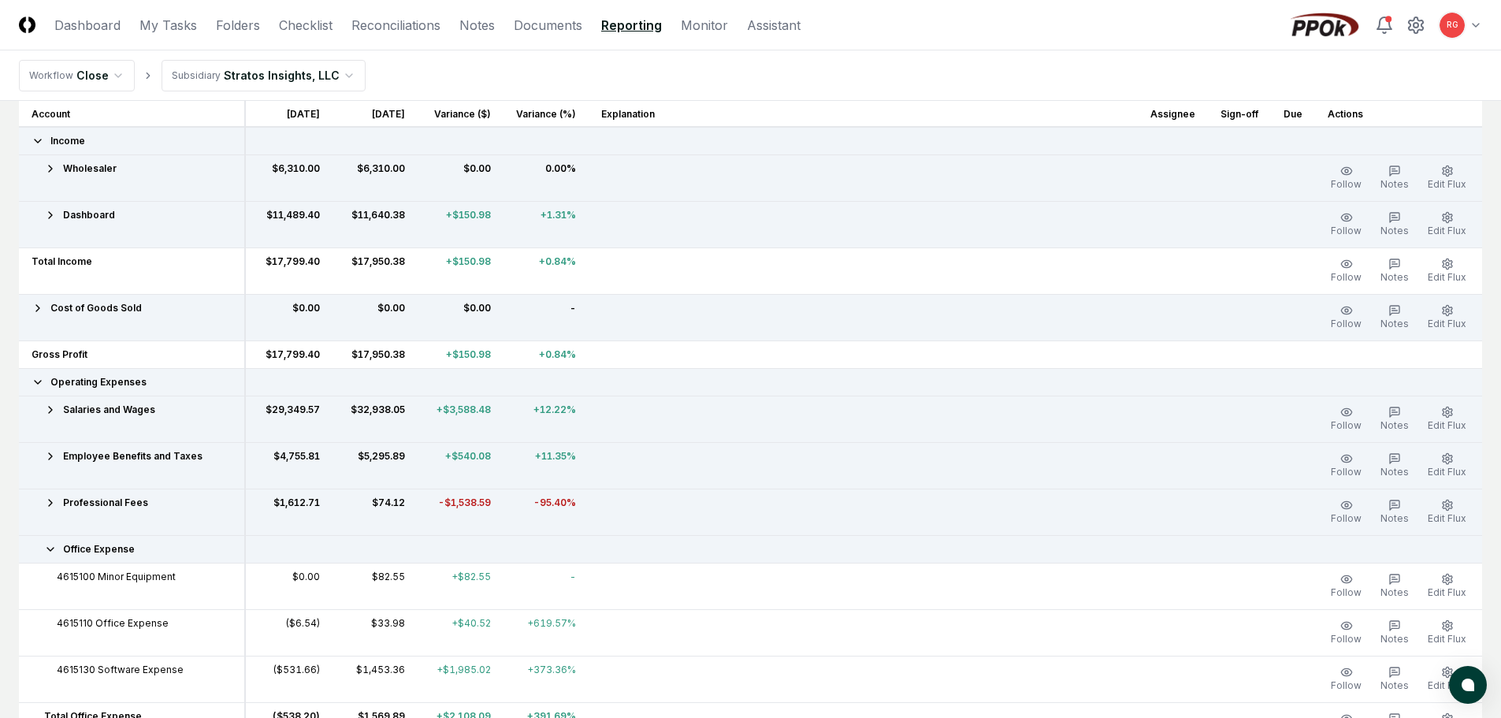
click at [50, 553] on icon at bounding box center [50, 549] width 13 height 13
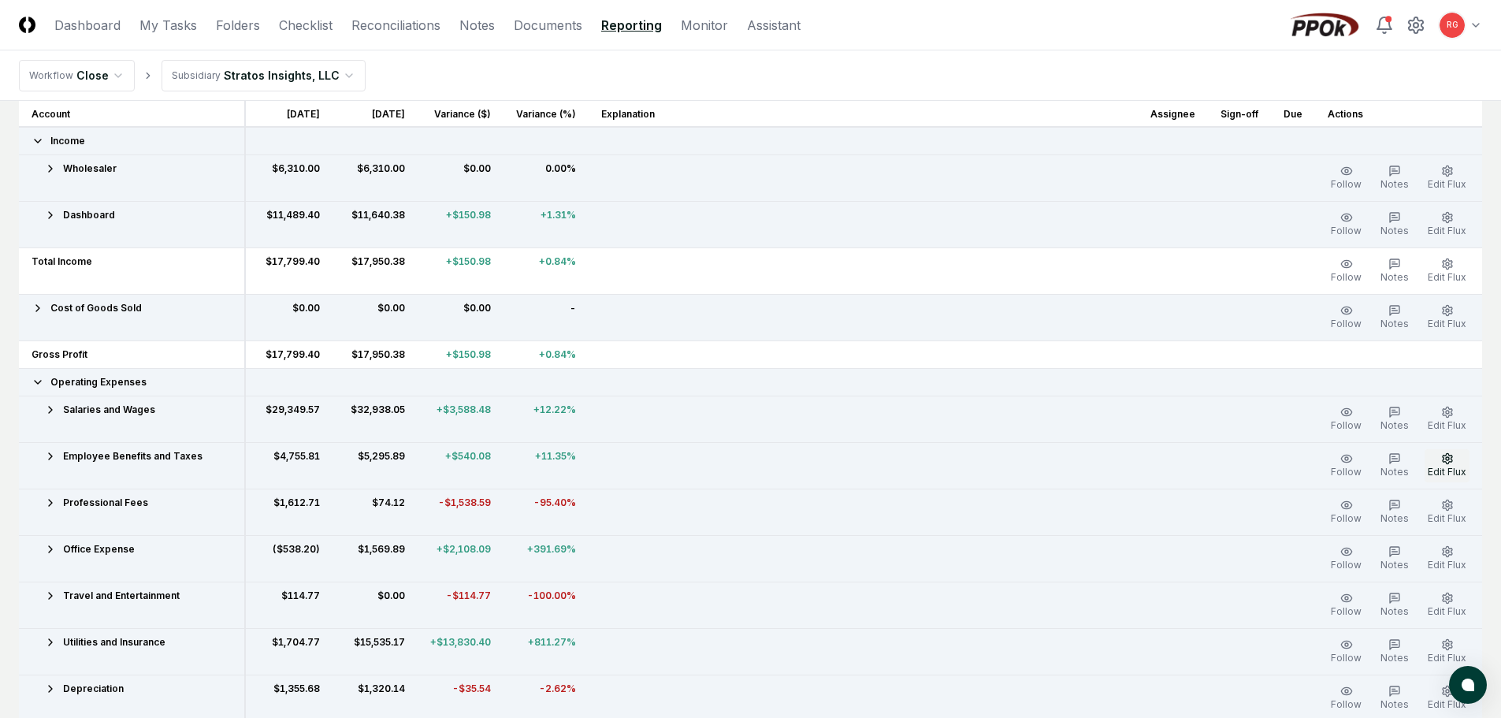
click at [1447, 472] on span "Edit Flux" at bounding box center [1447, 472] width 39 height 12
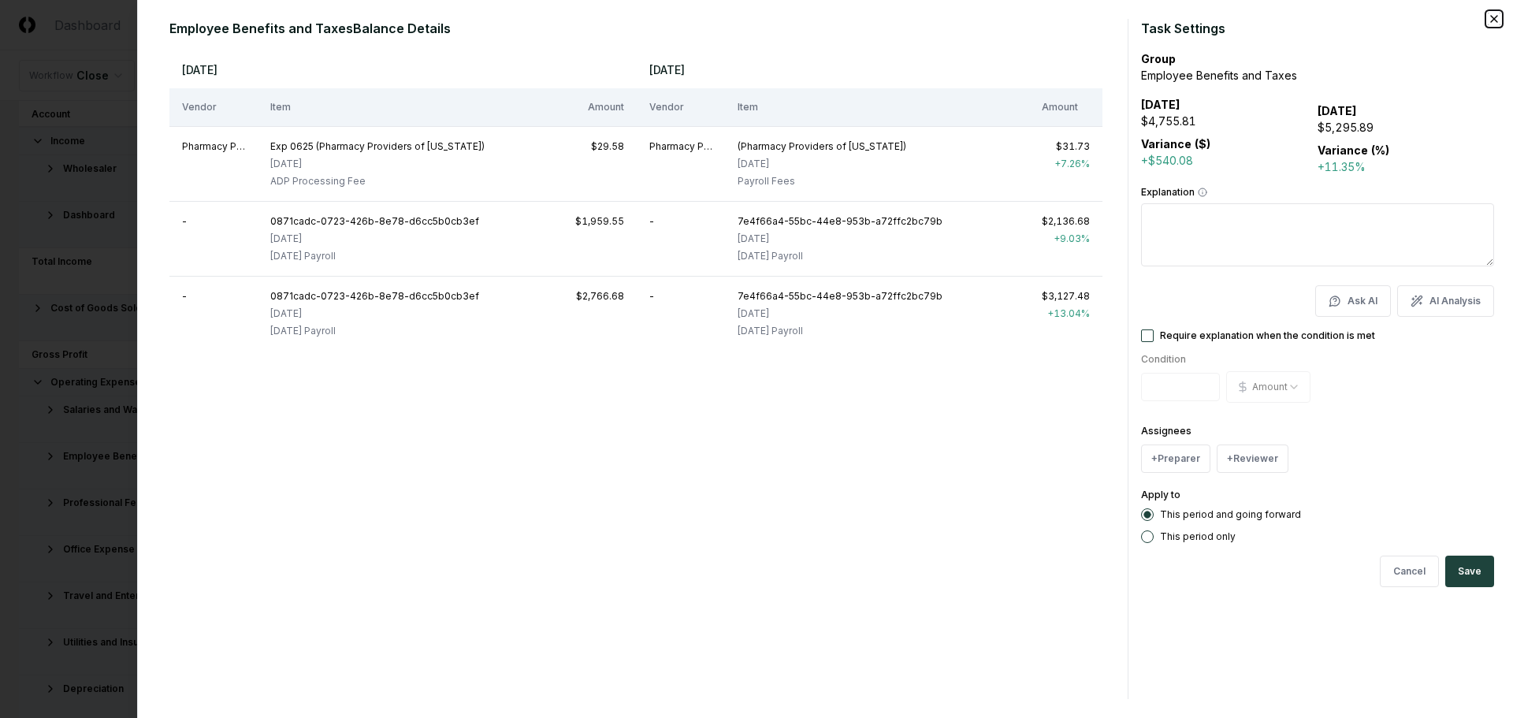
click at [1493, 24] on icon "button" at bounding box center [1494, 19] width 13 height 13
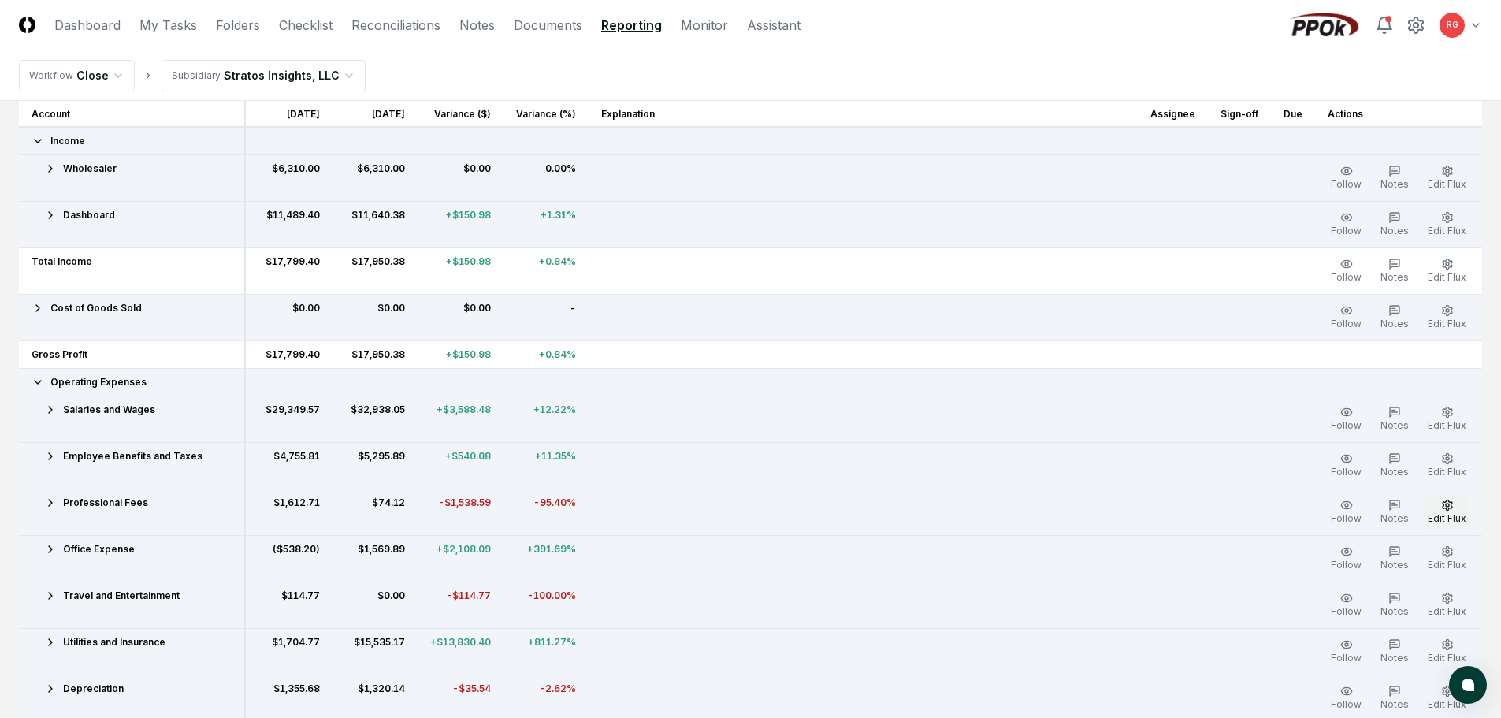
click at [1448, 506] on circle "button" at bounding box center [1447, 505] width 3 height 3
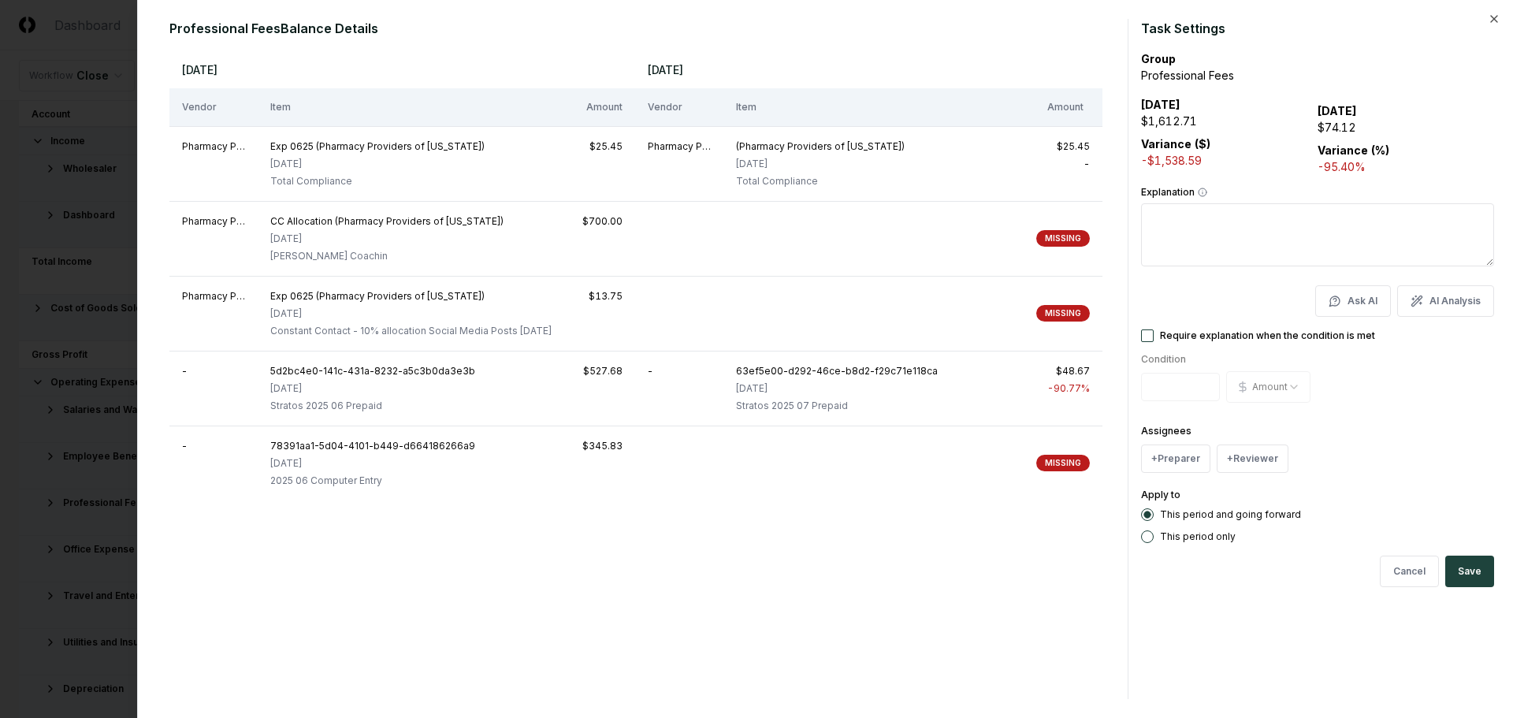
click at [1211, 243] on textarea "Explanation" at bounding box center [1317, 234] width 353 height 63
click at [1489, 21] on icon "button" at bounding box center [1494, 19] width 13 height 13
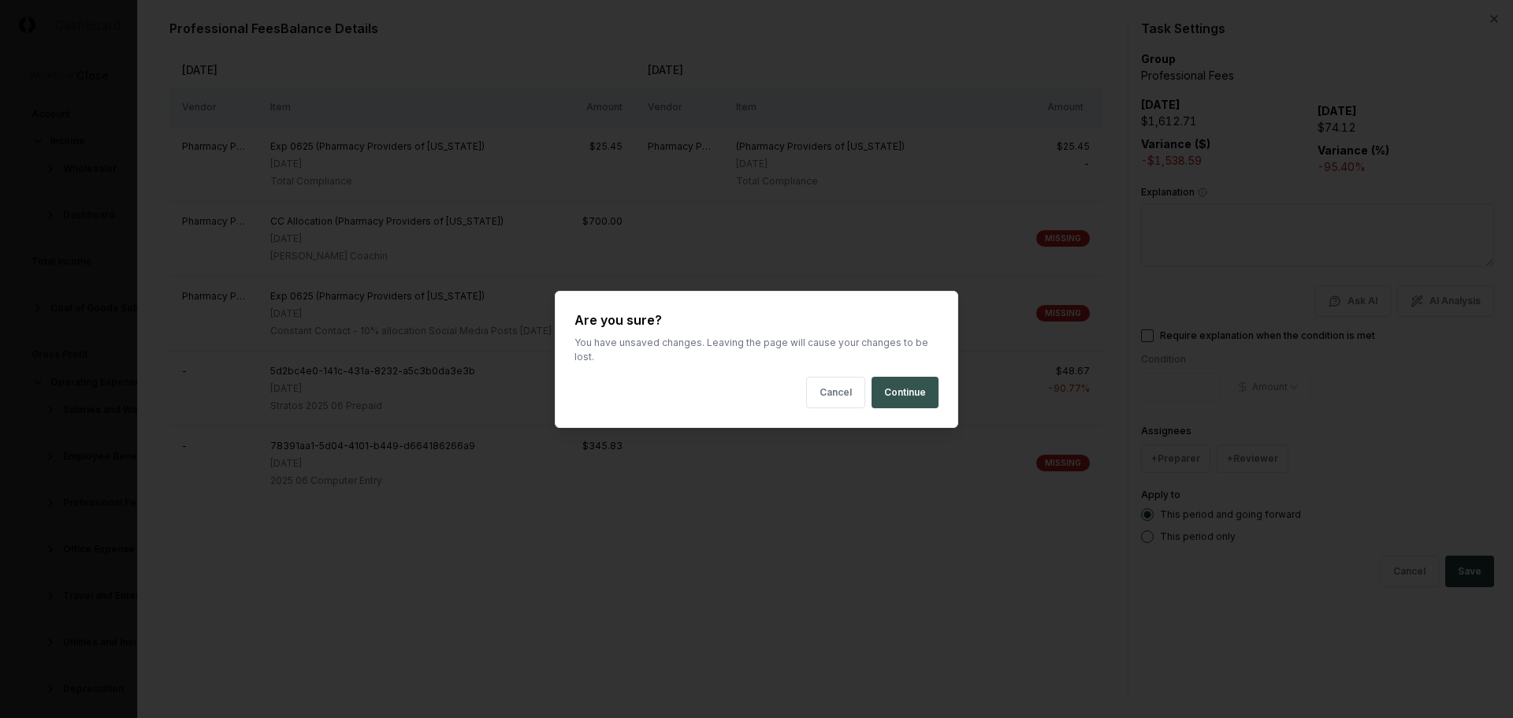
click at [926, 391] on button "Continue" at bounding box center [905, 393] width 67 height 32
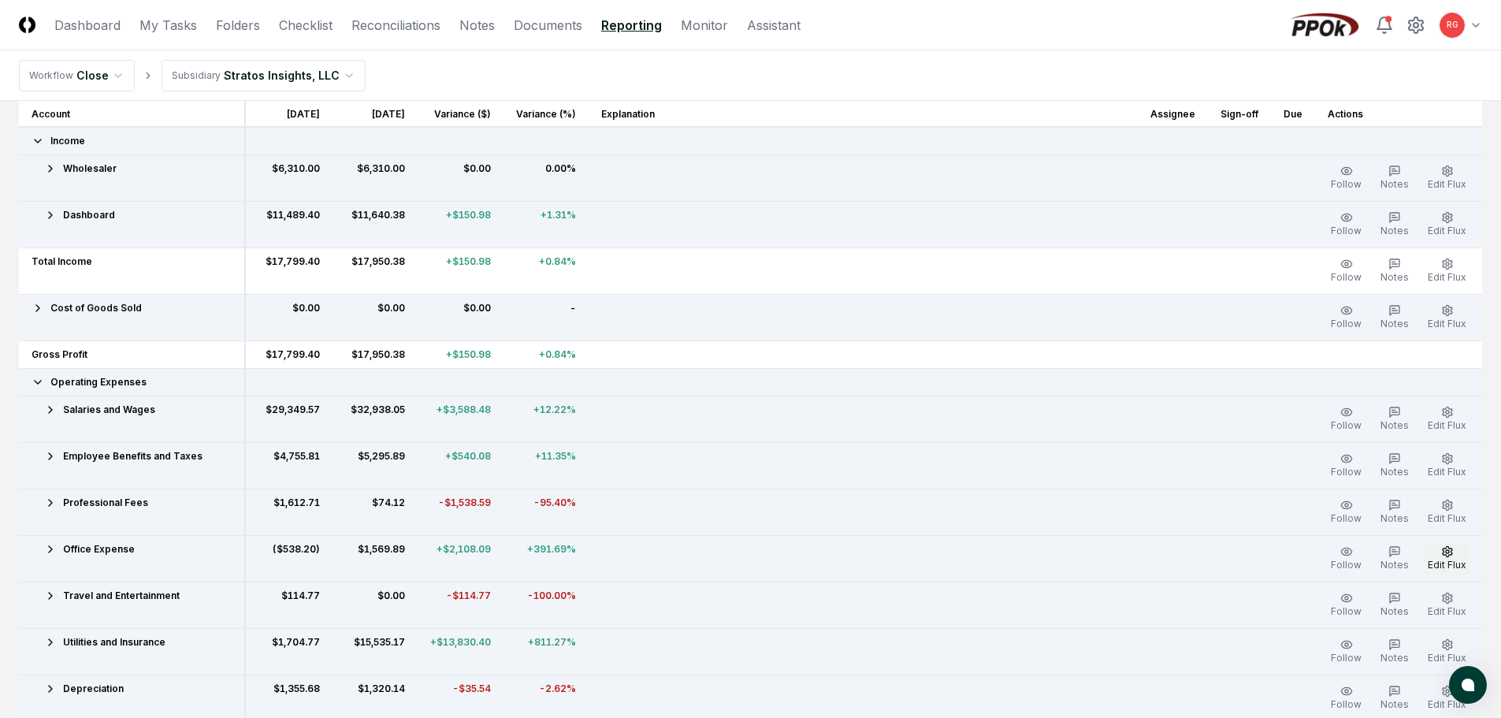
click at [1441, 559] on span "Edit Flux" at bounding box center [1447, 565] width 39 height 12
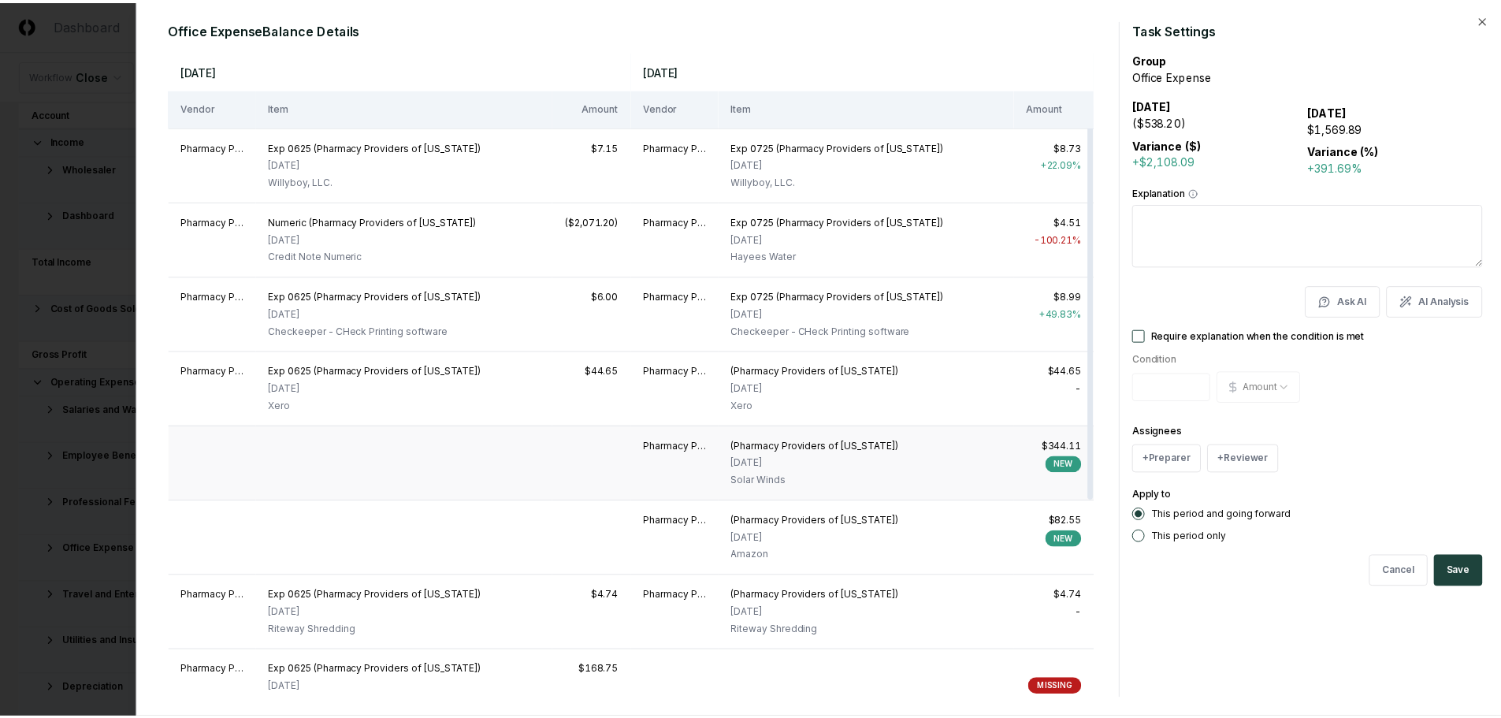
scroll to position [158, 0]
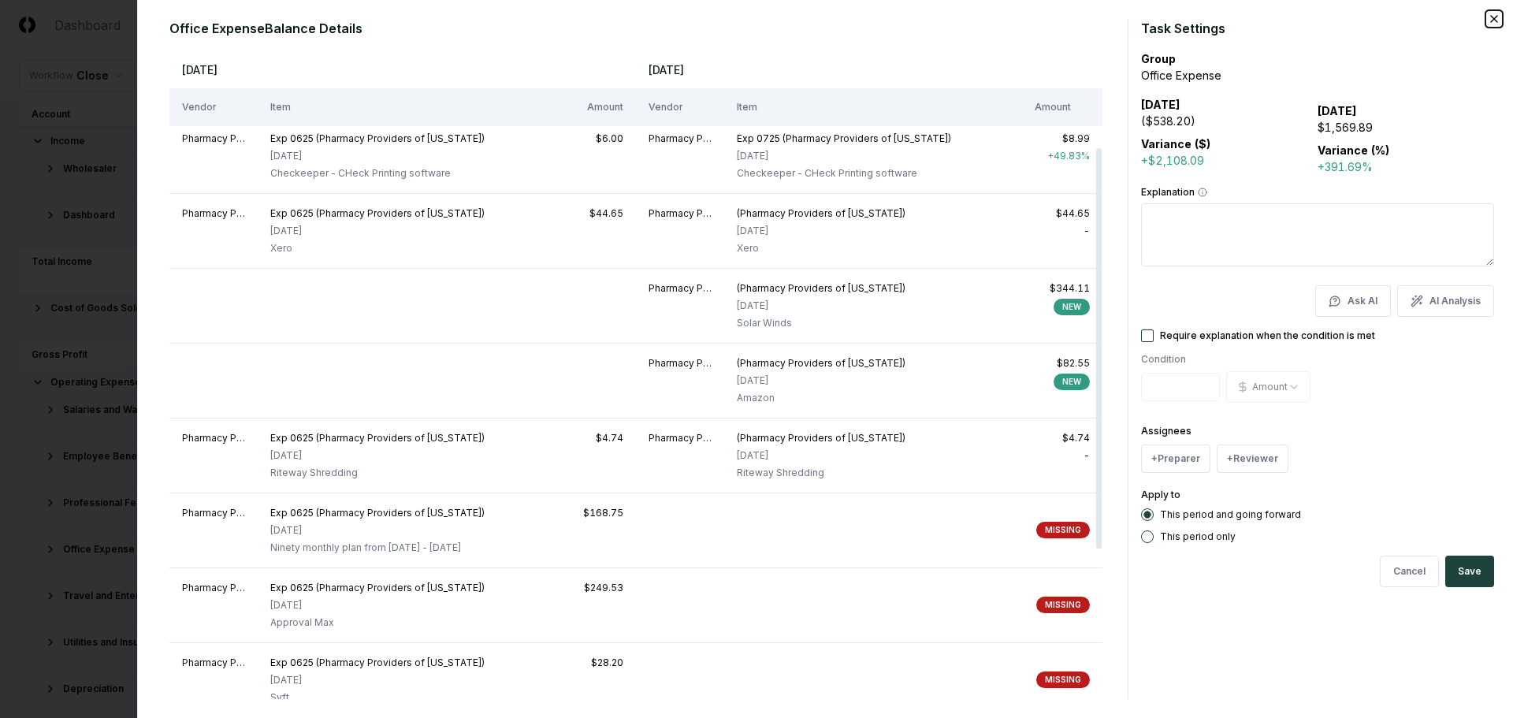
click at [1490, 19] on icon "button" at bounding box center [1494, 19] width 13 height 13
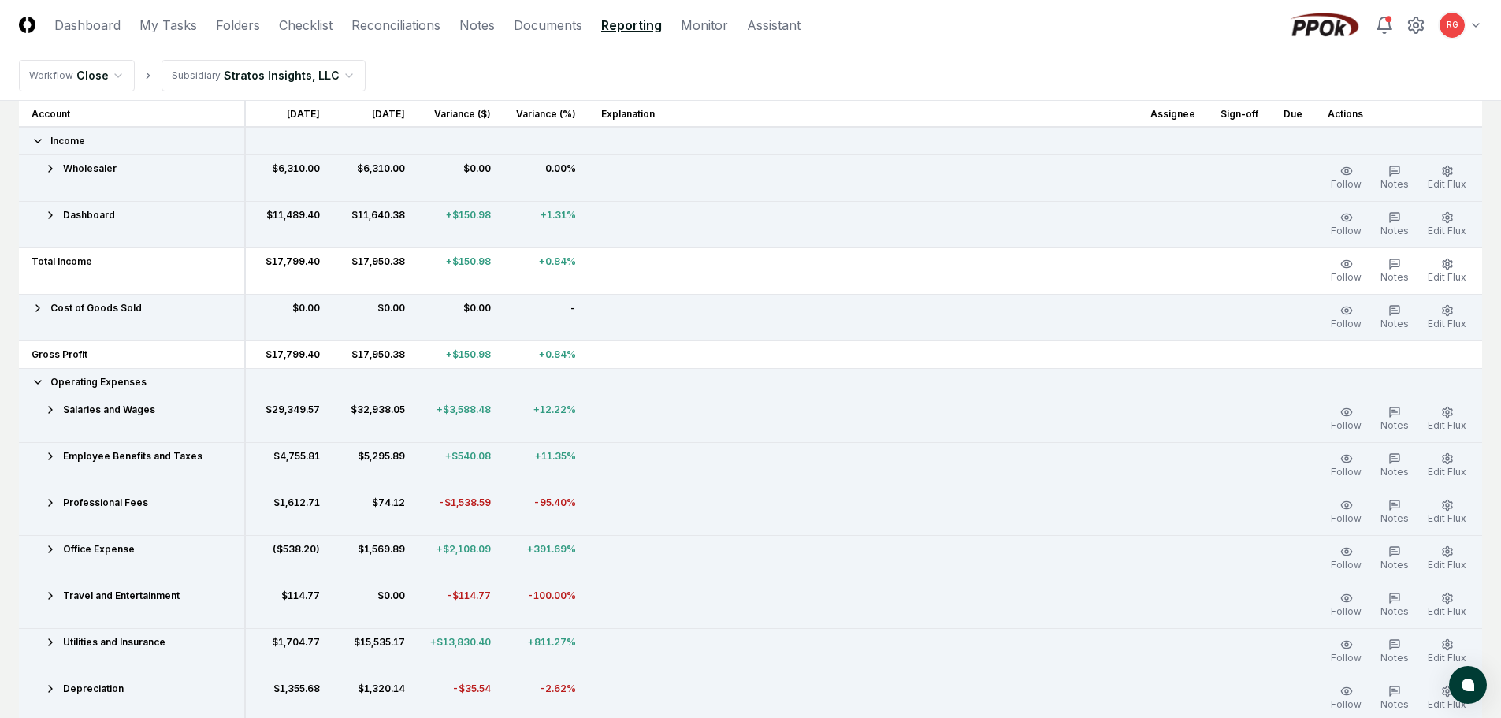
click at [49, 548] on icon at bounding box center [50, 549] width 13 height 13
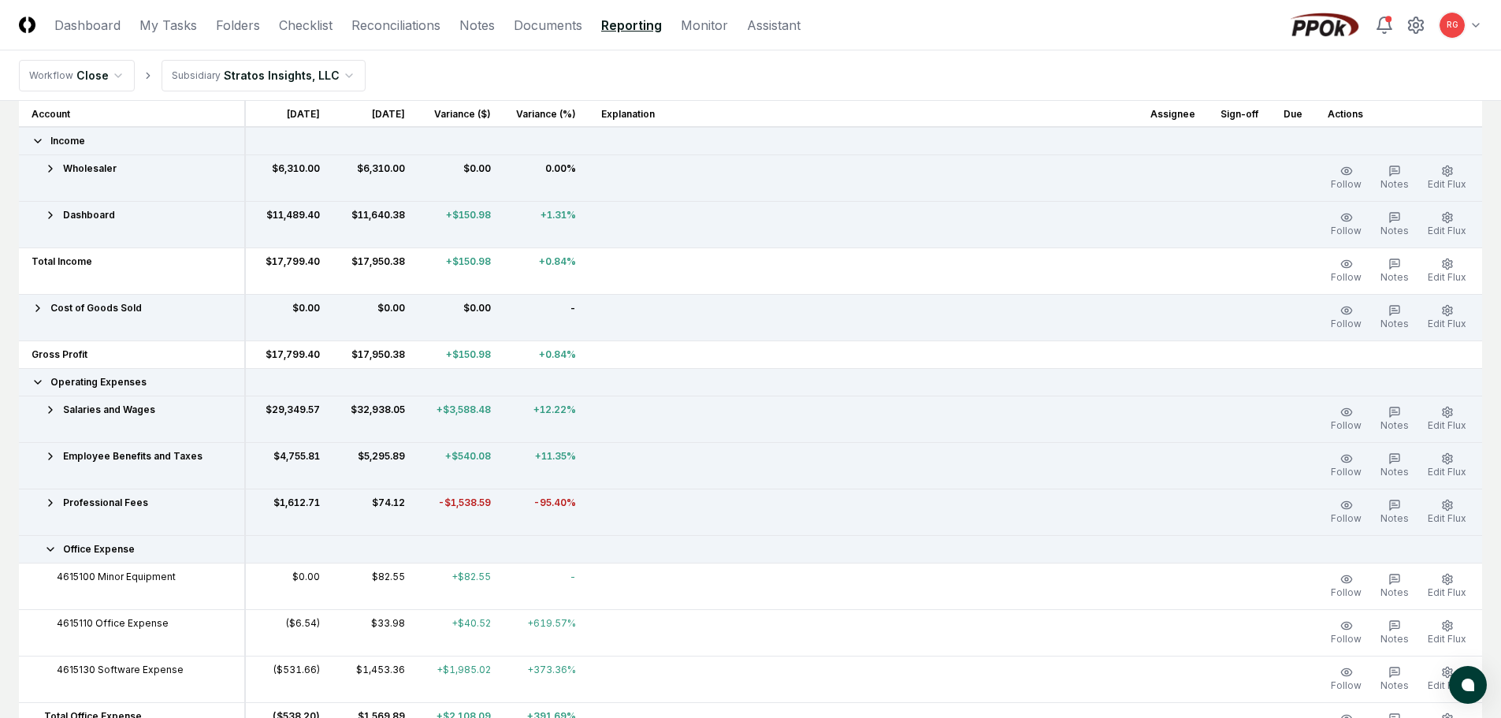
scroll to position [394, 0]
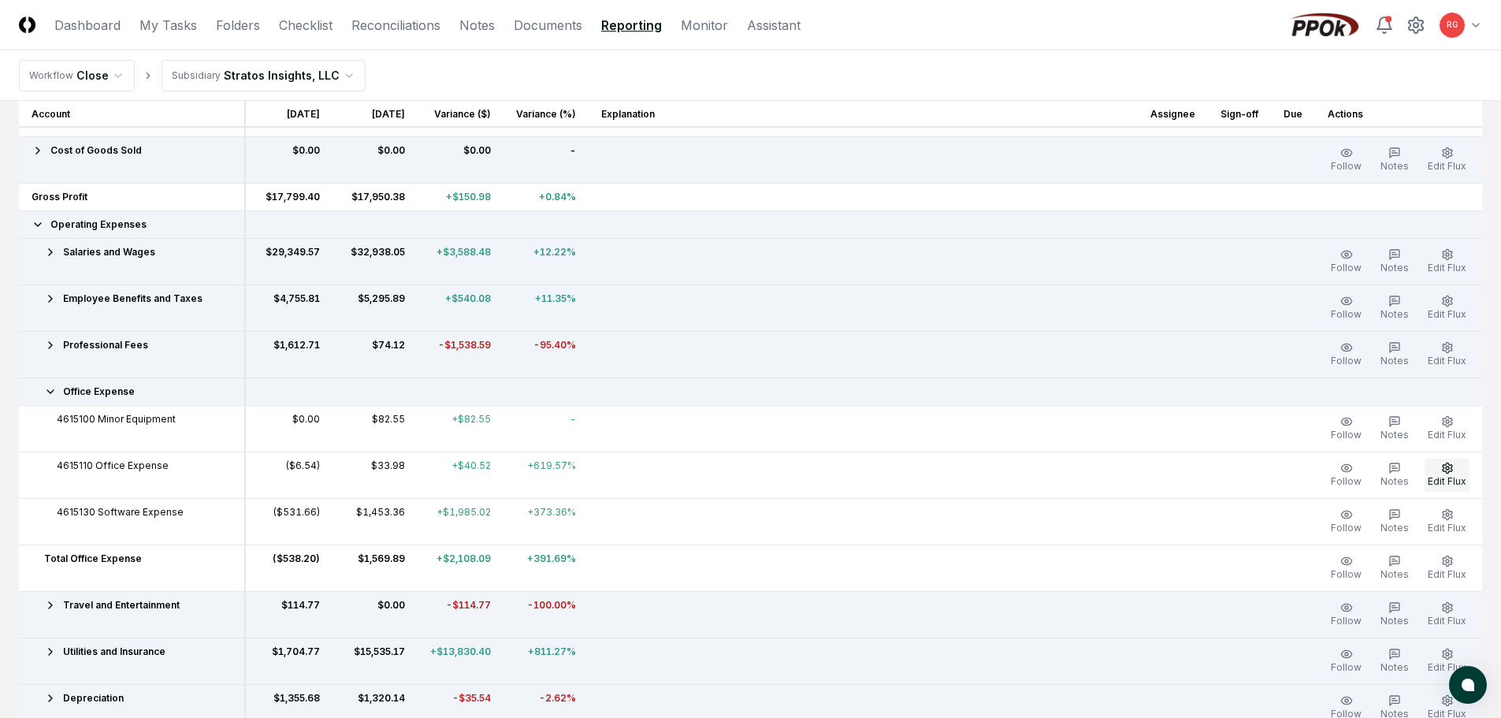
click at [1441, 470] on icon "button" at bounding box center [1447, 468] width 13 height 13
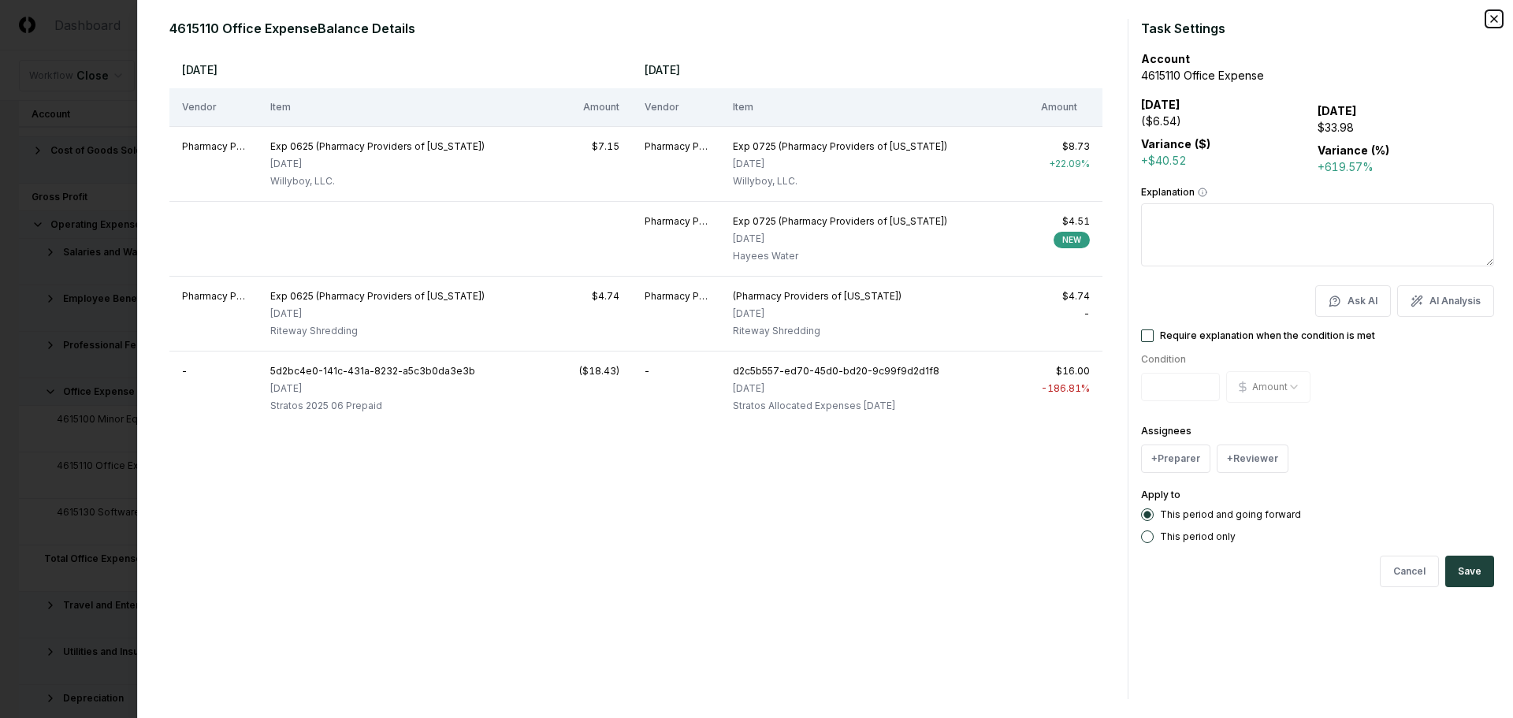
click at [1497, 20] on icon "button" at bounding box center [1494, 19] width 13 height 13
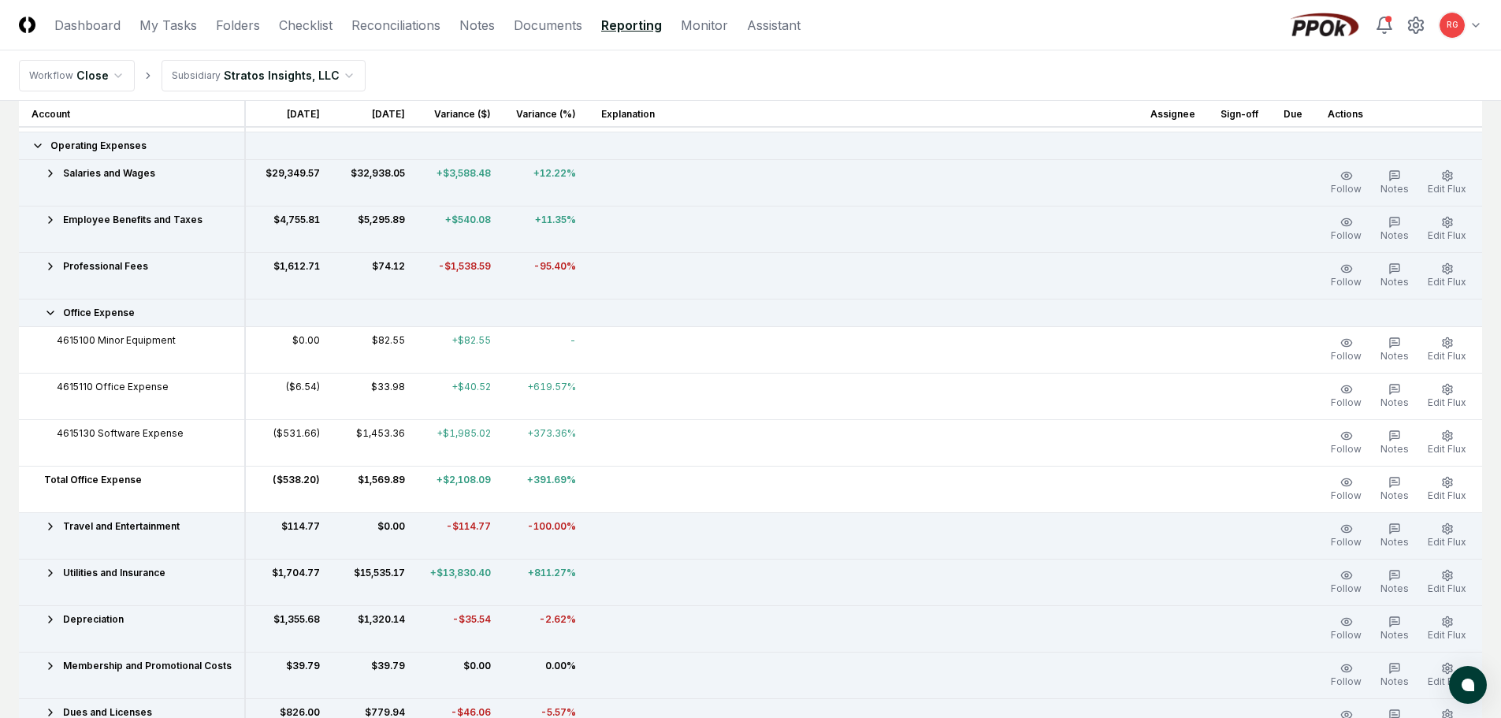
scroll to position [552, 0]
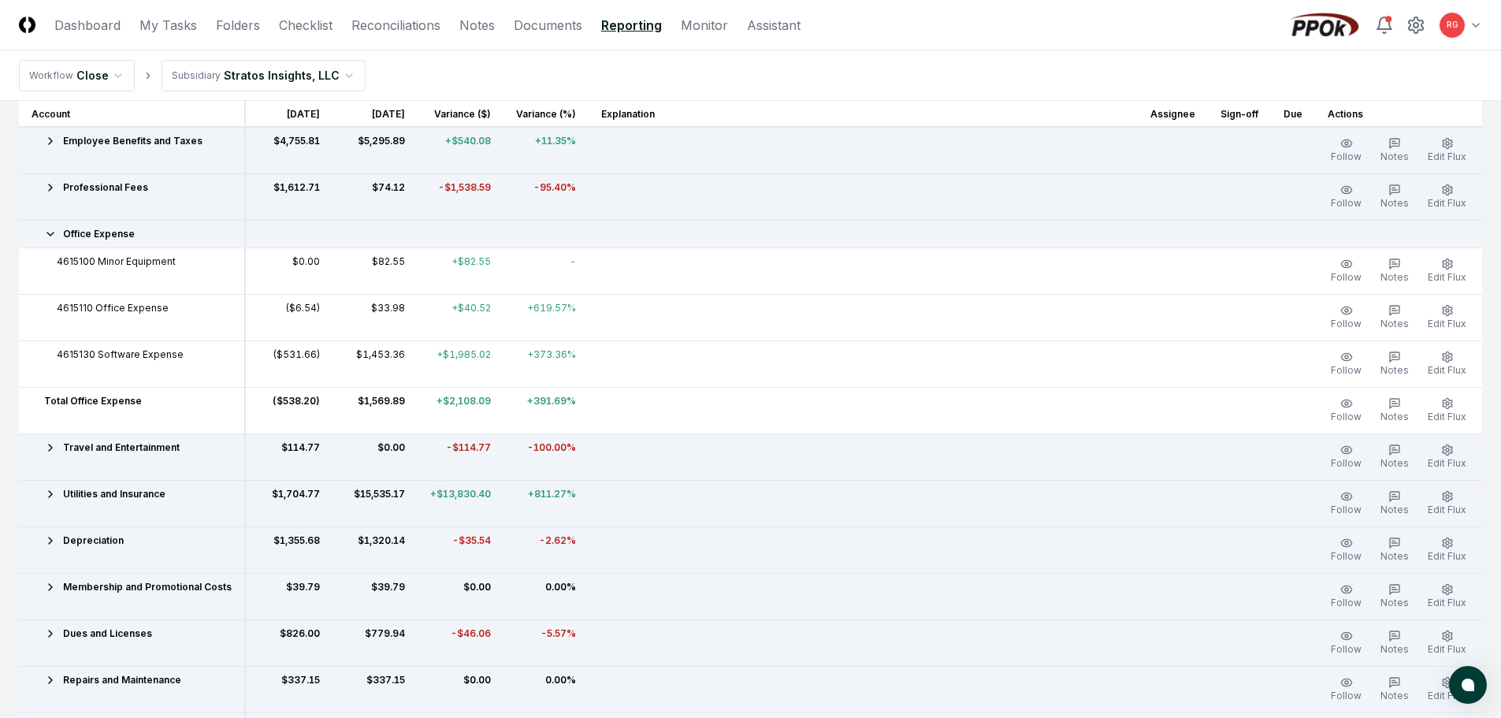
click at [56, 235] on icon at bounding box center [50, 234] width 13 height 13
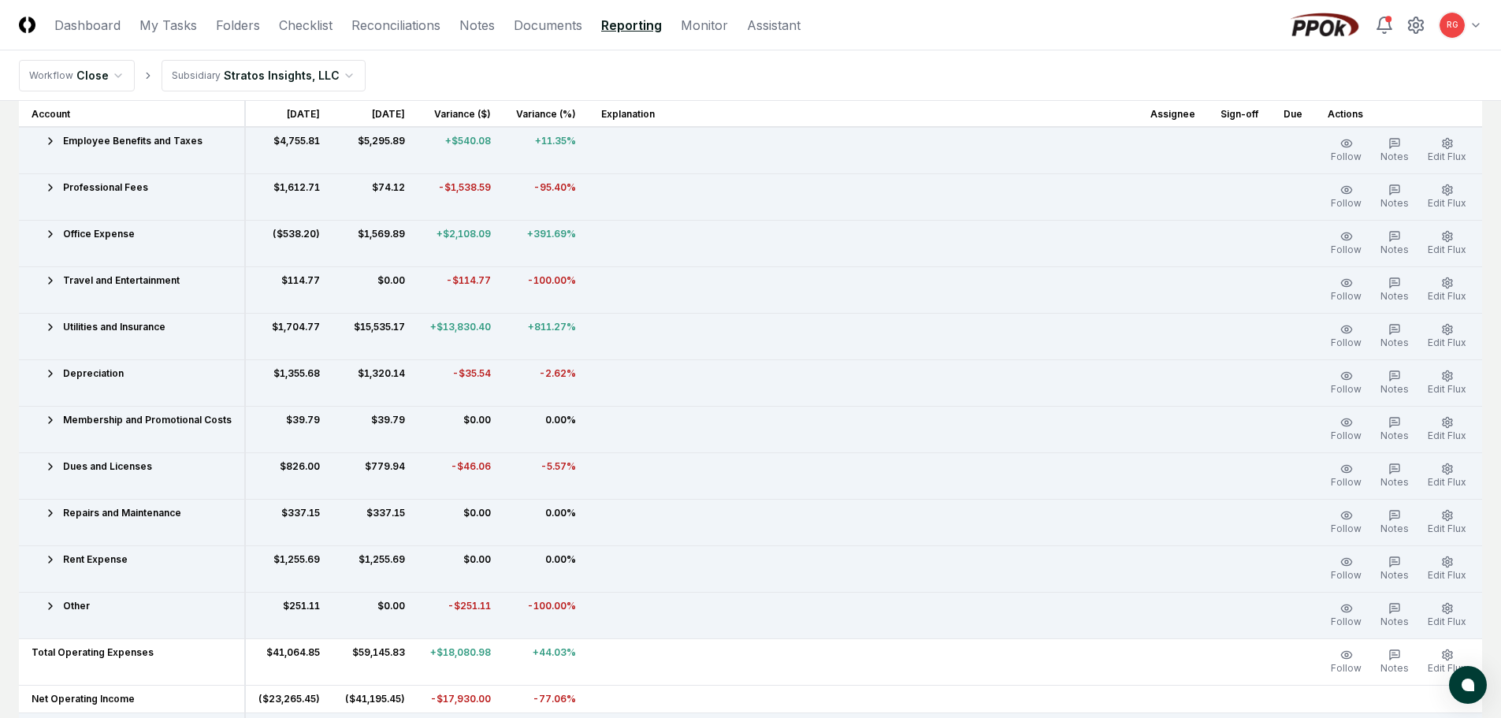
click at [58, 330] on div "Utilities and Insurance" at bounding box center [132, 327] width 200 height 14
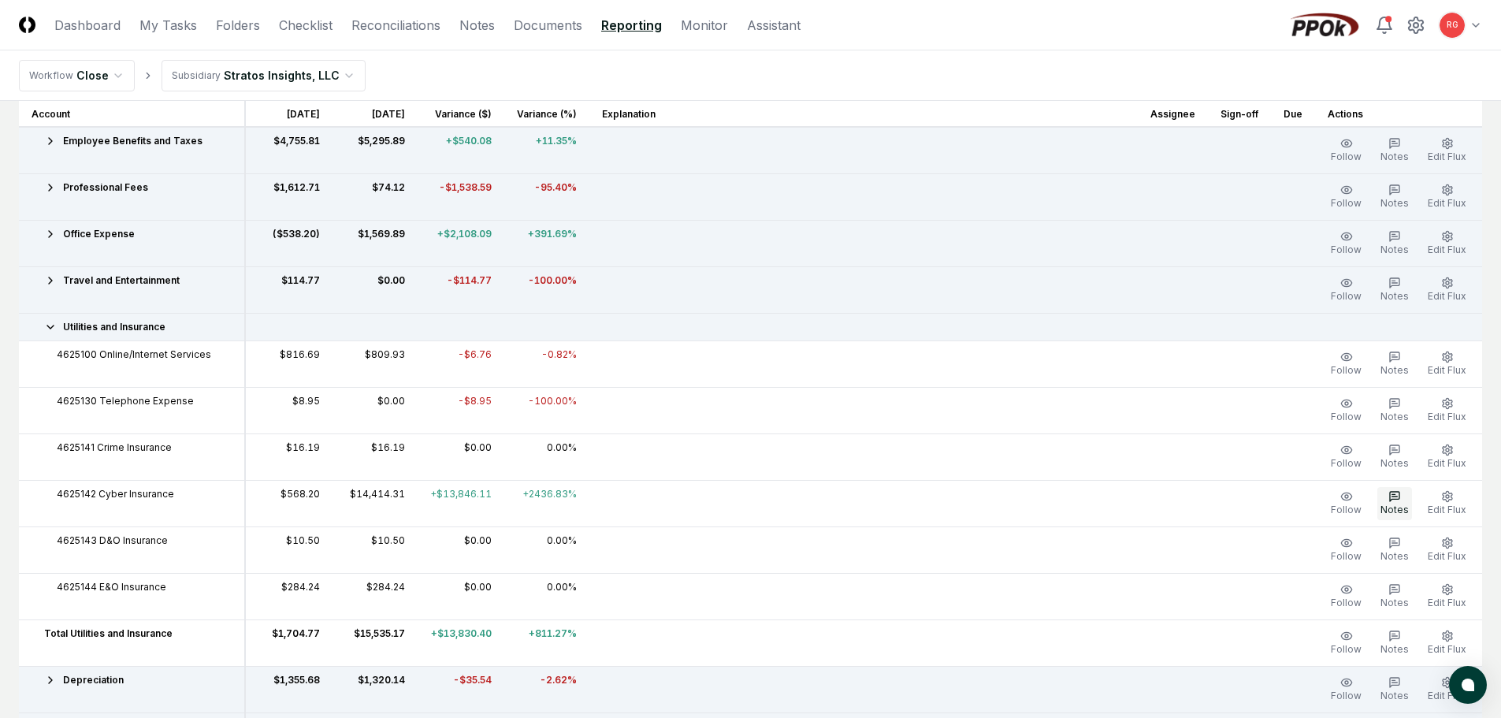
click at [1401, 505] on span "Notes" at bounding box center [1395, 510] width 28 height 12
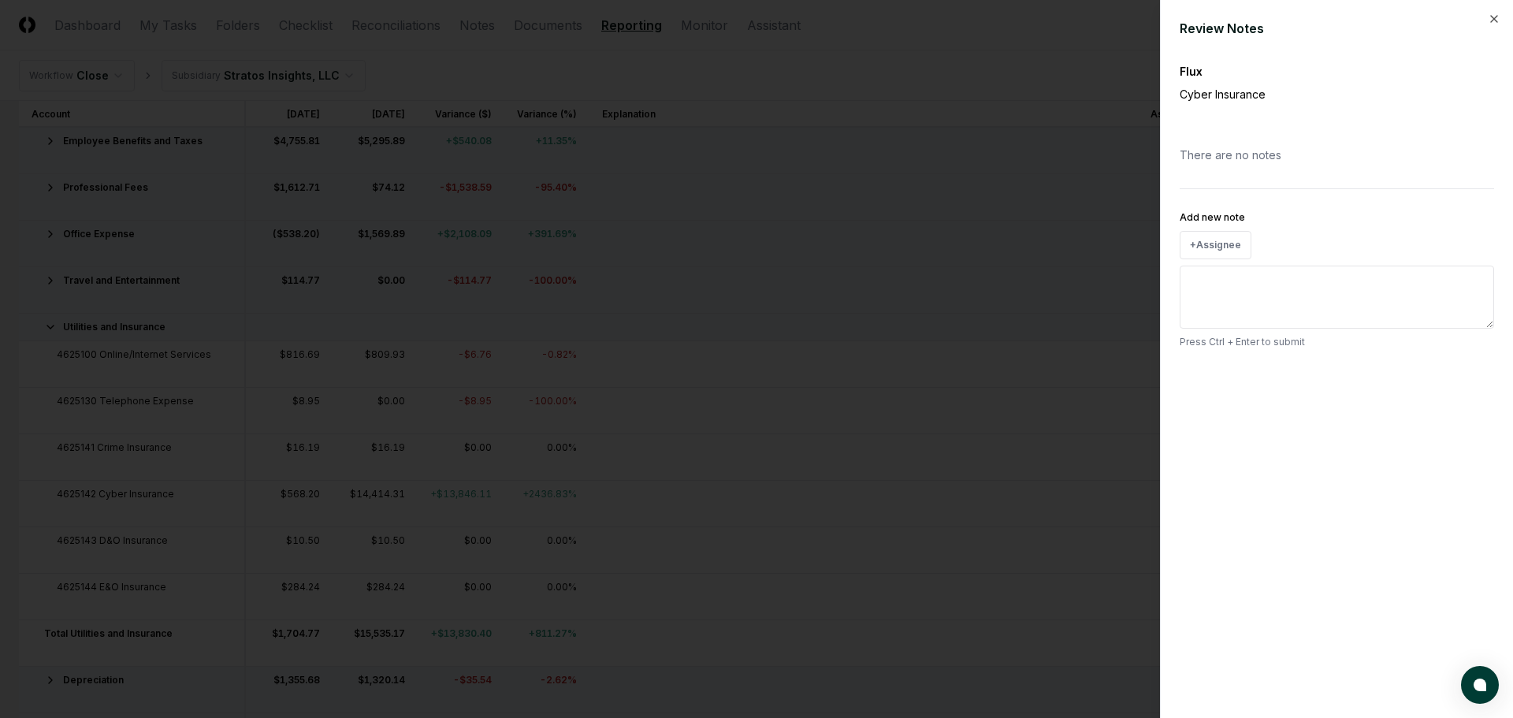
click at [1258, 296] on textarea "Add new note" at bounding box center [1337, 297] width 314 height 63
click at [1230, 247] on button "+ Assignee" at bounding box center [1216, 245] width 72 height 28
click at [1244, 191] on div "[PERSON_NAME]" at bounding box center [1253, 187] width 77 height 14
click at [1238, 312] on textarea "Add new note" at bounding box center [1337, 331] width 314 height 63
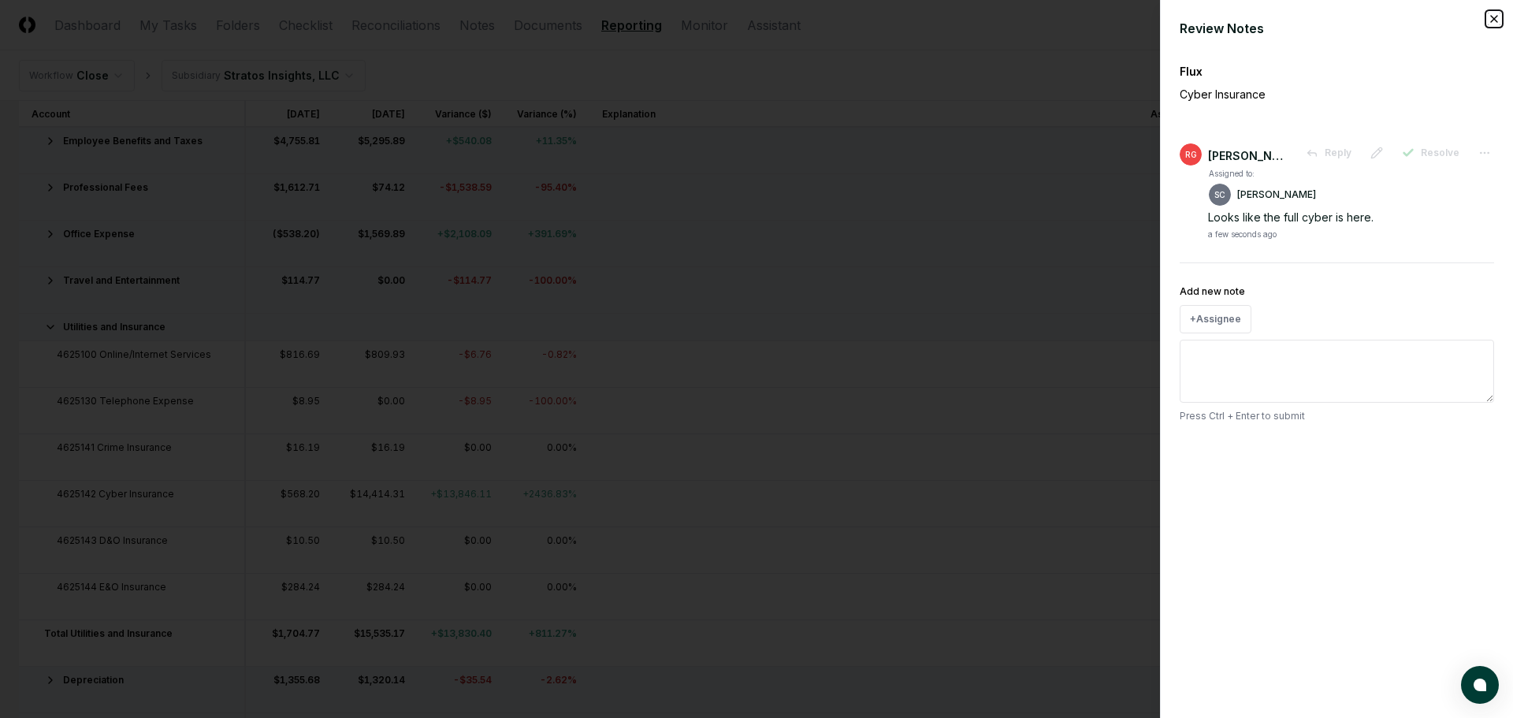
click at [1493, 20] on icon "button" at bounding box center [1494, 19] width 13 height 13
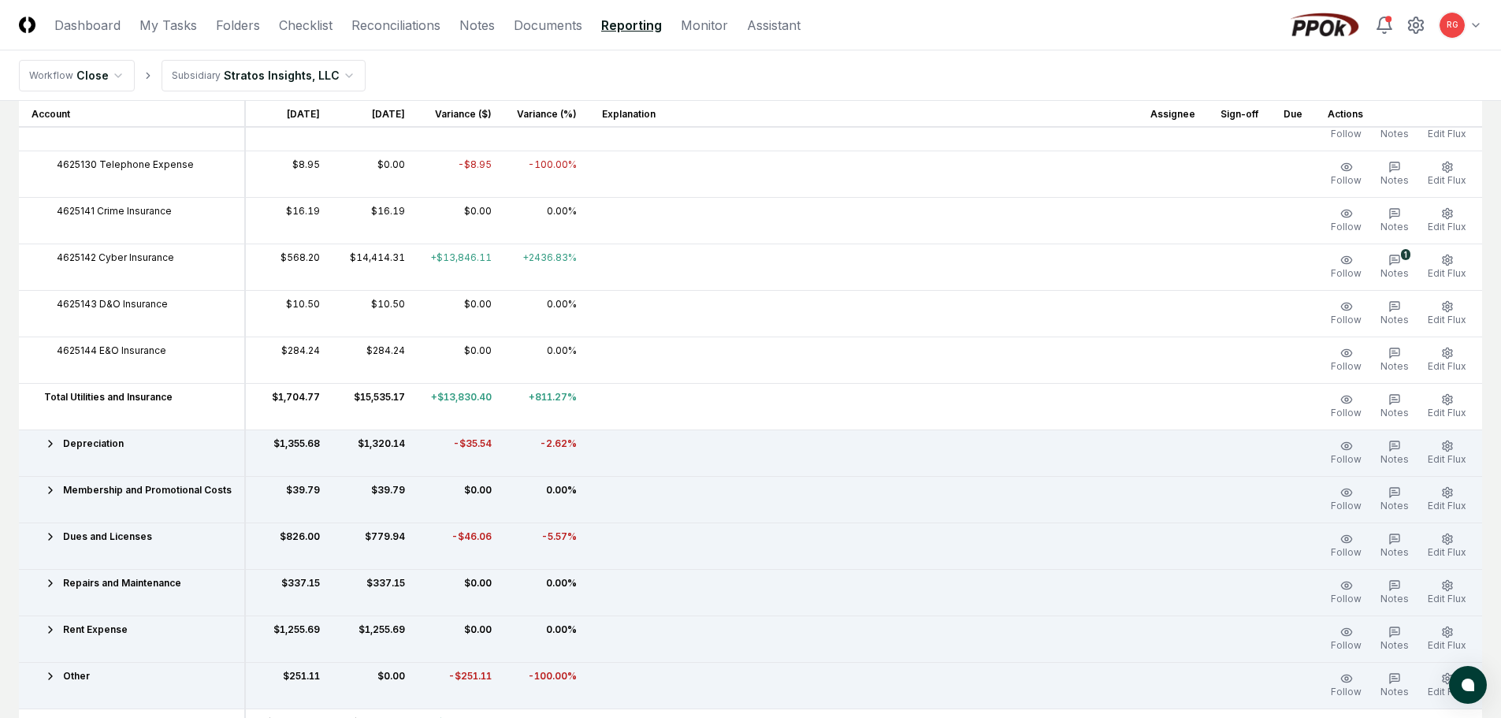
scroll to position [946, 0]
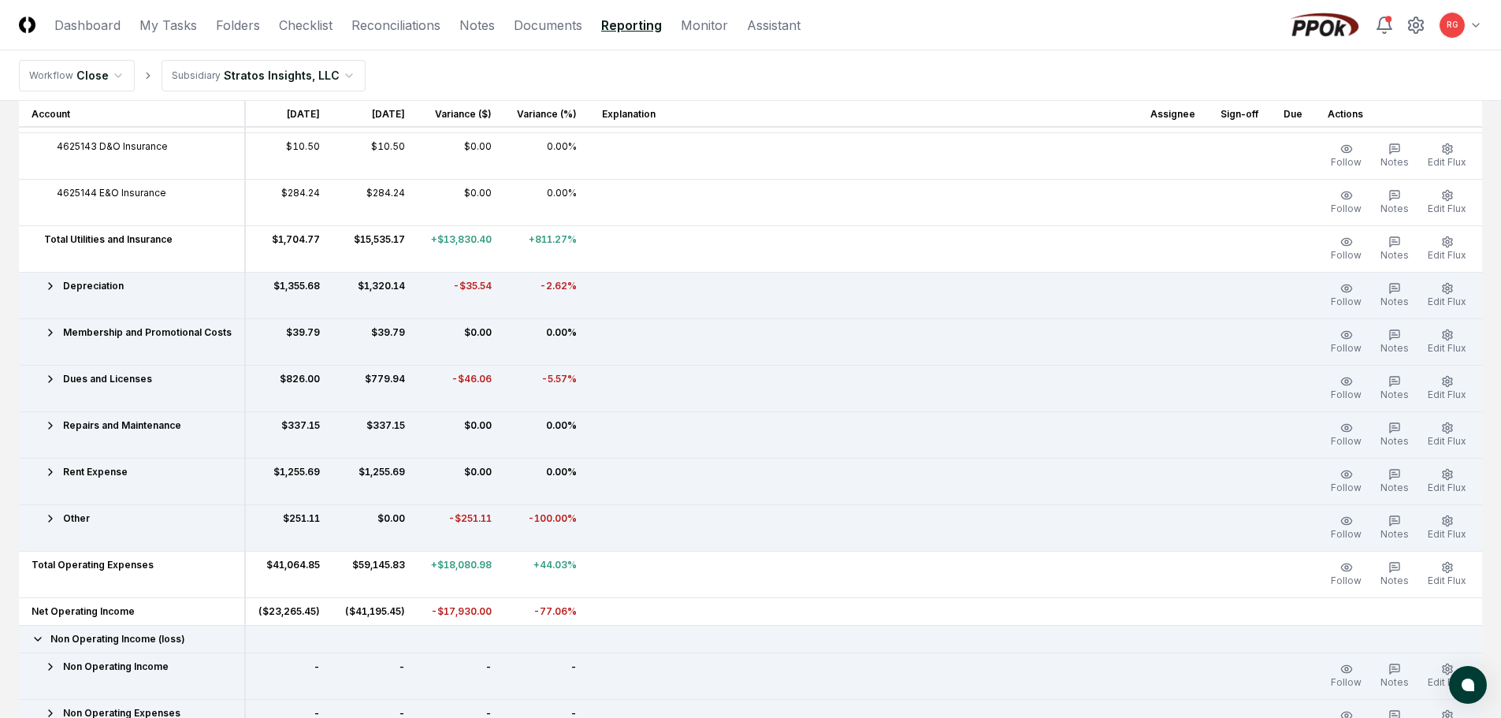
click at [57, 518] on div "Other" at bounding box center [132, 518] width 200 height 14
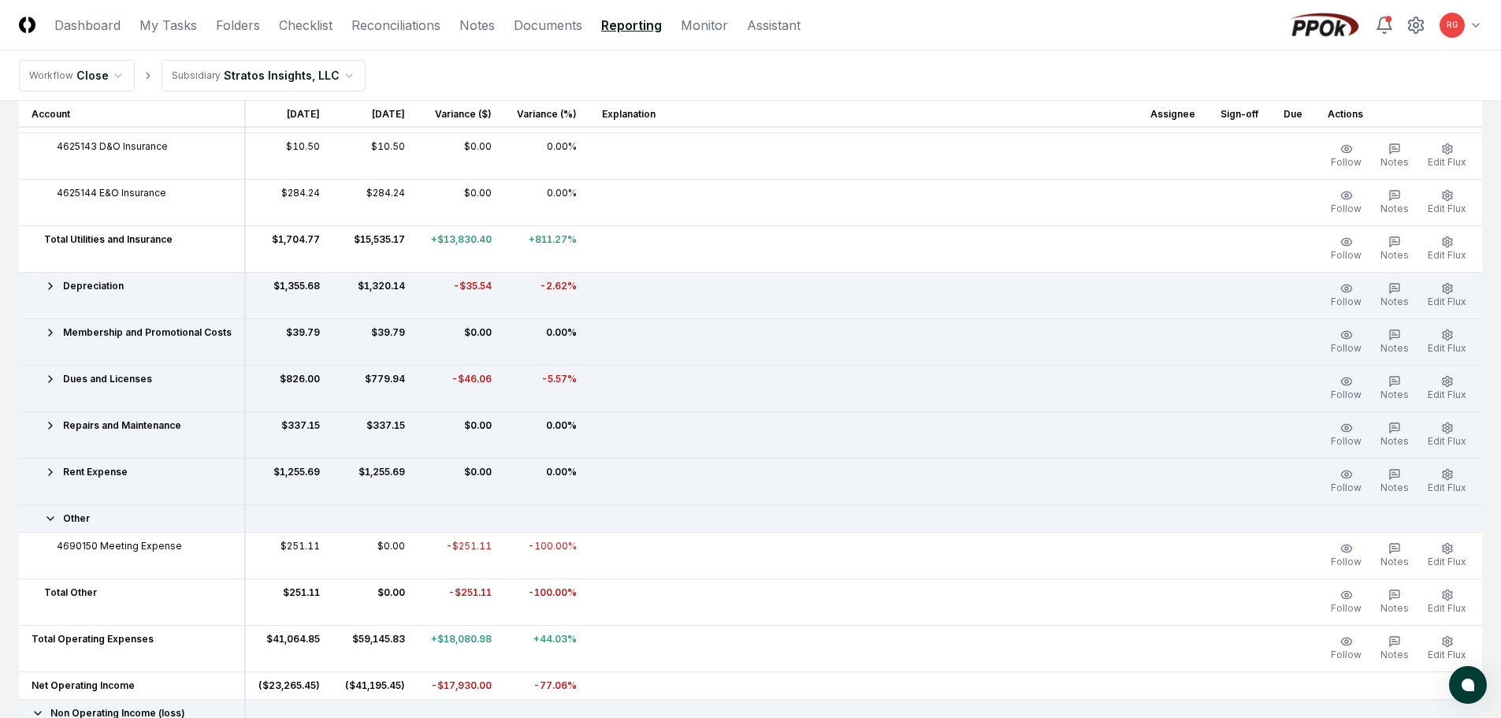
click at [57, 518] on div "Other" at bounding box center [132, 518] width 200 height 14
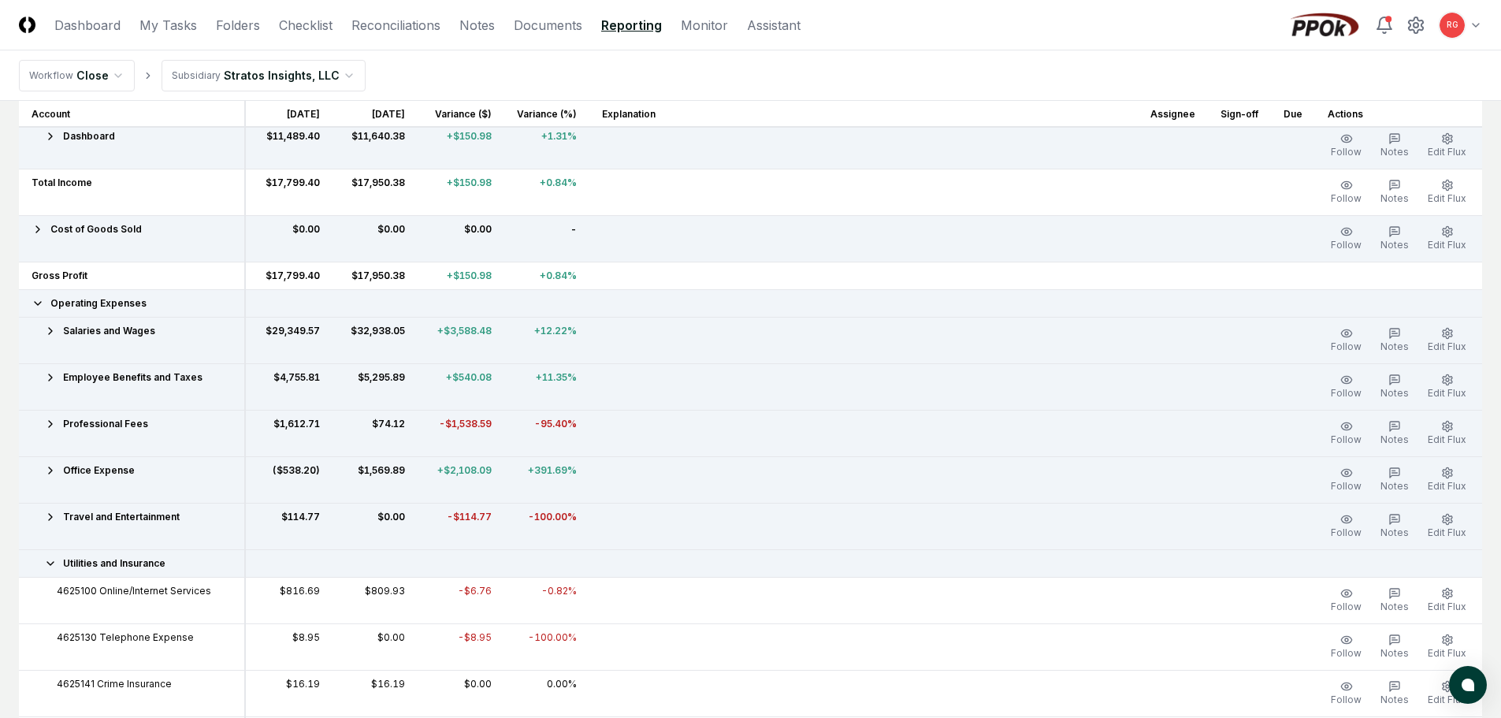
scroll to position [0, 0]
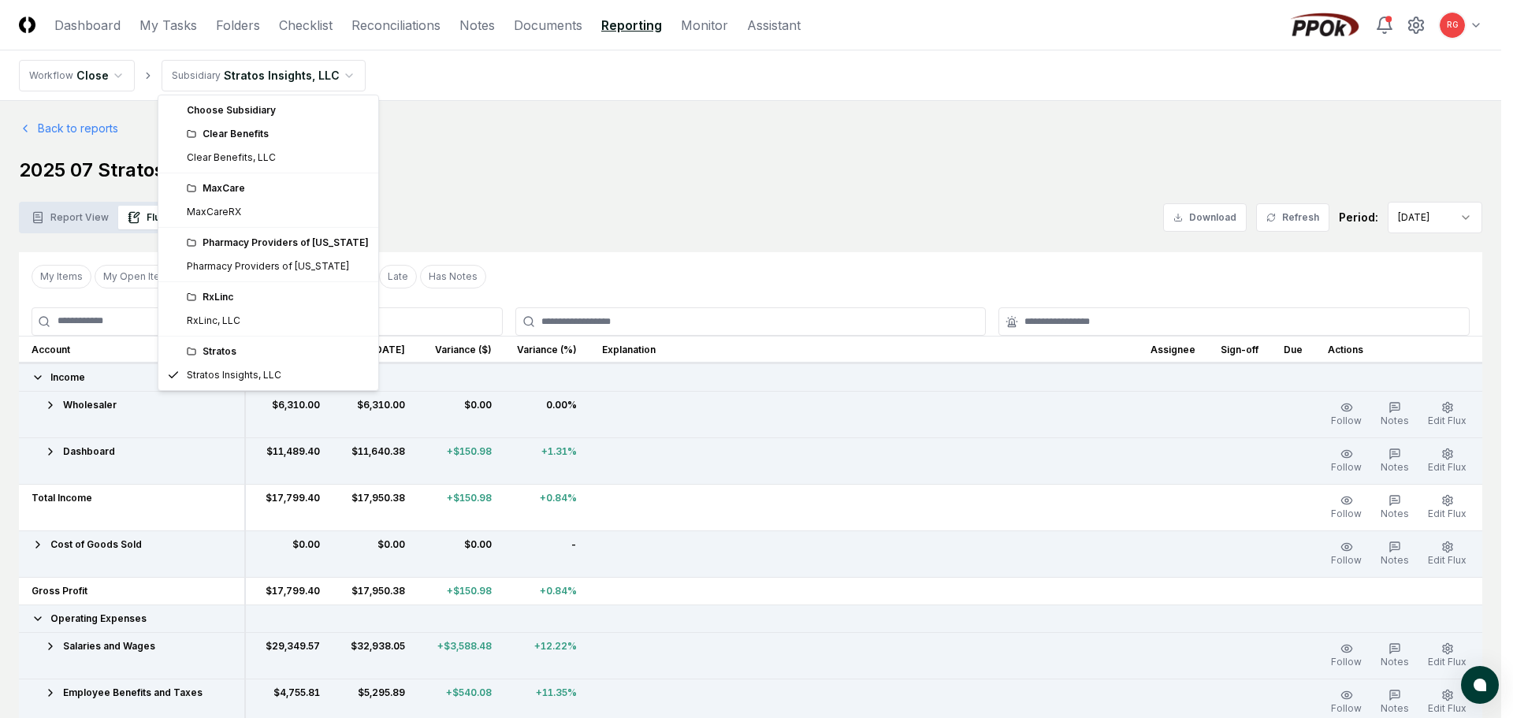
click at [240, 145] on div "Clear Benefits" at bounding box center [269, 134] width 214 height 24
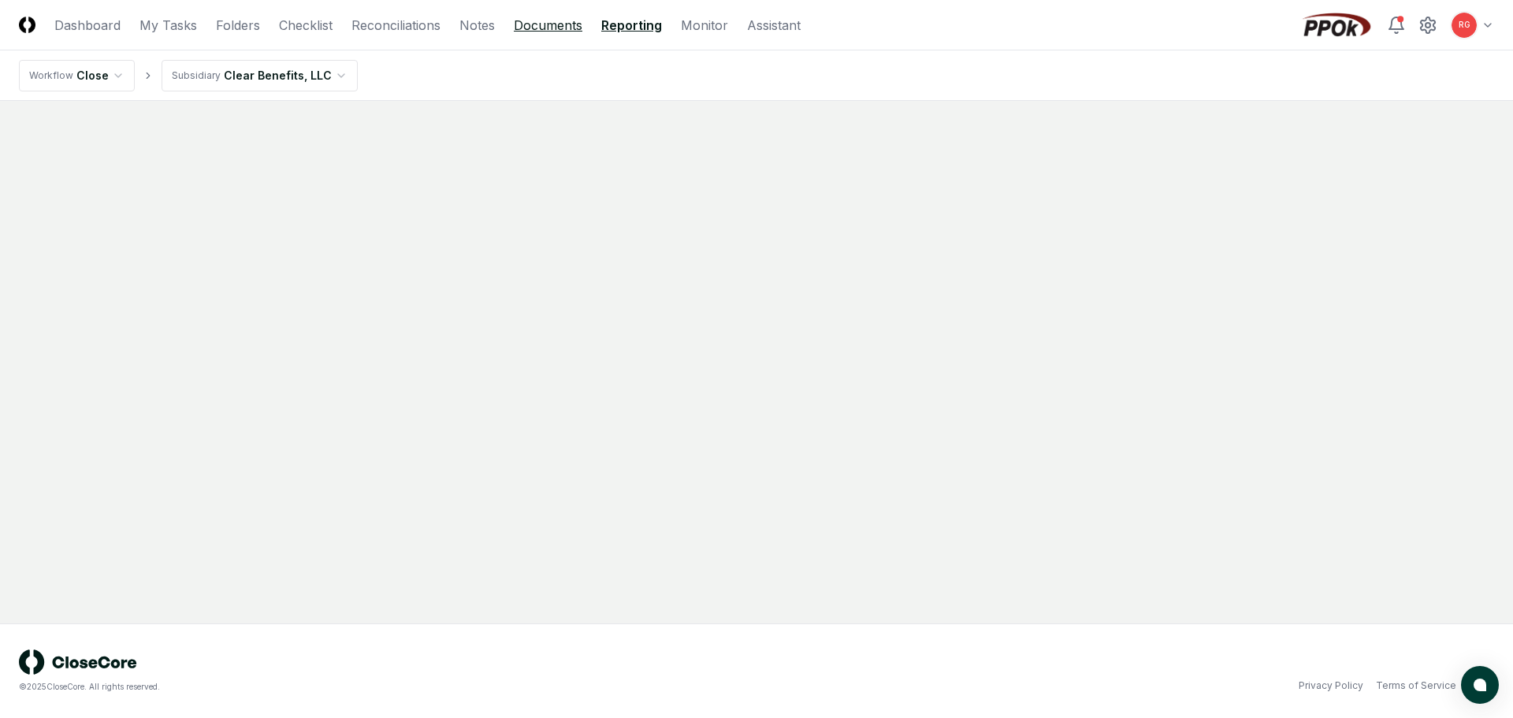
click at [544, 21] on link "Documents" at bounding box center [548, 25] width 69 height 19
click at [623, 28] on link "Reporting" at bounding box center [633, 25] width 58 height 19
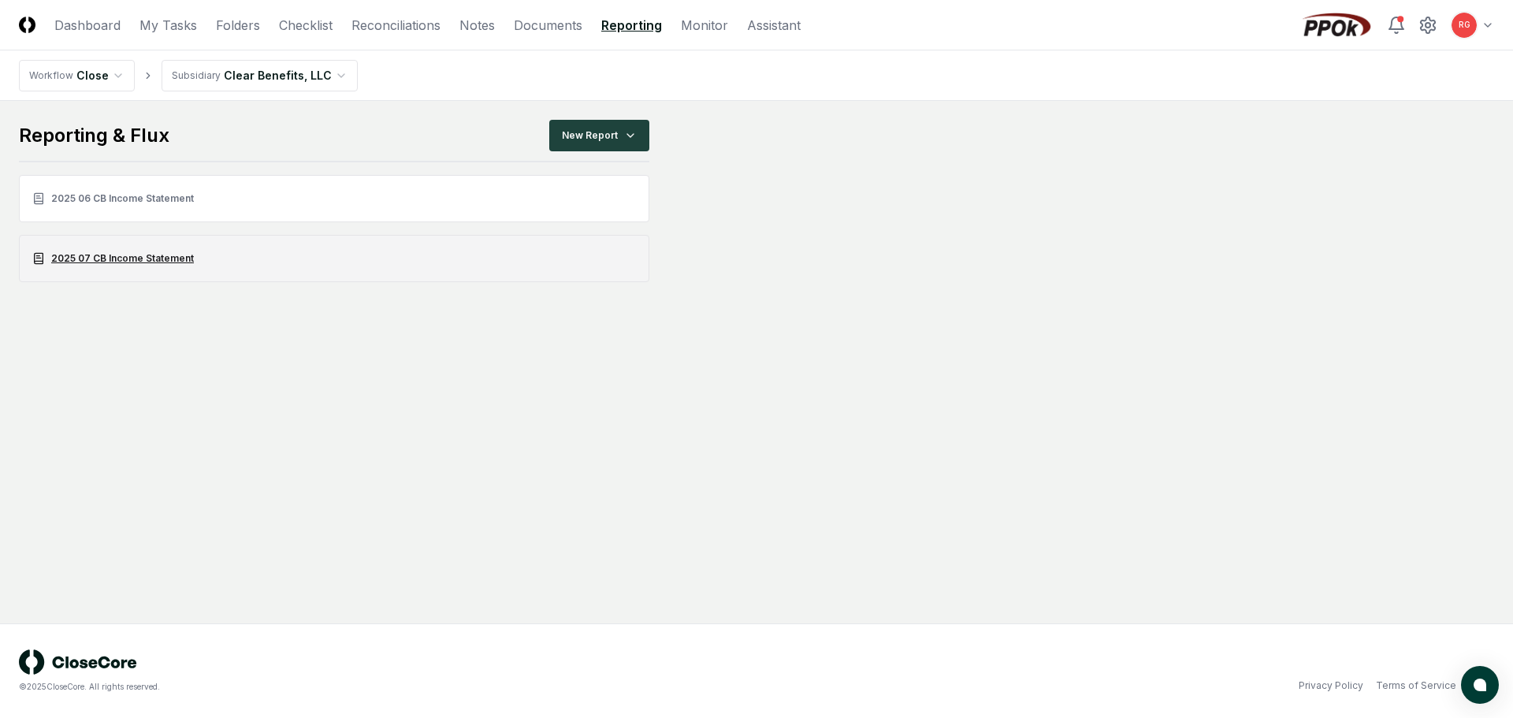
click at [96, 254] on link "2025 07 CB Income Statement" at bounding box center [334, 258] width 630 height 47
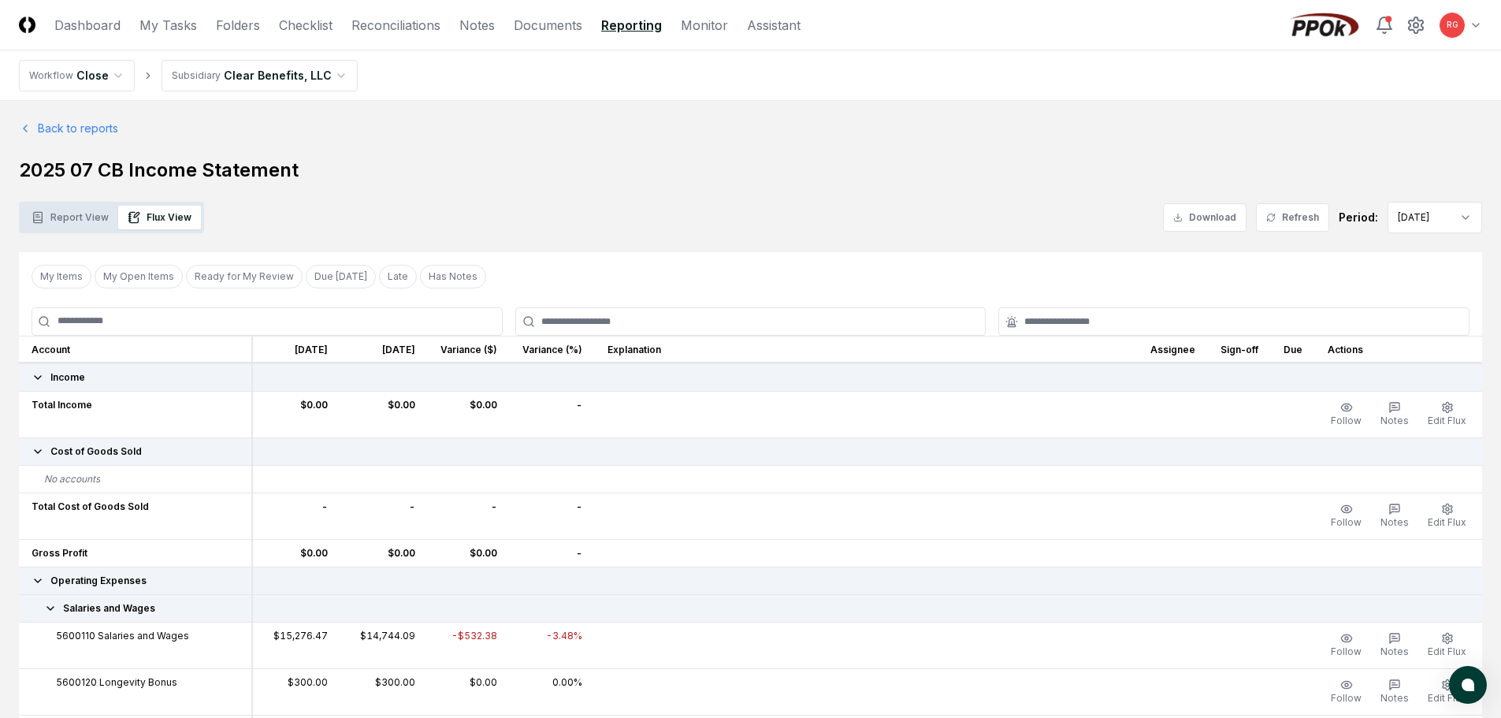
click at [36, 375] on icon at bounding box center [38, 377] width 13 height 13
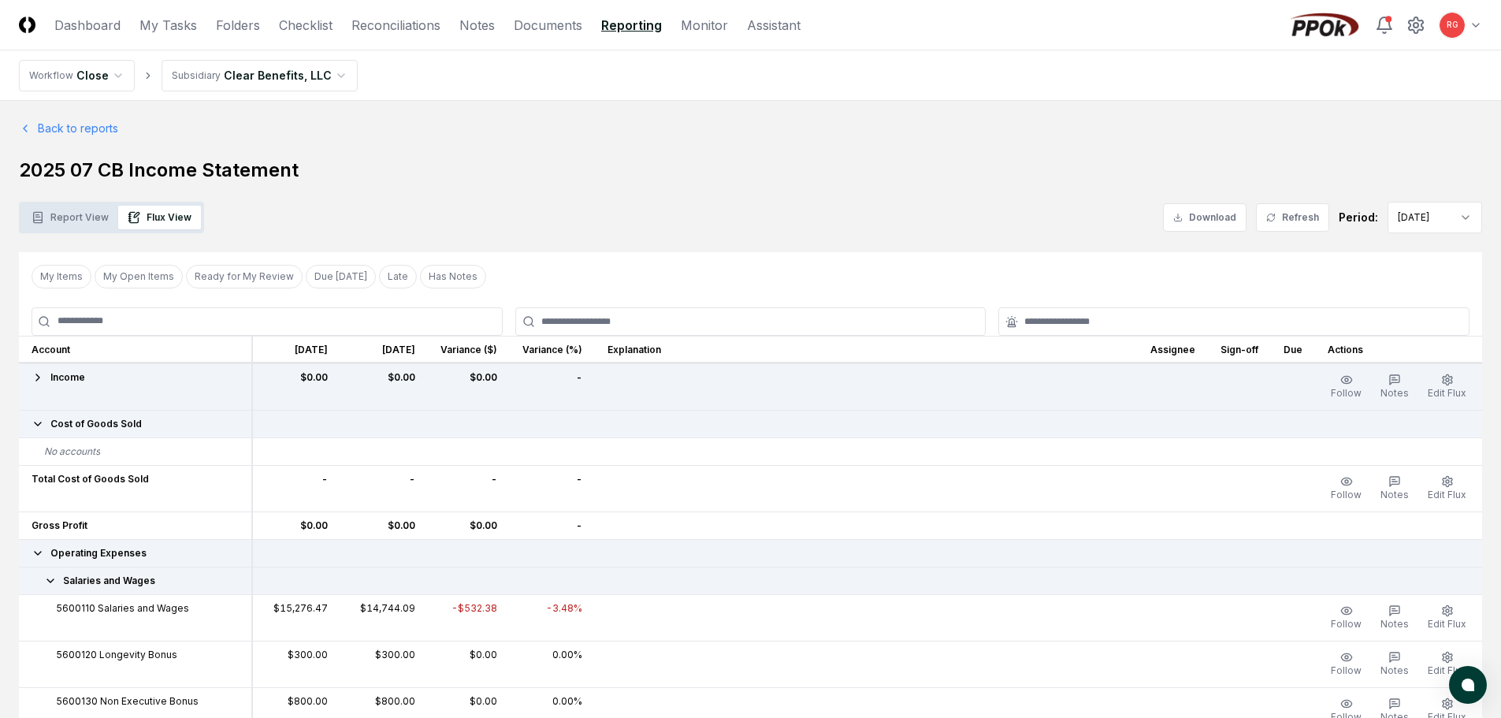
click at [40, 418] on icon at bounding box center [38, 424] width 13 height 13
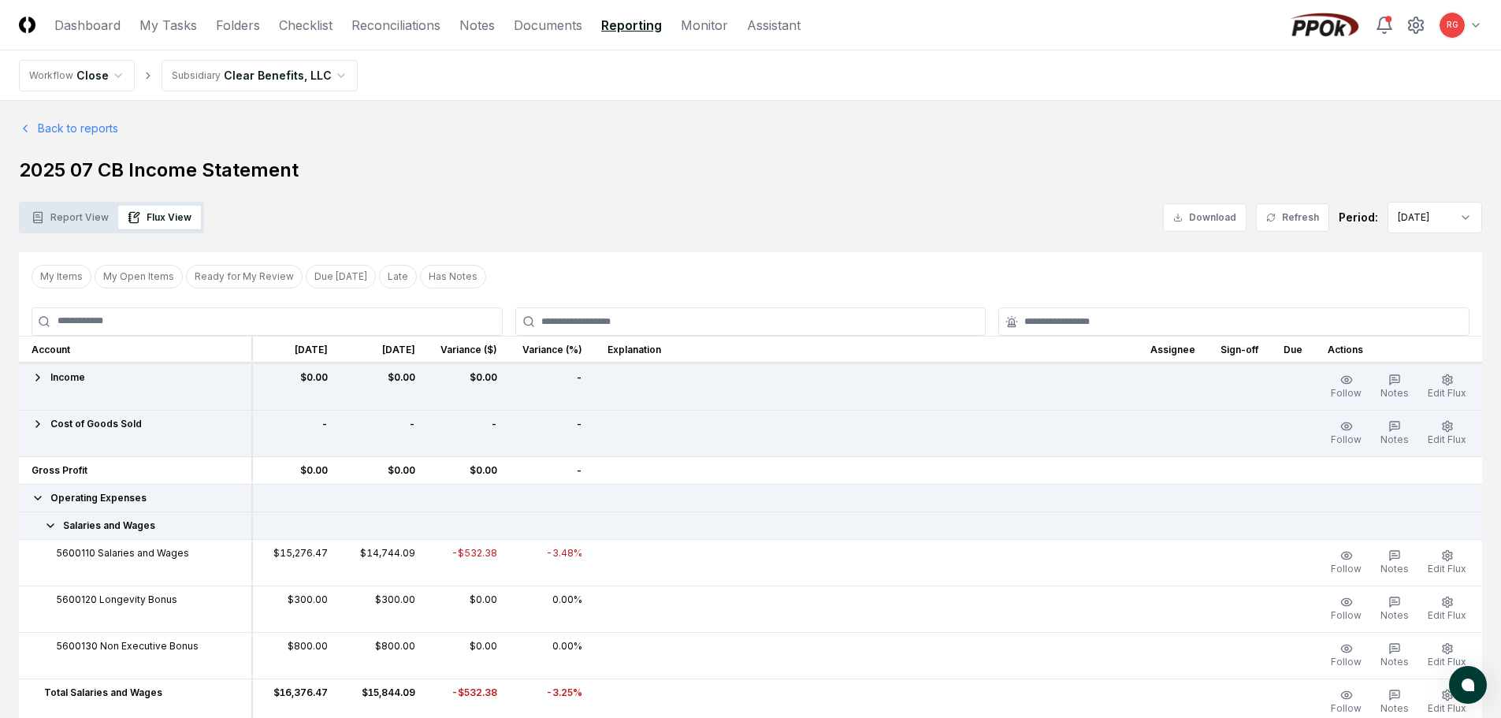
click at [46, 523] on icon at bounding box center [50, 525] width 13 height 13
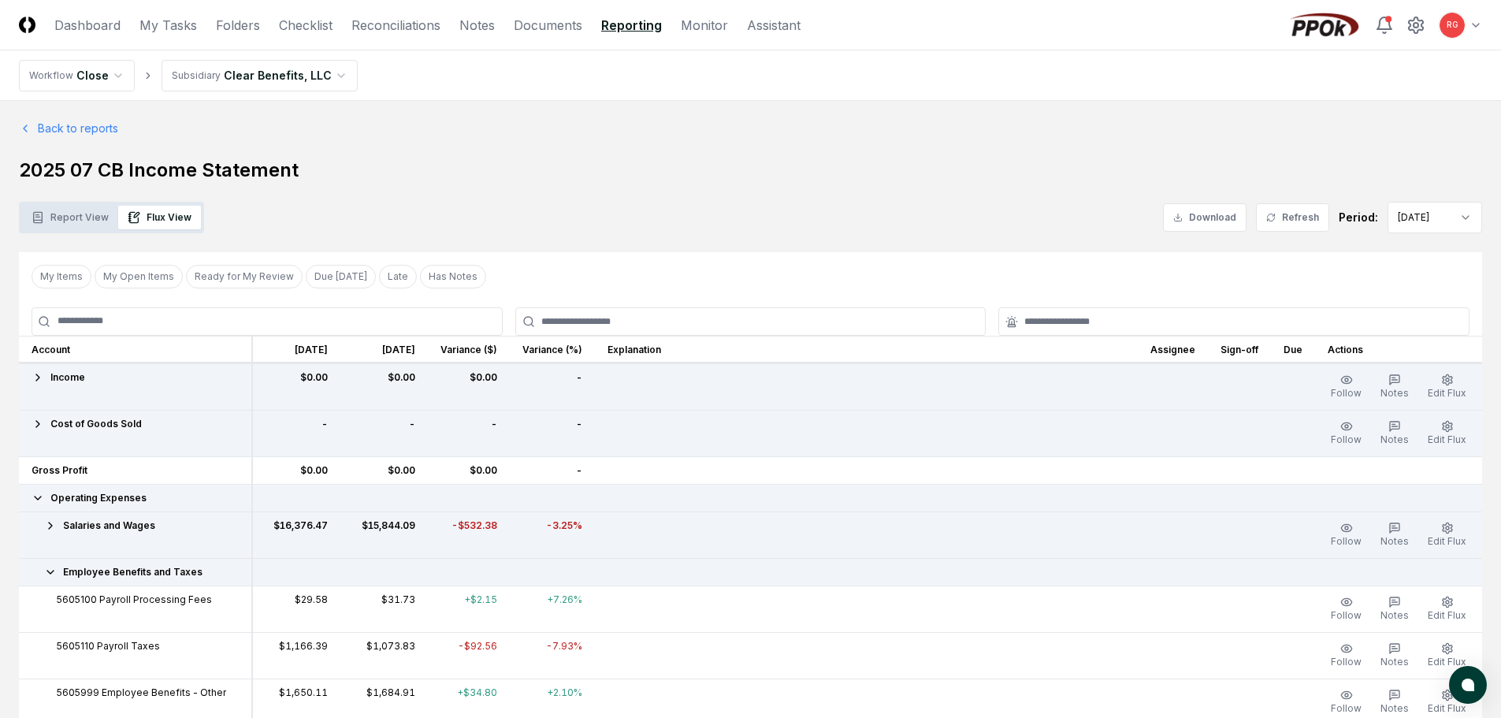
click at [50, 571] on icon at bounding box center [50, 572] width 13 height 13
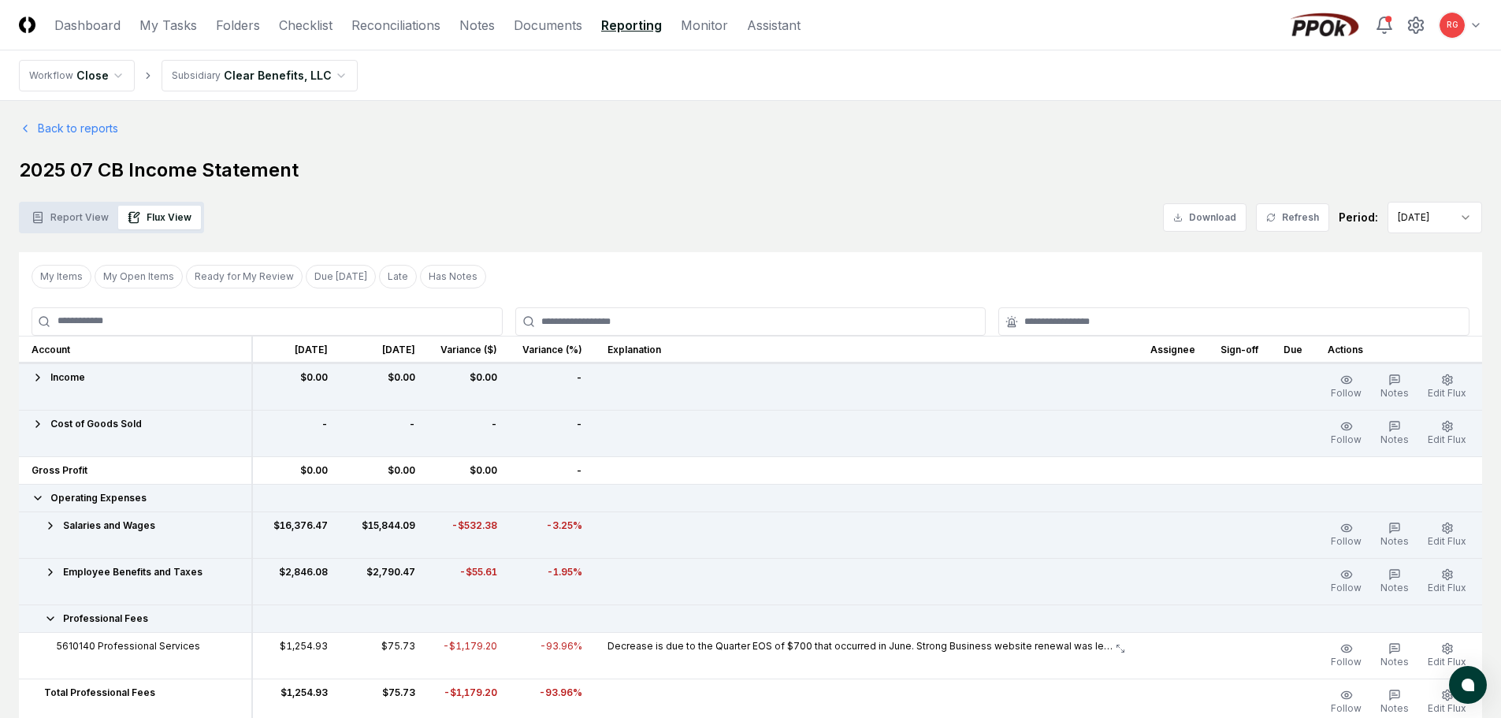
click at [52, 617] on icon at bounding box center [50, 618] width 13 height 13
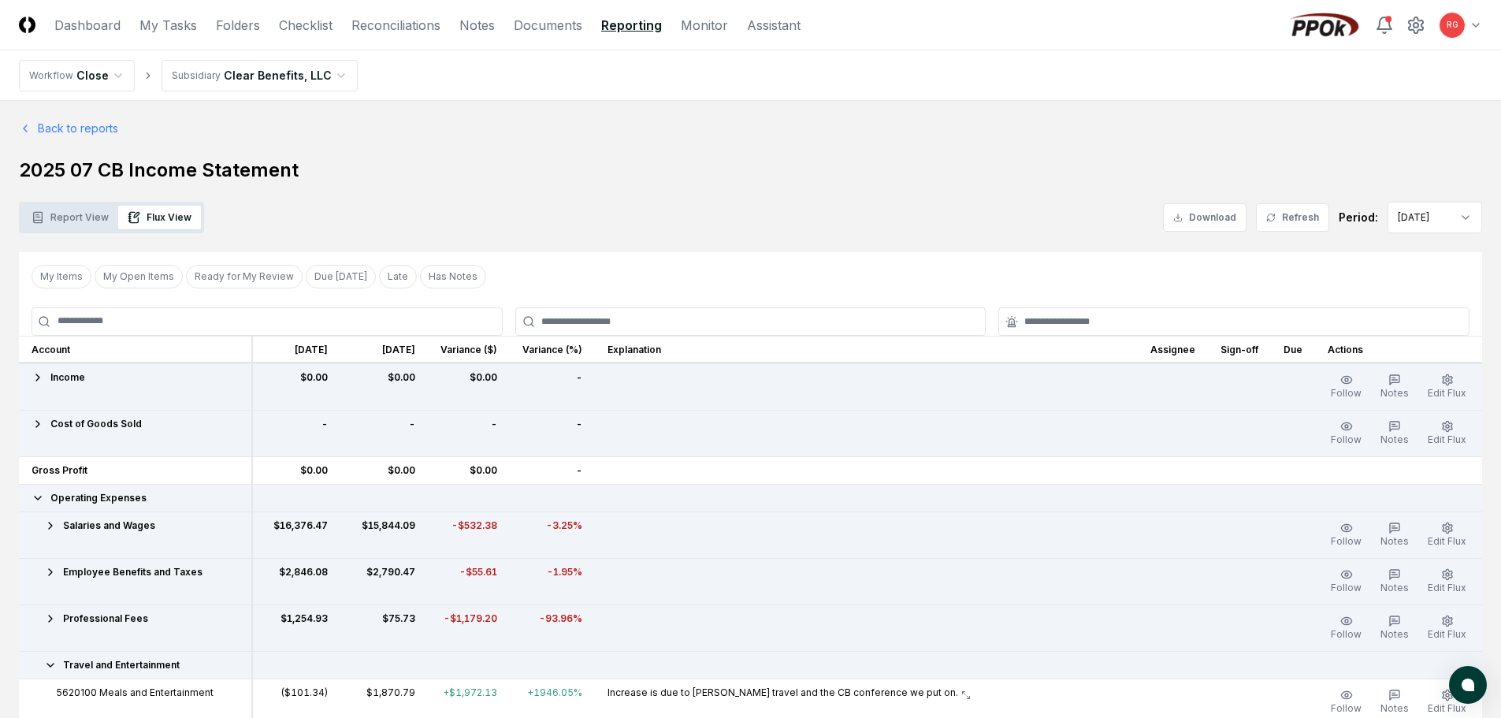
scroll to position [315, 0]
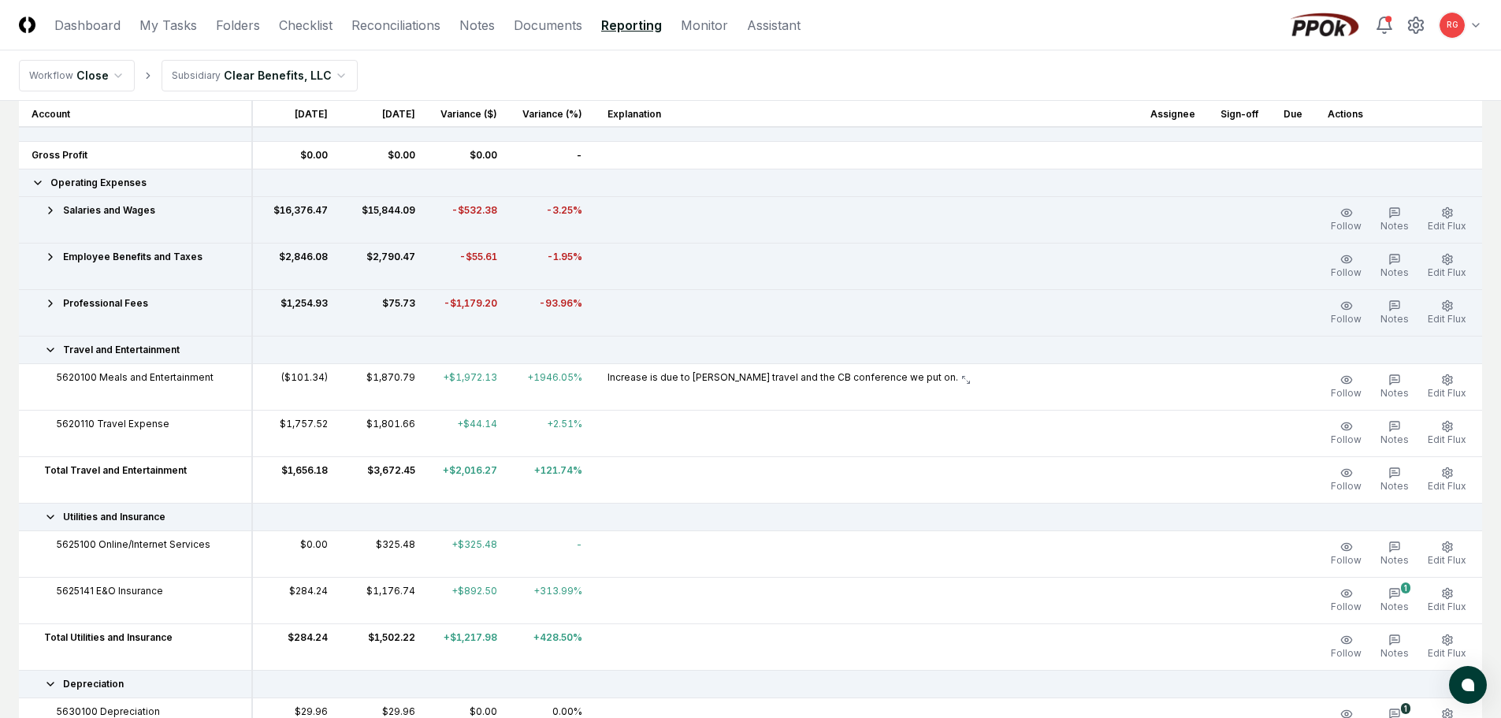
click at [55, 351] on icon at bounding box center [50, 350] width 13 height 13
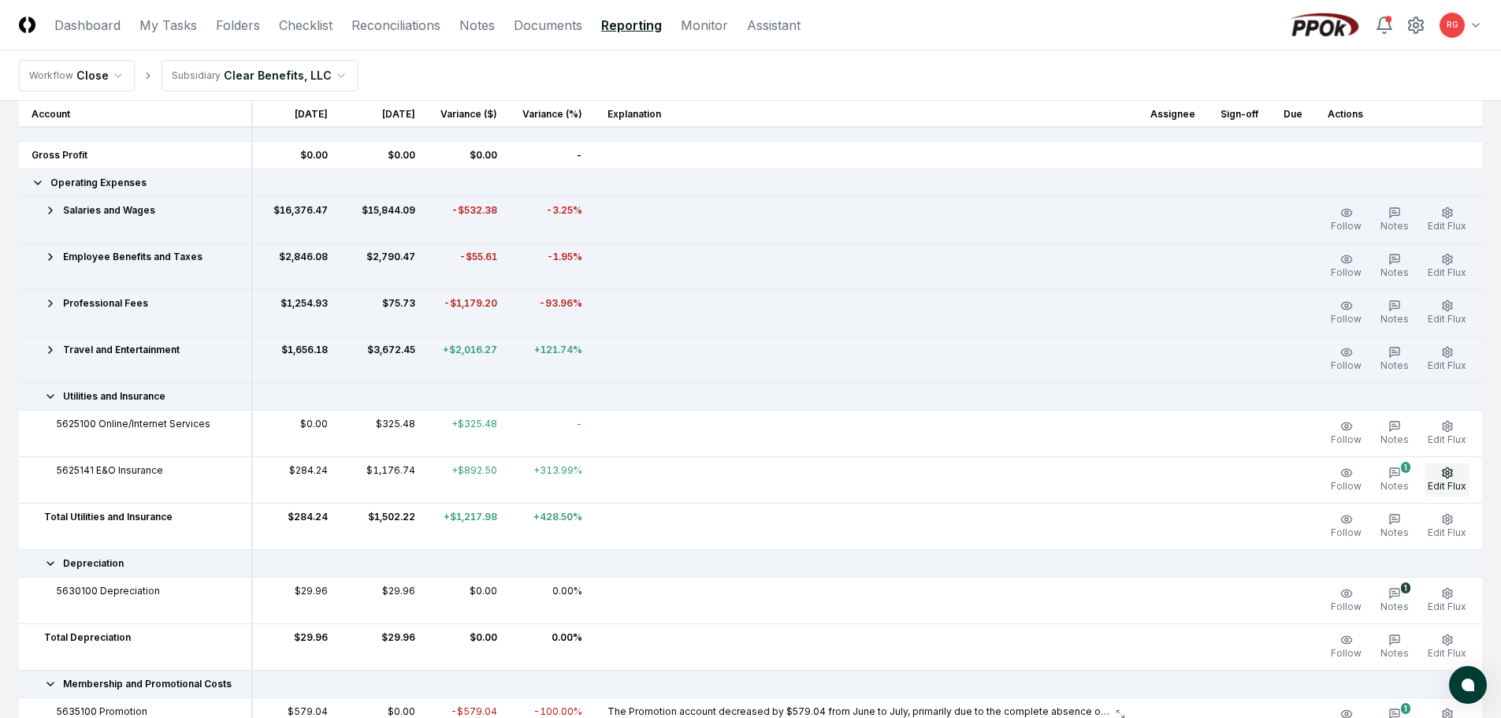
click at [1450, 473] on icon "button" at bounding box center [1447, 473] width 13 height 13
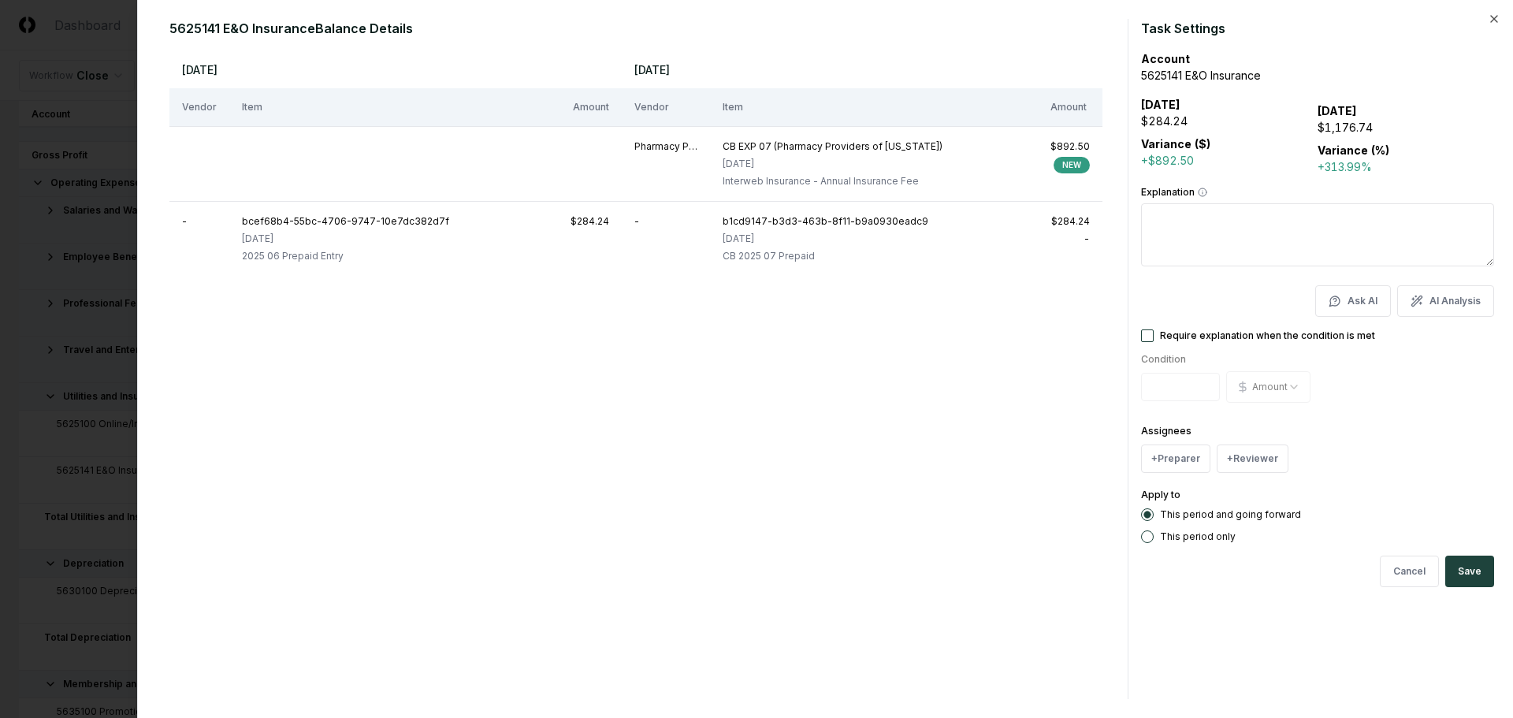
click at [1484, 17] on div "5625141 E&O Insurance Balance Details Jun 2025 Jul 2025 Vendor Item Amount Vend…" at bounding box center [825, 359] width 1376 height 718
click at [1493, 19] on icon "button" at bounding box center [1494, 19] width 13 height 13
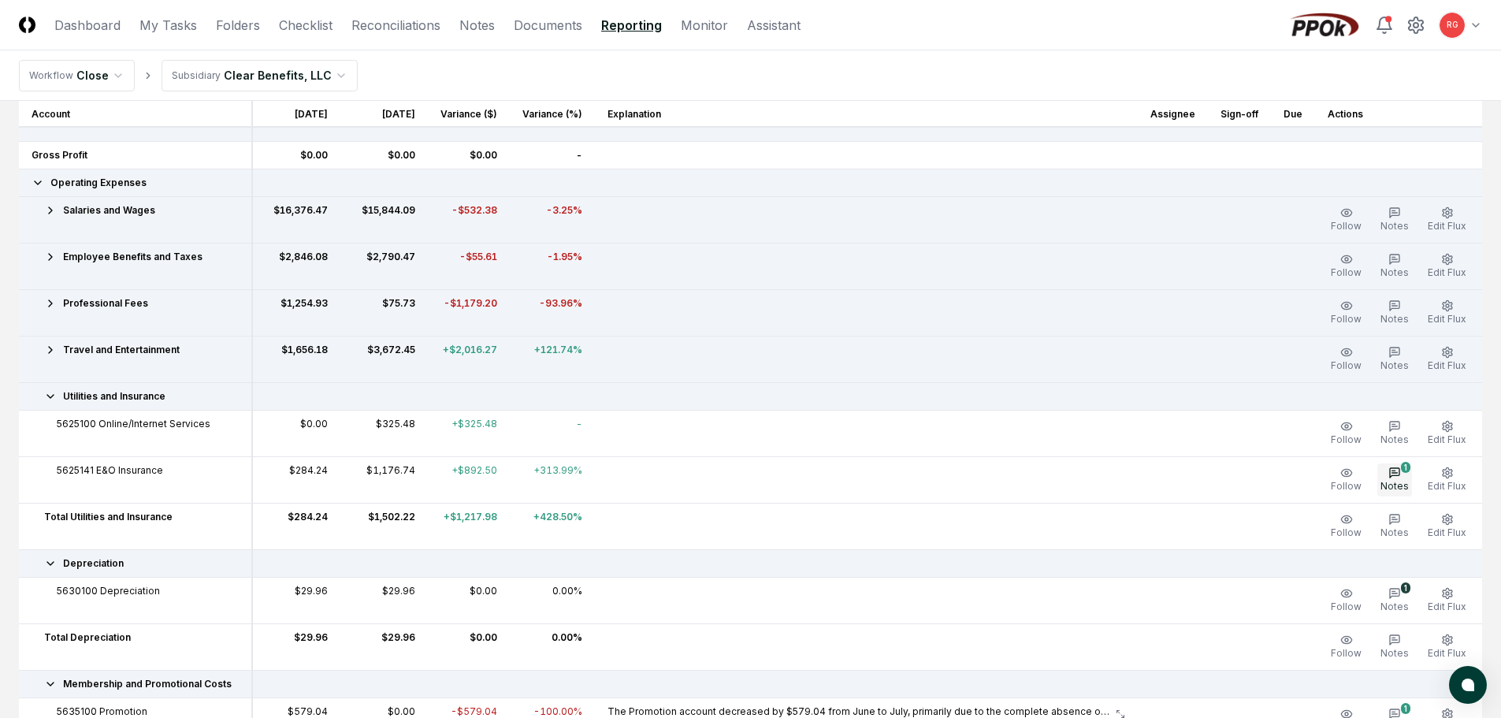
click at [1390, 467] on icon "button" at bounding box center [1395, 473] width 13 height 13
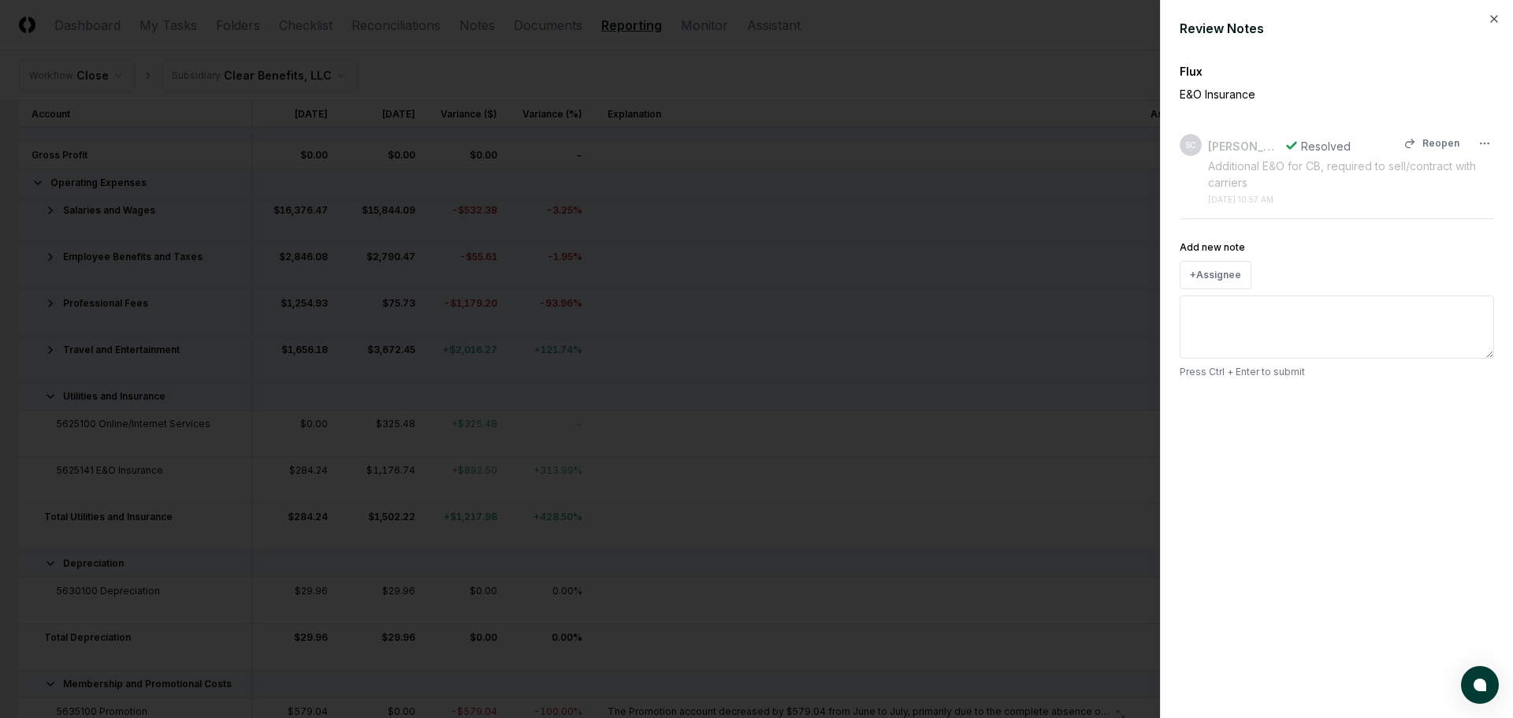
click at [1302, 180] on div "Additional E&O for CB, required to sell/contract with carriers" at bounding box center [1351, 174] width 286 height 33
click at [1425, 209] on div "Close" at bounding box center [1450, 207] width 93 height 24
click at [1493, 20] on icon "button" at bounding box center [1494, 19] width 13 height 13
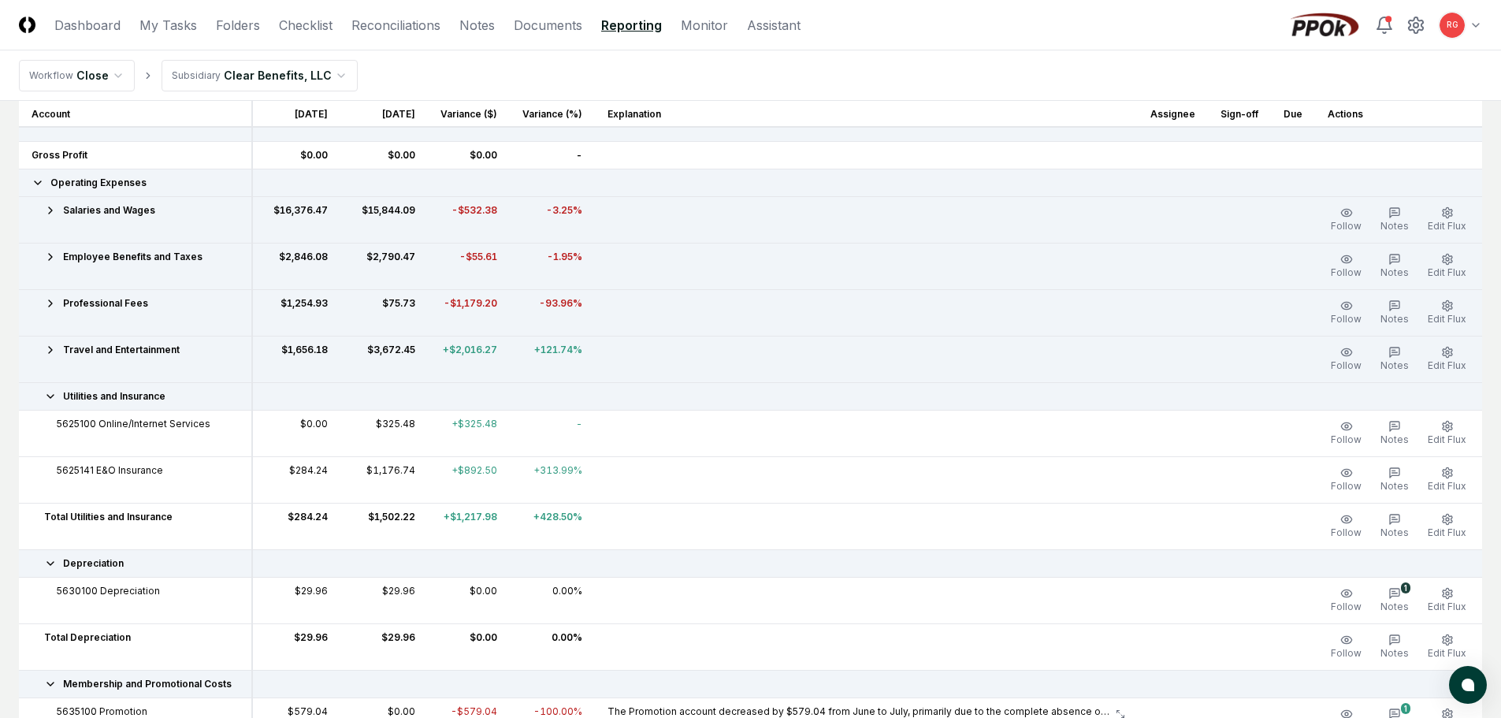
scroll to position [394, 0]
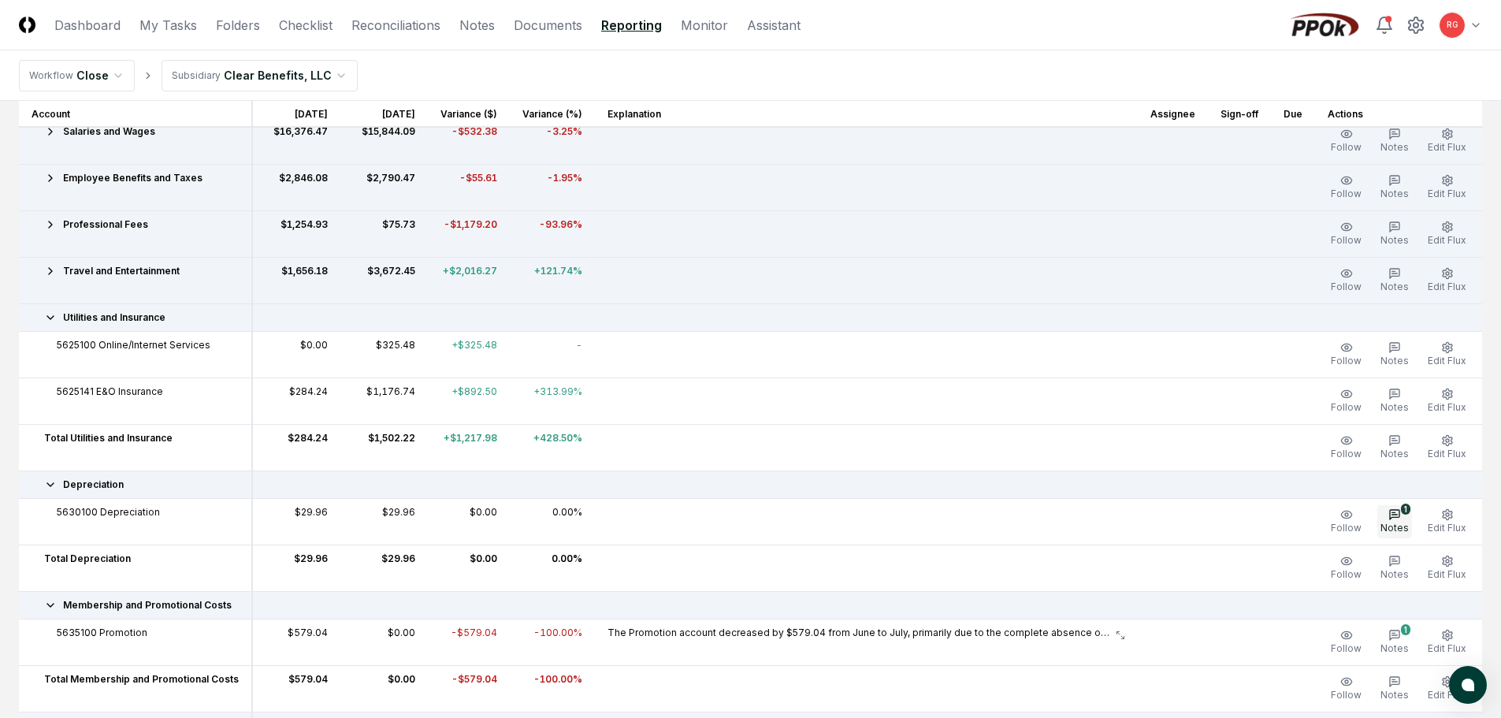
click at [1396, 516] on icon "button" at bounding box center [1395, 514] width 13 height 13
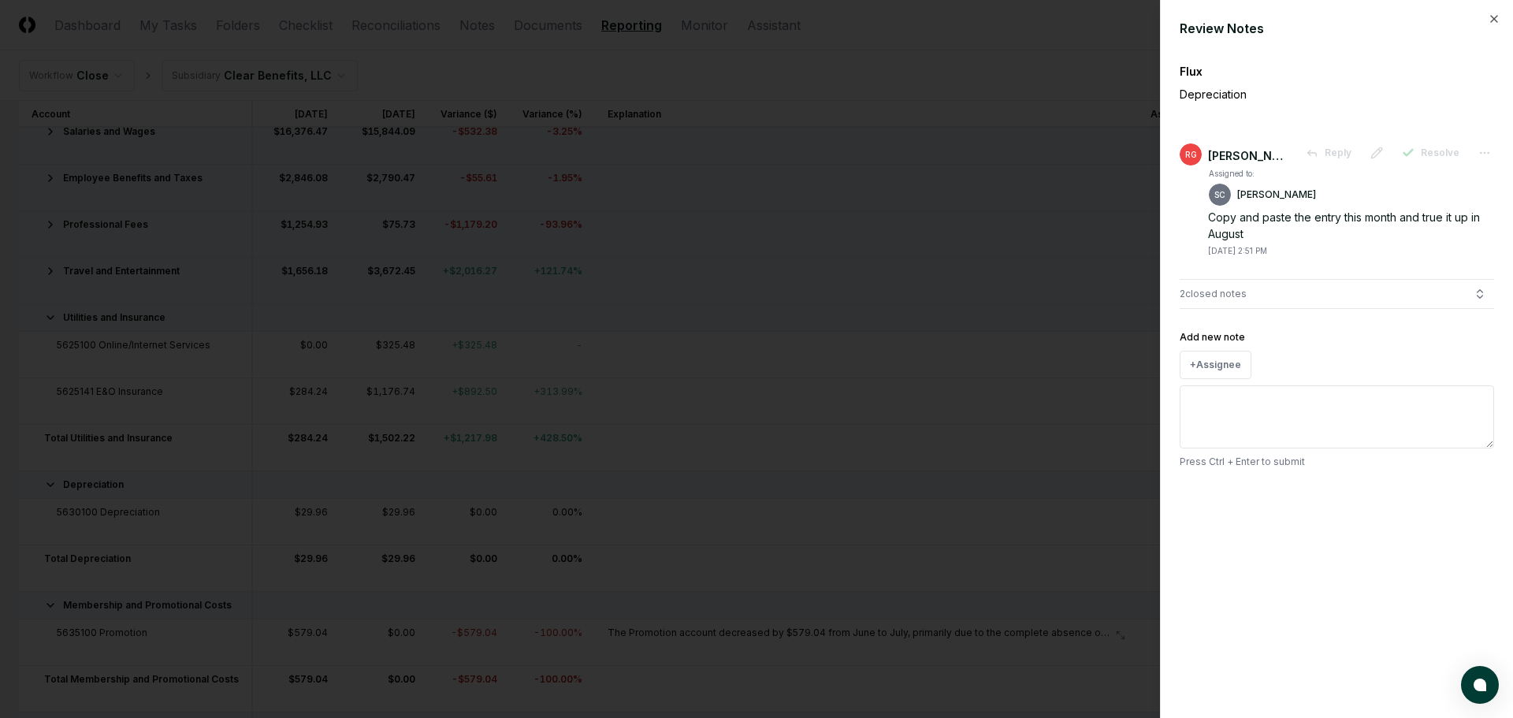
click at [1486, 17] on div "Review Notes Flux Depreciation RG Ricky Garver Reply Resolve Assigned to: SC Su…" at bounding box center [1336, 359] width 353 height 718
click at [1494, 20] on icon "button" at bounding box center [1494, 19] width 13 height 13
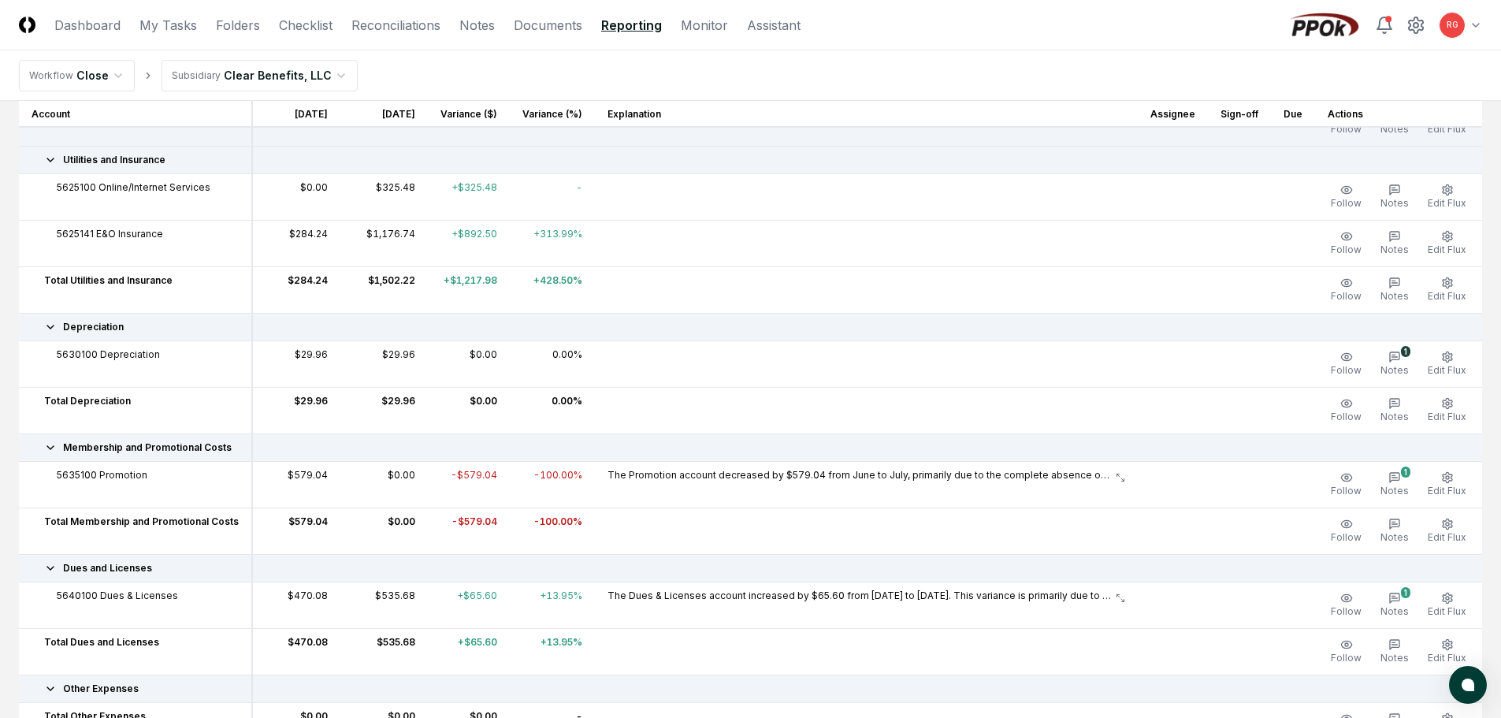
scroll to position [630, 0]
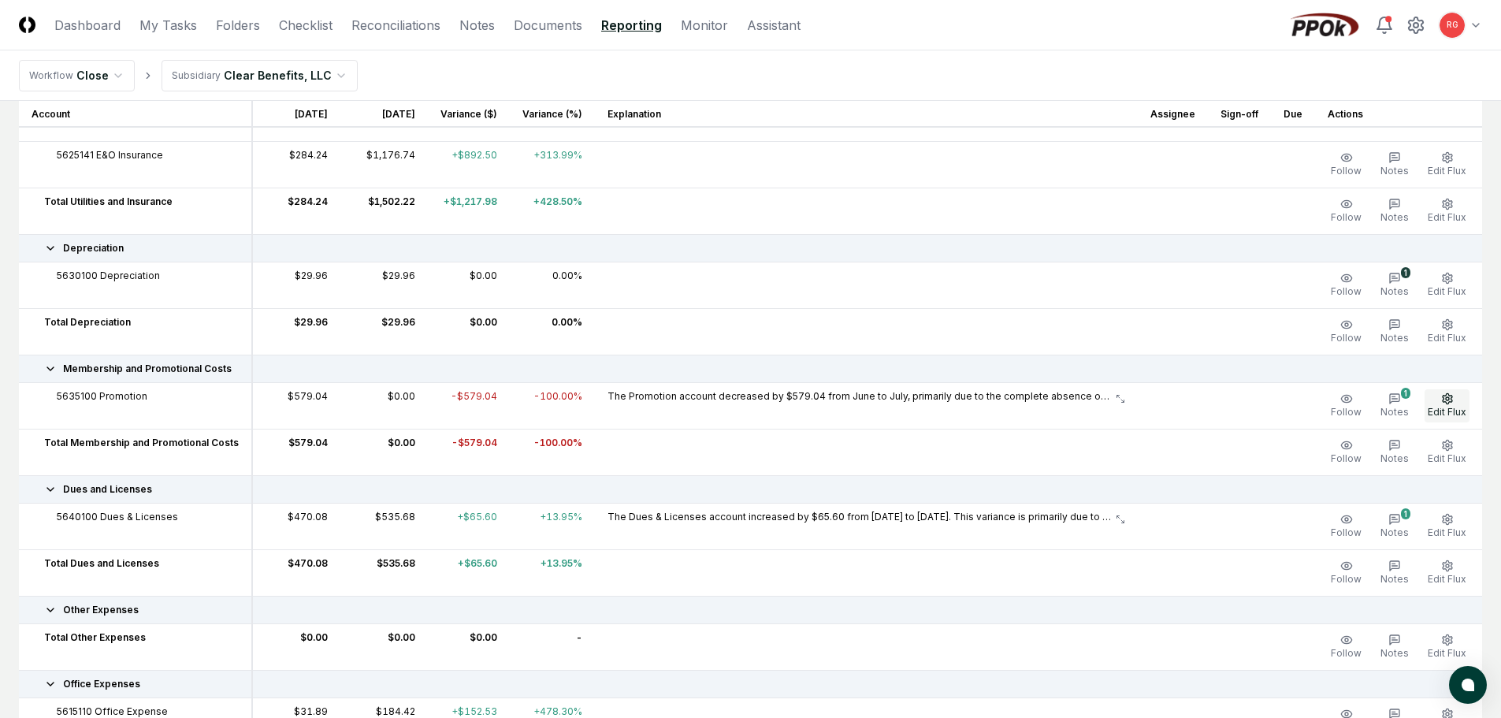
click at [1437, 396] on button "Edit Flux" at bounding box center [1447, 405] width 45 height 33
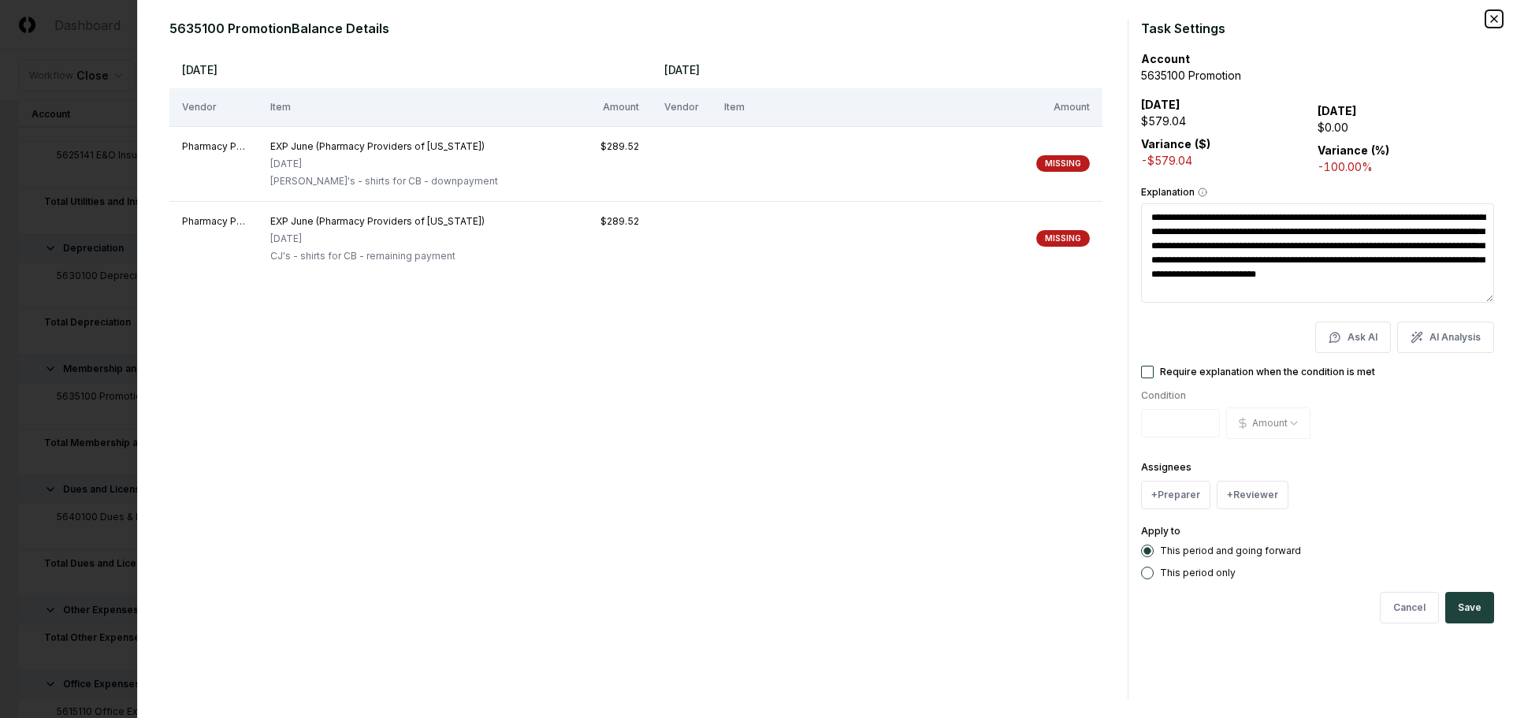
click at [1495, 19] on icon "button" at bounding box center [1494, 19] width 13 height 13
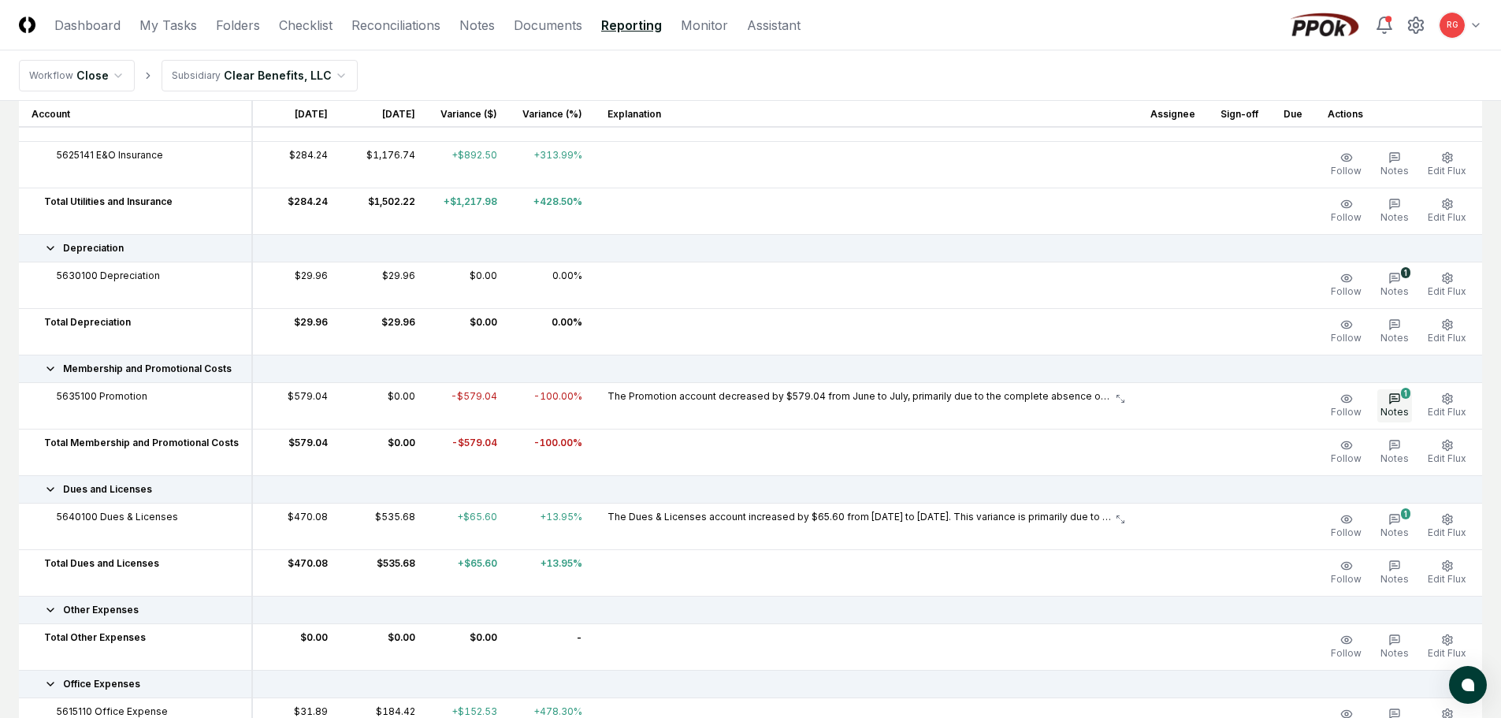
click at [1396, 396] on icon "button" at bounding box center [1395, 398] width 13 height 13
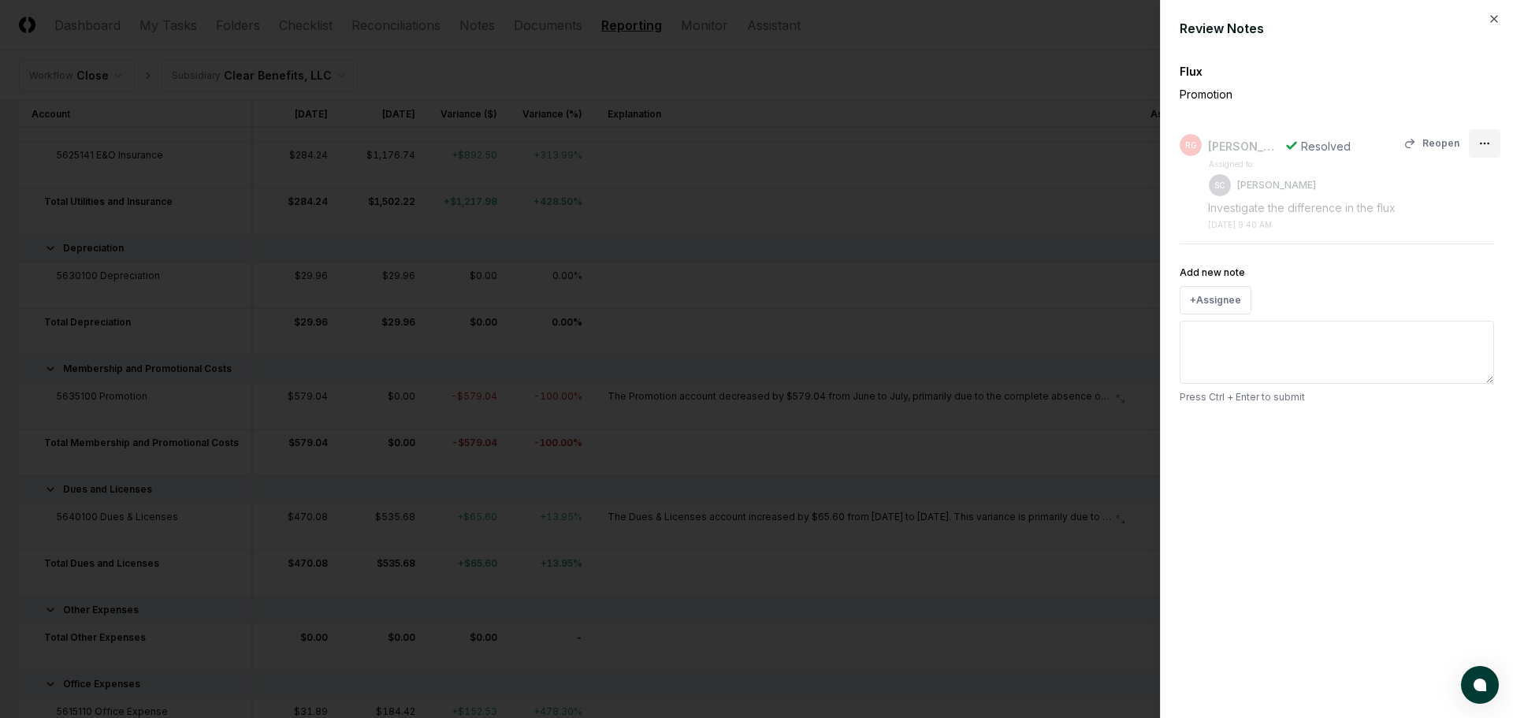
click at [1485, 143] on body "CloseCore Dashboard My Tasks Folders Checklist Reconciliations Notes Documents …" at bounding box center [750, 494] width 1501 height 2248
click at [1449, 213] on span "Close" at bounding box center [1443, 207] width 28 height 14
click at [1492, 19] on icon "button" at bounding box center [1494, 19] width 13 height 13
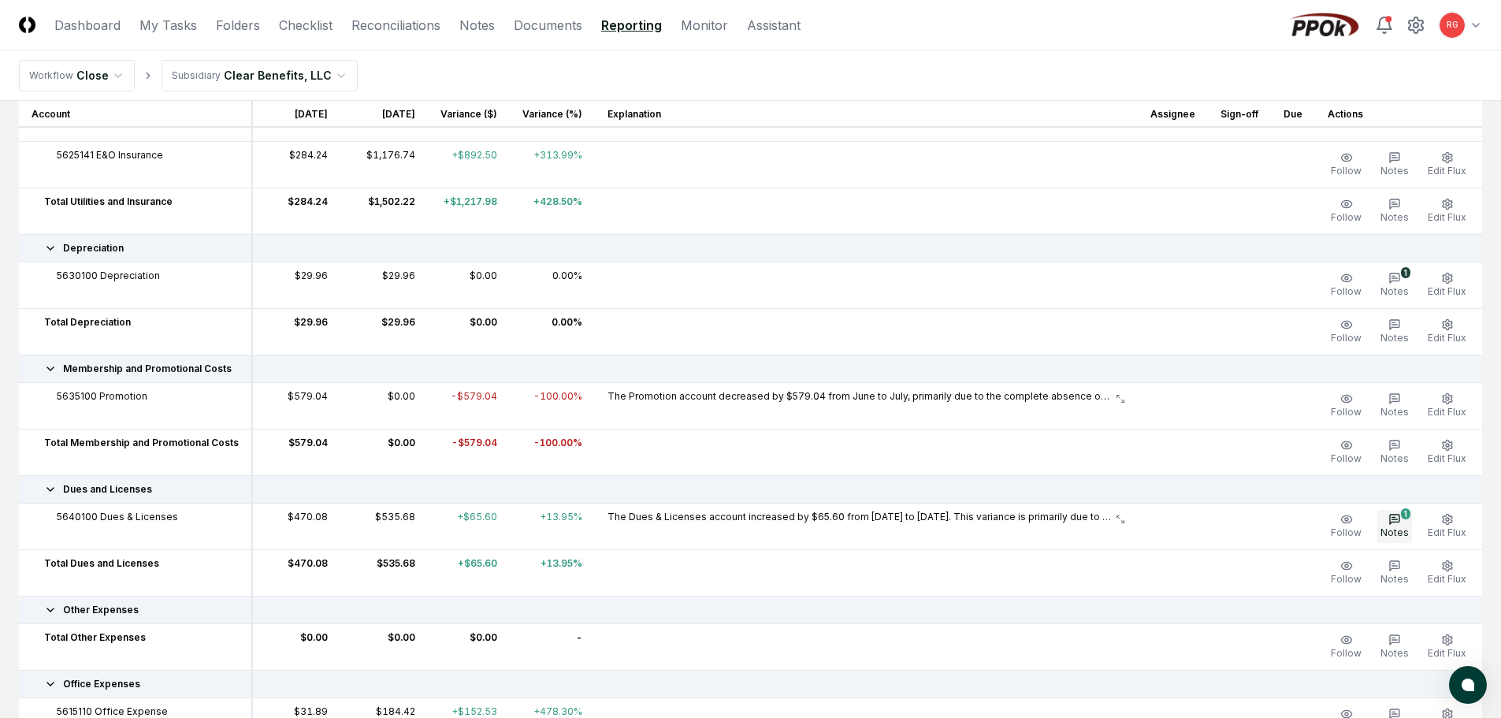
click at [1401, 517] on icon "button" at bounding box center [1395, 519] width 13 height 13
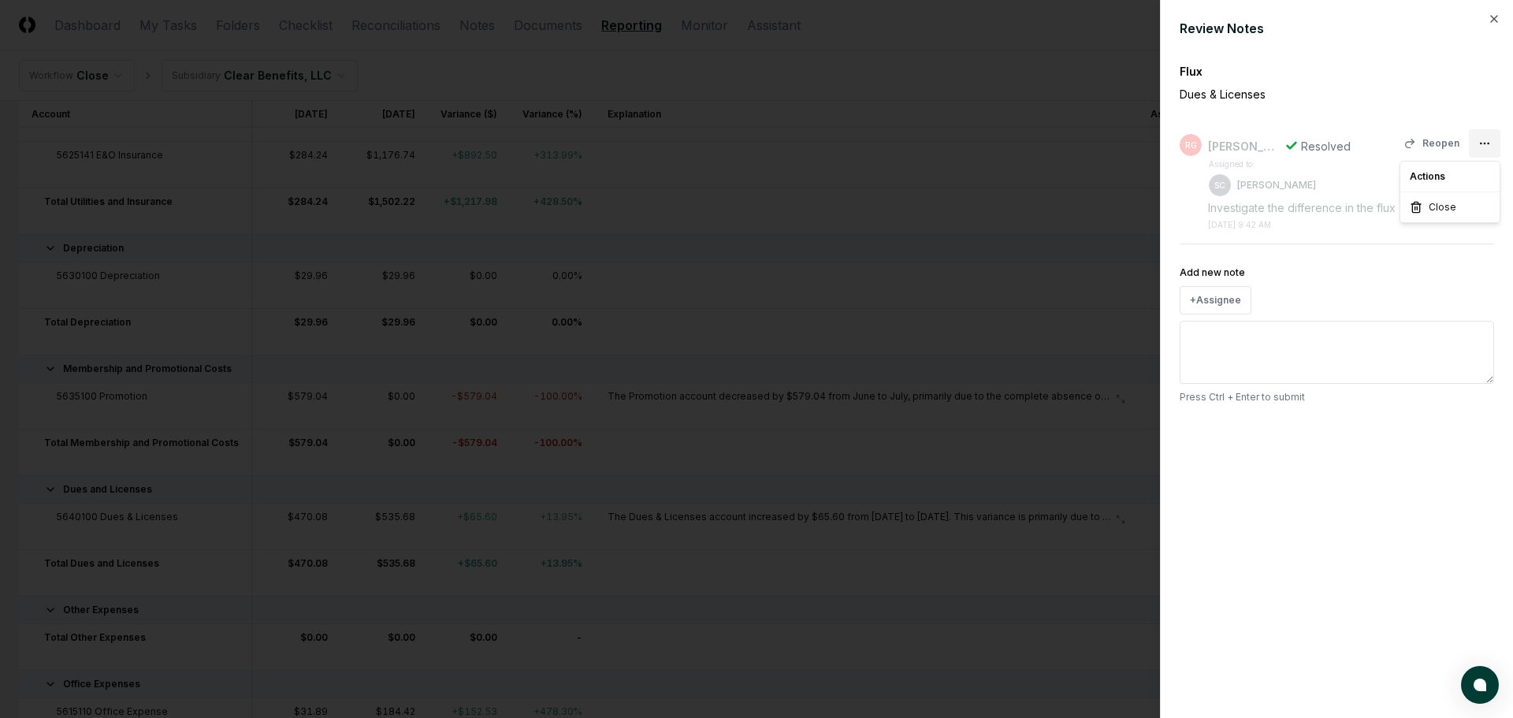
click at [1482, 141] on body "CloseCore Dashboard My Tasks Folders Checklist Reconciliations Notes Documents …" at bounding box center [750, 494] width 1501 height 2248
click at [1450, 208] on span "Close" at bounding box center [1443, 207] width 28 height 14
click at [1492, 18] on icon "button" at bounding box center [1494, 19] width 13 height 13
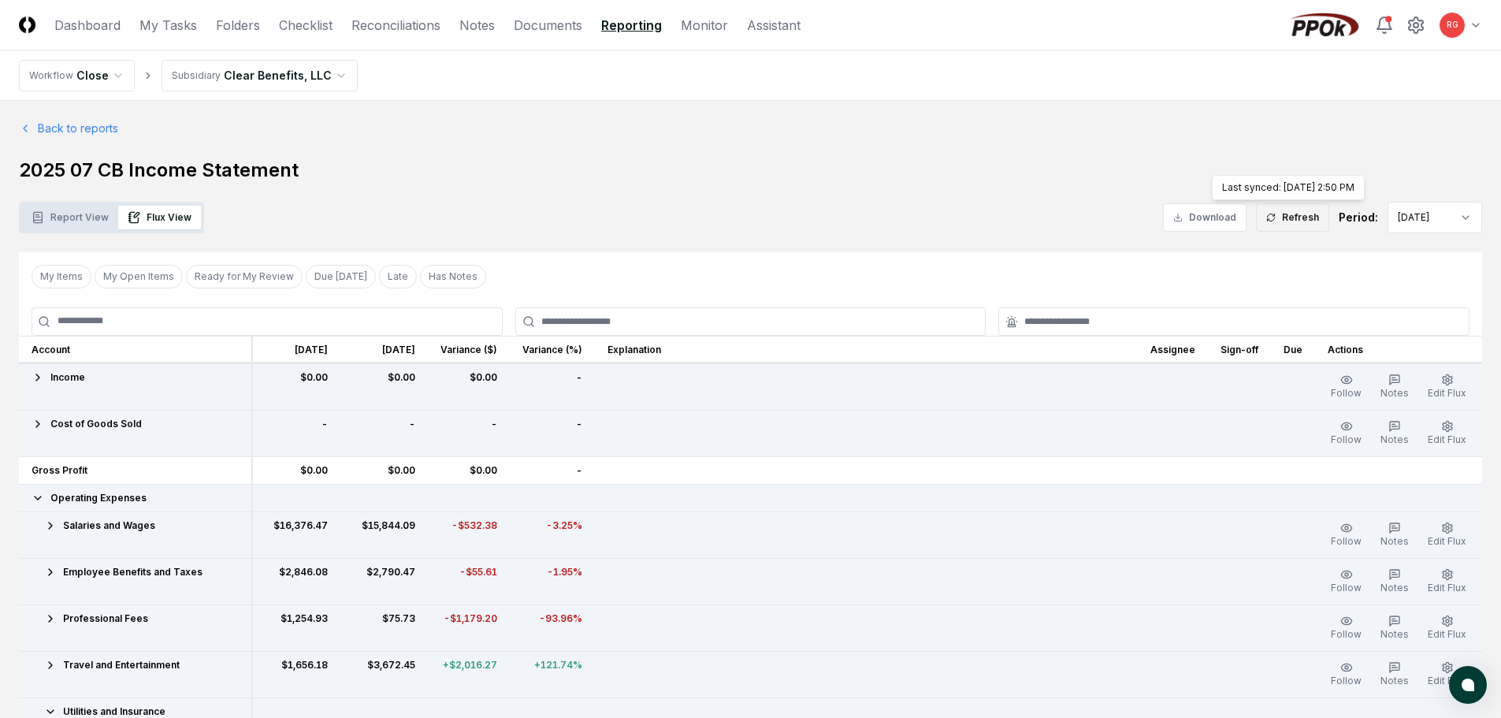
click at [1287, 217] on button "Refresh" at bounding box center [1292, 217] width 73 height 28
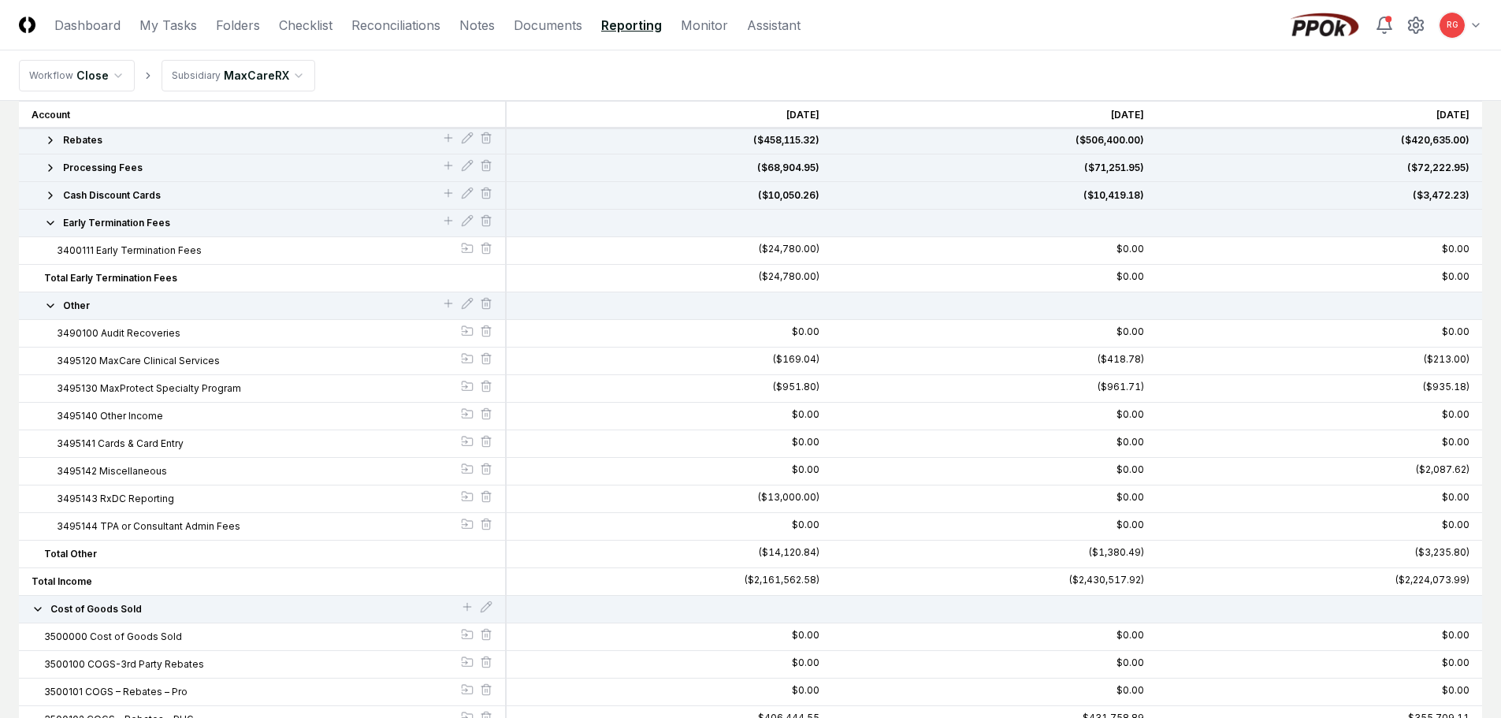
scroll to position [236, 0]
click at [236, 22] on link "Folders" at bounding box center [238, 25] width 44 height 19
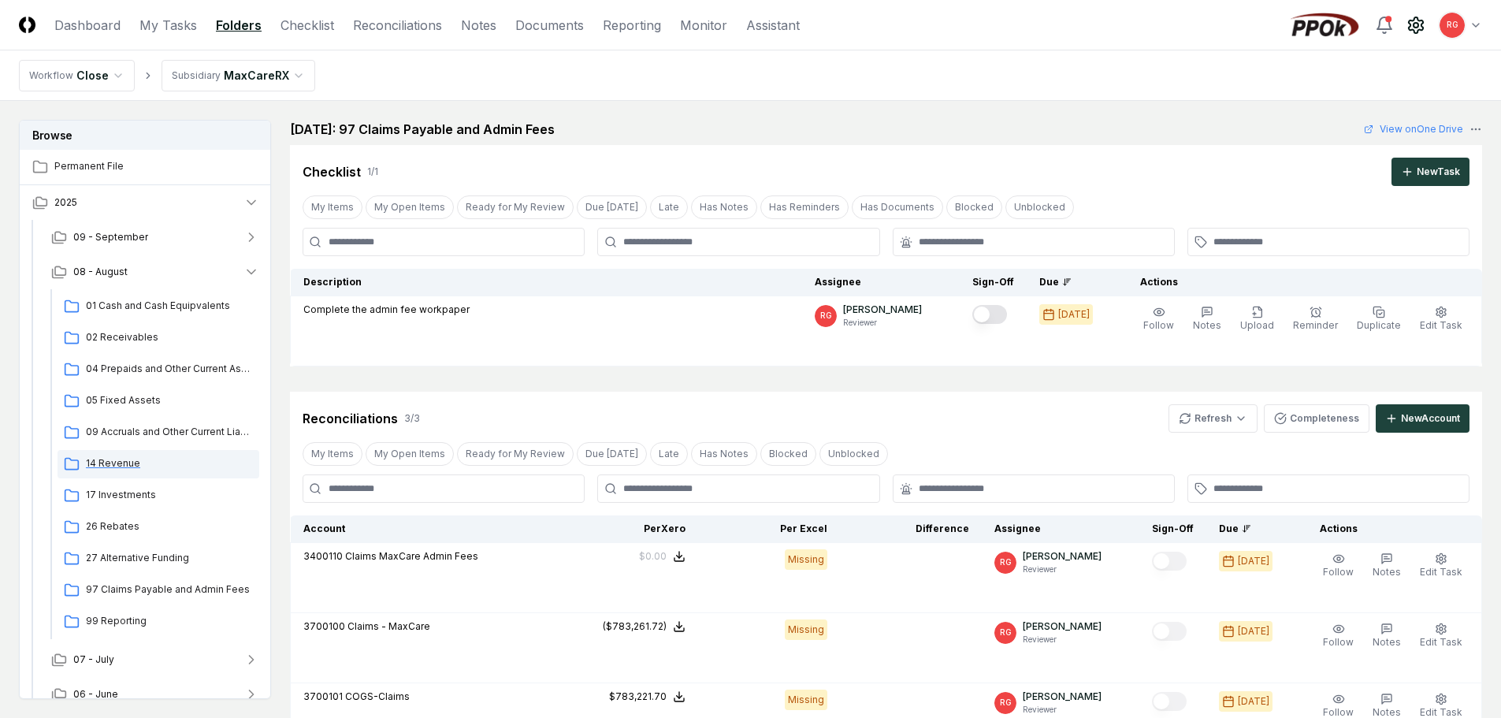
scroll to position [51, 0]
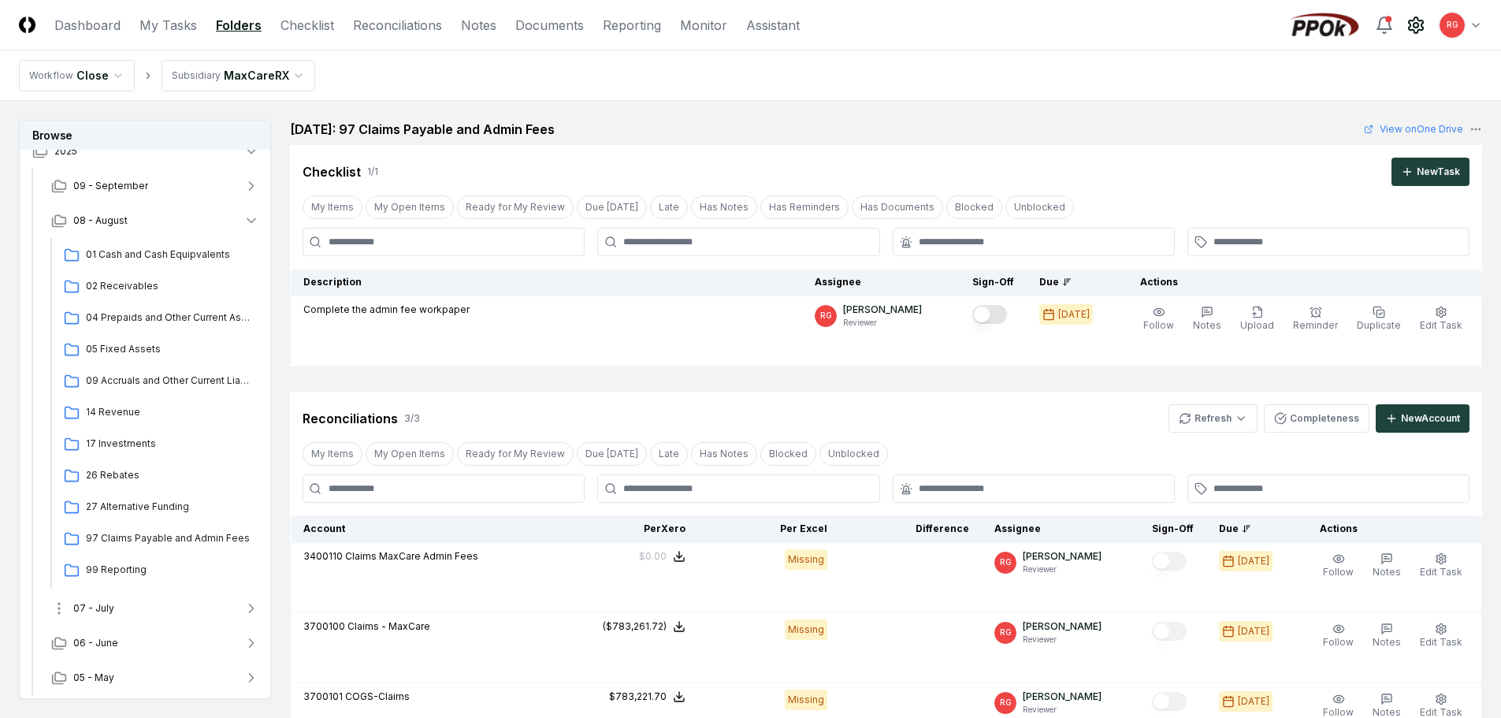
click at [110, 610] on span "07 - July" at bounding box center [93, 608] width 41 height 14
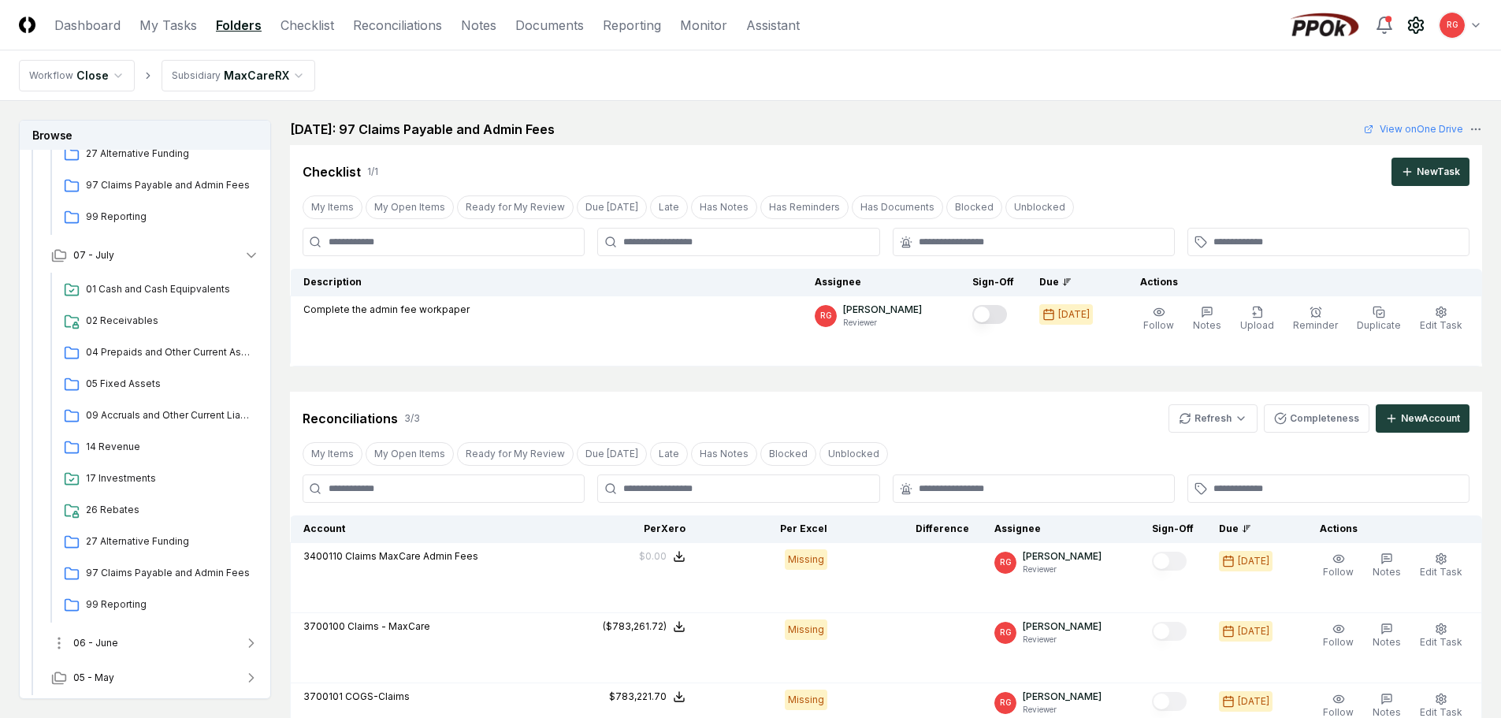
click at [110, 644] on span "06 - June" at bounding box center [95, 643] width 45 height 14
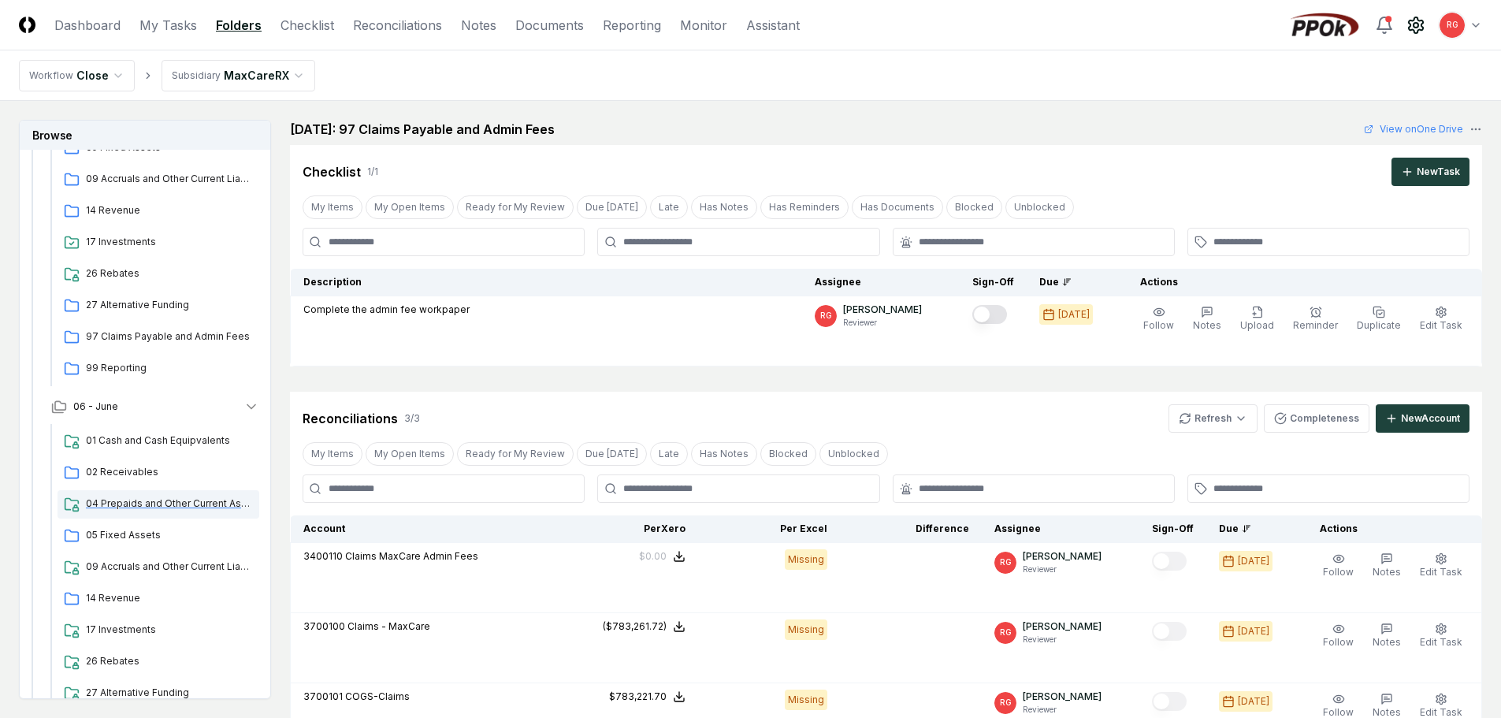
click at [144, 500] on span "04 Prepaids and Other Current Assets" at bounding box center [169, 503] width 167 height 14
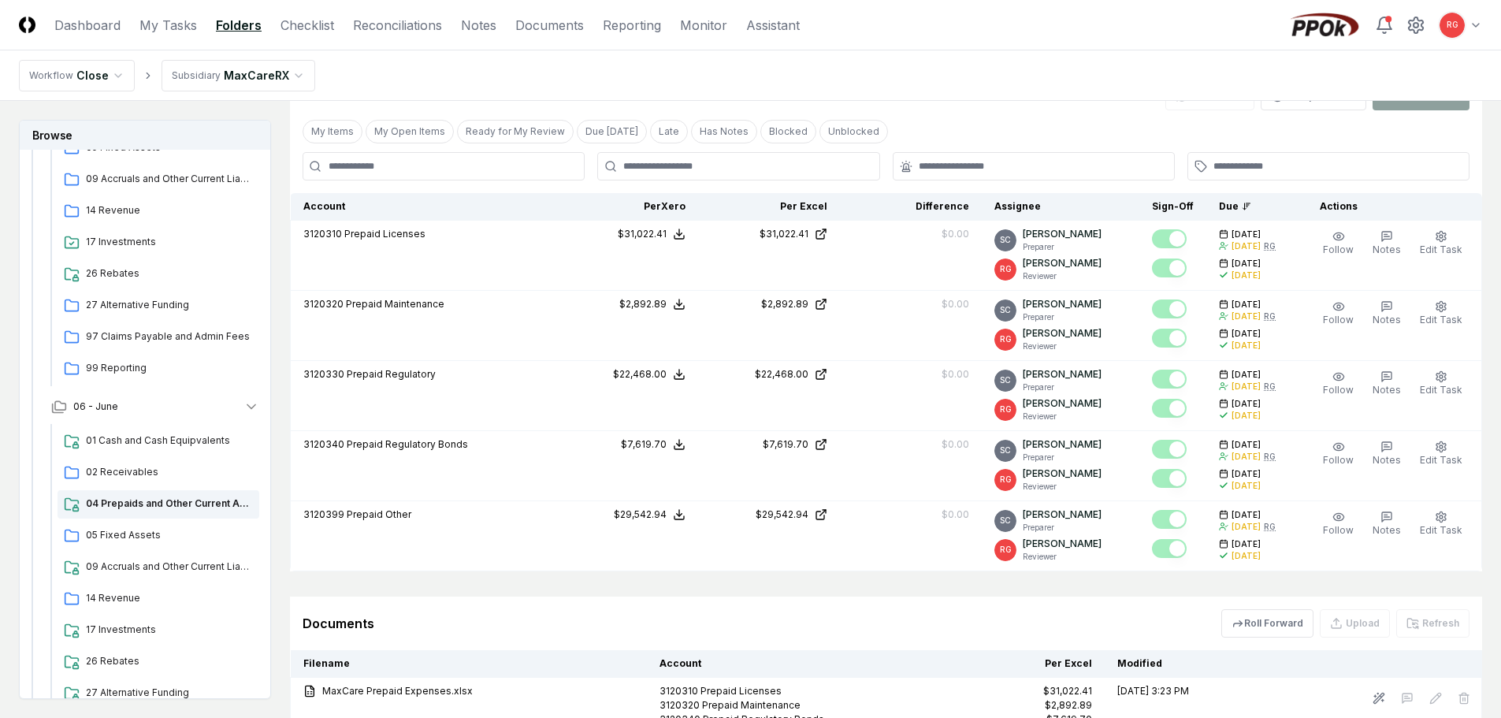
scroll to position [630, 0]
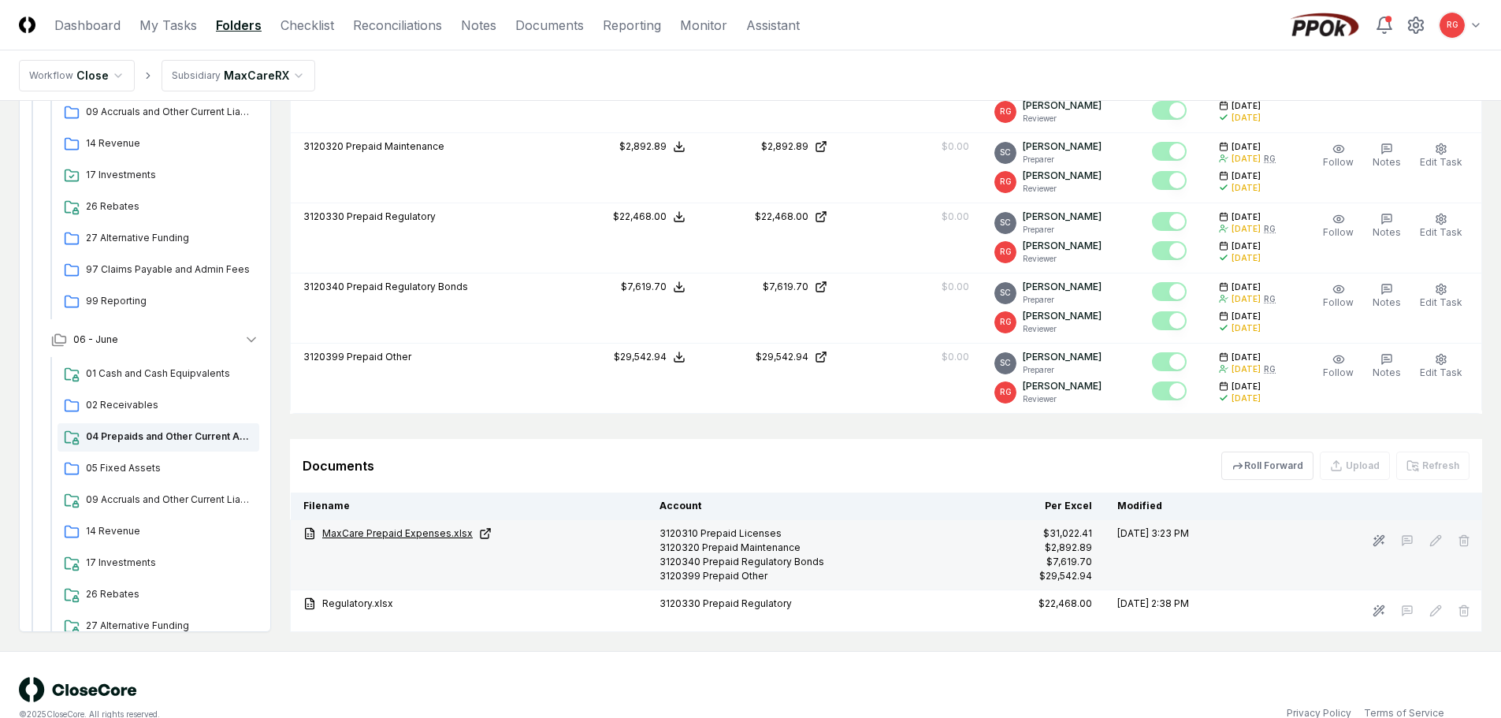
click at [377, 534] on link "MaxCare Prepaid Expenses.xlsx" at bounding box center [468, 533] width 331 height 14
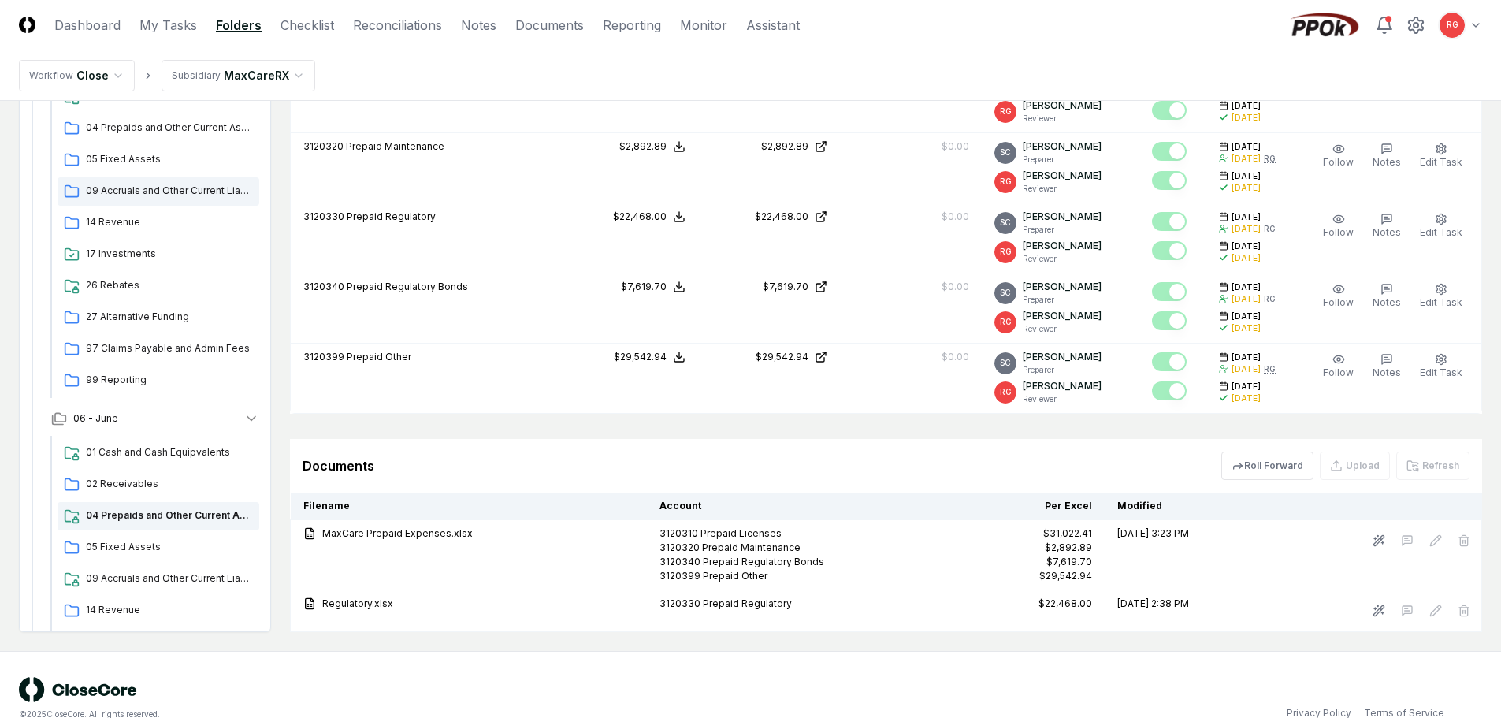
scroll to position [483, 0]
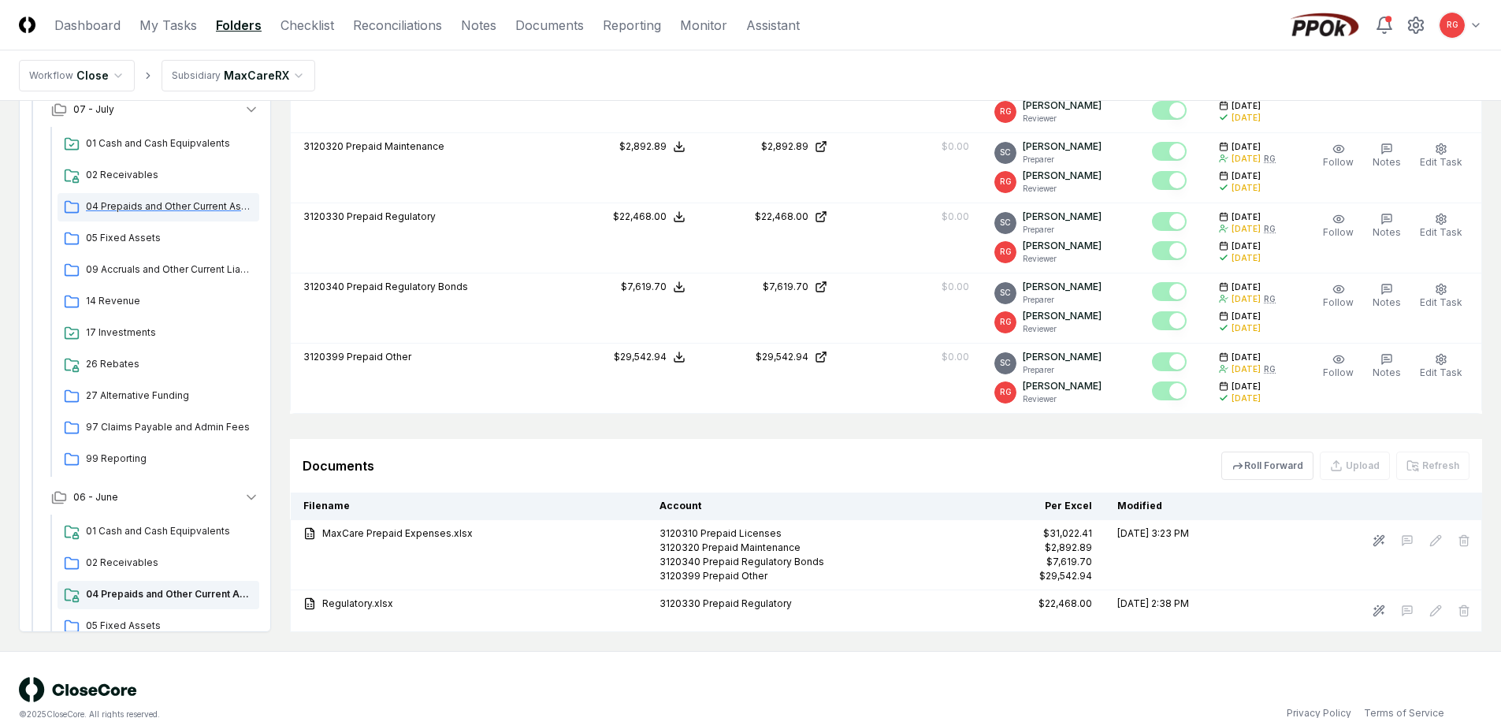
click at [148, 211] on span "04 Prepaids and Other Current Assets" at bounding box center [169, 206] width 167 height 14
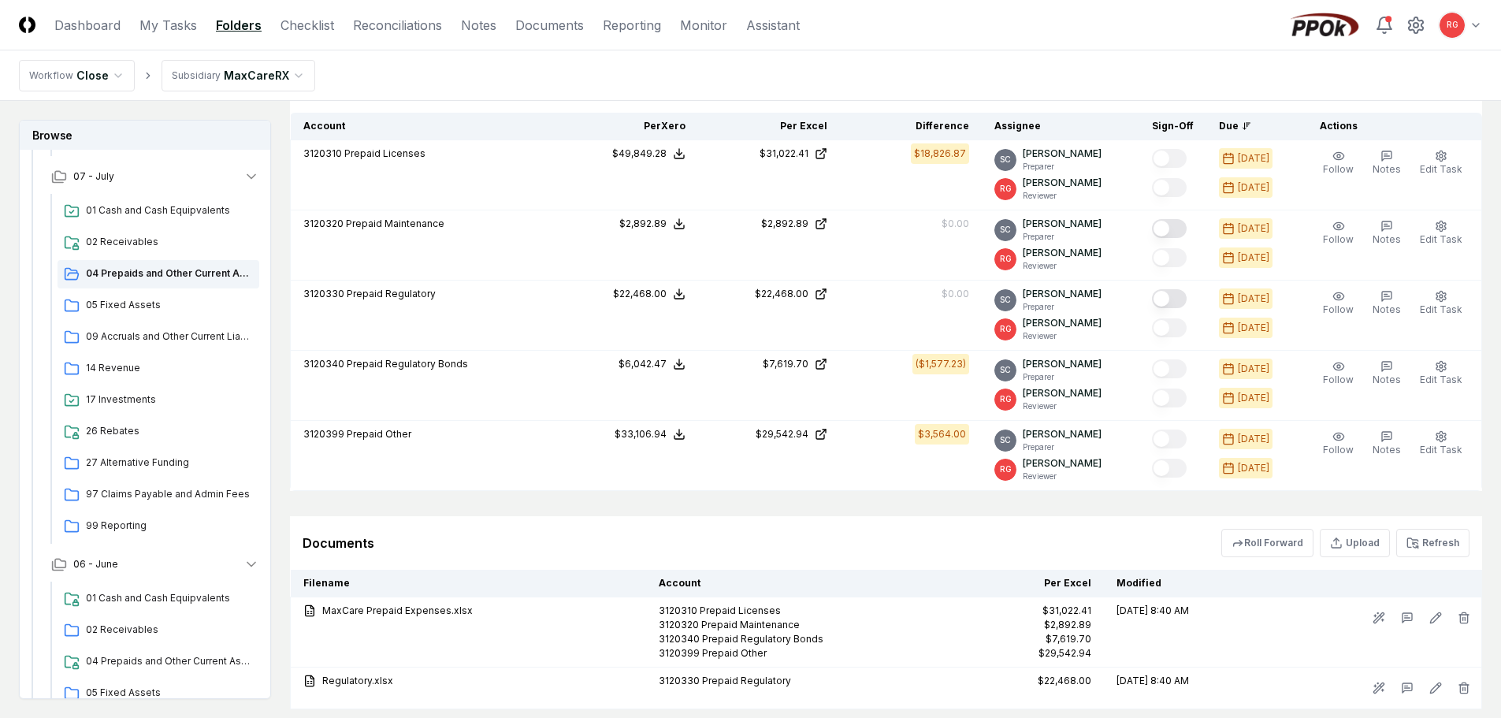
scroll to position [578, 0]
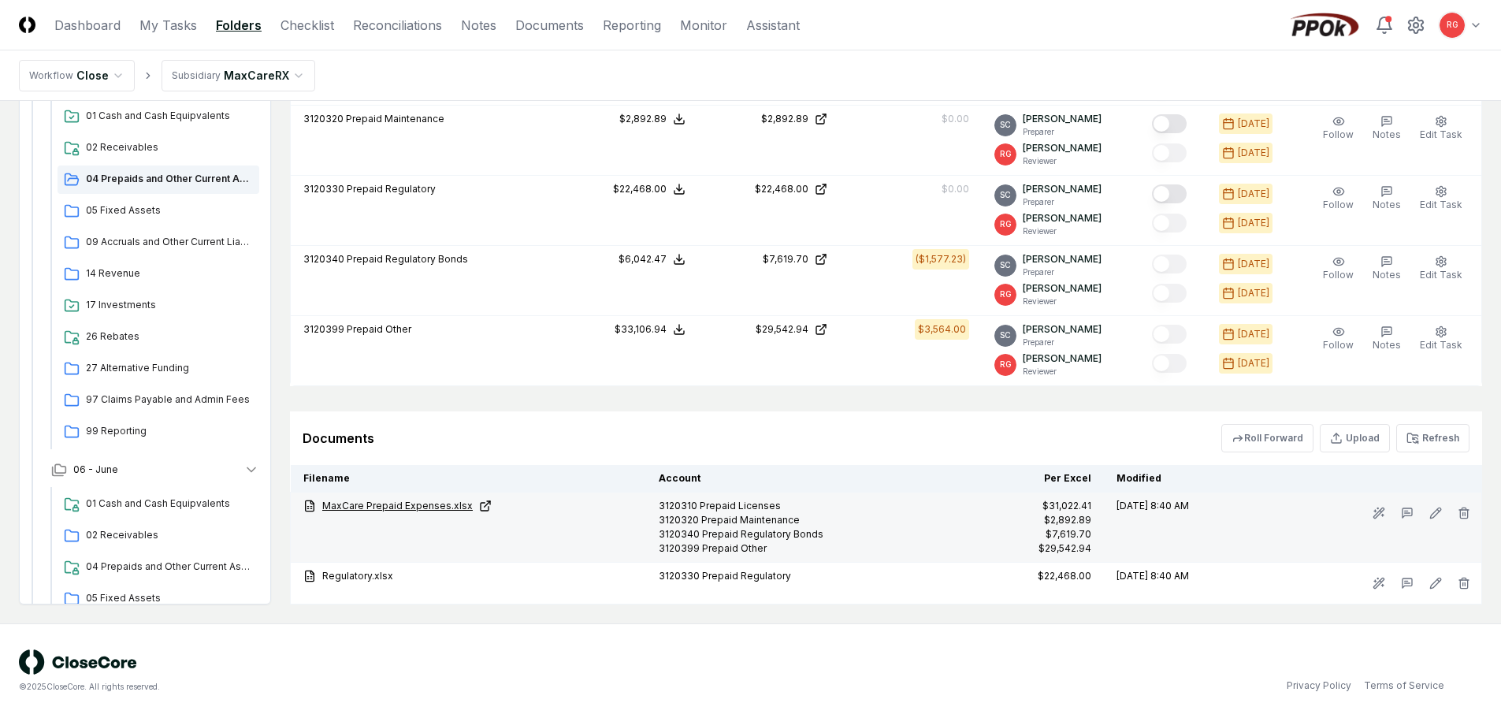
click at [407, 510] on link "MaxCare Prepaid Expenses.xlsx" at bounding box center [468, 506] width 330 height 14
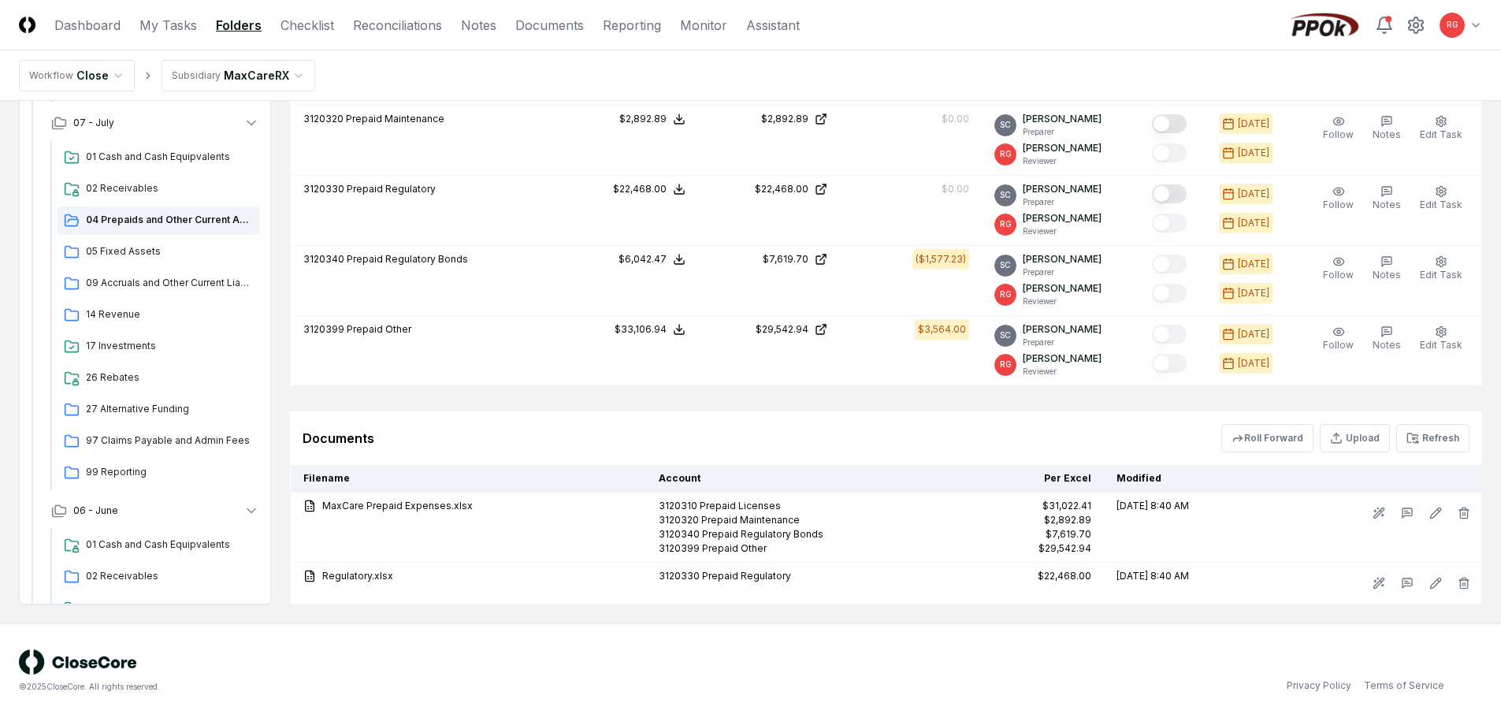
scroll to position [363, 0]
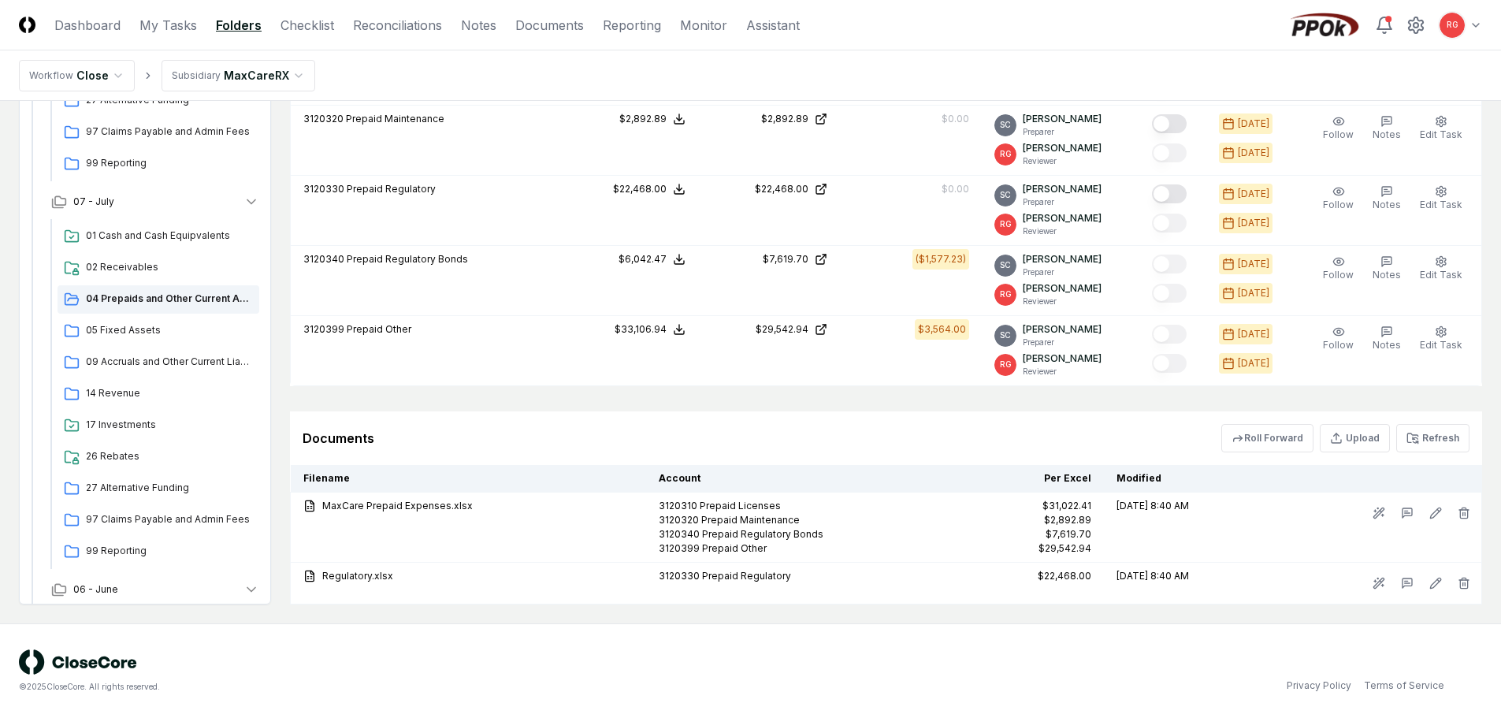
click at [233, 74] on html "CloseCore Dashboard My Tasks Folders Checklist Reconciliations Notes Documents …" at bounding box center [750, 70] width 1501 height 1296
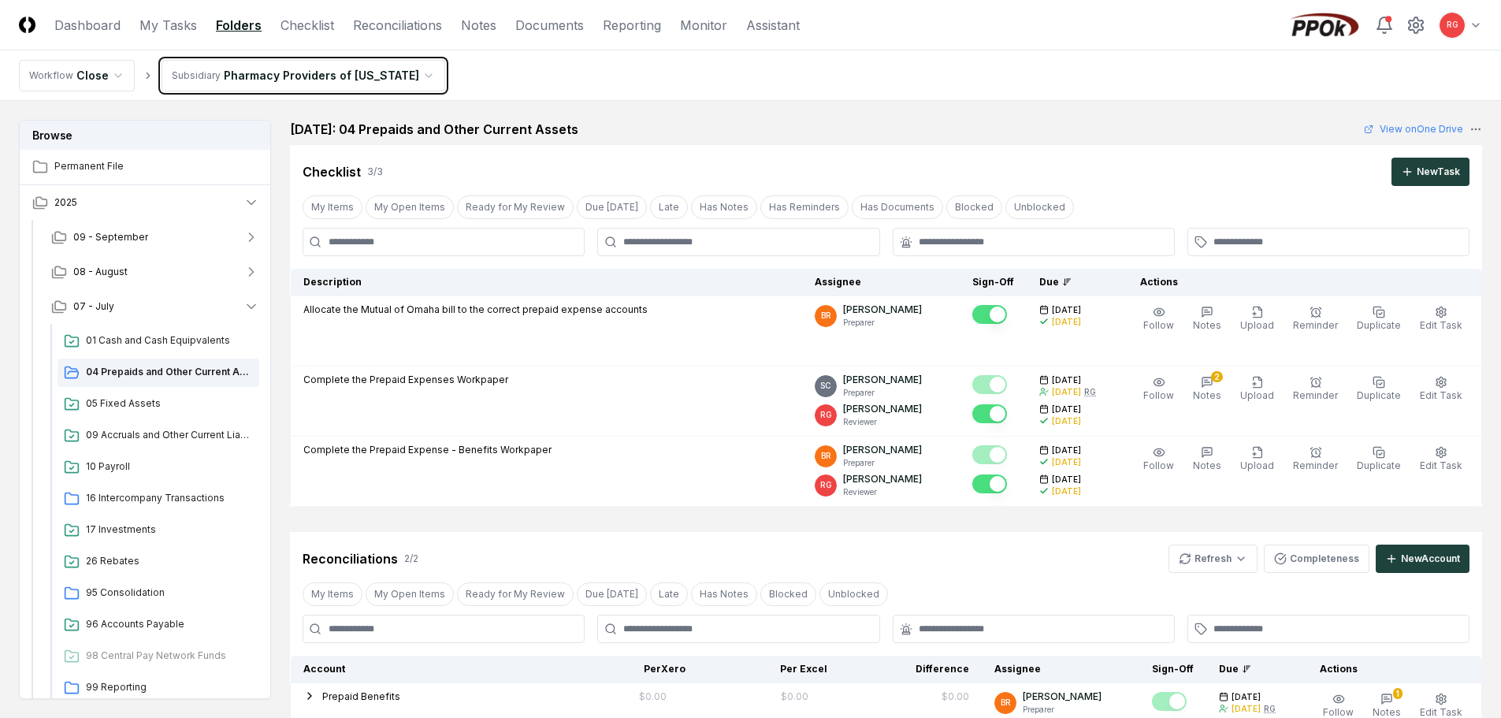
scroll to position [83, 0]
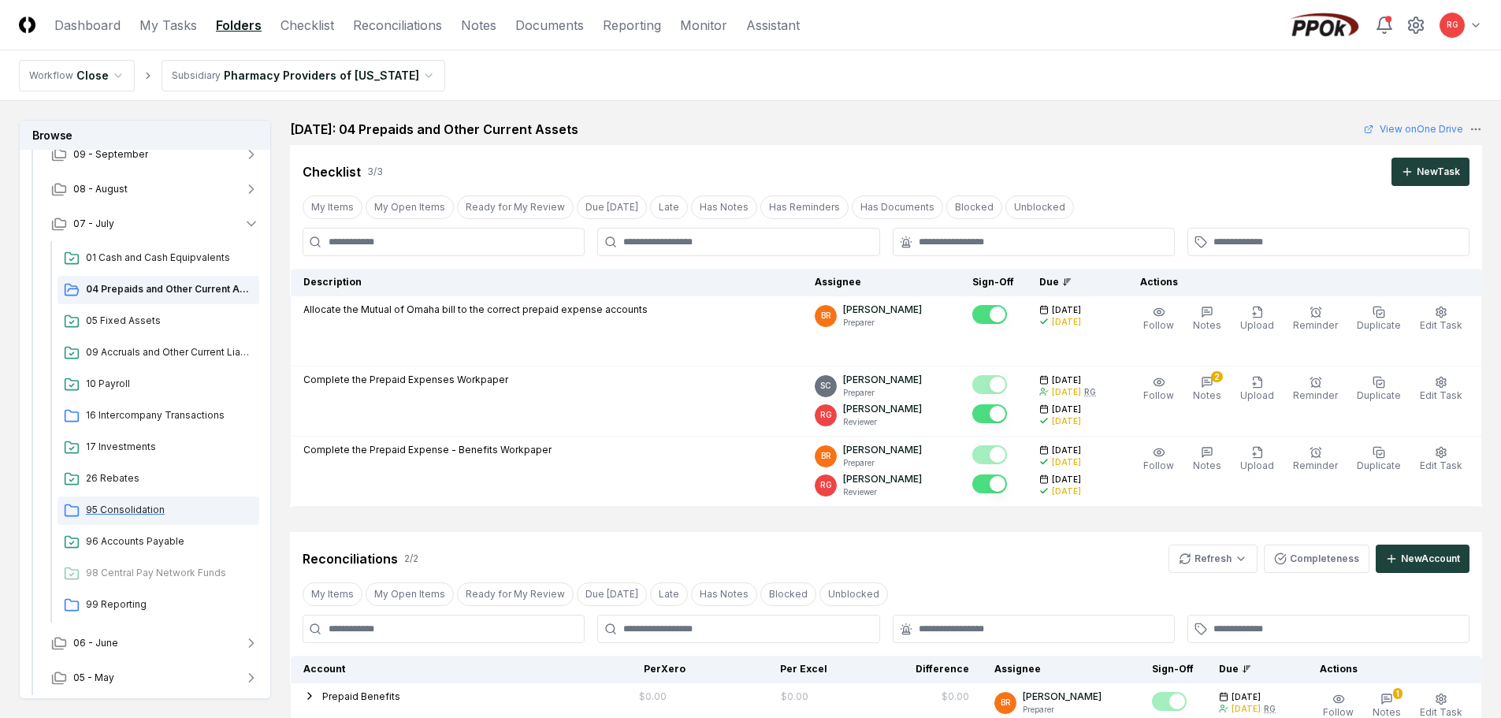
click at [130, 509] on span "95 Consolidation" at bounding box center [169, 510] width 167 height 14
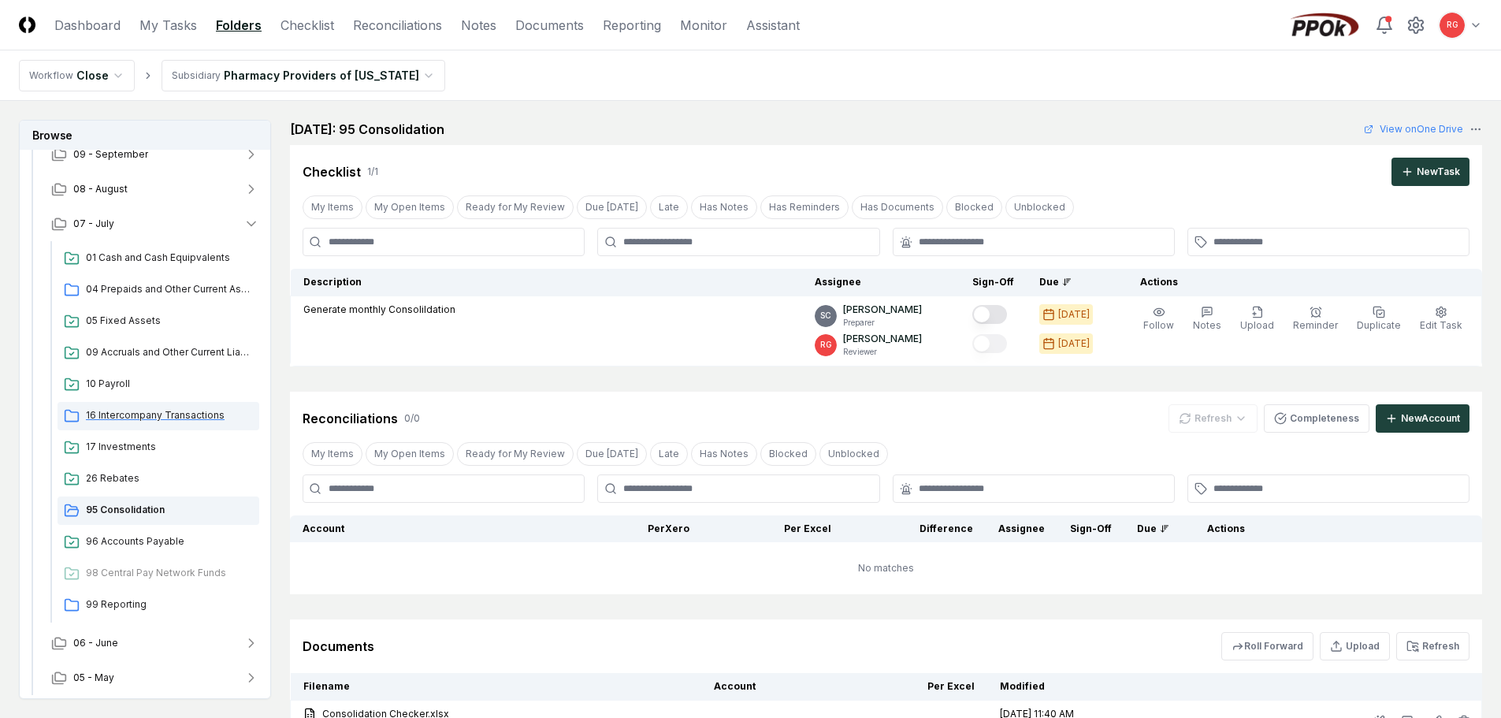
click at [158, 405] on div "16 Intercompany Transactions" at bounding box center [159, 416] width 202 height 28
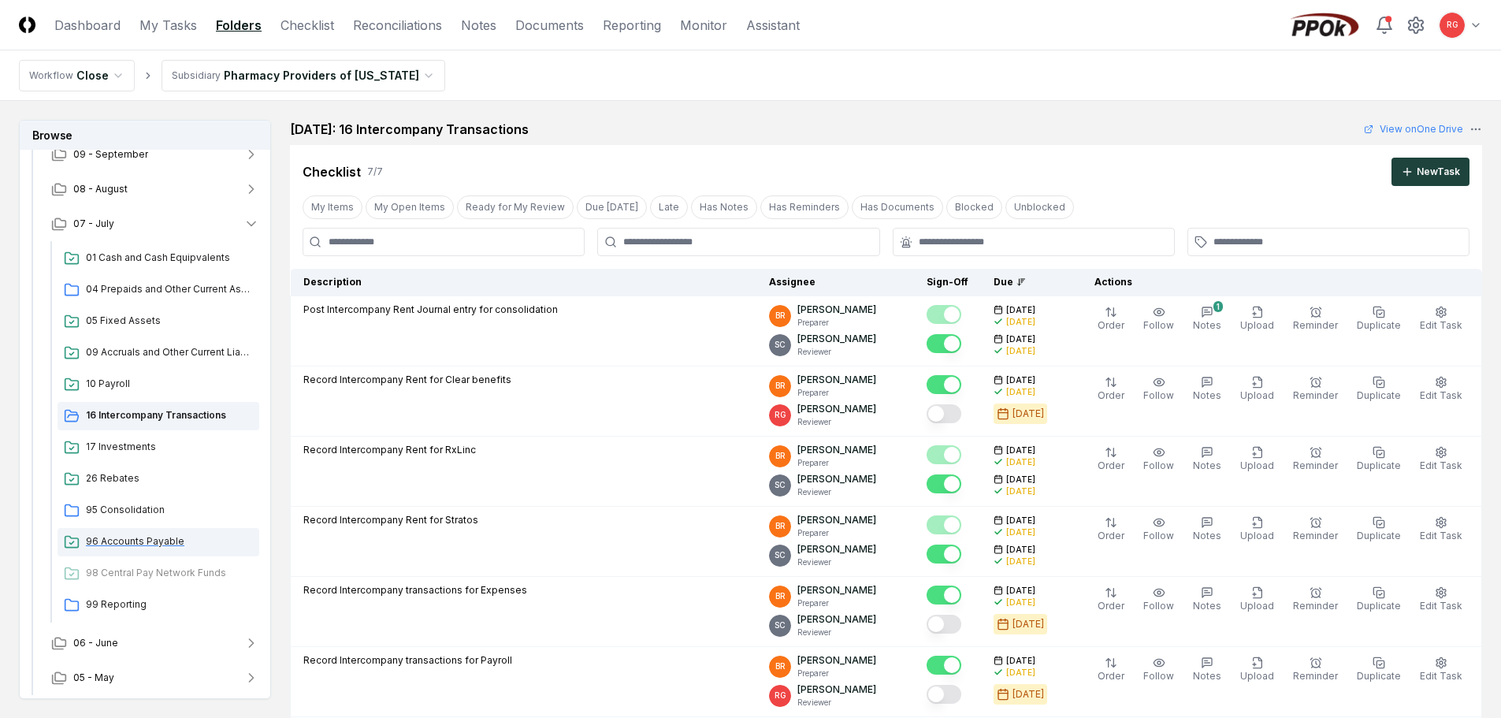
click at [118, 542] on span "96 Accounts Payable" at bounding box center [169, 541] width 167 height 14
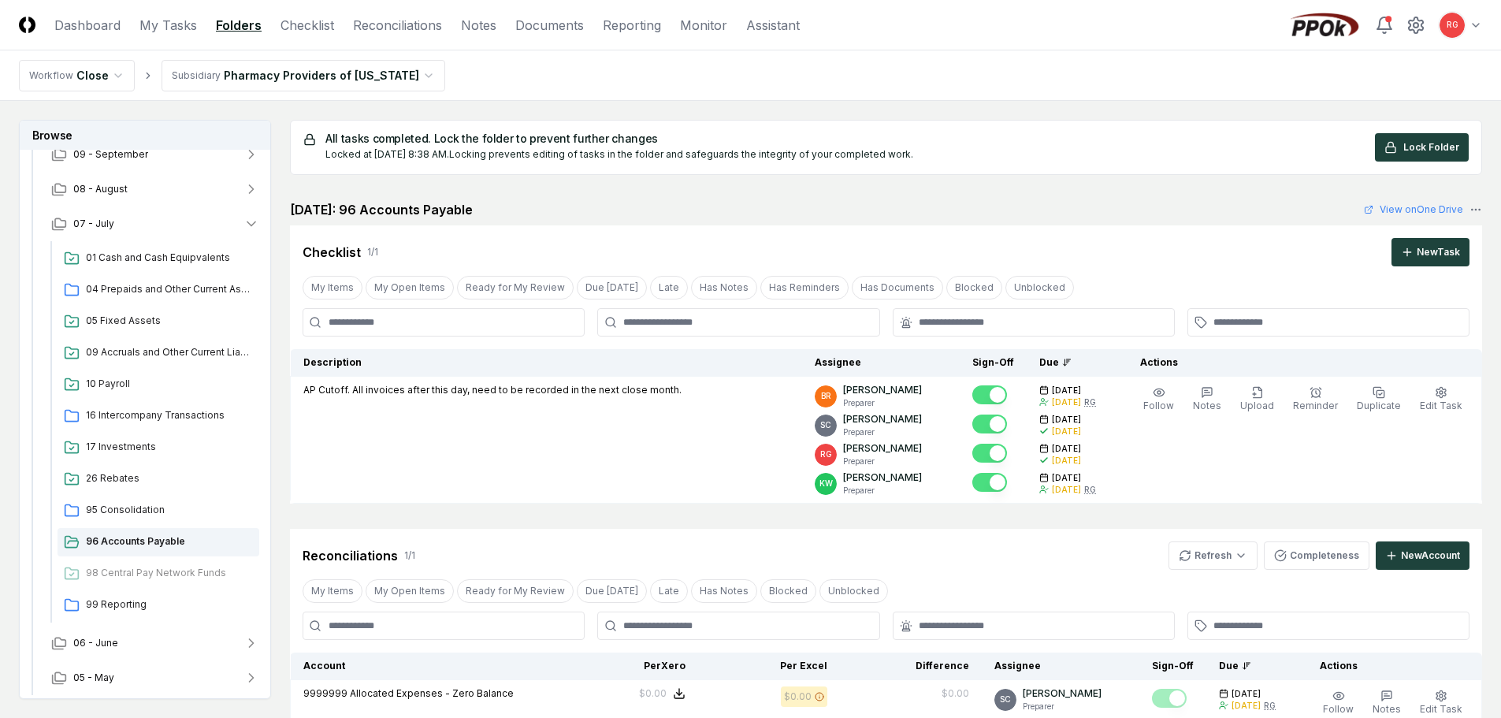
scroll to position [294, 0]
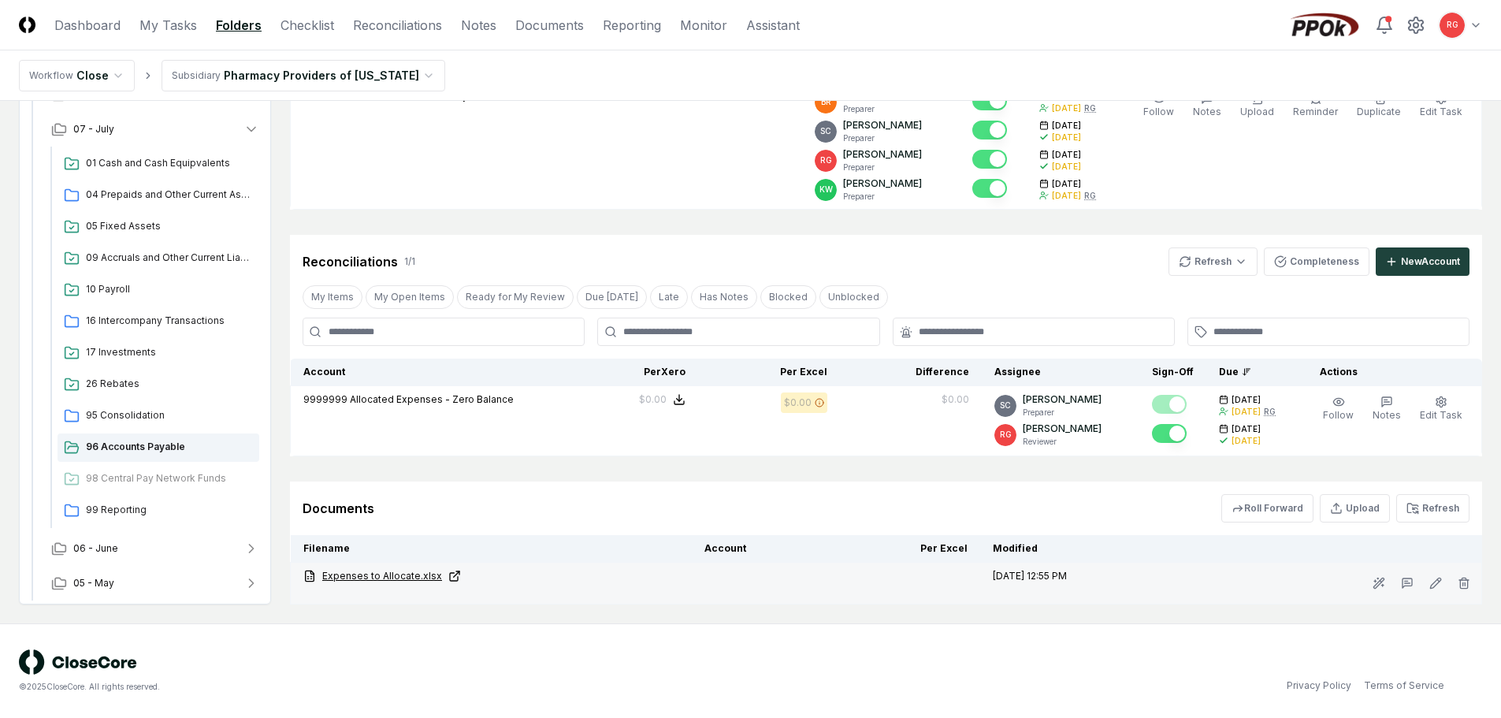
click at [373, 578] on link "Expenses to Allocate.xlsx" at bounding box center [491, 576] width 376 height 14
